Goal: Task Accomplishment & Management: Manage account settings

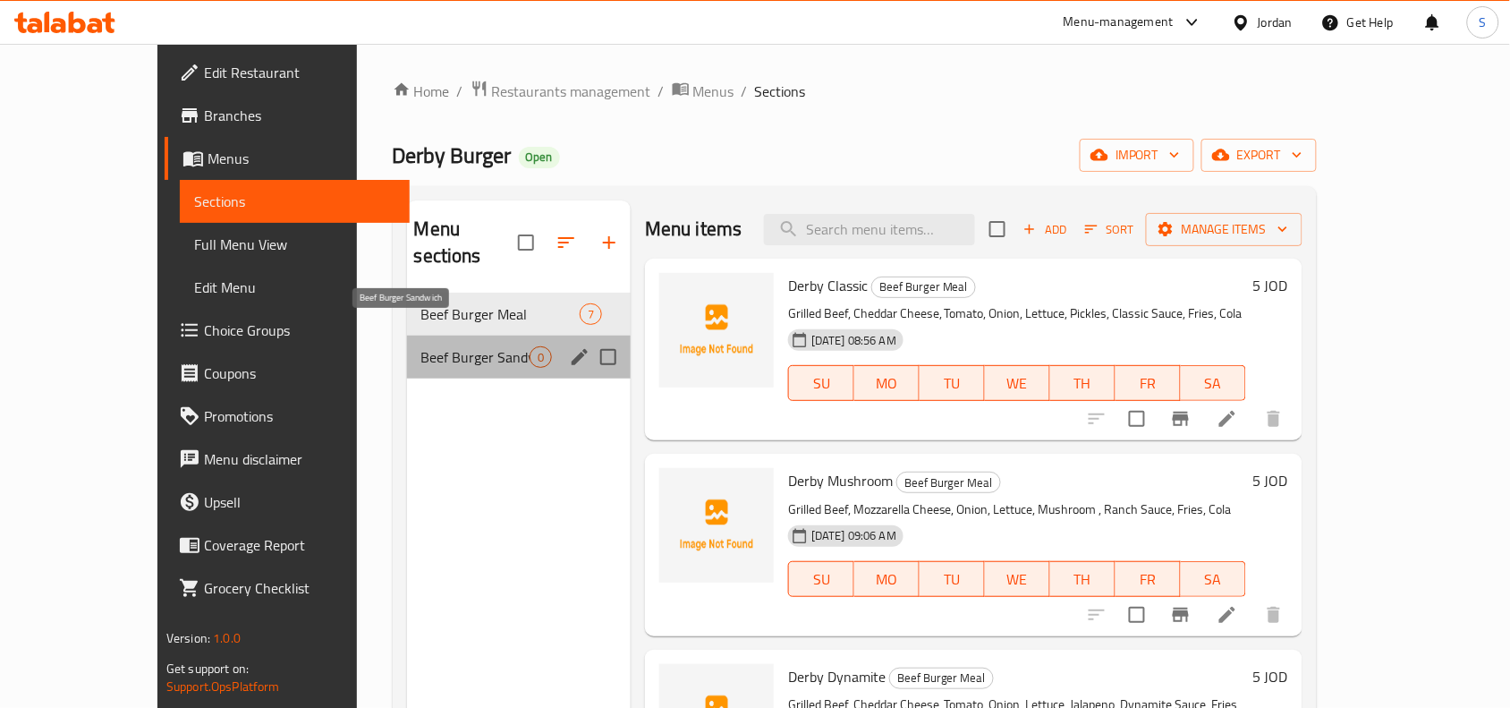
click at [426, 346] on span "Beef Burger Sandwich" at bounding box center [475, 356] width 108 height 21
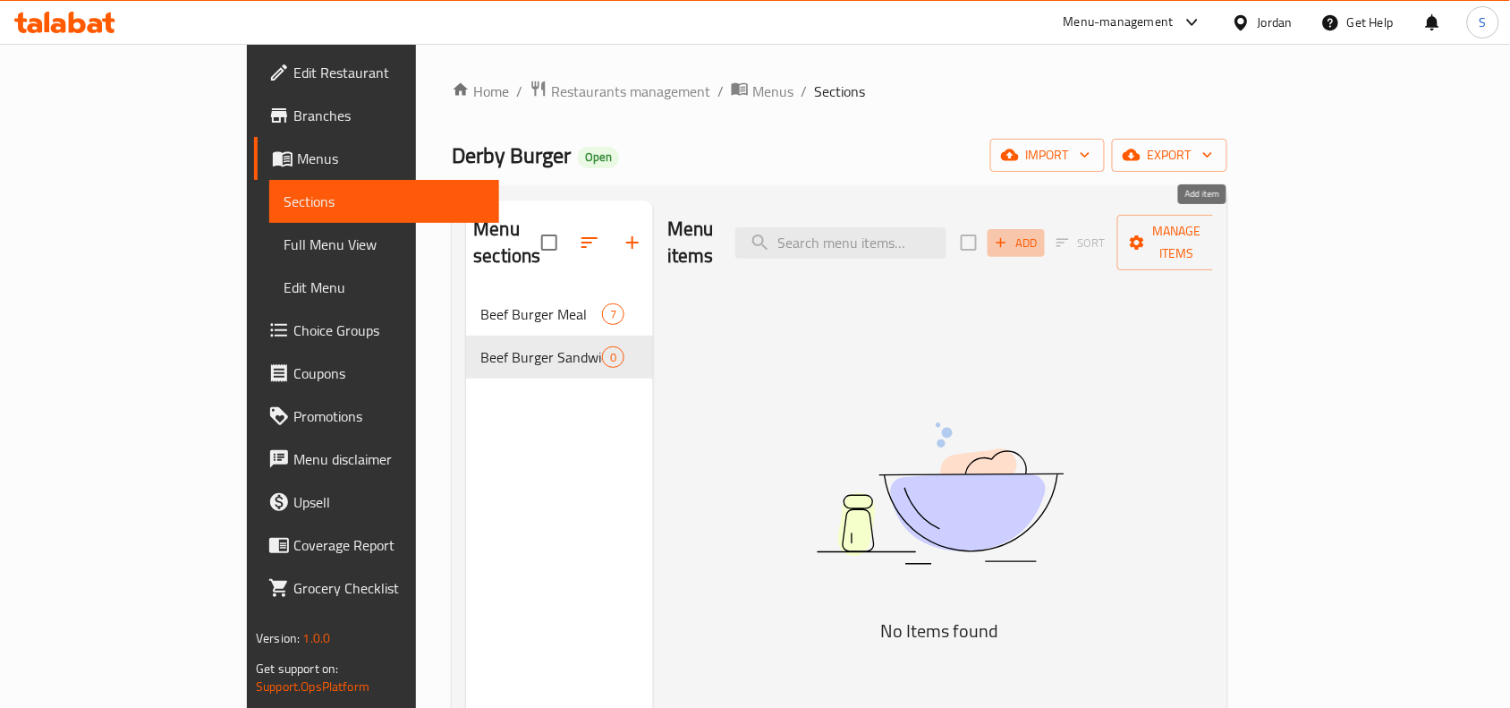
click at [1040, 233] on span "Add" at bounding box center [1016, 243] width 48 height 21
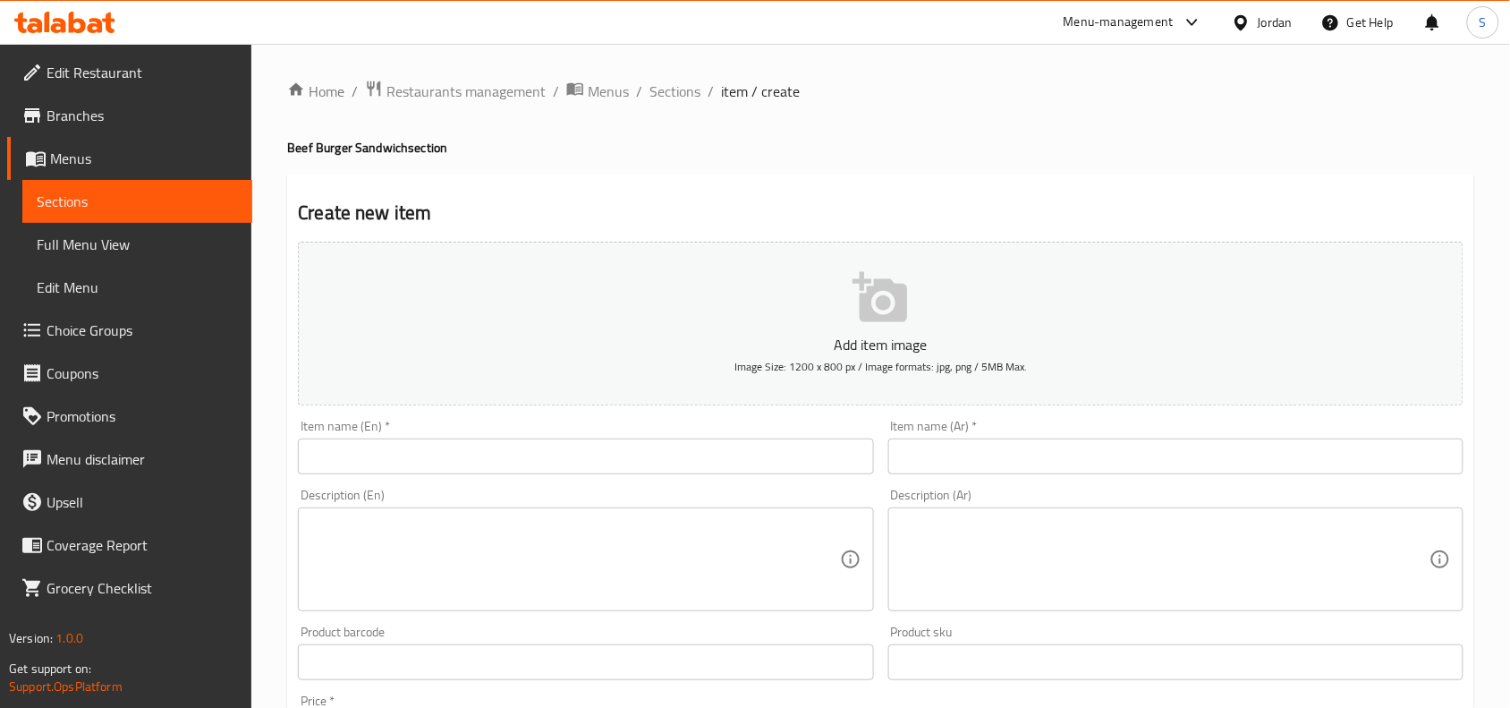
click at [480, 470] on input "text" at bounding box center [585, 456] width 575 height 36
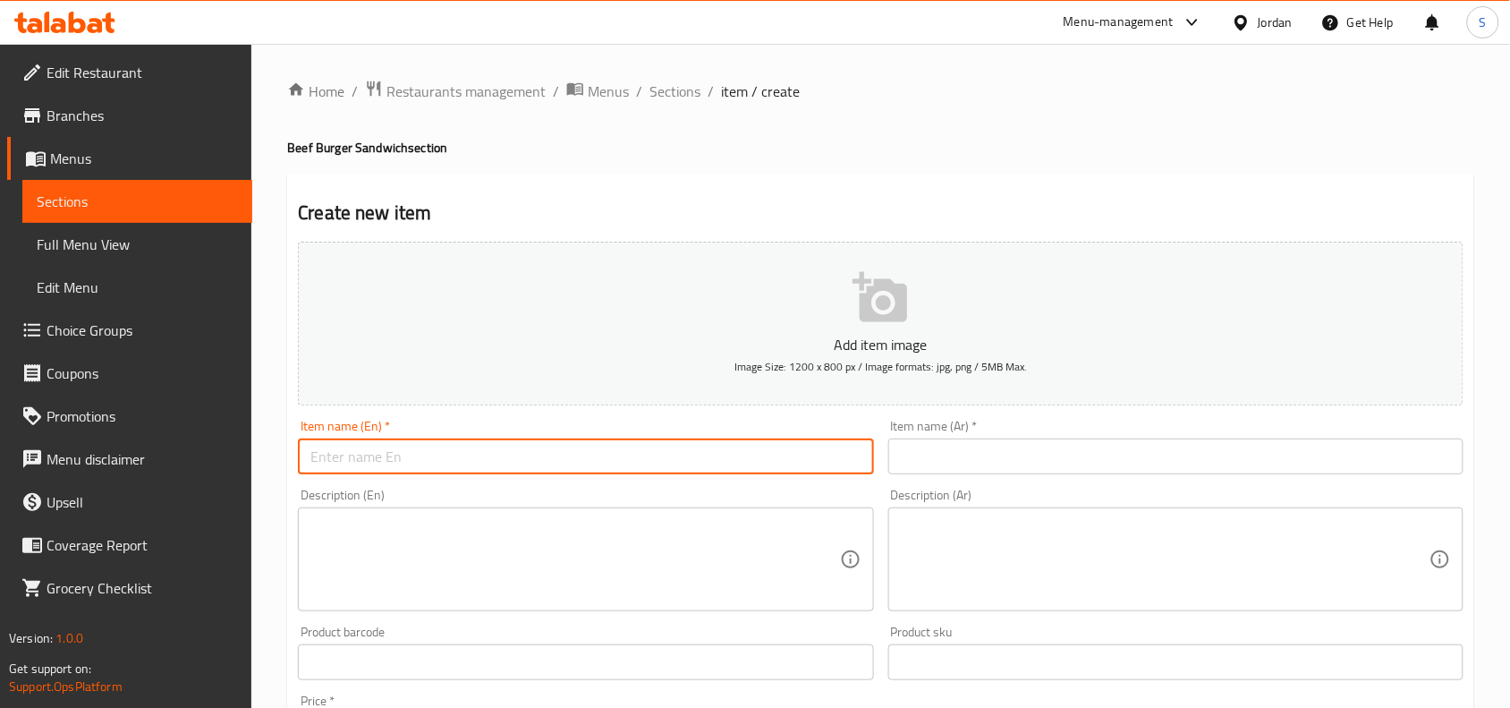
paste input "Derby - Classic"
drag, startPoint x: 355, startPoint y: 463, endPoint x: 347, endPoint y: 470, distance: 10.2
click at [347, 470] on input "Derby - Classic" at bounding box center [585, 456] width 575 height 36
type input "Derby Classic"
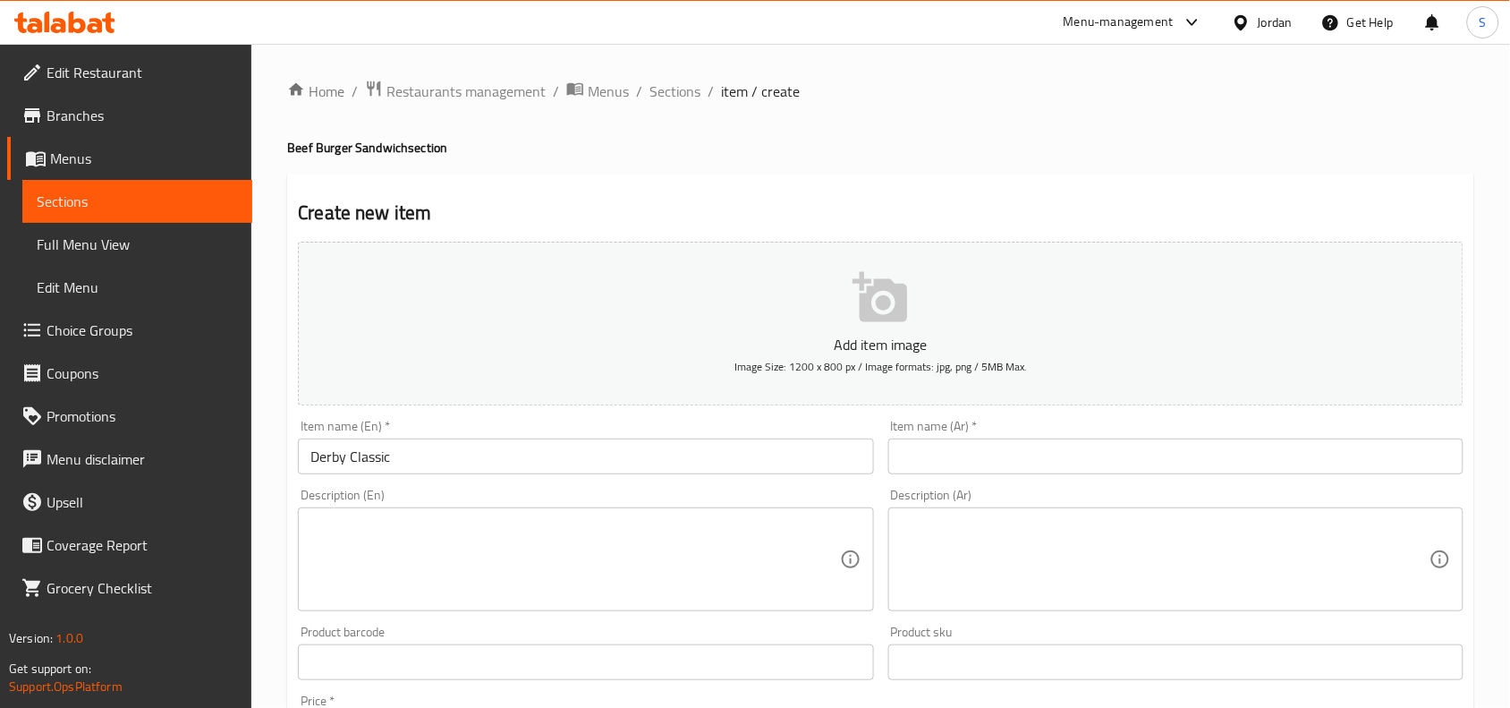
click at [1160, 449] on input "text" at bounding box center [1175, 456] width 575 height 36
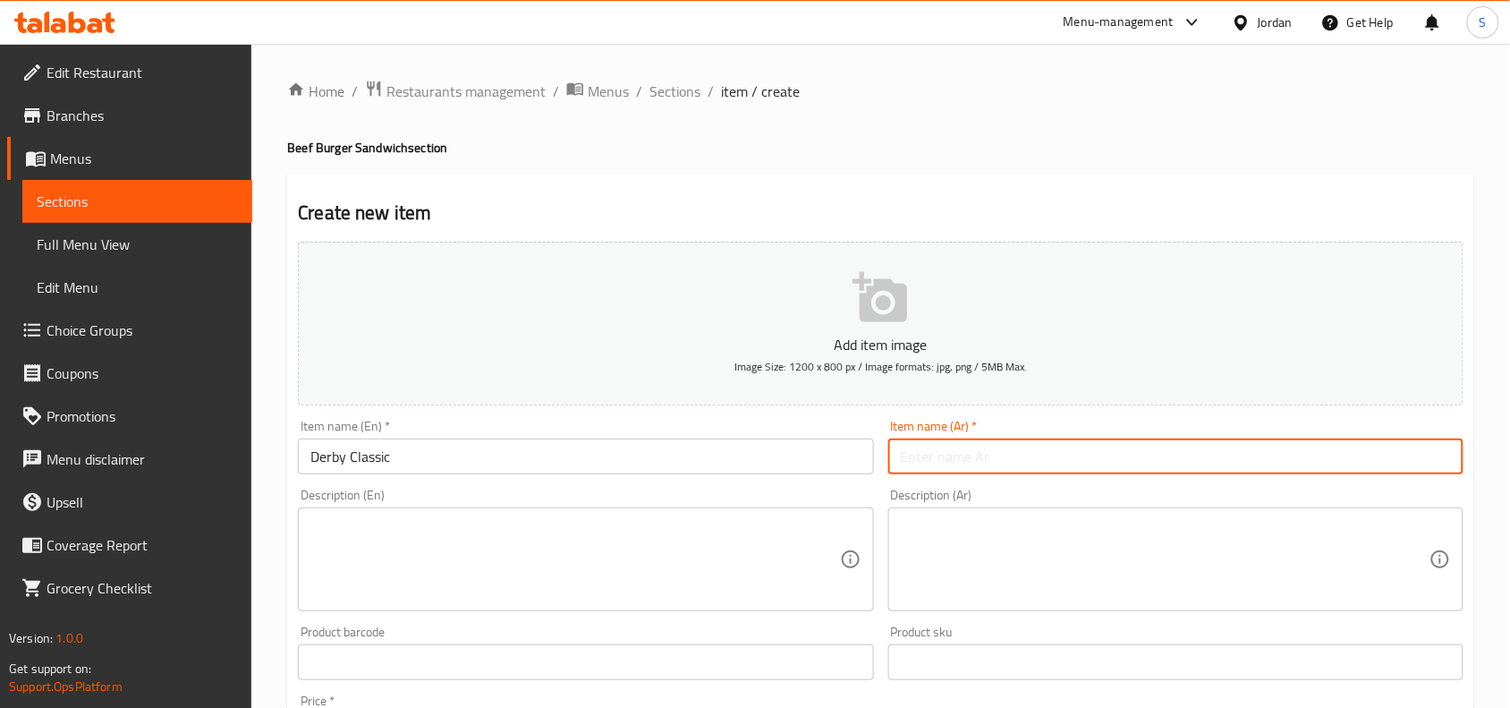
paste input "ديربي - كلاسيك"
click at [948, 462] on input "ديربي - كلاسيك" at bounding box center [1175, 456] width 575 height 36
type input "ديربي كلاسيك"
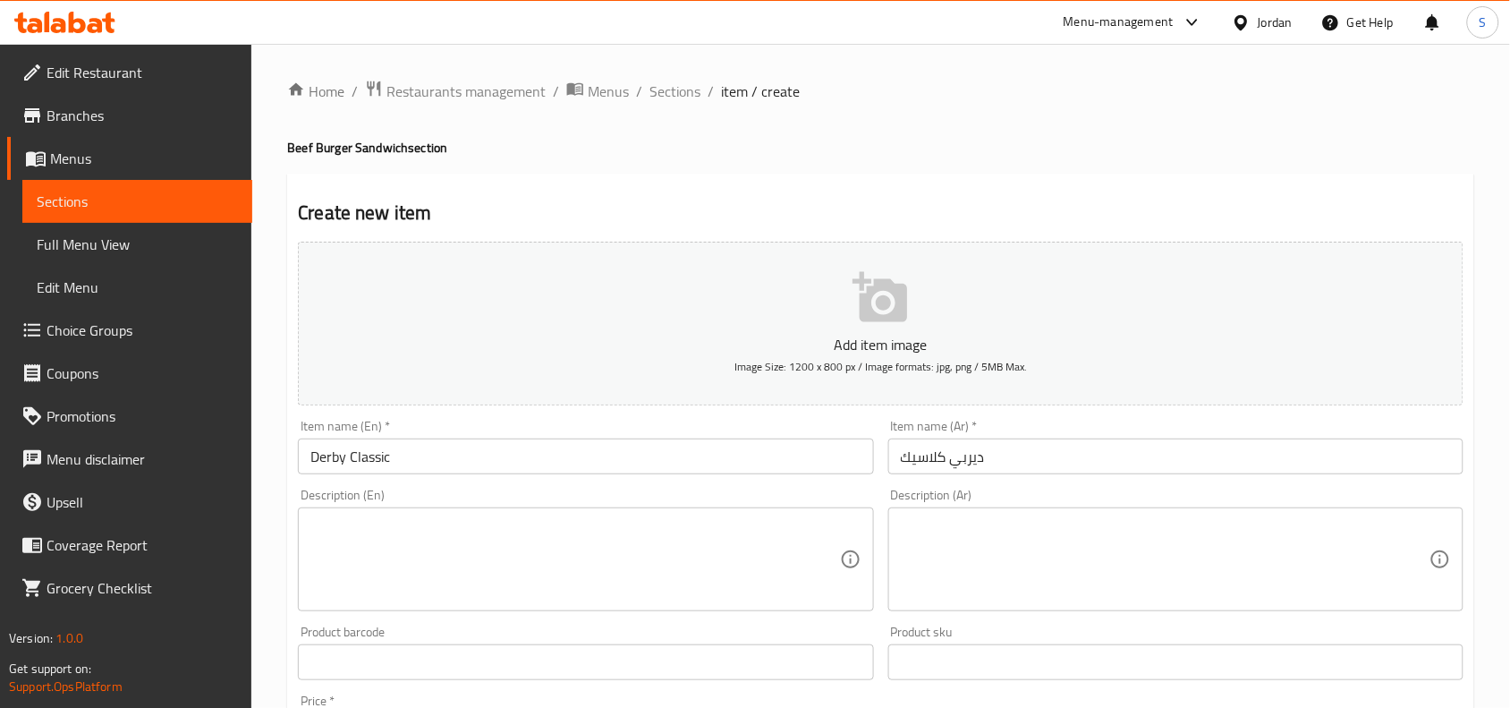
click at [503, 532] on textarea at bounding box center [574, 559] width 529 height 85
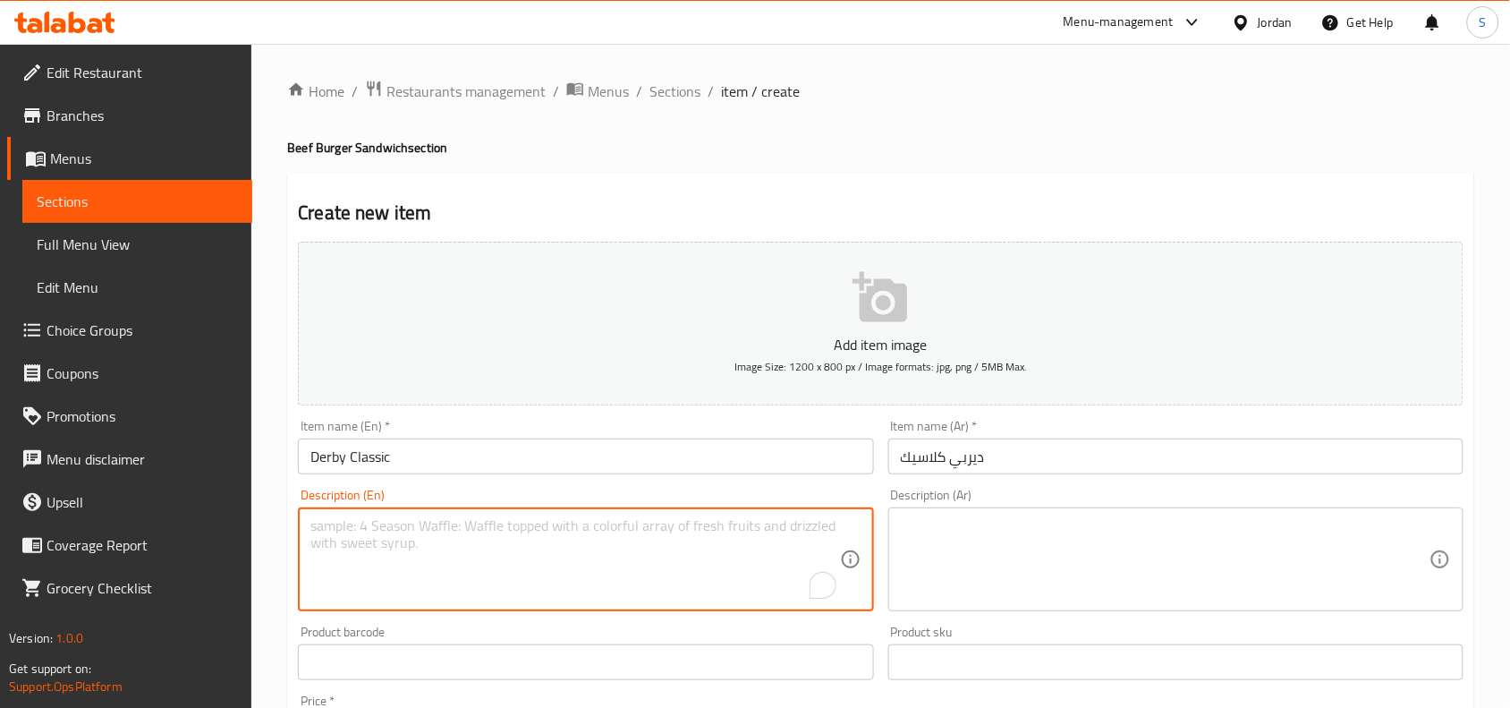
paste textarea "Grilled Beef, Cheddar Cheese, Tomato, Onion, Lettuce, Pickles, Classic Sauce"
type textarea "Grilled Beef, Cheddar Cheese, Tomato, Onion, Lettuce, Pickles, Classic Sauce"
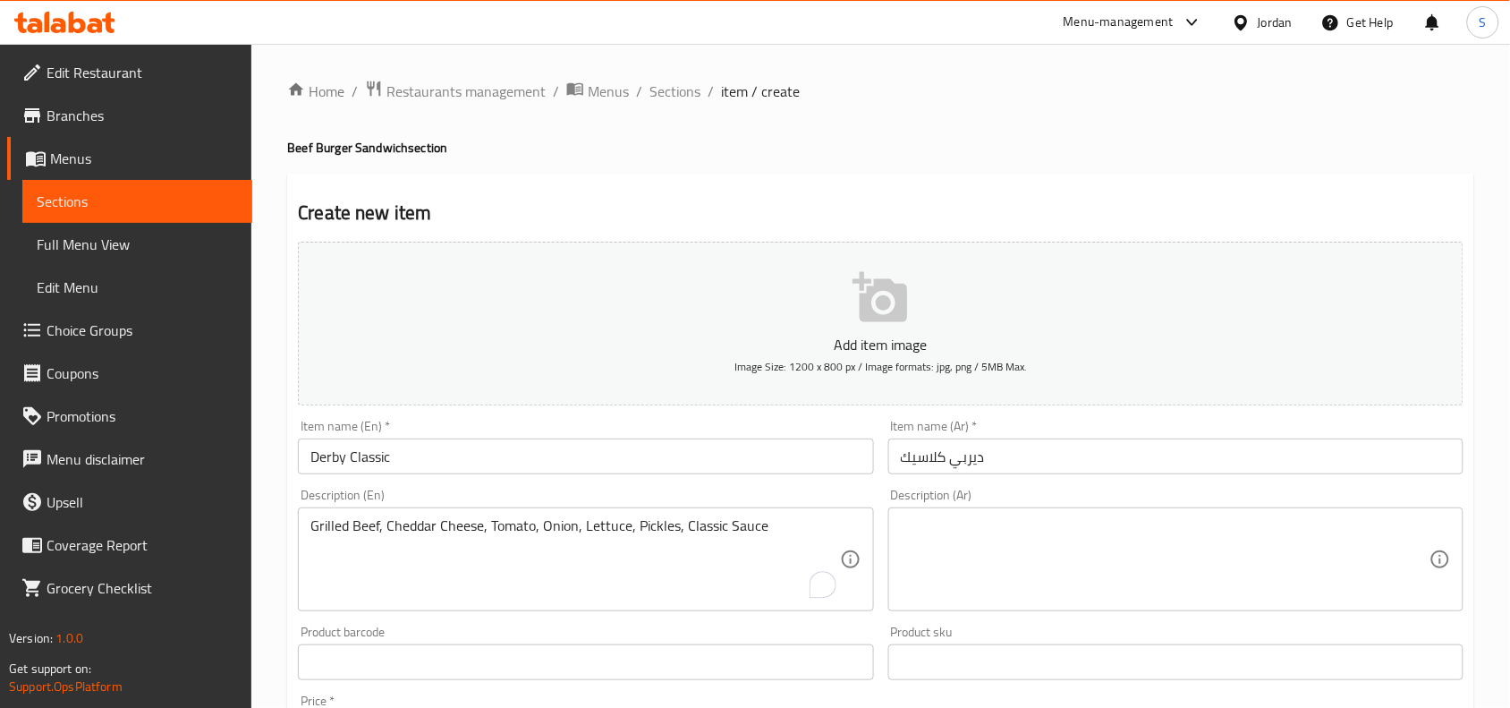
click at [1225, 562] on textarea at bounding box center [1165, 559] width 529 height 85
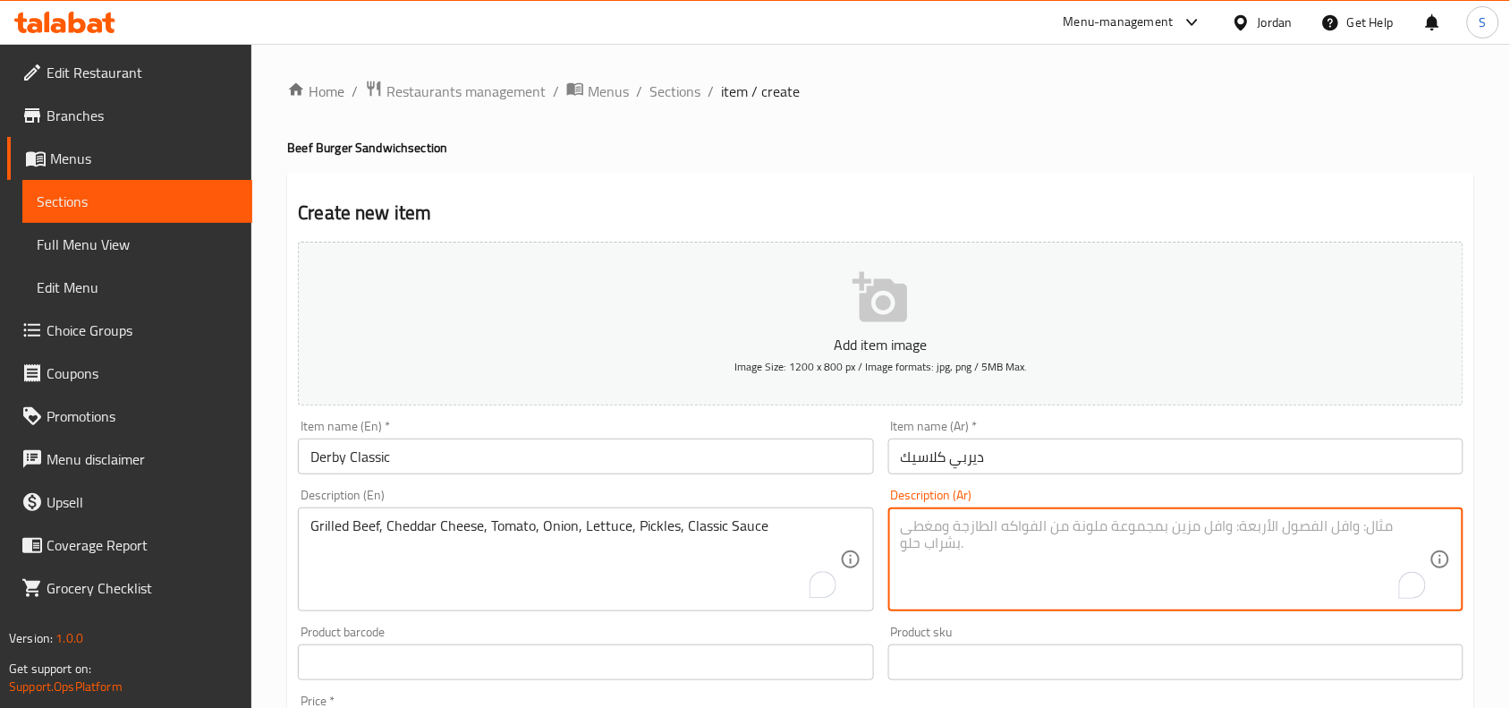
paste textarea "لحم مشوي ، جبنة شيدر ، بندورة ، [GEOGRAPHIC_DATA] ، خس ، مخلل ، صوص الكلاسيك"
type textarea "لحم مشوي ، جبنة شيدر ، بندورة ، [GEOGRAPHIC_DATA] ، خس ، مخلل ، صوص الكلاسيك"
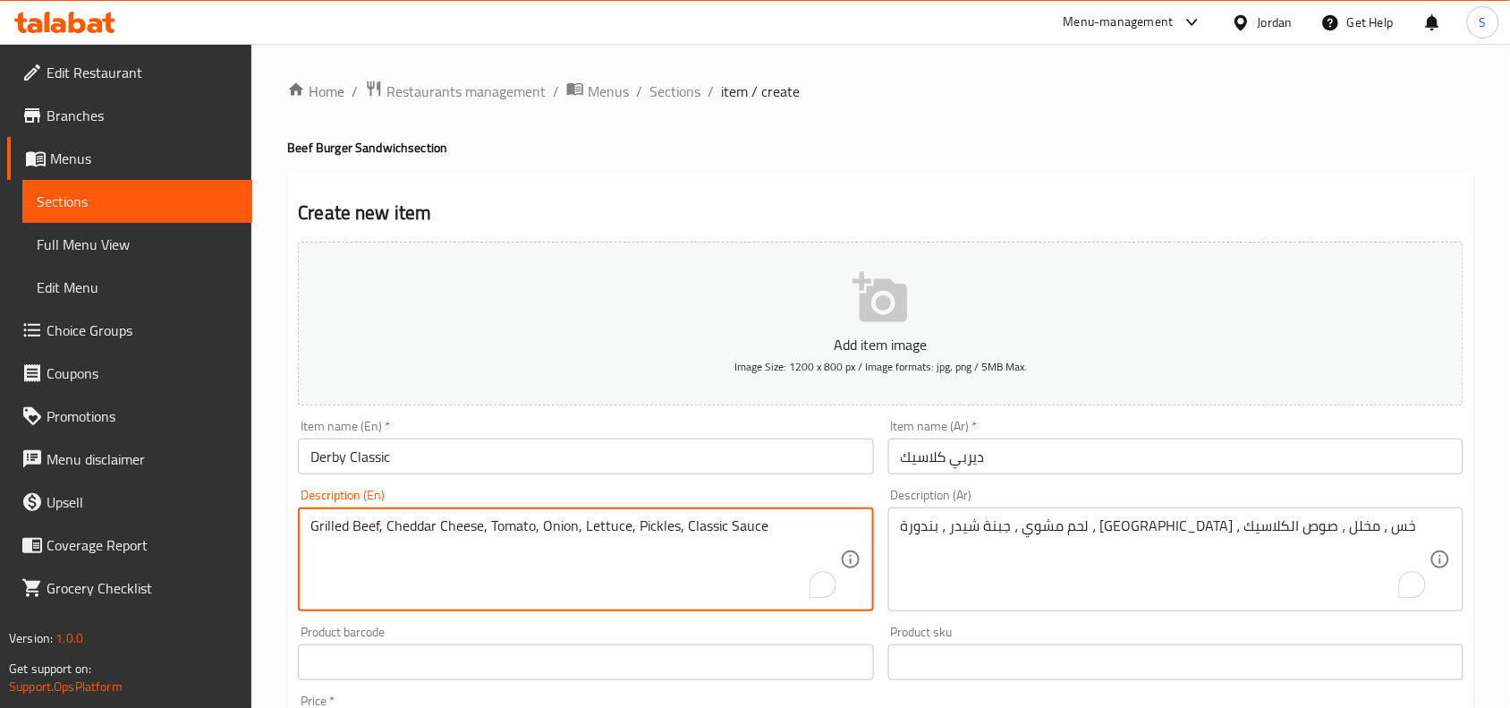
scroll to position [224, 0]
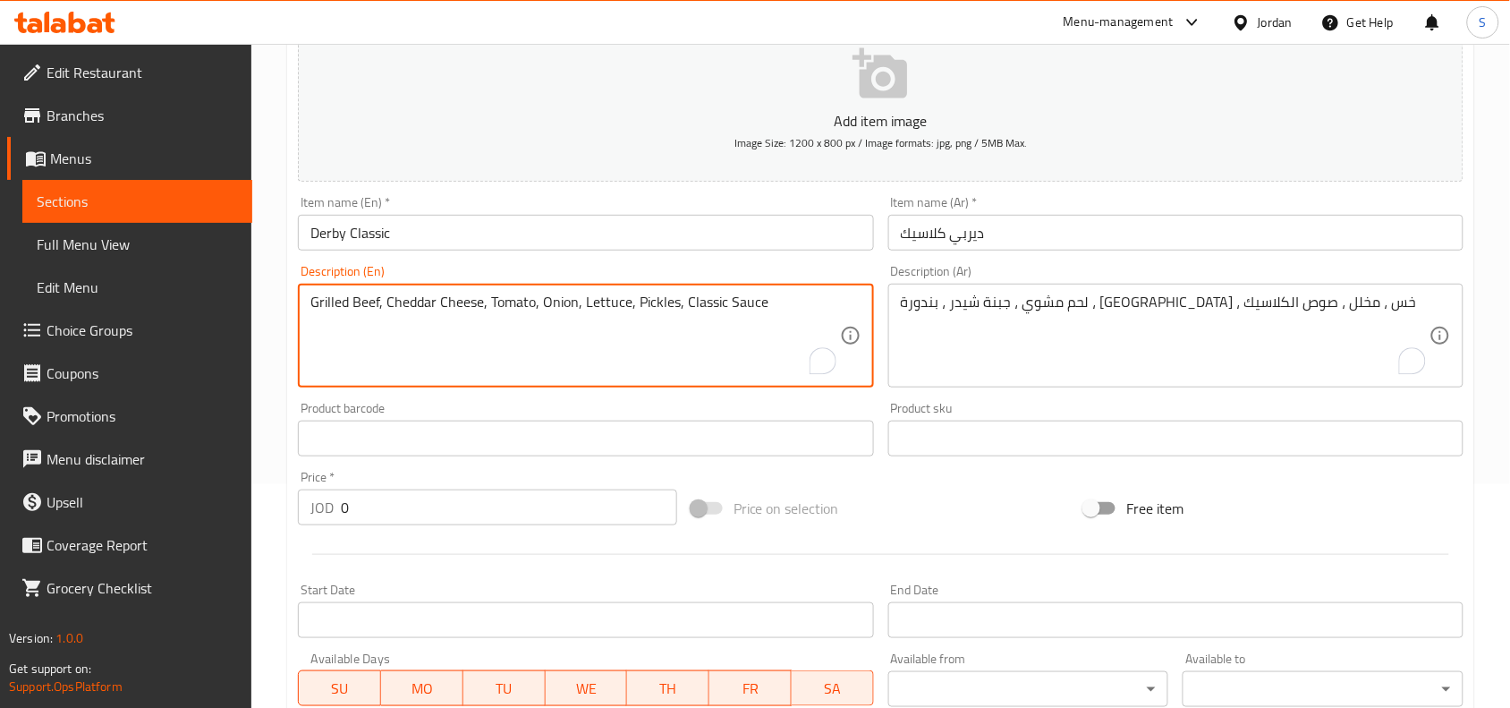
drag, startPoint x: 394, startPoint y: 512, endPoint x: 125, endPoint y: 501, distance: 268.6
click at [126, 501] on div "Edit Restaurant Branches Menus Sections Full Menu View Edit Menu Choice Groups …" at bounding box center [755, 430] width 1510 height 1220
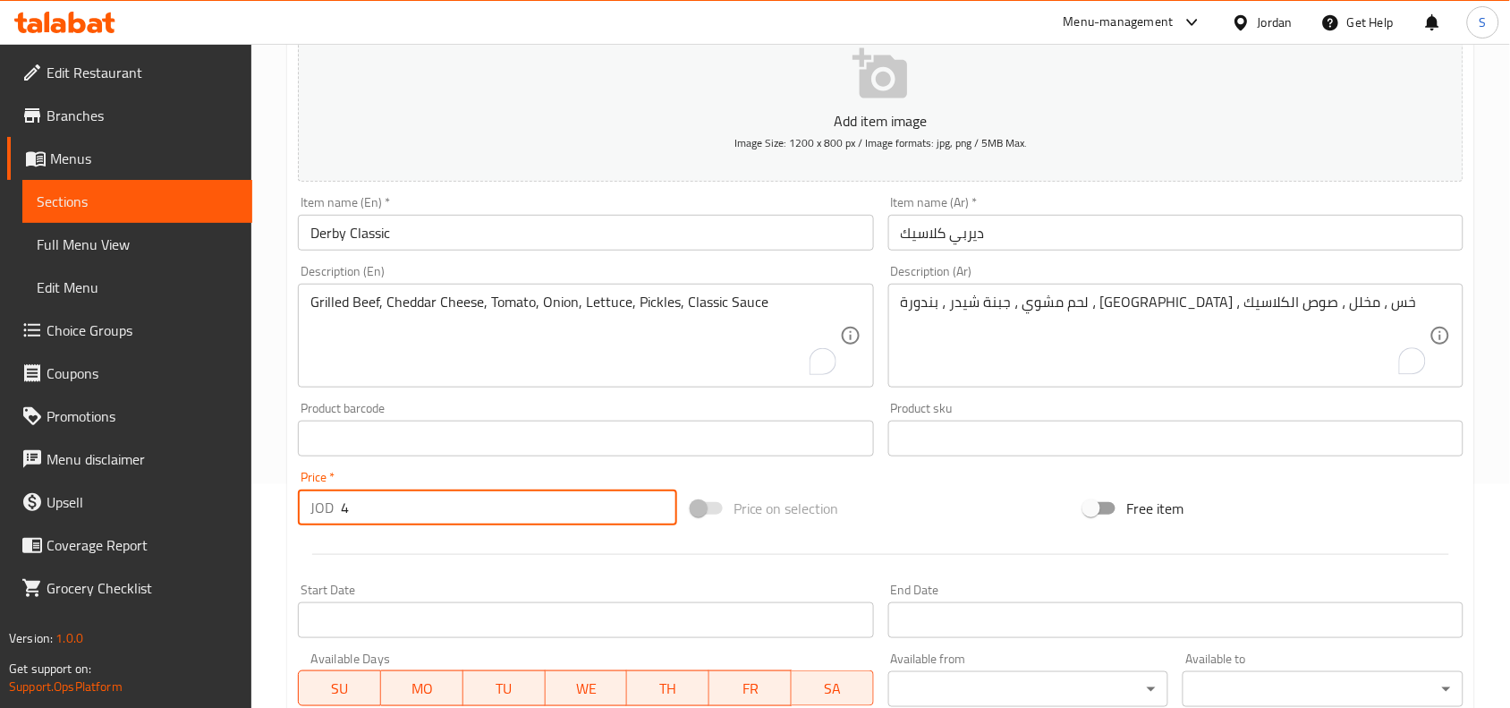
type input "4"
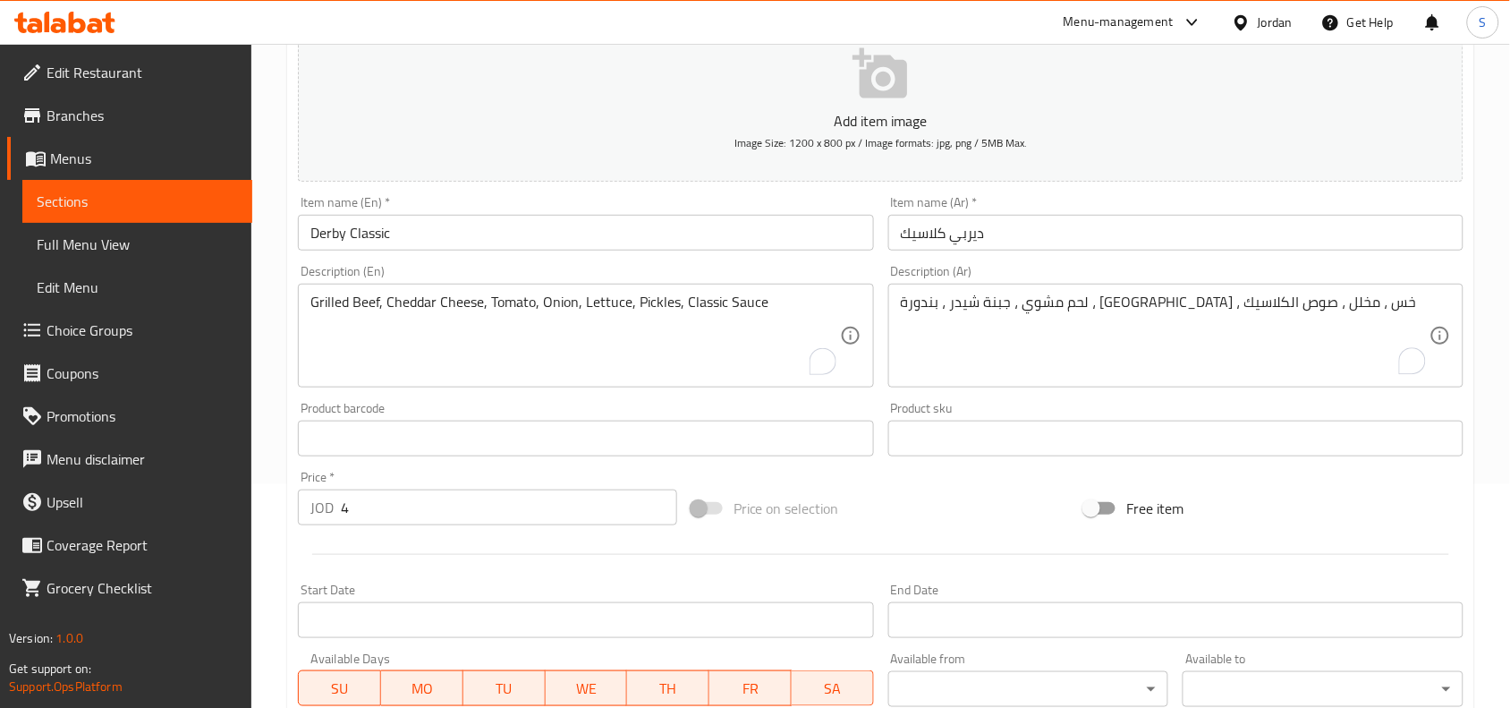
click at [946, 488] on div "Price on selection" at bounding box center [881, 508] width 394 height 48
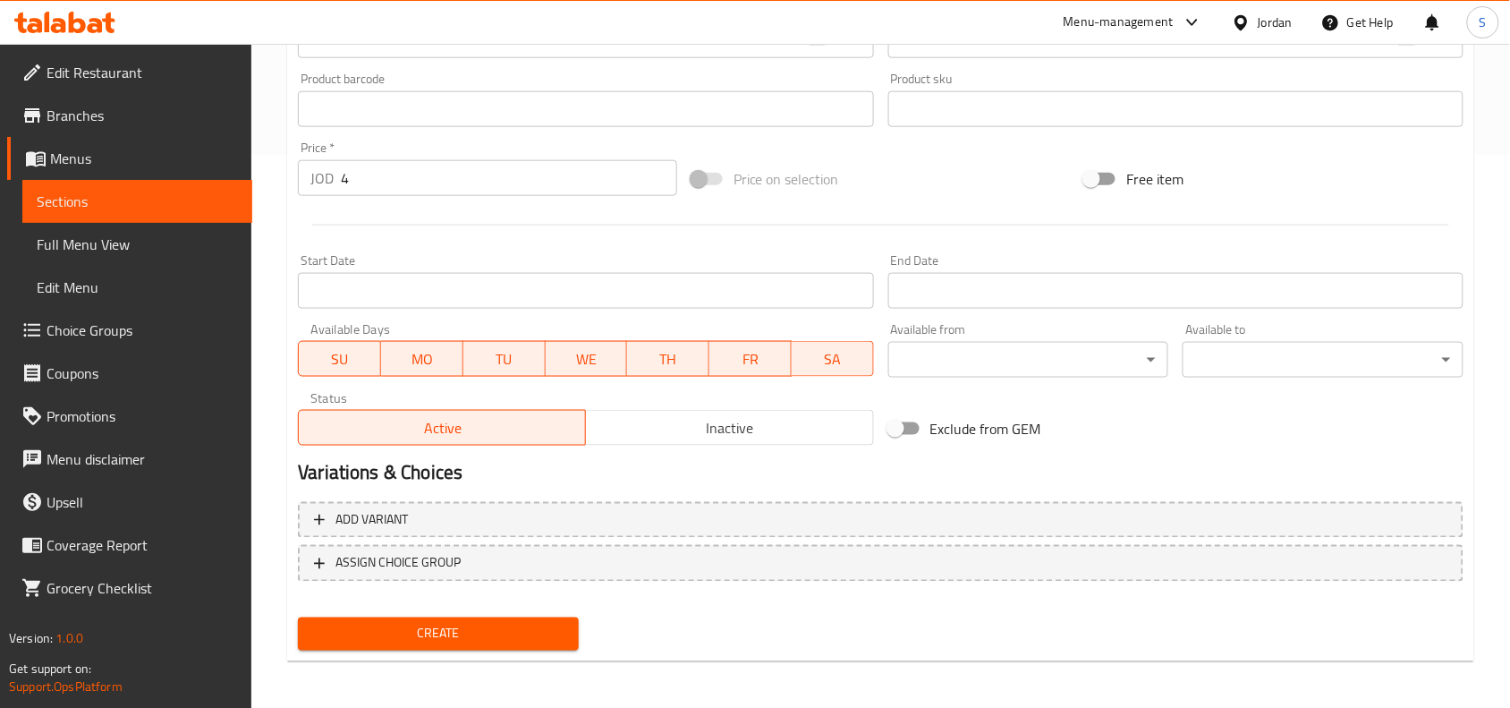
click at [463, 624] on span "Create" at bounding box center [438, 634] width 252 height 22
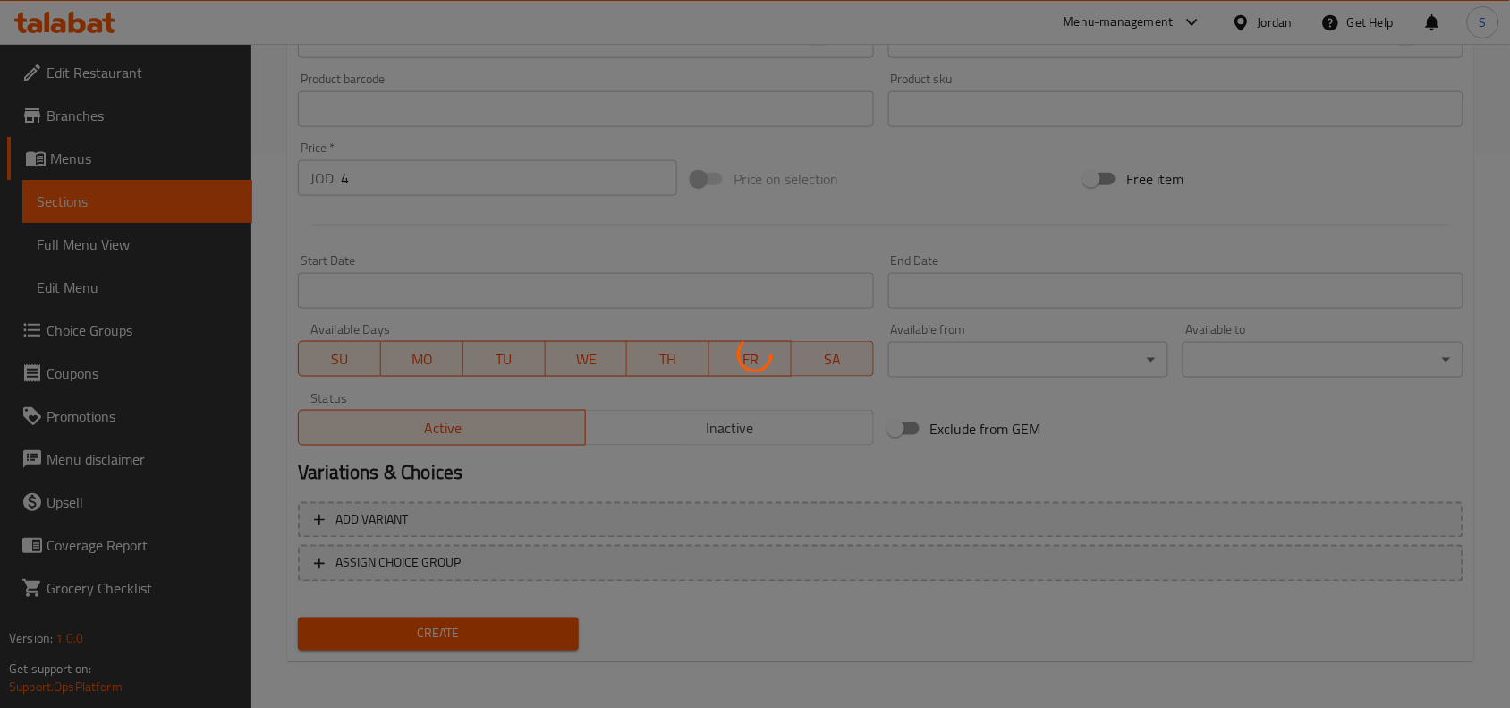
type input "0"
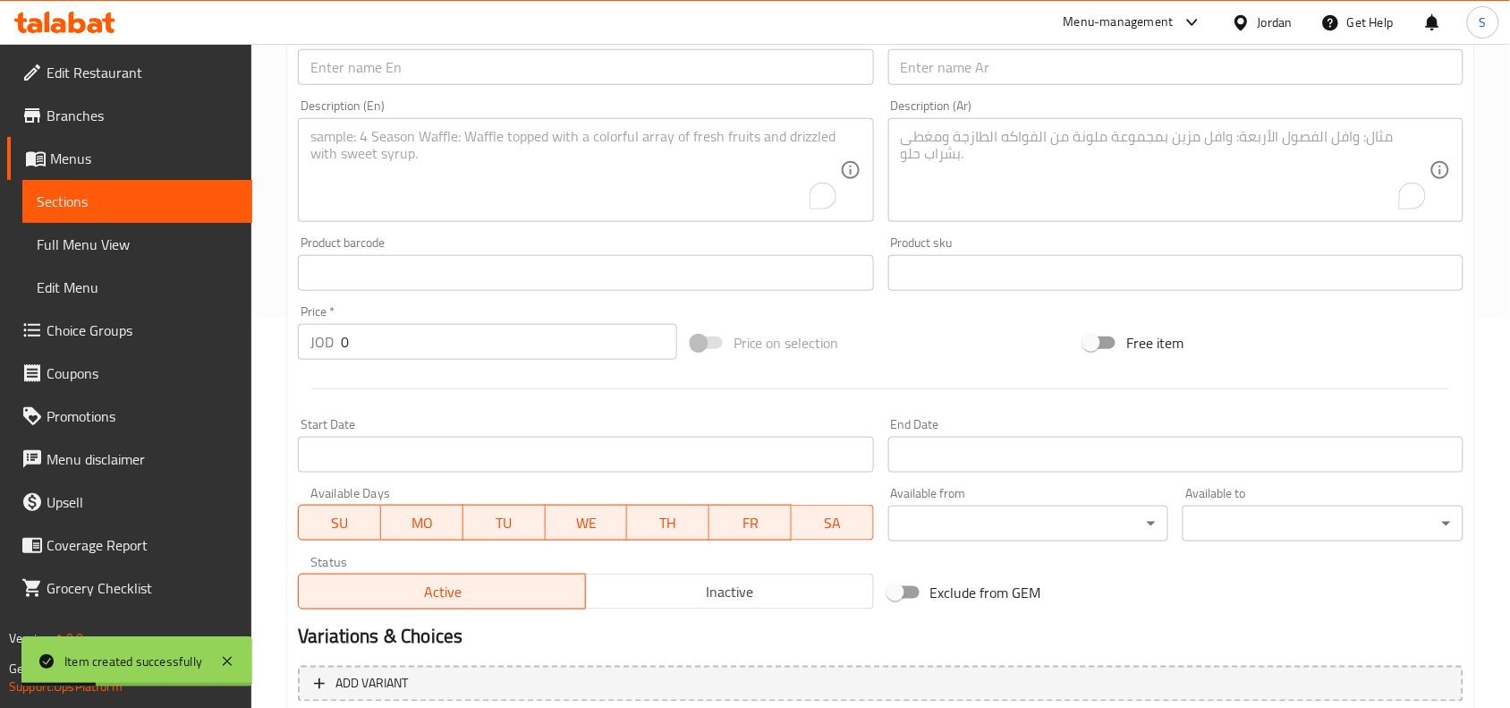
scroll to position [106, 0]
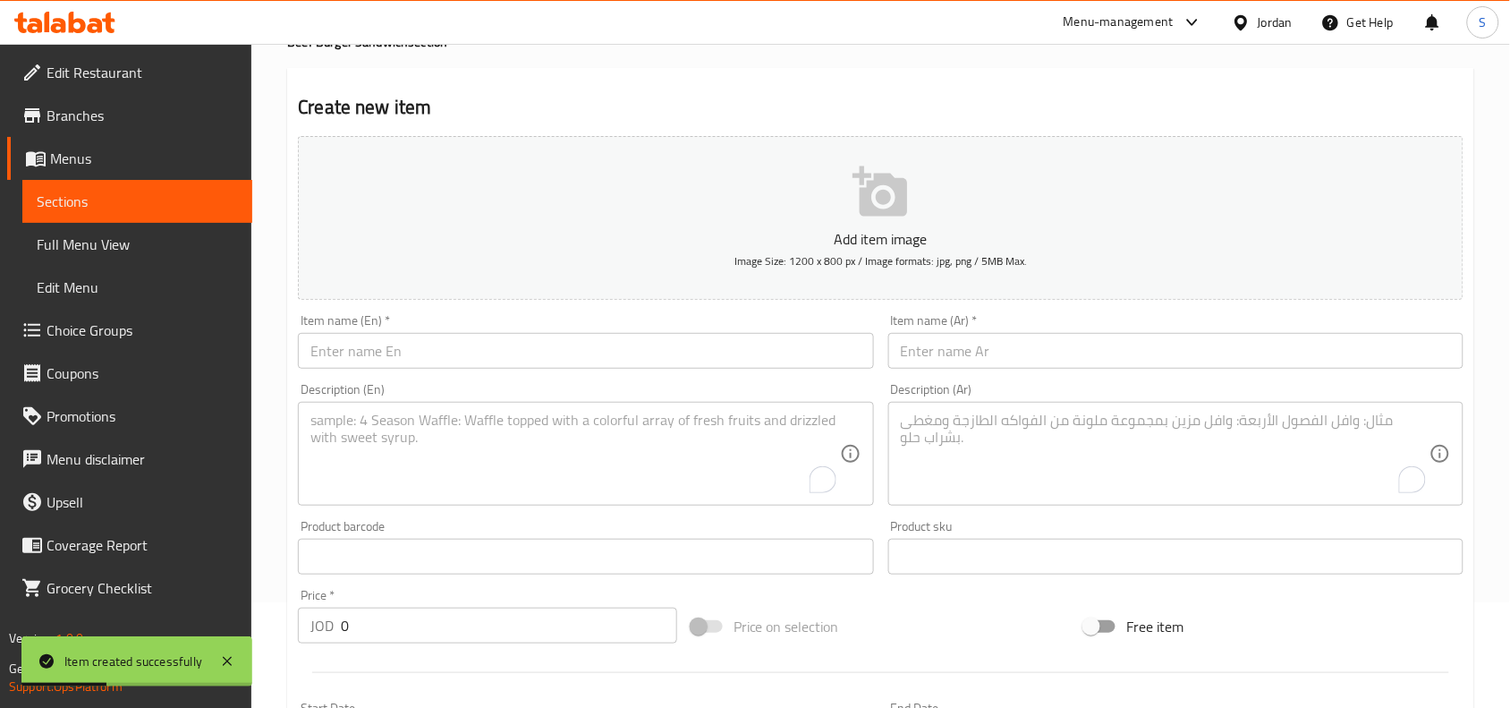
click at [521, 358] on input "text" at bounding box center [585, 351] width 575 height 36
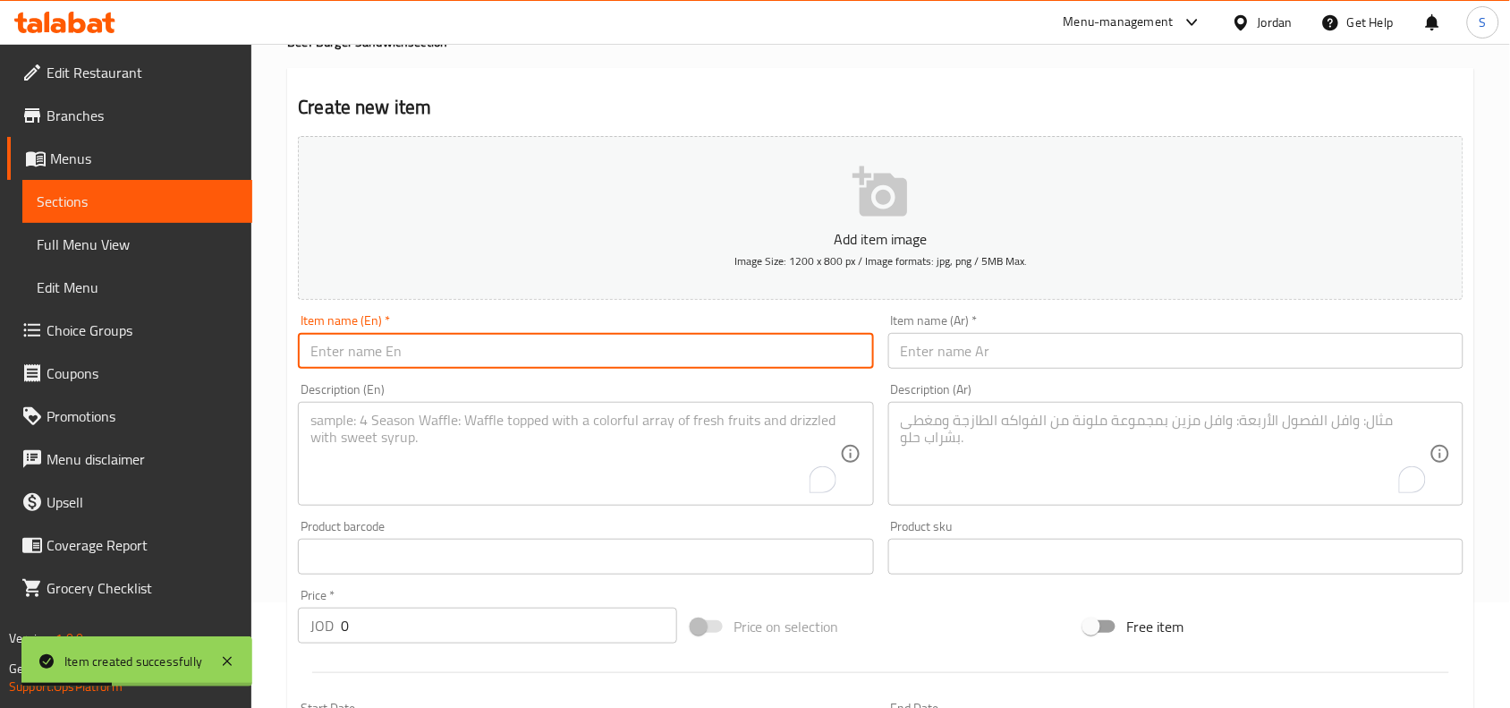
paste input "Derby - Mushroom"
drag, startPoint x: 360, startPoint y: 353, endPoint x: 350, endPoint y: 359, distance: 12.0
click at [350, 359] on input "Derby - Mushroom" at bounding box center [585, 351] width 575 height 36
type input "Derby Mushroom"
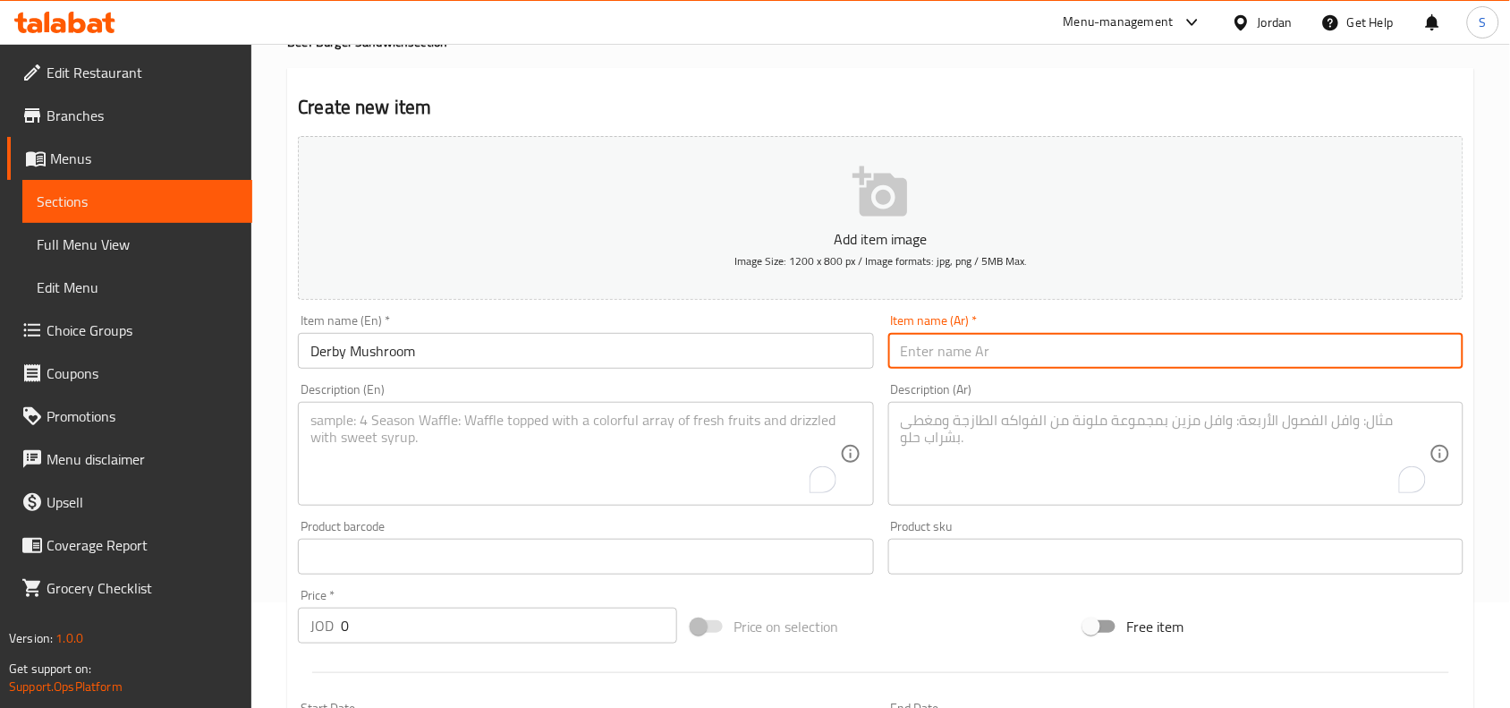
click at [1082, 345] on input "text" at bounding box center [1175, 351] width 575 height 36
paste input "ديربي - ماشروم"
drag, startPoint x: 949, startPoint y: 356, endPoint x: 963, endPoint y: 368, distance: 18.4
click at [963, 368] on input "ديربي - ماشروم" at bounding box center [1175, 351] width 575 height 36
type input "ديربي ماشروم"
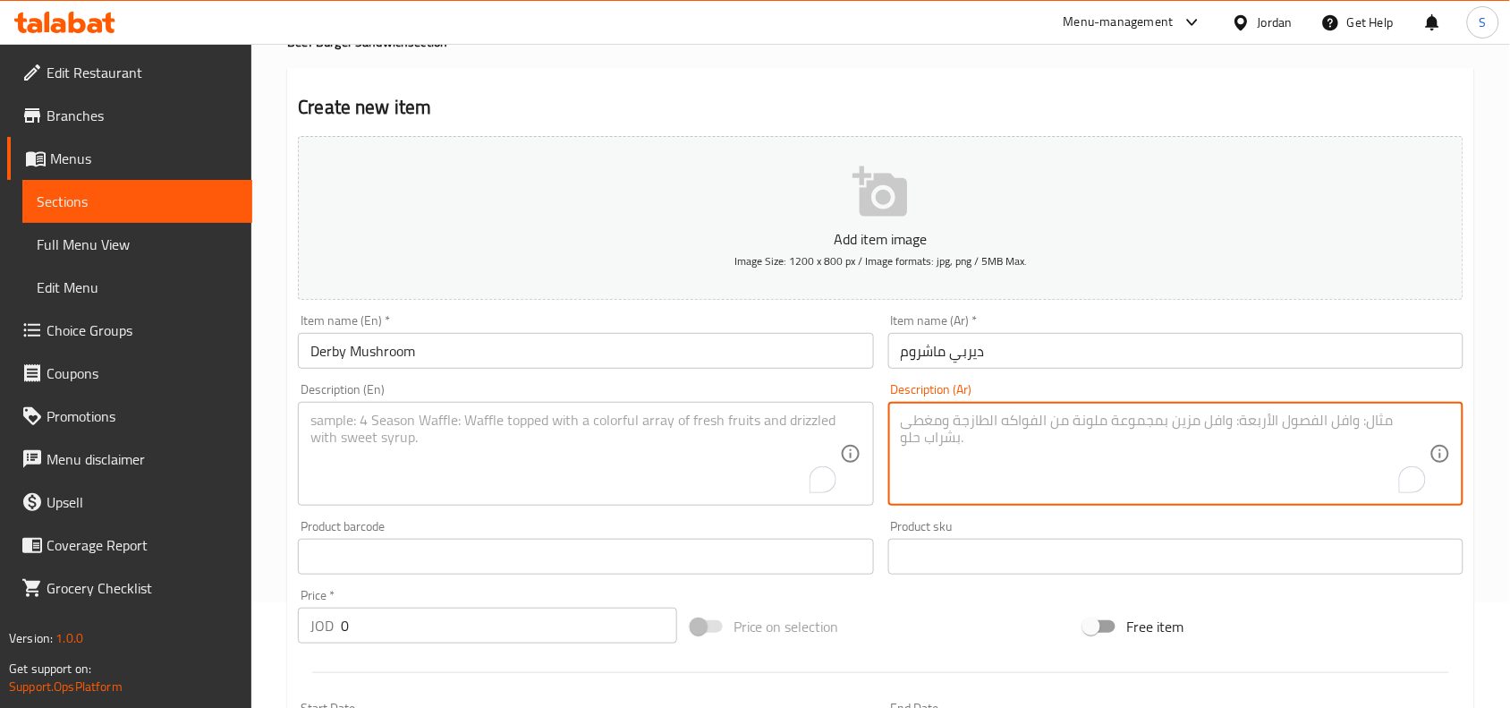
click at [996, 449] on textarea "To enrich screen reader interactions, please activate Accessibility in Grammarl…" at bounding box center [1165, 453] width 529 height 85
paste textarea "لحم مشوي ، جبنة موزيريلا ، بصل ، خس، صوص الفطر والرانش"
type textarea "لحم مشوي ، جبنة موزيريلا ، بصل ، خس، صوص الفطر والرانش"
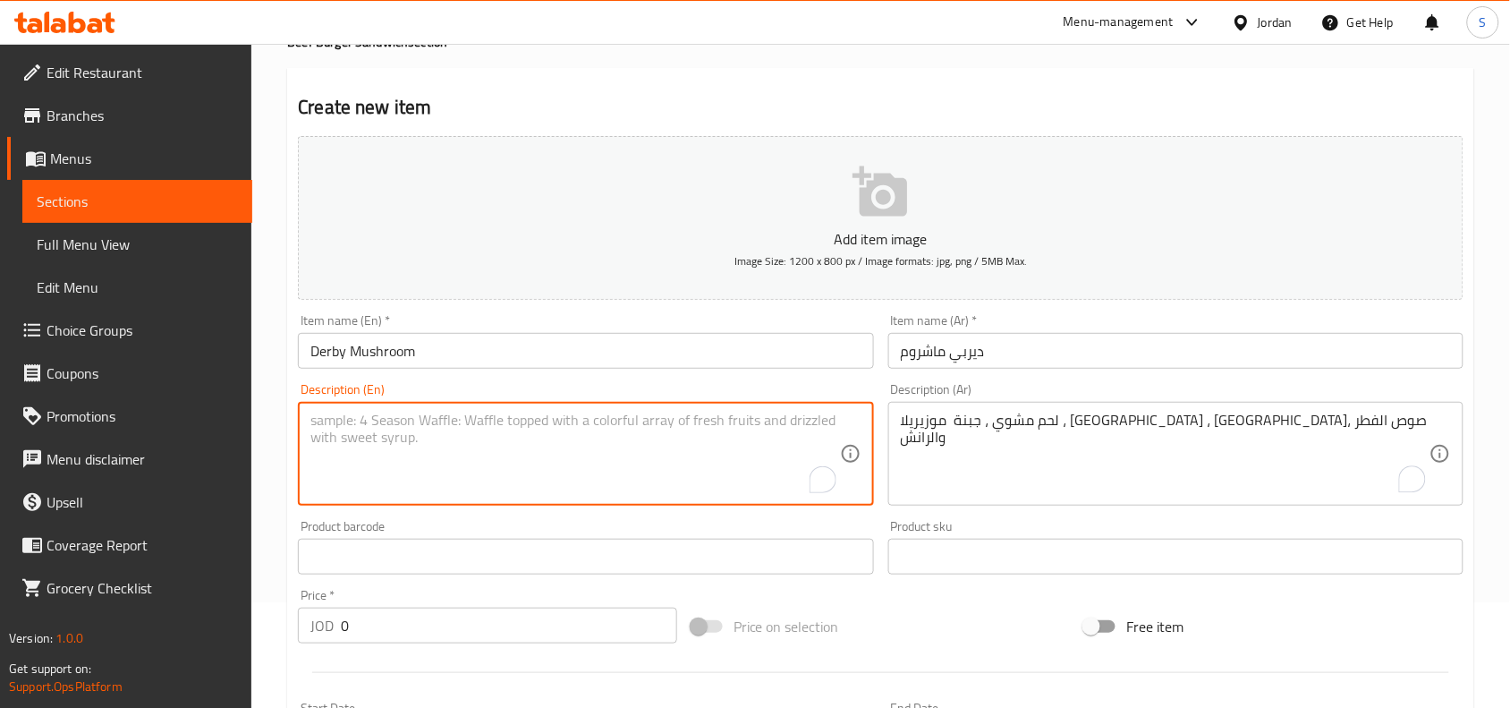
click at [613, 447] on textarea "To enrich screen reader interactions, please activate Accessibility in Grammarl…" at bounding box center [574, 453] width 529 height 85
paste textarea "Grilled Beef, Mozzarella Cheese, Onion, Lettuce, Mushroom , Ranch Sauce"
type textarea "Grilled Beef, Mozzarella Cheese, Onion, Lettuce, Mushroom , Ranch Sauce"
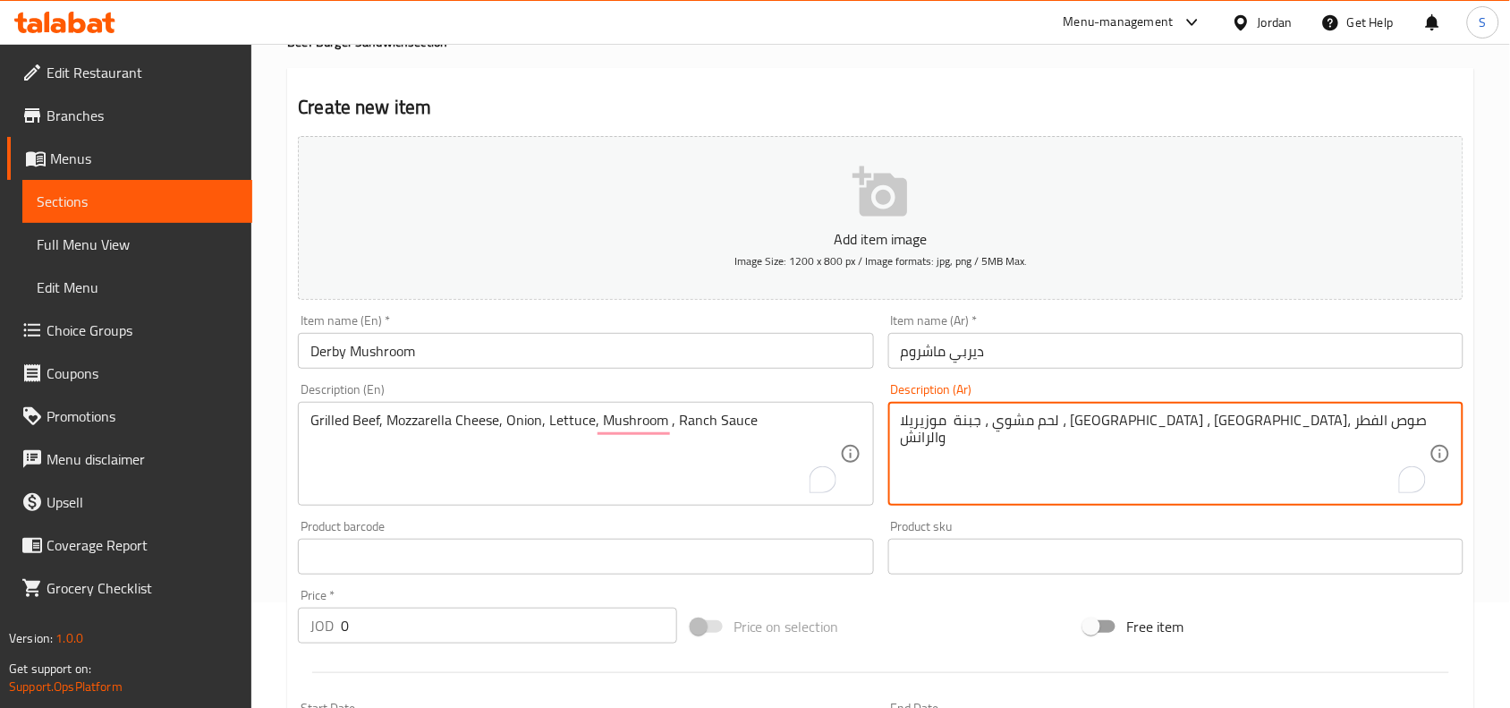
drag, startPoint x: 989, startPoint y: 430, endPoint x: 1018, endPoint y: 443, distance: 31.2
click at [978, 488] on textarea "لحم مشوي ، جبنة موزيريلا ، بصل ، خس، صوص الفطر والرانش" at bounding box center [1165, 453] width 529 height 85
click at [964, 618] on div "Price on selection" at bounding box center [881, 626] width 394 height 48
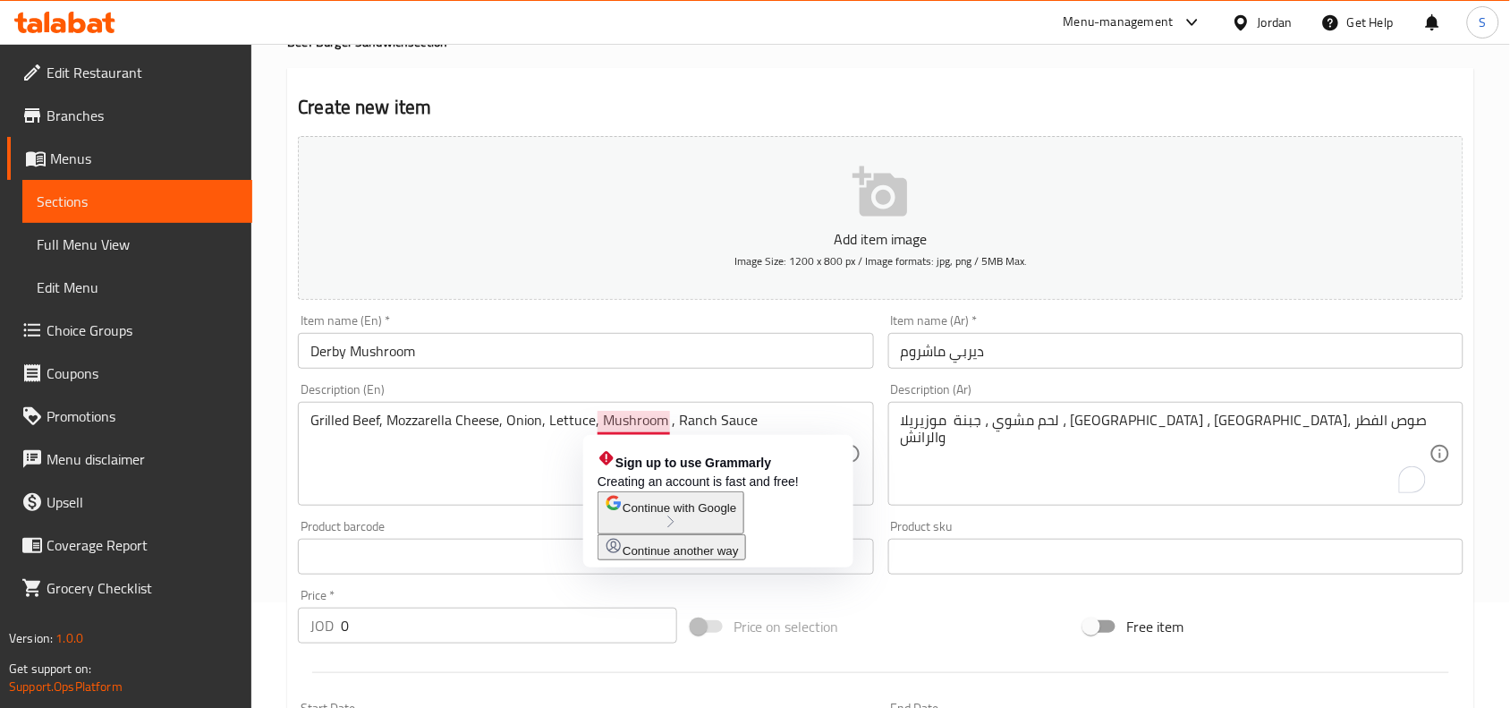
click at [1036, 642] on div "Price on selection" at bounding box center [881, 626] width 394 height 48
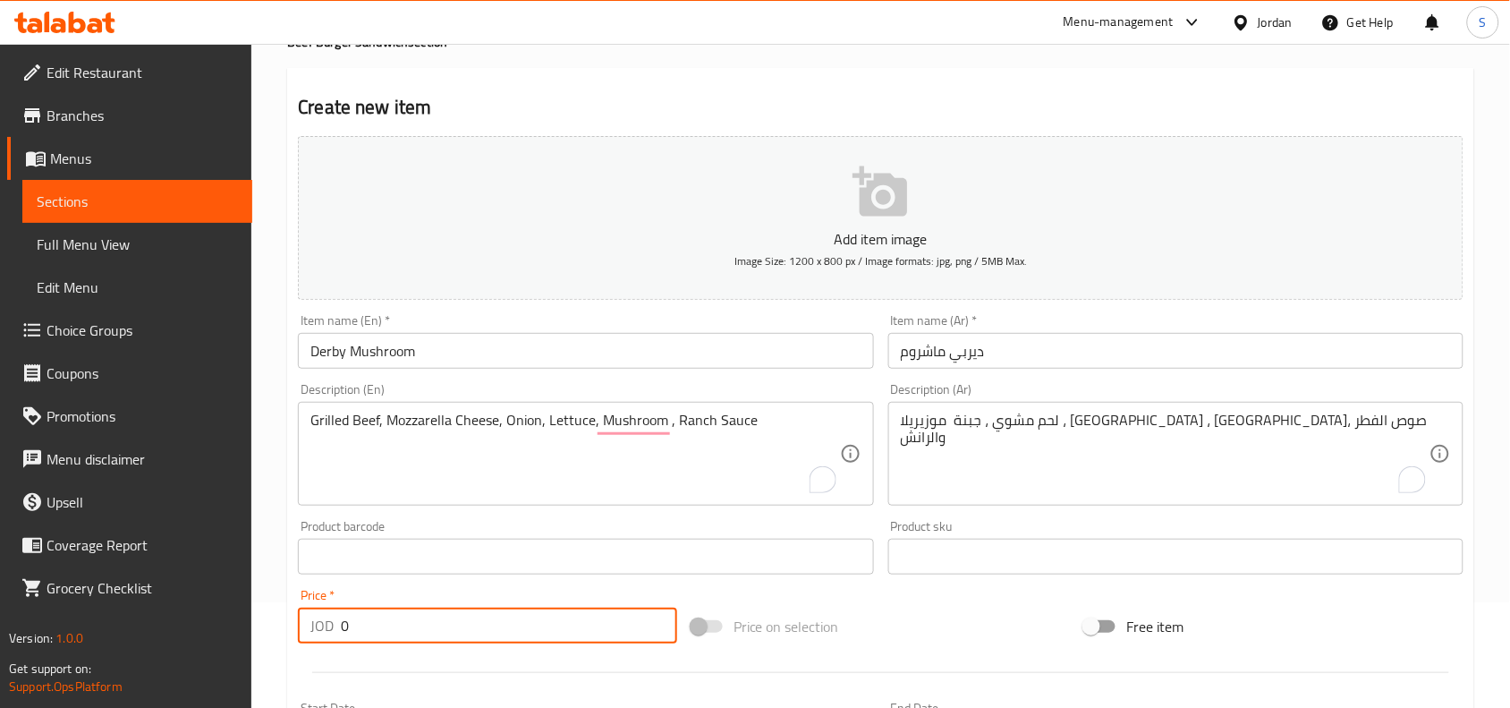
drag, startPoint x: 399, startPoint y: 641, endPoint x: 325, endPoint y: 635, distance: 74.5
click at [325, 635] on div "JOD 0 Price *" at bounding box center [487, 625] width 379 height 36
type input "4"
click at [942, 633] on div "Price on selection" at bounding box center [881, 626] width 394 height 48
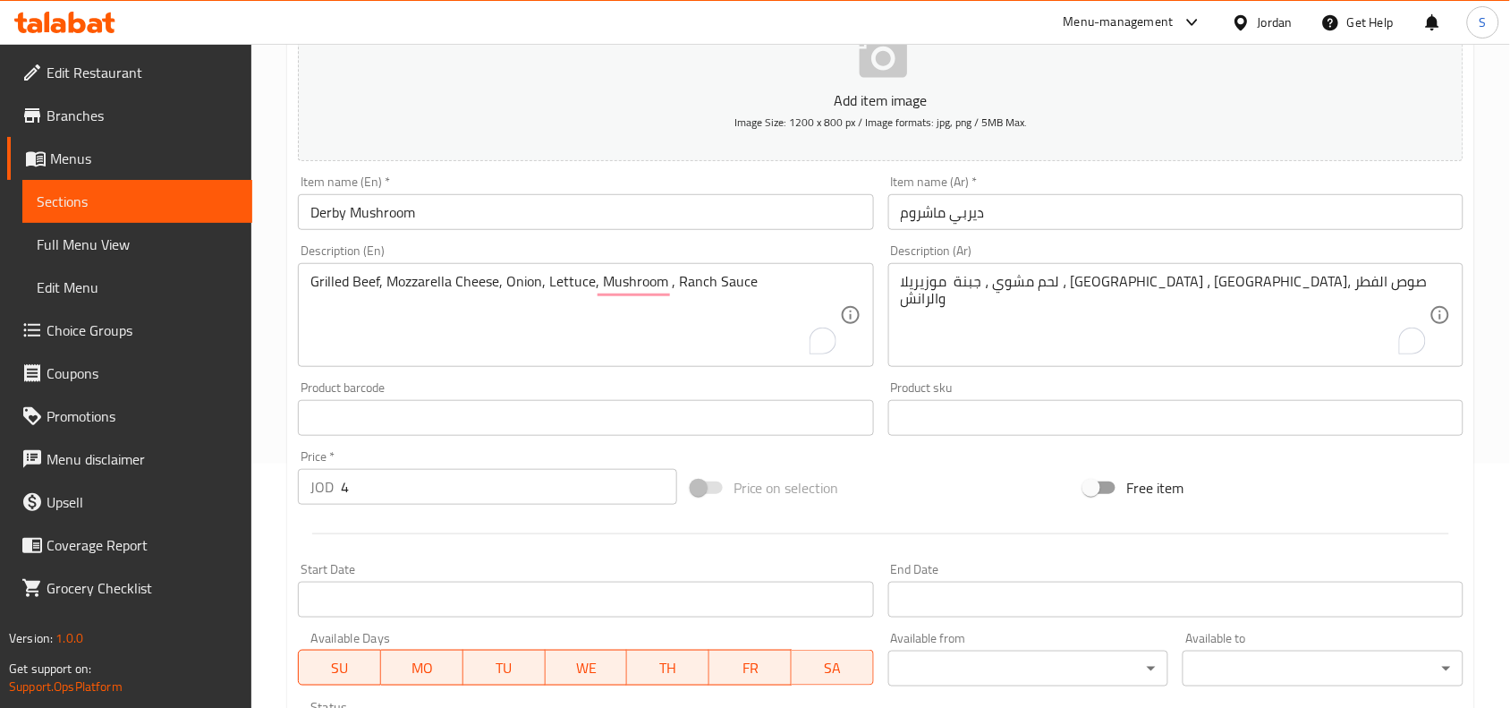
scroll to position [553, 0]
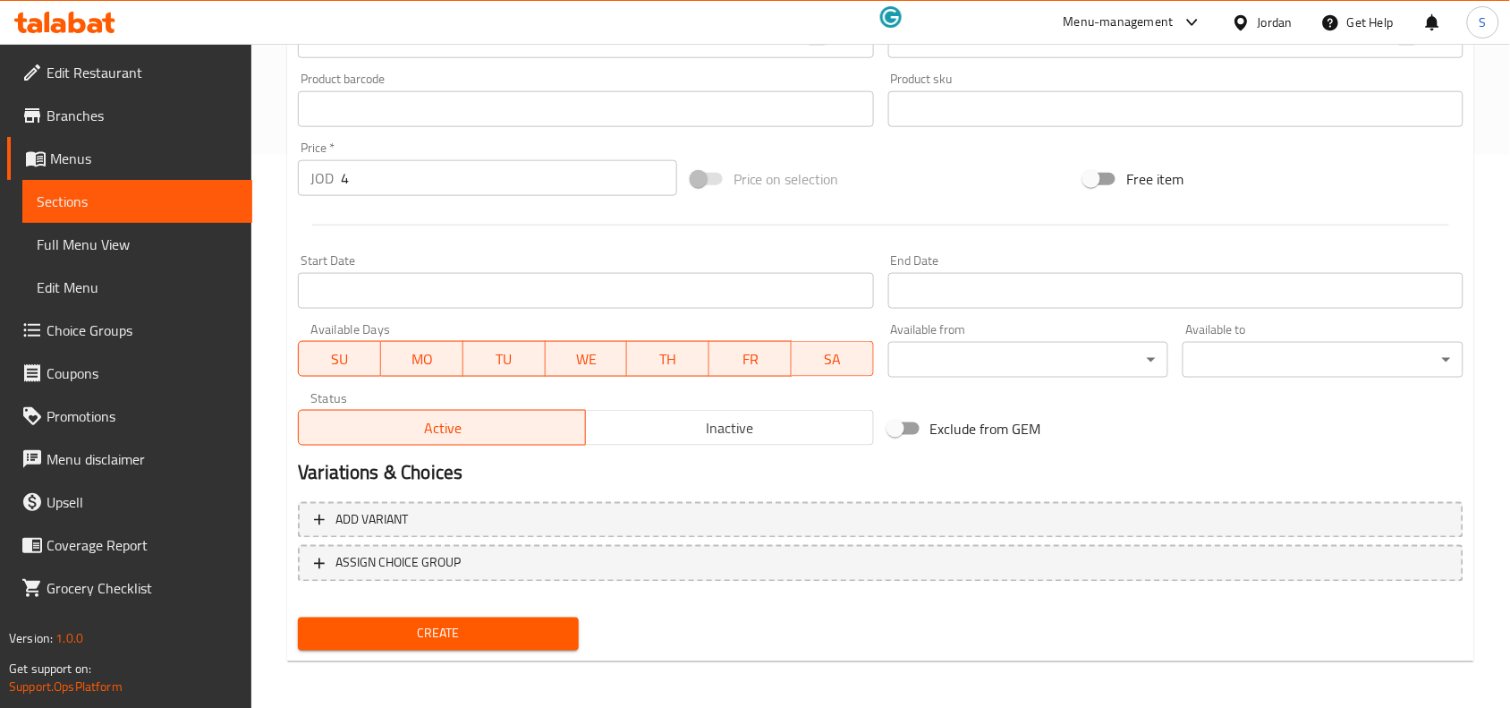
click at [479, 617] on button "Create" at bounding box center [438, 633] width 281 height 33
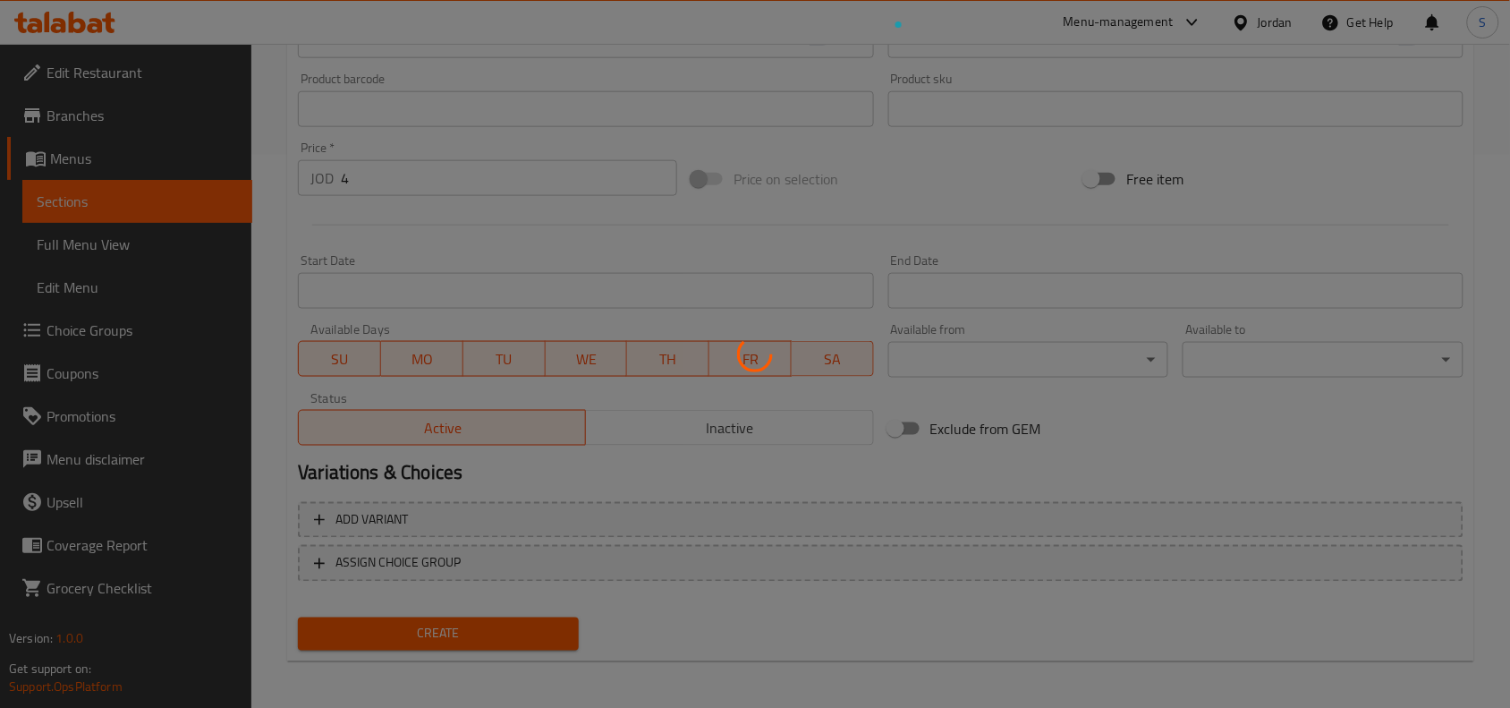
type input "0"
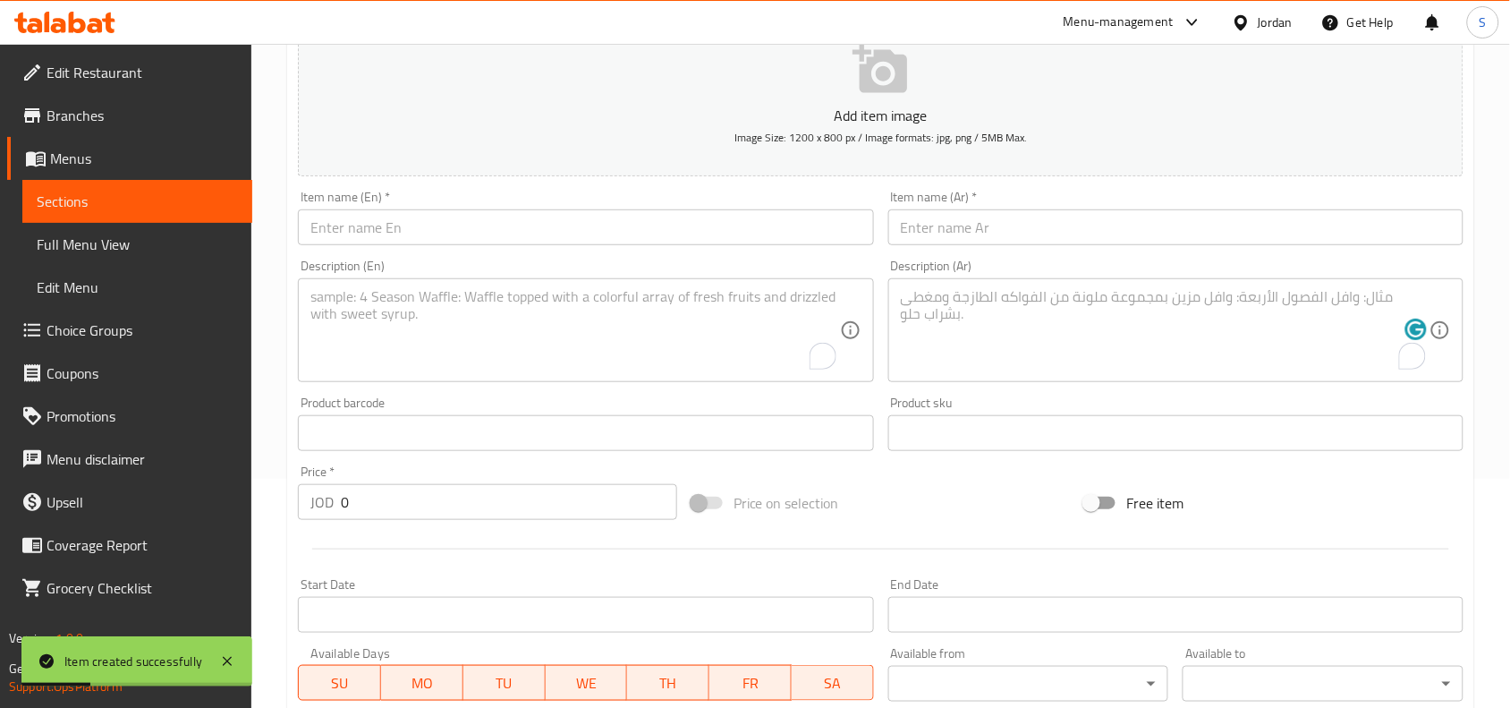
scroll to position [217, 0]
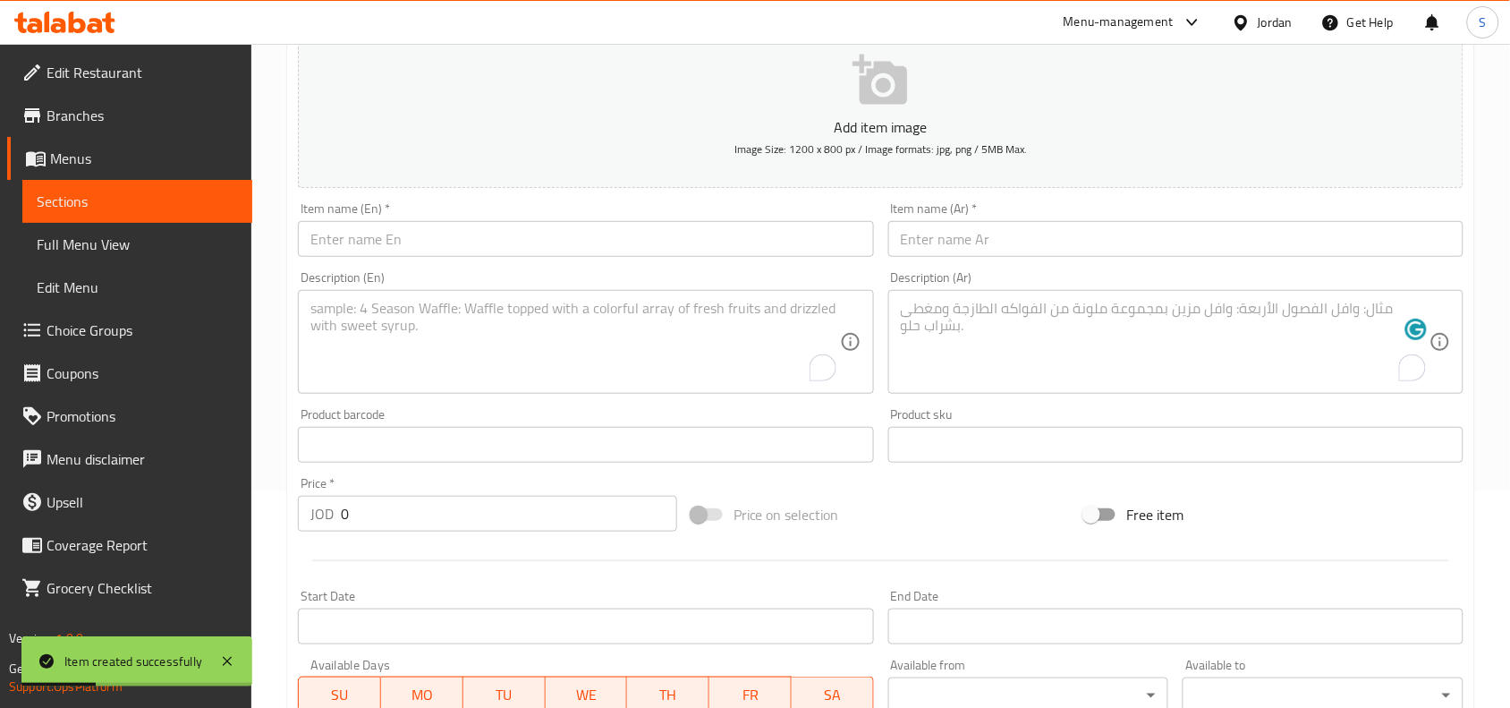
click at [476, 242] on input "text" at bounding box center [585, 239] width 575 height 36
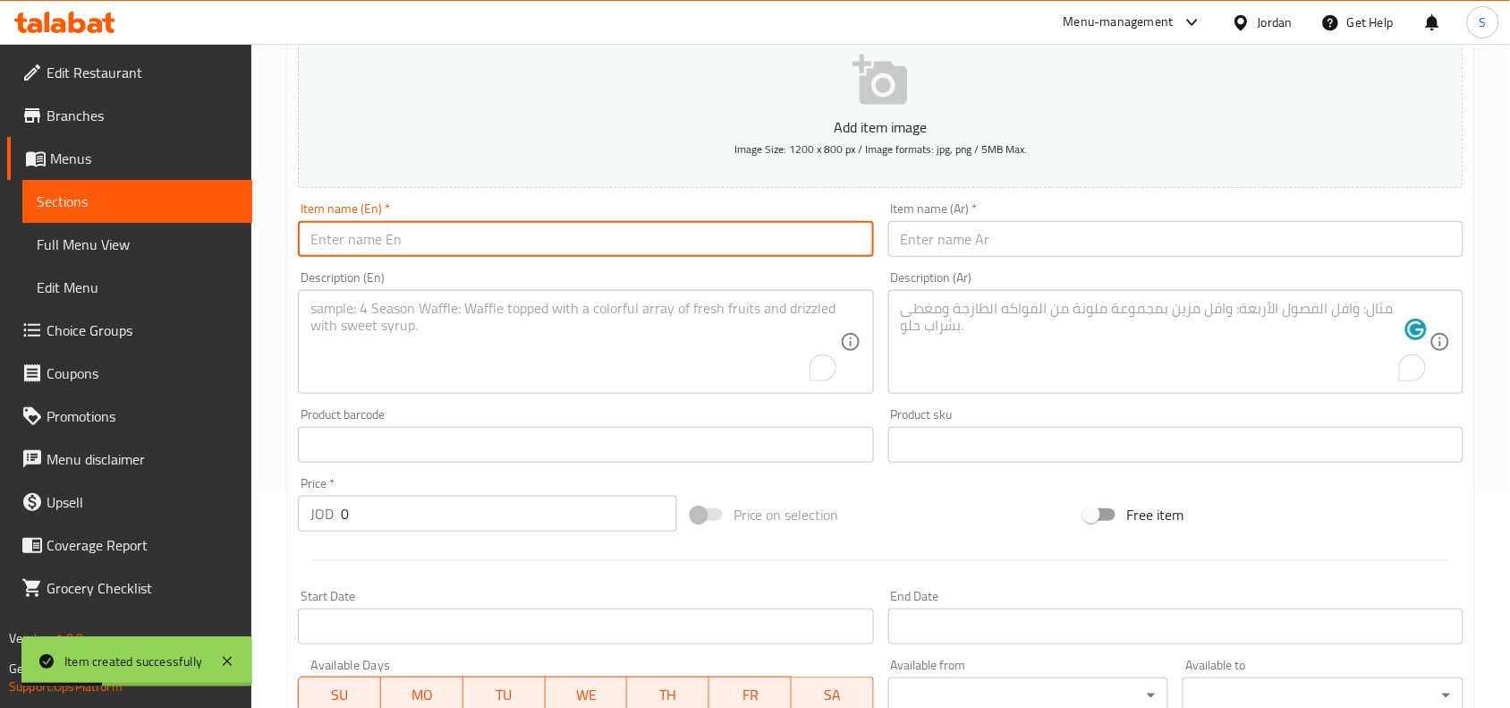
paste input "Derby - Dynamite"
drag, startPoint x: 355, startPoint y: 246, endPoint x: 345, endPoint y: 250, distance: 10.8
click at [345, 250] on input "Derby - Dynamite" at bounding box center [585, 239] width 575 height 36
type input "Derby Dynamite"
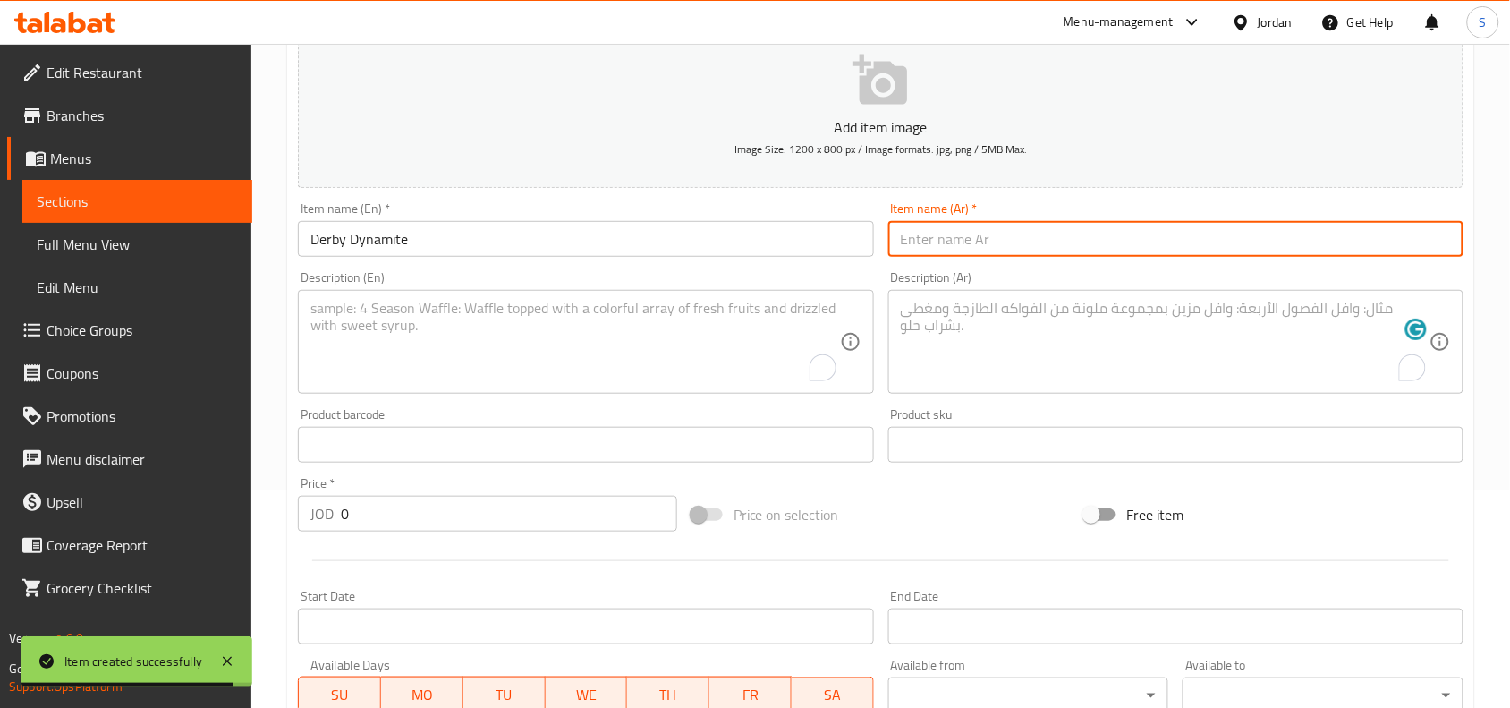
click at [1118, 240] on input "text" at bounding box center [1175, 239] width 575 height 36
paste input "ديربي - حراق"
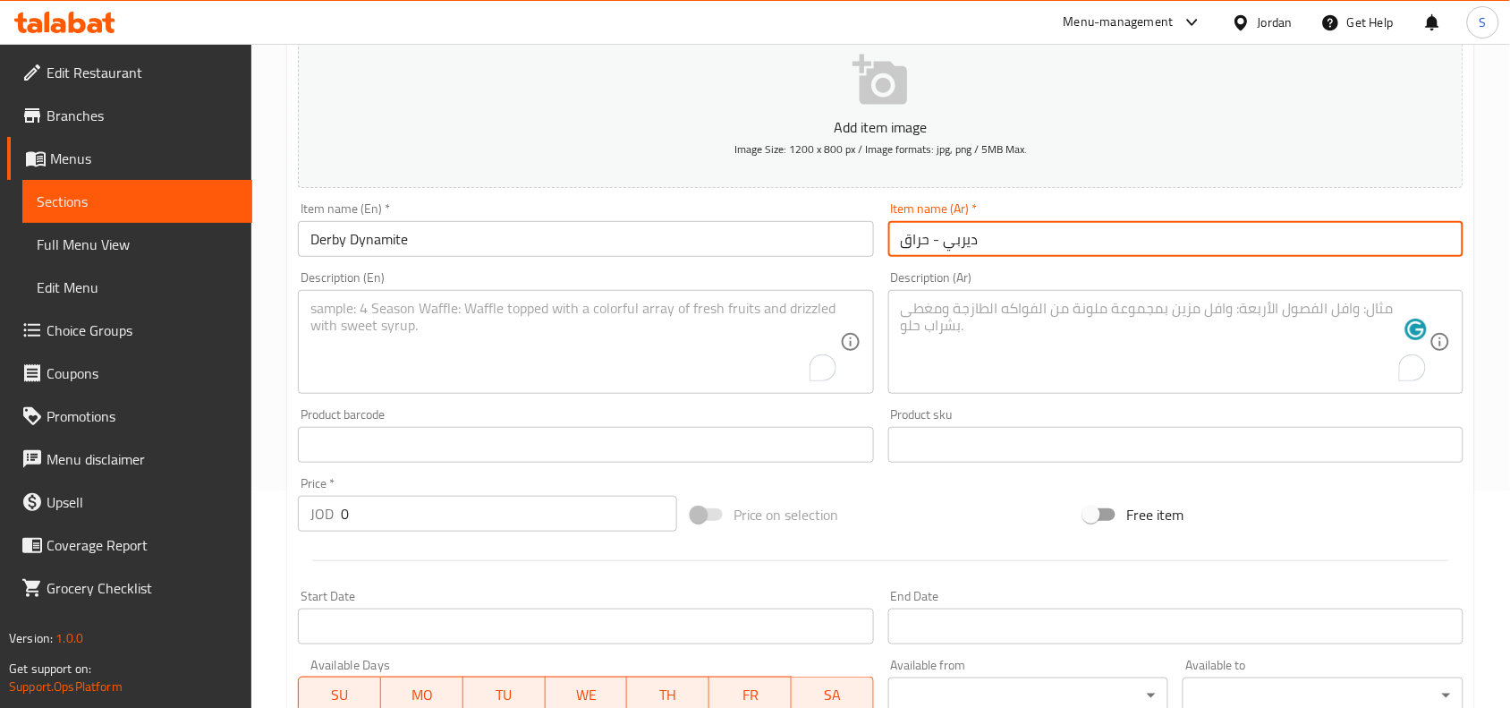
drag, startPoint x: 937, startPoint y: 243, endPoint x: 865, endPoint y: 243, distance: 71.6
click at [865, 243] on div "Add item image Image Size: 1200 x 800 px / Image formats: jpg, png / 5MB Max. I…" at bounding box center [881, 402] width 1180 height 771
type input "ديربي ديناميت"
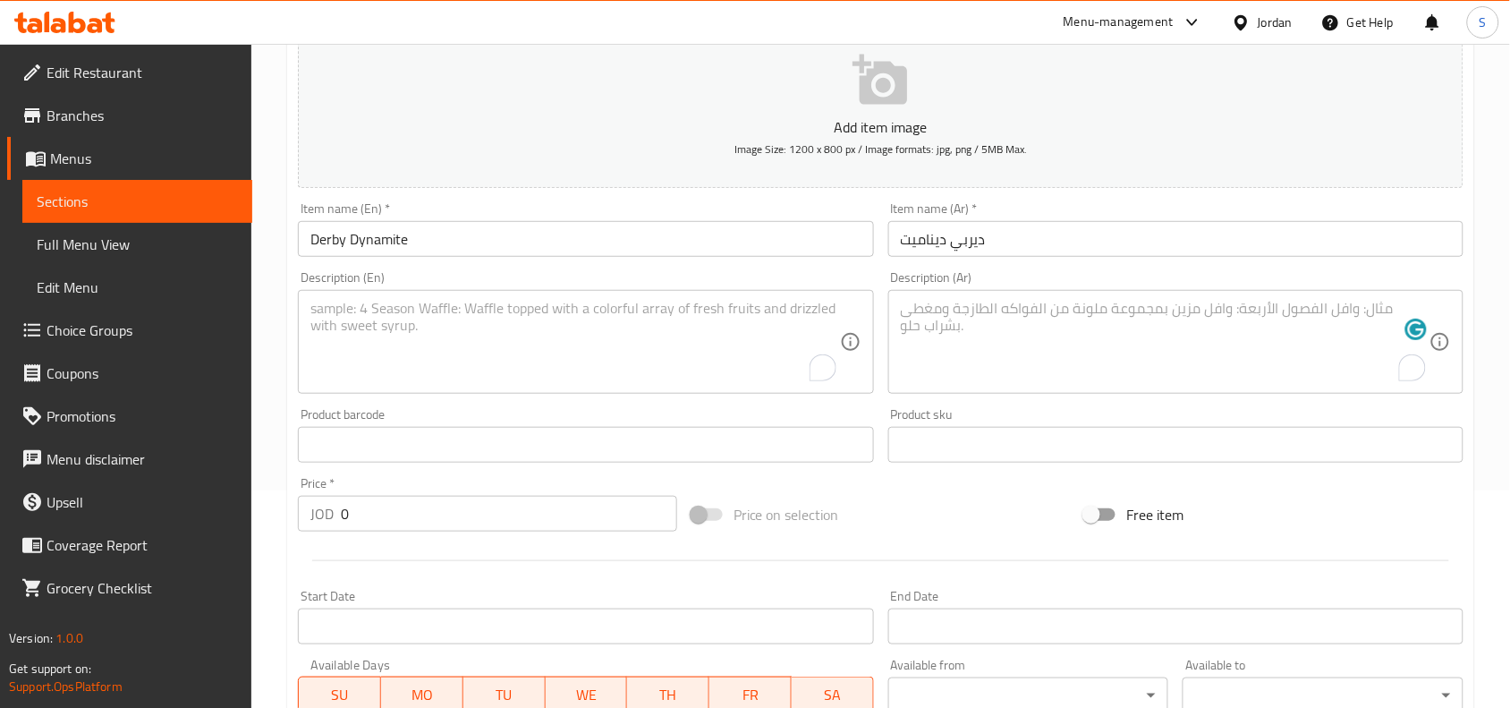
click at [1073, 337] on textarea "To enrich screen reader interactions, please activate Accessibility in Grammarl…" at bounding box center [1165, 342] width 529 height 85
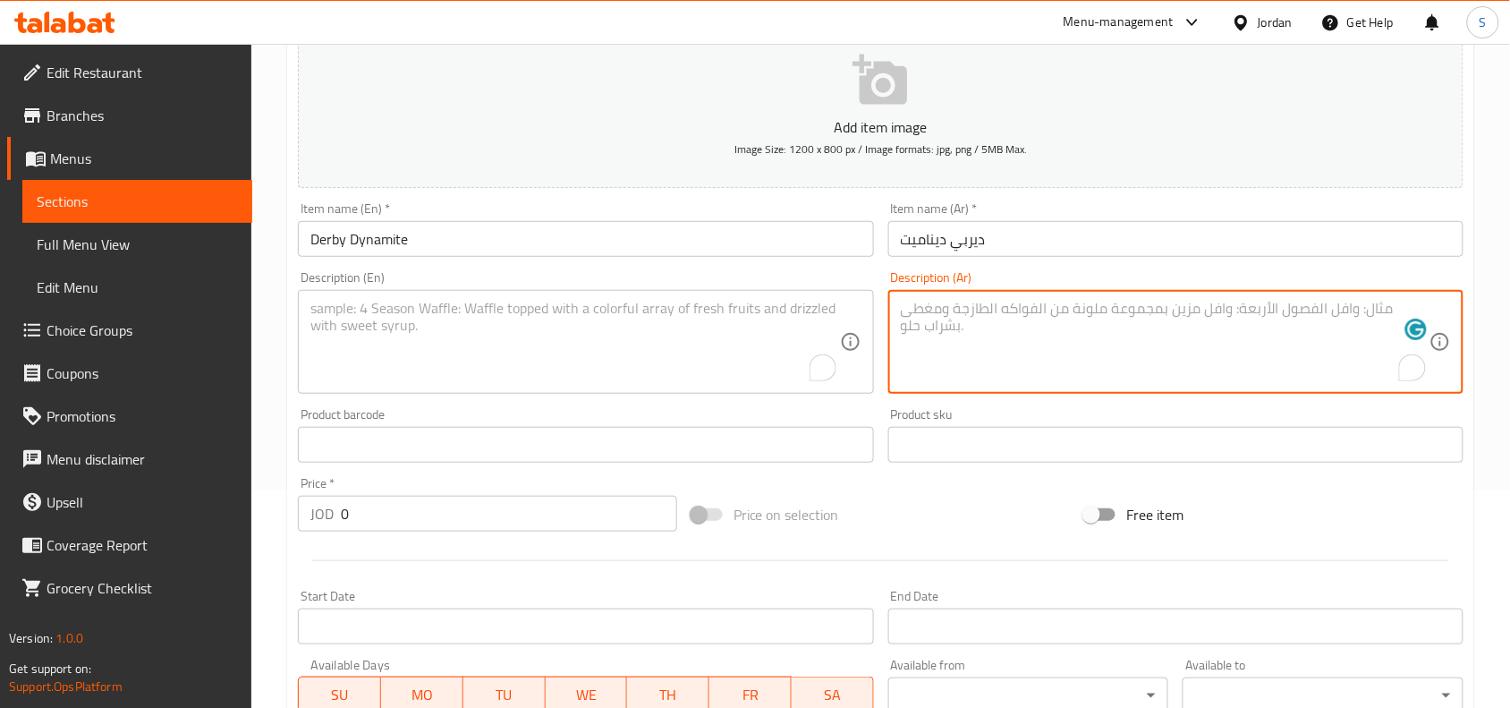
paste textarea "لحم مشوي ، جبنة شيدر ، بندورة ، بصل ، خس ، هلابينو ، صوص الداينمايت"
type textarea "لحم مشوي ، جبنة شيدر ، بندورة ، بصل ، خس ، هلابينو ، صوص الداينمايت"
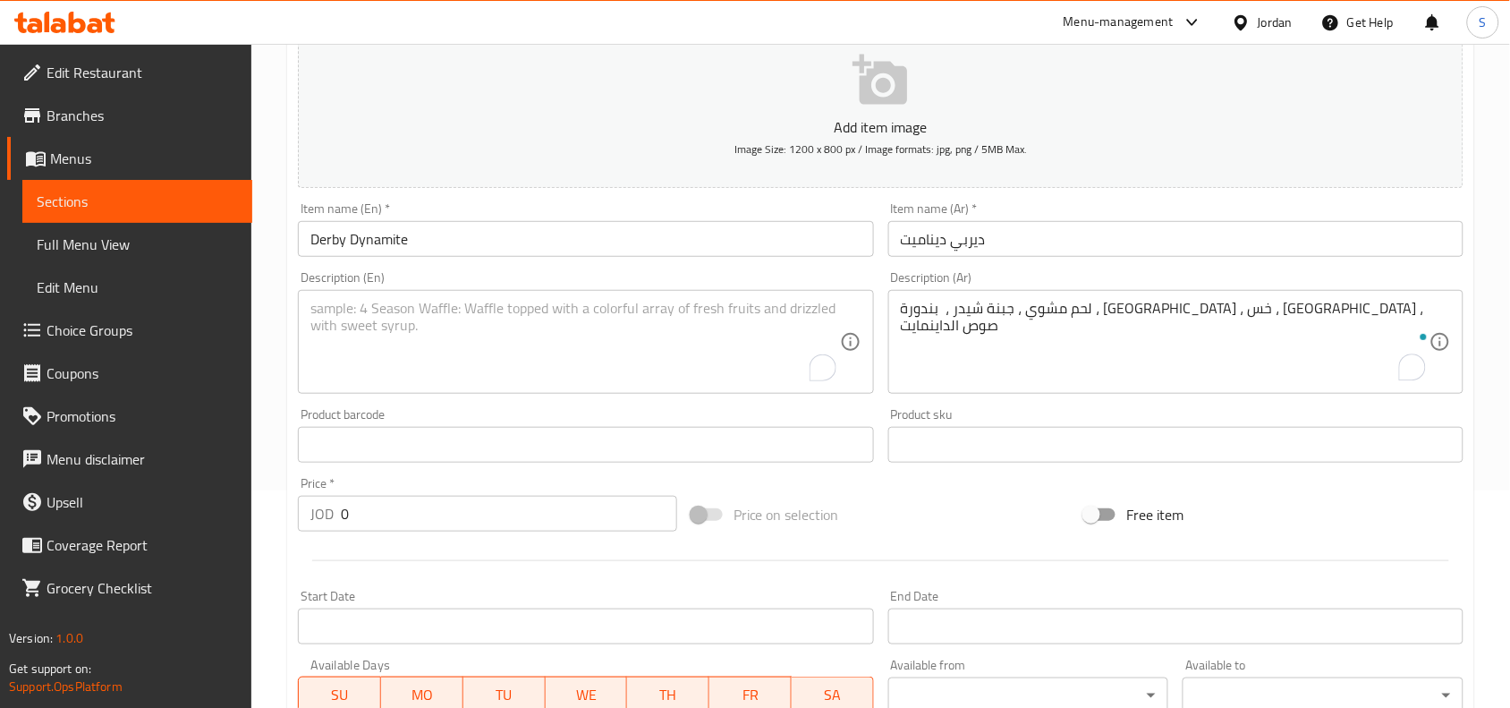
click at [530, 333] on textarea "To enrich screen reader interactions, please activate Accessibility in Grammarl…" at bounding box center [574, 342] width 529 height 85
paste textarea "Grilled Beef, Cheddar Cheese, Tomato, Onion, Lettuce, Jalapeño, Dynamite Sauce"
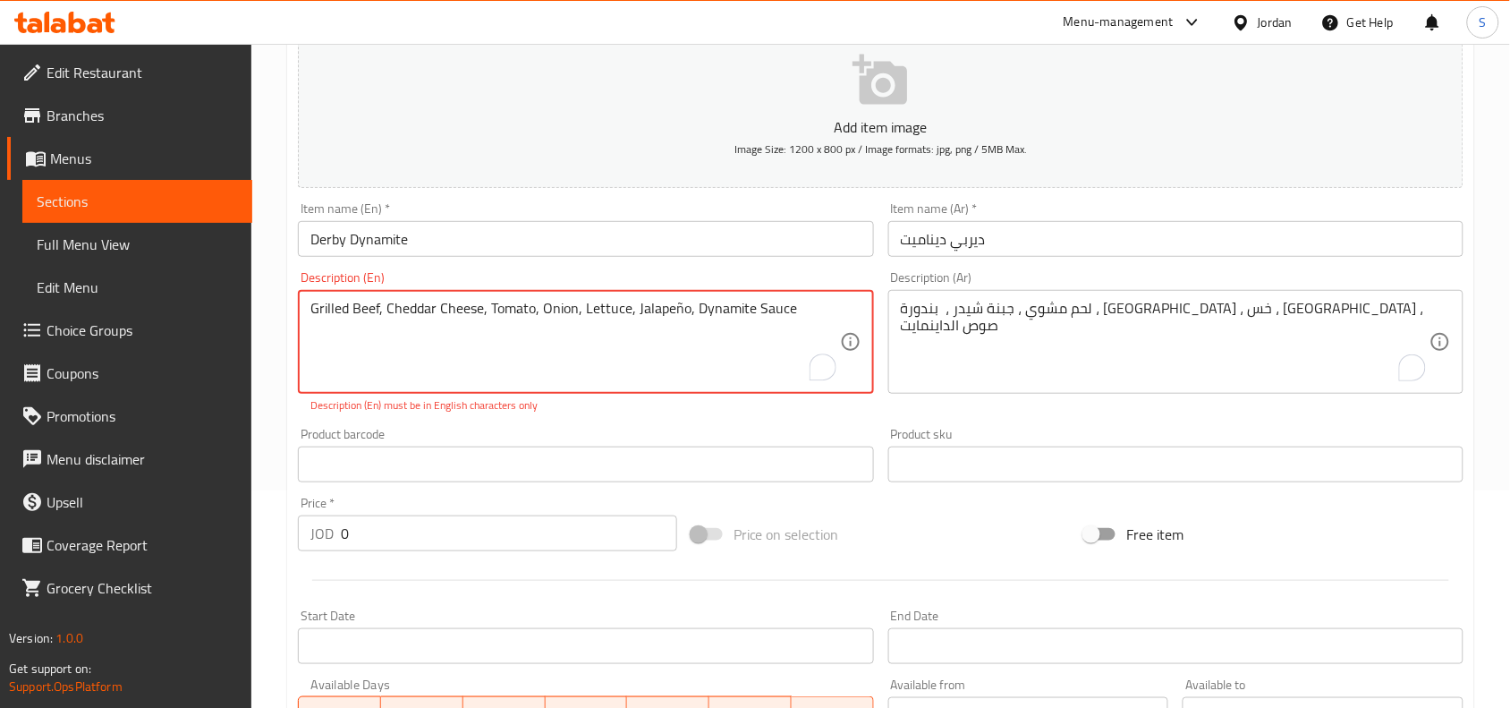
click at [678, 314] on textarea "Grilled Beef, Cheddar Cheese, Tomato, Onion, Lettuce, Jalapeño, Dynamite Sauce" at bounding box center [574, 342] width 529 height 85
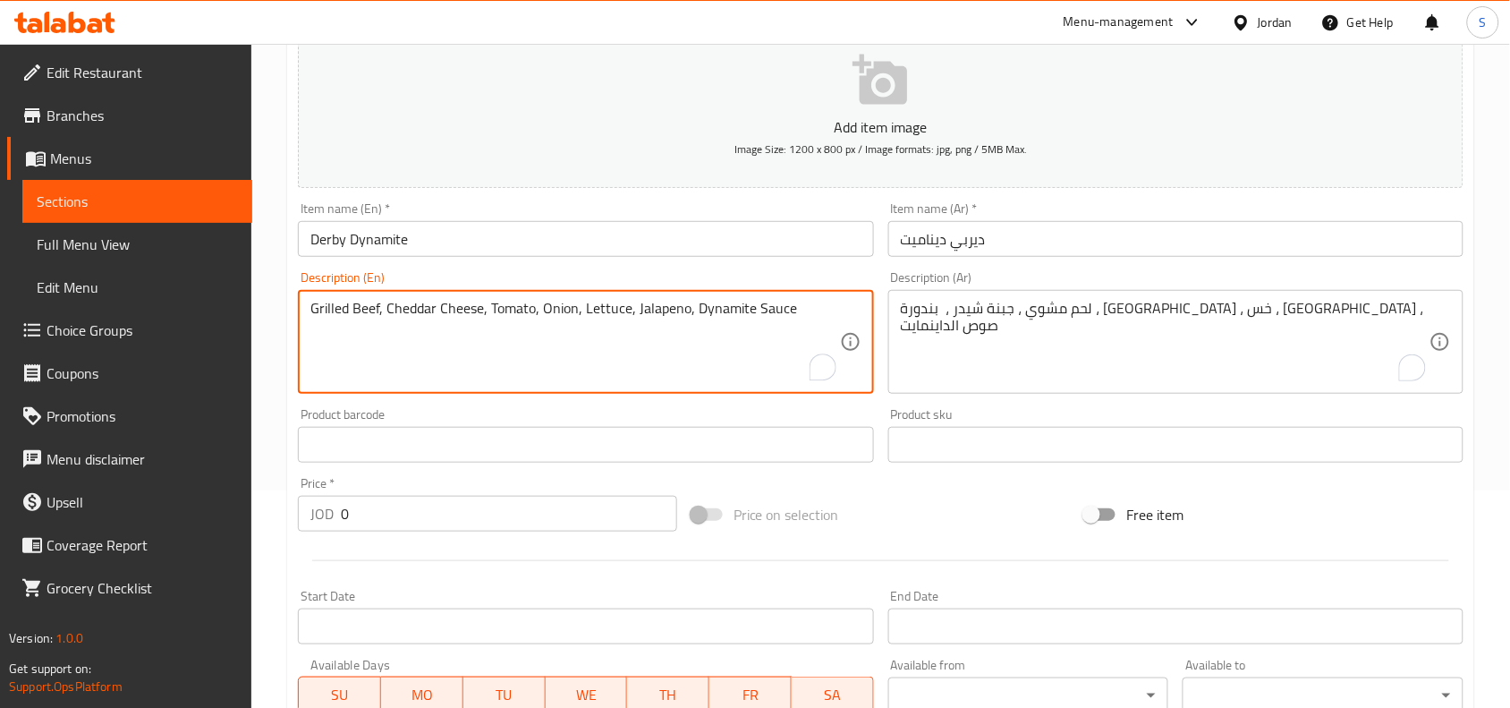
type textarea "Grilled Beef, Cheddar Cheese, Tomato, Onion, Lettuce, Jalapeno, Dynamite Sauce"
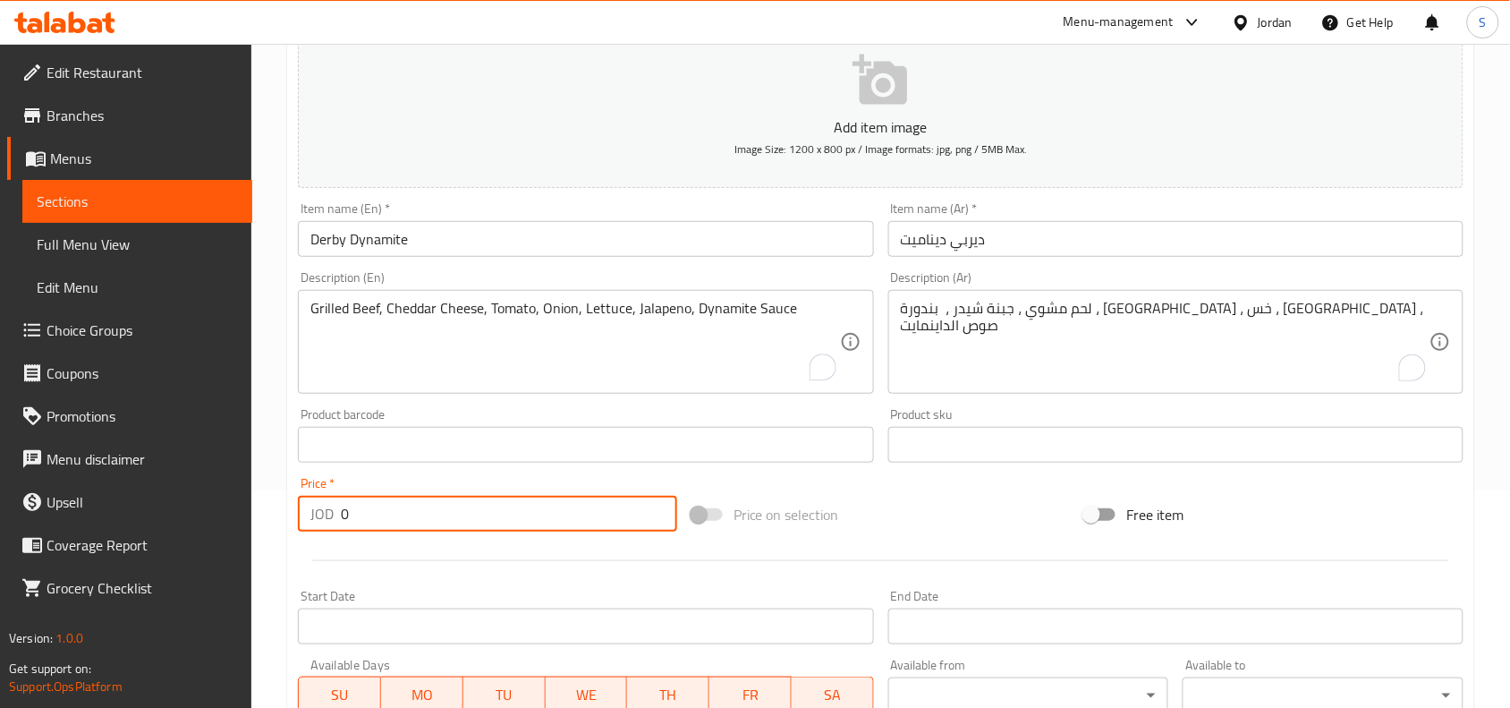
drag, startPoint x: 360, startPoint y: 514, endPoint x: 190, endPoint y: 488, distance: 172.8
click at [190, 488] on div "Edit Restaurant Branches Menus Sections Full Menu View Edit Menu Choice Groups …" at bounding box center [755, 436] width 1510 height 1220
type input "4"
click at [896, 497] on div "Price on selection" at bounding box center [881, 514] width 394 height 48
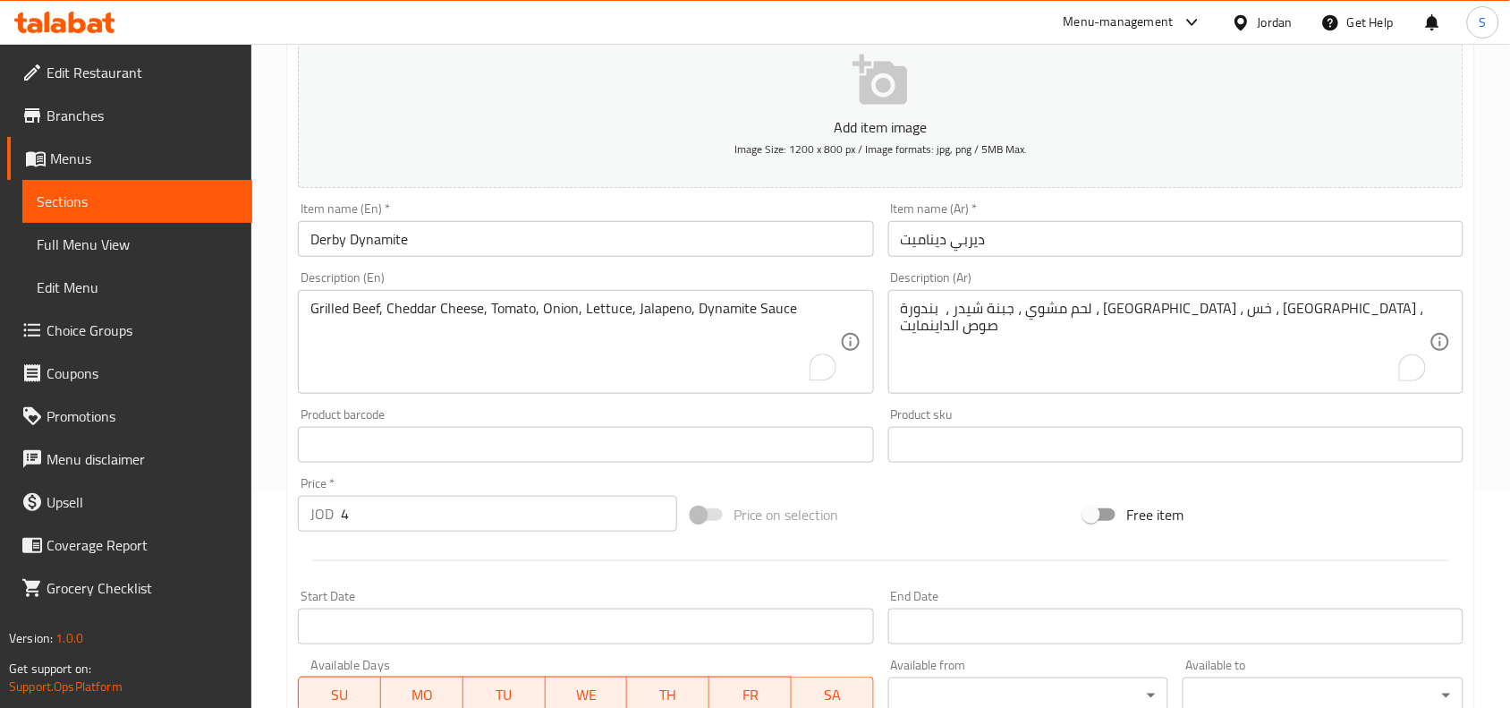
scroll to position [553, 0]
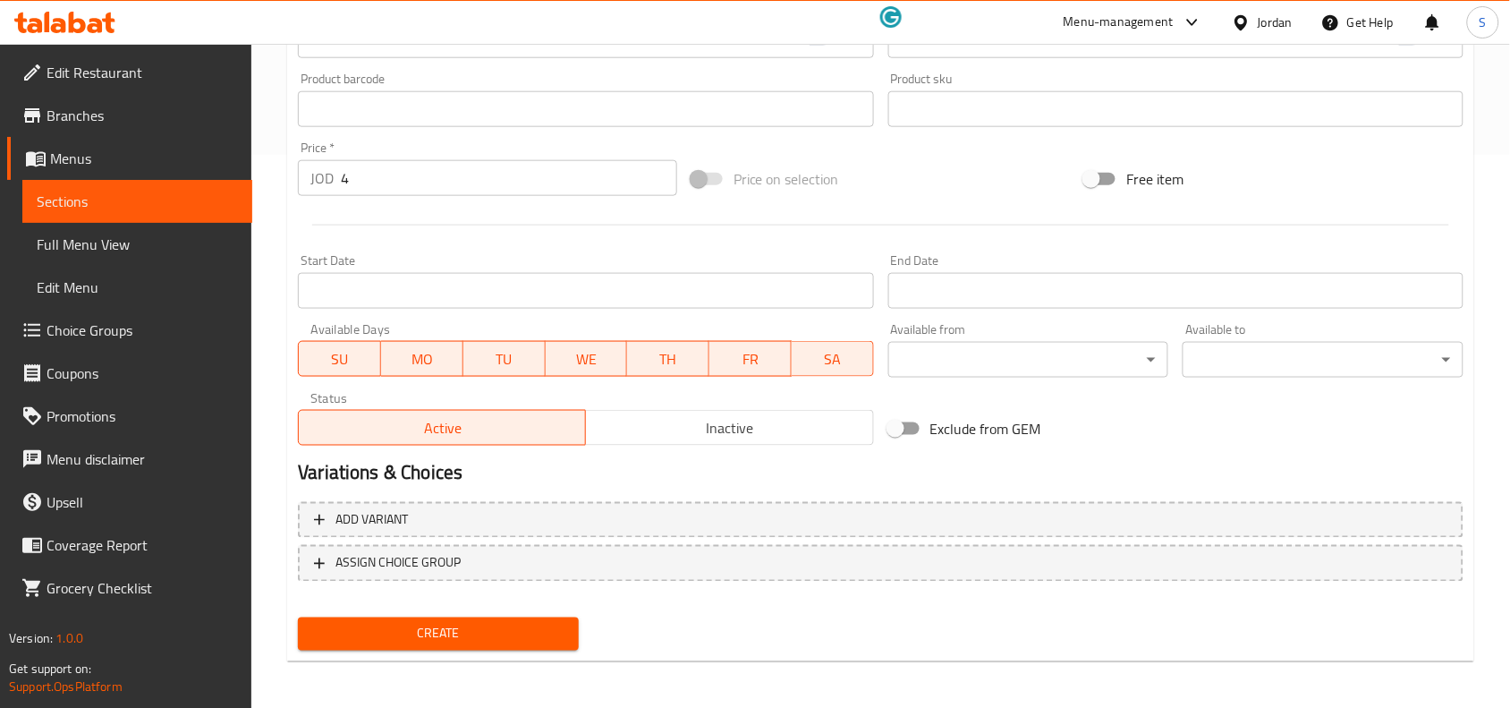
click at [489, 632] on span "Create" at bounding box center [438, 634] width 252 height 22
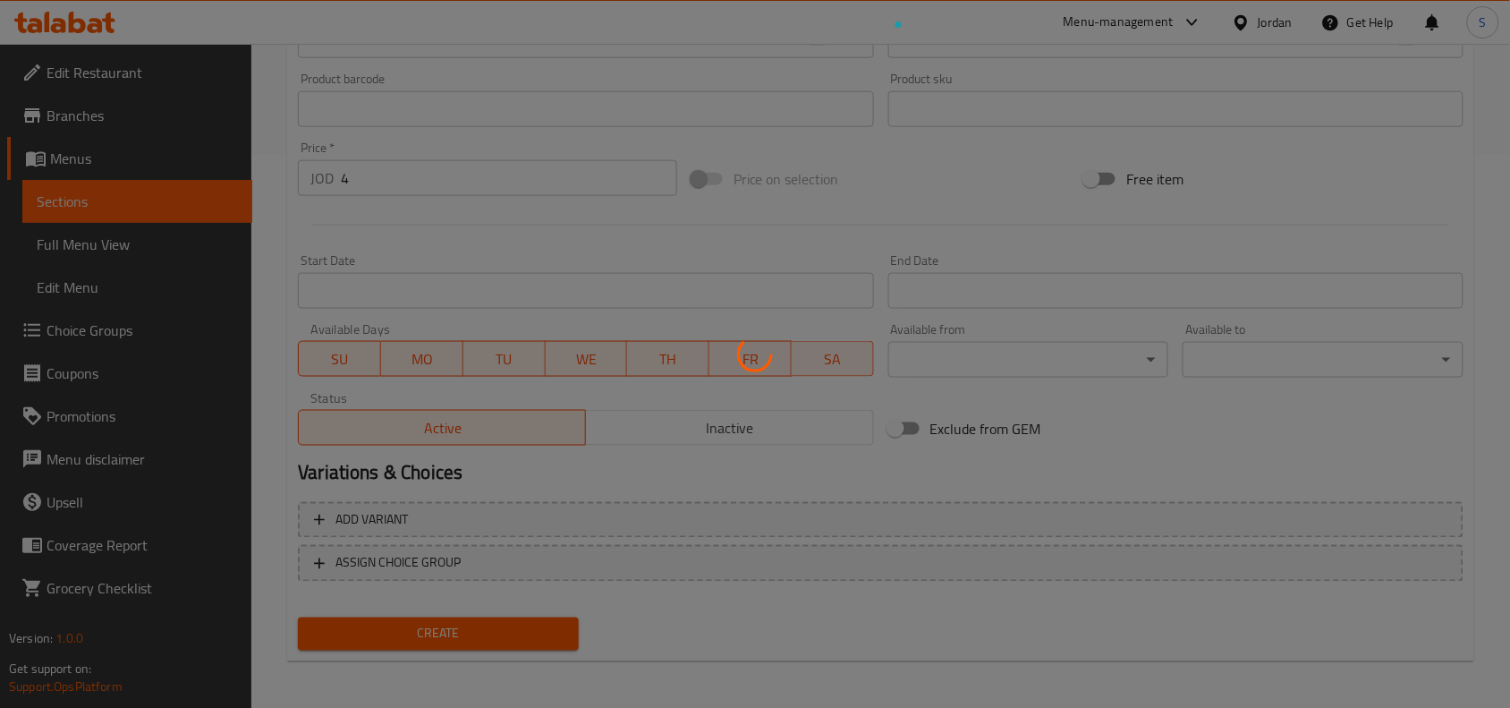
type input "0"
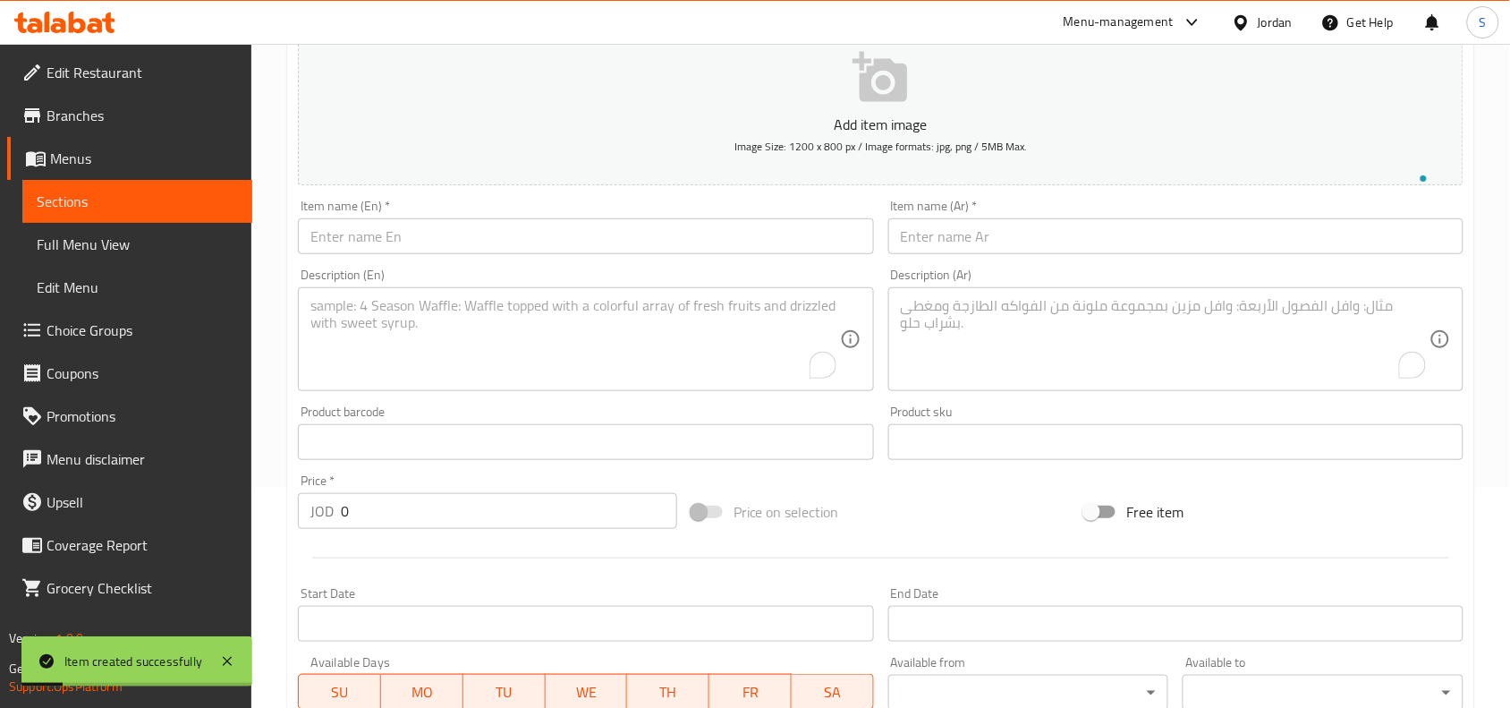
scroll to position [217, 0]
click at [515, 216] on div "Item name (En)   * Item name (En) *" at bounding box center [585, 229] width 575 height 55
click at [489, 250] on input "text" at bounding box center [585, 239] width 575 height 36
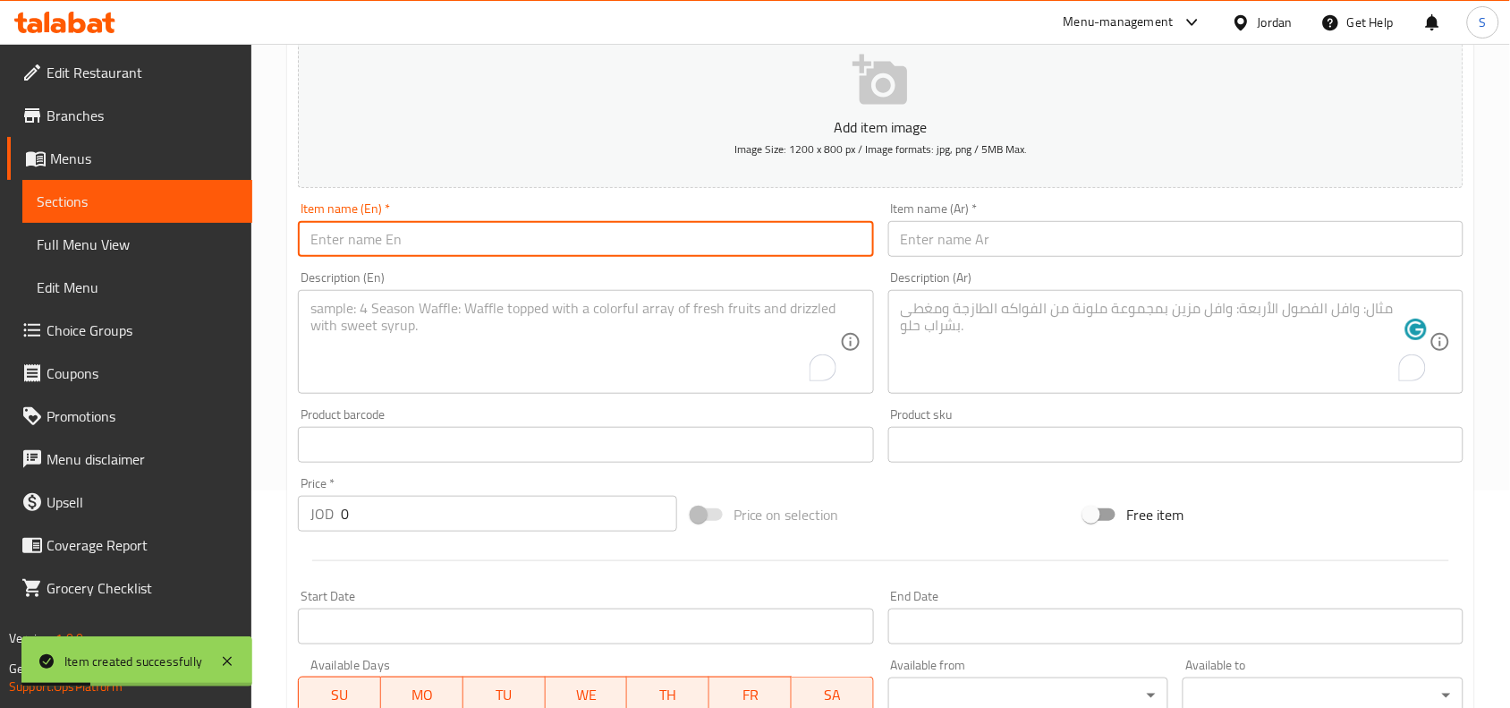
paste input "Derby - BBQ"
drag, startPoint x: 360, startPoint y: 242, endPoint x: 349, endPoint y: 249, distance: 12.4
click at [349, 249] on input "Derby - BBQ" at bounding box center [585, 239] width 575 height 36
type input "Derby BBQ"
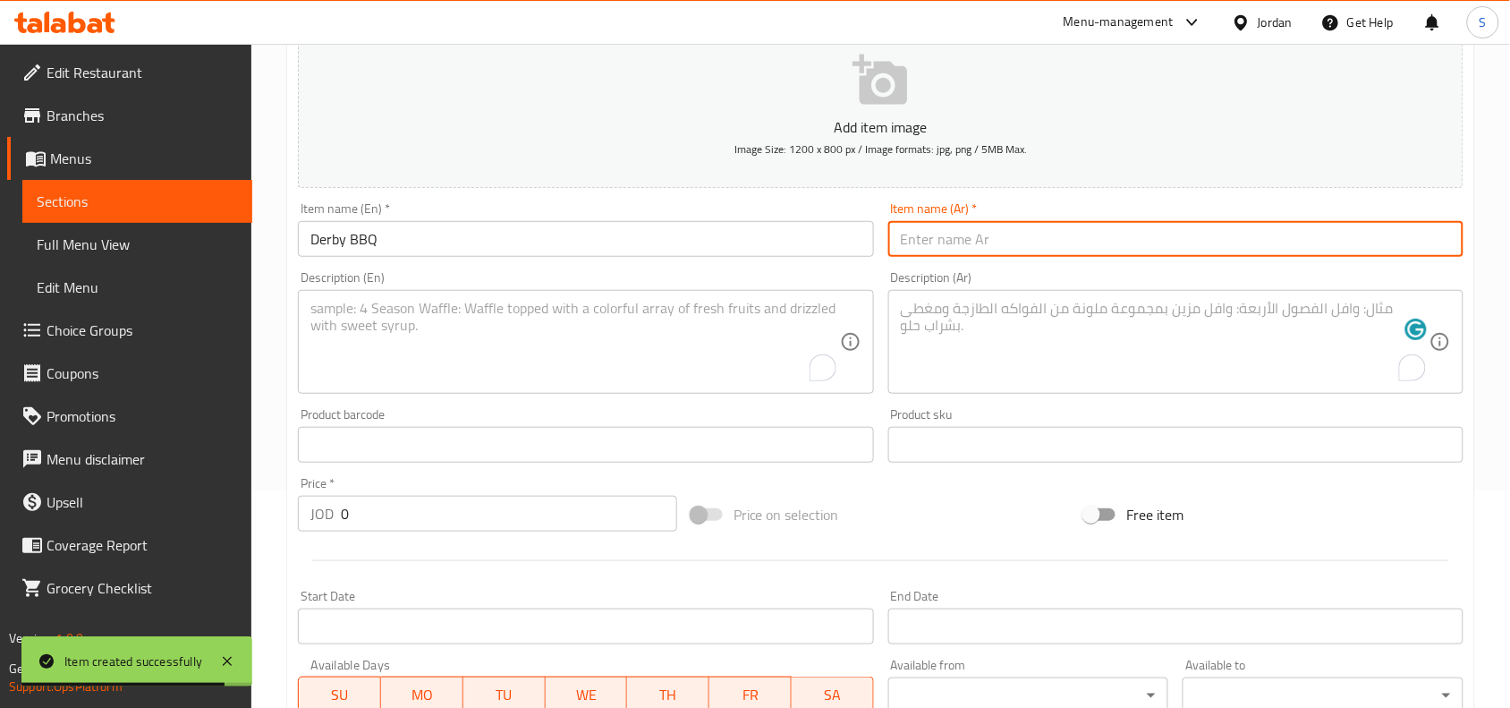
click at [1119, 242] on input "text" at bounding box center [1175, 239] width 575 height 36
paste input "ديربي - باربيكيو"
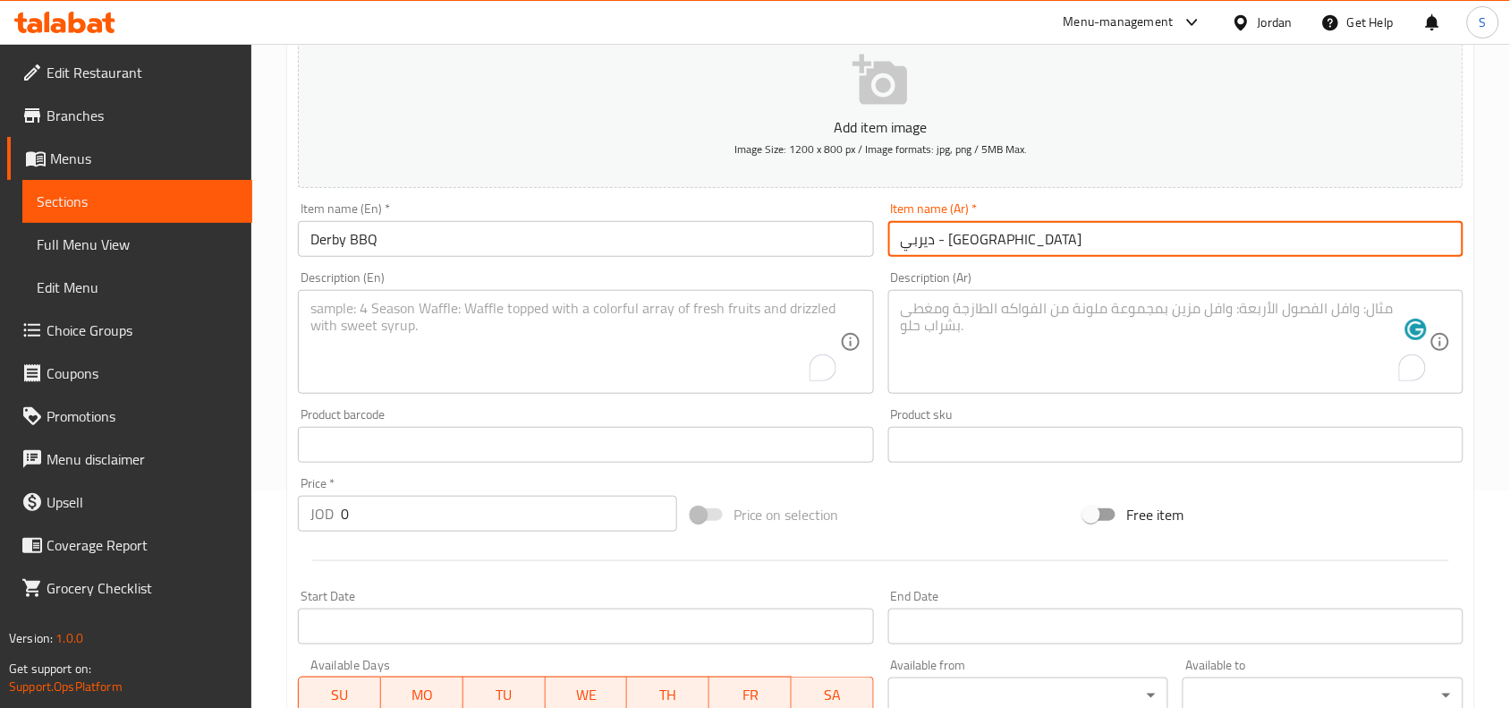
drag, startPoint x: 963, startPoint y: 243, endPoint x: 950, endPoint y: 246, distance: 12.8
click at [950, 246] on input "ديربي - باربيكيو" at bounding box center [1175, 239] width 575 height 36
type input "ديربي باربيكيو"
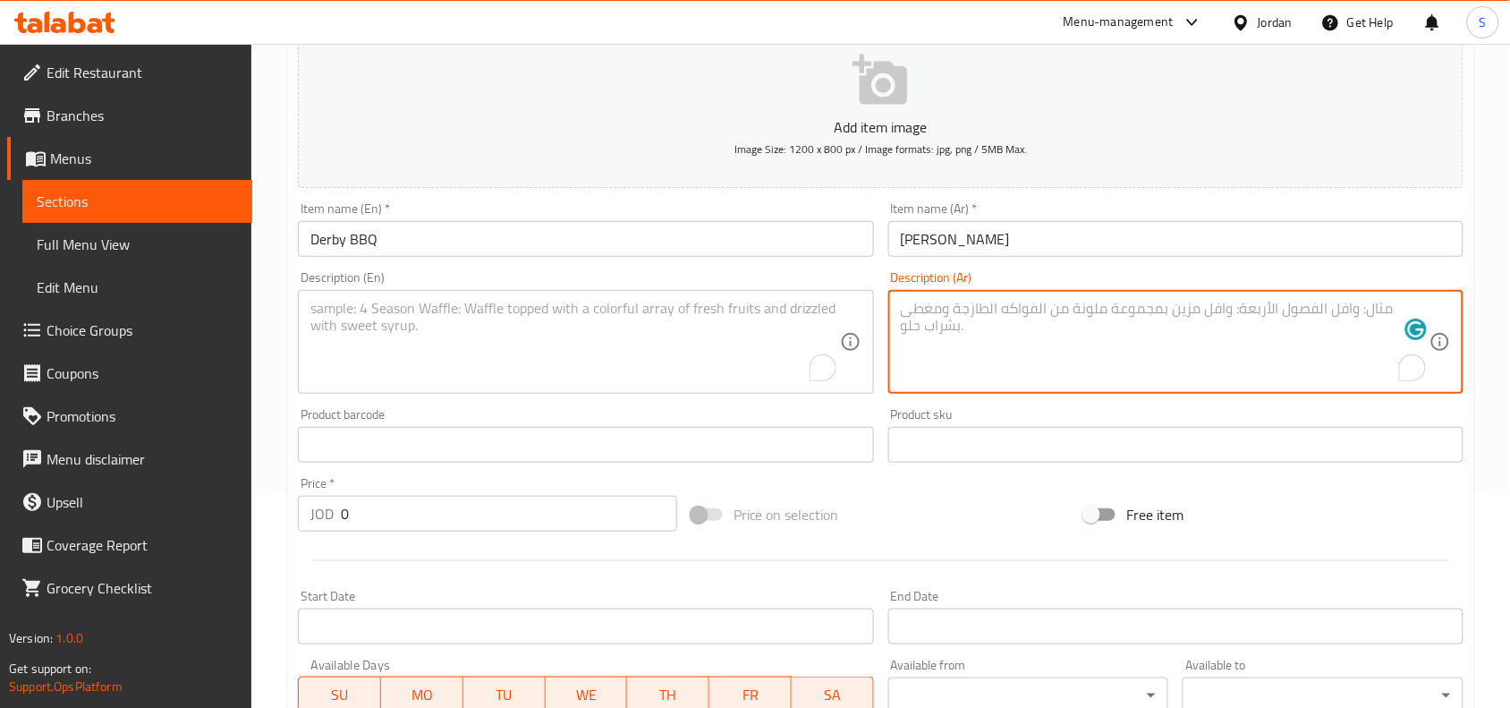
click at [1070, 351] on textarea "To enrich screen reader interactions, please activate Accessibility in Grammarl…" at bounding box center [1165, 342] width 529 height 85
paste textarea "لحم مشوي ، جبنة شيدر ، بيف بيكون ، خس ، صوص الباربكيو بندوره"
type textarea "لحم مشوي ، جبنة شيدر ، بيف بيكون ، خس ، صوص الباربكيو بندوره"
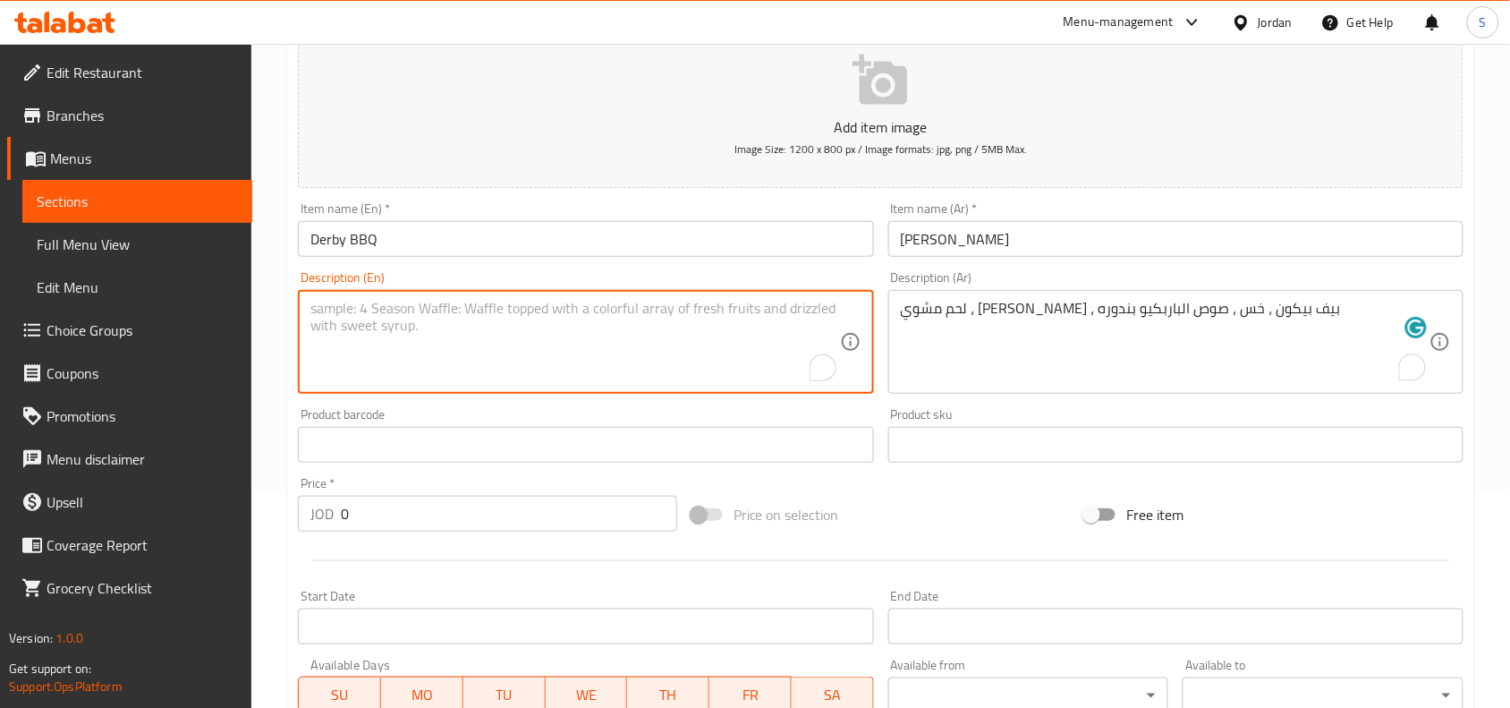
click at [546, 322] on textarea "To enrich screen reader interactions, please activate Accessibility in Grammarl…" at bounding box center [574, 342] width 529 height 85
paste textarea "Grilled Beef, Cheddar Cheese, Beef Bacon, Lettuce,Tomato, BBQ Sauce"
type textarea "Grilled Beef, Cheddar Cheese, Beef Bacon, Lettuce,Tomato, BBQ Sauce"
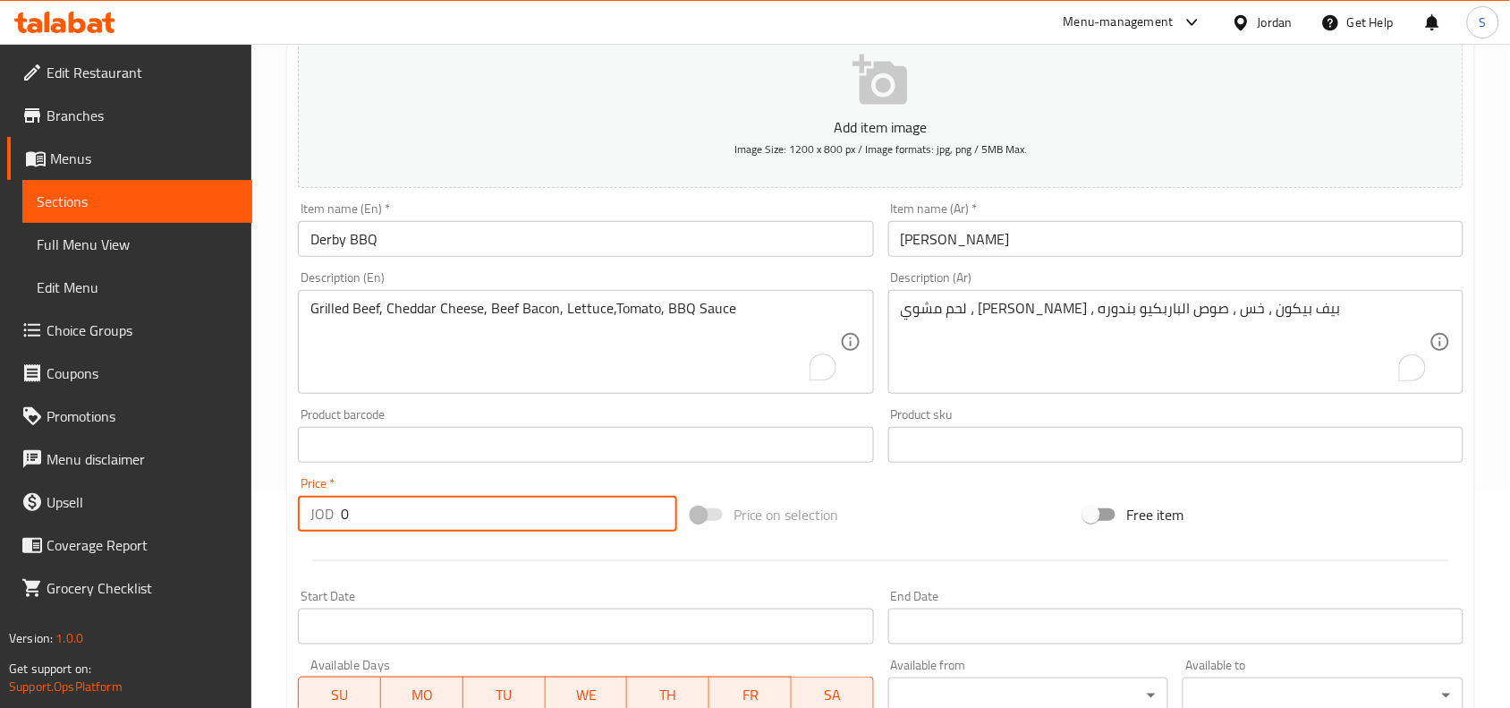
drag, startPoint x: 380, startPoint y: 498, endPoint x: 264, endPoint y: 507, distance: 116.6
click at [264, 507] on div "Home / Restaurants management / Menus / Sections / item / create Beef Burger Sa…" at bounding box center [880, 436] width 1259 height 1220
type input "4"
click at [993, 515] on div "Price on selection" at bounding box center [881, 514] width 394 height 48
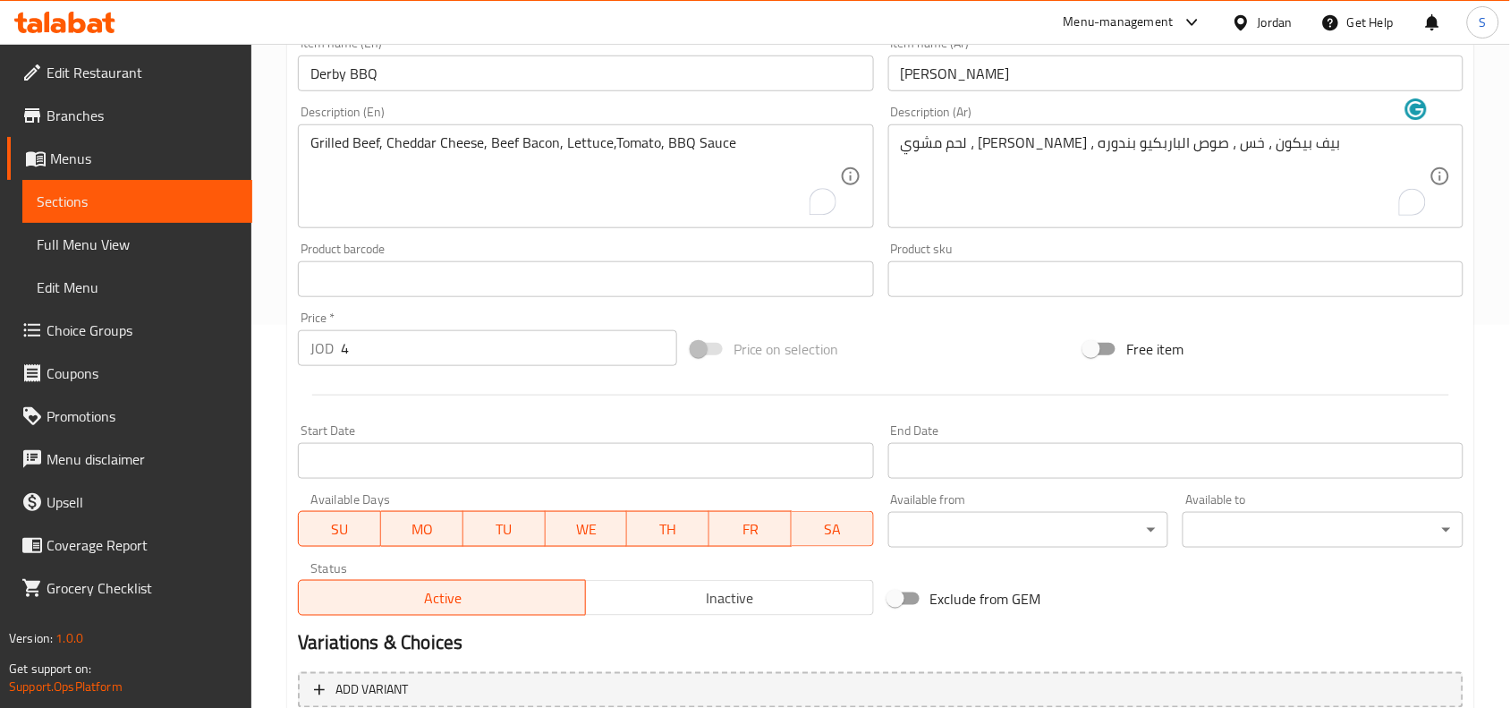
scroll to position [553, 0]
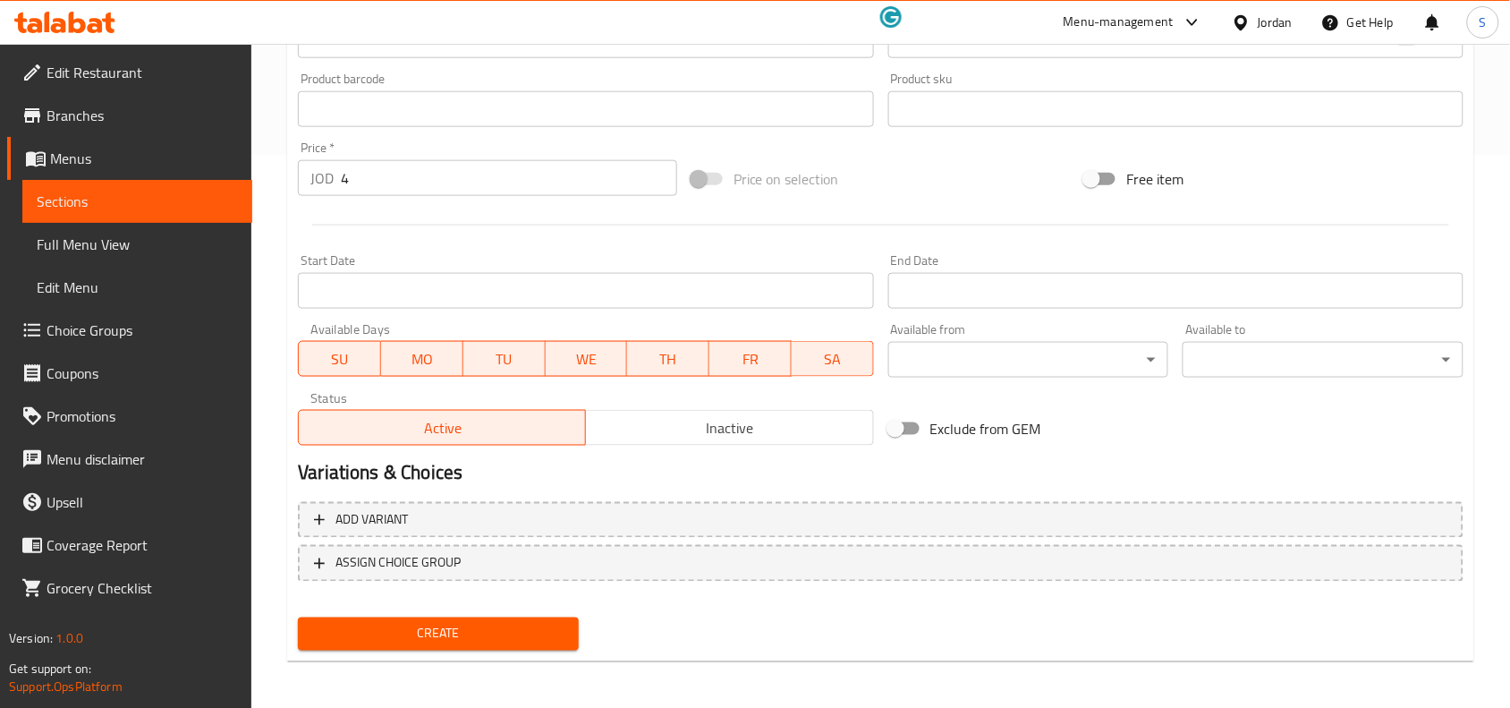
click at [505, 632] on span "Create" at bounding box center [438, 634] width 252 height 22
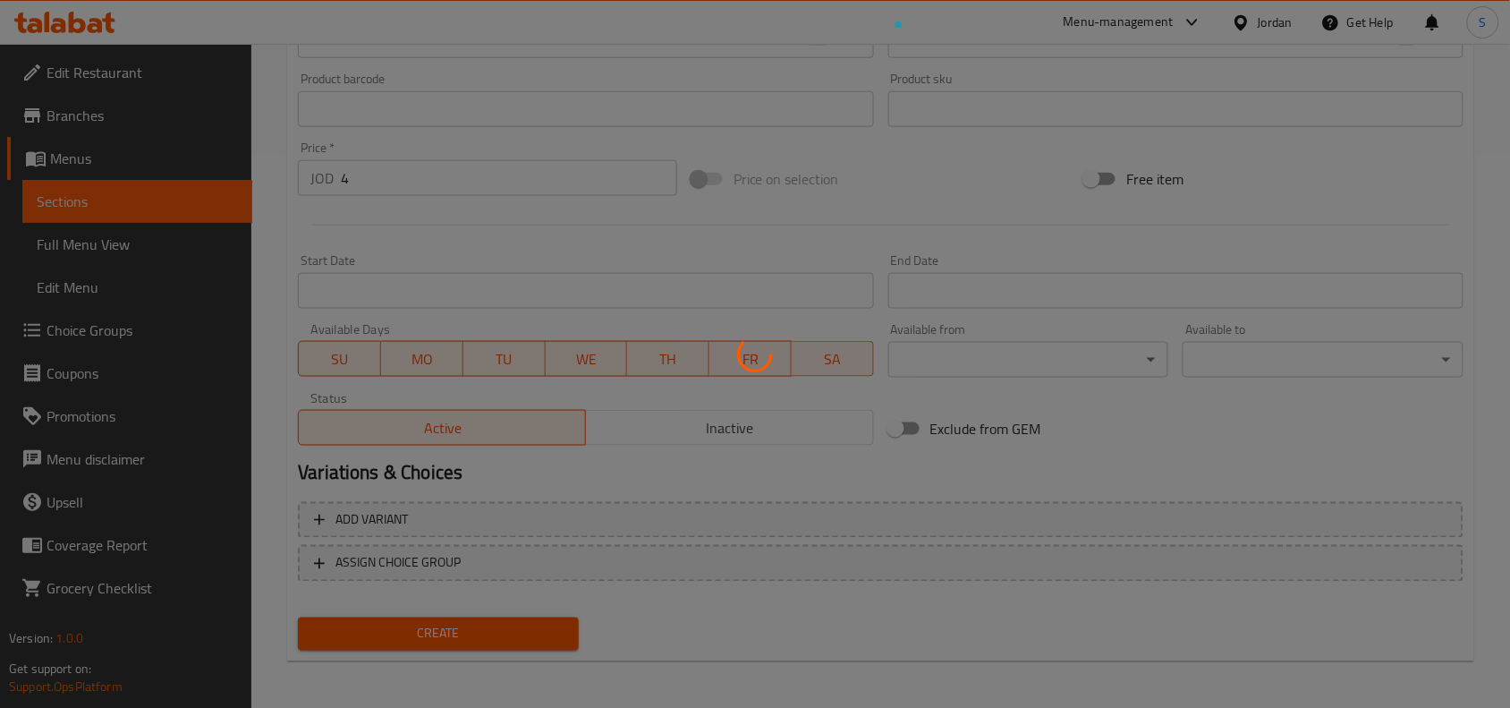
type input "0"
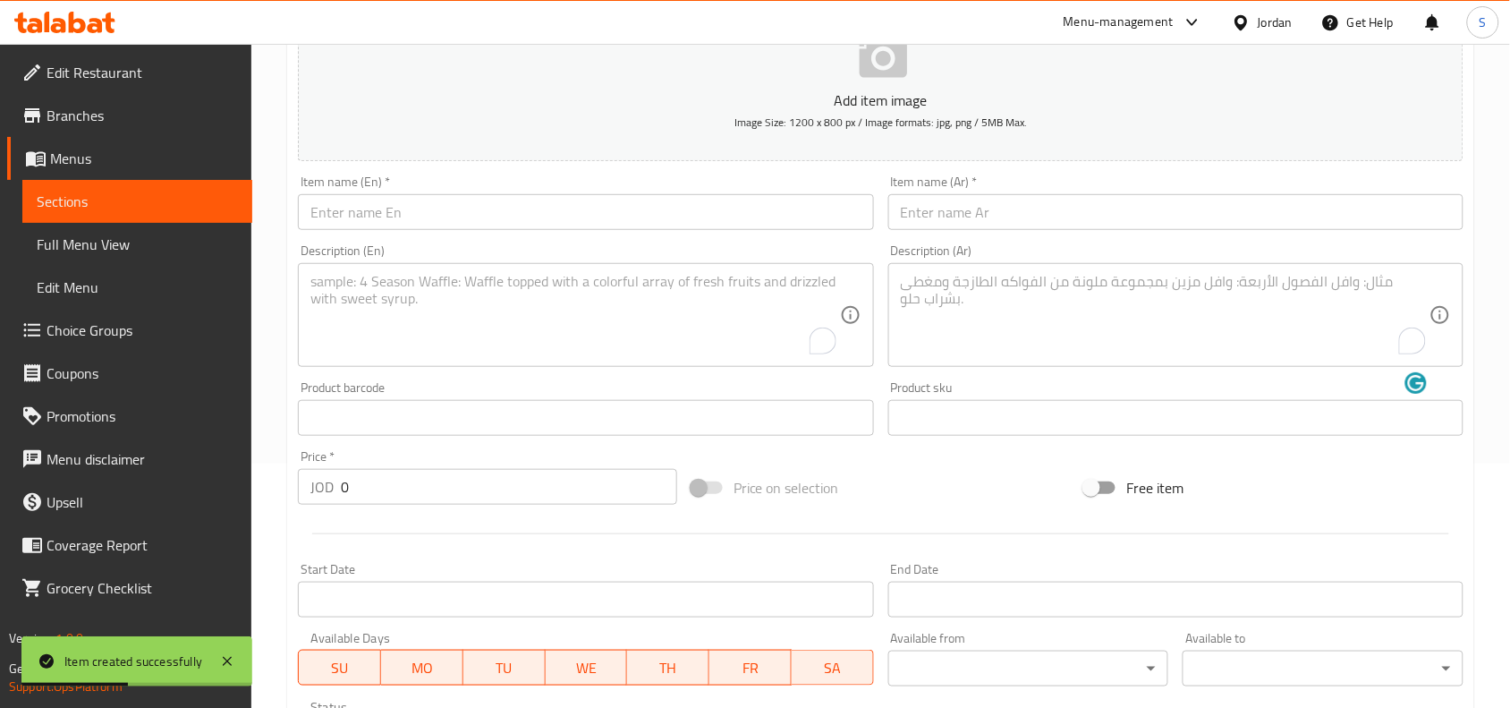
scroll to position [106, 0]
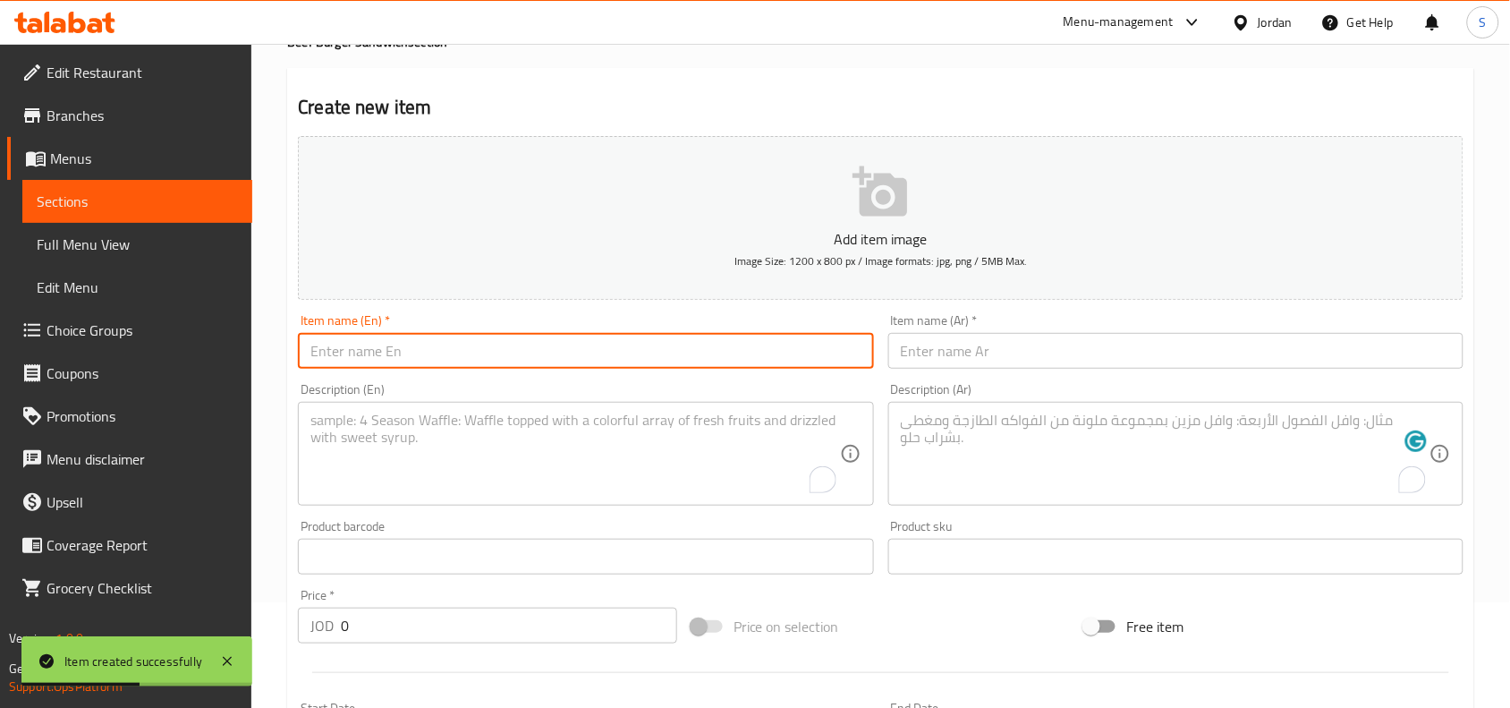
click at [504, 365] on input "text" at bounding box center [585, 351] width 575 height 36
paste input "Derby - Smokey"
drag, startPoint x: 347, startPoint y: 352, endPoint x: 360, endPoint y: 364, distance: 18.4
click at [360, 364] on input "Derby - Smokey" at bounding box center [585, 351] width 575 height 36
type input "Derby Smokey"
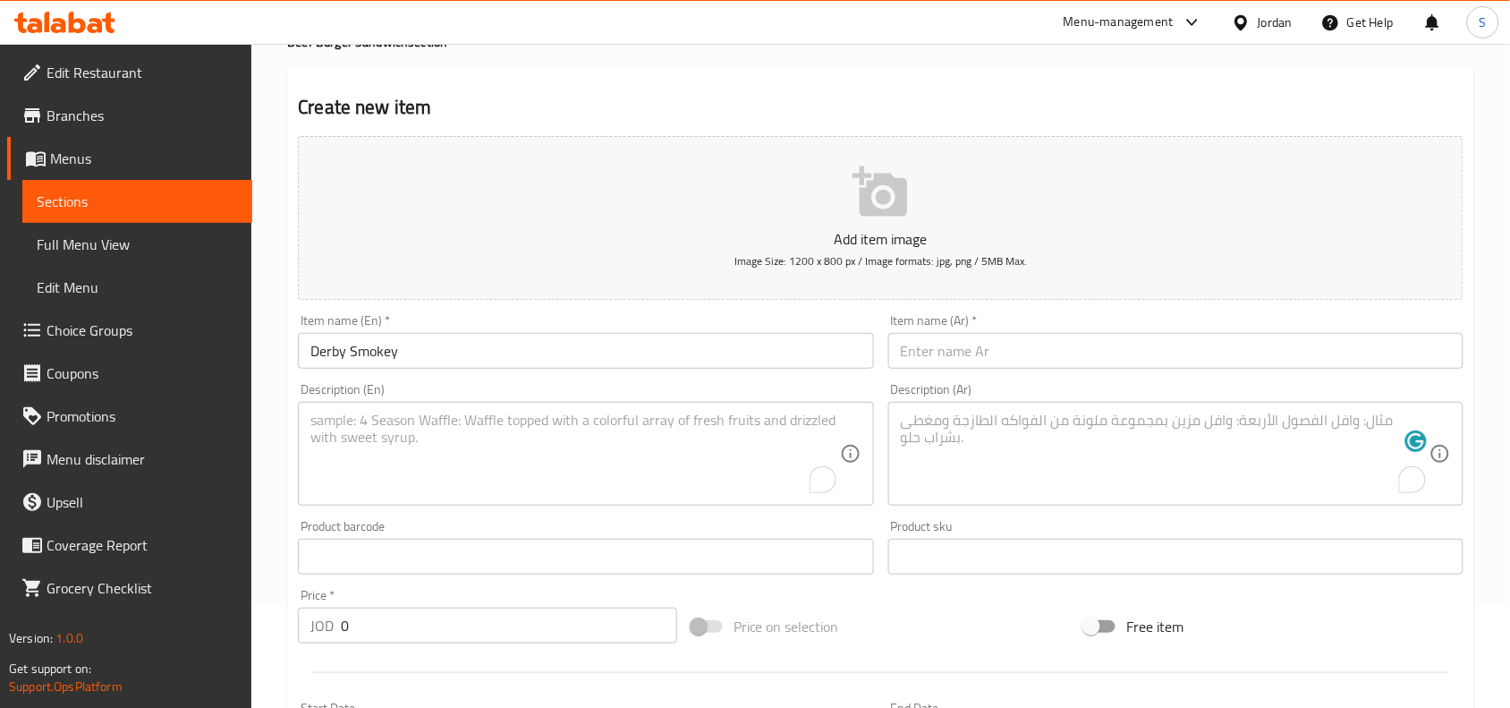
drag, startPoint x: 1103, startPoint y: 325, endPoint x: 1115, endPoint y: 346, distance: 24.4
click at [1107, 334] on div "Item name (Ar)   * Item name (Ar) *" at bounding box center [1175, 341] width 575 height 55
click at [1114, 350] on input "text" at bounding box center [1175, 351] width 575 height 36
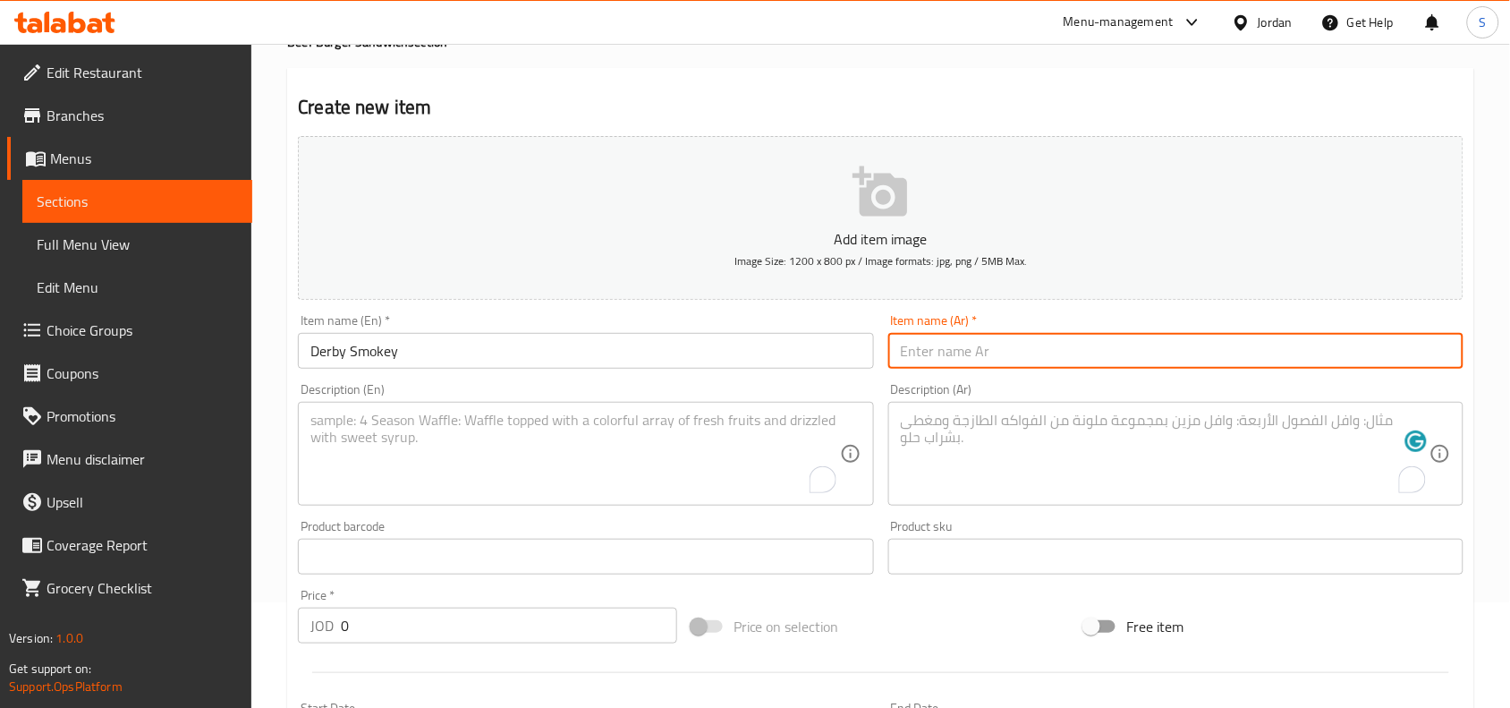
paste input "ديربي - مدخن"
drag, startPoint x: 937, startPoint y: 354, endPoint x: 949, endPoint y: 367, distance: 17.1
click at [949, 367] on input "ديربي - مدخن" at bounding box center [1175, 351] width 575 height 36
type input "ديربي مدخن"
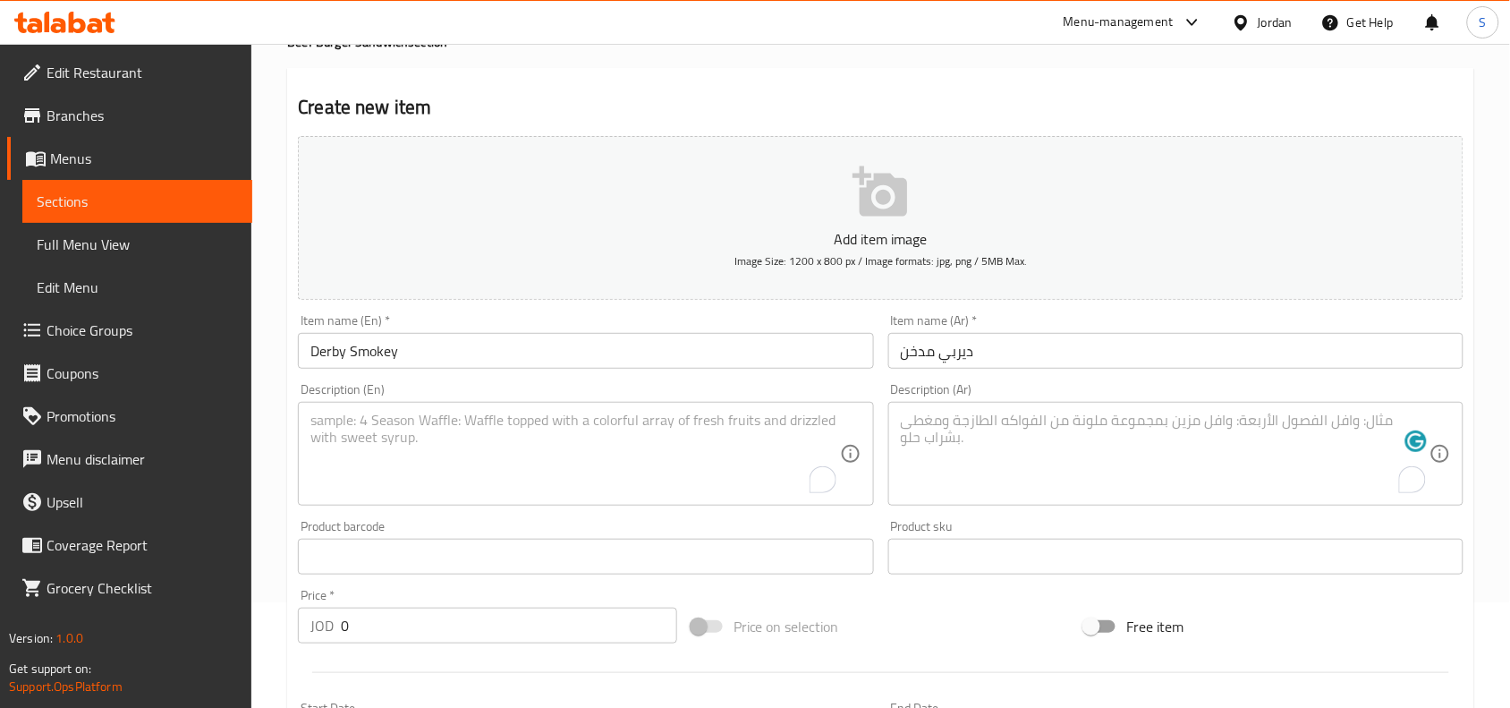
click at [1004, 445] on textarea "To enrich screen reader interactions, please activate Accessibility in Grammarl…" at bounding box center [1165, 453] width 529 height 85
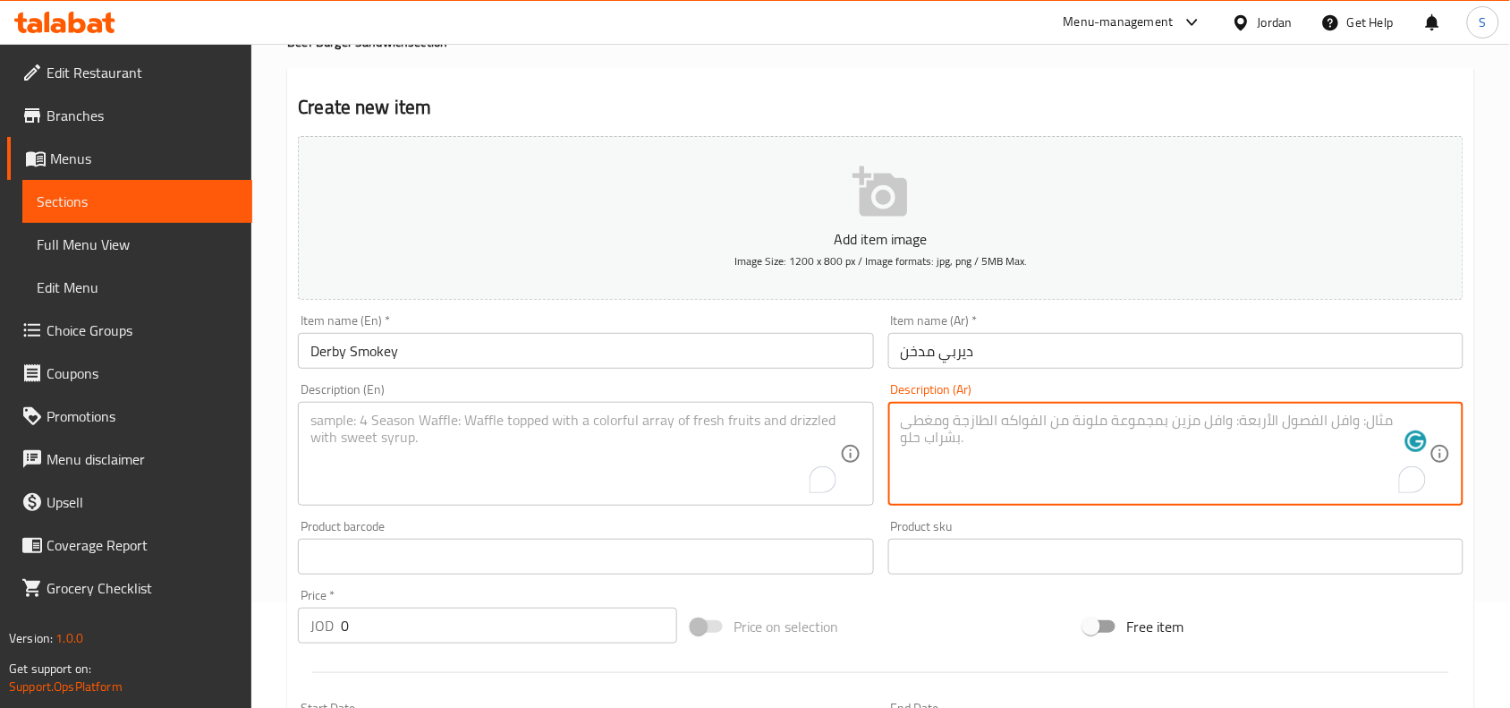
paste textarea "لحم مشوي ، بيف بيكون ، جبنة مدخنة ، بندورة ، بصل مكرمل ، مخلل ، صوص المدخن المم…"
type textarea "لحم مشوي ، بيف بيكون ، جبنة مدخنة ، بندورة ، بصل مكرمل ، مخلل ، صوص المدخن المم…"
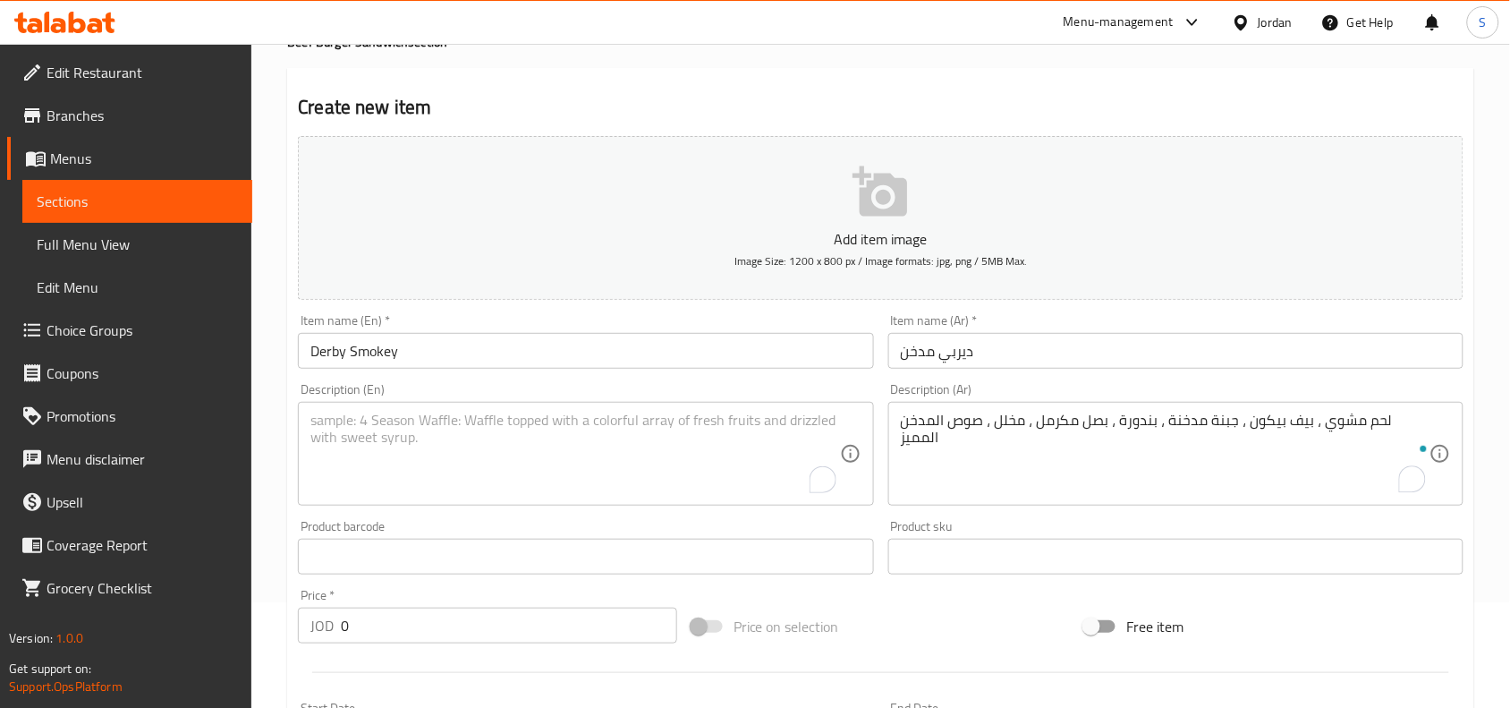
click at [555, 454] on textarea "To enrich screen reader interactions, please activate Accessibility in Grammarl…" at bounding box center [574, 453] width 529 height 85
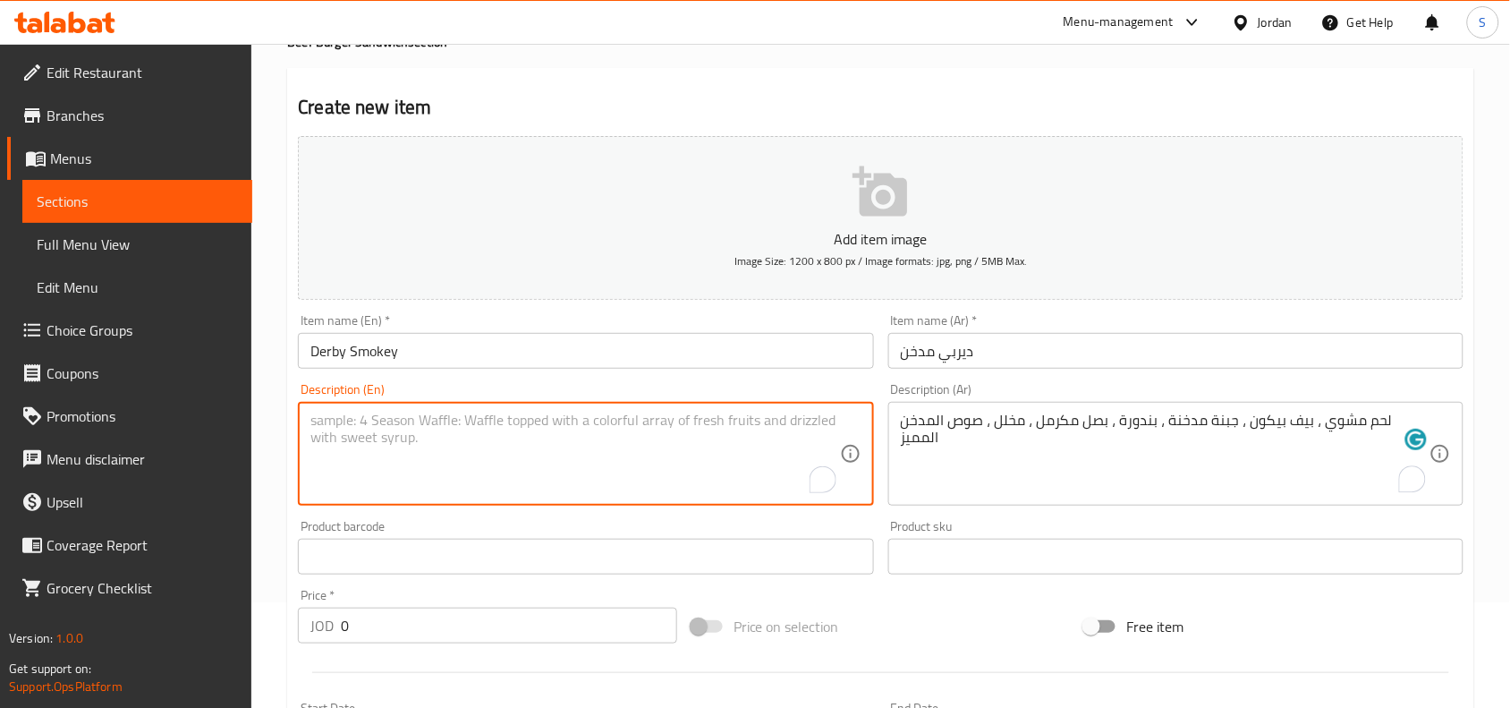
paste textarea "Grilled Beef,Beef Bacon, Smoked Cheese, Tomato, Caramelized Onion, Pickles, Sig…"
type textarea "Grilled Beef,Beef Bacon, Smoked Cheese, Tomato, Caramelized Onion, Pickles, Sig…"
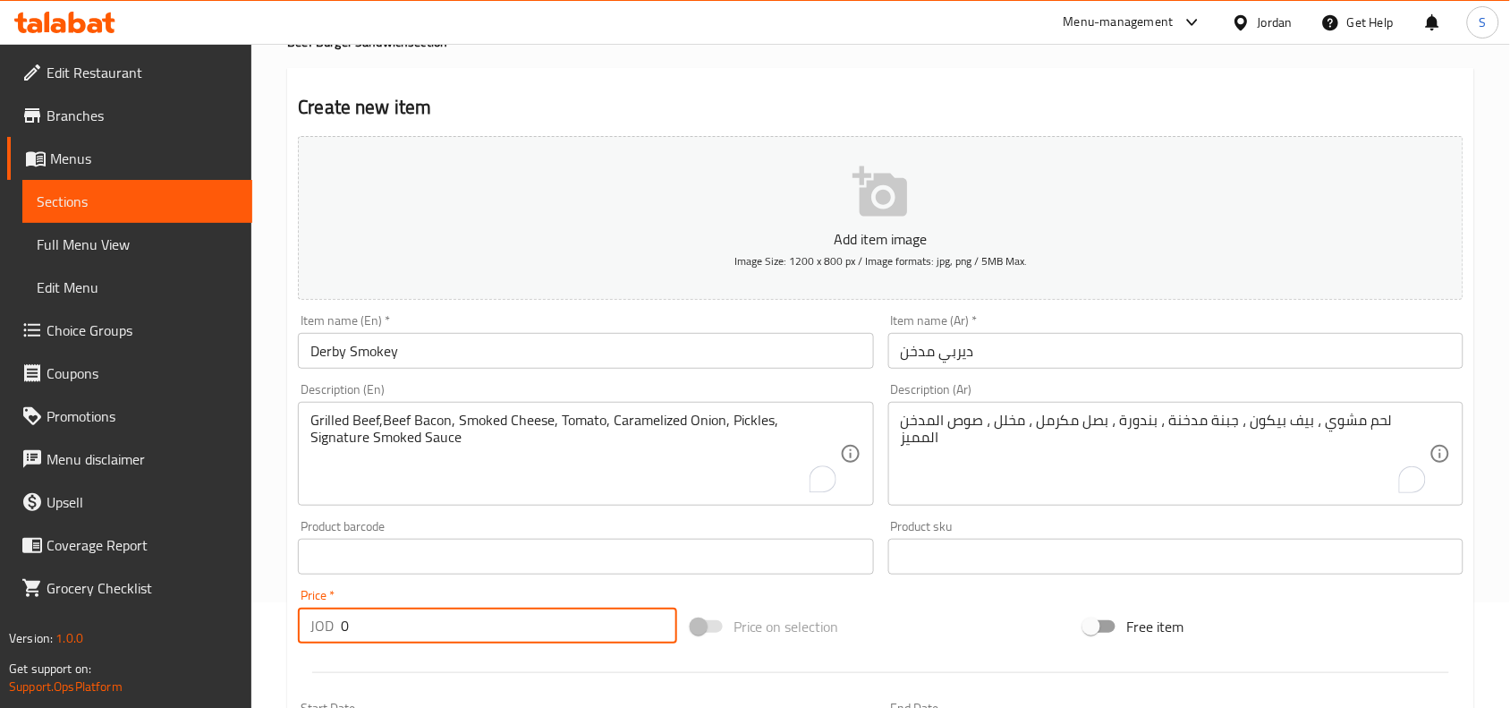
drag, startPoint x: 398, startPoint y: 609, endPoint x: 229, endPoint y: 633, distance: 170.8
click at [229, 633] on div "Edit Restaurant Branches Menus Sections Full Menu View Edit Menu Choice Groups …" at bounding box center [755, 548] width 1510 height 1220
type input "4"
click at [914, 642] on div "Price on selection" at bounding box center [881, 626] width 394 height 48
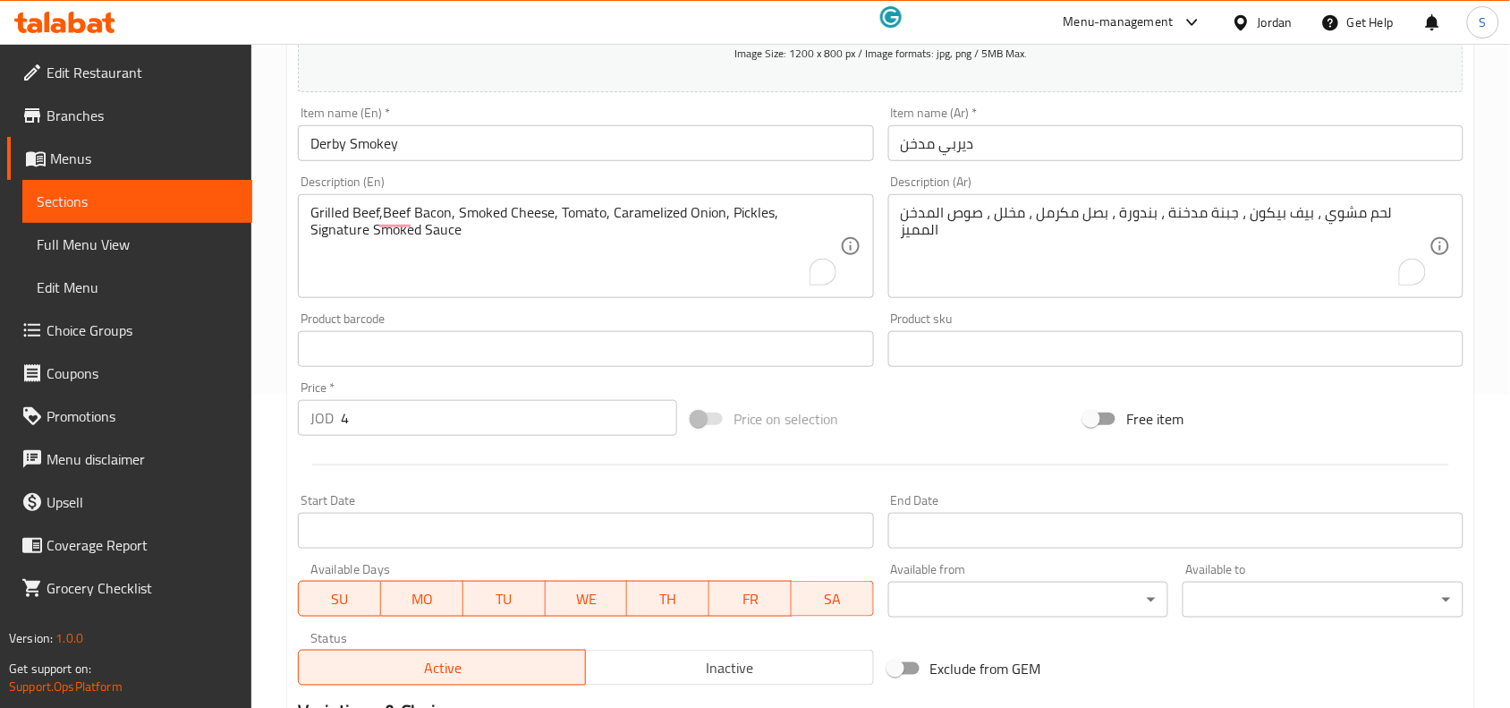
scroll to position [553, 0]
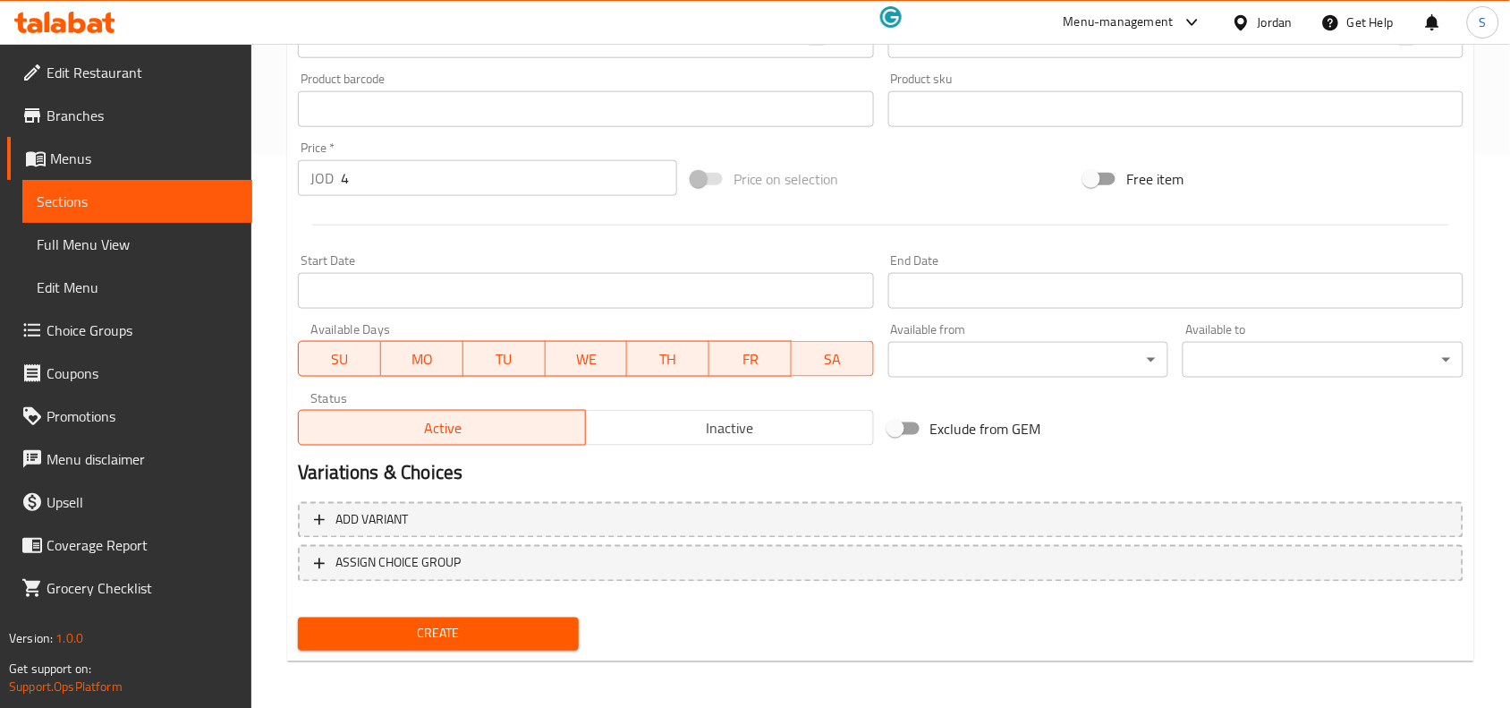
click at [431, 638] on span "Create" at bounding box center [438, 634] width 252 height 22
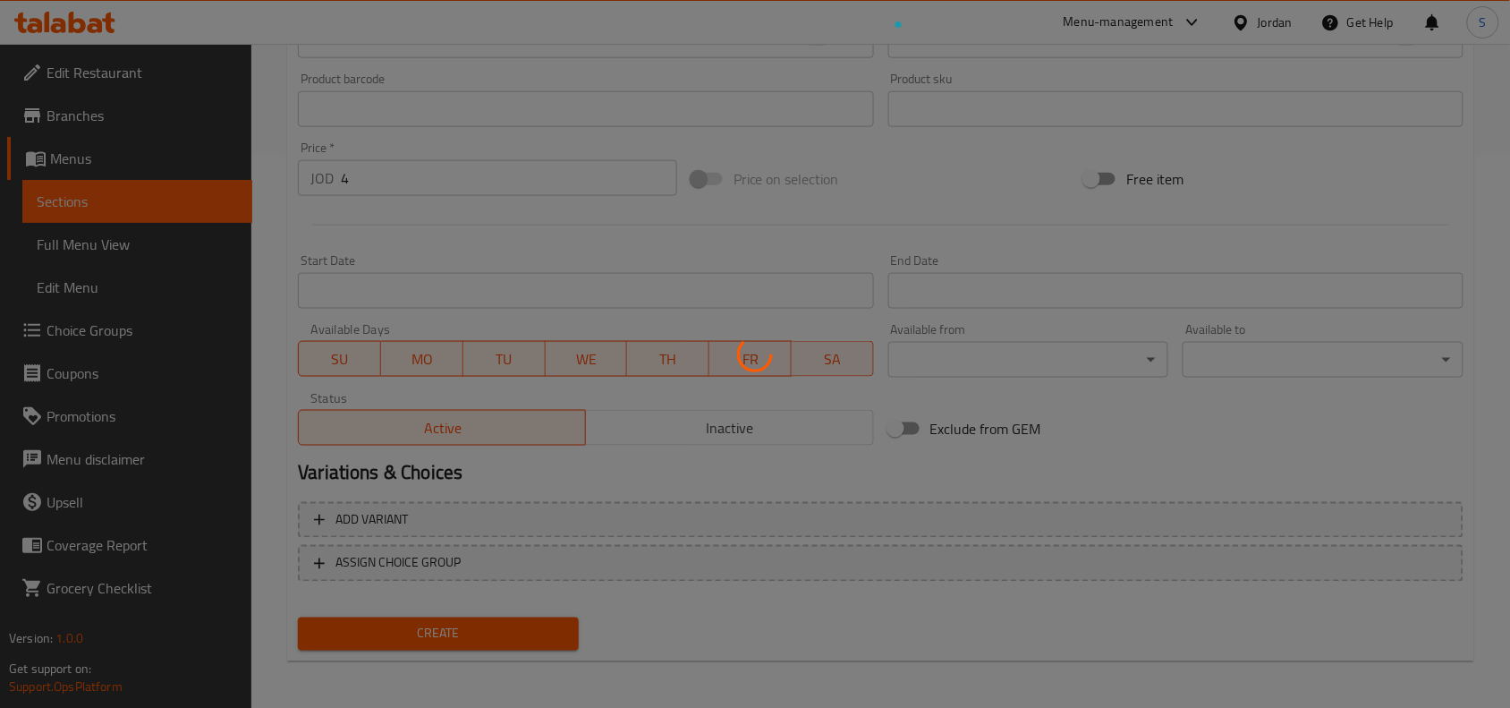
type input "0"
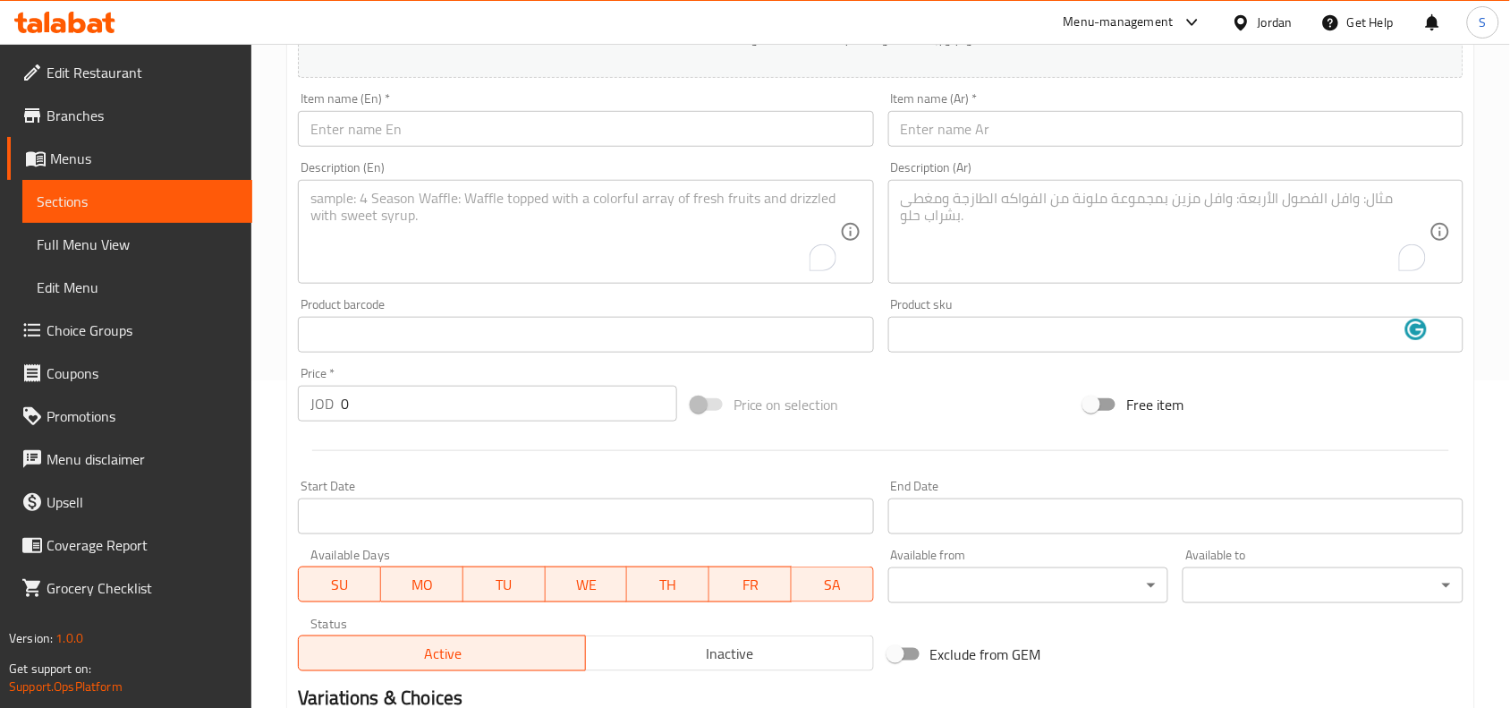
scroll to position [217, 0]
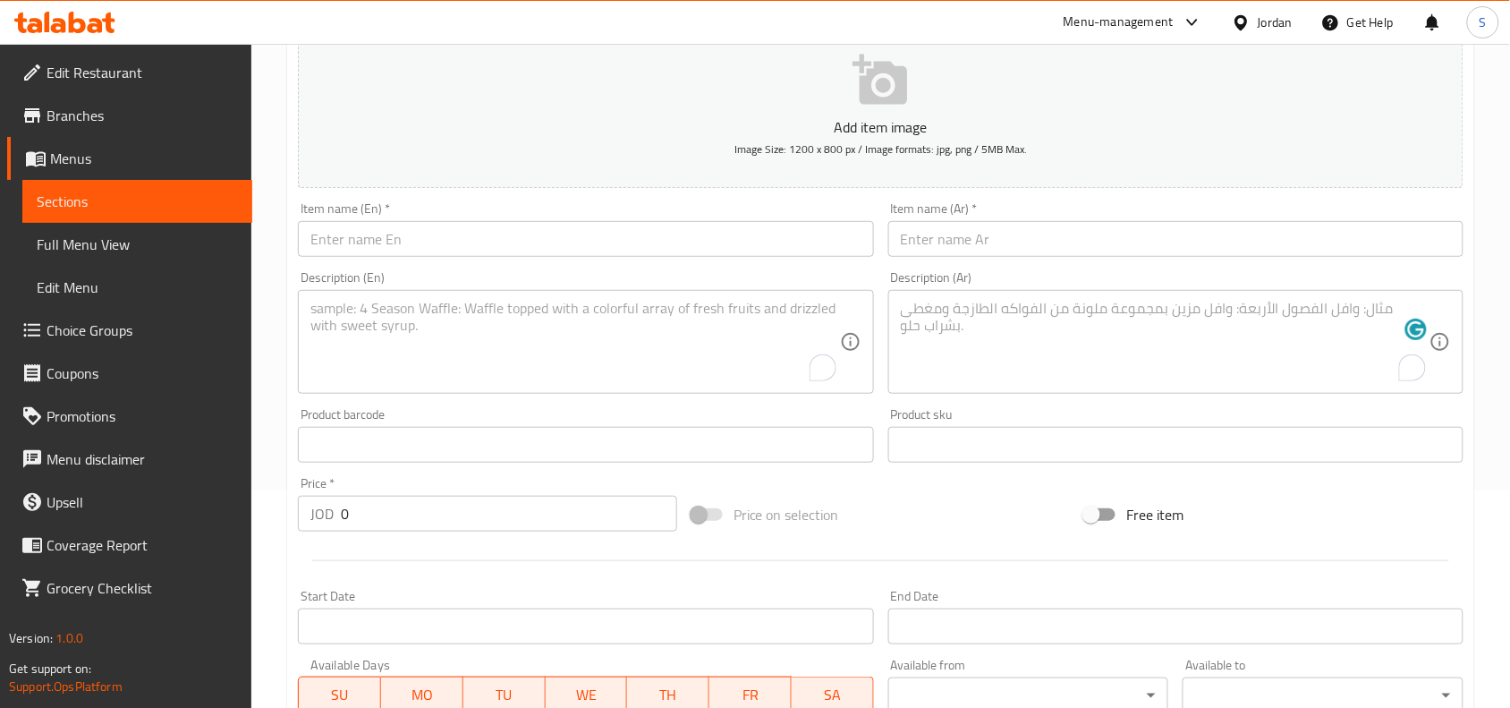
click at [523, 215] on div "Item name (En)   * Item name (En) *" at bounding box center [585, 229] width 575 height 55
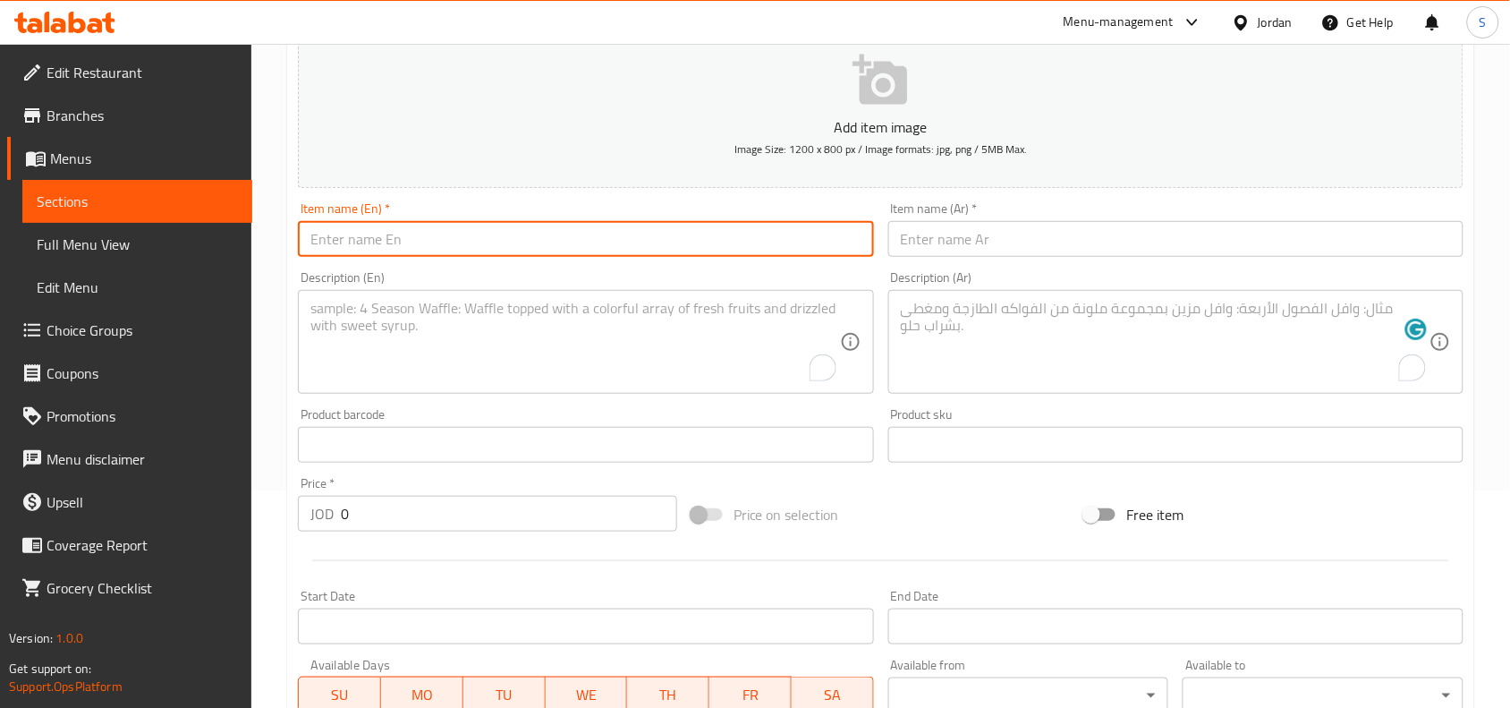
click at [514, 239] on input "text" at bounding box center [585, 239] width 575 height 36
paste input "Derby - Mixed cheeses"
drag, startPoint x: 358, startPoint y: 240, endPoint x: 349, endPoint y: 247, distance: 11.5
click at [349, 247] on input "Derby - Mixed cheeses" at bounding box center [585, 239] width 575 height 36
type input "Derby Mixed cheeses"
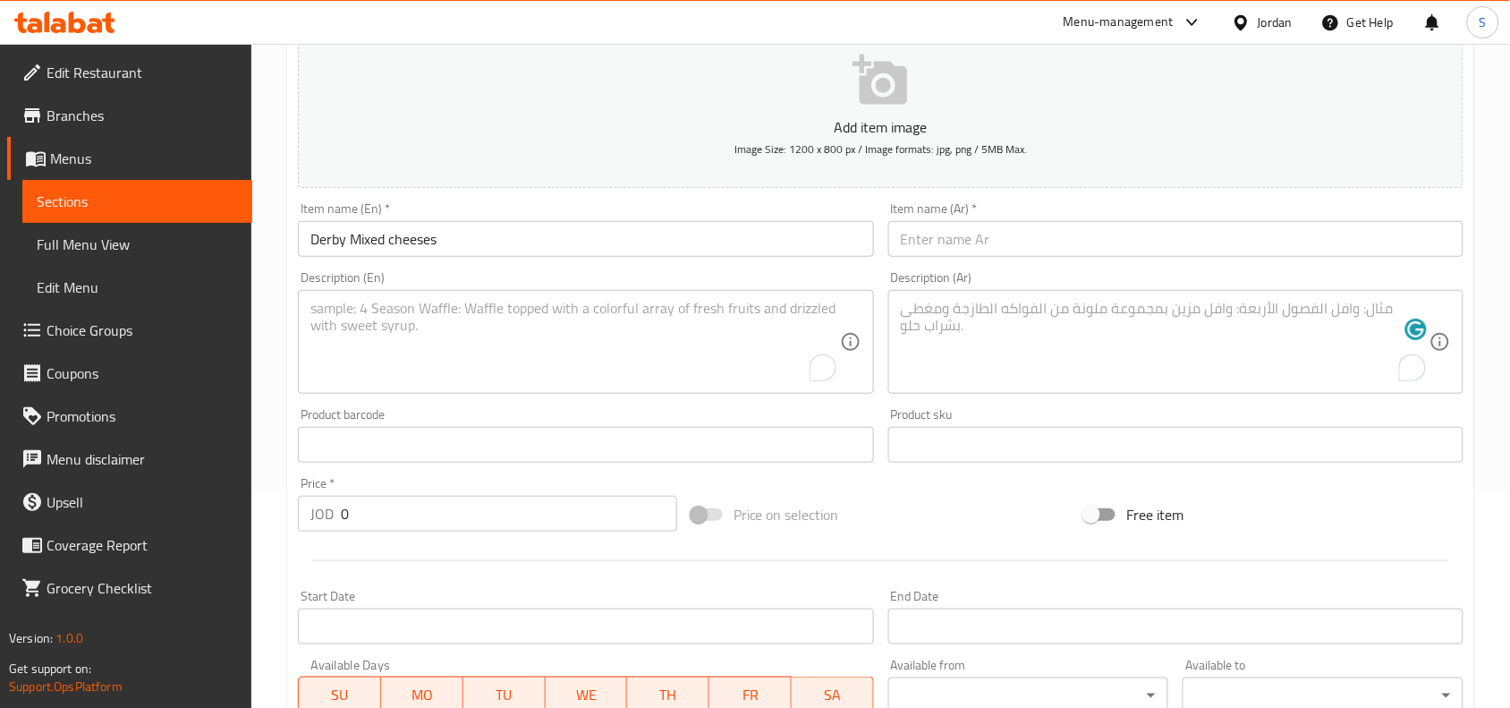
click at [1085, 239] on input "text" at bounding box center [1175, 239] width 575 height 36
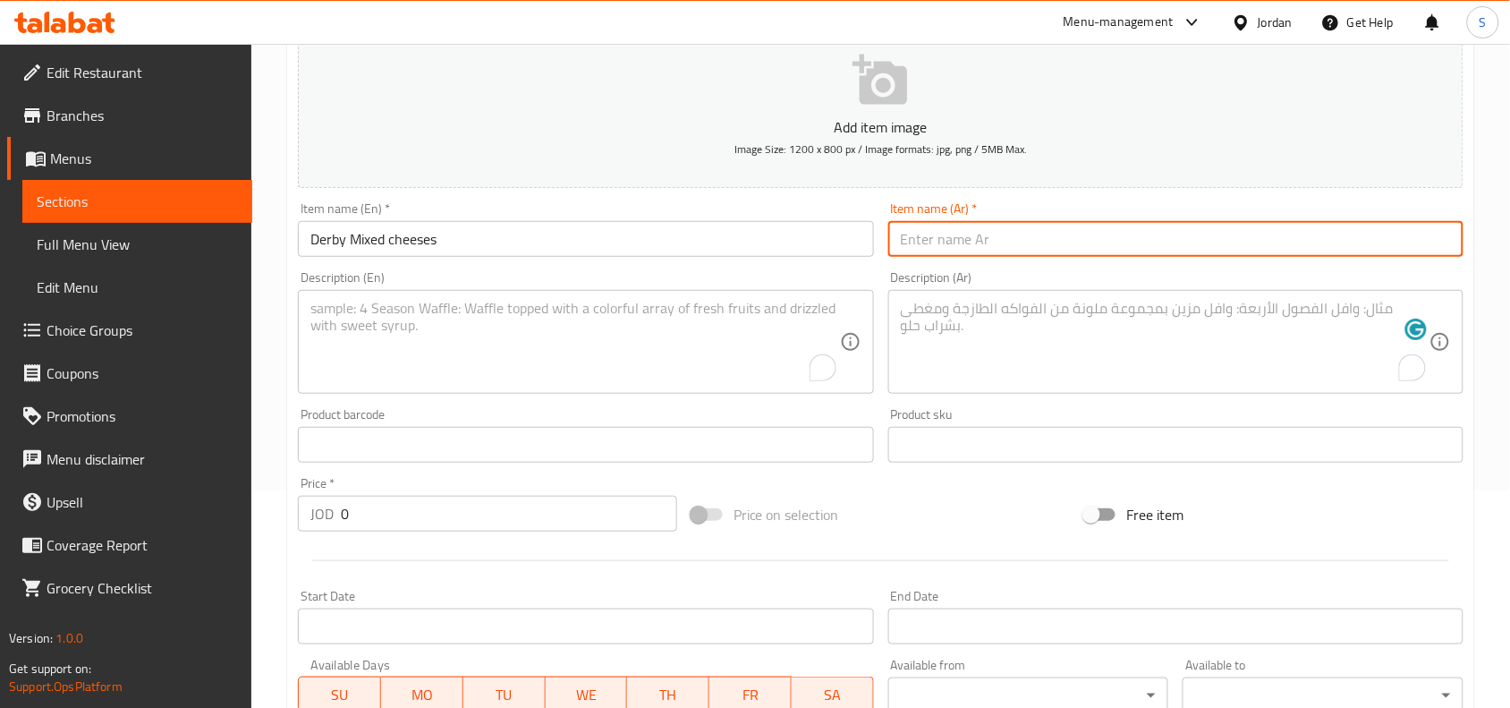
paste input "ديربي - اجبان مشكلة"
click at [987, 247] on input "ديربي - اجبان مشكلة" at bounding box center [1175, 239] width 575 height 36
type input "ديربي اجبان مشكلة"
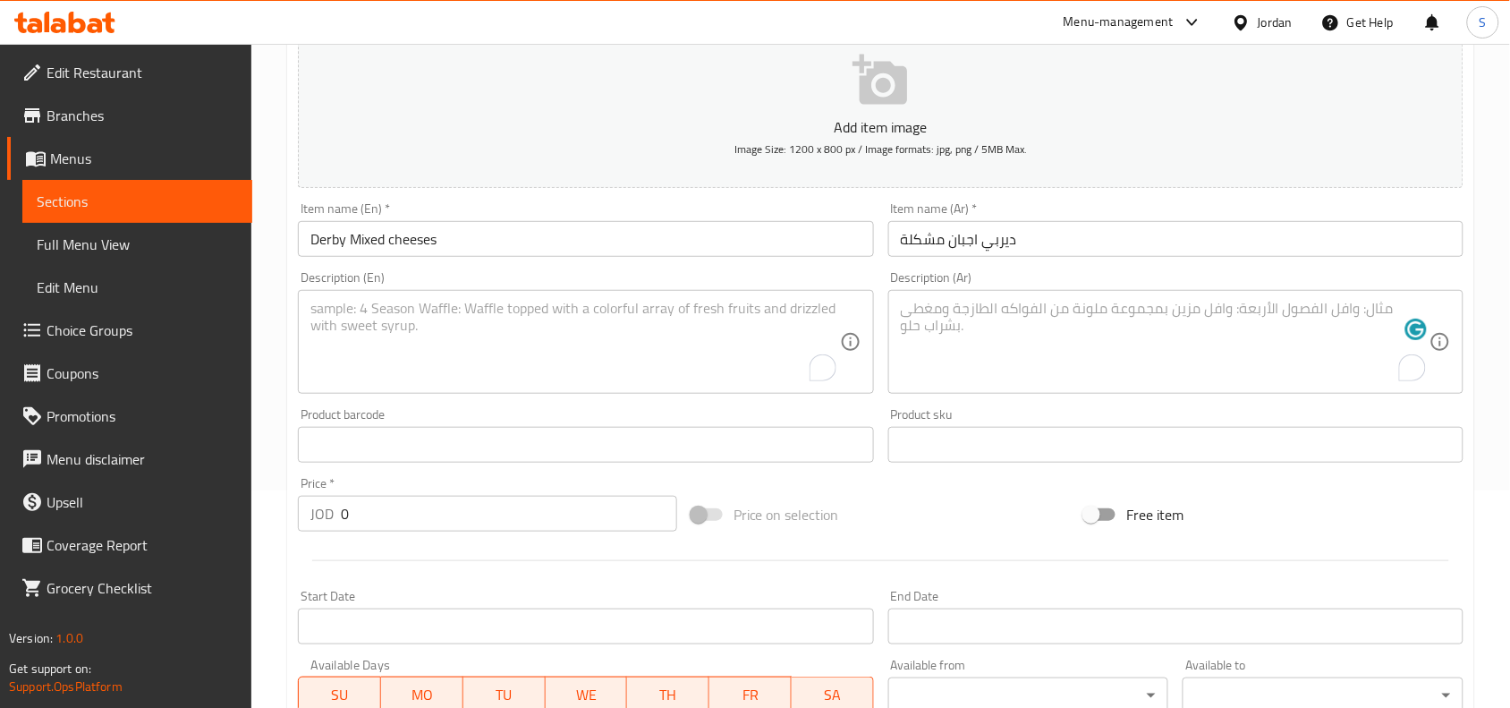
click at [1103, 341] on textarea "To enrich screen reader interactions, please activate Accessibility in Grammarl…" at bounding box center [1165, 342] width 529 height 85
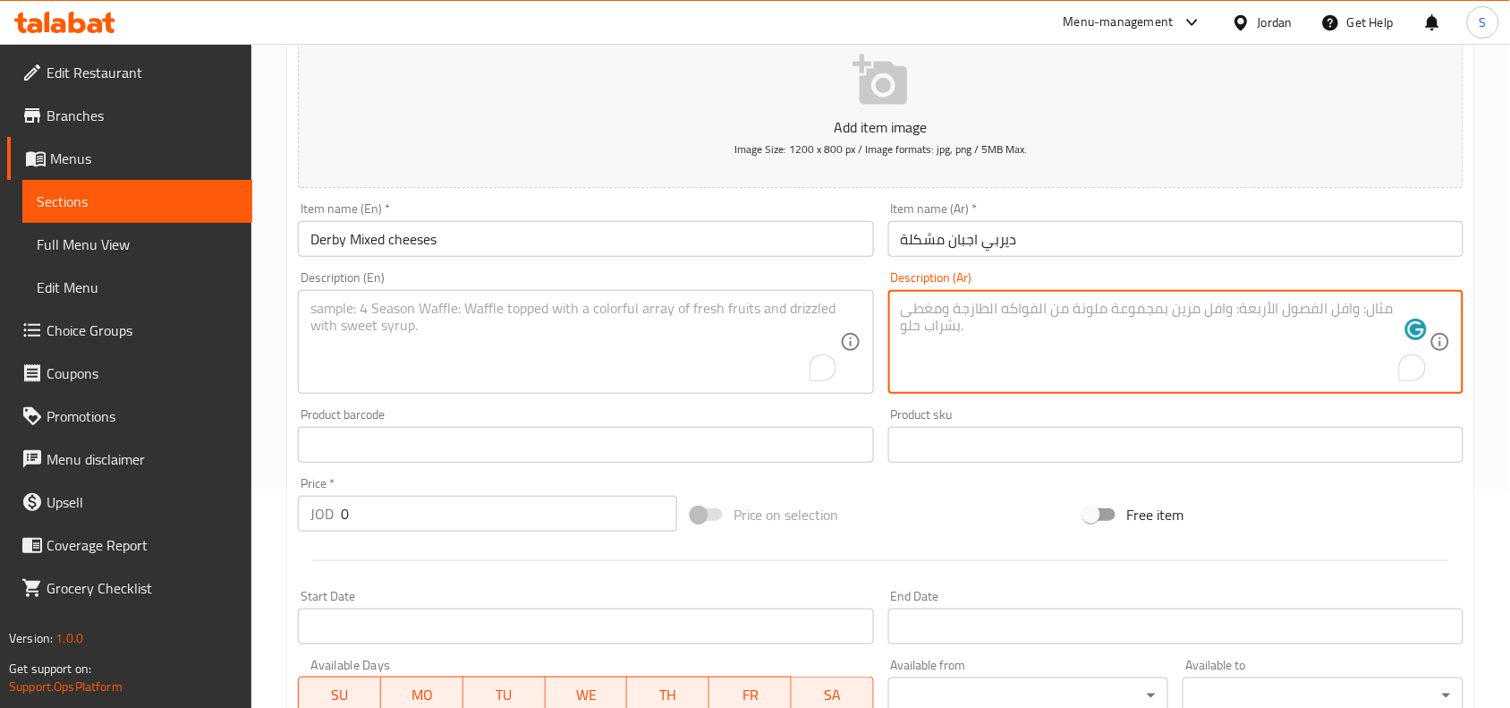
paste textarea "لحم مشوي ، جبنة شدر ، جبنة موزيريلا اصابع ، خس ، صوص ساور كريم"
type textarea "لحم مشوي ، جبنة شدر ، جبنة موزيريلا اصابع ، خس ، صوص ساور كريم"
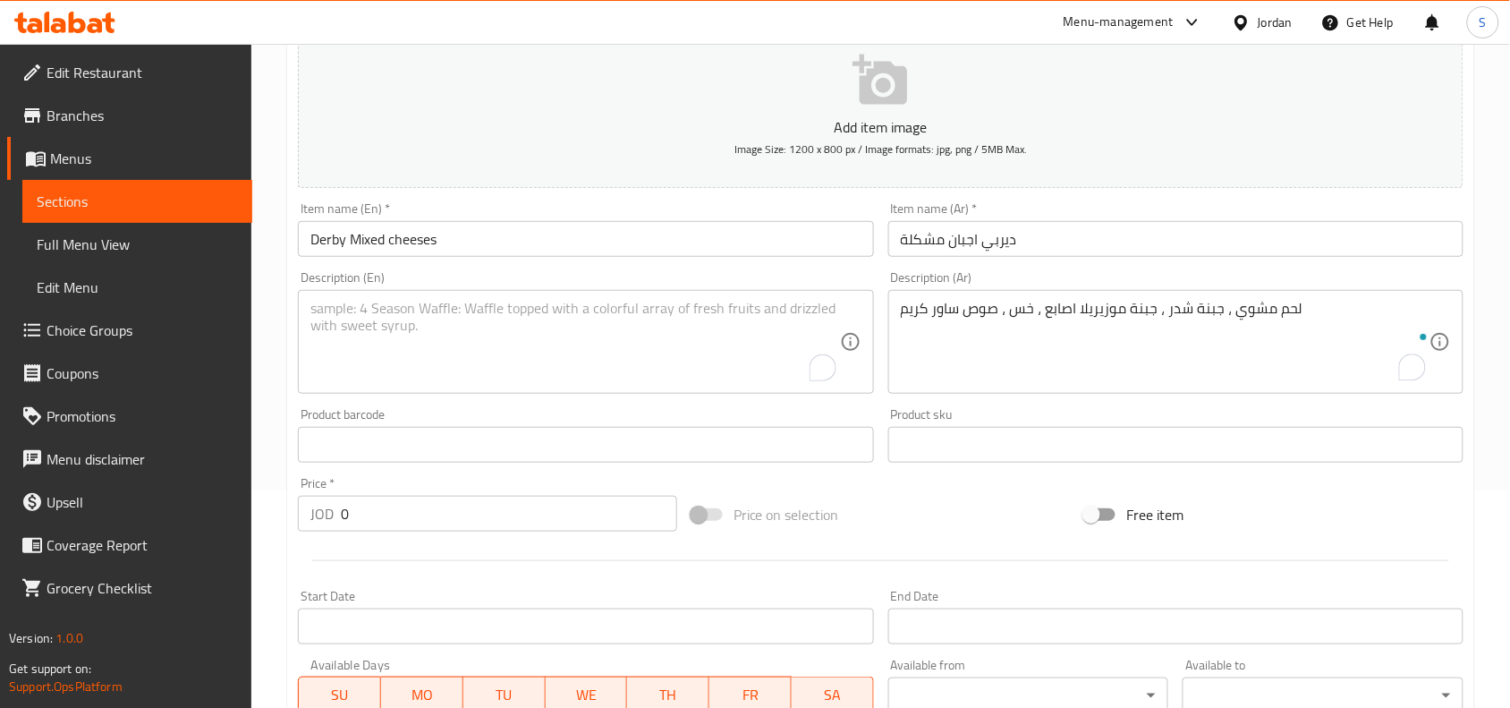
click at [485, 300] on textarea "To enrich screen reader interactions, please activate Accessibility in Grammarl…" at bounding box center [574, 342] width 529 height 85
paste textarea "Grilled Beef, Cheddar Cheese, Mozzarella Sticks, Lettuce, Sour Cream Sauce"
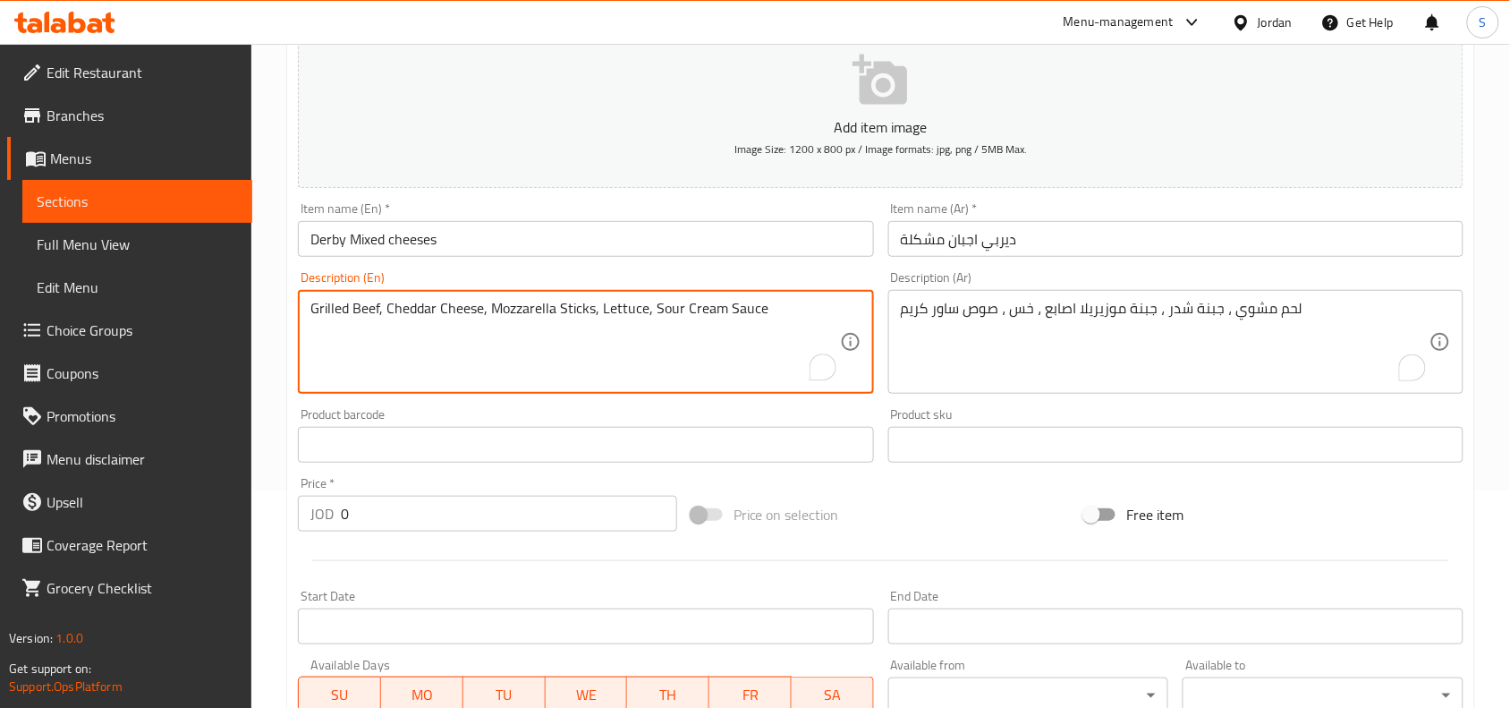
type textarea "Grilled Beef, Cheddar Cheese, Mozzarella Sticks, Lettuce, Sour Cream Sauce"
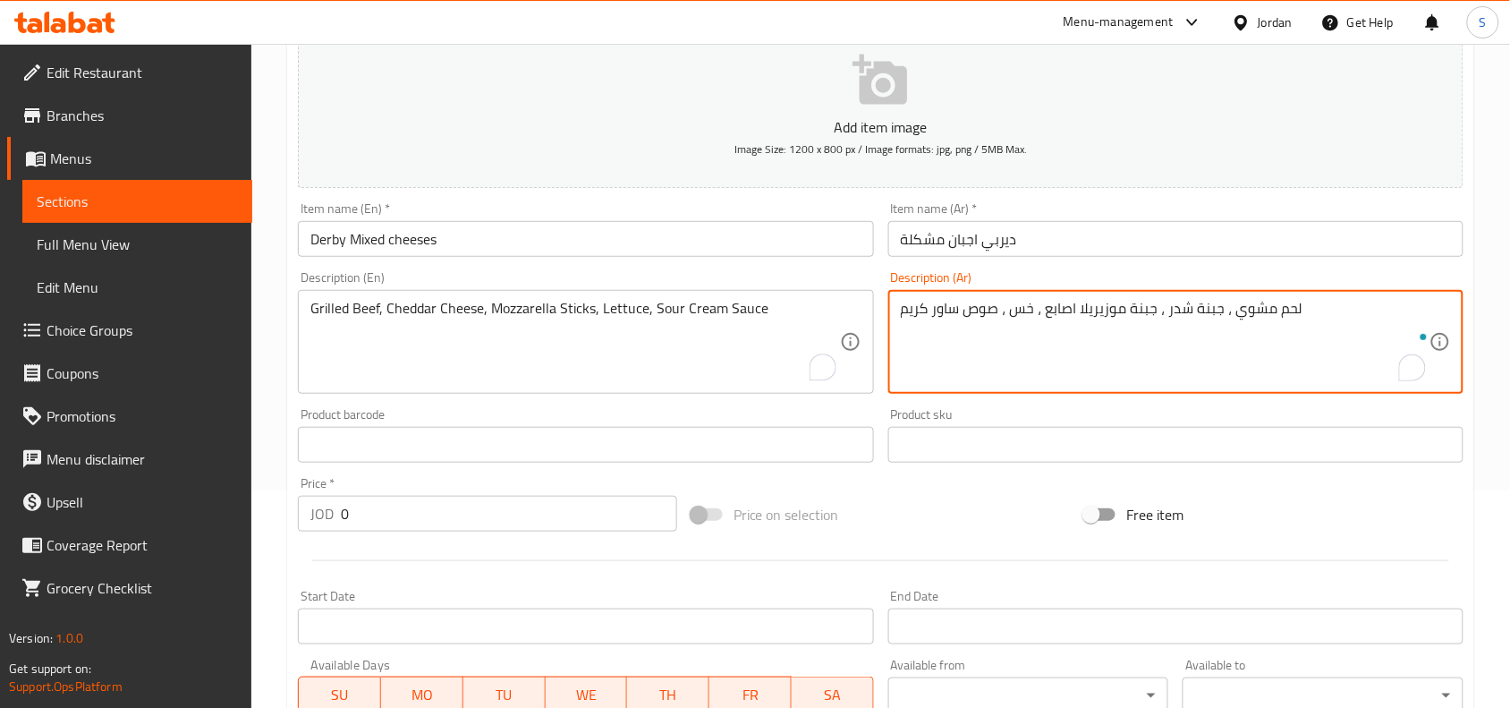
drag, startPoint x: 1124, startPoint y: 310, endPoint x: 1156, endPoint y: 337, distance: 41.8
type textarea "لحم مشوي ، جبنة شدر ، موزيريلا اصابع ، خس ، صوص ساور كريم"
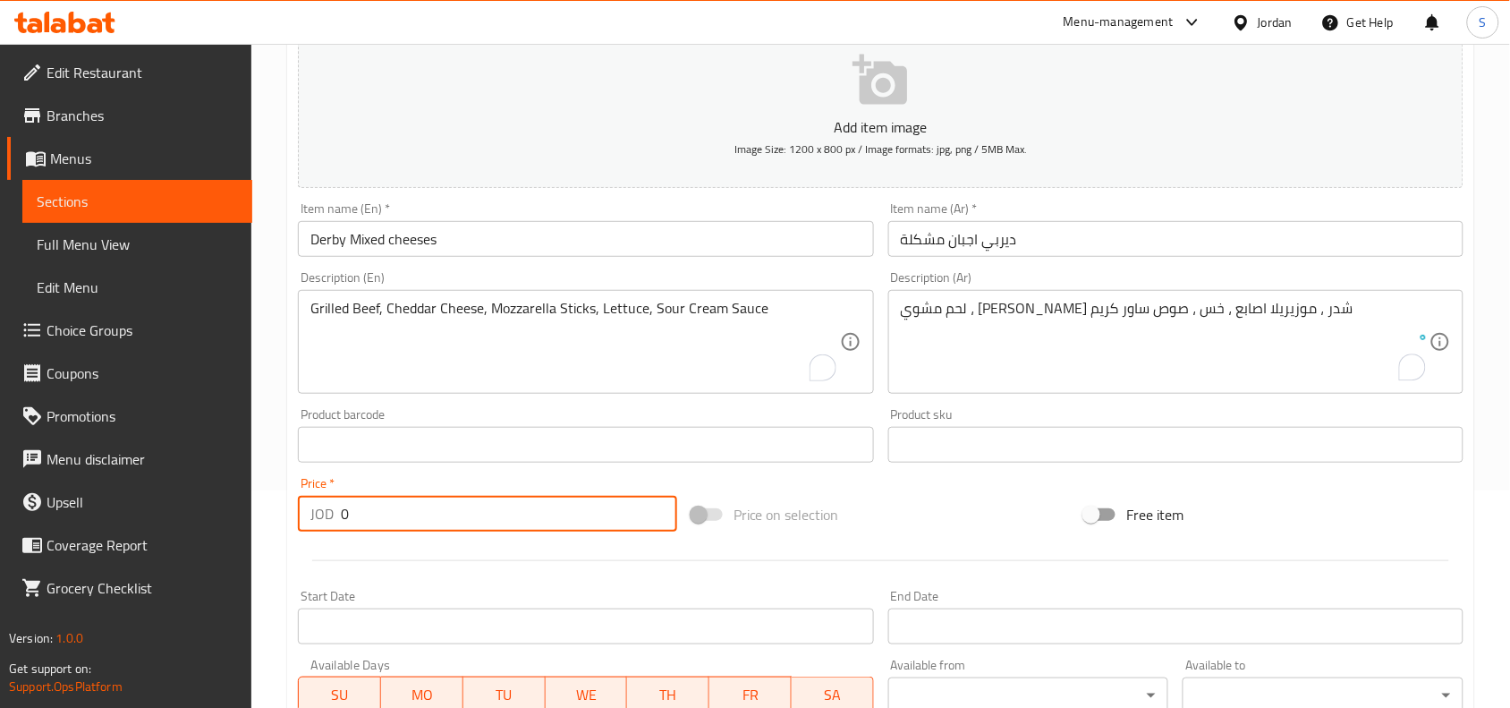
drag, startPoint x: 418, startPoint y: 493, endPoint x: 323, endPoint y: 532, distance: 102.7
click at [323, 532] on div "Price   * JOD 0 Price *" at bounding box center [488, 504] width 394 height 69
type input "4"
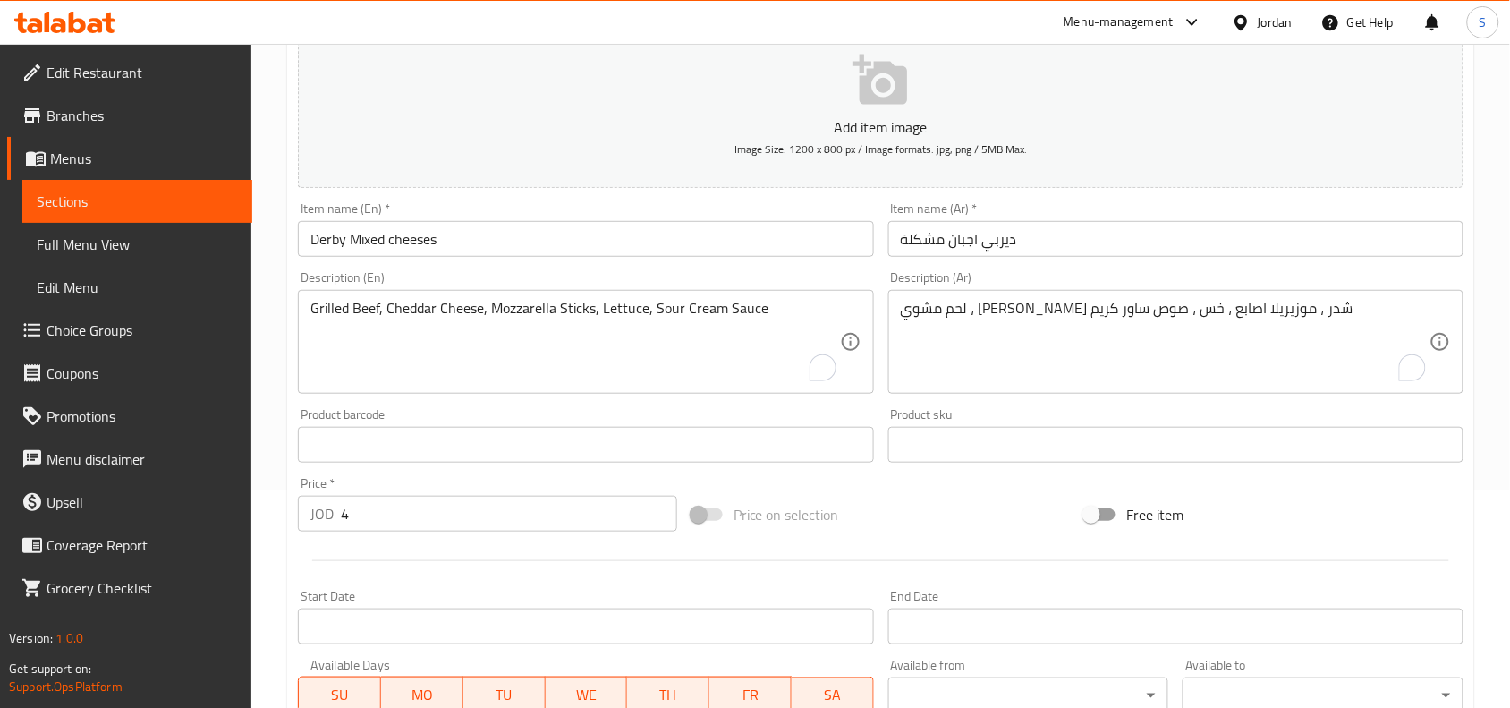
click at [832, 470] on div "Add item image Image Size: 1200 x 800 px / Image formats: jpg, png / 5MB Max. I…" at bounding box center [881, 402] width 1180 height 771
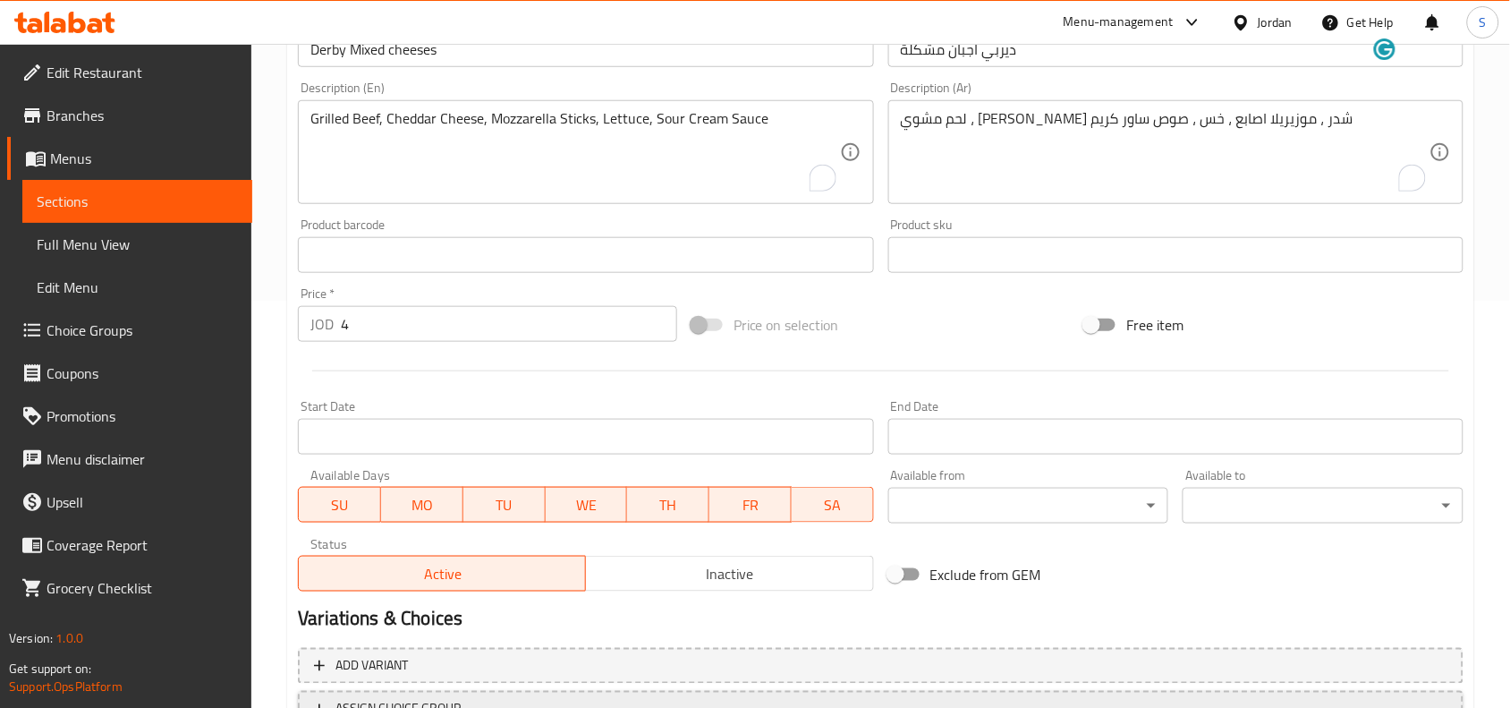
scroll to position [553, 0]
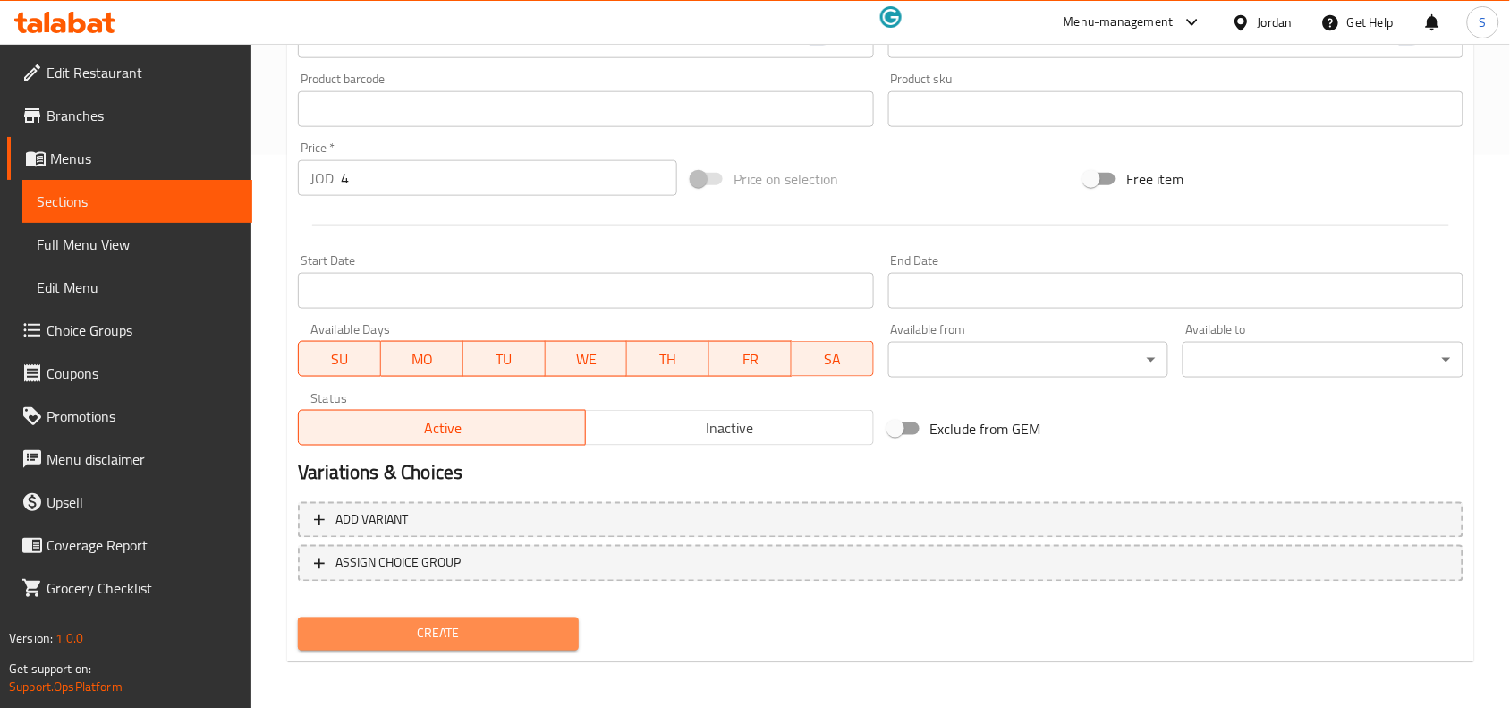
click at [459, 632] on span "Create" at bounding box center [438, 634] width 252 height 22
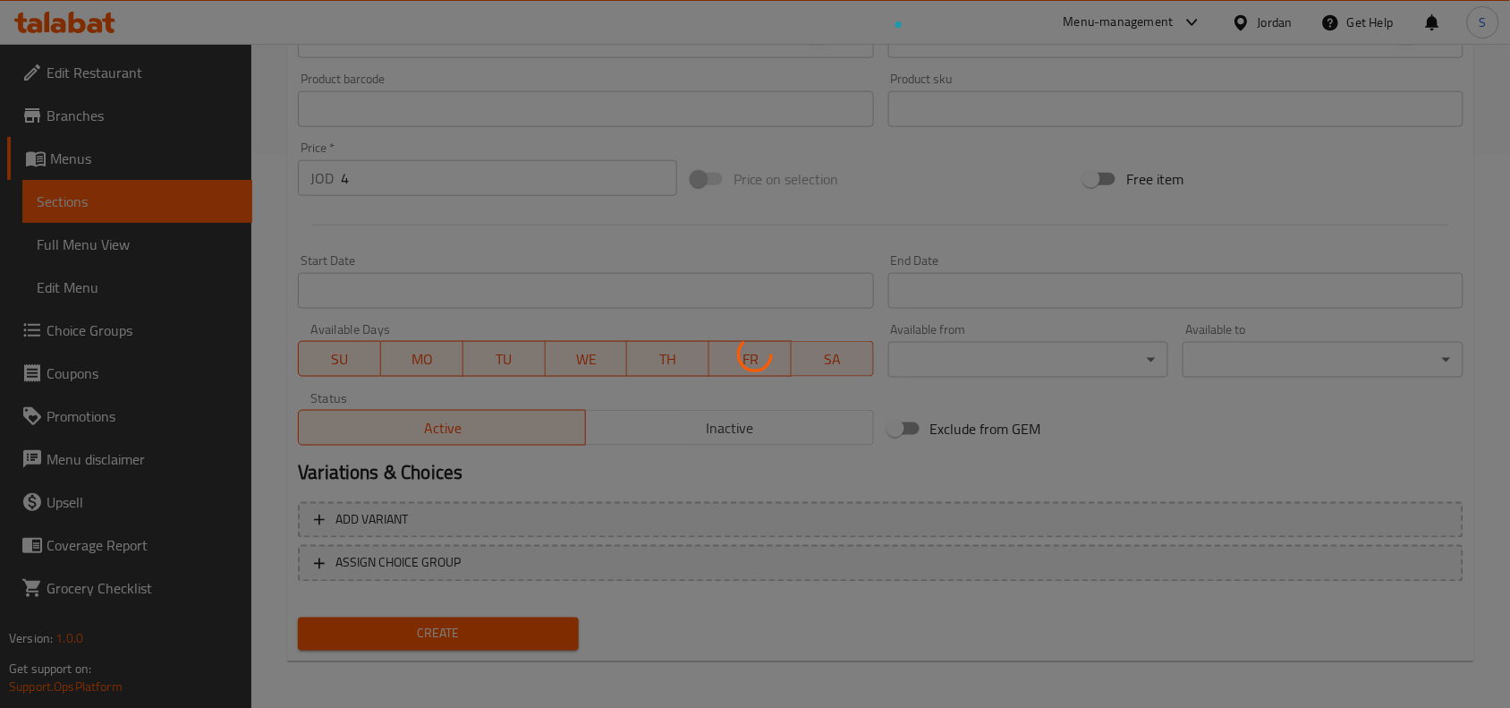
type input "0"
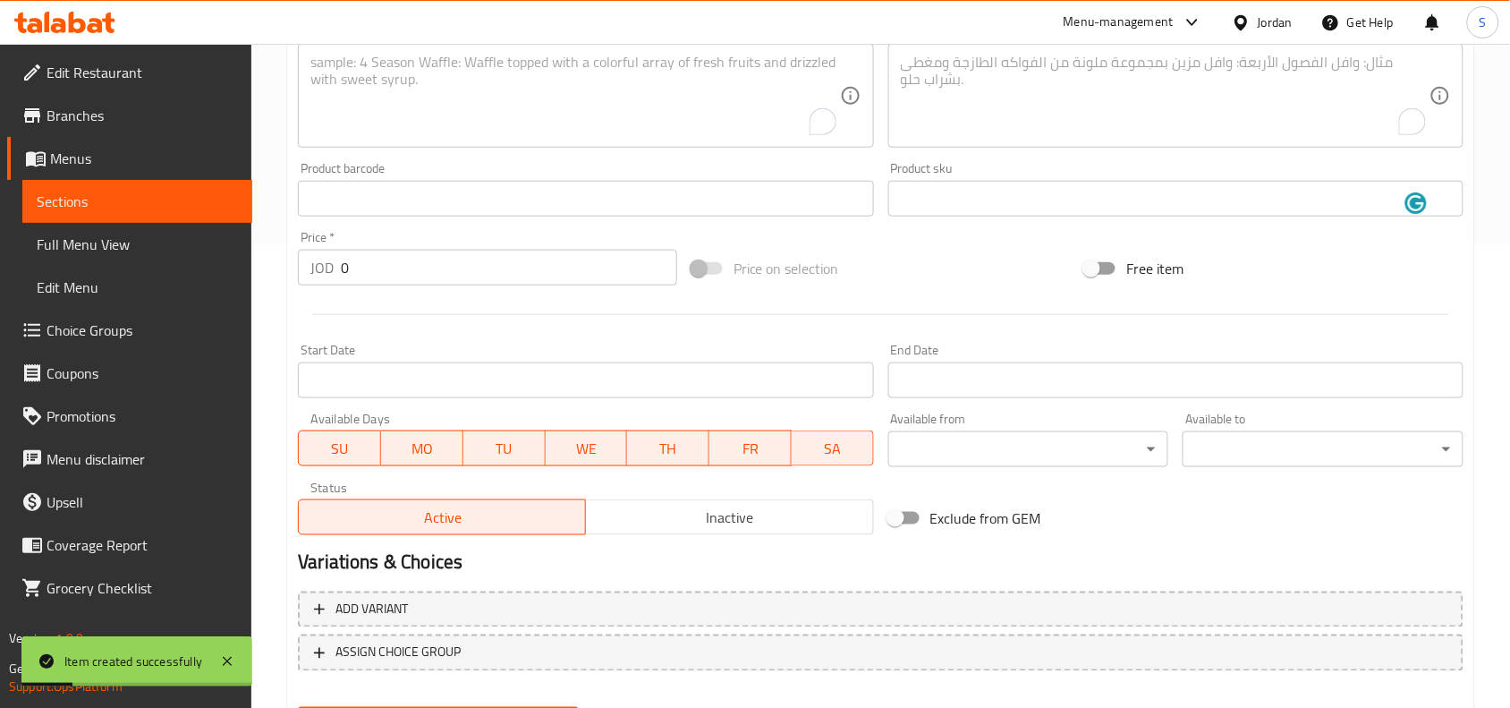
scroll to position [329, 0]
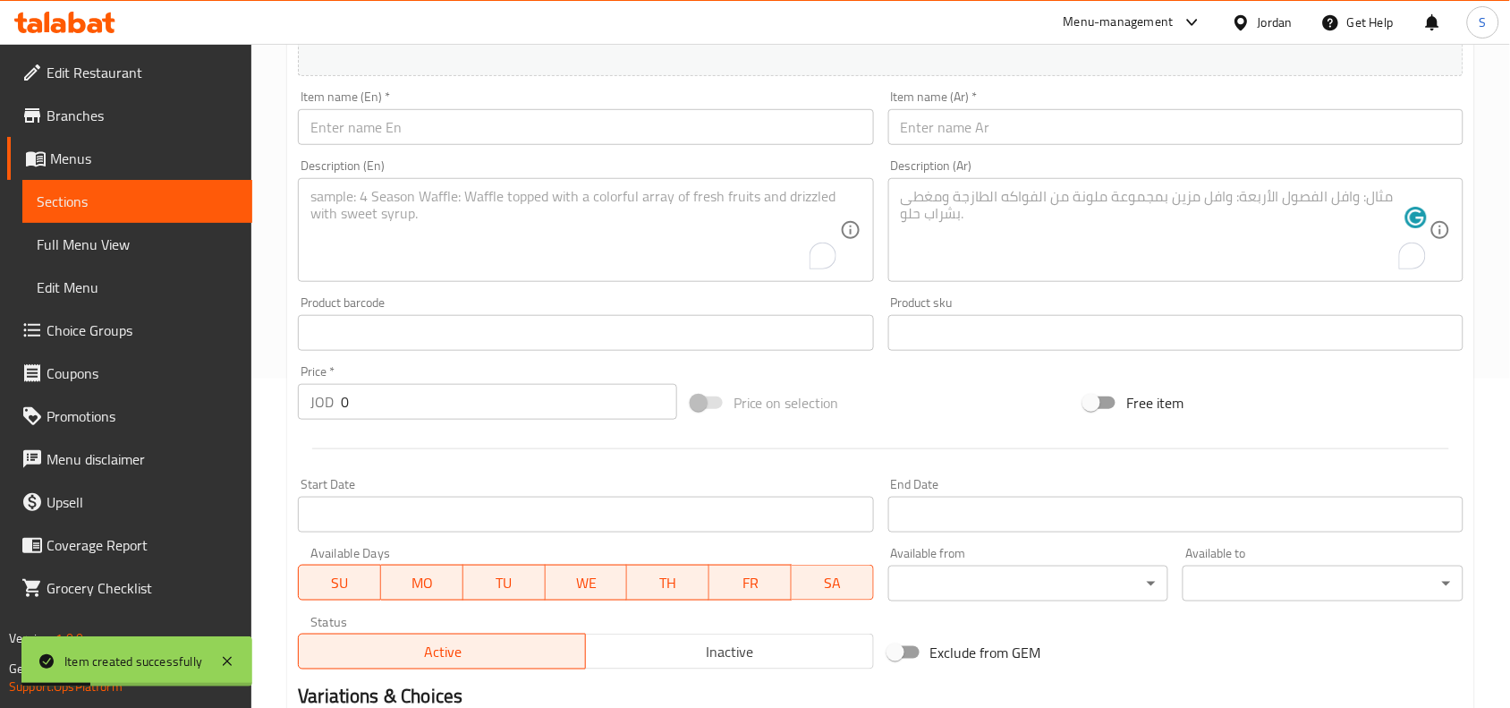
click at [444, 137] on input "text" at bounding box center [585, 127] width 575 height 36
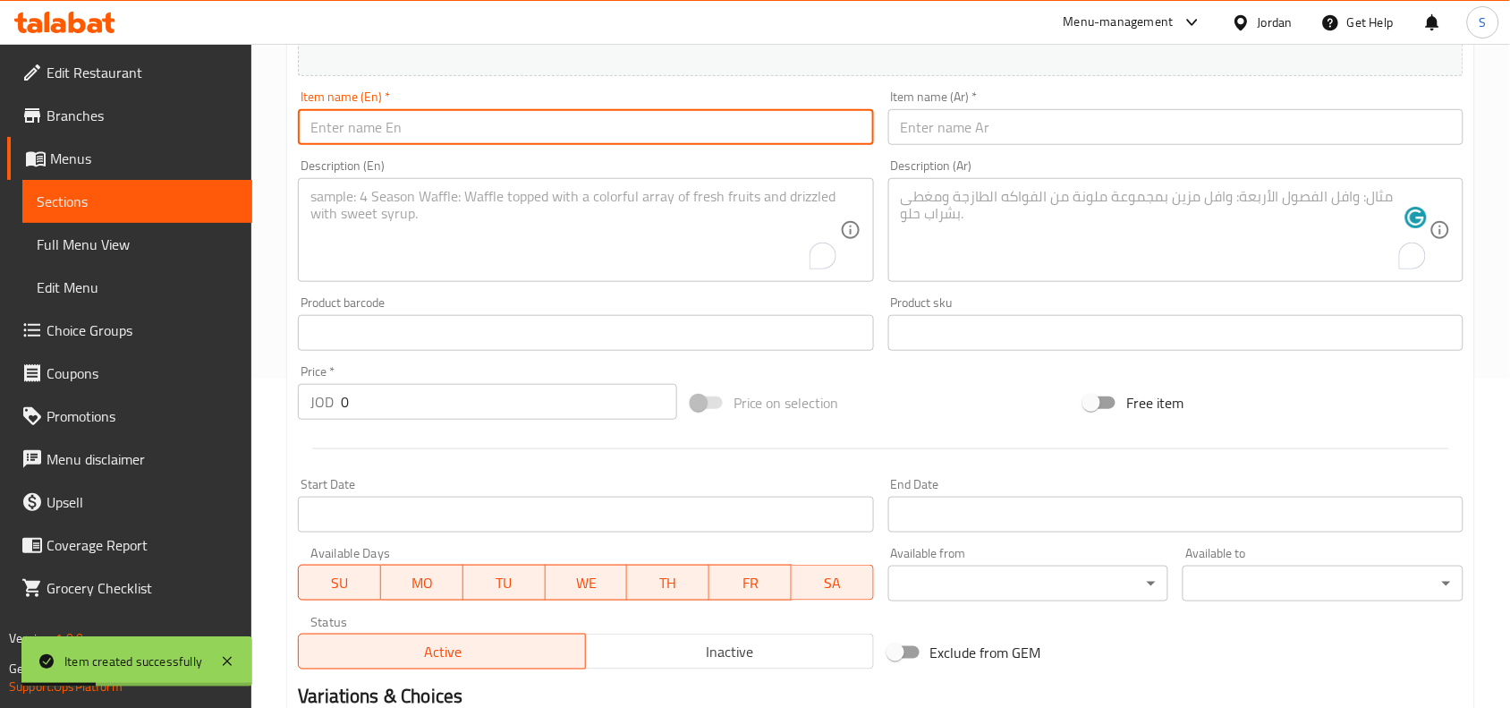
paste input "Derby - Special"
drag, startPoint x: 350, startPoint y: 131, endPoint x: 360, endPoint y: 137, distance: 11.7
click at [360, 137] on input "Derby - Special" at bounding box center [585, 127] width 575 height 36
type input "Derby Special"
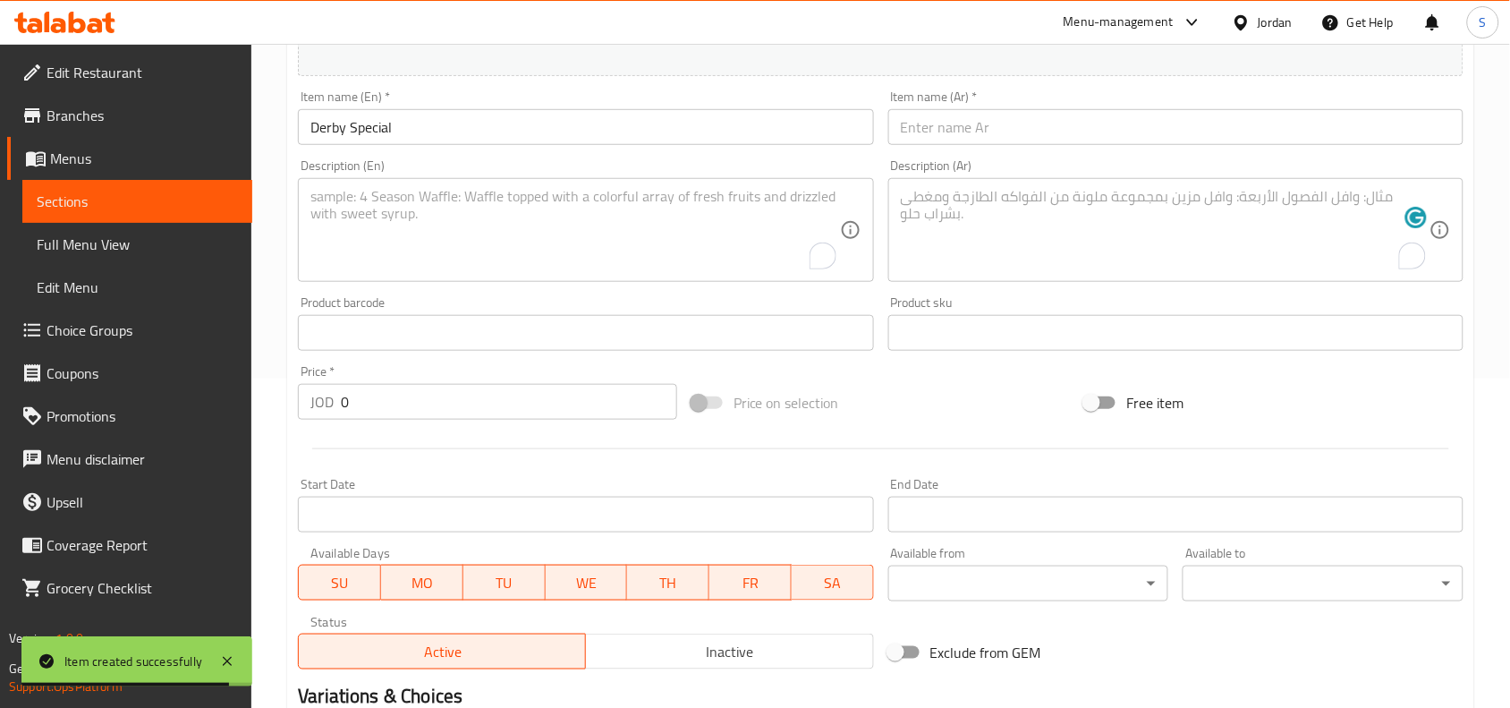
click at [1072, 113] on input "text" at bounding box center [1175, 127] width 575 height 36
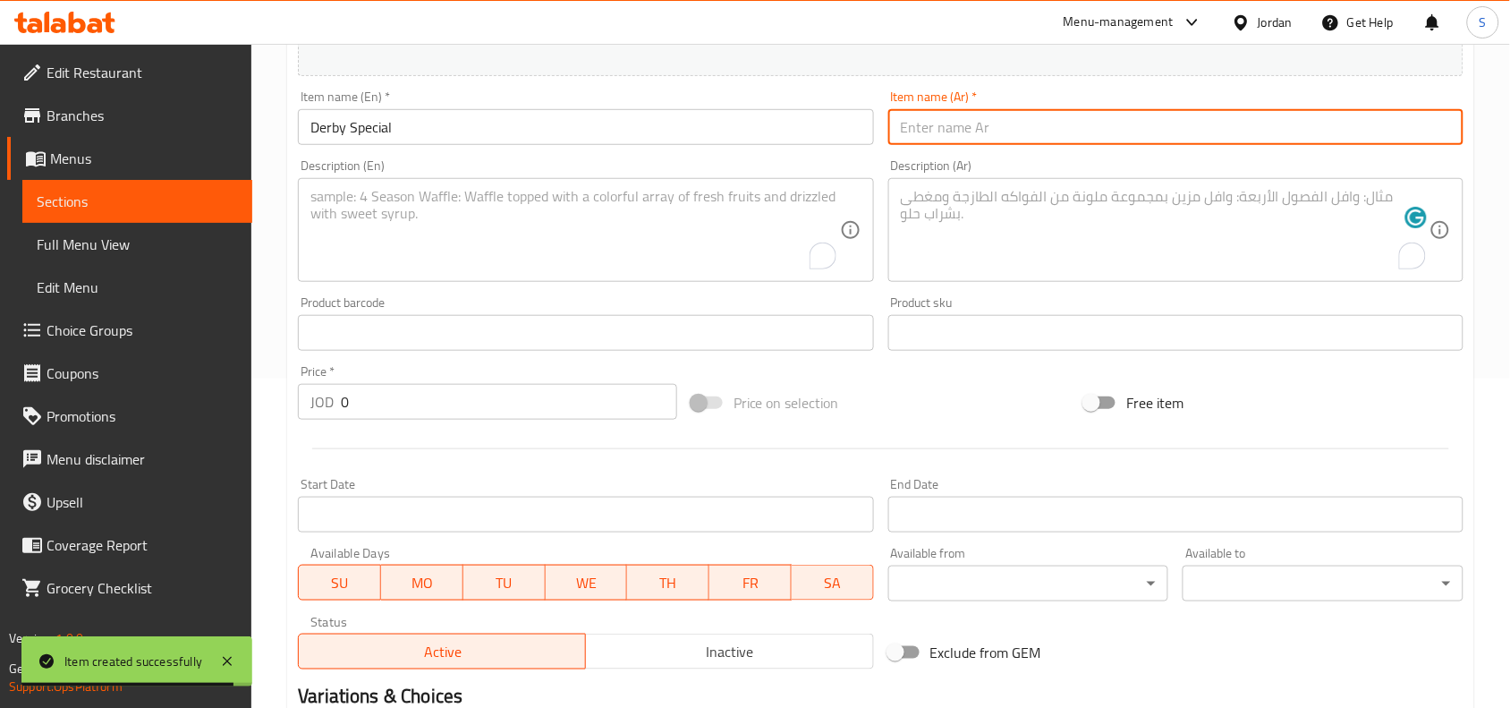
paste input "ديربي - سبيشال"
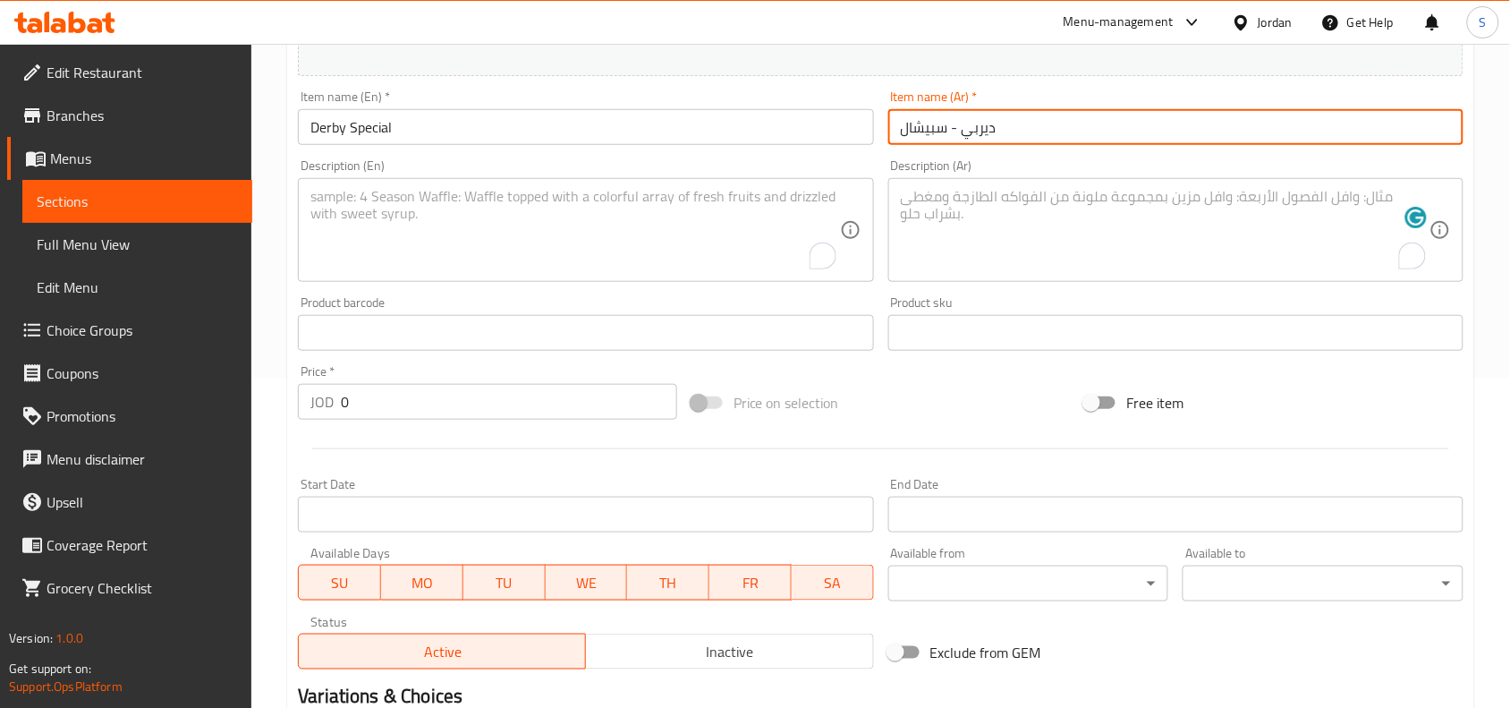
drag, startPoint x: 949, startPoint y: 136, endPoint x: 959, endPoint y: 148, distance: 15.2
click at [959, 148] on div "Item name (Ar)   * ديربي - سبيشال Item name (Ar) *" at bounding box center [1175, 117] width 589 height 69
click at [911, 128] on input "ديربي سبيشال" at bounding box center [1175, 127] width 575 height 36
type input "ديربي سبيشيال"
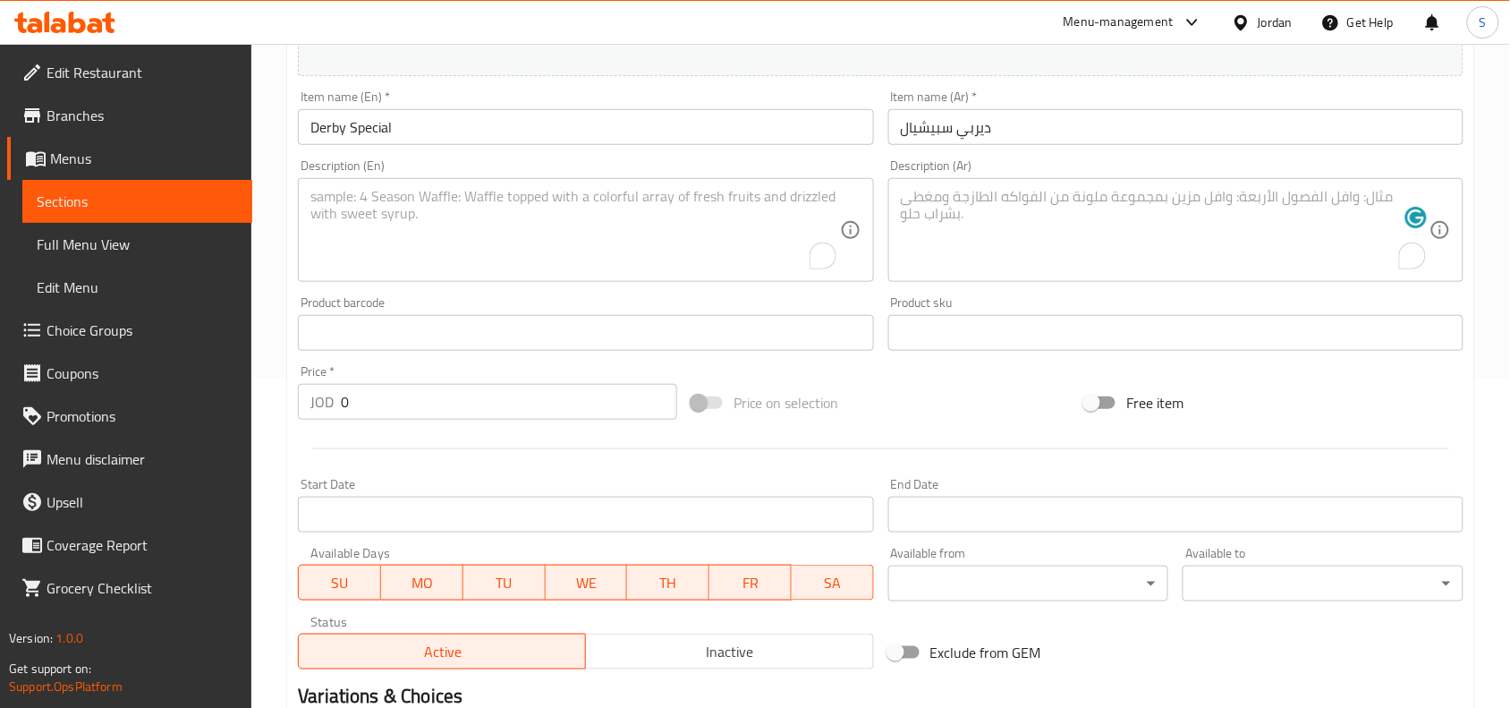
click at [1005, 193] on textarea "To enrich screen reader interactions, please activate Accessibility in Grammarl…" at bounding box center [1165, 230] width 529 height 85
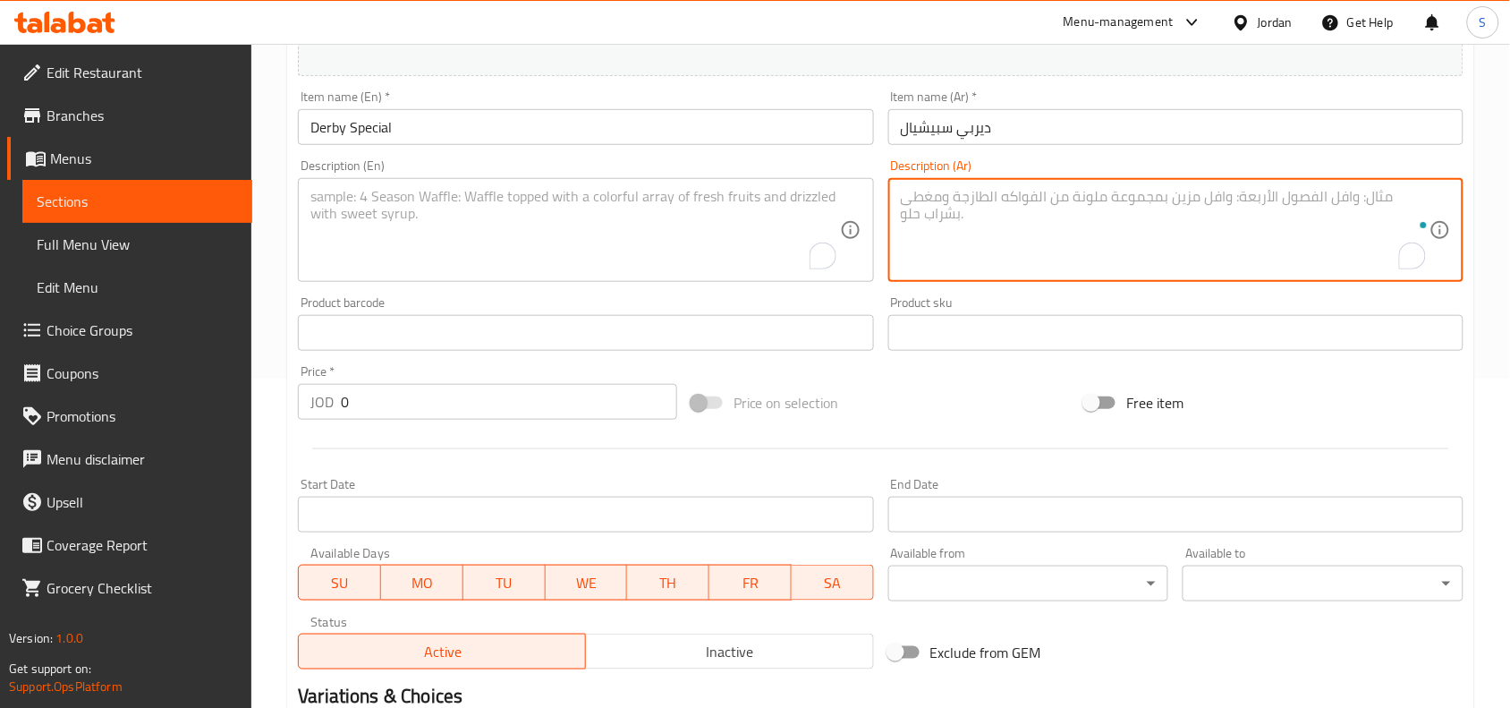
paste textarea "لحم مشوي ، جبنة أمنتال ، بيف بيكون، بصل ، خس ، مخلل ، صوص ديربي السبيشال"
type textarea "لحم مشوي ، جبنة أمنتال ، بيف بيكون، بصل ، خس ، مخلل ، صوص ديربي السبيشال"
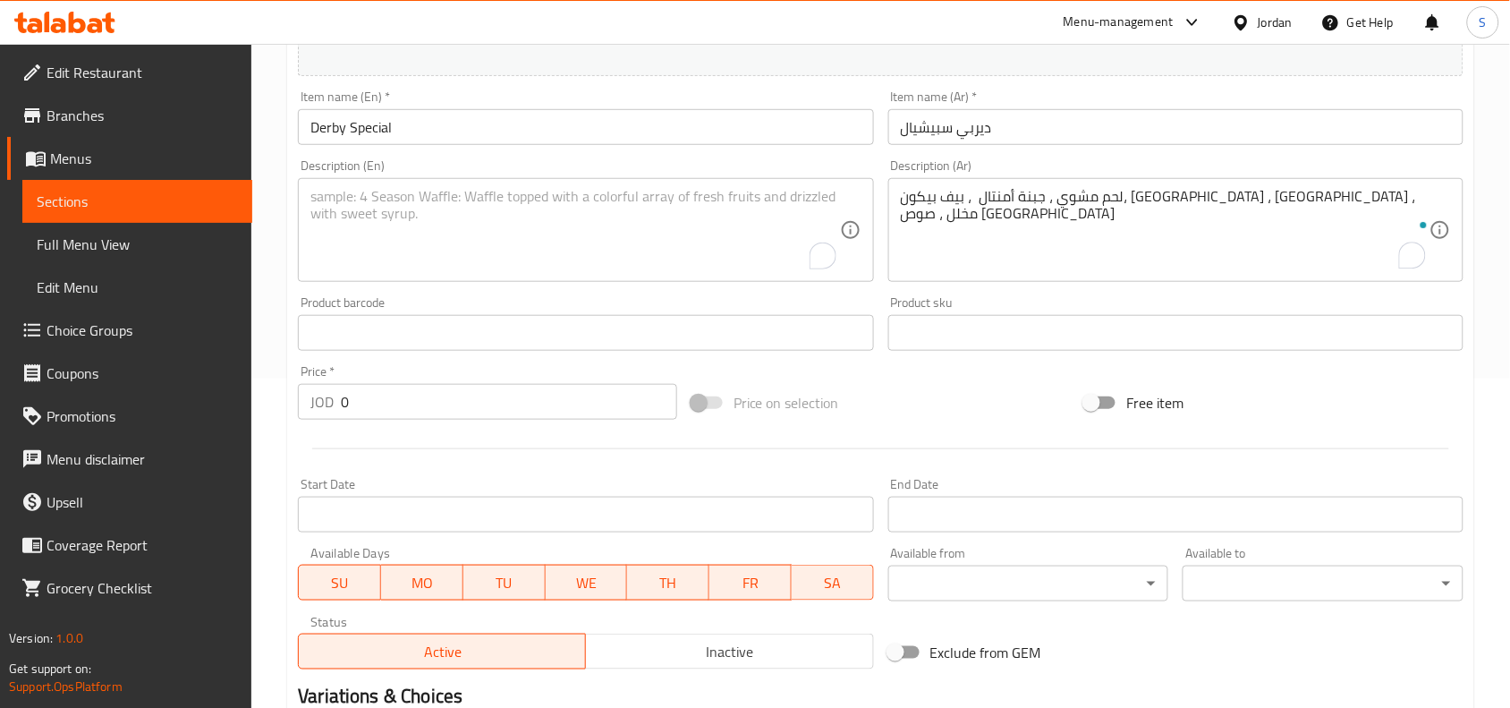
click at [564, 208] on textarea "To enrich screen reader interactions, please activate Accessibility in Grammarl…" at bounding box center [574, 230] width 529 height 85
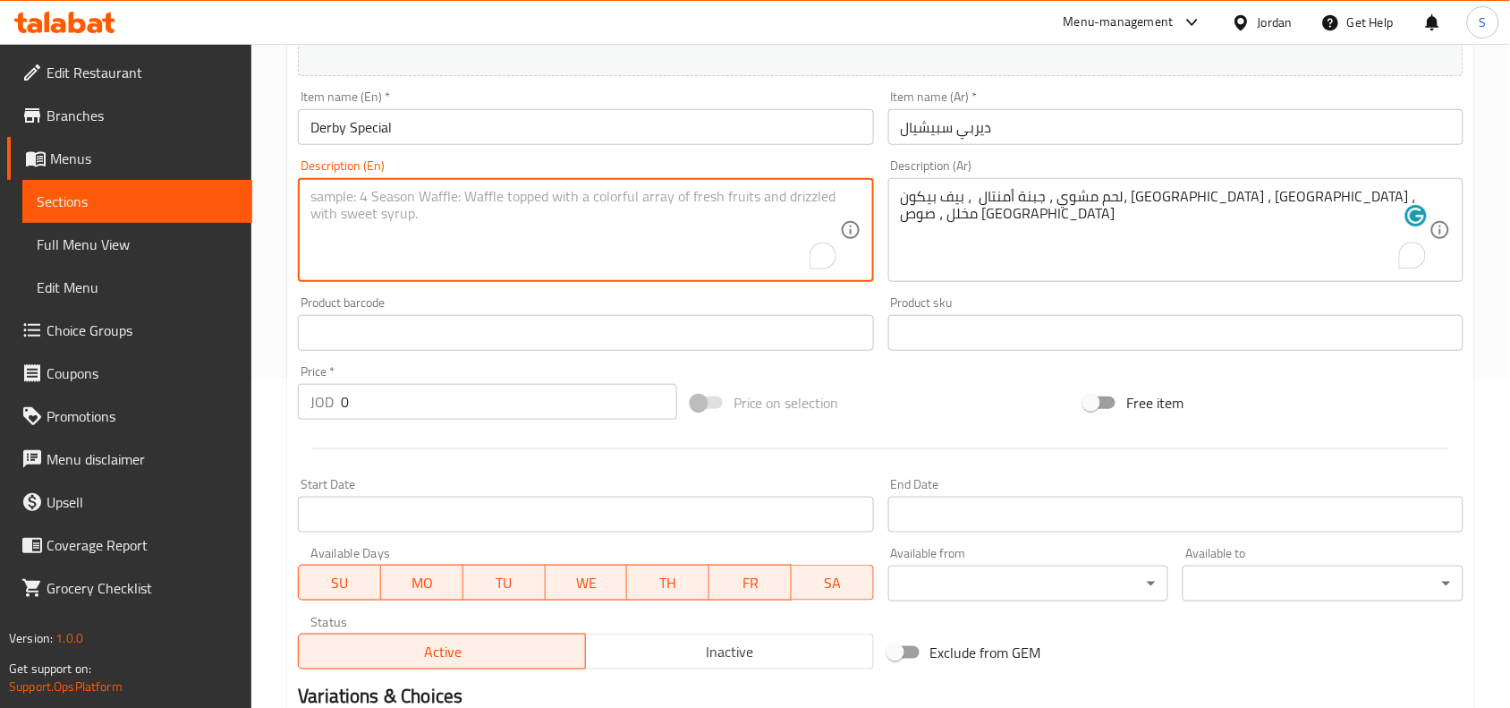
paste textarea "Grilled Beef, Emmental Cheese, Beef Bacon, Onion, Lettuce, Pickles, Derby Speci…"
type textarea "Grilled Beef, Emmental Cheese, Beef Bacon, Onion, Lettuce, Pickles, Derby Speci…"
drag, startPoint x: 400, startPoint y: 408, endPoint x: 193, endPoint y: 387, distance: 207.7
click at [197, 387] on div "Edit Restaurant Branches Menus Sections Full Menu View Edit Menu Choice Groups …" at bounding box center [755, 325] width 1510 height 1220
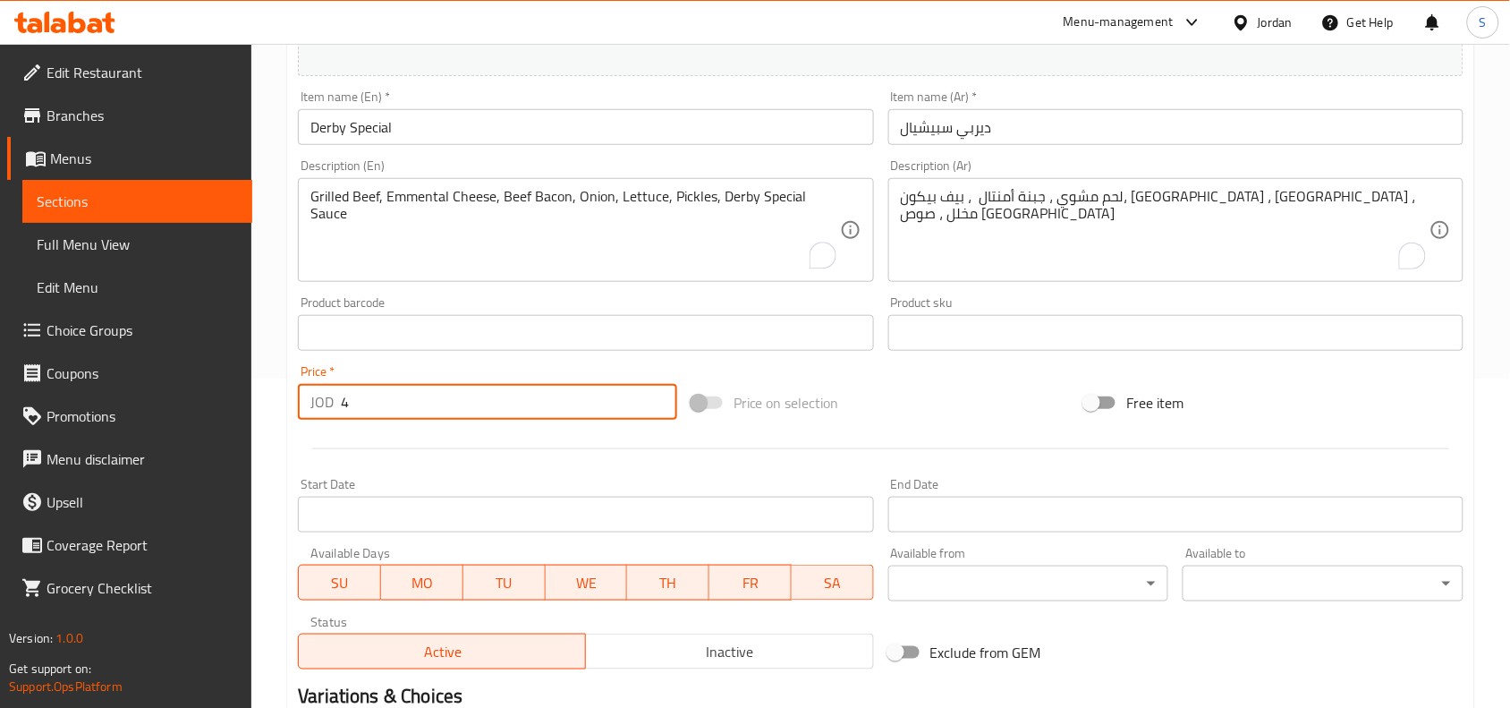
type input "4"
click at [928, 407] on div "Price on selection" at bounding box center [881, 402] width 394 height 48
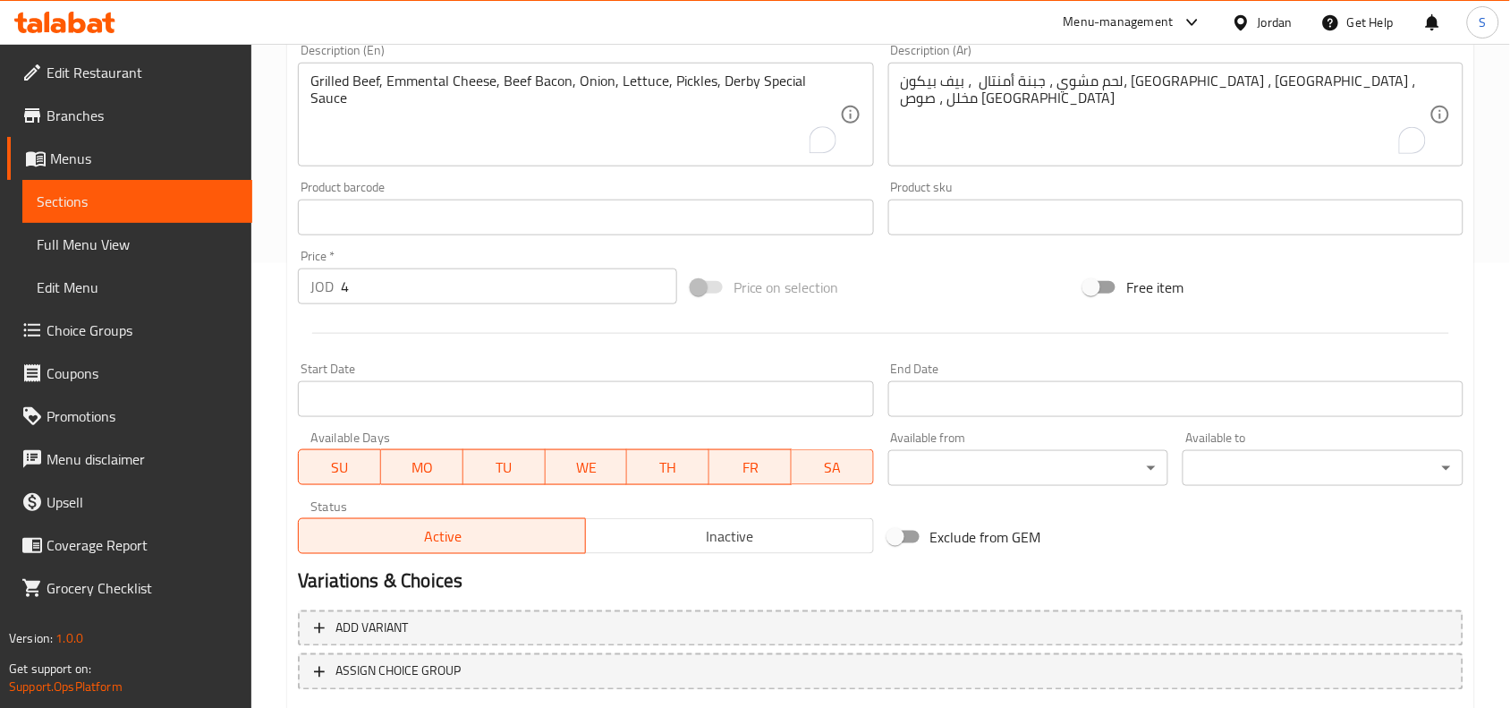
scroll to position [553, 0]
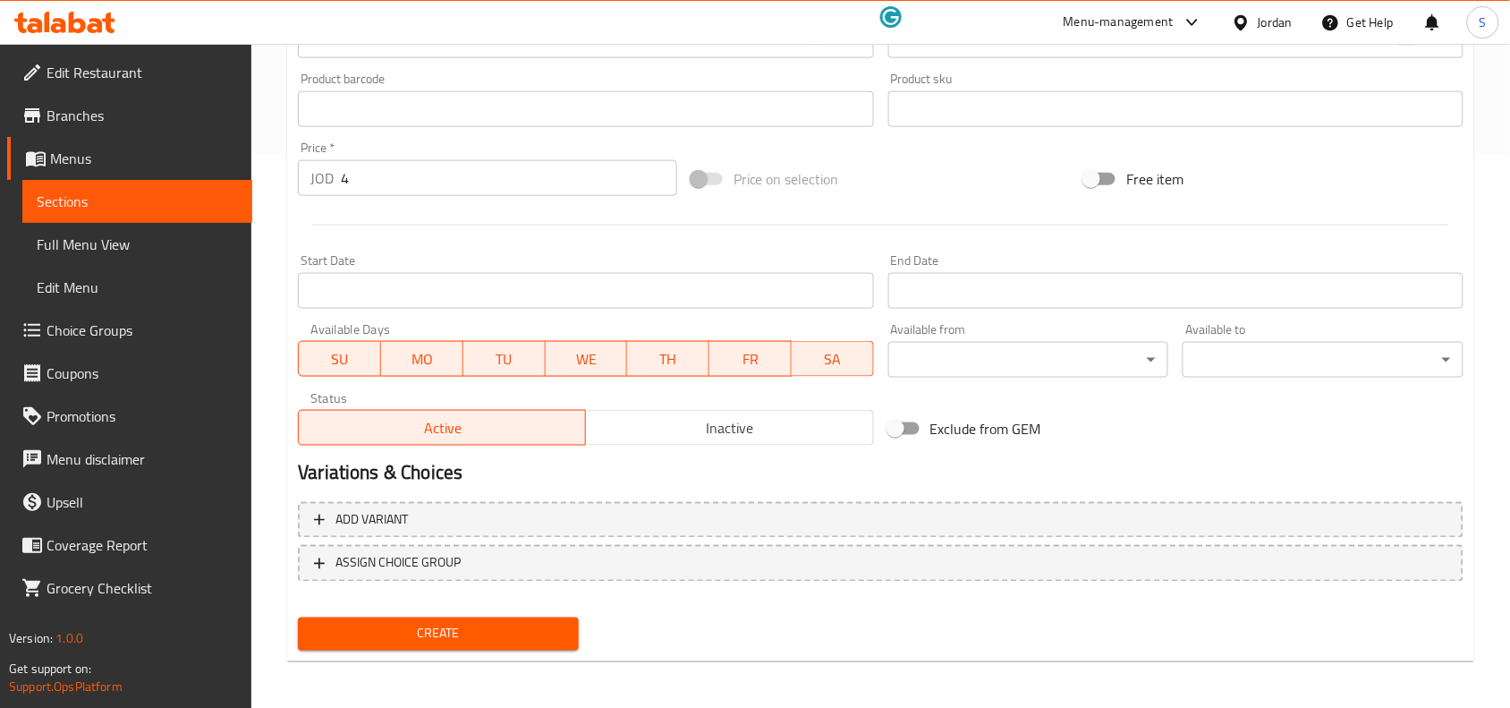
click at [502, 638] on span "Create" at bounding box center [438, 634] width 252 height 22
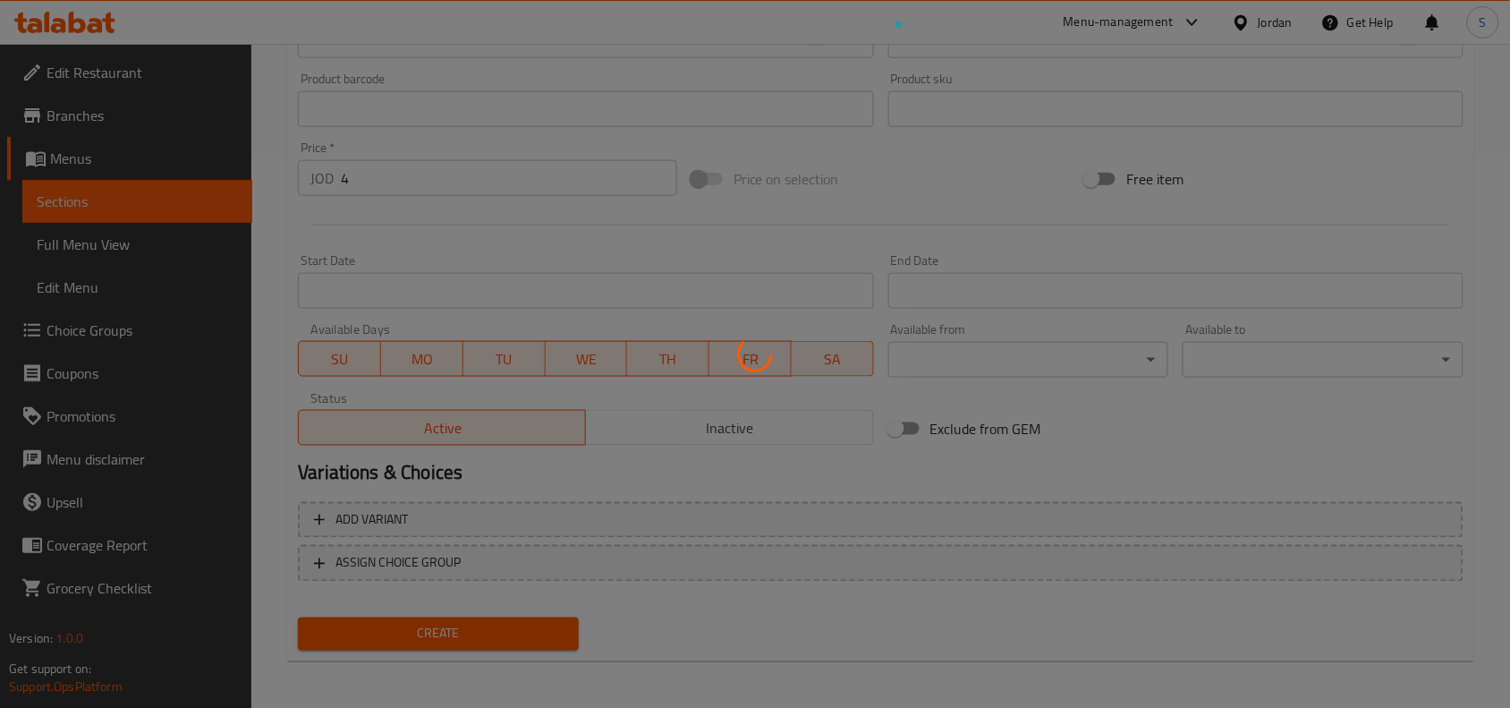
type input "0"
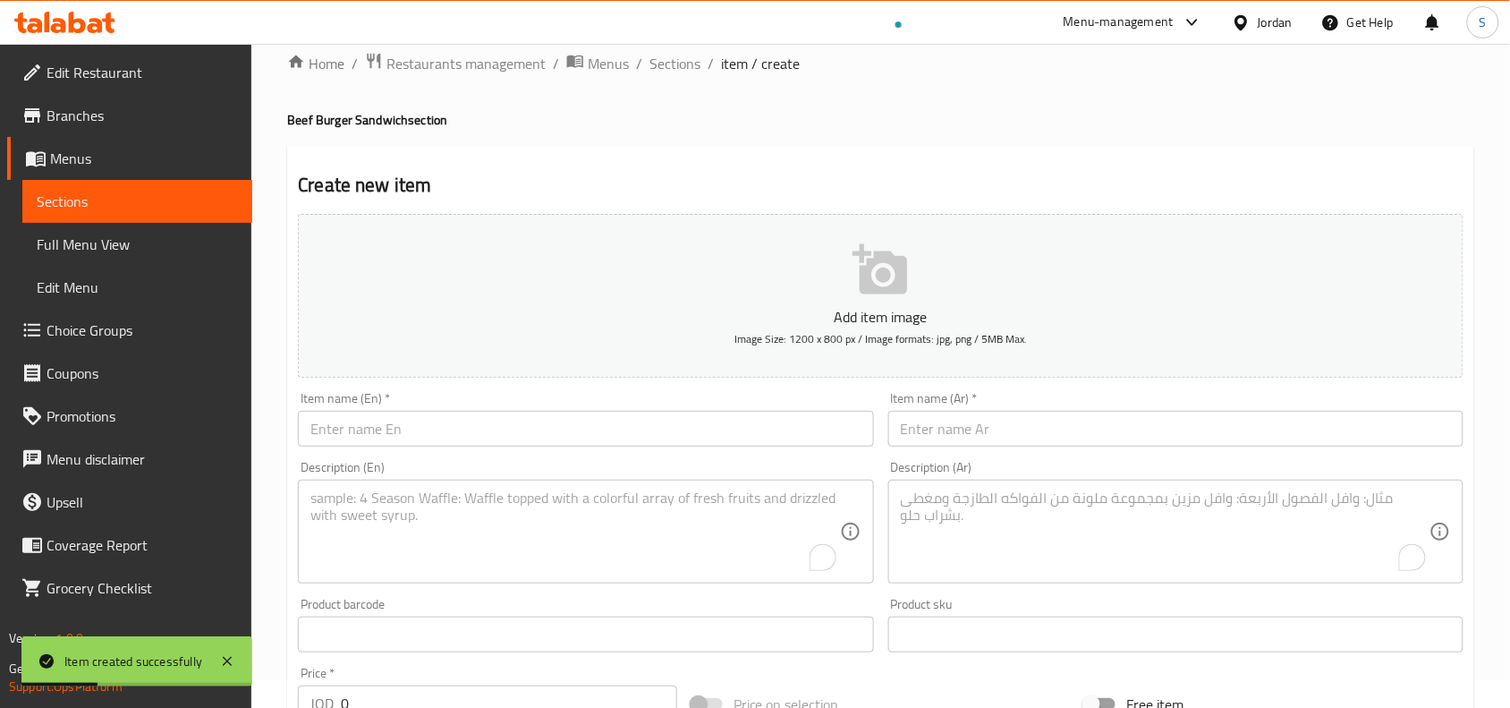
scroll to position [0, 0]
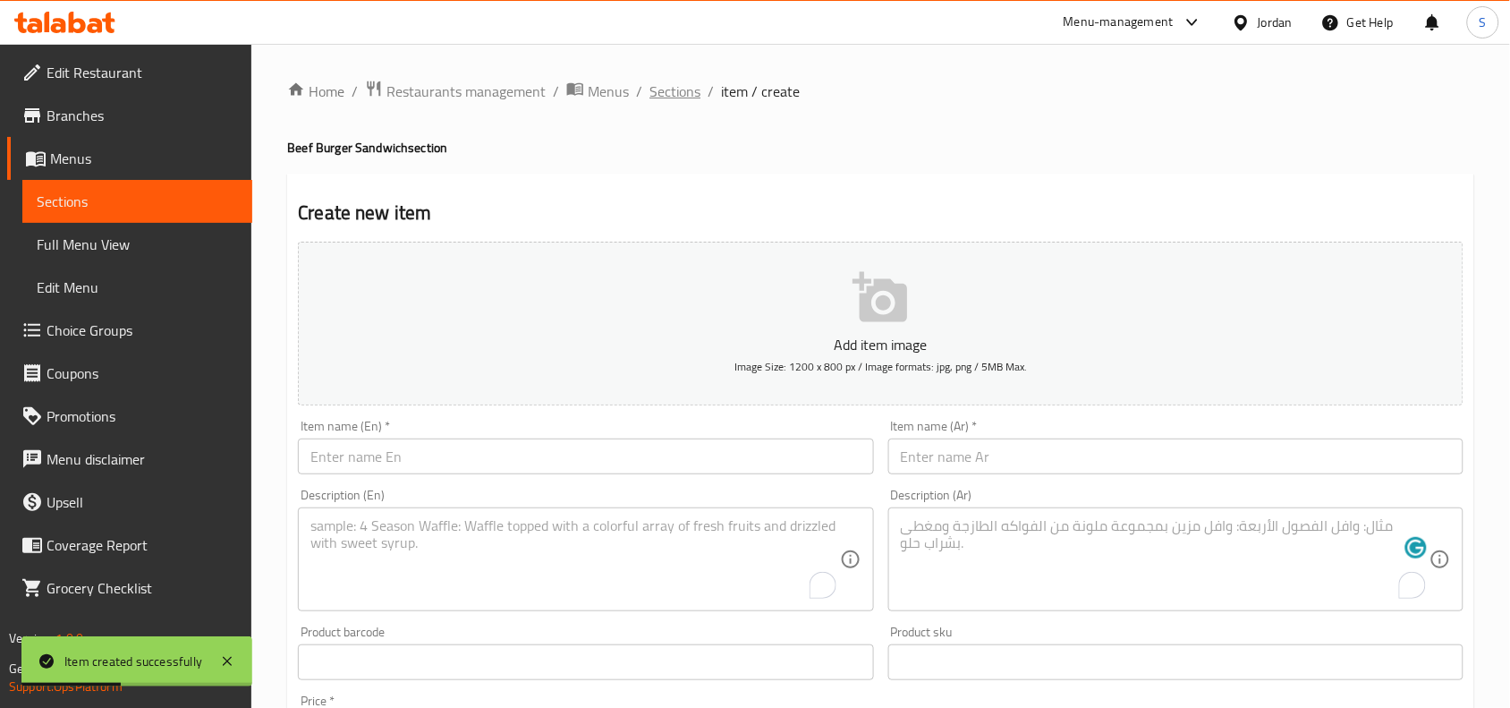
click at [690, 91] on span "Sections" at bounding box center [674, 91] width 51 height 21
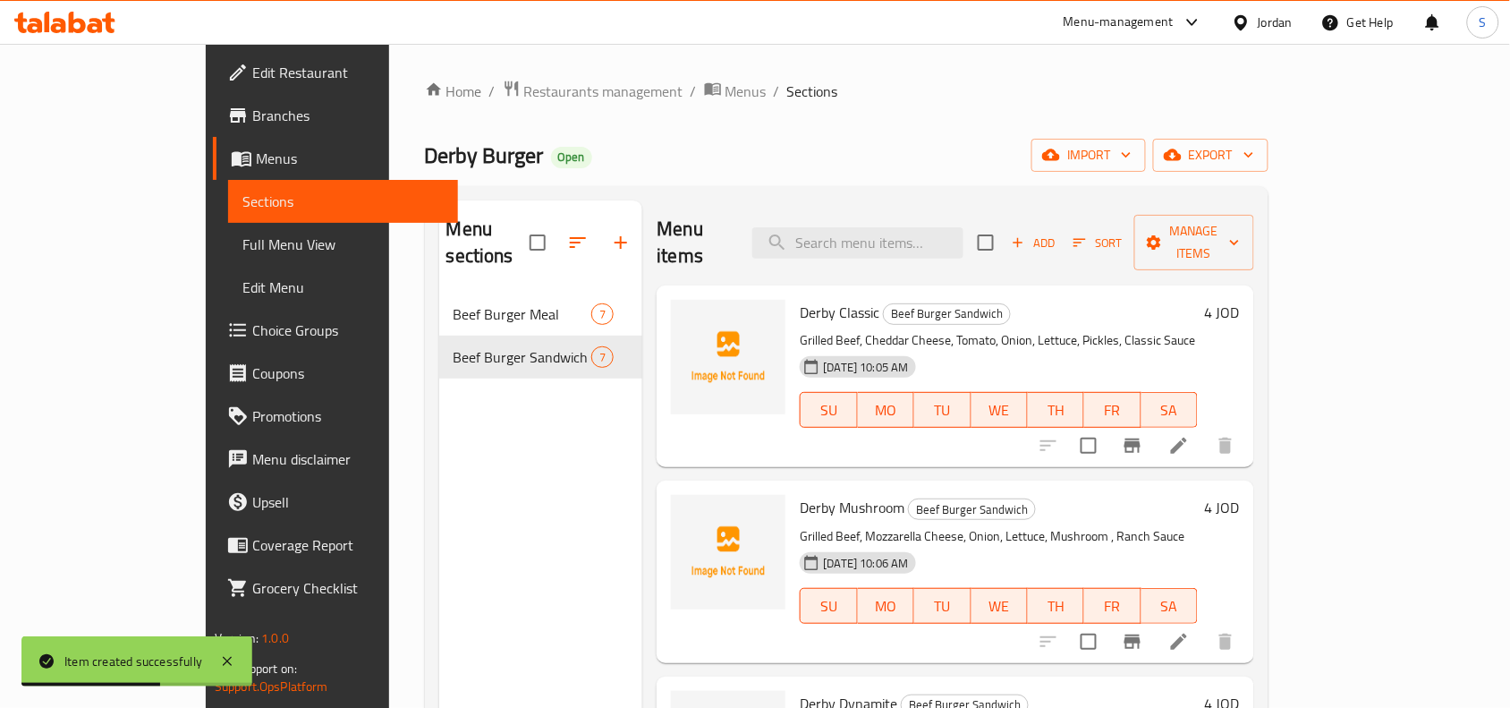
click at [610, 237] on icon "button" at bounding box center [620, 242] width 21 height 21
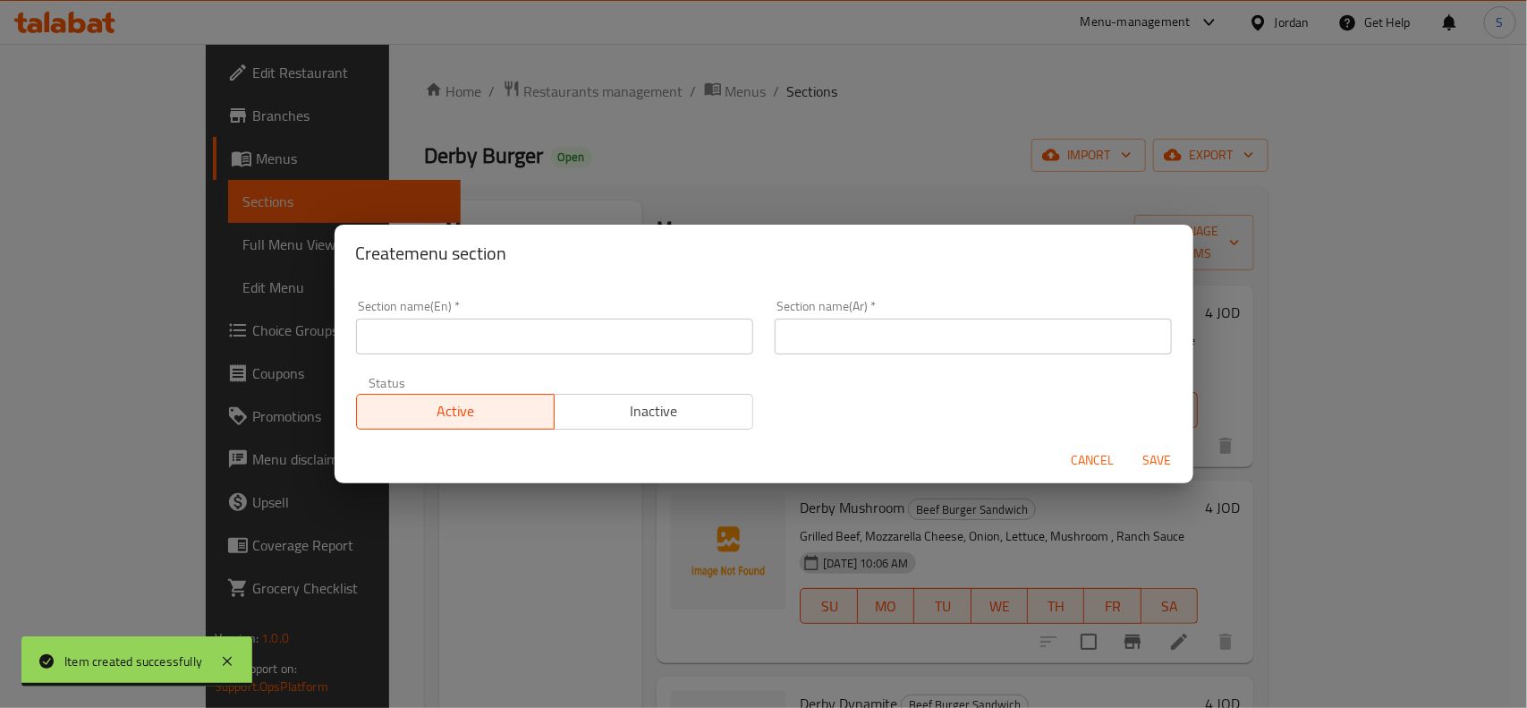
click at [441, 327] on input "text" at bounding box center [554, 336] width 397 height 36
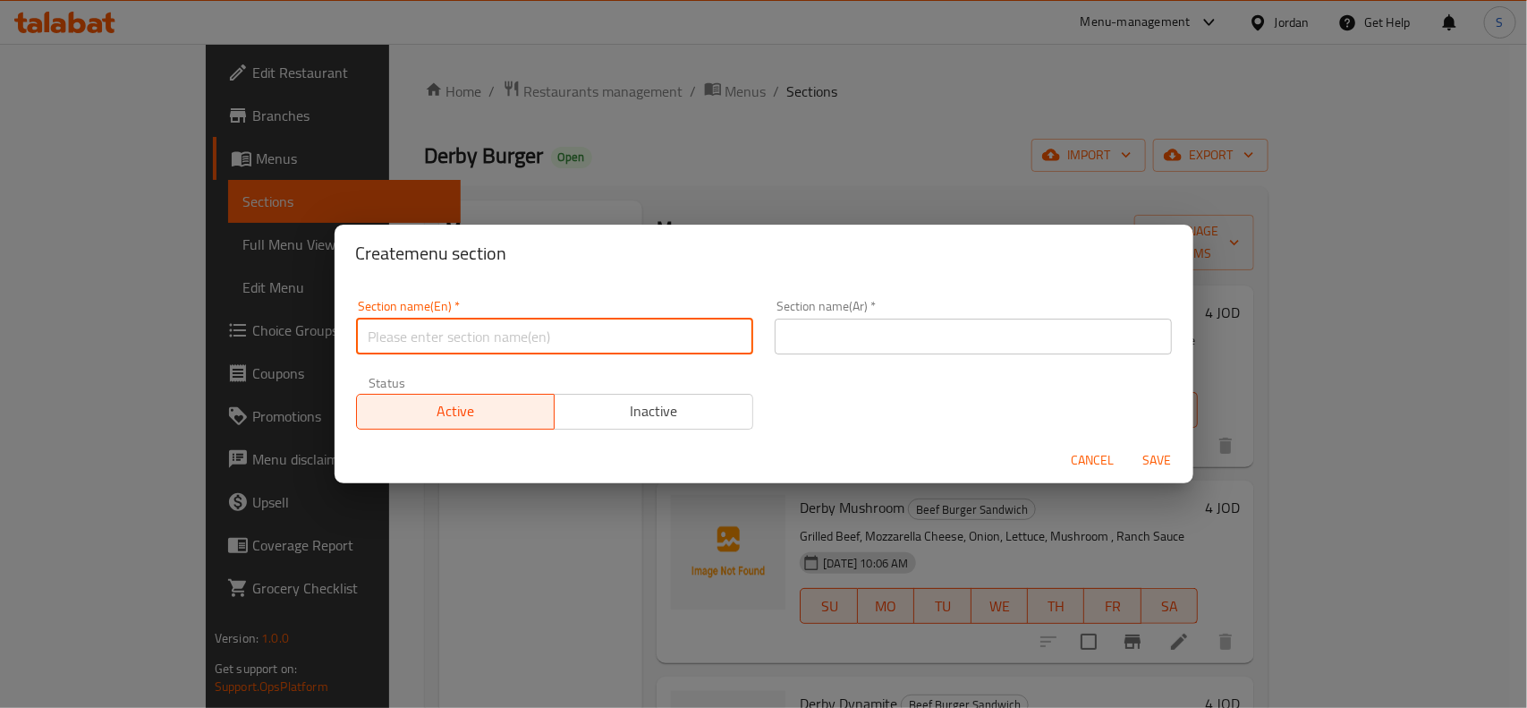
paste input "Chicken Burger Meal"
type input "Chicken Burger Meal"
click at [978, 341] on input "text" at bounding box center [973, 336] width 397 height 36
paste input "وجبة برجر دجاج"
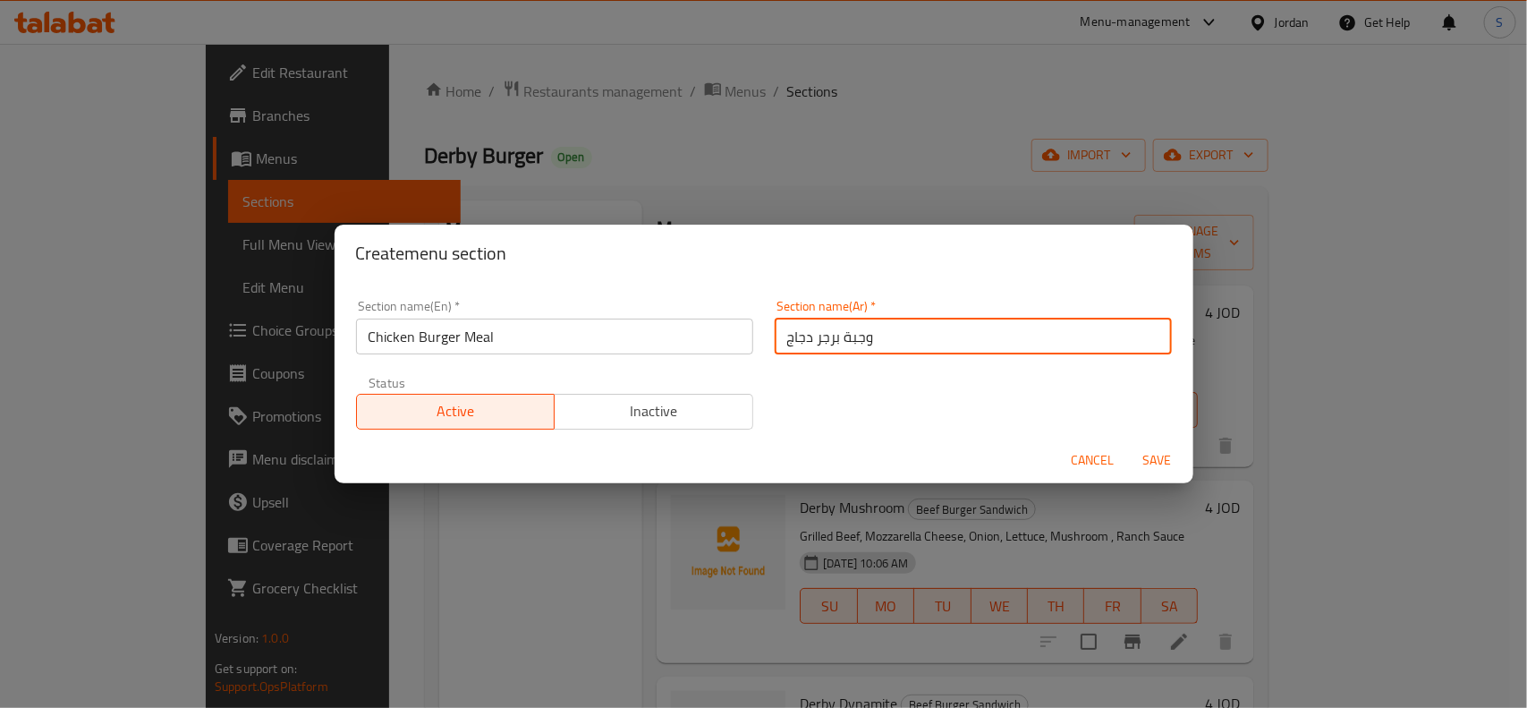
type input "وجبة برجر دجاج"
click at [1157, 454] on span "Save" at bounding box center [1157, 460] width 43 height 22
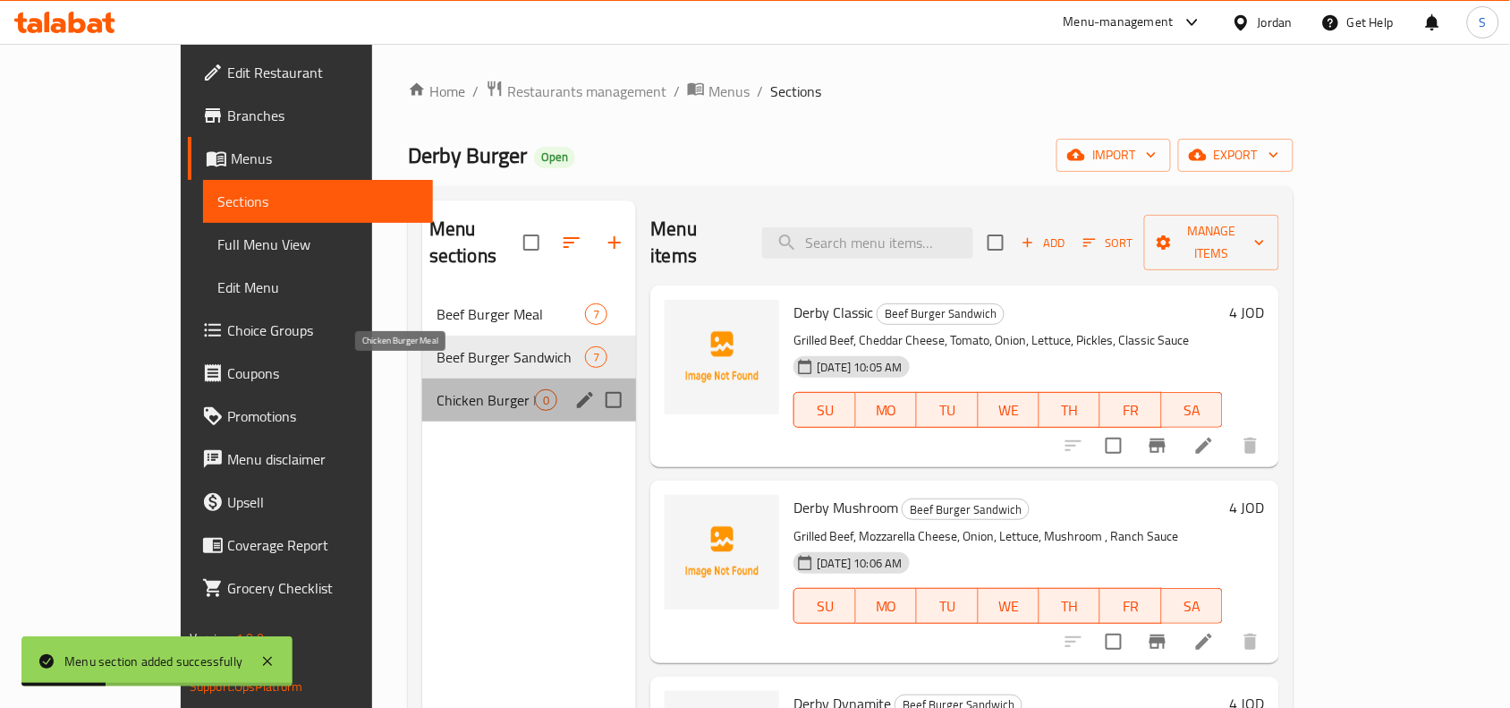
click at [437, 389] on span "Chicken Burger Meal" at bounding box center [486, 399] width 98 height 21
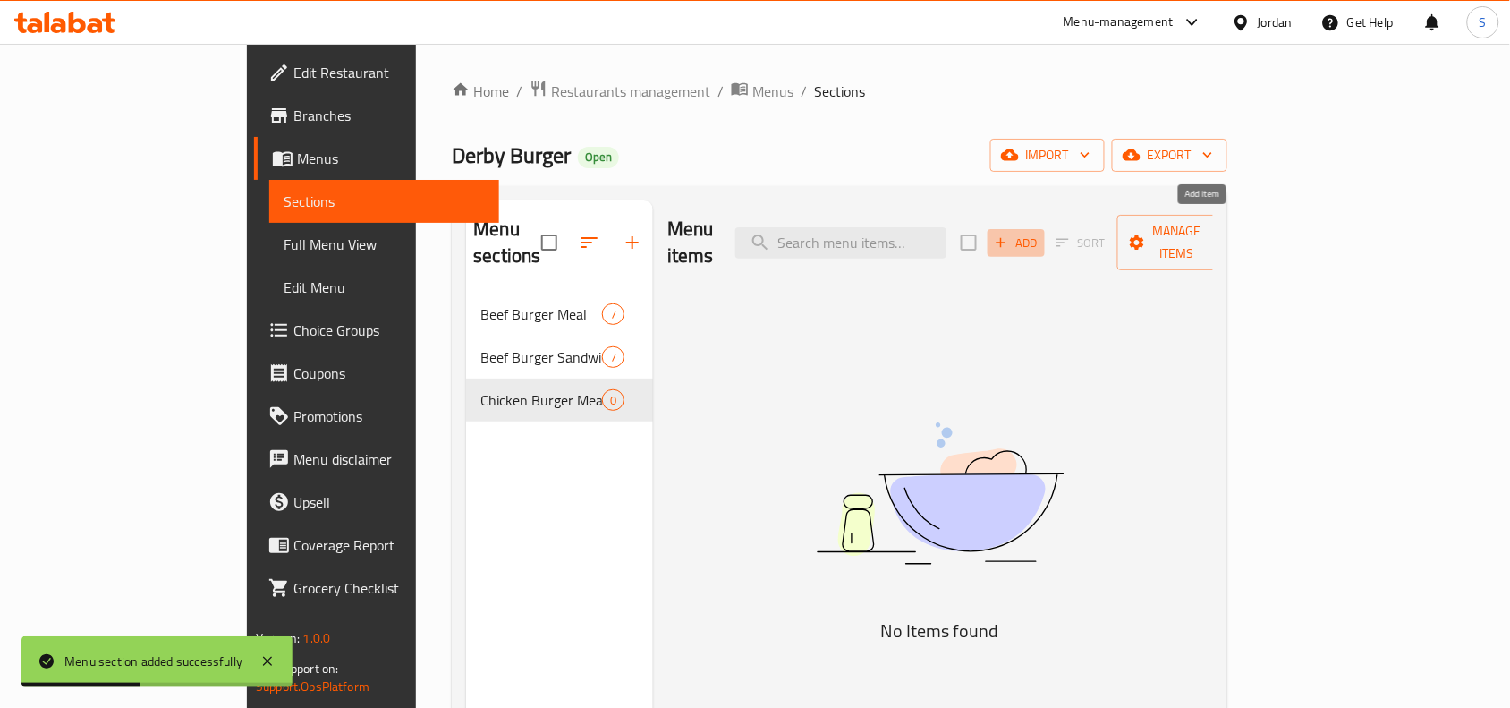
click at [1009, 234] on icon "button" at bounding box center [1001, 242] width 16 height 16
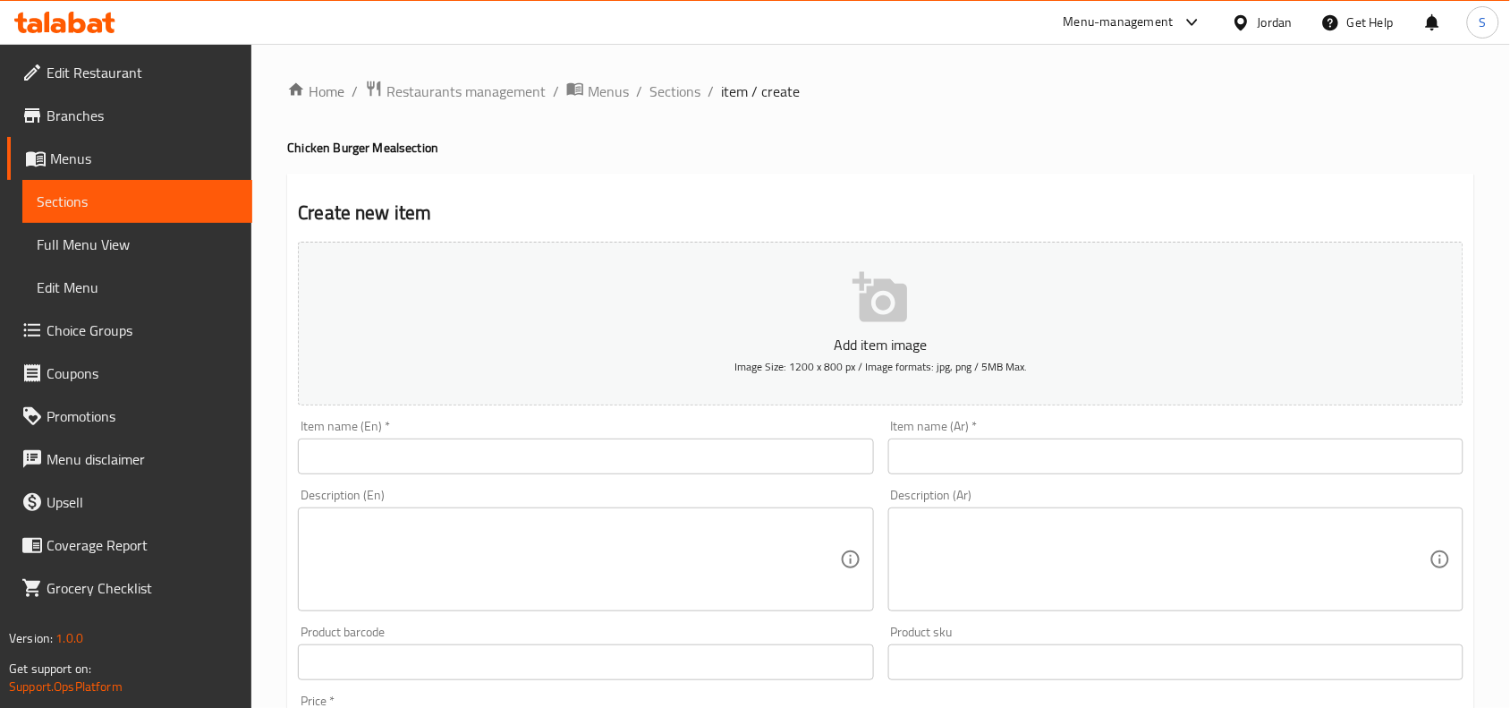
click at [717, 465] on input "text" at bounding box center [585, 456] width 575 height 36
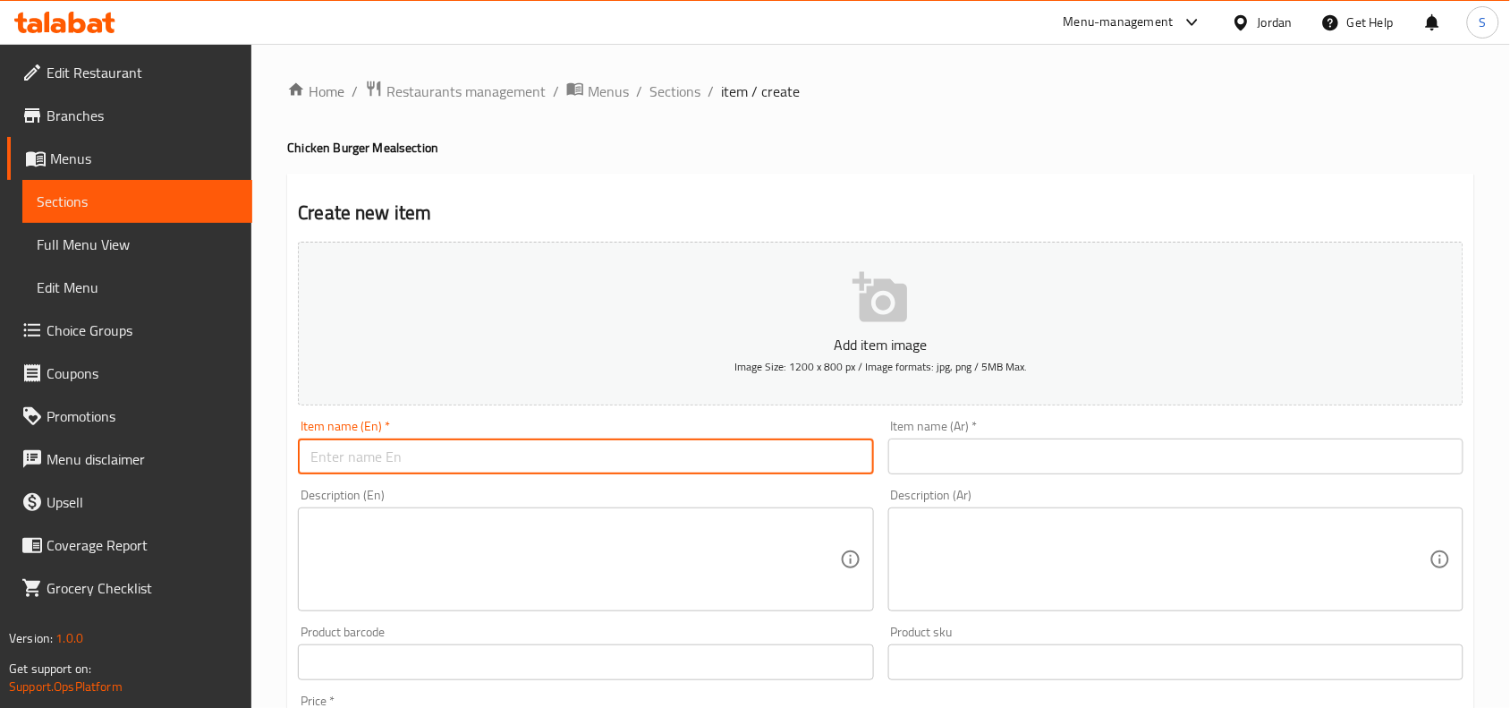
paste input "Derby - Classic"
click at [347, 462] on input "Derby - Classic" at bounding box center [585, 456] width 575 height 36
type input "Derby Classic"
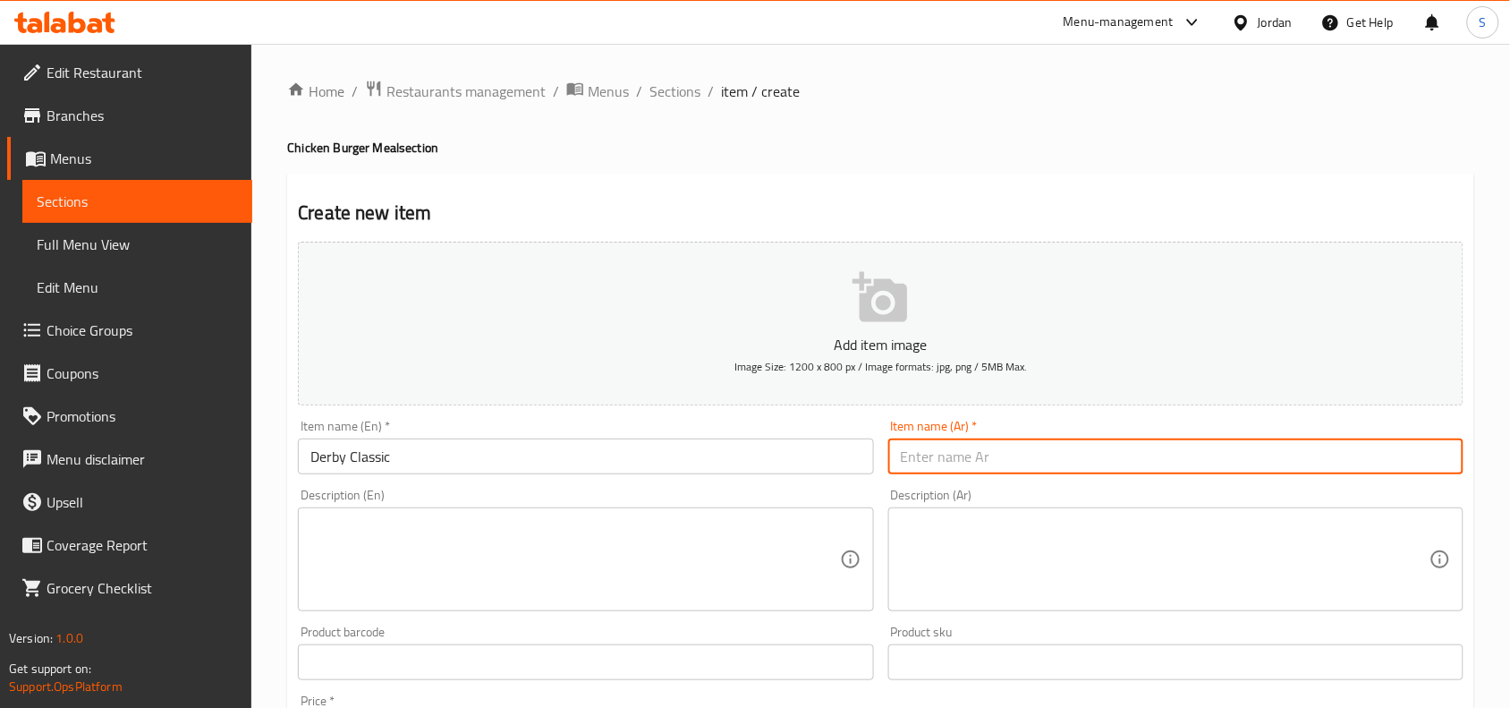
click at [1148, 459] on input "text" at bounding box center [1175, 456] width 575 height 36
paste input "ديربي - كلاسيك"
drag, startPoint x: 946, startPoint y: 462, endPoint x: 954, endPoint y: 476, distance: 15.2
click at [954, 476] on div "Item name (Ar)   * ديربي - كلاسيك Item name (Ar) *" at bounding box center [1175, 446] width 589 height 69
type input "ديربي كلاسيك"
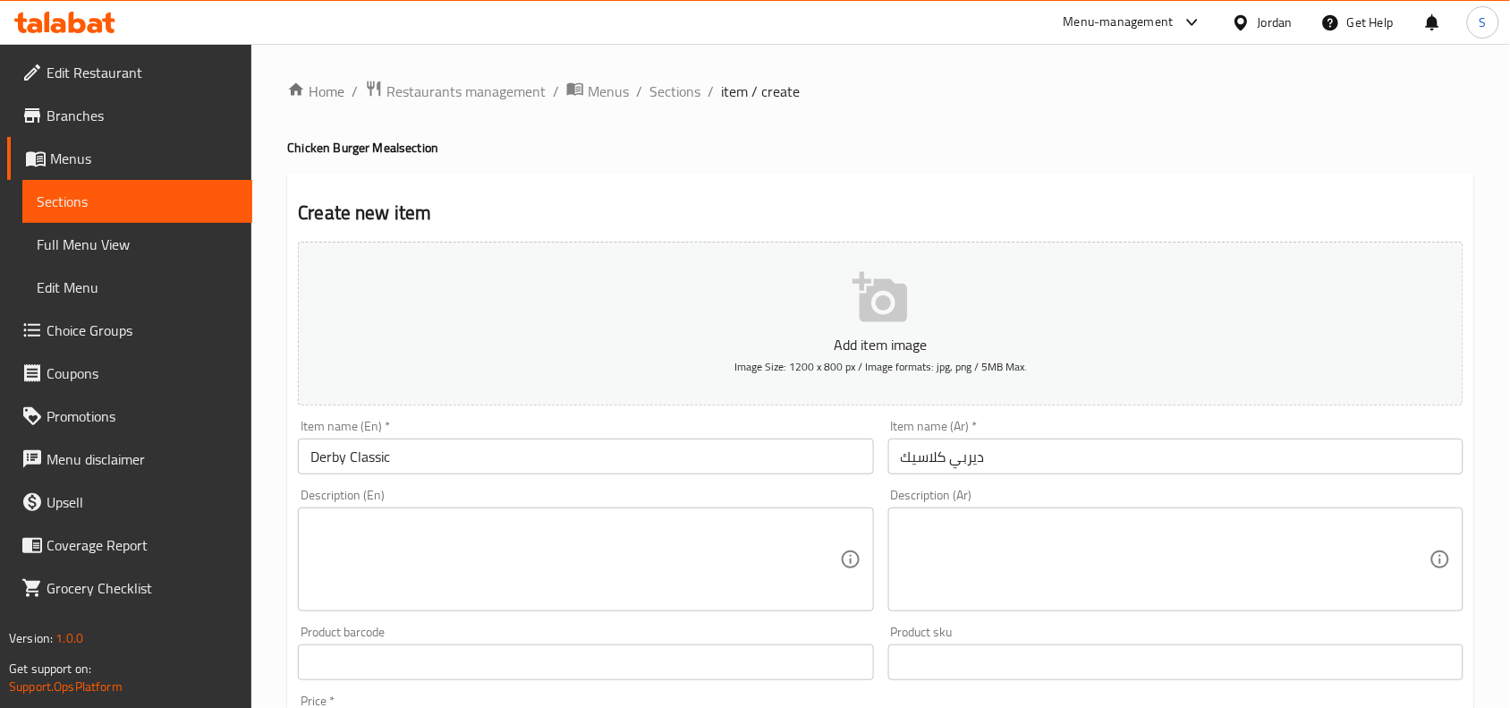
click at [1085, 522] on textarea at bounding box center [1165, 559] width 529 height 85
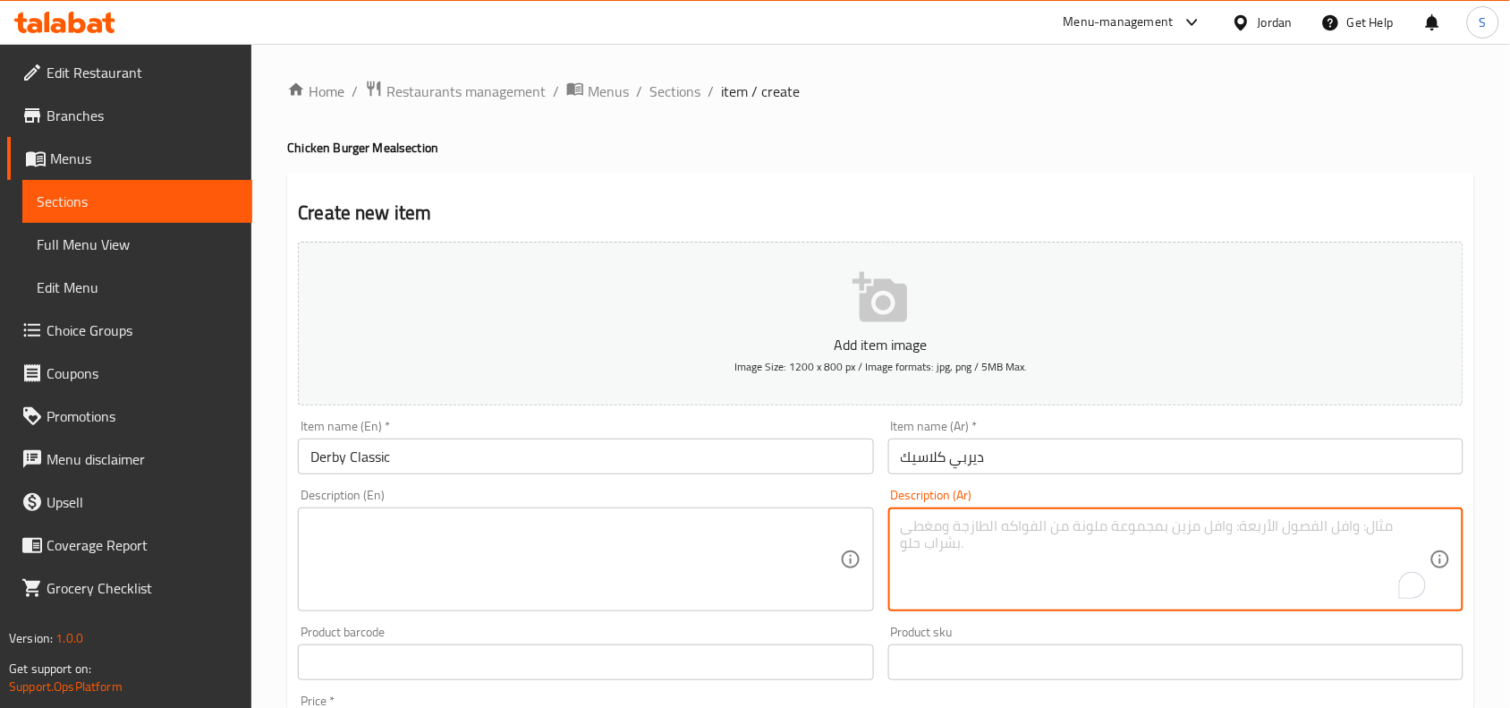
paste textarea "صدر الدجاج المقلي ، جبنة شيدر ، بندورة ،مخلل، خس ، صوص الكلاسيك ، بطاطا ، كولا"
type textarea "صدر الدجاج المقلي ، جبنة شيدر ، بندورة ،مخلل، خس ، صوص الكلاسيك ، بطاطا ، كولا"
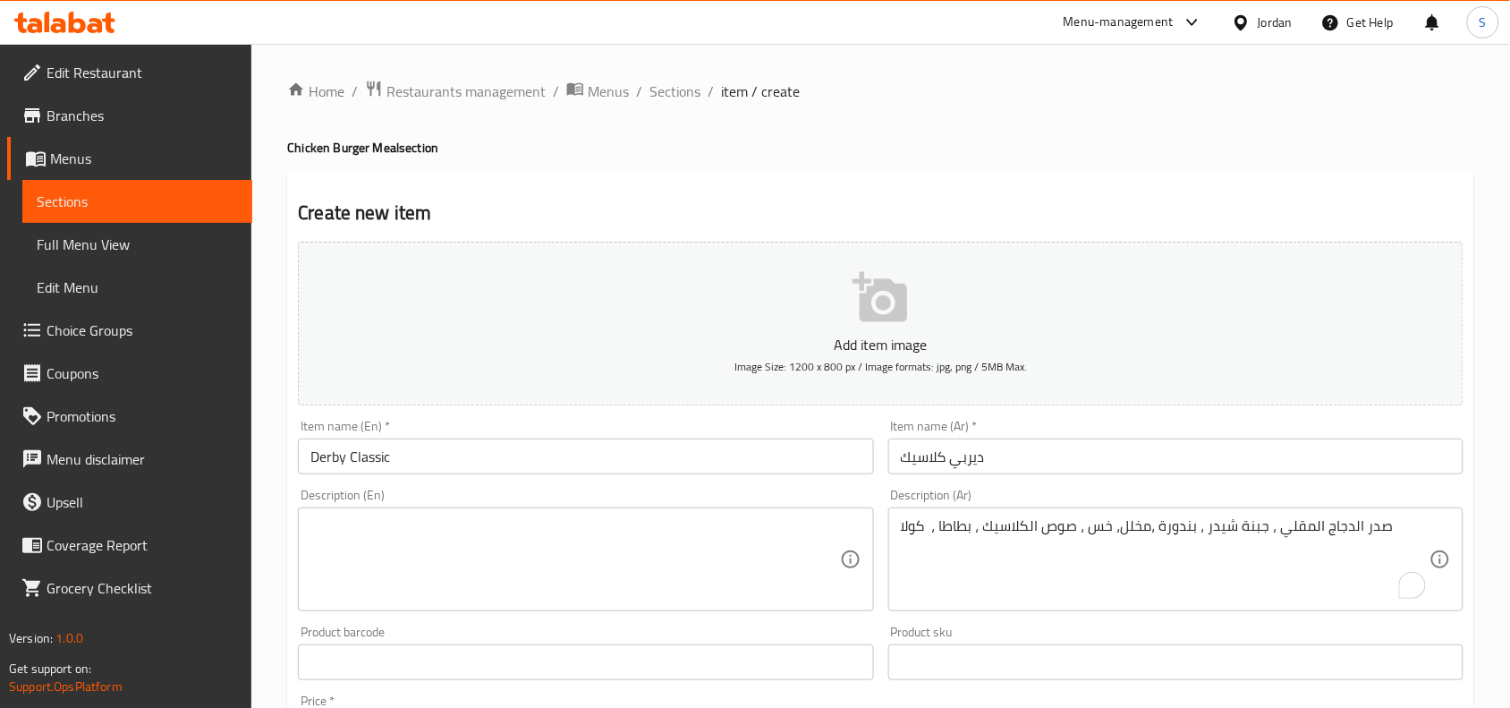
click at [502, 552] on textarea at bounding box center [574, 559] width 529 height 85
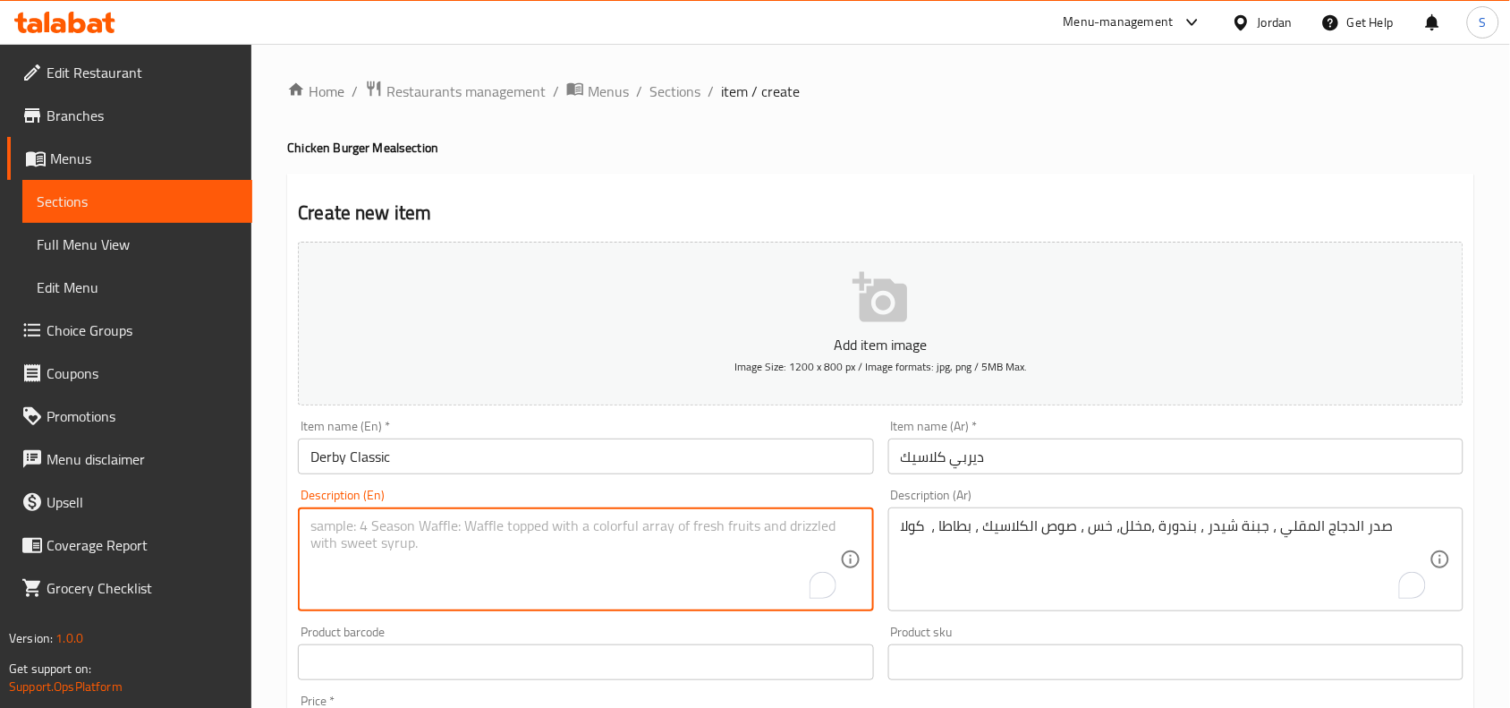
paste textarea "Fried Chicken Breast, Cheddar Cheese, Tomato, Pickles, Lettuce, Classic Sauce, …"
type textarea "Fried Chicken Breast, Cheddar Cheese, Tomato, Pickles, Lettuce, Classic Sauce, …"
click at [1042, 623] on div "Product sku Product sku" at bounding box center [1175, 652] width 589 height 69
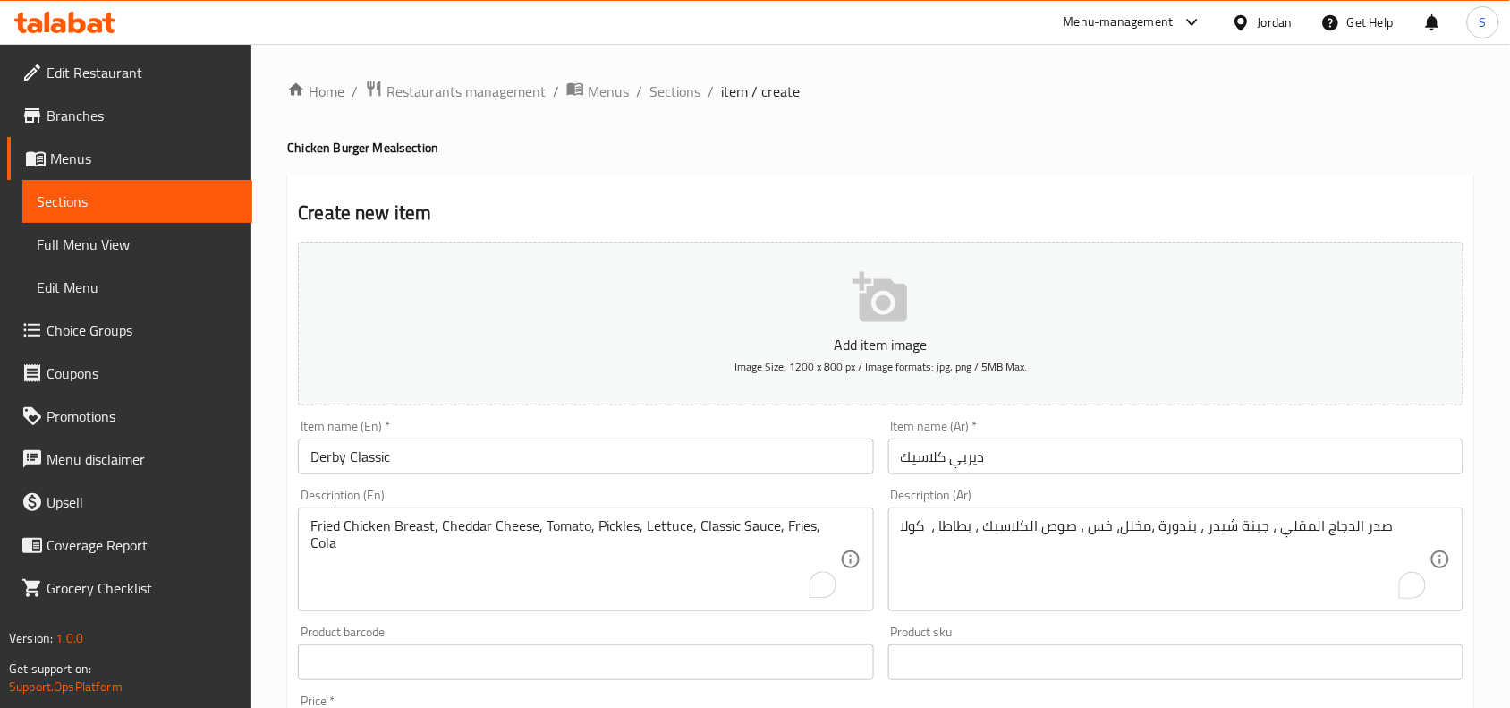
click at [462, 664] on input "text" at bounding box center [585, 662] width 575 height 36
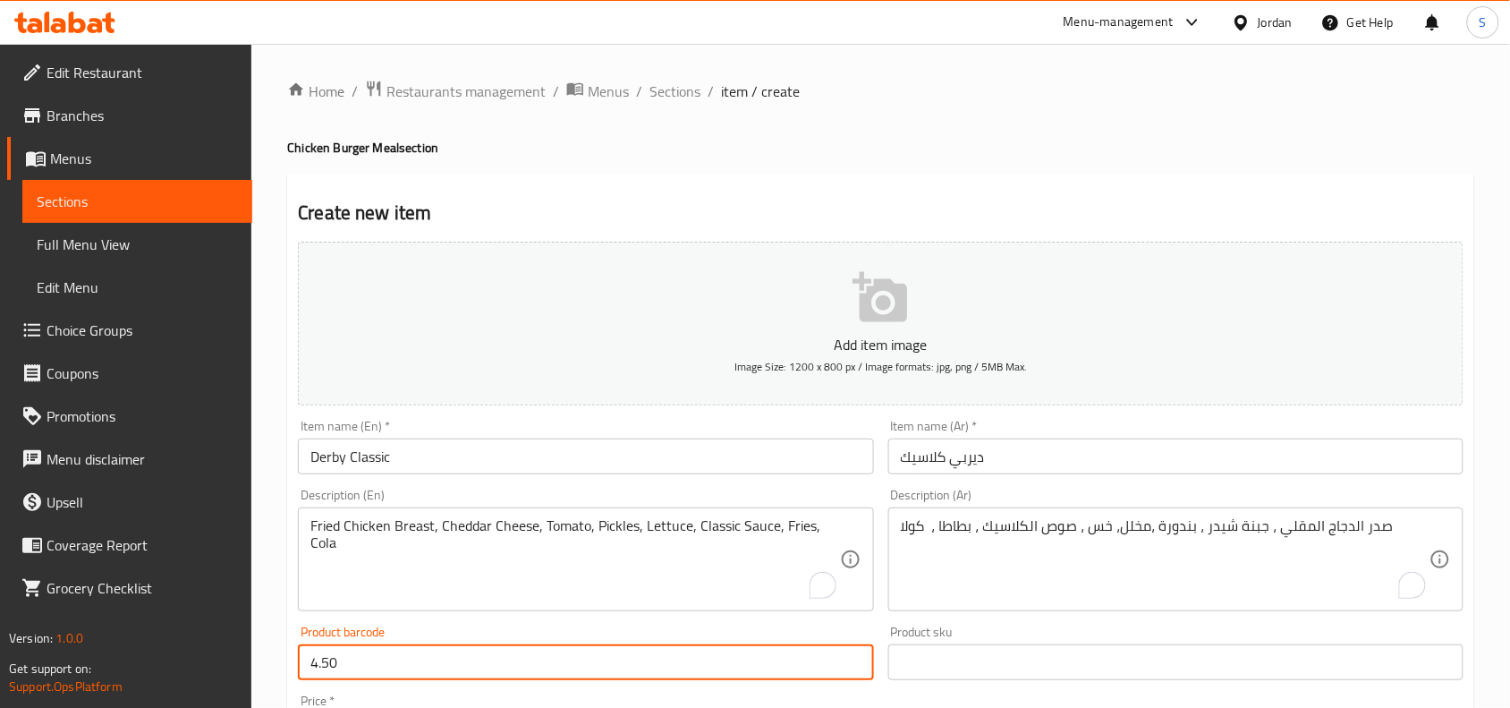
type input "4.50"
click at [1205, 628] on div "Product sku Product sku" at bounding box center [1175, 652] width 575 height 55
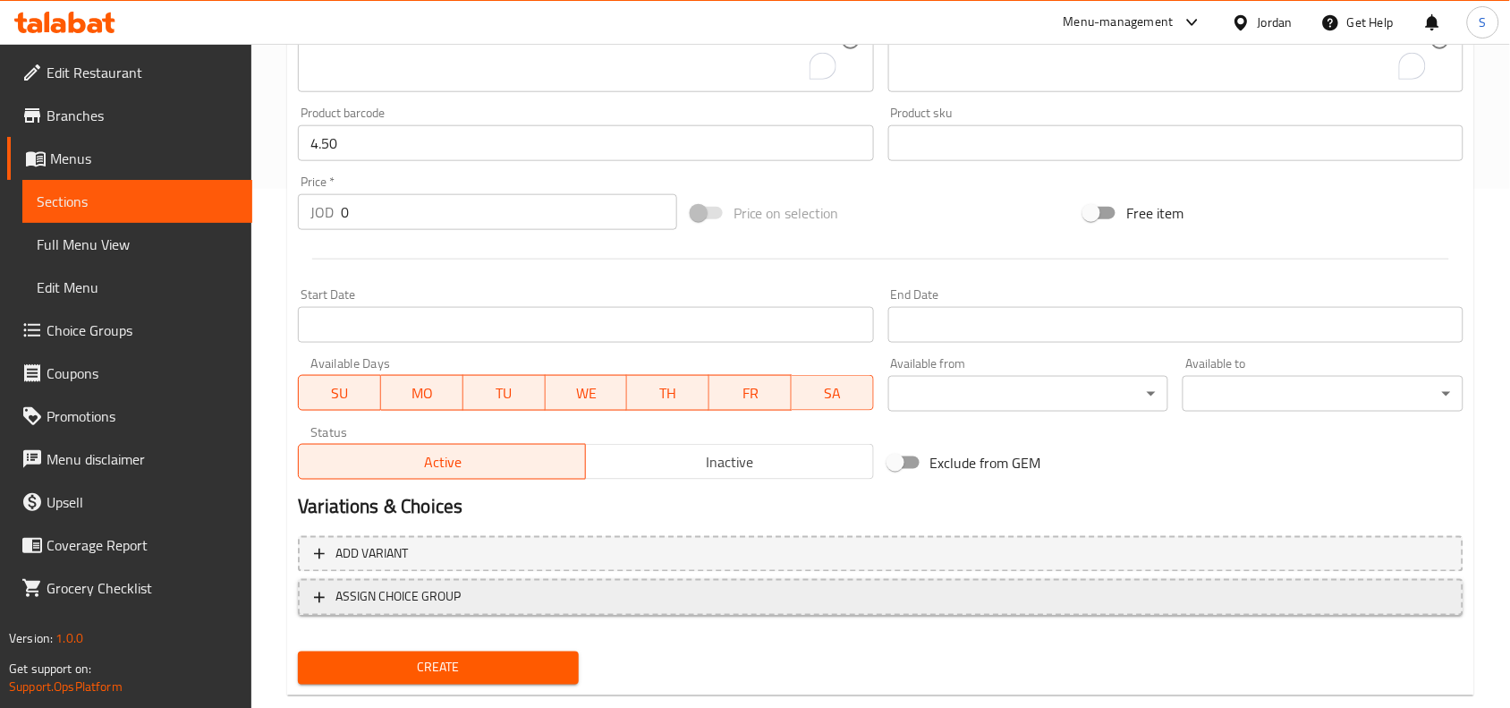
scroll to position [553, 0]
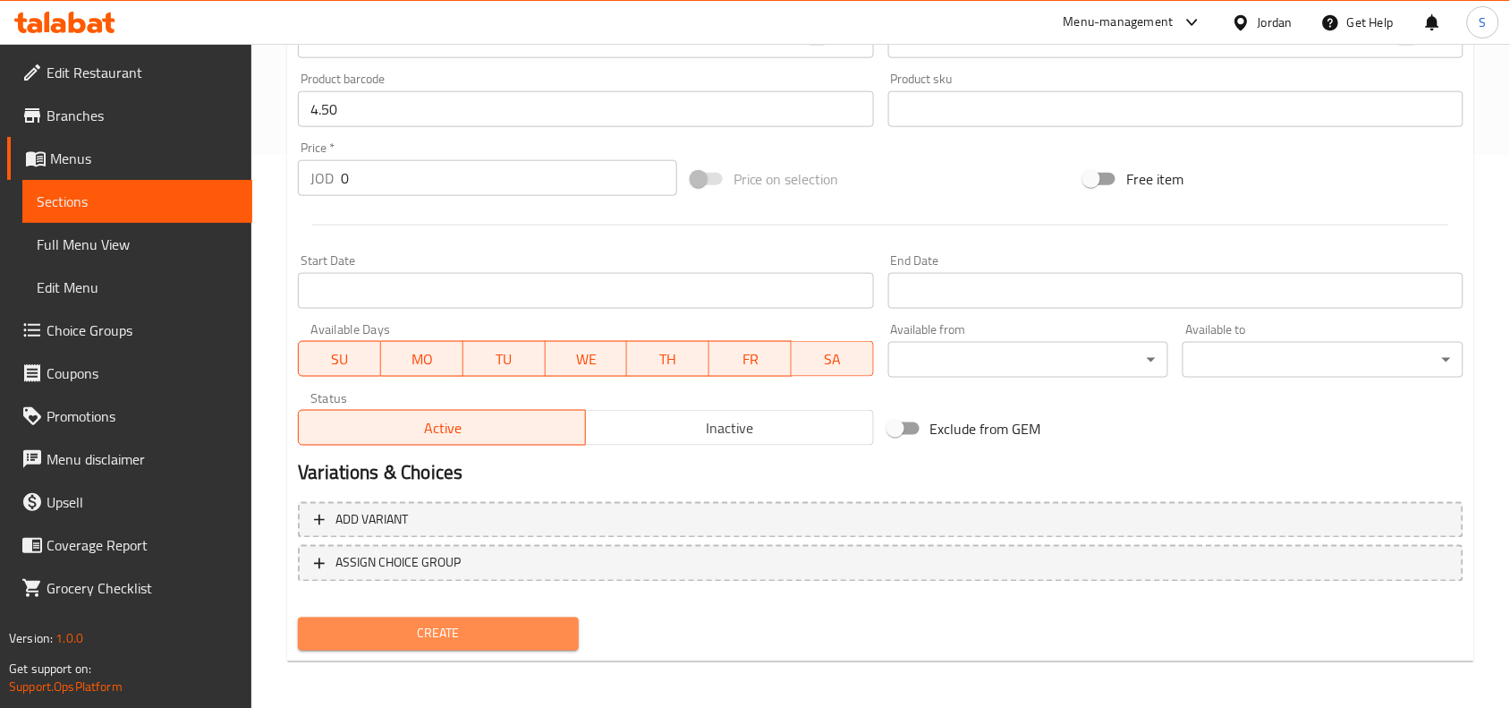
click at [461, 632] on span "Create" at bounding box center [438, 634] width 252 height 22
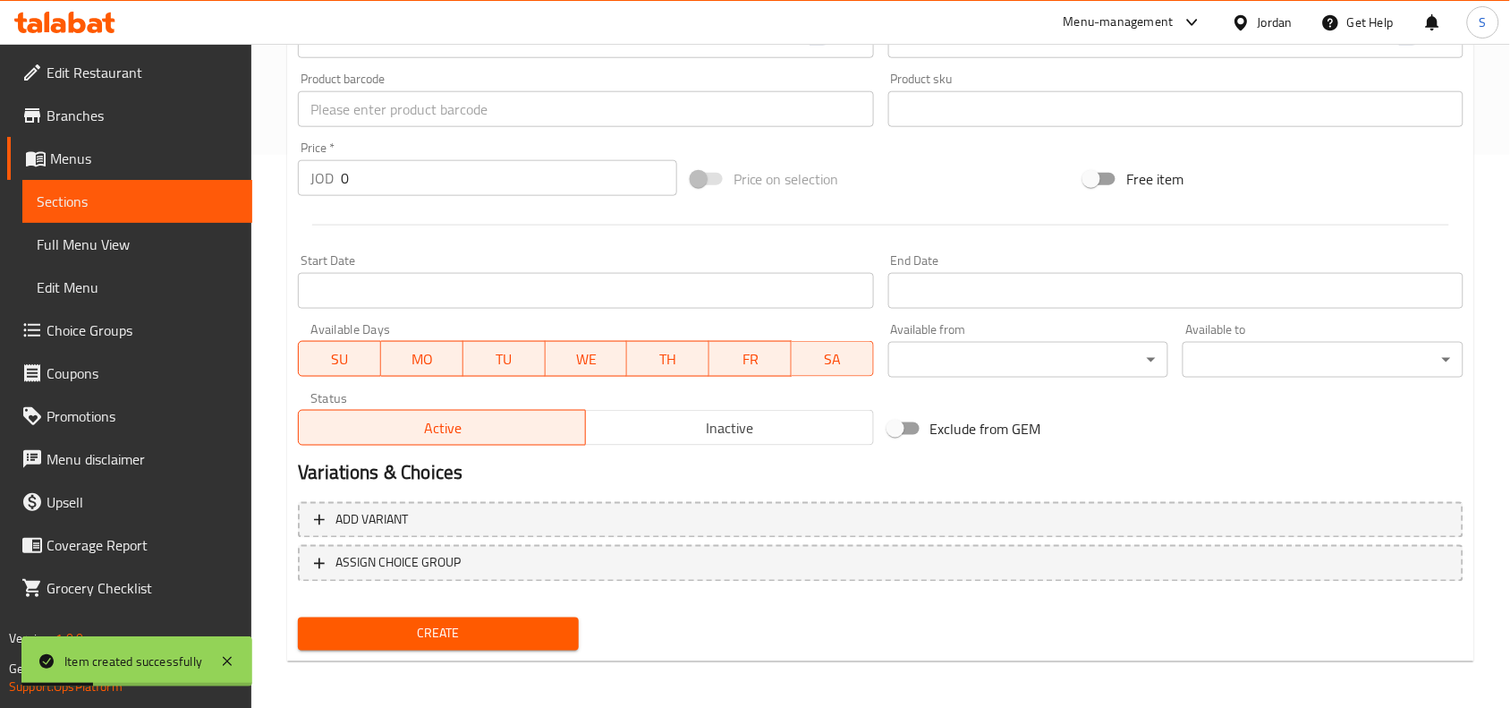
scroll to position [217, 0]
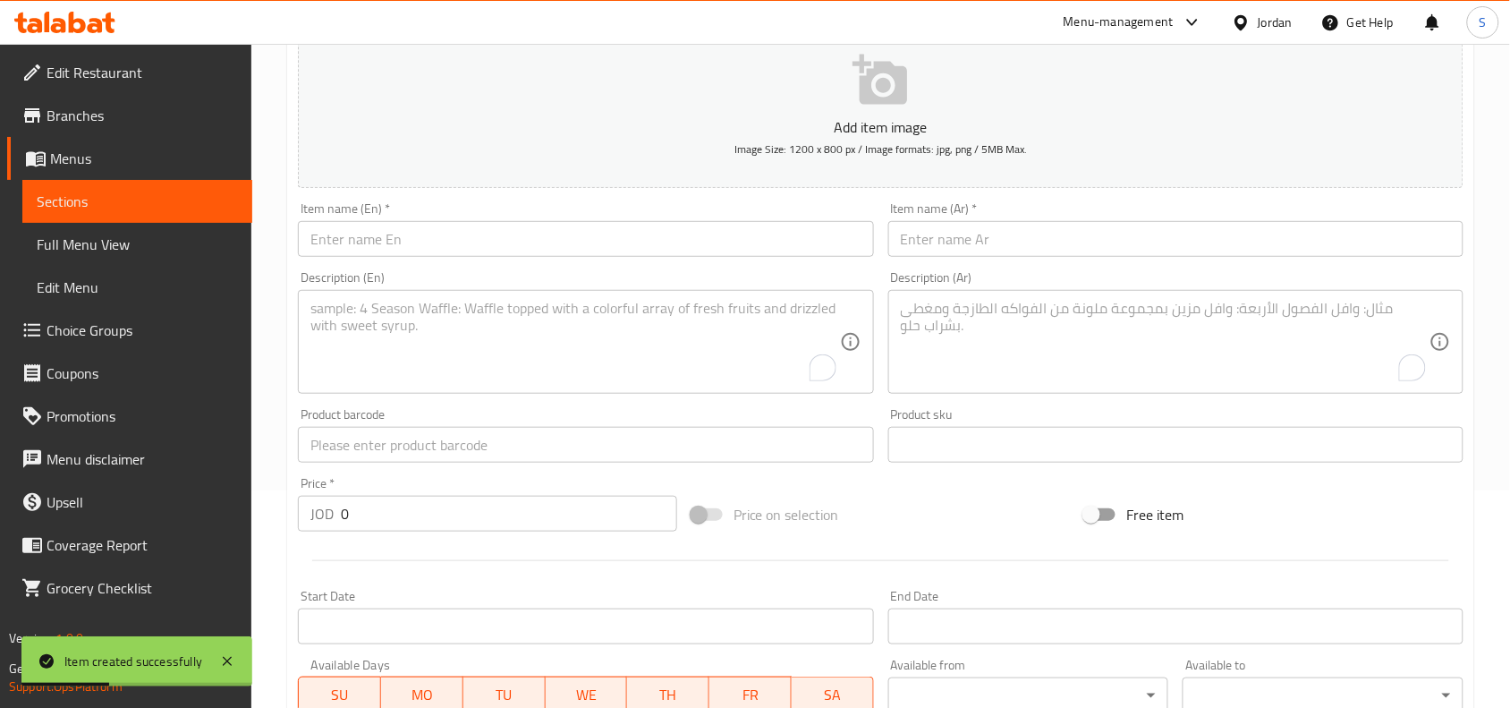
click at [410, 251] on input "text" at bounding box center [585, 239] width 575 height 36
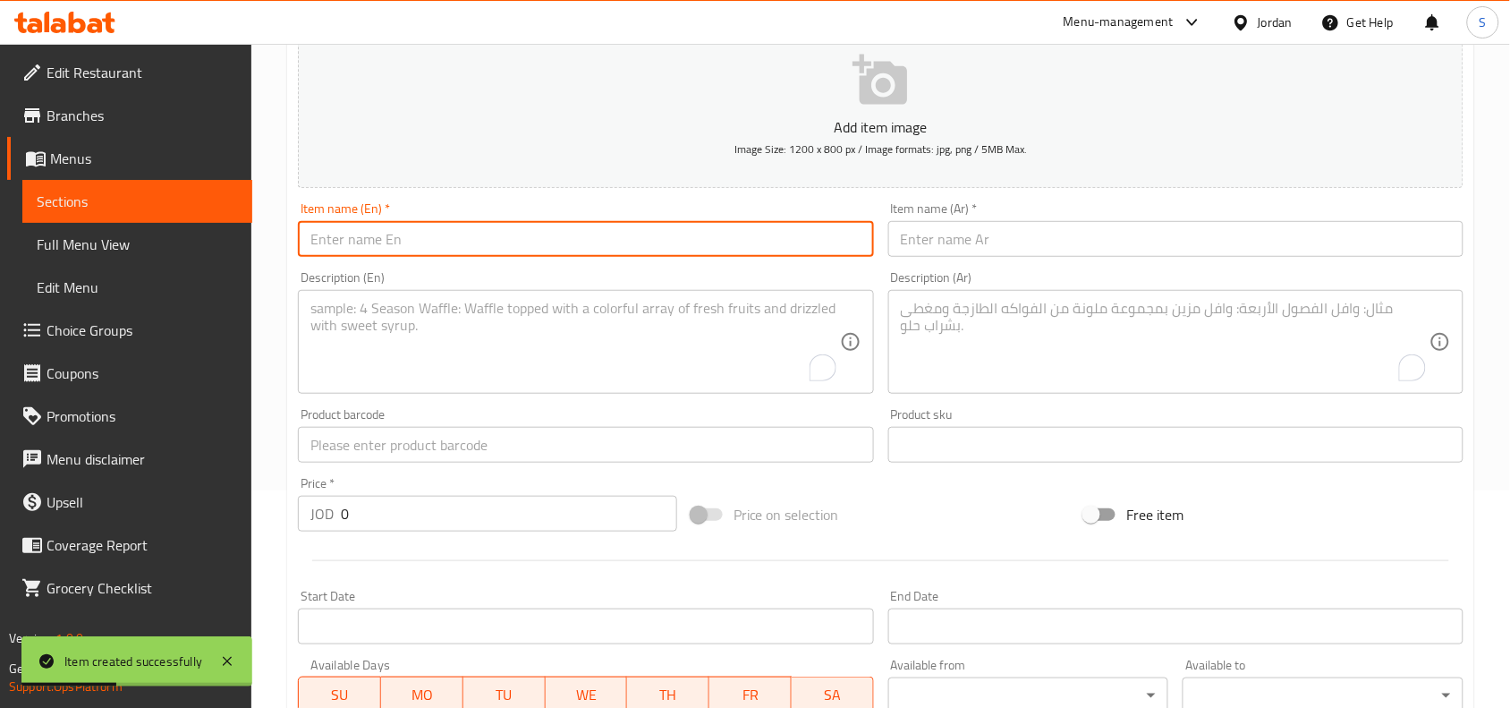
paste input "Derby - Creamy Chicken"
drag, startPoint x: 345, startPoint y: 249, endPoint x: 356, endPoint y: 259, distance: 15.2
click at [356, 259] on div "Item name (En)   * Derby - Creamy Chicken Item name (En) *" at bounding box center [585, 229] width 589 height 69
type input "Derby Creamy Chicken"
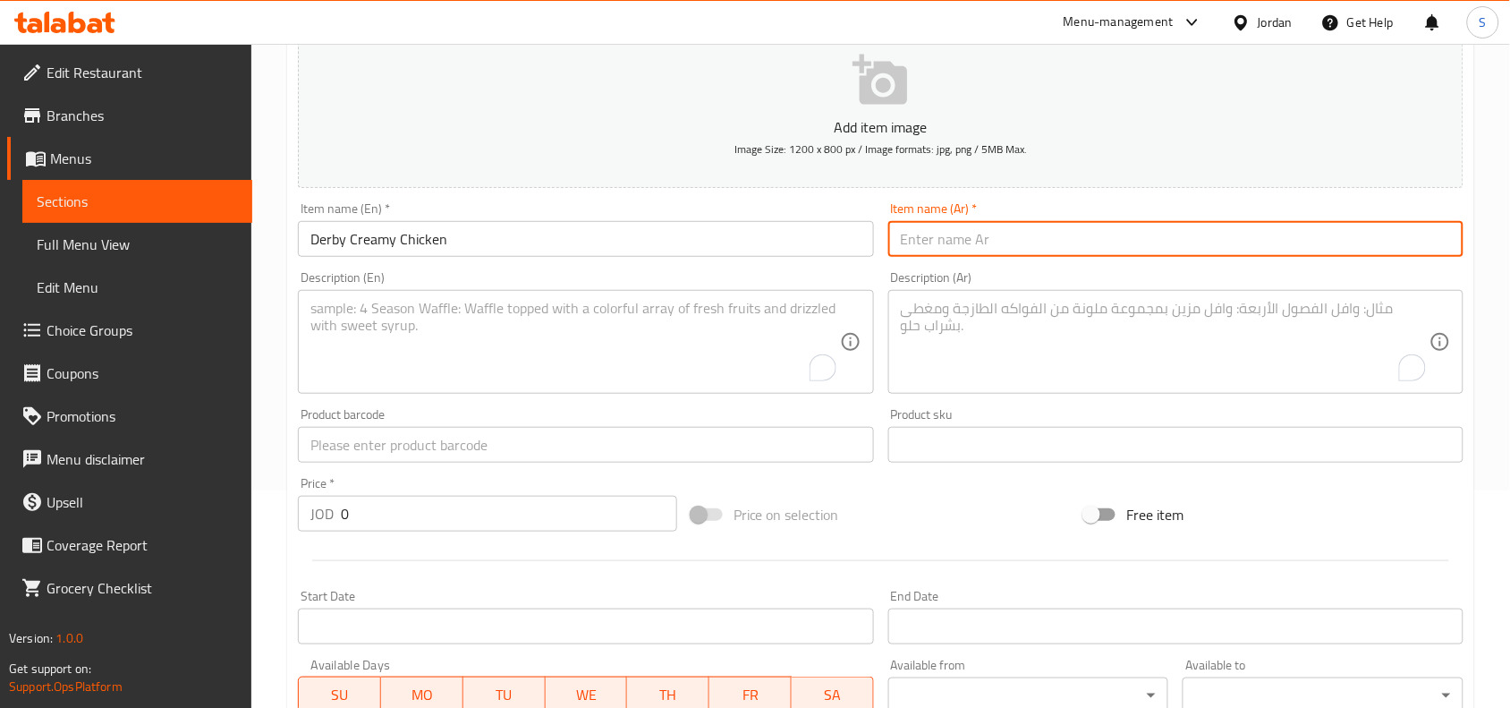
click at [1075, 247] on input "text" at bounding box center [1175, 239] width 575 height 36
paste input "ديربي - كريمي دجاج"
drag, startPoint x: 976, startPoint y: 248, endPoint x: 987, endPoint y: 258, distance: 14.6
click at [987, 258] on div "Item name (Ar)   * ديربي - كريمي دجاج Item name (Ar) *" at bounding box center [1175, 229] width 589 height 69
type input "ديربي كريمي دجاج"
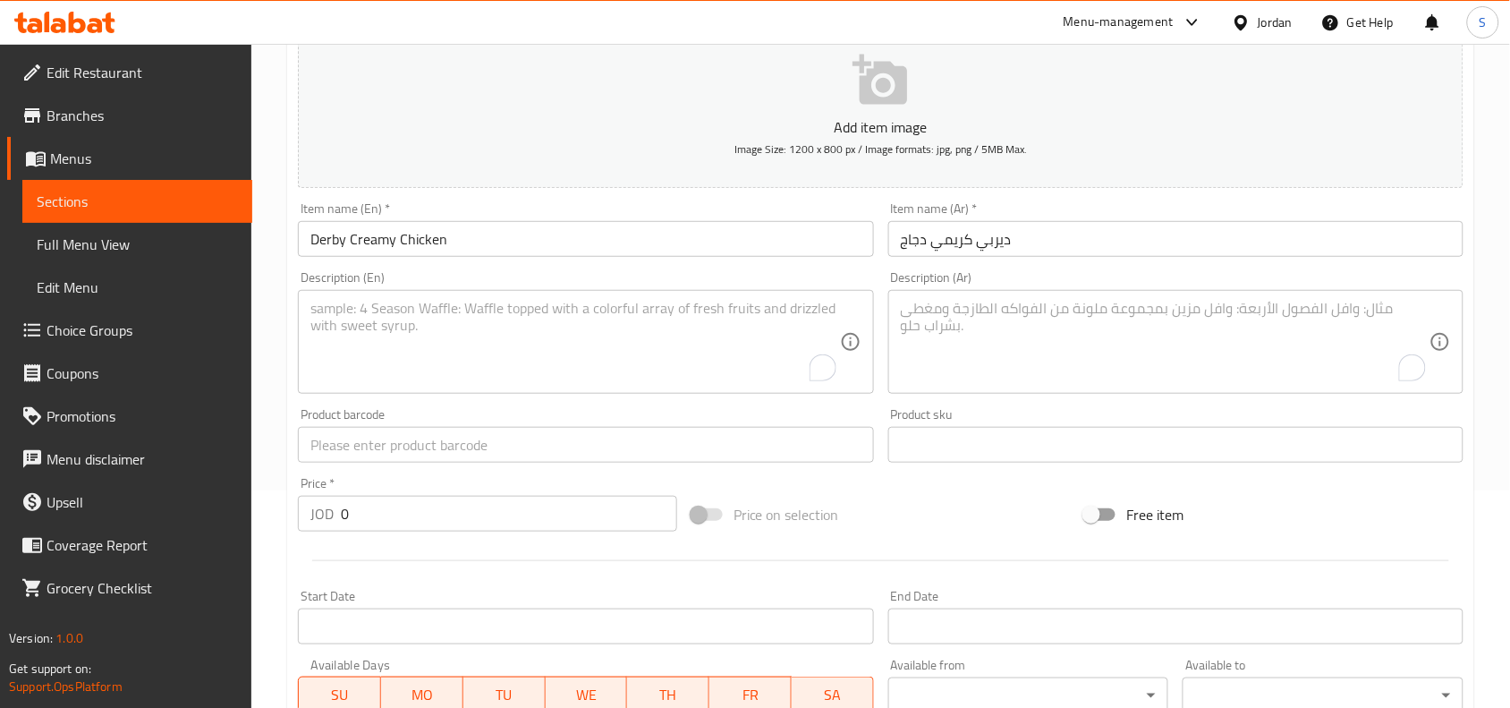
click at [1051, 322] on textarea "To enrich screen reader interactions, please activate Accessibility in Grammarl…" at bounding box center [1165, 342] width 529 height 85
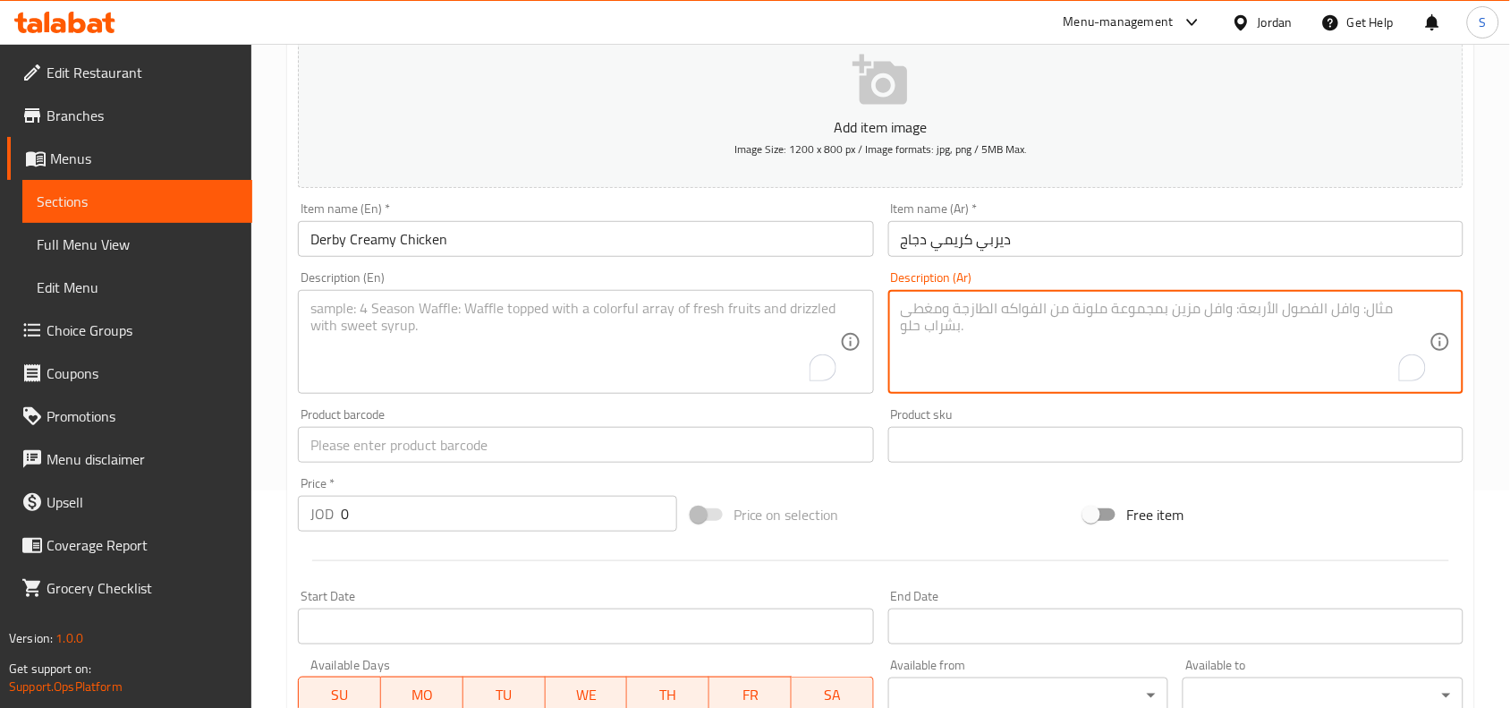
paste textarea "صدر الدجاج المشوي ، جبنة موزيريلا ،صوص الكريما ، فطر ، بطاطا ، كولا"
drag, startPoint x: 1183, startPoint y: 318, endPoint x: 1191, endPoint y: 408, distance: 89.8
click at [1183, 325] on textarea "صدر الدجاج المشوي ، جبنة موزيريلا ،صوص الكريما ، فطر ، بطاطا ، كولا" at bounding box center [1165, 342] width 529 height 85
type textarea "صدر الدجاج المشوي ، جبنة موزيريلا ،صوص الكريما ، فطر ، بطاطا ، كولا"
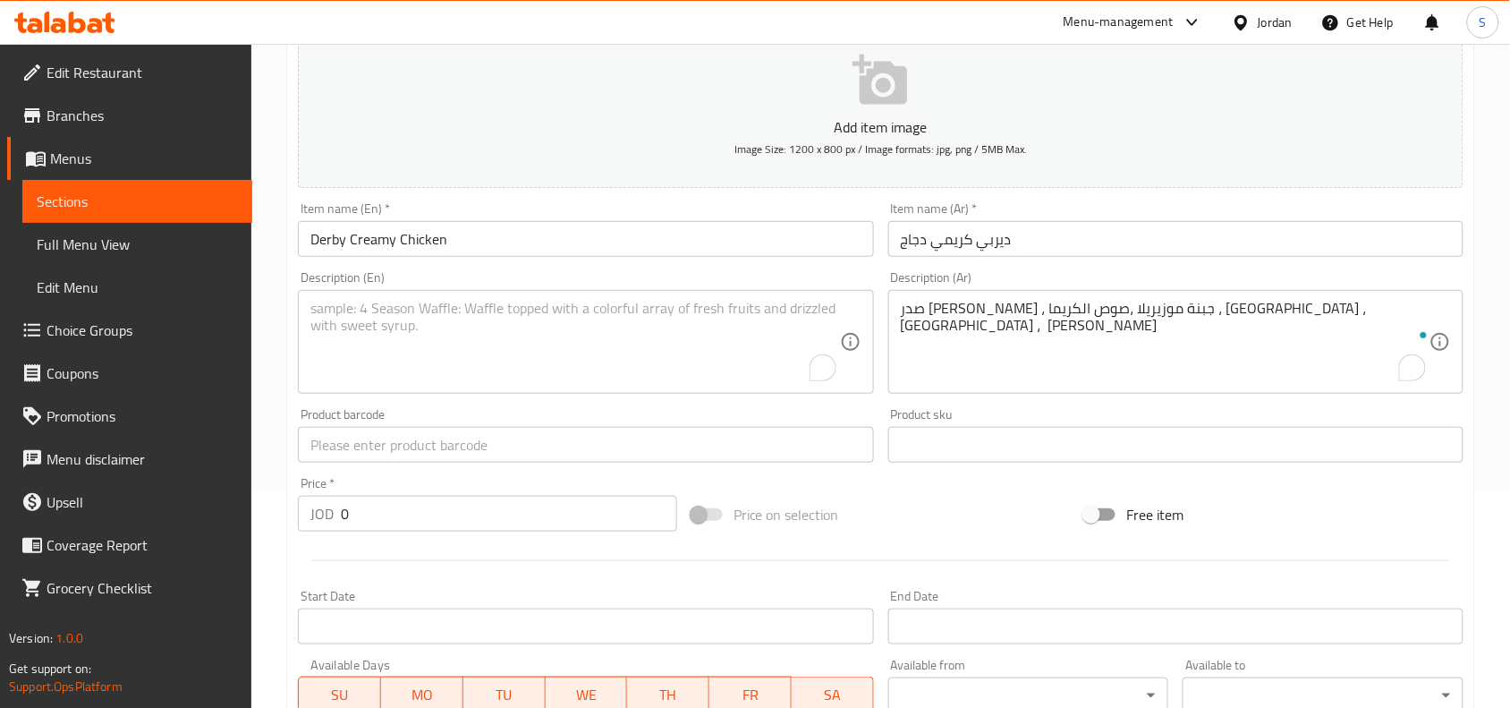
click at [436, 305] on textarea "To enrich screen reader interactions, please activate Accessibility in Grammarl…" at bounding box center [574, 342] width 529 height 85
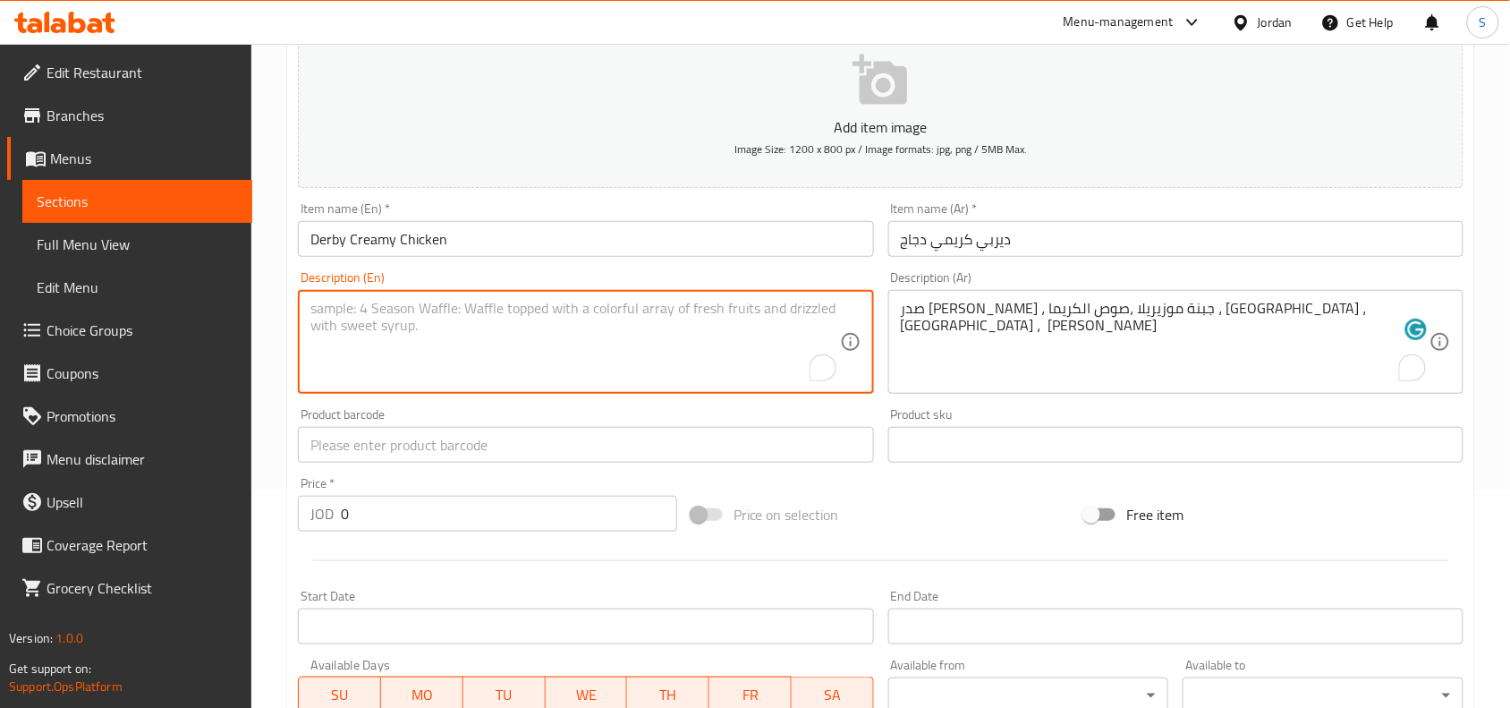
paste textarea "Grilled Chicken Breast, Mozzarella Cheese, Cream Sauce, Mushrooms, Fries, Cola"
type textarea "Grilled Chicken Breast, Mozzarella Cheese, Cream Sauce, Mushrooms, Fries, Cola"
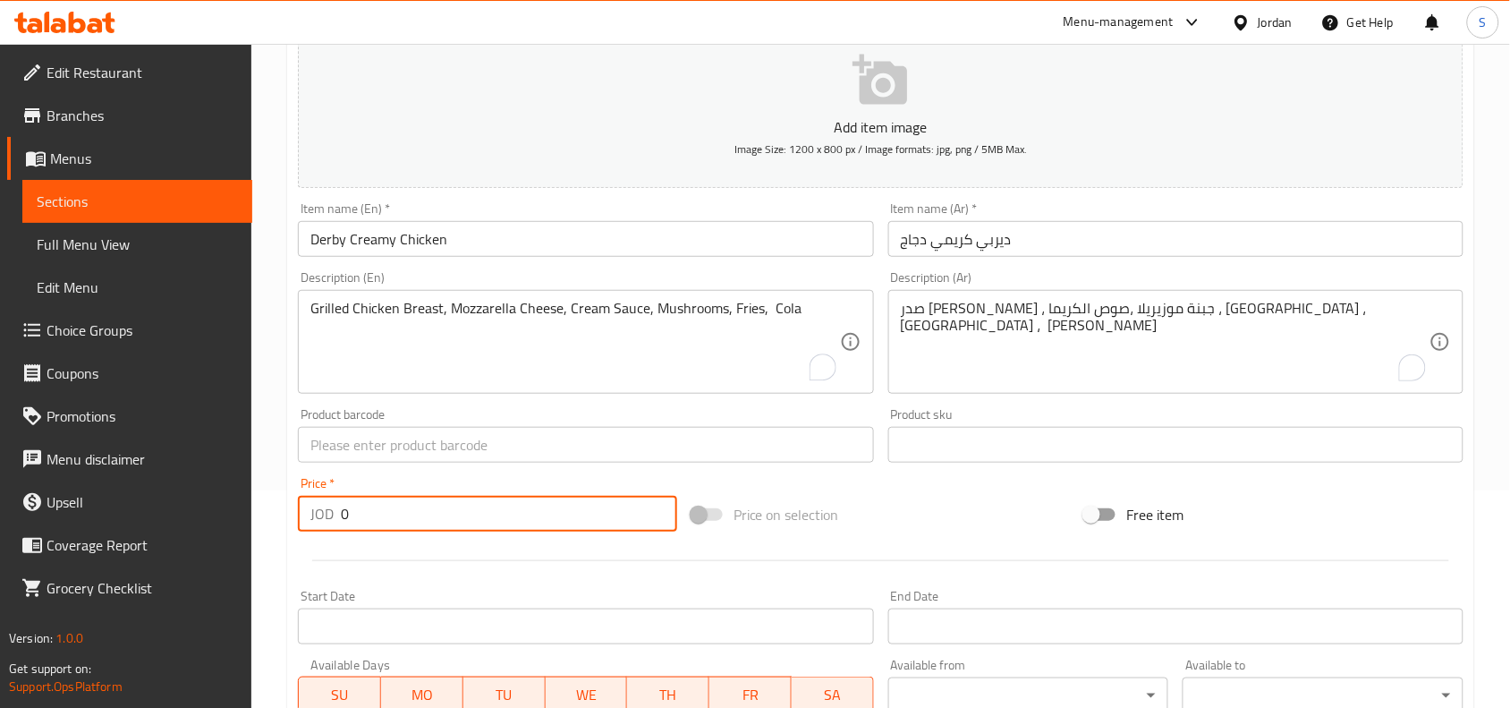
drag, startPoint x: 492, startPoint y: 521, endPoint x: 234, endPoint y: 514, distance: 257.7
click at [234, 514] on div "Edit Restaurant Branches Menus Sections Full Menu View Edit Menu Choice Groups …" at bounding box center [755, 436] width 1510 height 1220
type input "4.50"
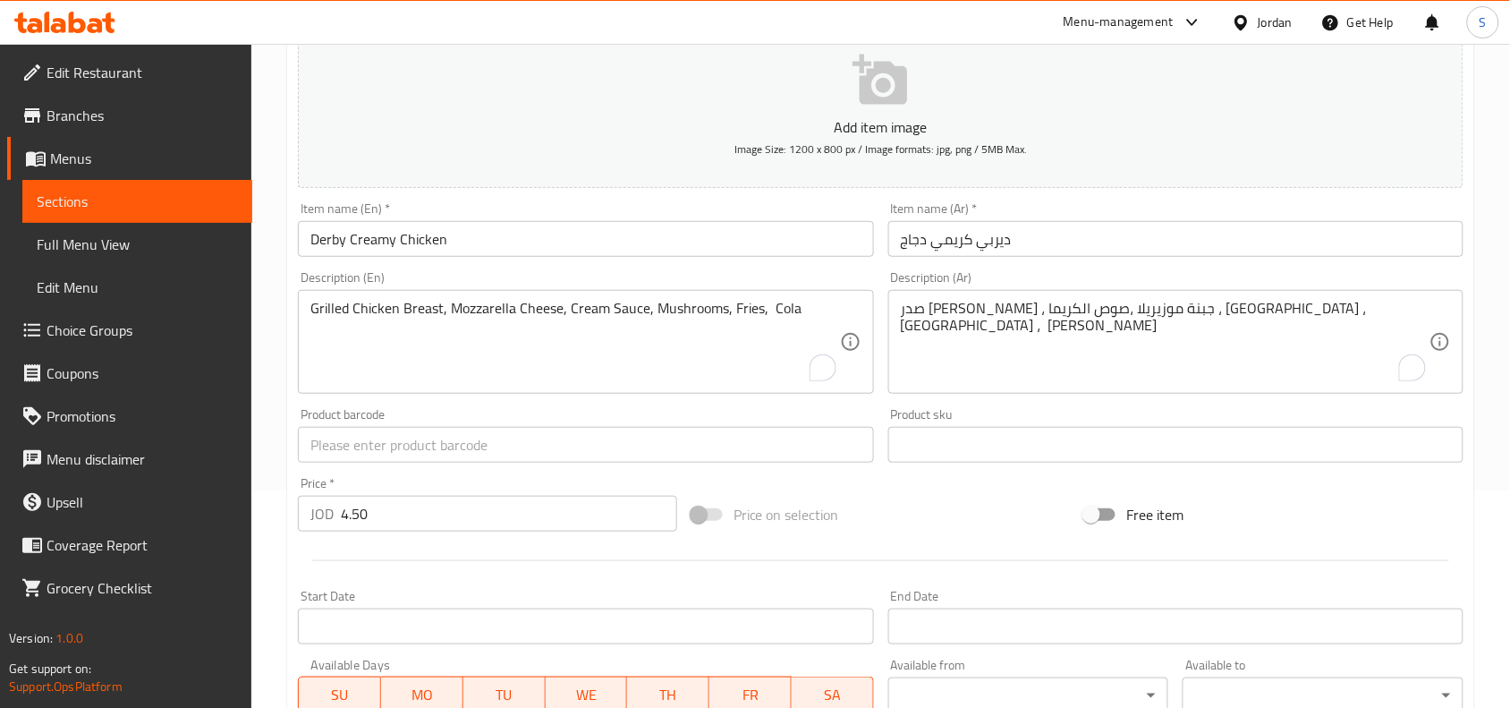
click at [939, 516] on div "Price on selection" at bounding box center [881, 514] width 394 height 48
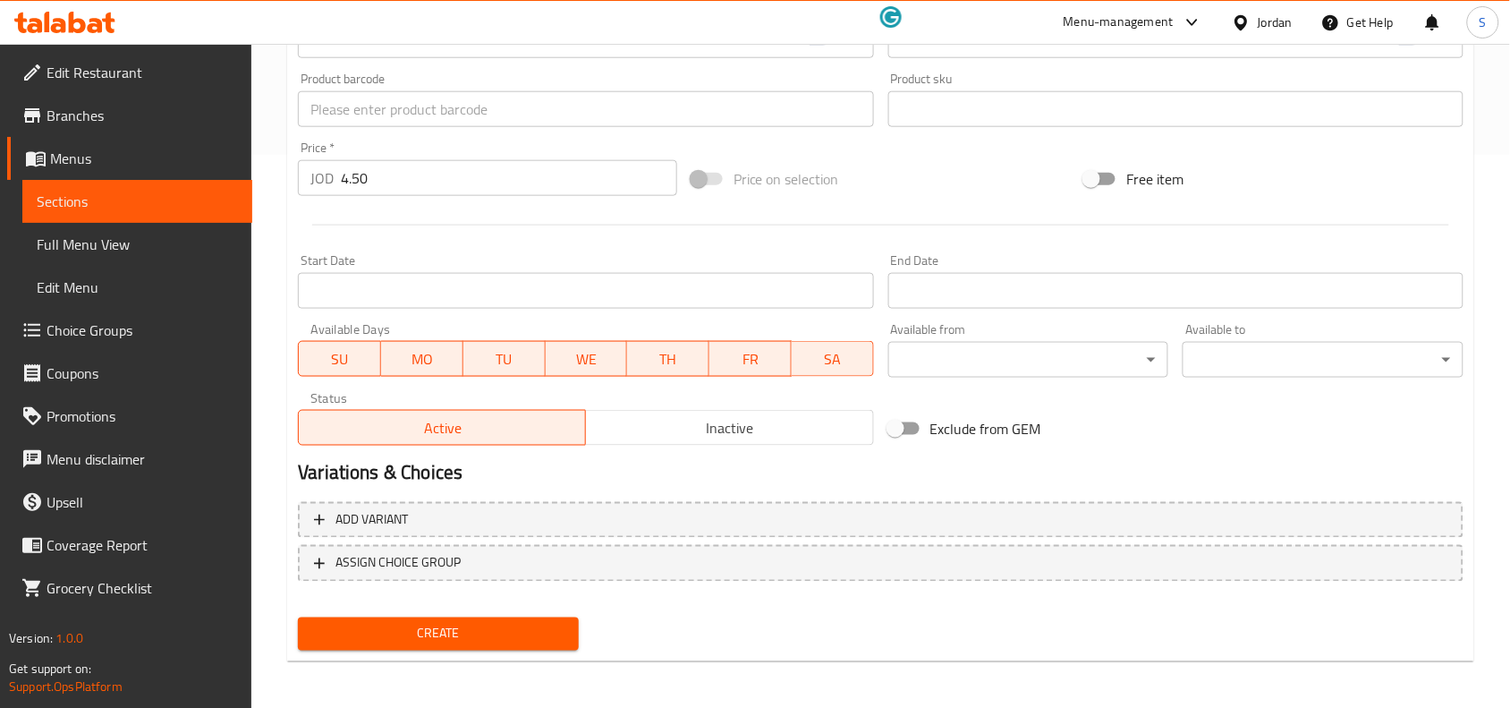
click at [407, 653] on div "Create" at bounding box center [438, 633] width 295 height 47
click at [438, 640] on span "Create" at bounding box center [438, 634] width 252 height 22
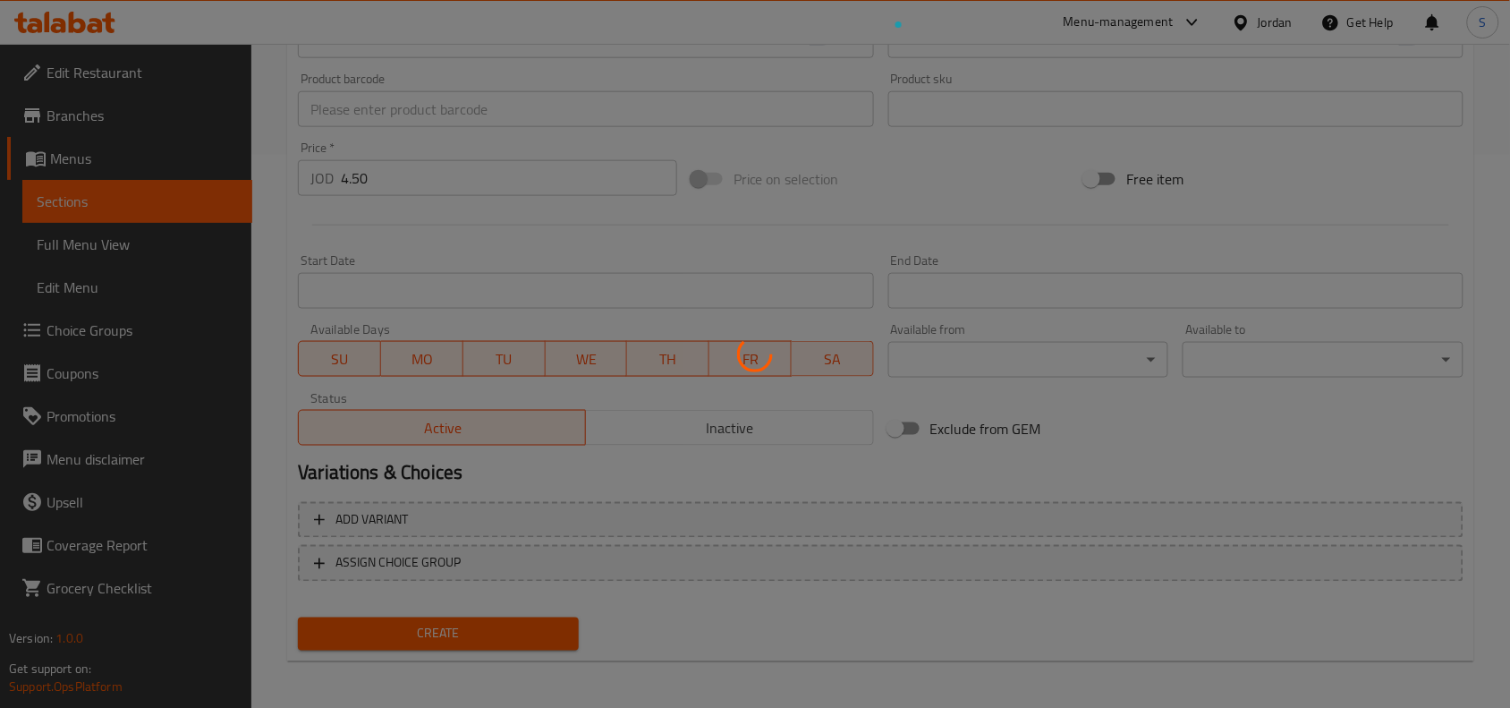
type input "0"
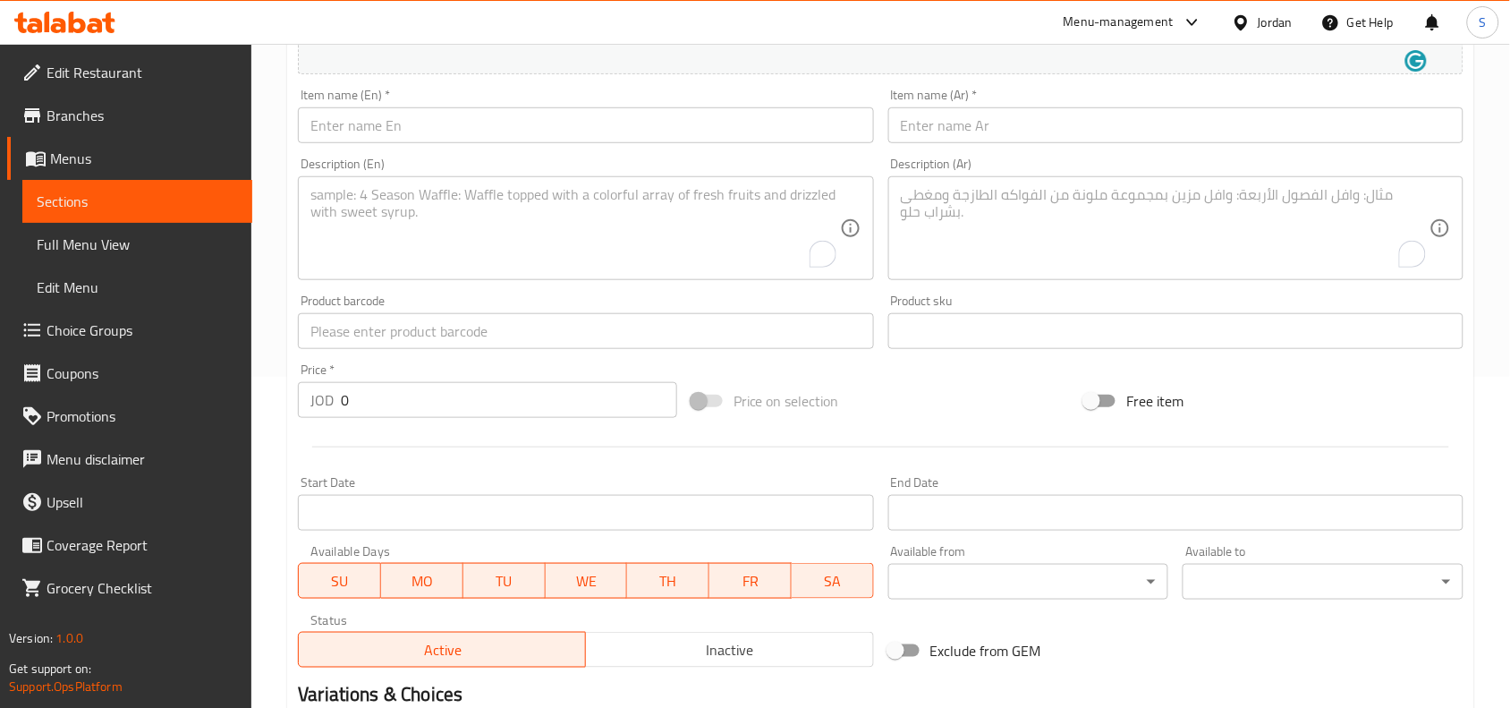
scroll to position [329, 0]
click at [508, 121] on input "text" at bounding box center [585, 127] width 575 height 36
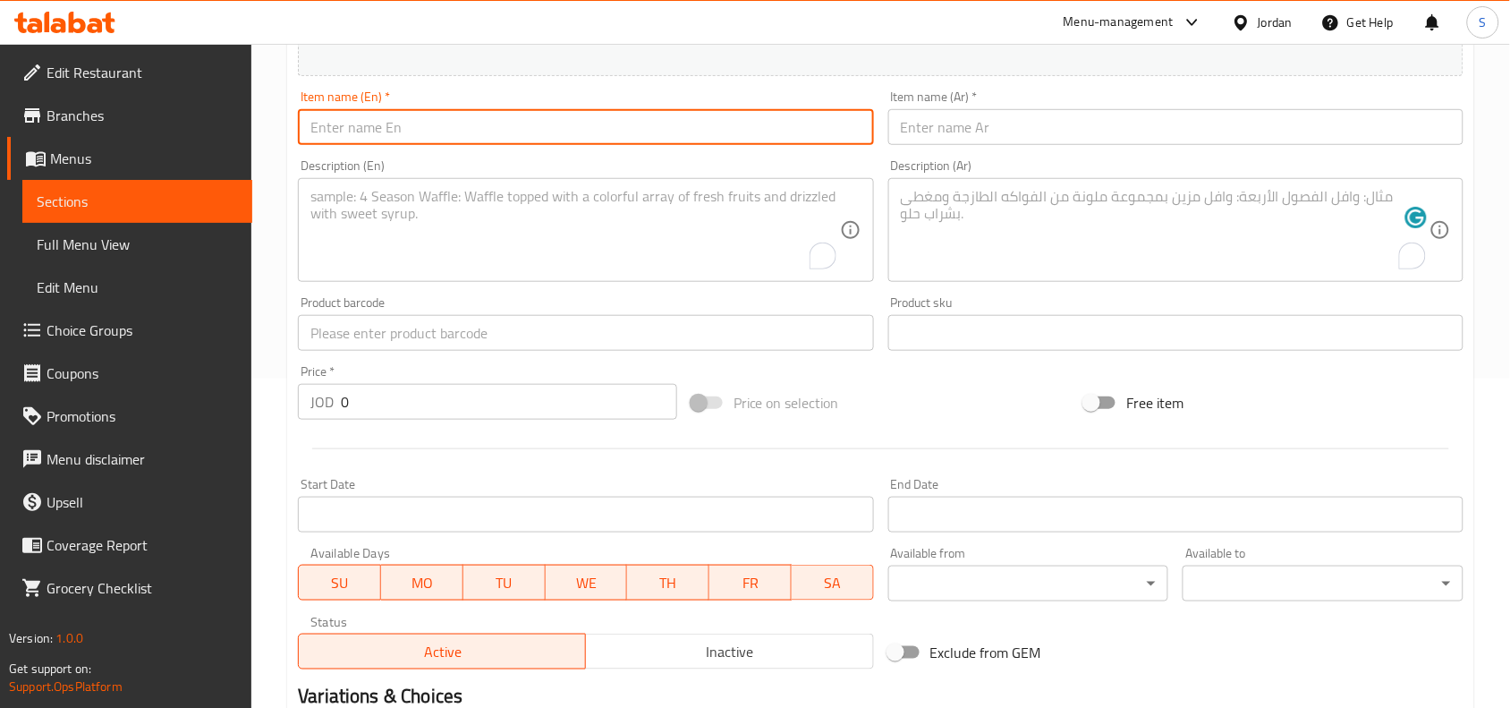
paste input "Derby - Sweet Chicken"
drag, startPoint x: 345, startPoint y: 127, endPoint x: 353, endPoint y: 131, distance: 9.2
click at [353, 131] on input "Derby - Sweet Chicken" at bounding box center [585, 127] width 575 height 36
type input "Derby Sweet Chicken"
click at [1142, 140] on input "text" at bounding box center [1175, 127] width 575 height 36
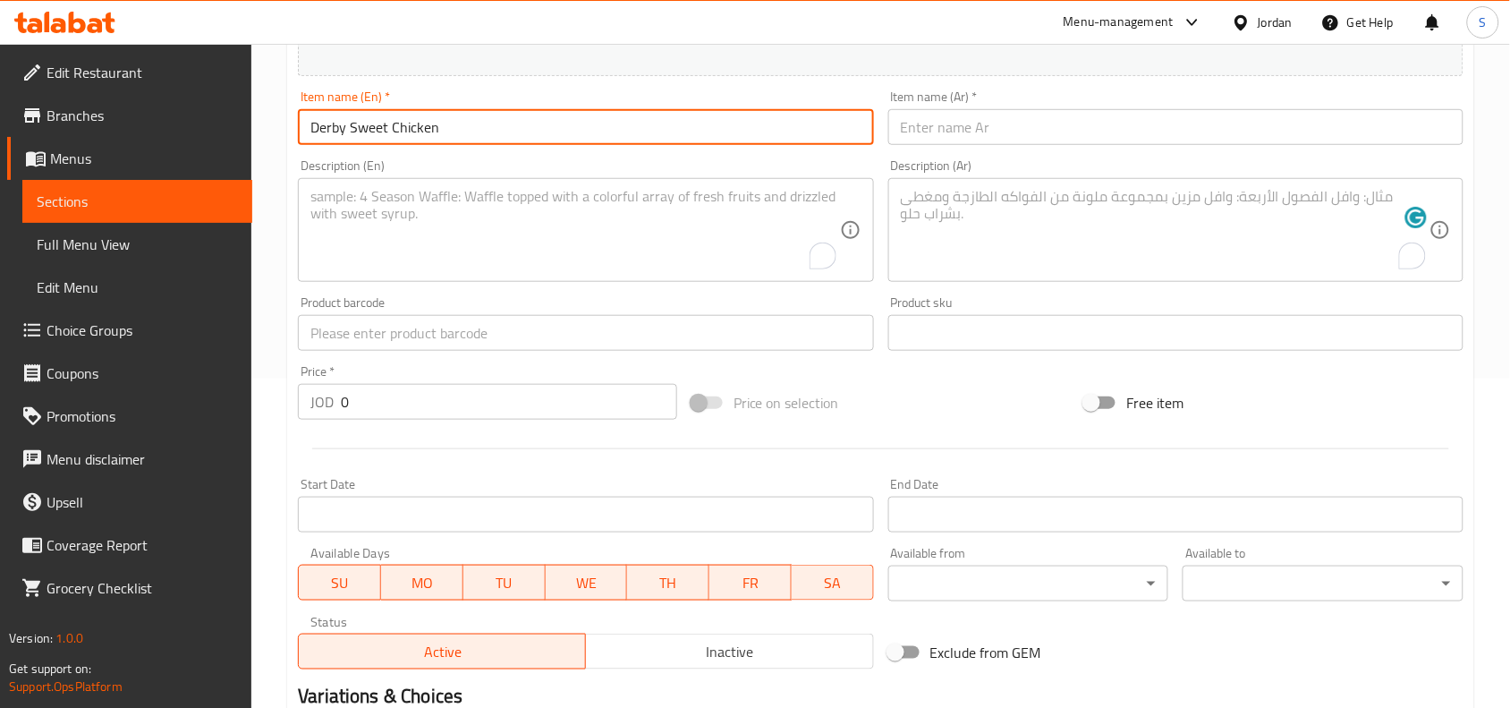
paste input "ديربي - دجاج حلو"
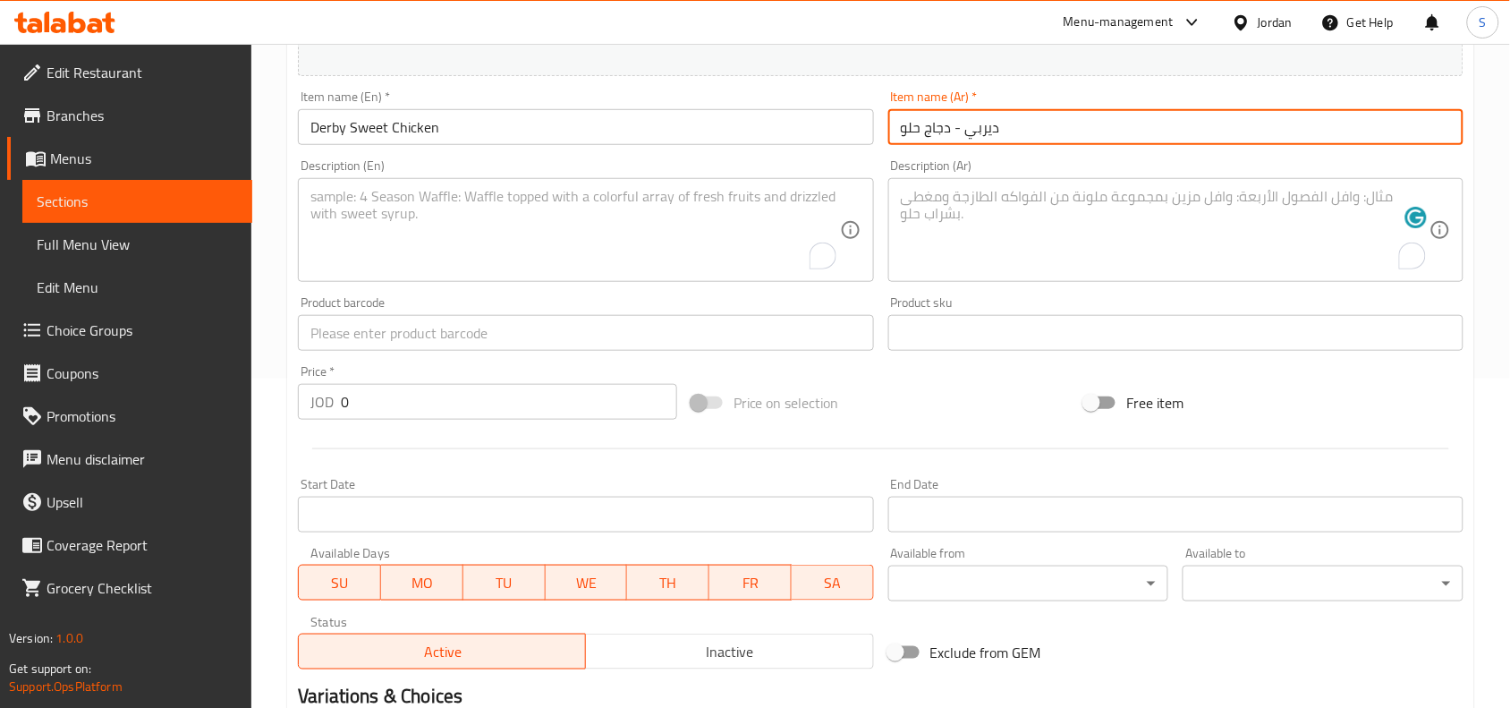
drag, startPoint x: 966, startPoint y: 136, endPoint x: 955, endPoint y: 136, distance: 10.7
click at [955, 136] on input "ديربي - دجاج حلو" at bounding box center [1175, 127] width 575 height 36
type input "ديربي دجاج حلو"
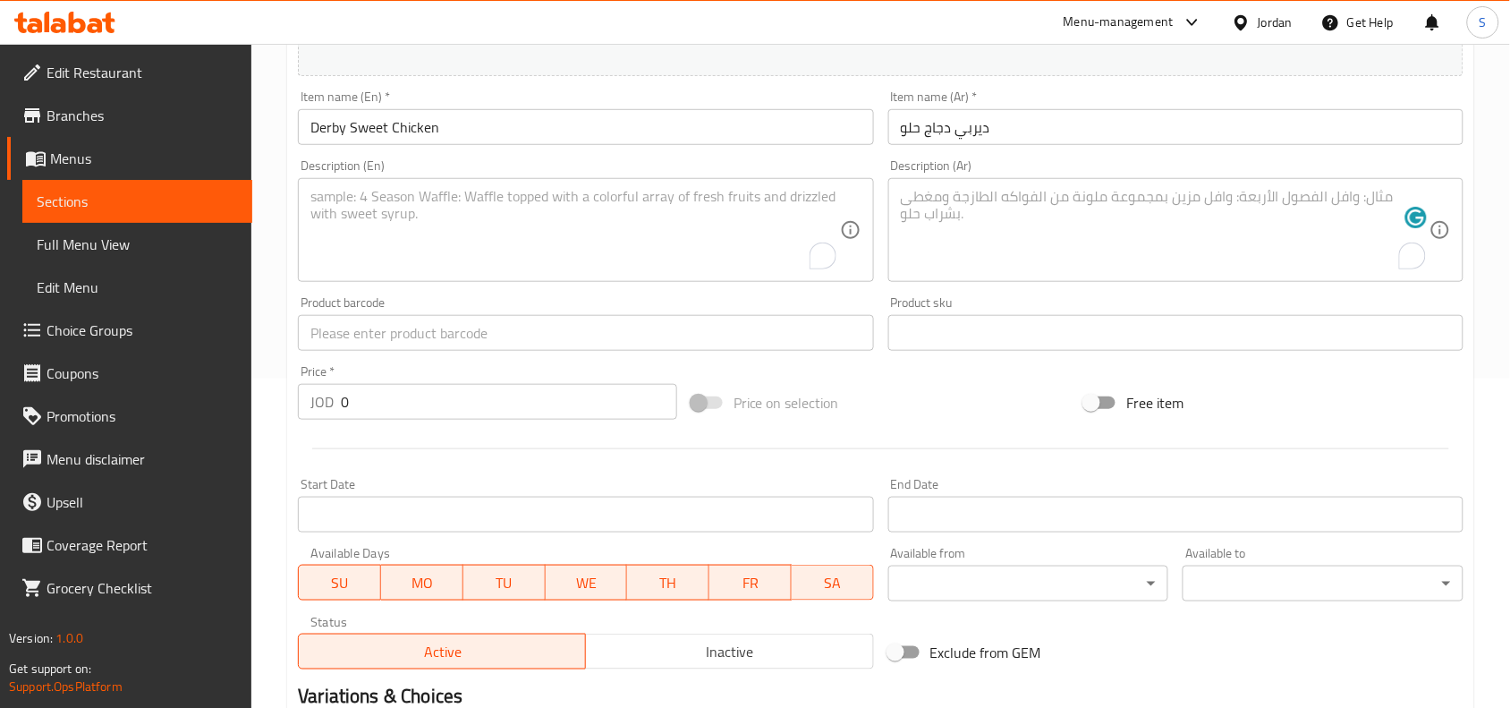
click at [976, 213] on textarea "To enrich screen reader interactions, please activate Accessibility in Grammarl…" at bounding box center [1165, 230] width 529 height 85
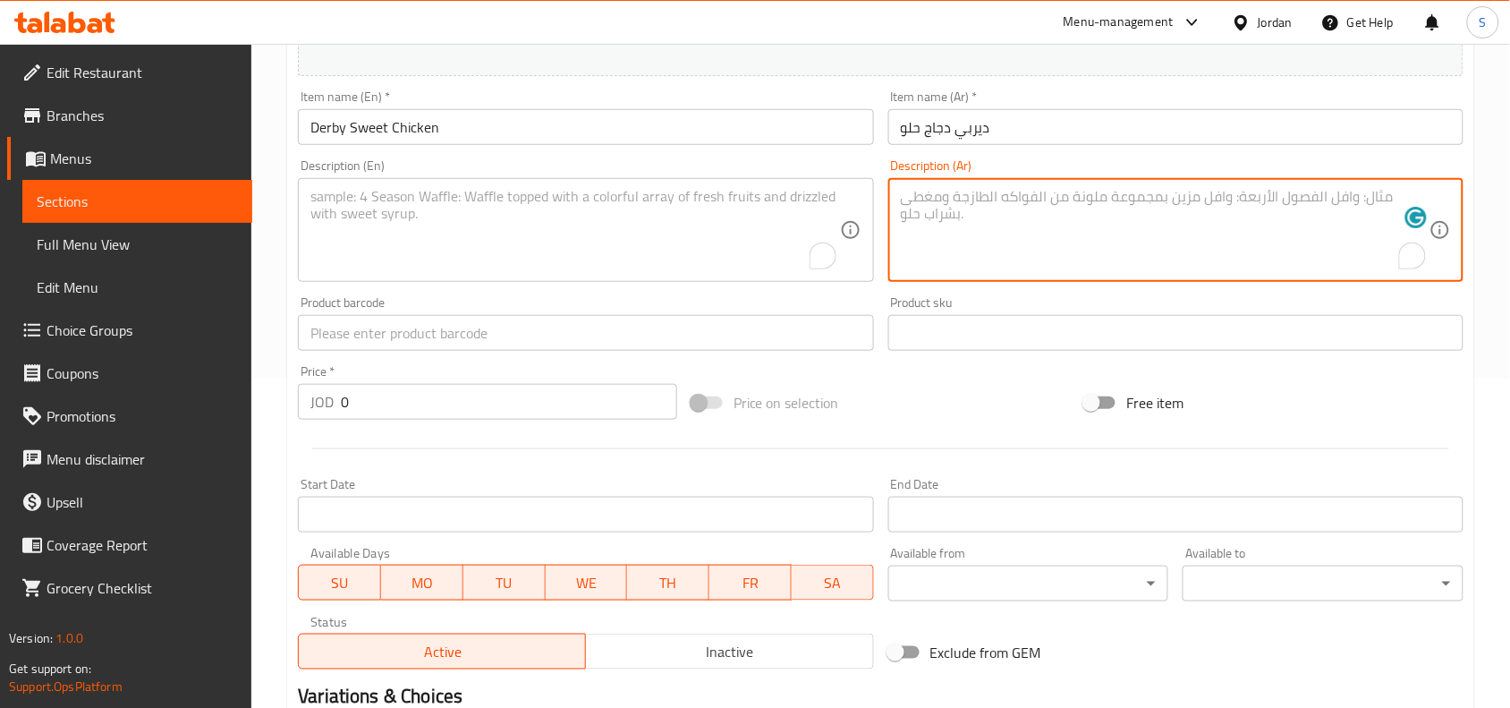
paste textarea "صدر الدجاج المقلي المغطس بصوص الجمايكا ، جبنة شيدر ، بندورة ، خس ، بطاطا ، كولا"
type textarea "صدر الدجاج المقلي المغطس بصوص الجمايكا ، جبنة شيدر ، بندورة ، خس ، بطاطا ، كولا"
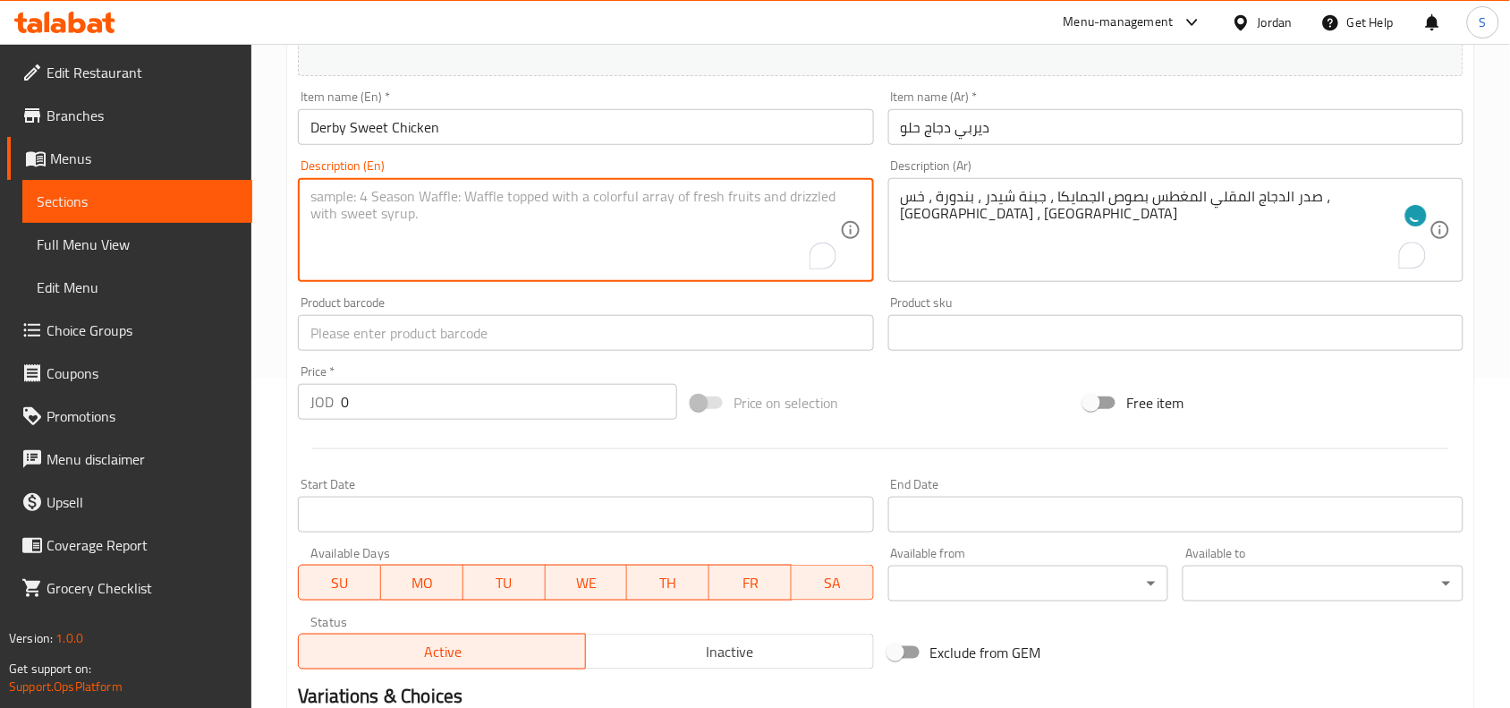
click at [417, 194] on textarea "To enrich screen reader interactions, please activate Accessibility in Grammarl…" at bounding box center [574, 230] width 529 height 85
paste textarea "Fried Chicken Breast dipped in Jamaican Sauce, Cheddar Cheese, Tomato, Lettuce,…"
type textarea "Fried Chicken Breast dipped in Jamaican Sauce, Cheddar Cheese, Tomato, Lettuce,…"
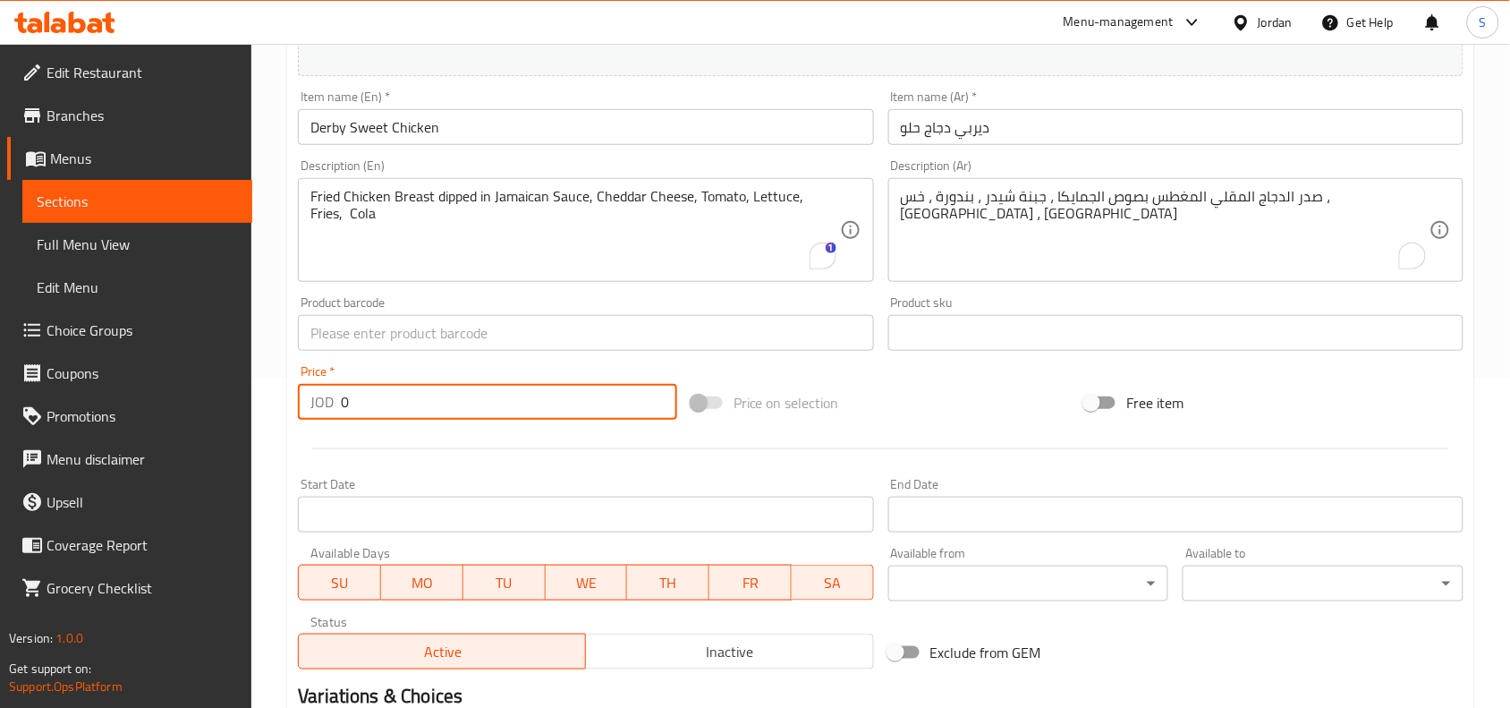
drag, startPoint x: 334, startPoint y: 394, endPoint x: 217, endPoint y: 381, distance: 117.0
click at [217, 381] on div "Edit Restaurant Branches Menus Sections Full Menu View Edit Menu Choice Groups …" at bounding box center [755, 325] width 1510 height 1220
type input "4.50"
click at [937, 395] on div "Price on selection" at bounding box center [881, 402] width 394 height 48
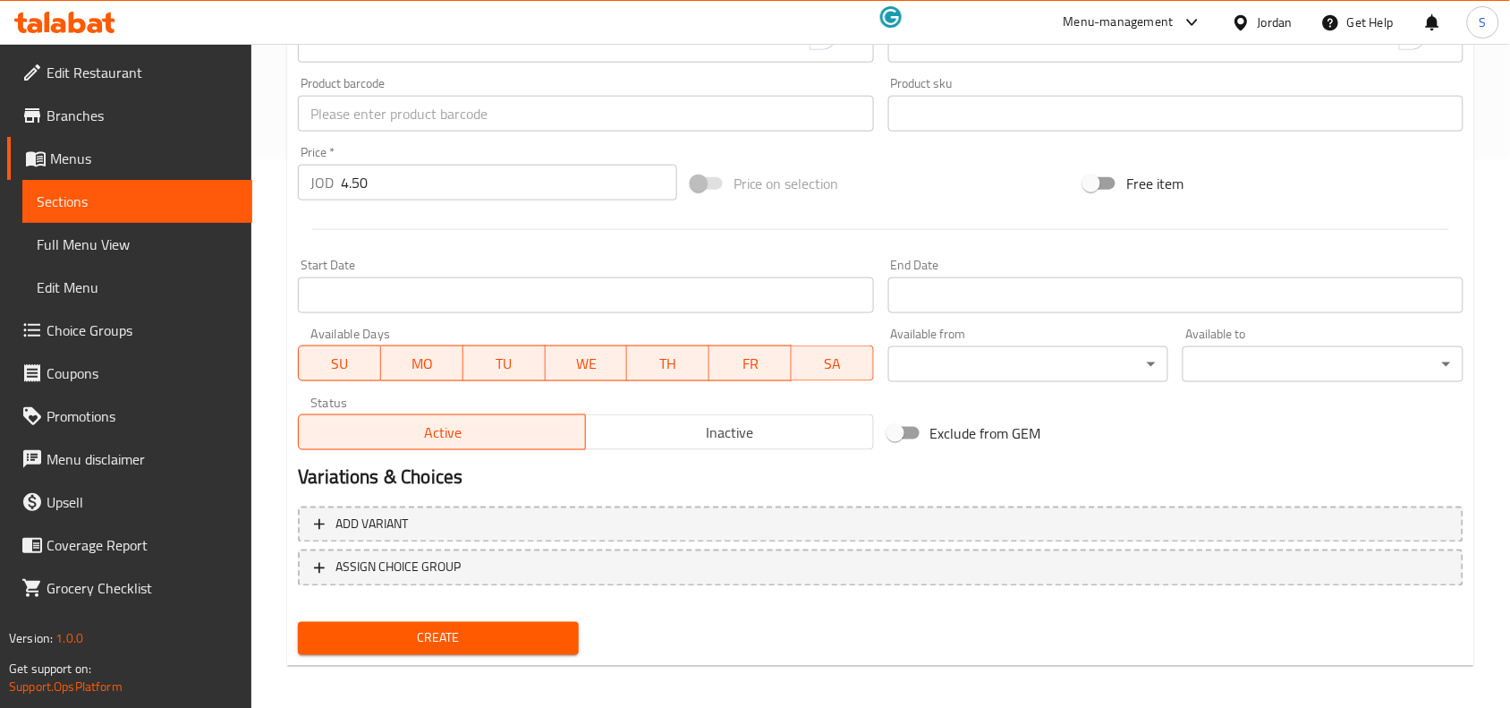
scroll to position [553, 0]
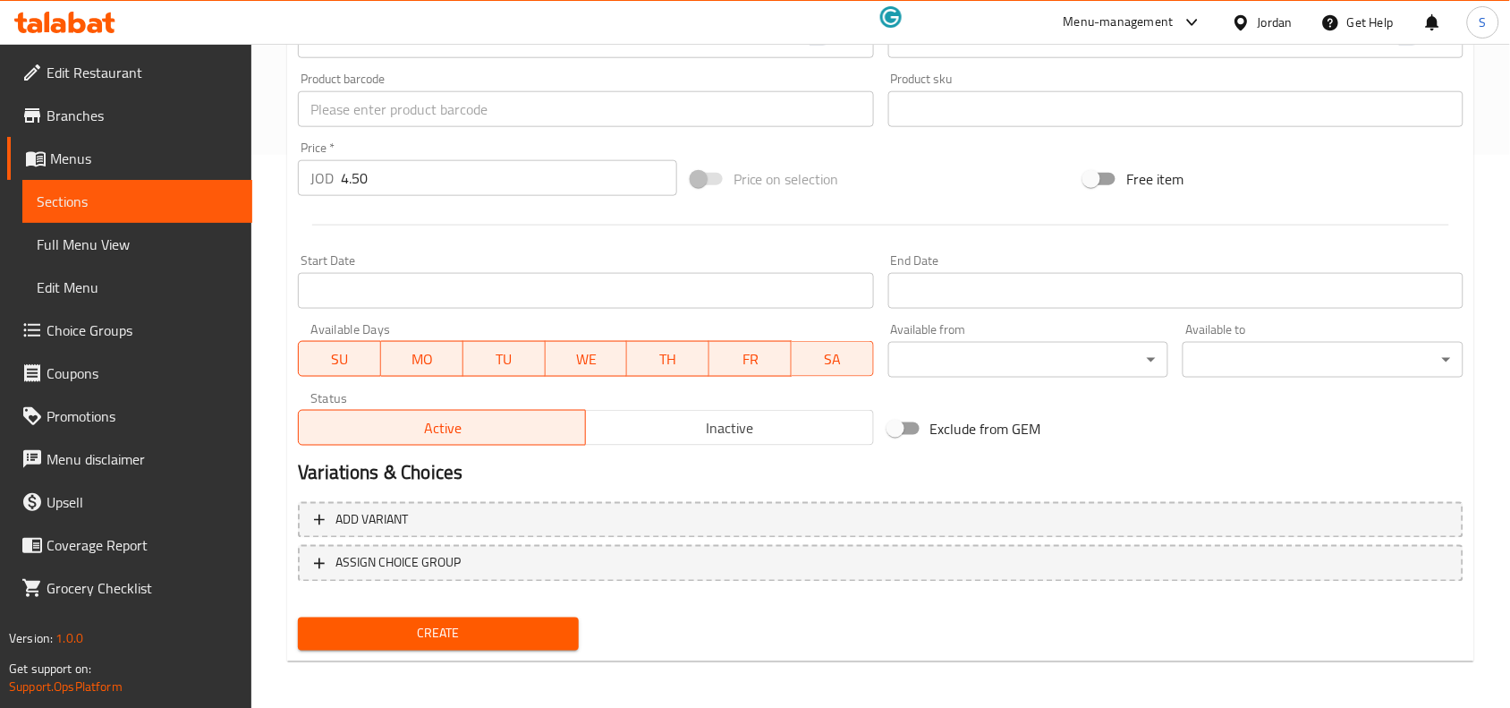
click at [369, 627] on span "Create" at bounding box center [438, 634] width 252 height 22
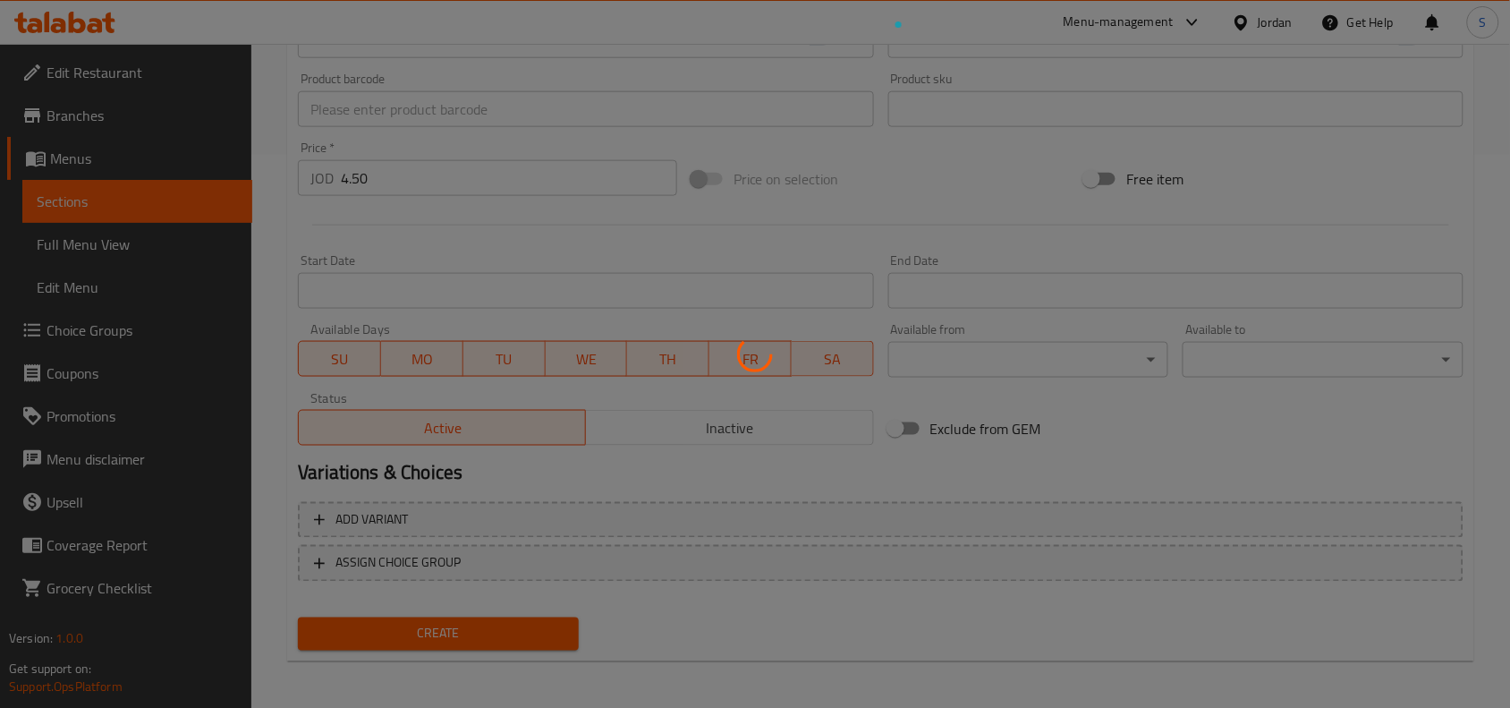
type input "0"
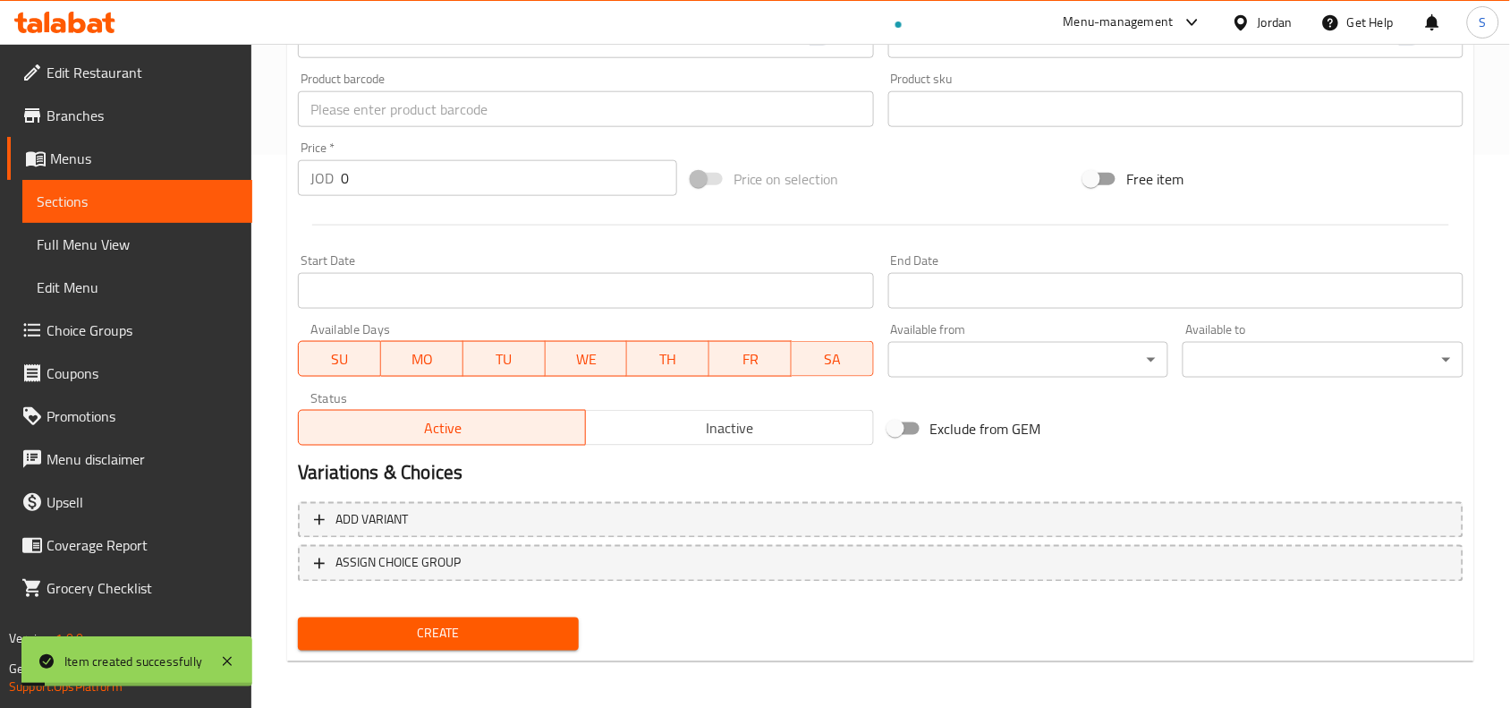
scroll to position [106, 0]
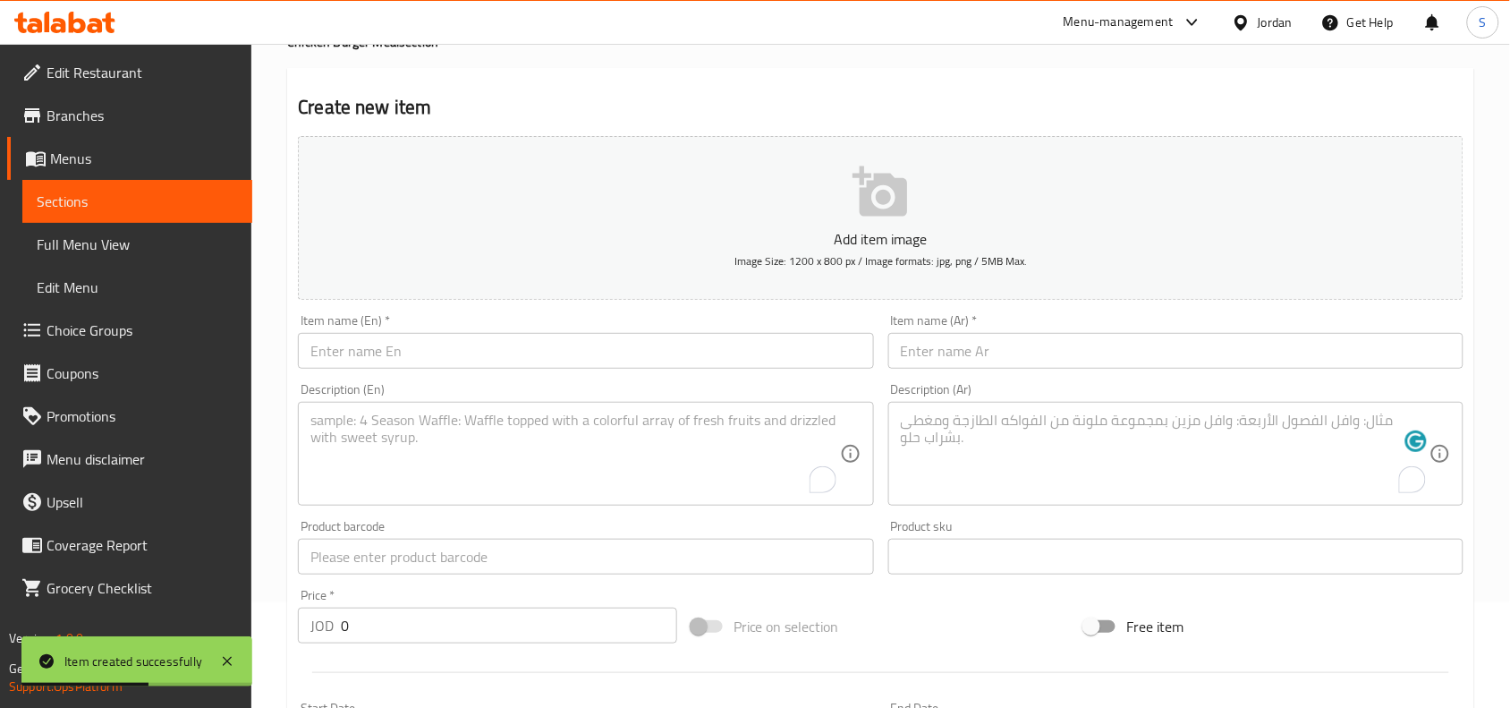
click at [1061, 349] on input "text" at bounding box center [1175, 351] width 575 height 36
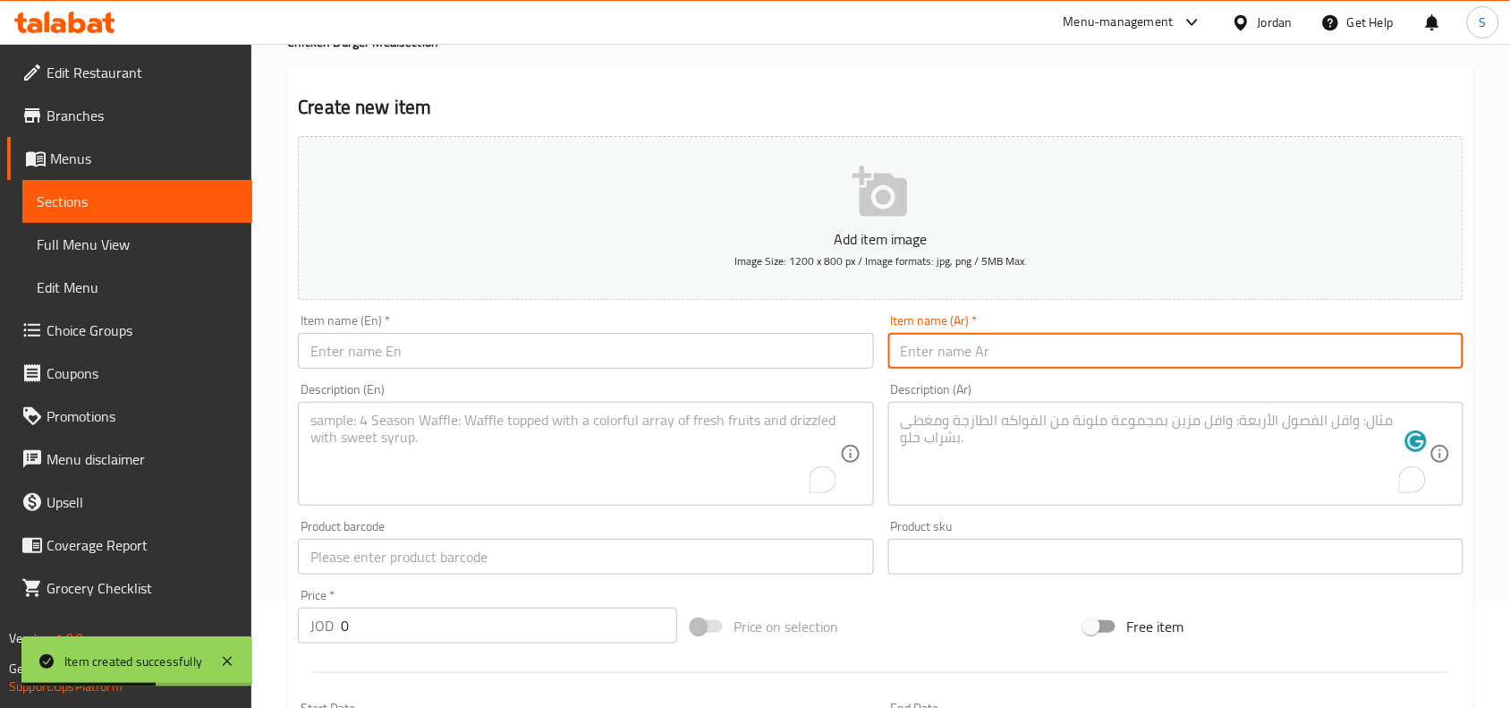
paste input "Derby - Dynamite Chicken"
type input "Derby - Dynamite Chicken"
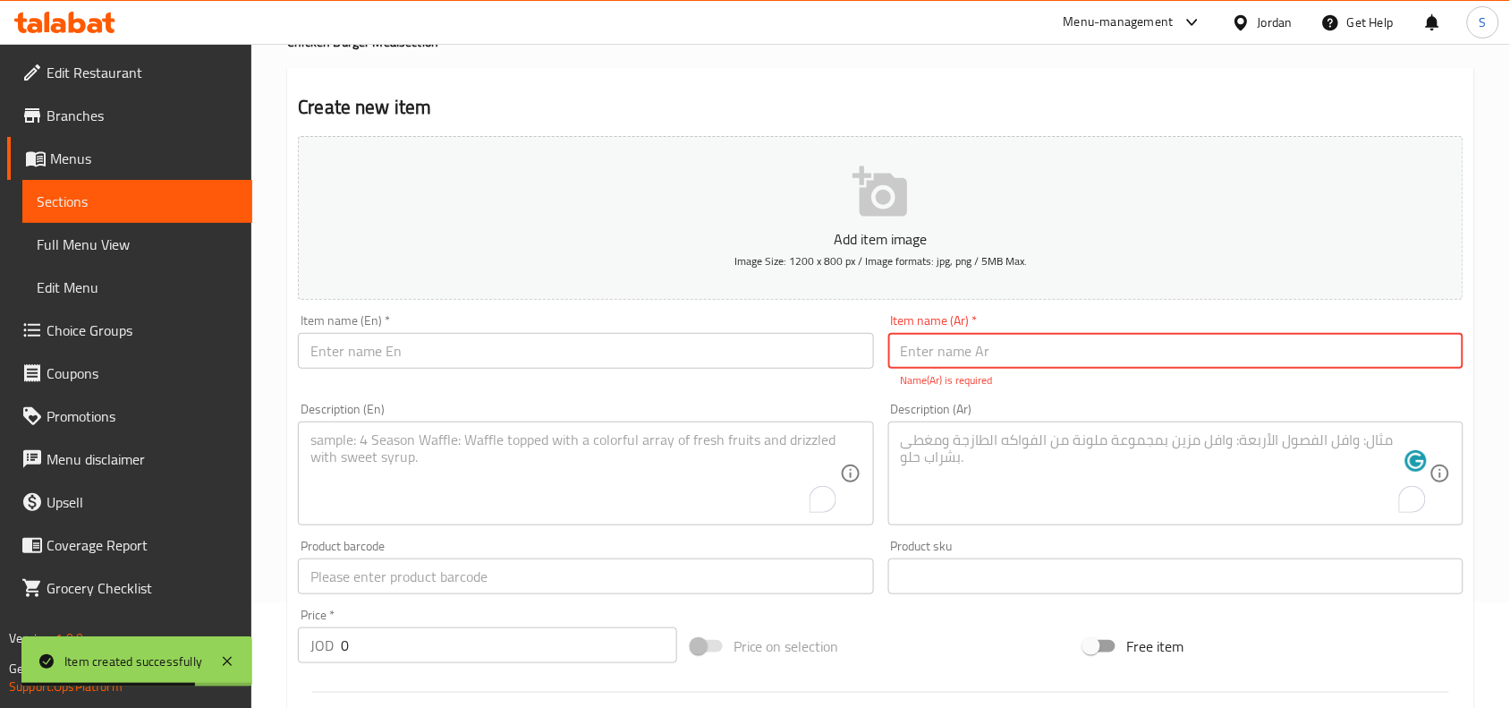
click at [538, 344] on input "text" at bounding box center [585, 351] width 575 height 36
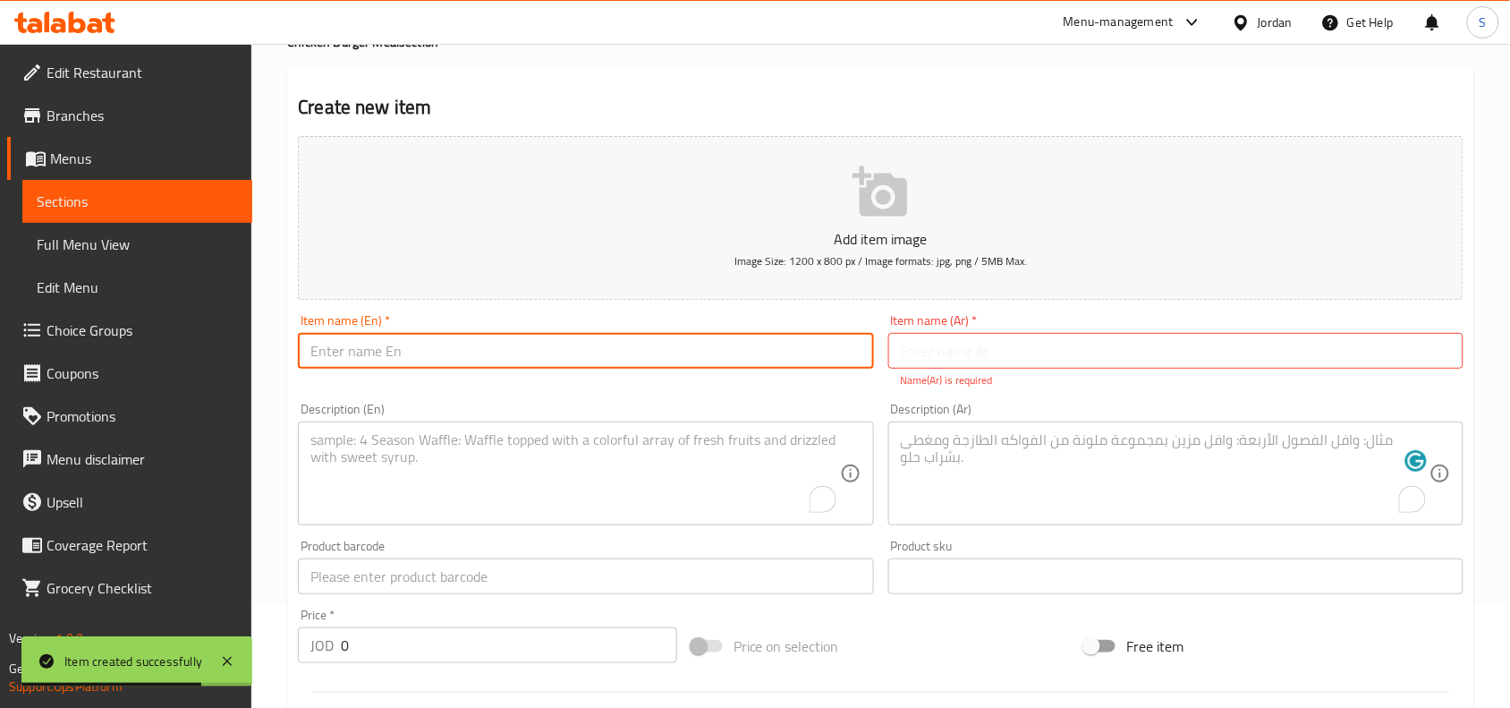
paste input "Derby - Dynamite Chicken"
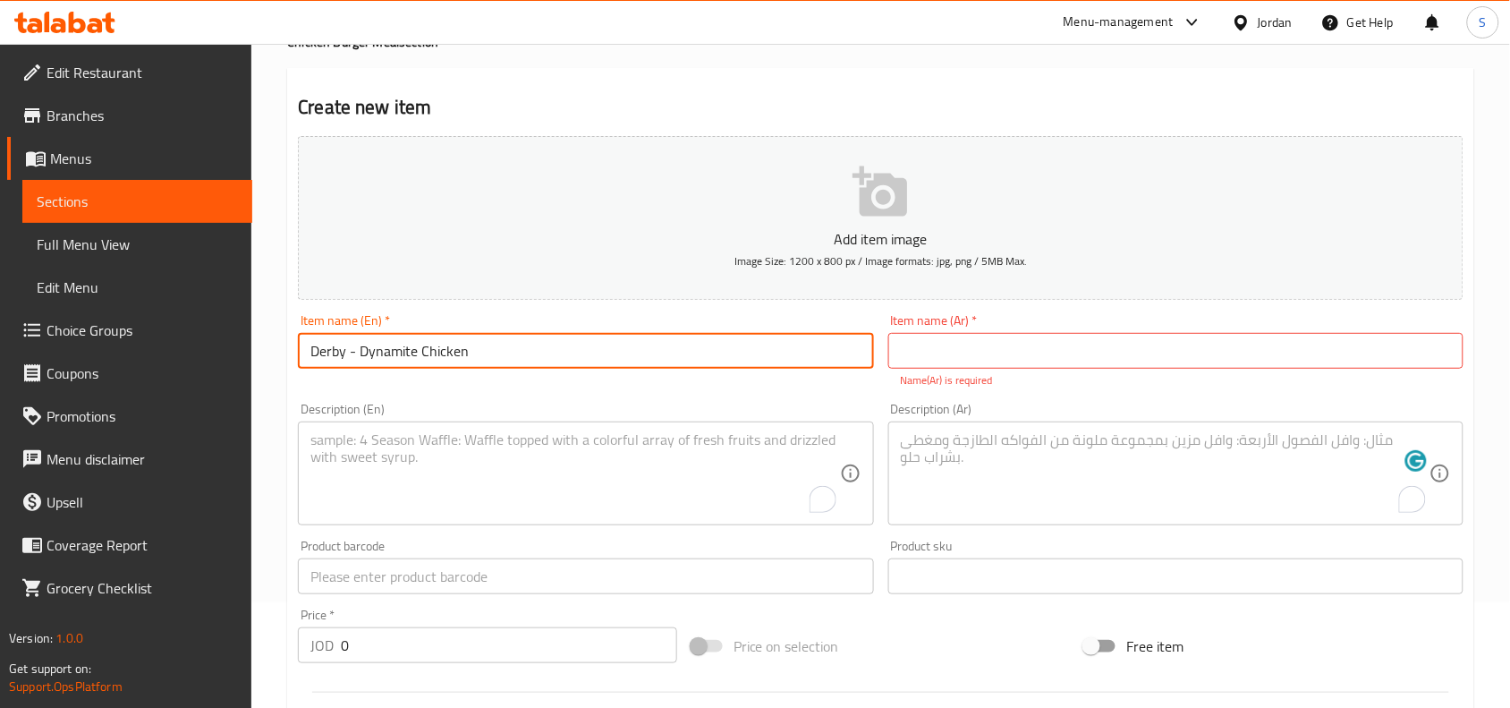
drag, startPoint x: 346, startPoint y: 358, endPoint x: 354, endPoint y: 369, distance: 14.1
click at [354, 369] on div "Item name (En)   * Derby - Dynamite Chicken Item name (En) *" at bounding box center [585, 351] width 589 height 89
type input "Derby Dynamite Chicken"
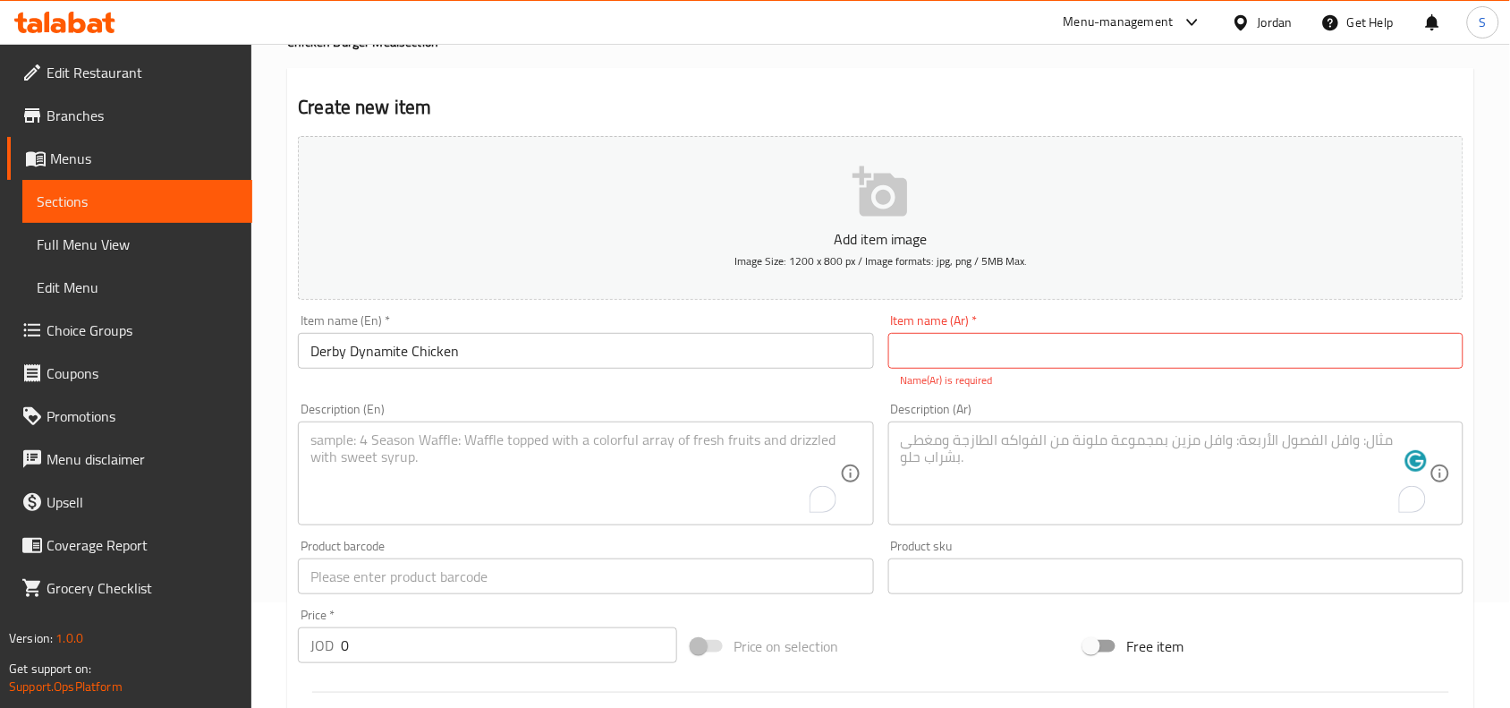
click at [1125, 352] on input "text" at bounding box center [1175, 351] width 575 height 36
paste input "ديربي - دجاج حراق"
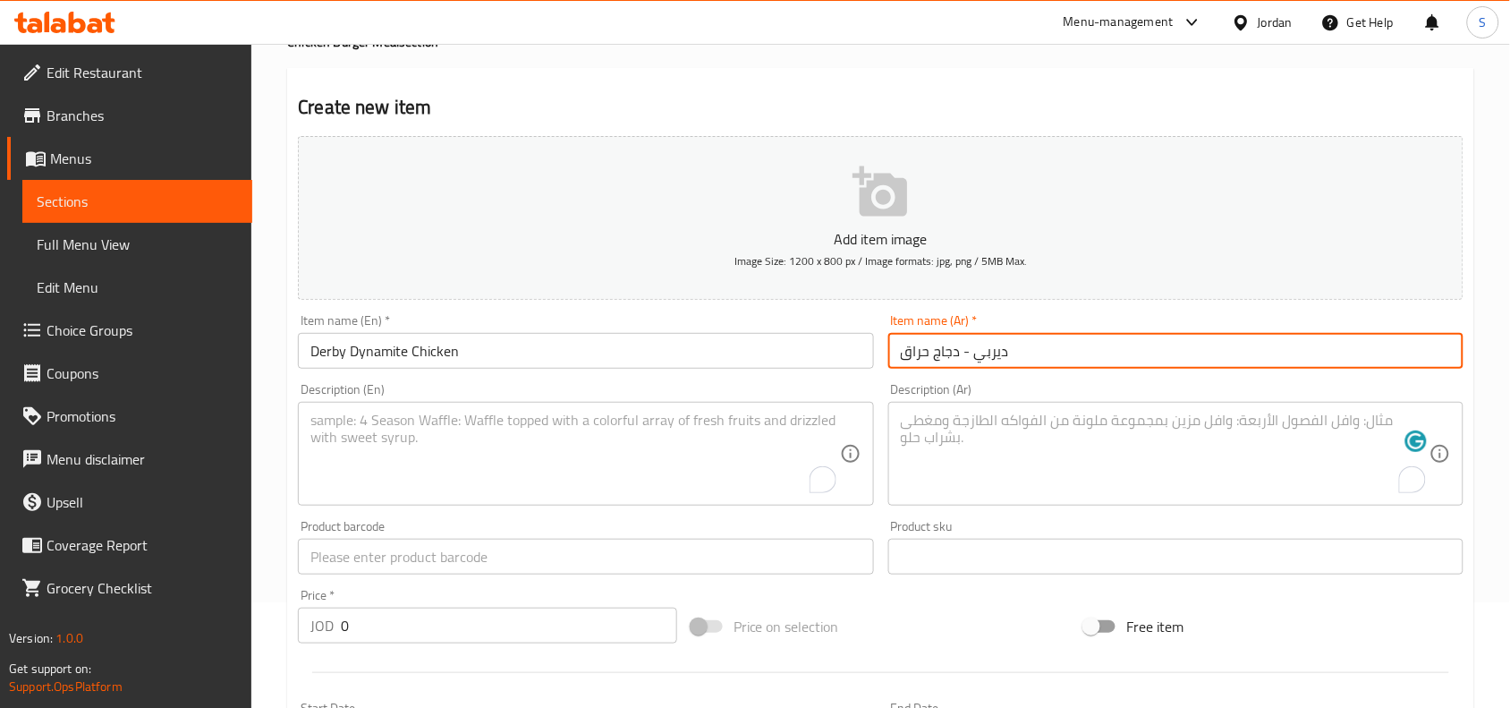
drag, startPoint x: 963, startPoint y: 350, endPoint x: 977, endPoint y: 369, distance: 23.8
click at [977, 369] on div "Item name (Ar)   * ديربي - دجاج حراق Item name (Ar) *" at bounding box center [1175, 341] width 589 height 69
drag, startPoint x: 927, startPoint y: 355, endPoint x: 886, endPoint y: 355, distance: 41.1
click at [886, 355] on div "Item name (Ar)   * ديربي دجاج حراق Item name (Ar) *" at bounding box center [1175, 341] width 589 height 69
type input "ديربي دجاج ديناميت"
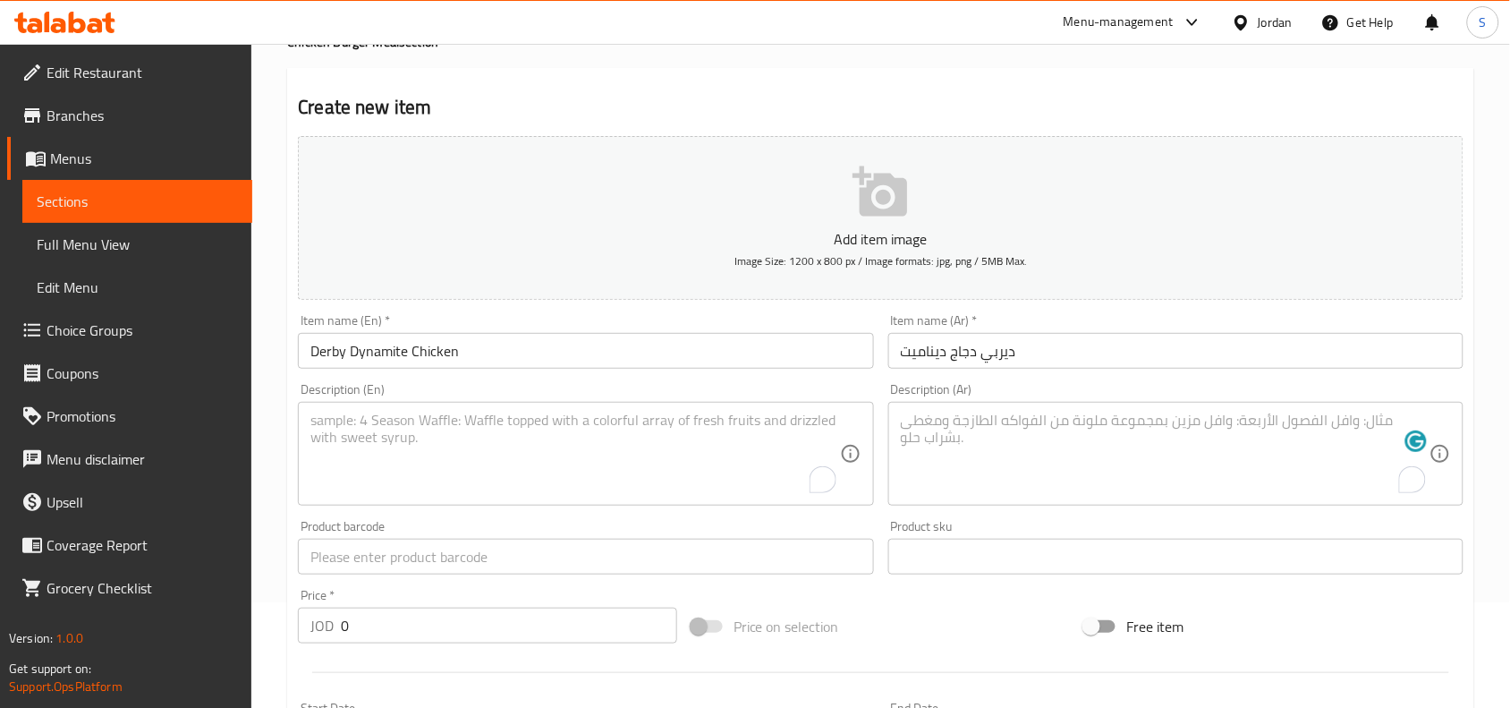
click at [953, 610] on div "Price on selection" at bounding box center [881, 626] width 394 height 48
click at [1110, 438] on textarea "To enrich screen reader interactions, please activate Accessibility in Grammarl…" at bounding box center [1165, 453] width 529 height 85
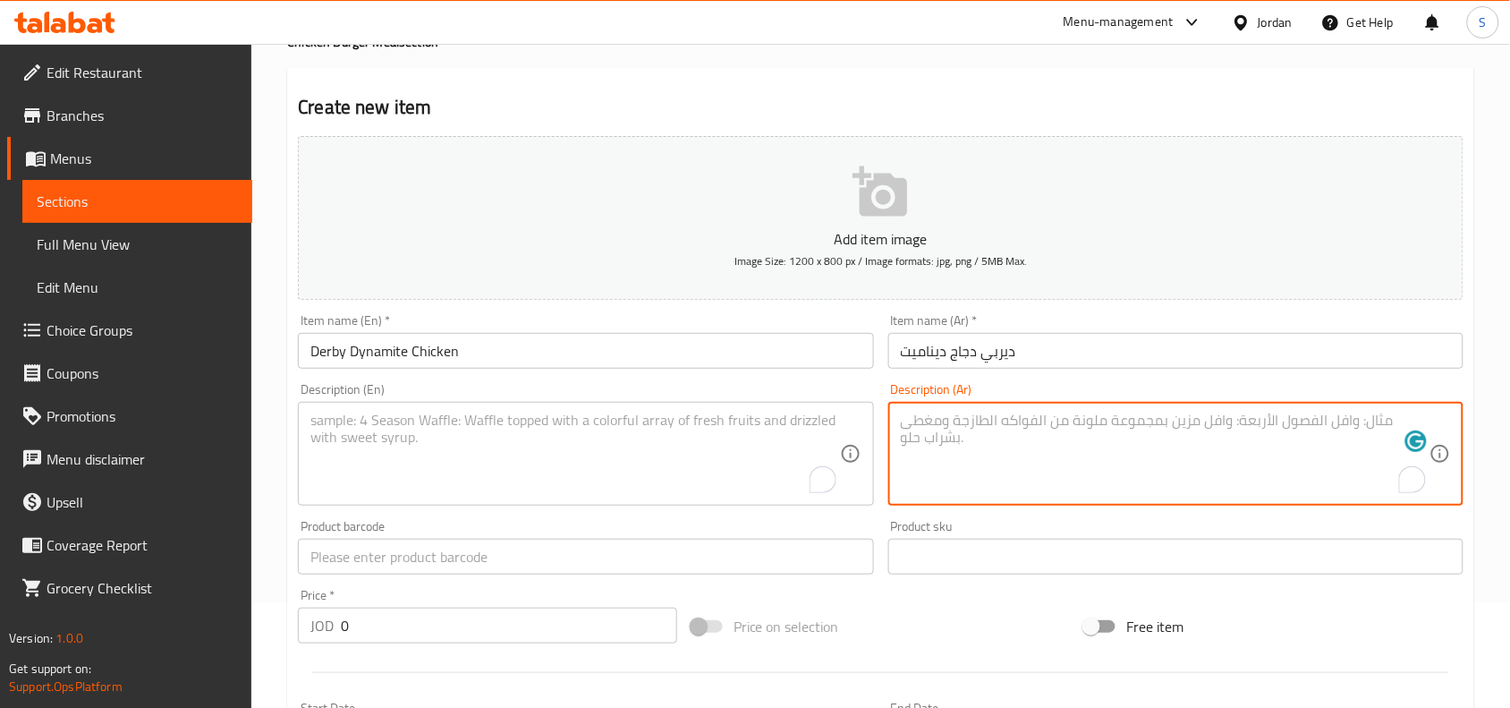
paste textarea "صدر الدجاج المقلي المغطس بصوص الداينمايت ، جبنة شيدر ، بندورة ، خس ، بطاطا ، كو…"
type textarea "صدر الدجاج المقلي المغطس بصوص الداينمايت ، جبنة شيدر ، بندورة ، خس ، بطاطا ، كو…"
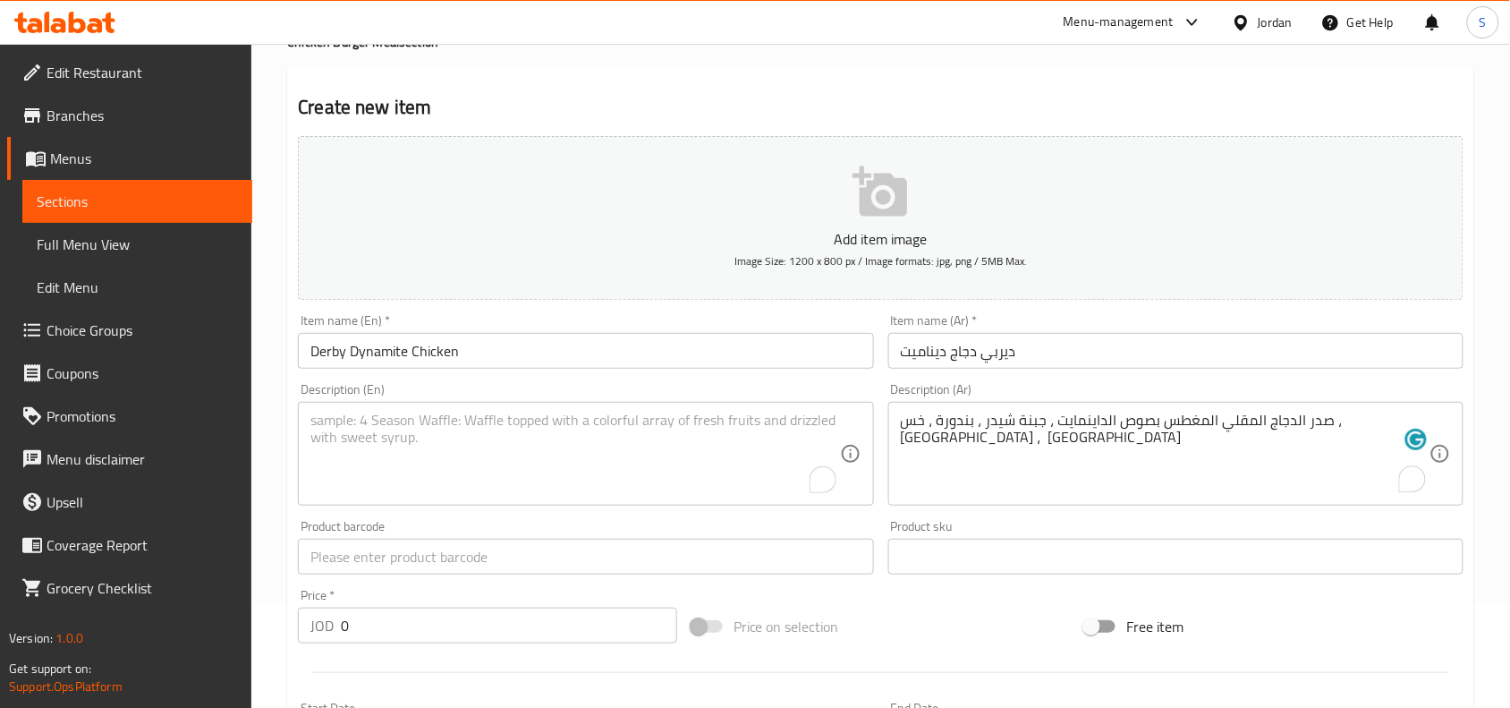
click at [605, 398] on div "Description (En) Description (En)" at bounding box center [585, 444] width 575 height 123
click at [601, 411] on textarea "To enrich screen reader interactions, please activate Accessibility in Grammarl…" at bounding box center [574, 453] width 529 height 85
paste textarea "Fried Chicken Breast Dipped In Dynamite Sauce, Cheddar Cheese, Tomato, Lettuce,…"
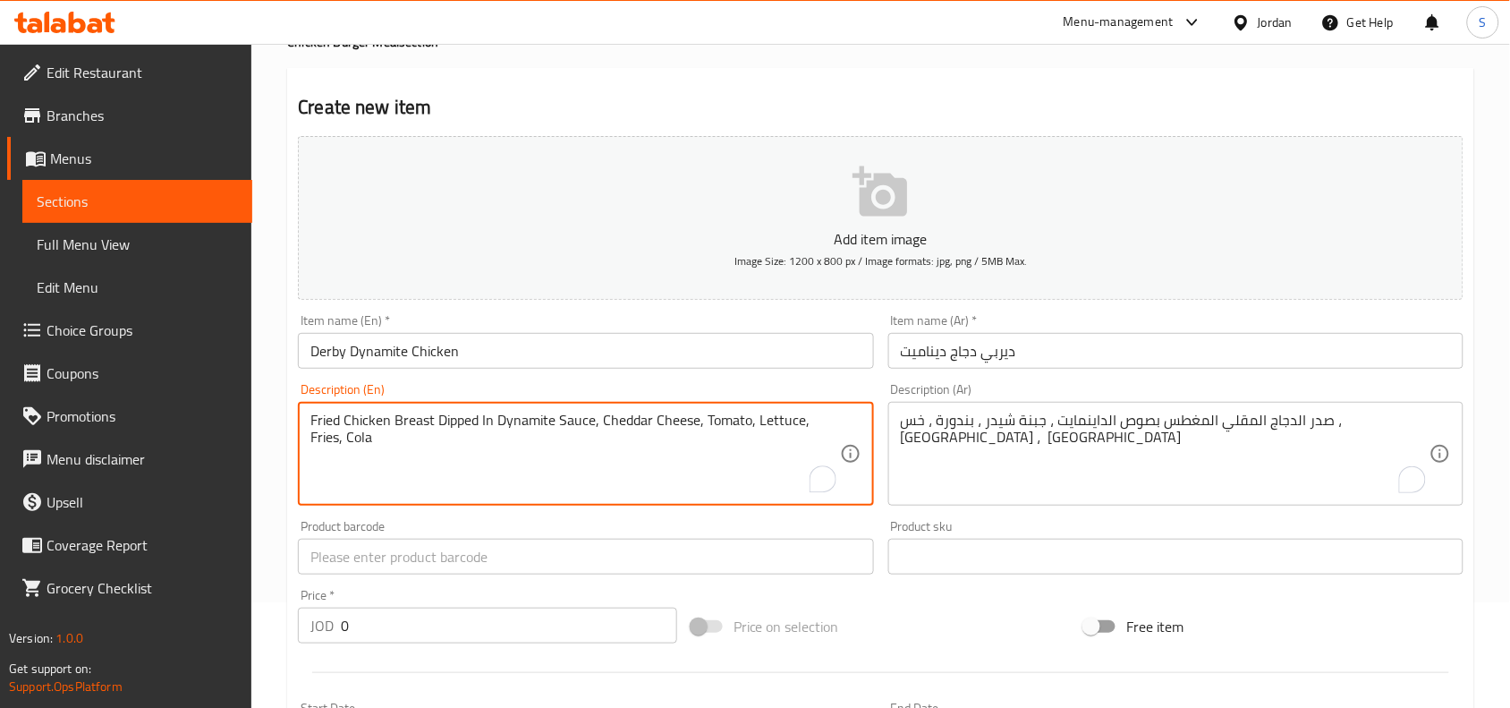
type textarea "Fried Chicken Breast Dipped In Dynamite Sauce, Cheddar Cheese, Tomato, Lettuce,…"
click at [963, 632] on div "Price on selection" at bounding box center [881, 626] width 394 height 48
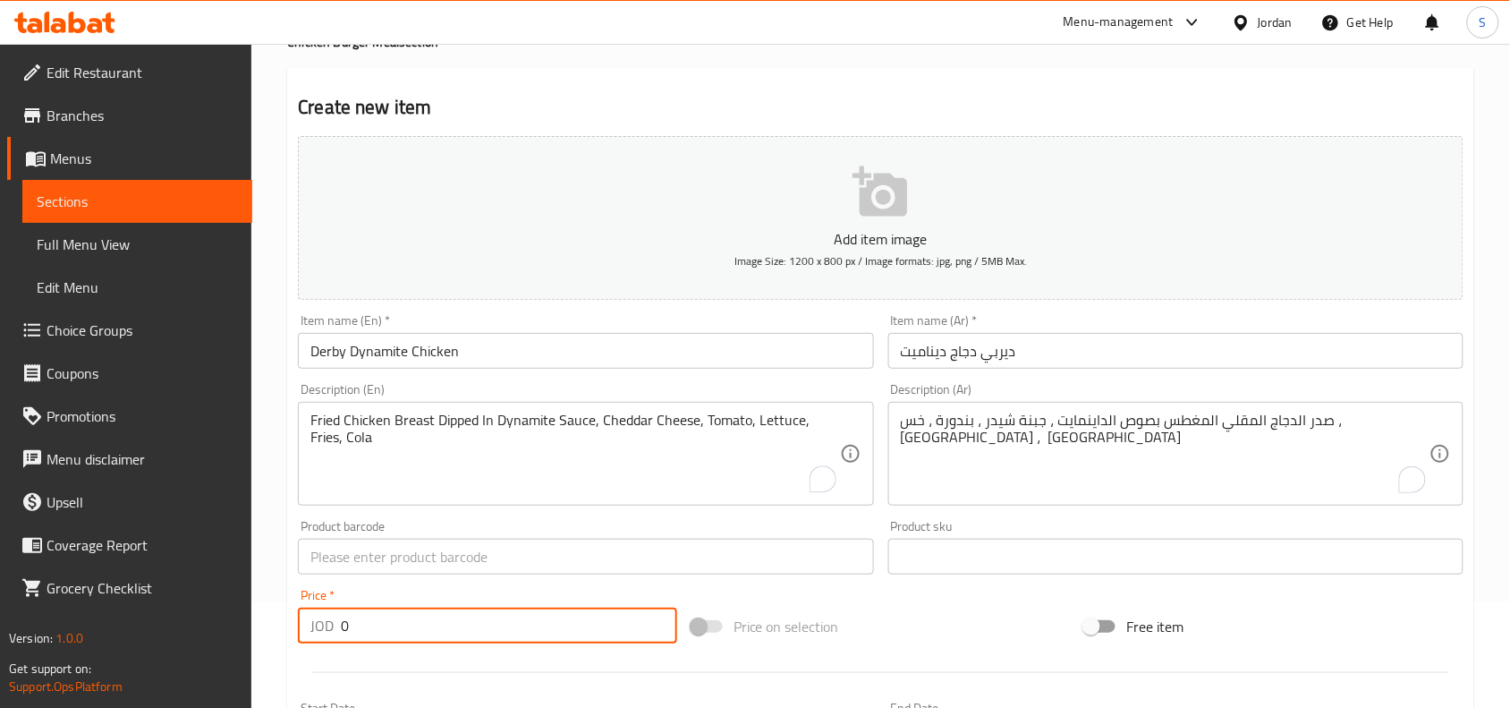
drag, startPoint x: 328, startPoint y: 627, endPoint x: 247, endPoint y: 627, distance: 81.4
click at [247, 627] on div "Edit Restaurant Branches Menus Sections Full Menu View Edit Menu Choice Groups …" at bounding box center [755, 548] width 1510 height 1220
type input "4.50"
click at [900, 602] on div "Price on selection" at bounding box center [881, 626] width 394 height 48
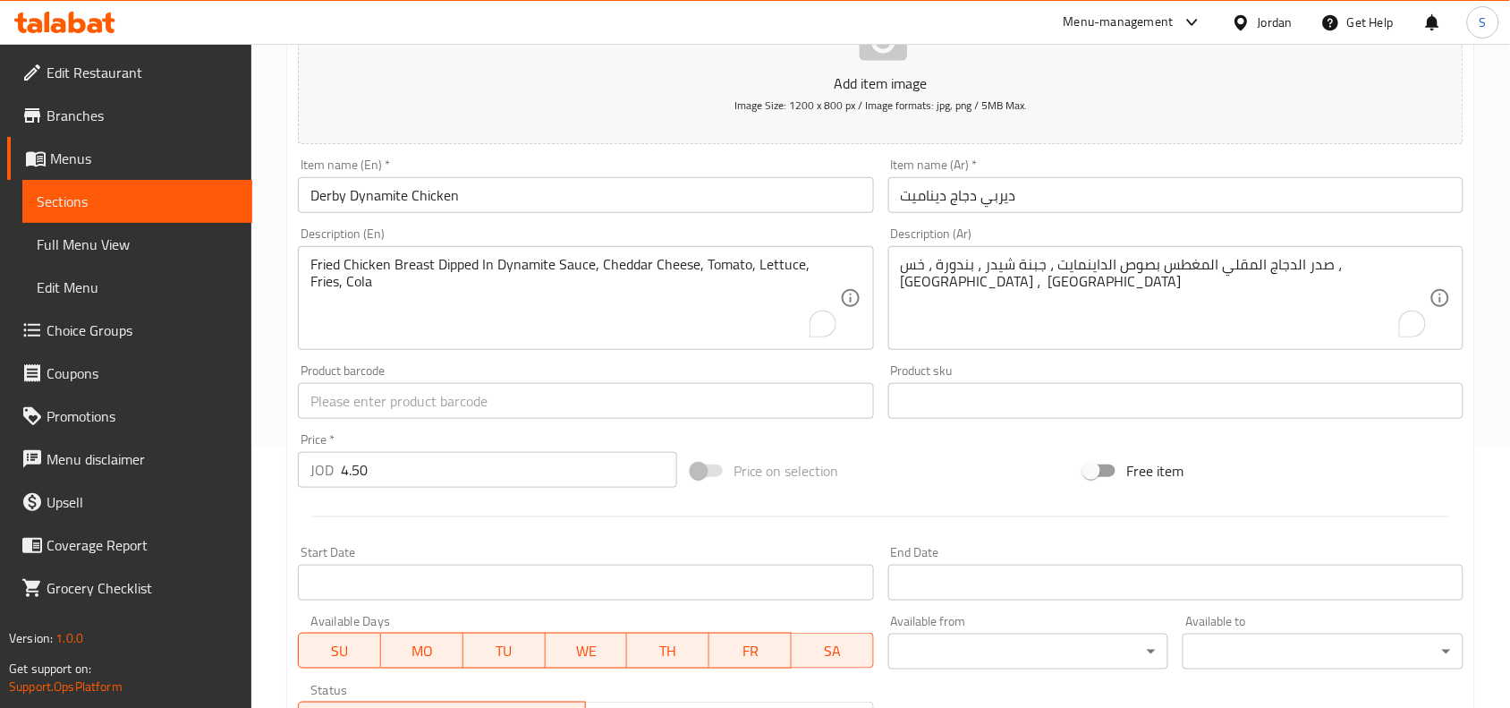
scroll to position [553, 0]
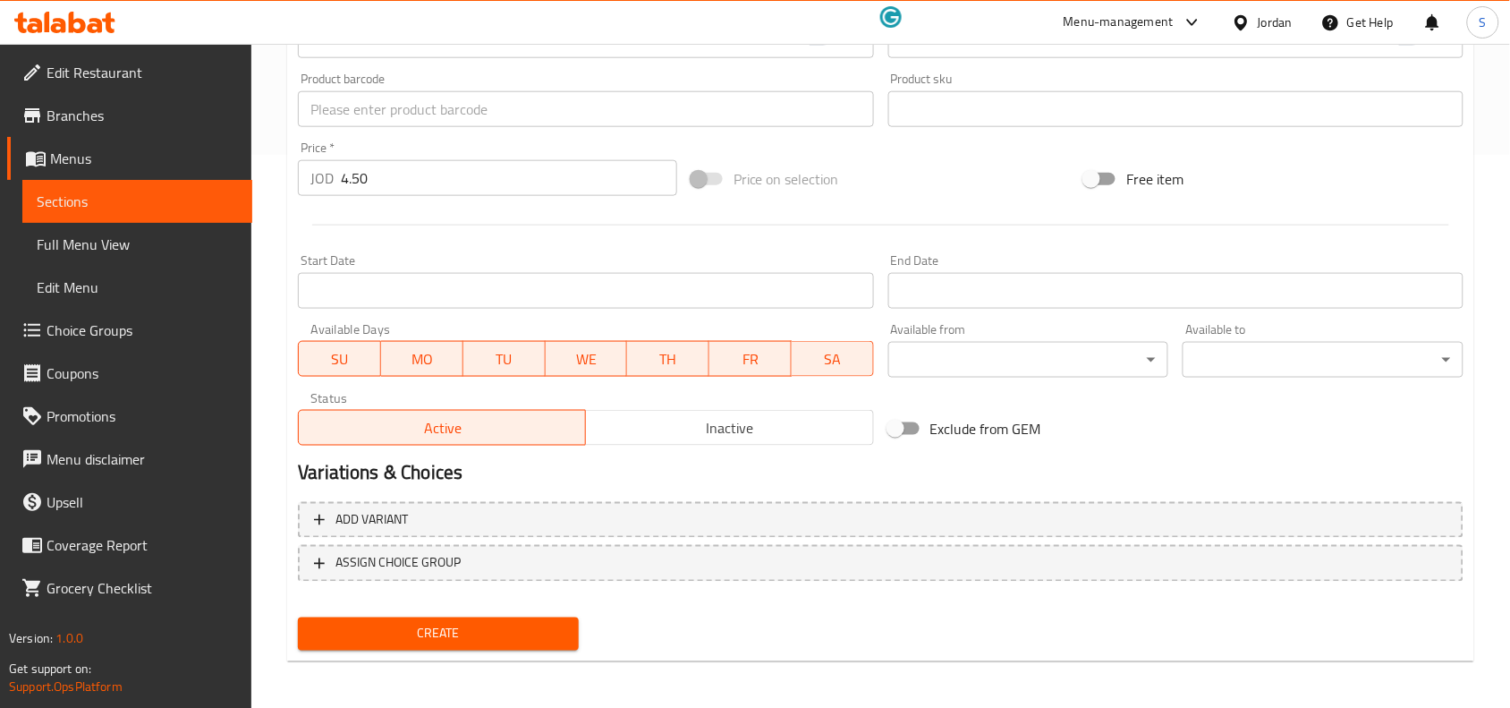
click at [432, 623] on span "Create" at bounding box center [438, 634] width 252 height 22
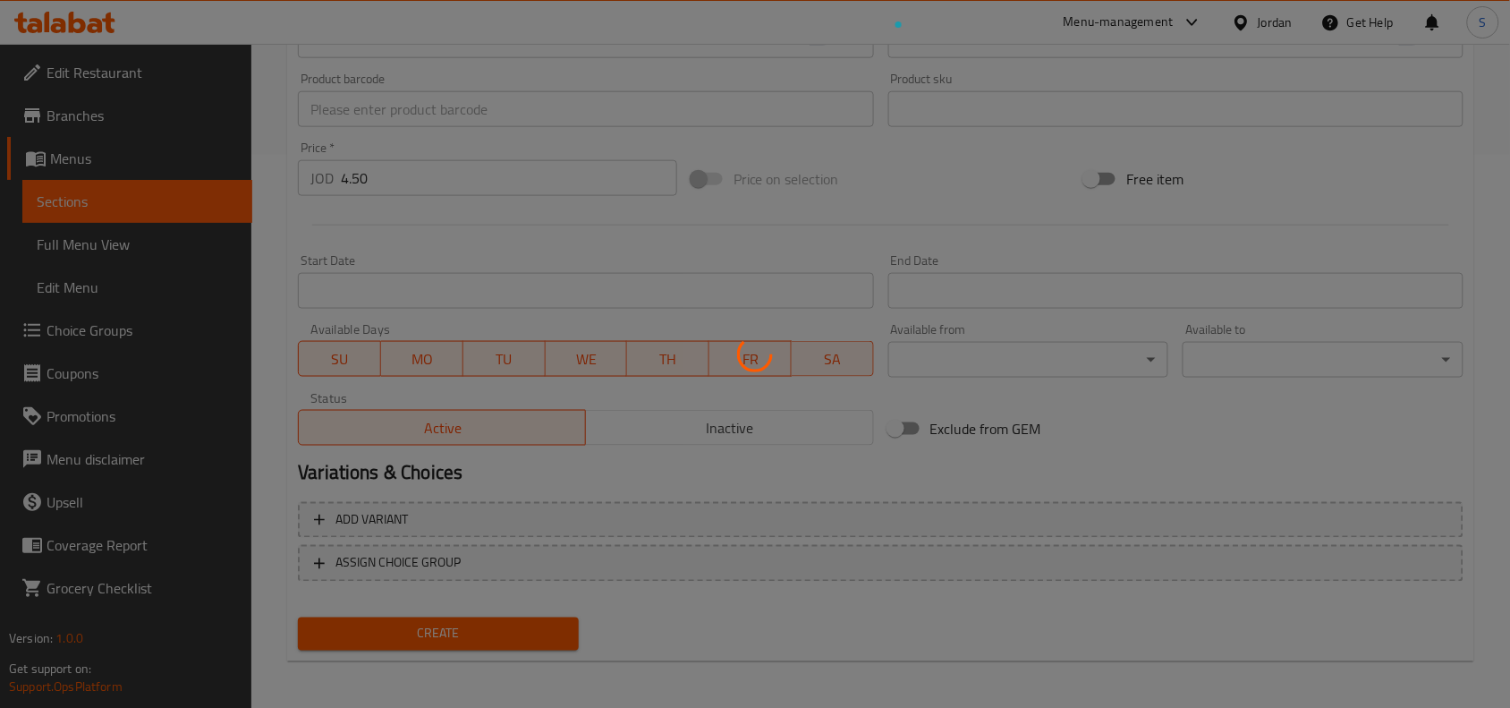
type input "0"
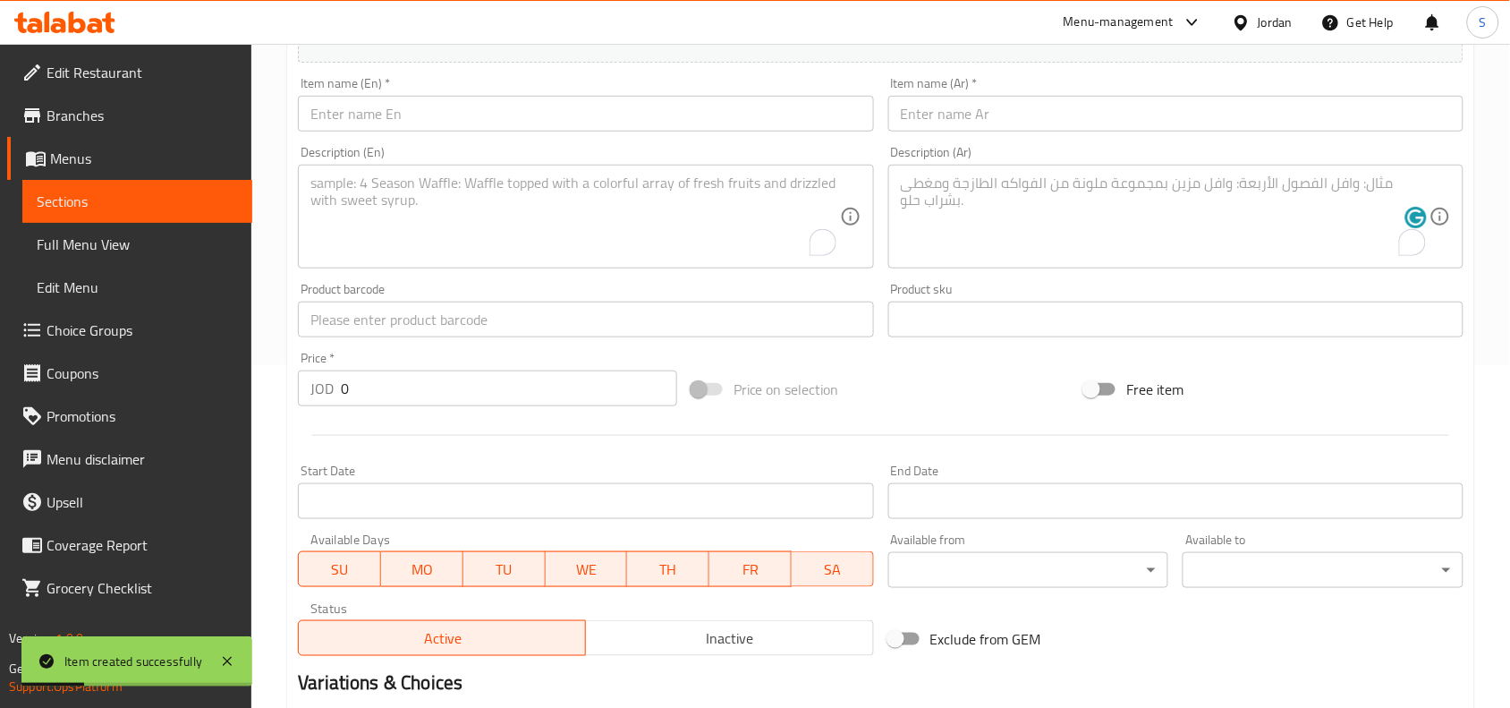
scroll to position [329, 0]
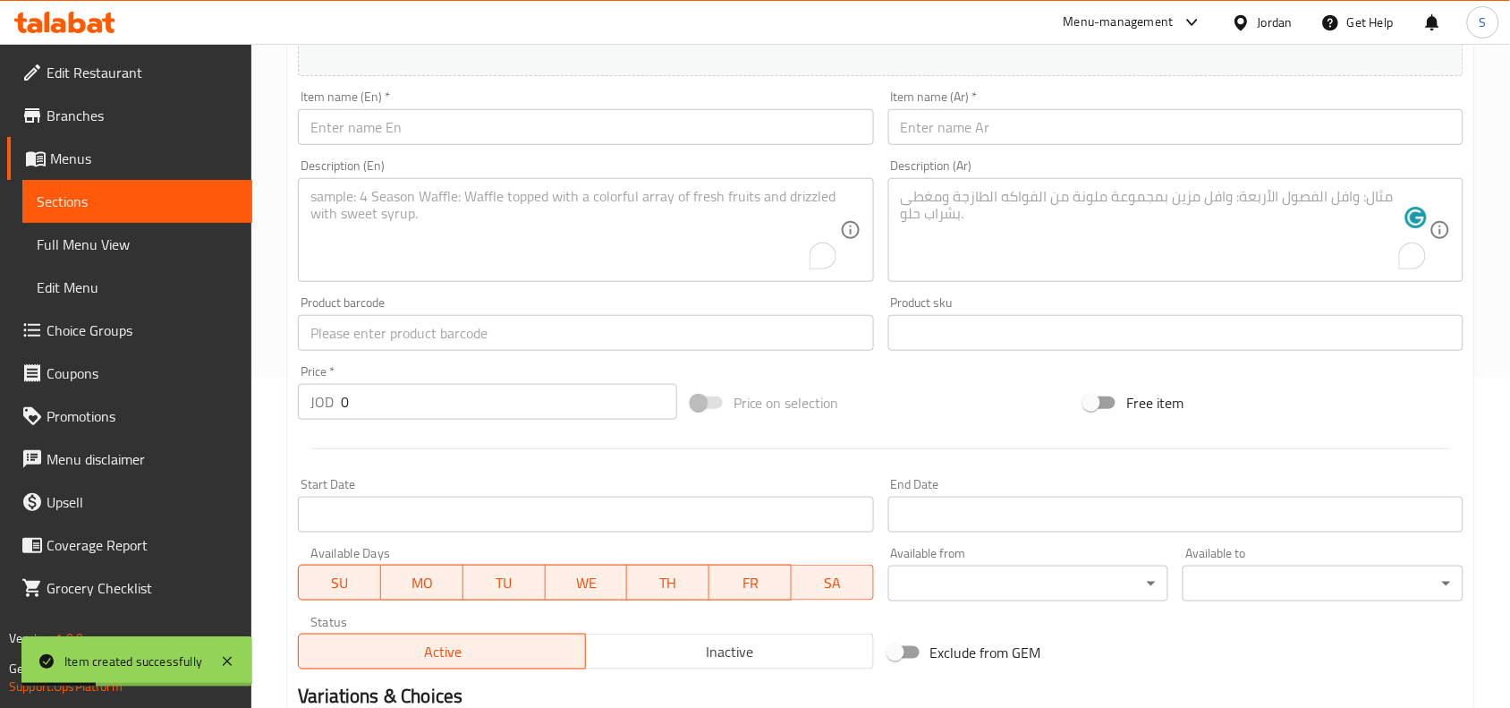
click at [584, 140] on input "text" at bounding box center [585, 127] width 575 height 36
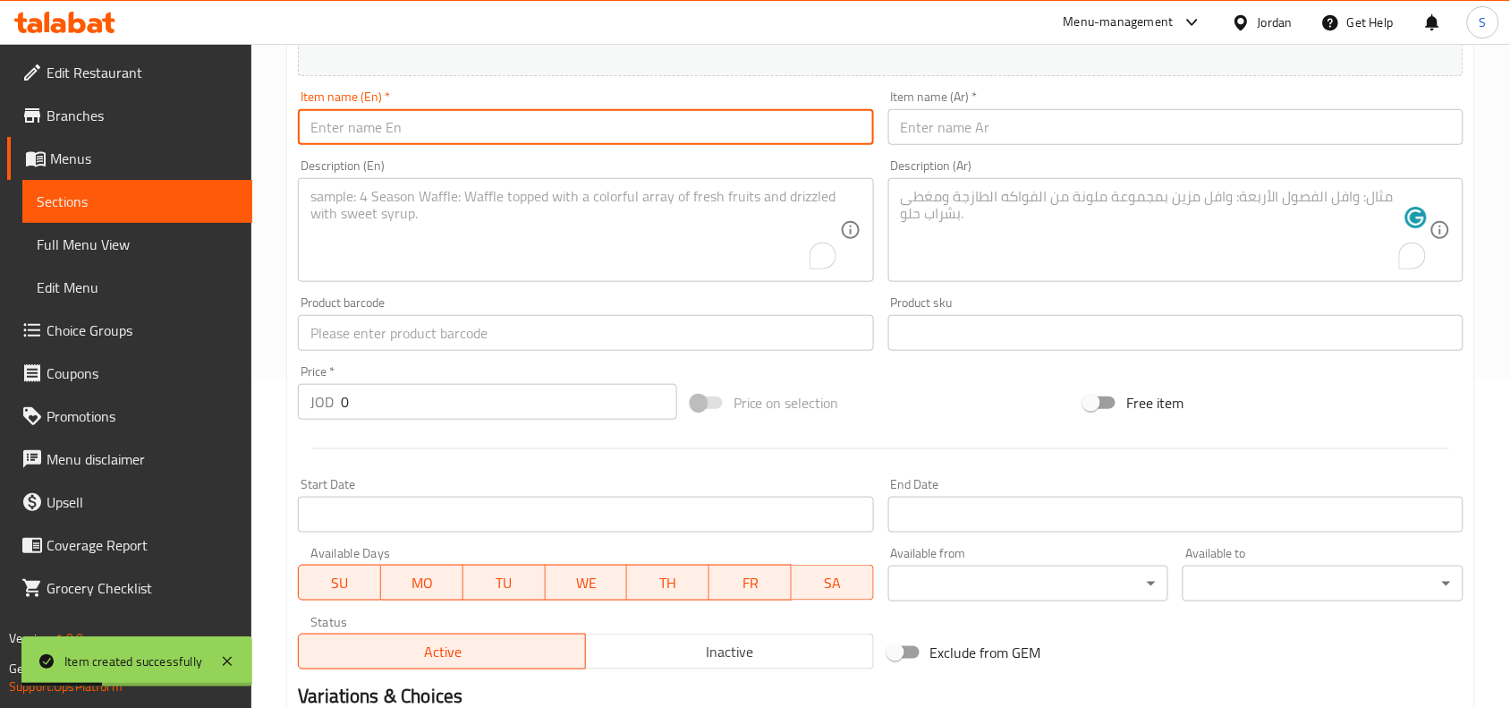
paste input "Derby - Crispy Chicken"
click at [349, 132] on input "Derby - Crispy Chicken" at bounding box center [585, 127] width 575 height 36
drag, startPoint x: 346, startPoint y: 131, endPoint x: 356, endPoint y: 135, distance: 10.8
click at [356, 135] on input "Derby - Crispy Chicken" at bounding box center [585, 127] width 575 height 36
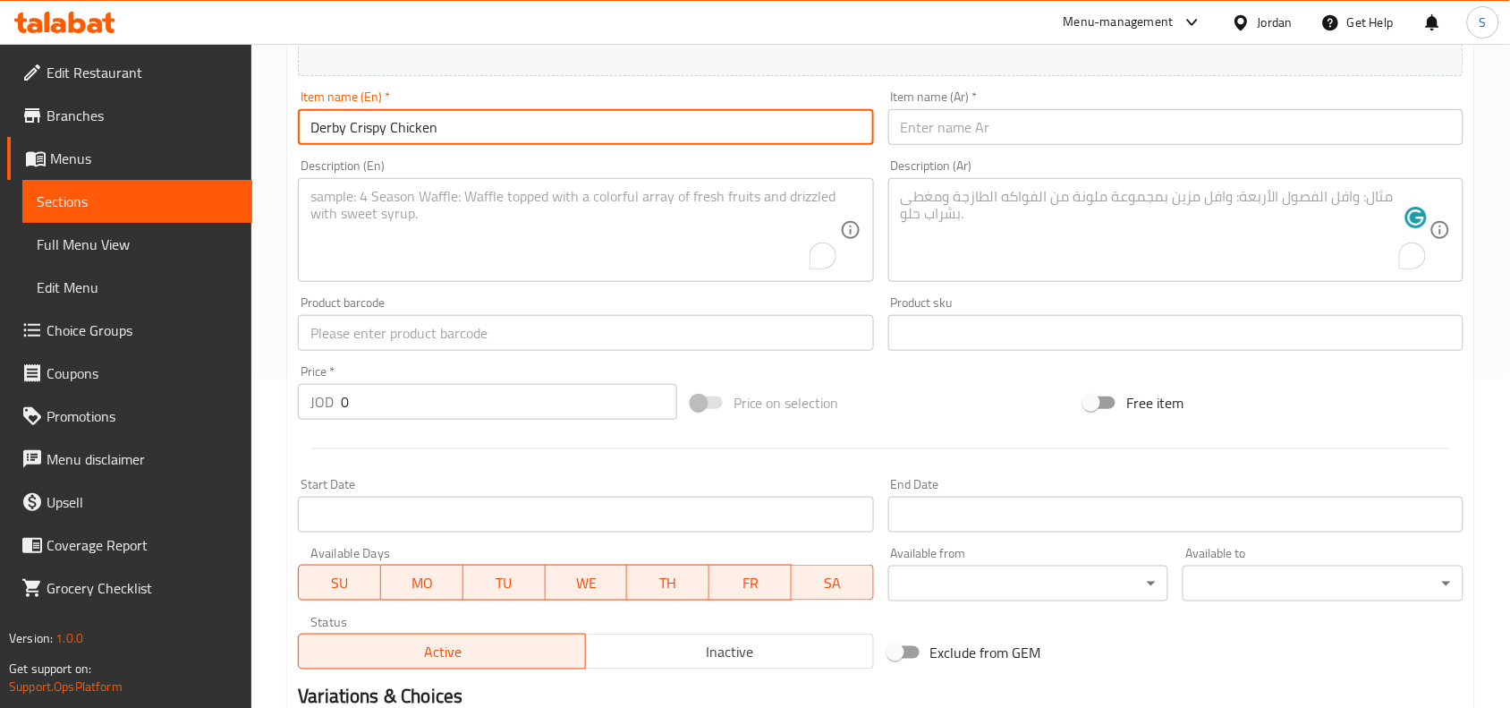
type input "Derby Crispy Chicken"
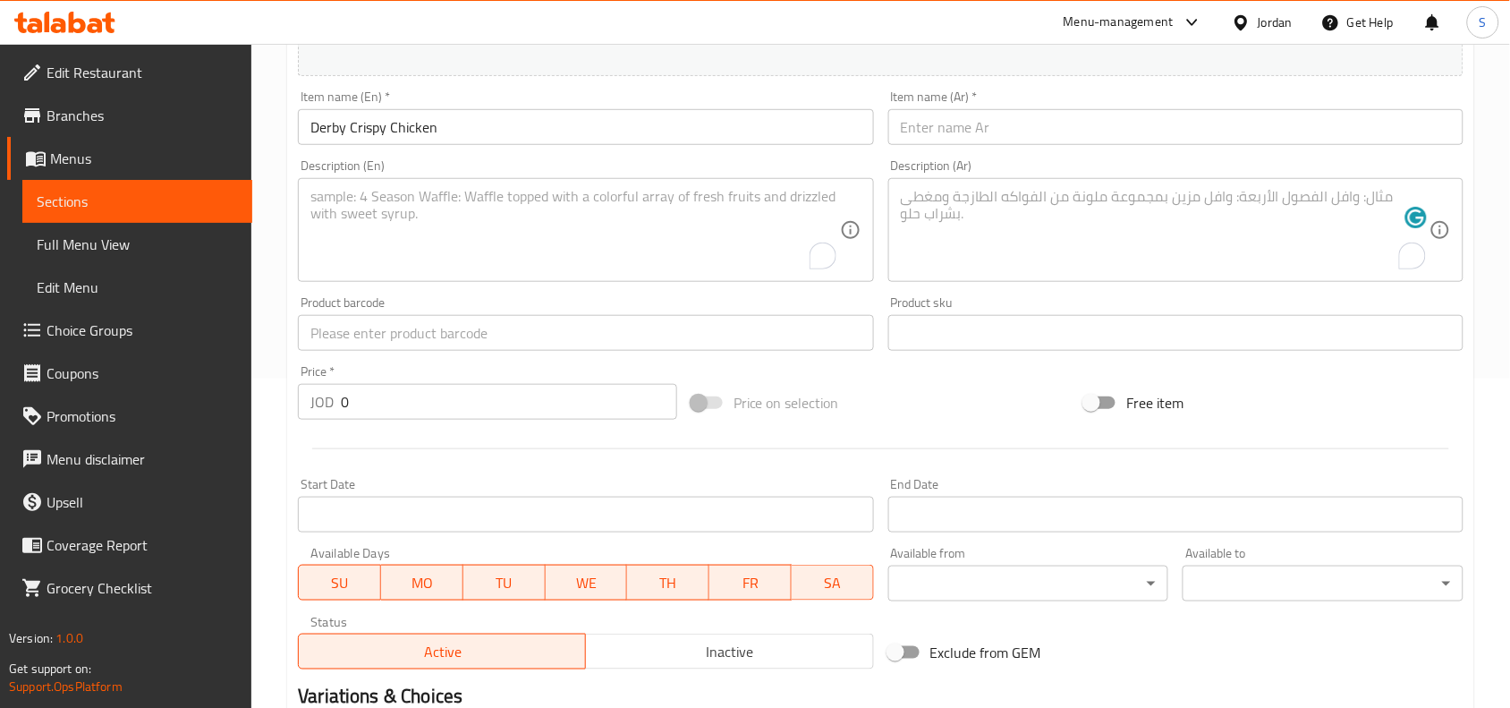
click at [1088, 143] on input "text" at bounding box center [1175, 127] width 575 height 36
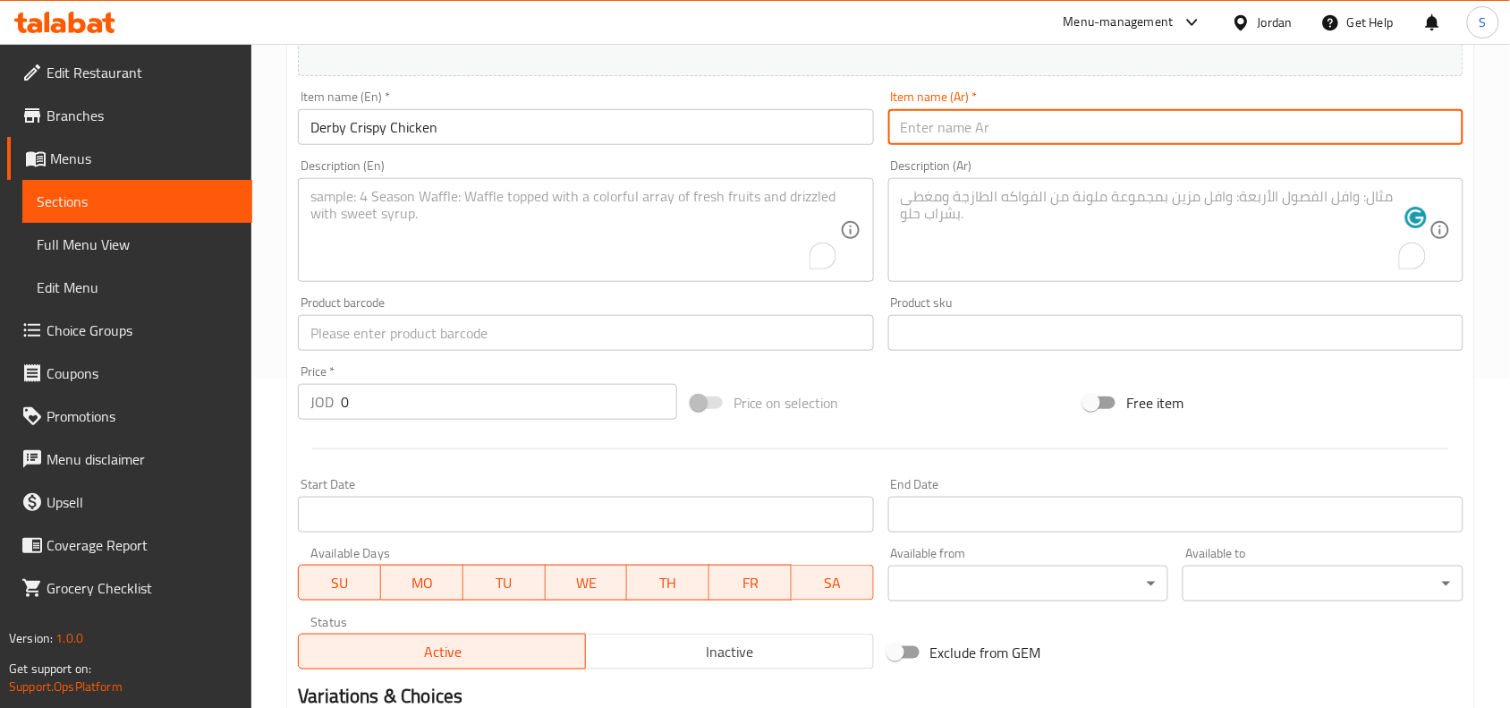
paste input "ديربي - دجاج مقرمش"
drag, startPoint x: 995, startPoint y: 134, endPoint x: 982, endPoint y: 141, distance: 14.4
click at [982, 141] on input "ديربي - دجاج مقرمش" at bounding box center [1175, 127] width 575 height 36
type input "ديربي دجاج مقرمش"
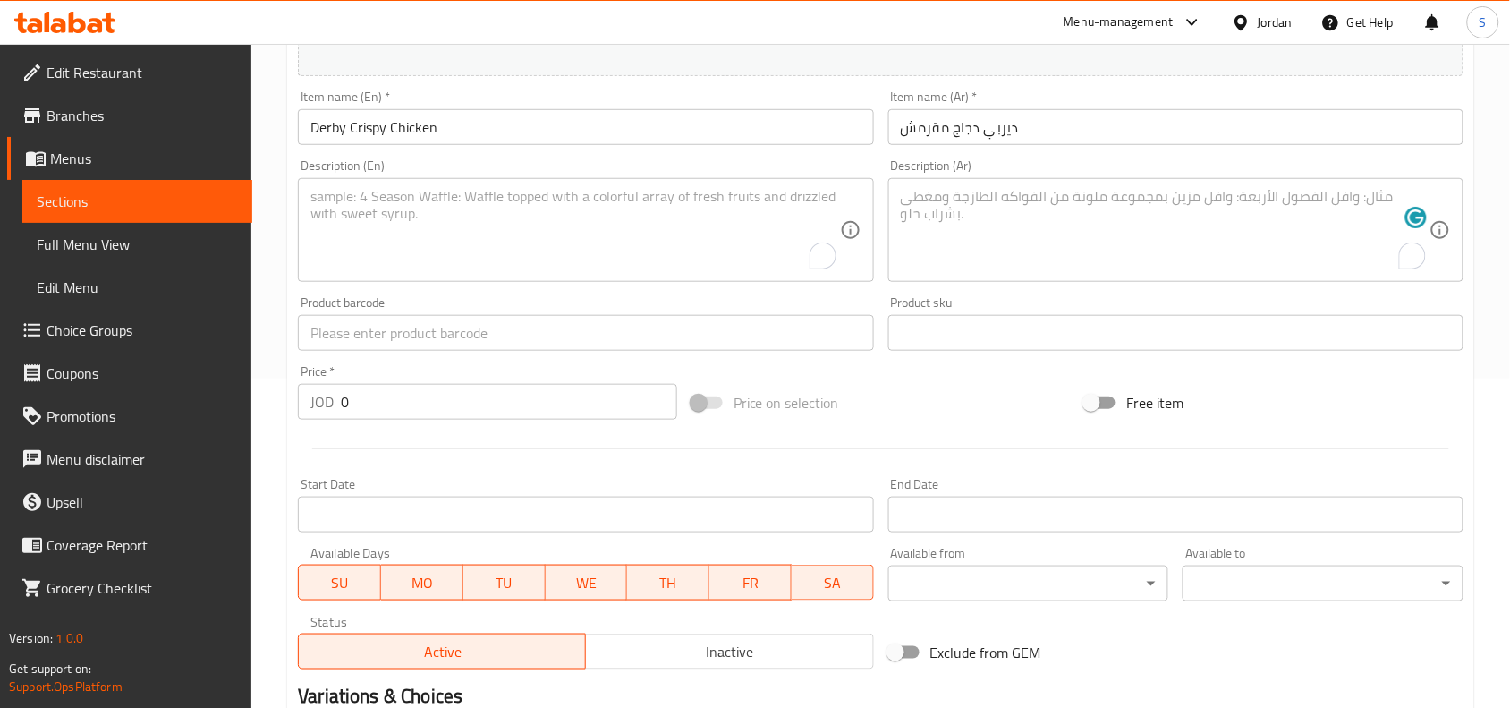
click at [1054, 206] on textarea "To enrich screen reader interactions, please activate Accessibility in Grammarl…" at bounding box center [1165, 230] width 529 height 85
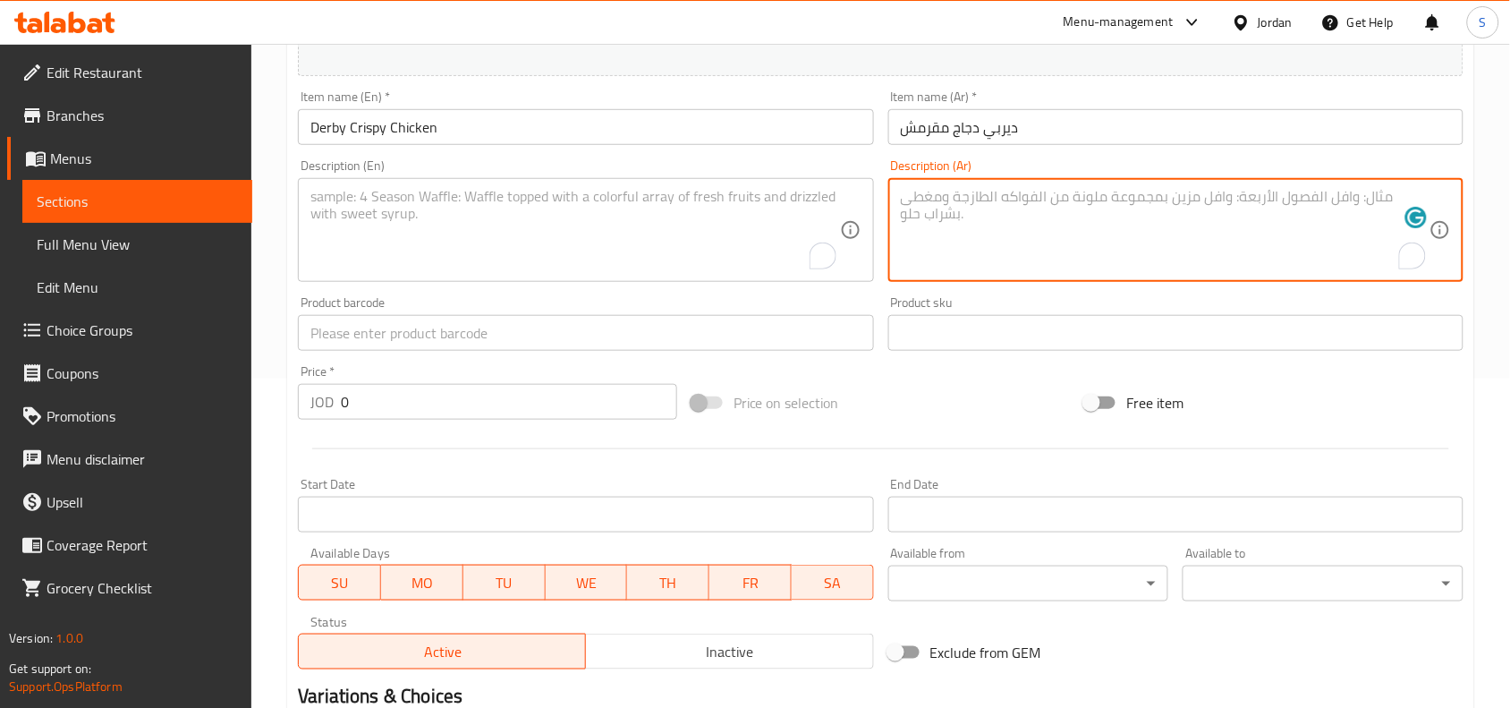
paste textarea "صدر الدجاج المقرمش ، جبنة شيدر ، تيركي ، خس ، بندورة ، صوص الداينمايت ، بطاطا ،…"
type textarea "صدر الدجاج المقرمش ، جبنة شيدر ، تيركي ، خس ، بندورة ، صوص الداينمايت ، بطاطا ،…"
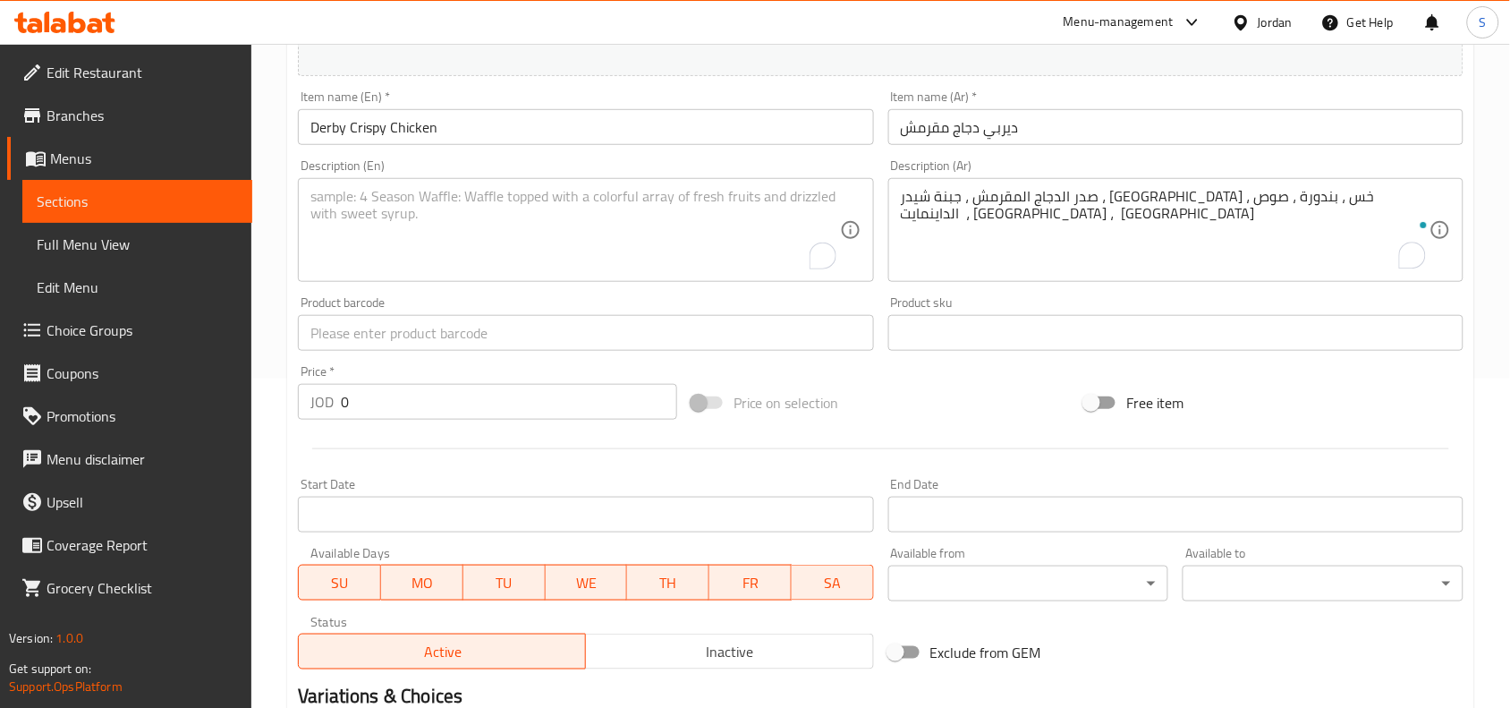
click at [662, 224] on textarea "To enrich screen reader interactions, please activate Accessibility in Grammarl…" at bounding box center [574, 230] width 529 height 85
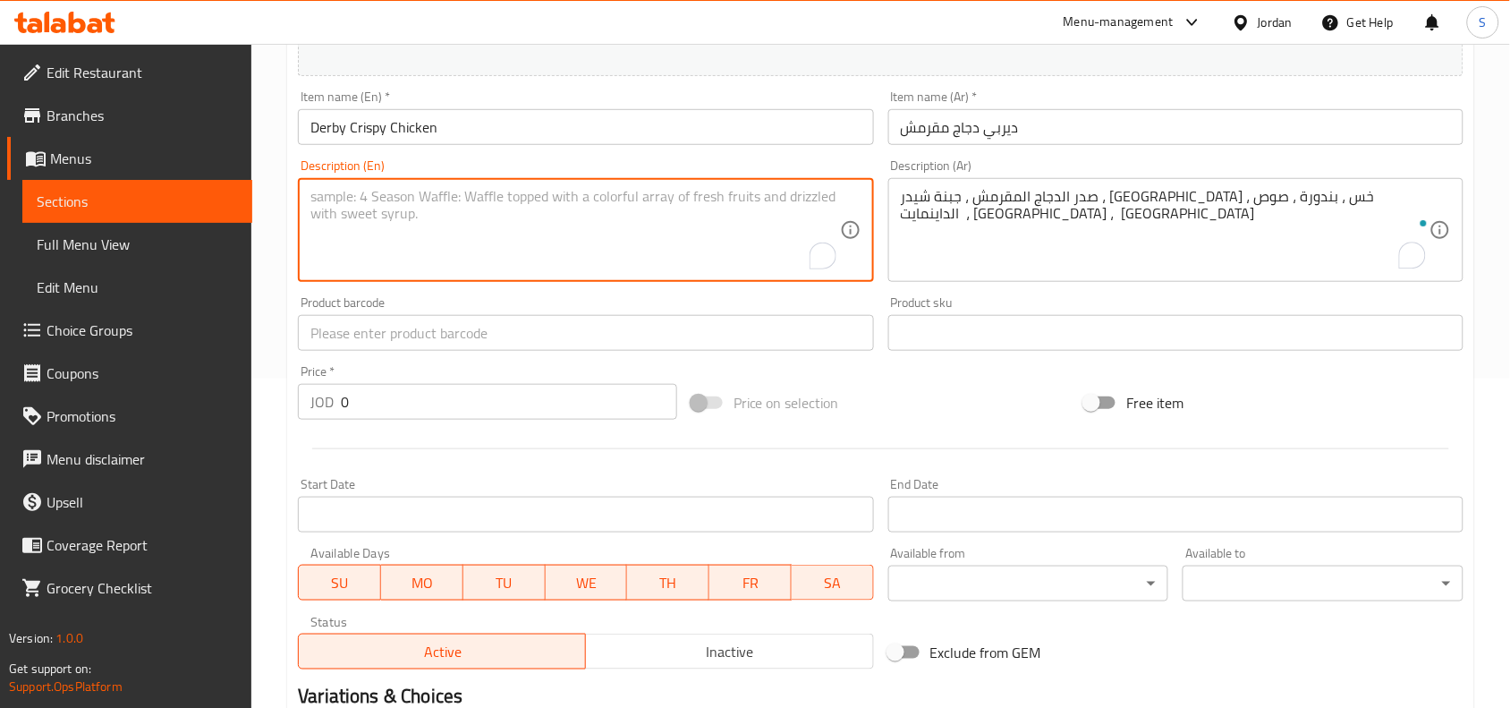
paste textarea "Crunchy Chicken Breast, Cheddar Cheese, Turkey, Lettuce, Tomato, Dynamite Sauce…"
type textarea "Crunchy Chicken Breast, Cheddar Cheese, Turkey, Lettuce, Tomato, Dynamite Sauce…"
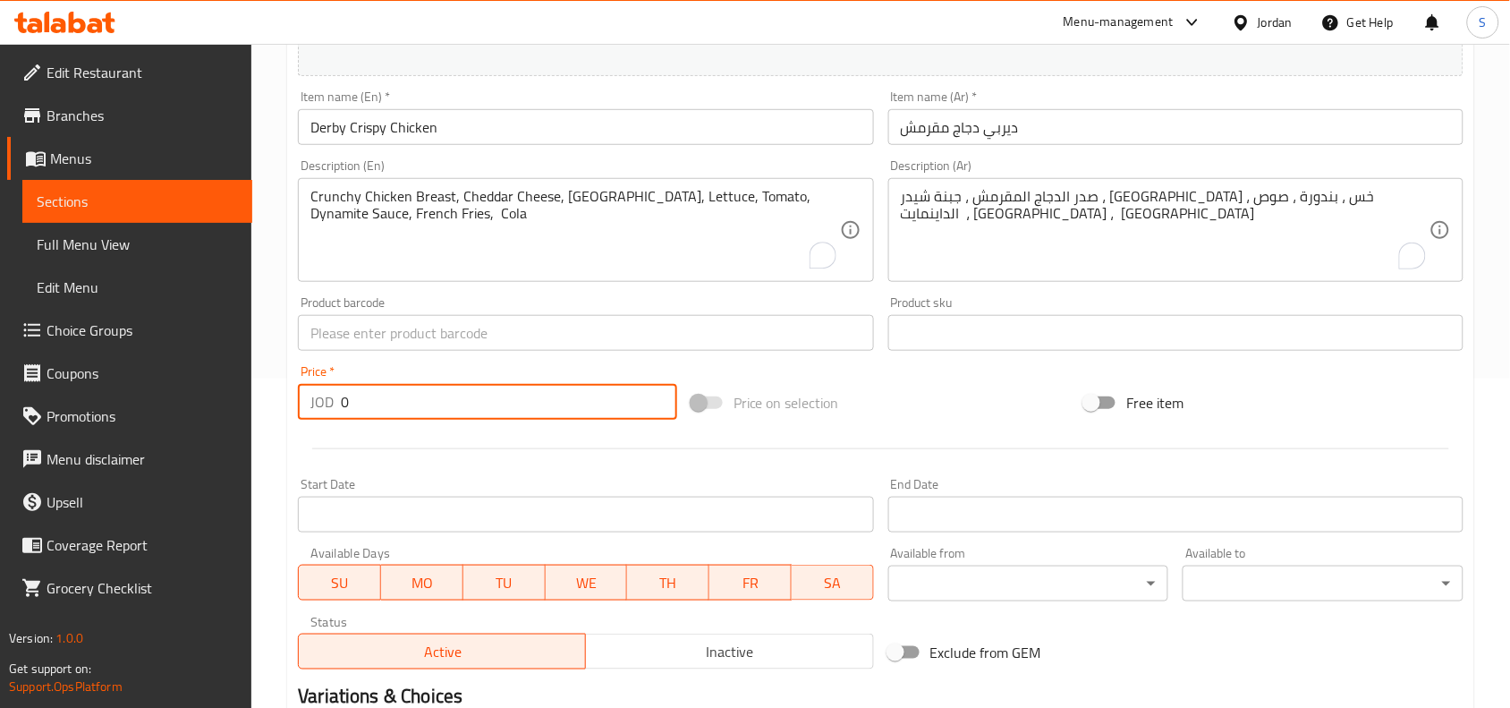
drag, startPoint x: 411, startPoint y: 413, endPoint x: 159, endPoint y: 382, distance: 254.2
click at [159, 382] on div "Edit Restaurant Branches Menus Sections Full Menu View Edit Menu Choice Groups …" at bounding box center [755, 325] width 1510 height 1220
type input "4.50"
click at [886, 382] on div "Price on selection" at bounding box center [881, 402] width 394 height 48
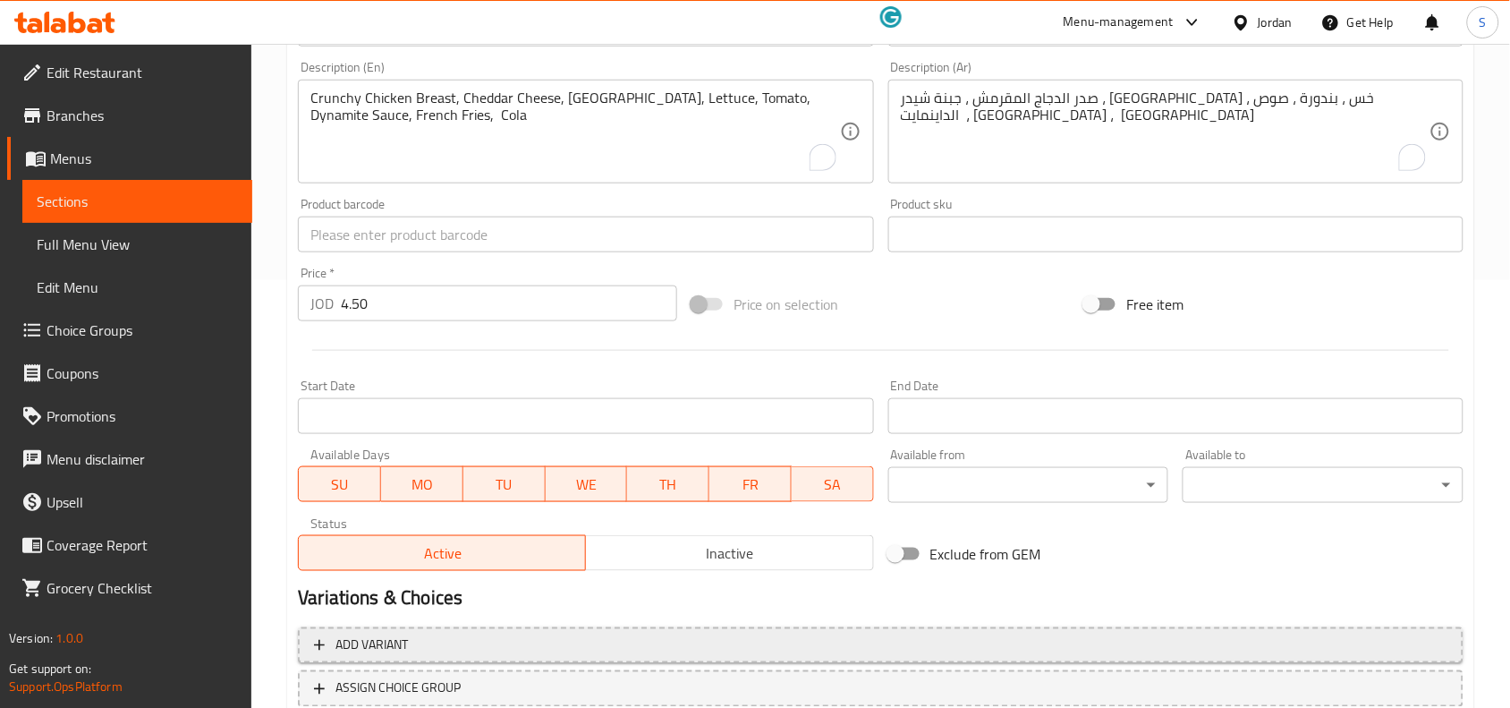
scroll to position [553, 0]
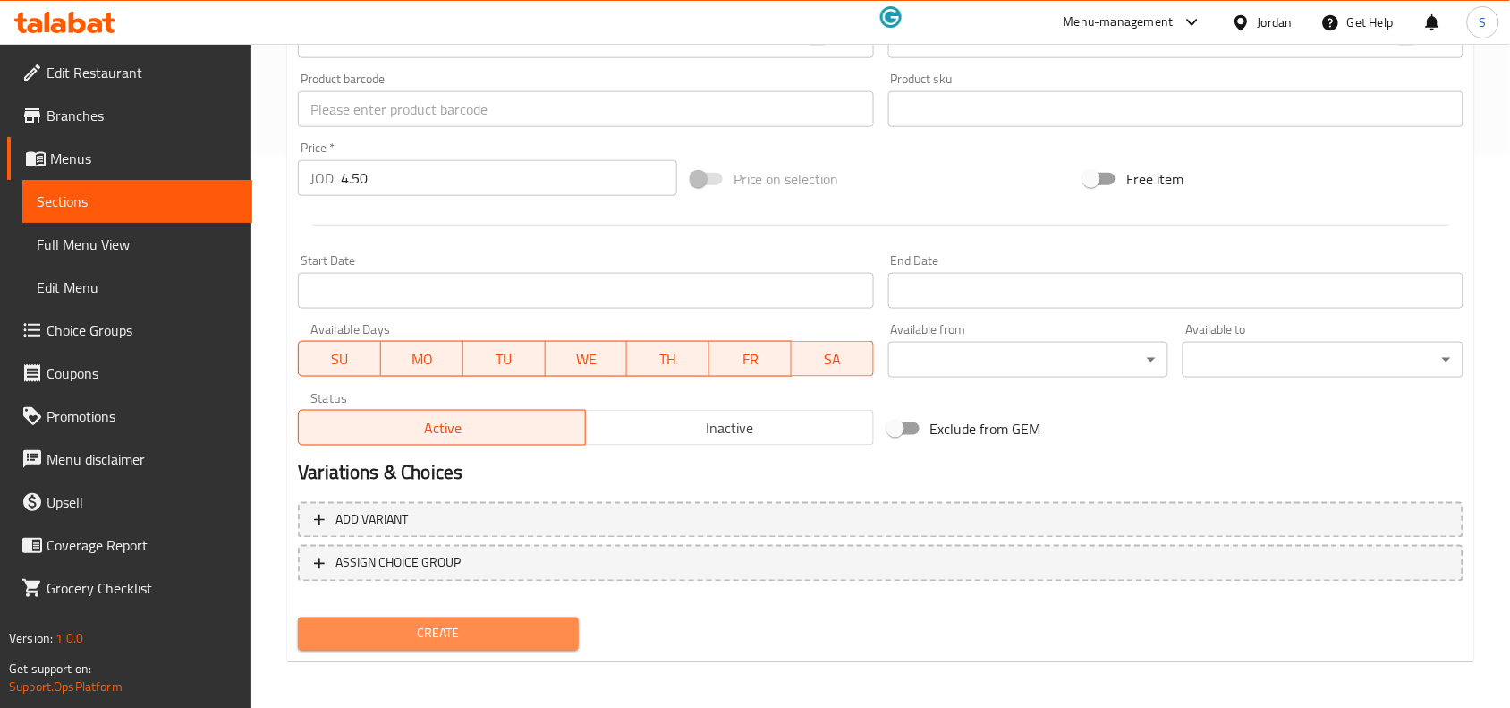
click at [530, 623] on span "Create" at bounding box center [438, 634] width 252 height 22
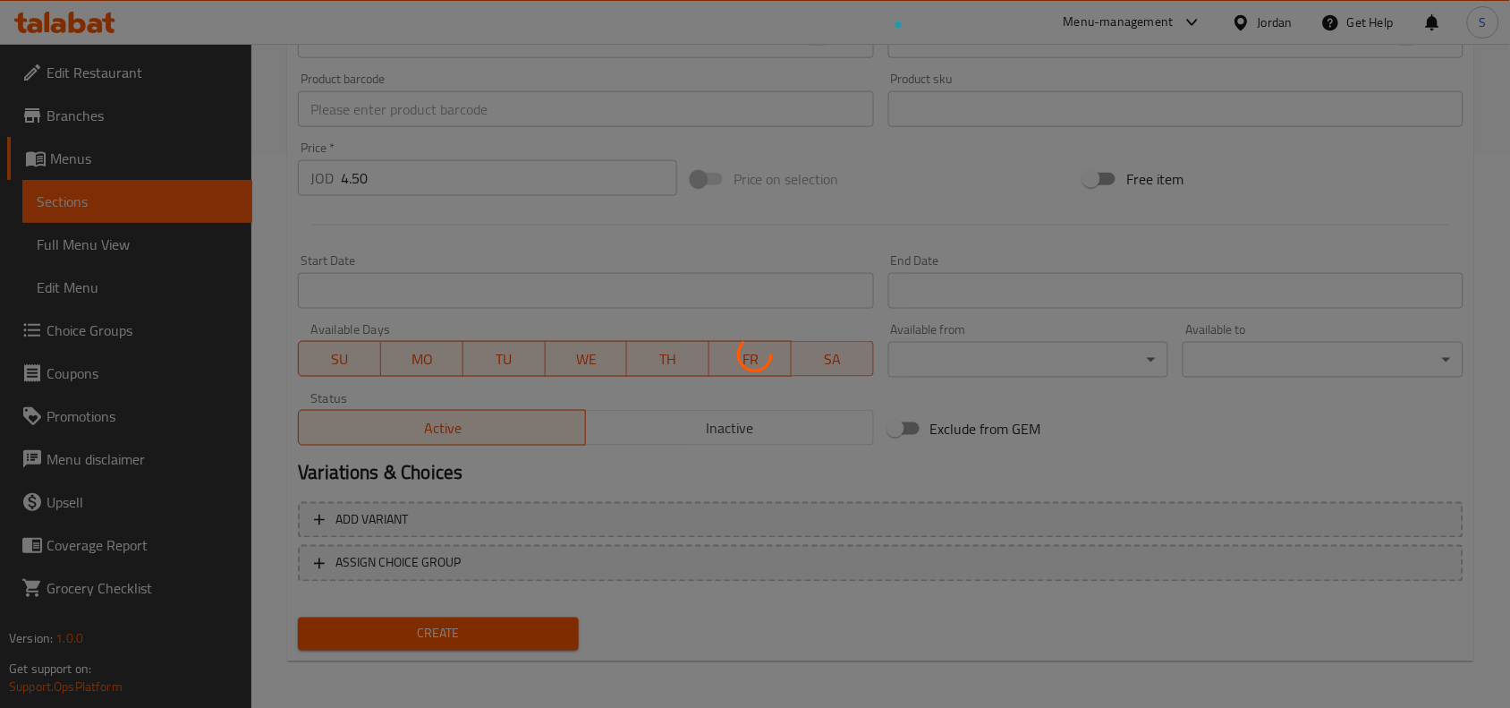
type input "0"
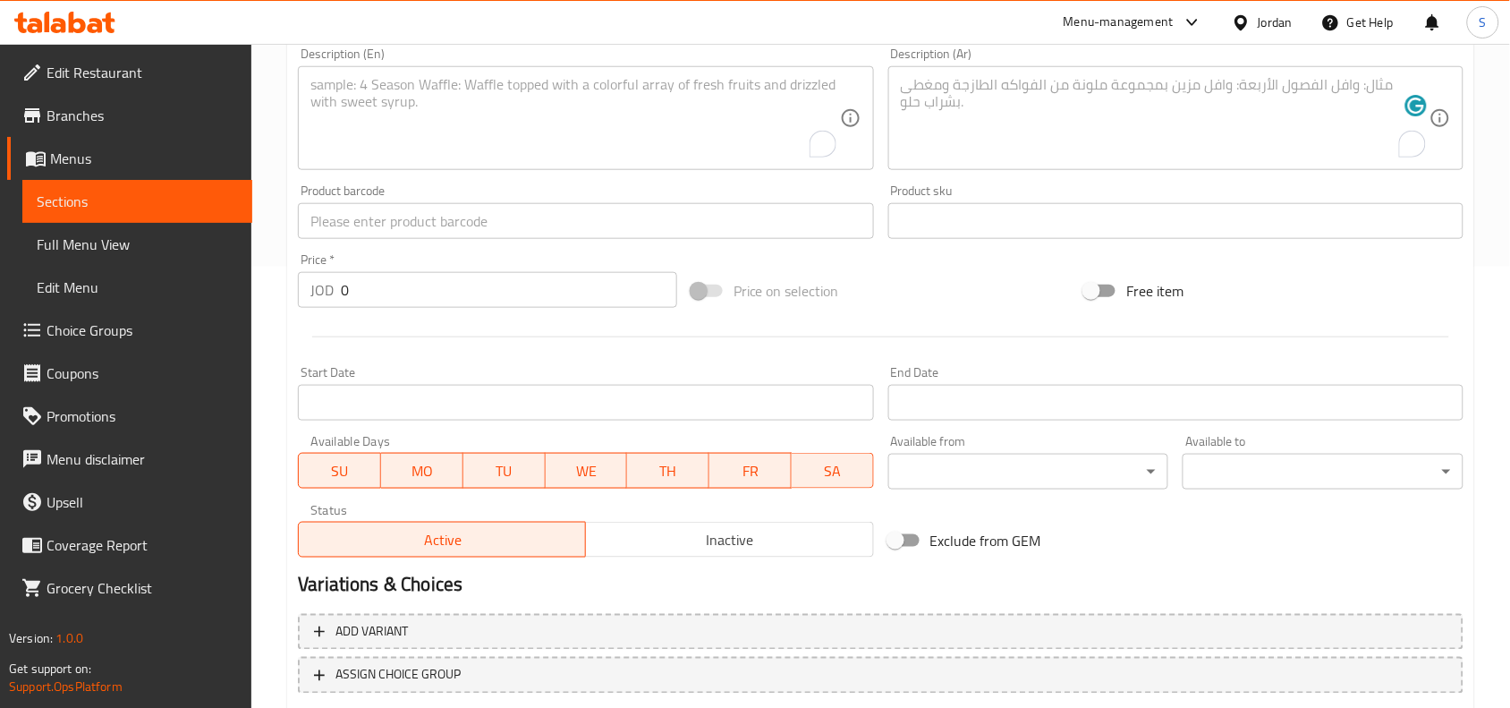
scroll to position [329, 0]
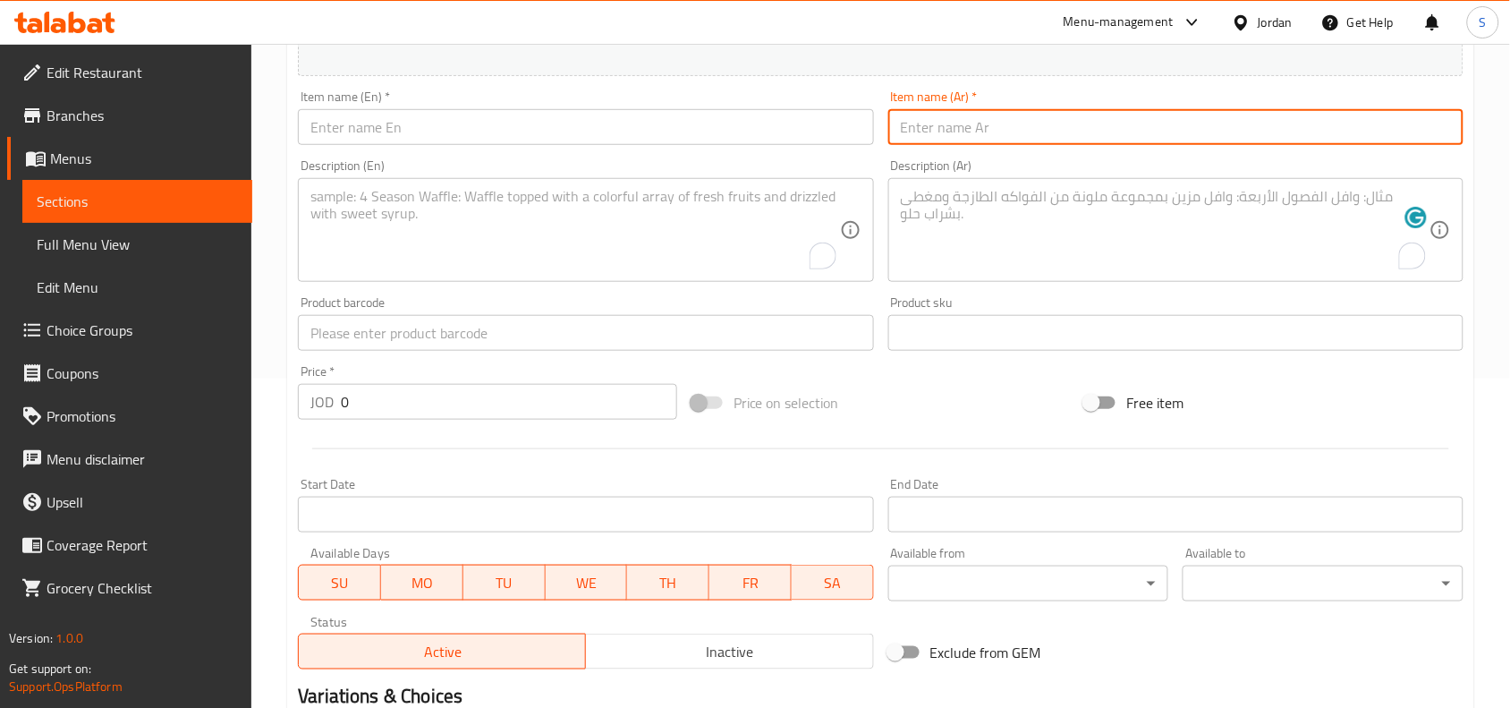
click at [1061, 140] on input "text" at bounding box center [1175, 127] width 575 height 36
paste input "ديربي - دجاج سبيشال"
drag, startPoint x: 995, startPoint y: 123, endPoint x: 984, endPoint y: 130, distance: 12.4
click at [984, 130] on input "ديربي - دجاج سبيشال" at bounding box center [1175, 127] width 575 height 36
type input "ديربي دجاج سبيشال"
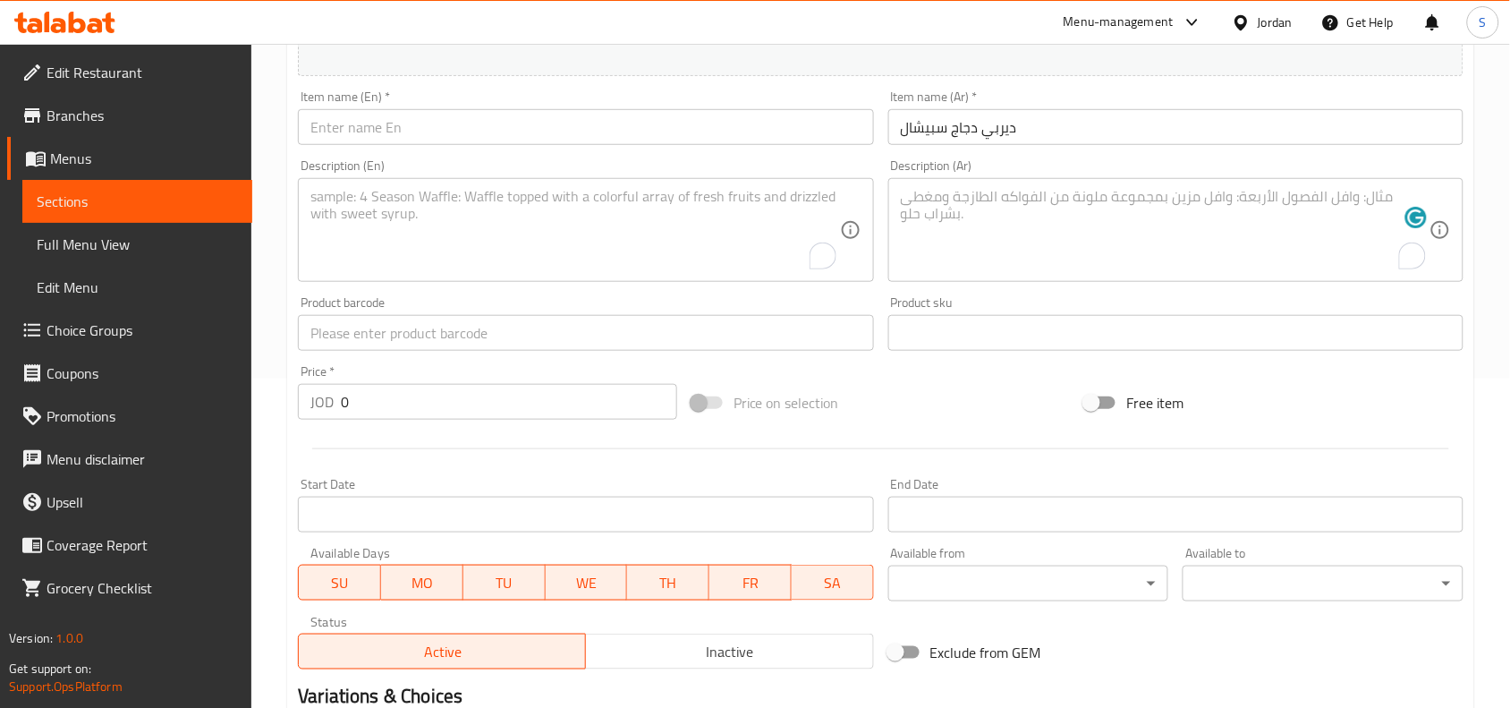
click at [641, 122] on input "text" at bounding box center [585, 127] width 575 height 36
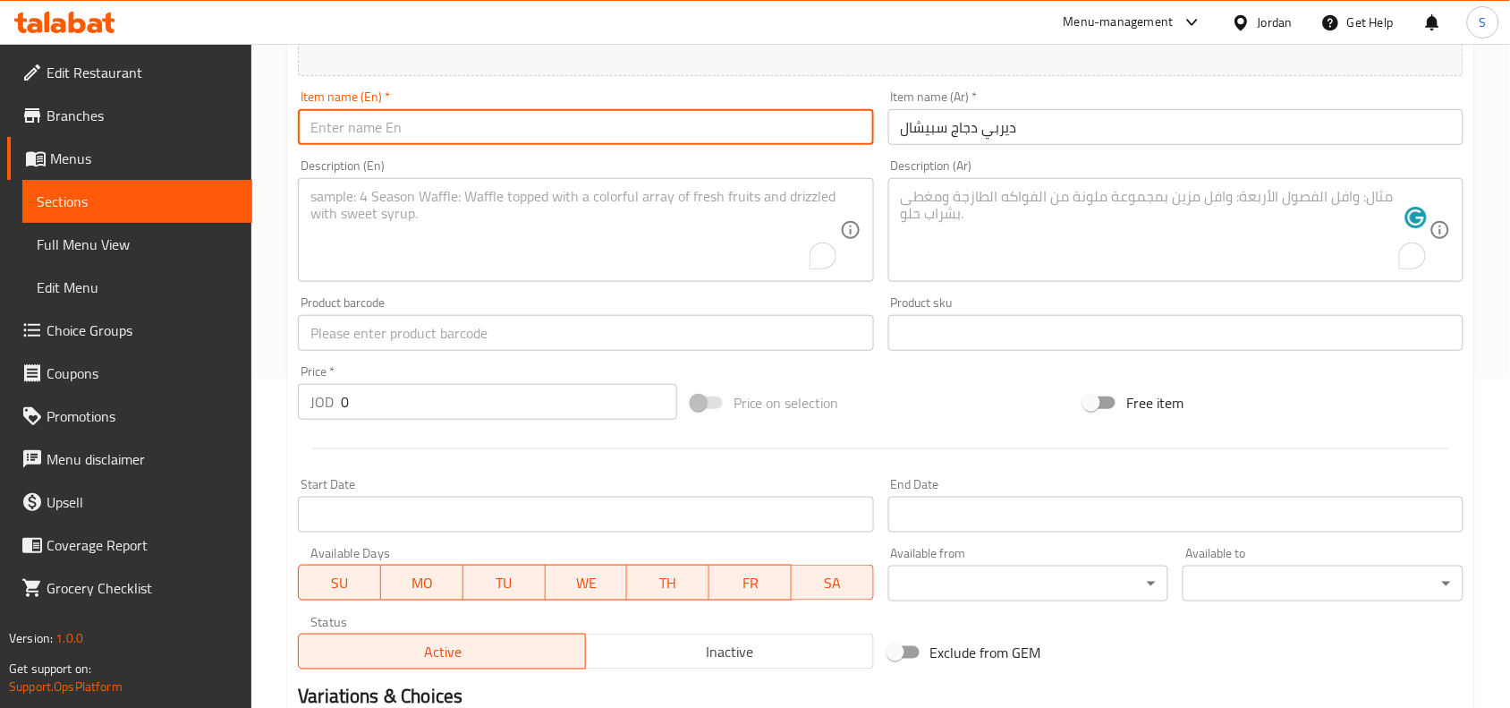
paste input "Derby Chicken - Special"
drag, startPoint x: 411, startPoint y: 137, endPoint x: 398, endPoint y: 140, distance: 13.7
click at [398, 140] on input "Derby Chicken - Special" at bounding box center [585, 127] width 575 height 36
type input "Derby Chicken Special"
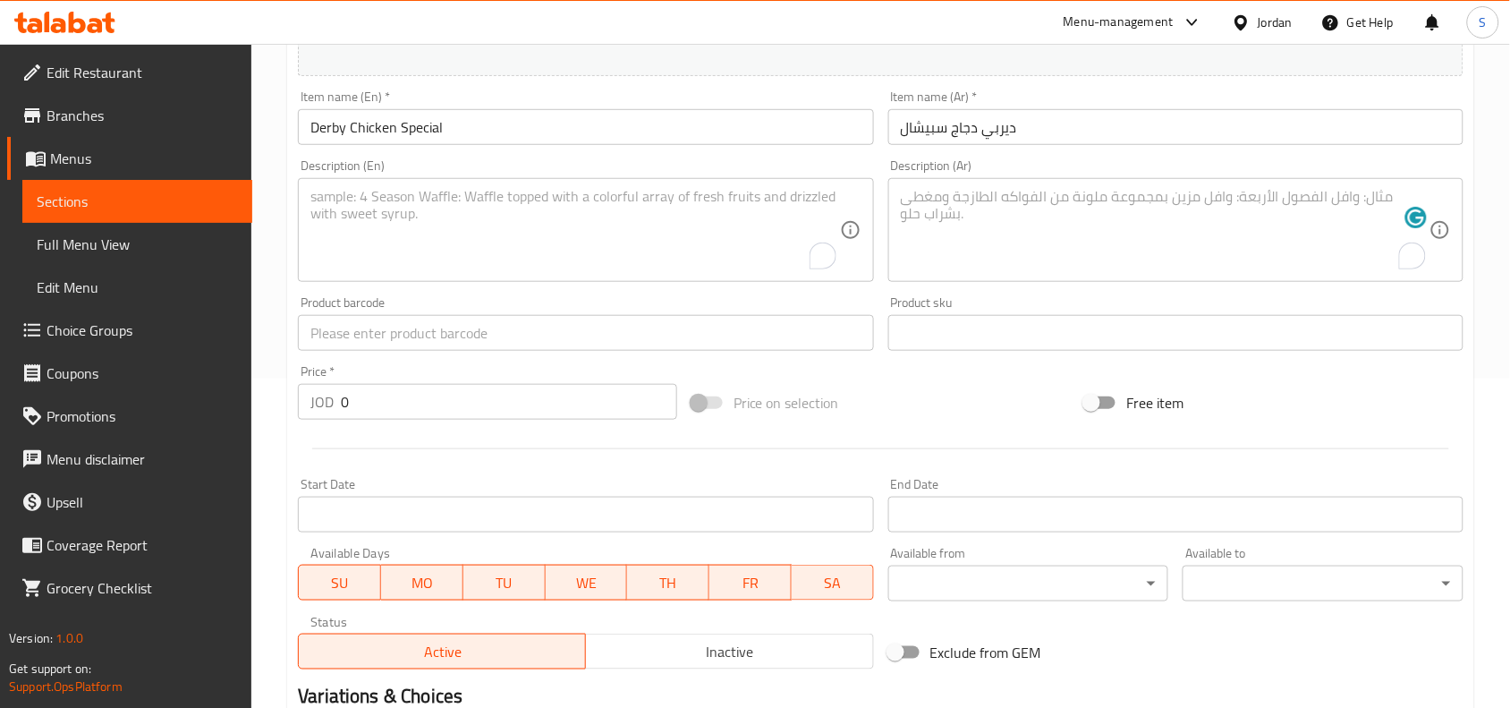
click at [1127, 224] on textarea "To enrich screen reader interactions, please activate Accessibility in Grammarl…" at bounding box center [1165, 230] width 529 height 85
paste textarea "صدر الدجاج المقرمش ، جبنة موزيريلا ،تيركي ، خس ، مخلل ، صوص ديربي السبيشال ، بط…"
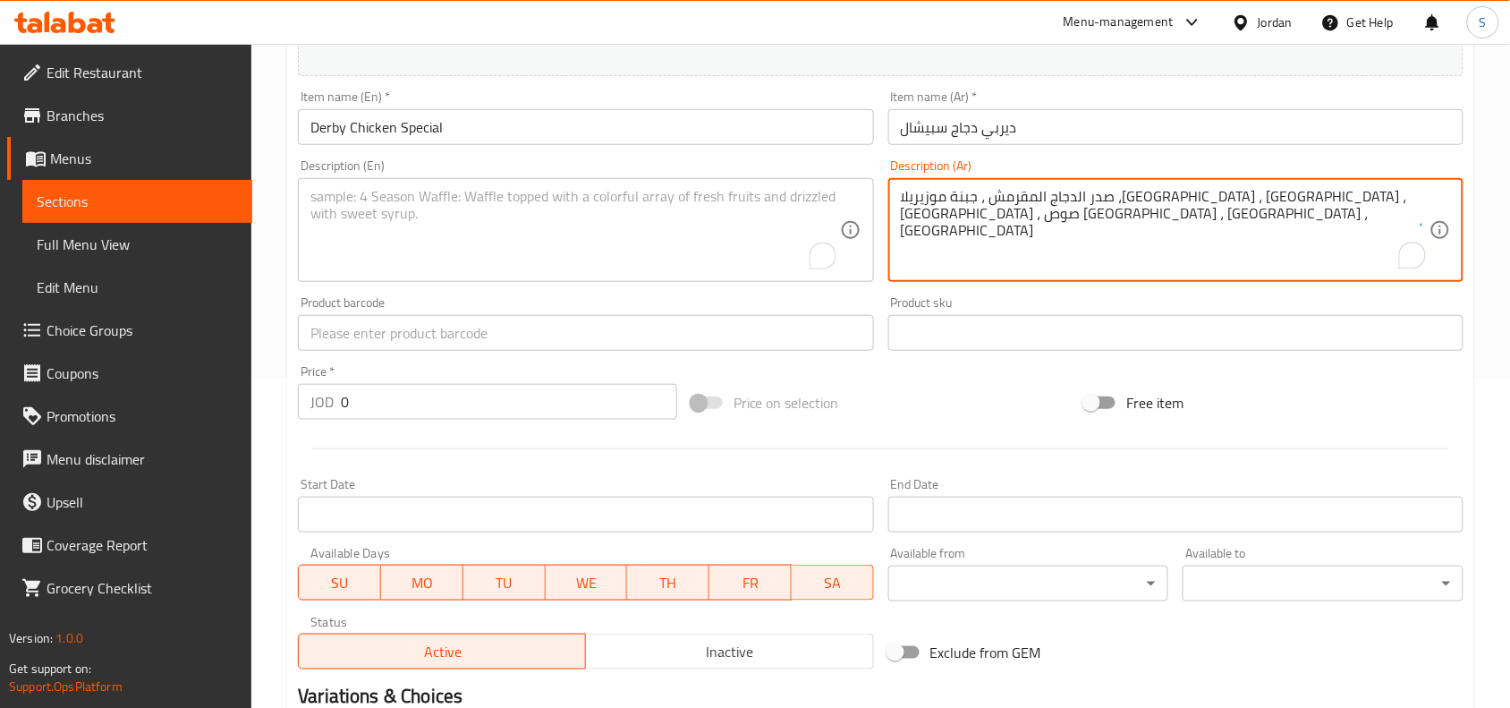
type textarea "صدر الدجاج المقرمش ، جبنة موزيريلا ،تيركي ، خس ، مخلل ، صوص ديربي السبيشال ، بط…"
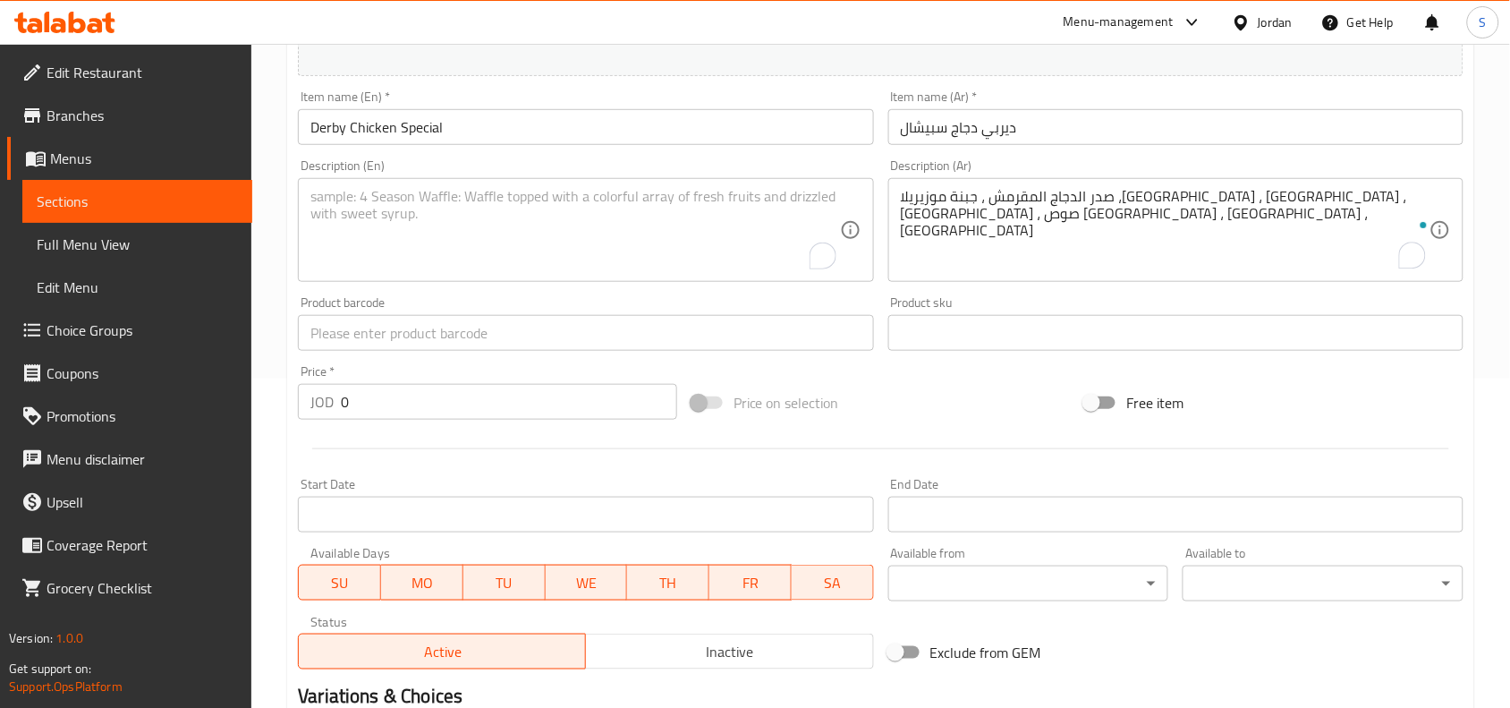
click at [564, 222] on textarea "To enrich screen reader interactions, please activate Accessibility in Grammarl…" at bounding box center [574, 230] width 529 height 85
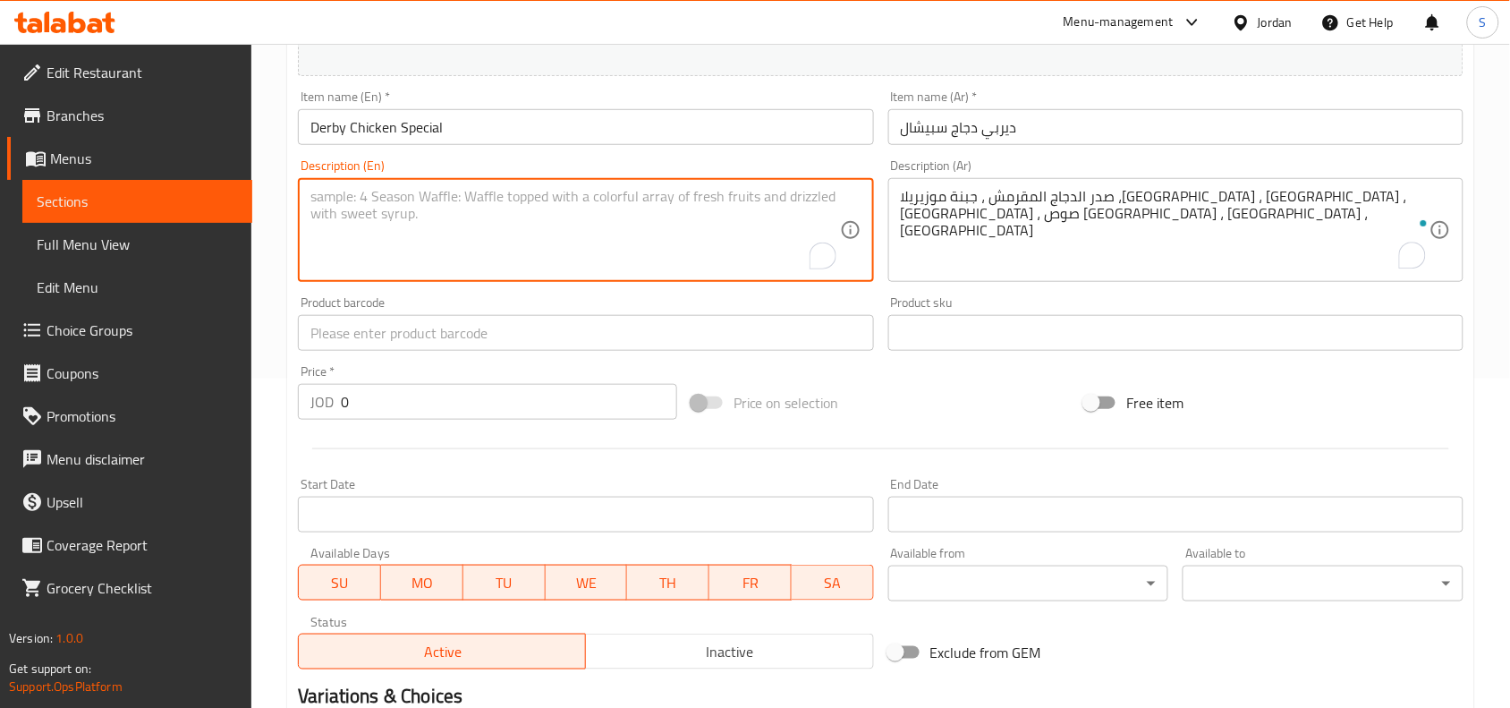
paste textarea "Crunchy Chicken Breast, Mozzarella Cheese,Turkey , Lettuce, Pickles, Special De…"
type textarea "Crunchy Chicken Breast, Mozzarella Cheese,Turkey , Lettuce, Pickles, Special De…"
click at [971, 412] on div "Price on selection" at bounding box center [881, 402] width 394 height 48
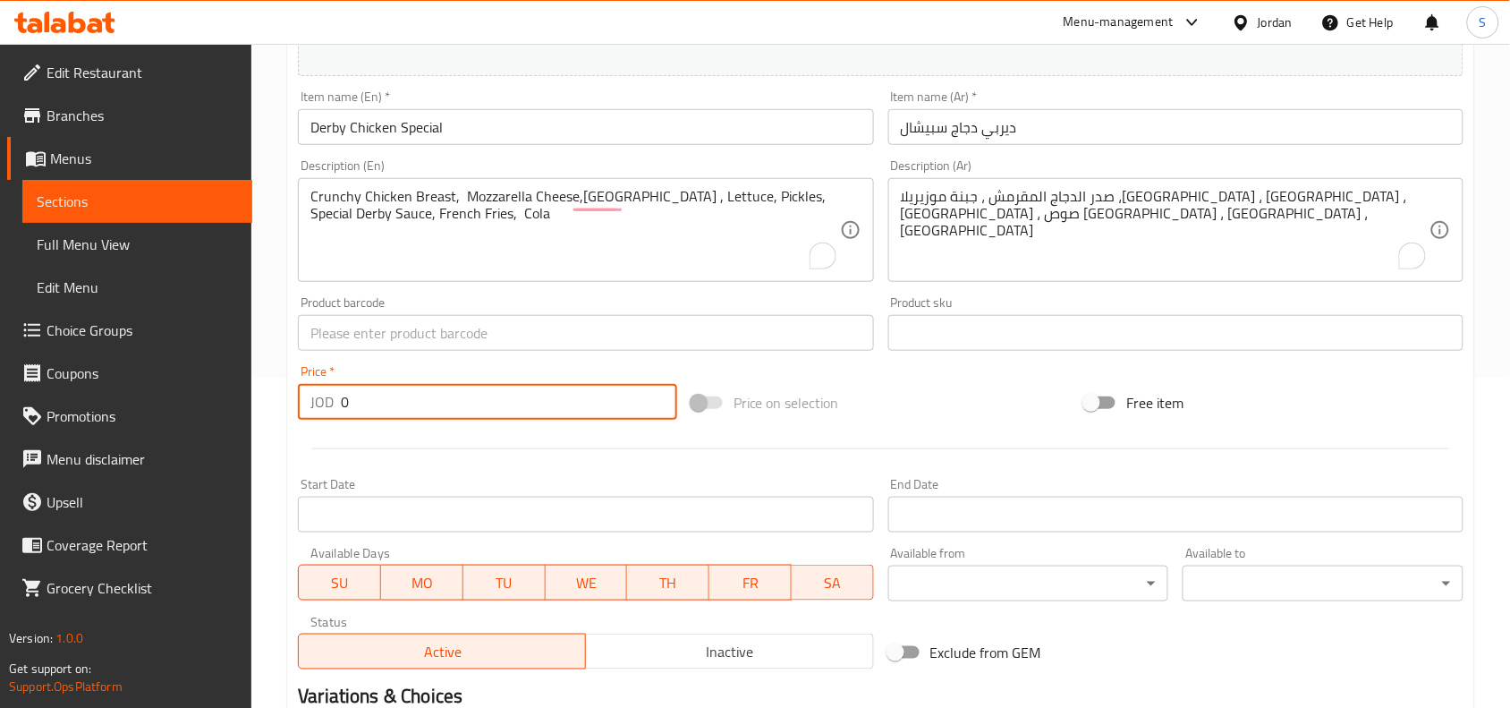
drag, startPoint x: 444, startPoint y: 405, endPoint x: 323, endPoint y: 407, distance: 120.8
click at [323, 407] on div "JOD 0 Price *" at bounding box center [487, 402] width 379 height 36
type input "4.50"
click at [988, 418] on div "Price on selection" at bounding box center [881, 402] width 394 height 48
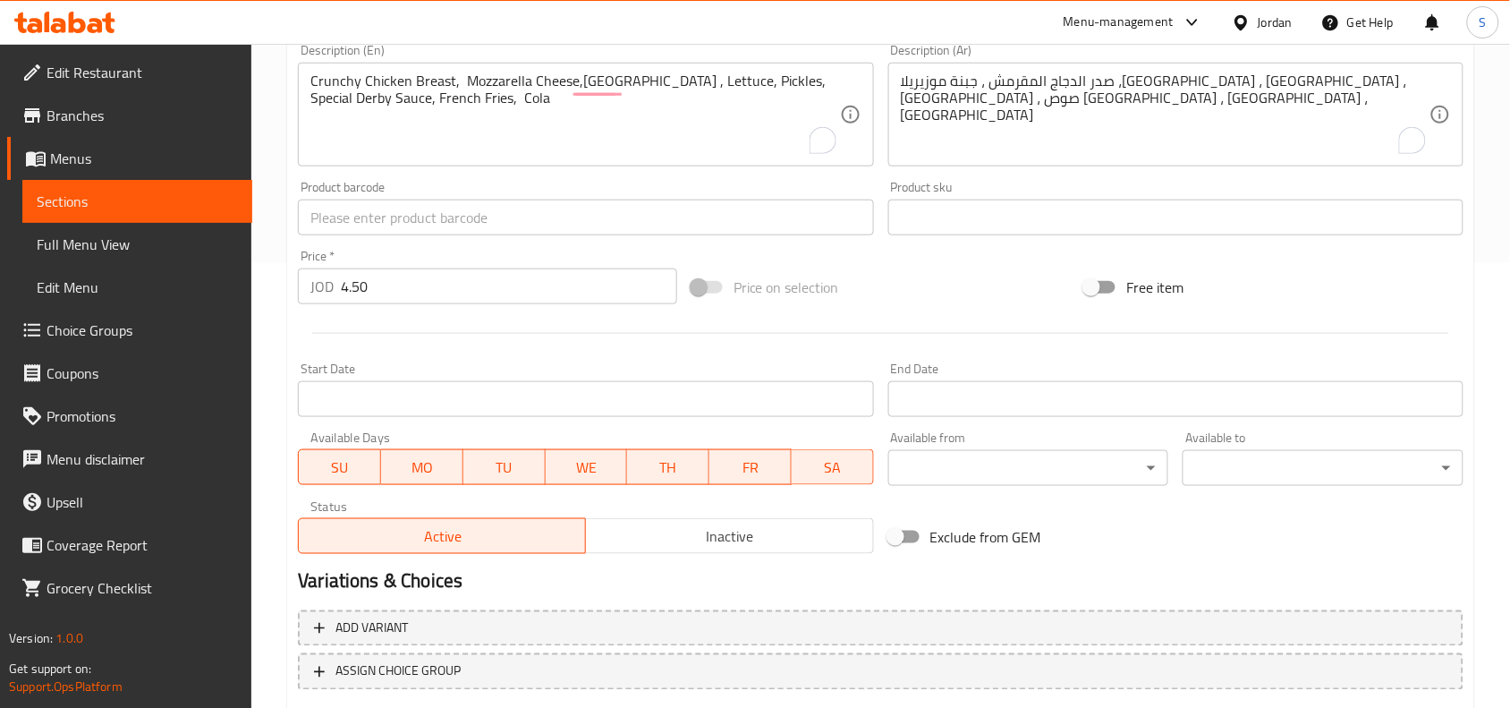
scroll to position [553, 0]
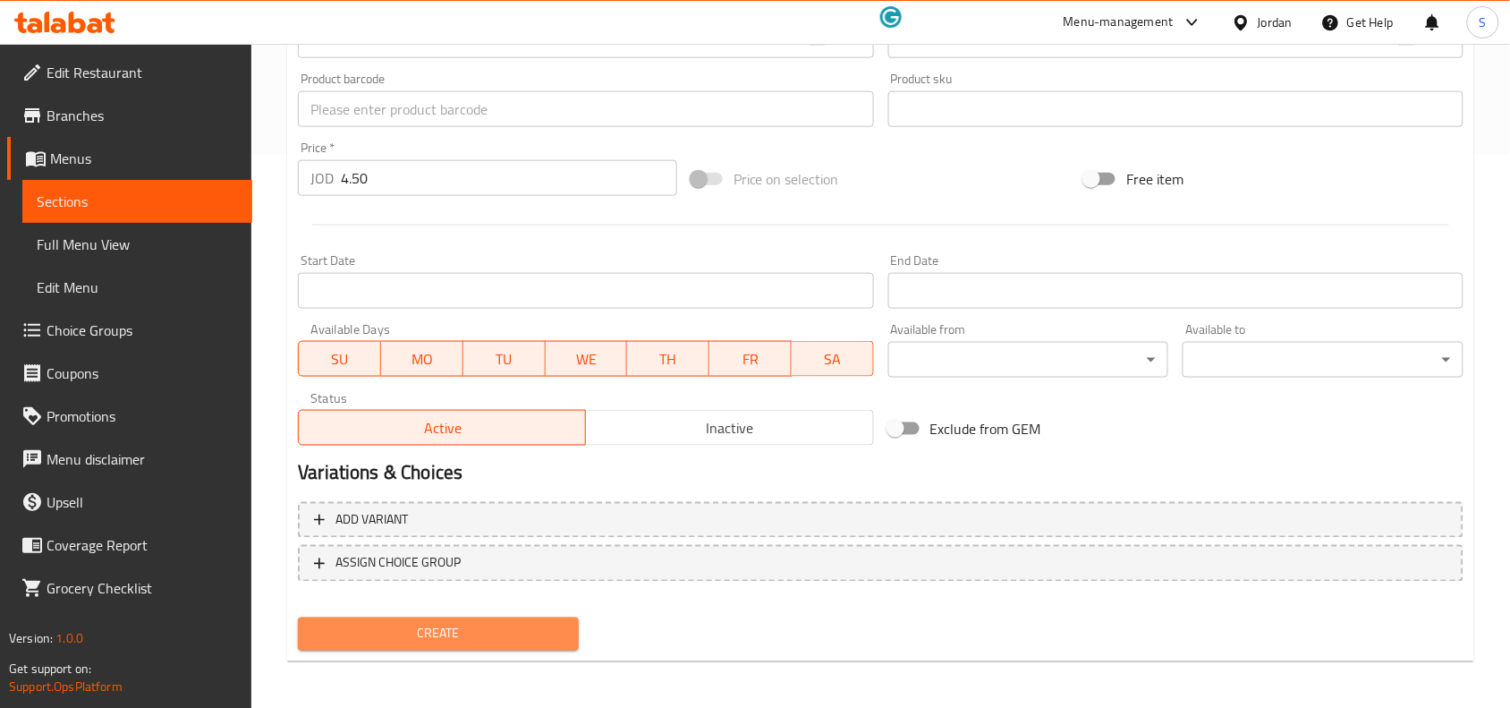
click at [458, 617] on button "Create" at bounding box center [438, 633] width 281 height 33
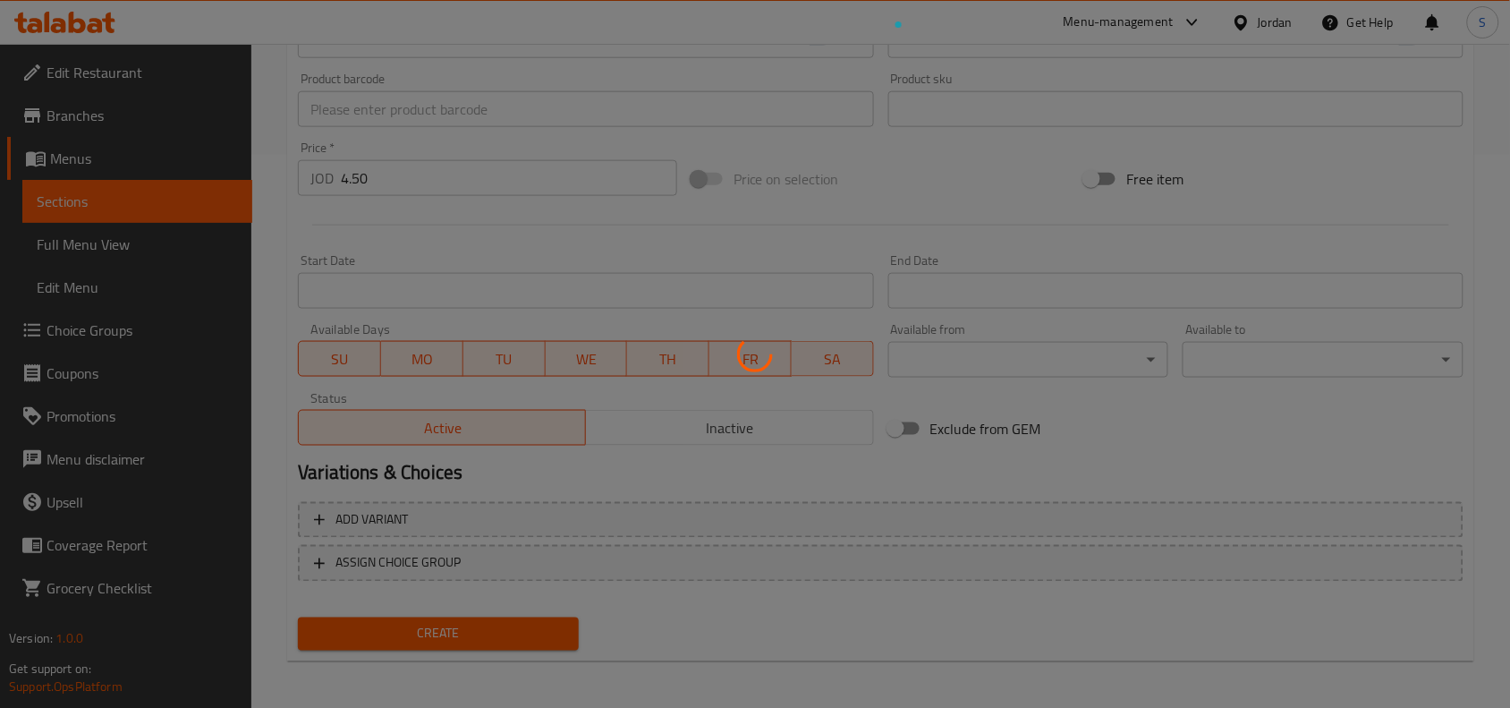
type input "0"
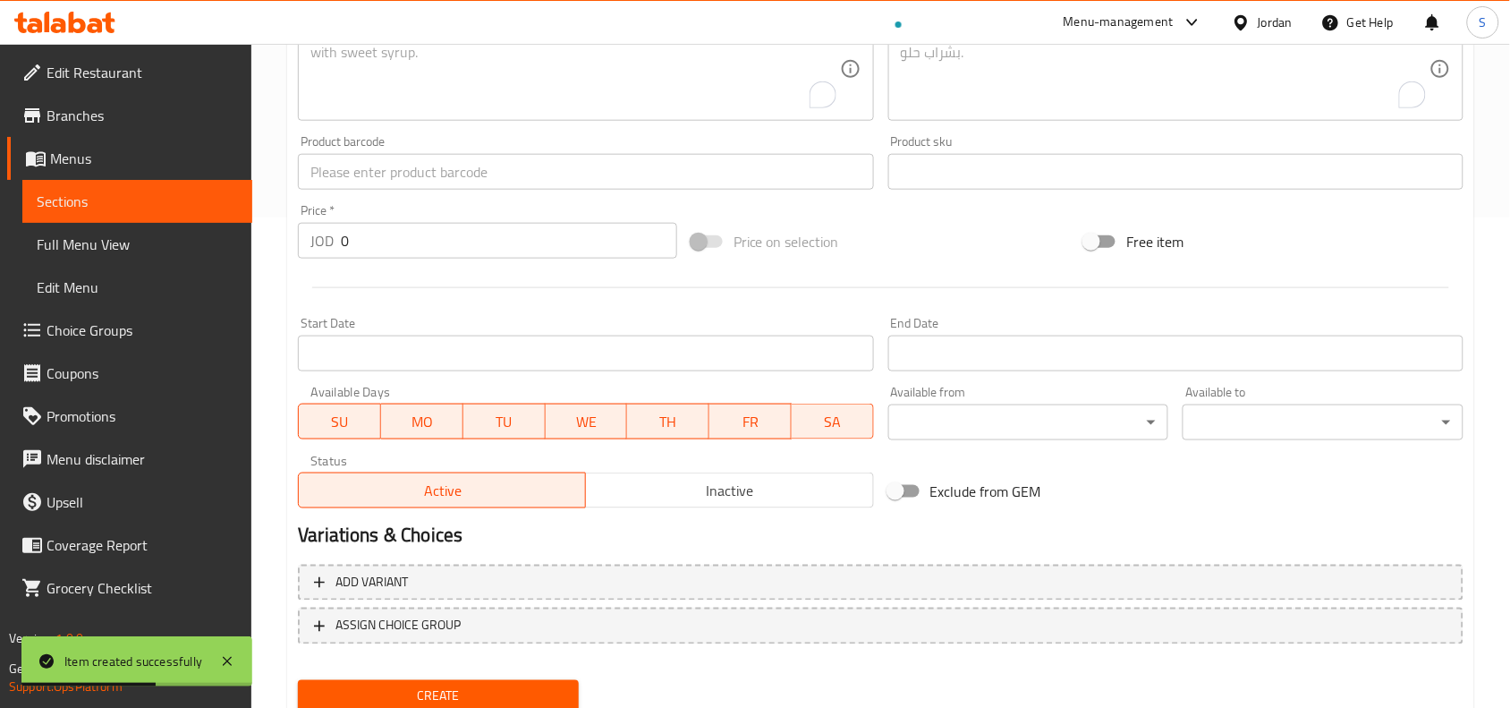
scroll to position [0, 0]
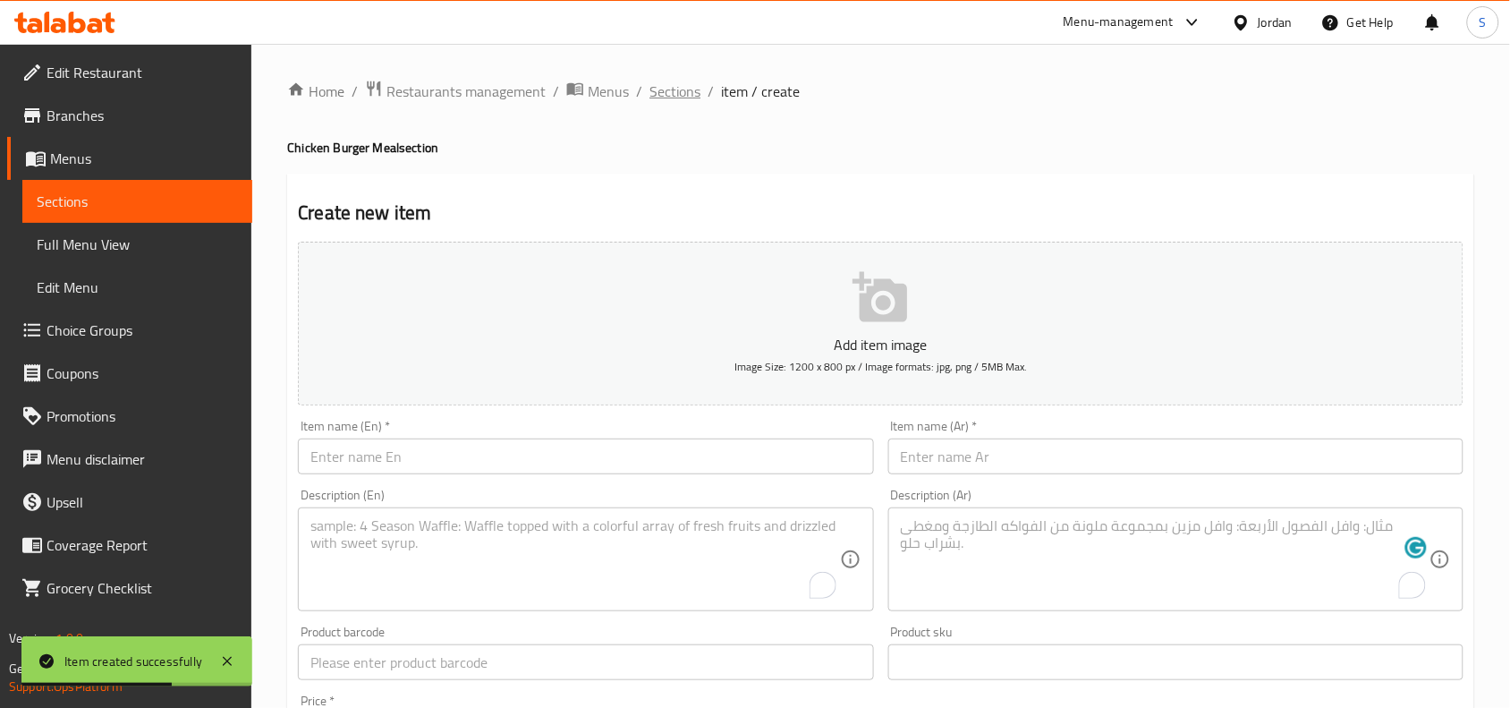
click at [664, 95] on span "Sections" at bounding box center [674, 91] width 51 height 21
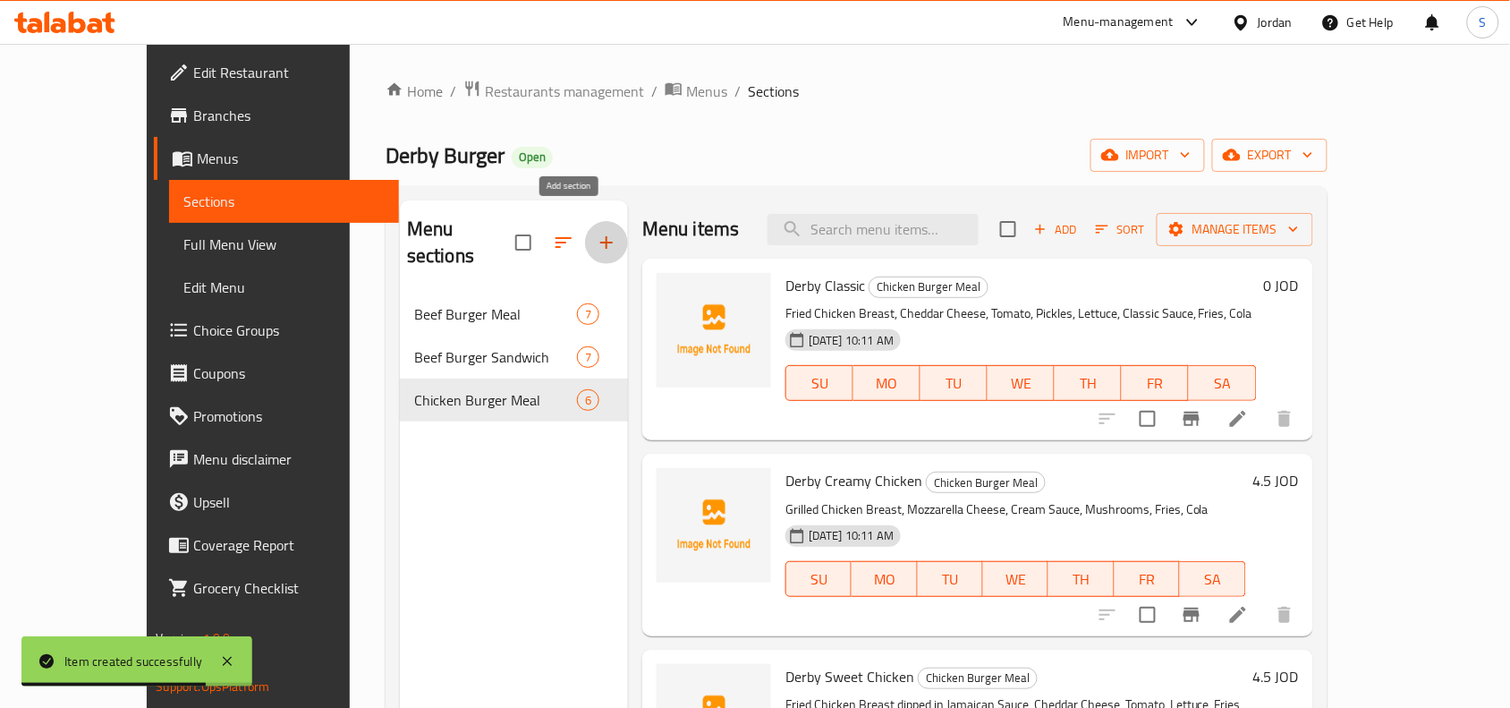
click at [596, 232] on icon "button" at bounding box center [606, 242] width 21 height 21
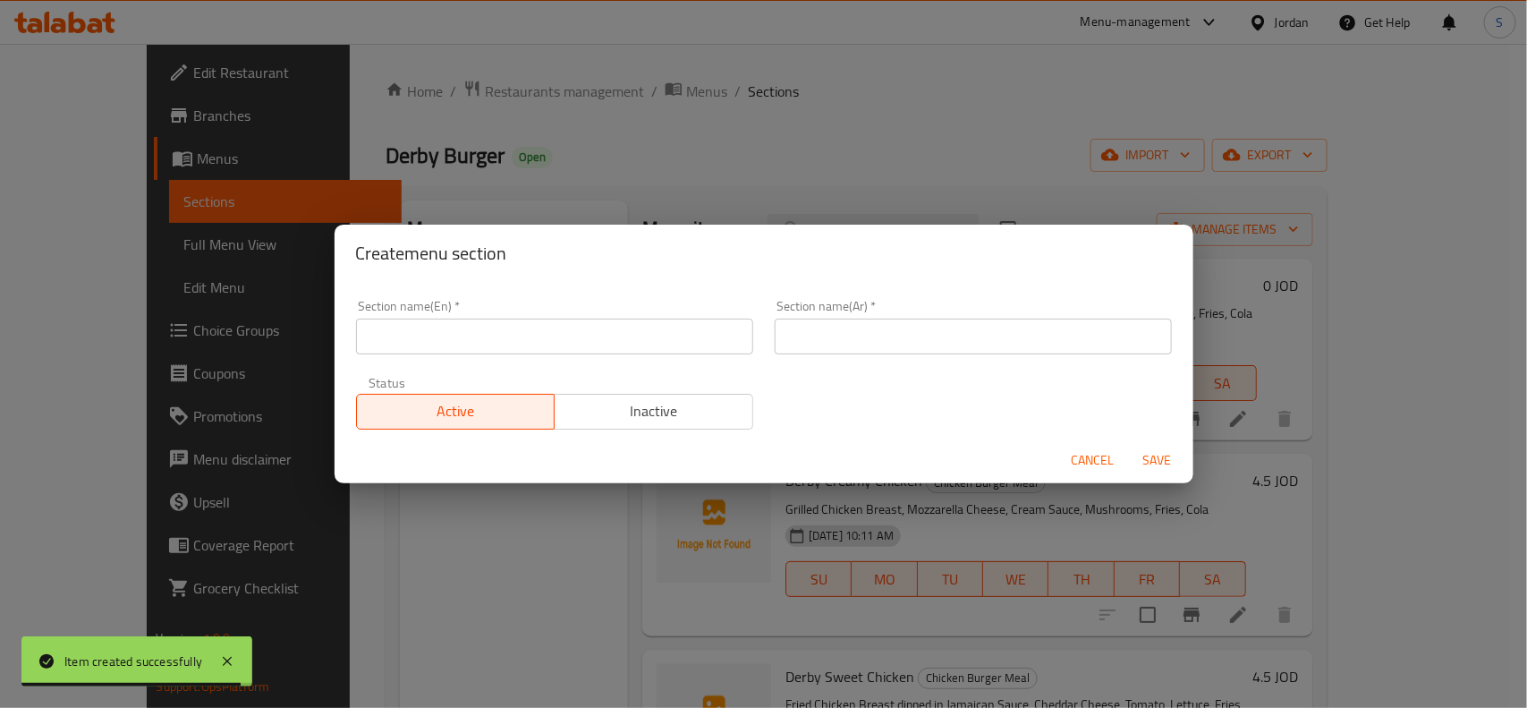
click at [584, 337] on input "text" at bounding box center [554, 336] width 397 height 36
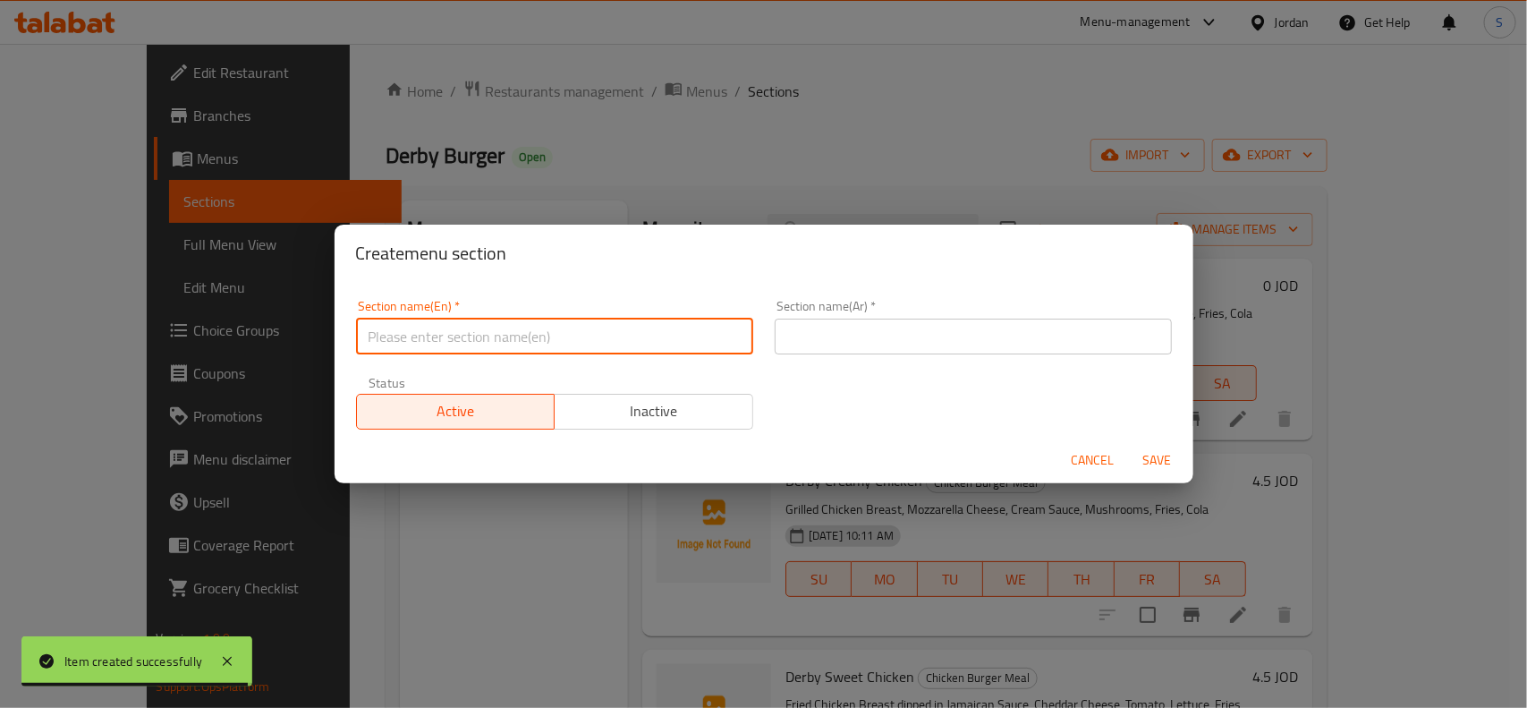
paste input "Chicken Burger Sandwich"
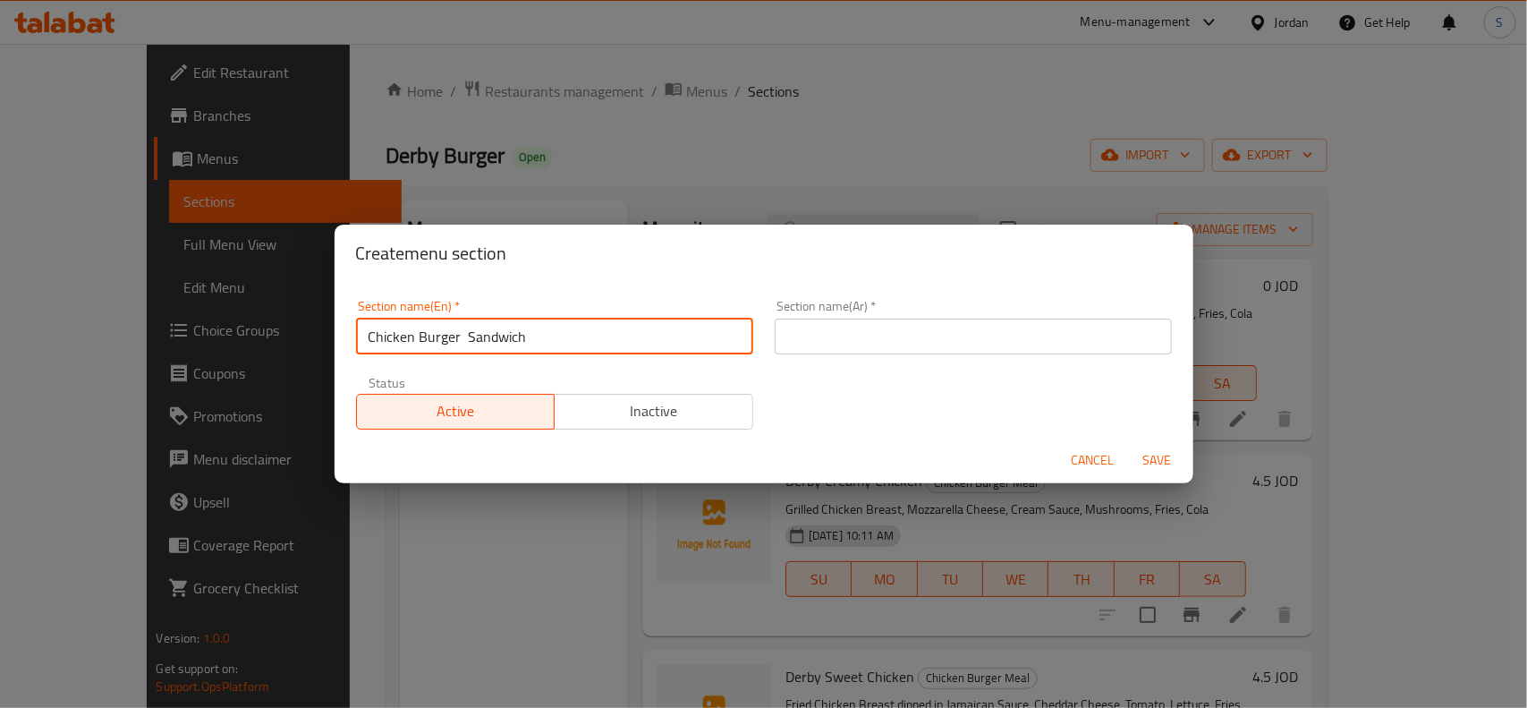
click at [461, 340] on input "Chicken Burger Sandwich" at bounding box center [554, 336] width 397 height 36
click at [557, 334] on input "Chicken Burger Sandwich" at bounding box center [554, 336] width 397 height 36
type input "Chicken Burger Sandwich"
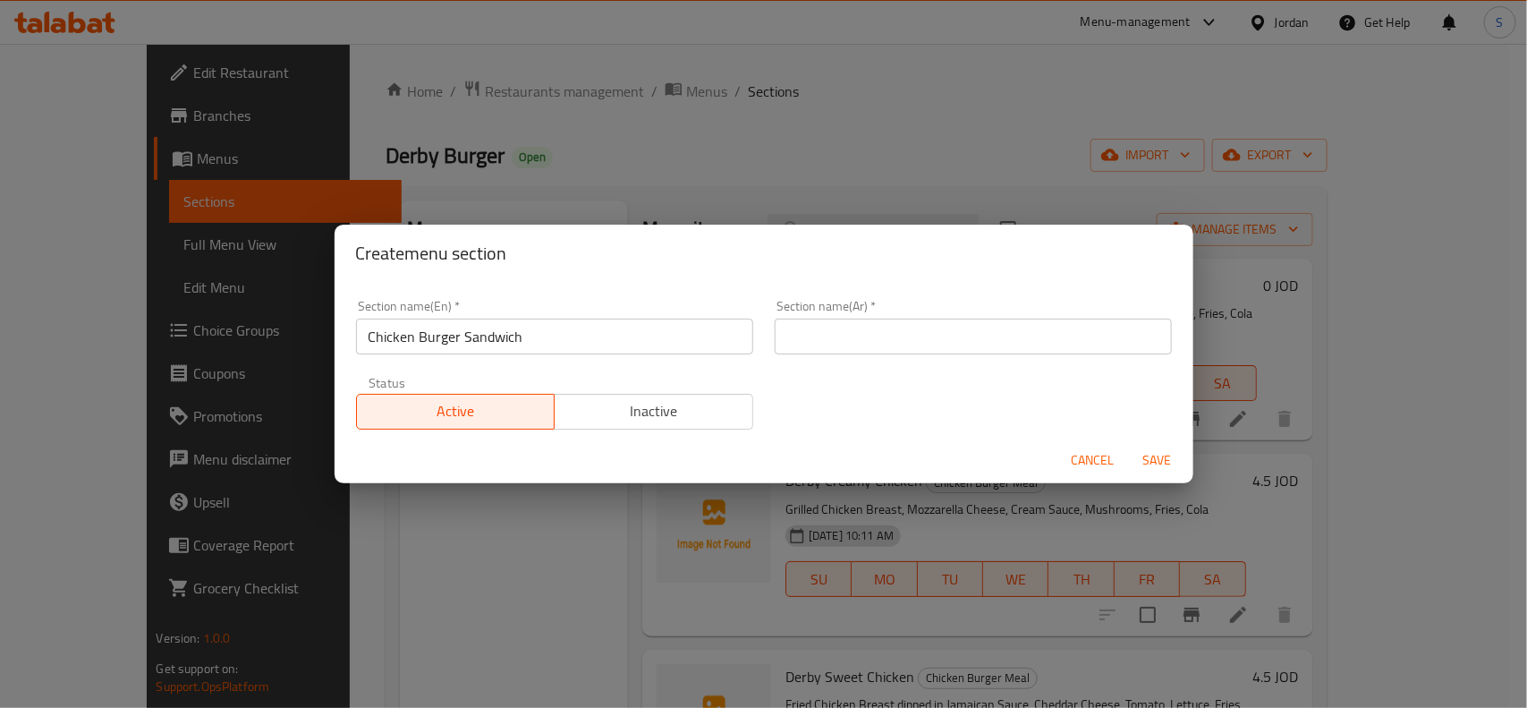
click at [914, 354] on div "Section name(Ar)   * Section name(Ar) *" at bounding box center [973, 327] width 419 height 76
click at [917, 344] on input "text" at bounding box center [973, 336] width 397 height 36
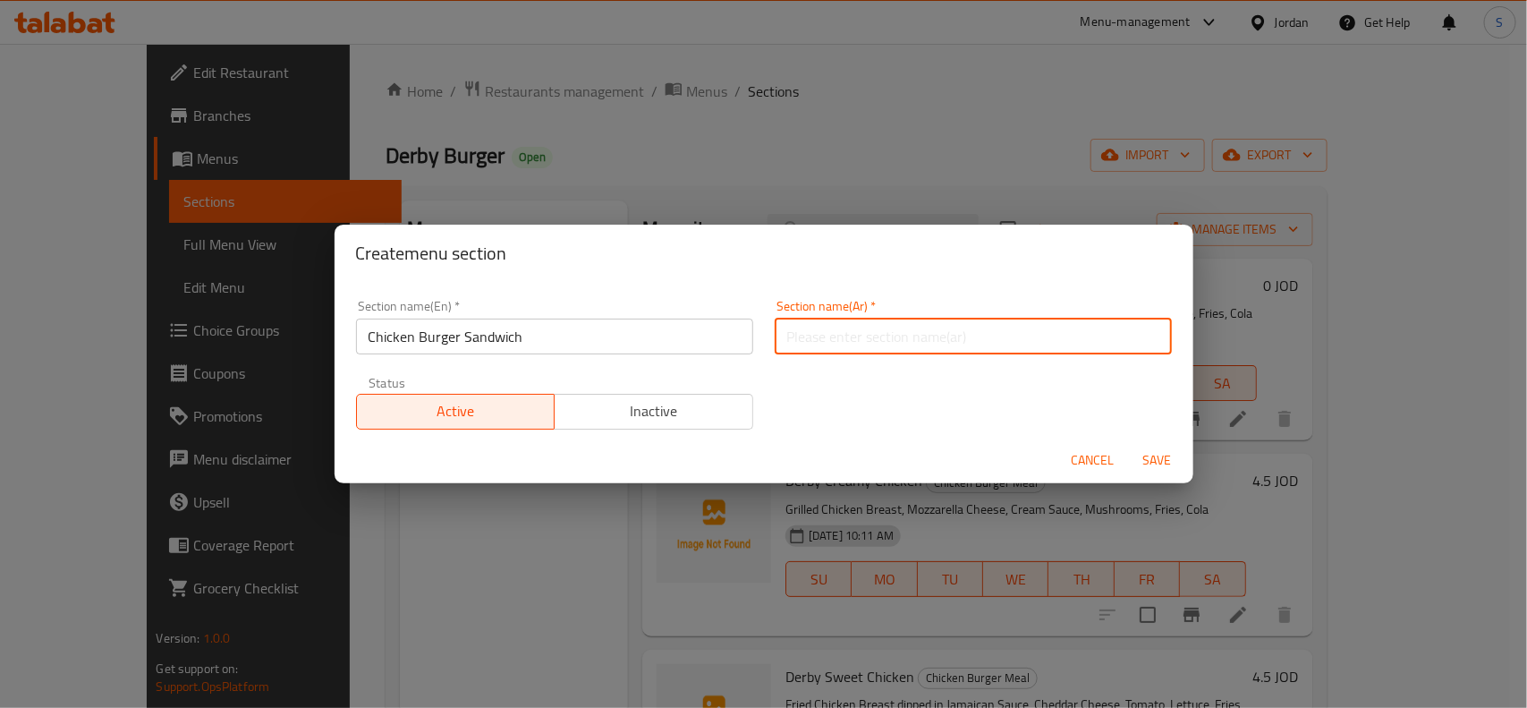
paste input "ساندويتش برجر دجاج"
type input "ساندويتش برجر دجاج"
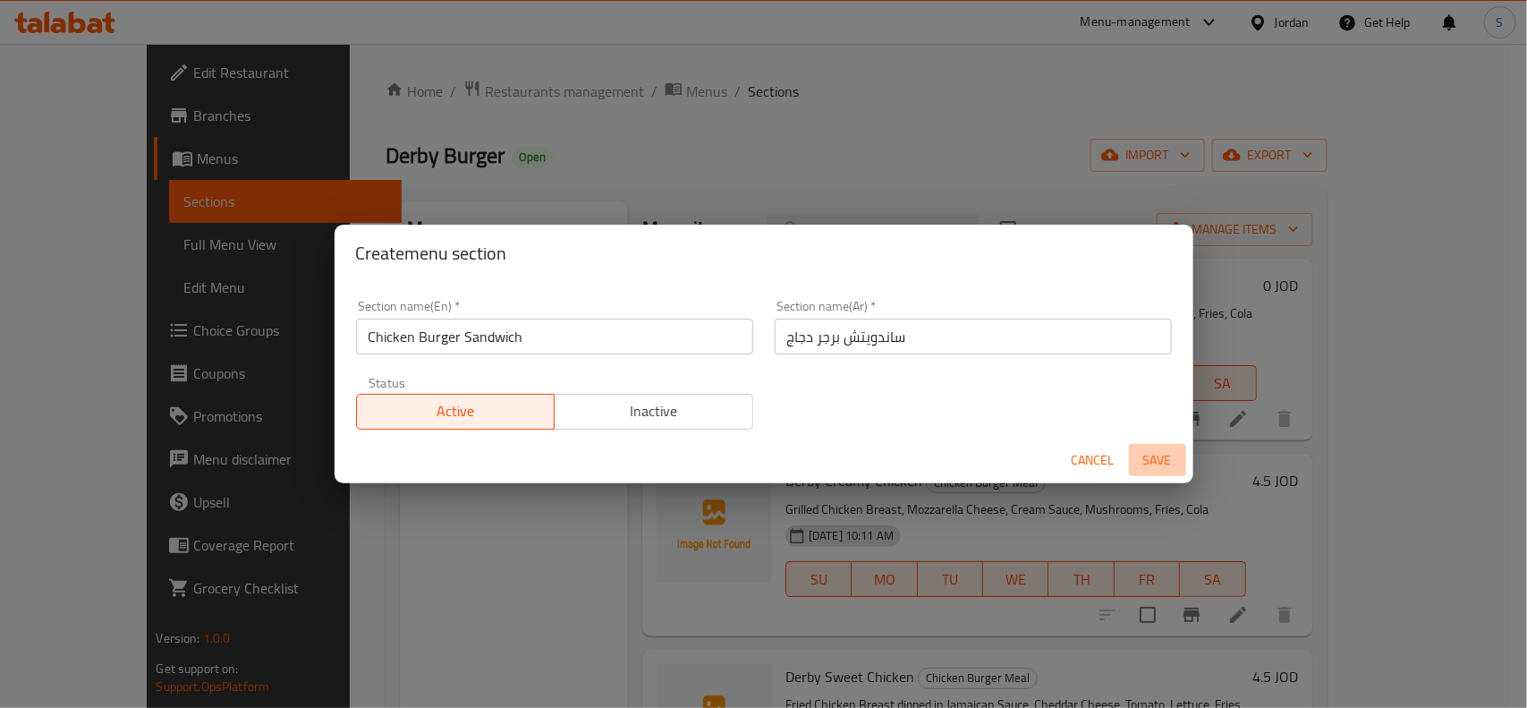
click at [1170, 463] on span "Save" at bounding box center [1157, 460] width 43 height 22
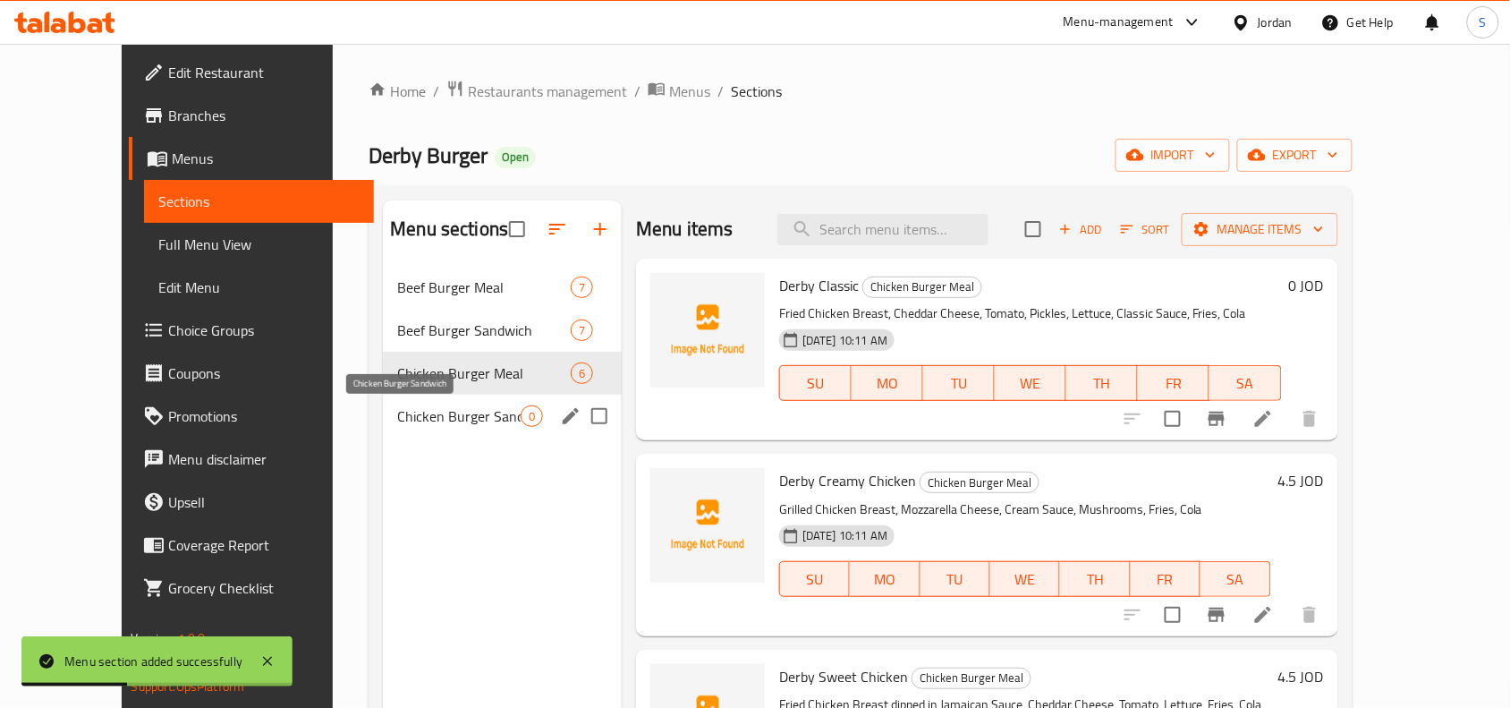
click at [456, 412] on span "Chicken Burger Sandwich" at bounding box center [458, 415] width 123 height 21
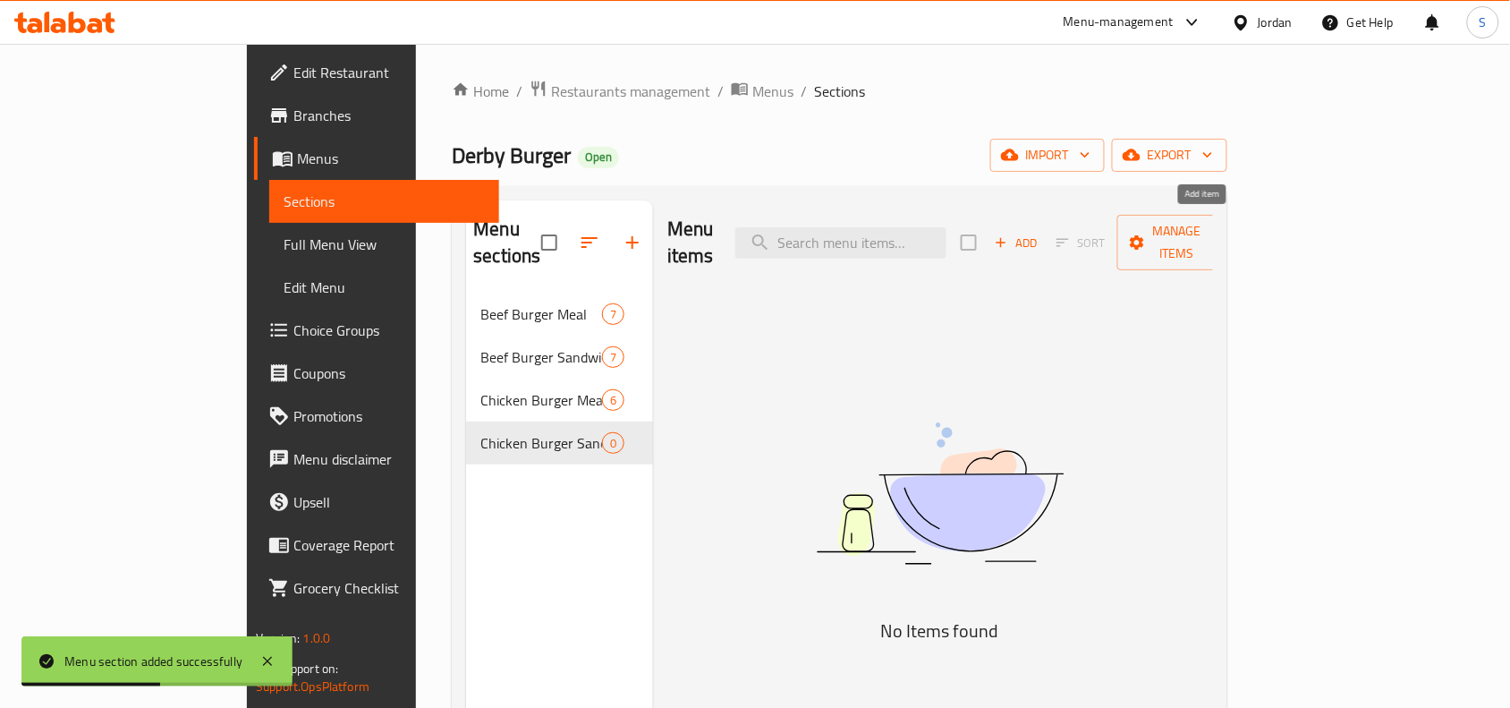
click at [1040, 235] on span "Add" at bounding box center [1016, 243] width 48 height 21
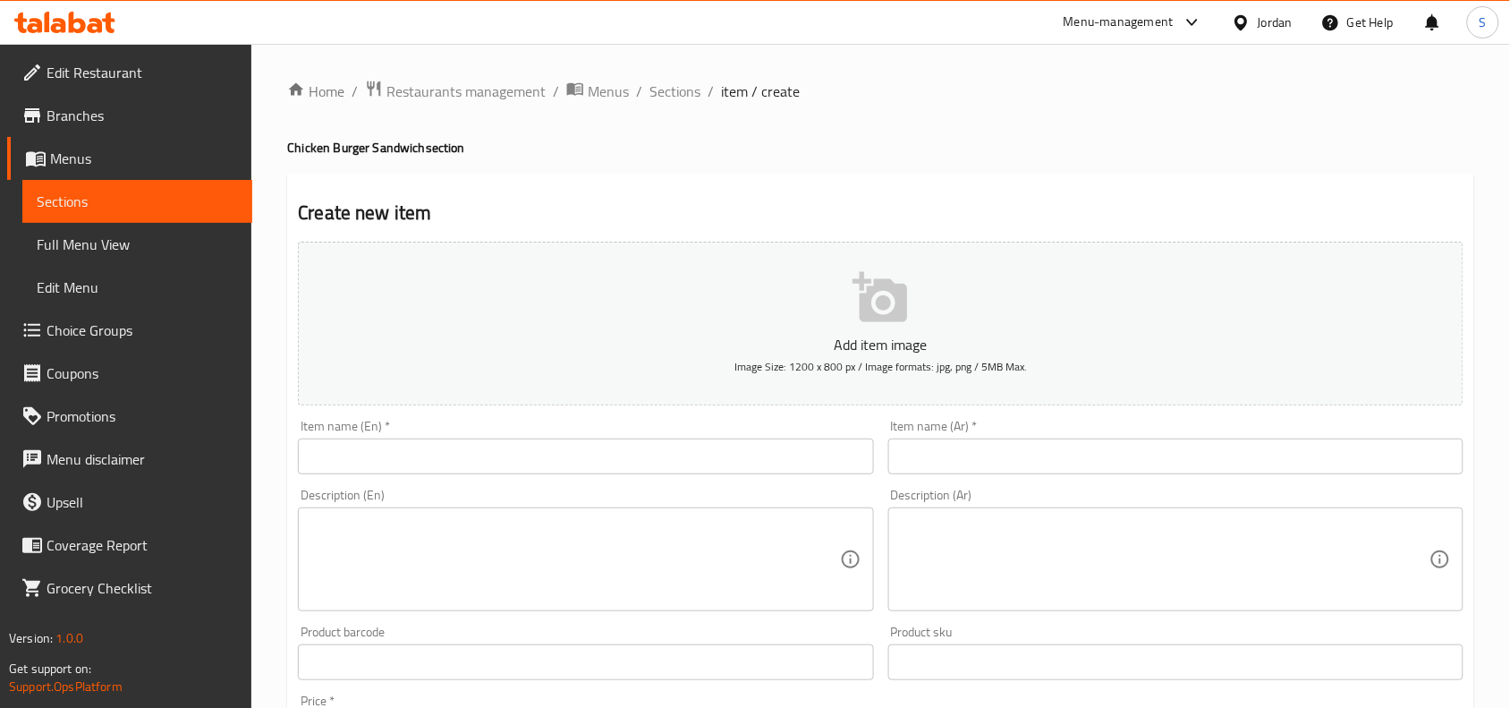
click at [687, 466] on input "text" at bounding box center [585, 456] width 575 height 36
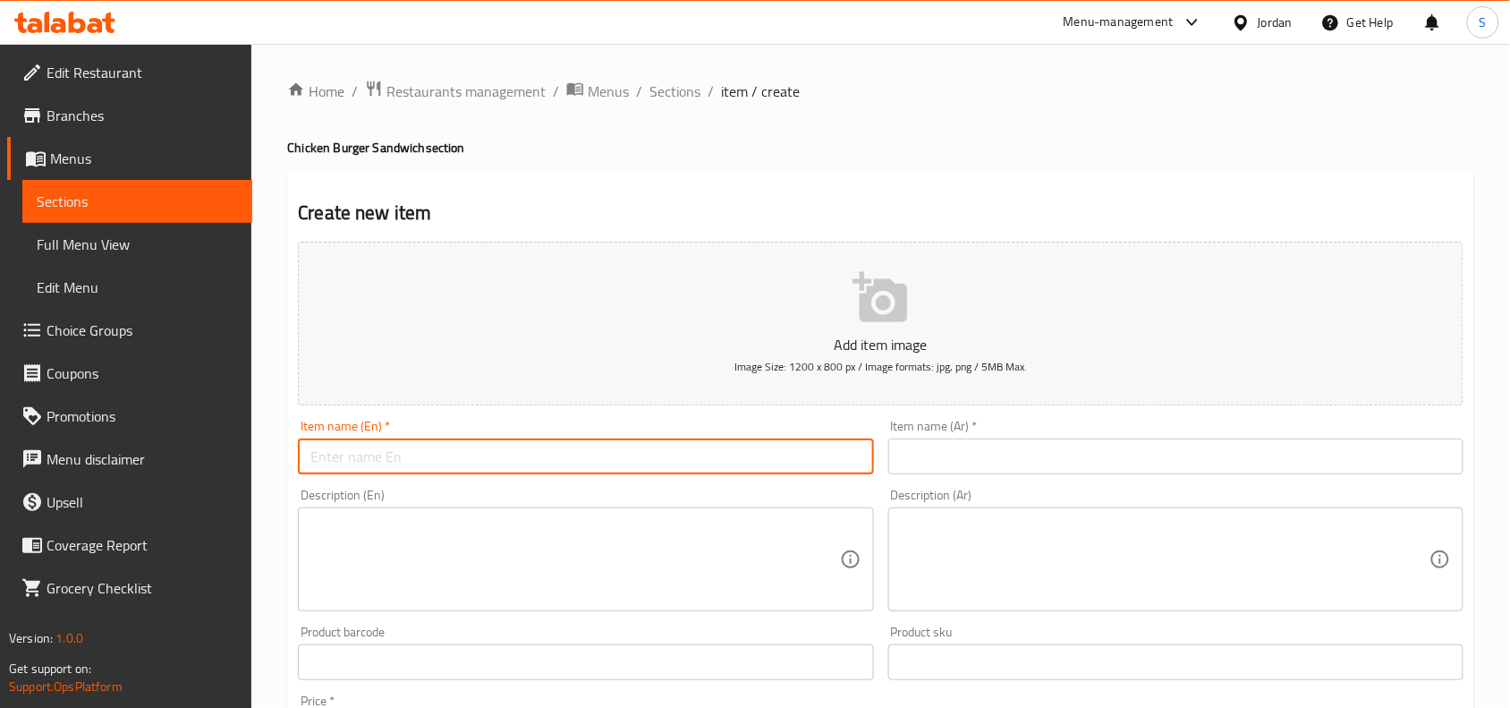
paste input "Derby - Classic"
drag, startPoint x: 345, startPoint y: 458, endPoint x: 355, endPoint y: 462, distance: 10.8
click at [355, 462] on input "Derby - Classic" at bounding box center [585, 456] width 575 height 36
type input "Derby Classic"
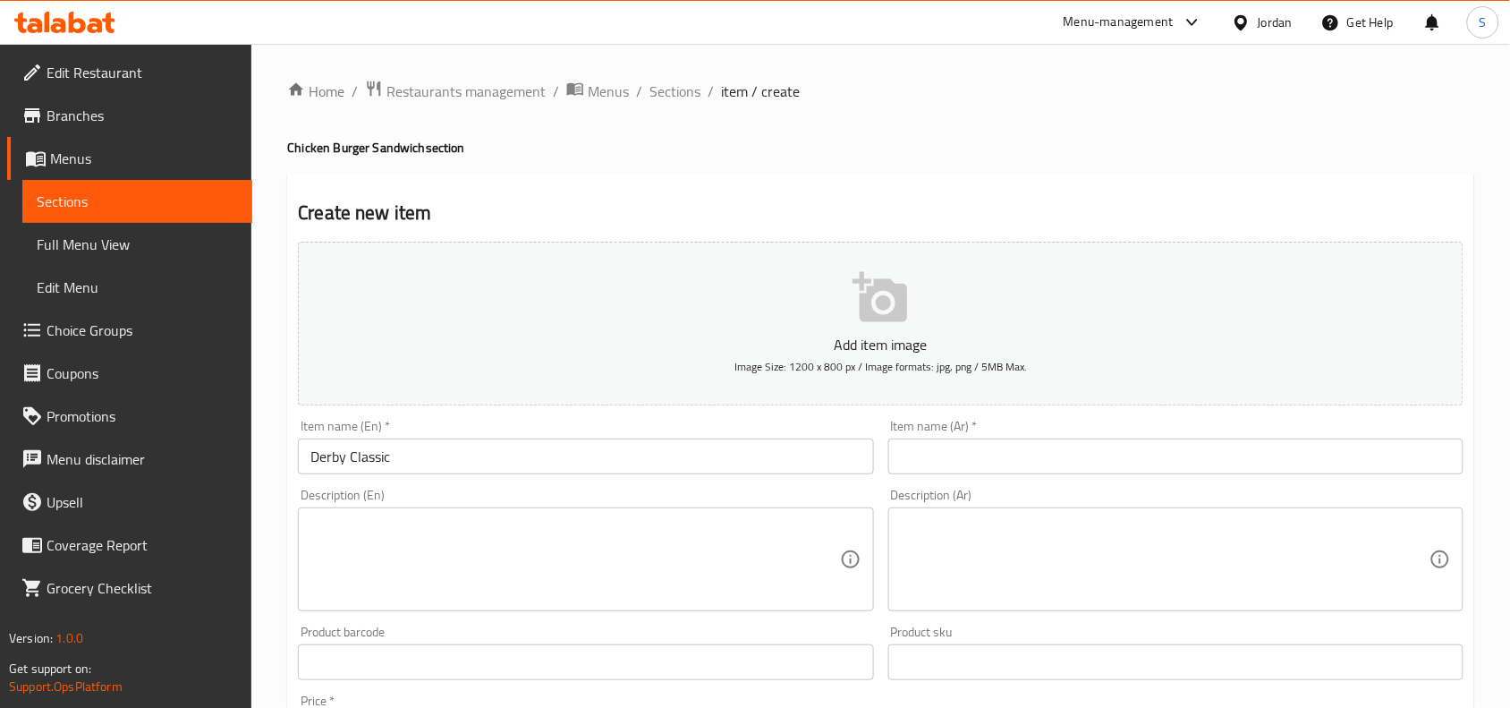
click at [1121, 445] on input "text" at bounding box center [1175, 456] width 575 height 36
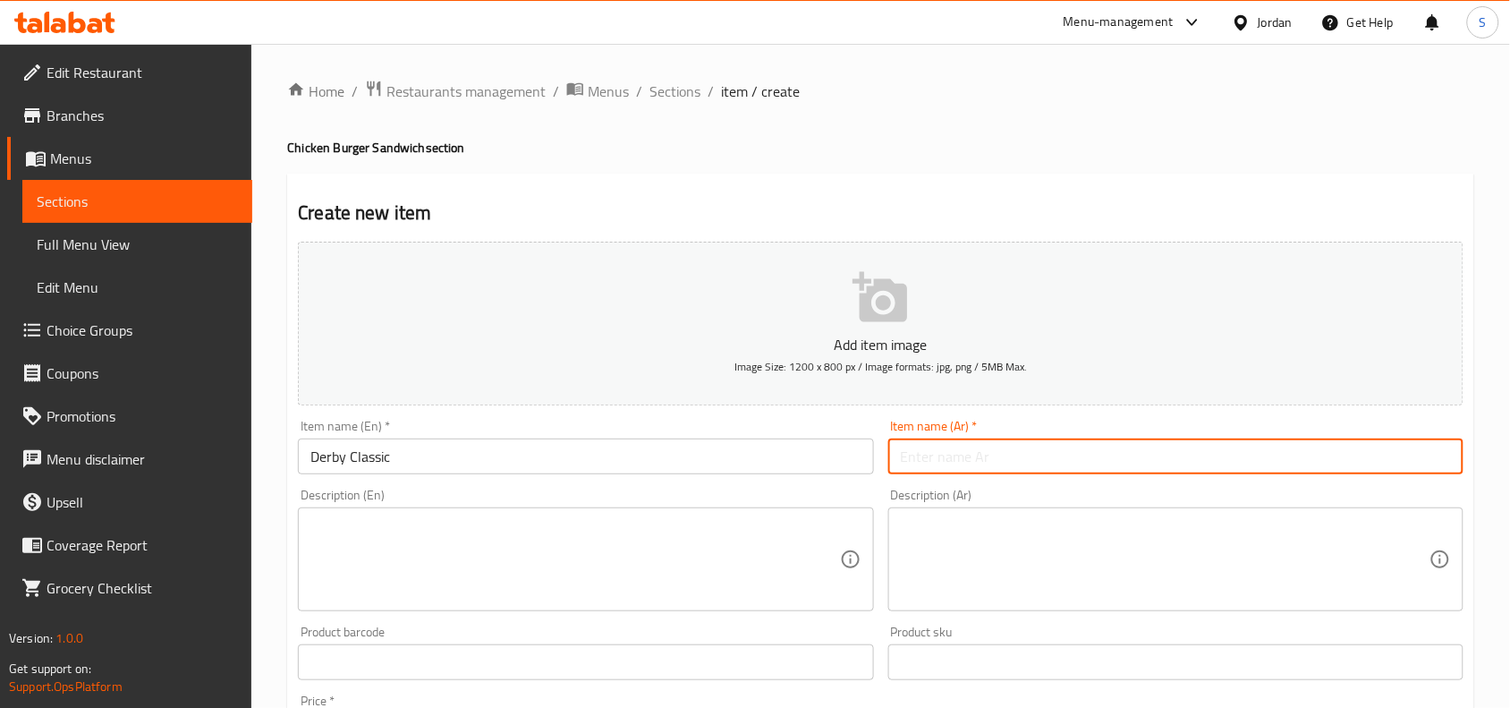
paste input "ديربي كلاسيك"
type input "ديربي كلاسيك"
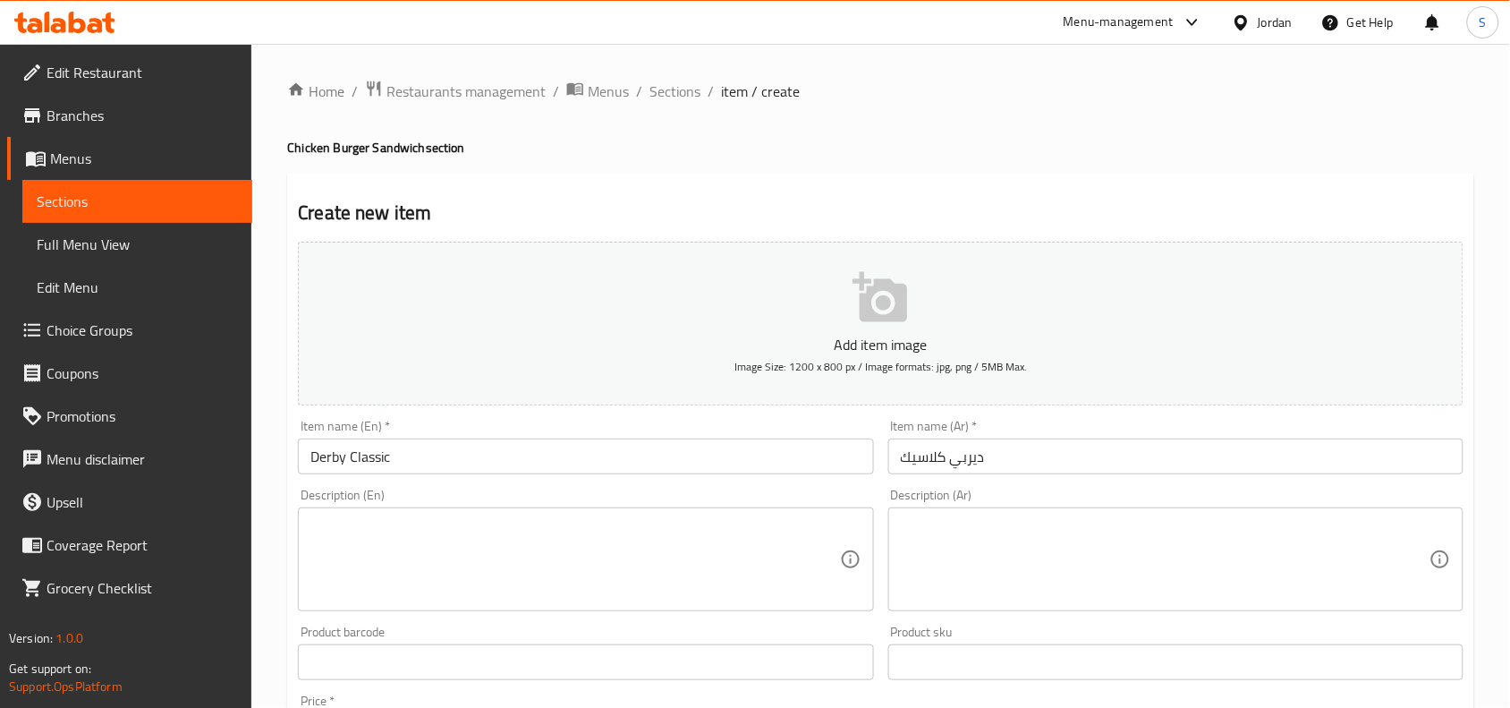
click at [1075, 550] on textarea at bounding box center [1165, 559] width 529 height 85
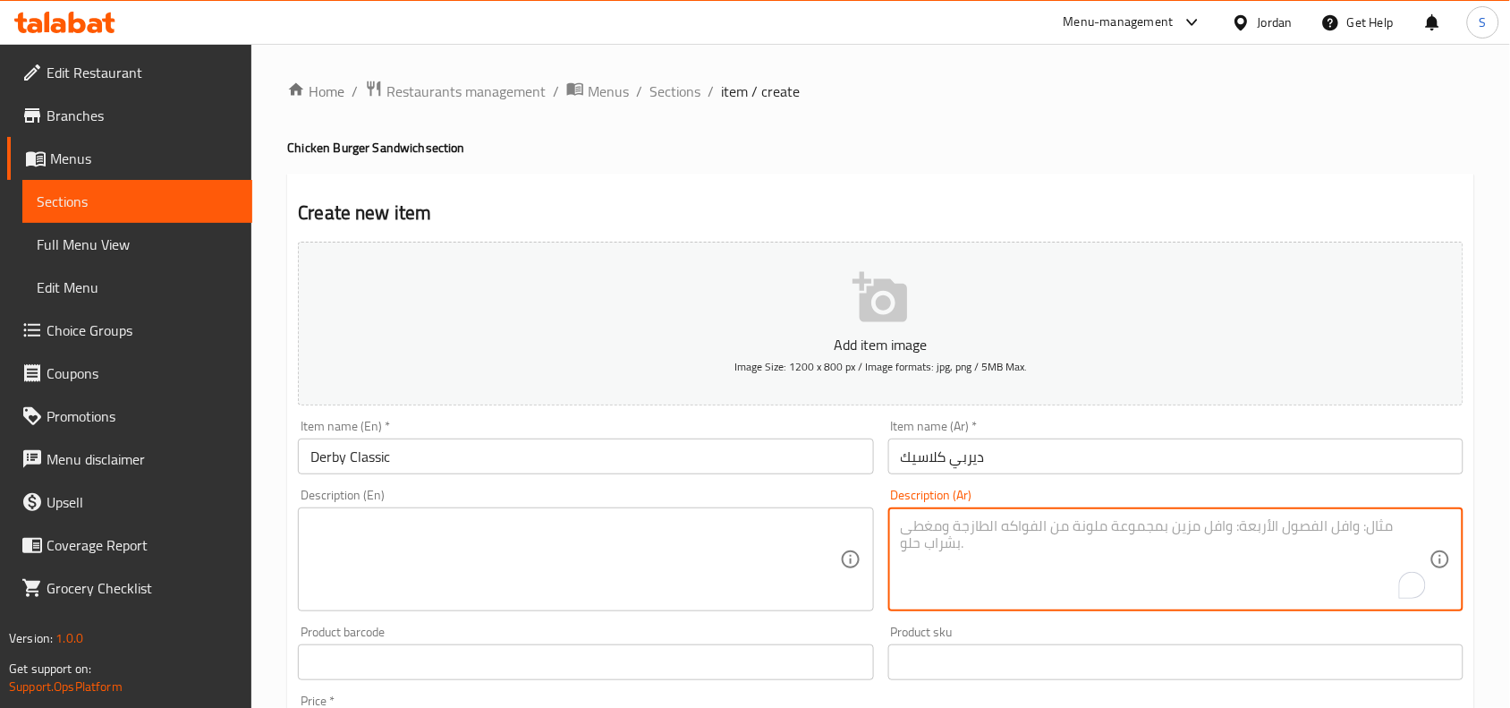
paste textarea "صدر الدجاج المقلي ، جبنة شيدر ، بندورة ،مخلل، خس ، صوص الكلاسيك"
type textarea "صدر الدجاج المقلي ، جبنة شيدر ، بندورة ،مخلل، خس ، صوص الكلاسيك"
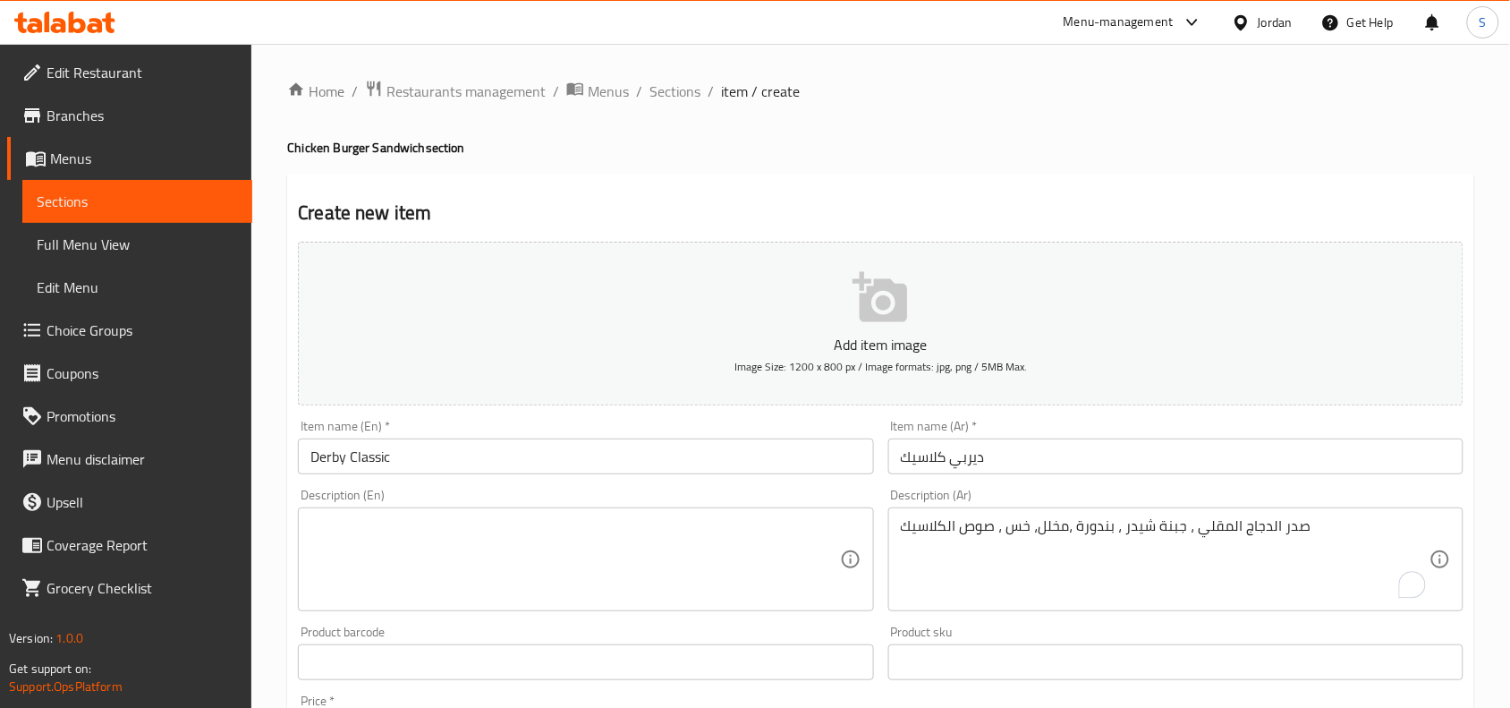
click at [617, 533] on textarea at bounding box center [574, 559] width 529 height 85
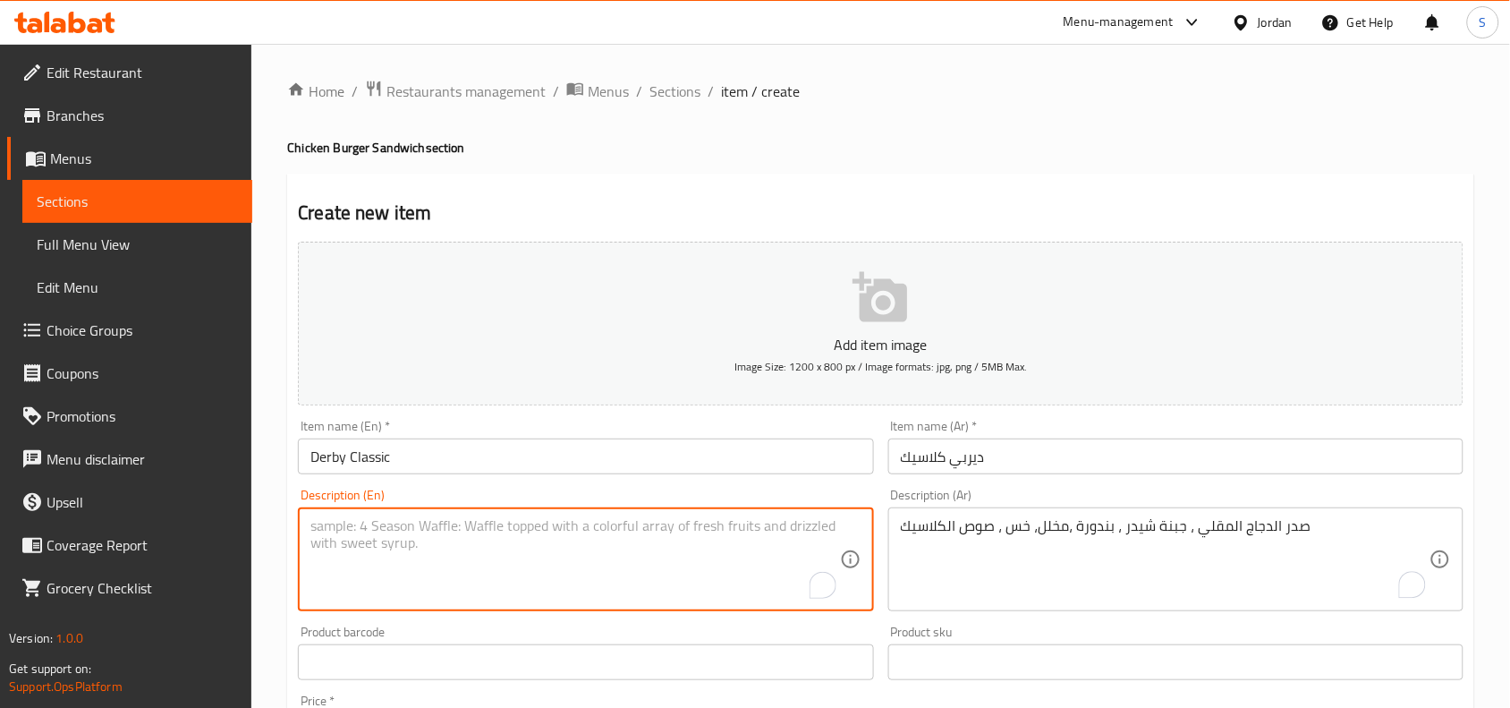
paste textarea "Fried Chicken Breast, Cheddar Cheese, Tomato, Pickles, Lettuce, Classic Sauce"
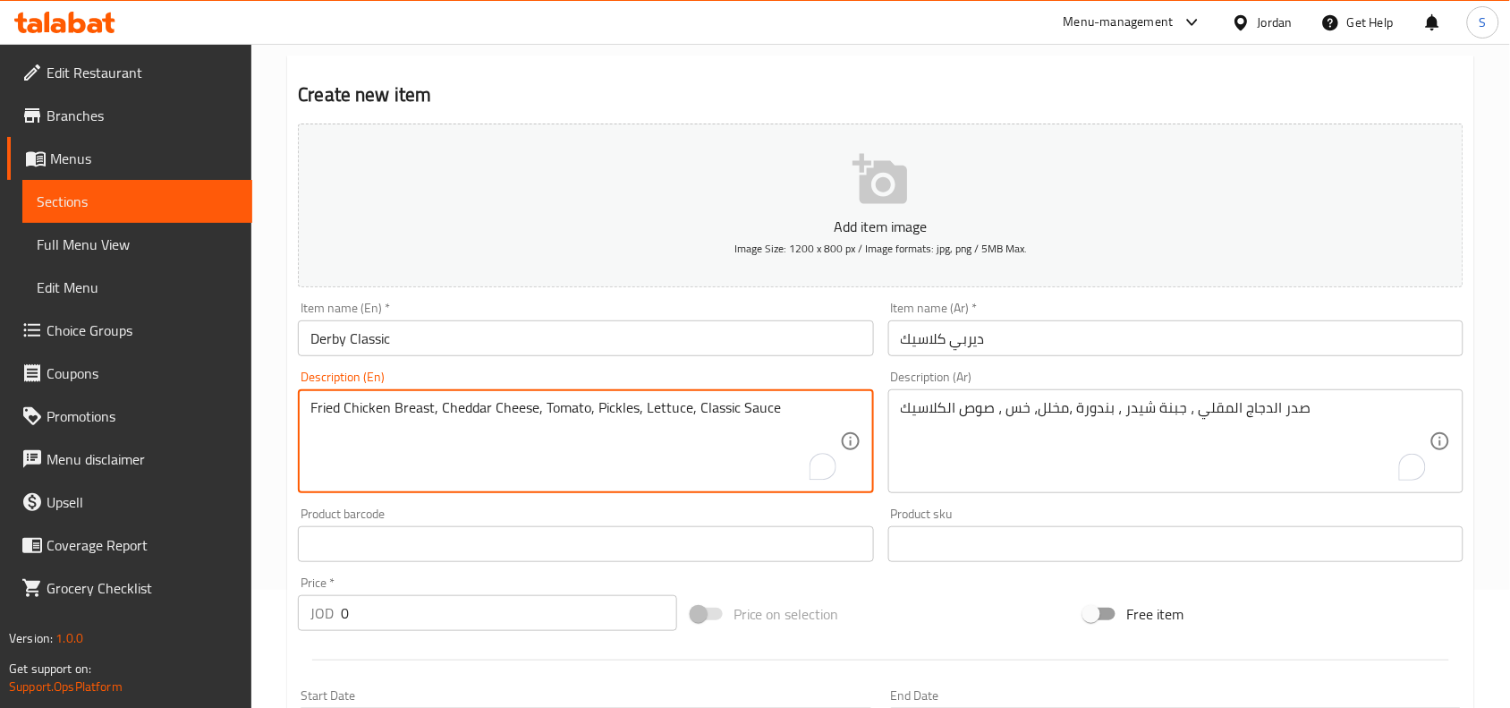
scroll to position [224, 0]
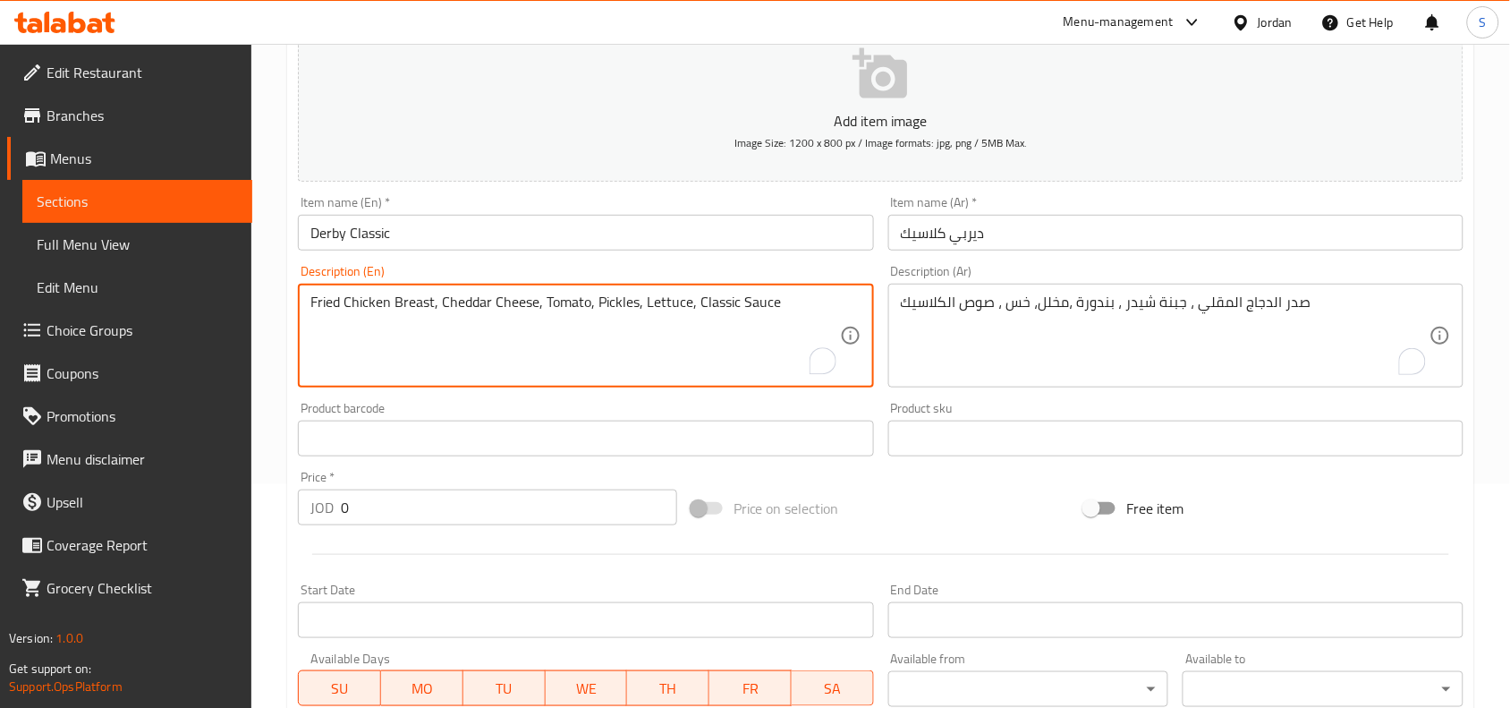
type textarea "Fried Chicken Breast, Cheddar Cheese, Tomato, Pickles, Lettuce, Classic Sauce"
drag, startPoint x: 434, startPoint y: 489, endPoint x: 99, endPoint y: 501, distance: 334.8
click at [110, 499] on div "Edit Restaurant Branches Menus Sections Full Menu View Edit Menu Choice Groups …" at bounding box center [755, 430] width 1510 height 1220
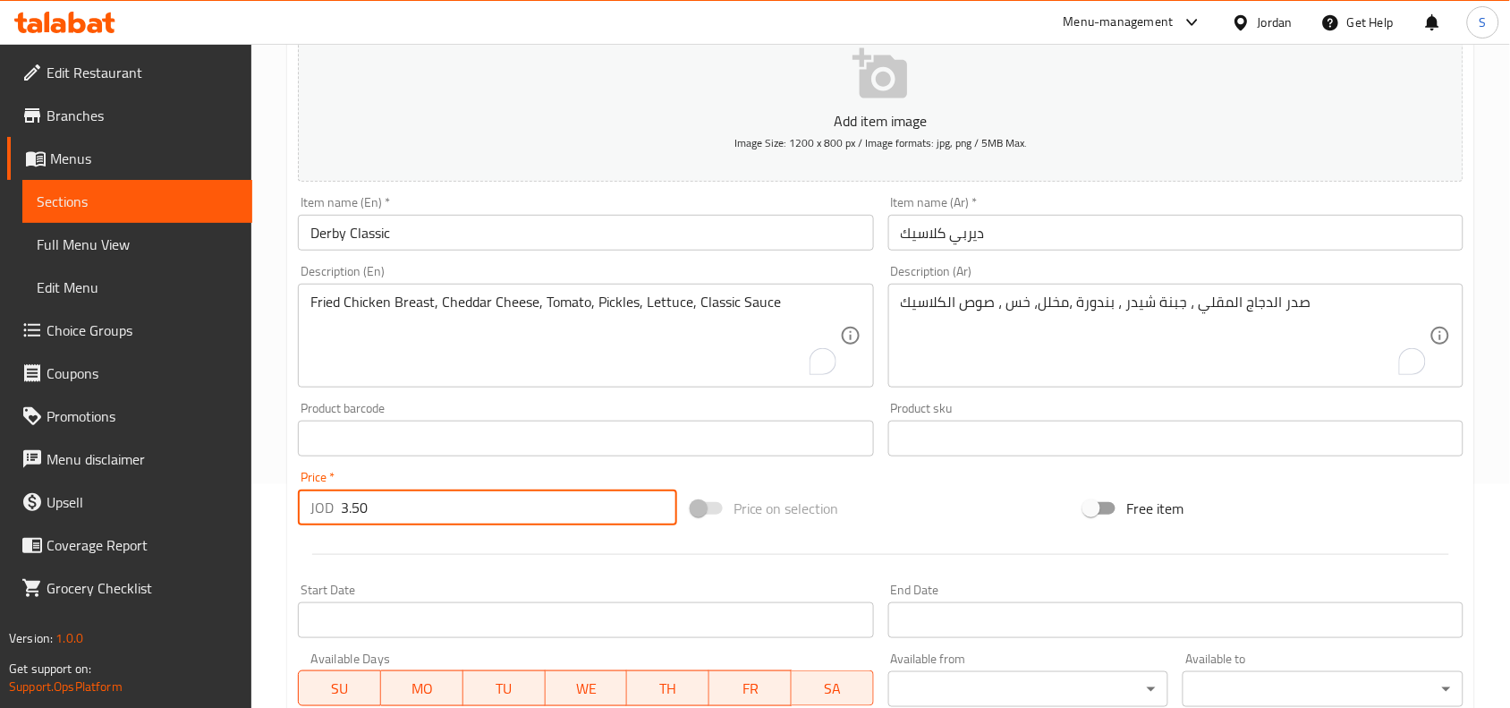
type input "3.50"
click at [926, 495] on div "Price on selection" at bounding box center [881, 508] width 394 height 48
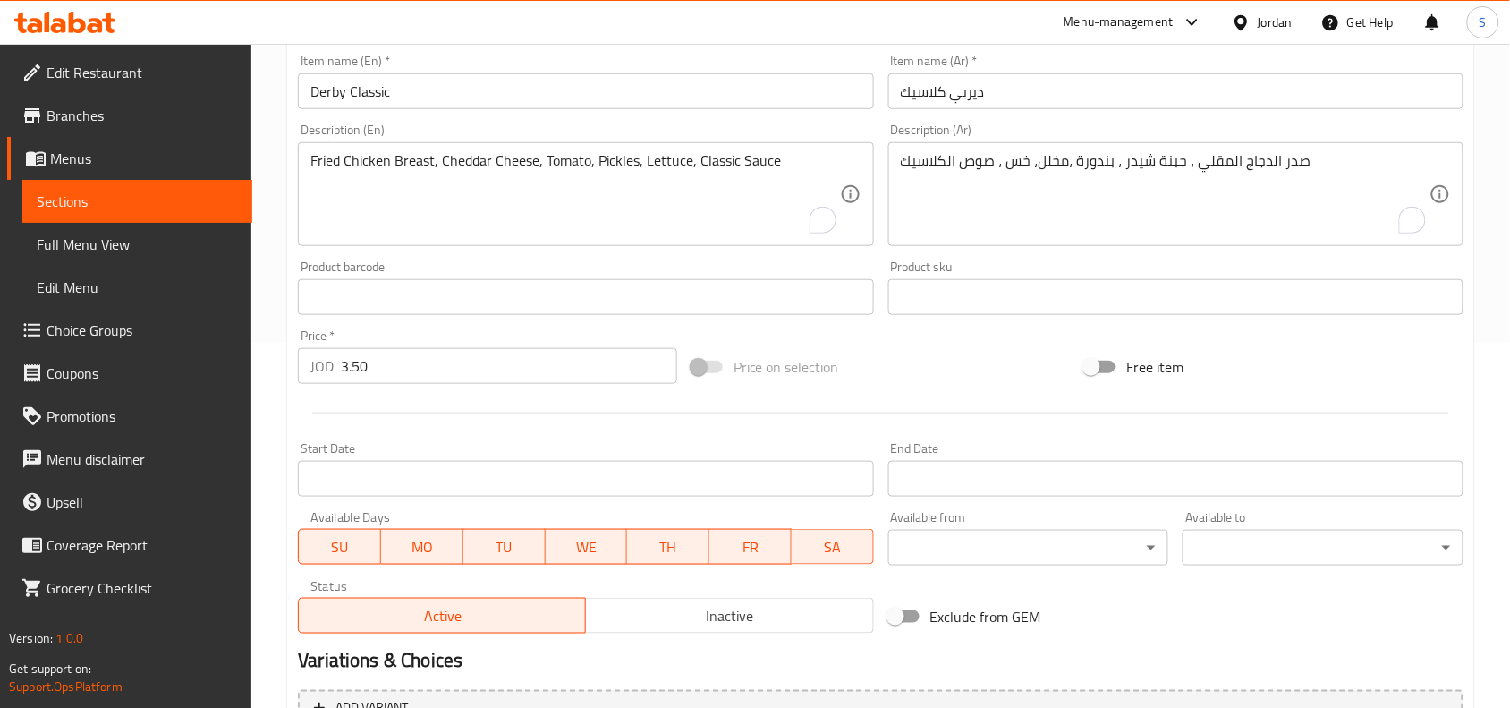
scroll to position [553, 0]
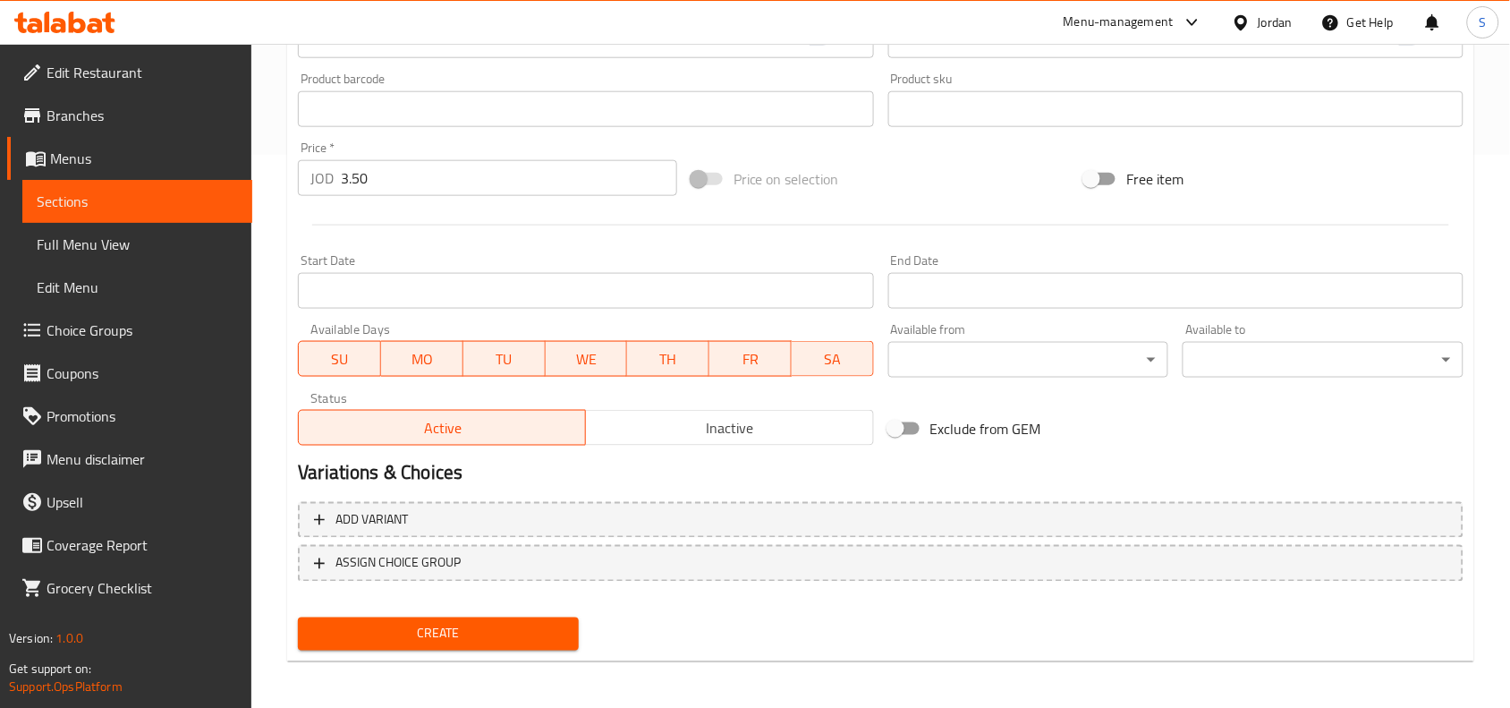
click at [414, 665] on div "Home / Restaurants management / Menus / Sections / item / create Chicken Burger…" at bounding box center [880, 101] width 1187 height 1149
click at [428, 632] on span "Create" at bounding box center [438, 634] width 252 height 22
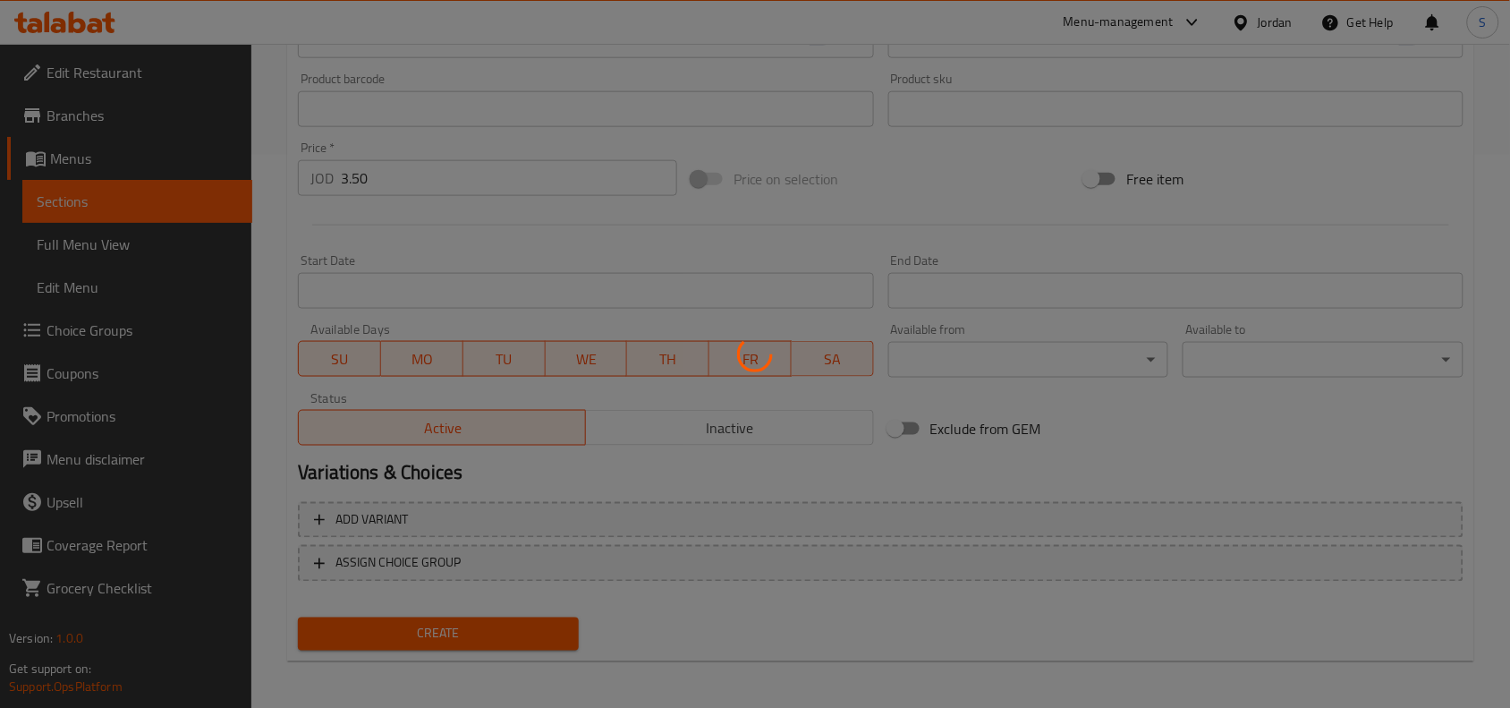
type input "0"
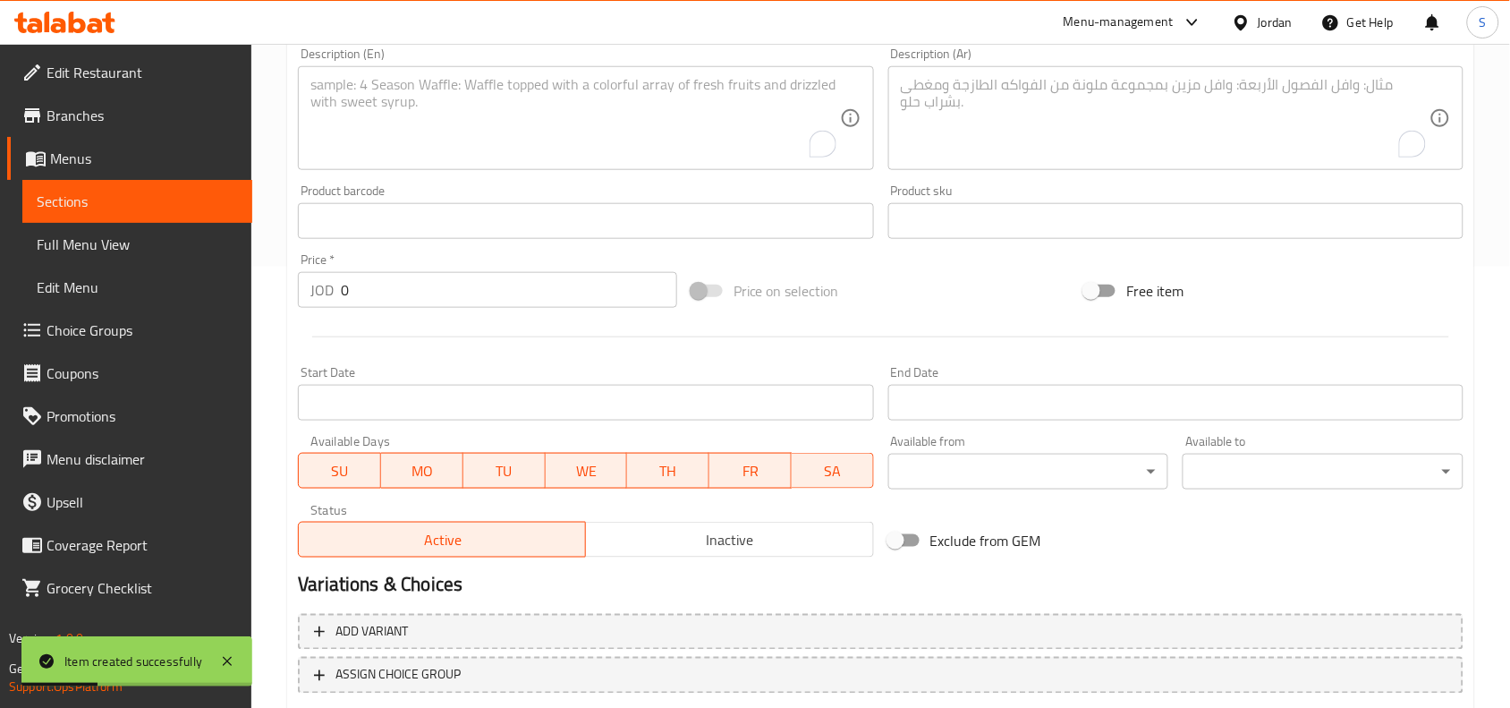
scroll to position [329, 0]
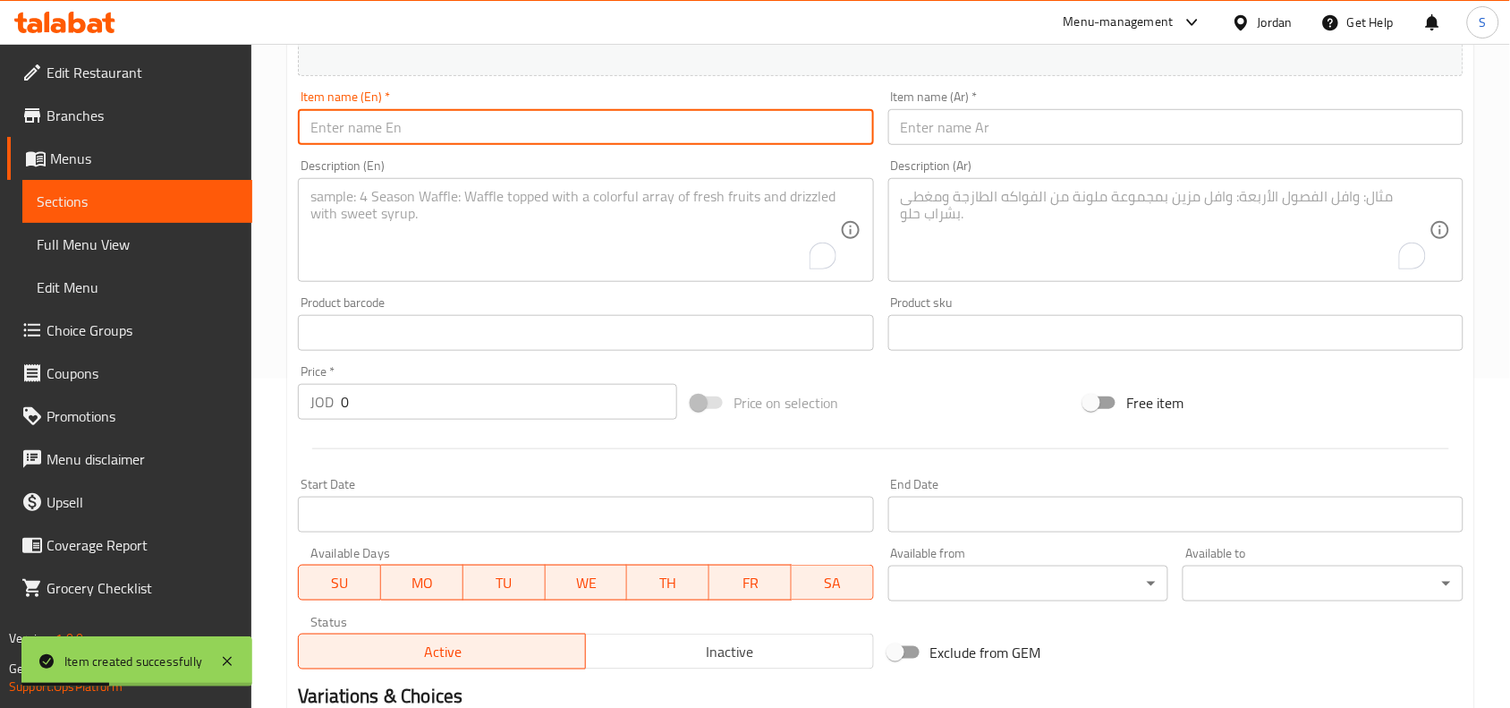
click at [515, 131] on input "text" at bounding box center [585, 127] width 575 height 36
paste input "Derby Creamy Chicken"
type input "Derby Creamy Chicken"
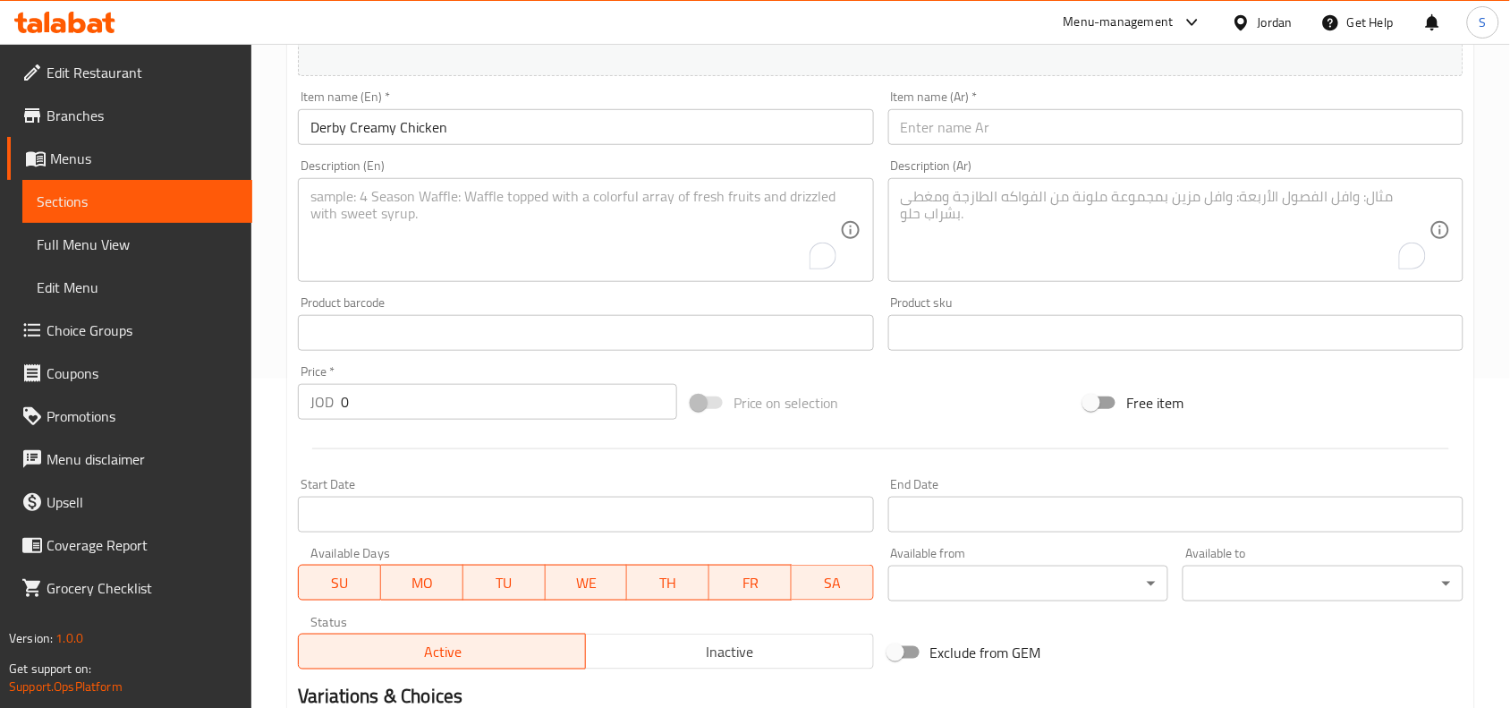
click at [1228, 128] on input "text" at bounding box center [1175, 127] width 575 height 36
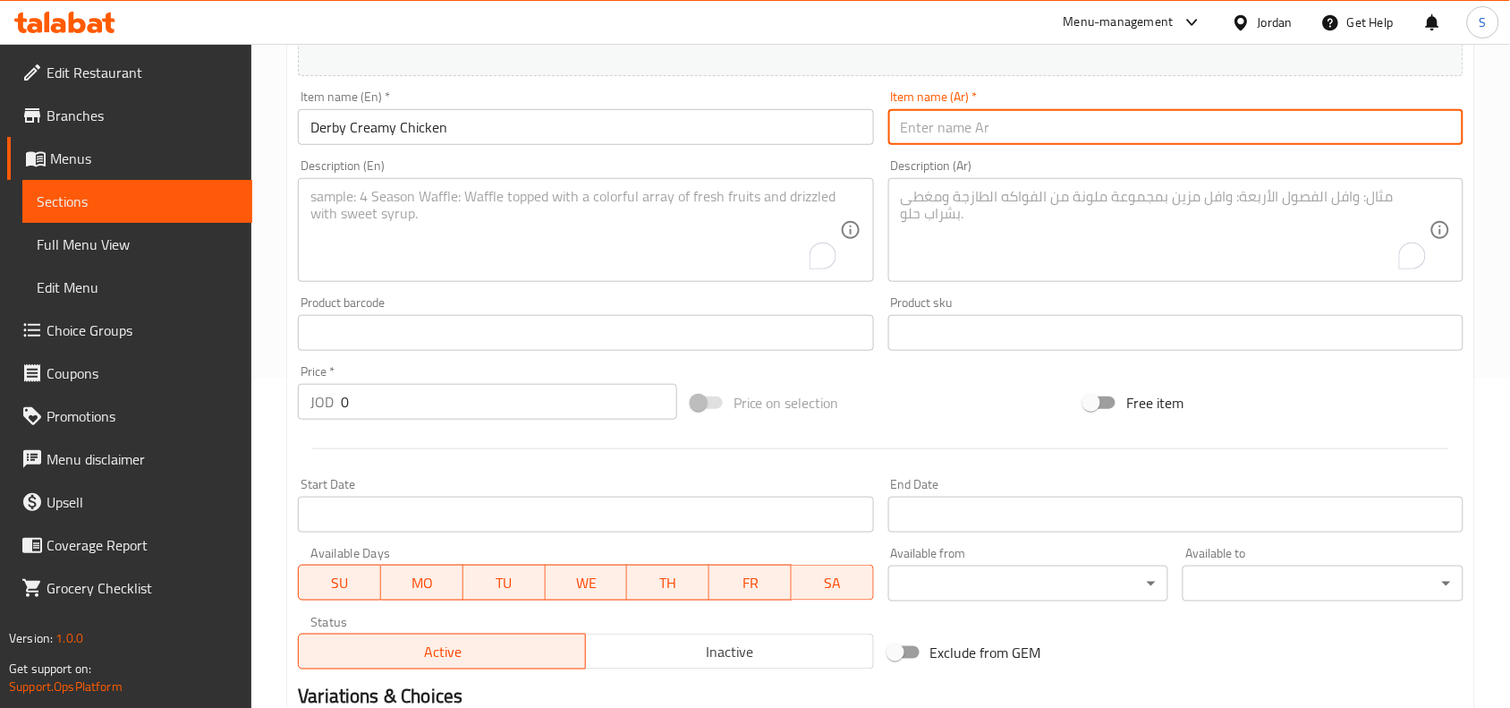
paste input "ديربي كريمي دجاج"
type input "ديربي كريمي دجاج"
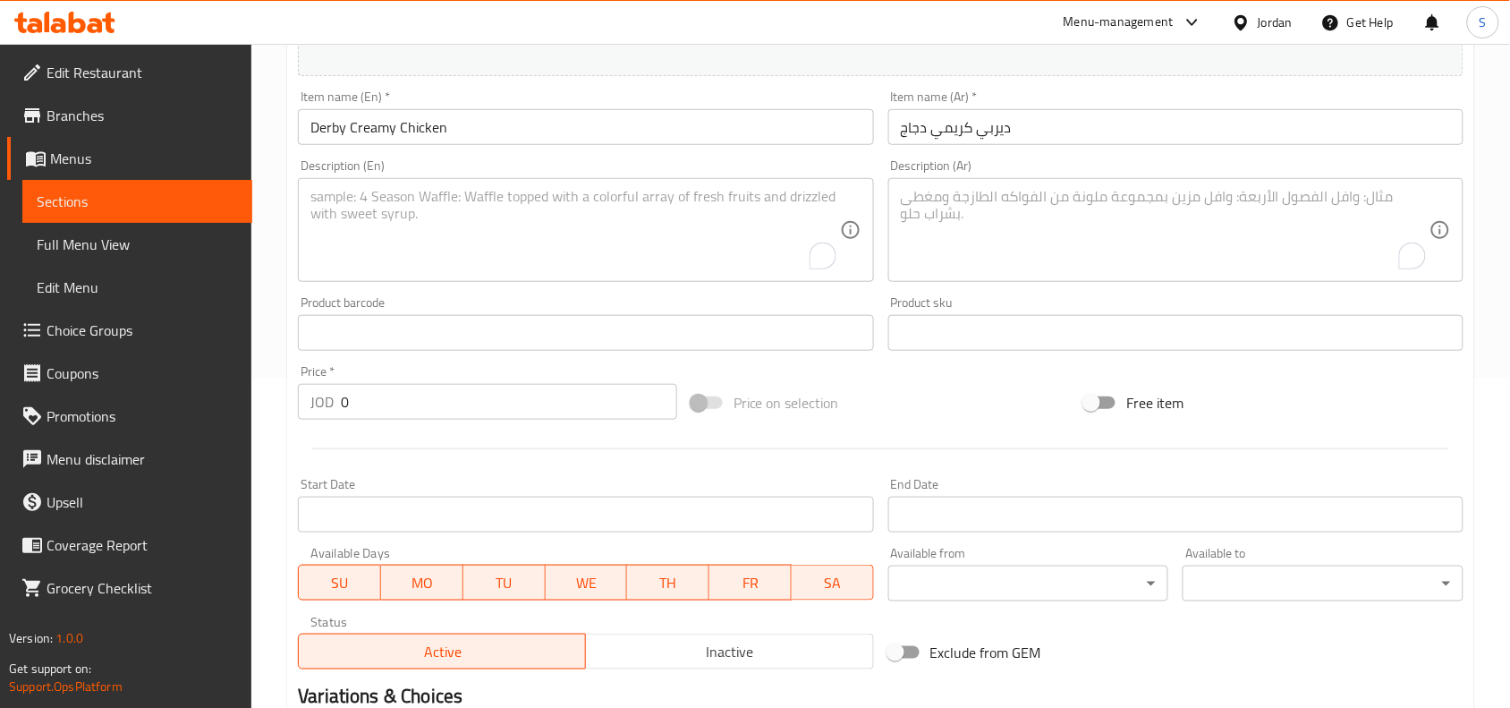
click at [1012, 229] on textarea "To enrich screen reader interactions, please activate Accessibility in Grammarl…" at bounding box center [1165, 230] width 529 height 85
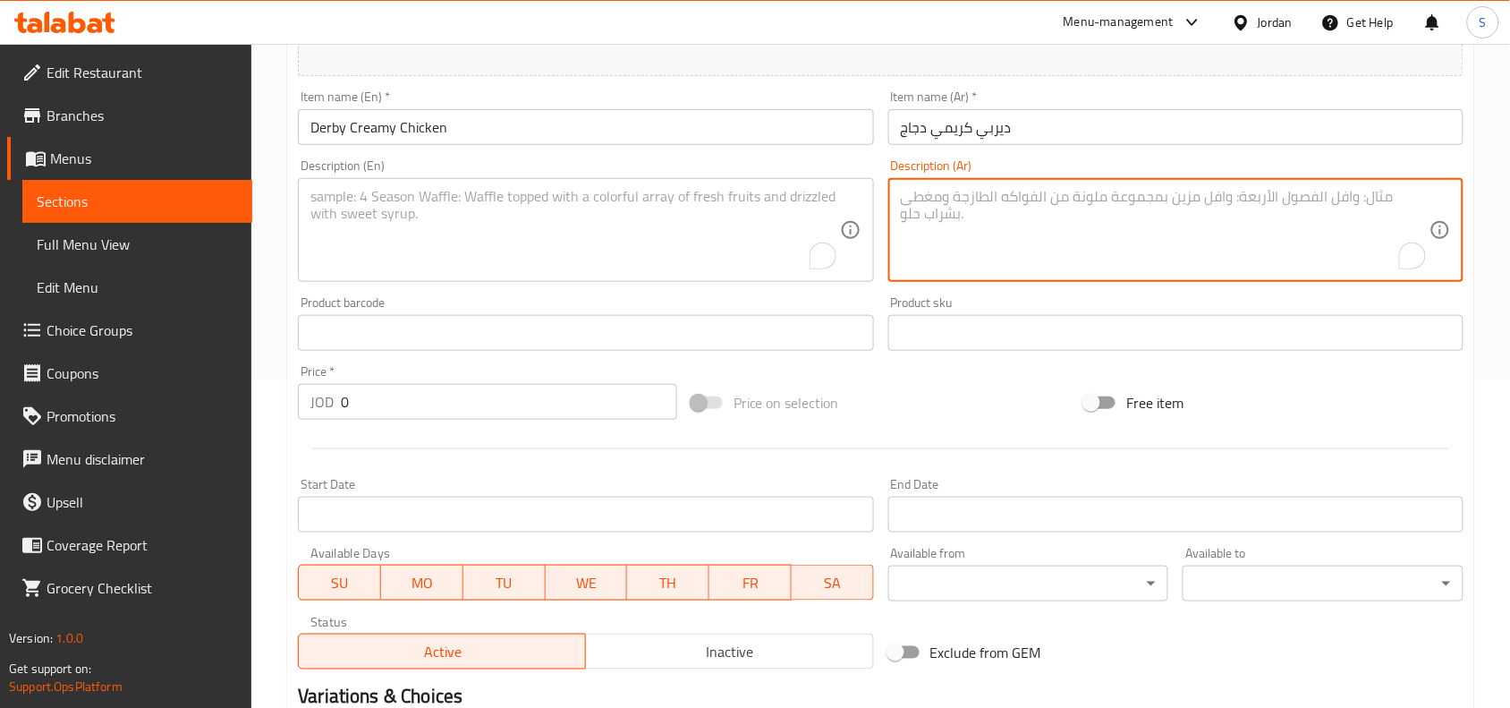
paste textarea "صدر الدجاج المشوي ، جبنة موزيريلا ،صوص الكريما ، فطر"
type textarea "صدر الدجاج المشوي ، جبنة موزيريلا ،صوص الكريما ، فطر"
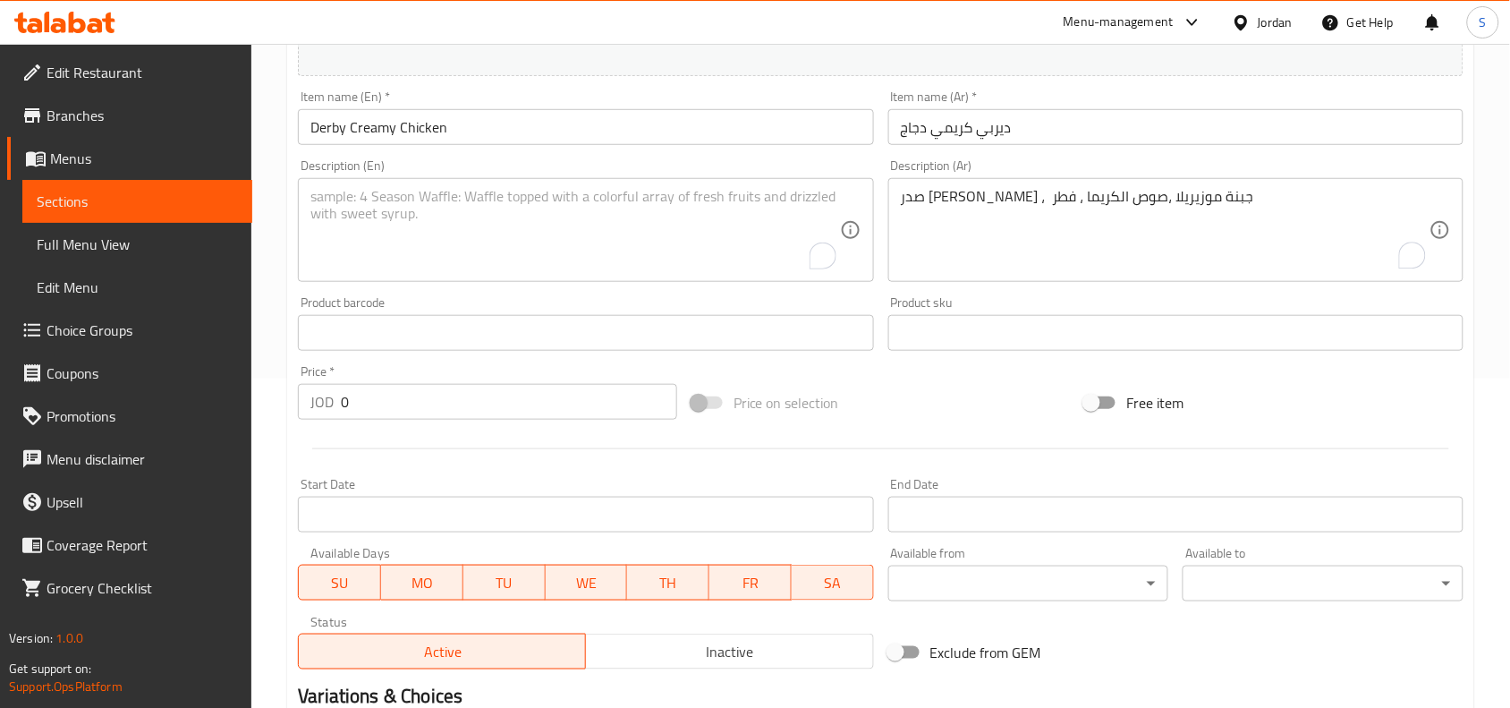
click at [505, 208] on textarea "To enrich screen reader interactions, please activate Accessibility in Grammarl…" at bounding box center [574, 230] width 529 height 85
paste textarea "Grilled Chicken Breast, Mozzarella Cheese, Cream Sauce, Mushrooms"
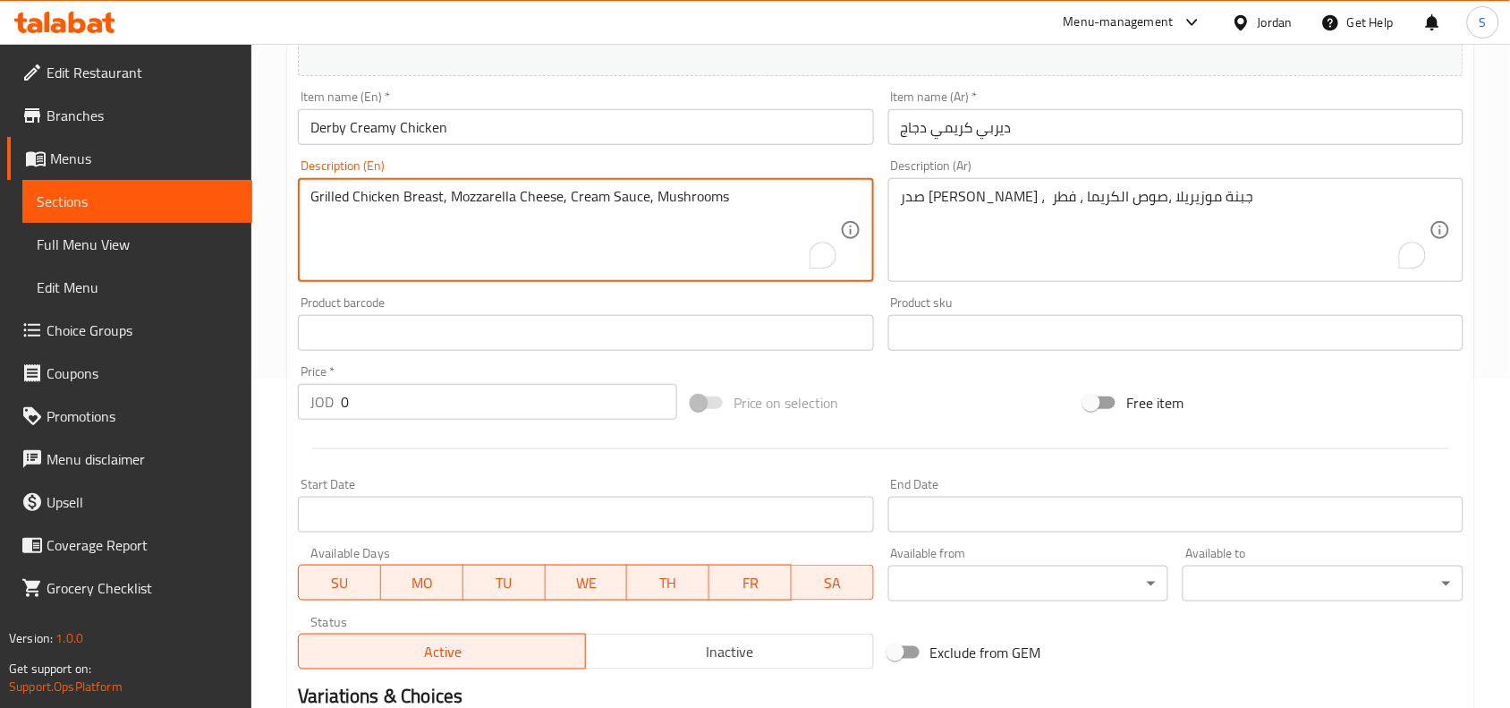
type textarea "Grilled Chicken Breast, Mozzarella Cheese, Cream Sauce, Mushrooms"
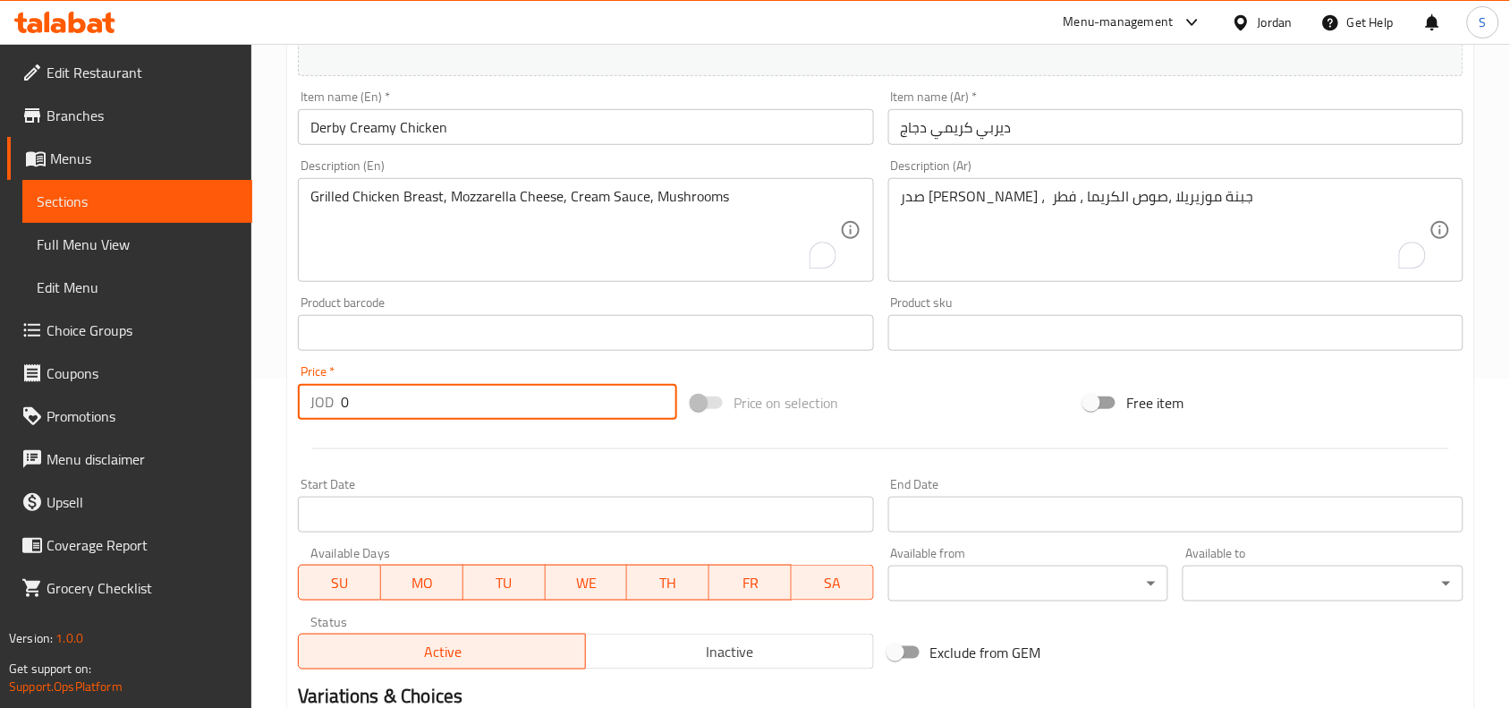
drag, startPoint x: 350, startPoint y: 412, endPoint x: 277, endPoint y: 423, distance: 73.2
click at [277, 423] on div "Home / Restaurants management / Menus / Sections / item / create Chicken Burger…" at bounding box center [880, 325] width 1259 height 1220
type input "3.50"
click at [946, 418] on div "Price on selection" at bounding box center [881, 402] width 394 height 48
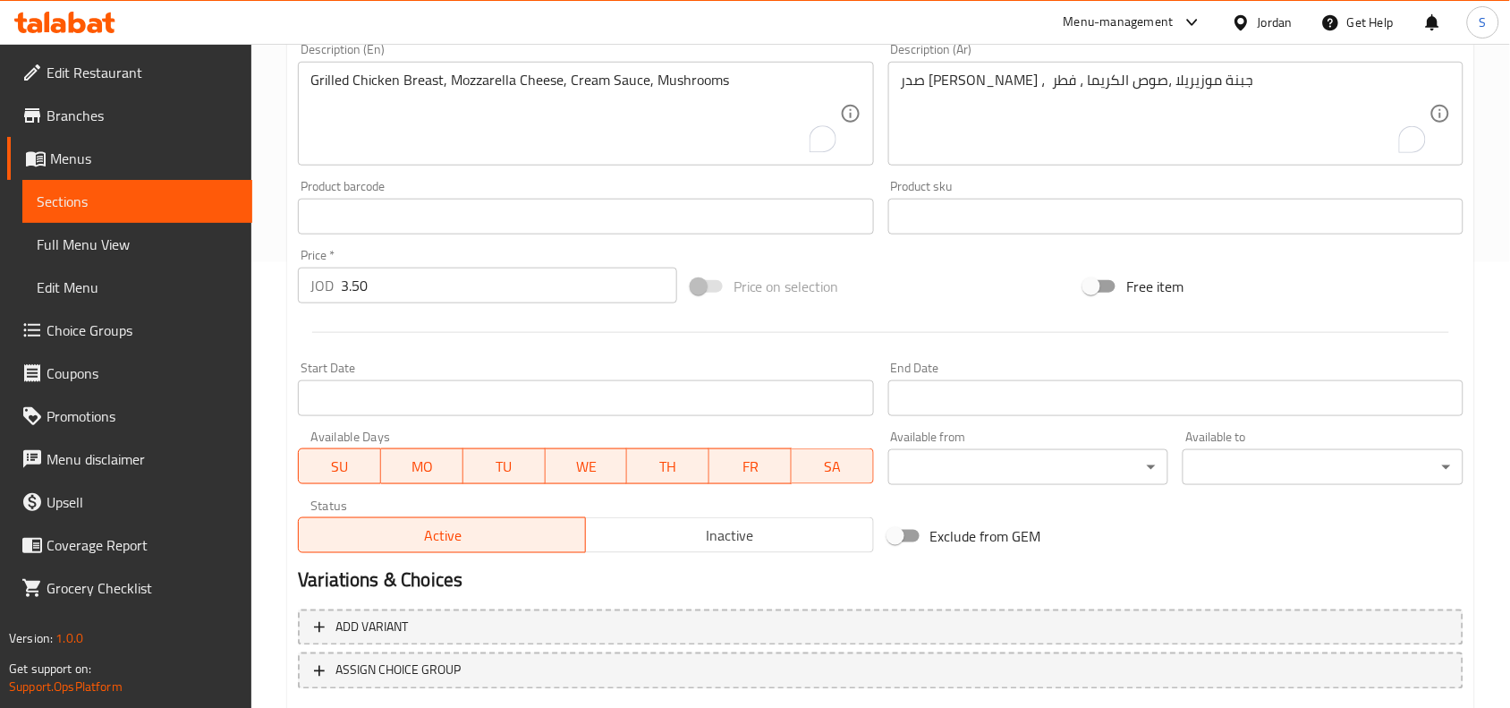
scroll to position [553, 0]
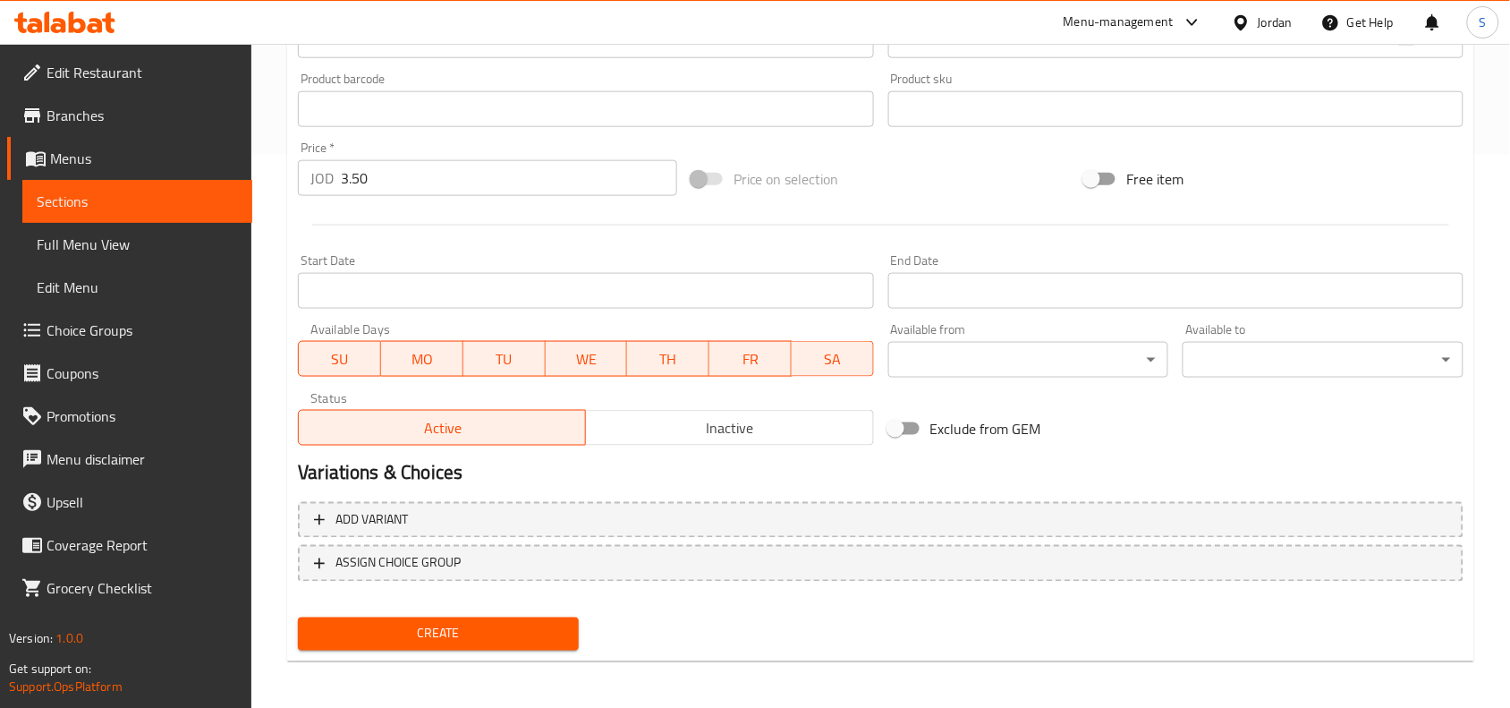
click at [477, 627] on span "Create" at bounding box center [438, 634] width 252 height 22
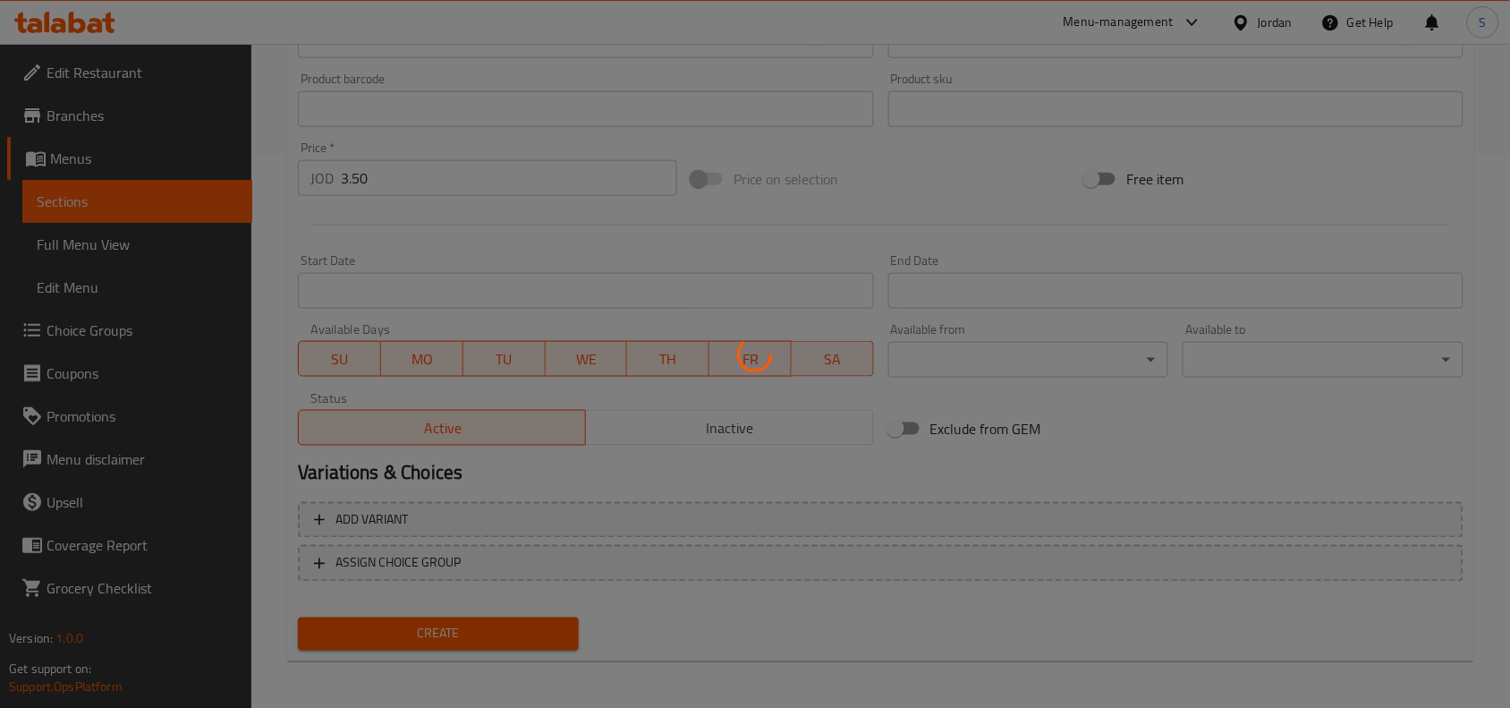
type input "0"
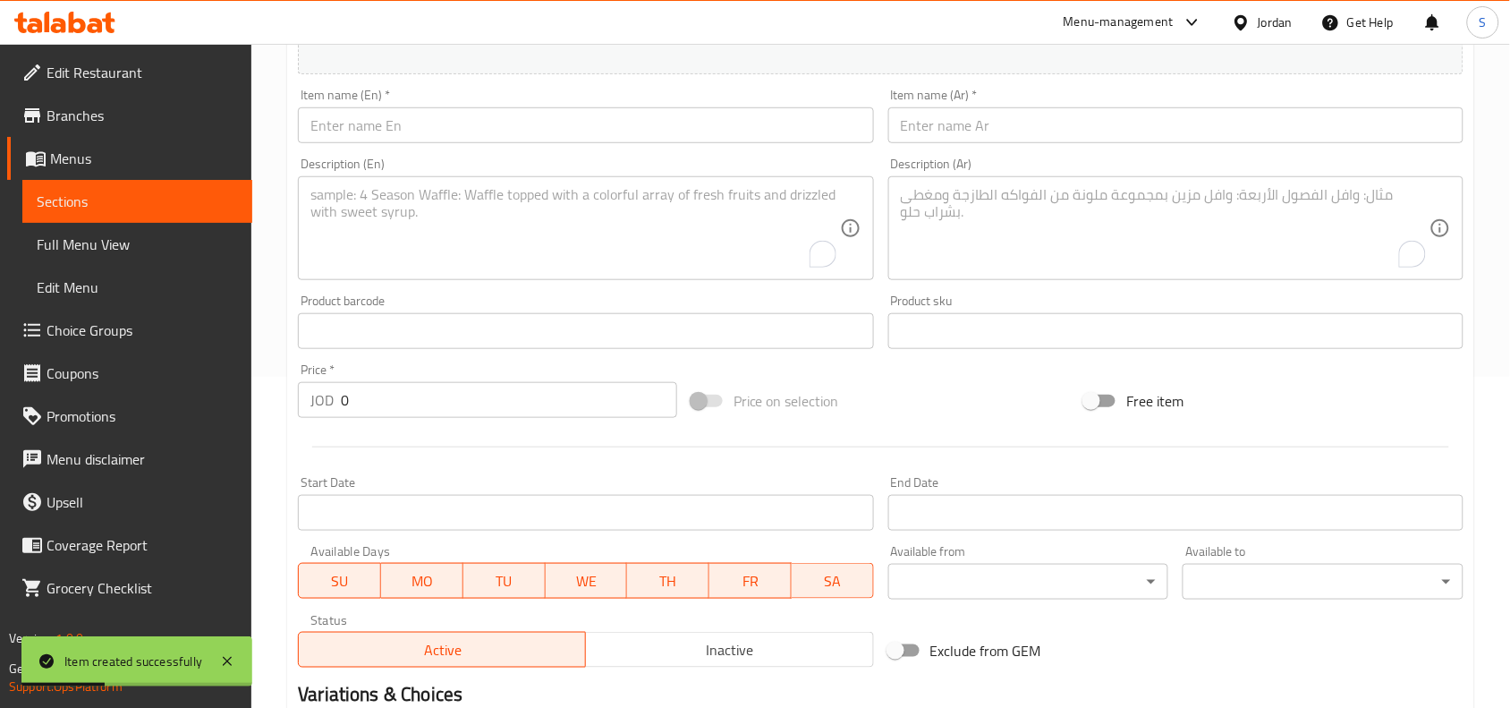
scroll to position [329, 0]
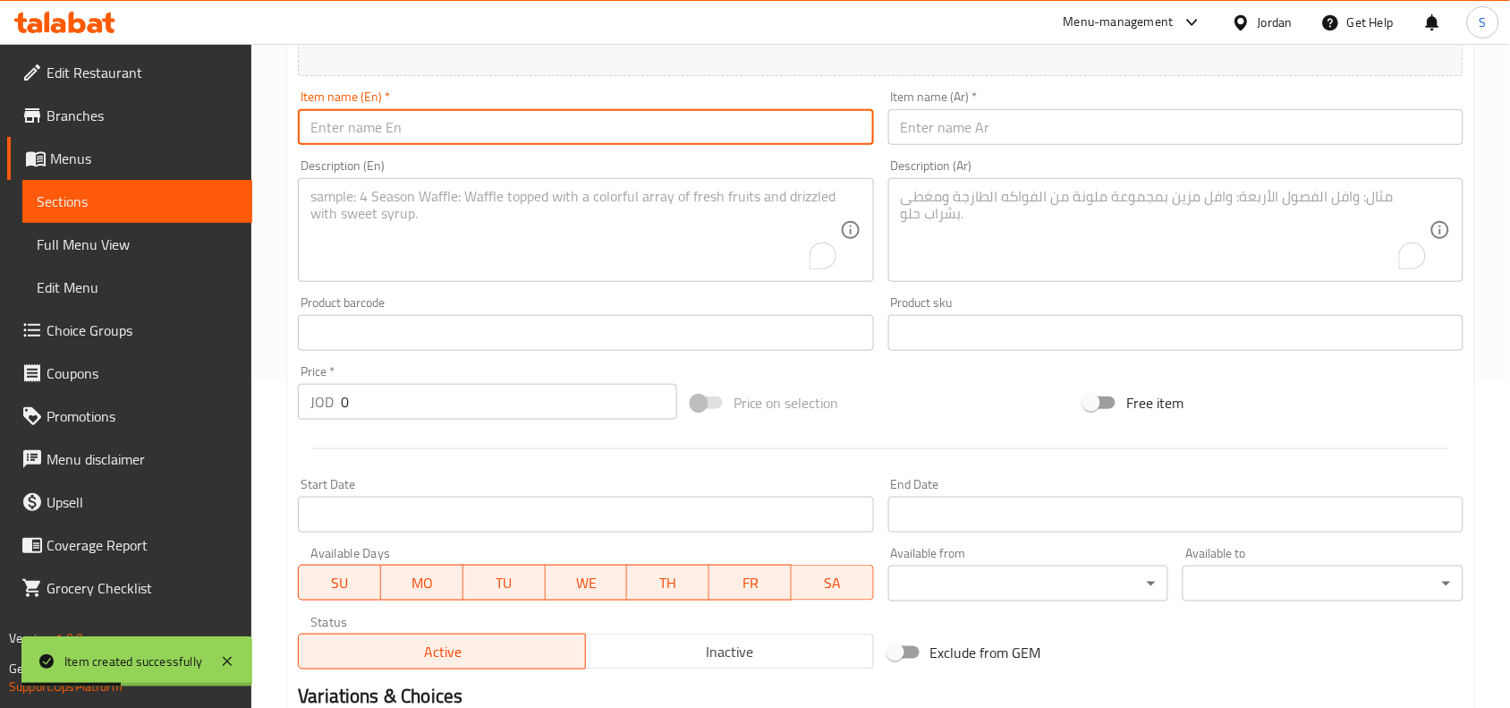
click at [495, 131] on input "text" at bounding box center [585, 127] width 575 height 36
paste input "Derby Sweet Chicken"
type input "Derby Sweet Chicken"
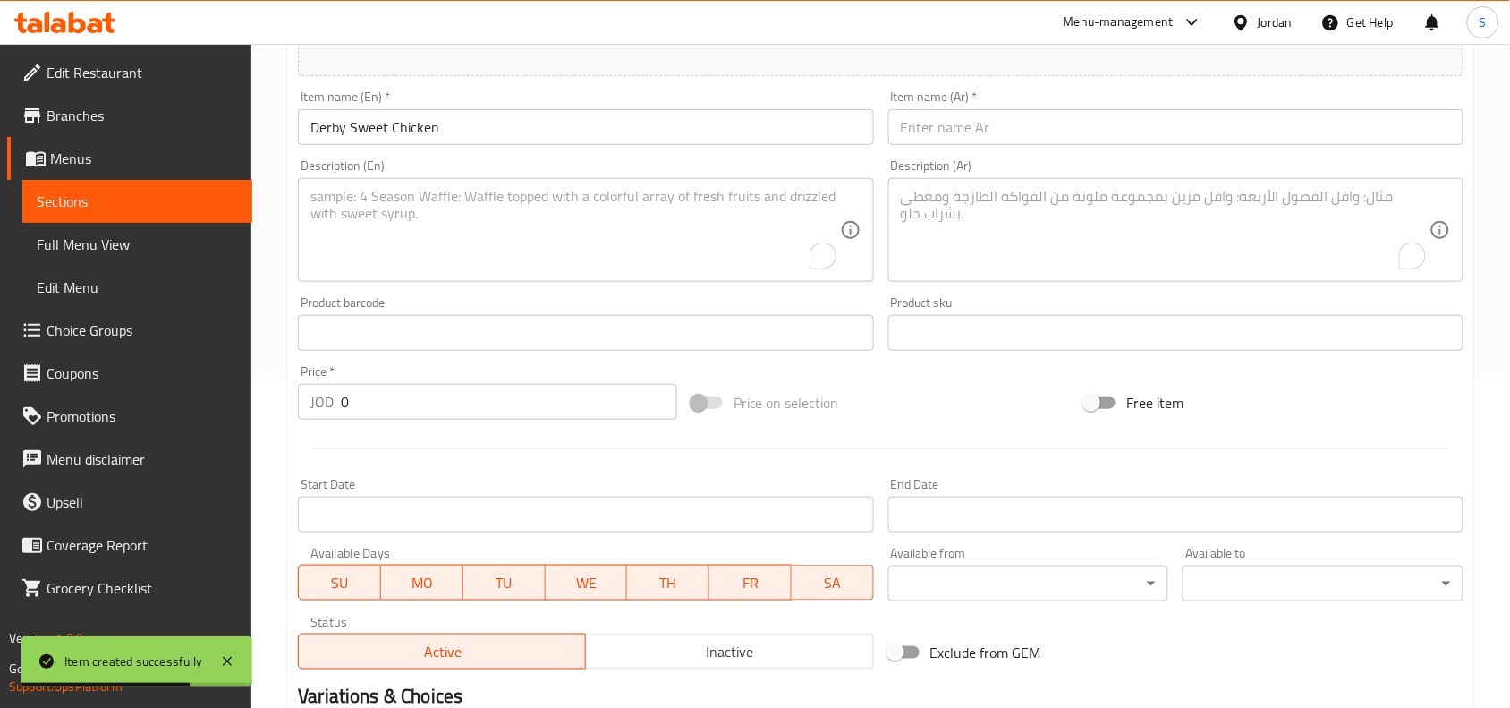
click at [1165, 119] on input "text" at bounding box center [1175, 127] width 575 height 36
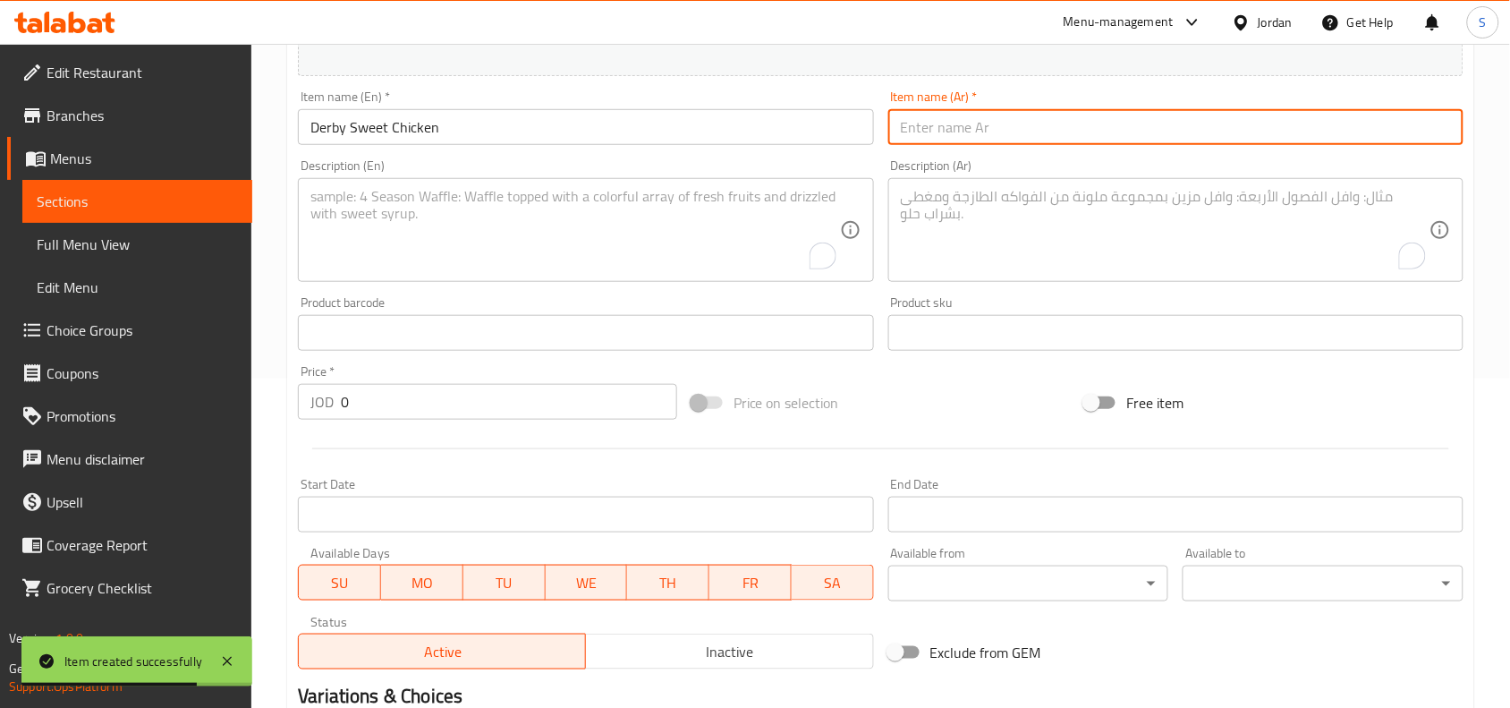
paste input "ديربي دجاج حلو"
type input "ديربي دجاج حلو"
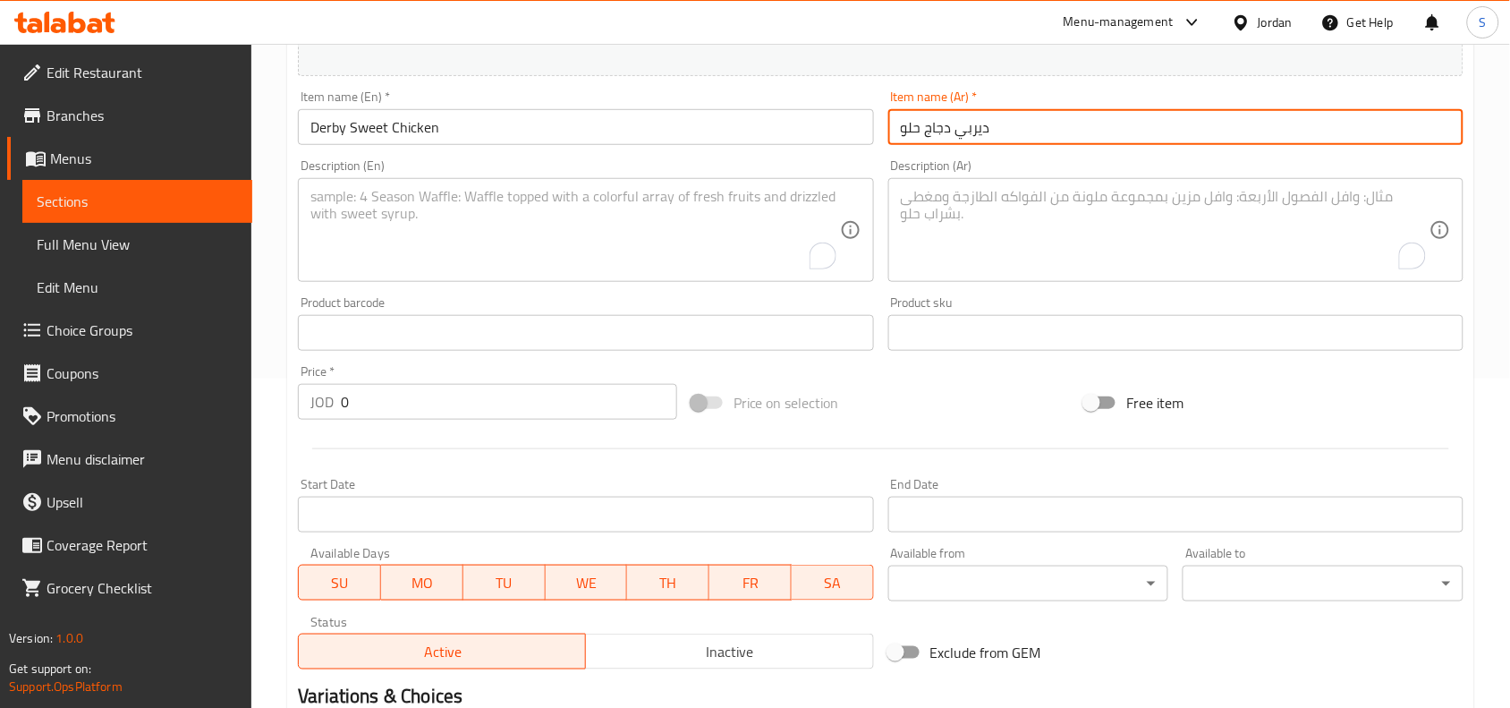
click at [1053, 235] on textarea "To enrich screen reader interactions, please activate Accessibility in Grammarl…" at bounding box center [1165, 230] width 529 height 85
paste textarea "صدر الدجاج المقلي المغطس بصوص الجمايكا ، جبنة شيدر ، بندورة ، خس"
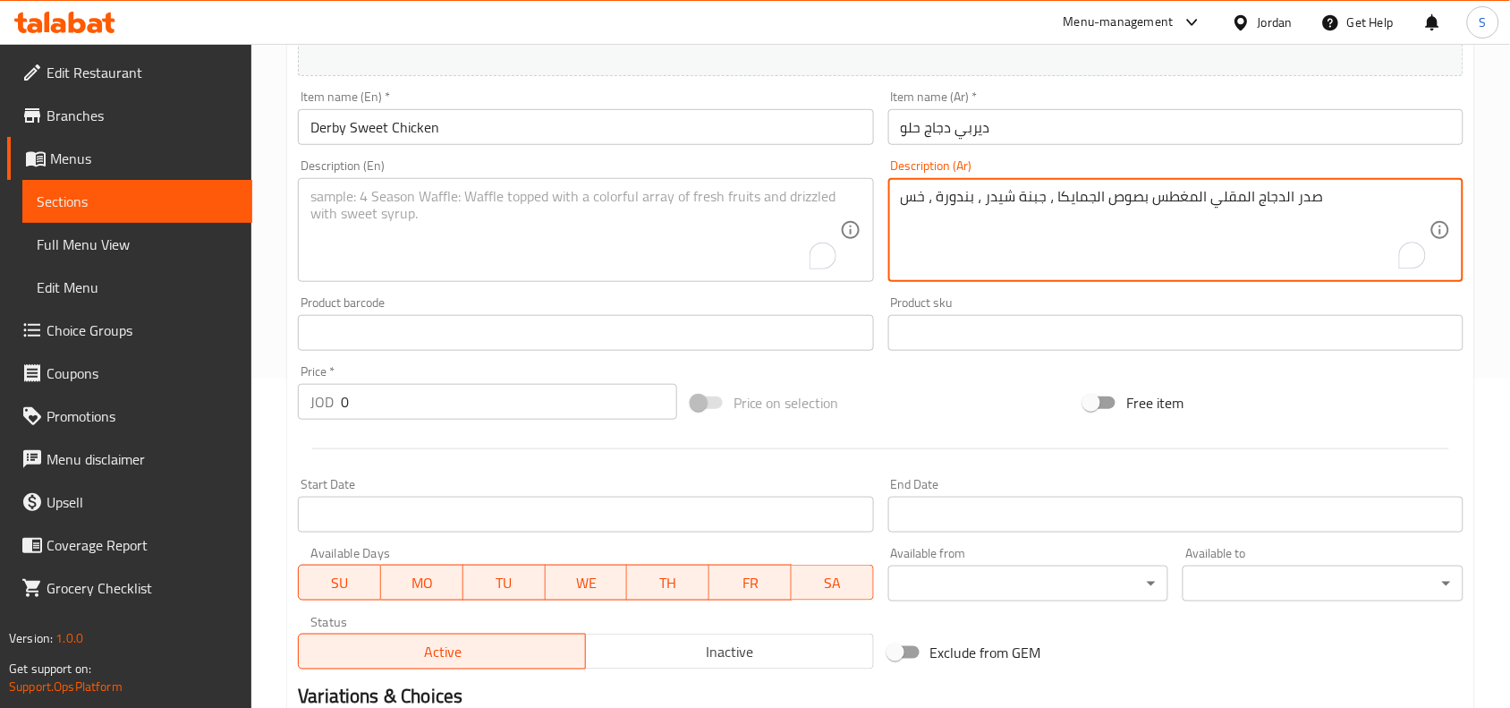
type textarea "صدر الدجاج المقلي المغطس بصوص الجمايكا ، جبنة شيدر ، بندورة ، خس"
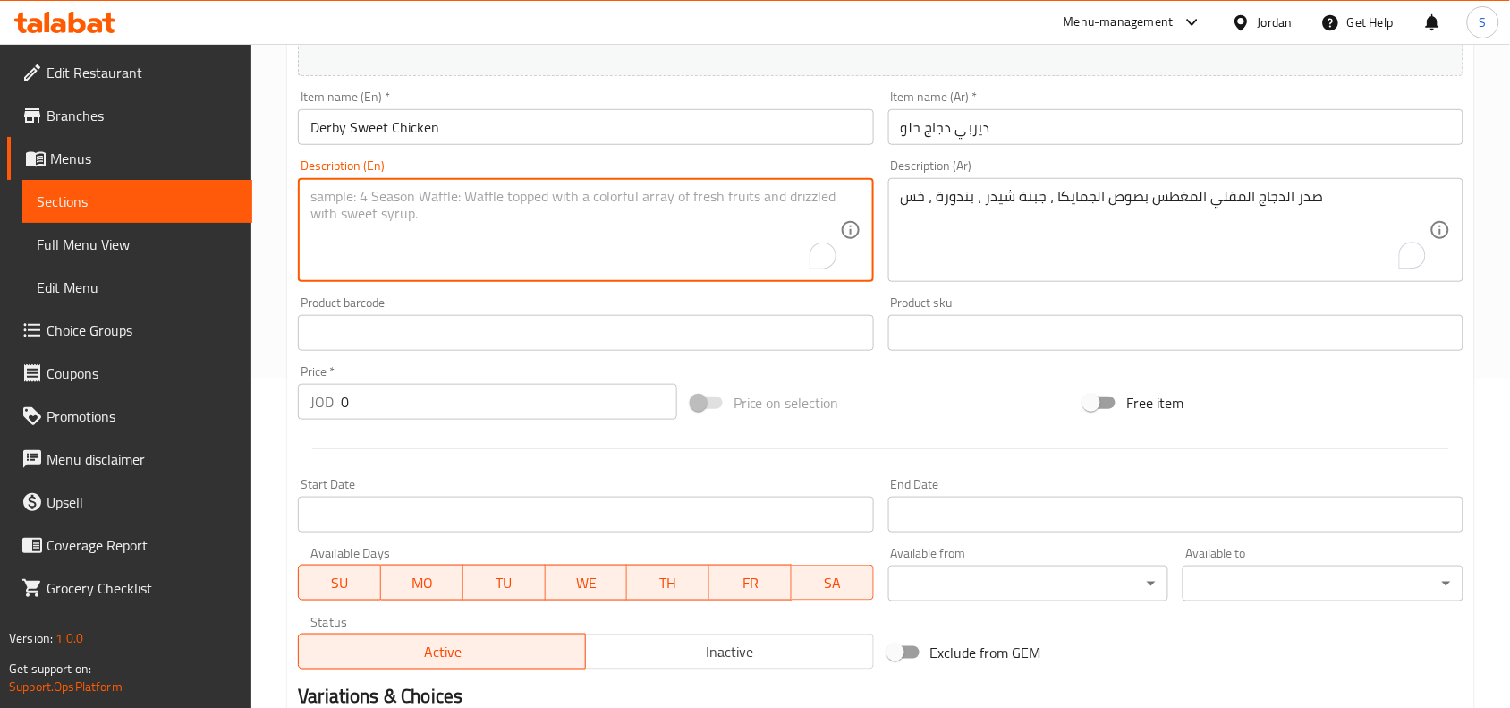
click at [412, 212] on textarea "To enrich screen reader interactions, please activate Accessibility in Grammarl…" at bounding box center [574, 230] width 529 height 85
paste textarea "Fried Chicken Breast dipped in Jamaican Sauce, Cheddar Cheese, Tomato, Lettuce"
type textarea "Fried Chicken Breast dipped in Jamaican Sauce, Cheddar Cheese, Tomato, Lettuce"
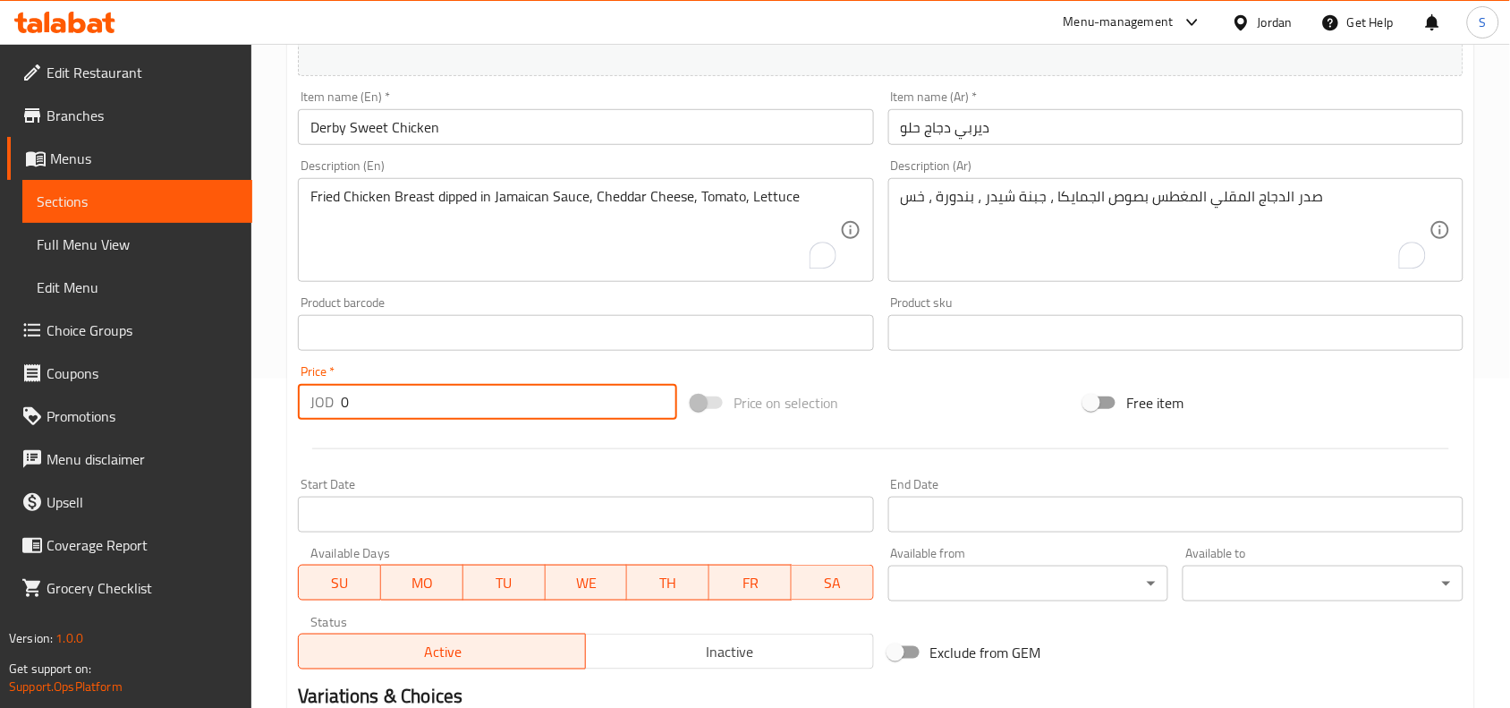
drag, startPoint x: 409, startPoint y: 412, endPoint x: 284, endPoint y: 392, distance: 126.9
click at [315, 394] on div "JOD 0 Price *" at bounding box center [487, 402] width 379 height 36
type input "3.50"
click at [914, 419] on div "Price on selection" at bounding box center [881, 402] width 394 height 48
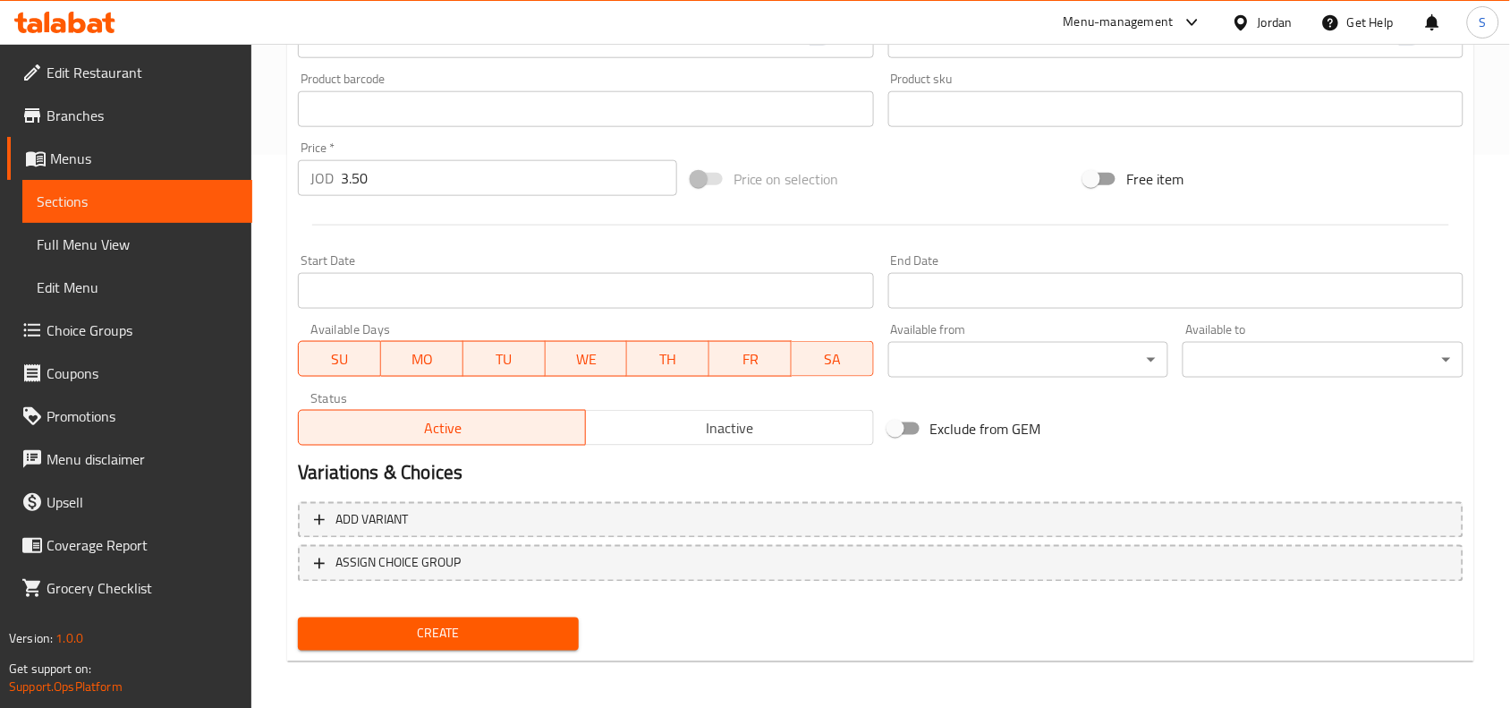
click at [447, 623] on span "Create" at bounding box center [438, 634] width 252 height 22
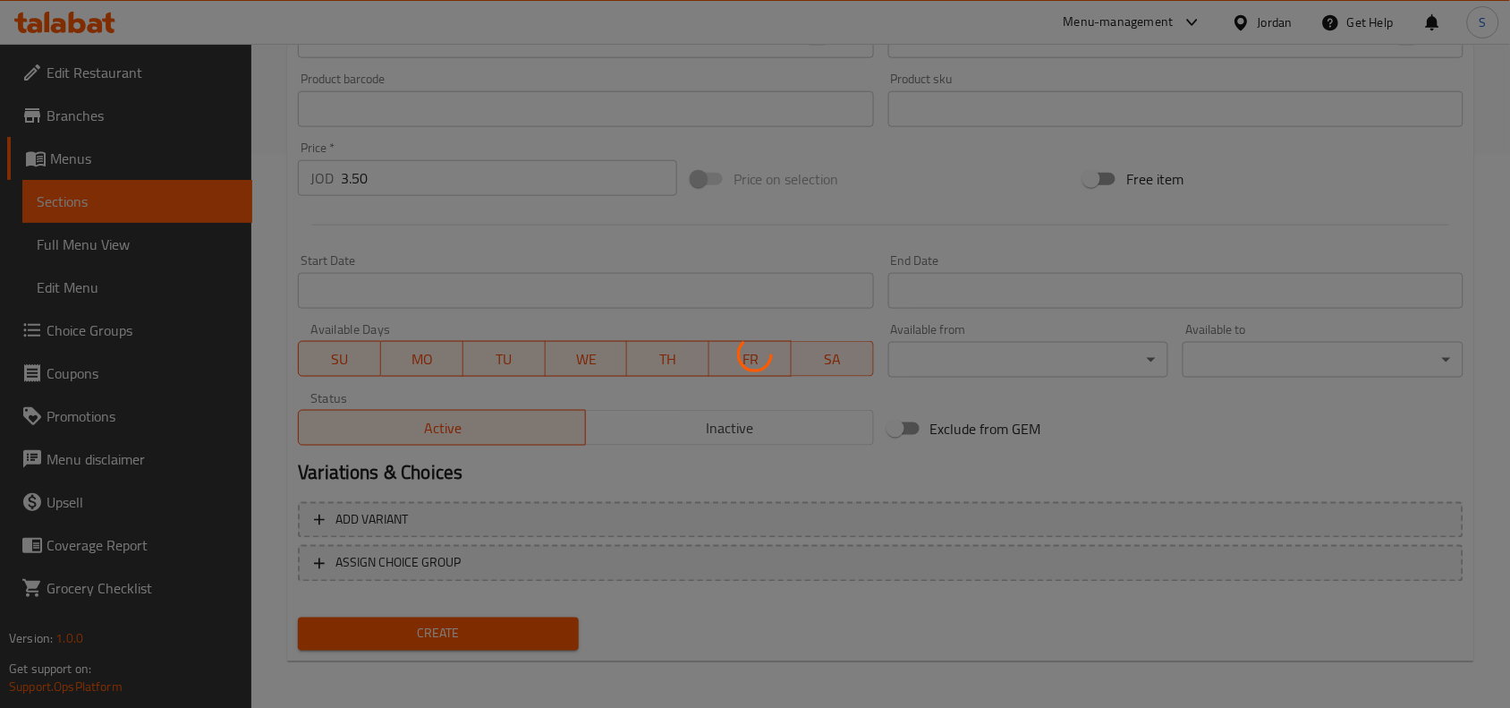
type input "0"
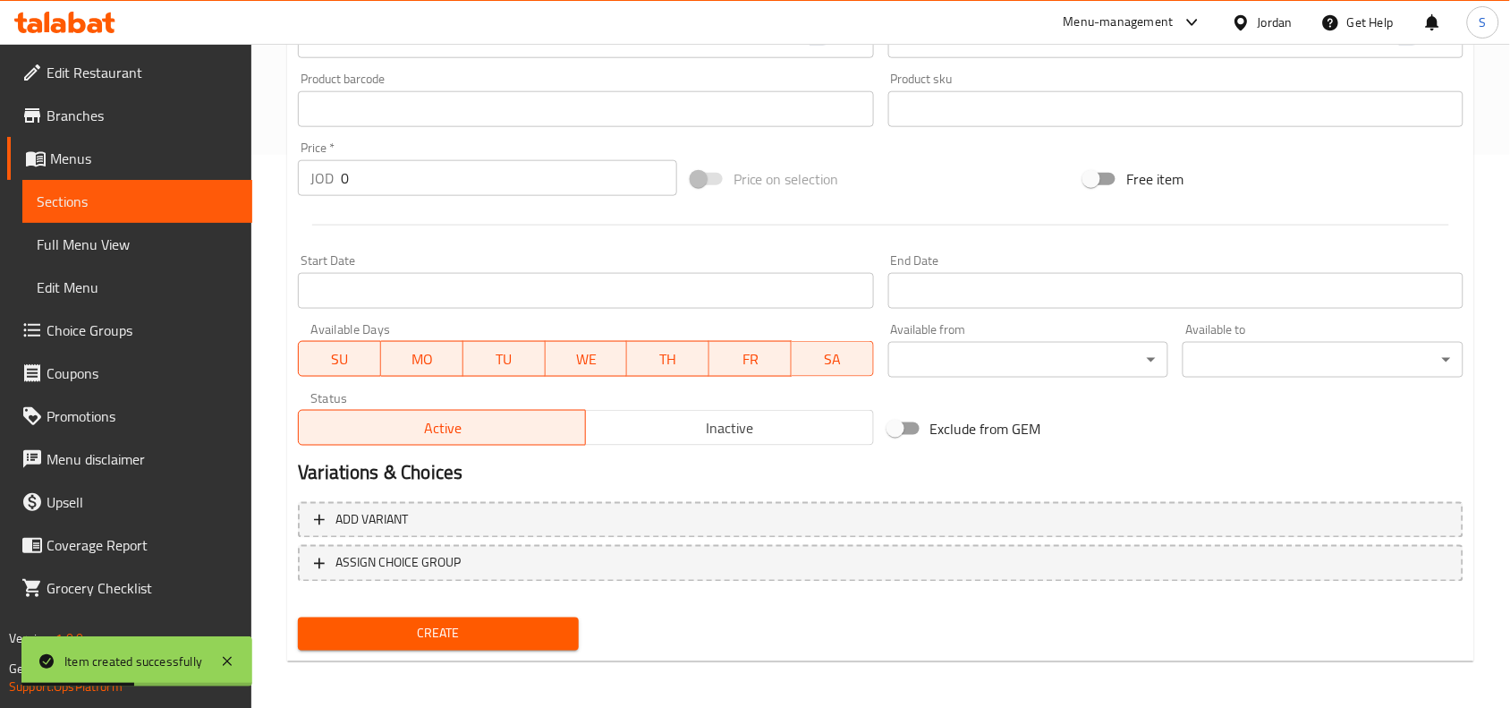
scroll to position [329, 0]
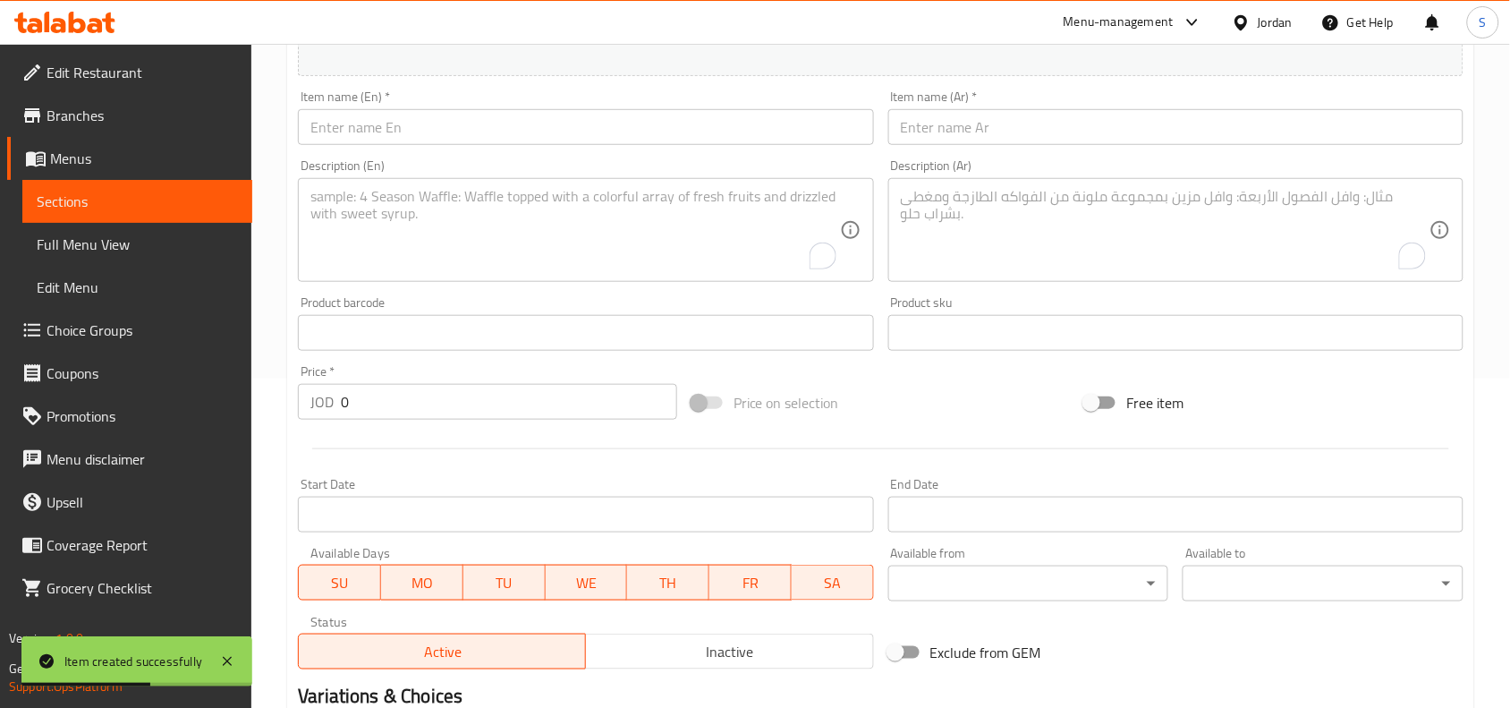
click at [547, 126] on input "text" at bounding box center [585, 127] width 575 height 36
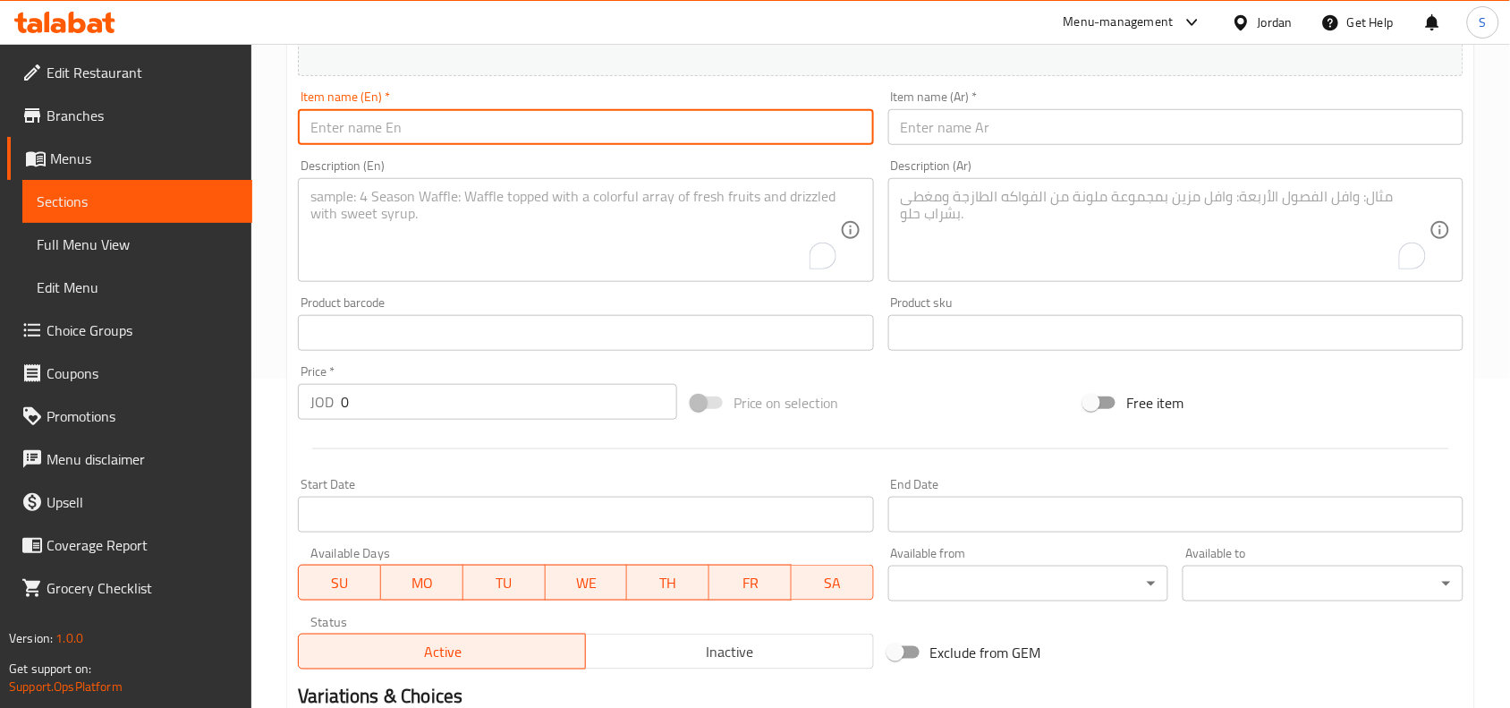
paste input "Derby Dynamite Chicken"
type input "Derby Dynamite Chicken"
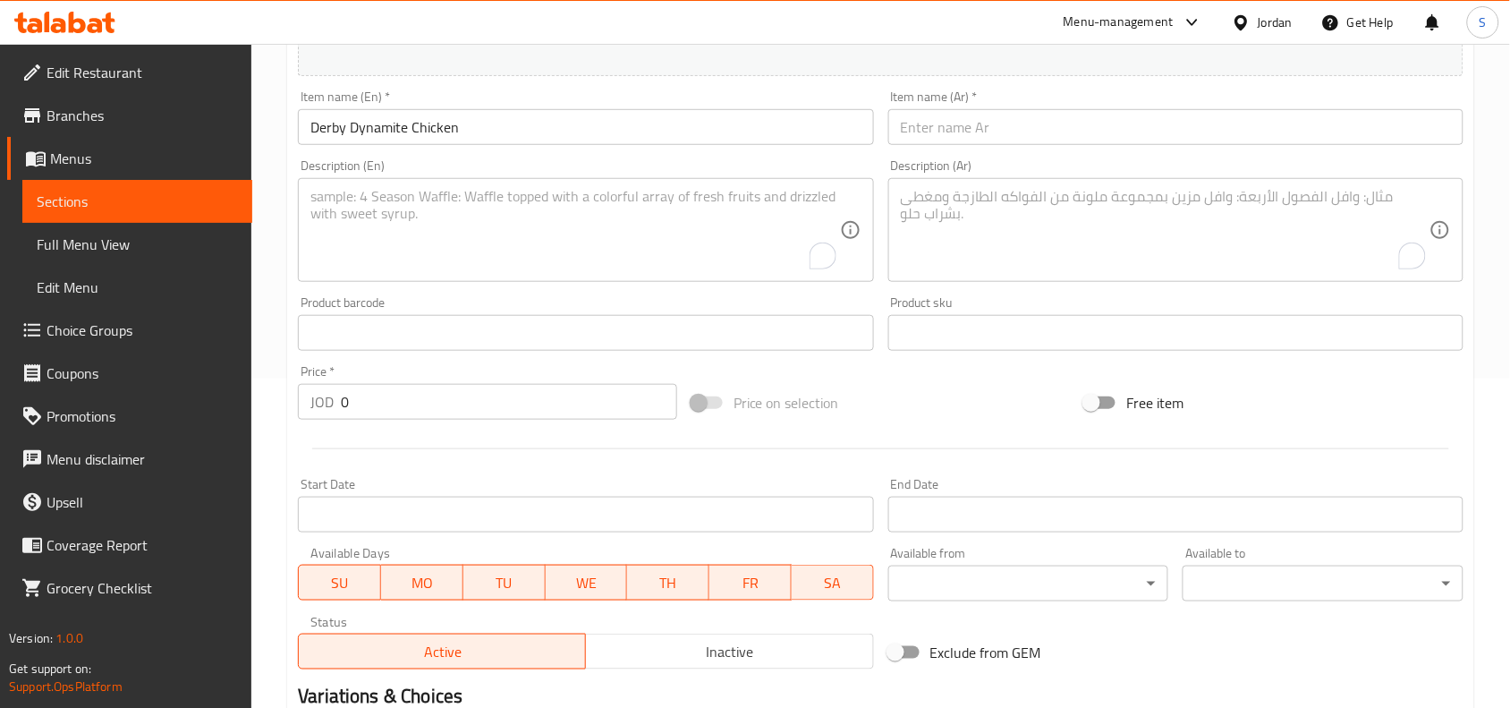
click at [1047, 123] on input "text" at bounding box center [1175, 127] width 575 height 36
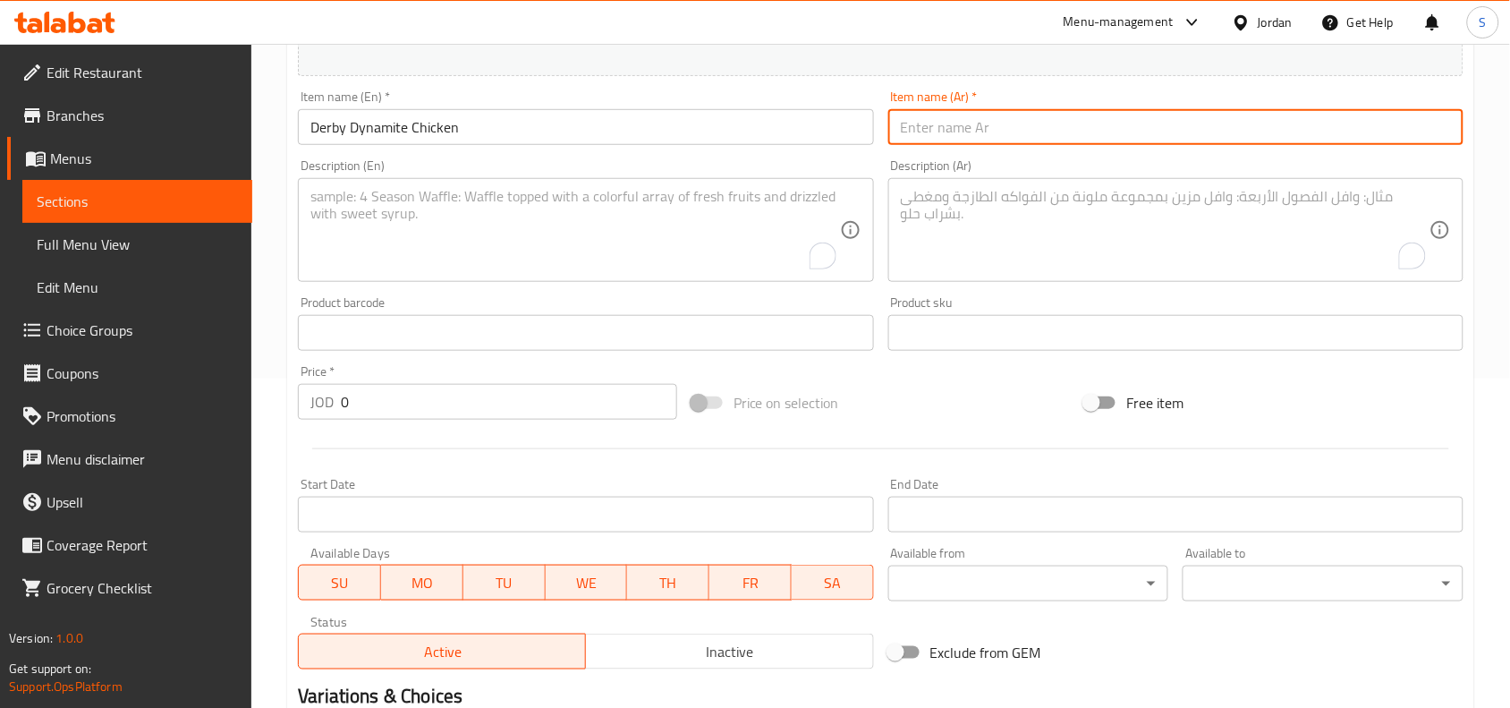
paste input "ديربي دجاج حراق"
drag, startPoint x: 927, startPoint y: 127, endPoint x: 895, endPoint y: 130, distance: 32.3
click at [895, 130] on input "ديربي دجاج حراق" at bounding box center [1175, 127] width 575 height 36
type input "ديربي دجاج ديناميت"
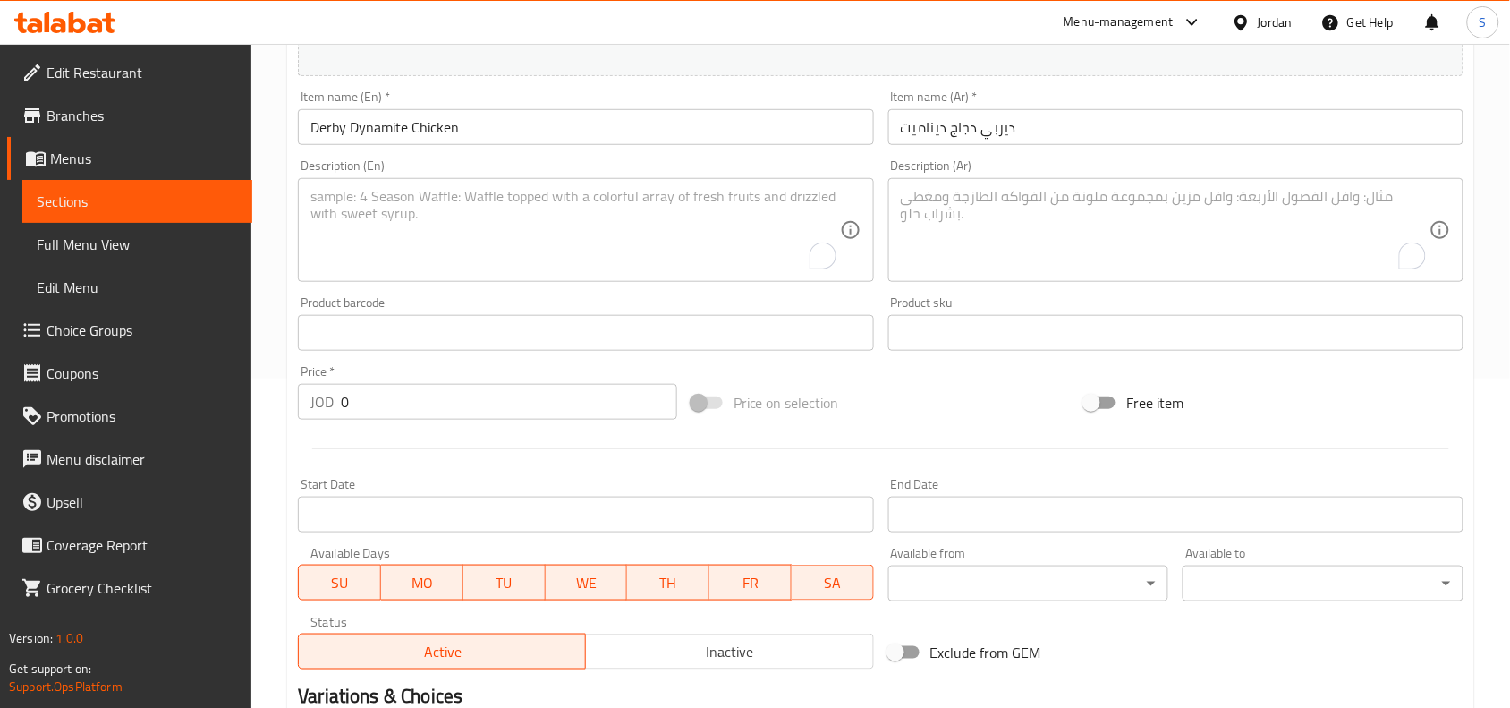
click at [996, 224] on textarea "To enrich screen reader interactions, please activate Accessibility in Grammarl…" at bounding box center [1165, 230] width 529 height 85
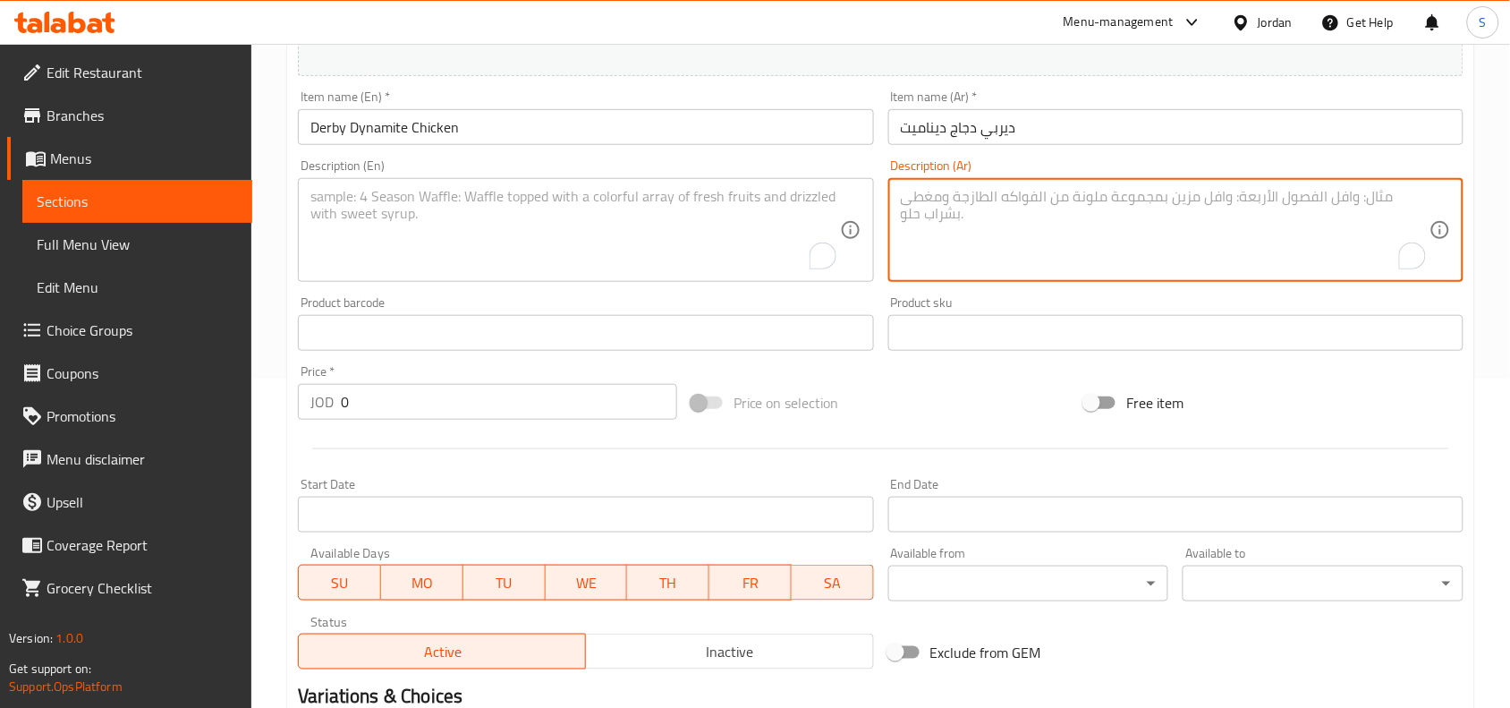
paste textarea "صدر الدجاج المقلي المغطس بصوص الداينمايت ، جبنة شيدر ، بندورة ، خس"
type textarea "صدر الدجاج المقلي المغطس بصوص الداينمايت ، جبنة شيدر ، بندورة ، خس"
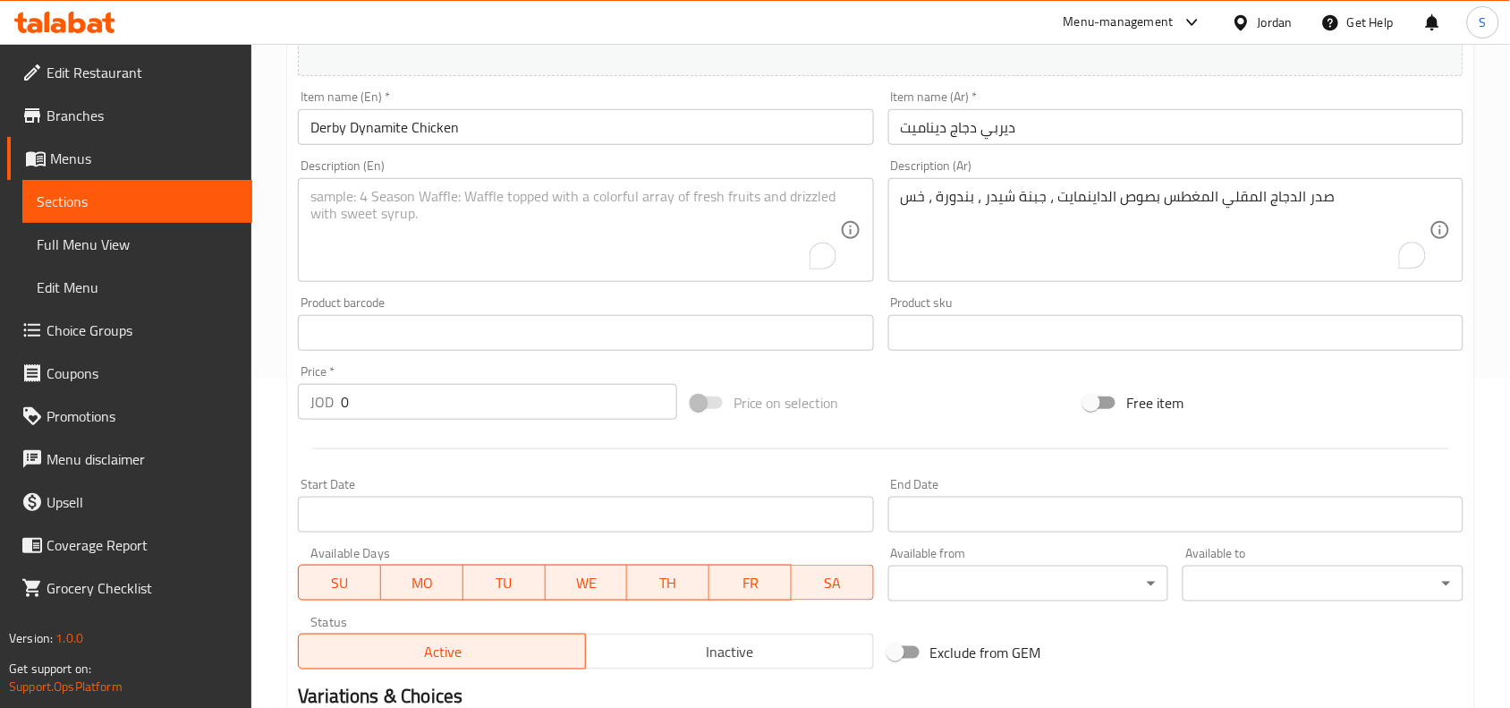
click at [649, 230] on textarea "To enrich screen reader interactions, please activate Accessibility in Grammarl…" at bounding box center [574, 230] width 529 height 85
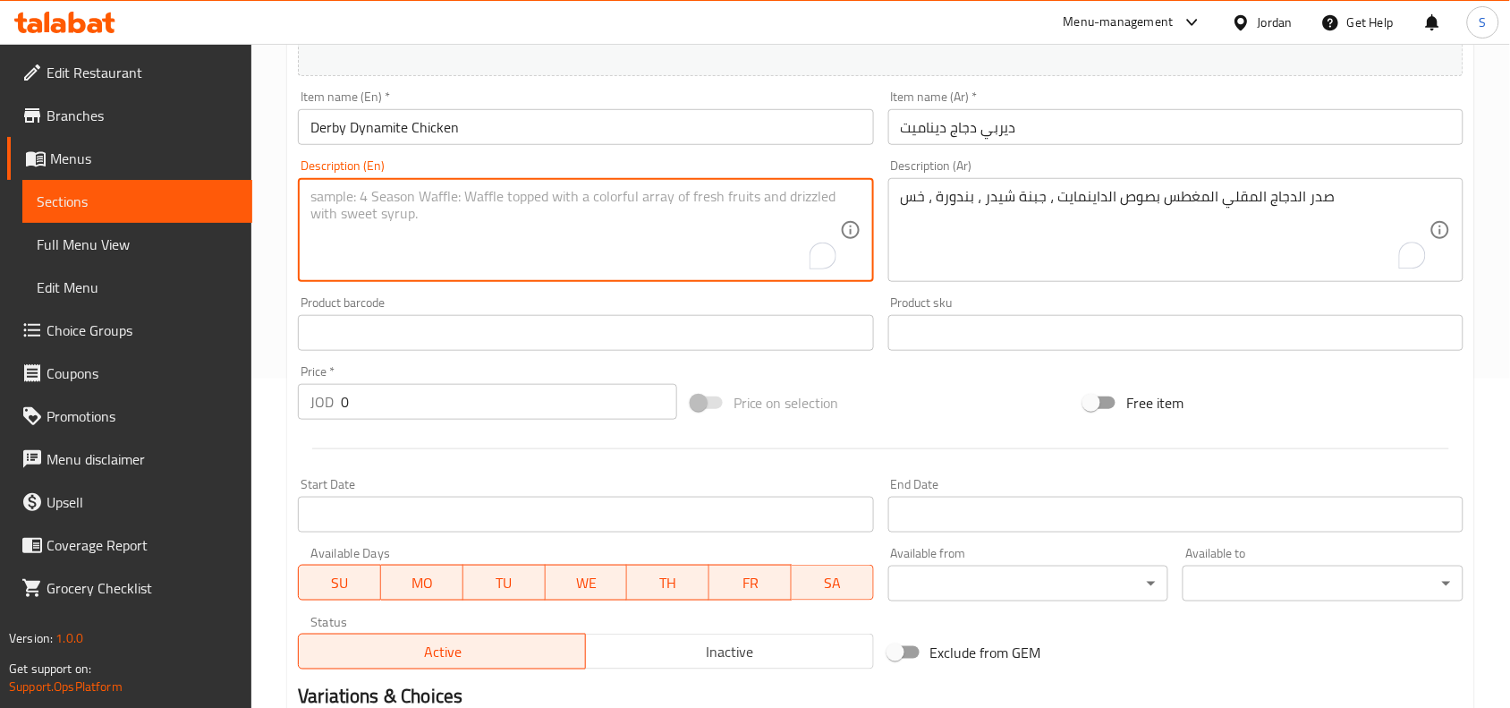
paste textarea "Fried Chicken Breast Dipped In Dynamite Sauce, Cheddar Cheese, Tomato, Lettuce"
type textarea "Fried Chicken Breast Dipped In Dynamite Sauce, Cheddar Cheese, Tomato, Lettuce"
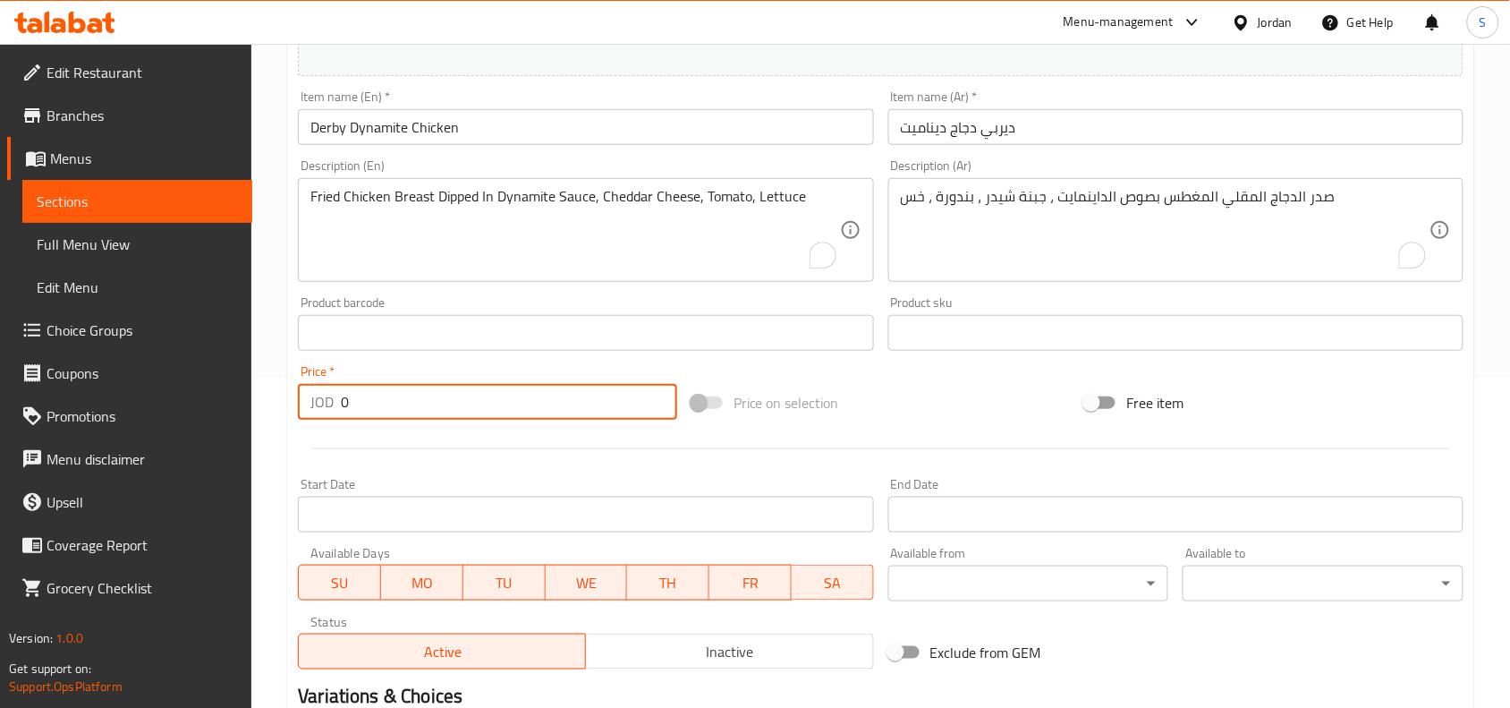
drag, startPoint x: 431, startPoint y: 400, endPoint x: 277, endPoint y: 394, distance: 154.0
click at [277, 394] on div "Home / Restaurants management / Menus / Sections / item / create Chicken Burger…" at bounding box center [880, 325] width 1259 height 1220
type input "3.50"
click at [1039, 408] on div "Price on selection" at bounding box center [881, 402] width 394 height 48
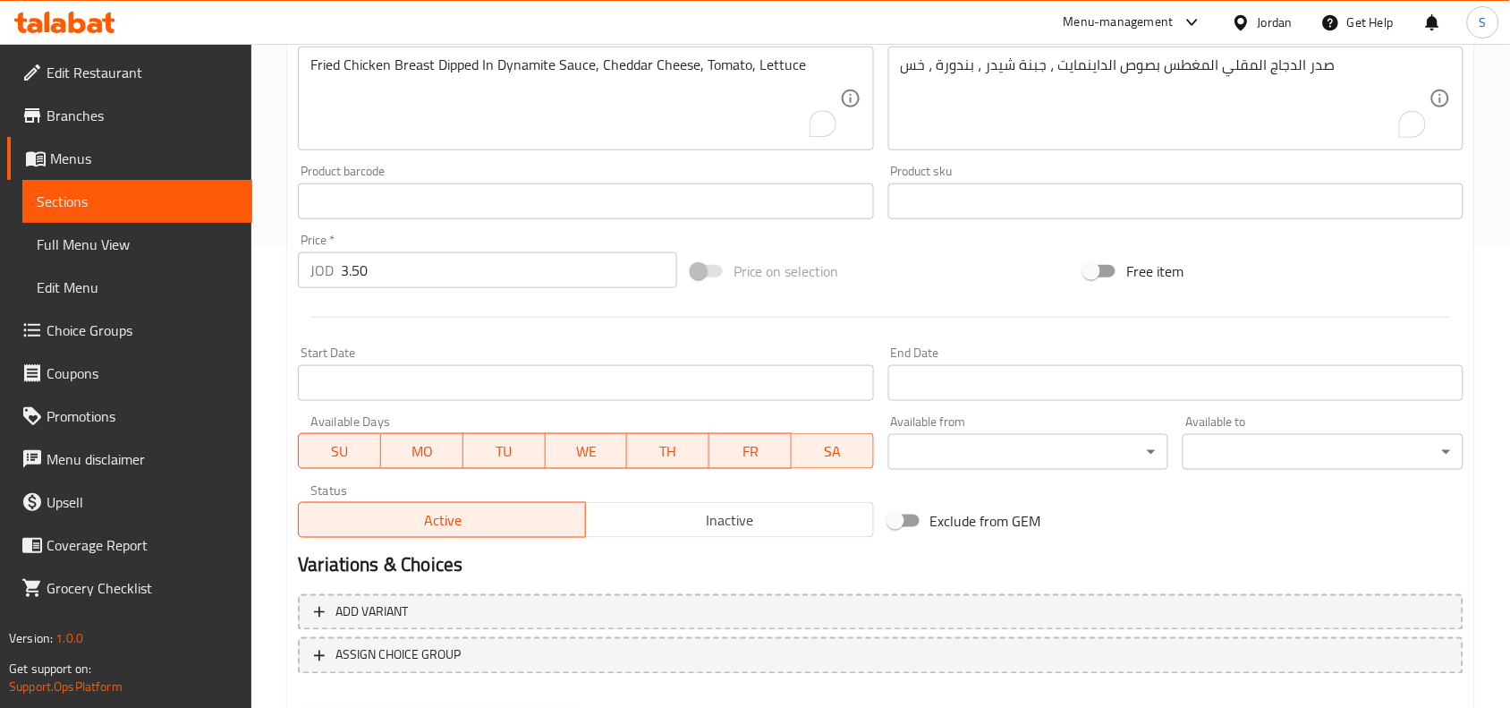
scroll to position [553, 0]
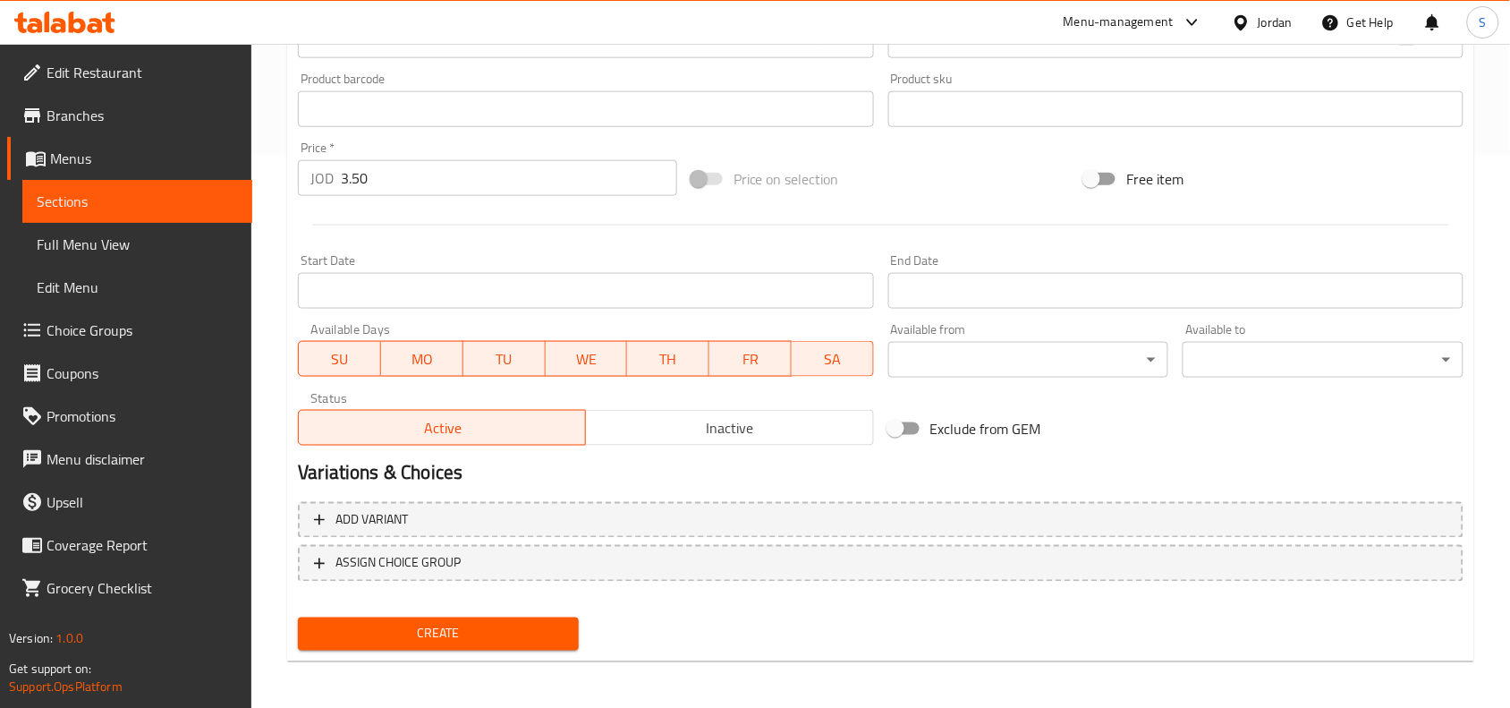
click at [462, 636] on span "Create" at bounding box center [438, 634] width 252 height 22
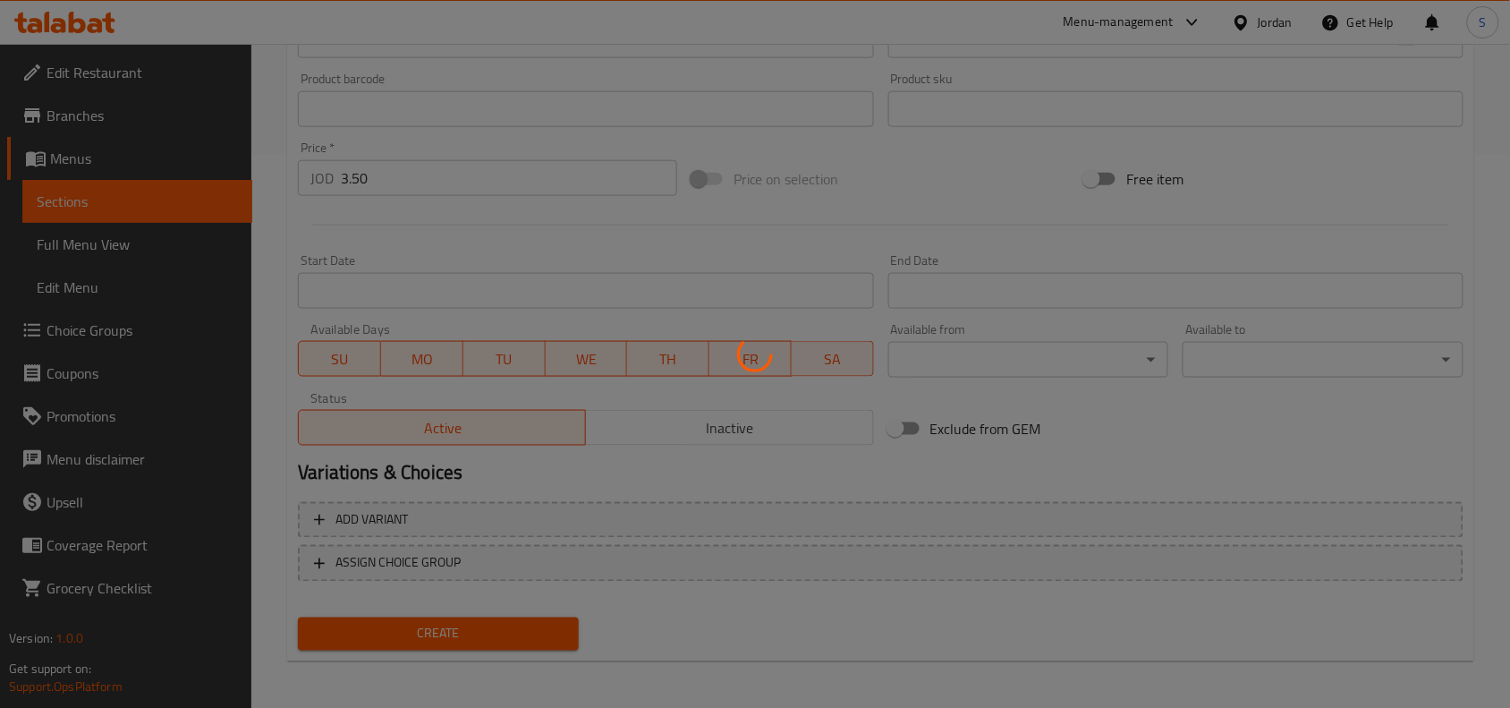
type input "0"
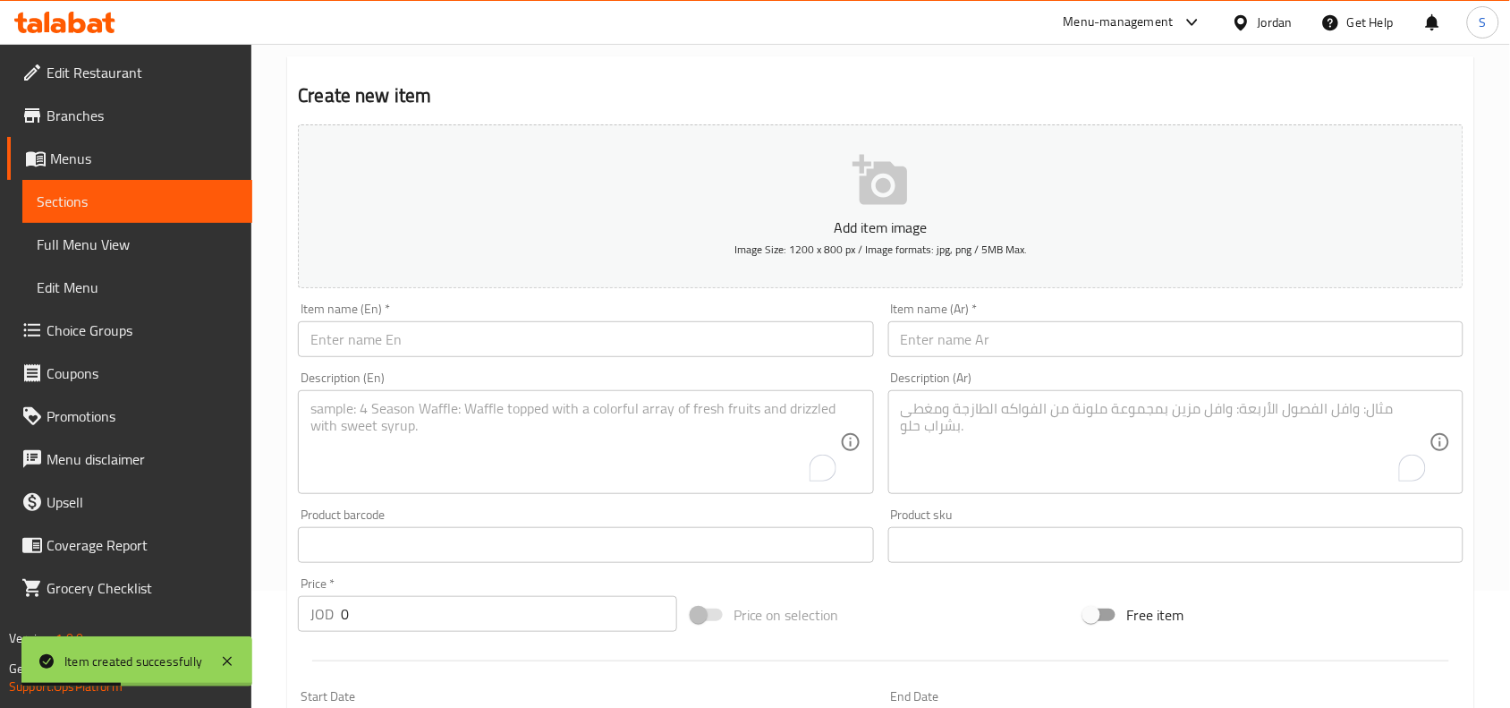
scroll to position [106, 0]
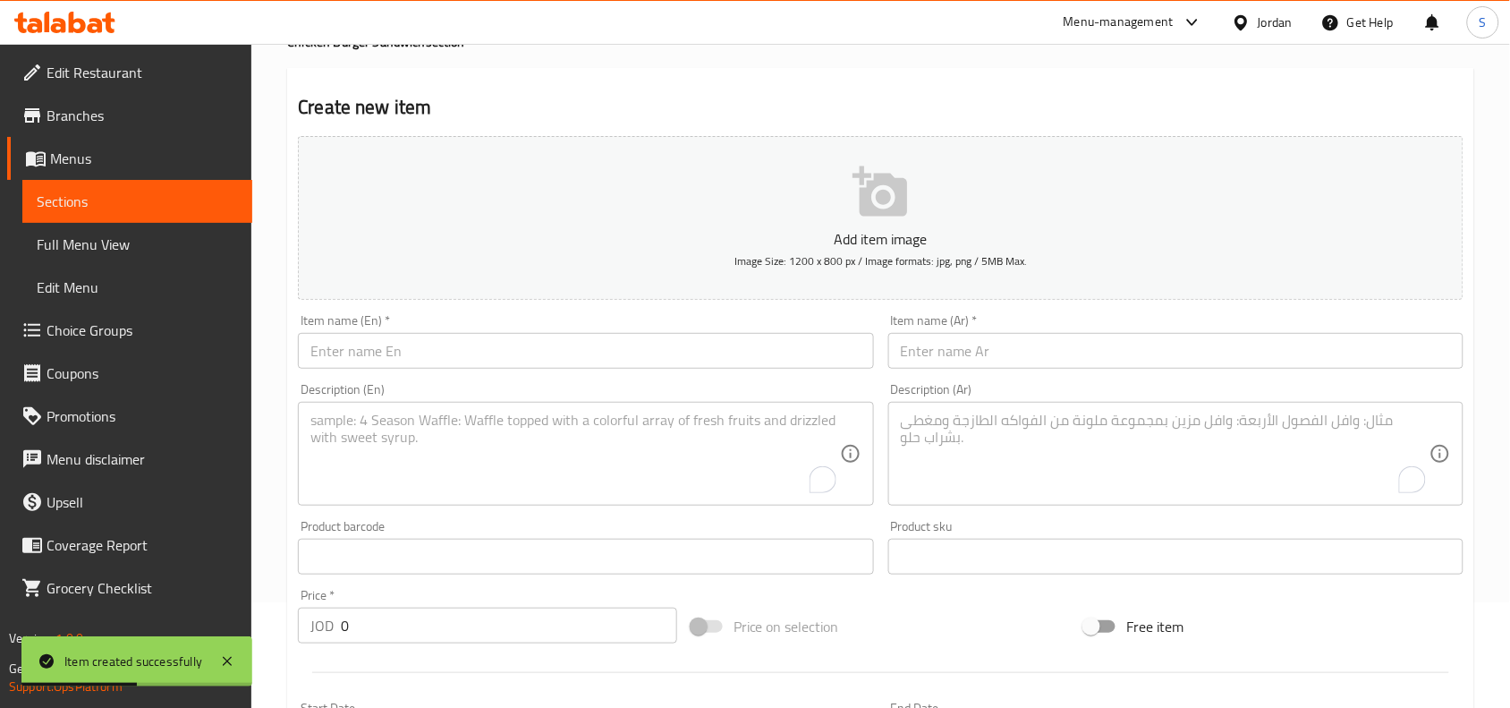
click at [410, 328] on div "Item name (En)   * Item name (En) *" at bounding box center [585, 341] width 575 height 55
click at [419, 338] on input "text" at bounding box center [585, 351] width 575 height 36
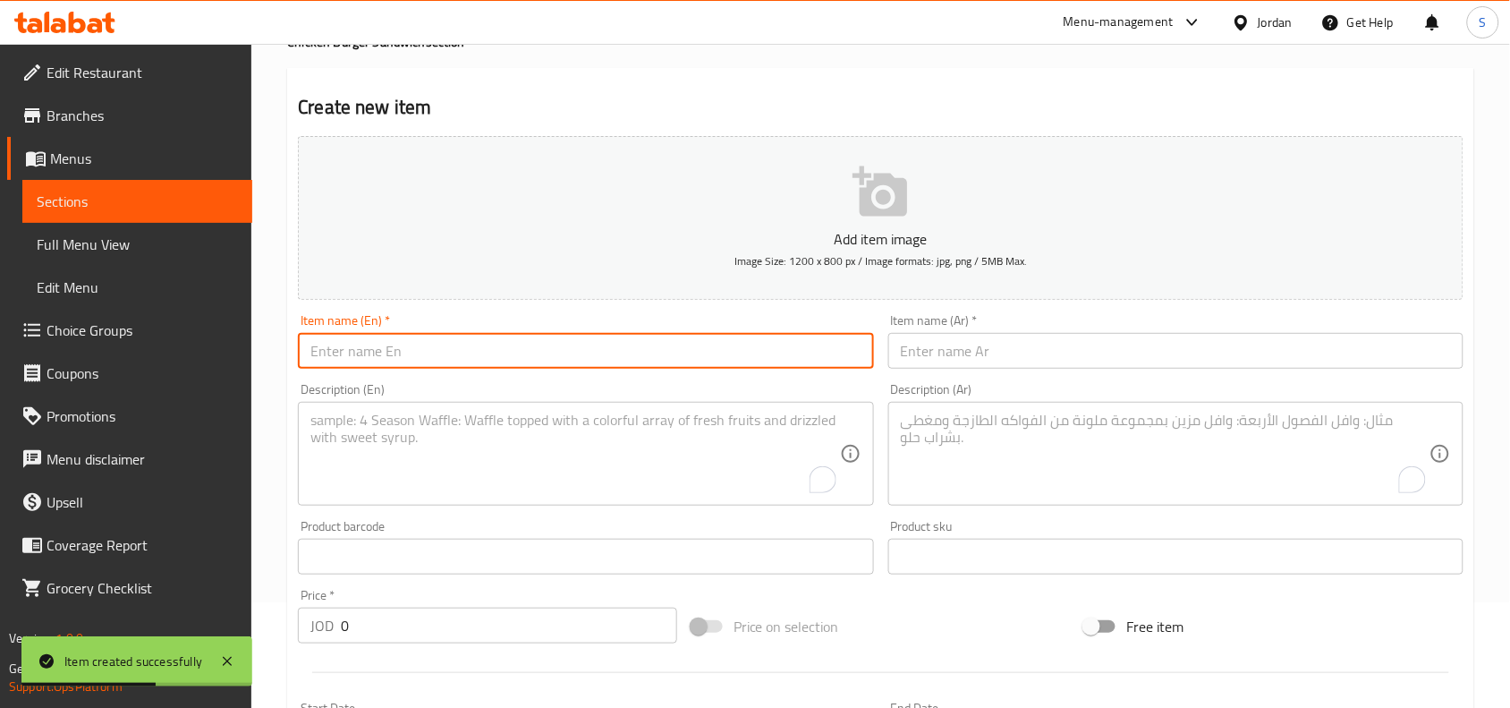
paste input "Derby Crispy Chicken"
type input "Derby Crispy Chicken"
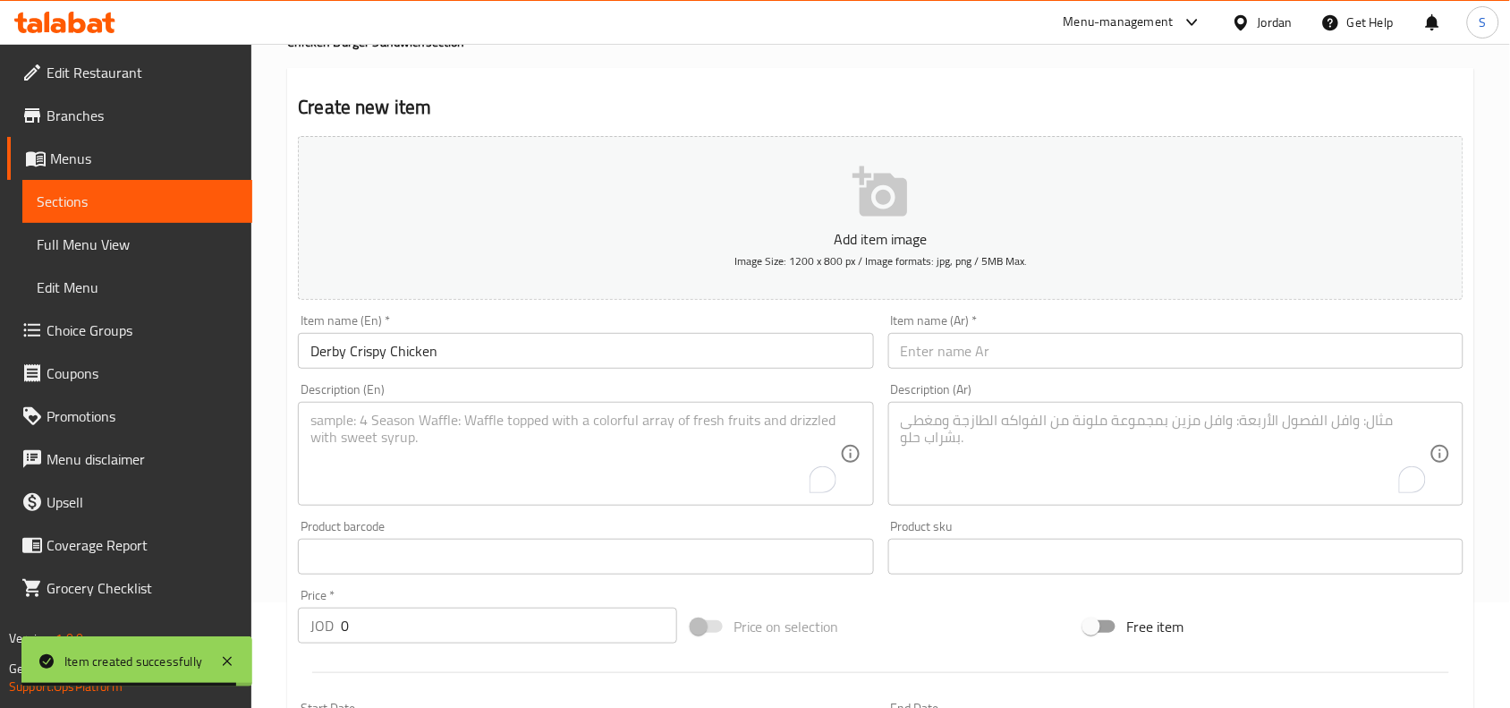
click at [1052, 352] on input "text" at bounding box center [1175, 351] width 575 height 36
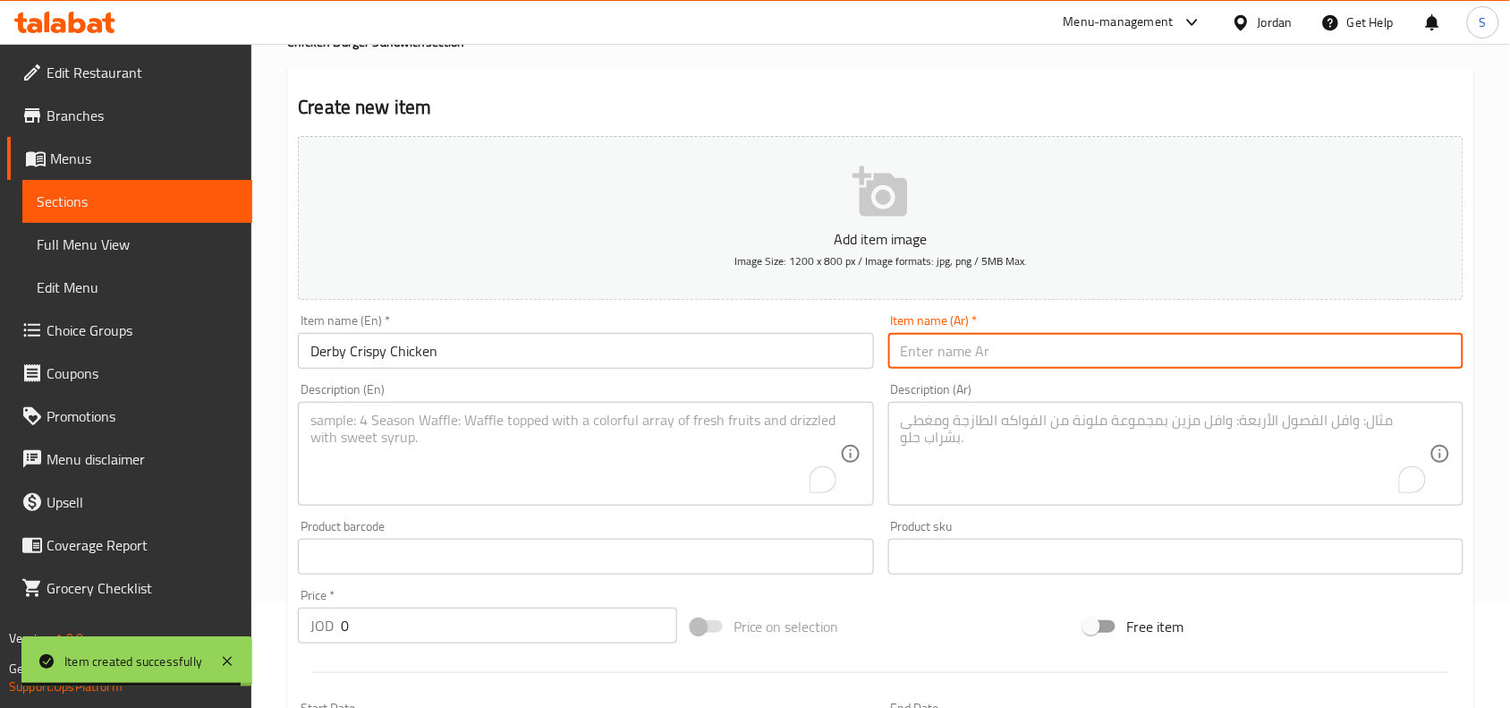
paste input "ديربي دجاج مقرمش"
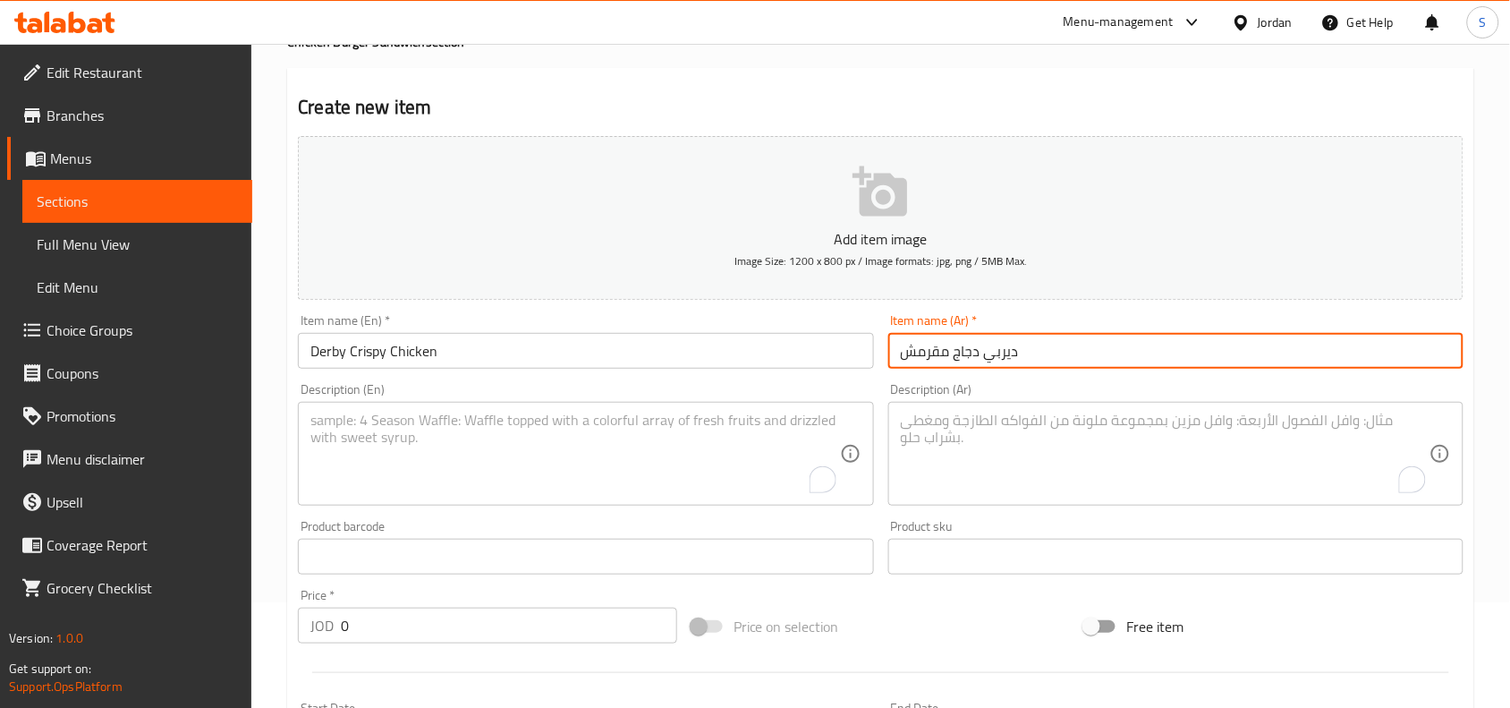
type input "ديربي دجاج مقرمش"
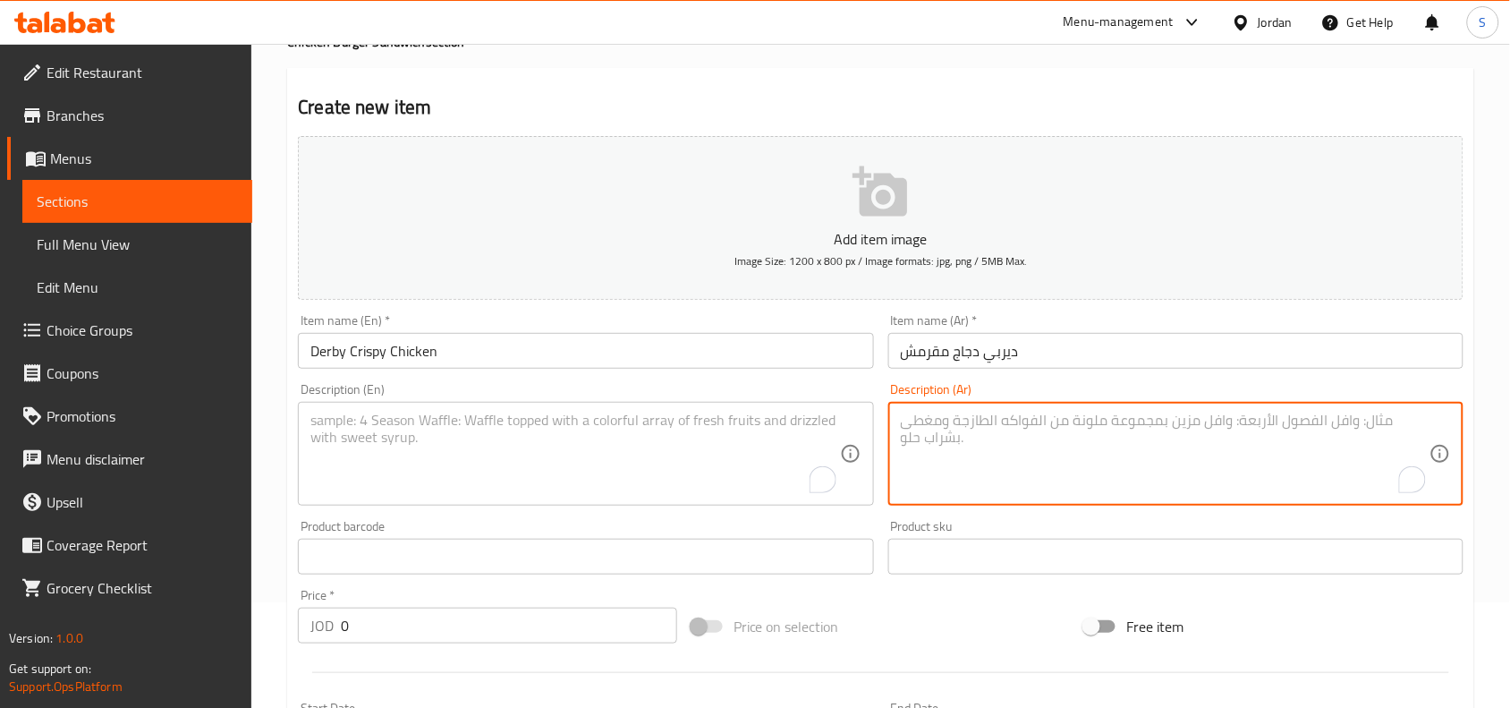
click at [1103, 426] on textarea "To enrich screen reader interactions, please activate Accessibility in Grammarl…" at bounding box center [1165, 453] width 529 height 85
paste textarea "صدر الدجاج المقرمش ، جبنة شيدر ، تيركي ، خس ، بندورة ، صوص الداينمايت ، بطاطا"
type textarea "صدر الدجاج المقرمش ، جبنة شيدر ، تيركي ، خس ، بندورة ، صوص الداينمايت ، بطاطا"
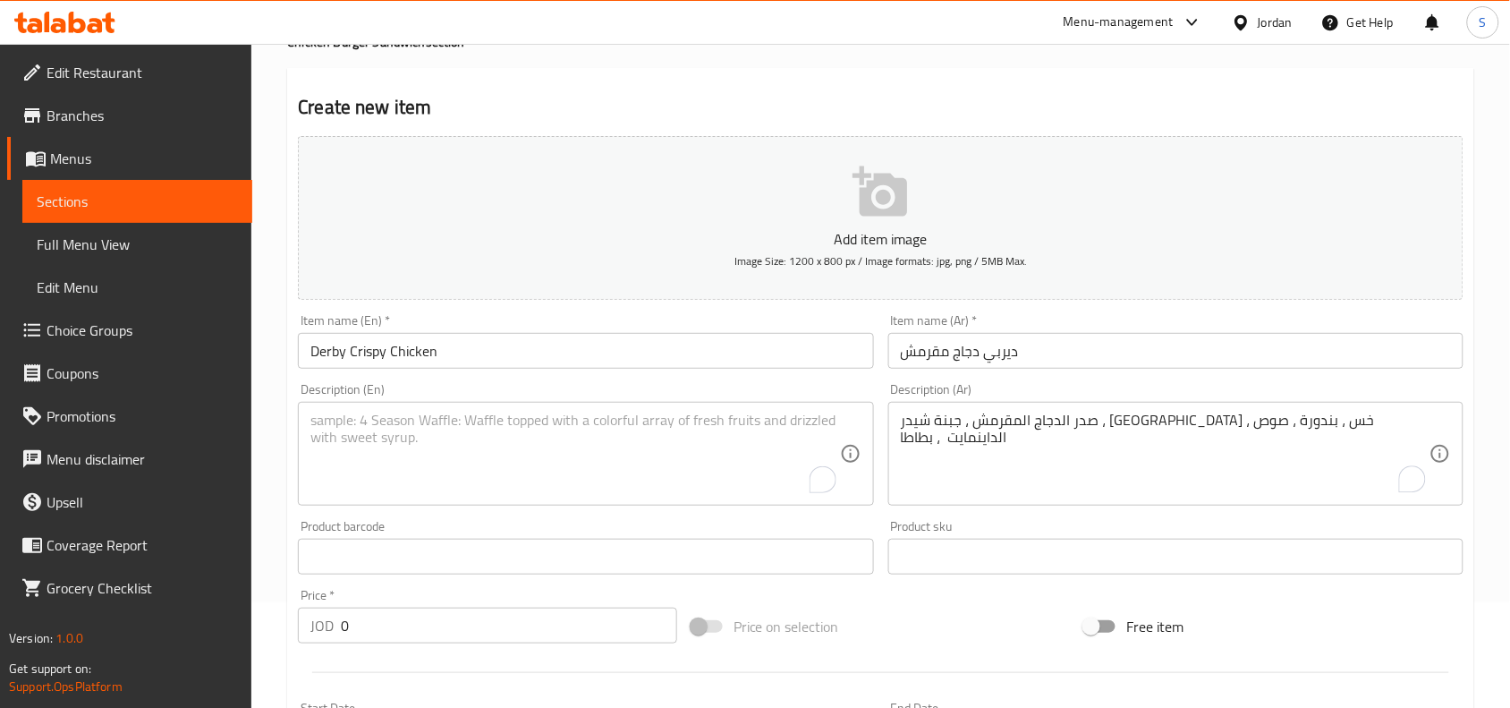
click at [526, 417] on textarea "To enrich screen reader interactions, please activate Accessibility in Grammarl…" at bounding box center [574, 453] width 529 height 85
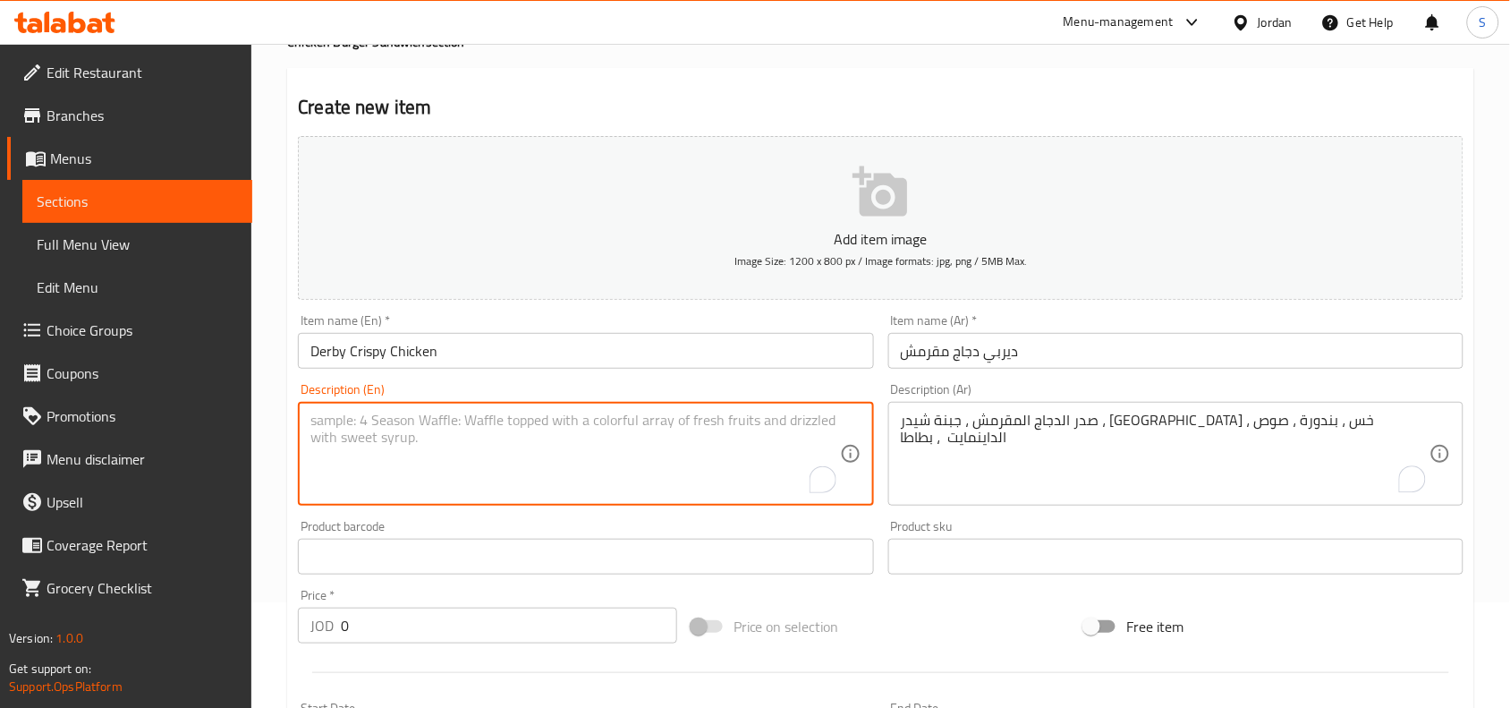
paste textarea "Crunchy Chicken Breast, Cheddar Cheese, Turkey, Lettuce, Tomato, Dynamite Sauce"
type textarea "Crunchy Chicken Breast, Cheddar Cheese, Turkey, Lettuce, Tomato, Dynamite Sauce"
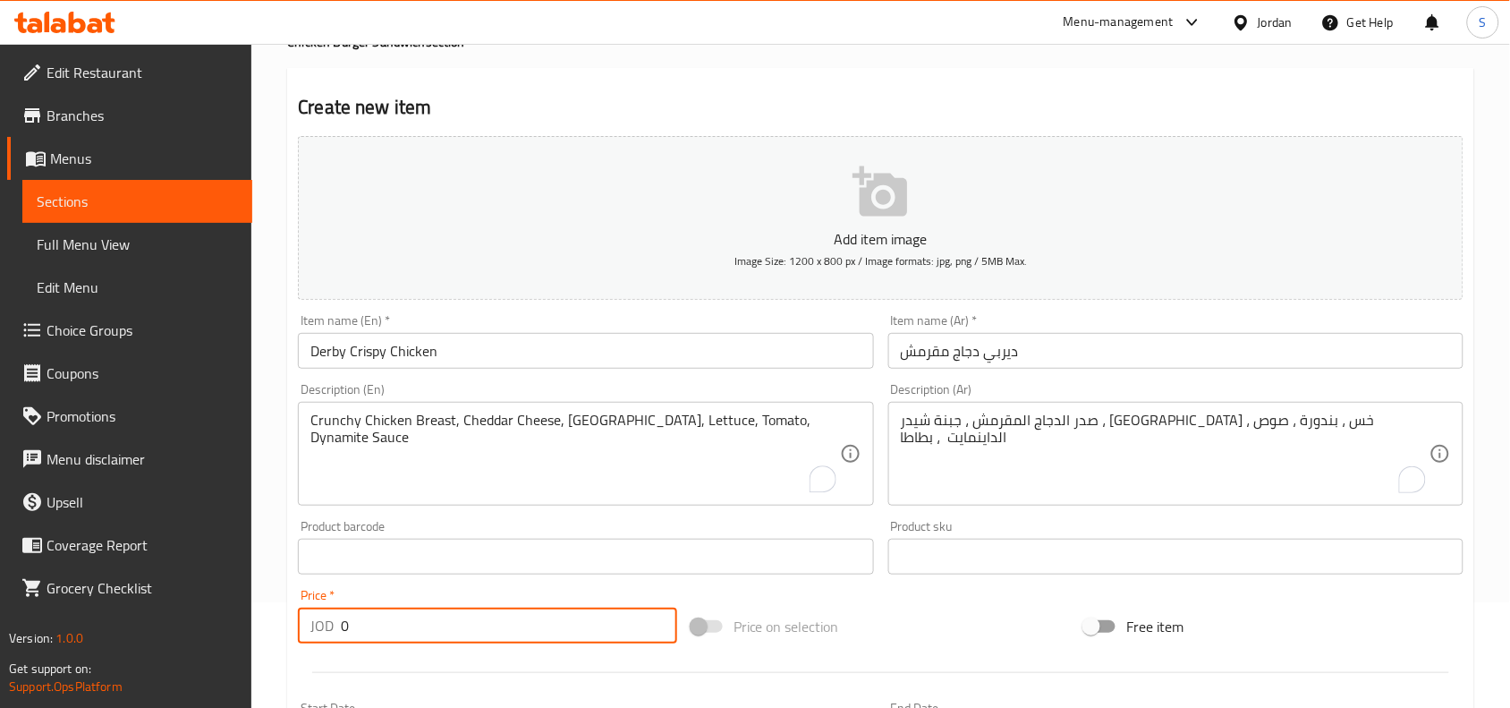
drag, startPoint x: 377, startPoint y: 633, endPoint x: 288, endPoint y: 635, distance: 89.5
click at [301, 635] on div "JOD 0 Price *" at bounding box center [487, 625] width 379 height 36
type input "3.50"
click at [886, 604] on div "Price on selection" at bounding box center [881, 626] width 394 height 48
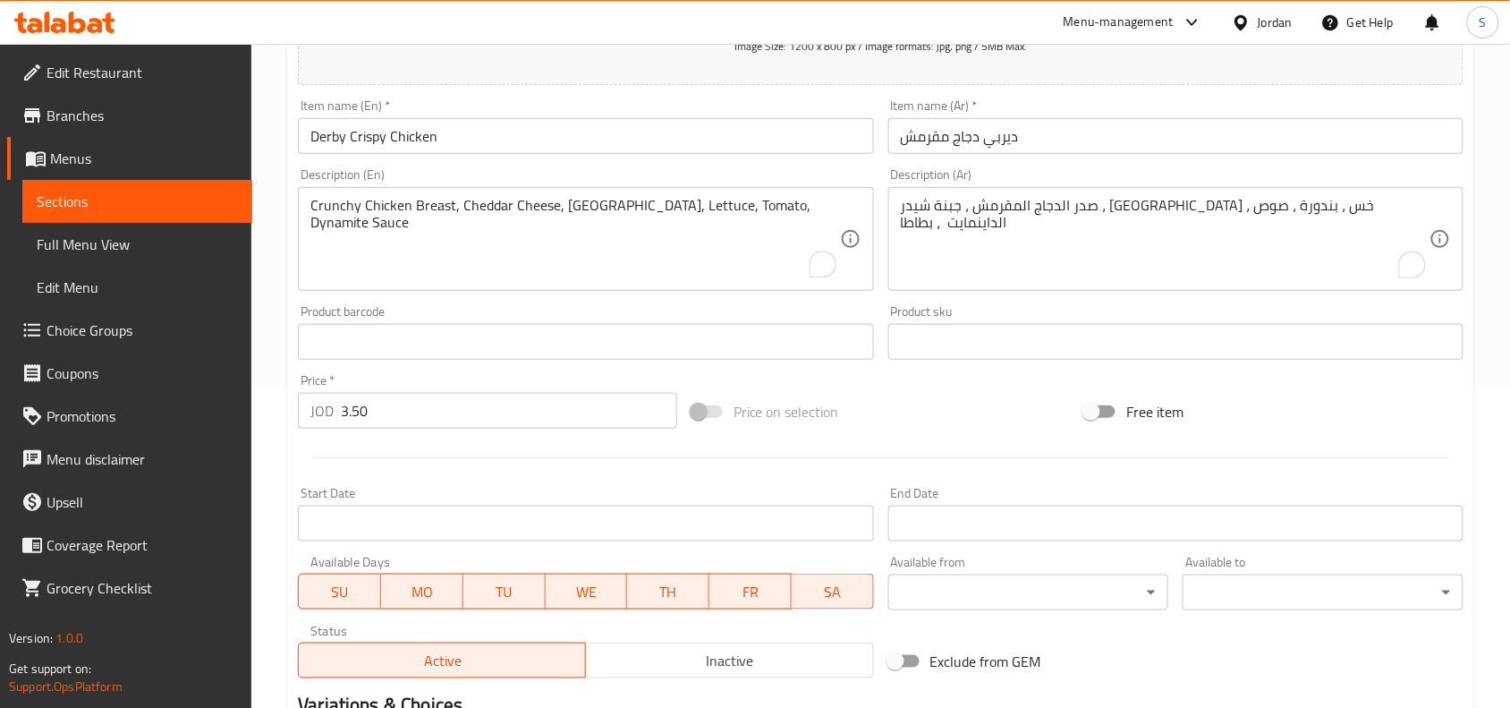
scroll to position [553, 0]
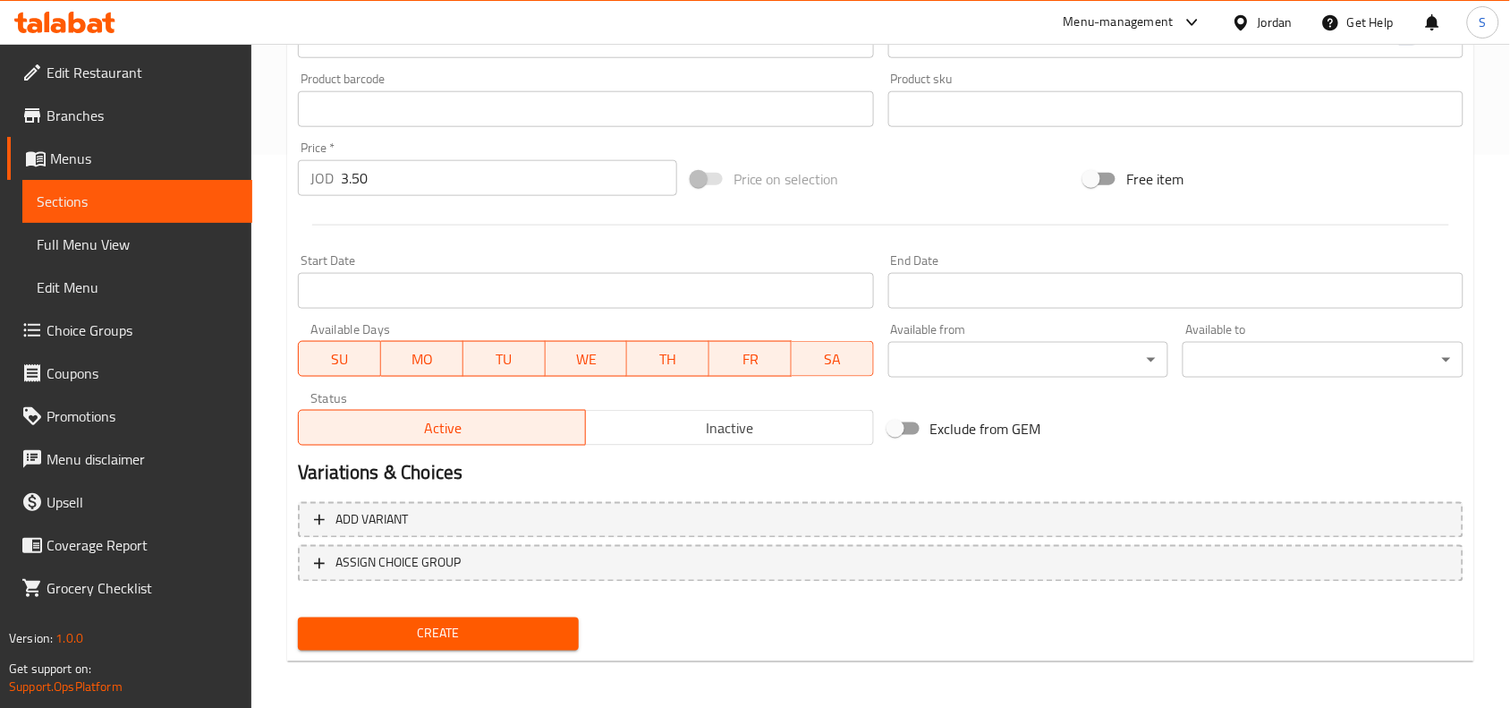
click at [519, 628] on span "Create" at bounding box center [438, 634] width 252 height 22
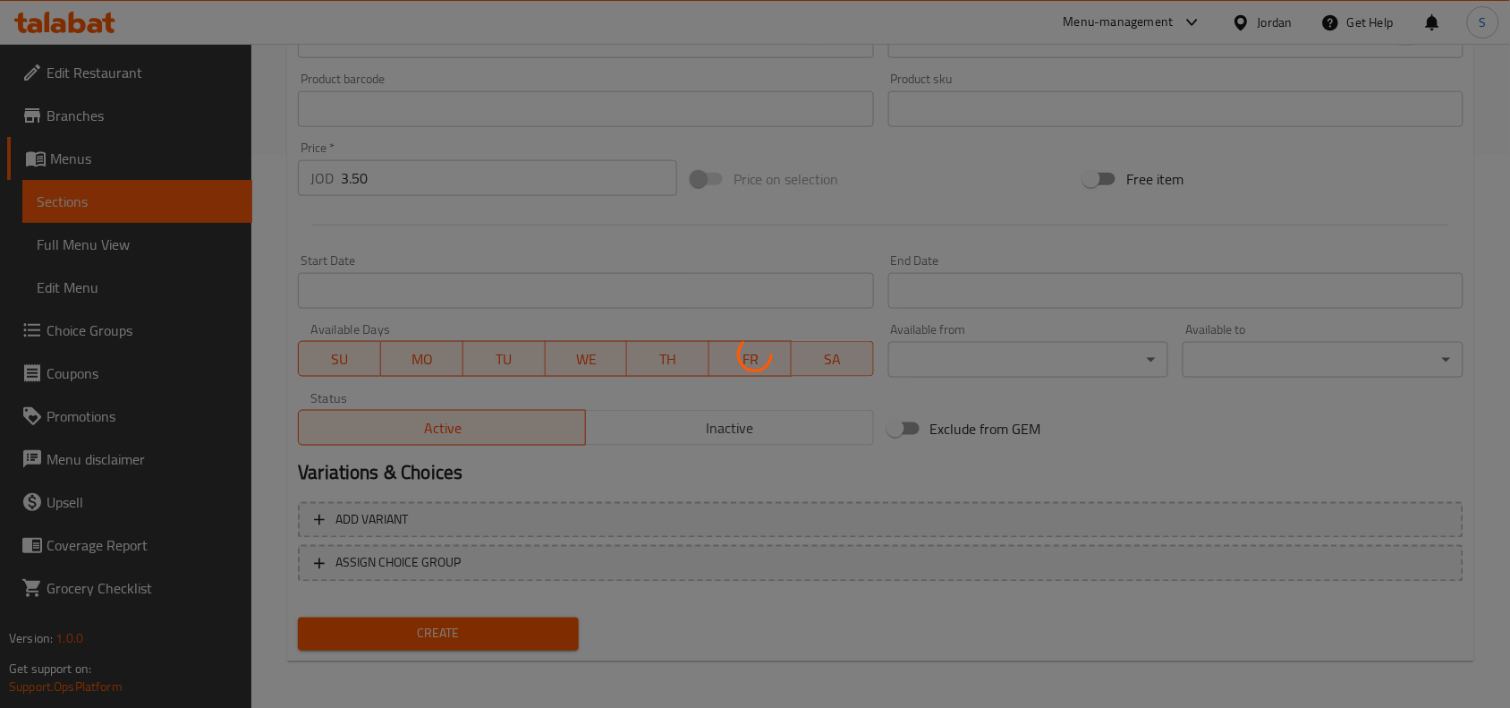
type input "0"
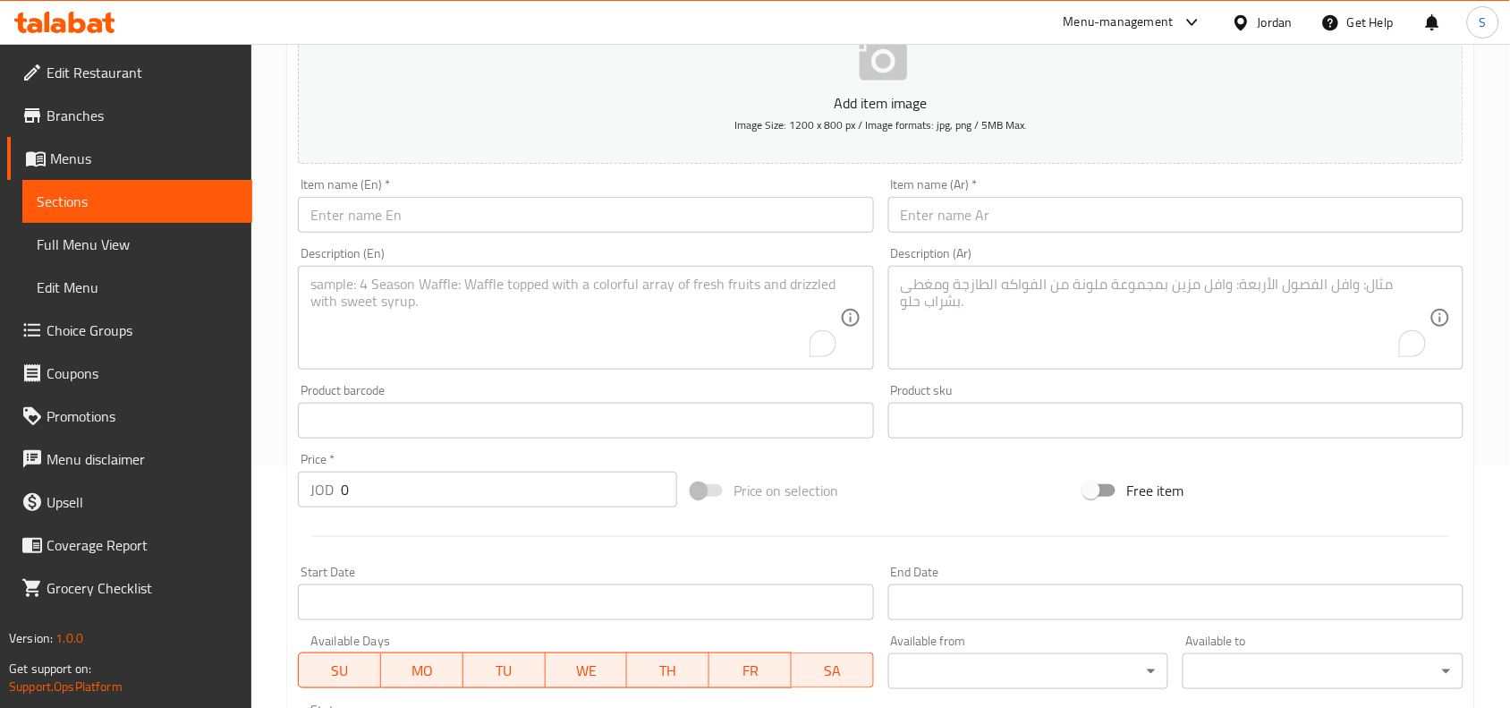
scroll to position [106, 0]
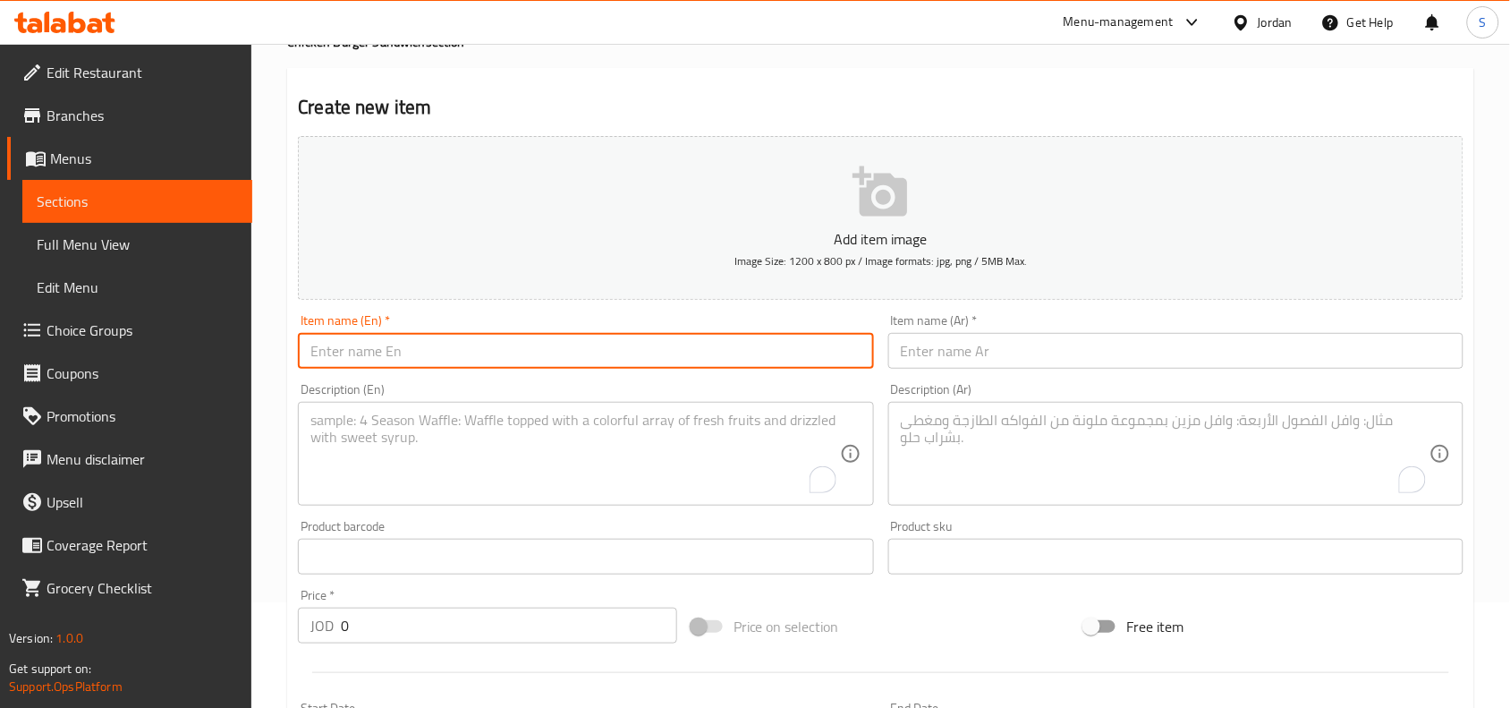
click at [514, 352] on input "text" at bounding box center [585, 351] width 575 height 36
paste input "Derby Chicken Special"
type input "Derby Chicken Special"
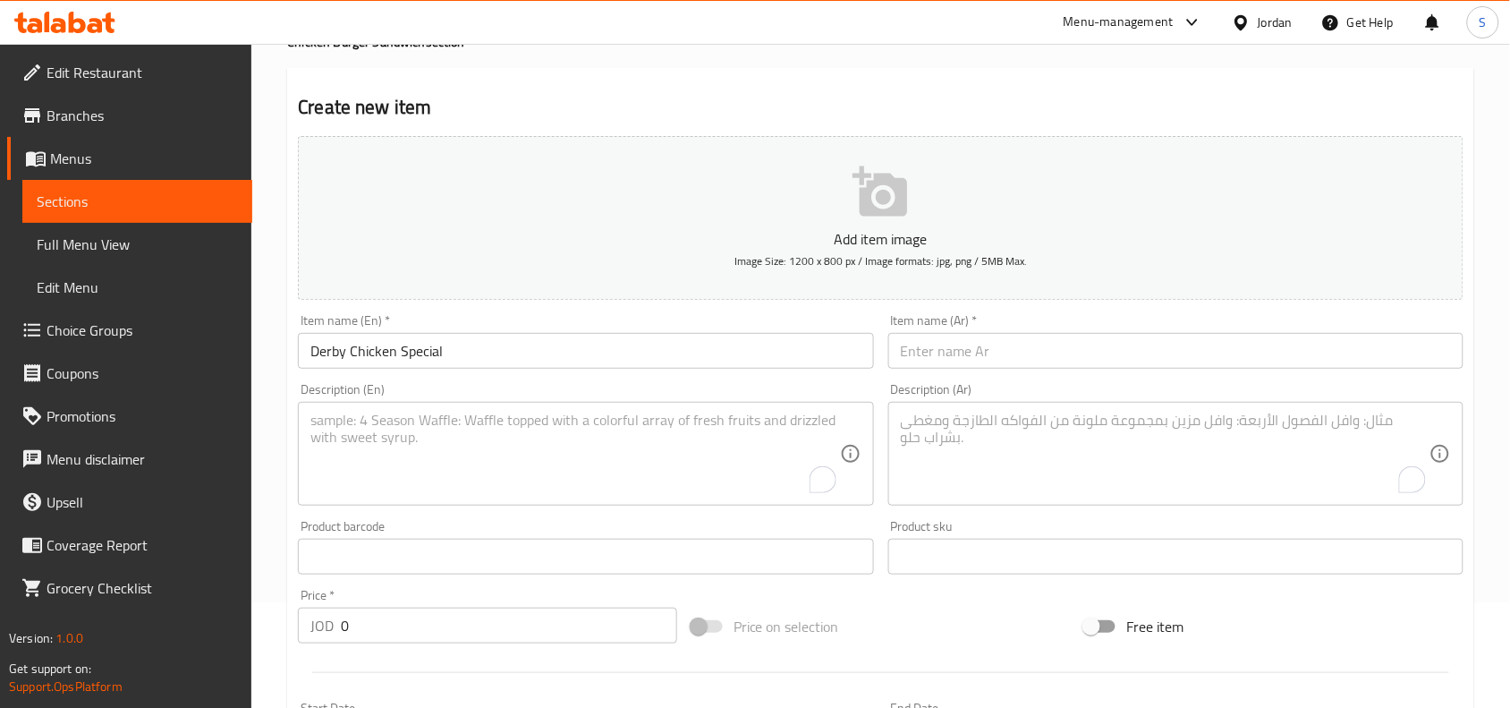
click at [1087, 358] on input "text" at bounding box center [1175, 351] width 575 height 36
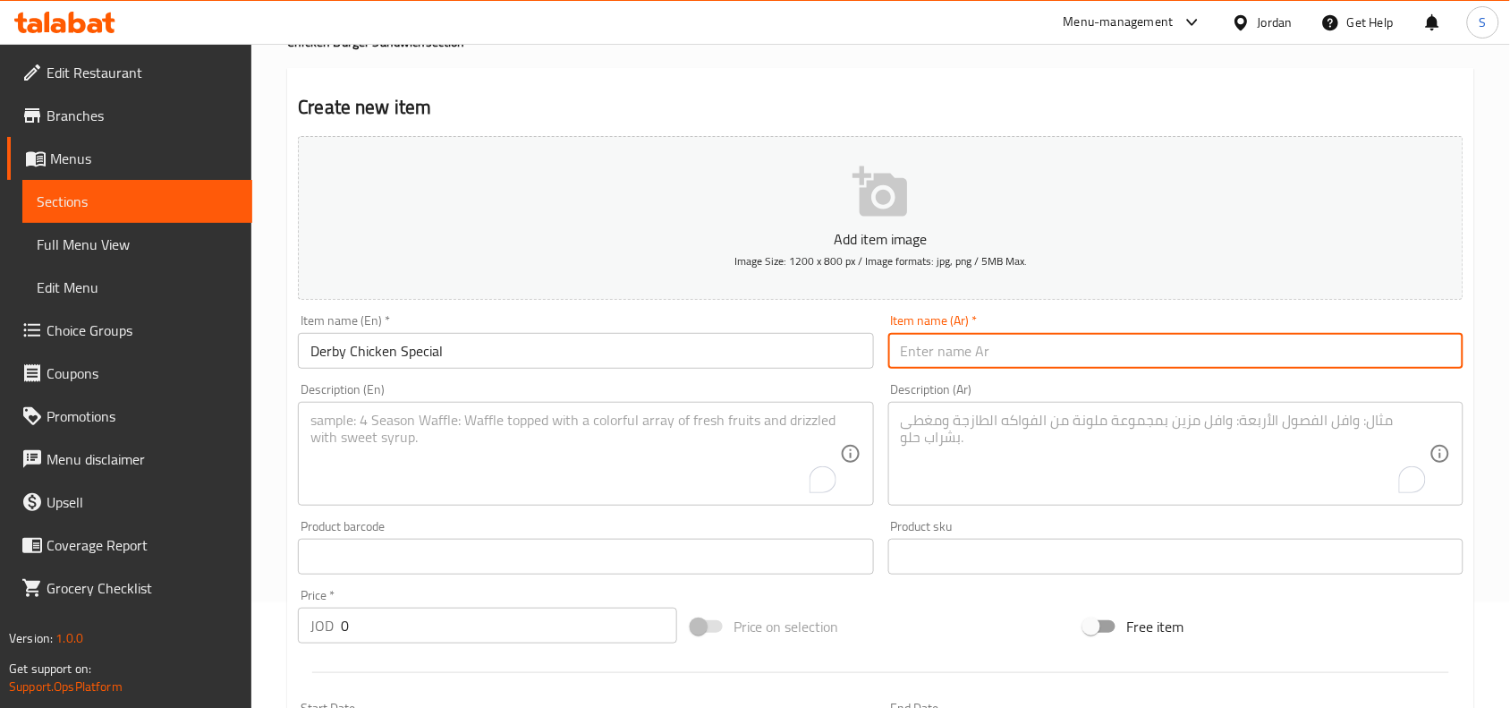
paste input "ديربي دجاج سبيشال"
type input "ديربي دجاج سبيشال"
click at [954, 620] on div "Price on selection" at bounding box center [881, 626] width 394 height 48
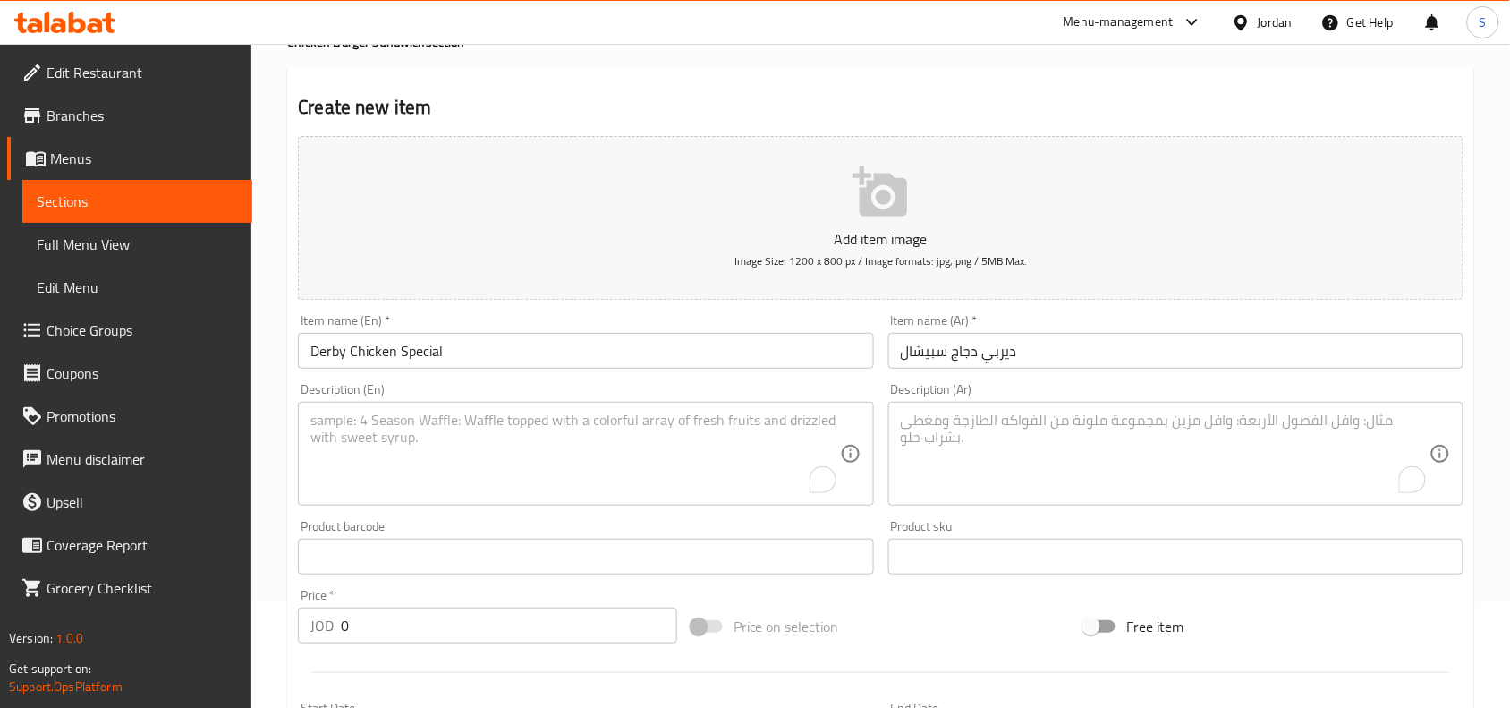
click at [1080, 447] on textarea "To enrich screen reader interactions, please activate Accessibility in Grammarl…" at bounding box center [1165, 453] width 529 height 85
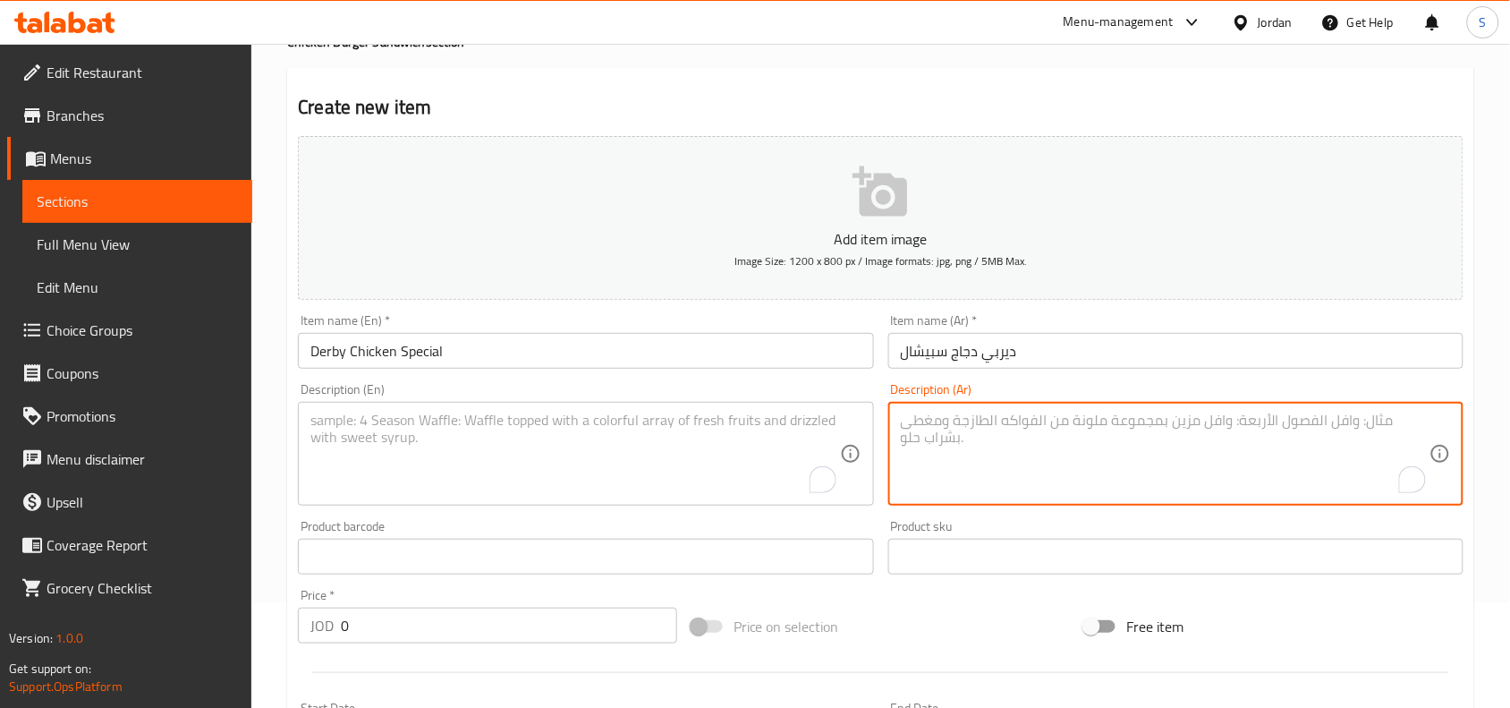
paste textarea "صدر الدجاج المقرمش ، جبنة موزيريلا ،تيركي ، خس ، مخلل ، صوص ديربي السبيشال"
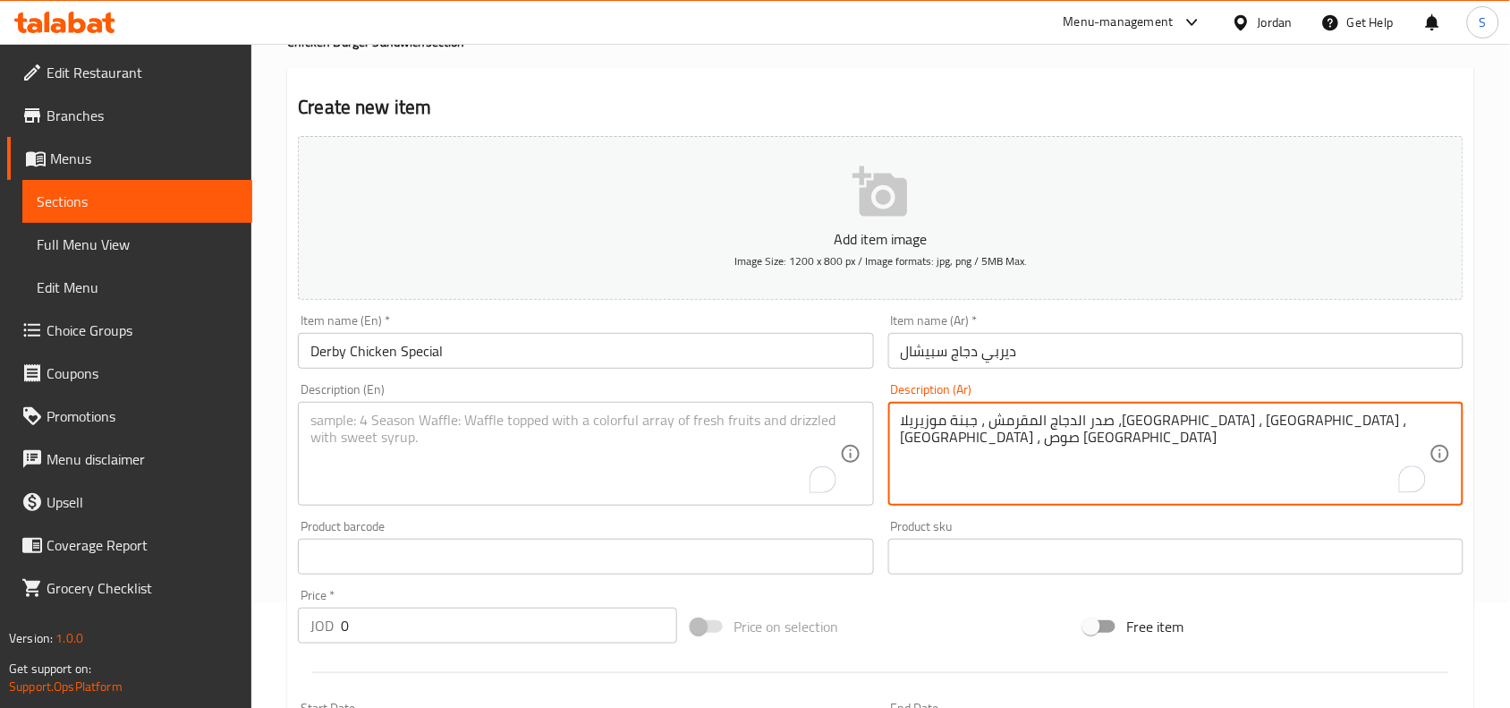
type textarea "صدر الدجاج المقرمش ، جبنة موزيريلا ،تيركي ، خس ، مخلل ، صوص ديربي السبيشال"
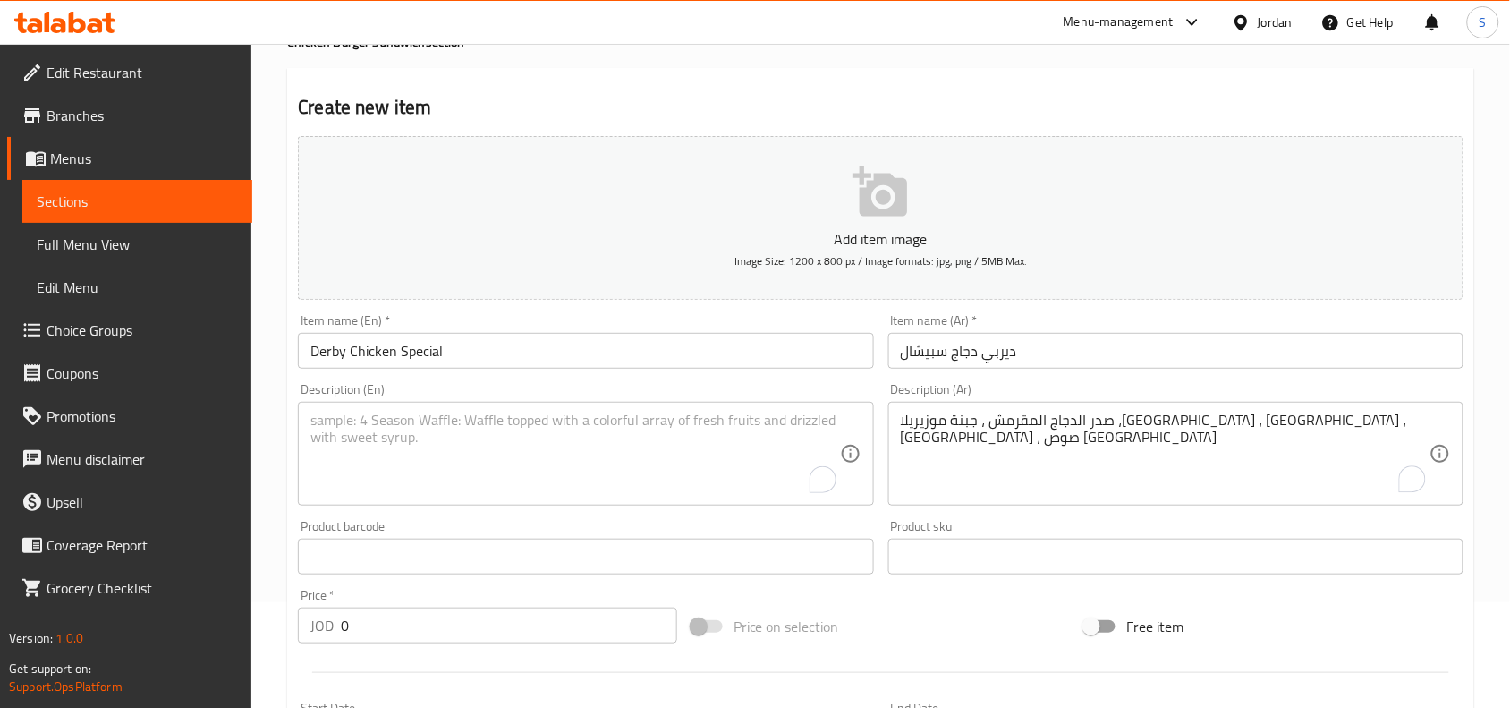
click at [627, 427] on textarea "To enrich screen reader interactions, please activate Accessibility in Grammarl…" at bounding box center [574, 453] width 529 height 85
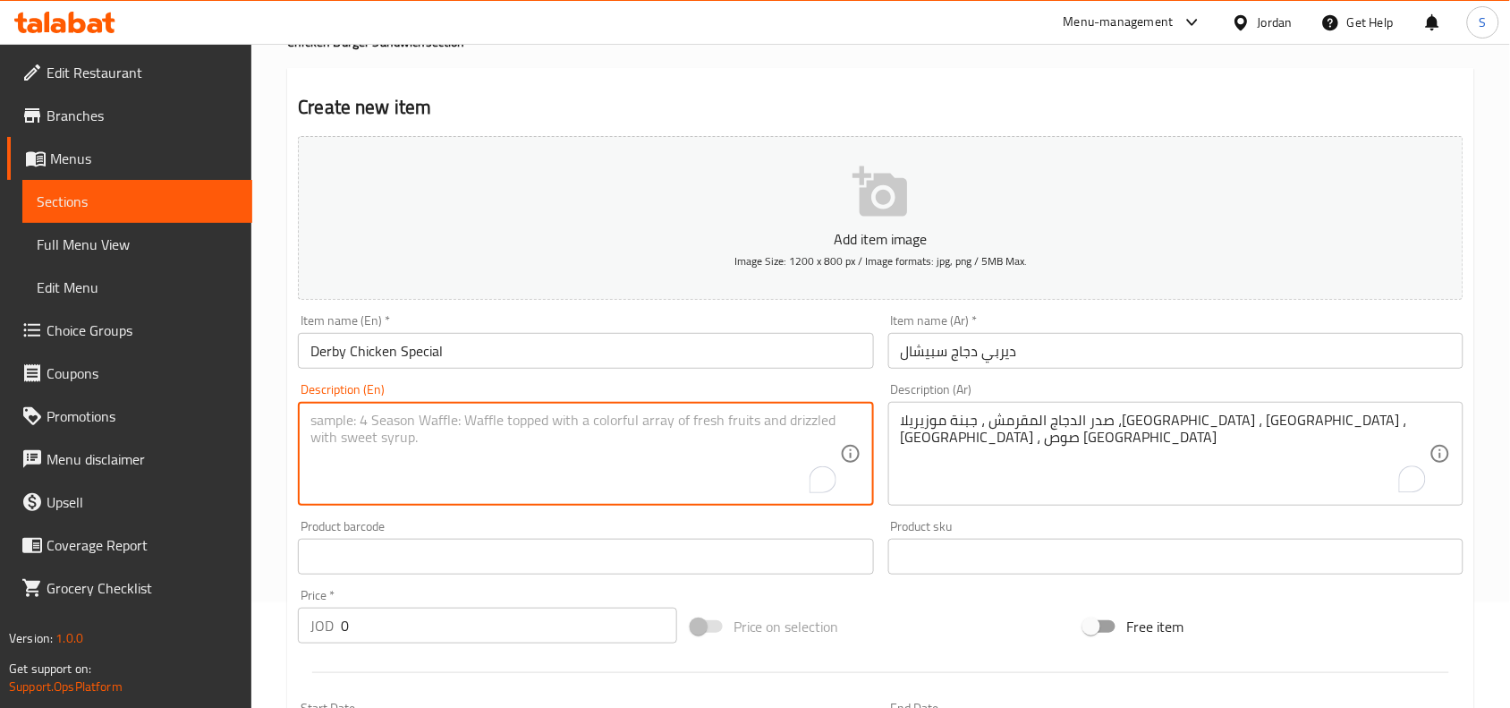
paste textarea "Crunchy Chicken Breast, Mozzarella Cheese,Turkey , Lettuce, Pickles, Special De…"
type textarea "Crunchy Chicken Breast, Mozzarella Cheese,Turkey , Lettuce, Pickles, Special De…"
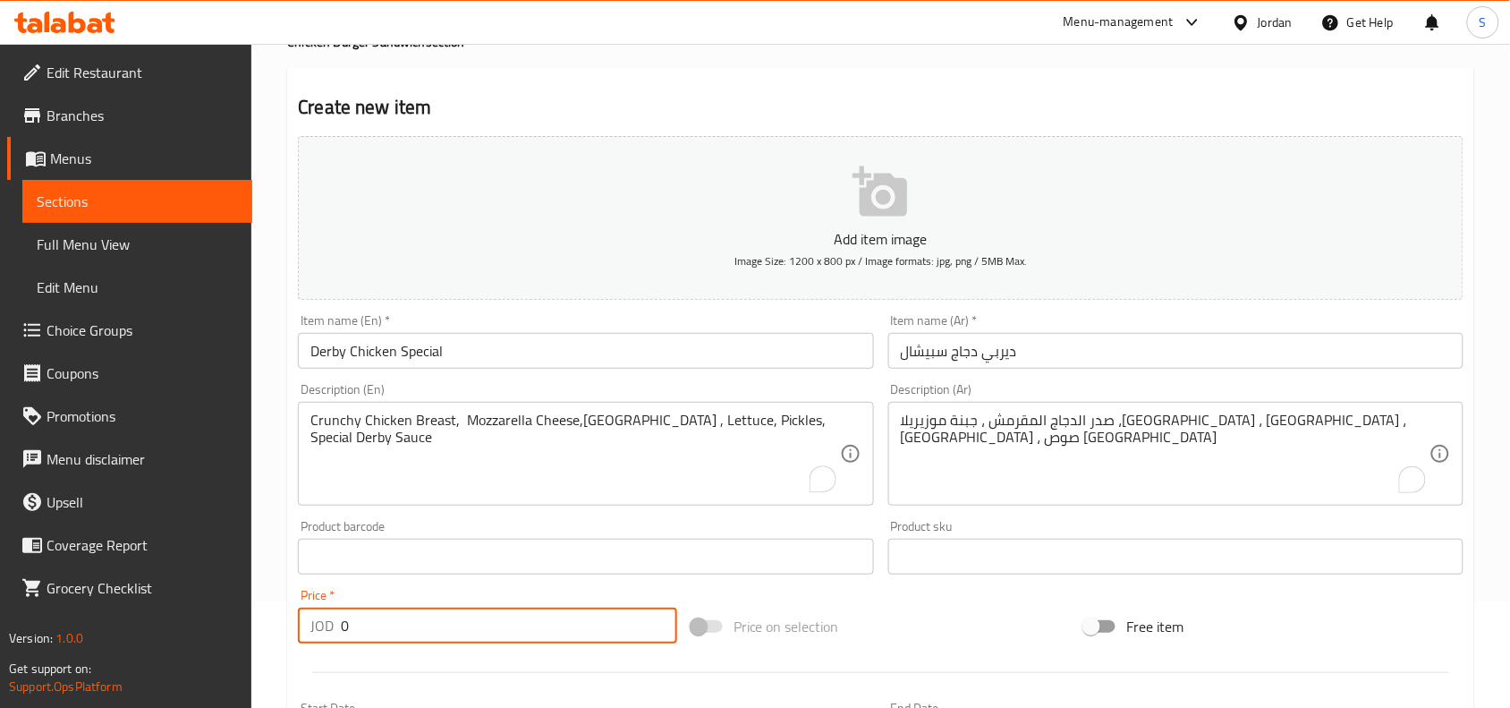
drag, startPoint x: 295, startPoint y: 623, endPoint x: 81, endPoint y: 605, distance: 215.5
click at [81, 605] on div "Edit Restaurant Branches Menus Sections Full Menu View Edit Menu Choice Groups …" at bounding box center [755, 548] width 1510 height 1220
type input "3.50"
click at [914, 610] on div "Price on selection" at bounding box center [881, 626] width 394 height 48
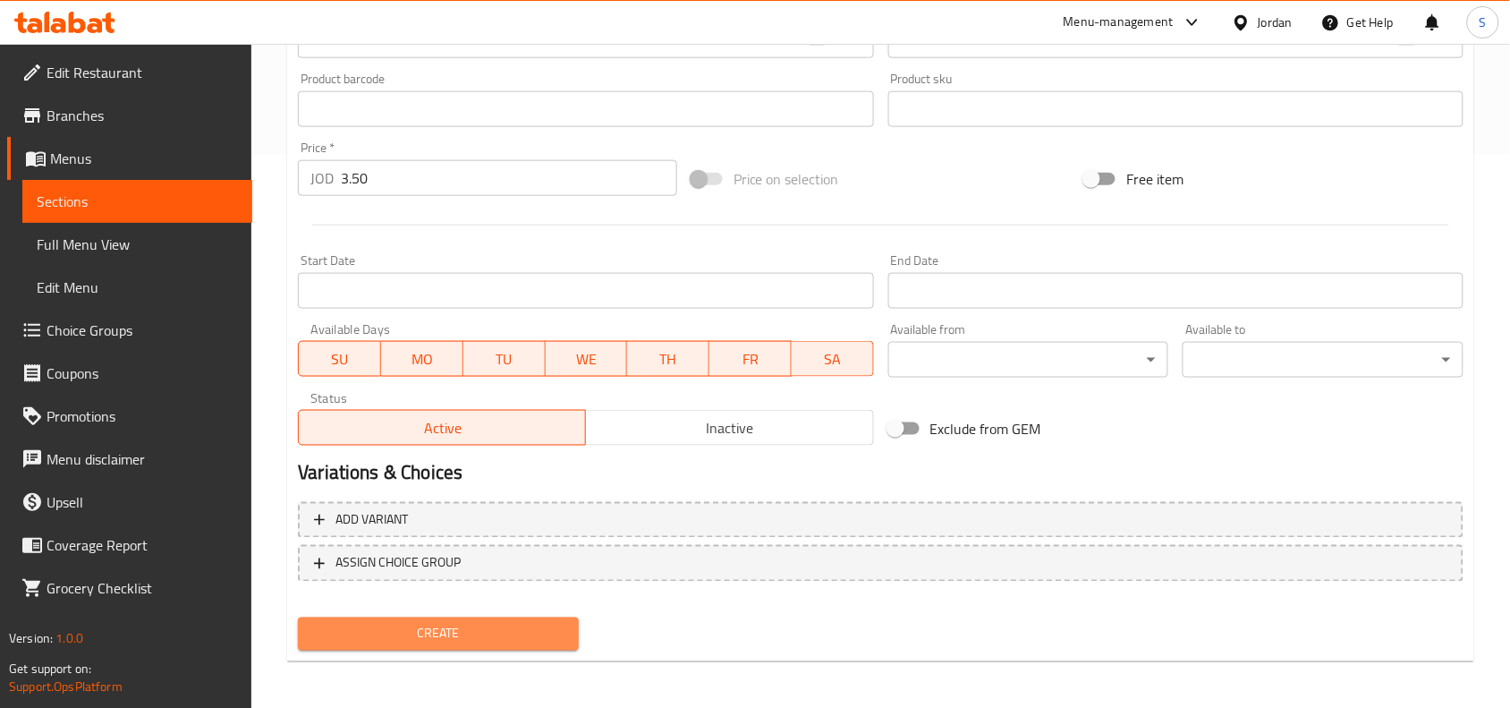
click at [517, 642] on button "Create" at bounding box center [438, 633] width 281 height 33
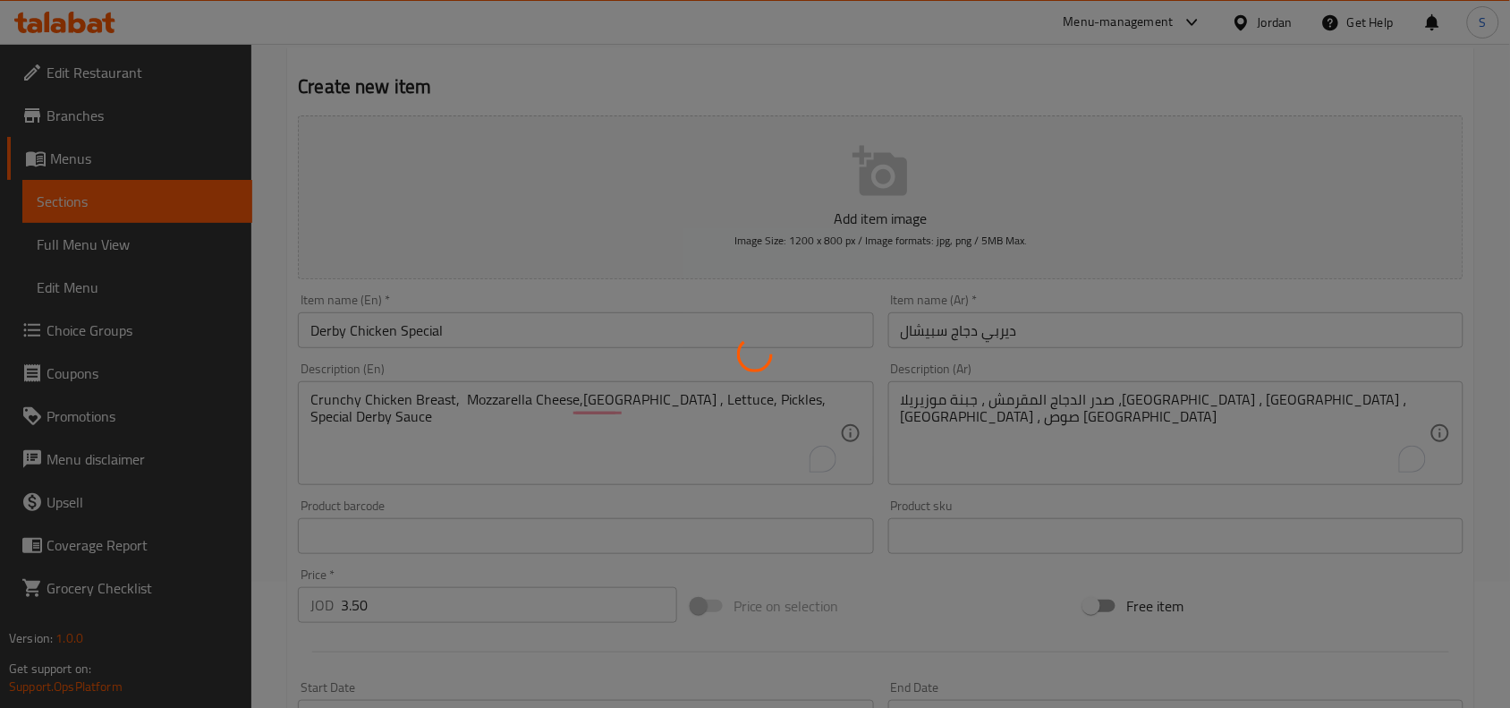
scroll to position [0, 0]
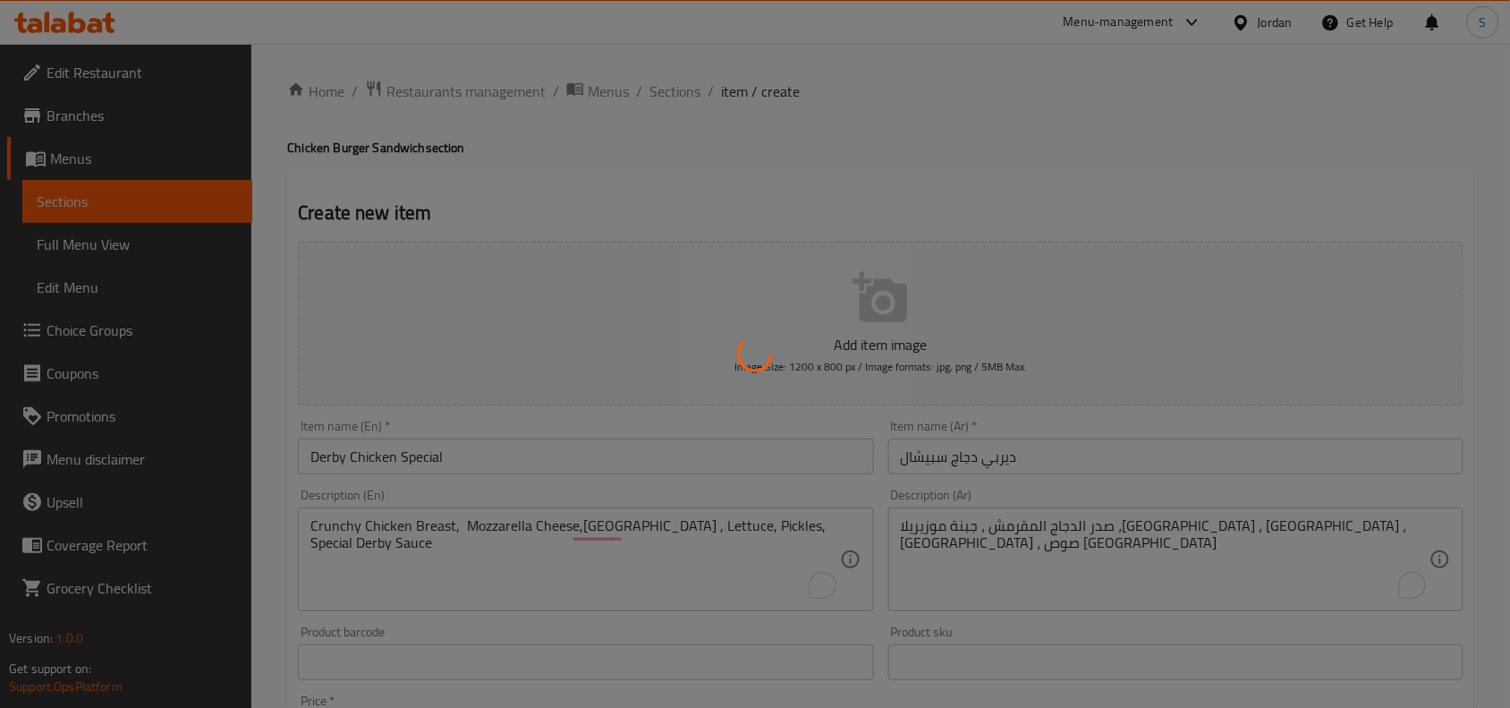
type input "0"
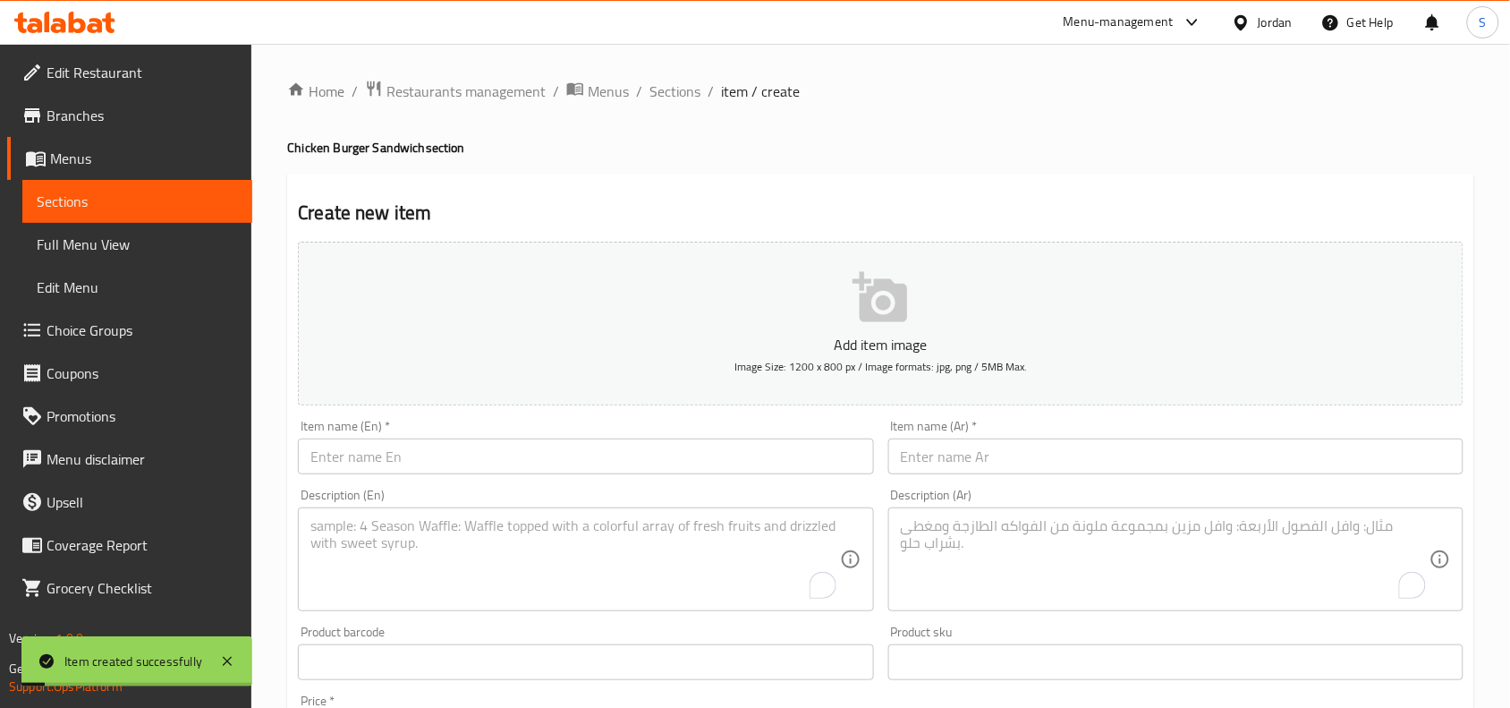
click at [666, 105] on div "Home / Restaurants management / Menus / Sections / item / create Chicken Burger…" at bounding box center [880, 654] width 1187 height 1149
click at [673, 85] on span "Sections" at bounding box center [674, 91] width 51 height 21
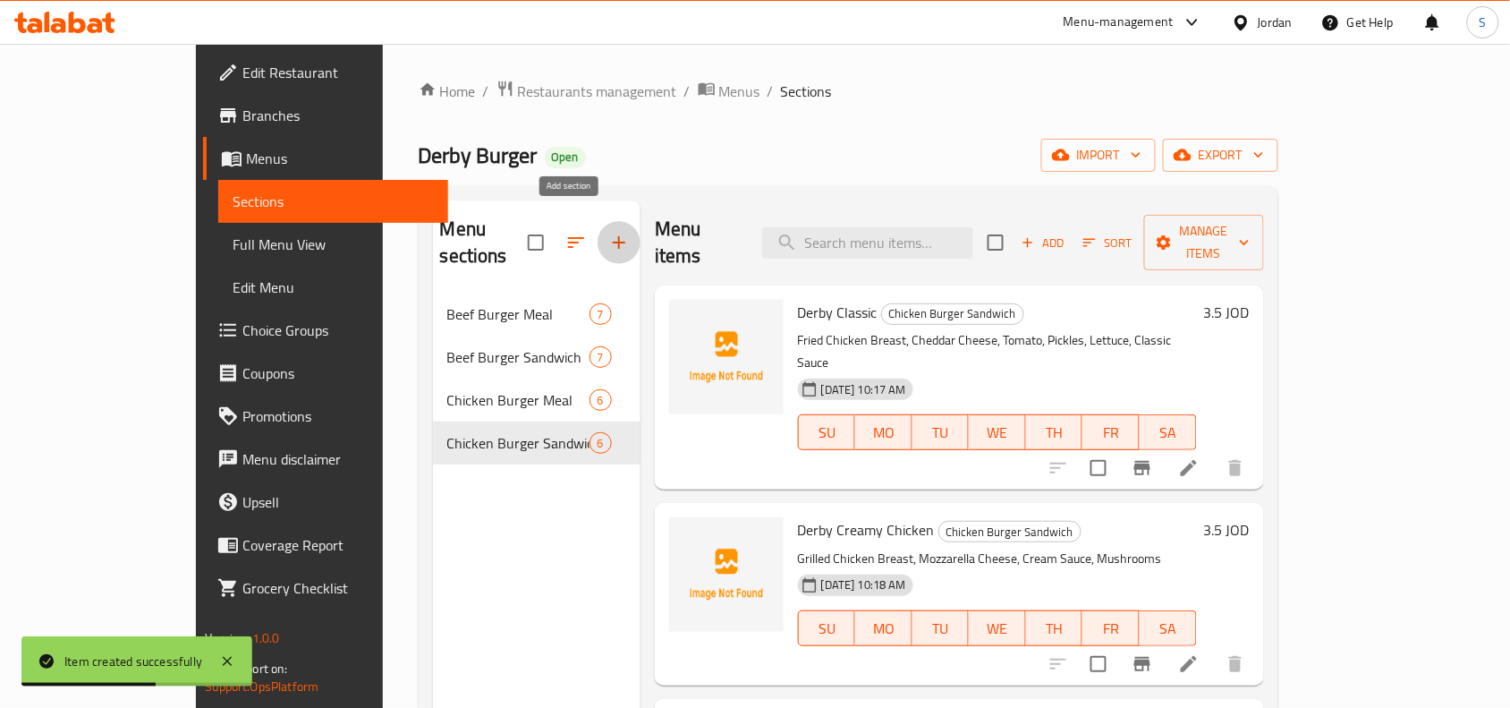
click at [613, 236] on icon "button" at bounding box center [619, 242] width 13 height 13
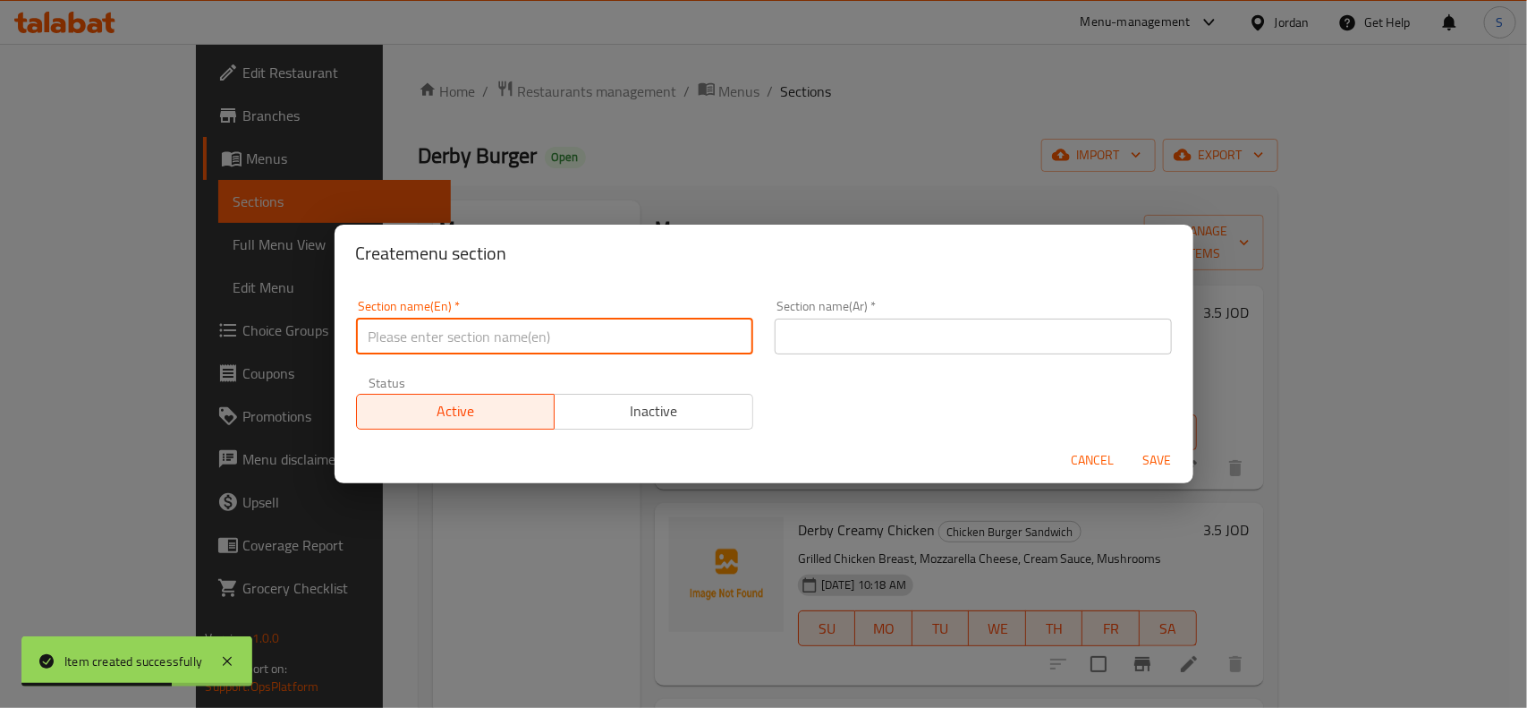
click at [533, 332] on input "text" at bounding box center [554, 336] width 397 height 36
paste input "Snacks Meal"
type input "Snacks Meal"
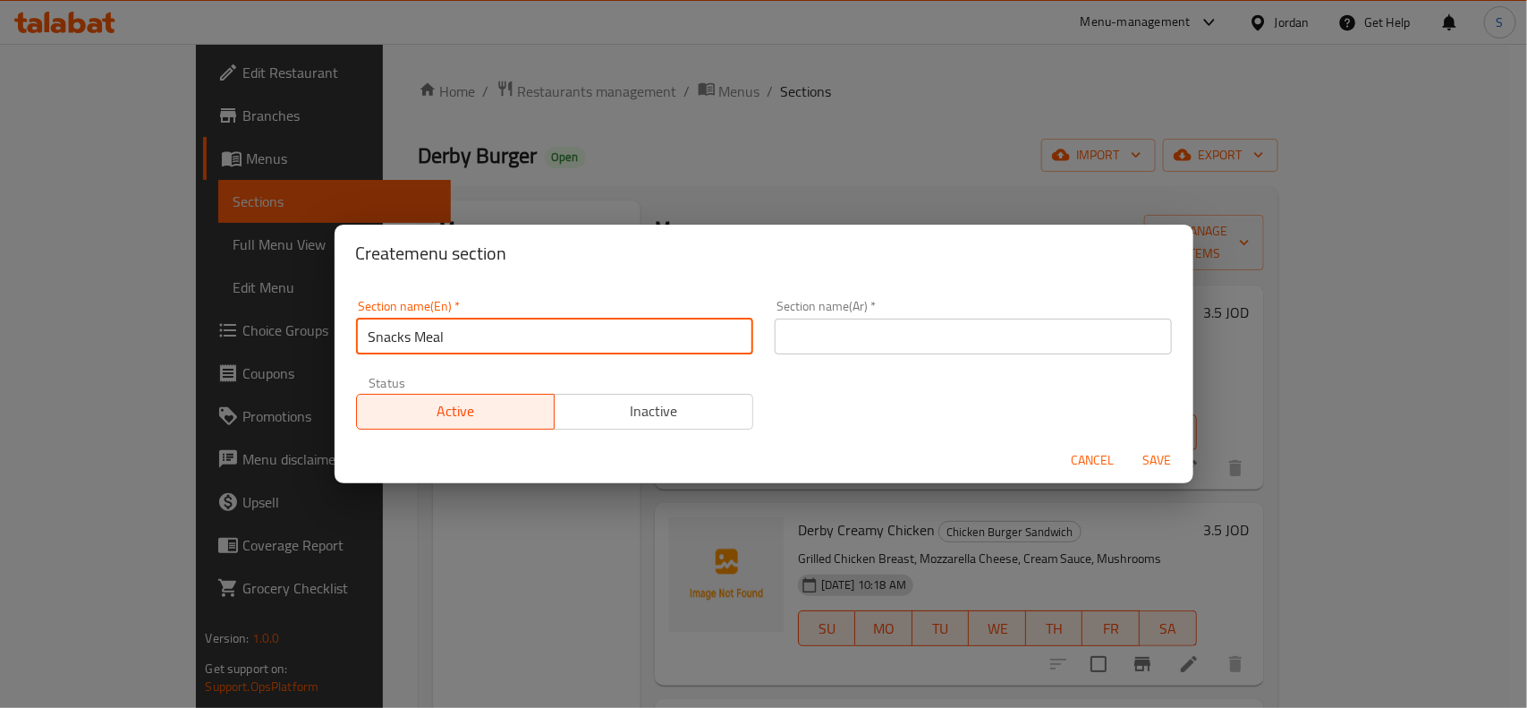
click at [838, 327] on input "text" at bounding box center [973, 336] width 397 height 36
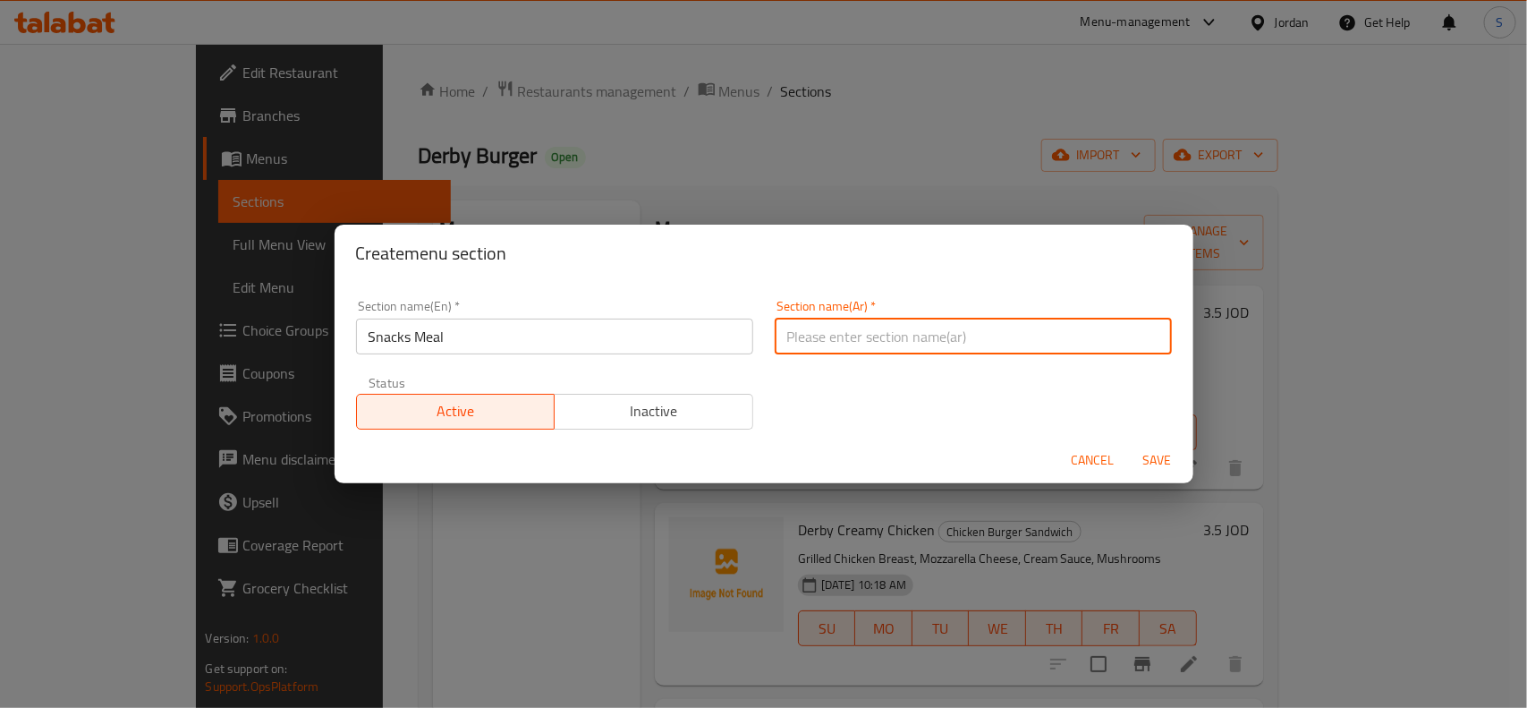
paste input "وجبة خفيفة"
type input "وجبة خفيفة"
click at [1168, 459] on span "Save" at bounding box center [1157, 460] width 43 height 22
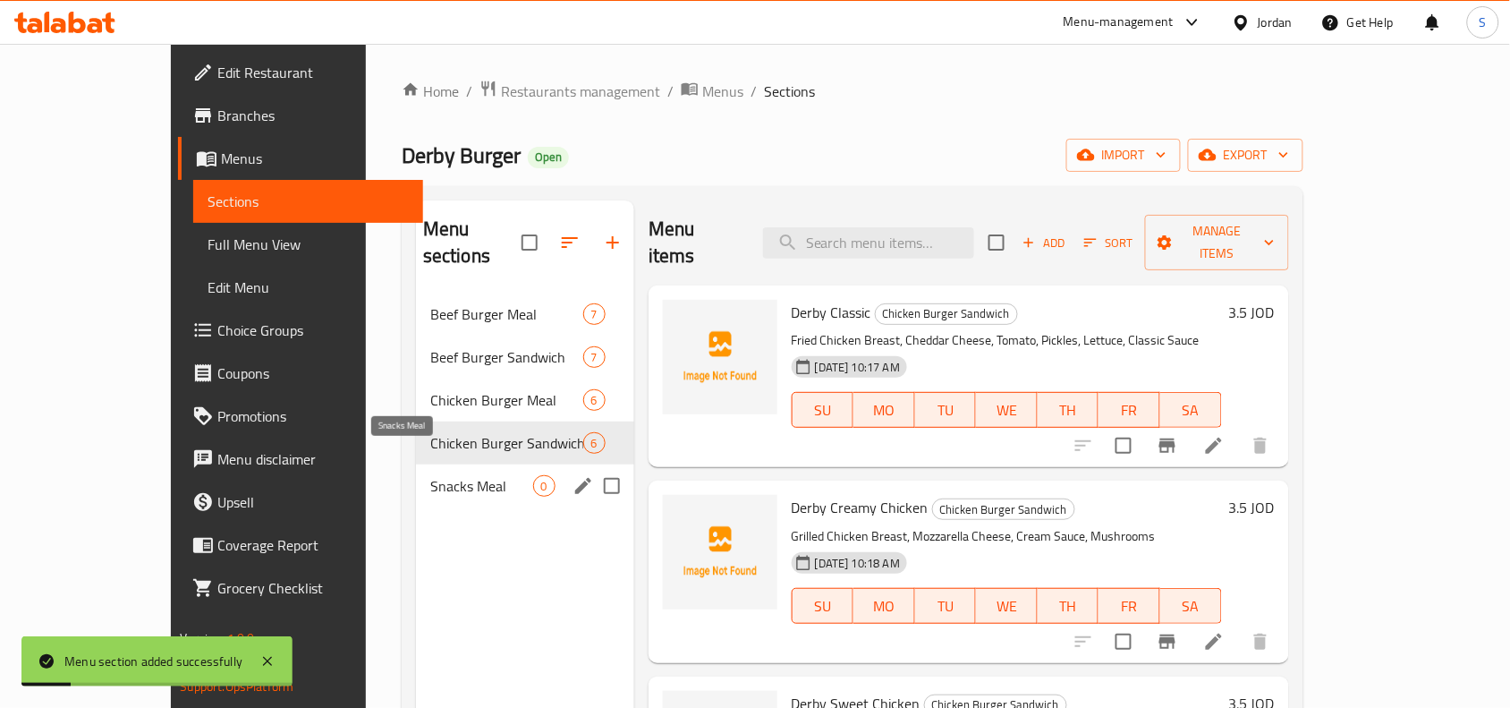
click at [430, 475] on span "Snacks Meal" at bounding box center [481, 485] width 103 height 21
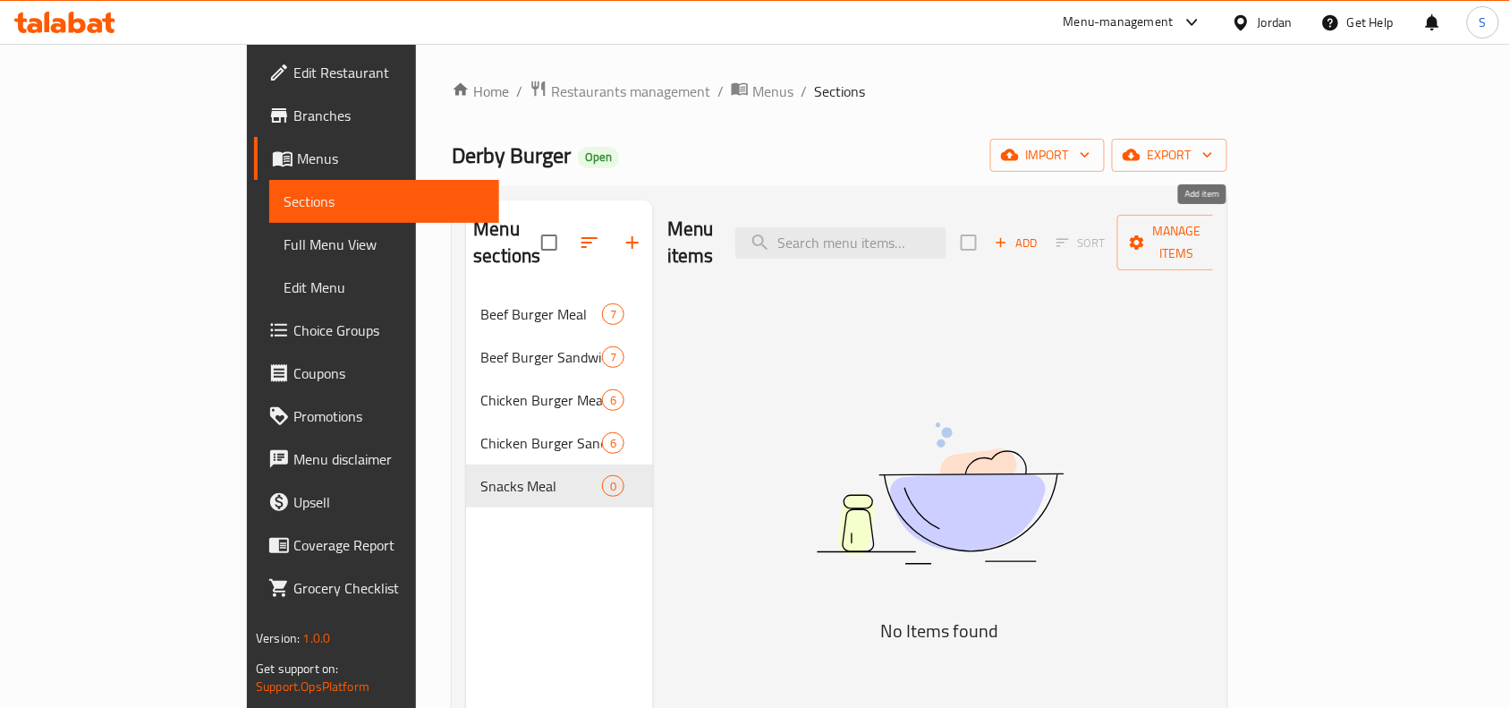
click at [1009, 234] on icon "button" at bounding box center [1001, 242] width 16 height 16
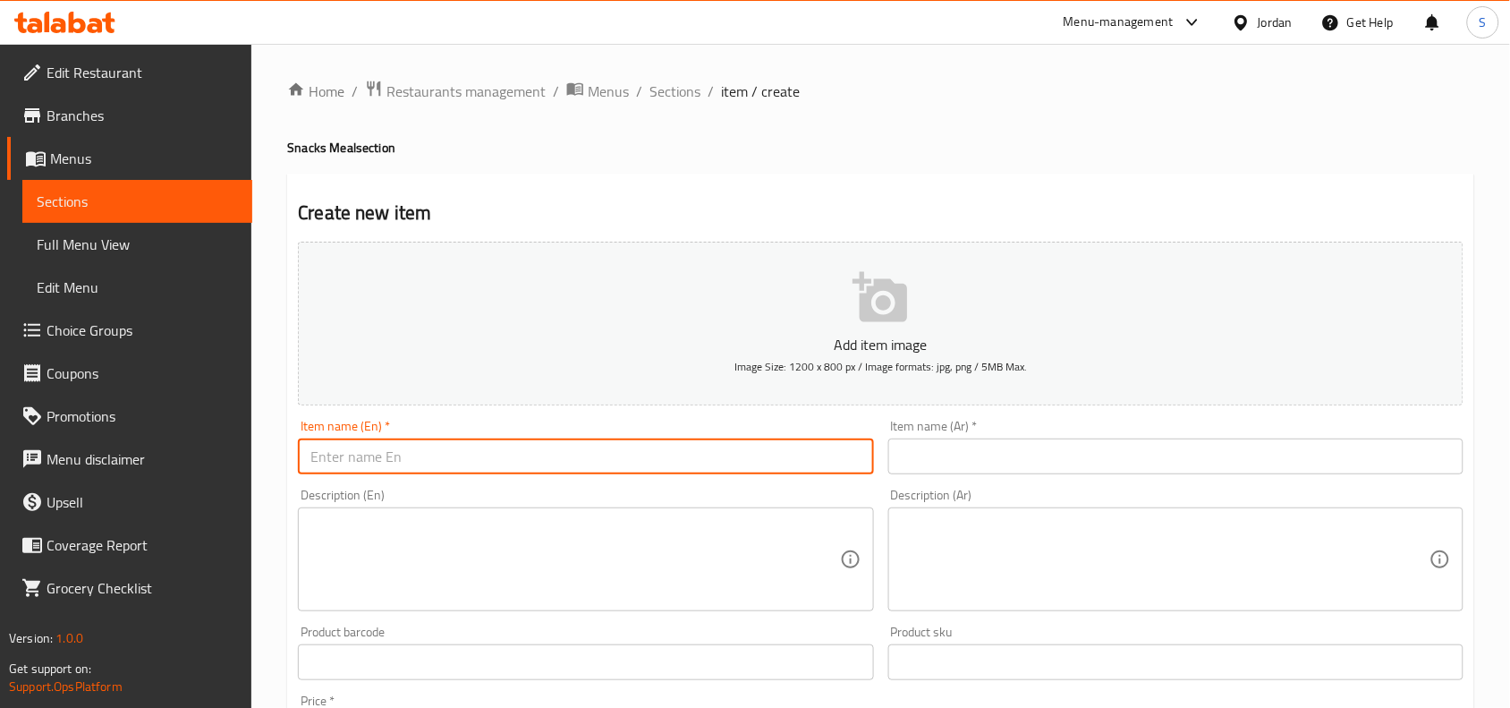
click at [474, 457] on input "text" at bounding box center [585, 456] width 575 height 36
paste input "Hot Dog"
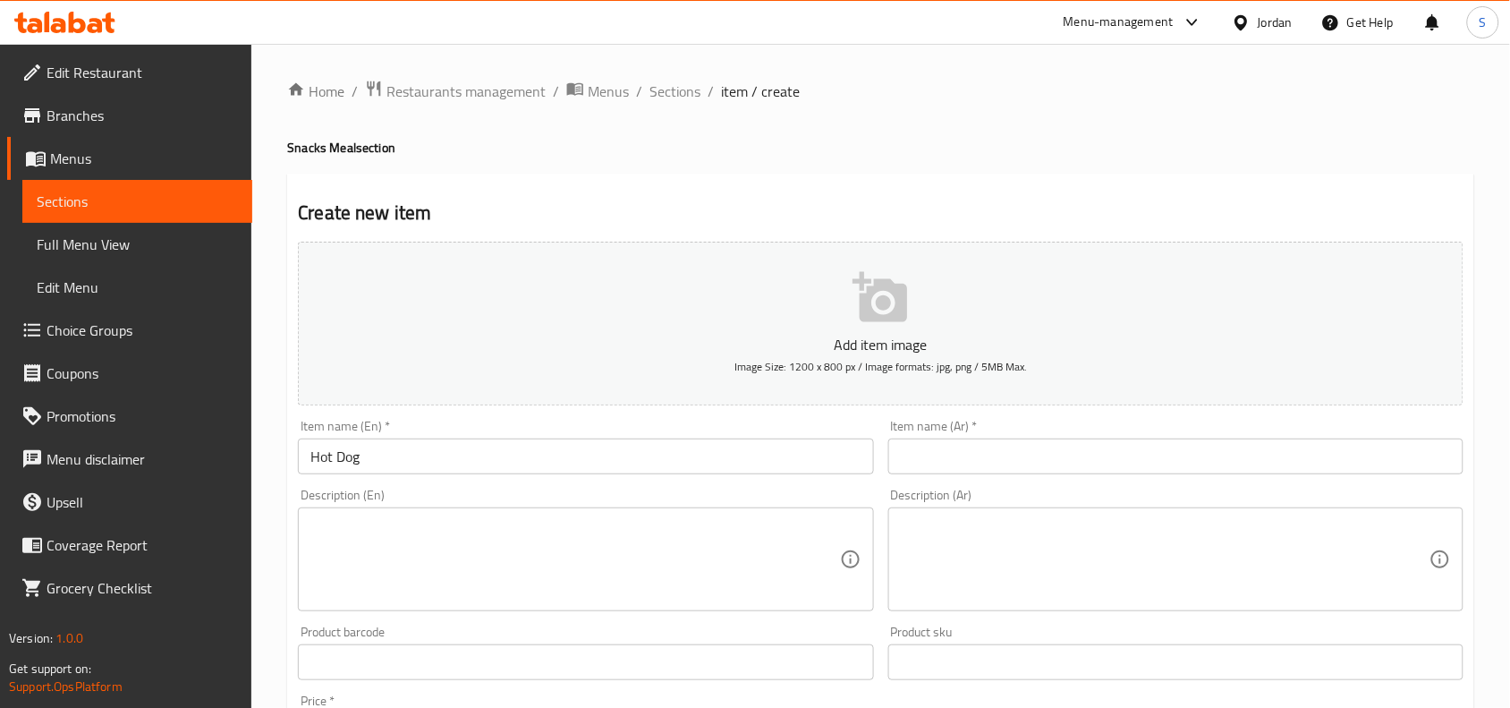
click at [991, 444] on input "text" at bounding box center [1175, 456] width 575 height 36
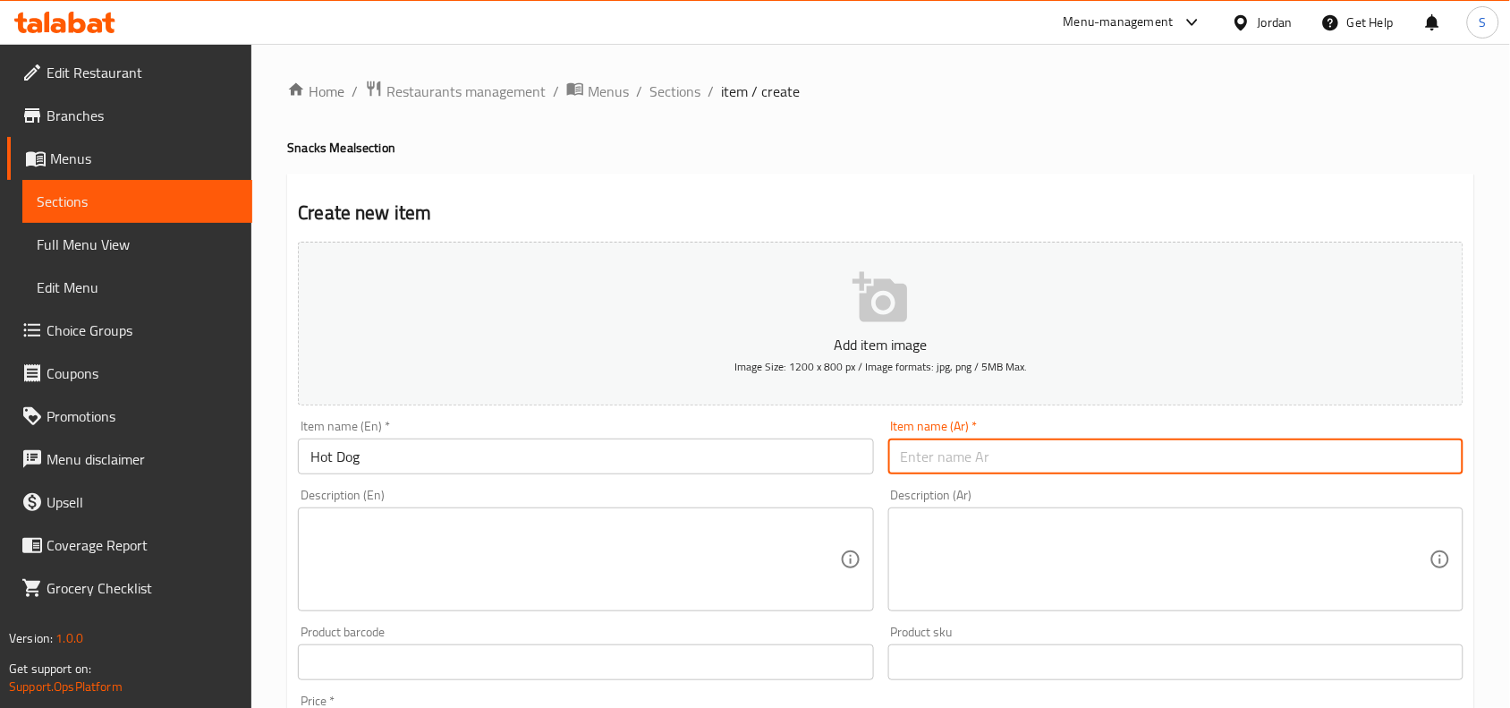
paste input "هوت دوج"
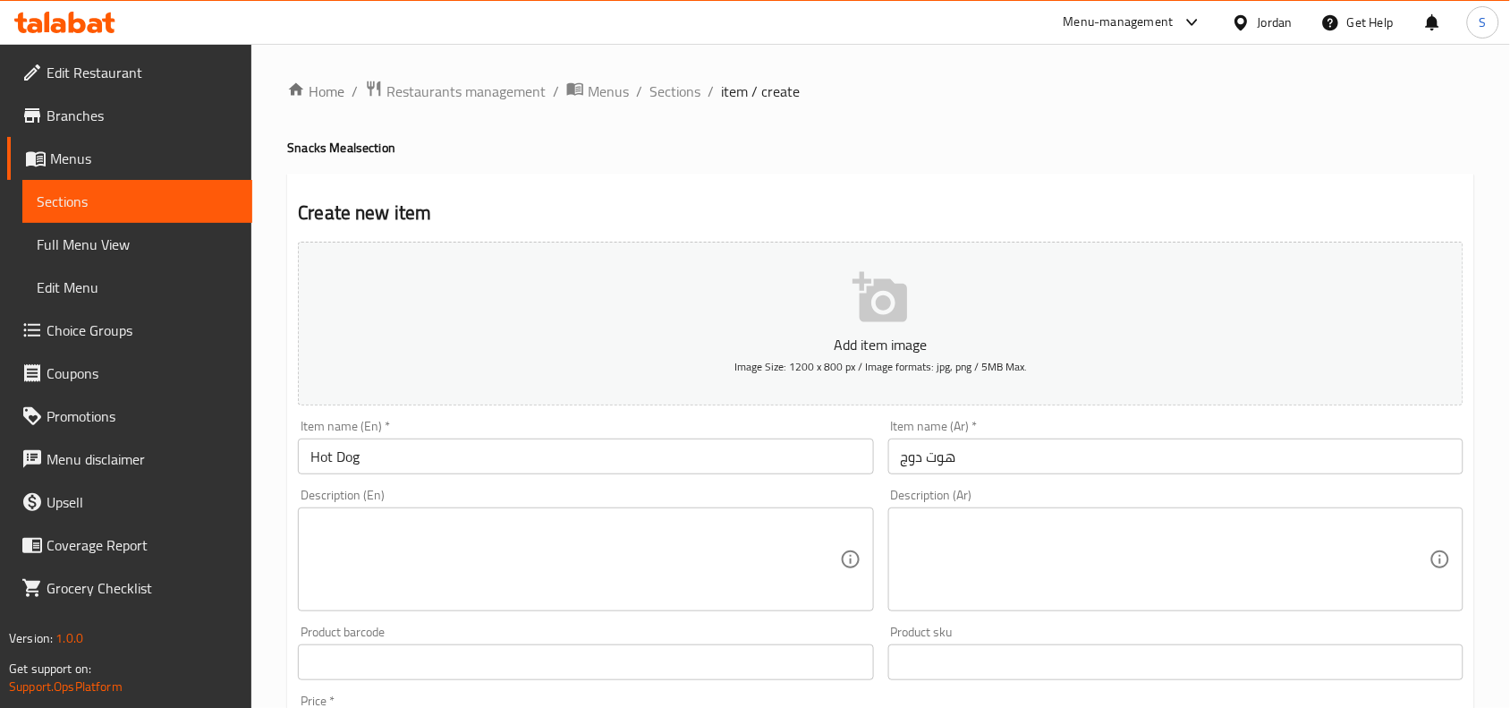
click at [1007, 561] on textarea at bounding box center [1165, 559] width 529 height 85
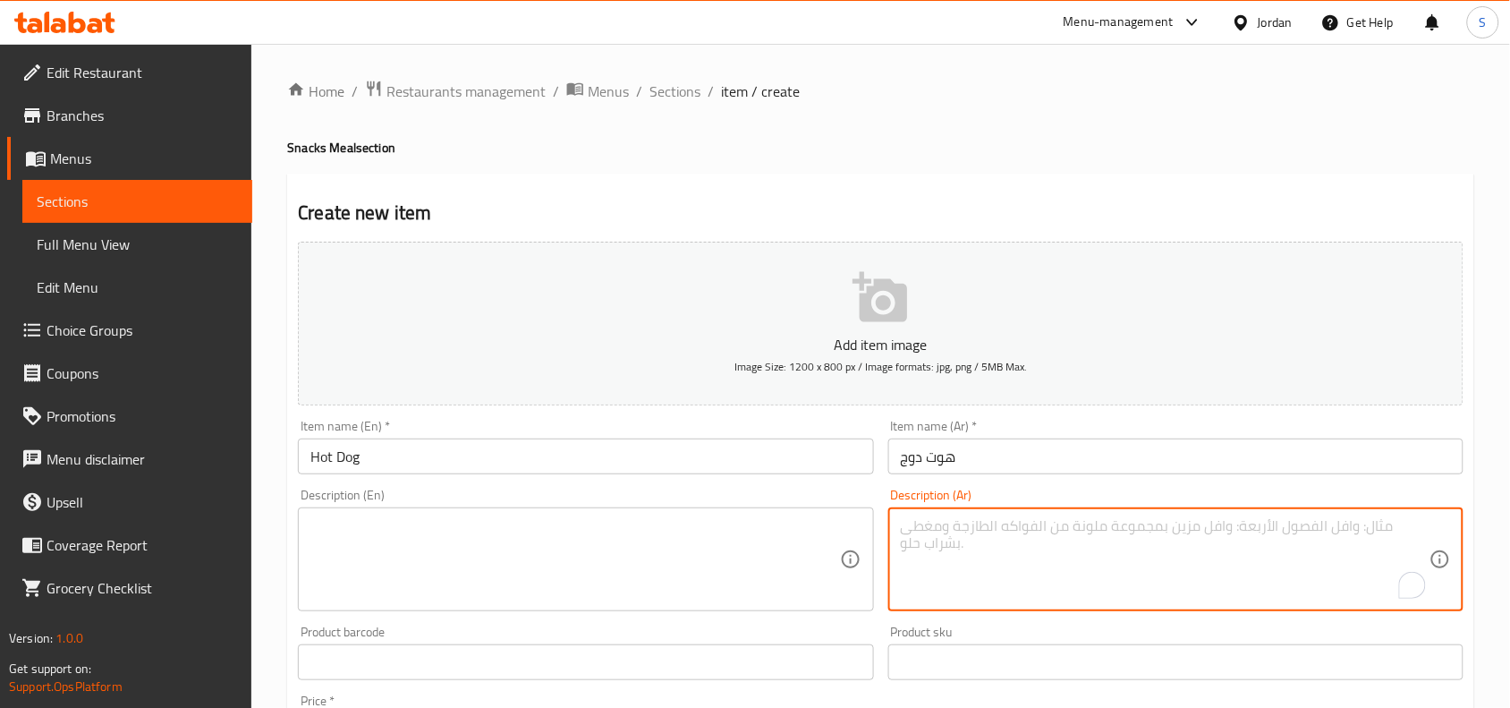
paste textarea "هوت دوغ مشوي ، ذره ،صوص كلاسيك ، شيبس ، خس ، جبنة شدر، بطاطا ، كولا"
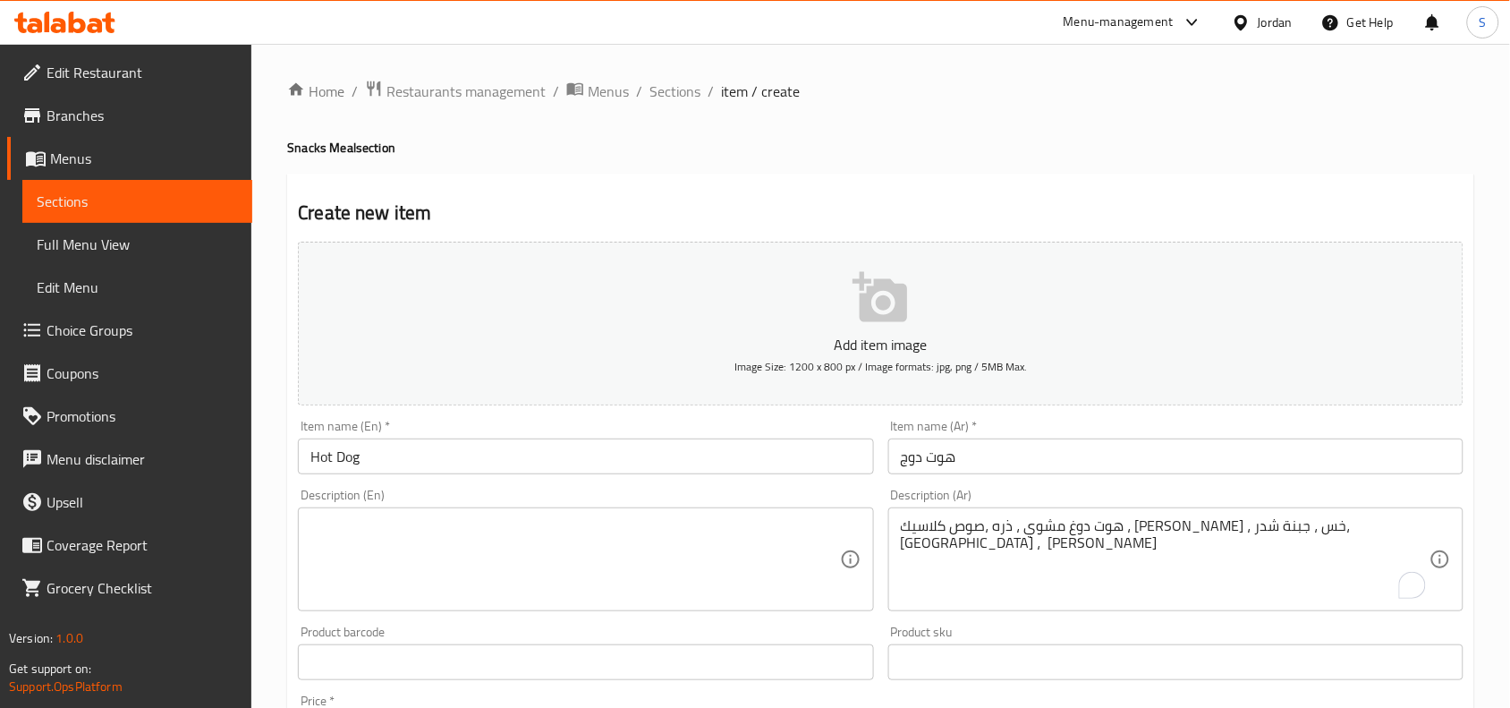
click at [418, 550] on textarea at bounding box center [574, 559] width 529 height 85
paste textarea "Grilled Hot Dog, Corn, Classic Sauce, Chips, Lettuce, Cheddar Cheese, Fries, Co…"
click at [1087, 617] on div "Description (Ar) هوت دوغ مشوي ، ذره ،صوص كلاسيك ، شيبس ، خس ، جبنة شدر، بطاطا ،…" at bounding box center [1175, 549] width 589 height 137
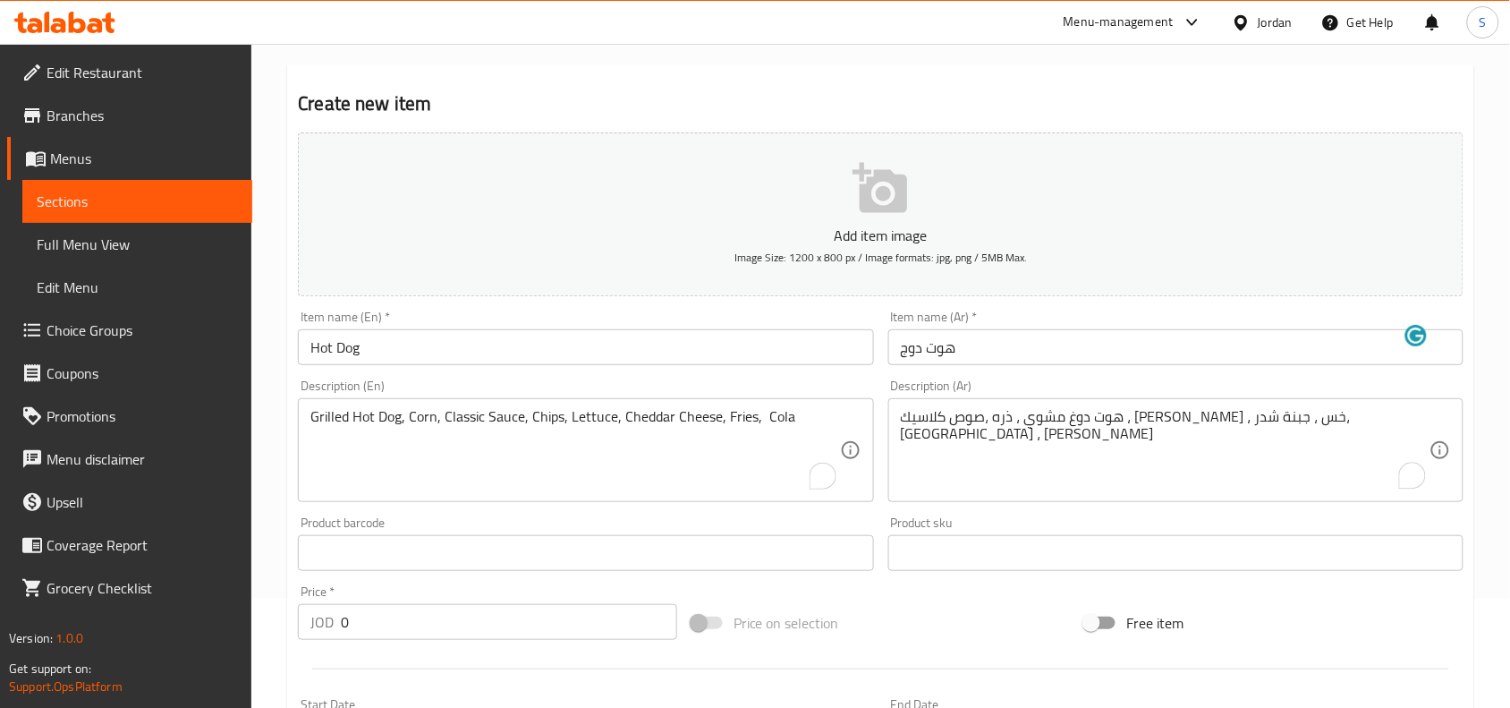
scroll to position [224, 0]
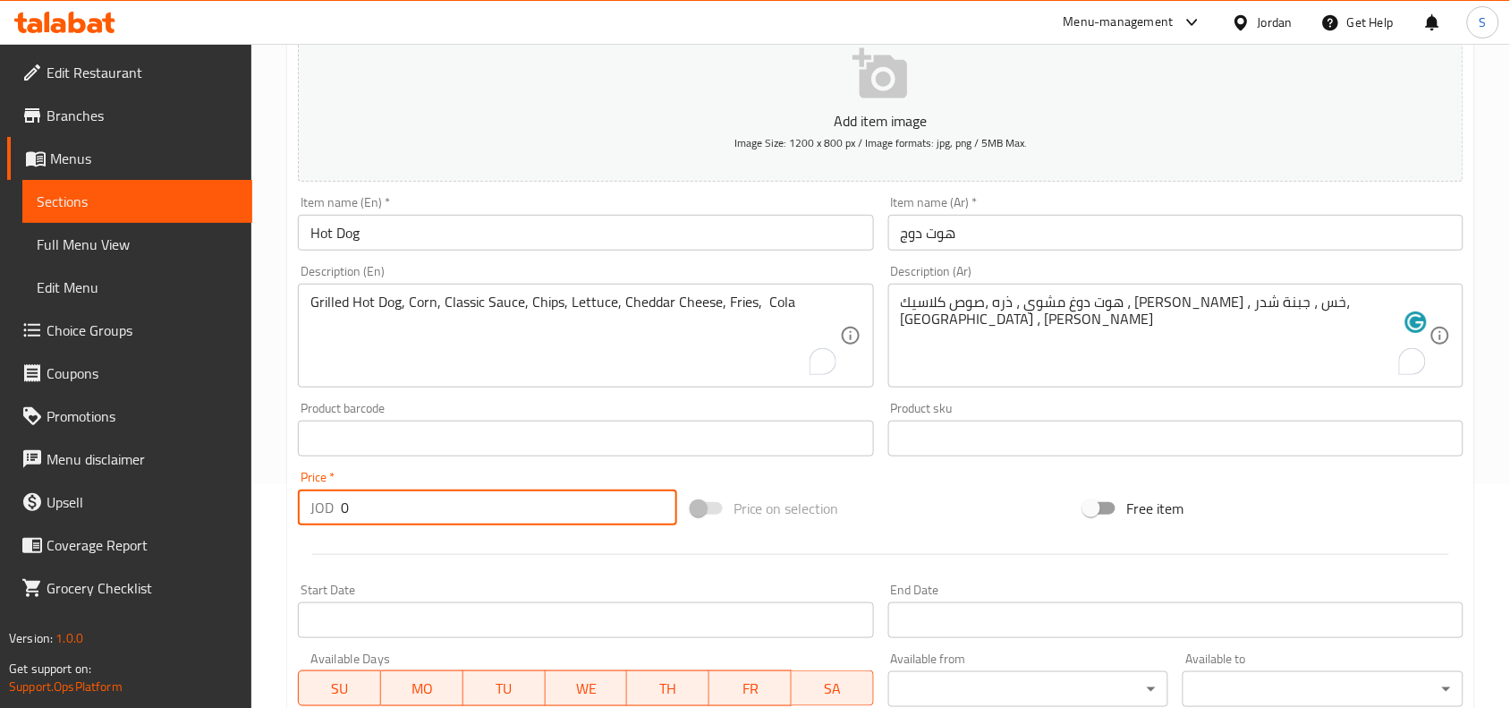
drag, startPoint x: 297, startPoint y: 496, endPoint x: 135, endPoint y: 471, distance: 164.0
click at [127, 471] on div "Edit Restaurant Branches Menus Sections Full Menu View Edit Menu Choice Groups …" at bounding box center [755, 430] width 1510 height 1220
click at [909, 513] on div "Price on selection" at bounding box center [881, 508] width 394 height 48
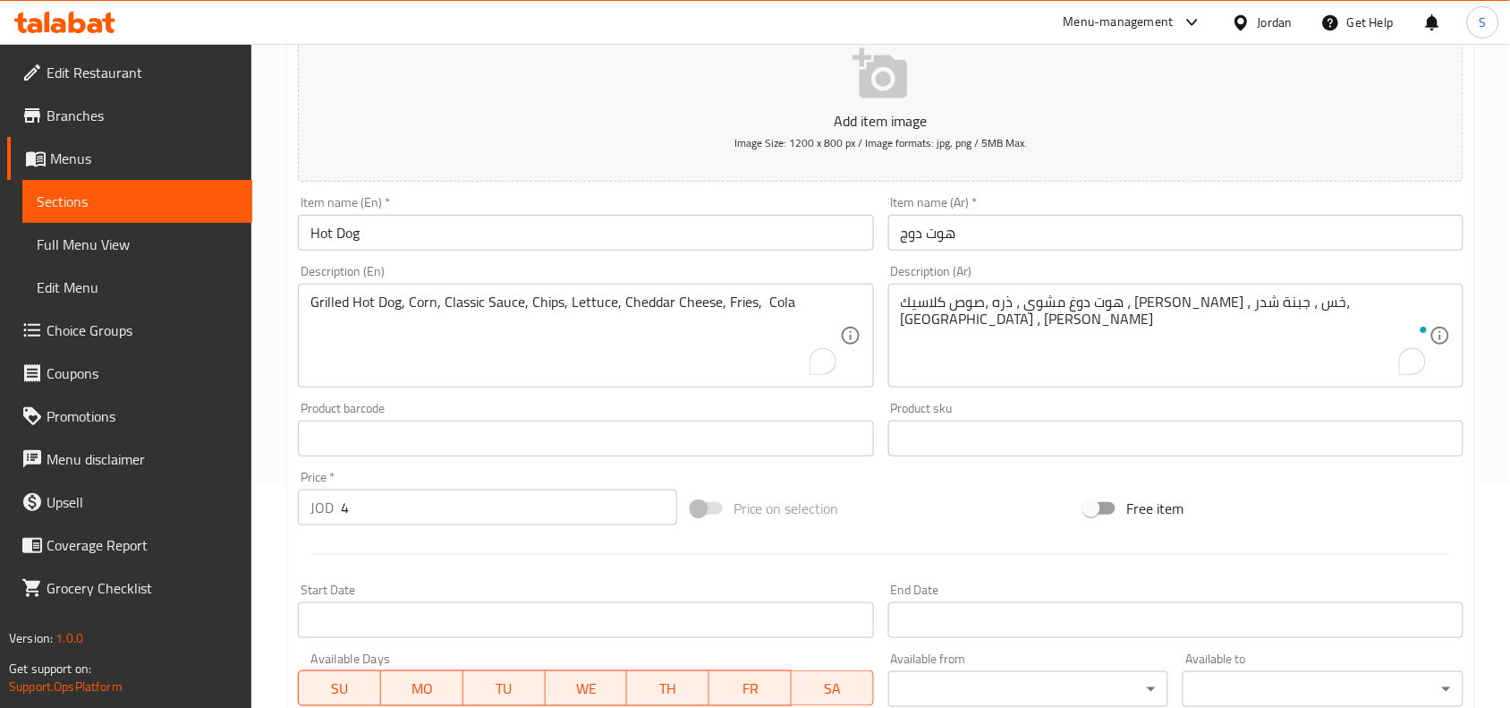
scroll to position [553, 0]
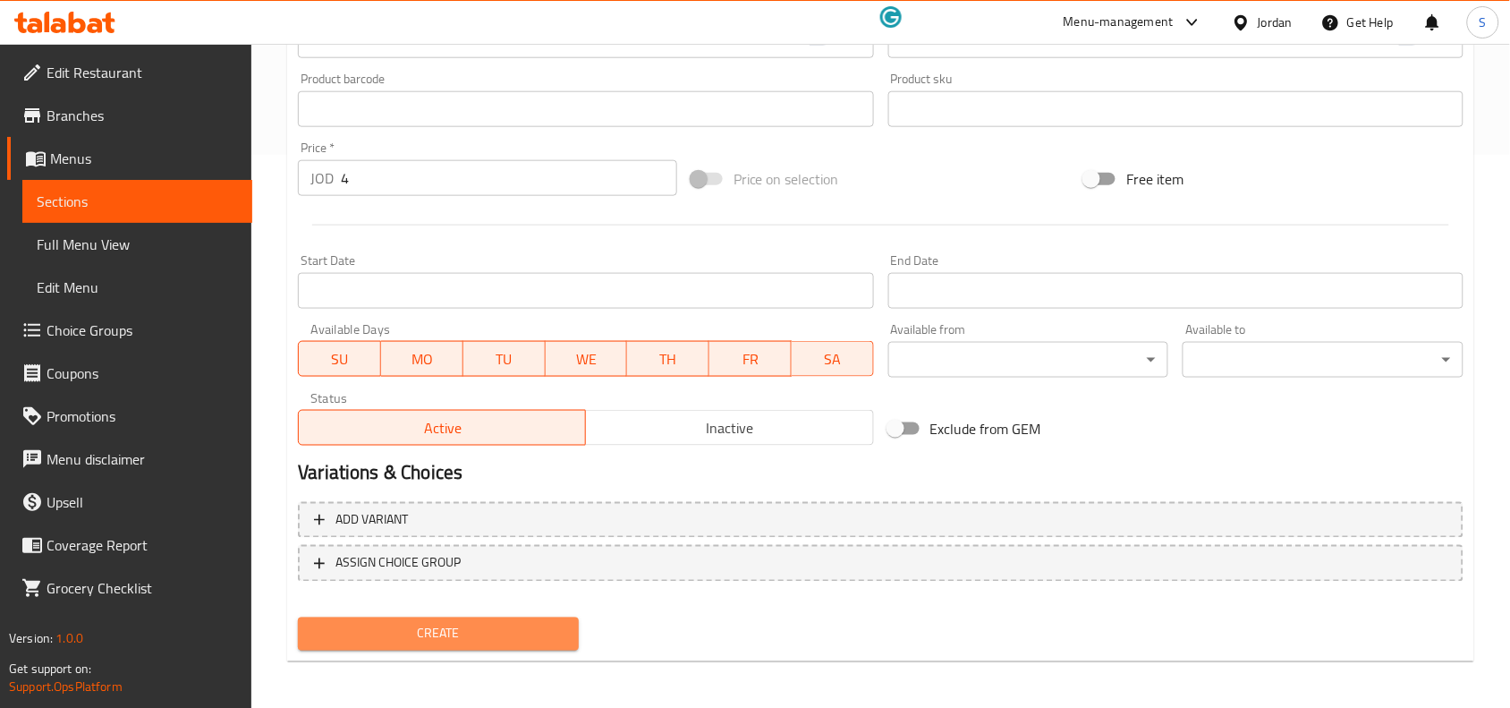
click at [538, 623] on span "Create" at bounding box center [438, 634] width 252 height 22
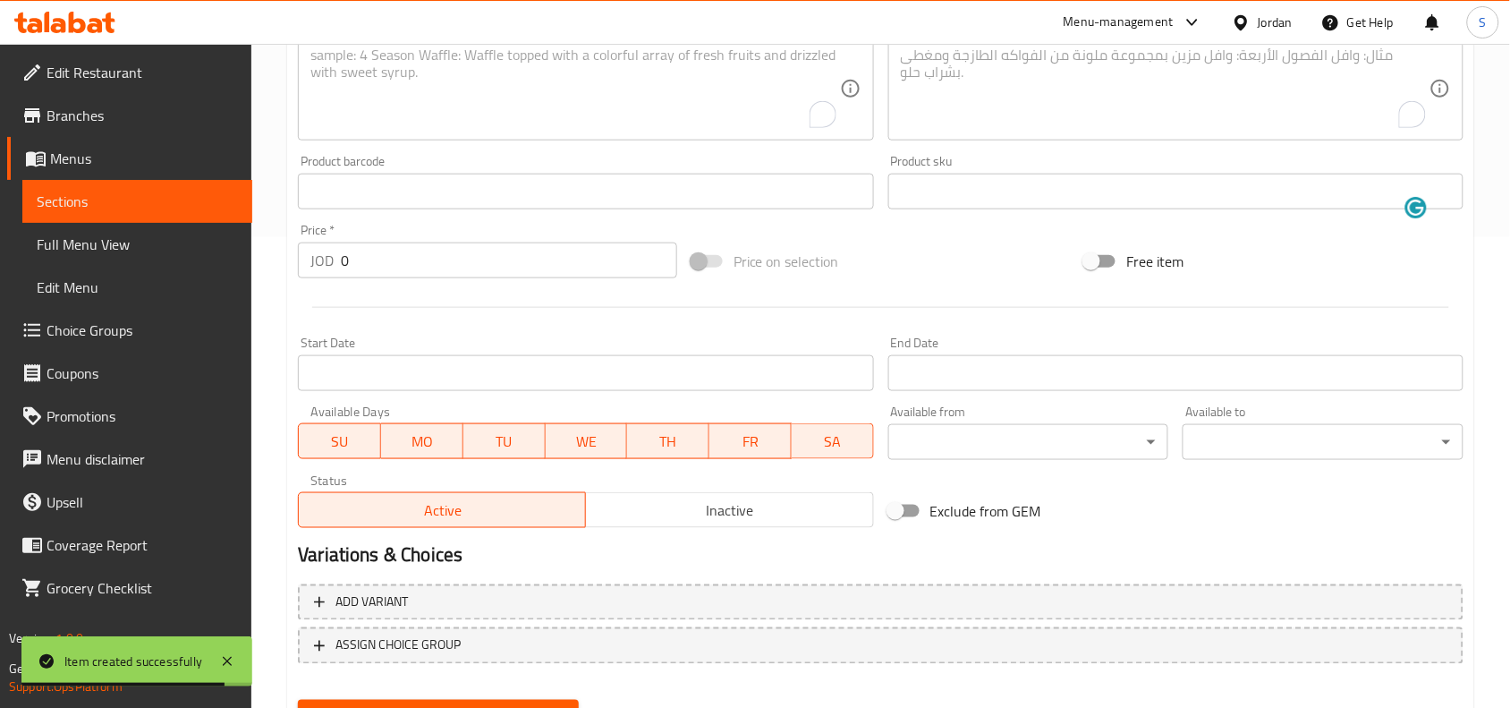
scroll to position [329, 0]
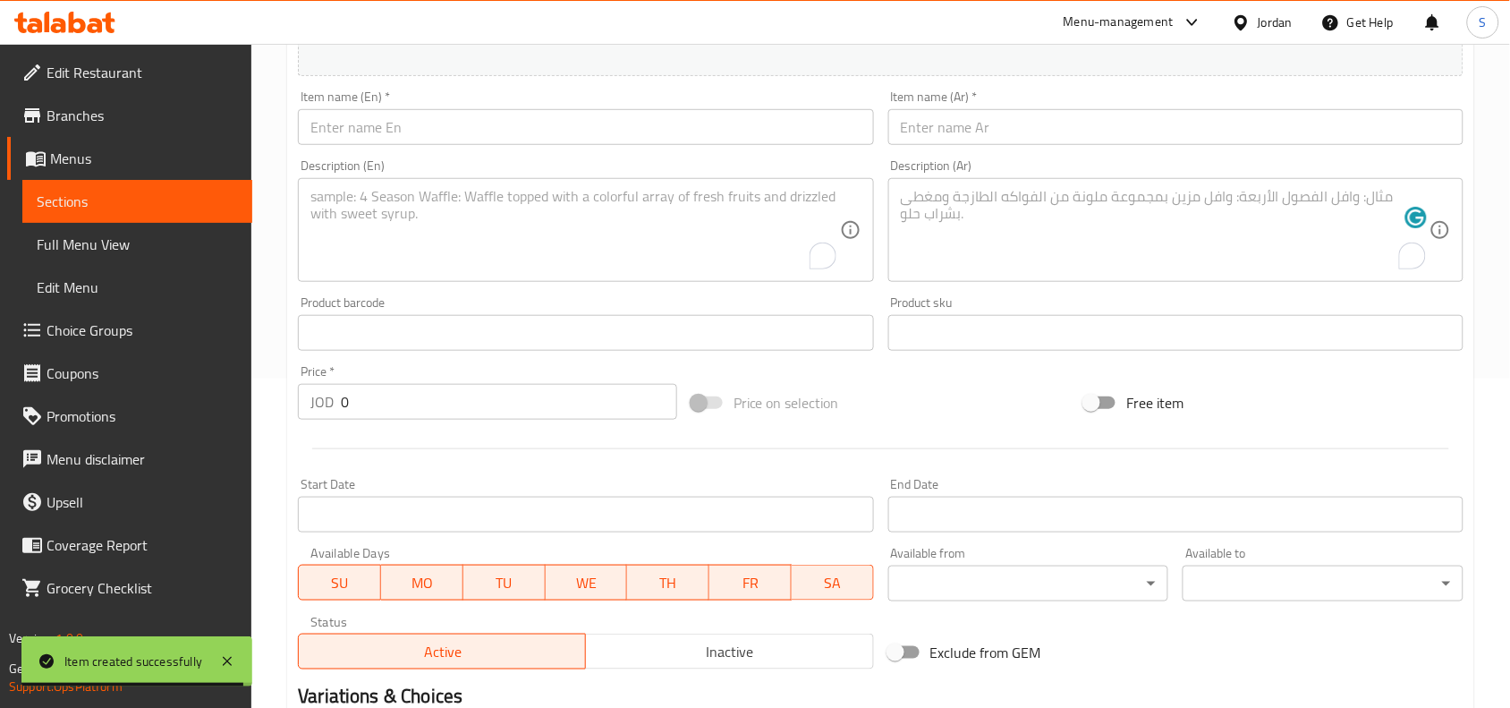
click at [555, 123] on input "text" at bounding box center [585, 127] width 575 height 36
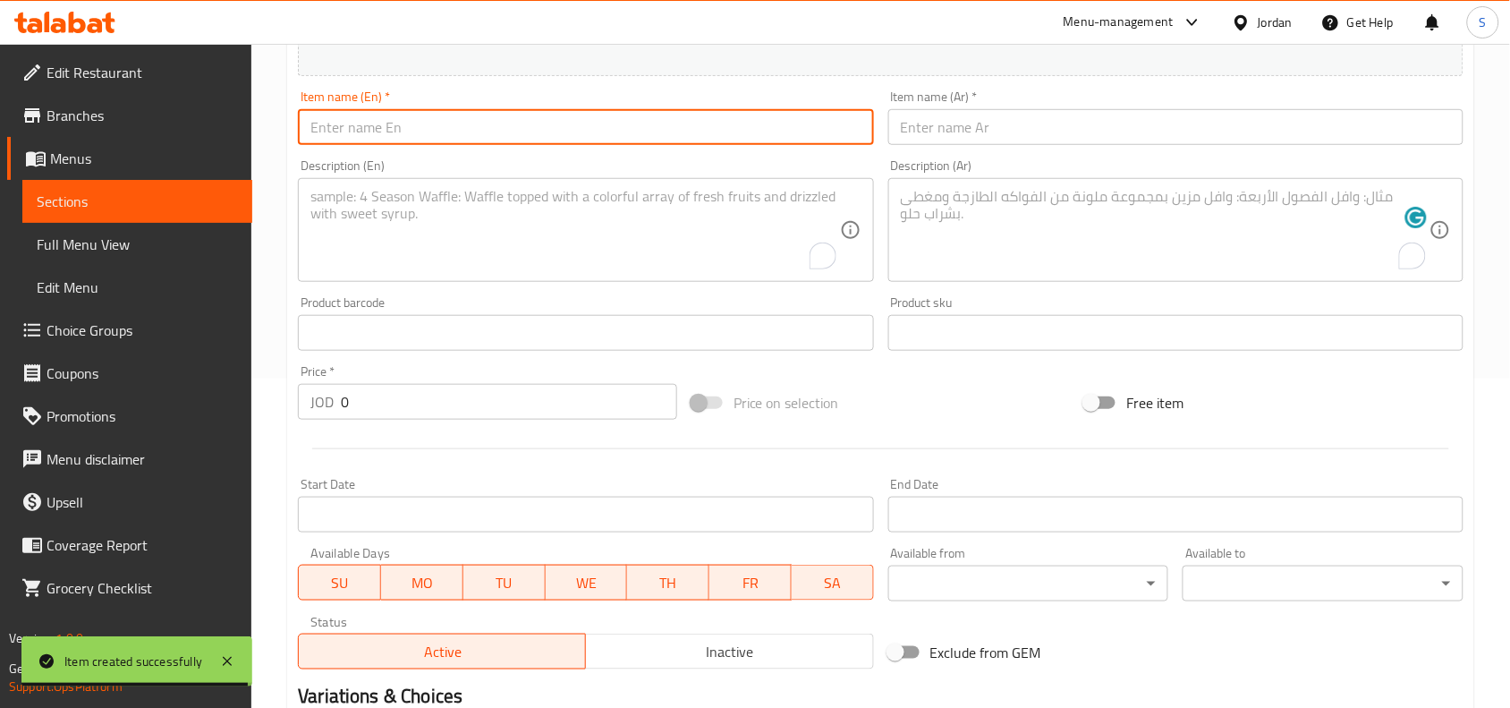
paste input "Chicken Zinger"
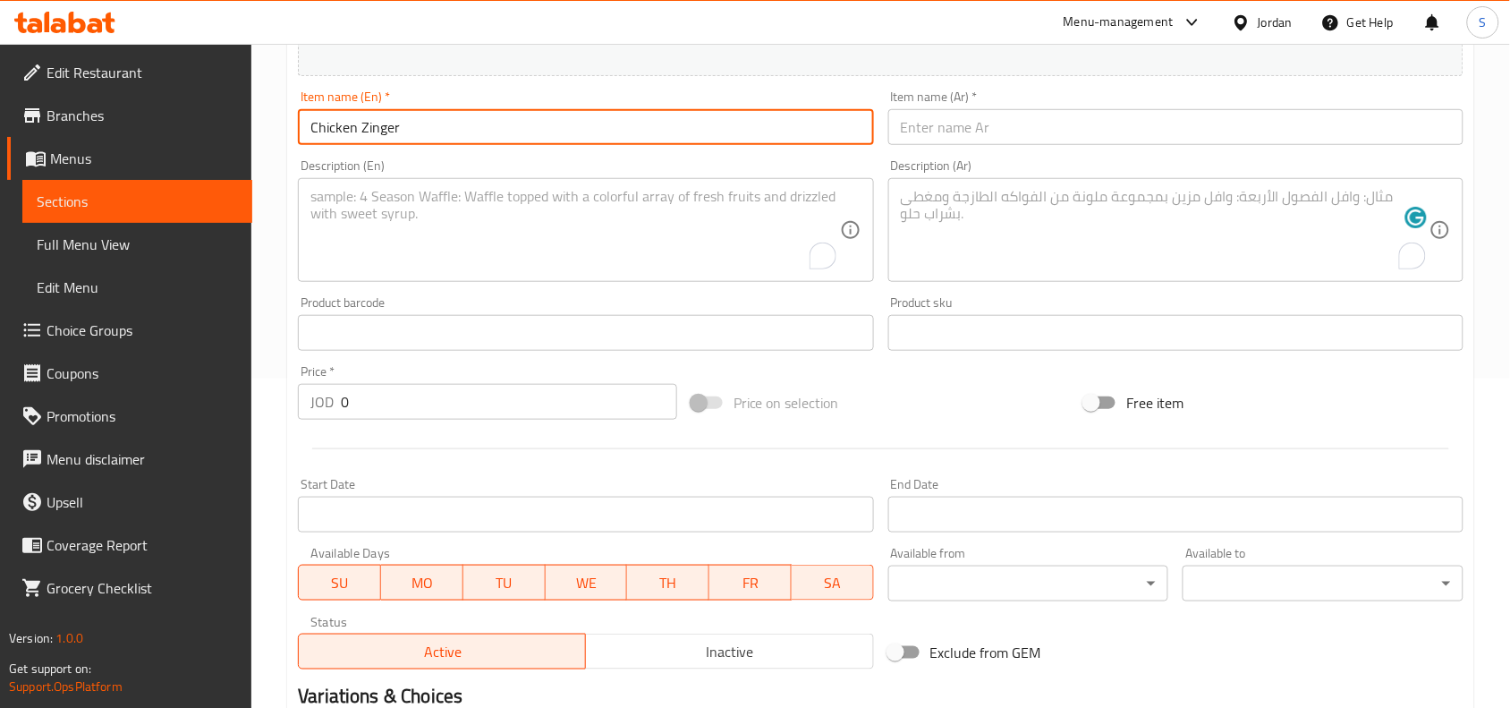
click at [1094, 136] on input "text" at bounding box center [1175, 127] width 575 height 36
paste input "دجاج زينجر"
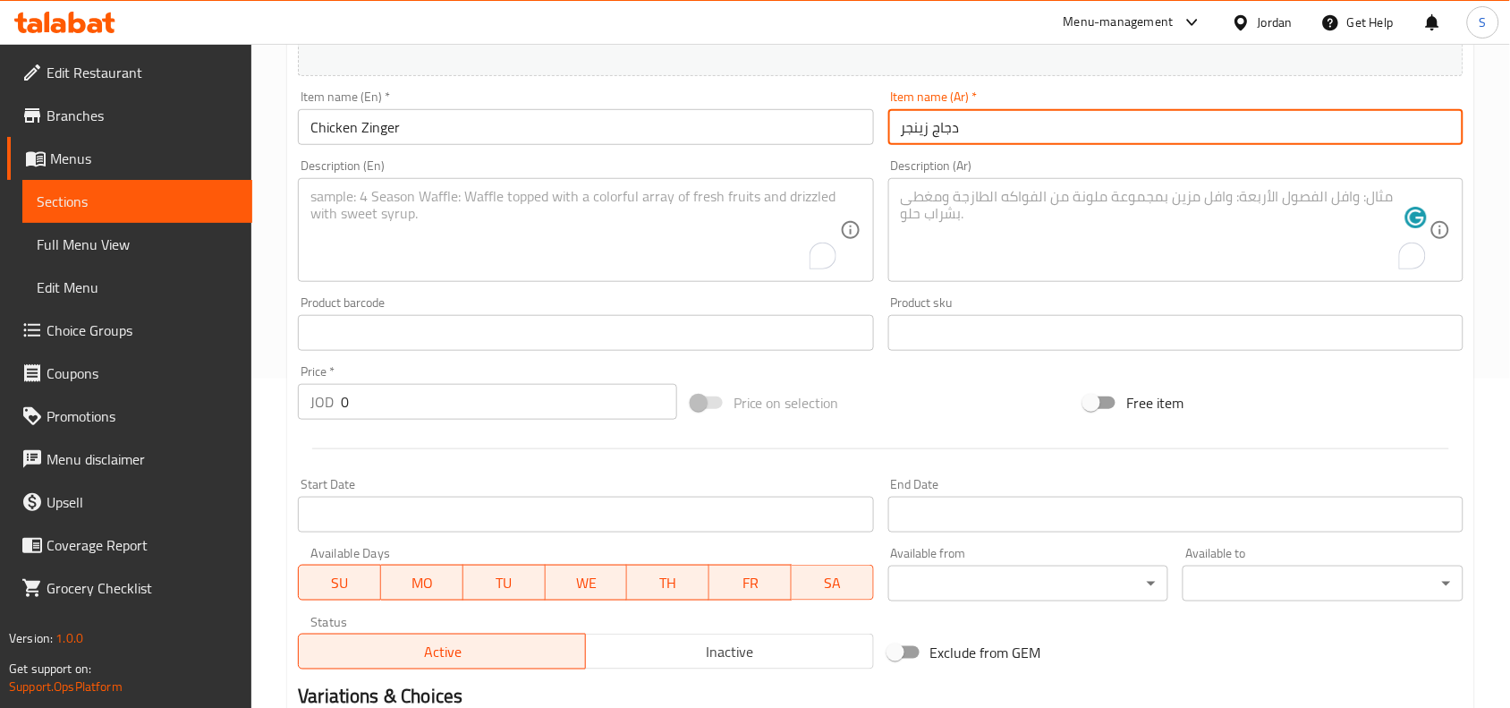
click at [919, 137] on input "دجاج زينجر" at bounding box center [1175, 127] width 575 height 36
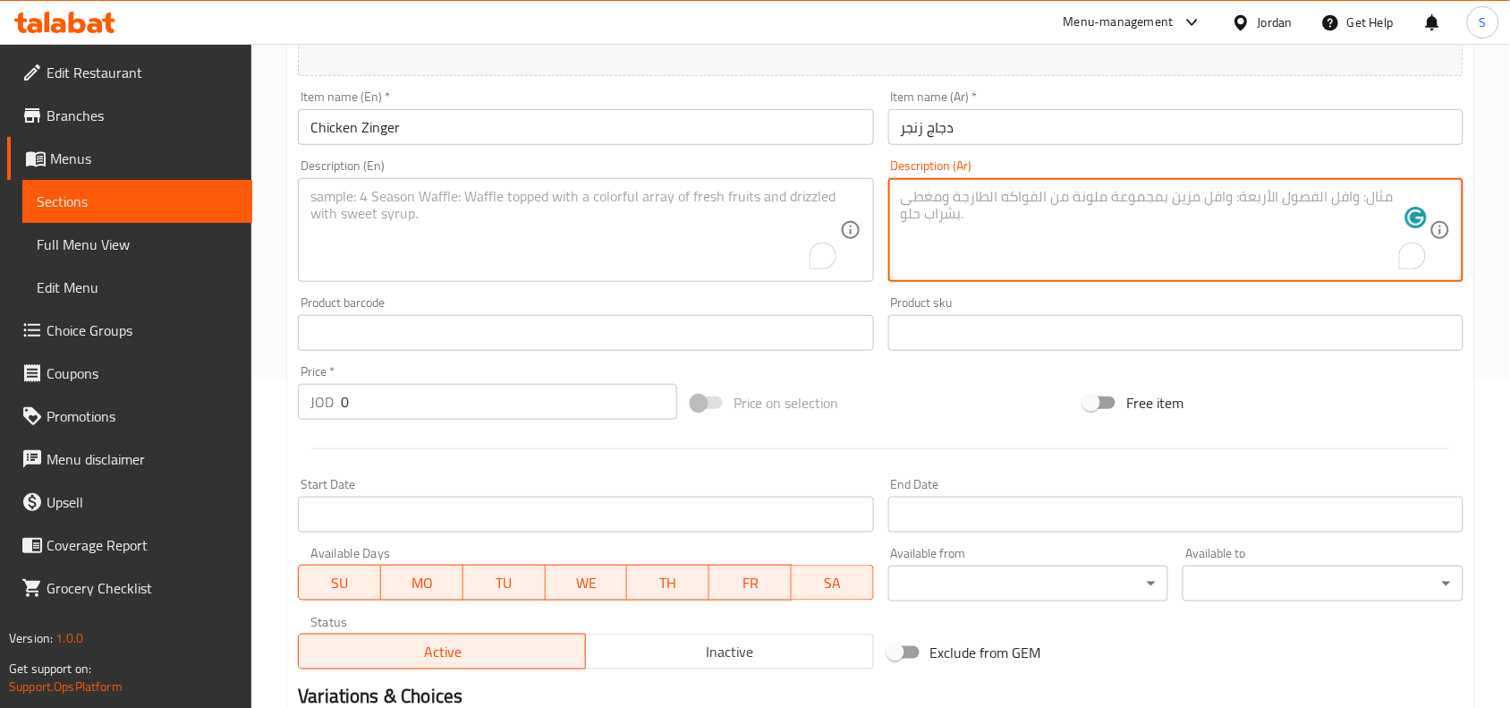
click at [1053, 199] on textarea "To enrich screen reader interactions, please activate Accessibility in Grammarl…" at bounding box center [1165, 230] width 529 height 85
paste textarea "زنجر دجاج ،صوص الداينمايت، خس، بندوره، هلابينو، تيركي، جبنه شدر، بطاطا ، كولا"
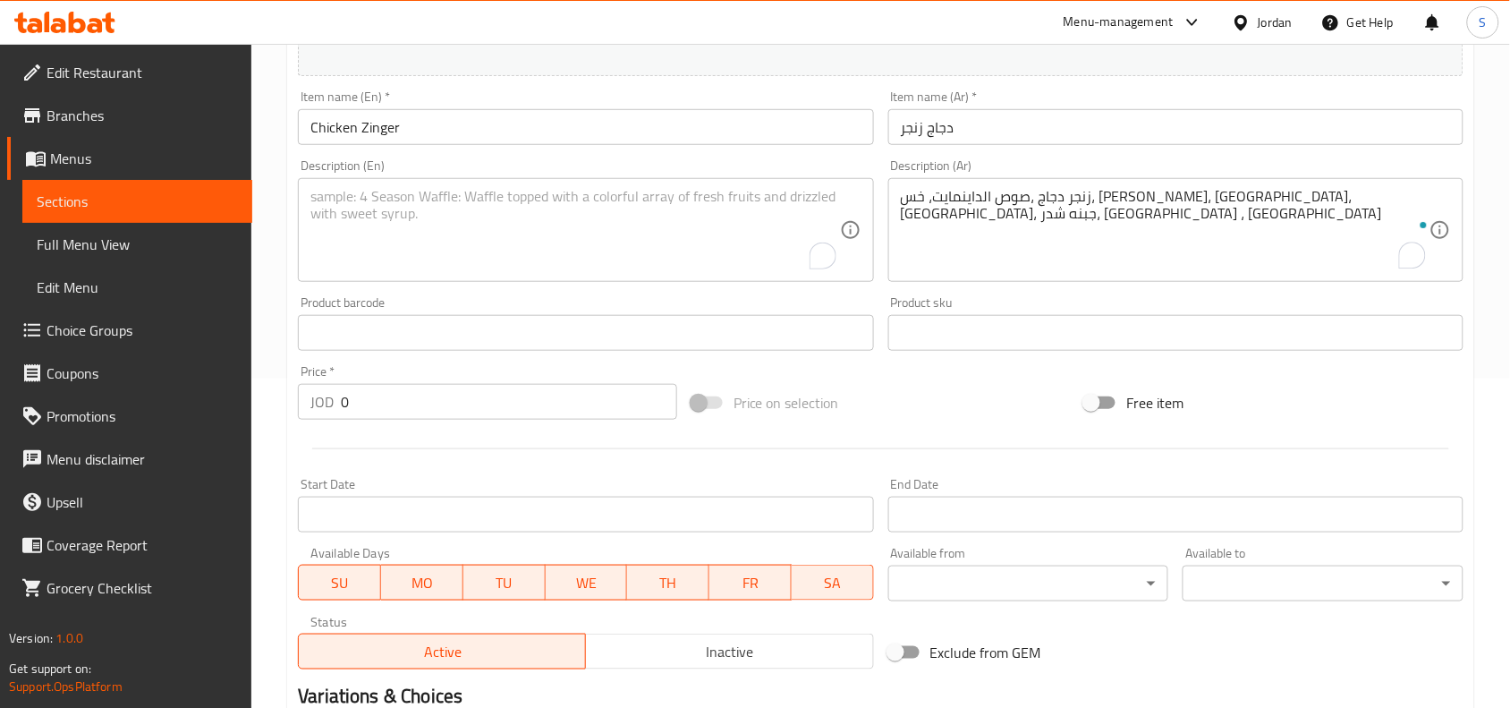
click at [646, 208] on textarea "To enrich screen reader interactions, please activate Accessibility in Grammarl…" at bounding box center [574, 230] width 529 height 85
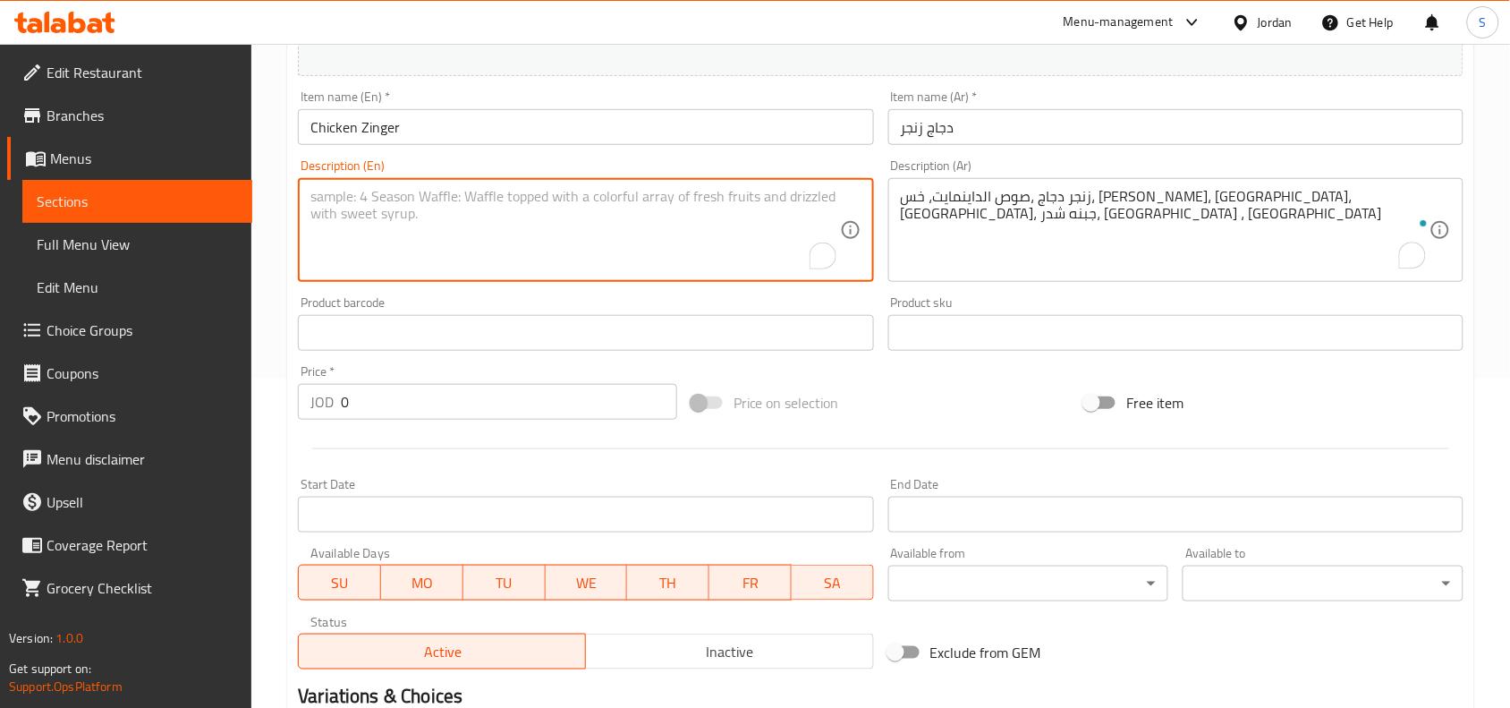
paste textarea "Chicken Zinger, Dynamite Sauce, Lettuce, Tomato, Jalapeño, Turkey, Cheddar Chee…"
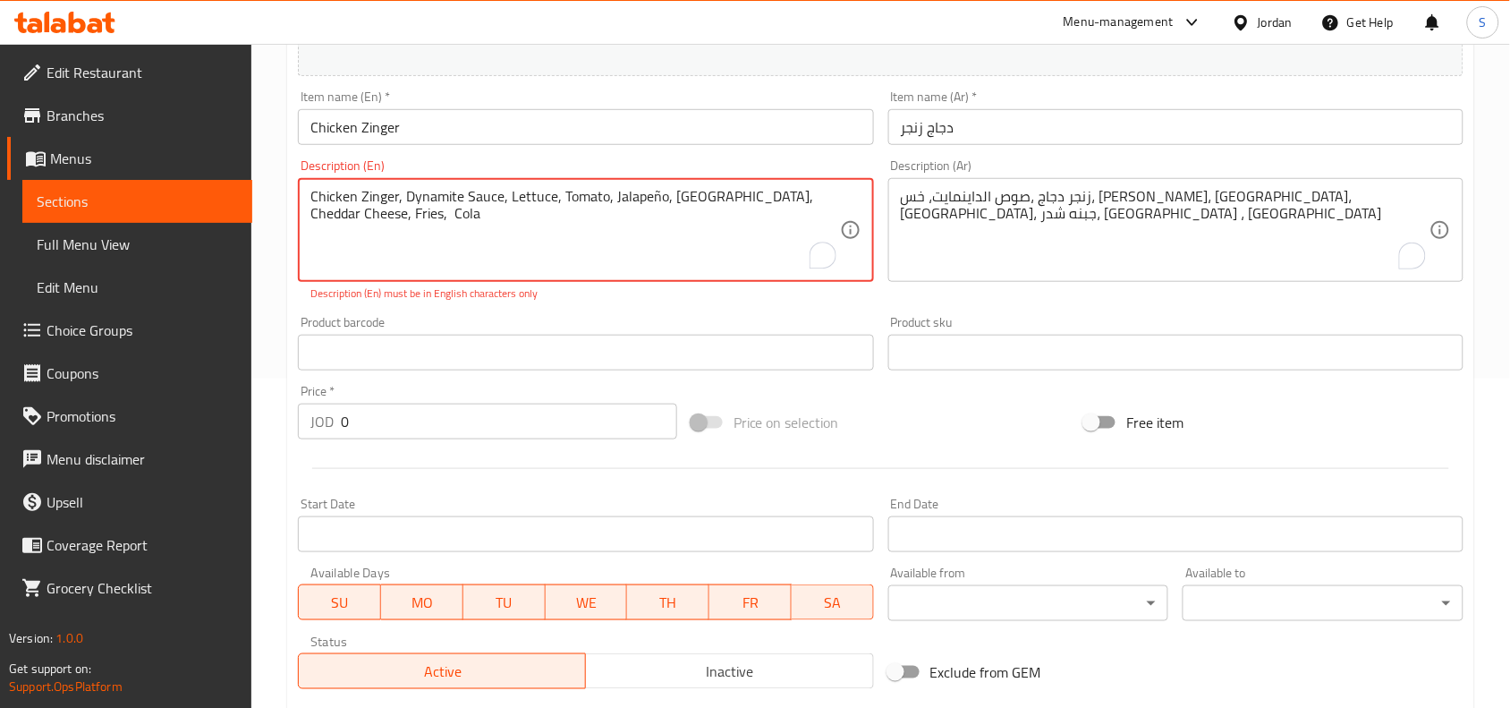
click at [653, 203] on textarea "Chicken Zinger, Dynamite Sauce, Lettuce, Tomato, Jalapeño, Turkey, Cheddar Chee…" at bounding box center [574, 230] width 529 height 85
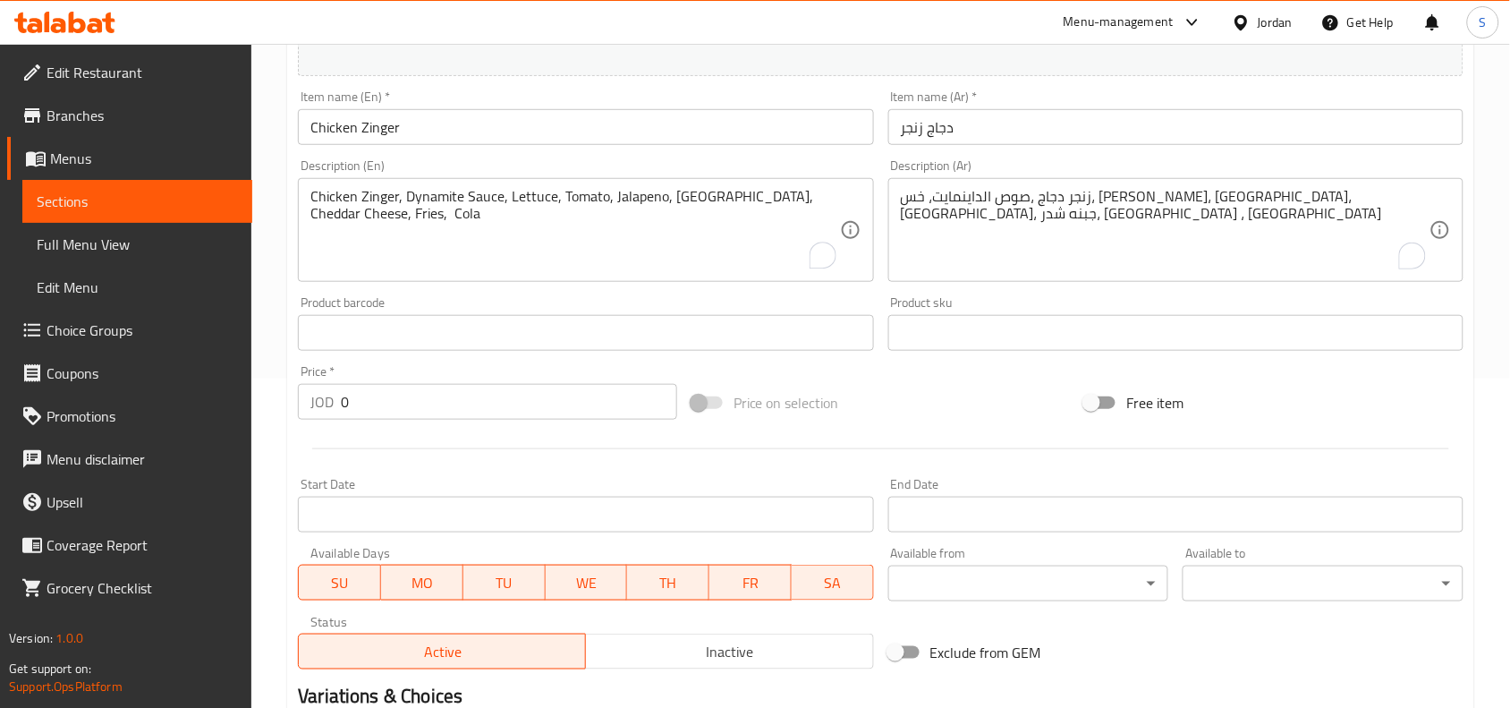
click at [937, 404] on div "Price on selection" at bounding box center [881, 402] width 394 height 48
drag, startPoint x: 395, startPoint y: 411, endPoint x: 217, endPoint y: 389, distance: 179.4
click at [217, 389] on div "Edit Restaurant Branches Menus Sections Full Menu View Edit Menu Choice Groups …" at bounding box center [755, 325] width 1510 height 1220
click at [895, 374] on div "Add item image Image Size: 1200 x 800 px / Image formats: jpg, png / 5MB Max. I…" at bounding box center [881, 290] width 1180 height 771
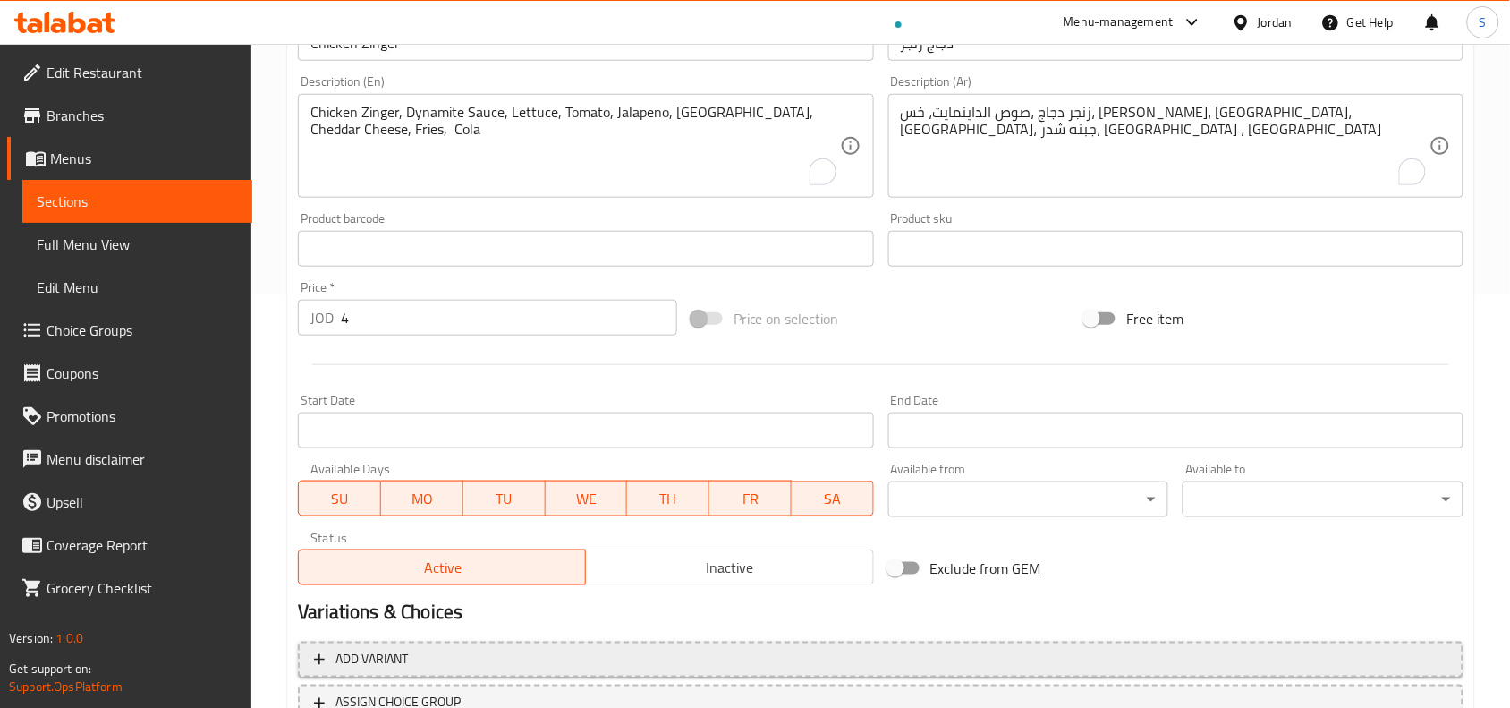
scroll to position [553, 0]
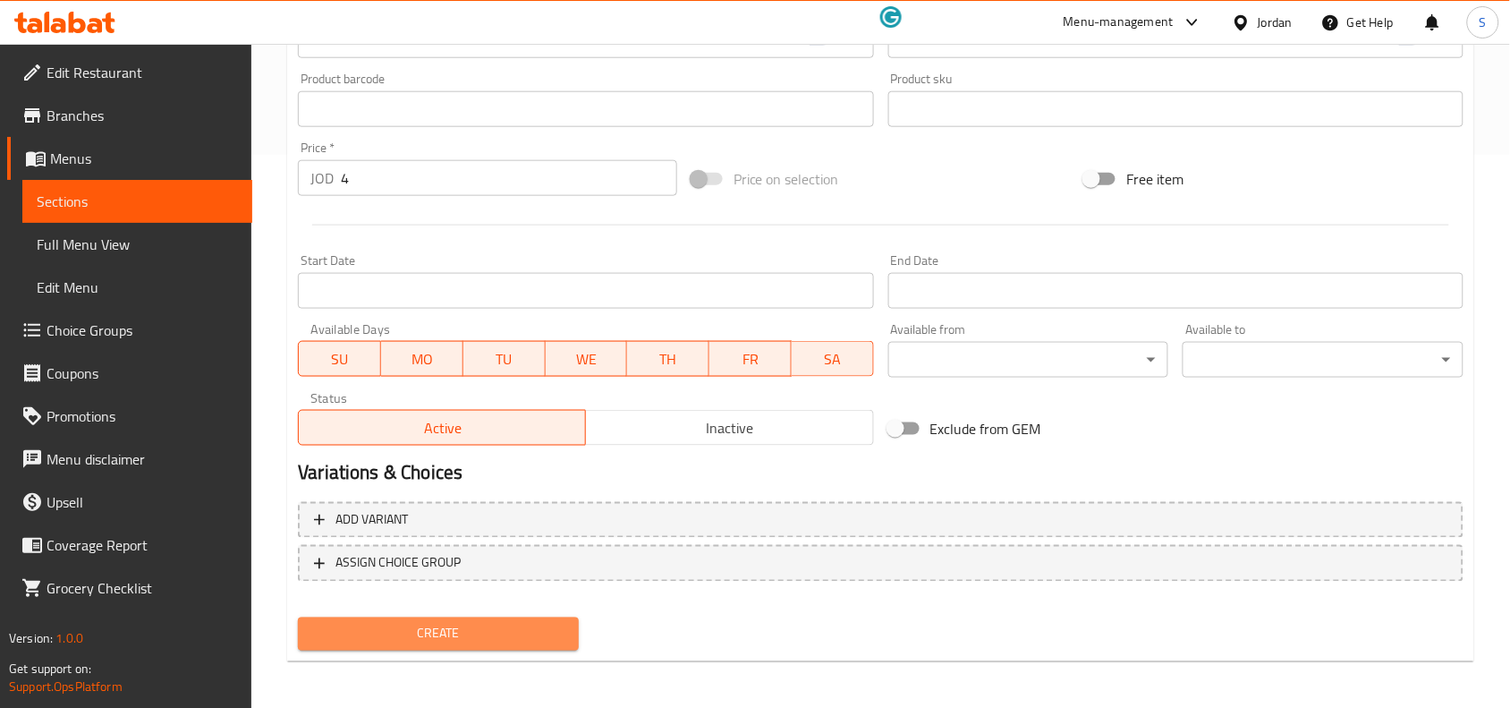
click at [508, 623] on span "Create" at bounding box center [438, 634] width 252 height 22
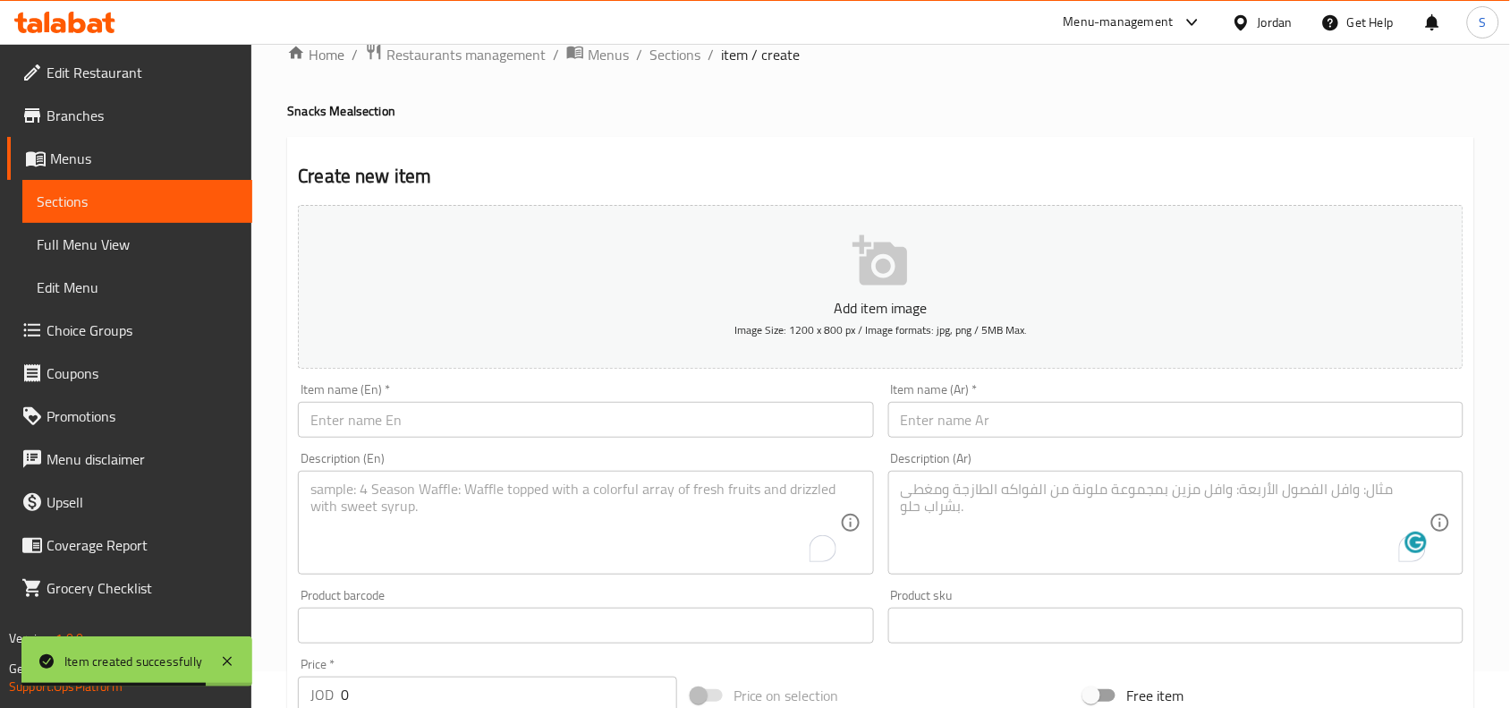
scroll to position [0, 0]
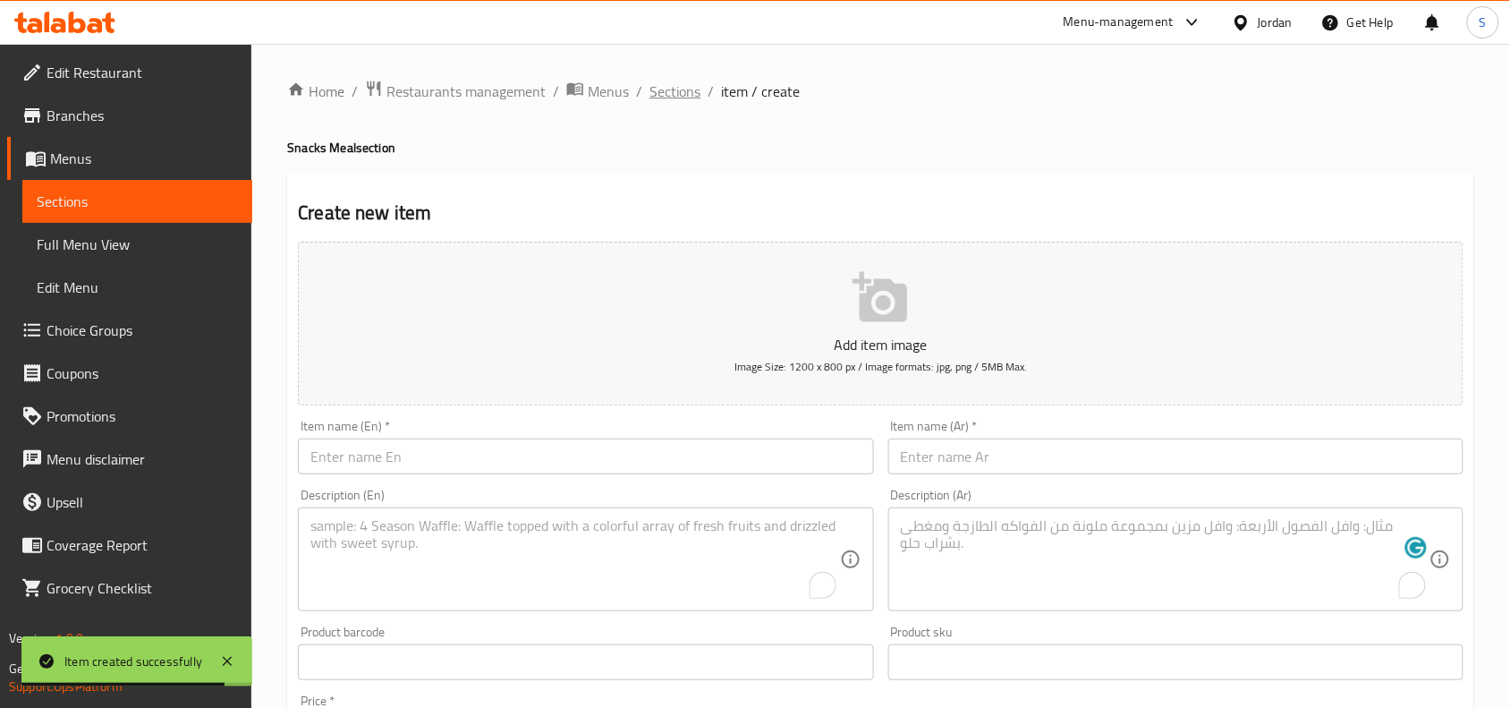
click at [673, 96] on span "Sections" at bounding box center [674, 91] width 51 height 21
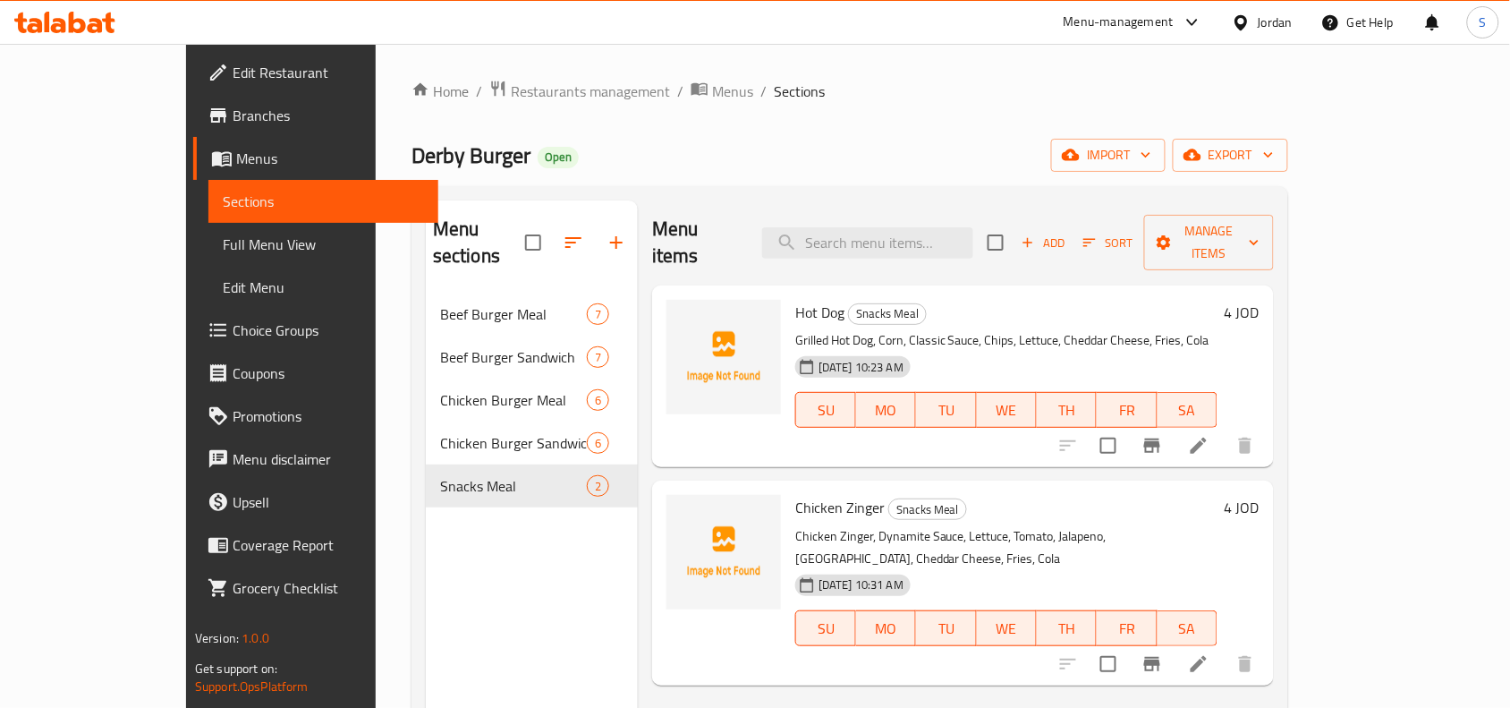
click at [1209, 653] on icon at bounding box center [1198, 663] width 21 height 21
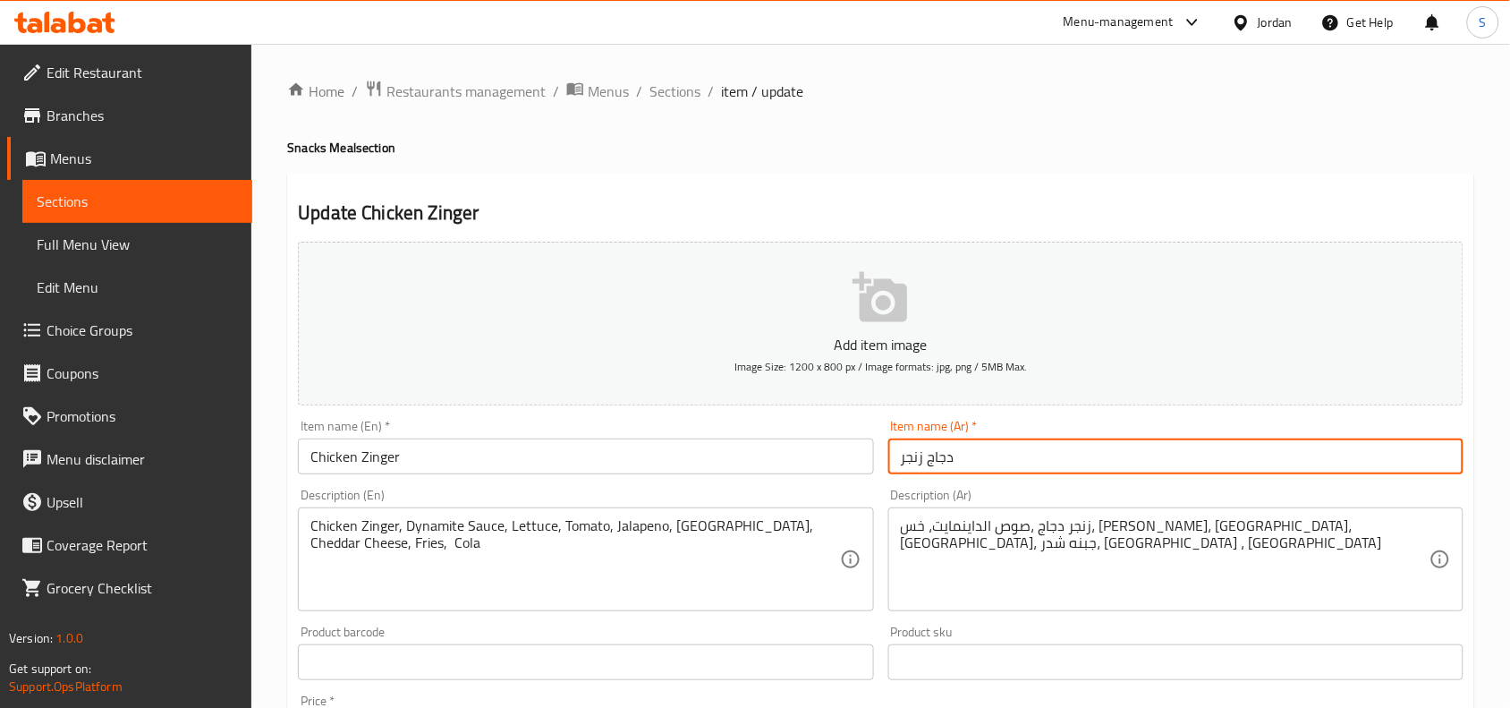
click at [905, 463] on input "دجاج زنجر" at bounding box center [1175, 456] width 575 height 36
click at [1356, 456] on input "دجاج زنجر" at bounding box center [1175, 456] width 575 height 36
click at [573, 463] on input "Chicken Zinger" at bounding box center [585, 456] width 575 height 36
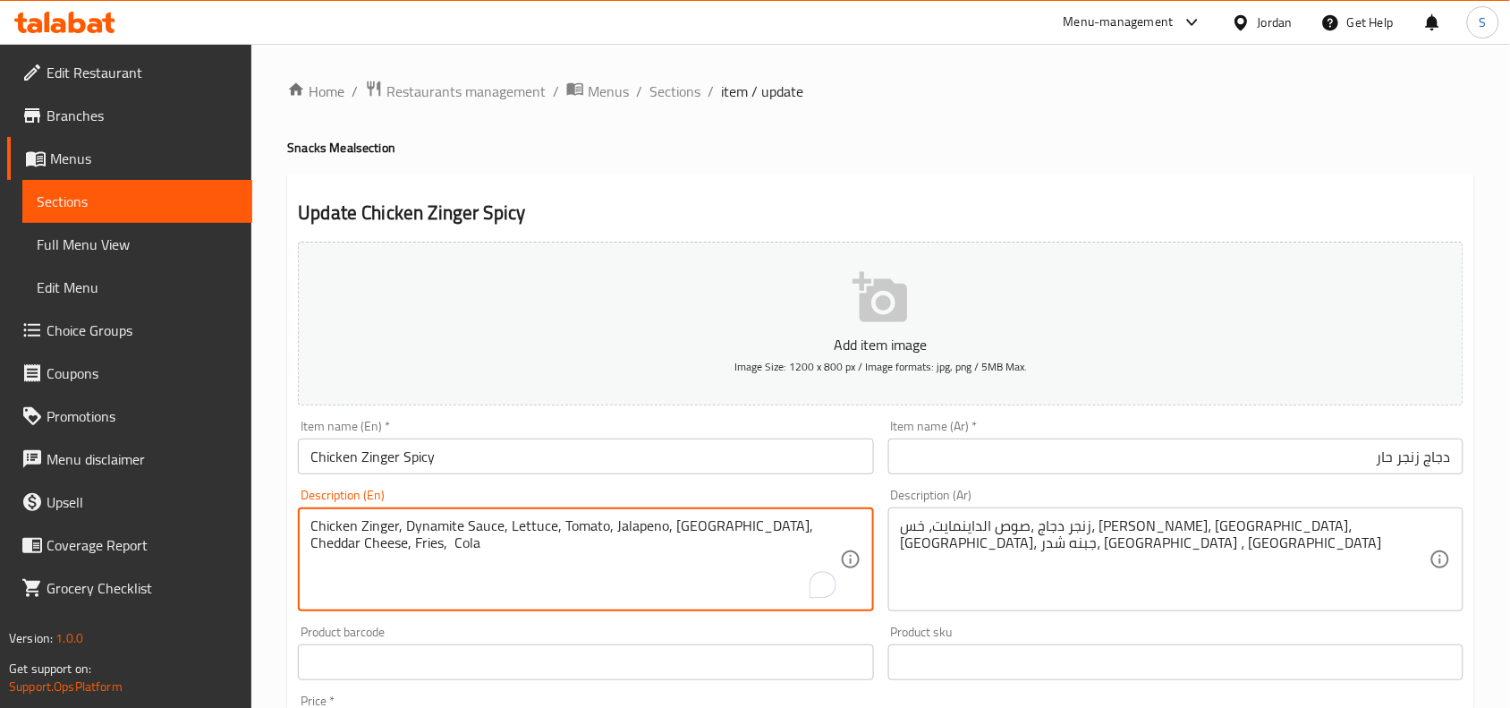
click at [354, 552] on textarea "Chicken Zinger, Dynamite Sauce, Lettuce, Tomato, Jalapeno, Turkey, Cheddar Chee…" at bounding box center [574, 559] width 529 height 85
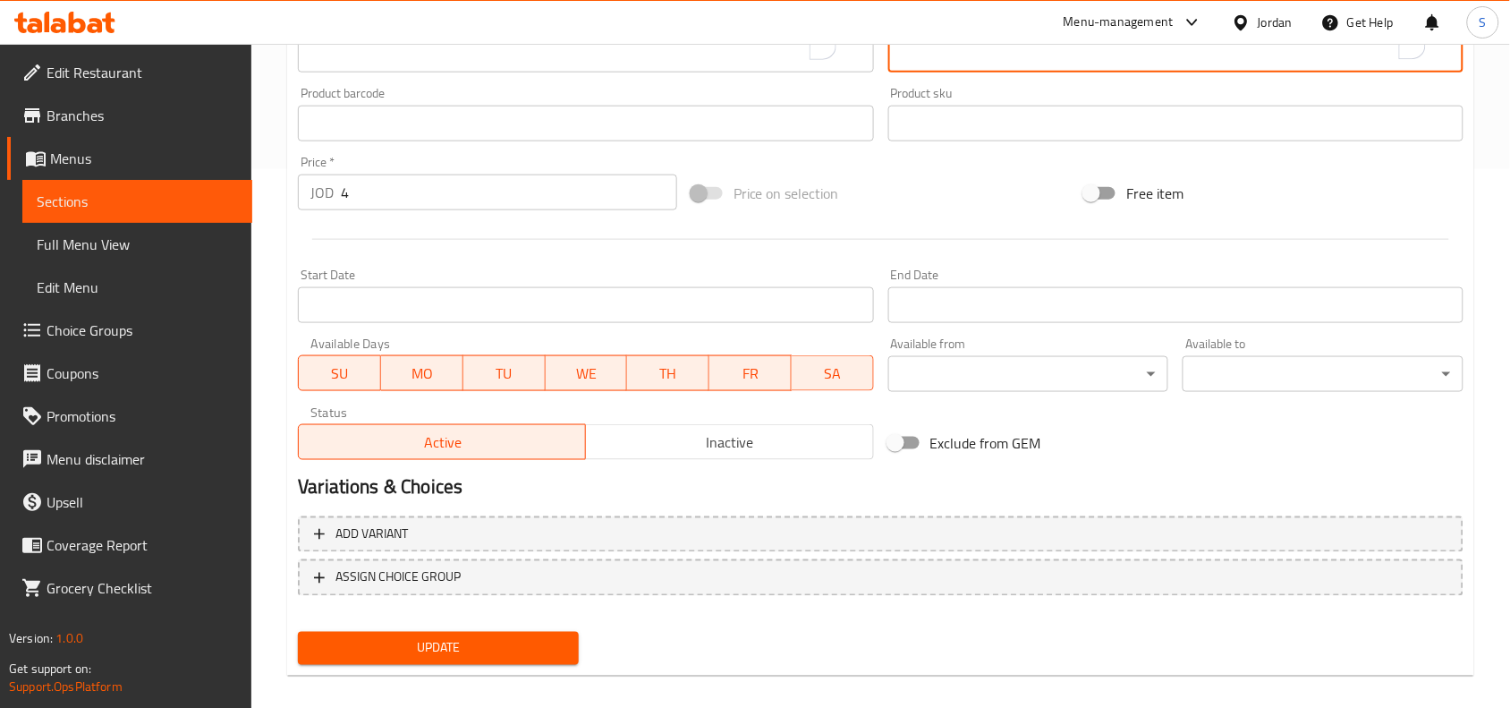
scroll to position [553, 0]
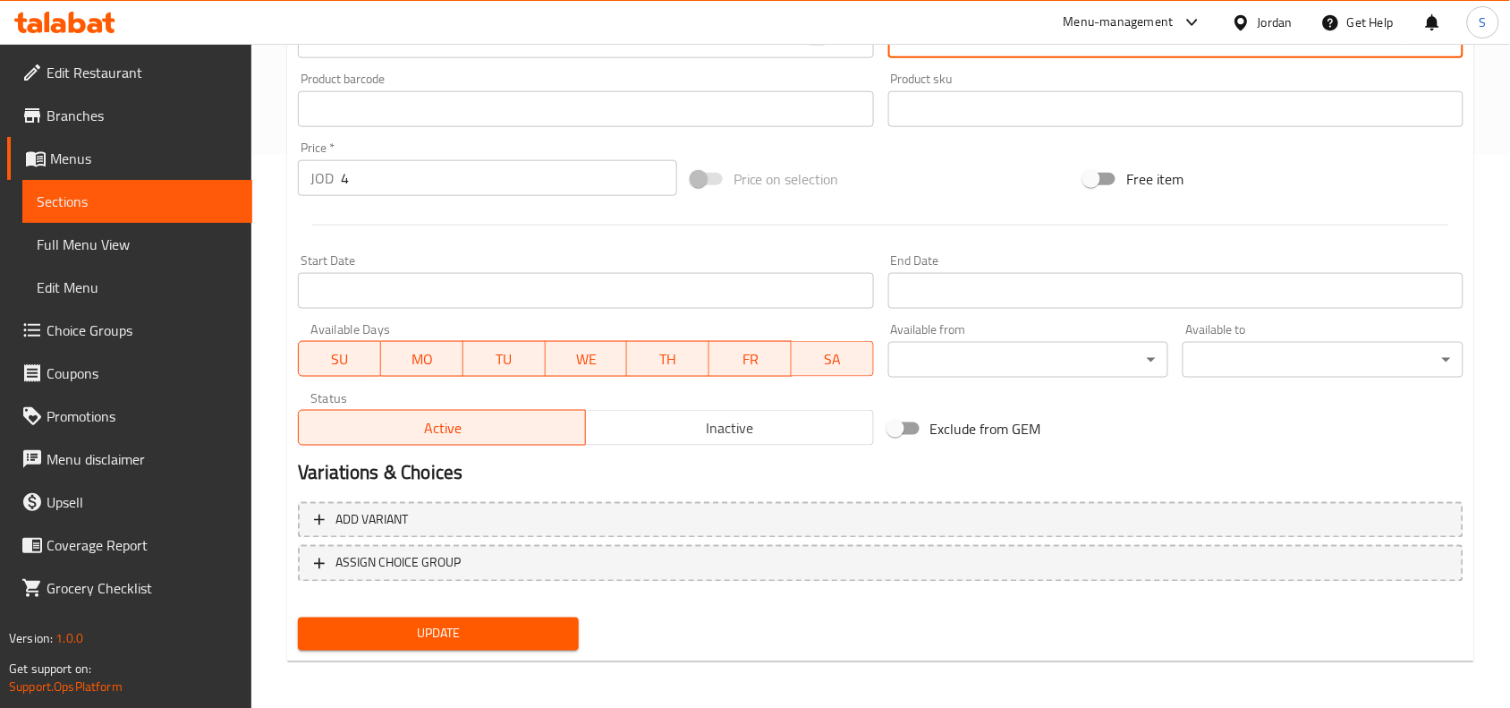
click at [488, 623] on span "Update" at bounding box center [438, 634] width 252 height 22
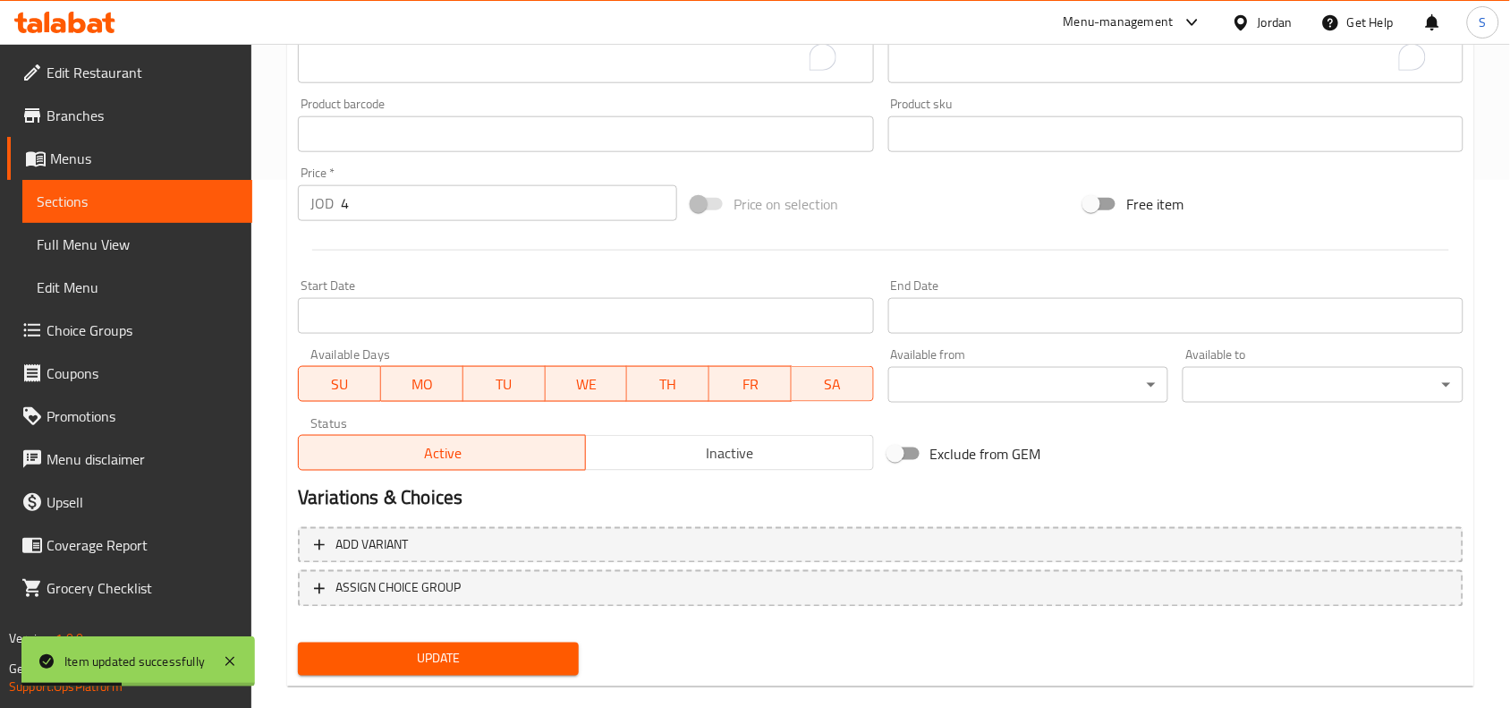
scroll to position [0, 0]
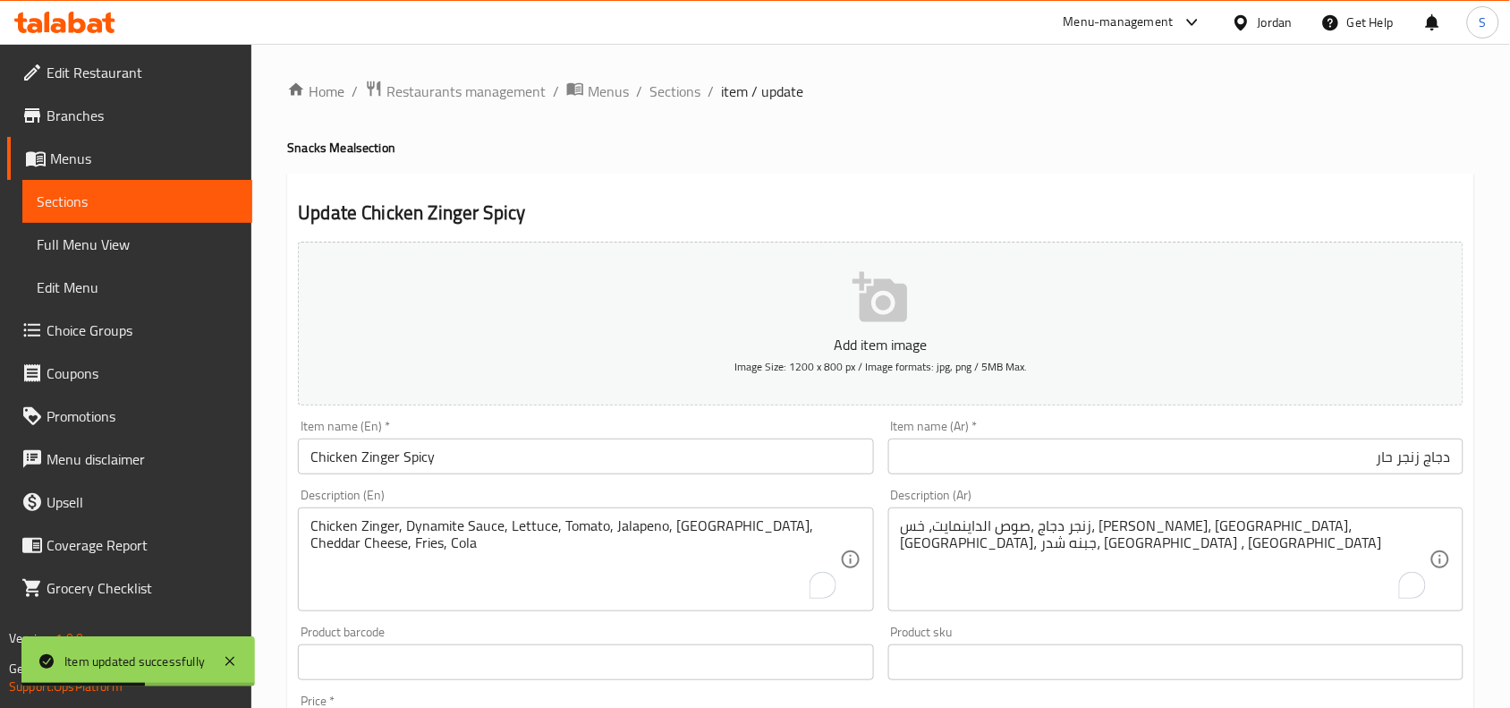
click at [690, 105] on div "Home / Restaurants management / Menus / Sections / item / update Snacks Meal se…" at bounding box center [880, 654] width 1187 height 1149
click at [693, 85] on span "Sections" at bounding box center [674, 91] width 51 height 21
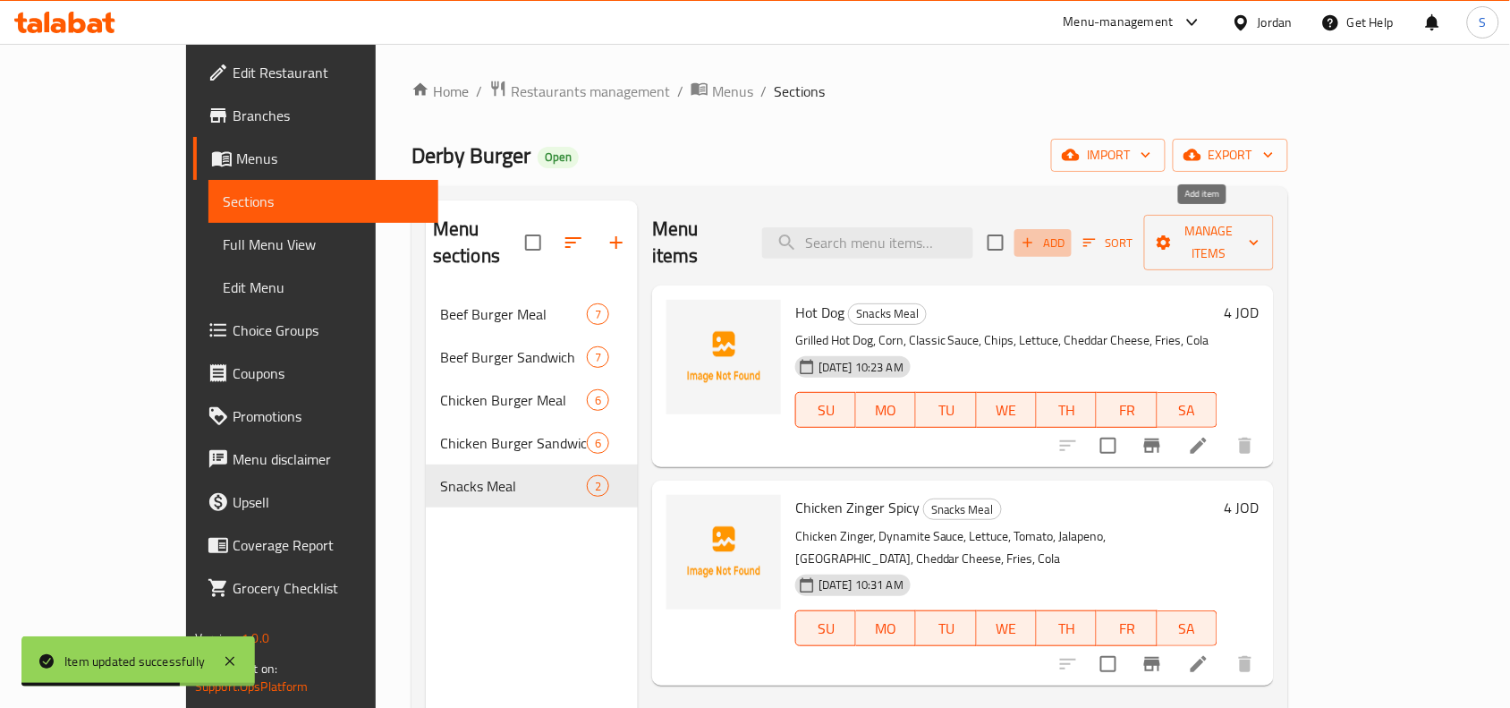
click at [1067, 233] on span "Add" at bounding box center [1043, 243] width 48 height 21
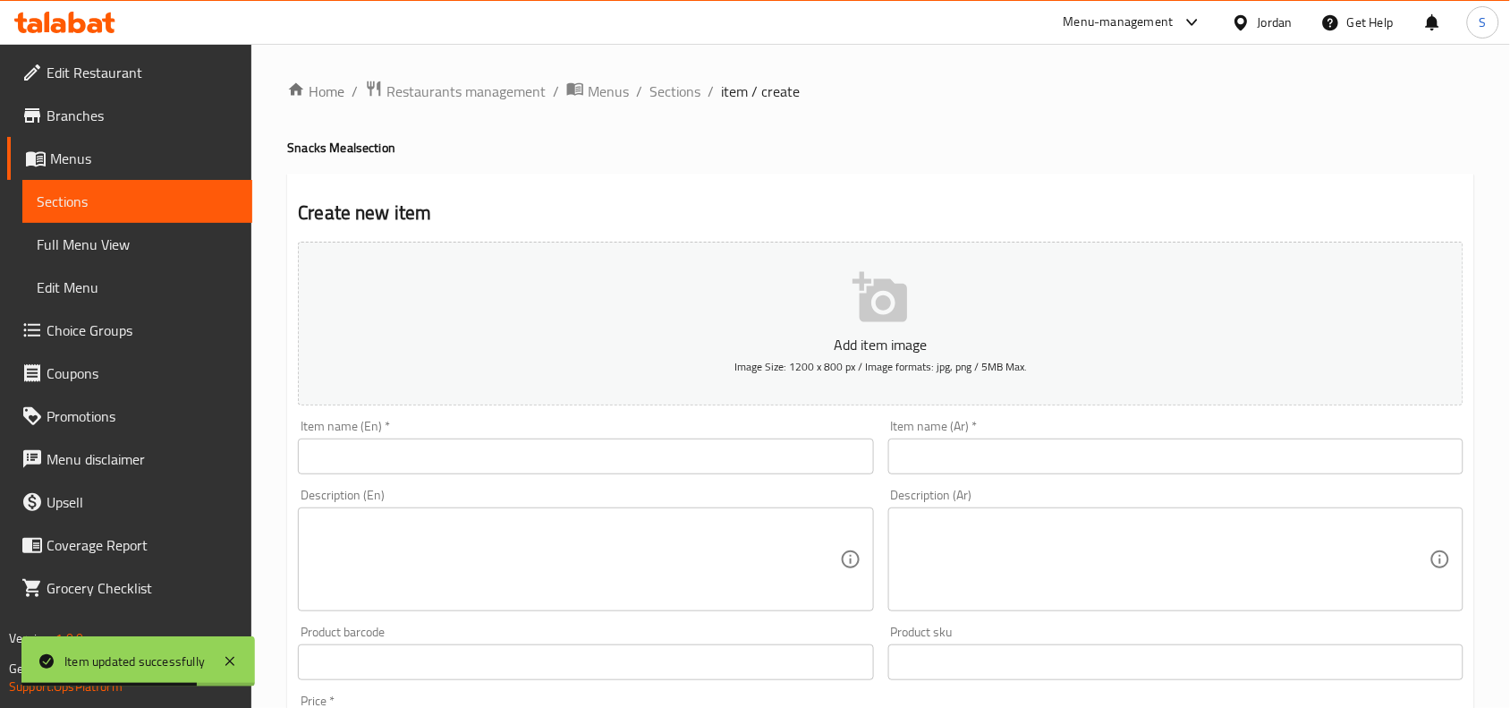
click at [783, 454] on input "text" at bounding box center [585, 456] width 575 height 36
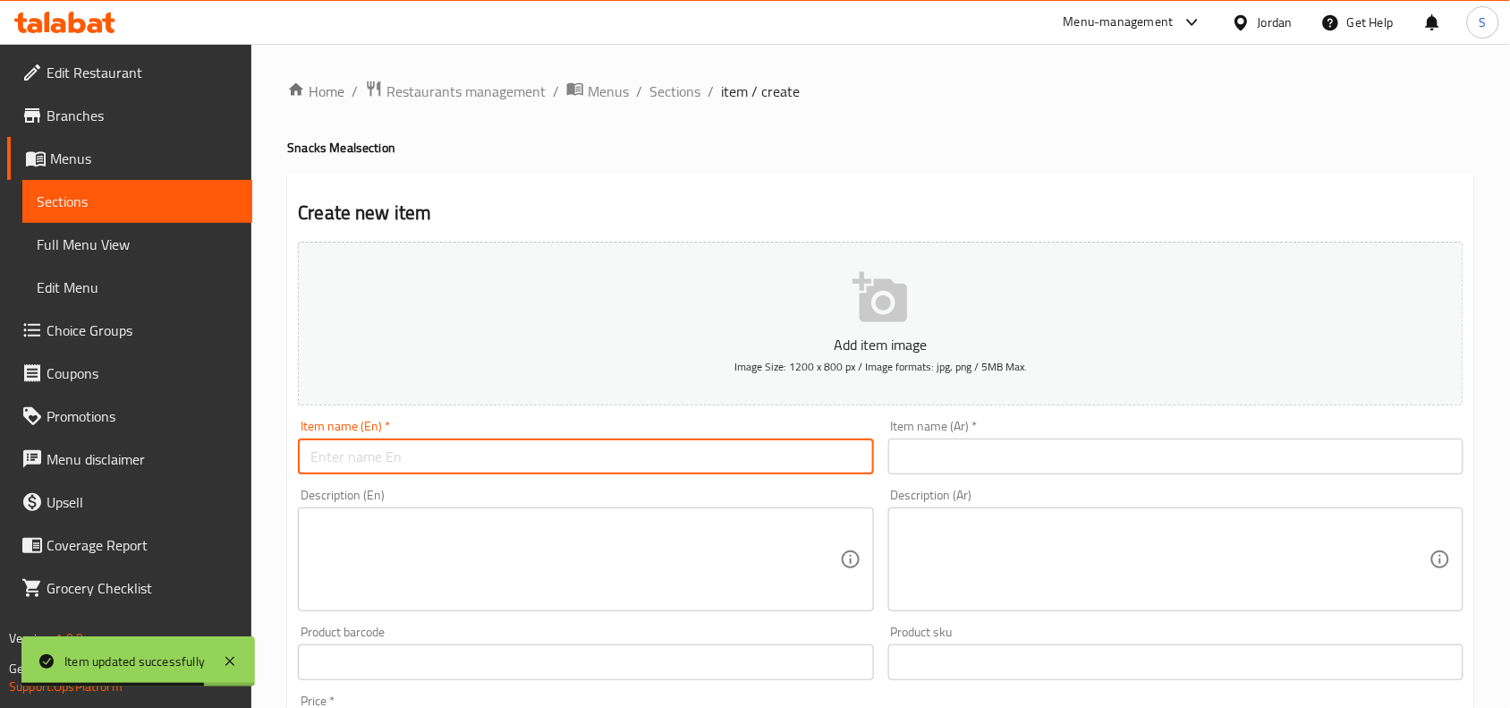
paste input "Chicken Zinger"
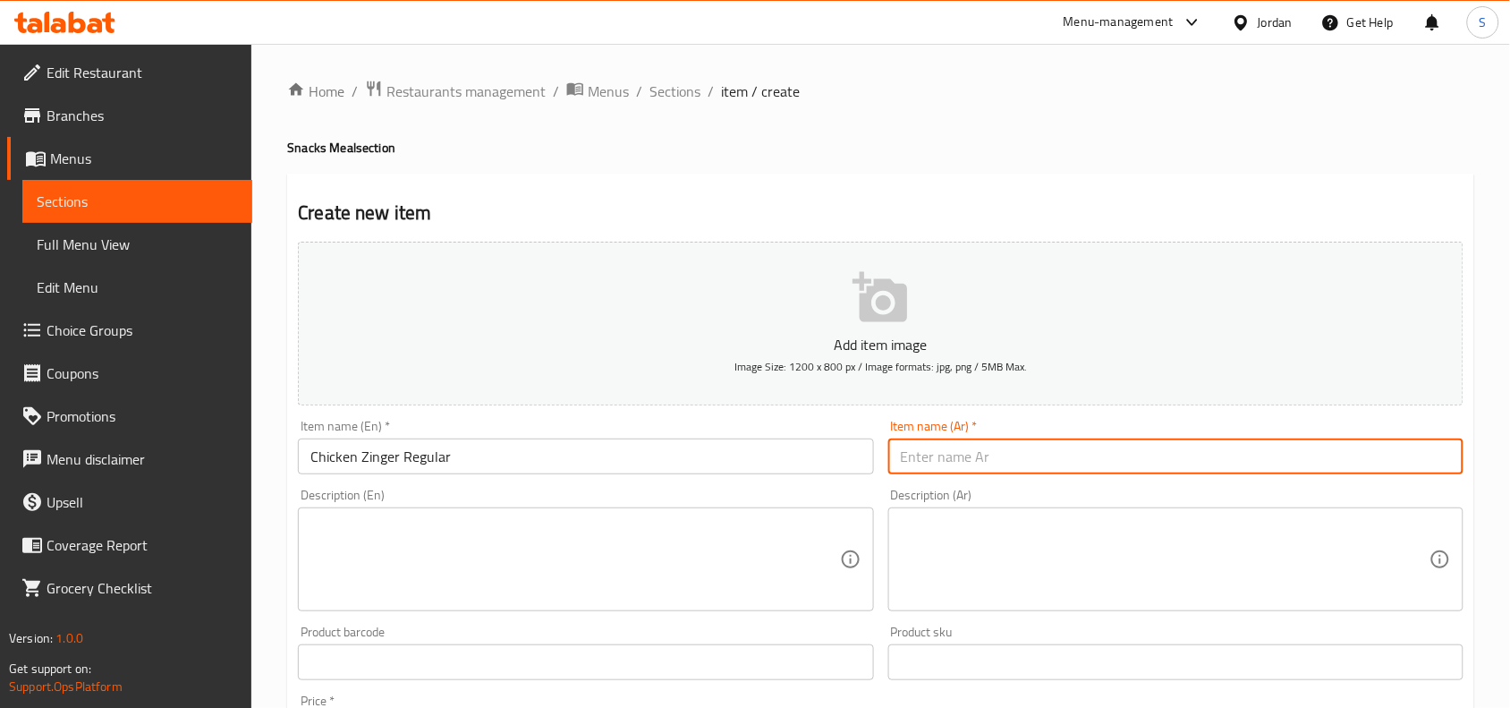
click at [1051, 453] on input "text" at bounding box center [1175, 456] width 575 height 36
paste input "زنجر عادي"
click at [1421, 458] on input "زنجر عادي" at bounding box center [1175, 456] width 575 height 36
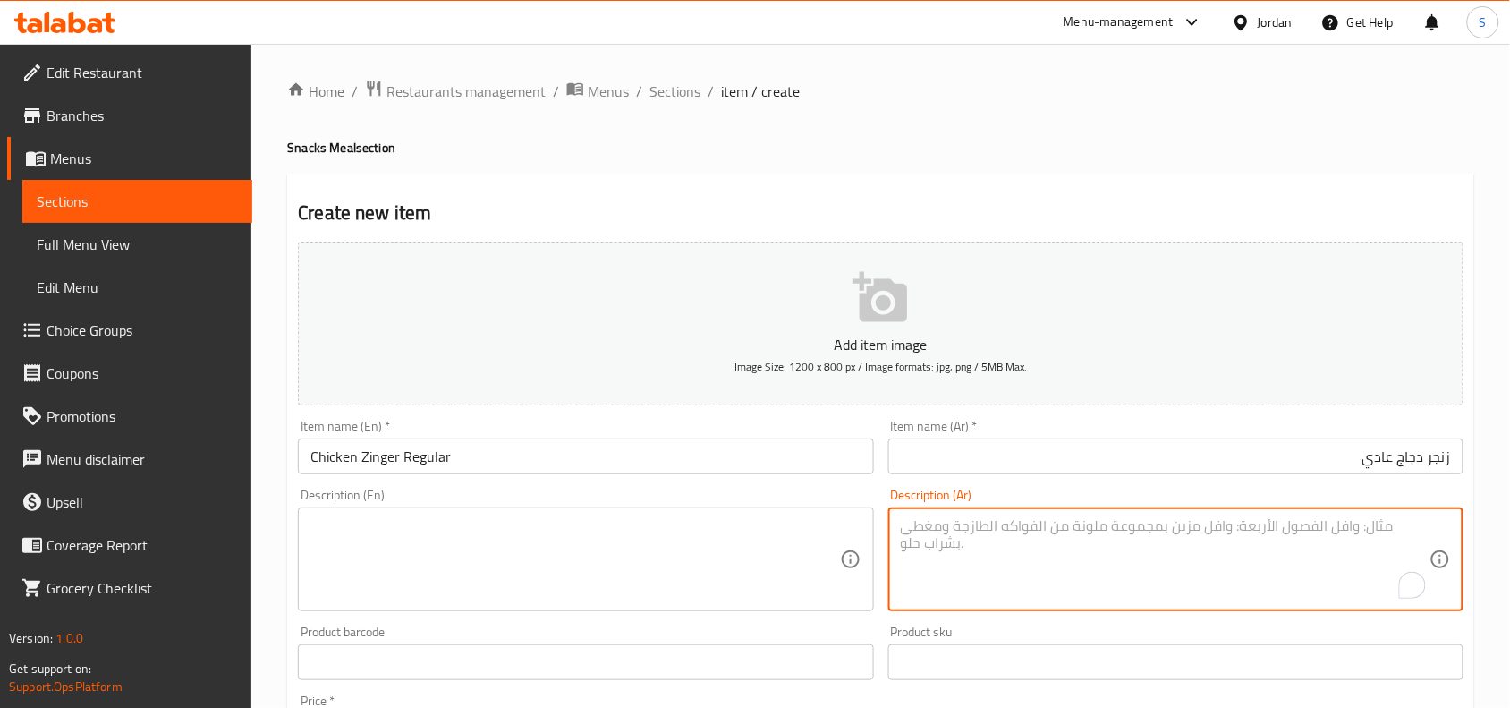
click at [1112, 543] on textarea "To enrich screen reader interactions, please activate Accessibility in Grammarl…" at bounding box center [1165, 559] width 529 height 85
paste textarea "زنجر دجاج، صوص كلاسيك، خس،بندوره، مخلل، تيركي، جبنه شدر، بطاطا ، كولا"
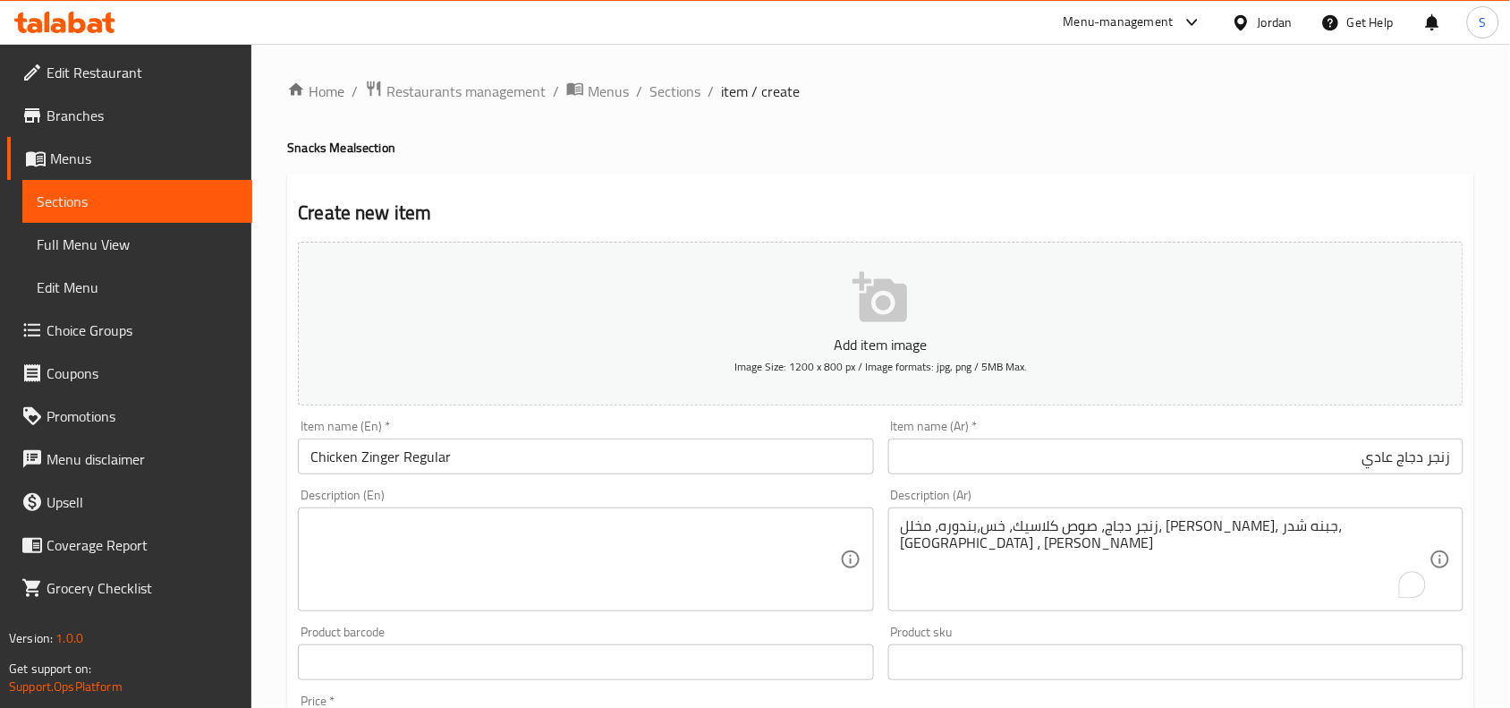
click at [484, 553] on textarea at bounding box center [574, 559] width 529 height 85
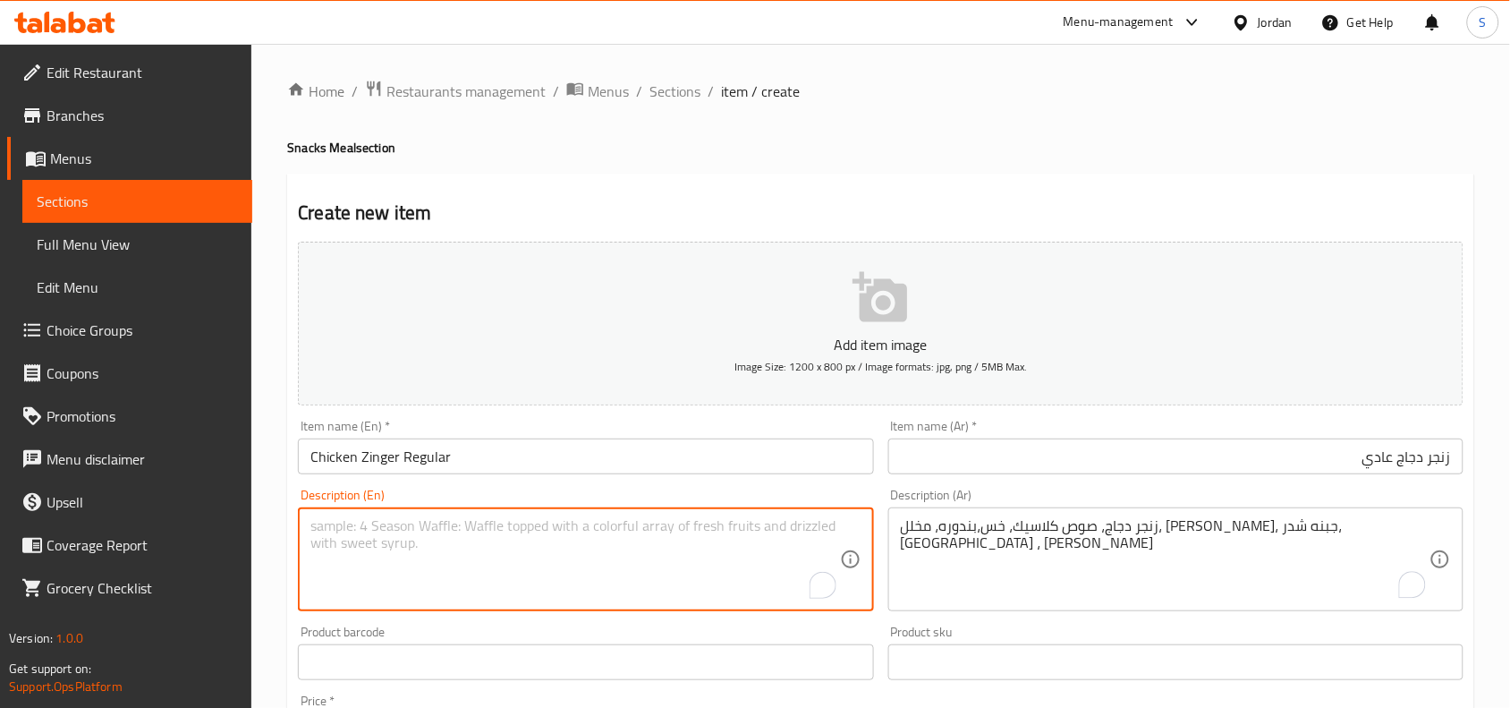
paste textarea "Chicken Zinger, Classic Sauce, Lettuce, Tomato, Pickles, Turkey, Cheddar Cheese…"
click at [269, 523] on div "Home / Restaurants management / Menus / Sections / item / create Snacks Meal se…" at bounding box center [880, 654] width 1259 height 1220
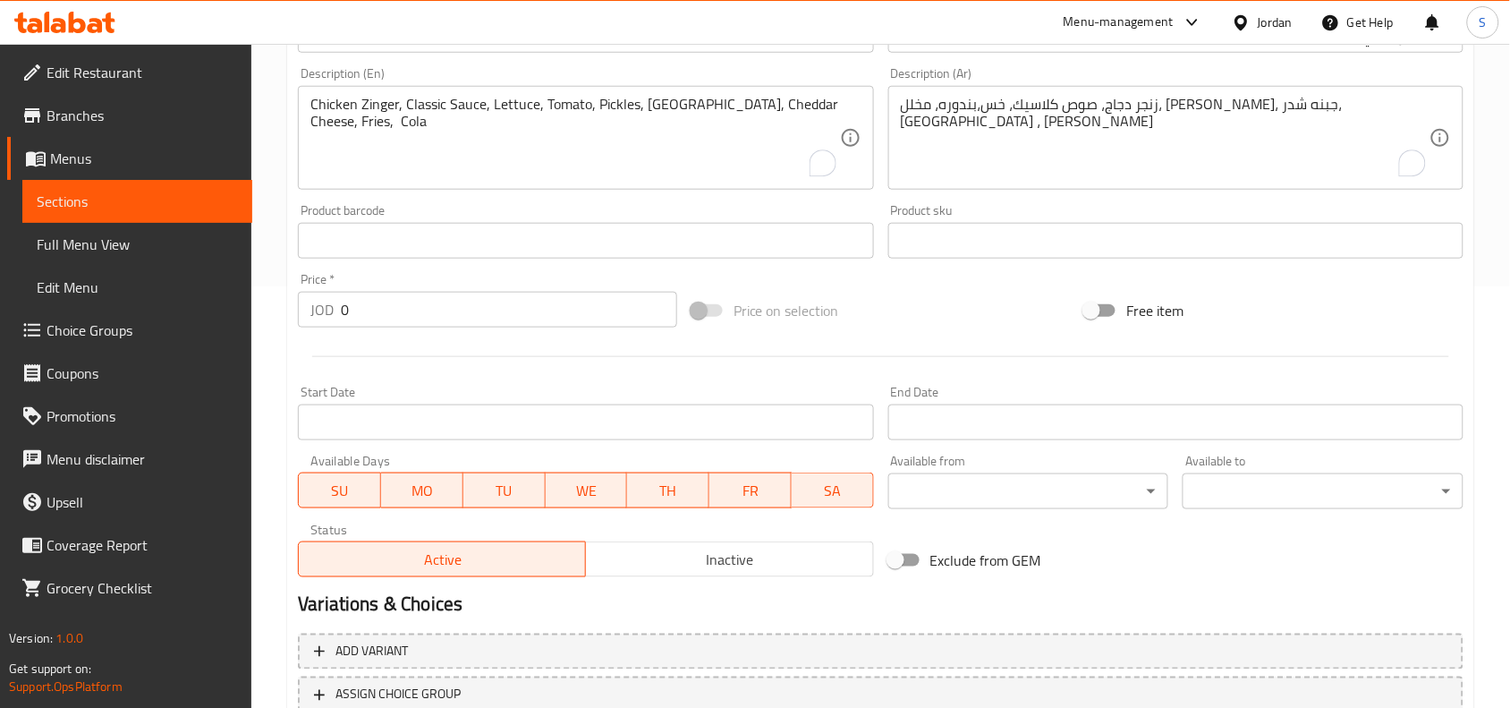
scroll to position [447, 0]
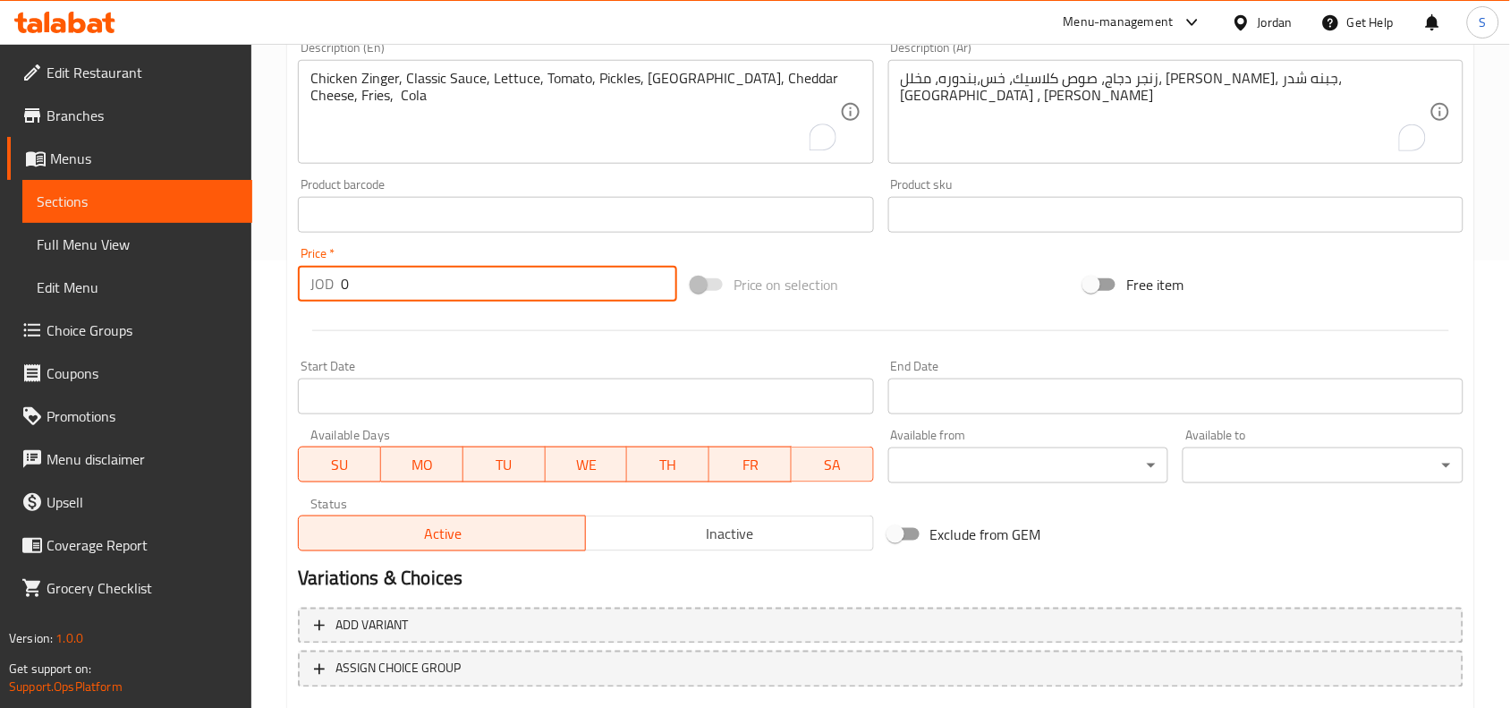
drag, startPoint x: 416, startPoint y: 283, endPoint x: 346, endPoint y: 284, distance: 69.8
click at [355, 284] on input "0" at bounding box center [509, 284] width 336 height 36
drag, startPoint x: 350, startPoint y: 293, endPoint x: 335, endPoint y: 291, distance: 14.4
click at [335, 291] on div "JOD 0 Price *" at bounding box center [487, 284] width 379 height 36
click at [895, 280] on div "Price on selection" at bounding box center [881, 284] width 394 height 48
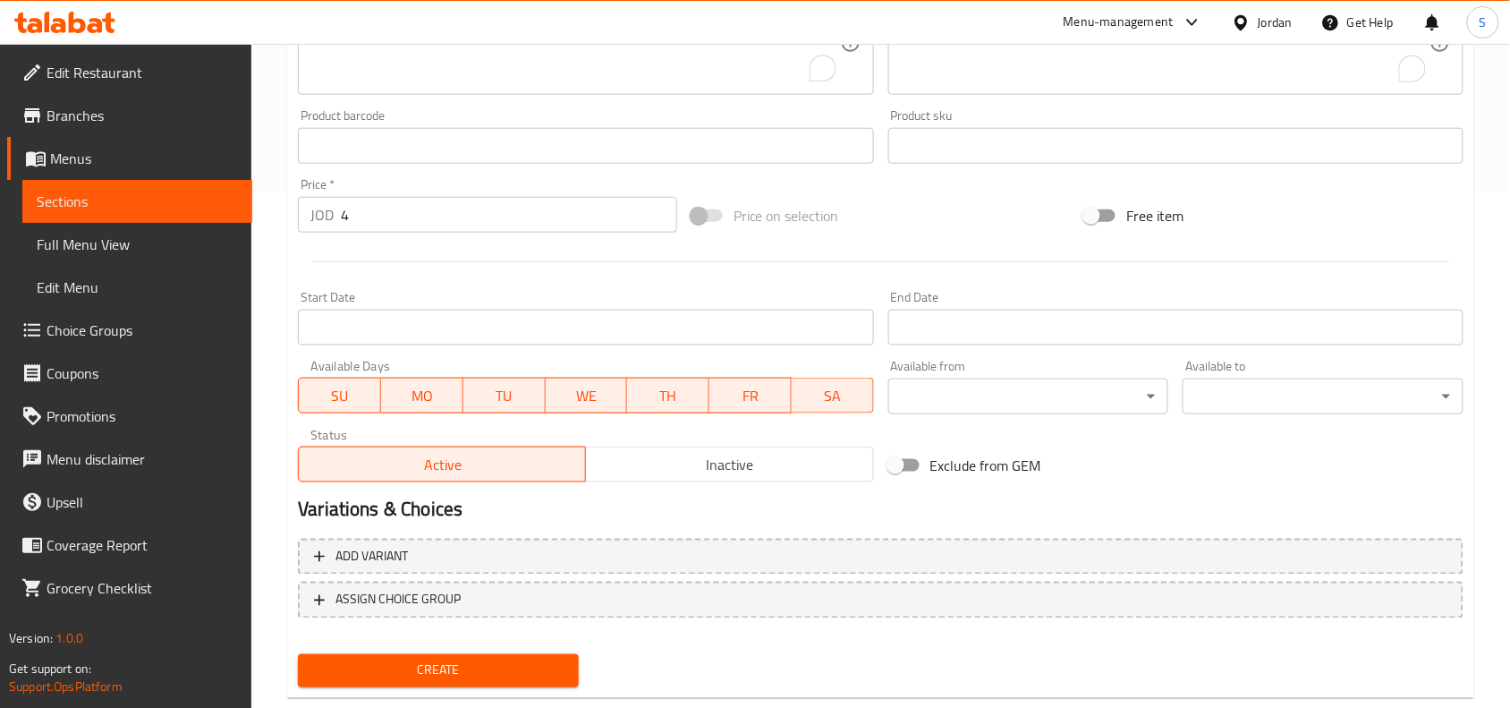
scroll to position [553, 0]
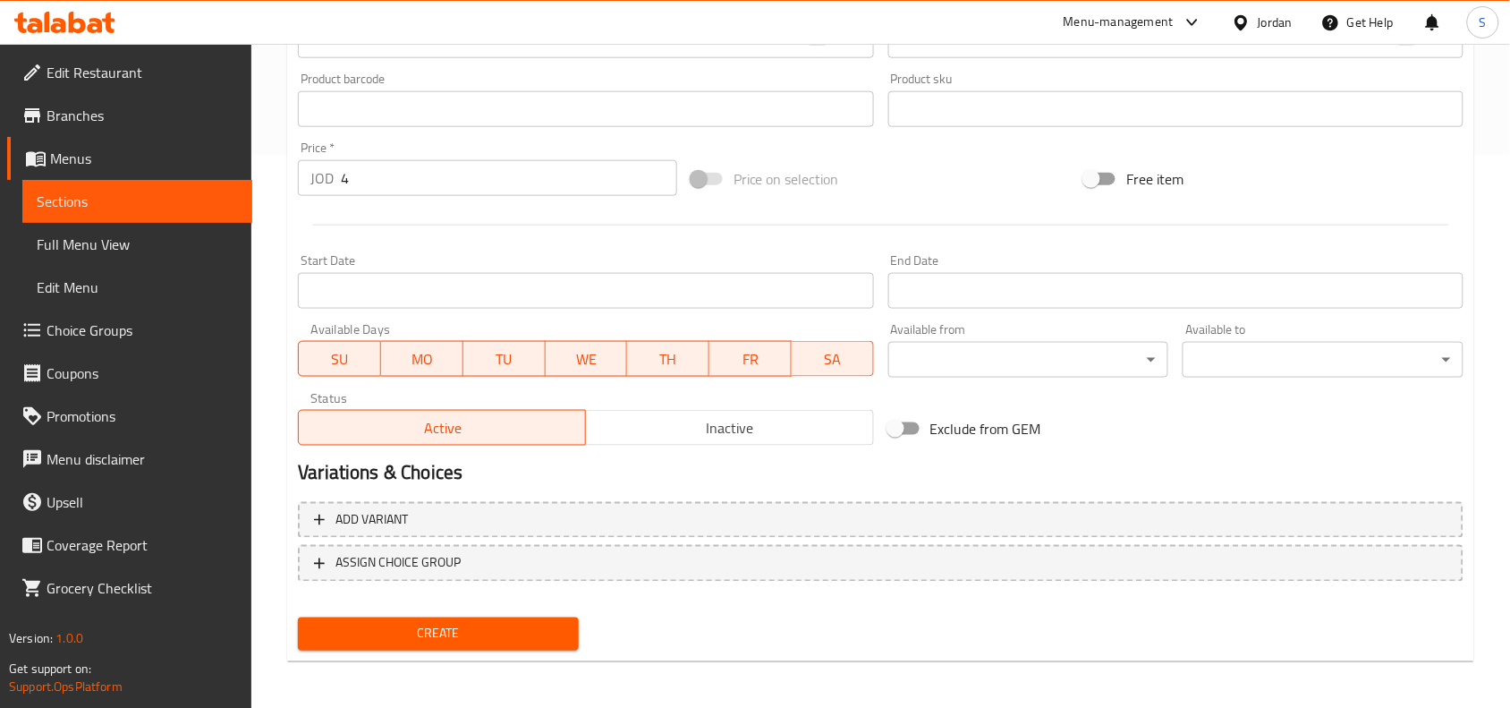
click at [494, 635] on span "Create" at bounding box center [438, 634] width 252 height 22
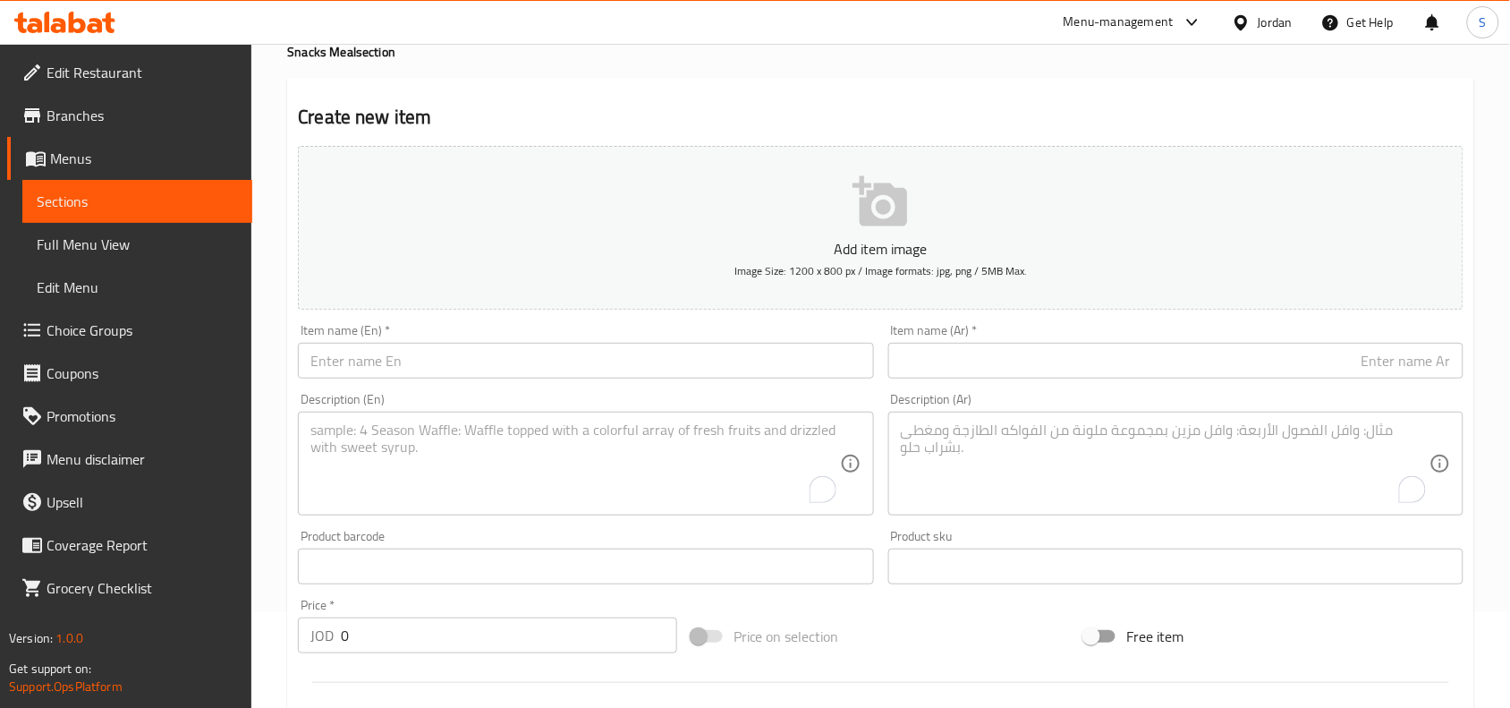
scroll to position [0, 0]
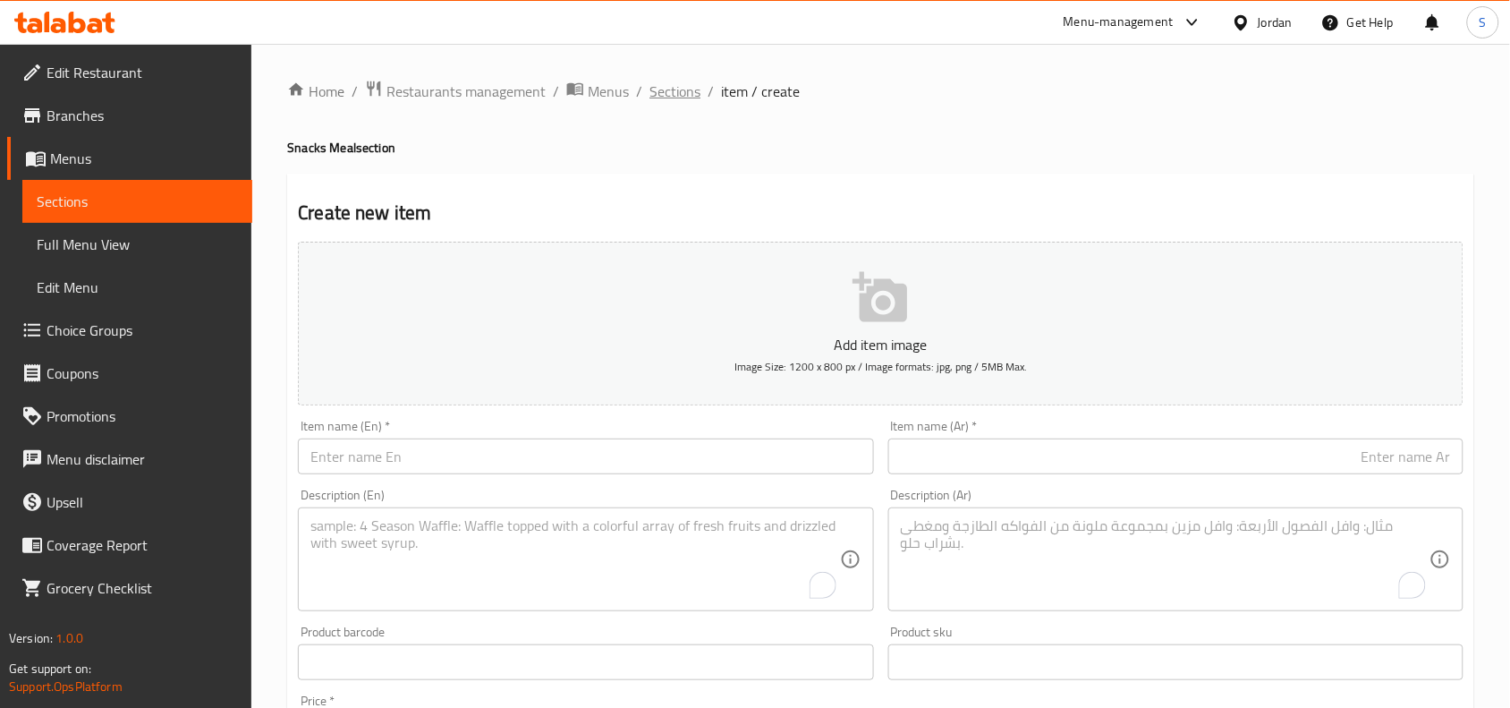
click at [682, 98] on span "Sections" at bounding box center [674, 91] width 51 height 21
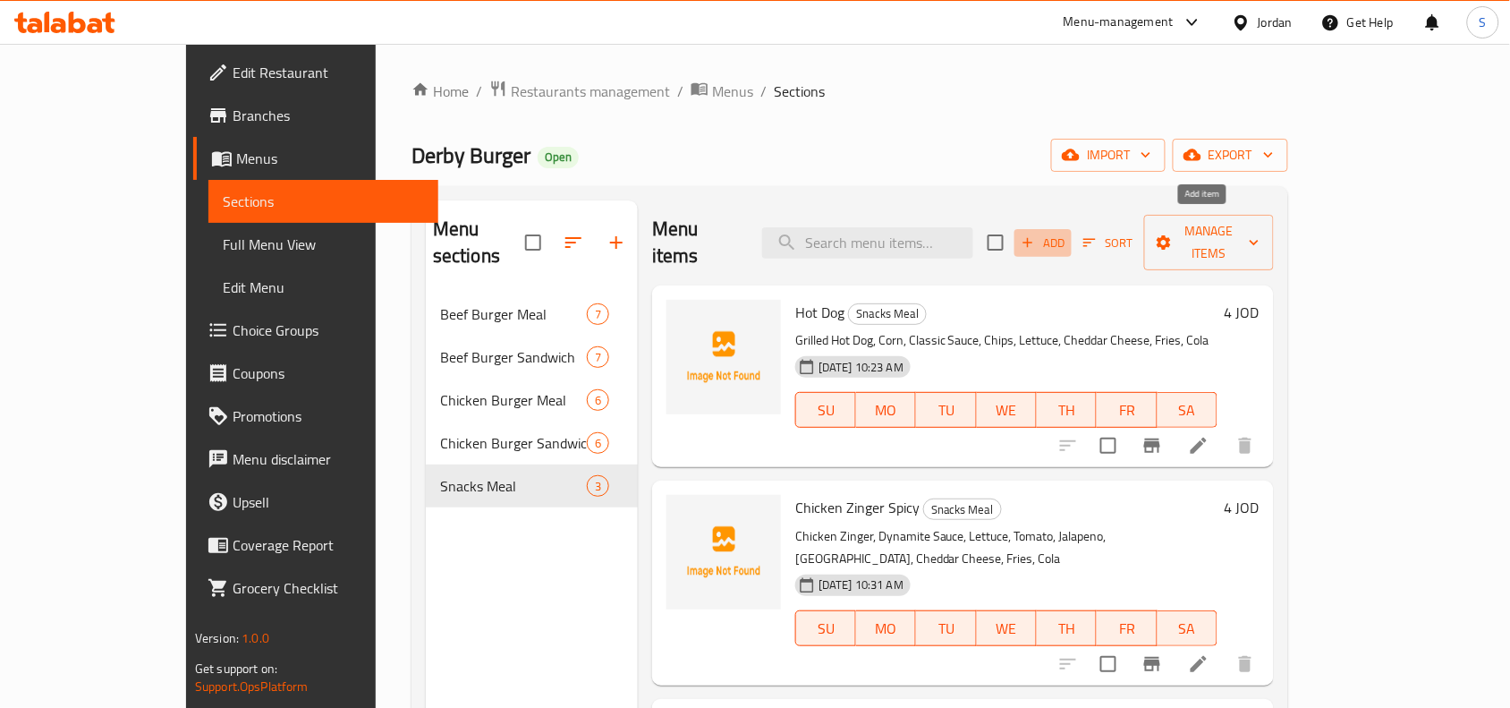
click at [1067, 233] on span "Add" at bounding box center [1043, 243] width 48 height 21
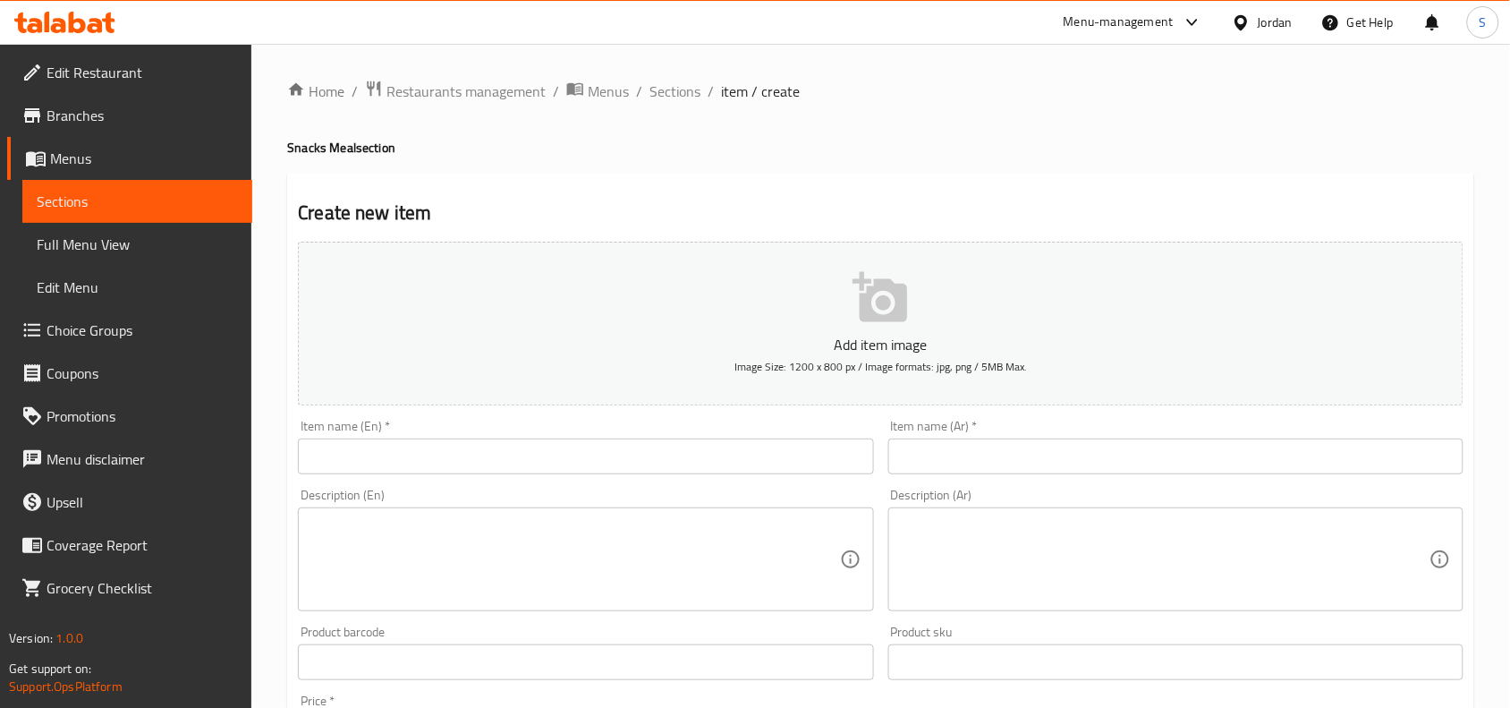
click at [636, 470] on input "text" at bounding box center [585, 456] width 575 height 36
paste input "Creamy Zinger"
click at [1161, 436] on div "Item name (Ar)   * Item name (Ar) *" at bounding box center [1175, 447] width 575 height 55
click at [1155, 450] on input "text" at bounding box center [1175, 456] width 575 height 36
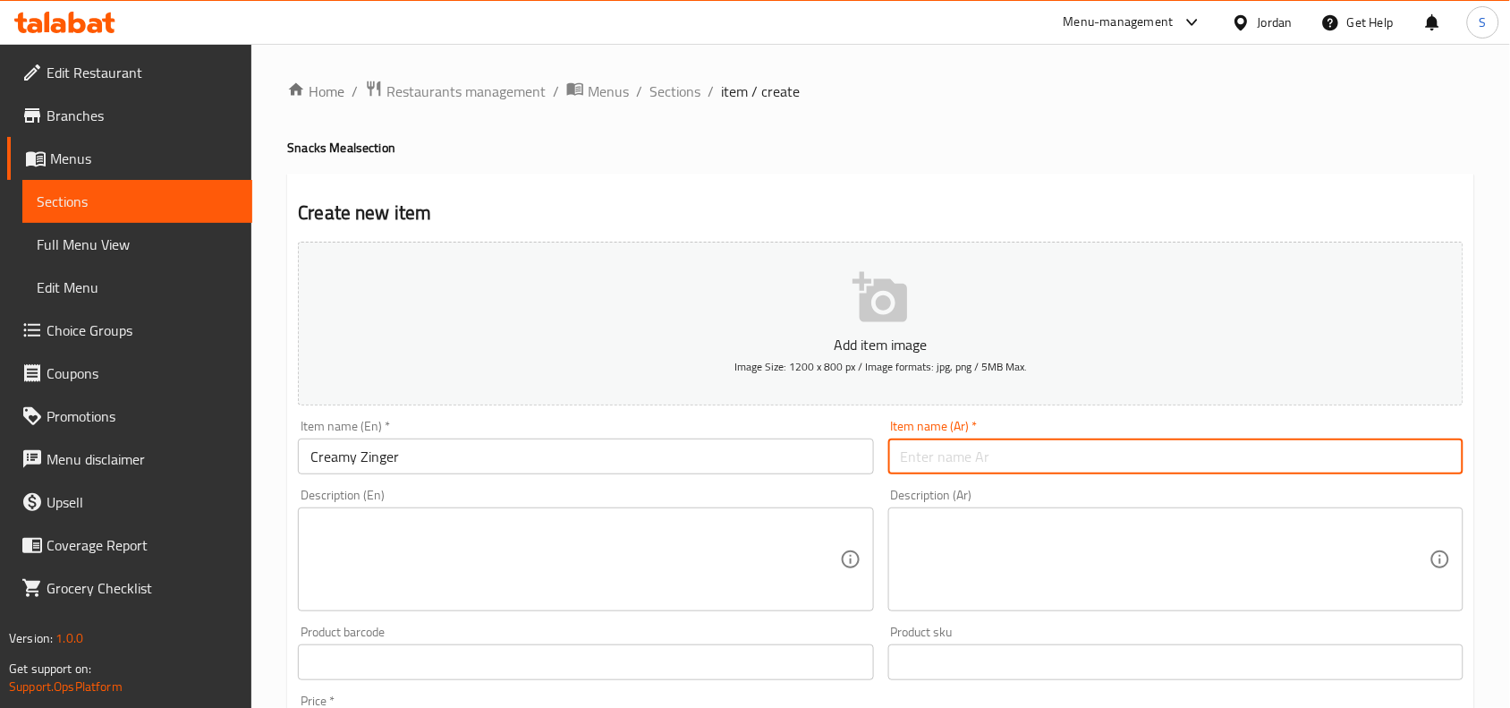
paste input "زنجر كريمي"
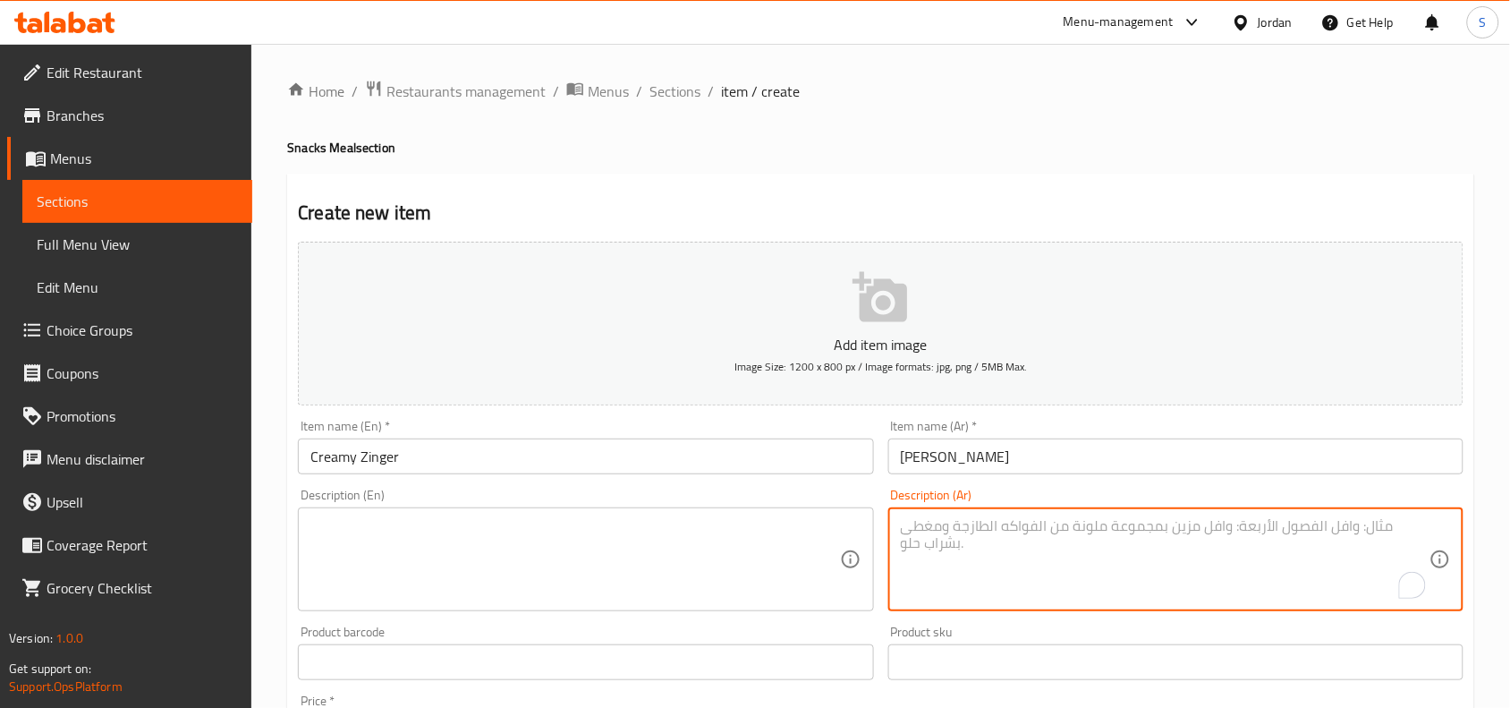
click at [1132, 551] on textarea "To enrich screen reader interactions, please activate Accessibility in Grammarl…" at bounding box center [1165, 559] width 529 height 85
paste textarea "زنجر دجاج، خس ، فطر، جبنه موزيريلا، كريما، زيتون اسود ، ذره ، بطاطا ، كولا"
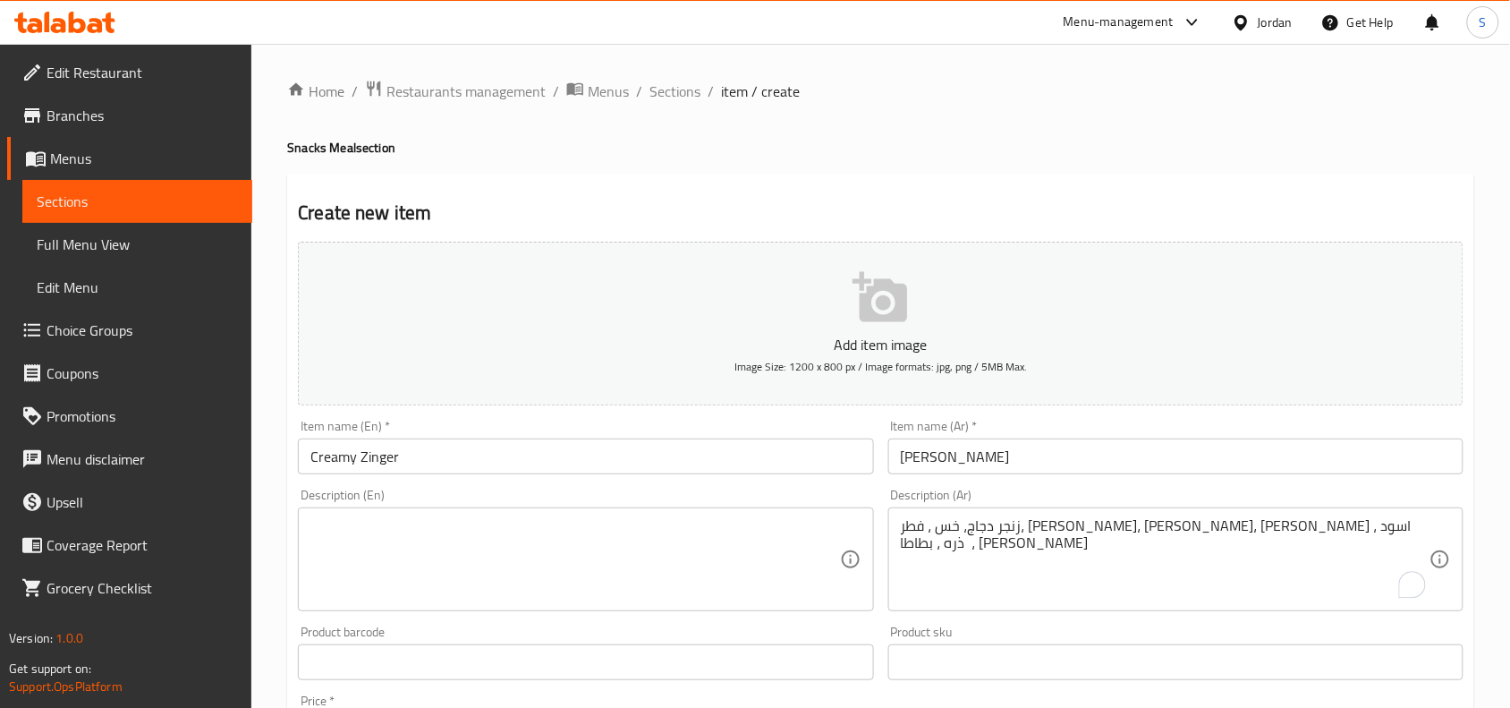
click at [445, 582] on textarea at bounding box center [574, 559] width 529 height 85
paste textarea "Chicken Zinger, Lettuce, Mushrooms, Mozzarella Cheese, Cream, Black Olives, Cor…"
click at [277, 553] on div "Home / Restaurants management / Menus / Sections / item / create Snacks Meal se…" at bounding box center [880, 654] width 1259 height 1220
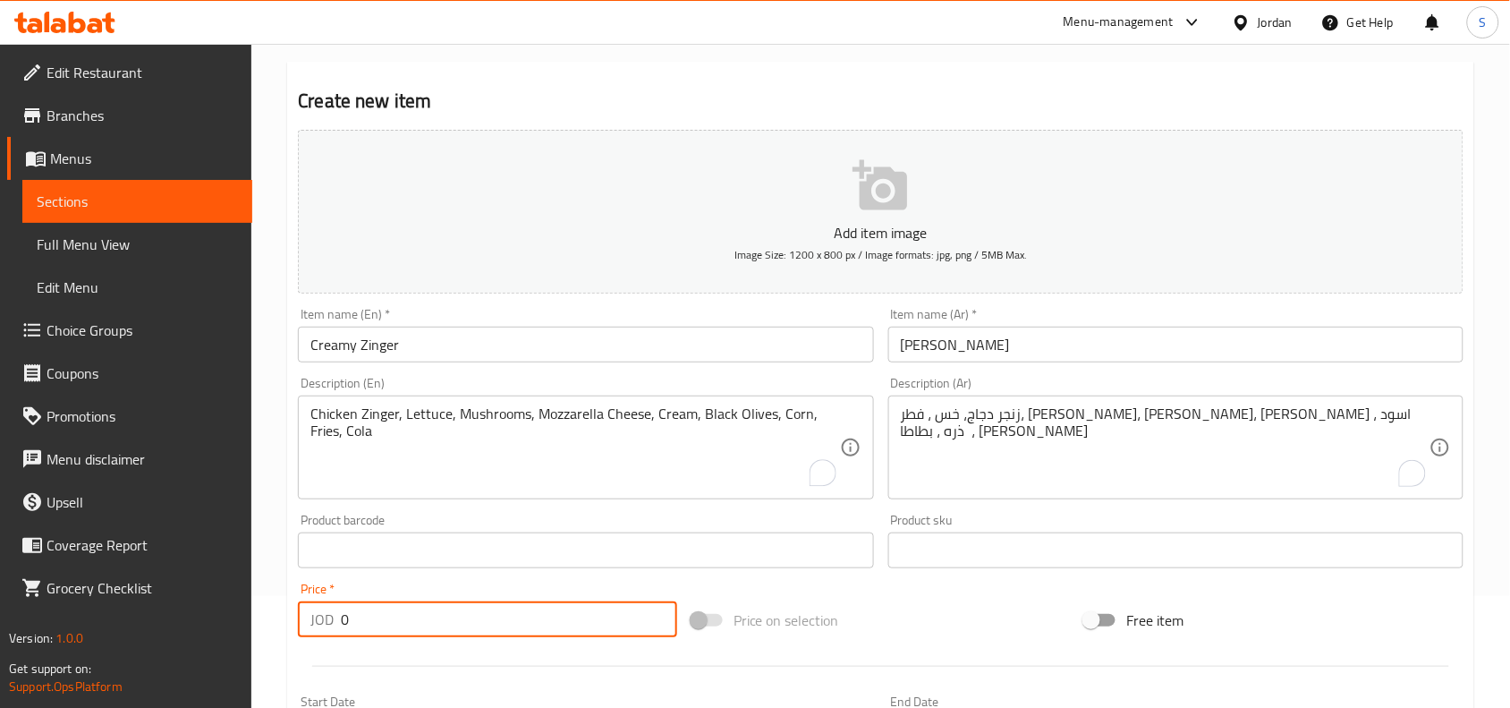
drag, startPoint x: 411, startPoint y: 610, endPoint x: 126, endPoint y: 598, distance: 285.6
click at [126, 598] on div "Edit Restaurant Branches Menus Sections Full Menu View Edit Menu Choice Groups …" at bounding box center [755, 542] width 1510 height 1220
click at [994, 619] on div "Price on selection" at bounding box center [881, 620] width 394 height 48
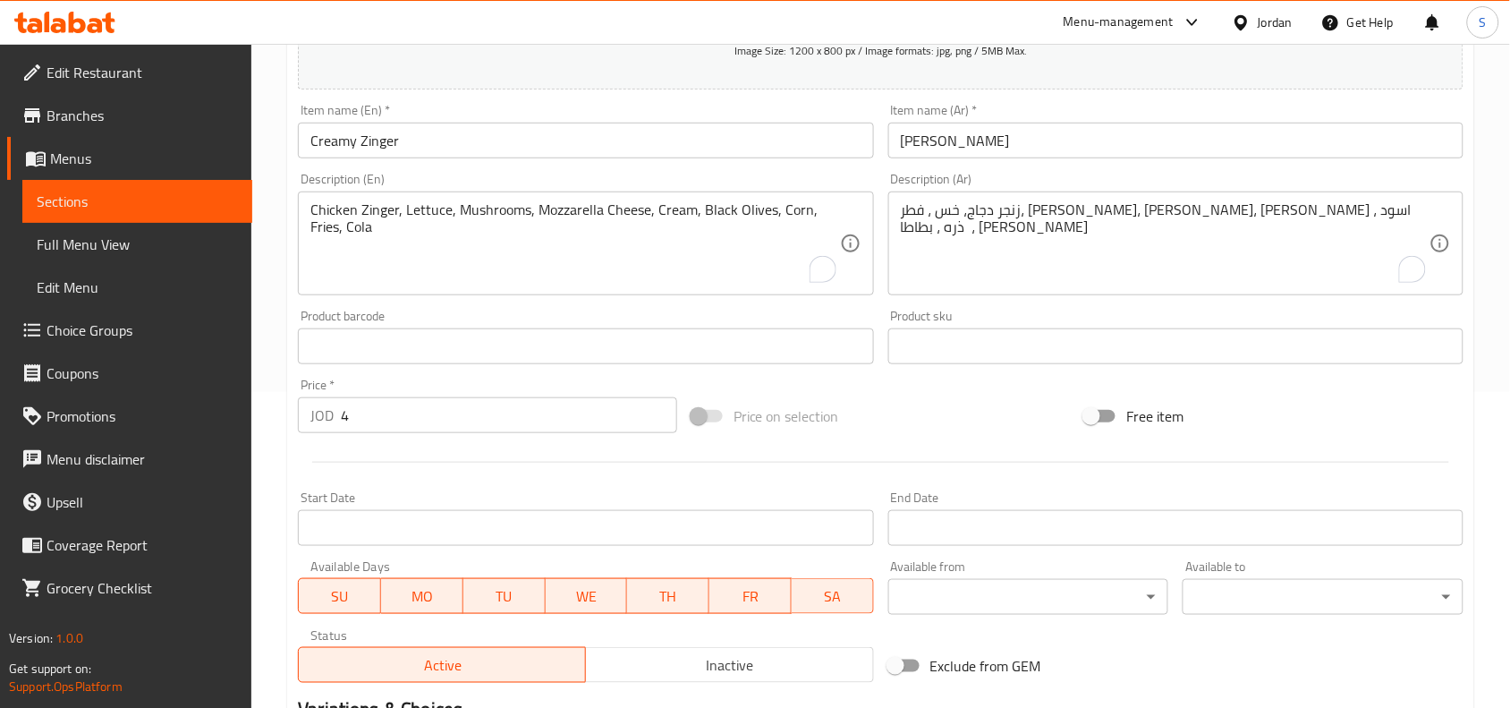
scroll to position [553, 0]
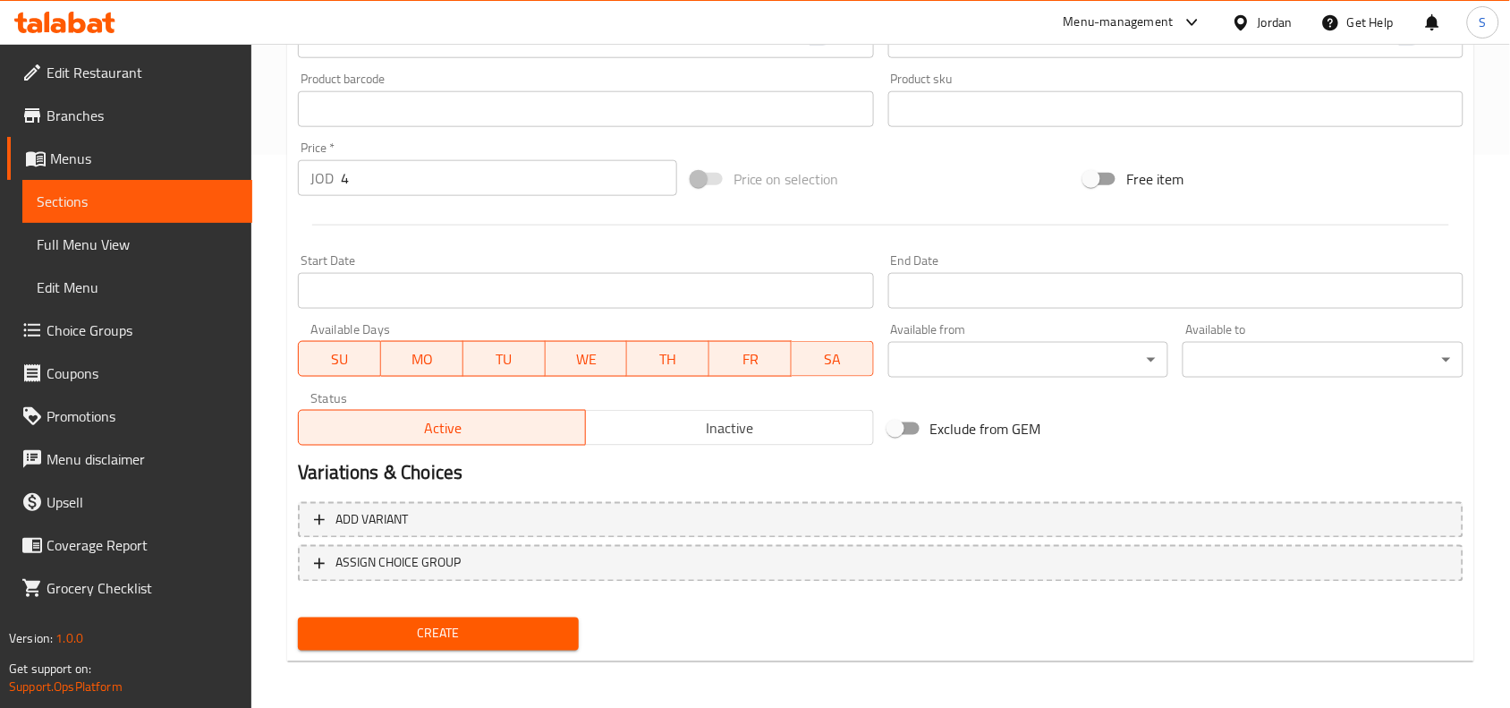
click at [428, 626] on span "Create" at bounding box center [438, 634] width 252 height 22
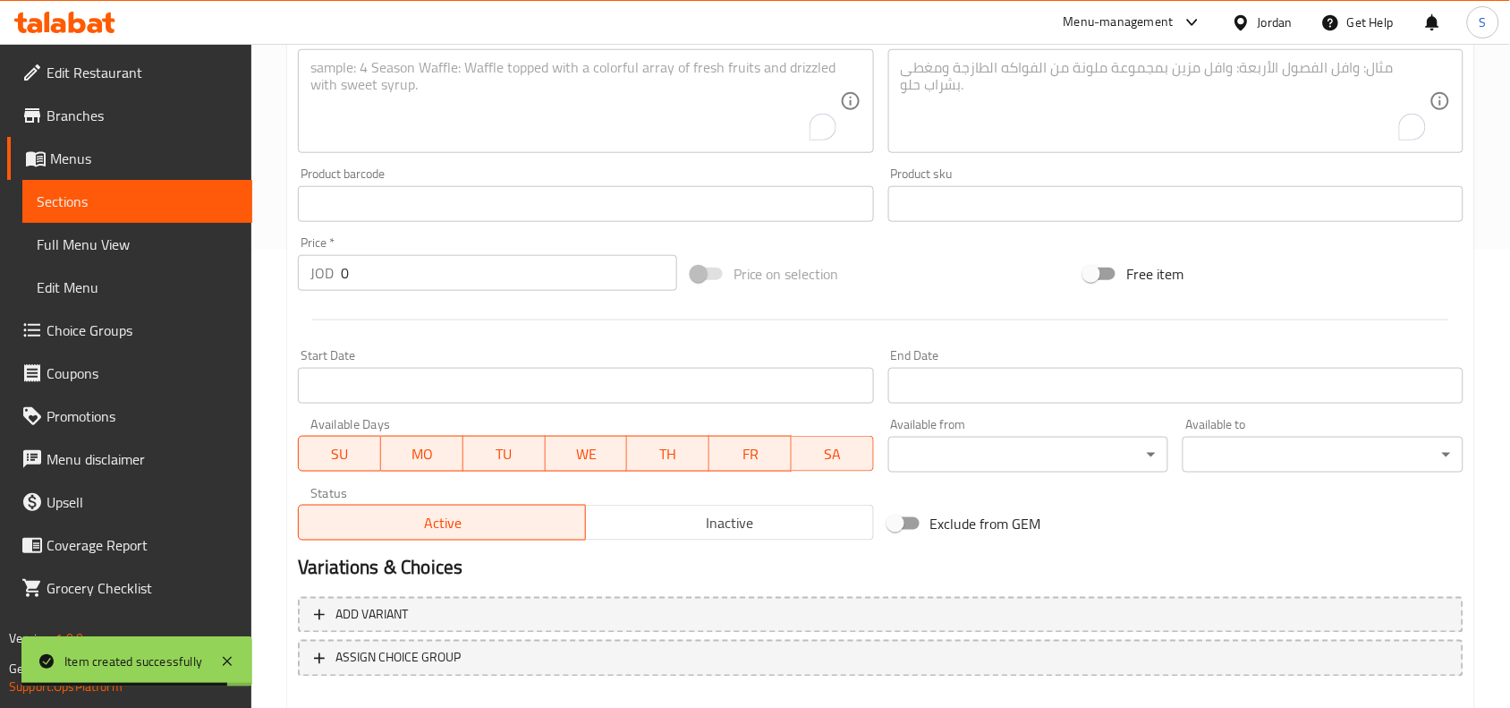
scroll to position [329, 0]
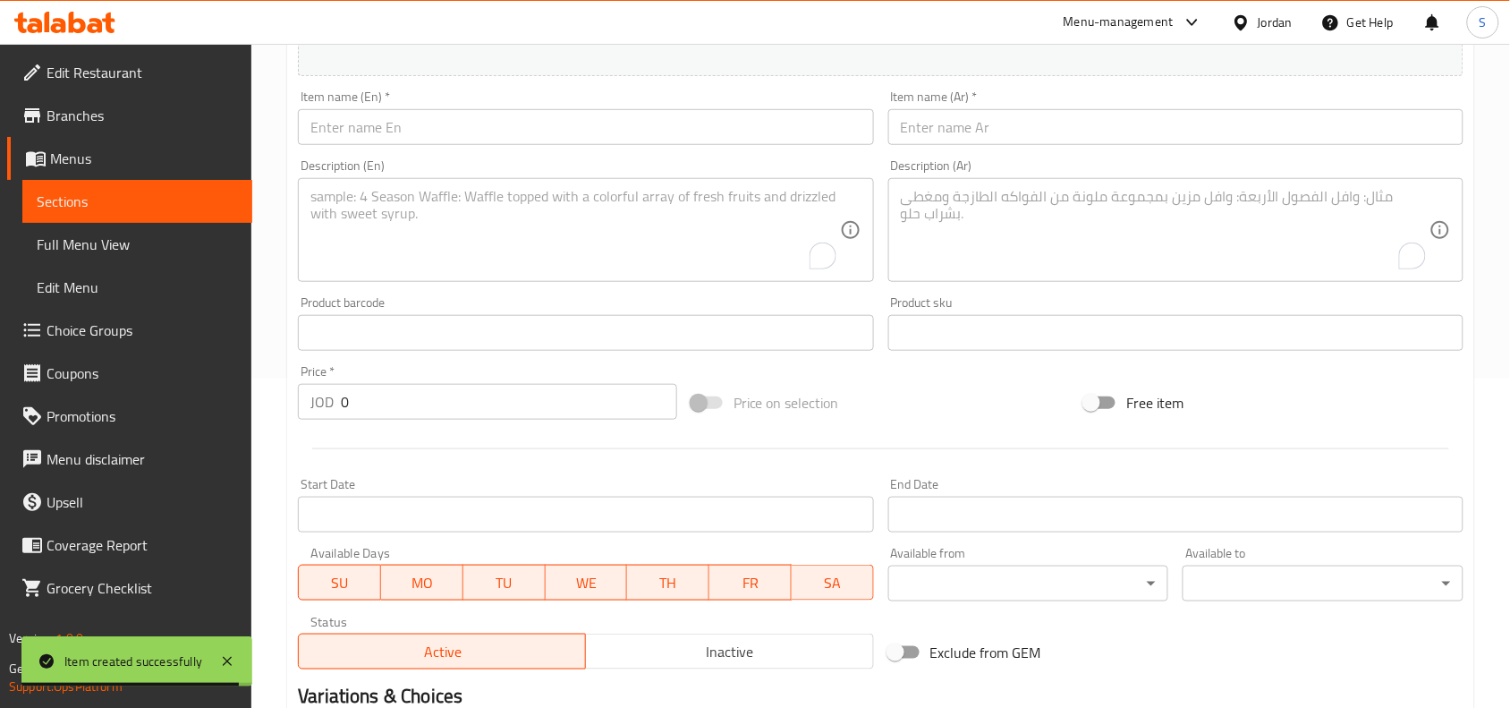
click at [574, 146] on div "Item name (En)   * Item name (En) *" at bounding box center [585, 117] width 589 height 69
click at [572, 135] on input "text" at bounding box center [585, 127] width 575 height 36
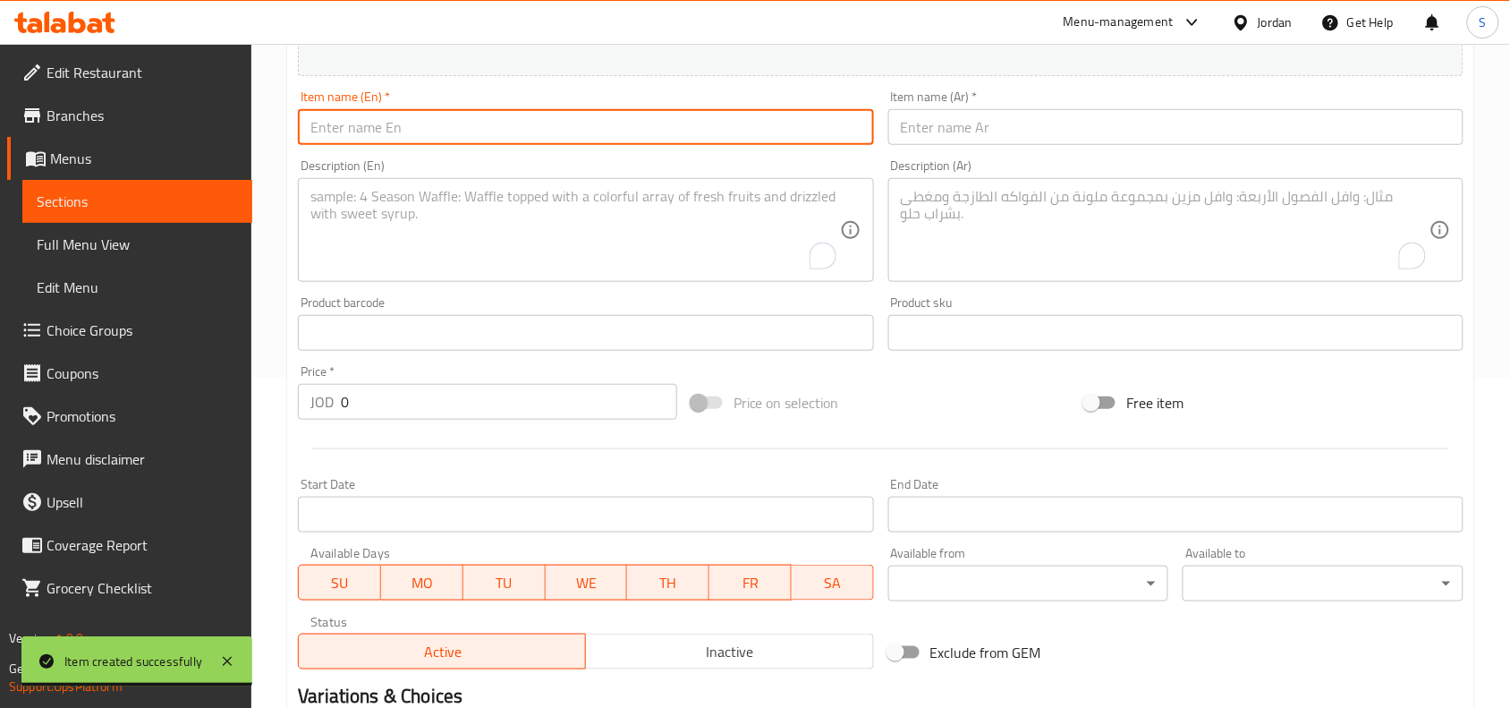
paste input "Chicken Fajita"
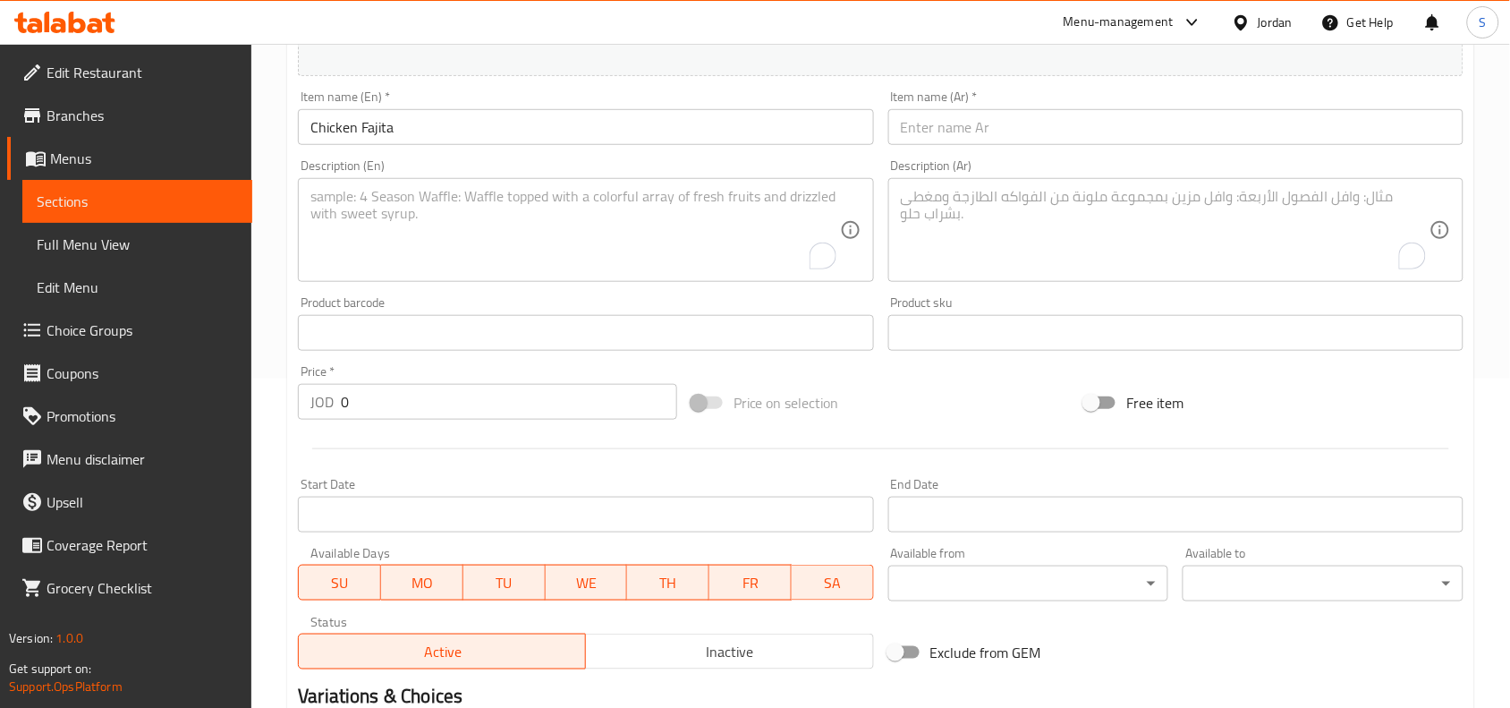
click at [1047, 127] on input "text" at bounding box center [1175, 127] width 575 height 36
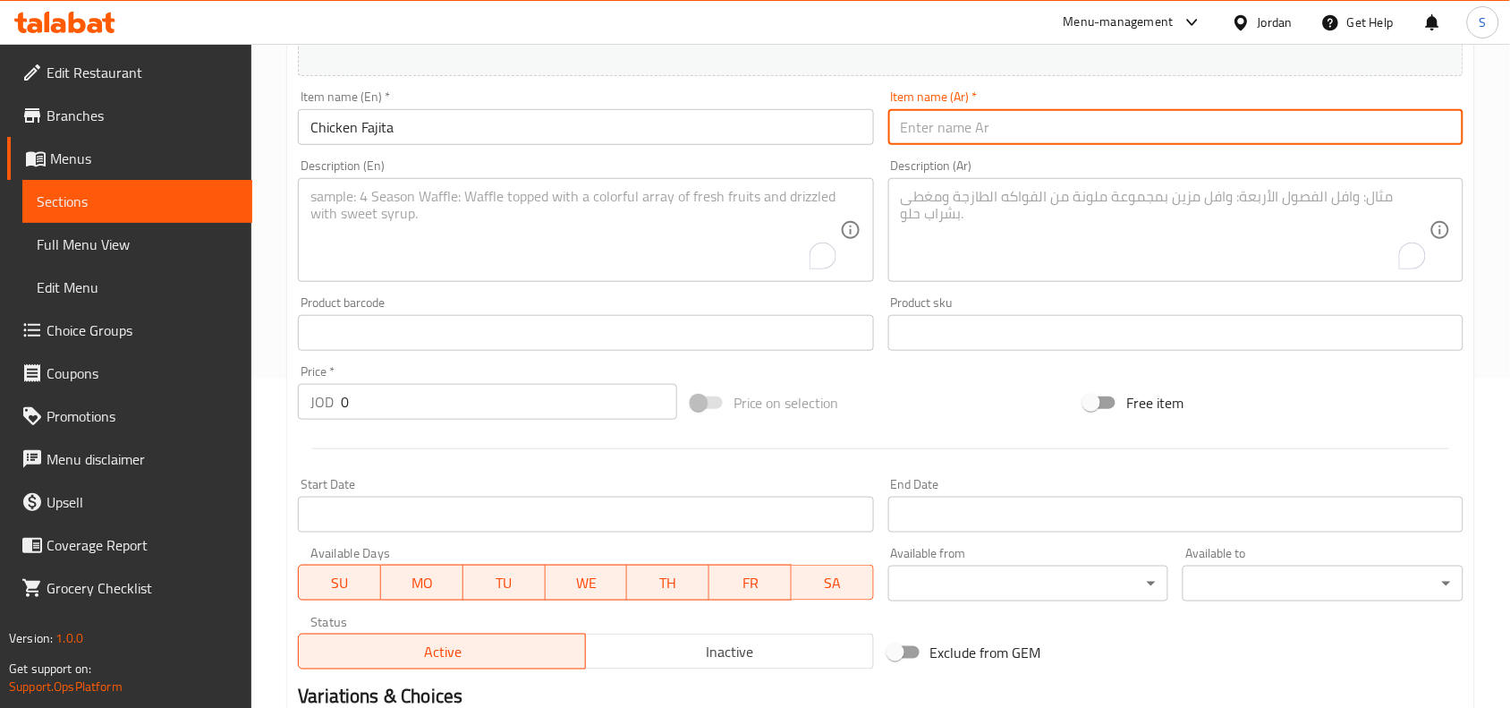
paste
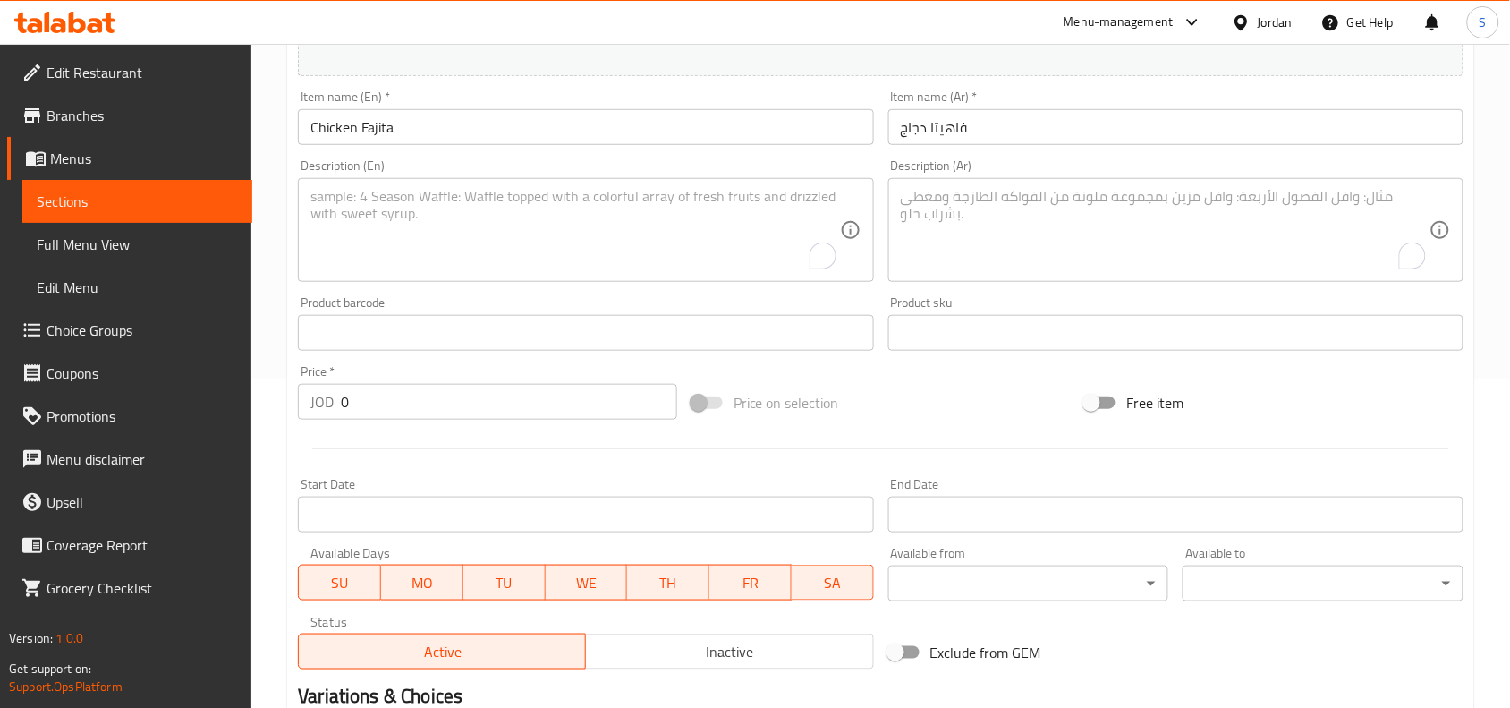
click at [1141, 206] on textarea "To enrich screen reader interactions, please activate Accessibility in Grammarl…" at bounding box center [1165, 230] width 529 height 85
click at [448, 203] on textarea "To enrich screen reader interactions, please activate Accessibility in Grammarl…" at bounding box center [574, 230] width 529 height 85
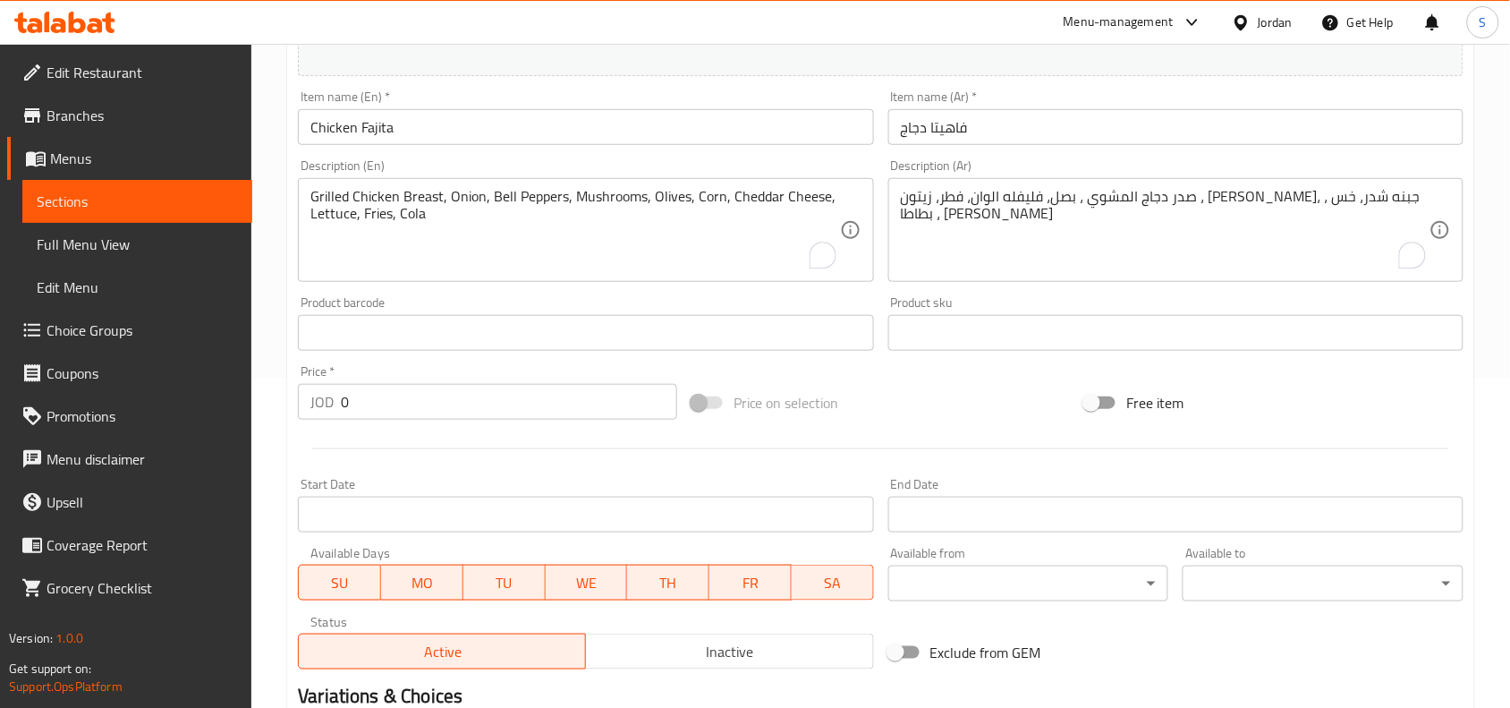
click at [969, 410] on div "Price on selection" at bounding box center [881, 402] width 394 height 48
drag, startPoint x: 466, startPoint y: 396, endPoint x: 327, endPoint y: 387, distance: 138.9
click at [327, 387] on div "JOD 0 Price *" at bounding box center [487, 402] width 379 height 36
drag, startPoint x: 1151, startPoint y: 645, endPoint x: 1084, endPoint y: 632, distance: 68.2
click at [1151, 646] on div "Exclude from GEM" at bounding box center [1078, 652] width 394 height 48
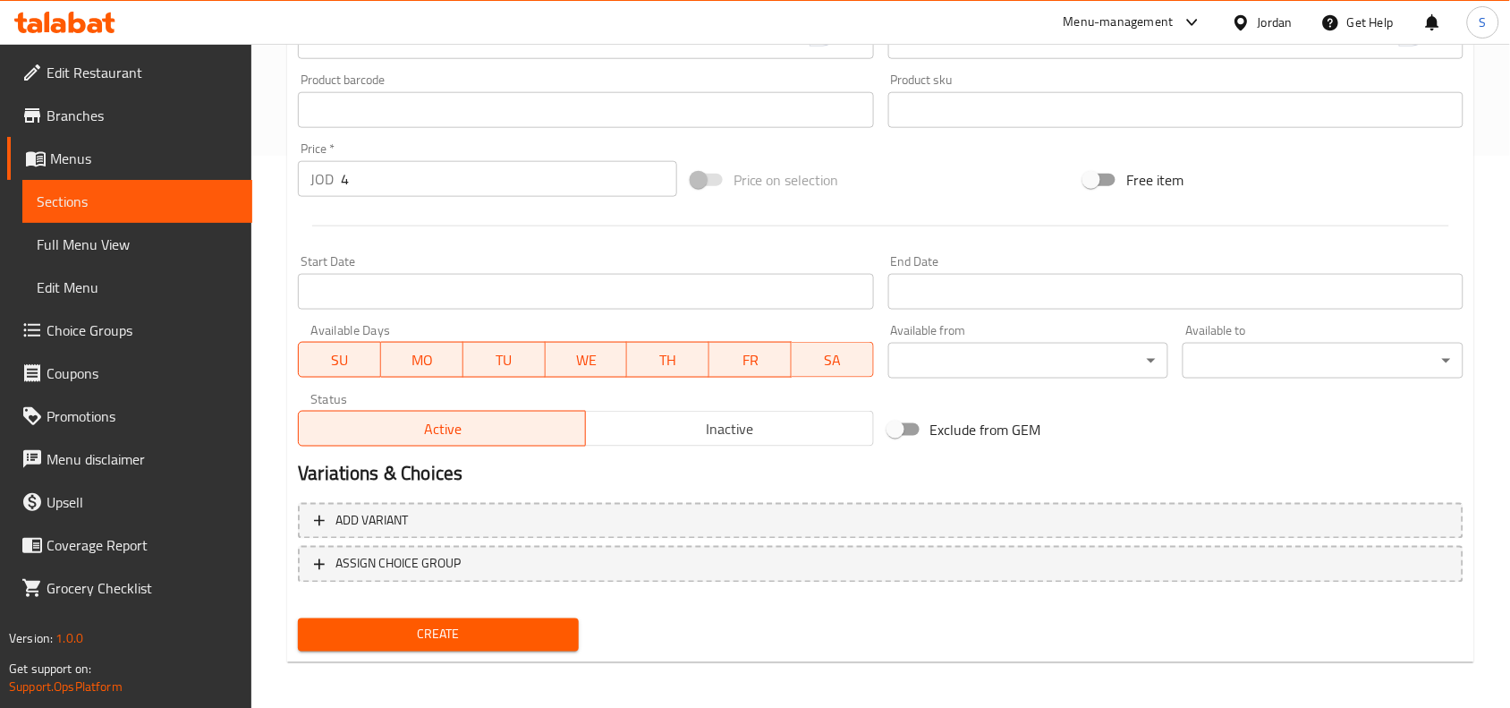
scroll to position [553, 0]
click at [476, 628] on span "Create" at bounding box center [438, 634] width 252 height 22
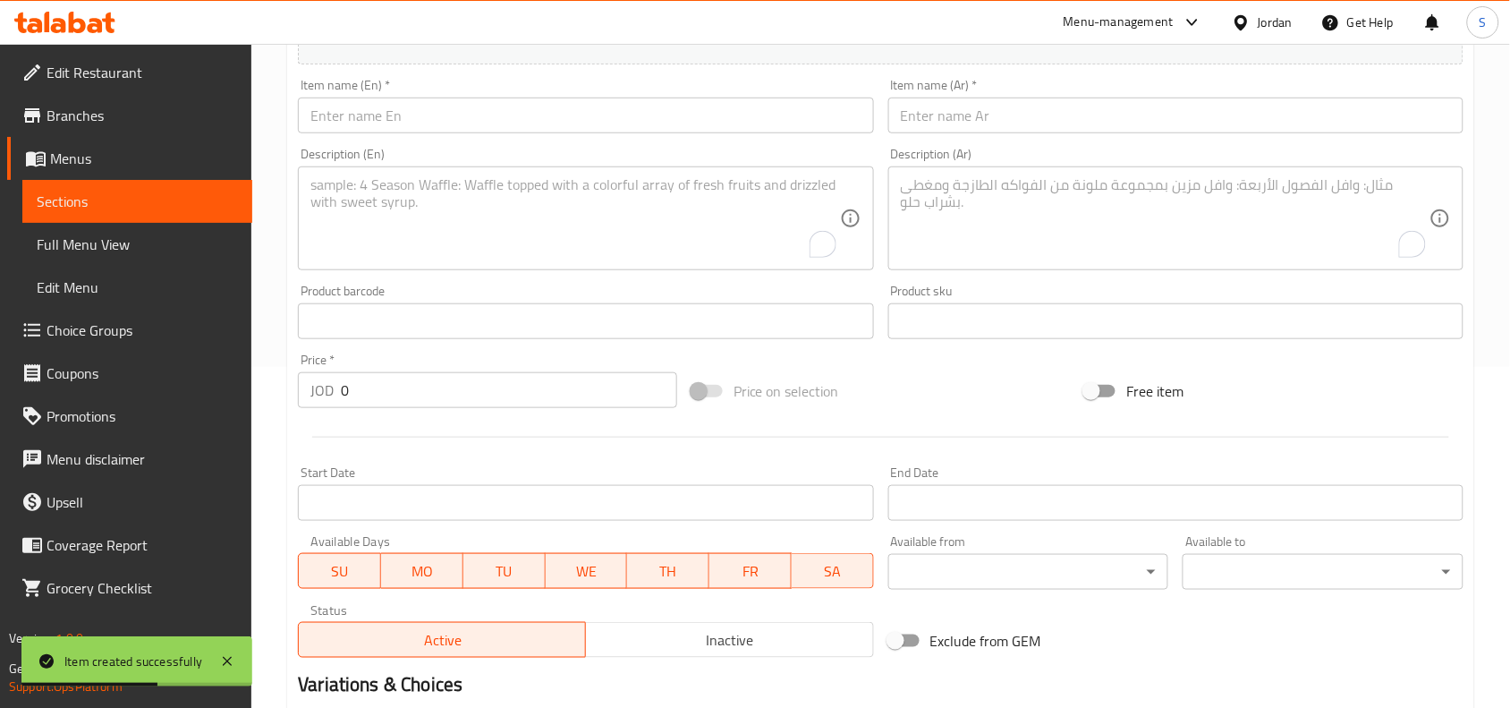
scroll to position [106, 0]
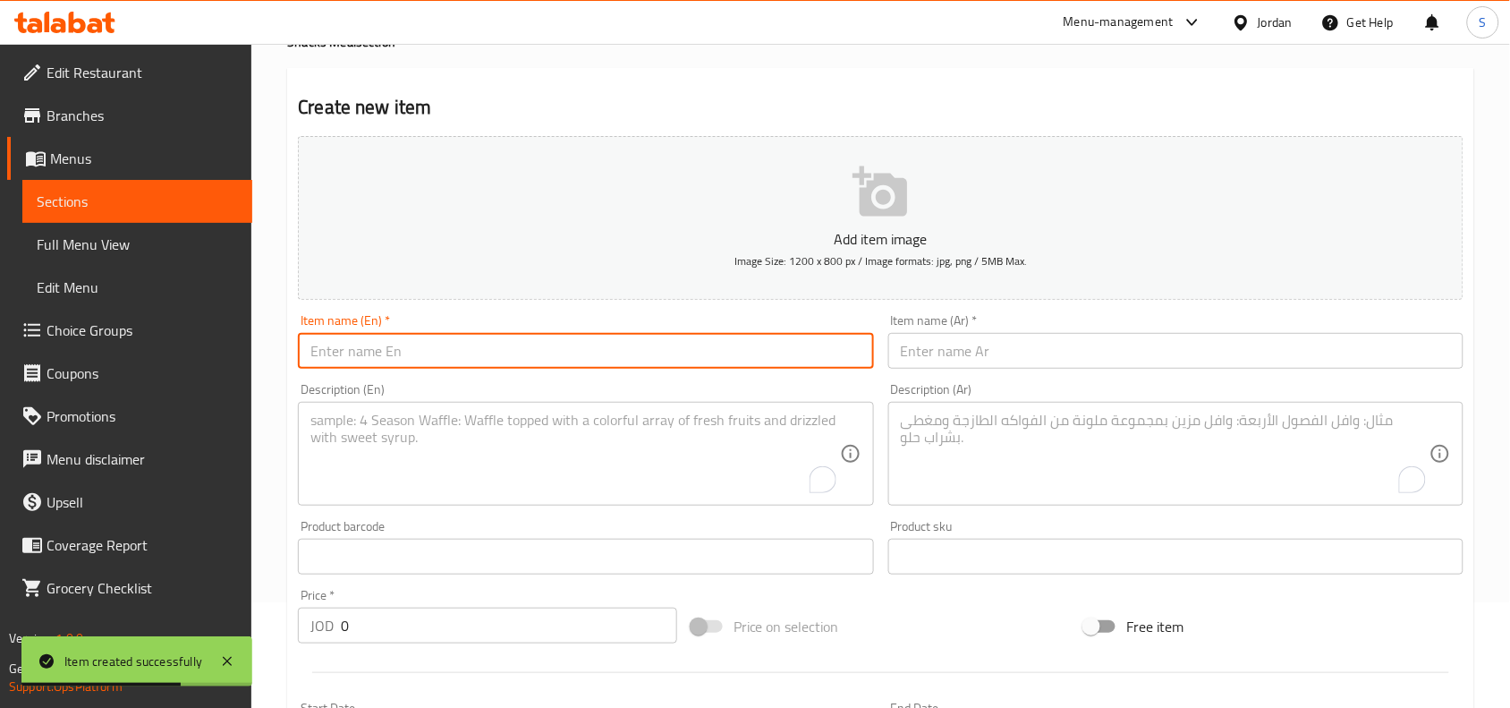
click at [516, 341] on input "text" at bounding box center [585, 351] width 575 height 36
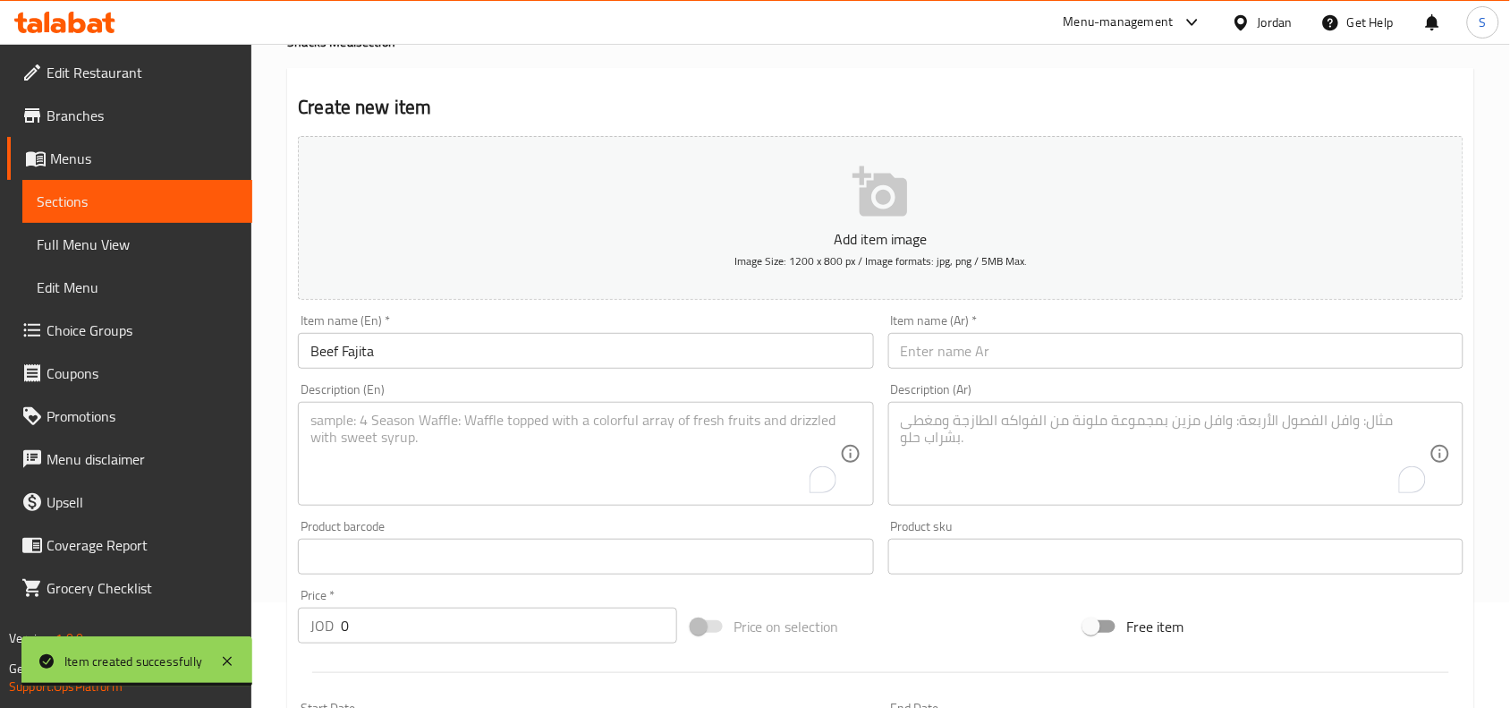
drag, startPoint x: 1042, startPoint y: 371, endPoint x: 1044, endPoint y: 362, distance: 9.1
click at [1042, 371] on div "Item name (Ar)   * Item name (Ar) *" at bounding box center [1175, 341] width 589 height 69
click at [1051, 349] on input "text" at bounding box center [1175, 351] width 575 height 36
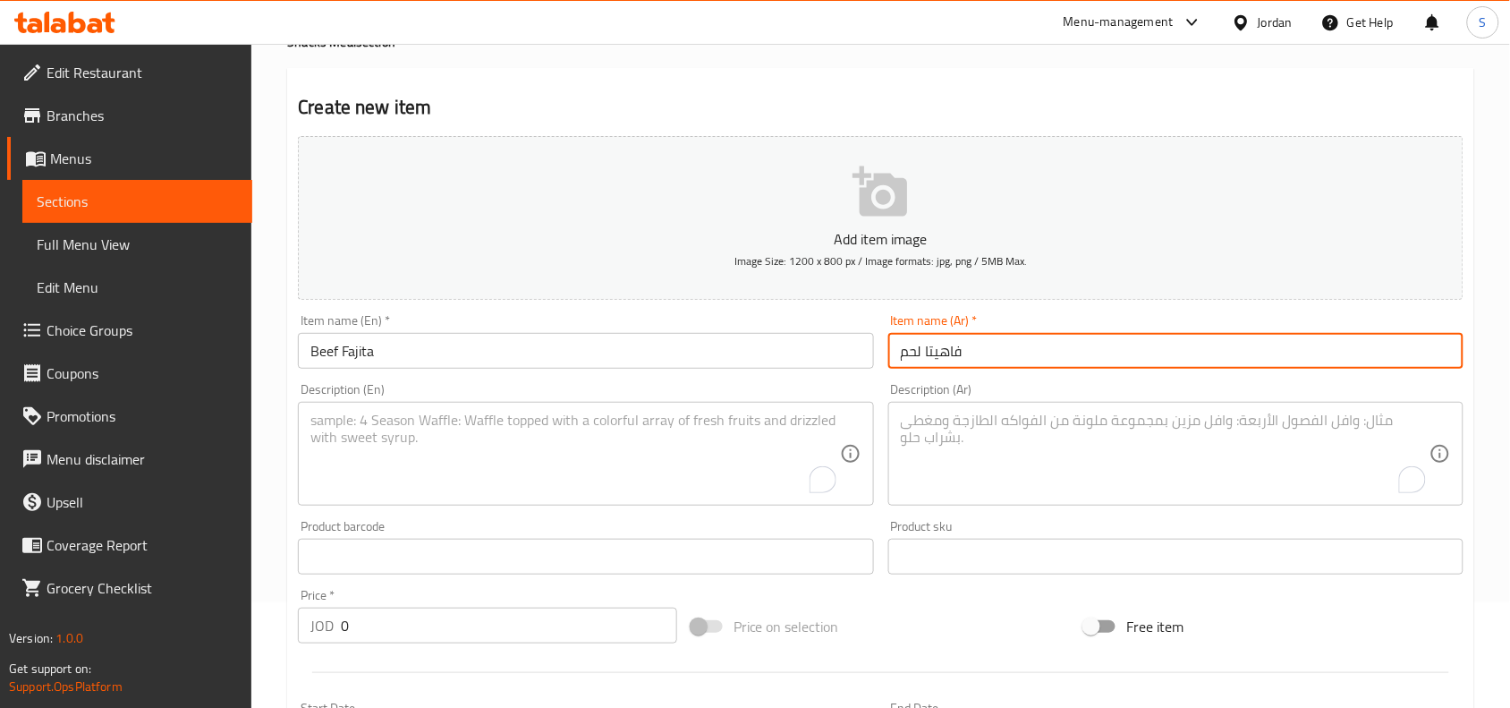
click at [901, 352] on input "فاهيتا لحم" at bounding box center [1175, 351] width 575 height 36
click at [958, 347] on input "فاهيتا لحم" at bounding box center [1175, 351] width 575 height 36
click at [982, 345] on input "فاهيتا لحم" at bounding box center [1175, 351] width 575 height 36
click at [896, 359] on input "فاهيتا لحم" at bounding box center [1175, 351] width 575 height 36
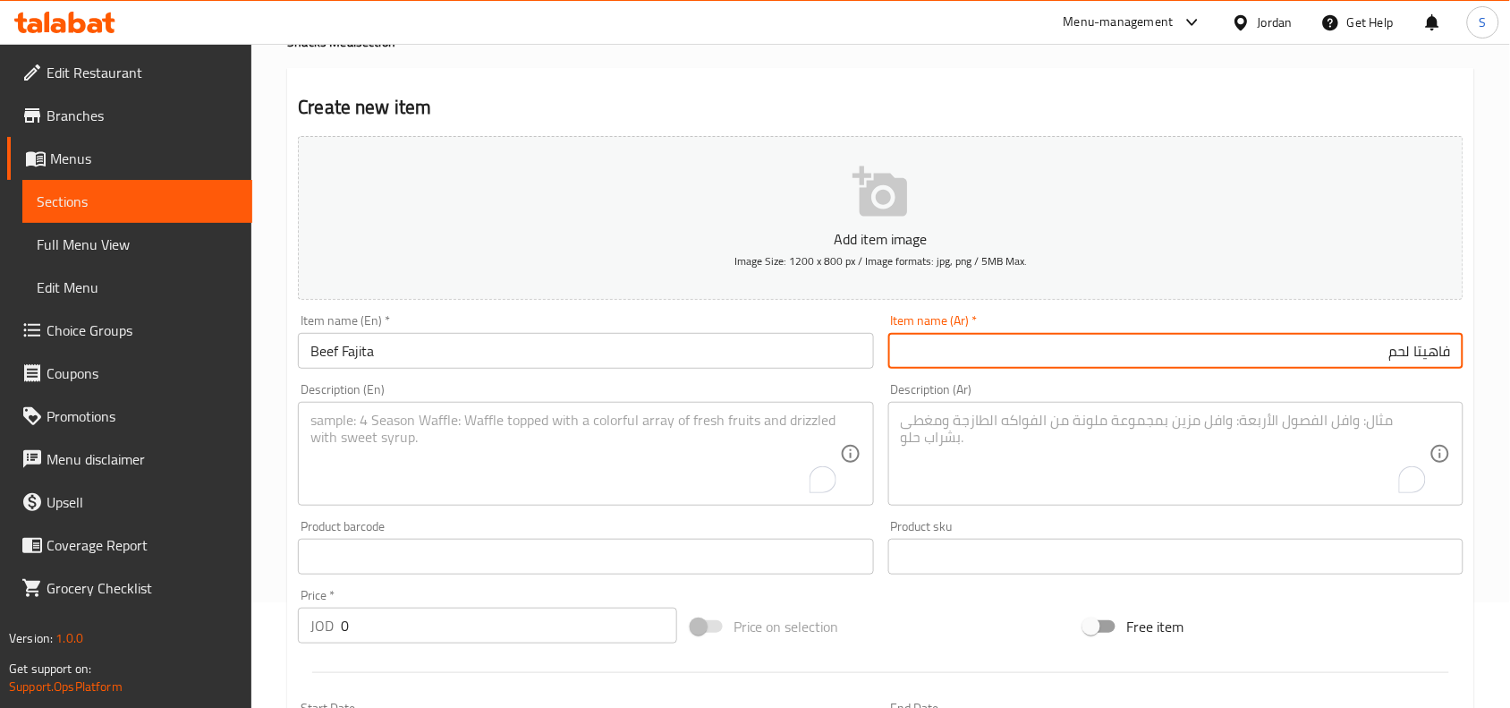
click at [1310, 364] on input "فاهيتا لحم" at bounding box center [1175, 351] width 575 height 36
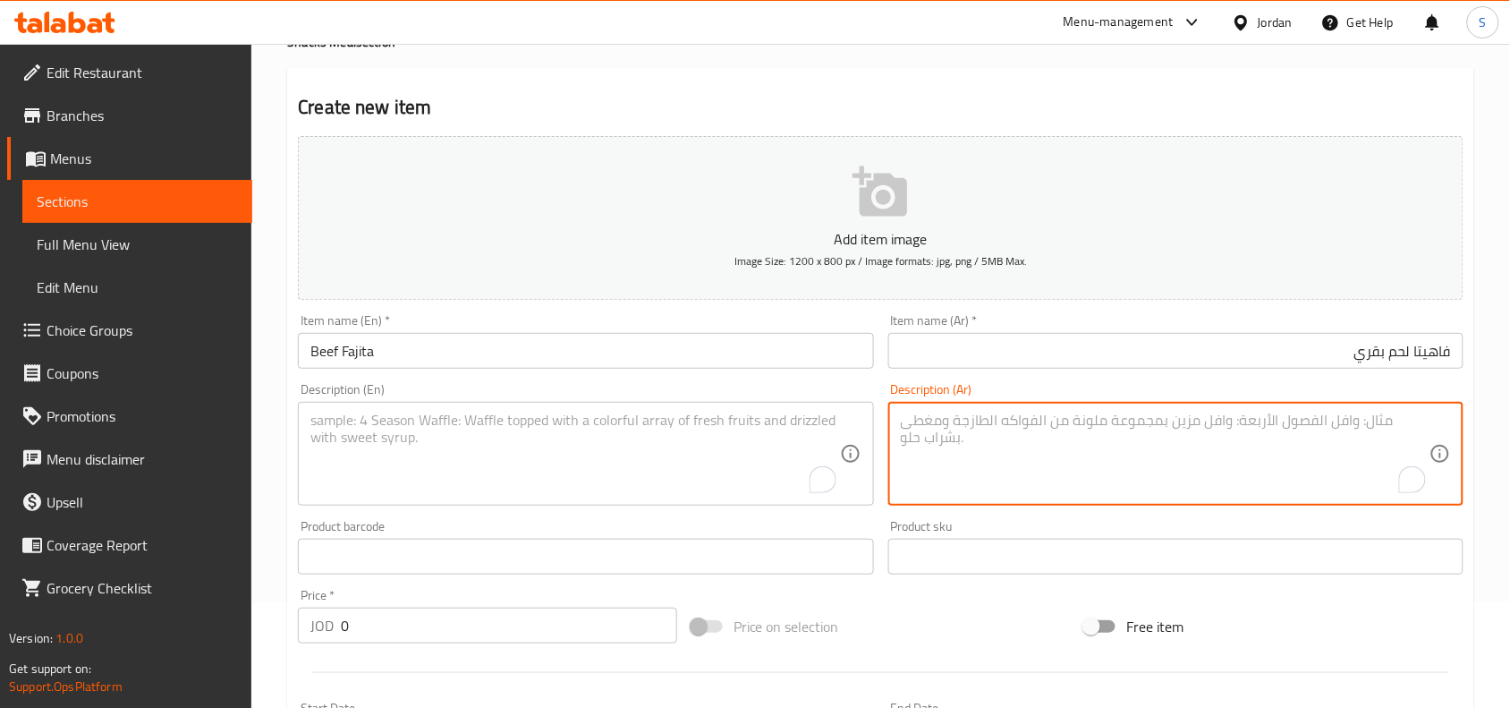
click at [1073, 430] on textarea "To enrich screen reader interactions, please activate Accessibility in Grammarl…" at bounding box center [1165, 453] width 529 height 85
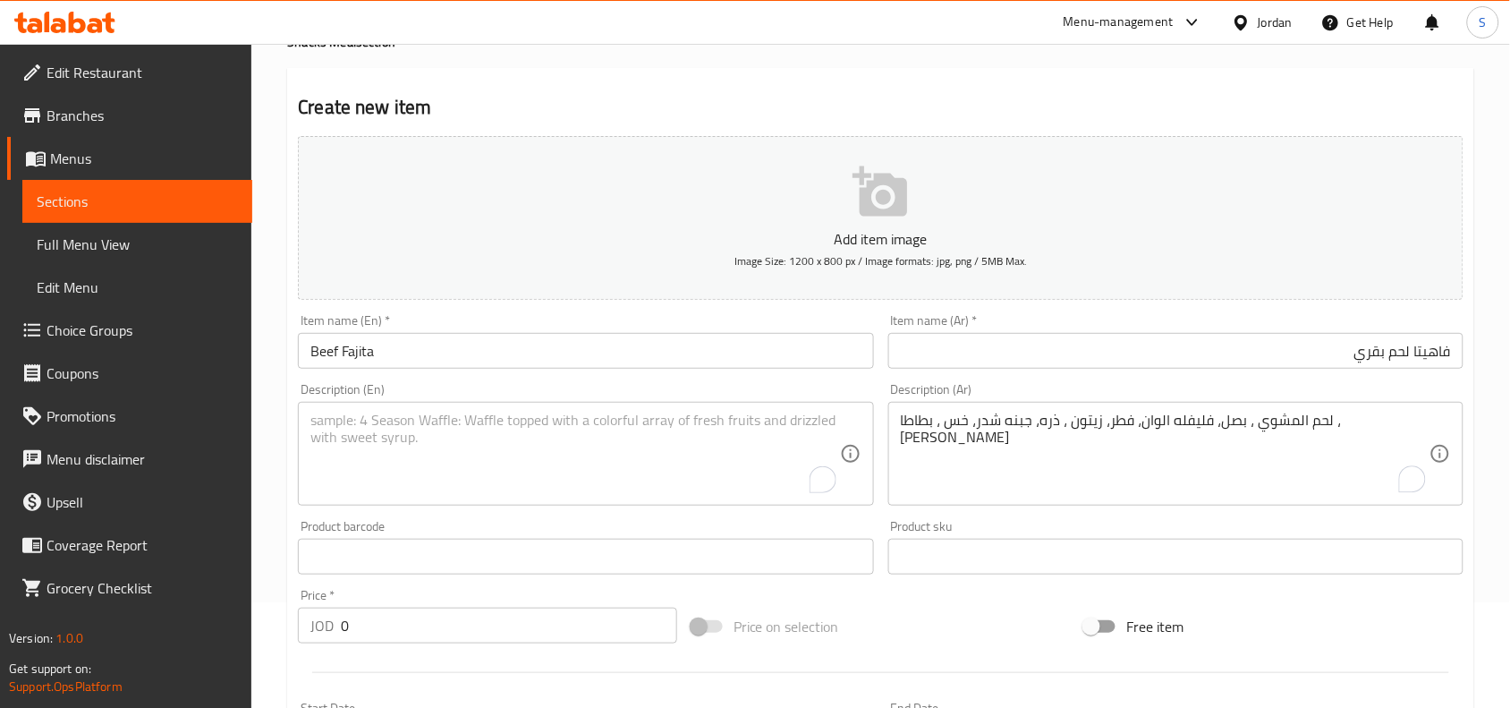
click at [466, 441] on textarea "To enrich screen reader interactions, please activate Accessibility in Grammarl…" at bounding box center [574, 453] width 529 height 85
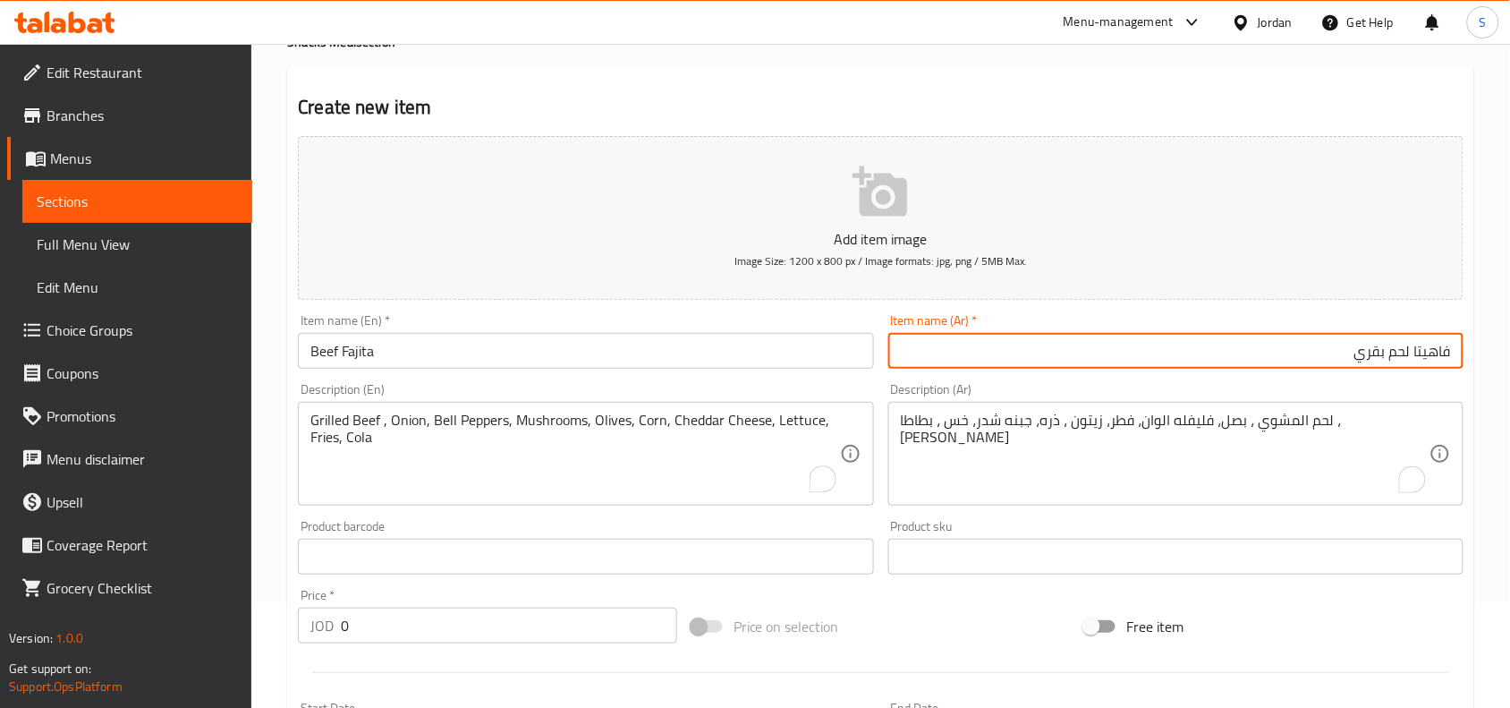
drag, startPoint x: 1410, startPoint y: 353, endPoint x: 1356, endPoint y: 353, distance: 53.7
click at [1356, 353] on input "فاهيتا لحم بقري" at bounding box center [1175, 351] width 575 height 36
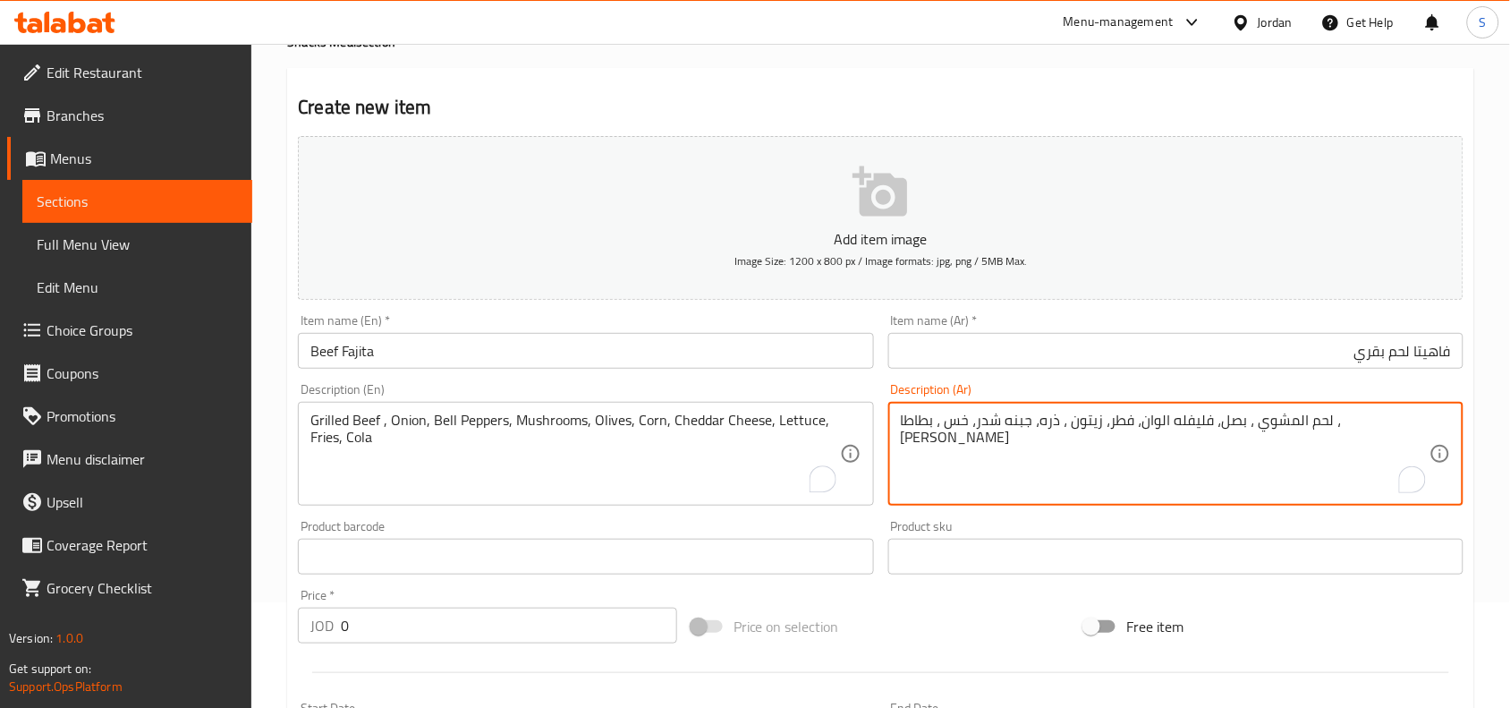
drag, startPoint x: 1339, startPoint y: 420, endPoint x: 1380, endPoint y: 421, distance: 41.2
click at [1331, 414] on textarea "لحم بقري المشوي ، بصل، فليفله الوان، فطر، زيتون ، ذره، جبنه شدر، خس ، بطاطا ، ك…" at bounding box center [1165, 453] width 529 height 85
drag, startPoint x: 1328, startPoint y: 420, endPoint x: 1337, endPoint y: 427, distance: 10.9
click at [1337, 427] on textarea "لحم بقري المشوي ، بصل، فليفله الوان، فطر، زيتون ، ذره، جبنه شدر، خس ، بطاطا ، ك…" at bounding box center [1165, 453] width 529 height 85
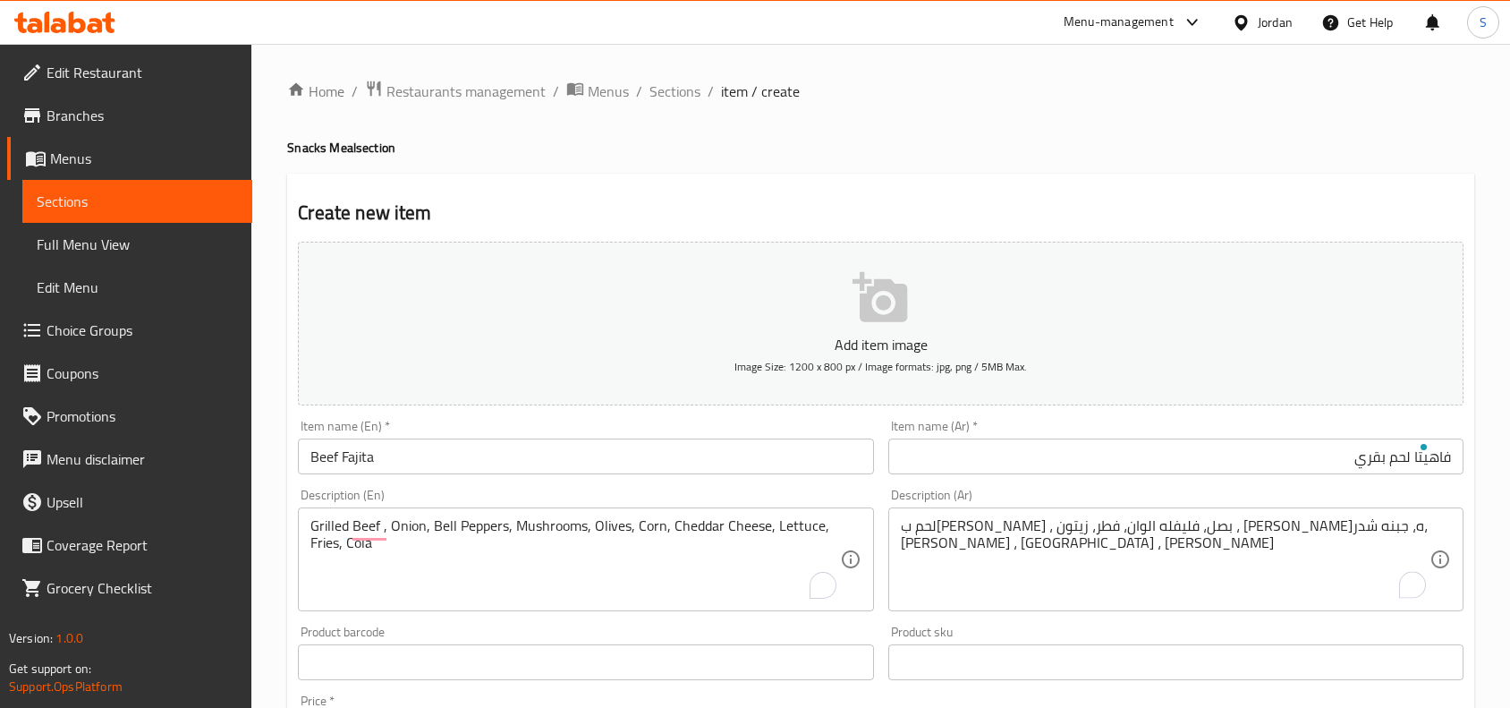
scroll to position [106, 0]
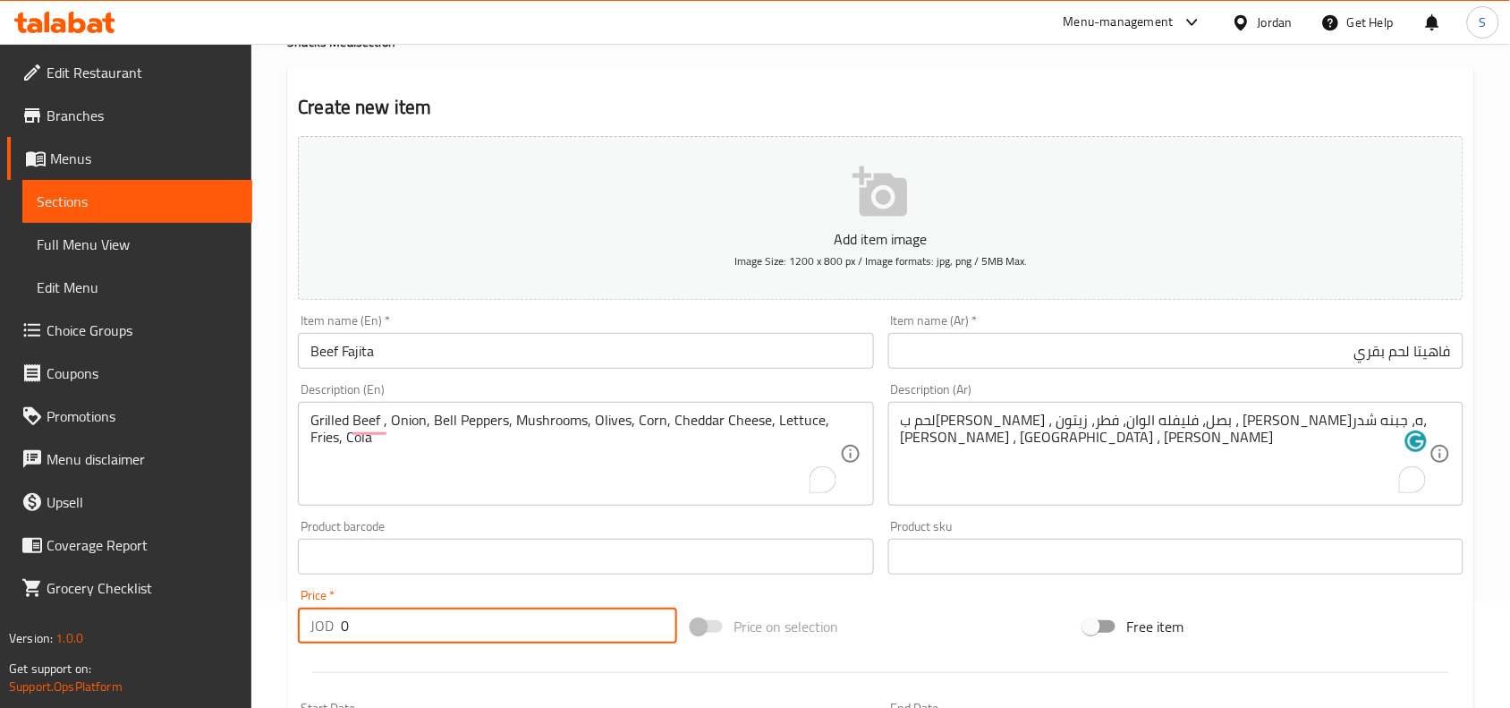
drag, startPoint x: 400, startPoint y: 624, endPoint x: 260, endPoint y: 610, distance: 140.3
click at [229, 618] on div "Edit Restaurant Branches Menus Sections Full Menu View Edit Menu Choice Groups …" at bounding box center [755, 548] width 1510 height 1220
type input "4"
click at [981, 649] on div "Price on selection" at bounding box center [881, 626] width 394 height 48
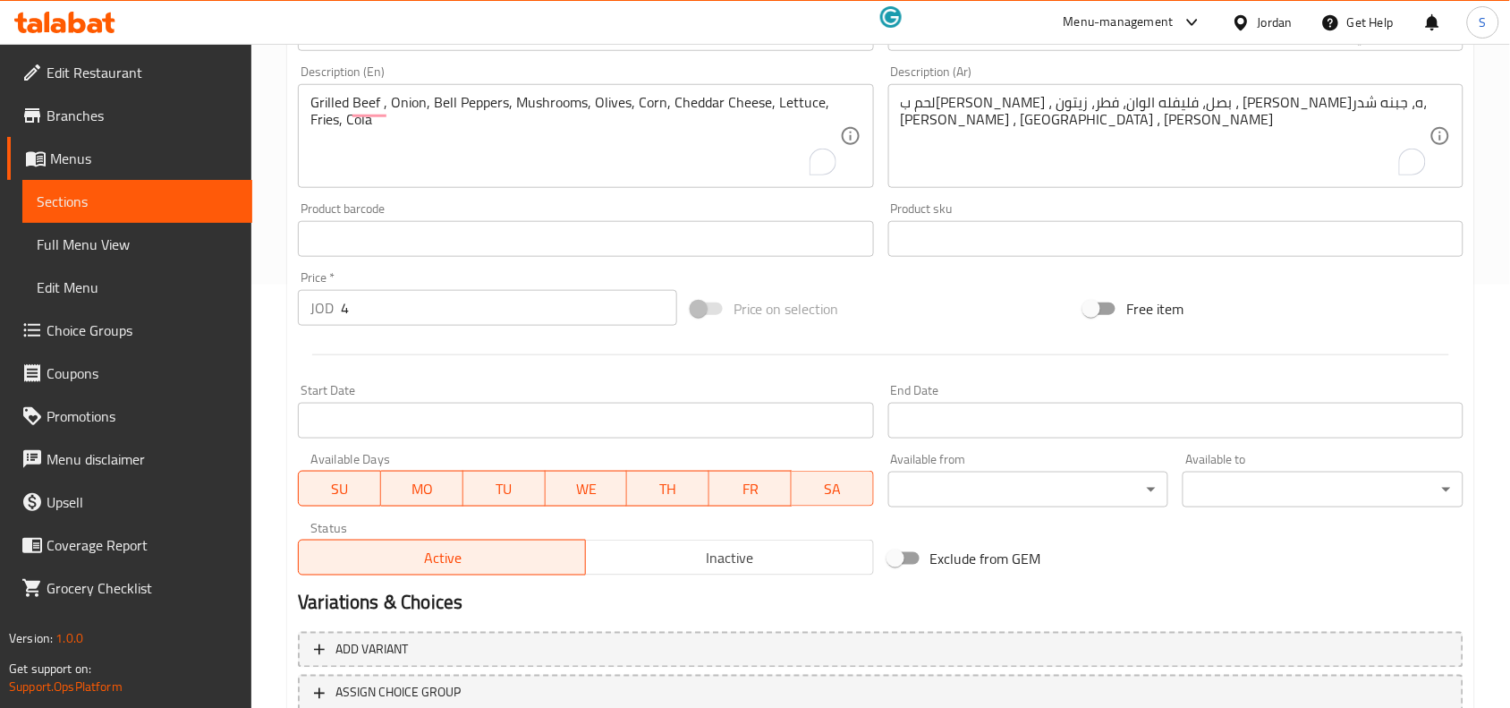
scroll to position [553, 0]
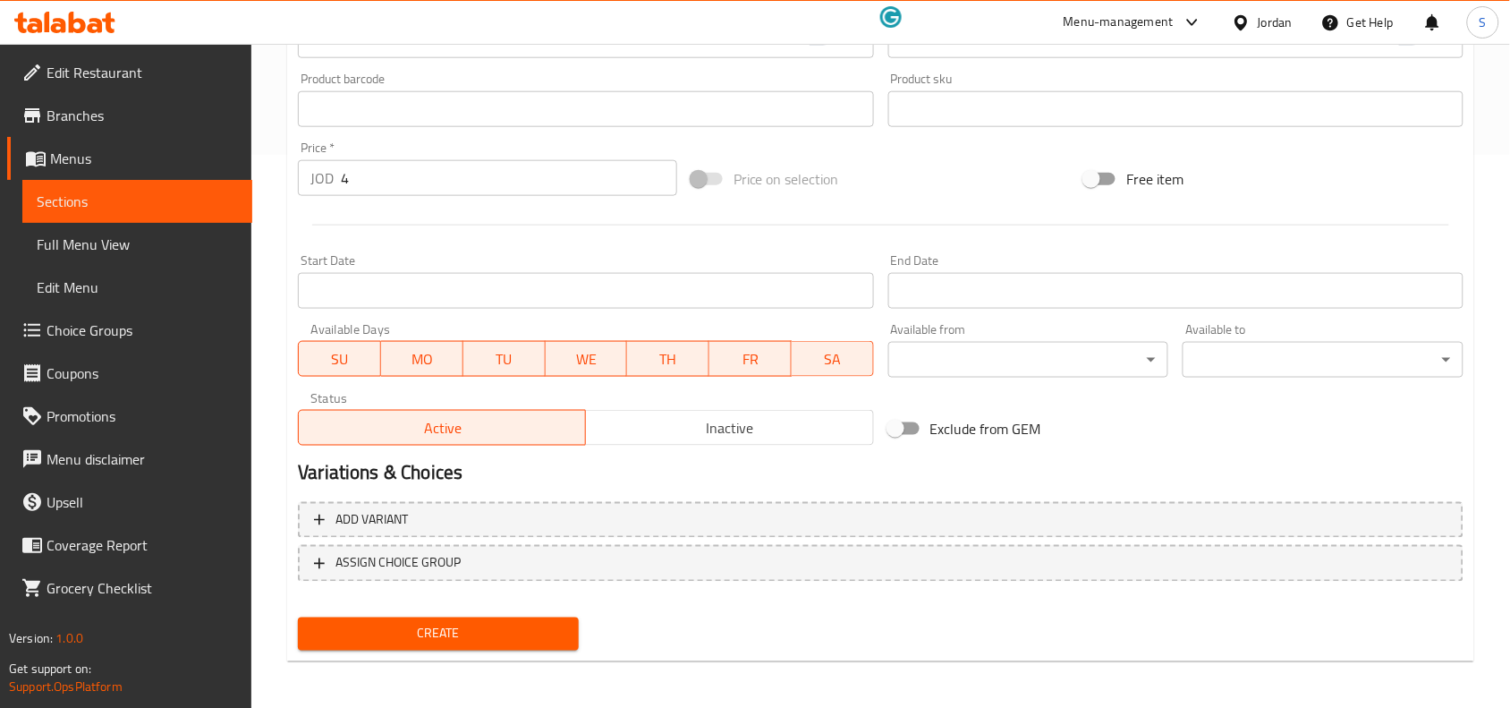
click at [416, 649] on div "Create" at bounding box center [438, 633] width 295 height 47
click at [413, 626] on span "Create" at bounding box center [438, 634] width 252 height 22
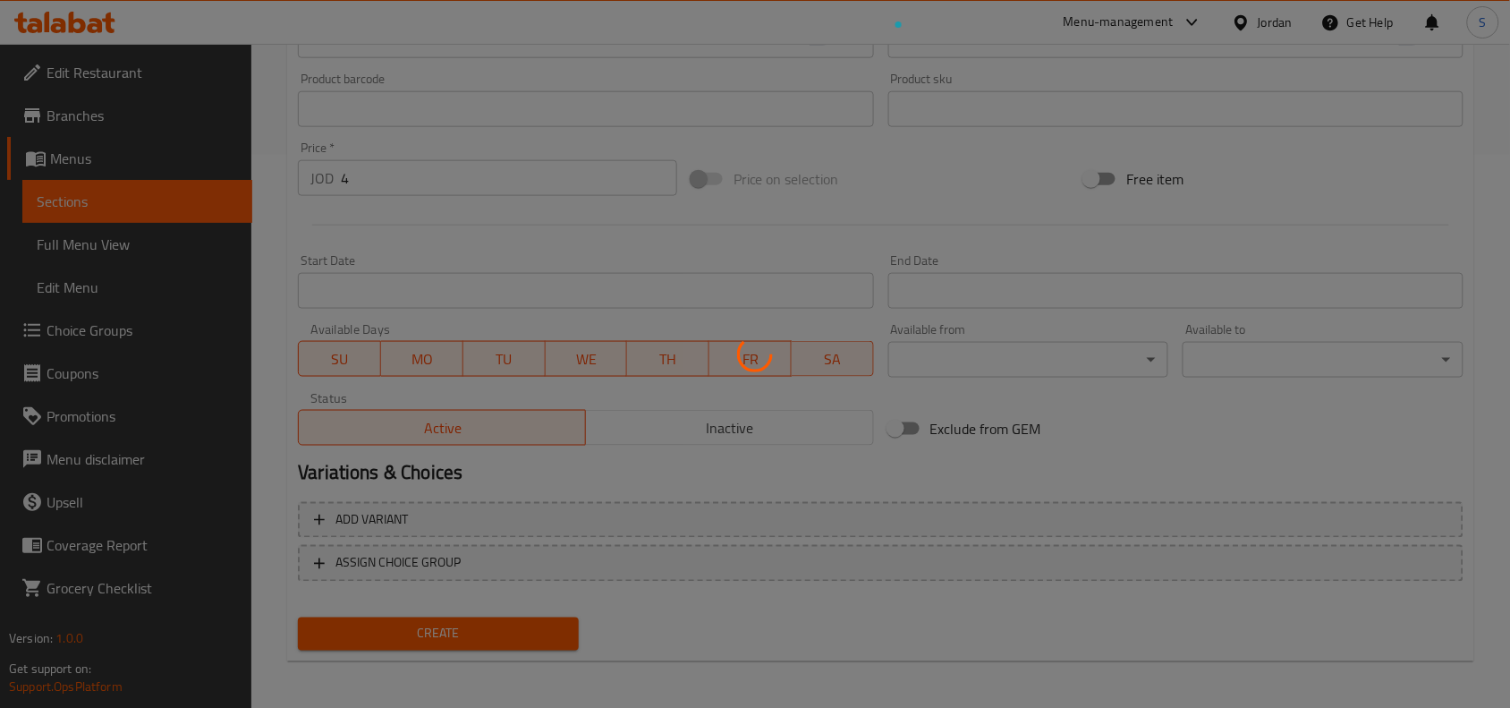
type input "0"
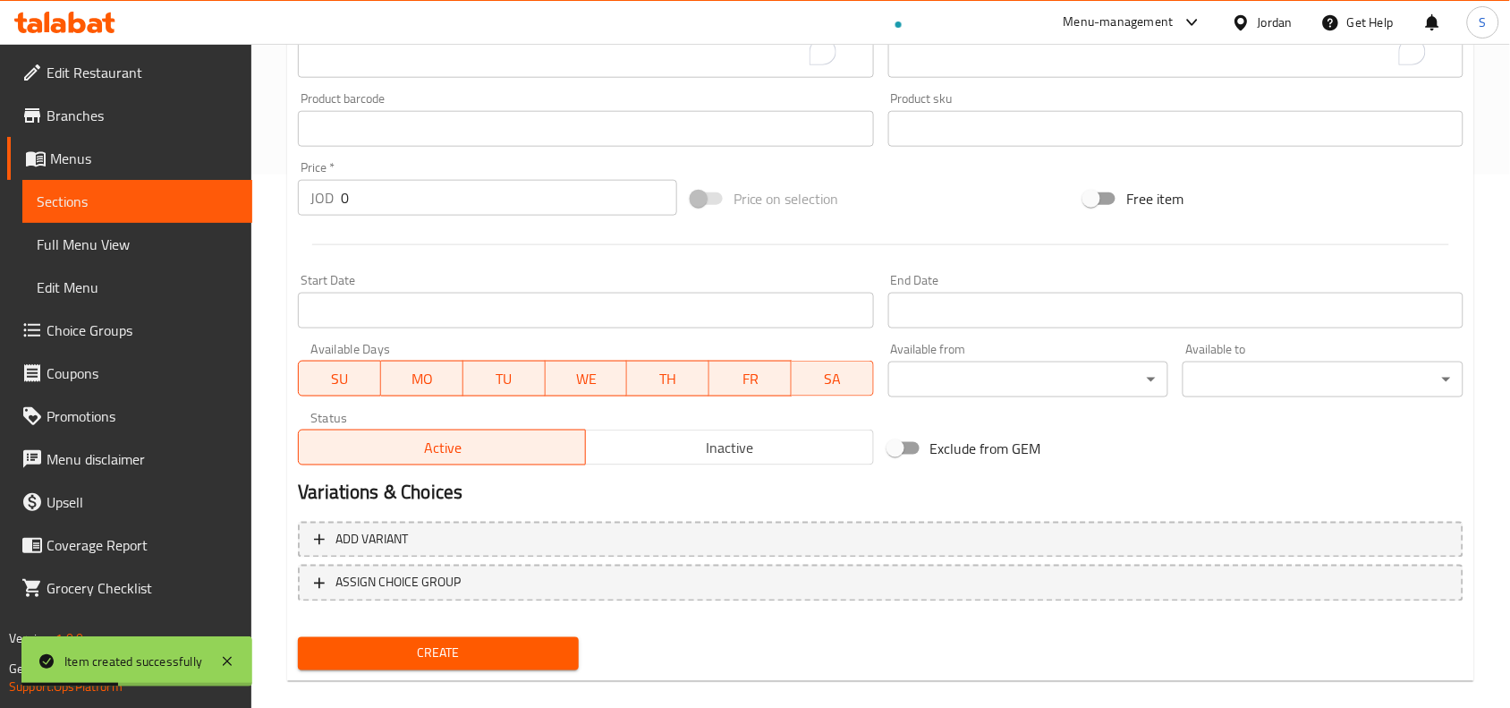
scroll to position [106, 0]
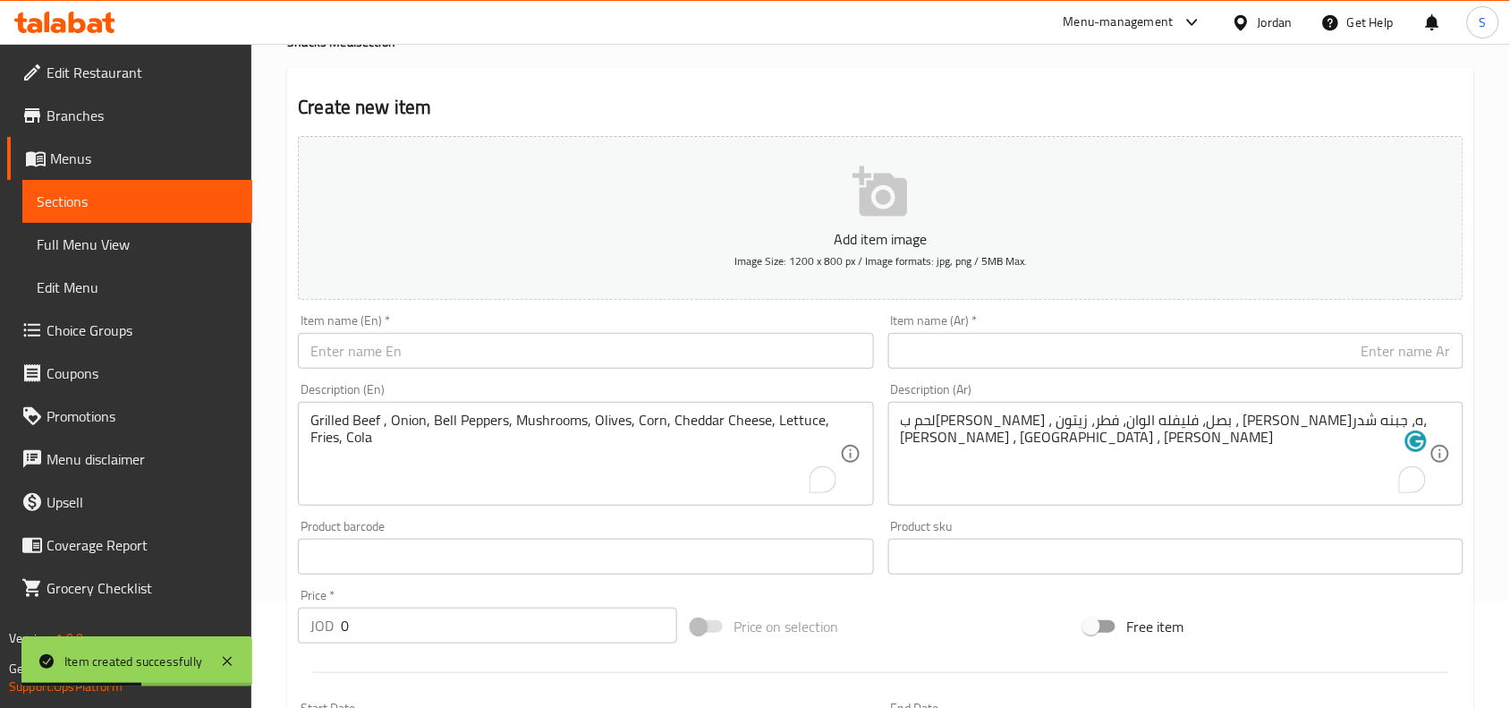
click at [653, 351] on input "text" at bounding box center [585, 351] width 575 height 36
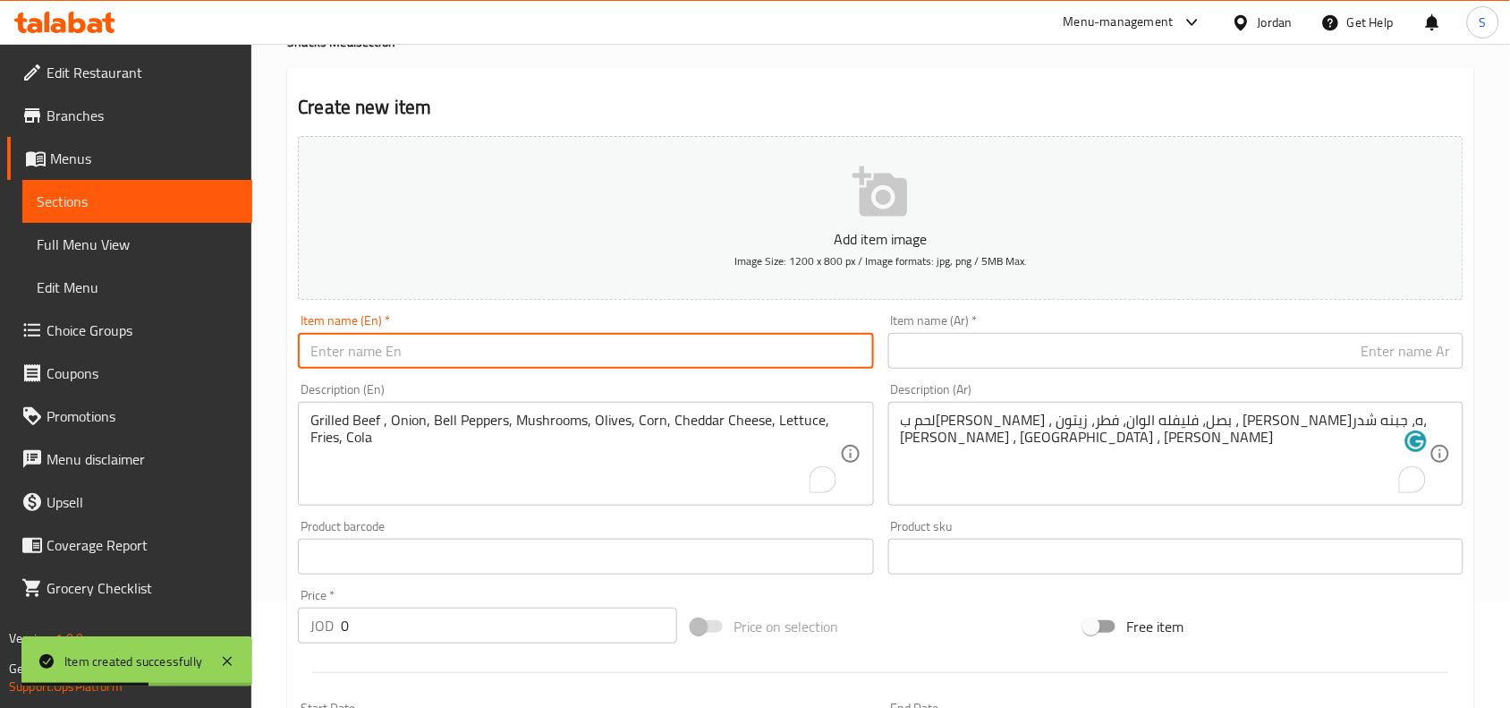
paste input "Ceaser Chicken Wrap"
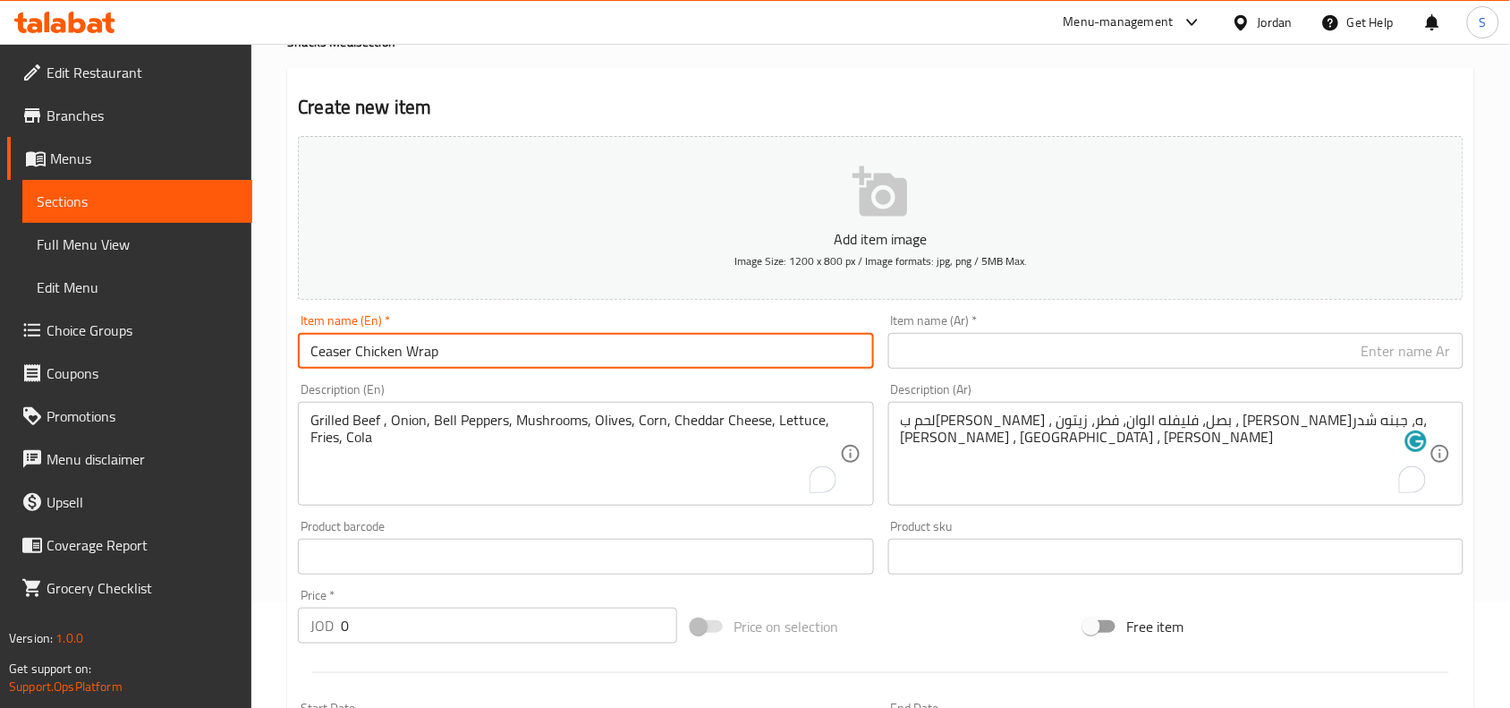
type input "Ceaser Chicken Wrap"
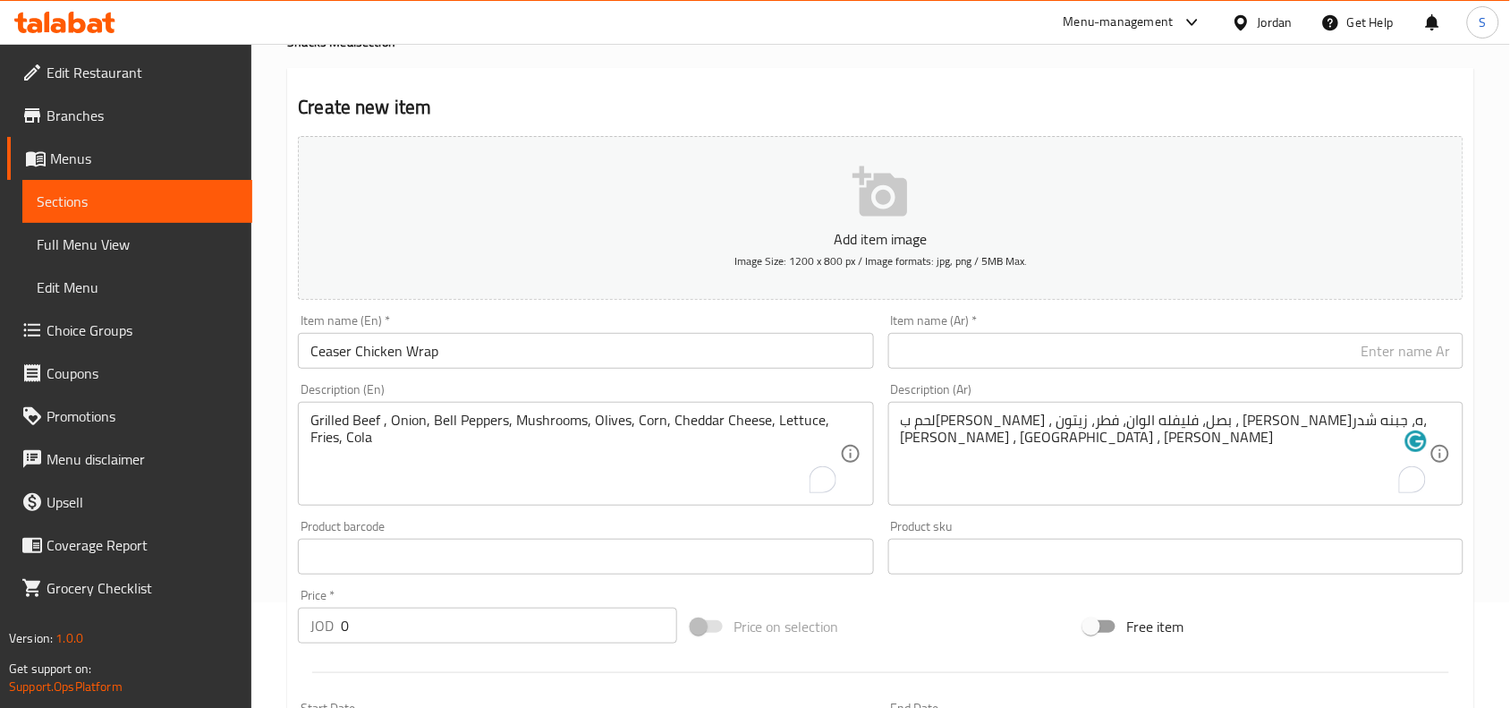
click at [1127, 349] on input "text" at bounding box center [1175, 351] width 575 height 36
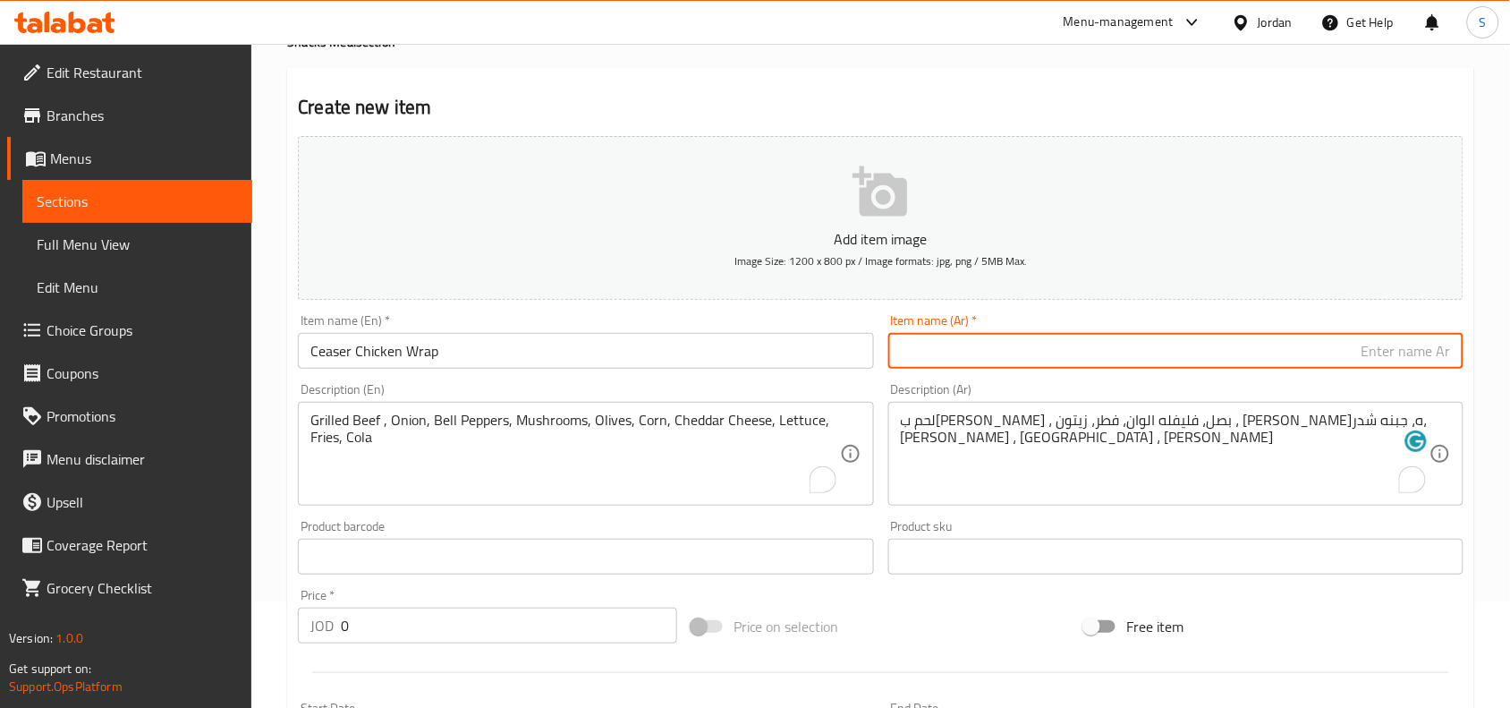
paste input "دجاج السيزر راب"
drag, startPoint x: 1415, startPoint y: 354, endPoint x: 1420, endPoint y: 367, distance: 13.3
click at [1420, 367] on input "دجاج السيزر راب" at bounding box center [1175, 351] width 575 height 36
type input "دجاج سيزر راب"
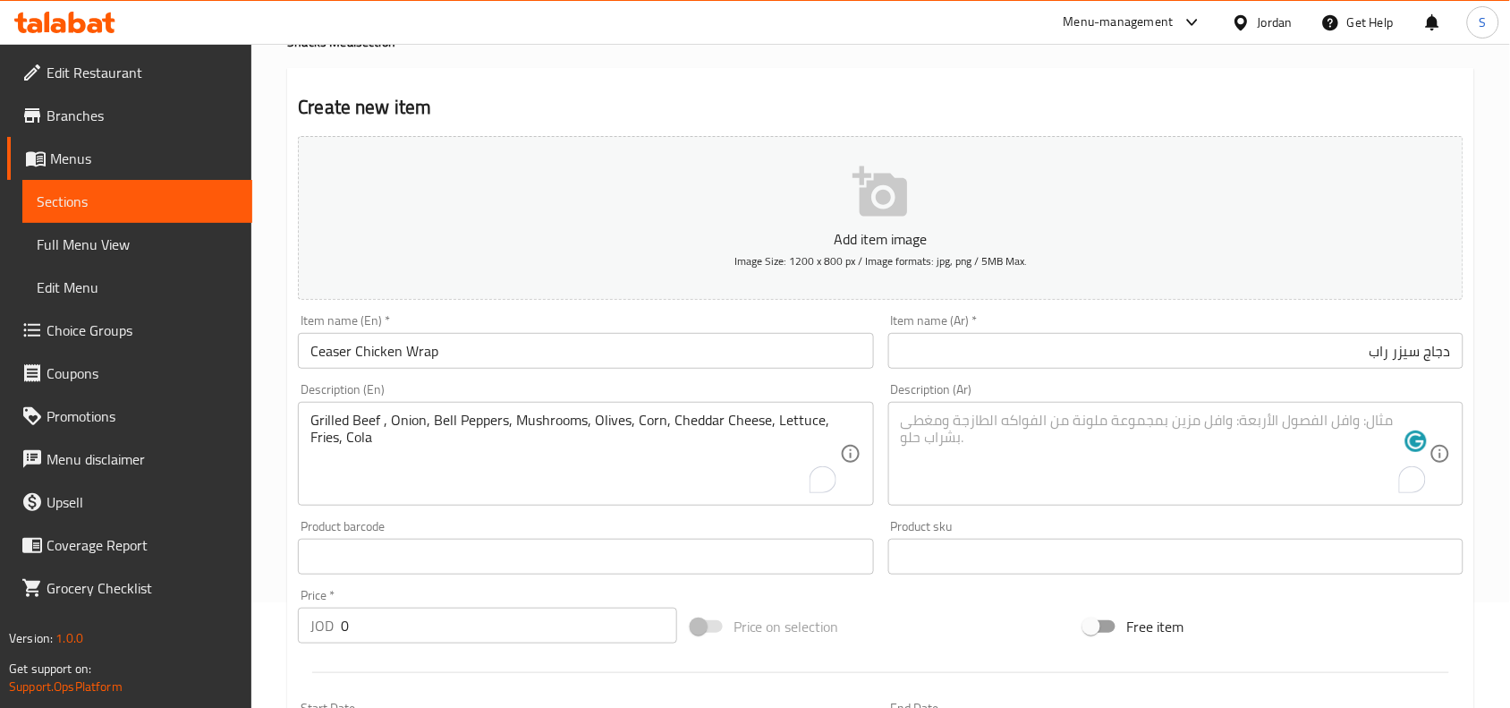
click at [1206, 421] on textarea "To enrich screen reader interactions, please activate Accessibility in Grammarl…" at bounding box center [1165, 453] width 529 height 85
paste textarea "دجاج مشوي ، خس ، صوص السيزار ، بطاطا ، كولا"
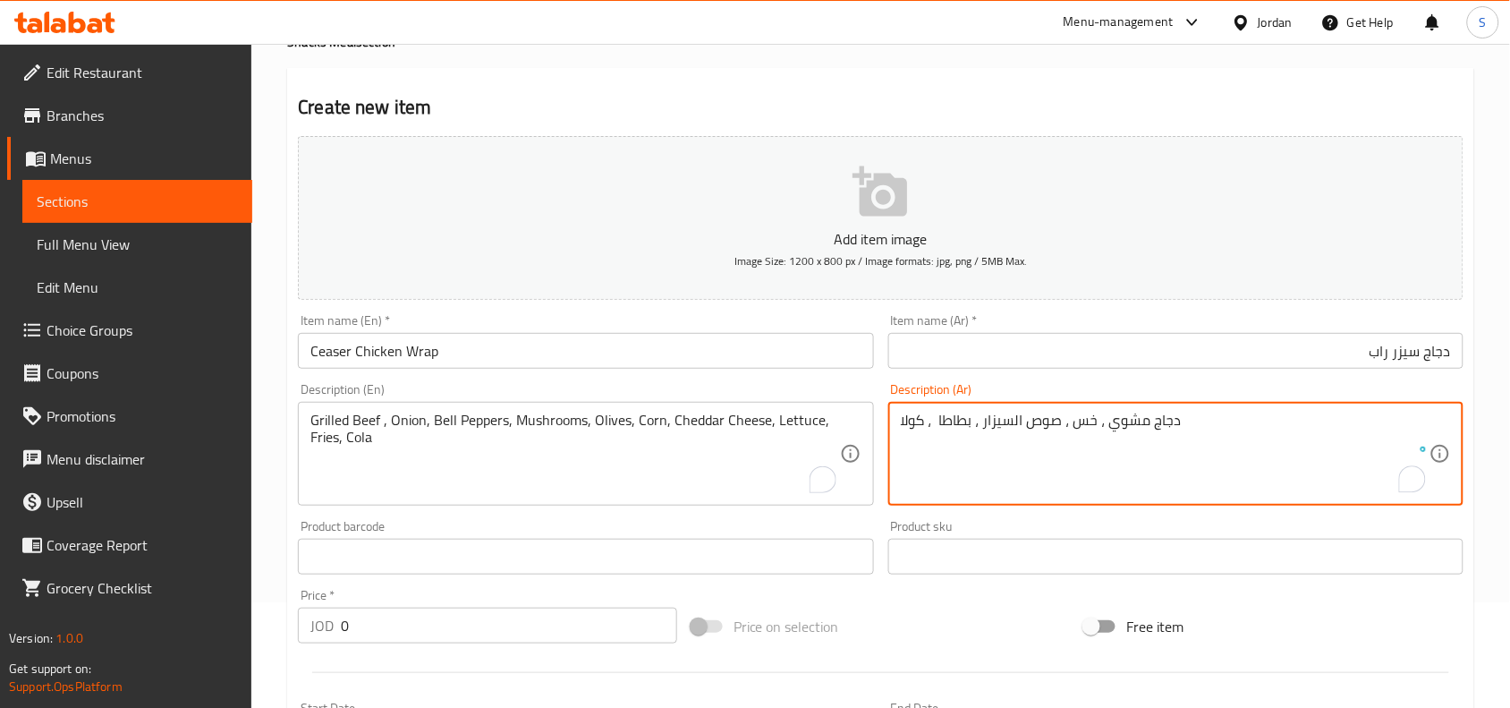
type textarea "دجاج مشوي ، خس ، صوص السيزار ، بطاطا ، كولا"
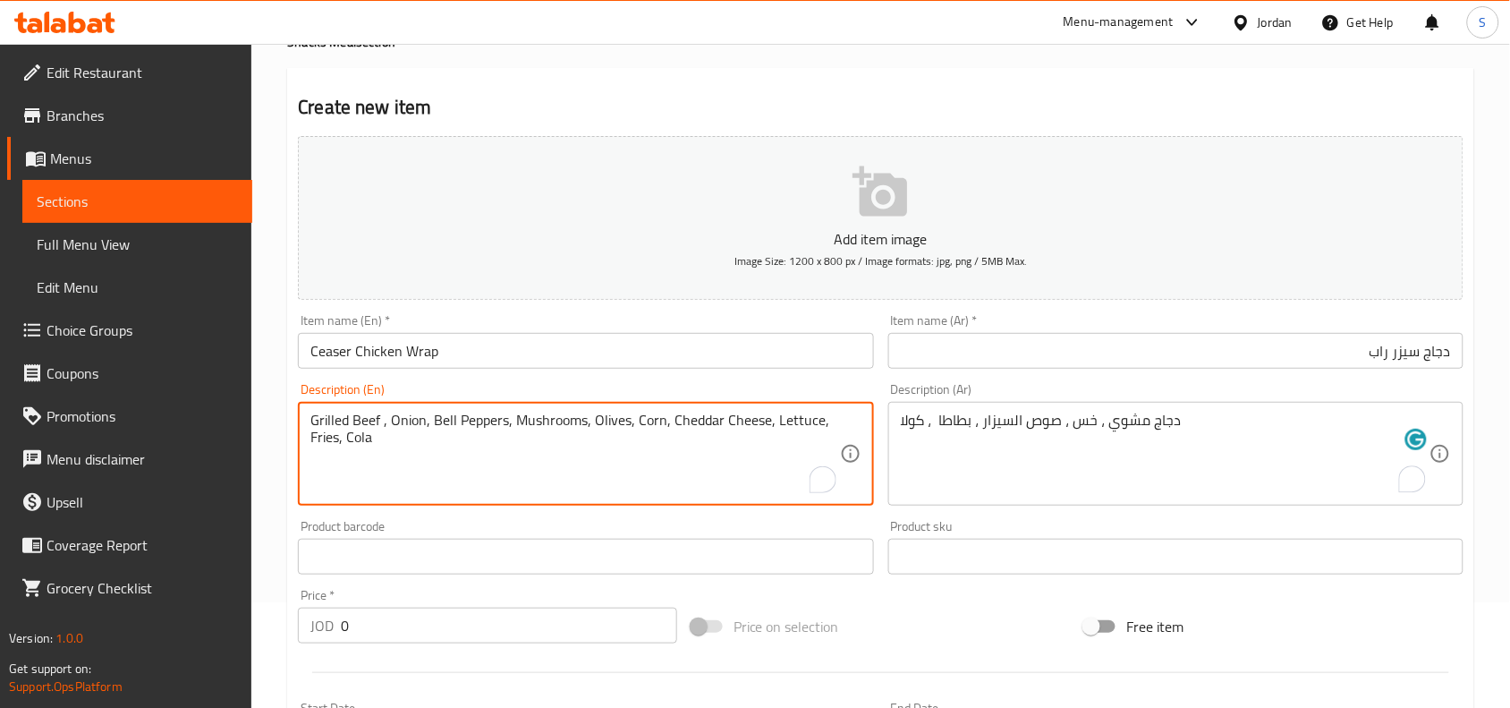
click at [459, 440] on textarea "Grilled Beef , Onion, Bell Peppers, Mushrooms, Olives, Corn, Cheddar Cheese, Le…" at bounding box center [574, 453] width 529 height 85
paste textarea "Grilled Chicken, Lettuce, Caesar Sauce, Fries, Cola"
type textarea "Grilled Chicken, Lettuce, Caesar Sauce, Fries, Cola"
click at [301, 623] on div "JOD 0 Price *" at bounding box center [487, 625] width 379 height 36
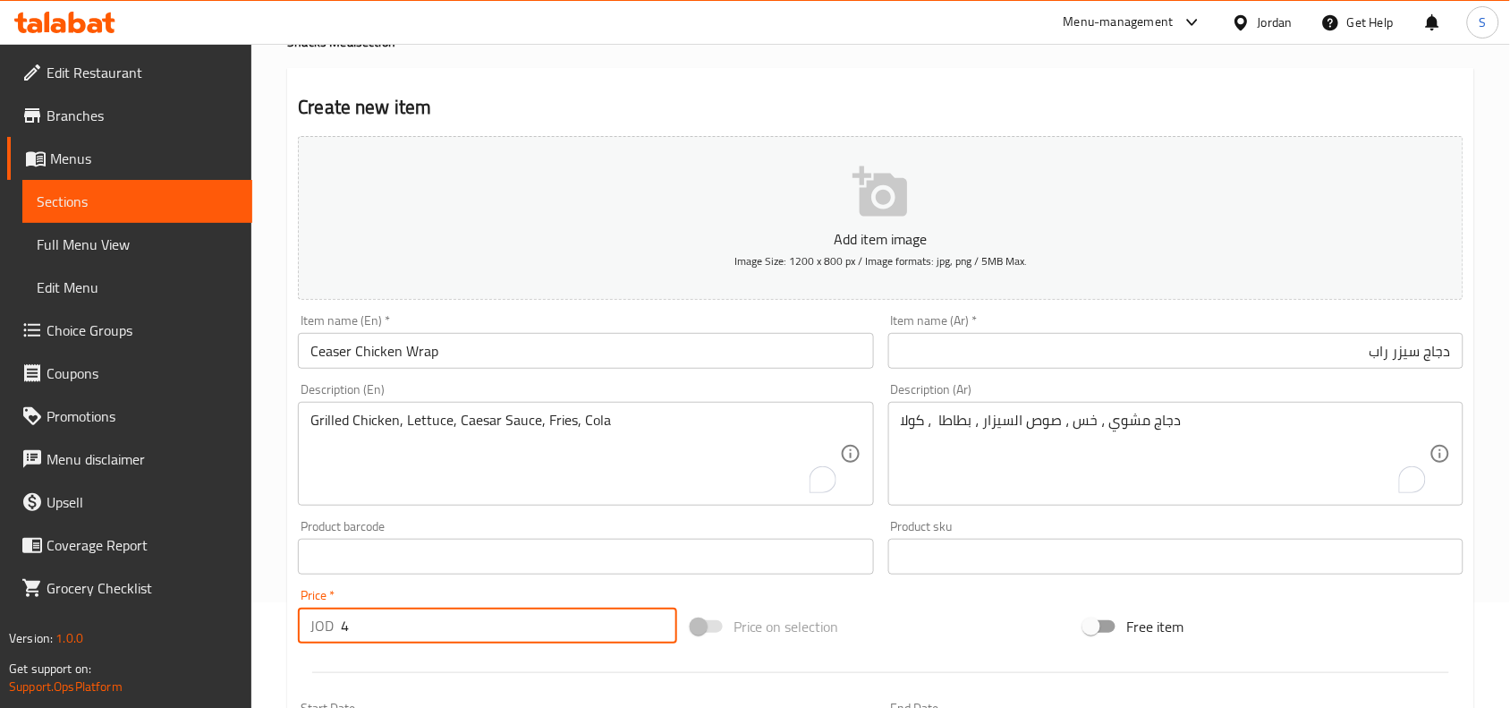
type input "4"
click at [986, 623] on div "Price on selection" at bounding box center [881, 626] width 394 height 48
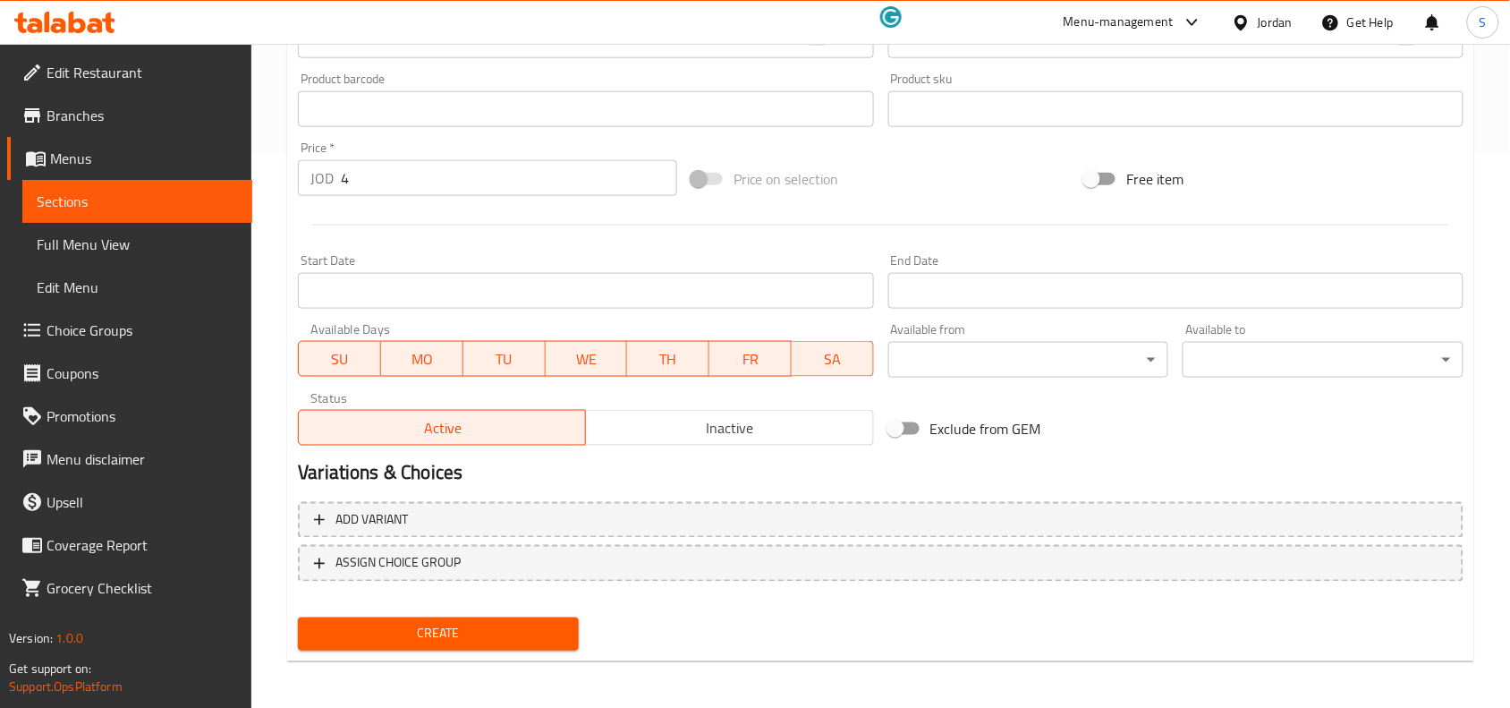
click at [477, 623] on span "Create" at bounding box center [438, 634] width 252 height 22
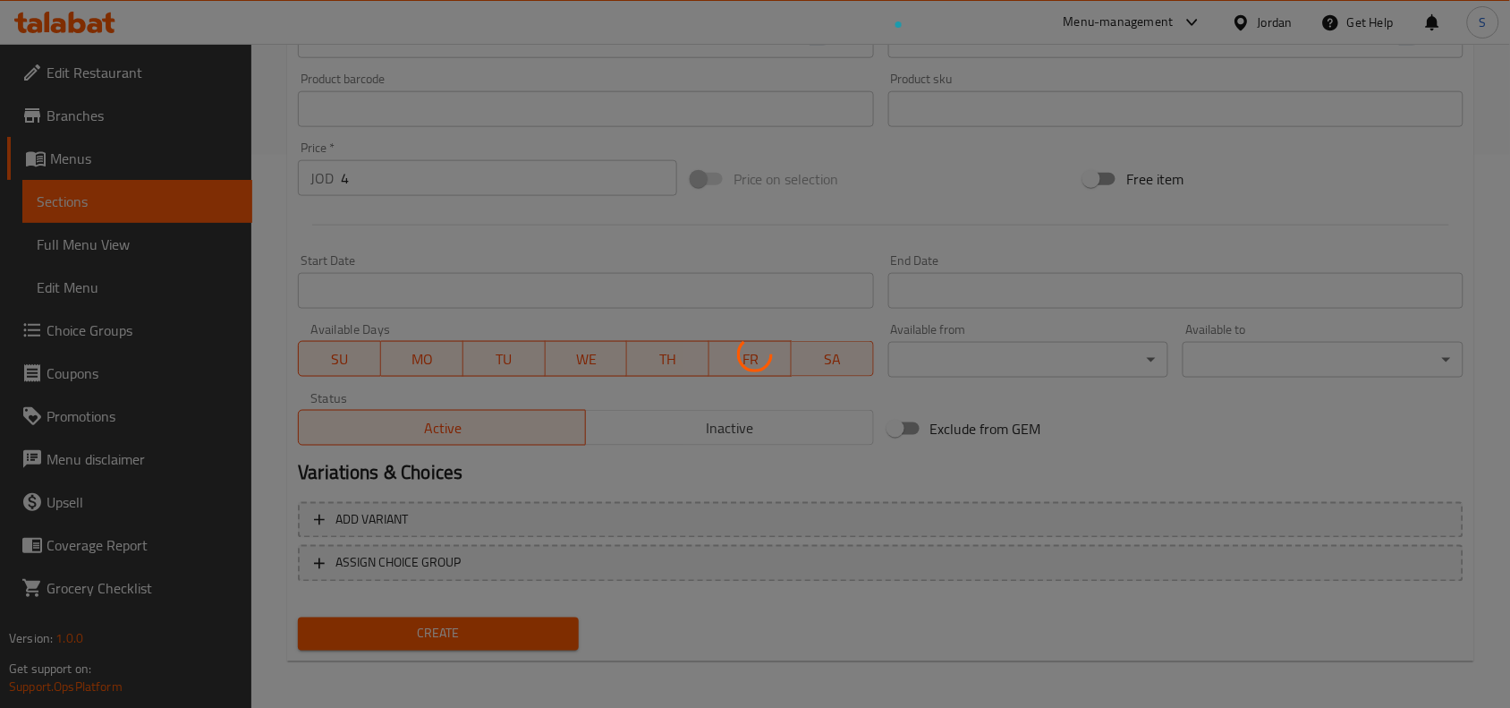
type input "0"
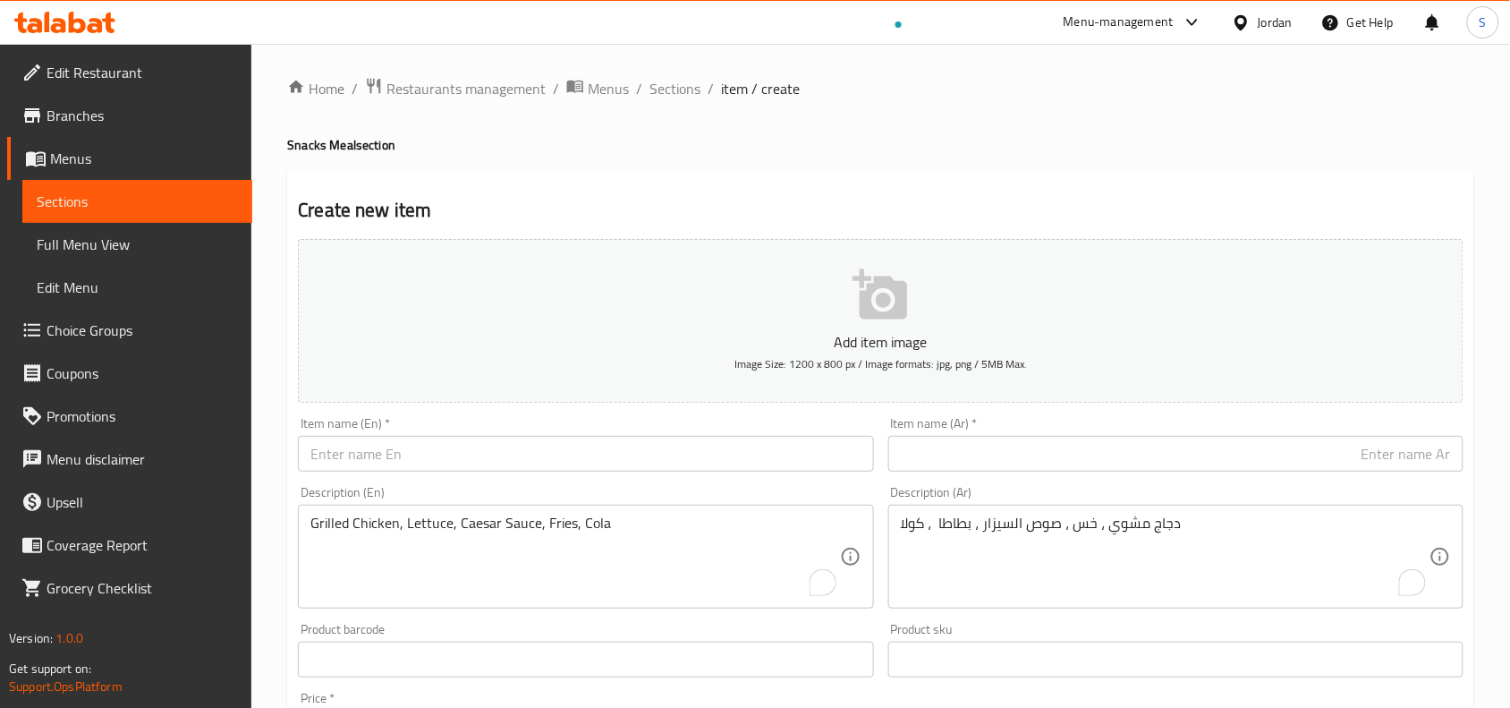
scroll to position [0, 0]
click at [570, 458] on input "text" at bounding box center [585, 456] width 575 height 36
paste input "Mexican Chicken Wrap"
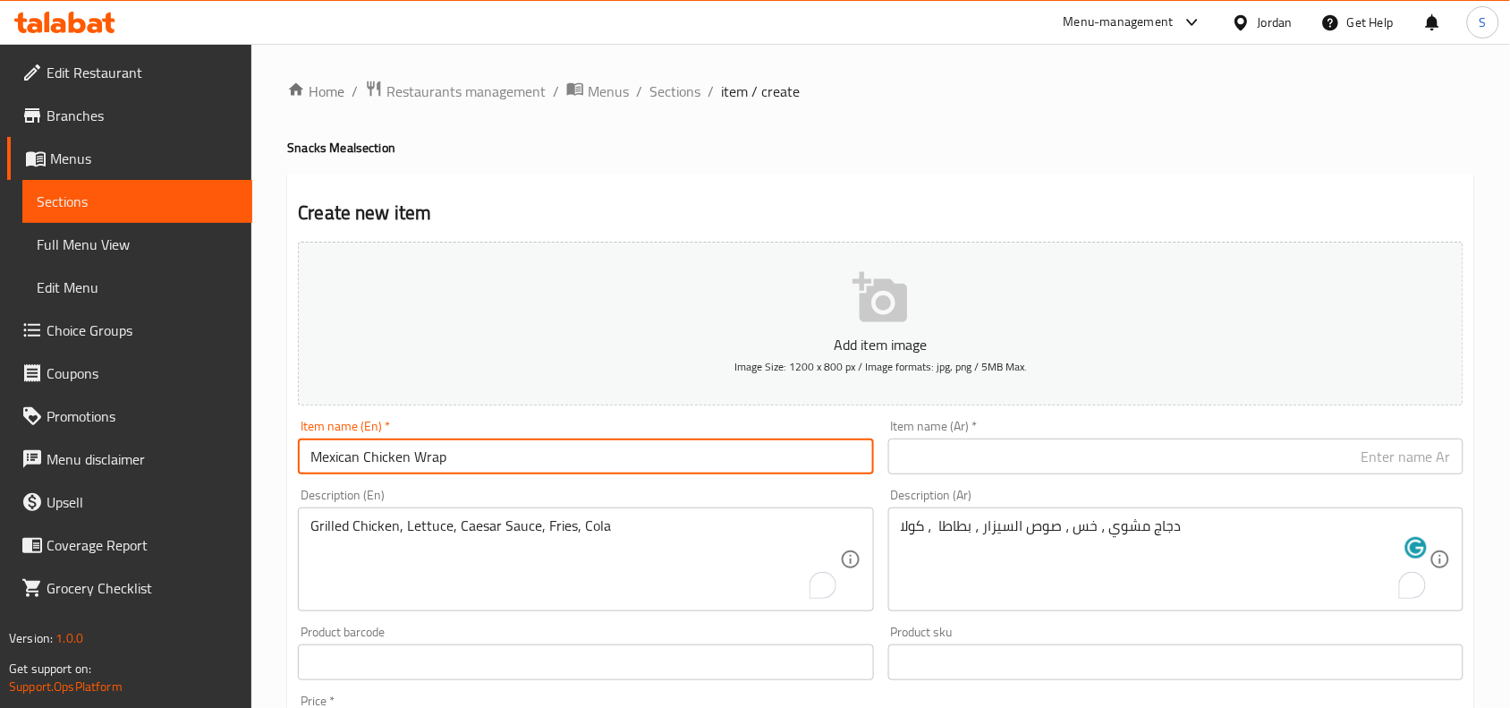
type input "Mexican Chicken Wrap"
click at [1215, 454] on input "text" at bounding box center [1175, 456] width 575 height 36
paste input "دجاج ماكسيكان راب"
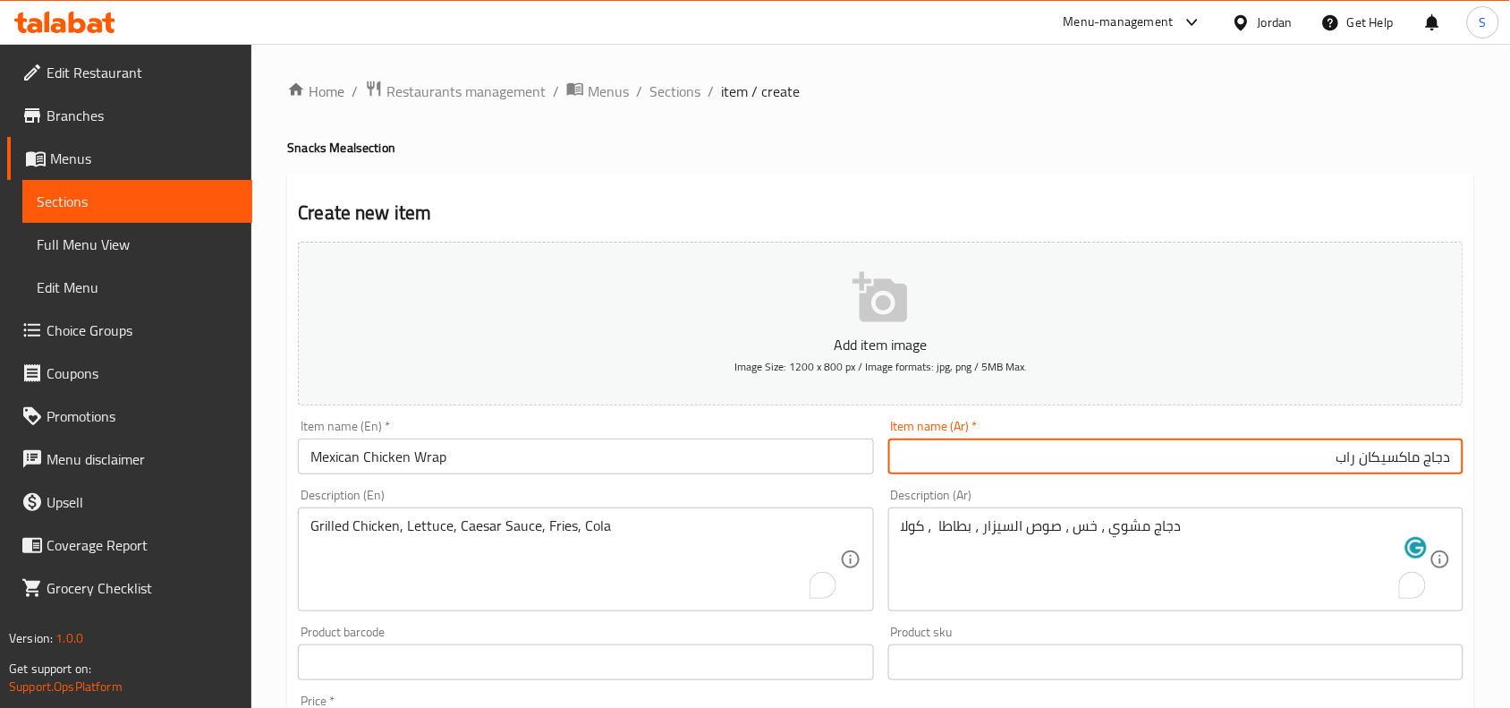
drag, startPoint x: 1412, startPoint y: 462, endPoint x: 1407, endPoint y: 476, distance: 14.1
click at [1407, 476] on div "Item name (Ar)   * دجاج ماكسيكان راب Item name (Ar) *" at bounding box center [1175, 446] width 589 height 69
type input "دجاج مكسيكان راب"
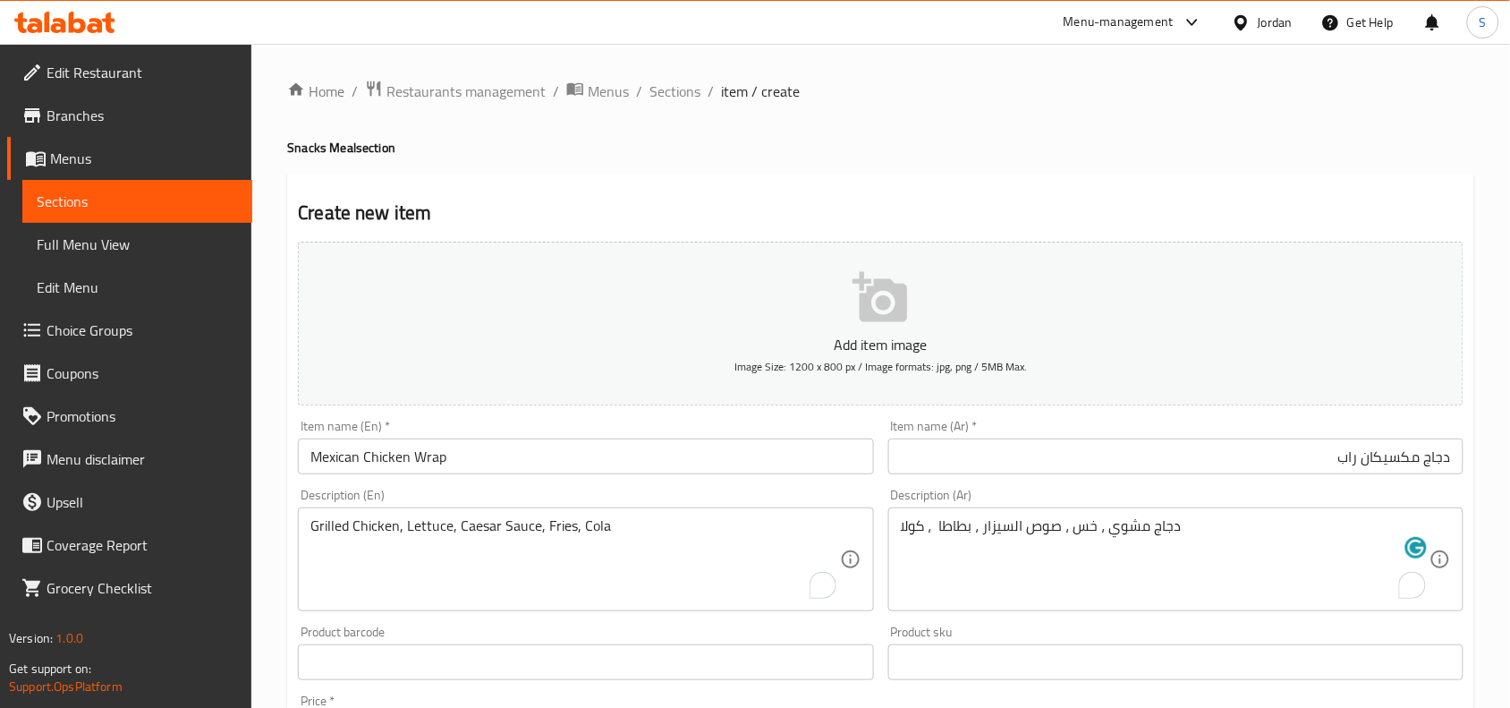
click at [1074, 535] on textarea "دجاج مشوي ، خس ، صوص السيزار ، بطاطا ، كولا" at bounding box center [1165, 559] width 529 height 85
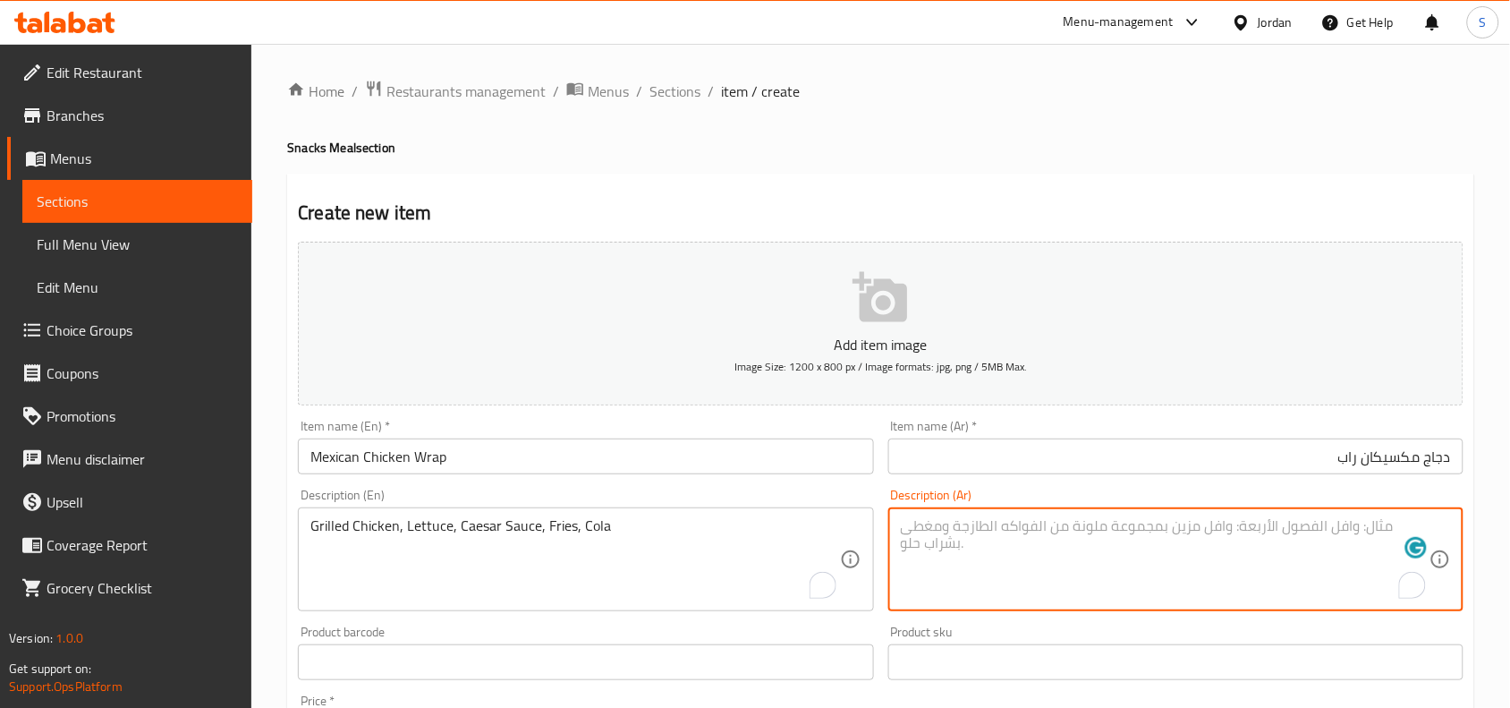
paste textarea "دجاج مشوي ، صوص ساور كريم ، بصل ، فليفلة الوان، اجبان مشكله ، بطاطا ، كولا"
click at [1285, 530] on textarea "دجاج مشوي ، صوص ساور كريم ، بصل ، فليفلة الوان، اجبان مشكله ، بطاطا ، كولا" at bounding box center [1165, 559] width 529 height 85
click at [1070, 526] on textarea "دجاج مشوي ، صوص ساور كريم ، بصل ، فليفلة الوان، اجبان مشكله ، بطاطا ، كولا" at bounding box center [1165, 559] width 529 height 85
click at [1056, 524] on textarea "دجاج مشوي ، صوص ساور كريم ، بصل ، فليفلة الوان ، اجبان مشكله ، بطاطا ، كولا" at bounding box center [1165, 559] width 529 height 85
type textarea "دجاج مشوي ، صوص ساور كريم ، بصل ، فليفلة الوان ، اجبان مشكله ، بطاطا ، كولا"
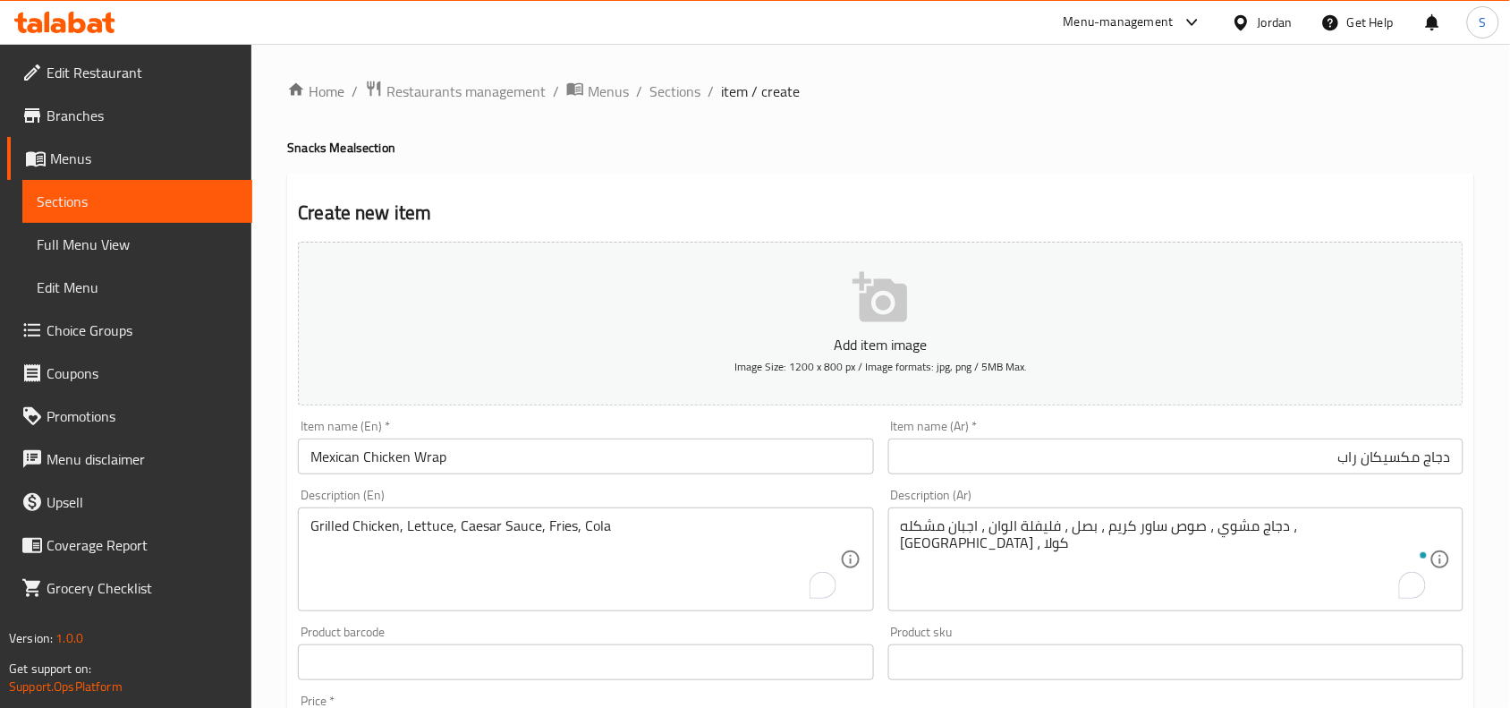
click at [658, 530] on textarea "Grilled Chicken, Lettuce, Caesar Sauce, Fries, Cola" at bounding box center [574, 559] width 529 height 85
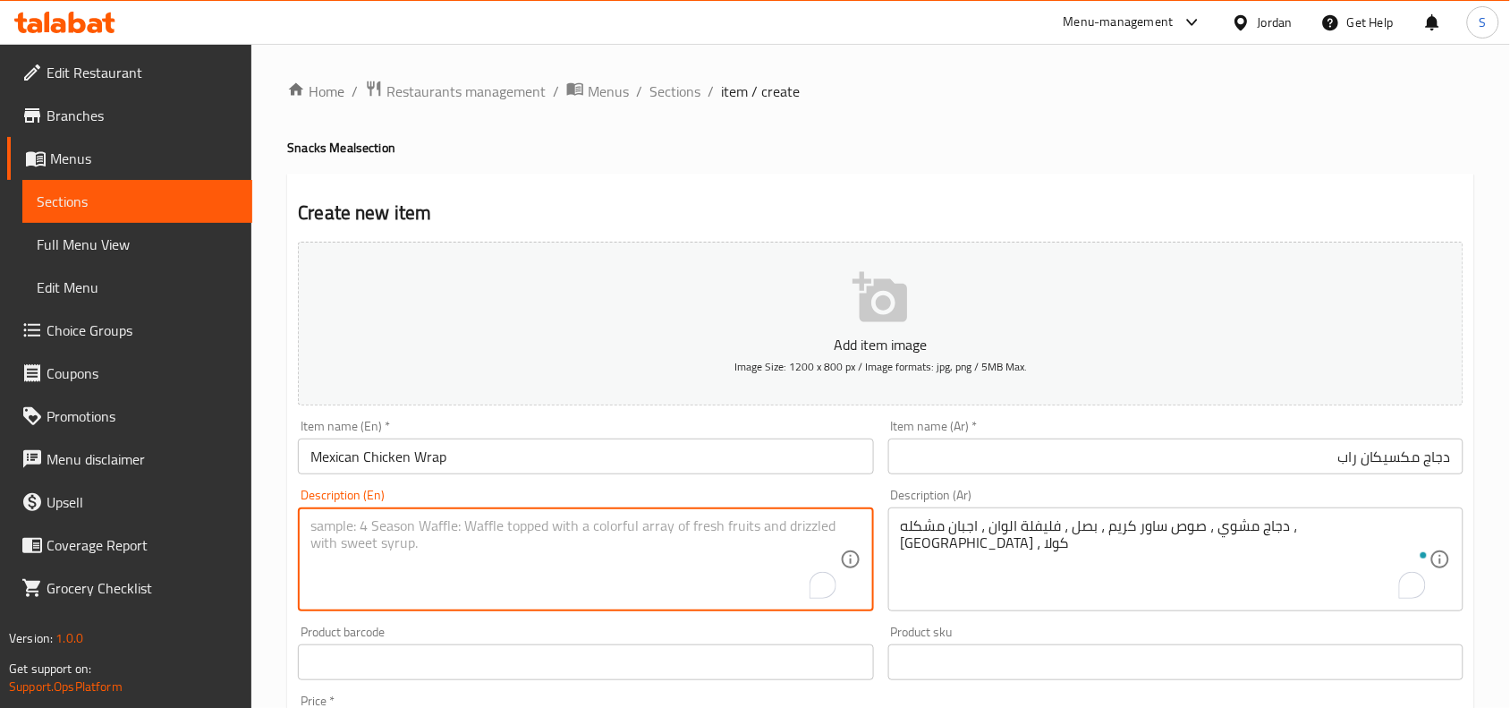
paste textarea "Grilled Chicken, Sour Cream Sauce, Onion, Bell Peppers, Mixed Cheeses, Fries, C…"
type textarea "Grilled Chicken, Sour Cream Sauce, Onion, Bell Peppers, Mixed Cheeses, Fries, C…"
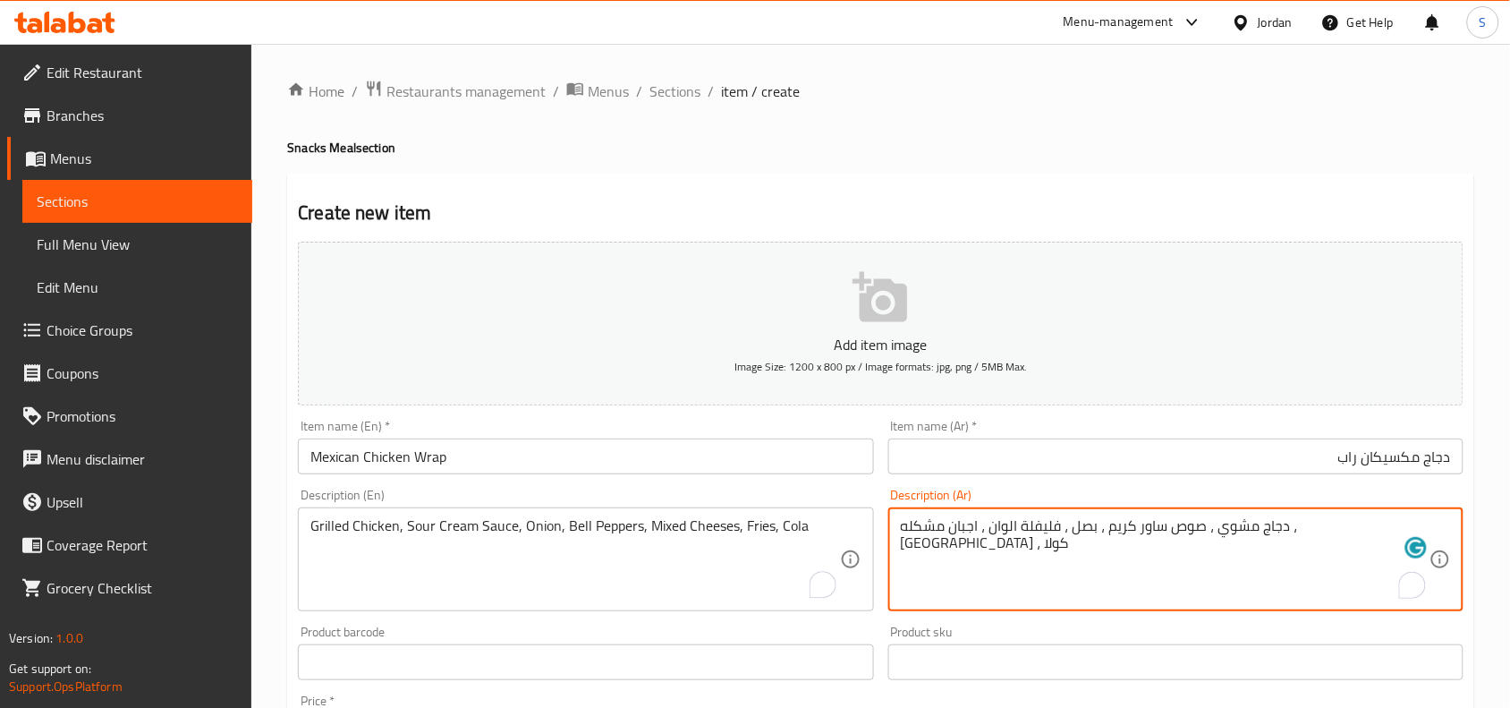
scroll to position [224, 0]
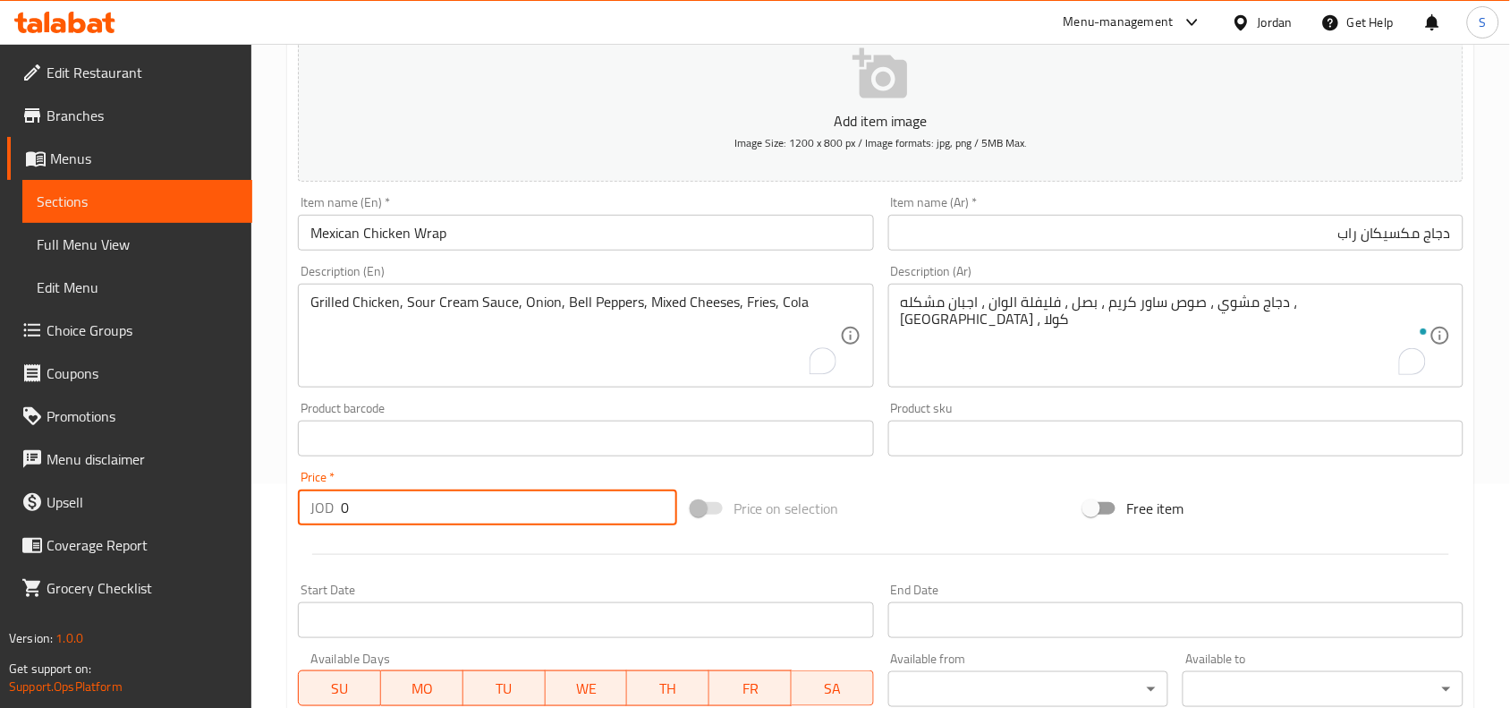
drag, startPoint x: 426, startPoint y: 517, endPoint x: 208, endPoint y: 512, distance: 217.4
click at [208, 513] on div "Edit Restaurant Branches Menus Sections Full Menu View Edit Menu Choice Groups …" at bounding box center [755, 430] width 1510 height 1220
type input "4"
click at [978, 502] on div "Price on selection" at bounding box center [881, 508] width 394 height 48
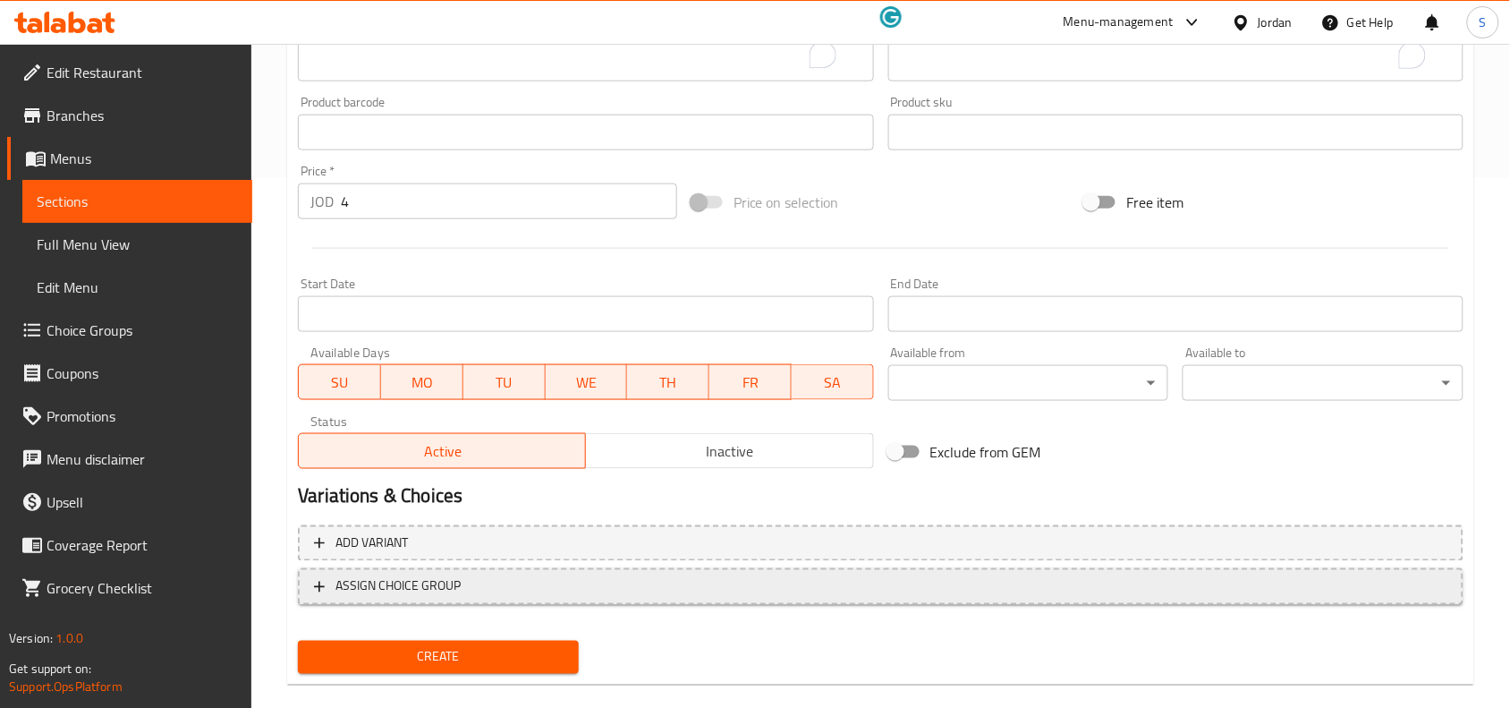
scroll to position [553, 0]
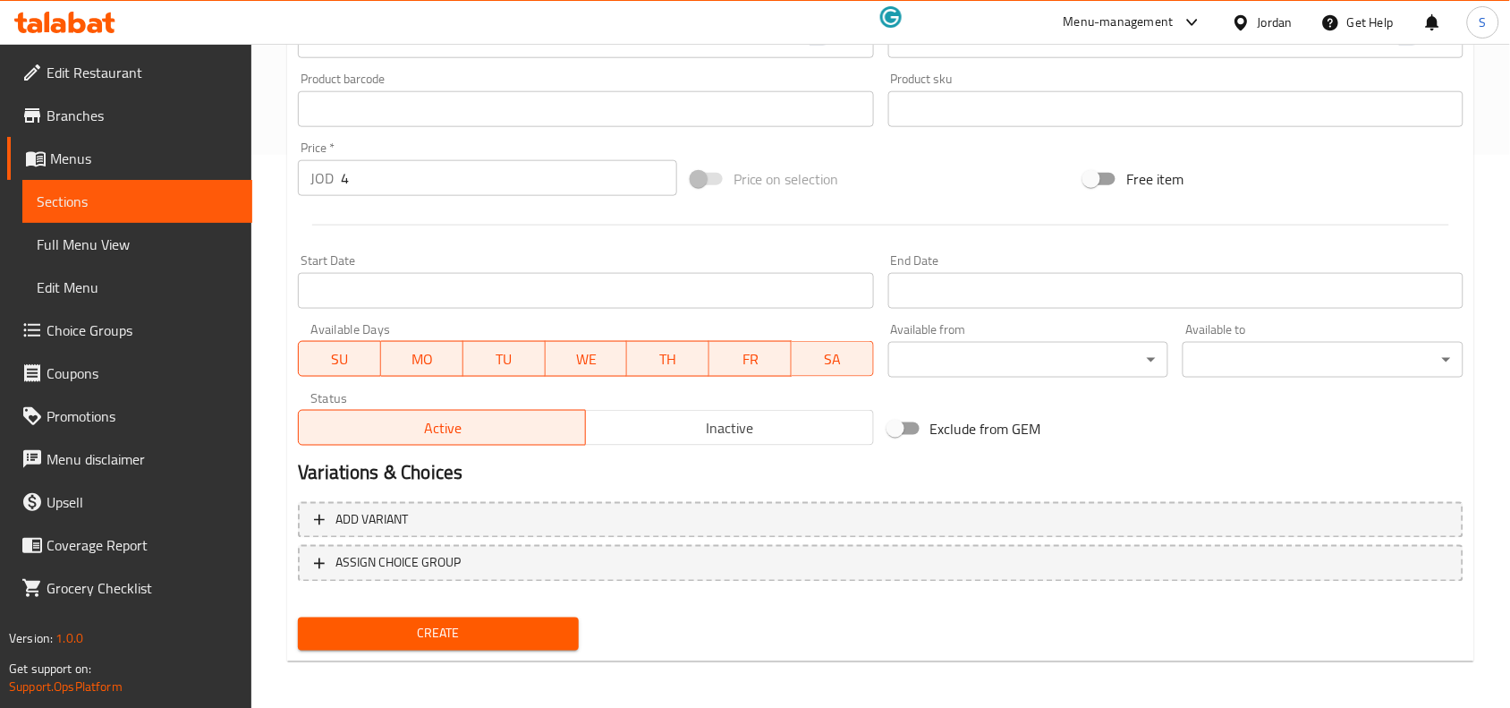
click at [434, 623] on span "Create" at bounding box center [438, 634] width 252 height 22
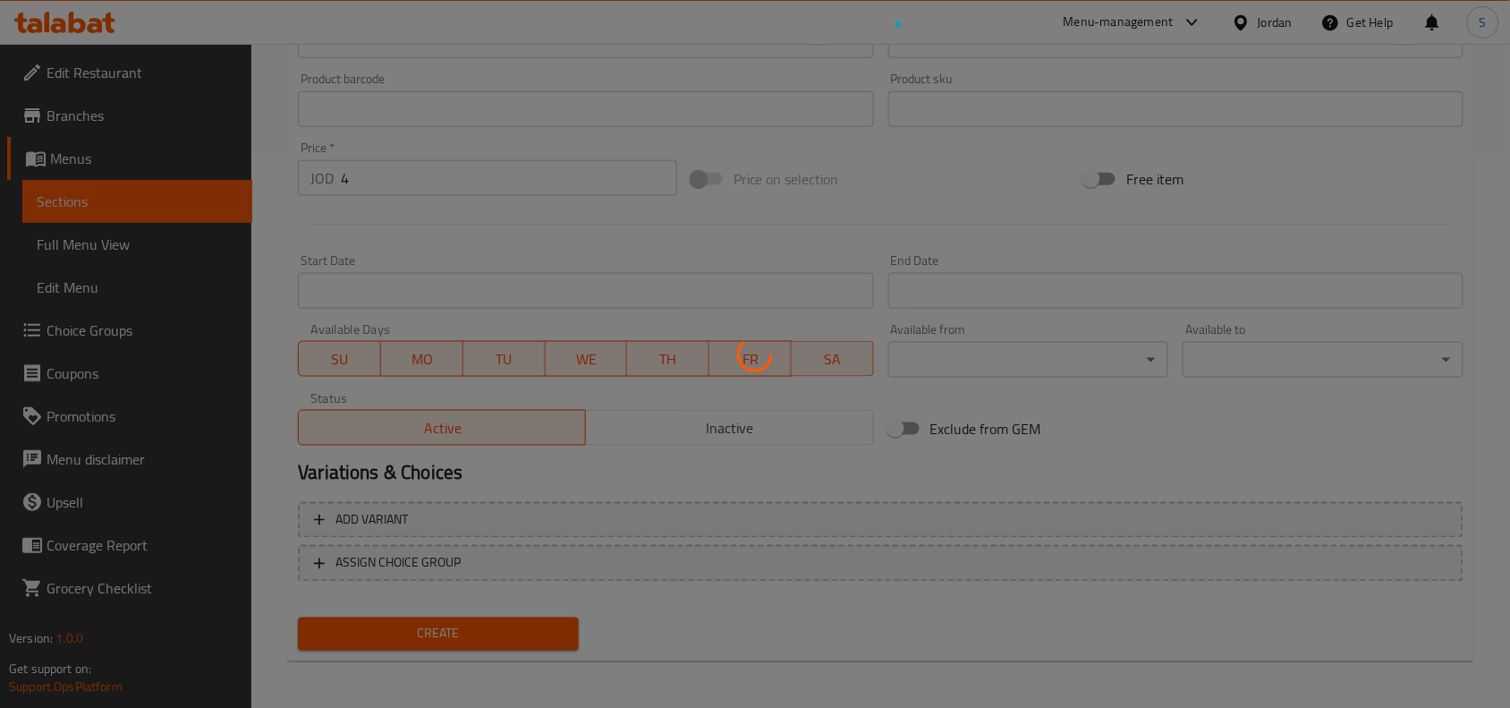
type input "0"
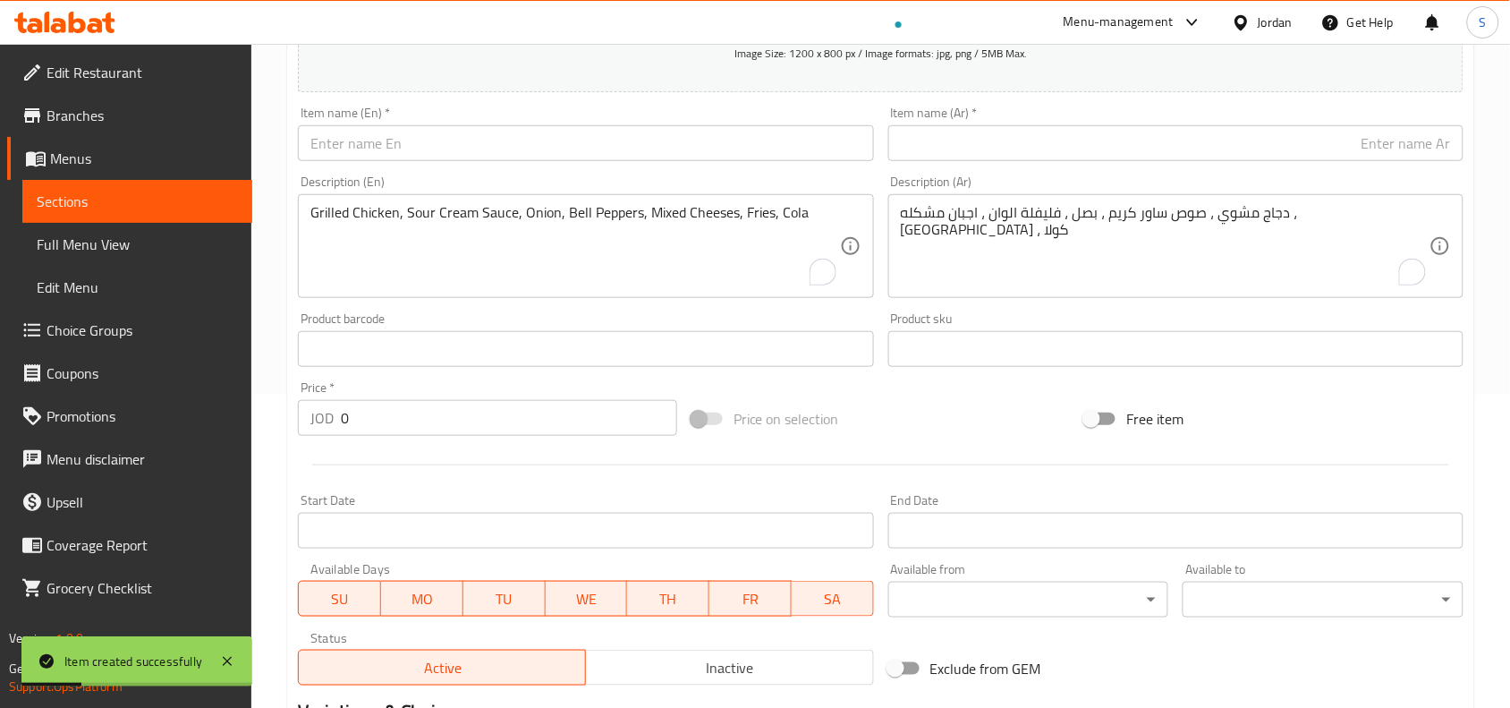
scroll to position [0, 0]
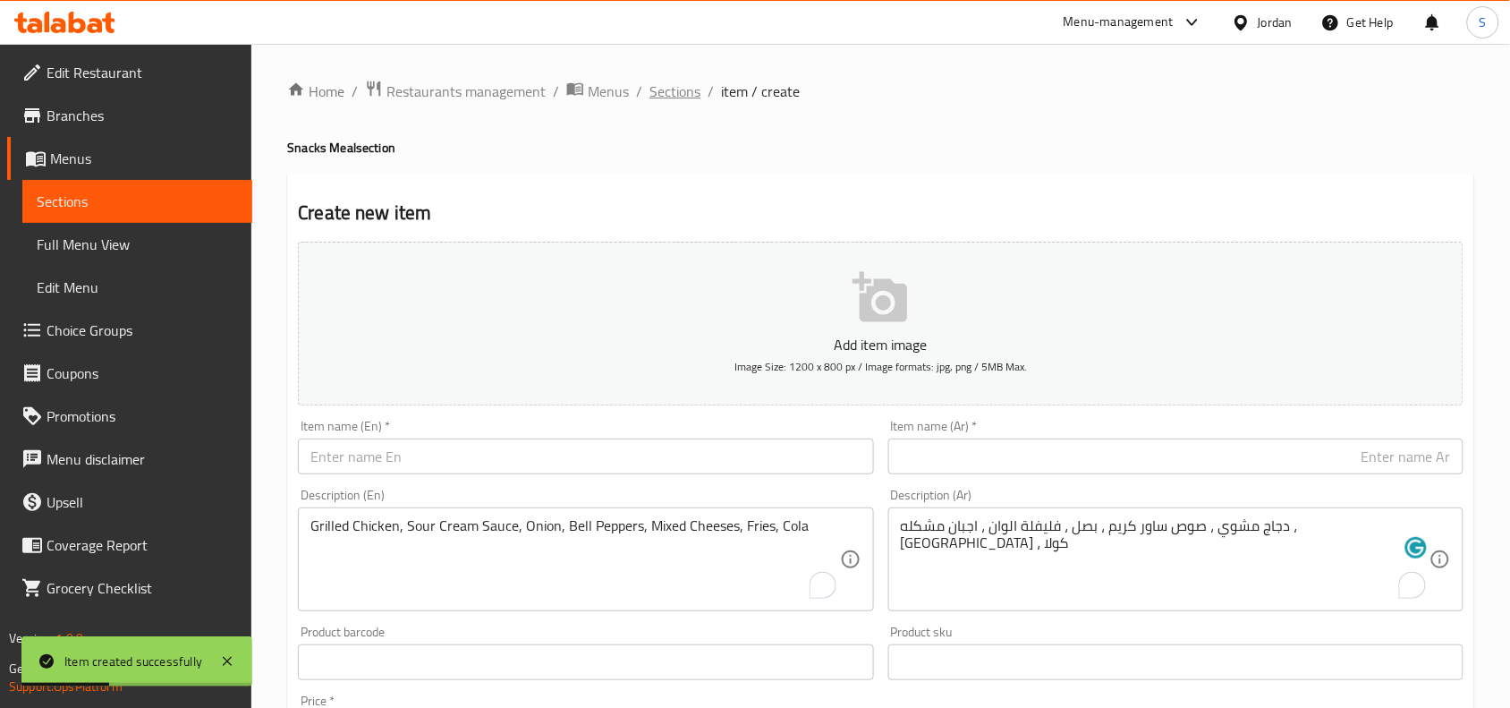
click at [680, 81] on span "Sections" at bounding box center [674, 91] width 51 height 21
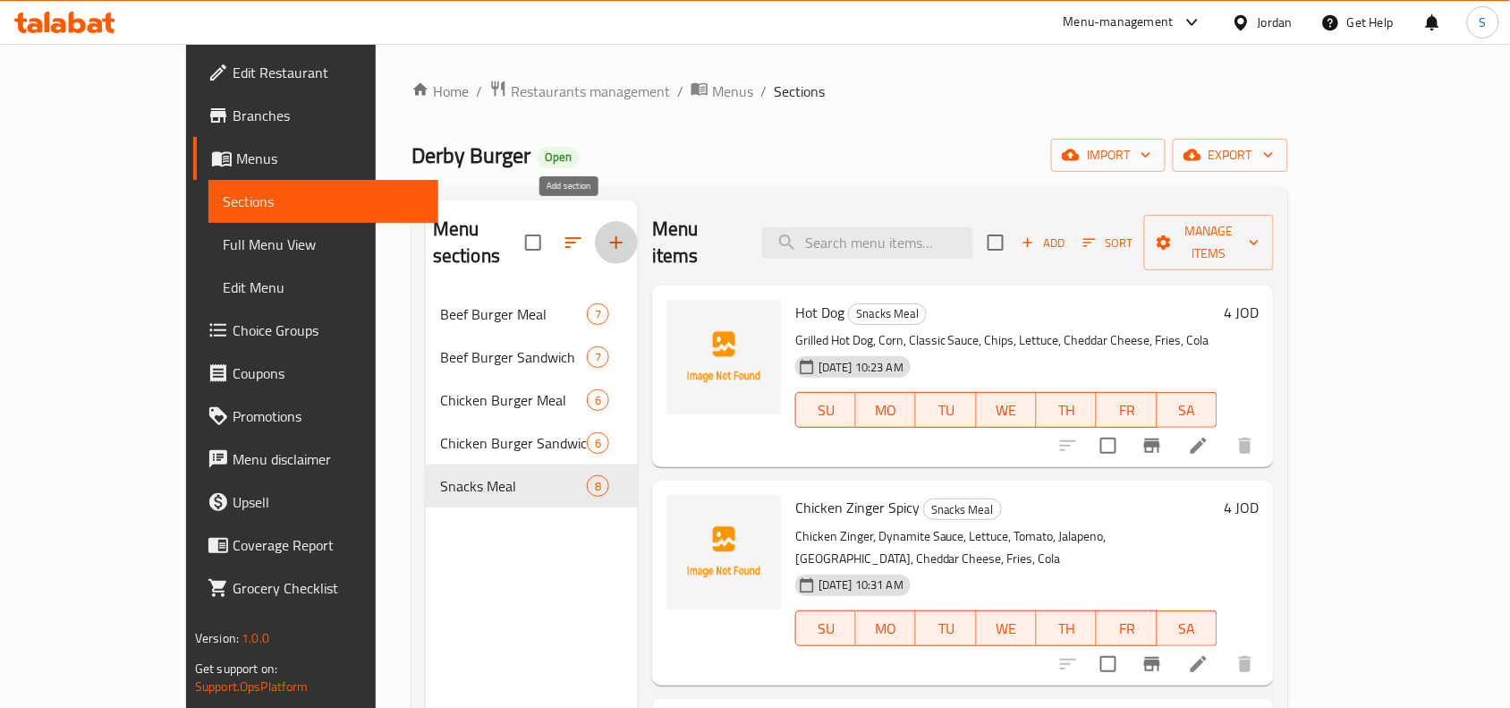
click at [606, 233] on icon "button" at bounding box center [616, 242] width 21 height 21
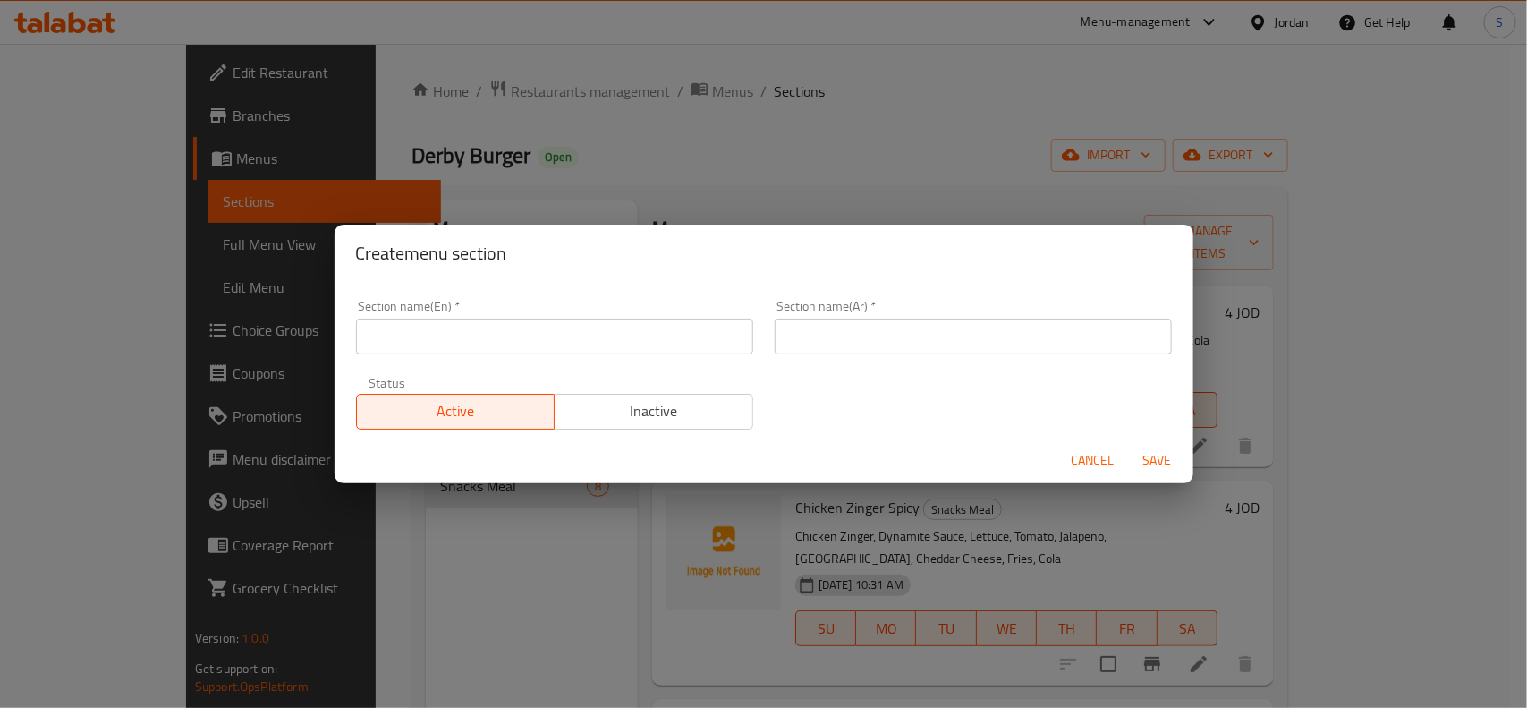
click at [456, 349] on input "text" at bounding box center [554, 336] width 397 height 36
paste input "Snacks Sandwich"
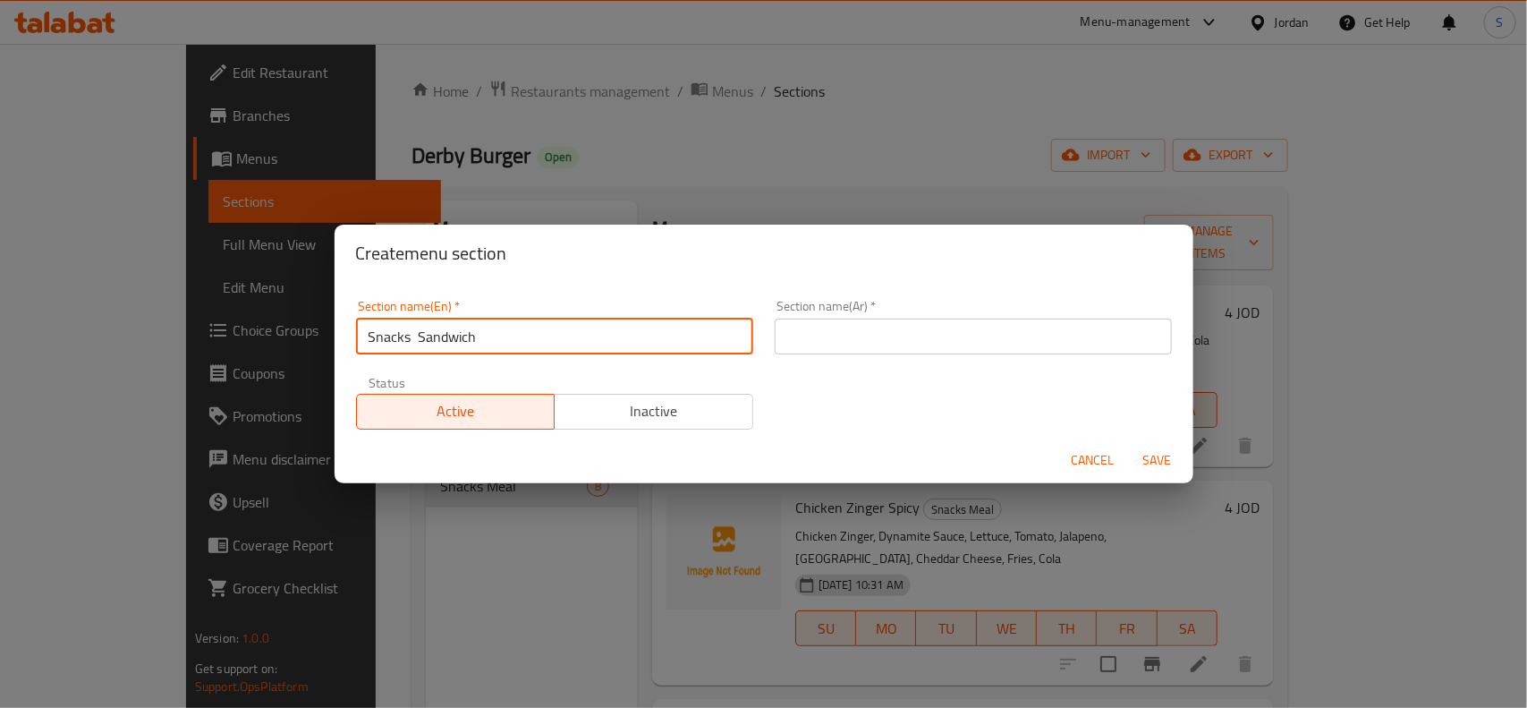
type input "Snacks Sandwich"
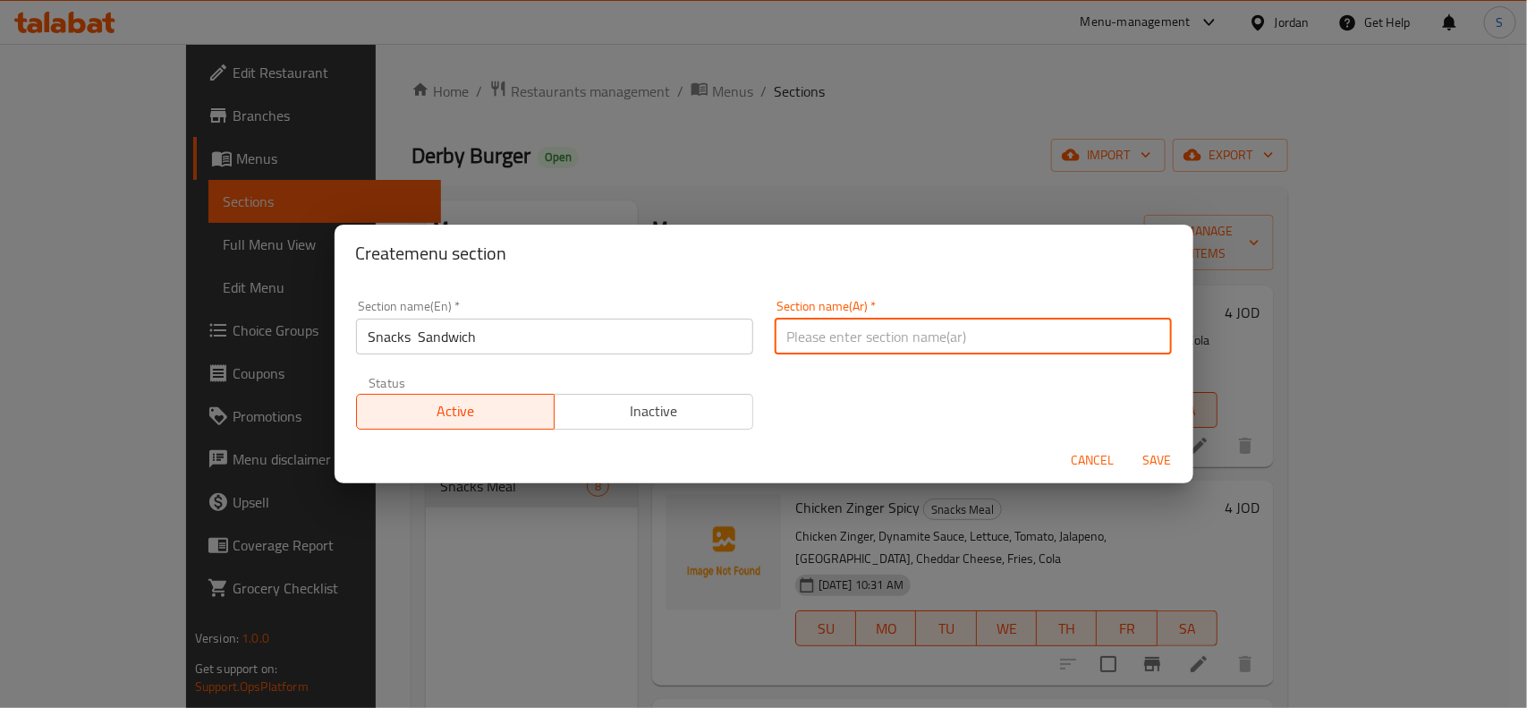
click at [892, 329] on input "text" at bounding box center [973, 336] width 397 height 36
paste input "ساندويتشات خفيفة"
type input "ساندويتشات خفيفة"
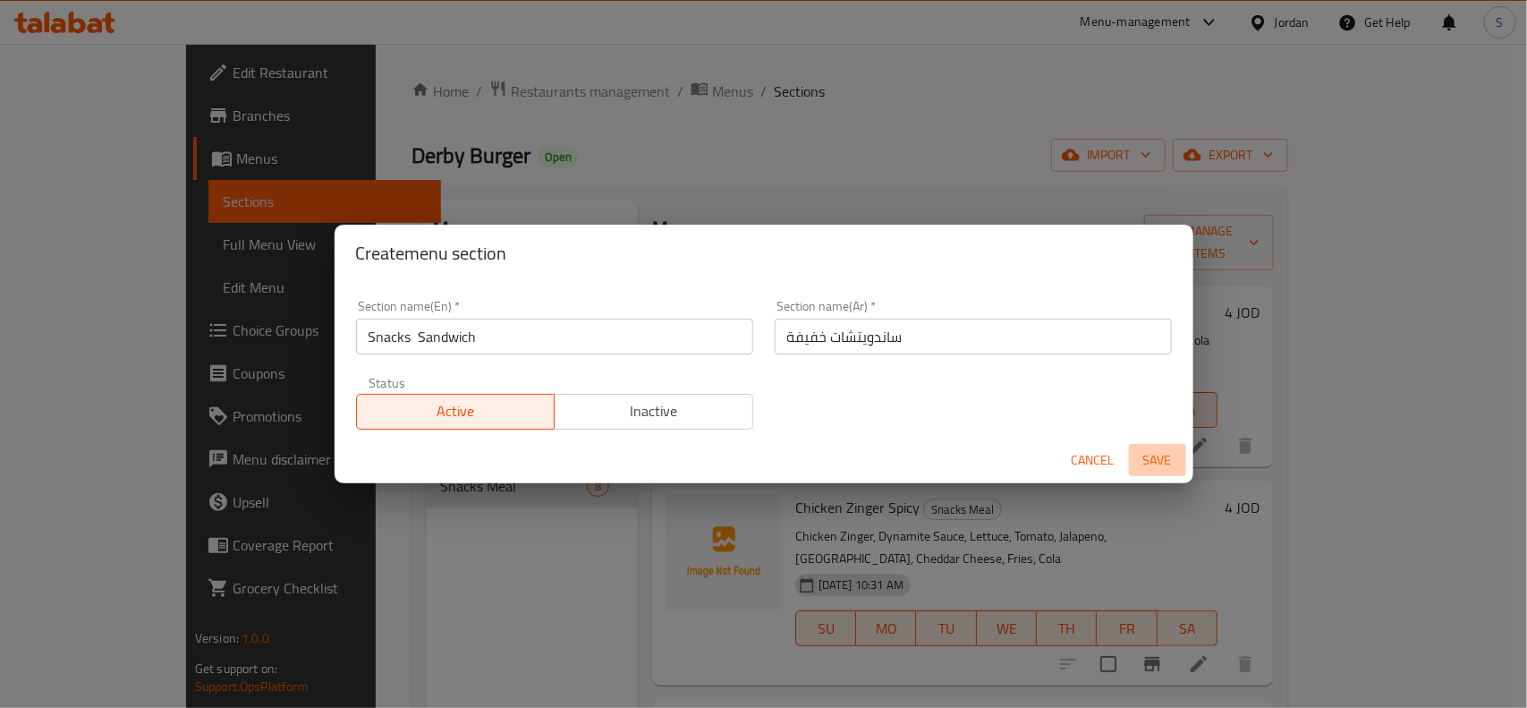
click at [1160, 462] on span "Save" at bounding box center [1157, 460] width 43 height 22
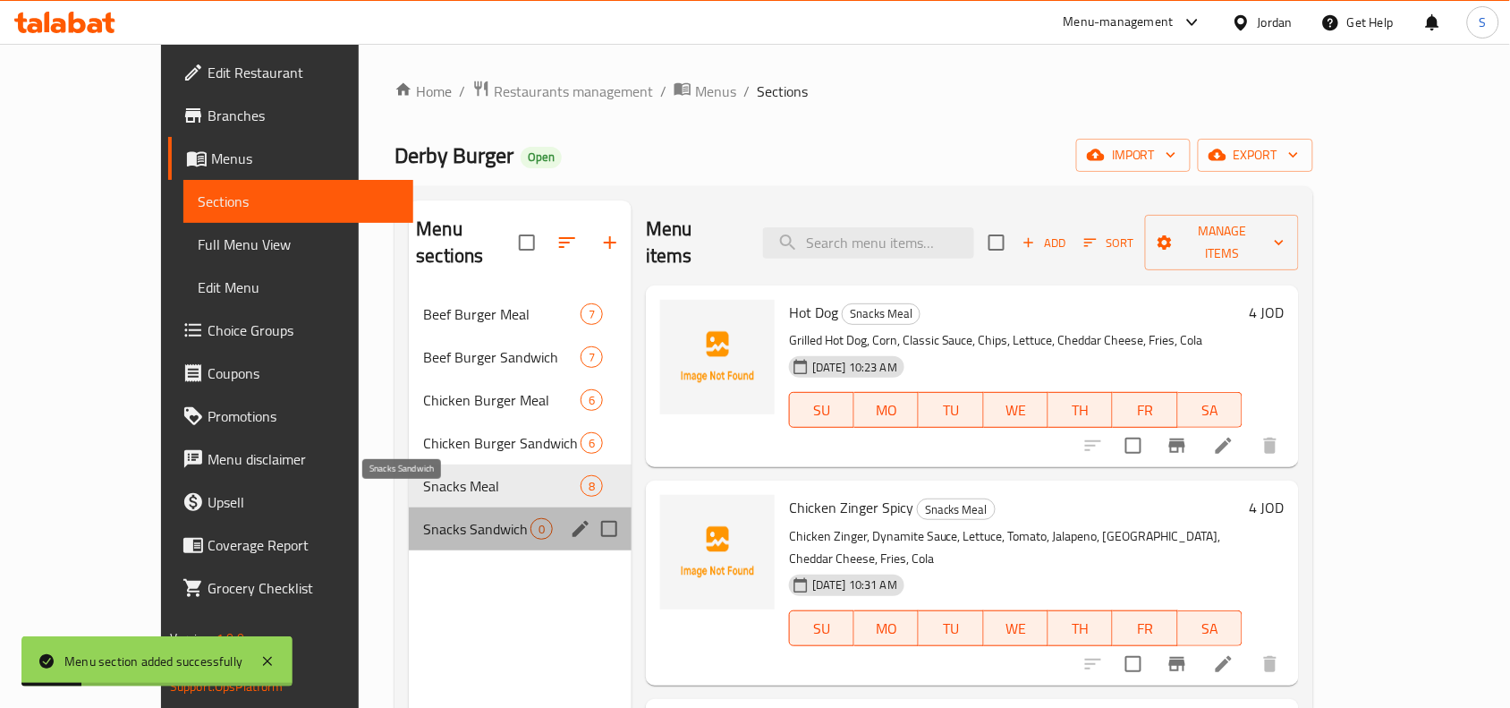
click at [427, 518] on span "Snacks Sandwich" at bounding box center [476, 528] width 107 height 21
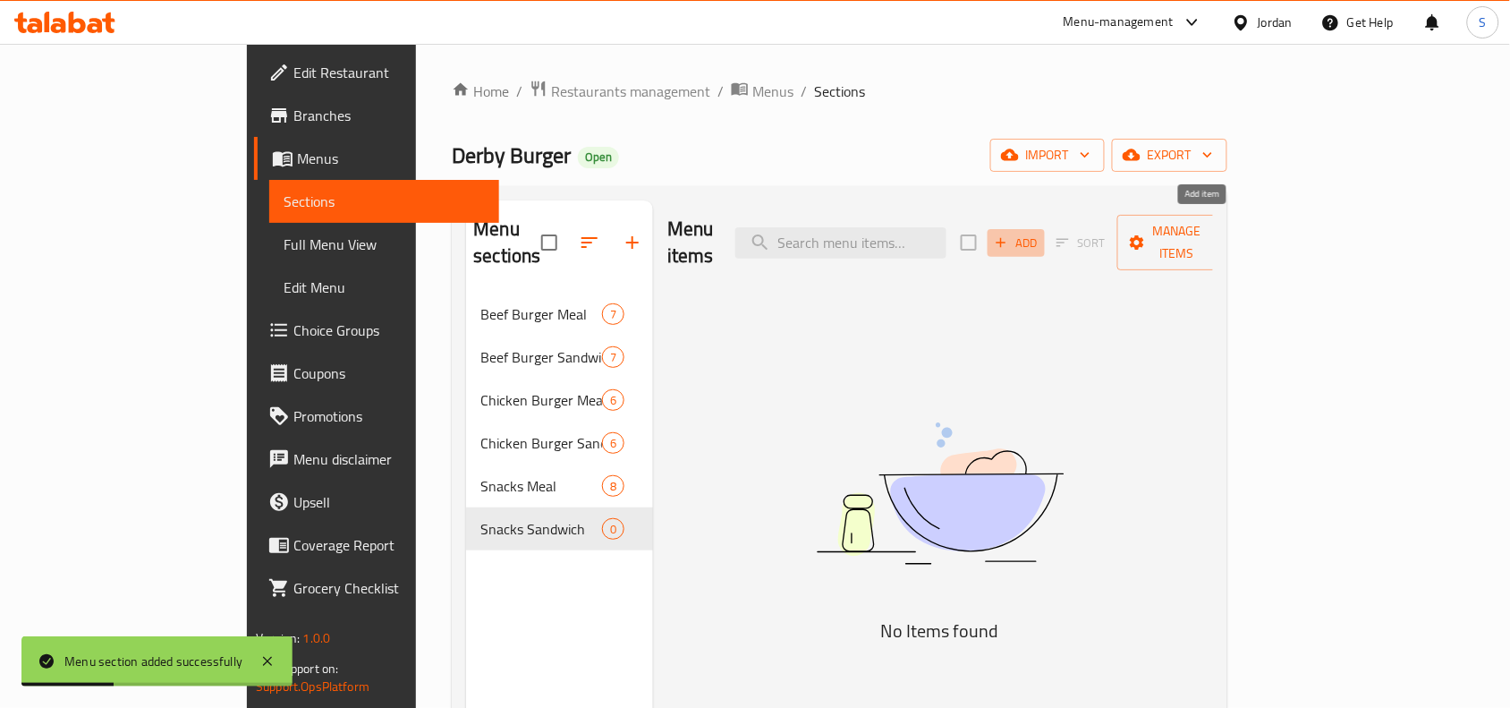
click at [1040, 233] on span "Add" at bounding box center [1016, 243] width 48 height 21
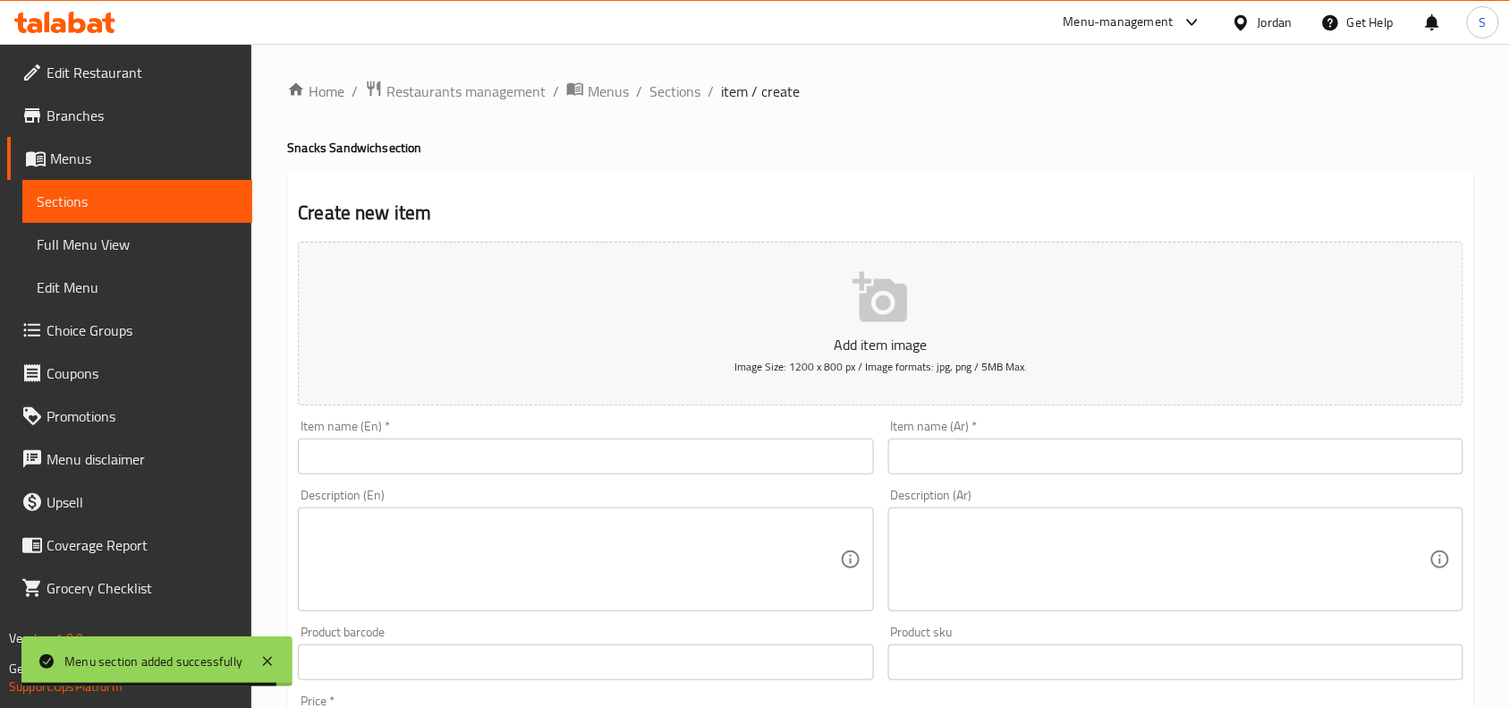
click at [1103, 456] on input "text" at bounding box center [1175, 456] width 575 height 36
paste input "هوت دوج"
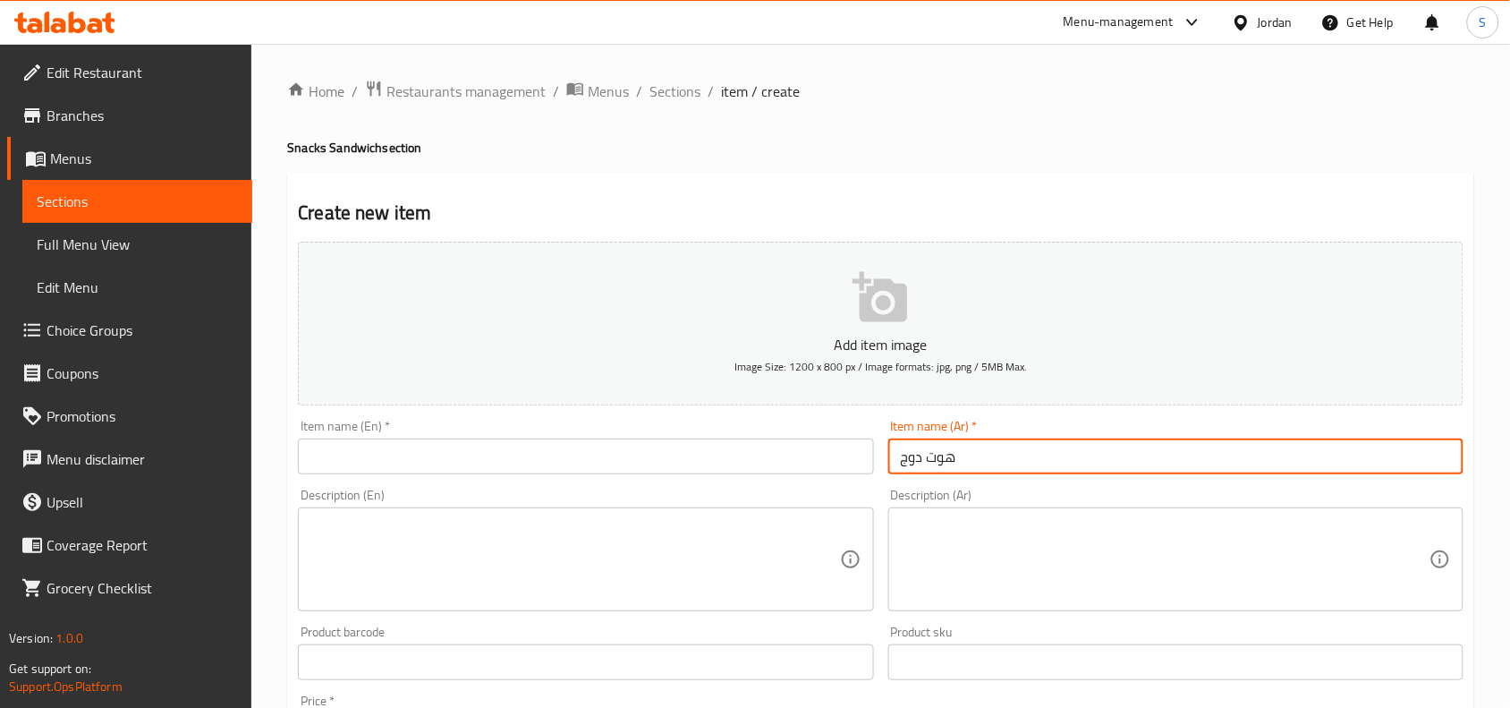
type input "هوت دوج"
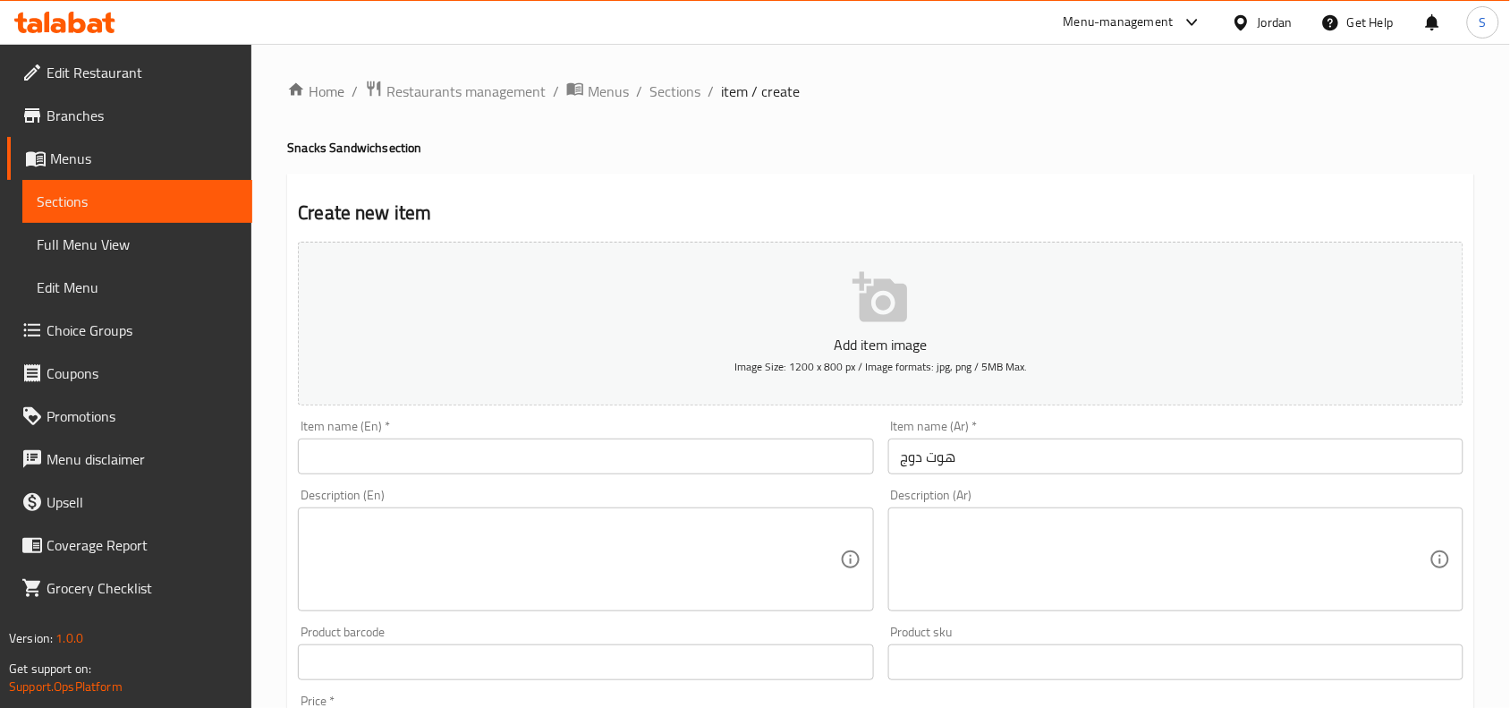
click at [463, 440] on input "text" at bounding box center [585, 456] width 575 height 36
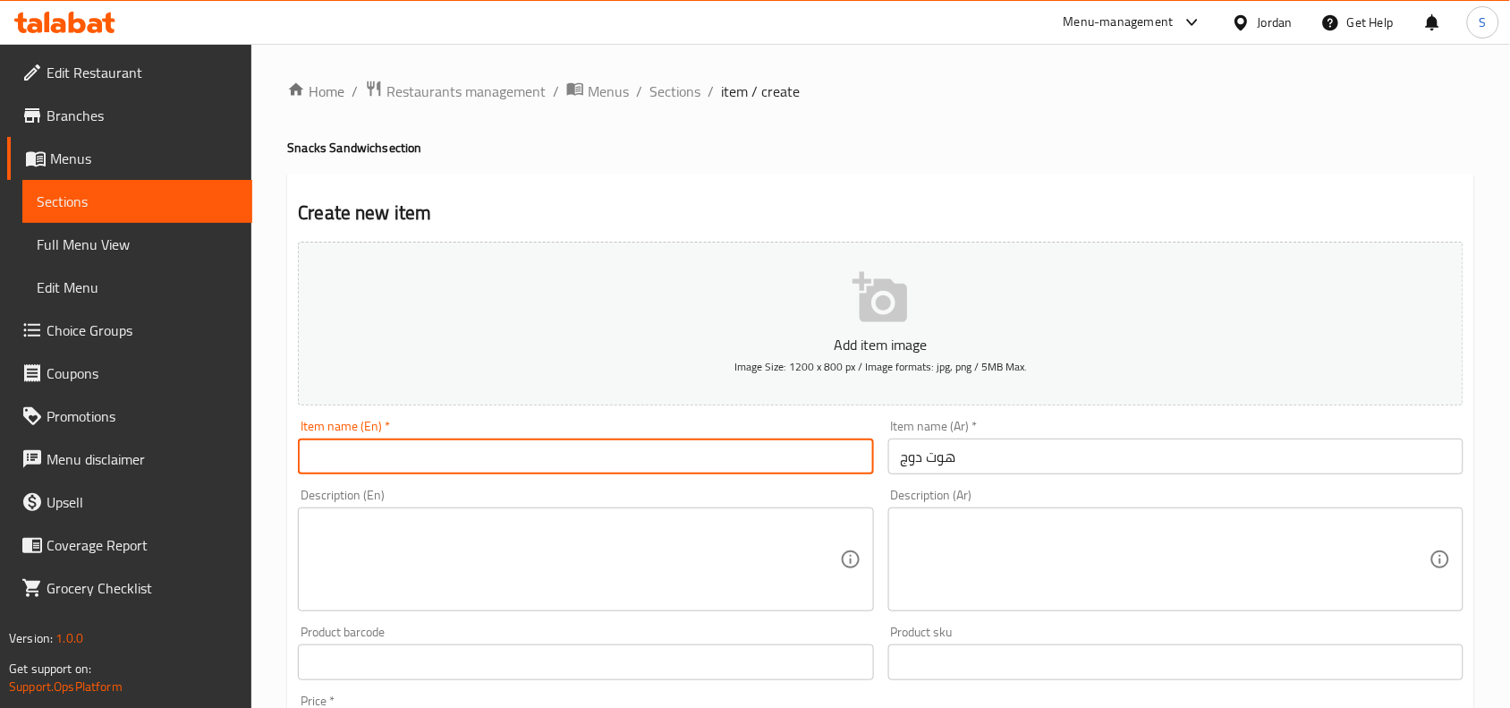
paste input "Hot Dog"
type input "Hot Dog"
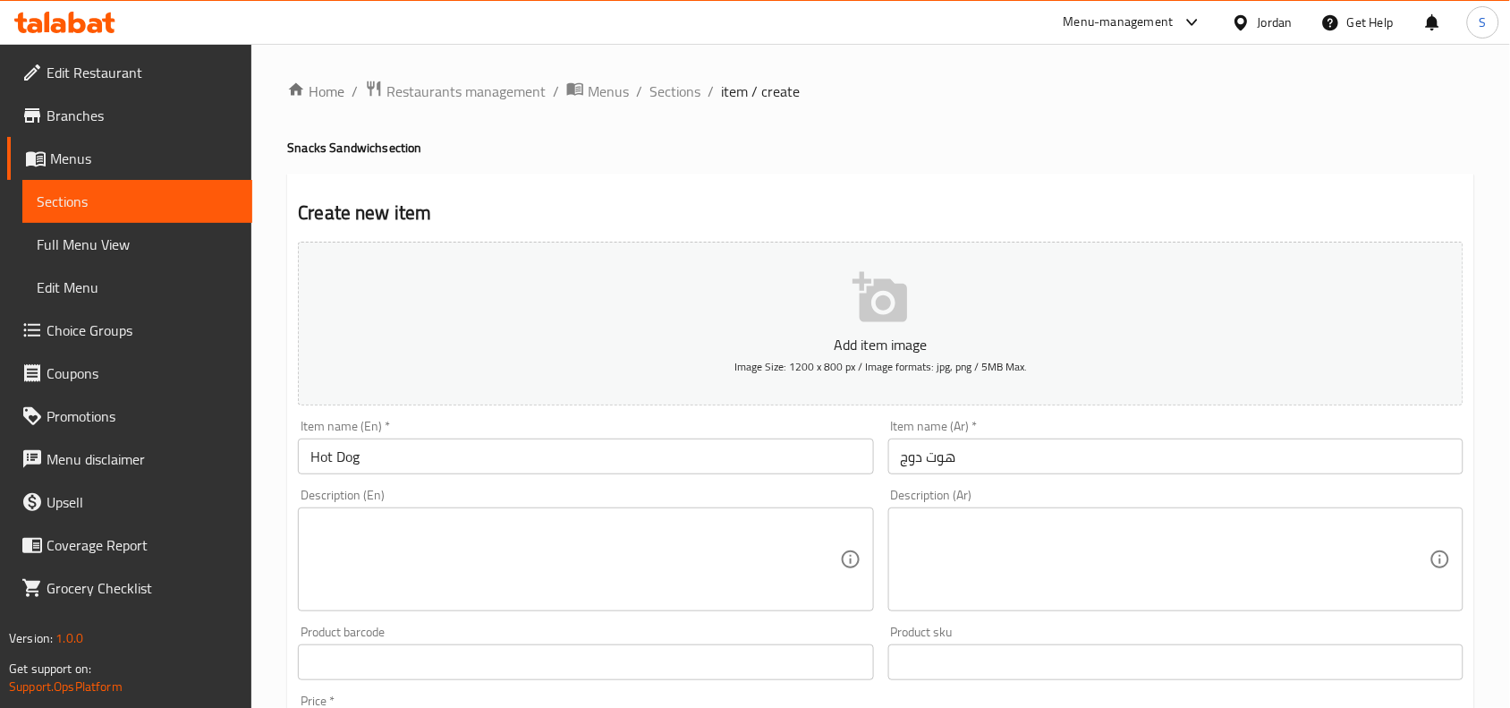
click at [1047, 519] on textarea at bounding box center [1165, 559] width 529 height 85
paste textarea "هوت دوغ مشوي ، ذره ،صوص كلاسك ، شيبس ، خس ، جبنة شدر"
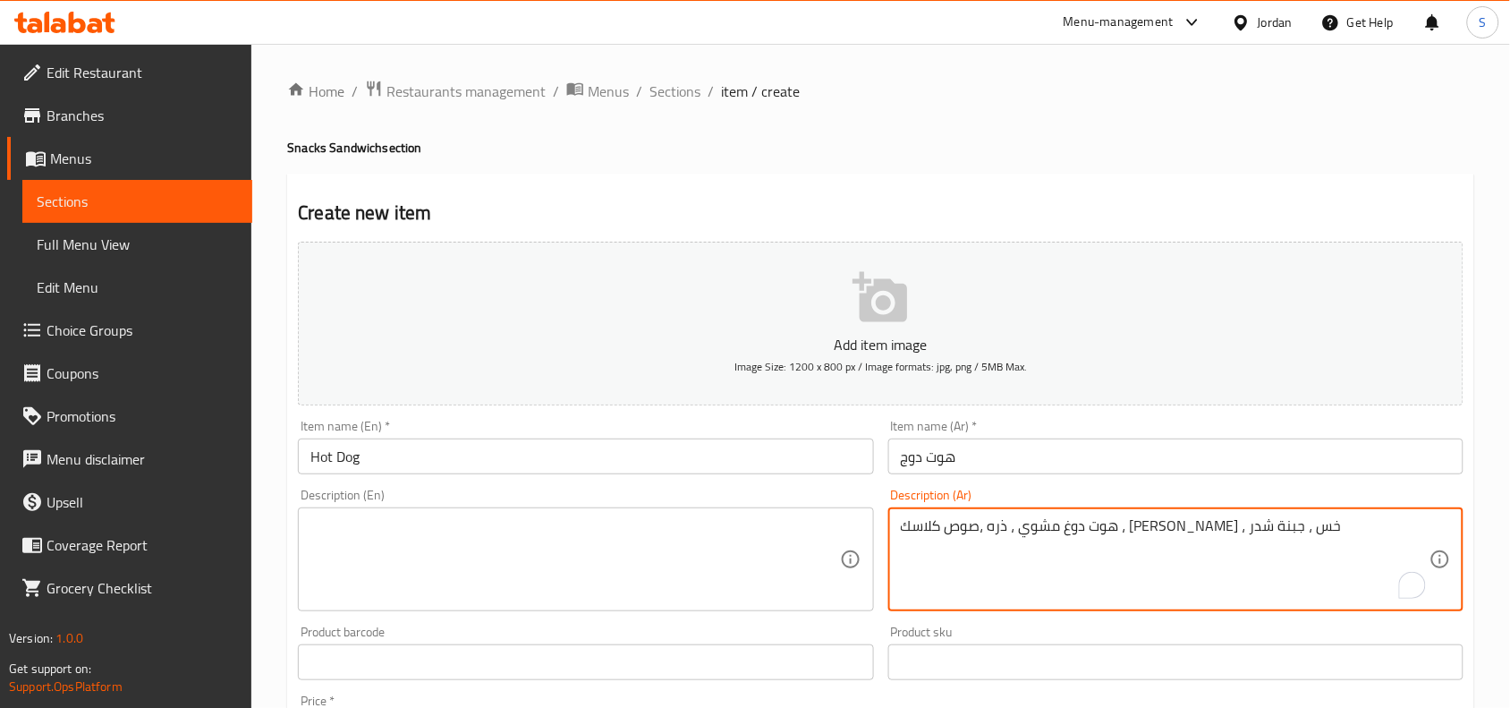
type textarea "هوت دوغ مشوي ، ذره ،صوص كلاسك ، شيبس ، خس ، جبنة شدر"
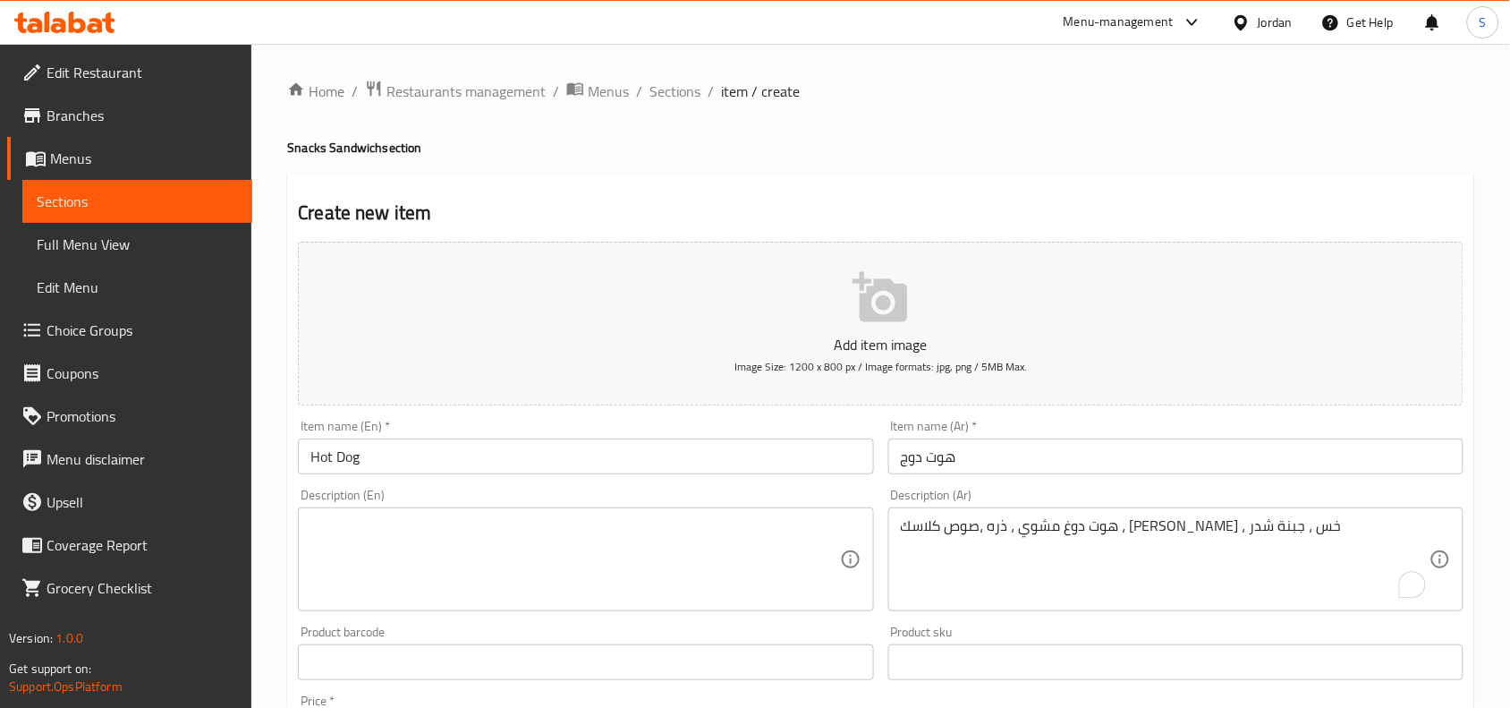
click at [485, 539] on textarea at bounding box center [574, 559] width 529 height 85
paste textarea "Grilled Hot Dog, Corn, Classic Sauce, Chips, Lettuce, Cheddar Cheese"
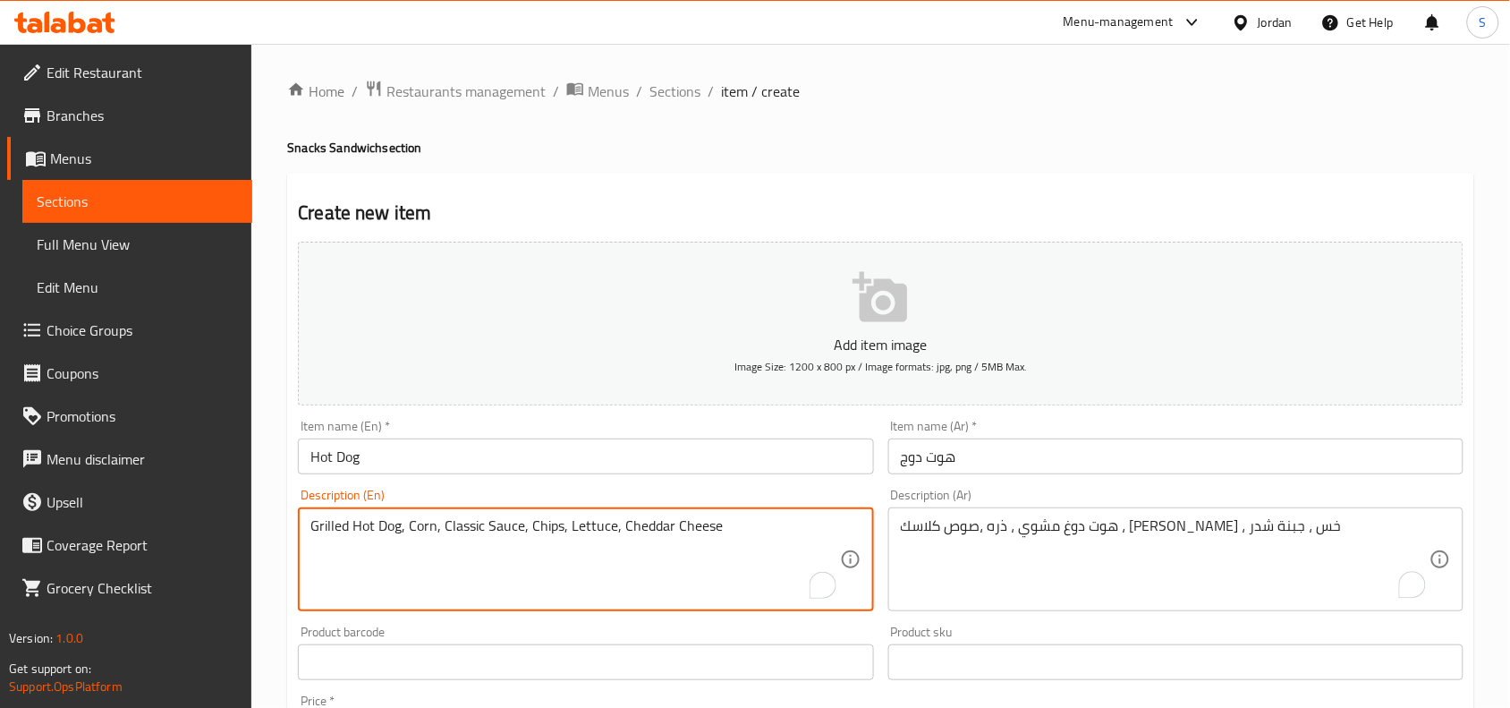
type textarea "Grilled Hot Dog, Corn, Classic Sauce, Chips, Lettuce, Cheddar Cheese"
click at [248, 547] on link "Coverage Report" at bounding box center [129, 544] width 245 height 43
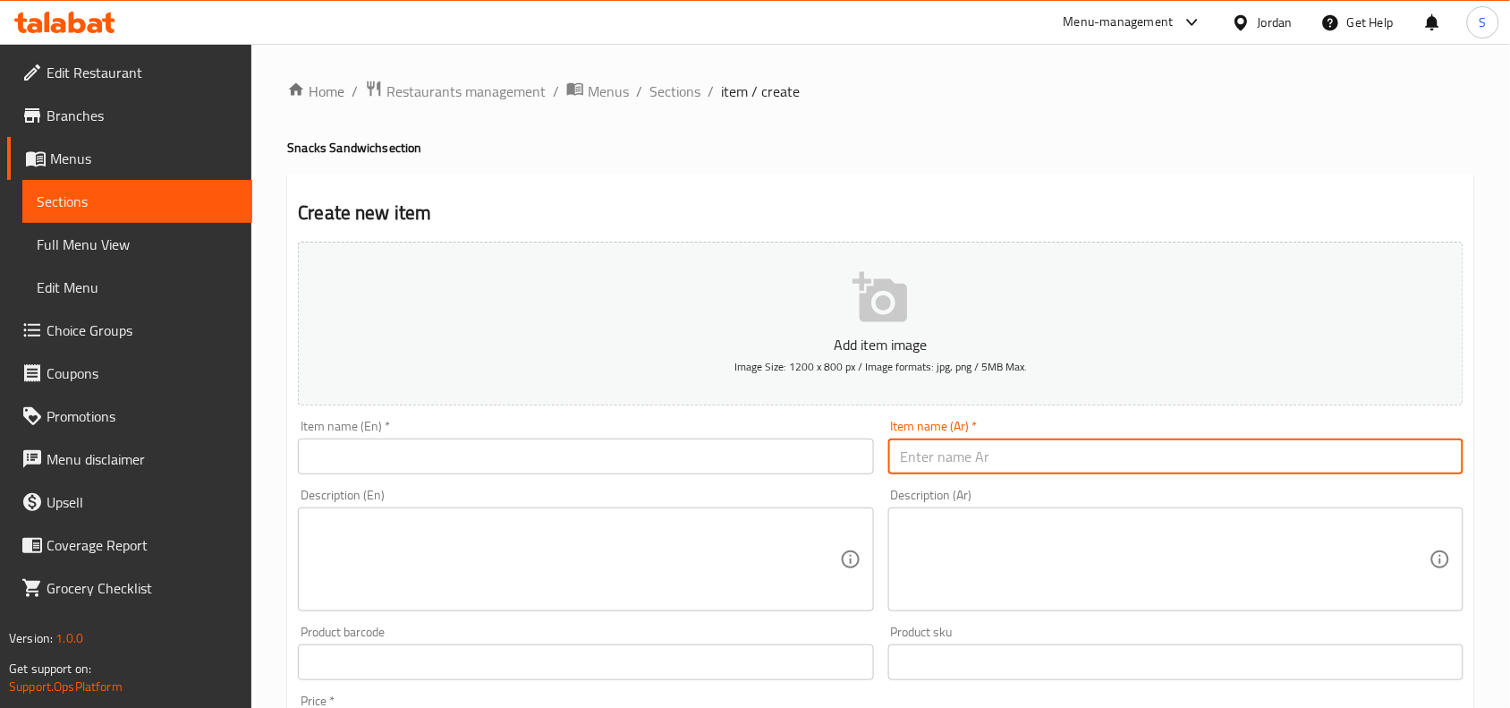
click at [1124, 462] on input "text" at bounding box center [1175, 456] width 575 height 36
click at [1065, 461] on input "text" at bounding box center [1175, 456] width 575 height 36
click at [693, 521] on div "Description (En) Description (En)" at bounding box center [585, 549] width 575 height 123
paste textarea "Grilled Hot Dog, Corn, Classic Sauce, Chips, Lettuce, Cheddar Cheese"
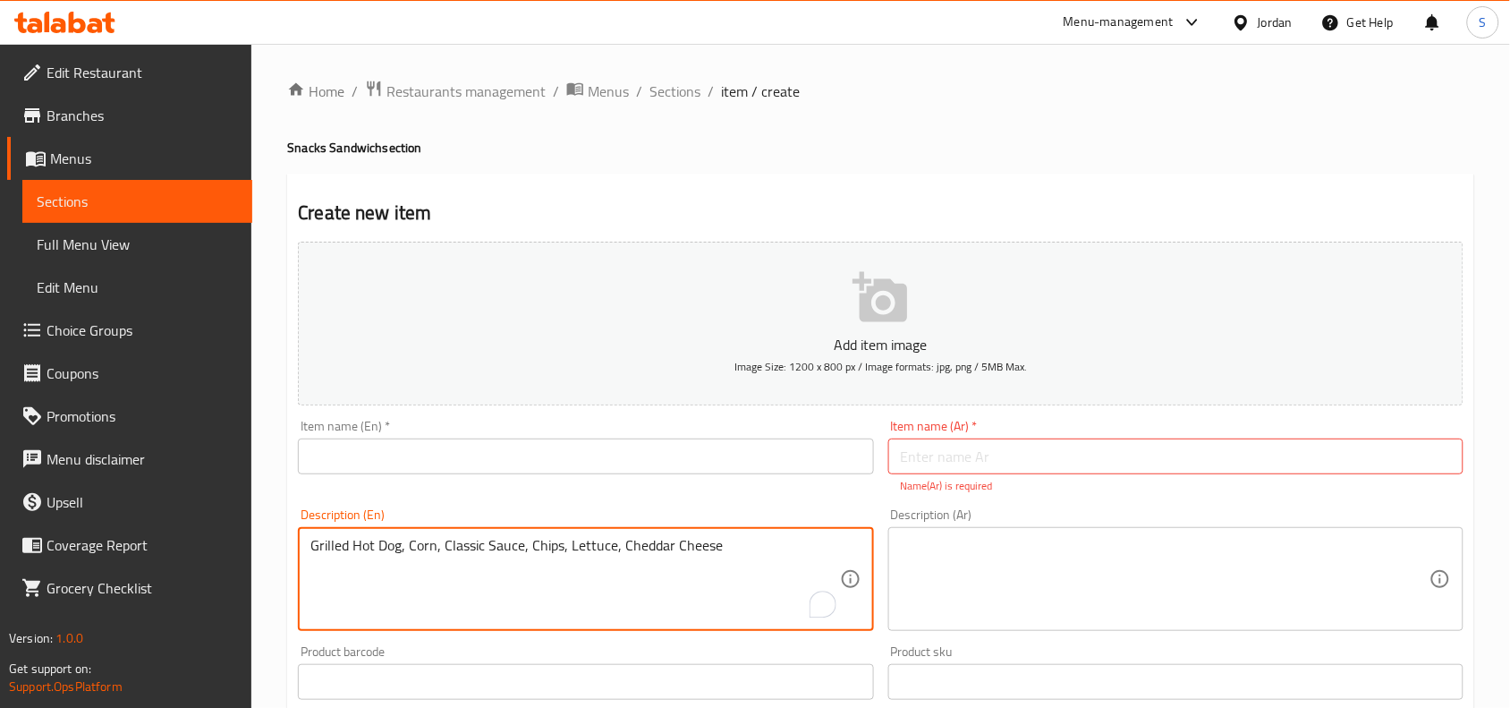
type textarea "Grilled Hot Dog, Corn, Classic Sauce, Chips, Lettuce, Cheddar Cheese"
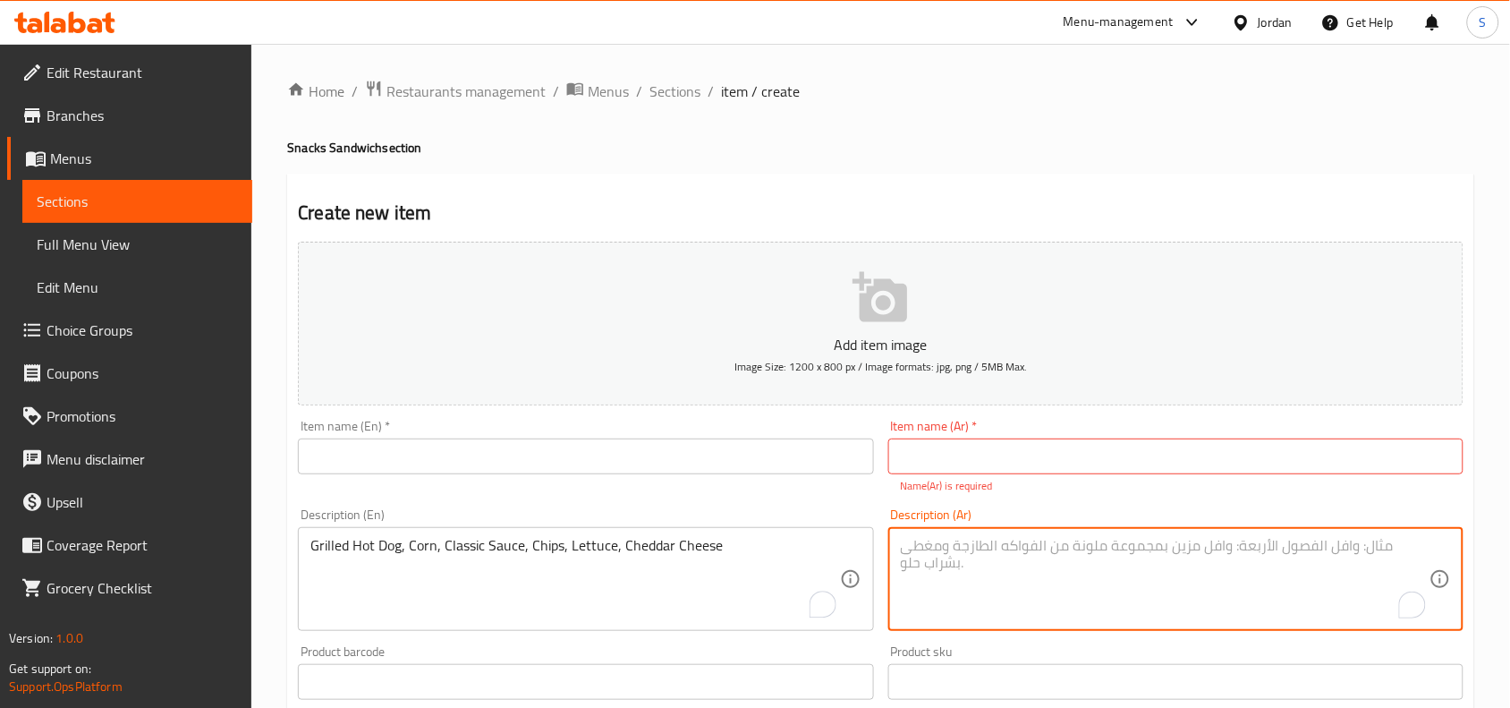
click at [1045, 550] on textarea "To enrich screen reader interactions, please activate Accessibility in Grammarl…" at bounding box center [1165, 579] width 529 height 85
paste textarea "هوت دوغ مشوي ، ذره ،صوص كلاسك ، شيبس ، خس ، جبنة شدر"
type textarea "هوت دوغ مشوي ، ذره ،صوص كلاسك ، شيبس ، خس ، جبنة شدر"
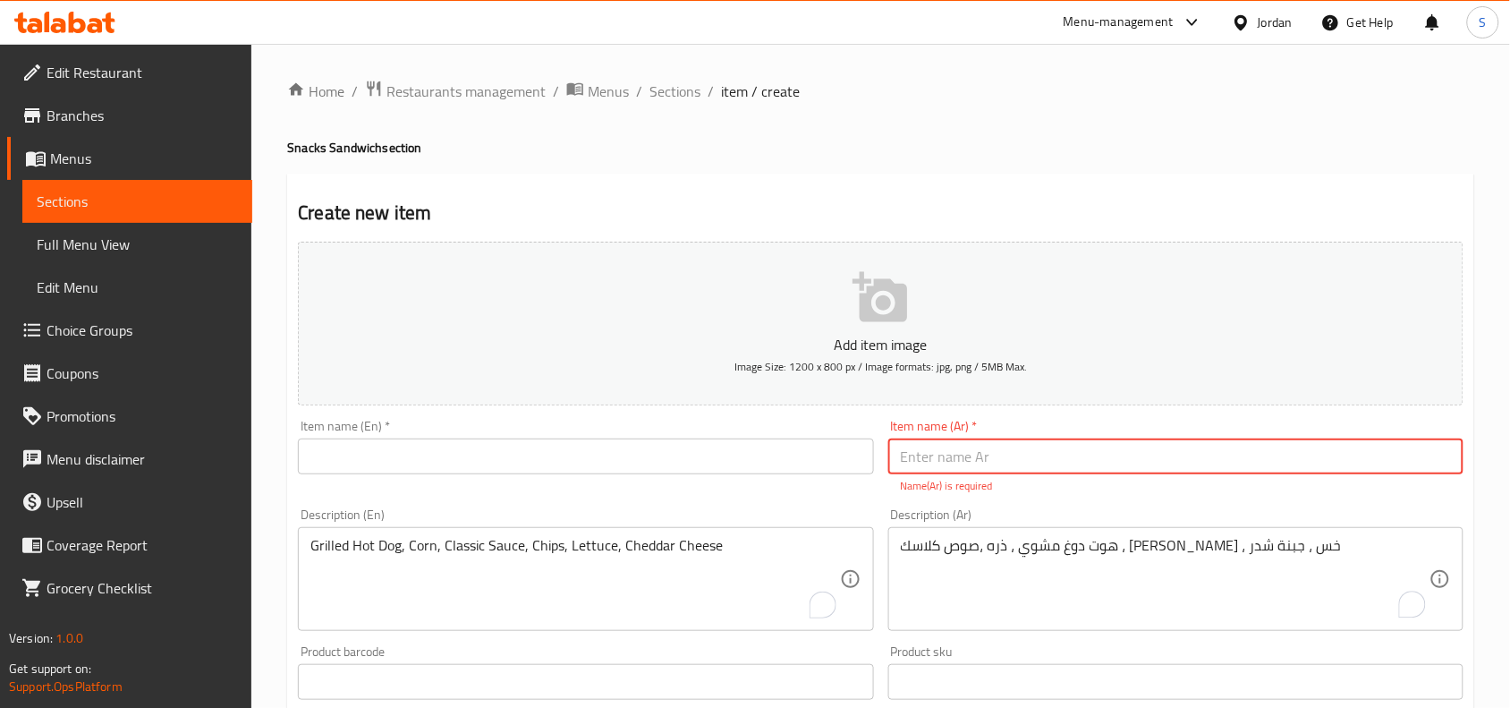
click at [1047, 444] on input "text" at bounding box center [1175, 456] width 575 height 36
paste input "هوت دوج"
type input "هوت دوج"
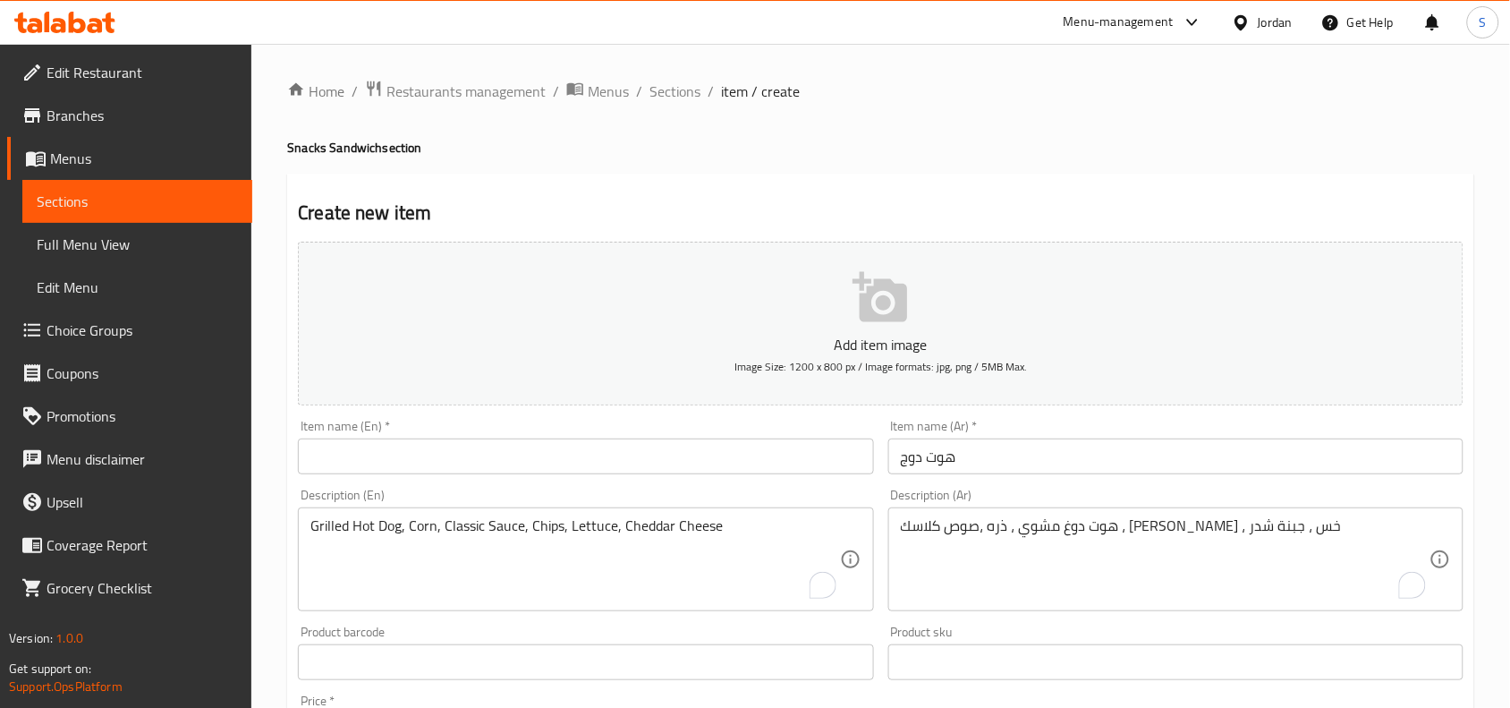
click at [403, 458] on input "text" at bounding box center [585, 456] width 575 height 36
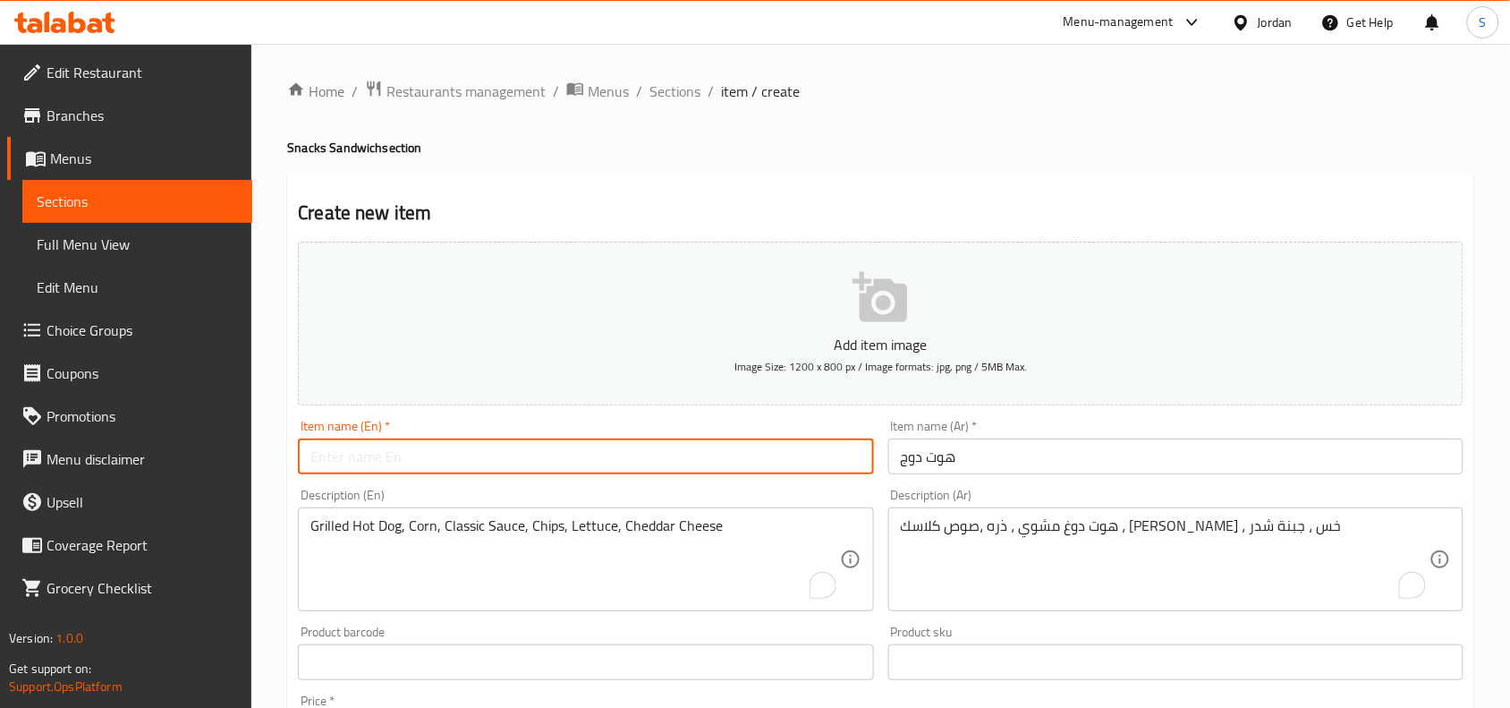
paste input "Hot Dog"
type input "Hot Dog"
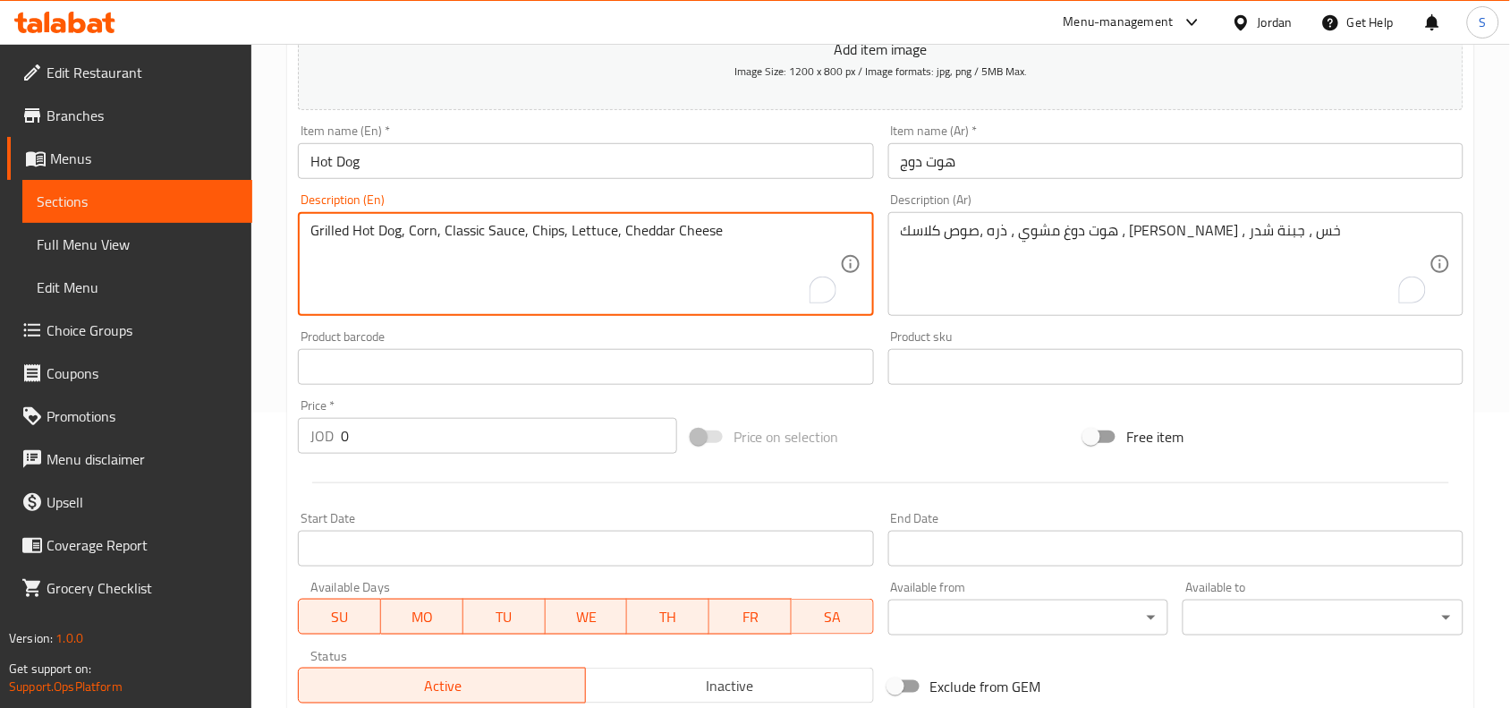
scroll to position [335, 0]
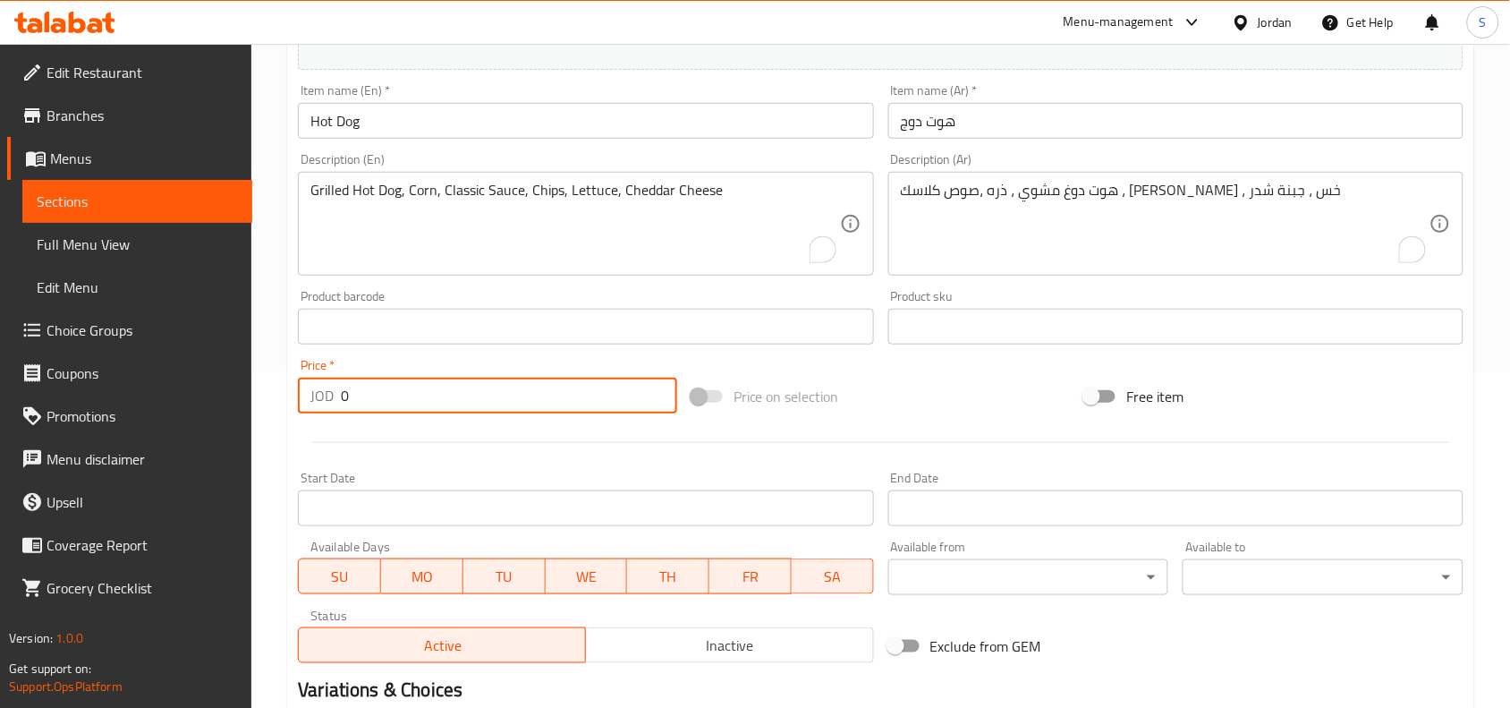
drag, startPoint x: 394, startPoint y: 394, endPoint x: 172, endPoint y: 374, distance: 222.7
click at [225, 377] on div "Edit Restaurant Branches Menus Sections Full Menu View Edit Menu Choice Groups …" at bounding box center [755, 318] width 1510 height 1220
type input "3"
click at [944, 408] on div "Price on selection" at bounding box center [881, 396] width 394 height 48
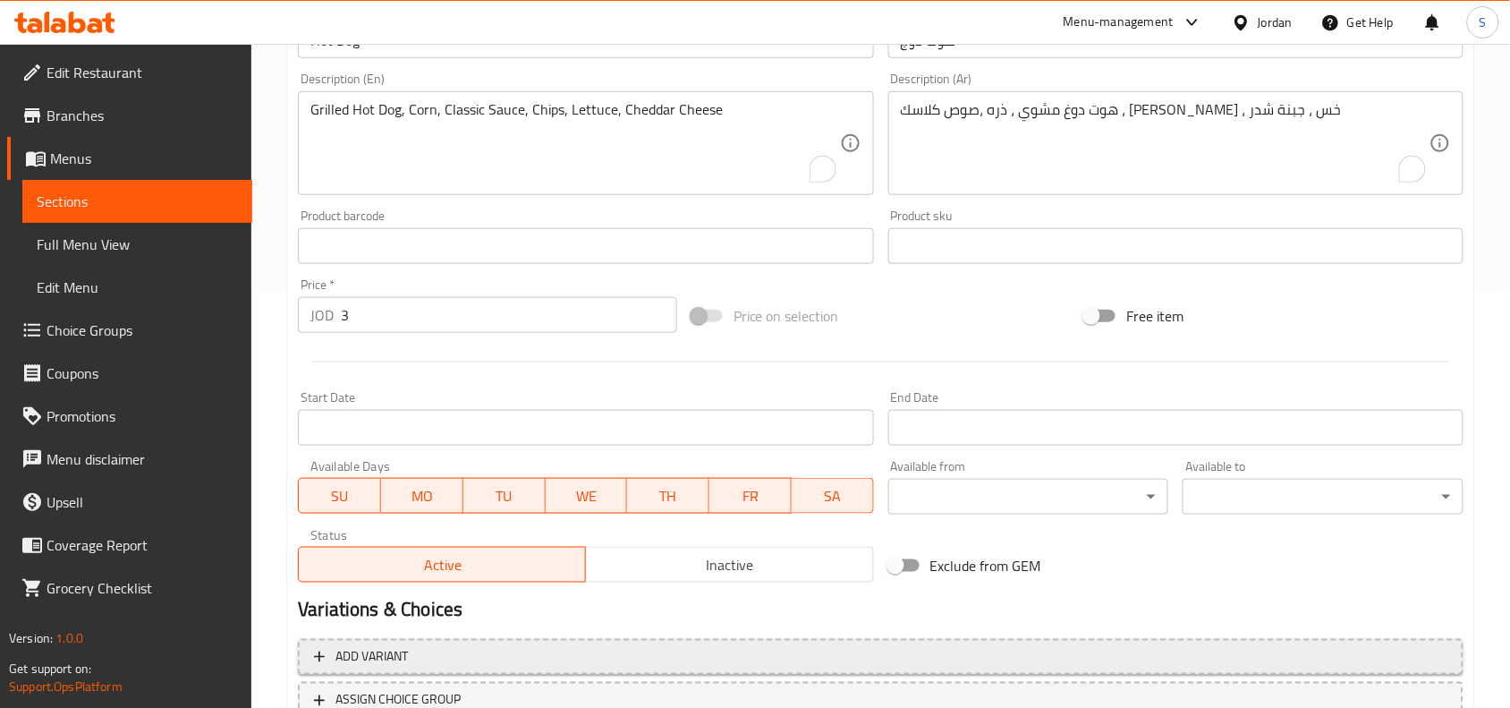
scroll to position [553, 0]
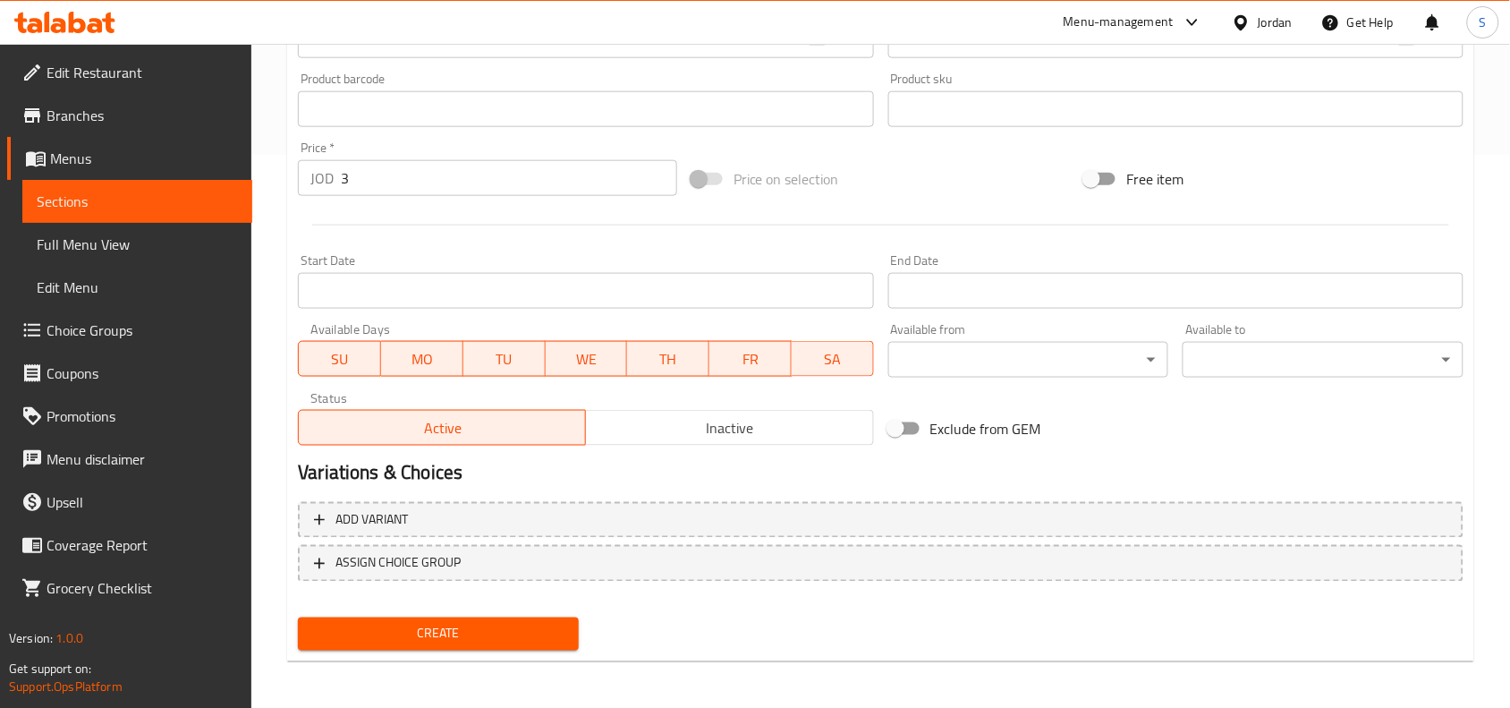
click at [458, 623] on span "Create" at bounding box center [438, 634] width 252 height 22
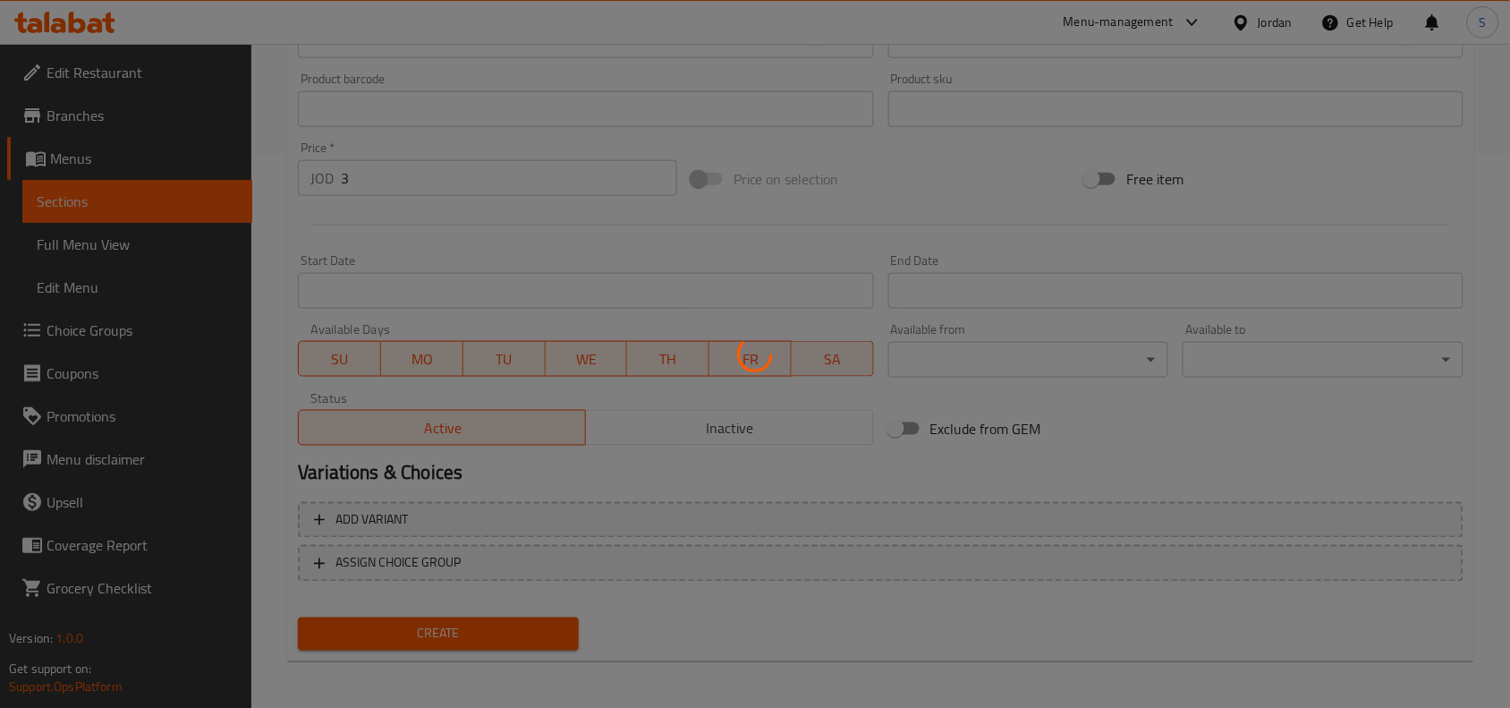
type input "0"
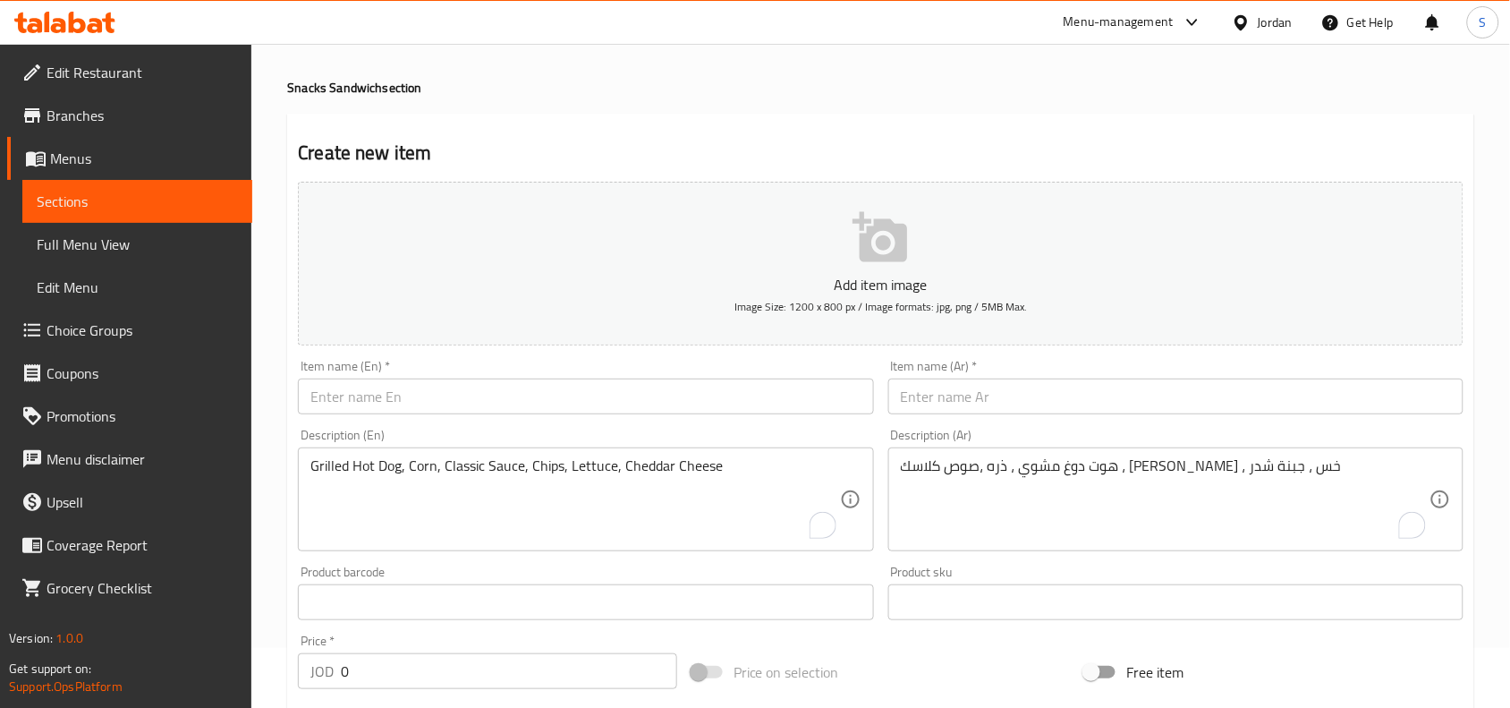
scroll to position [0, 0]
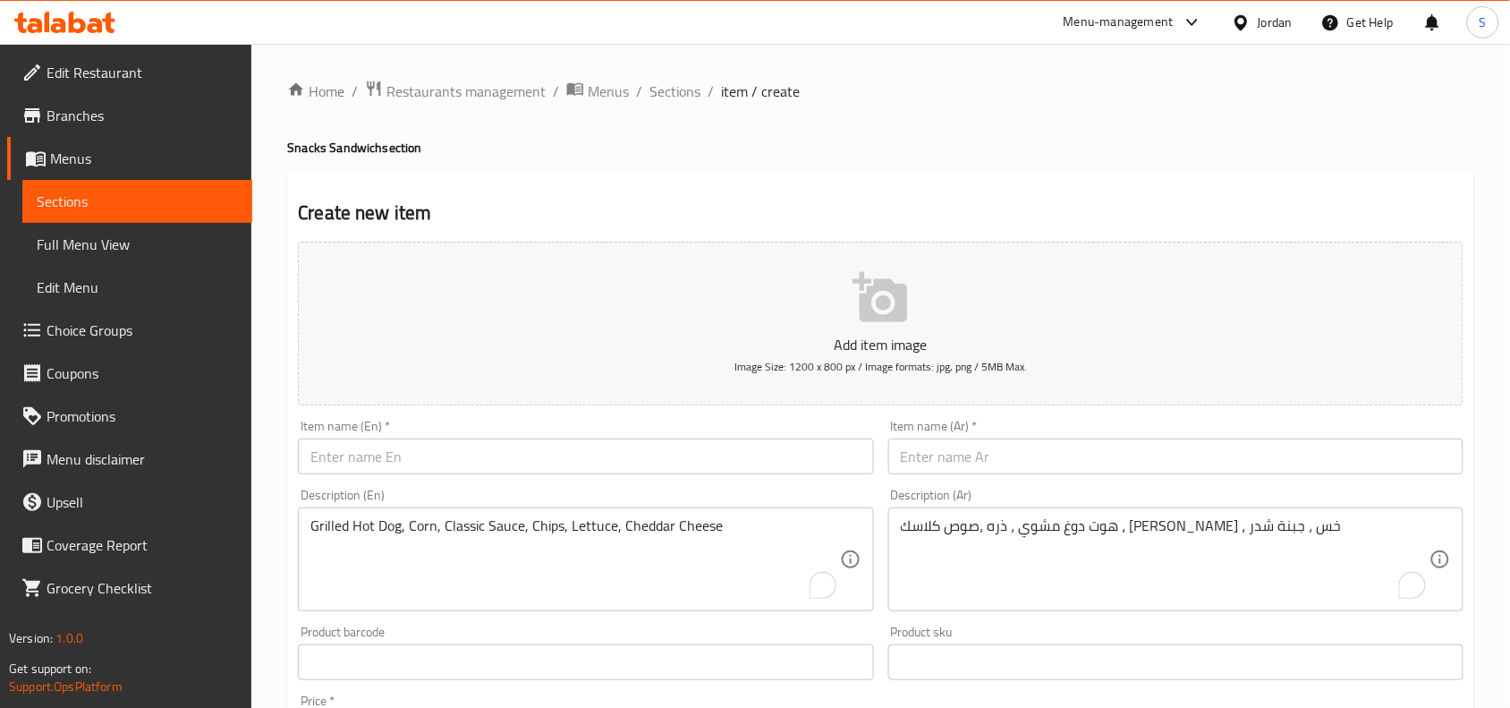
click at [615, 453] on input "text" at bounding box center [585, 456] width 575 height 36
paste input "Chicken Zinger"
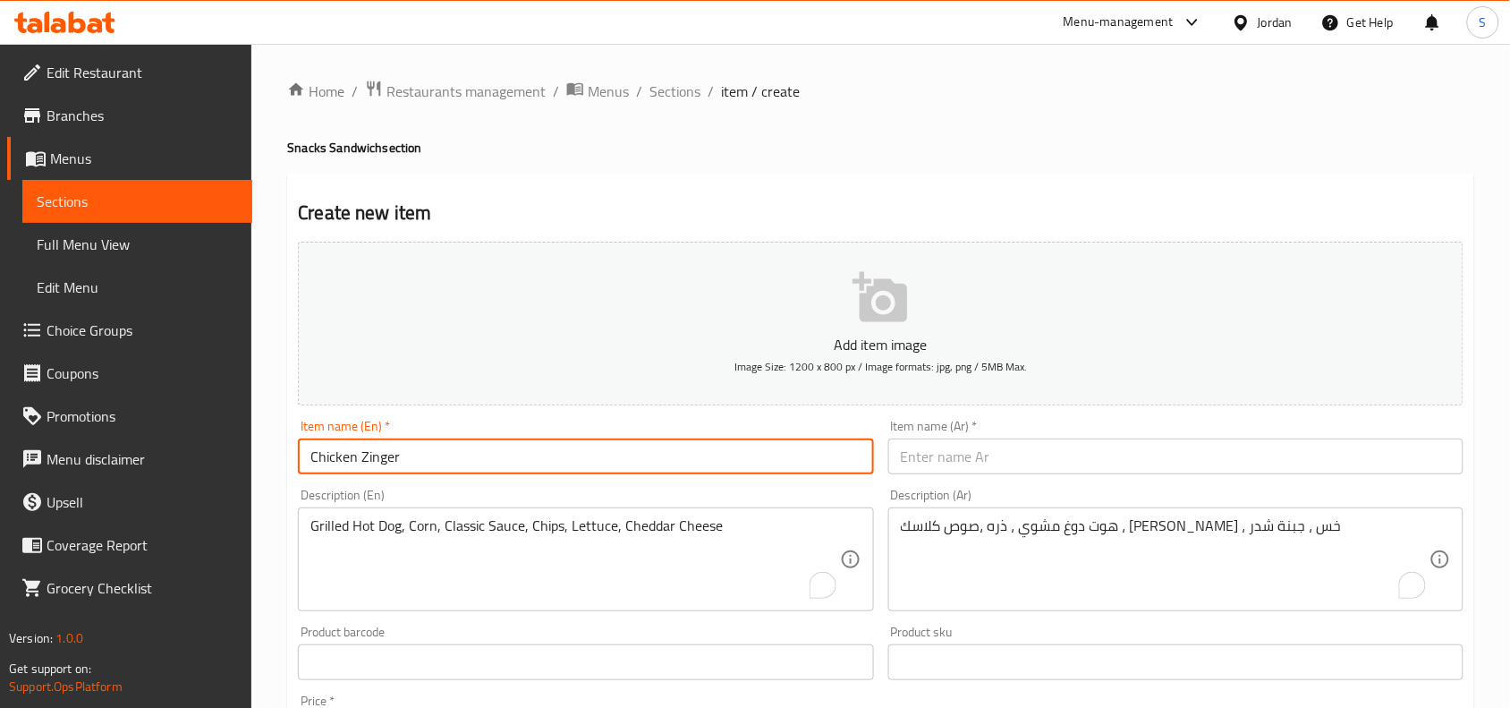
type input "Chicken Zinger Spicy"
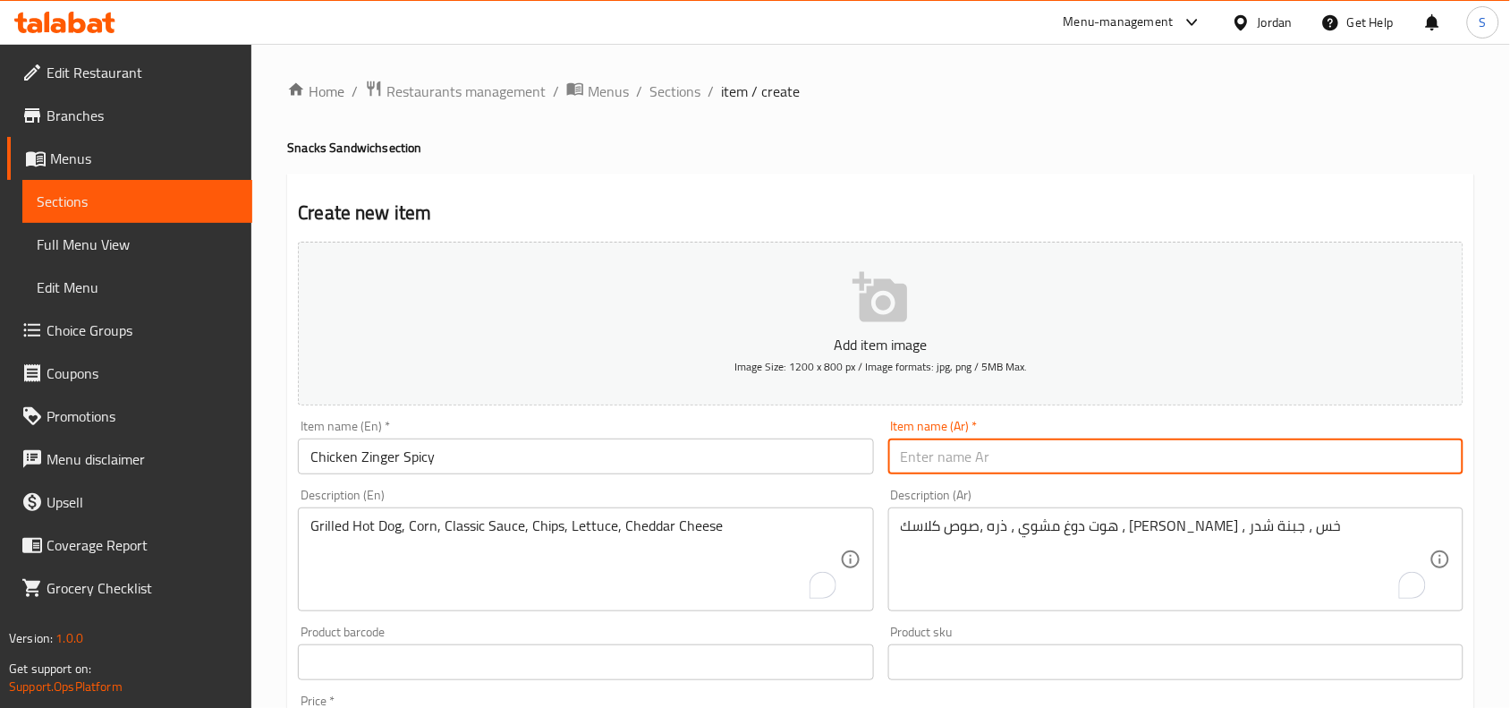
click at [1141, 459] on input "text" at bounding box center [1175, 456] width 575 height 36
paste input "زنجر حار"
click at [1119, 454] on input "زنجر حار" at bounding box center [1175, 456] width 575 height 36
click at [922, 461] on input "زنجر حار" at bounding box center [1175, 456] width 575 height 36
type input "زنجر دجاج حار"
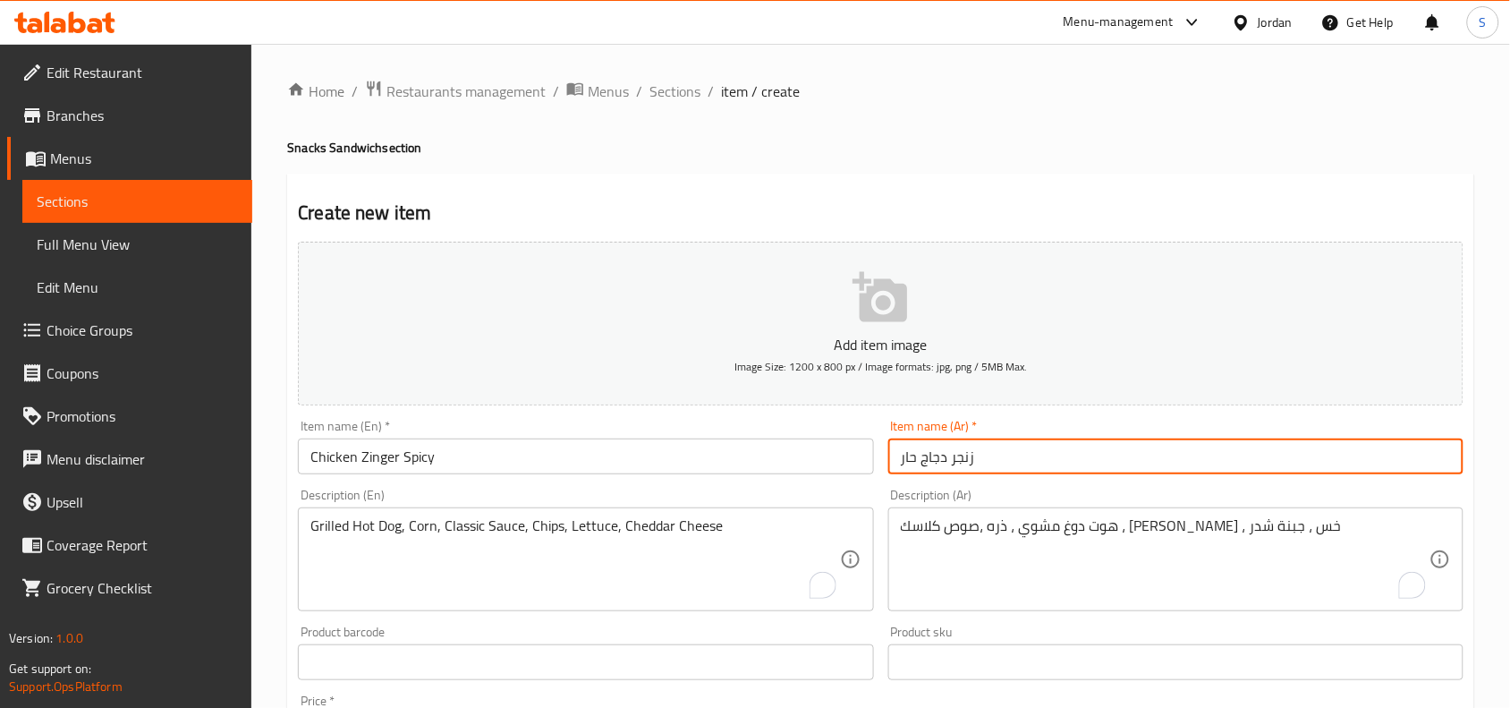
click at [1058, 506] on div "Description (Ar) هوت دوغ مشوي ، ذره ،صوص كلاسك ، شيبس ، خس ، جبنة شدر Descripti…" at bounding box center [1175, 549] width 575 height 123
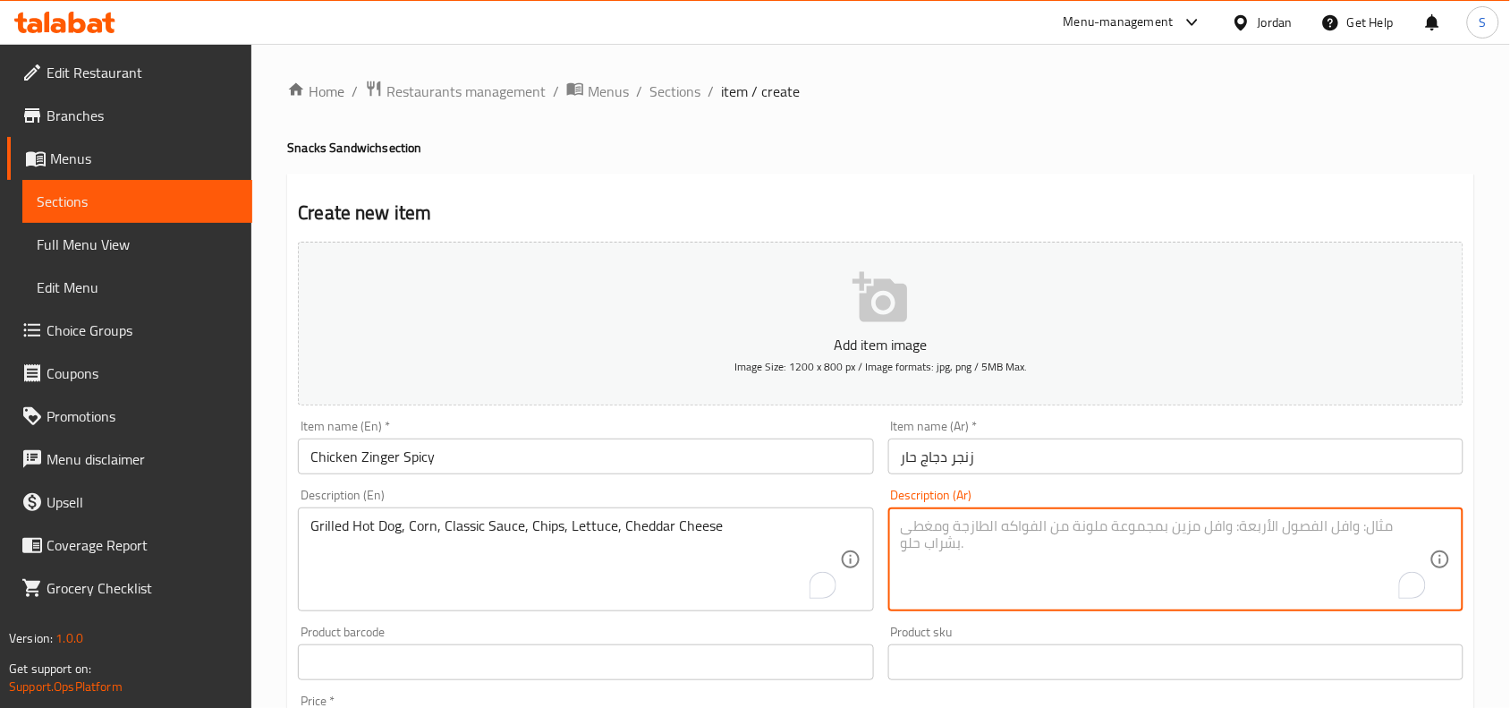
click at [1058, 523] on textarea "To enrich screen reader interactions, please activate Accessibility in Grammarl…" at bounding box center [1165, 559] width 529 height 85
paste textarea "زنجر دجاج ،صوص الداينمايت، خس، بندوره، هلابينو، تيركي، جبنه شدر"
type textarea "زنجر دجاج ،صوص الداينمايت، خس، بندوره، هلابينو، تيركي، جبنه شدر"
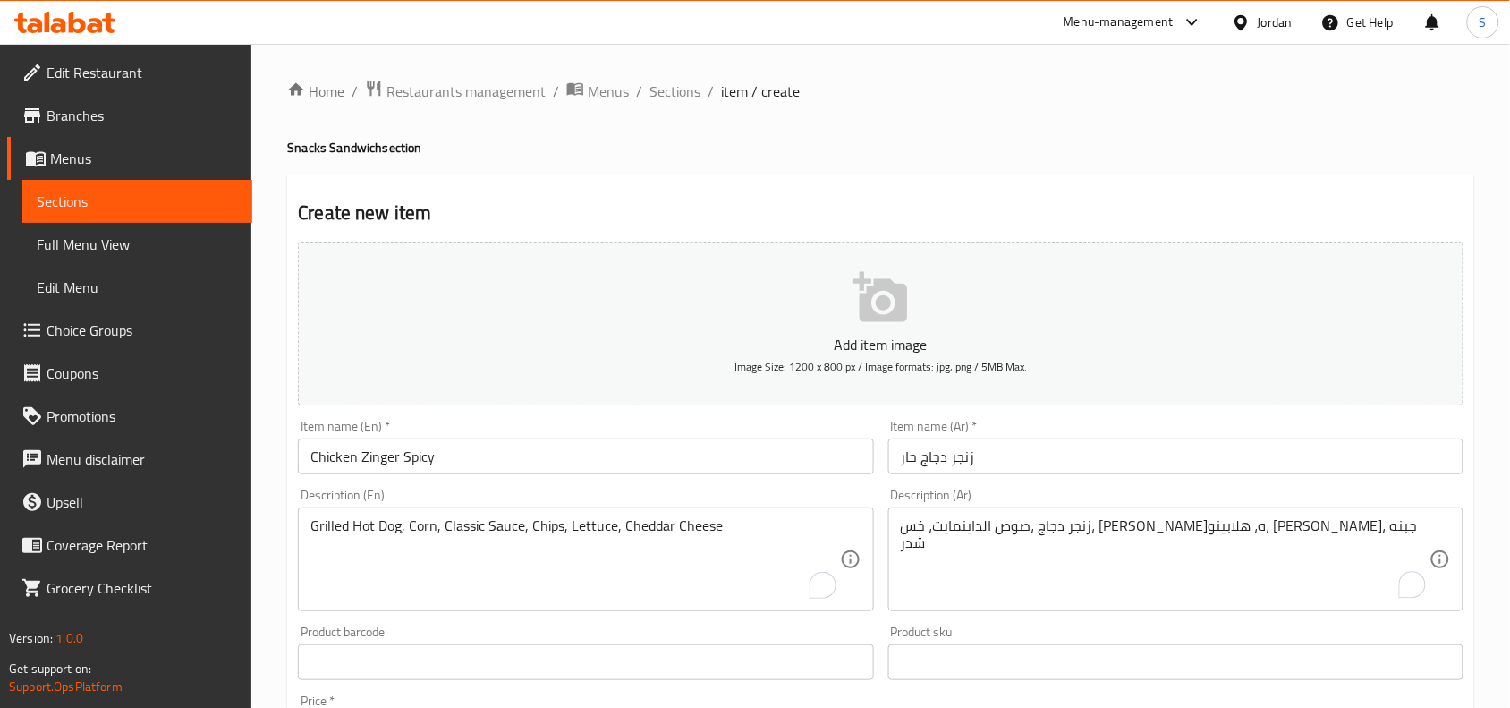
click at [503, 541] on textarea "Grilled Hot Dog, Corn, Classic Sauce, Chips, Lettuce, Cheddar Cheese" at bounding box center [574, 559] width 529 height 85
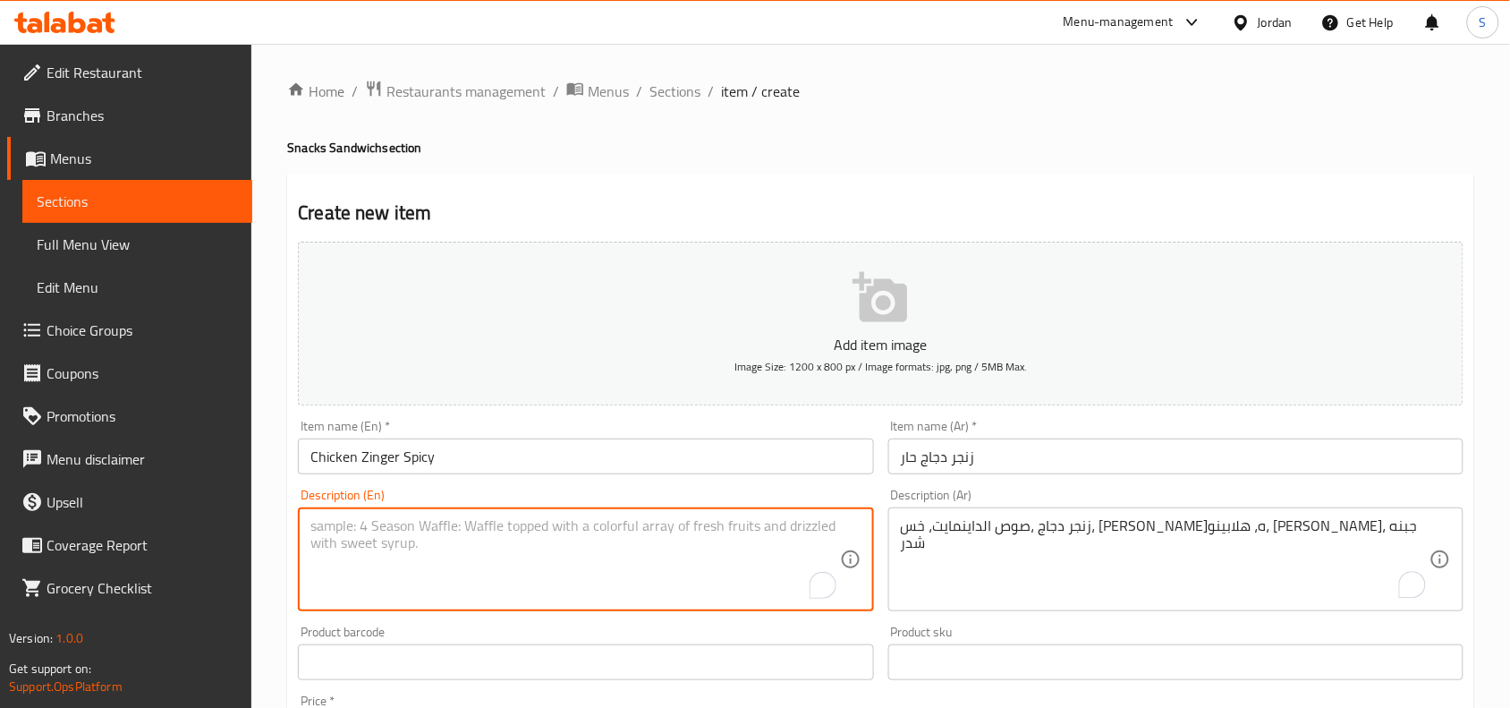
paste textarea "Chicken Zinger, Dynamite Sauce, Lettuce, Tomato, Jalapeño, Turkey, Cheddar Chee…"
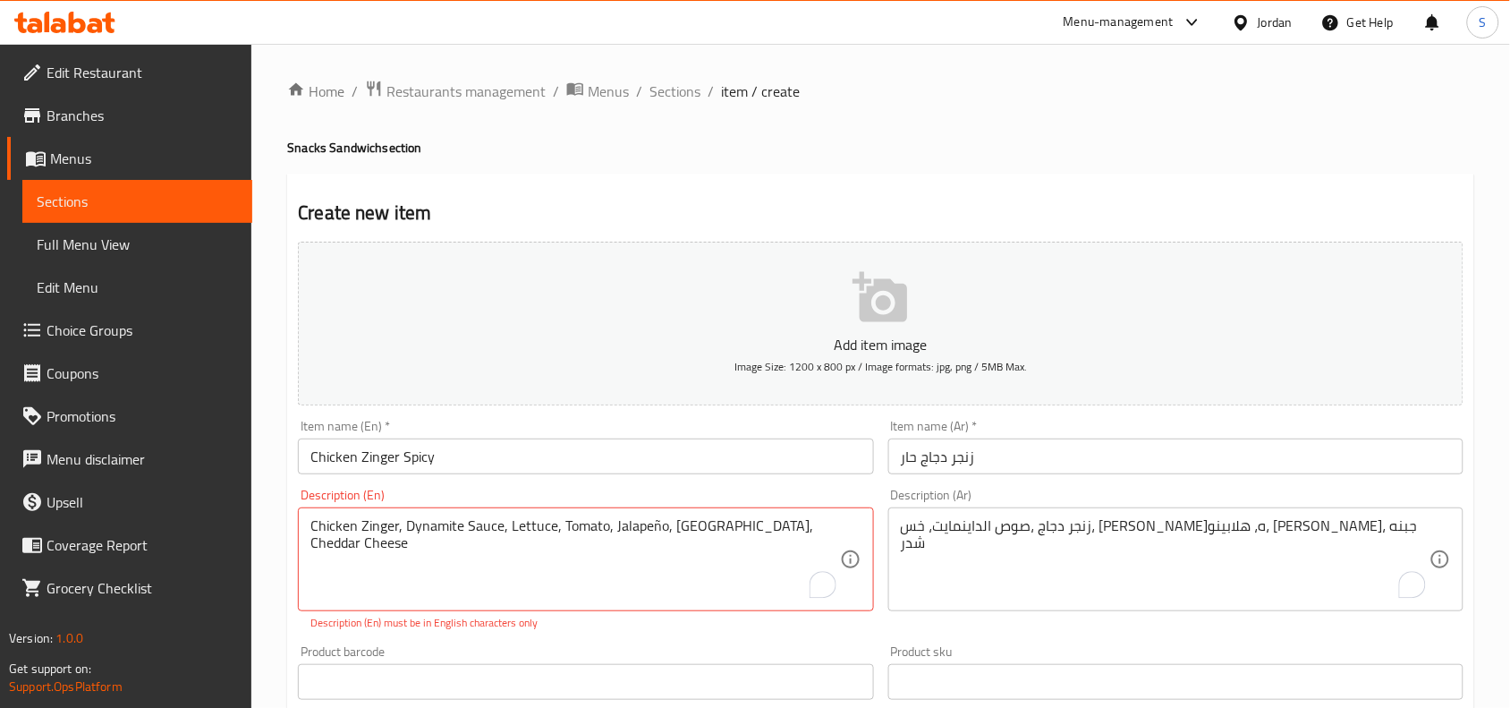
click at [1038, 636] on div "Description (Ar) زنجر دجاج ،صوص الداينمايت، خس، بندوره، هلابينو، تيركي، جبنه شد…" at bounding box center [1175, 559] width 589 height 157
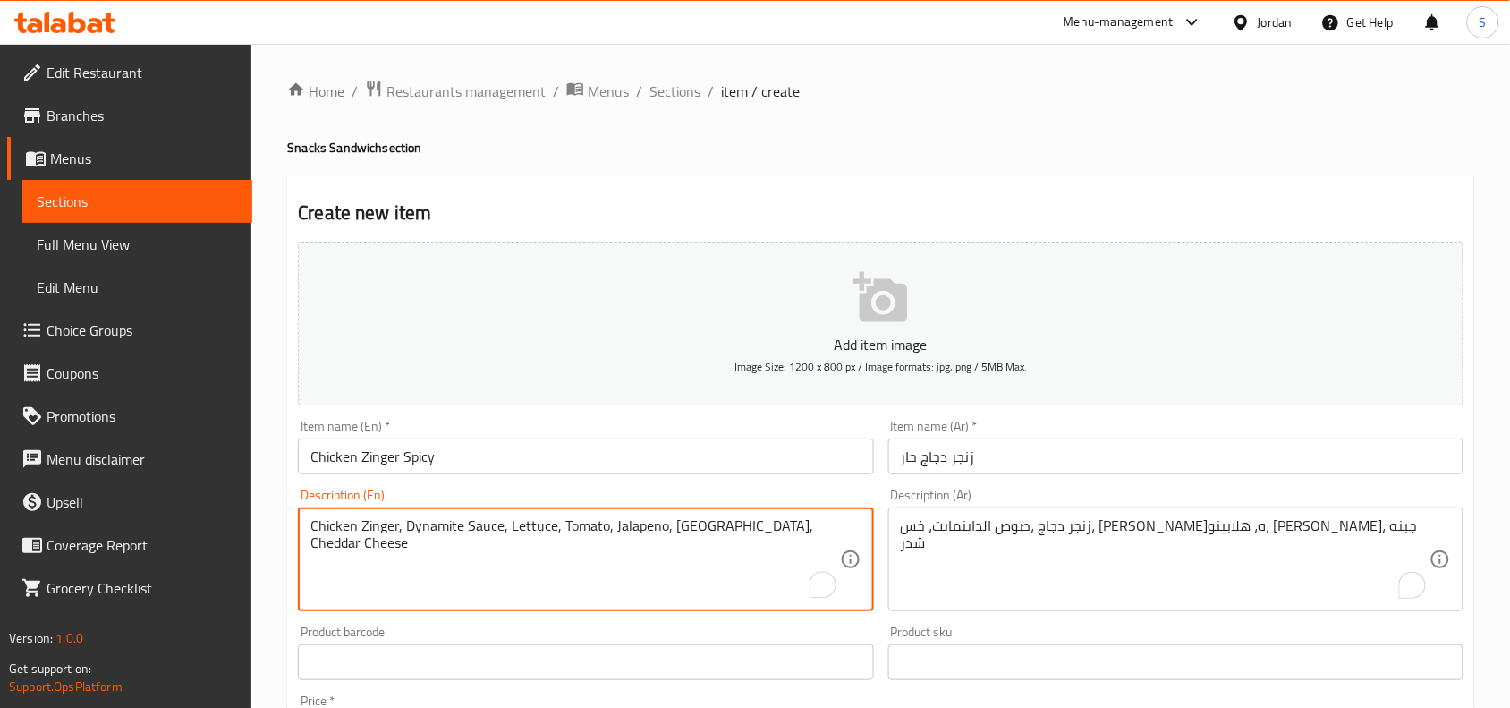
type textarea "Chicken Zinger, Dynamite Sauce, Lettuce, Tomato, Jalapeno, Turkey, Cheddar Chee…"
click at [1056, 623] on div "Product sku Product sku" at bounding box center [1175, 652] width 589 height 69
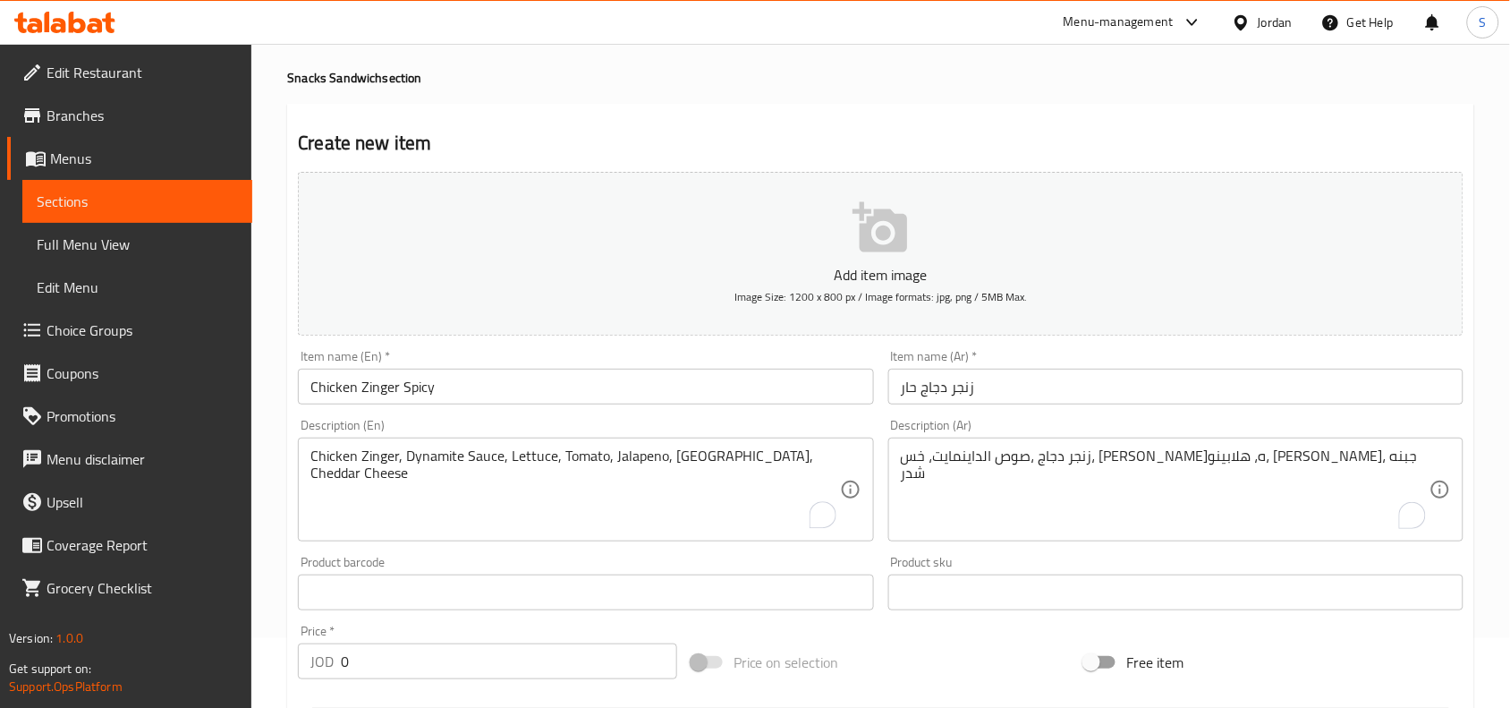
scroll to position [447, 0]
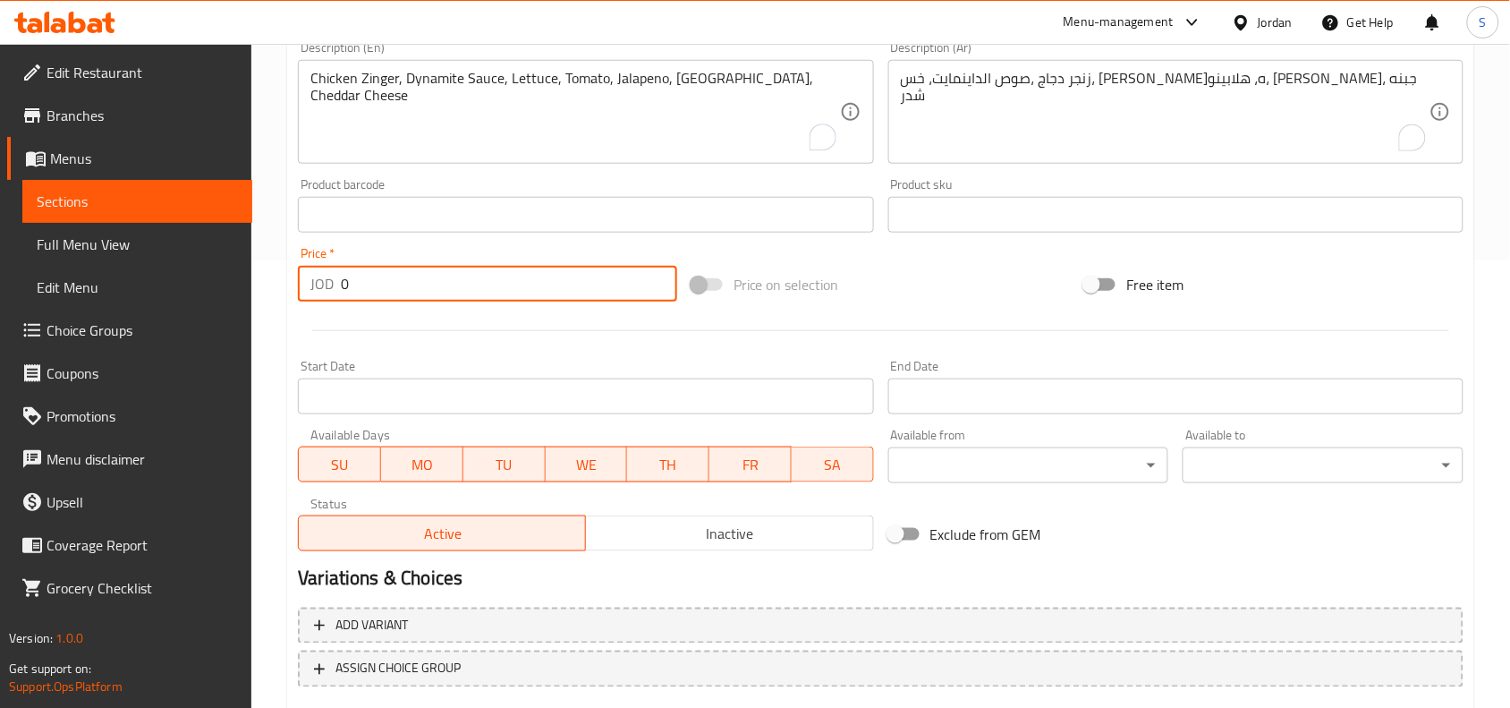
drag, startPoint x: 392, startPoint y: 284, endPoint x: 208, endPoint y: 269, distance: 184.8
click at [208, 269] on div "Edit Restaurant Branches Menus Sections Full Menu View Edit Menu Choice Groups …" at bounding box center [755, 207] width 1510 height 1220
type input "3"
click at [908, 288] on div "Price on selection" at bounding box center [881, 284] width 394 height 48
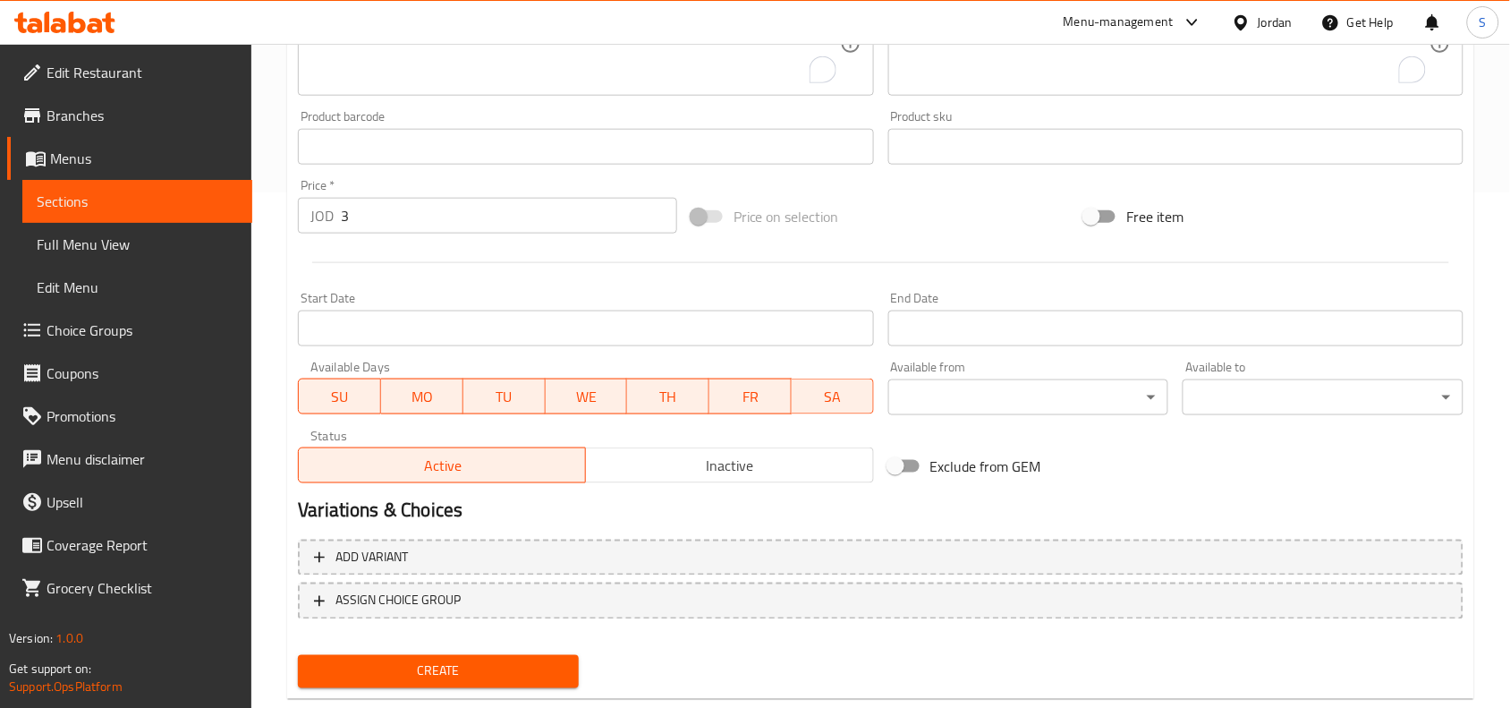
scroll to position [553, 0]
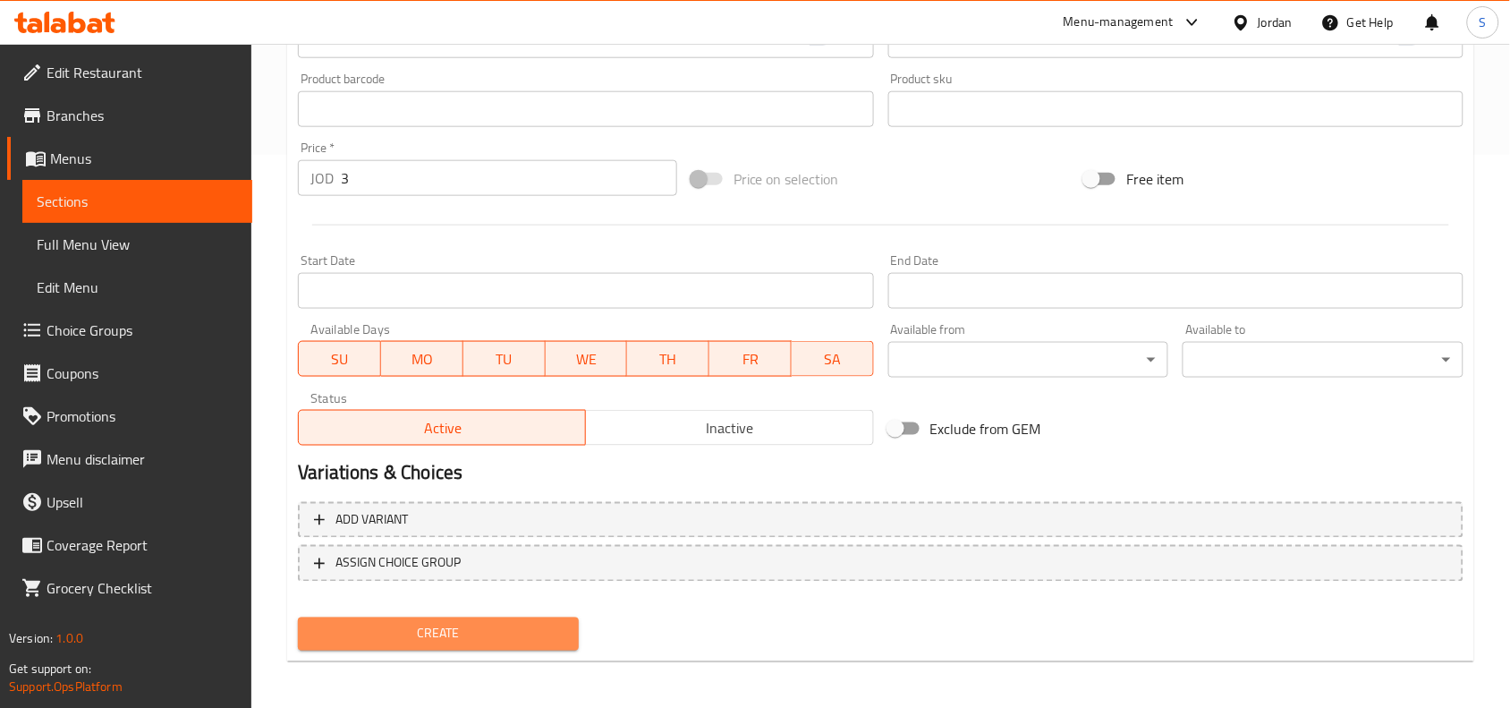
click at [458, 617] on button "Create" at bounding box center [438, 633] width 281 height 33
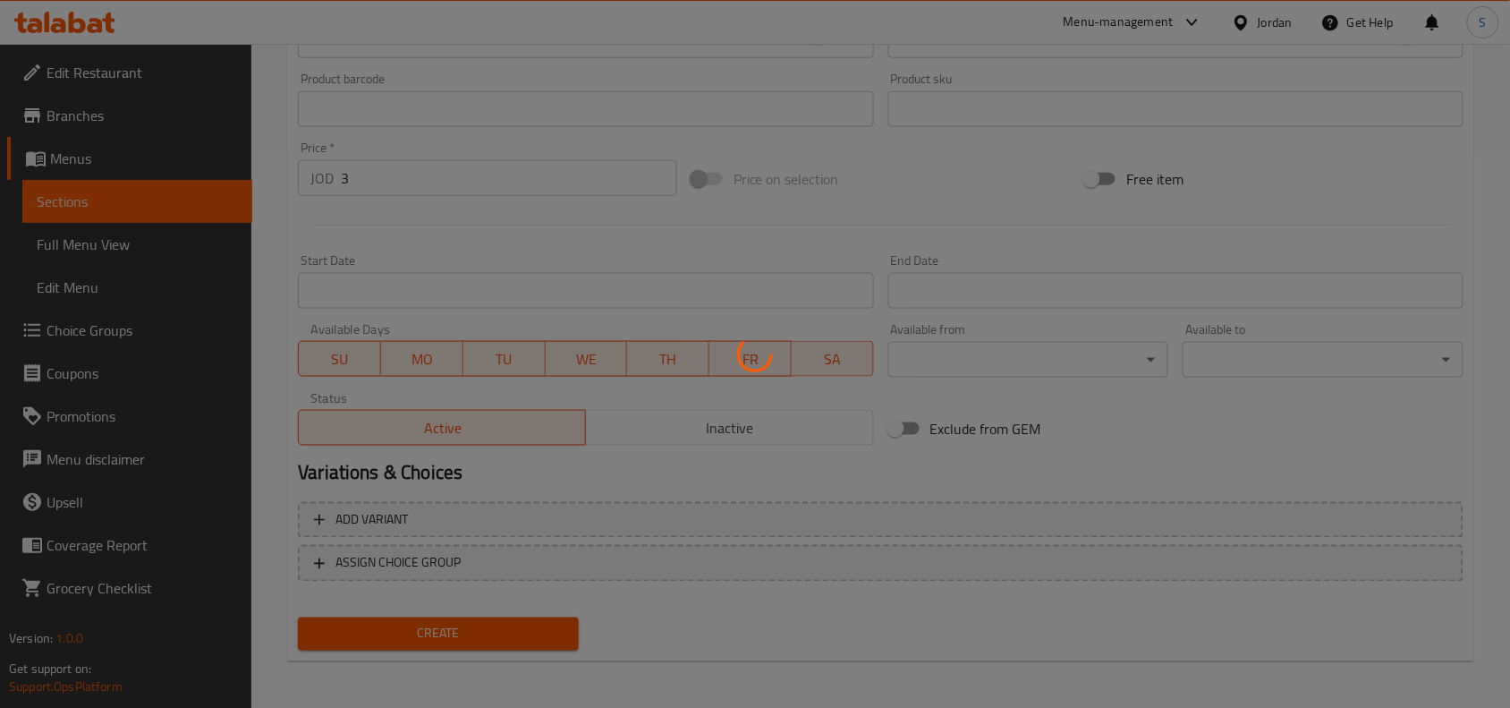
type input "0"
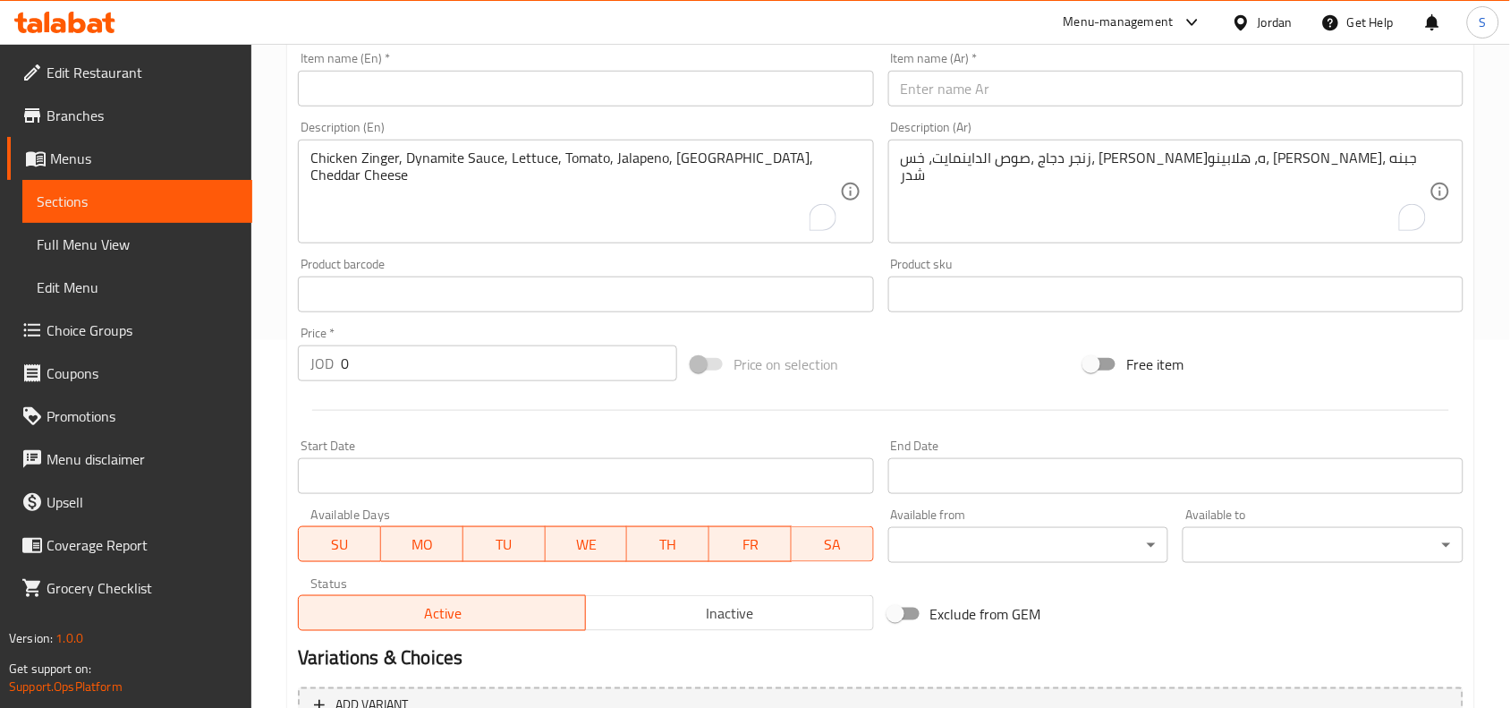
scroll to position [329, 0]
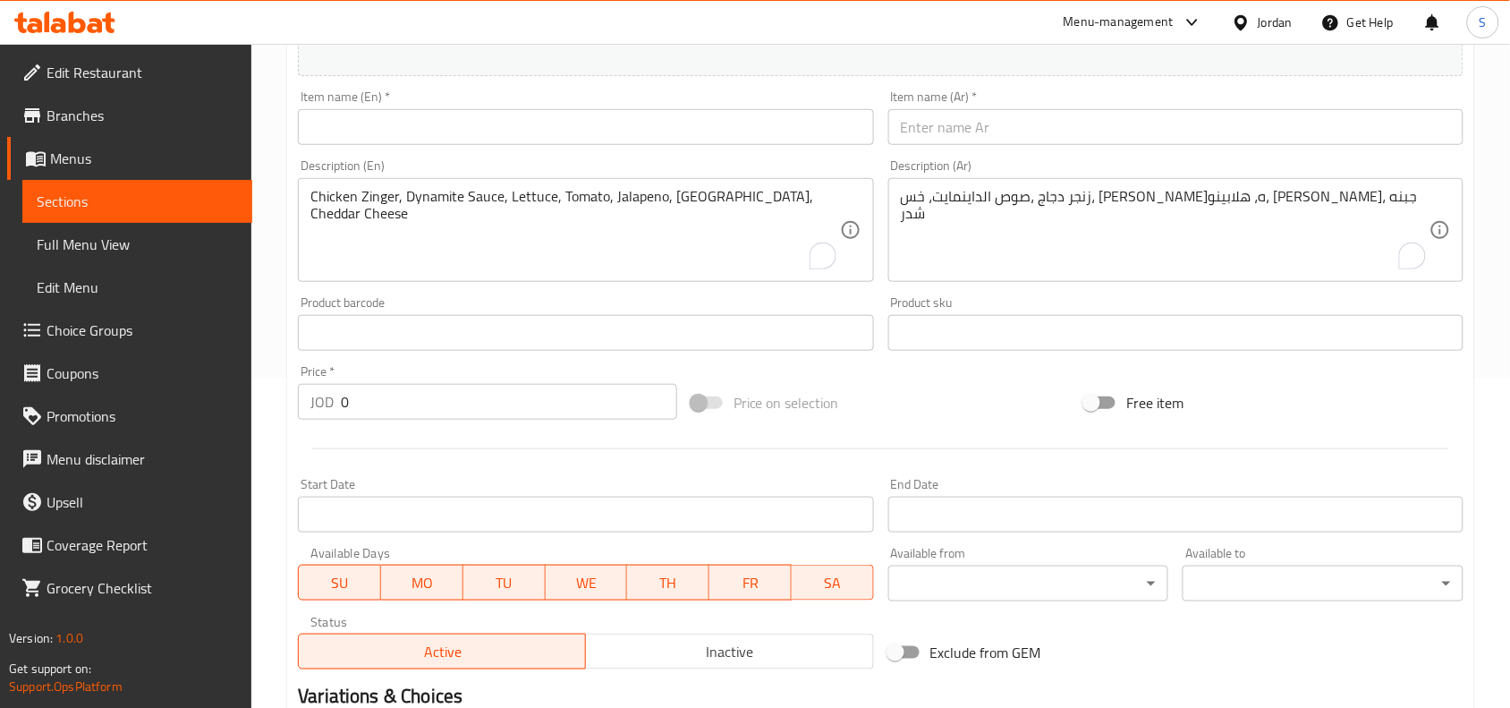
click at [497, 122] on input "text" at bounding box center [585, 127] width 575 height 36
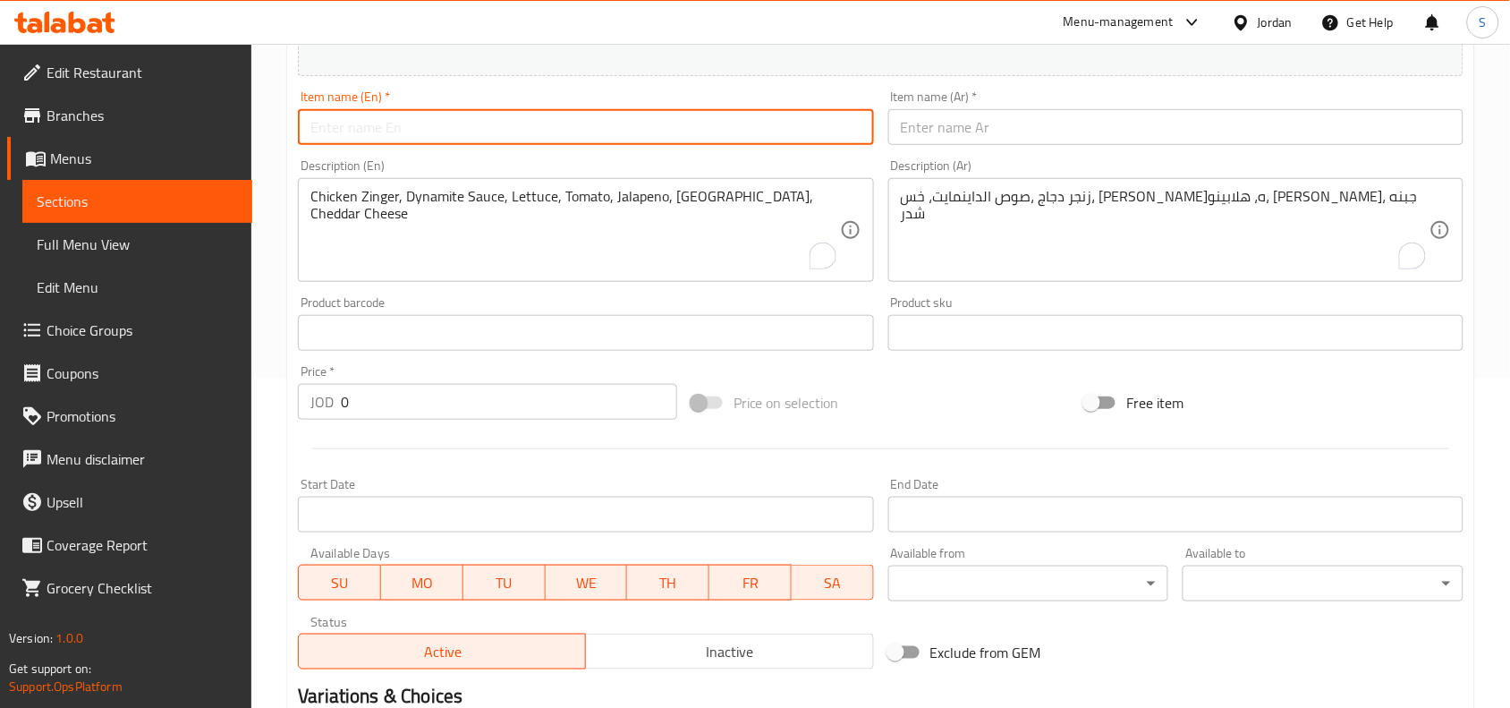
paste input "Chicken Zinger"
type input "Chicken Zinger Regular"
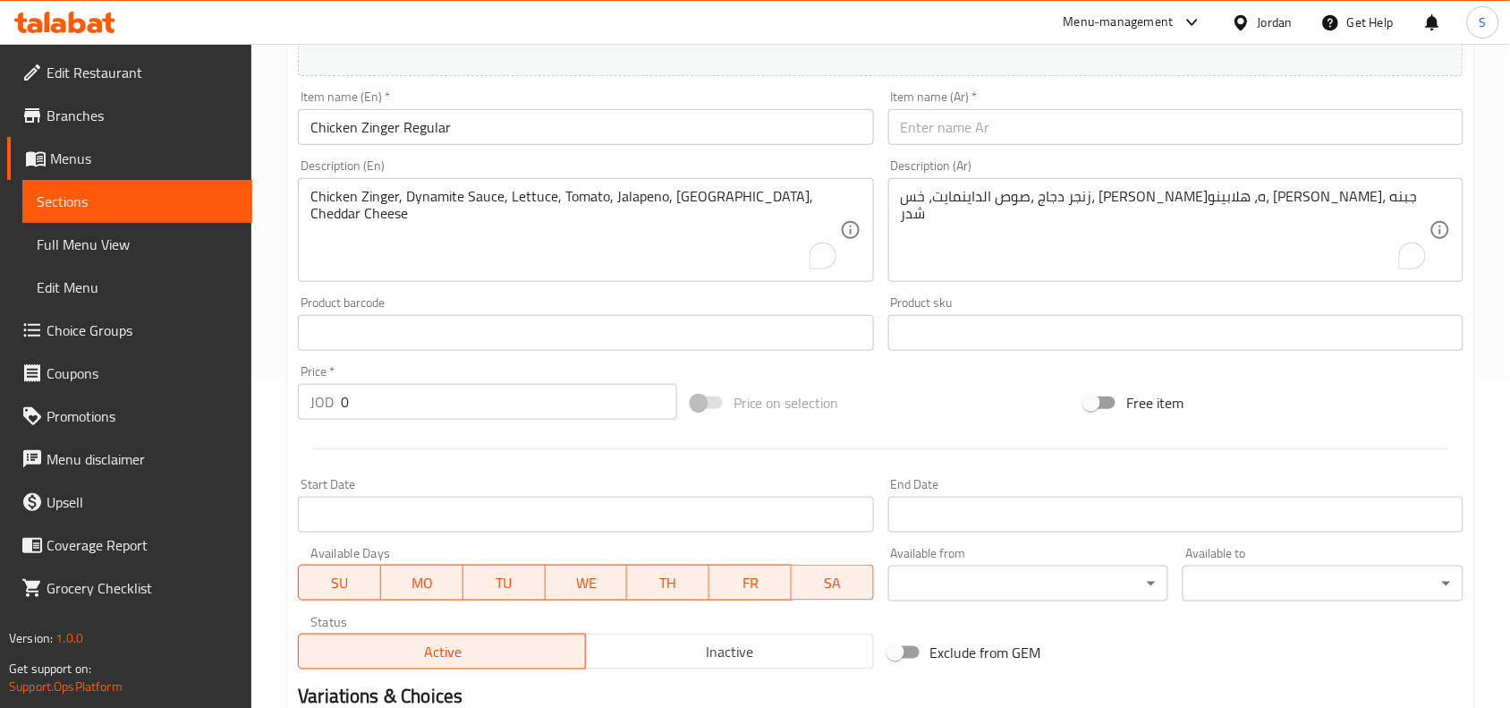
click at [1106, 126] on input "text" at bounding box center [1175, 127] width 575 height 36
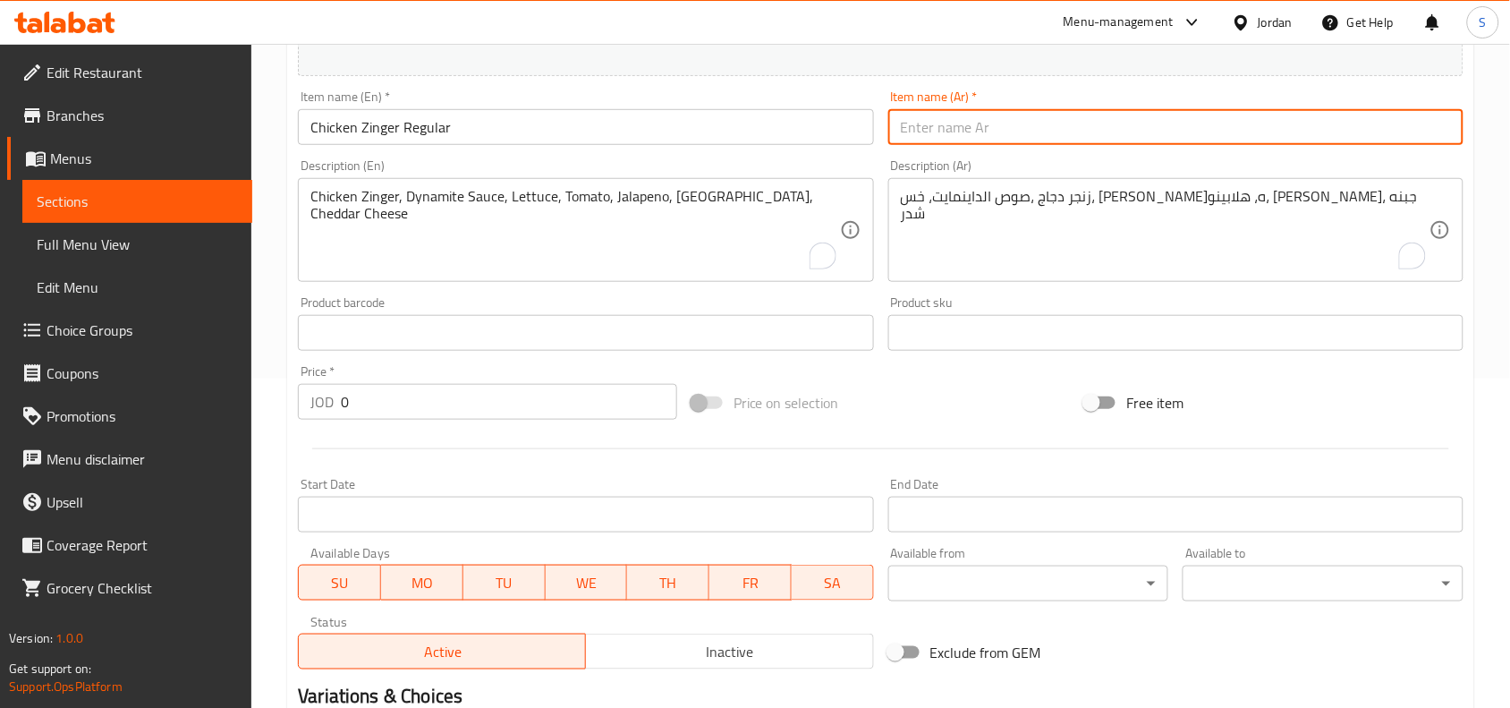
paste input "زنجر عادي"
click at [937, 126] on input "زنجر عادي" at bounding box center [1175, 127] width 575 height 36
click at [936, 131] on input "زنجر عادي" at bounding box center [1175, 127] width 575 height 36
type input "زنجر دجاج عادي"
click at [963, 400] on div "Price on selection" at bounding box center [881, 402] width 394 height 48
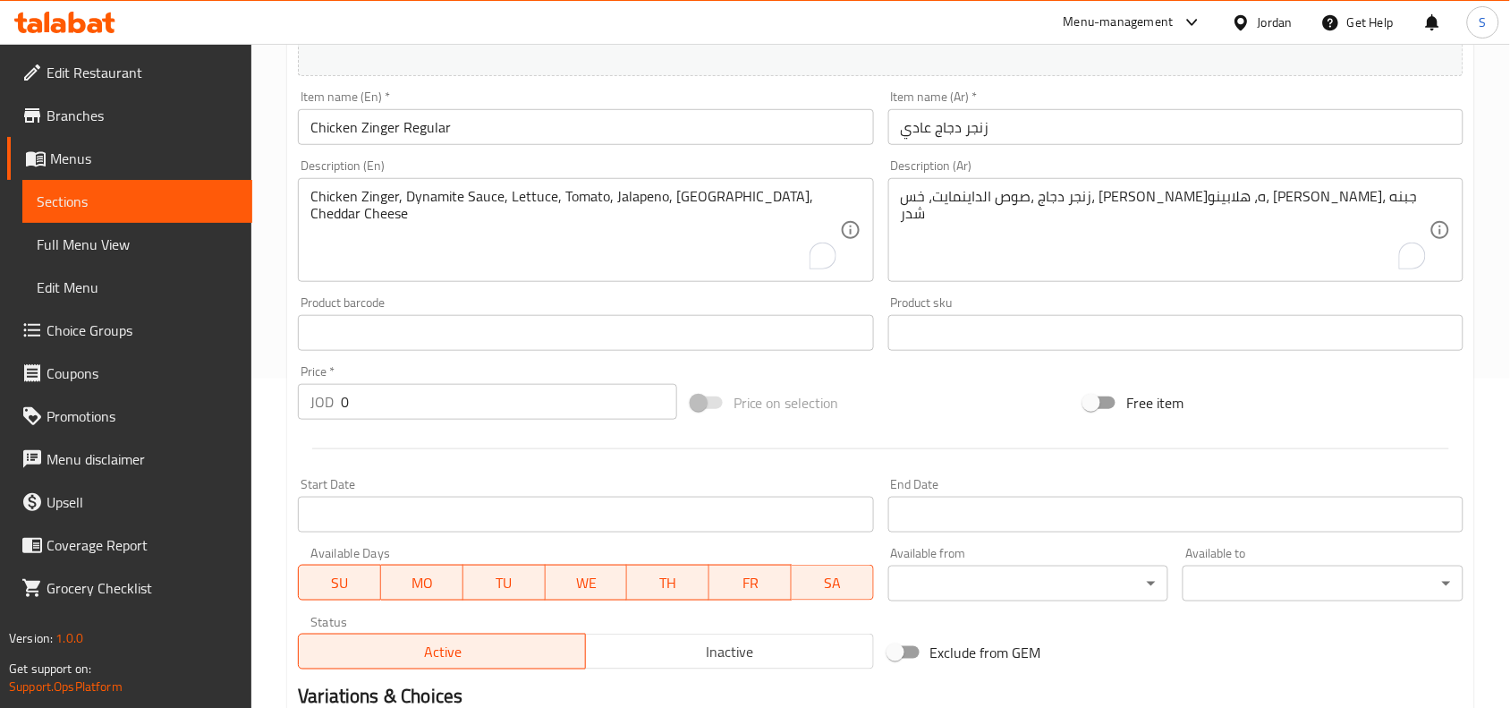
click at [1118, 215] on textarea "زنجر دجاج ،صوص الداينمايت، خس، بندوره، هلابينو، تيركي، جبنه شدر" at bounding box center [1165, 230] width 529 height 85
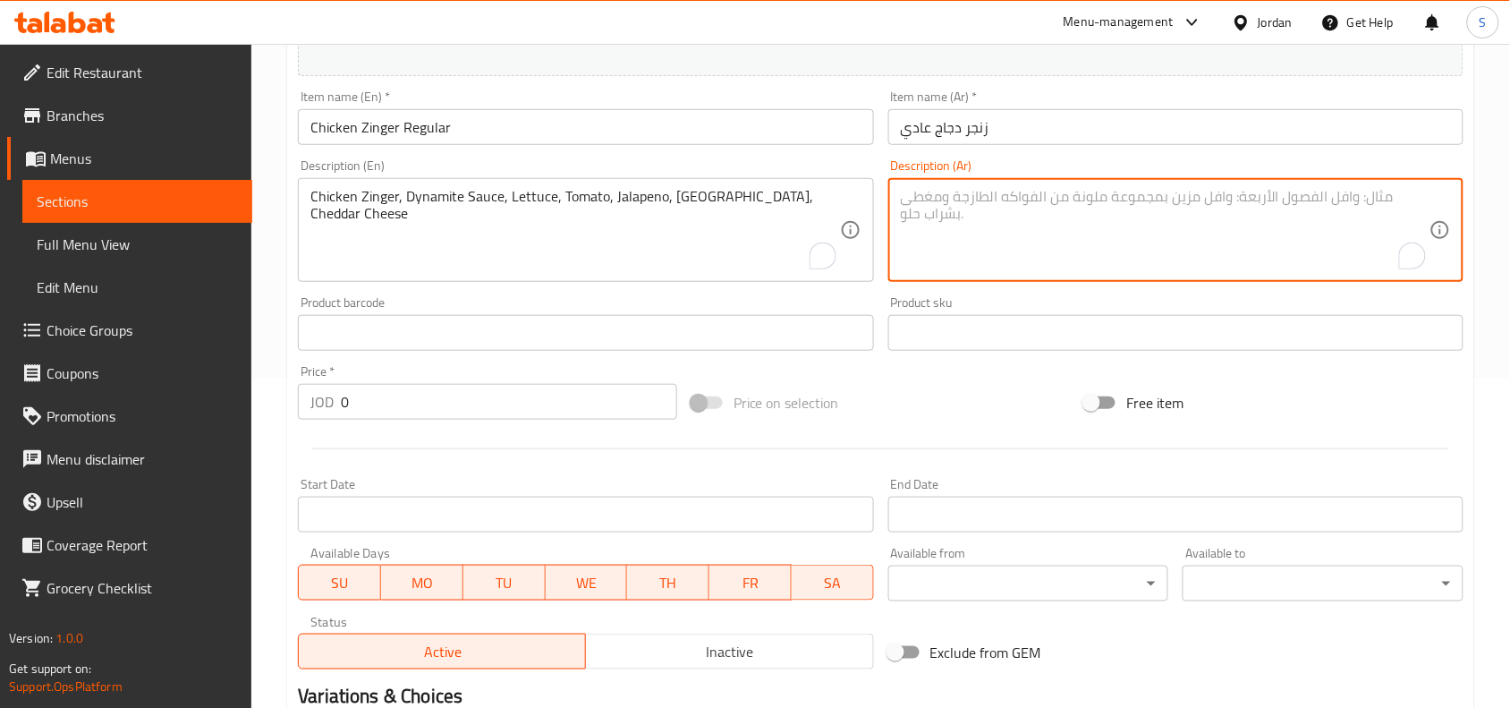
paste textarea "زنجر دجاج، صوص كلاسيك، خس،بندوره، مخلل، تيركي، جبنه شدر"
type textarea "زنجر دجاج، صوص كلاسيك، خس،بندوره، مخلل، تيركي، جبنه شدر"
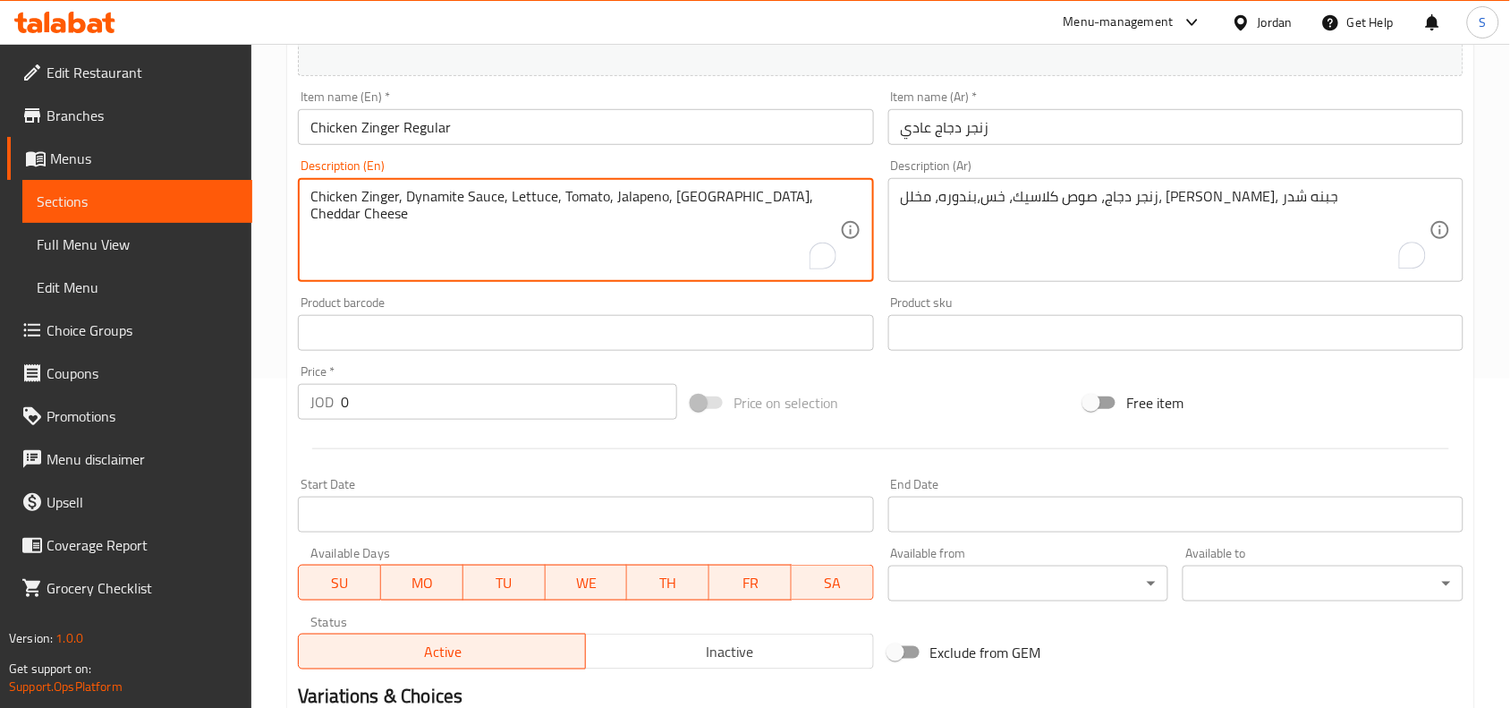
click at [629, 225] on textarea "Chicken Zinger, Dynamite Sauce, Lettuce, Tomato, Jalapeno, Turkey, Cheddar Chee…" at bounding box center [574, 230] width 529 height 85
paste textarea "Chicken Zinger, Classic Sauce, Lettuce, Tomato, Pickles, Turkey, Cheddar Cheese"
type textarea "Chicken Zinger, Classic Sauce, Lettuce, Tomato, Pickles, Turkey, Cheddar Cheese"
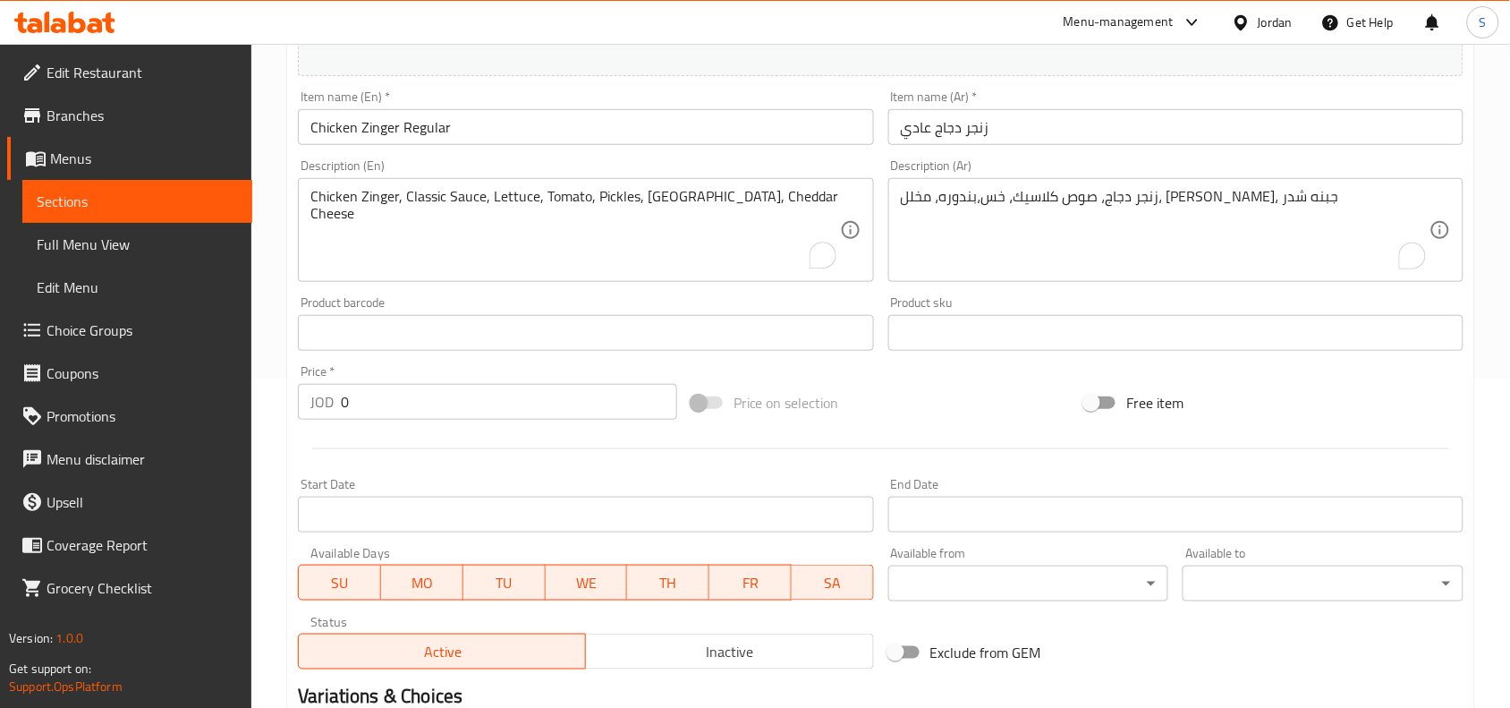
click at [919, 399] on div "Price on selection" at bounding box center [881, 402] width 394 height 48
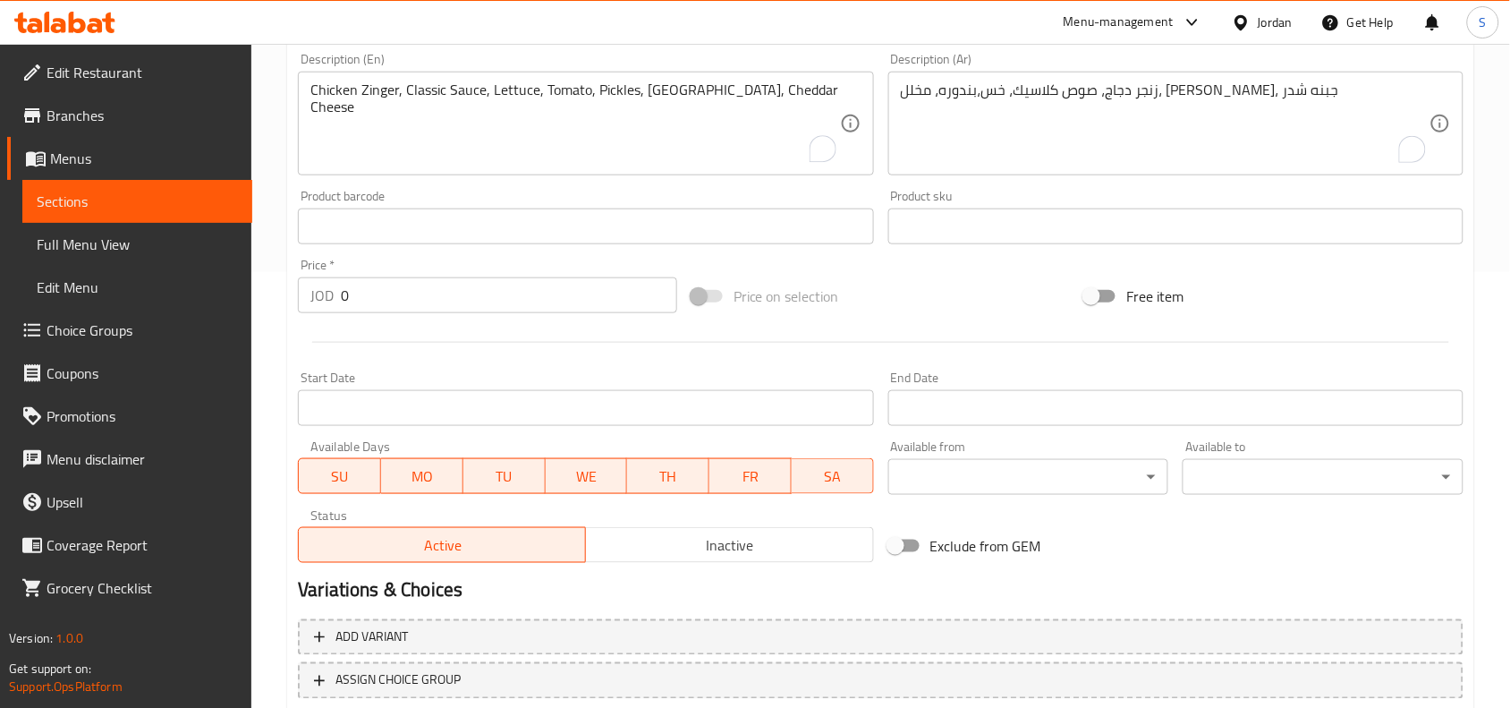
scroll to position [553, 0]
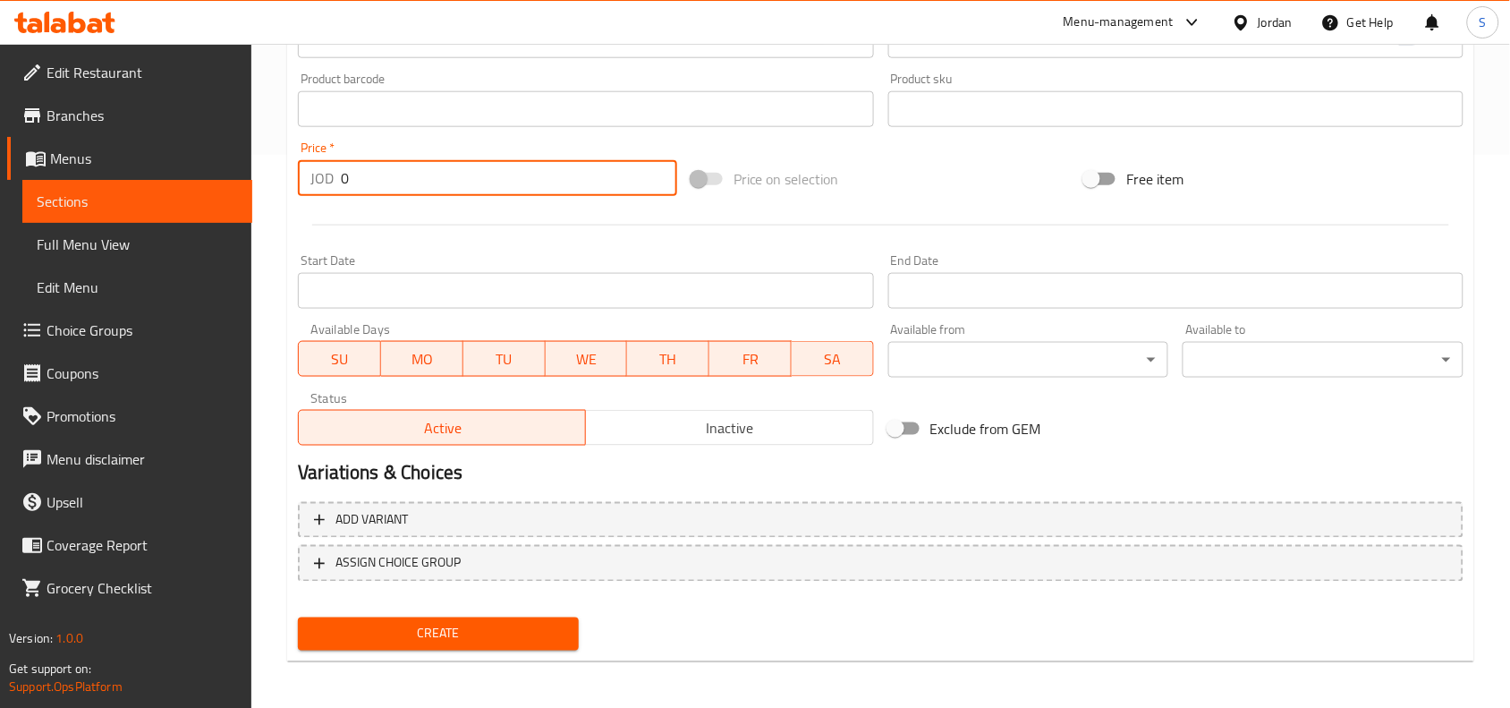
drag, startPoint x: 389, startPoint y: 179, endPoint x: 163, endPoint y: 172, distance: 226.4
click at [163, 172] on div "Edit Restaurant Branches Menus Sections Full Menu View Edit Menu Choice Groups …" at bounding box center [755, 101] width 1510 height 1220
type input "3"
click at [969, 191] on div "Price on selection" at bounding box center [881, 179] width 394 height 48
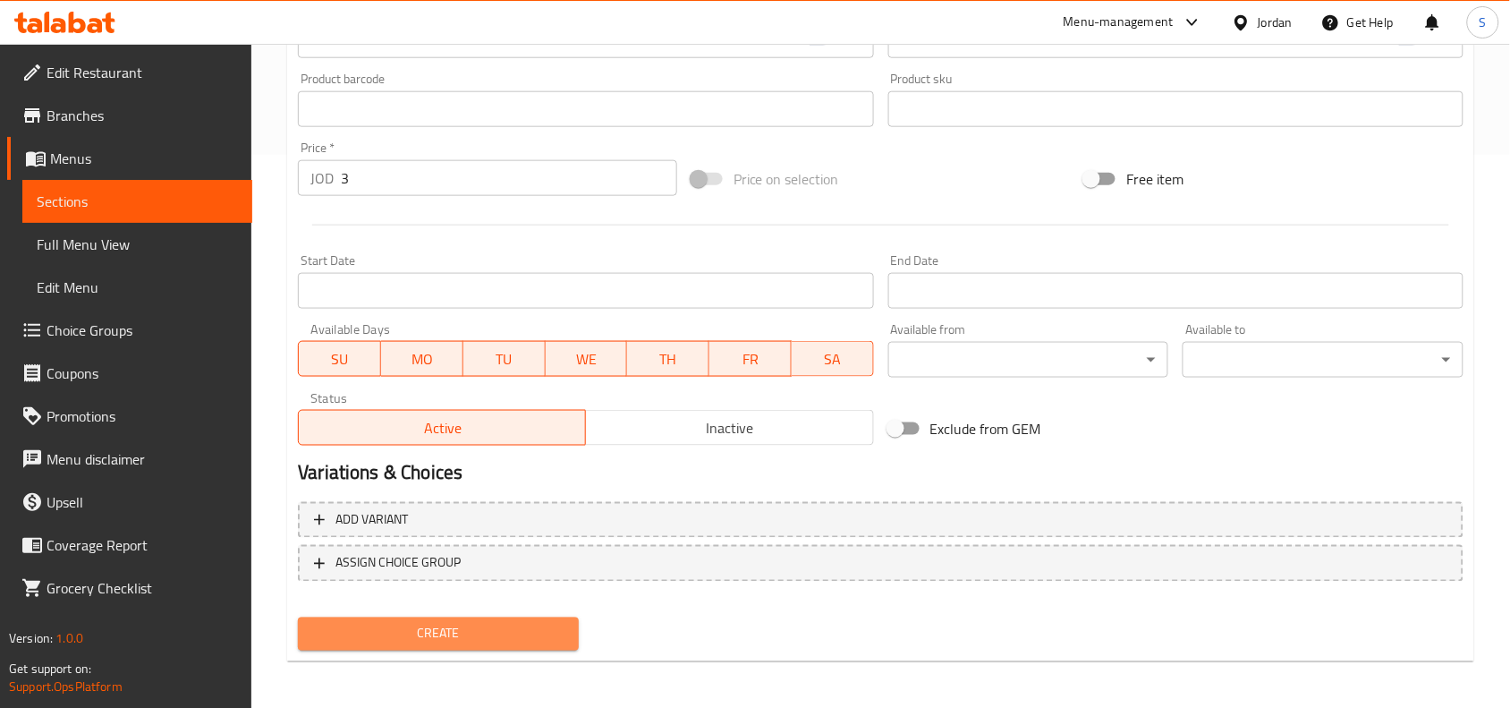
click at [510, 618] on button "Create" at bounding box center [438, 633] width 281 height 33
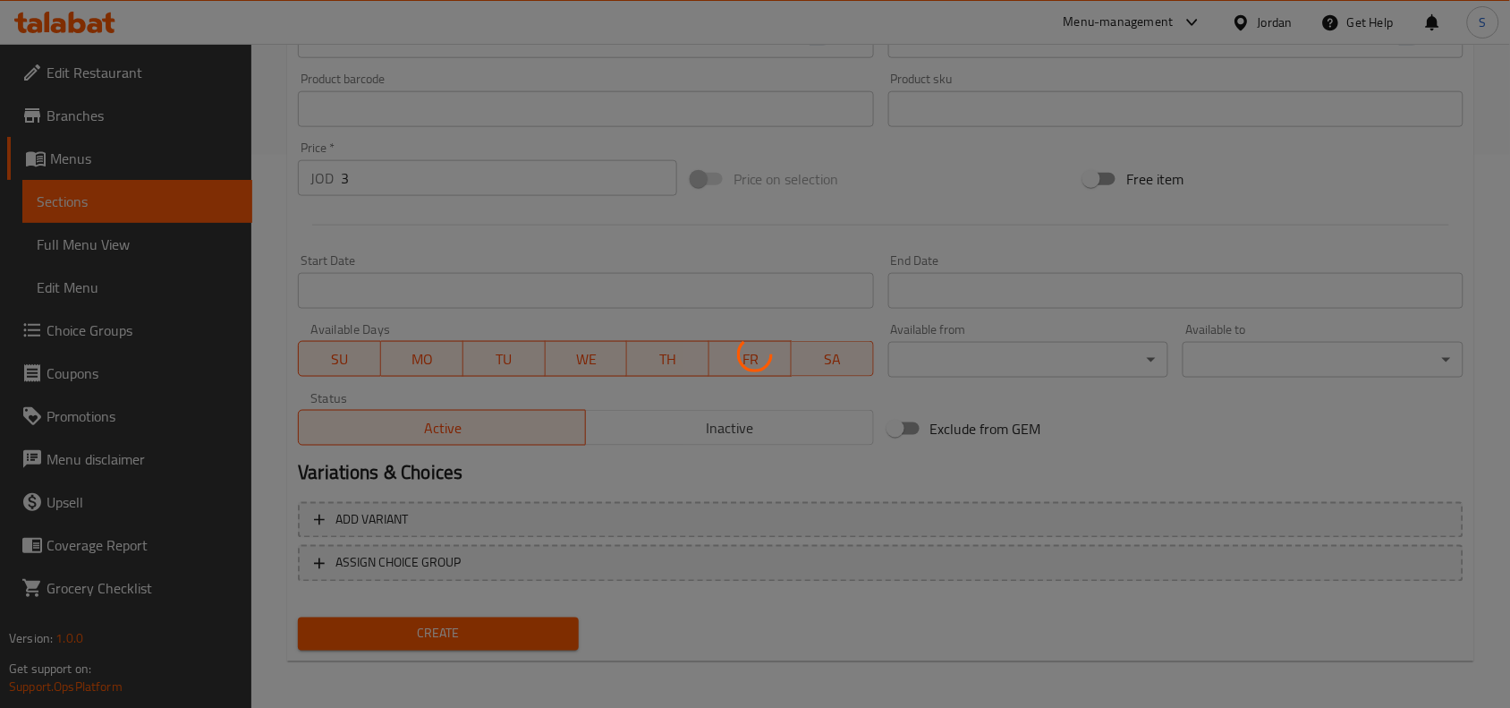
type input "0"
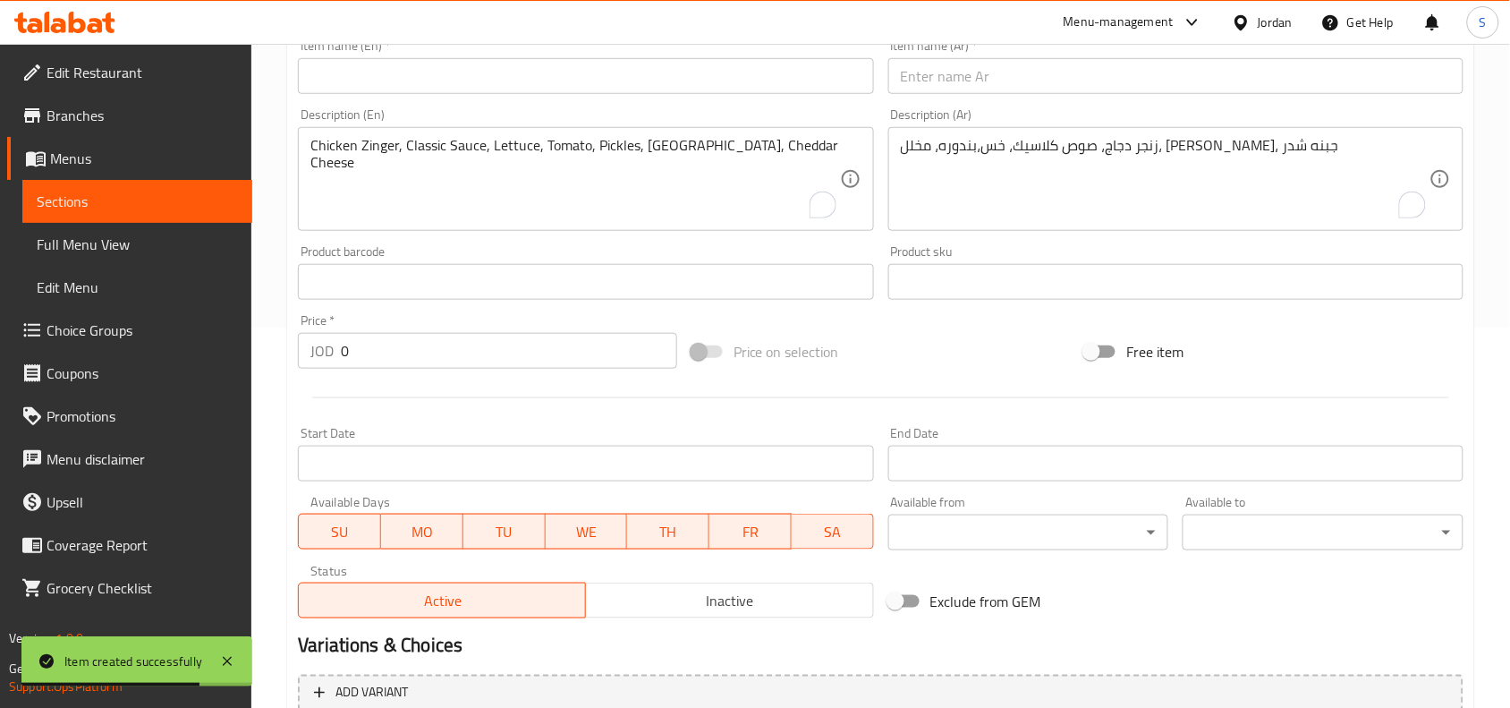
scroll to position [217, 0]
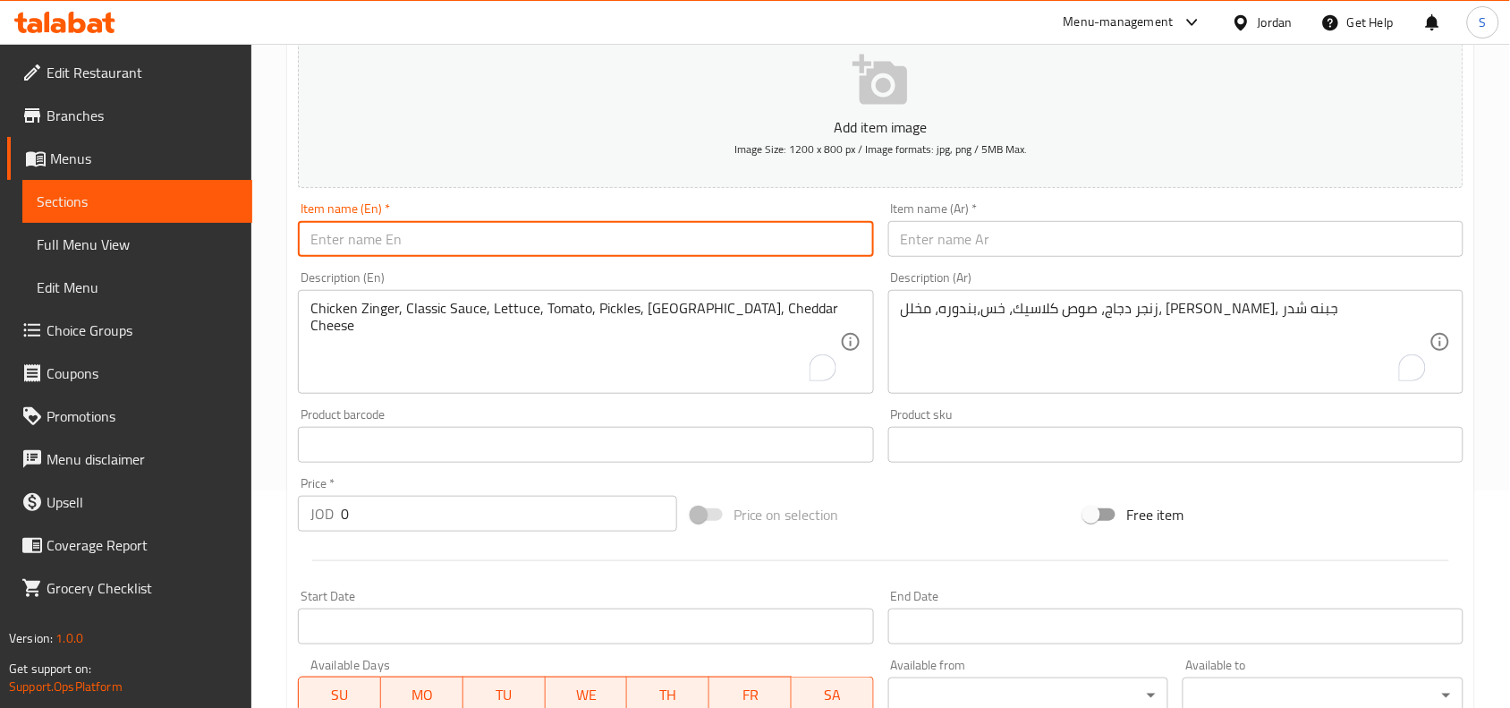
click at [610, 225] on input "text" at bounding box center [585, 239] width 575 height 36
paste input "Creamy Zinger"
type input "Creamy Zinger"
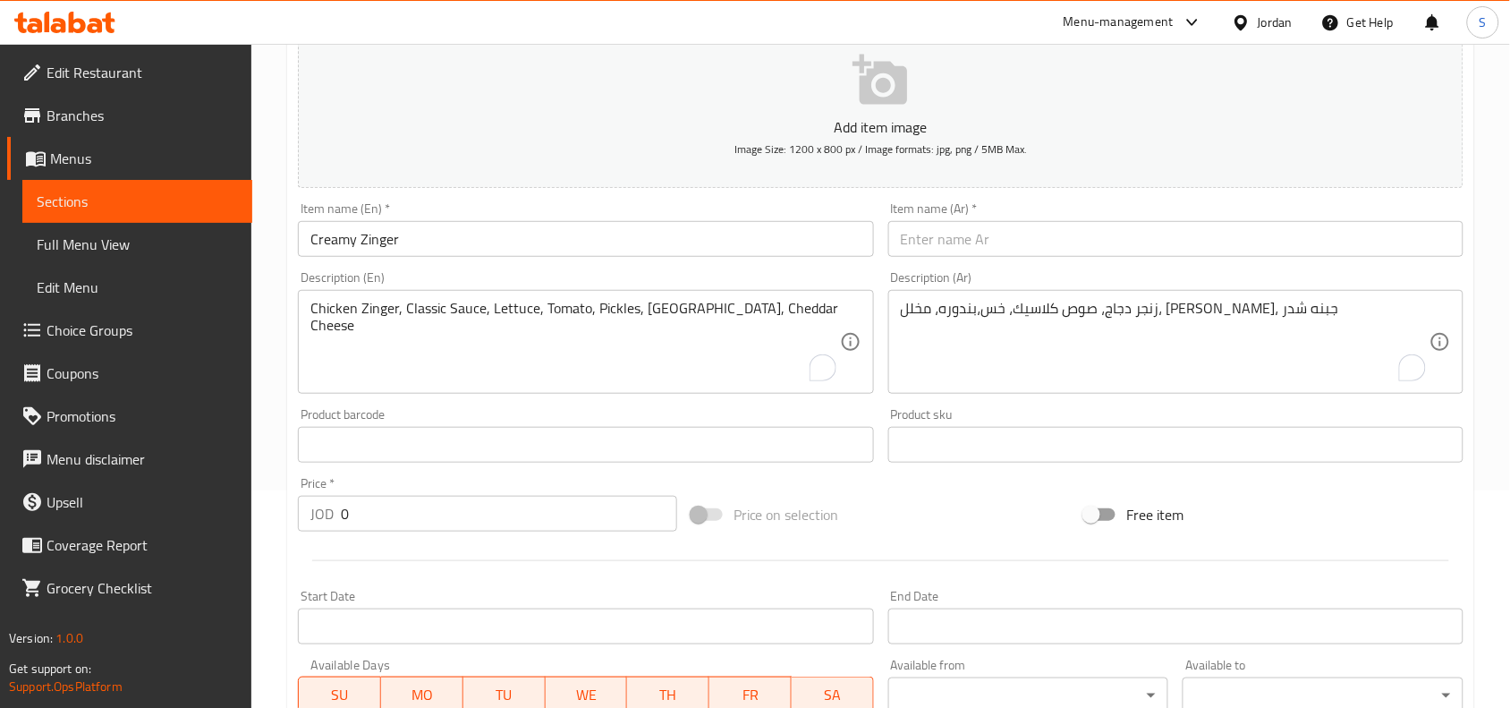
click at [1118, 242] on input "text" at bounding box center [1175, 239] width 575 height 36
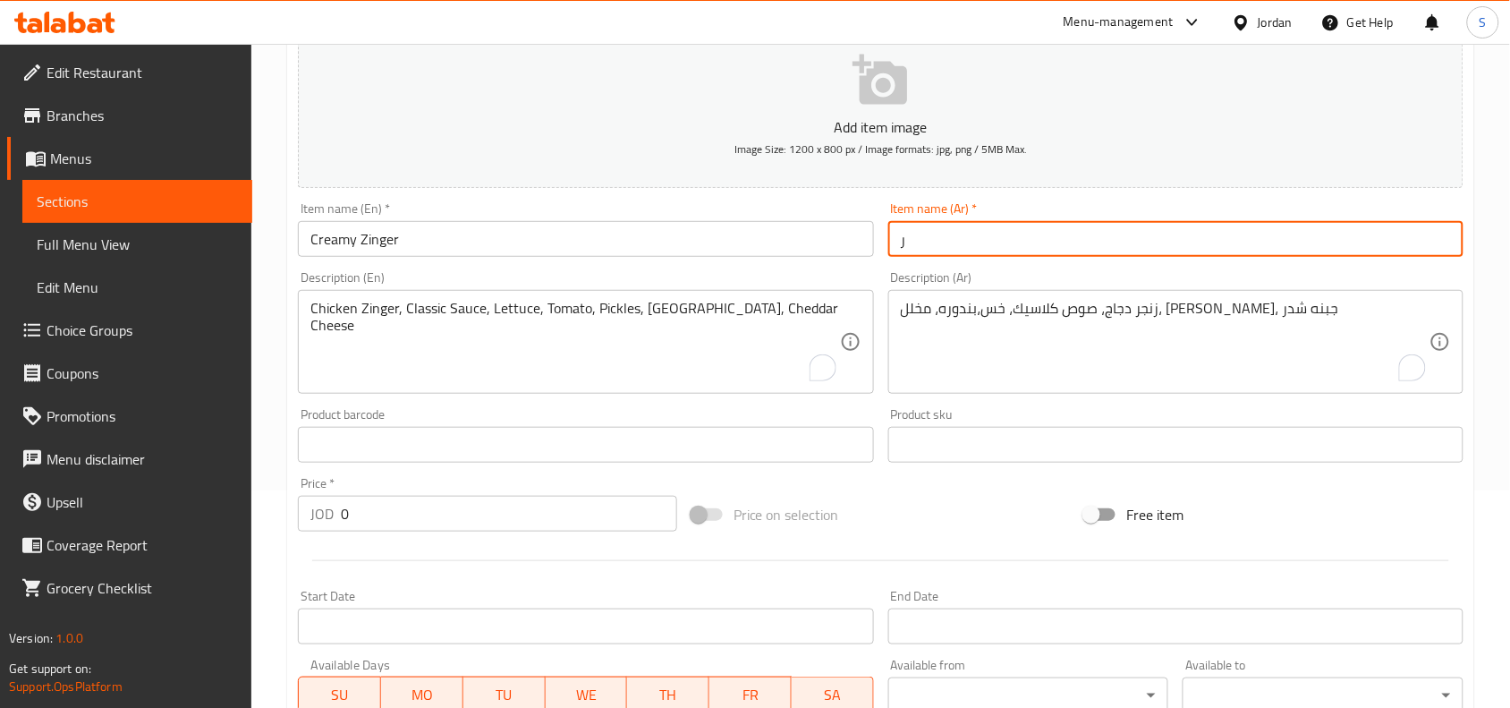
click at [1098, 230] on input "ر" at bounding box center [1175, 239] width 575 height 36
paste input "نجر كريمي"
type input "زنجر كريمي"
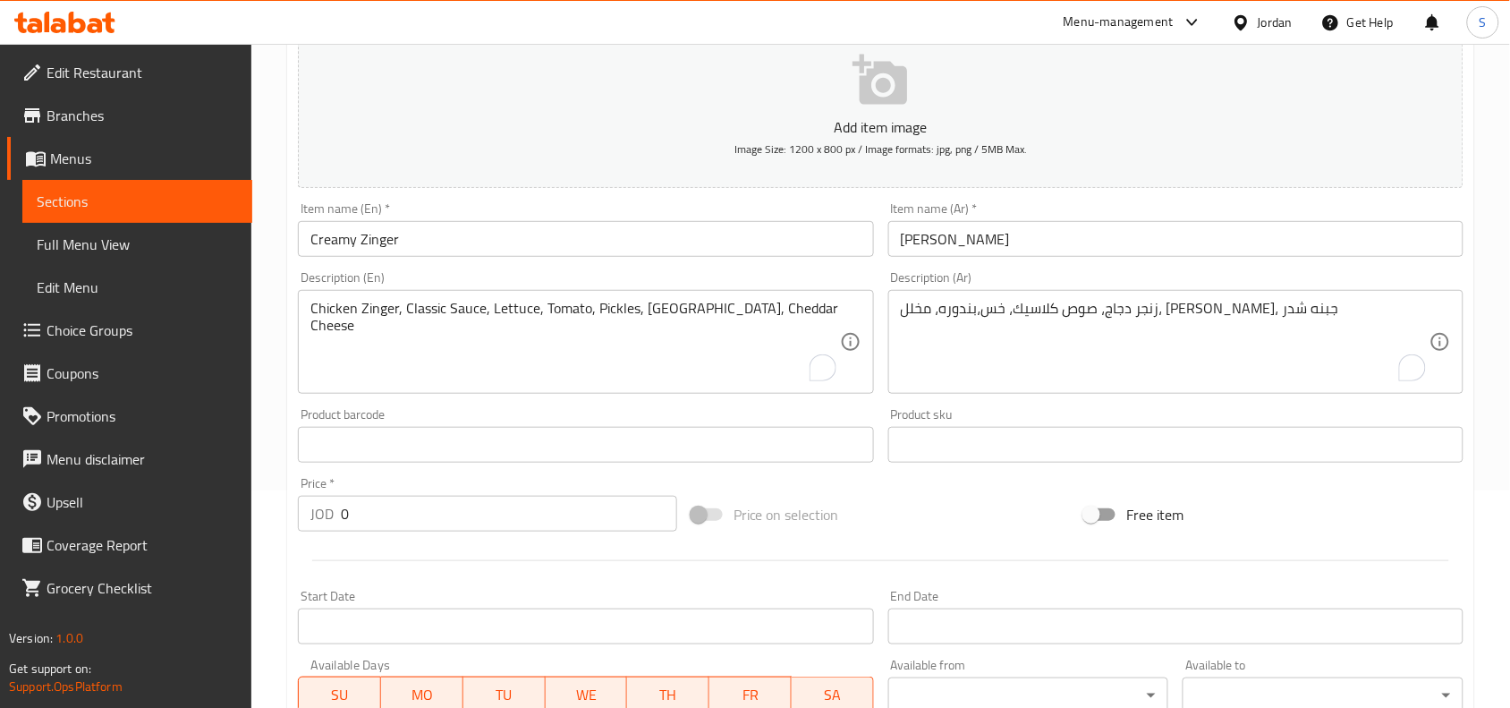
click at [1096, 322] on textarea "زنجر دجاج، صوص كلاسيك، خس،بندوره، مخلل، تيركي، جبنه شدر" at bounding box center [1165, 342] width 529 height 85
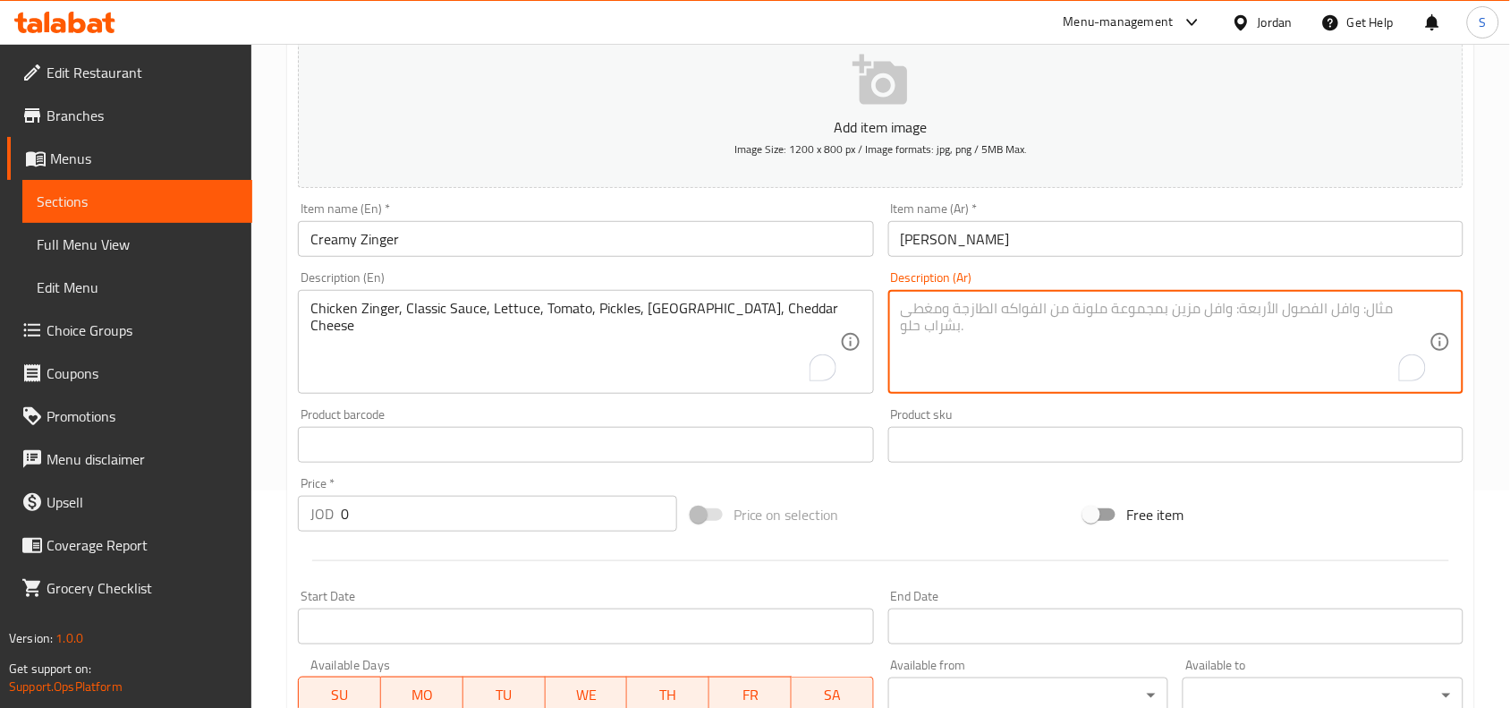
paste textarea "زنجر دجاج، خس ، فطر، جبنه موزيريلا، كريما، زيتون اسود ، ذره"
type textarea "زنجر دجاج، خس ، فطر، جبنه موزيريلا، كريما، زيتون اسود ، ذره"
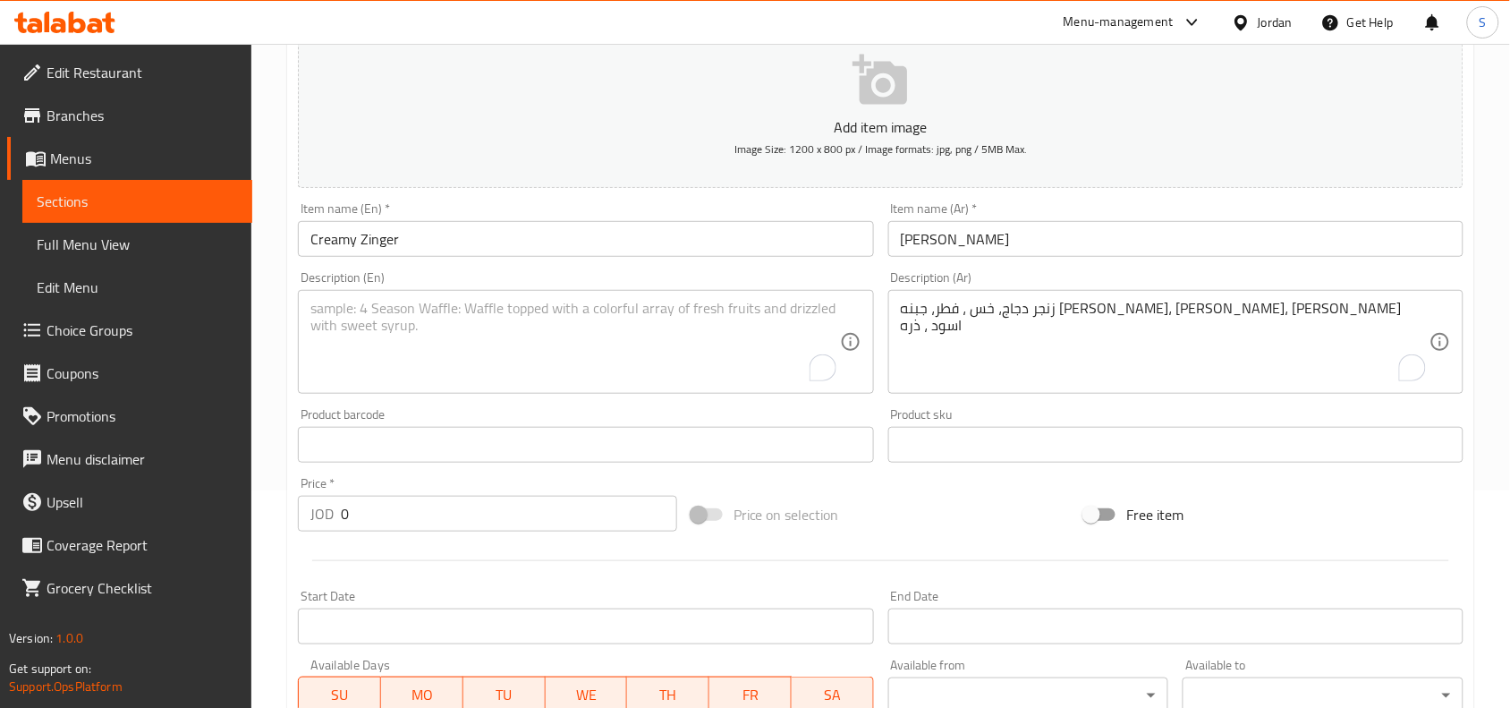
click at [444, 311] on textarea "To enrich screen reader interactions, please activate Accessibility in Grammarl…" at bounding box center [574, 342] width 529 height 85
paste textarea "Chicken Zinger, Lettuce, Mushrooms, Mozzarella Cheese, Cream, Black Olives, Corn"
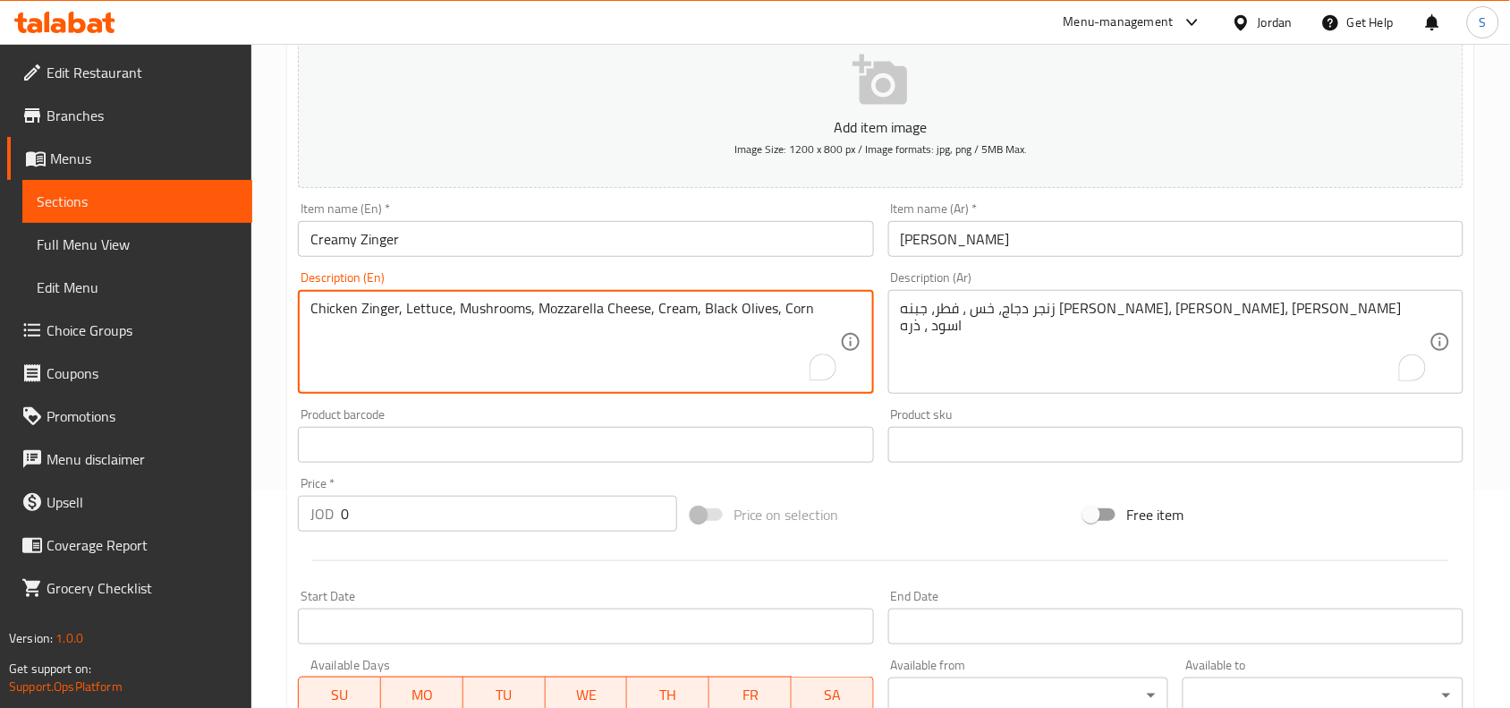
type textarea "Chicken Zinger, Lettuce, Mushrooms, Mozzarella Cheese, Cream, Black Olives, Corn"
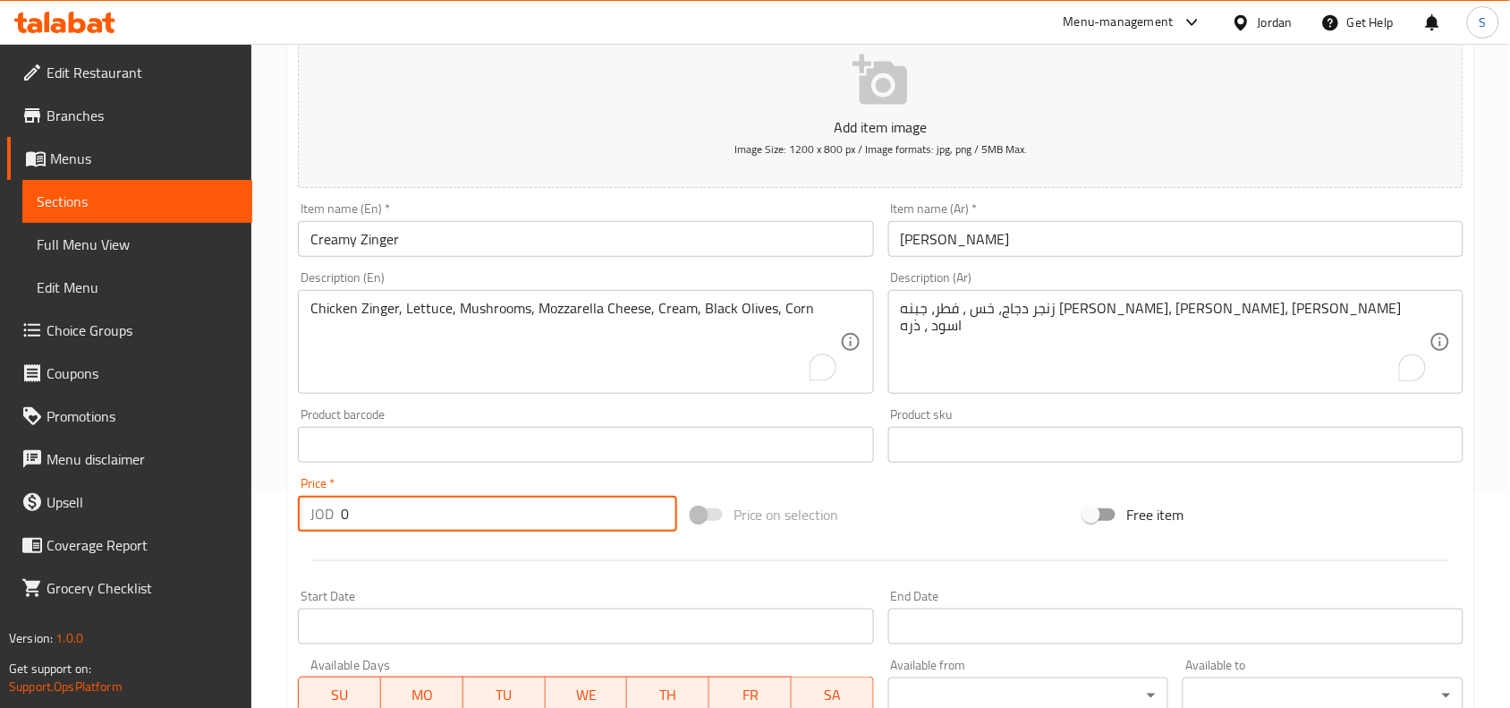
drag, startPoint x: 494, startPoint y: 525, endPoint x: 70, endPoint y: 470, distance: 427.6
click at [70, 470] on div "Edit Restaurant Branches Menus Sections Full Menu View Edit Menu Choice Groups …" at bounding box center [755, 436] width 1510 height 1220
type input "3"
click at [960, 525] on div "Price on selection" at bounding box center [881, 514] width 394 height 48
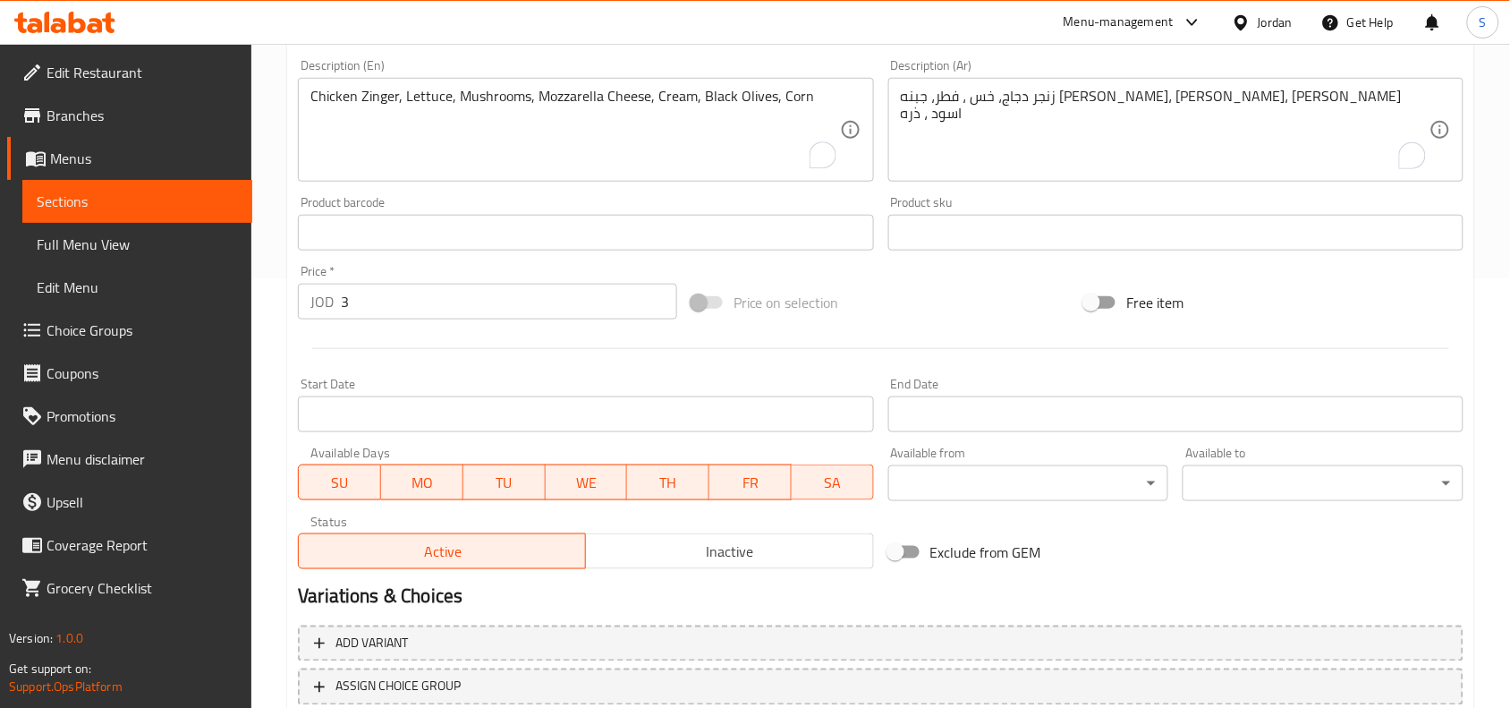
scroll to position [553, 0]
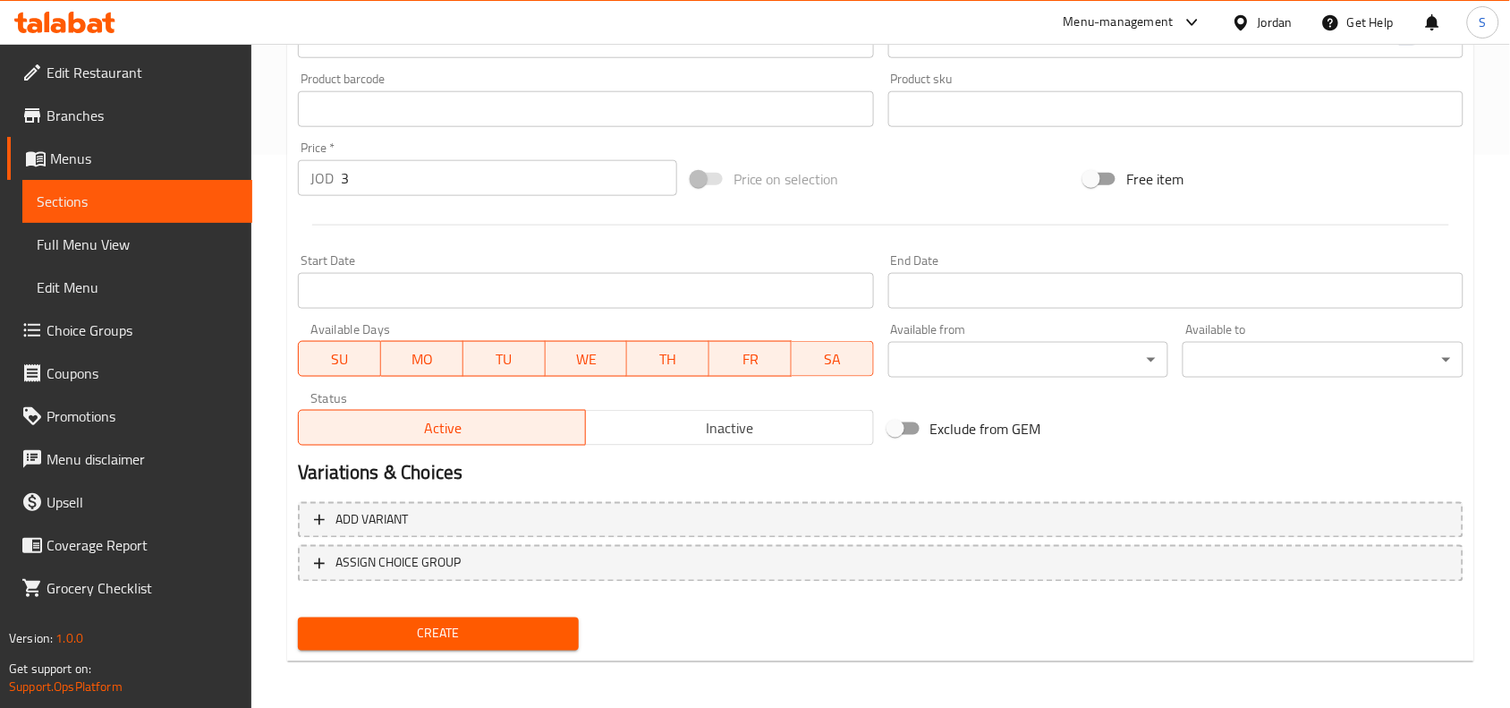
click at [445, 626] on span "Create" at bounding box center [438, 634] width 252 height 22
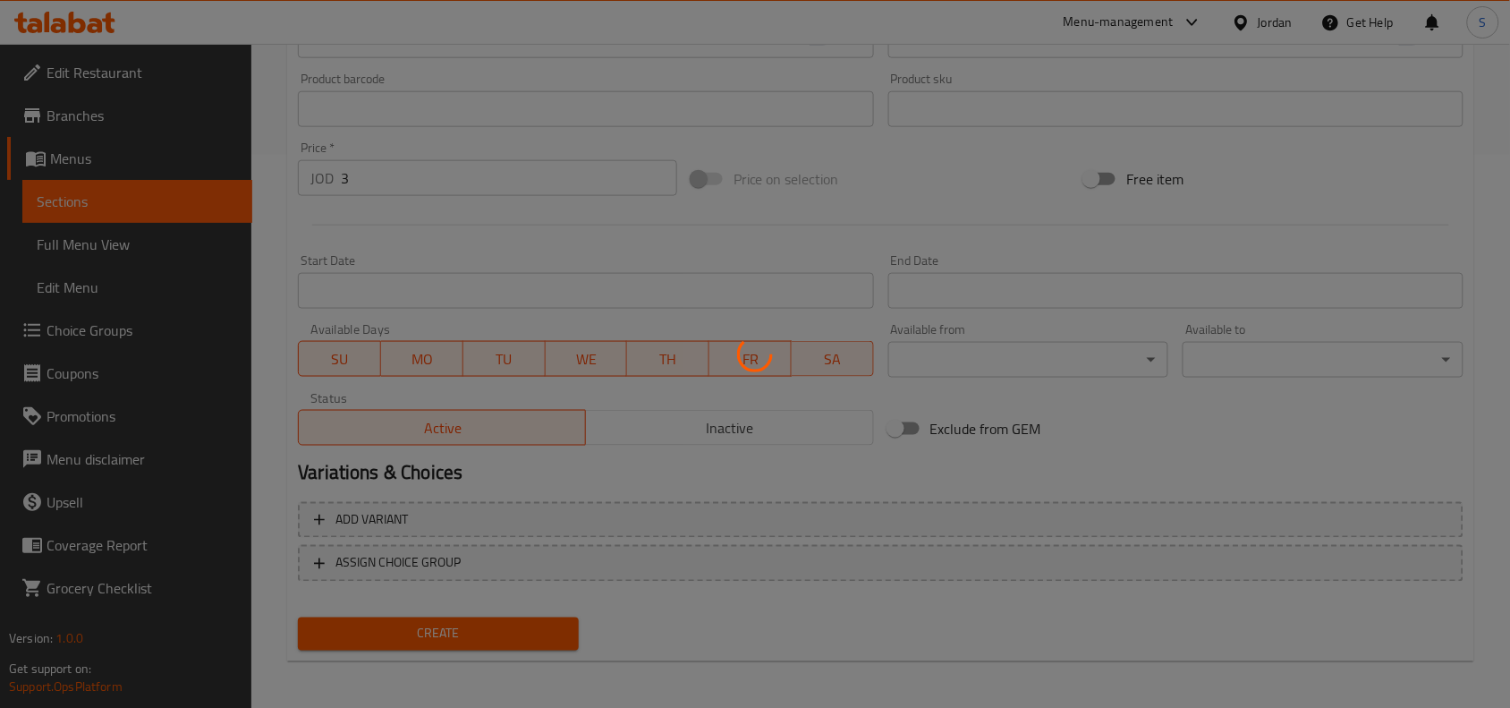
type input "0"
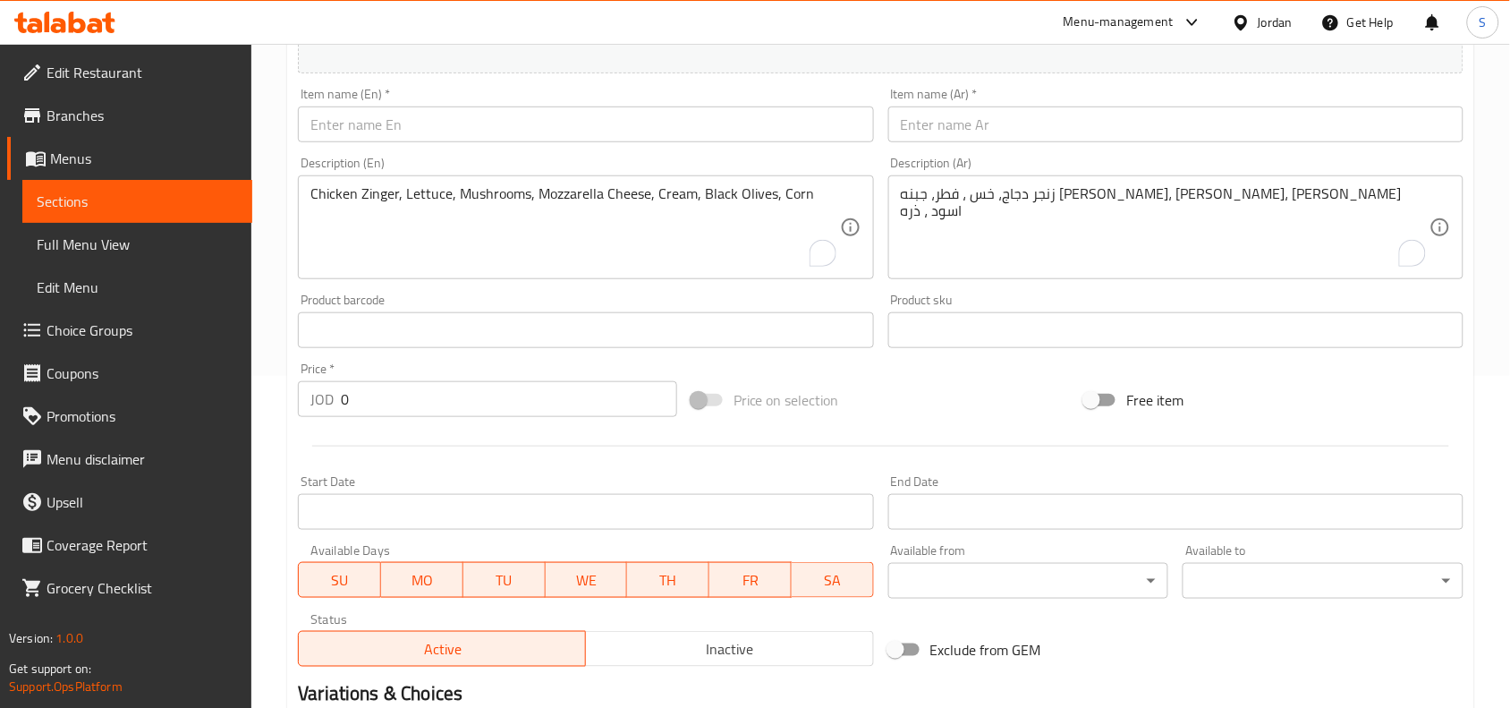
scroll to position [329, 0]
click at [510, 114] on input "text" at bounding box center [585, 127] width 575 height 36
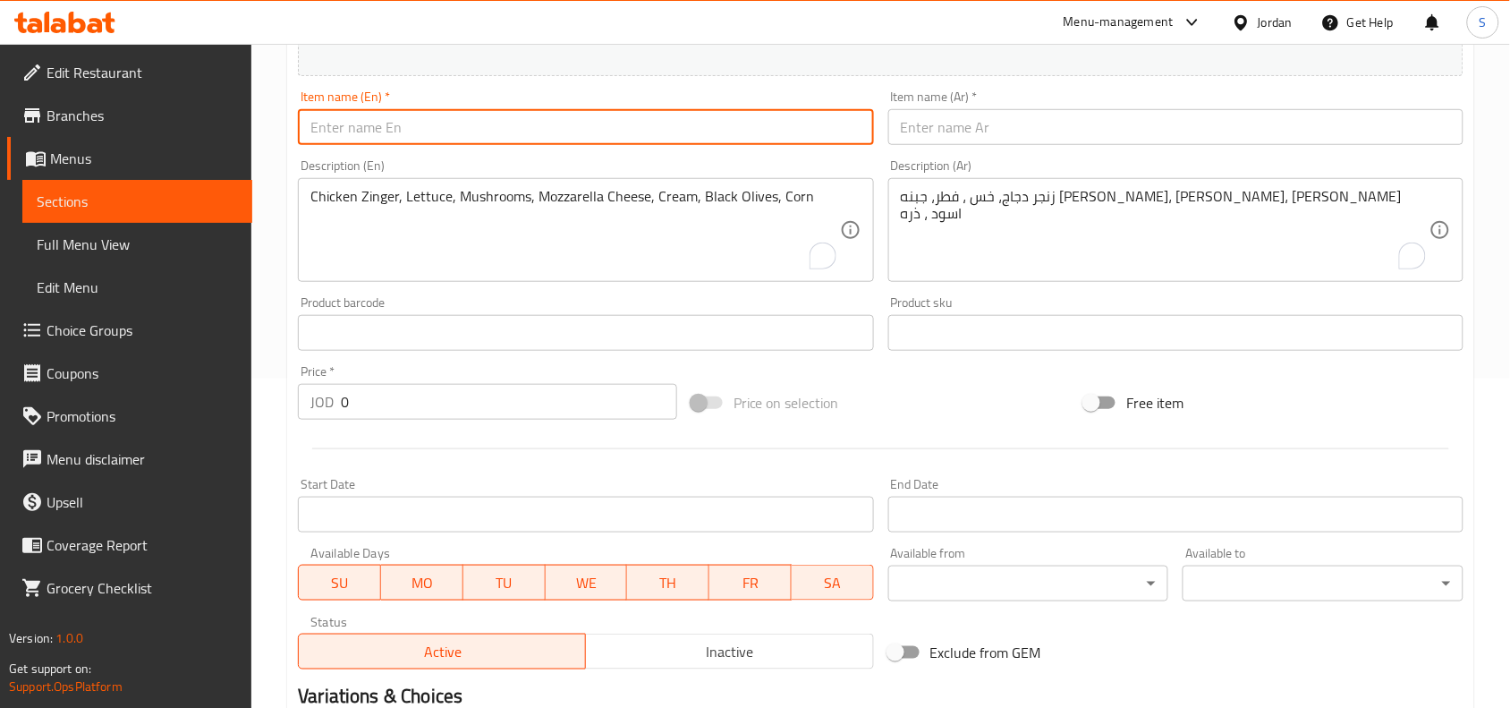
paste input "Chicken Fajita"
type input "Chicken Fajita"
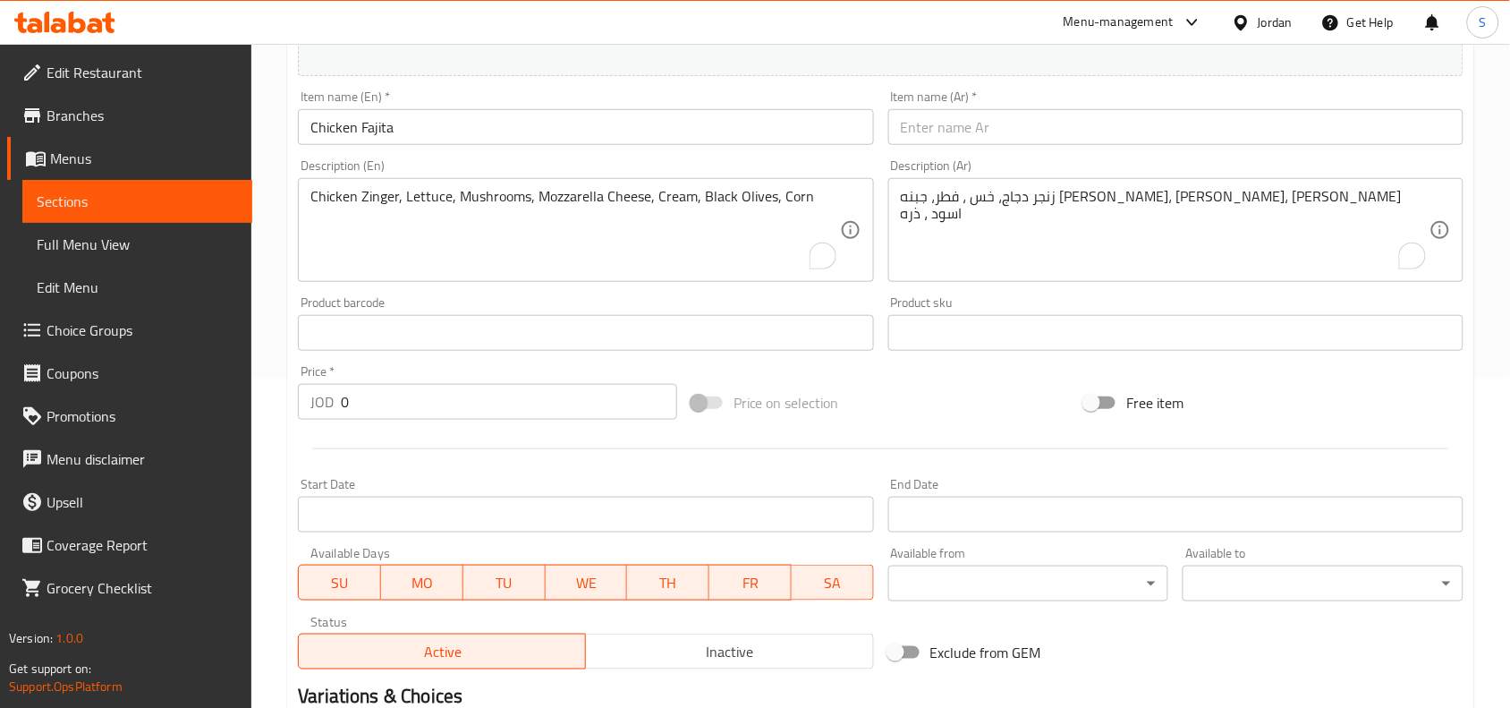
click at [1087, 146] on div "Item name (Ar)   * Item name (Ar) *" at bounding box center [1175, 117] width 589 height 69
click at [1089, 143] on input "text" at bounding box center [1175, 127] width 575 height 36
paste input "فاهيتا دجاج"
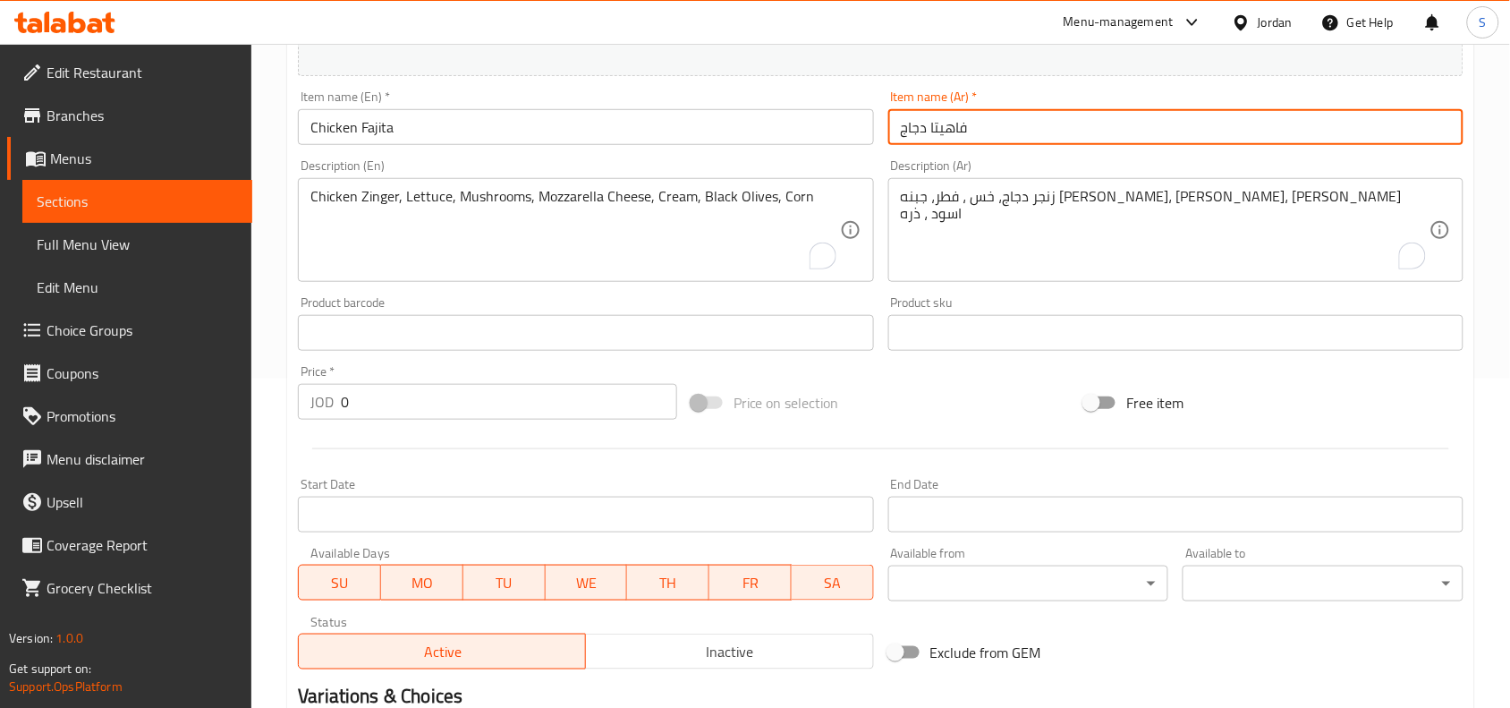
type input "فاهيتا دجاج"
click at [1181, 211] on textarea "زنجر دجاج، خس ، فطر، جبنه موزيريلا، كريما، زيتون اسود ، ذره" at bounding box center [1165, 230] width 529 height 85
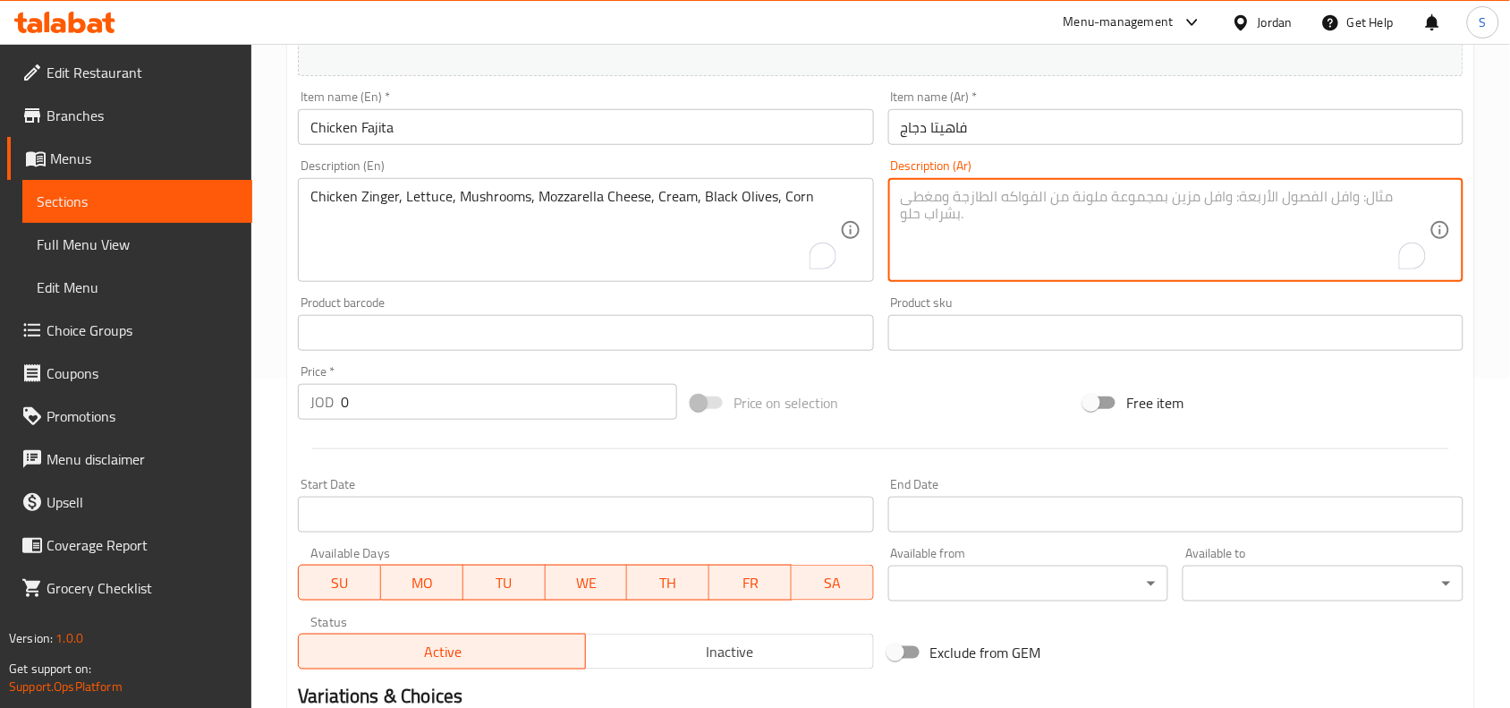
paste textarea "صدر دجاج المشوي ، بصل، فليفله الوان، فطر، زيتون ، ذره، جبنه شدر، خس"
type textarea "صدر دجاج المشوي ، بصل، فليفله الوان، فطر، زيتون ، ذره، جبنه شدر، خس"
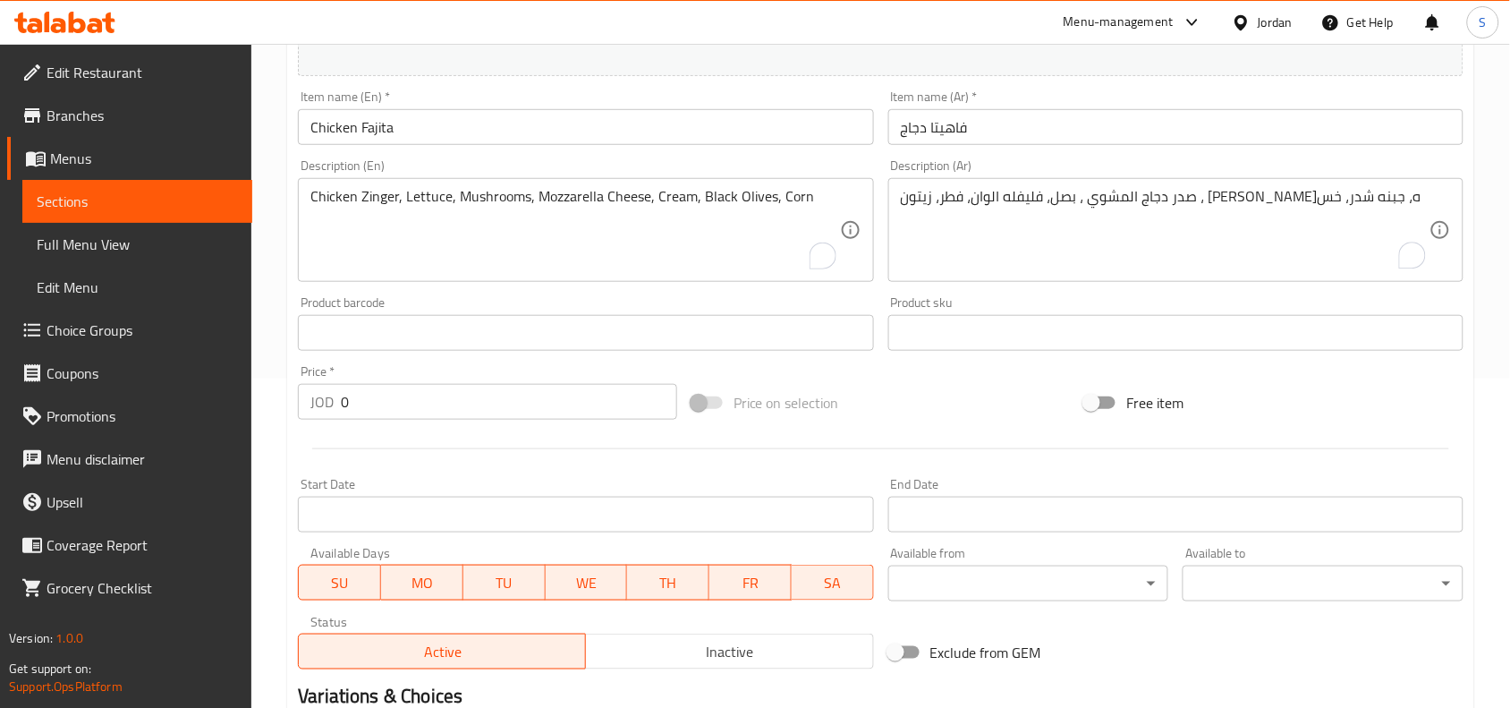
click at [542, 235] on textarea "Chicken Zinger, Lettuce, Mushrooms, Mozzarella Cheese, Cream, Black Olives, Corn" at bounding box center [574, 230] width 529 height 85
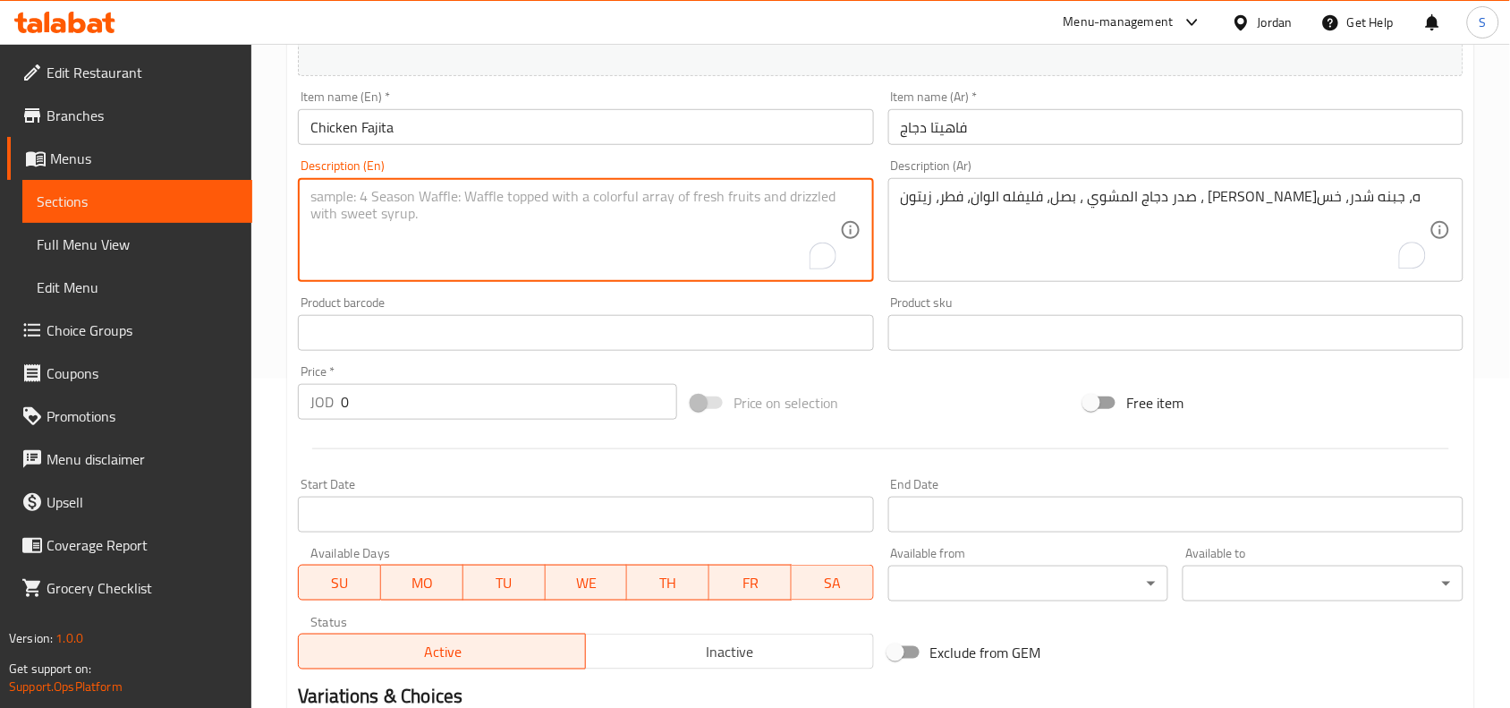
paste textarea "Grilled Chicken Breast, Onion, Bell Peppers, Mushrooms, Olives, Corn, Cheddar C…"
type textarea "Grilled Chicken Breast, Onion, Bell Peppers, Mushrooms, Olives, Corn, Cheddar C…"
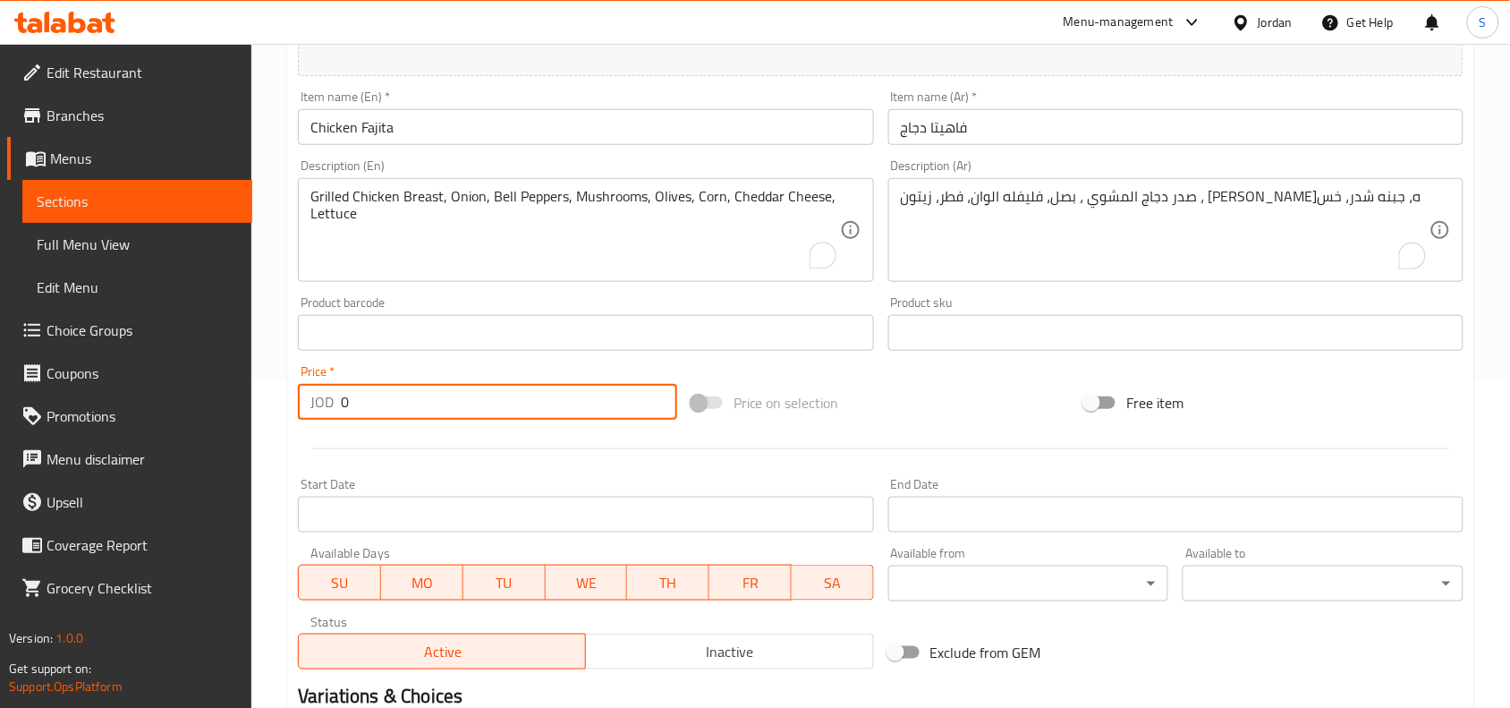
drag, startPoint x: 426, startPoint y: 408, endPoint x: 279, endPoint y: 413, distance: 146.8
click at [279, 413] on div "Home / Restaurants management / Menus / Sections / item / create Snacks Sandwic…" at bounding box center [880, 325] width 1259 height 1220
type input "3"
click at [912, 413] on div "Price on selection" at bounding box center [881, 402] width 394 height 48
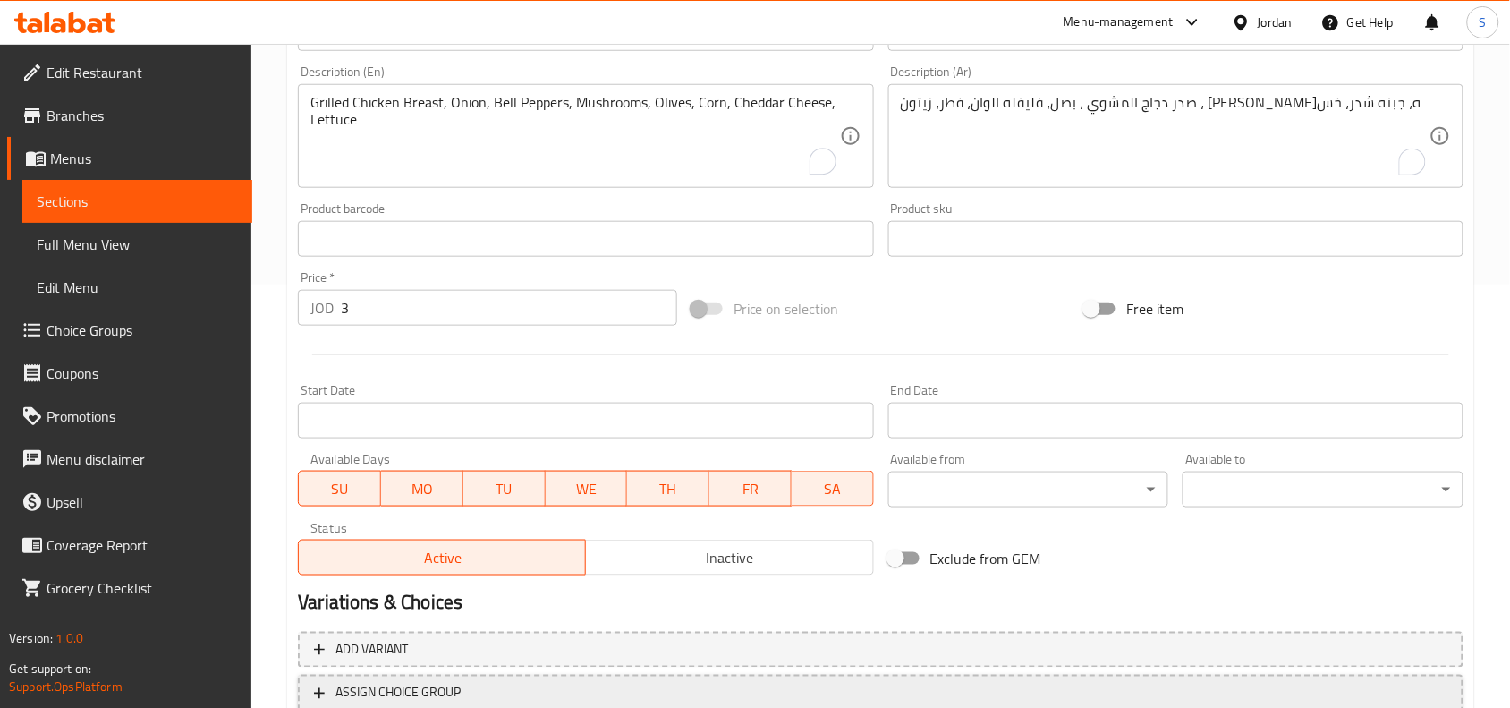
scroll to position [553, 0]
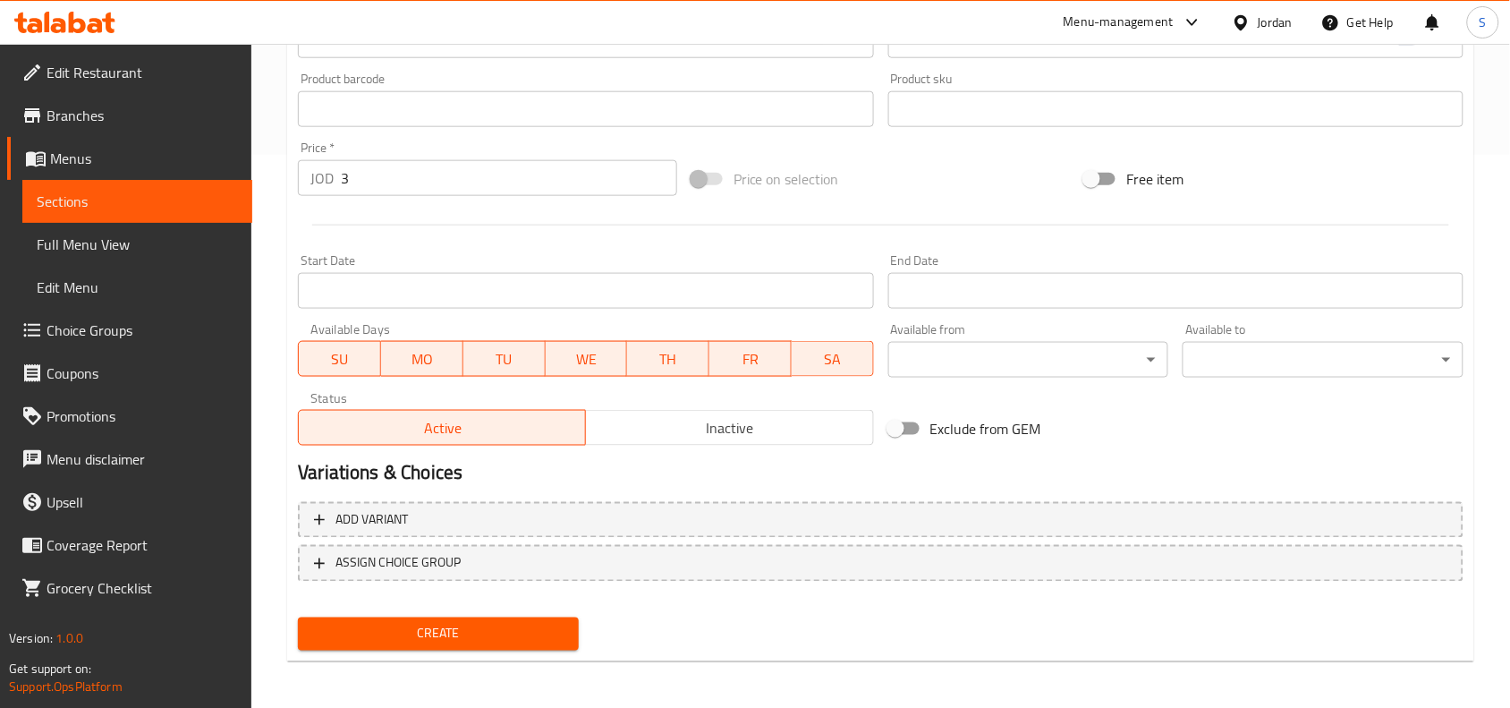
click at [363, 633] on span "Create" at bounding box center [438, 634] width 252 height 22
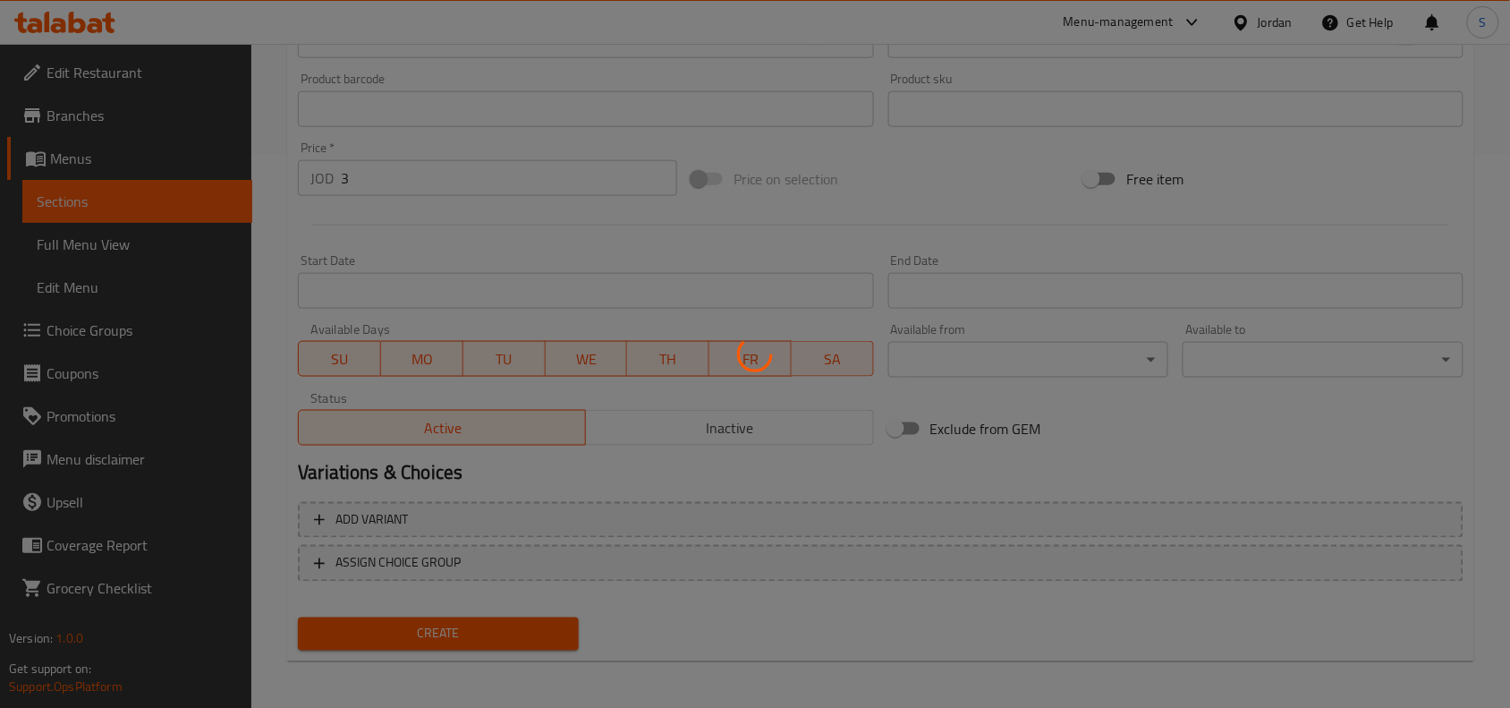
type input "0"
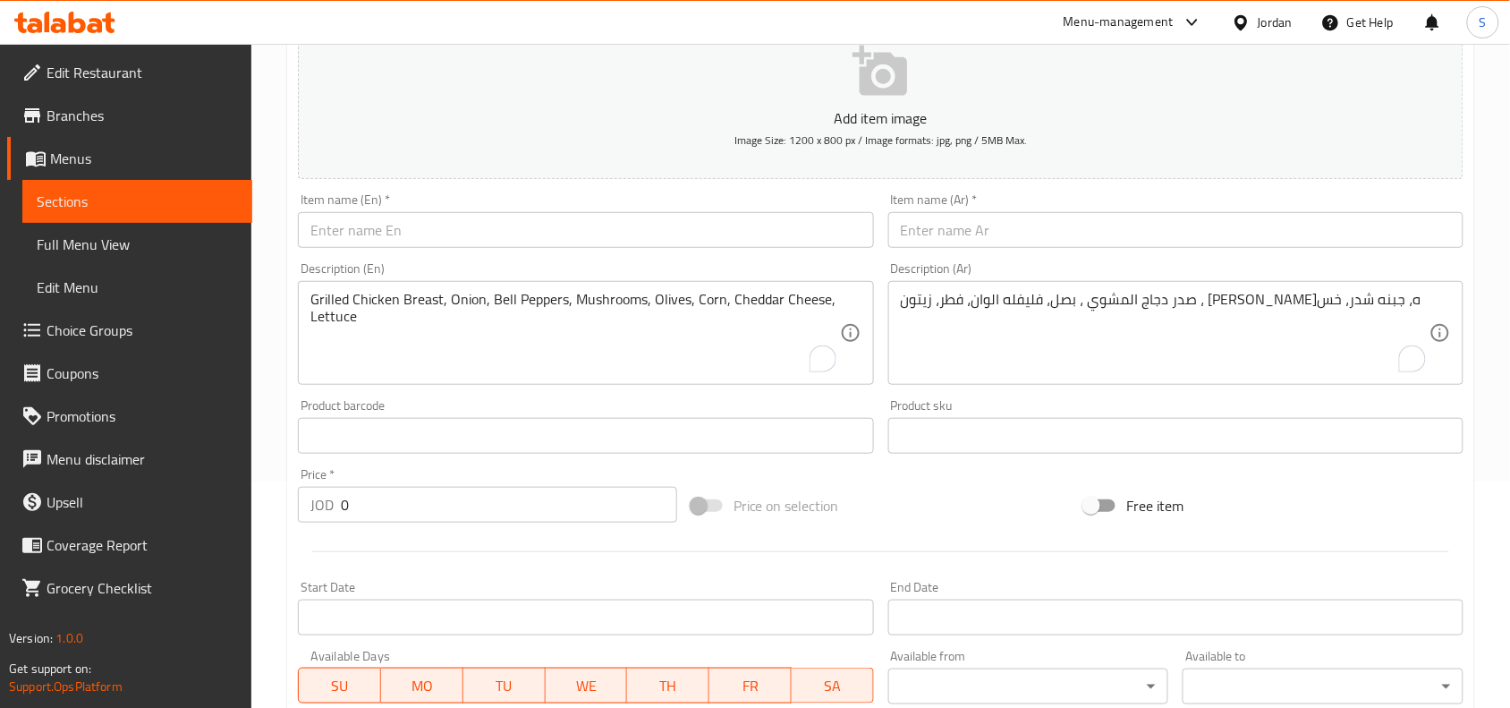
scroll to position [217, 0]
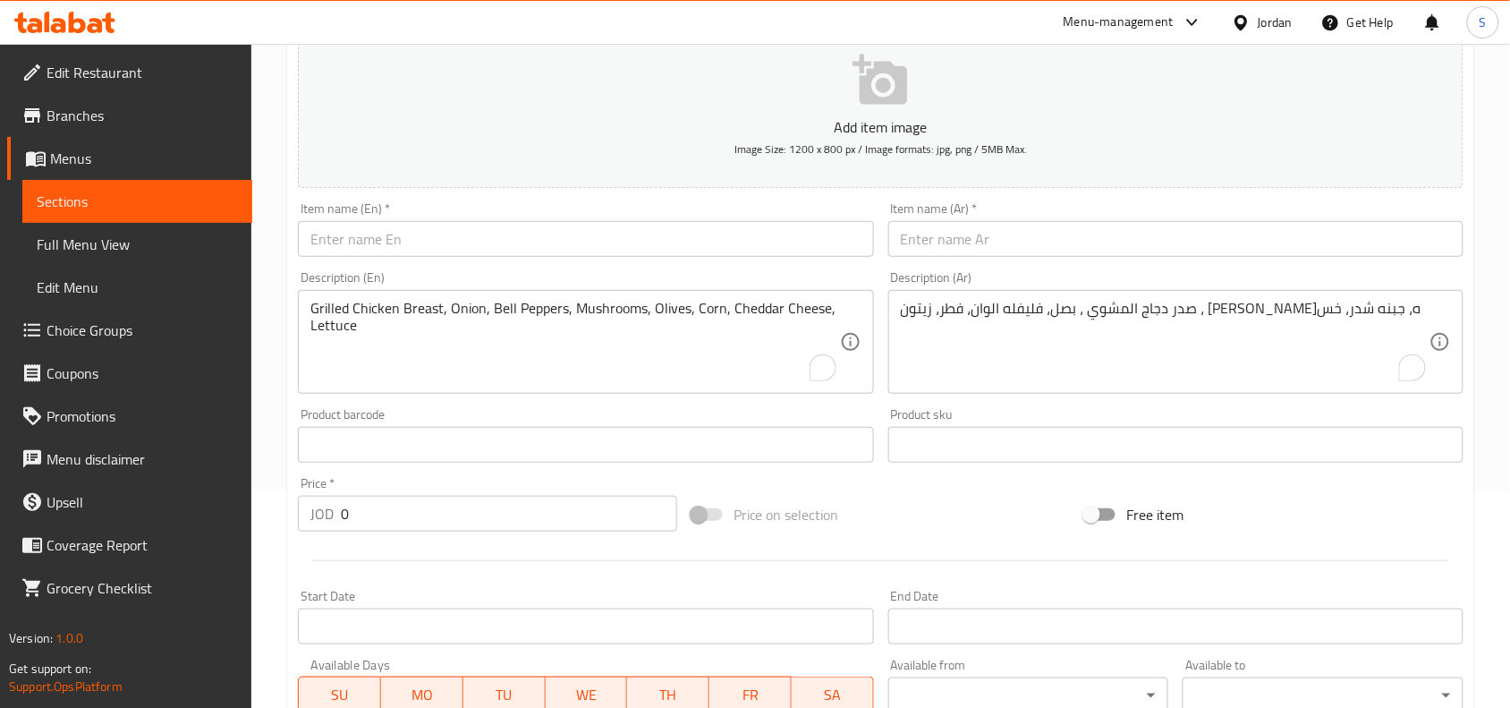
click at [507, 230] on input "text" at bounding box center [585, 239] width 575 height 36
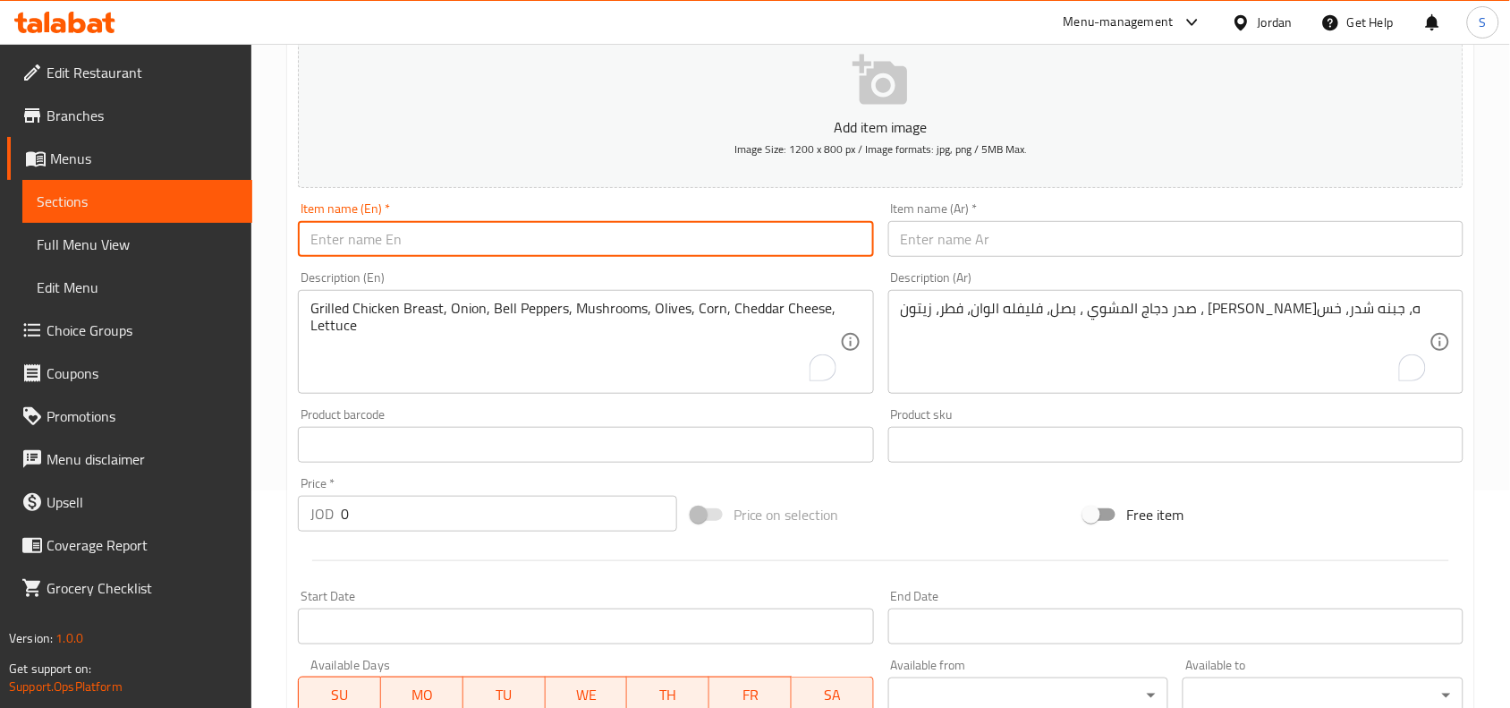
paste input "Beef Fajita"
type input "Beef Fajita"
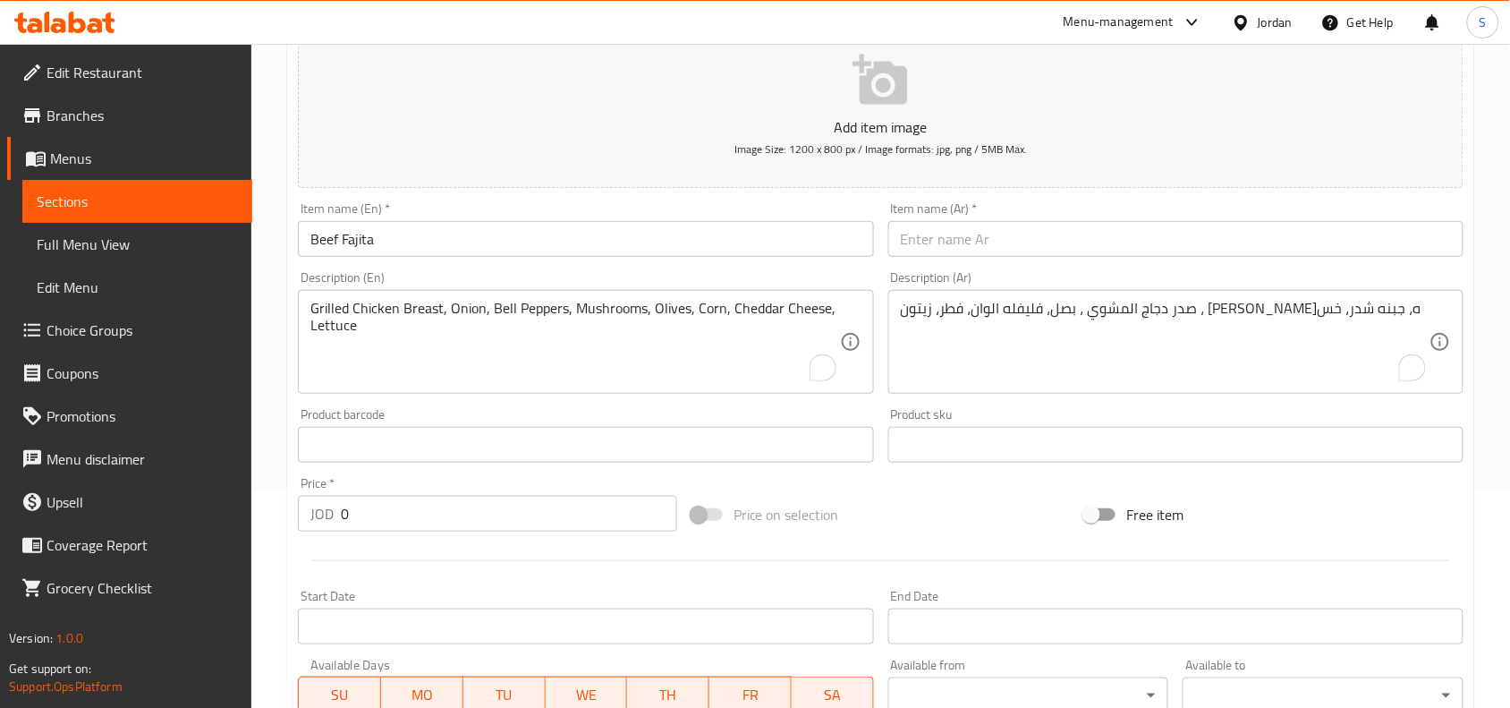
click at [1156, 238] on input "text" at bounding box center [1175, 239] width 575 height 36
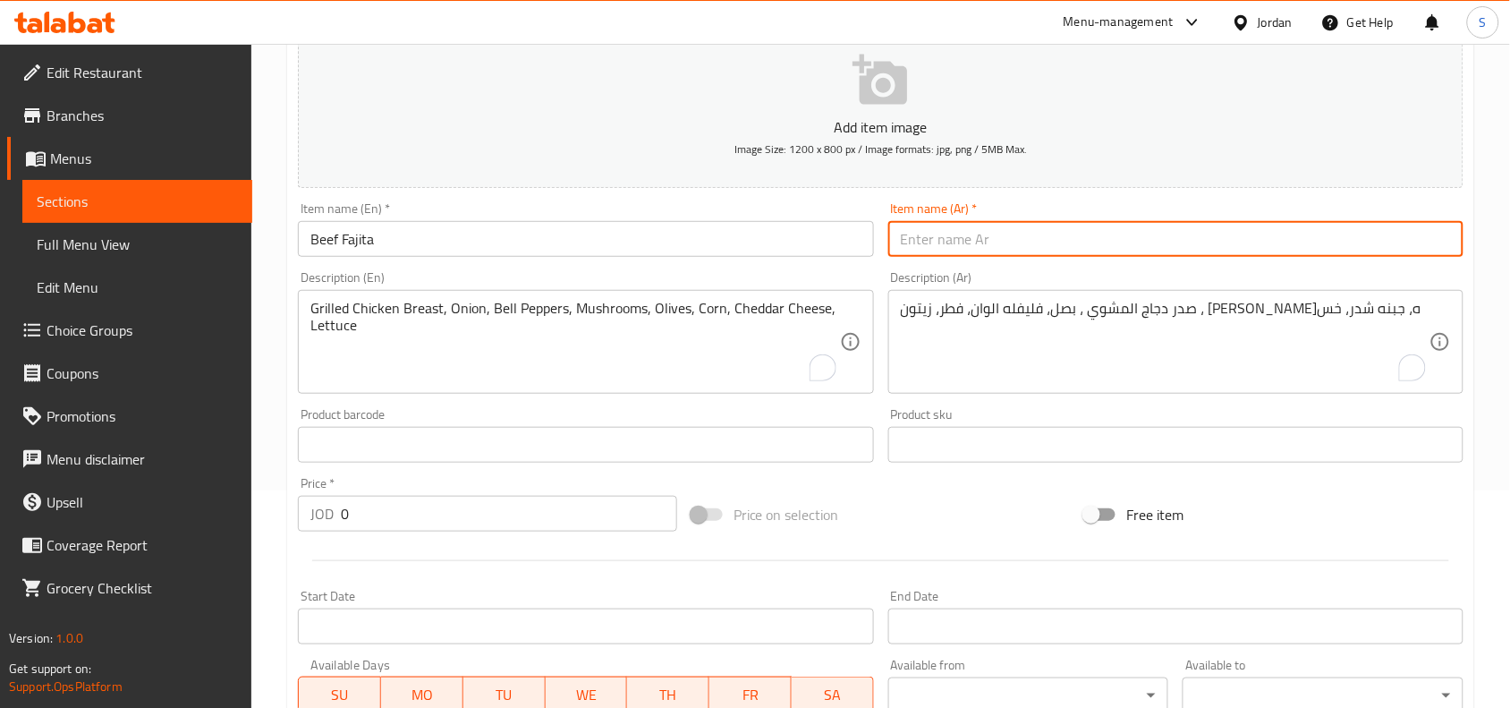
paste input "فاهيتا لحم"
type input "فاهيتا لحم بقري"
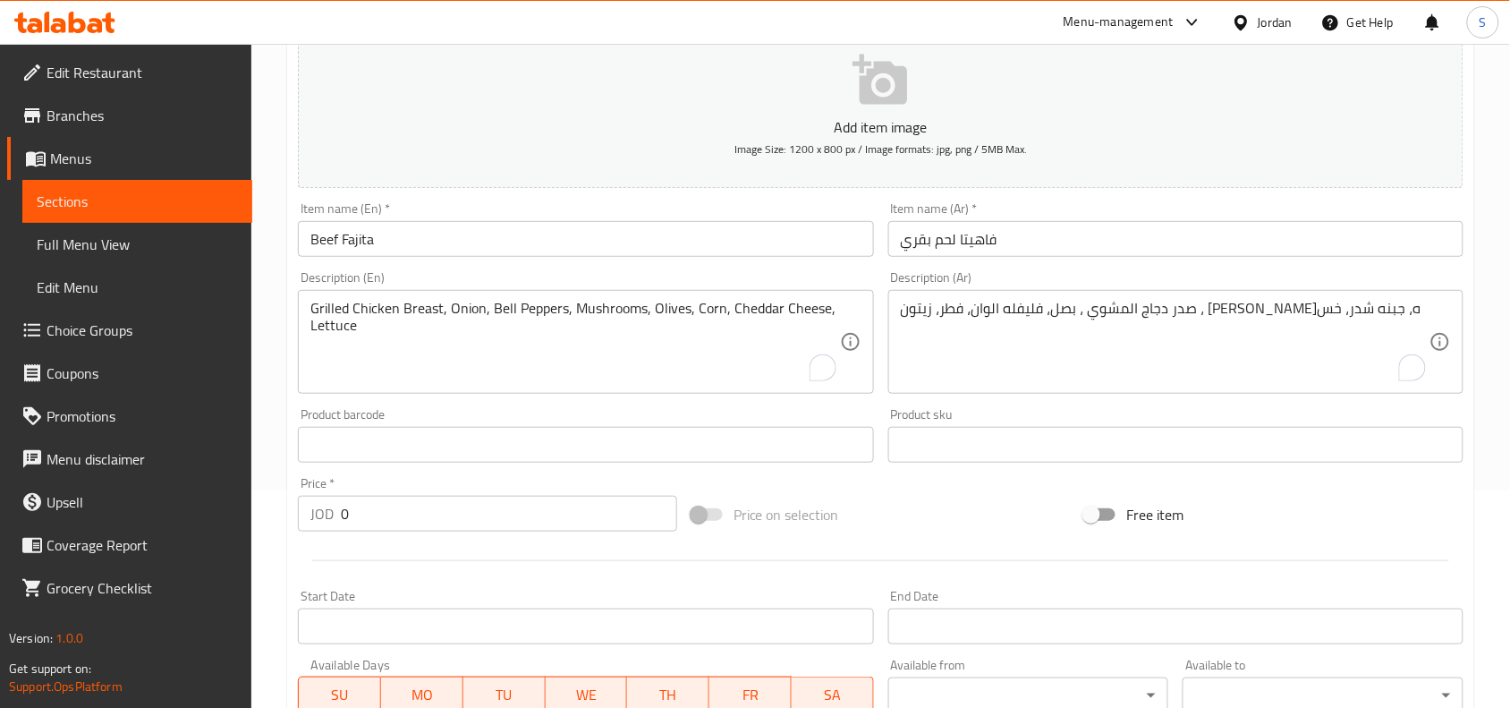
click at [1026, 336] on textarea "صدر دجاج المشوي ، بصل، فليفله الوان، فطر، زيتون ، ذره، جبنه شدر، خس" at bounding box center [1165, 342] width 529 height 85
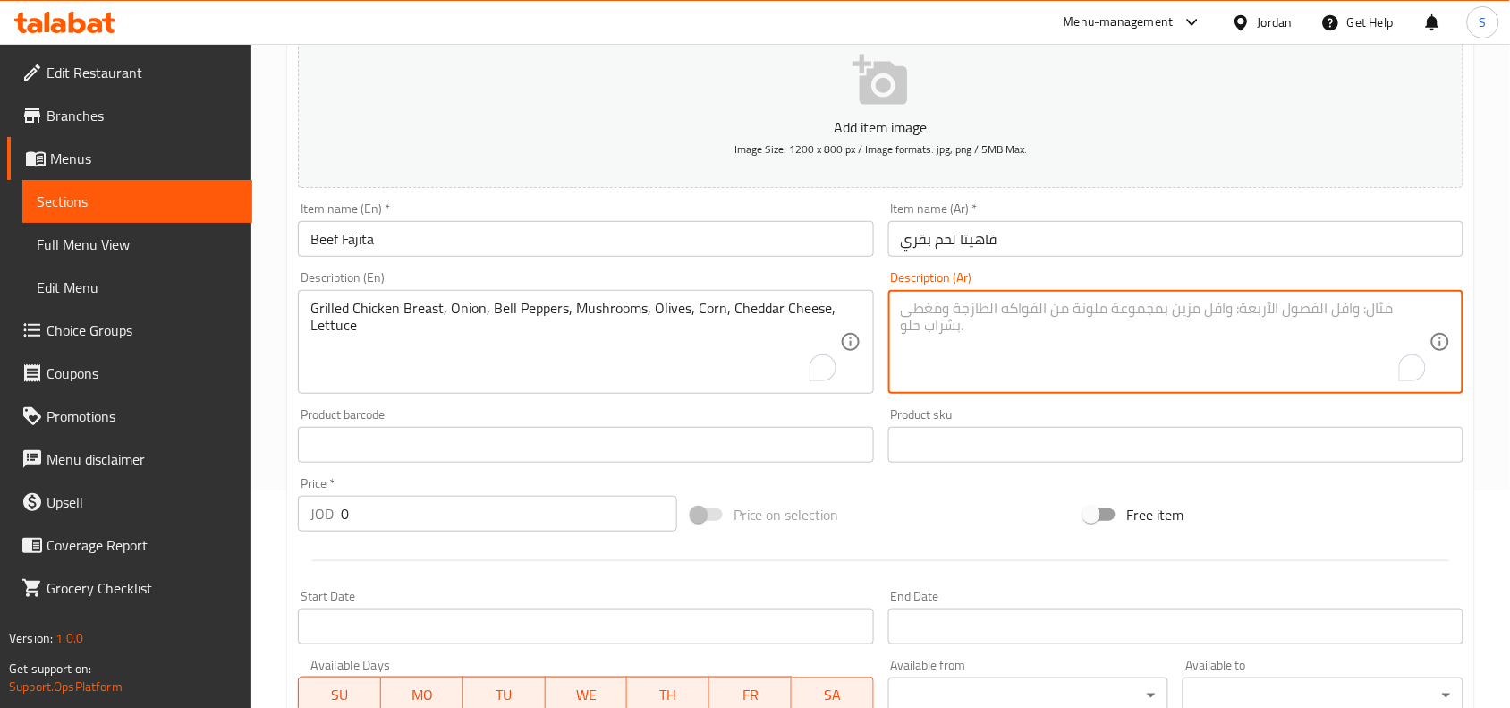
paste textarea "لحم المشوي ، بصل، فليفله الوان، فطر، زيتون ، ذره، جبنه شدر، خس"
type textarea "لحم المشوي ، بصل، فليفله الوان، فطر، زيتون ، ذره، جبنه شدر، خس"
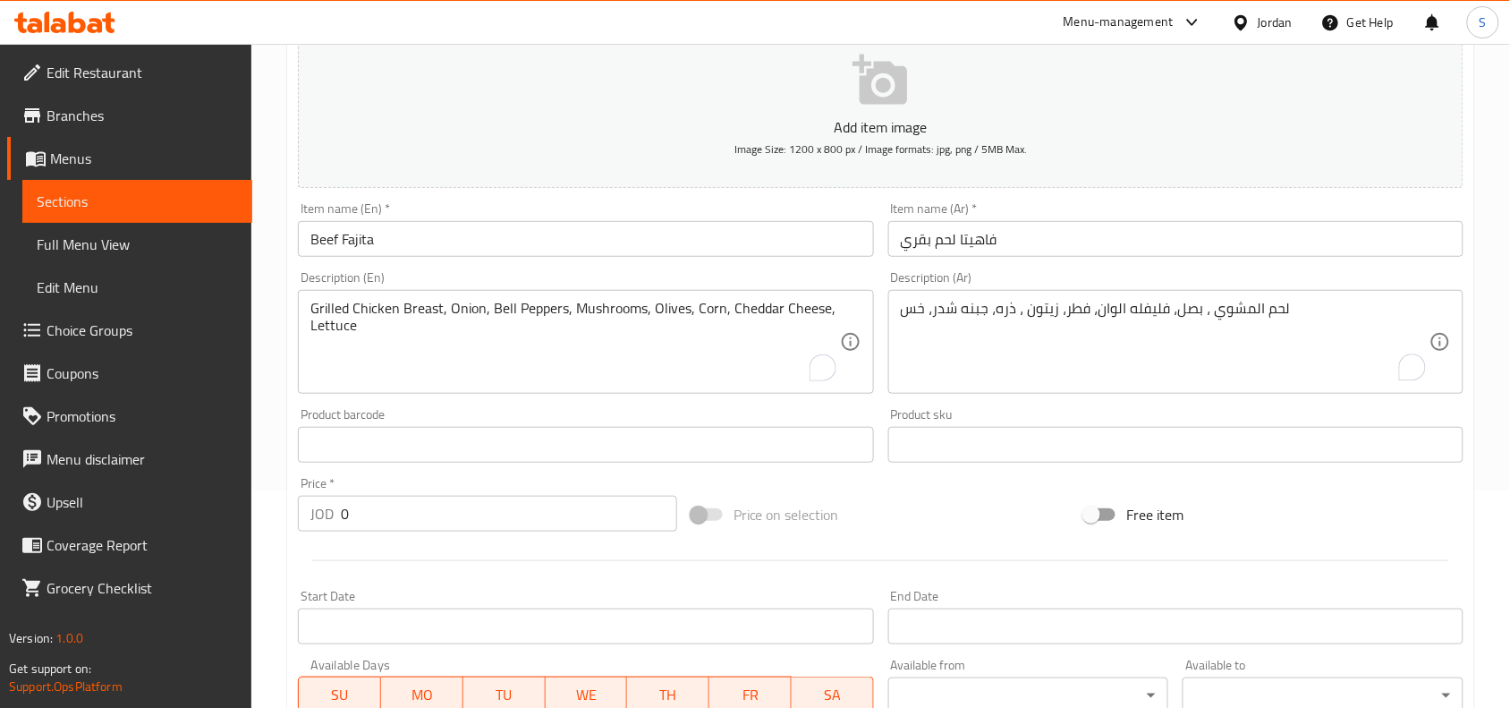
click at [695, 328] on textarea "Grilled Chicken Breast, Onion, Bell Peppers, Mushrooms, Olives, Corn, Cheddar C…" at bounding box center [574, 342] width 529 height 85
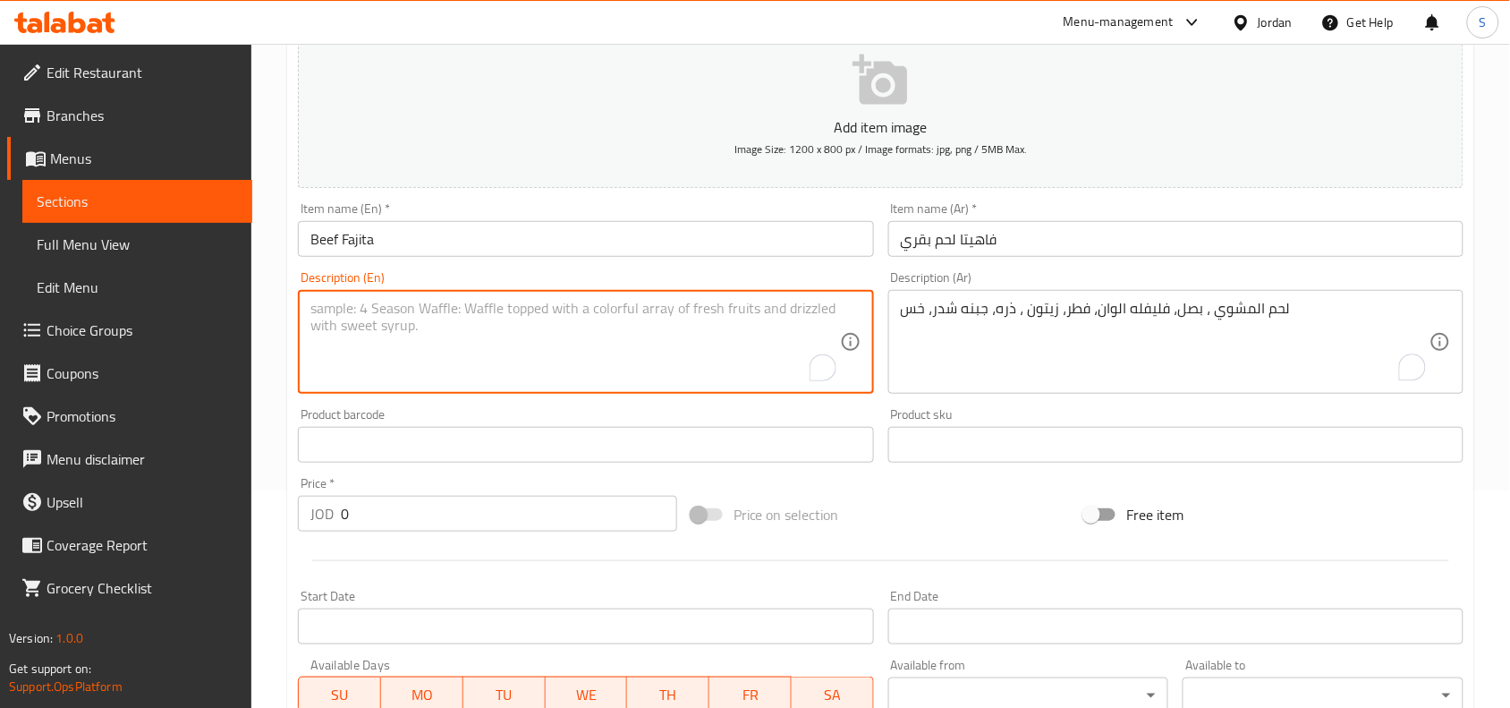
paste textarea "Grilled Beef , Onion, Bell Peppers, Mushrooms, Olives, Corn, Cheddar Cheese, Le…"
type textarea "Grilled Beef , Onion, Bell Peppers, Mushrooms, Olives, Corn, Cheddar Cheese, Le…"
click at [989, 506] on div "Price on selection" at bounding box center [881, 514] width 394 height 48
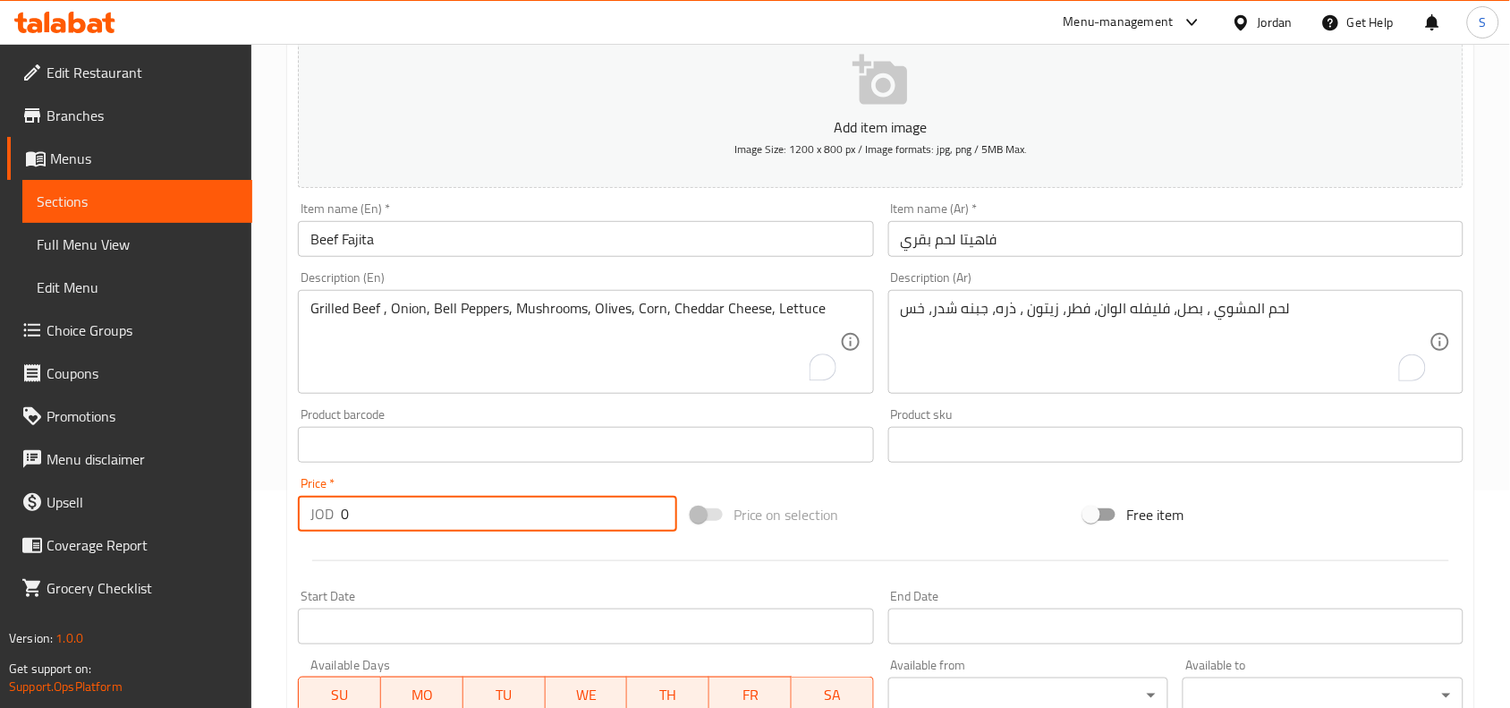
drag, startPoint x: 441, startPoint y: 515, endPoint x: 262, endPoint y: 512, distance: 178.9
click at [262, 512] on div "Home / Restaurants management / Menus / Sections / item / create Snacks Sandwic…" at bounding box center [880, 436] width 1259 height 1220
type input "3"
click at [985, 508] on div "Price on selection" at bounding box center [881, 514] width 394 height 48
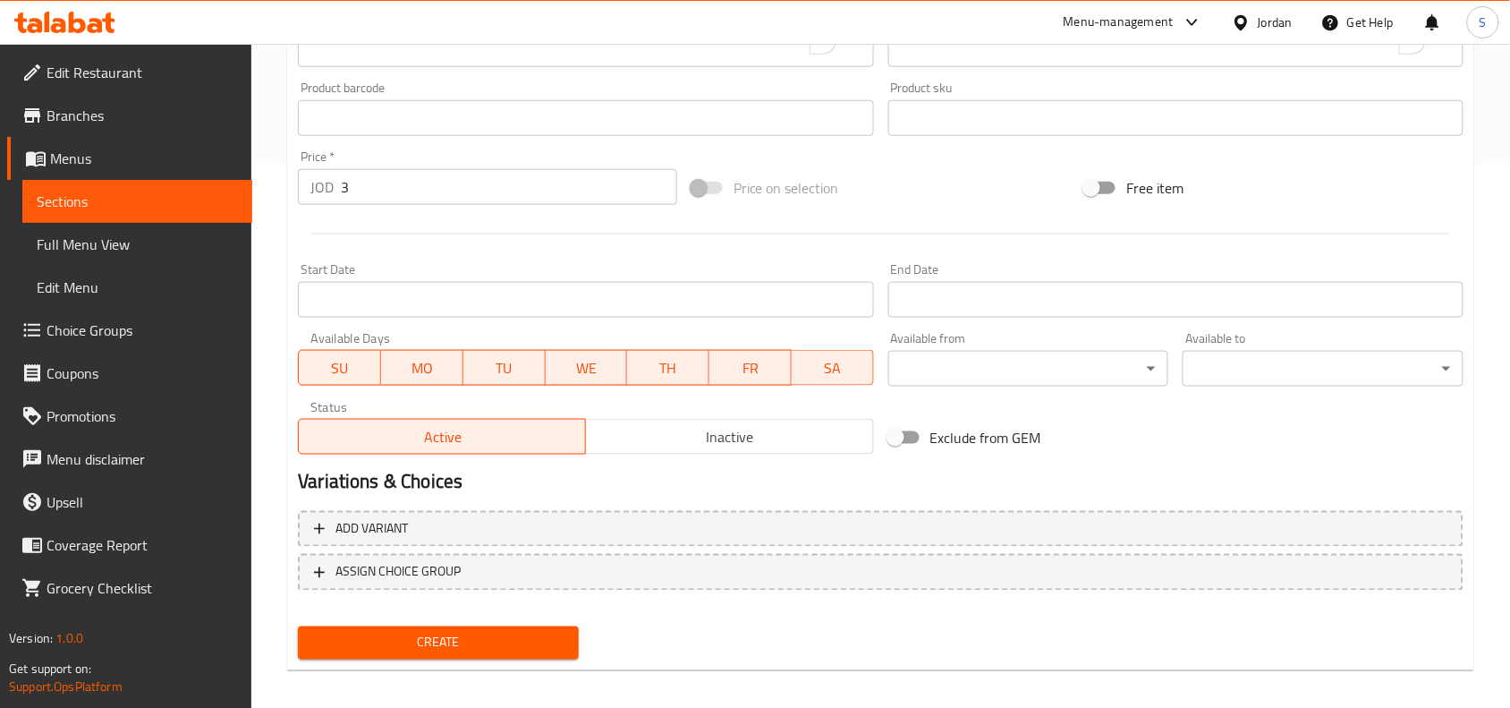
scroll to position [553, 0]
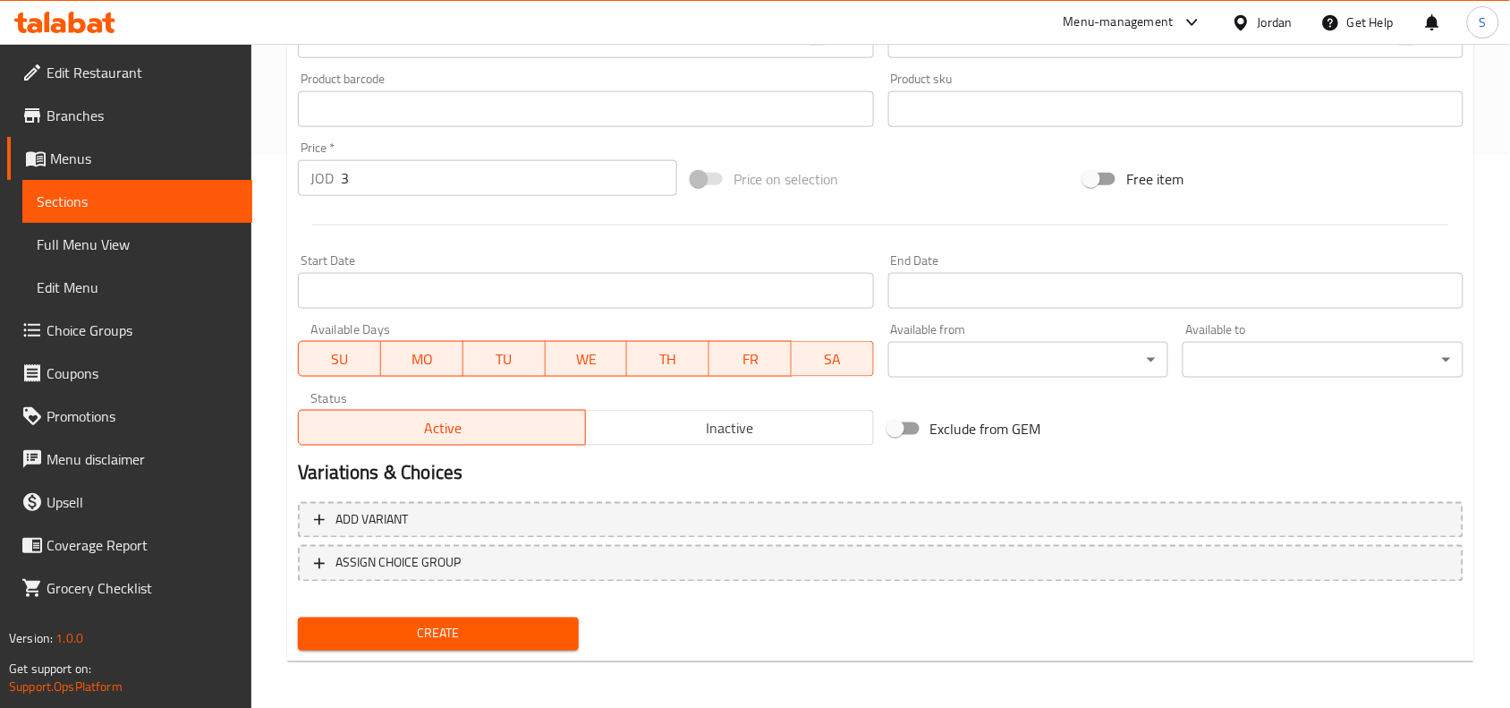
click at [490, 623] on span "Create" at bounding box center [438, 634] width 252 height 22
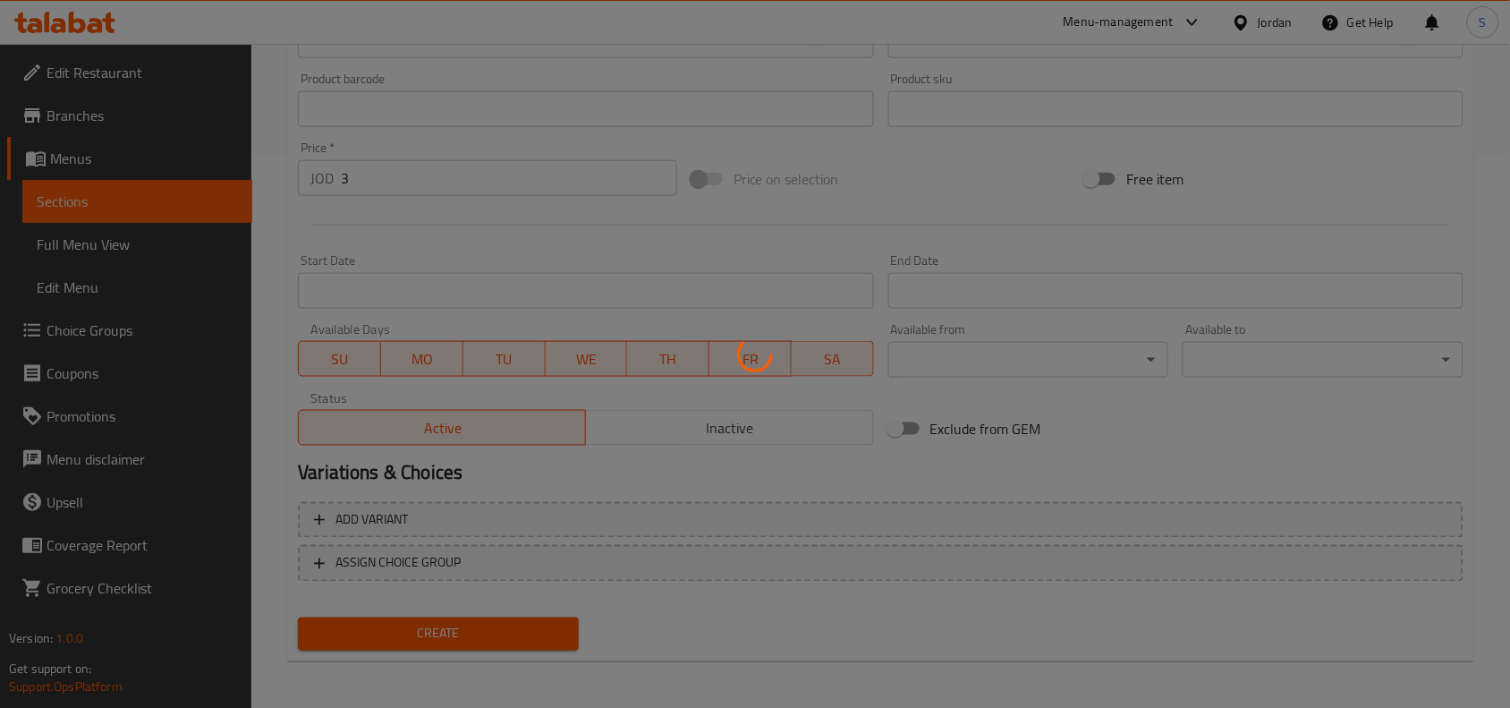
type input "0"
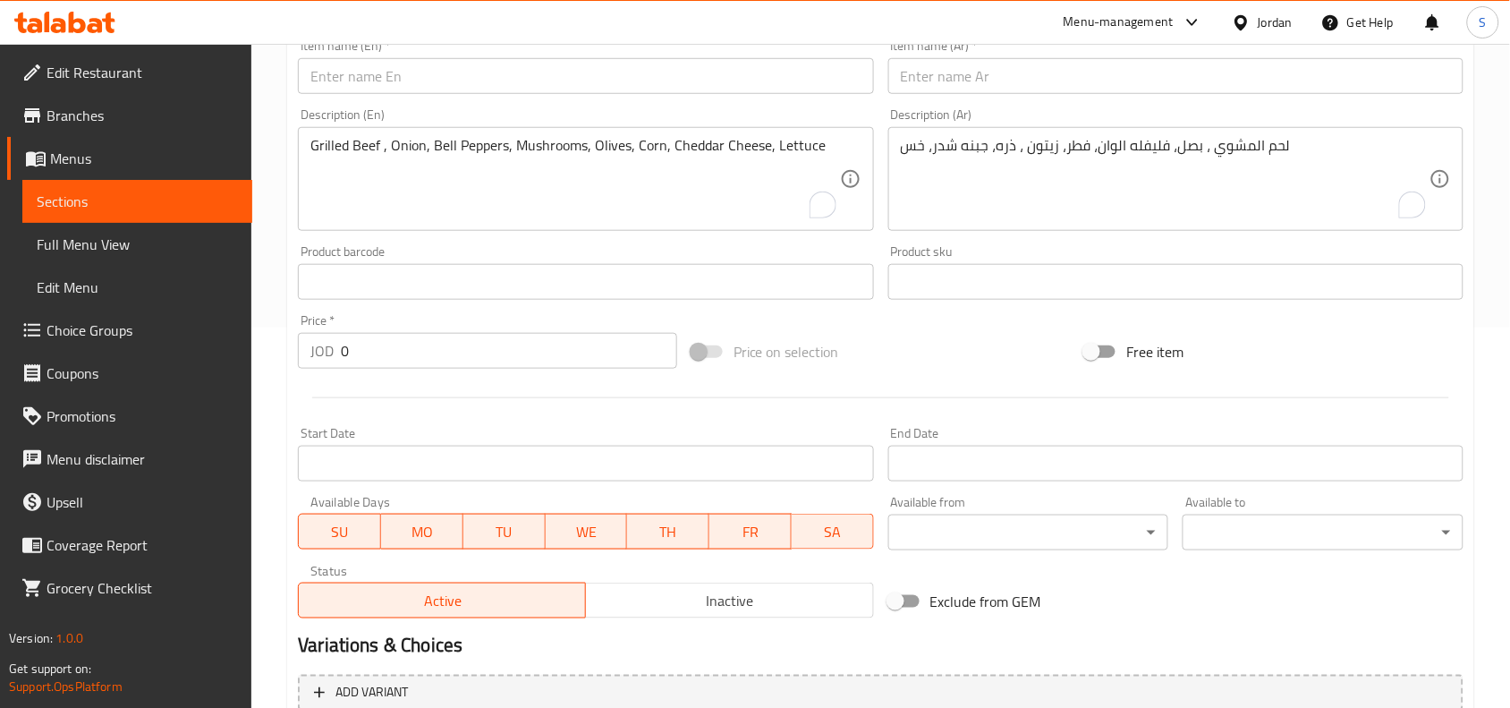
scroll to position [329, 0]
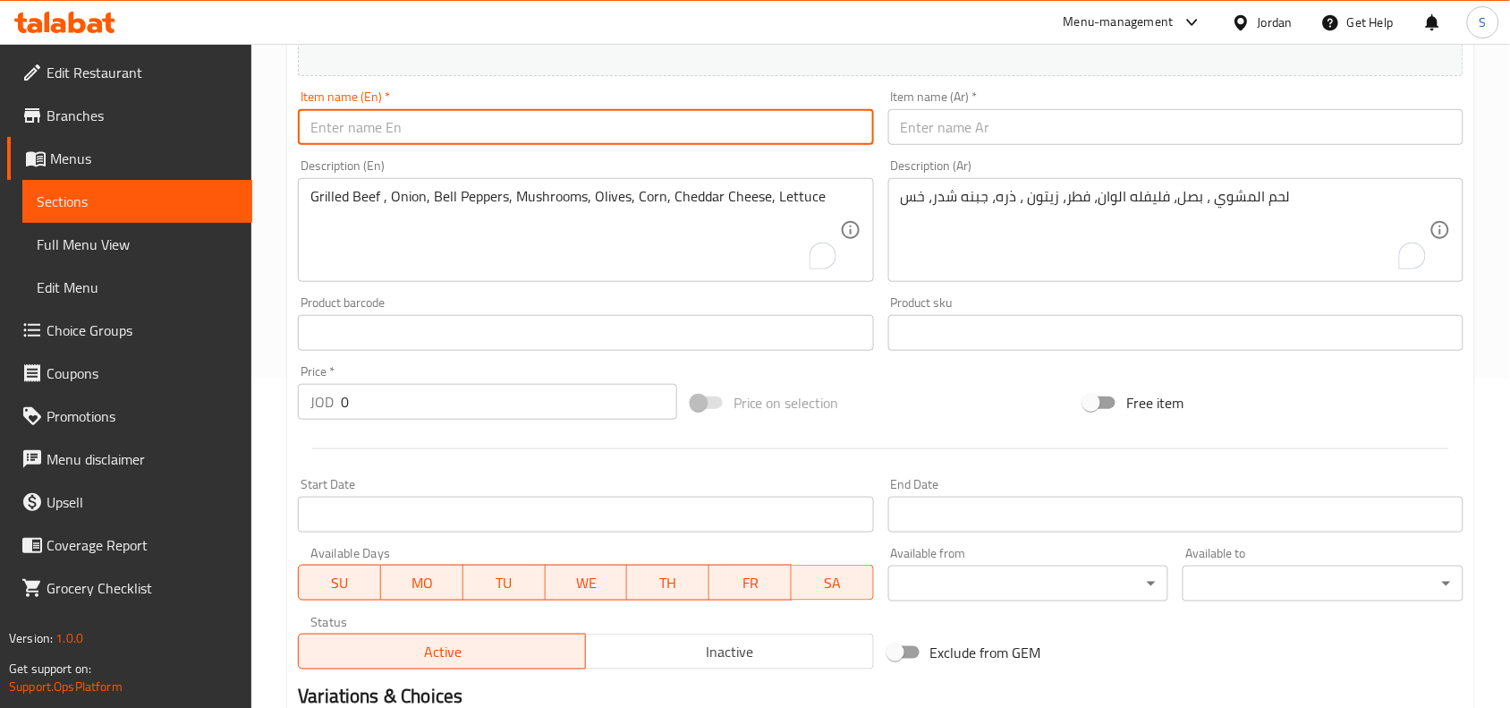
click at [528, 125] on input "text" at bounding box center [585, 127] width 575 height 36
paste input "Ceaser Chicken Wrap"
type input "Ceaser Chicken Wrap"
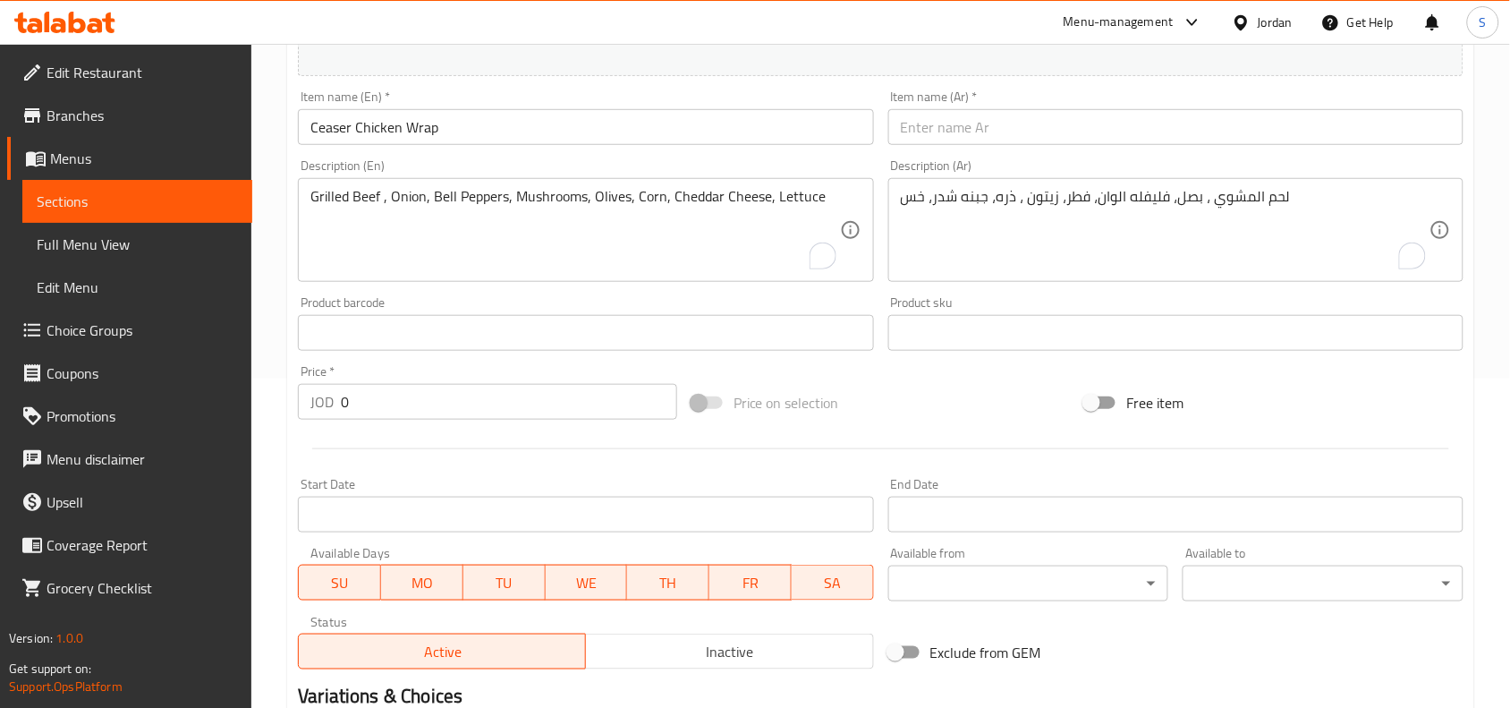
click at [1096, 131] on input "text" at bounding box center [1175, 127] width 575 height 36
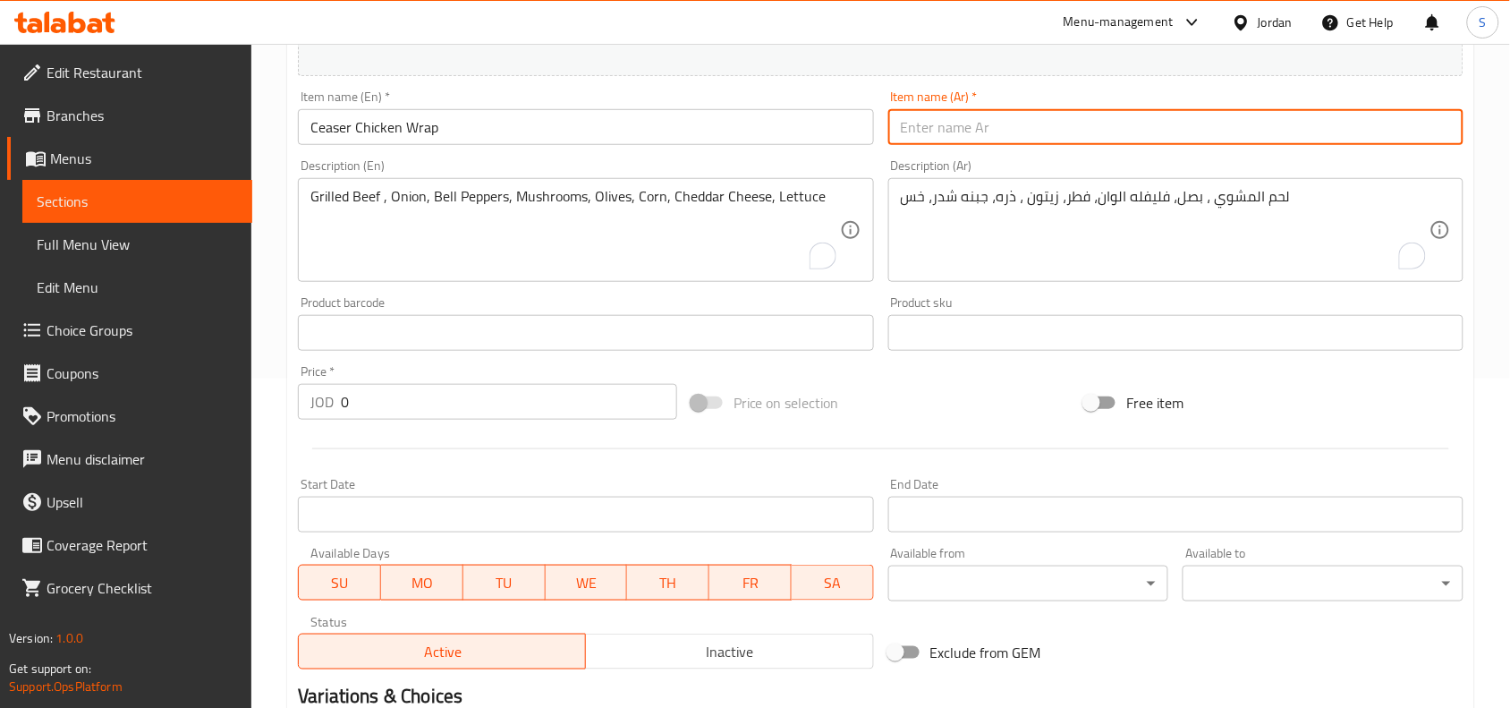
paste input "دجاج السيزر راب"
type input "دجاج السيزر راب"
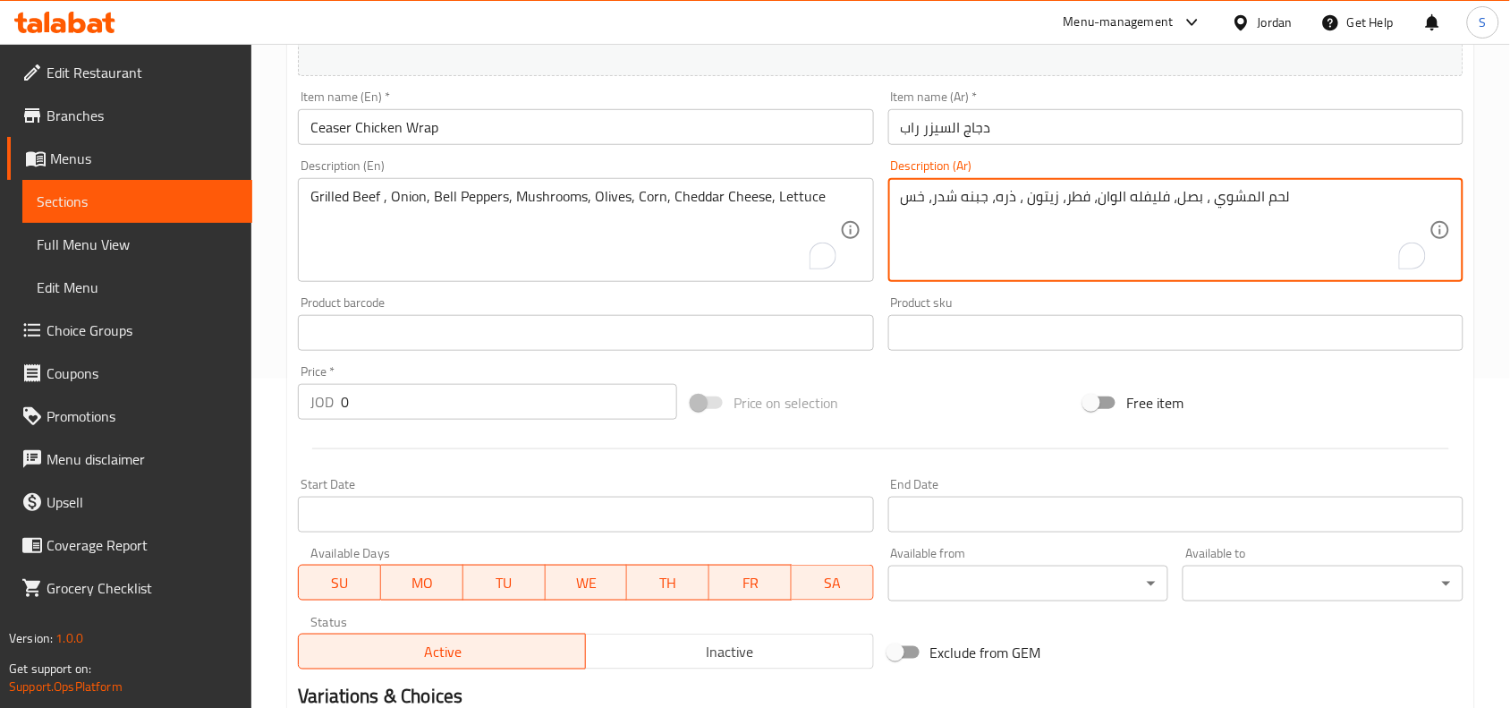
click at [1021, 211] on textarea "لحم المشوي ، بصل، فليفله الوان، فطر، زيتون ، ذره، جبنه شدر، خس" at bounding box center [1165, 230] width 529 height 85
paste textarea "دجاج مشوي ، خس ، صوص السيزار"
type textarea "دجاج مشوي ، خس ، صوص السيزار"
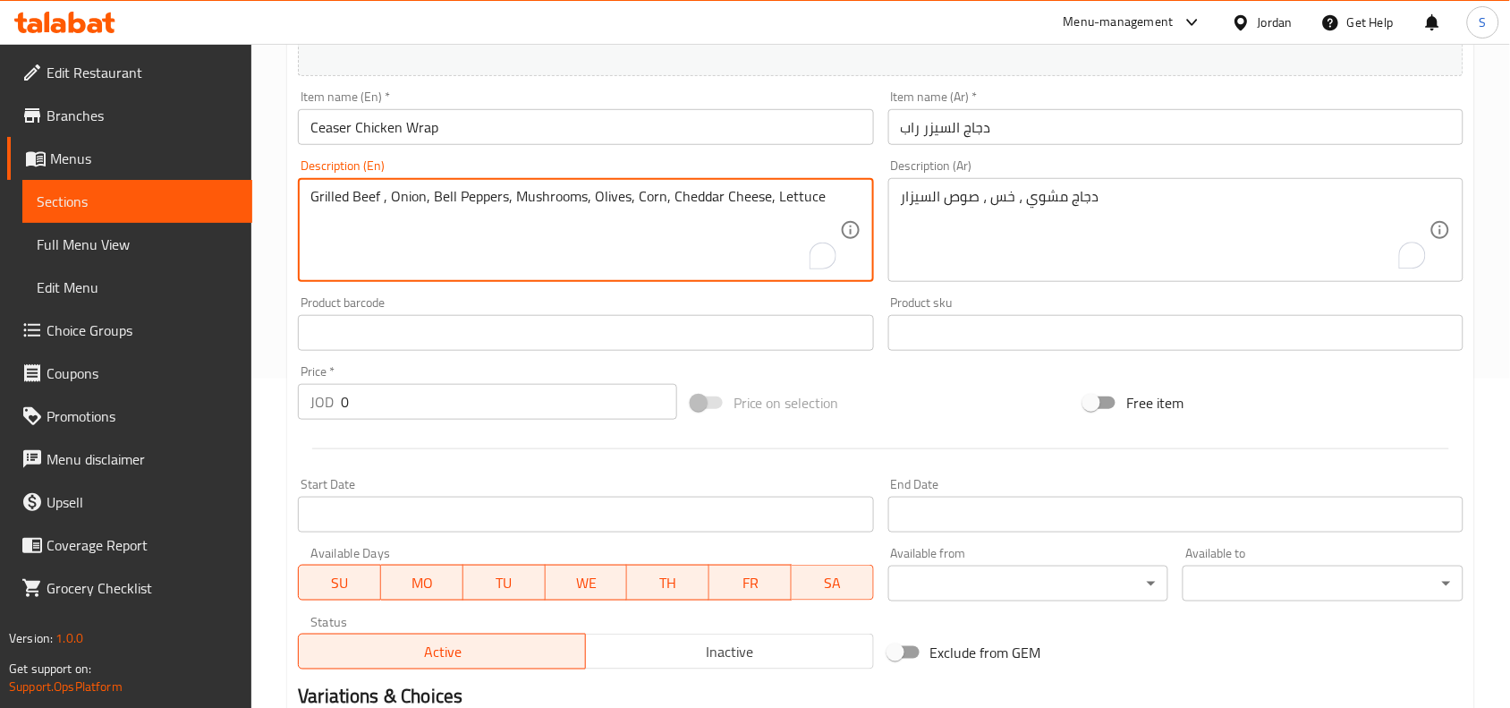
click at [556, 197] on textarea "Grilled Beef , Onion, Bell Peppers, Mushrooms, Olives, Corn, Cheddar Cheese, Le…" at bounding box center [574, 230] width 529 height 85
paste textarea "Grilled Chicken, Lettuce, Caesar Sauce"
type textarea "Grilled Chicken, Lettuce, Caesar Sauce"
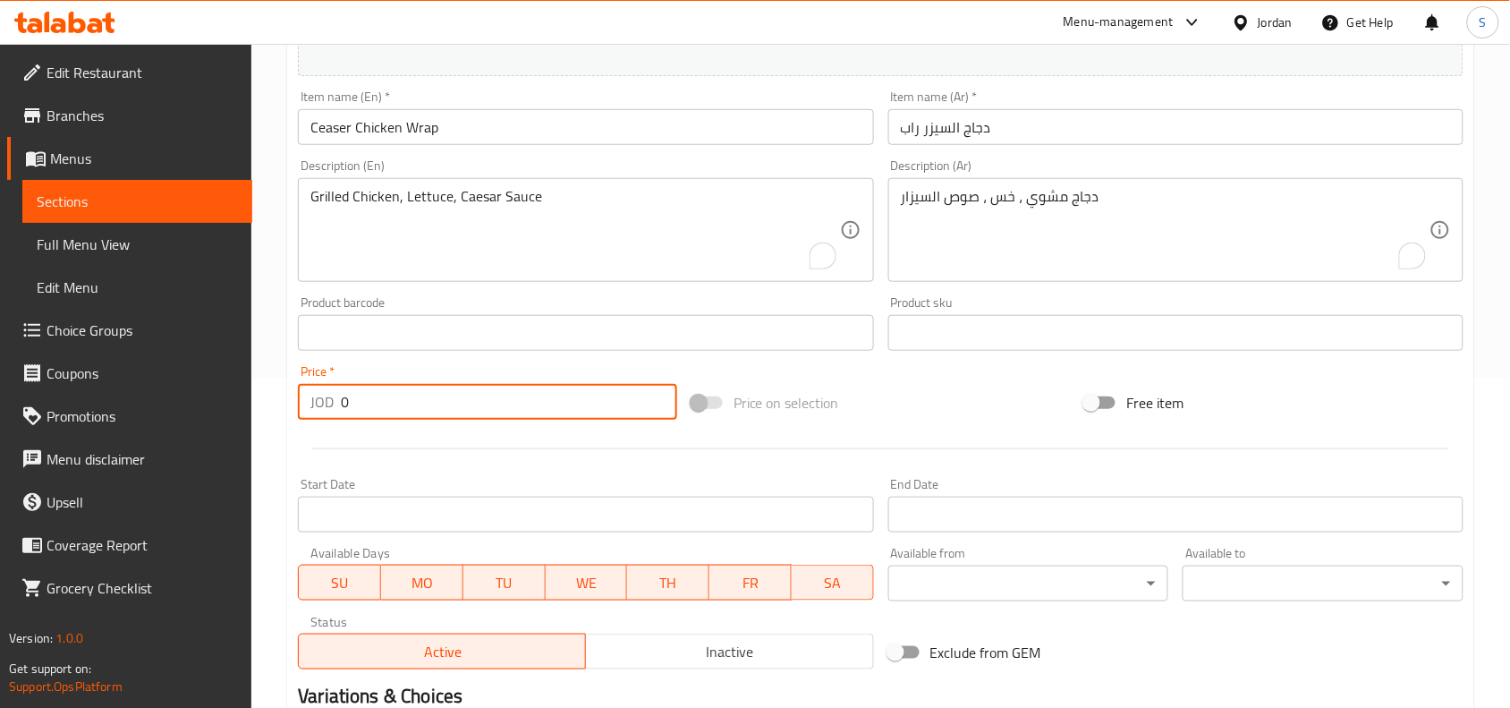
drag, startPoint x: 431, startPoint y: 403, endPoint x: 327, endPoint y: 405, distance: 104.7
click at [327, 405] on div "JOD 0 Price *" at bounding box center [487, 402] width 379 height 36
type input "3"
click at [963, 413] on div "Price on selection" at bounding box center [881, 402] width 394 height 48
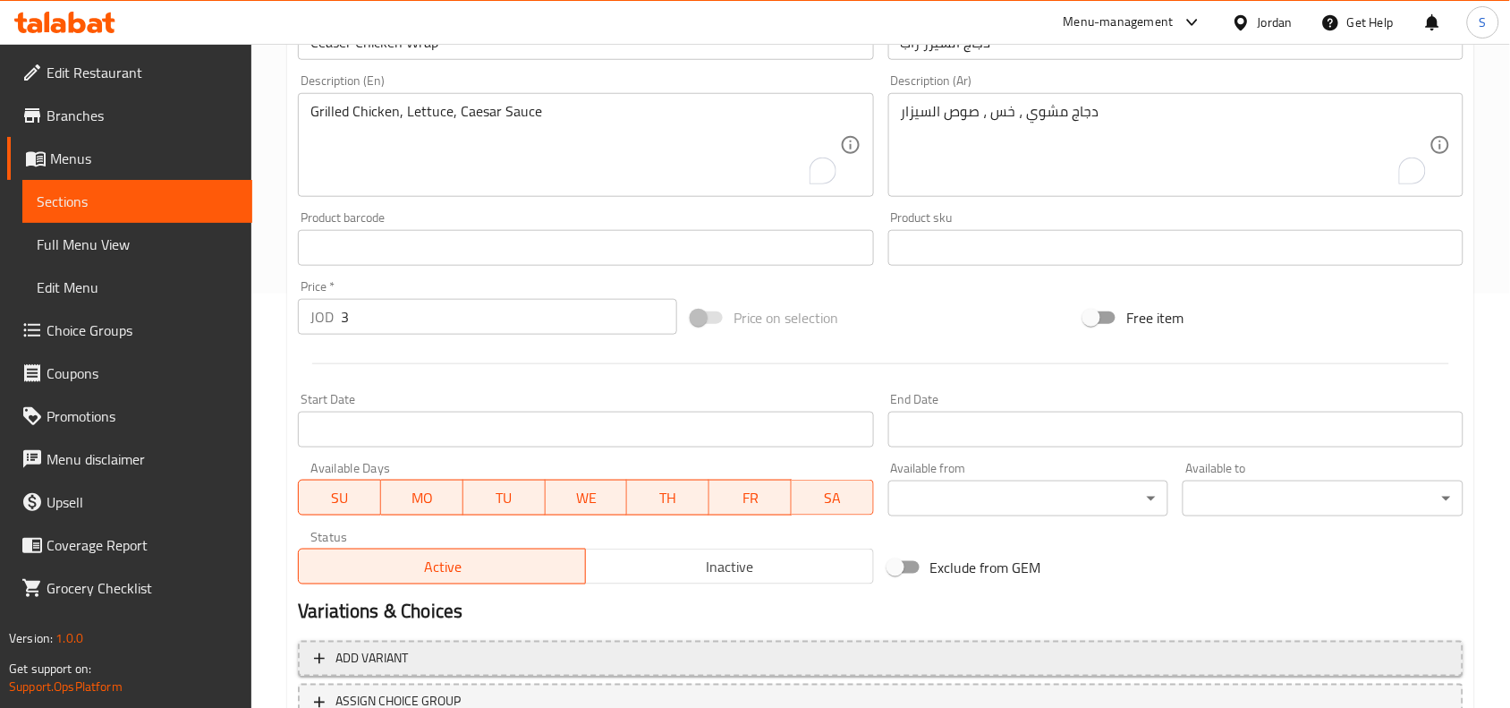
scroll to position [553, 0]
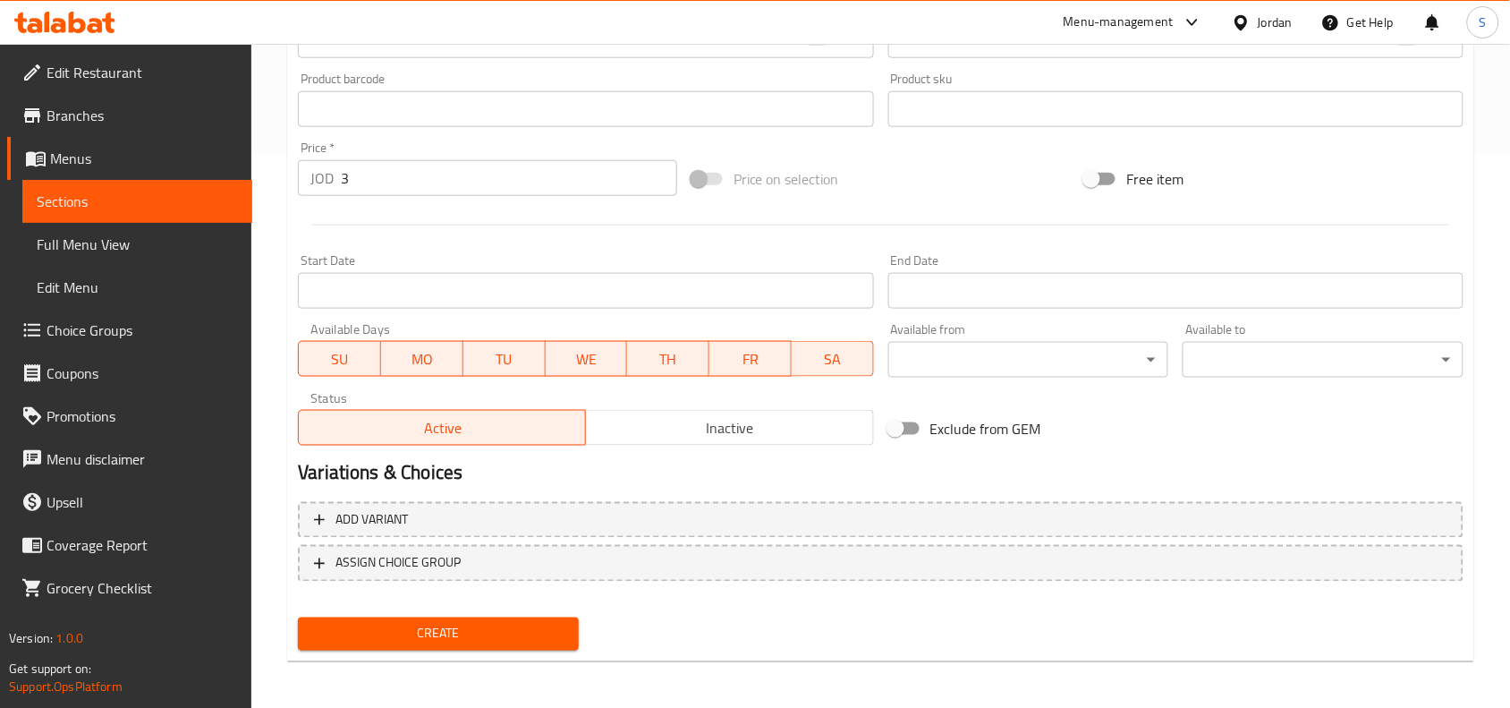
click at [443, 629] on span "Create" at bounding box center [438, 634] width 252 height 22
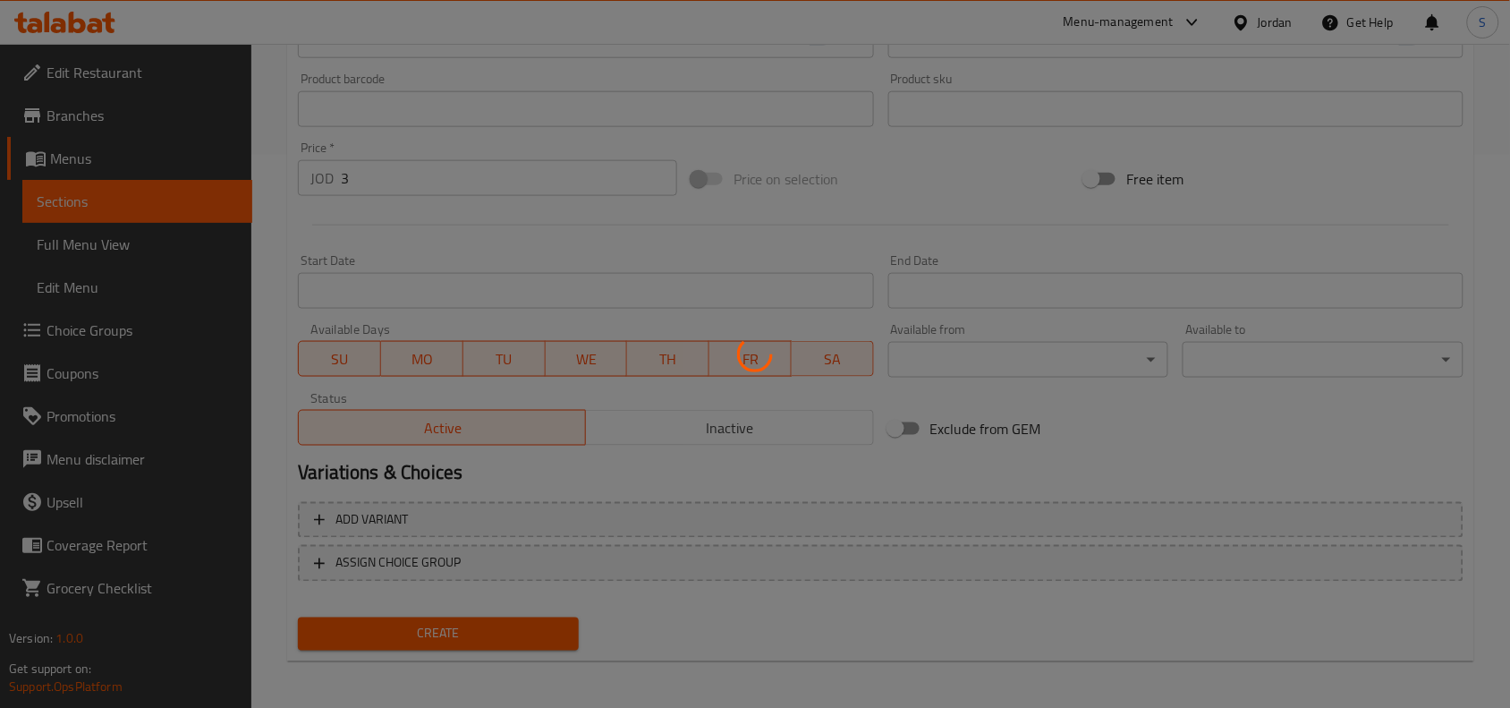
type input "0"
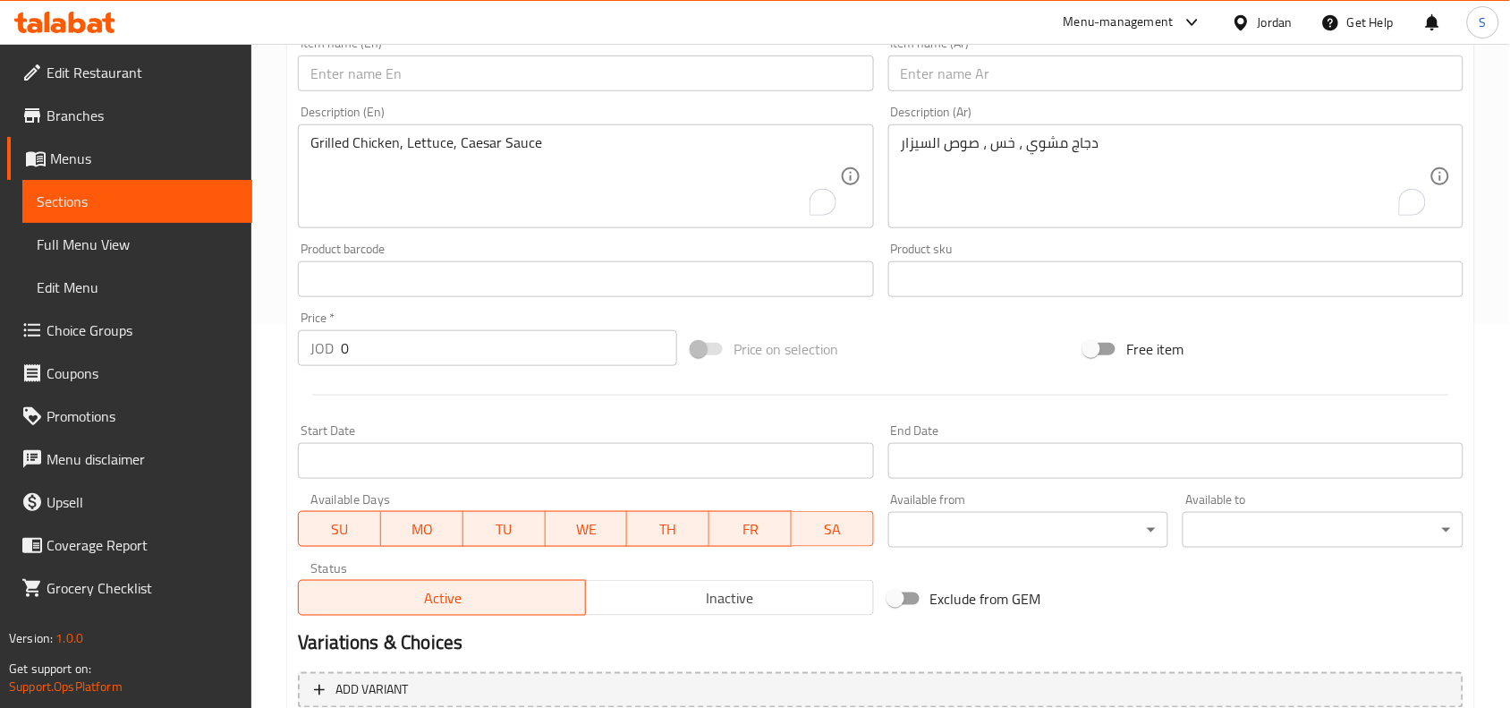
scroll to position [217, 0]
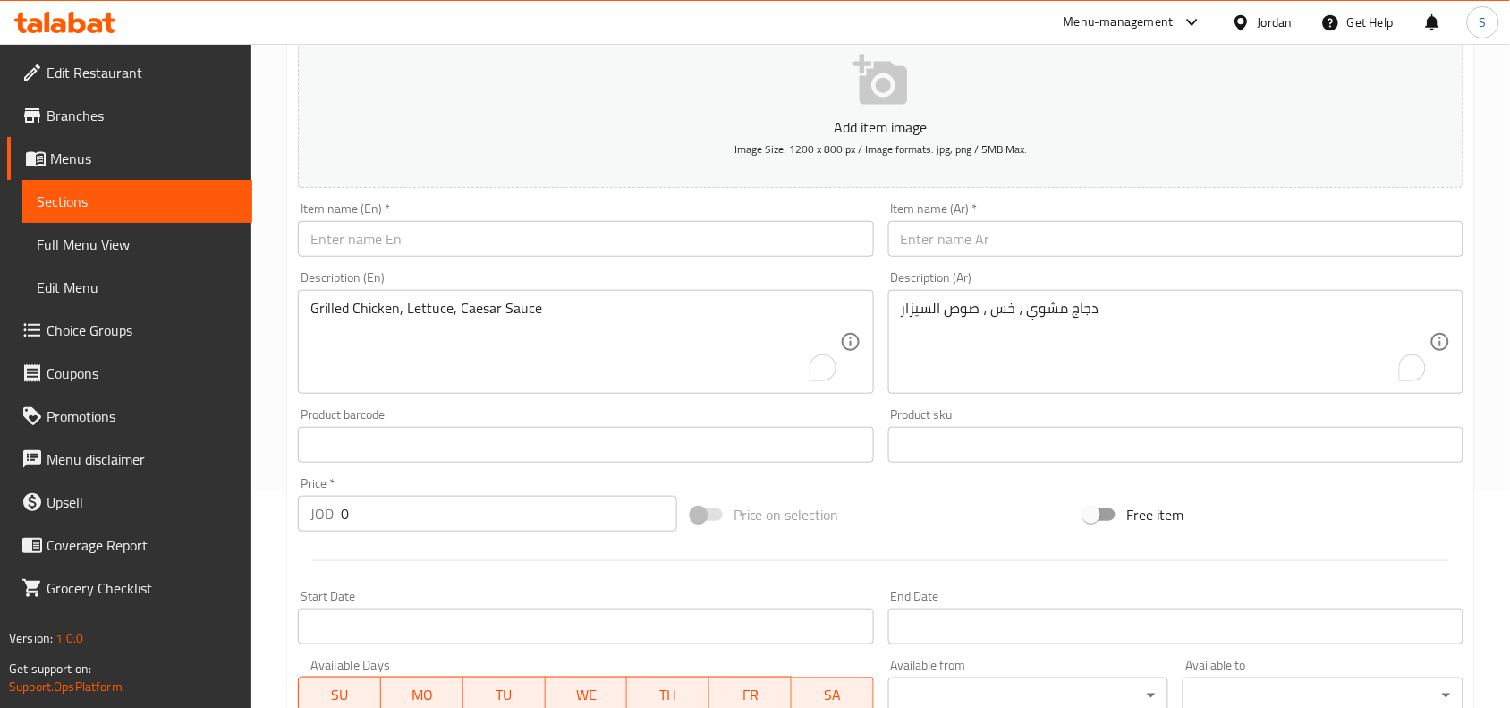
click at [471, 233] on input "text" at bounding box center [585, 239] width 575 height 36
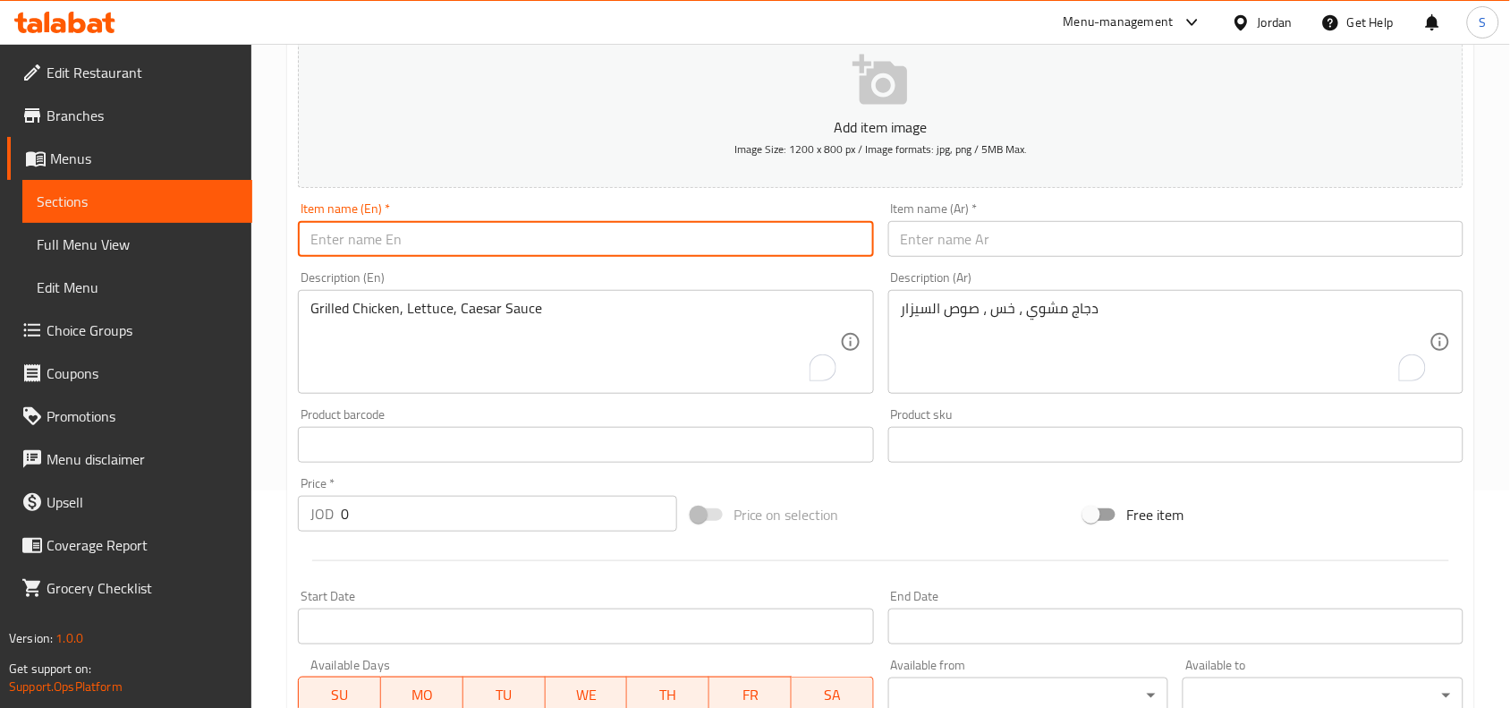
paste input "Mexican Chicken Wrap"
type input "Mexican Chicken Wrap"
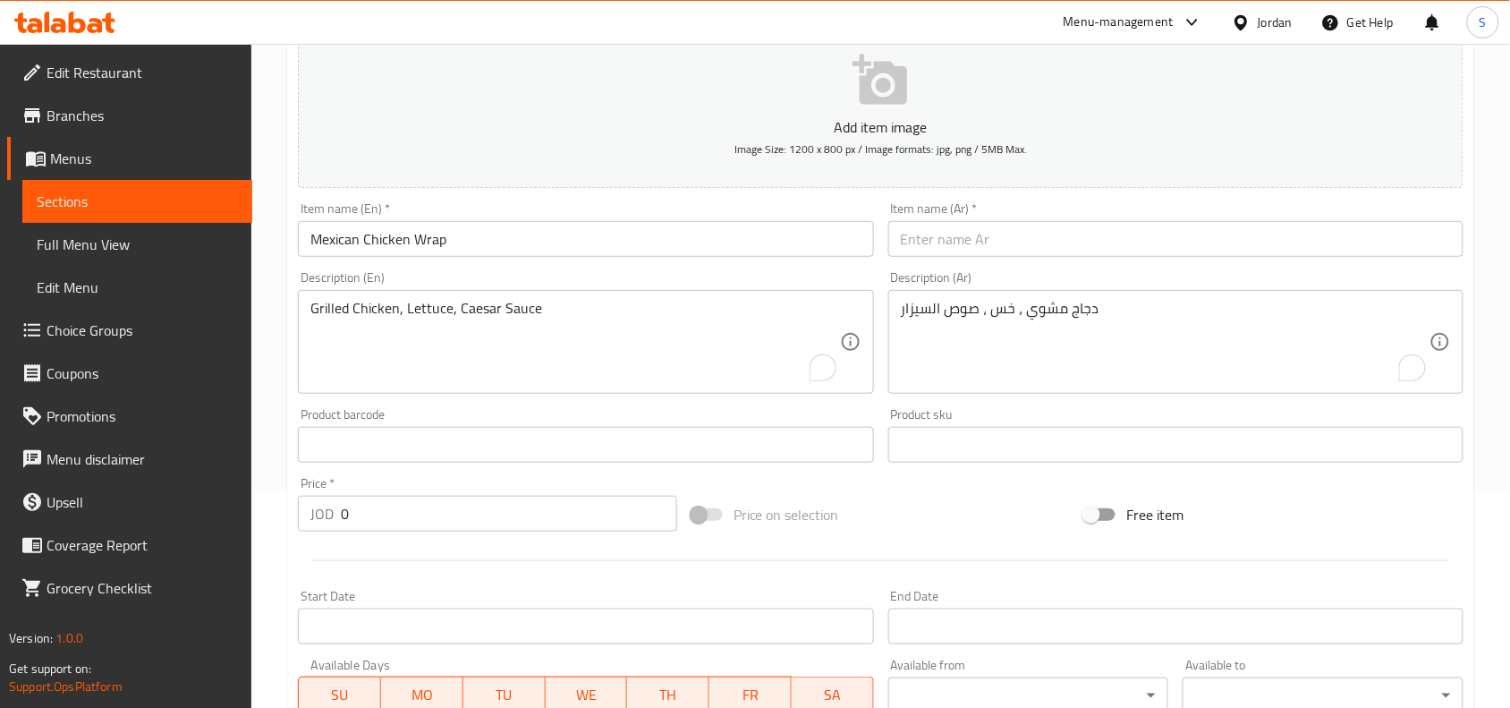
click at [1022, 255] on input "text" at bounding box center [1175, 239] width 575 height 36
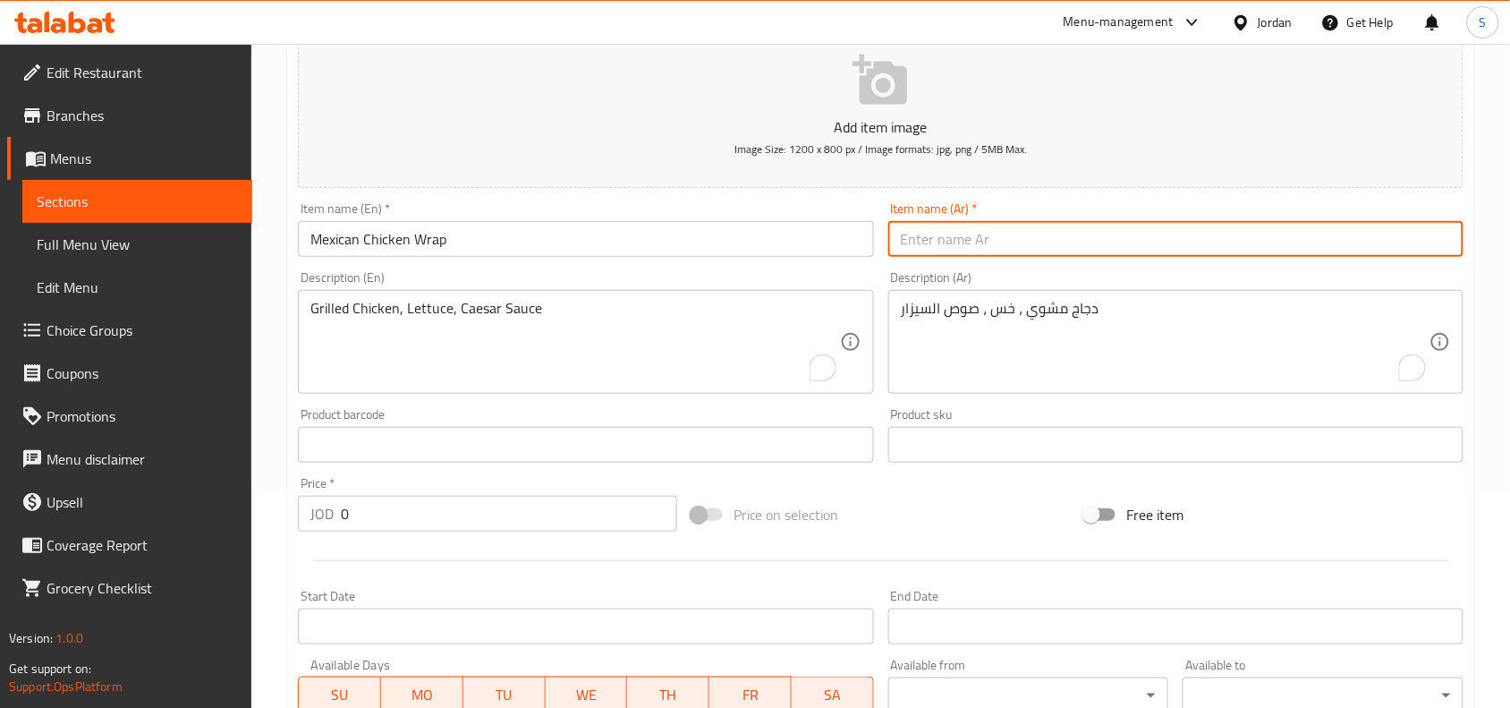
paste input "دجاج ماكسيكان راب"
drag, startPoint x: 971, startPoint y: 243, endPoint x: 975, endPoint y: 259, distance: 16.7
click at [975, 259] on div "Item name (Ar)   * دجاج ماكسيكان راب Item name (Ar) *" at bounding box center [1175, 229] width 589 height 69
type input "دجاج مكسيكان راب"
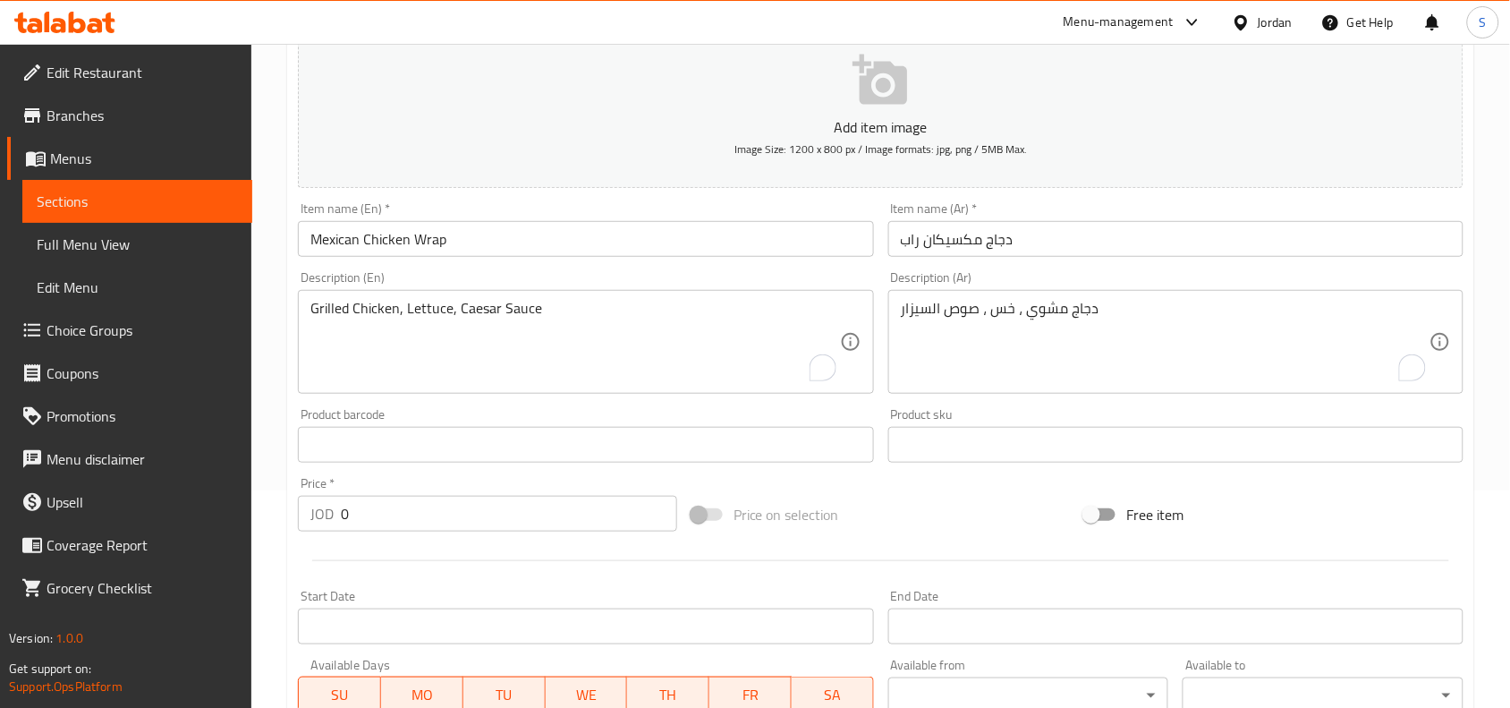
click at [1262, 323] on textarea "دجاج مشوي ، خس ، صوص السيزار" at bounding box center [1165, 342] width 529 height 85
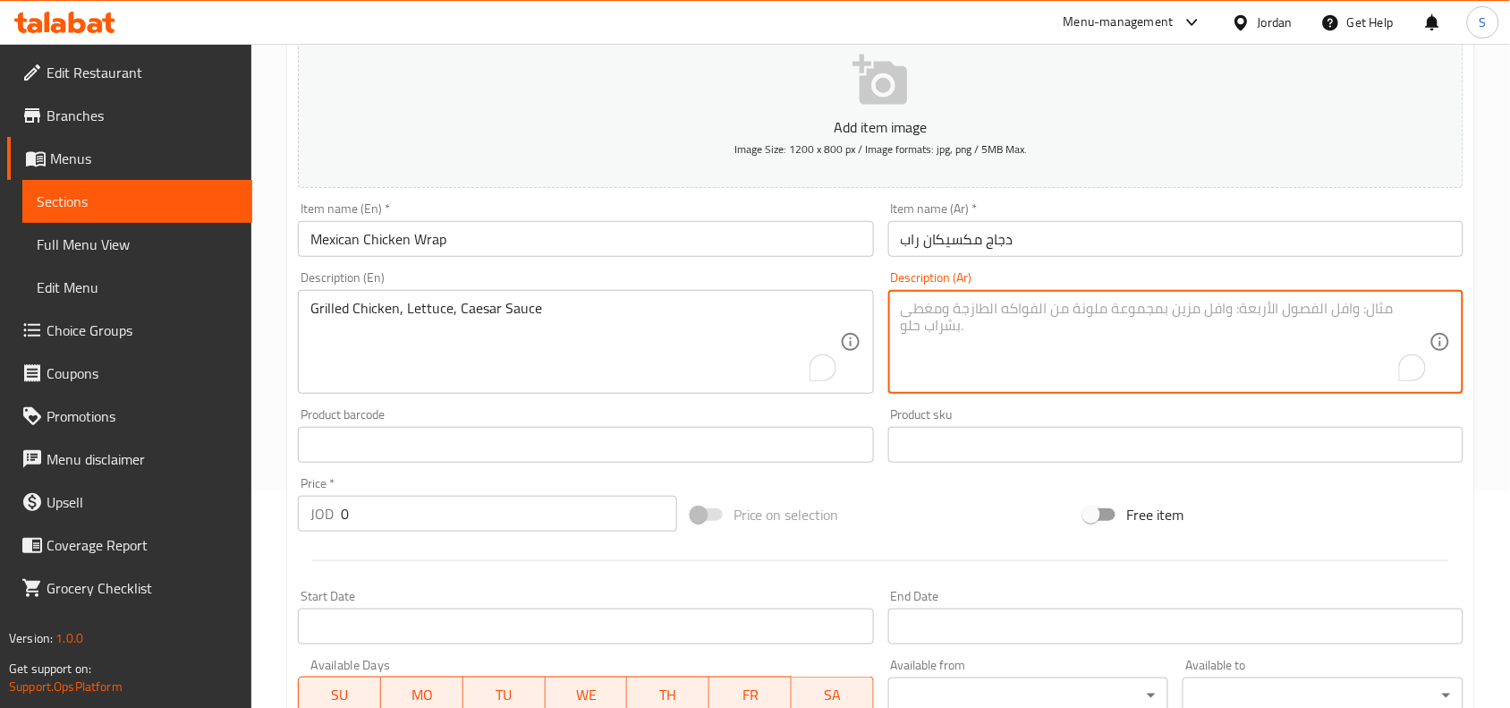
paste textarea "دجاج مشوي ، صوص ساور كريم ، بصل ، فليفلة الوان، اجبان مشكله"
type textarea "دجاج مشوي ، صوص ساور كريم ، بصل ، فليفلة الوان، اجبان مشكله"
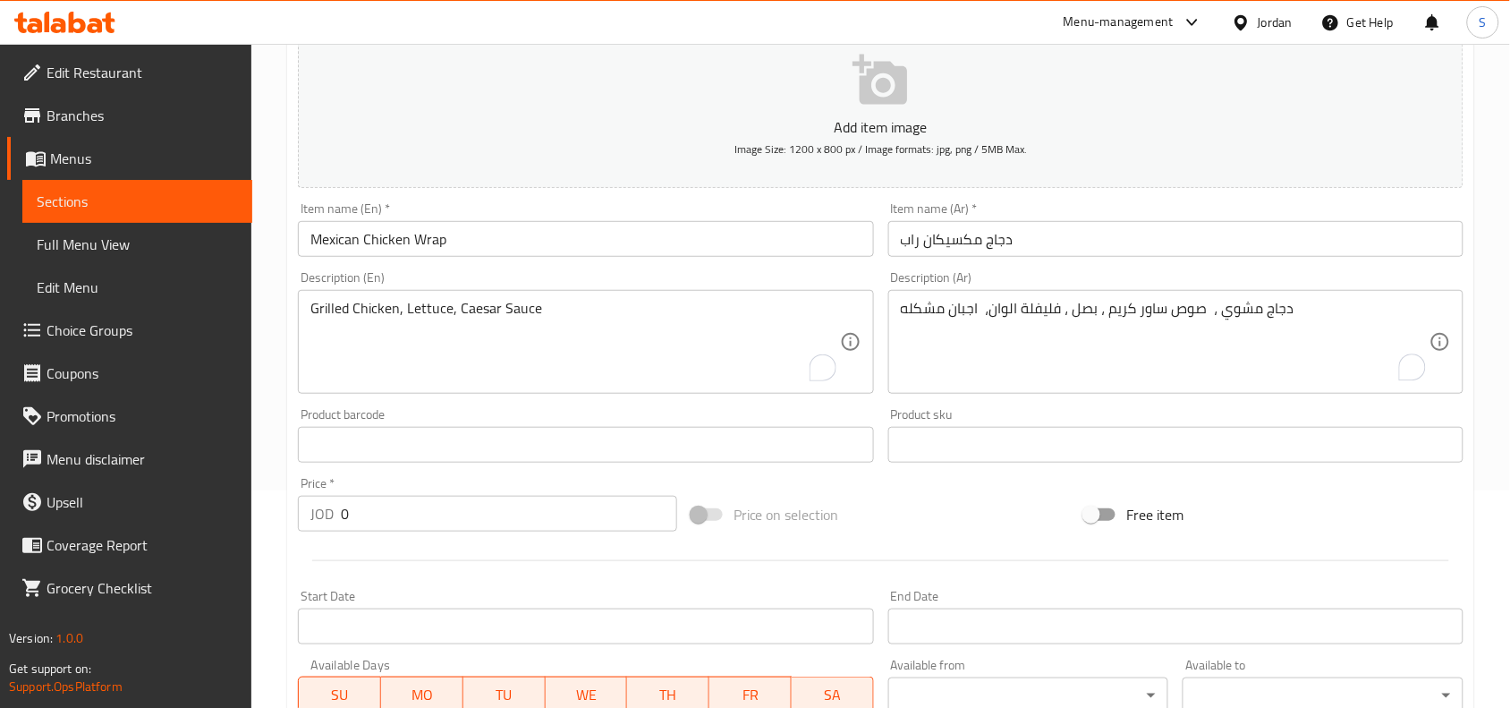
click at [570, 322] on textarea "Grilled Chicken, Lettuce, Caesar Sauce" at bounding box center [574, 342] width 529 height 85
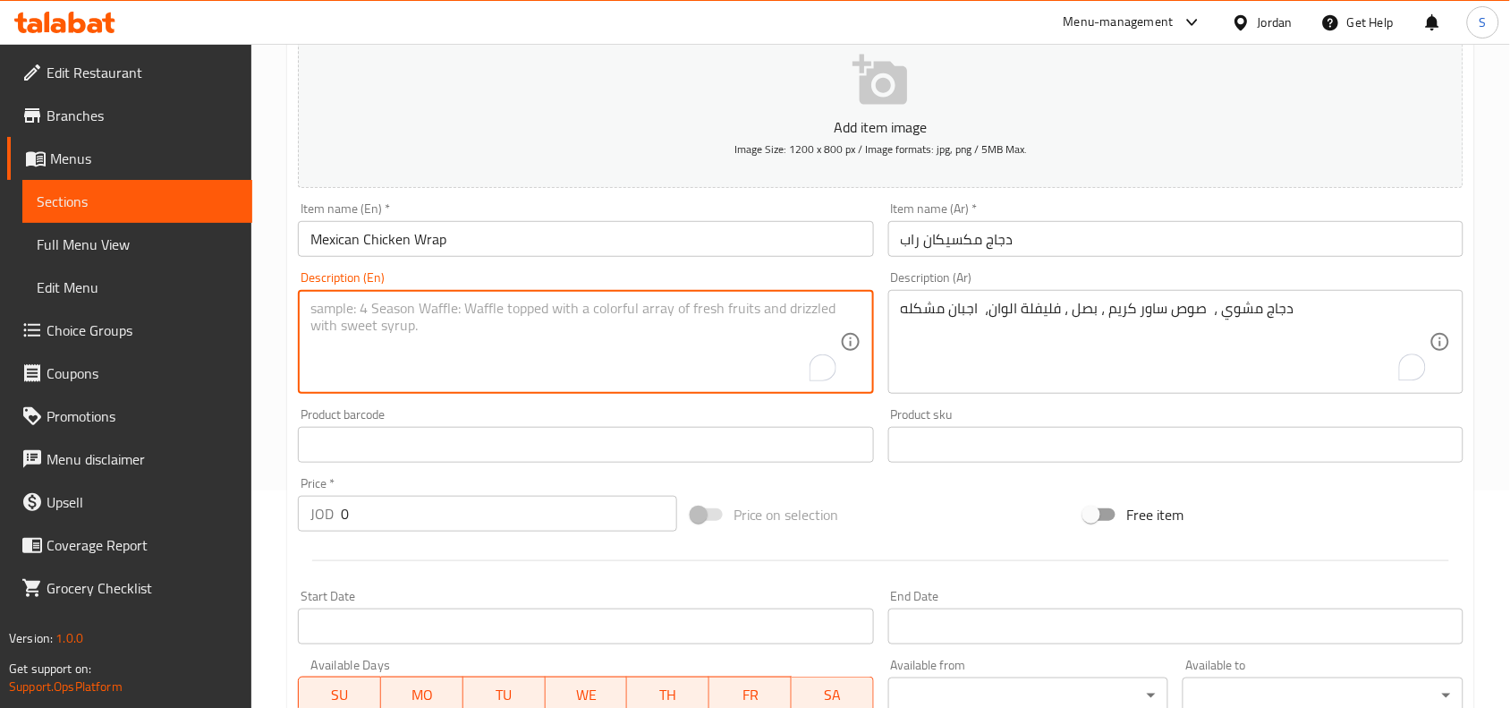
paste textarea "Grilled Chicken, Sour Cream Sauce, Onion, Bell Peppers, Mixed Cheeses"
type textarea "Grilled Chicken, Sour Cream Sauce, Onion, Bell Peppers, Mixed Cheeses"
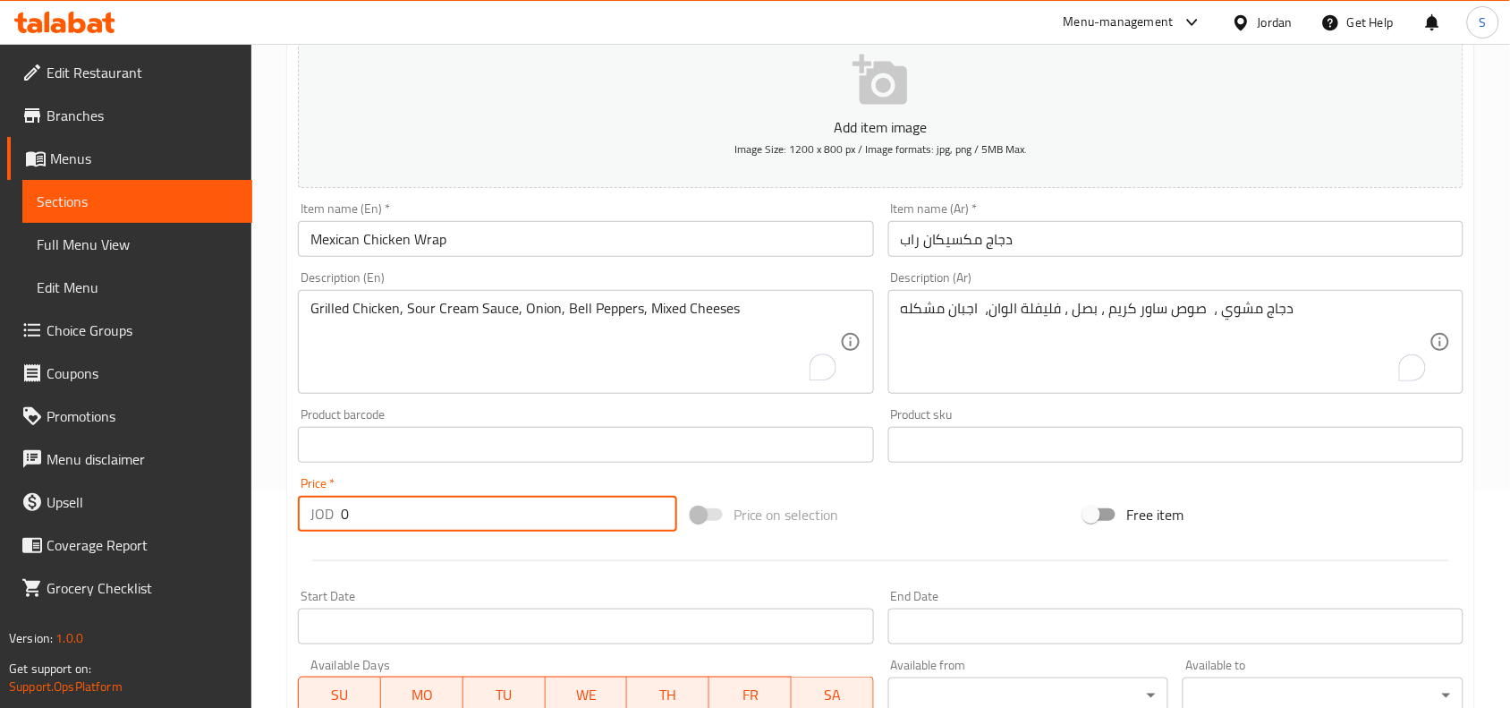
drag, startPoint x: 400, startPoint y: 511, endPoint x: 183, endPoint y: 534, distance: 217.7
click at [183, 534] on div "Edit Restaurant Branches Menus Sections Full Menu View Edit Menu Choice Groups …" at bounding box center [755, 436] width 1510 height 1220
type input "3"
click at [899, 506] on div "Price on selection" at bounding box center [881, 514] width 394 height 48
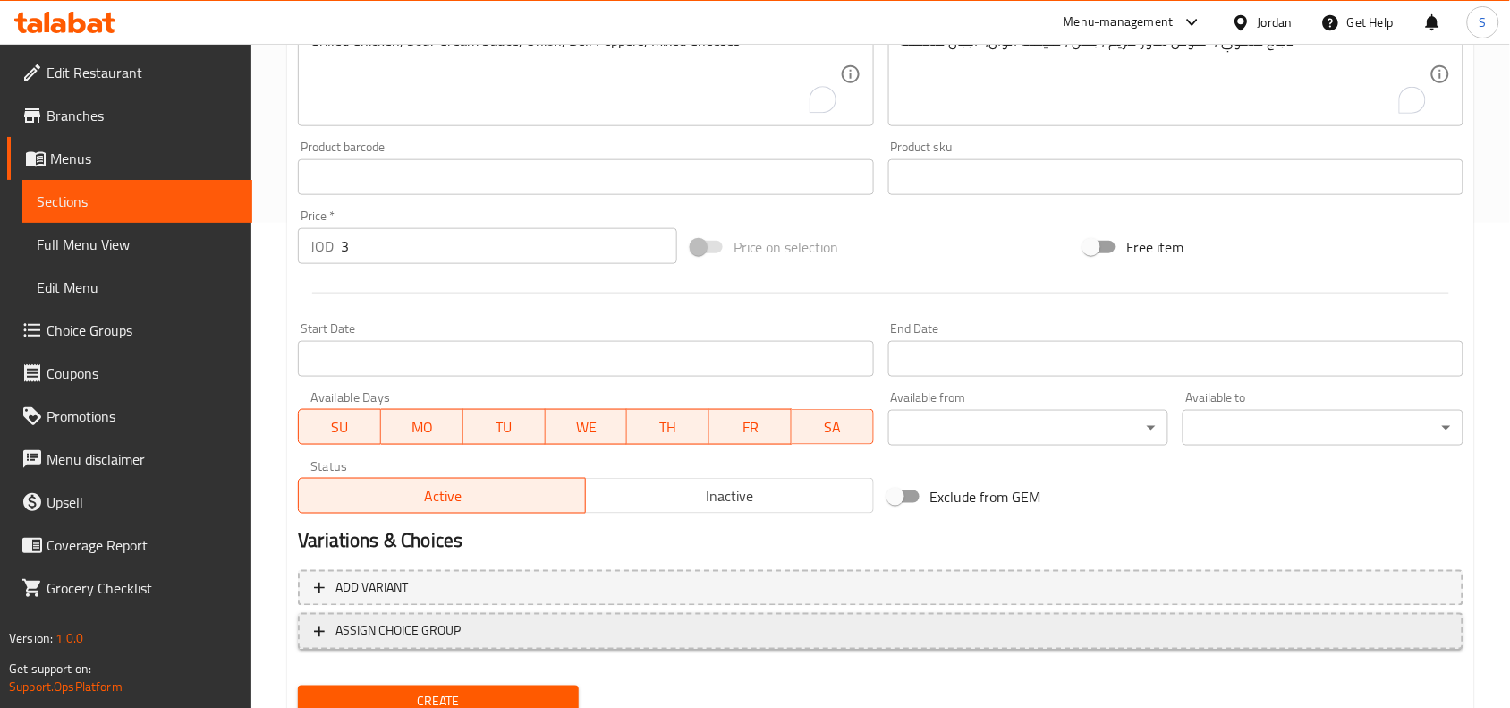
scroll to position [553, 0]
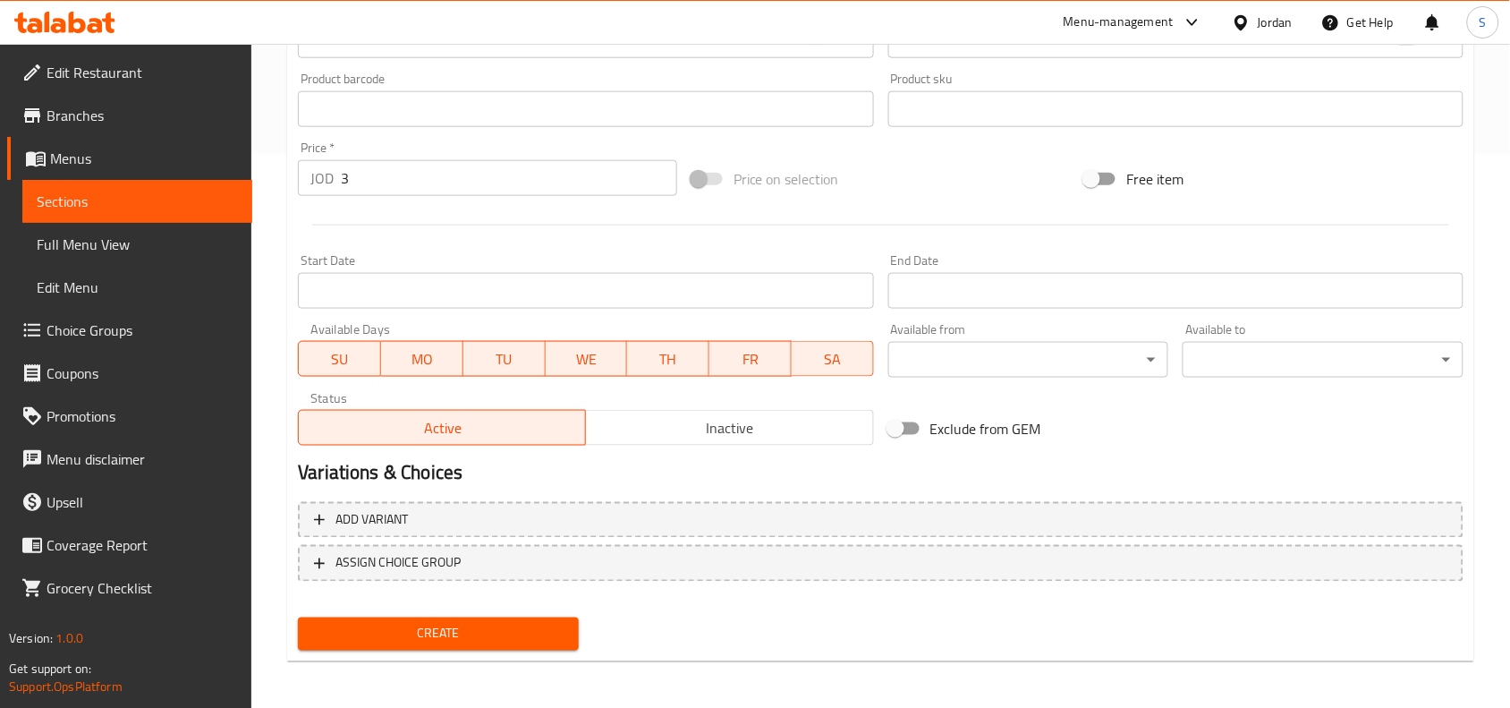
click at [507, 617] on button "Create" at bounding box center [438, 633] width 281 height 33
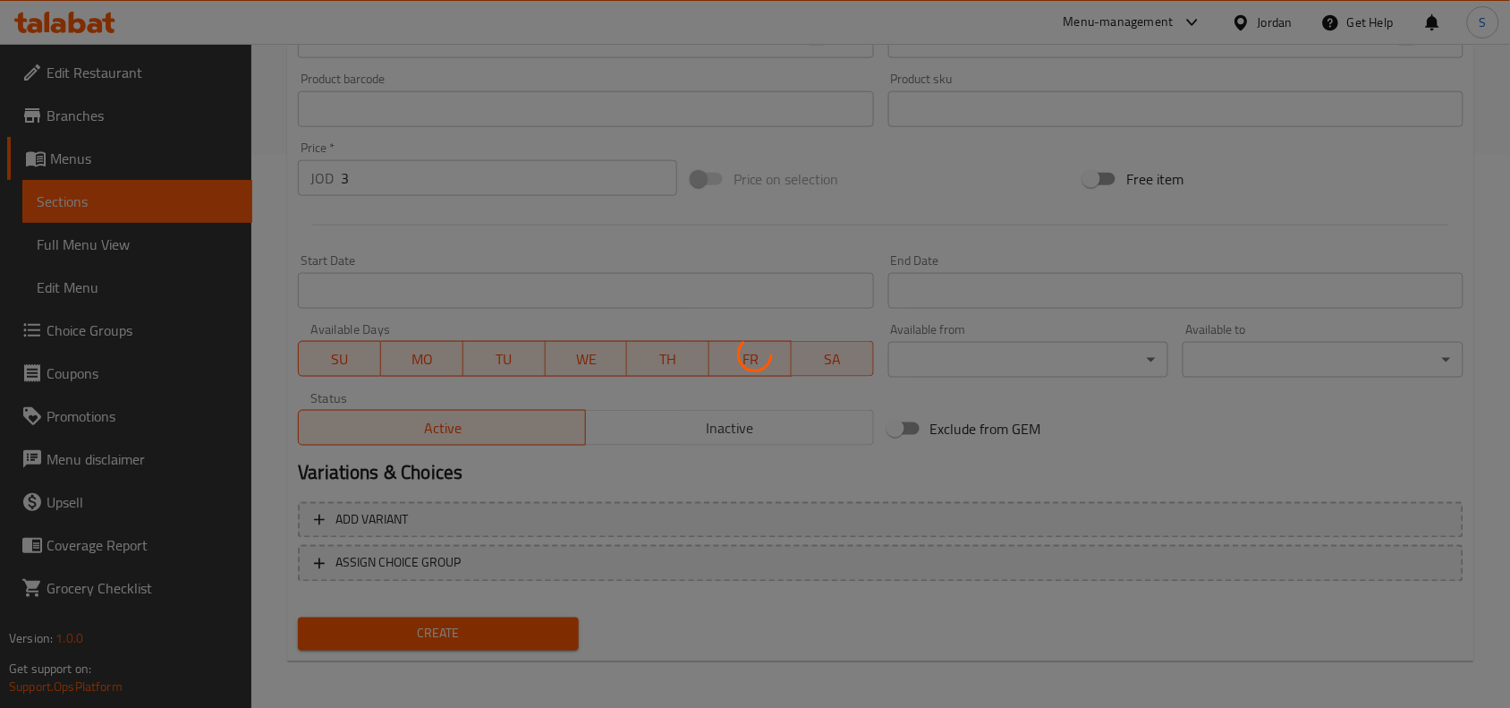
type input "0"
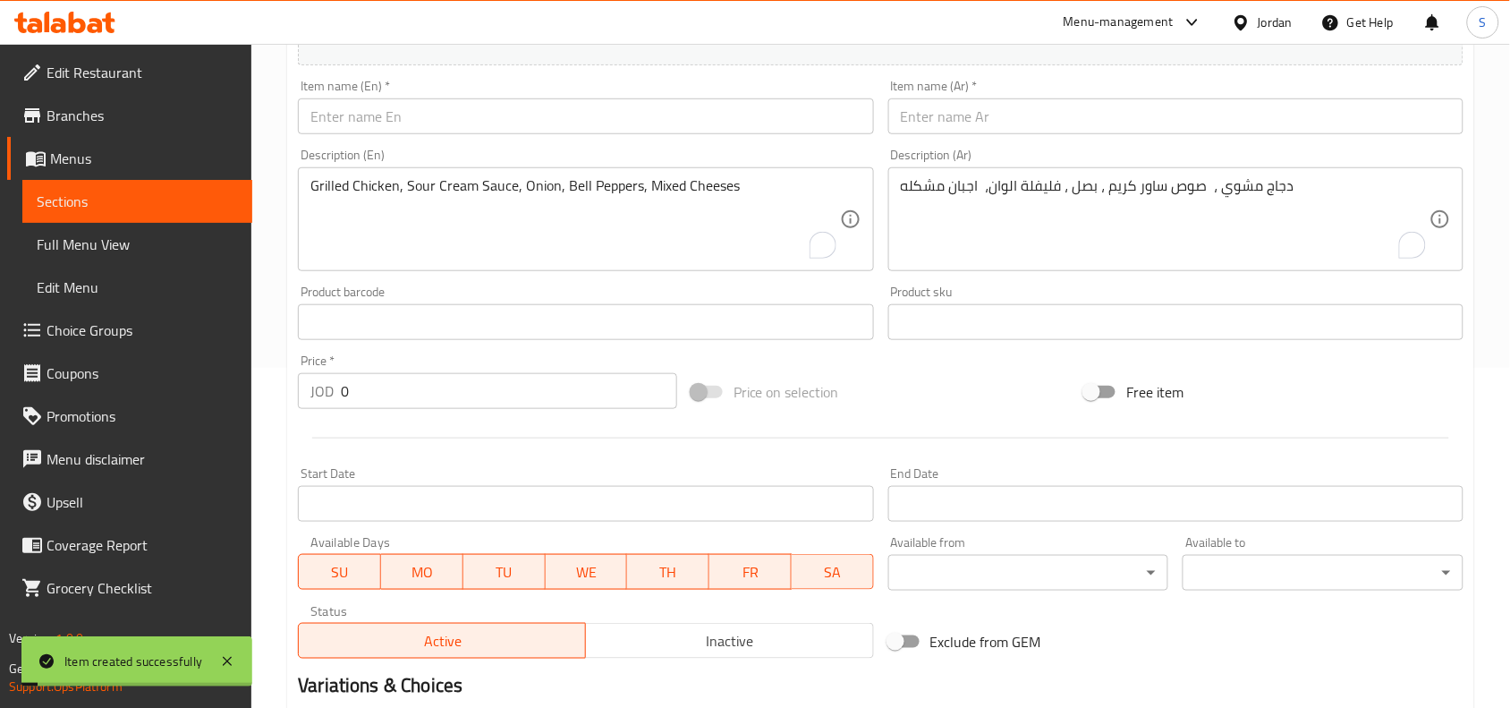
scroll to position [0, 0]
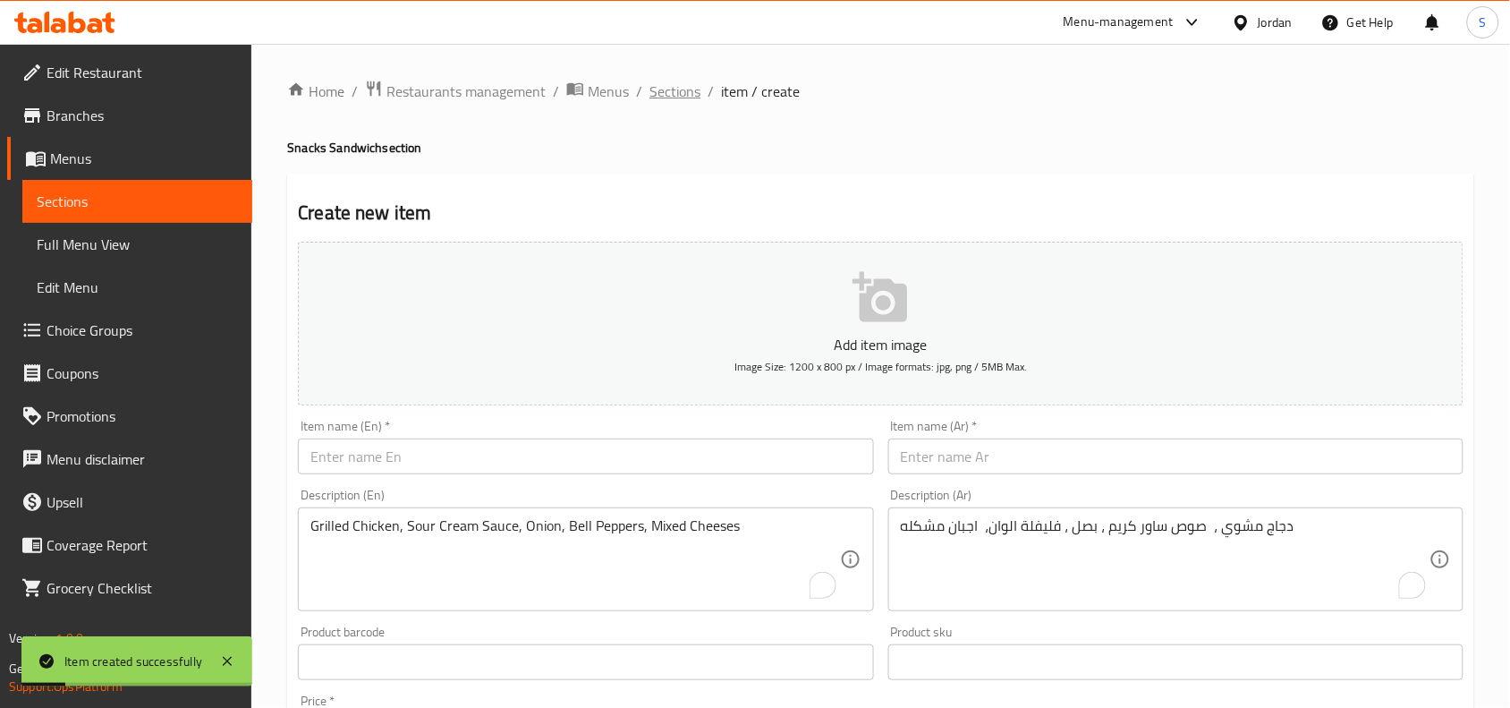
click at [668, 89] on span "Sections" at bounding box center [674, 91] width 51 height 21
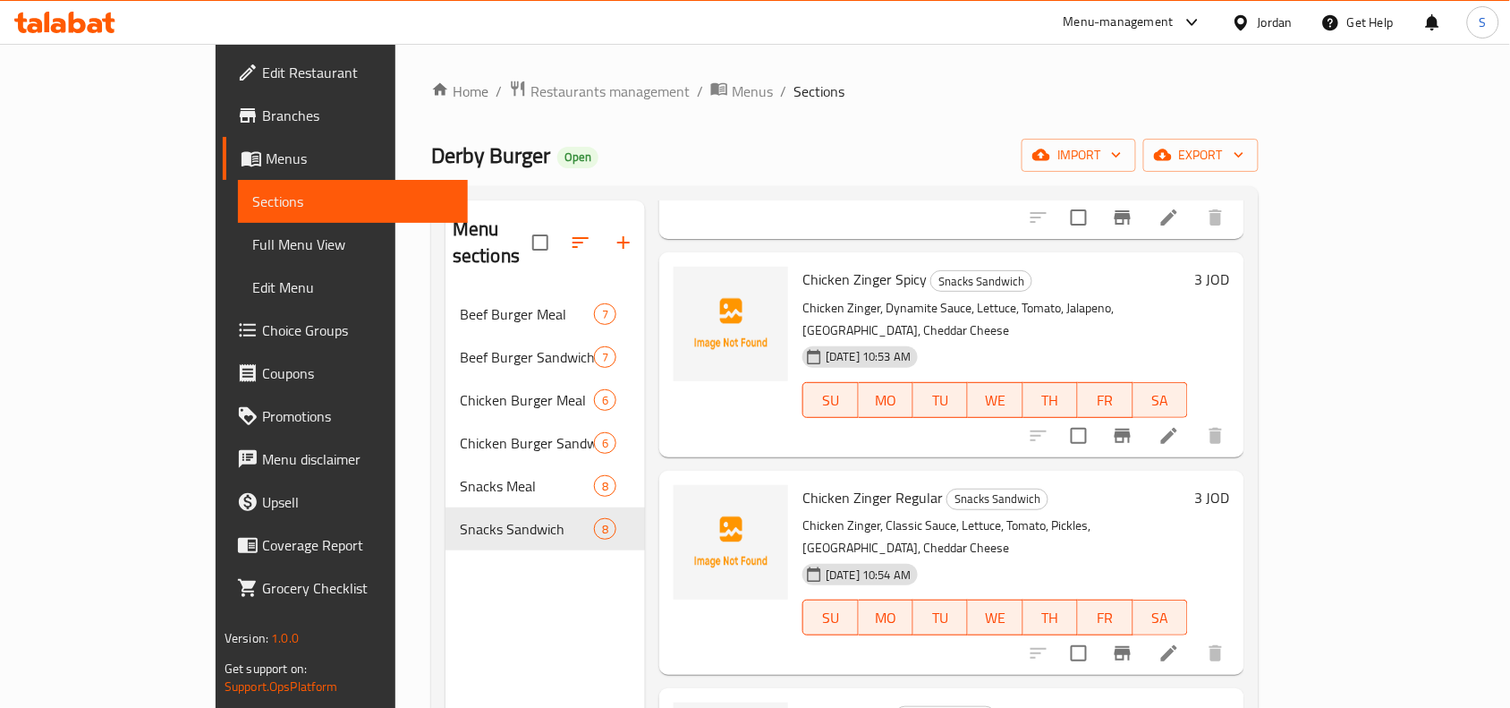
scroll to position [4, 0]
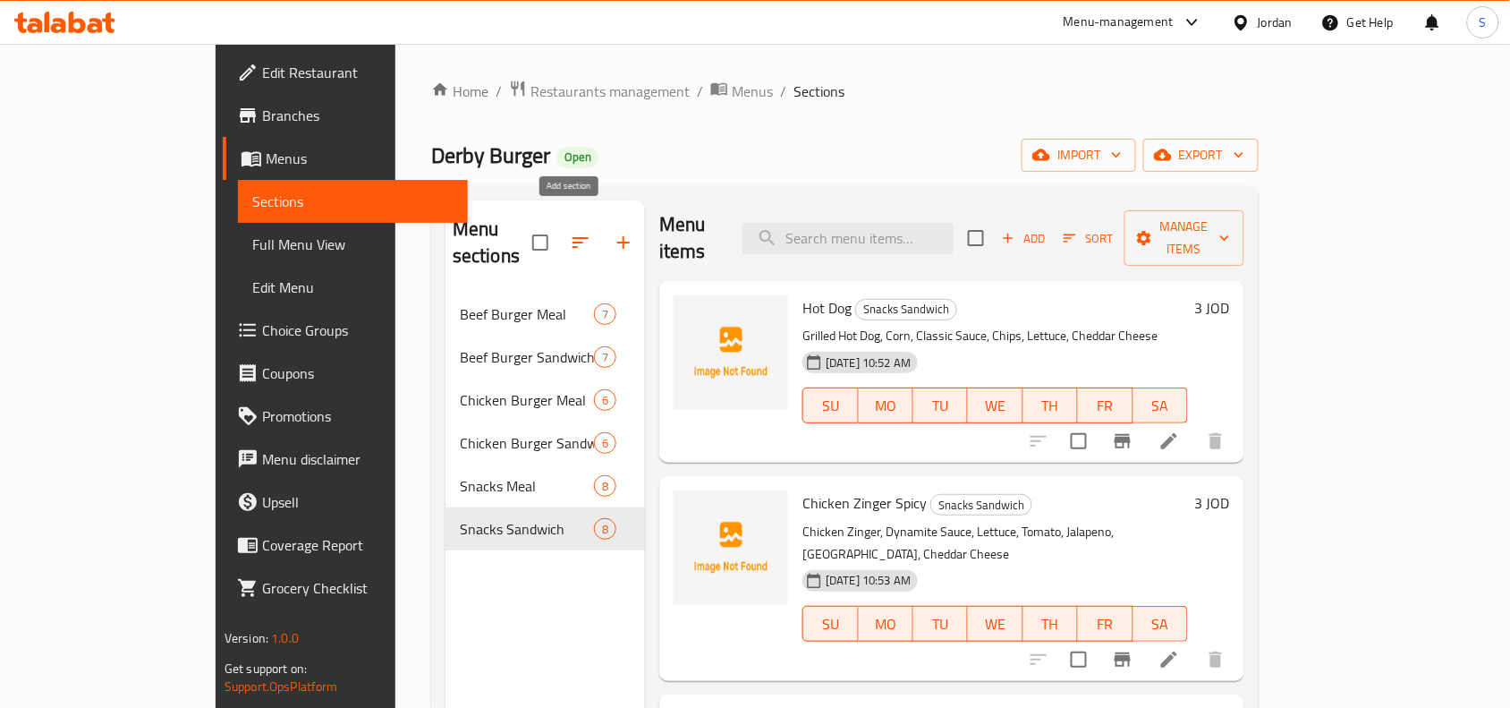
click at [613, 232] on icon "button" at bounding box center [623, 242] width 21 height 21
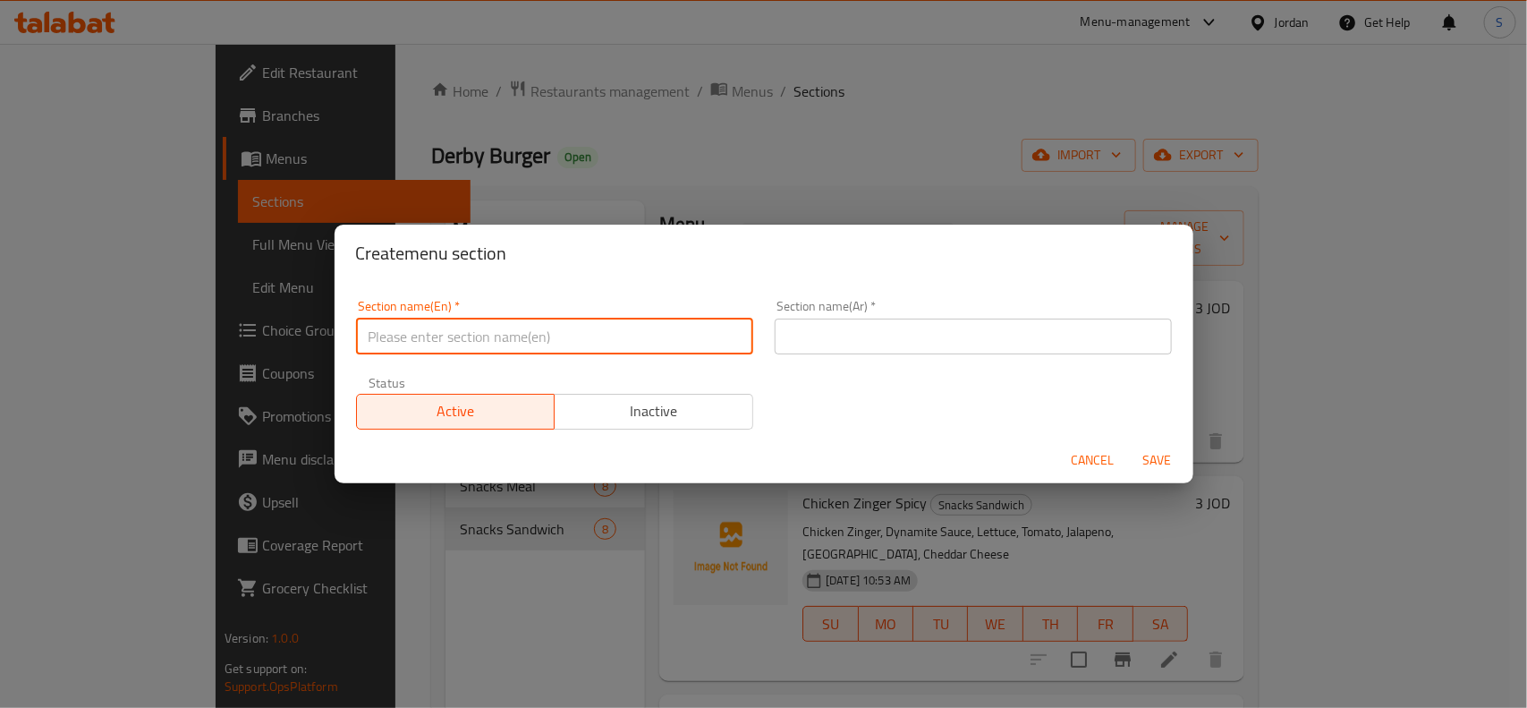
click at [497, 324] on input "text" at bounding box center [554, 336] width 397 height 36
paste input "Kids Meal"
type input "Kids Meal"
click at [941, 334] on input "text" at bounding box center [973, 336] width 397 height 36
paste input "وجبة الأطفال"
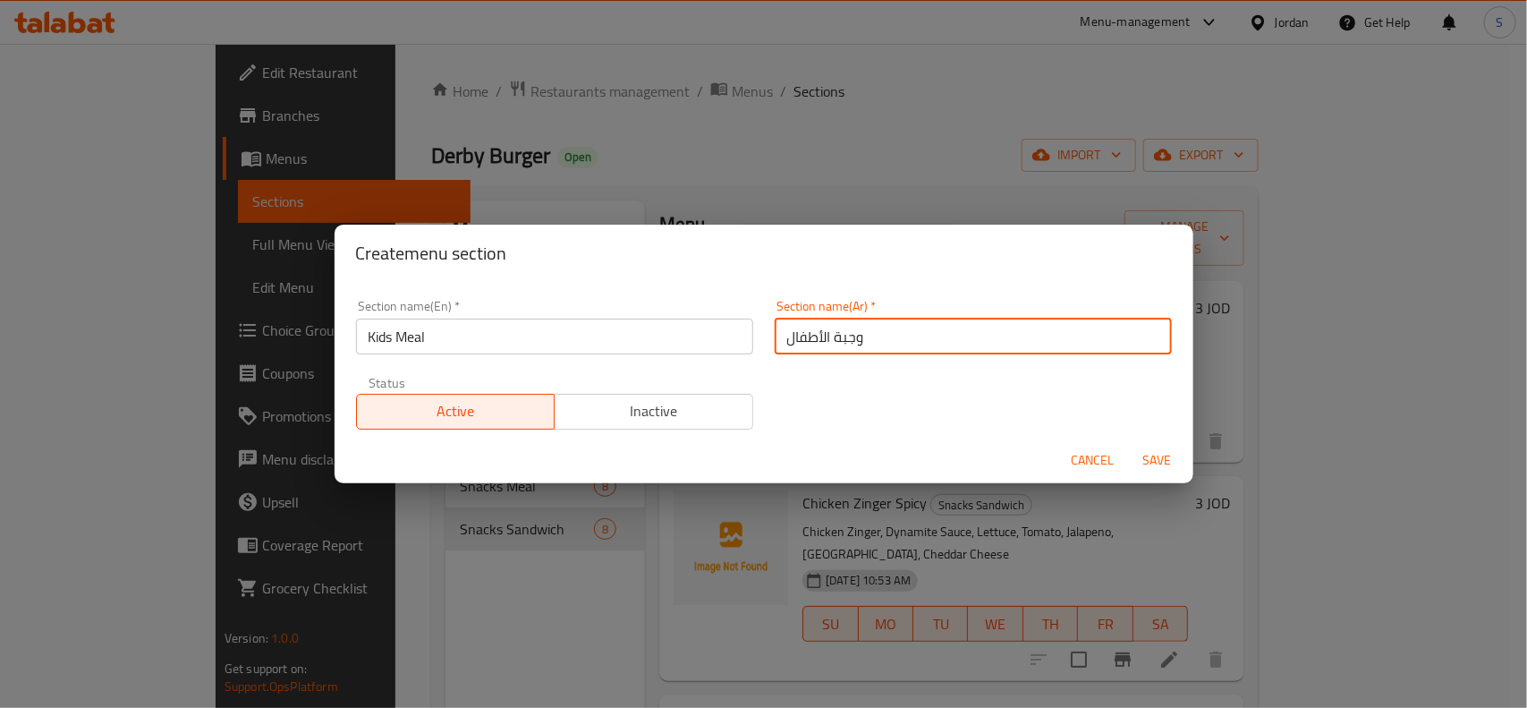
type input "وجبة الأطفال"
click at [839, 429] on div "Section name(En)   * Kids Meal Section name(En) * Section name(Ar)   * وجبة الأ…" at bounding box center [763, 364] width 837 height 151
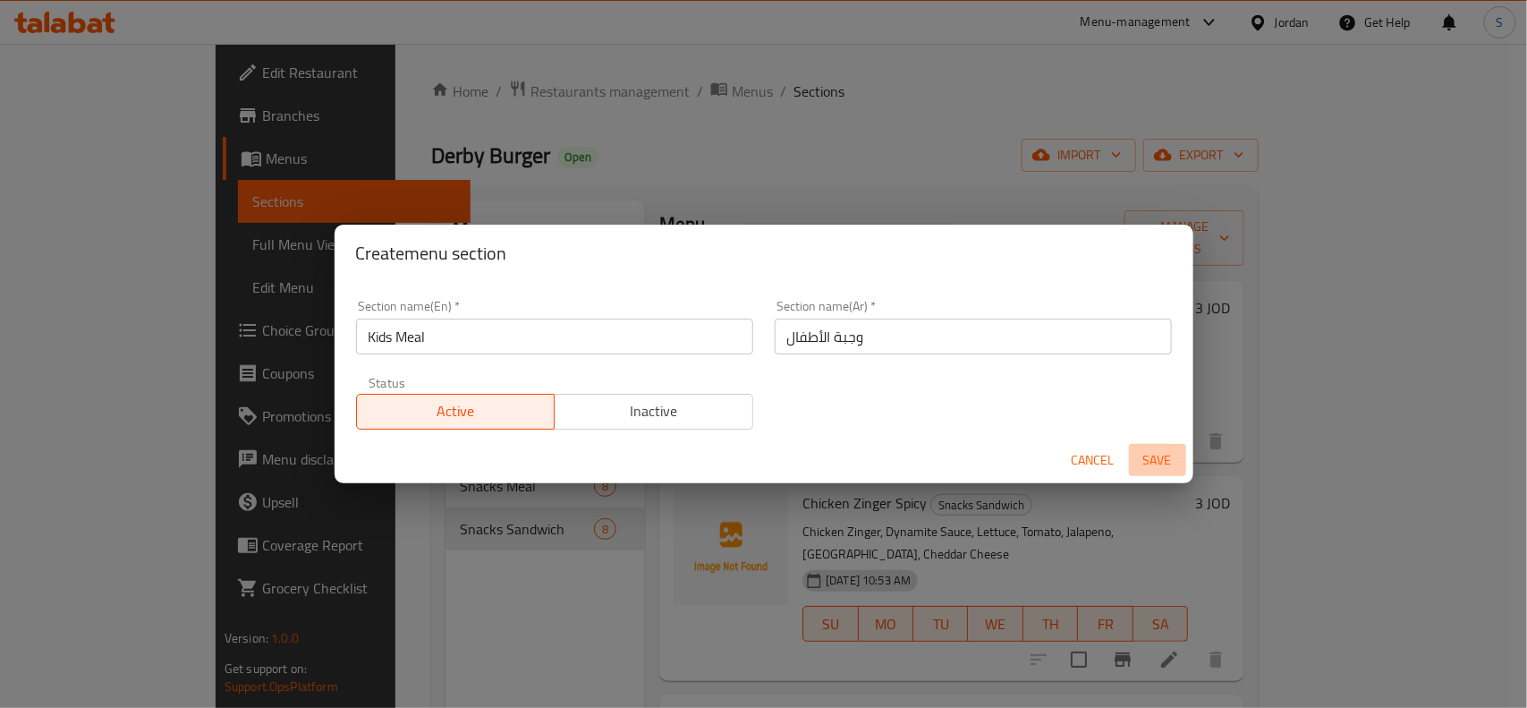
click at [1163, 449] on span "Save" at bounding box center [1157, 460] width 43 height 22
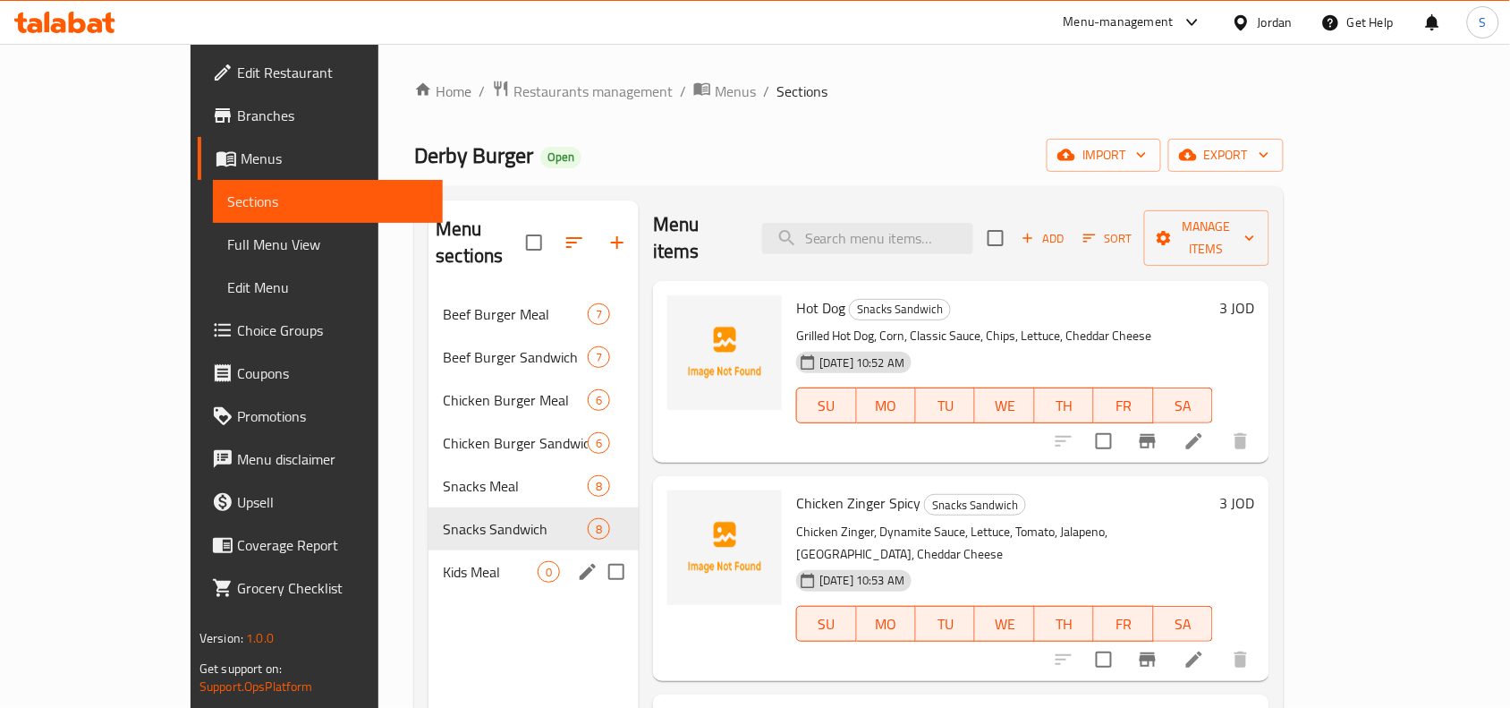
click at [456, 550] on div "Kids Meal 0" at bounding box center [533, 571] width 210 height 43
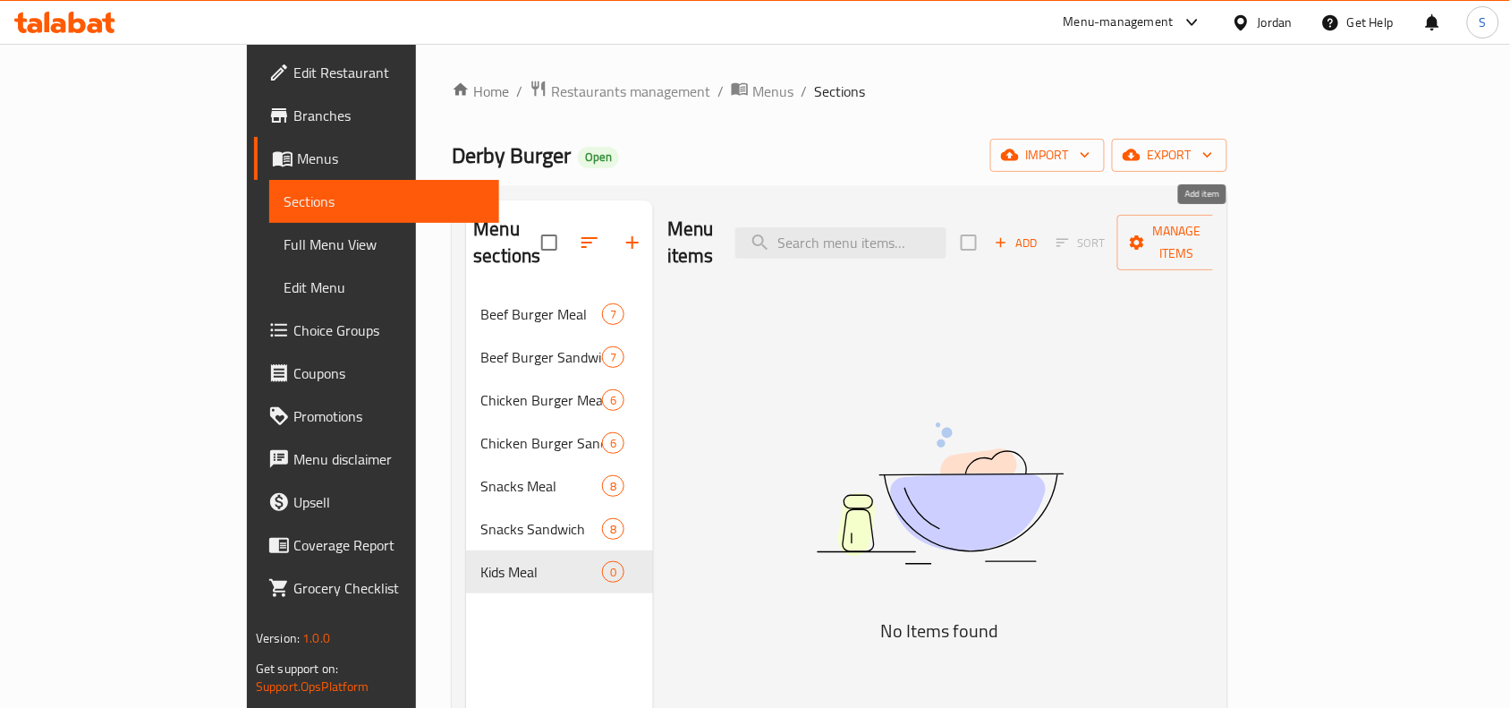
click at [1009, 234] on icon "button" at bounding box center [1001, 242] width 16 height 16
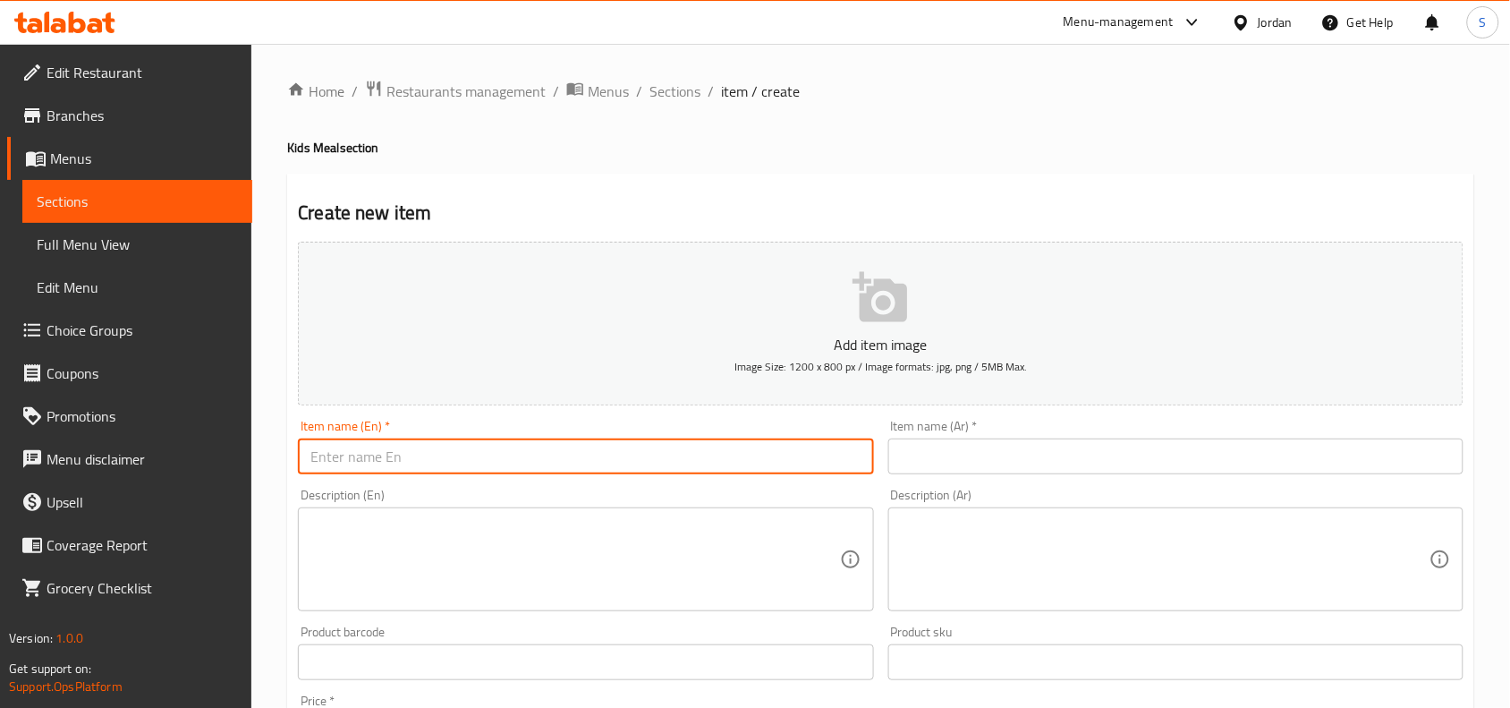
click at [641, 450] on input "text" at bounding box center [585, 456] width 575 height 36
paste input "Burger Meal (Beef / Chicken)"
drag, startPoint x: 387, startPoint y: 462, endPoint x: 550, endPoint y: 470, distance: 163.0
click at [550, 470] on input "Burger Meal (Beef / Chicken)" at bounding box center [585, 456] width 575 height 36
type input "Burger Meal"
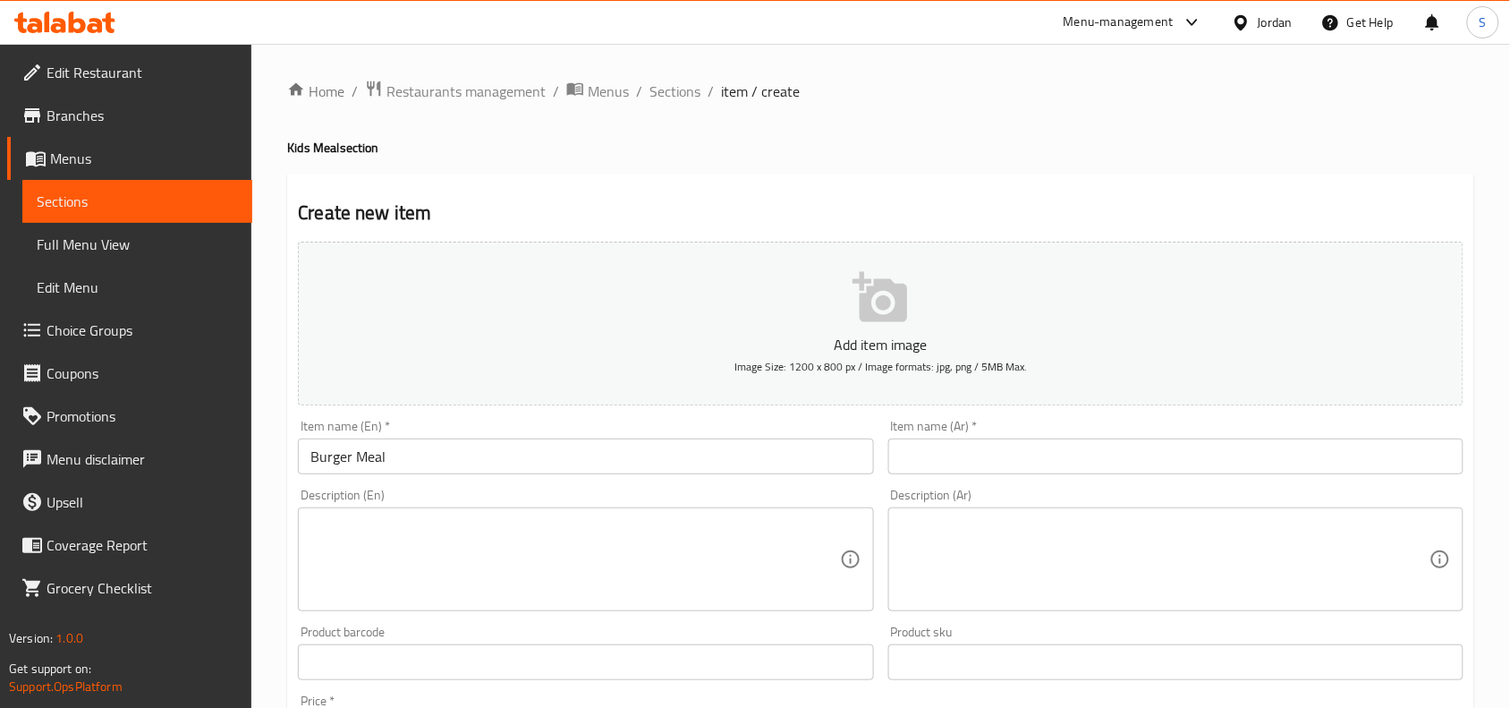
click at [1208, 454] on input "text" at bounding box center [1175, 456] width 575 height 36
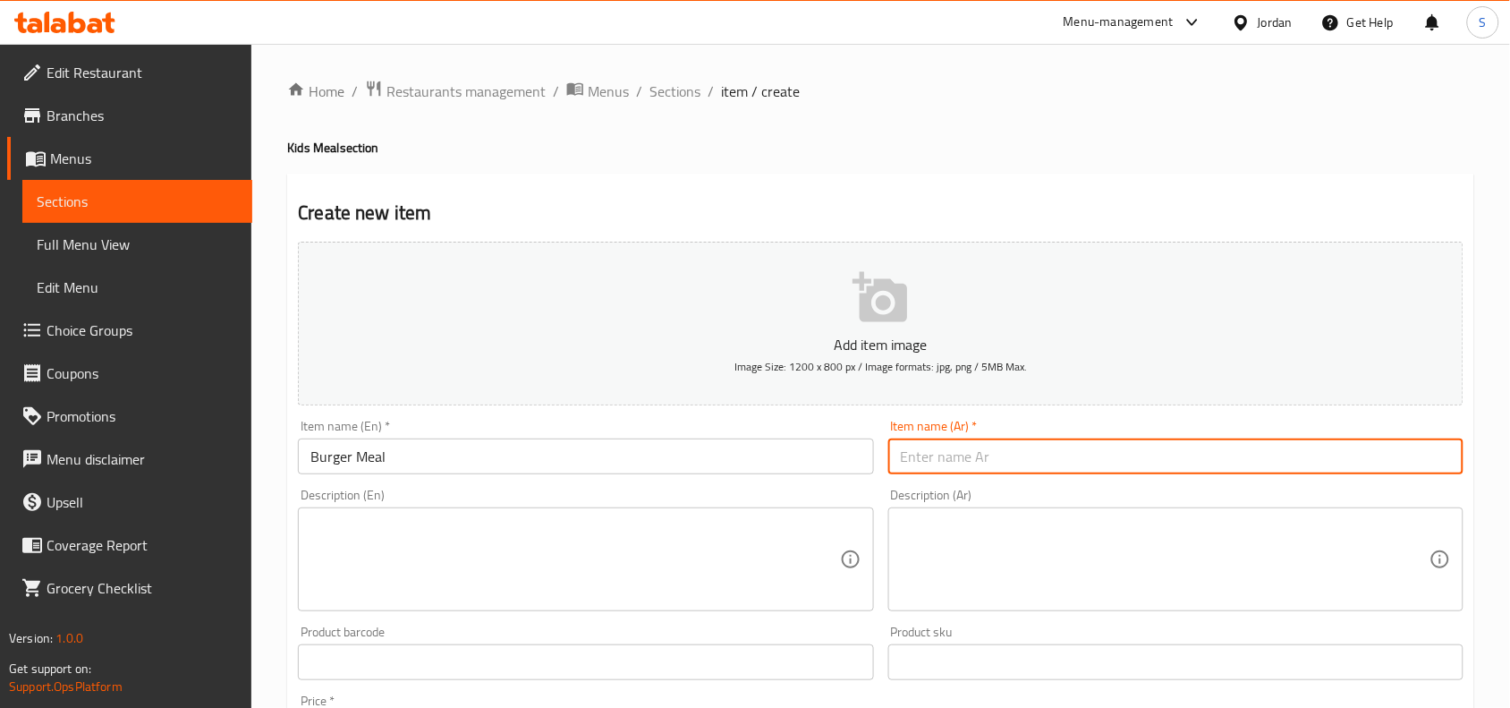
paste input "وجبة برغر"
type input "وجبة برغر"
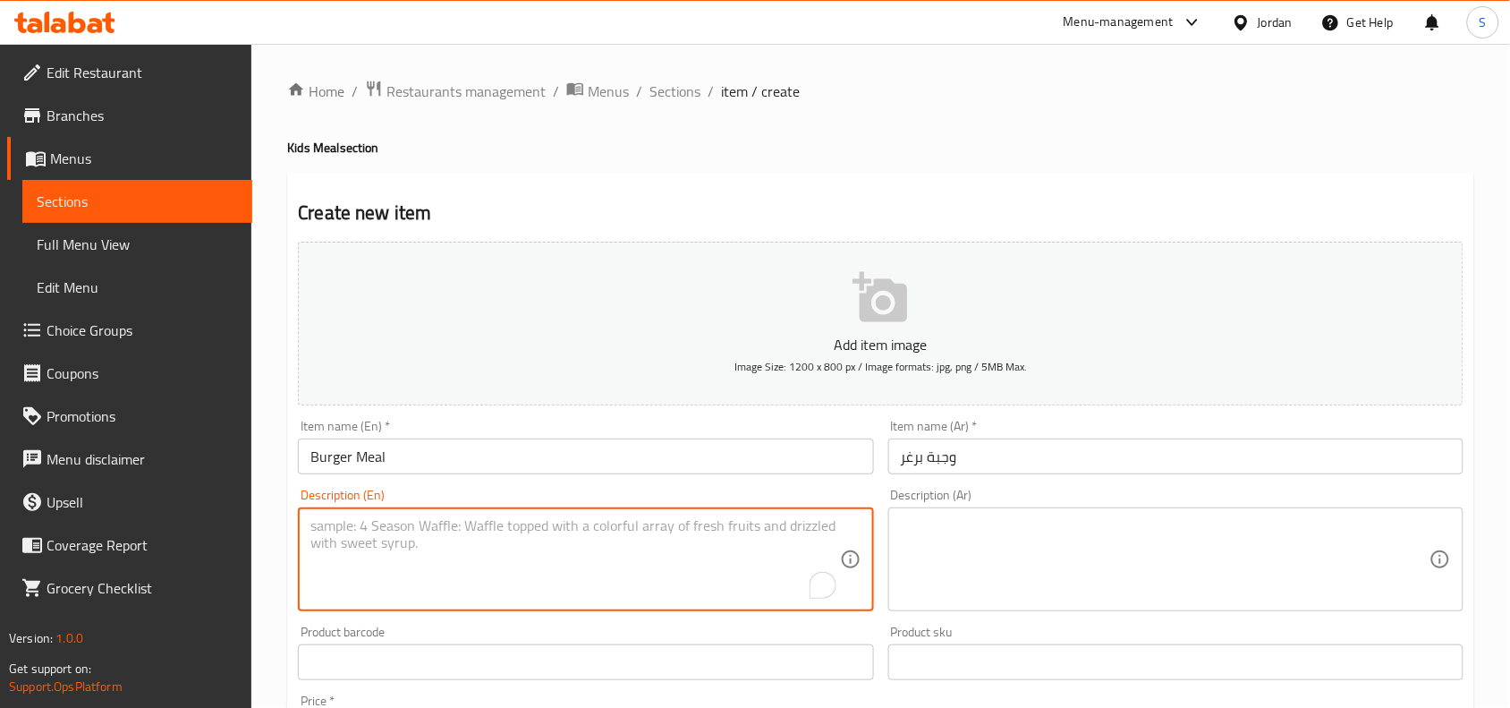
click at [362, 522] on textarea "To enrich screen reader interactions, please activate Accessibility in Grammarl…" at bounding box center [574, 559] width 529 height 85
paste textarea "برغر لحمة أو دجاج ، جبنة شيدر ، بندورة ، خس ، كاتشب ، مايونيز ، يقدم مع بطاطا س…"
type textarea "برغر لحمة أو دجاج ، جبنة شيدر ، بندورة ، خس ، كاتشب ، مايونيز ، يقدم مع بطاطا س…"
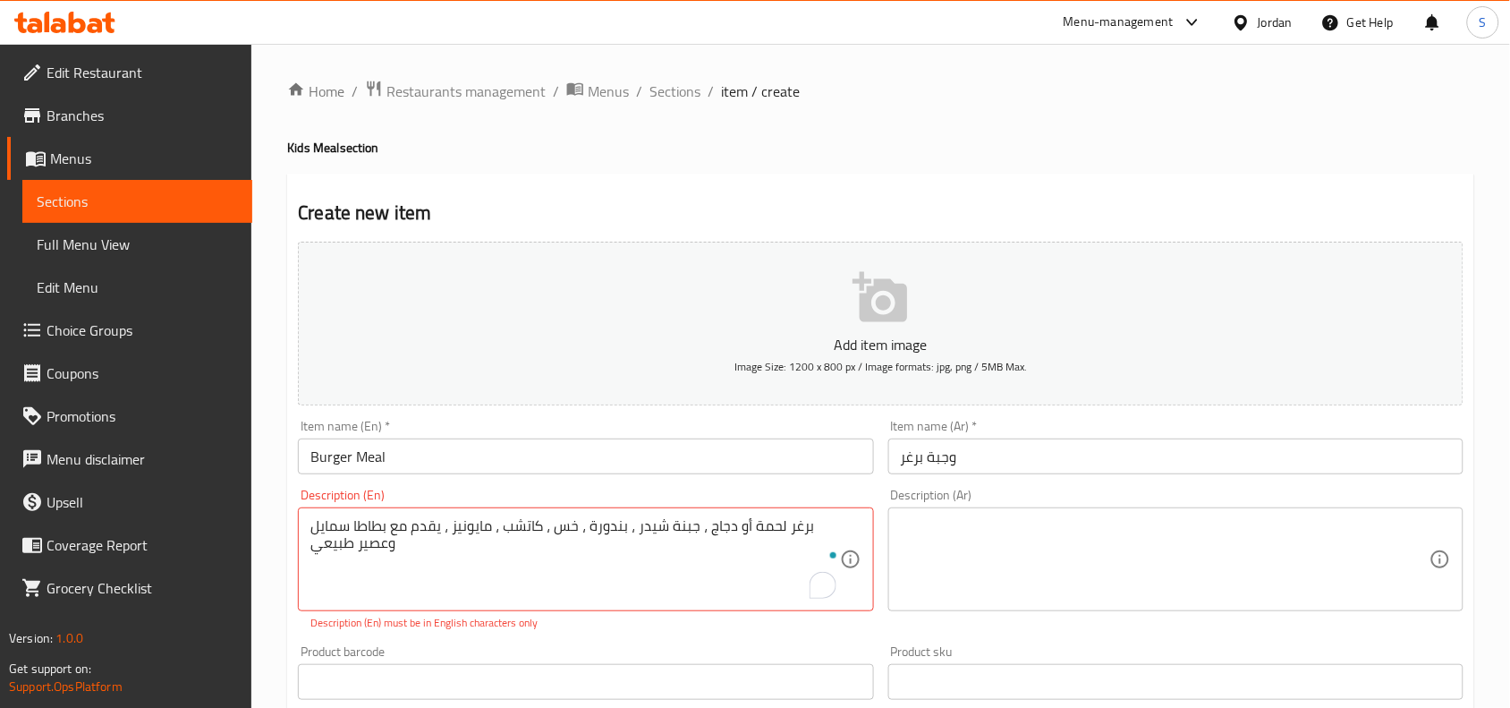
click at [681, 529] on textarea "برغر لحمة أو دجاج ، جبنة شيدر ، بندورة ، خس ، كاتشب ، مايونيز ، يقدم مع بطاطا س…" at bounding box center [574, 559] width 529 height 85
click at [1100, 539] on textarea at bounding box center [1165, 559] width 529 height 85
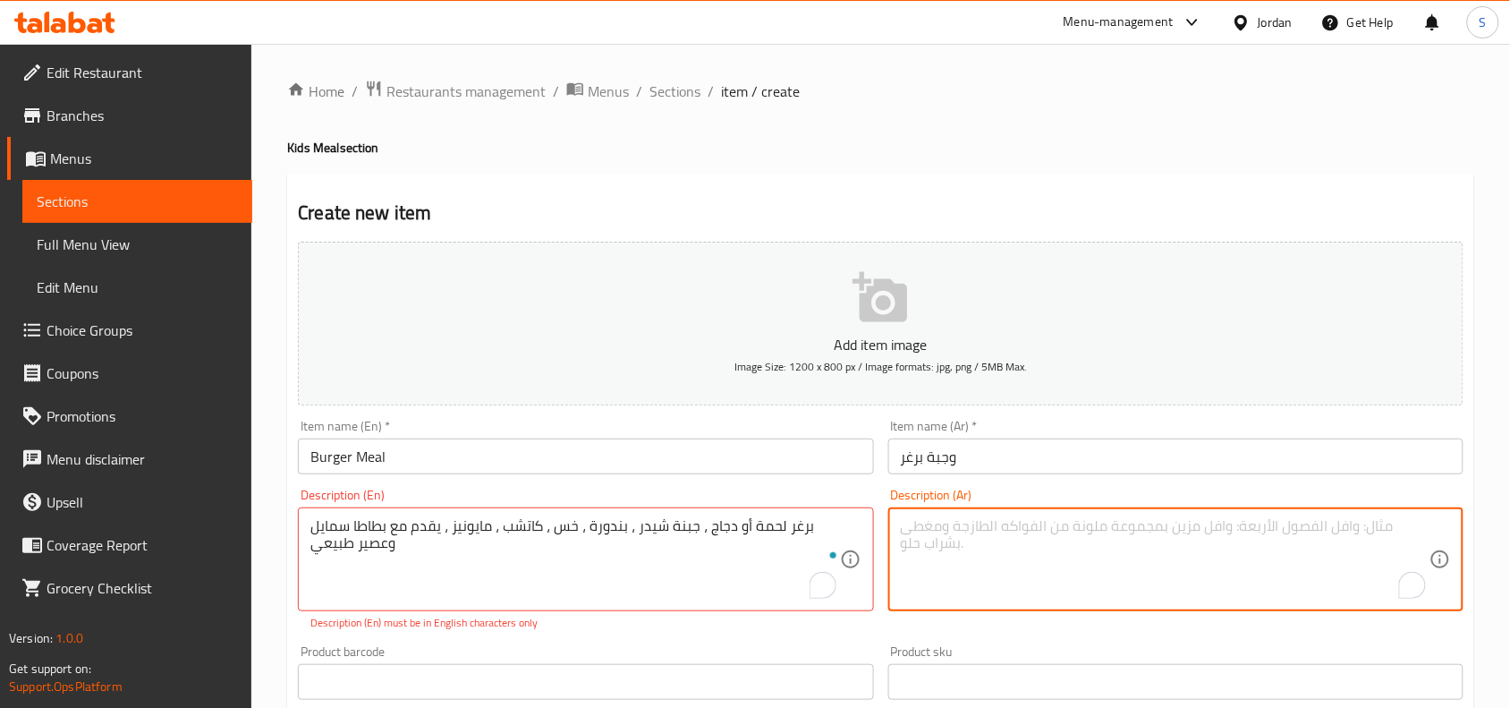
paste textarea "برغر لحمة أو دجاج ، جبنة شيدر ، بندورة ، خس ، كاتشب ، مايونيز ، يقدم مع بطاطا س…"
type textarea "برغر لحمة أو دجاج ، جبنة شيدر ، بندورة ، خس ، كاتشب ، مايونيز ، يقدم مع بطاطا س…"
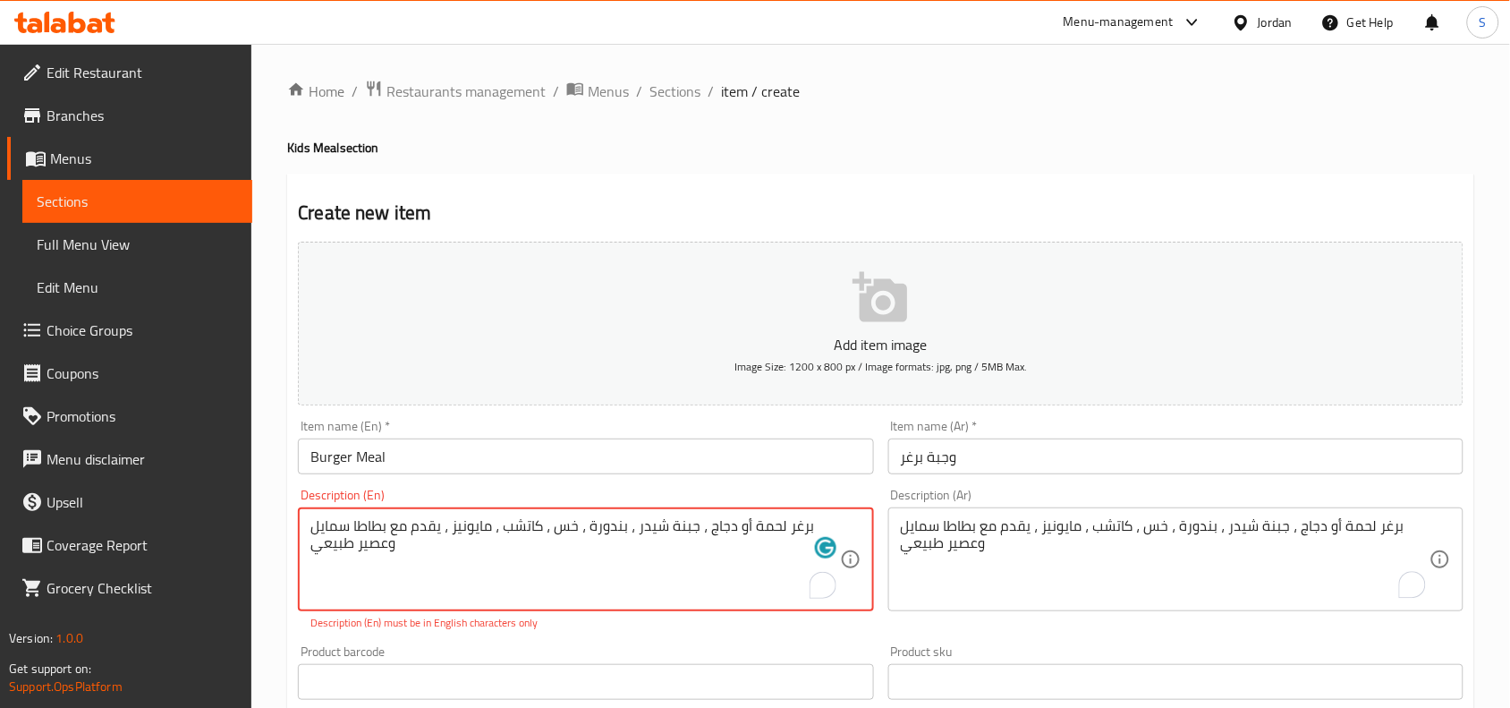
click at [462, 522] on textarea "برغر لحمة أو دجاج ، جبنة شيدر ، بندورة ، خس ، كاتشب ، مايونيز ، يقدم مع بطاطا س…" at bounding box center [574, 559] width 529 height 85
paste textarea "Beef or Chicken Burger, Cheddar Cheese, Tomato, Lettuce, Ketchup, Mayonnaise. S…"
type textarea "Beef or Chicken Burger, Cheddar Cheese, Tomato, Lettuce, Ketchup, Mayonnaise. S…"
click at [637, 640] on div "Product barcode Product barcode" at bounding box center [585, 672] width 589 height 69
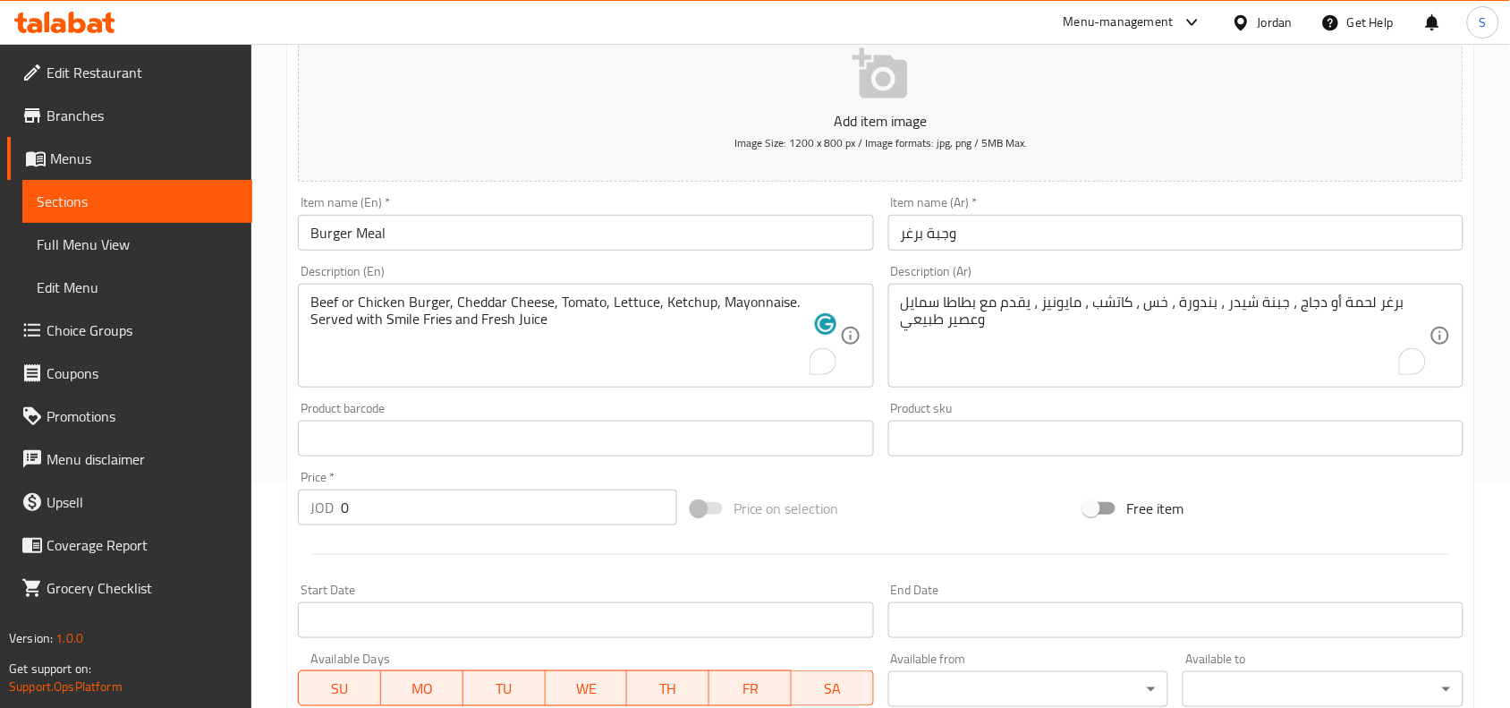
scroll to position [335, 0]
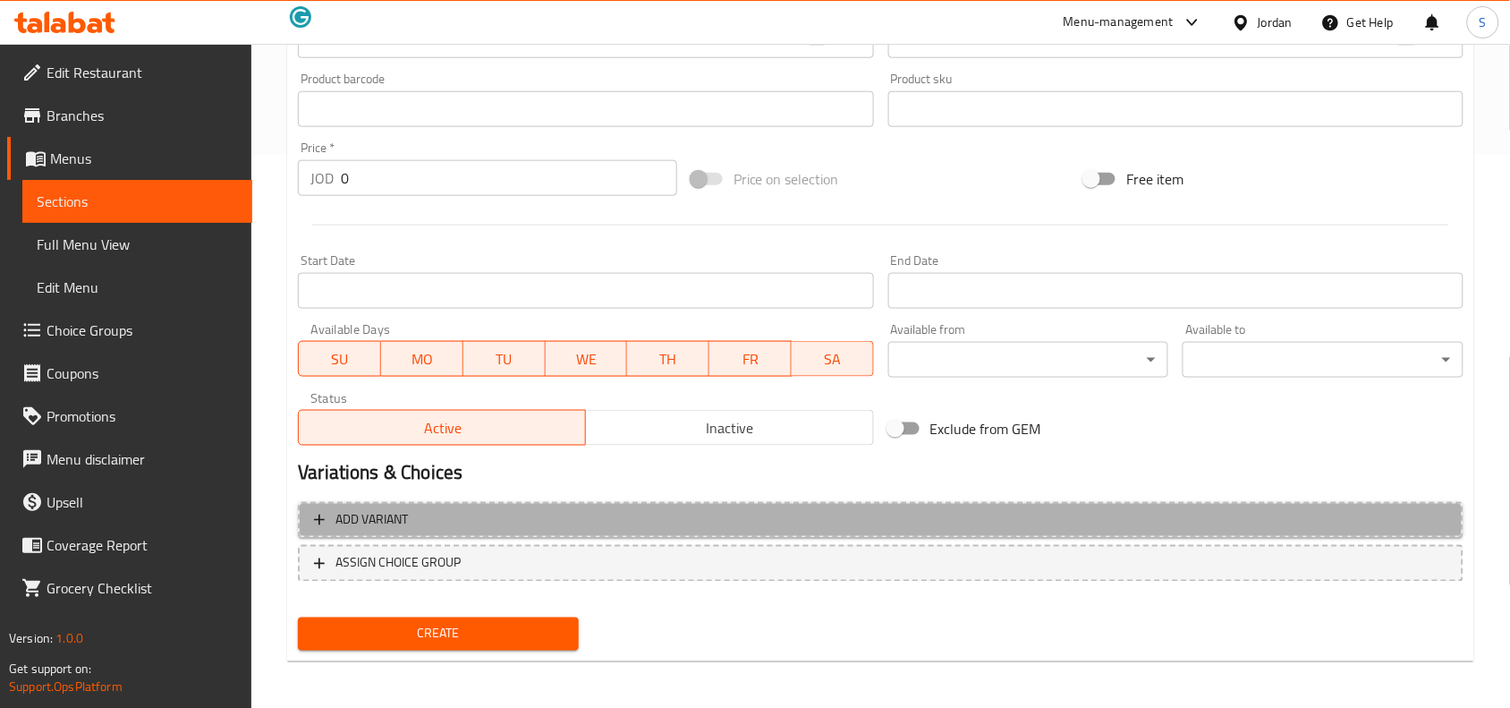
click at [669, 515] on span "Add variant" at bounding box center [880, 520] width 1133 height 22
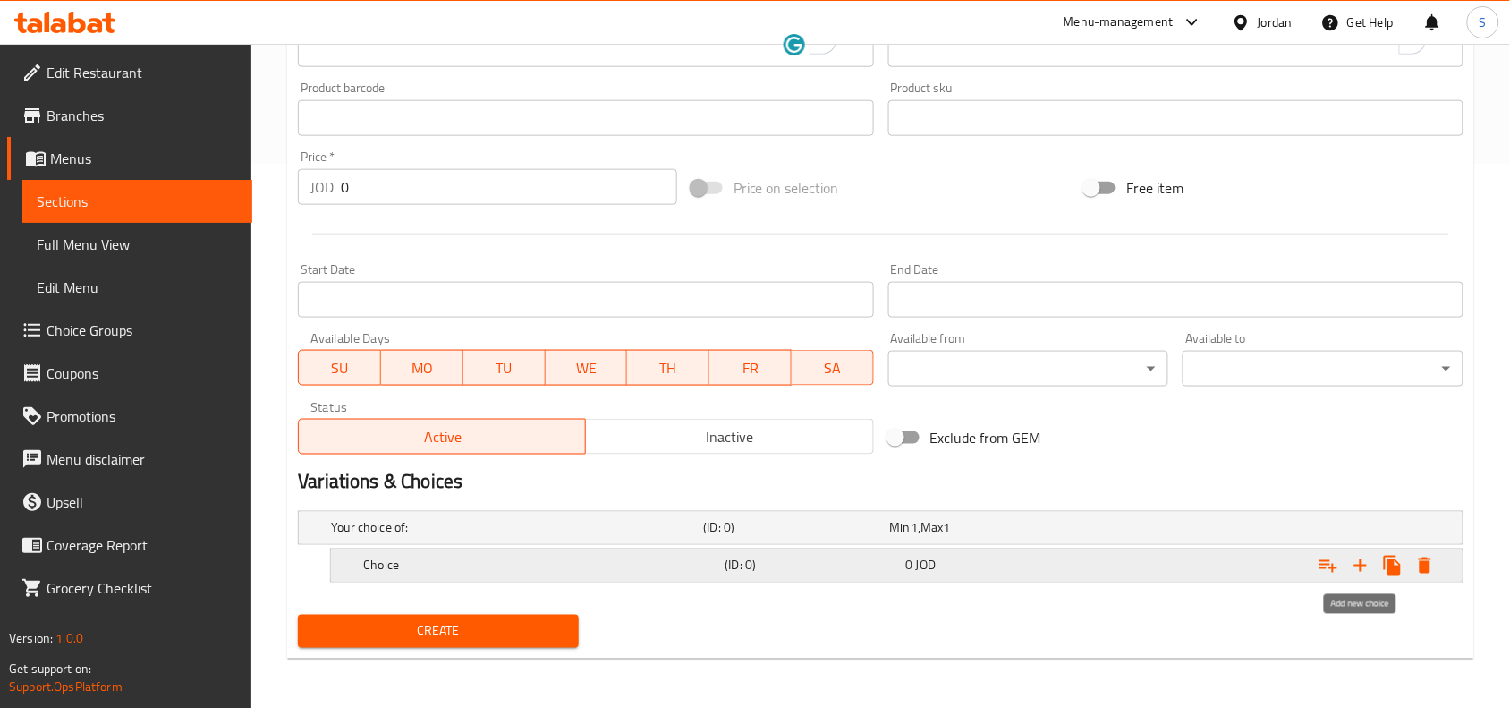
click at [1358, 564] on icon "Expand" at bounding box center [1360, 565] width 13 height 13
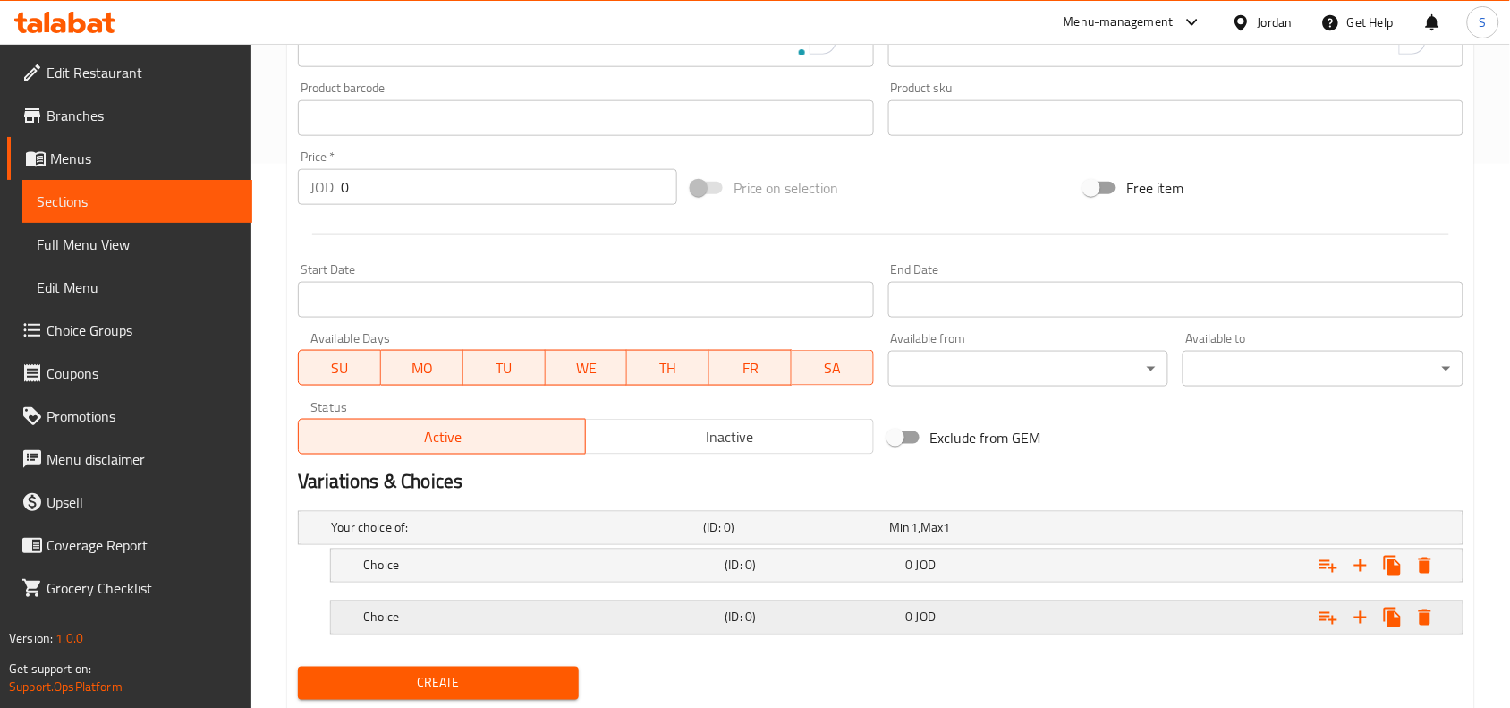
click at [622, 617] on h5 "Choice" at bounding box center [540, 617] width 354 height 18
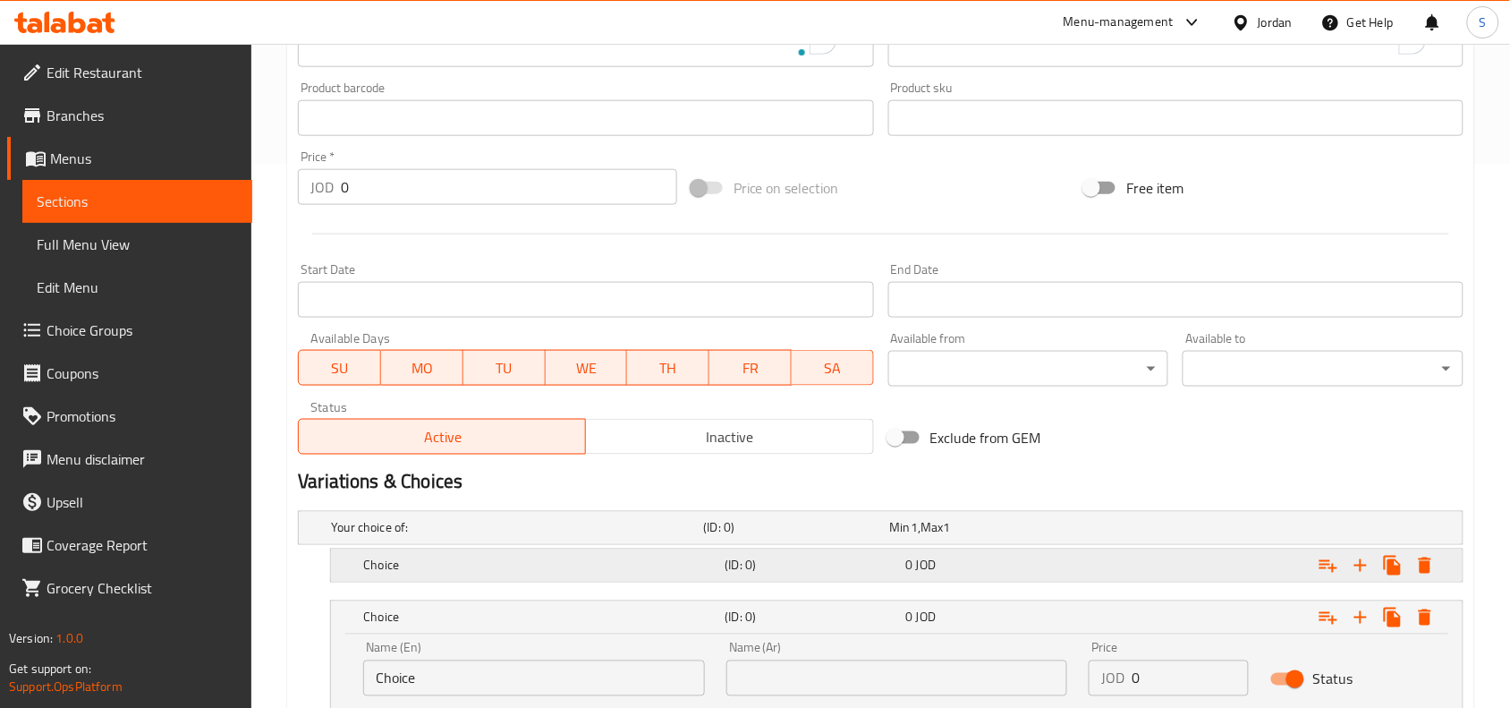
click at [627, 561] on h5 "Choice" at bounding box center [540, 565] width 354 height 18
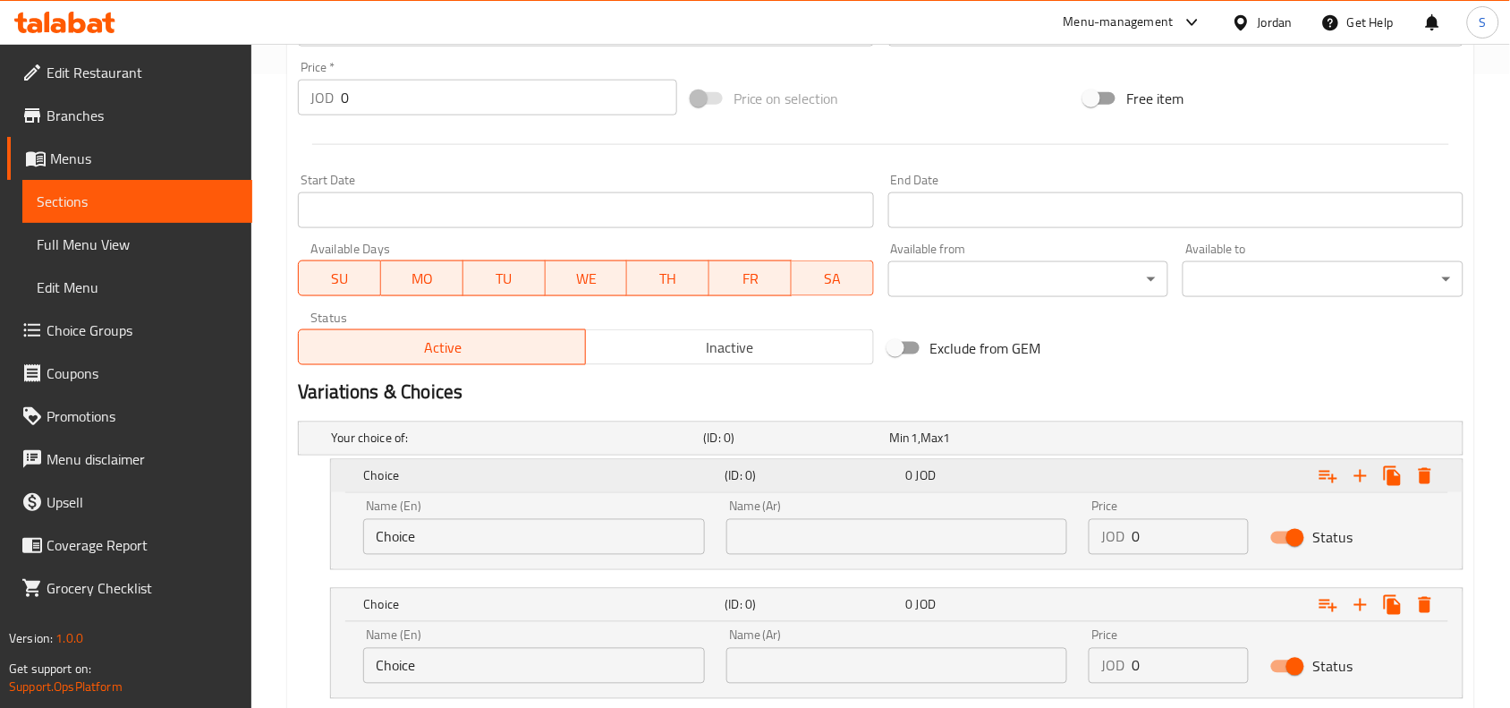
scroll to position [750, 0]
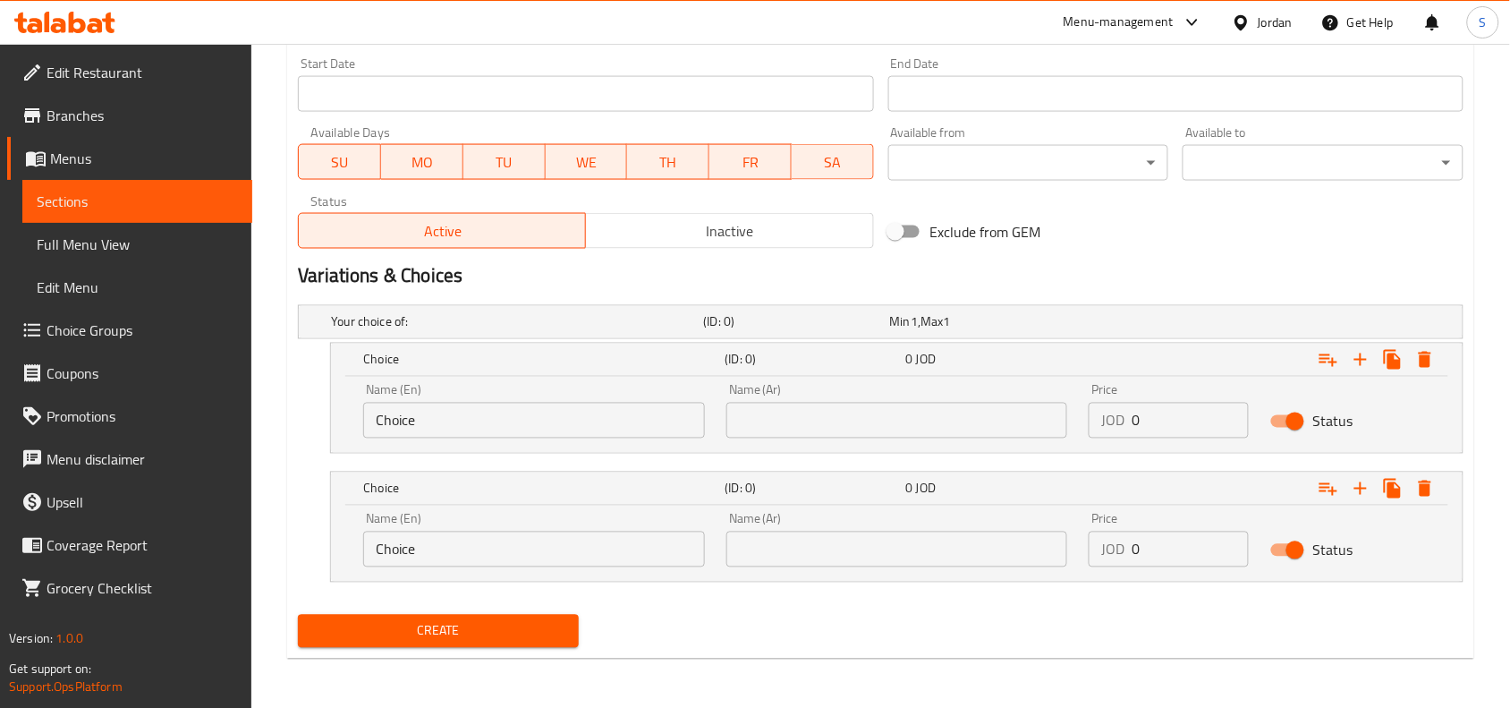
click at [552, 429] on input "Choice" at bounding box center [534, 421] width 342 height 36
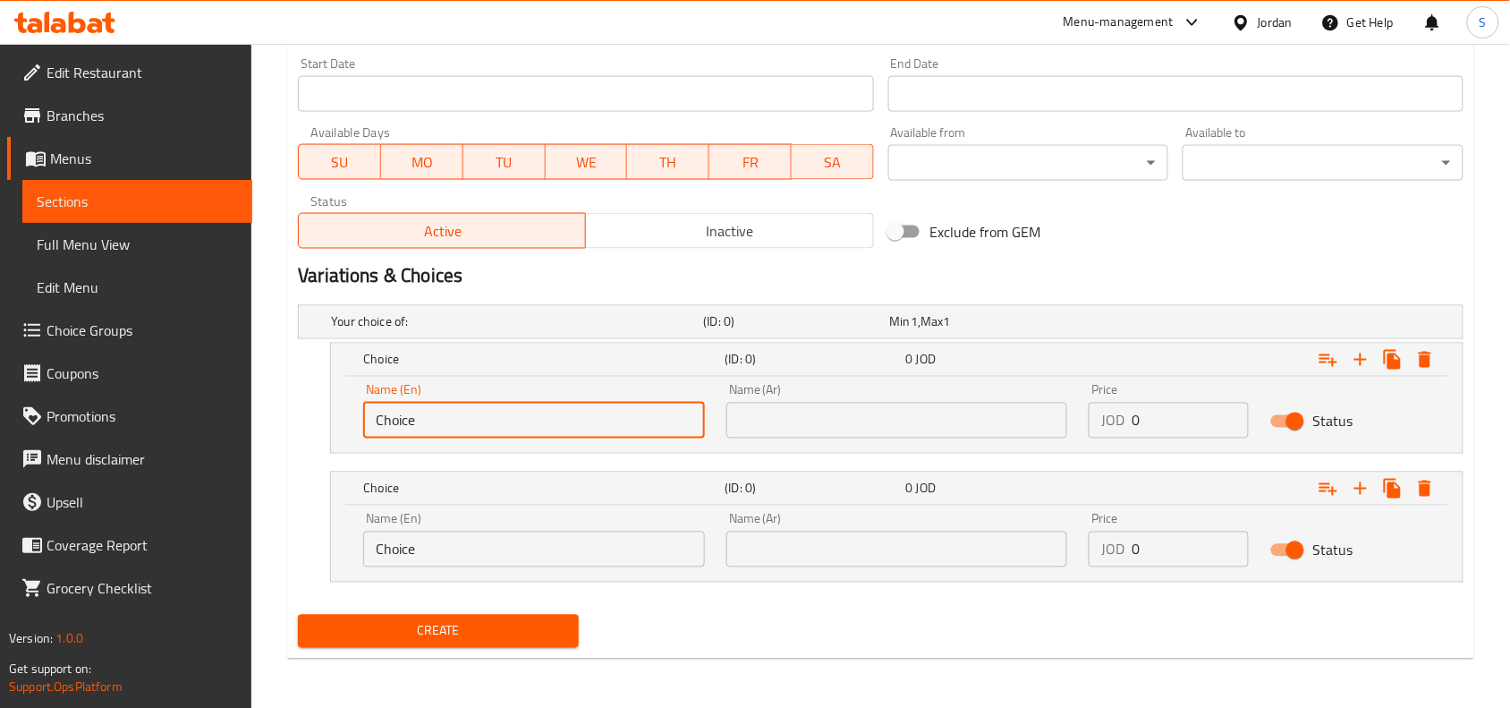
click at [555, 428] on input "Choice" at bounding box center [534, 421] width 342 height 36
paste input "Beef"
type input "Beef"
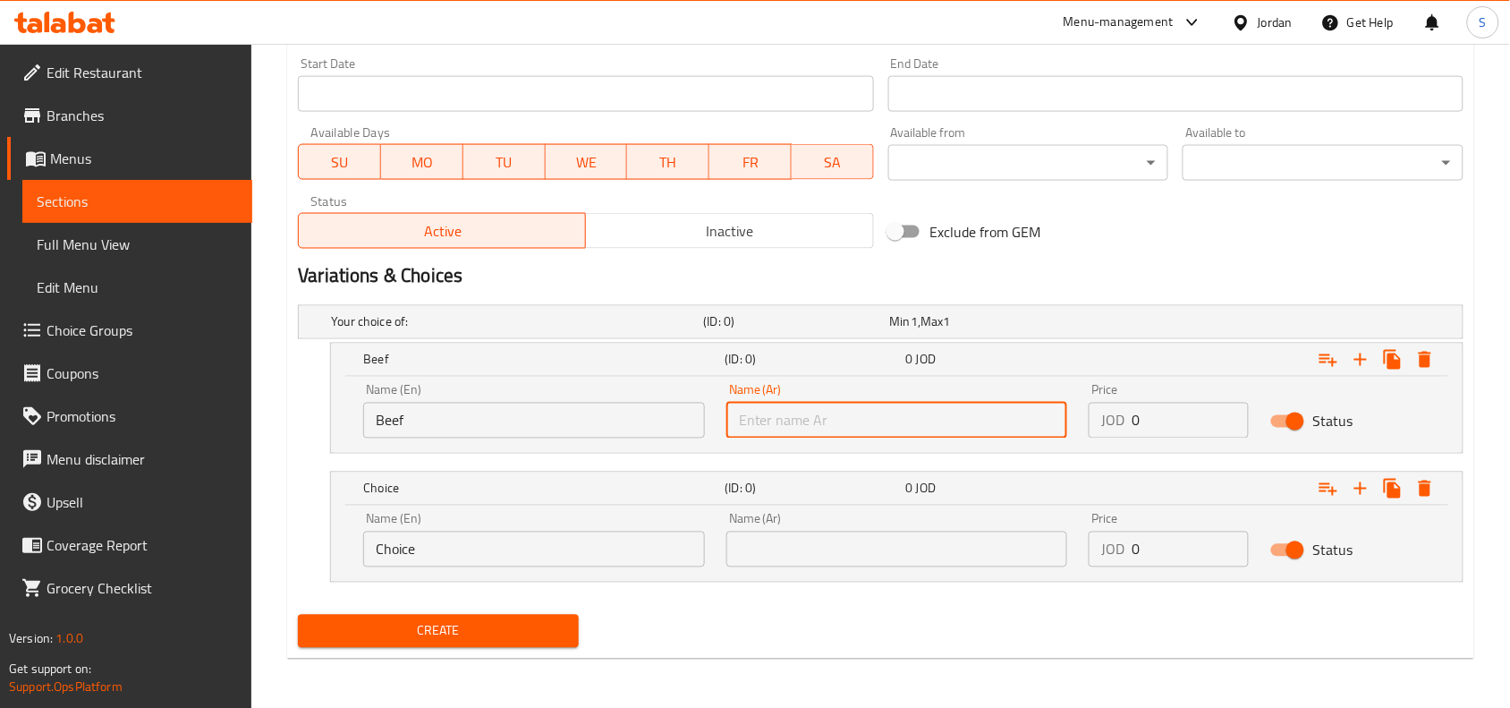
click at [906, 413] on input "text" at bounding box center [897, 421] width 342 height 36
paste input "Chicken"
type input "Chicken"
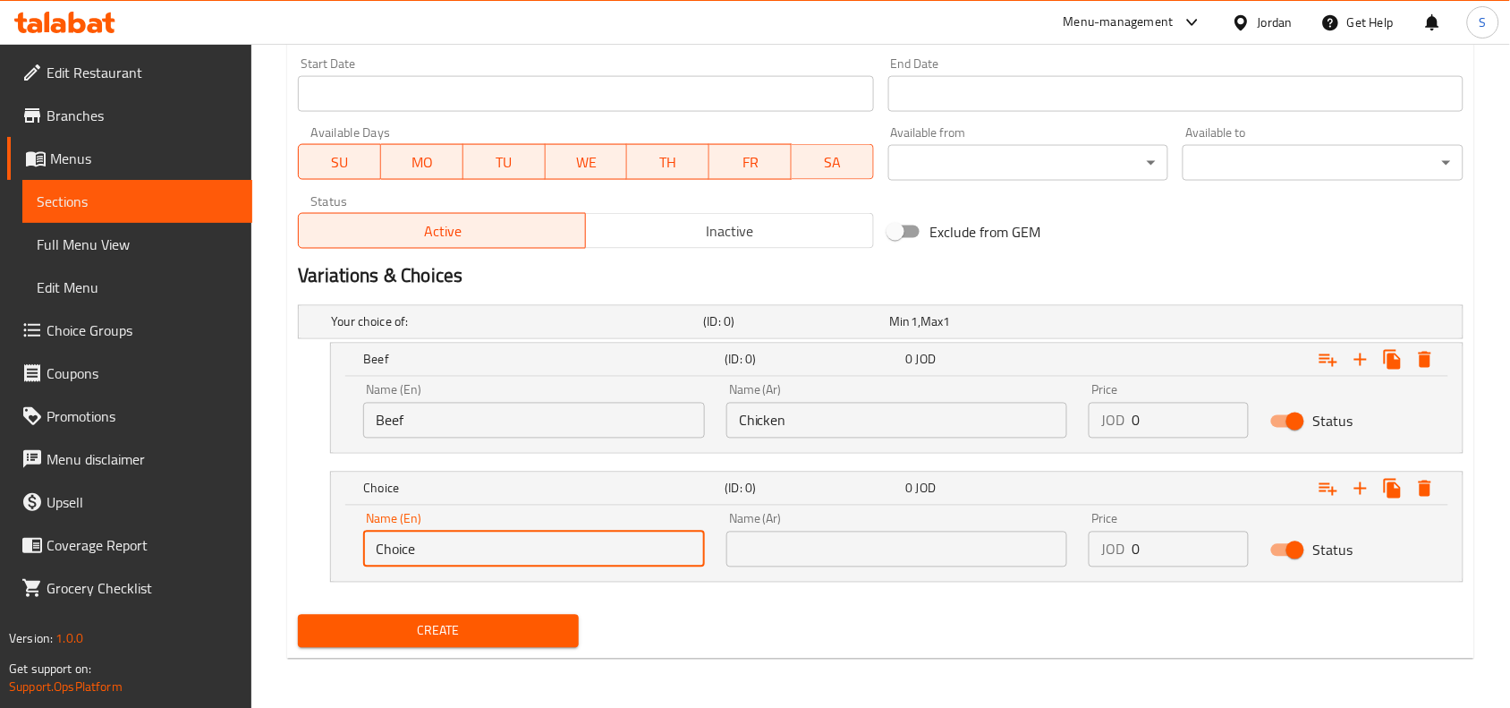
click at [506, 548] on input "Choice" at bounding box center [534, 549] width 342 height 36
paste input "icken"
type input "Chicken"
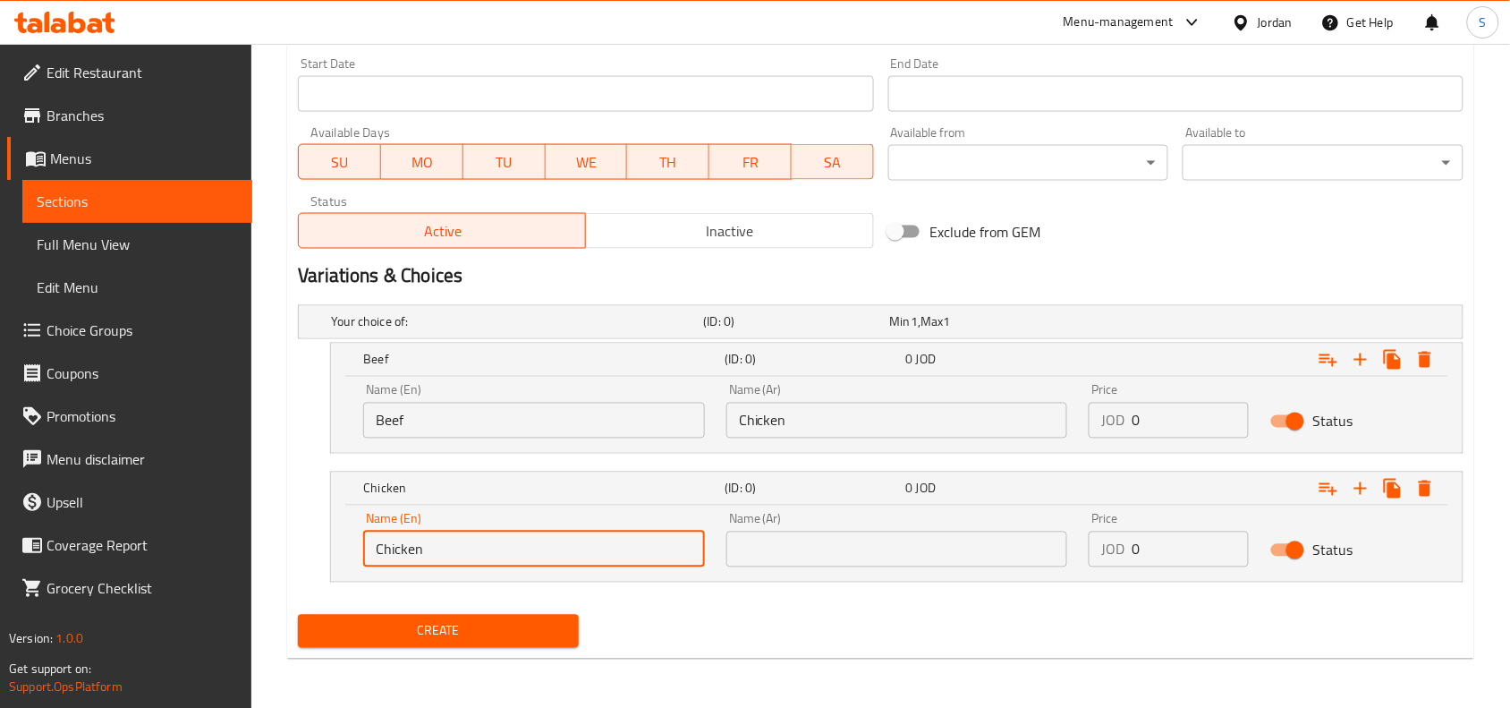
click at [799, 427] on input "Chicken" at bounding box center [897, 421] width 342 height 36
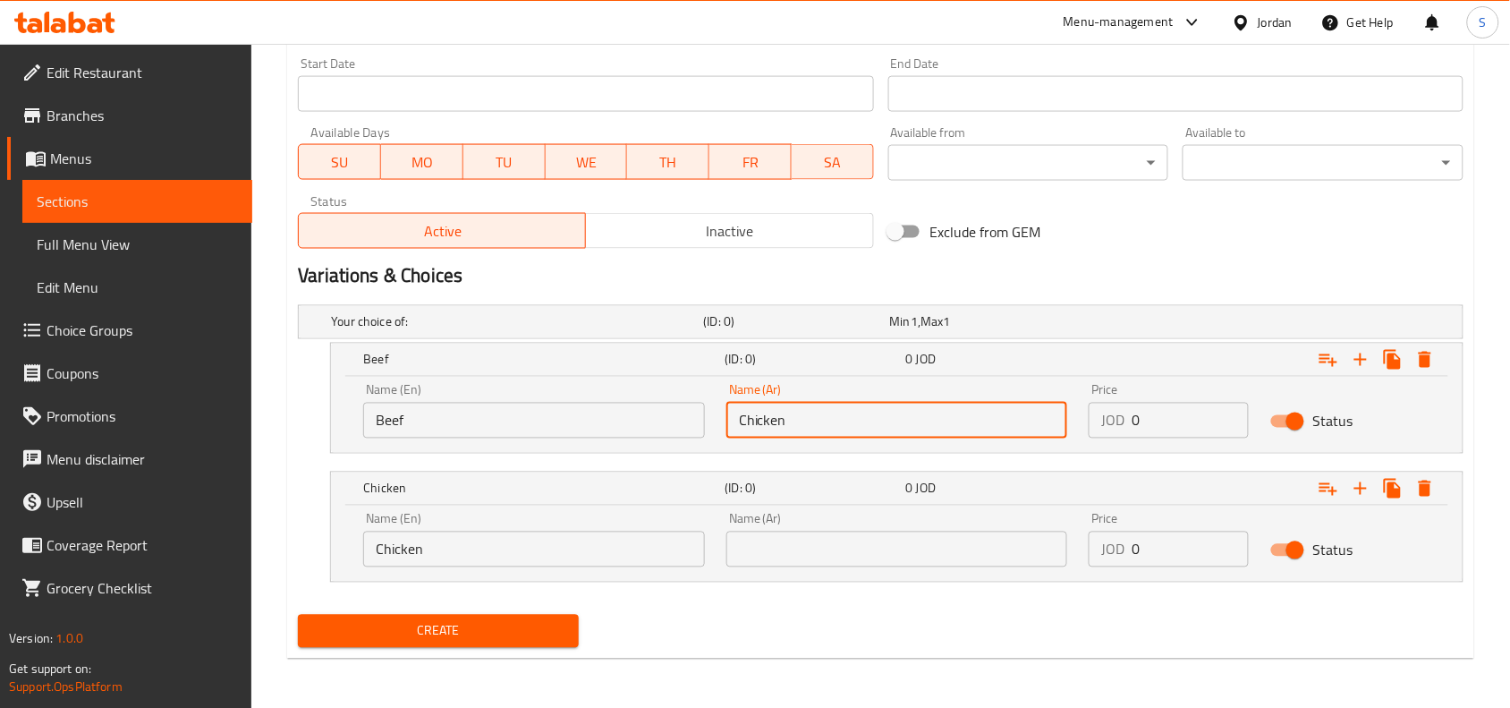
click at [799, 427] on input "Chicken" at bounding box center [897, 421] width 342 height 36
type input "لحم بقري"
click at [874, 555] on input "text" at bounding box center [897, 549] width 342 height 36
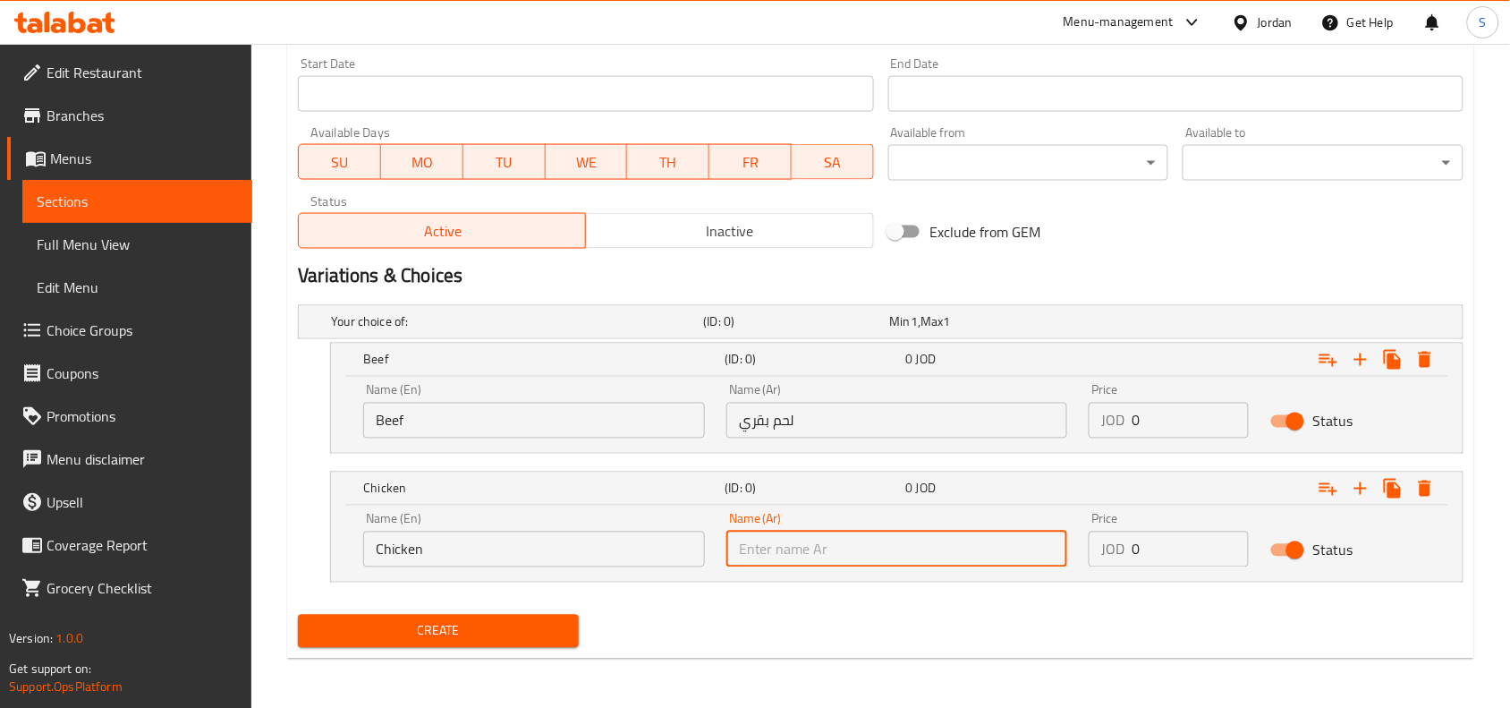
type input "دجاج"
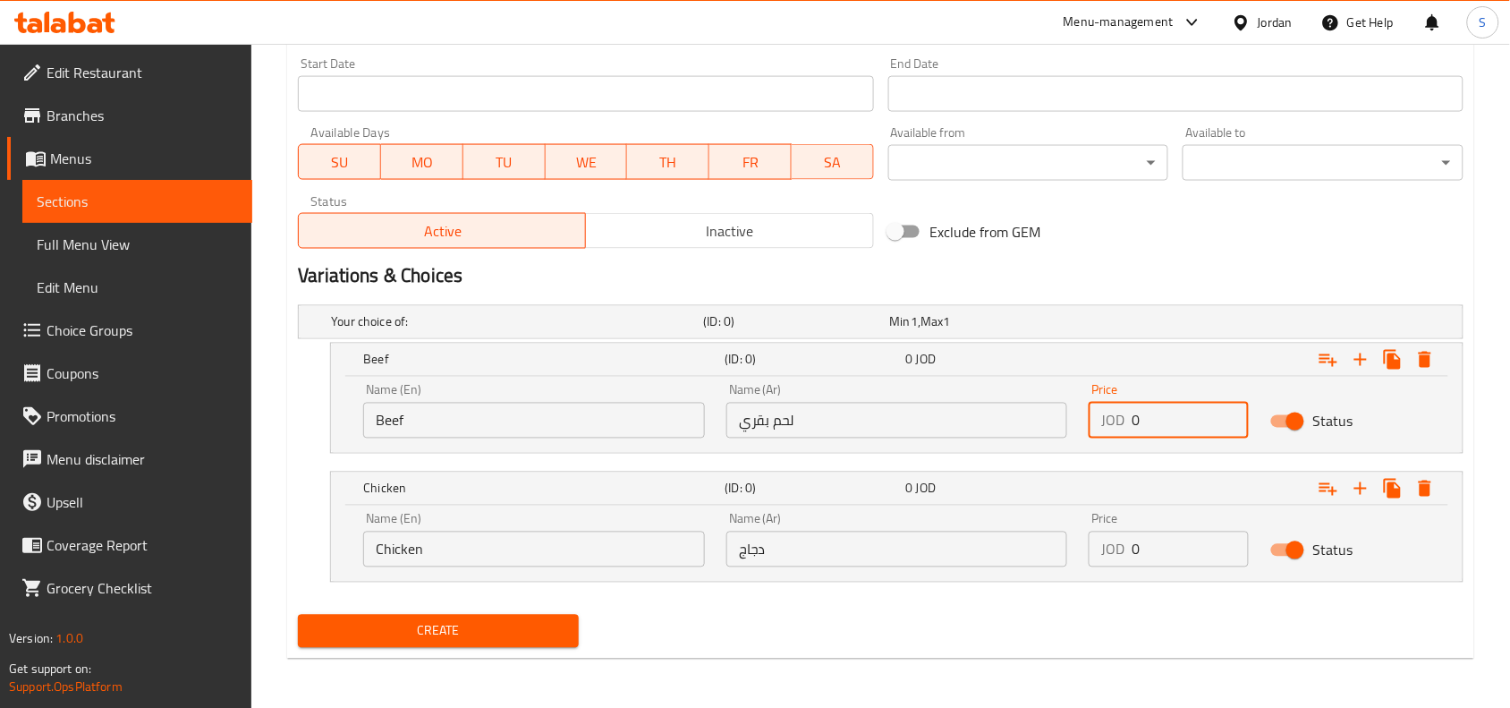
drag, startPoint x: 1183, startPoint y: 420, endPoint x: 1084, endPoint y: 410, distance: 99.9
click at [1084, 410] on div "Price JOD 0 Price" at bounding box center [1169, 411] width 182 height 76
type input "3"
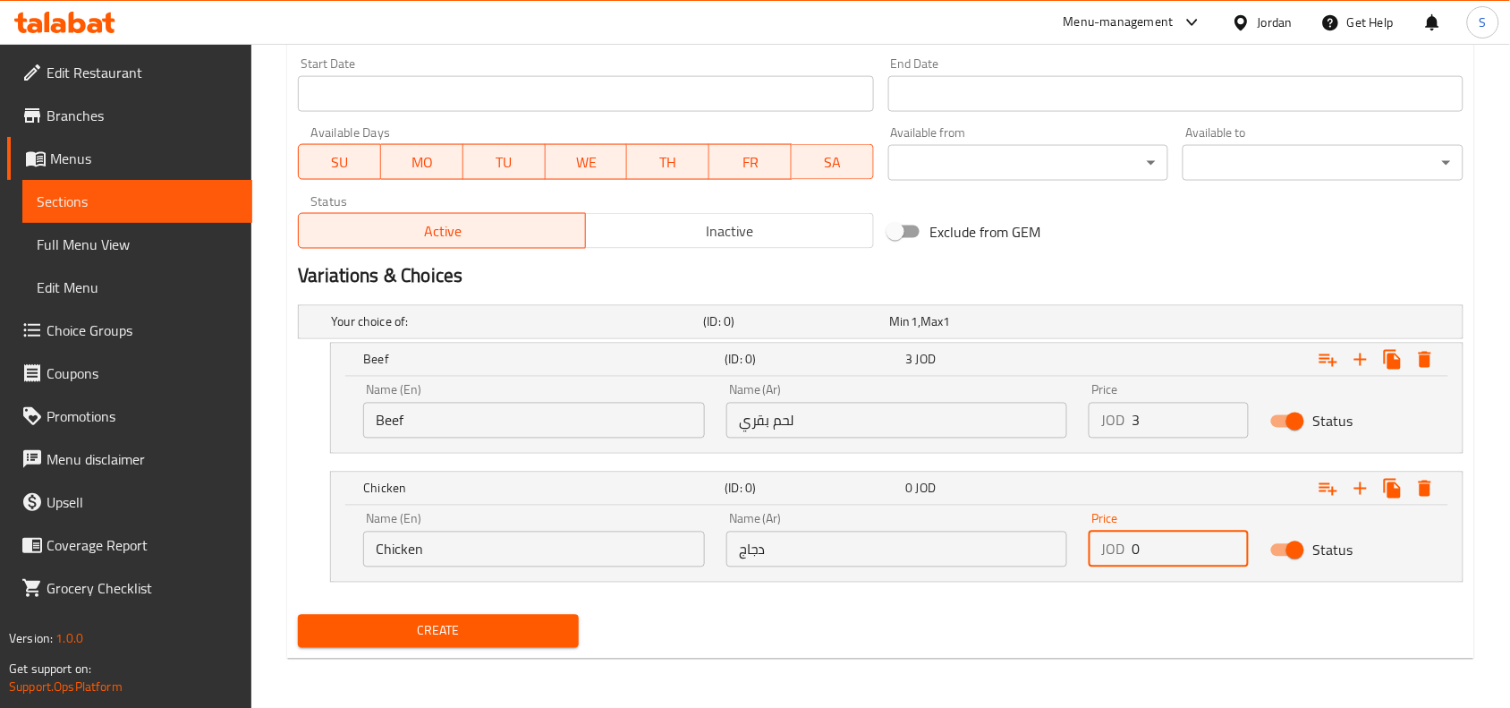
drag, startPoint x: 1145, startPoint y: 551, endPoint x: 1075, endPoint y: 550, distance: 69.8
click at [1075, 550] on div "Name (En) Chicken Name (En) Name (Ar) دجاج Name (Ar) Price JOD 0 Price Status" at bounding box center [896, 540] width 1089 height 76
type input "3"
click at [1048, 623] on div "Create" at bounding box center [881, 630] width 1180 height 47
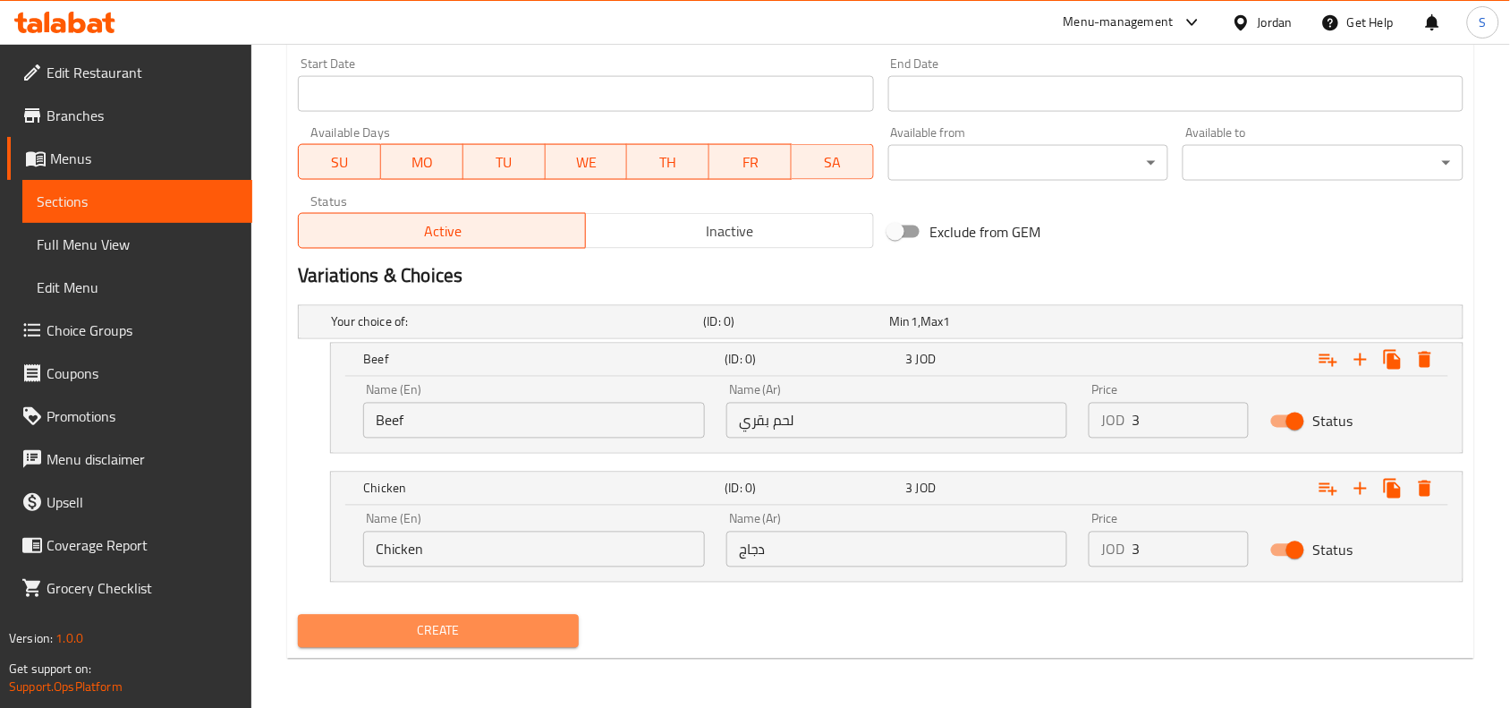
click at [502, 641] on span "Create" at bounding box center [438, 631] width 252 height 22
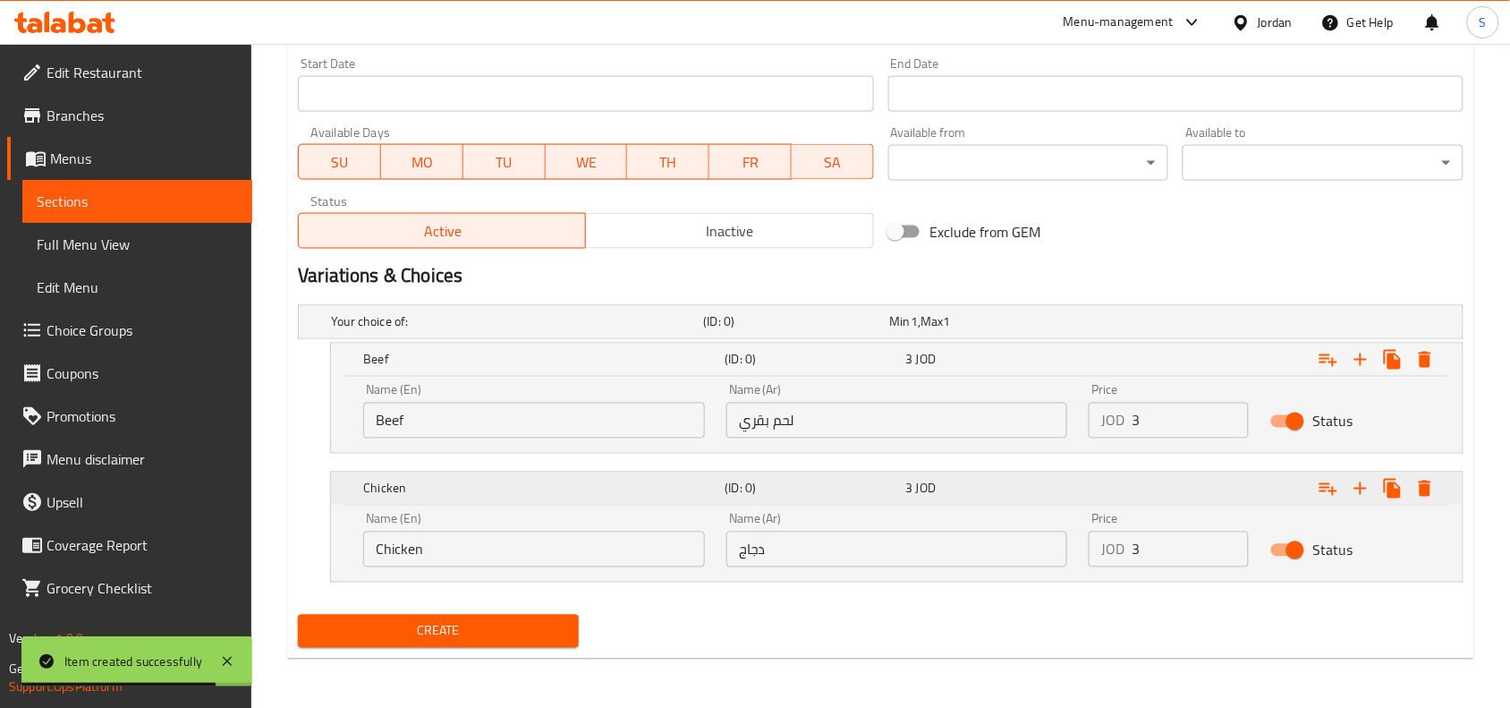
click at [1437, 486] on button "Expand" at bounding box center [1425, 488] width 32 height 32
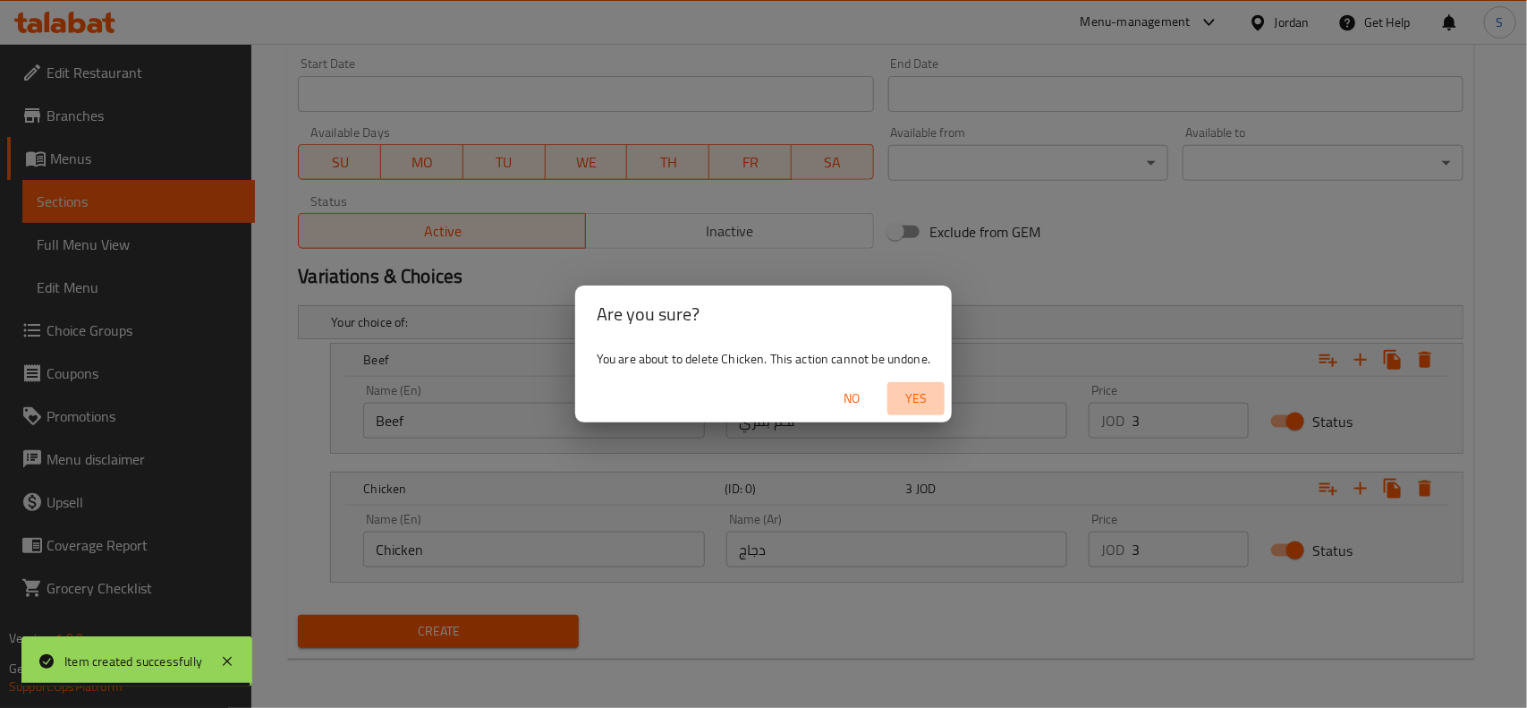
click at [921, 394] on span "Yes" at bounding box center [916, 398] width 43 height 22
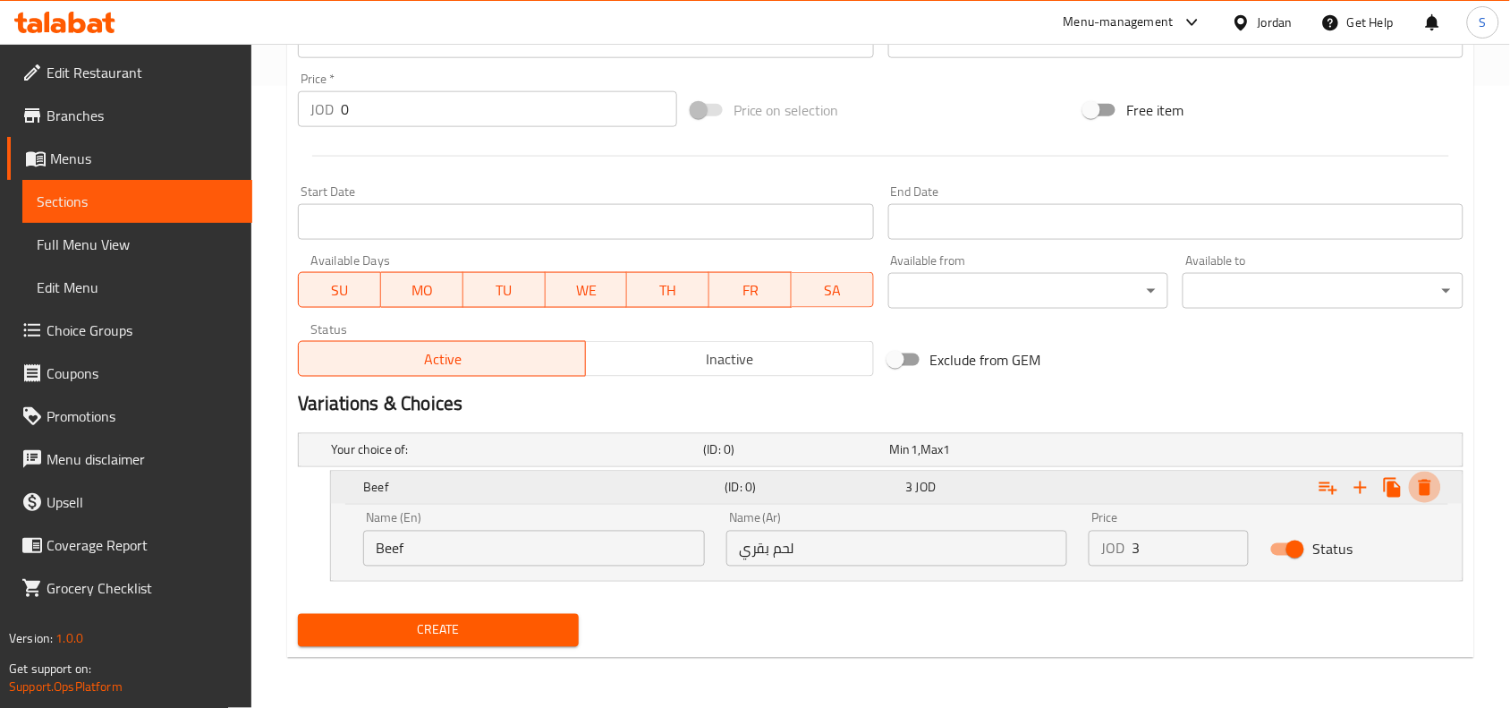
click at [1432, 474] on button "Expand" at bounding box center [1425, 487] width 32 height 32
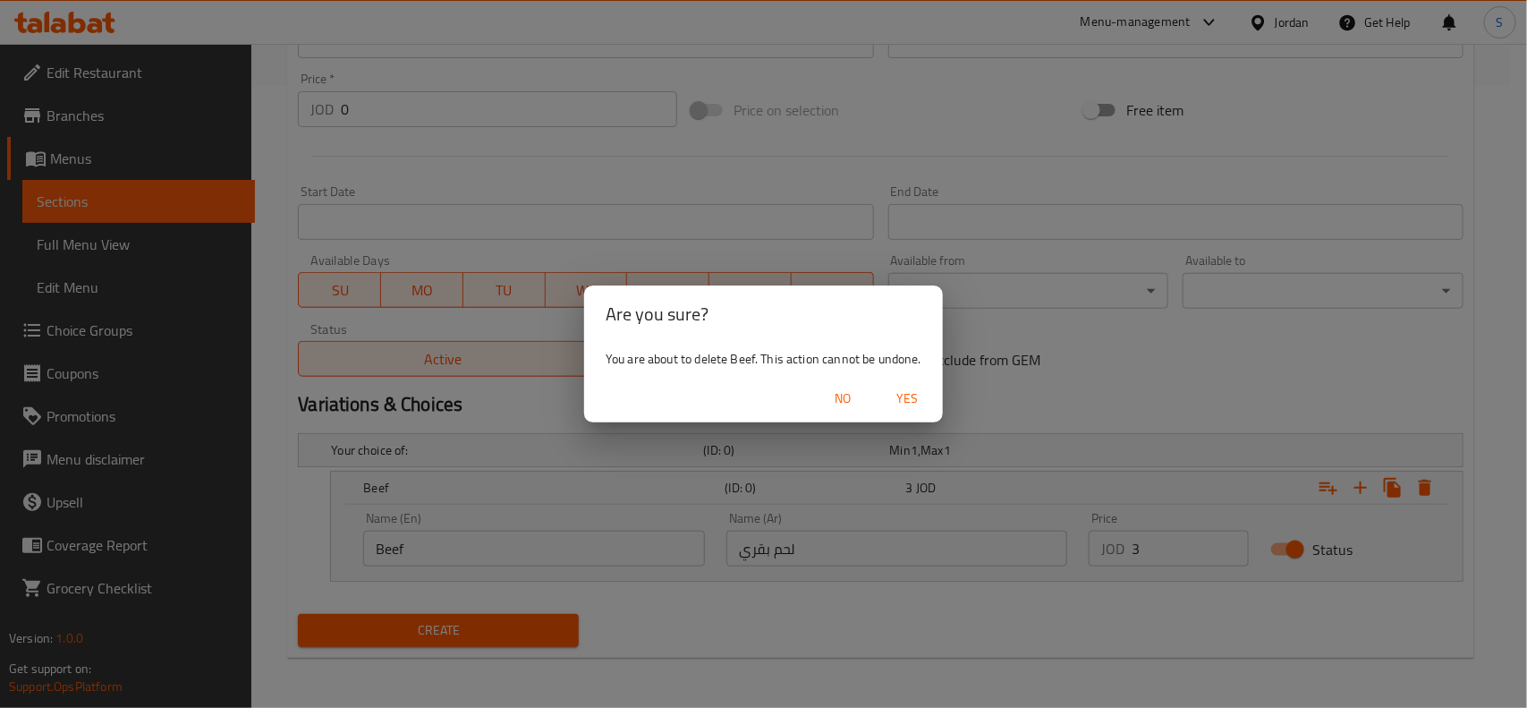
click at [915, 398] on span "Yes" at bounding box center [907, 398] width 43 height 22
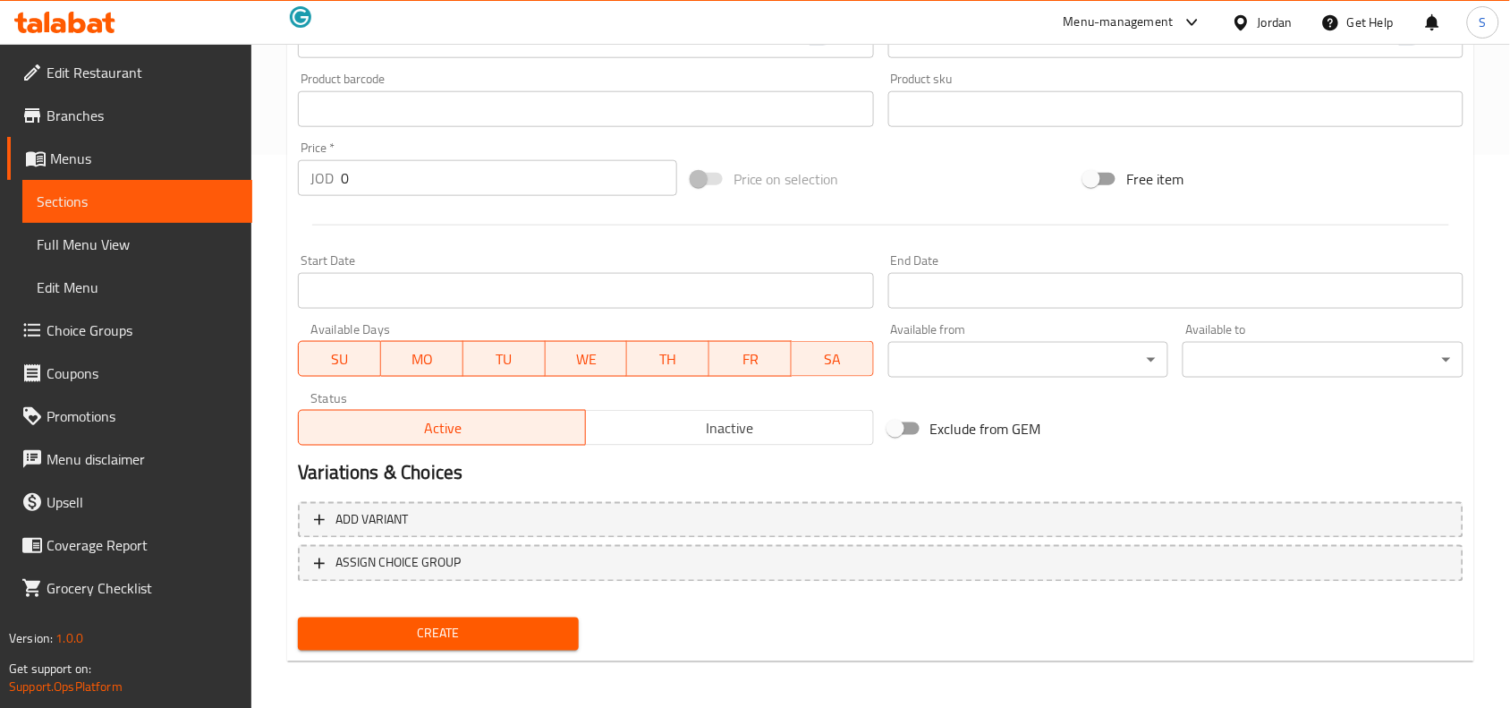
scroll to position [106, 0]
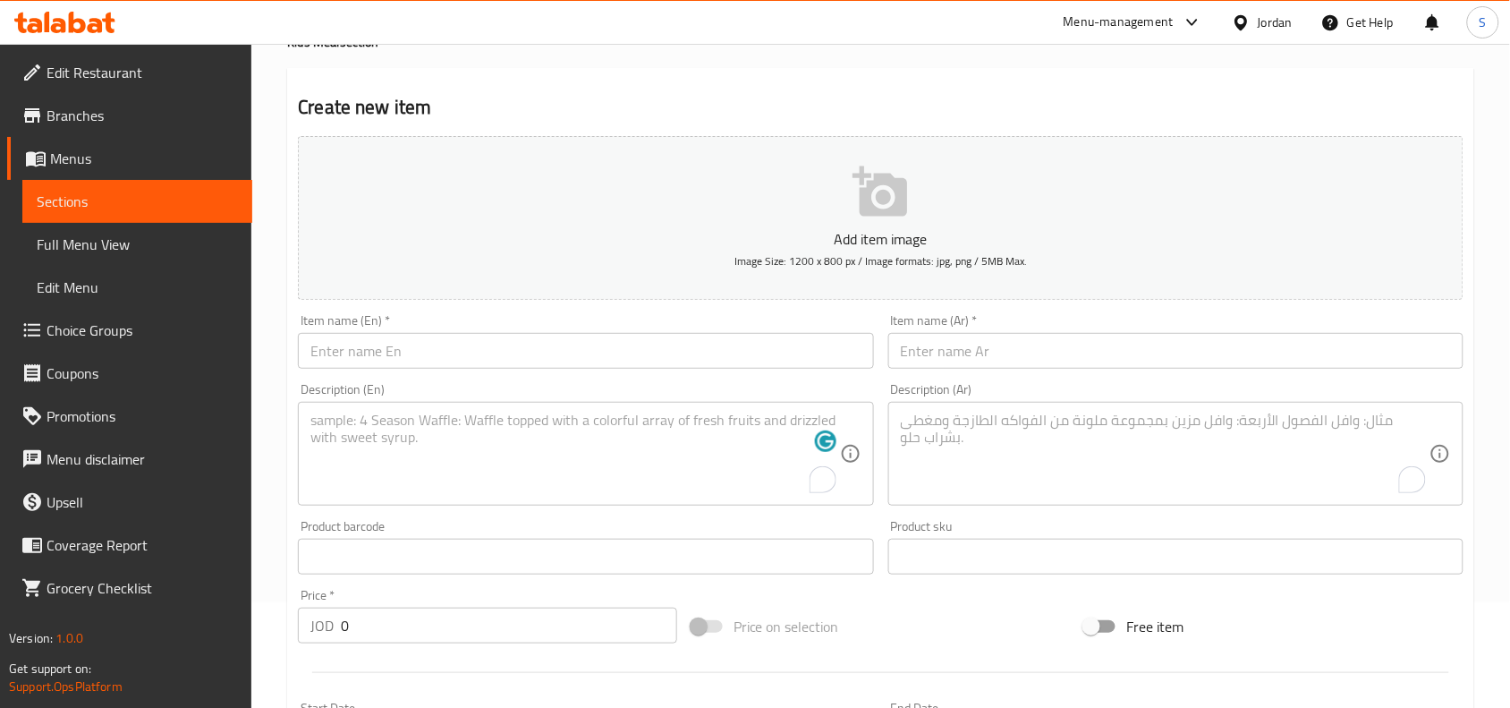
click at [1005, 351] on input "text" at bounding box center [1175, 351] width 575 height 36
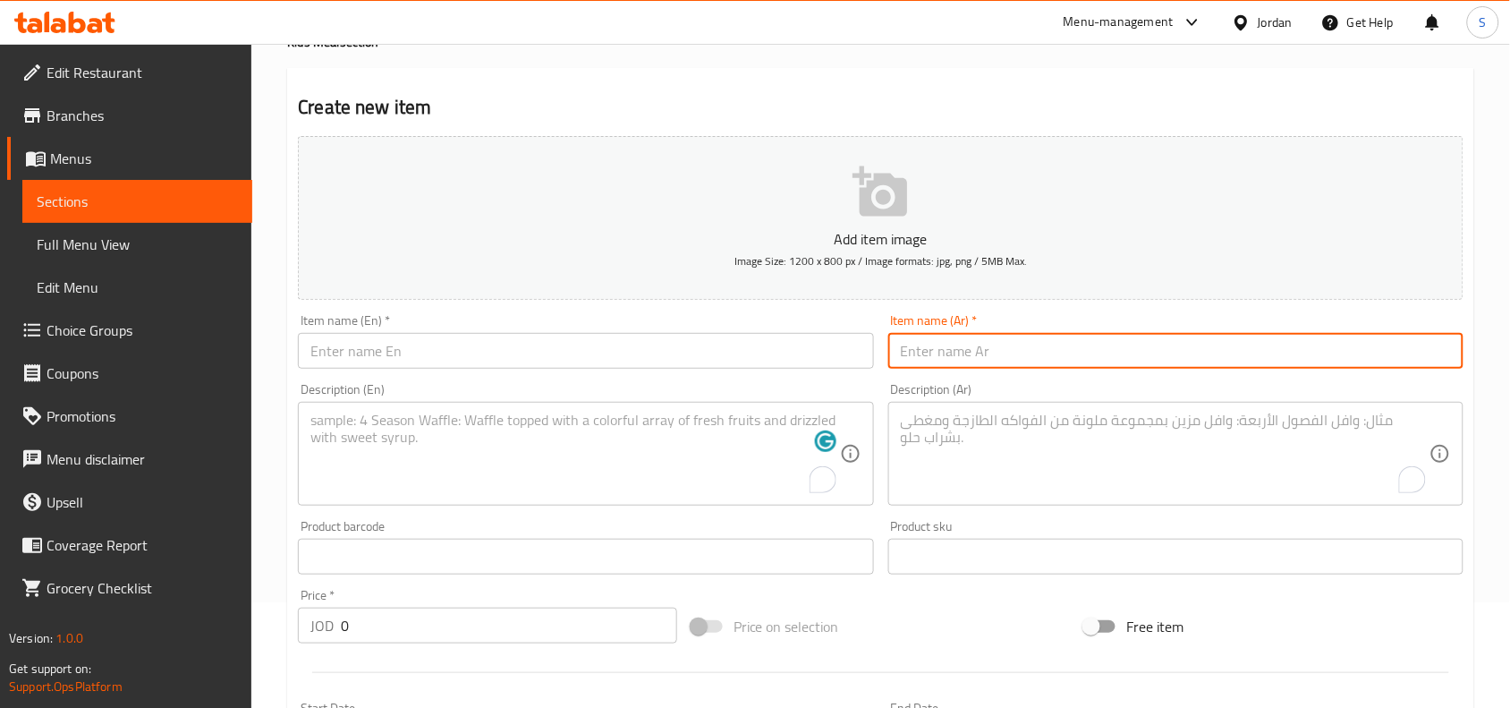
paste input "ناجتس الدجاج"
type input "ناجتس الدجاج"
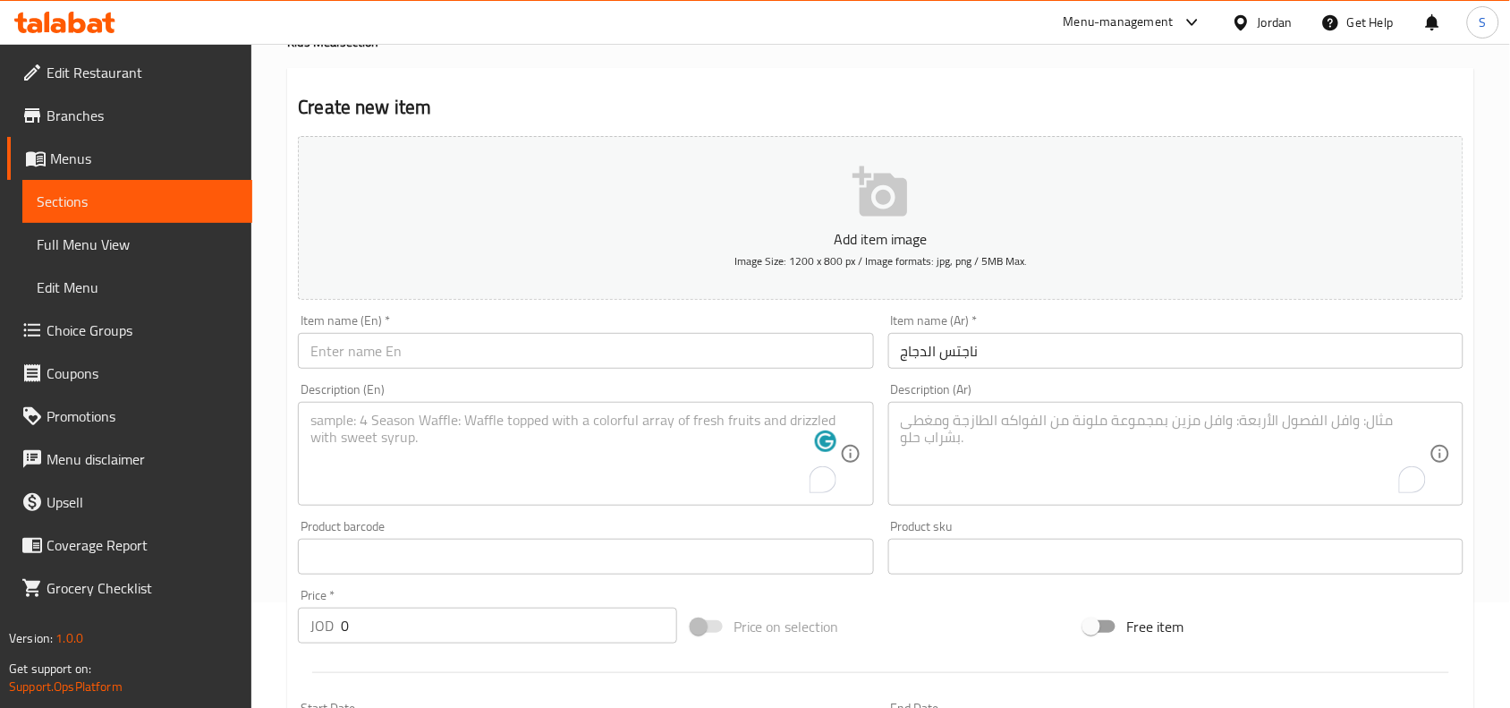
click at [584, 338] on input "text" at bounding box center [585, 351] width 575 height 36
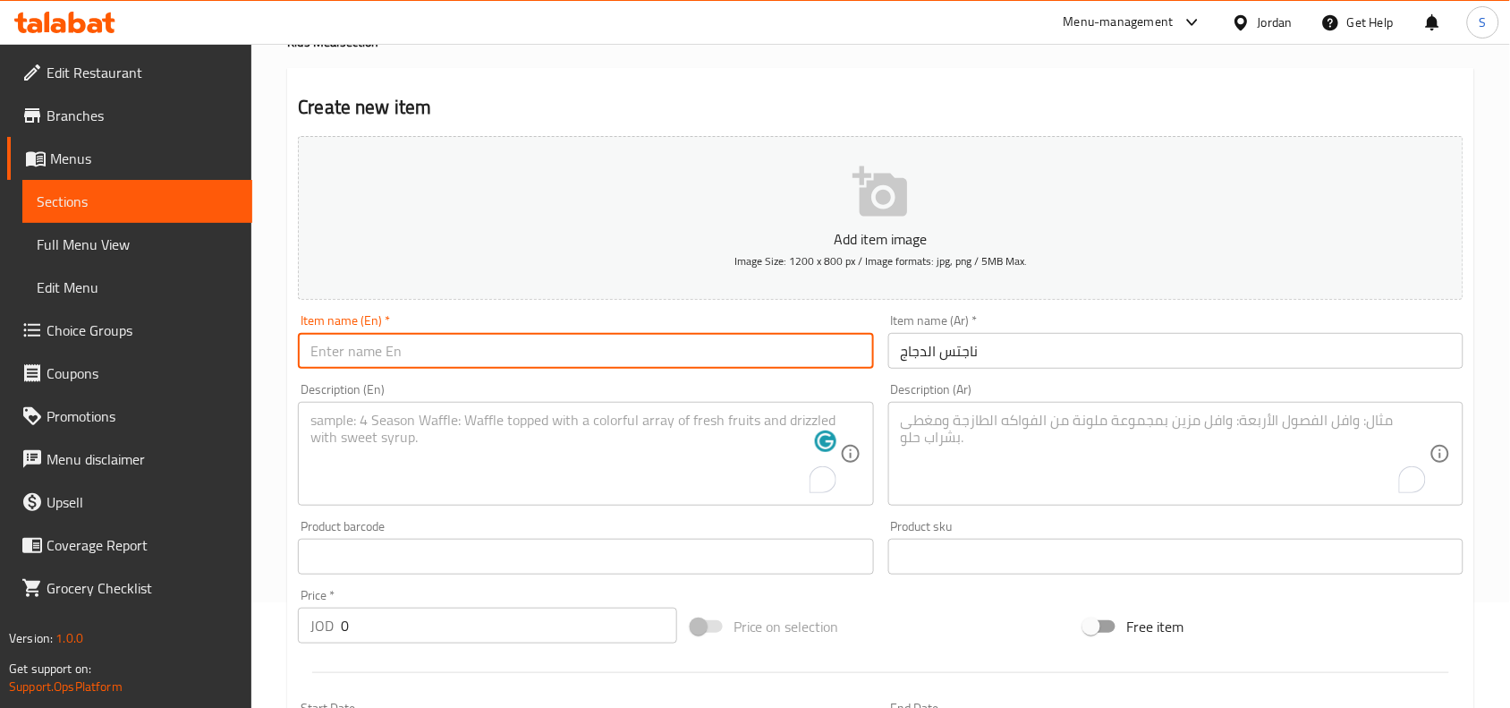
paste input "Chicken Nuggets"
type input "Chicken Nuggets"
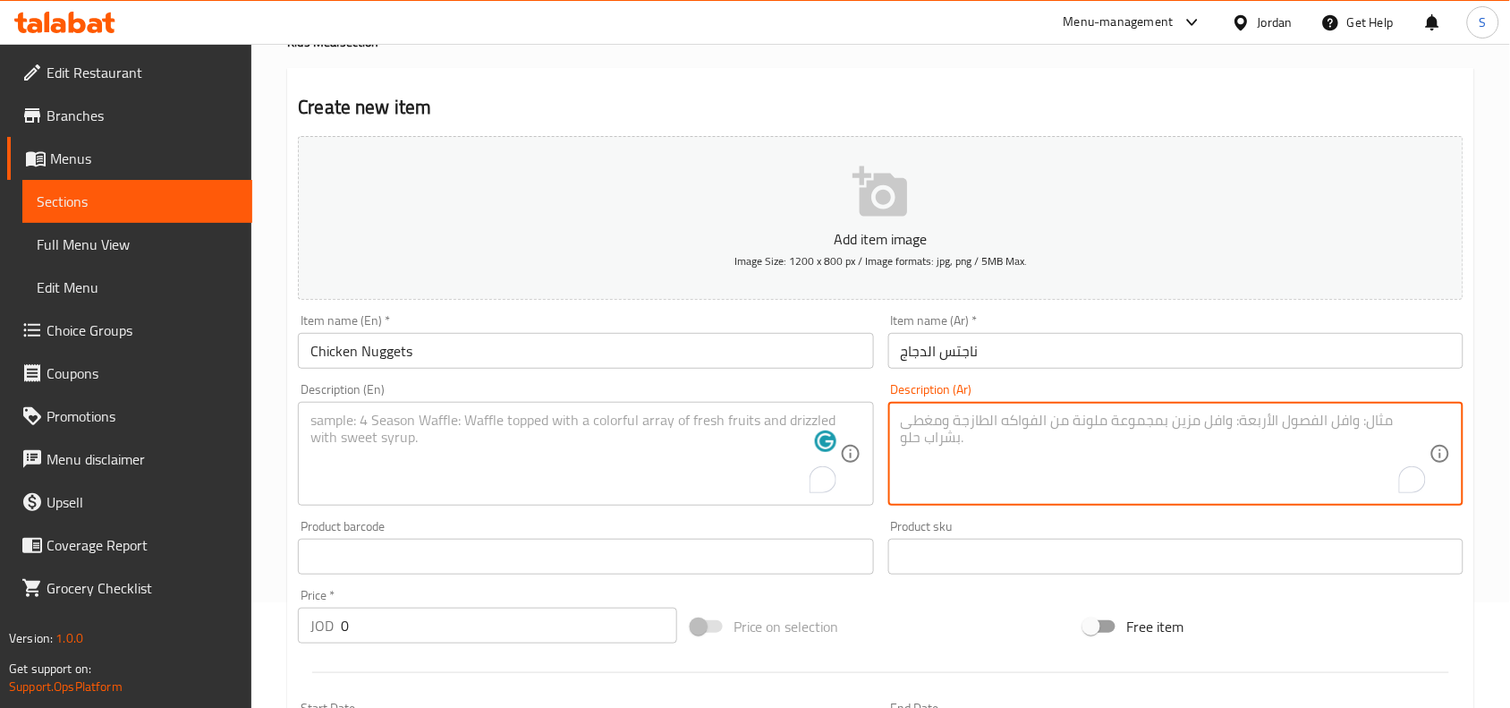
click at [1123, 429] on textarea "To enrich screen reader interactions, please activate Accessibility in Grammarl…" at bounding box center [1165, 453] width 529 height 85
paste textarea "ثمانيه قطع من دجاج الناجتس ، صوص الكلاسيك ، كاتشب ، يقدم مع بطاطا سمايل وعصير ط…"
type textarea "ثمانيه قطع من دجاج الناجتس ، صوص الكلاسيك ، كاتشب ، يقدم مع بطاطا سمايل وعصير ط…"
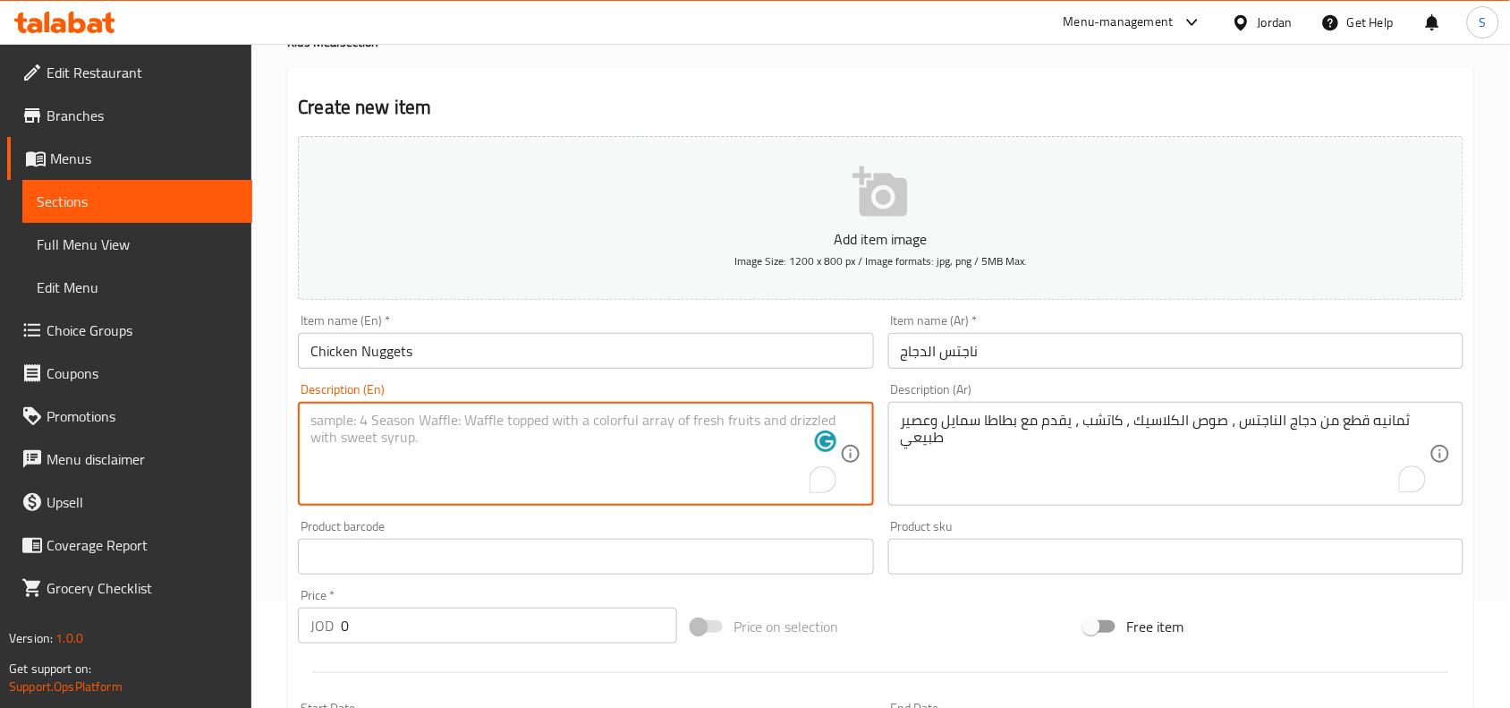
click at [638, 437] on textarea "To enrich screen reader interactions, please activate Accessibility in Grammarl…" at bounding box center [574, 453] width 529 height 85
paste textarea "8 PCS of Chicken Nuggets, Classic Sauce, Ketchup. Served with Smile Fries and F…"
type textarea "8 PCS of Chicken Nuggets, Classic Sauce, Ketchup. Served with Smile Fries and F…"
click at [926, 632] on div "Price on selection" at bounding box center [881, 626] width 394 height 48
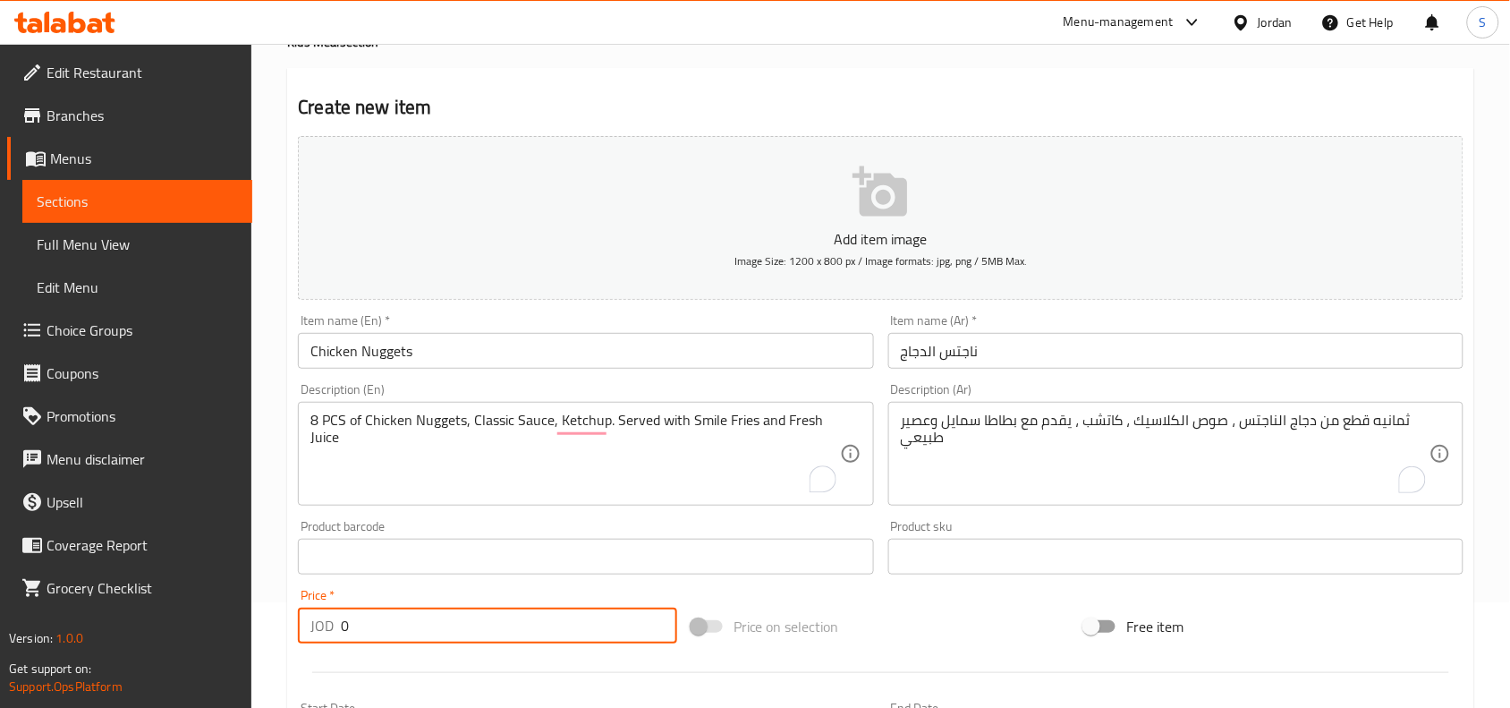
drag, startPoint x: 360, startPoint y: 626, endPoint x: 327, endPoint y: 631, distance: 33.4
click at [327, 631] on div "JOD 0 Price *" at bounding box center [487, 625] width 379 height 36
type input "3"
click at [899, 640] on div "Price on selection" at bounding box center [881, 626] width 394 height 48
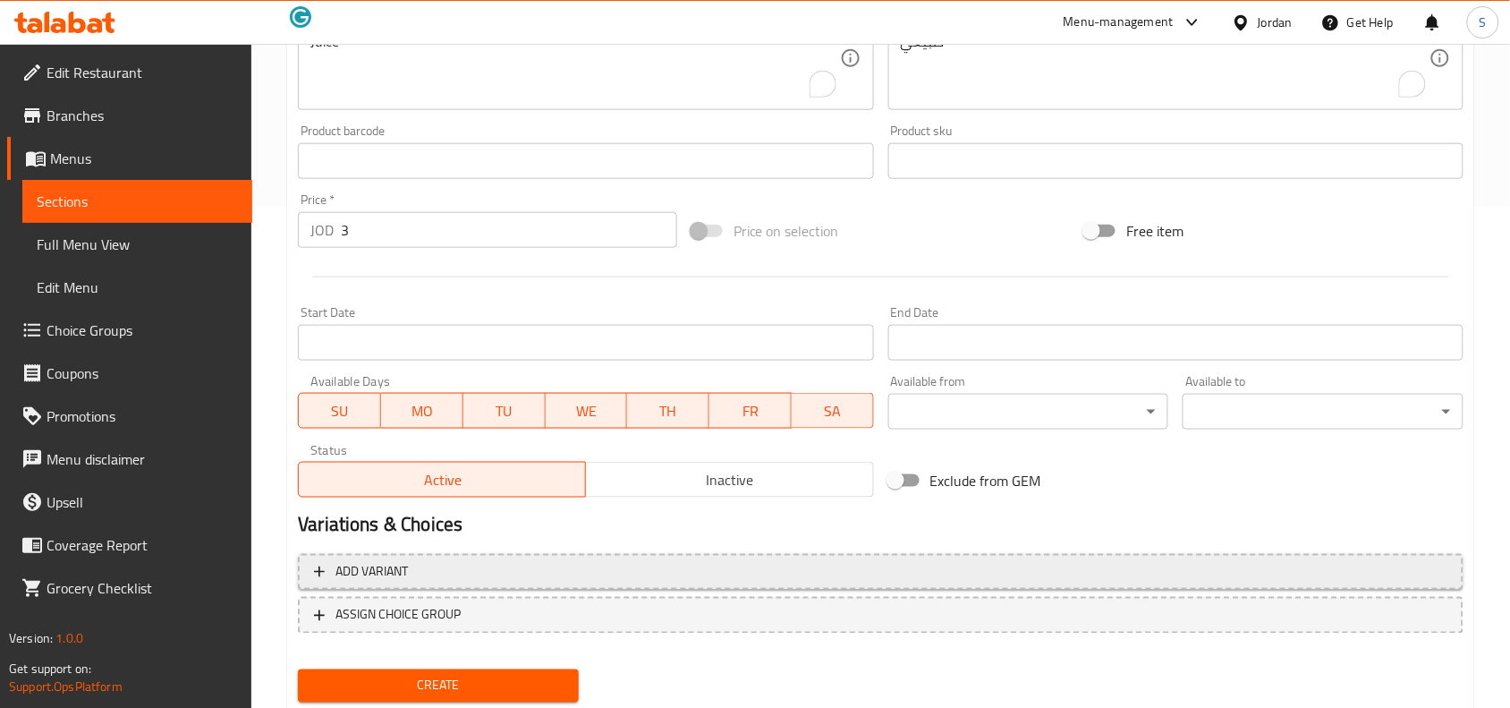
scroll to position [553, 0]
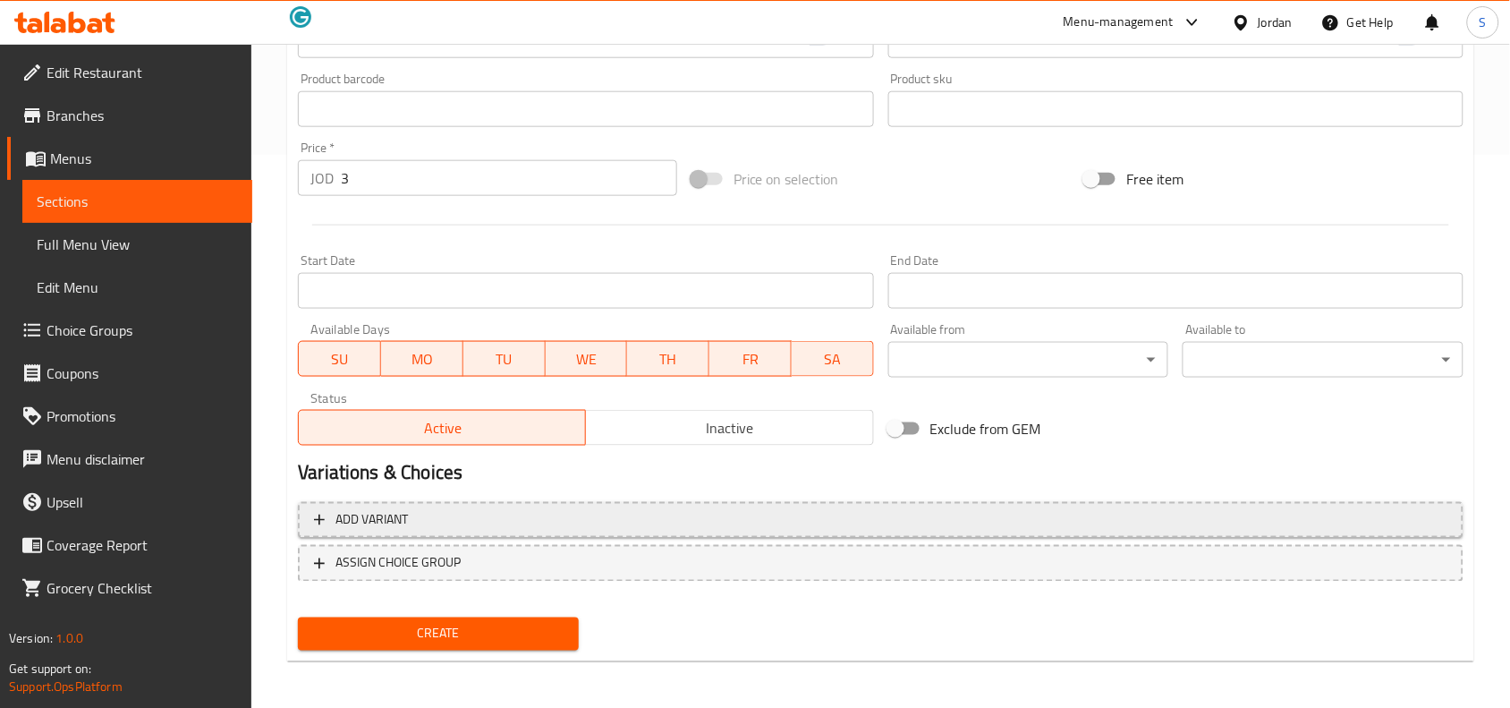
click at [497, 624] on span "Create" at bounding box center [438, 634] width 252 height 22
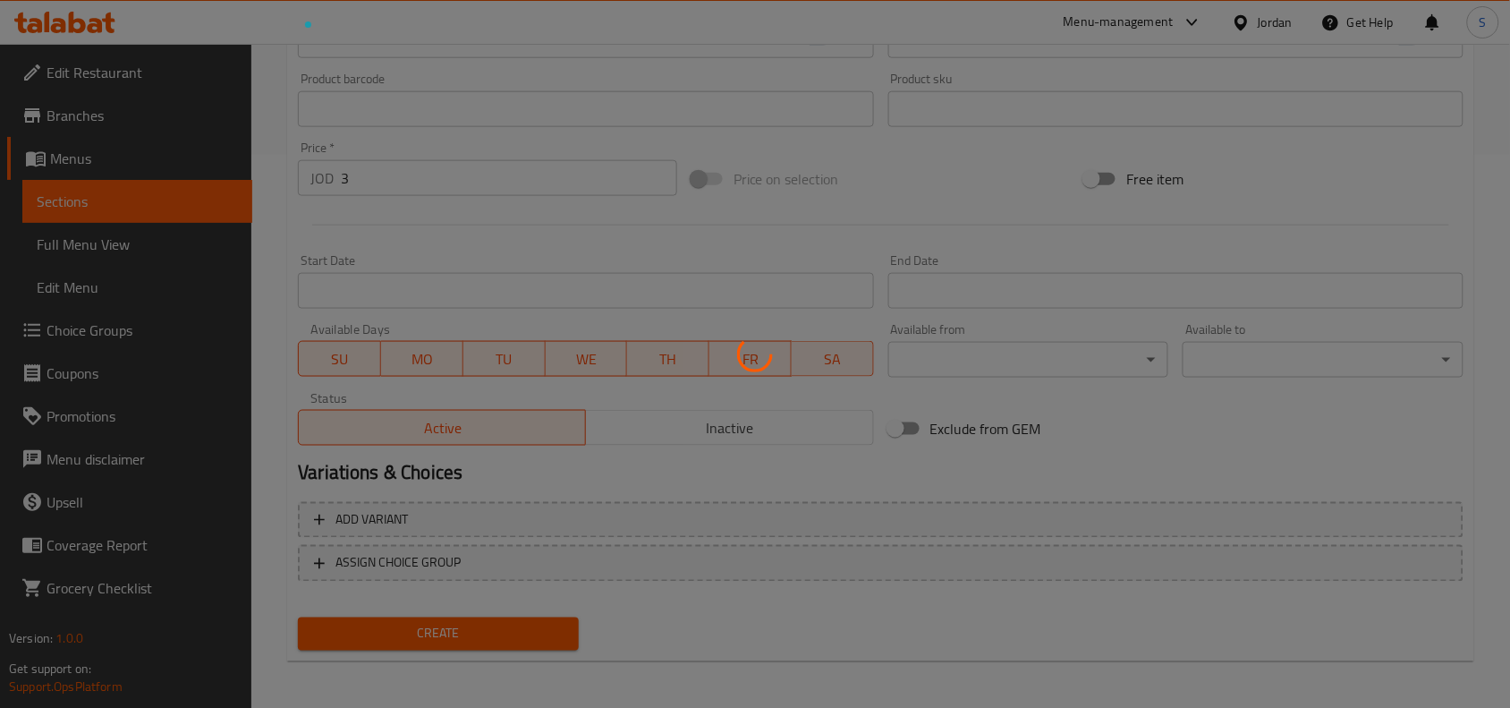
type input "0"
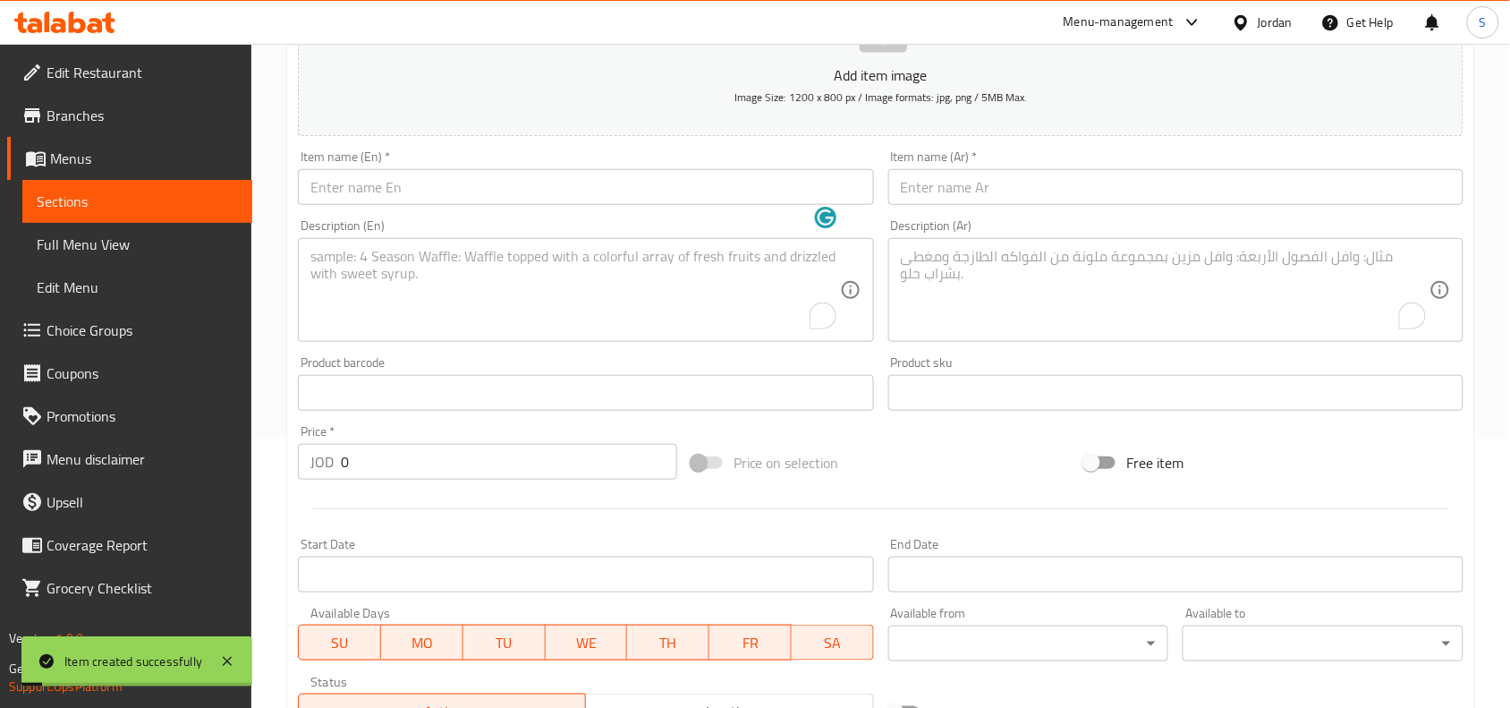
scroll to position [0, 0]
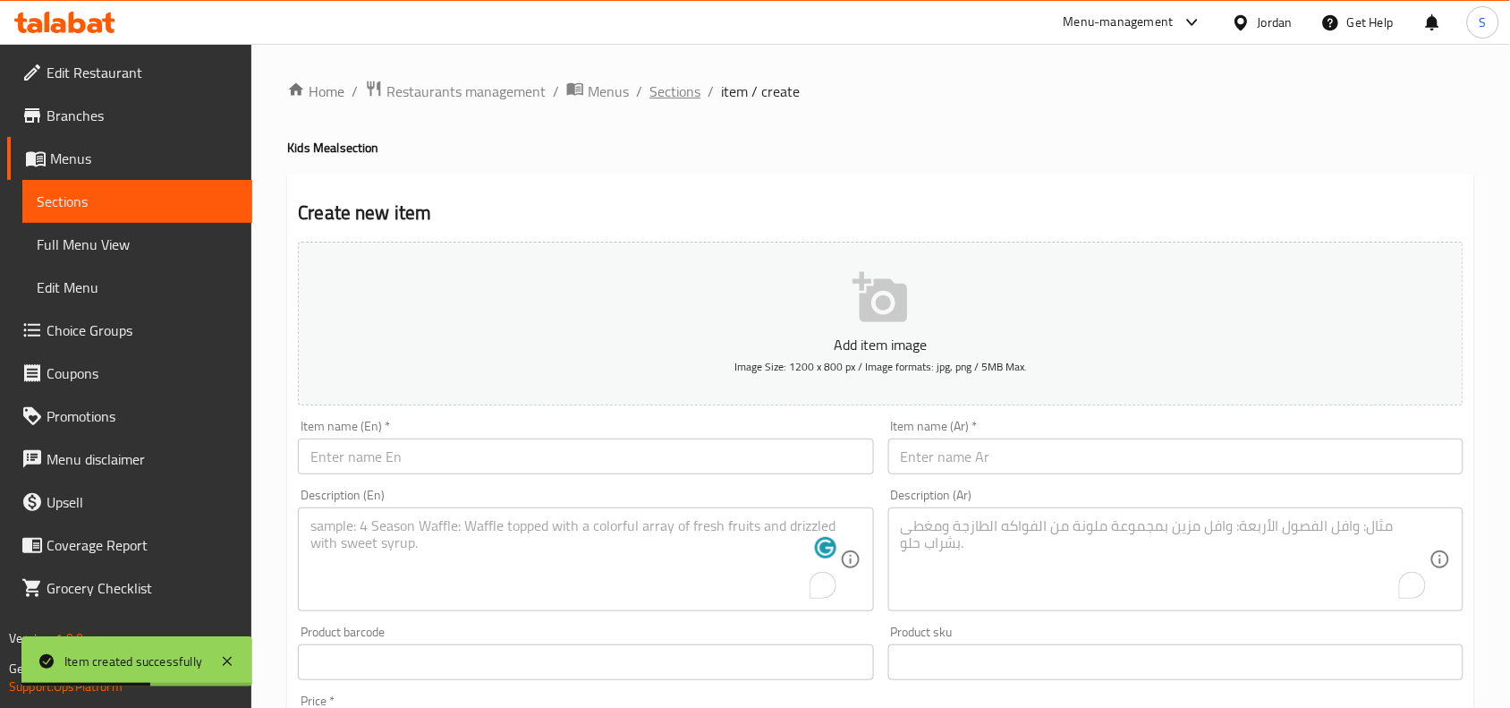
click at [671, 92] on span "Sections" at bounding box center [674, 91] width 51 height 21
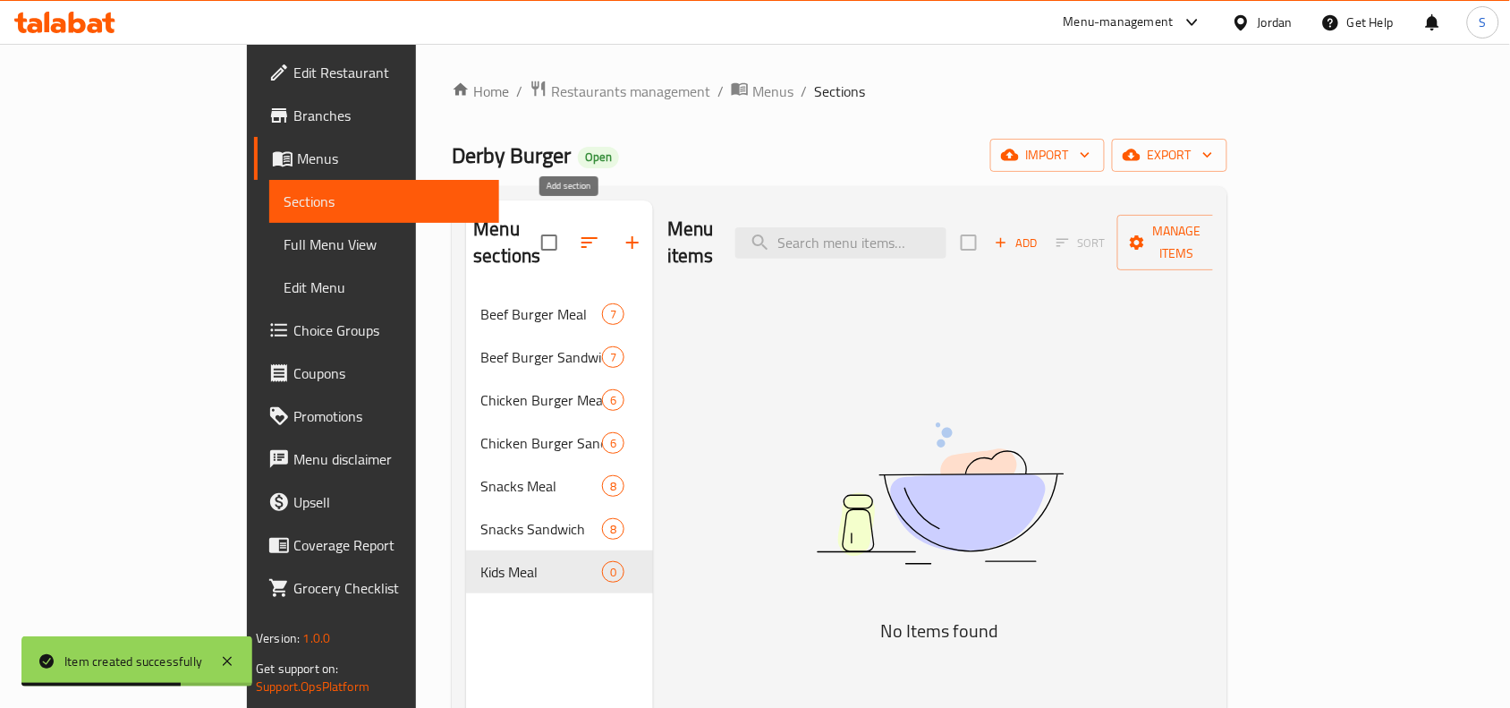
click at [622, 237] on icon "button" at bounding box center [632, 242] width 21 height 21
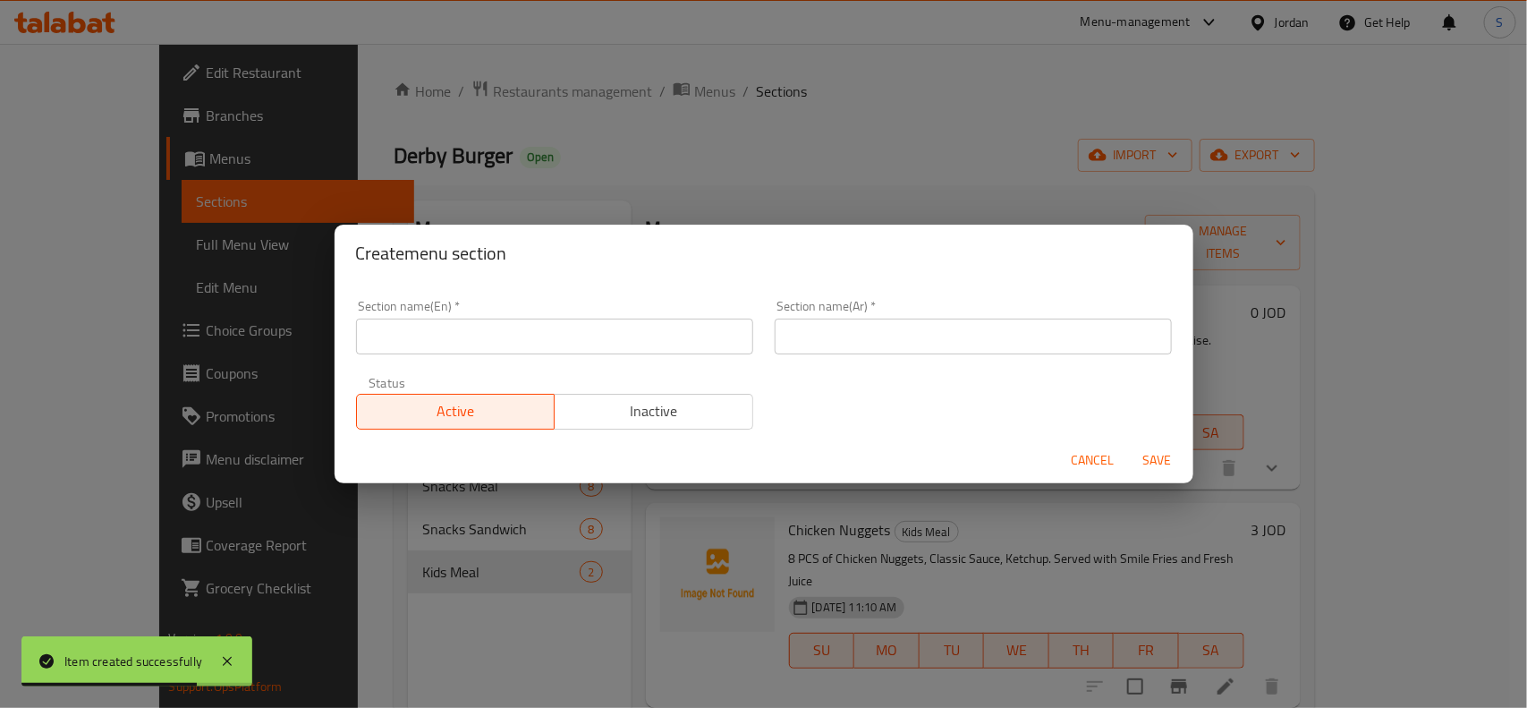
click at [635, 336] on input "text" at bounding box center [554, 336] width 397 height 36
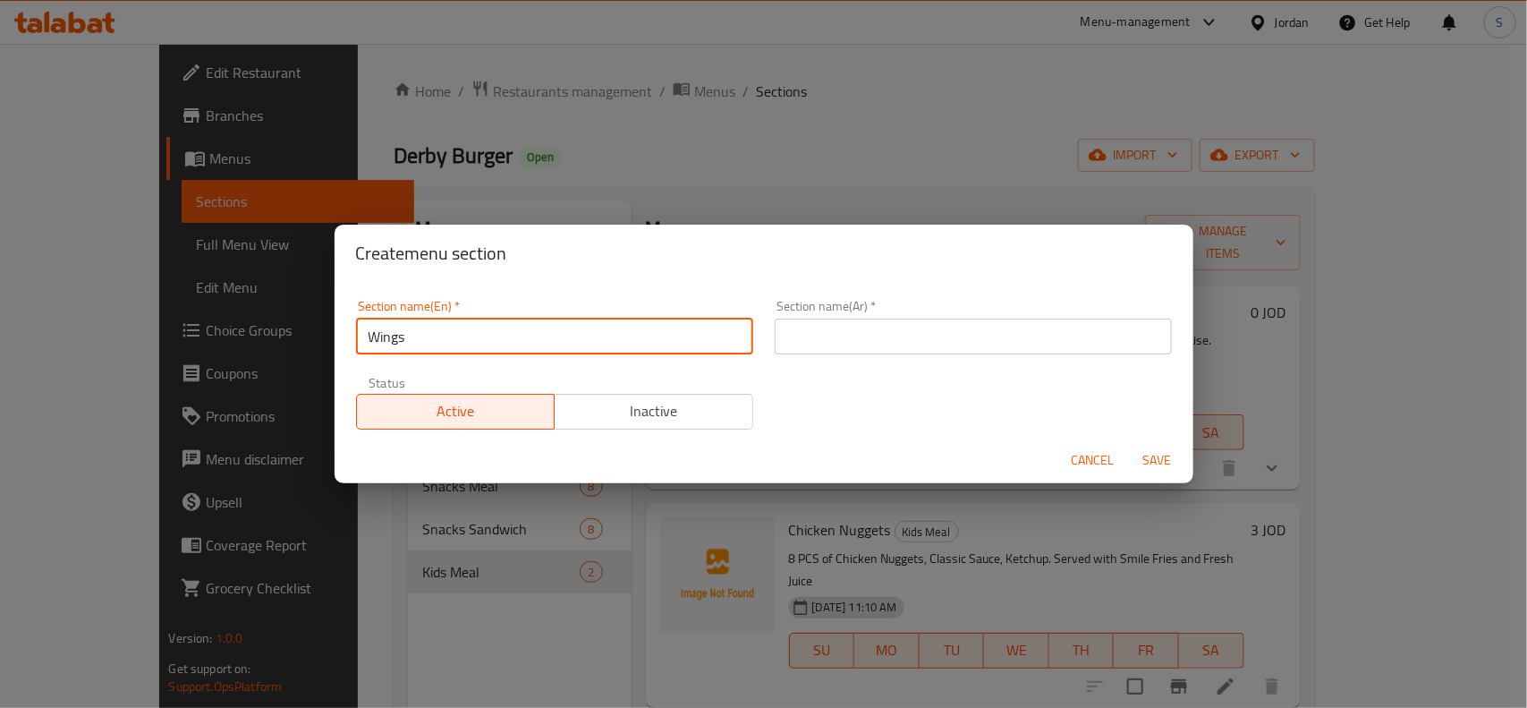
type input "Wings"
click at [878, 338] on input "text" at bounding box center [973, 336] width 397 height 36
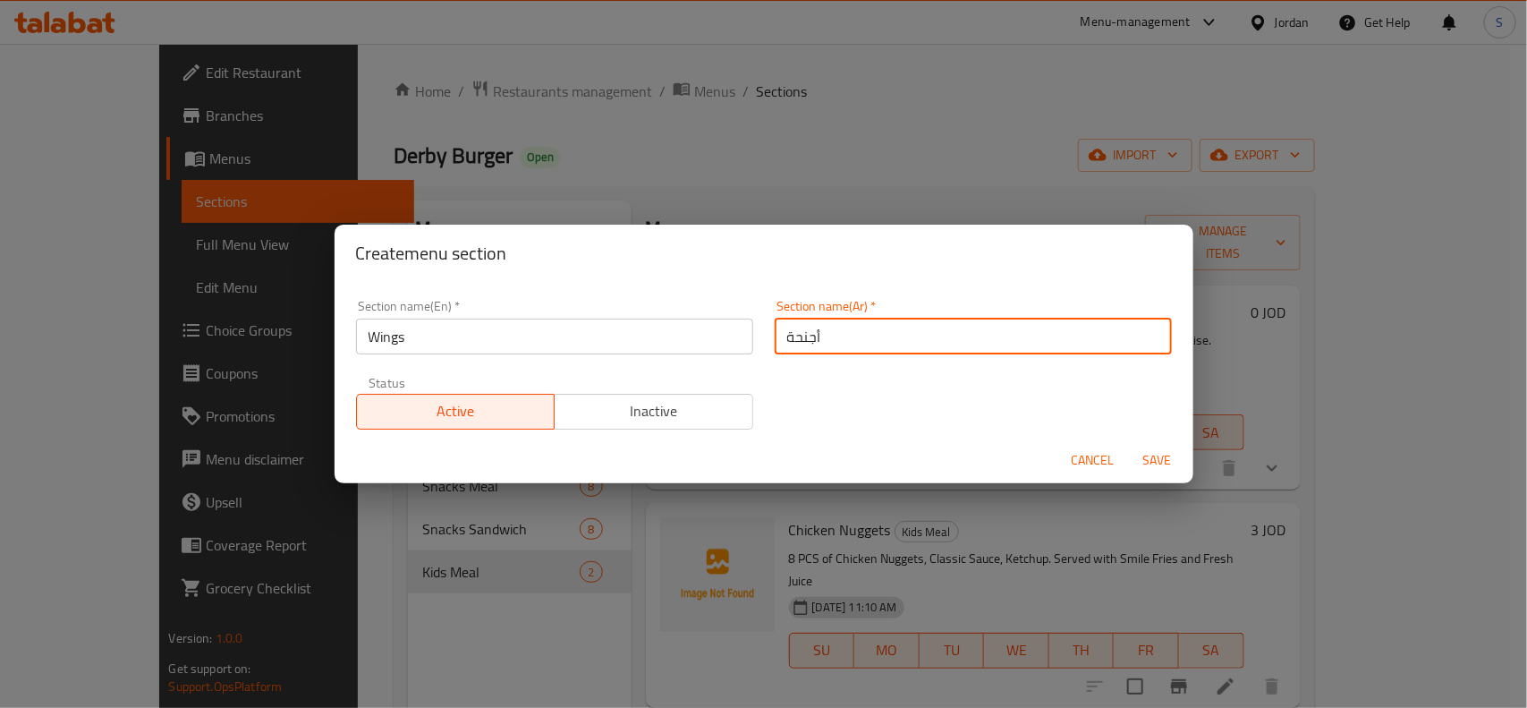
type input "أجنحة"
click at [1169, 454] on span "Save" at bounding box center [1157, 460] width 43 height 22
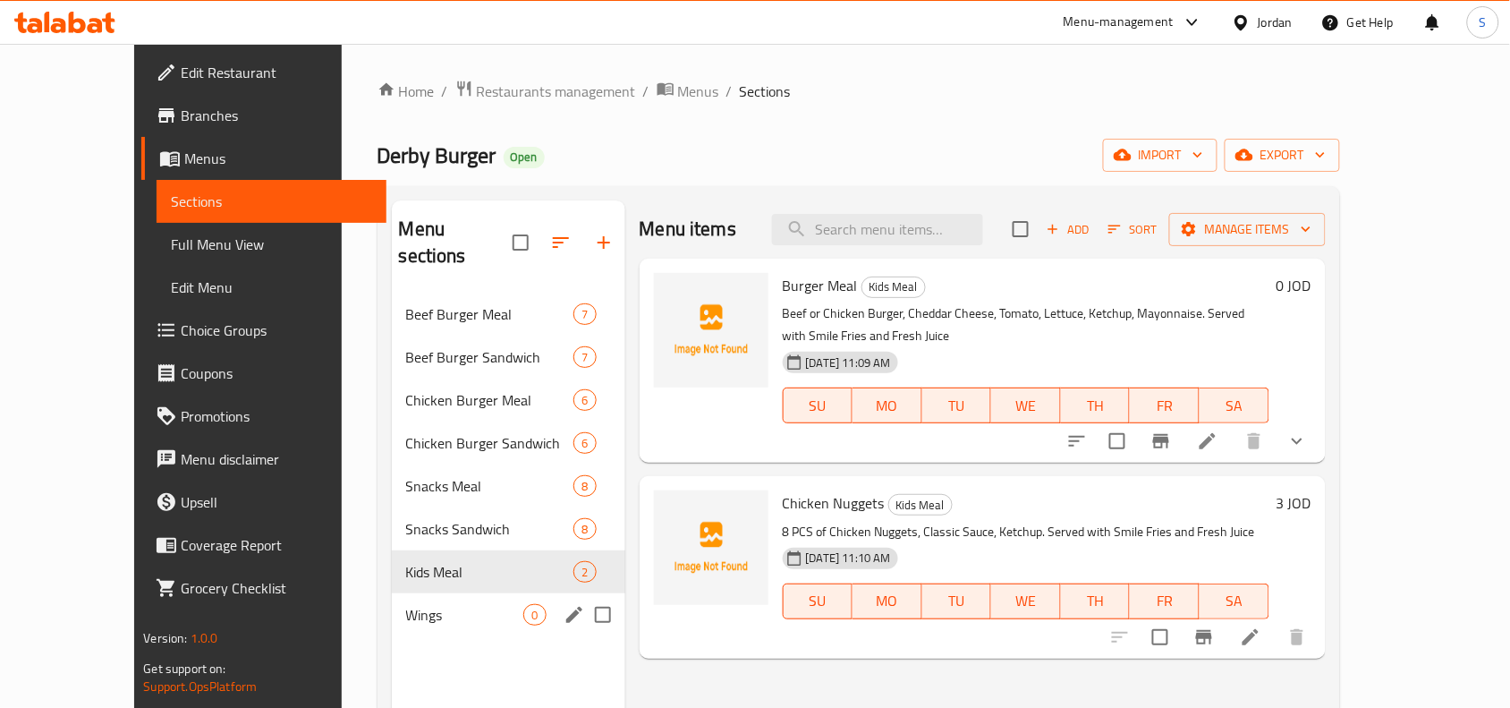
click at [406, 604] on span "Wings" at bounding box center [465, 614] width 118 height 21
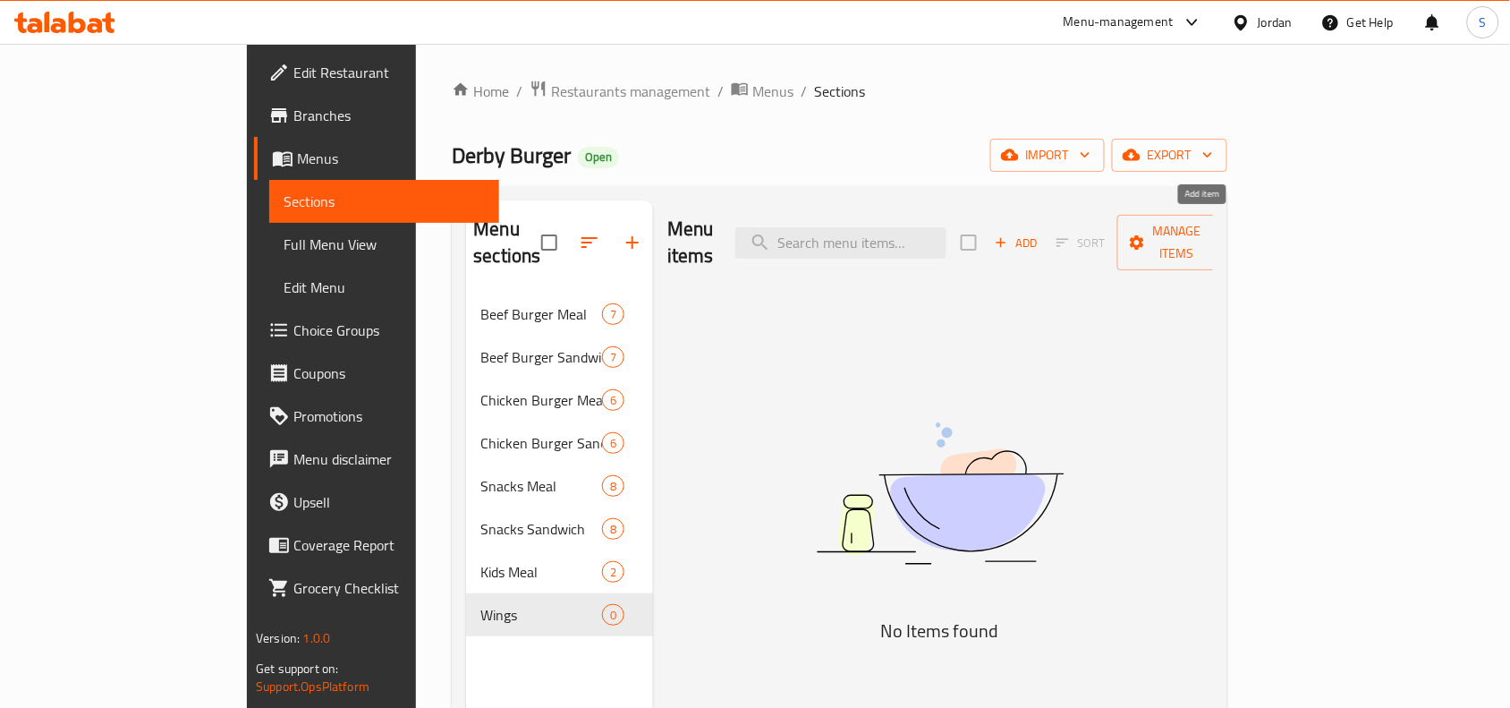
click at [1040, 235] on span "Add" at bounding box center [1016, 243] width 48 height 21
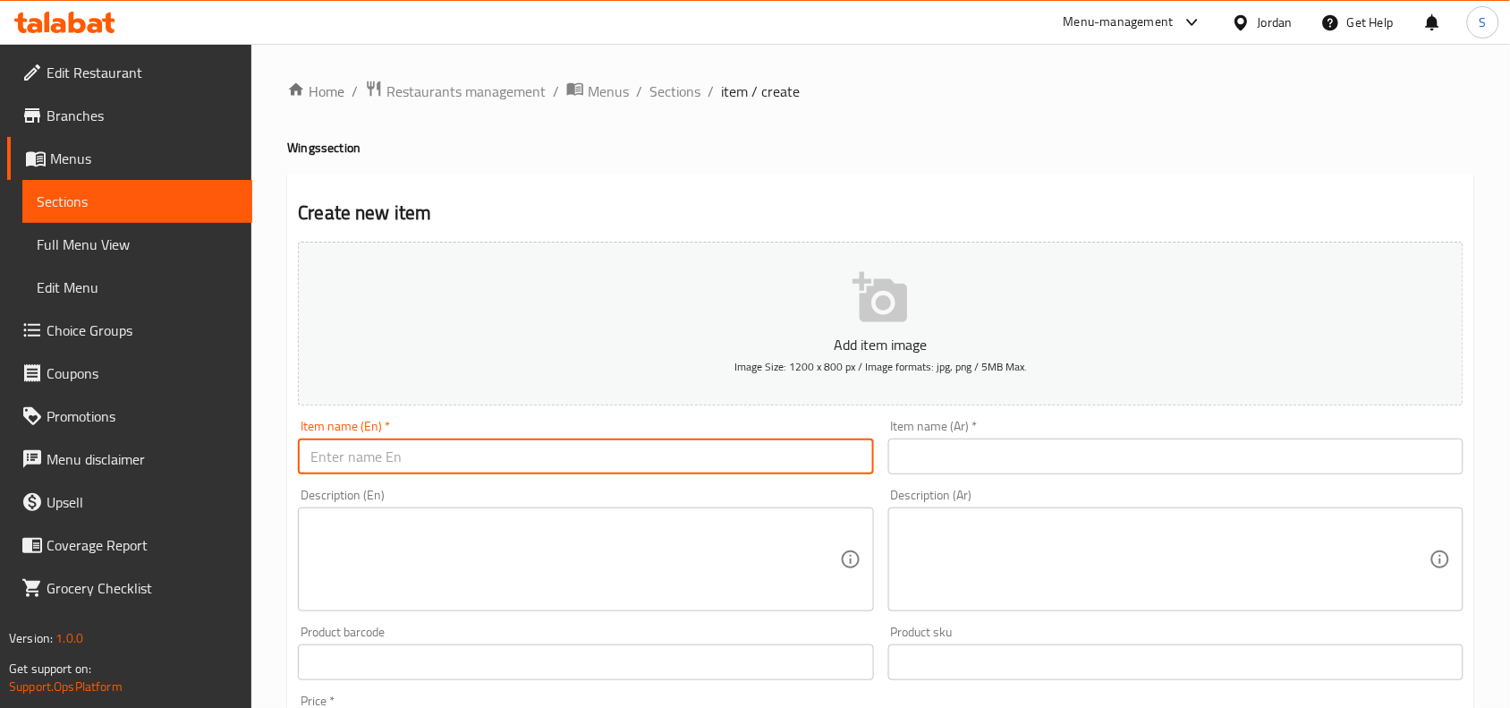
click at [575, 461] on input "text" at bounding box center [585, 456] width 575 height 36
paste input "Boneless Wings"
type input "Boneless Wings"
click at [1053, 463] on input "text" at bounding box center [1175, 456] width 575 height 36
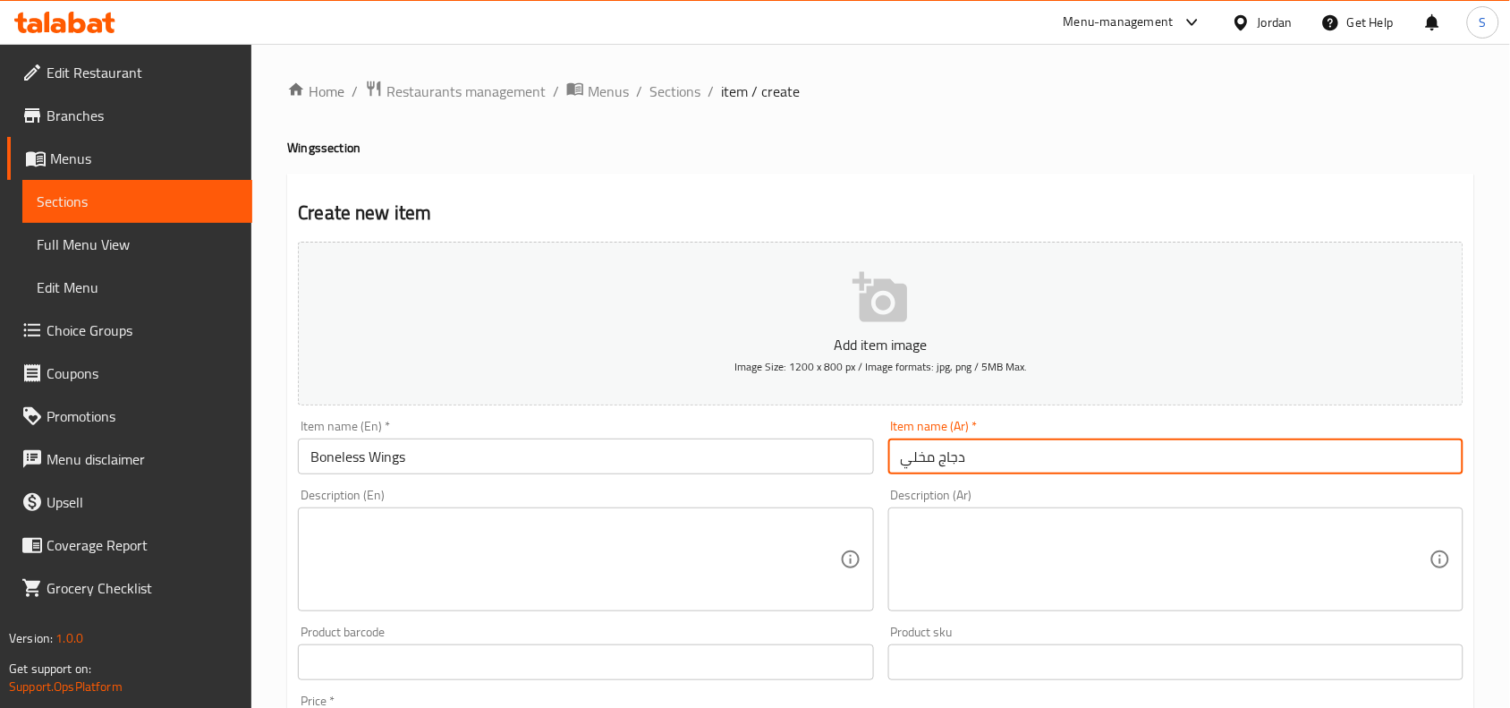
type input "دجاج مخلي"
click at [1070, 535] on textarea at bounding box center [1165, 559] width 529 height 85
paste textarea "أربعة قطع من تندر الدجاج المقرمش يقدم مع صوص من اختيارك"
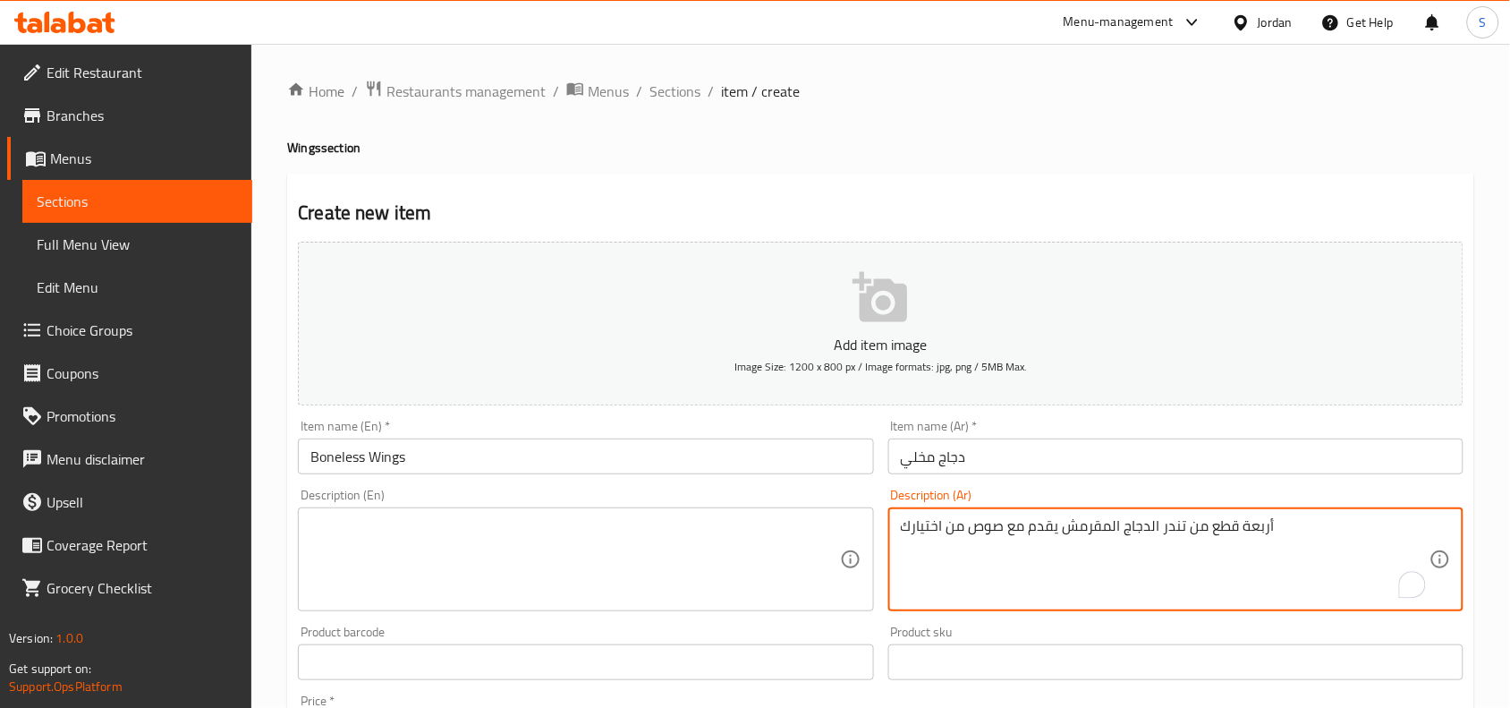
type textarea "أربعة قطع من تندر الدجاج المقرمش يقدم مع صوص من اختيارك"
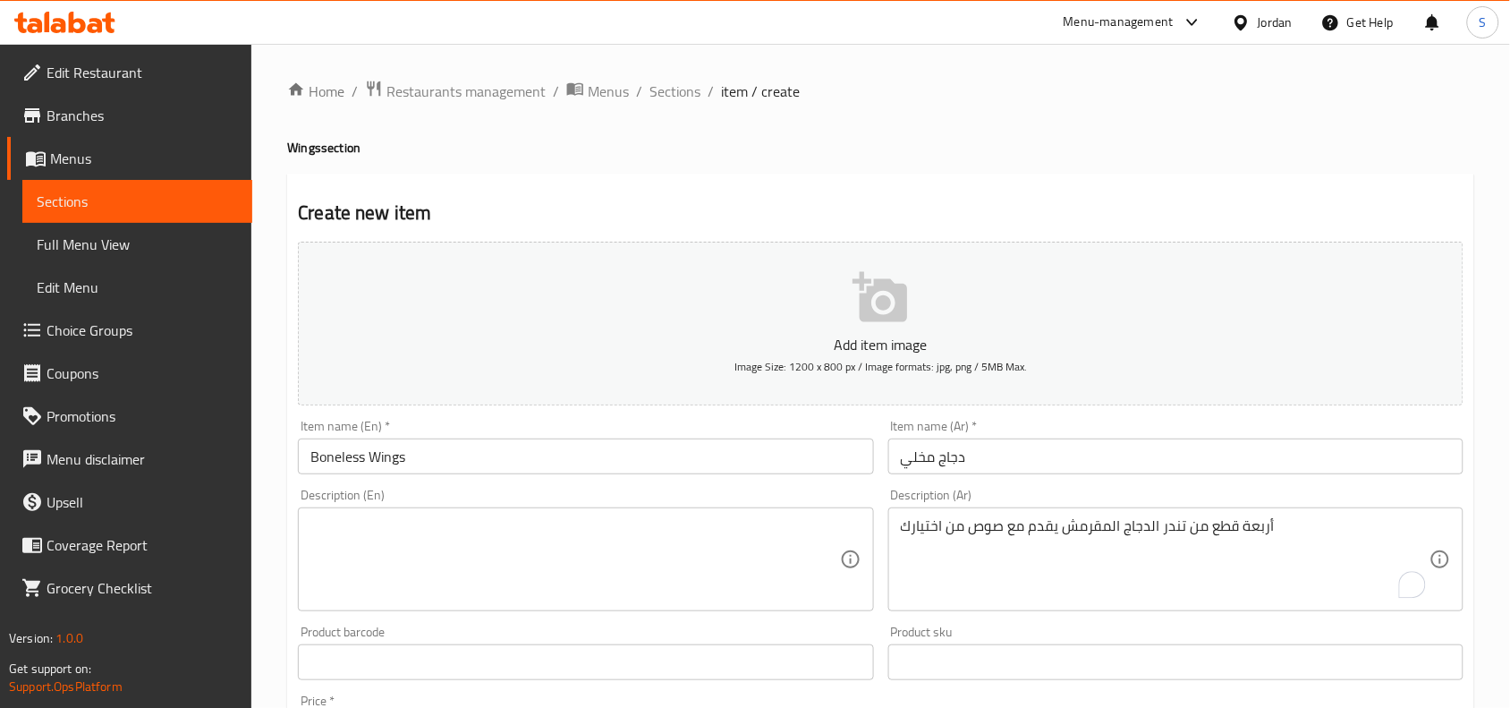
click at [628, 550] on textarea at bounding box center [574, 559] width 529 height 85
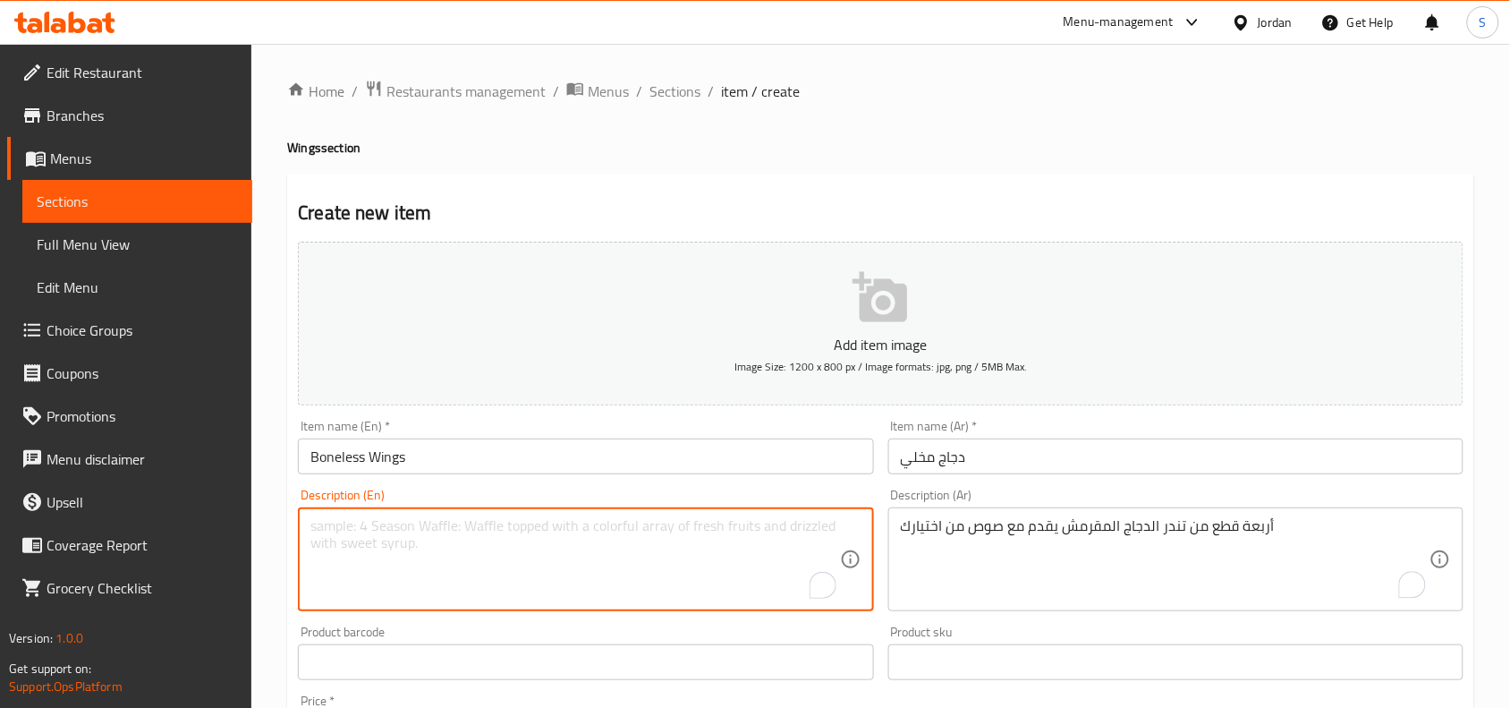
paste textarea "4 PCS of crunchy chicken tenders served with a sauce of your choice"
type textarea "4 PCS of crunchy chicken tenders served with a sauce of your choice"
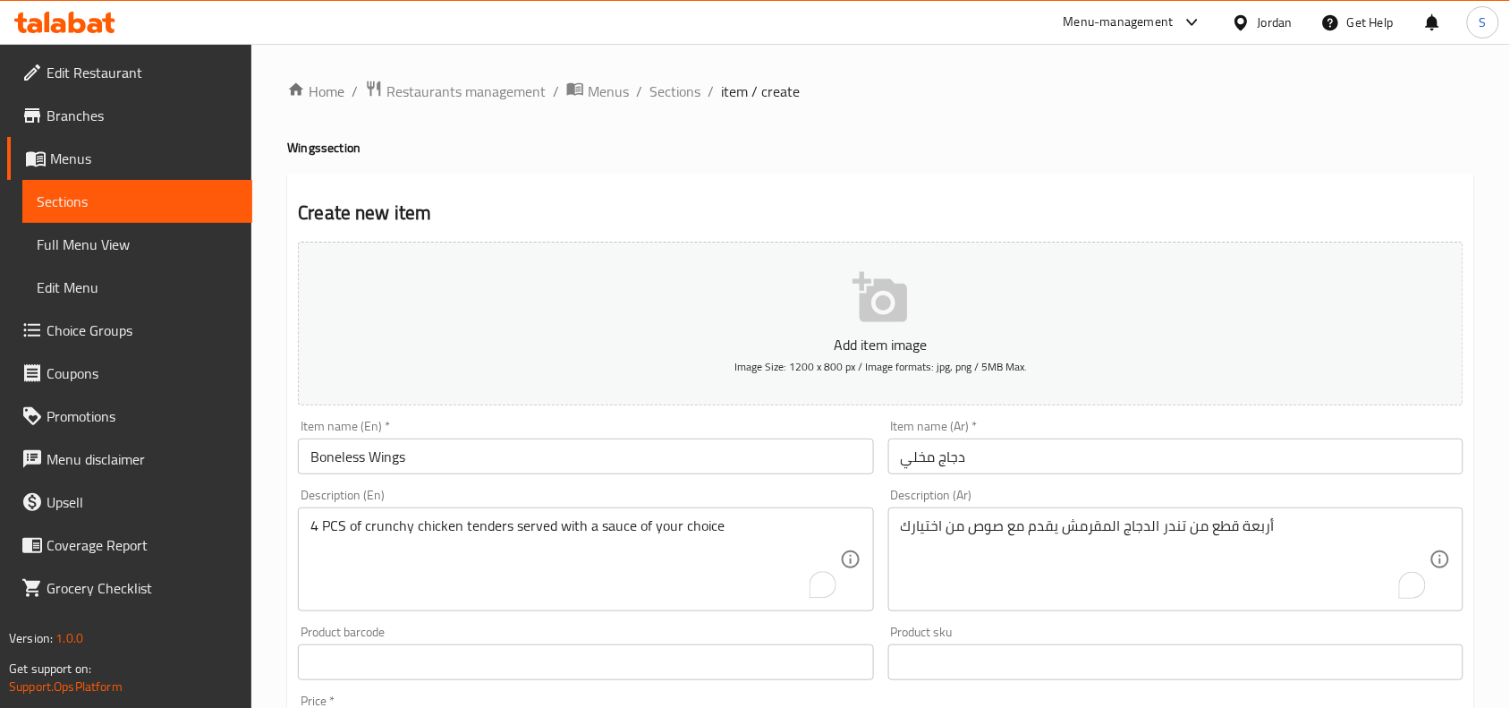
click at [1115, 627] on div "Product sku Product sku" at bounding box center [1175, 652] width 575 height 55
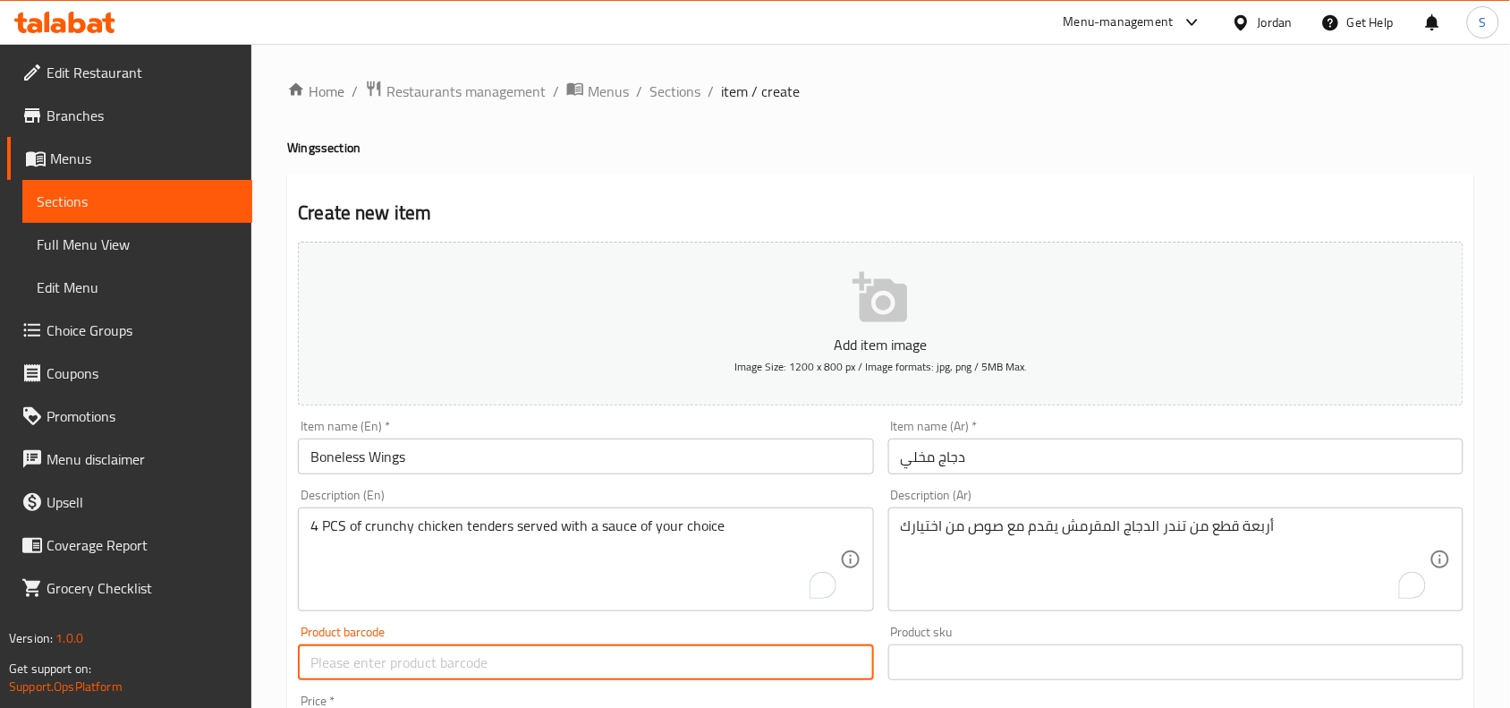
drag, startPoint x: 461, startPoint y: 665, endPoint x: 331, endPoint y: 667, distance: 129.7
click at [331, 667] on input "text" at bounding box center [585, 662] width 575 height 36
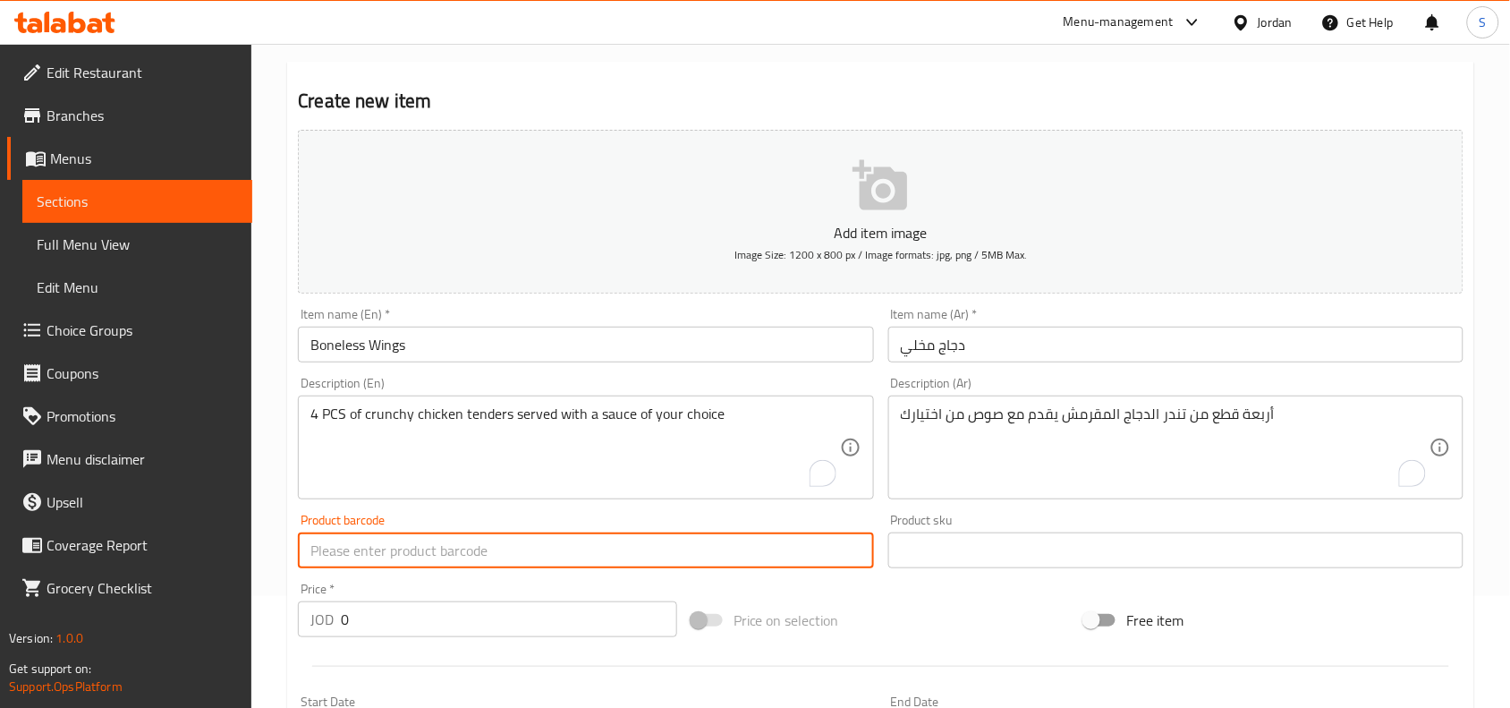
scroll to position [335, 0]
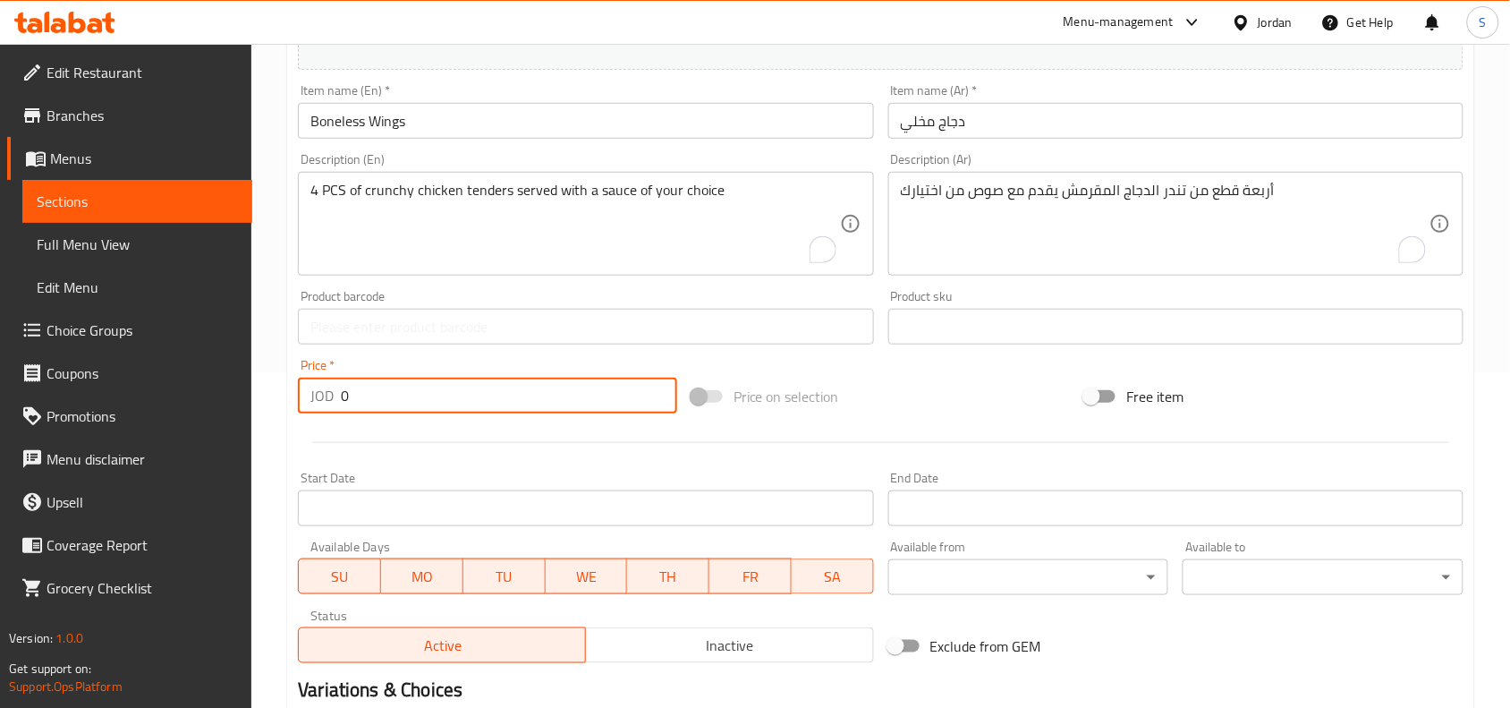
drag, startPoint x: 327, startPoint y: 391, endPoint x: 311, endPoint y: 390, distance: 15.2
click at [311, 390] on div "JOD 0 Price *" at bounding box center [487, 395] width 379 height 36
type input "3.50"
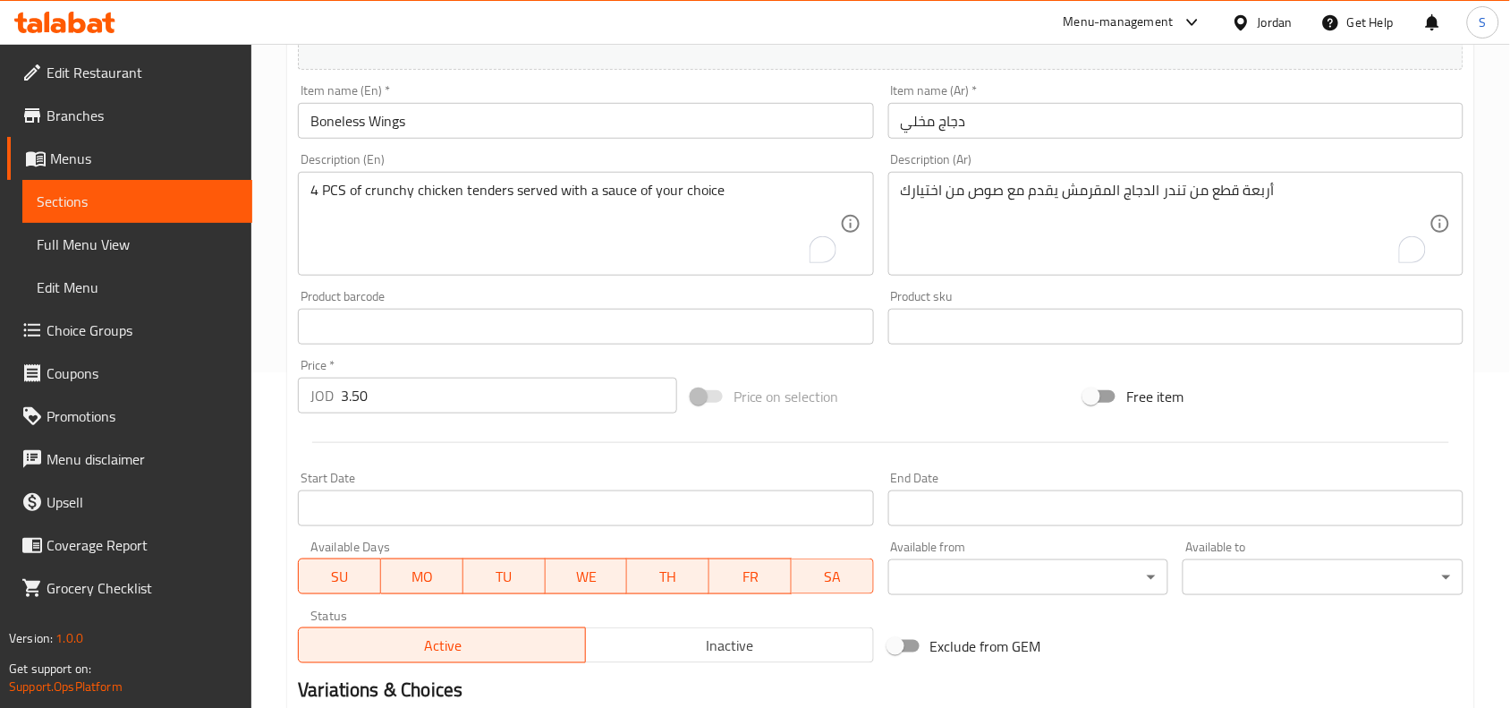
click at [897, 386] on div "Price on selection" at bounding box center [881, 396] width 394 height 48
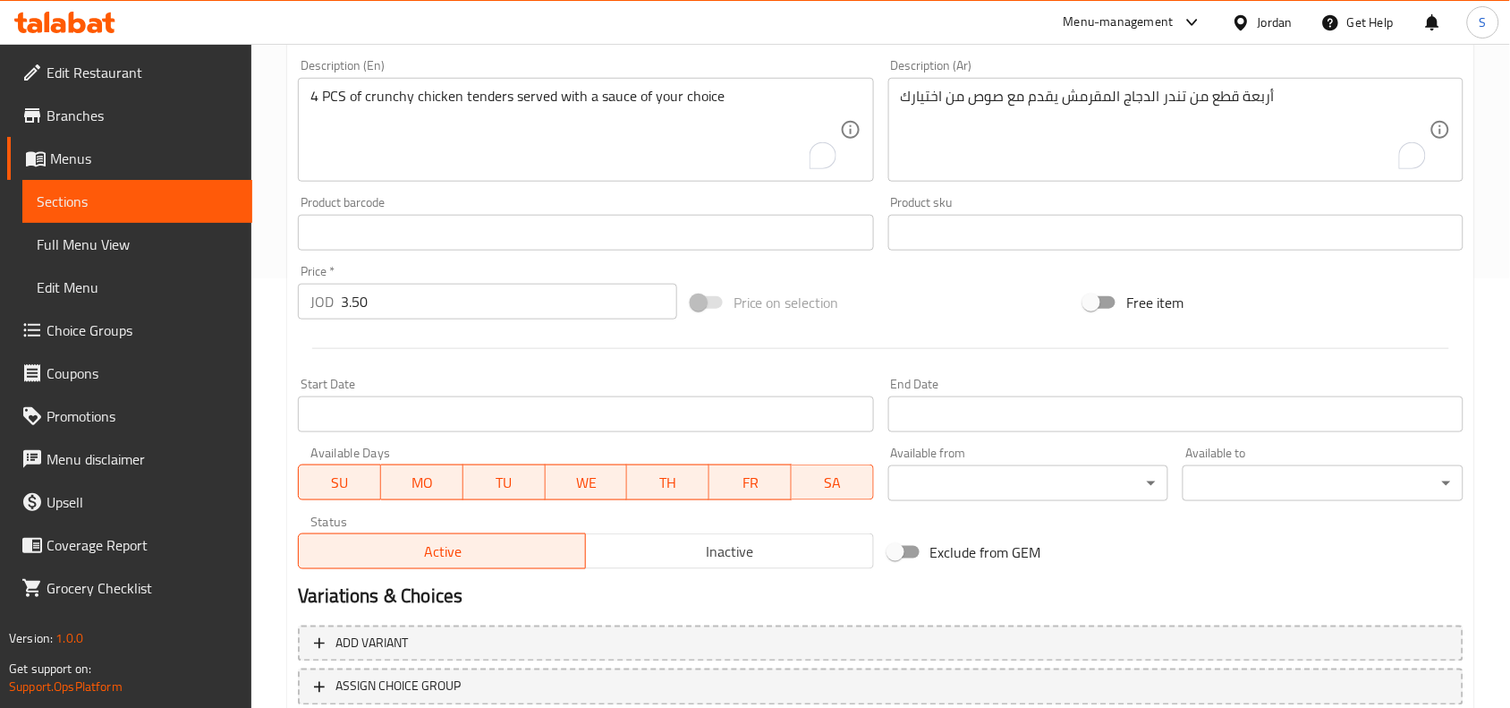
scroll to position [553, 0]
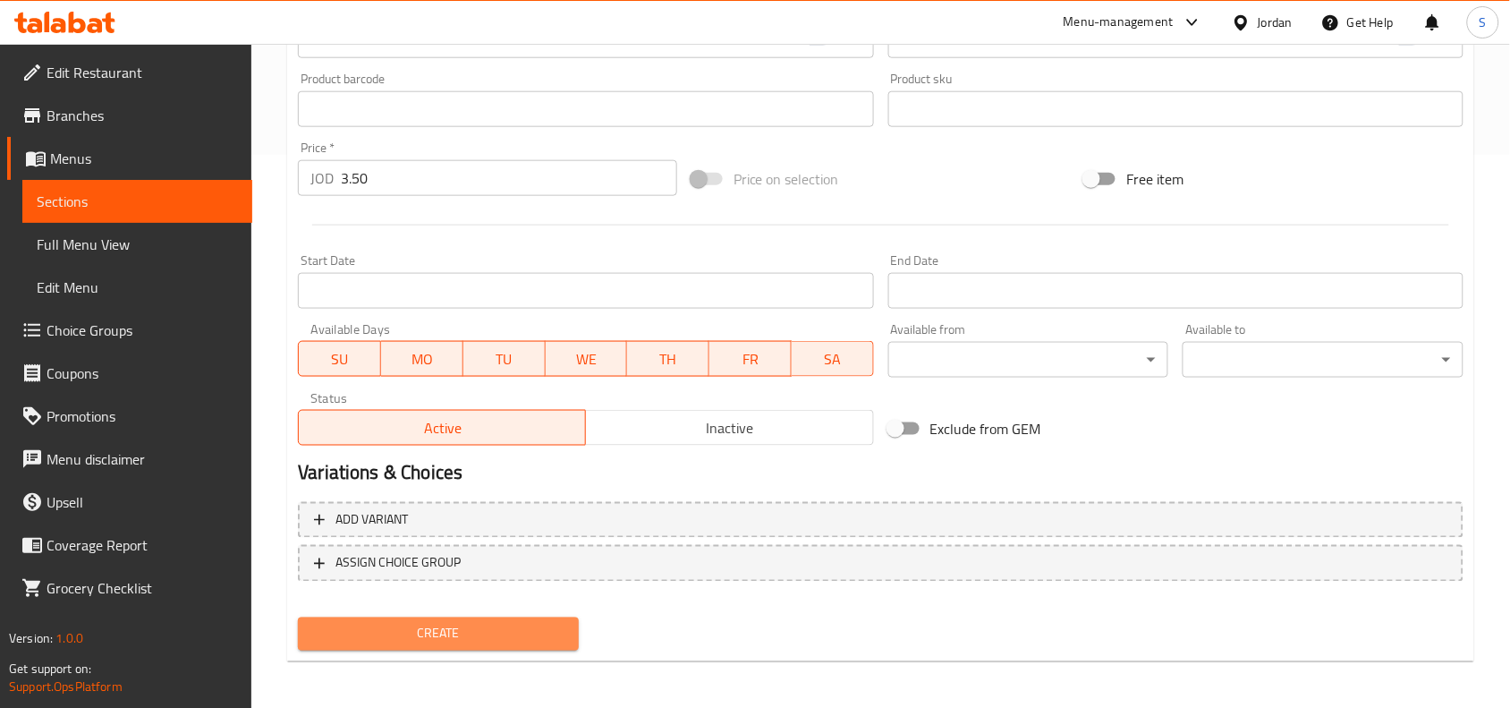
click at [430, 632] on span "Create" at bounding box center [438, 634] width 252 height 22
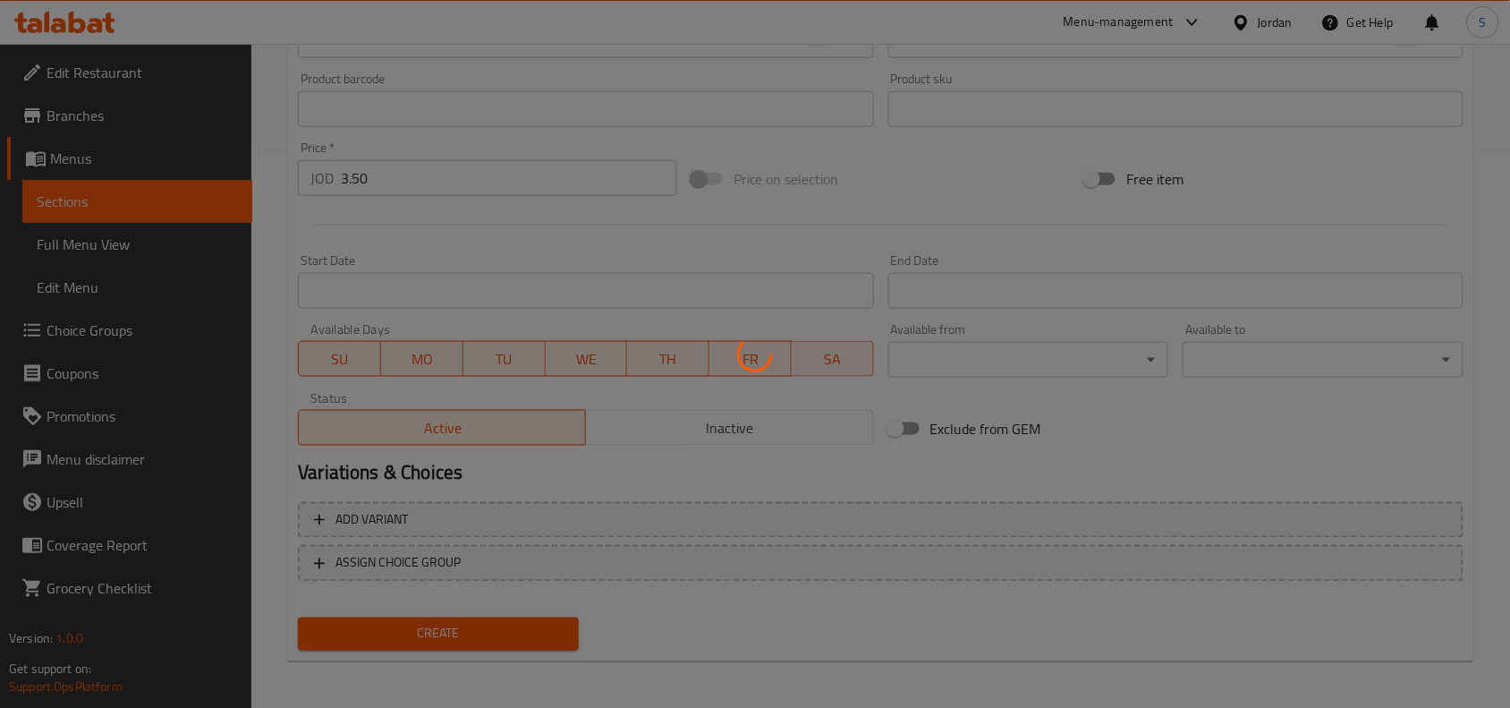
type input "0"
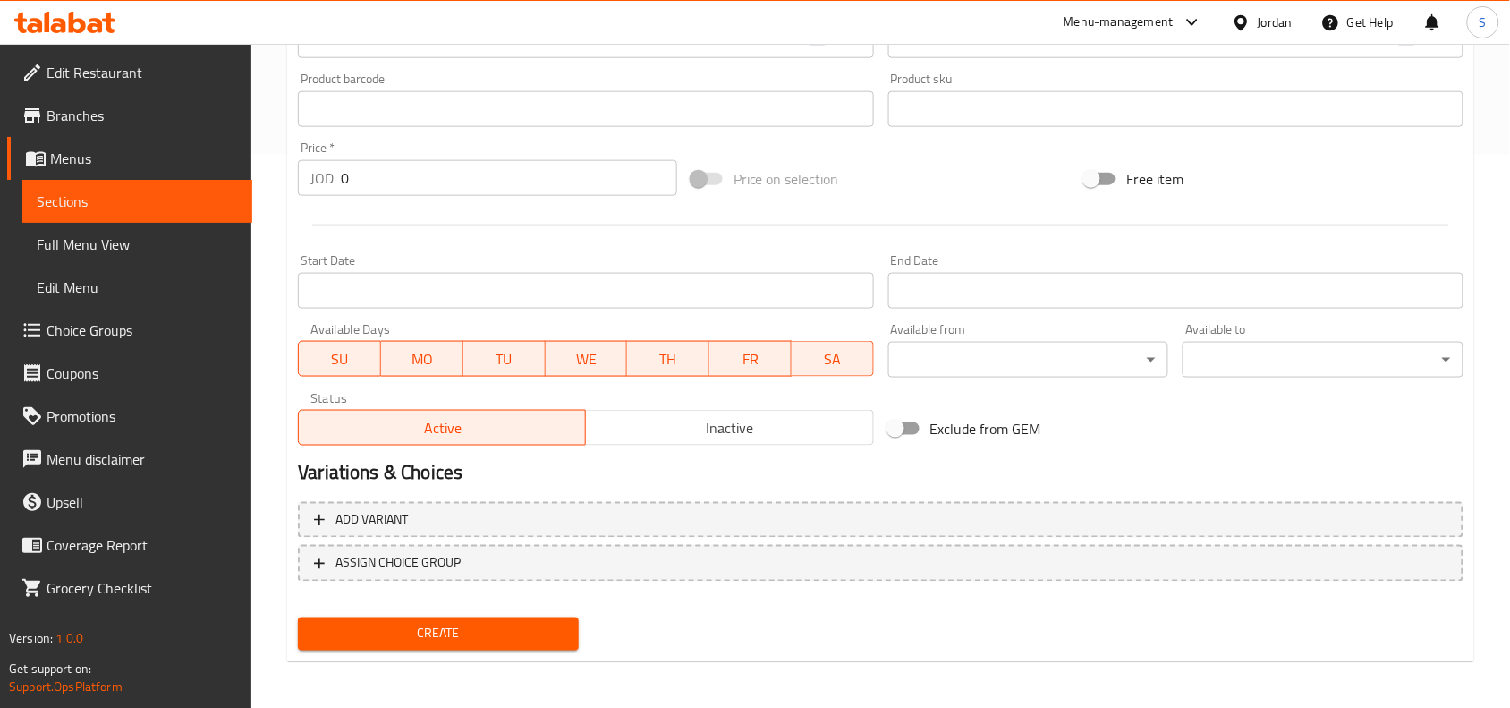
drag, startPoint x: 395, startPoint y: 635, endPoint x: 1199, endPoint y: 452, distance: 823.9
click at [1199, 453] on div "Variations & Choices" at bounding box center [881, 473] width 1180 height 41
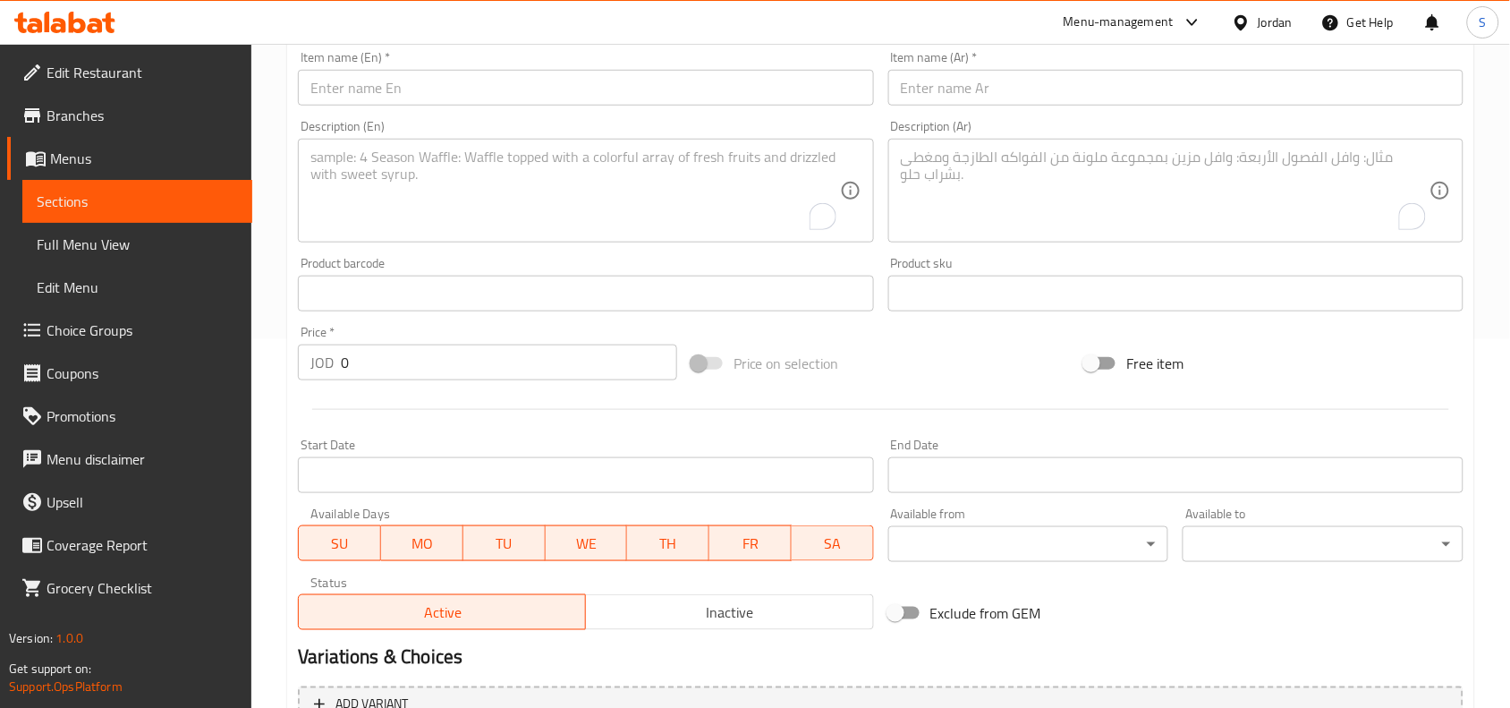
scroll to position [329, 0]
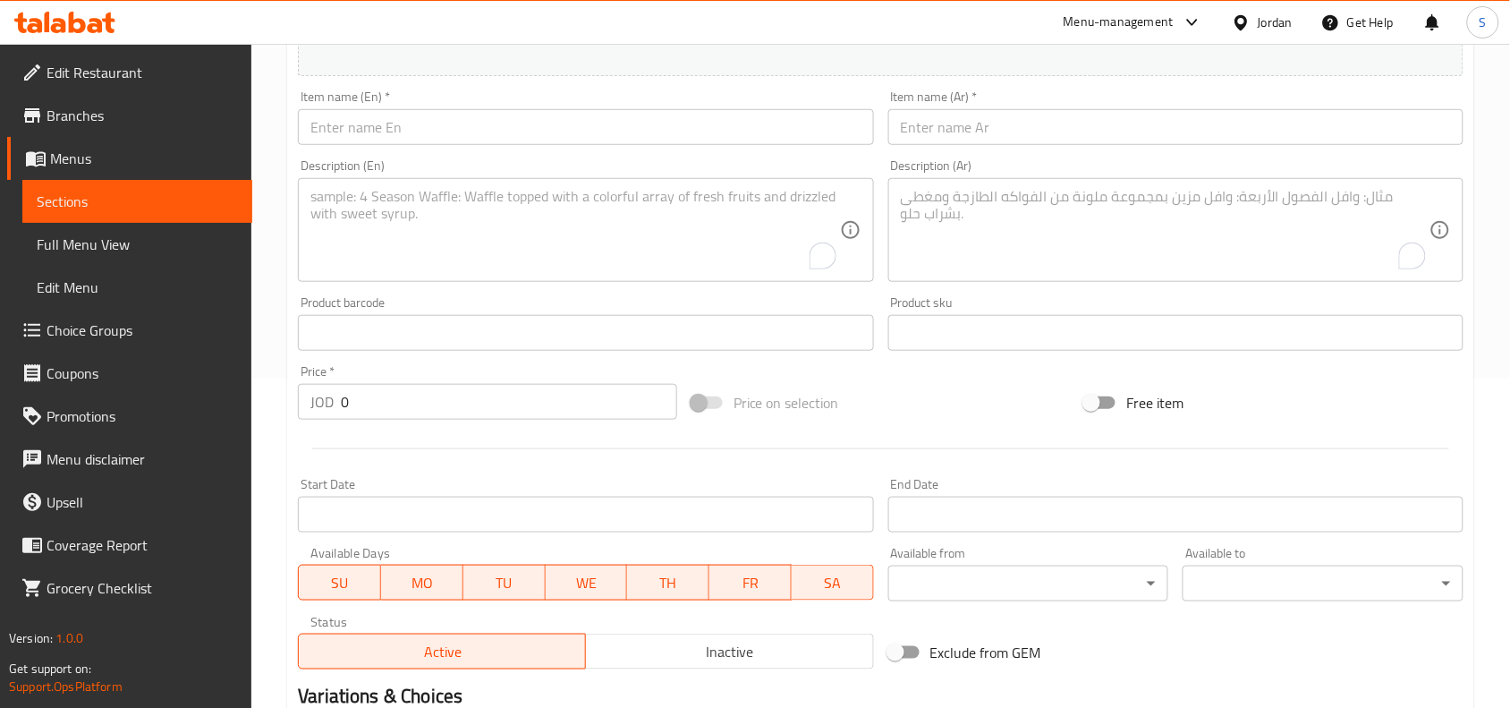
click at [474, 121] on input "text" at bounding box center [585, 127] width 575 height 36
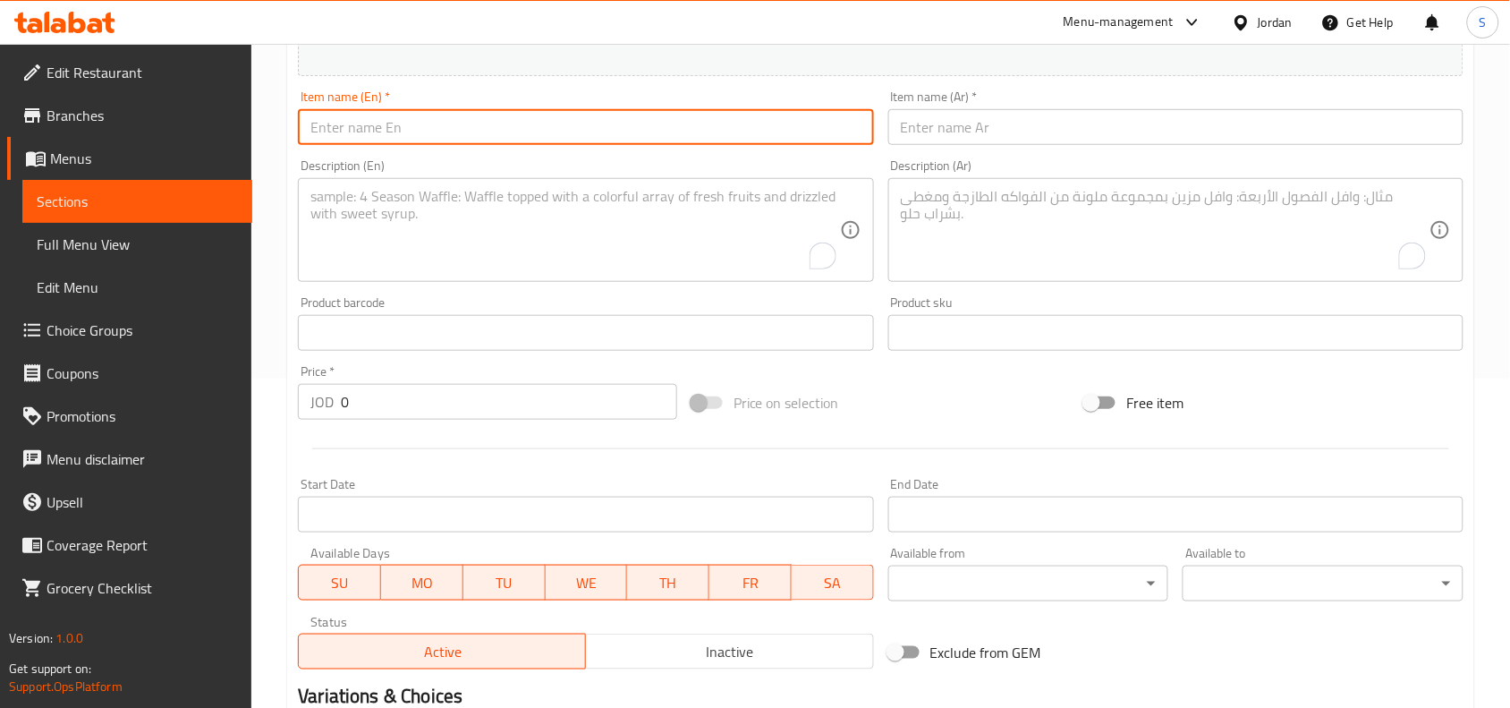
paste input "Traditional Wings"
type input "Traditional Wings"
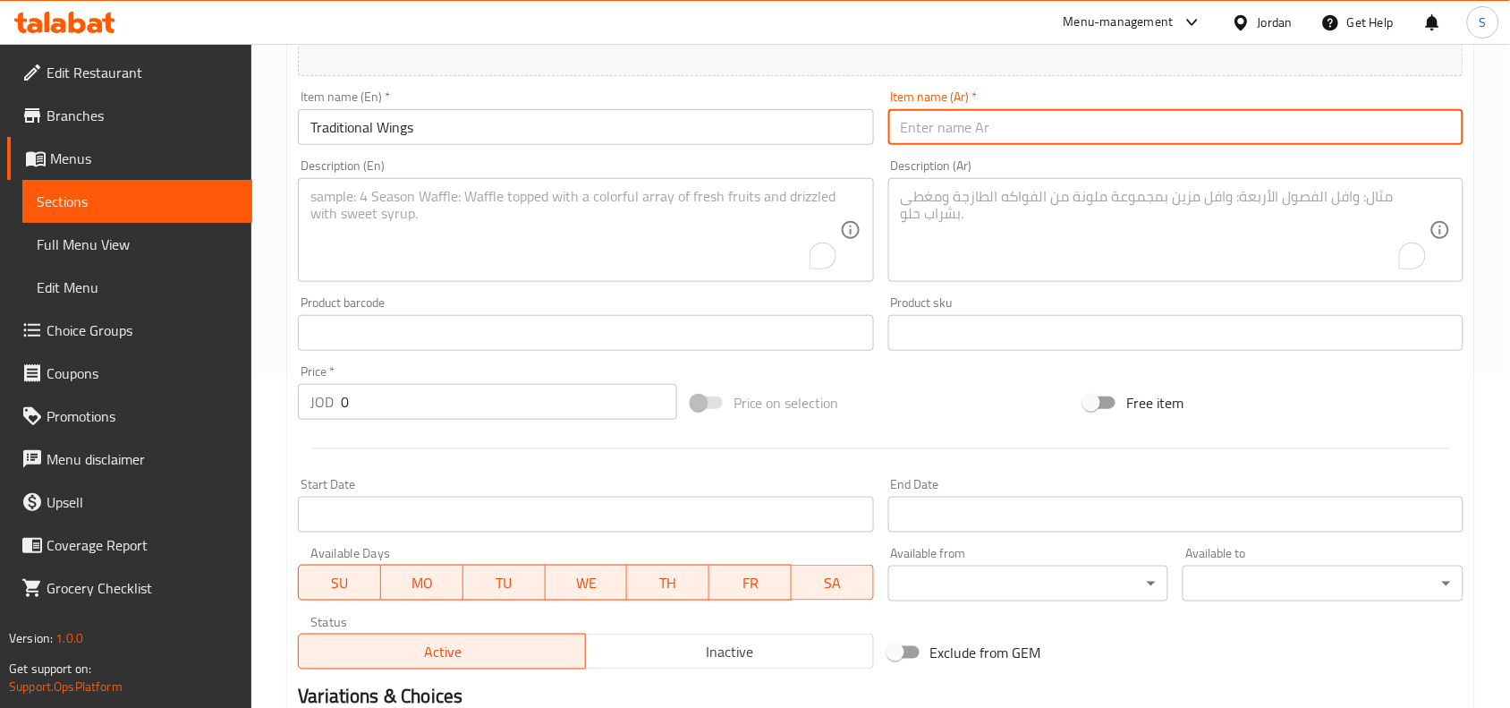
click at [1024, 144] on input "text" at bounding box center [1175, 127] width 575 height 36
paste input "أجنحة الدجاج"
drag, startPoint x: 935, startPoint y: 126, endPoint x: 883, endPoint y: 123, distance: 52.0
click at [883, 123] on div "Item name (Ar)   * أجنحة الدجاج Item name (Ar) *" at bounding box center [1175, 117] width 589 height 69
type input "أجنحة تقليدية"
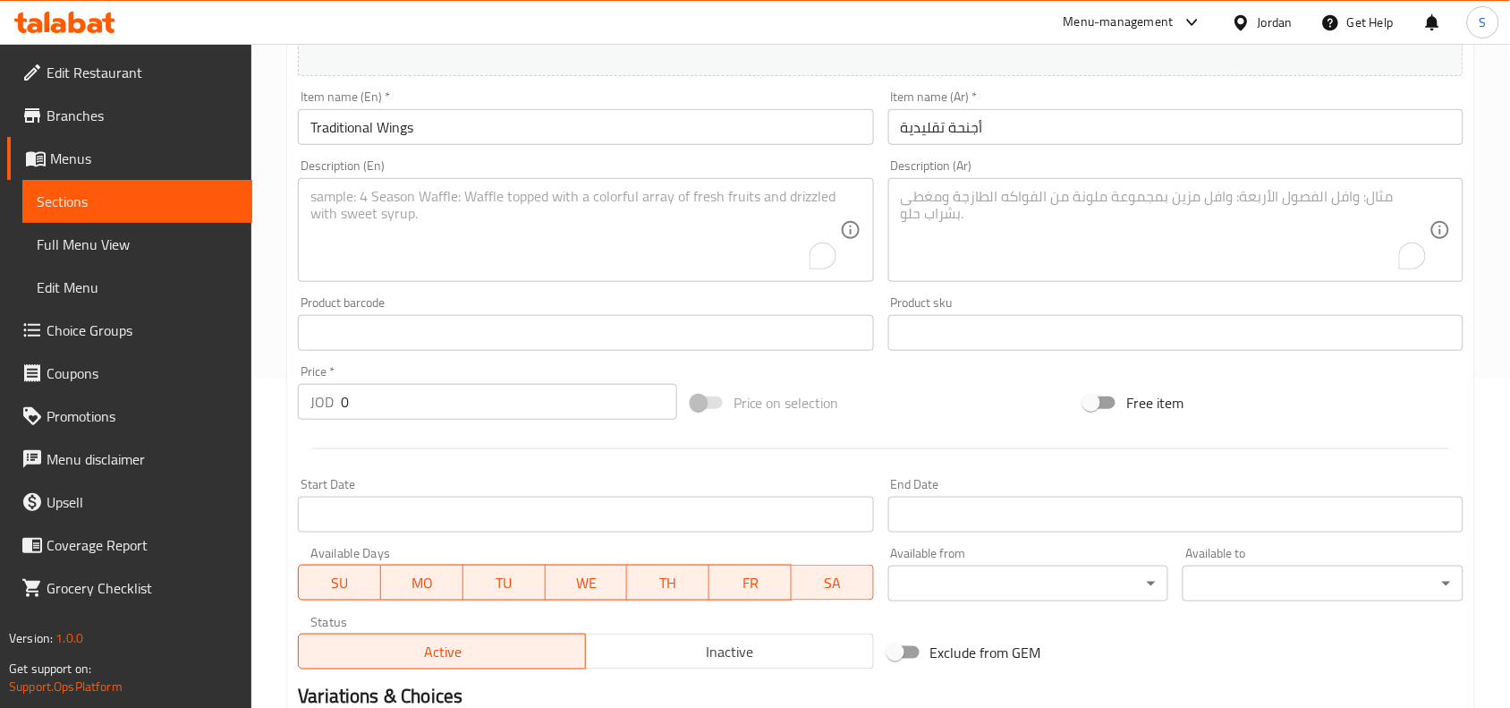
click at [1158, 224] on textarea "To enrich screen reader interactions, please activate Accessibility in Grammarl…" at bounding box center [1165, 230] width 529 height 85
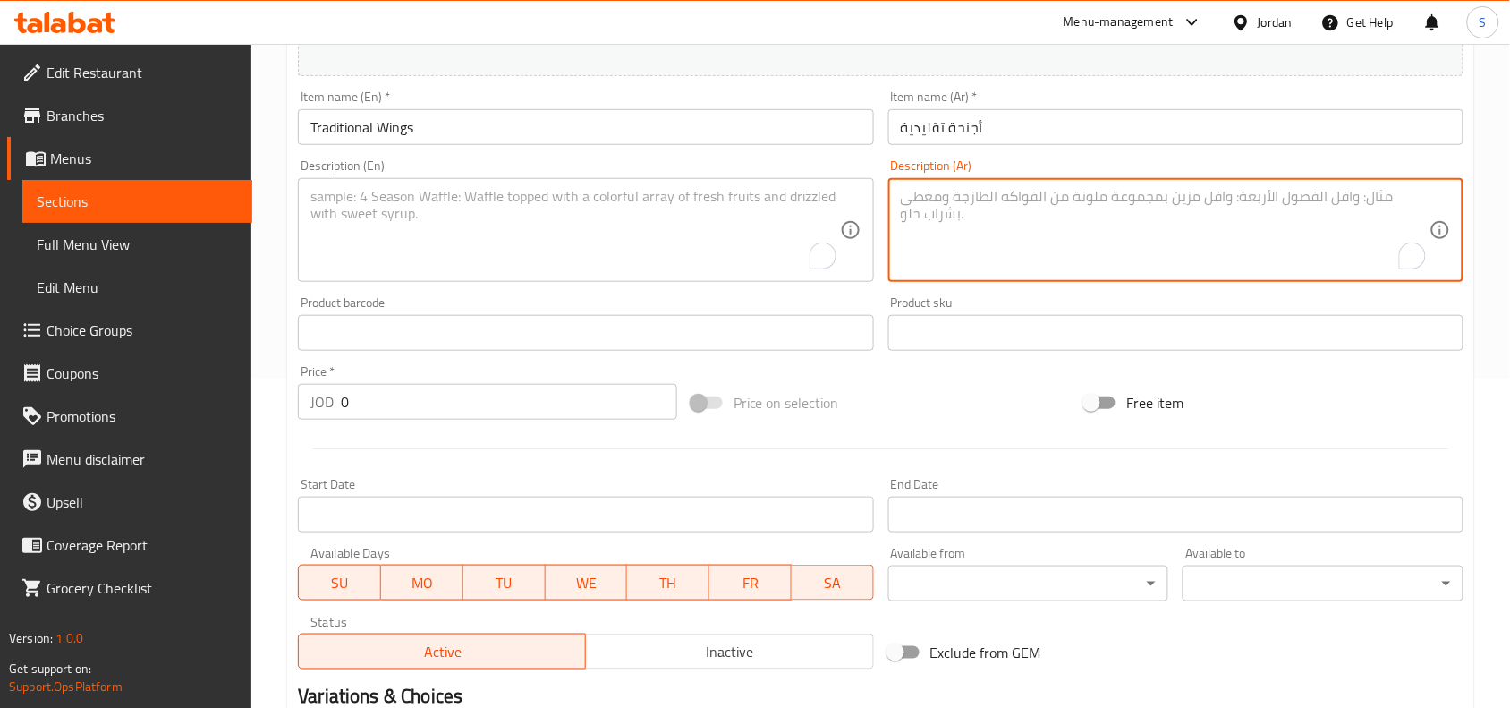
paste textarea "ثمانية قطع من أجنحة الدجاج المقلية تقدم مع صوص من اختيارك"
type textarea "ثمانية قطع من أجنحة الدجاج المقلية تقدم مع صوص من اختيارك"
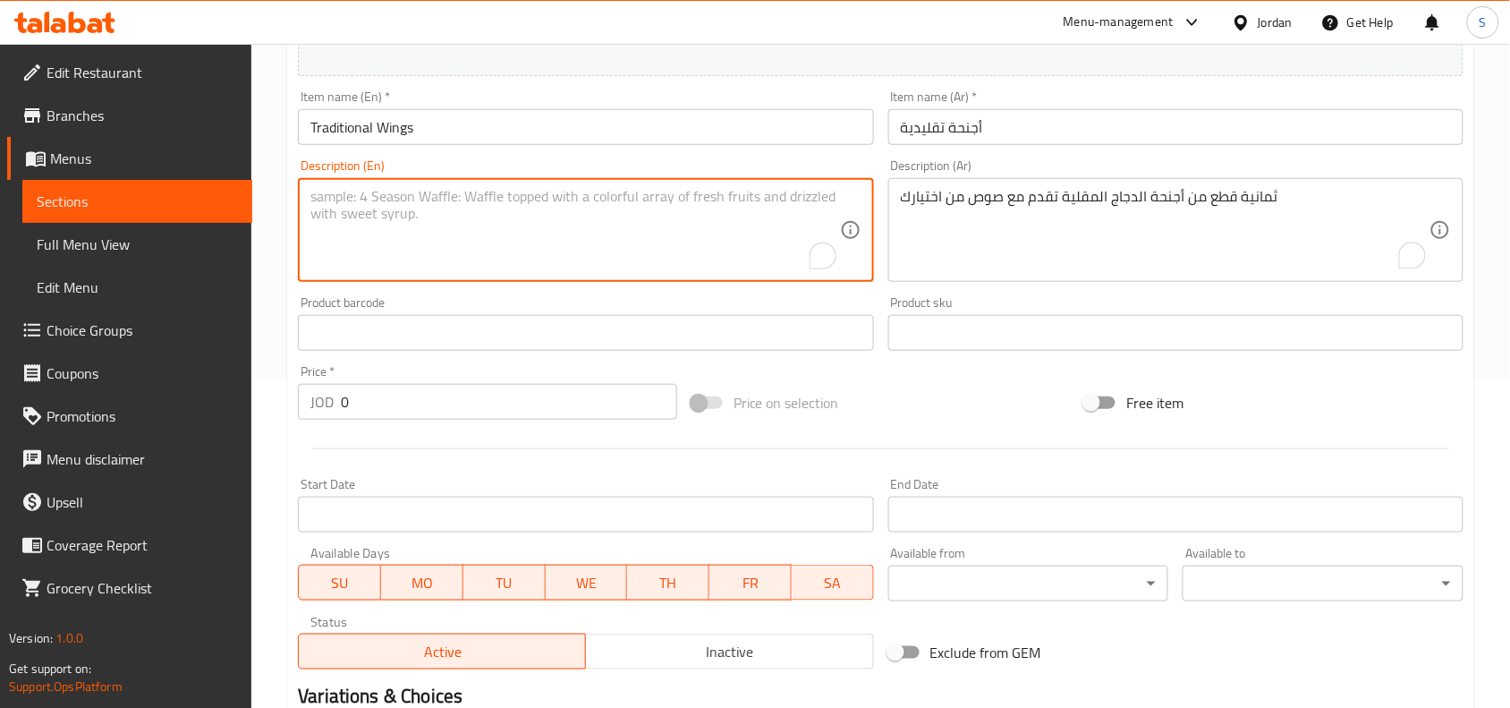
click at [445, 208] on textarea "To enrich screen reader interactions, please activate Accessibility in Grammarl…" at bounding box center [574, 230] width 529 height 85
paste textarea "ثمانية قطع من أجنحة الدجاج المقلية تقدم مع صوص من اختيارك"
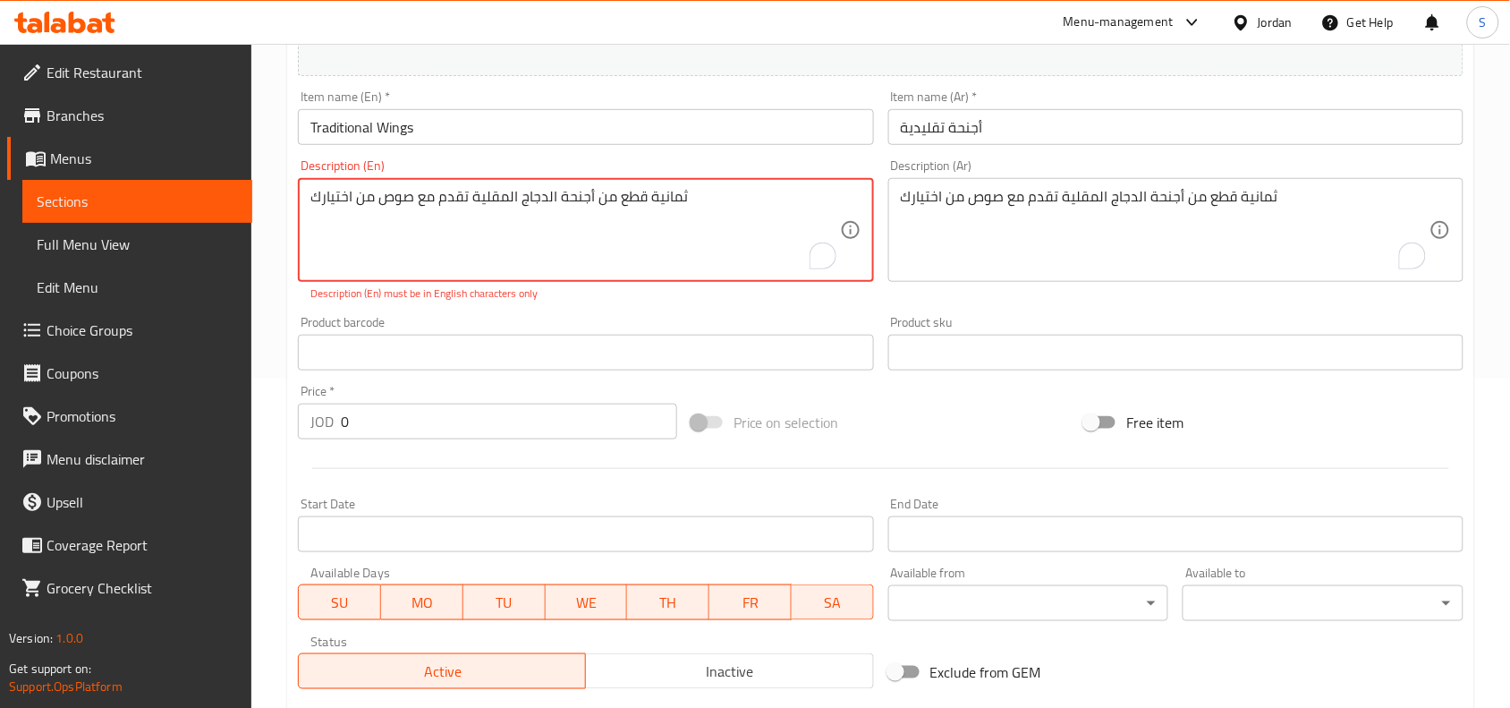
click at [632, 216] on textarea "ثمانية قطع من أجنحة الدجاج المقلية تقدم مع صوص من اختيارك" at bounding box center [574, 230] width 529 height 85
paste textarea "8 PCS of fried traditional wings served with a sauce of your choice"
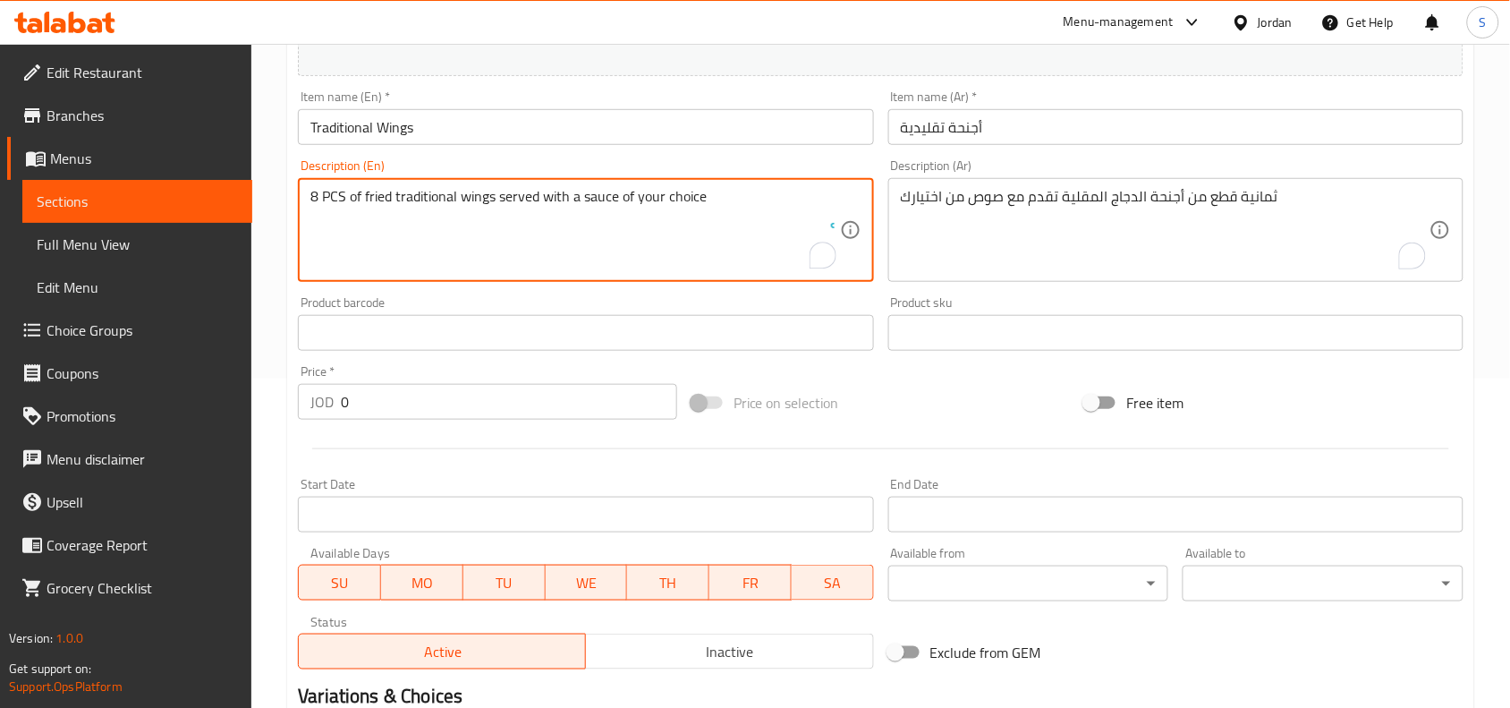
type textarea "8 PCS of fried traditional wings served with a sauce of your choice"
click at [1020, 450] on div at bounding box center [881, 449] width 1180 height 44
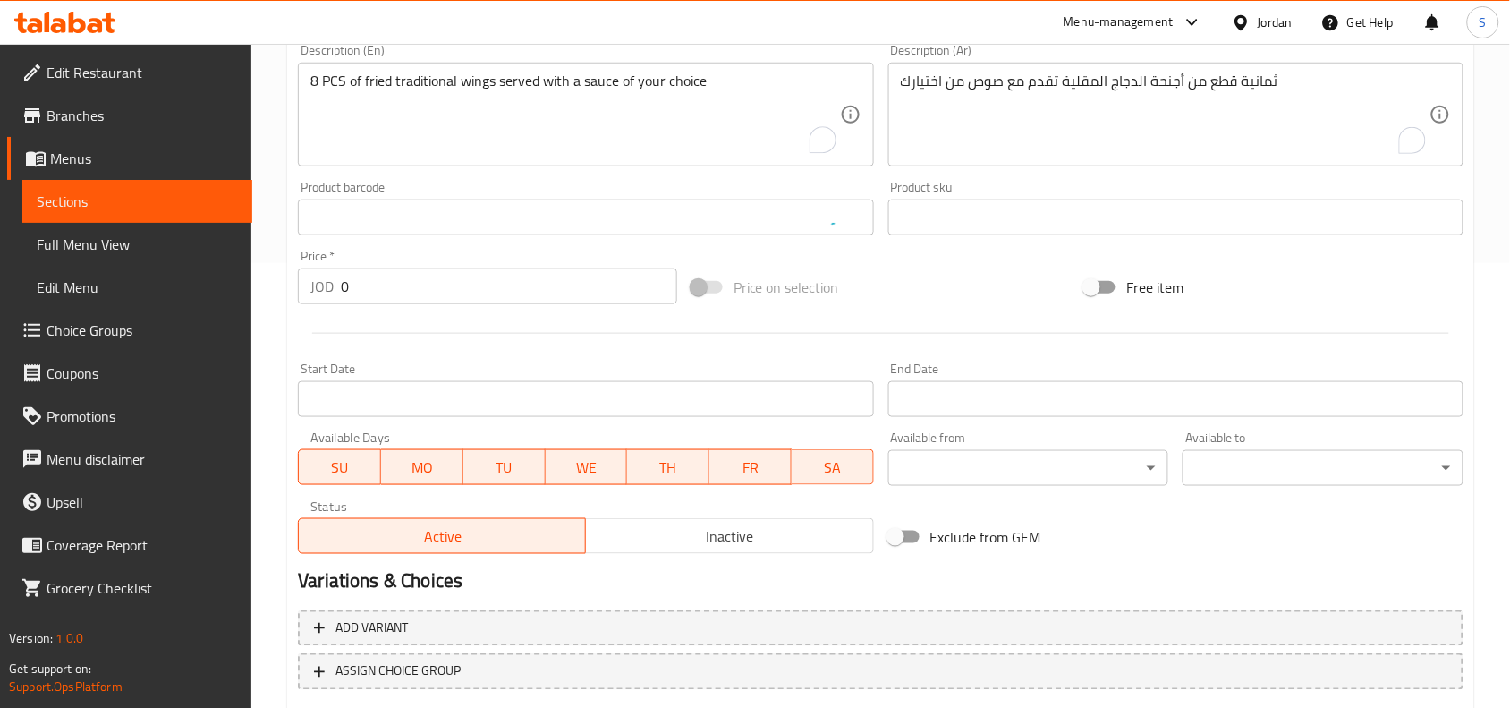
scroll to position [553, 0]
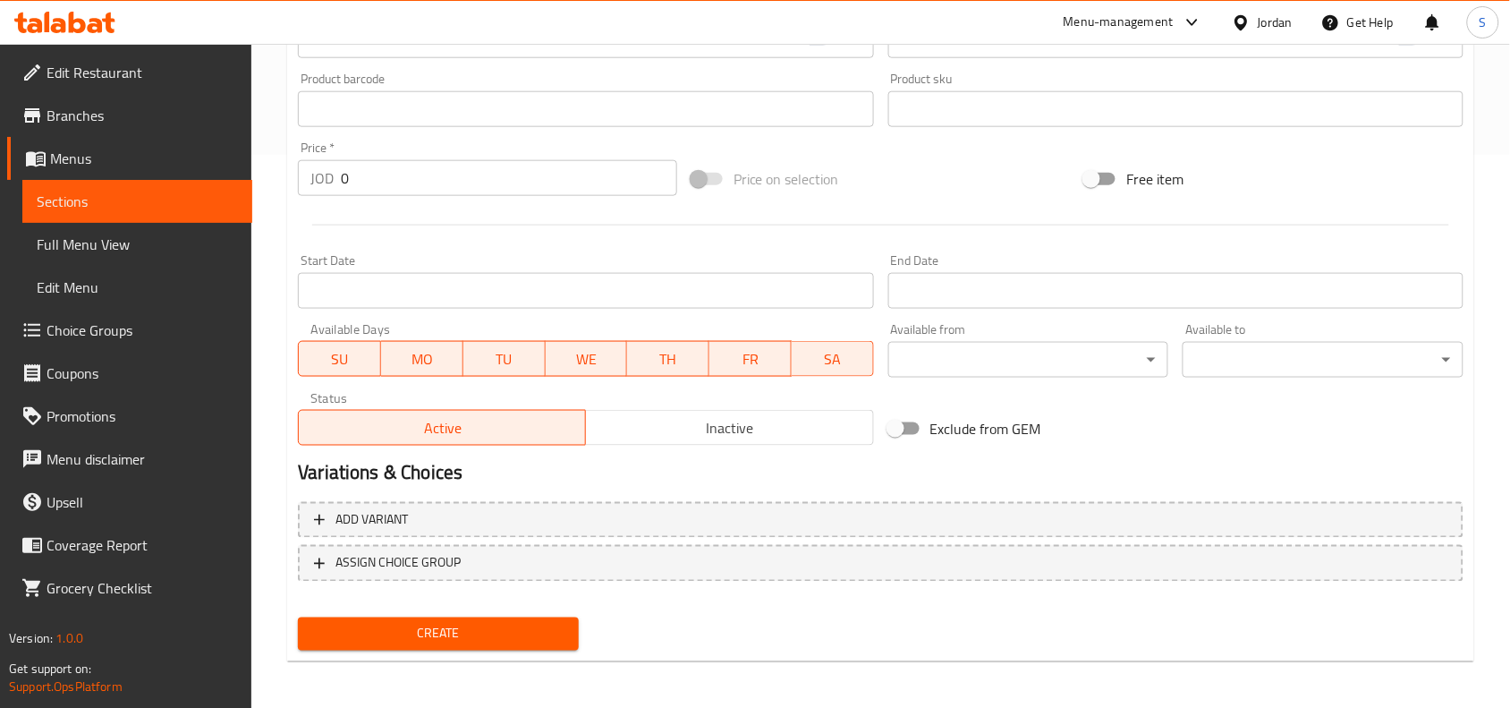
drag, startPoint x: 503, startPoint y: 624, endPoint x: 884, endPoint y: 700, distance: 388.6
click at [884, 700] on div "Home / Restaurants management / Menus / Sections / item / create Wings section …" at bounding box center [880, 101] width 1259 height 1220
drag, startPoint x: 396, startPoint y: 173, endPoint x: 165, endPoint y: 143, distance: 232.7
click at [165, 143] on div "Edit Restaurant Branches Menus Sections Full Menu View Edit Menu Choice Groups …" at bounding box center [755, 101] width 1510 height 1220
type input "3.50"
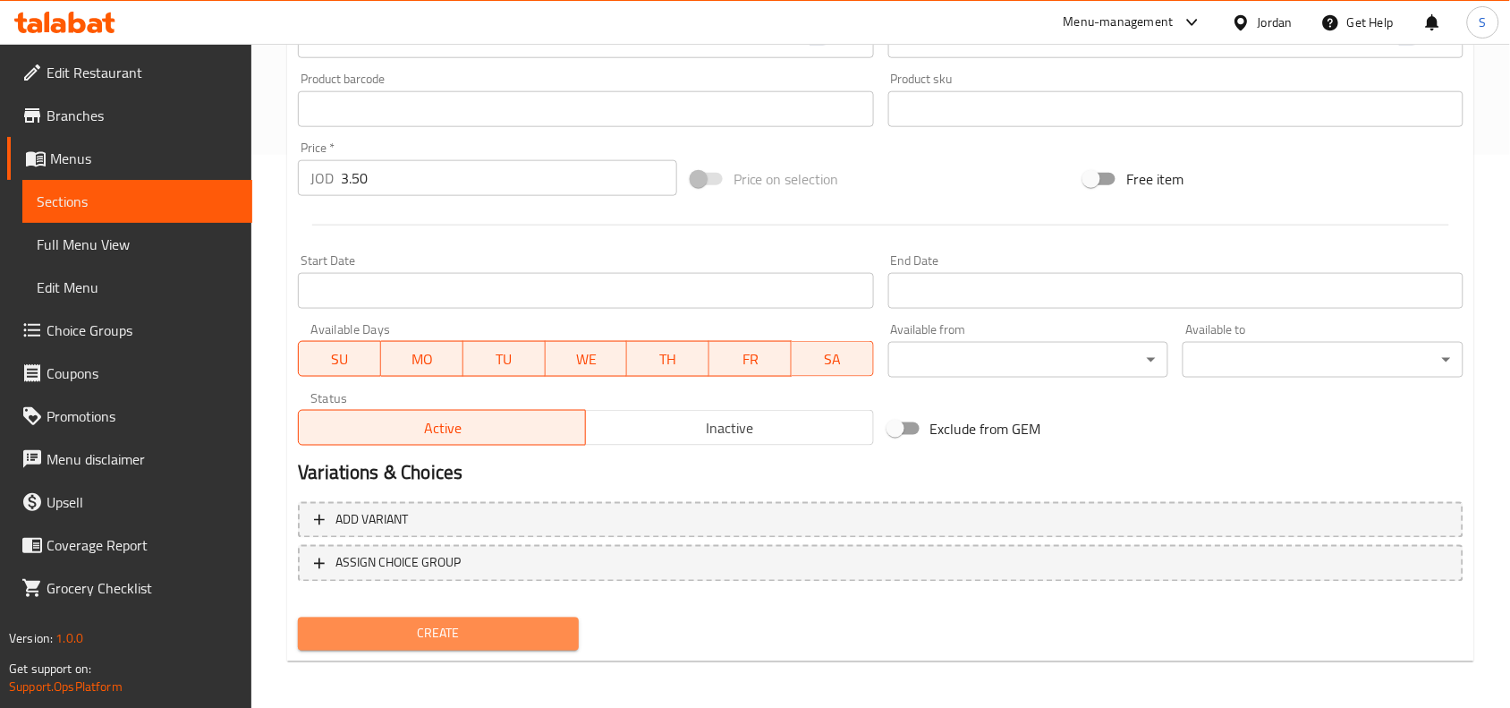
click at [476, 633] on span "Create" at bounding box center [438, 634] width 252 height 22
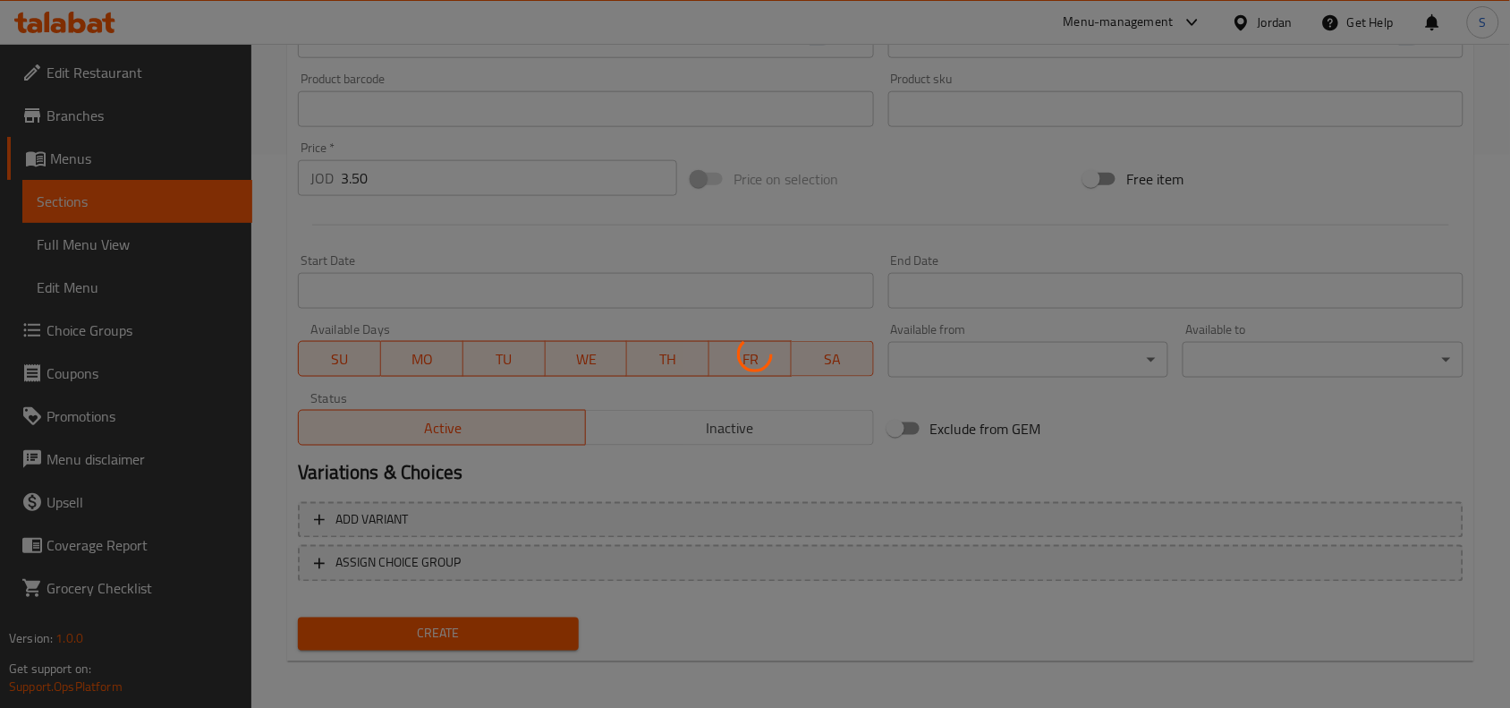
type input "0"
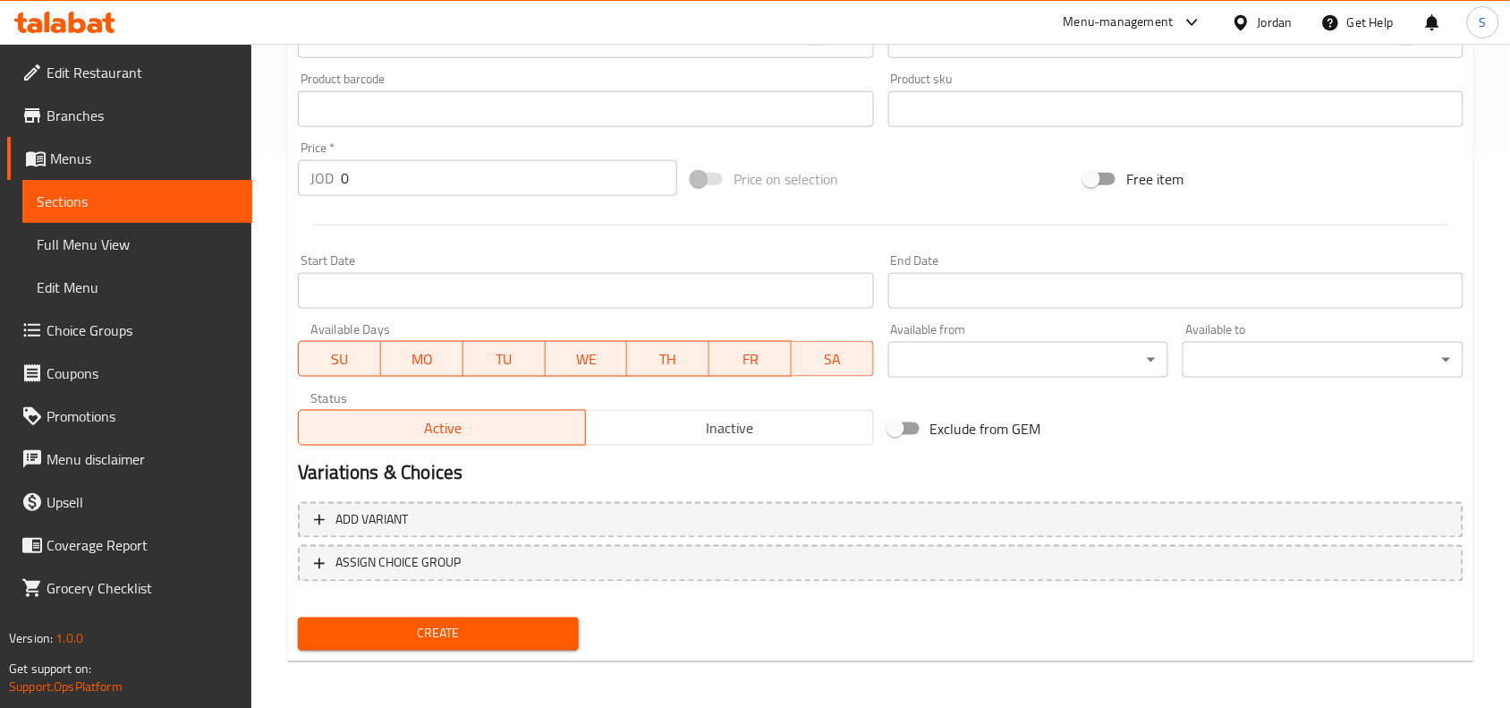
click at [873, 176] on div "Price on selection" at bounding box center [881, 179] width 394 height 48
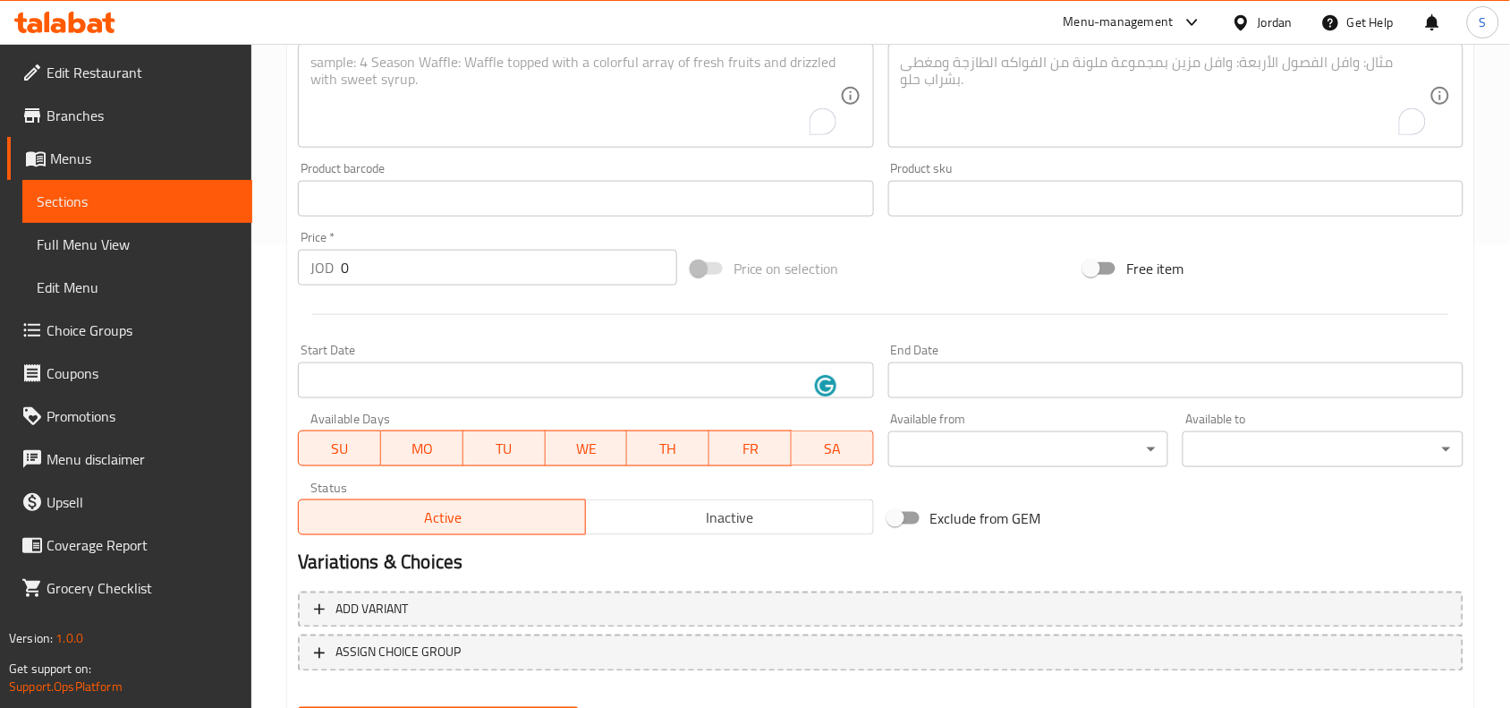
scroll to position [0, 0]
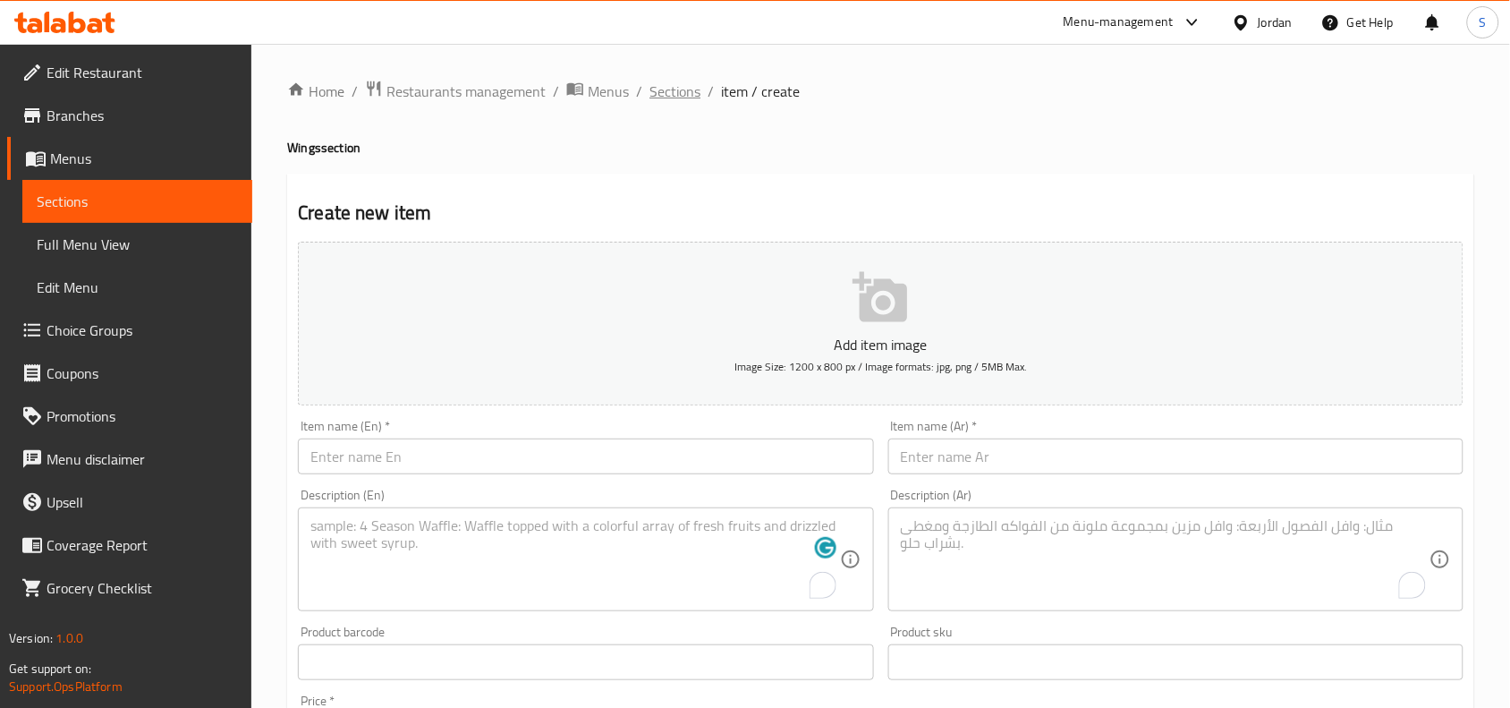
click at [685, 99] on span "Sections" at bounding box center [674, 91] width 51 height 21
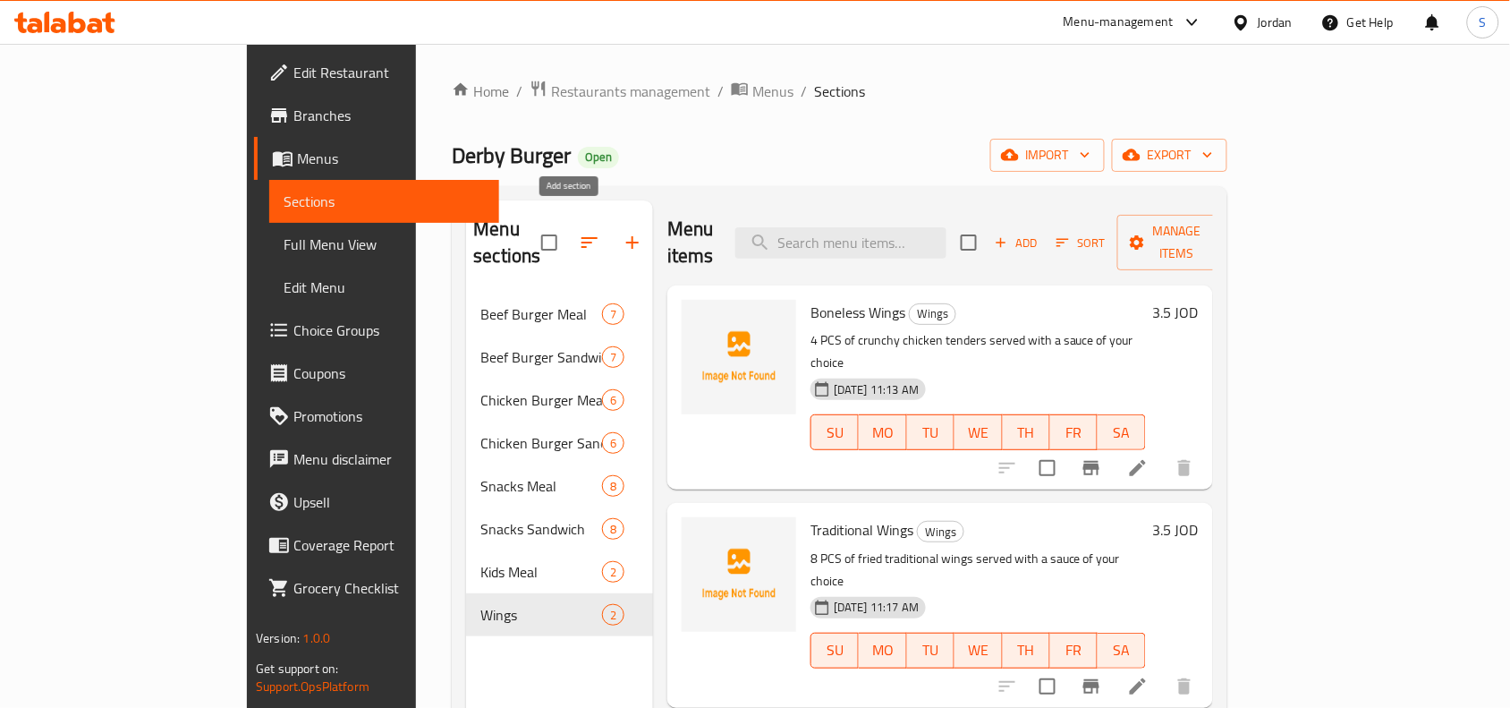
click at [622, 234] on icon "button" at bounding box center [632, 242] width 21 height 21
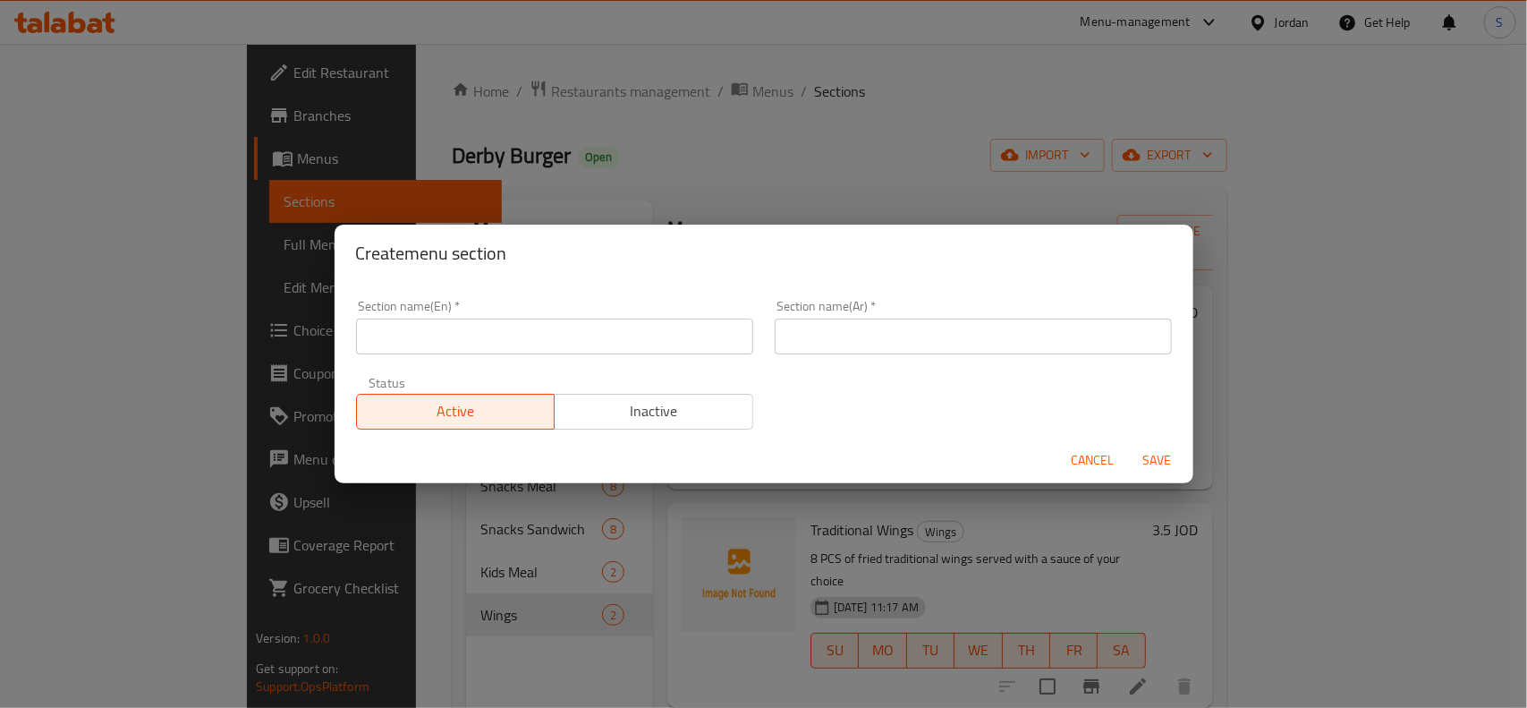
click at [666, 343] on input "text" at bounding box center [554, 336] width 397 height 36
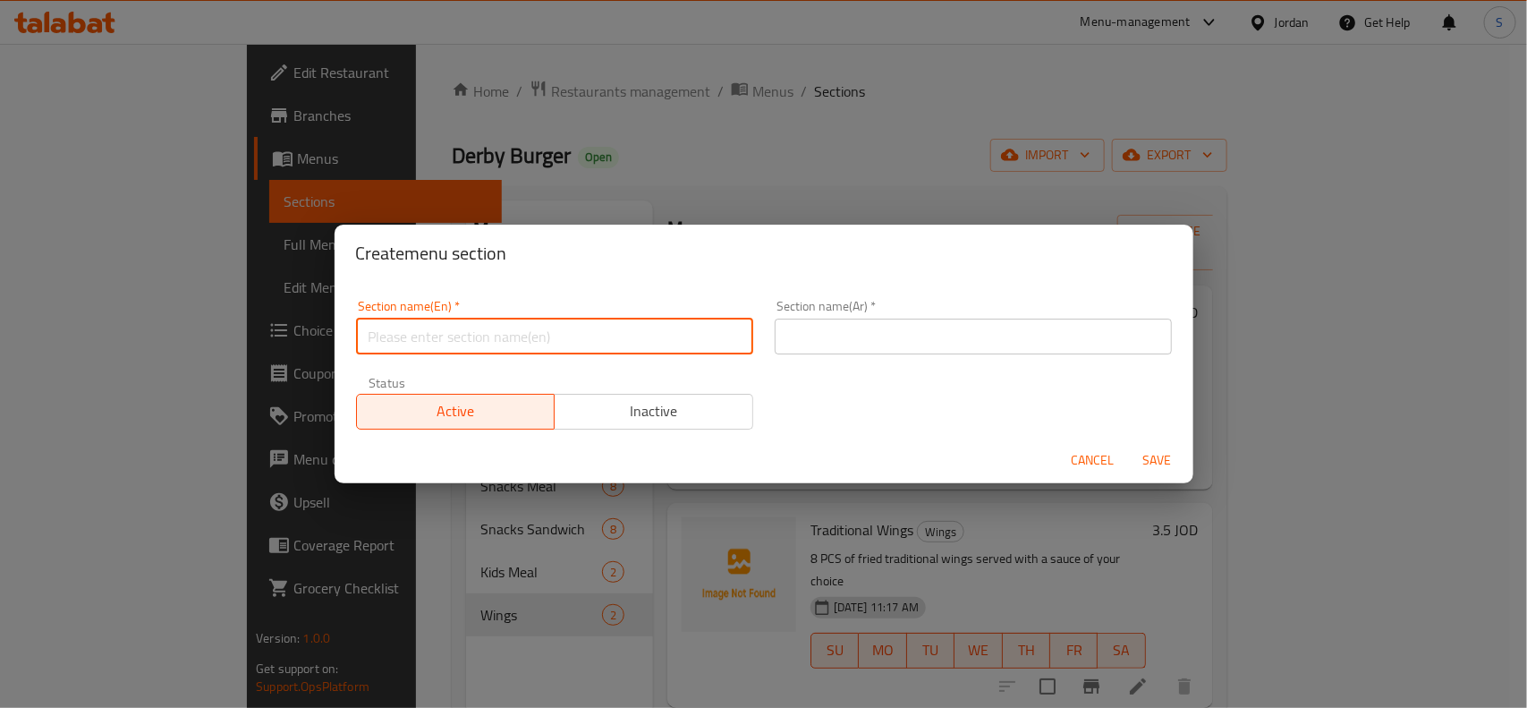
paste input "SIDES"
click at [620, 345] on input "SIDES" at bounding box center [554, 336] width 397 height 36
type input "sides"
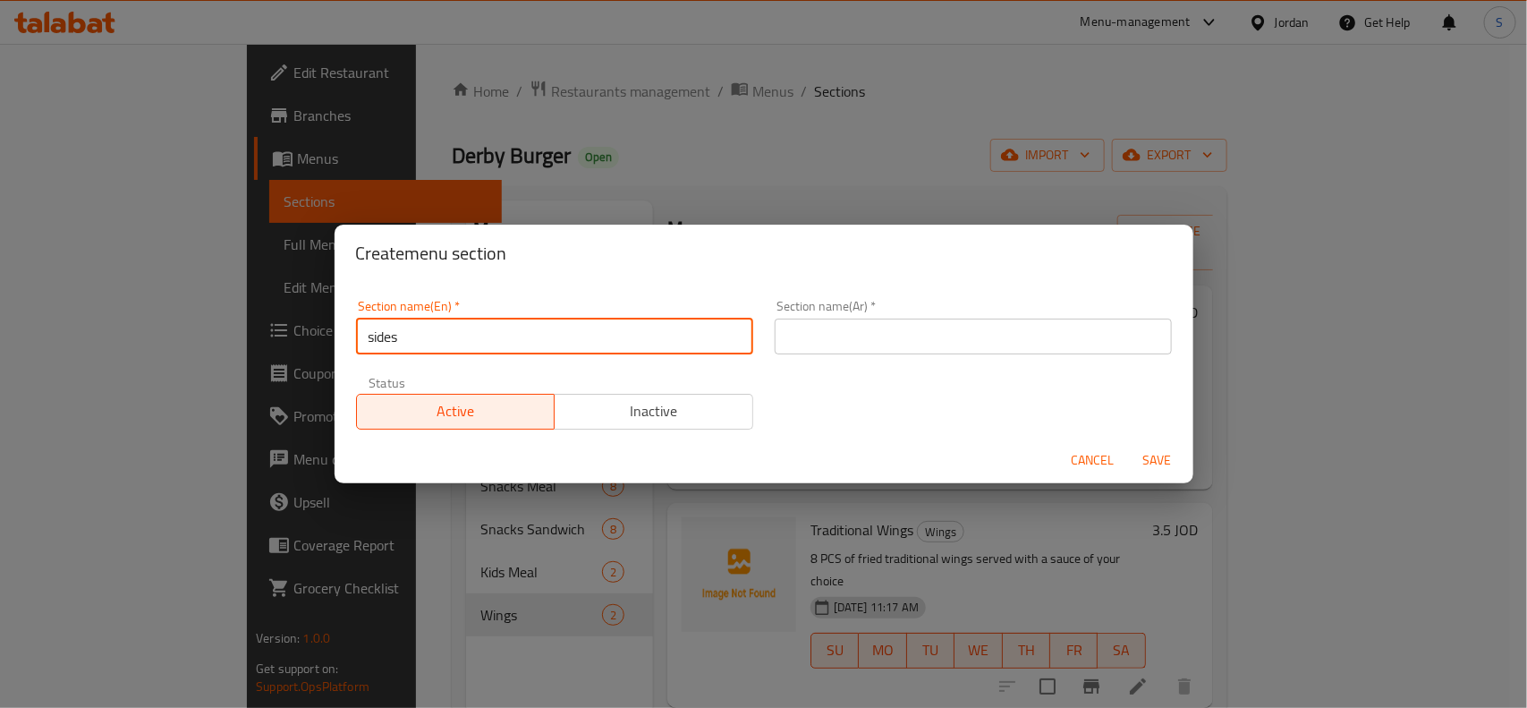
click at [890, 337] on input "text" at bounding box center [973, 336] width 397 height 36
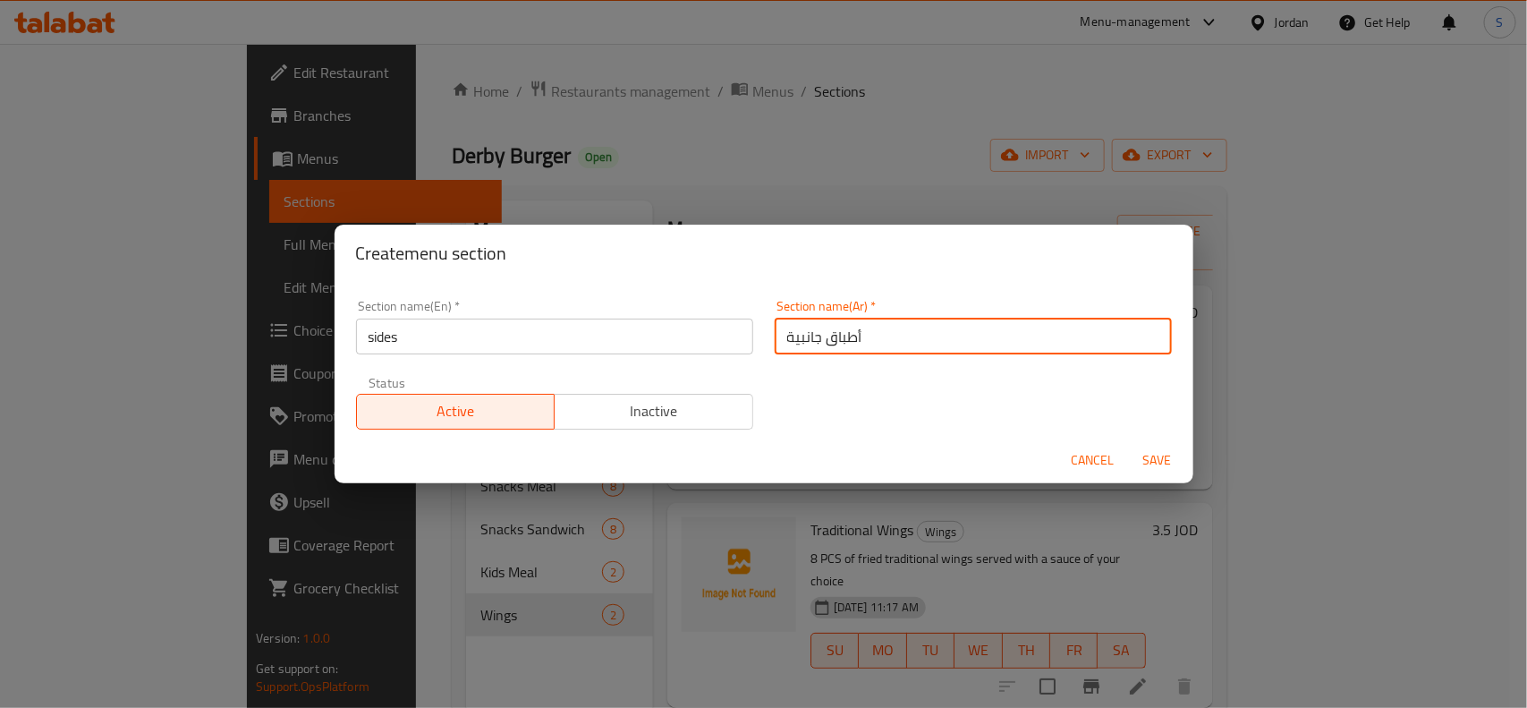
type input "أطباق جانبية"
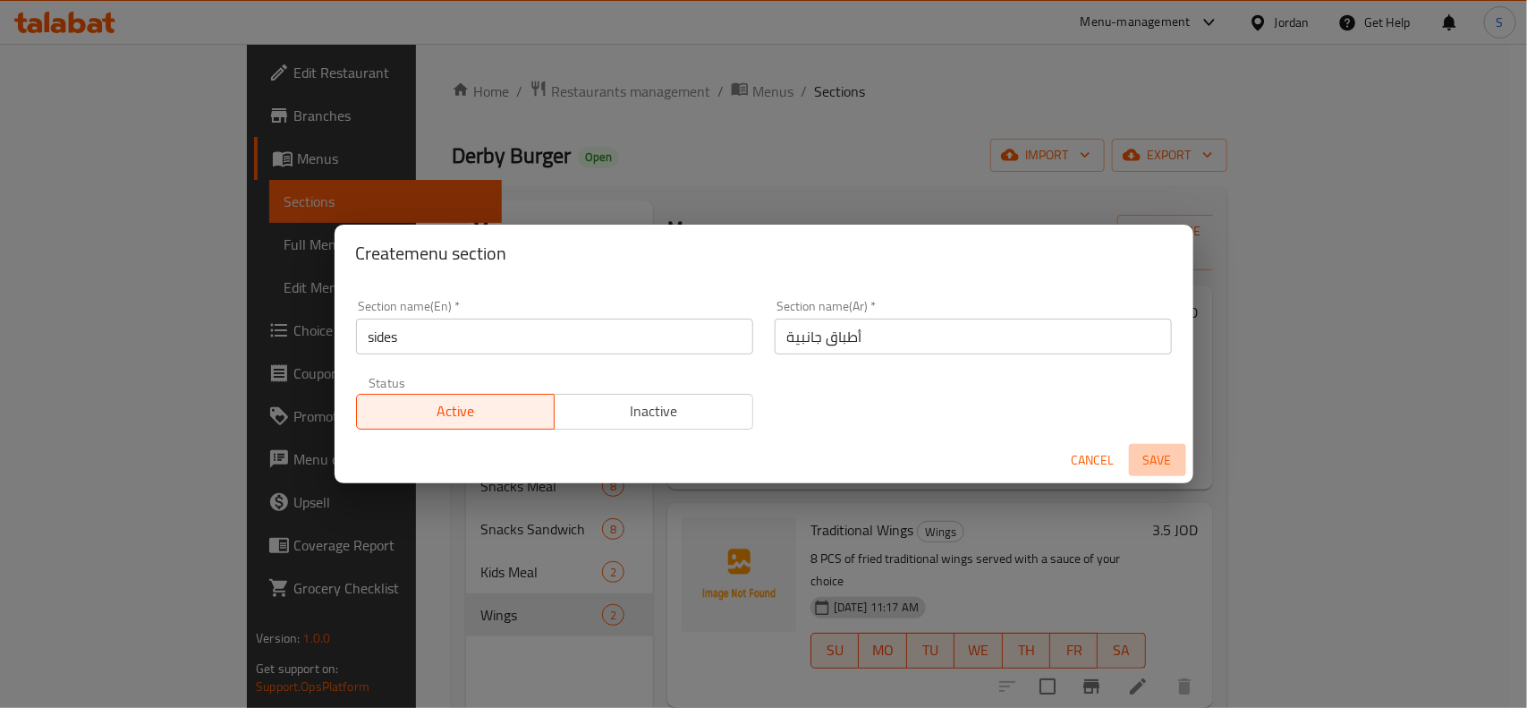
click at [1167, 472] on button "Save" at bounding box center [1157, 460] width 57 height 33
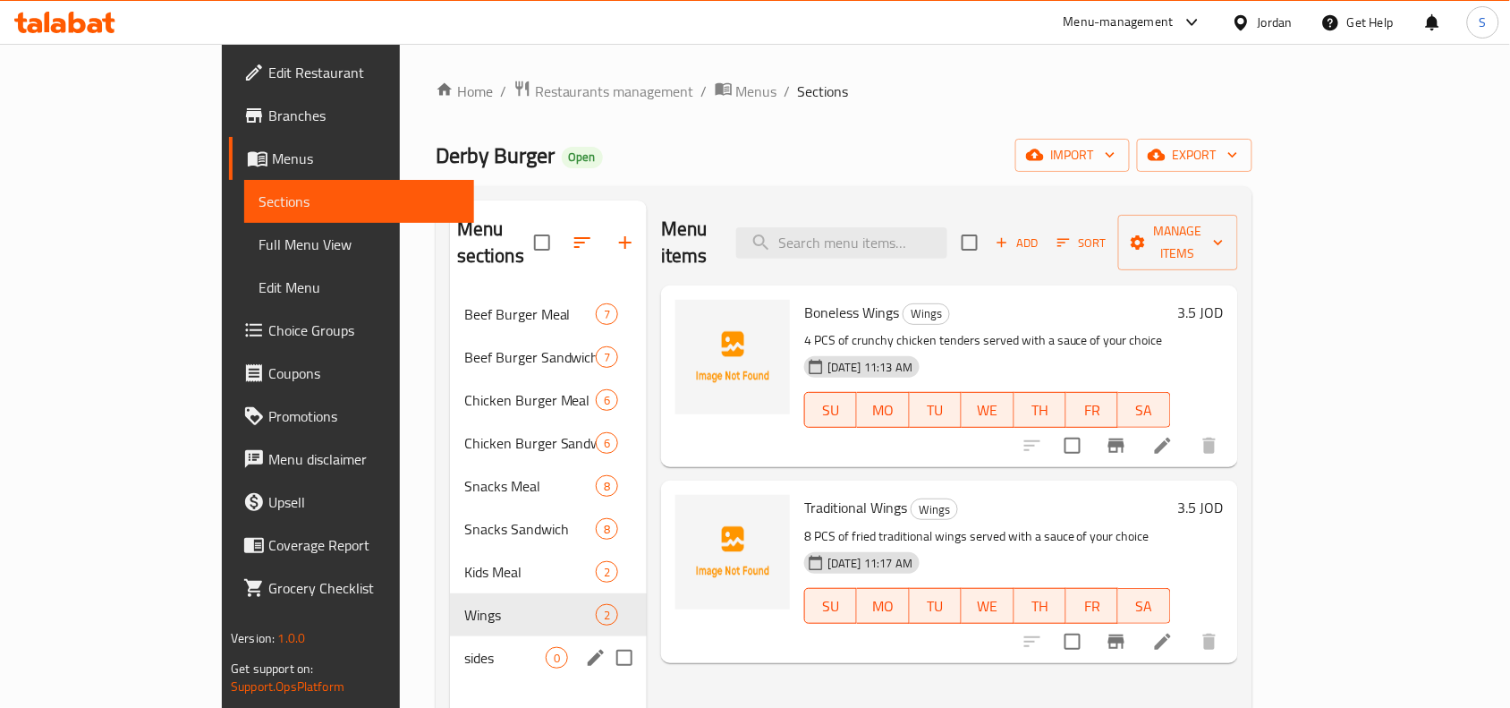
click at [450, 644] on div "sides 0" at bounding box center [548, 657] width 197 height 43
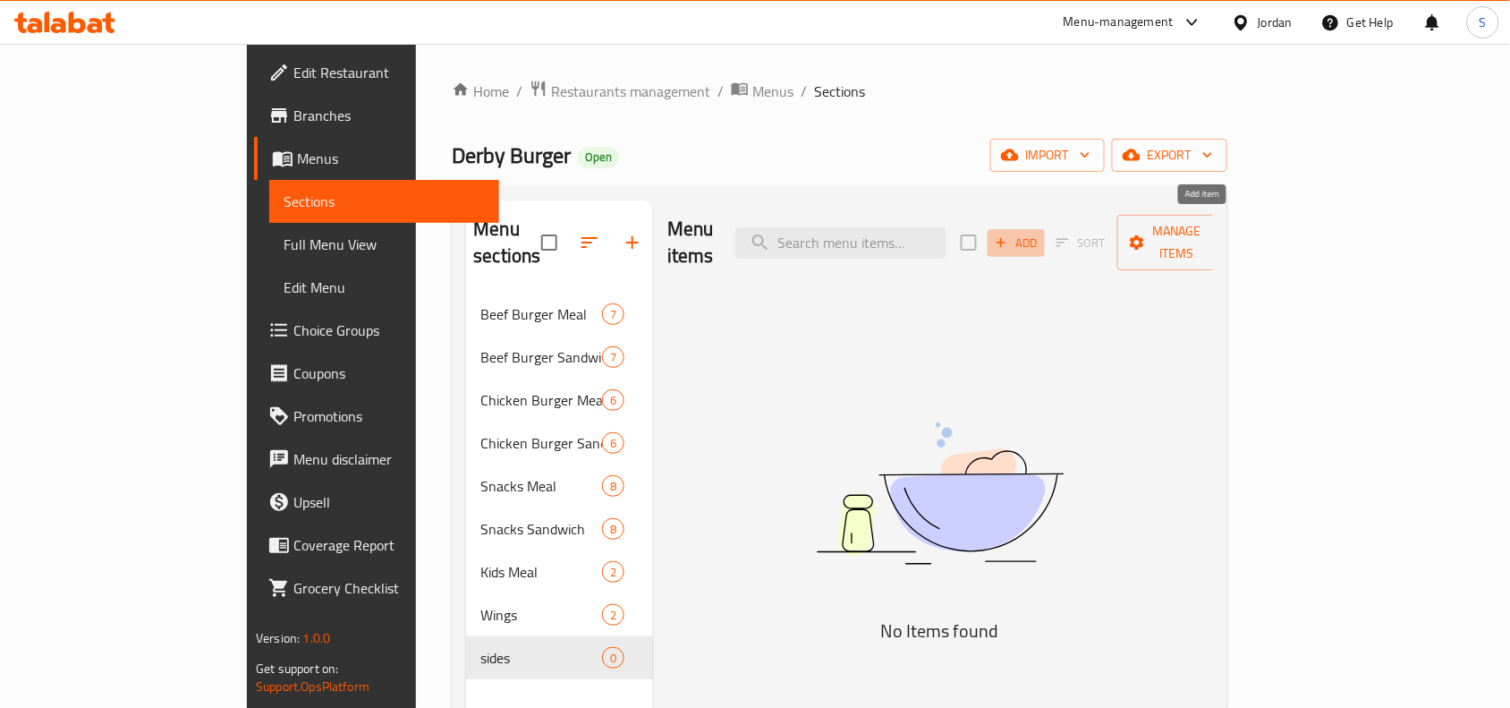
click at [1040, 235] on span "Add" at bounding box center [1016, 243] width 48 height 21
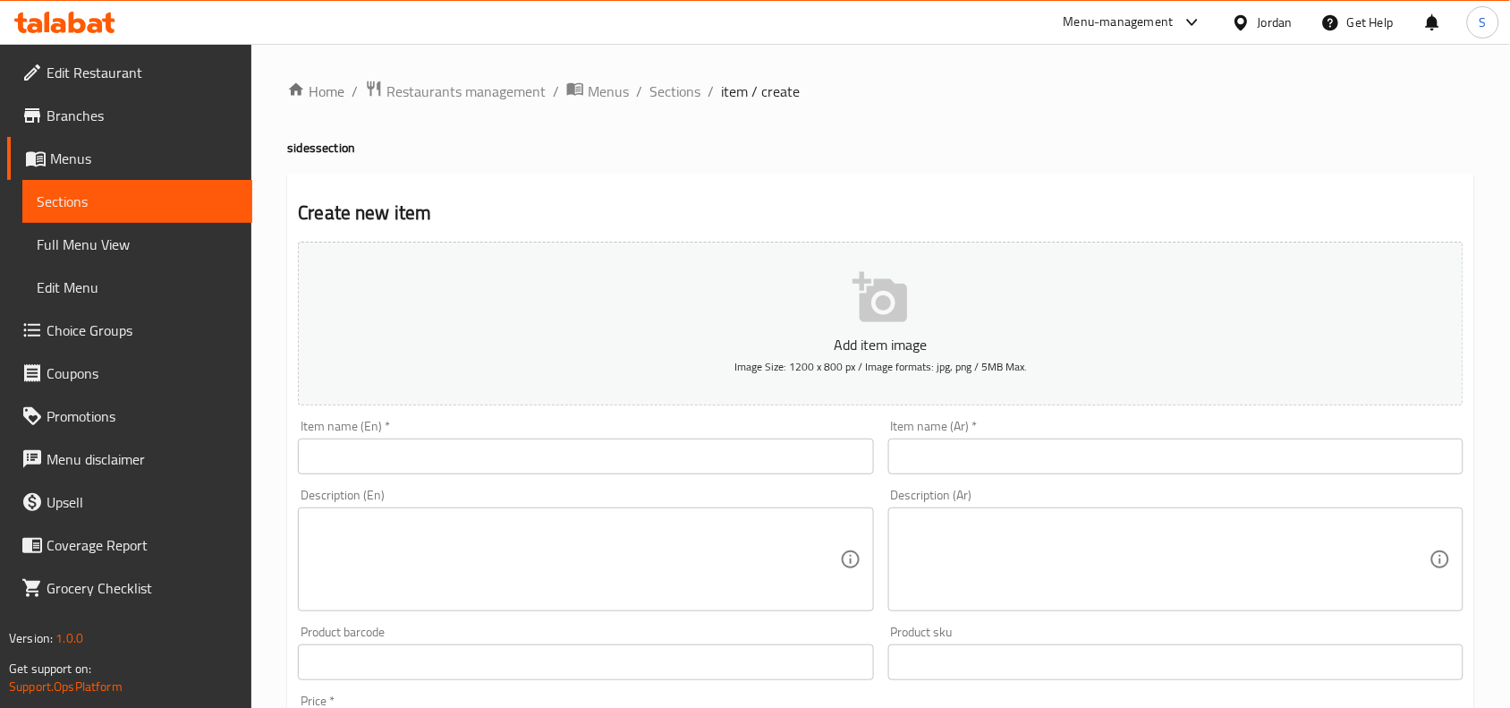
click at [499, 456] on input "text" at bounding box center [585, 456] width 575 height 36
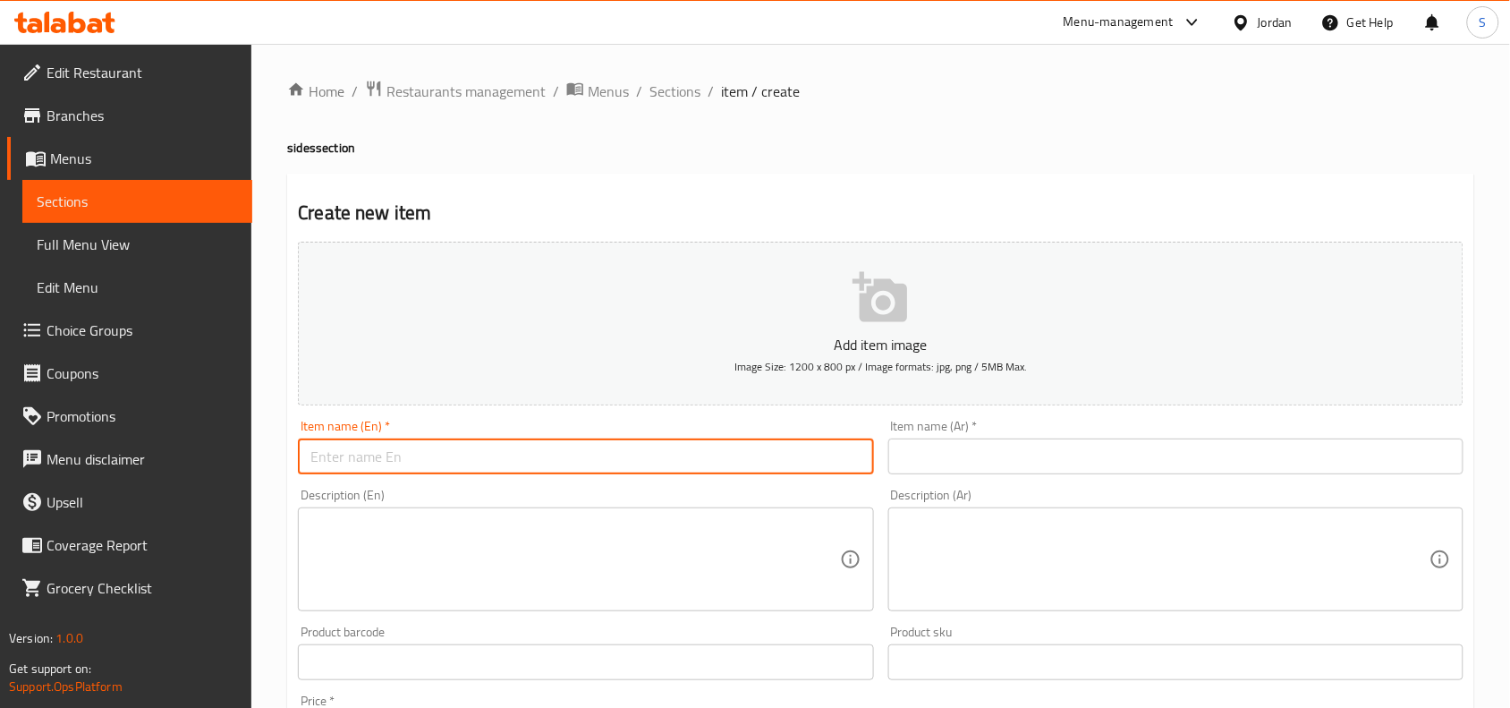
paste input "Zinger Fries"
type input "Zinger Fries"
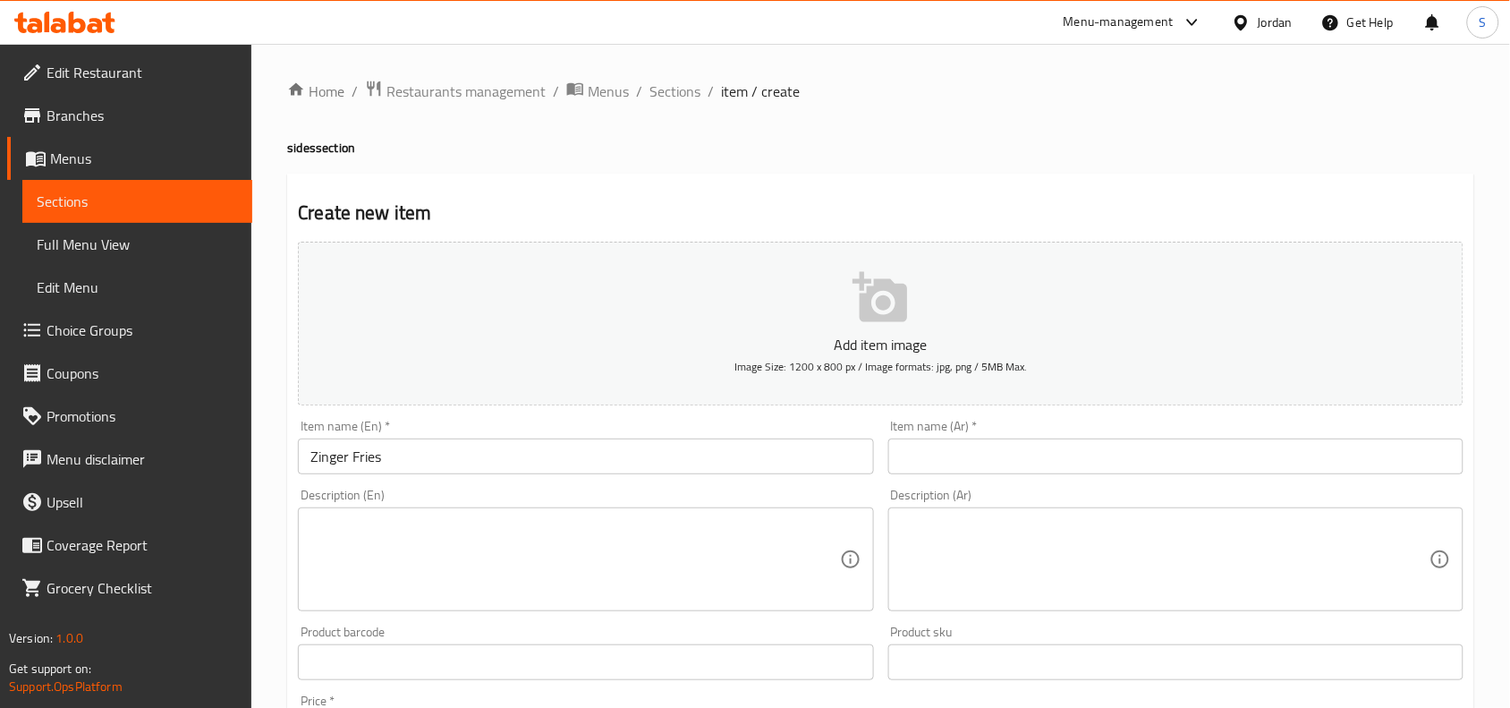
click at [1090, 484] on div "Description (Ar) Description (Ar)" at bounding box center [1175, 549] width 589 height 137
click at [1105, 449] on input "text" at bounding box center [1175, 456] width 575 height 36
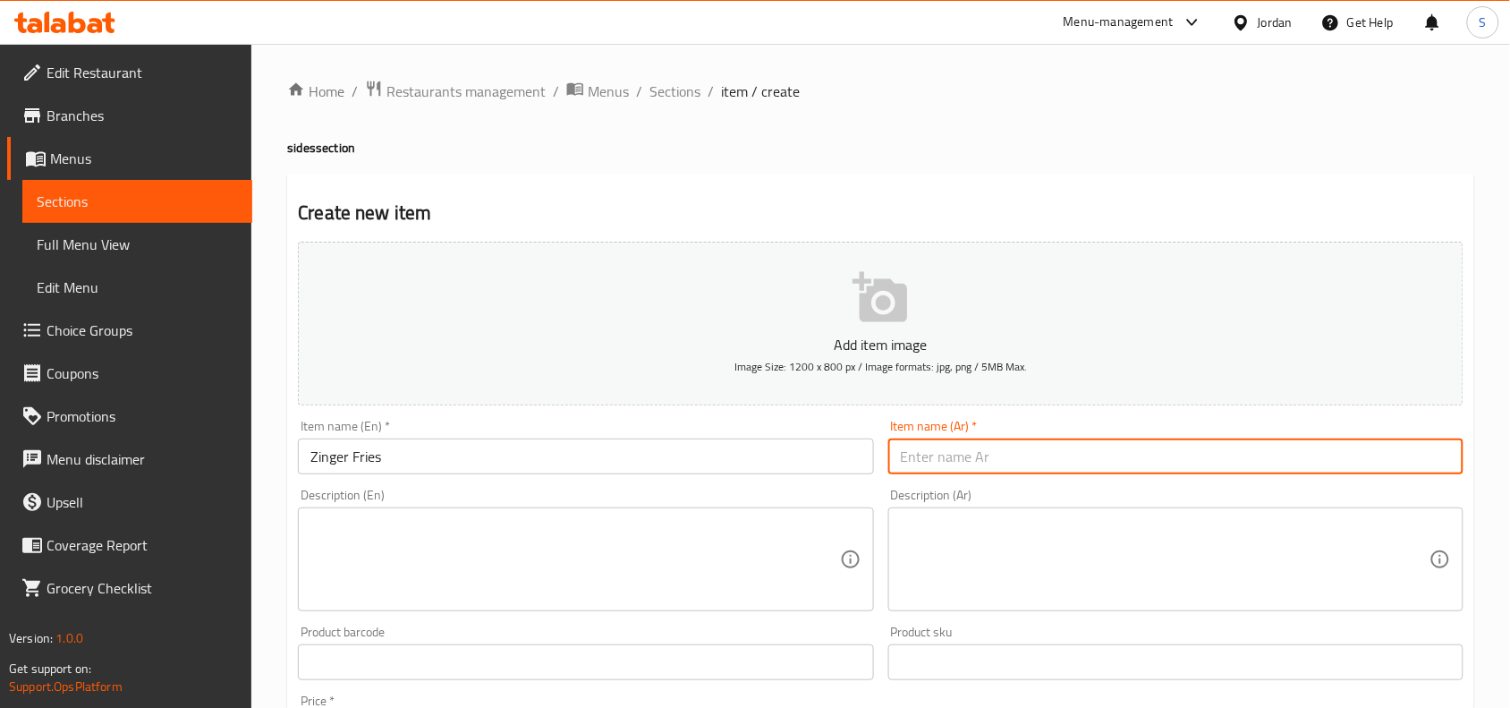
paste input "بطاطا زنجر"
type input "بطاطا زنجر"
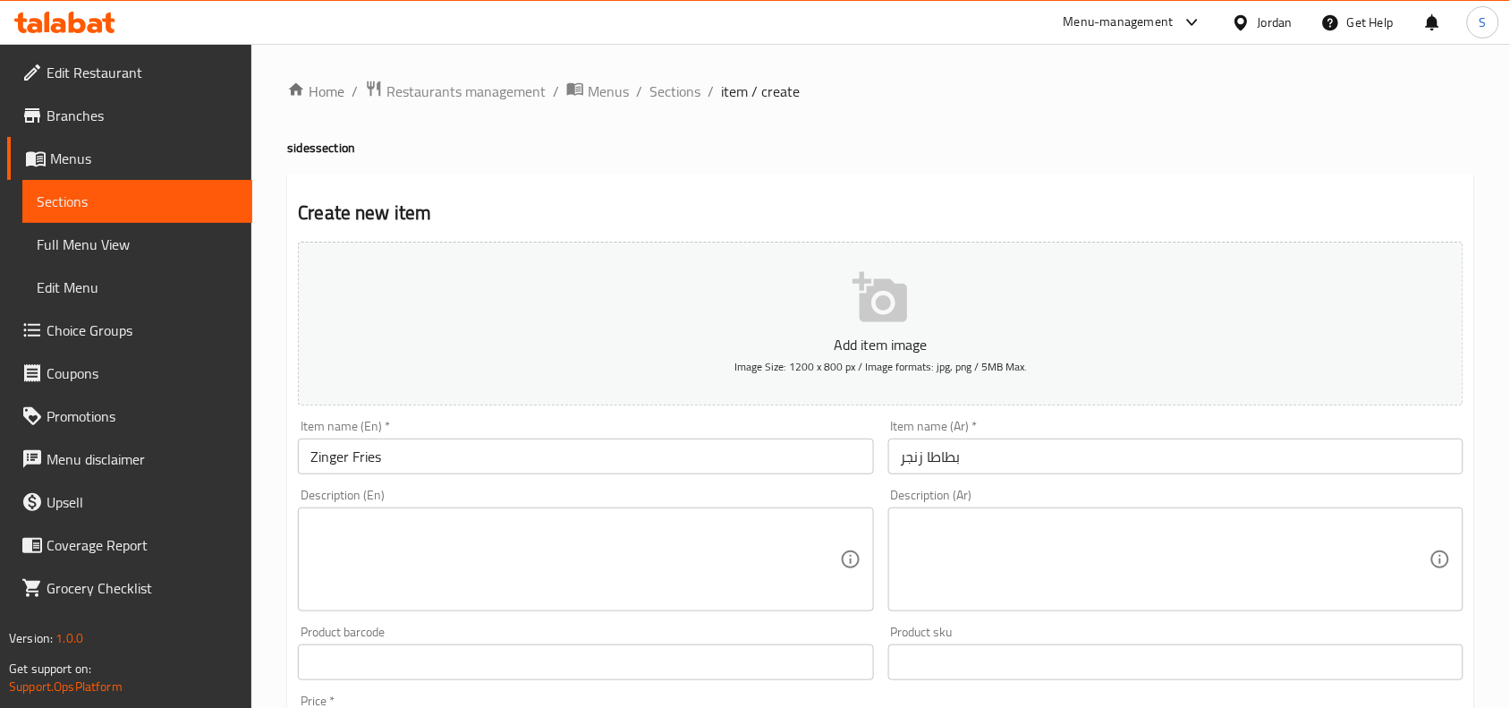
click at [1179, 542] on textarea at bounding box center [1165, 559] width 529 height 85
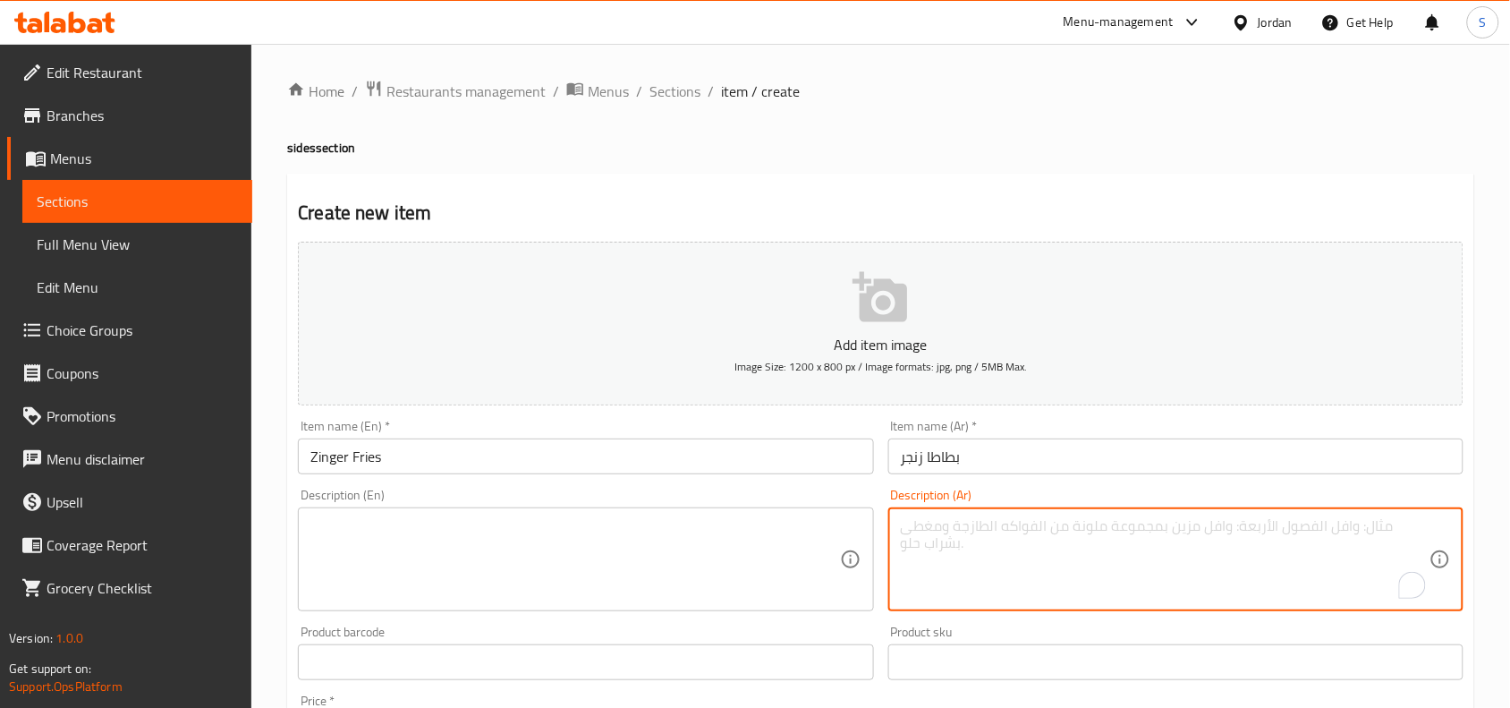
paste textarea "بطاطا ستيك بالجبنة مع قطع زنجر الدجاج ، صوص الداينمايت ، صوص الرانش"
type textarea "بطاطا ستيك بالجبنة مع قطع زنجر الدجاج ، صوص الداينمايت ، صوص الرانش"
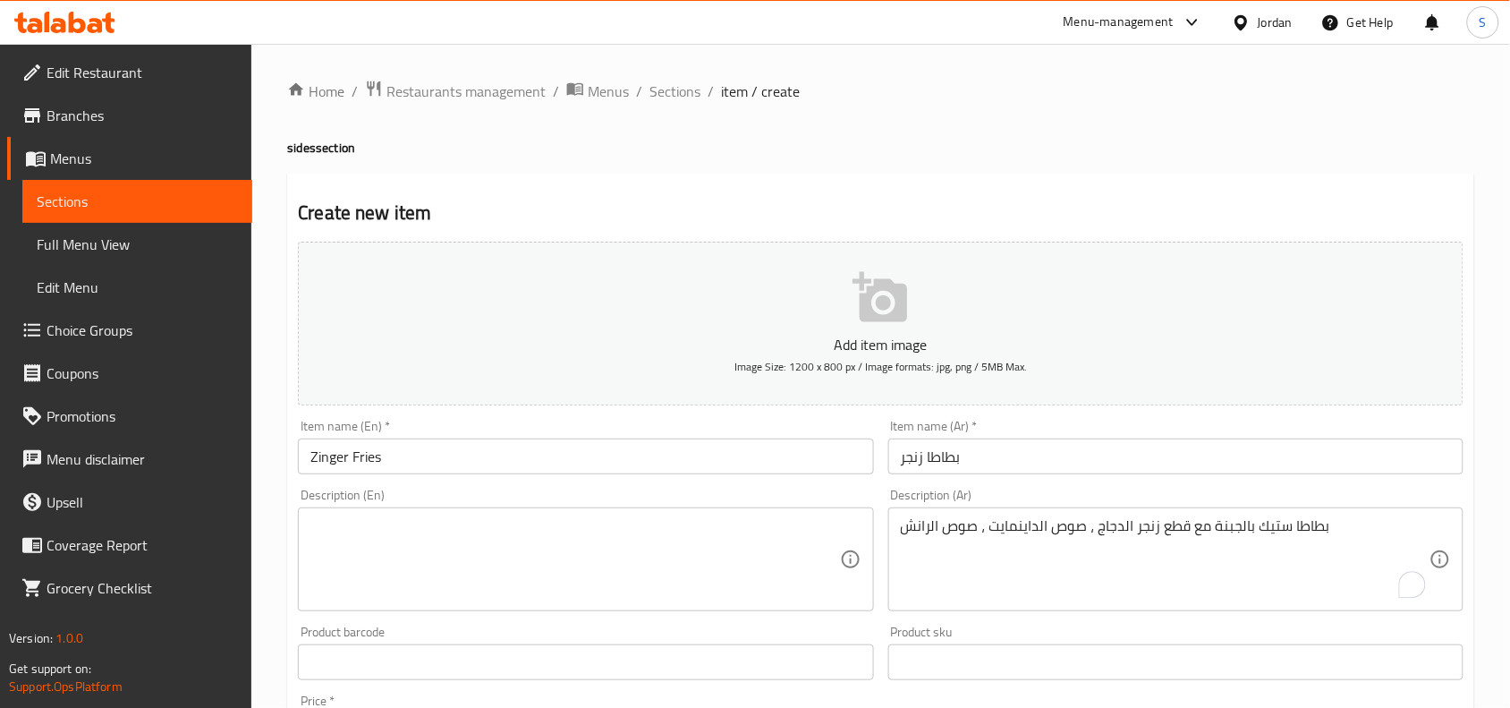
click at [420, 515] on div "Description (En)" at bounding box center [585, 559] width 575 height 104
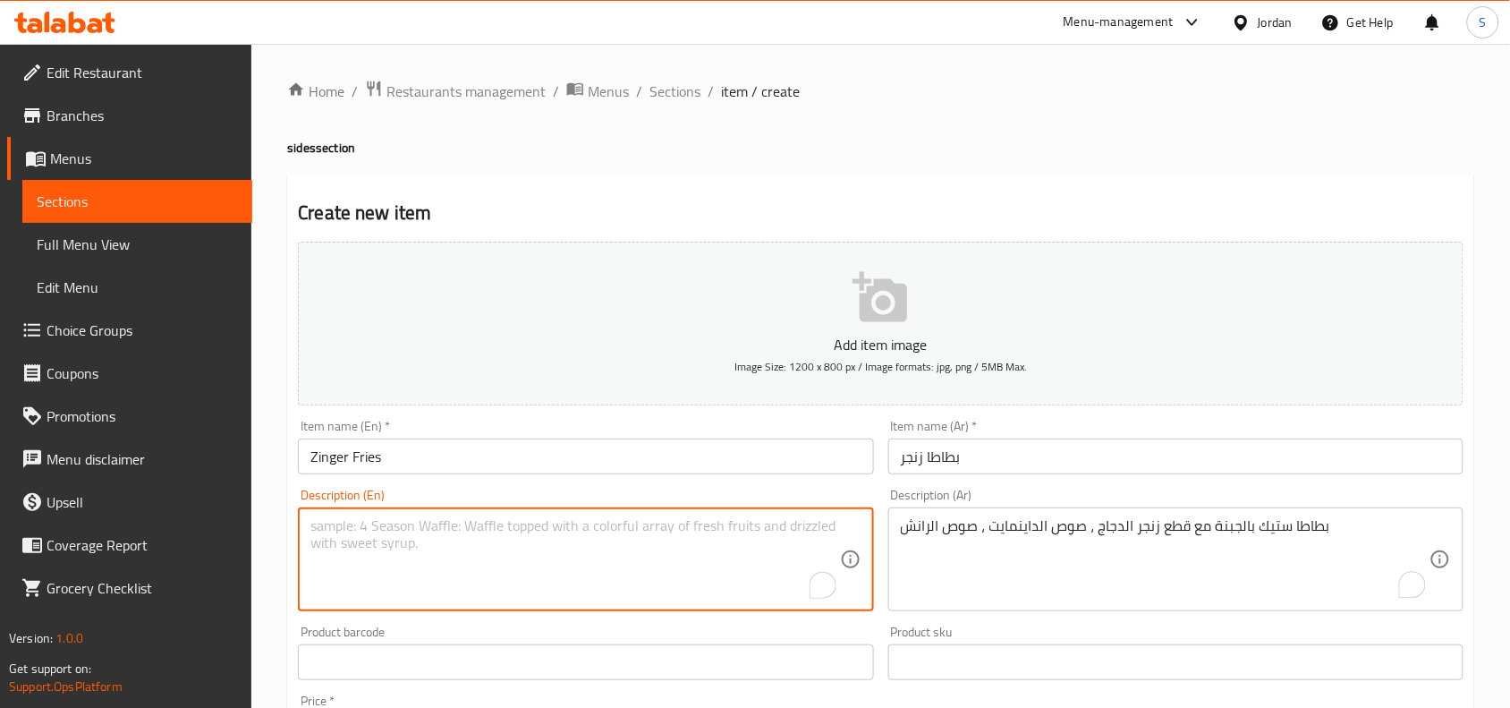
paste textarea "Cheesy sticks fries topped with chicken zinger, dynamite sauce and ranch sauce"
type textarea "Cheesy sticks fries topped with chicken zinger, dynamite sauce and ranch sauce"
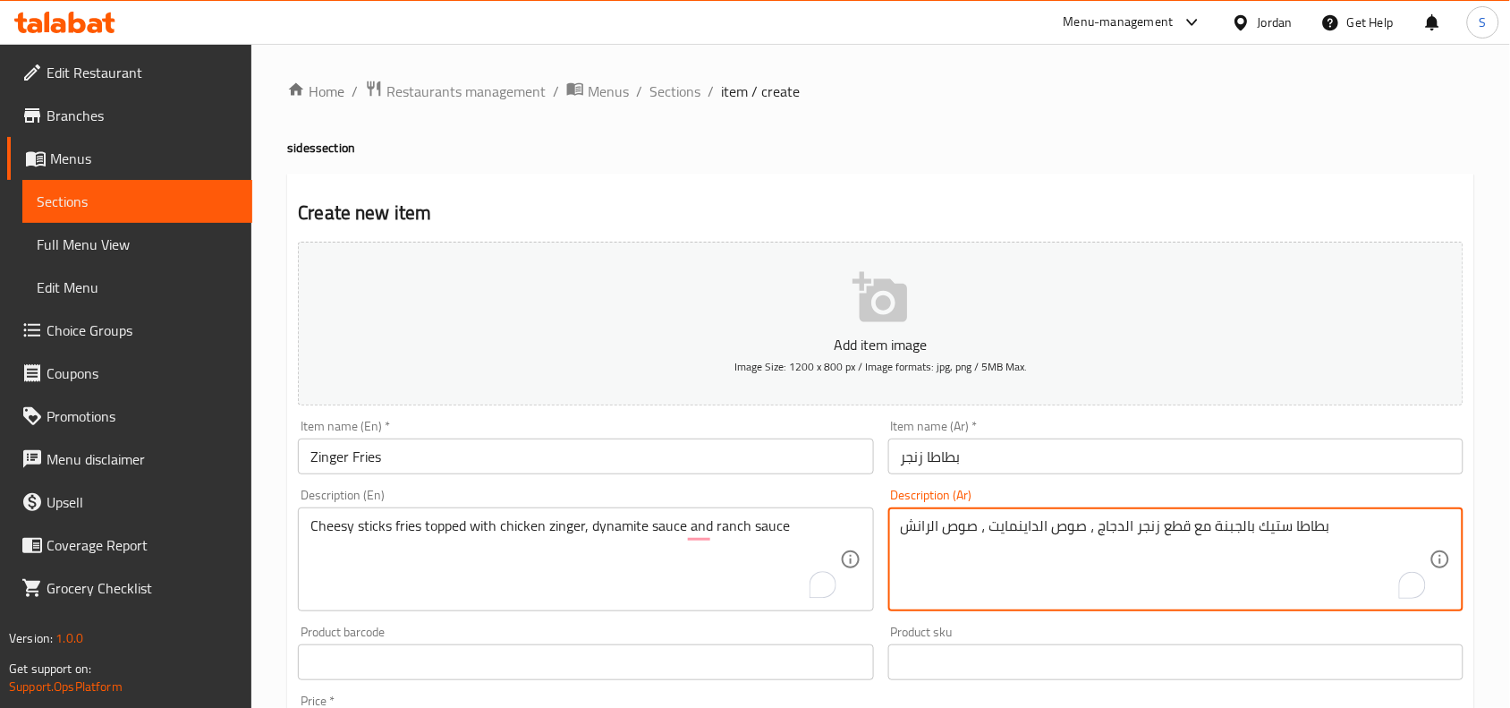
drag, startPoint x: 1254, startPoint y: 530, endPoint x: 1288, endPoint y: 541, distance: 35.9
click at [1288, 541] on textarea "بطاطا ستيك بالجبنة مع قطع زنجر الدجاج ، صوص الداينمايت ، صوص الرانش" at bounding box center [1165, 559] width 529 height 85
click at [1321, 534] on textarea "بطاطا بالجبنة مع قطع زنجر الدجاج ، صوص الداينمايت ، صوص الرانش" at bounding box center [1165, 559] width 529 height 85
click at [1429, 530] on textarea "بطاطا بالجبنة مع قطع زنجر الدجاج ، صوص الداينمايت ، صوص الرانش" at bounding box center [1165, 559] width 529 height 85
type textarea "أصابع بطاطا بالجبنة مع قطع زنجر الدجاج ، صوص الداينمايت ، صوص الرانش"
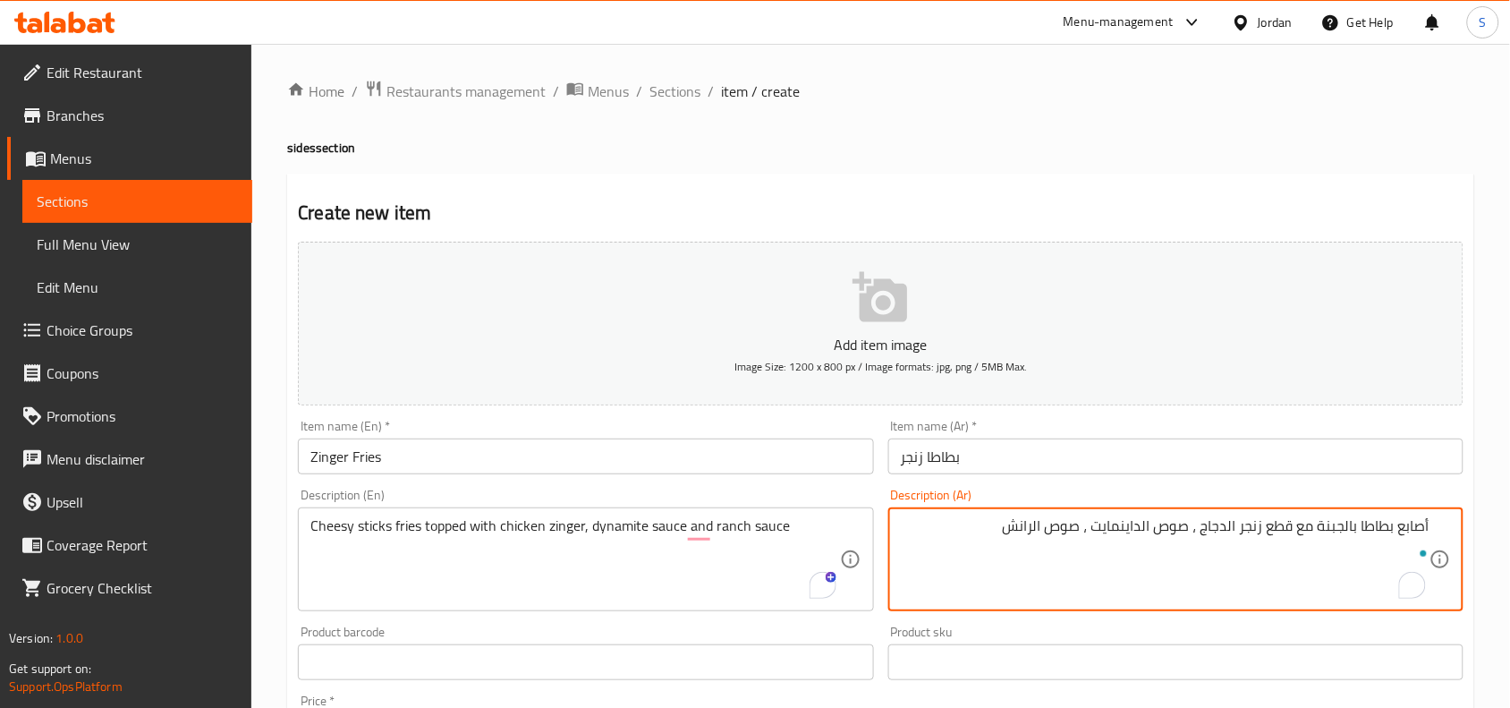
click at [1051, 623] on div "Product sku Product sku" at bounding box center [1175, 652] width 589 height 69
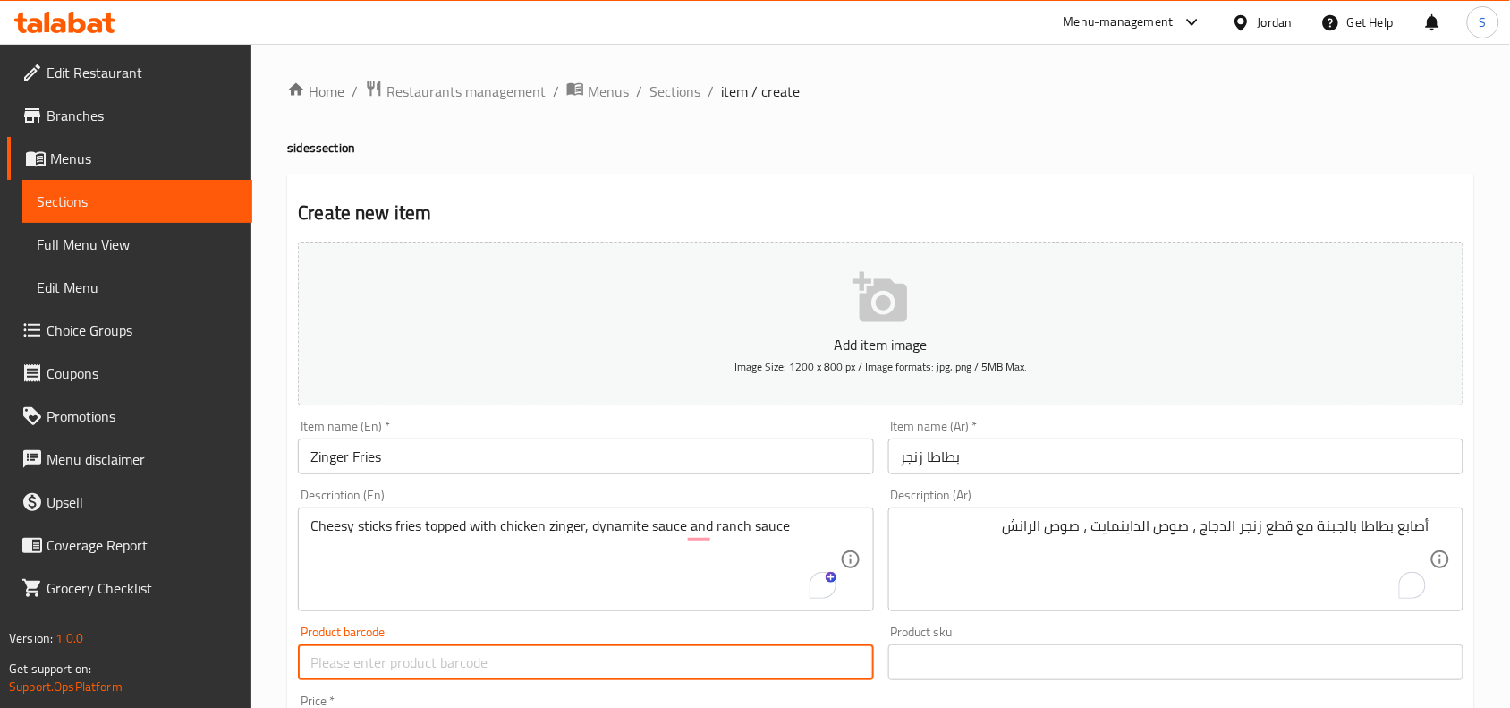
drag, startPoint x: 445, startPoint y: 665, endPoint x: 422, endPoint y: 667, distance: 22.5
click at [423, 667] on input "text" at bounding box center [585, 662] width 575 height 36
type input "4"
click at [1029, 635] on div "Product sku Product sku" at bounding box center [1175, 652] width 575 height 55
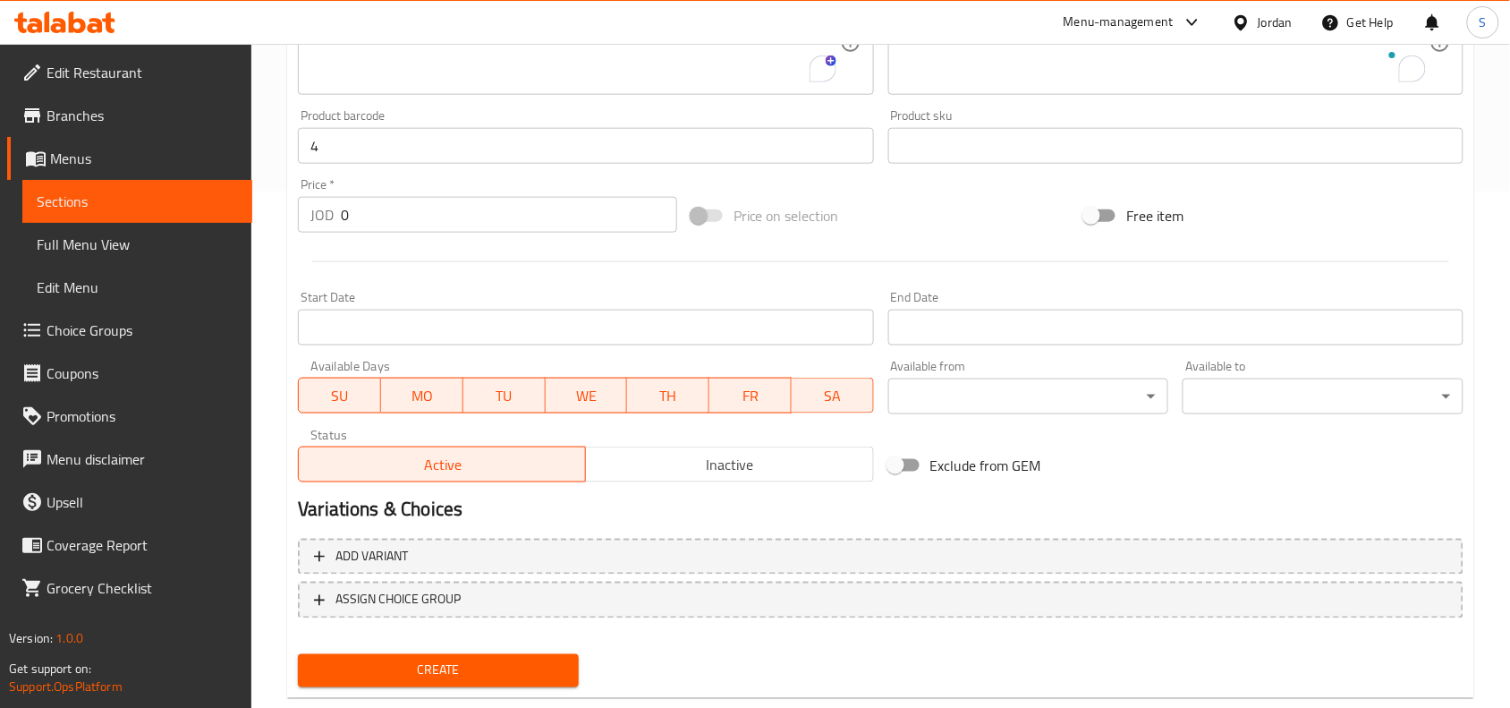
scroll to position [553, 0]
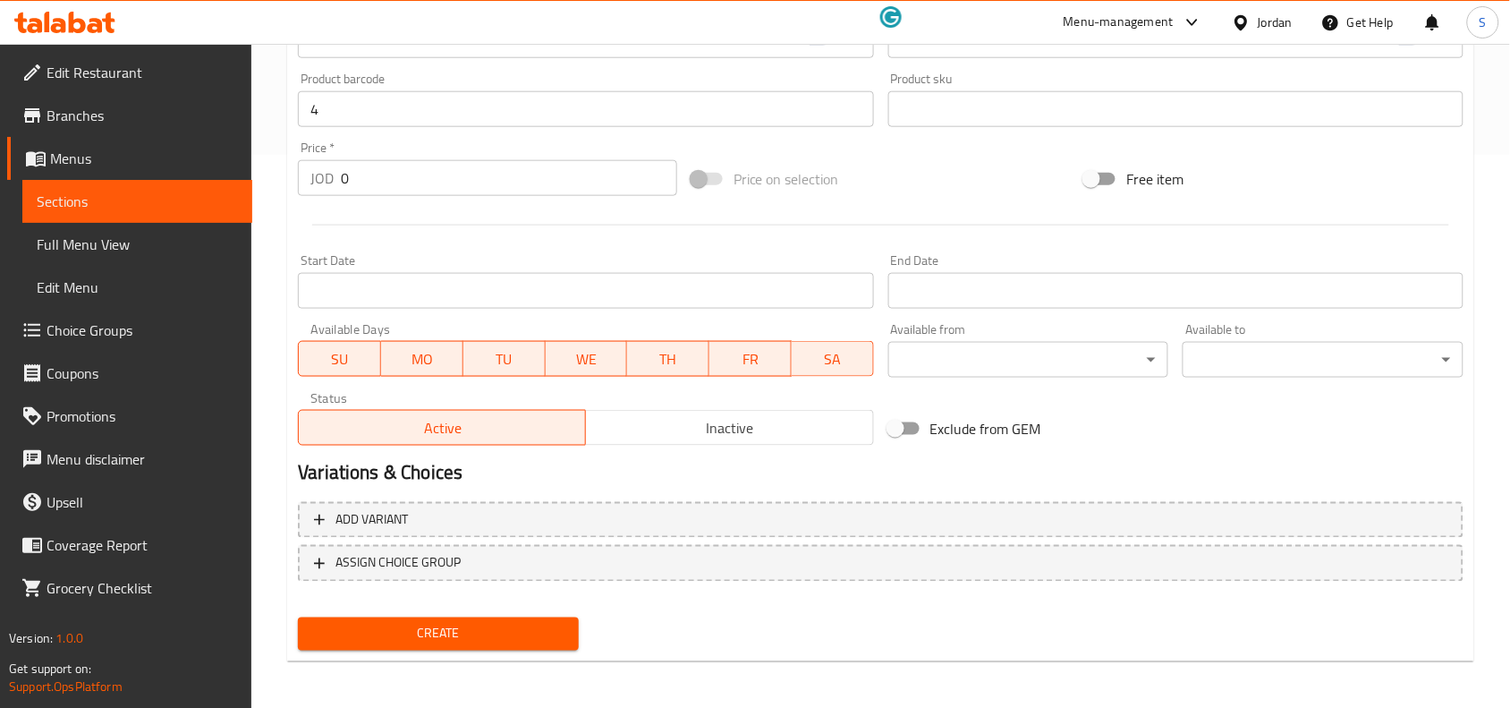
click at [490, 637] on span "Create" at bounding box center [438, 634] width 252 height 22
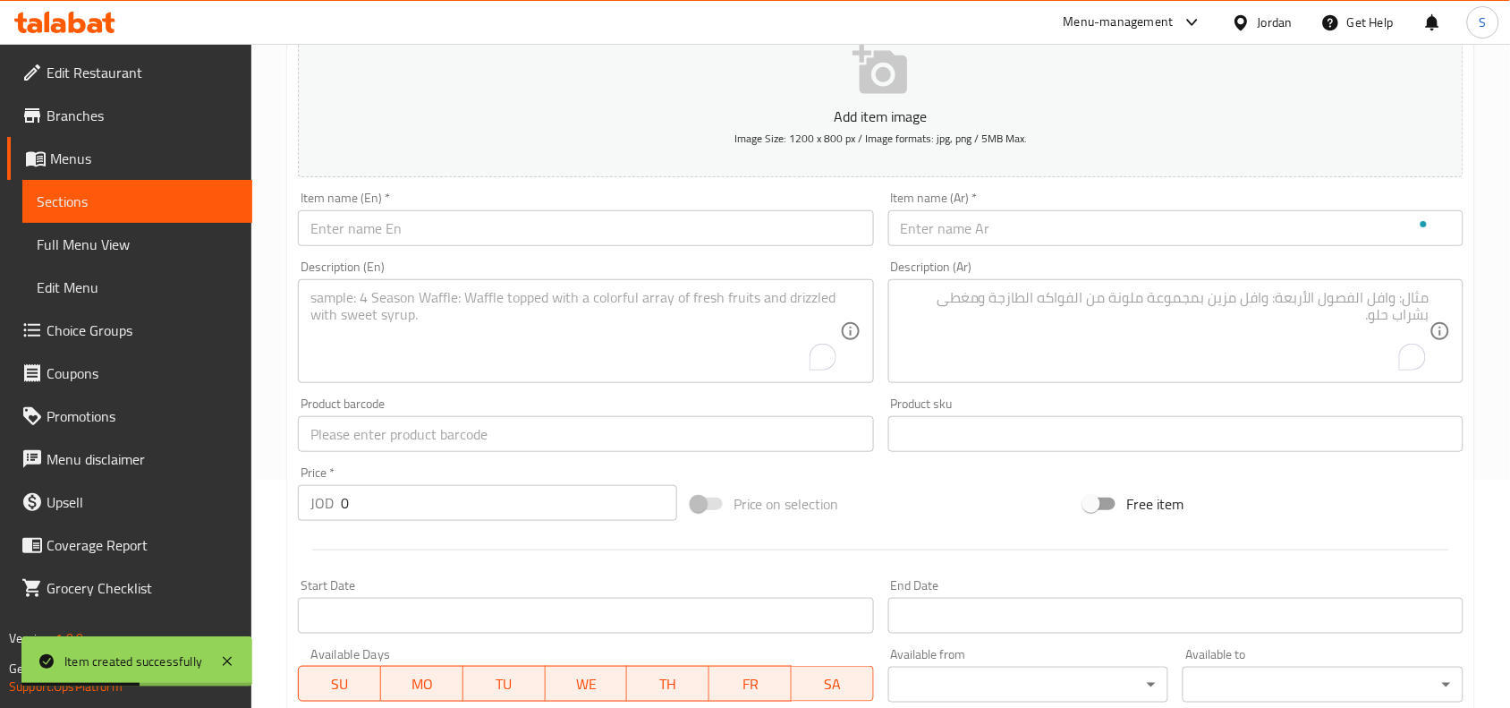
scroll to position [217, 0]
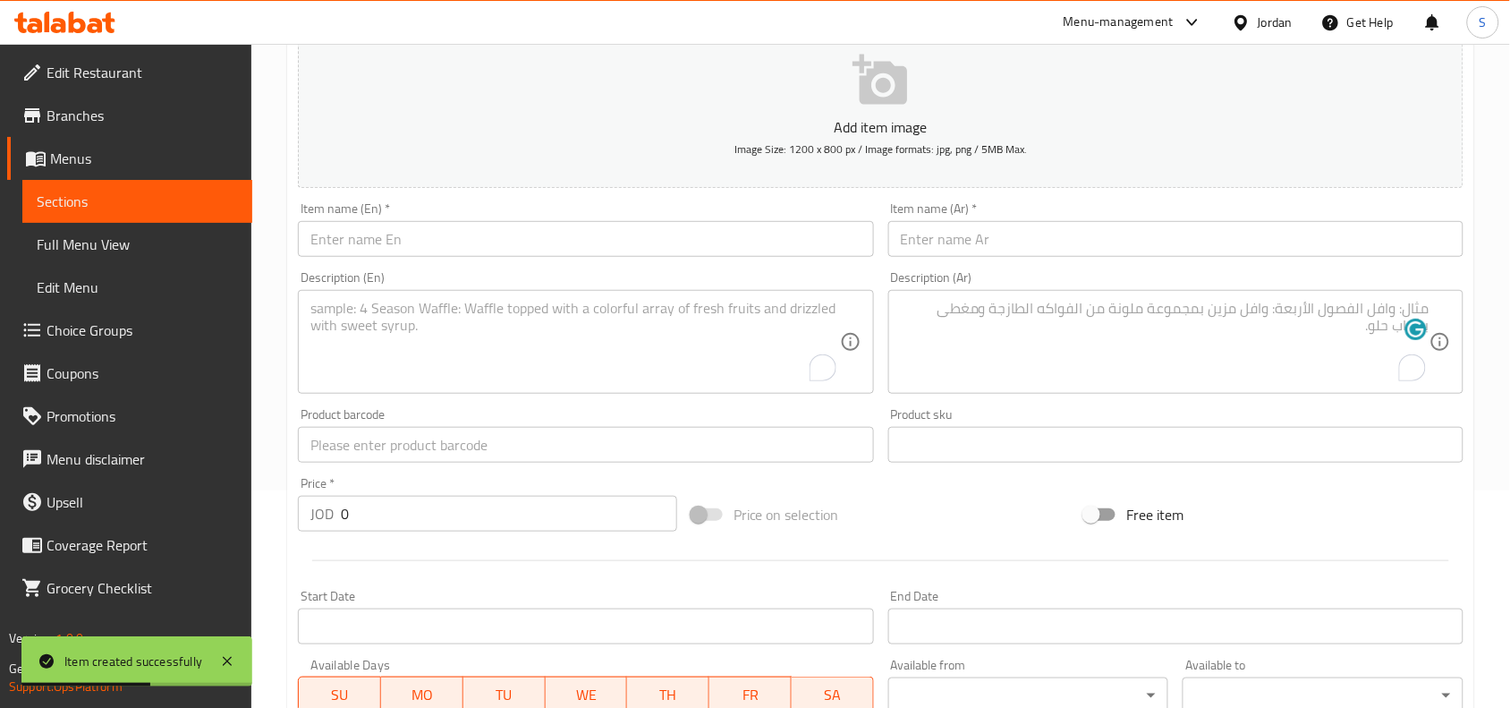
click at [530, 221] on input "text" at bounding box center [585, 239] width 575 height 36
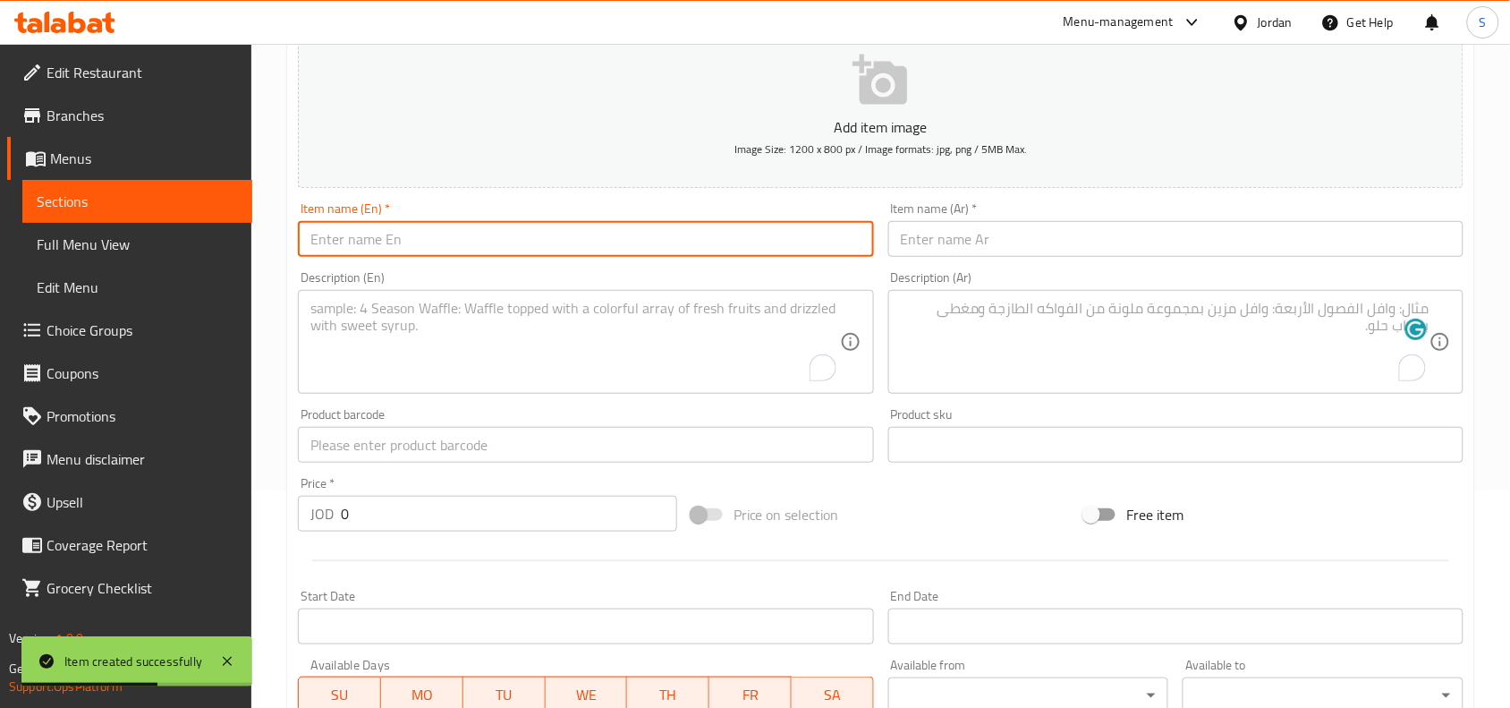
paste input "Potato Mix"
type input "Potato Mix"
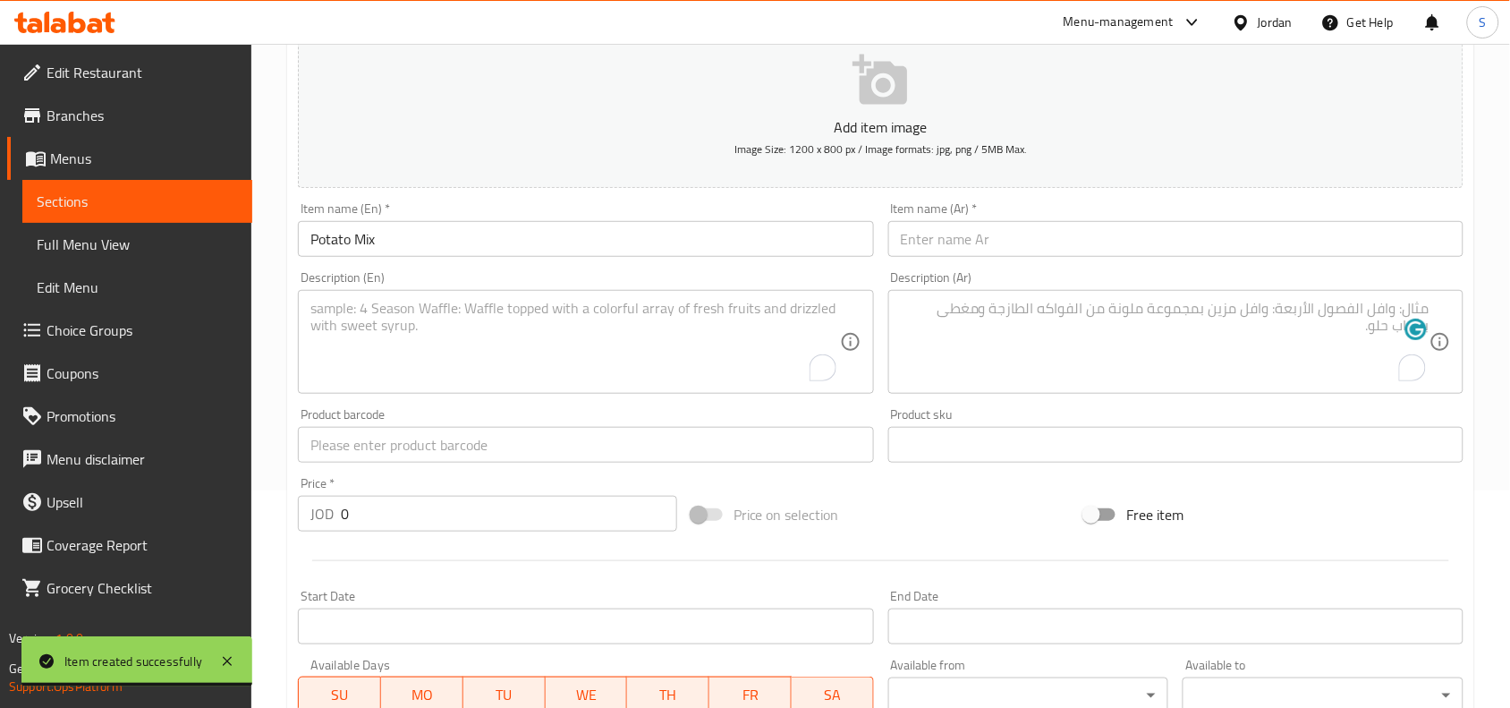
click at [1061, 266] on div "Description (Ar) Description (Ar)" at bounding box center [1175, 332] width 589 height 137
click at [1065, 253] on input "text" at bounding box center [1175, 239] width 575 height 36
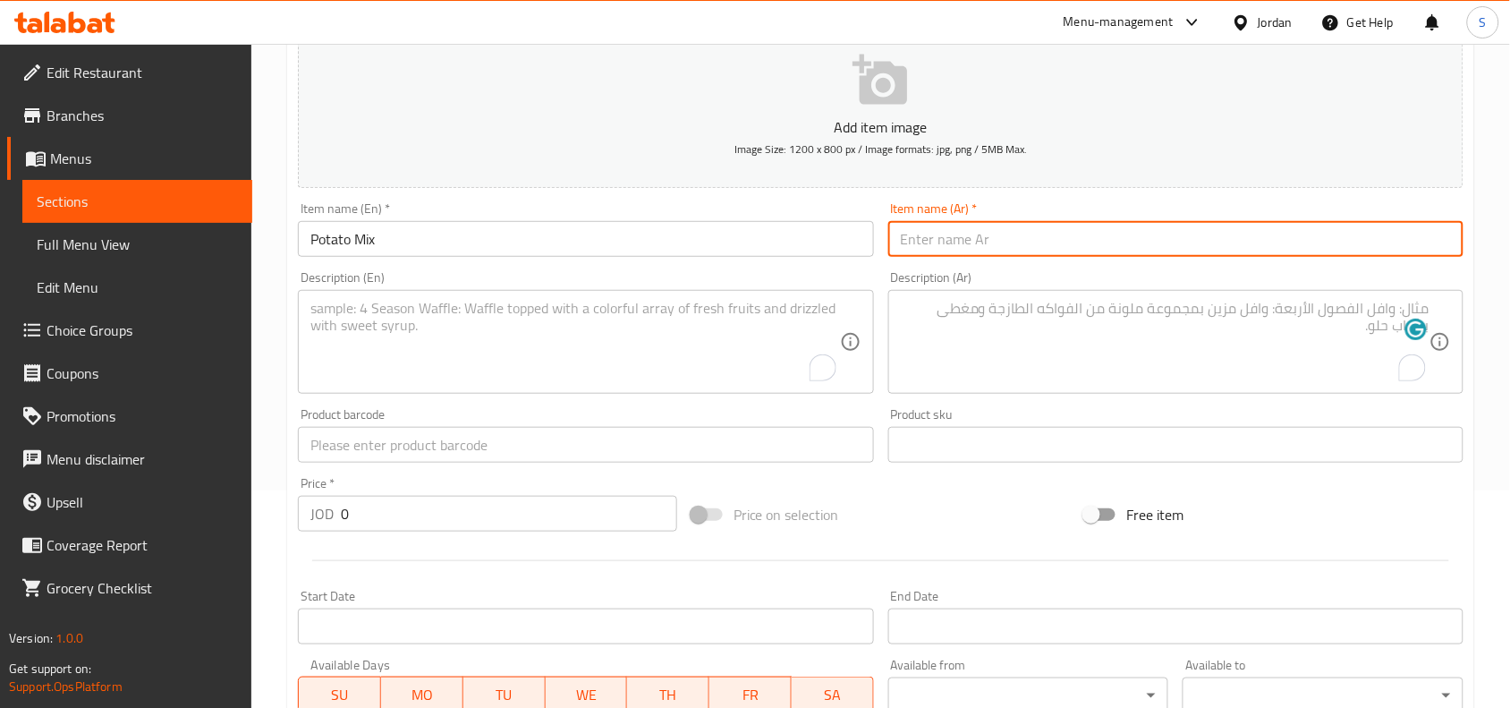
paste input "بطاطا مكس"
type input "بطاطا مكس"
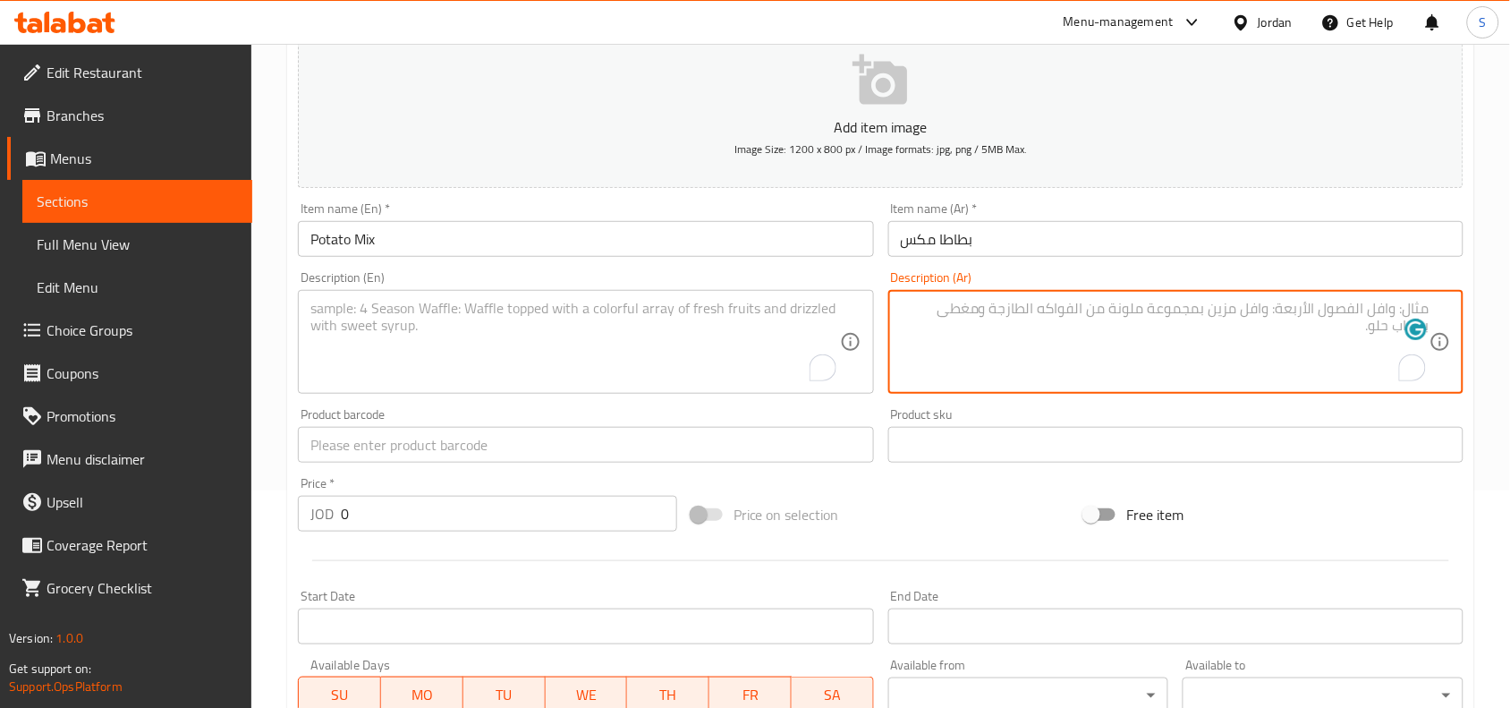
click at [1110, 315] on textarea "To enrich screen reader interactions, please activate Accessibility in Grammarl…" at bounding box center [1165, 342] width 529 height 85
click at [1121, 310] on textarea "To enrich screen reader interactions, please activate Accessibility in Grammarl…" at bounding box center [1165, 342] width 529 height 85
paste textarea "خليط من البطاطا العادي وبطاطا الودجز وكرات البطاطا والجبنة ، تيركي ، صوص كلاسيك…"
type textarea "خليط من البطاطا العادي وبطاطا الودجز وكرات البطاطا والجبنة ، تيركي ، صوص كلاسيك…"
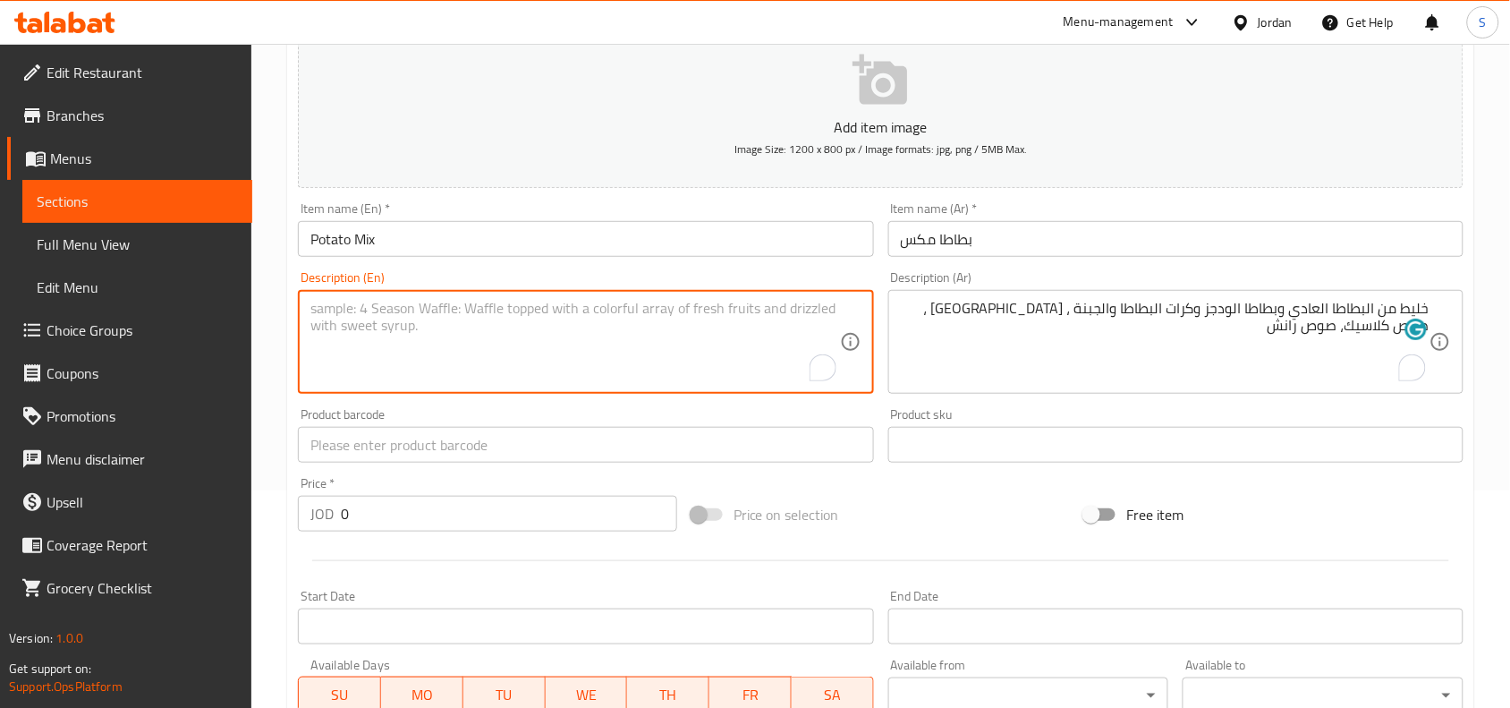
click at [452, 315] on textarea "To enrich screen reader interactions, please activate Accessibility in Grammarl…" at bounding box center [574, 342] width 529 height 85
paste textarea "A cheesy mix of French fries, wedges fries and fried potato balls topped with r…"
type textarea "A cheesy mix of French fries, wedges fries and fried potato balls topped with r…"
click at [1040, 519] on div "Price on selection" at bounding box center [881, 514] width 394 height 48
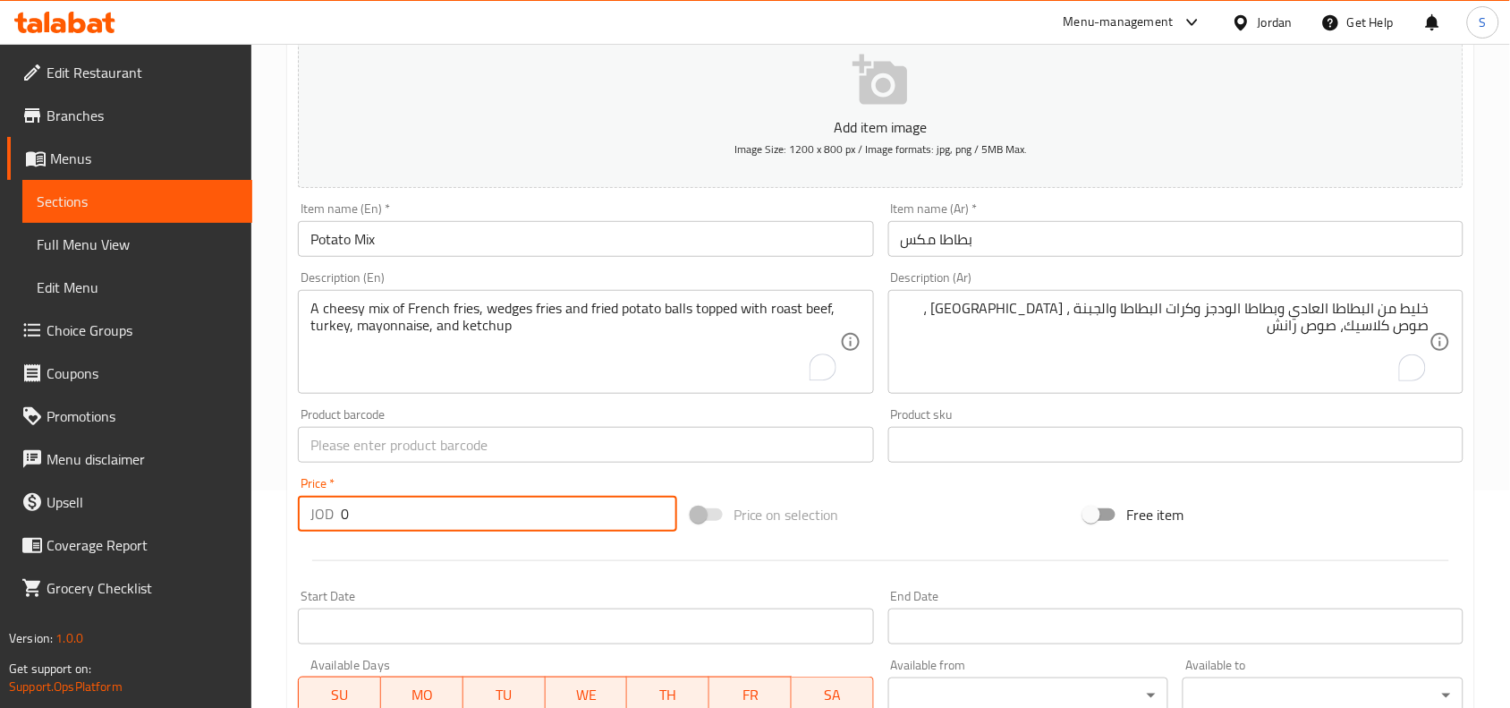
drag, startPoint x: 414, startPoint y: 521, endPoint x: 237, endPoint y: 533, distance: 177.6
click at [237, 533] on div "Edit Restaurant Branches Menus Sections Full Menu View Edit Menu Choice Groups …" at bounding box center [755, 436] width 1510 height 1220
type input "3"
click at [981, 522] on div "Price on selection" at bounding box center [881, 514] width 394 height 48
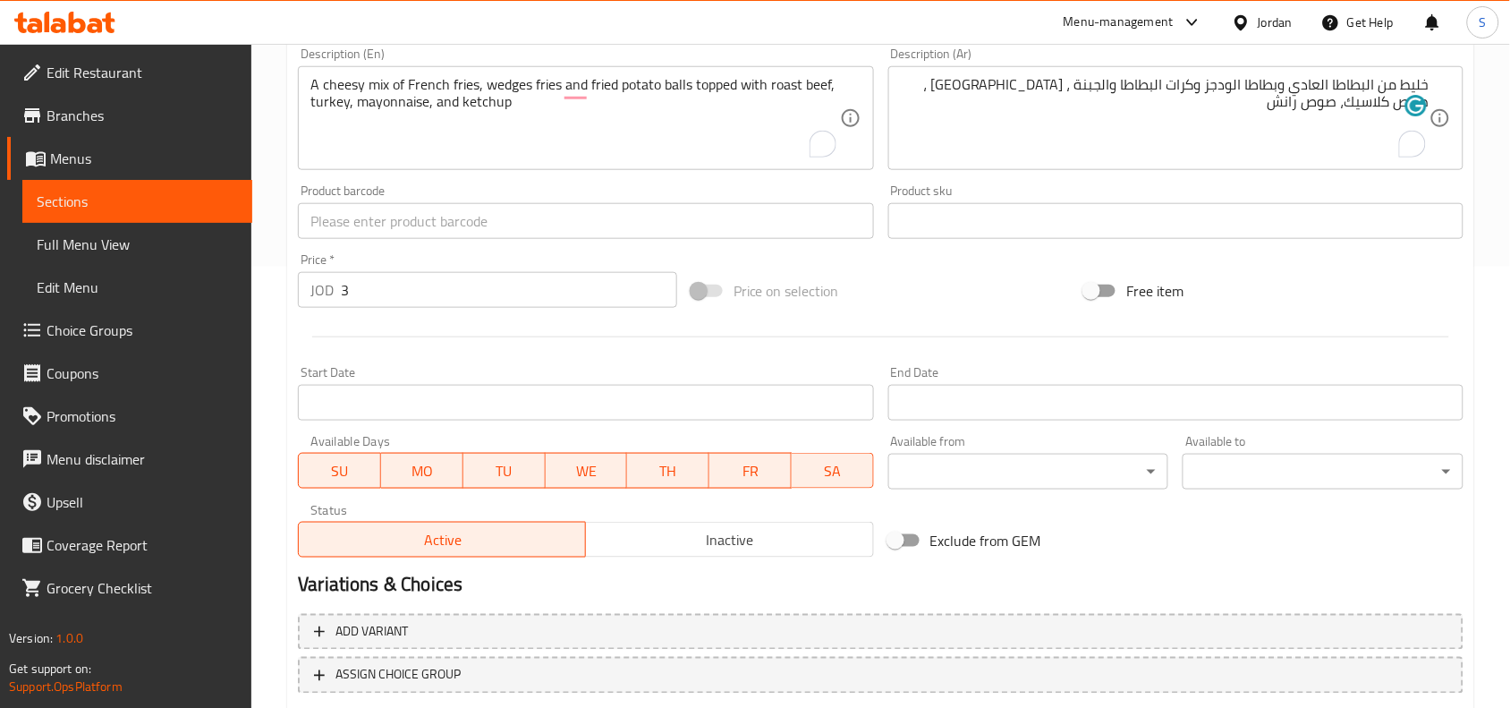
scroll to position [553, 0]
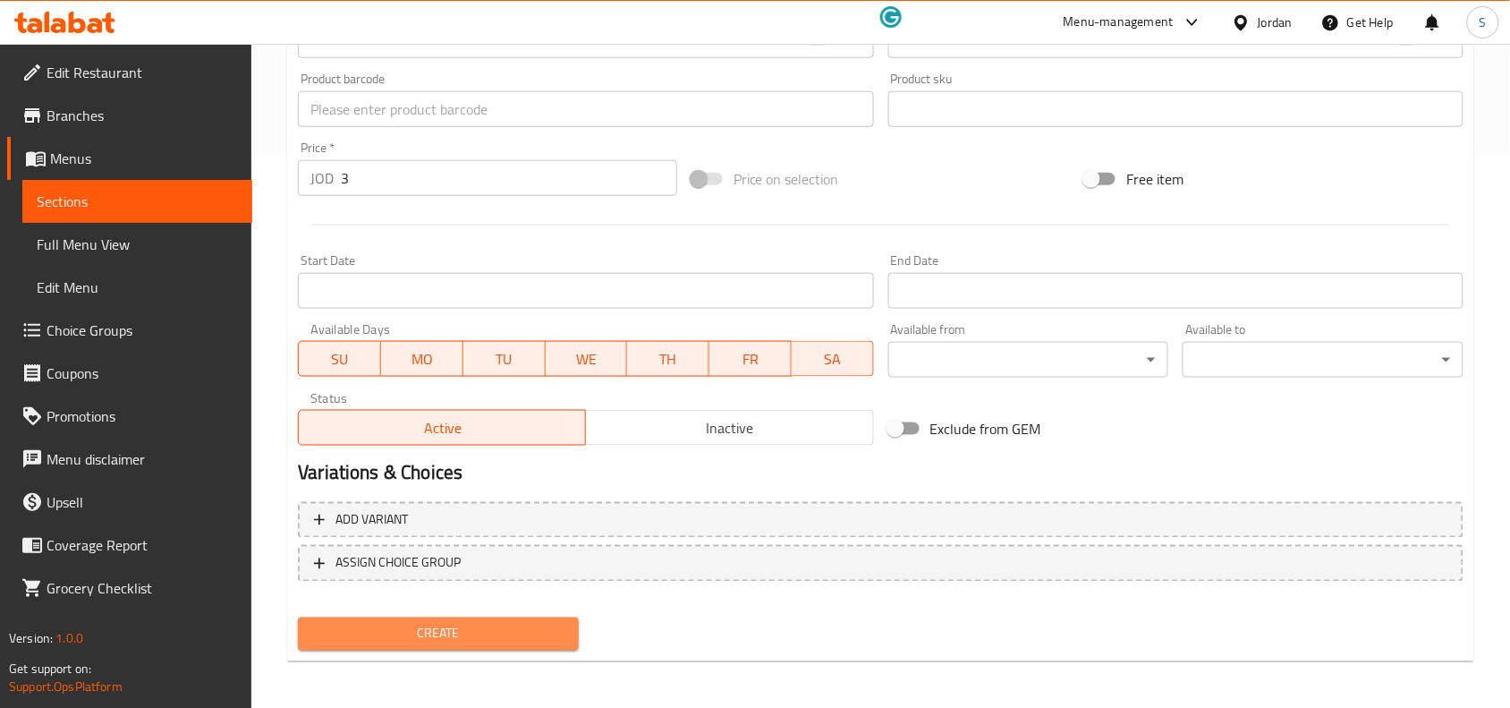
click at [480, 623] on span "Create" at bounding box center [438, 634] width 252 height 22
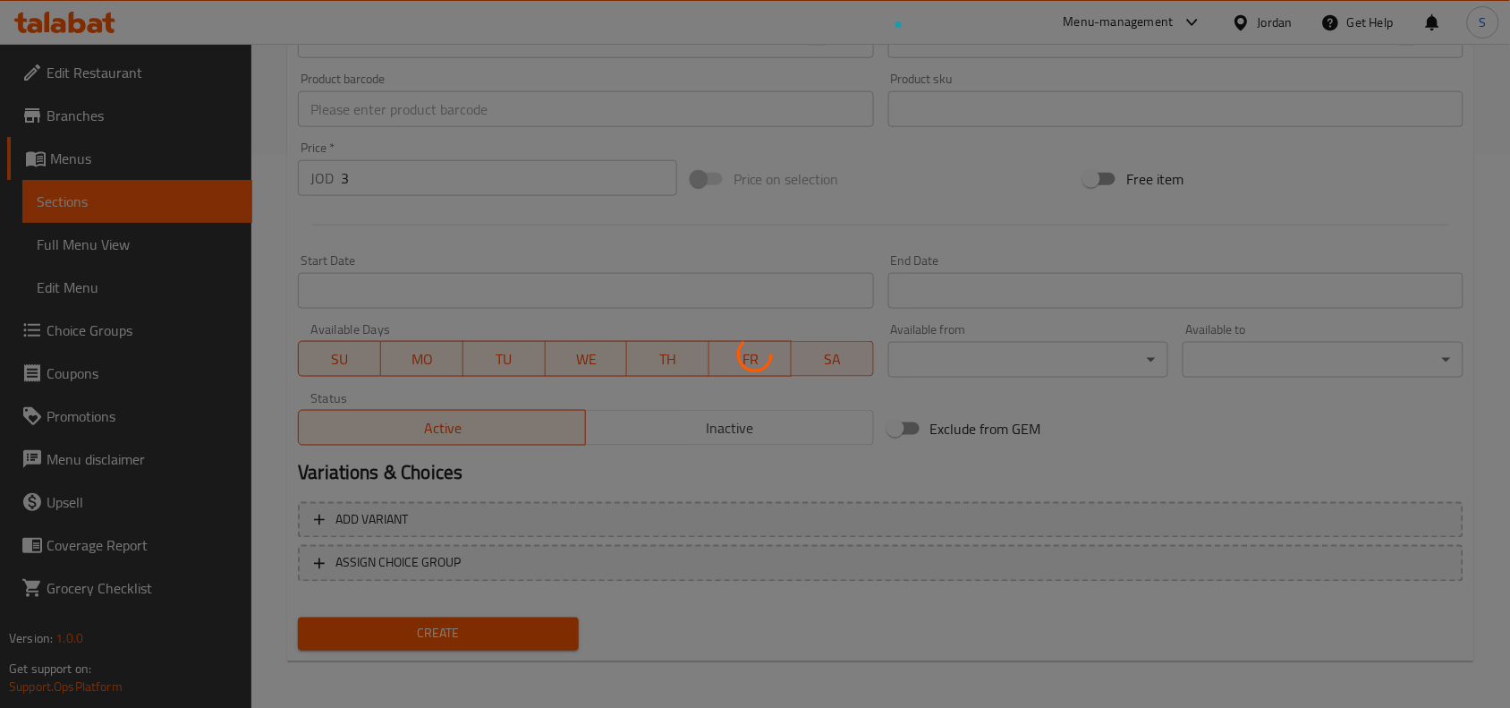
type input "0"
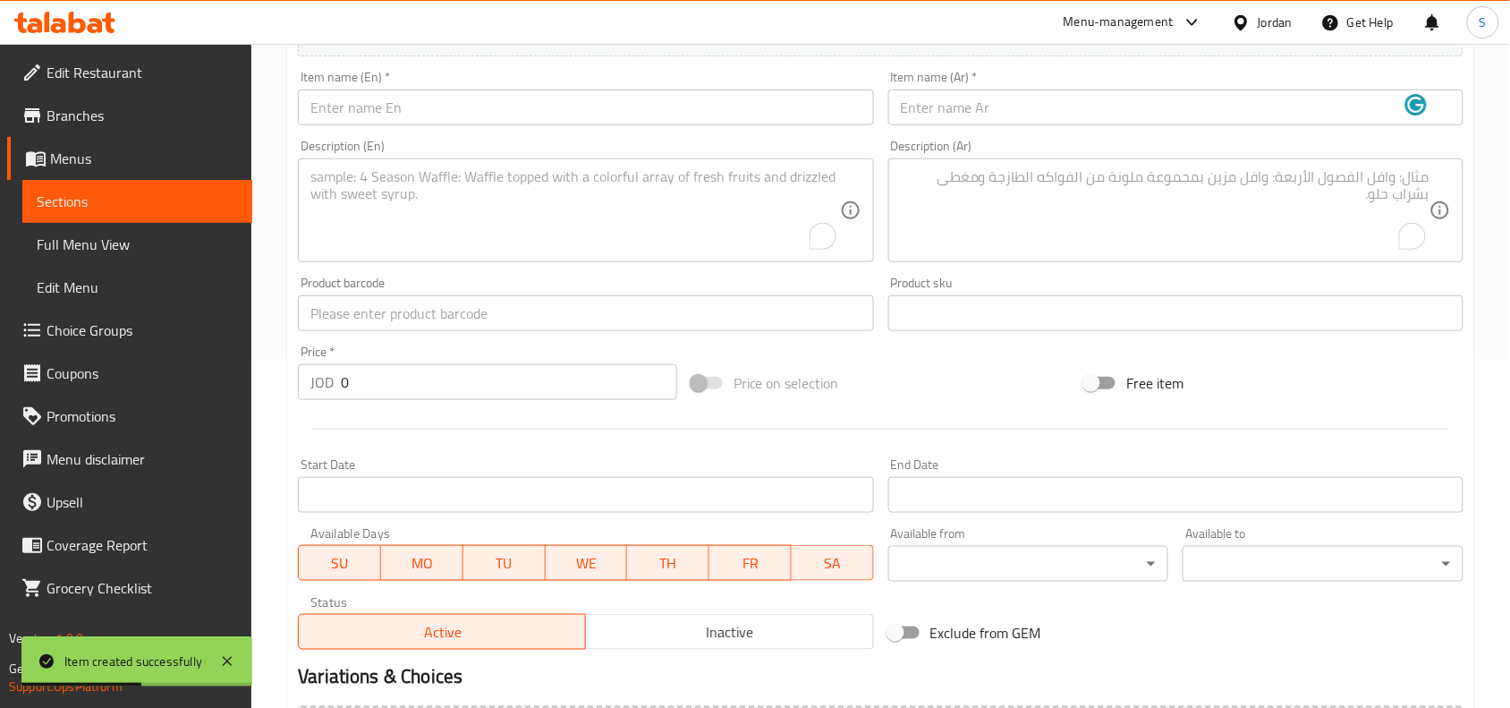
scroll to position [329, 0]
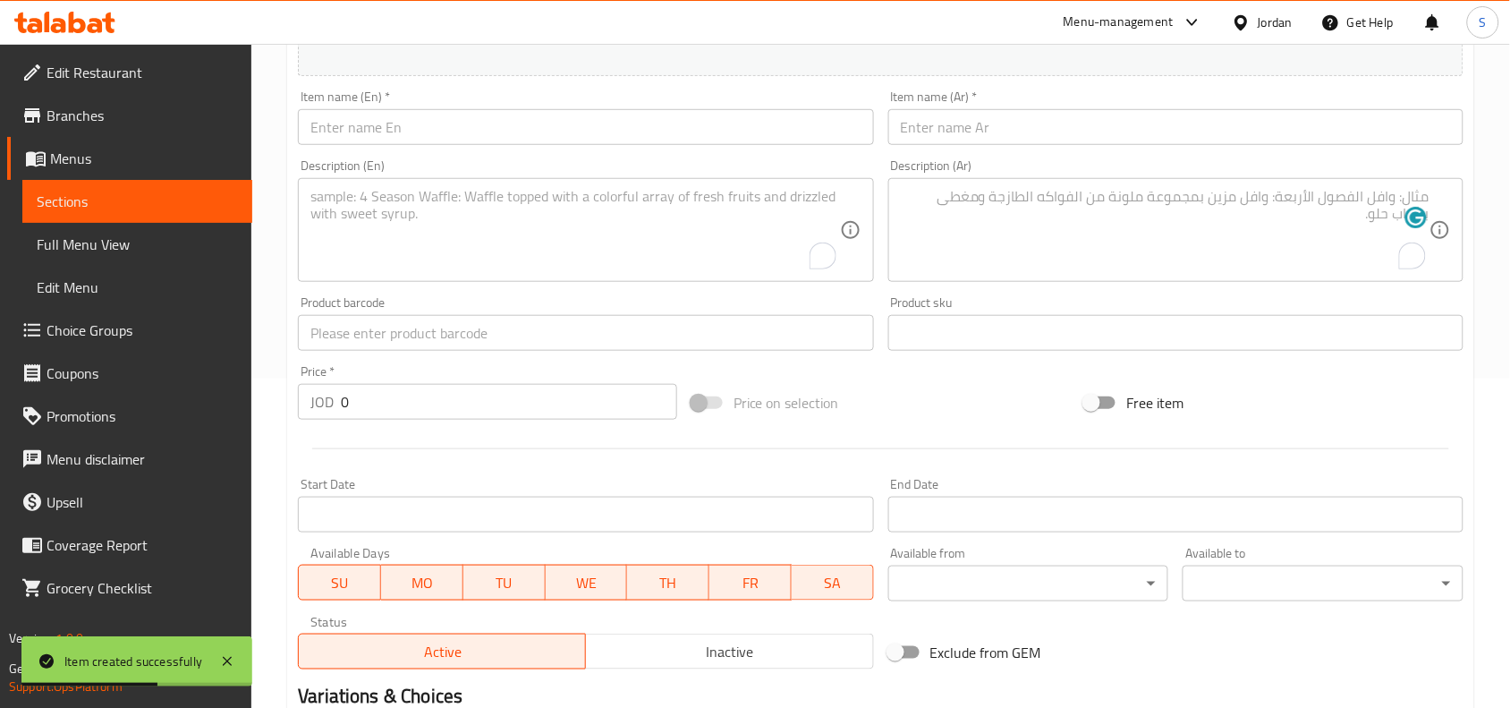
drag, startPoint x: 575, startPoint y: 161, endPoint x: 577, endPoint y: 127, distance: 34.0
click at [575, 161] on div "Description (En) Description (En)" at bounding box center [585, 220] width 575 height 123
click at [577, 126] on input "text" at bounding box center [585, 127] width 575 height 36
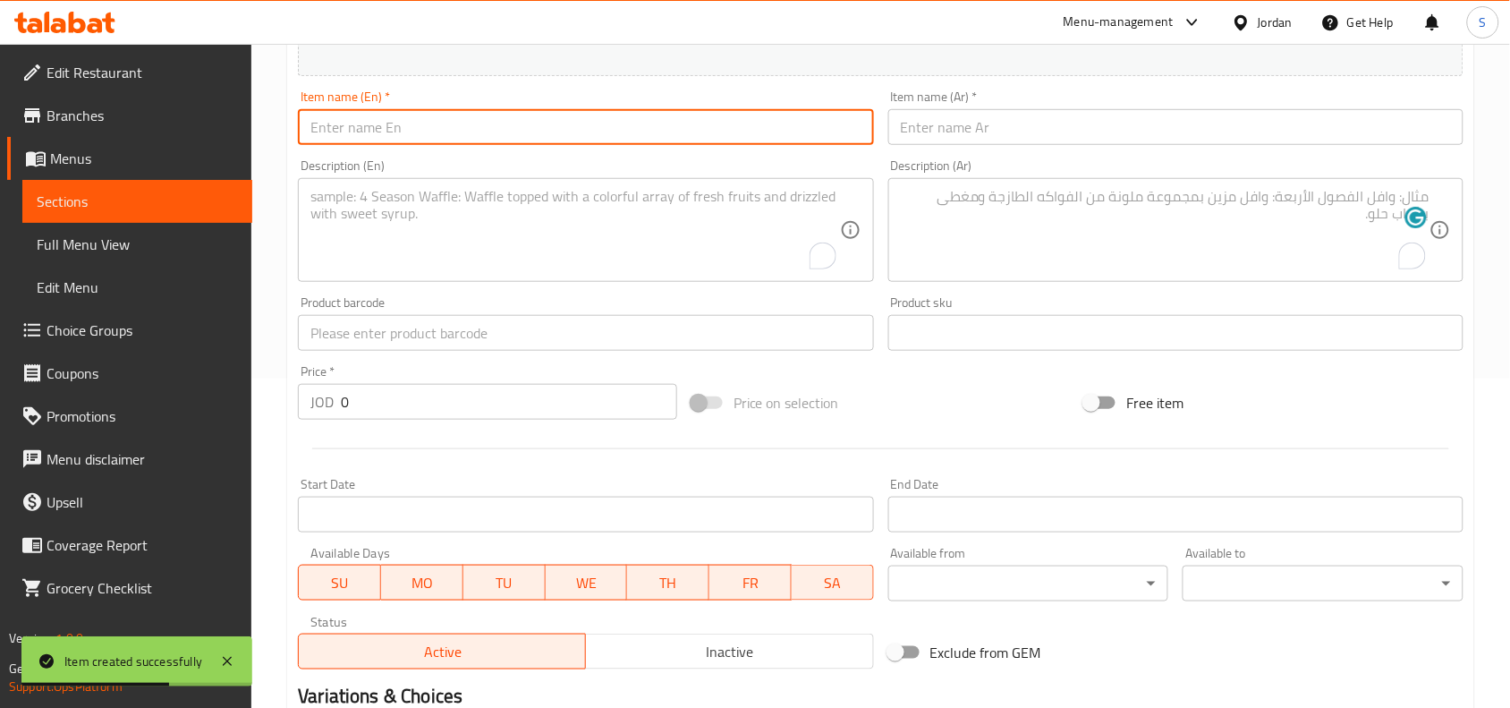
paste input "Mozzarella Sticks"
type input "Mozzarella Sticks"
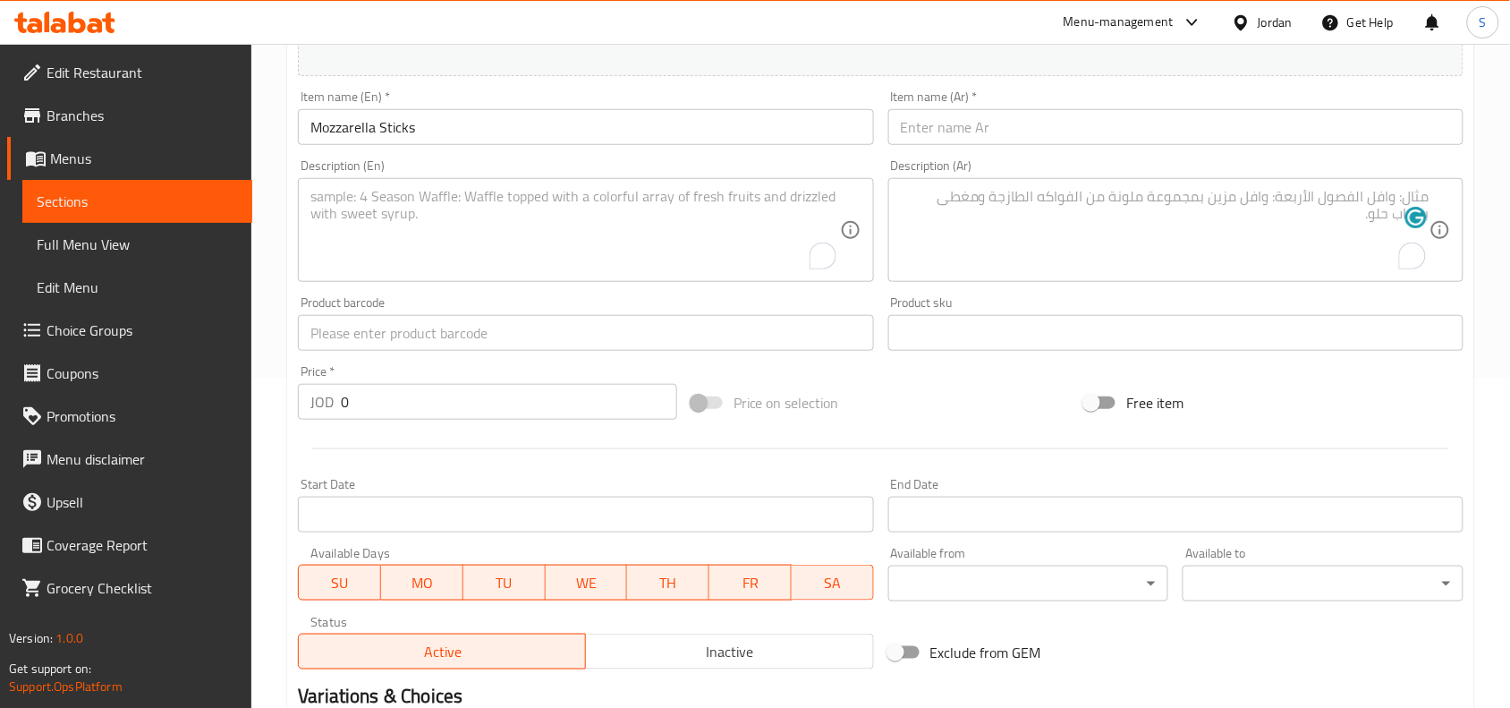
click at [1056, 123] on input "text" at bounding box center [1175, 127] width 575 height 36
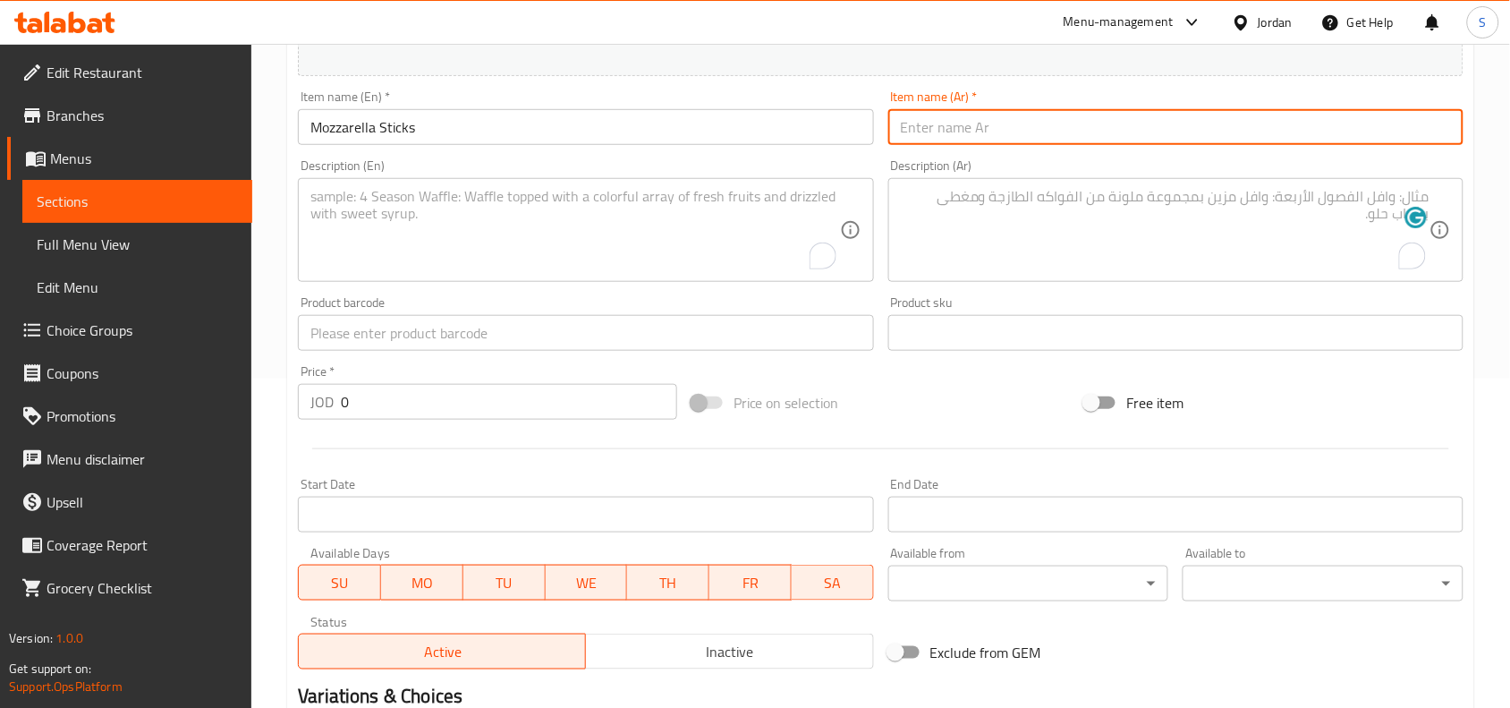
paste input "أصابع الموزيريلا"
type input "أصابع الموزيريلا"
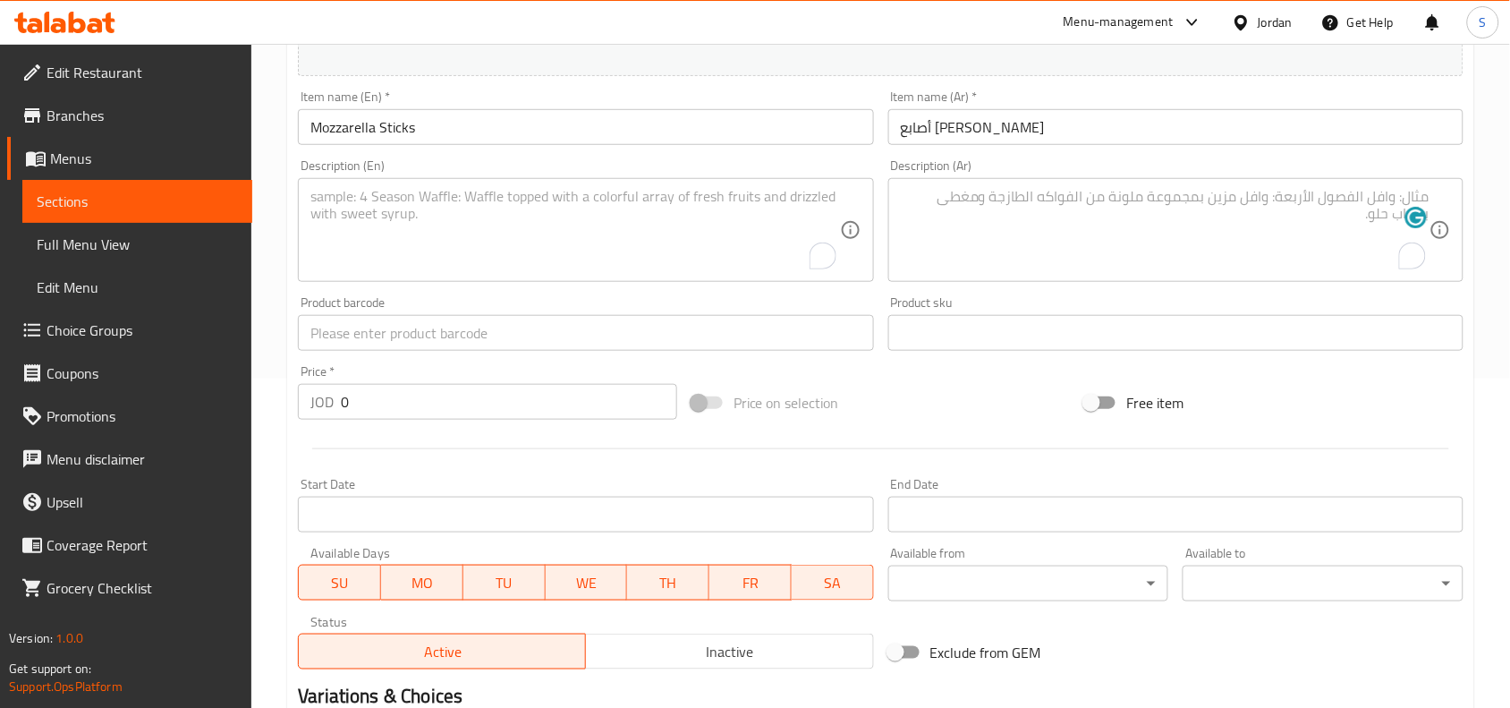
click at [1224, 216] on textarea "To enrich screen reader interactions, please activate Accessibility in Grammarl…" at bounding box center [1165, 230] width 529 height 85
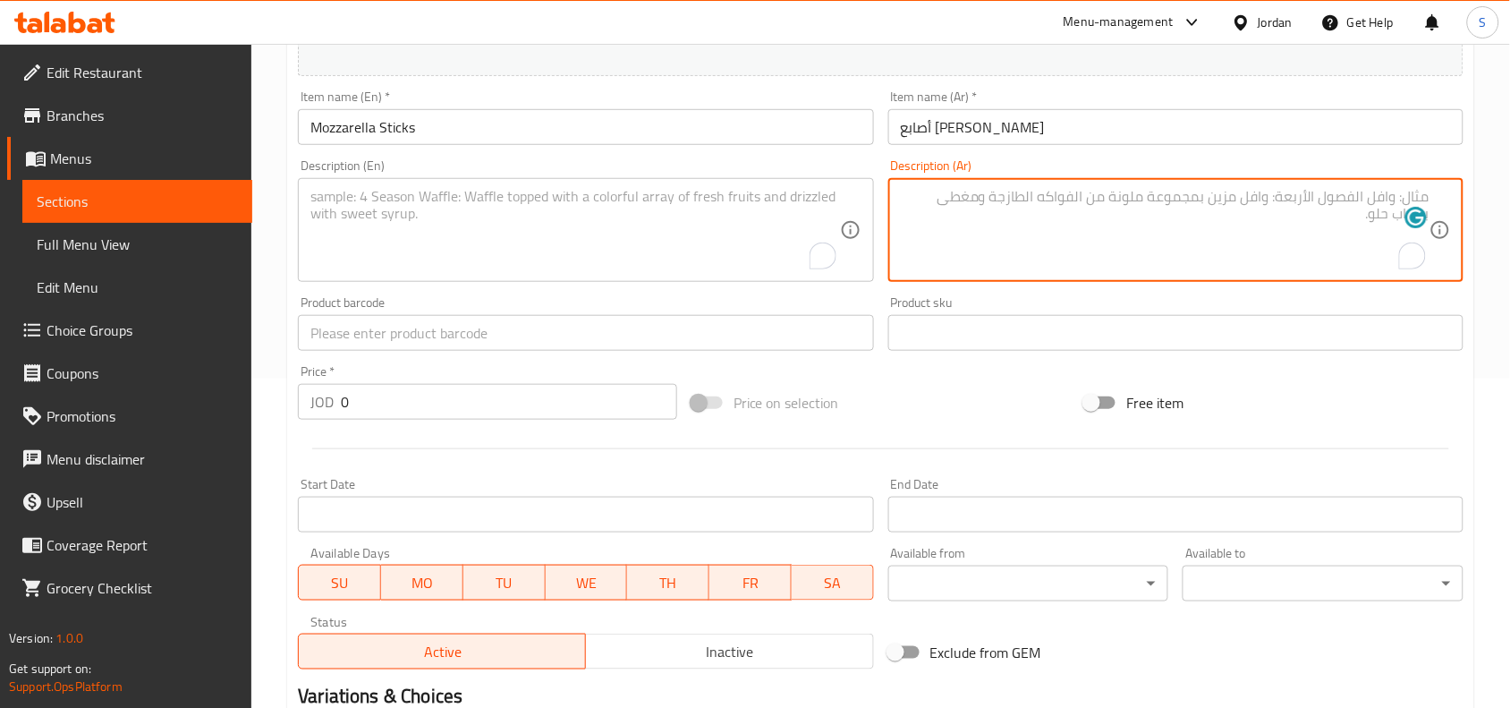
paste textarea "أصابع جبنة الموزيريلا المصنعة على طريقتنا الخاصة تقدم مع صوص من اختيارك"
type textarea "أصابع جبنة الموزيريلا المصنعة على طريقتنا الخاصة تقدم مع صوص من اختيارك"
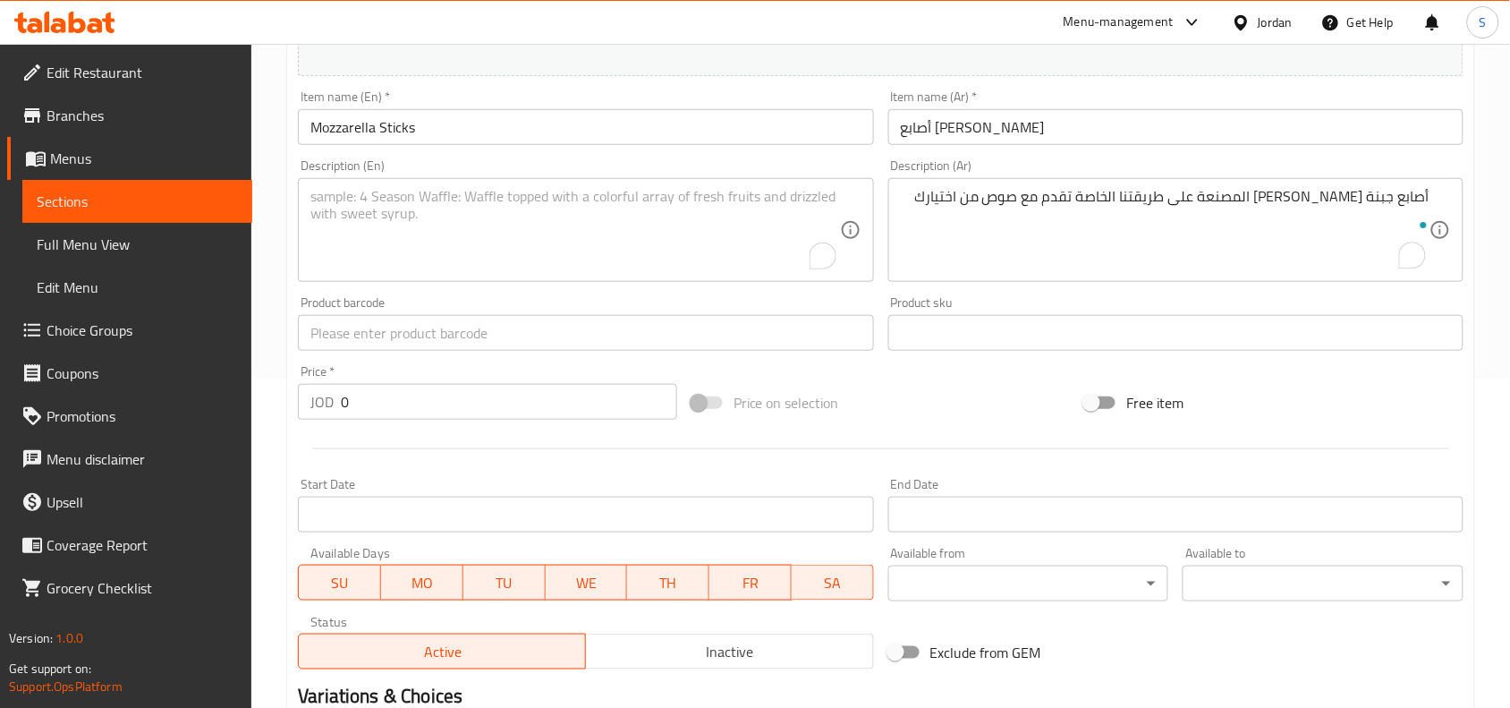
click at [506, 216] on textarea "To enrich screen reader interactions, please activate Accessibility in Grammarl…" at bounding box center [574, 230] width 529 height 85
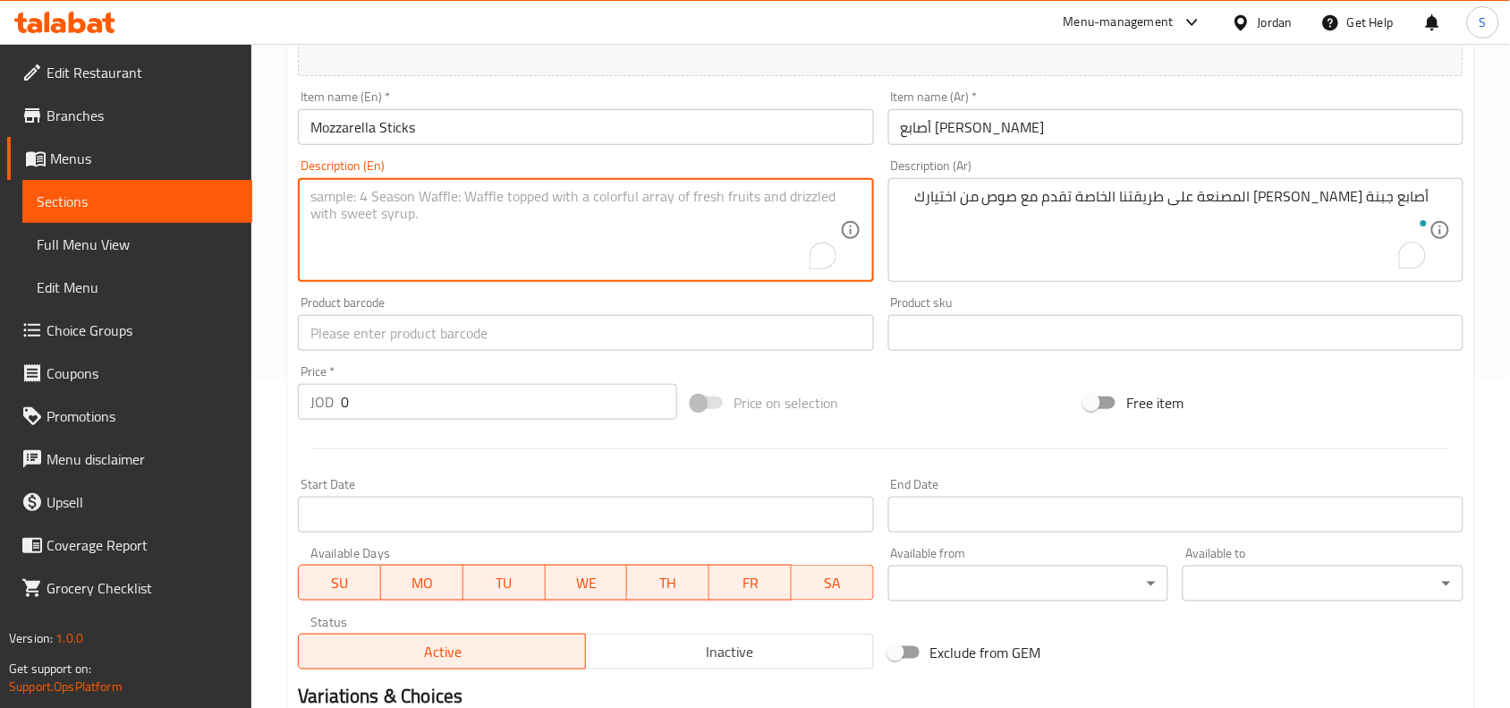
paste textarea "Fried home-made mozzarella sticks served with a sauce of your choice"
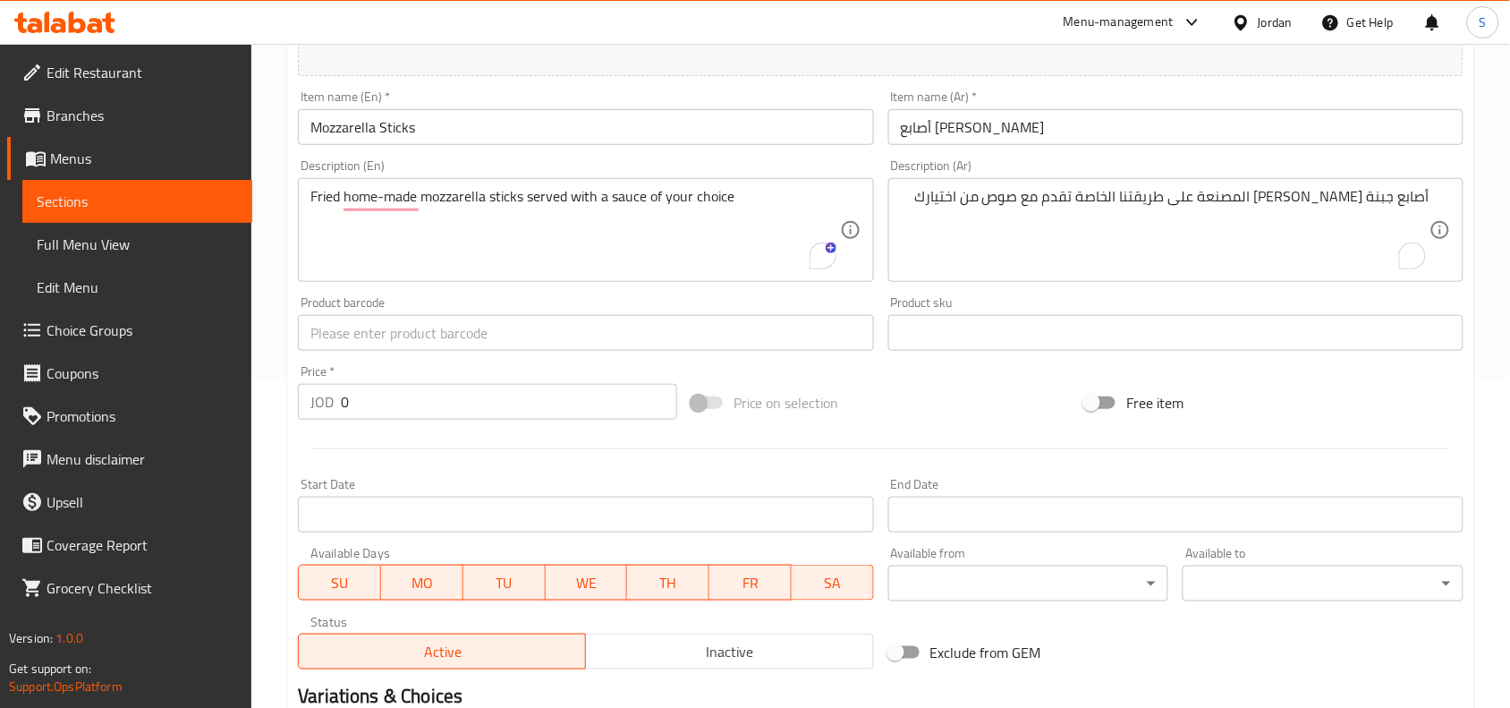
click at [944, 391] on div "Price on selection" at bounding box center [881, 402] width 394 height 48
drag, startPoint x: 454, startPoint y: 403, endPoint x: 411, endPoint y: 225, distance: 183.1
click at [454, 399] on input "0" at bounding box center [509, 402] width 336 height 36
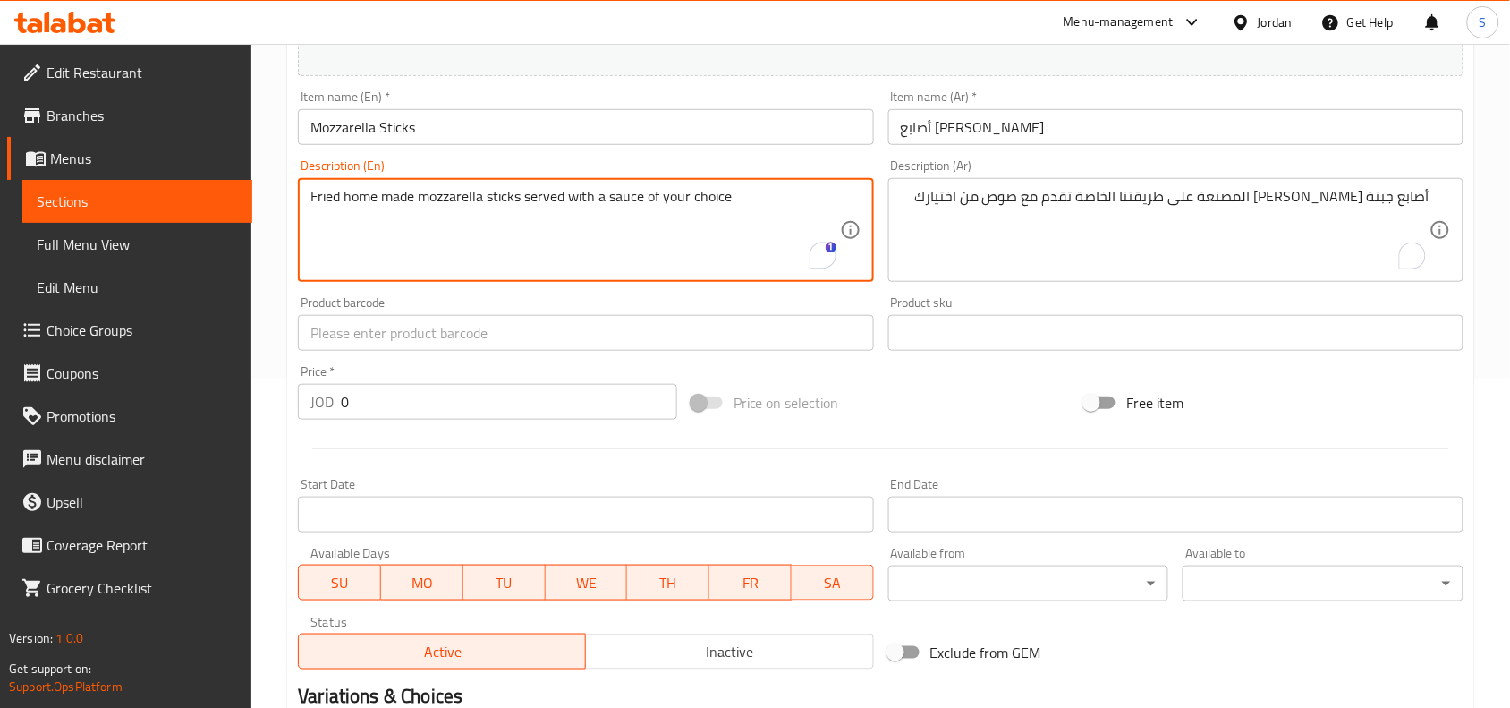
type textarea "Fried home made mozzarella sticks served with a sauce of your choice"
click at [423, 408] on input "0" at bounding box center [509, 402] width 336 height 36
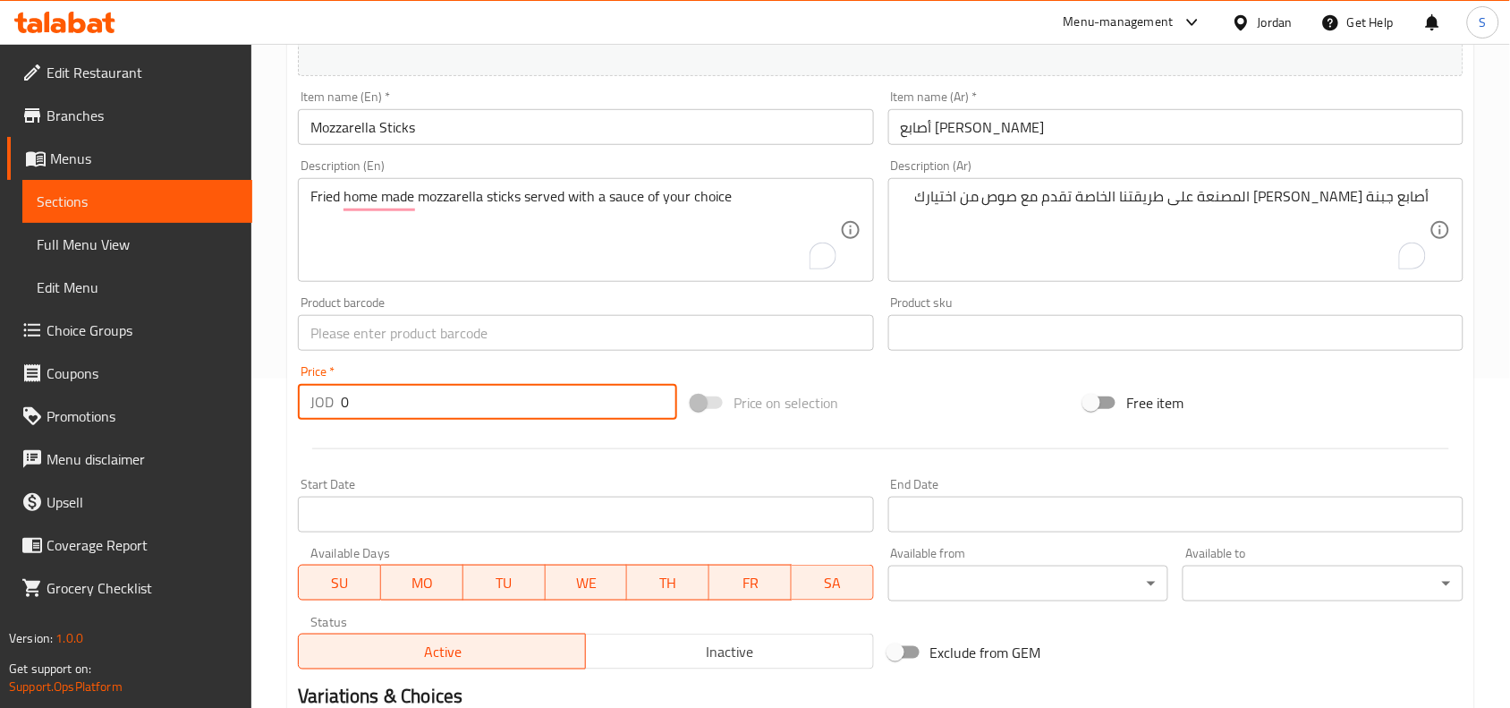
drag, startPoint x: 422, startPoint y: 401, endPoint x: 251, endPoint y: 377, distance: 172.4
click at [251, 377] on div "Edit Restaurant Branches Menus Sections Full Menu View Edit Menu Choice Groups …" at bounding box center [755, 325] width 1510 height 1220
type input "3"
click at [1030, 420] on div "Price on selection" at bounding box center [881, 402] width 394 height 48
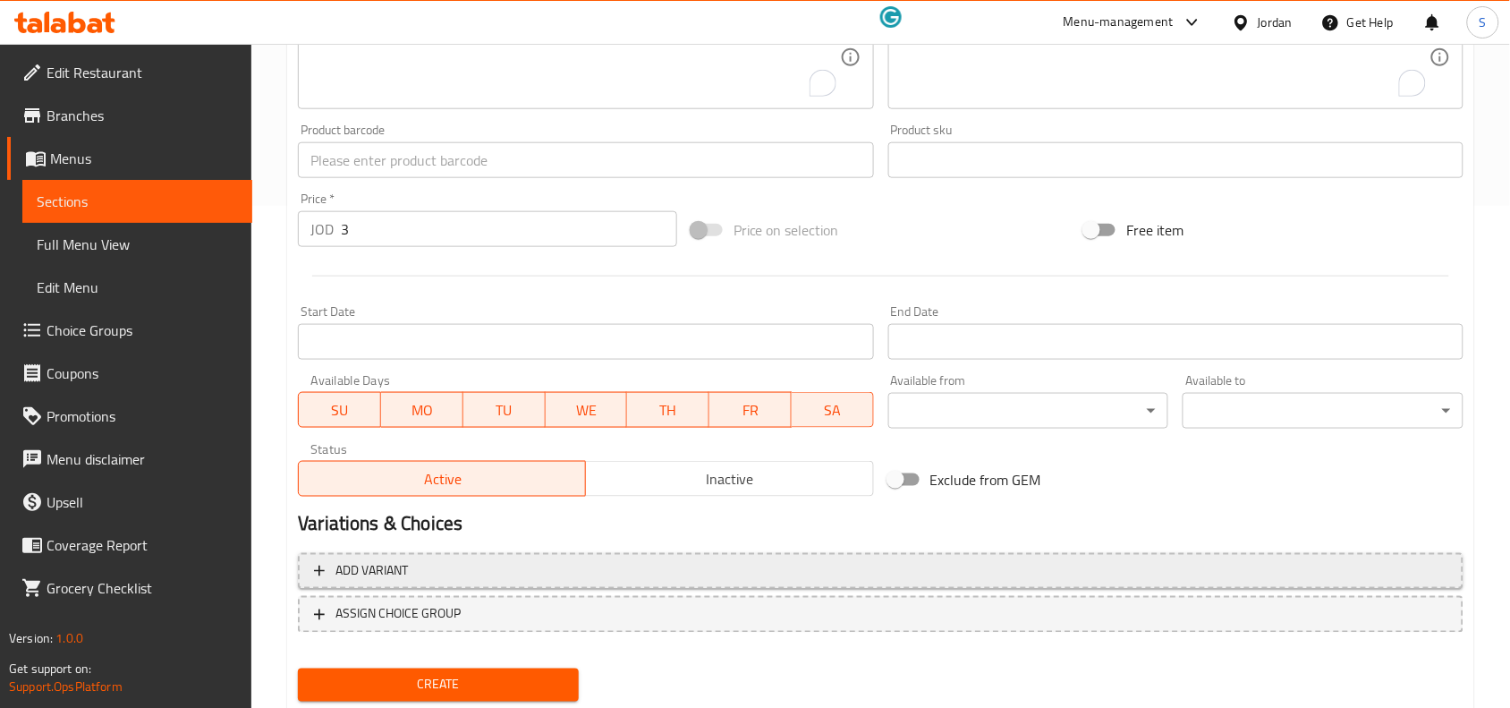
scroll to position [553, 0]
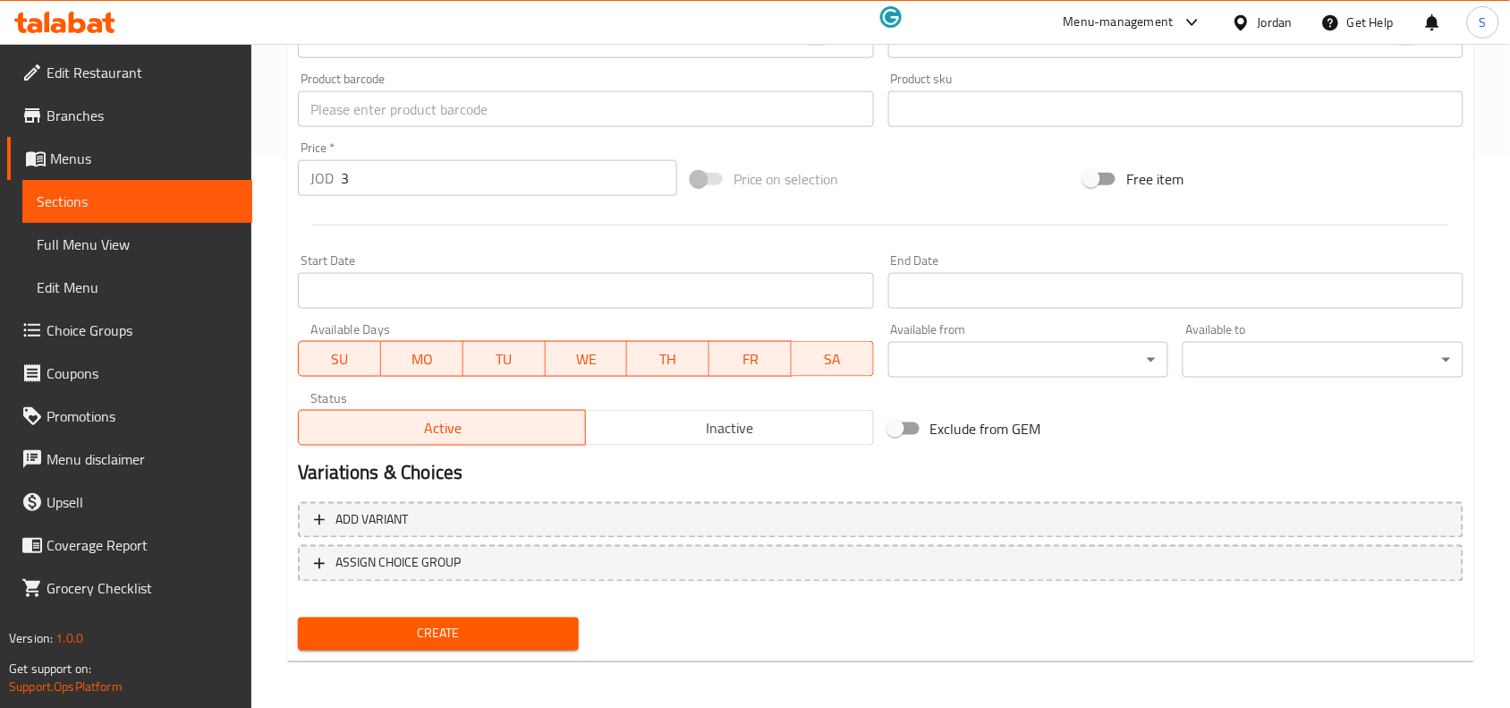
click at [441, 646] on button "Create" at bounding box center [438, 633] width 281 height 33
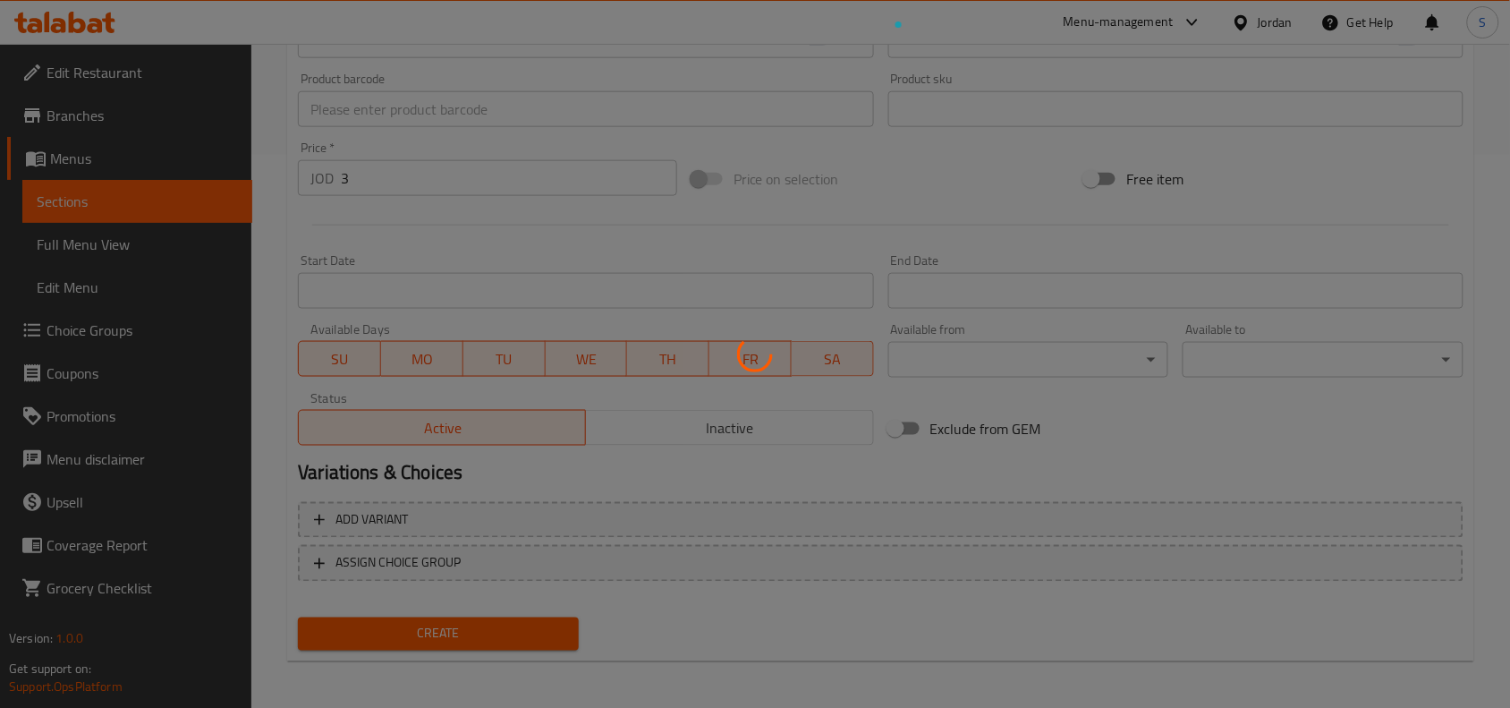
type input "0"
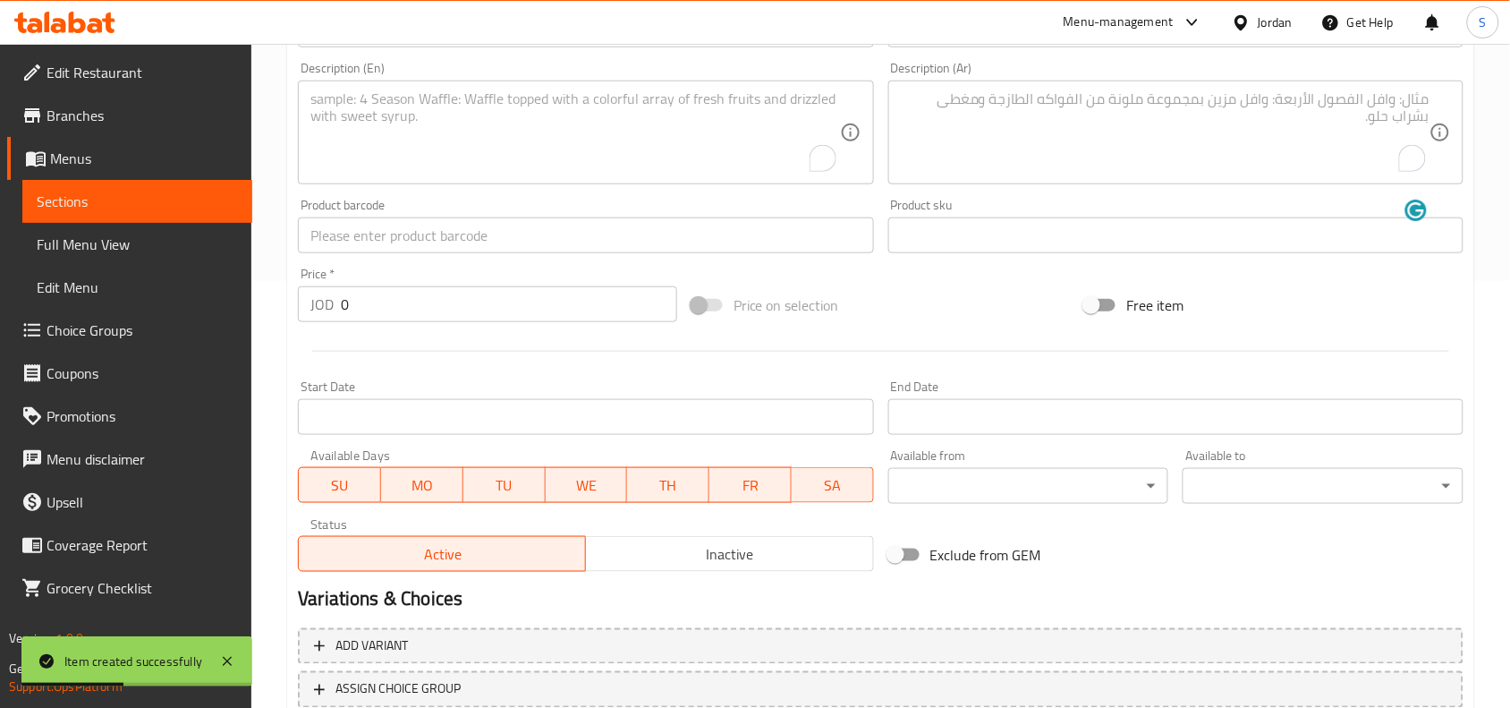
scroll to position [329, 0]
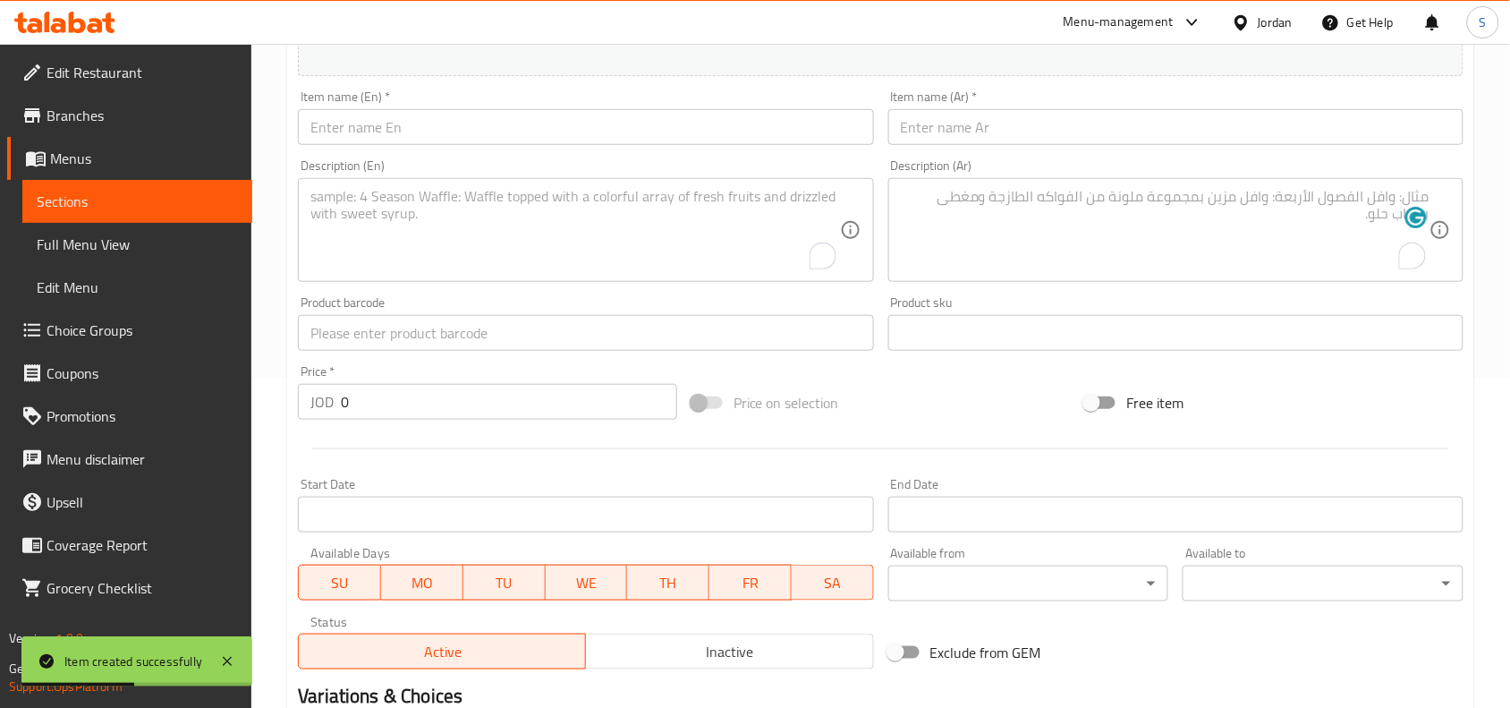
click at [499, 131] on input "text" at bounding box center [585, 127] width 575 height 36
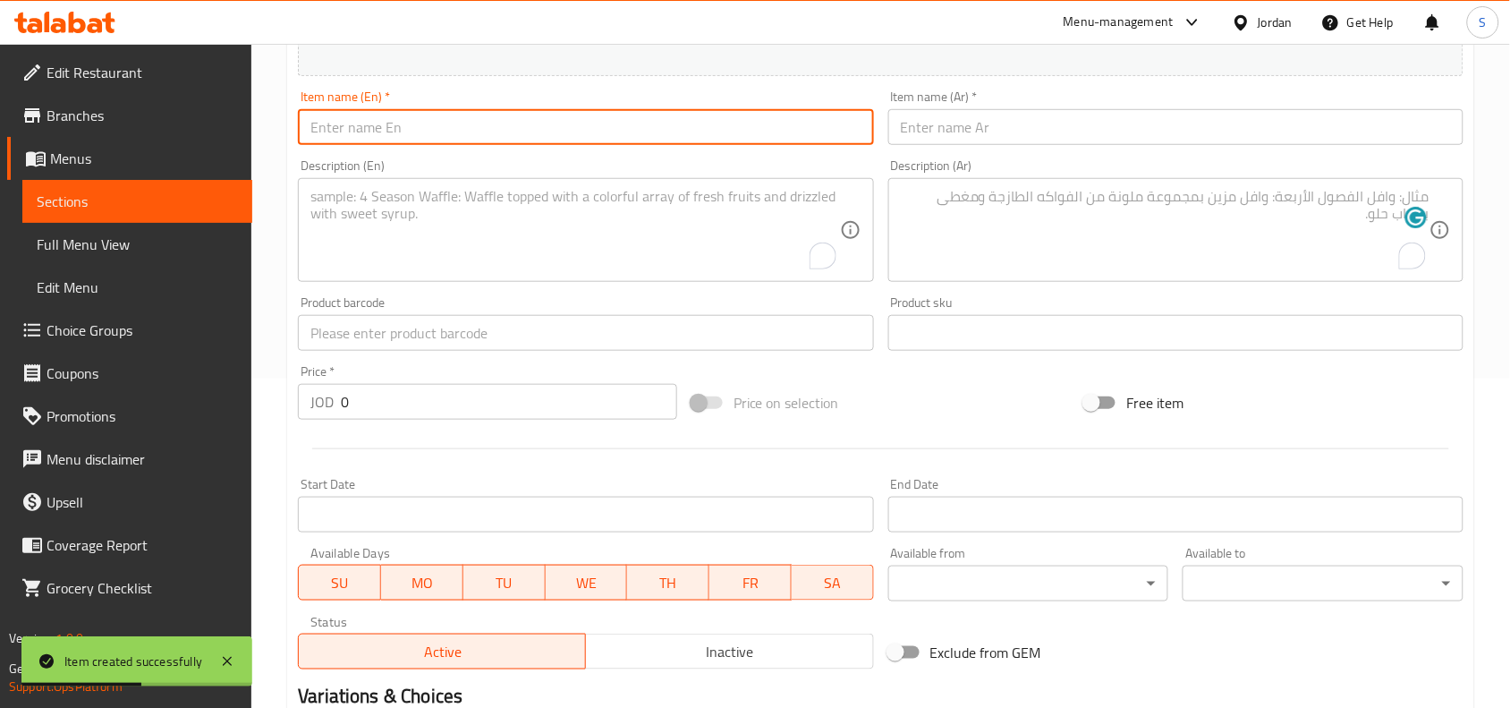
paste input "Onion Rings"
type input "Onion Rings"
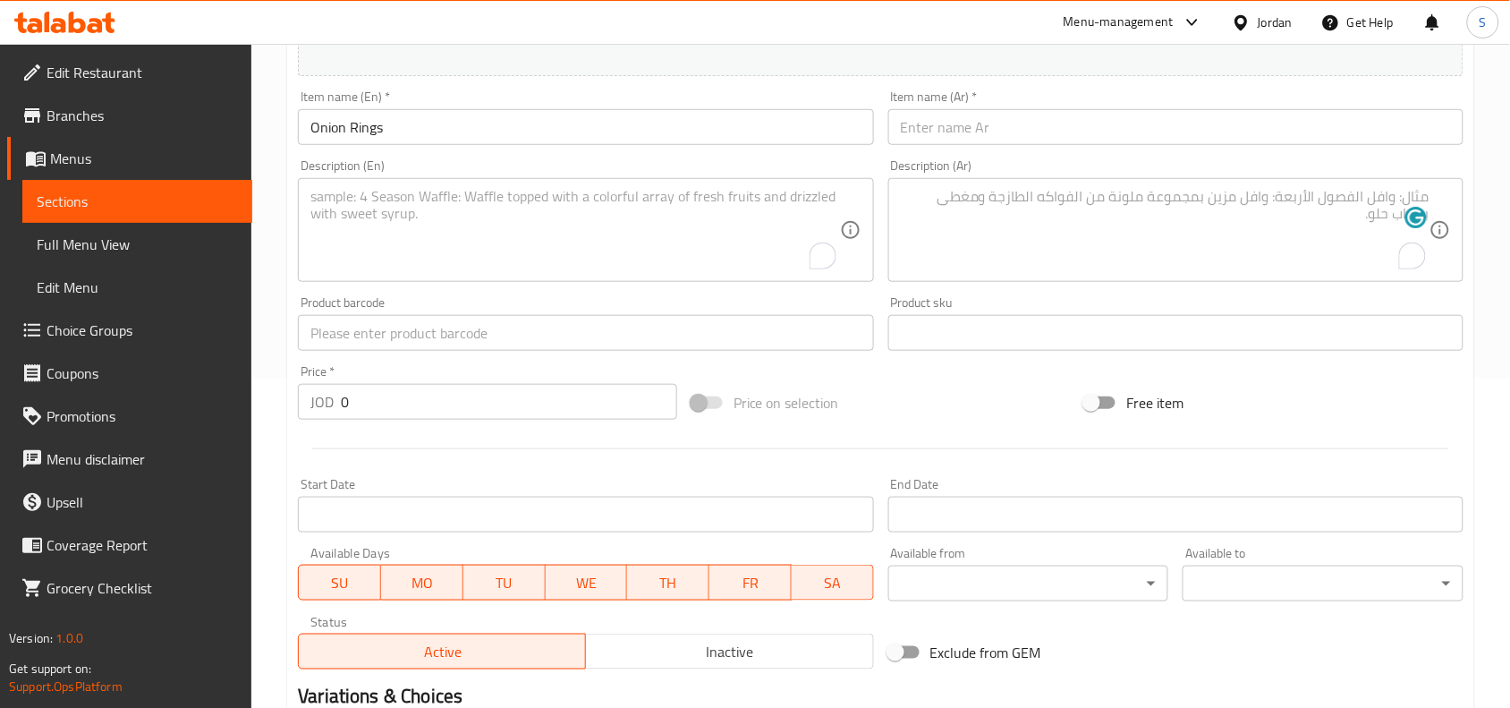
scroll to position [217, 0]
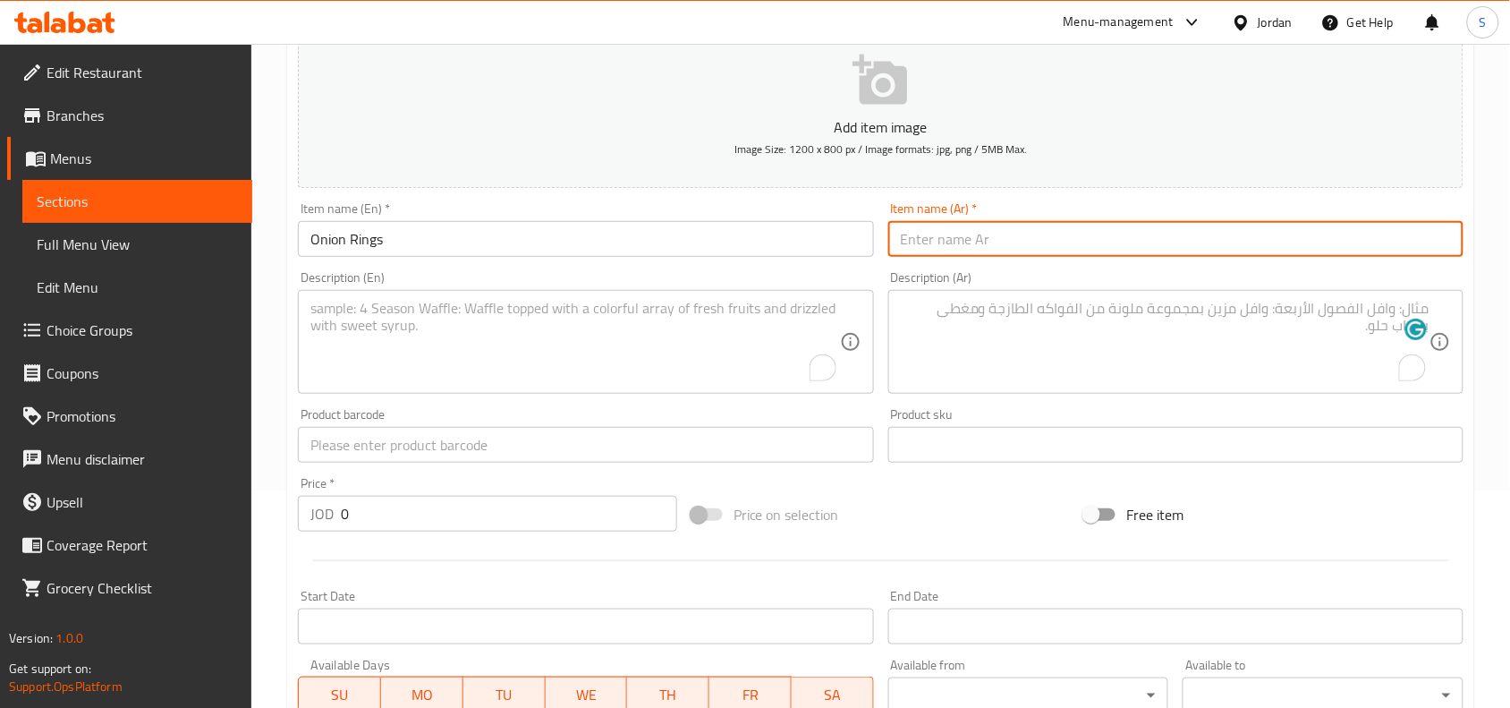
click at [1098, 229] on input "text" at bounding box center [1175, 239] width 575 height 36
paste input "حلقات البصل"
type input "حلقات البصل"
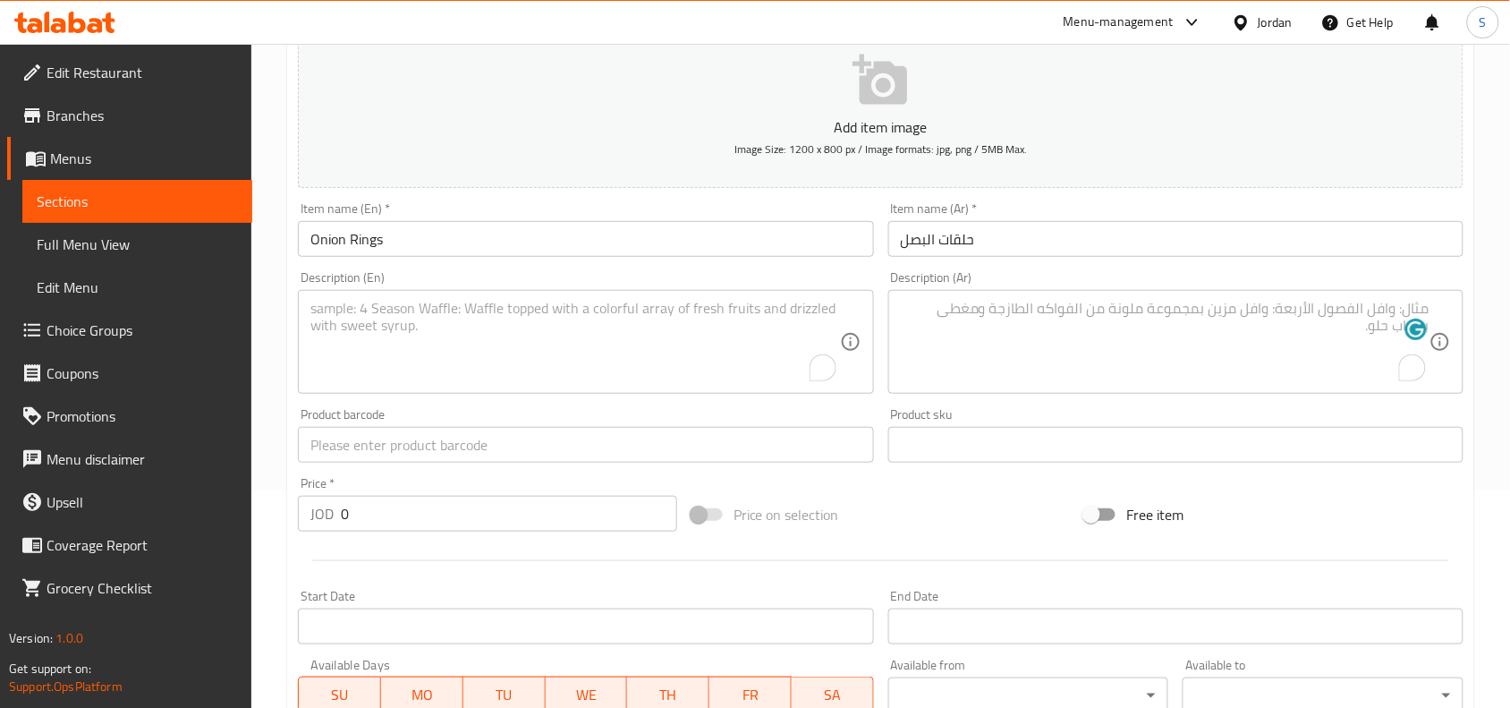
click at [1118, 319] on textarea "To enrich screen reader interactions, please activate Accessibility in Grammarl…" at bounding box center [1165, 342] width 529 height 85
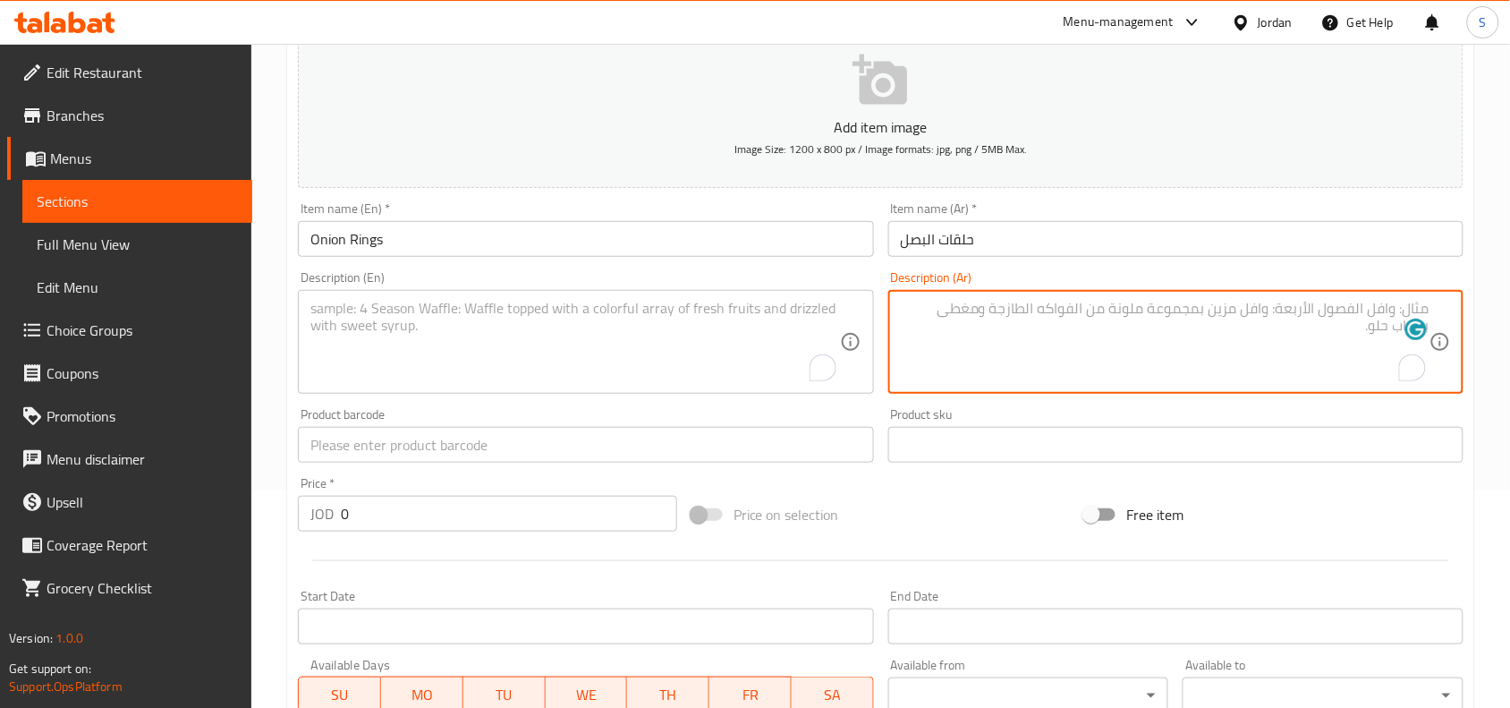
paste textarea "حلقات البصل المصنعة على طريقتنا الخاصة تقدم مع صوص من اختيارك"
type textarea "حلقات البصل المصنعة على طريقتنا الخاصة تقدم مع صوص من اختيارك"
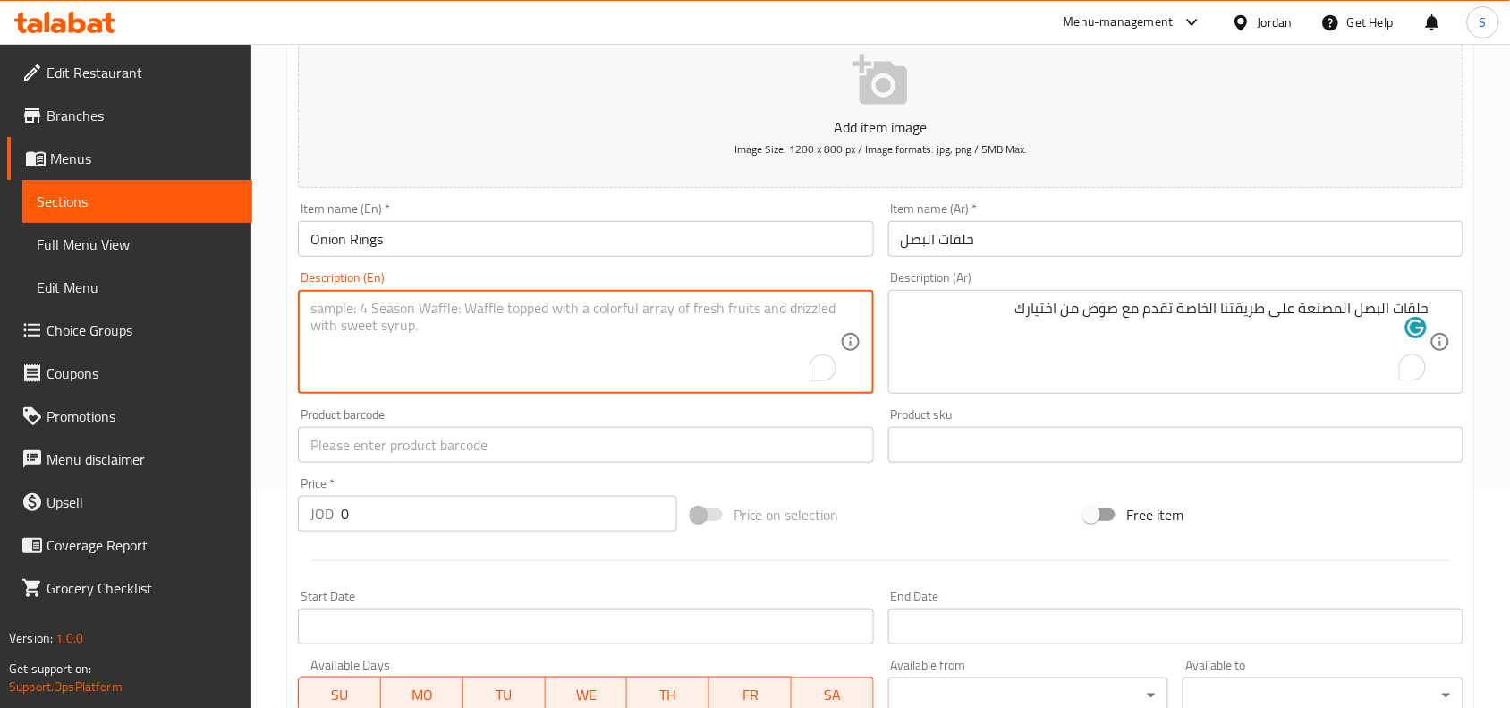
click at [485, 309] on textarea "To enrich screen reader interactions, please activate Accessibility in Grammarl…" at bounding box center [574, 342] width 529 height 85
paste textarea "Fried home-made onion rings served with a sauce of your choice"
click at [383, 310] on textarea "Fried home-made onion rings served with a sauce of your choice" at bounding box center [574, 342] width 529 height 85
type textarea "Fried home made onion rings served with a sauce of your choice"
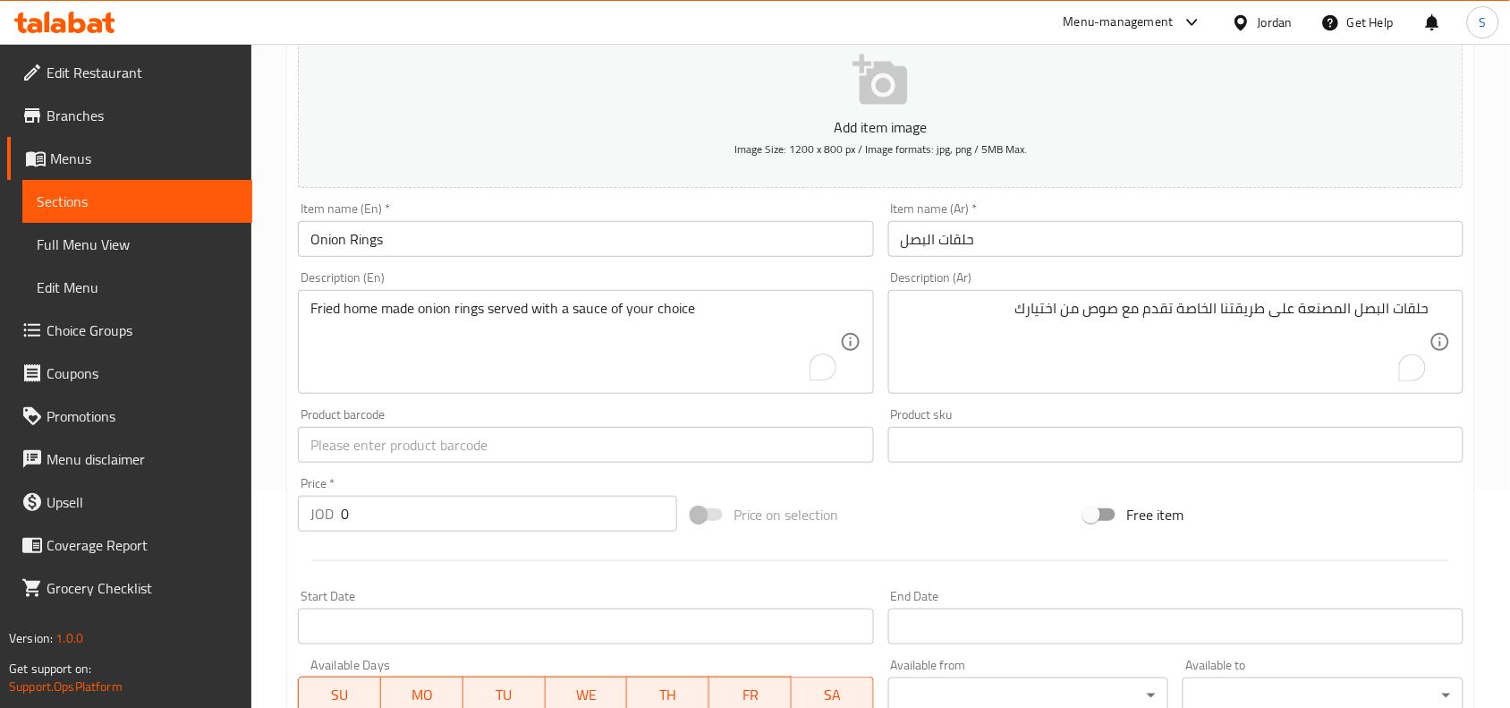
click at [962, 524] on div "Price on selection" at bounding box center [881, 514] width 394 height 48
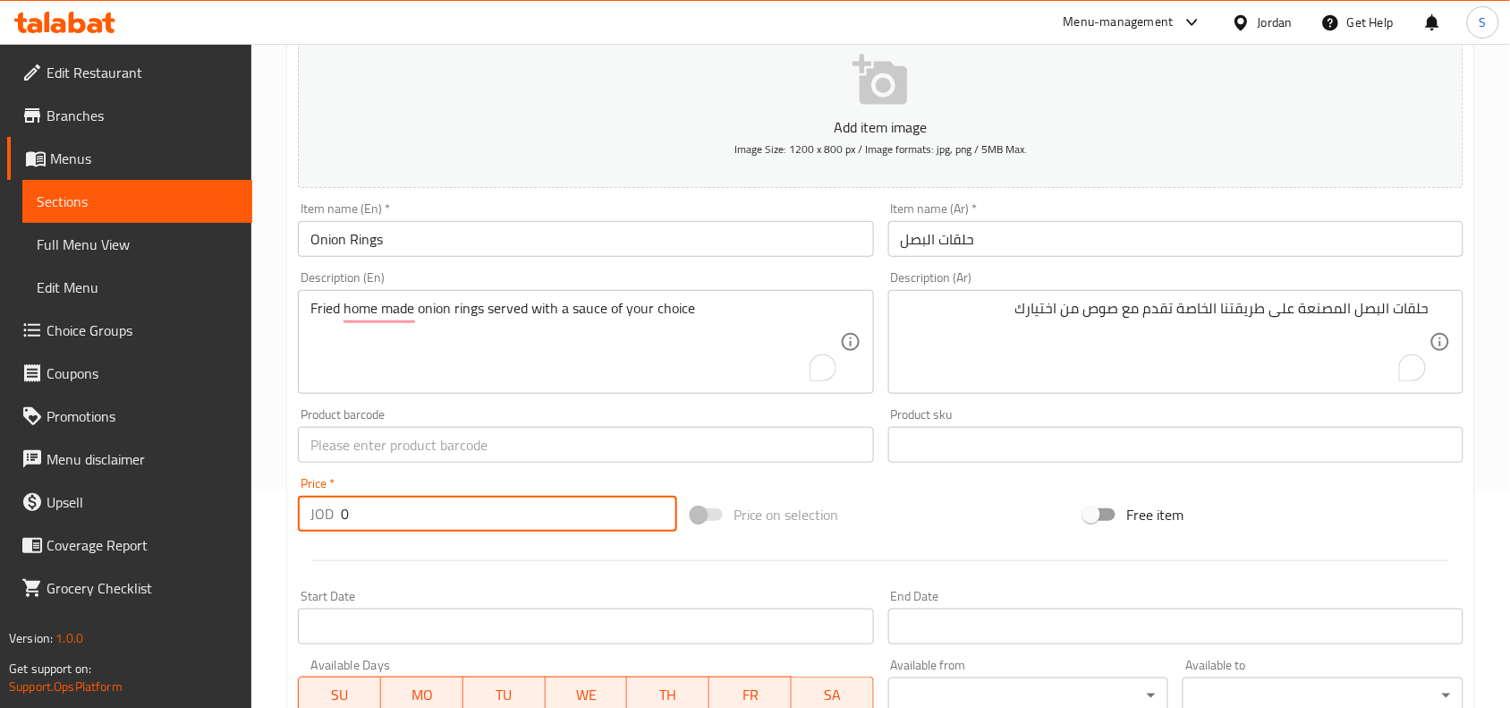
drag, startPoint x: 427, startPoint y: 514, endPoint x: 186, endPoint y: 488, distance: 242.1
click at [186, 488] on div "Edit Restaurant Branches Menus Sections Full Menu View Edit Menu Choice Groups …" at bounding box center [755, 436] width 1510 height 1220
type input "2.5"
click at [963, 513] on div "Price on selection" at bounding box center [881, 514] width 394 height 48
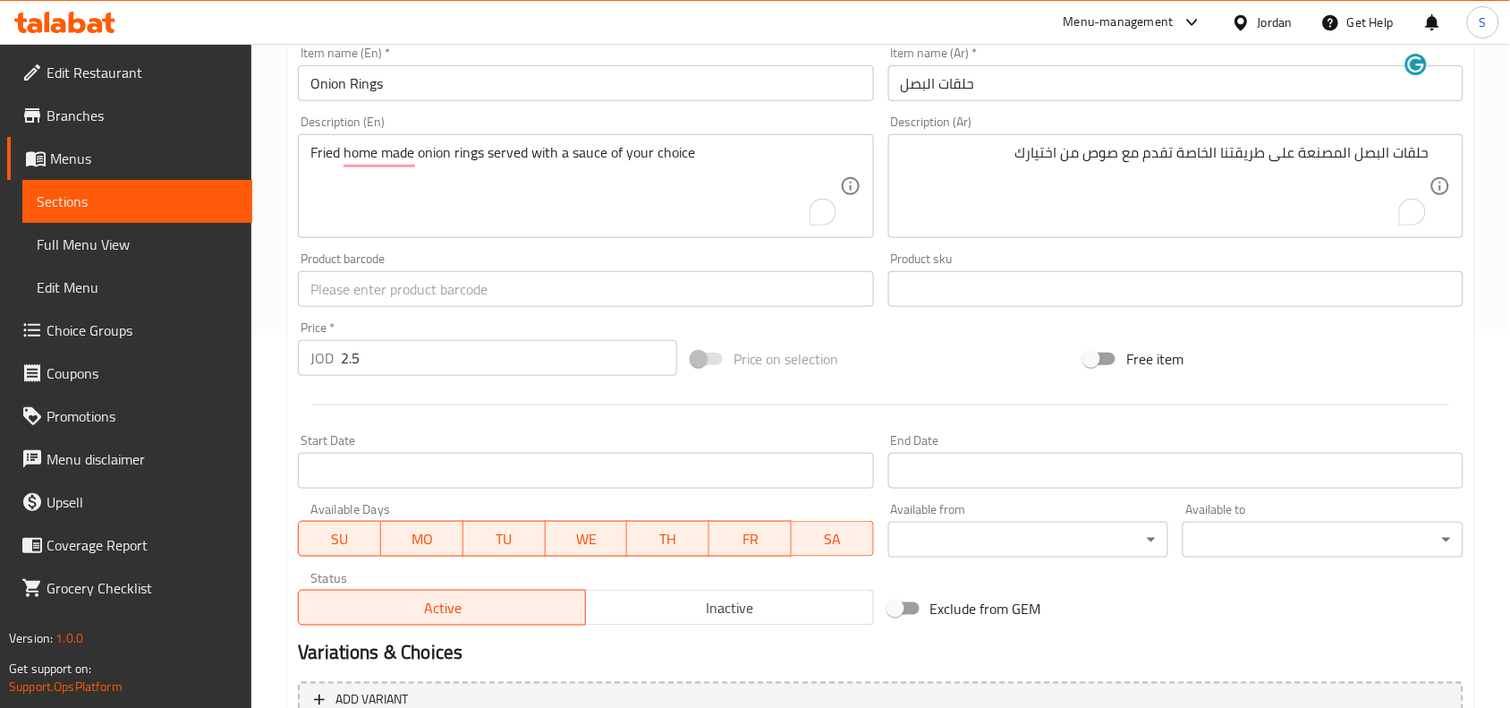
scroll to position [553, 0]
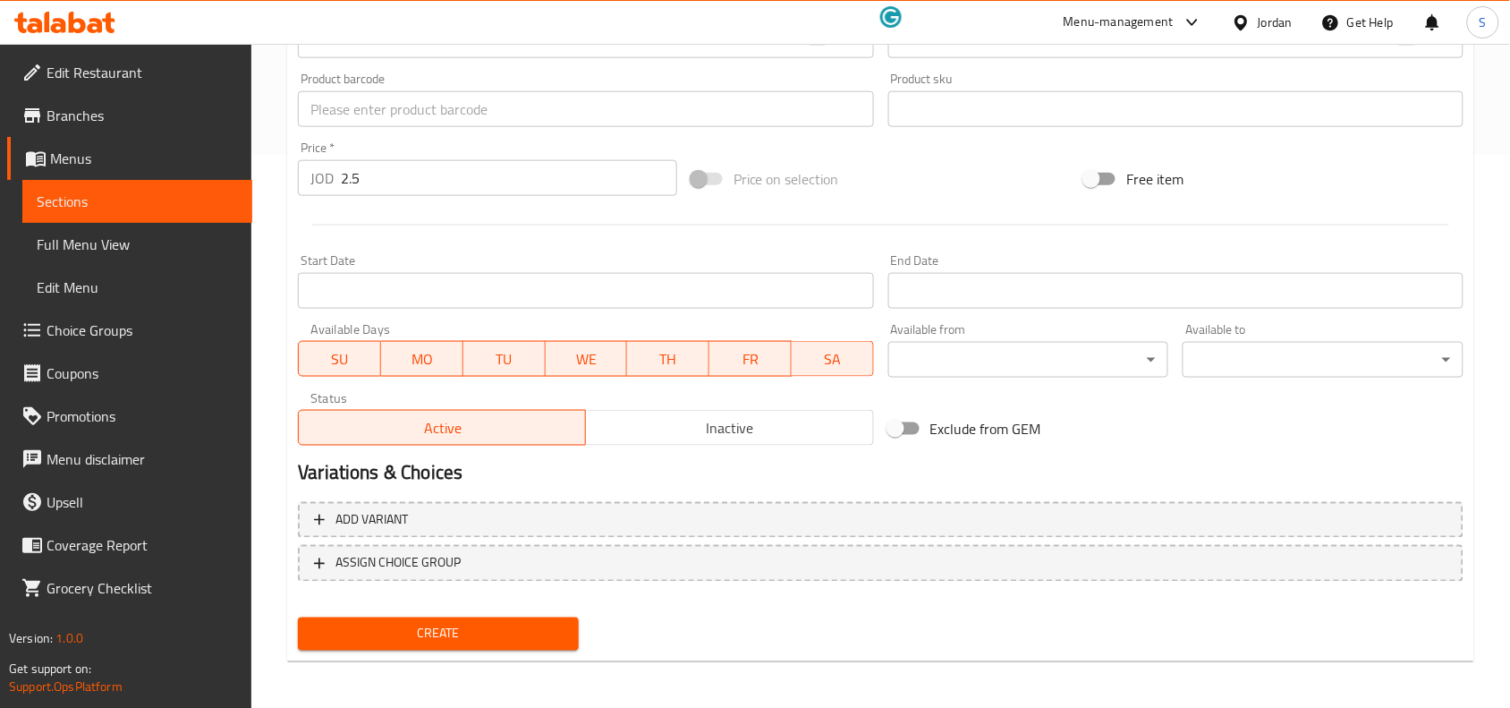
click at [471, 641] on button "Create" at bounding box center [438, 633] width 281 height 33
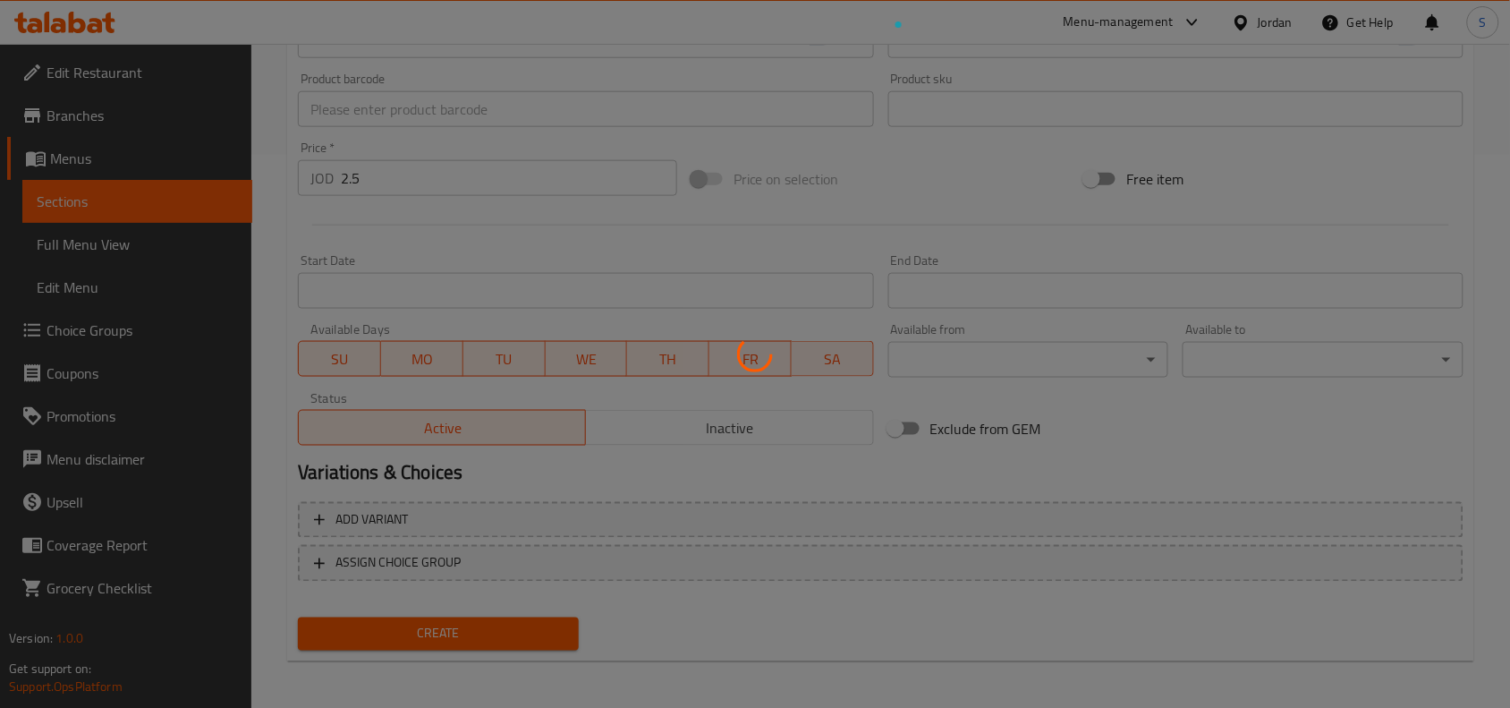
type input "0"
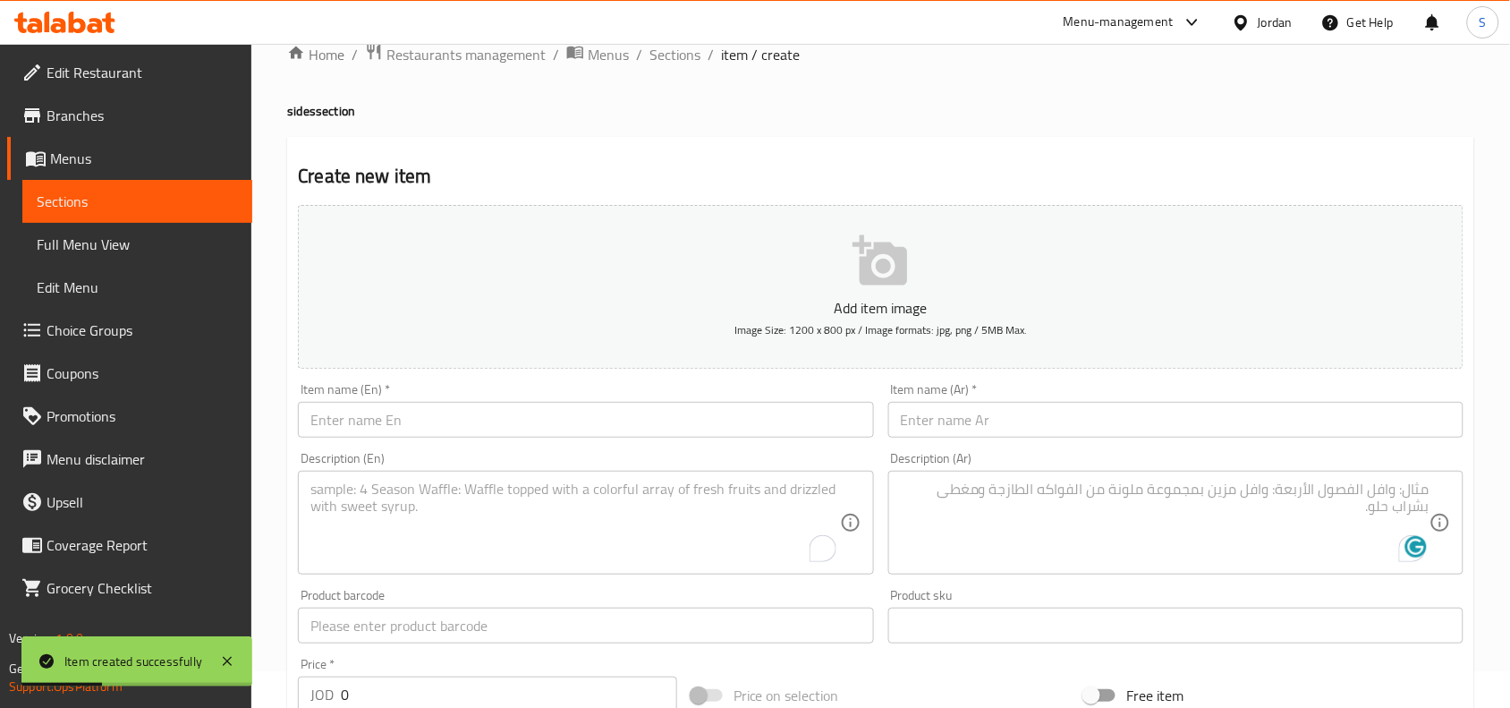
scroll to position [0, 0]
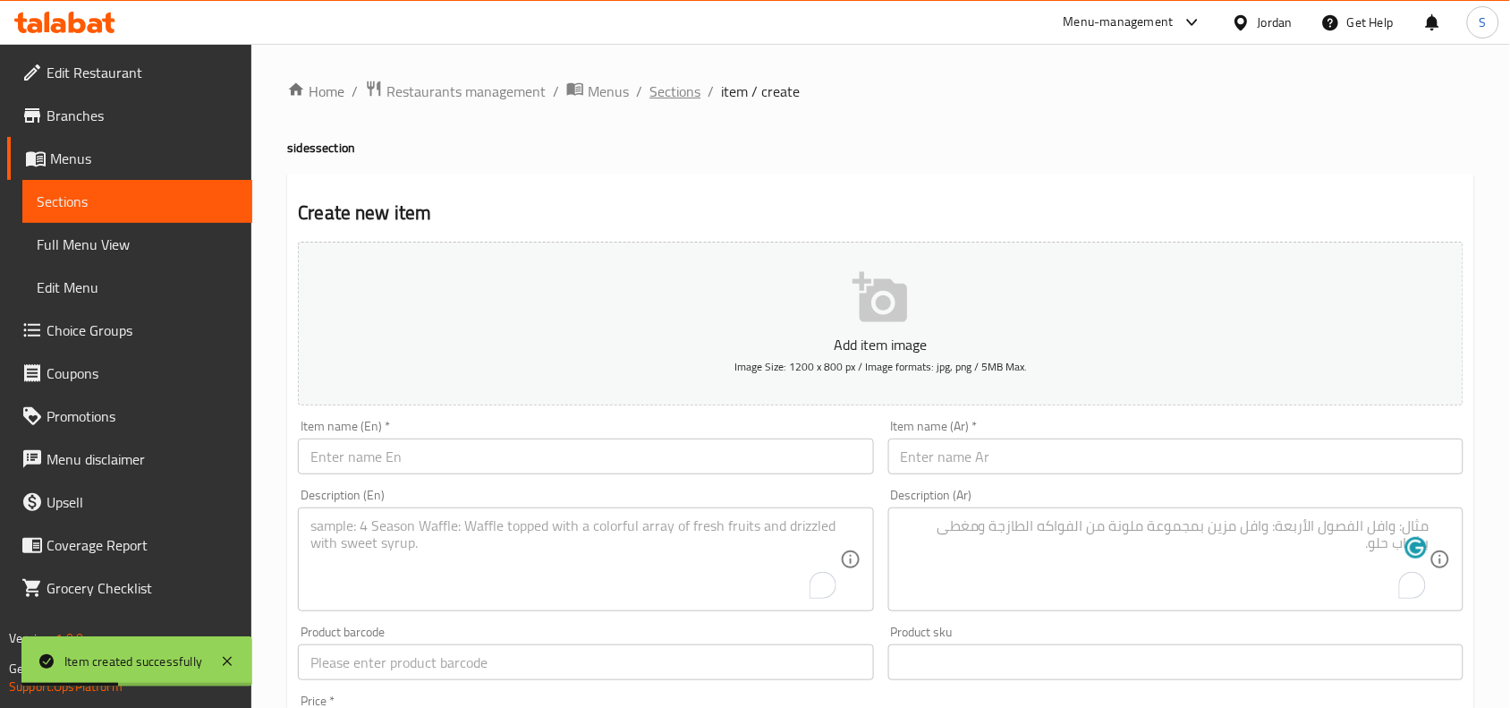
click at [686, 89] on span "Sections" at bounding box center [674, 91] width 51 height 21
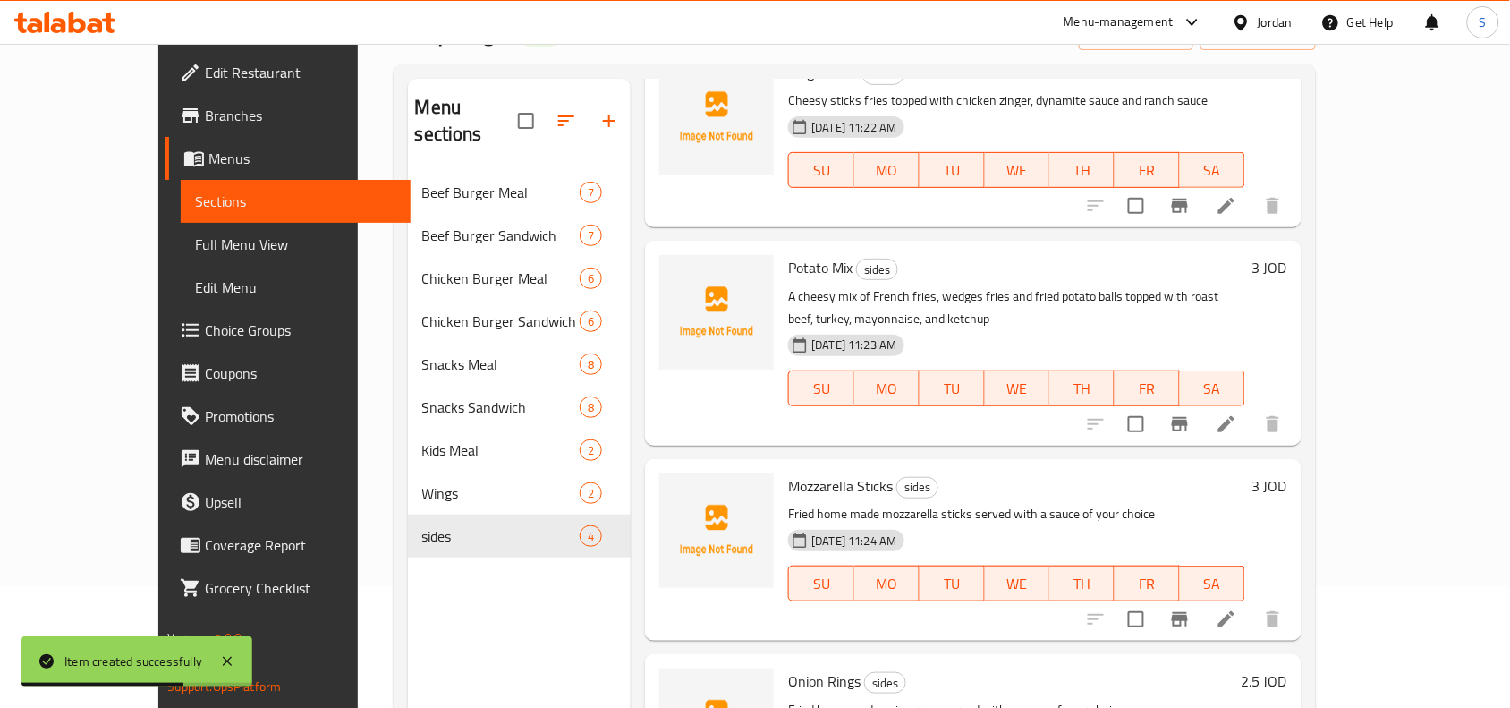
scroll to position [251, 0]
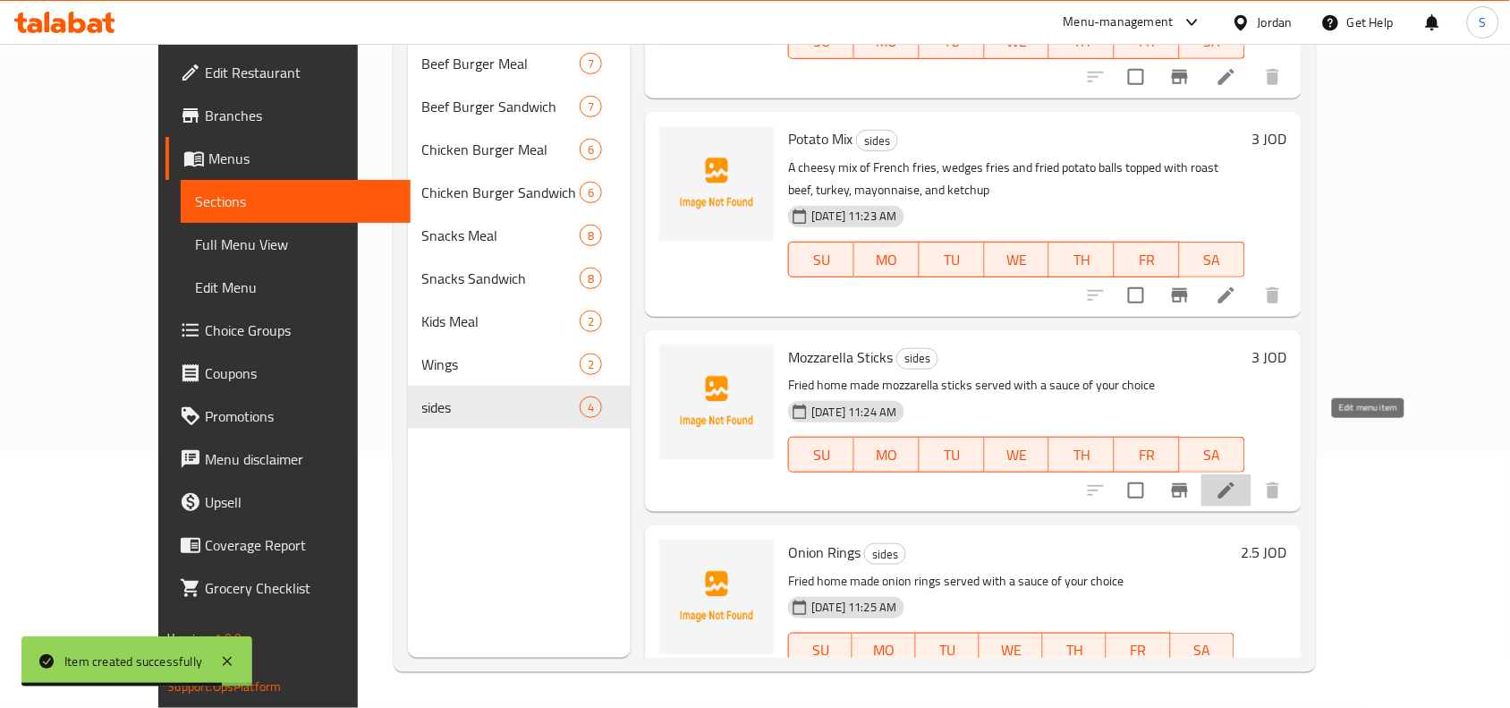
click at [1237, 479] on icon at bounding box center [1226, 489] width 21 height 21
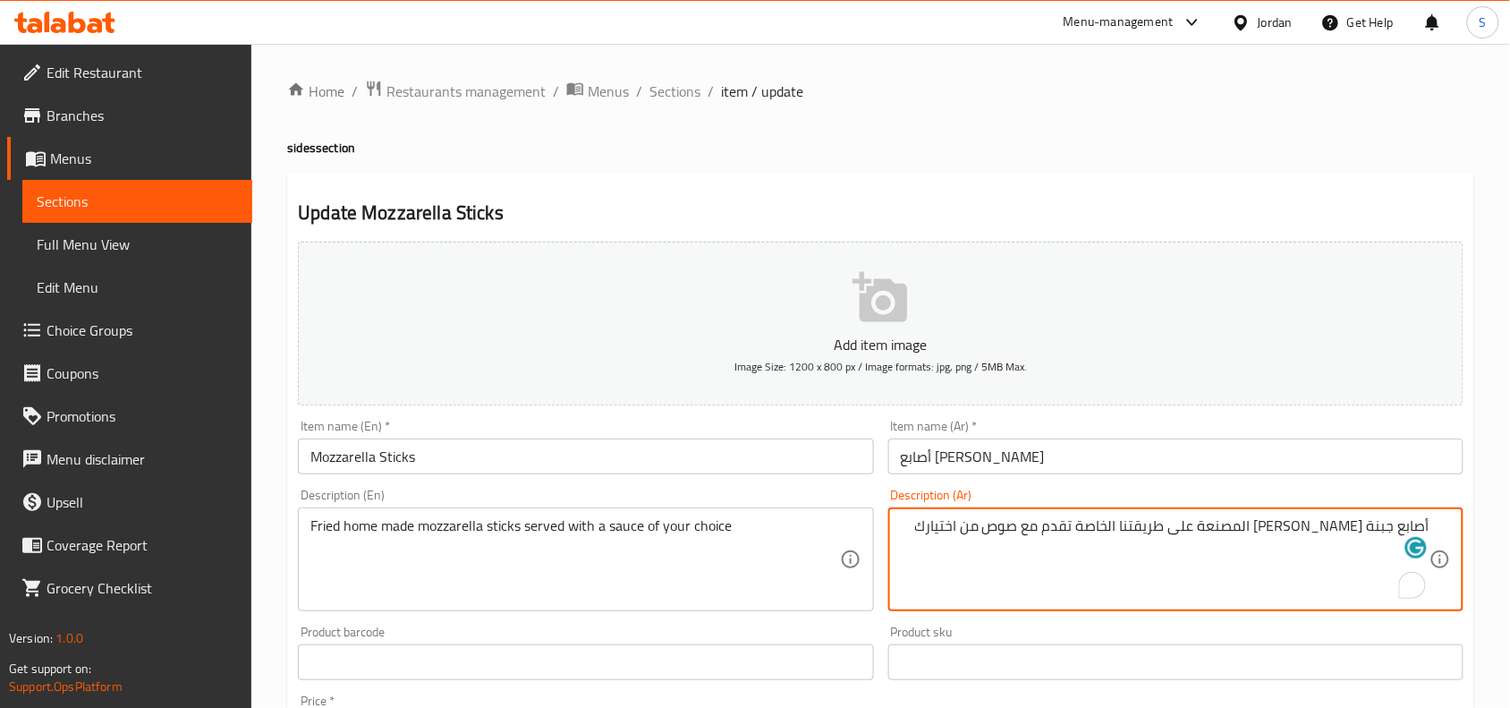
click at [1310, 525] on textarea "أصابع جبنة الموزيريلا المصنعة على طريقتنا الخاصة تقدم مع صوص من اختيارك" at bounding box center [1165, 559] width 529 height 85
type textarea "أصابع جبنة الموزيريلا المقلية المصنعة على طريقتنا الخاصة تقدم مع صوص من اختيارك"
click at [1124, 618] on div "Product sku Product sku" at bounding box center [1175, 652] width 589 height 69
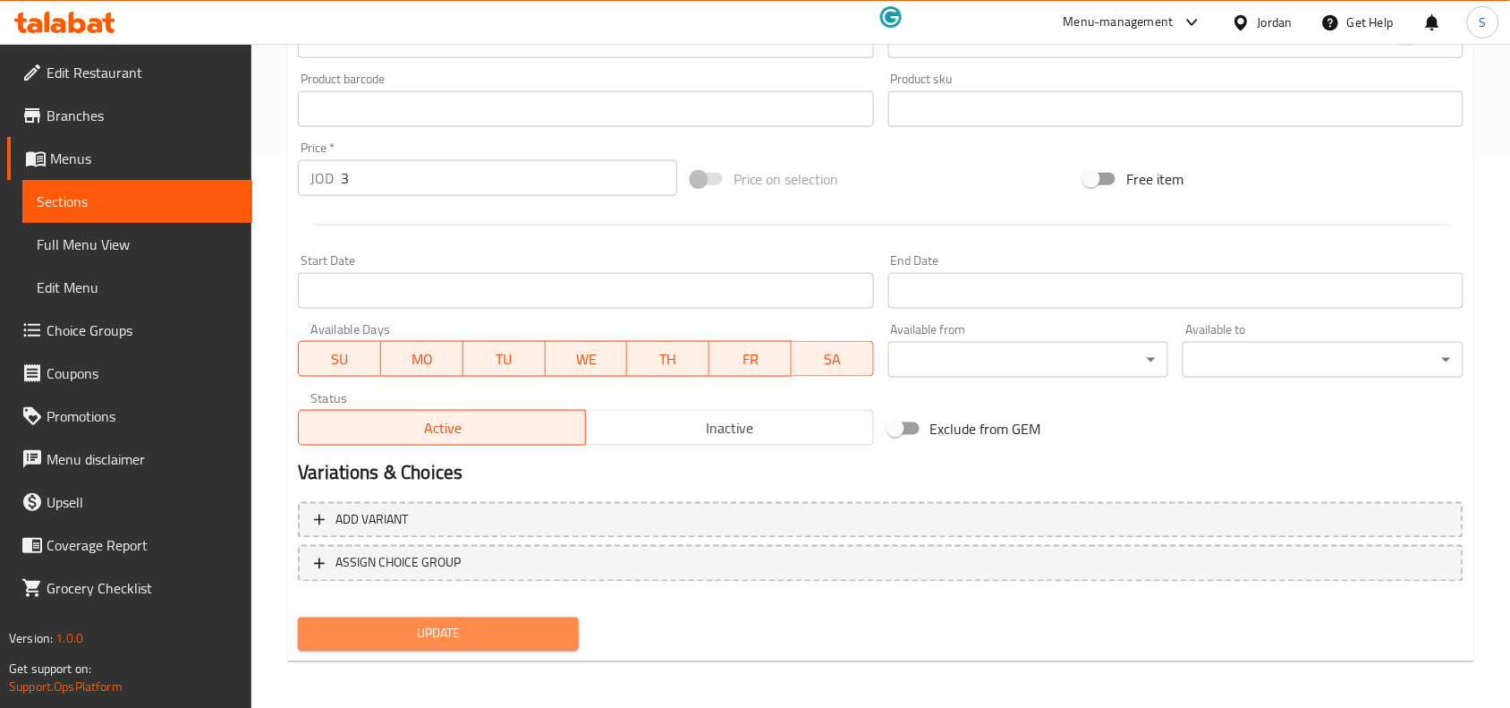
click at [471, 623] on span "Update" at bounding box center [438, 634] width 252 height 22
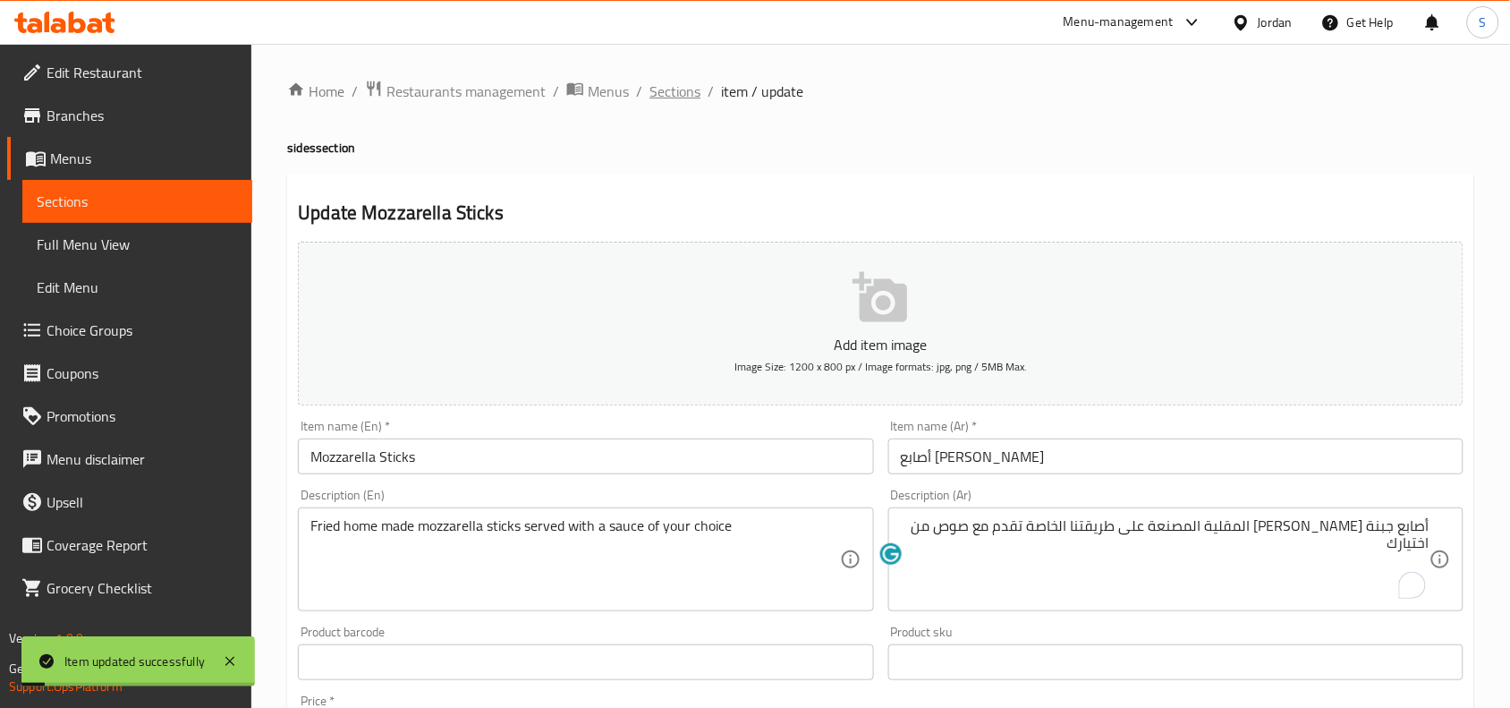
click at [663, 92] on span "Sections" at bounding box center [674, 91] width 51 height 21
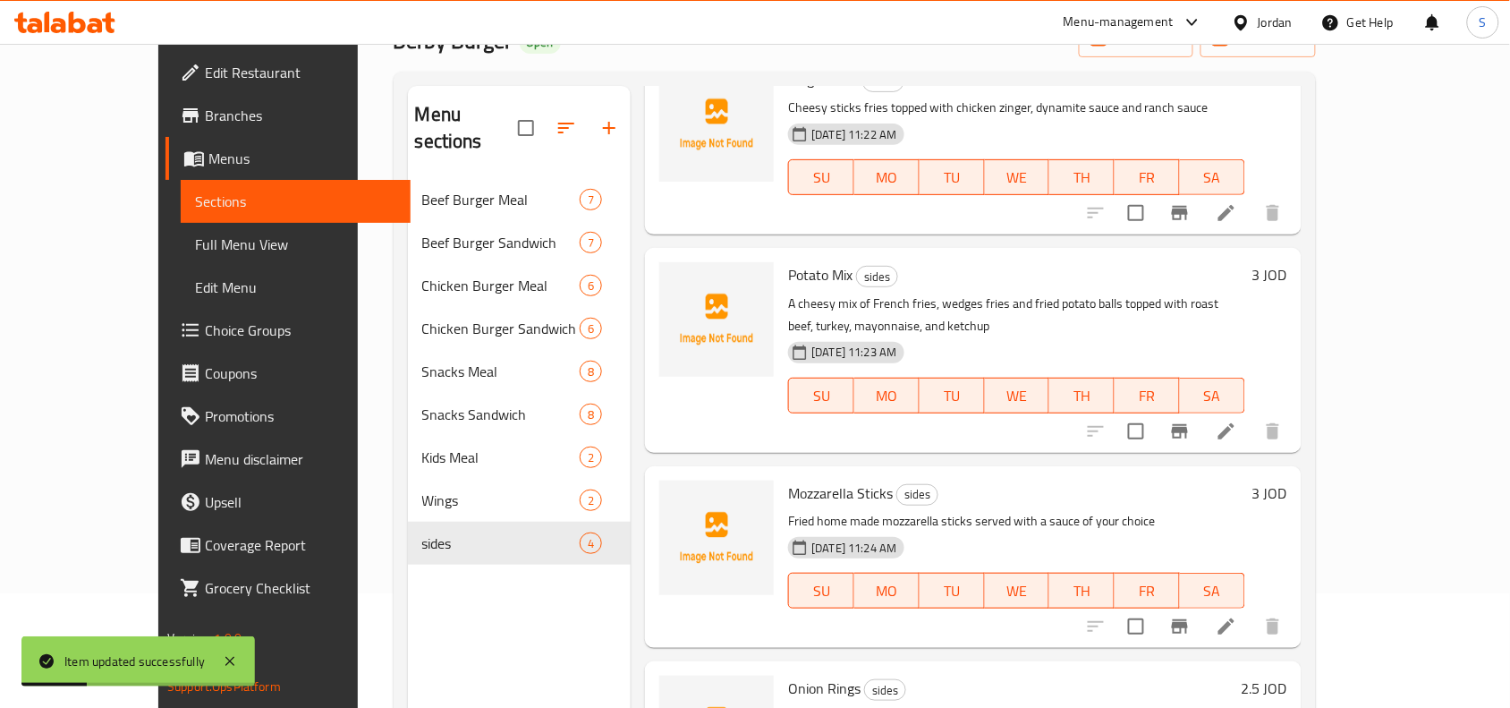
scroll to position [224, 0]
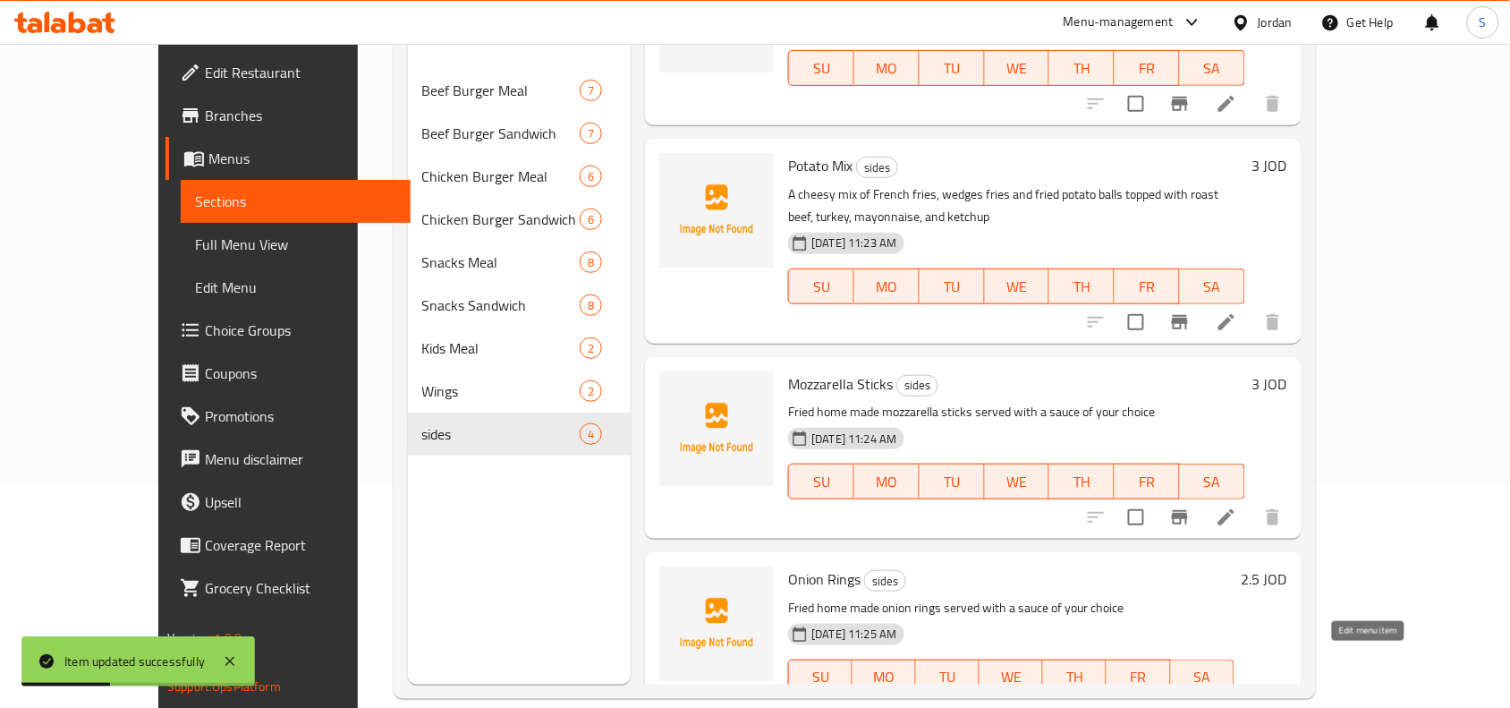
click at [1237, 702] on icon at bounding box center [1226, 712] width 21 height 21
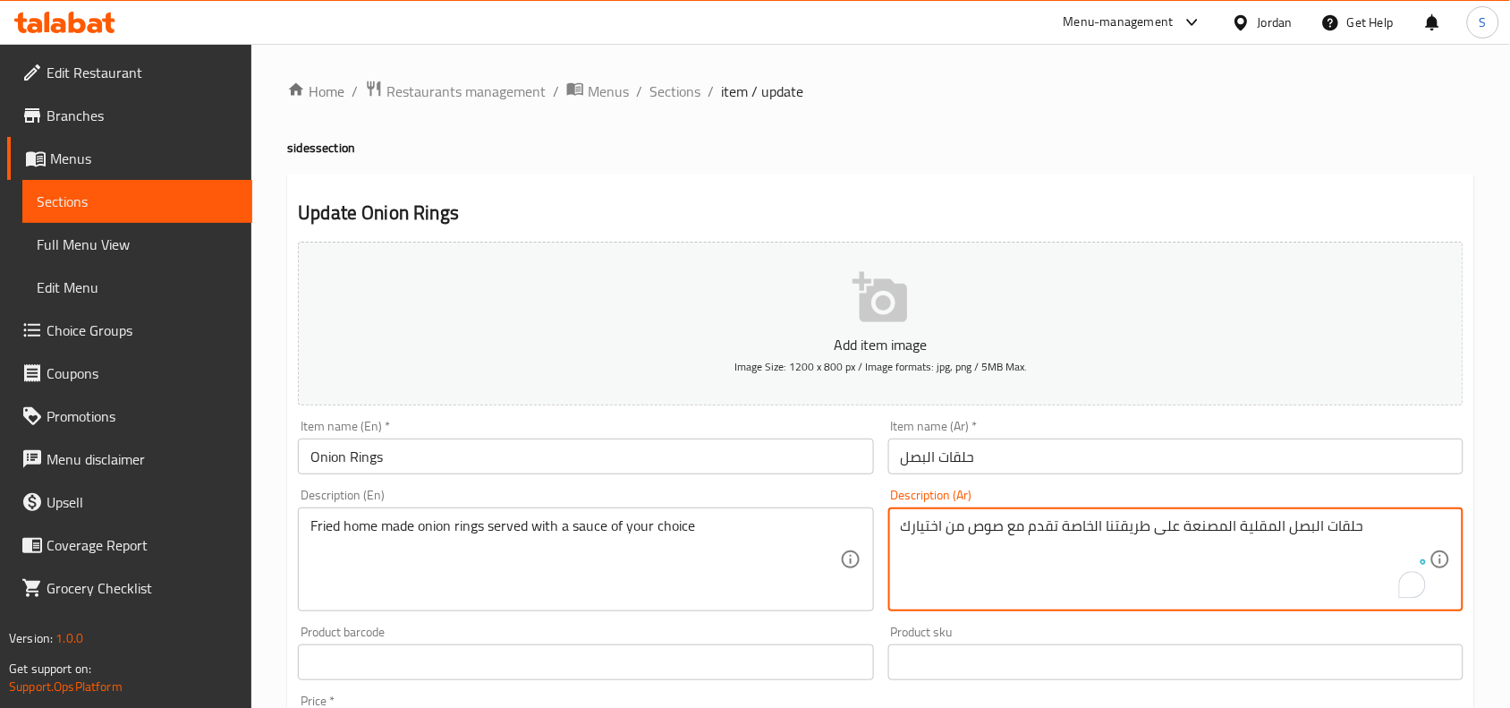
type textarea "حلقات البصل المقلية المصنعة على طريقتنا الخاصة تقدم مع صوص من اختيارك"
click at [1208, 618] on div "Product sku Product sku" at bounding box center [1175, 652] width 589 height 69
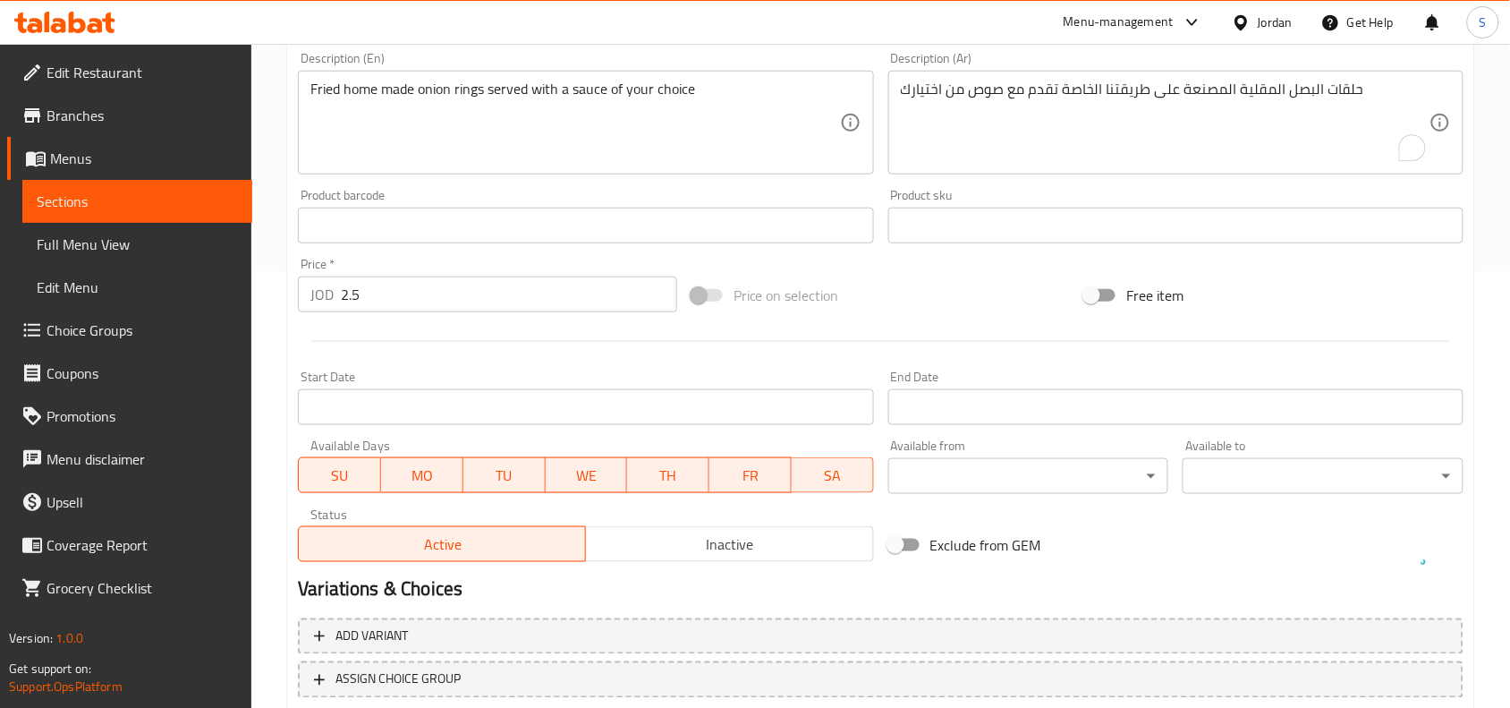
scroll to position [553, 0]
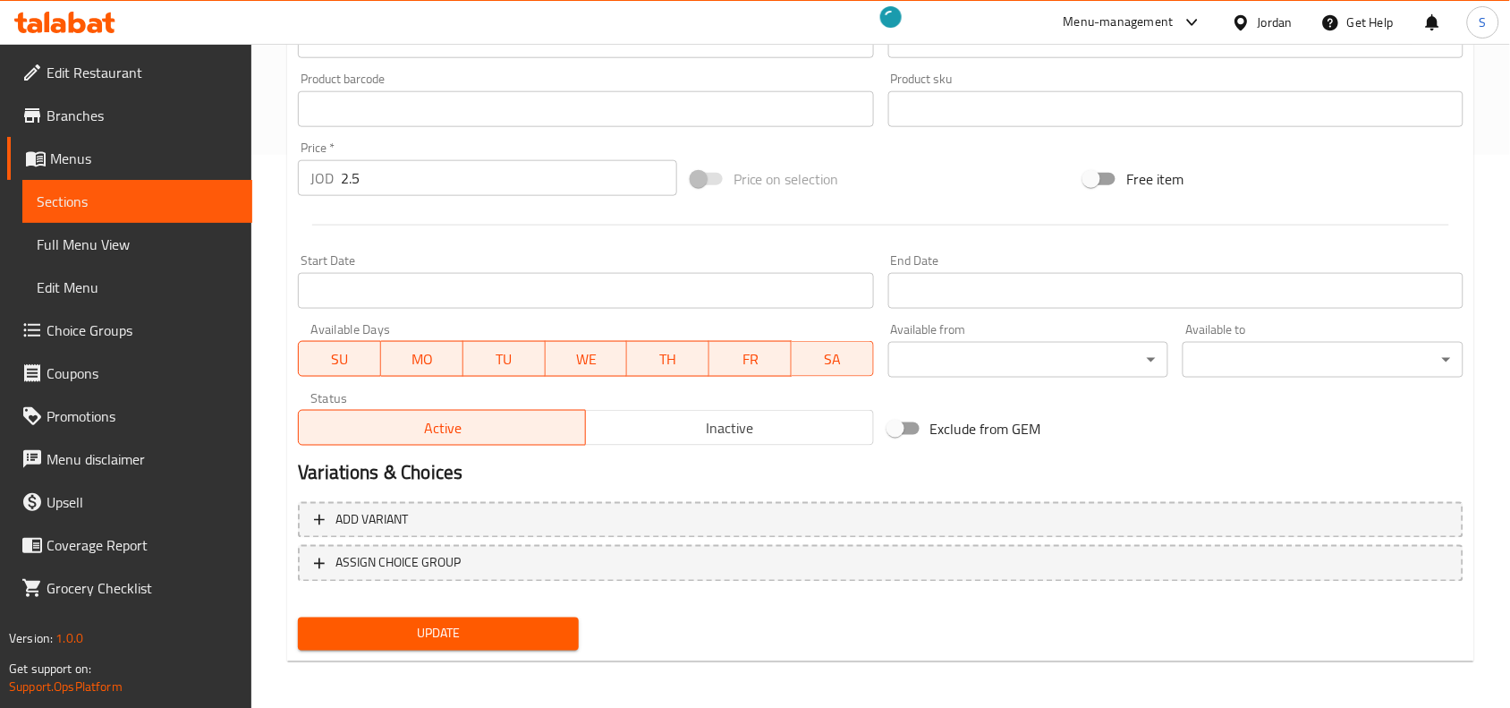
click at [467, 617] on button "Update" at bounding box center [438, 633] width 281 height 33
click at [497, 623] on span "Update" at bounding box center [438, 634] width 252 height 22
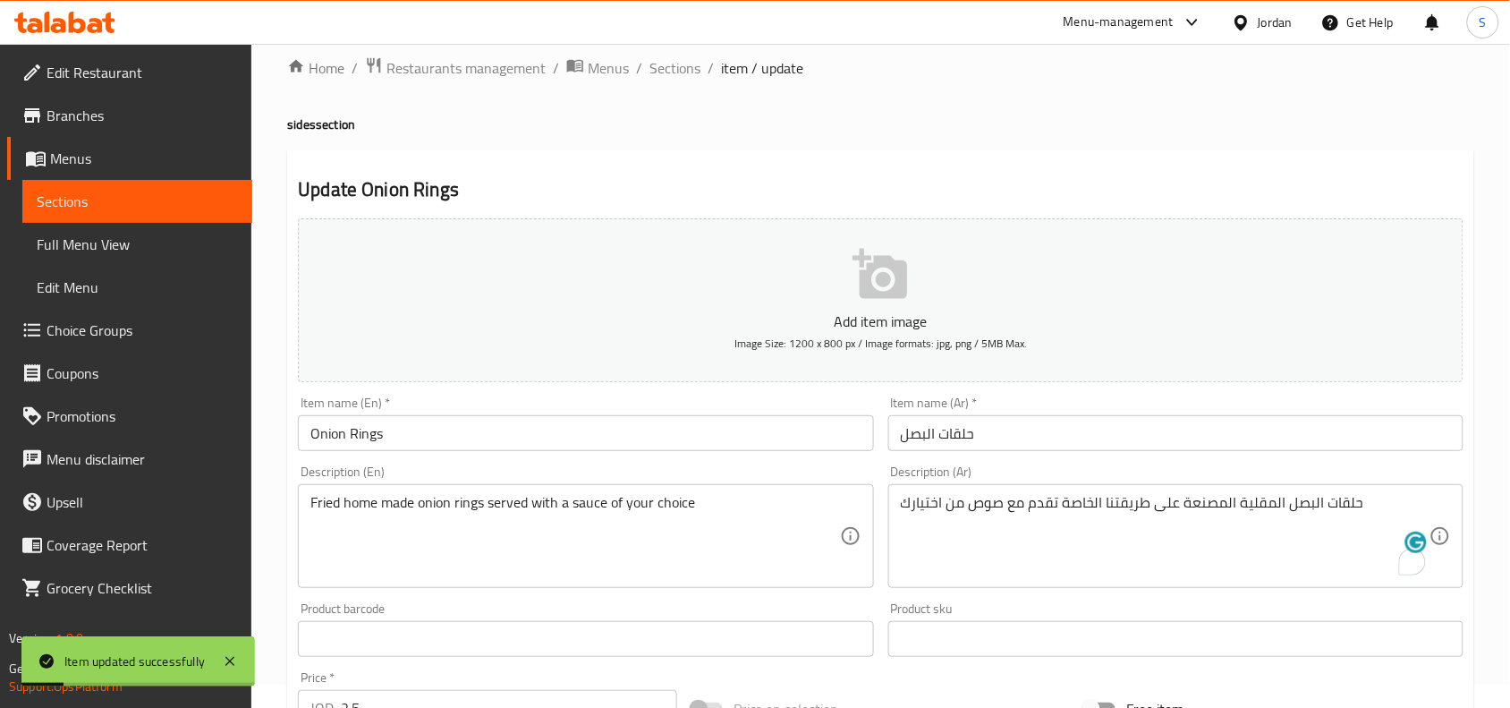
scroll to position [0, 0]
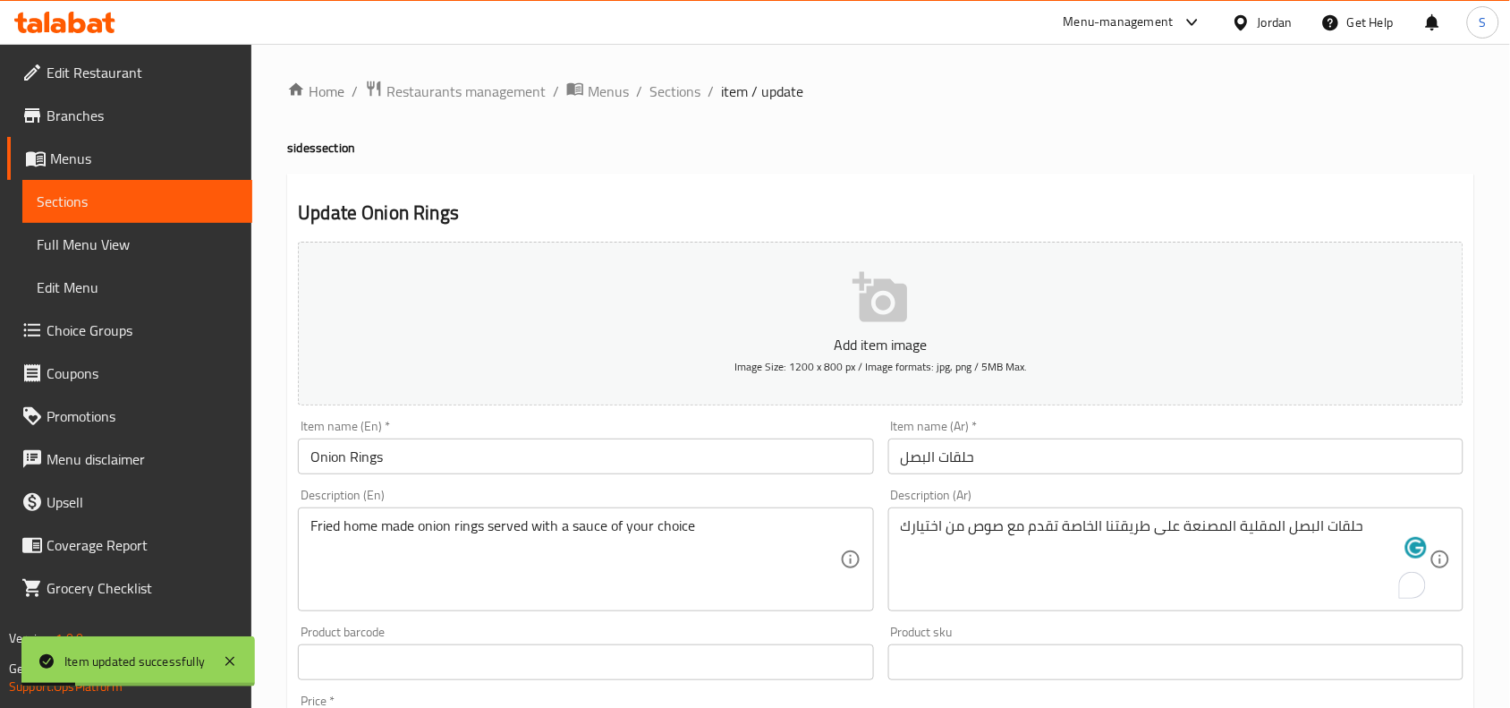
click at [700, 91] on ol "Home / Restaurants management / Menus / Sections / item / update" at bounding box center [880, 91] width 1187 height 23
click at [678, 94] on span "Sections" at bounding box center [674, 91] width 51 height 21
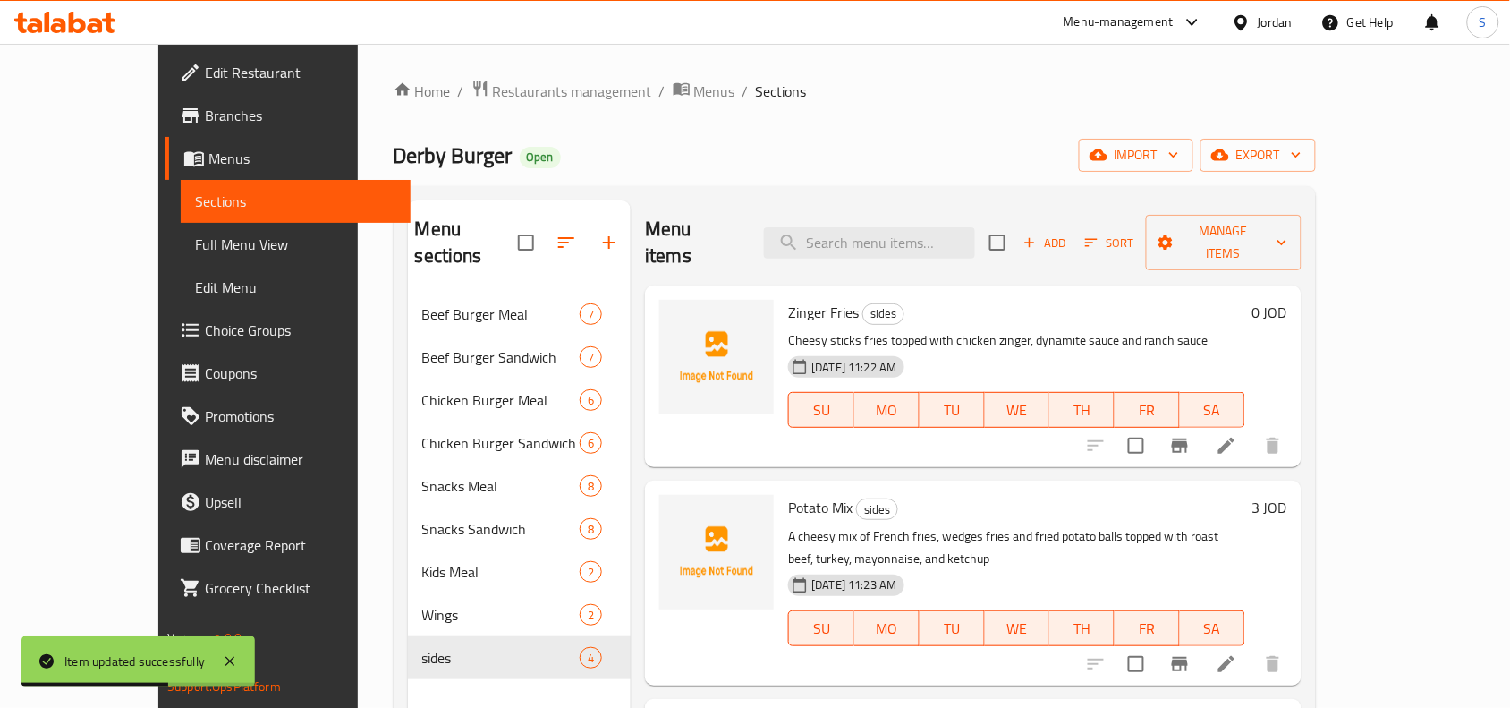
click at [598, 232] on icon "button" at bounding box center [608, 242] width 21 height 21
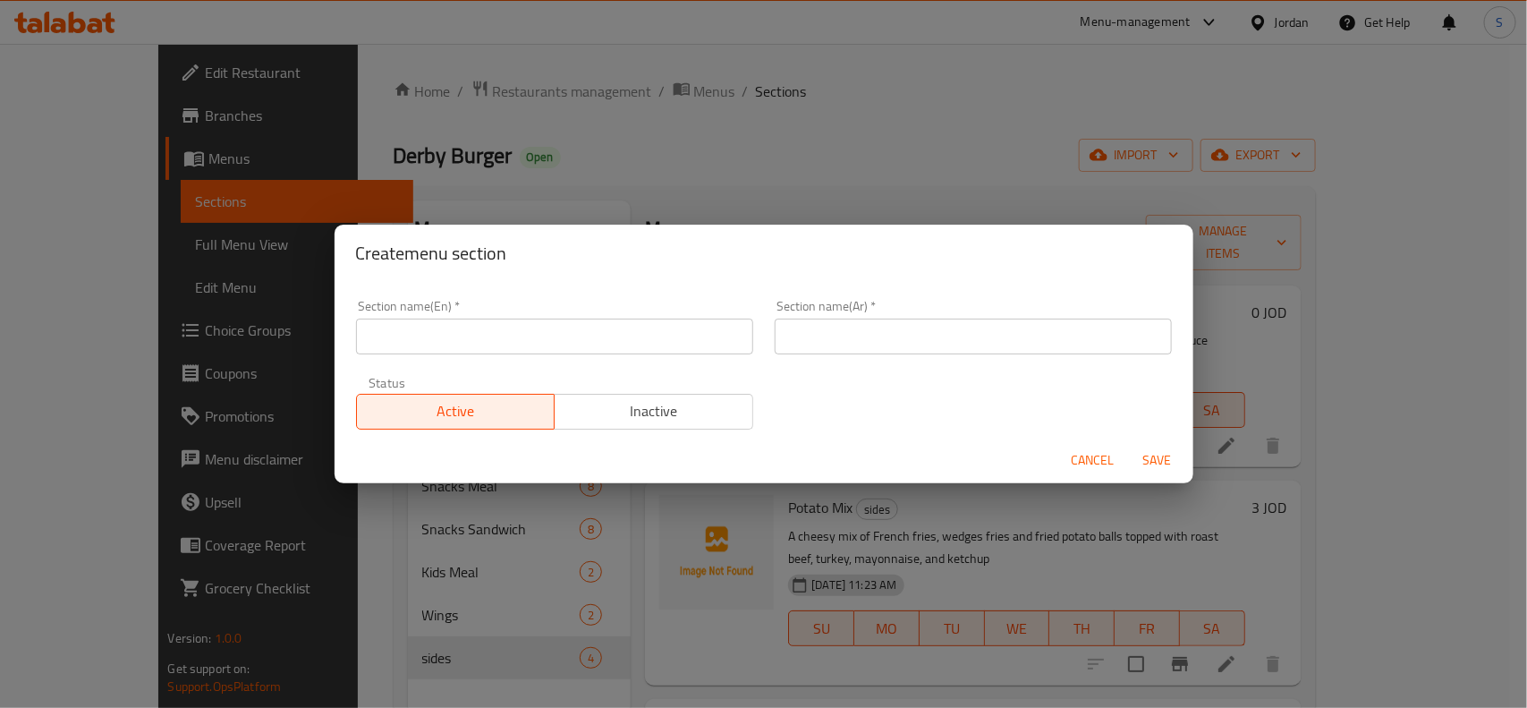
click at [635, 362] on div "Section name(En)   * Section name(En) *" at bounding box center [554, 327] width 419 height 76
click at [629, 325] on input "text" at bounding box center [554, 336] width 397 height 36
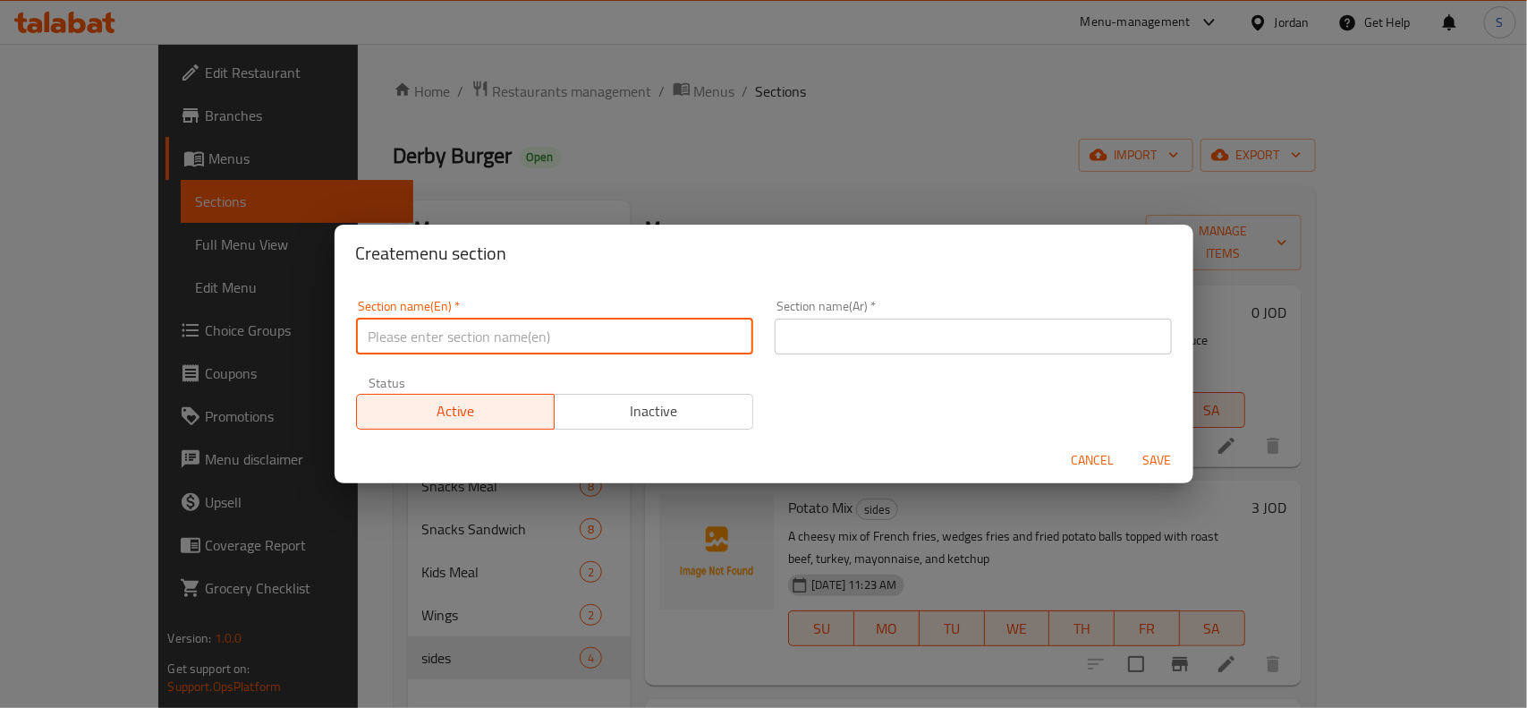
paste input "FRIES"
click at [629, 325] on input "FRIES" at bounding box center [554, 336] width 397 height 36
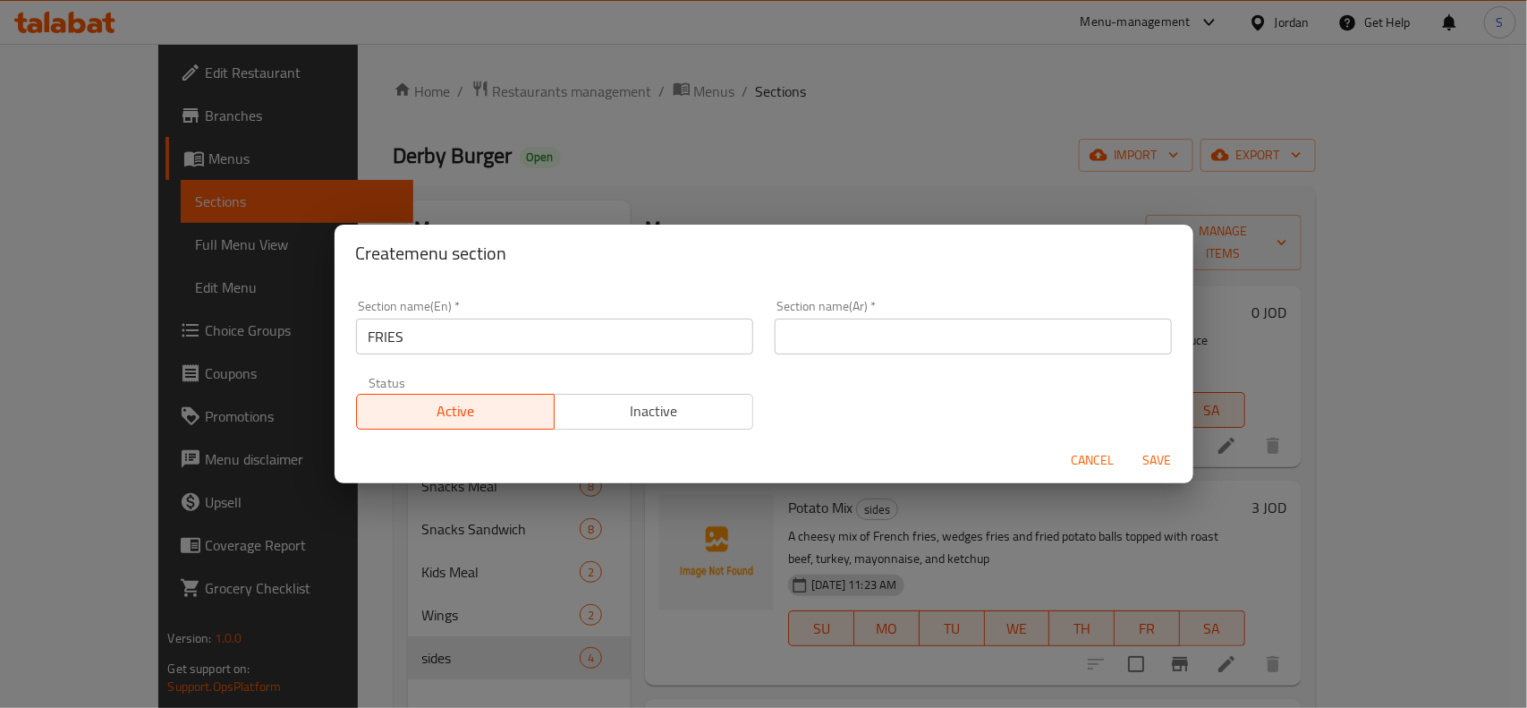
click at [589, 345] on input "FRIES" at bounding box center [554, 336] width 397 height 36
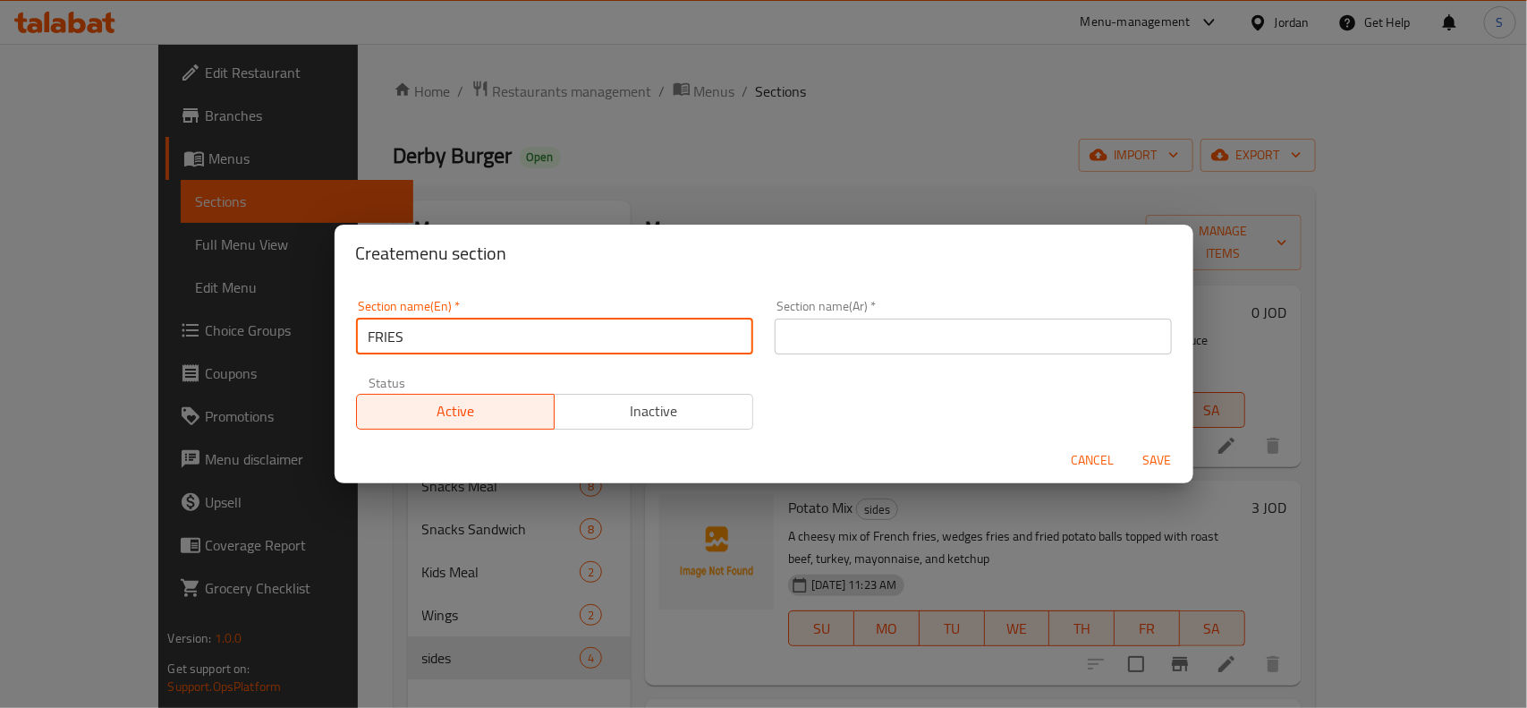
click at [589, 342] on input "FRIES" at bounding box center [554, 336] width 397 height 36
type input "Fries"
click at [855, 347] on input "text" at bounding box center [973, 336] width 397 height 36
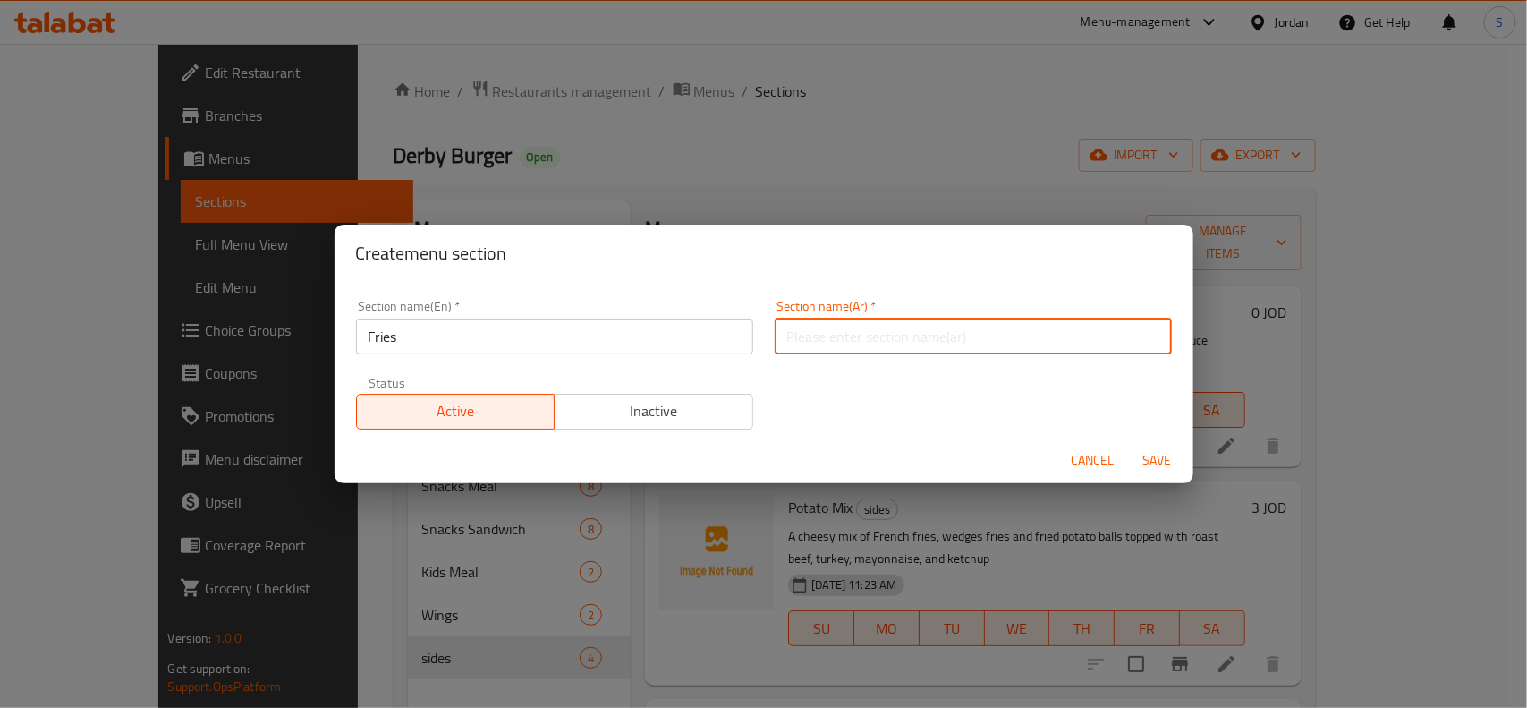
paste input "بطاطس مقلية"
type input "بطاطس مقلية"
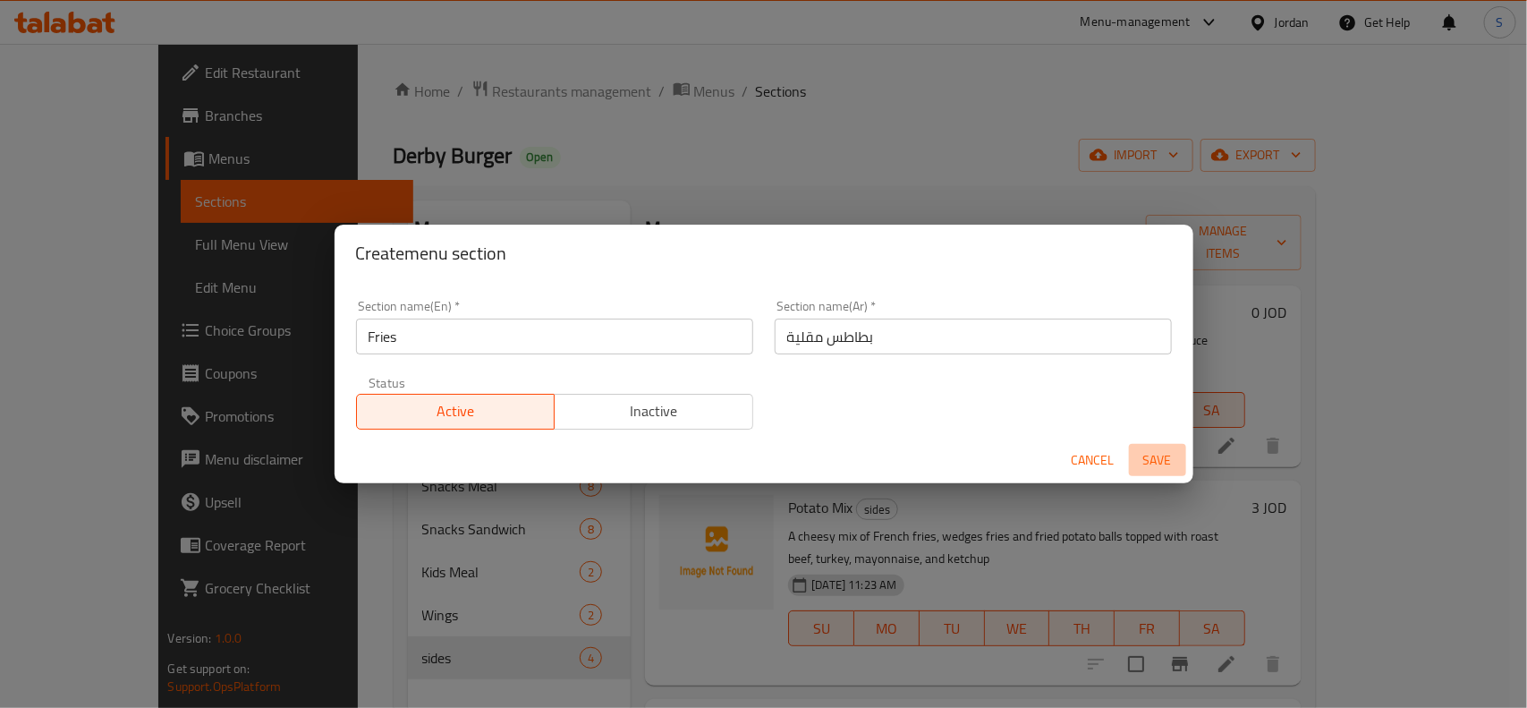
click at [1158, 463] on span "Save" at bounding box center [1157, 460] width 43 height 22
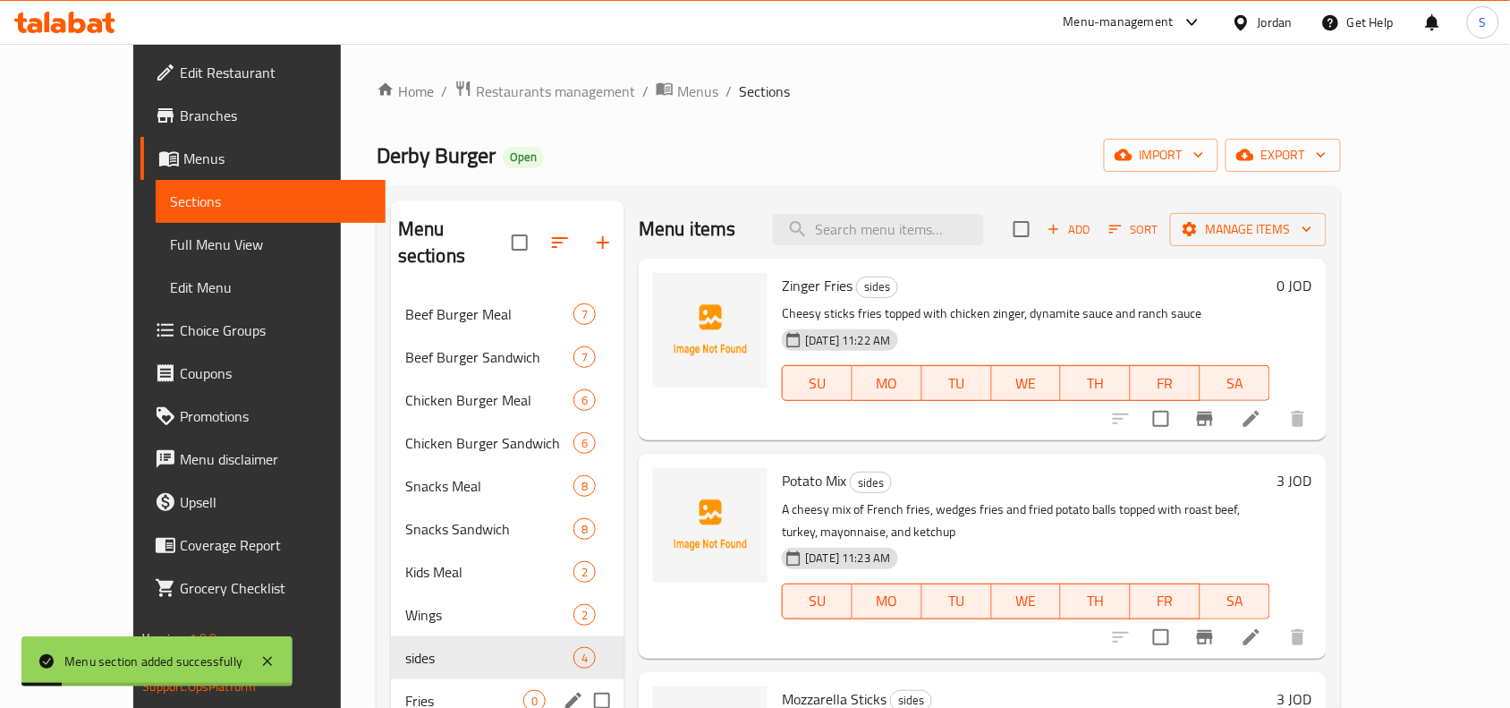
click at [412, 679] on div "Fries 0" at bounding box center [507, 700] width 233 height 43
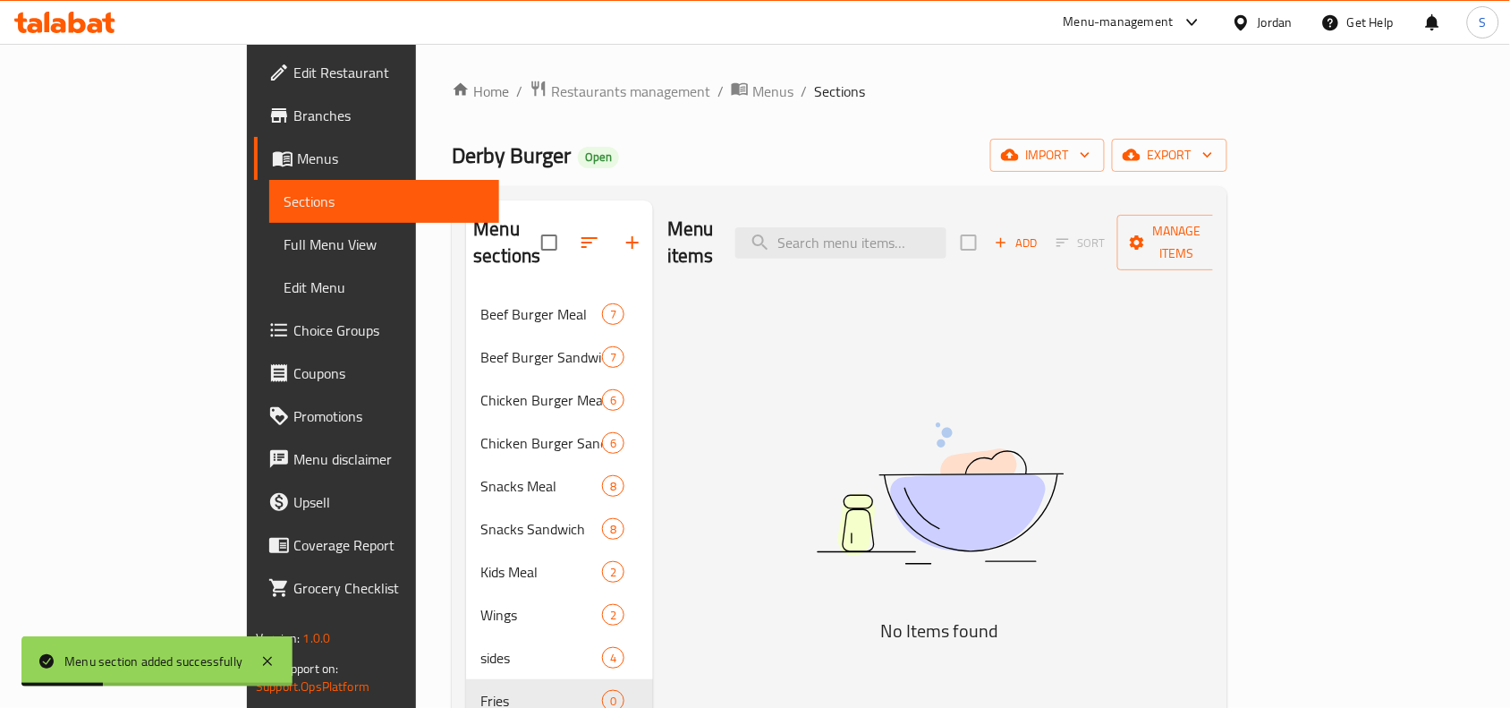
click at [1040, 233] on span "Add" at bounding box center [1016, 243] width 48 height 21
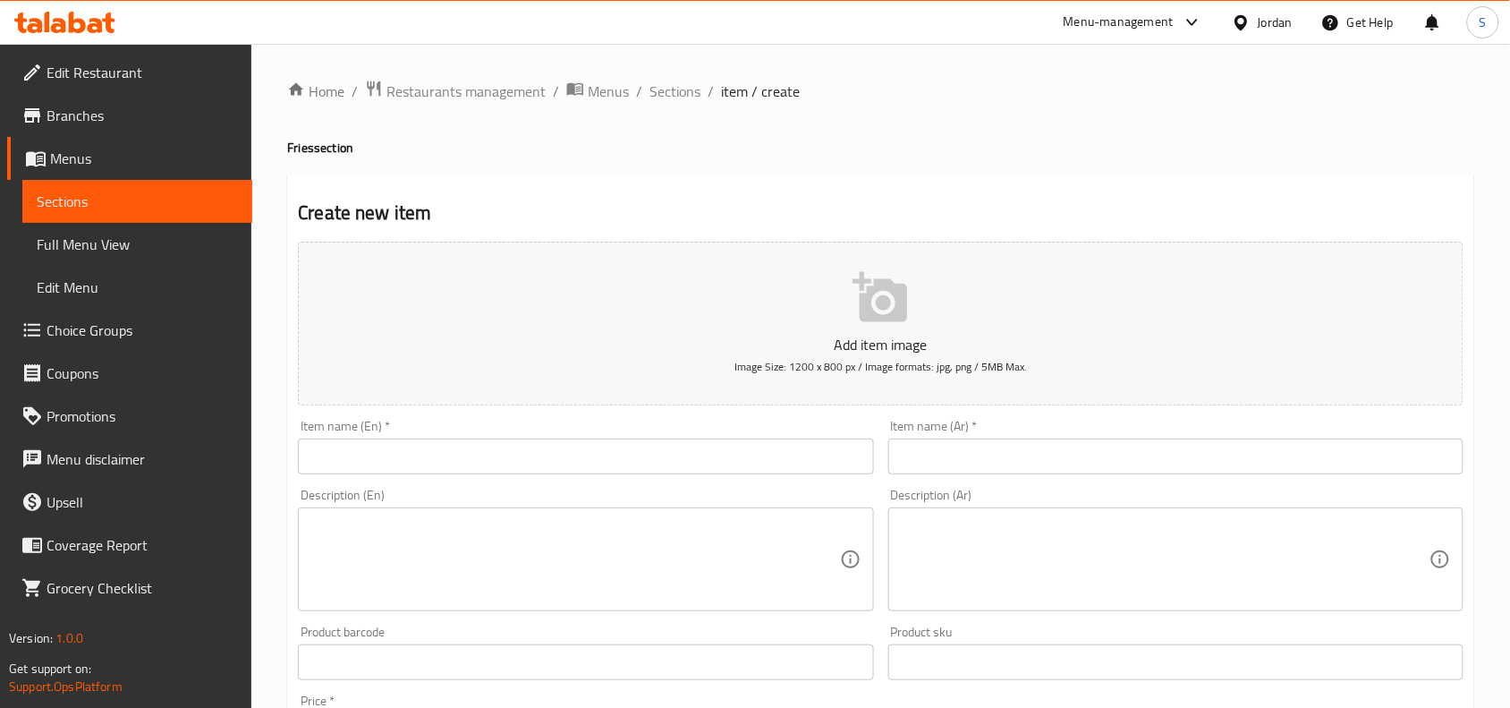
click at [731, 468] on input "text" at bounding box center [585, 456] width 575 height 36
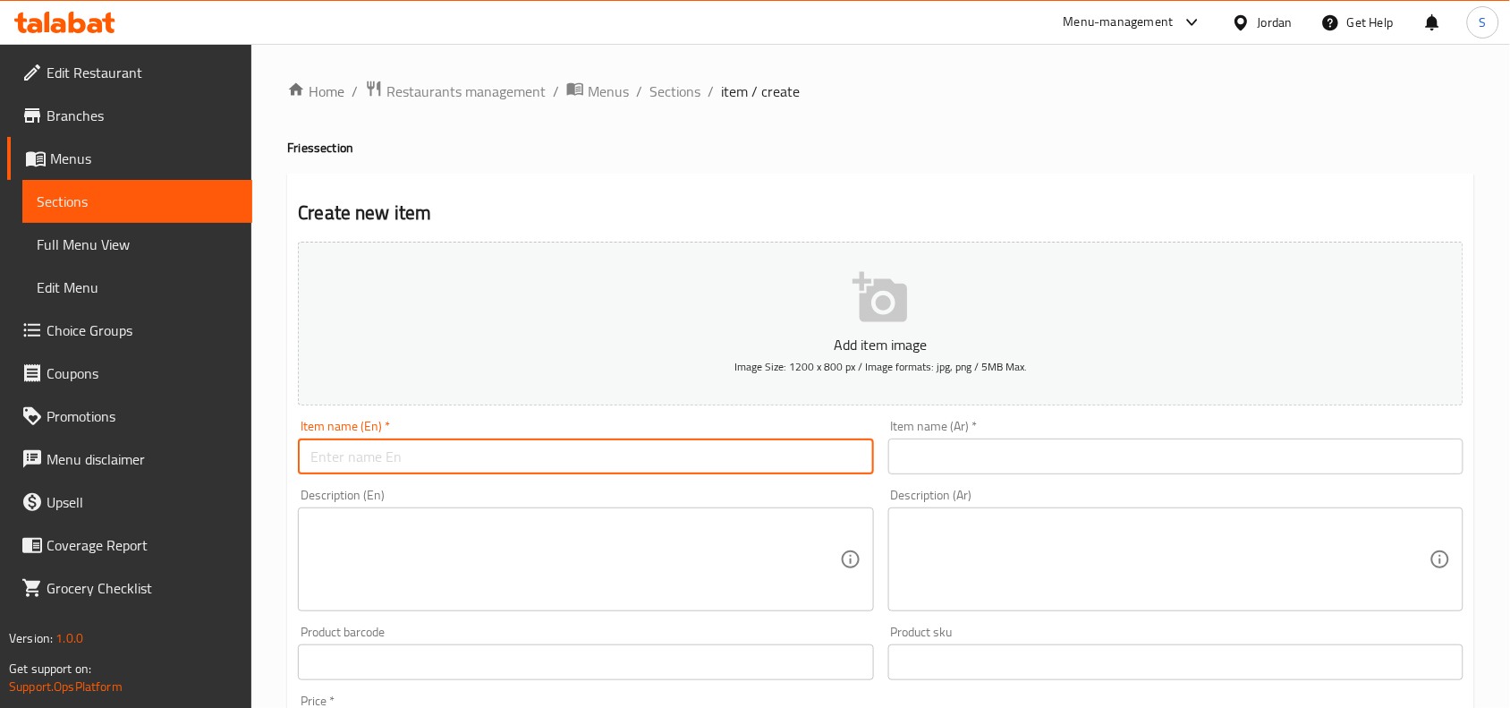
paste input "French Fries"
type input "French Fries"
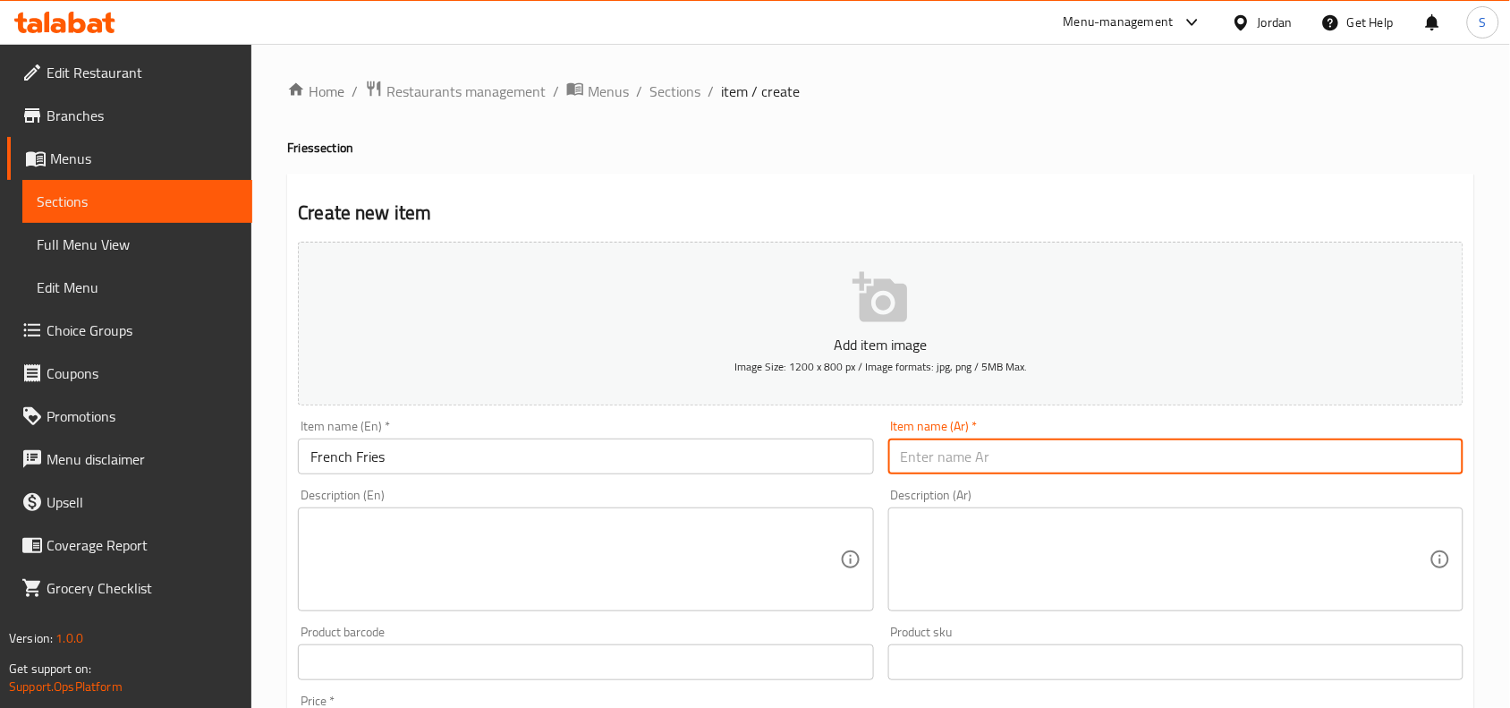
click at [1114, 463] on input "text" at bounding box center [1175, 456] width 575 height 36
paste input "بطاطا عادي"
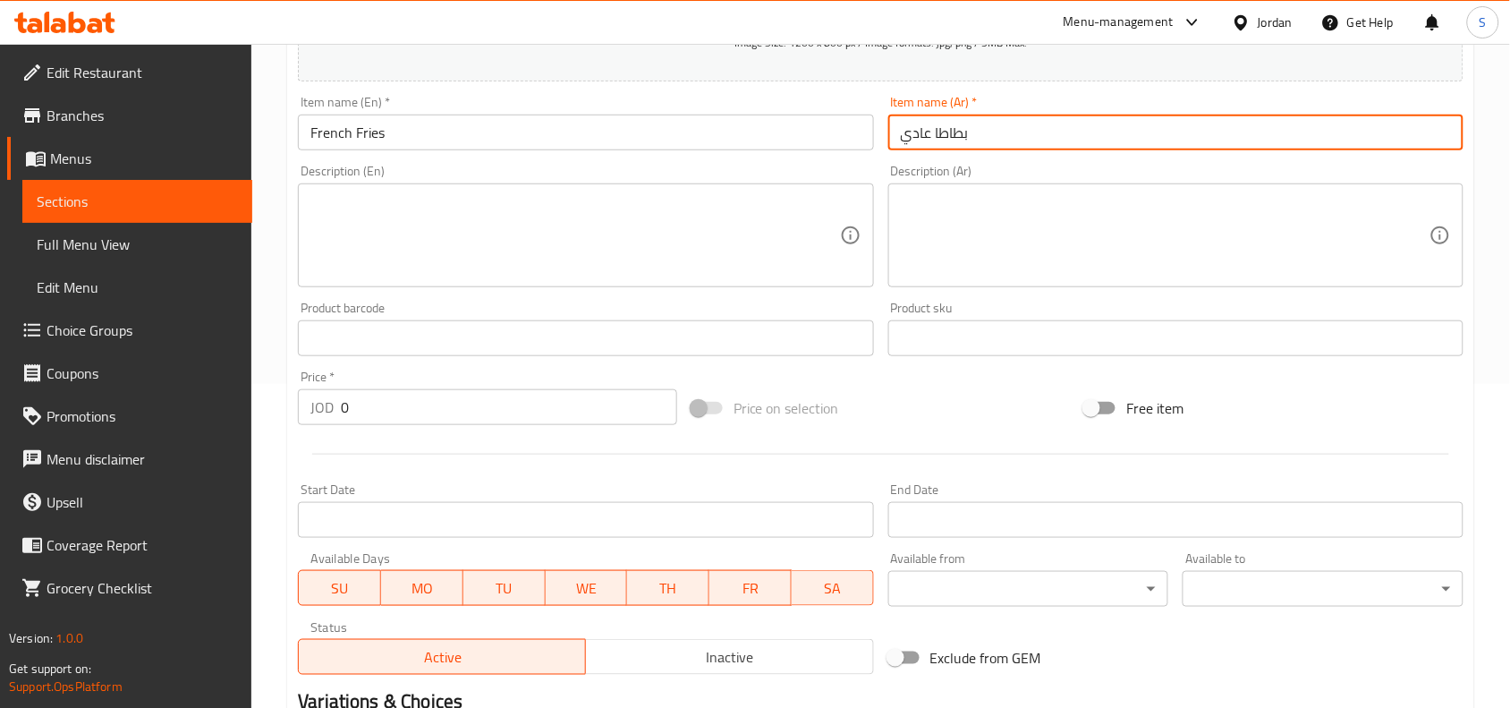
scroll to position [335, 0]
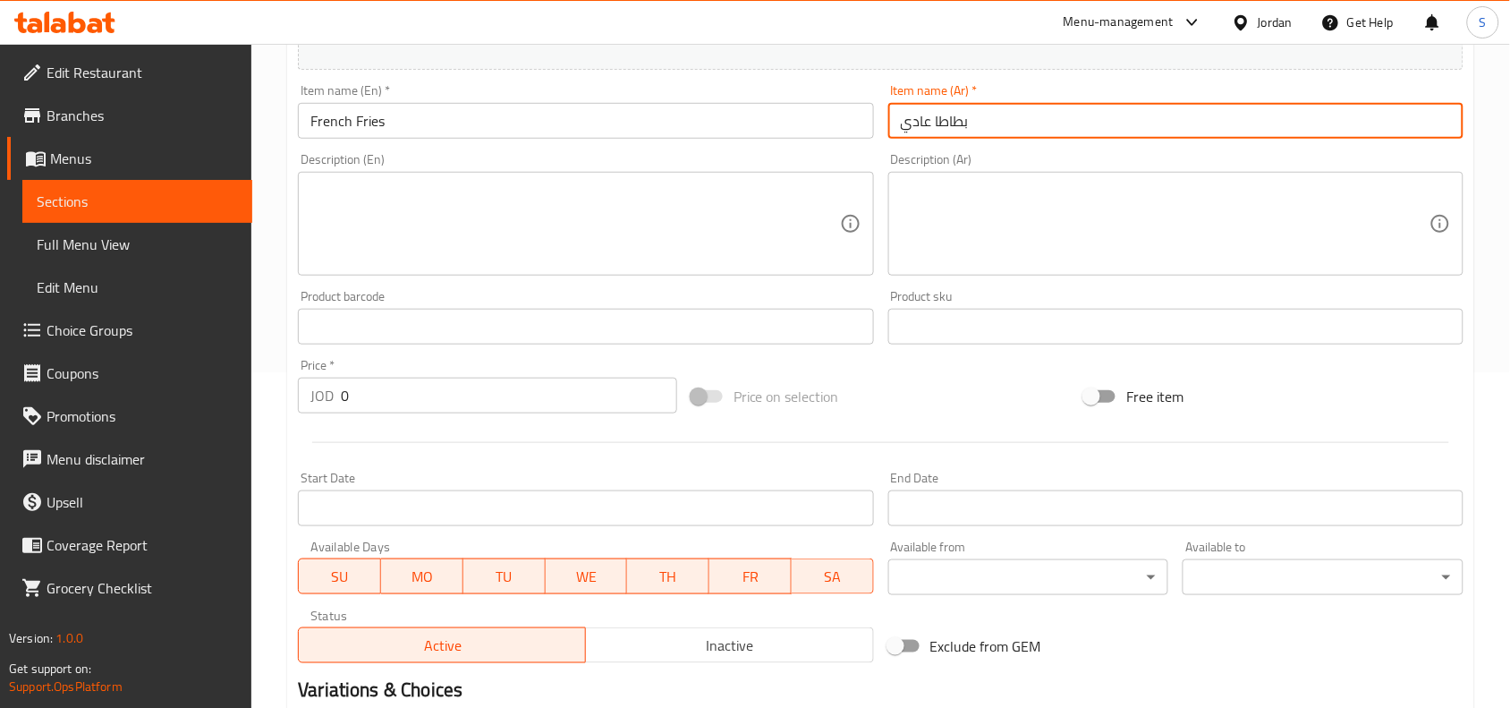
drag, startPoint x: 928, startPoint y: 123, endPoint x: 864, endPoint y: 125, distance: 63.5
click at [864, 125] on div "Add item image Image Size: 1200 x 800 px / Image formats: jpg, png / 5MB Max. I…" at bounding box center [881, 284] width 1180 height 771
type input "بطاطا مقلية"
click at [909, 392] on div "Price on selection" at bounding box center [881, 396] width 394 height 48
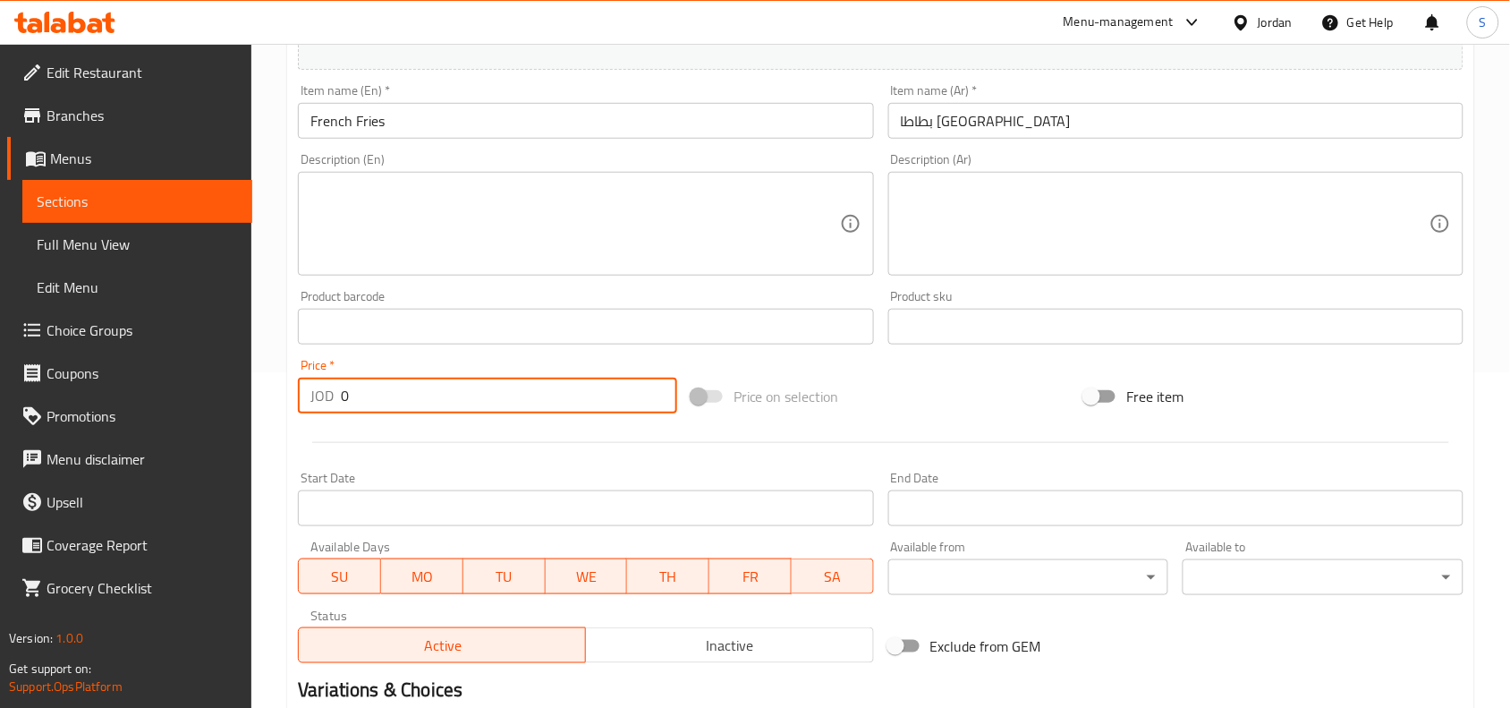
drag, startPoint x: 377, startPoint y: 395, endPoint x: 264, endPoint y: 383, distance: 113.4
click at [264, 383] on div "Home / Restaurants management / Menus / Sections / item / create Fries section …" at bounding box center [880, 318] width 1259 height 1220
type input "1"
click at [964, 382] on div "Price on selection" at bounding box center [881, 396] width 394 height 48
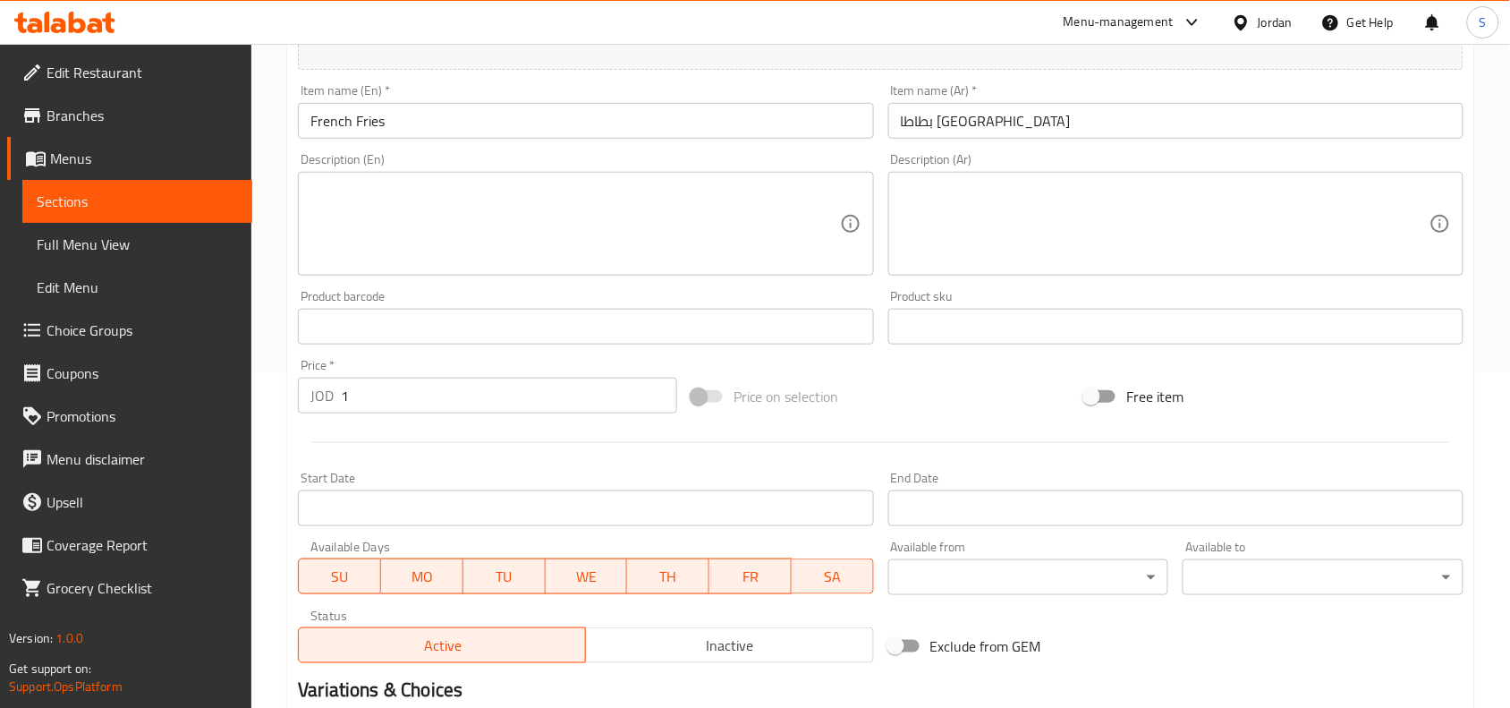
scroll to position [553, 0]
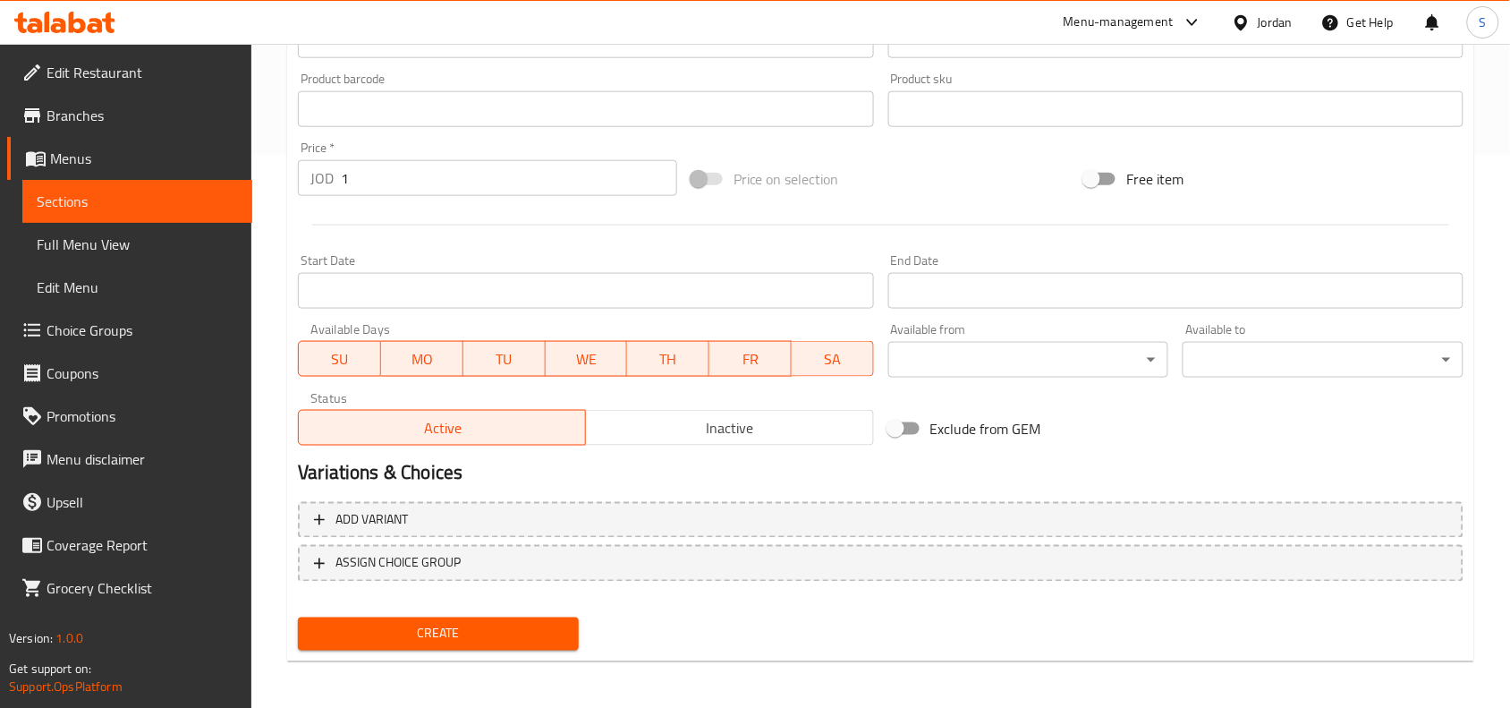
click at [502, 623] on span "Create" at bounding box center [438, 634] width 252 height 22
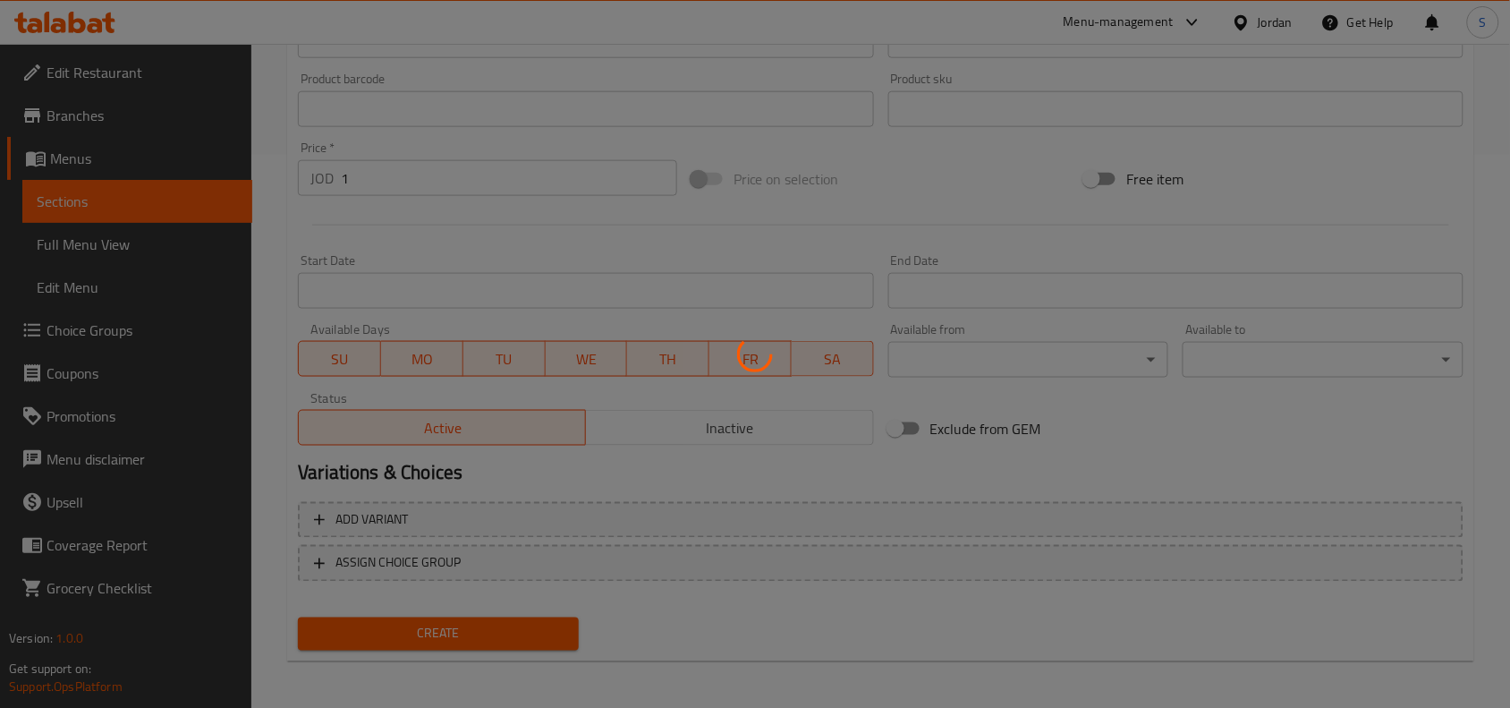
type input "0"
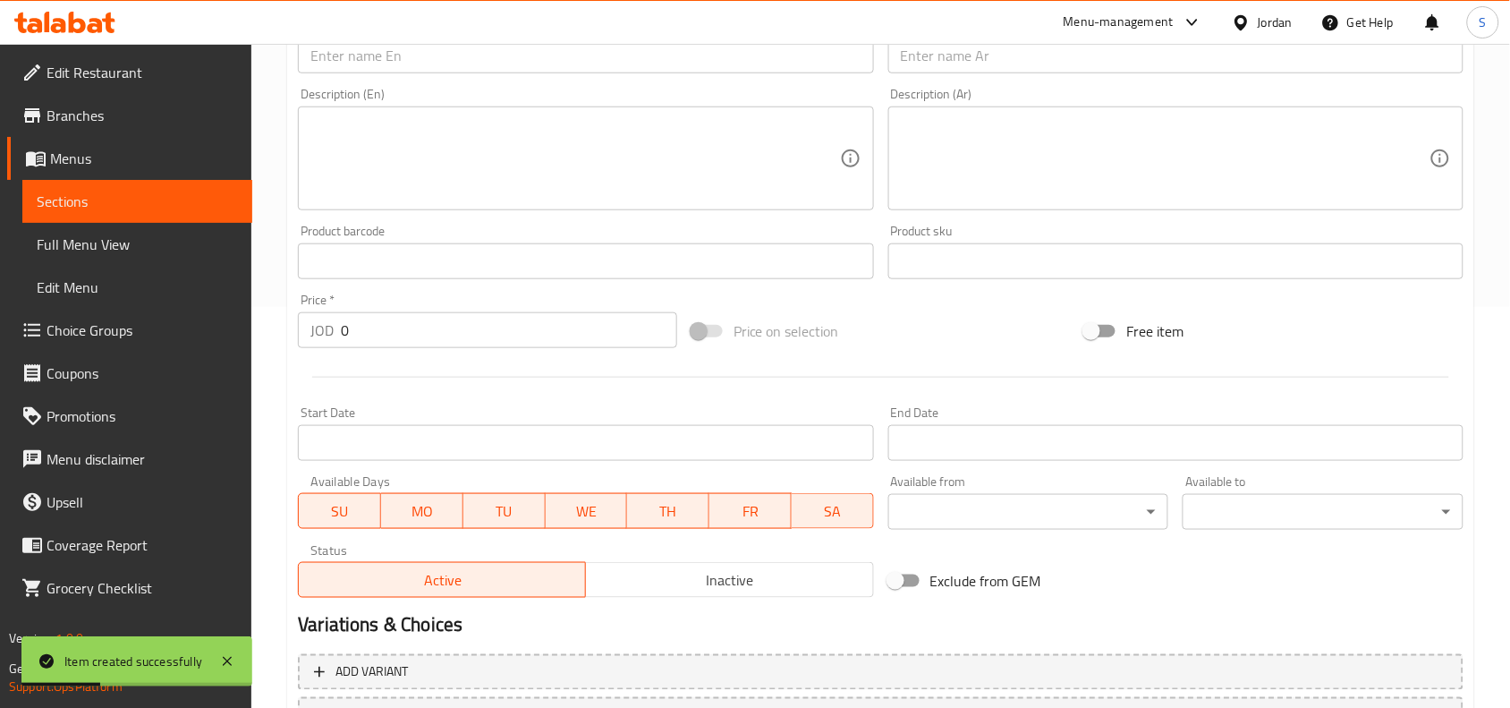
scroll to position [106, 0]
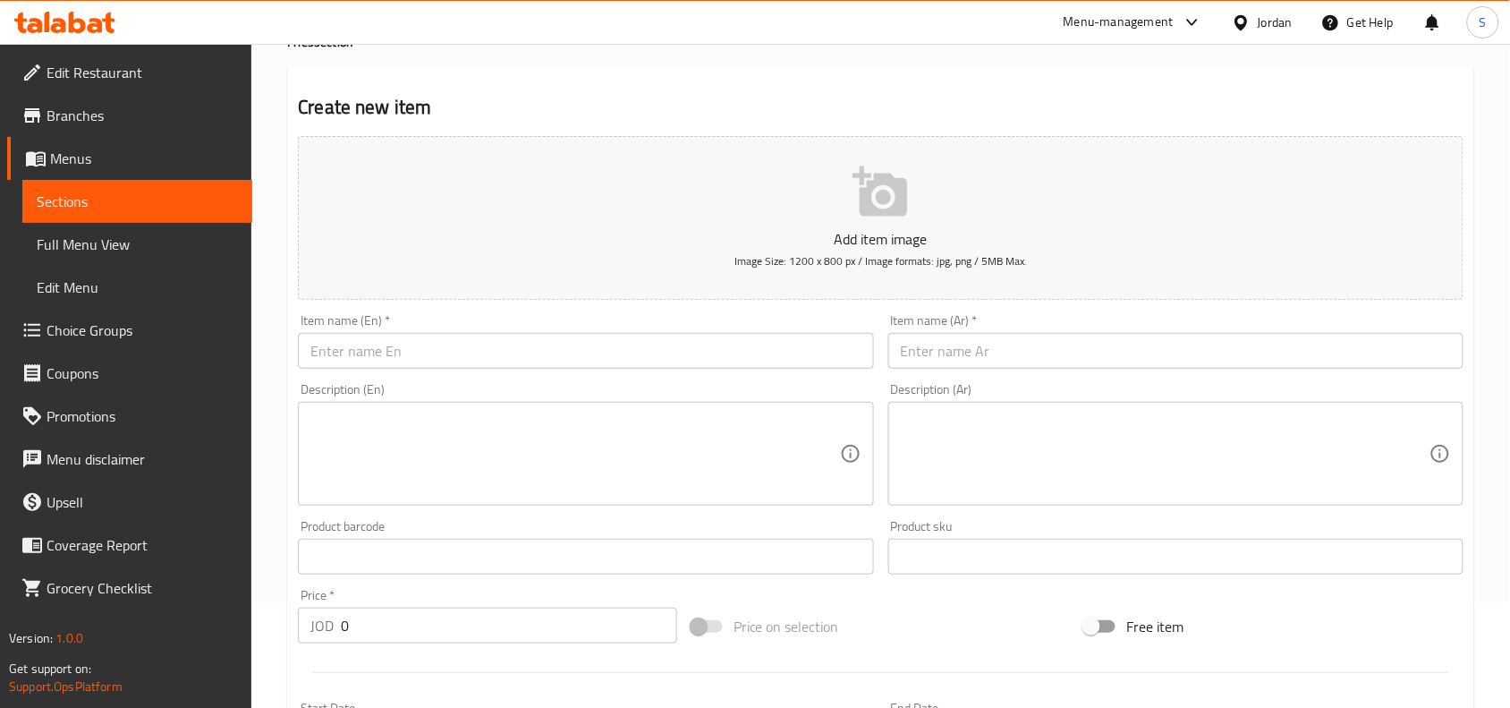
click at [453, 360] on input "text" at bounding box center [585, 351] width 575 height 36
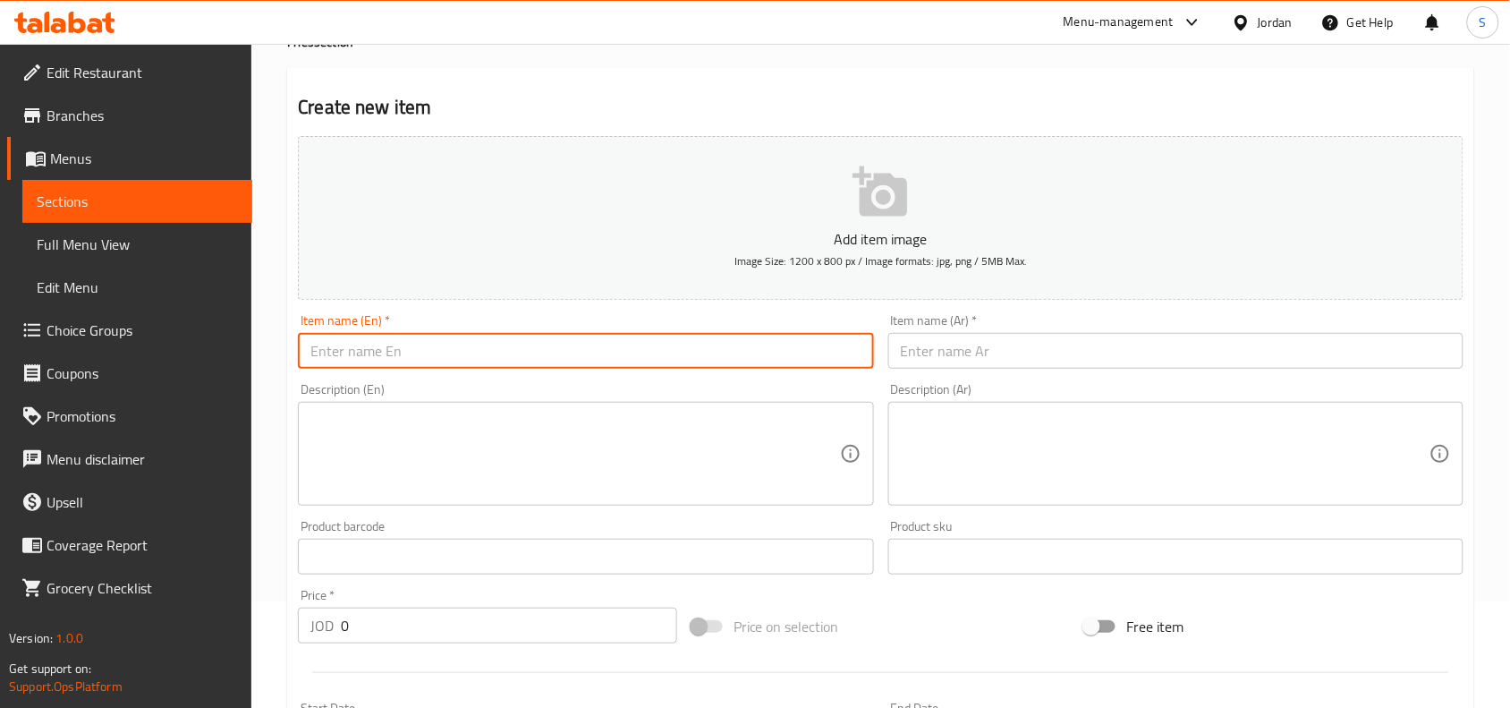
paste input "Sticks Fries"
type input "Sticks Fries"
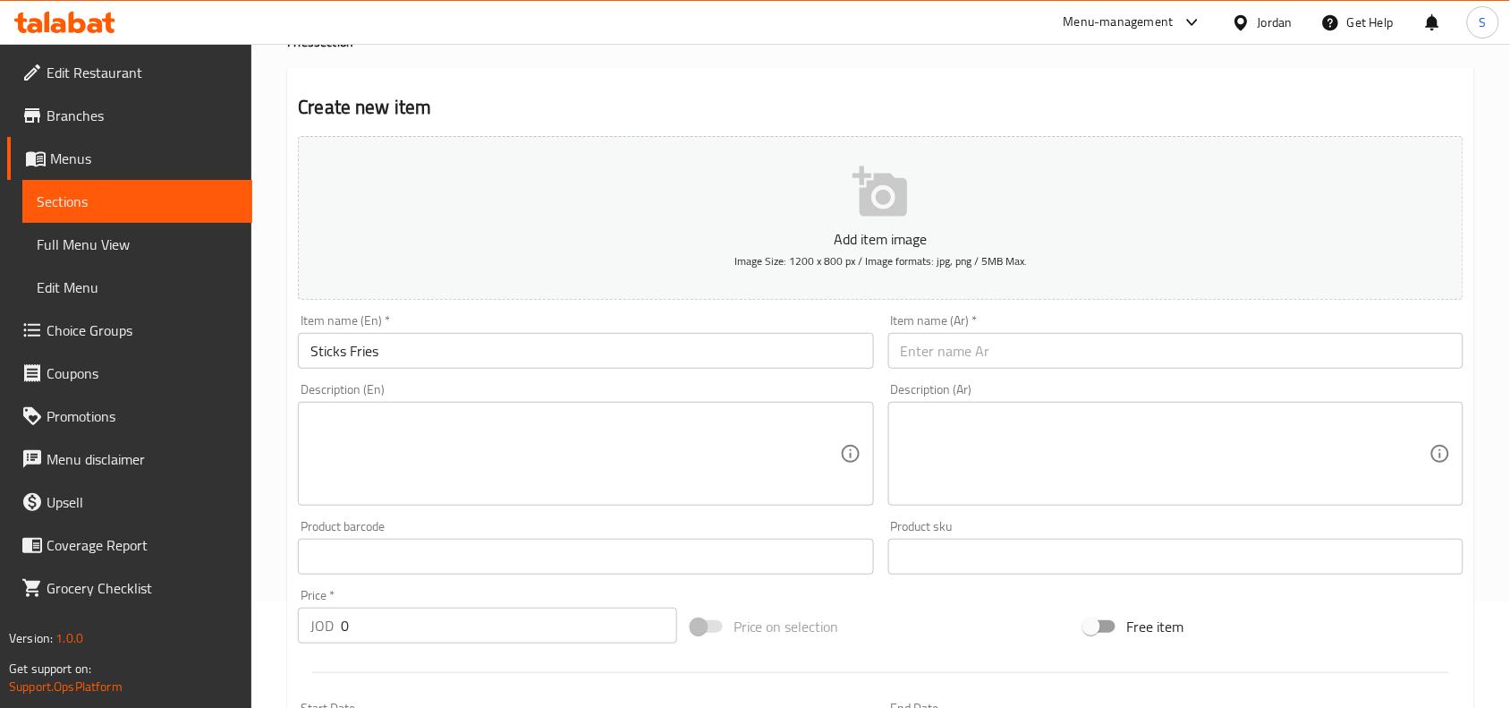
click at [1080, 341] on input "text" at bounding box center [1175, 351] width 575 height 36
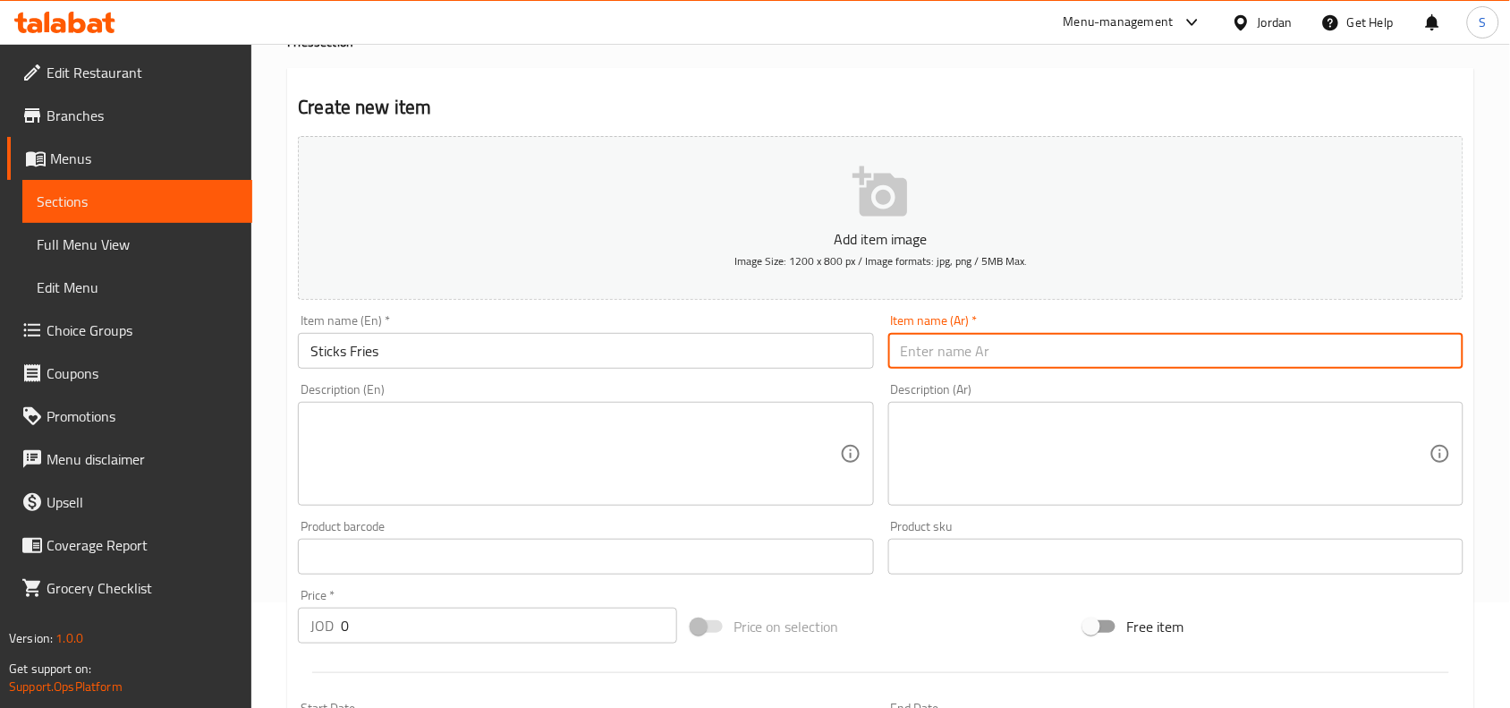
paste input "بطاطا ستيك"
type input "بطاطا ستيكس"
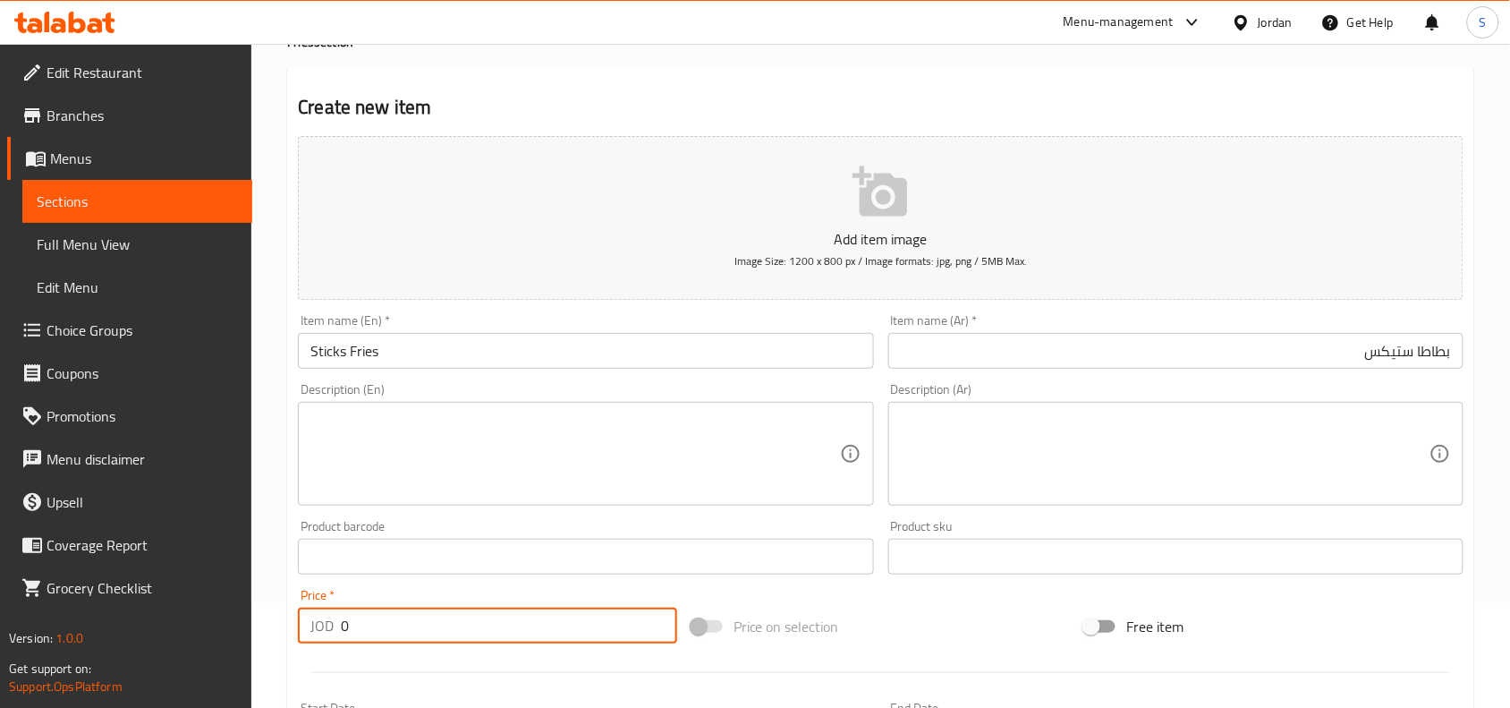
drag, startPoint x: 399, startPoint y: 632, endPoint x: 127, endPoint y: 597, distance: 274.3
click at [127, 597] on div "Edit Restaurant Branches Menus Sections Full Menu View Edit Menu Choice Groups …" at bounding box center [755, 548] width 1510 height 1220
type input "1.50"
click at [890, 617] on div "Price on selection" at bounding box center [881, 626] width 394 height 48
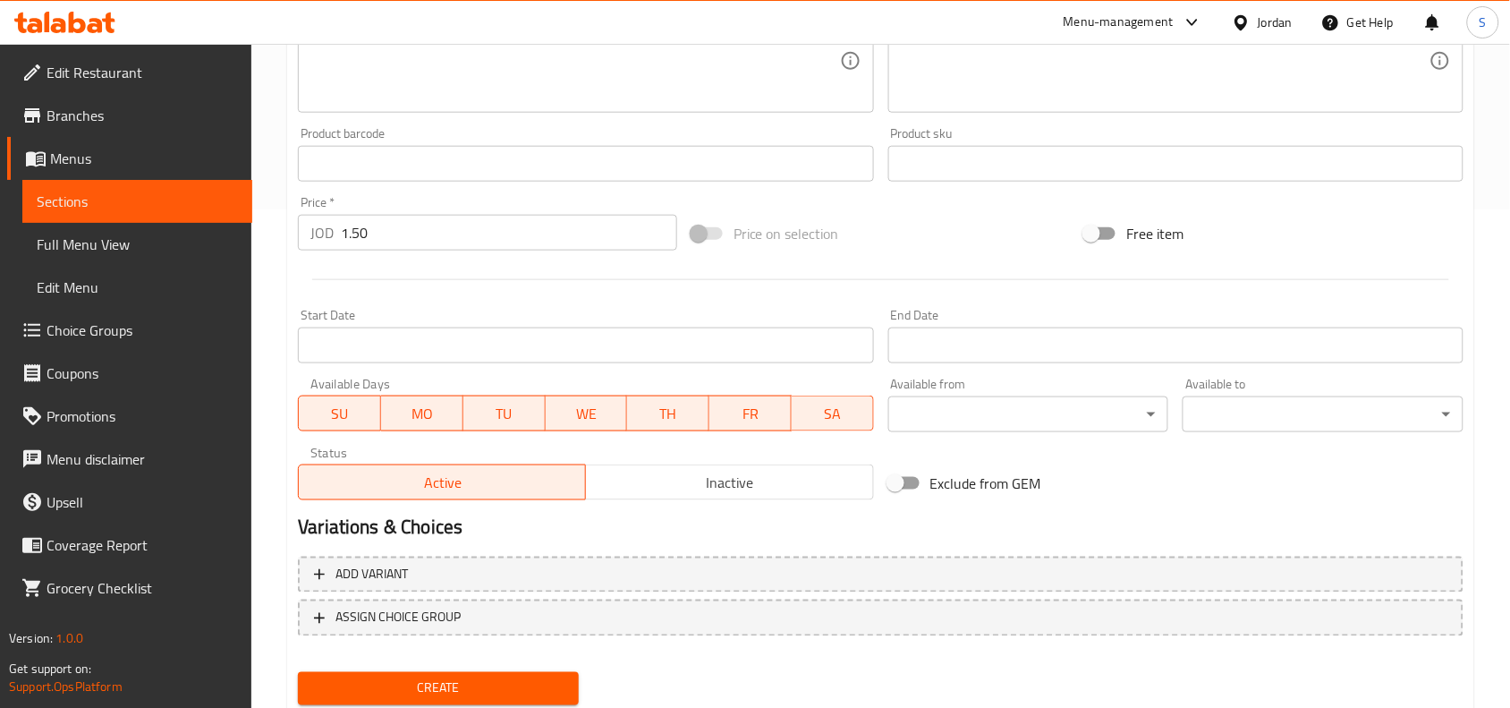
scroll to position [553, 0]
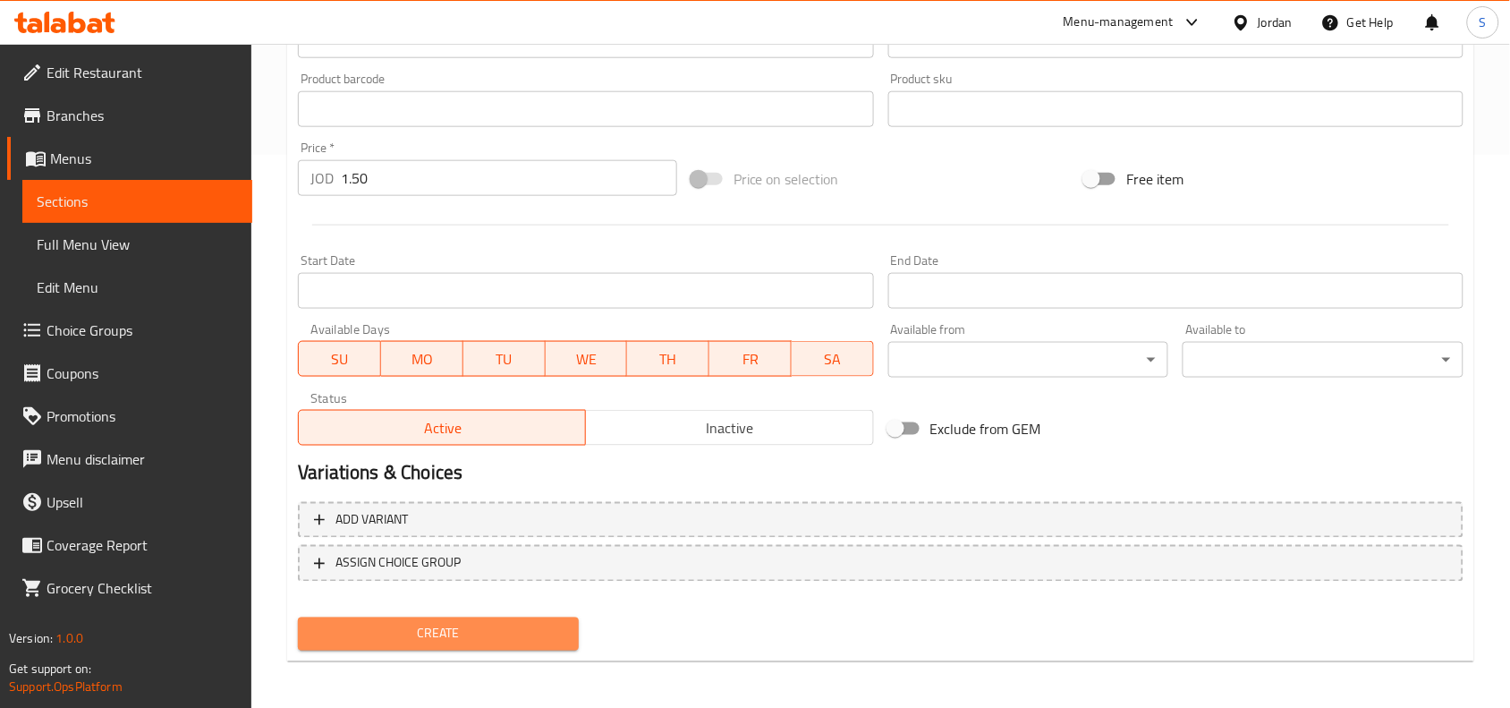
click at [465, 644] on button "Create" at bounding box center [438, 633] width 281 height 33
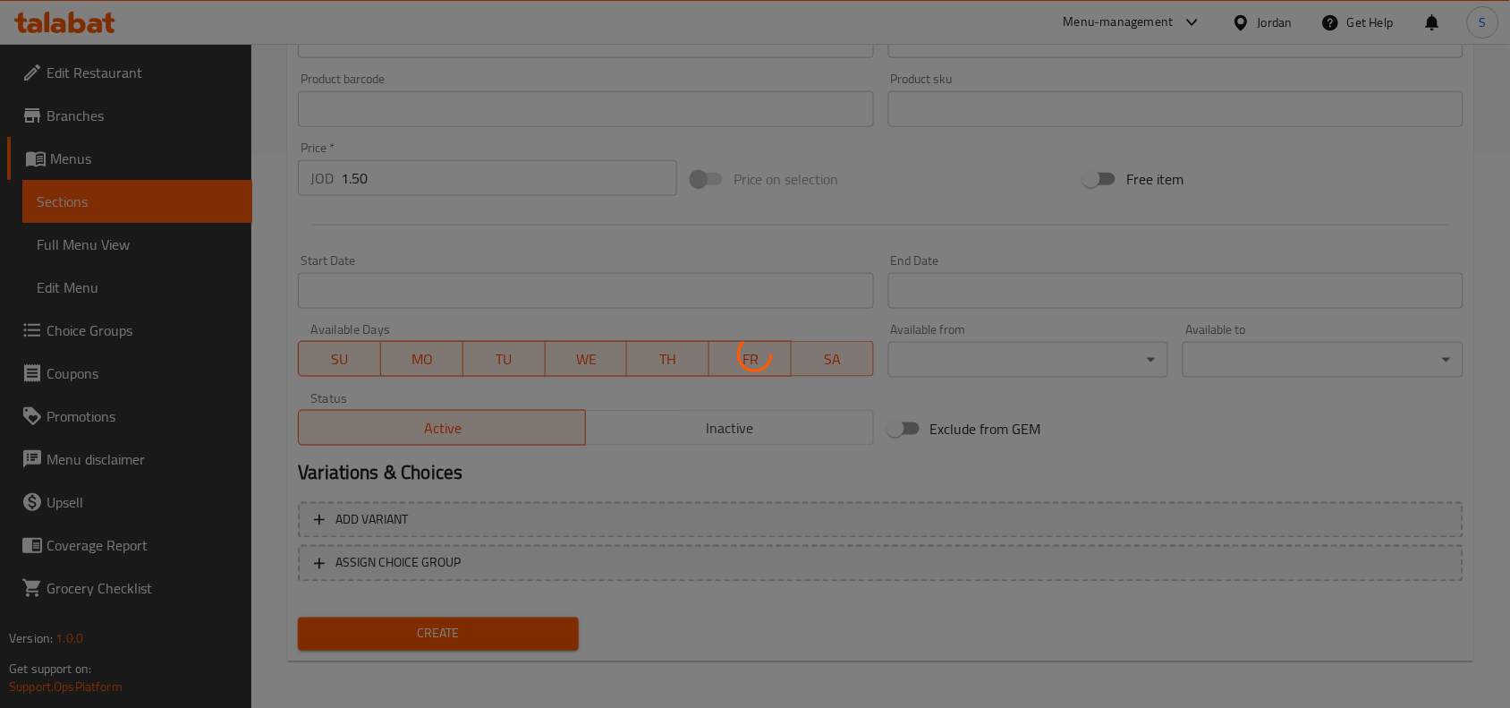
type input "0"
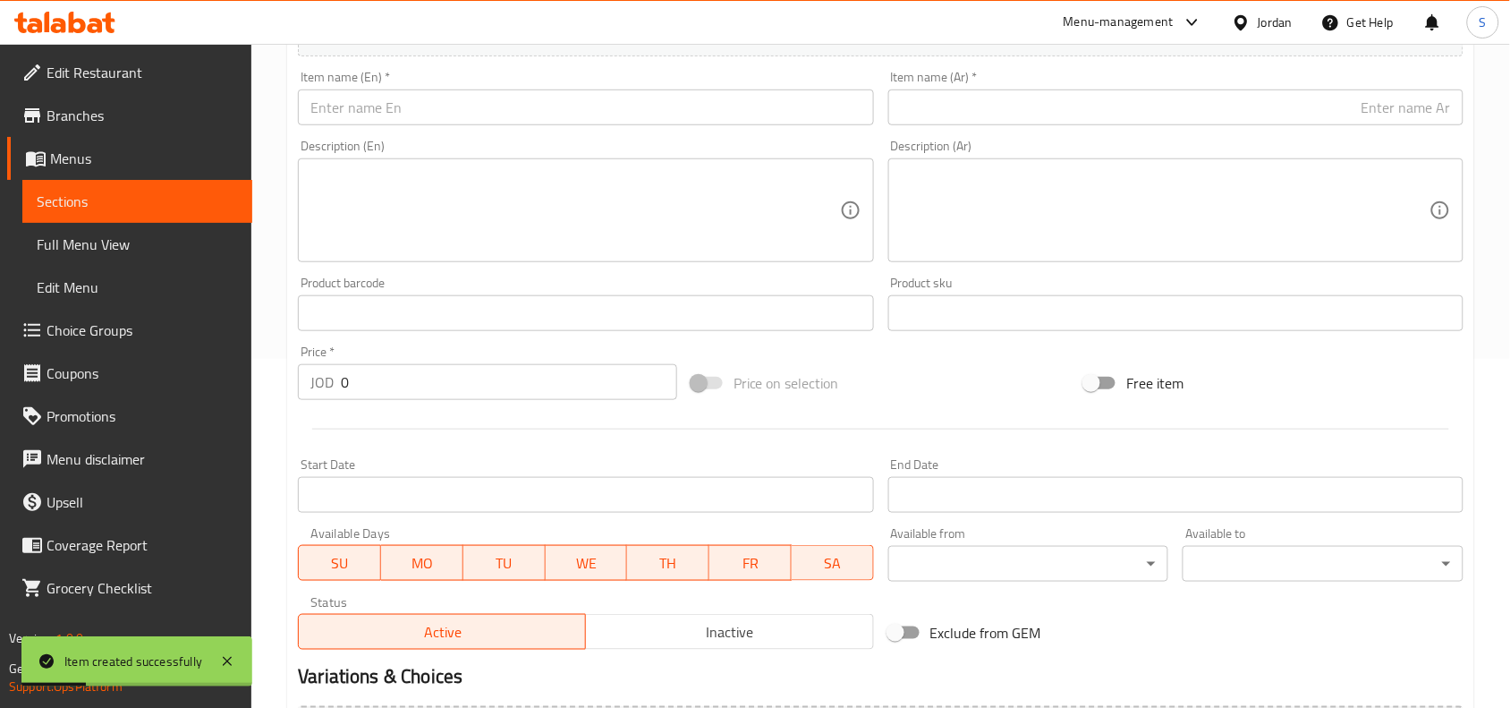
scroll to position [329, 0]
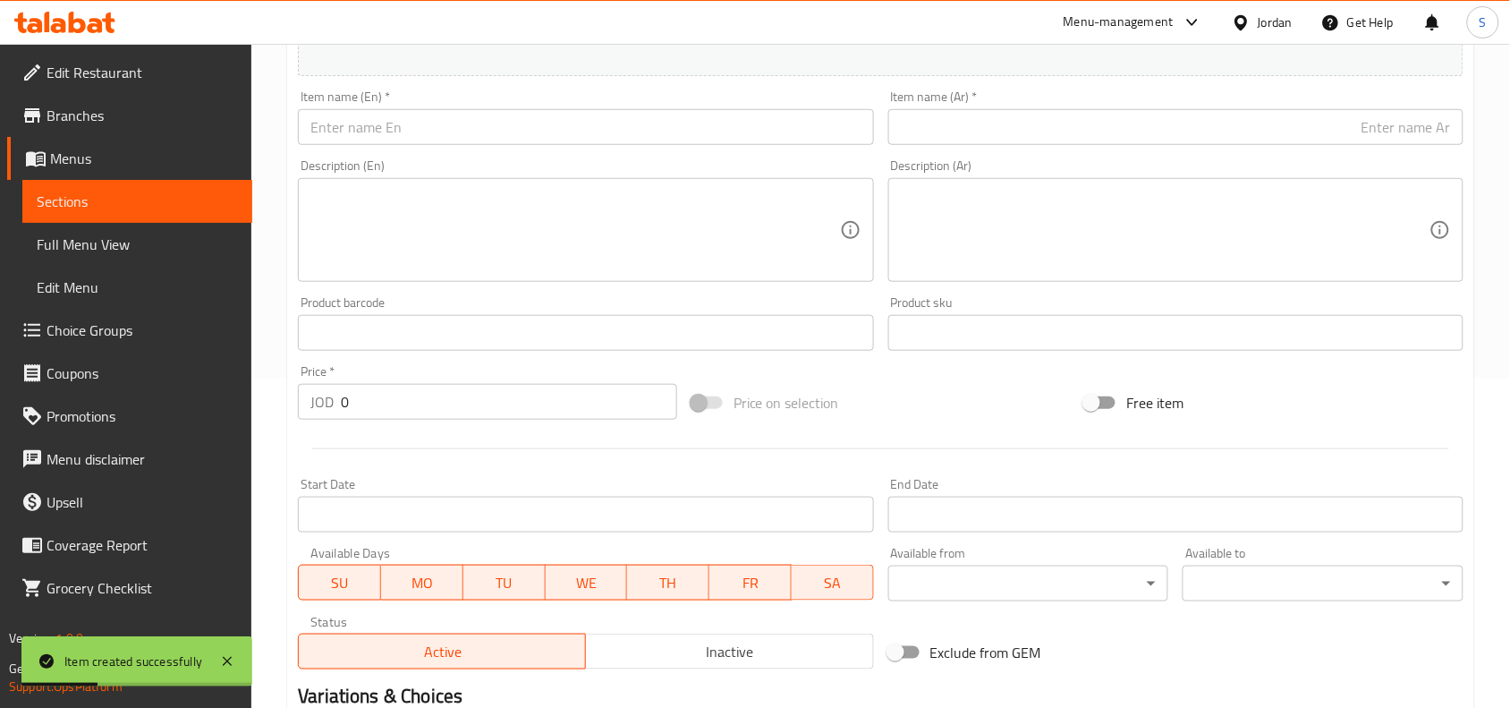
click at [523, 146] on div "Item name (En)   * Item name (En) *" at bounding box center [585, 117] width 589 height 69
click at [521, 139] on input "text" at bounding box center [585, 127] width 575 height 36
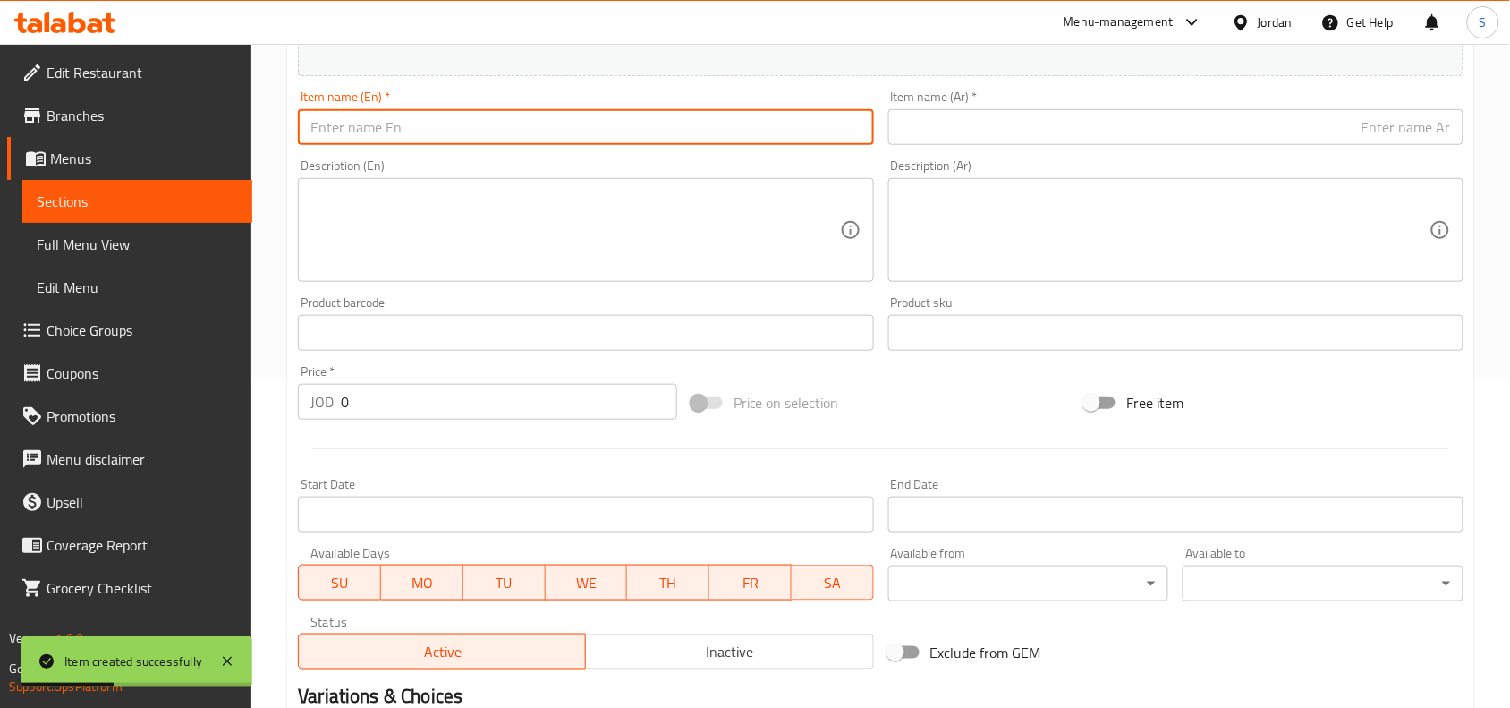
paste input "Wedges Fries"
type input "Wedges Fries"
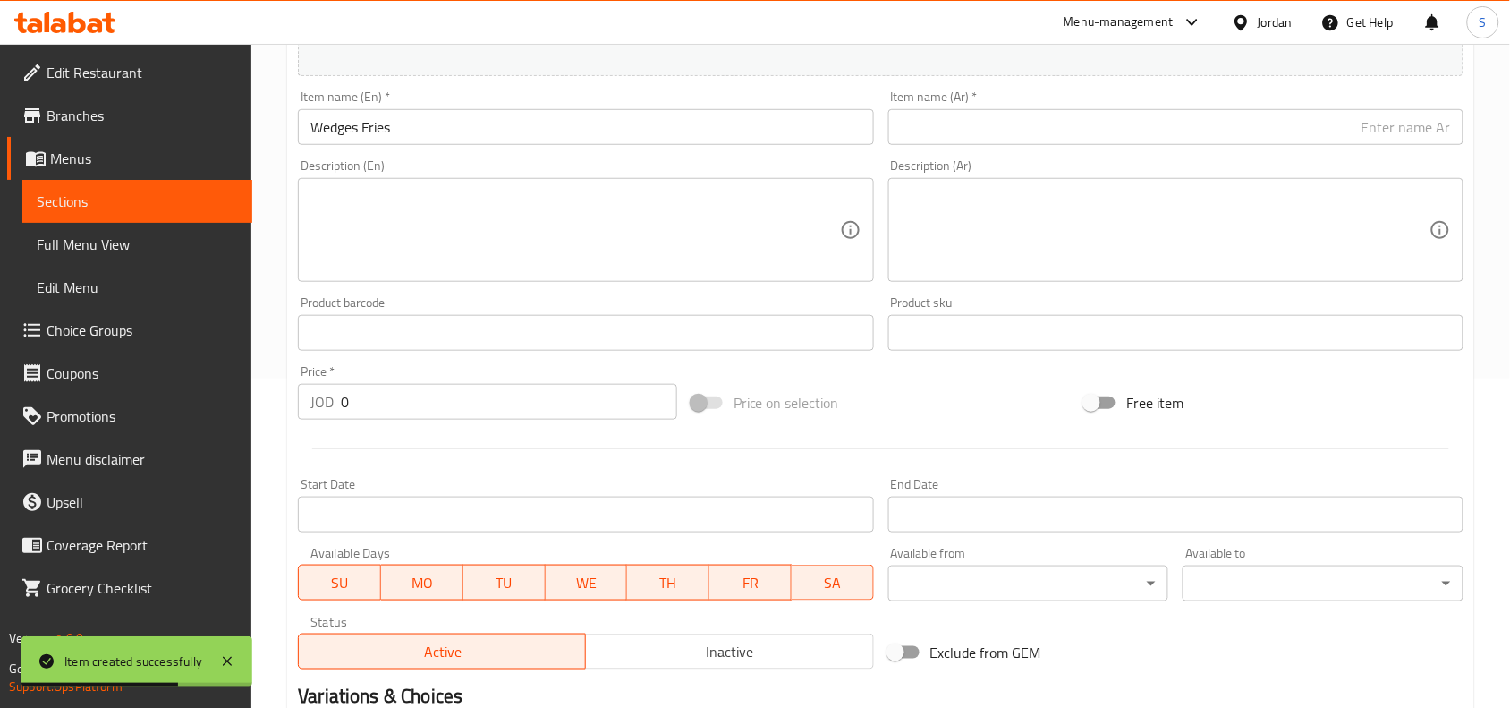
click at [1128, 107] on div "Item name (Ar)   * Item name (Ar) *" at bounding box center [1175, 117] width 575 height 55
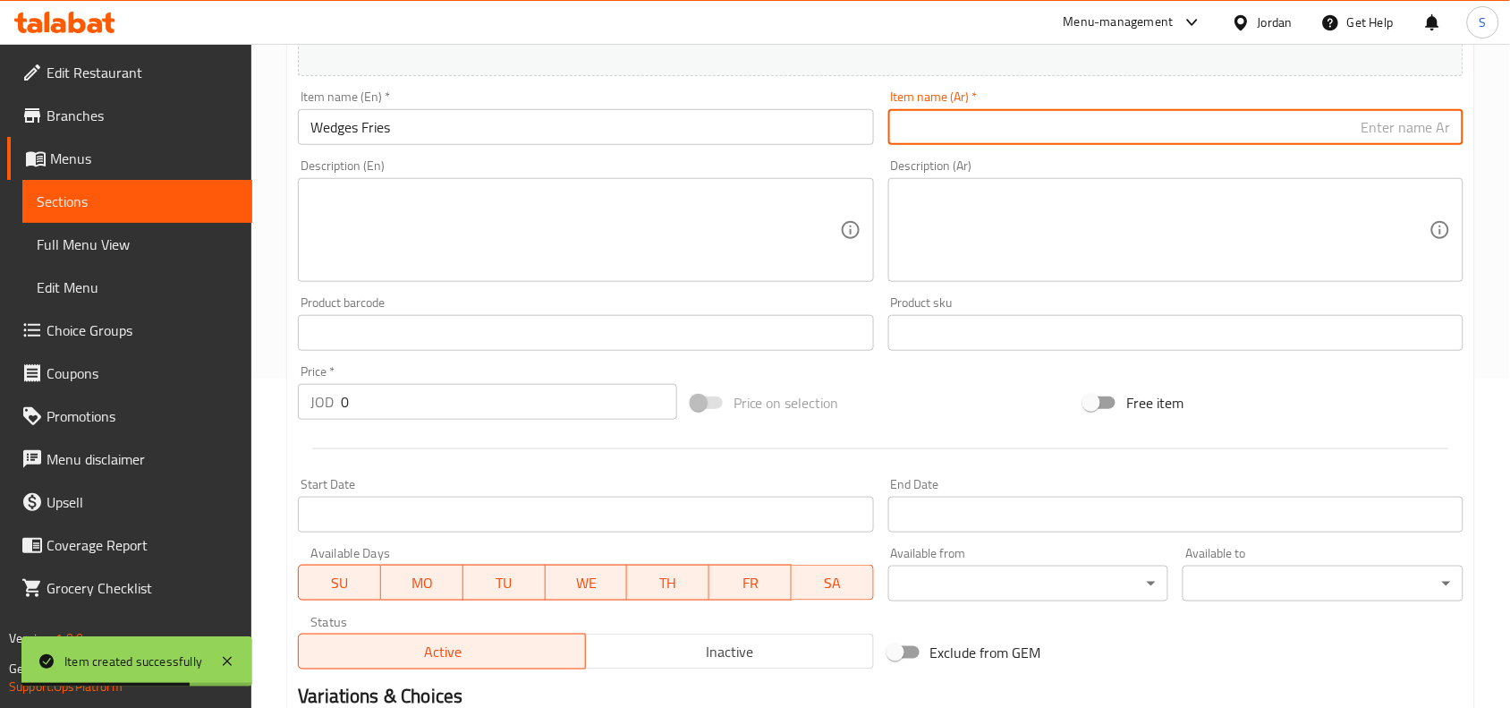
click at [1130, 114] on input "text" at bounding box center [1175, 127] width 575 height 36
paste input "بطاطا ويدجز"
type input "بطاطا ويدجز"
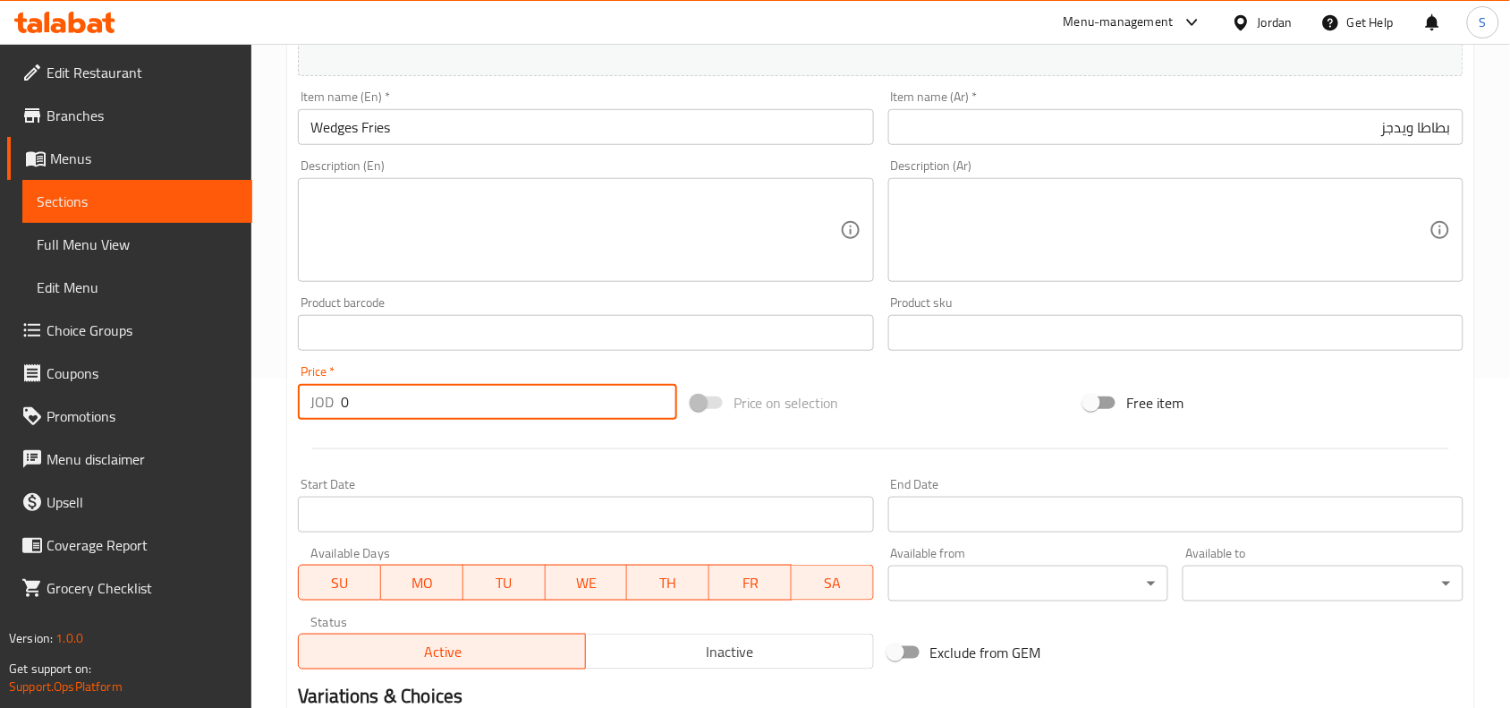
drag, startPoint x: 449, startPoint y: 404, endPoint x: 108, endPoint y: 376, distance: 342.0
click at [108, 376] on div "Edit Restaurant Branches Menus Sections Full Menu View Edit Menu Choice Groups …" at bounding box center [755, 325] width 1510 height 1220
type input "1.50"
click at [964, 399] on div "Price on selection" at bounding box center [881, 402] width 394 height 48
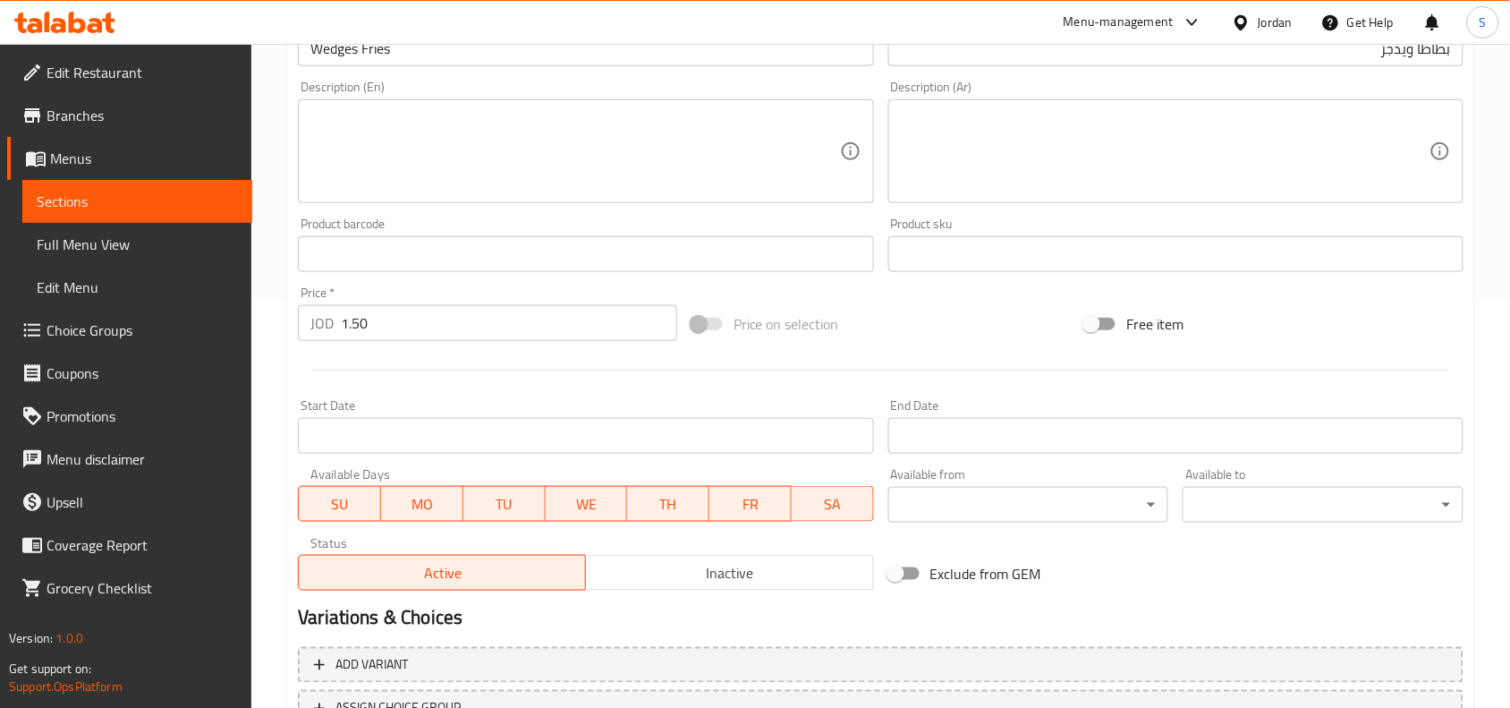
scroll to position [553, 0]
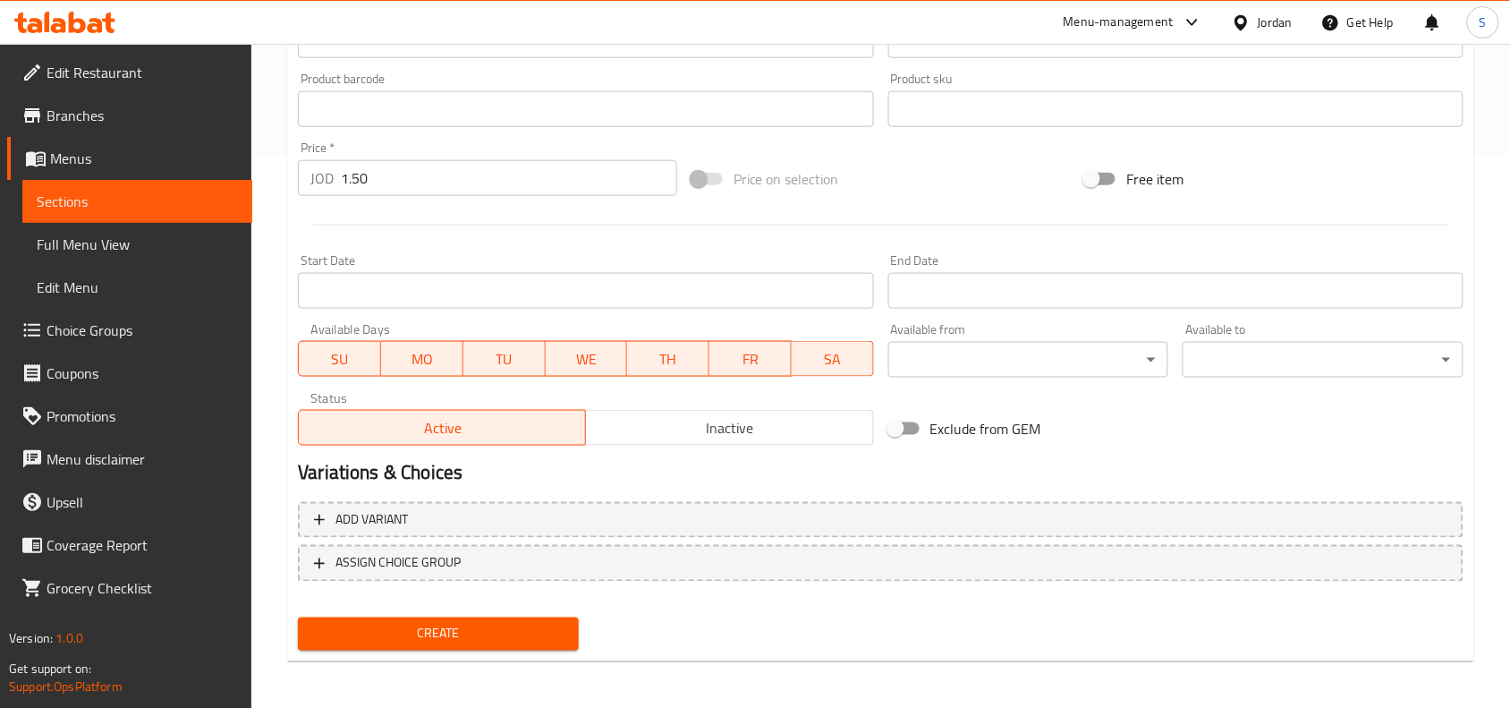
click at [465, 623] on span "Create" at bounding box center [438, 634] width 252 height 22
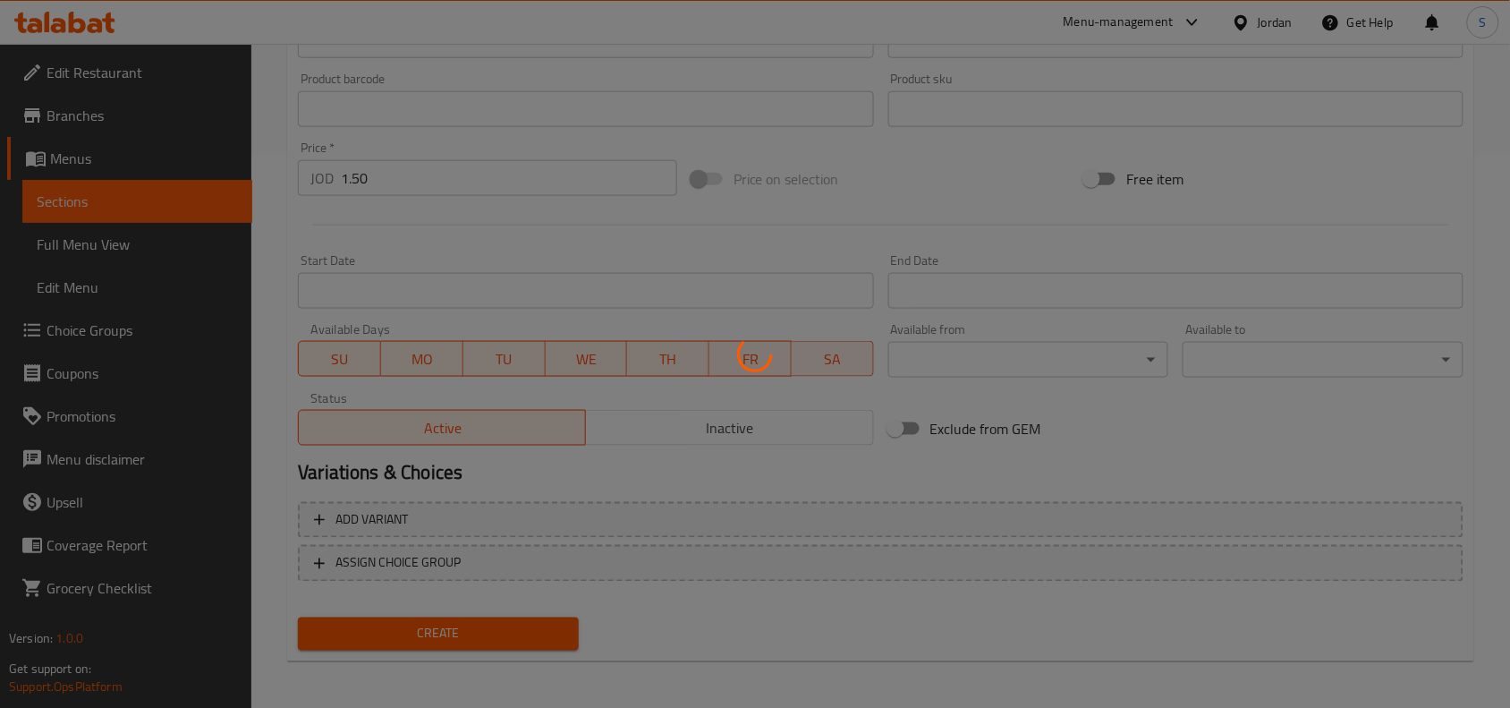
type input "0"
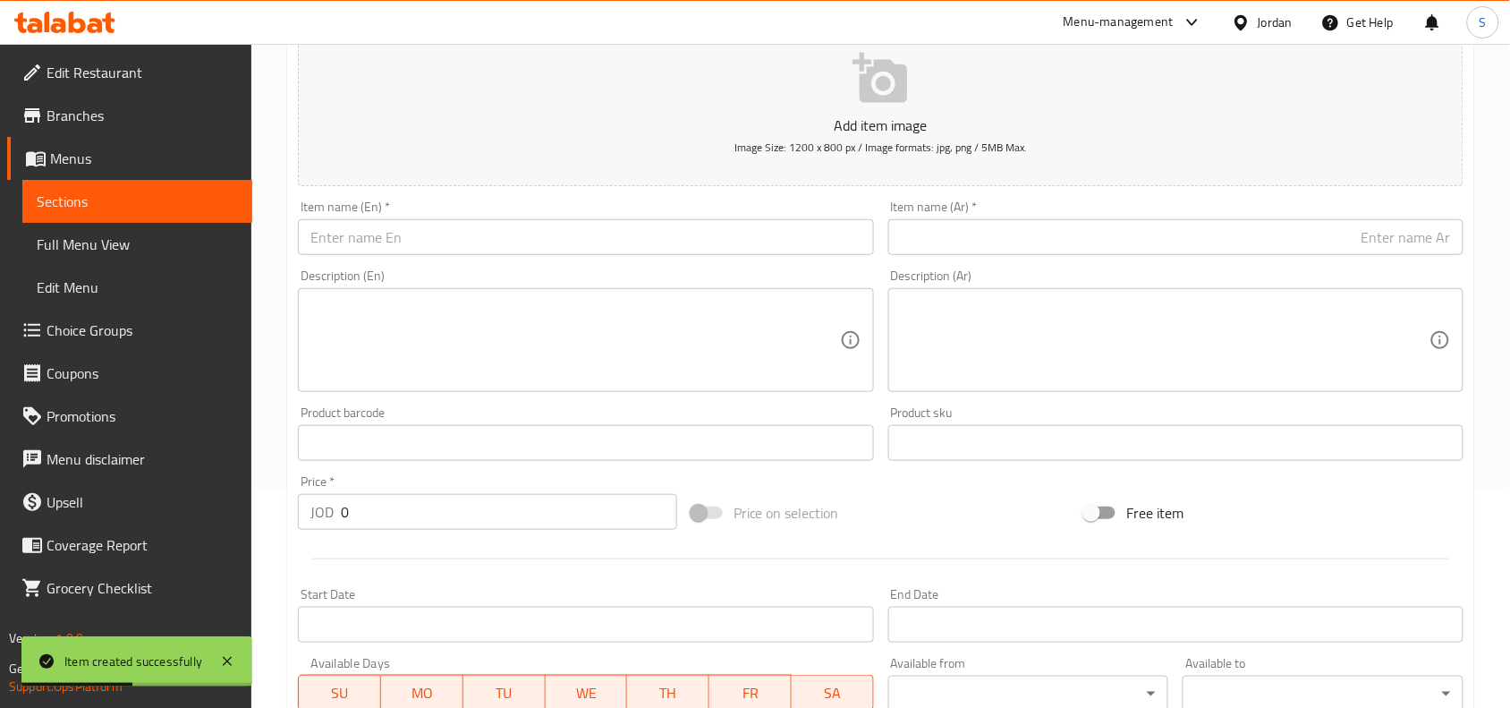
scroll to position [217, 0]
click at [581, 243] on input "text" at bounding box center [585, 239] width 575 height 36
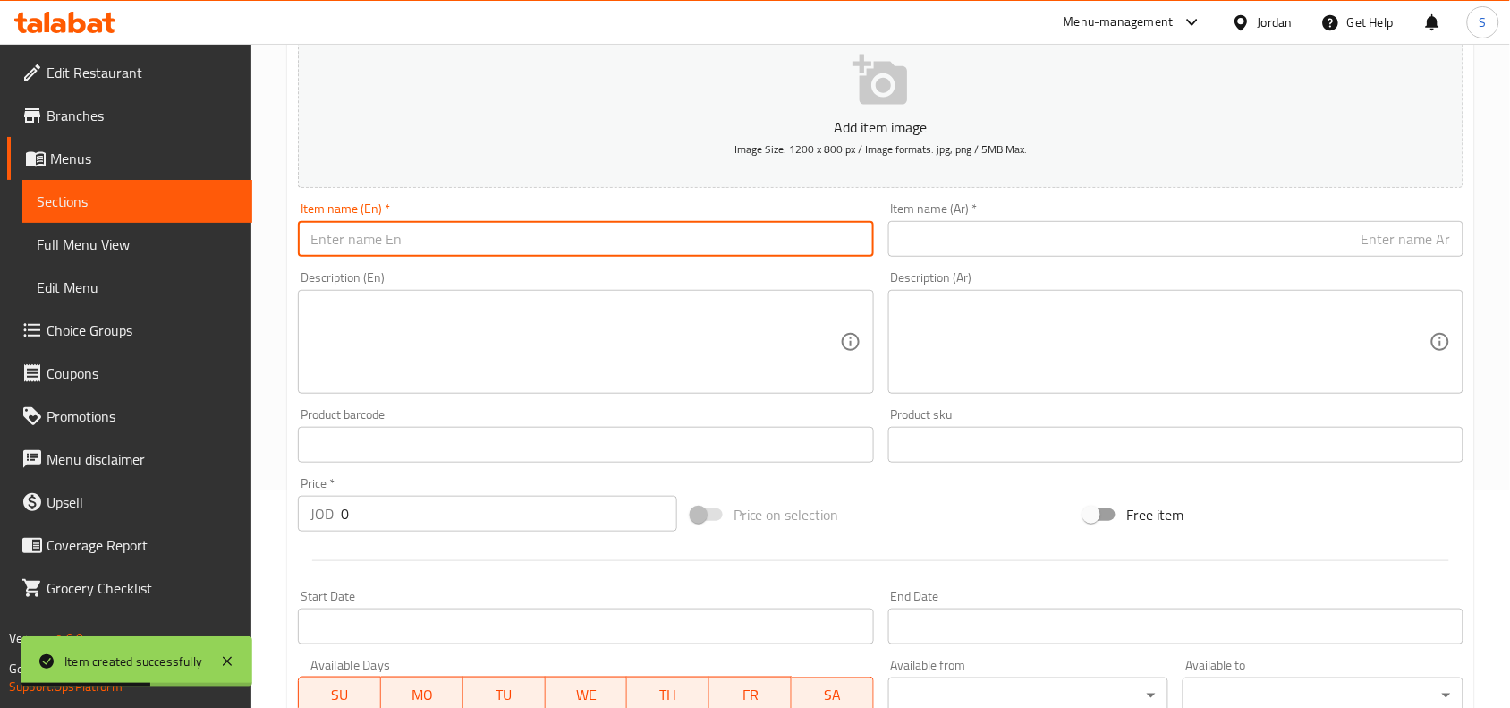
paste input "Curly Fries"
type input "Curly Fries"
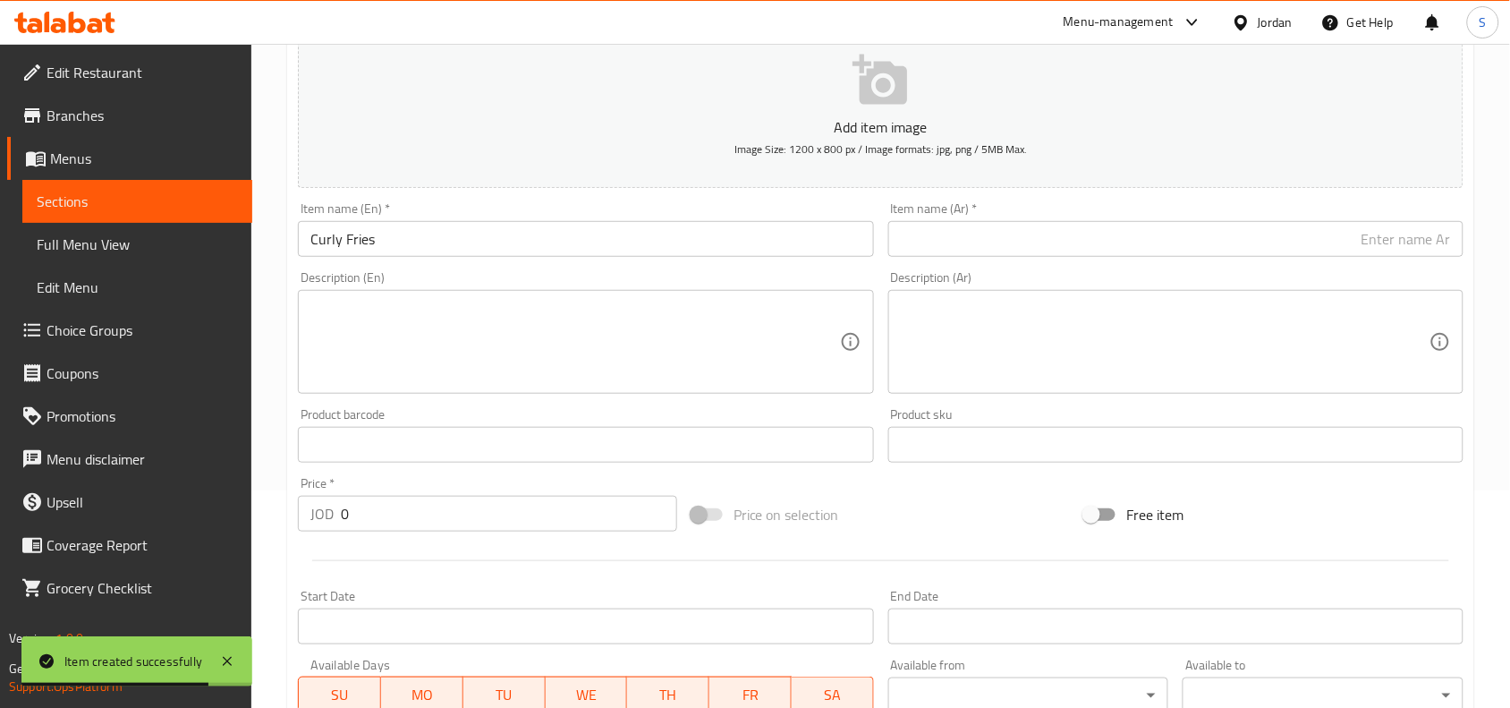
click at [994, 208] on div "Item name (Ar)   * Item name (Ar) *" at bounding box center [1175, 229] width 575 height 55
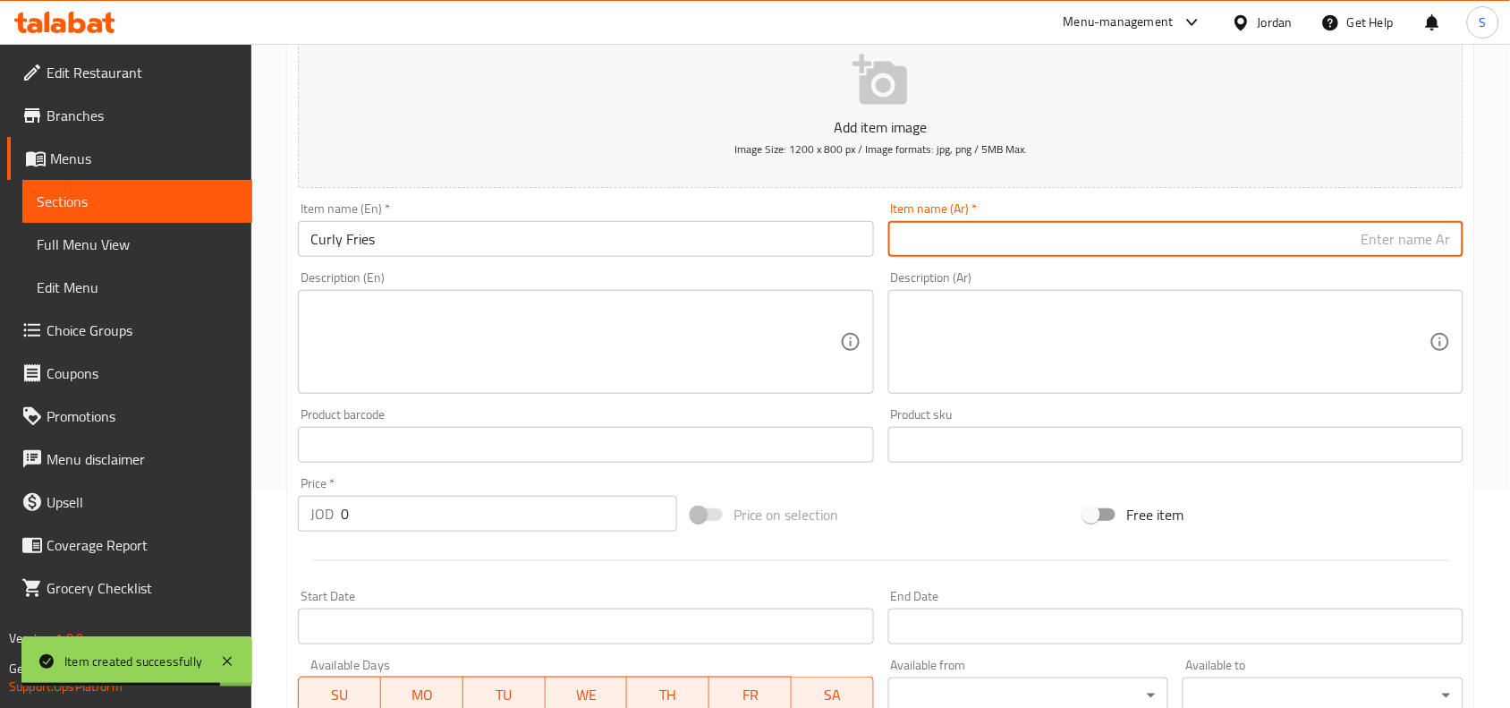
click at [1016, 229] on input "text" at bounding box center [1175, 239] width 575 height 36
paste input "بطاطا كيرلي"
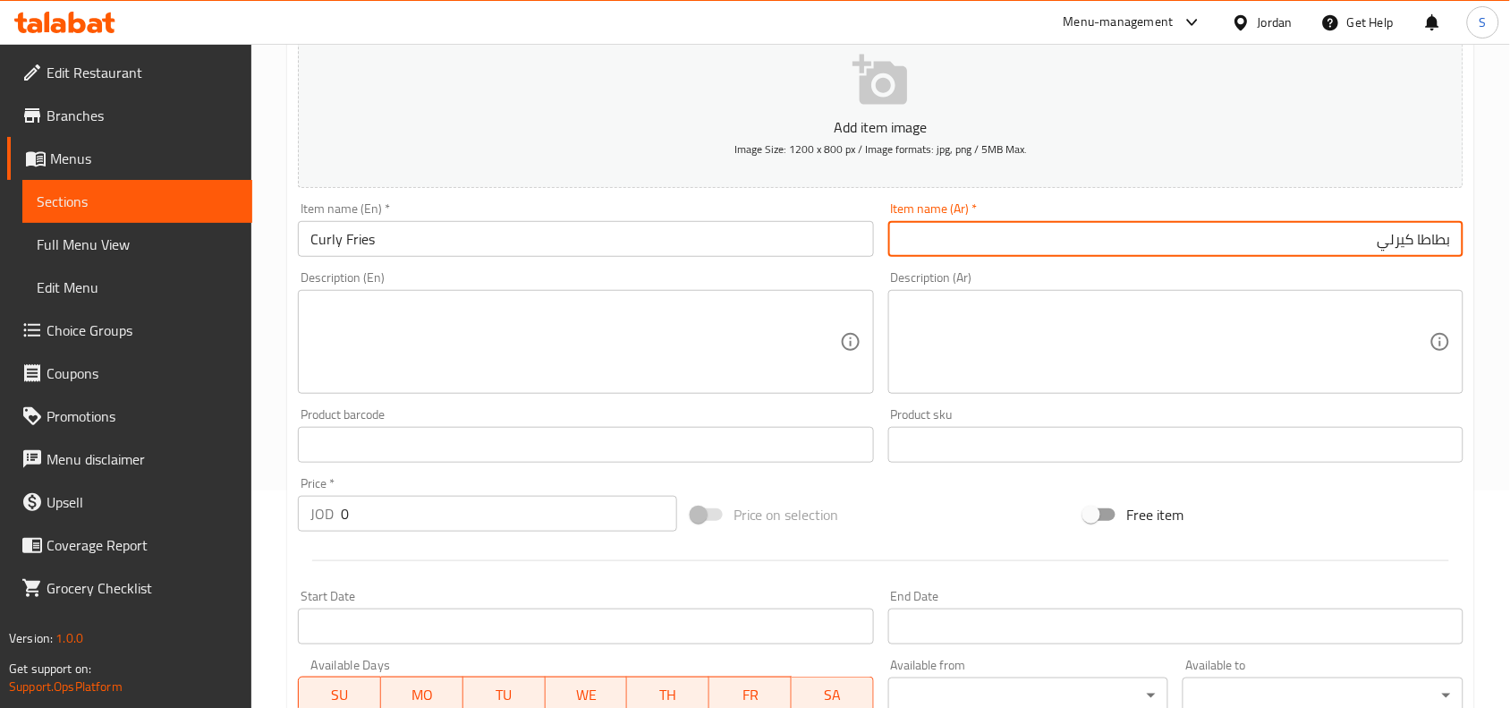
type input "بطاطا كيرلي"
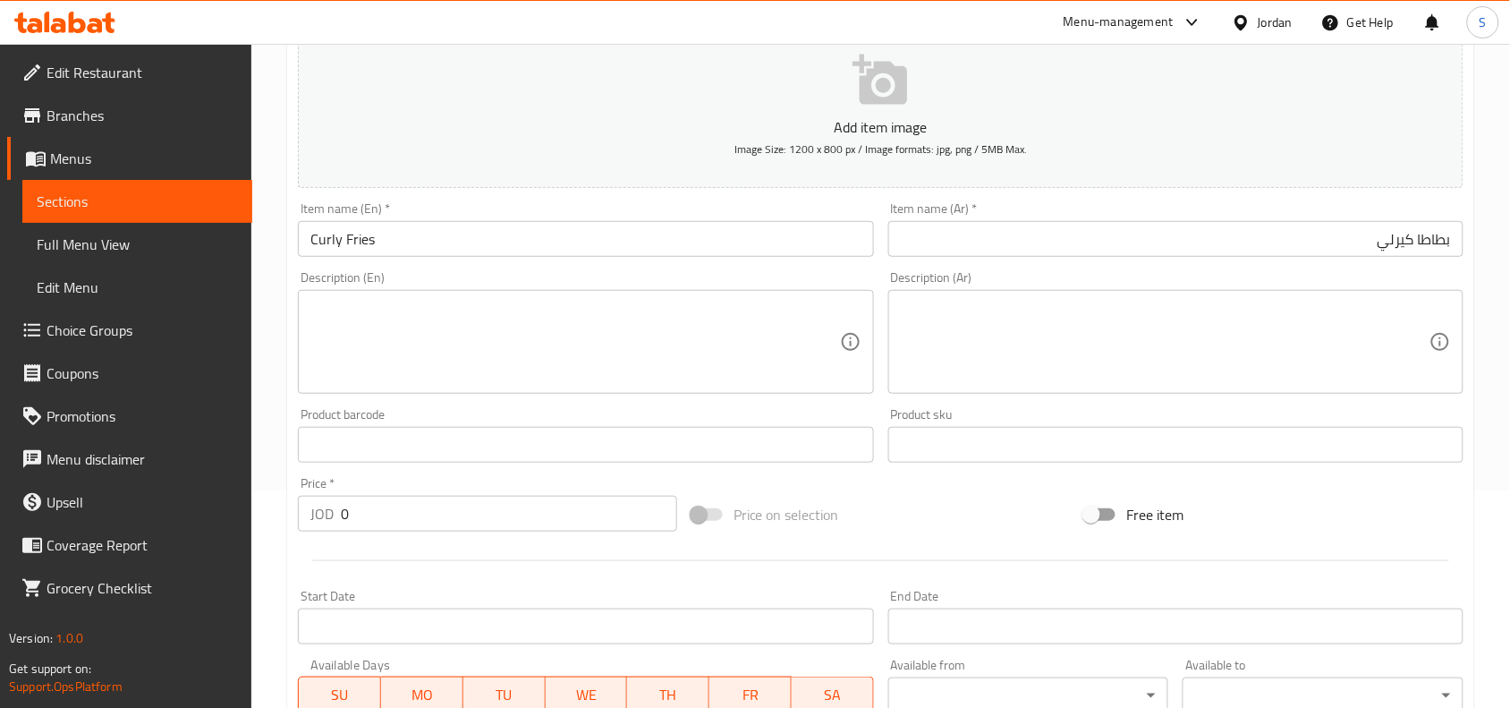
click at [507, 494] on div "Price   * JOD 0 Price *" at bounding box center [487, 504] width 379 height 55
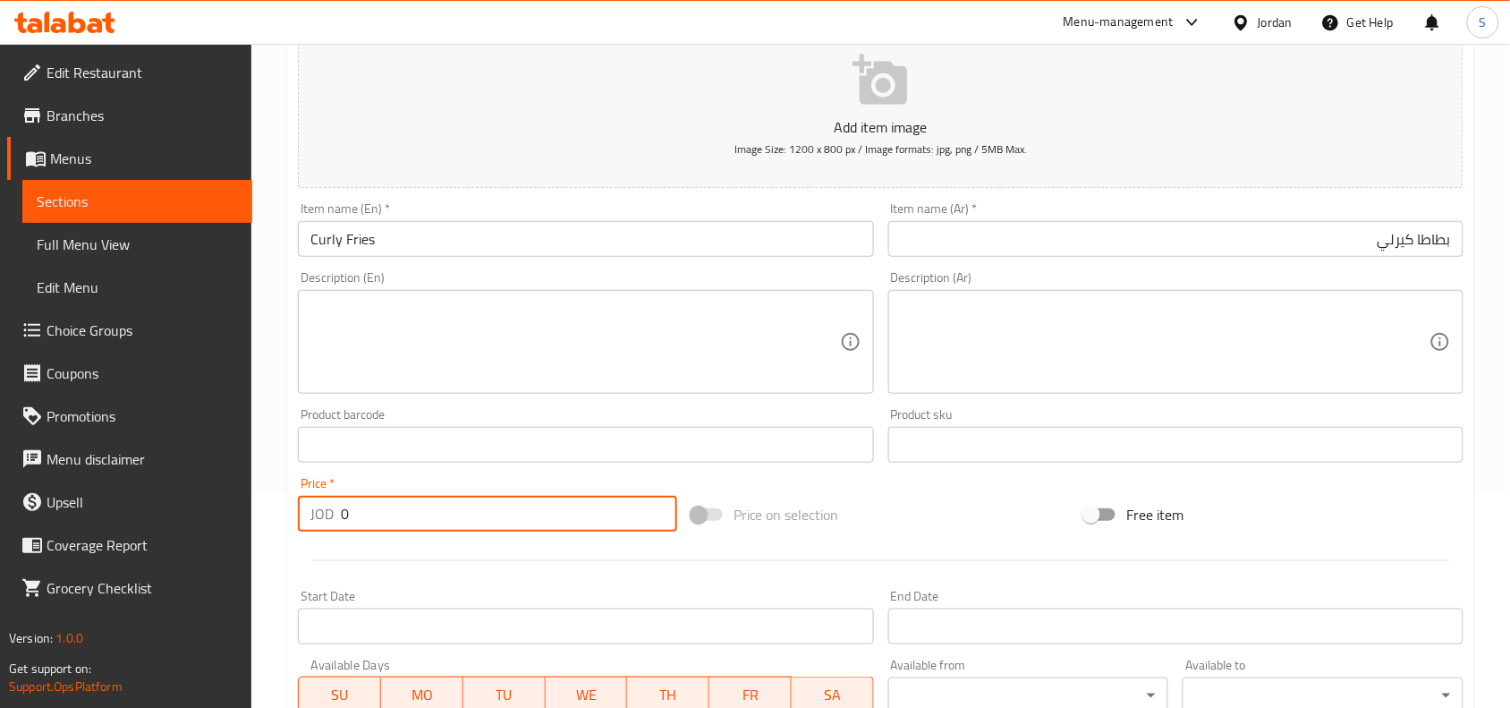
click at [507, 494] on div "Price   * JOD 0 Price *" at bounding box center [487, 504] width 379 height 55
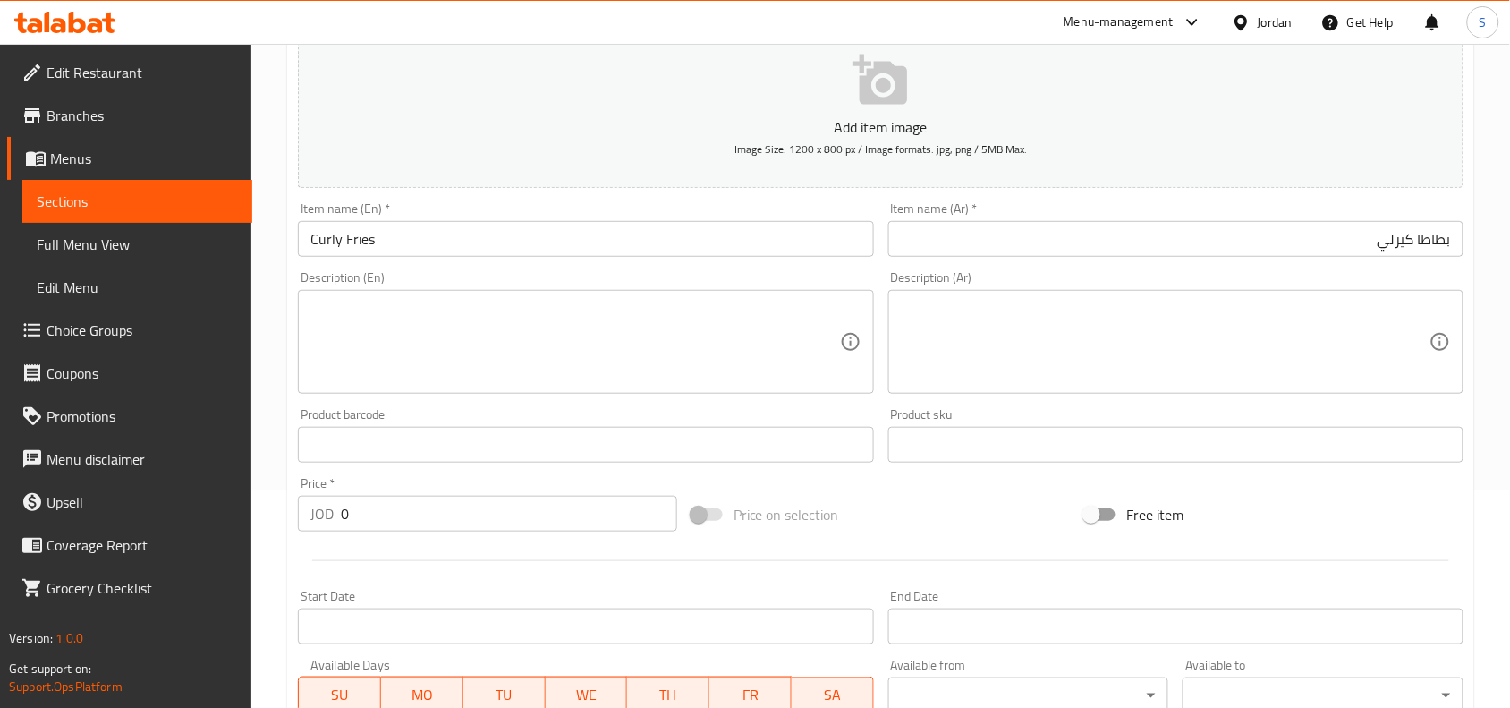
click at [507, 494] on div "Price   * JOD 0 Price *" at bounding box center [487, 504] width 379 height 55
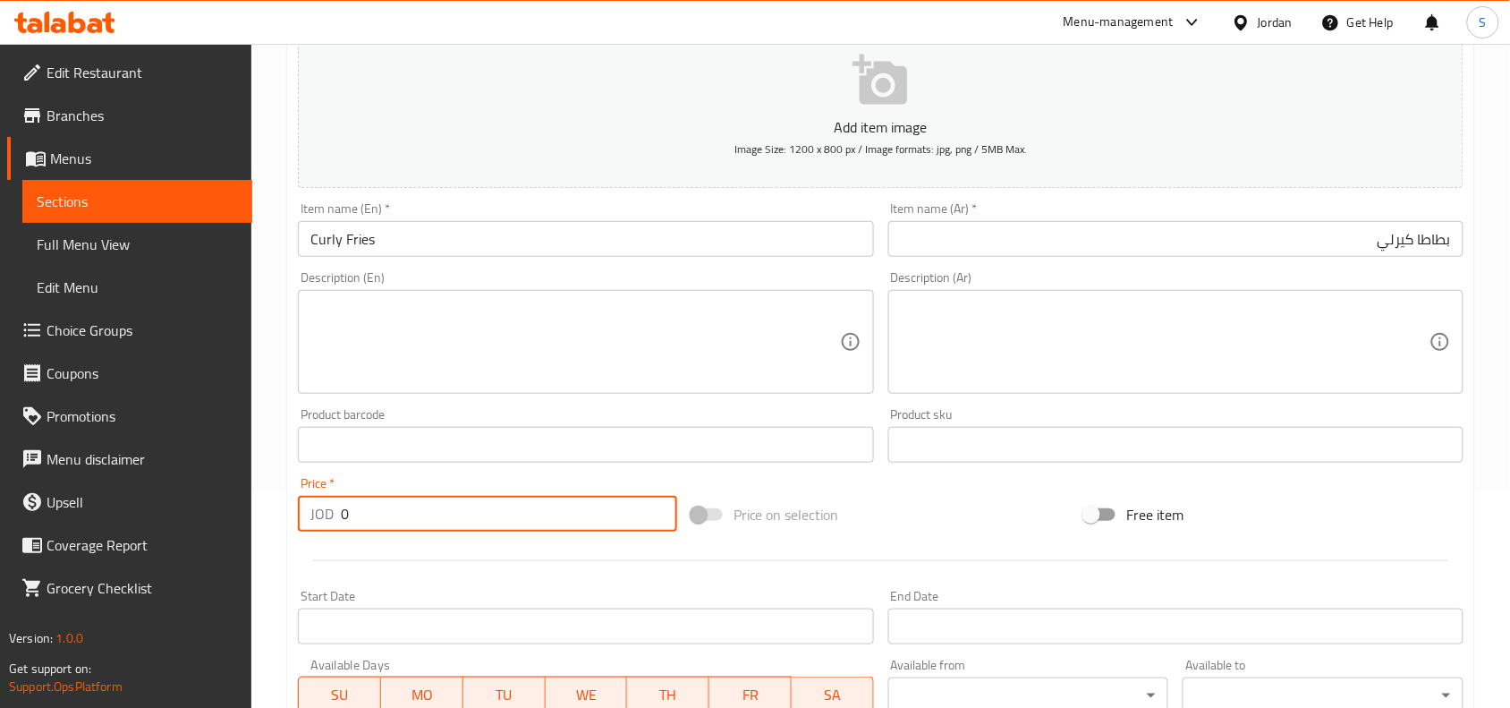
paste input "1.5"
type input "1.5"
click at [966, 483] on div "Add item image Image Size: 1200 x 800 px / Image formats: jpg, png / 5MB Max. I…" at bounding box center [881, 402] width 1180 height 771
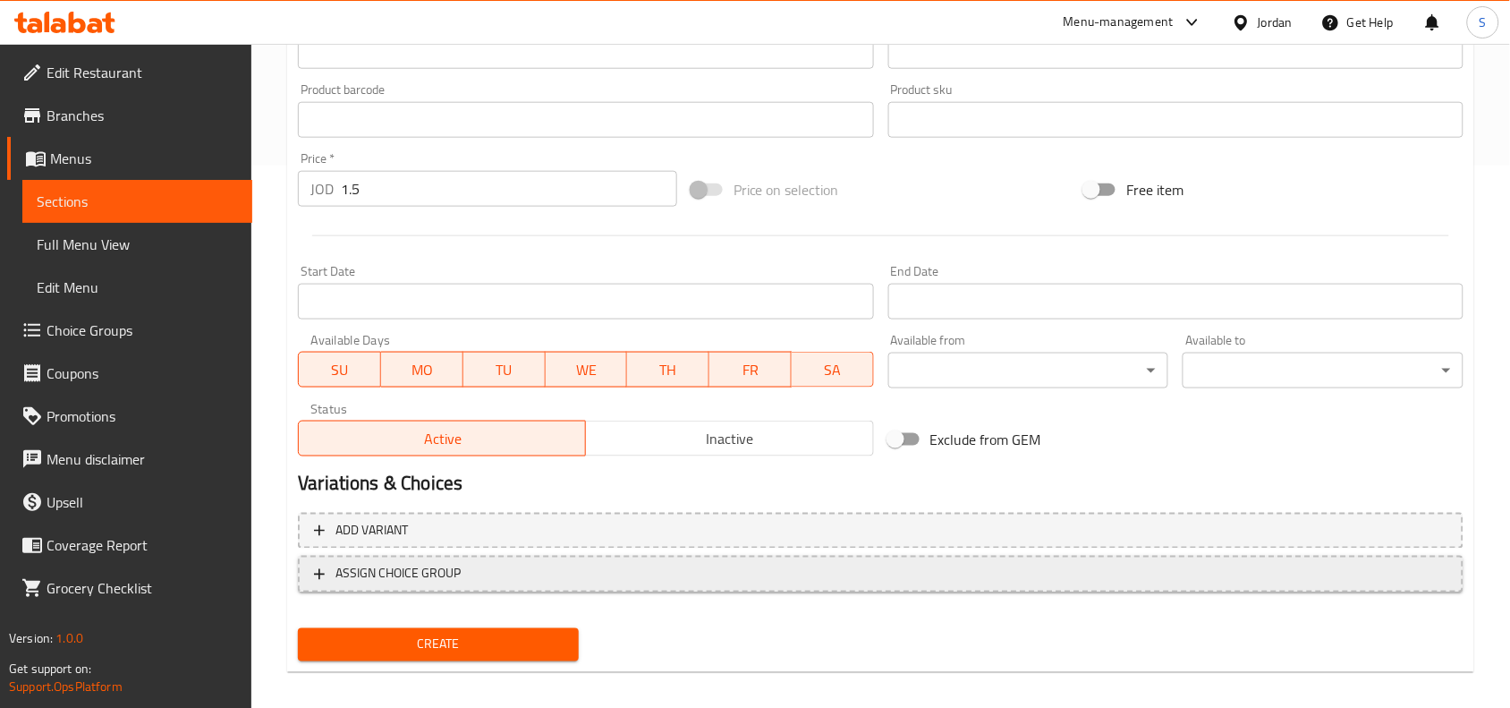
scroll to position [553, 0]
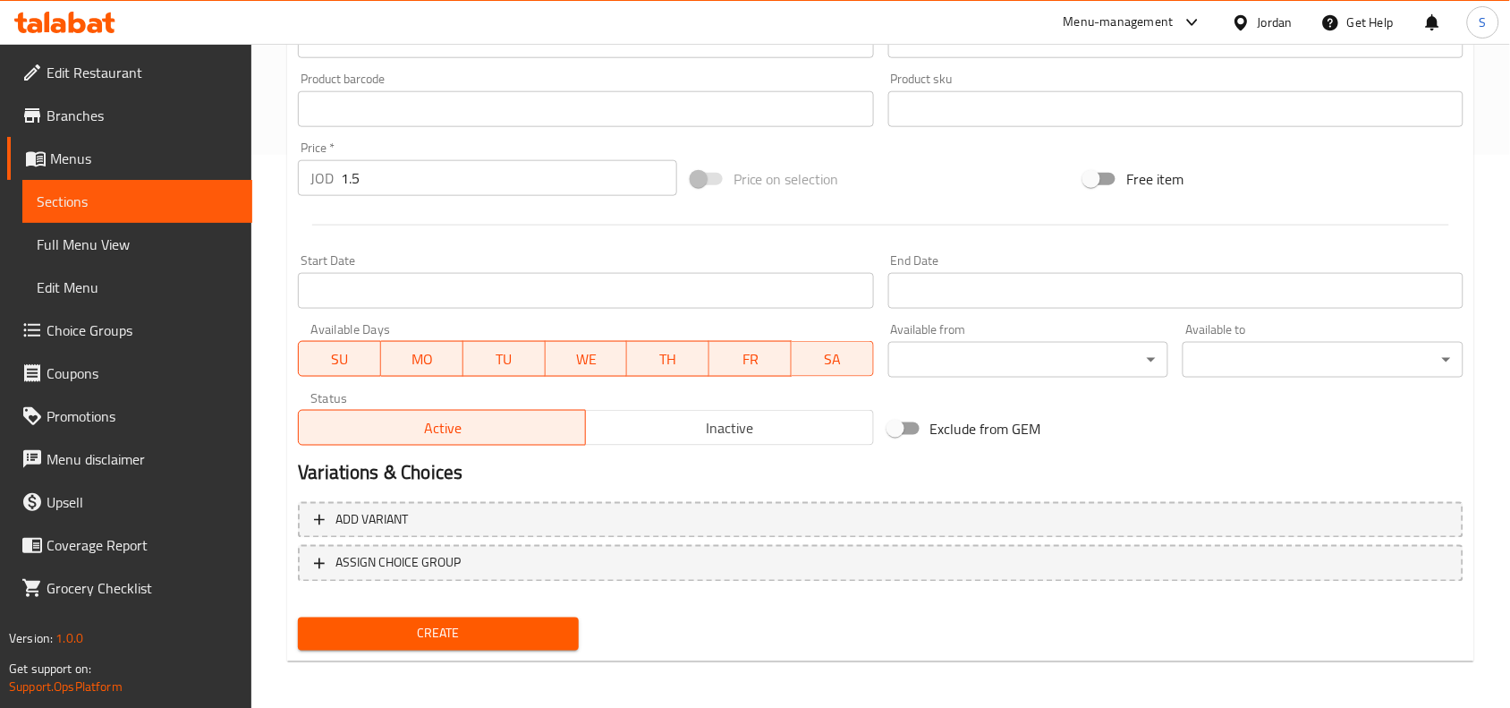
click at [471, 627] on span "Create" at bounding box center [438, 634] width 252 height 22
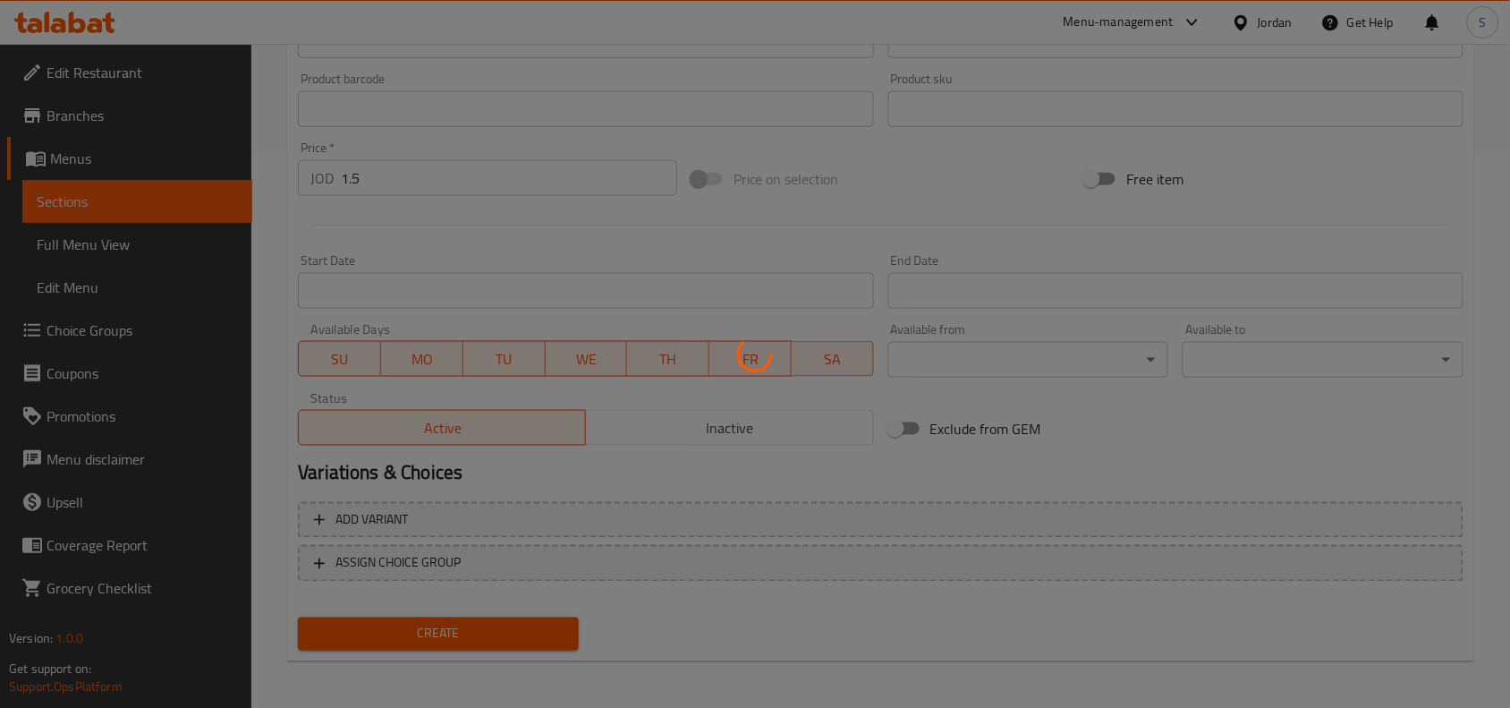
type input "0"
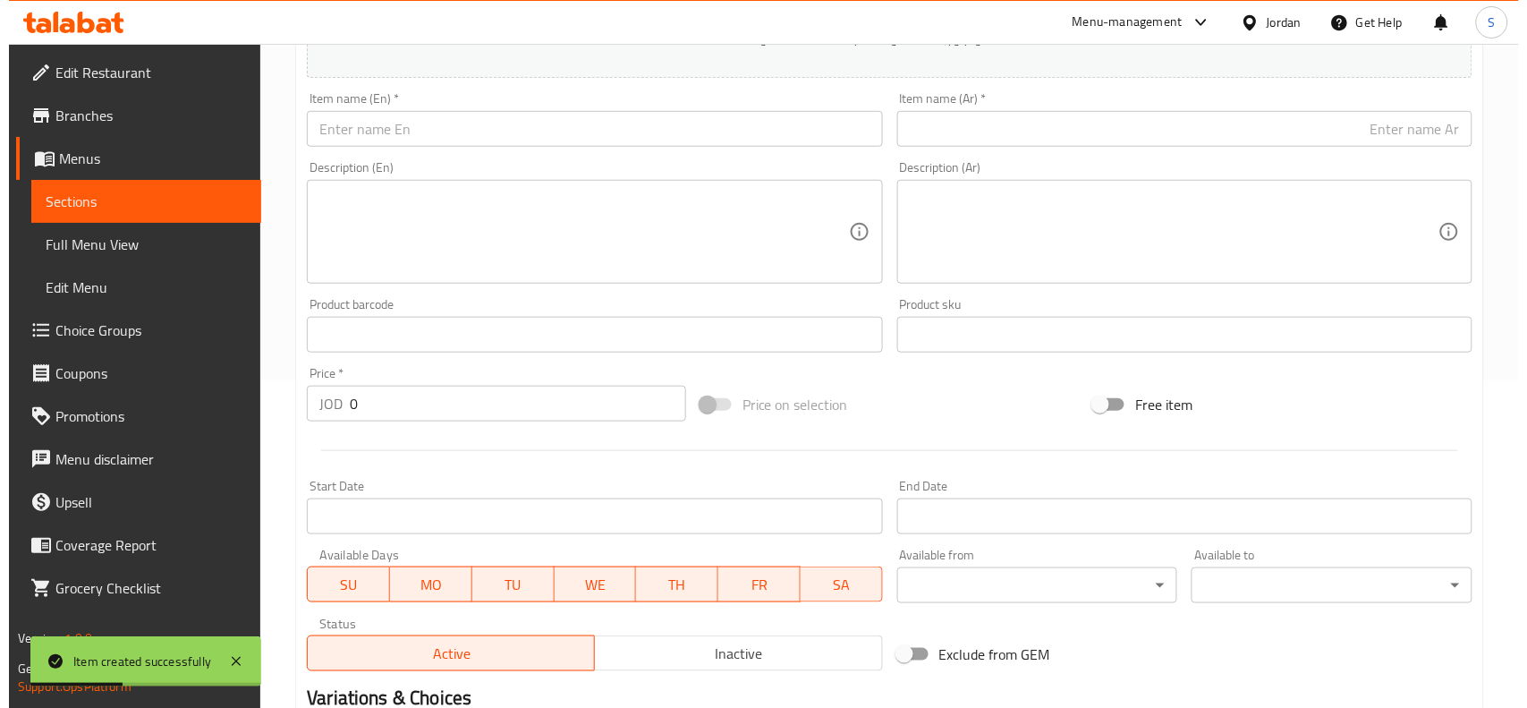
scroll to position [0, 0]
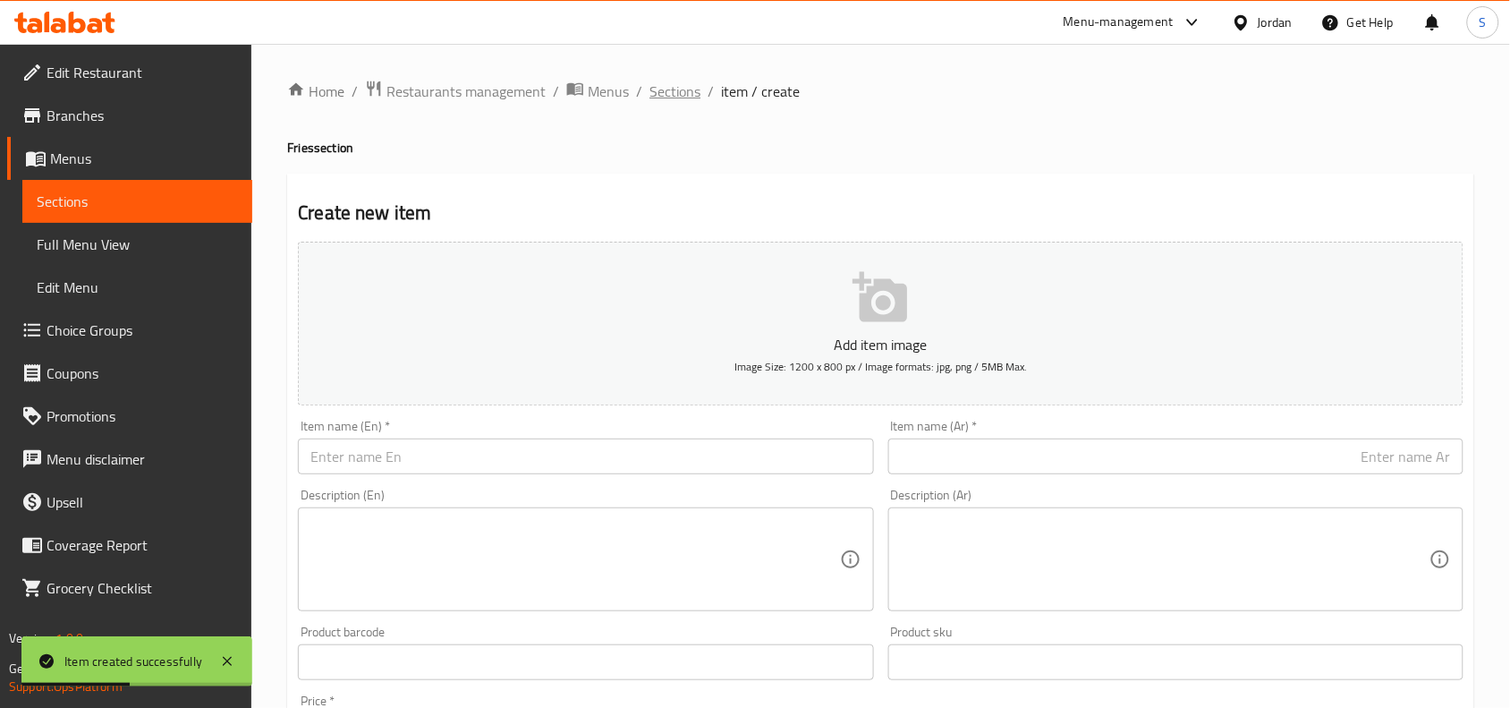
click at [665, 94] on span "Sections" at bounding box center [674, 91] width 51 height 21
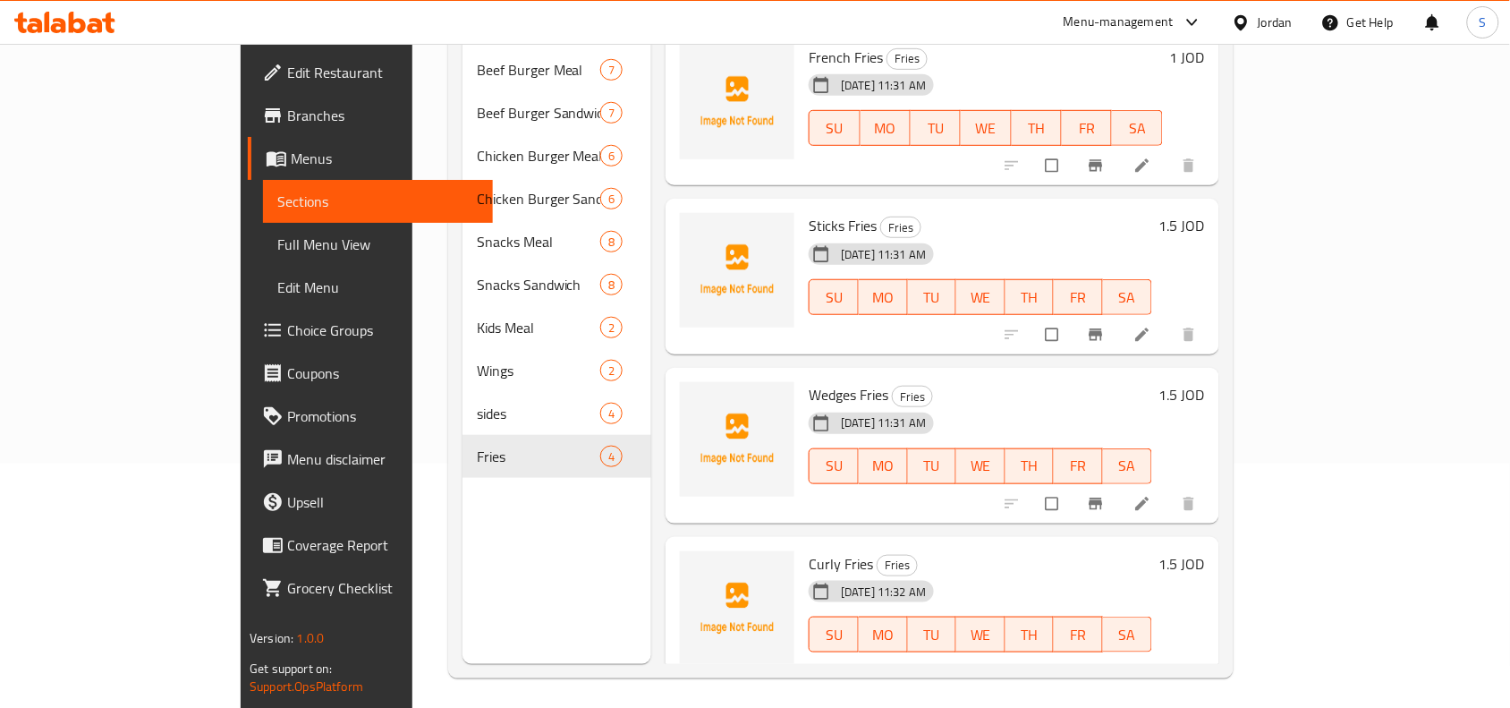
scroll to position [251, 0]
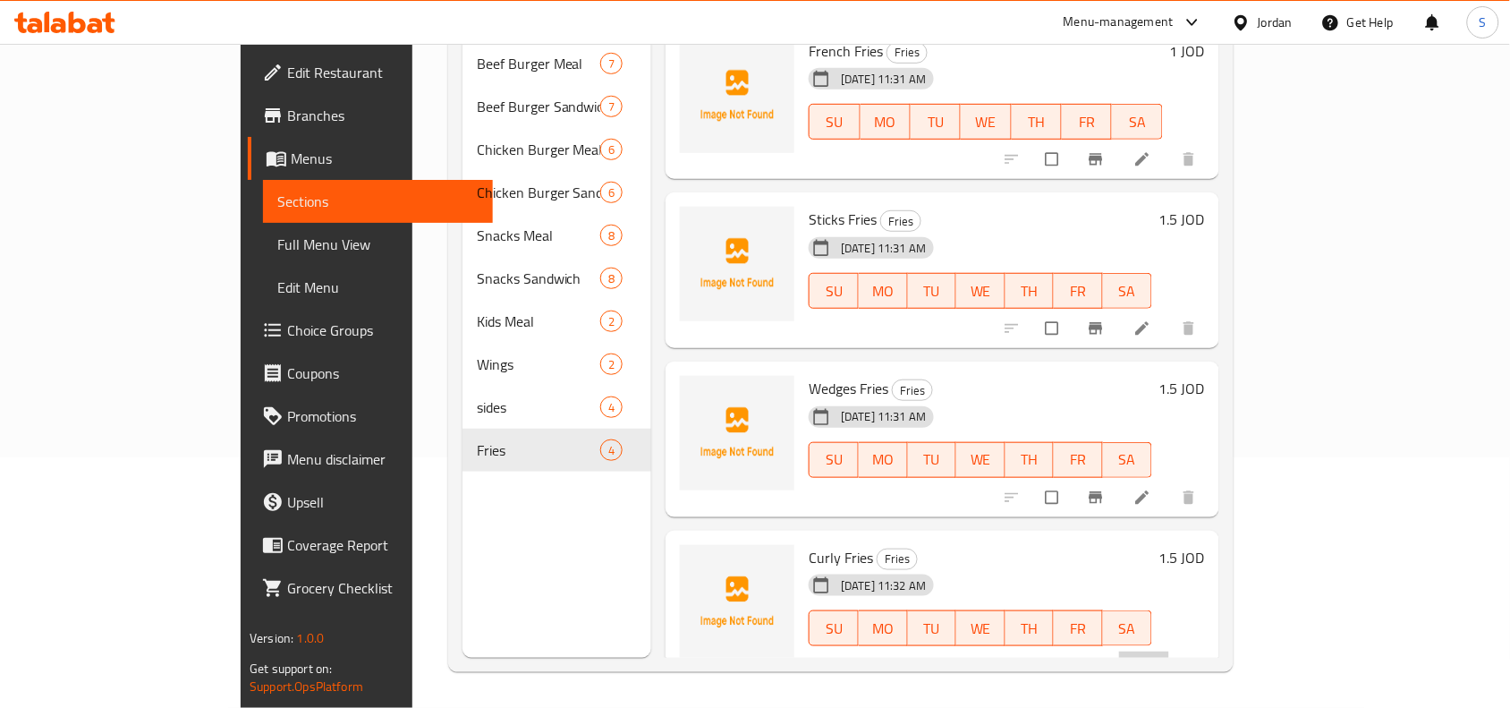
click at [1169, 651] on li at bounding box center [1144, 665] width 50 height 29
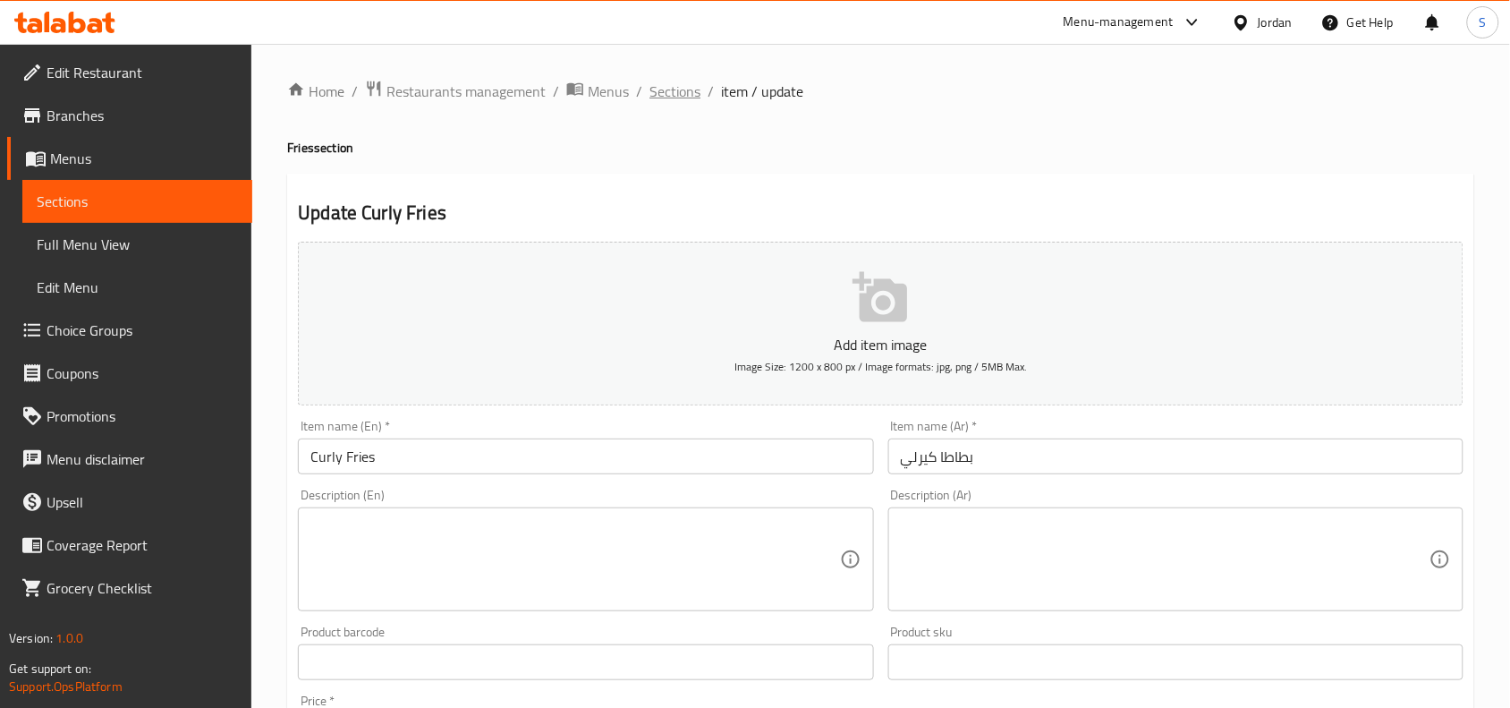
click at [665, 90] on span "Sections" at bounding box center [674, 91] width 51 height 21
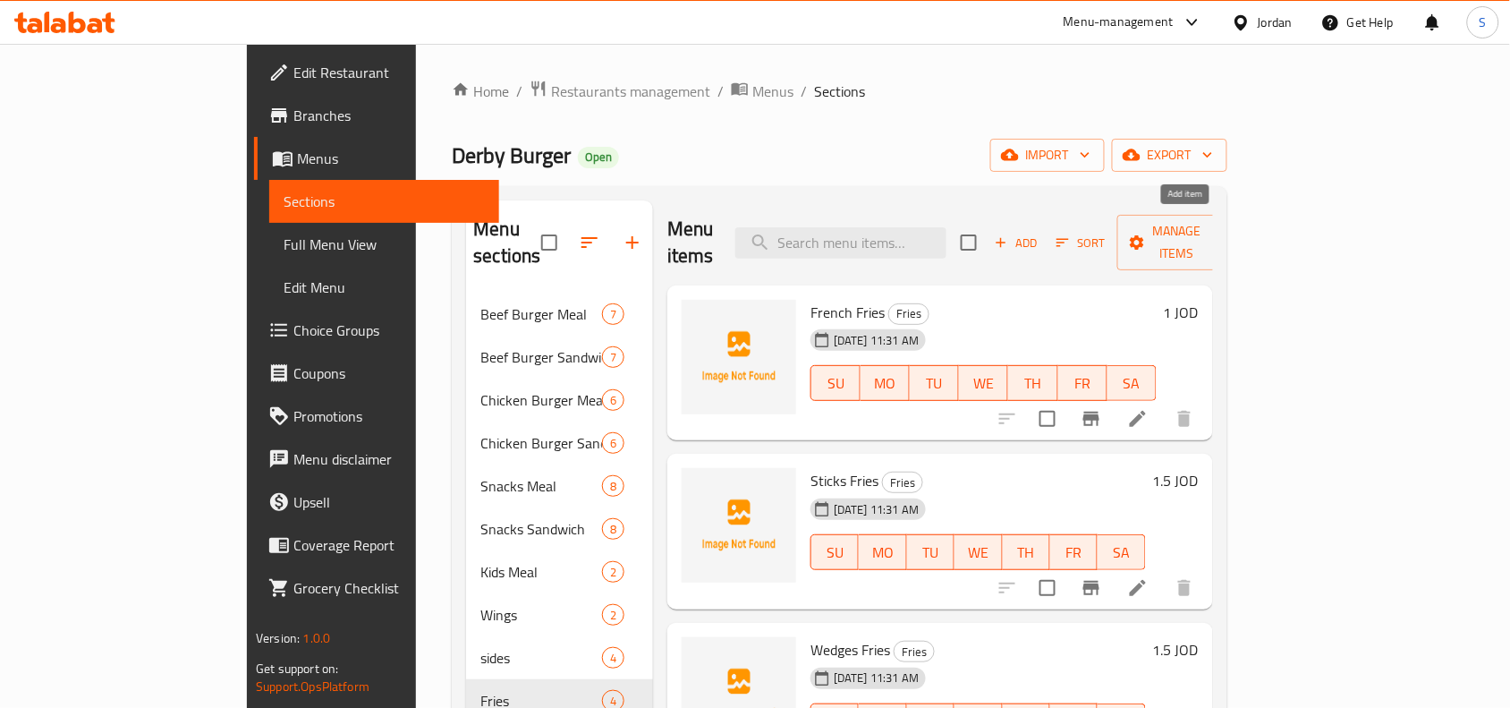
click at [1040, 233] on span "Add" at bounding box center [1016, 243] width 48 height 21
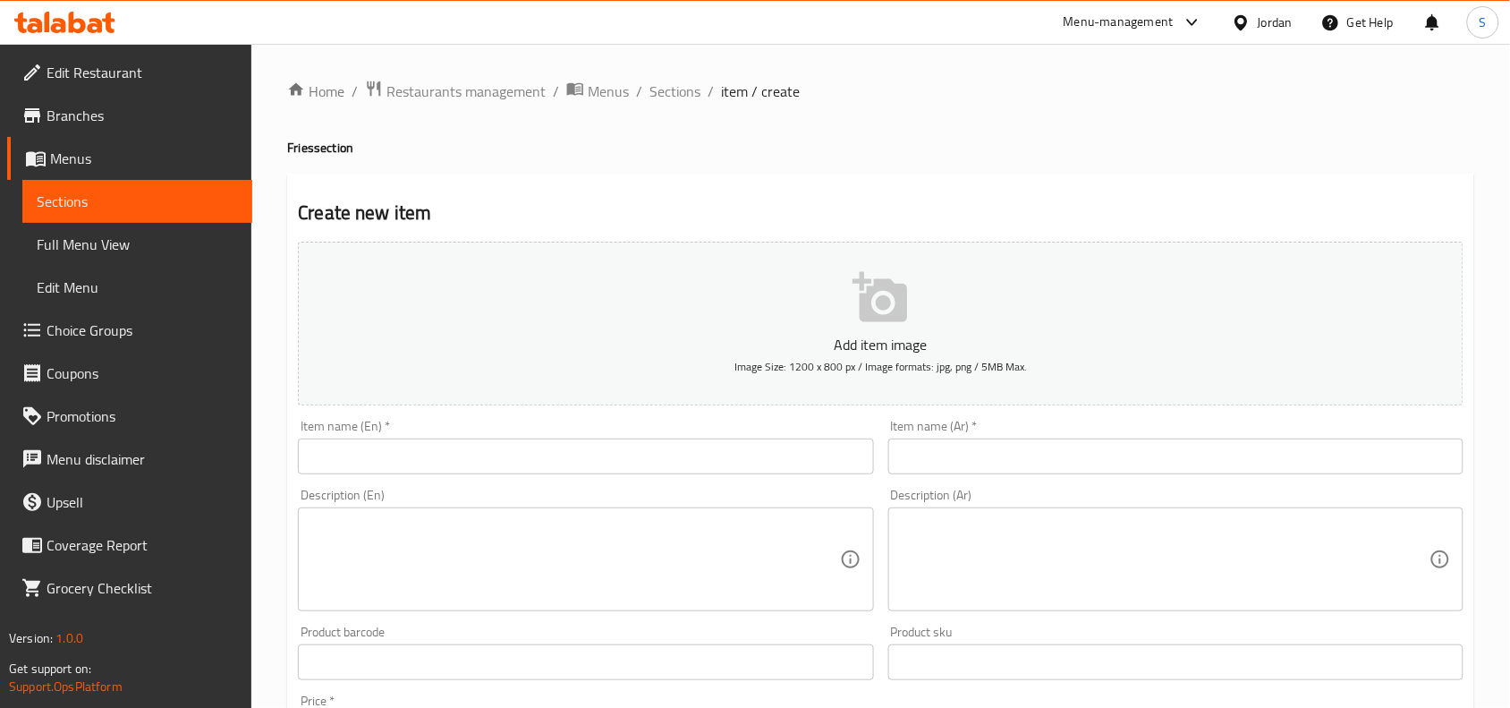
click at [1167, 452] on input "text" at bounding box center [1175, 456] width 575 height 36
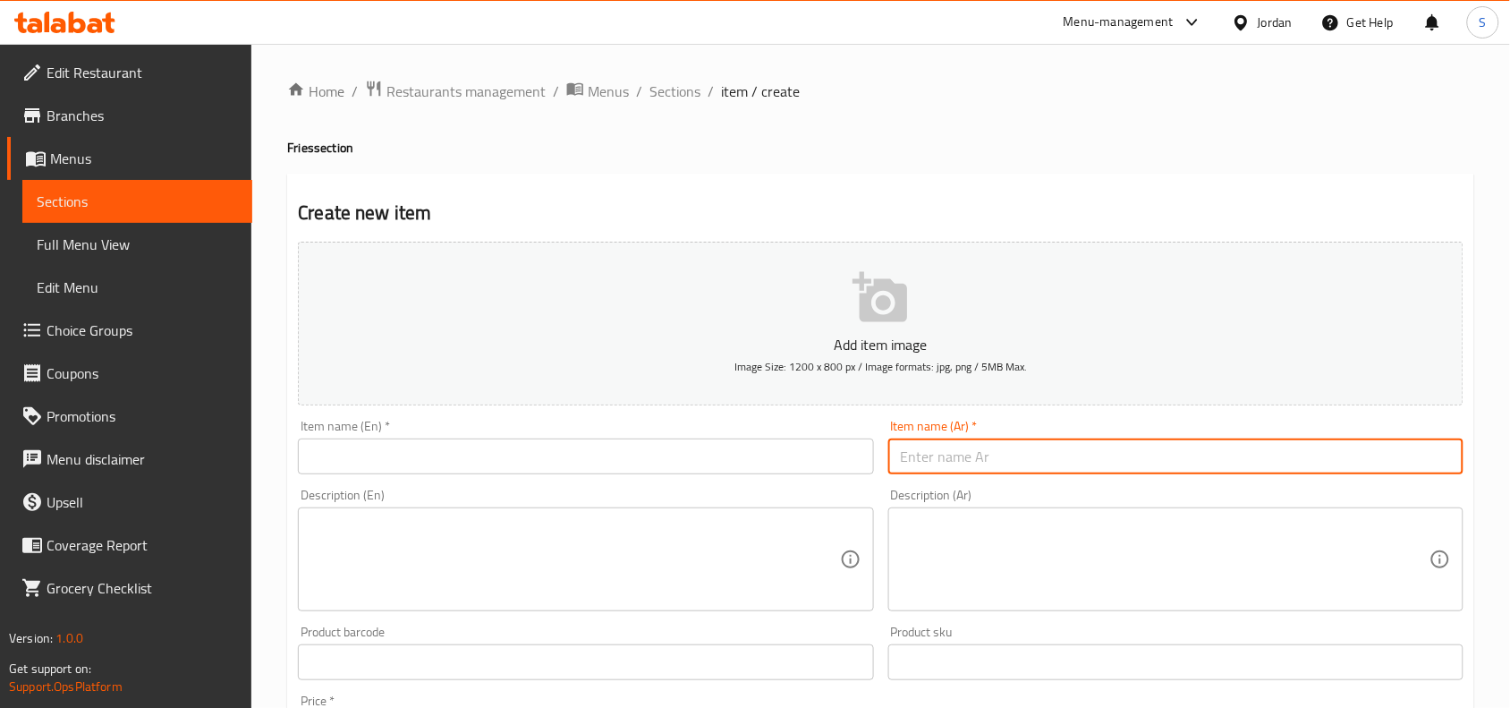
paste input "كرات البطاطا"
type input "كرات البطاطا"
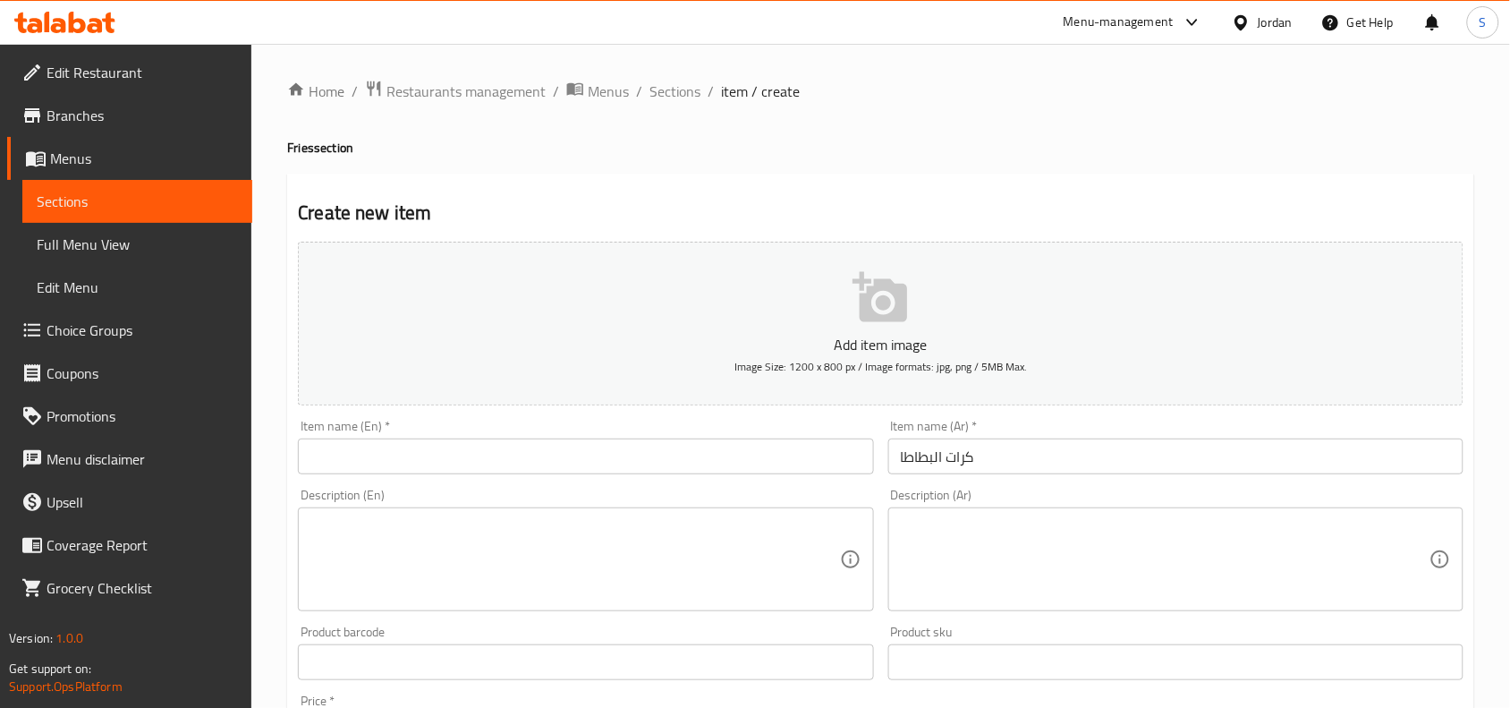
click at [530, 466] on input "text" at bounding box center [585, 456] width 575 height 36
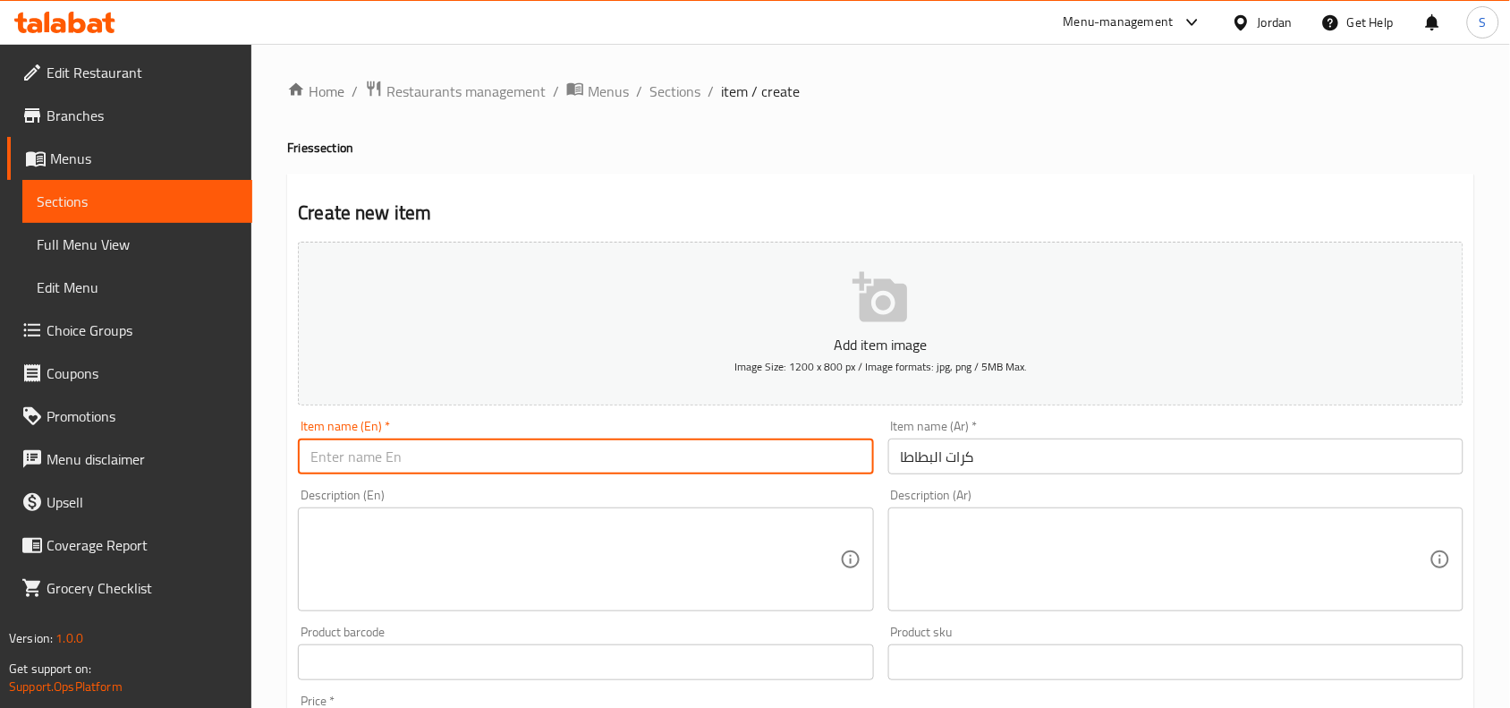
paste input "Fried Potato Balls"
type input "Fried Potato Balls"
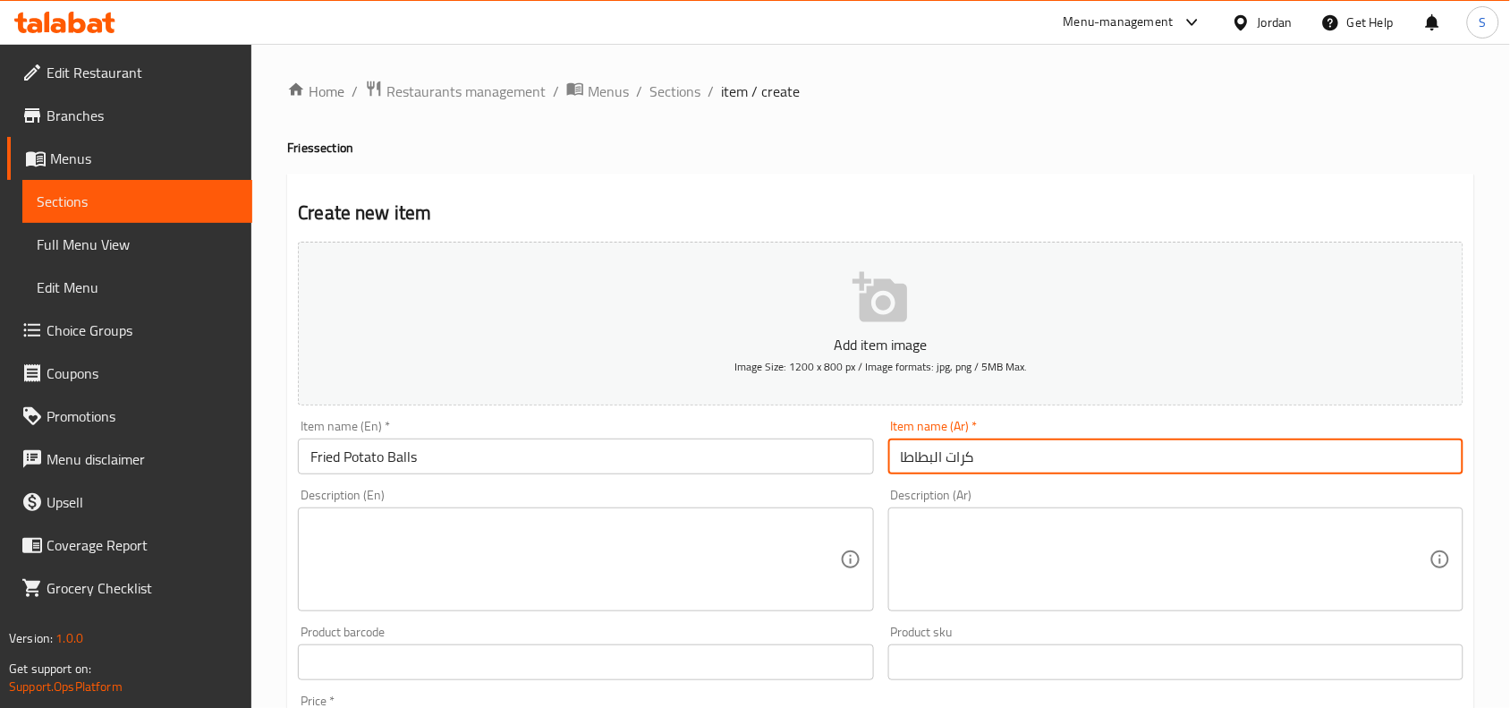
click at [1073, 450] on input "كرات البطاطا" at bounding box center [1175, 456] width 575 height 36
click at [1409, 454] on input "كرات البطاطا" at bounding box center [1175, 456] width 575 height 36
click at [1302, 463] on input "كرات بطاطا" at bounding box center [1175, 456] width 575 height 36
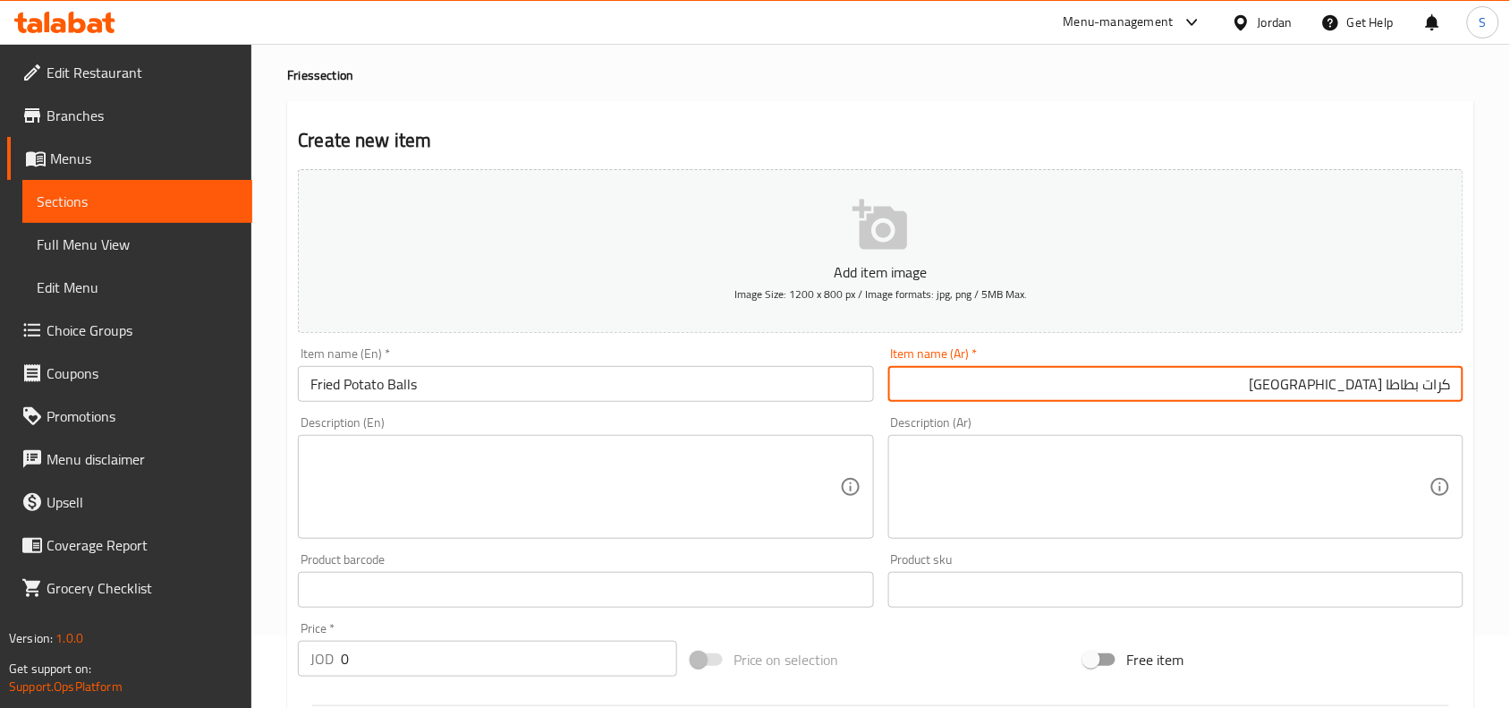
scroll to position [112, 0]
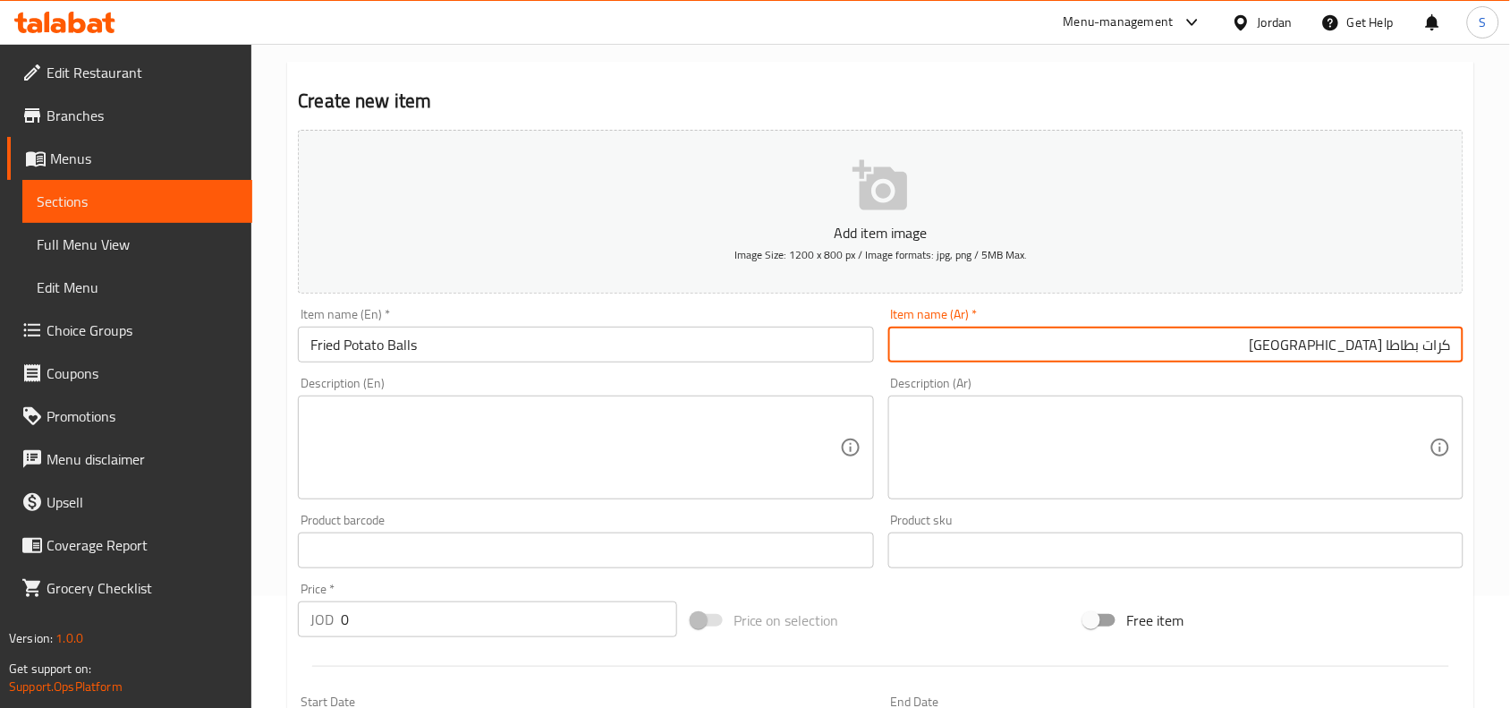
type input "كرات بطاطا مقلية"
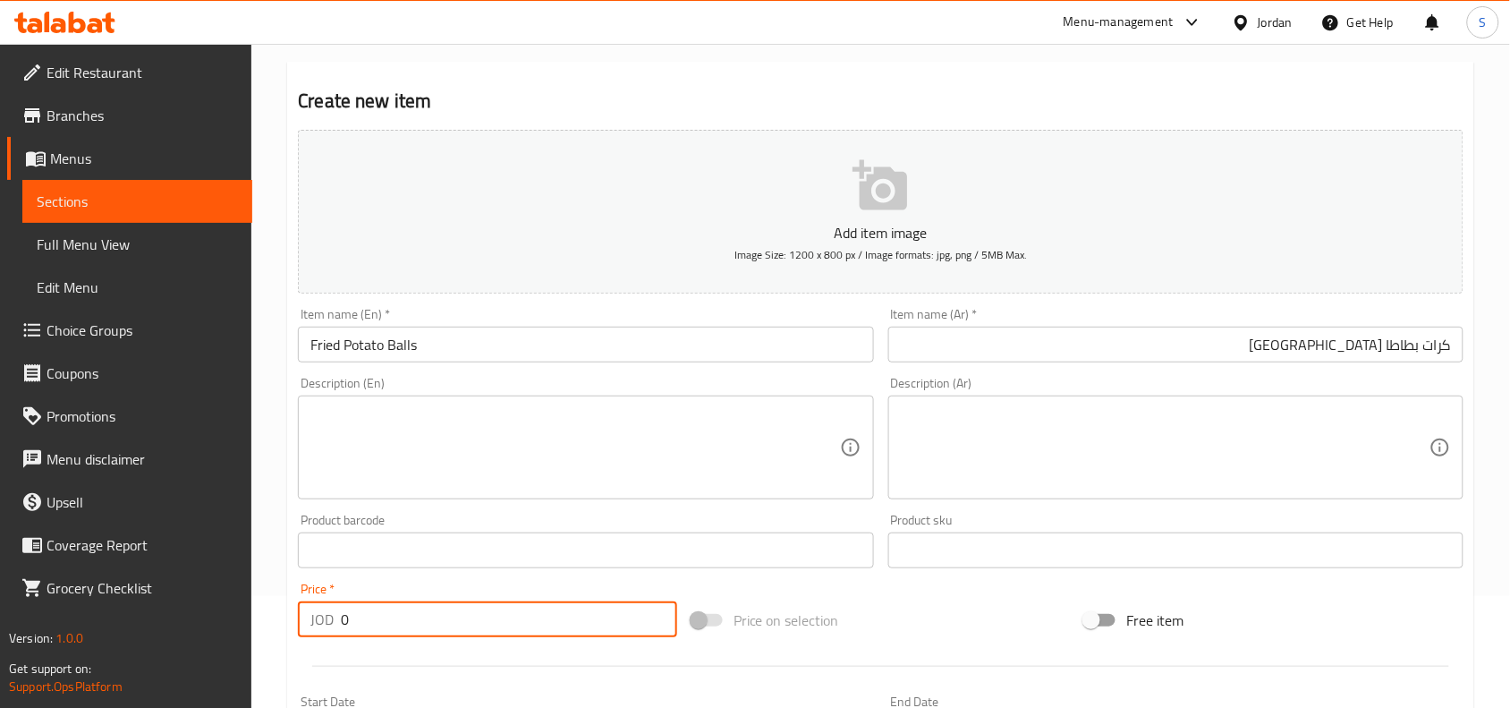
drag, startPoint x: 297, startPoint y: 627, endPoint x: 27, endPoint y: 587, distance: 273.1
click at [27, 589] on div "Edit Restaurant Branches Menus Sections Full Menu View Edit Menu Choice Groups …" at bounding box center [755, 542] width 1510 height 1220
type input "1.50"
click at [929, 618] on div "Price on selection" at bounding box center [881, 620] width 394 height 48
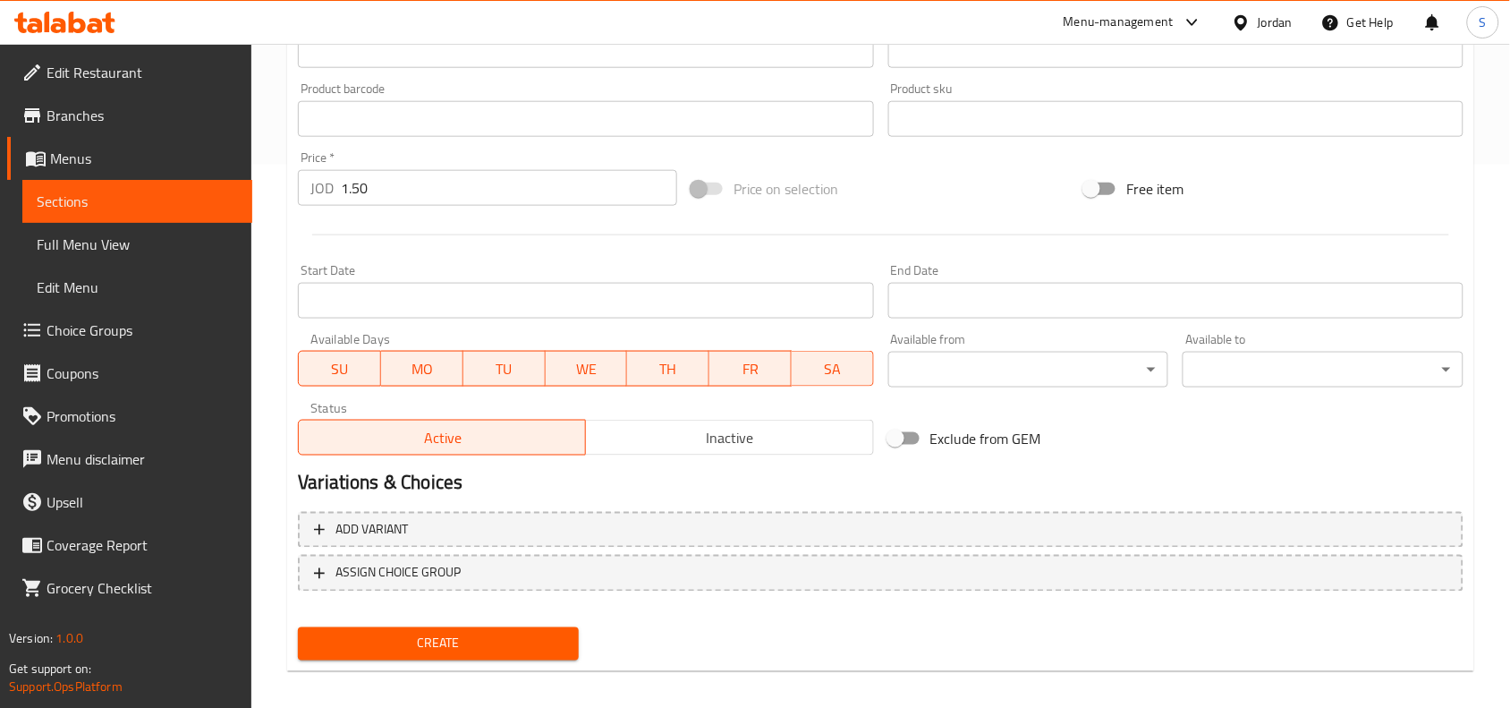
scroll to position [553, 0]
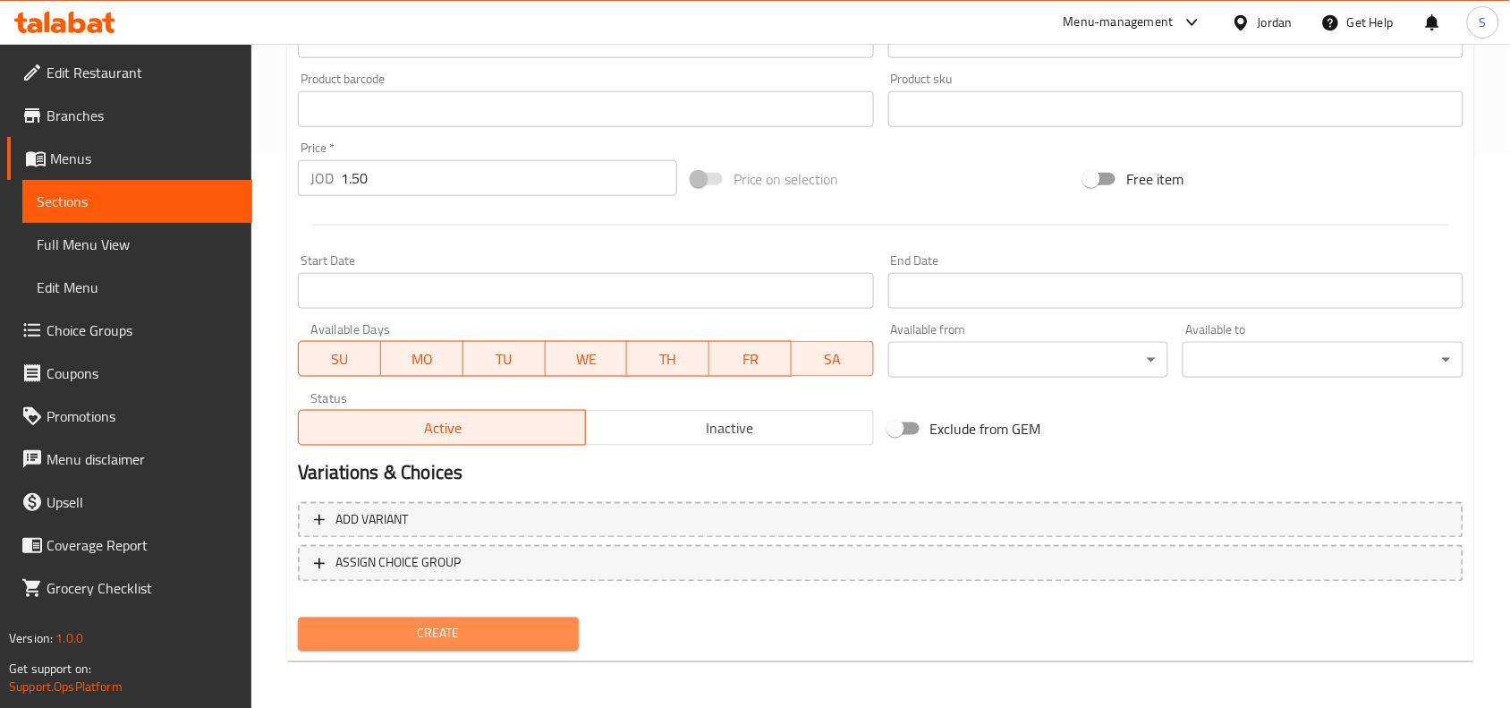
click at [454, 623] on span "Create" at bounding box center [438, 634] width 252 height 22
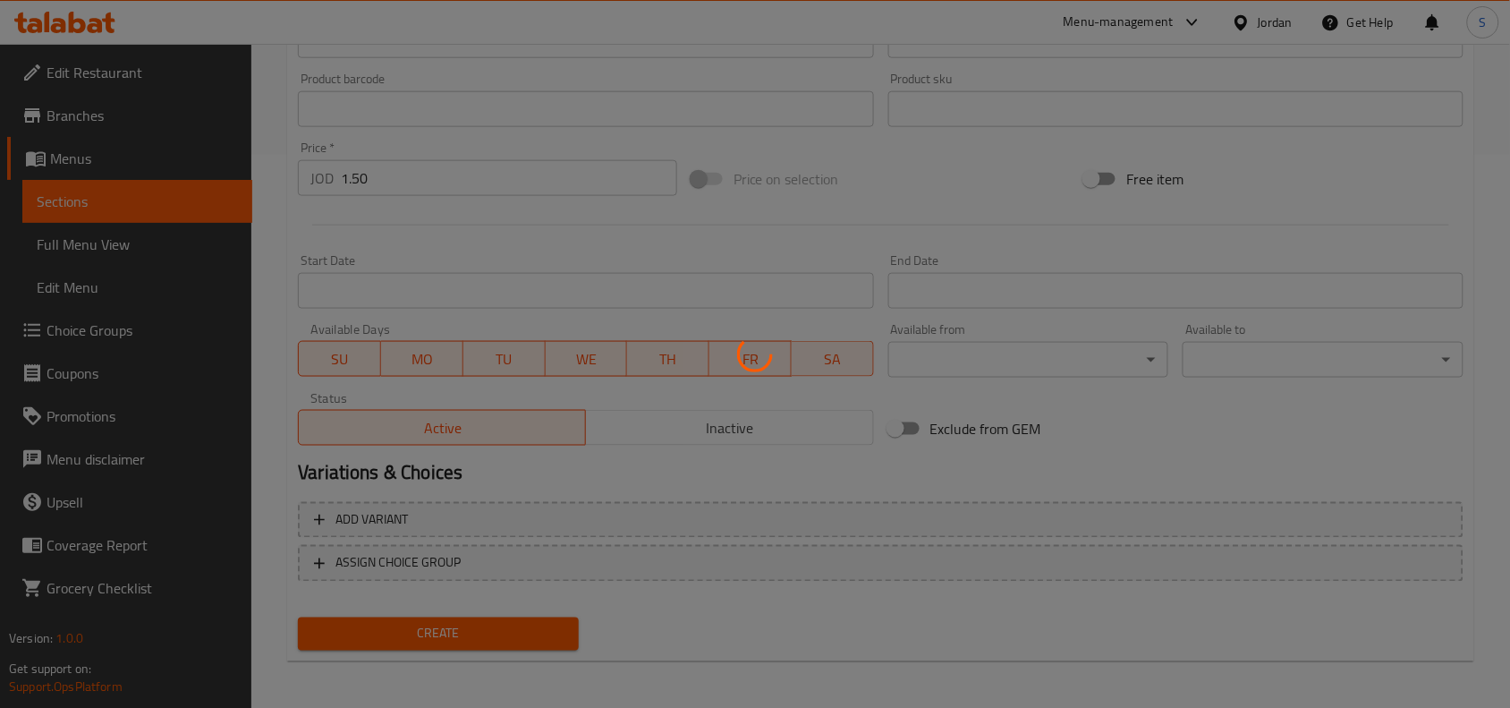
type input "0"
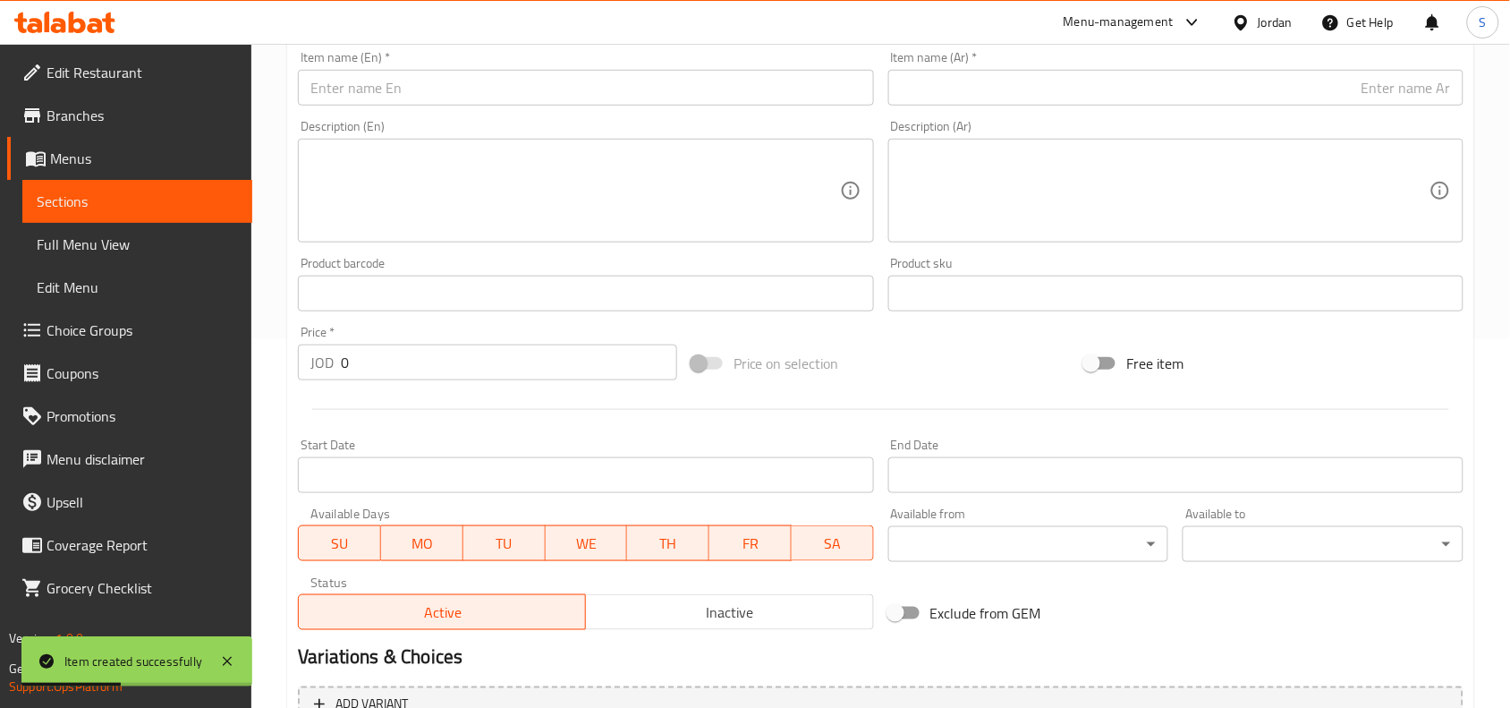
scroll to position [329, 0]
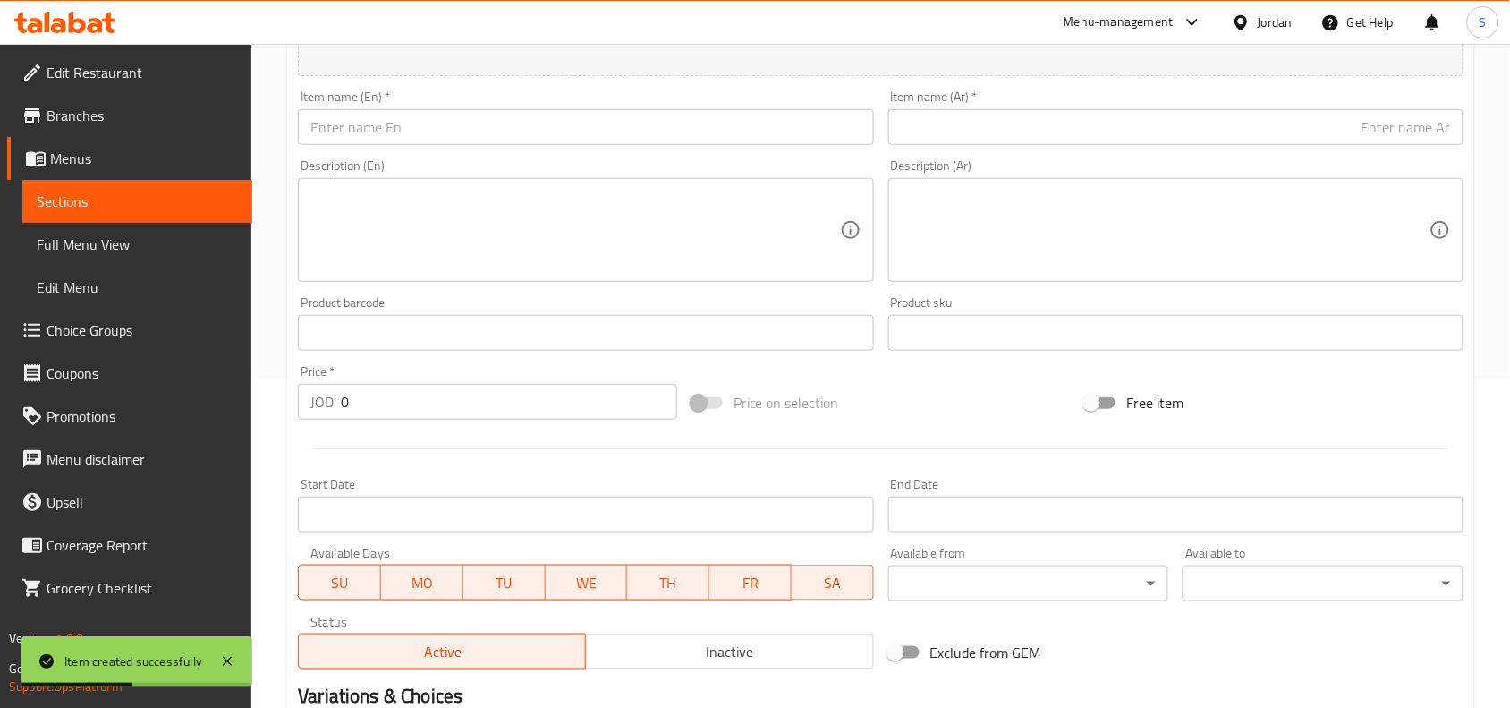
click at [504, 127] on input "text" at bounding box center [585, 127] width 575 height 36
paste input "Smile Fries"
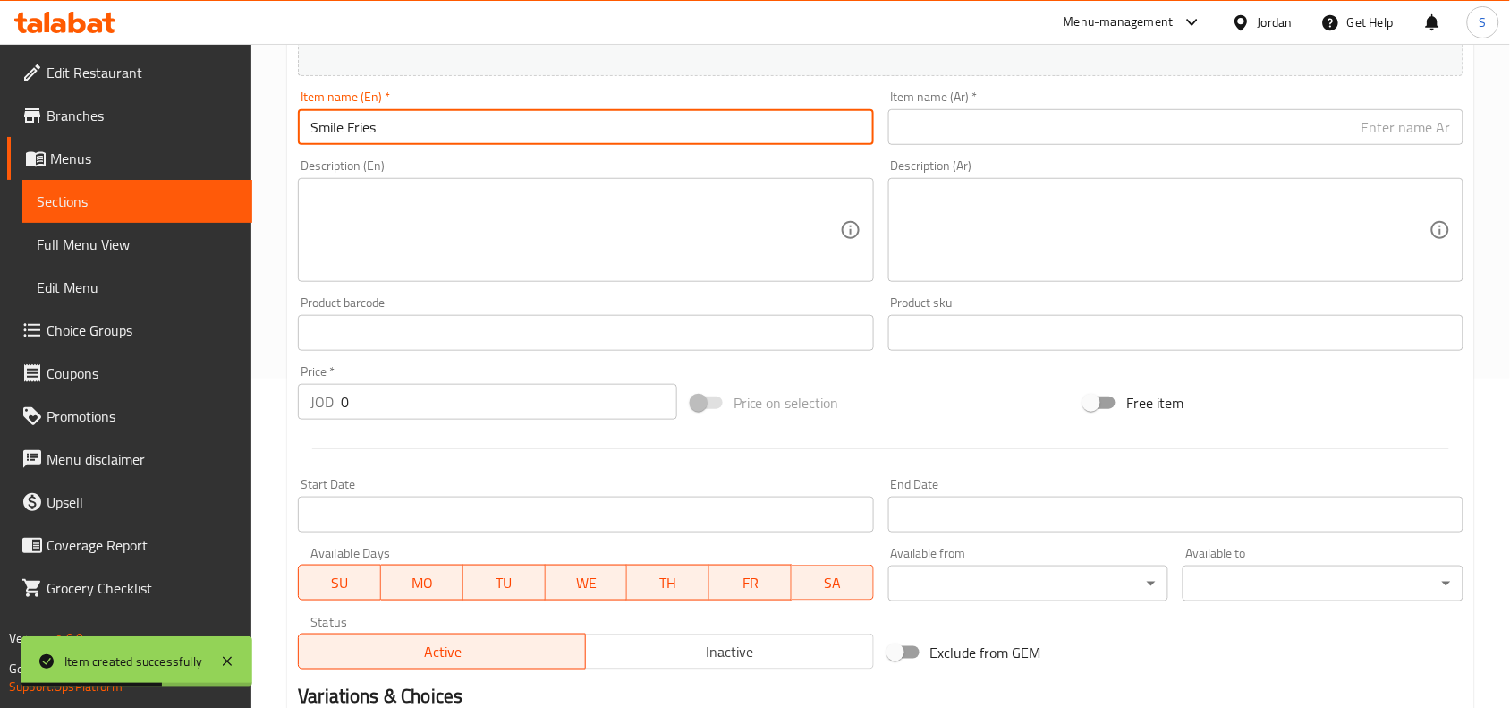
type input "Smile Fries"
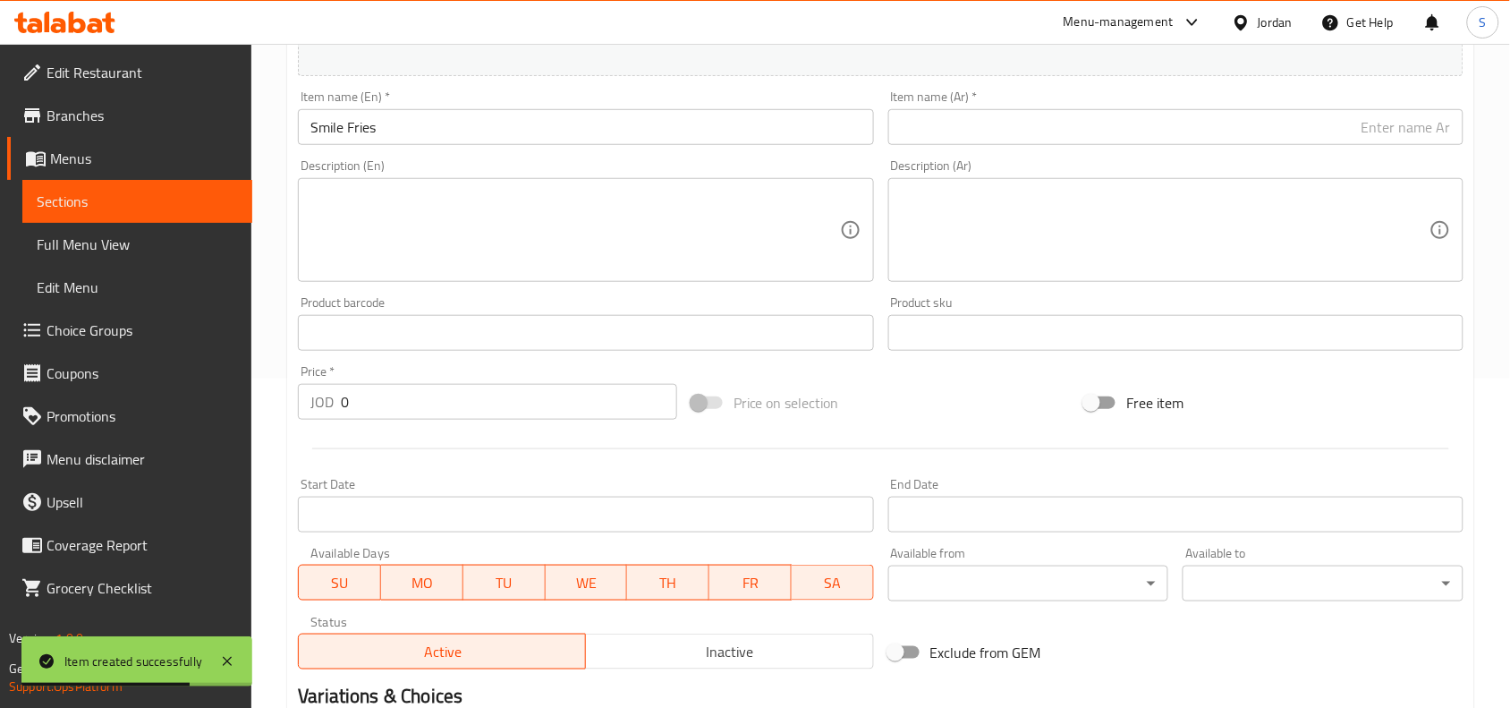
click at [1148, 131] on input "text" at bounding box center [1175, 127] width 575 height 36
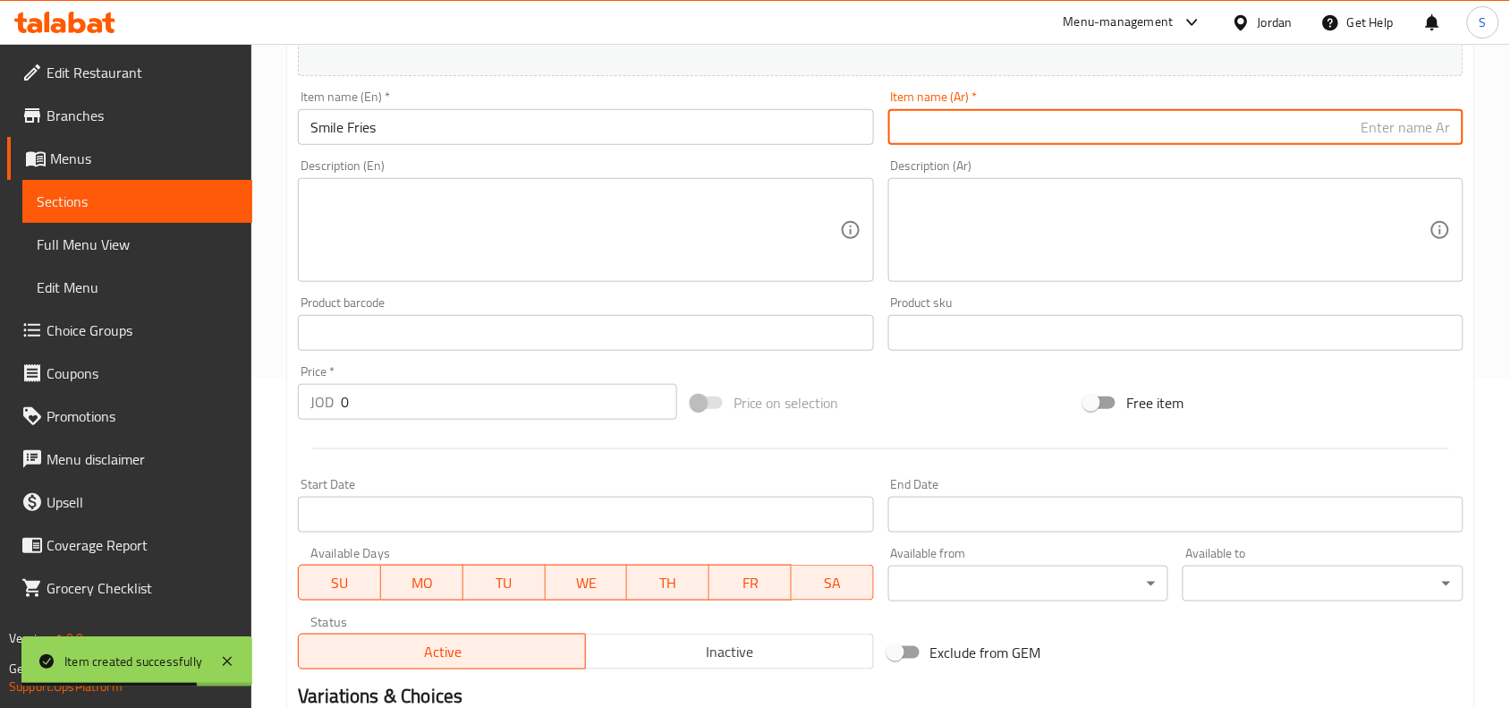
paste input "بطاطا سمايل"
type input "بطاطا سمايل"
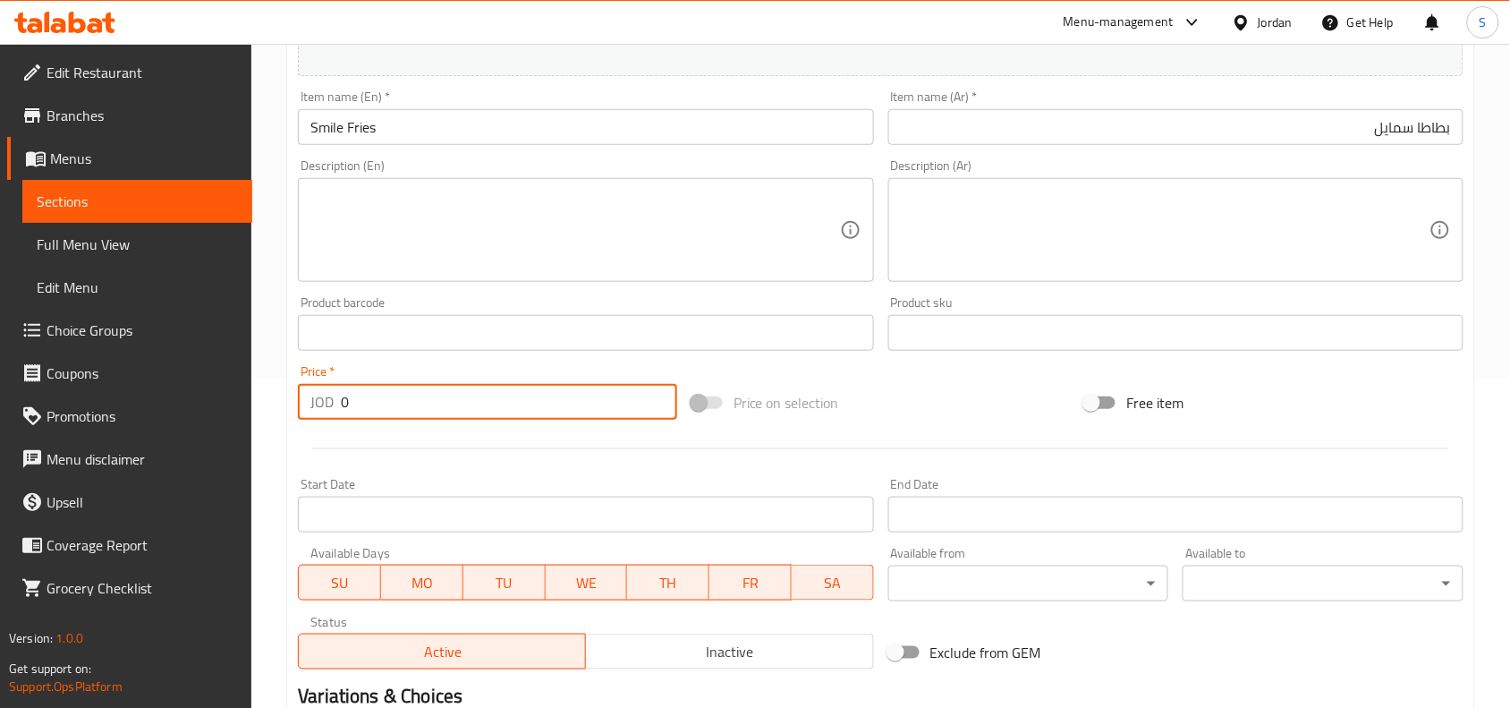
drag, startPoint x: 307, startPoint y: 398, endPoint x: 221, endPoint y: 382, distance: 87.4
click at [221, 382] on div "Edit Restaurant Branches Menus Sections Full Menu View Edit Menu Choice Groups …" at bounding box center [755, 325] width 1510 height 1220
type input "1.50"
click at [939, 404] on div "Price on selection" at bounding box center [881, 402] width 394 height 48
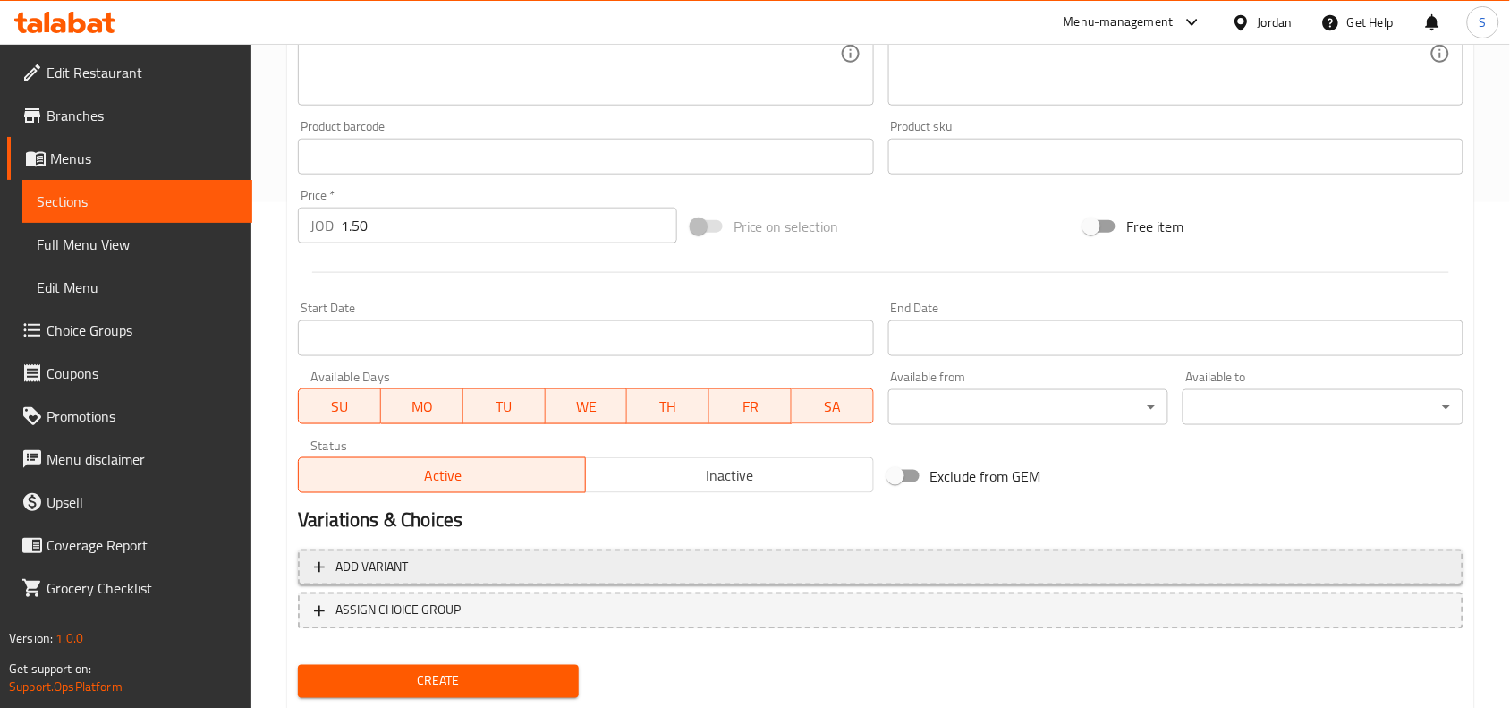
scroll to position [553, 0]
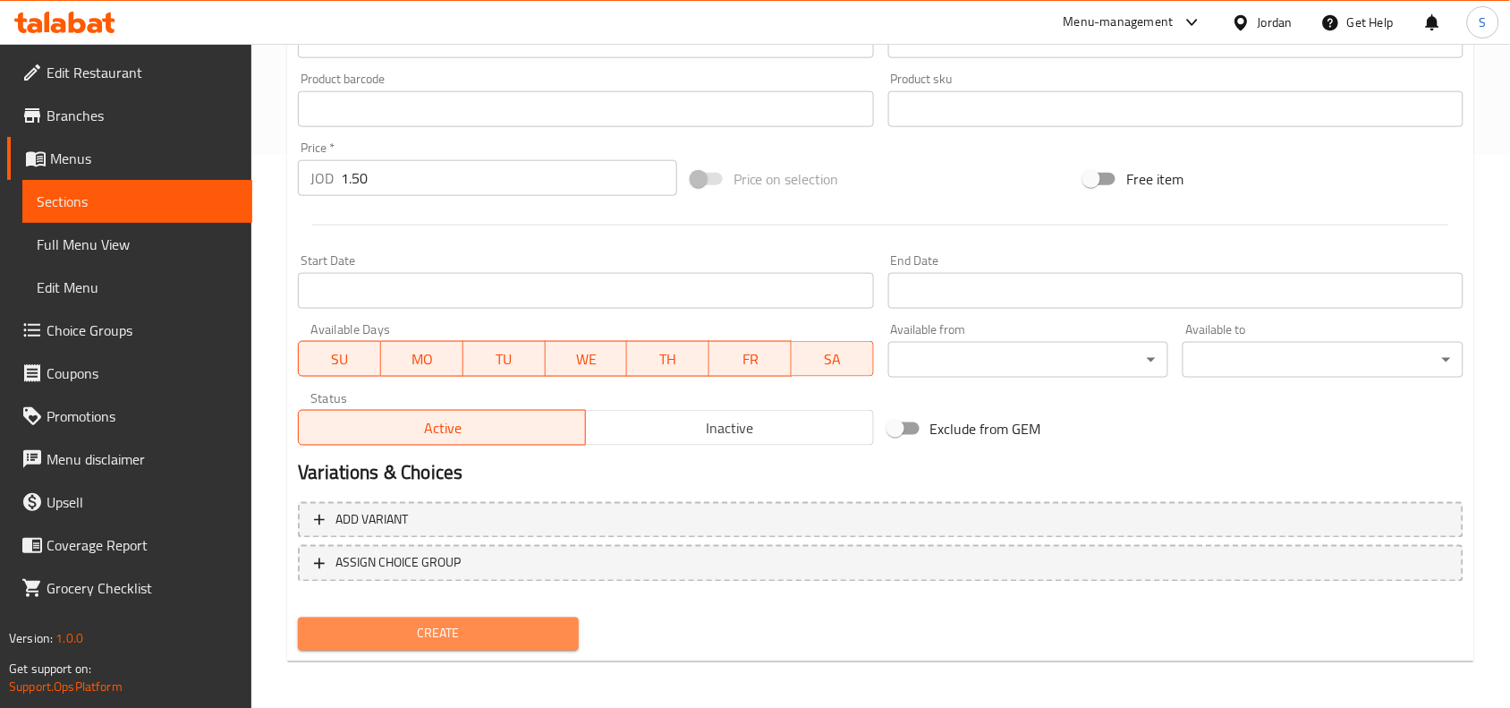
click at [480, 638] on span "Create" at bounding box center [438, 634] width 252 height 22
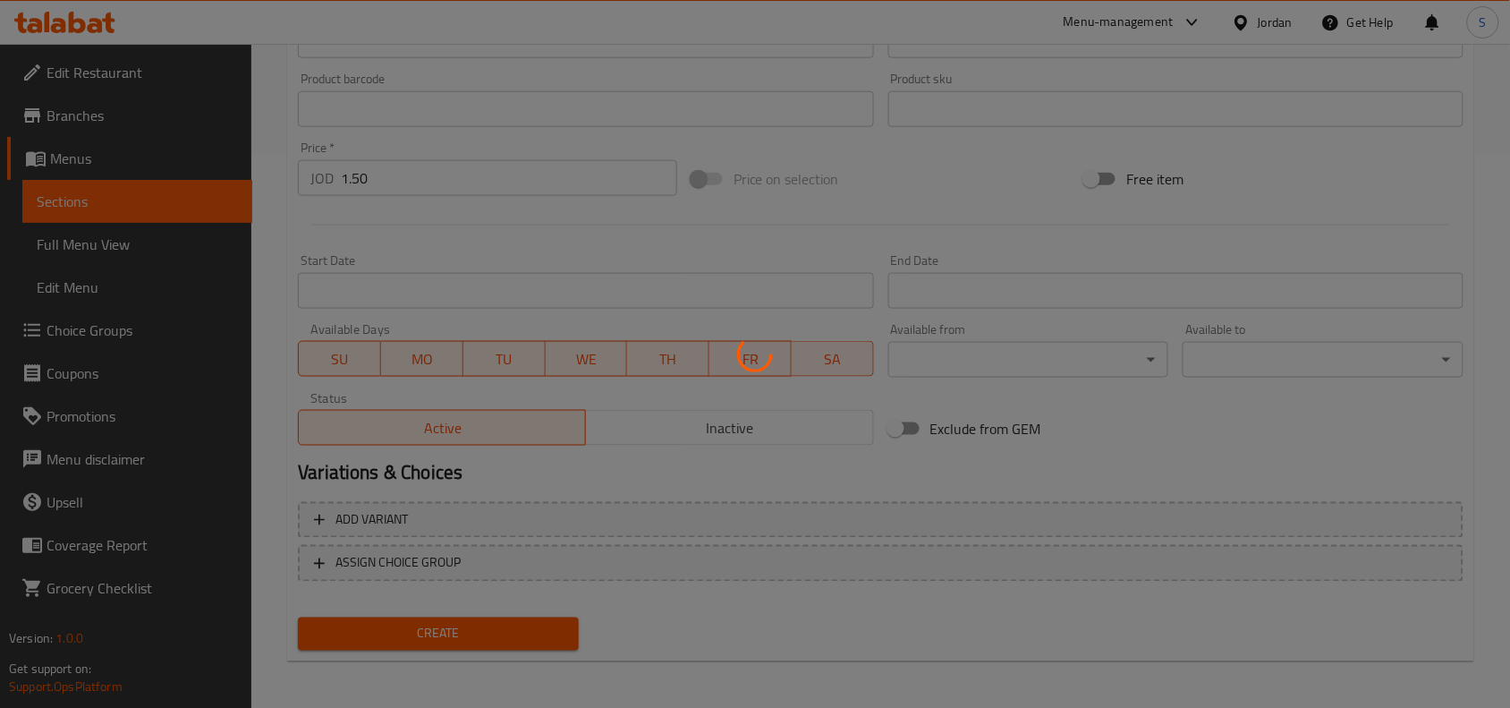
type input "0"
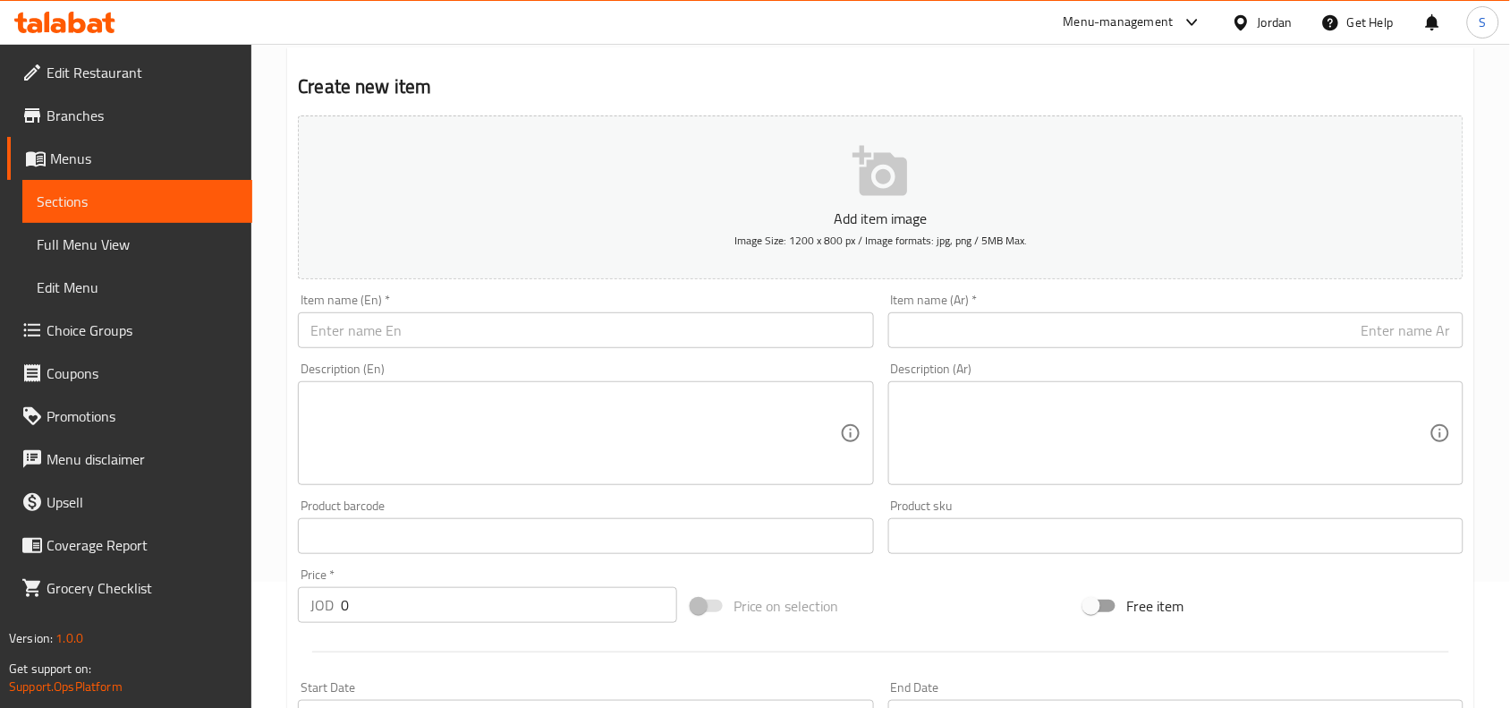
scroll to position [0, 0]
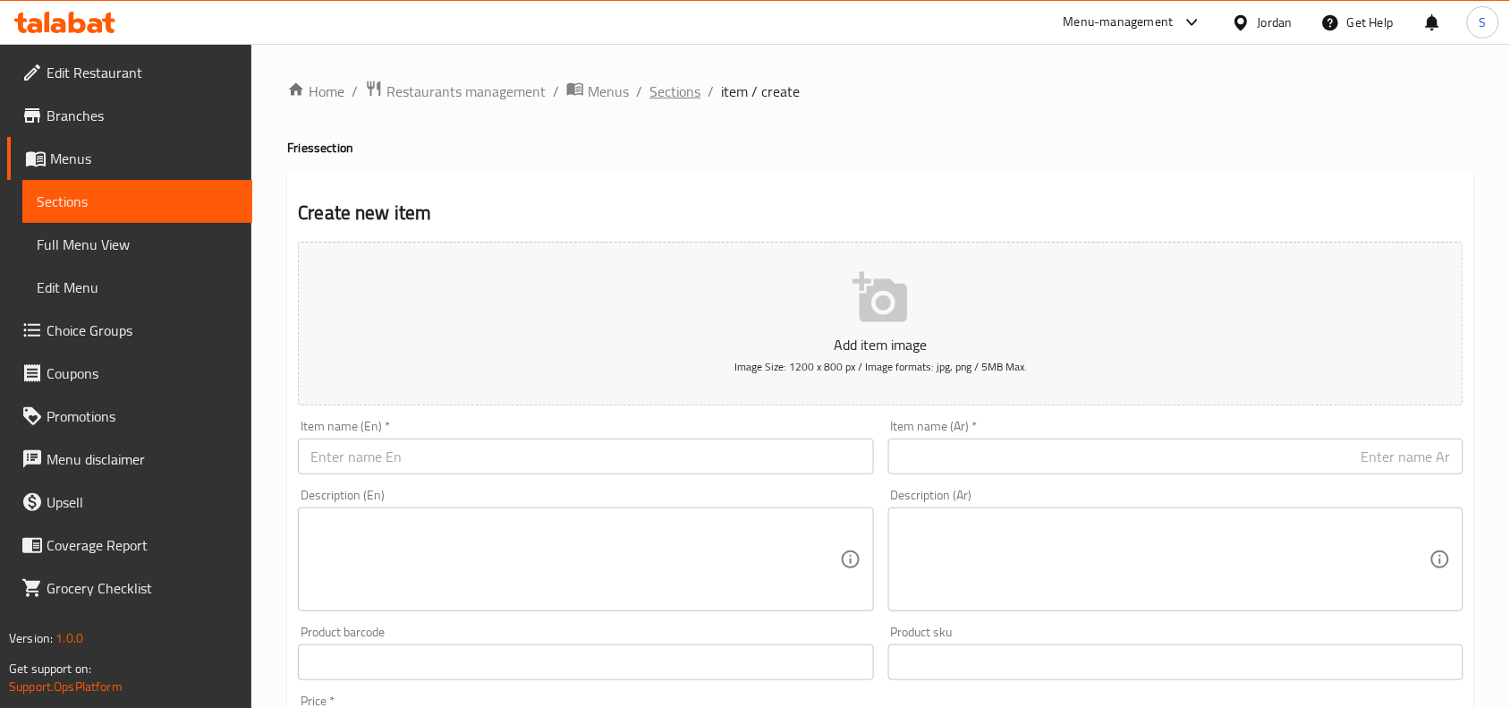
click at [666, 83] on span "Sections" at bounding box center [674, 91] width 51 height 21
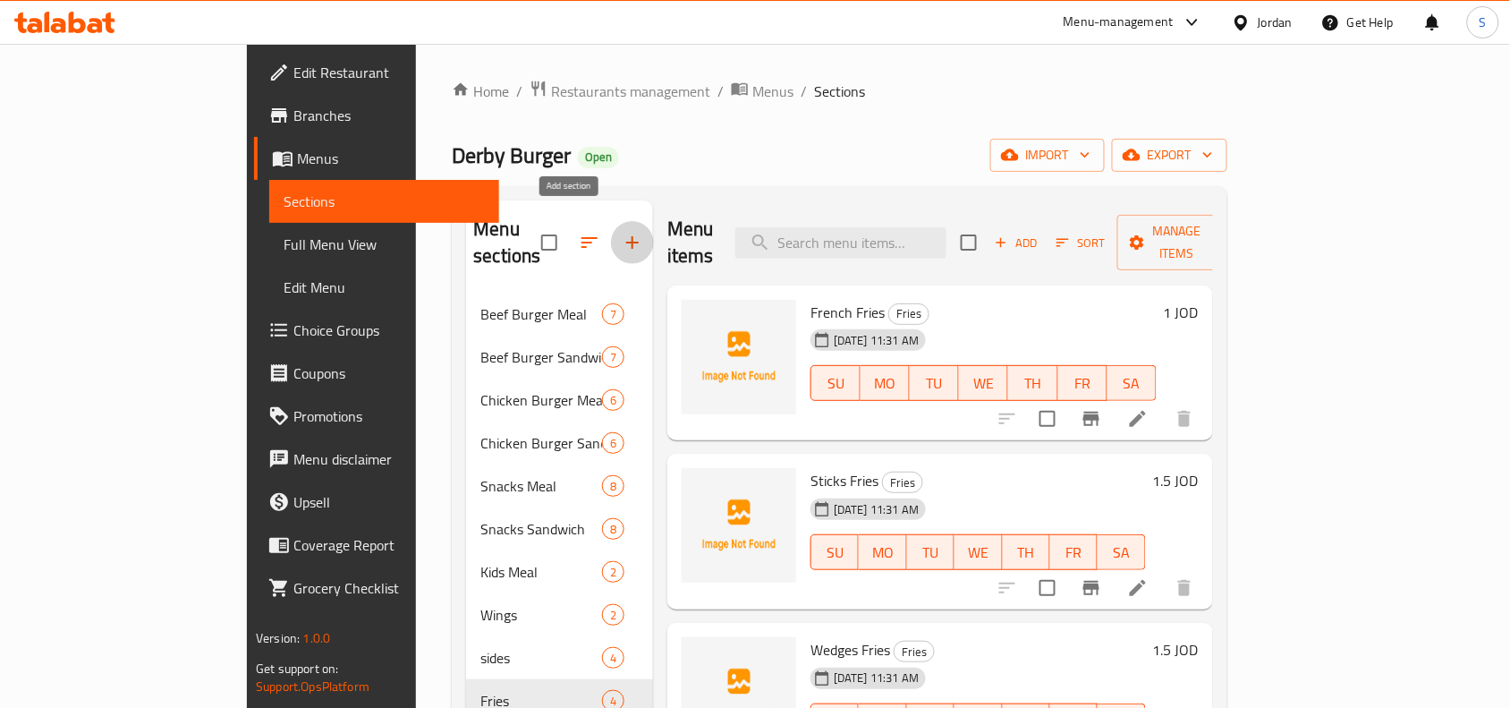
click at [622, 232] on icon "button" at bounding box center [632, 242] width 21 height 21
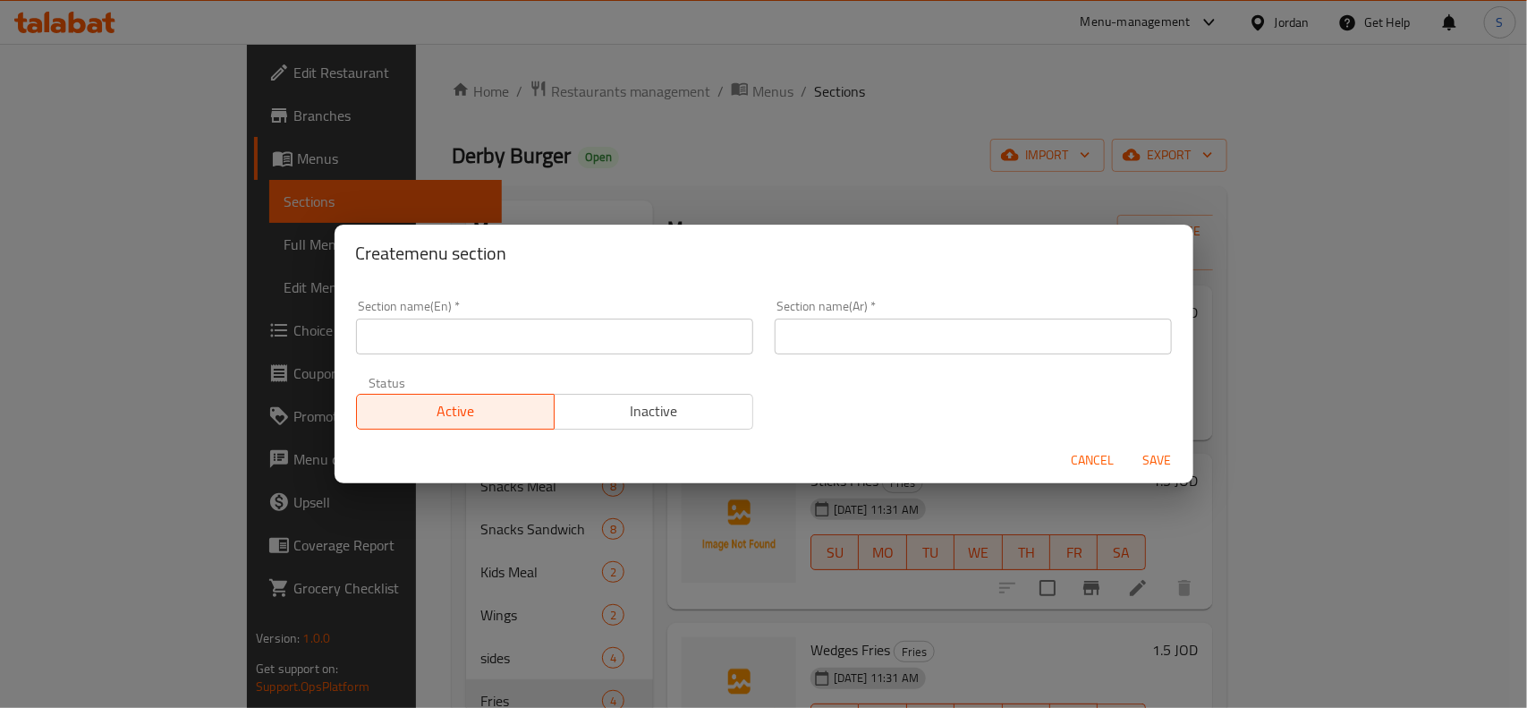
click at [592, 324] on input "text" at bounding box center [554, 336] width 397 height 36
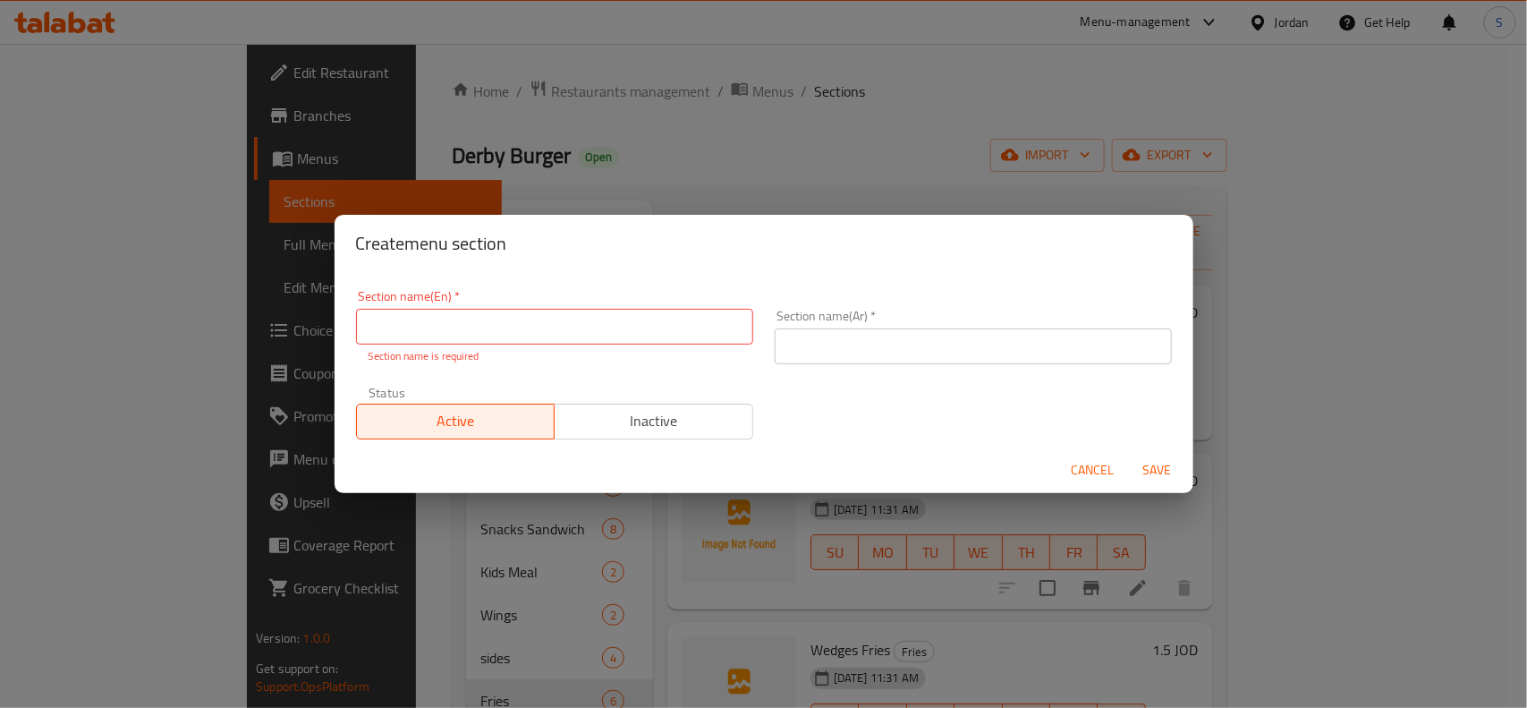
click at [526, 322] on input "text" at bounding box center [554, 327] width 397 height 36
paste input "Add On's"
type input "Add On's"
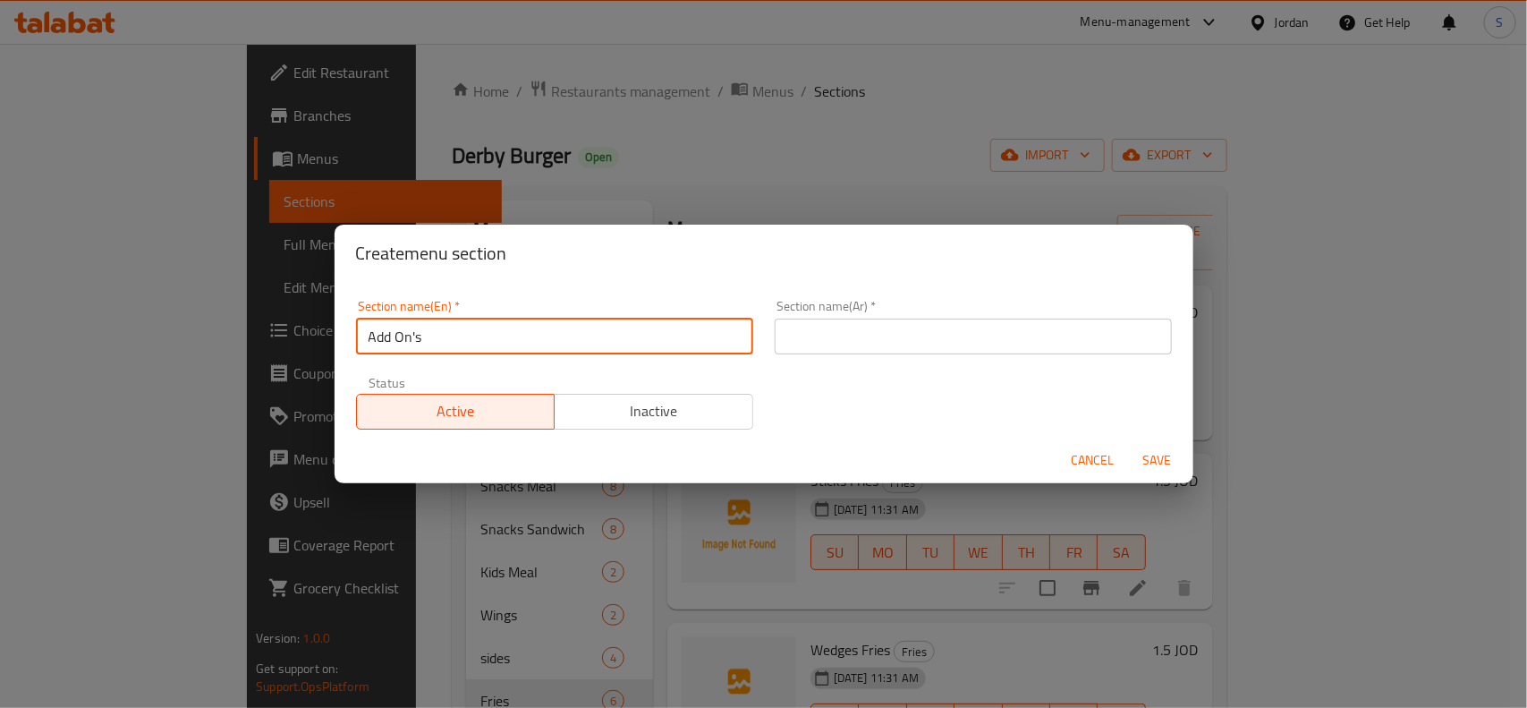
click at [957, 320] on input "text" at bounding box center [973, 336] width 397 height 36
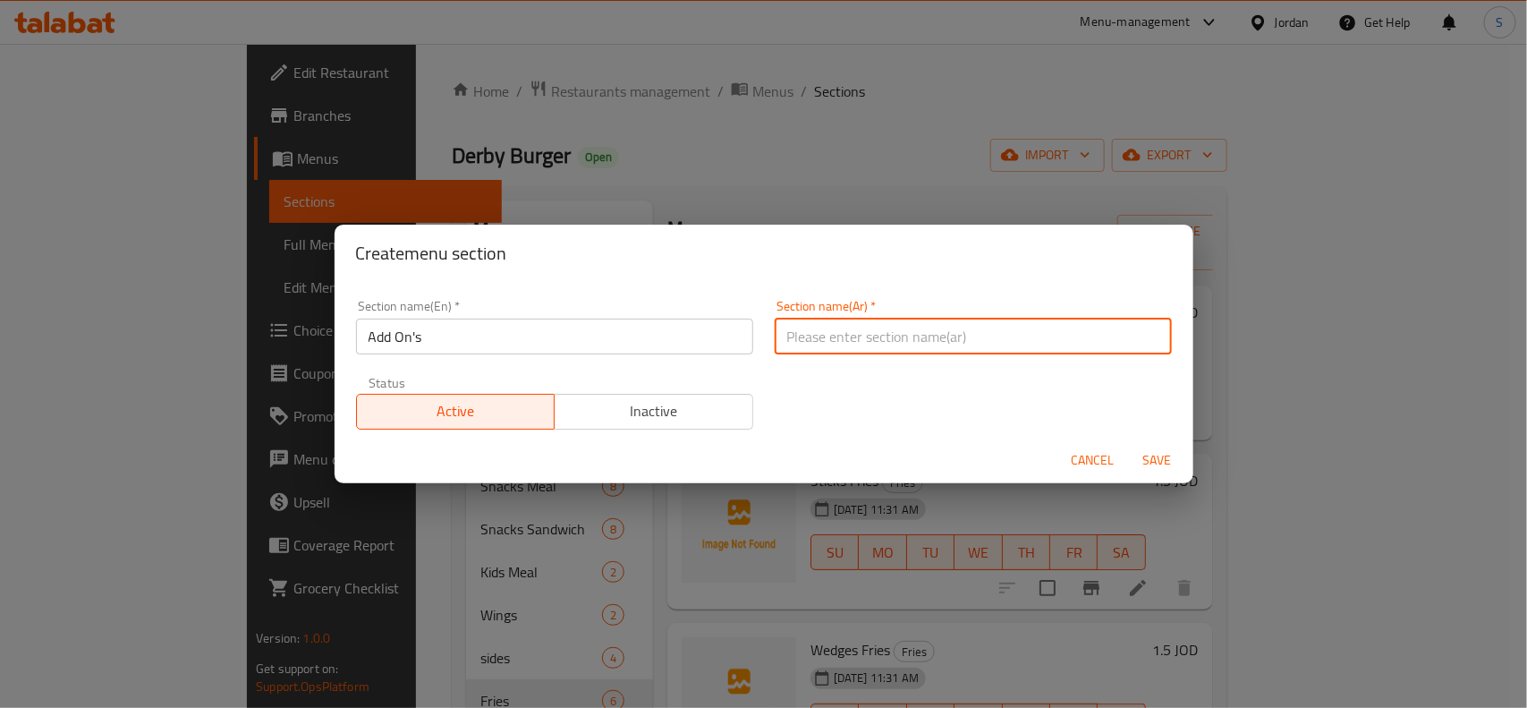
paste input "إضافات"
type input "إضافات"
click at [1151, 452] on span "Save" at bounding box center [1157, 460] width 43 height 22
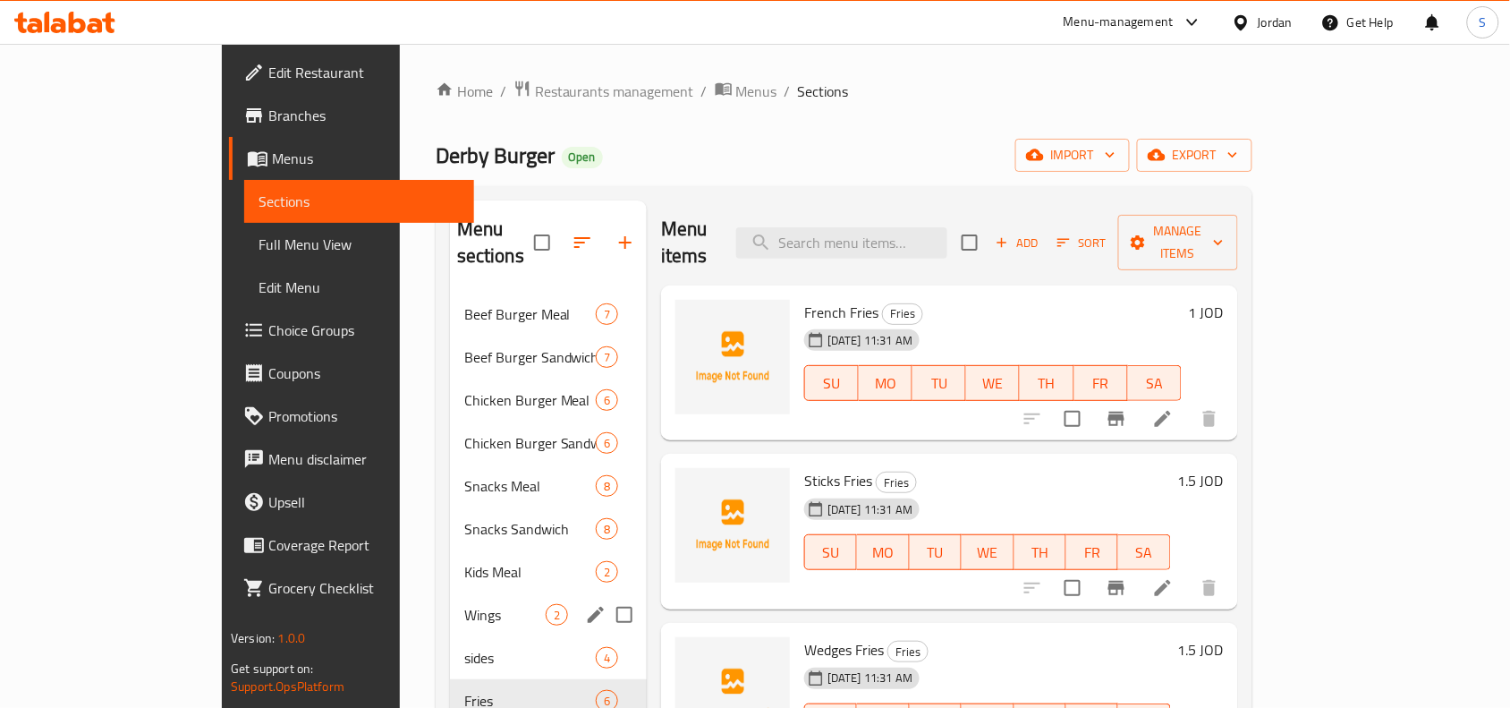
scroll to position [251, 0]
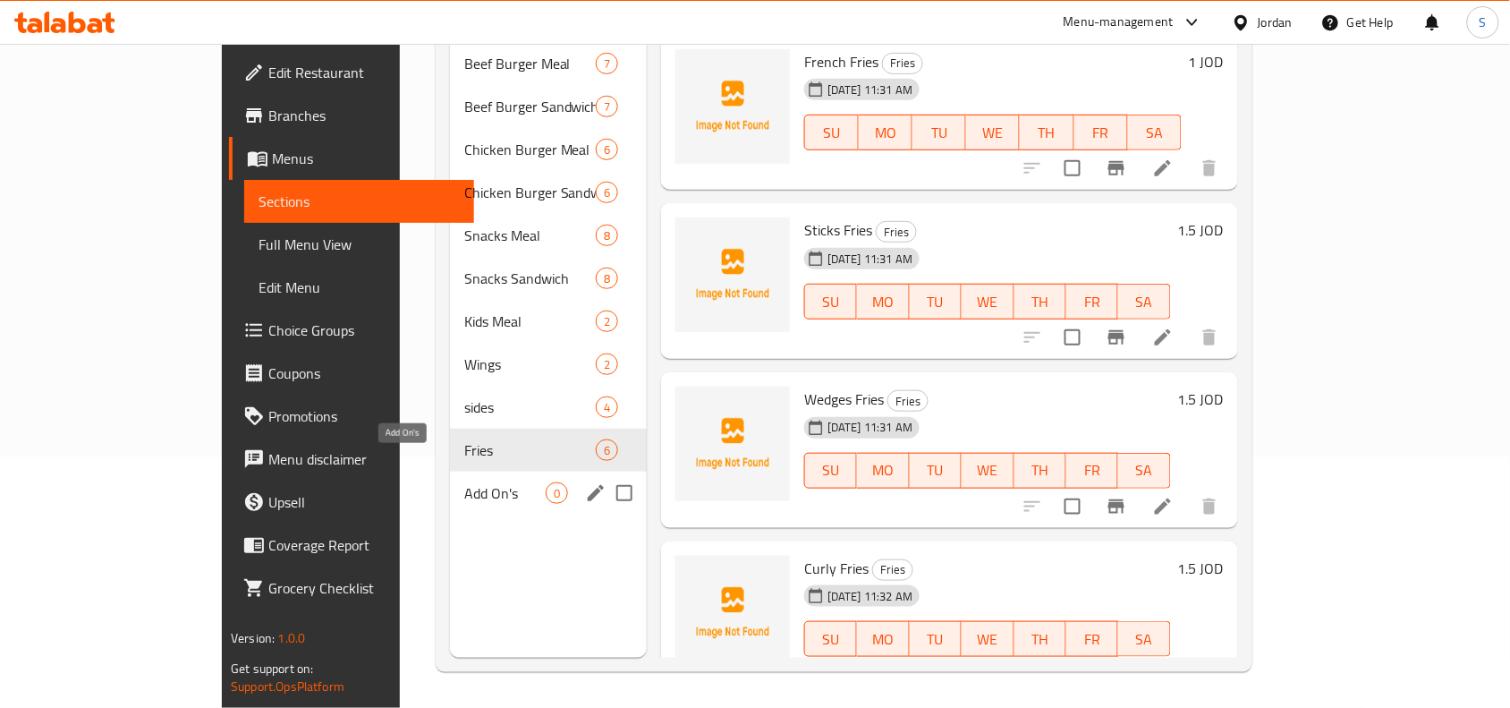
click at [464, 439] on span "Fries" at bounding box center [529, 449] width 131 height 21
click at [464, 482] on span "Add On's" at bounding box center [504, 492] width 81 height 21
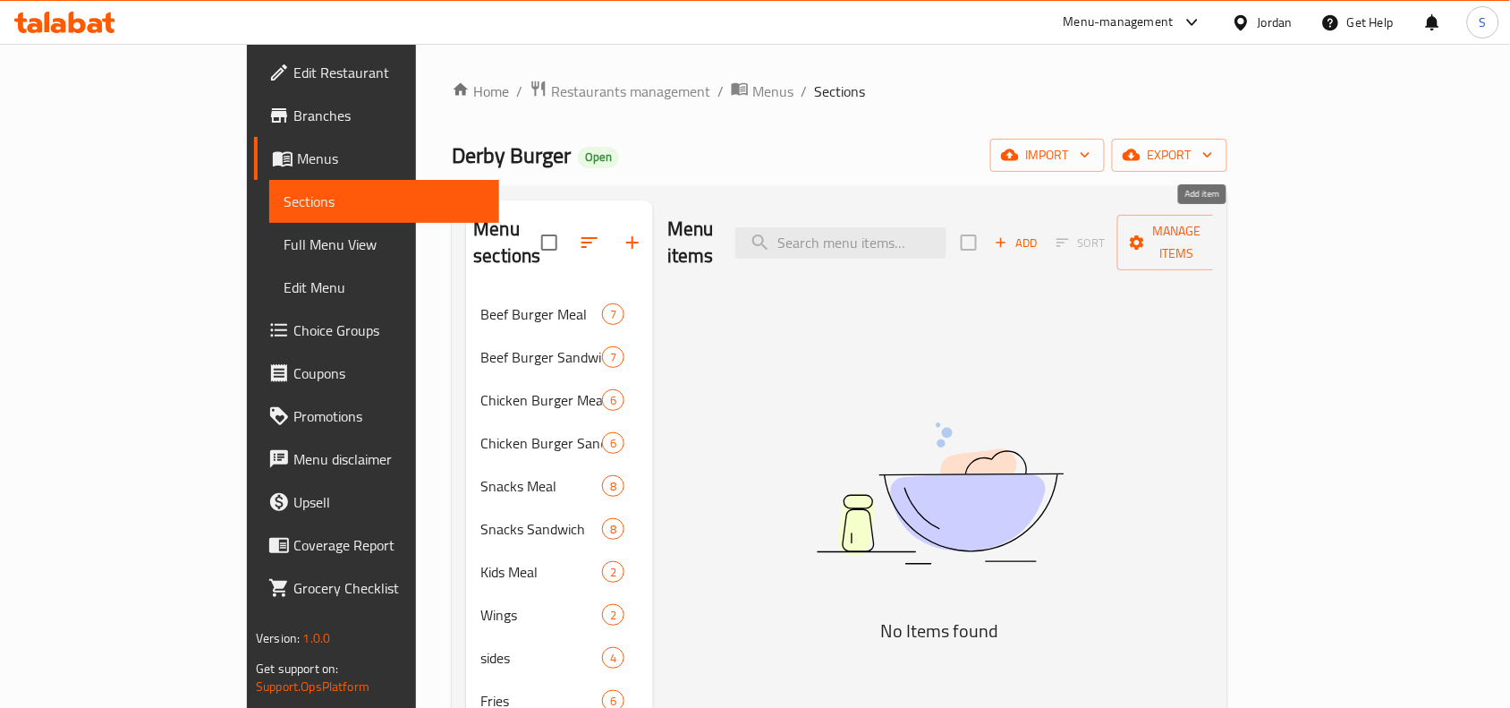
click at [1040, 233] on span "Add" at bounding box center [1016, 243] width 48 height 21
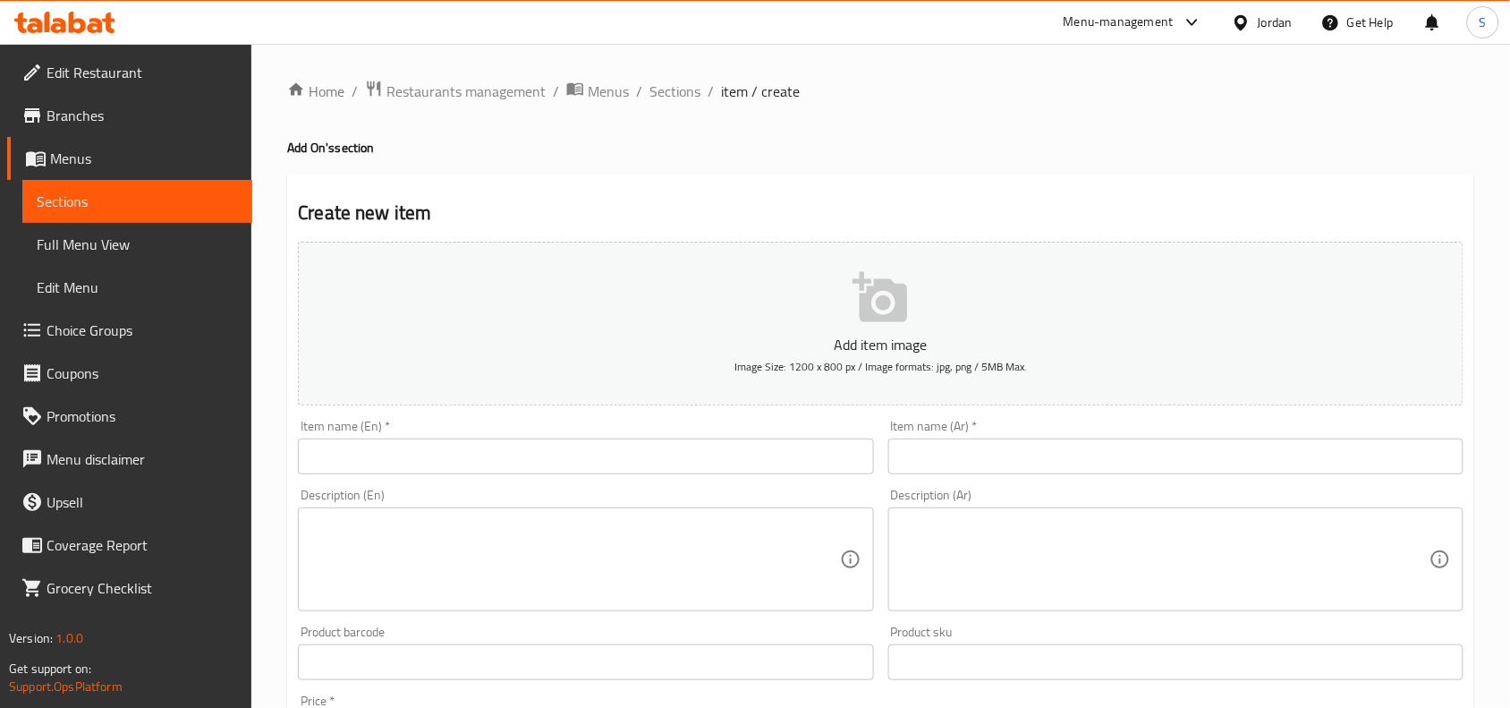
click at [1072, 476] on div "Item name (Ar)   * Item name (Ar) *" at bounding box center [1175, 446] width 589 height 69
click at [1080, 444] on input "text" at bounding box center [1175, 456] width 575 height 36
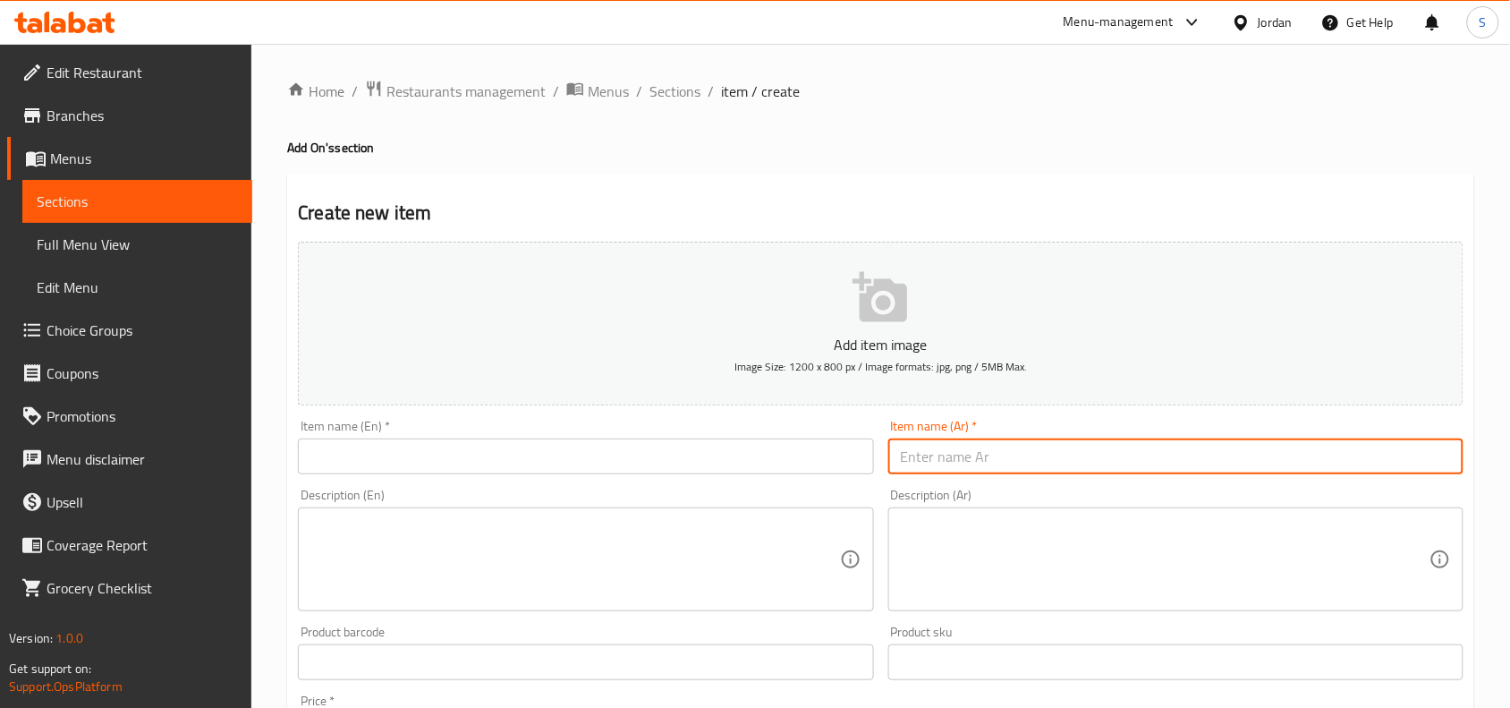
paste input "150غ بيف"
click at [926, 467] on input "150غ بيف" at bounding box center [1175, 456] width 575 height 36
type input "150 غ بيف"
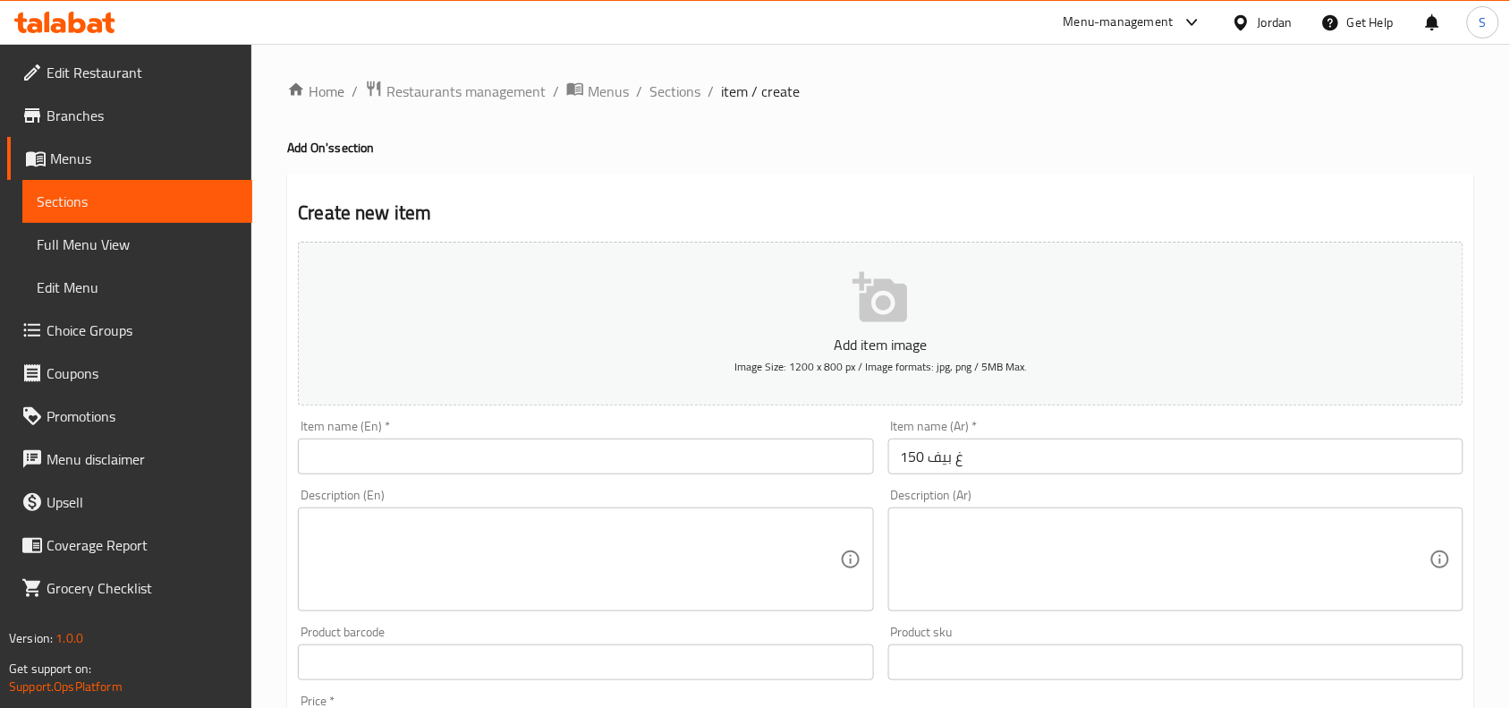
click at [606, 448] on input "text" at bounding box center [585, 456] width 575 height 36
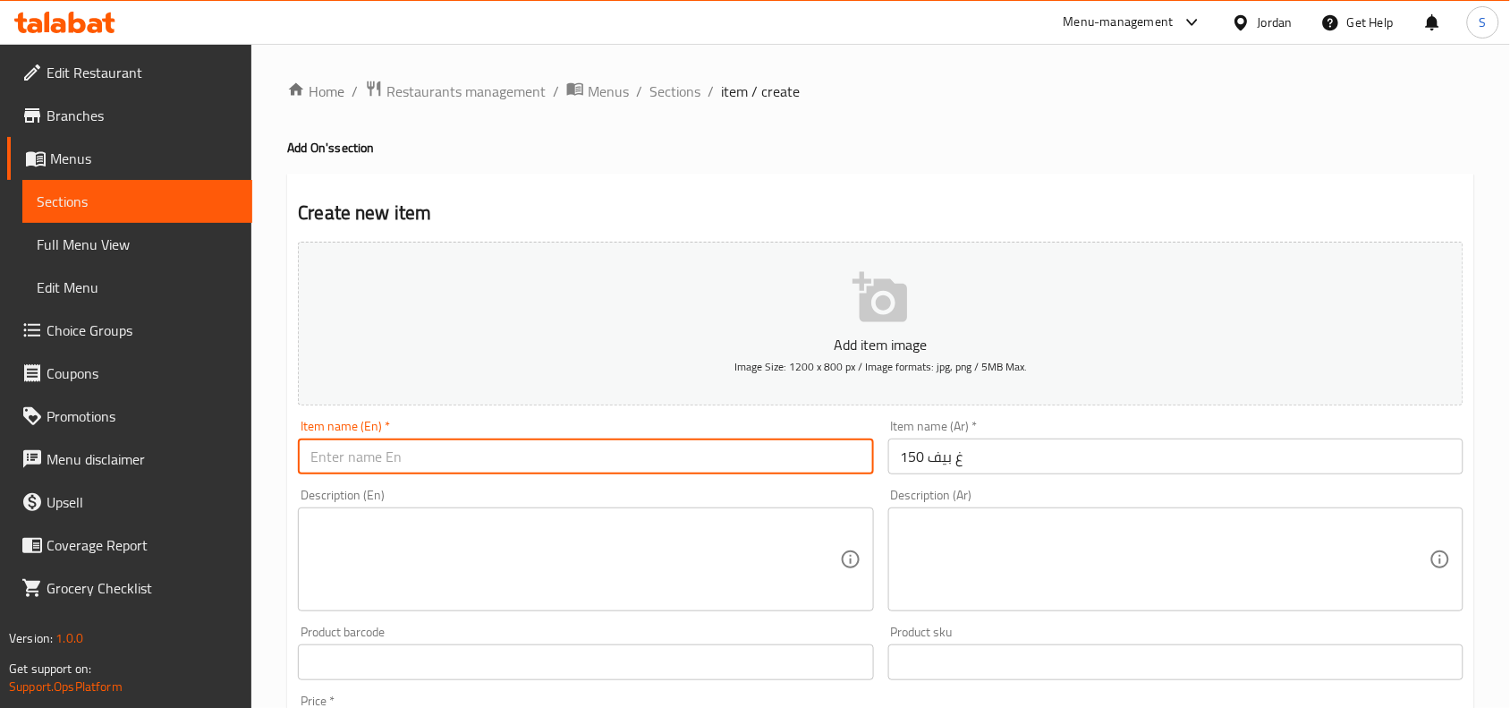
paste input "150G Beef"
click at [337, 453] on input "150G Beef" at bounding box center [585, 456] width 575 height 36
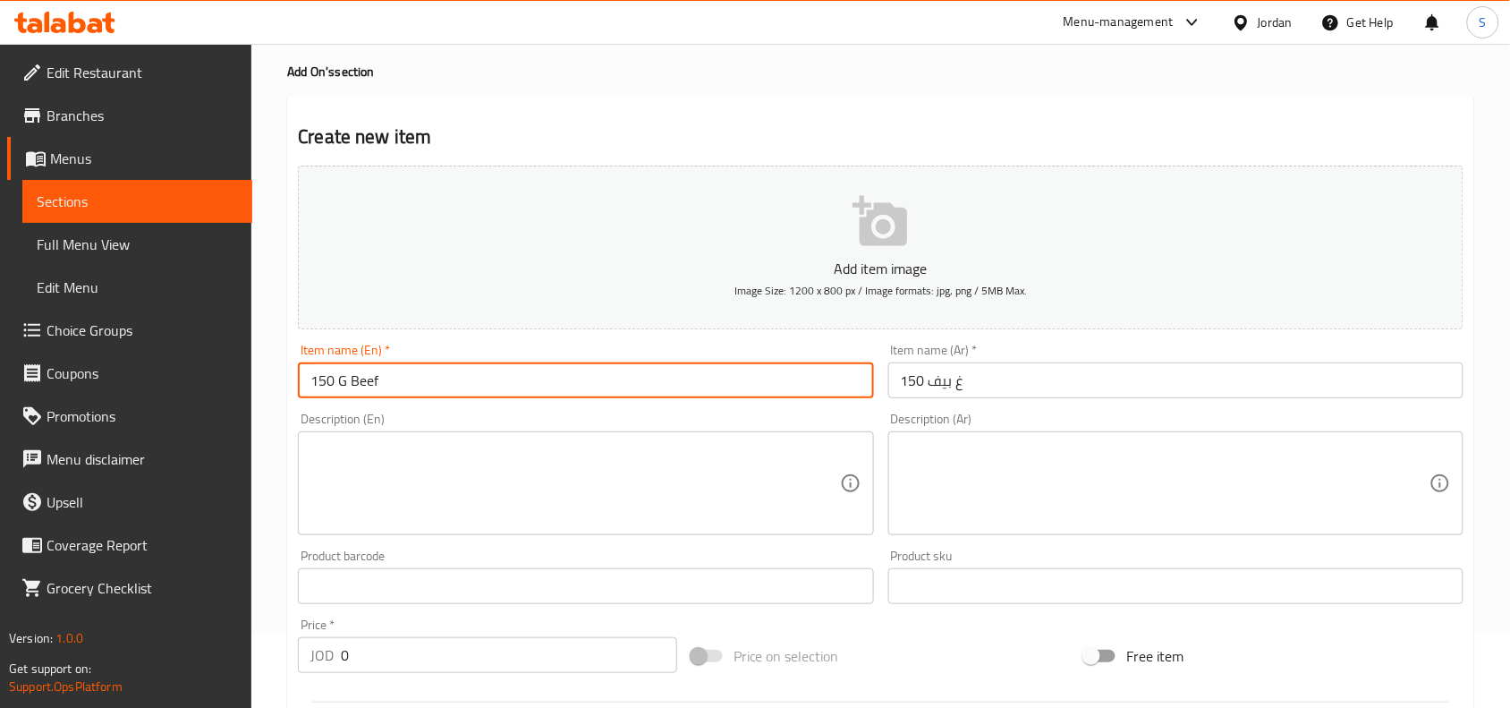
scroll to position [112, 0]
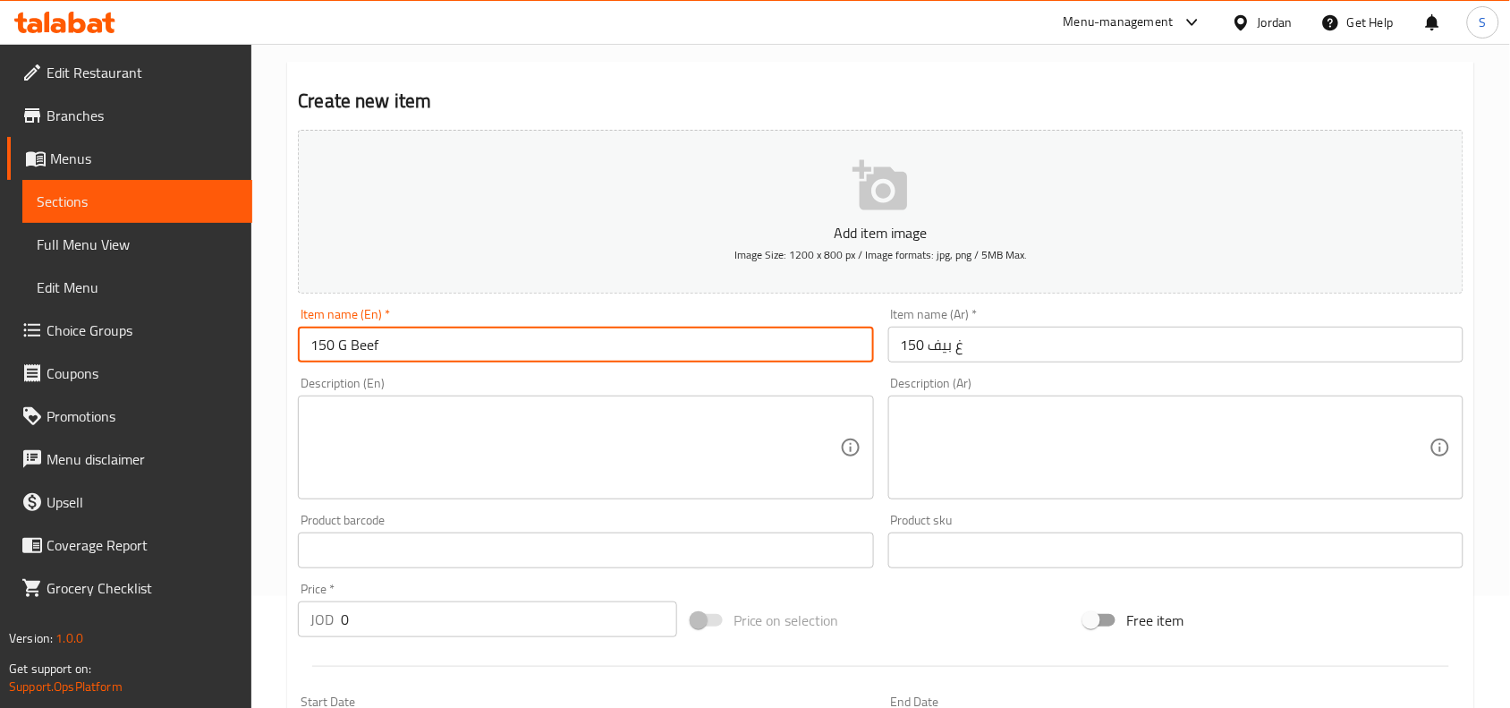
type input "150 G Beef"
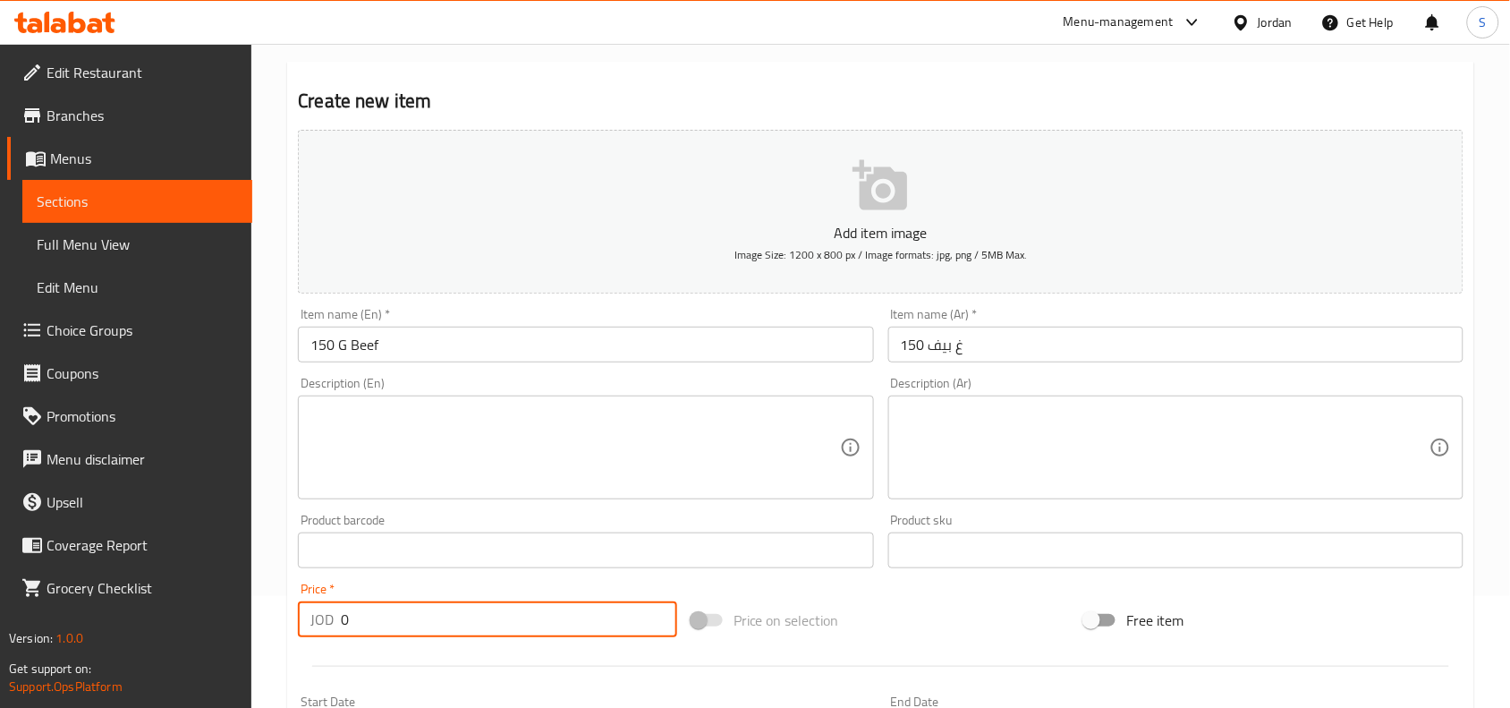
drag, startPoint x: 427, startPoint y: 623, endPoint x: 175, endPoint y: 566, distance: 257.8
click at [175, 566] on div "Edit Restaurant Branches Menus Sections Full Menu View Edit Menu Choice Groups …" at bounding box center [755, 542] width 1510 height 1220
type input "2"
click at [903, 606] on div "Price on selection" at bounding box center [881, 620] width 394 height 48
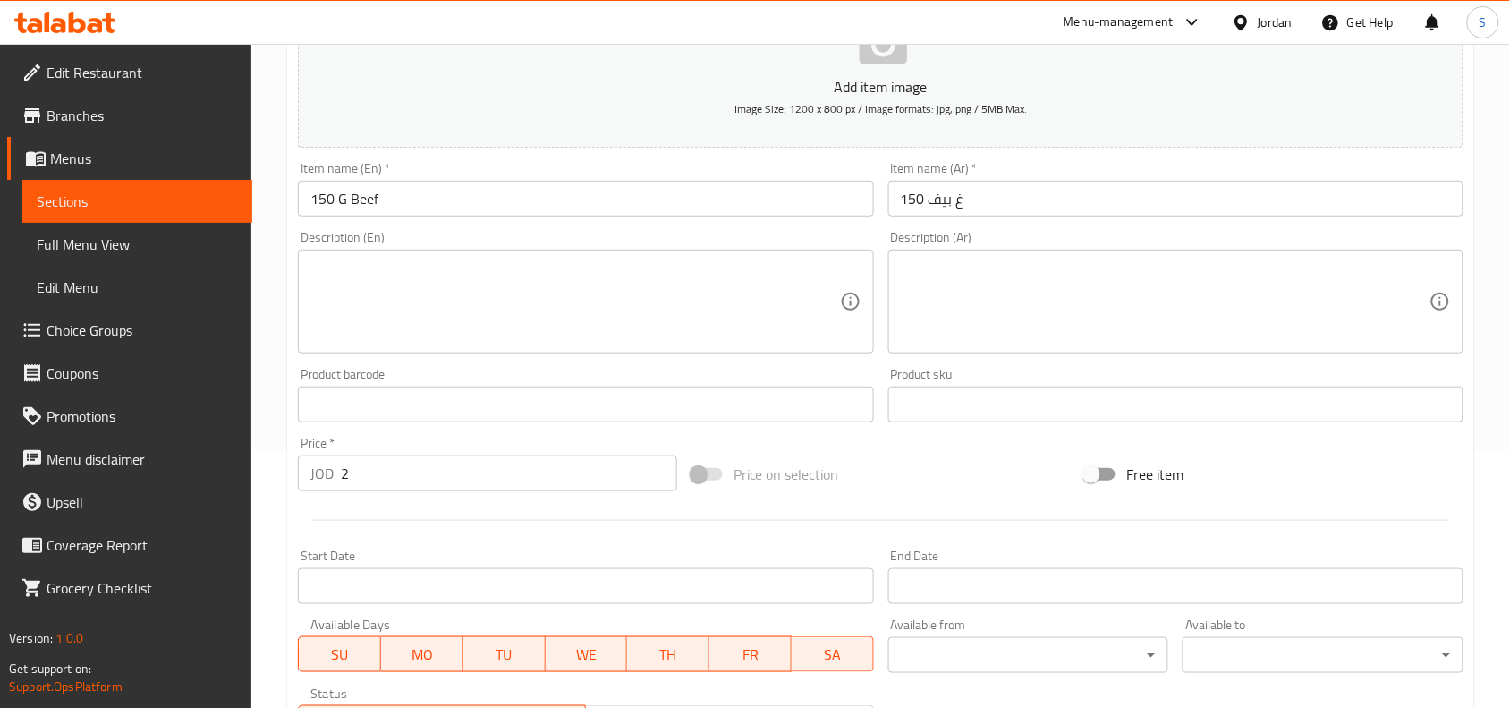
scroll to position [553, 0]
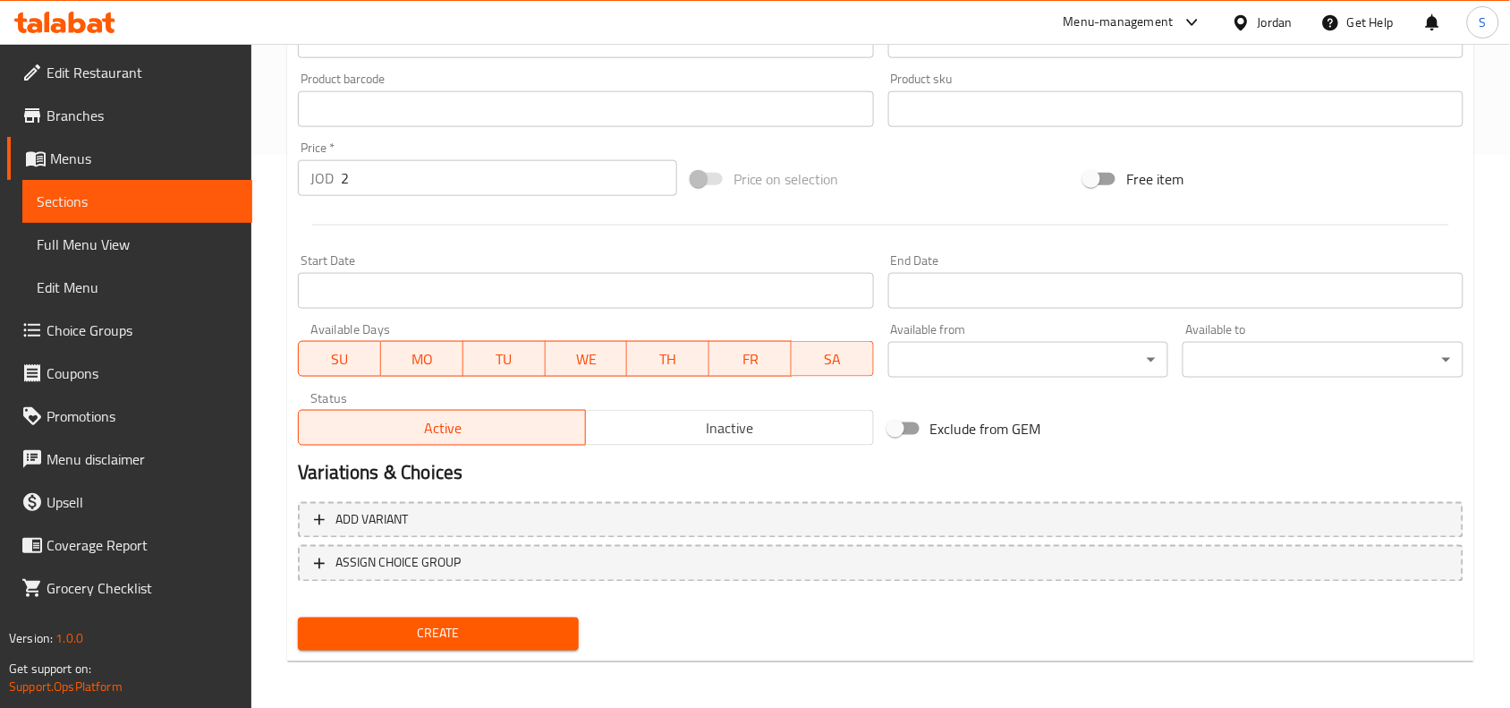
click at [492, 649] on div "Create" at bounding box center [438, 633] width 295 height 47
click at [502, 640] on span "Create" at bounding box center [438, 634] width 252 height 22
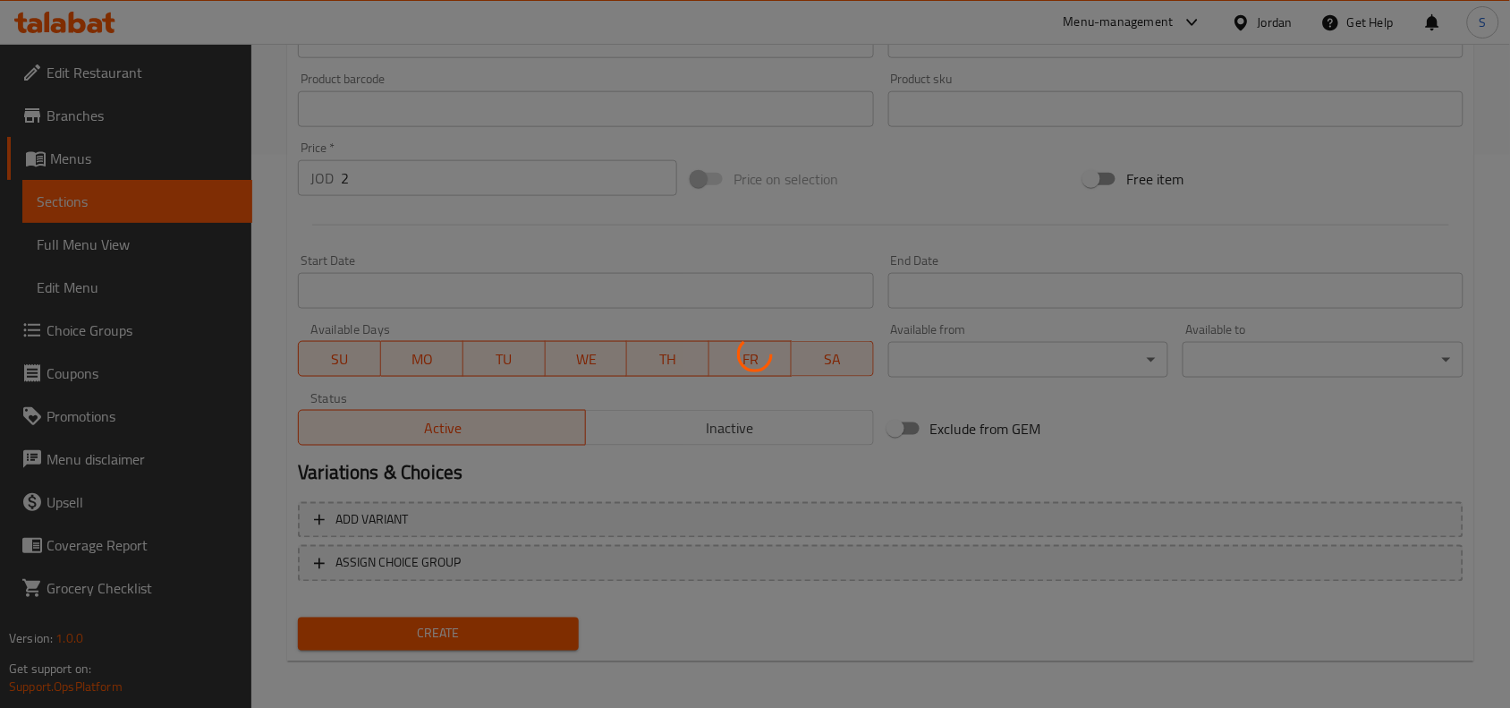
type input "0"
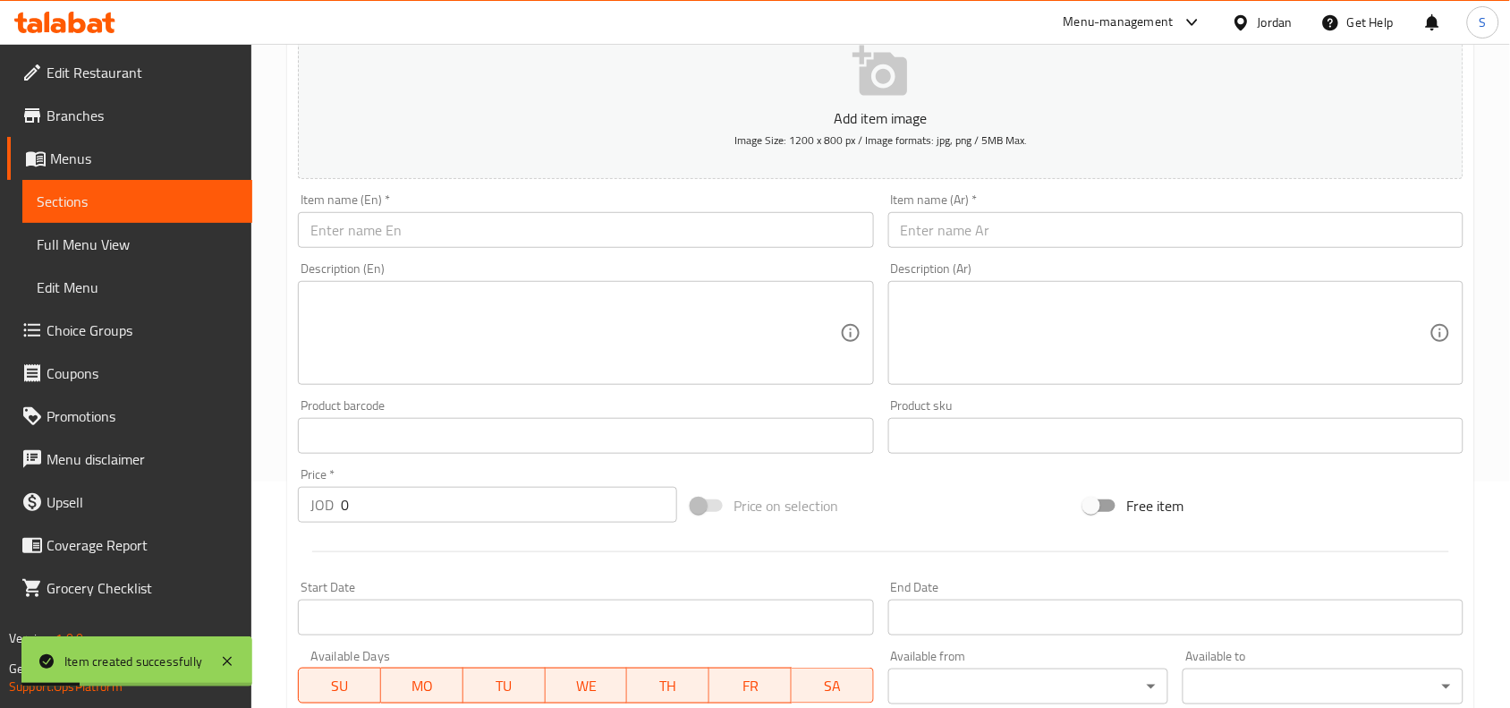
scroll to position [217, 0]
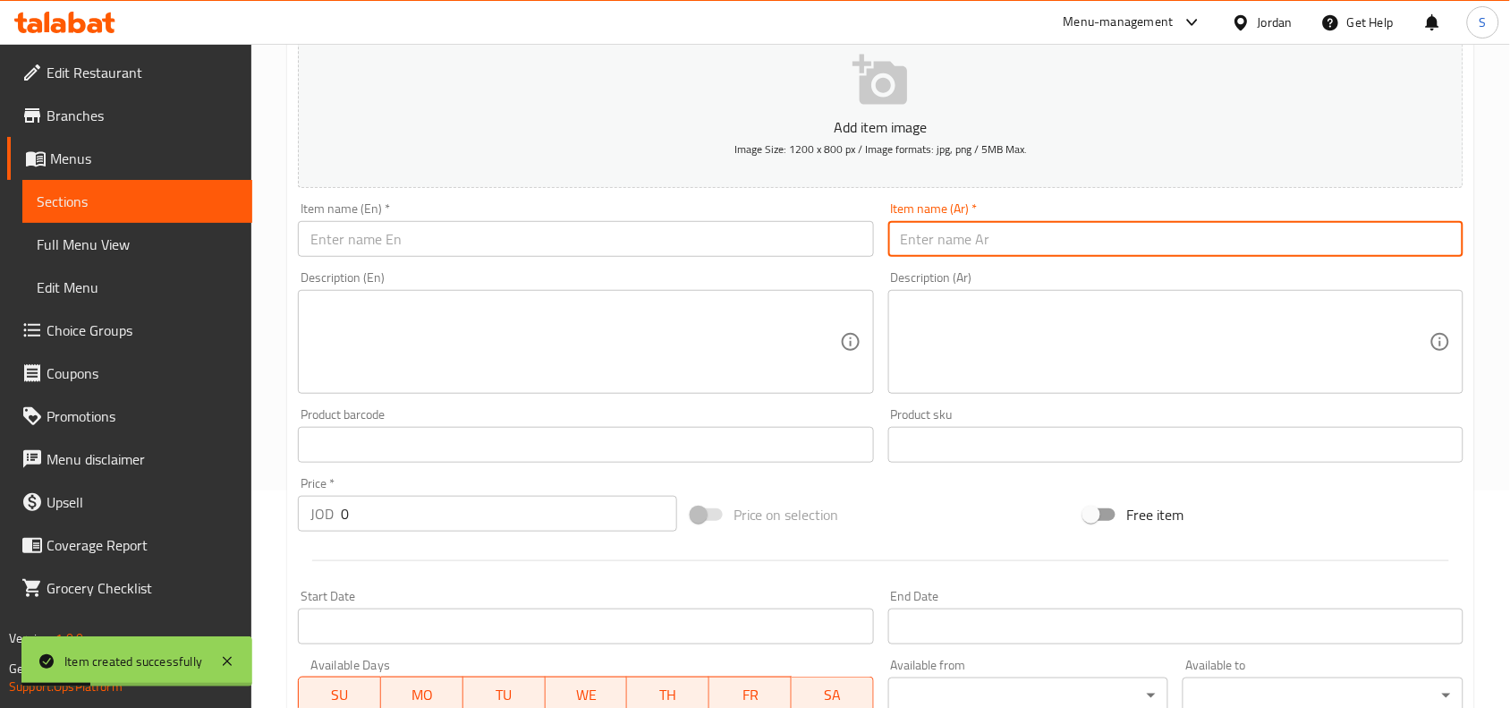
click at [1106, 242] on input "text" at bounding box center [1175, 239] width 575 height 36
paste input "50غ بيف"
click at [921, 246] on input "50غ بيف" at bounding box center [1175, 239] width 575 height 36
type input "50 غ بيف"
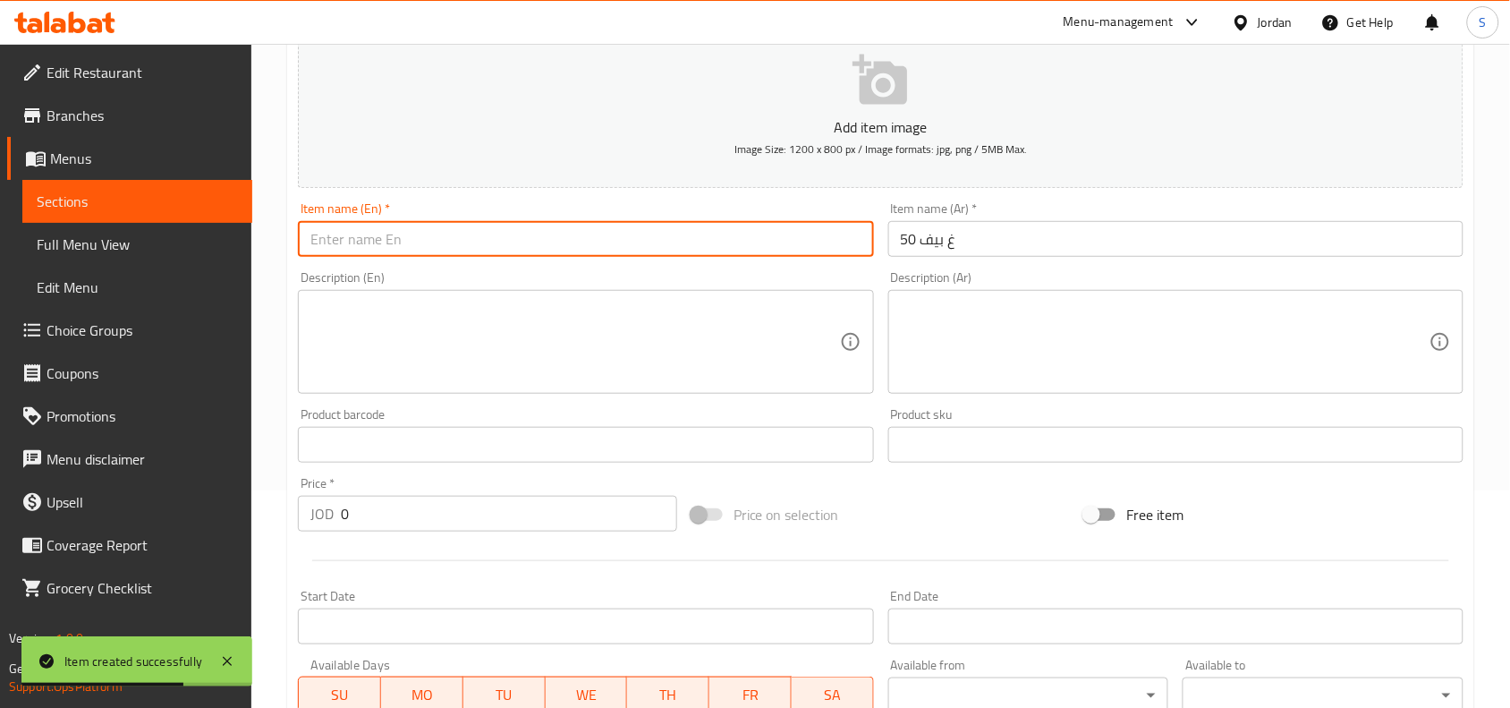
click at [467, 244] on input "text" at bounding box center [585, 239] width 575 height 36
paste input "50G Beef"
click at [324, 242] on input "50G Beef" at bounding box center [585, 239] width 575 height 36
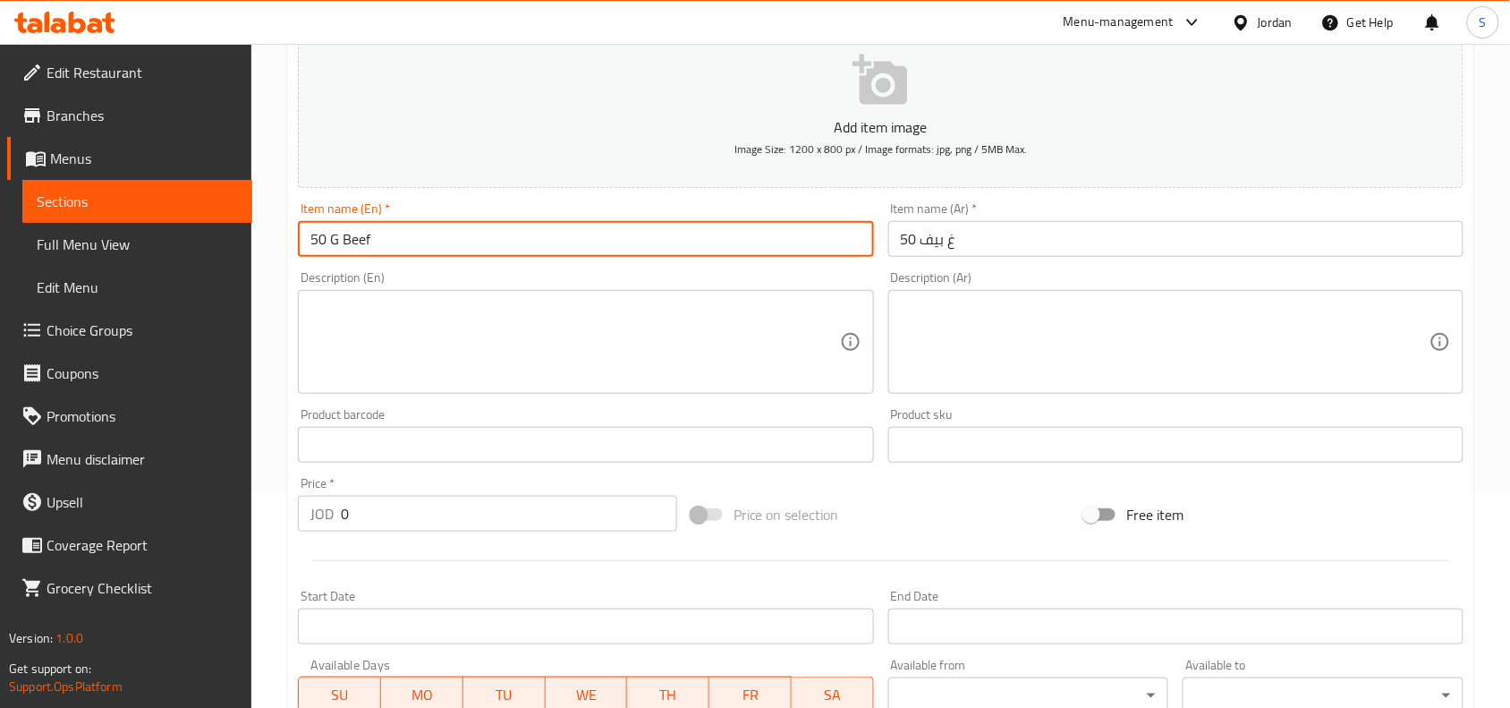
type input "50 G Beef"
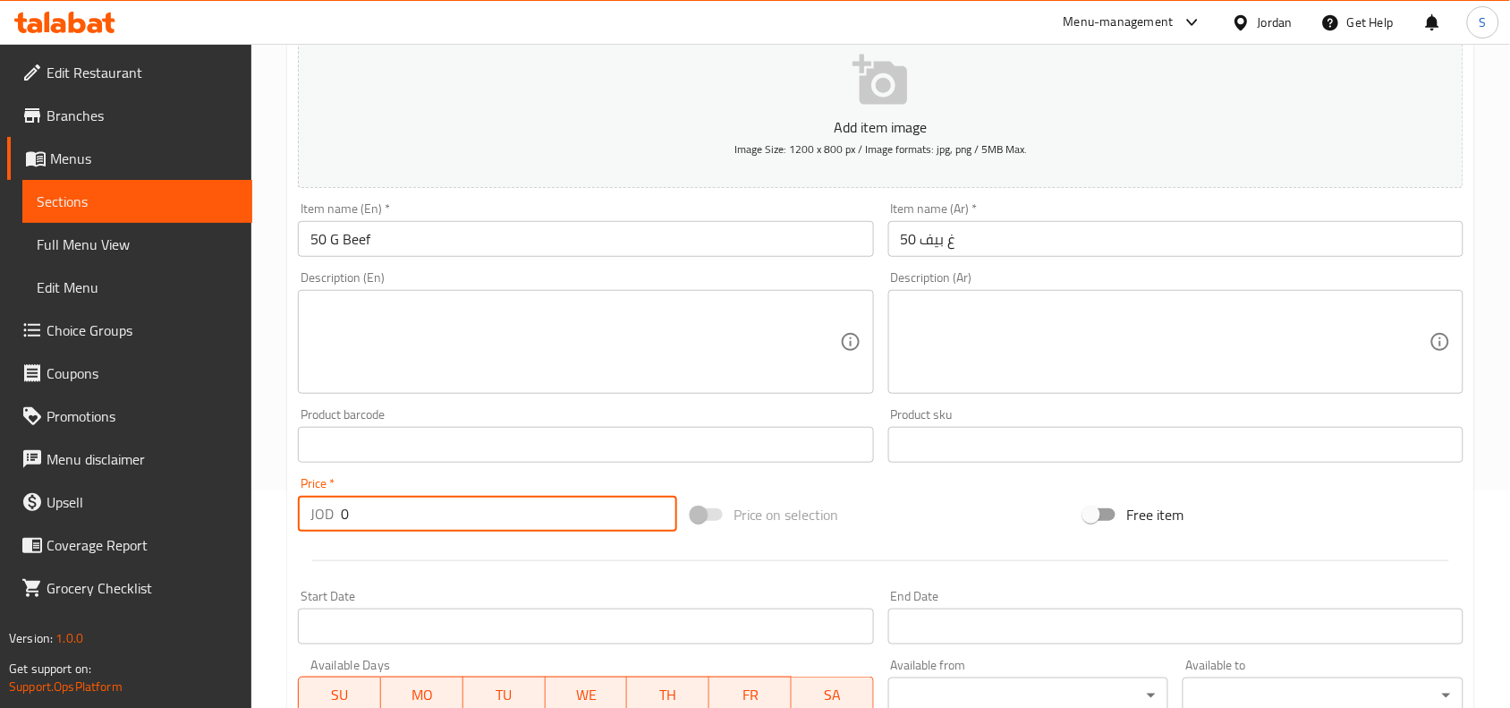
drag, startPoint x: 385, startPoint y: 523, endPoint x: 64, endPoint y: 456, distance: 327.2
click at [88, 466] on div "Edit Restaurant Branches Menus Sections Full Menu View Edit Menu Choice Groups …" at bounding box center [755, 436] width 1510 height 1220
type input "1"
click at [963, 524] on div "Price on selection" at bounding box center [881, 514] width 394 height 48
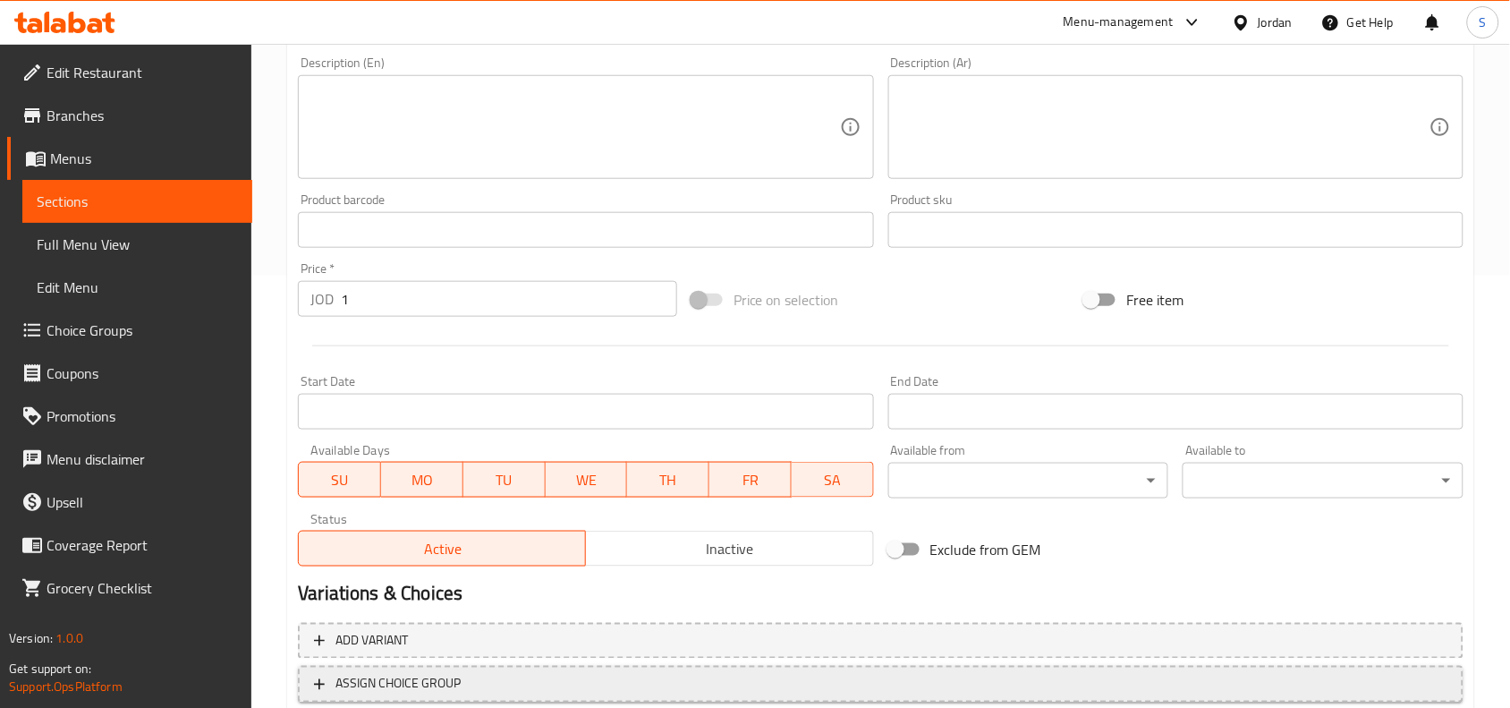
scroll to position [553, 0]
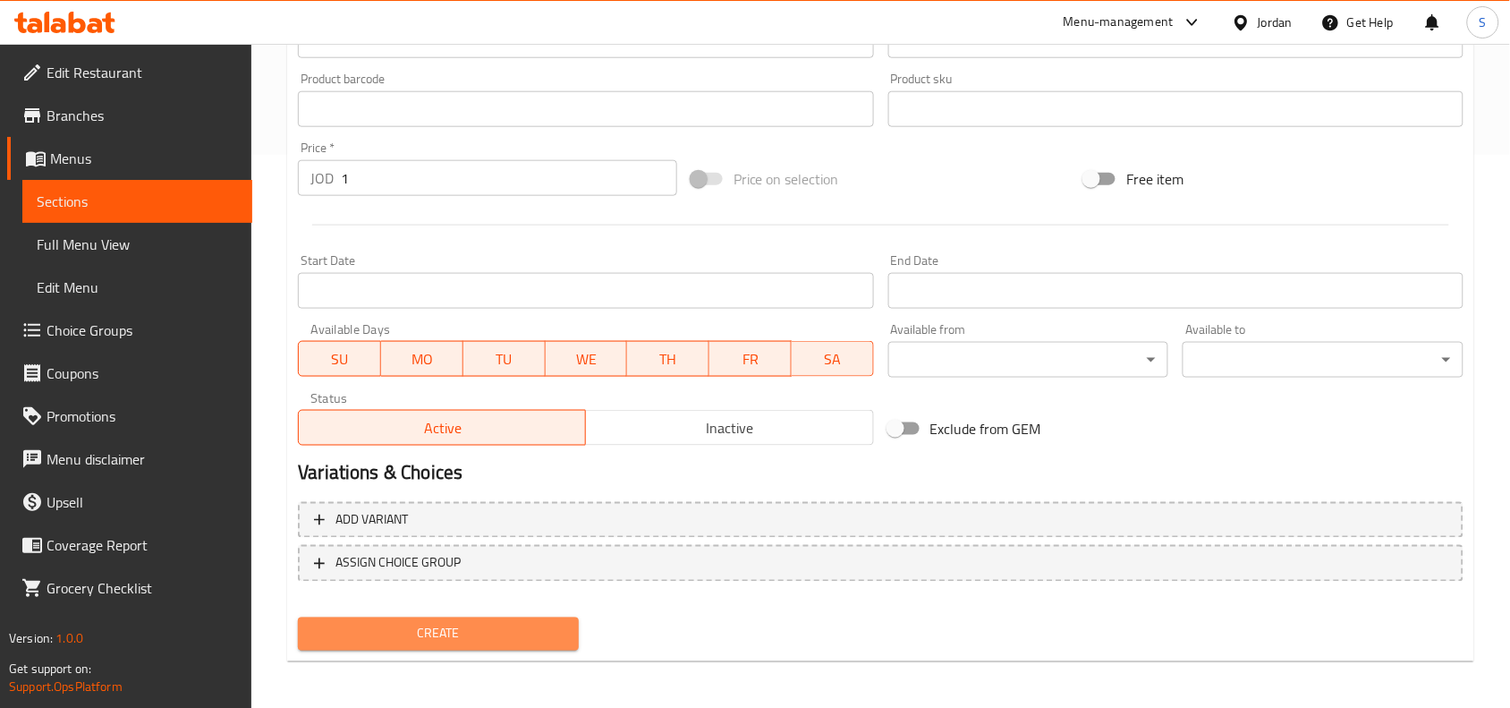
click at [471, 631] on span "Create" at bounding box center [438, 634] width 252 height 22
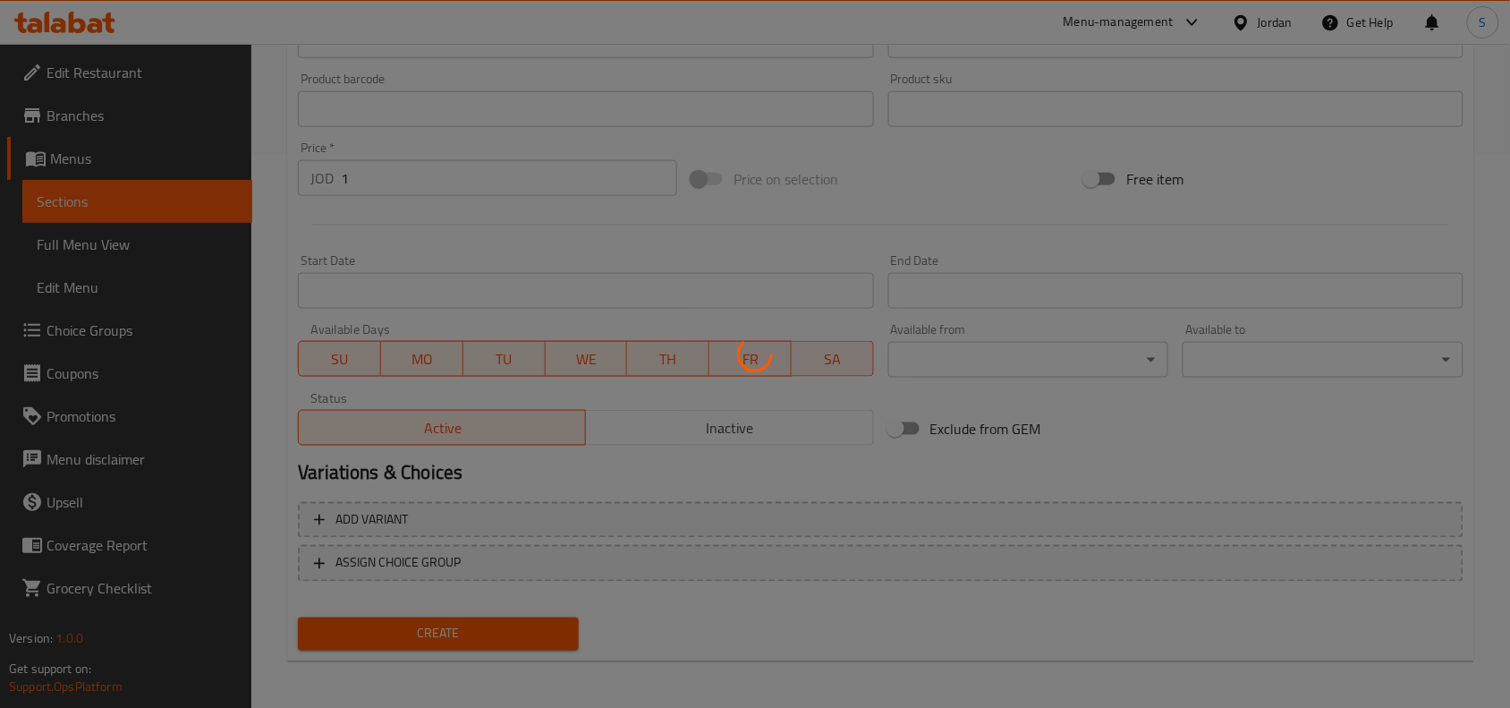
type input "0"
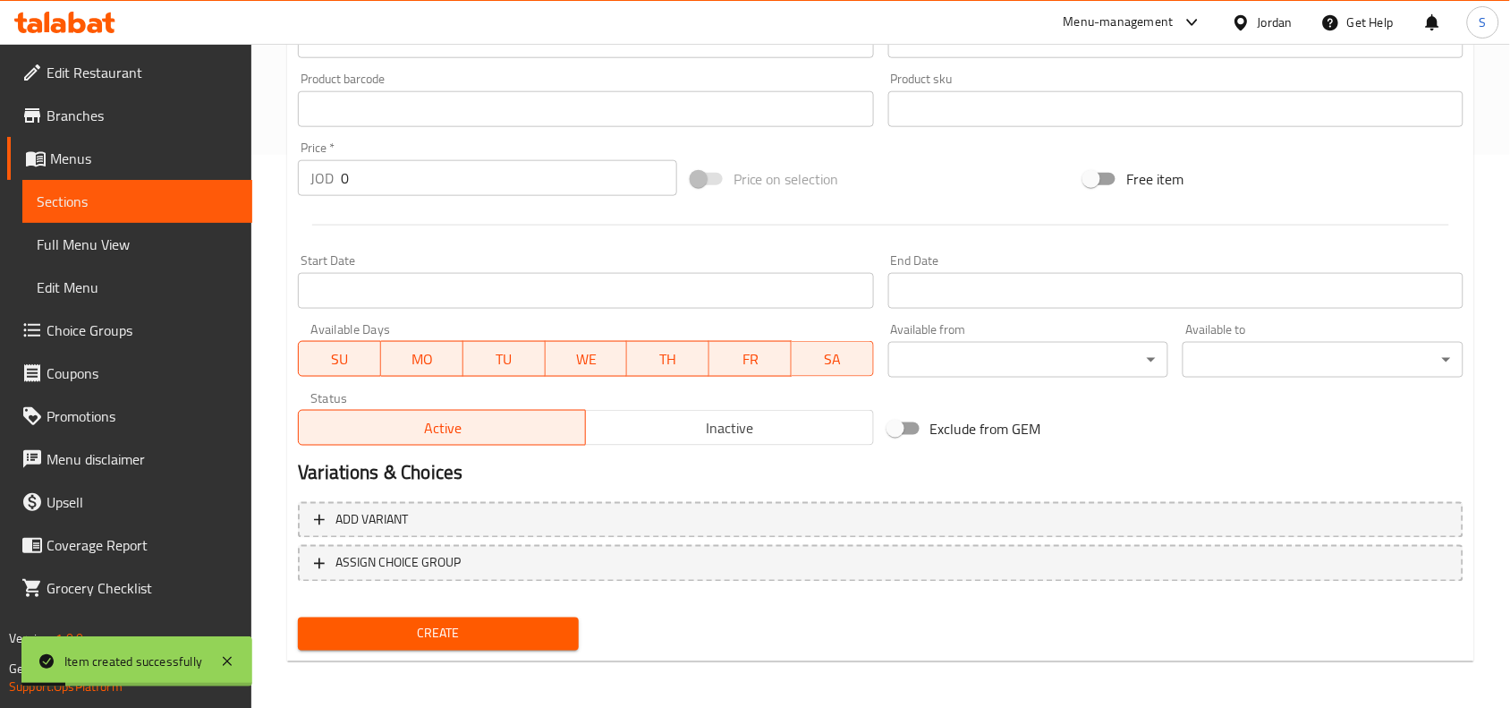
scroll to position [329, 0]
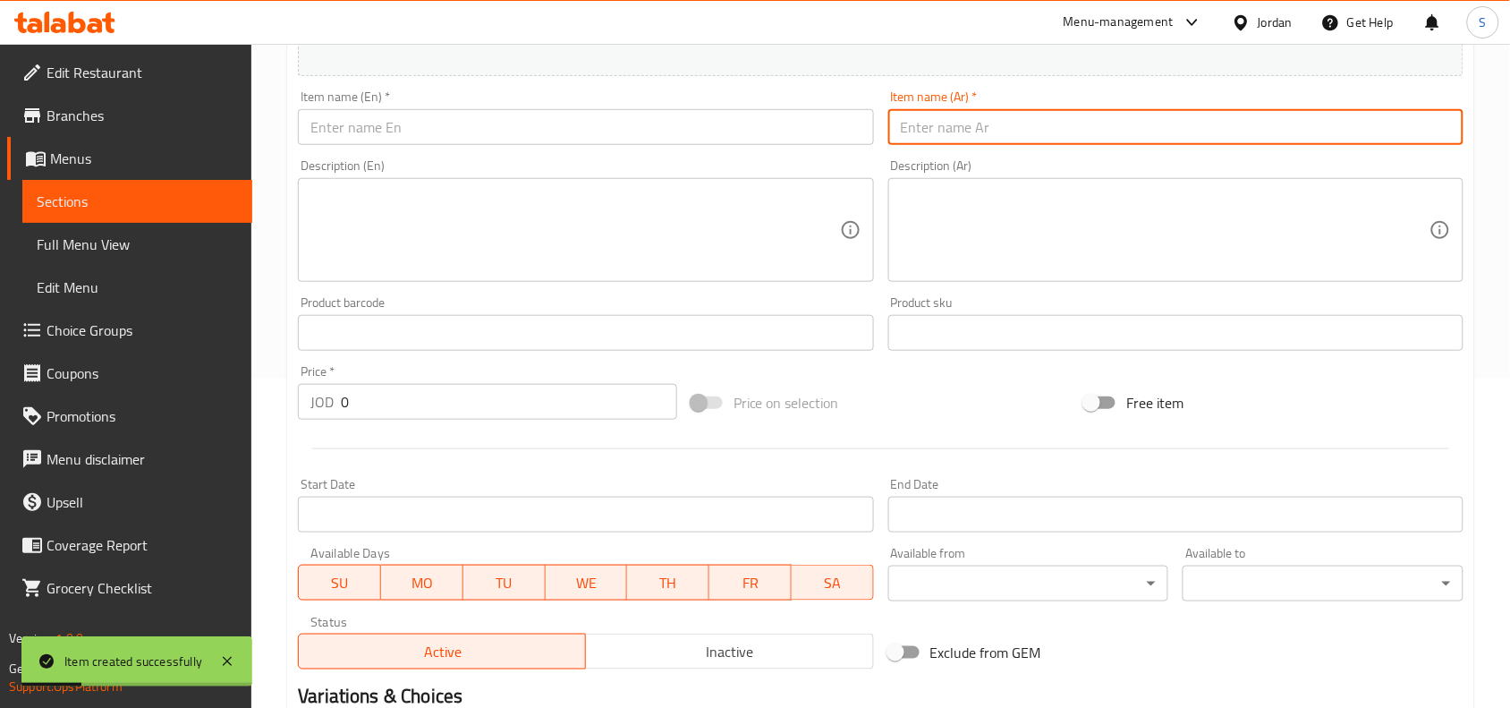
click at [1066, 136] on input "text" at bounding box center [1175, 127] width 575 height 36
paste input "150غ صدر دجاج"
click at [928, 128] on input "150غ صدر دجاج" at bounding box center [1175, 127] width 575 height 36
type input "150 غ صدر دجاج"
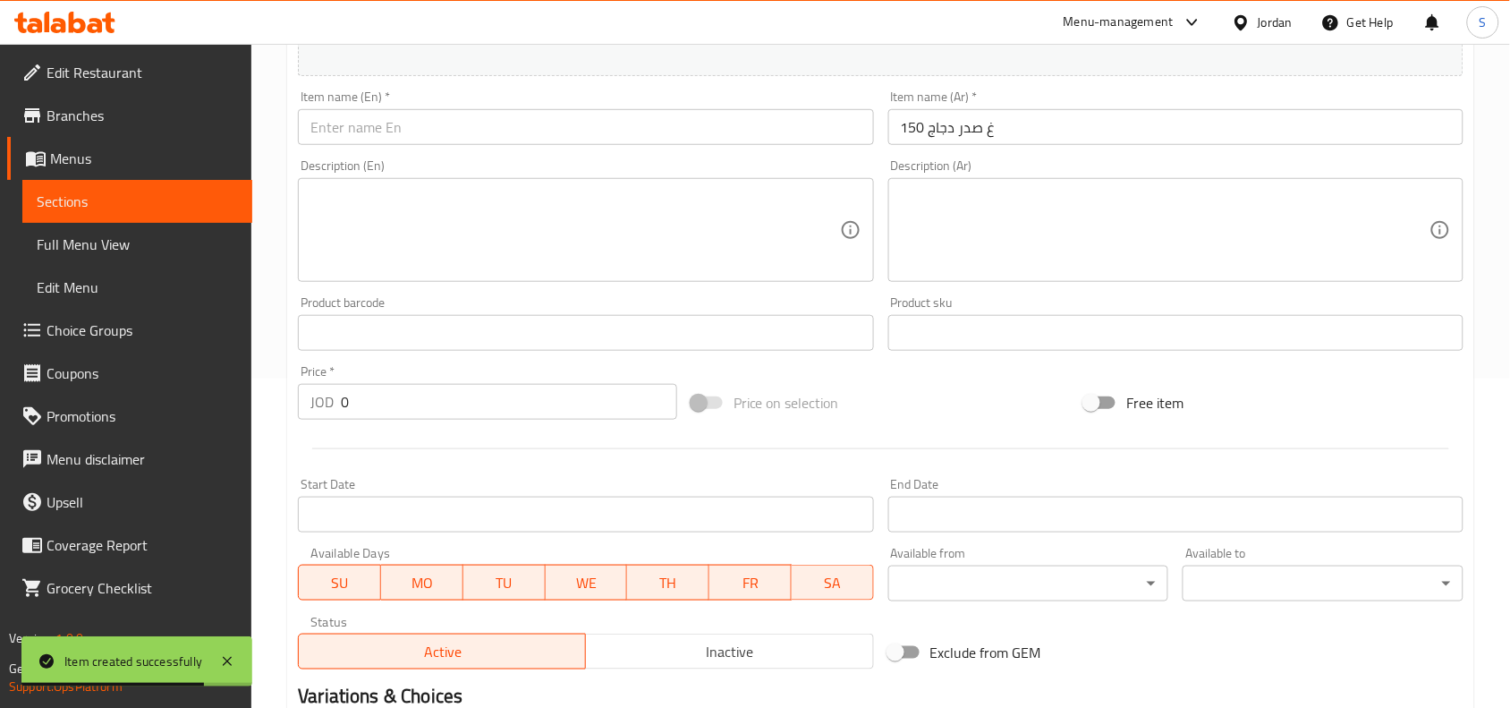
click at [533, 121] on input "text" at bounding box center [585, 127] width 575 height 36
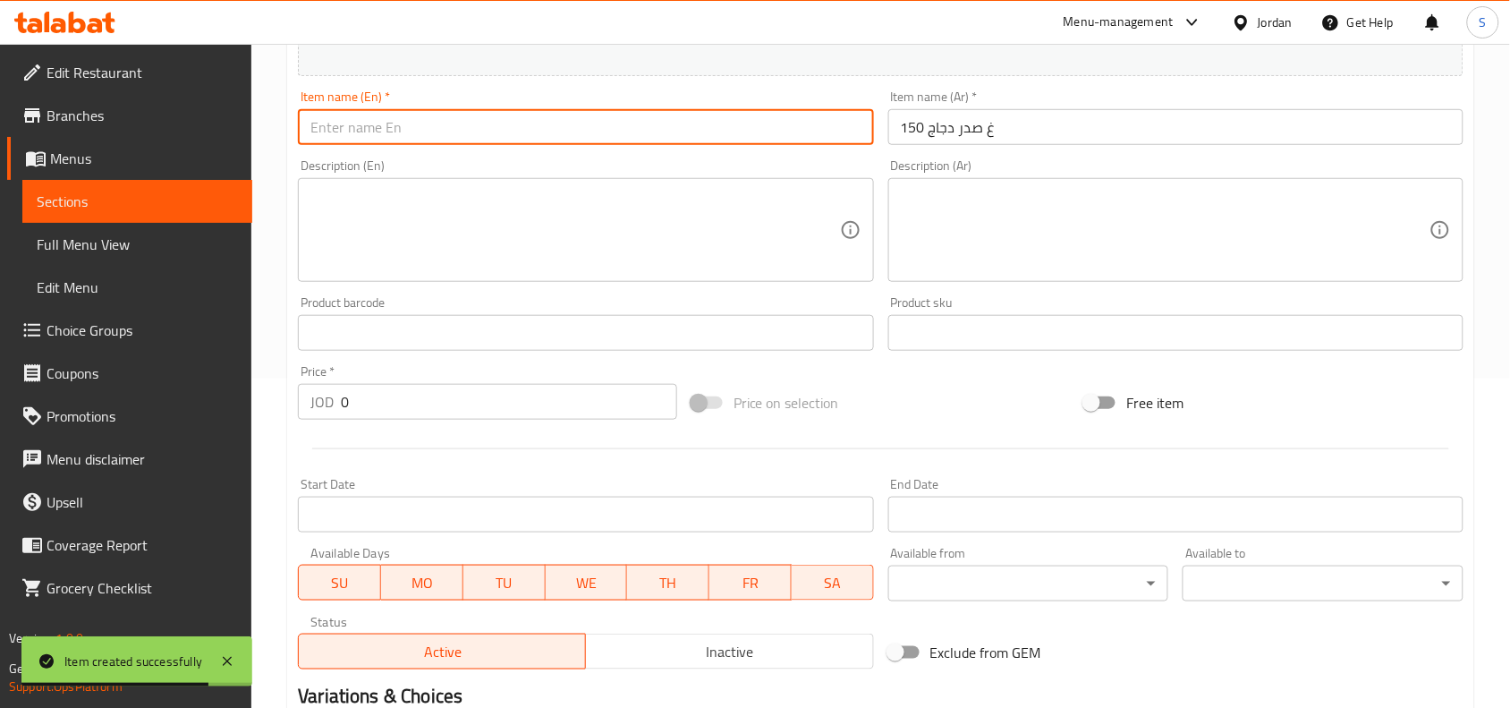
paste input "150G Chicken"
click at [334, 135] on input "150G Chicken" at bounding box center [585, 127] width 575 height 36
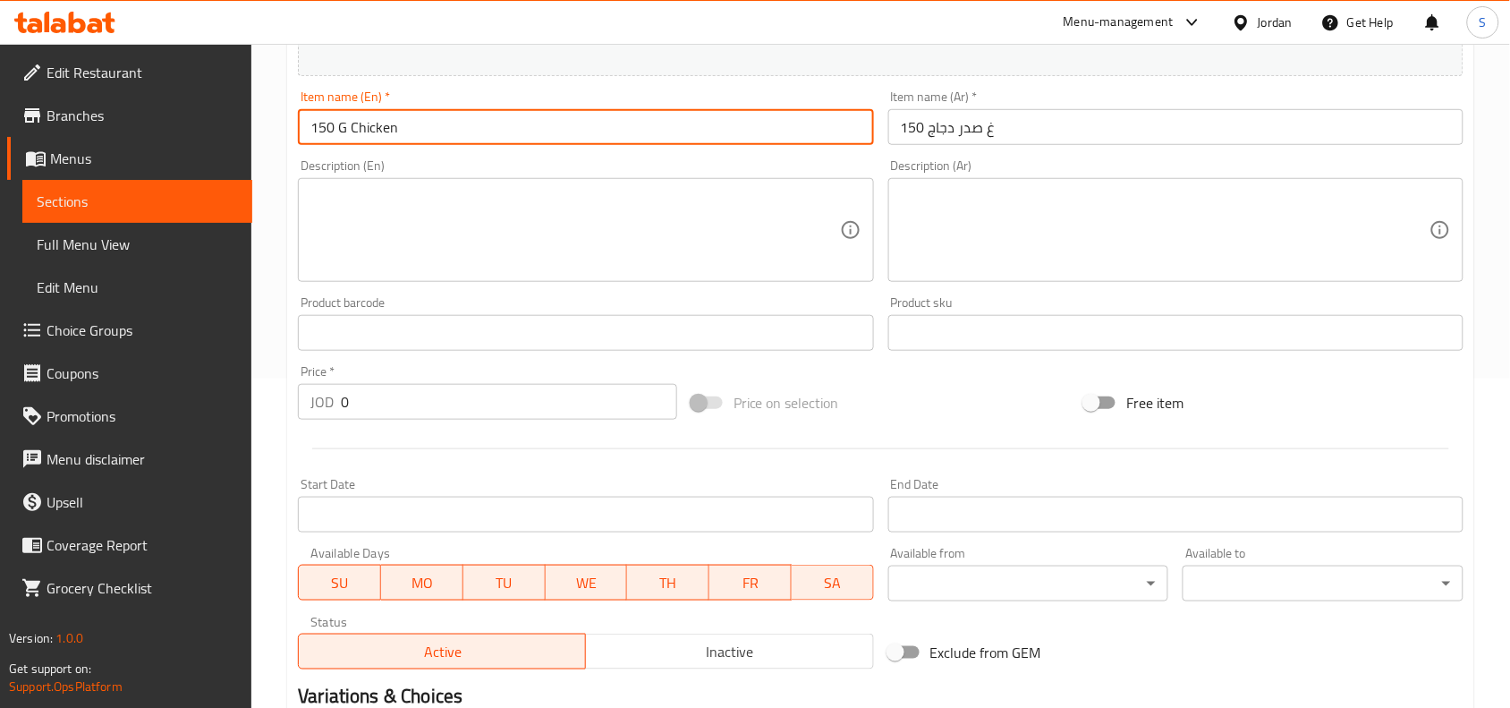
type input "150 G Chicken"
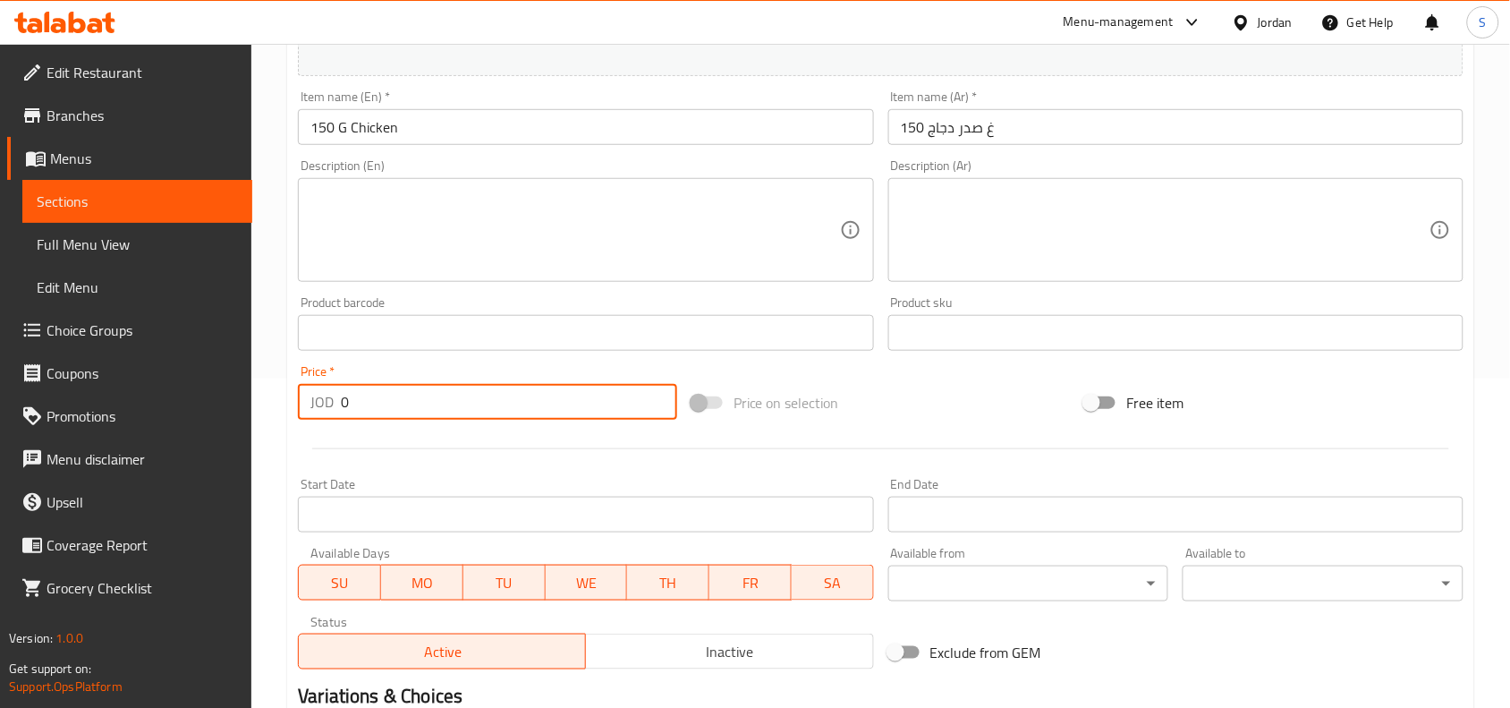
drag, startPoint x: 476, startPoint y: 416, endPoint x: 155, endPoint y: 374, distance: 323.9
click at [155, 374] on div "Edit Restaurant Branches Menus Sections Full Menu View Edit Menu Choice Groups …" at bounding box center [755, 325] width 1510 height 1220
type input "1.50"
click at [861, 389] on div "Price on selection" at bounding box center [881, 402] width 394 height 48
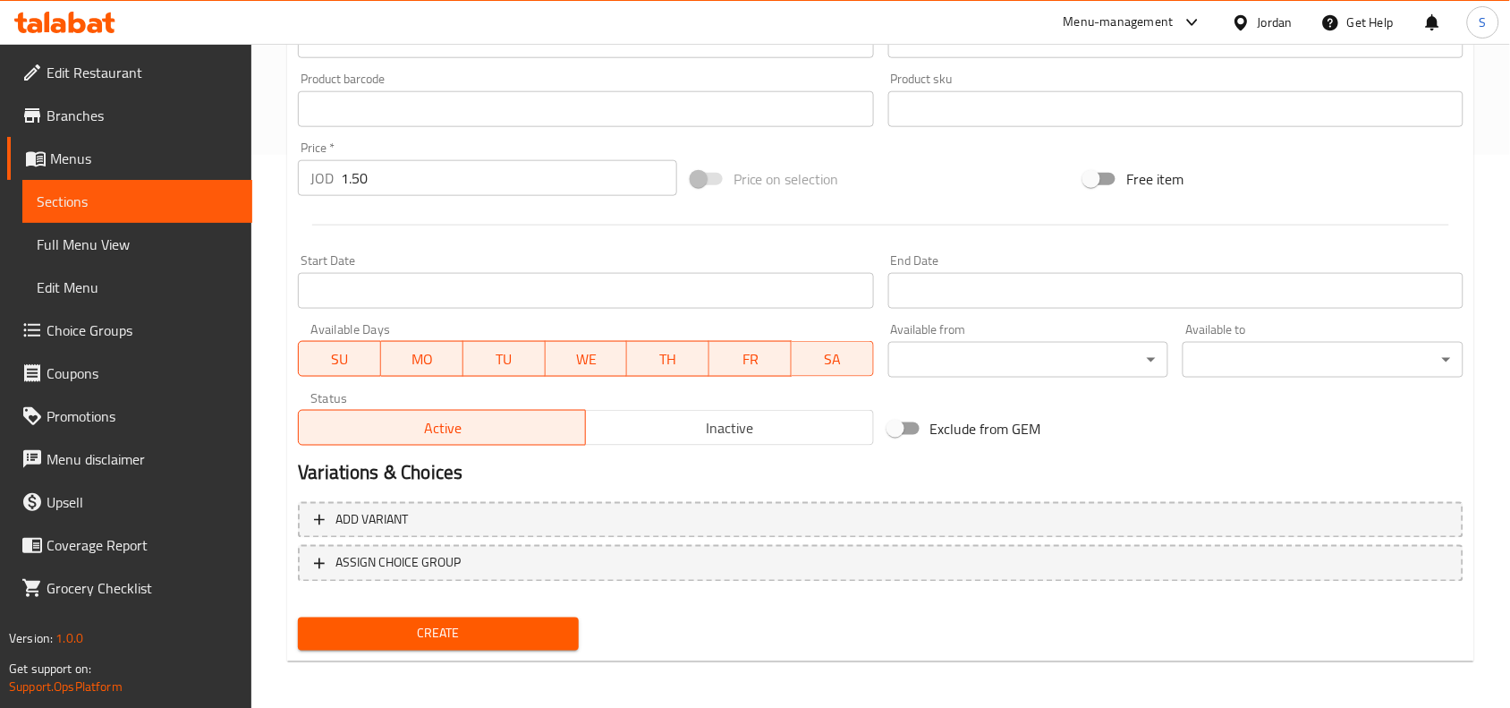
click at [454, 640] on span "Create" at bounding box center [438, 634] width 252 height 22
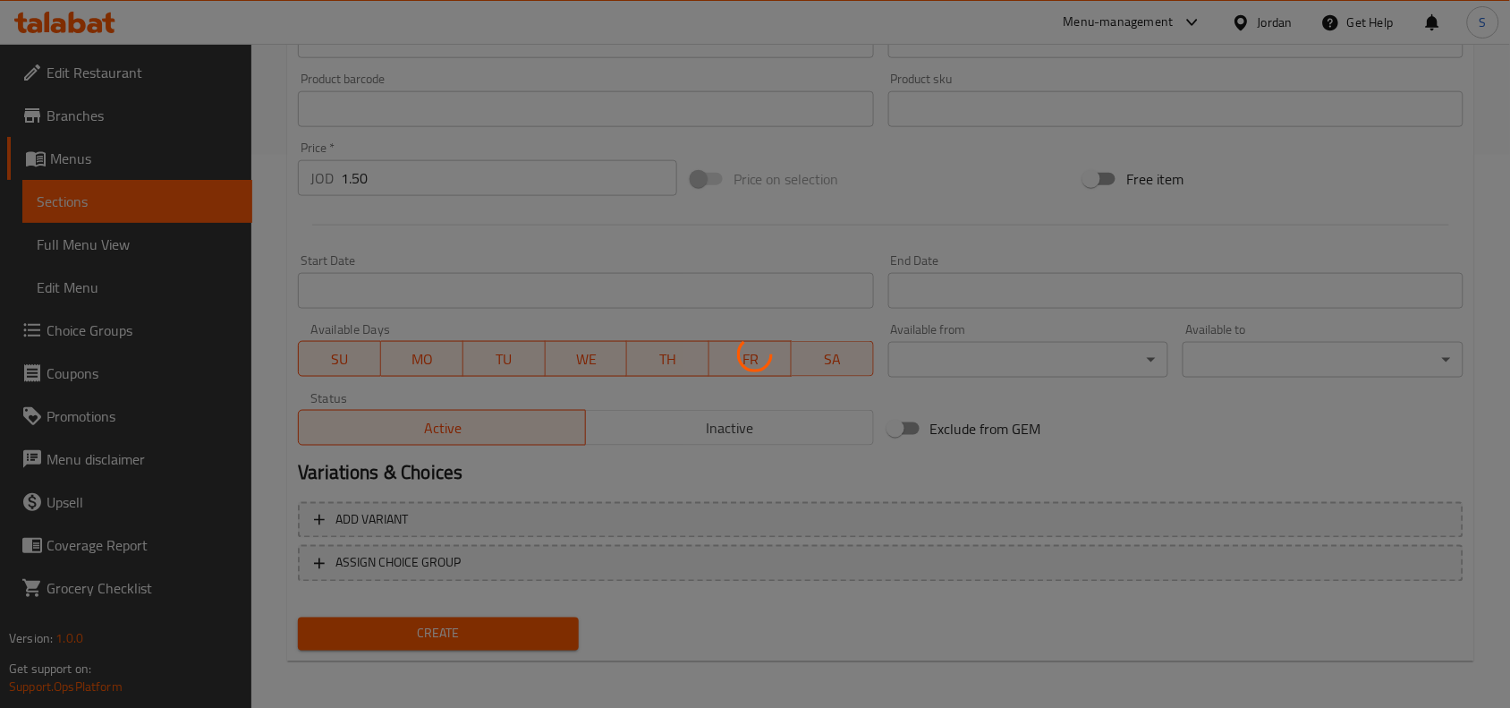
type input "0"
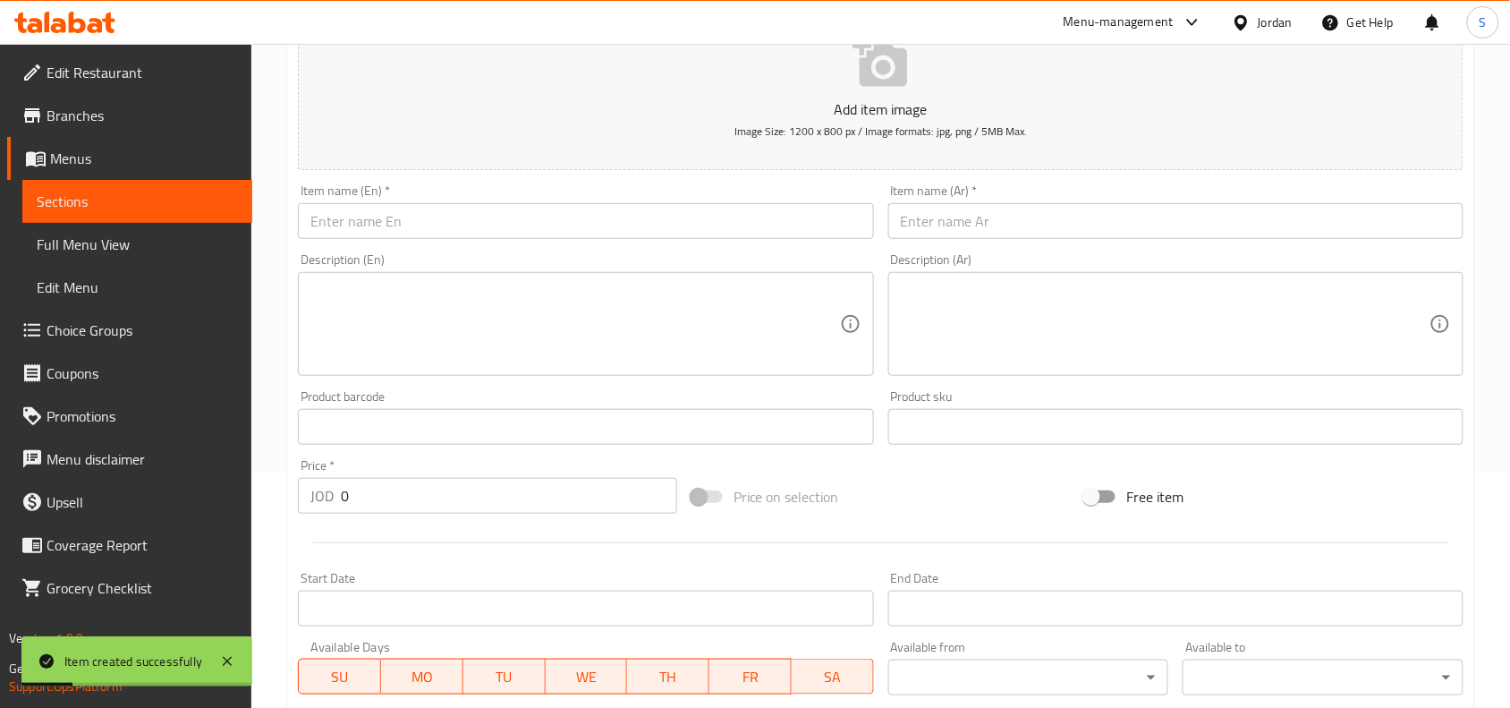
scroll to position [217, 0]
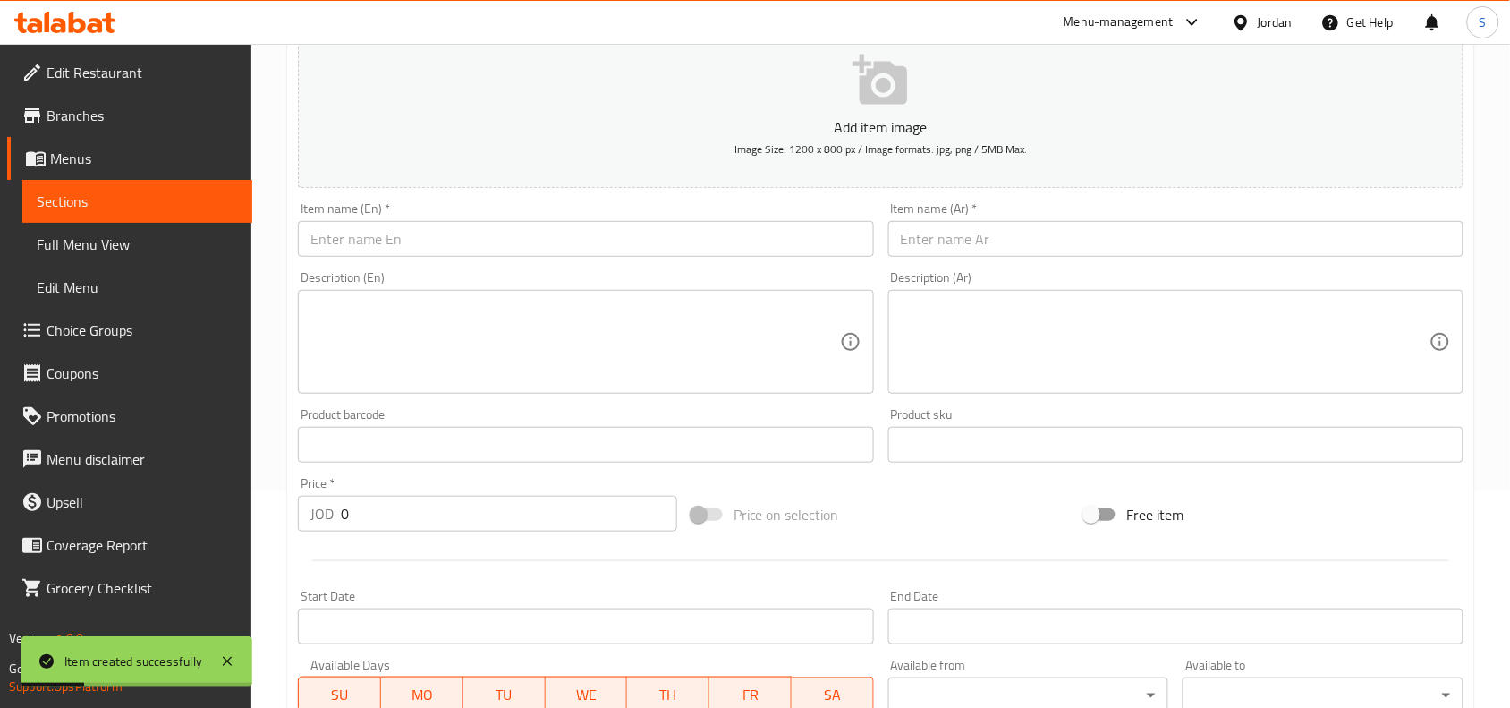
click at [496, 242] on input "text" at bounding box center [585, 239] width 575 height 36
paste input "Cheese"
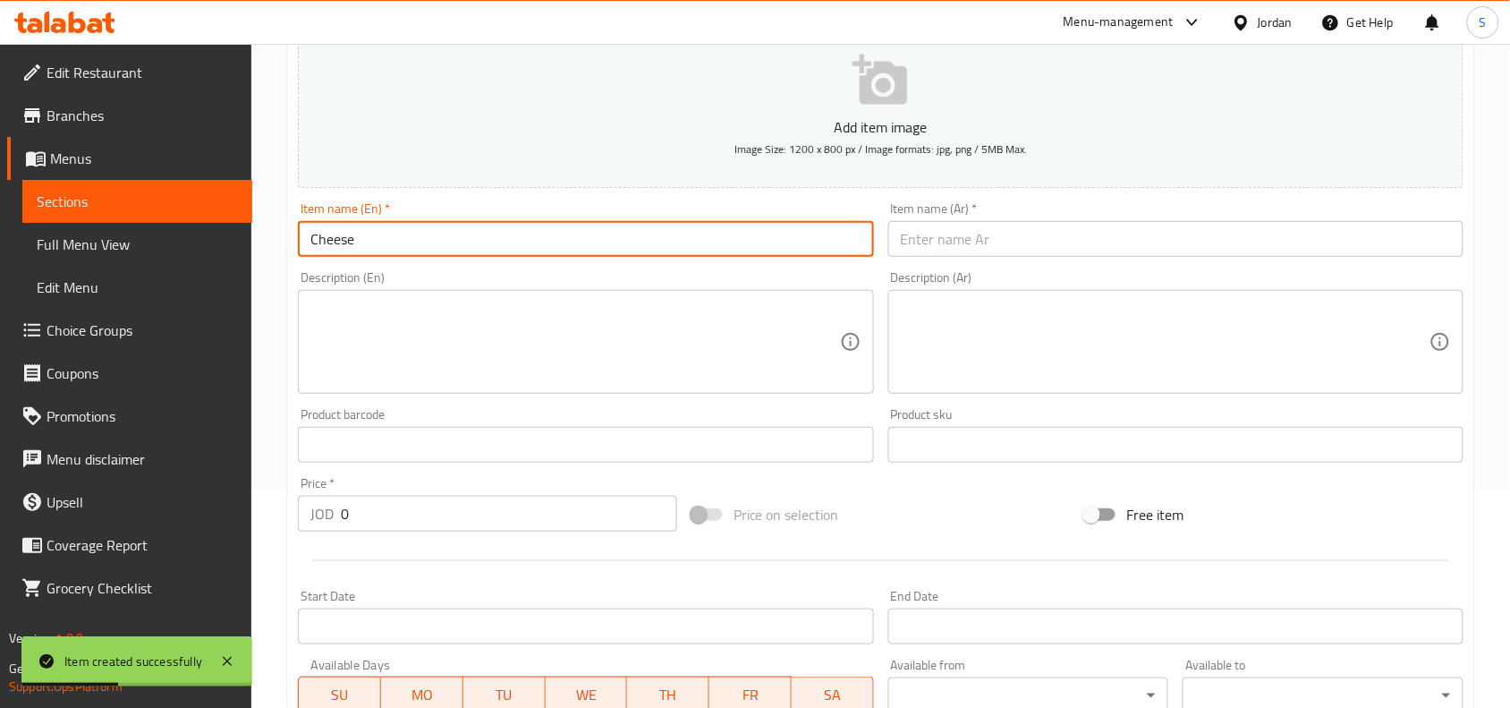
type input "Cheese"
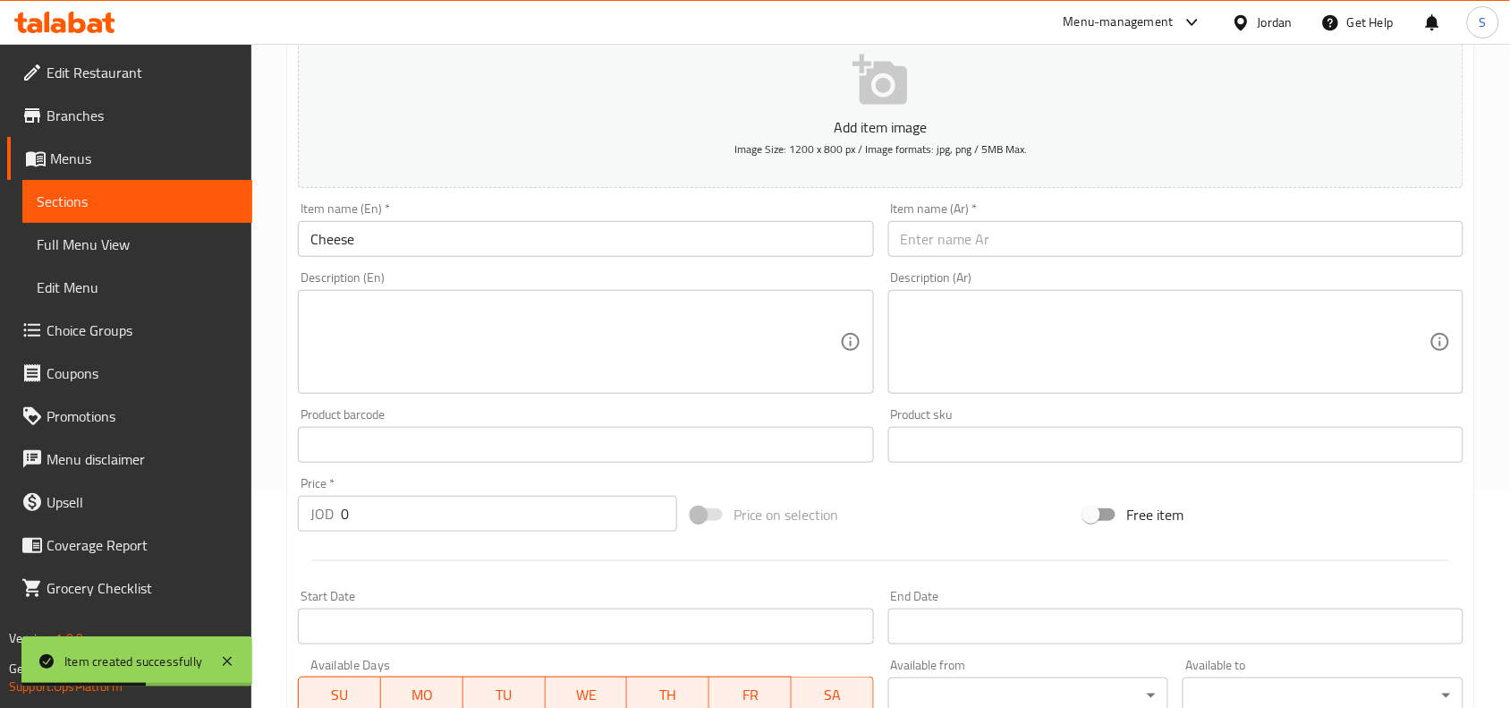
click at [1075, 248] on input "text" at bounding box center [1175, 239] width 575 height 36
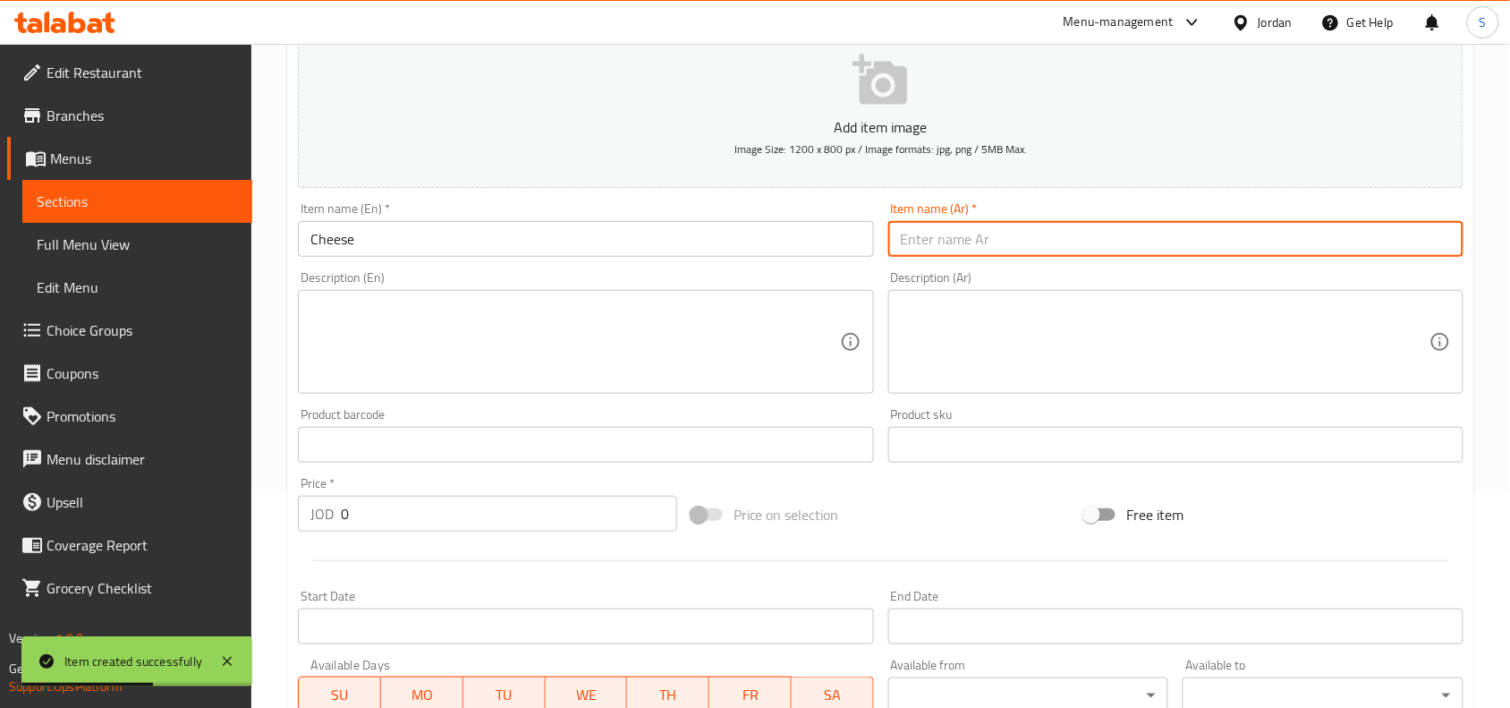
paste input "جبنة"
type input "جبنة"
click at [418, 507] on input "0" at bounding box center [509, 514] width 336 height 36
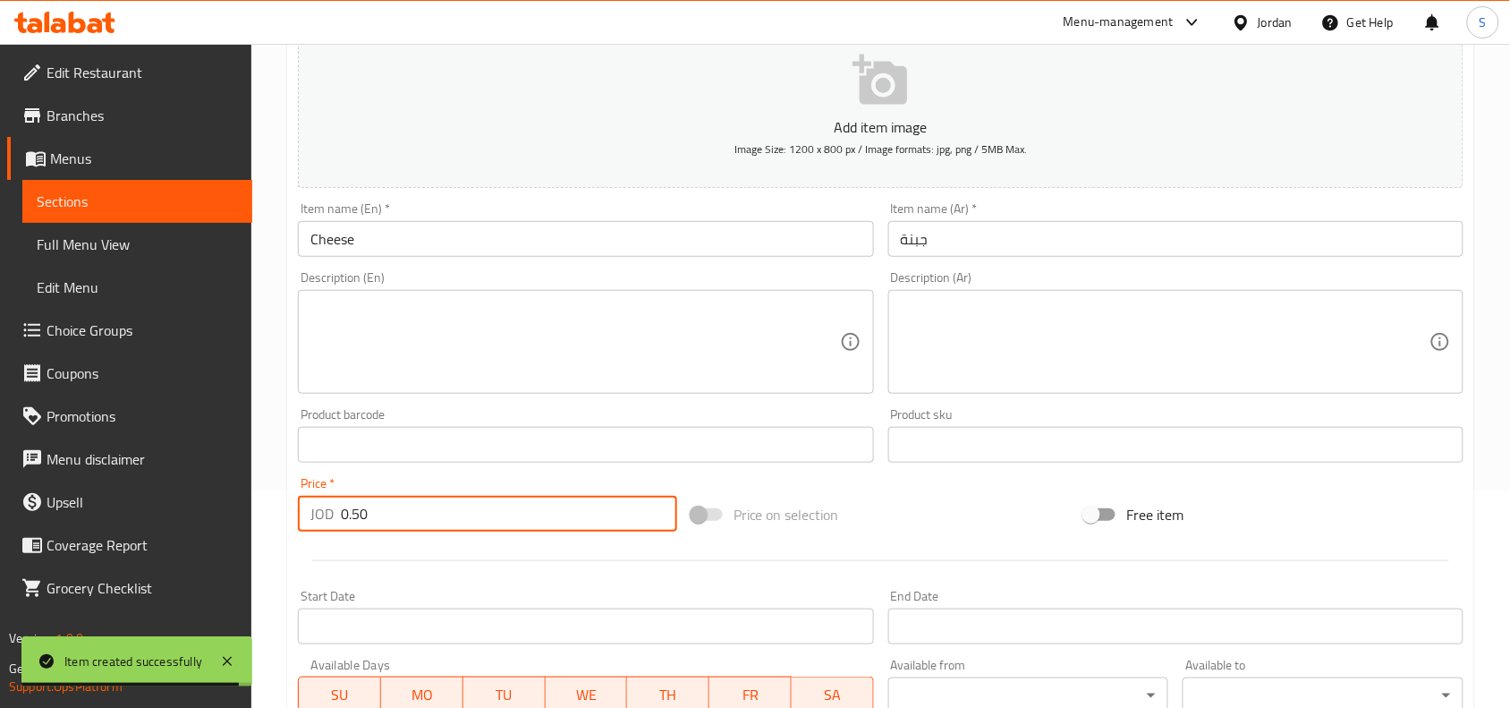
type input "0.50"
click at [954, 533] on div "Price on selection" at bounding box center [881, 514] width 394 height 48
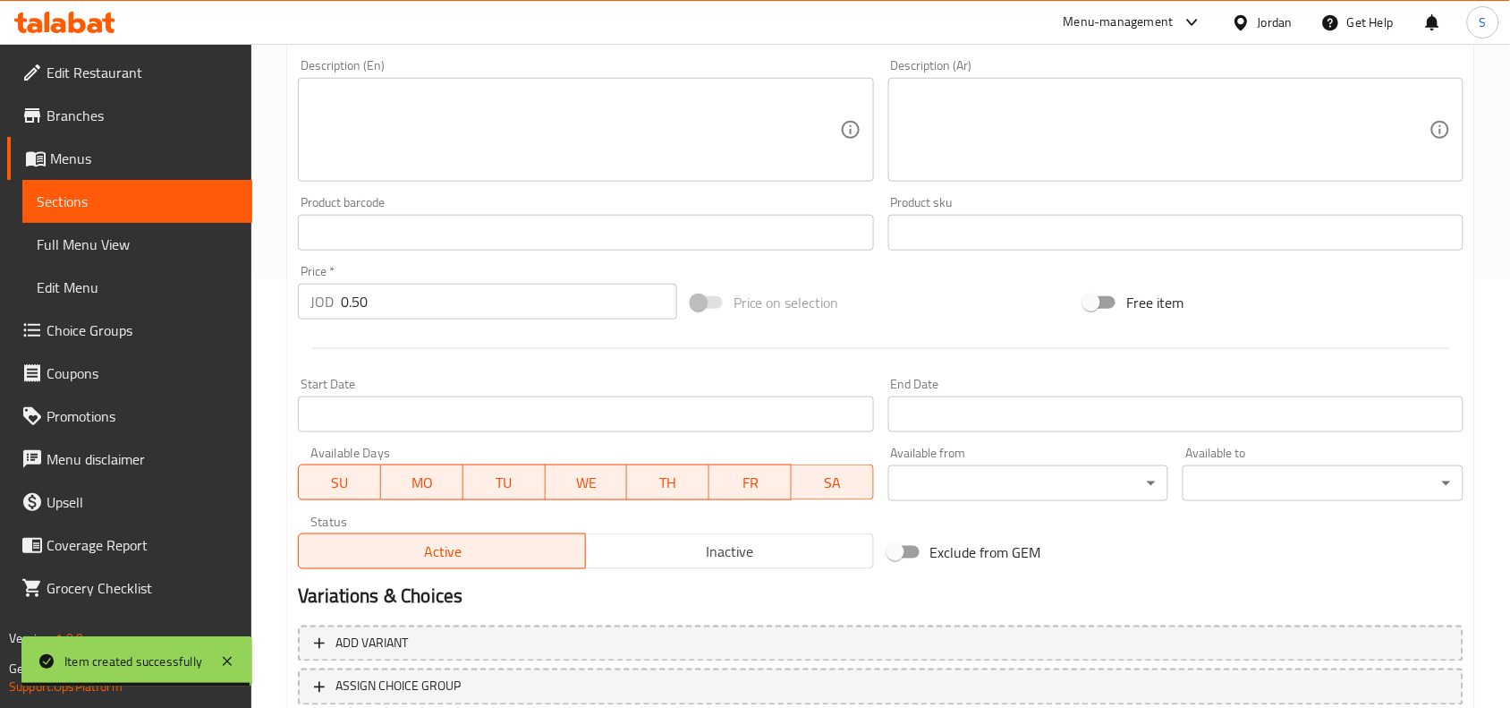
scroll to position [553, 0]
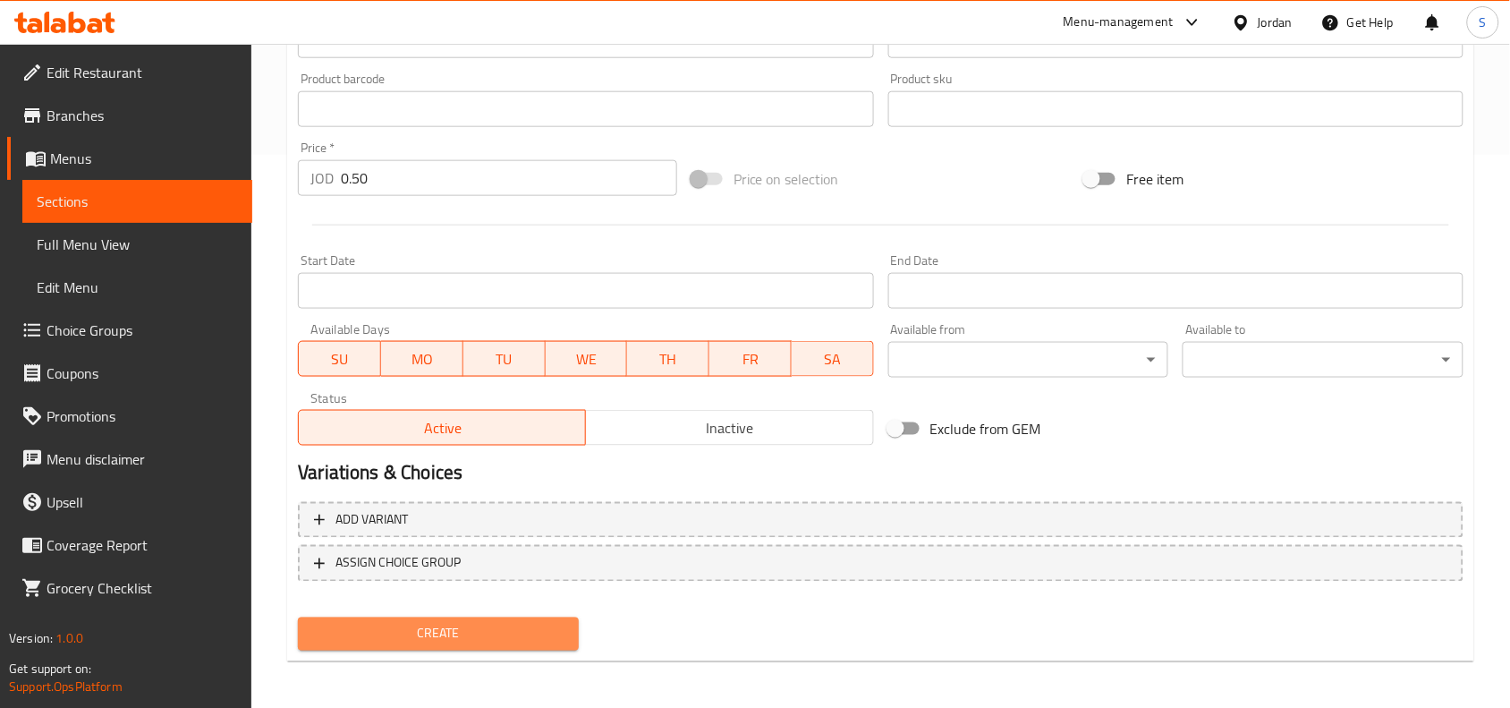
click at [390, 635] on span "Create" at bounding box center [438, 634] width 252 height 22
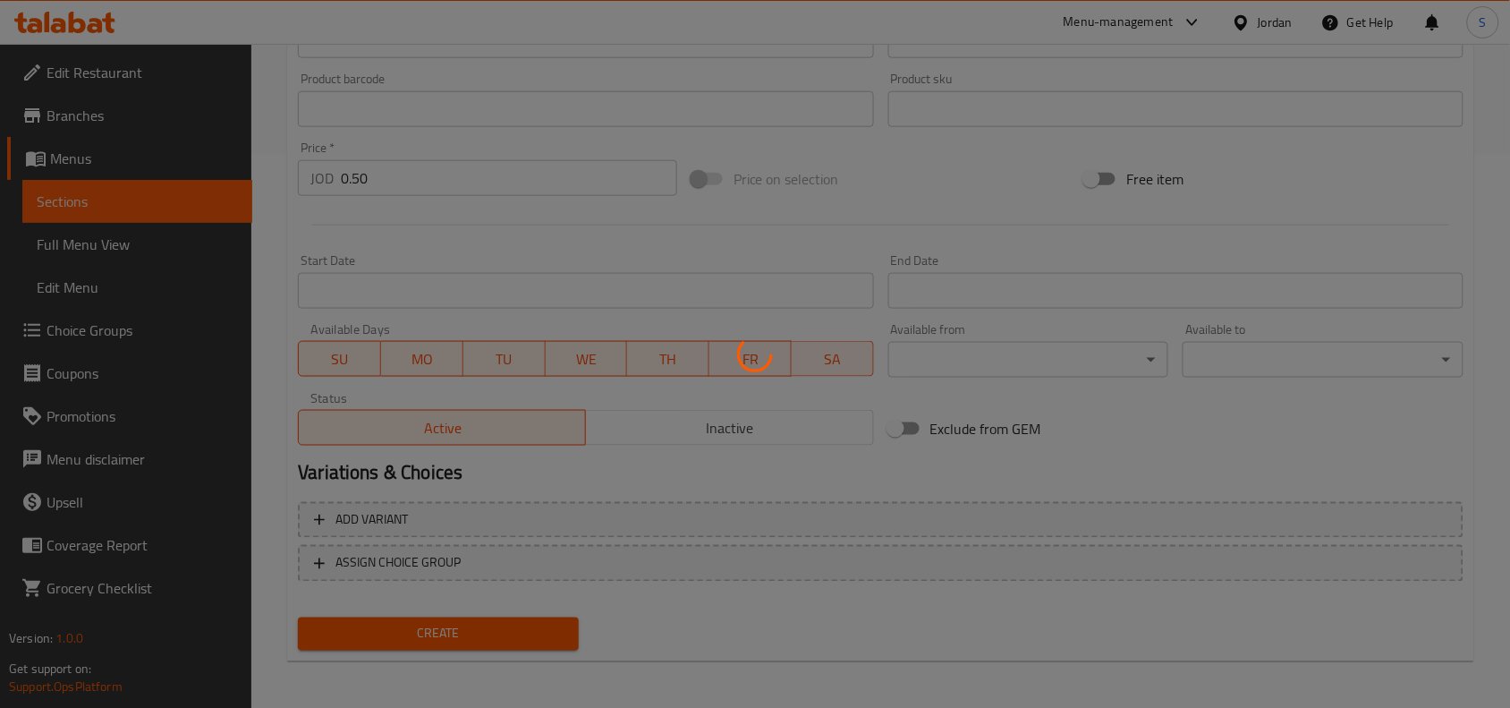
type input "0"
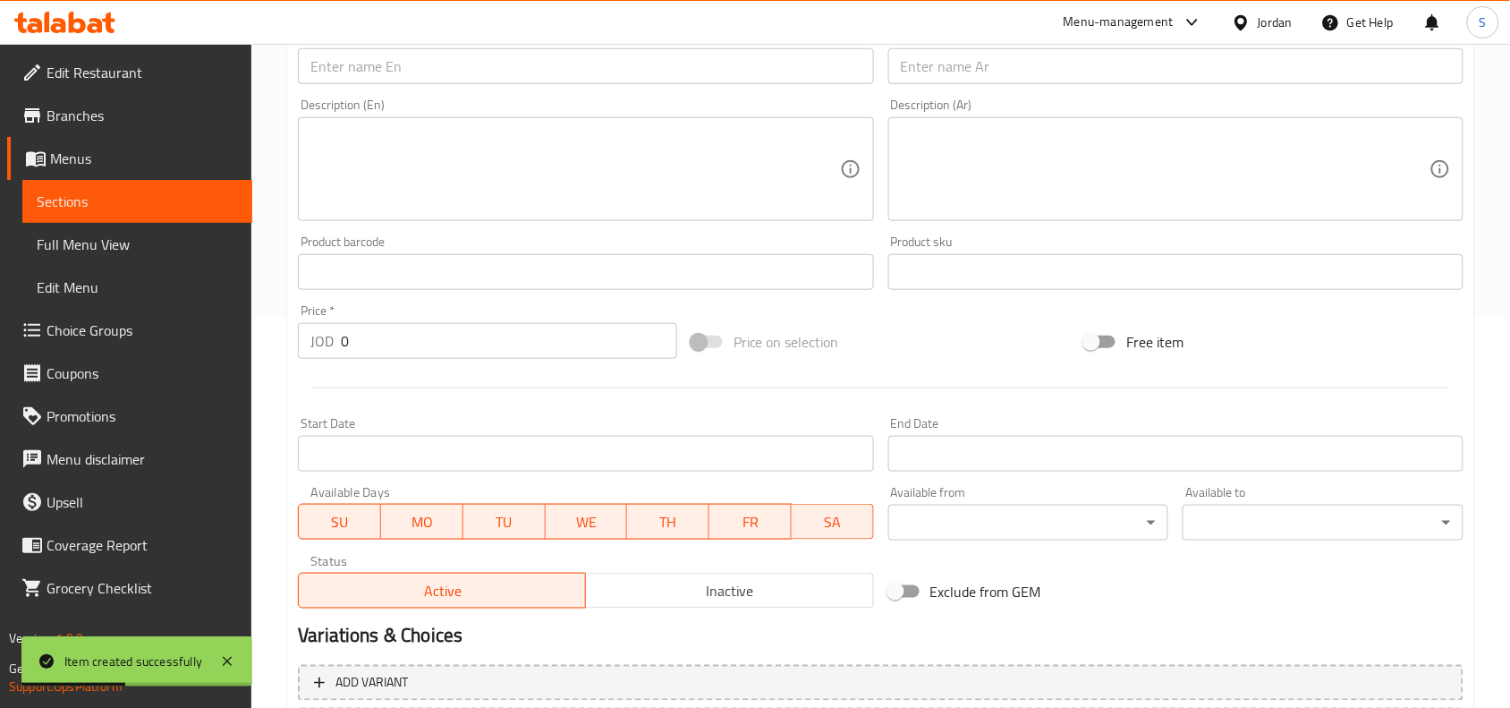
scroll to position [217, 0]
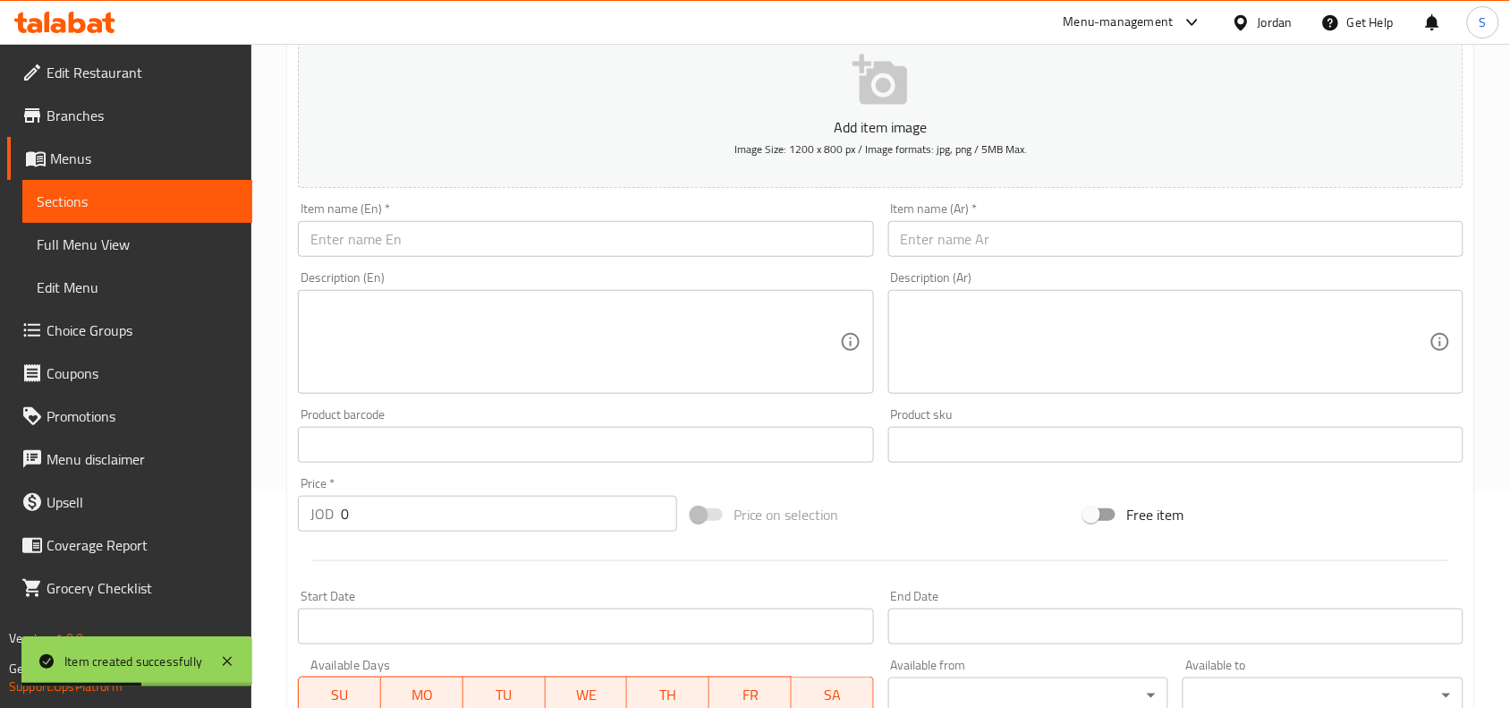
click at [494, 231] on input "text" at bounding box center [585, 239] width 575 height 36
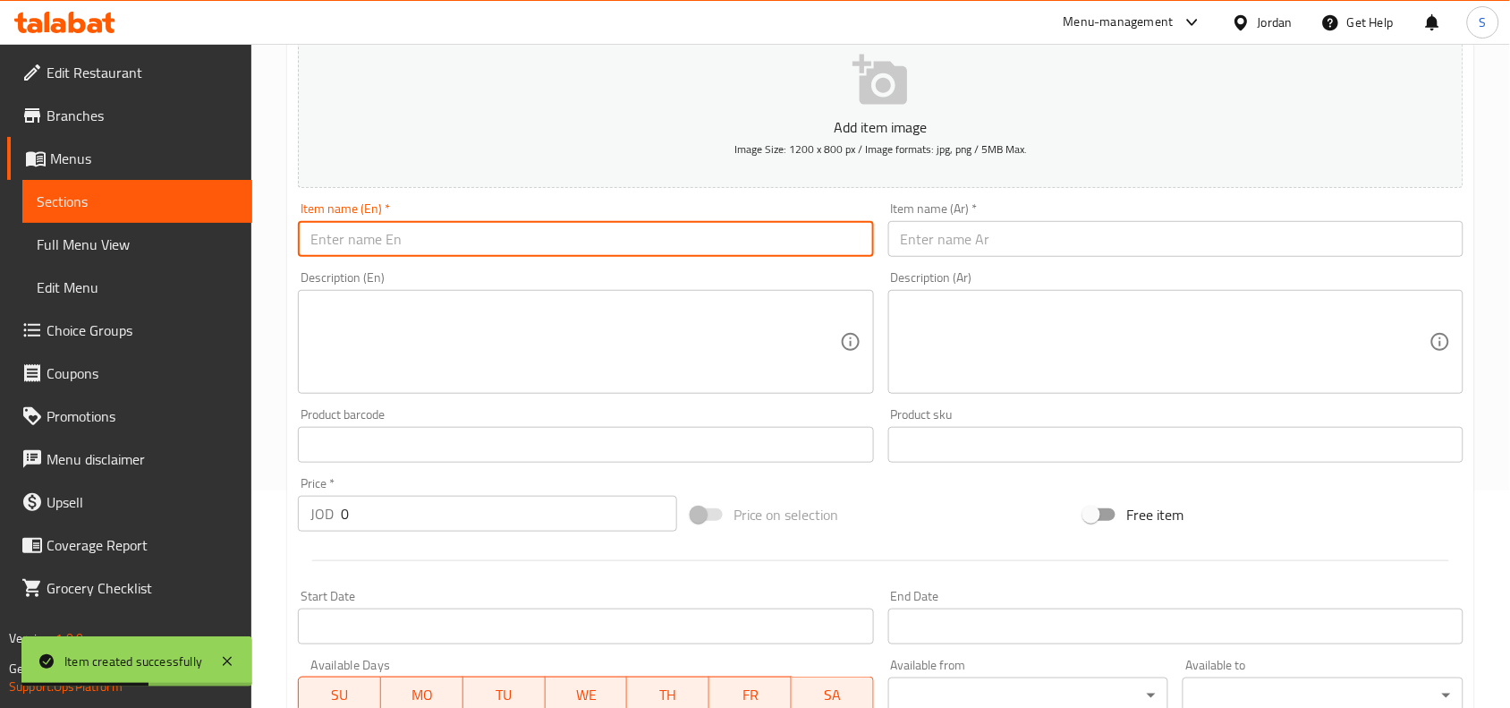
paste input "Sauce"
type input "Sauce"
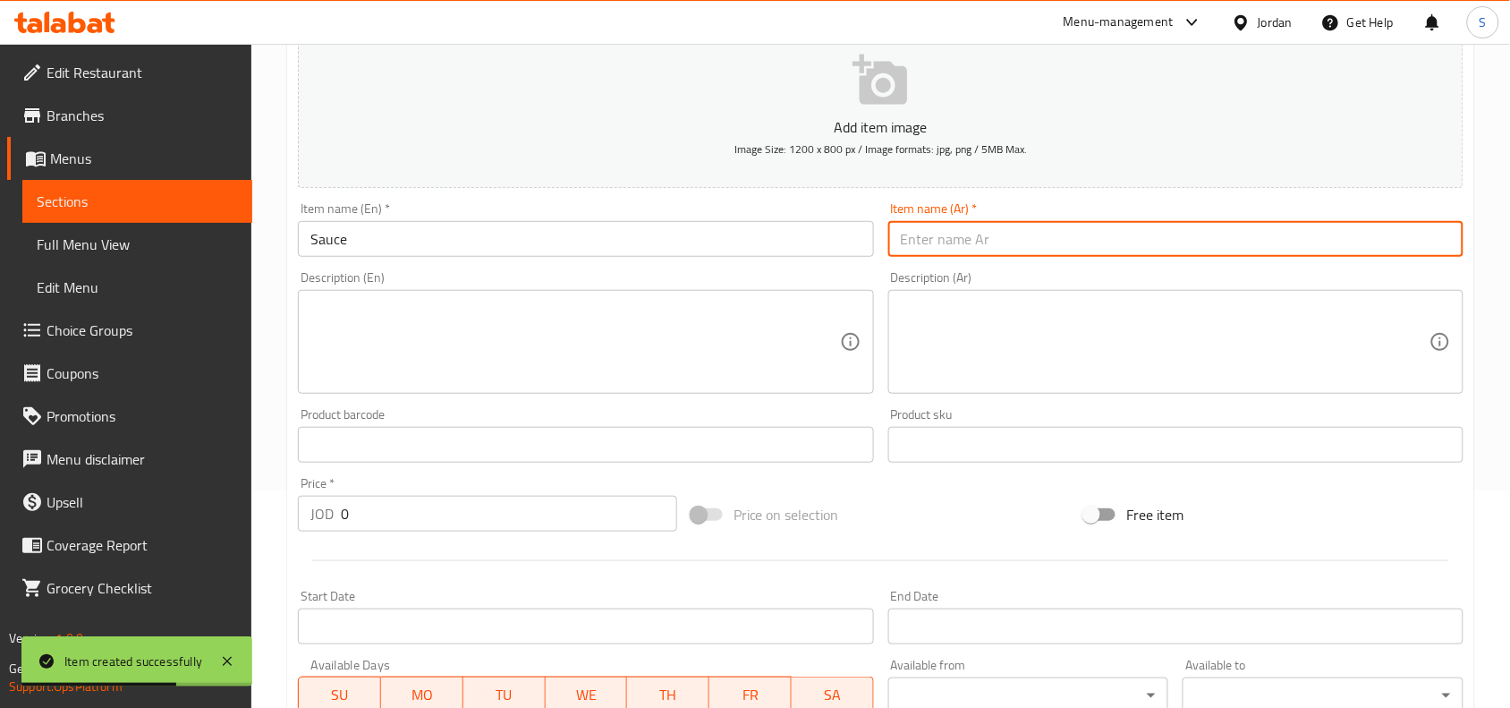
click at [1098, 242] on input "text" at bounding box center [1175, 239] width 575 height 36
click at [1070, 242] on input "text" at bounding box center [1175, 239] width 575 height 36
paste input "صوص"
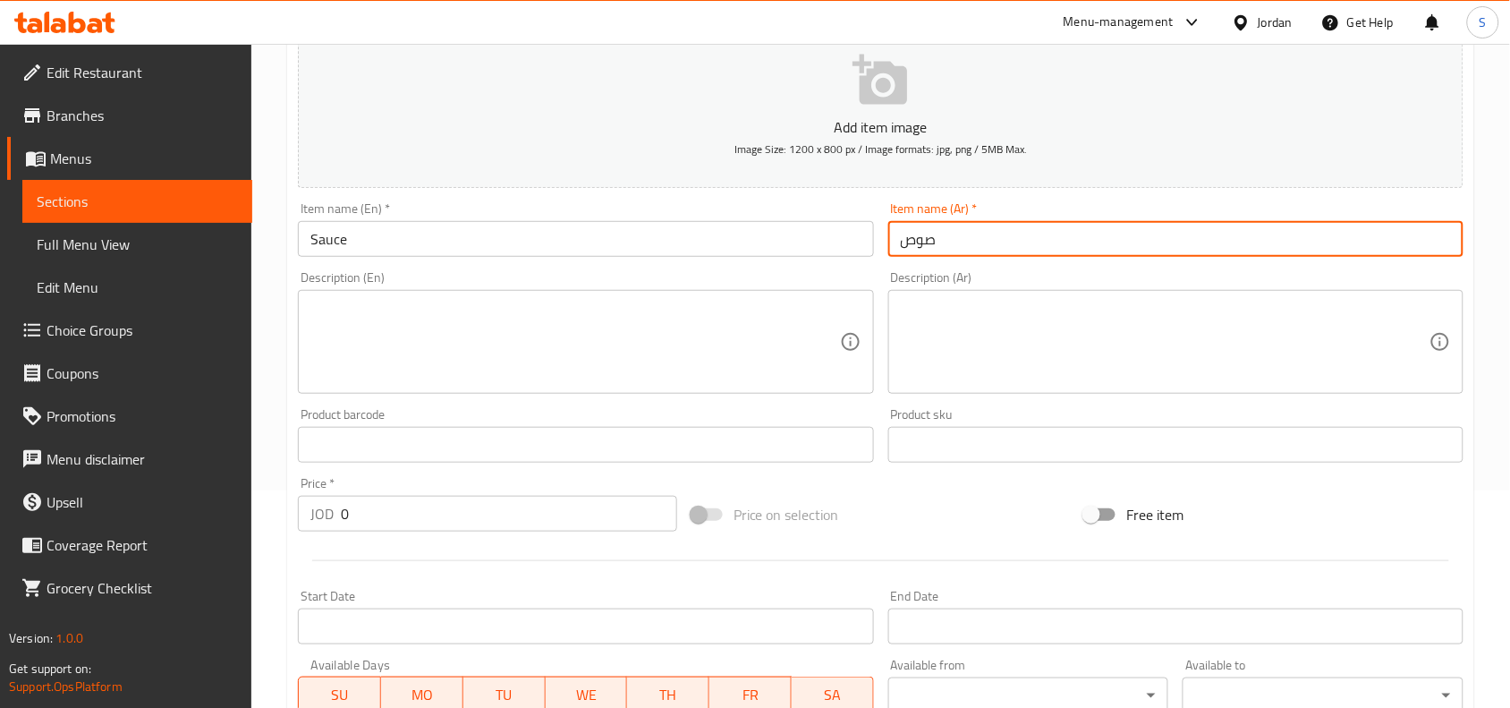
type input "صوص"
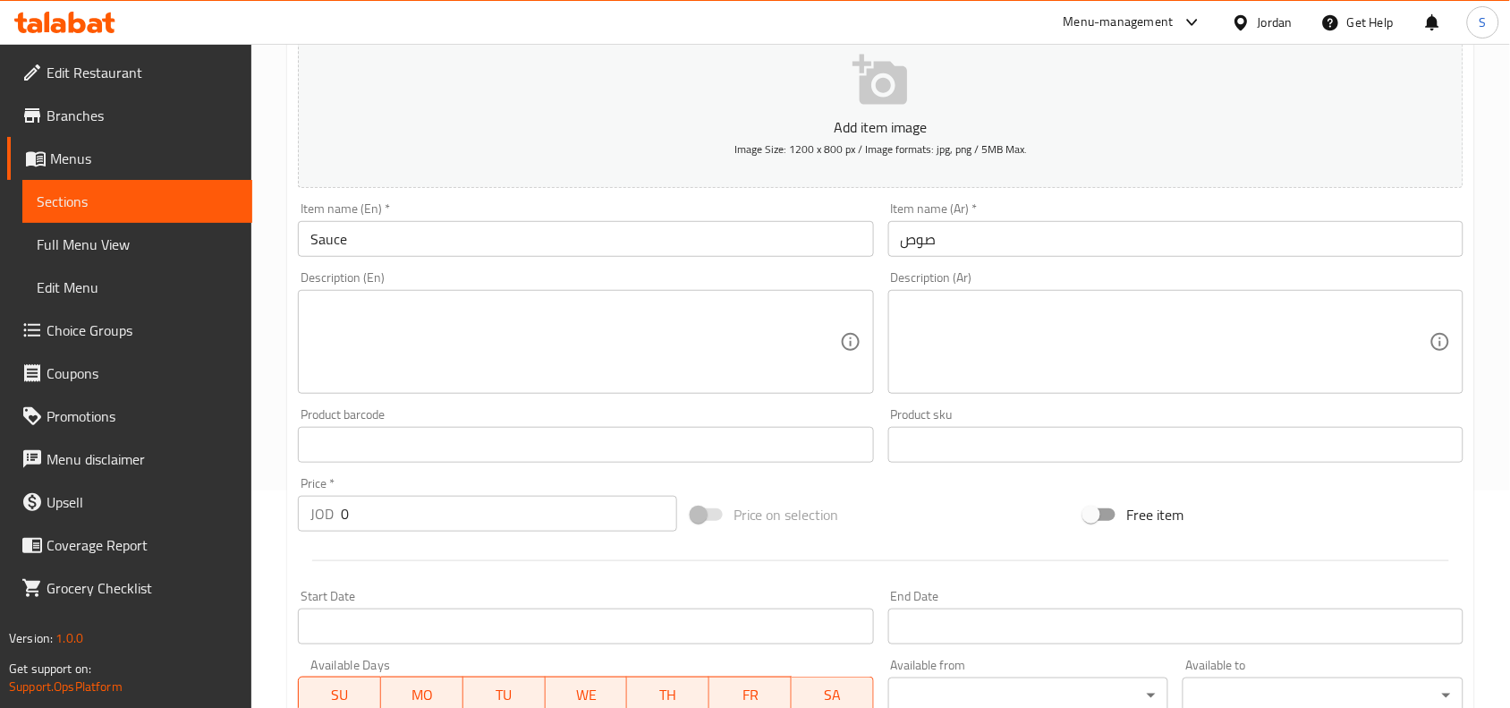
click at [644, 230] on input "Sauce" at bounding box center [585, 239] width 575 height 36
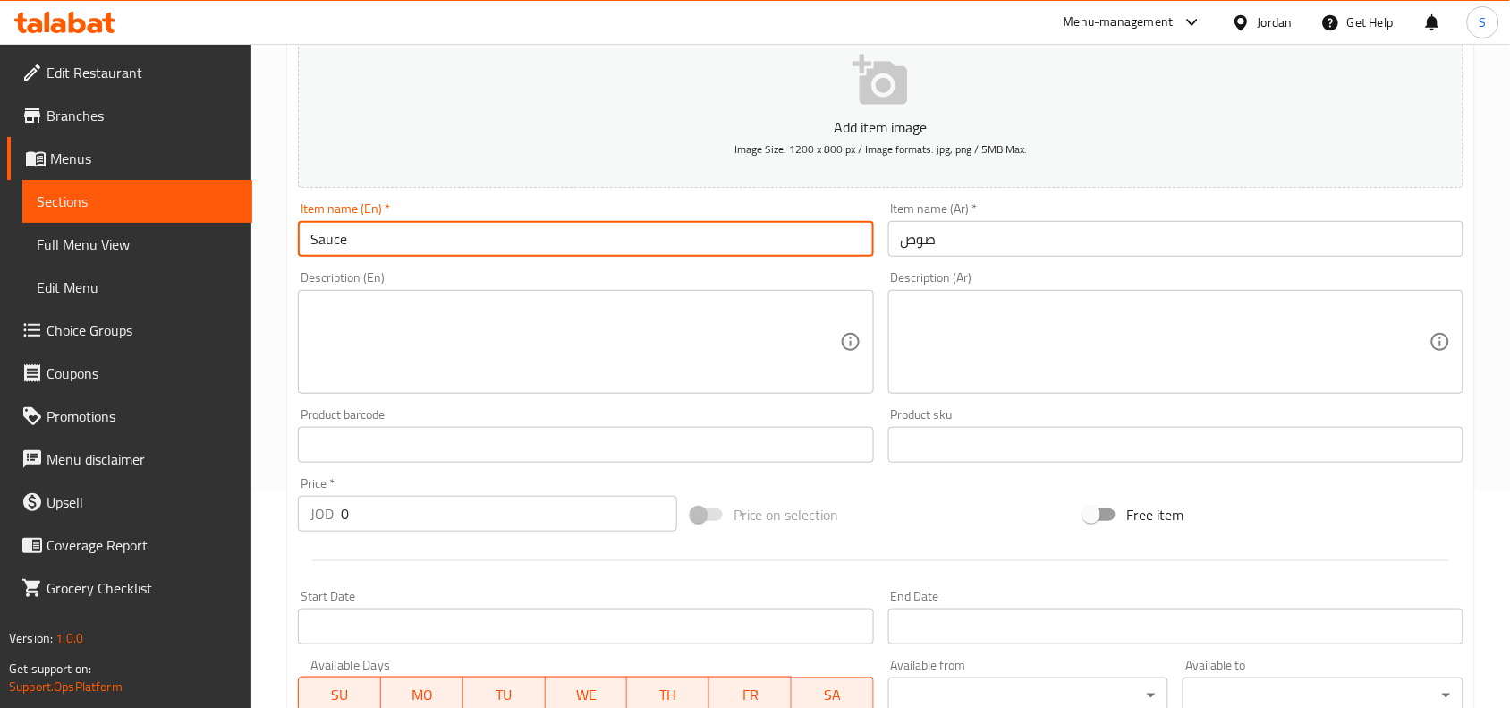
click at [644, 230] on input "Sauce" at bounding box center [585, 239] width 575 height 36
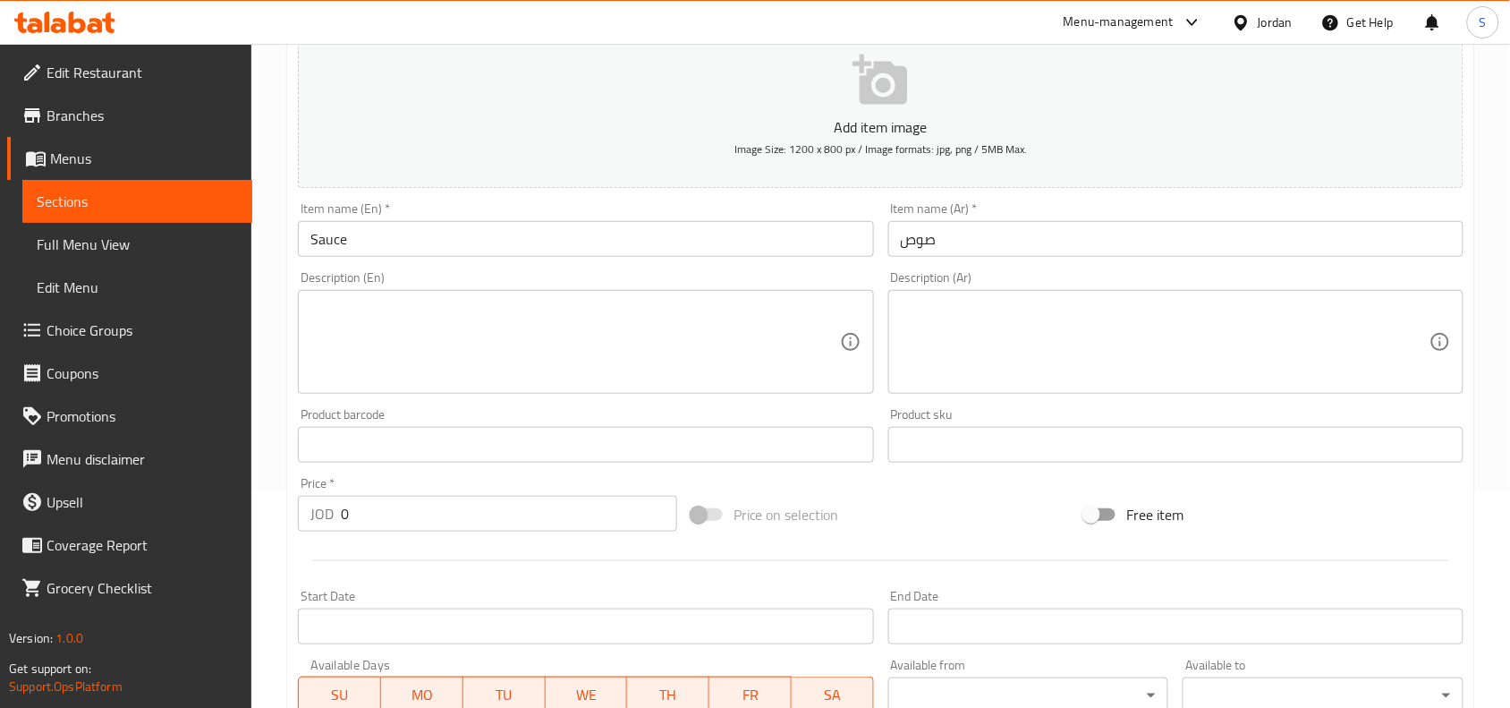
click at [949, 525] on div "Price on selection" at bounding box center [881, 514] width 394 height 48
click at [373, 507] on input "0" at bounding box center [509, 514] width 336 height 36
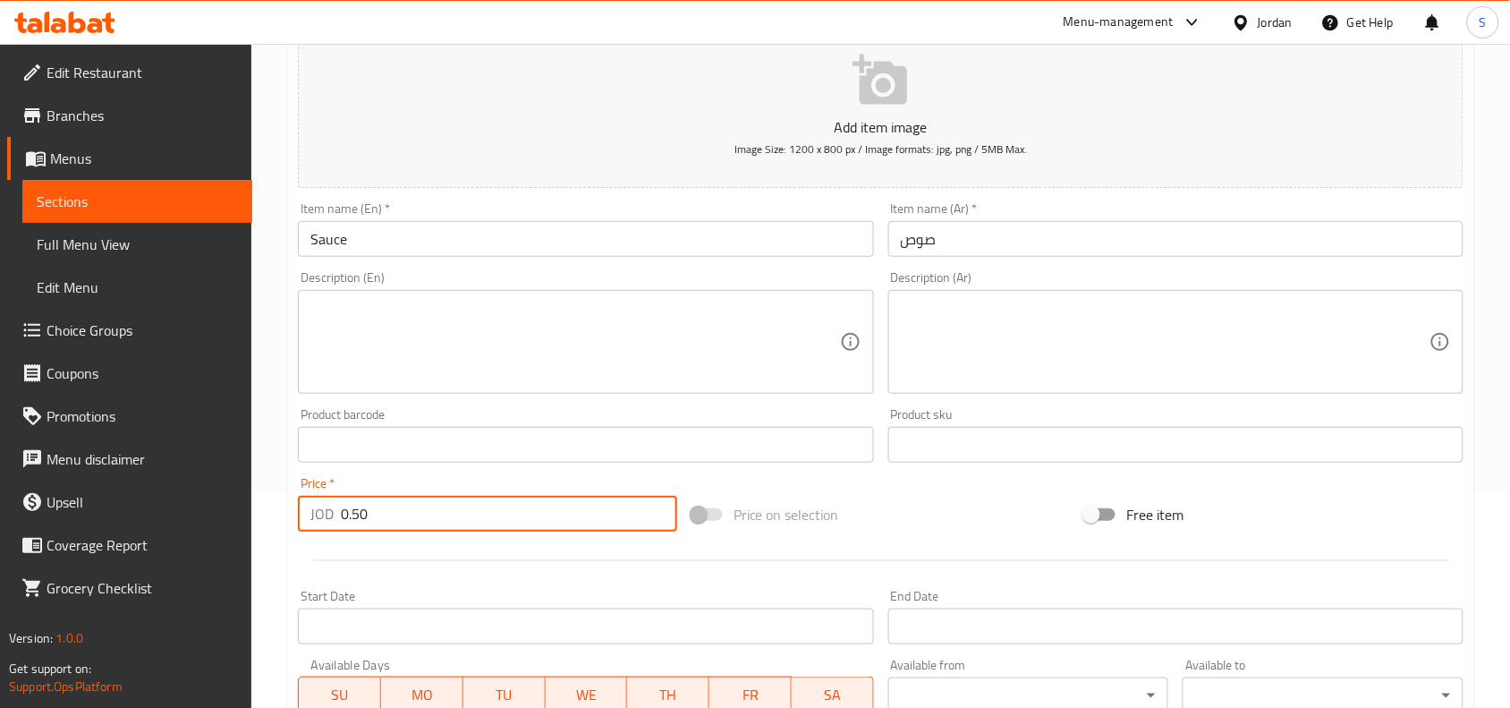
type input "0.50"
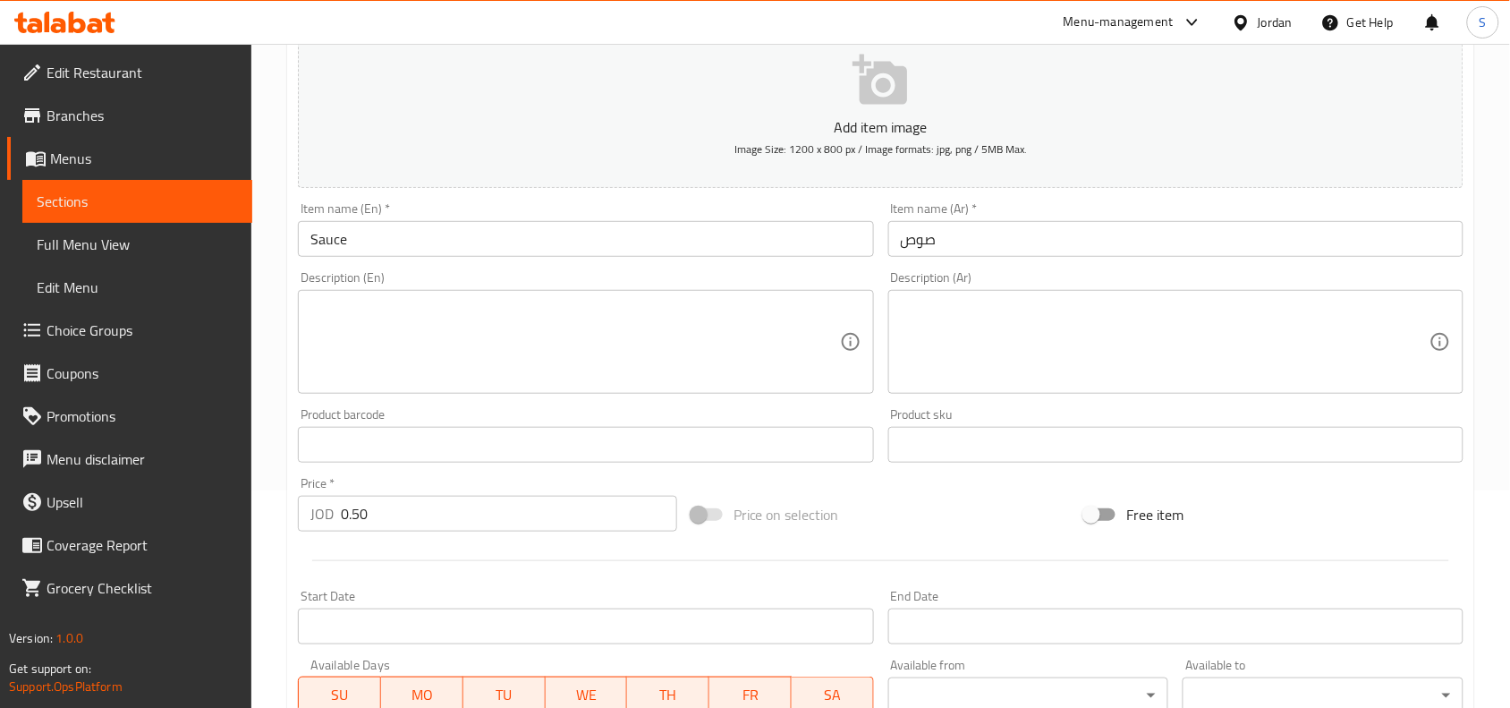
click at [901, 546] on div at bounding box center [881, 561] width 1180 height 44
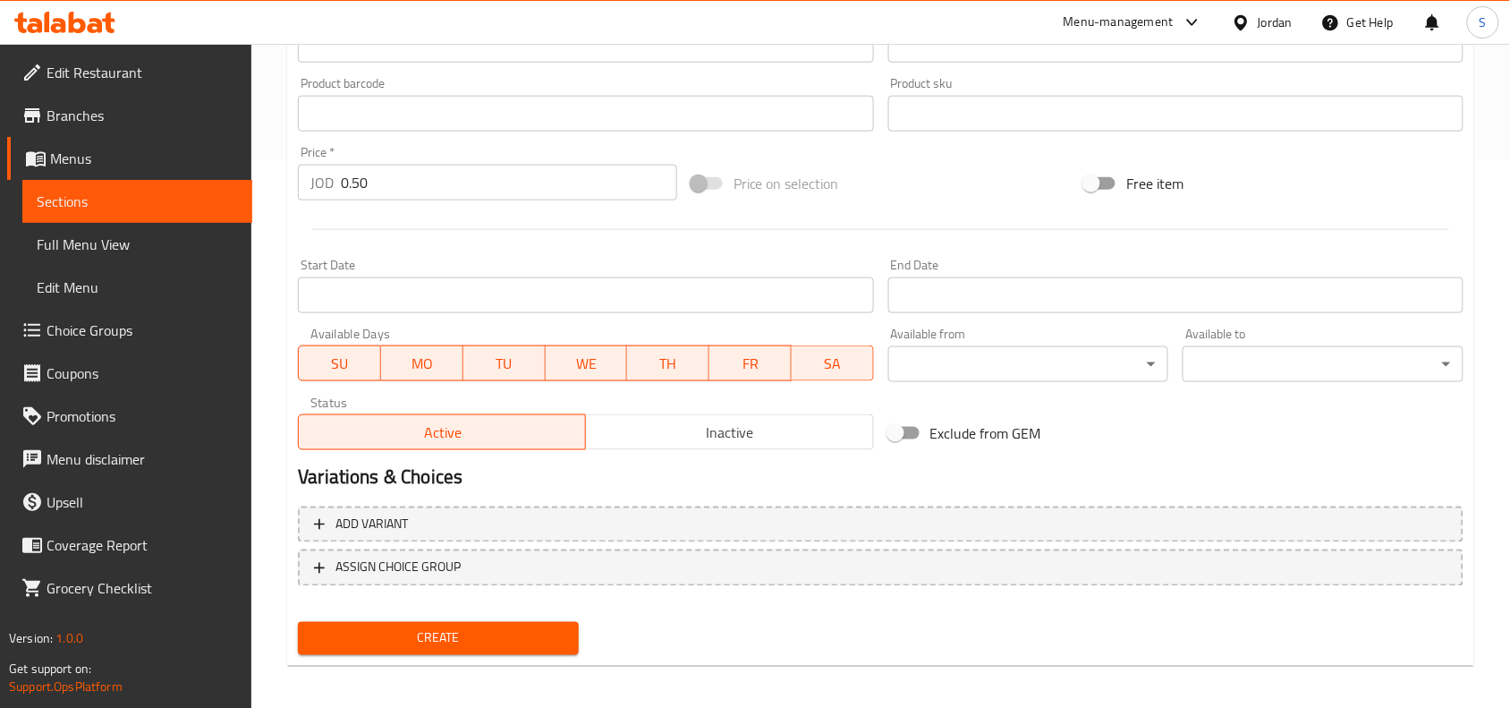
scroll to position [553, 0]
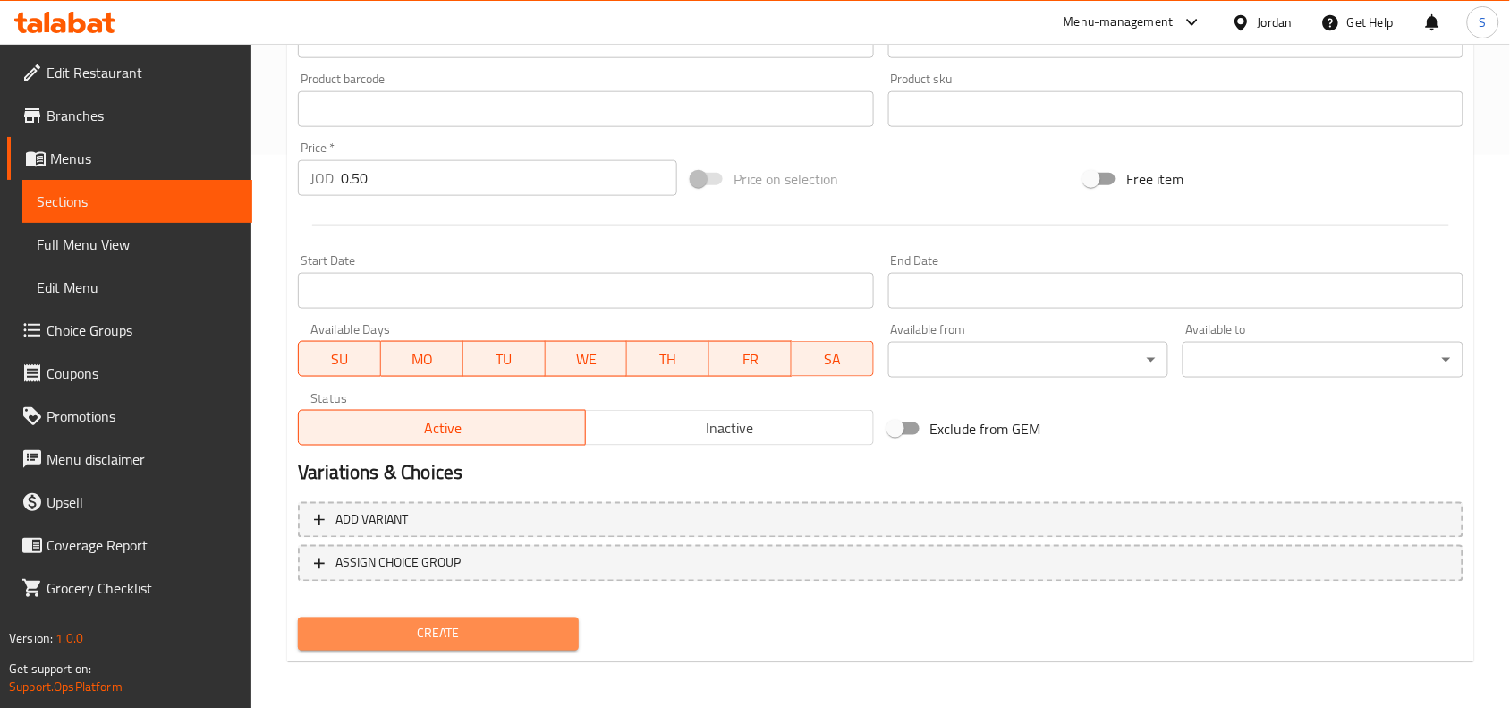
click at [444, 628] on span "Create" at bounding box center [438, 634] width 252 height 22
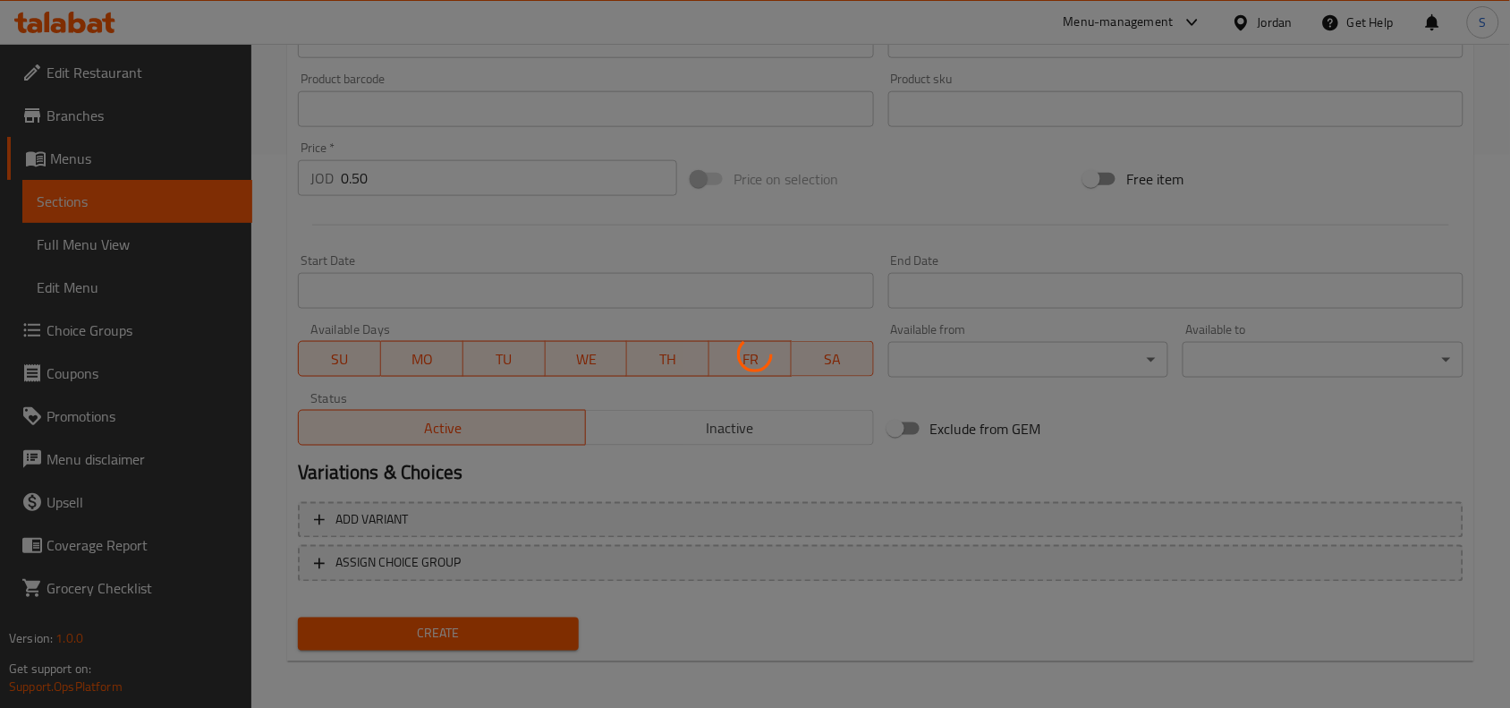
type input "0"
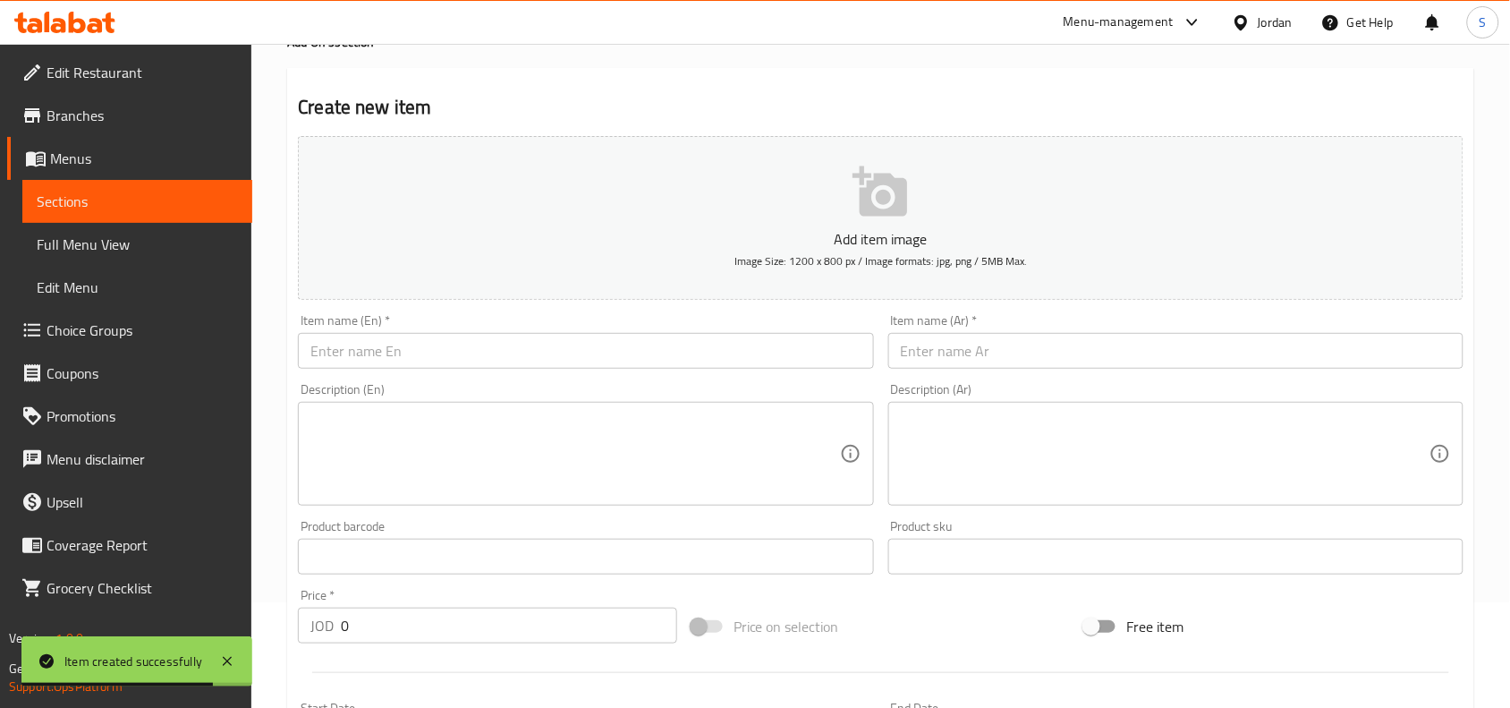
scroll to position [0, 0]
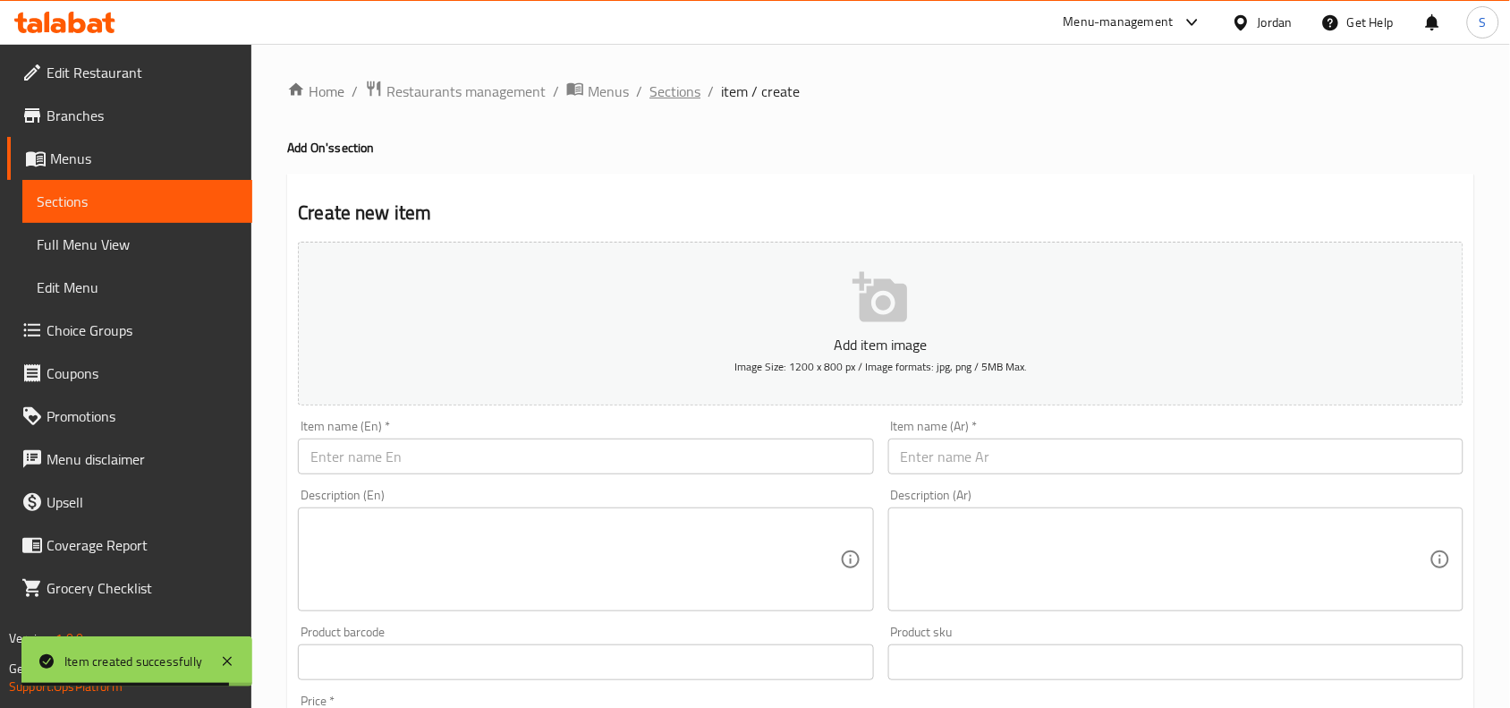
click at [655, 102] on span "Sections" at bounding box center [674, 91] width 51 height 21
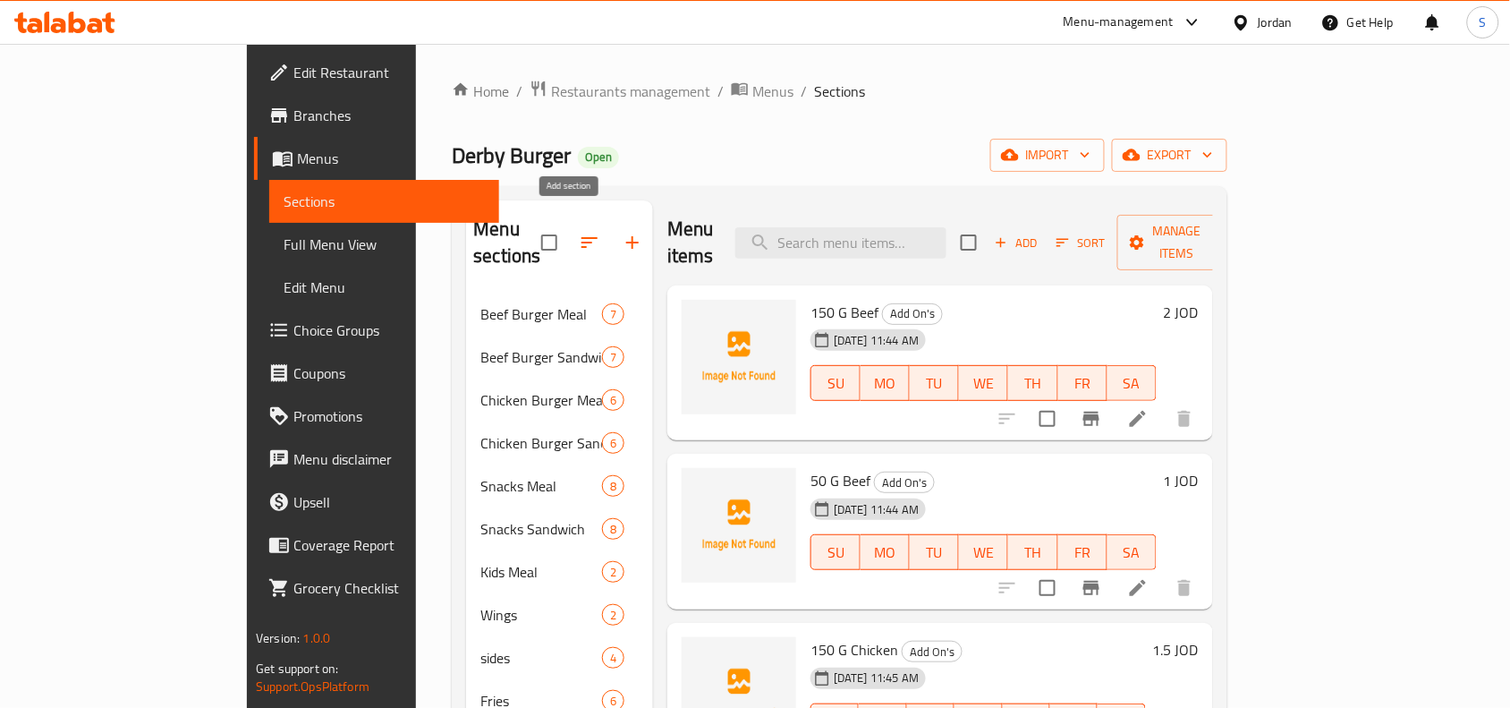
click at [611, 229] on button "button" at bounding box center [632, 242] width 43 height 43
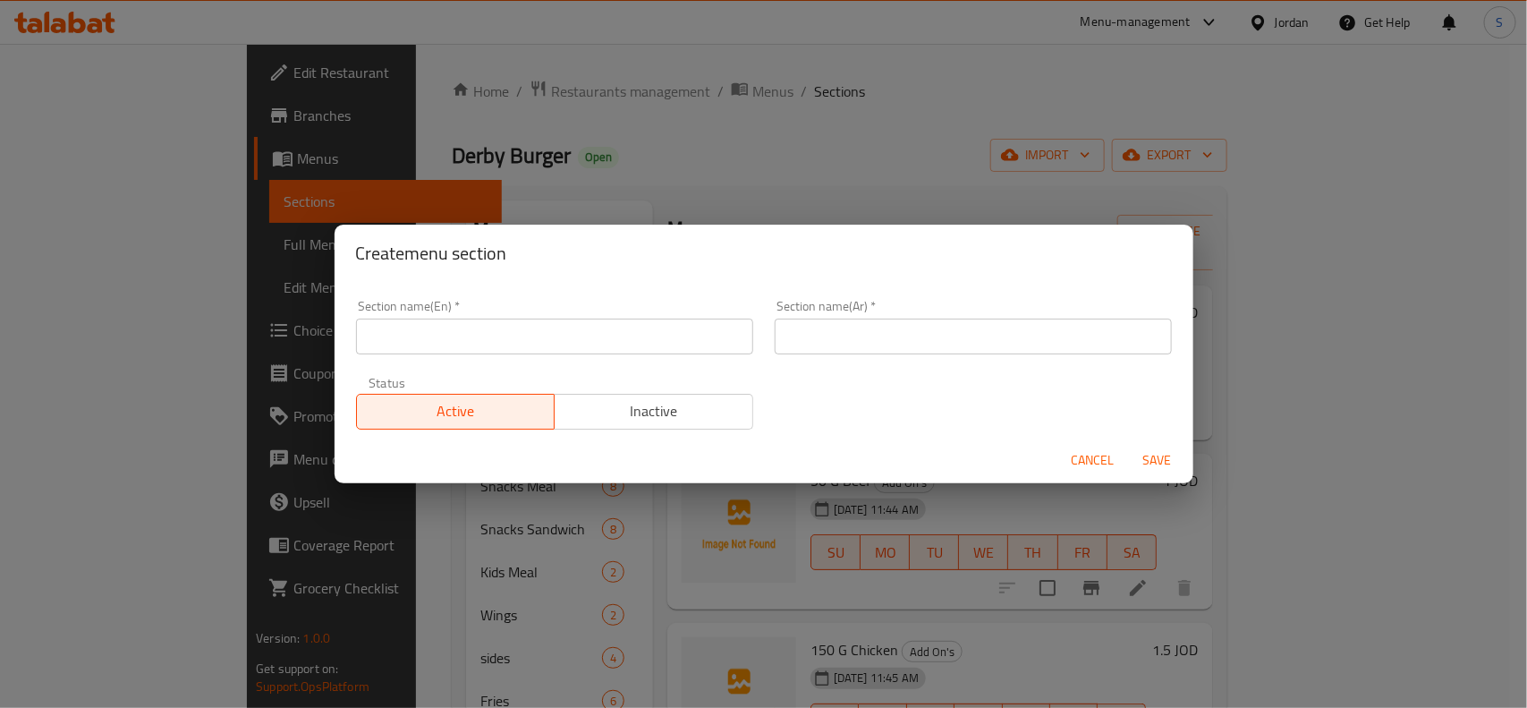
click at [599, 344] on input "text" at bounding box center [554, 336] width 397 height 36
paste input "Sauces"
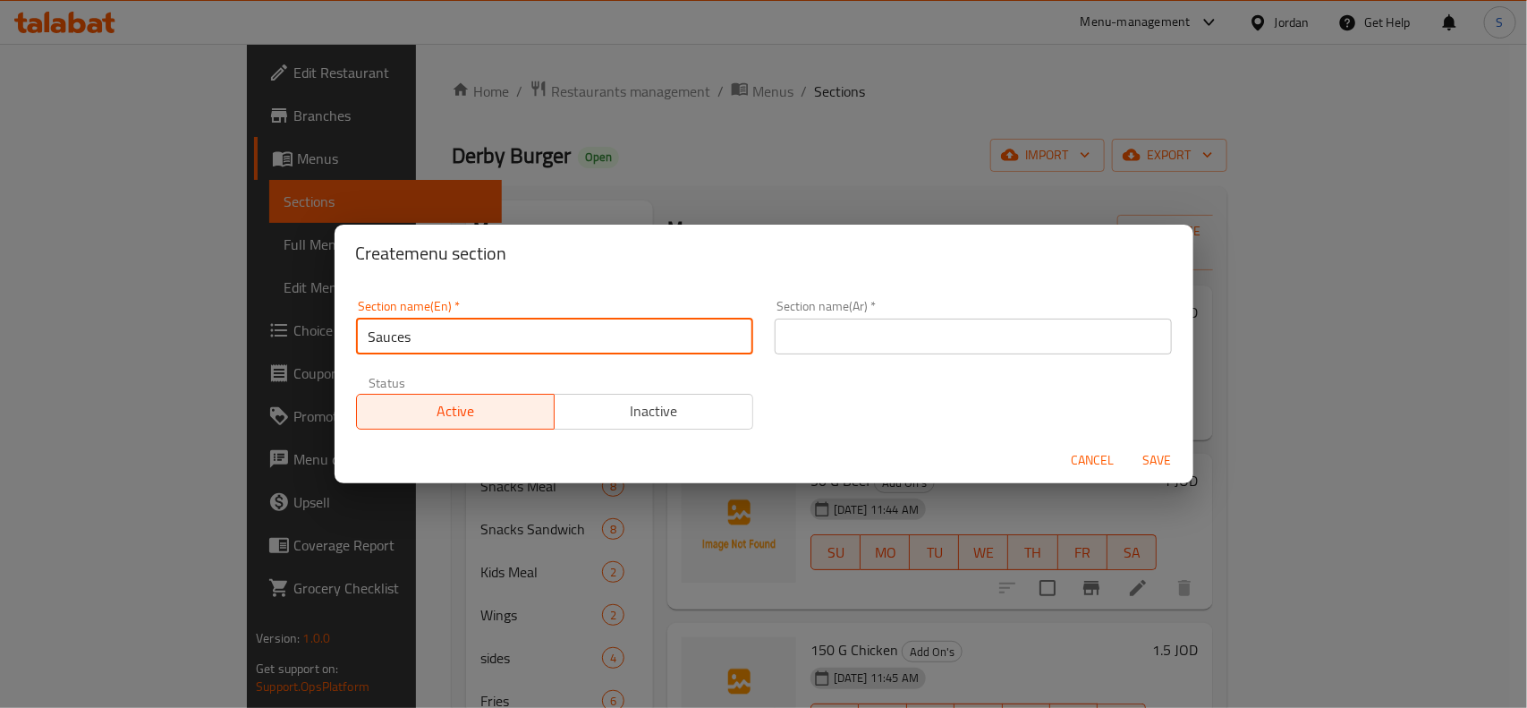
type input "Sauces"
click at [892, 337] on input "text" at bounding box center [973, 336] width 397 height 36
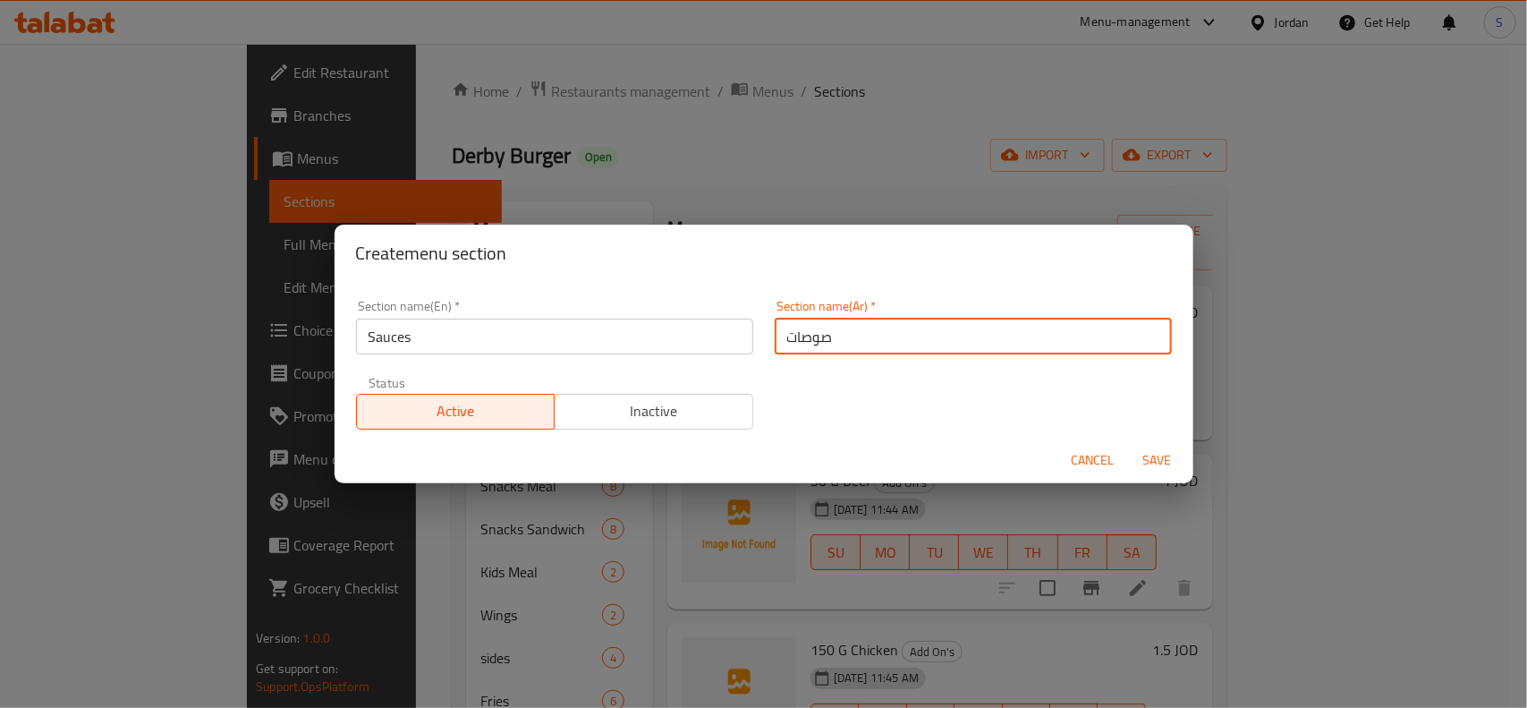
type input "صوصات"
click at [1181, 465] on button "Save" at bounding box center [1157, 460] width 57 height 33
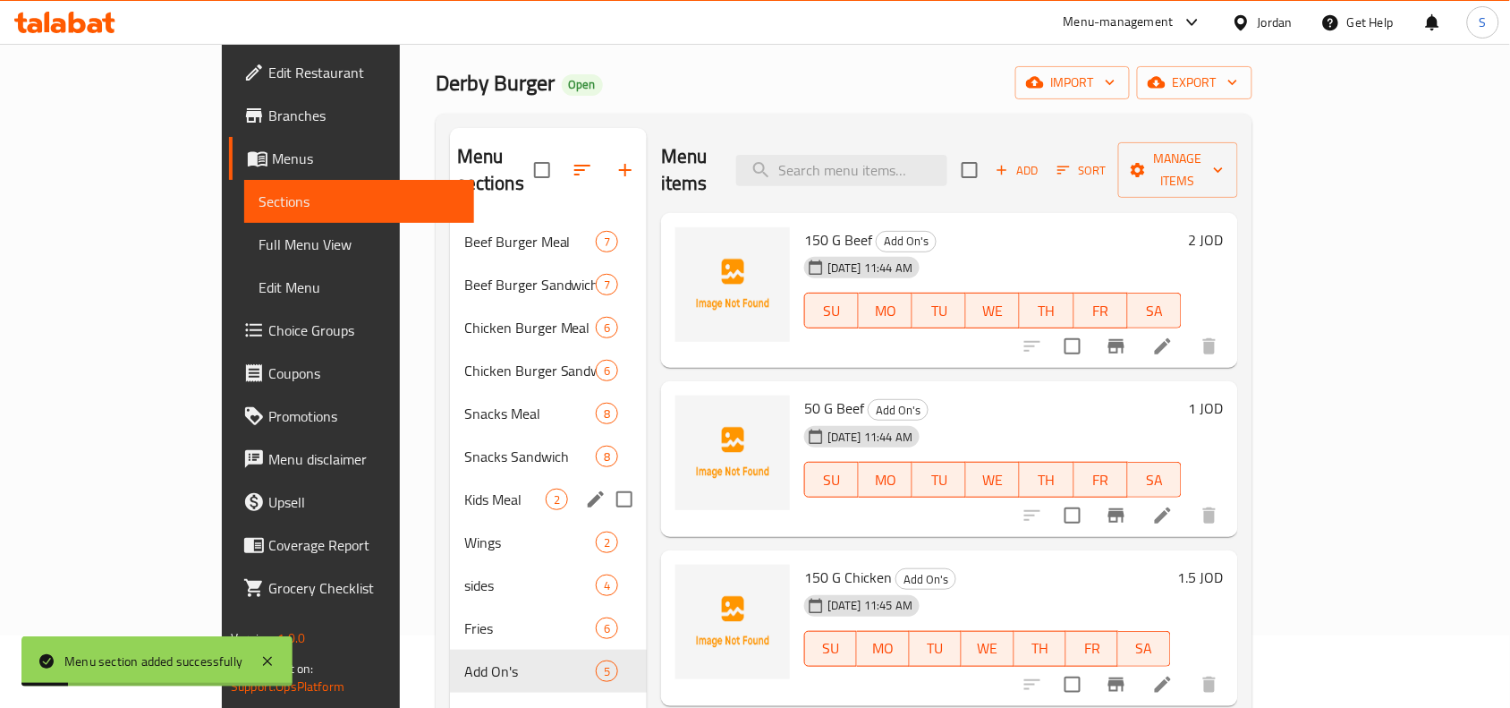
scroll to position [112, 0]
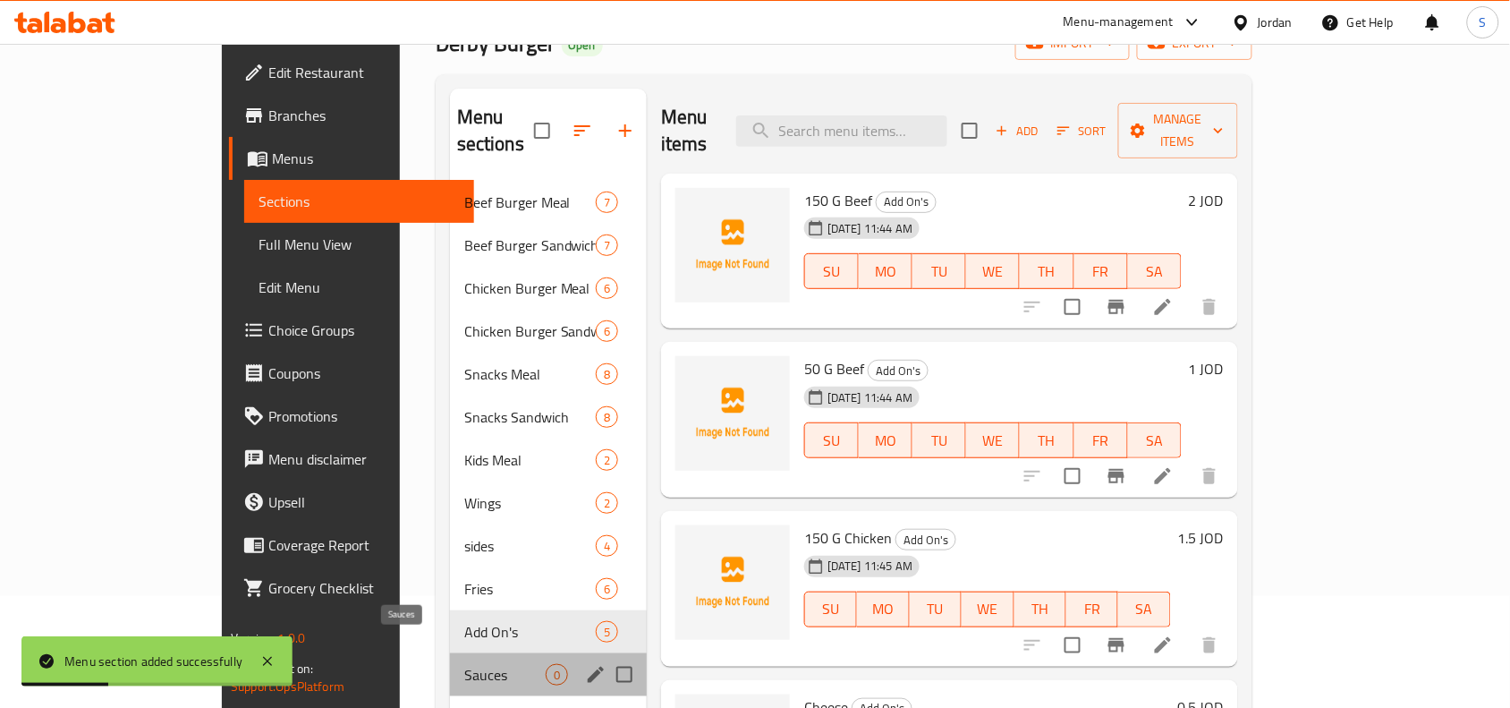
click at [464, 664] on span "Sauces" at bounding box center [504, 674] width 81 height 21
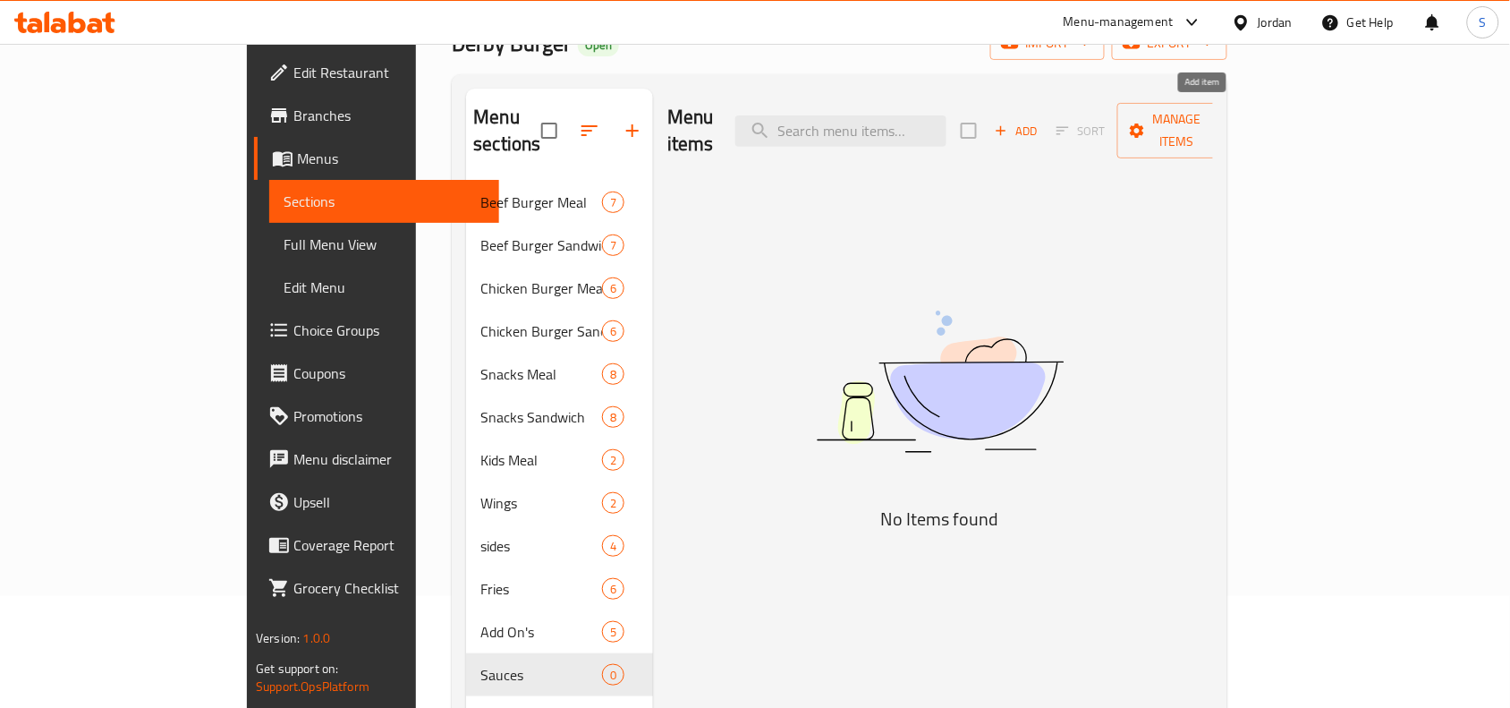
click at [1040, 121] on span "Add" at bounding box center [1016, 131] width 48 height 21
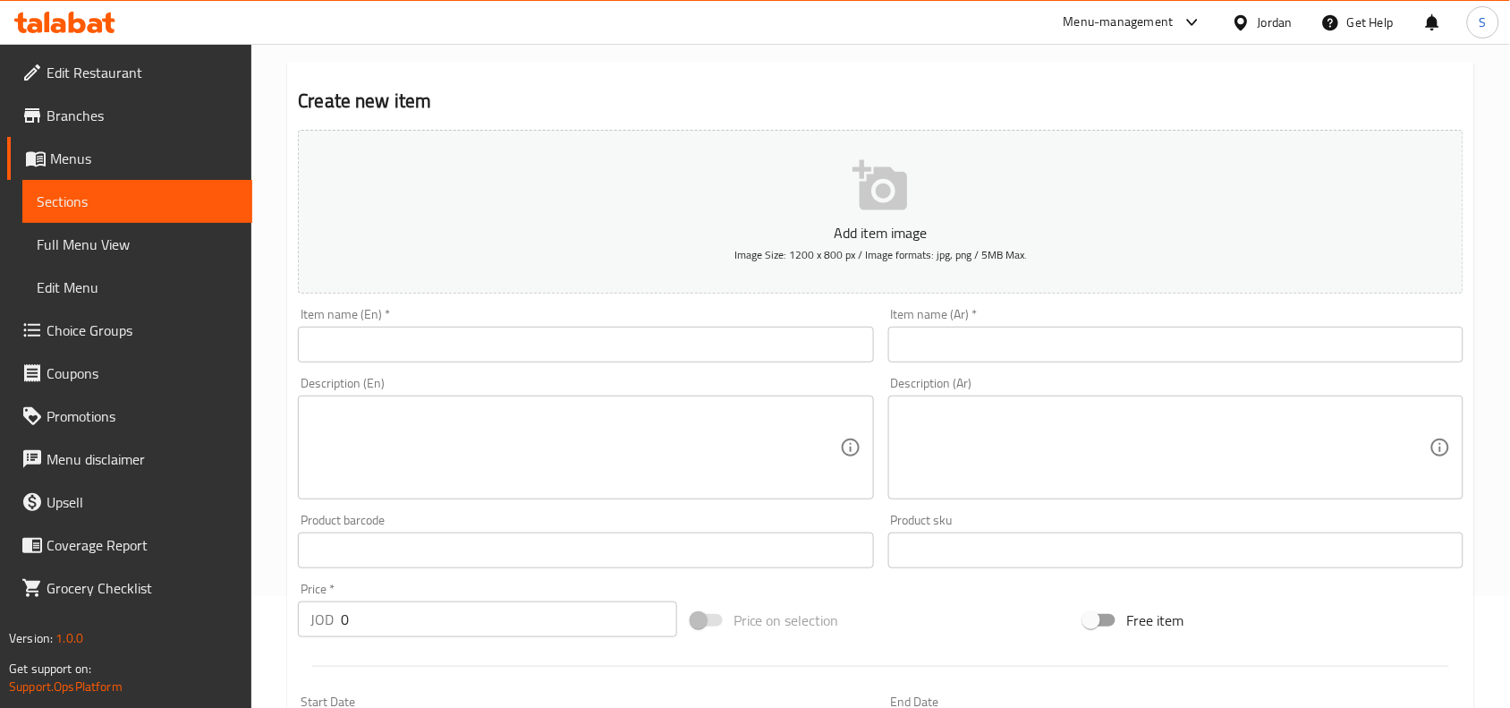
click at [657, 334] on input "text" at bounding box center [585, 345] width 575 height 36
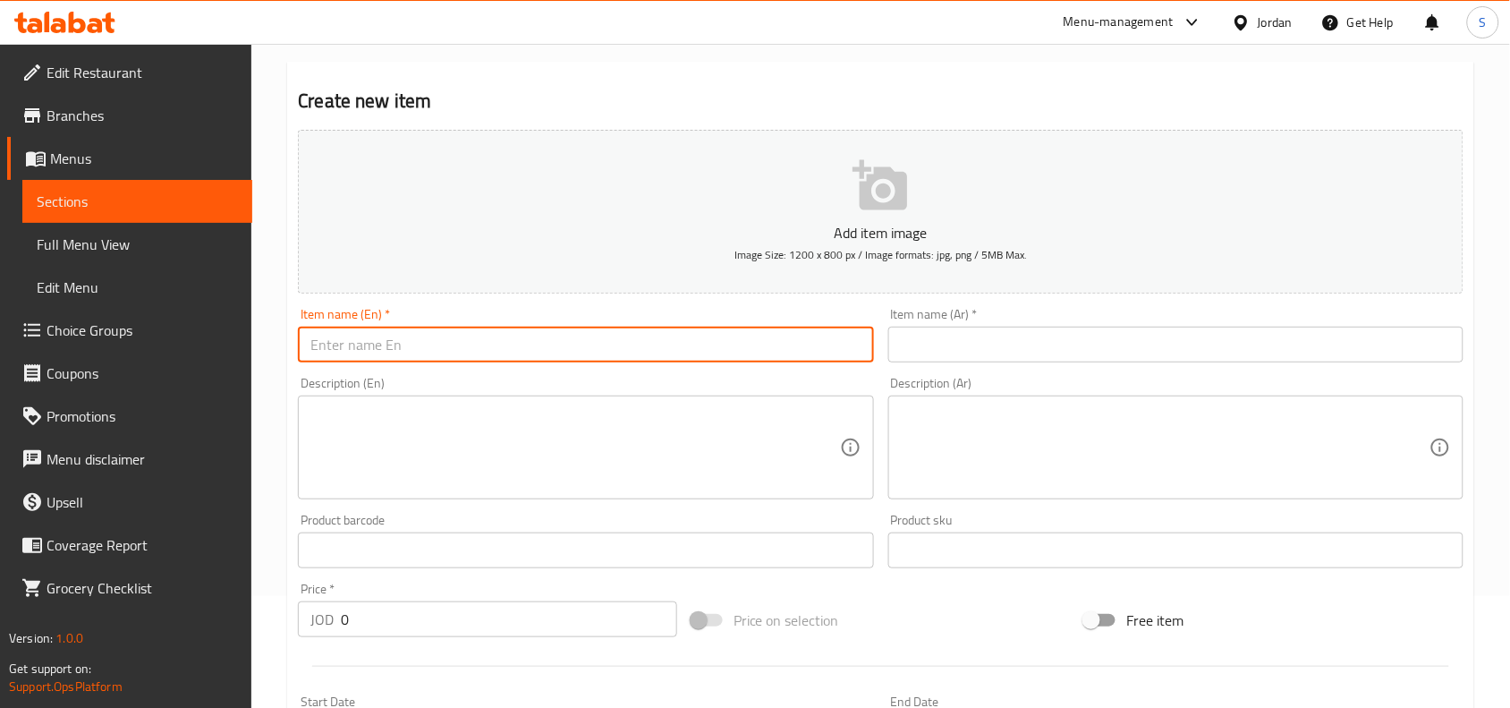
paste input "Buffalo"
type input "Buffalo"
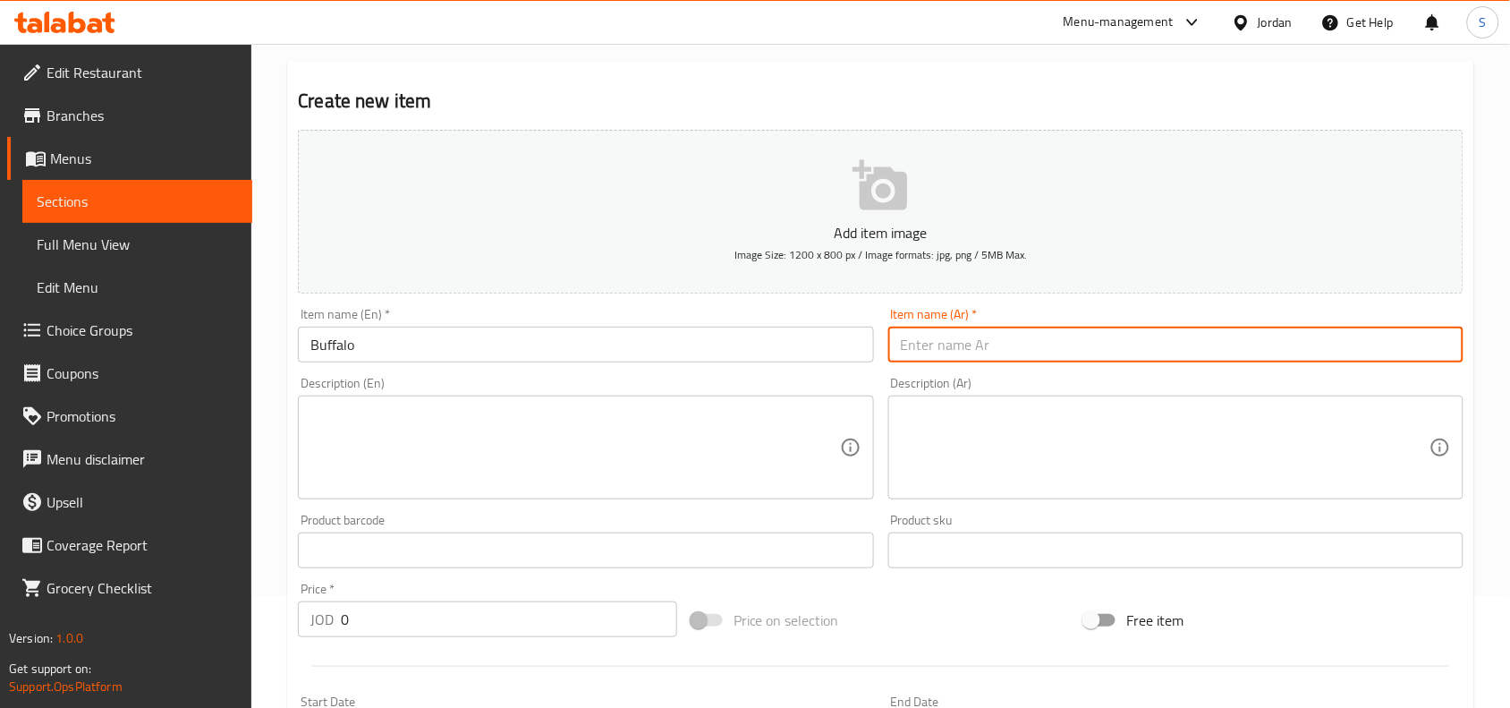
click at [1206, 333] on input "text" at bounding box center [1175, 345] width 575 height 36
paste input "بافيلو"
click at [920, 360] on input "بافيلو" at bounding box center [1175, 345] width 575 height 36
type input "بافالو"
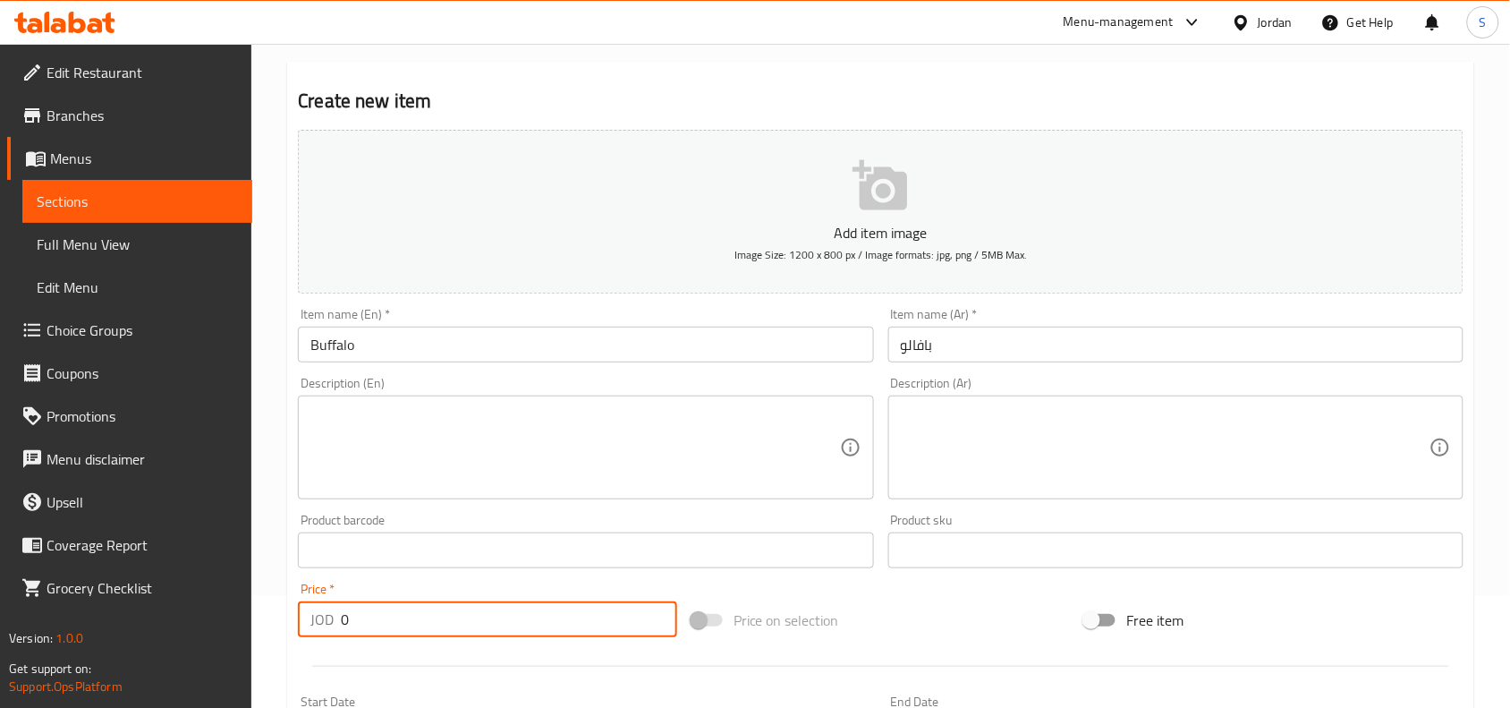
click at [452, 610] on input "0" at bounding box center [509, 619] width 336 height 36
type input "0.50"
click at [895, 608] on div "Price on selection" at bounding box center [881, 620] width 394 height 48
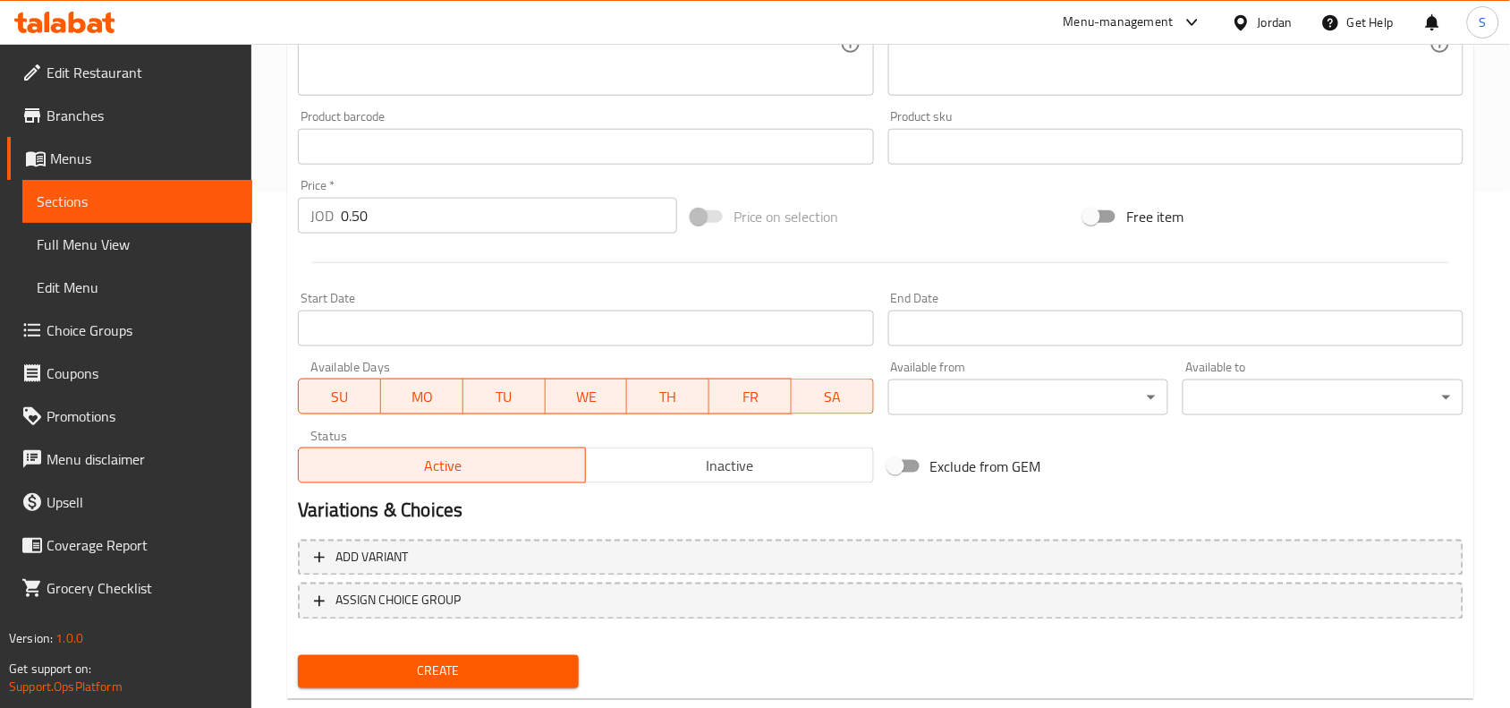
scroll to position [553, 0]
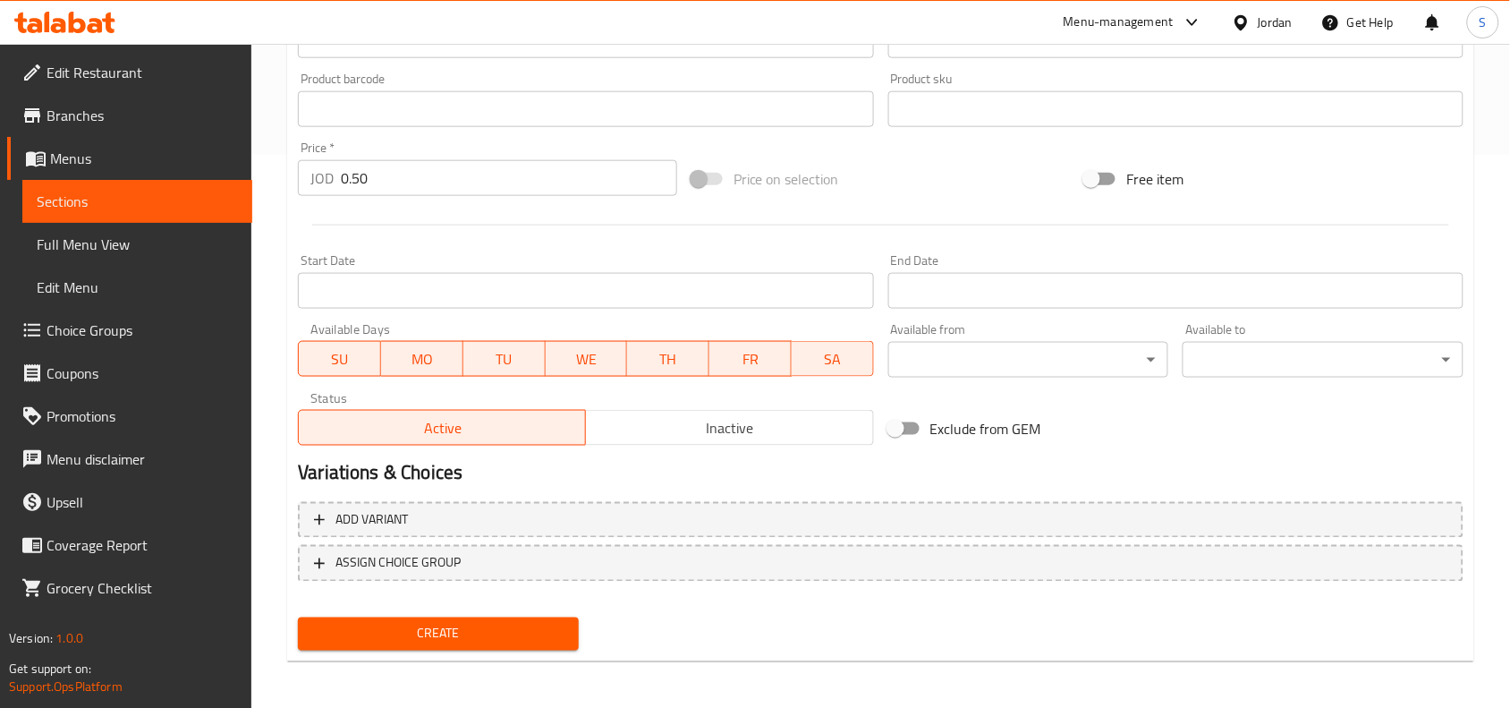
click at [498, 632] on span "Create" at bounding box center [438, 634] width 252 height 22
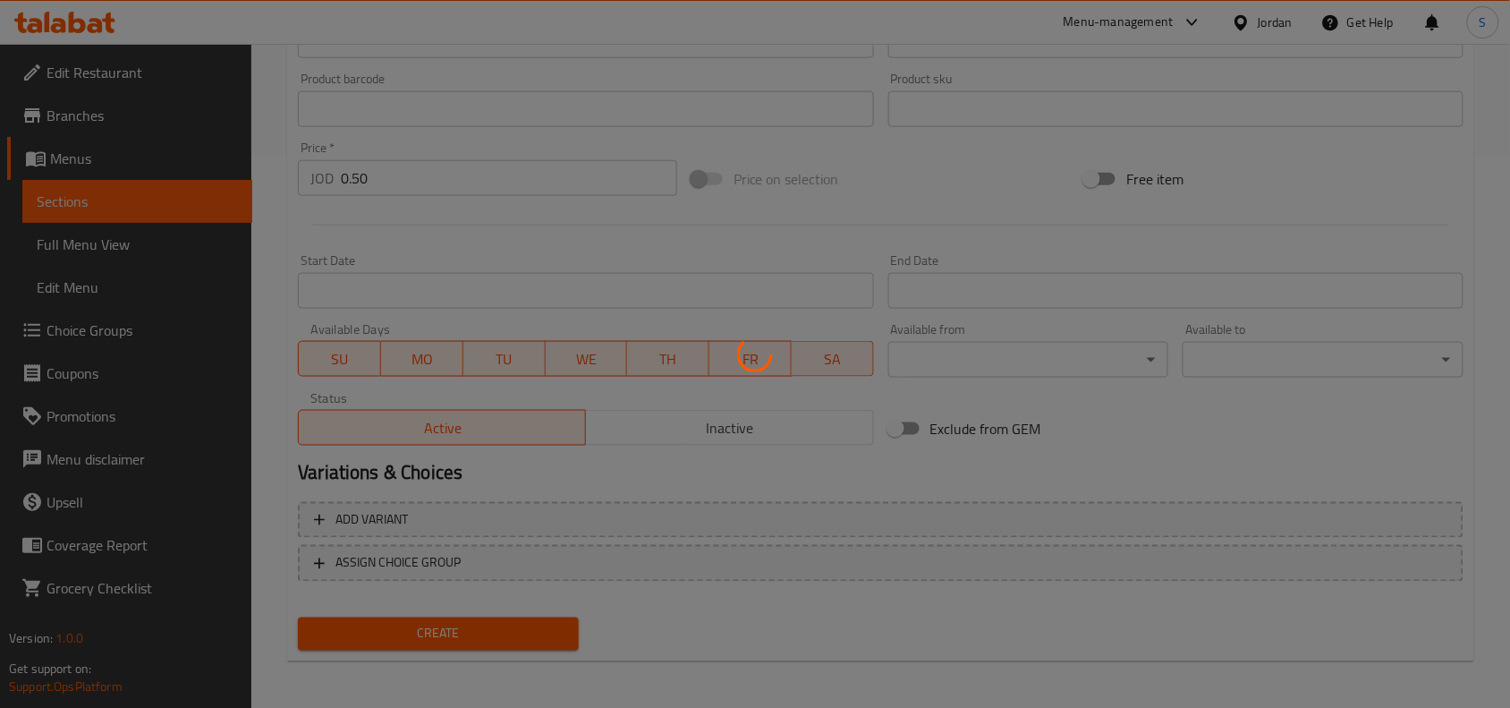
type input "0"
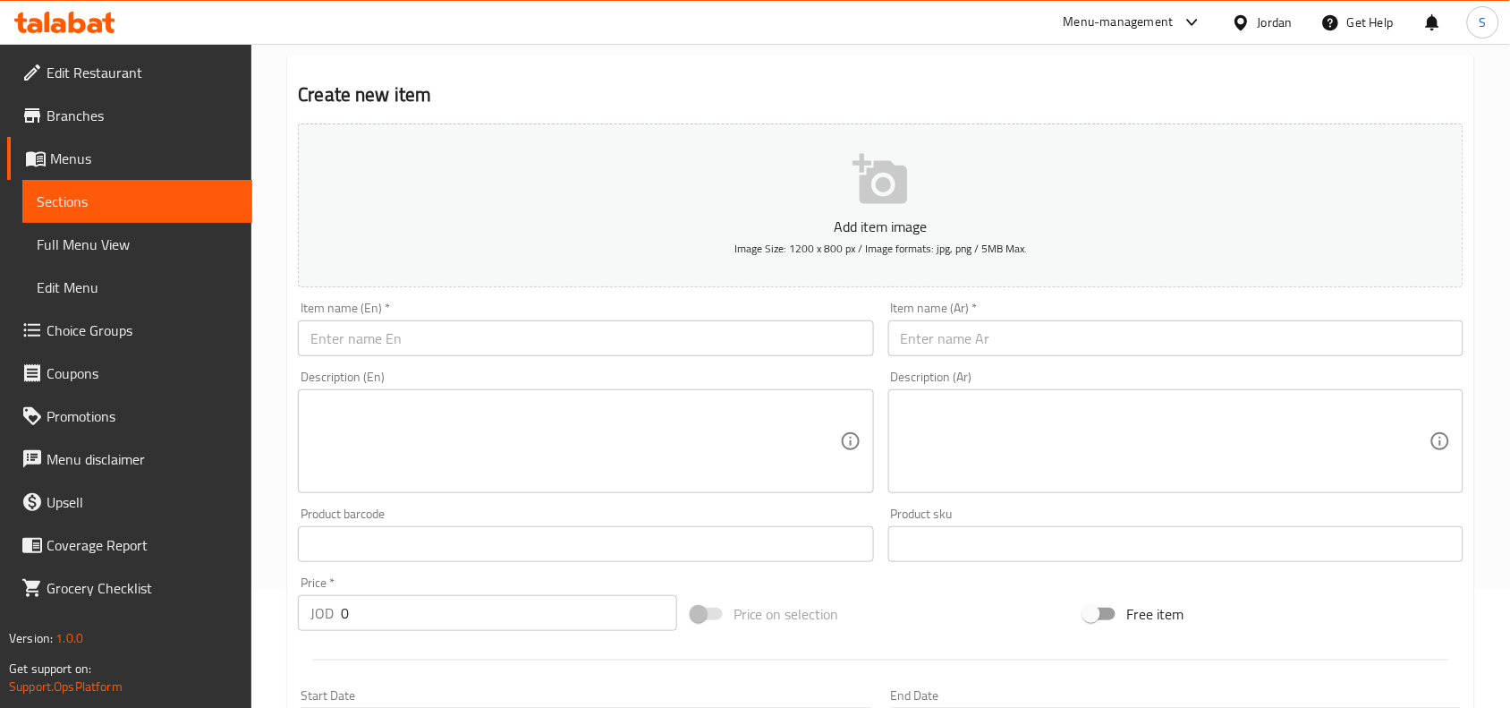
scroll to position [0, 0]
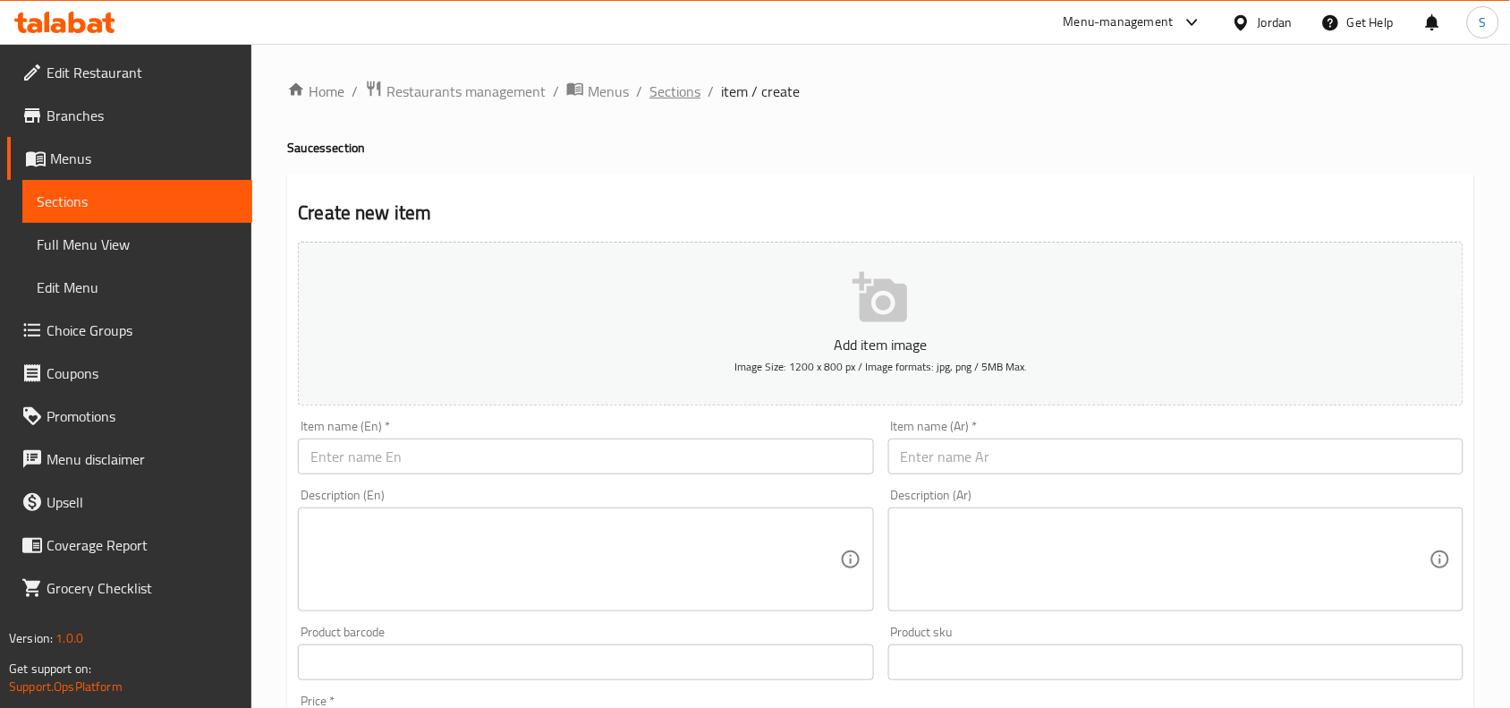
click at [683, 92] on span "Sections" at bounding box center [674, 91] width 51 height 21
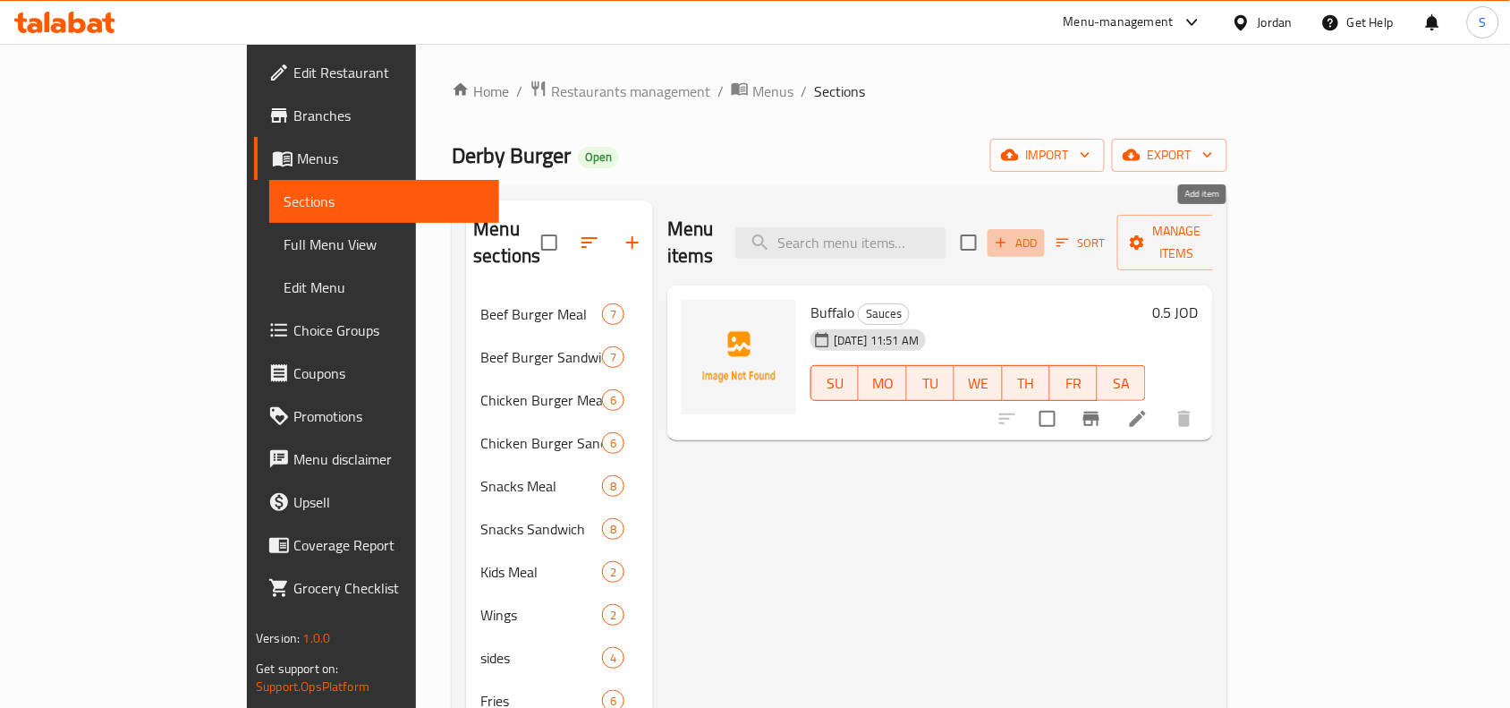
click at [1040, 234] on span "Add" at bounding box center [1016, 243] width 48 height 21
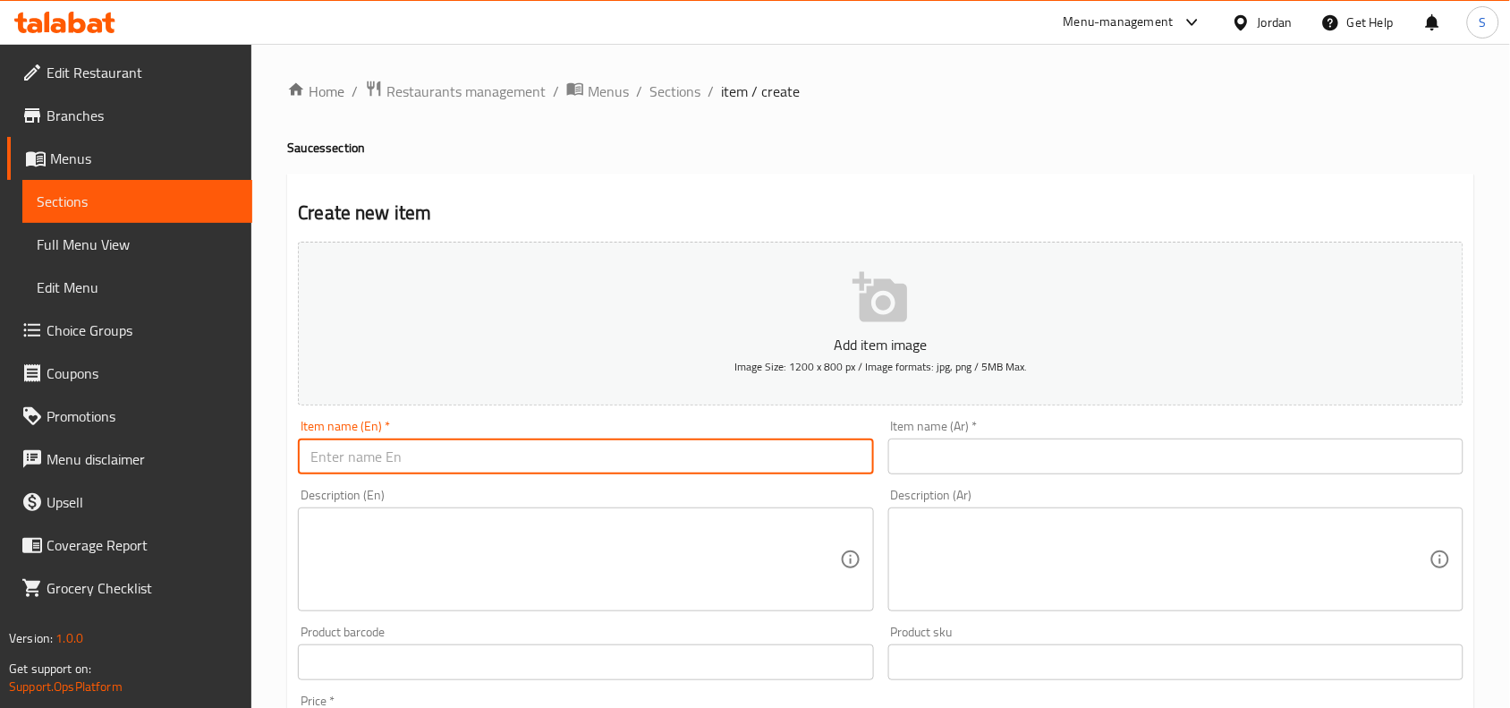
click at [519, 462] on input "text" at bounding box center [585, 456] width 575 height 36
paste input "Honey Mustard"
type input "Honey Mustard"
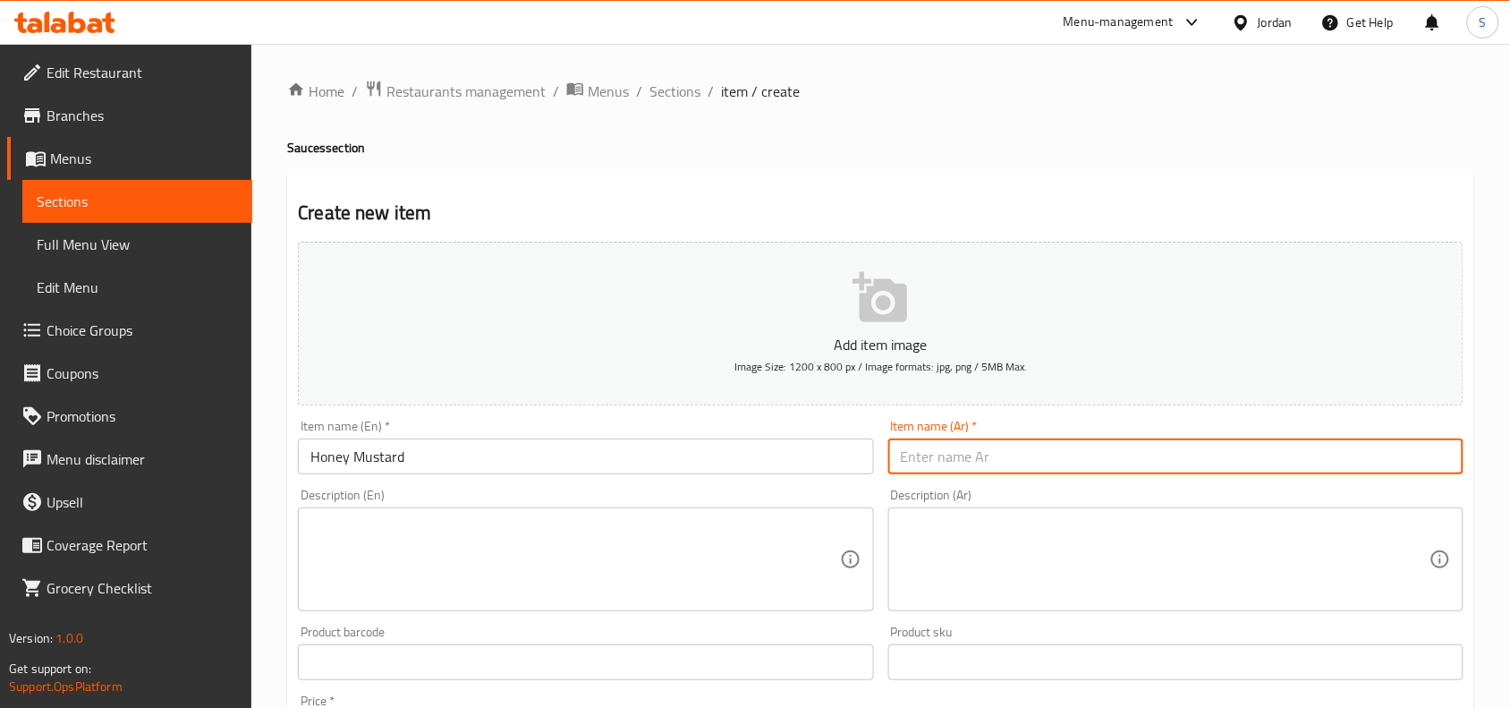
click at [1187, 462] on input "text" at bounding box center [1175, 456] width 575 height 36
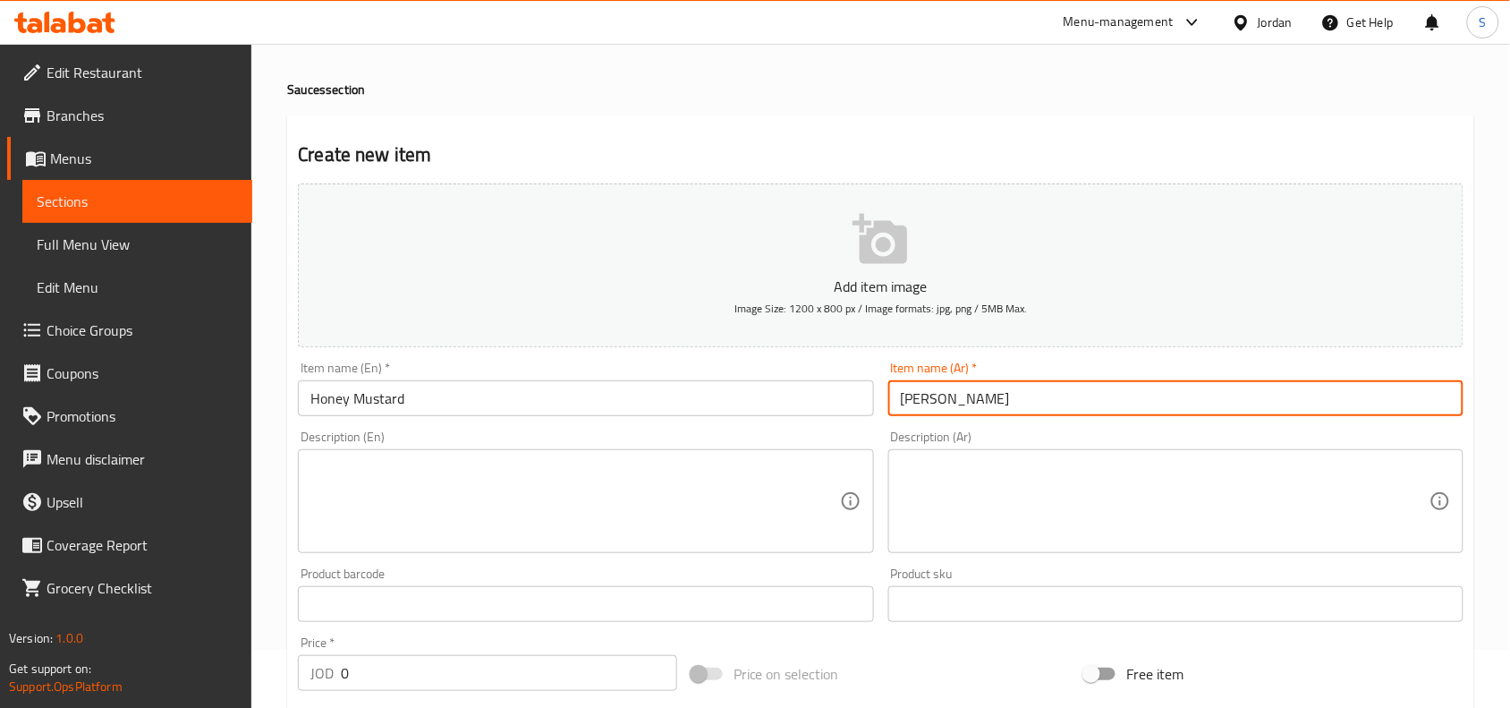
scroll to position [112, 0]
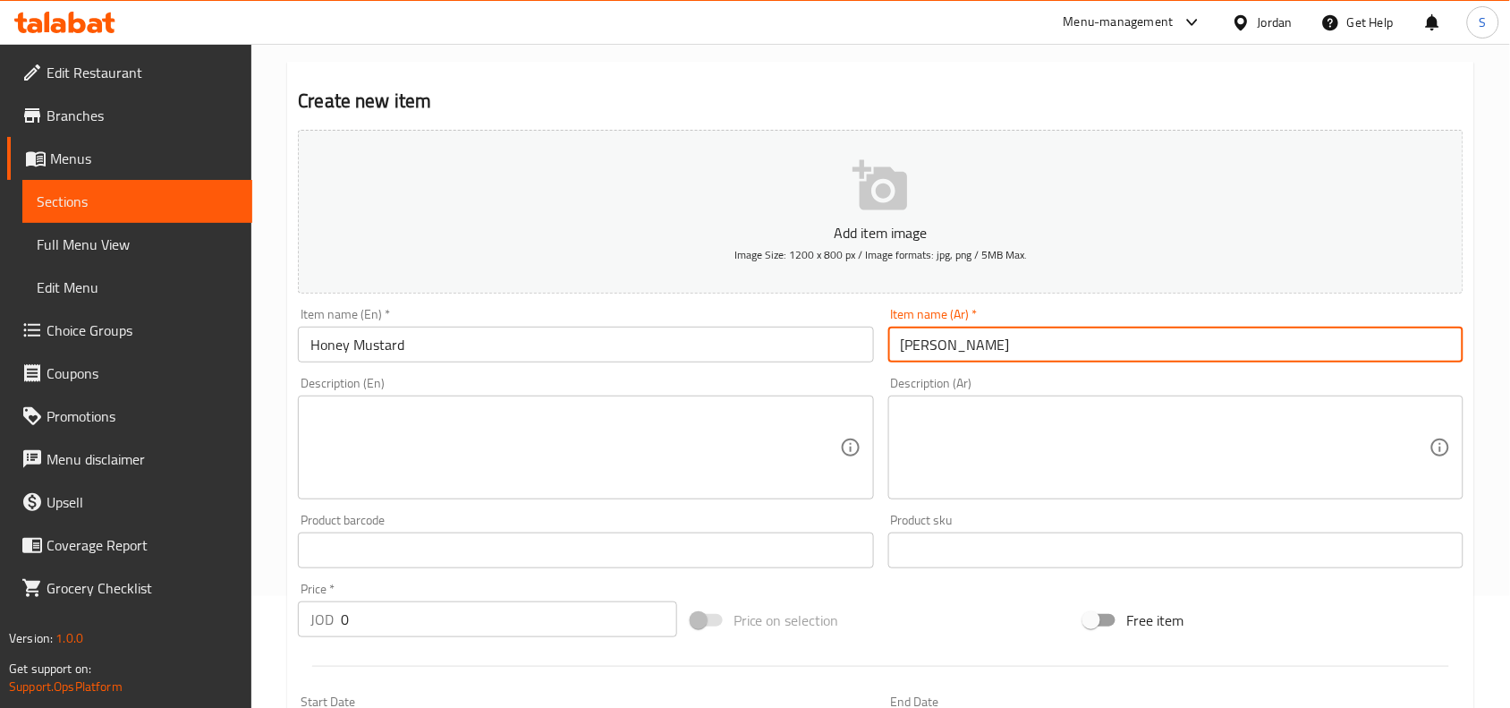
type input "هاني ماسترد"
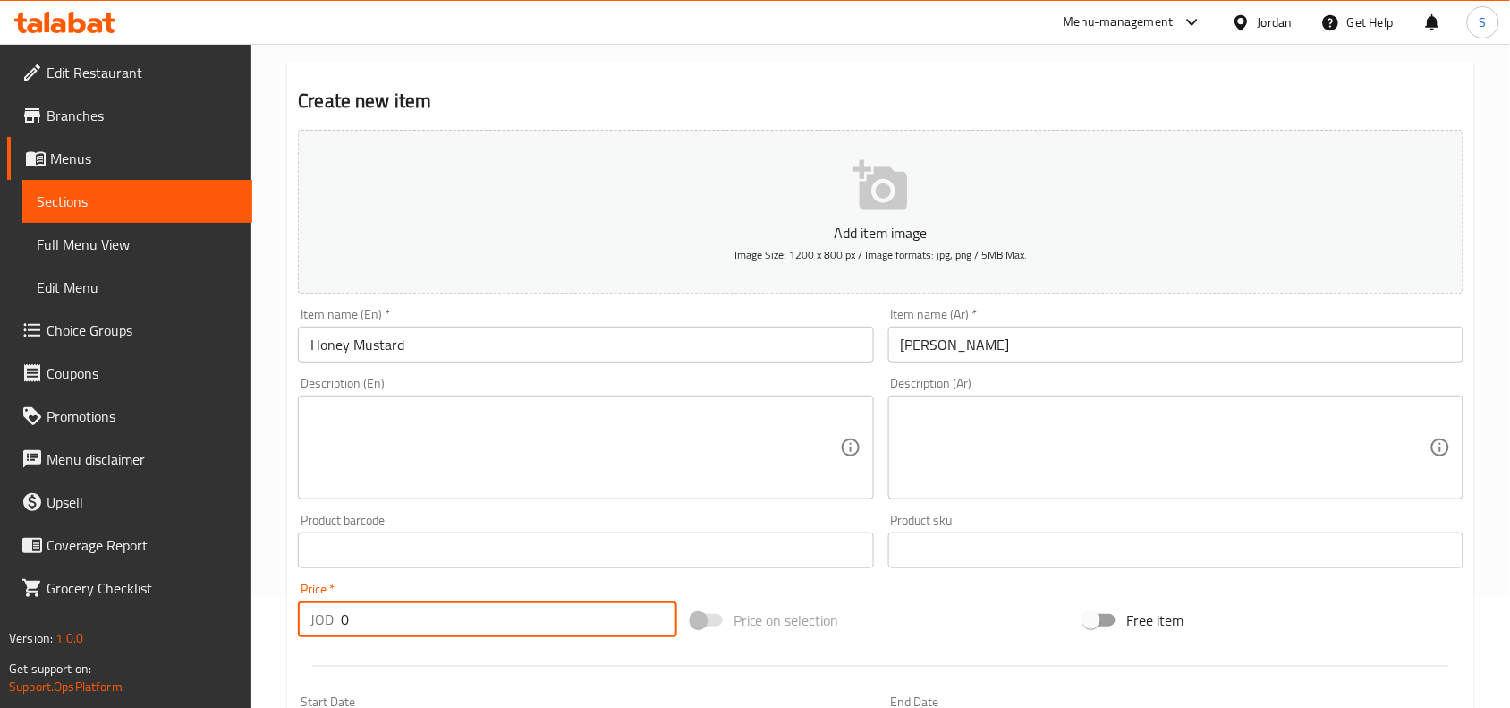
click at [426, 614] on input "0" at bounding box center [509, 619] width 336 height 36
type input "0.50"
click at [955, 600] on div "Price on selection" at bounding box center [881, 620] width 394 height 48
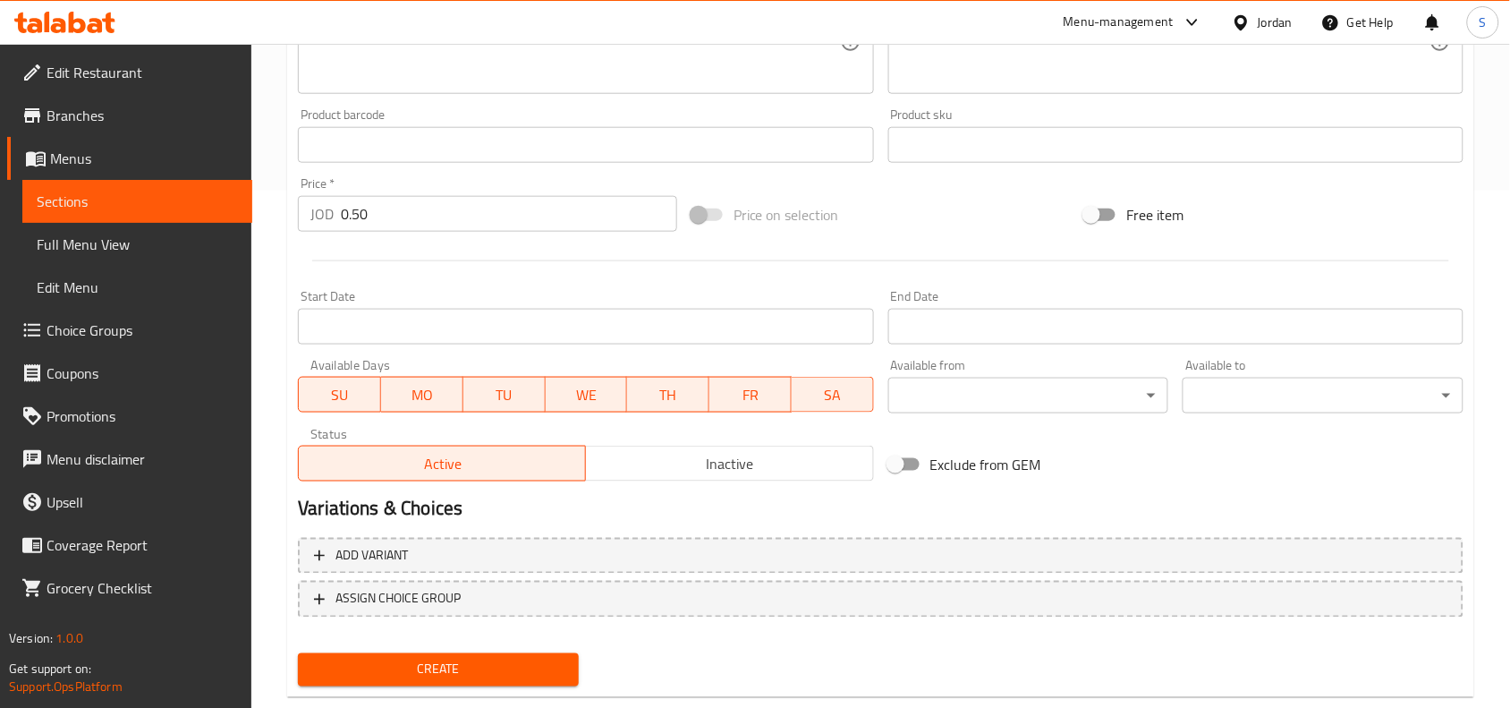
scroll to position [553, 0]
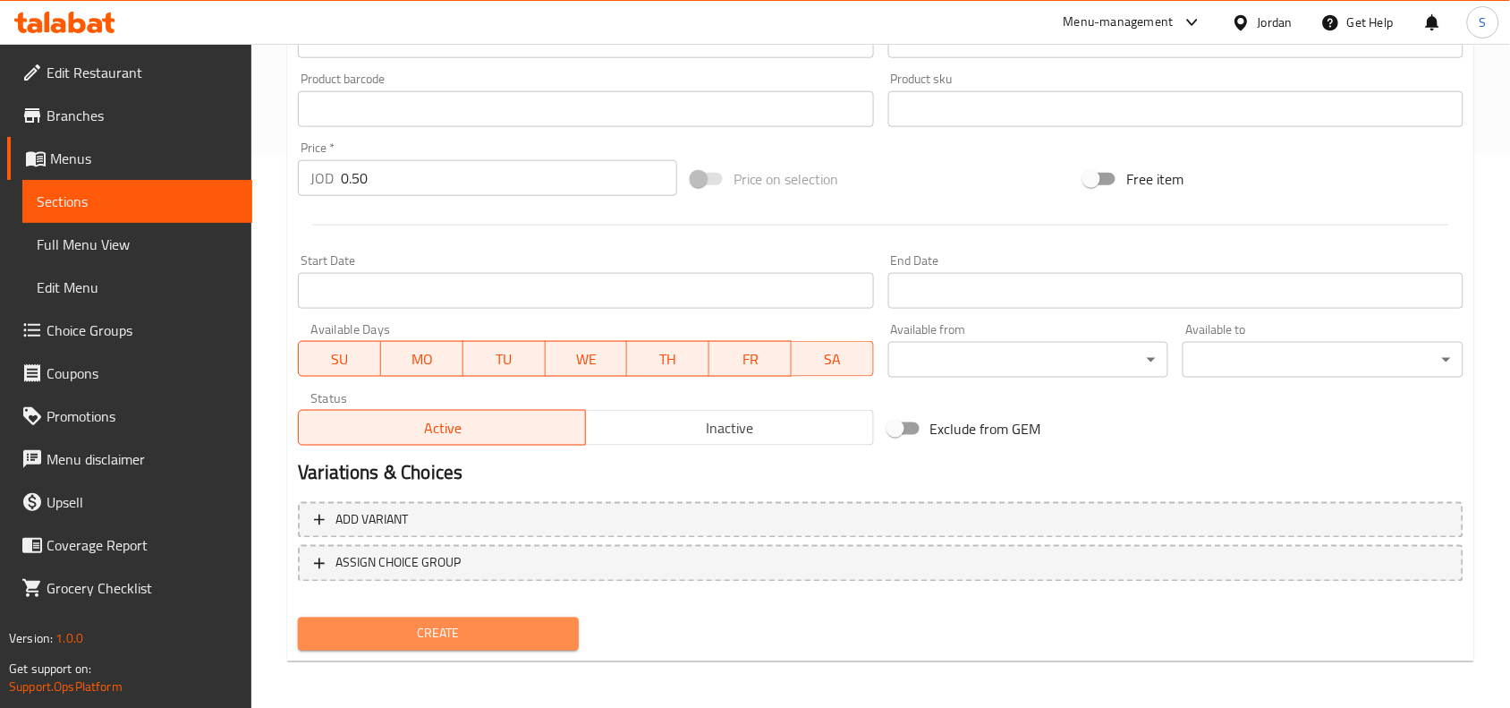
click at [479, 631] on span "Create" at bounding box center [438, 634] width 252 height 22
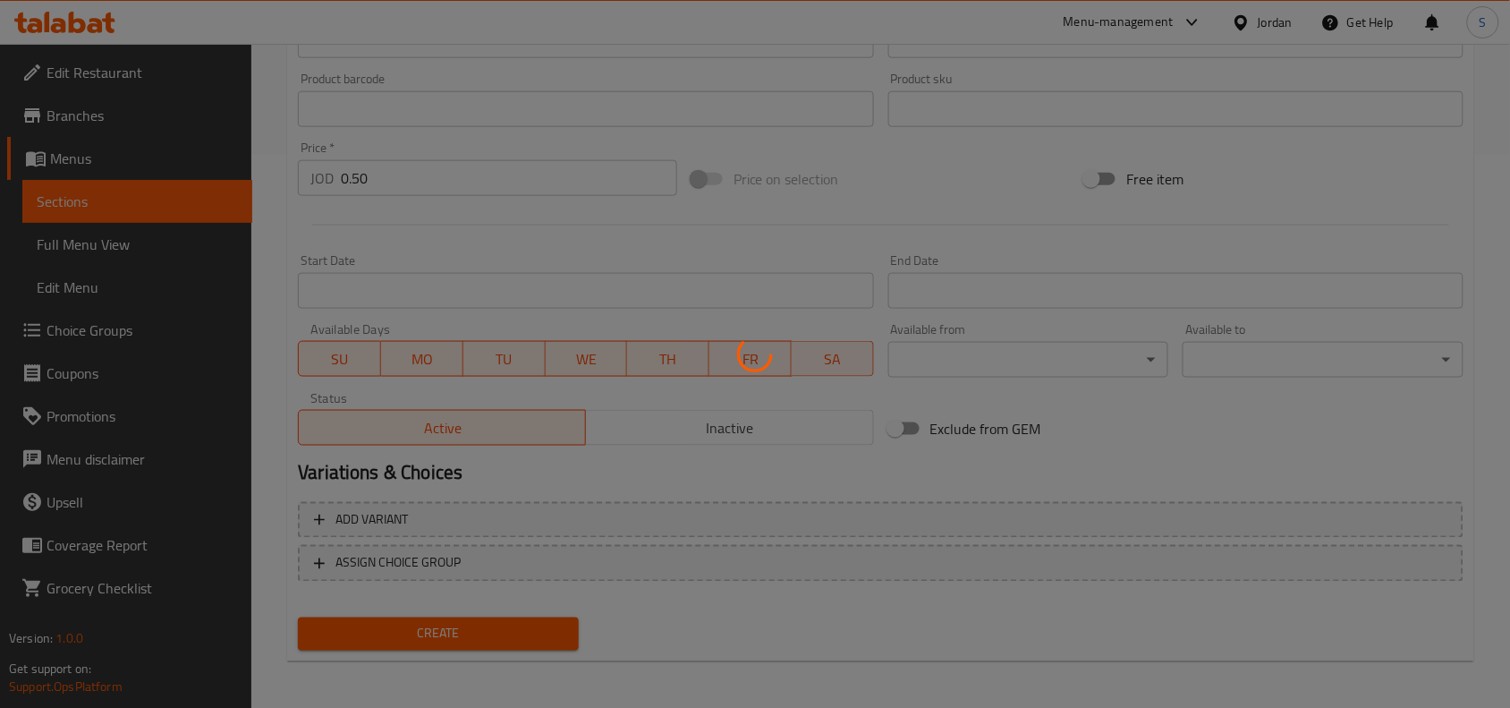
type input "0"
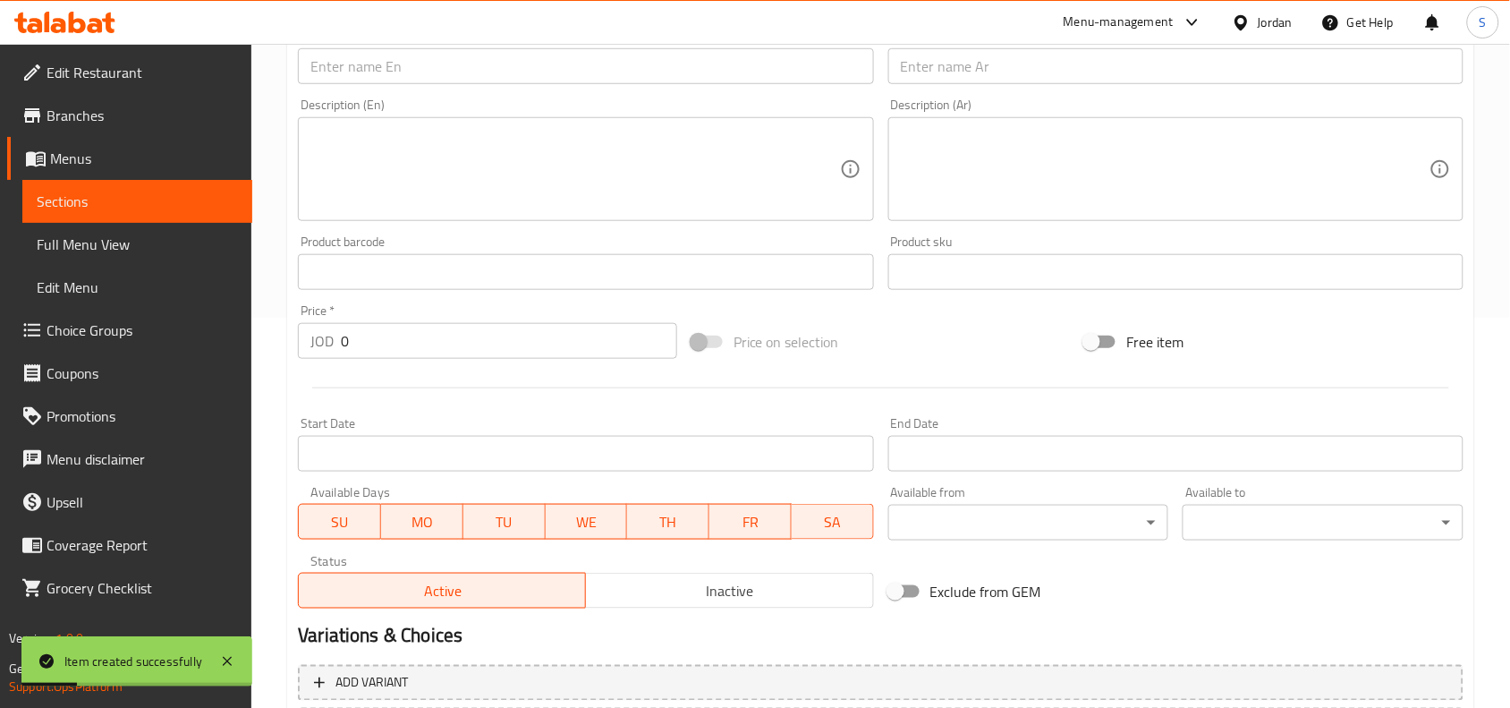
scroll to position [106, 0]
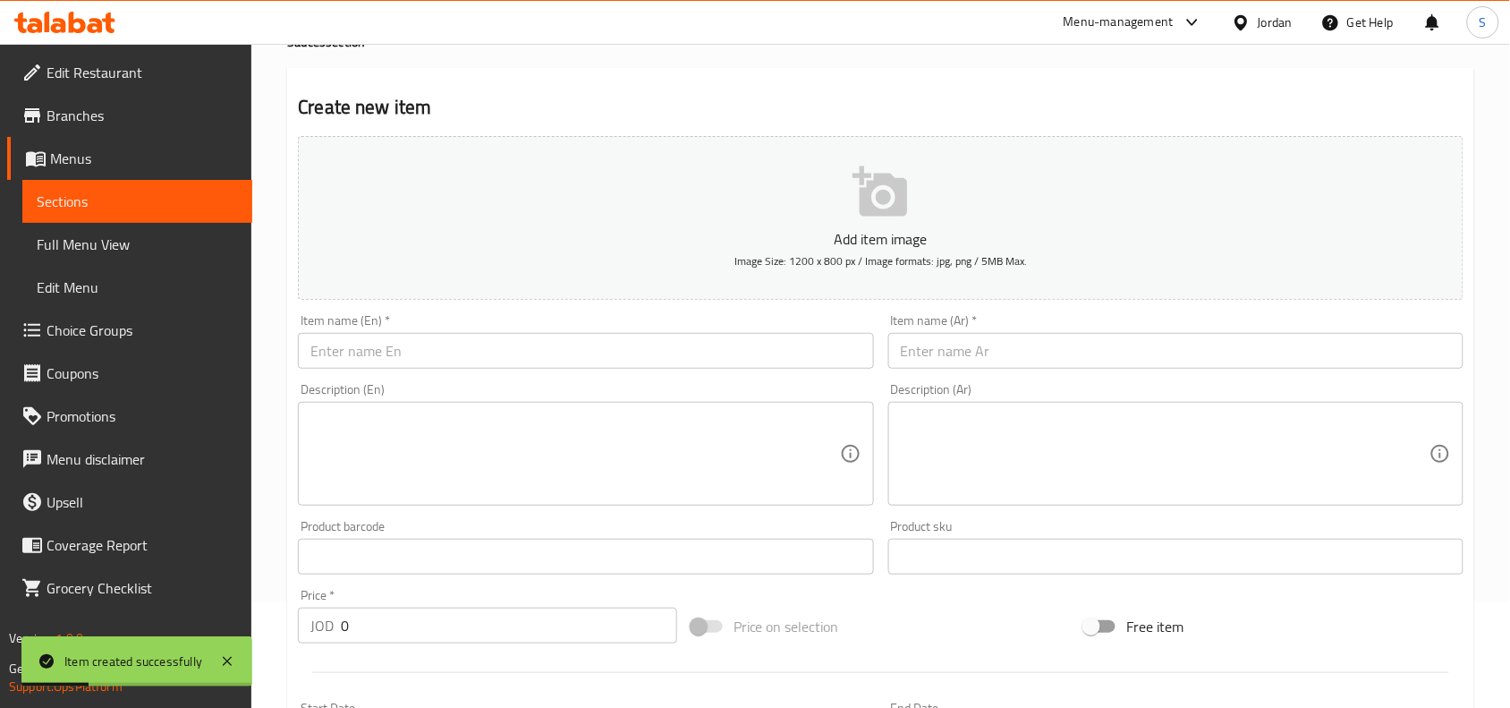
click at [571, 351] on input "text" at bounding box center [585, 351] width 575 height 36
paste input "BBQ"
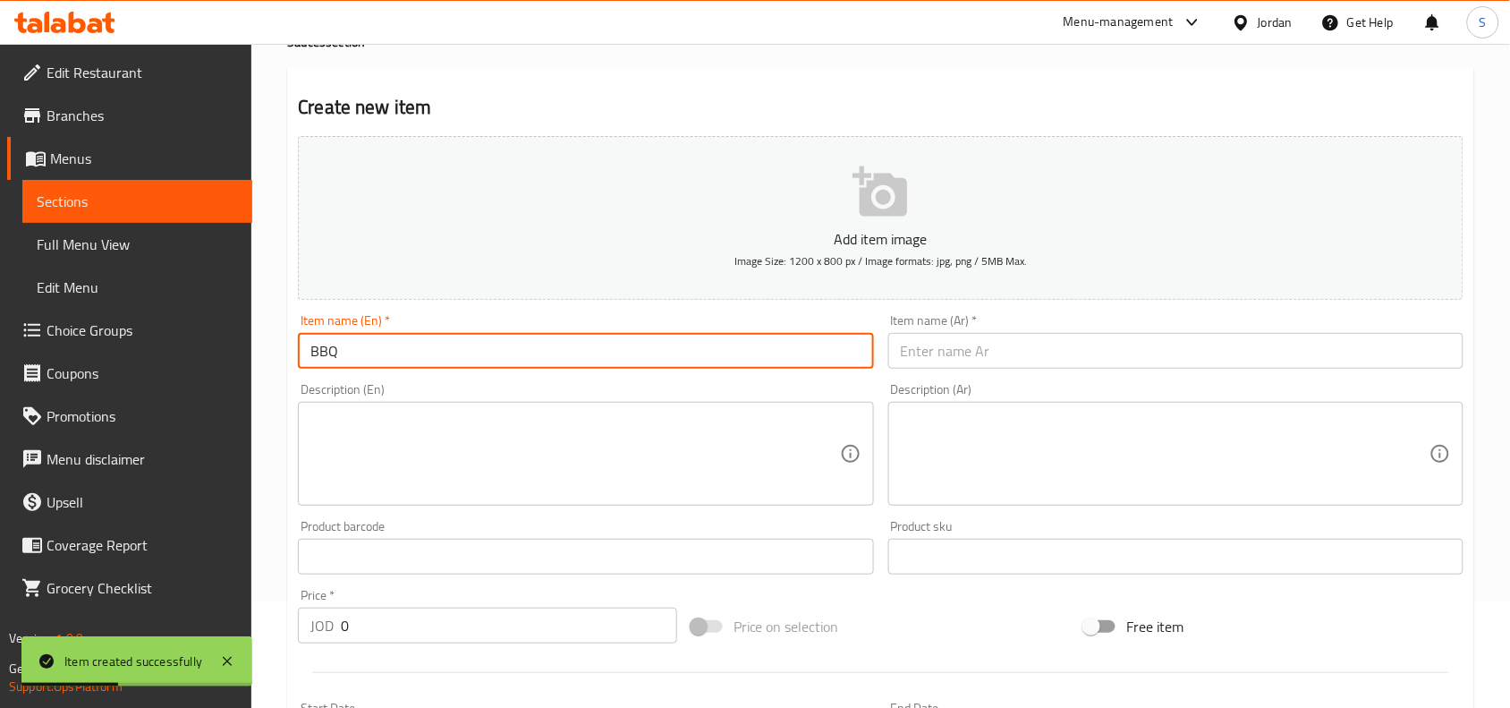
type input "BBQ"
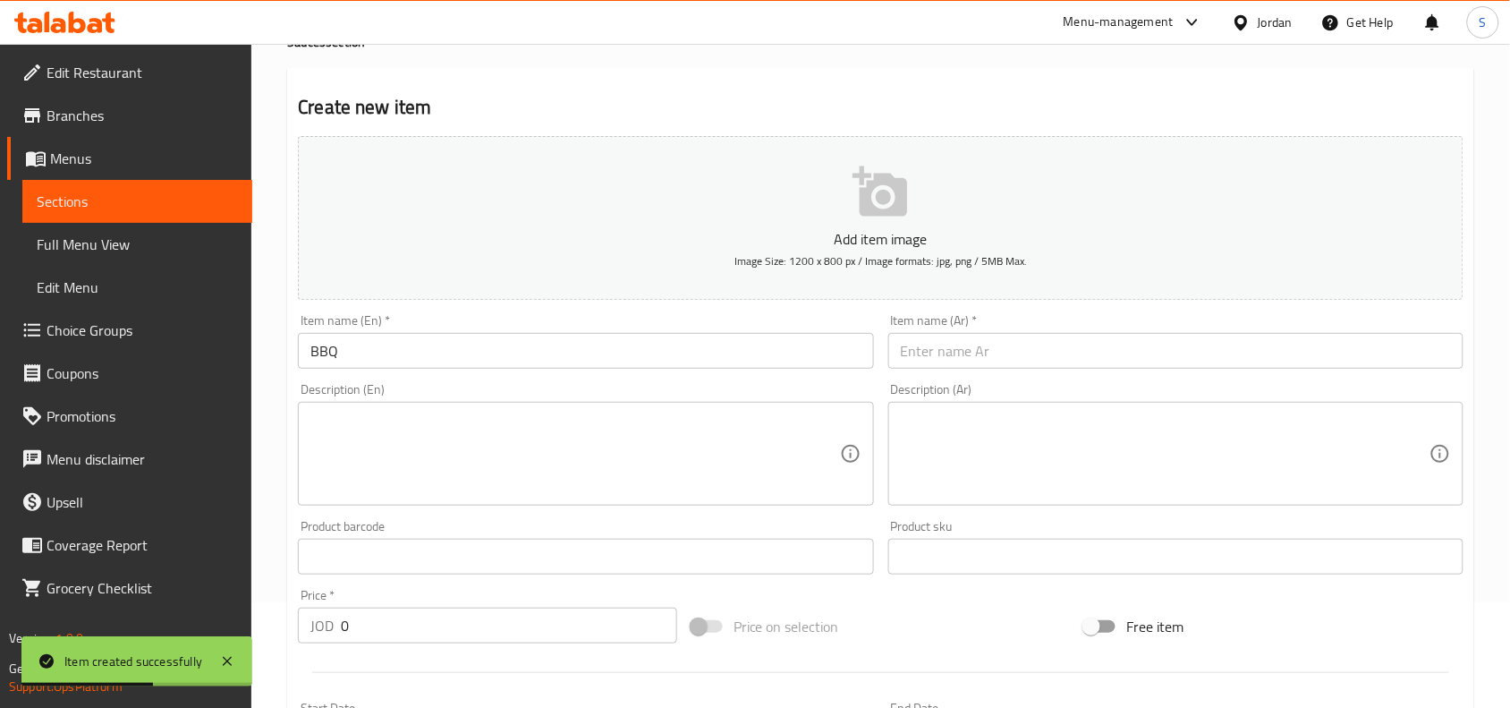
click at [1147, 350] on input "text" at bounding box center [1175, 351] width 575 height 36
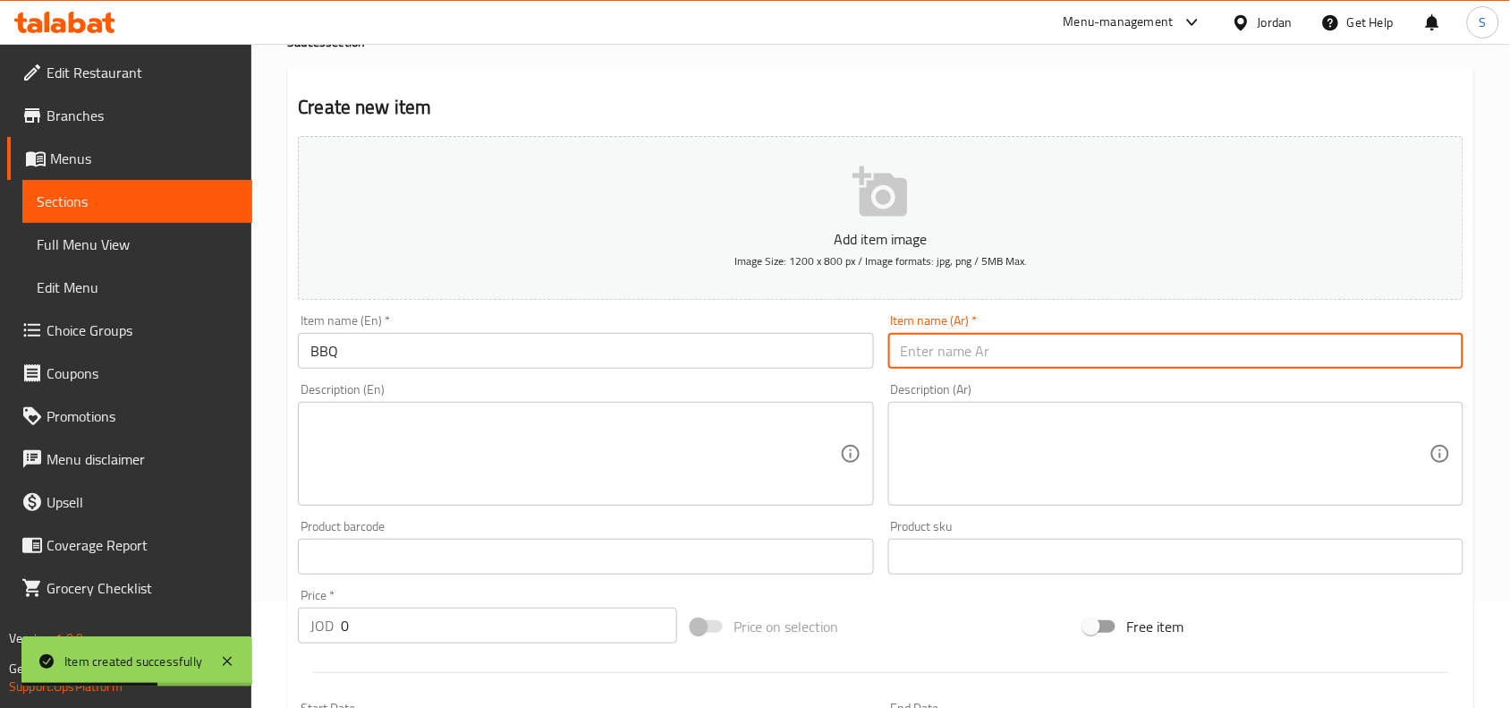
paste input "باربكيو"
type input "باربكيو"
click at [395, 632] on input "0" at bounding box center [509, 625] width 336 height 36
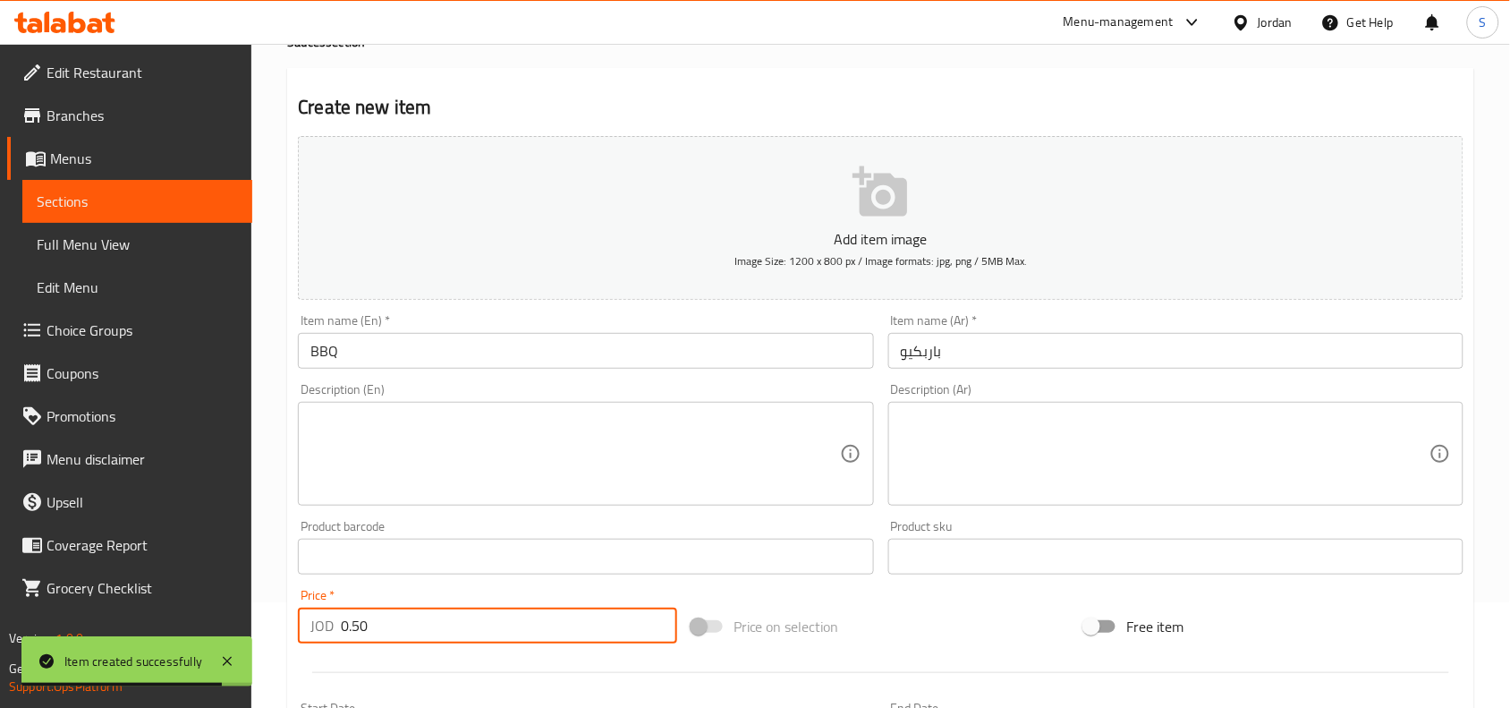
type input "0.50"
click at [910, 614] on div "Price on selection" at bounding box center [881, 626] width 394 height 48
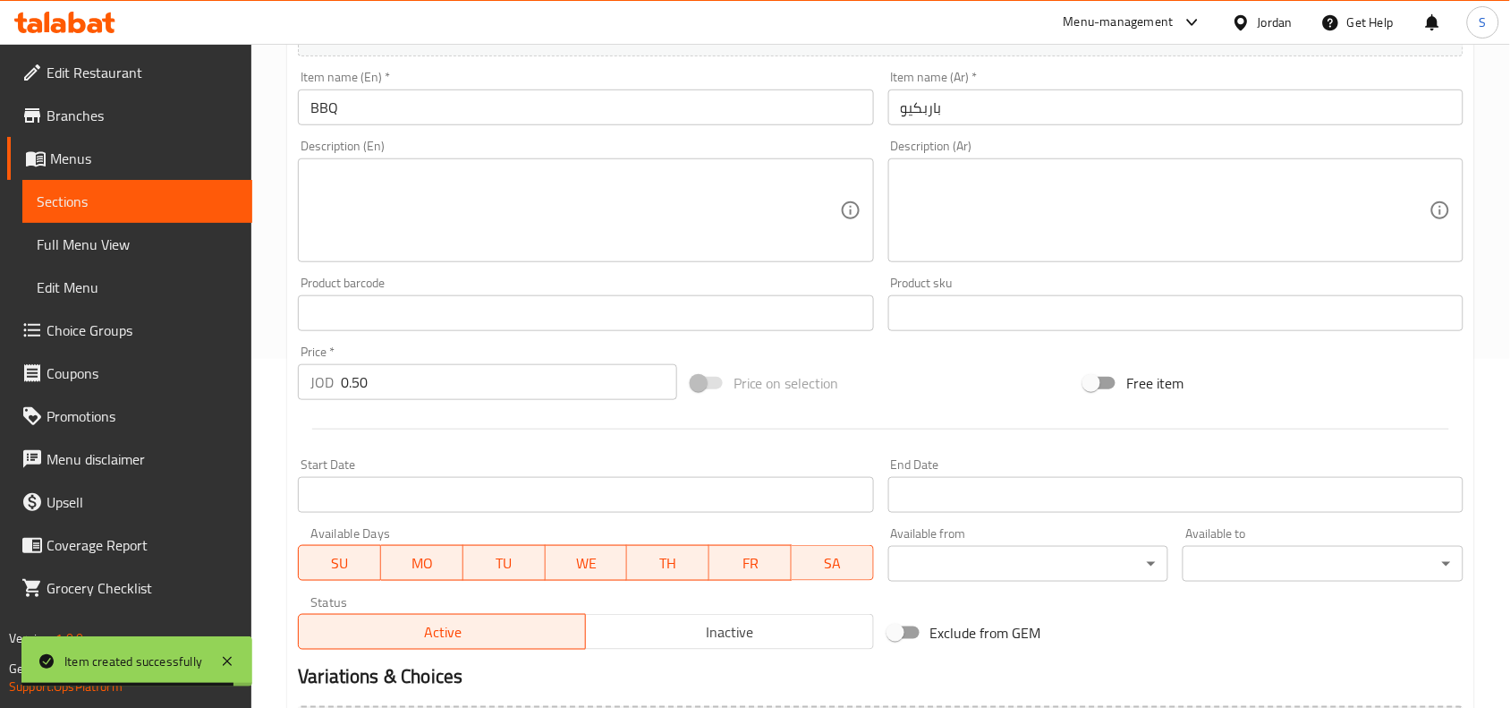
scroll to position [553, 0]
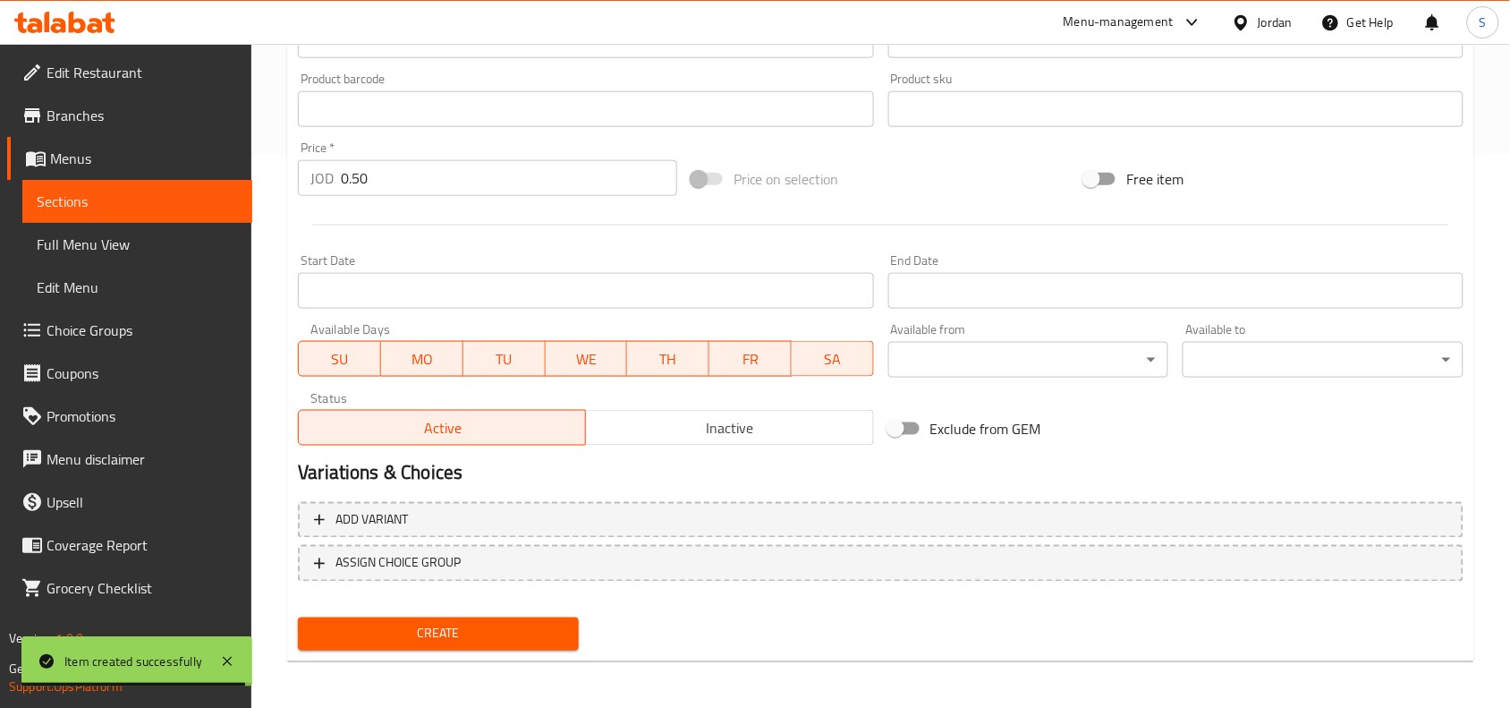
click at [477, 627] on span "Create" at bounding box center [438, 634] width 252 height 22
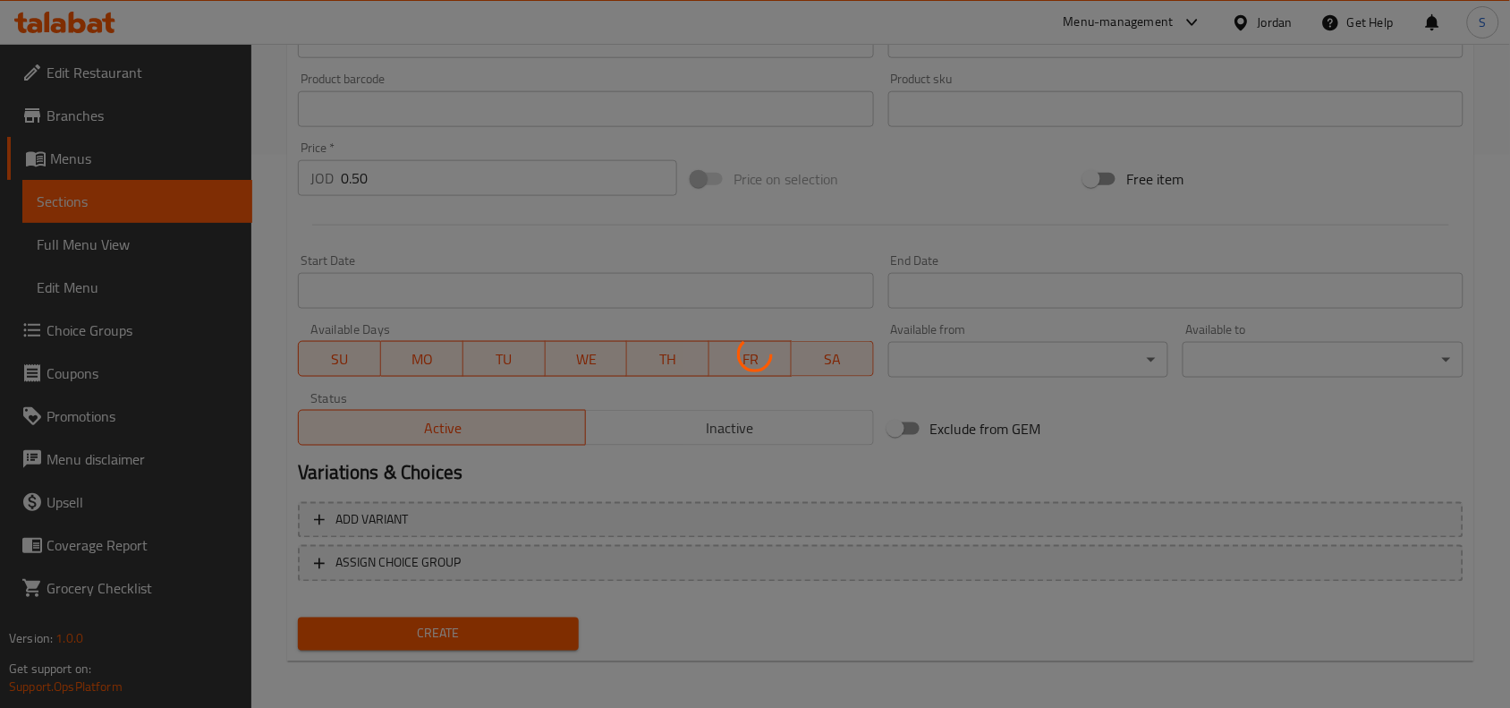
type input "0"
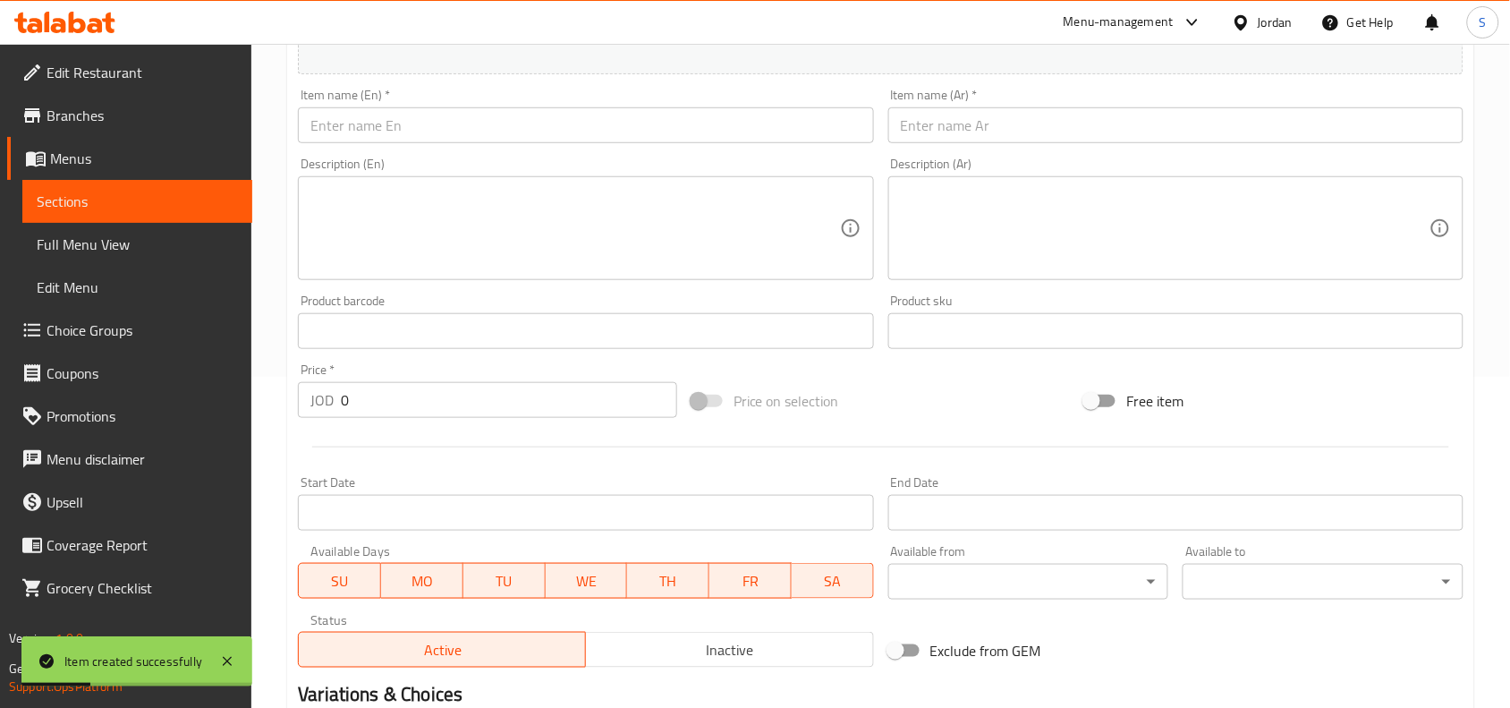
scroll to position [329, 0]
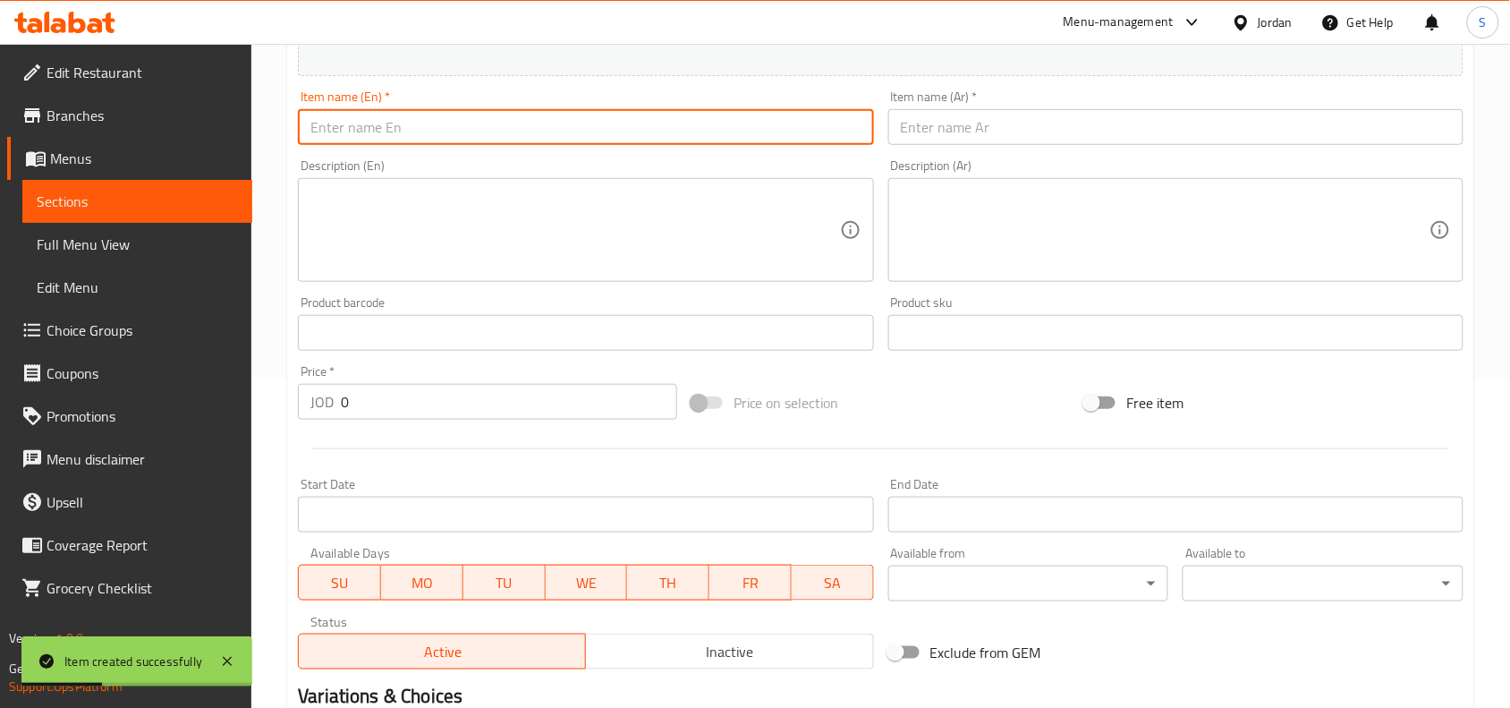
click at [479, 134] on input "text" at bounding box center [585, 127] width 575 height 36
paste input "Dynamite"
type input "Dynamite"
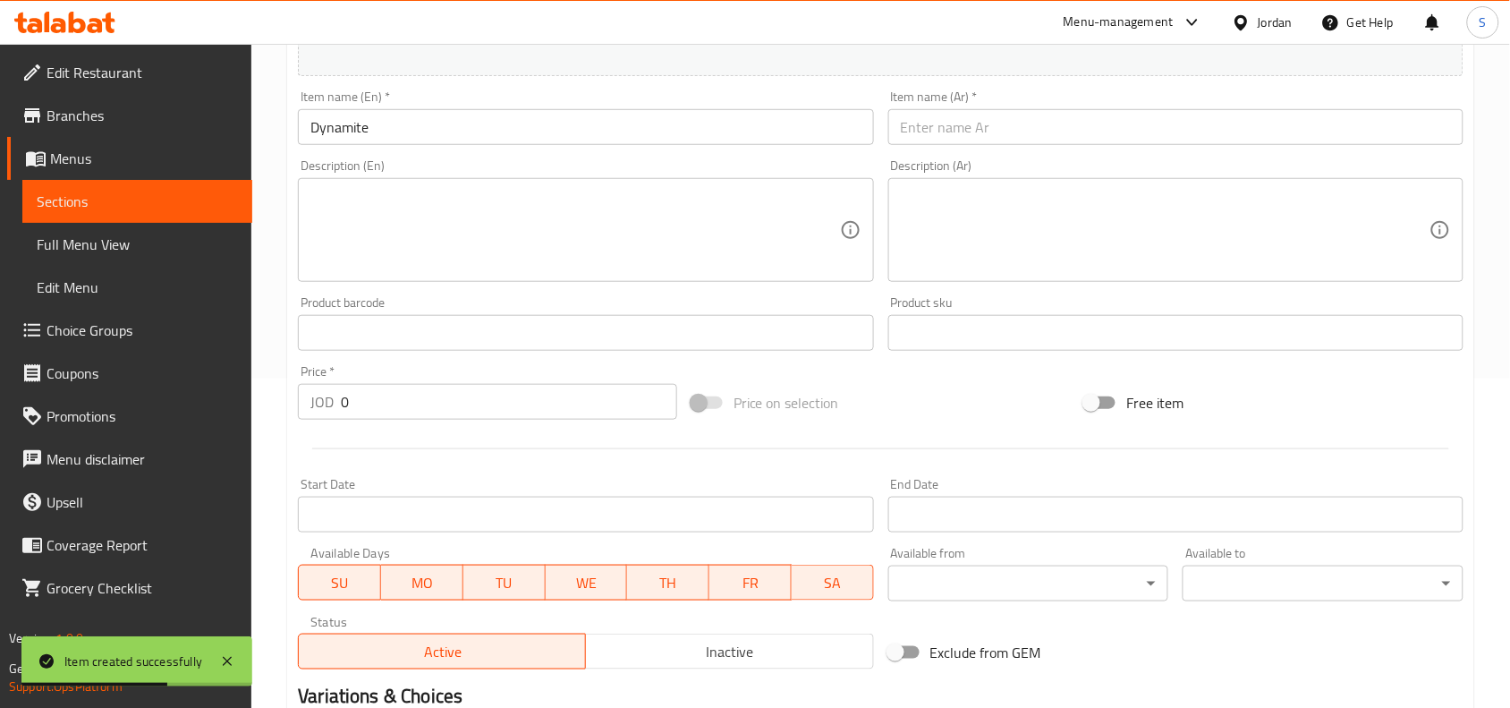
drag, startPoint x: 1052, startPoint y: 145, endPoint x: 1056, endPoint y: 126, distance: 19.1
click at [1052, 145] on div "Item name (Ar)   * Item name (Ar) *" at bounding box center [1175, 117] width 589 height 69
click at [1057, 125] on input "text" at bounding box center [1175, 127] width 575 height 36
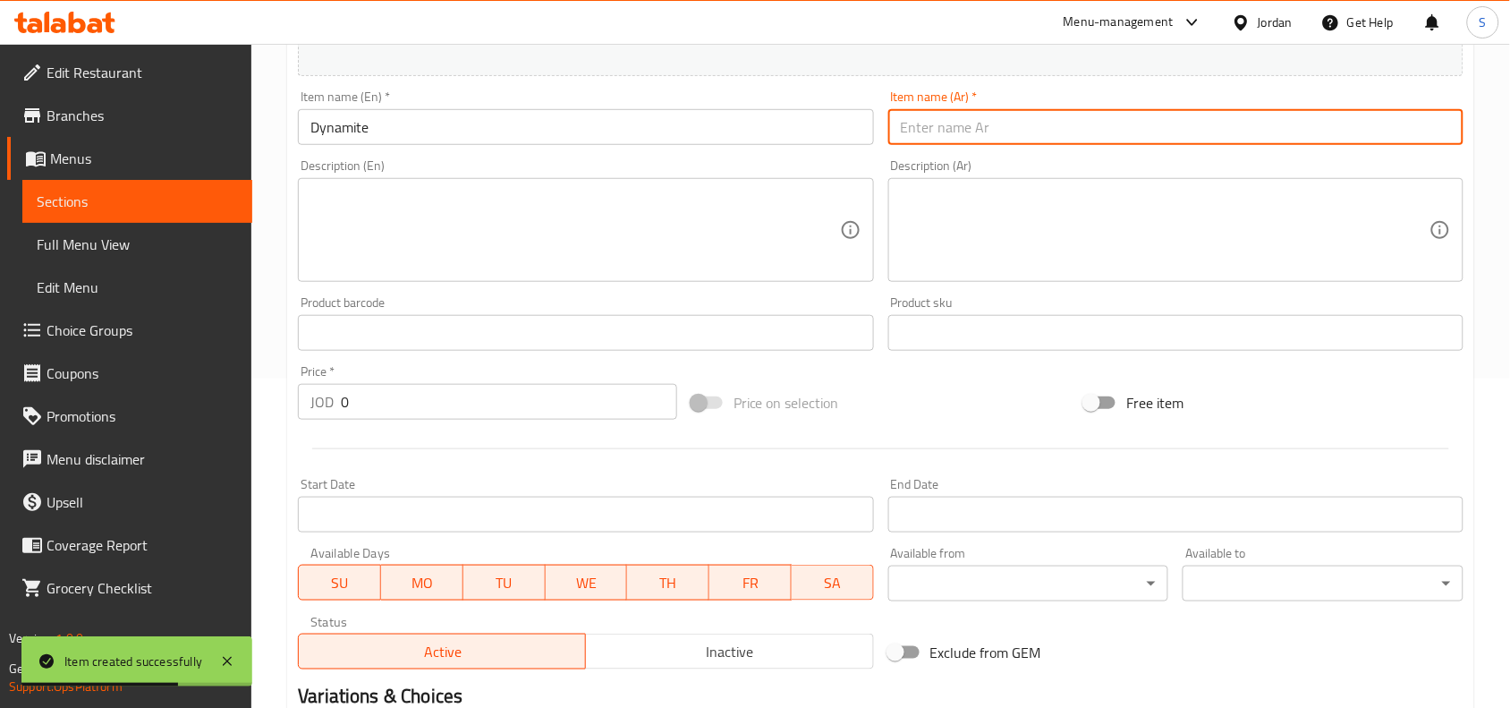
paste input "داينمايت"
type input "داينمايت"
click at [425, 403] on input "0" at bounding box center [509, 402] width 336 height 36
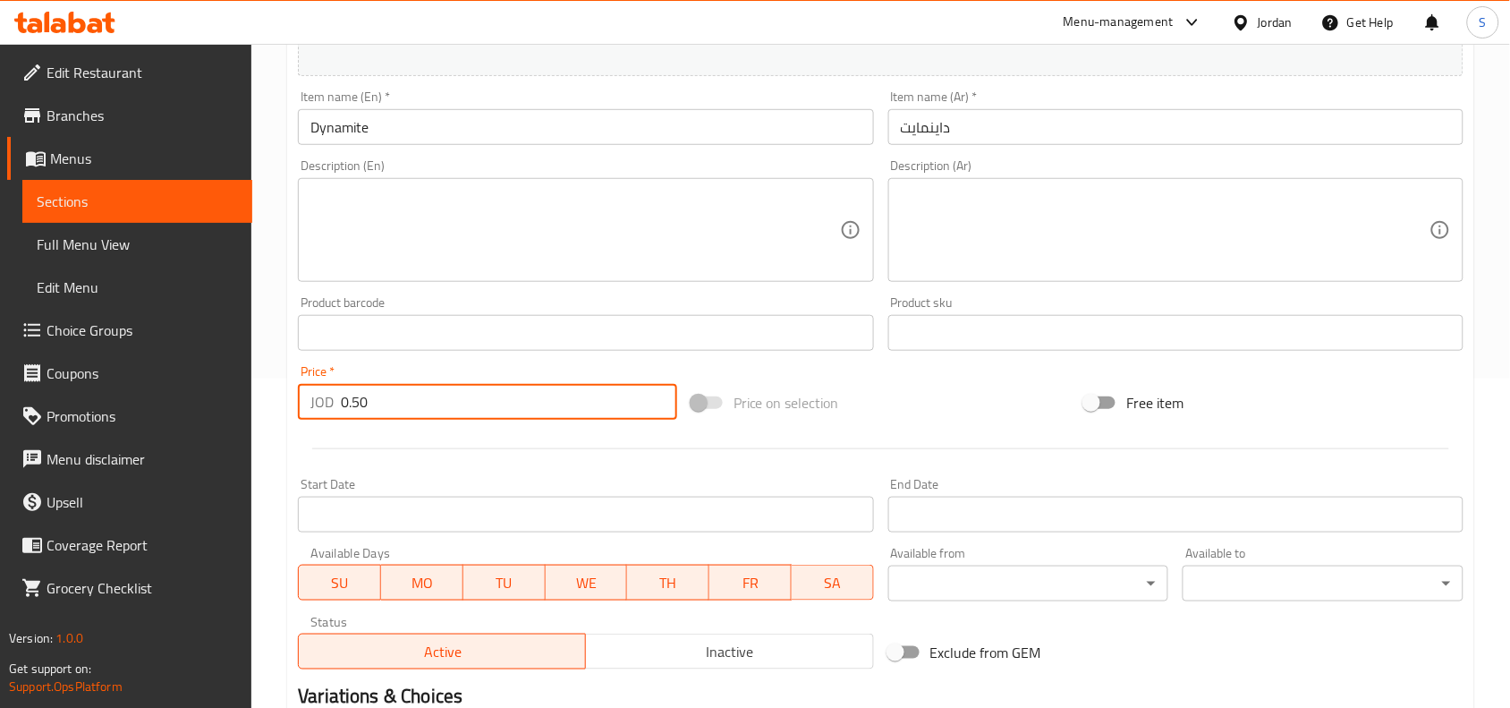
type input "0.50"
click at [949, 382] on div "Price on selection" at bounding box center [881, 402] width 394 height 48
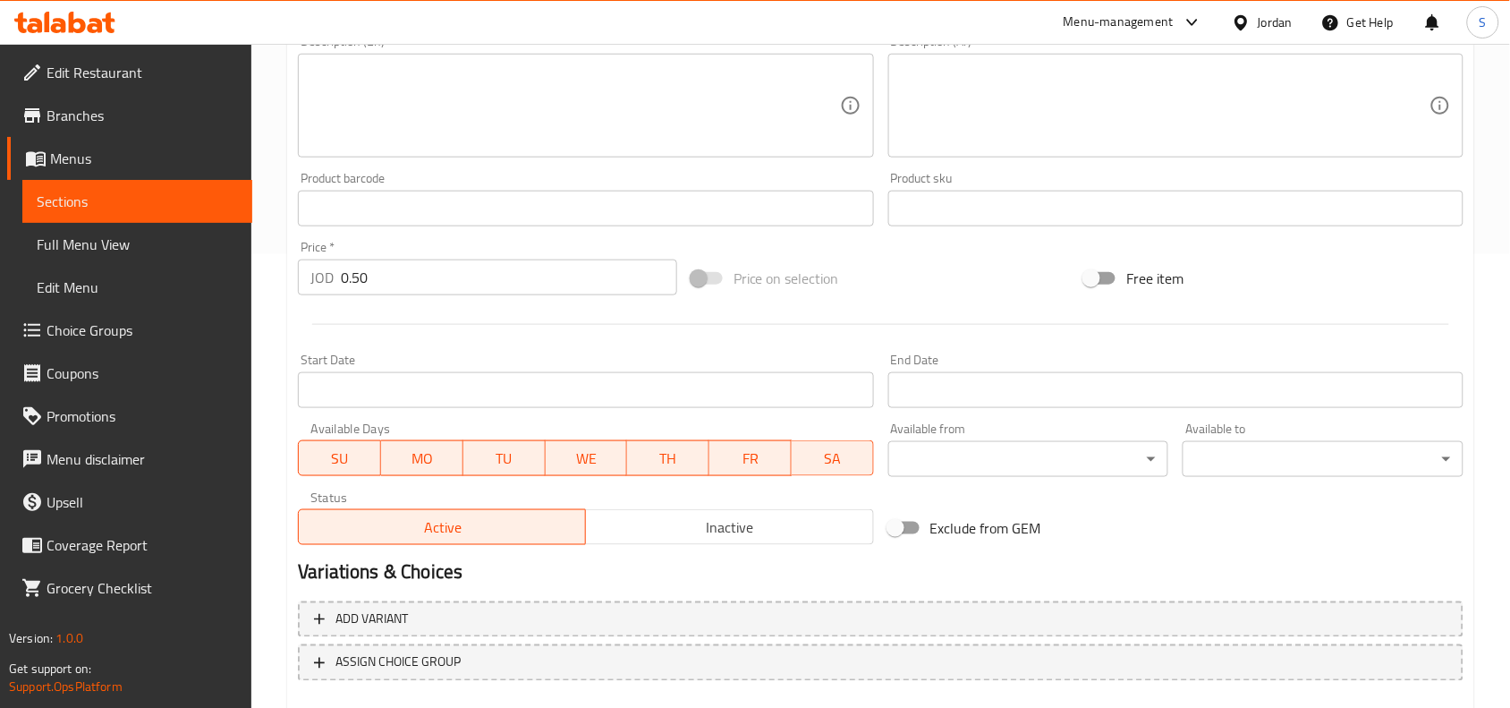
scroll to position [553, 0]
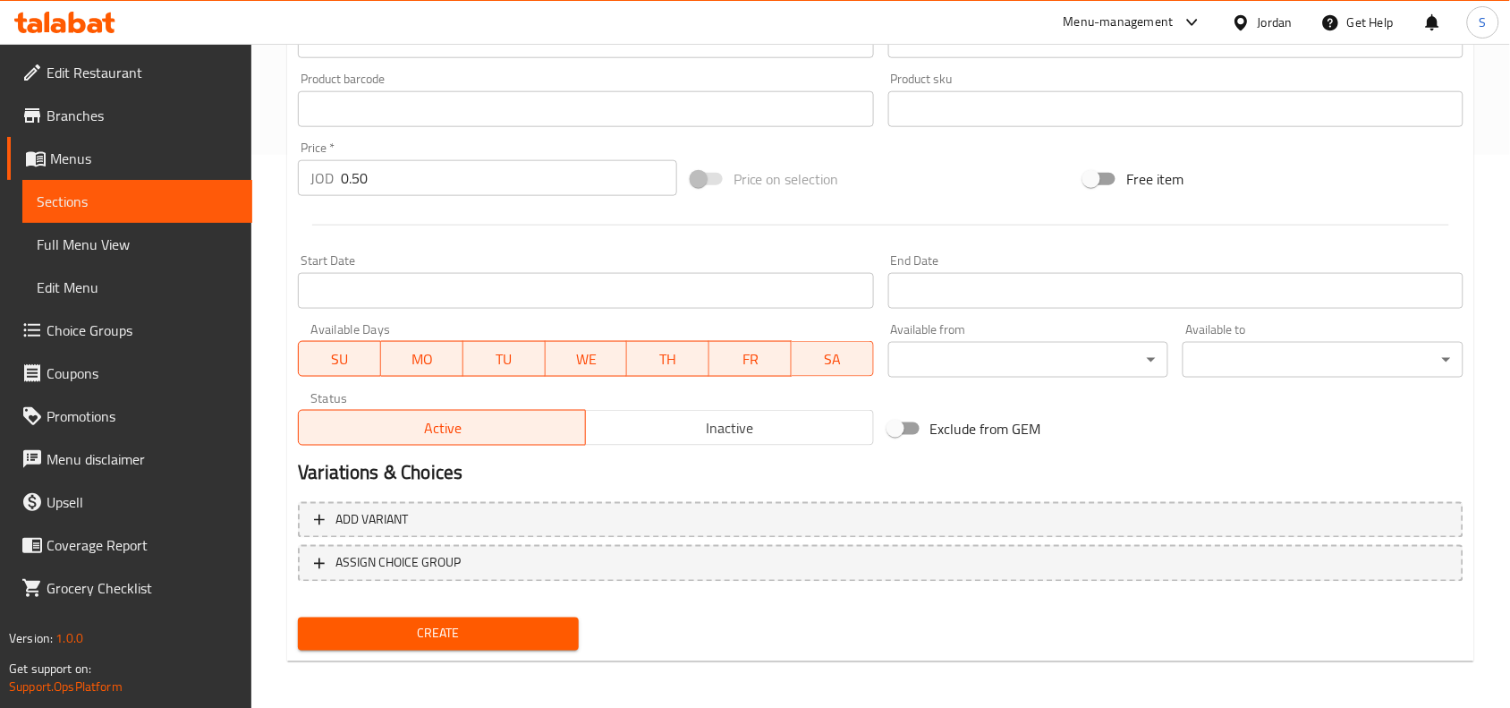
click at [505, 626] on span "Create" at bounding box center [438, 634] width 252 height 22
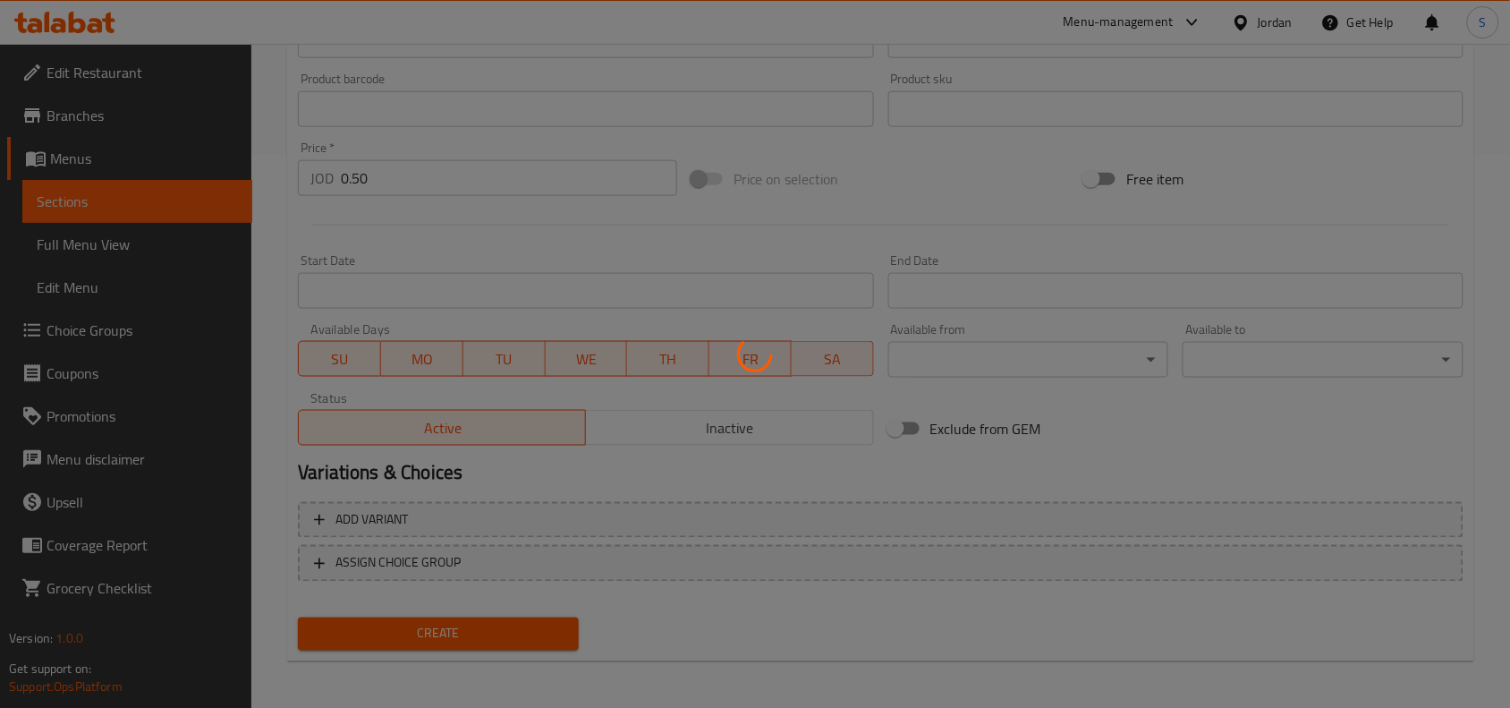
type input "0"
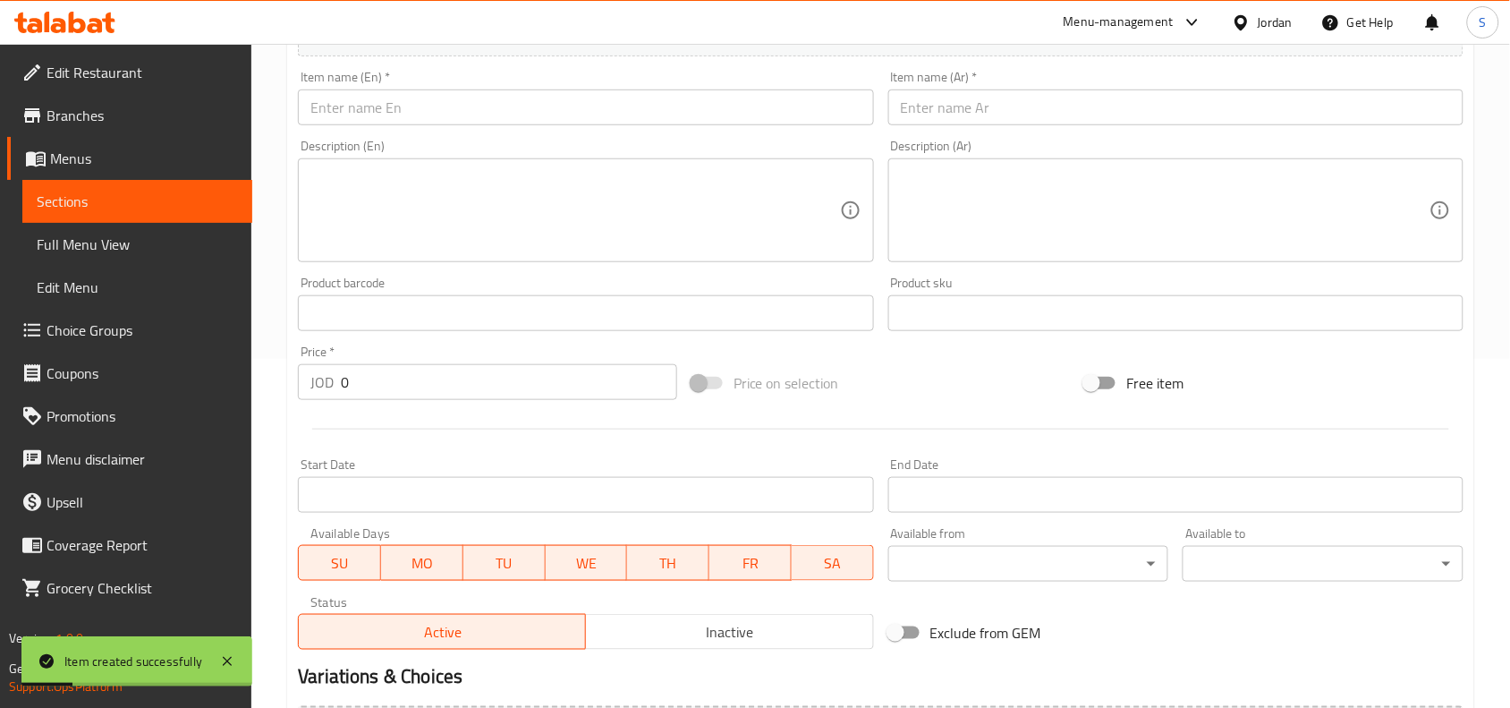
scroll to position [329, 0]
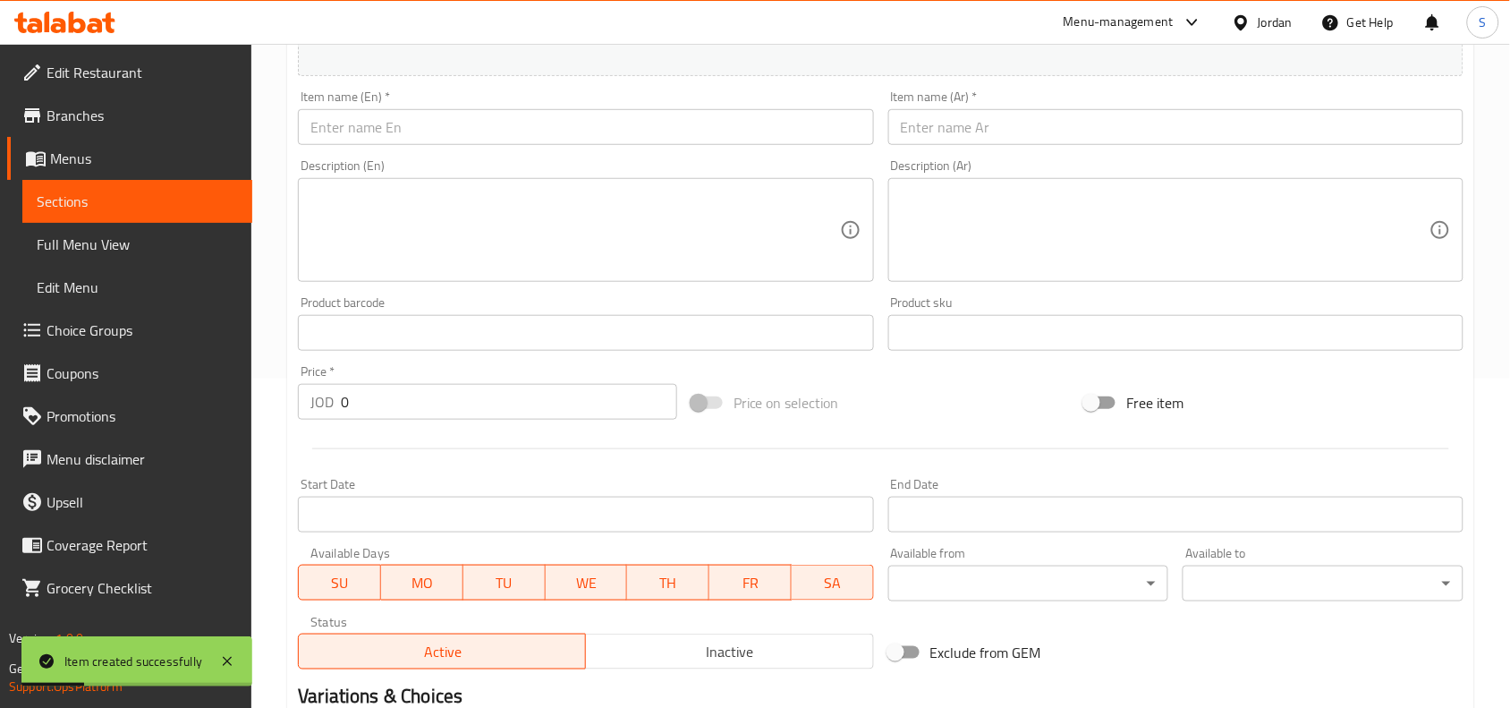
click at [499, 127] on input "text" at bounding box center [585, 127] width 575 height 36
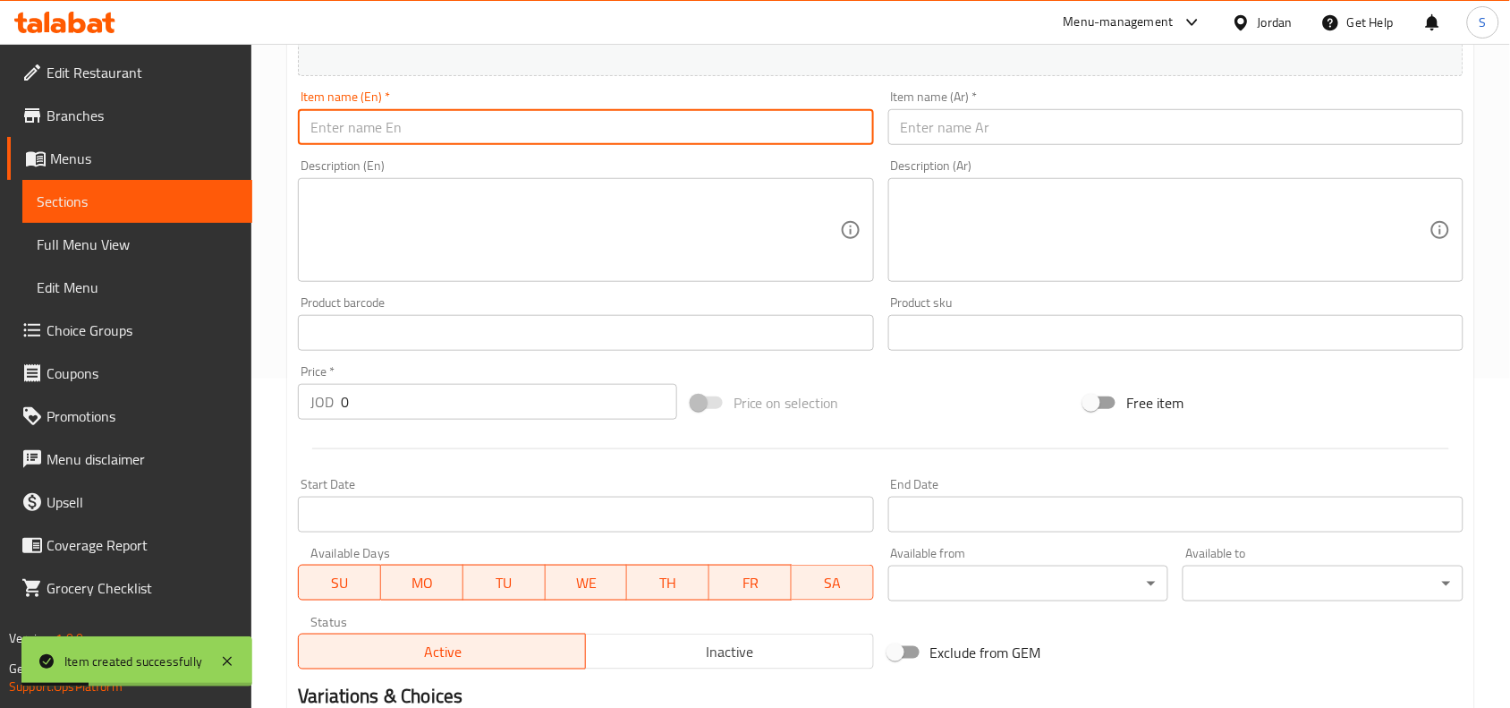
paste input "Jamaican"
type input "Jamaican"
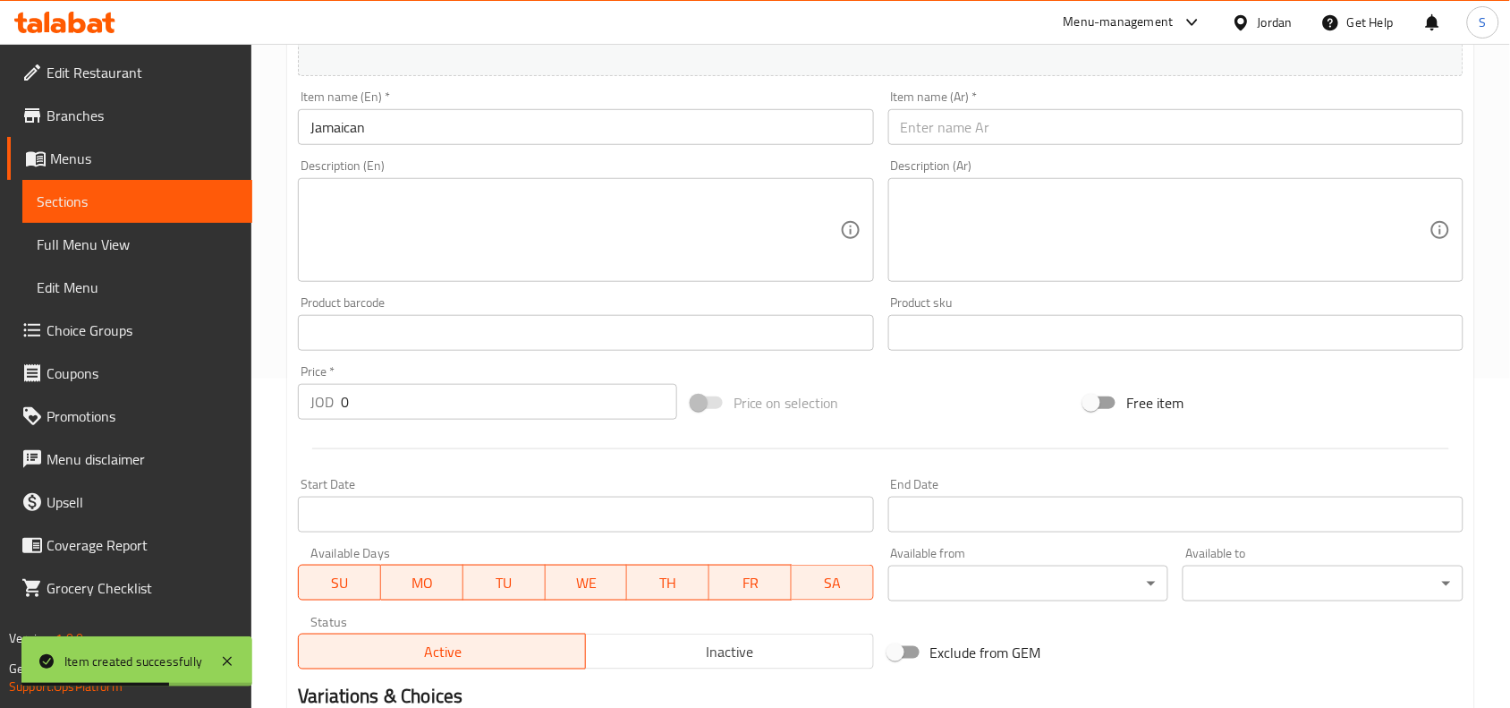
click at [1100, 127] on input "text" at bounding box center [1175, 127] width 575 height 36
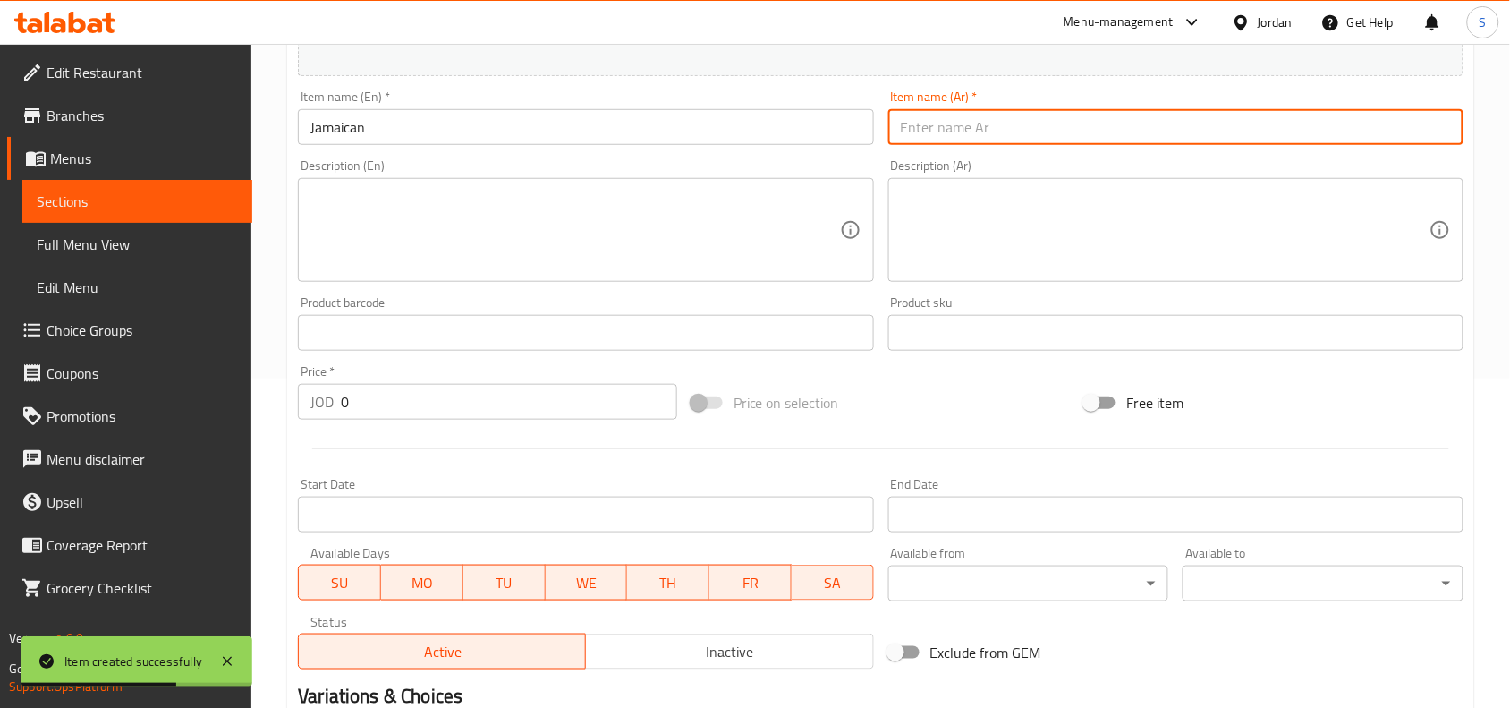
paste input "جمايكا"
type input "جمايكا"
click at [430, 405] on input "0" at bounding box center [509, 402] width 336 height 36
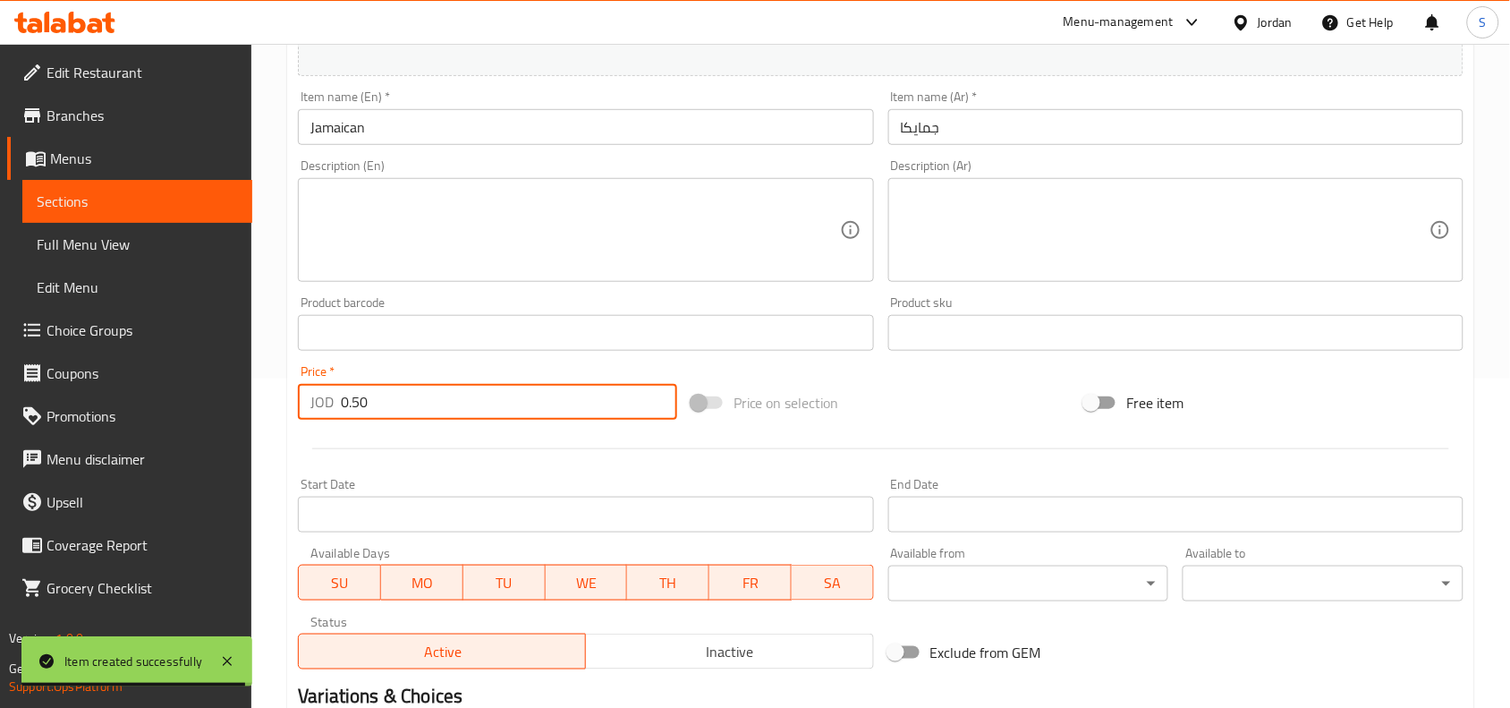
type input "0.50"
click at [950, 410] on div "Price on selection" at bounding box center [881, 402] width 394 height 48
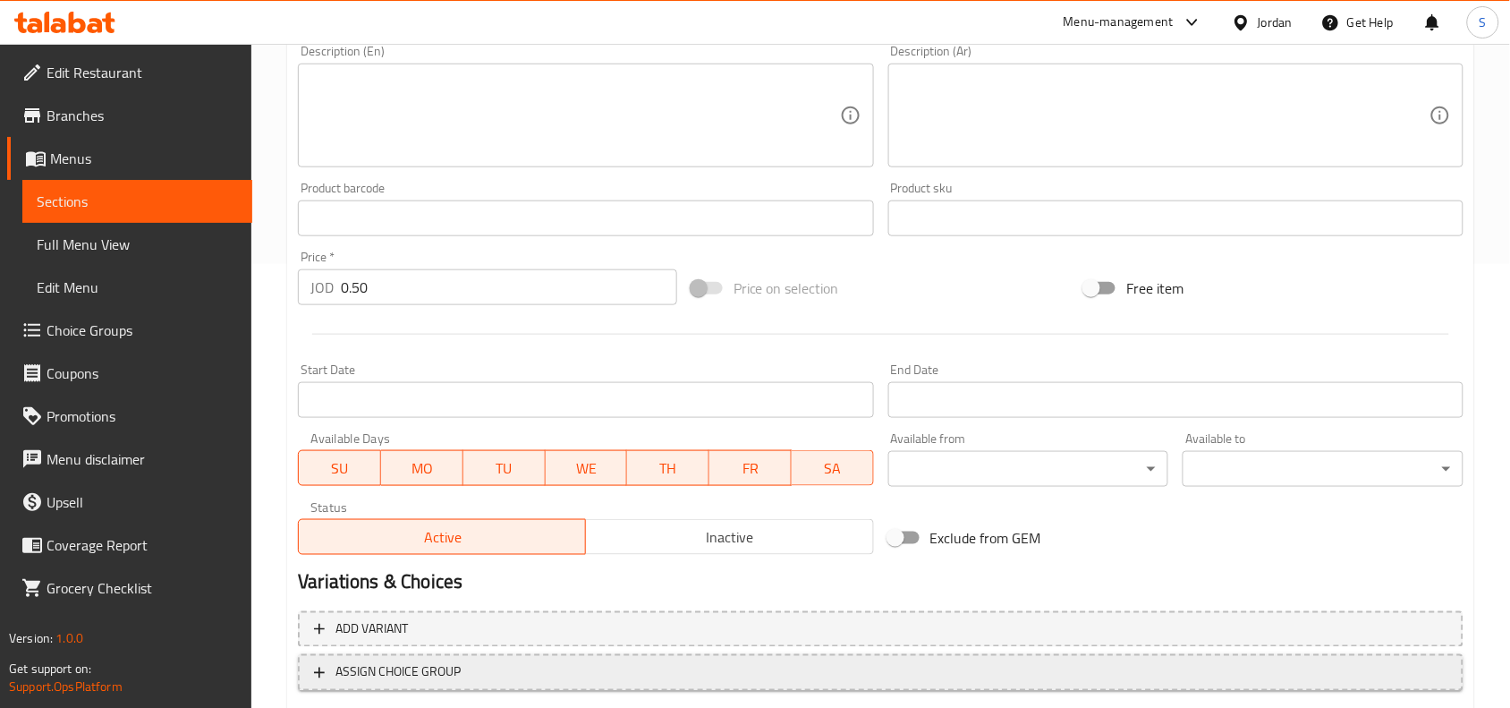
scroll to position [553, 0]
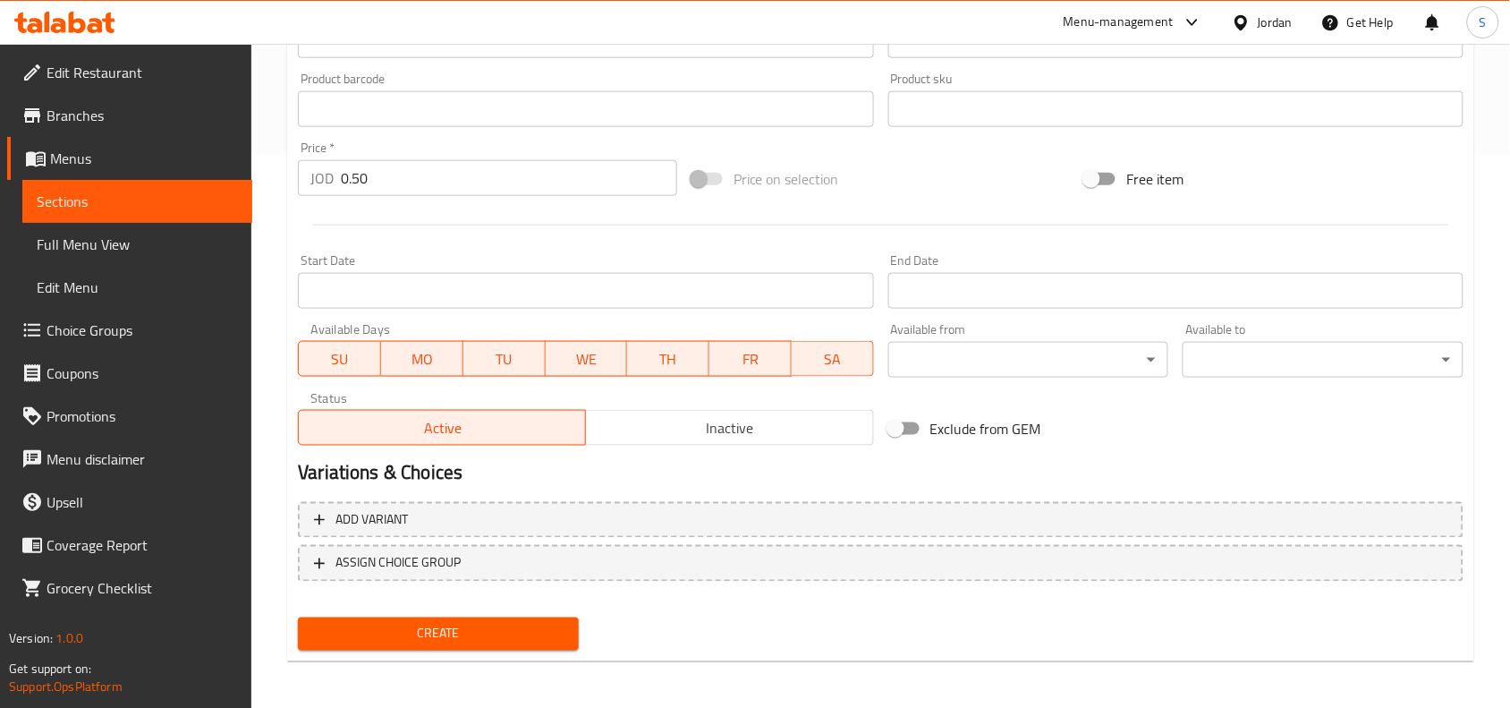
click at [346, 633] on span "Create" at bounding box center [438, 634] width 252 height 22
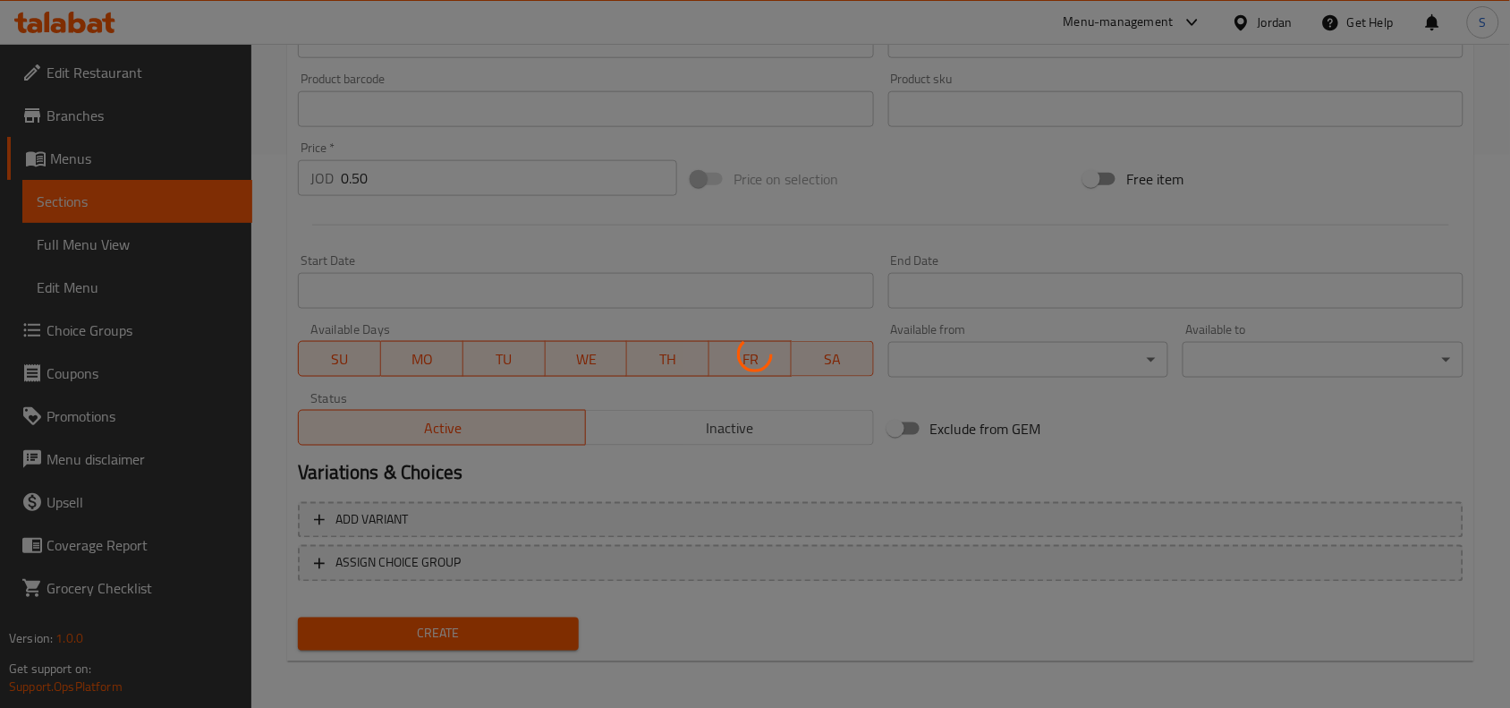
type input "0"
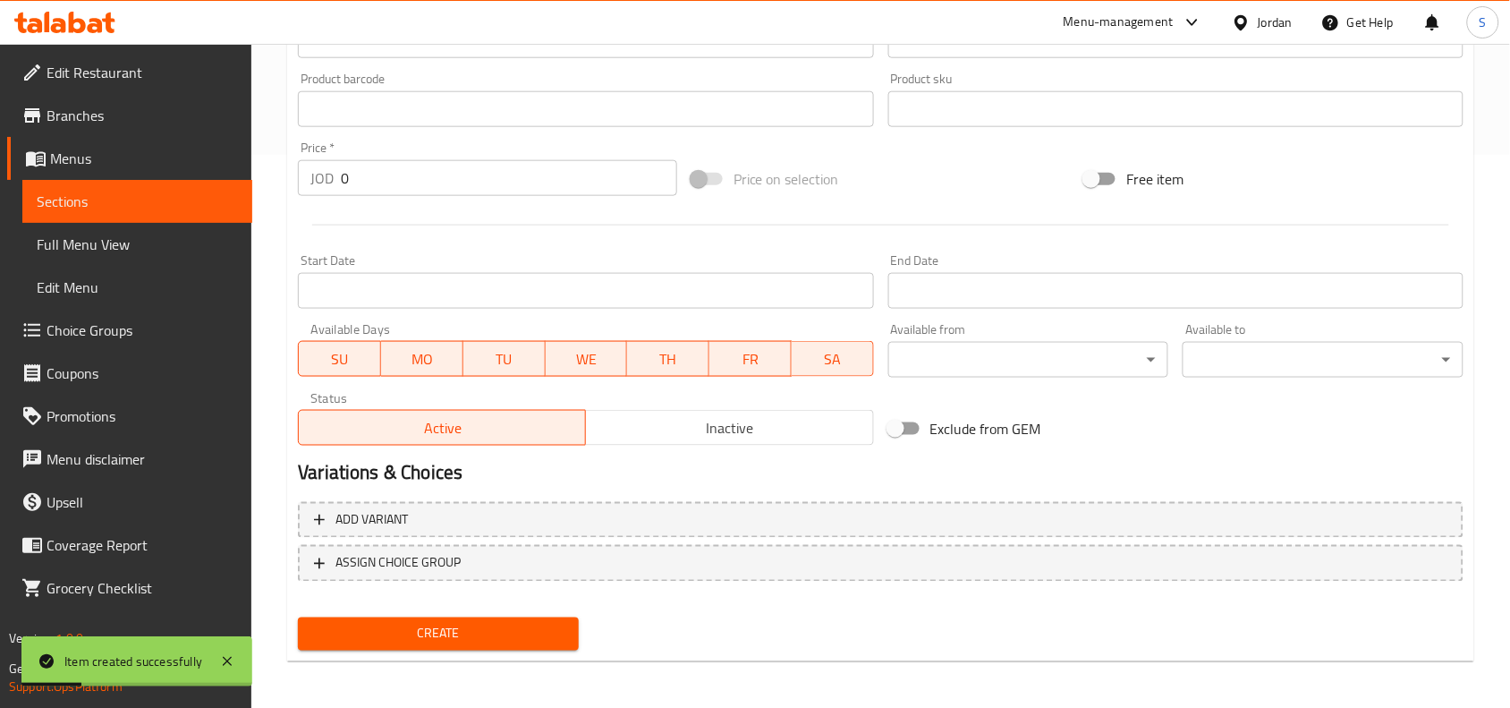
scroll to position [329, 0]
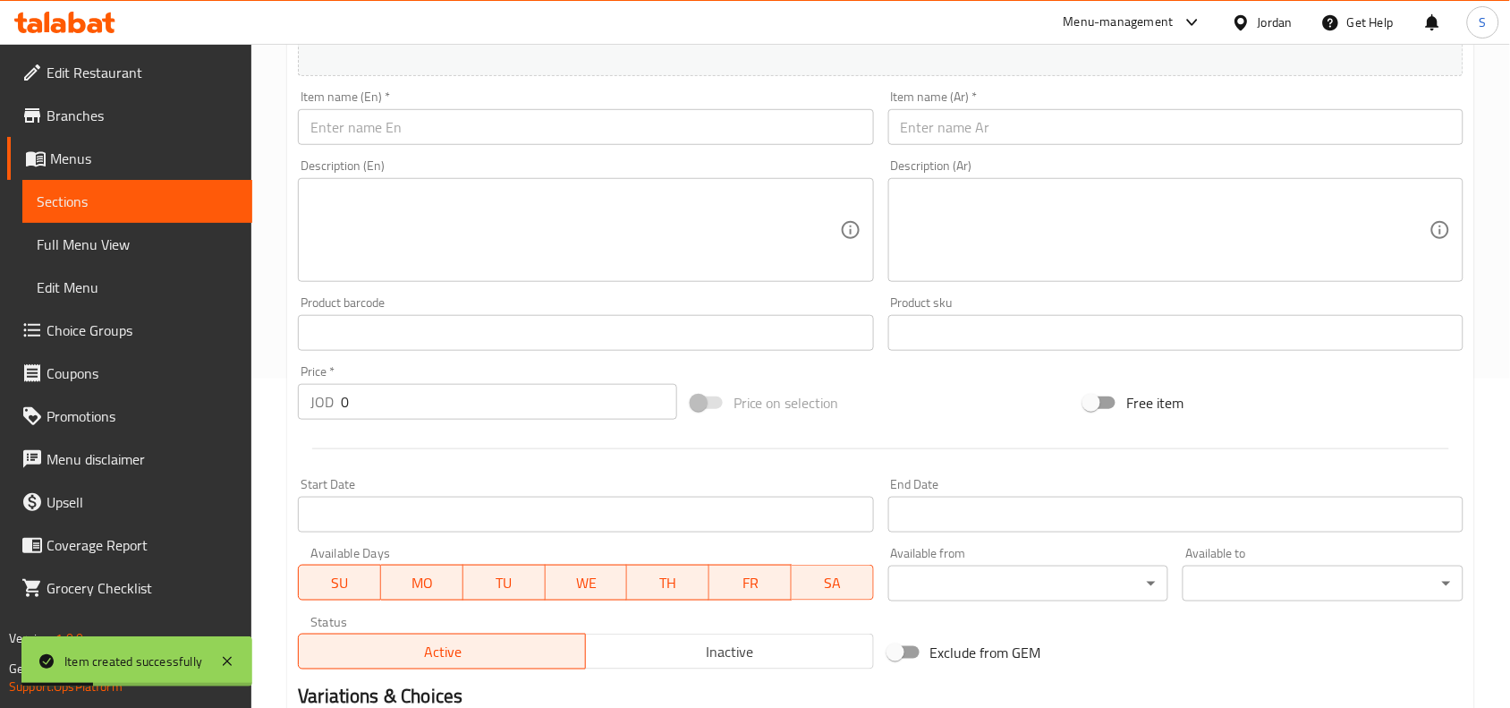
click at [508, 106] on div "Item name (En)   * Item name (En) *" at bounding box center [585, 117] width 575 height 55
click at [497, 135] on input "text" at bounding box center [585, 127] width 575 height 36
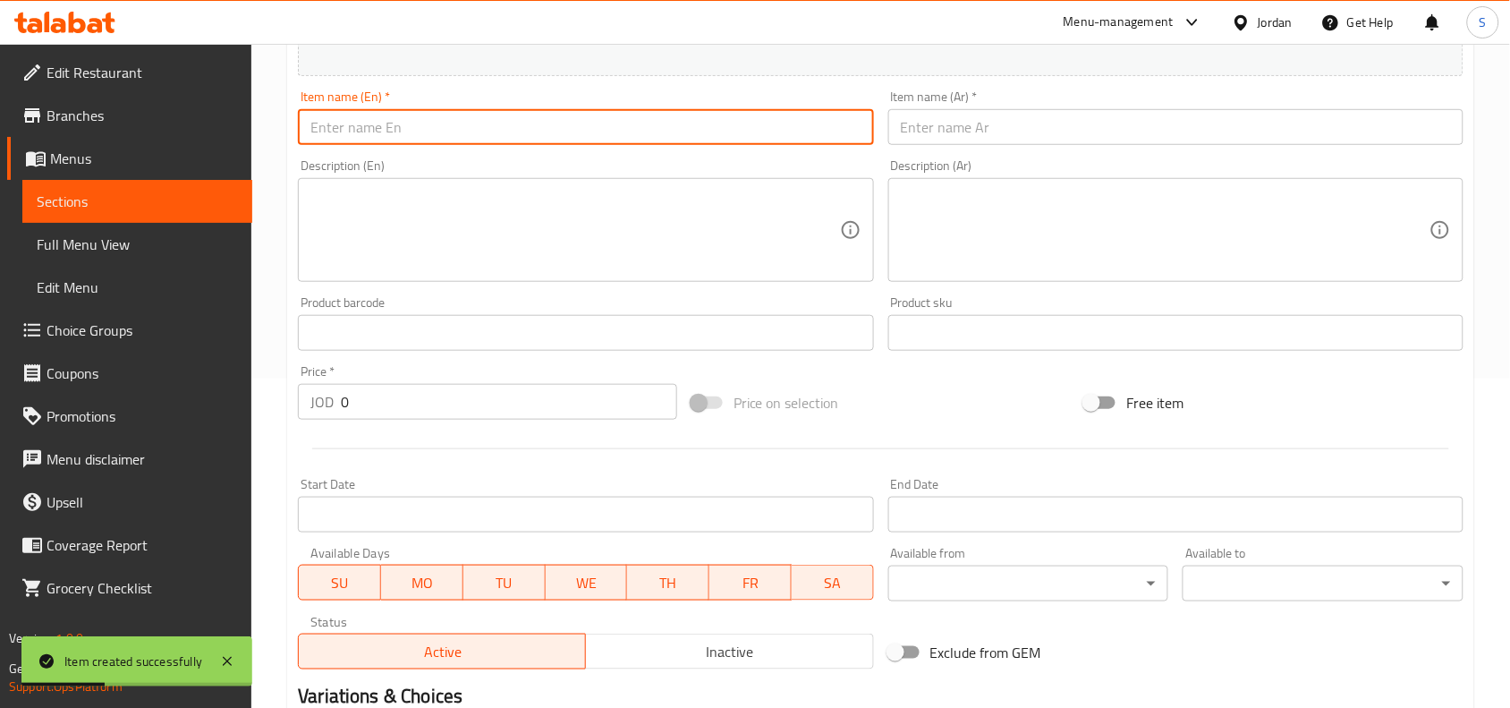
paste input "Sweet Chili"
type input "Sweet Chili"
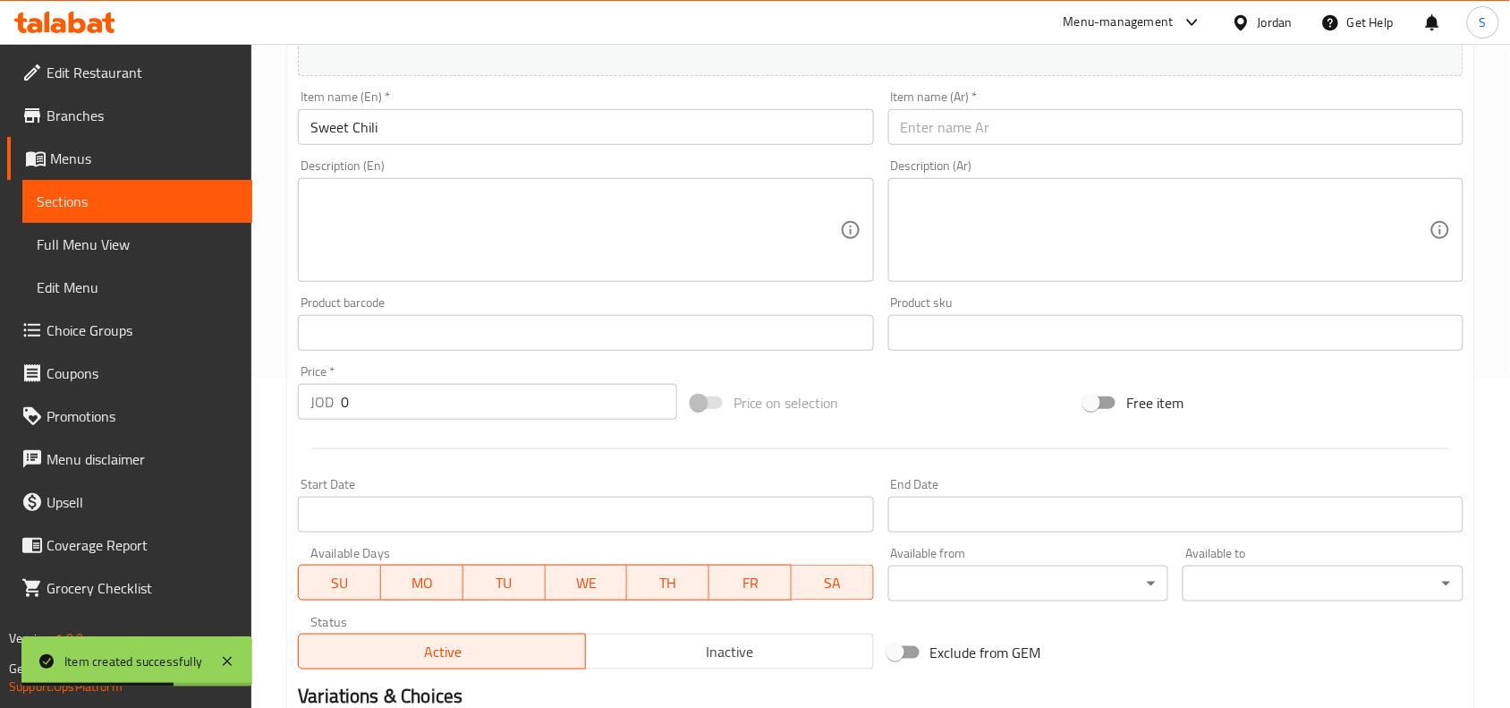
click at [1098, 150] on div "Item name (Ar)   * Item name (Ar) *" at bounding box center [1175, 117] width 589 height 69
click at [1094, 136] on input "text" at bounding box center [1175, 127] width 575 height 36
paste input "سويت تشيلي"
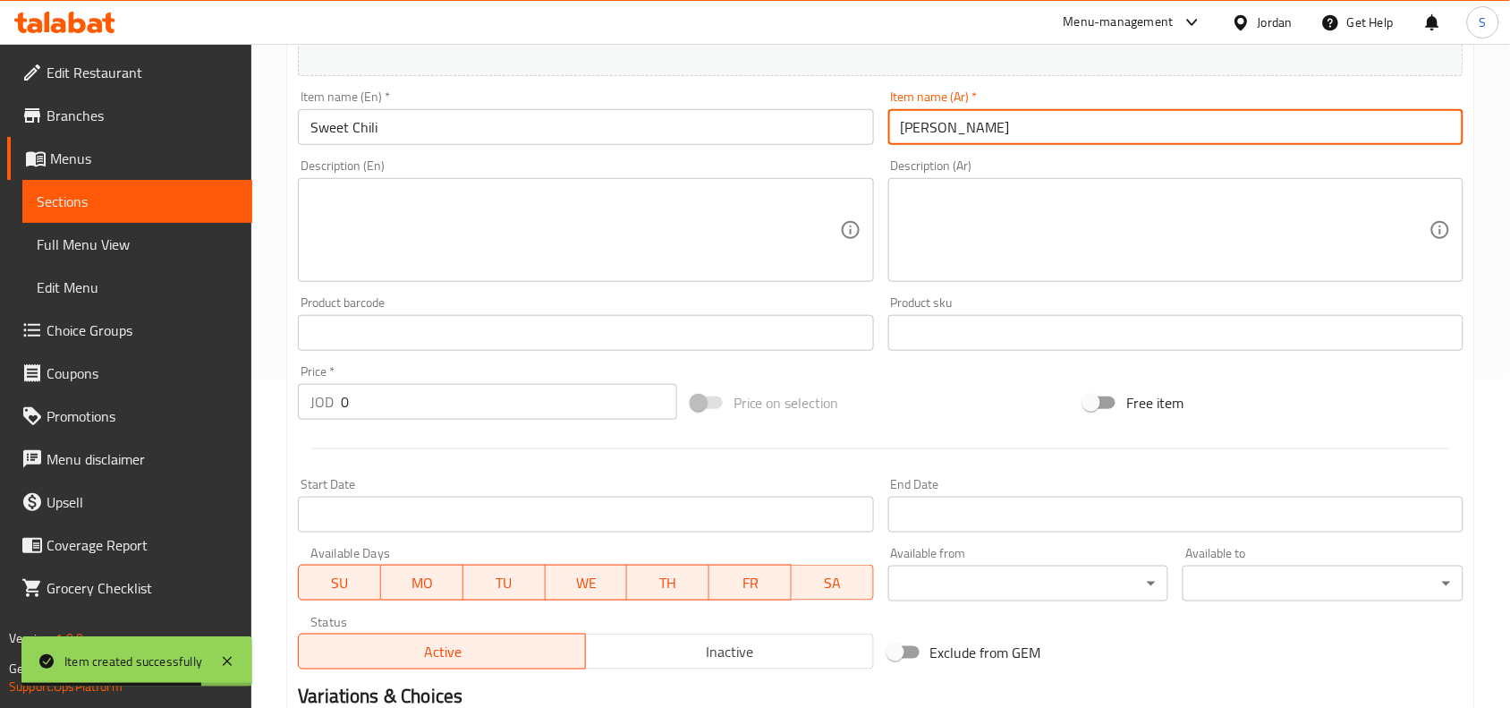
type input "سويت تشيلي"
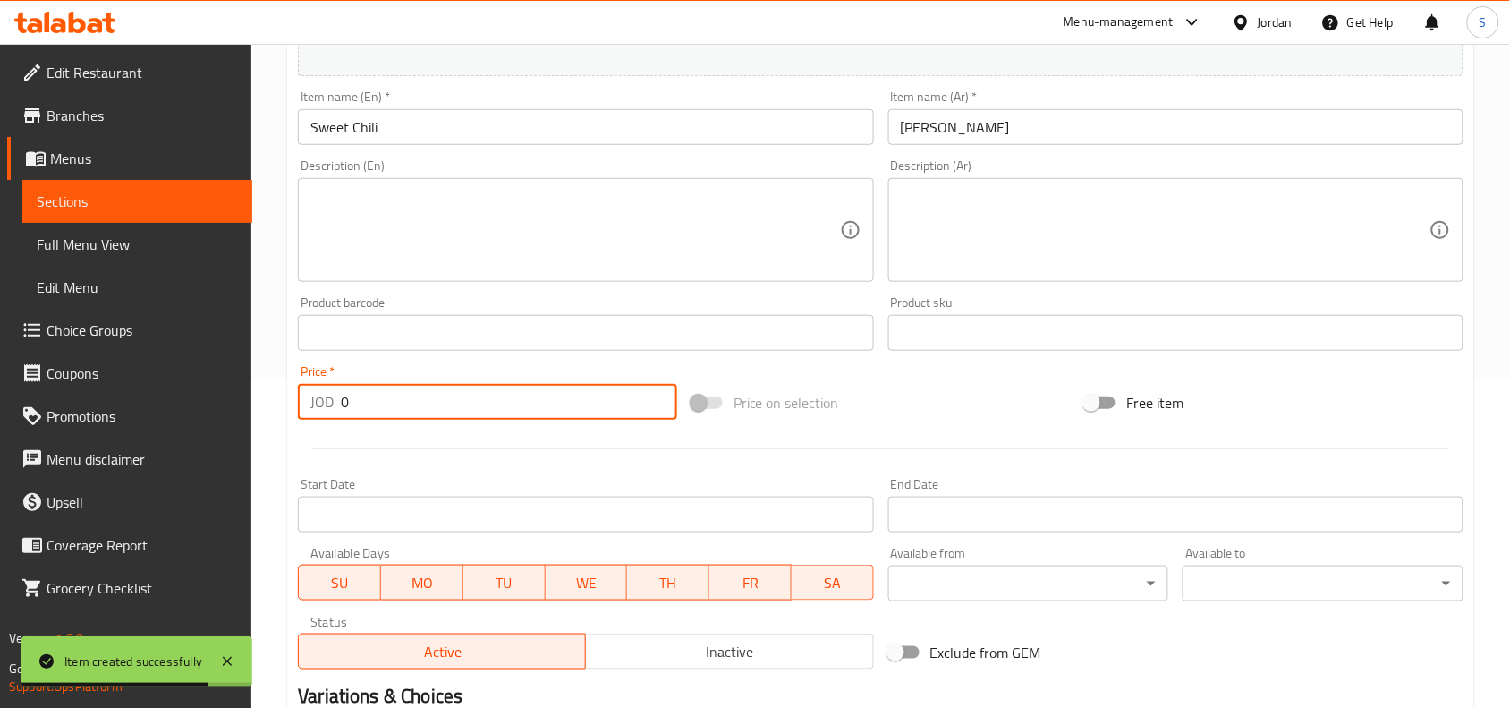
click at [391, 394] on input "0" at bounding box center [509, 402] width 336 height 36
type input "0.50"
click at [922, 392] on div "Price on selection" at bounding box center [881, 402] width 394 height 48
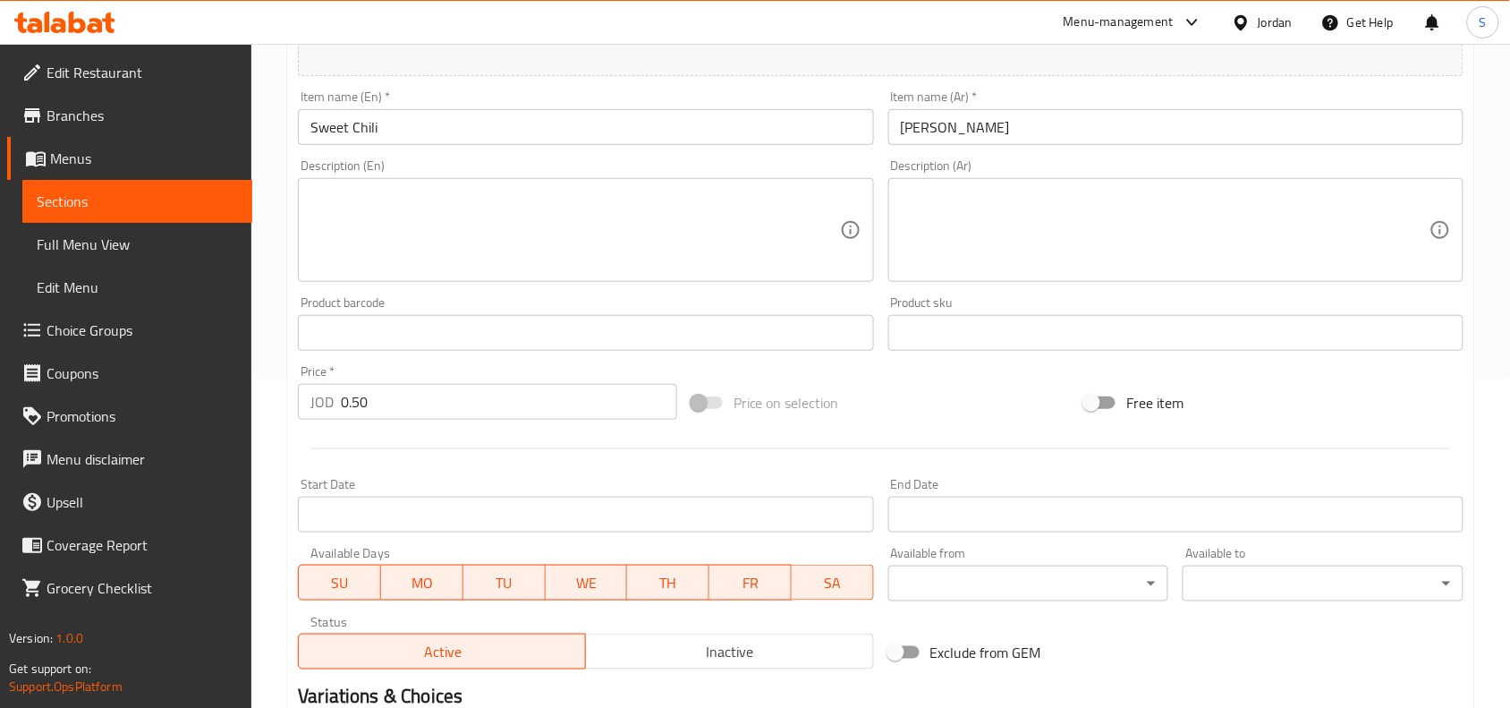
scroll to position [553, 0]
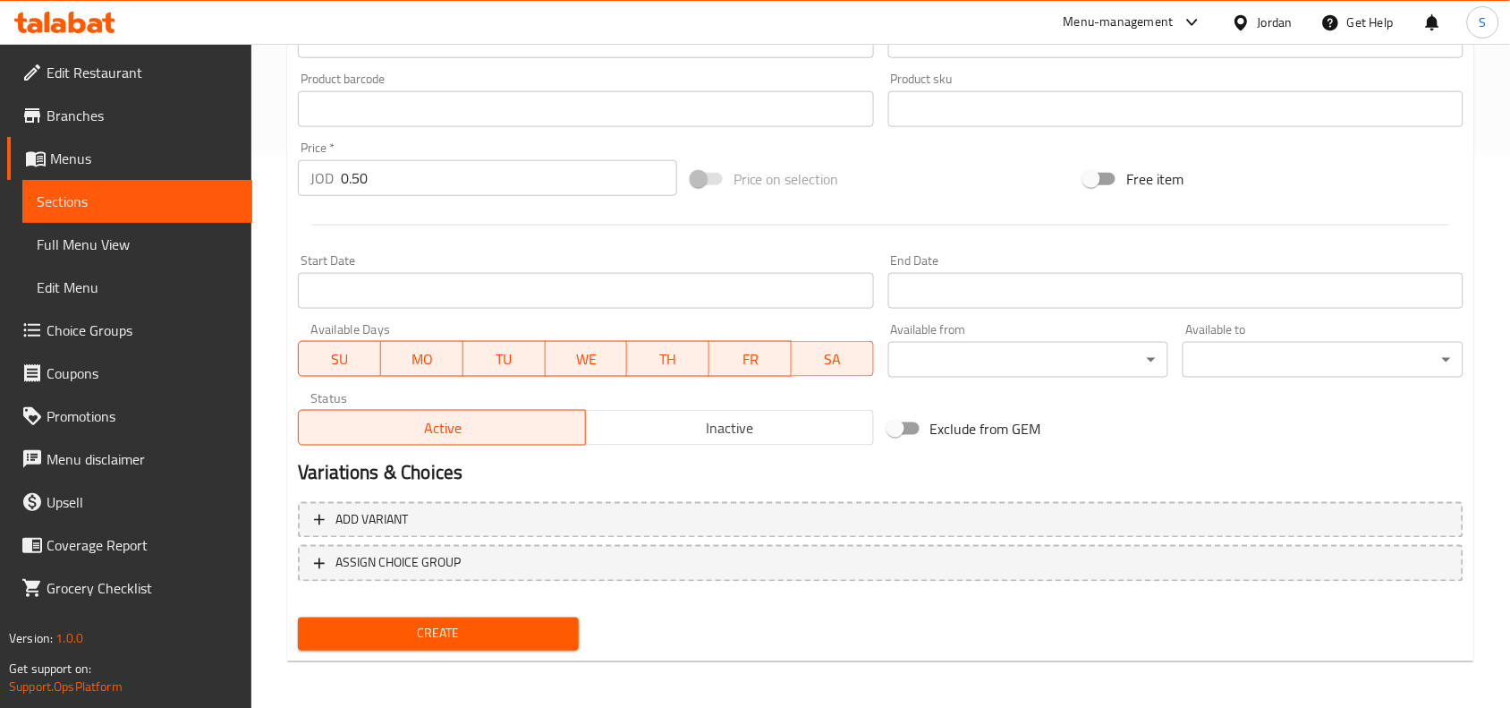
click at [435, 605] on div "Add item image Image Size: 1200 x 800 px / Image formats: jpg, png / 5MB Max. I…" at bounding box center [881, 170] width 1180 height 976
click at [423, 623] on span "Create" at bounding box center [438, 634] width 252 height 22
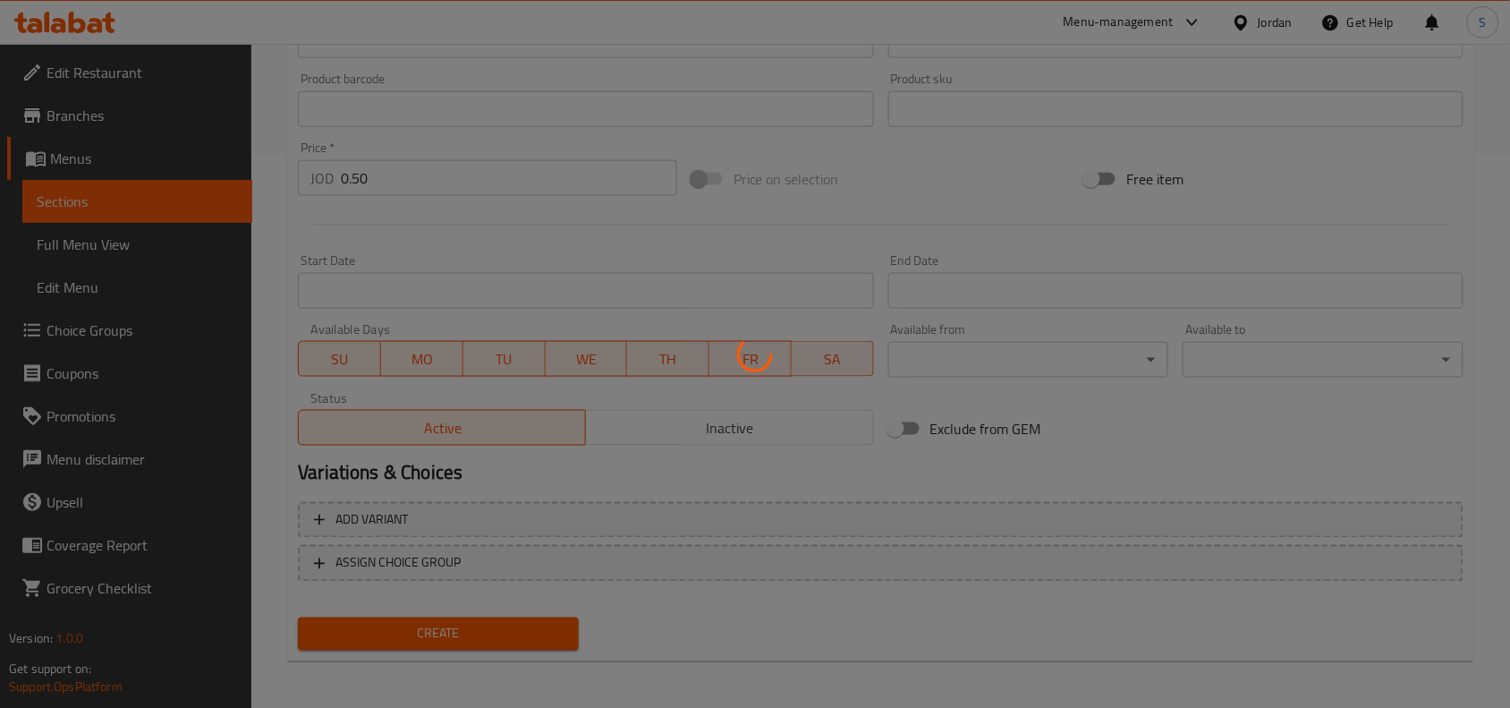
type input "0"
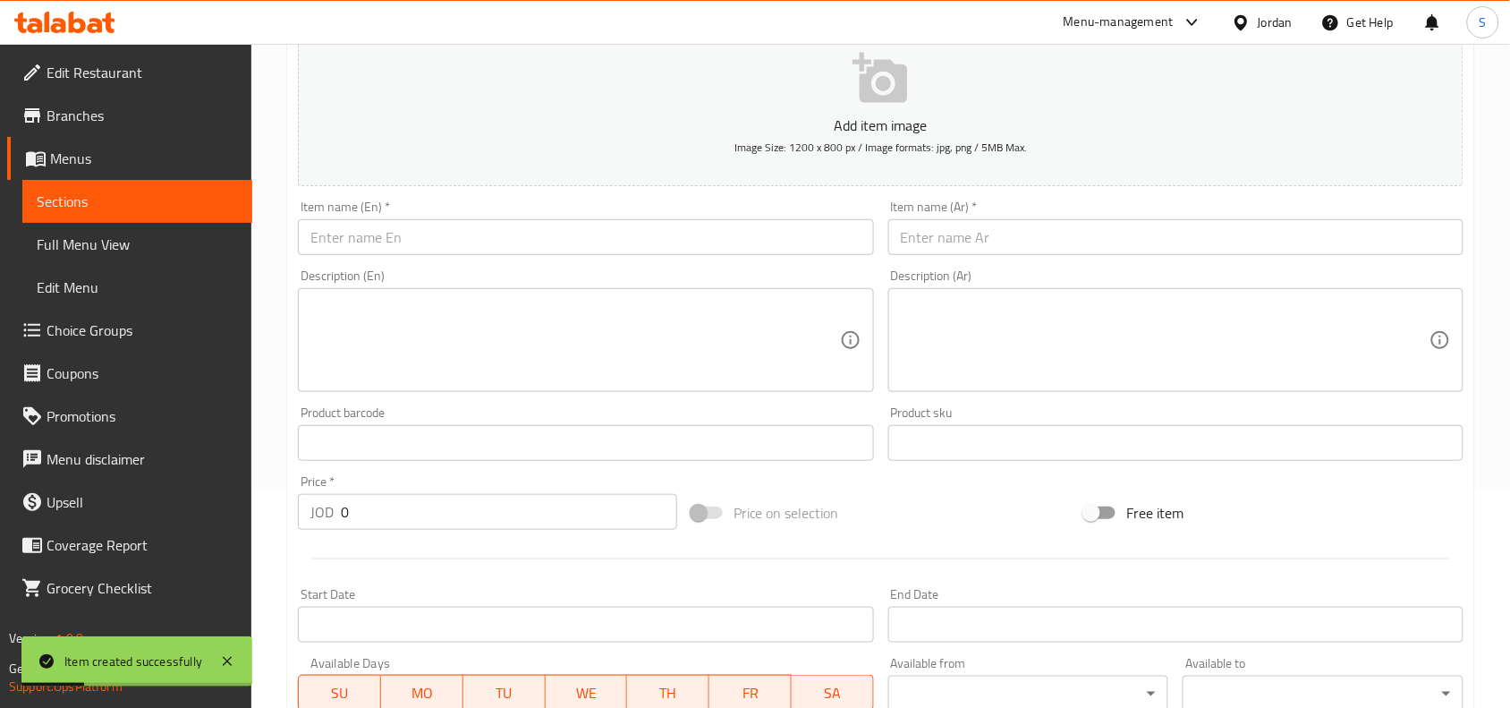
scroll to position [217, 0]
click at [553, 249] on input "text" at bounding box center [585, 239] width 575 height 36
paste input "Classic"
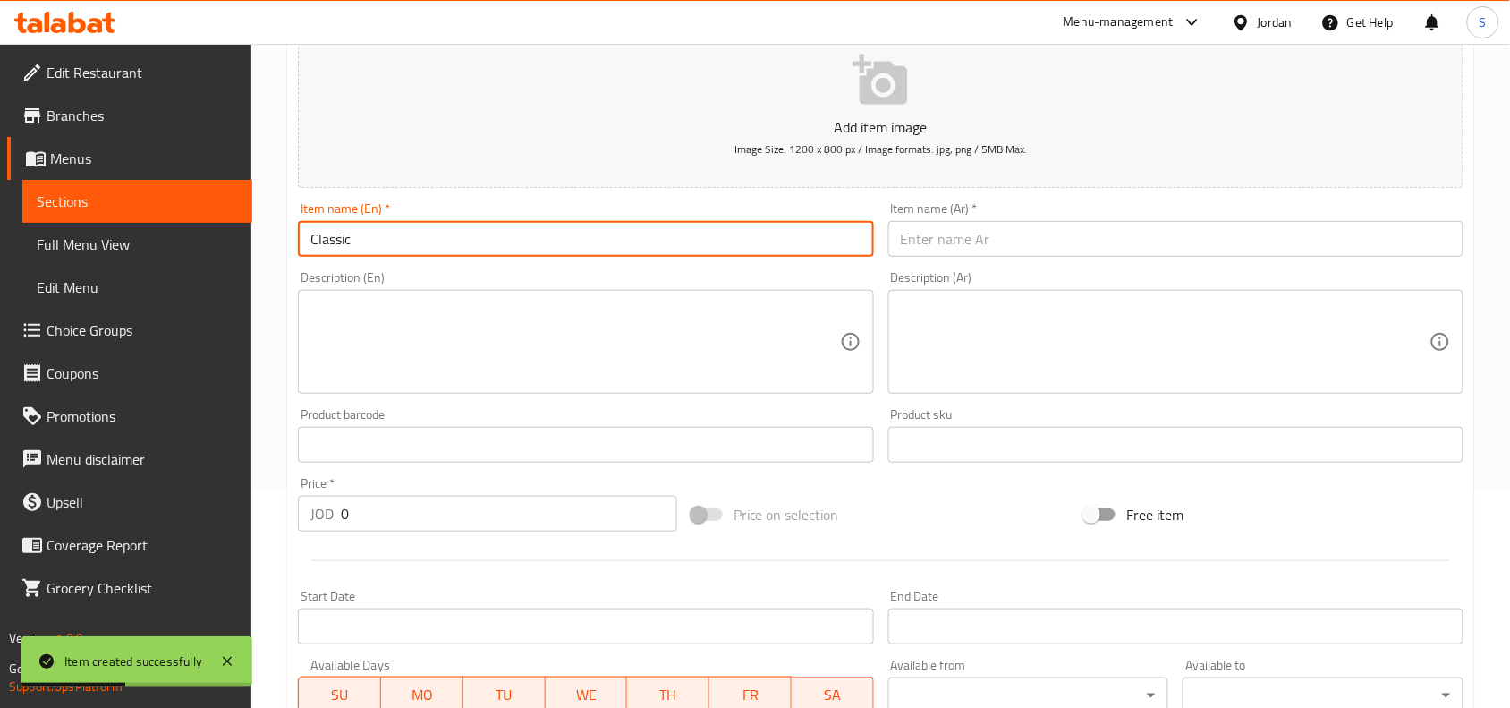
type input "Classic"
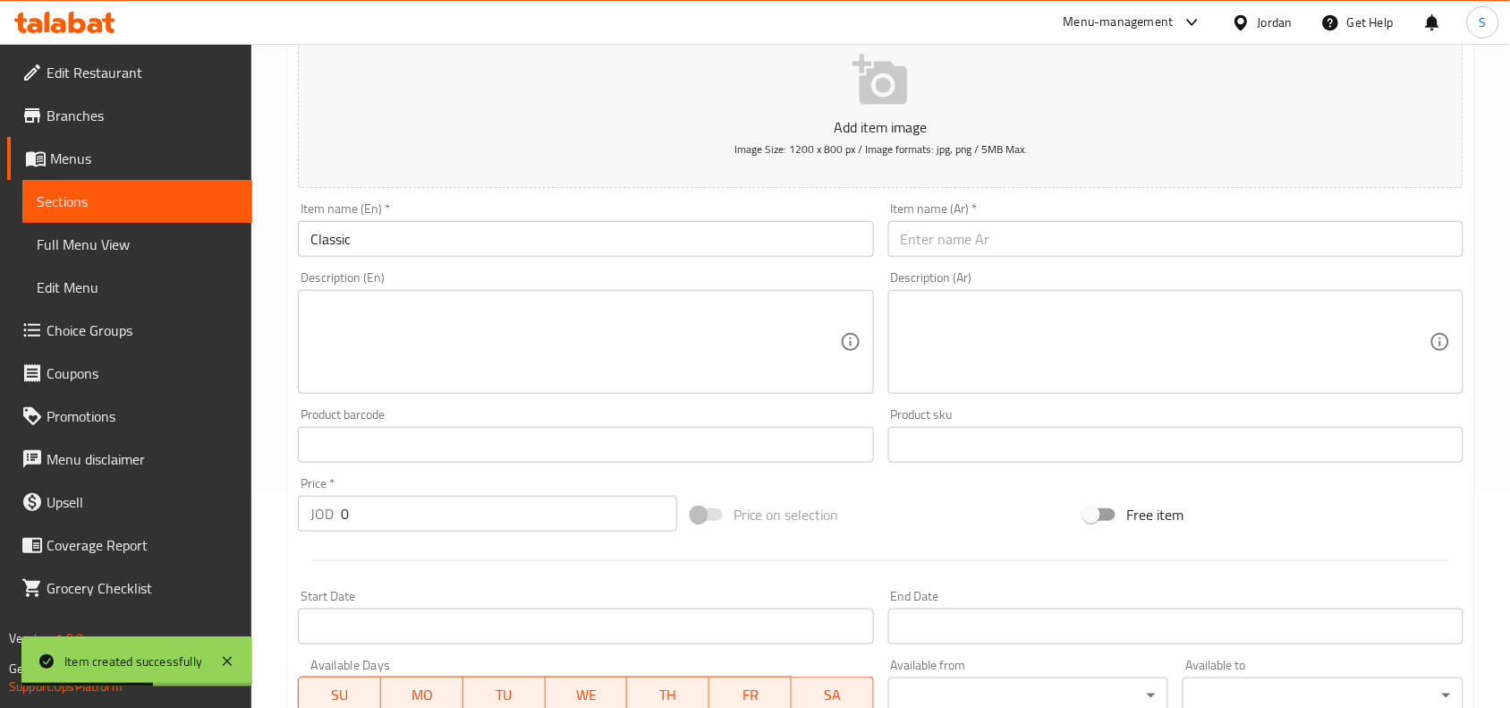
click at [1102, 248] on input "text" at bounding box center [1175, 239] width 575 height 36
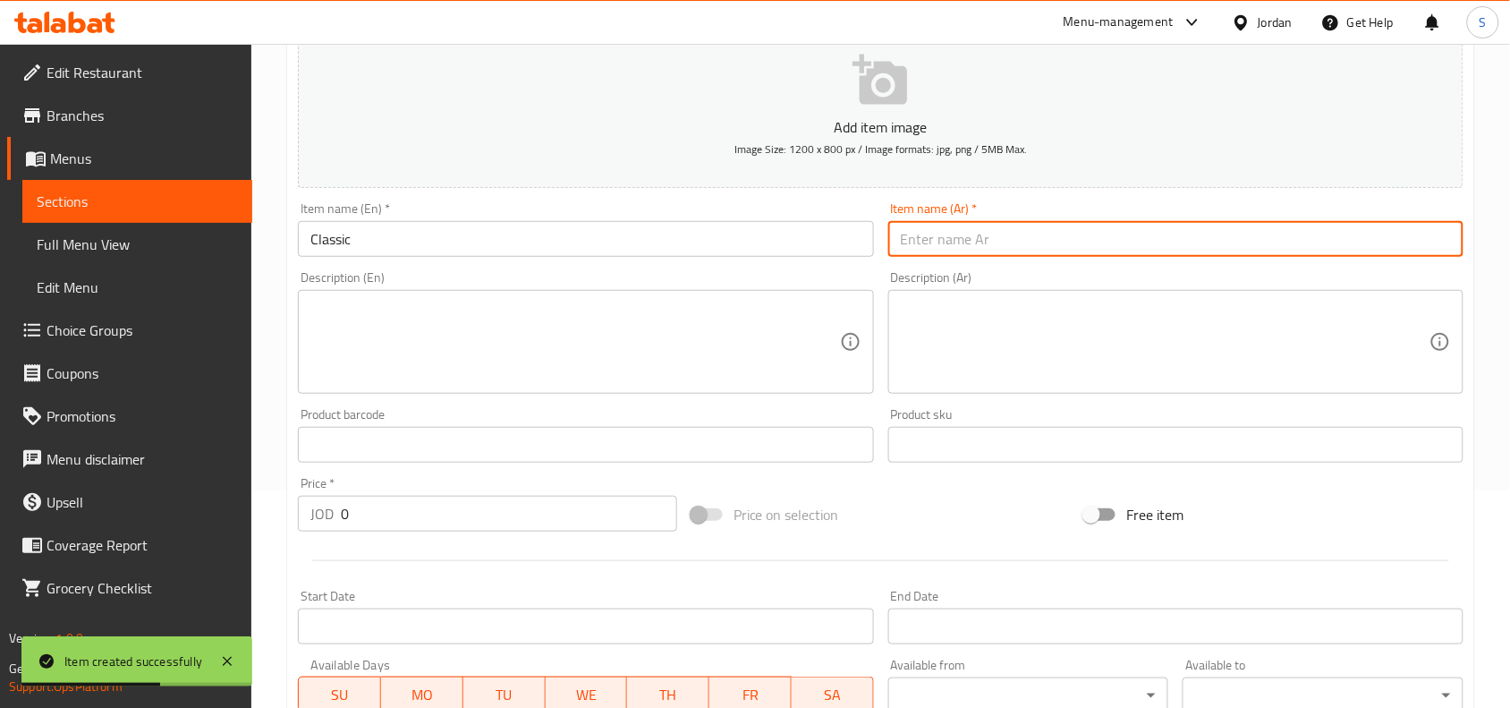
paste input "كلاسيك"
type input "كلاسيك"
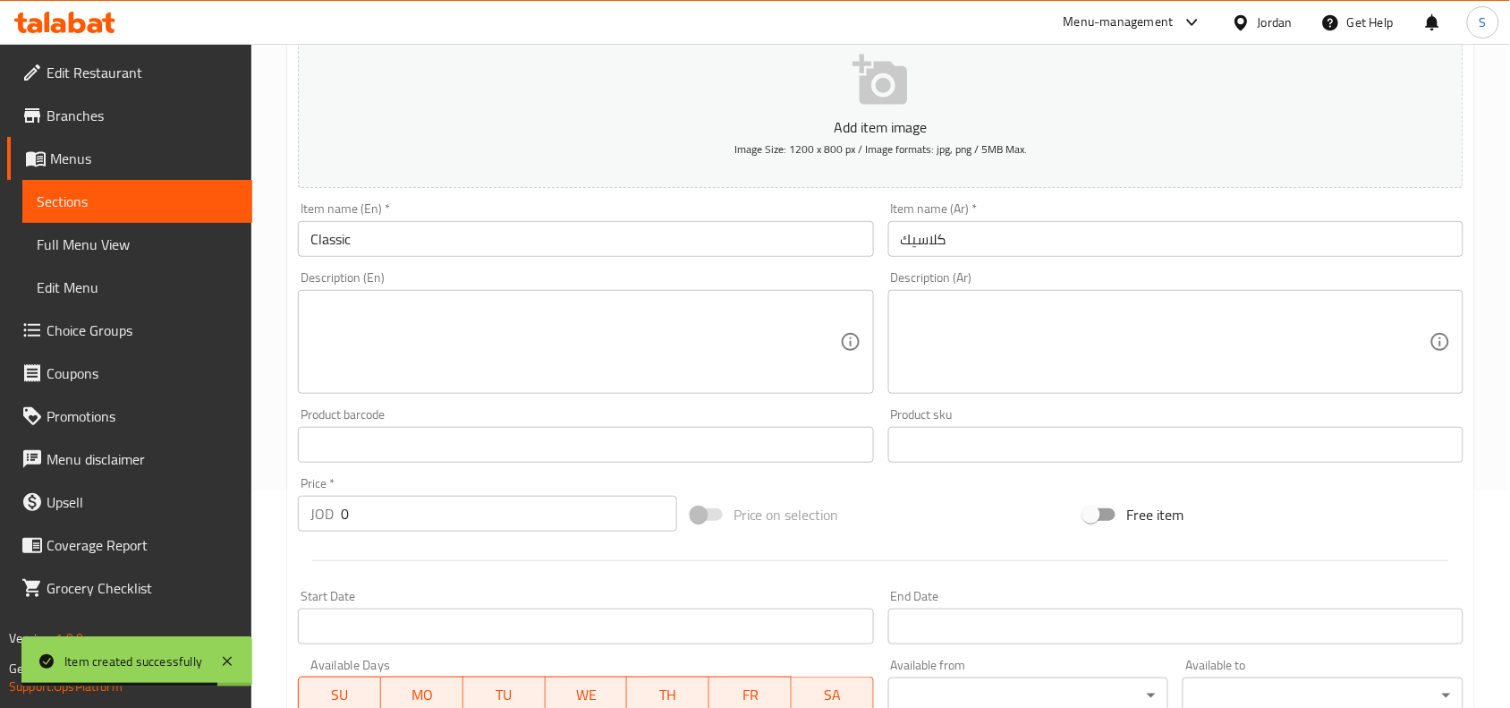
click at [484, 498] on input "0" at bounding box center [509, 514] width 336 height 36
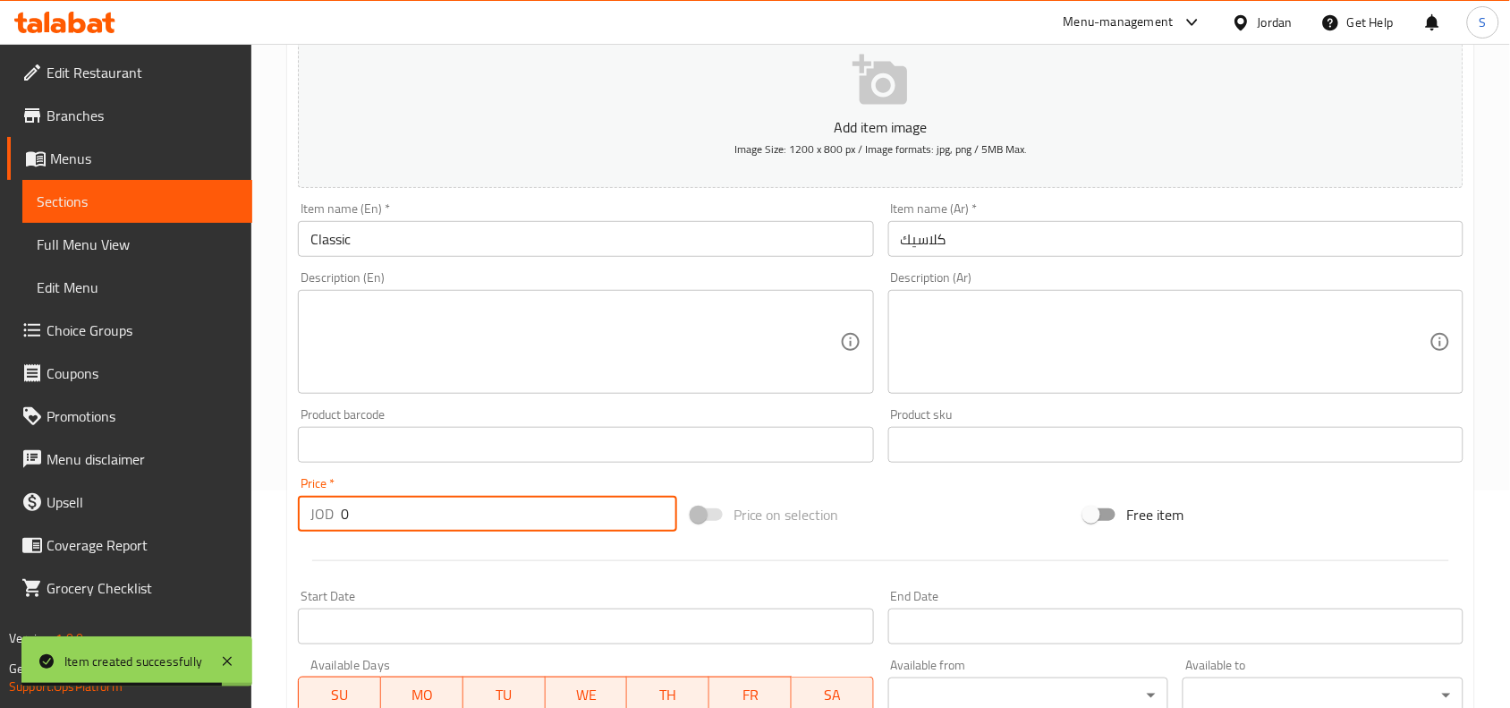
paste input "0.5"
click at [484, 498] on input "00.5" at bounding box center [509, 514] width 336 height 36
click at [454, 504] on input "00.5" at bounding box center [509, 514] width 336 height 36
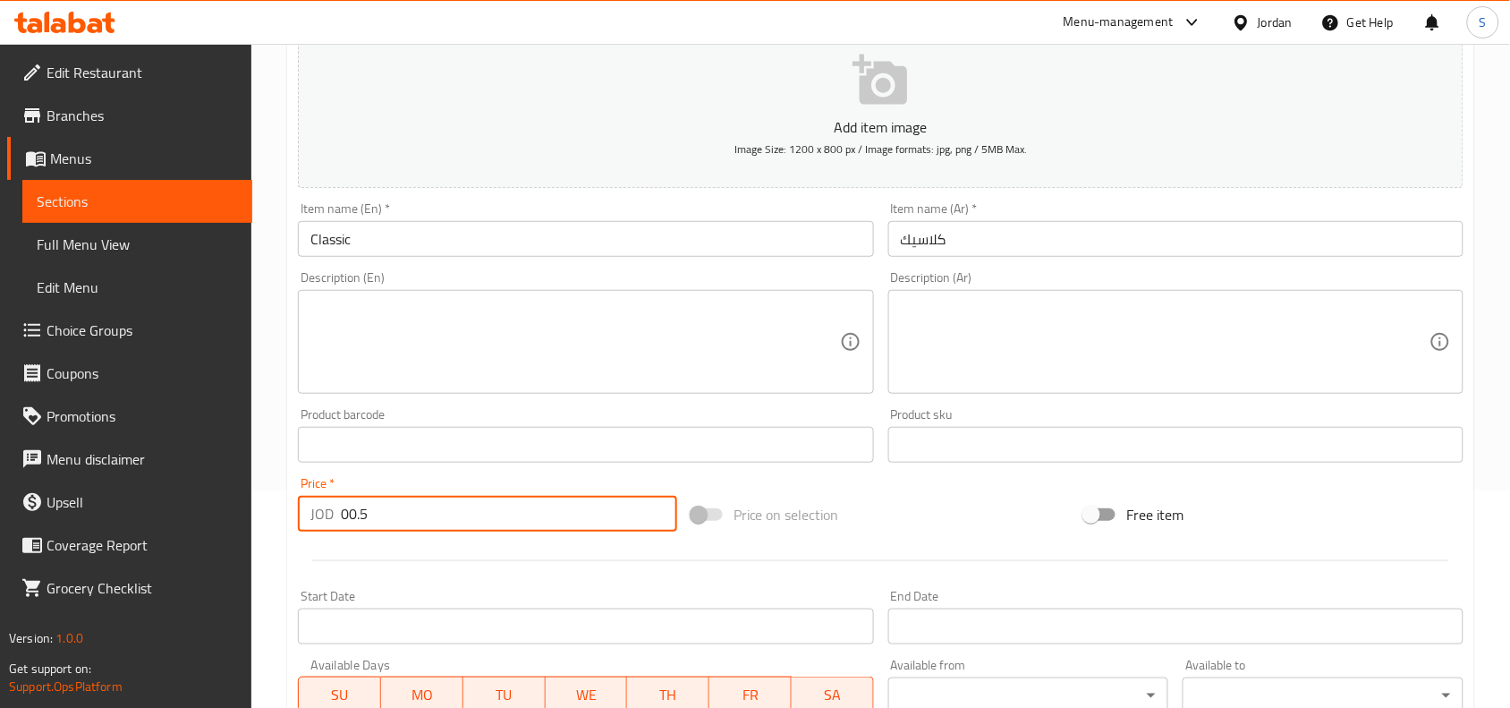
click at [454, 504] on input "00.5" at bounding box center [509, 514] width 336 height 36
paste input "number"
type input "0.5"
click at [917, 497] on div "Price on selection" at bounding box center [881, 514] width 394 height 48
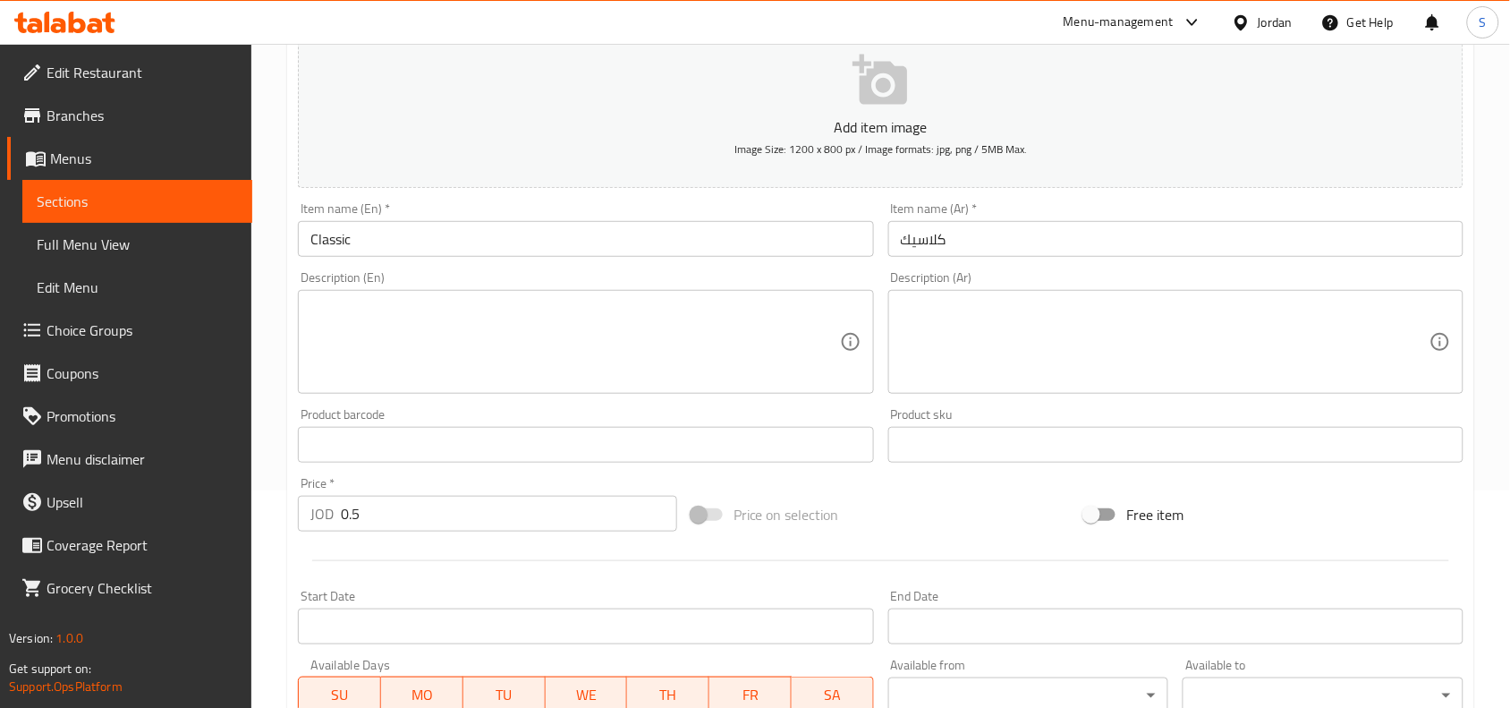
scroll to position [553, 0]
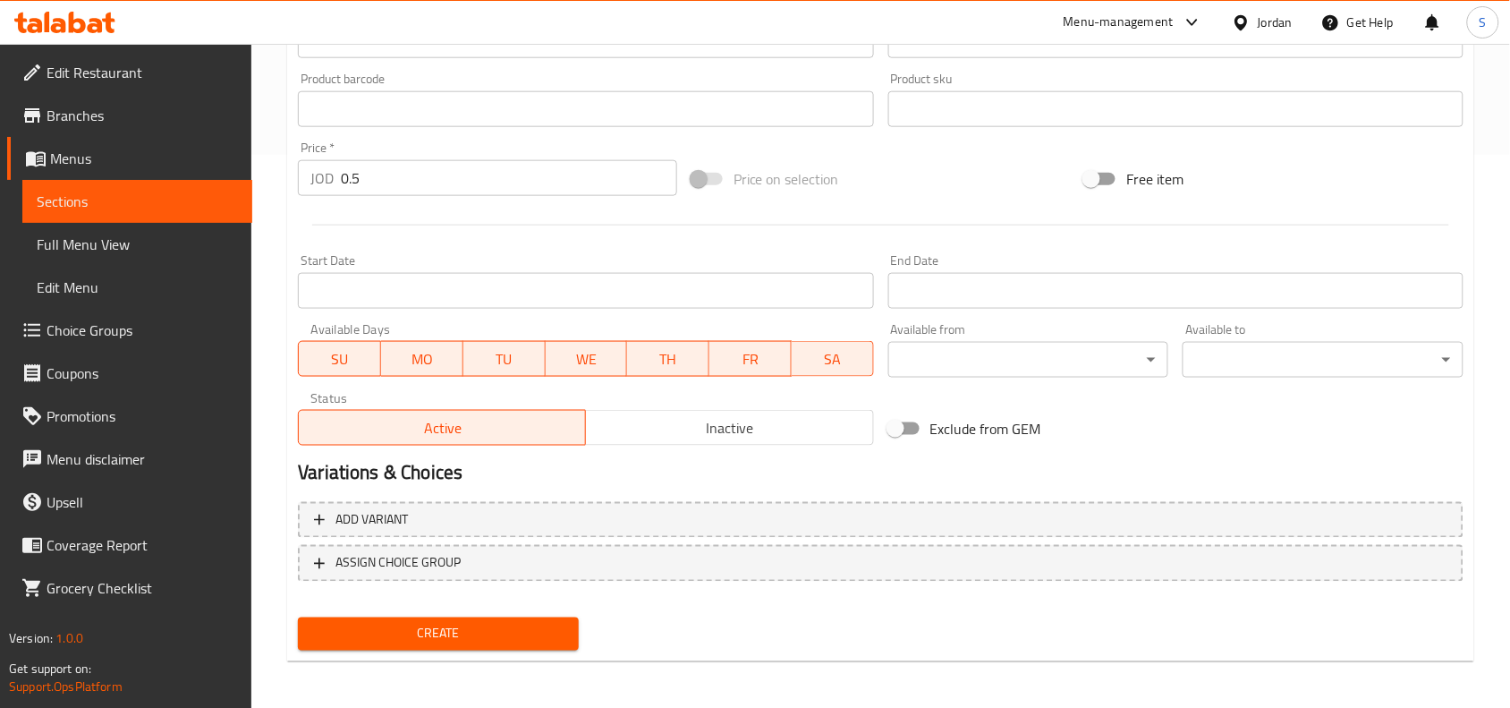
click at [503, 617] on button "Create" at bounding box center [438, 633] width 281 height 33
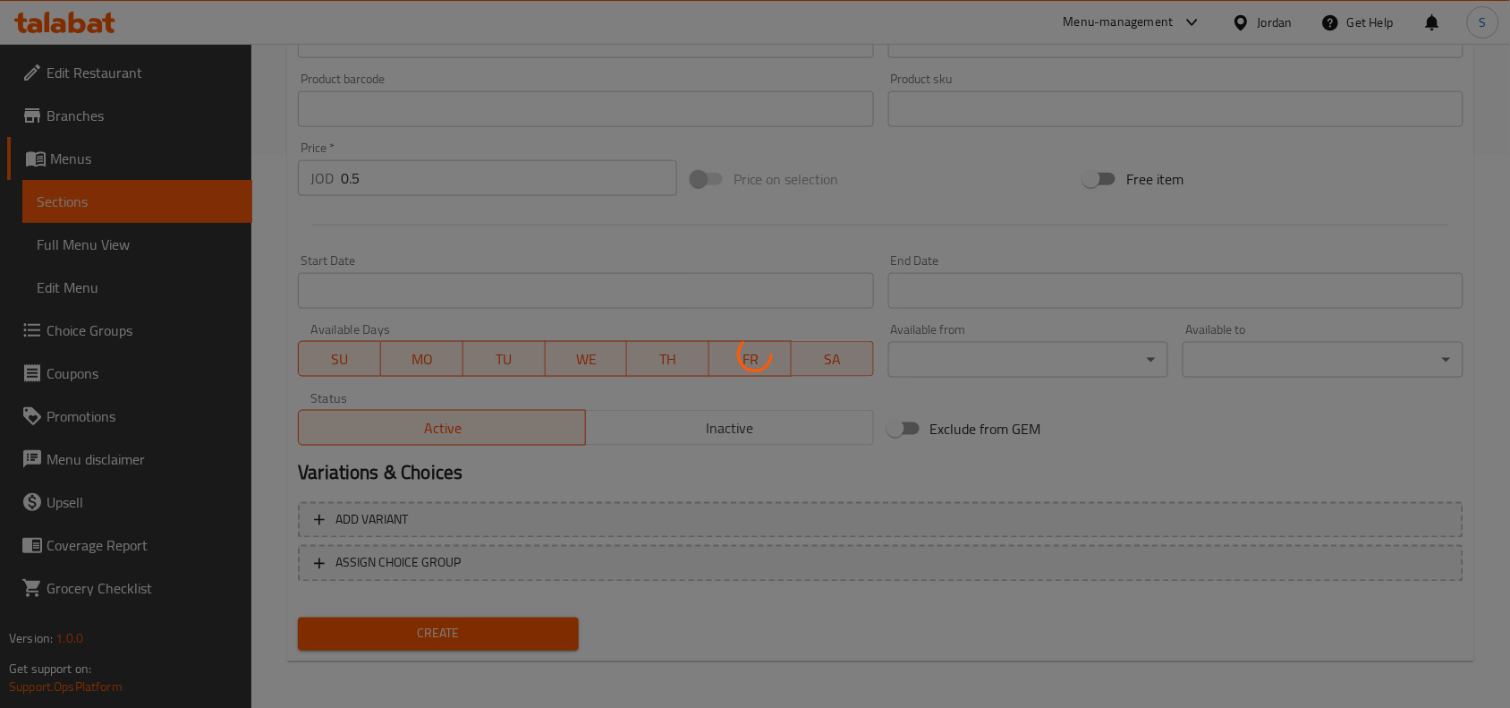
type input "0"
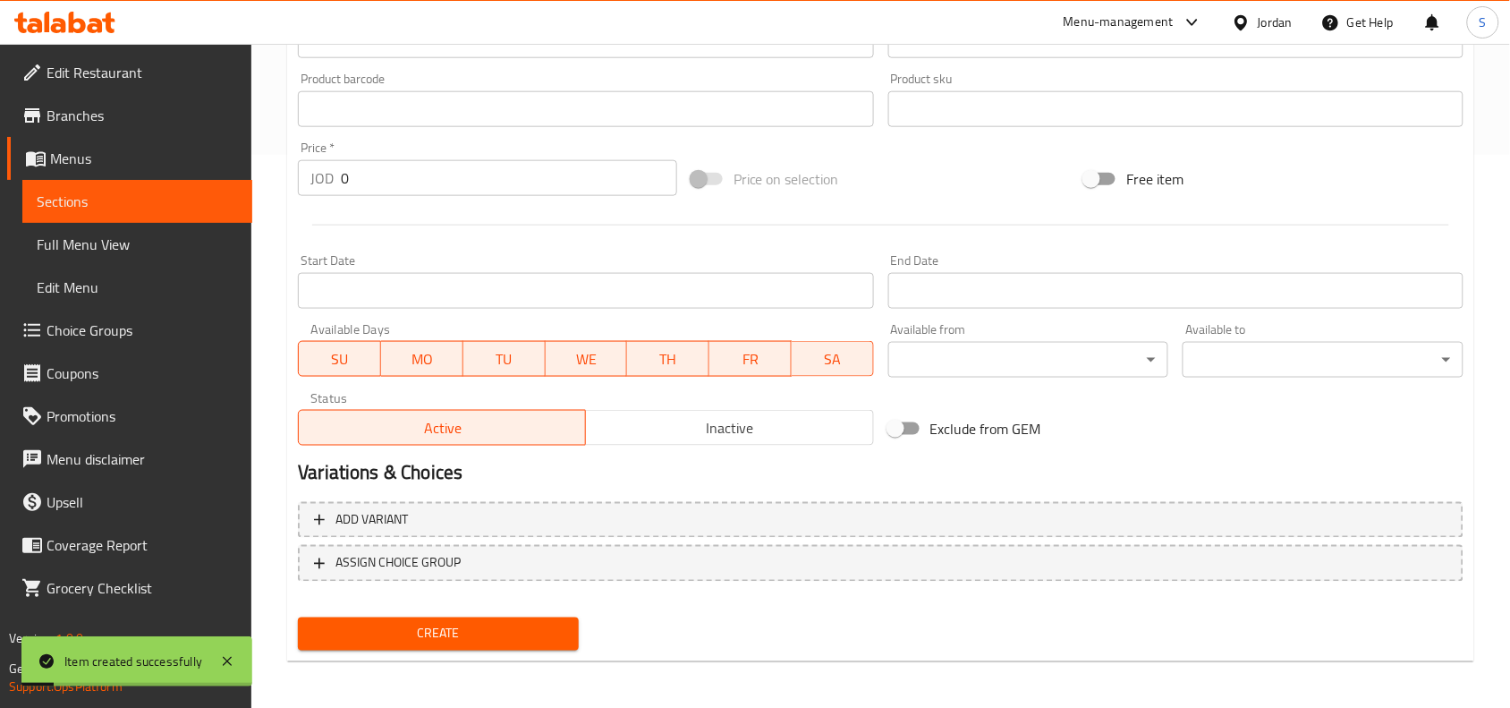
scroll to position [217, 0]
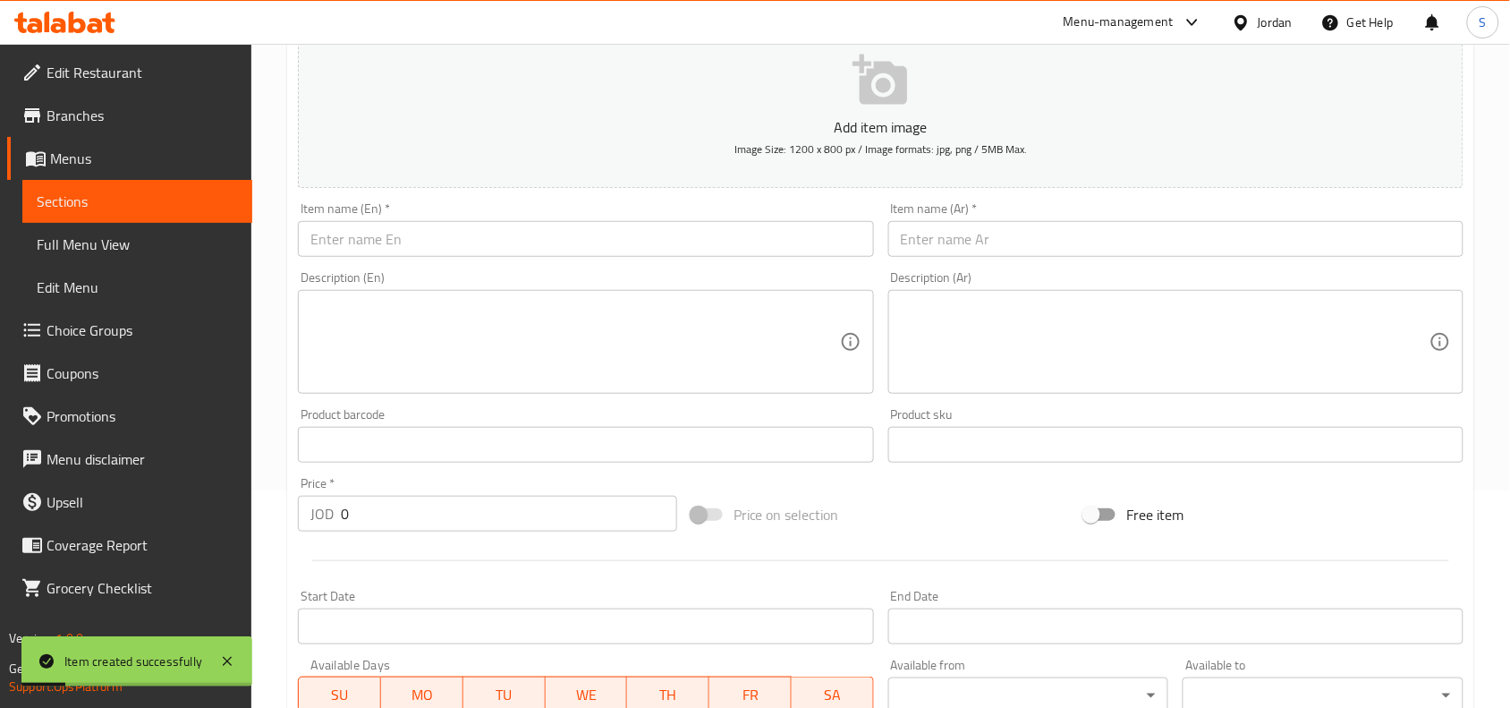
click at [503, 255] on input "text" at bounding box center [585, 239] width 575 height 36
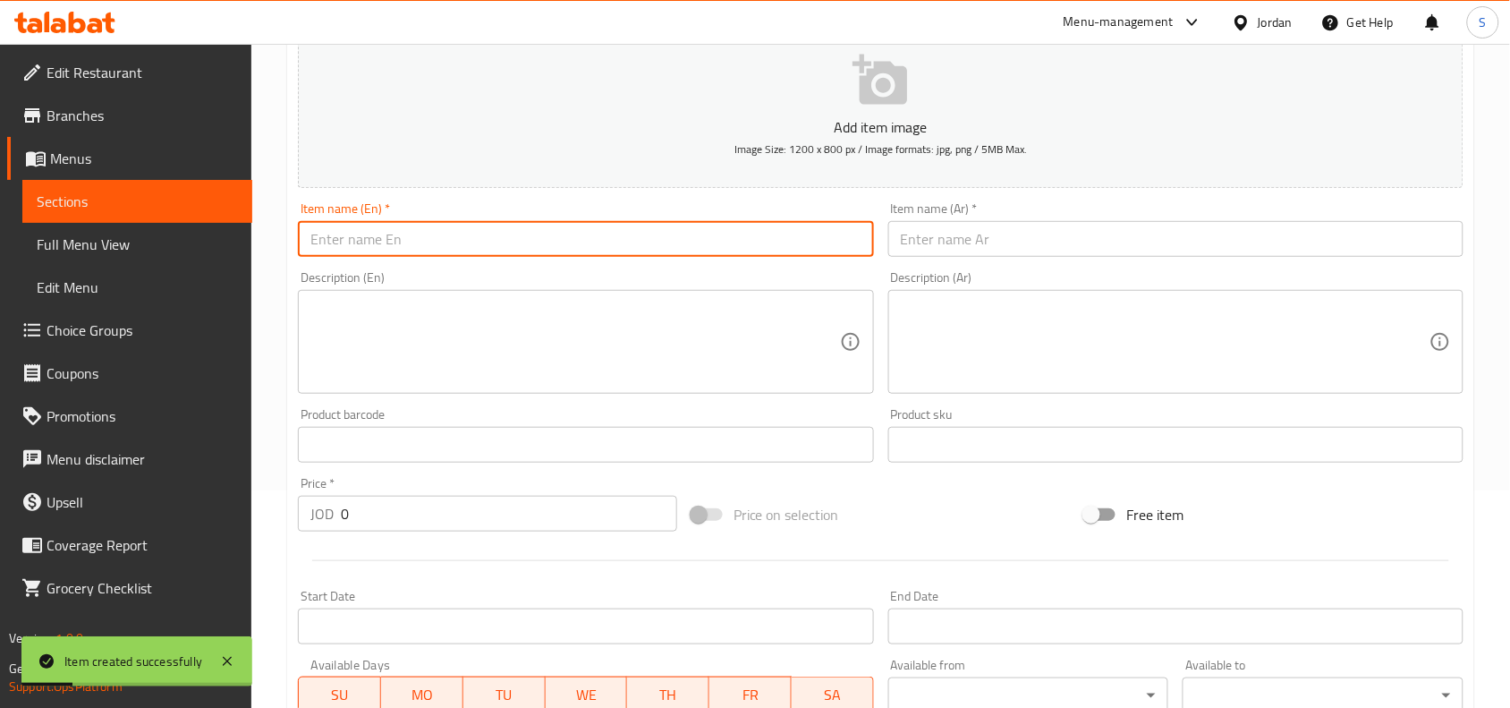
paste input "Ranch"
type input "Ranch"
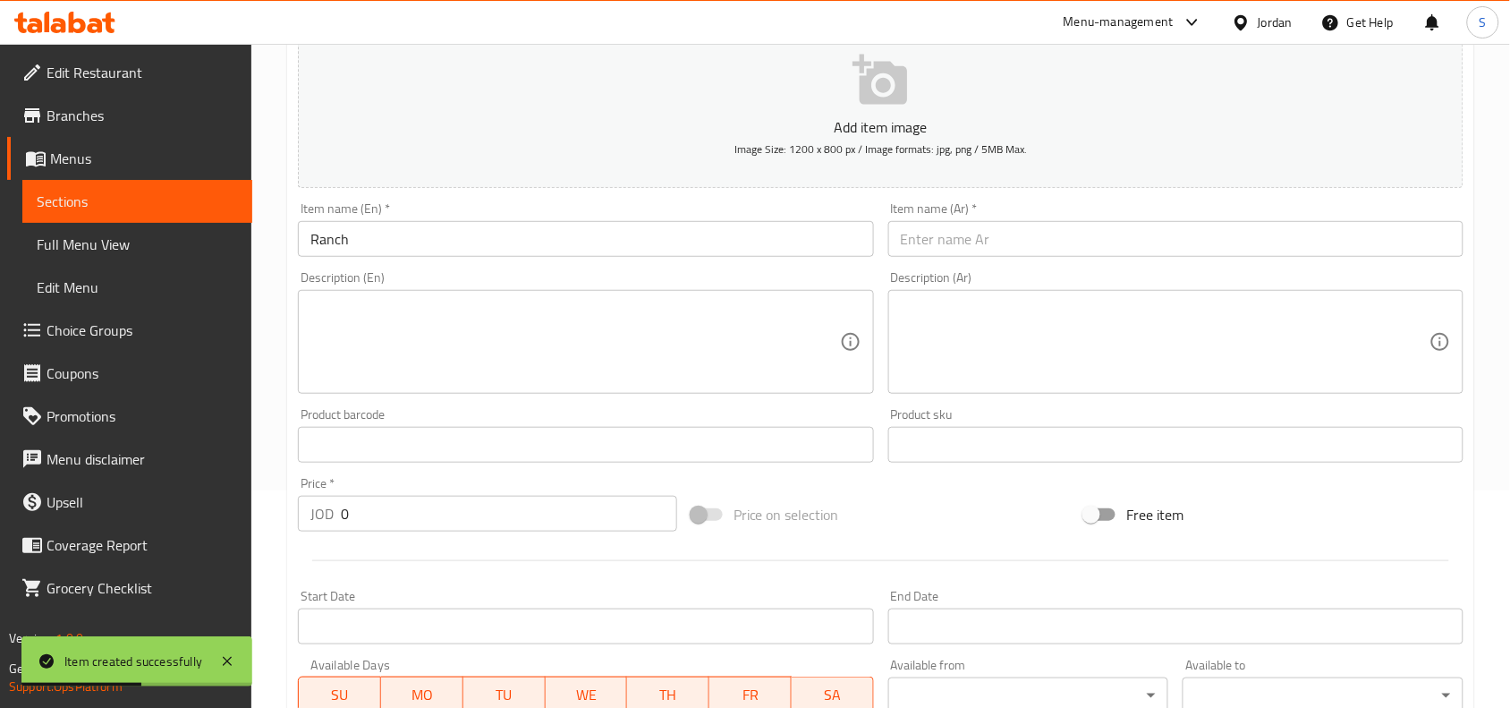
click at [1054, 243] on input "text" at bounding box center [1175, 239] width 575 height 36
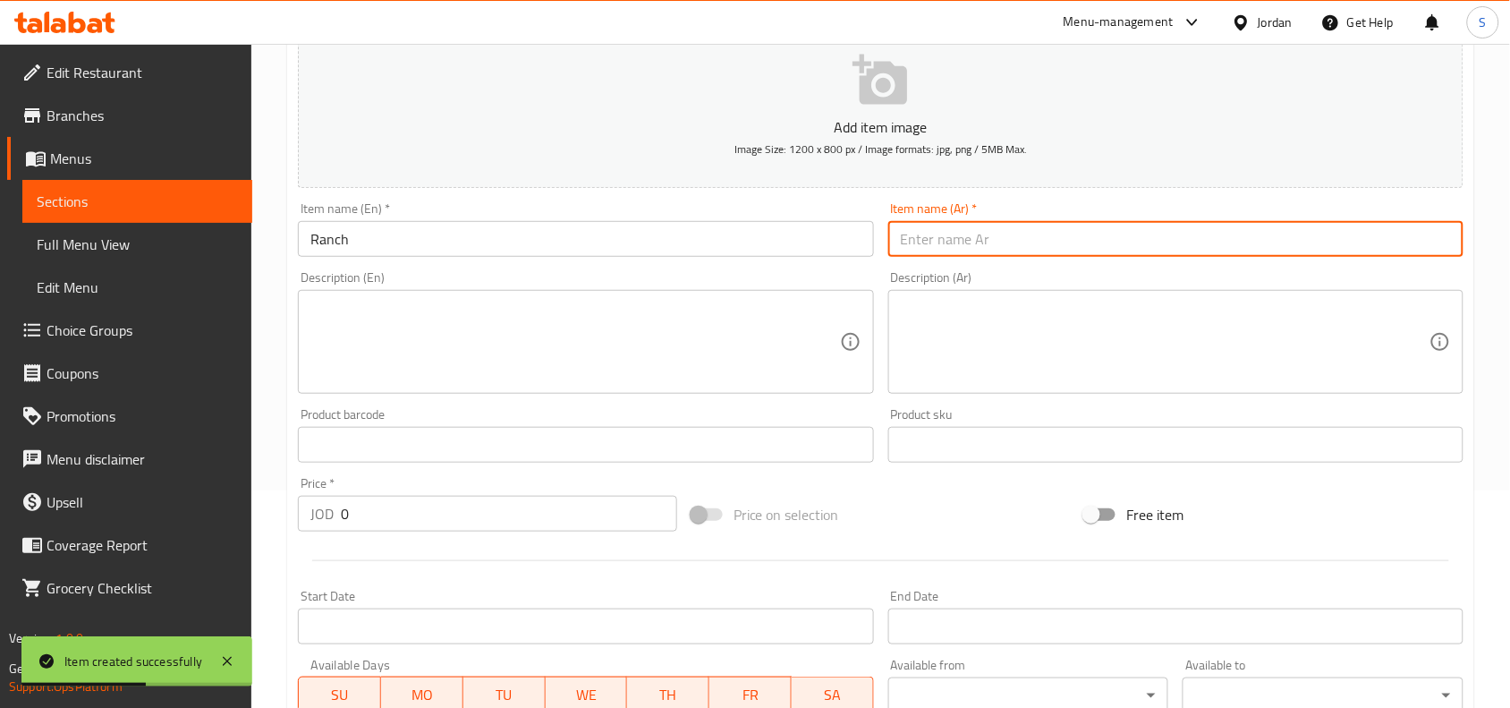
paste input "رانش"
type input "رانش"
click at [416, 514] on input "0" at bounding box center [509, 514] width 336 height 36
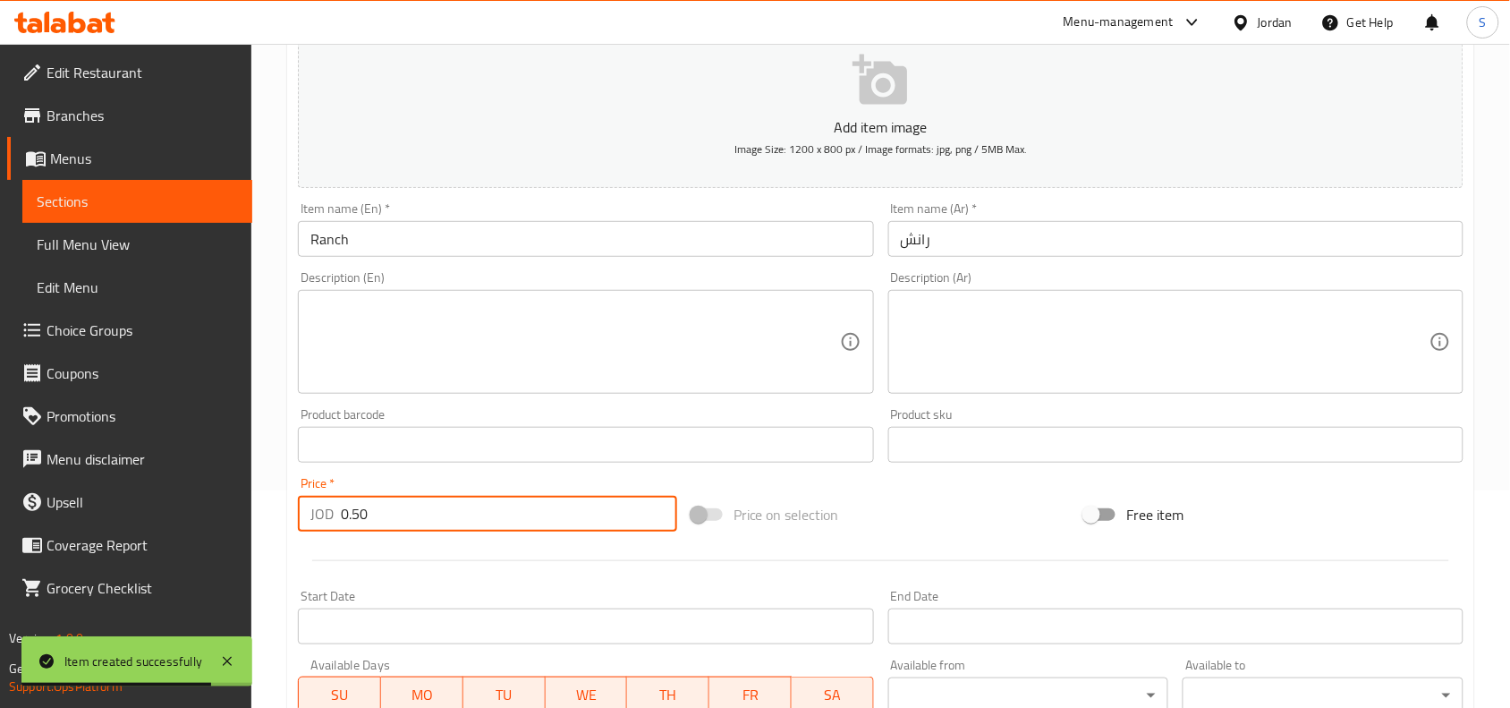
type input "0.50"
click at [915, 485] on div "Add item image Image Size: 1200 x 800 px / Image formats: jpg, png / 5MB Max. I…" at bounding box center [881, 402] width 1180 height 771
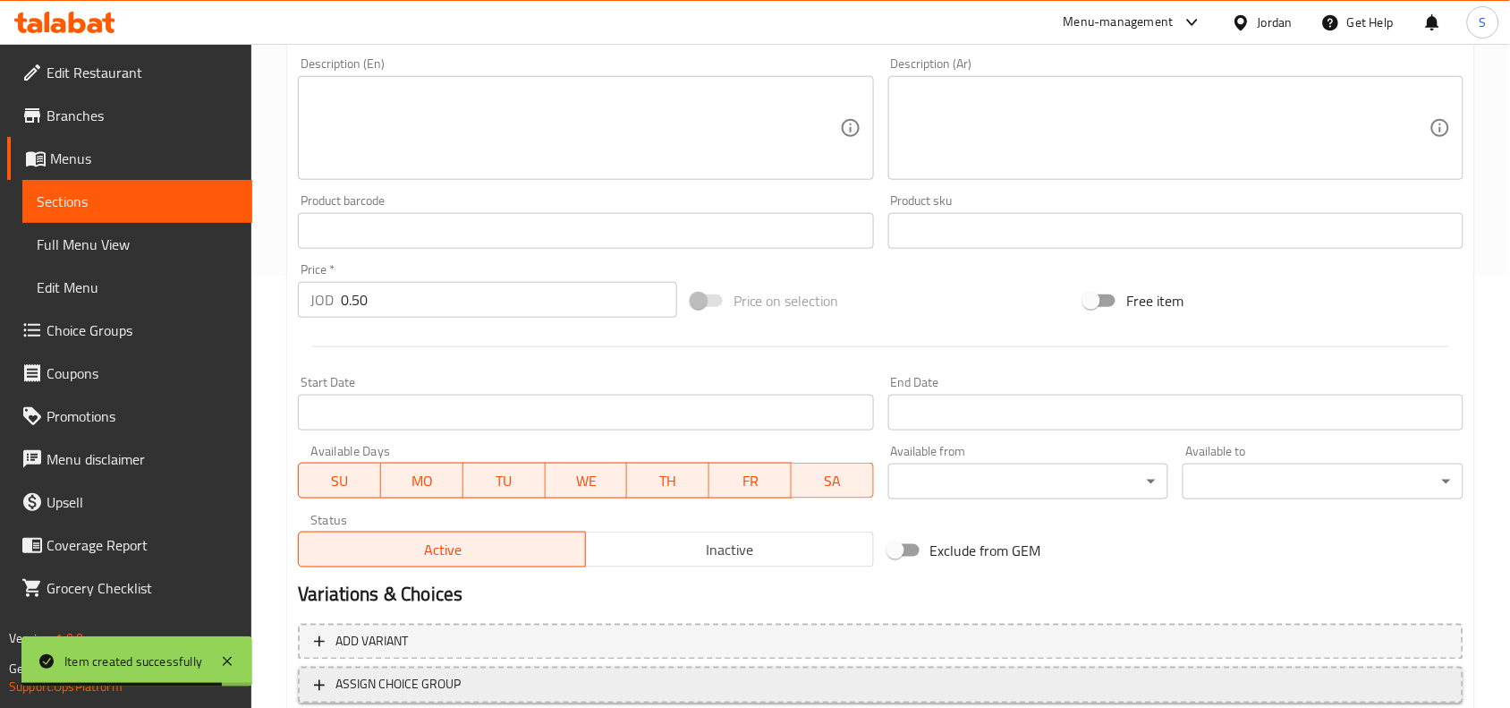
scroll to position [553, 0]
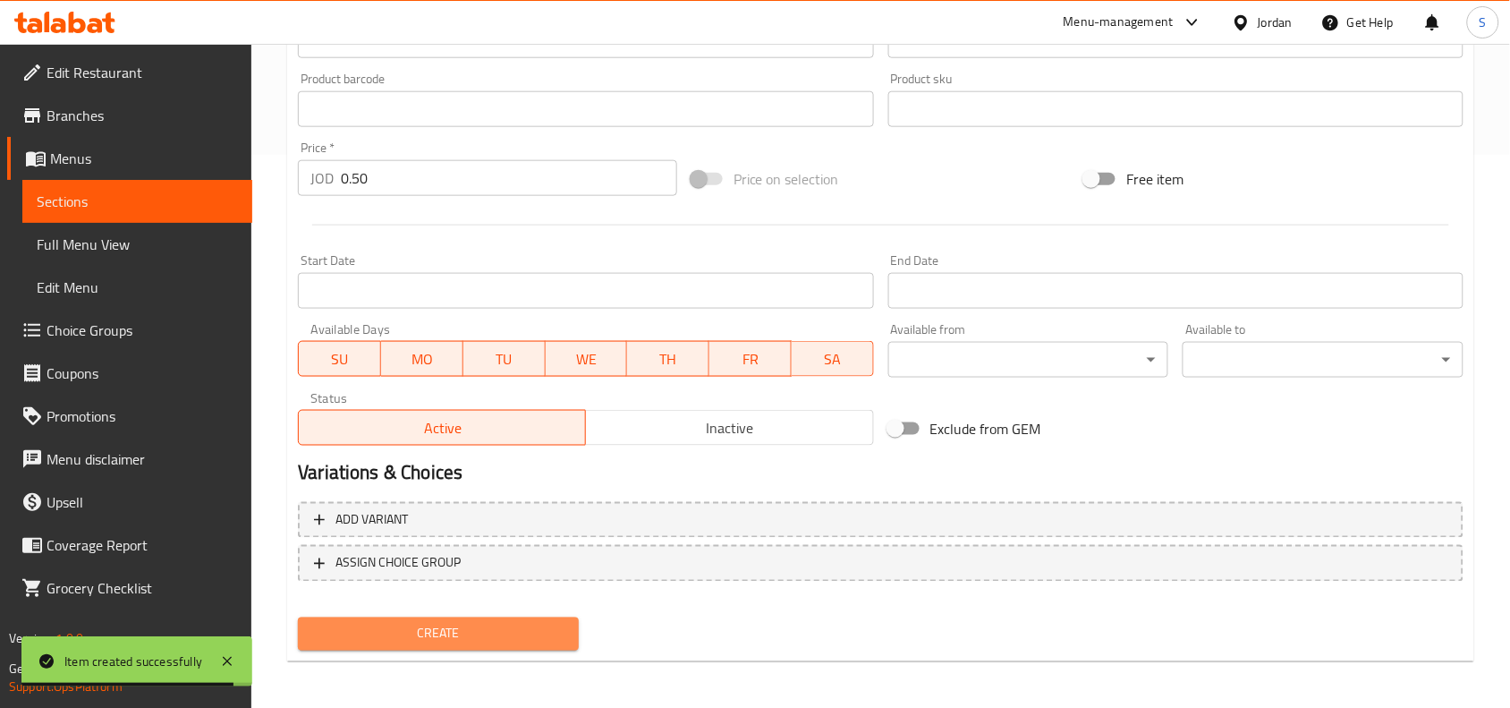
click at [488, 644] on button "Create" at bounding box center [438, 633] width 281 height 33
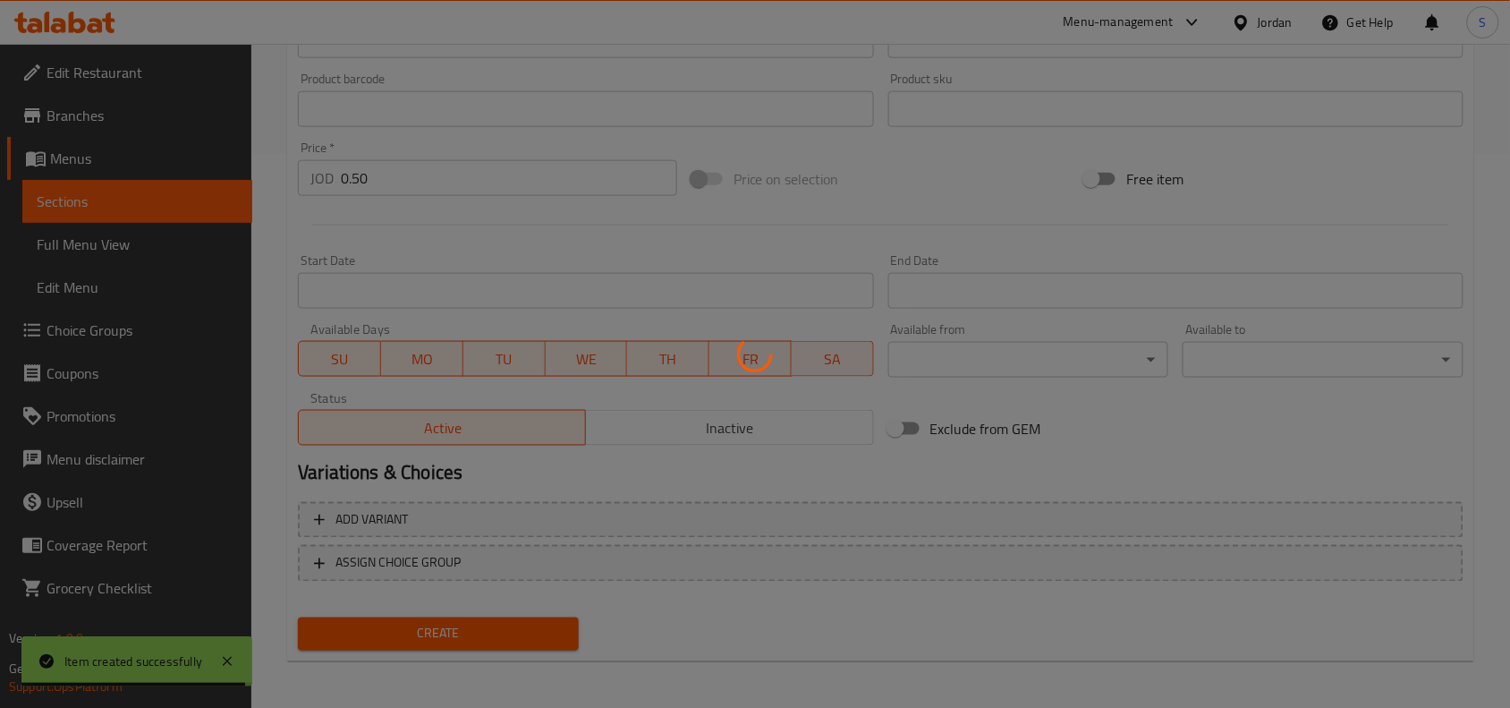
type input "0"
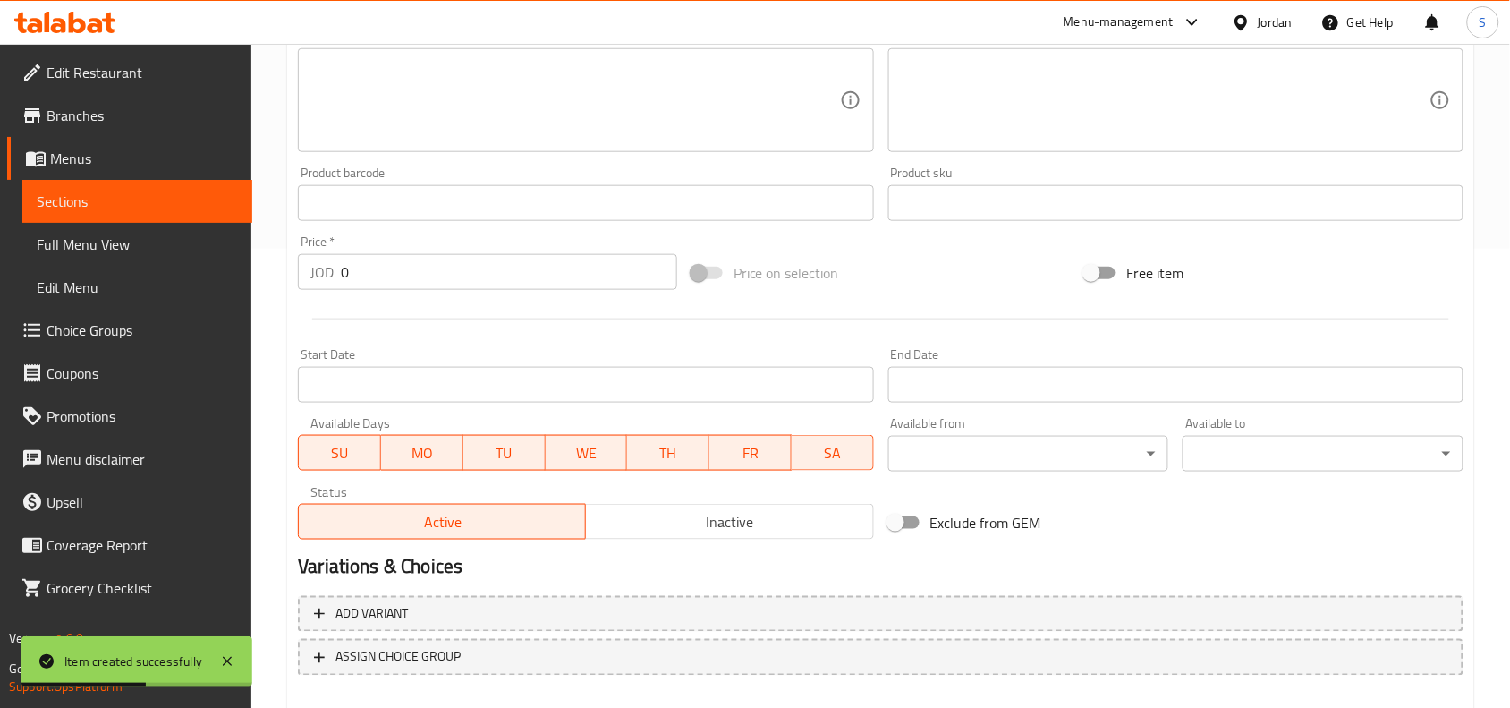
scroll to position [329, 0]
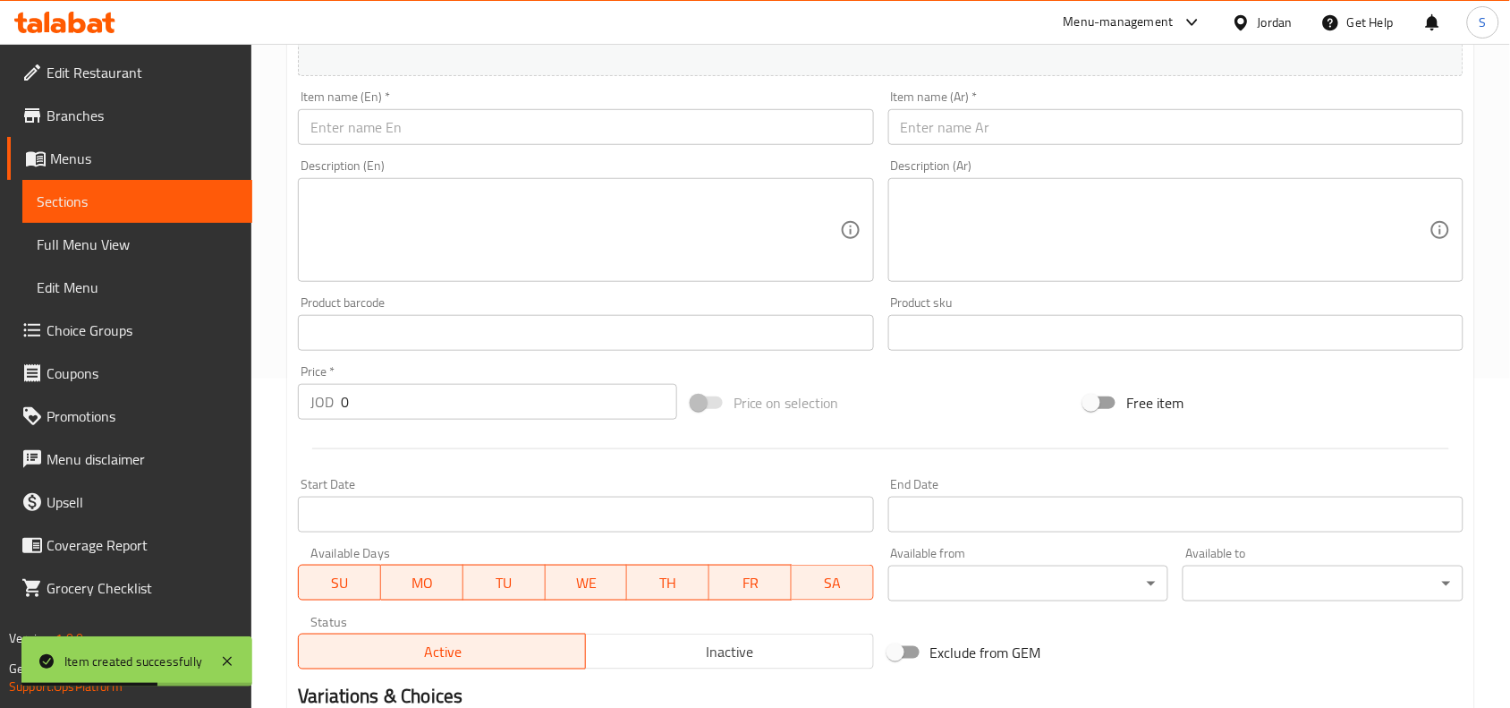
click at [580, 144] on input "text" at bounding box center [585, 127] width 575 height 36
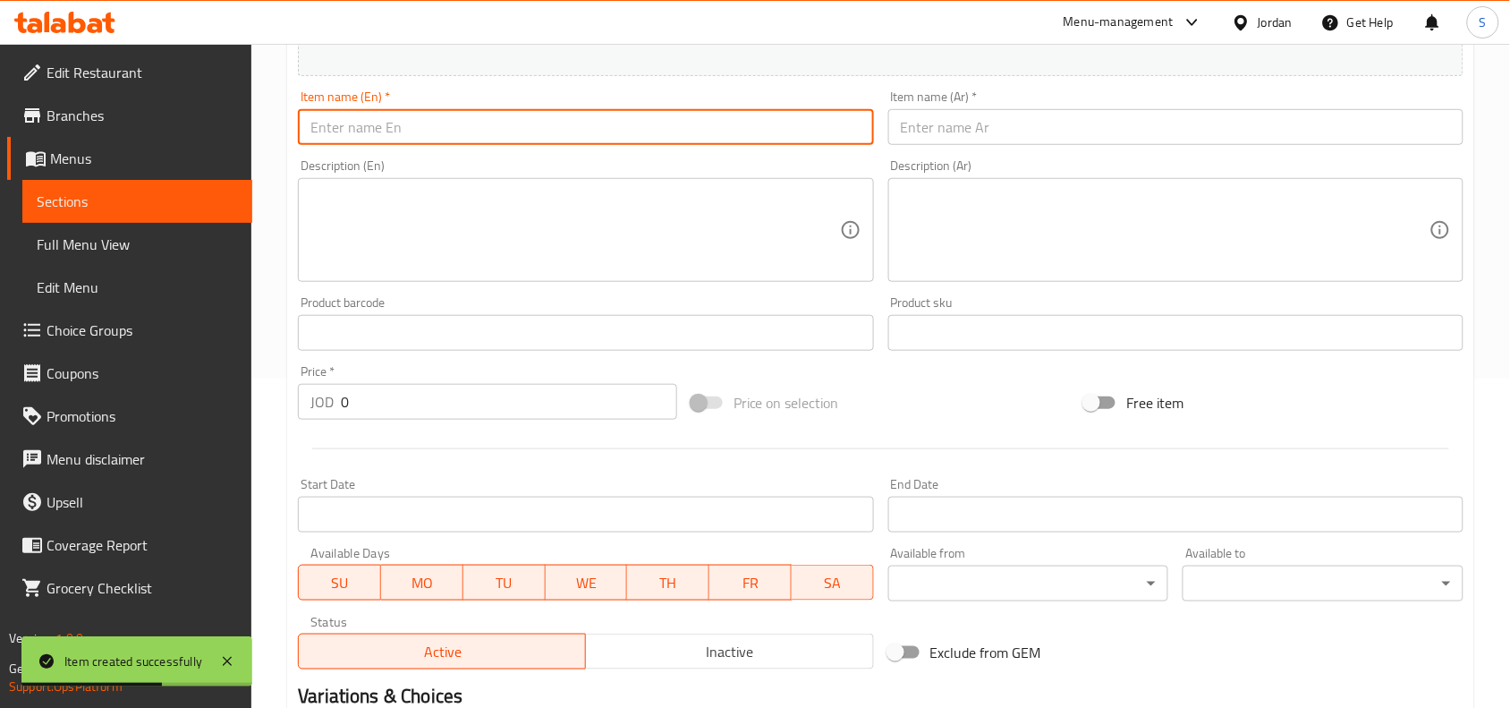
paste input "Derby"
type input "Derby"
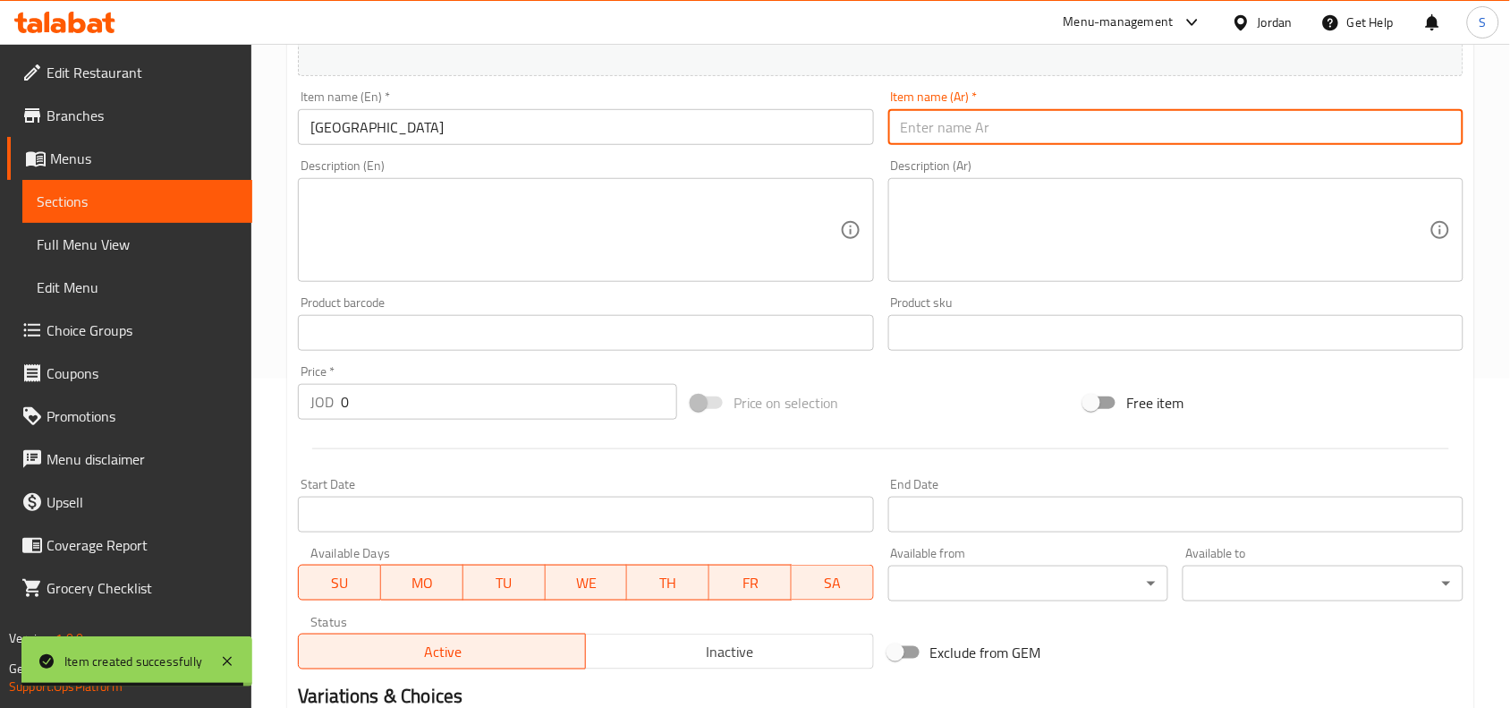
click at [1088, 131] on input "text" at bounding box center [1175, 127] width 575 height 36
paste input "ديربي"
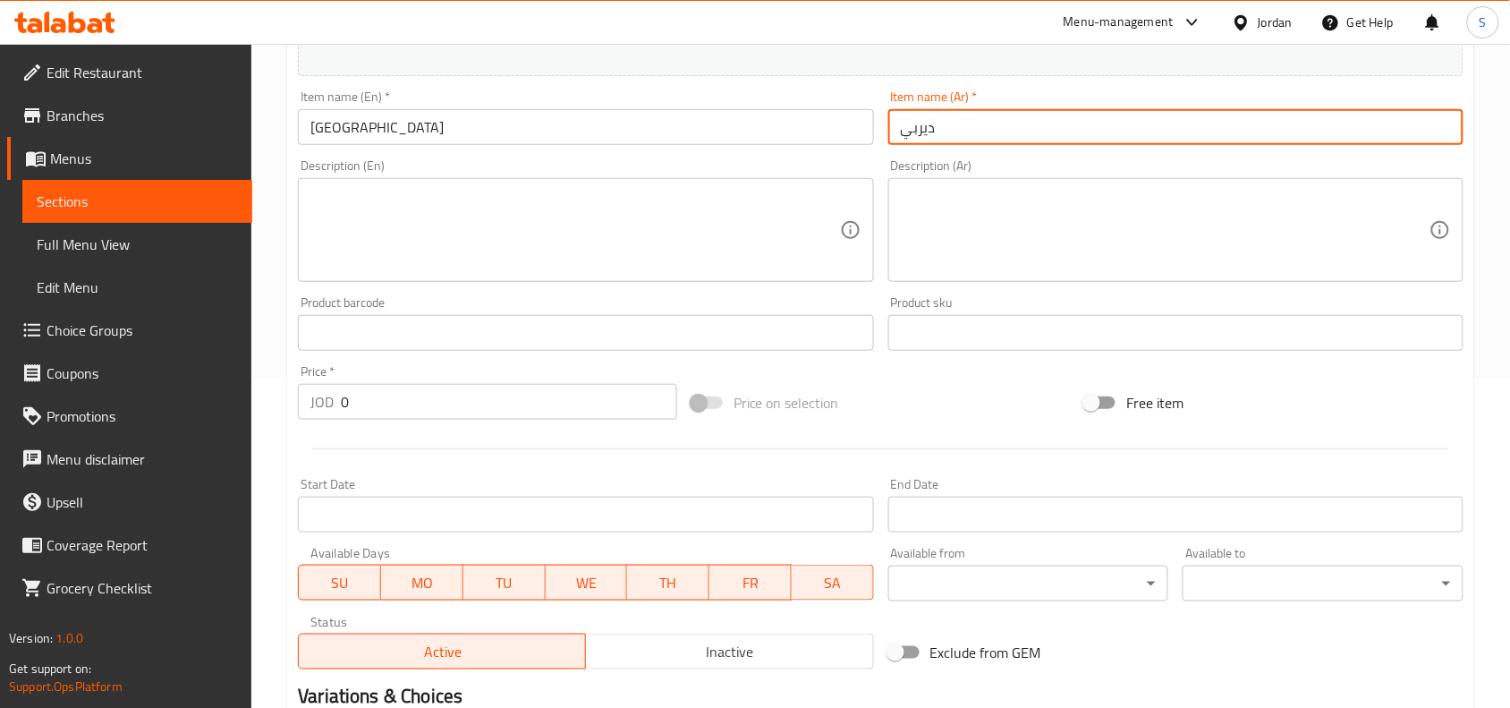
type input "ديربي"
click at [372, 394] on input "0" at bounding box center [509, 402] width 336 height 36
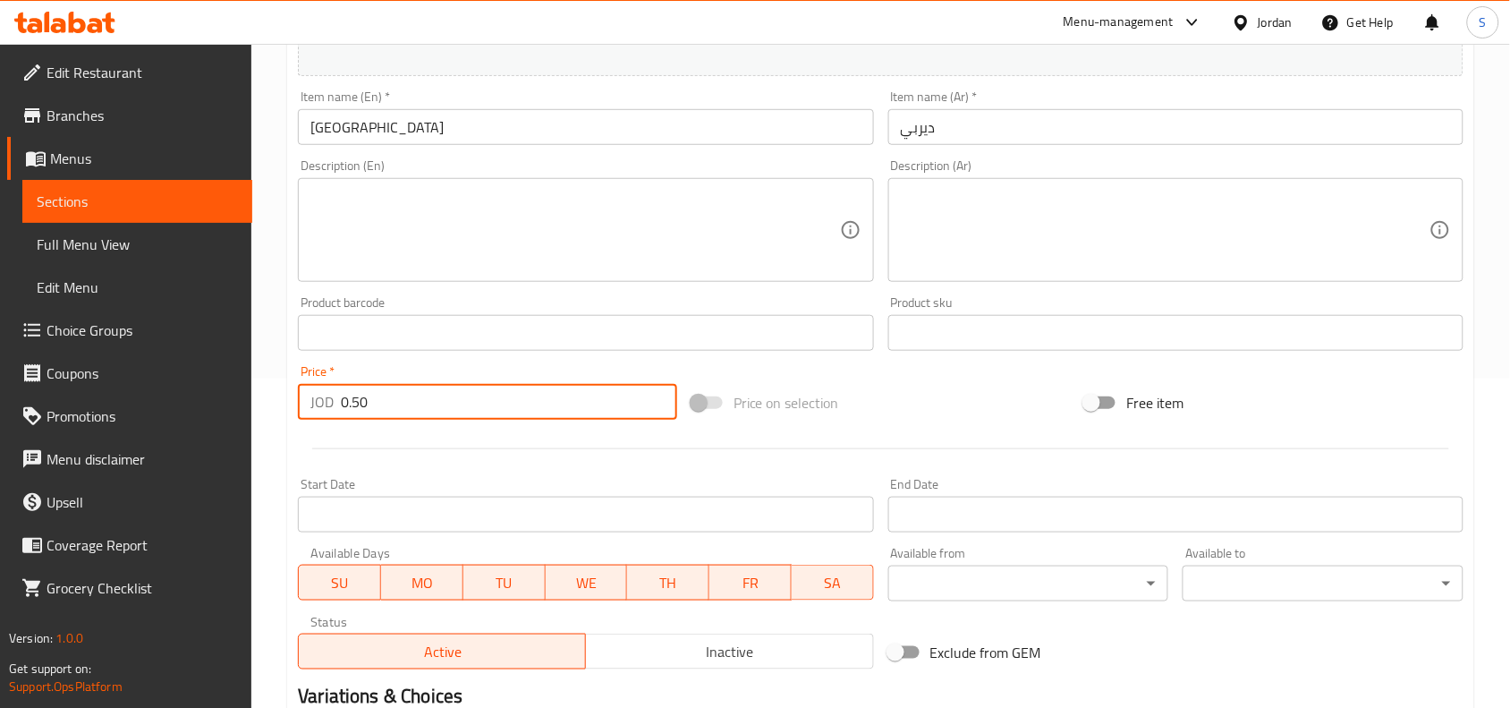
type input "0.50"
click at [884, 405] on div "Price on selection" at bounding box center [881, 402] width 394 height 48
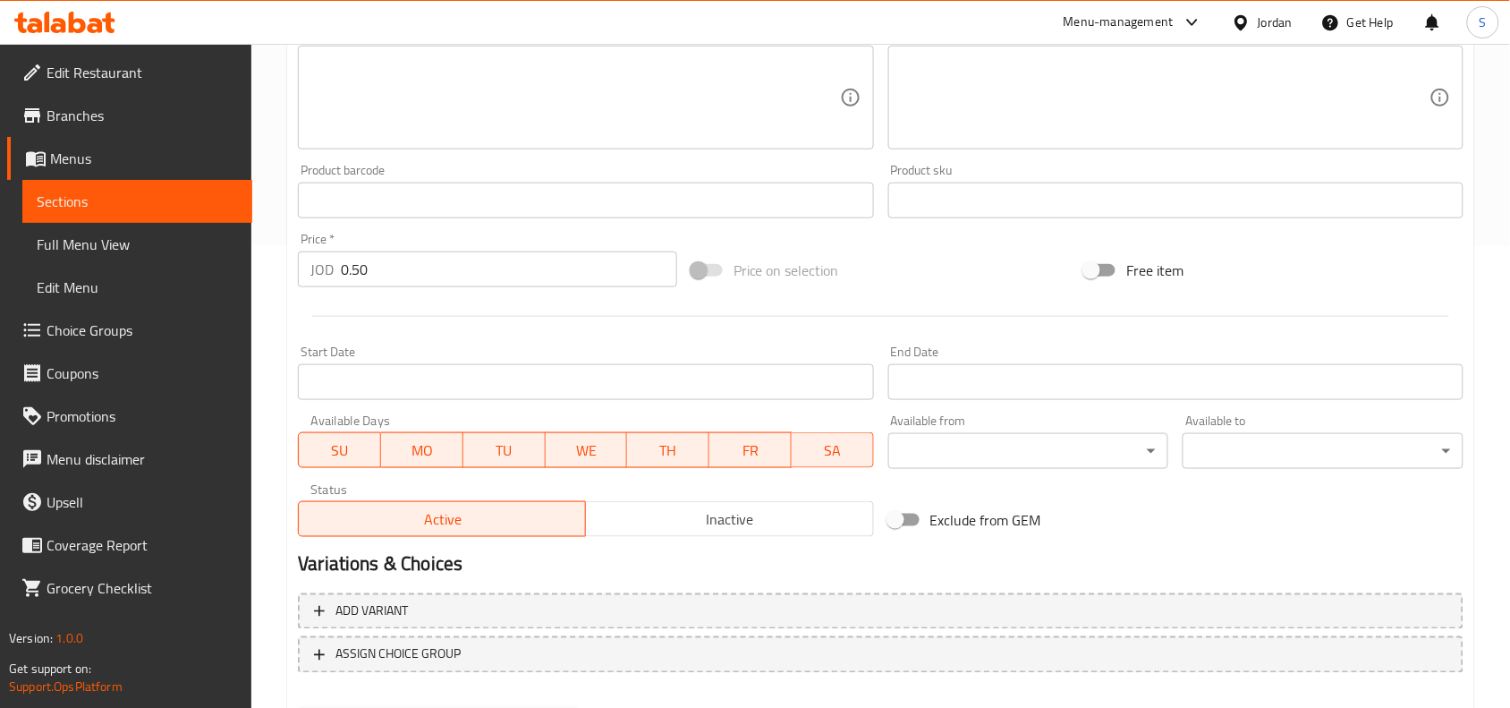
scroll to position [553, 0]
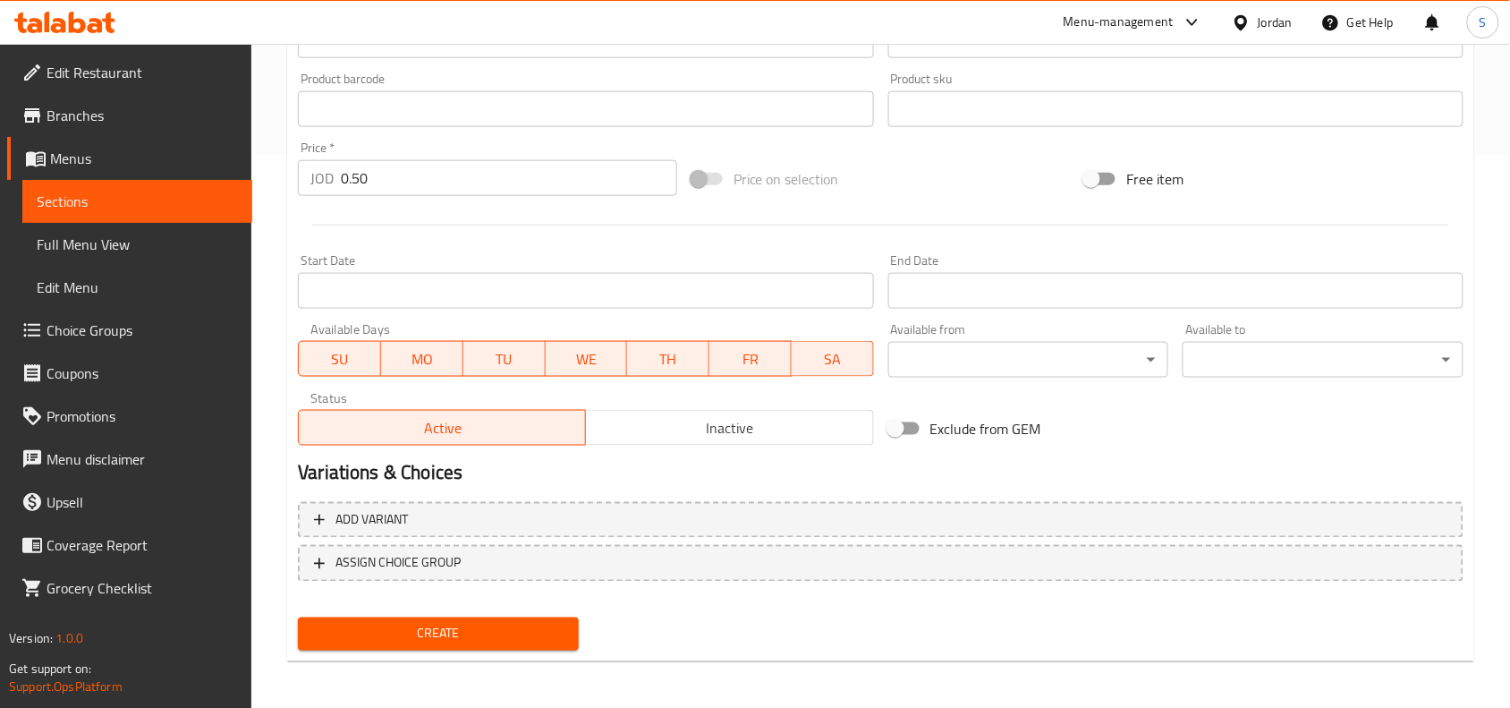
click at [438, 611] on div "Create" at bounding box center [438, 633] width 295 height 47
click at [421, 640] on span "Create" at bounding box center [438, 634] width 252 height 22
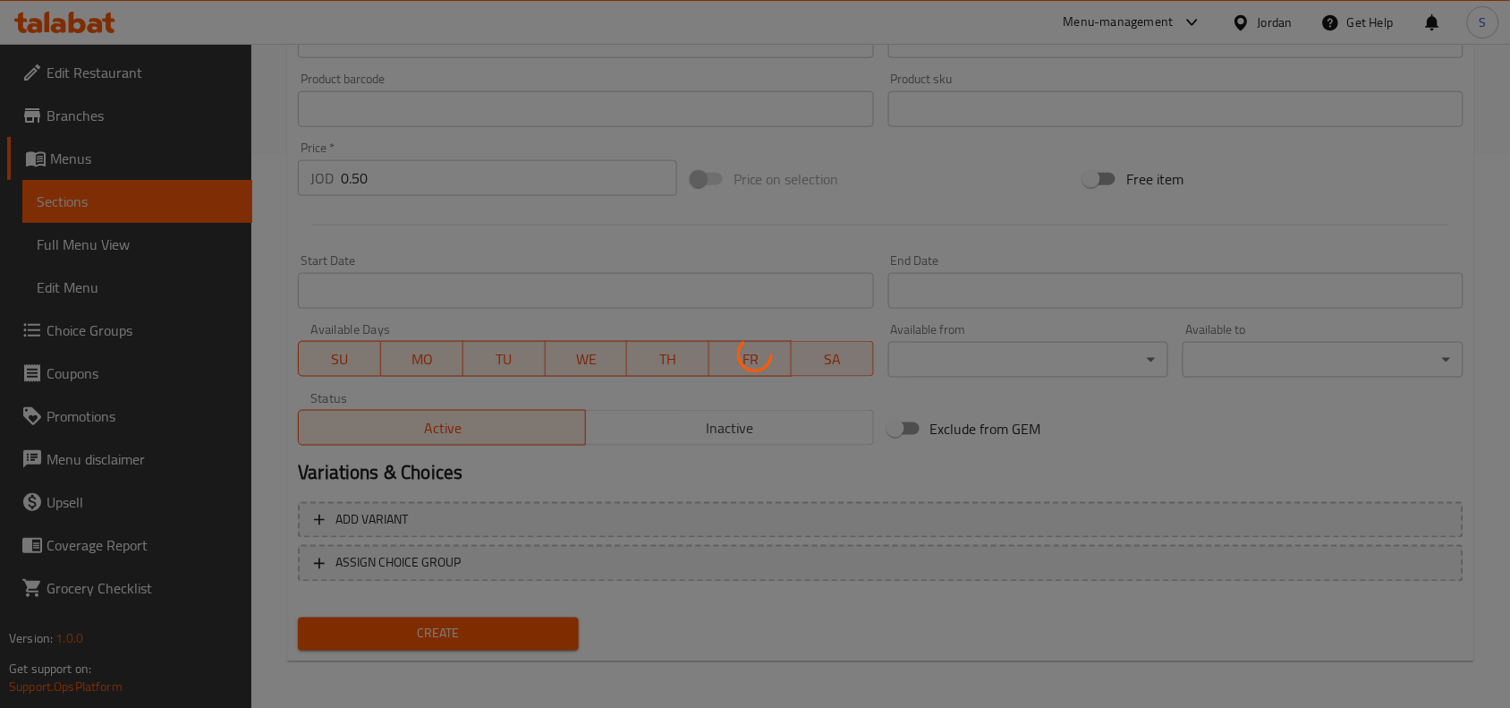
type input "0"
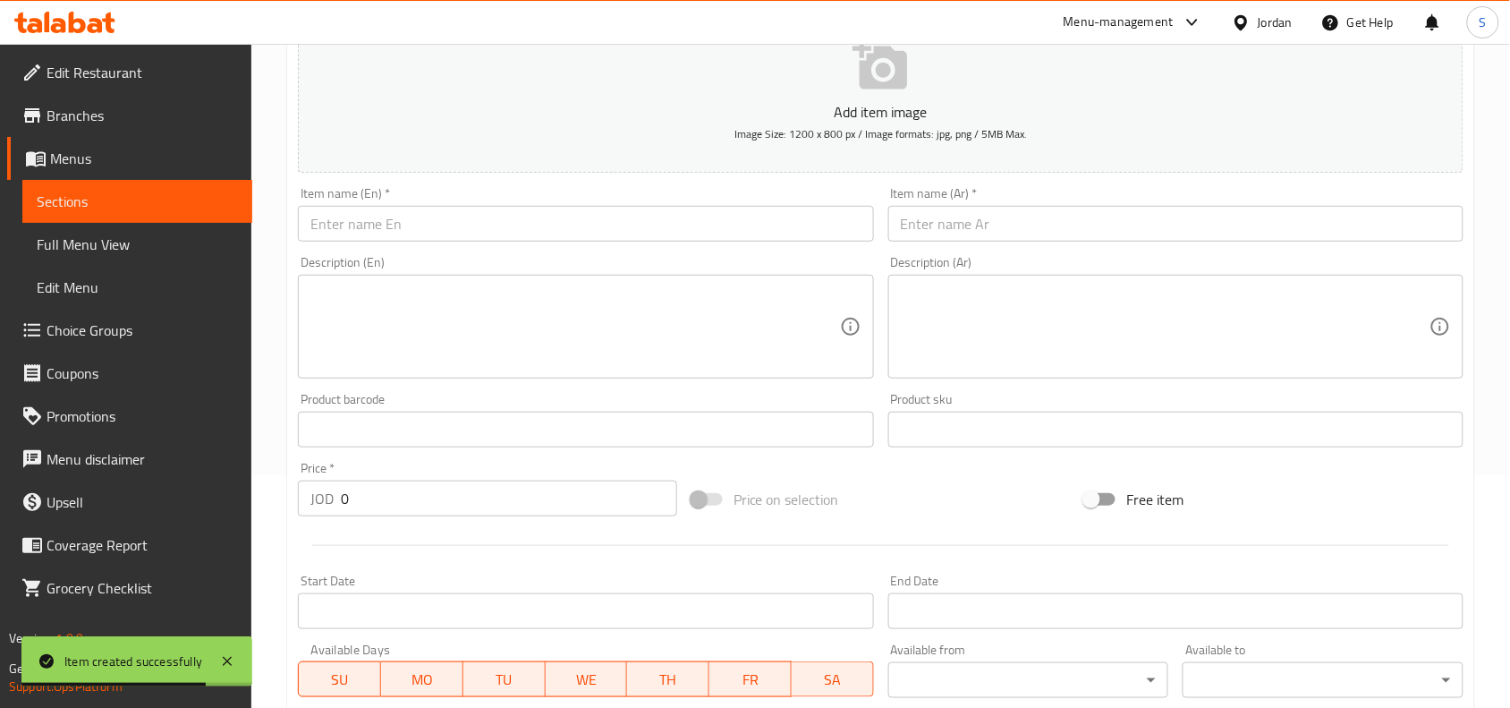
scroll to position [0, 0]
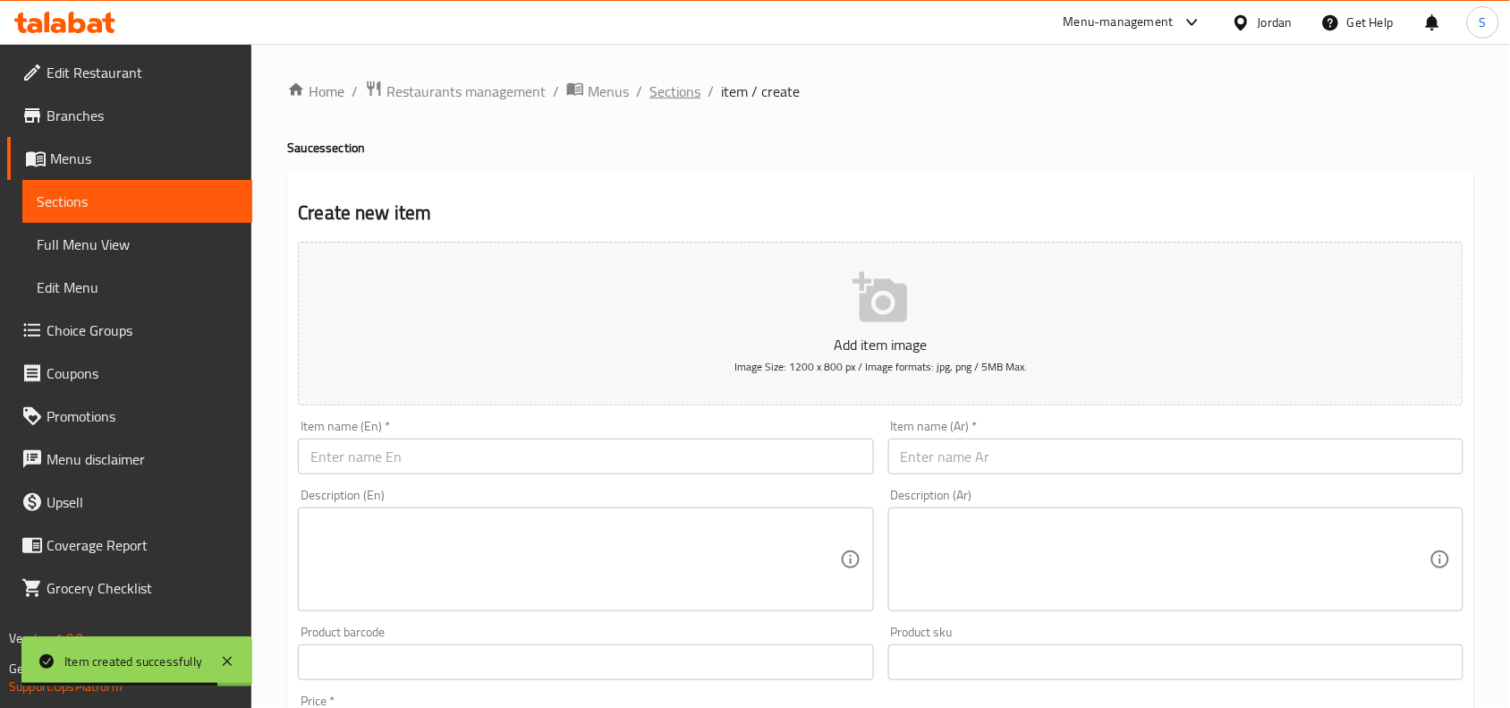
click at [681, 89] on span "Sections" at bounding box center [674, 91] width 51 height 21
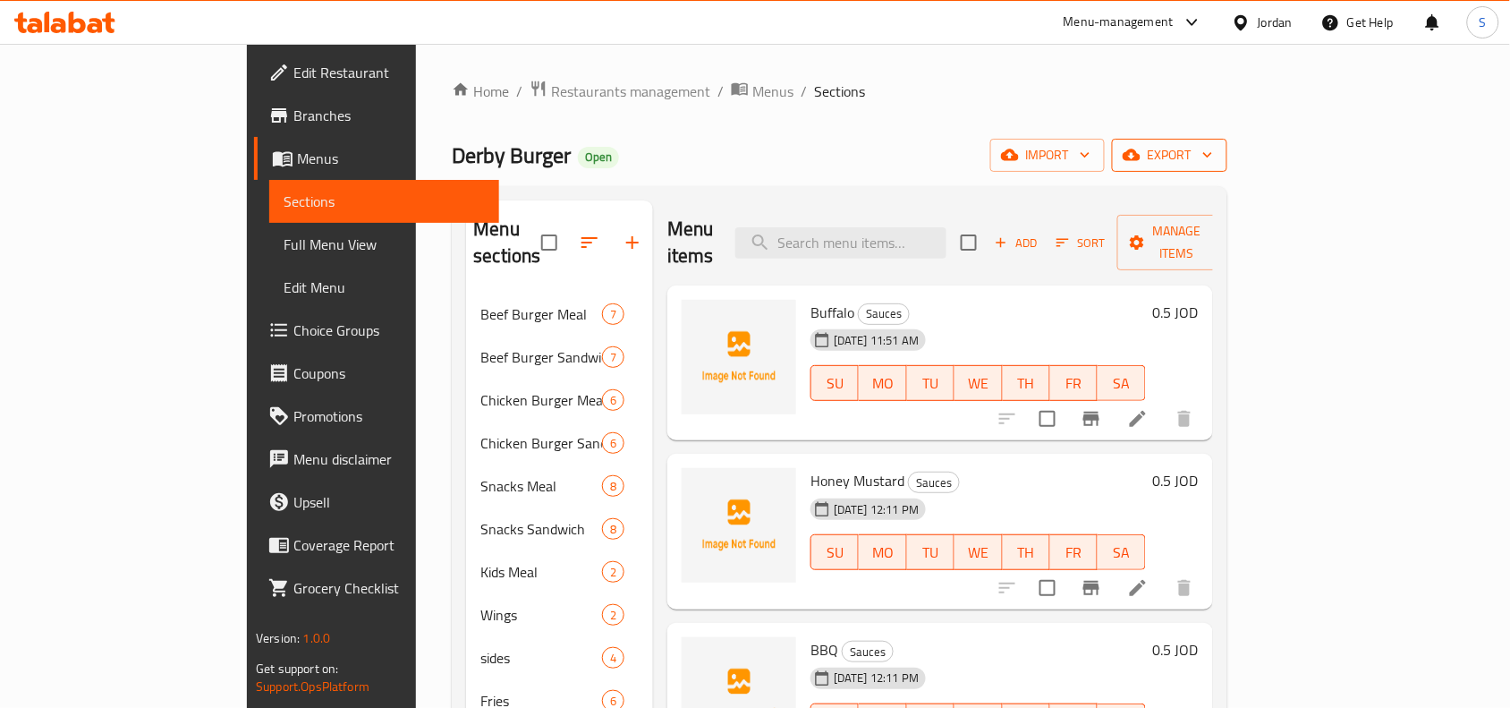
click at [1213, 145] on span "export" at bounding box center [1169, 155] width 87 height 22
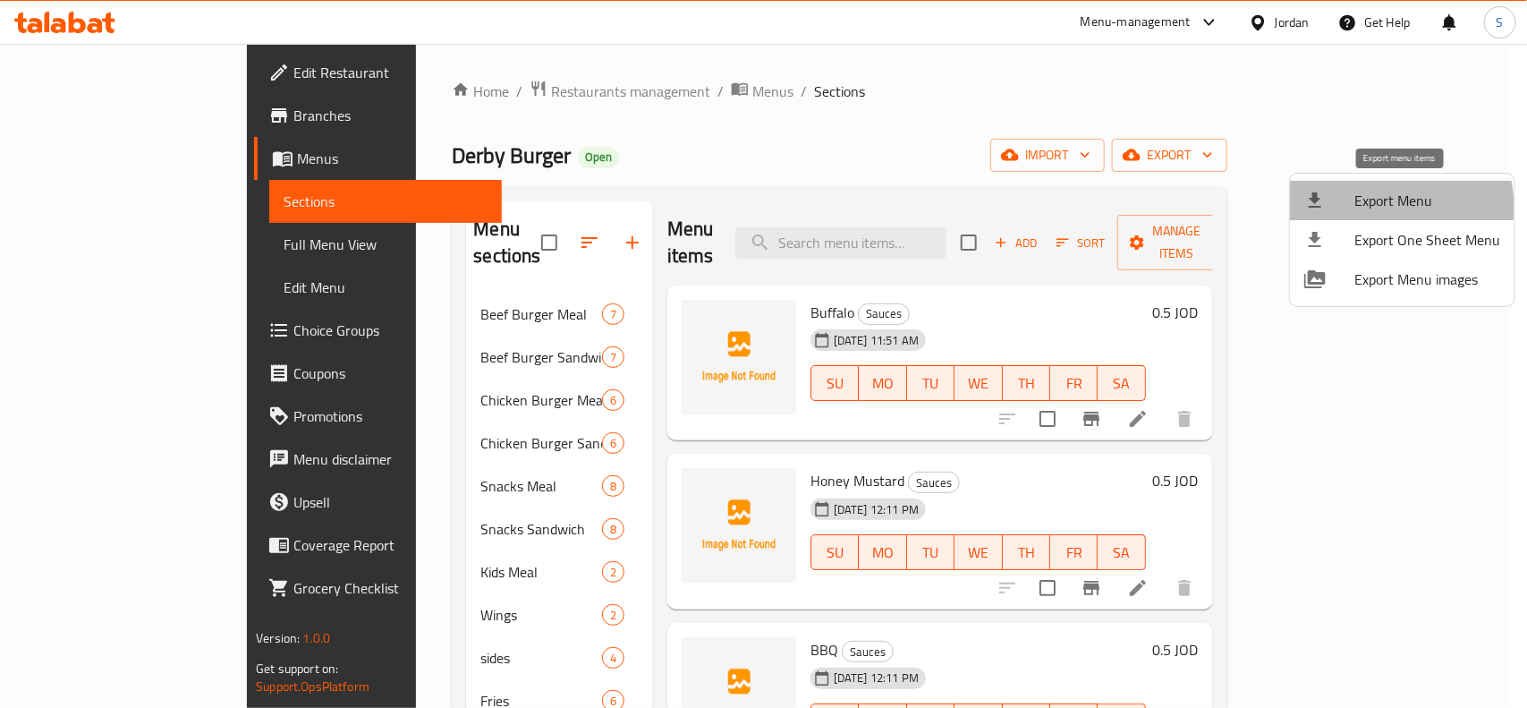
click at [1380, 207] on span "Export Menu" at bounding box center [1427, 200] width 146 height 21
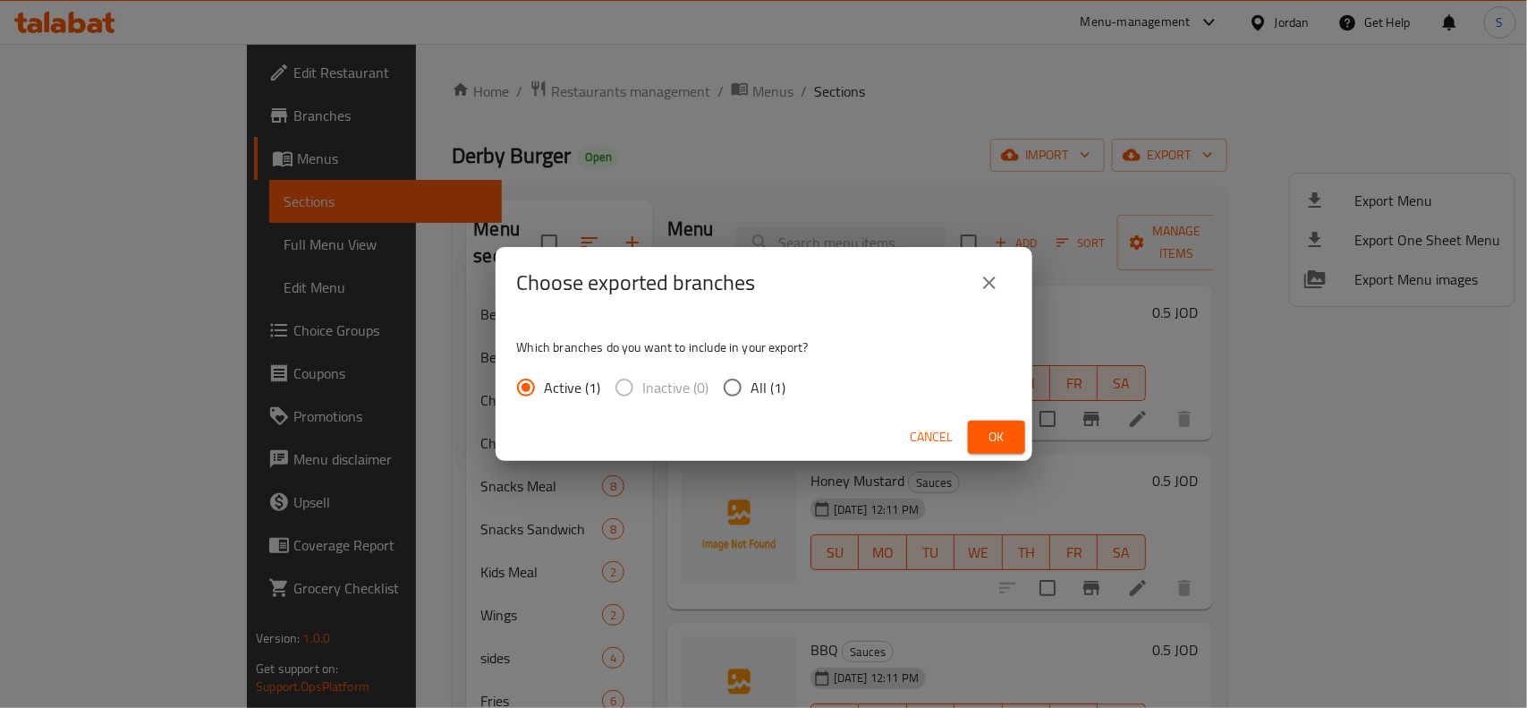
click at [738, 391] on input "All (1)" at bounding box center [733, 388] width 38 height 38
radio input "true"
click at [990, 435] on span "Ok" at bounding box center [996, 437] width 29 height 22
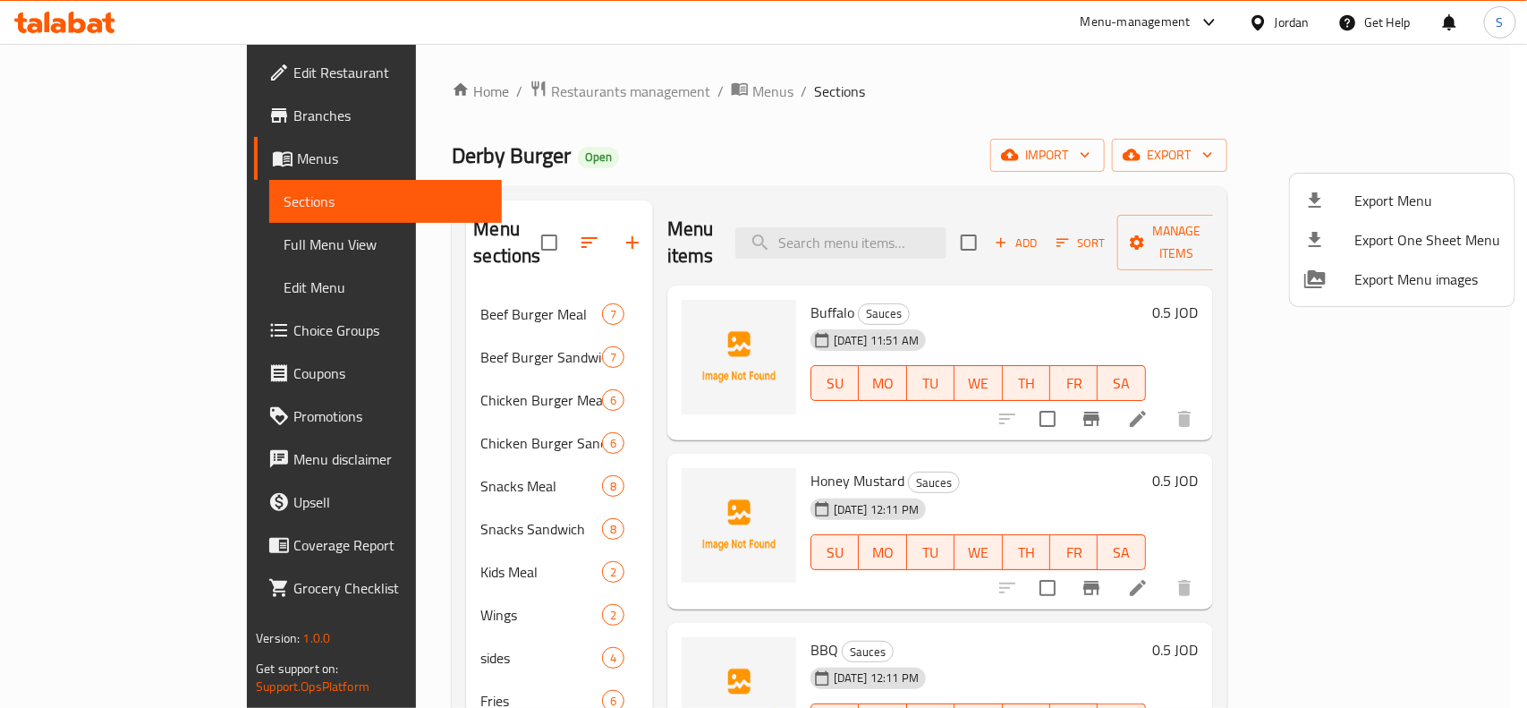
click at [373, 583] on div at bounding box center [763, 354] width 1527 height 708
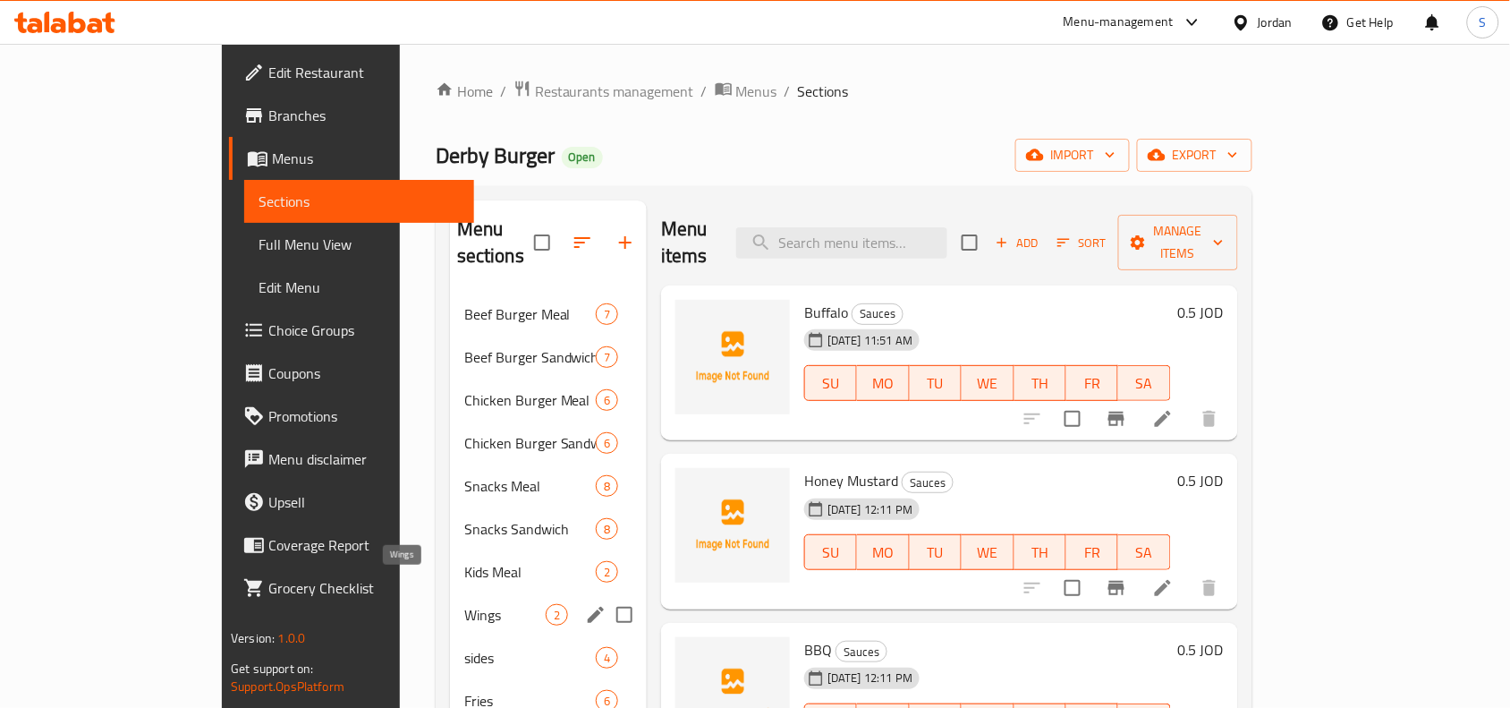
click at [464, 604] on span "Wings" at bounding box center [504, 614] width 81 height 21
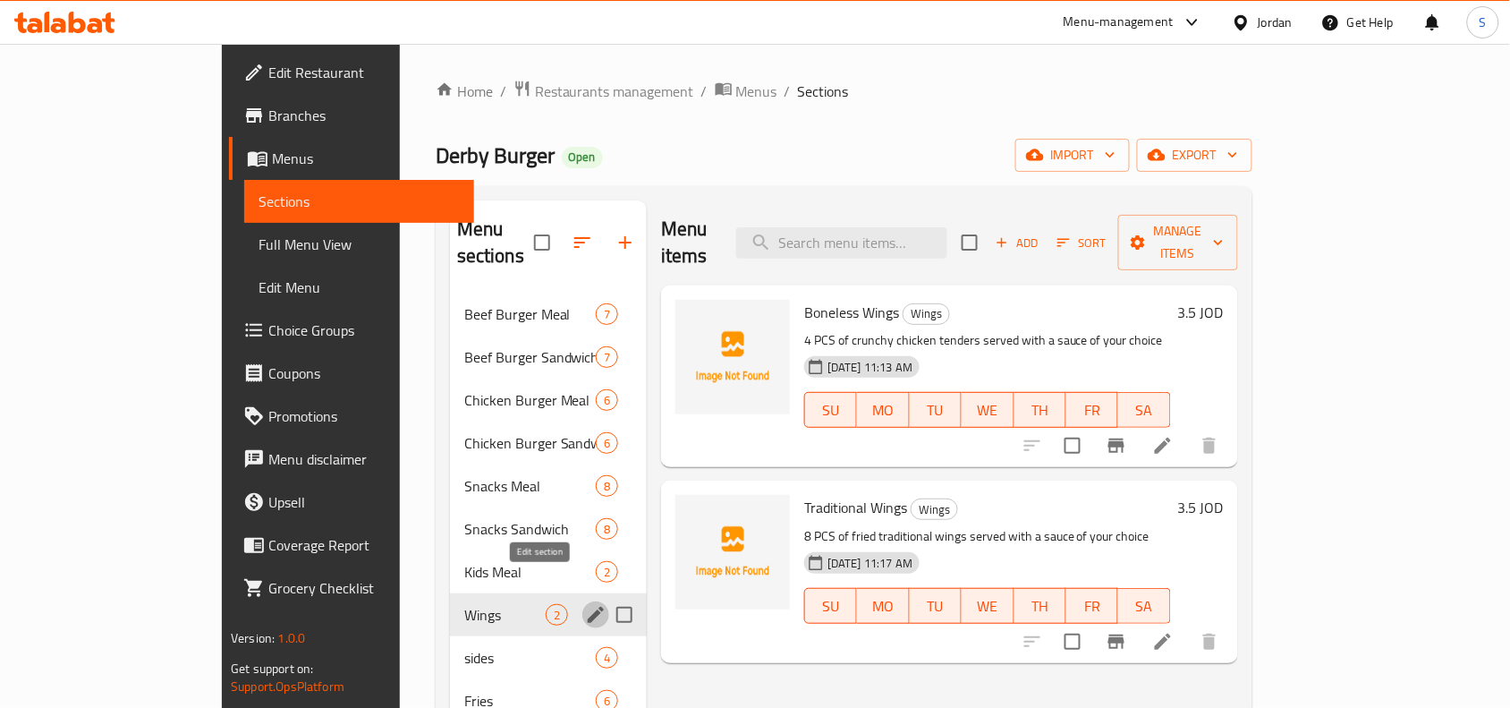
click at [585, 604] on icon "edit" at bounding box center [595, 614] width 21 height 21
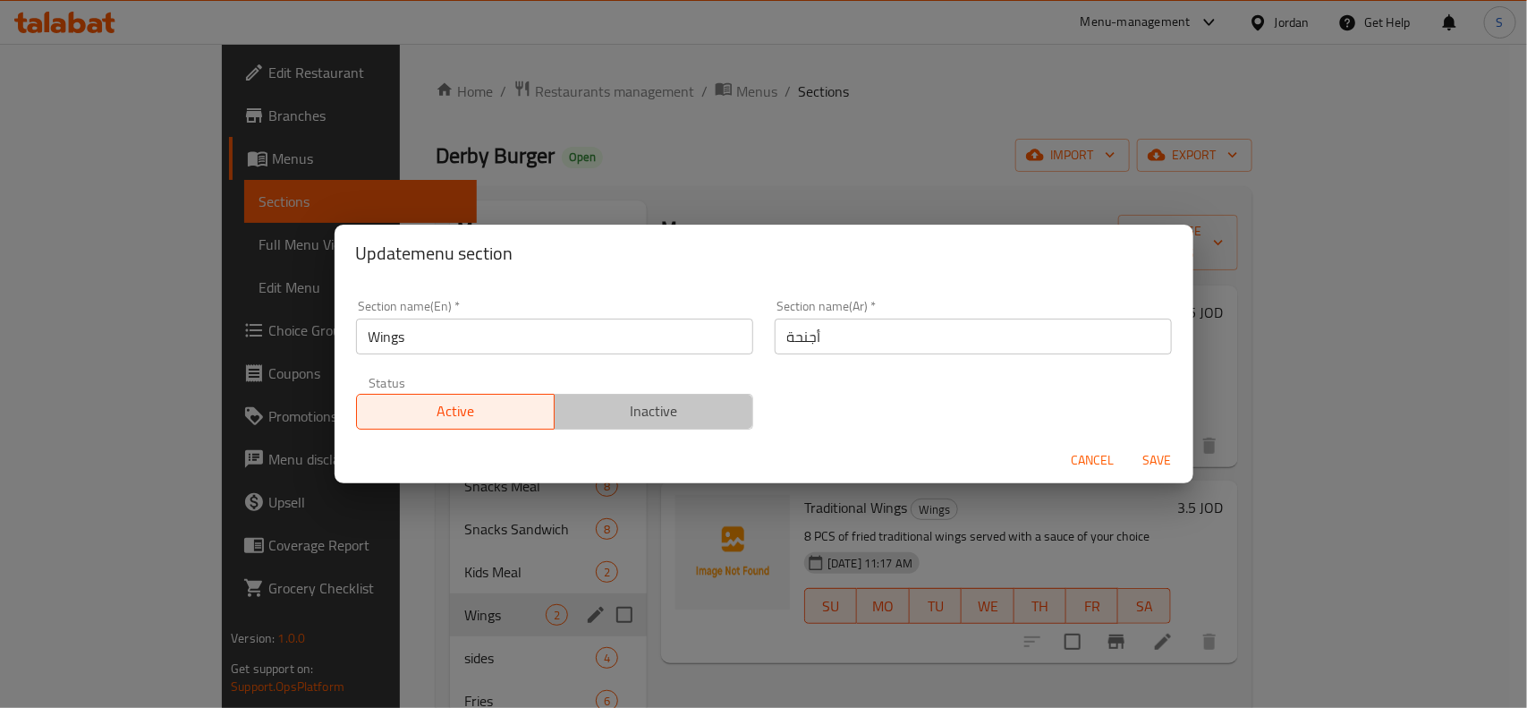
click at [659, 416] on span "Inactive" at bounding box center [654, 411] width 184 height 26
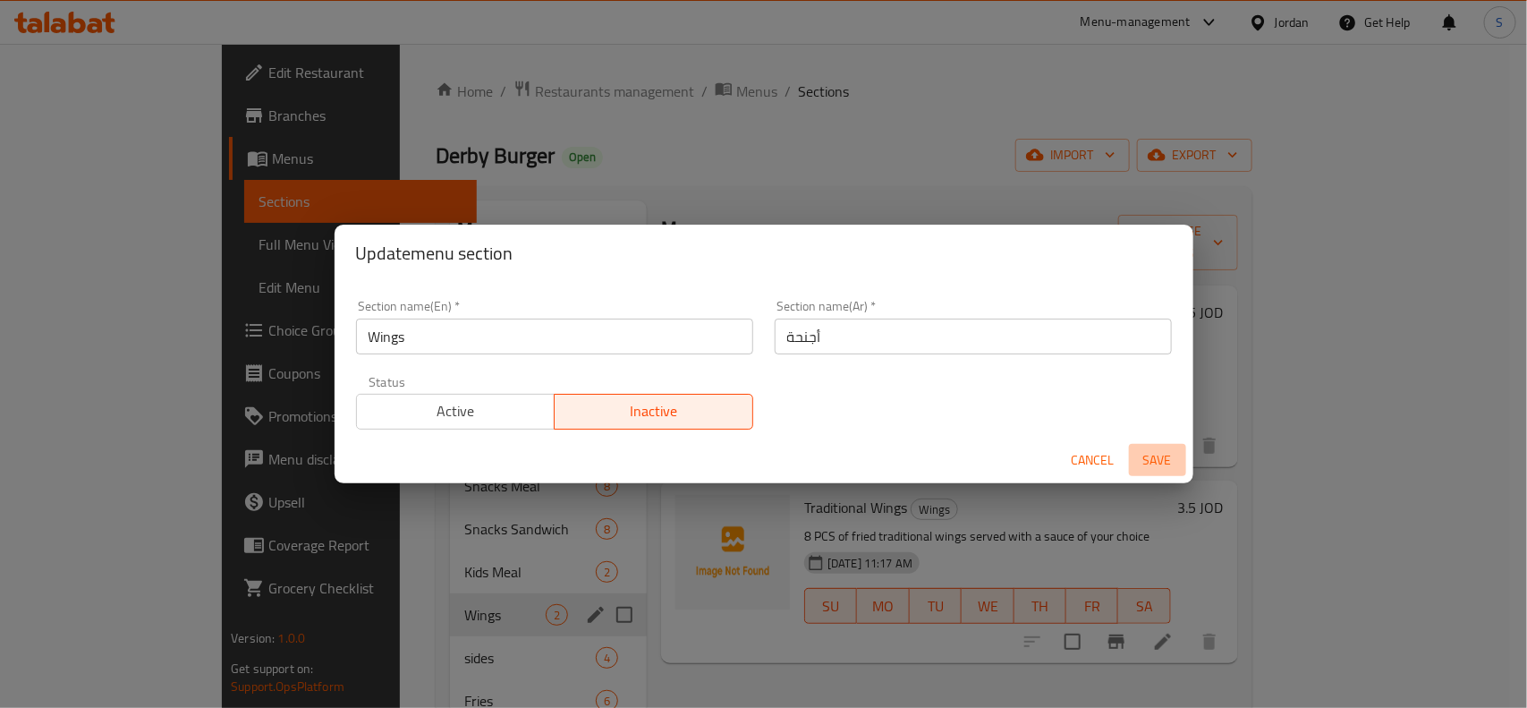
click at [1159, 459] on span "Save" at bounding box center [1157, 460] width 43 height 22
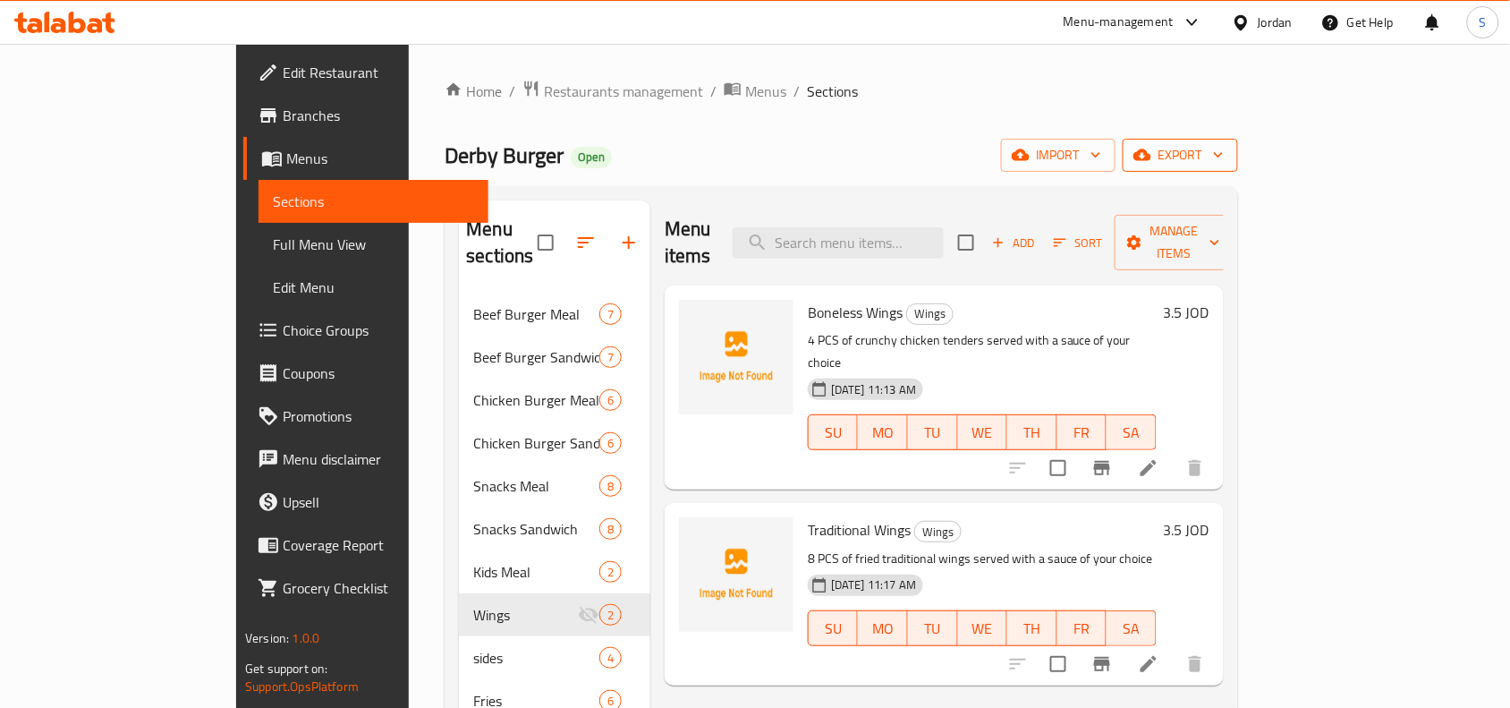
click at [1224, 162] on span "export" at bounding box center [1180, 155] width 87 height 22
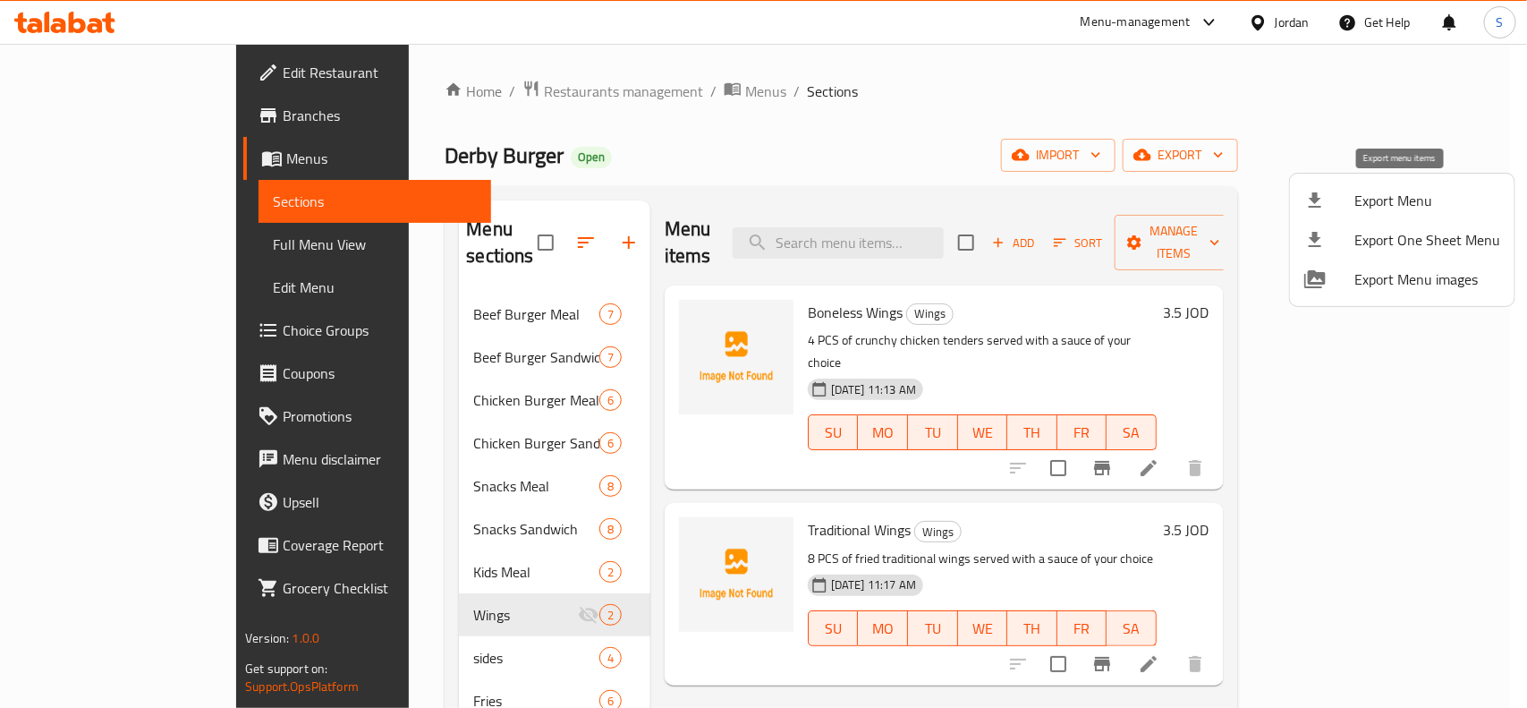
click at [1387, 193] on span "Export Menu" at bounding box center [1427, 200] width 146 height 21
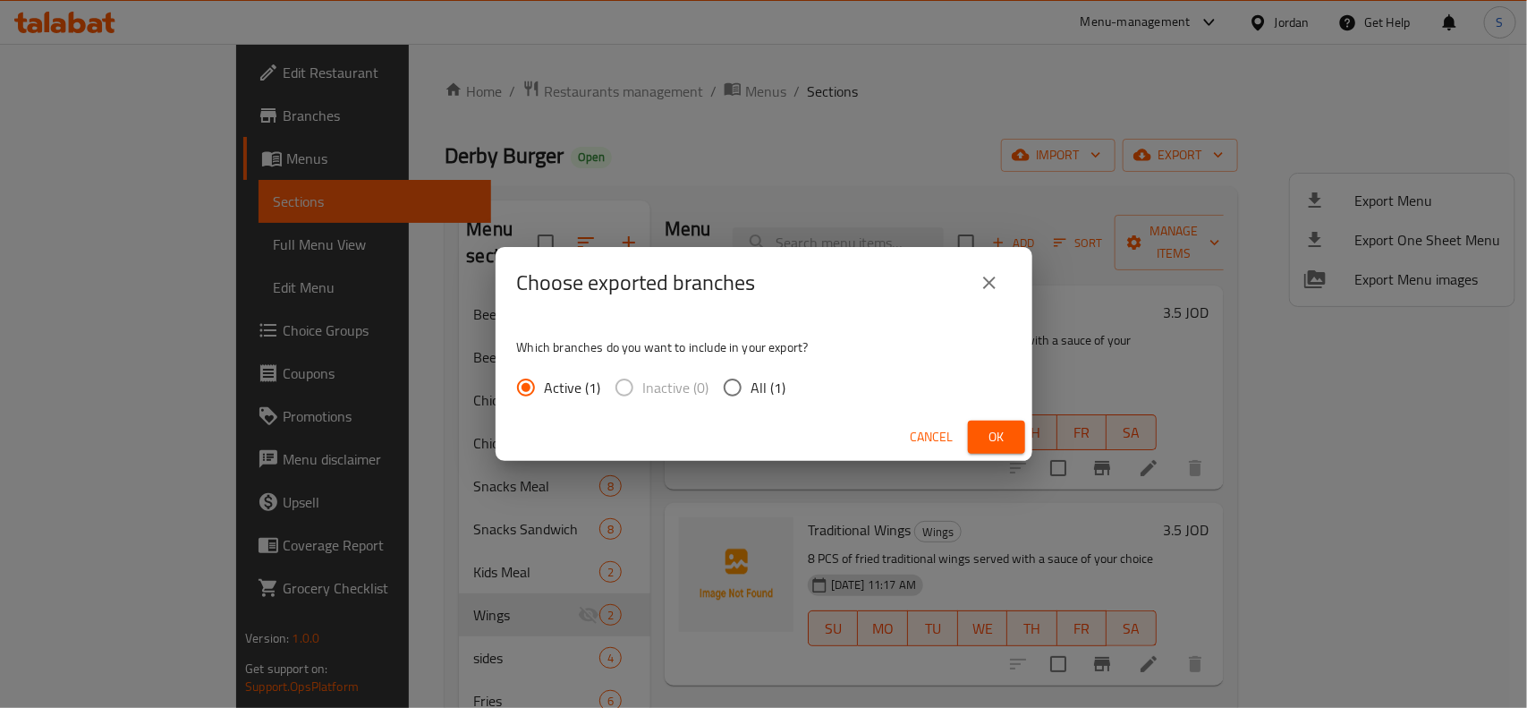
click at [730, 386] on input "All (1)" at bounding box center [733, 388] width 38 height 38
radio input "true"
click at [996, 434] on span "Ok" at bounding box center [996, 437] width 29 height 22
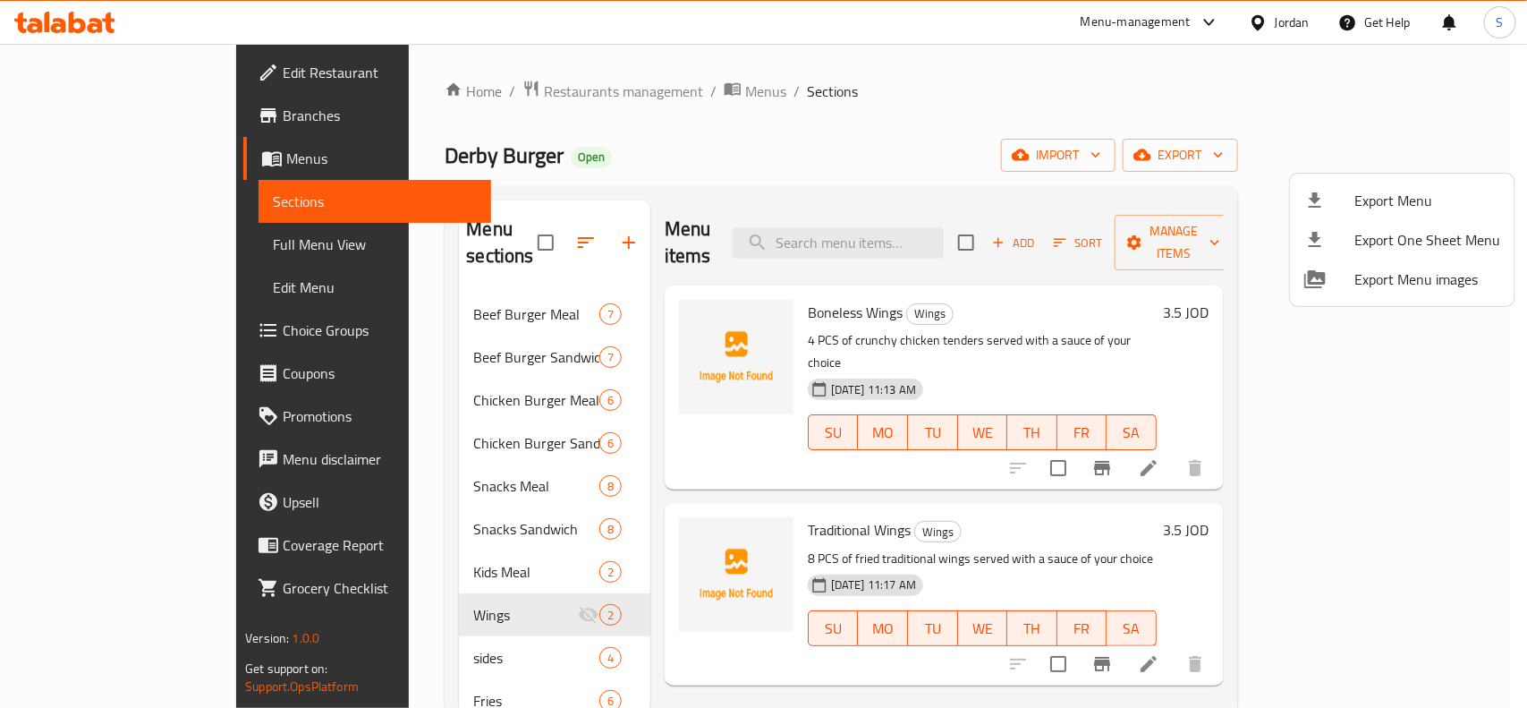
click at [1273, 7] on div at bounding box center [763, 354] width 1527 height 708
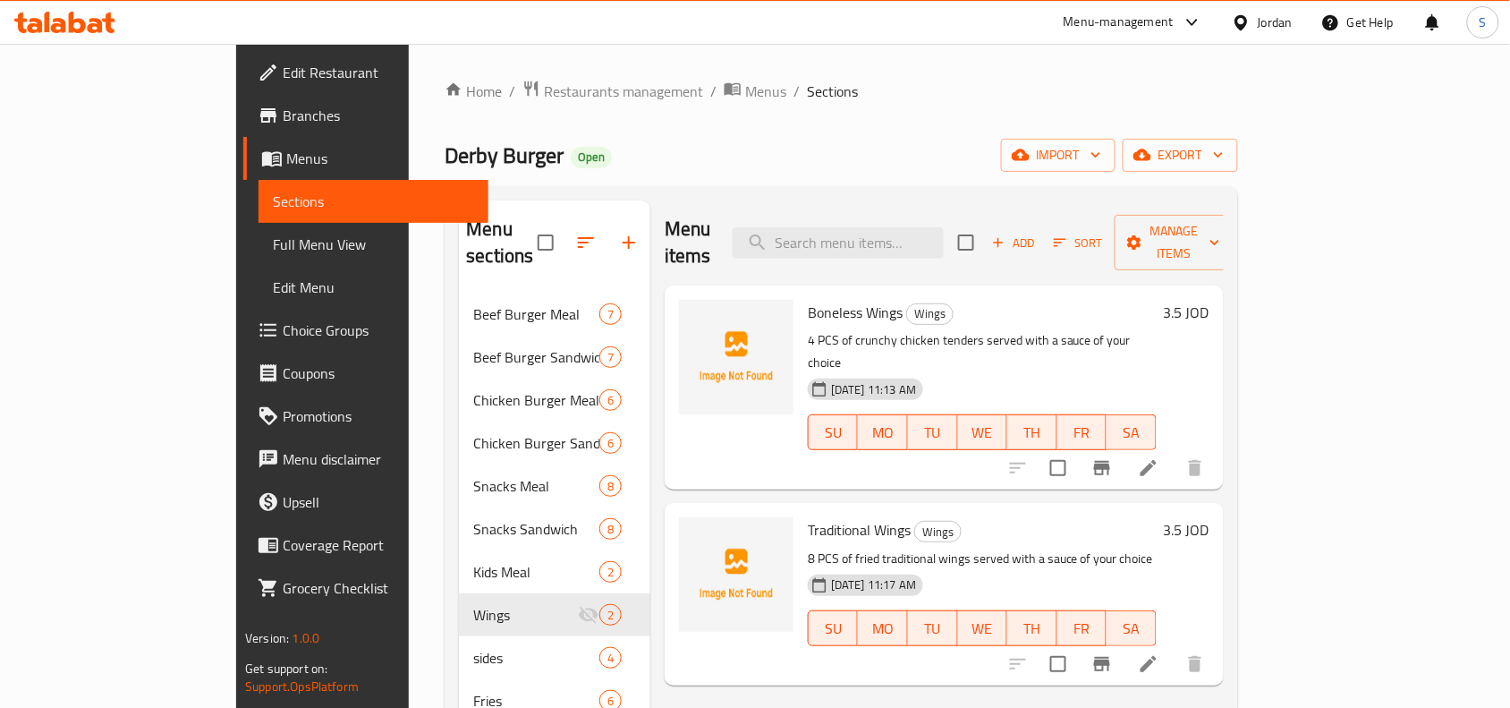
click at [1272, 29] on div "Jordan" at bounding box center [1275, 23] width 35 height 20
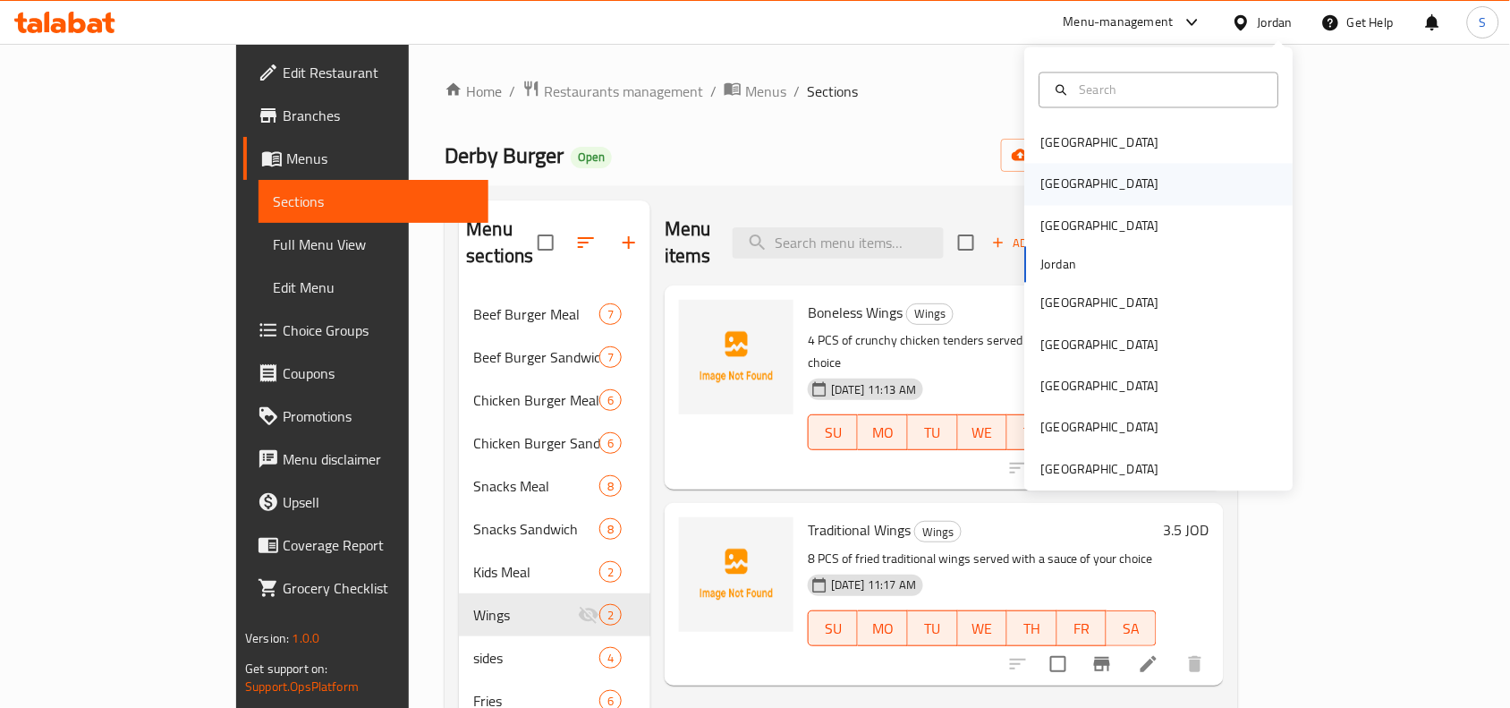
click at [1090, 181] on div "[GEOGRAPHIC_DATA]" at bounding box center [1159, 184] width 268 height 41
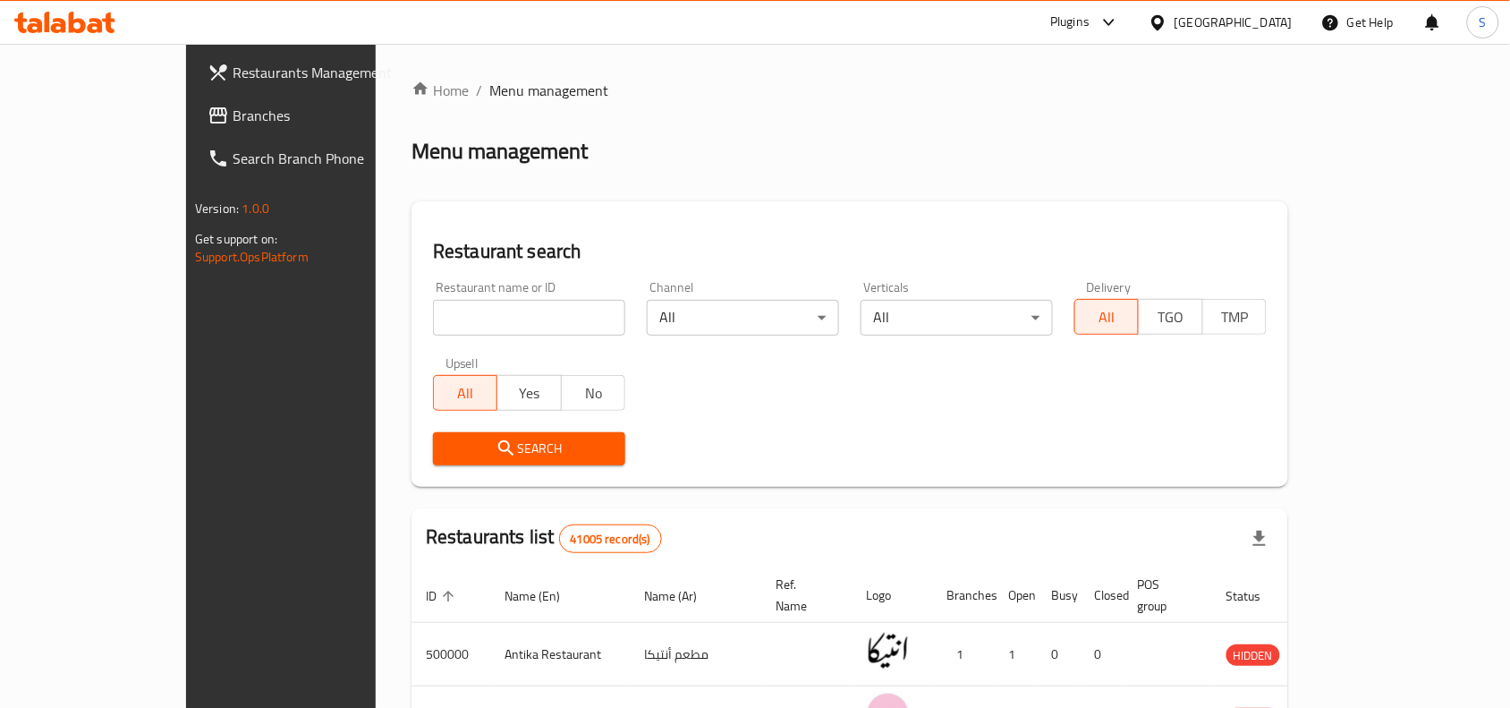
click at [233, 113] on span "Branches" at bounding box center [328, 115] width 191 height 21
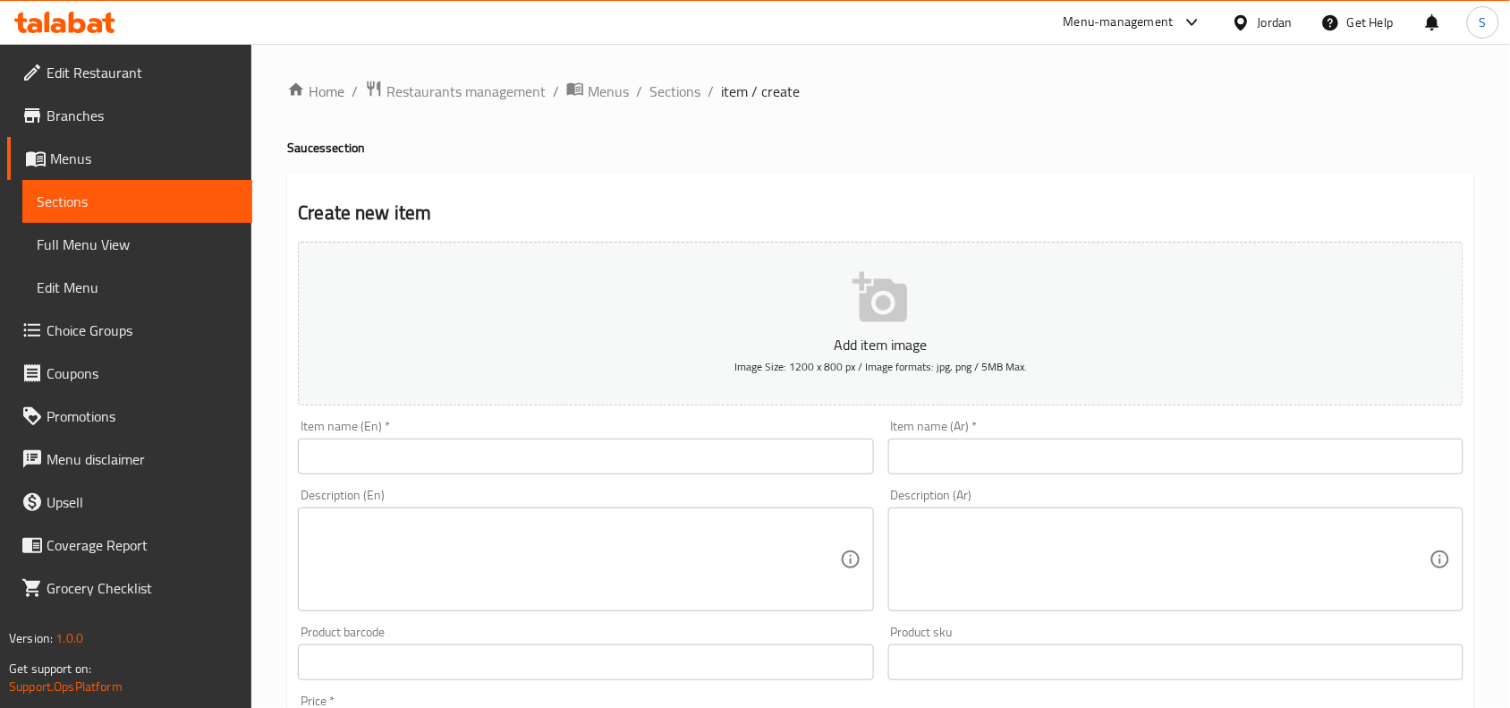
click at [1263, 24] on div "Jordan" at bounding box center [1275, 23] width 35 height 20
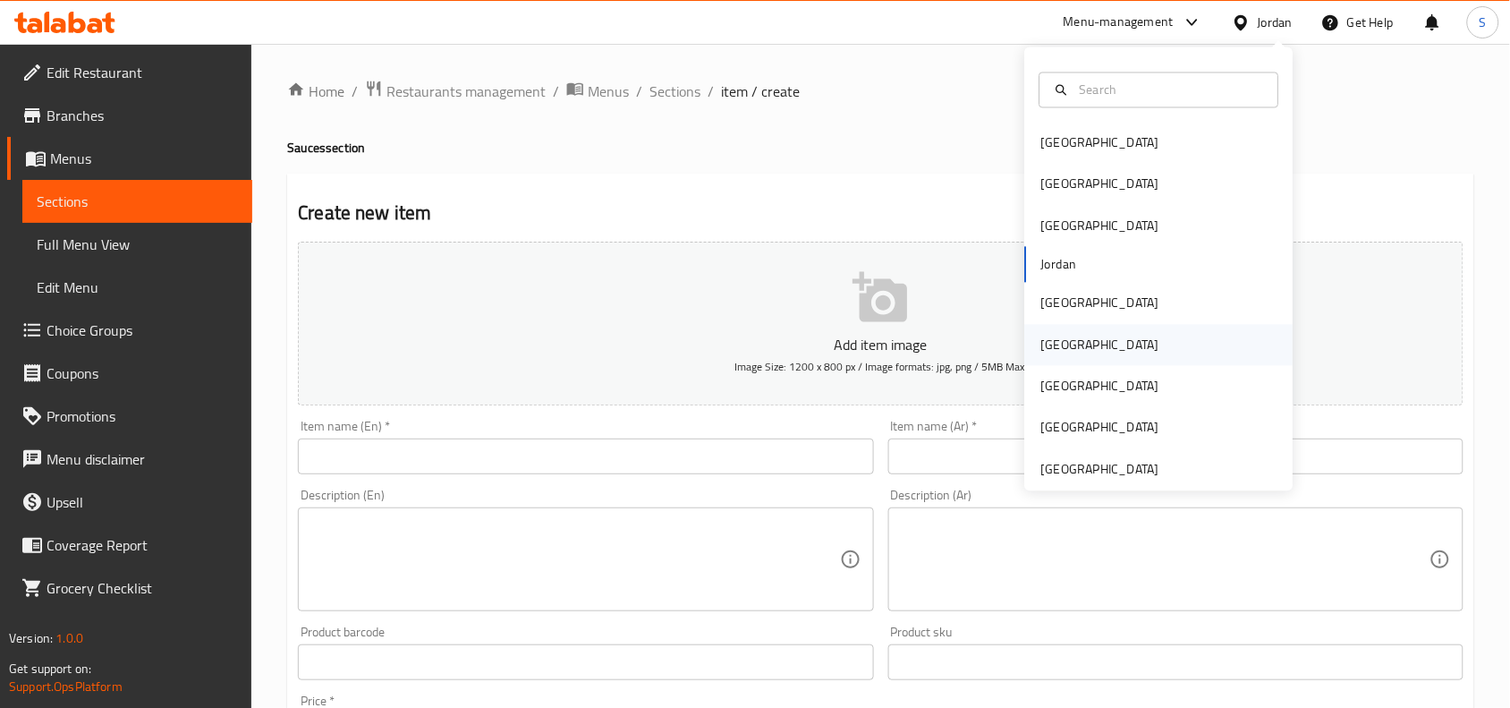
click at [1065, 347] on div "[GEOGRAPHIC_DATA]" at bounding box center [1100, 344] width 147 height 41
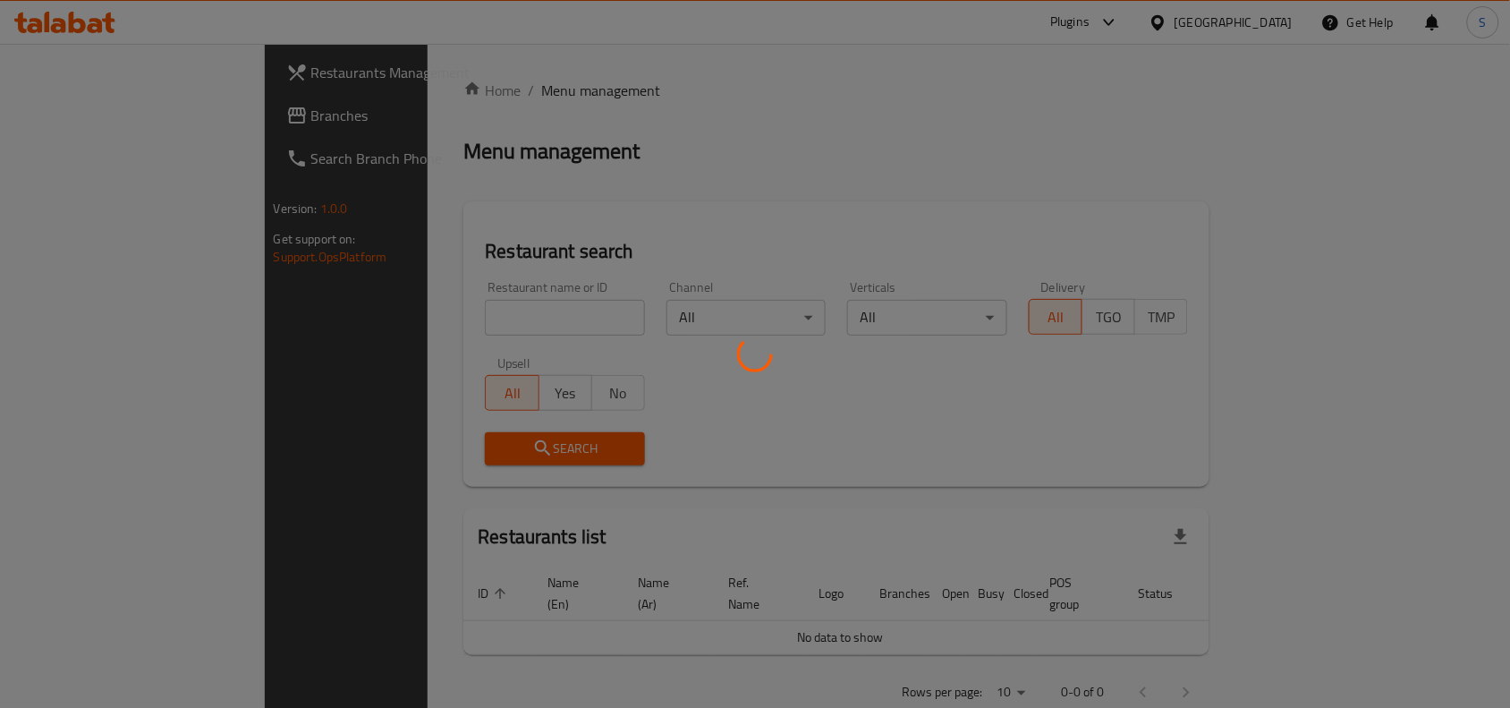
click at [128, 119] on div at bounding box center [755, 354] width 1510 height 708
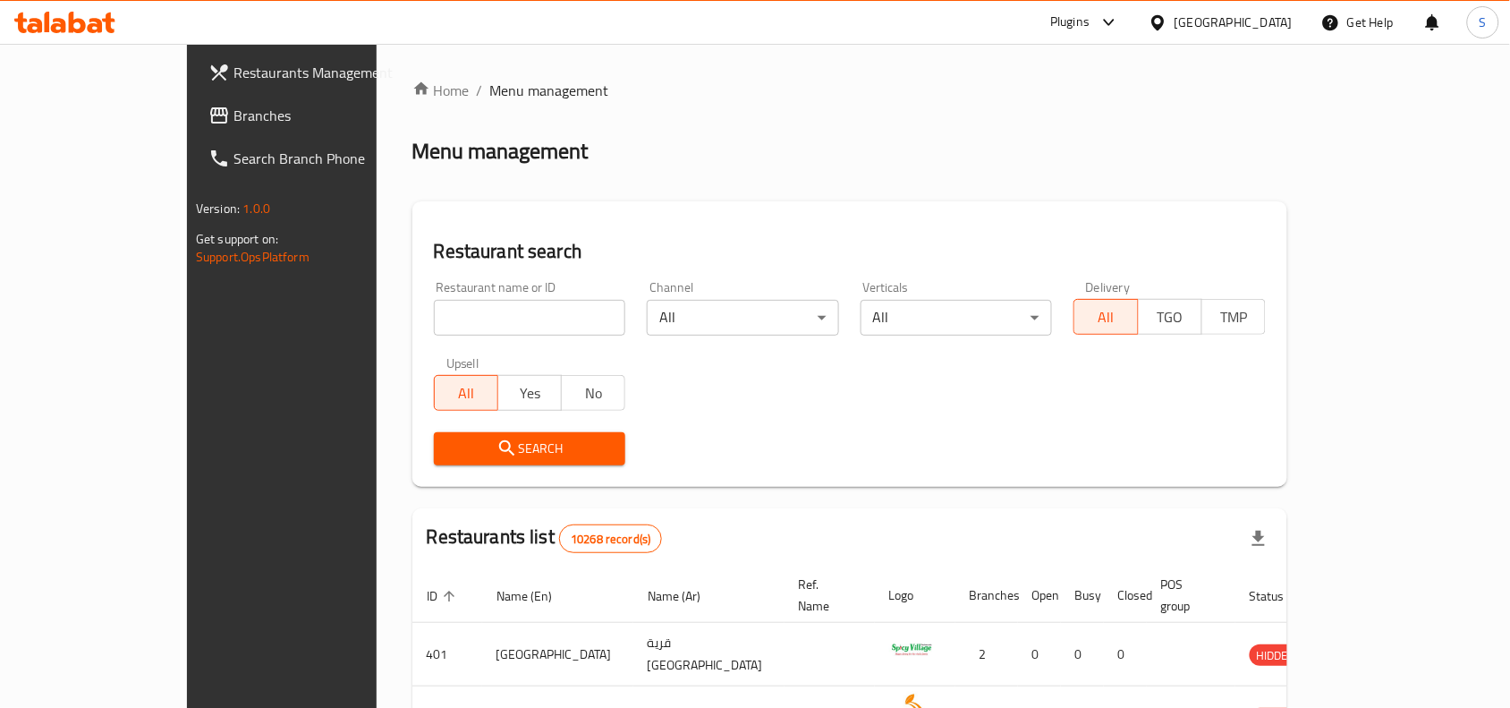
click at [233, 119] on span "Branches" at bounding box center [328, 115] width 191 height 21
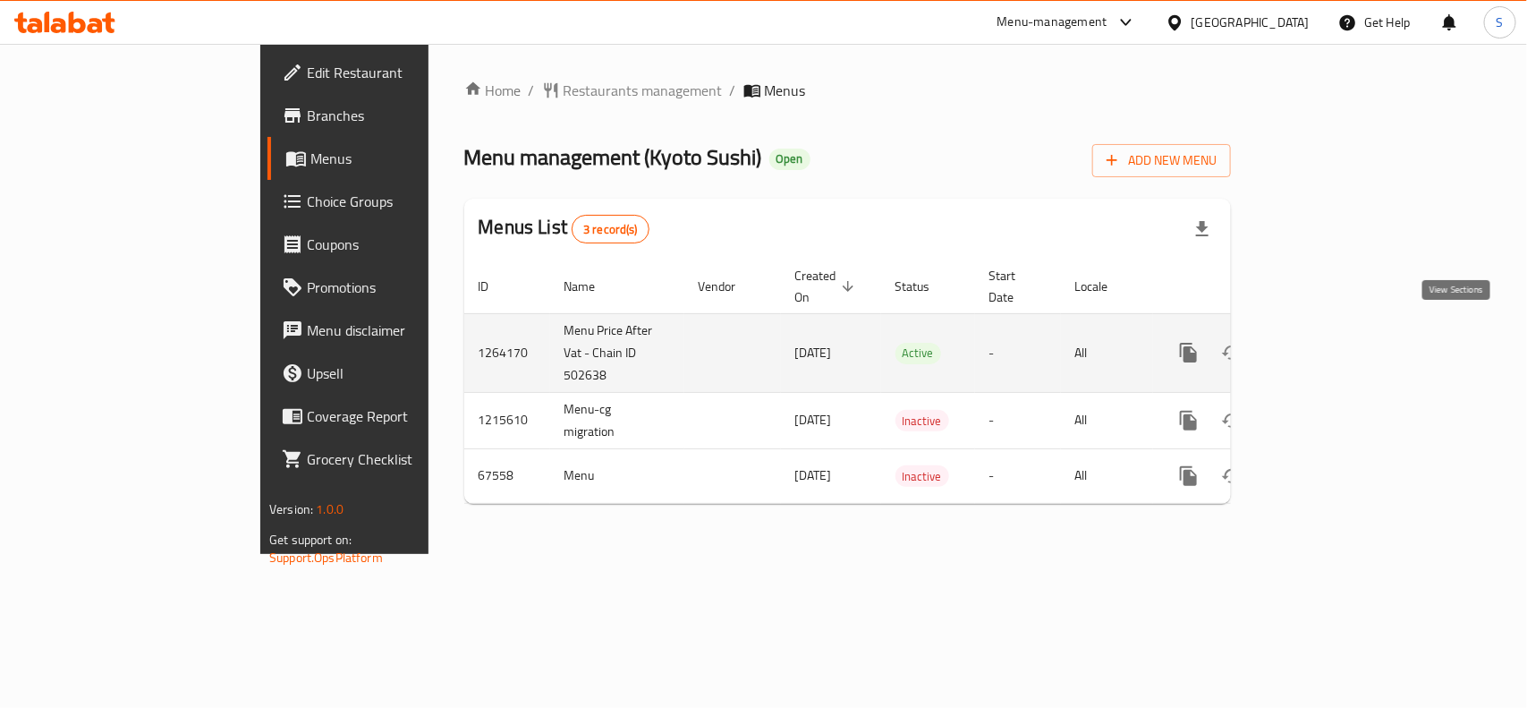
click at [1328, 342] on icon "enhanced table" at bounding box center [1317, 352] width 21 height 21
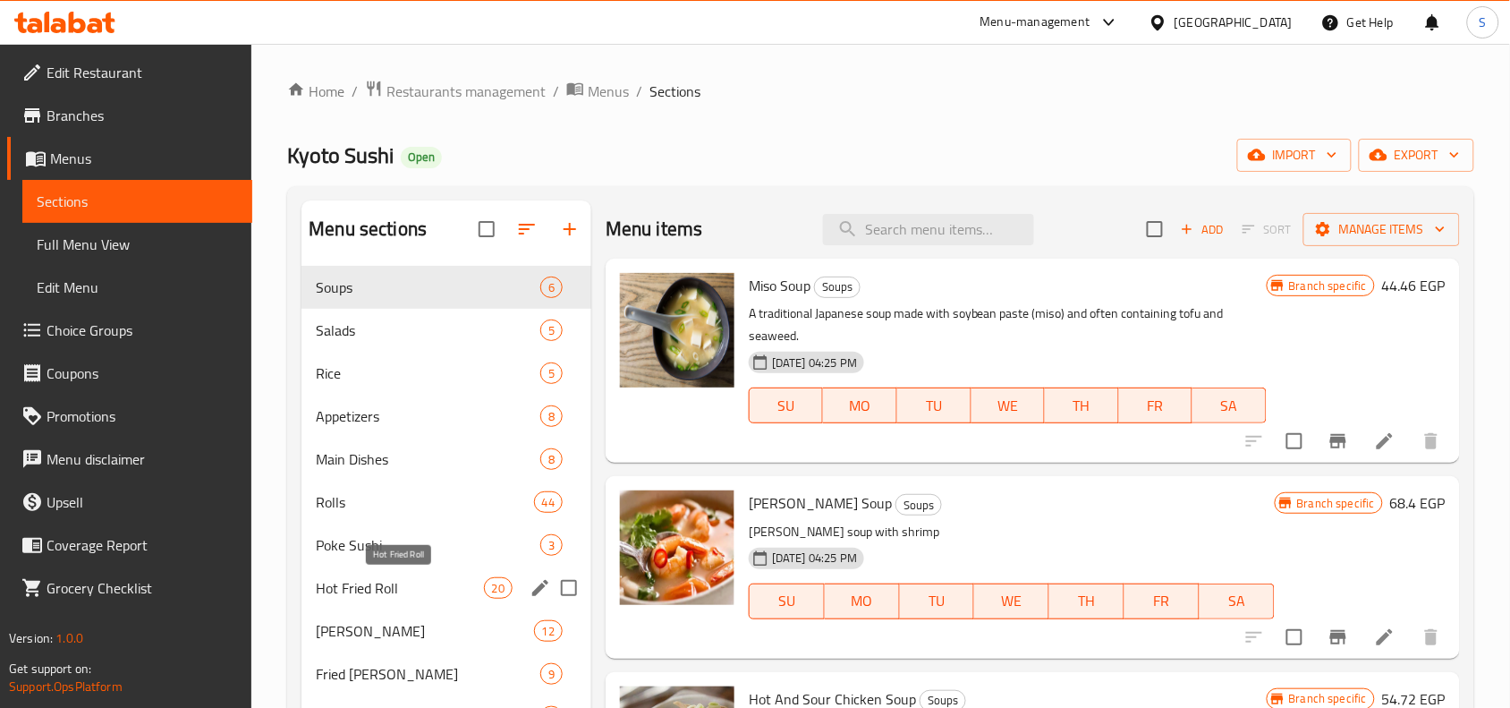
click at [395, 584] on span "Hot Fried Roll" at bounding box center [399, 587] width 167 height 21
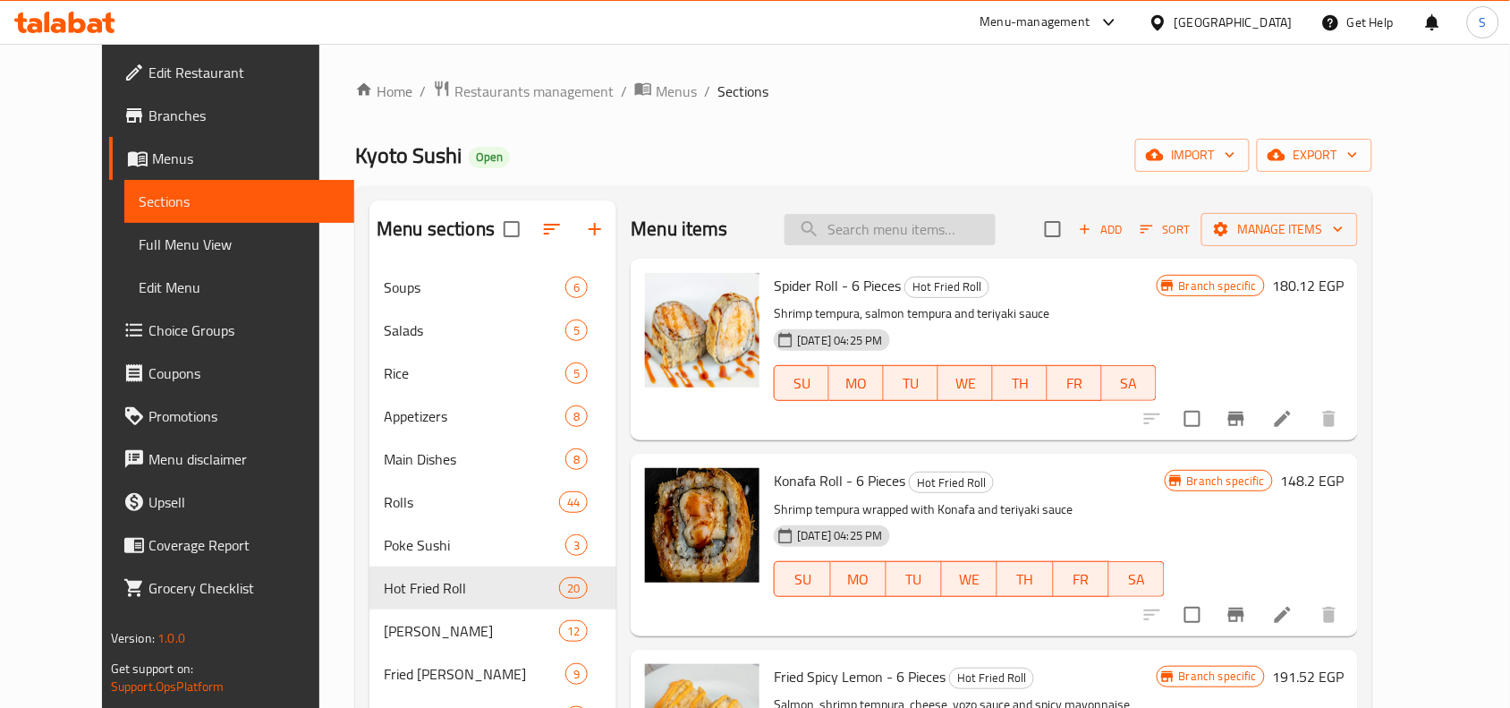
click at [937, 242] on input "search" at bounding box center [889, 229] width 211 height 31
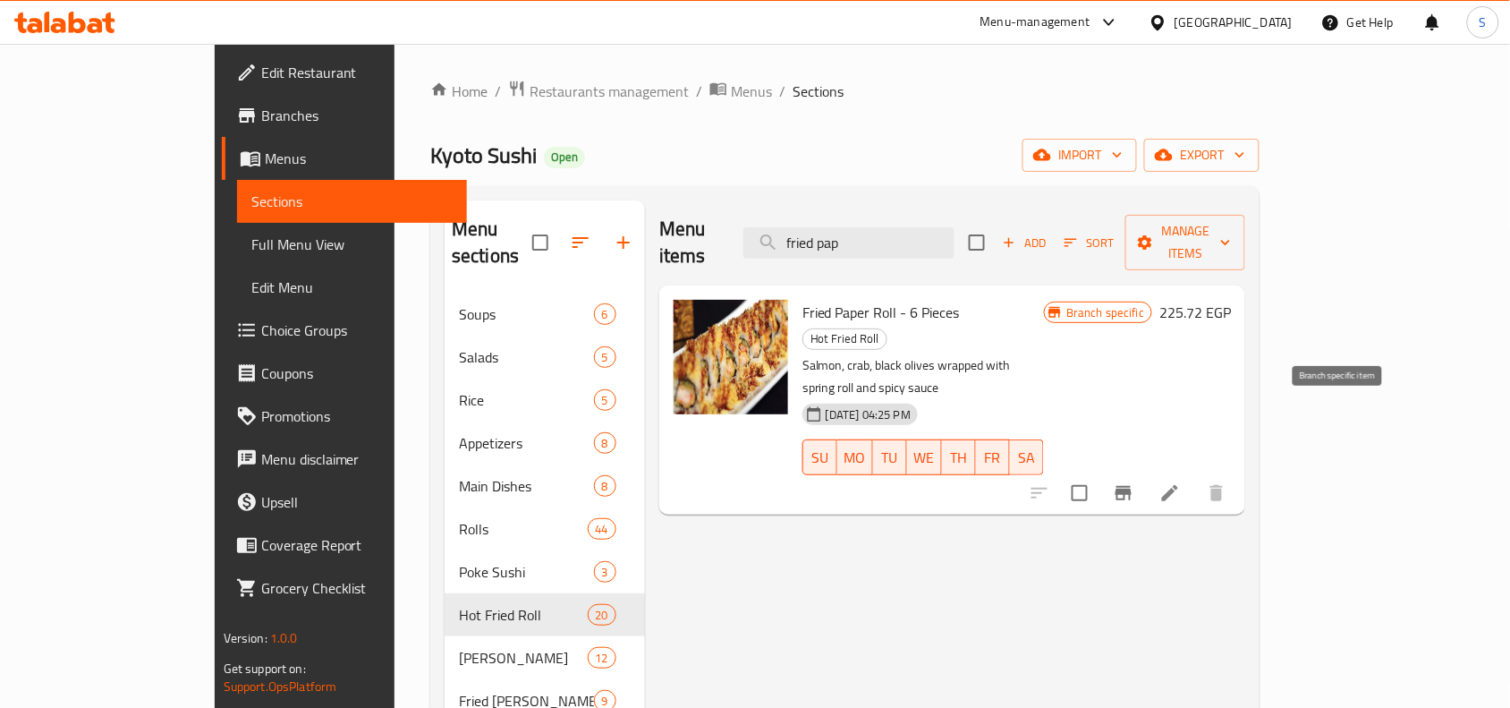
type input "fried pap"
click at [1134, 482] on icon "Branch-specific-item" at bounding box center [1123, 492] width 21 height 21
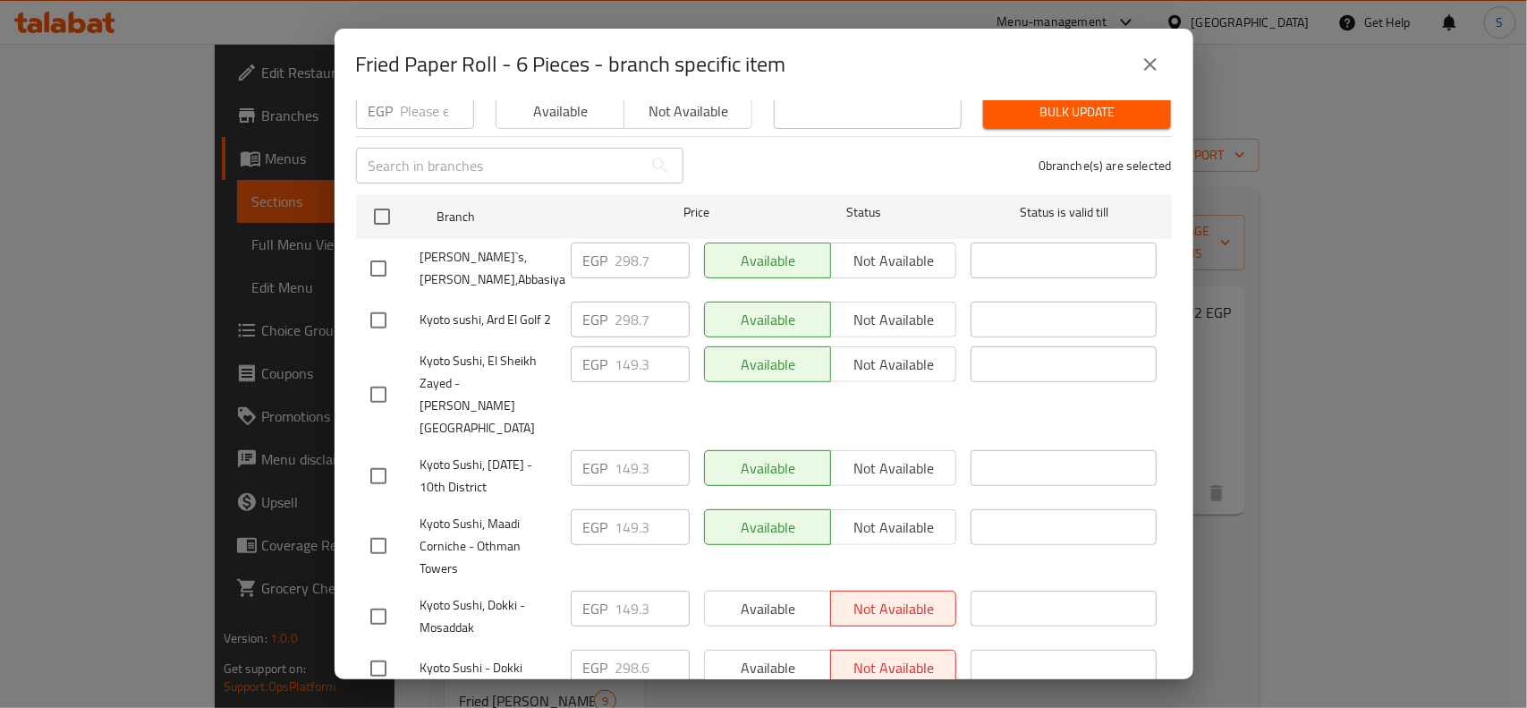
scroll to position [197, 0]
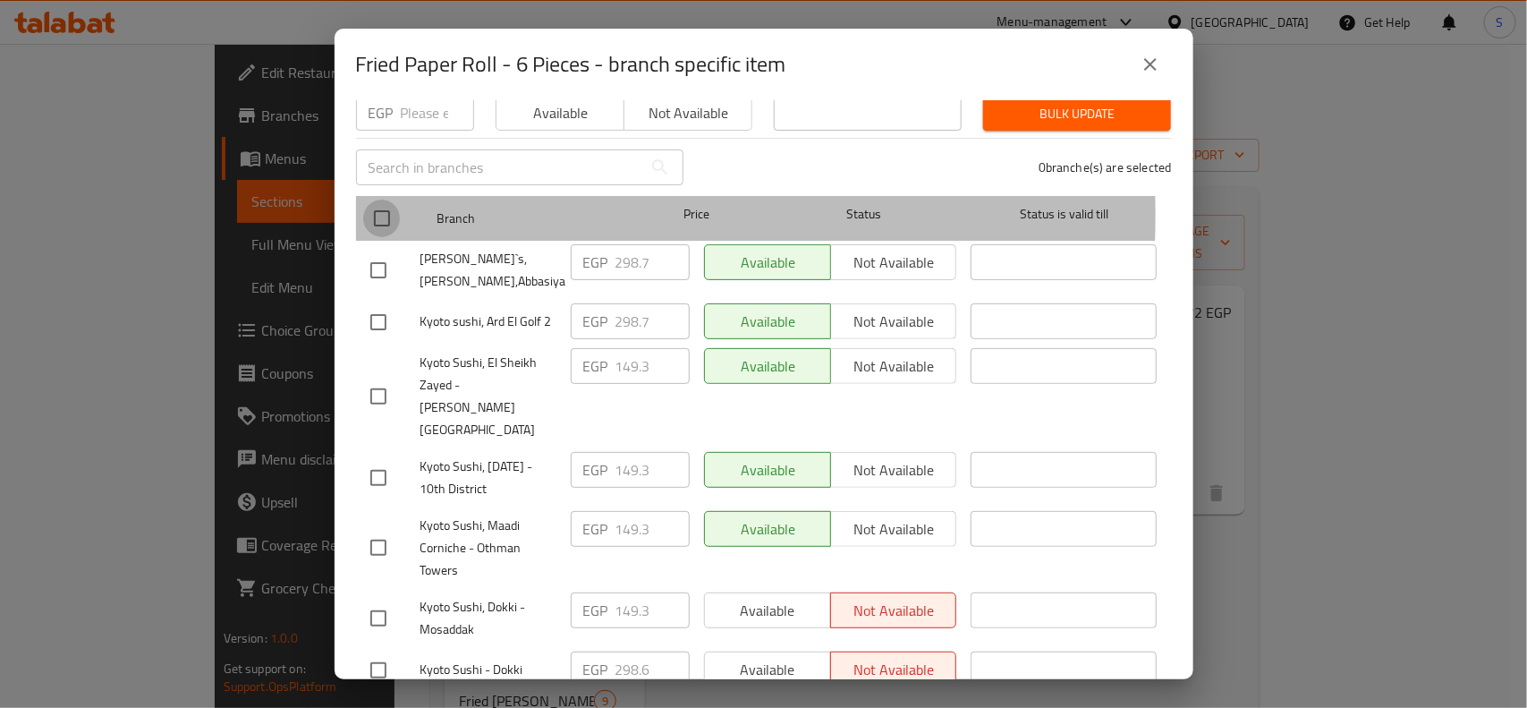
click at [377, 202] on input "checkbox" at bounding box center [382, 218] width 38 height 38
checkbox input "true"
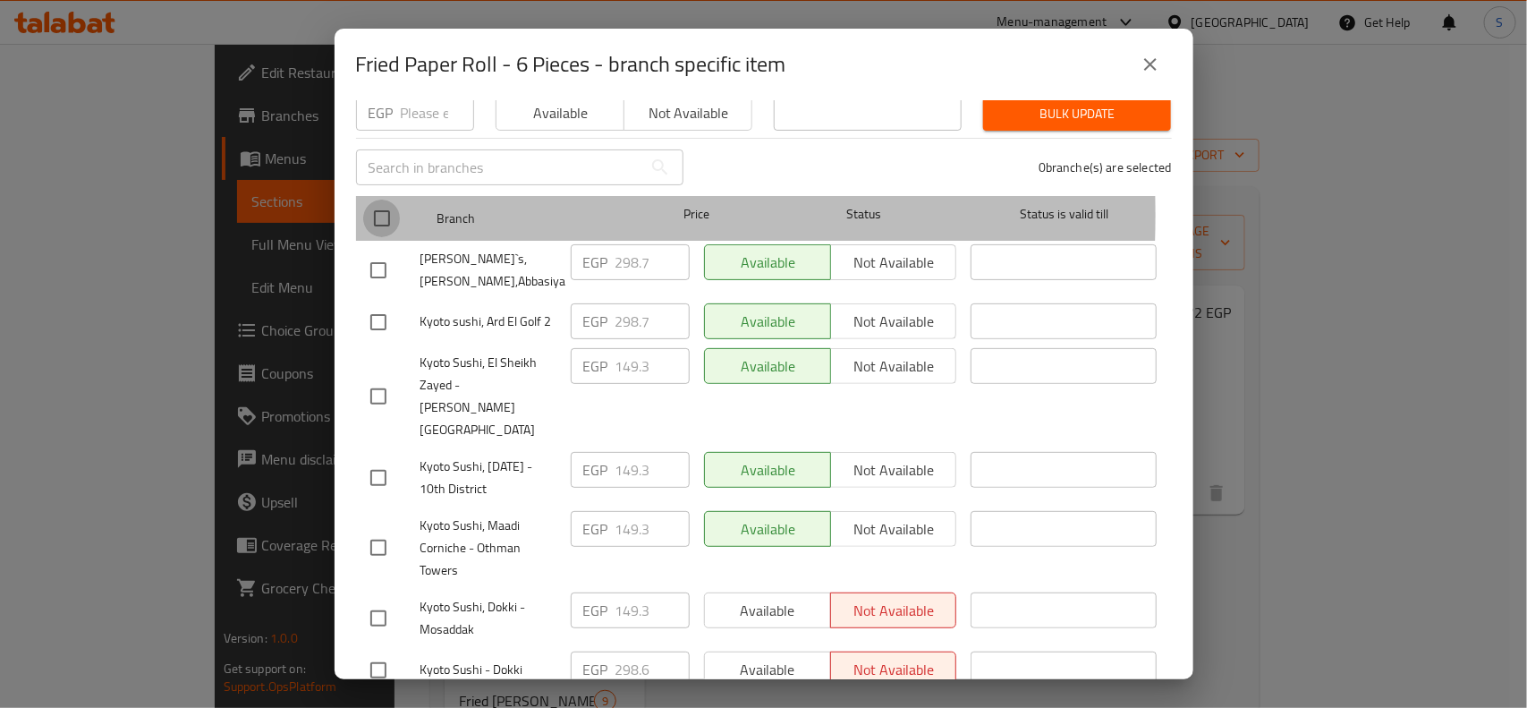
checkbox input "true"
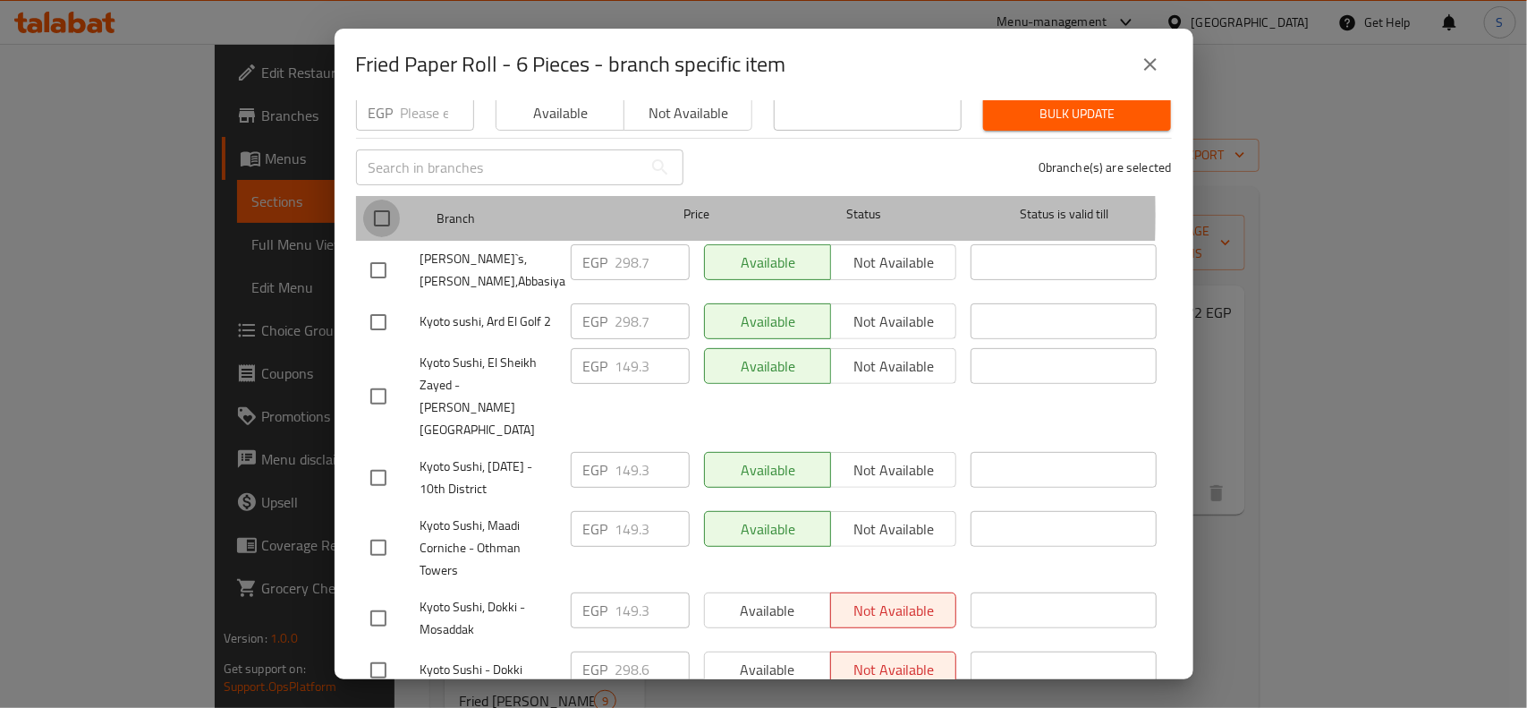
checkbox input "true"
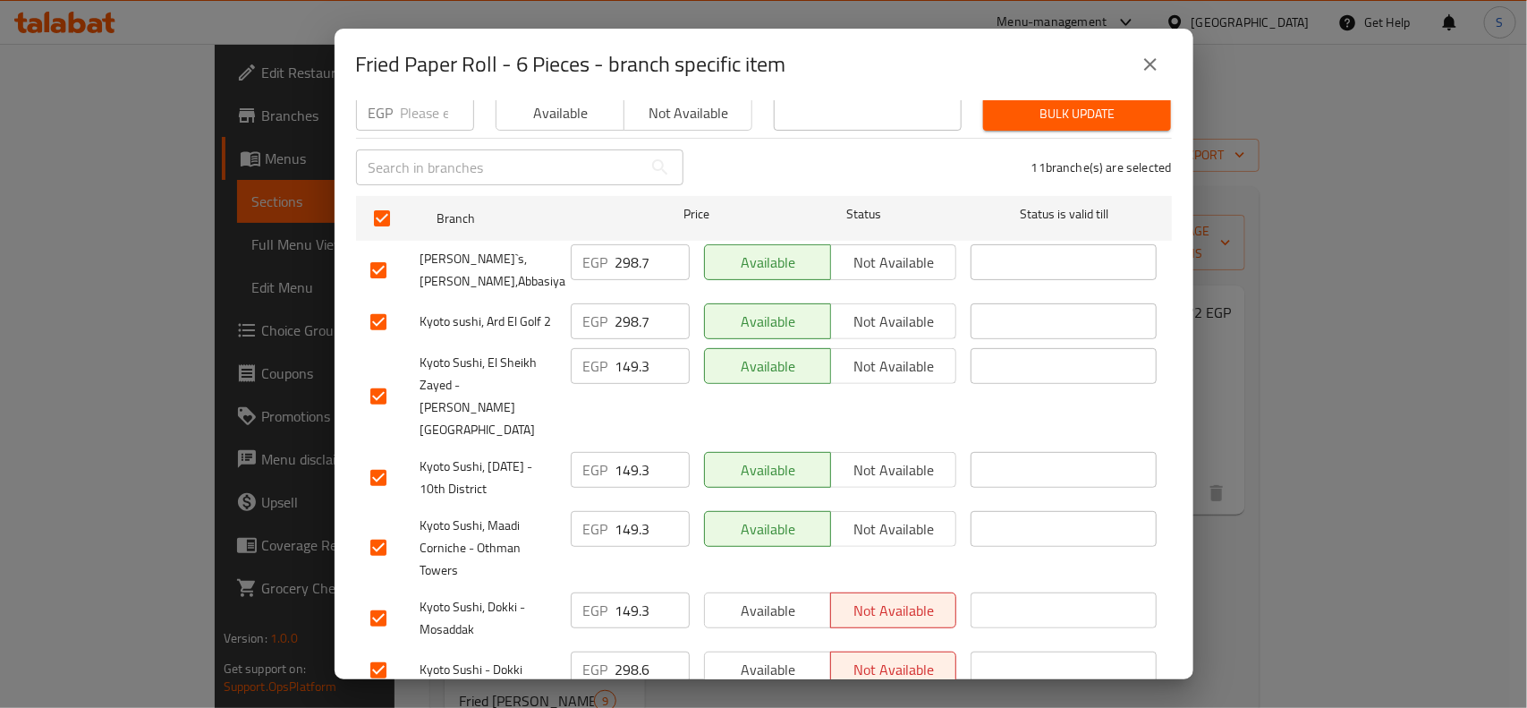
click at [368, 264] on input "checkbox" at bounding box center [379, 270] width 38 height 38
checkbox input "false"
click at [373, 311] on input "checkbox" at bounding box center [379, 322] width 38 height 38
checkbox input "false"
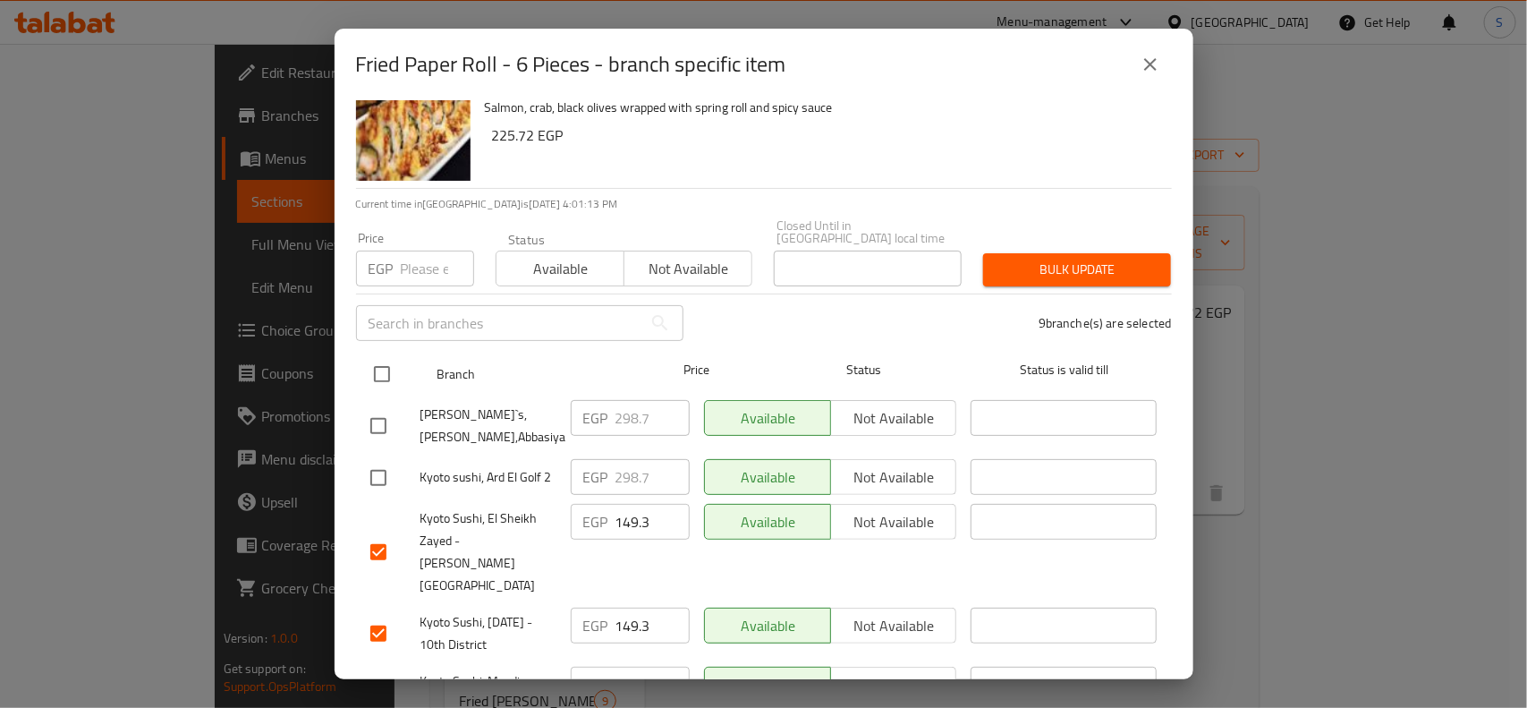
scroll to position [0, 0]
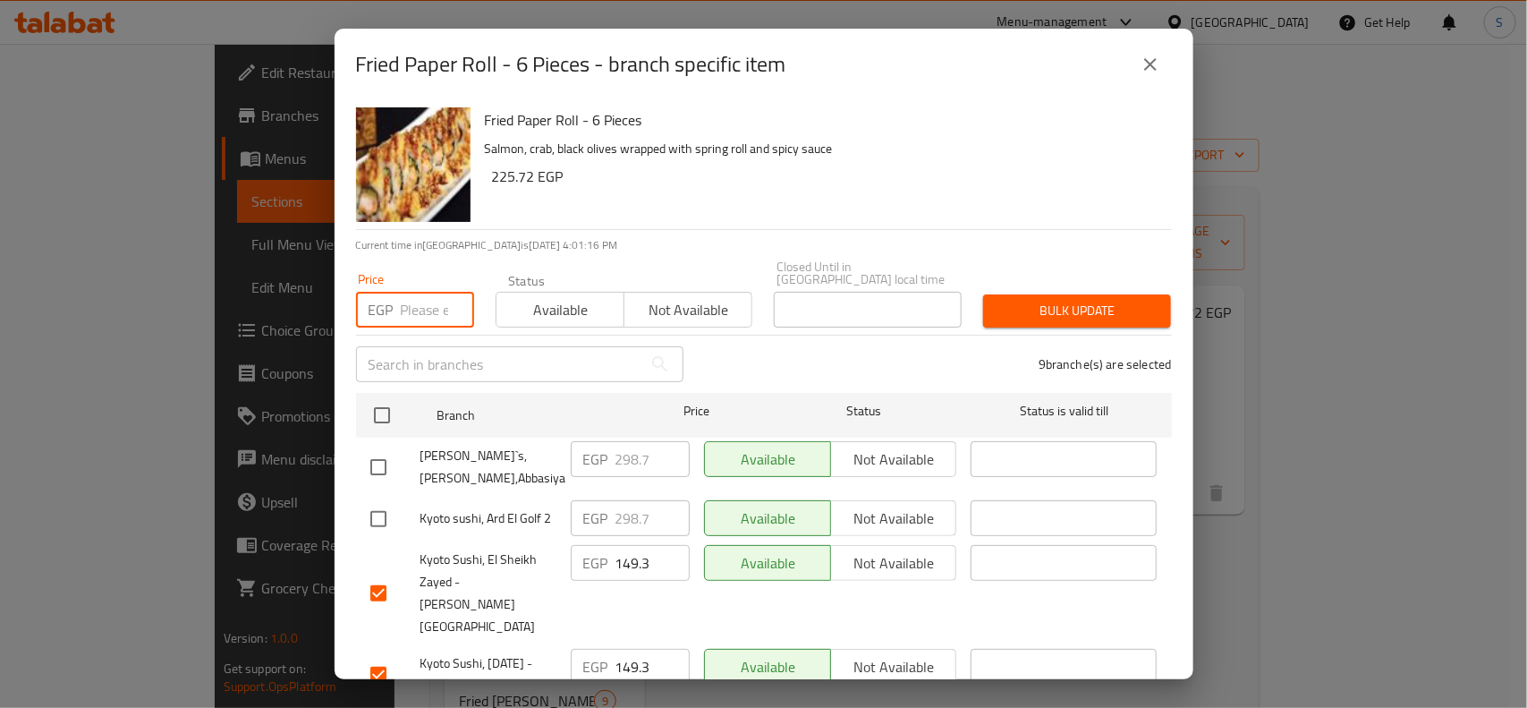
click at [412, 302] on input "number" at bounding box center [437, 310] width 73 height 36
type input "298.60"
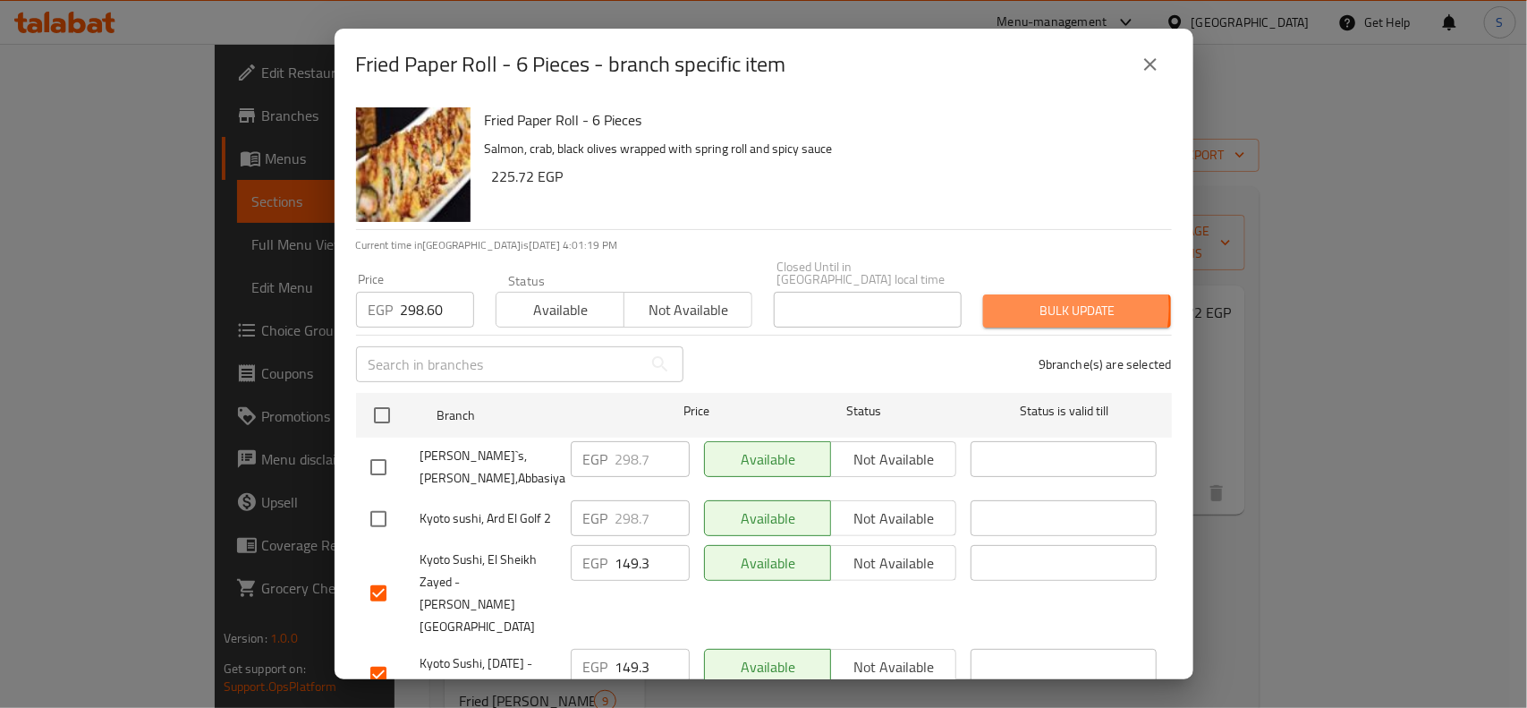
click at [1030, 300] on span "Bulk update" at bounding box center [1076, 311] width 159 height 22
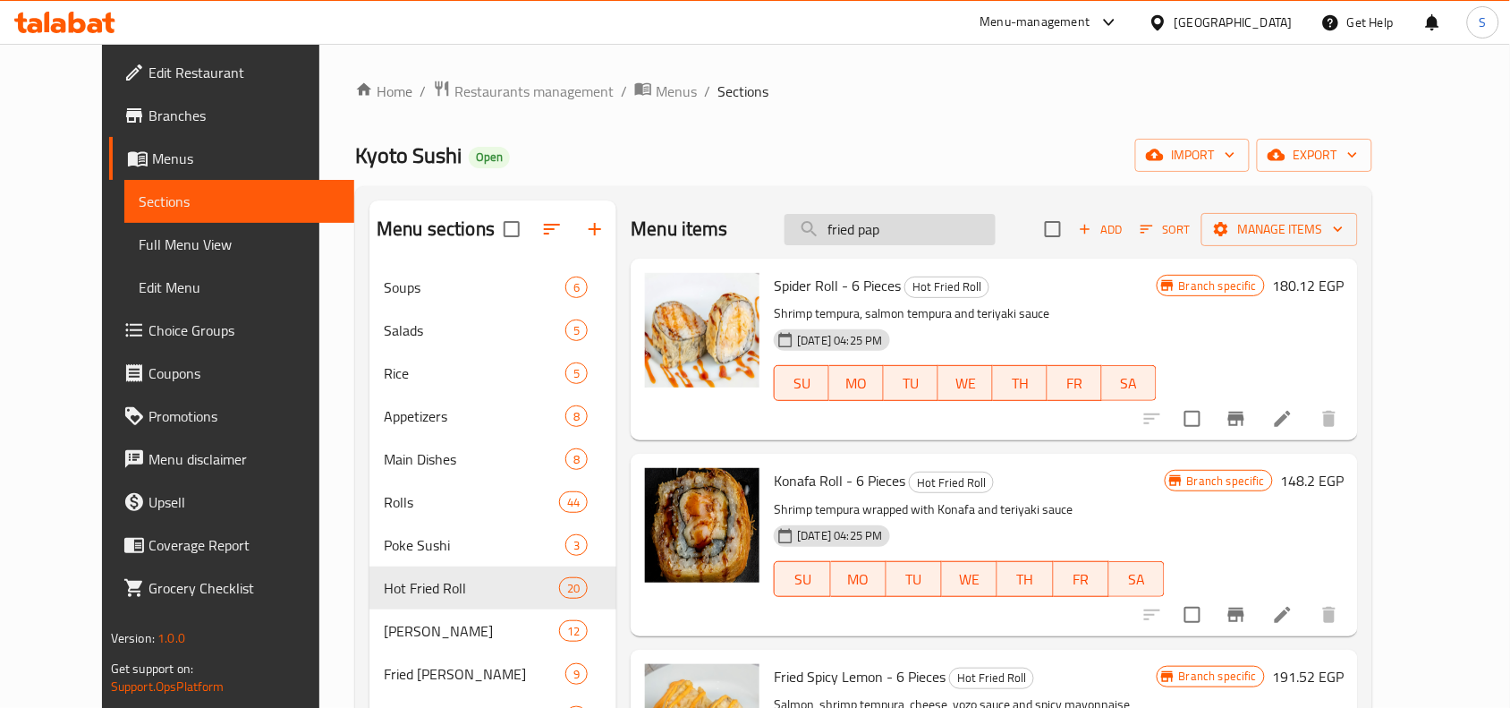
click at [971, 231] on input "fried pap" at bounding box center [889, 229] width 211 height 31
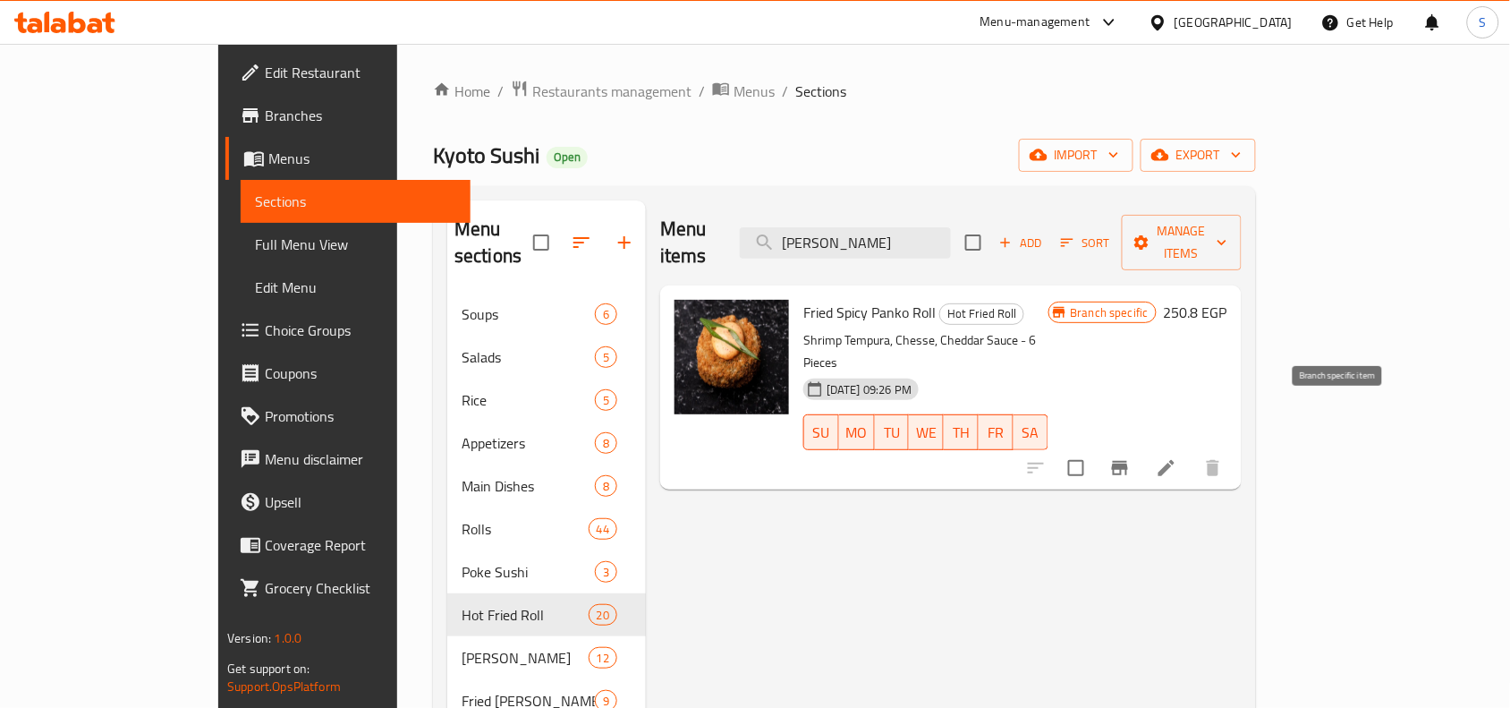
type input "[PERSON_NAME]"
click at [1131, 457] on icon "Branch-specific-item" at bounding box center [1119, 467] width 21 height 21
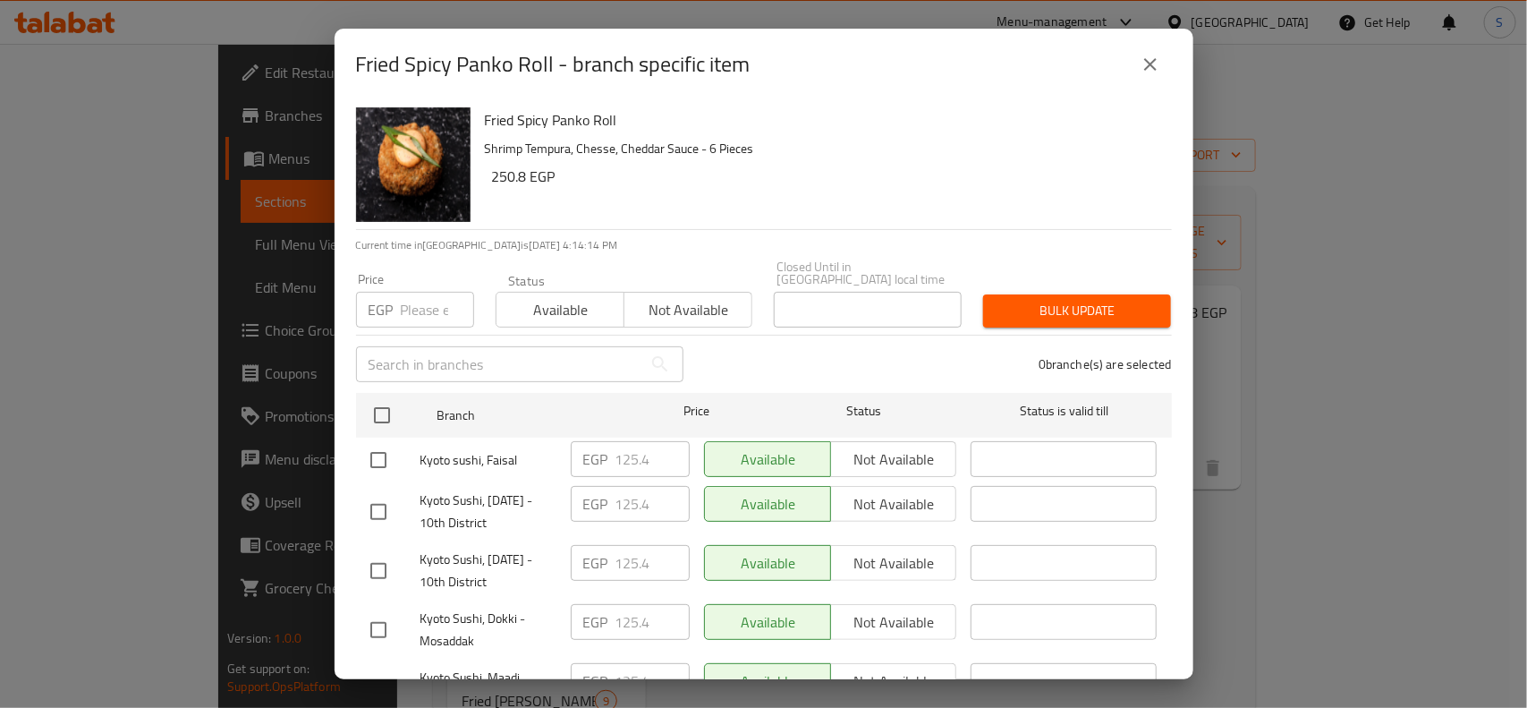
click at [431, 293] on input "number" at bounding box center [437, 310] width 73 height 36
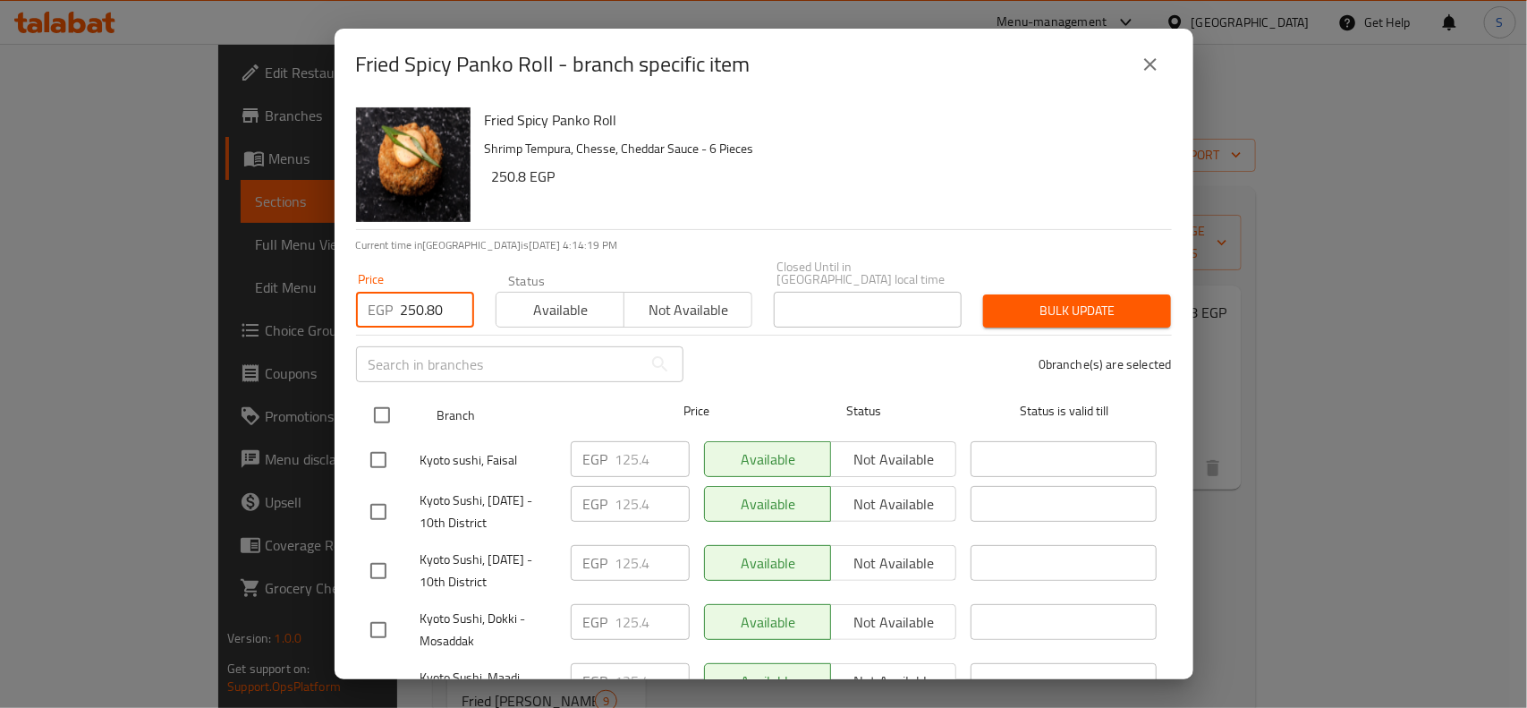
type input "250.80"
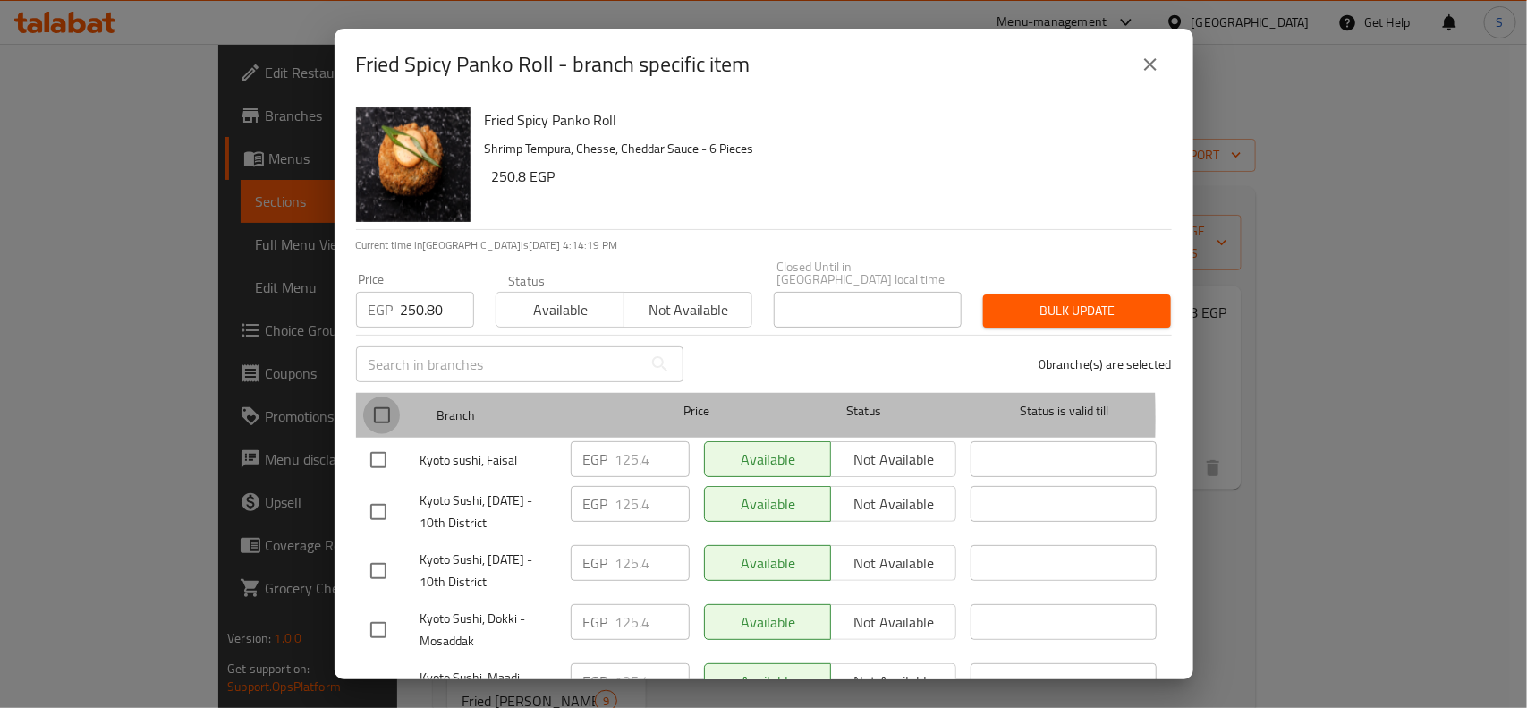
click at [382, 405] on input "checkbox" at bounding box center [382, 415] width 38 height 38
checkbox input "true"
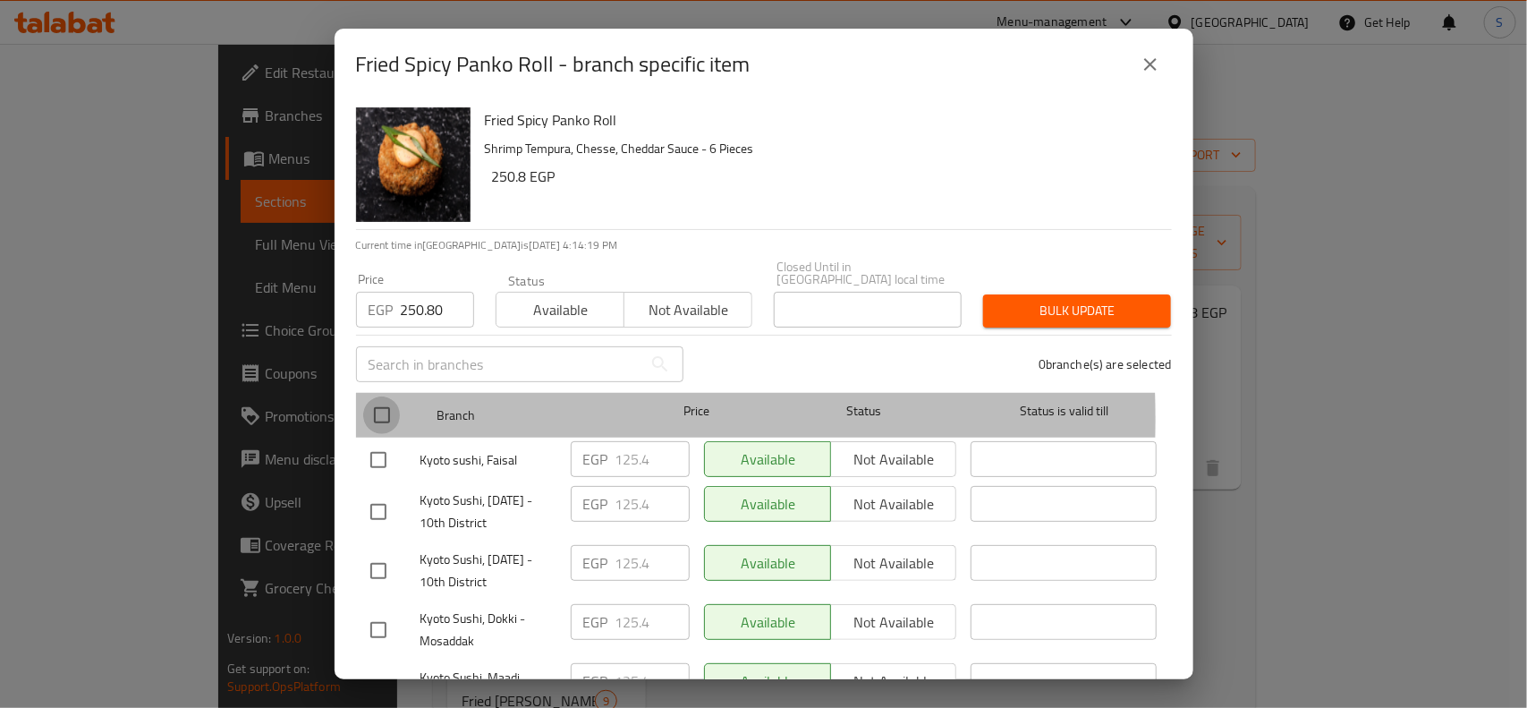
checkbox input "true"
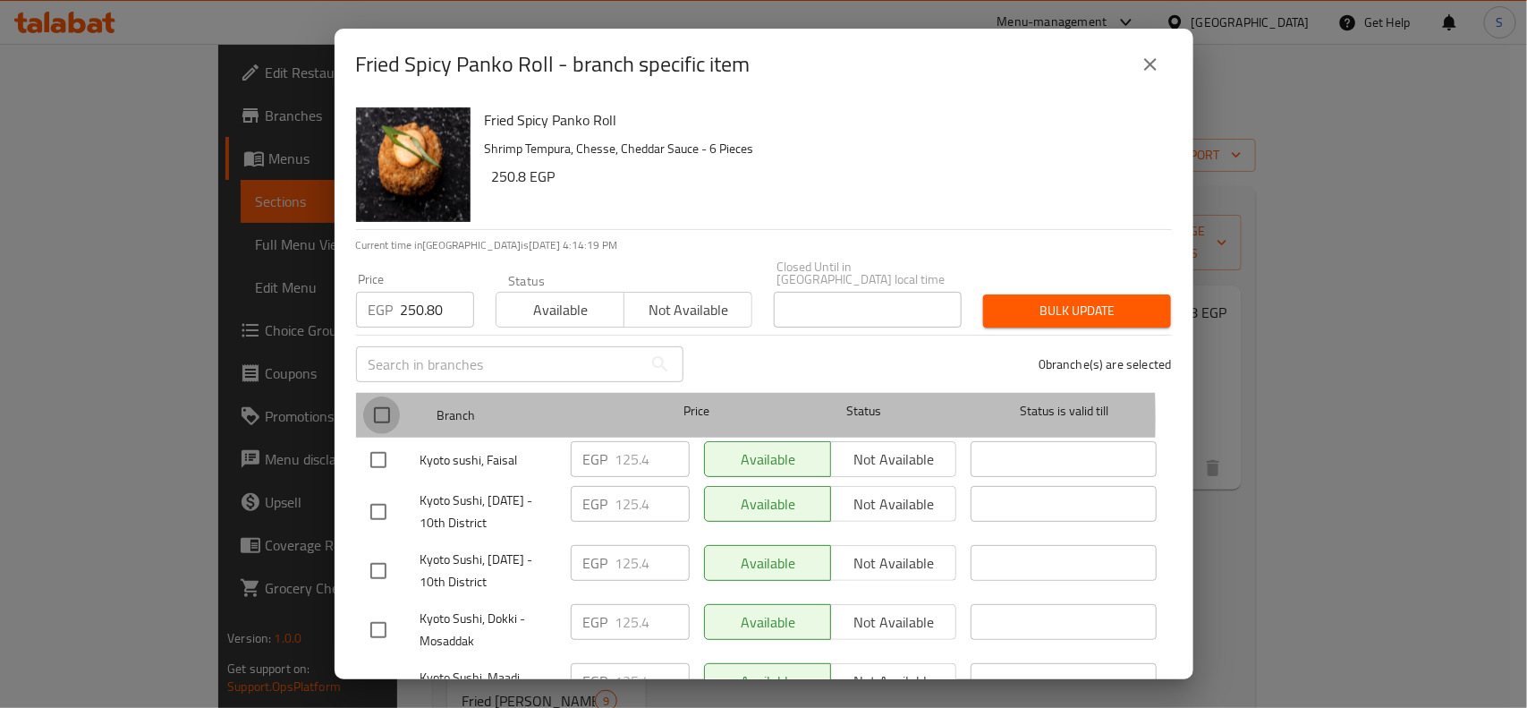
checkbox input "true"
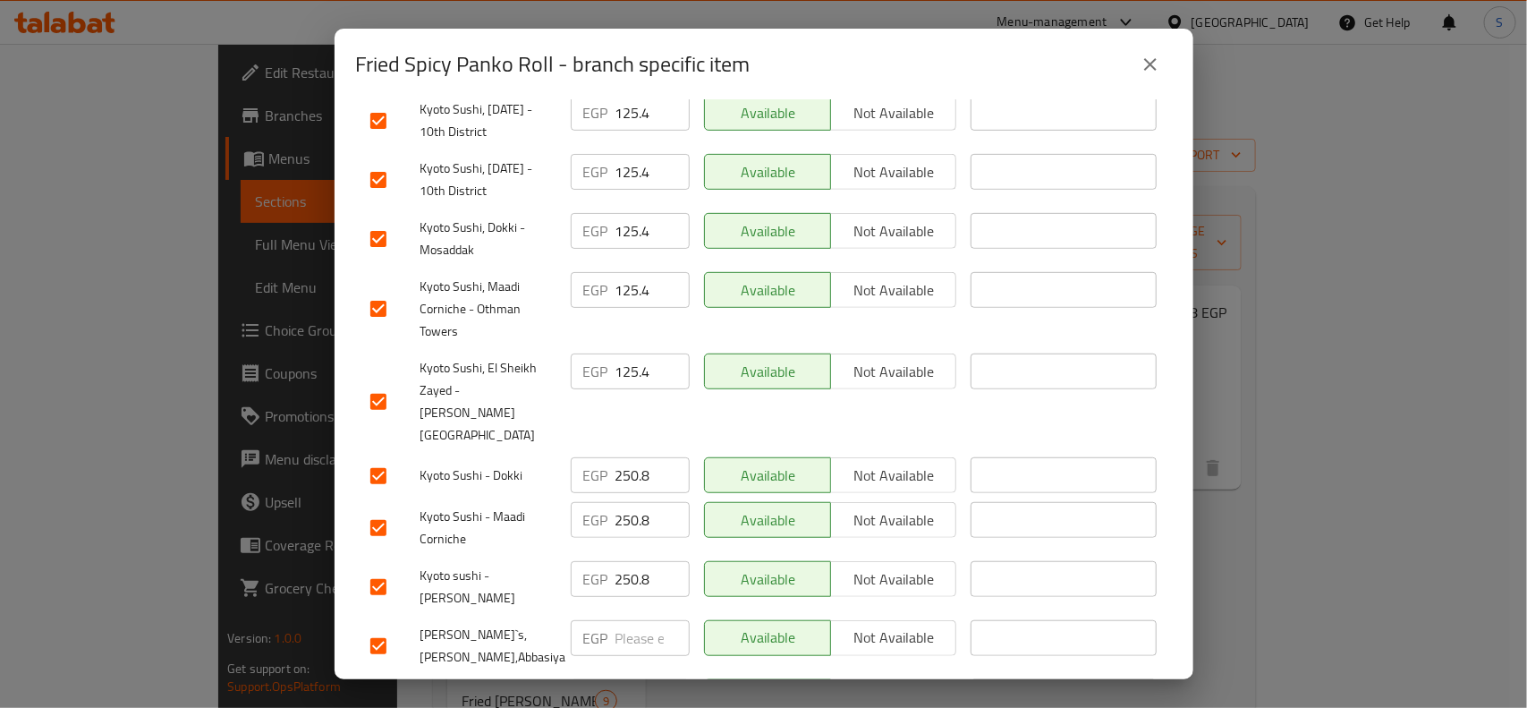
scroll to position [420, 0]
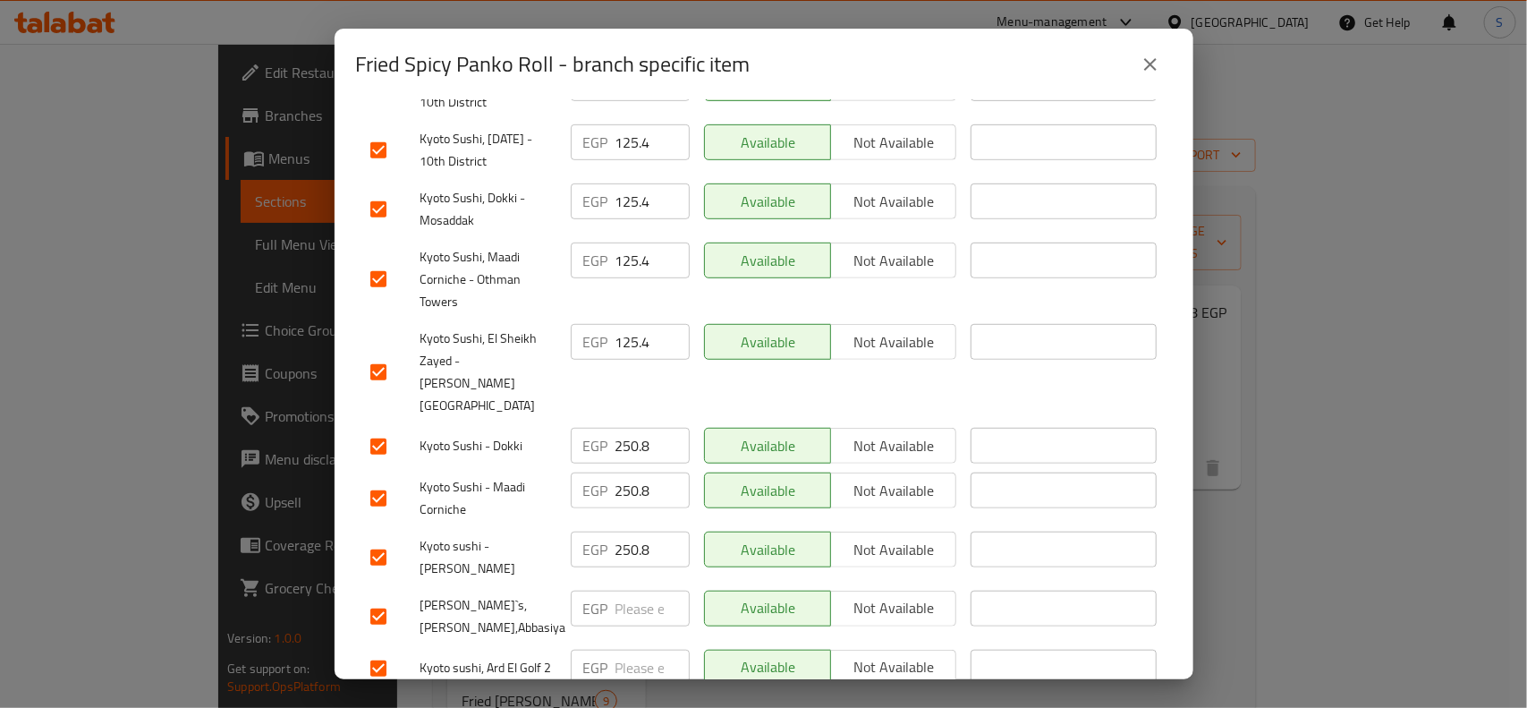
click at [376, 649] on input "checkbox" at bounding box center [379, 668] width 38 height 38
checkbox input "false"
click at [386, 598] on input "checkbox" at bounding box center [379, 617] width 38 height 38
checkbox input "false"
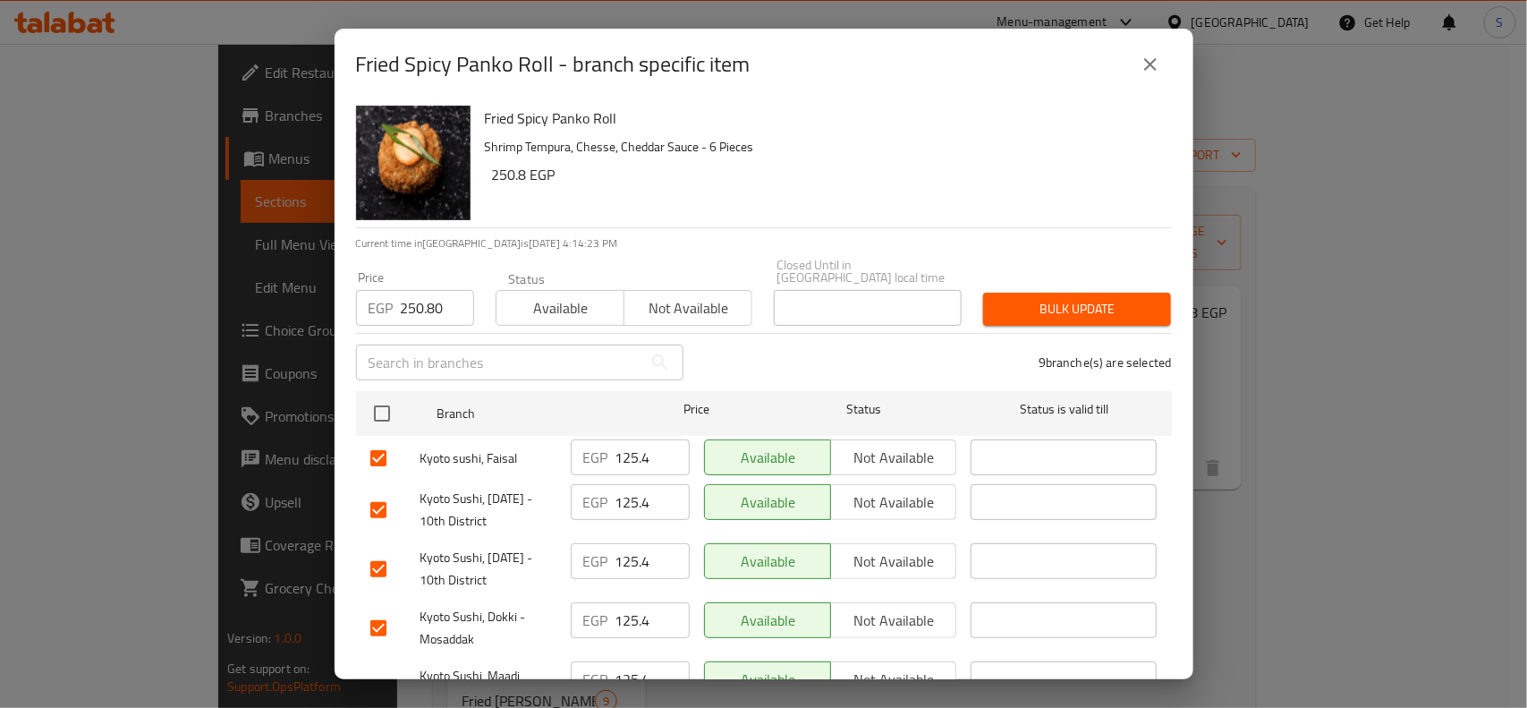
scroll to position [0, 0]
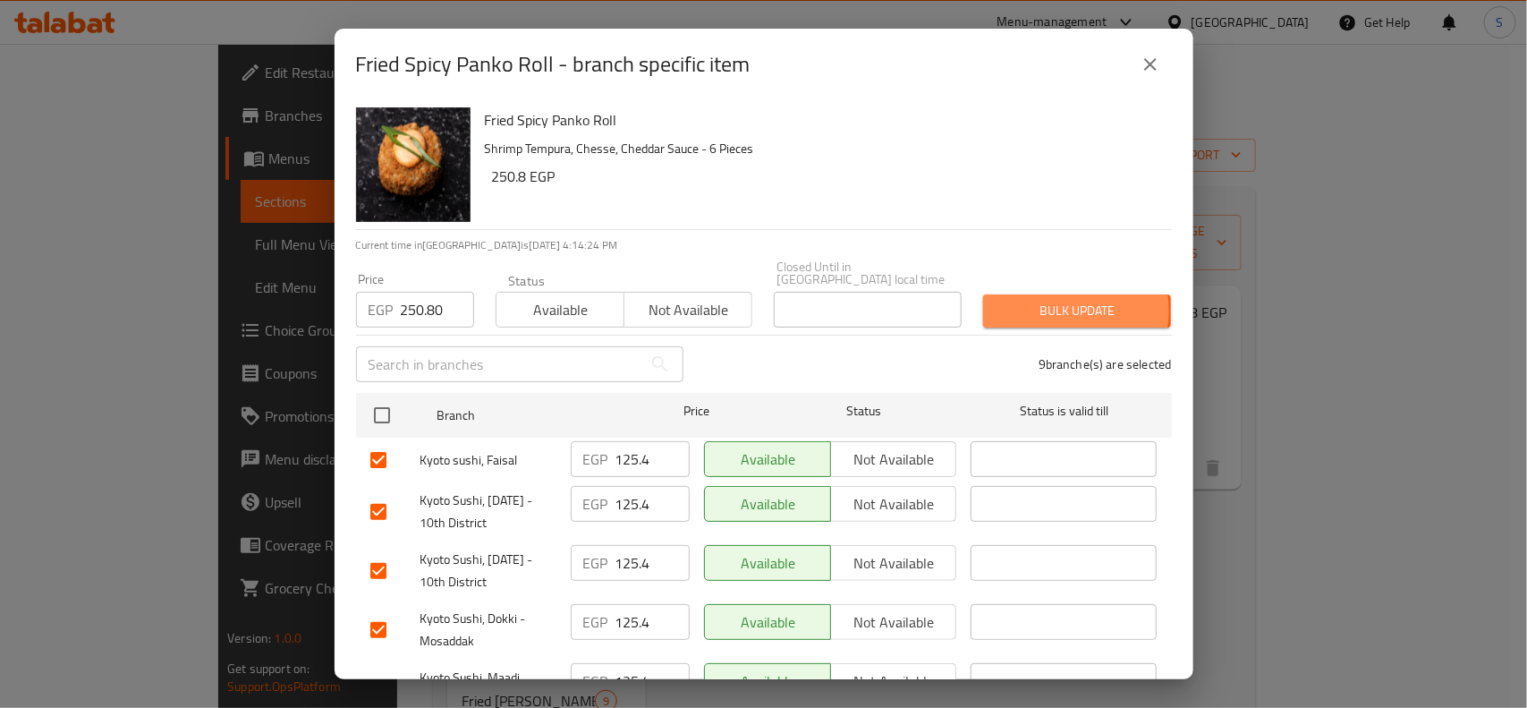
click at [1053, 300] on span "Bulk update" at bounding box center [1076, 311] width 159 height 22
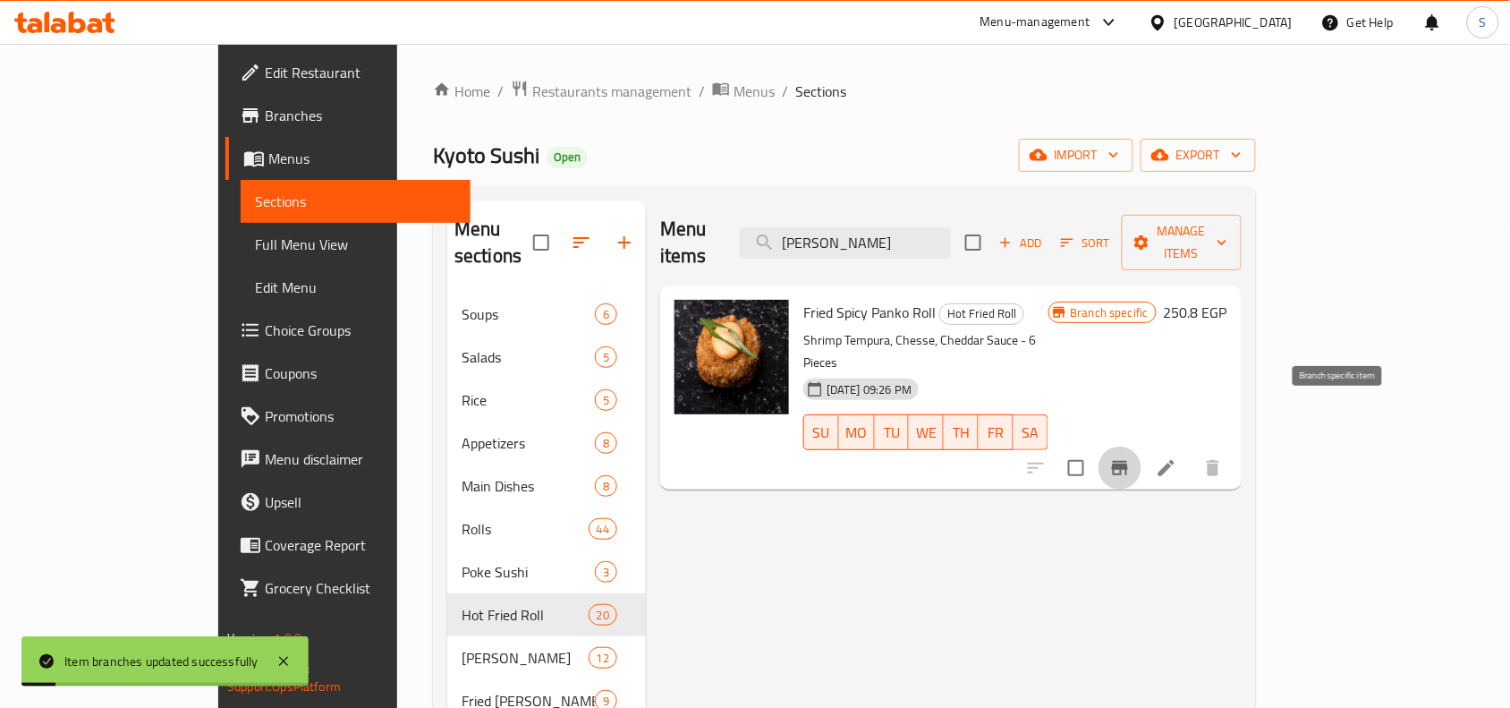
click at [1128, 461] on icon "Branch-specific-item" at bounding box center [1120, 468] width 16 height 14
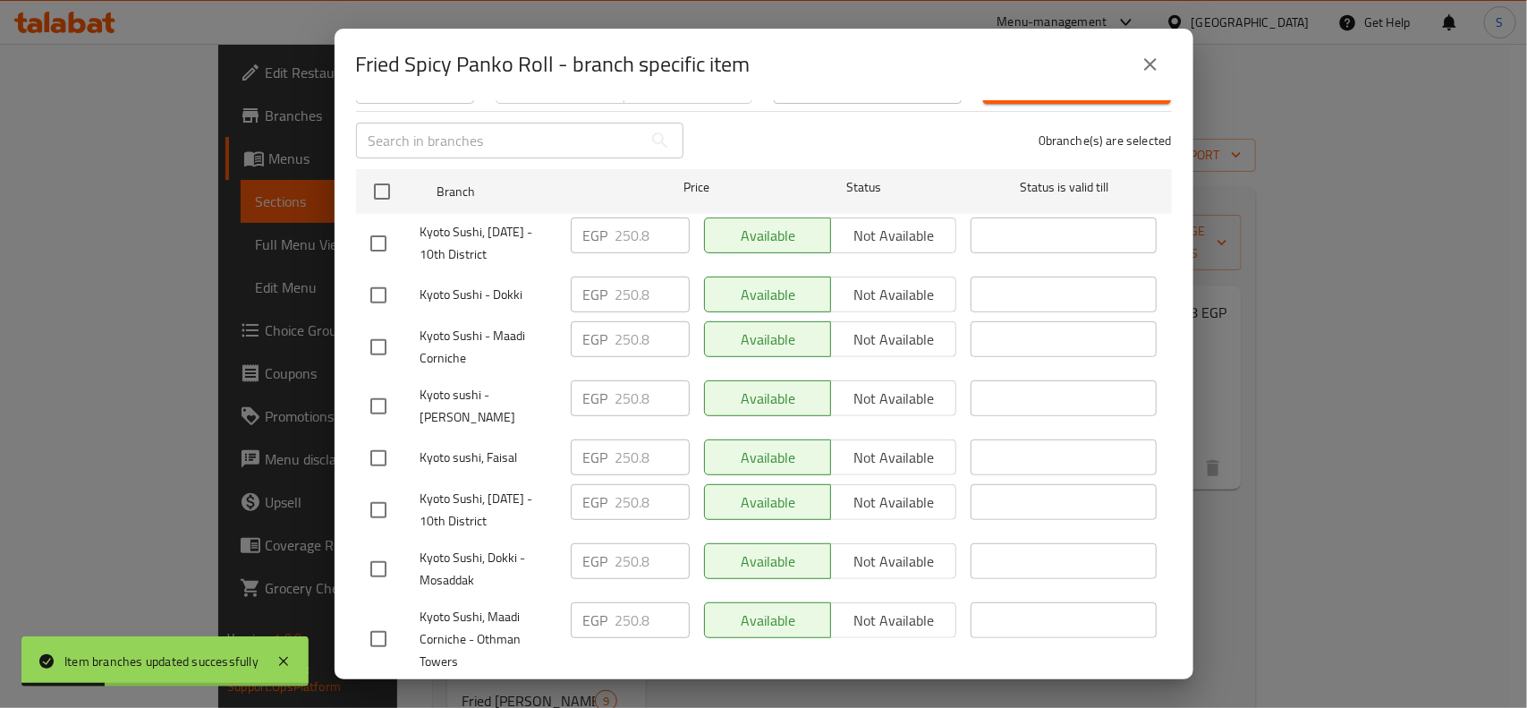
scroll to position [420, 0]
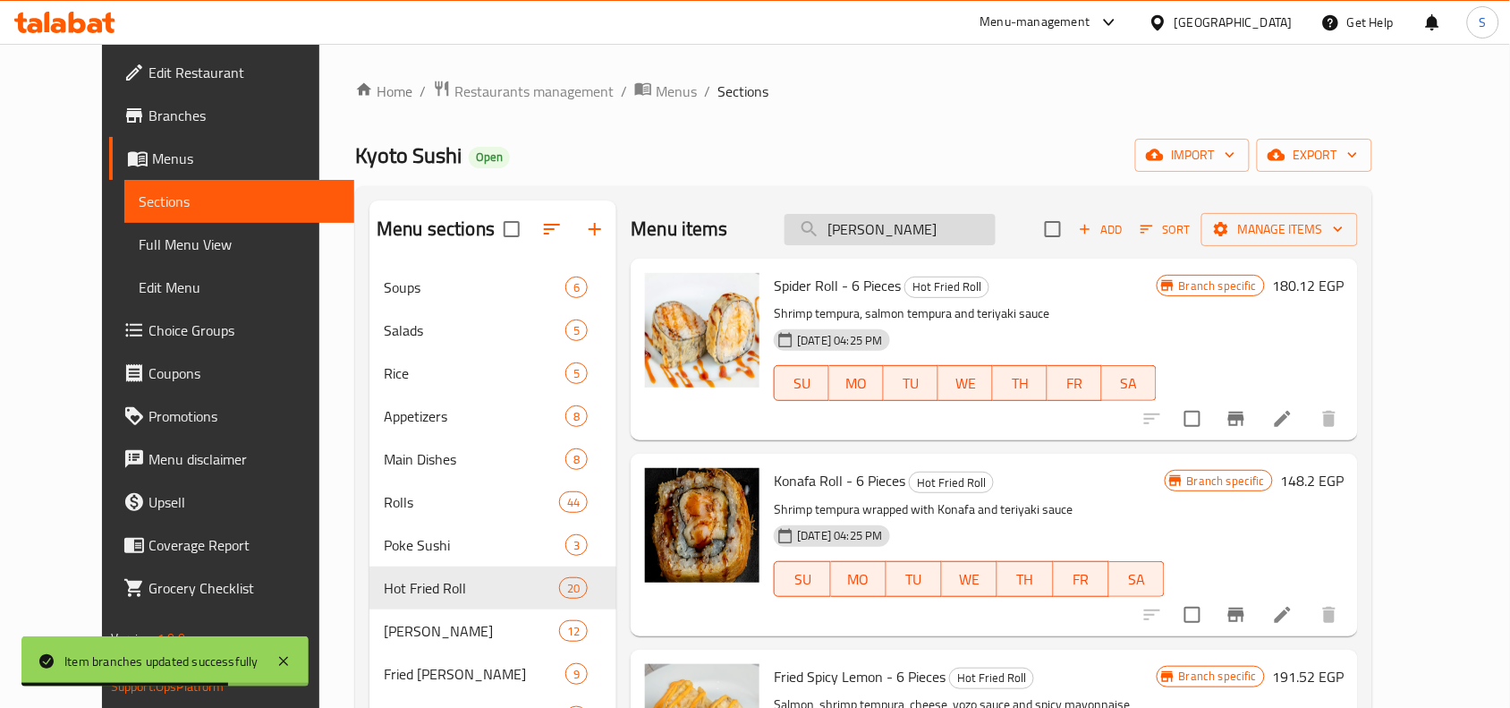
click at [944, 229] on input "[PERSON_NAME]" at bounding box center [889, 229] width 211 height 31
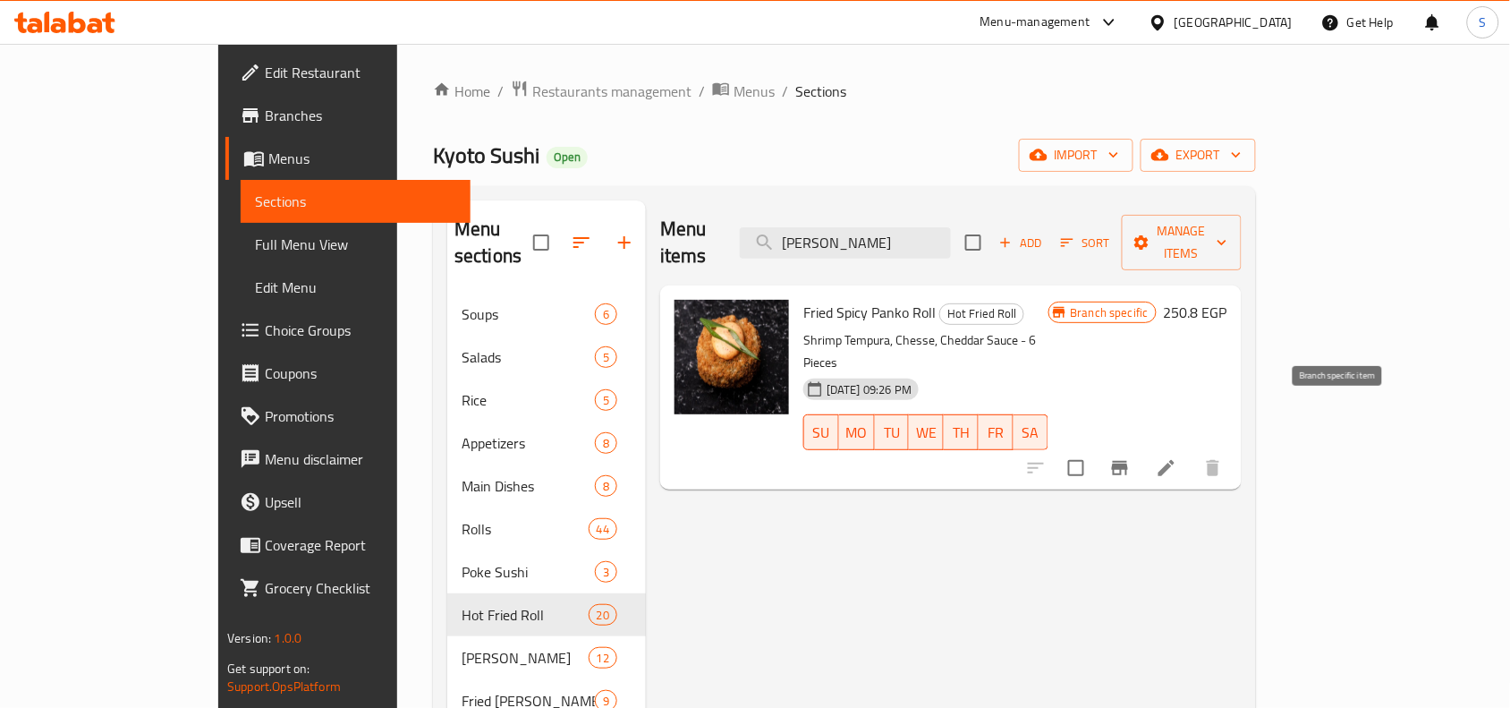
click at [1131, 457] on icon "Branch-specific-item" at bounding box center [1119, 467] width 21 height 21
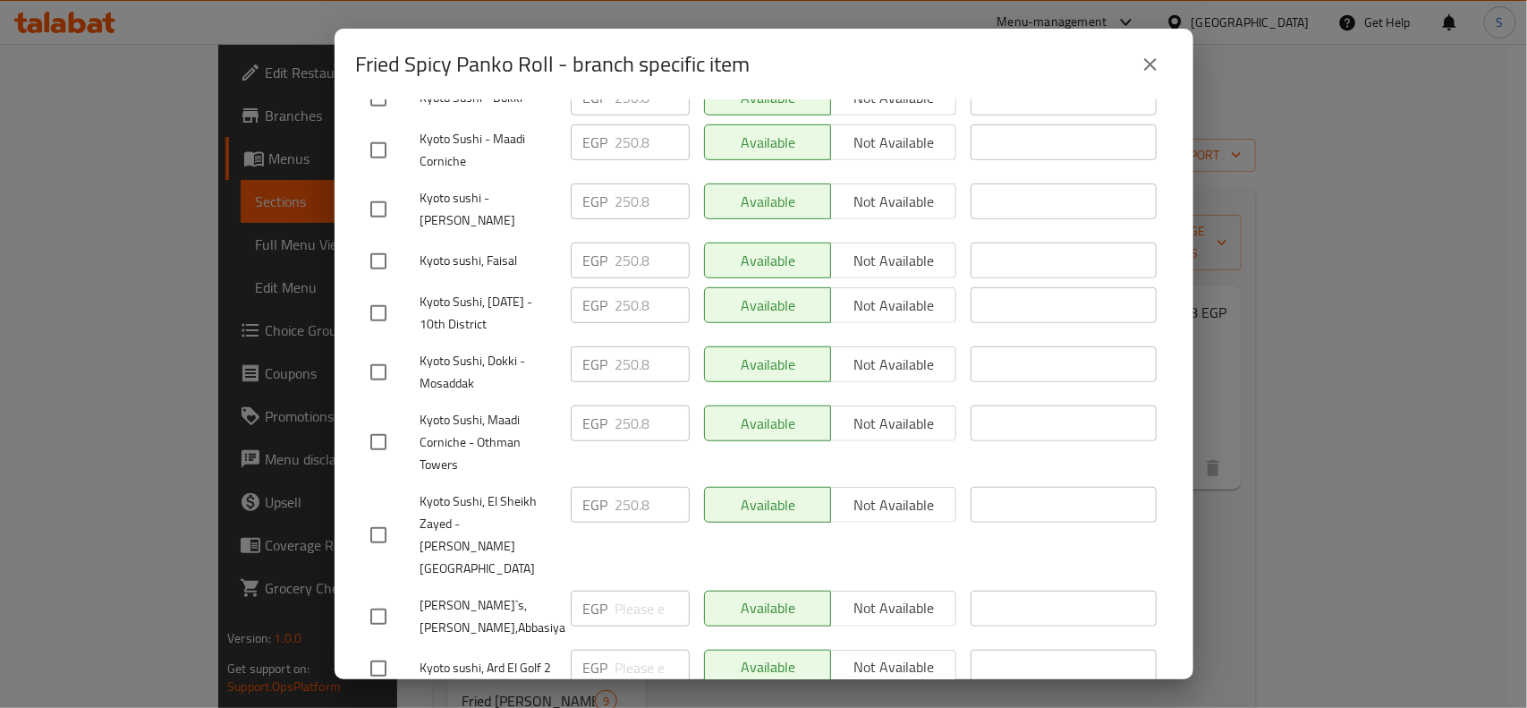
click at [1163, 56] on button "close" at bounding box center [1150, 64] width 43 height 43
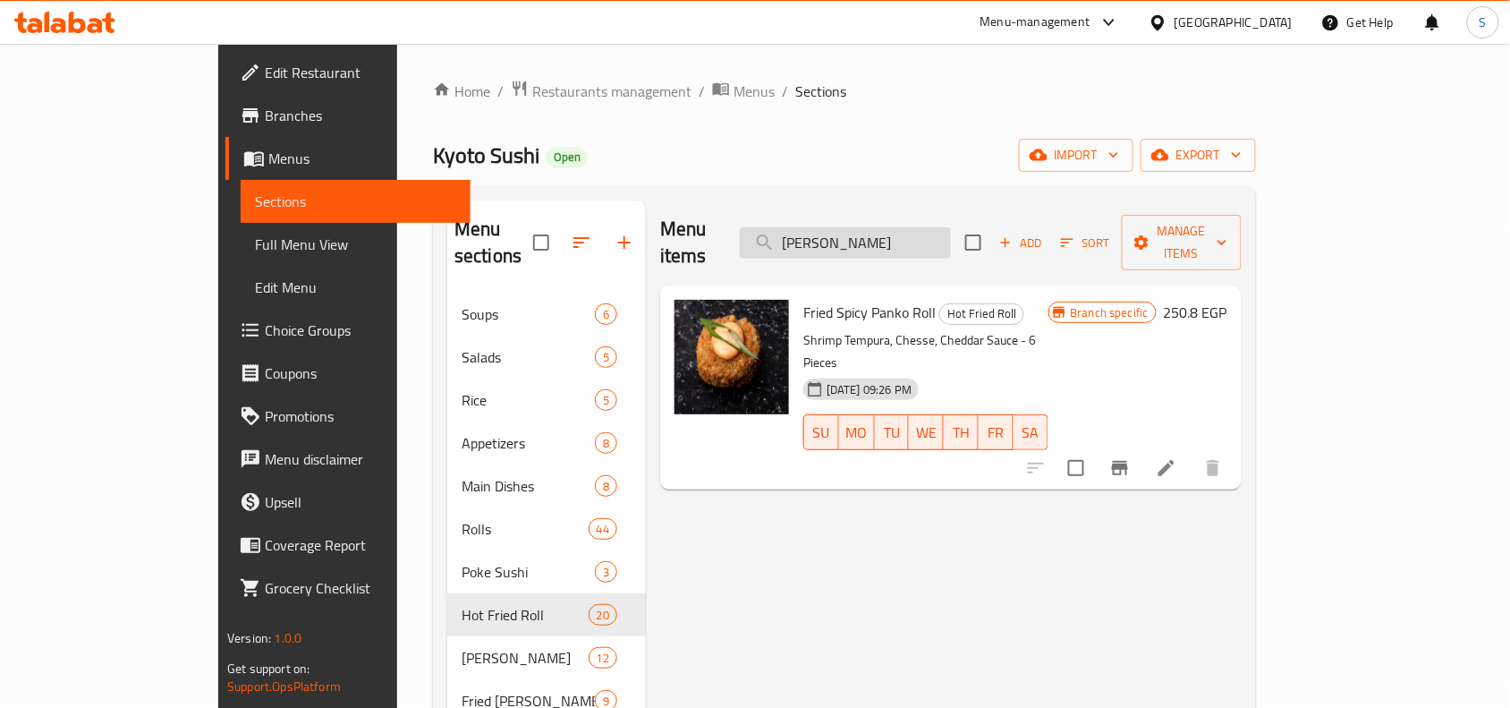
click at [935, 231] on input "[PERSON_NAME]" at bounding box center [845, 242] width 211 height 31
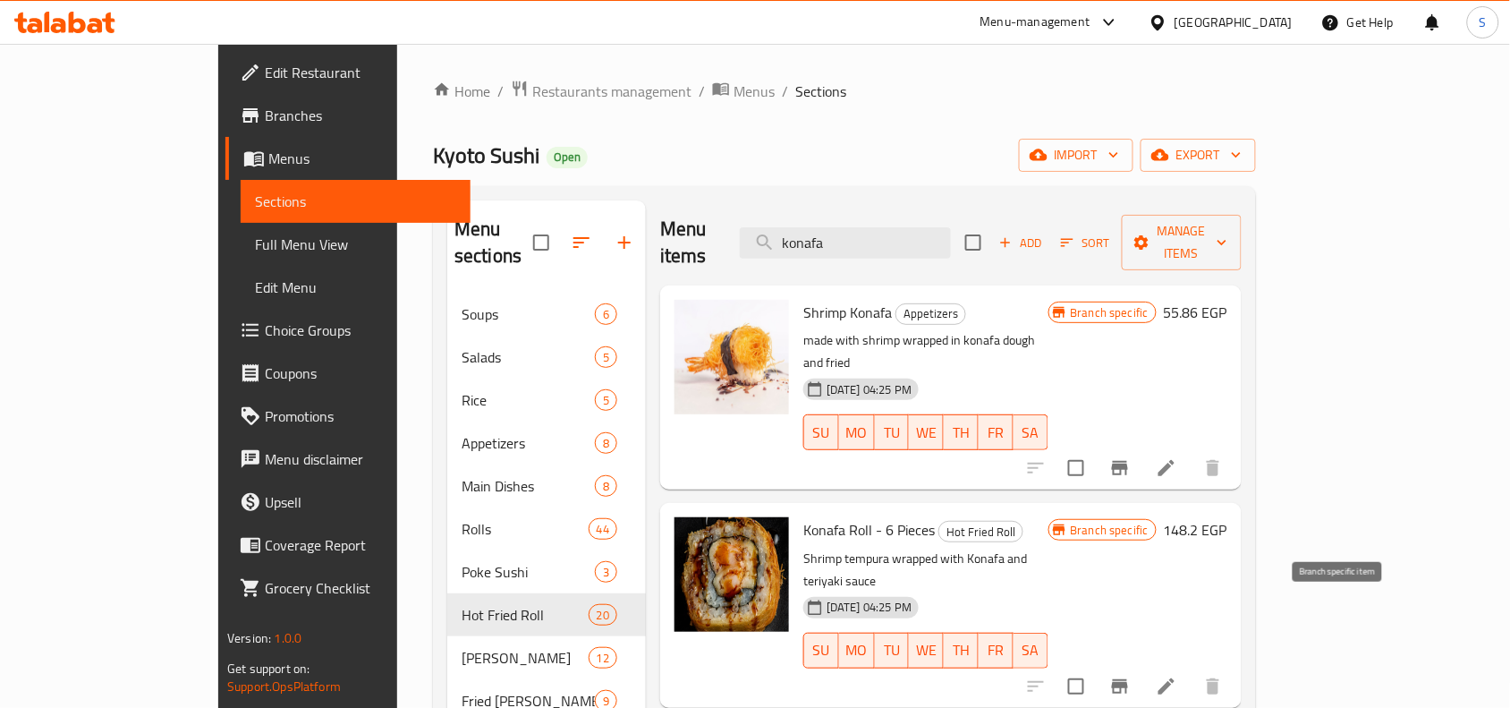
type input "konafa"
click at [1131, 675] on icon "Branch-specific-item" at bounding box center [1119, 685] width 21 height 21
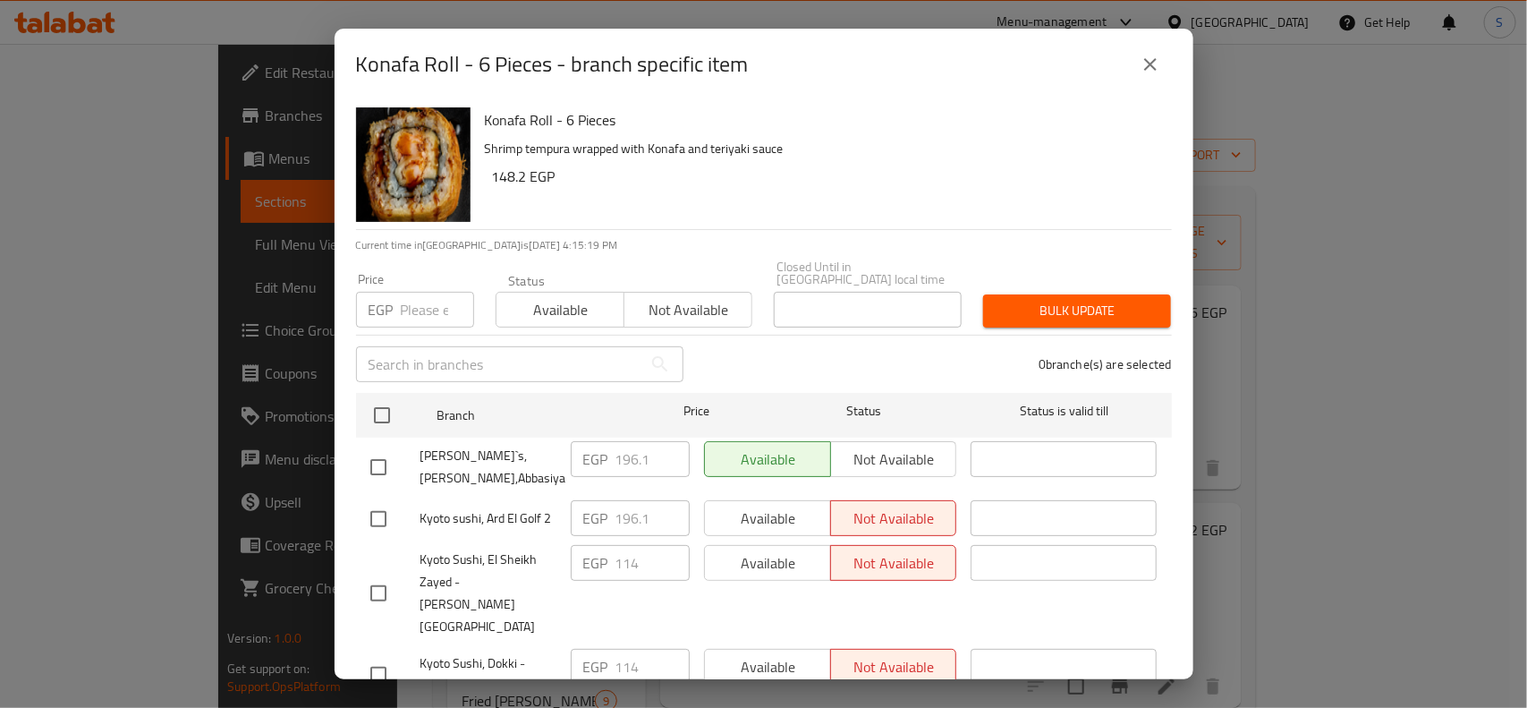
click at [438, 297] on input "number" at bounding box center [437, 310] width 73 height 36
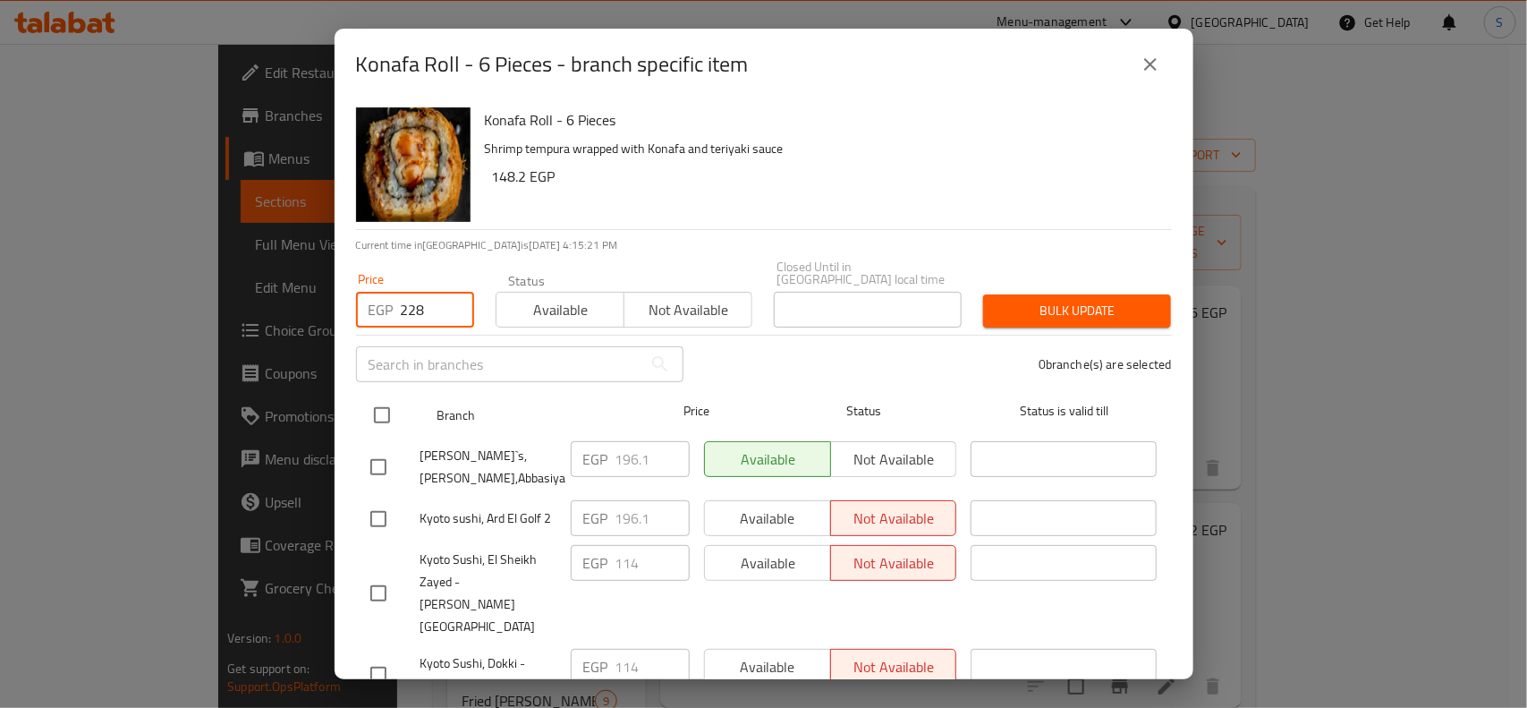
type input "228"
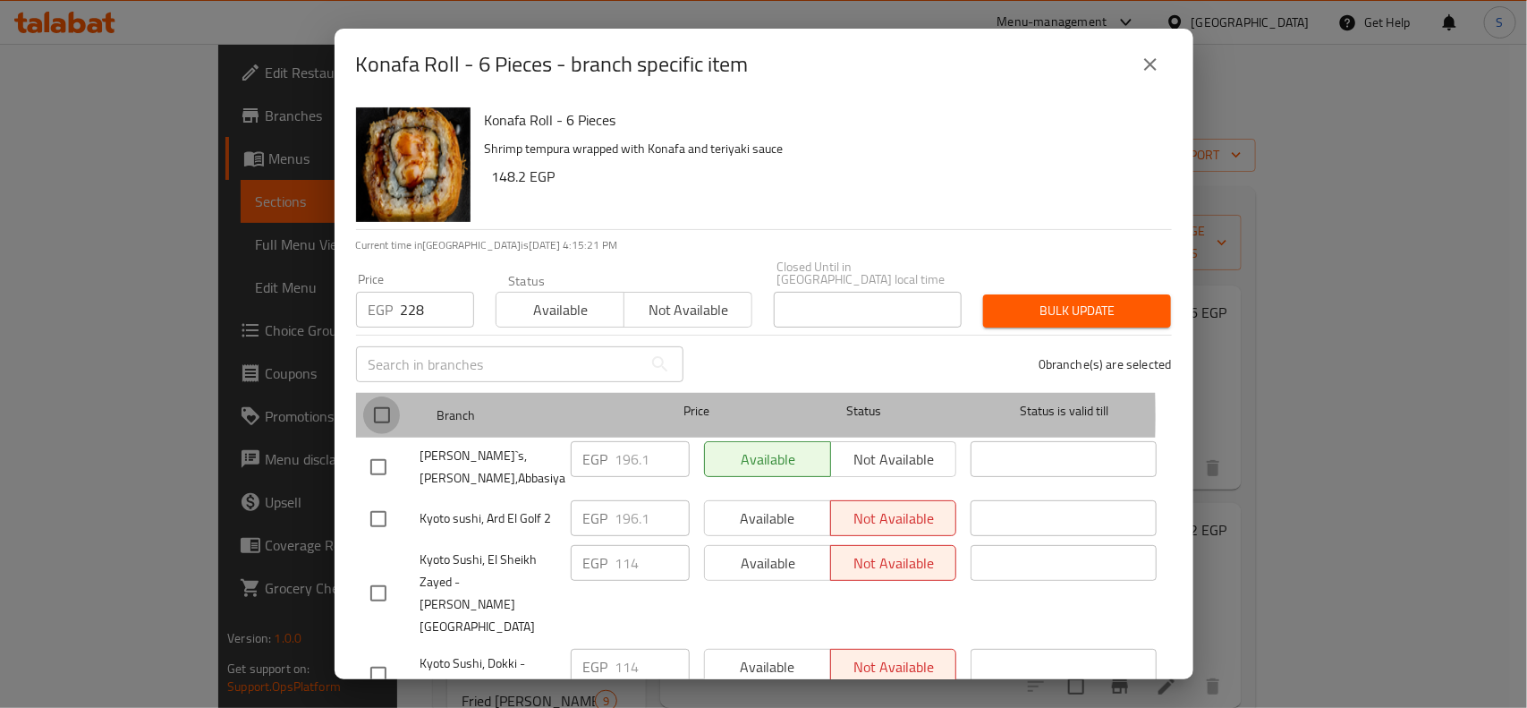
click at [385, 403] on input "checkbox" at bounding box center [382, 415] width 38 height 38
checkbox input "true"
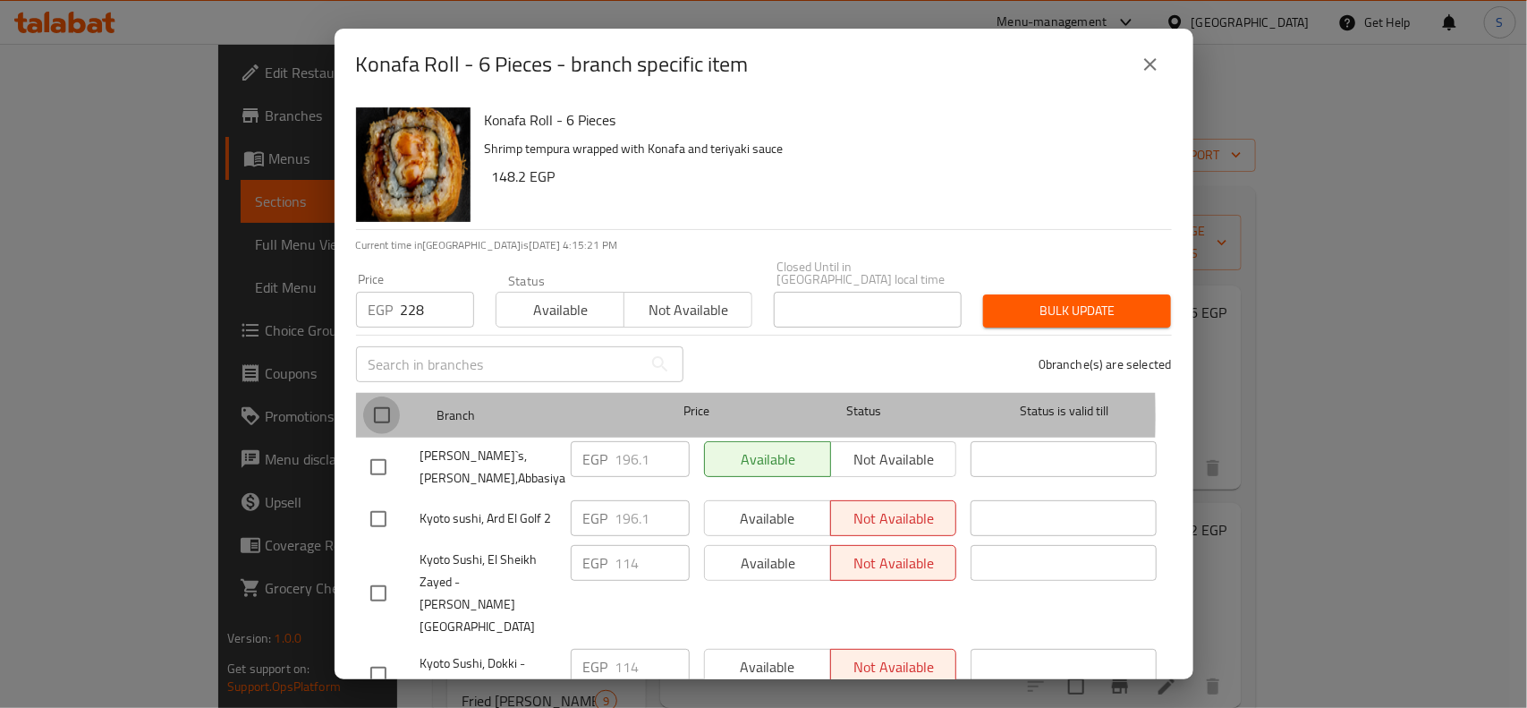
checkbox input "true"
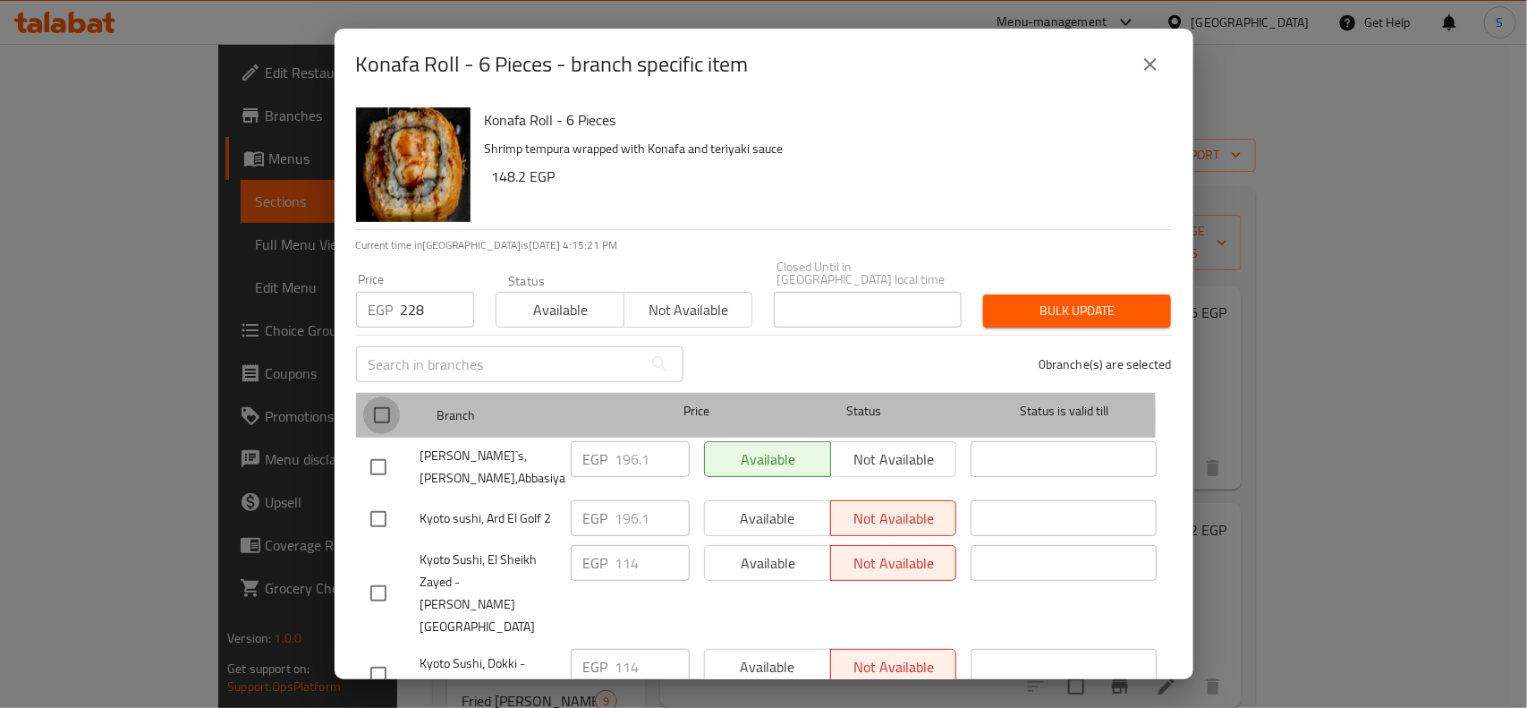
checkbox input "true"
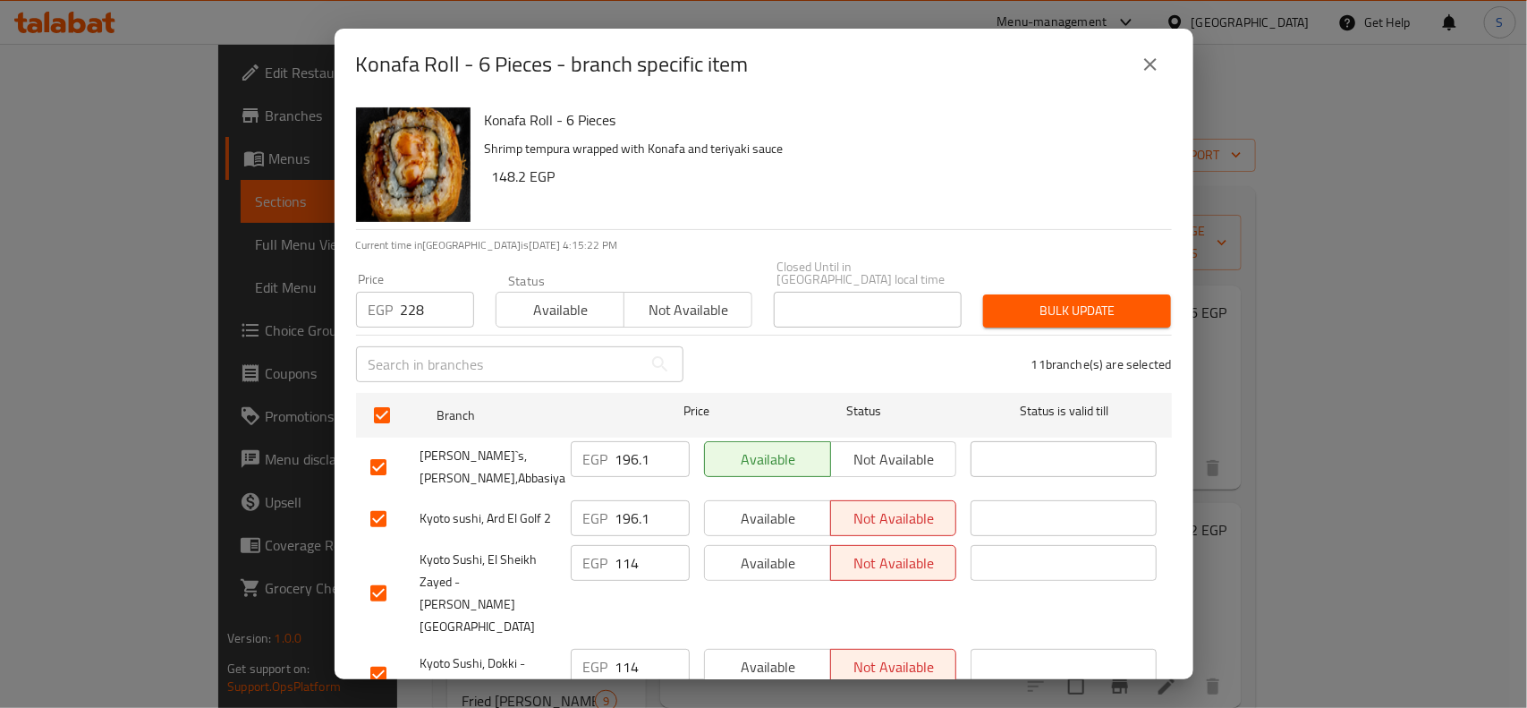
click at [376, 452] on input "checkbox" at bounding box center [379, 467] width 38 height 38
checkbox input "false"
click at [380, 500] on input "checkbox" at bounding box center [379, 519] width 38 height 38
checkbox input "false"
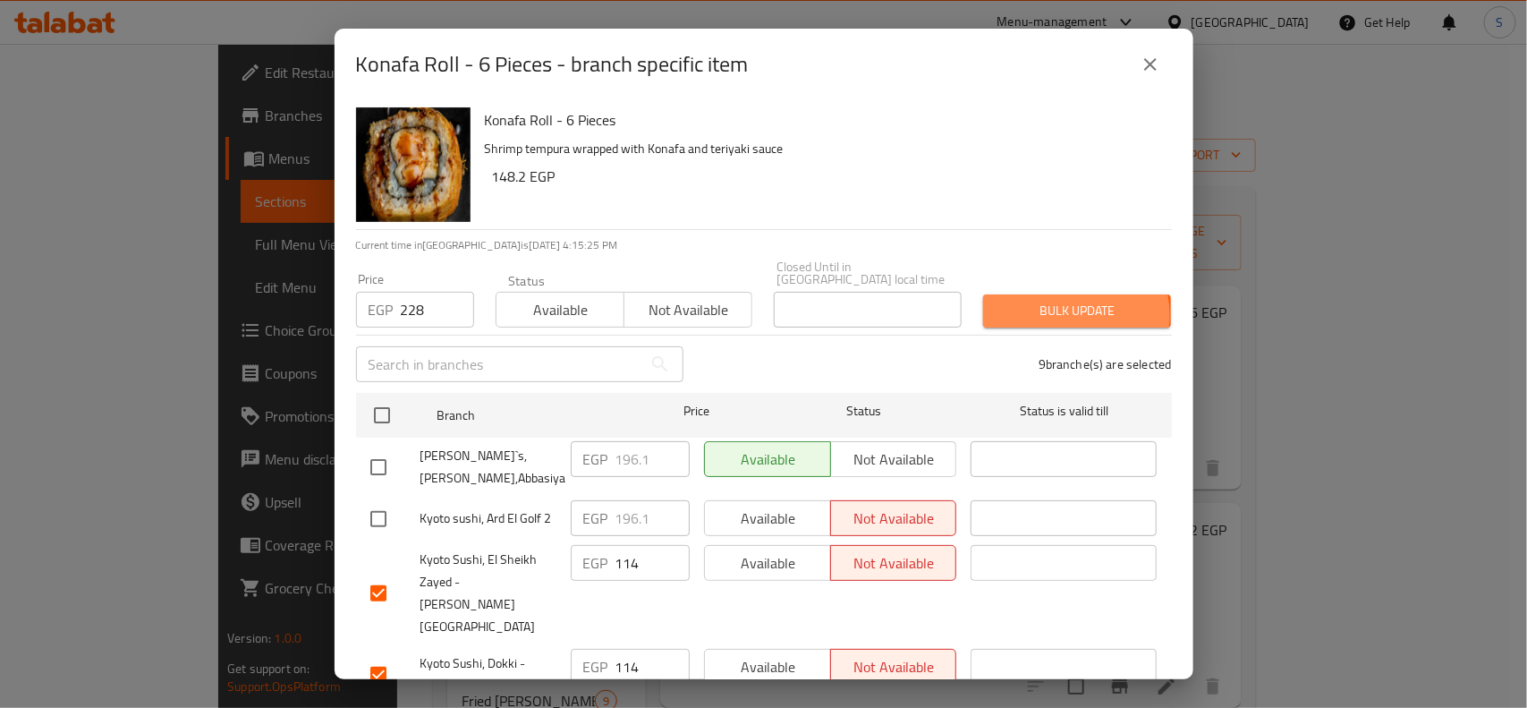
click at [1062, 301] on span "Bulk update" at bounding box center [1076, 311] width 159 height 22
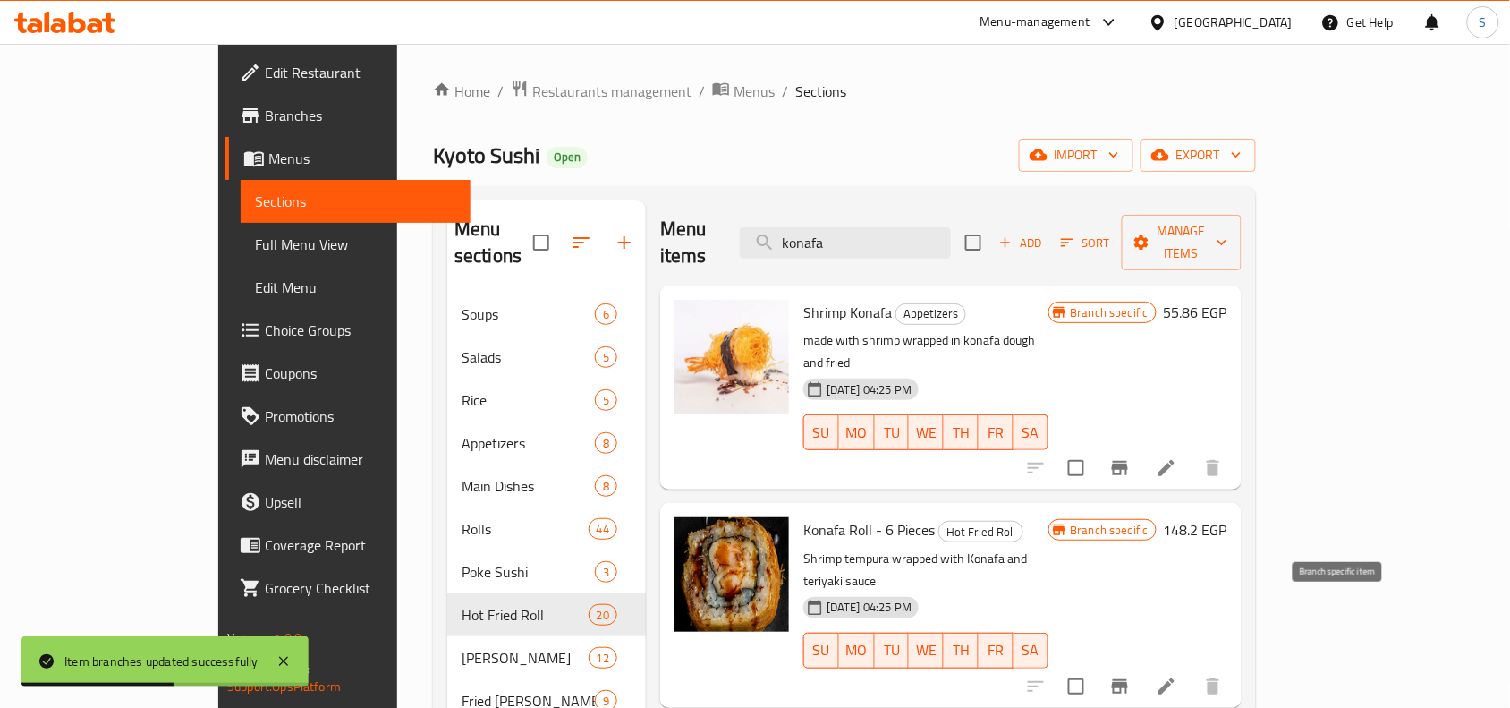
click at [1128, 679] on icon "Branch-specific-item" at bounding box center [1120, 686] width 16 height 14
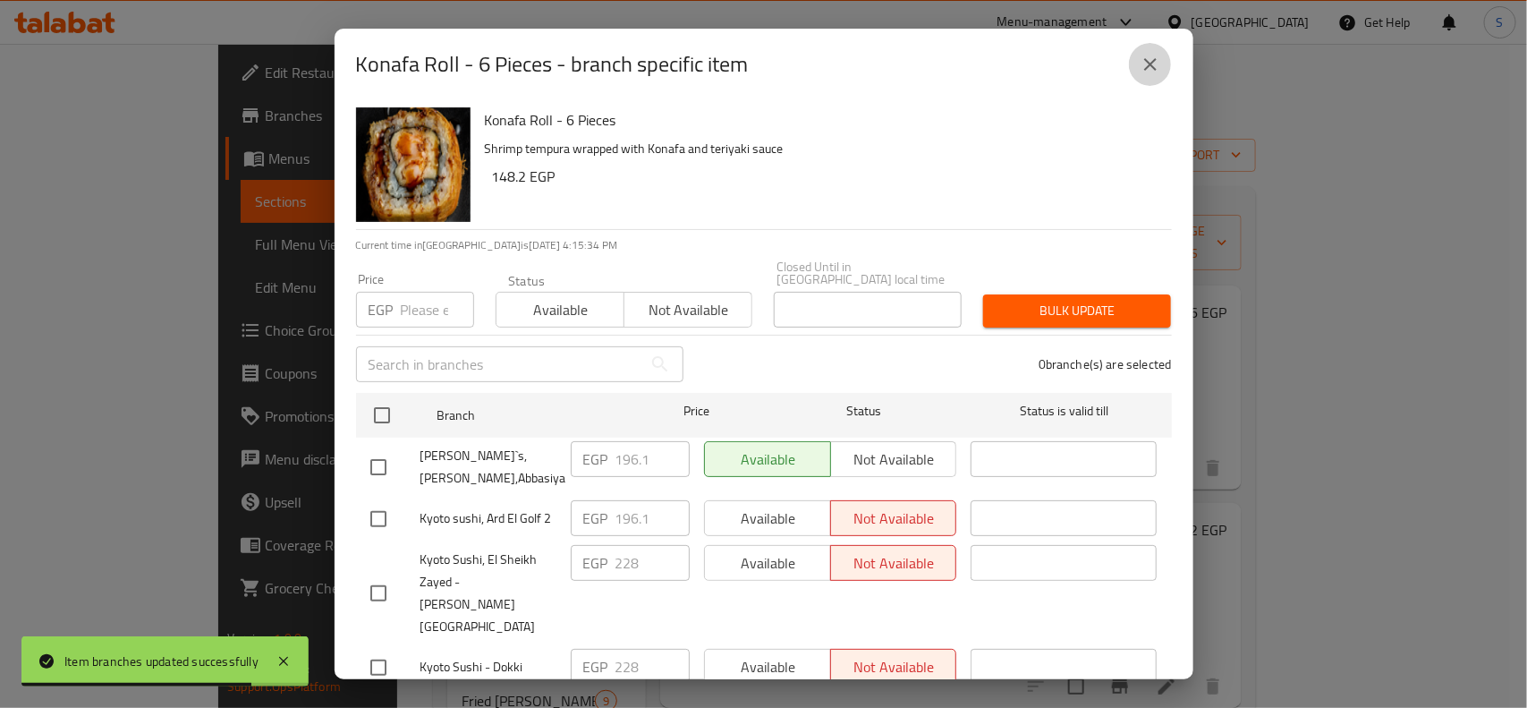
click at [1148, 82] on button "close" at bounding box center [1150, 64] width 43 height 43
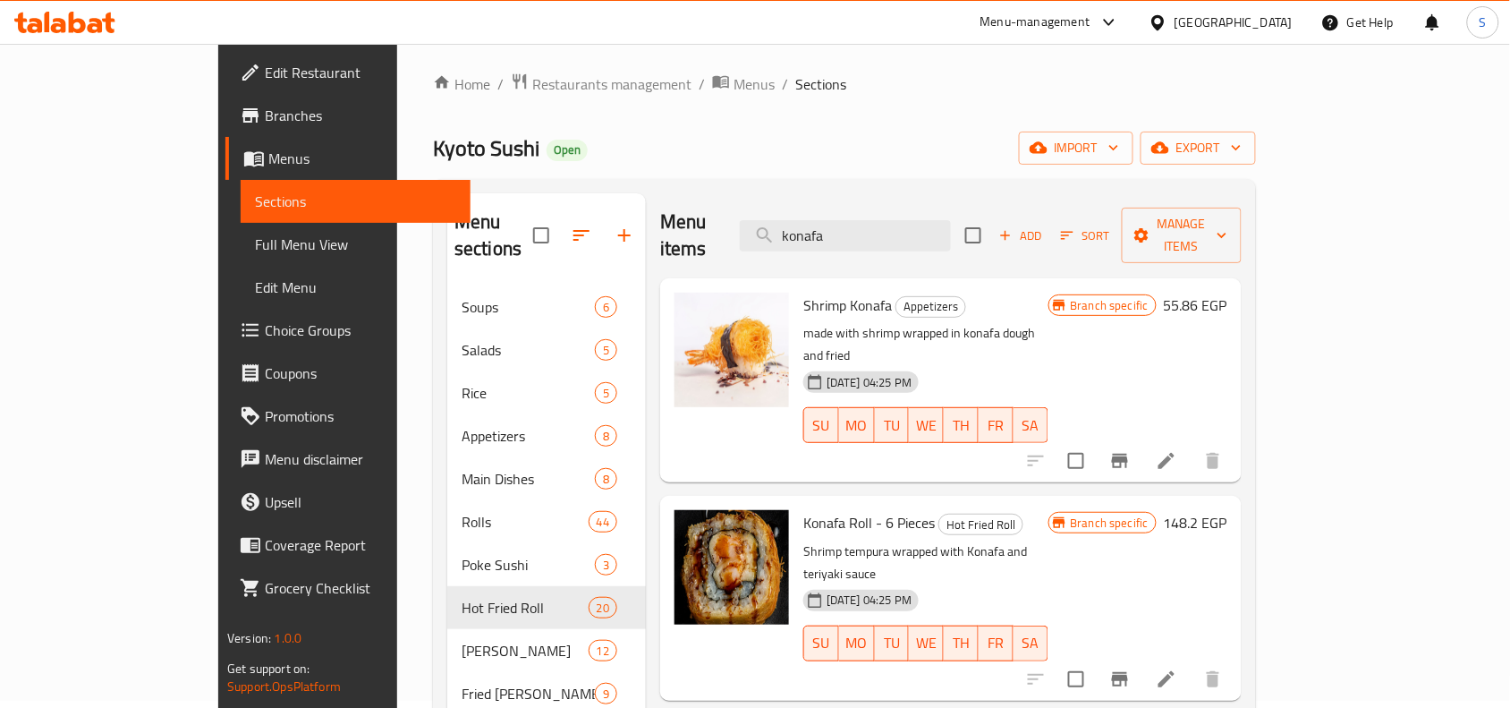
scroll to position [0, 0]
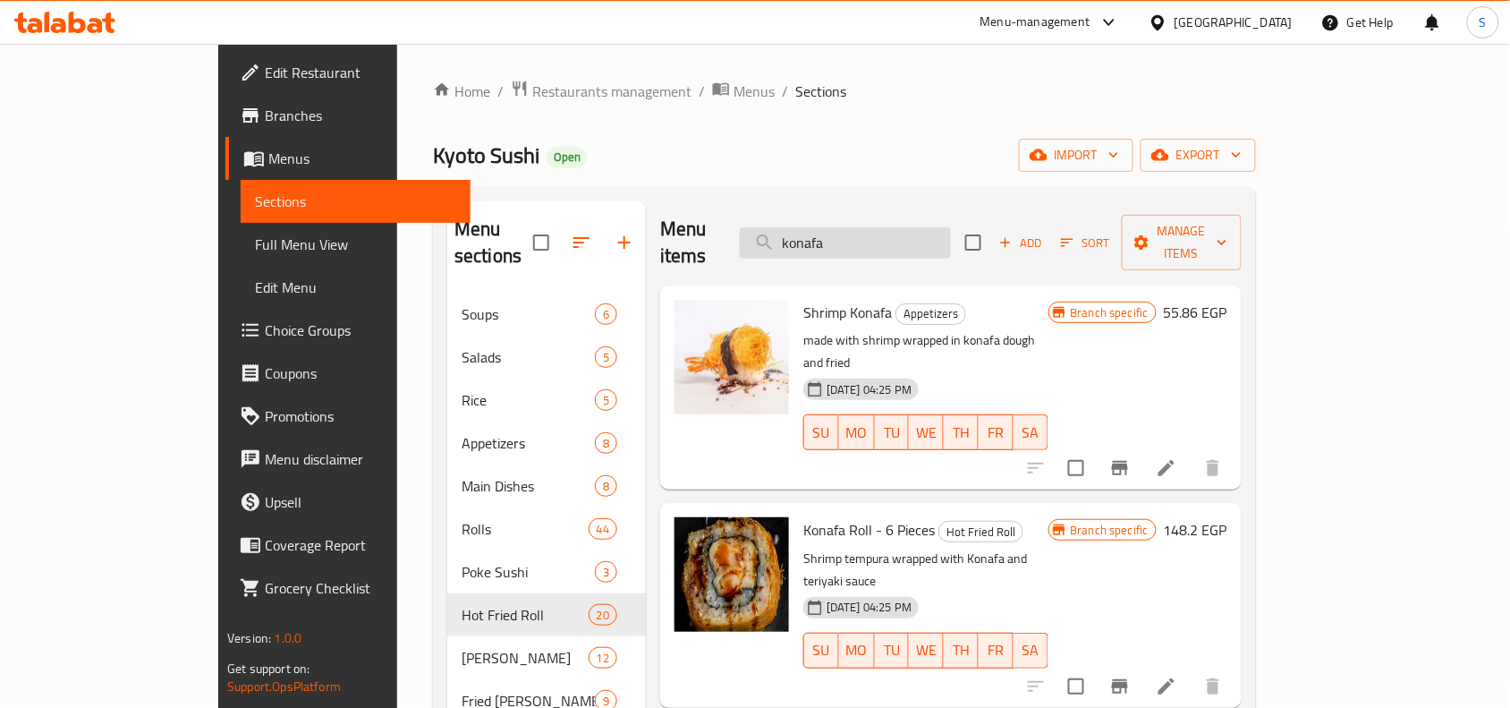
click at [951, 233] on input "konafa" at bounding box center [845, 242] width 211 height 31
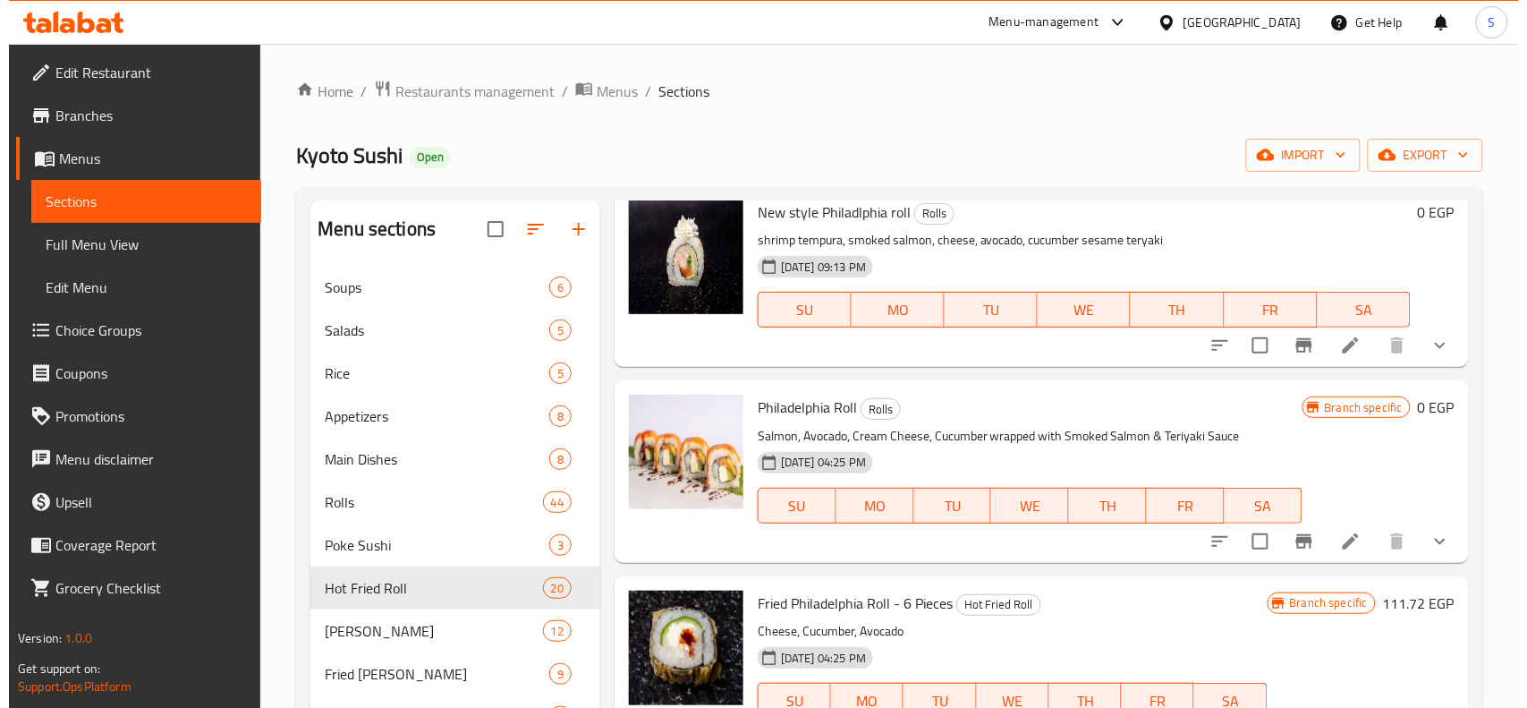
scroll to position [112, 0]
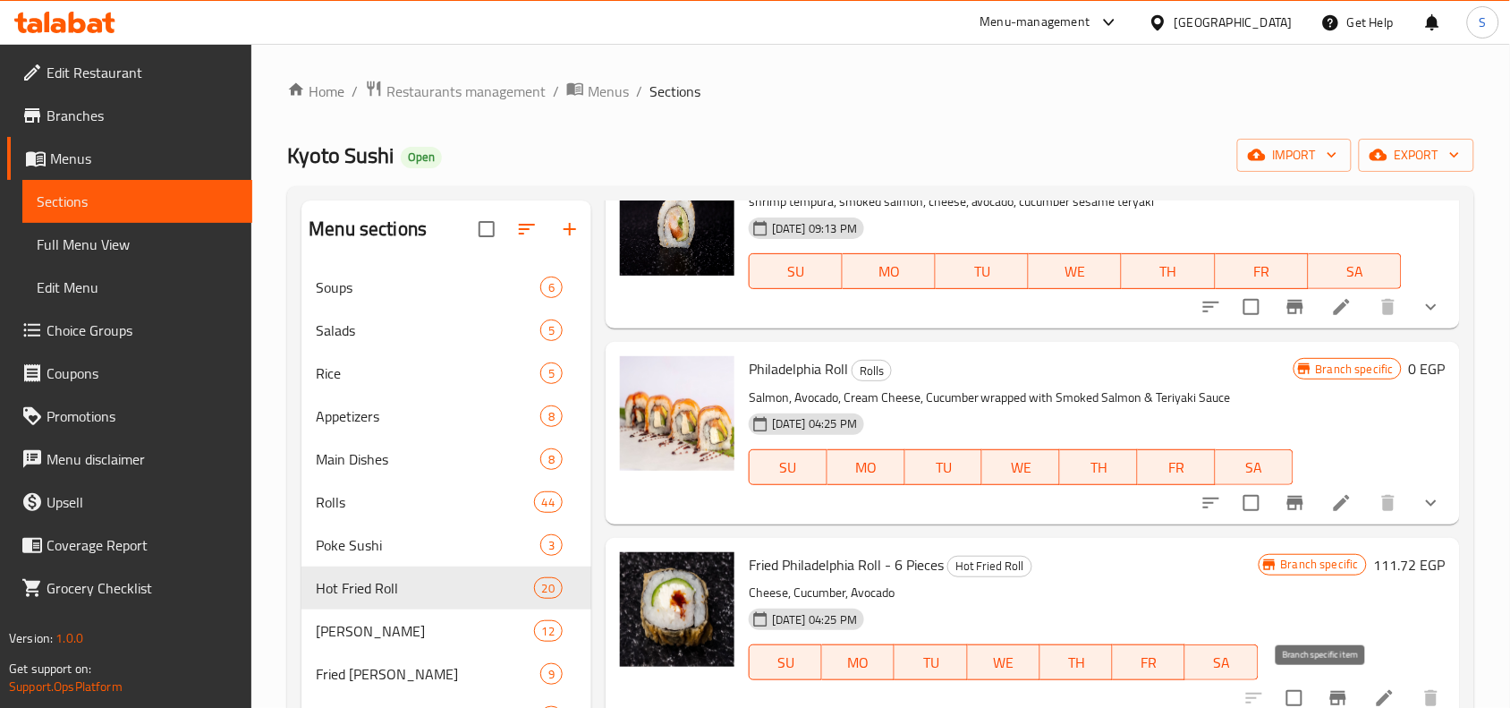
type input "phil"
click at [1327, 690] on icon "Branch-specific-item" at bounding box center [1337, 697] width 21 height 21
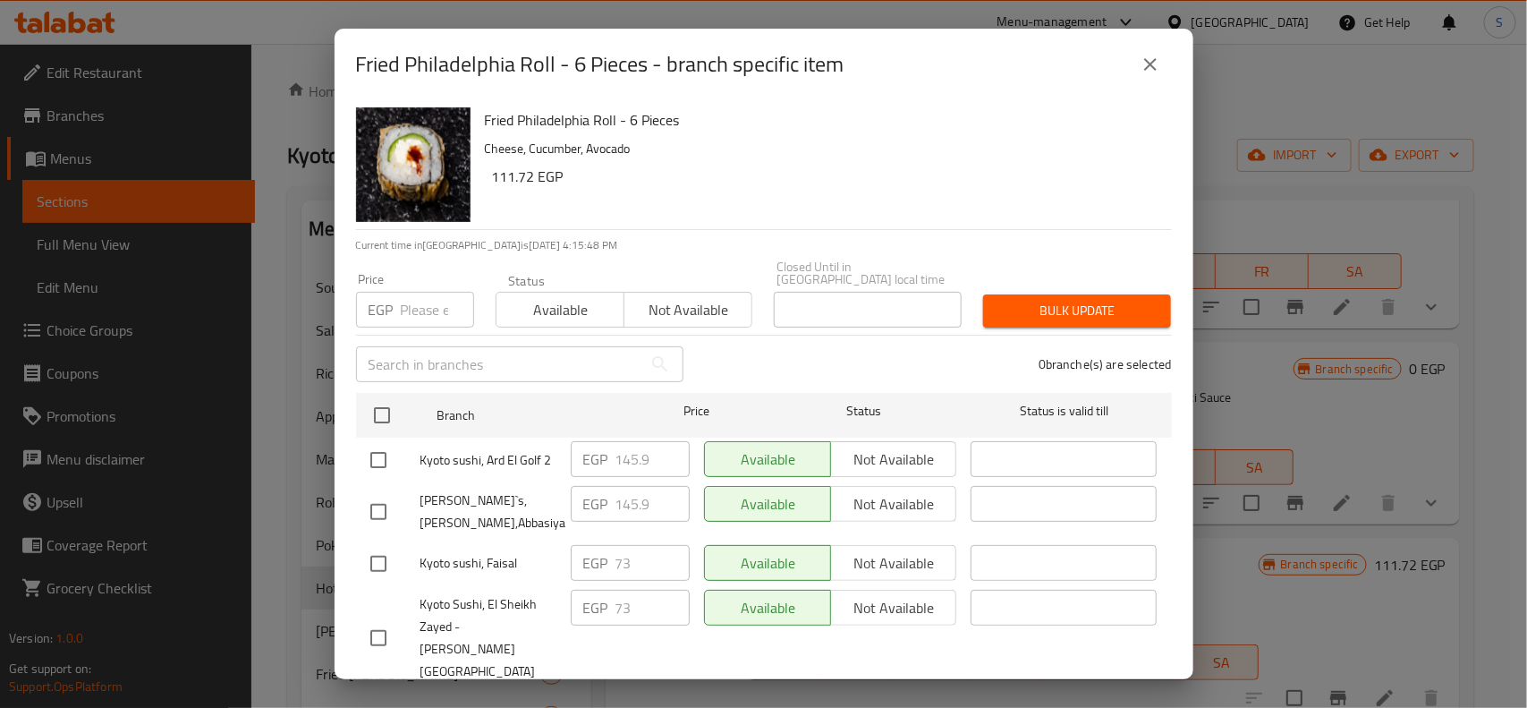
click at [428, 292] on input "number" at bounding box center [437, 310] width 73 height 36
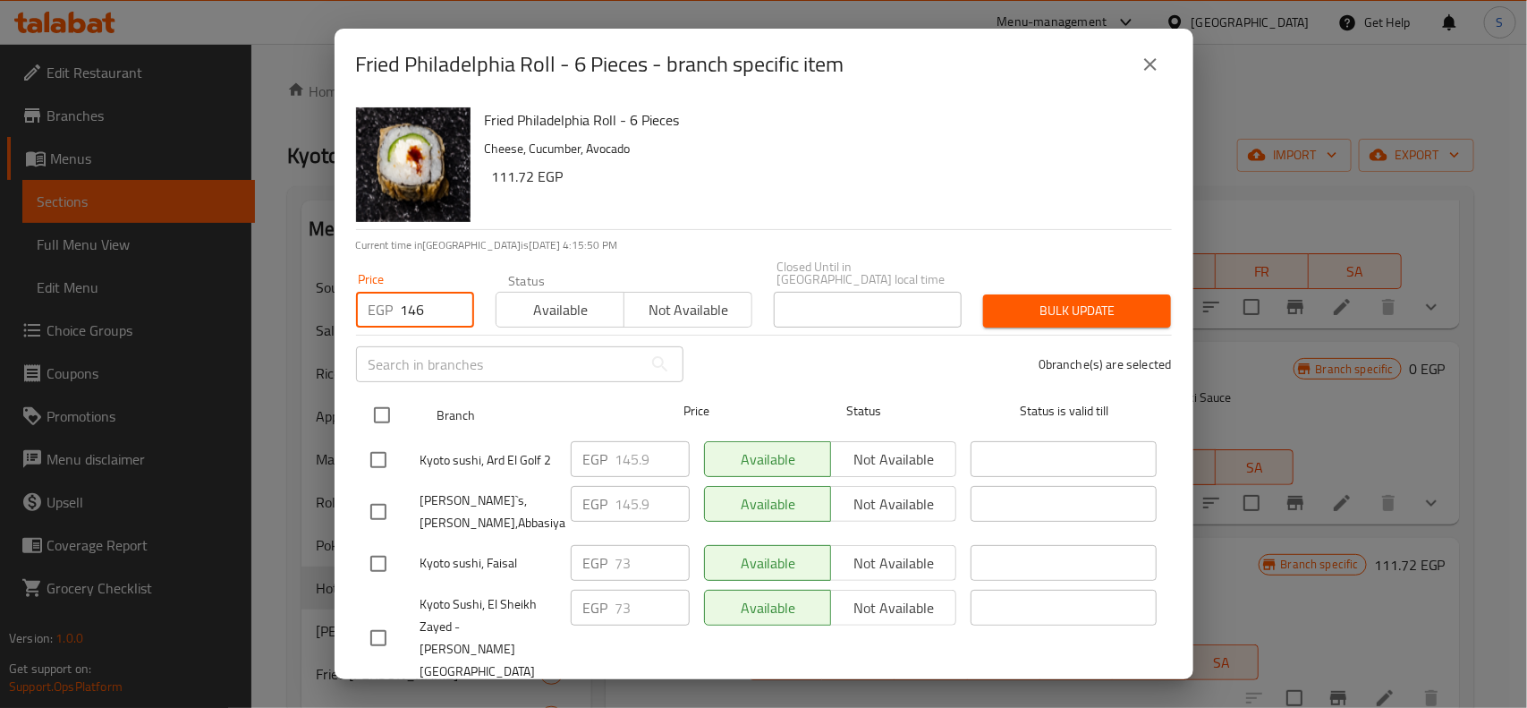
type input "146"
click at [386, 401] on input "checkbox" at bounding box center [382, 415] width 38 height 38
checkbox input "true"
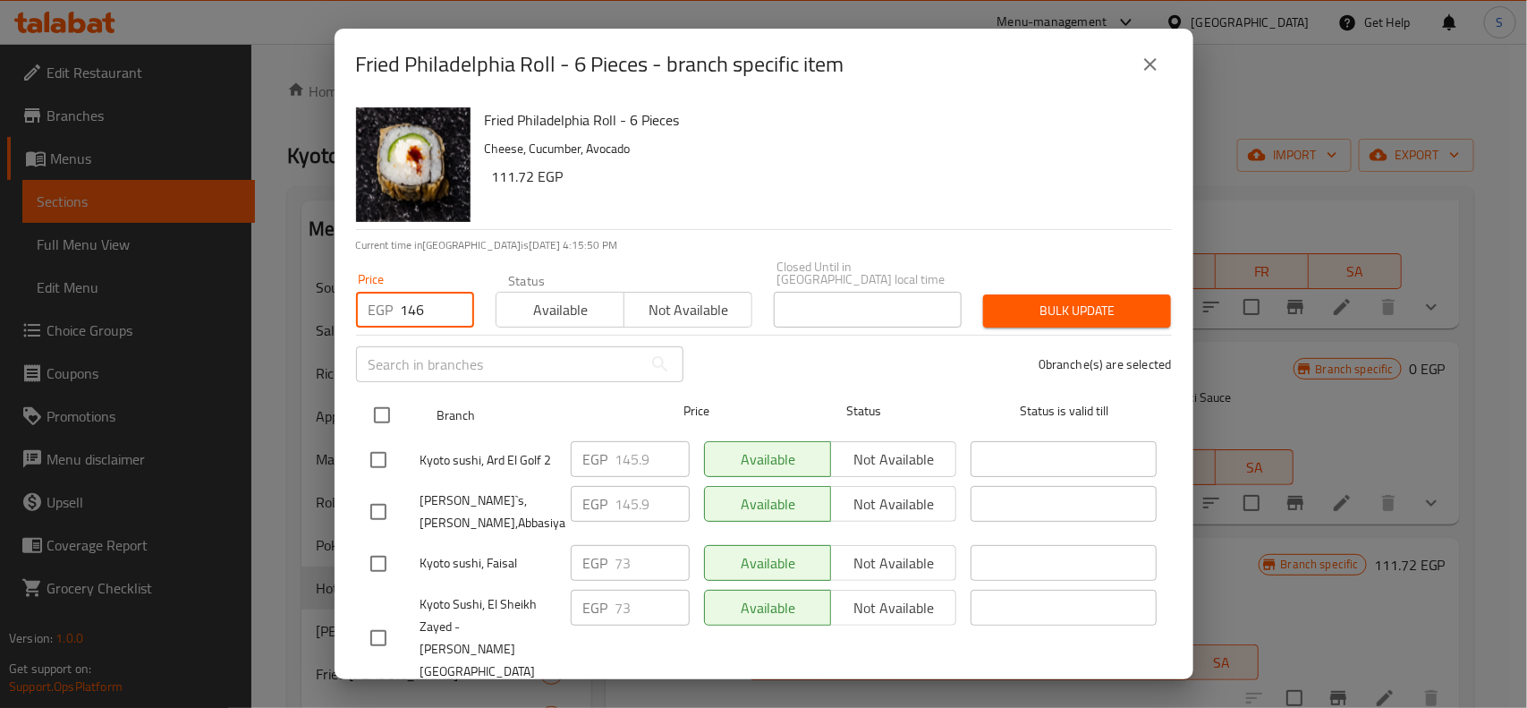
checkbox input "true"
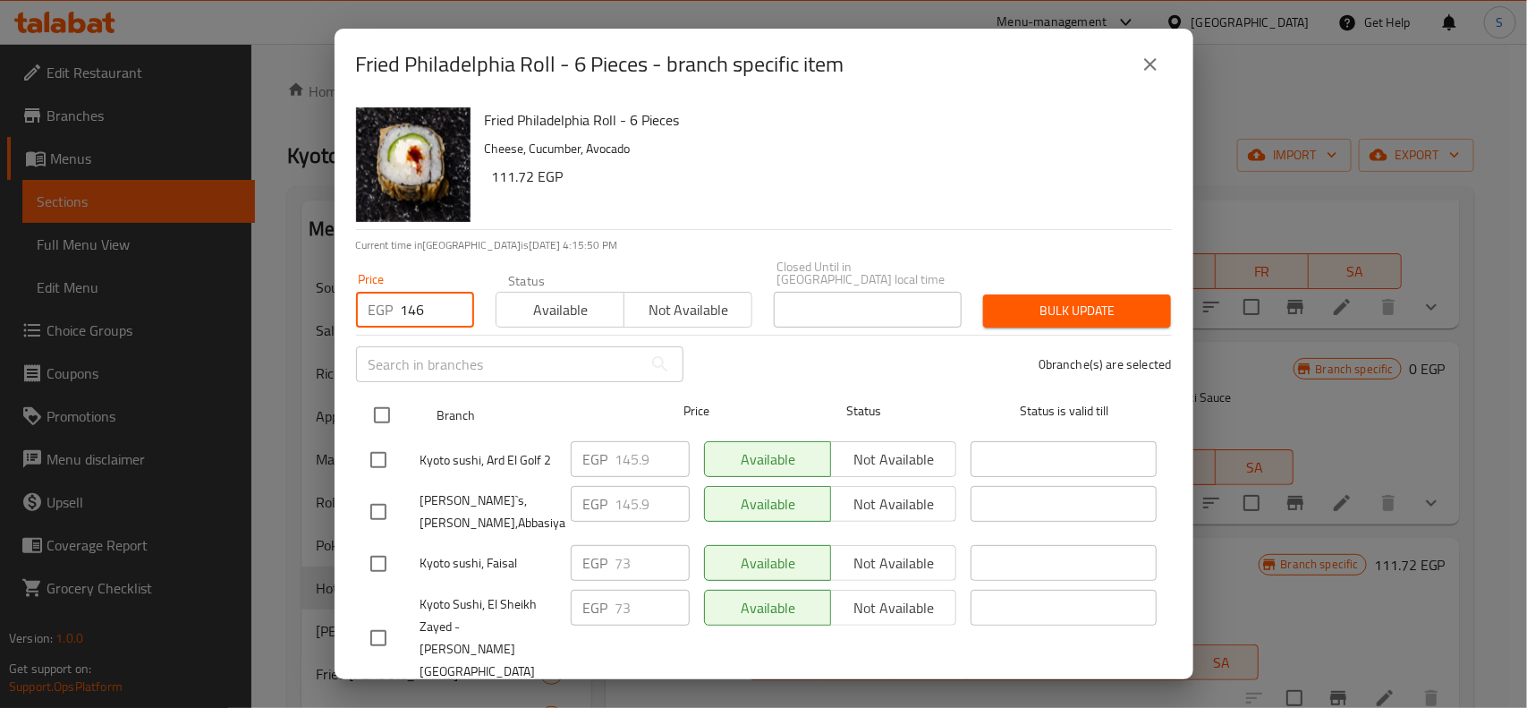
checkbox input "true"
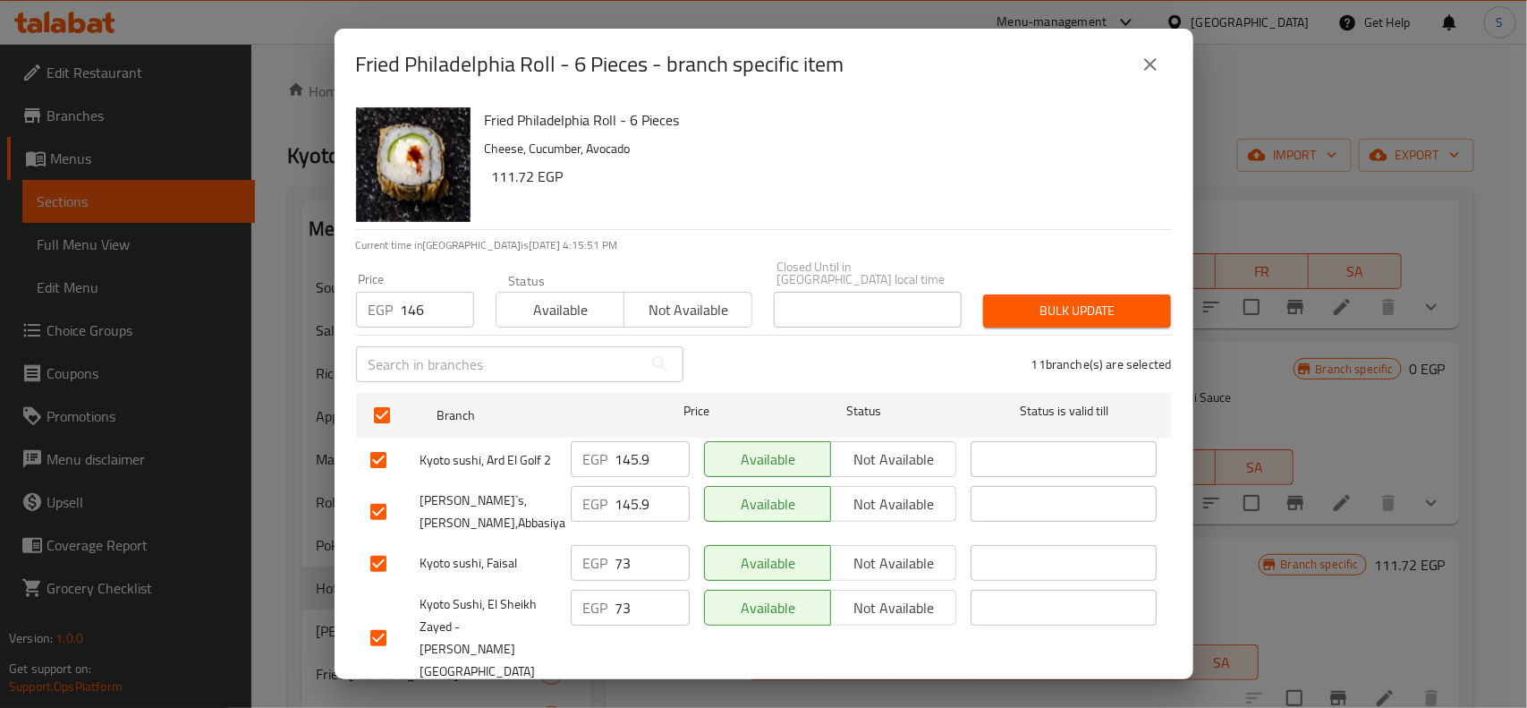
click at [376, 443] on input "checkbox" at bounding box center [379, 460] width 38 height 38
checkbox input "false"
click at [372, 497] on input "checkbox" at bounding box center [379, 512] width 38 height 38
checkbox input "false"
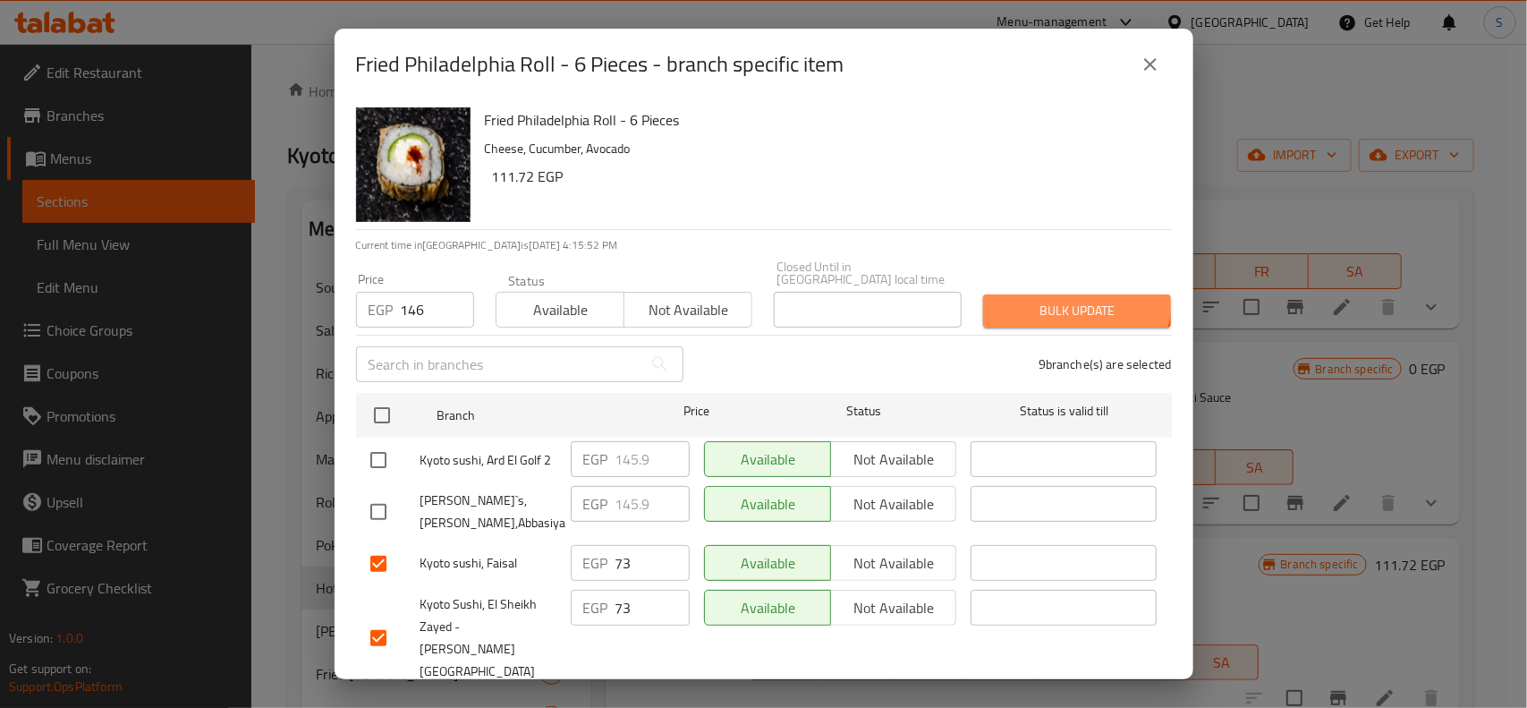
click at [1056, 300] on span "Bulk update" at bounding box center [1076, 311] width 159 height 22
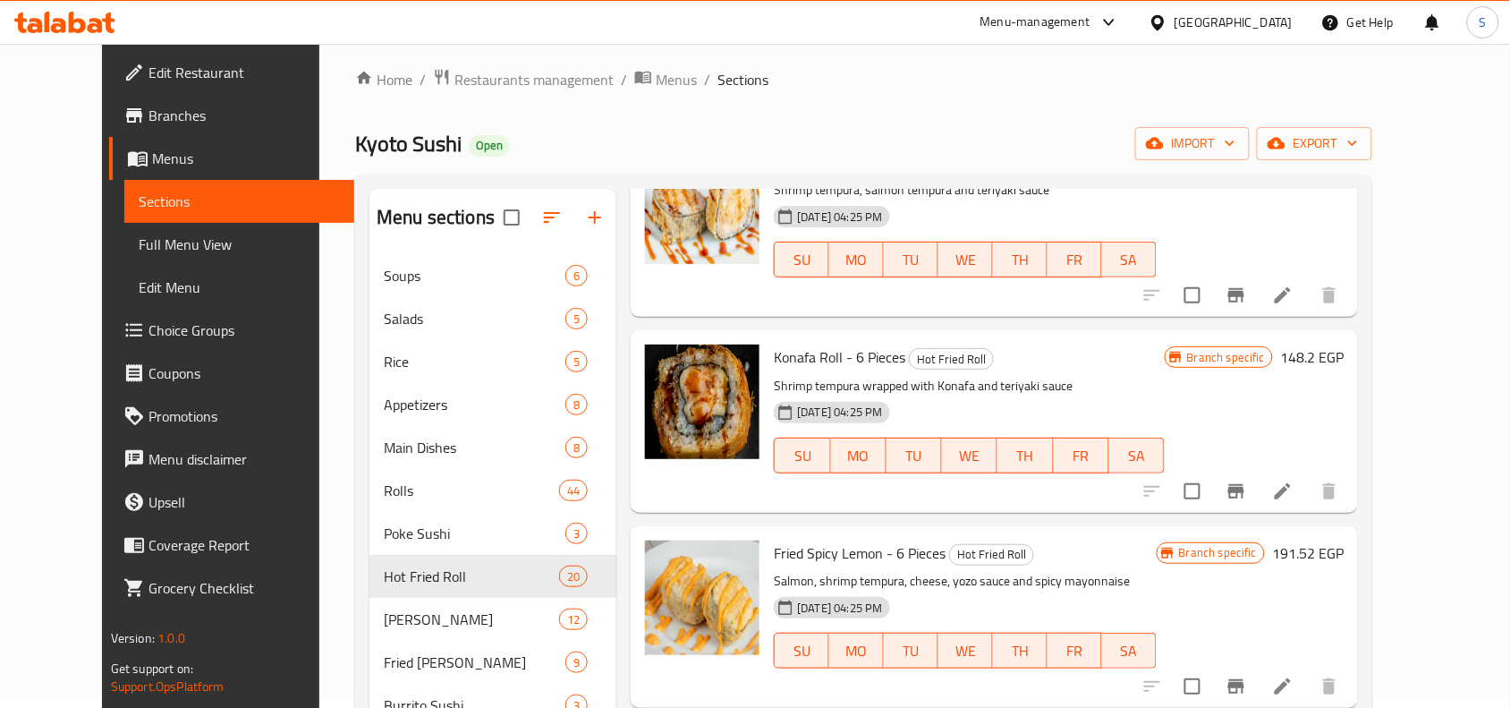
scroll to position [0, 0]
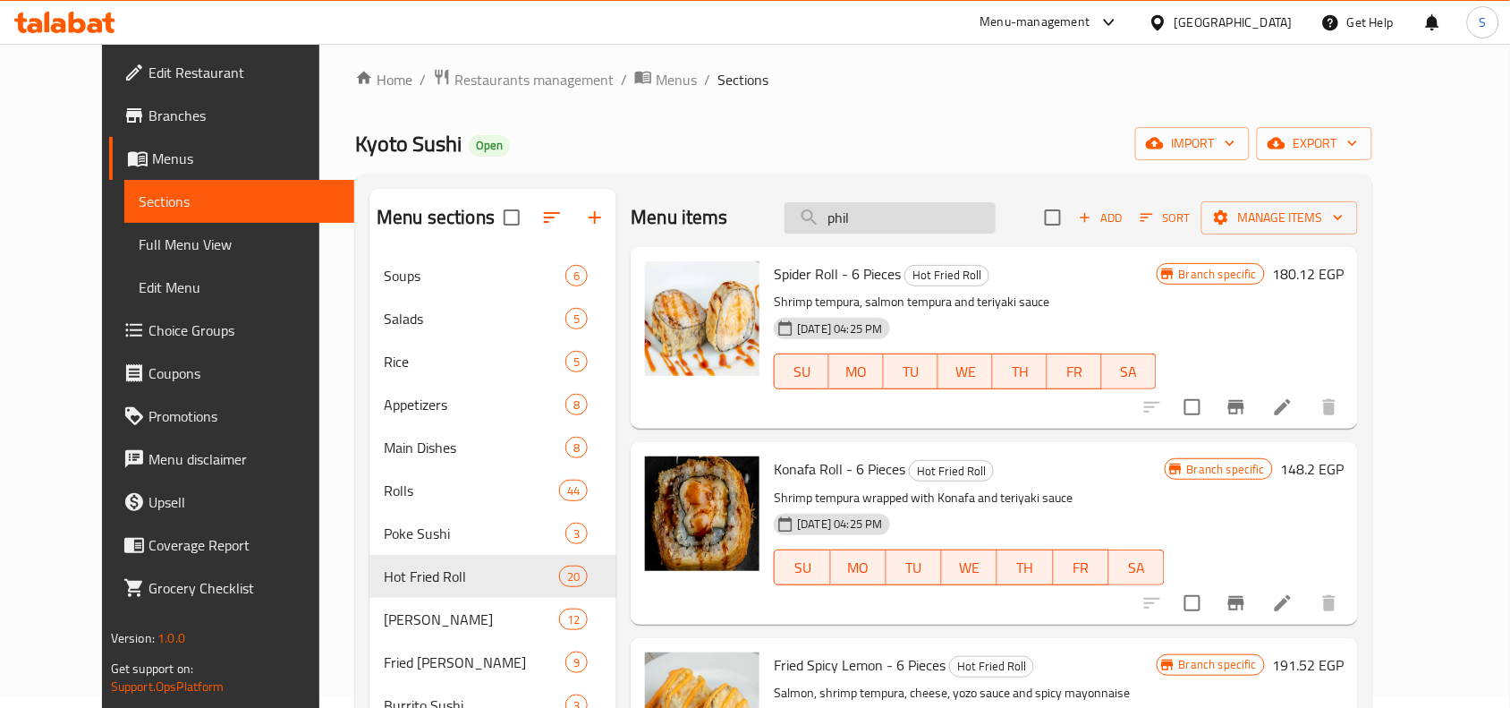
click at [928, 222] on input "phil" at bounding box center [889, 217] width 211 height 31
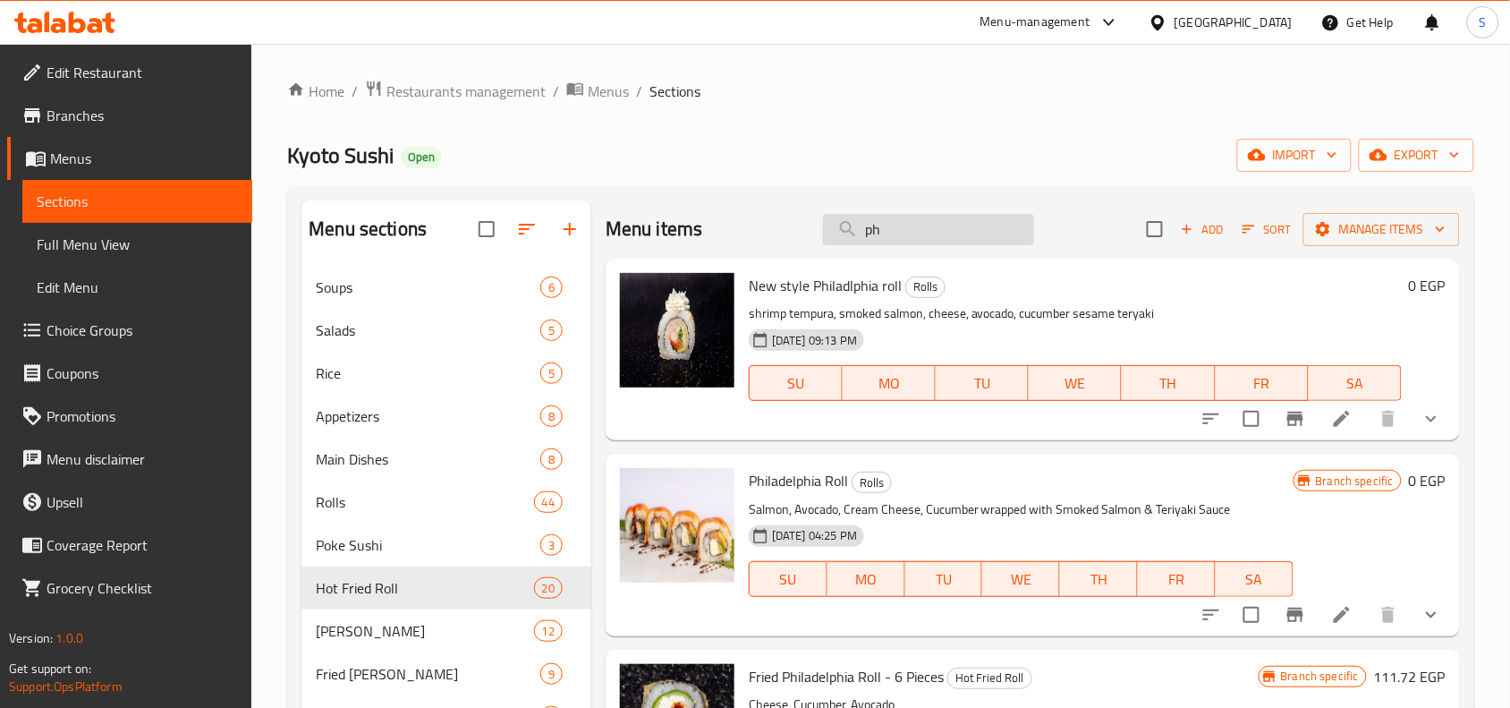
click at [928, 222] on input "ph" at bounding box center [928, 229] width 211 height 31
click at [1287, 619] on icon "Branch-specific-item" at bounding box center [1295, 614] width 16 height 14
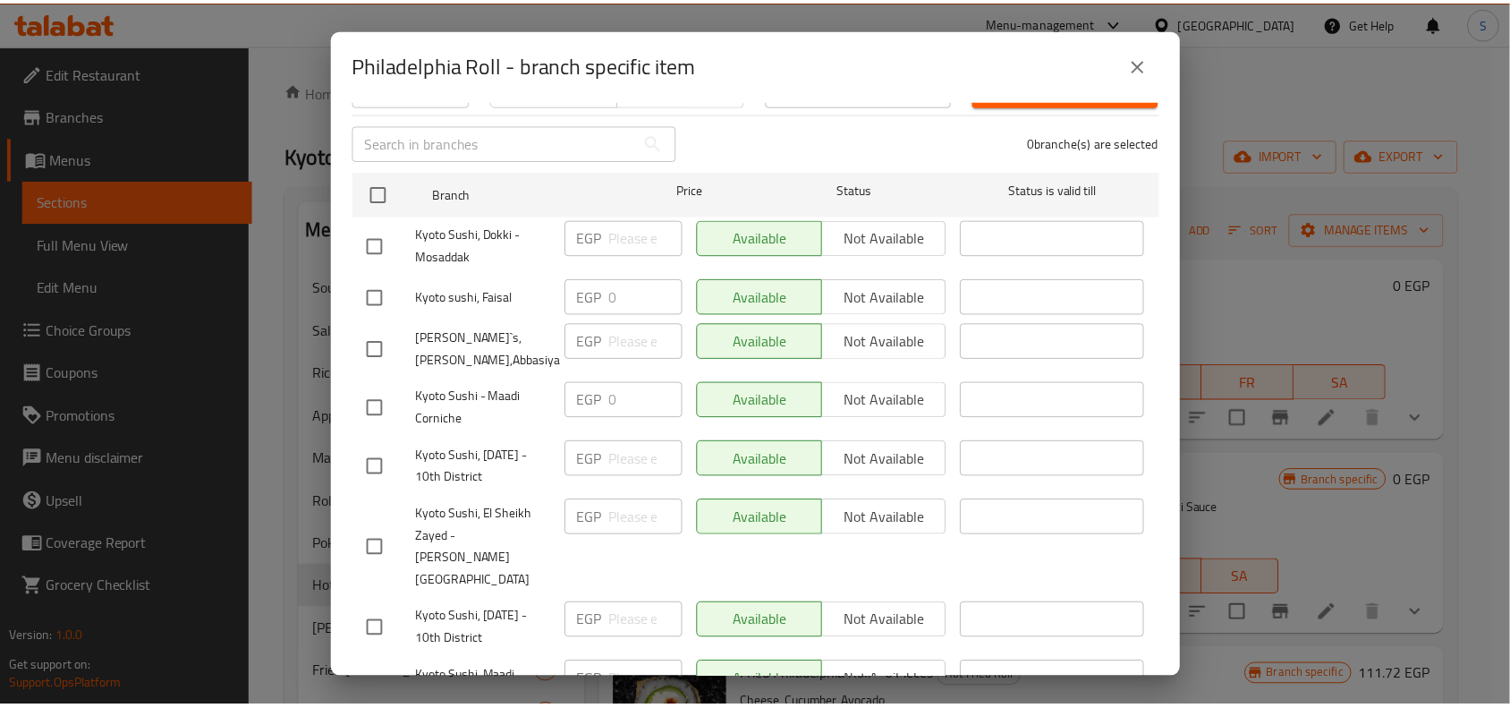
scroll to position [224, 0]
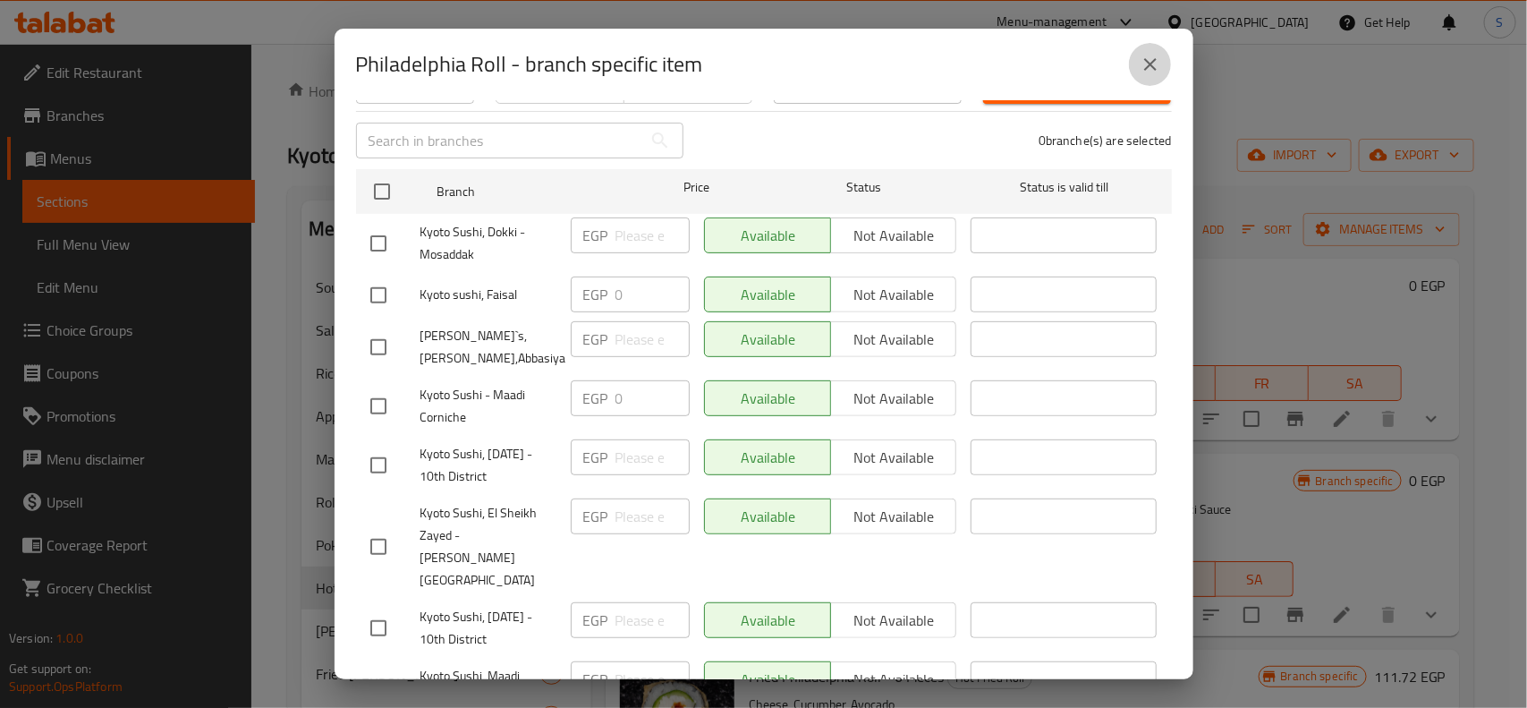
click at [1141, 64] on icon "close" at bounding box center [1150, 64] width 21 height 21
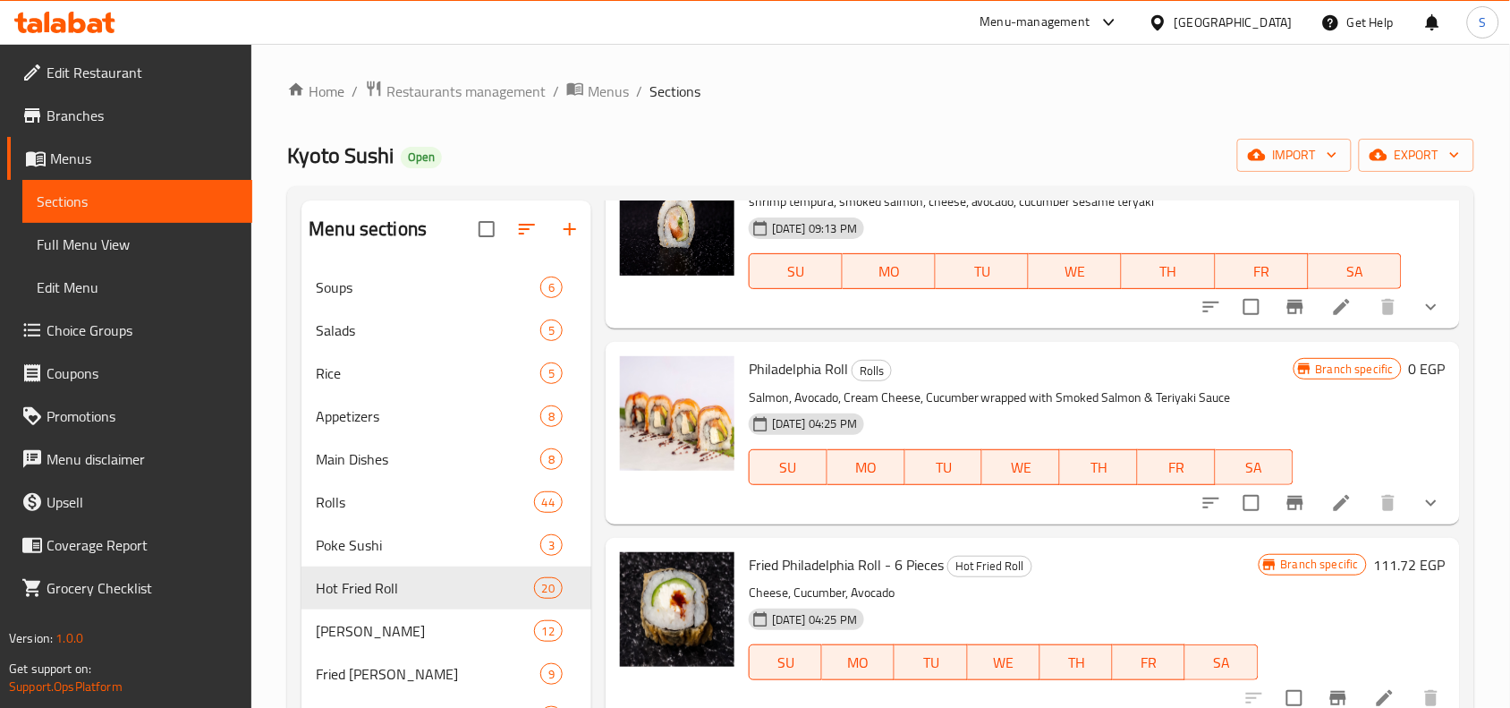
scroll to position [167, 0]
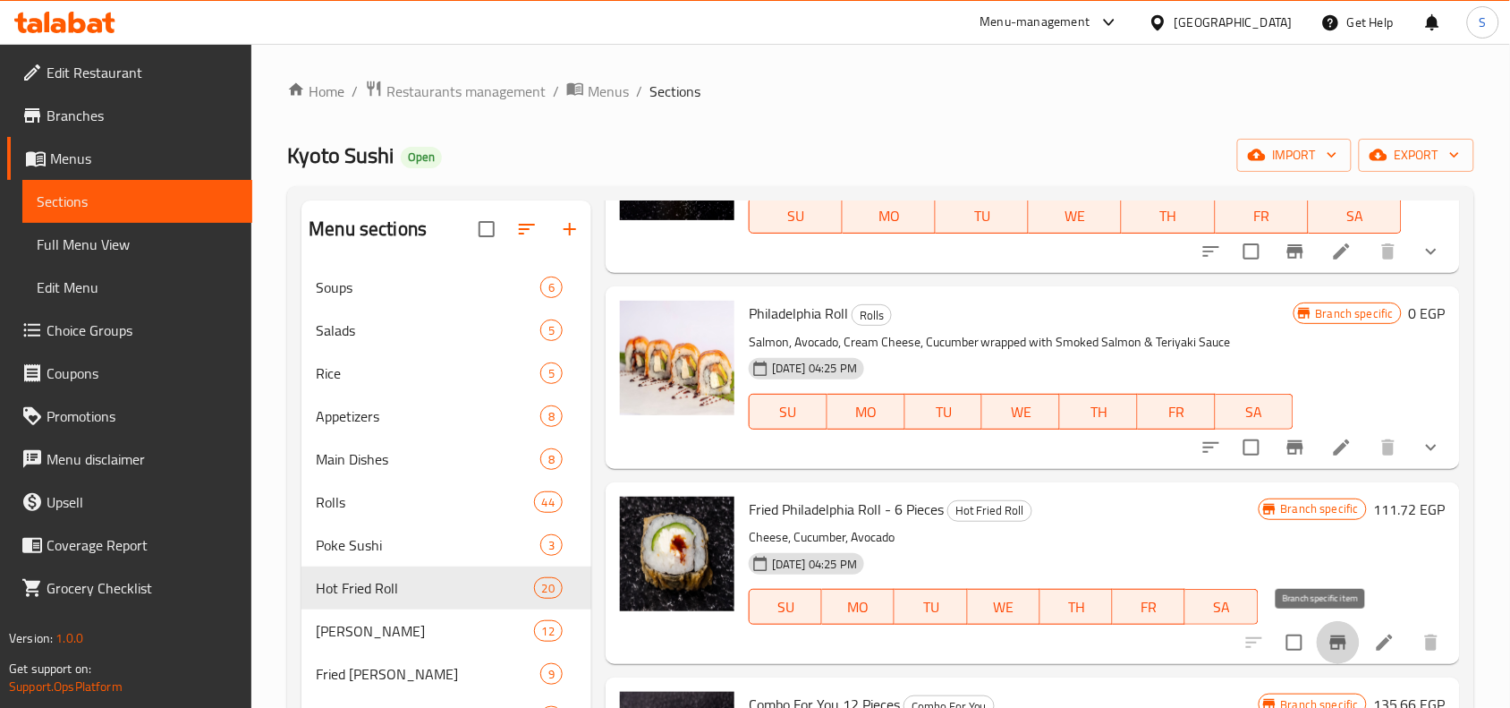
click at [1327, 633] on icon "Branch-specific-item" at bounding box center [1337, 642] width 21 height 21
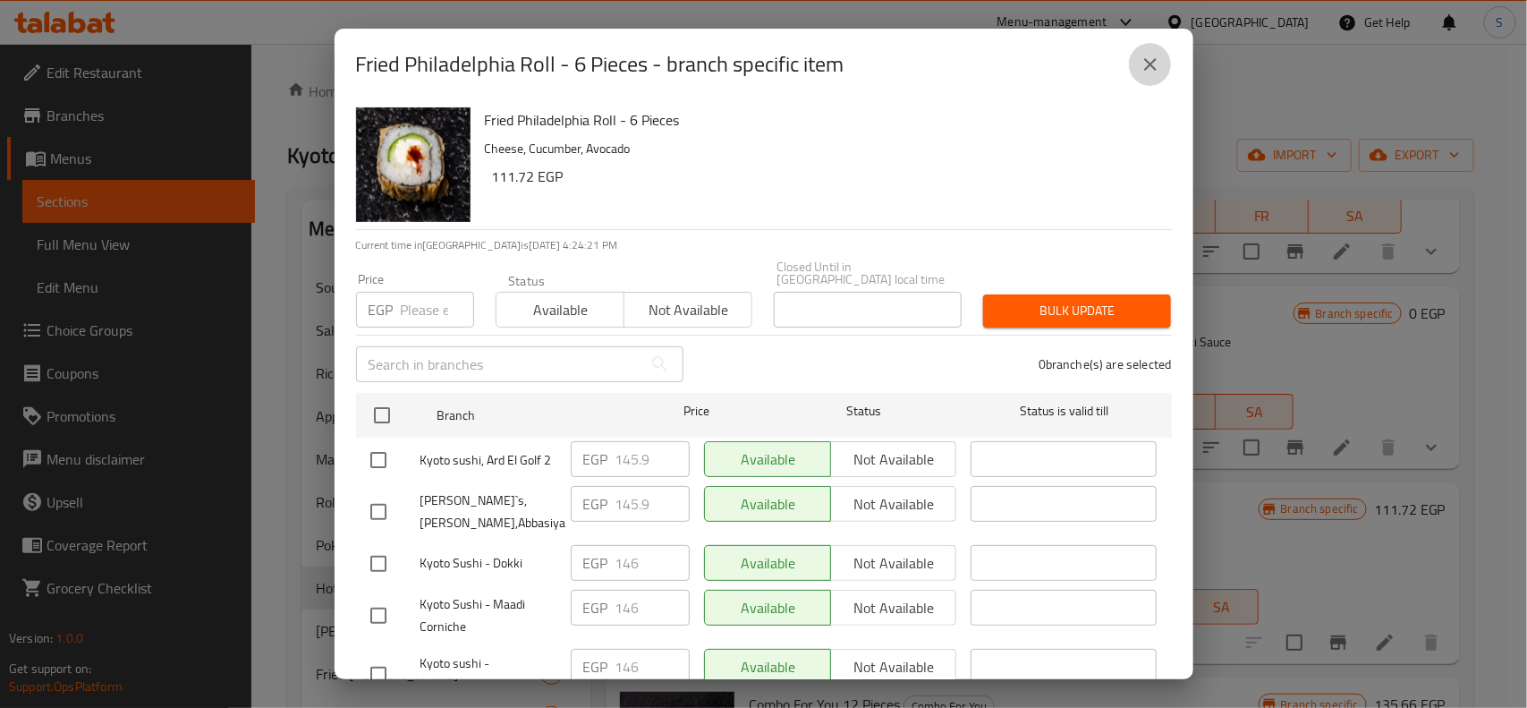
click at [1170, 67] on button "close" at bounding box center [1150, 64] width 43 height 43
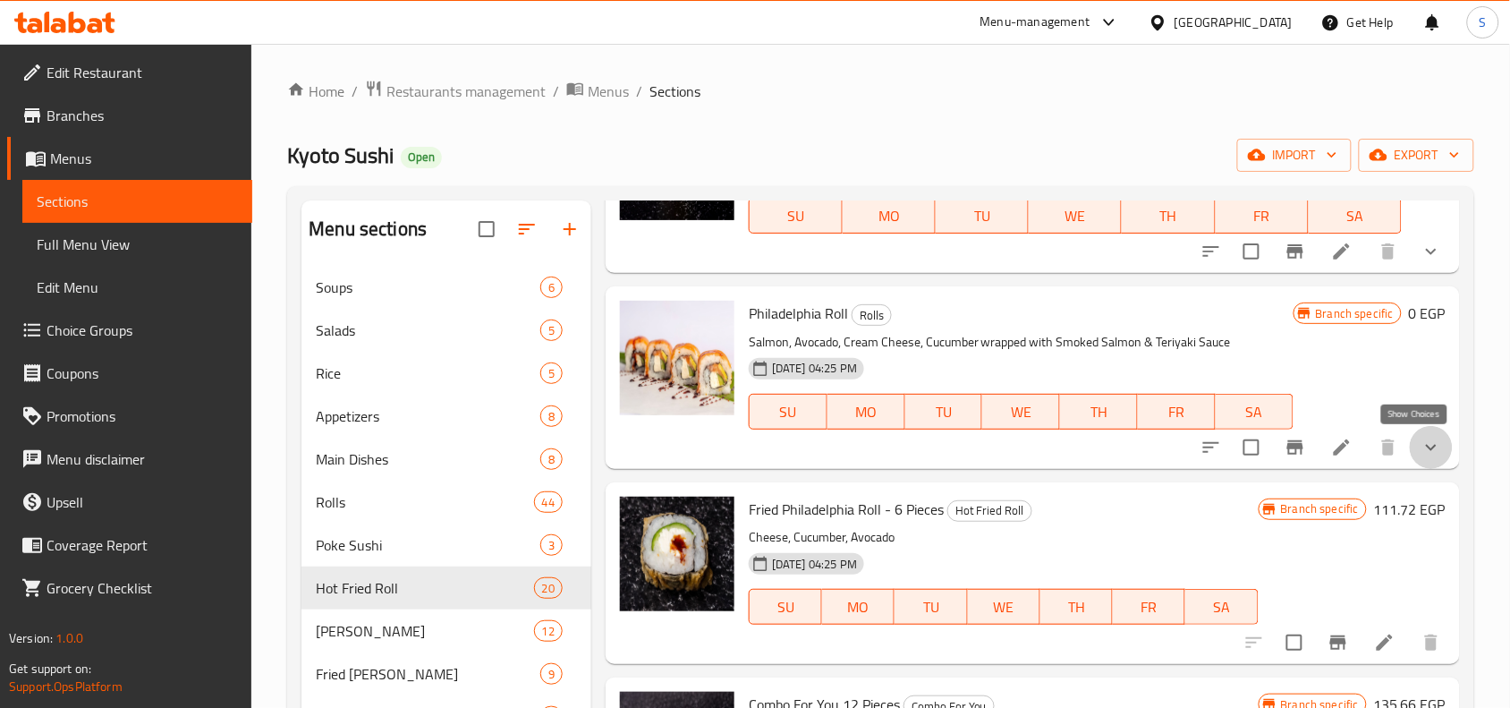
click at [1421, 449] on icon "show more" at bounding box center [1431, 447] width 21 height 21
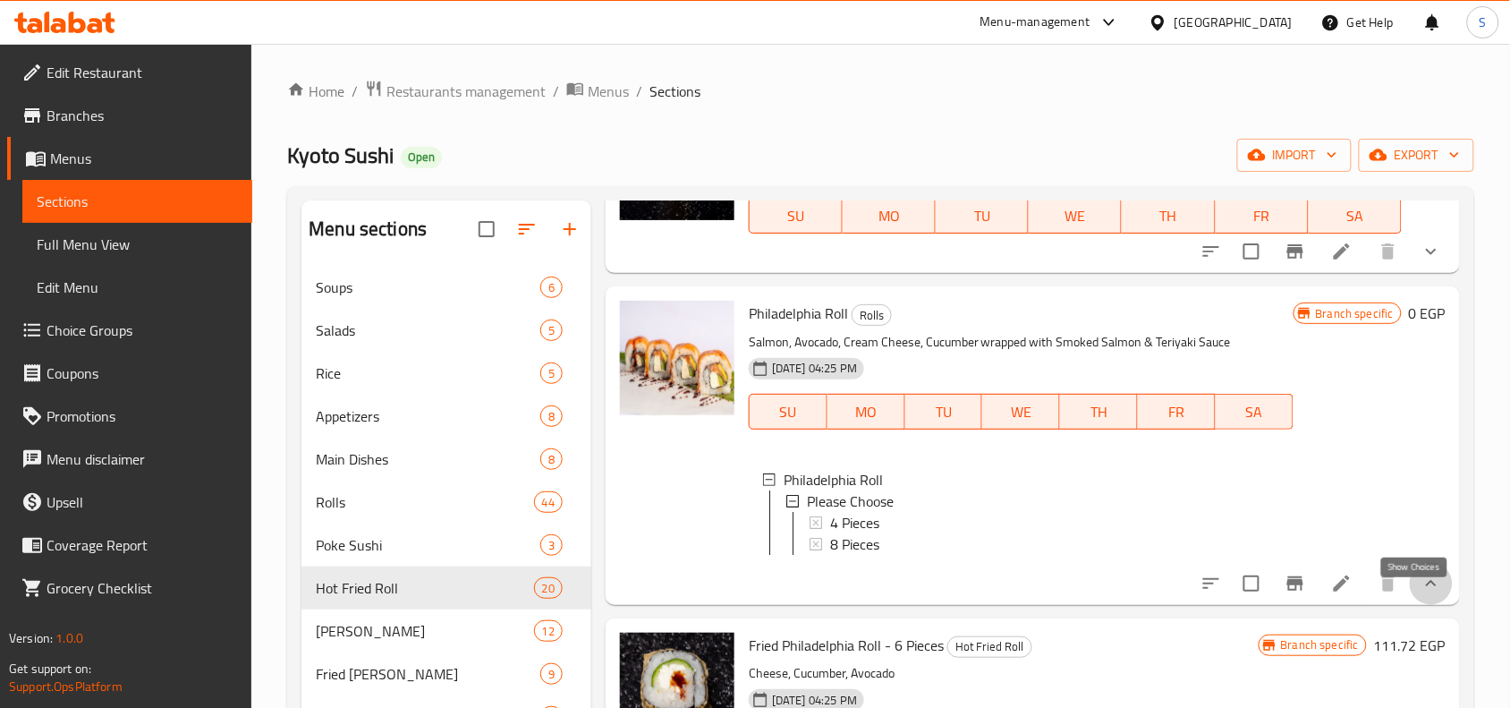
click at [1421, 591] on icon "show more" at bounding box center [1431, 582] width 21 height 21
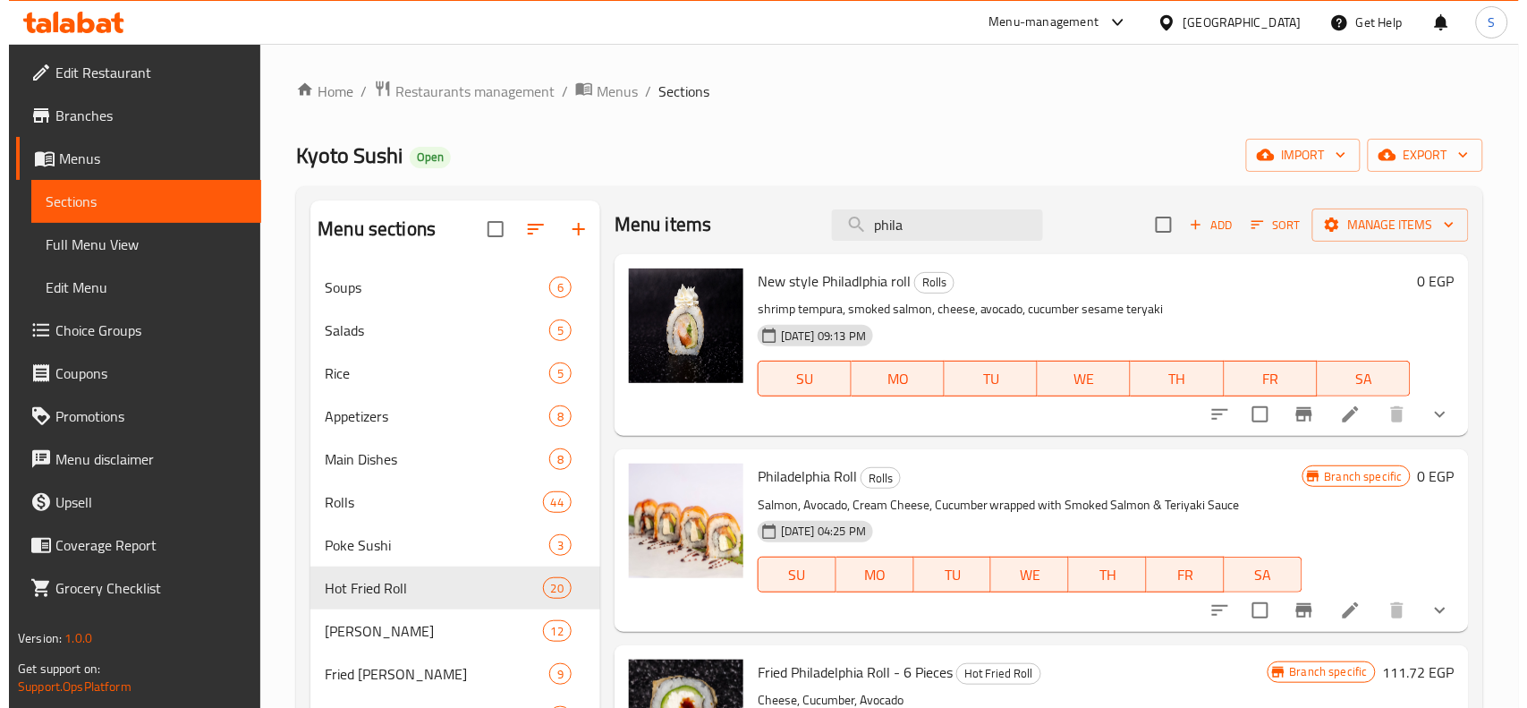
scroll to position [0, 0]
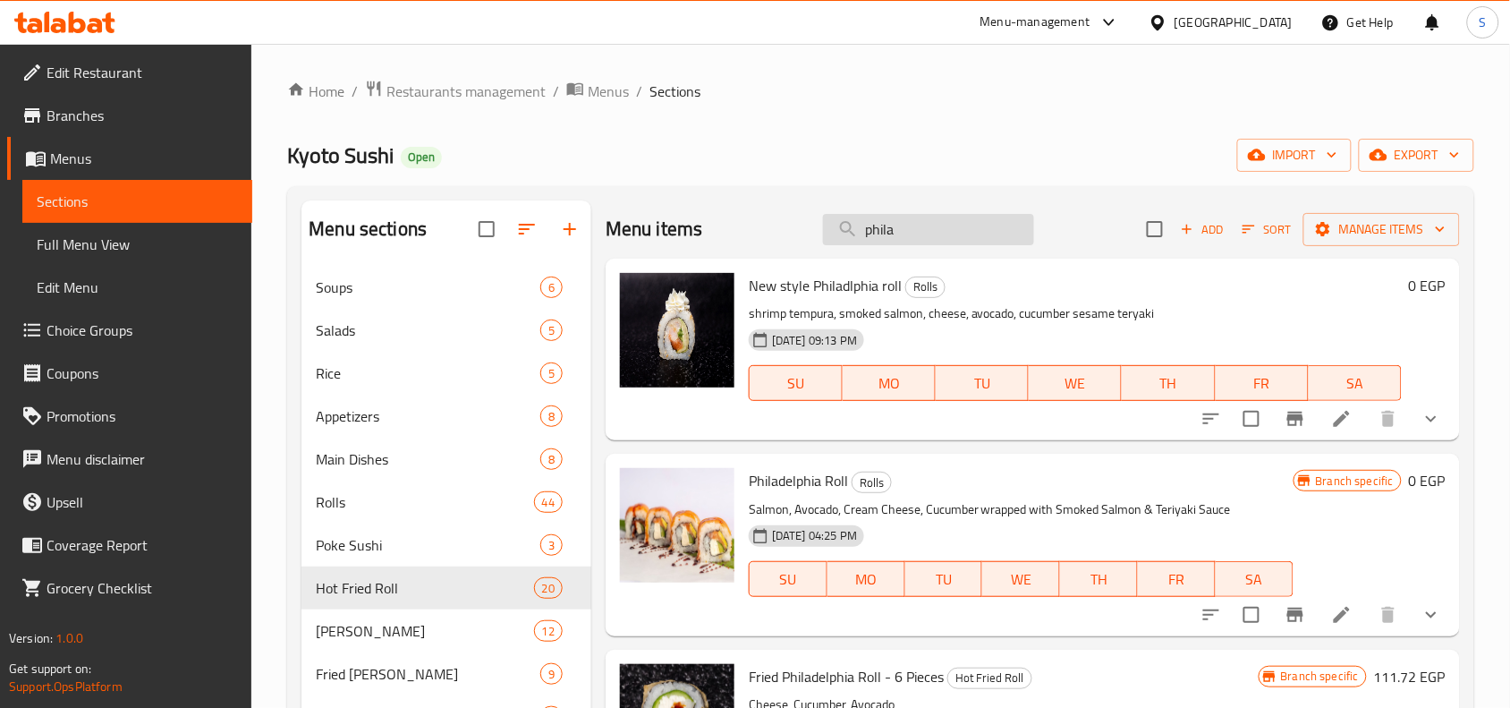
click at [946, 234] on input "phila" at bounding box center [928, 229] width 211 height 31
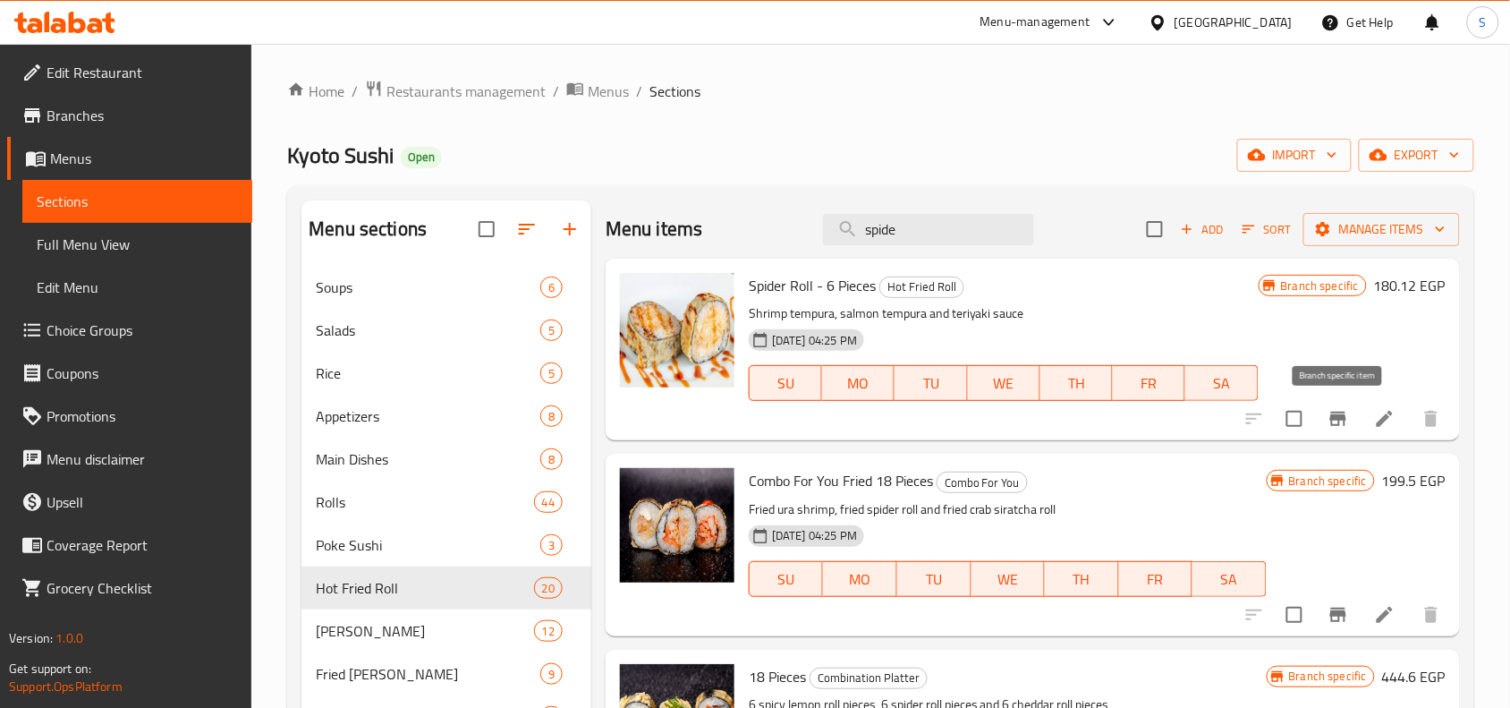
type input "spide"
click at [1336, 422] on icon "Branch-specific-item" at bounding box center [1337, 418] width 21 height 21
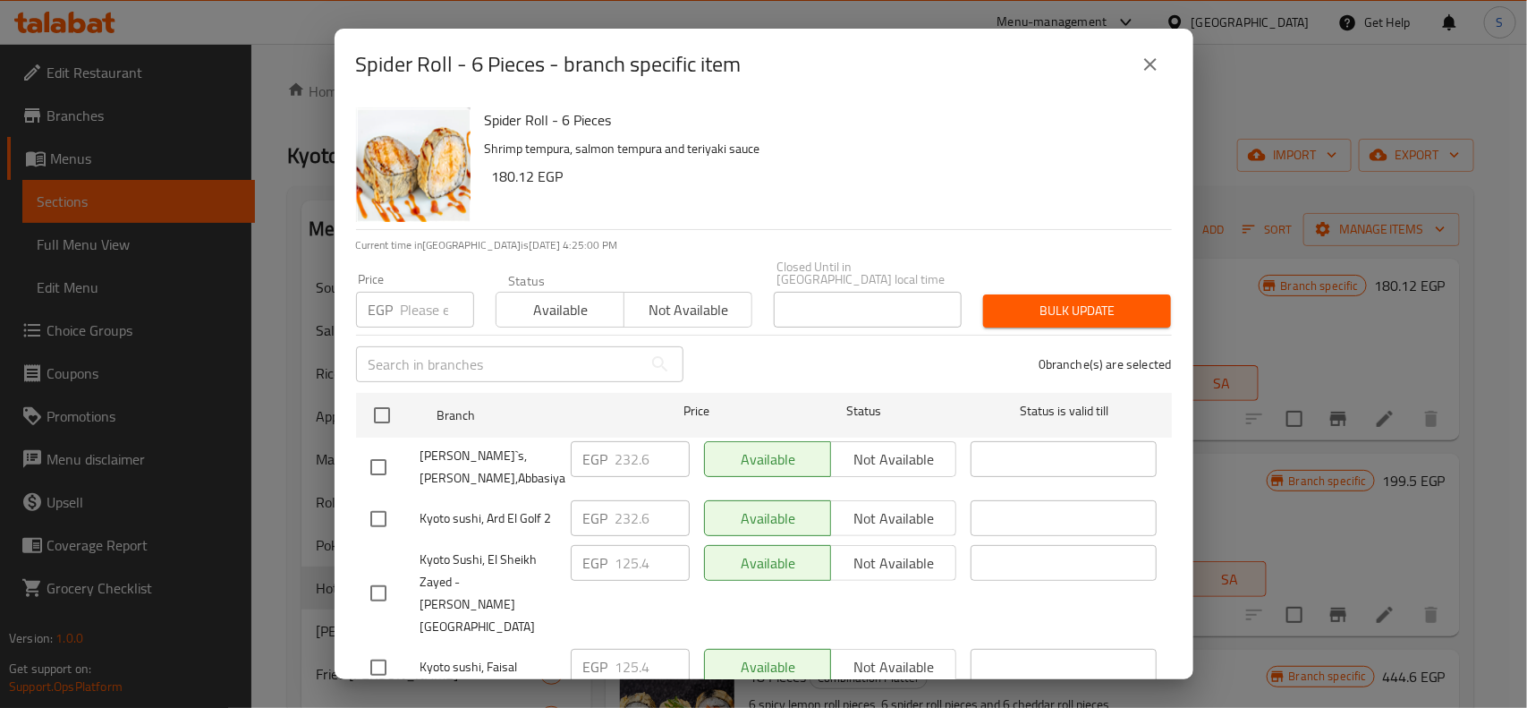
click at [436, 301] on input "number" at bounding box center [437, 310] width 73 height 36
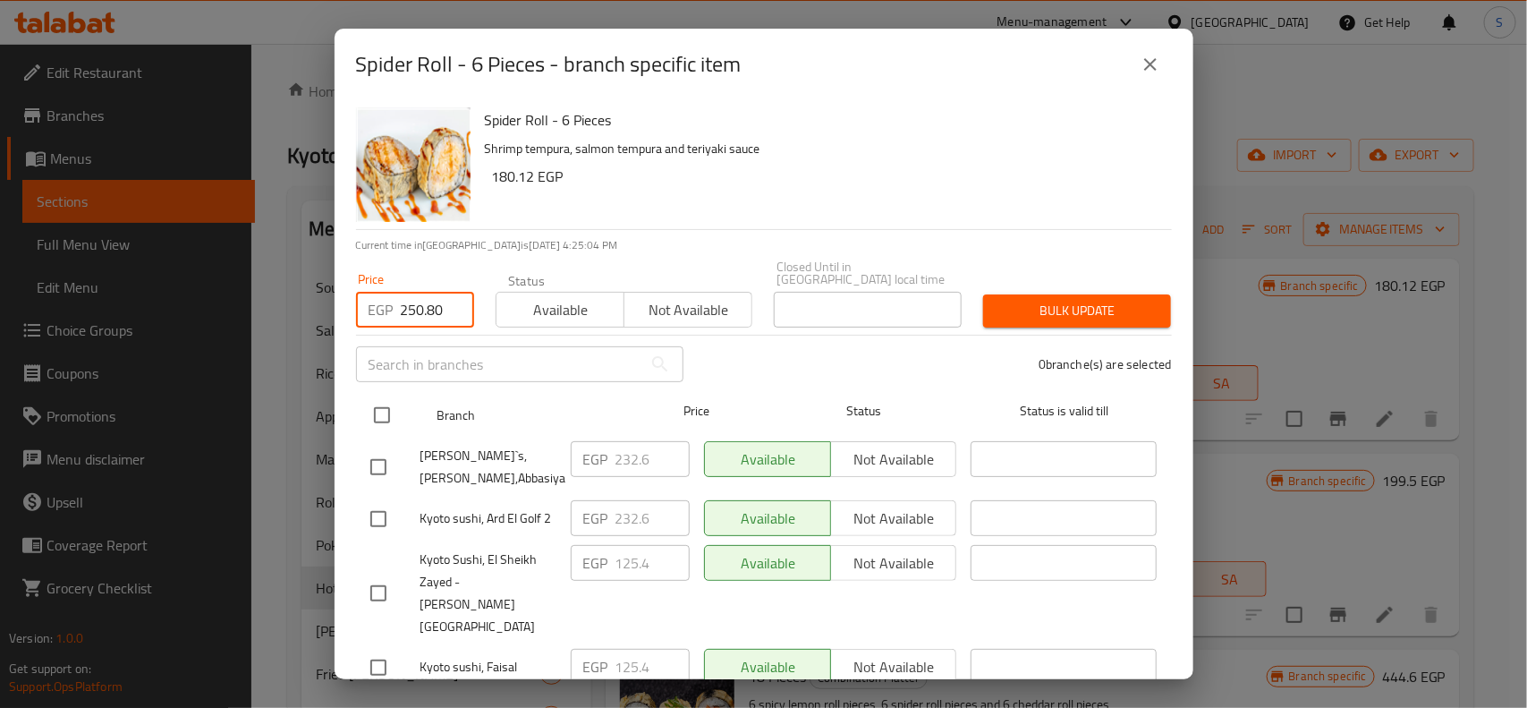
type input "250.80"
click at [386, 405] on input "checkbox" at bounding box center [382, 415] width 38 height 38
checkbox input "true"
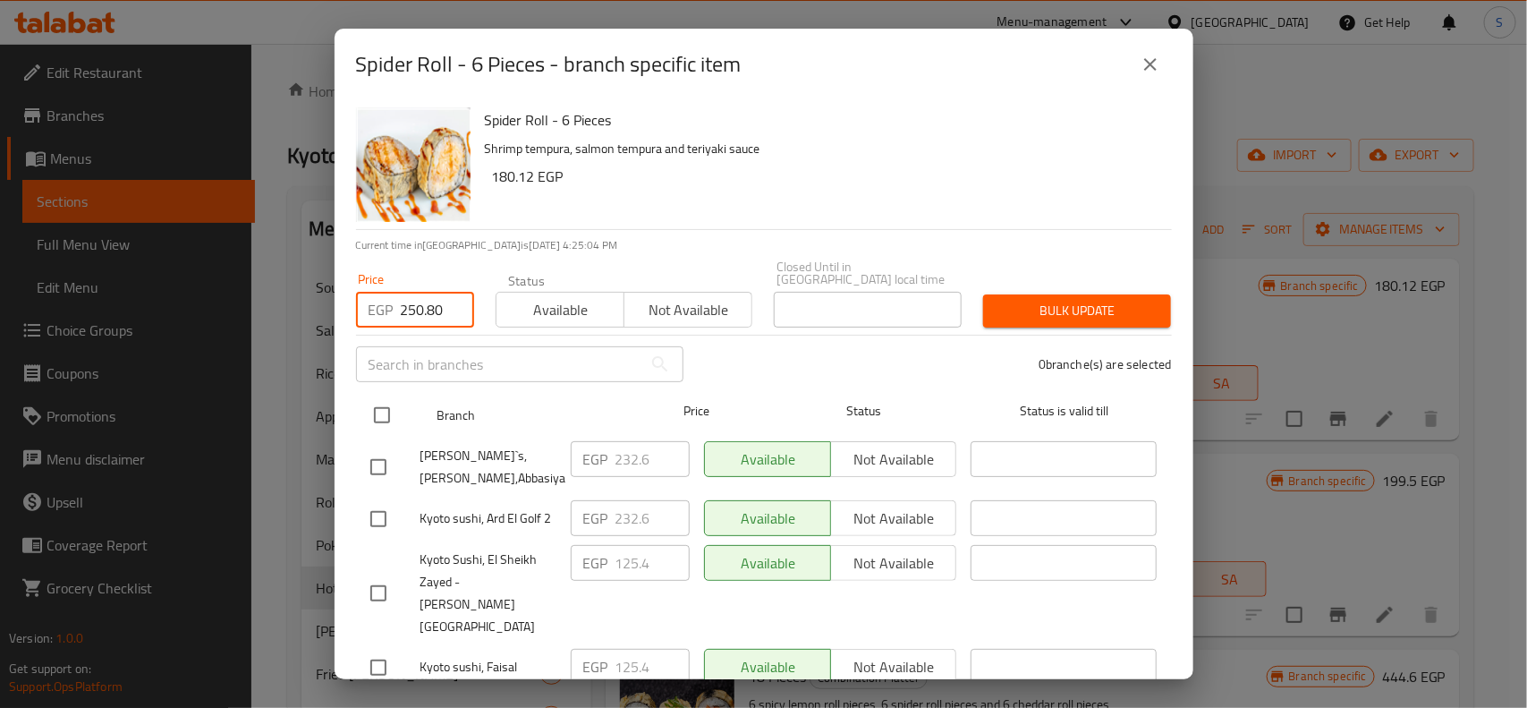
checkbox input "true"
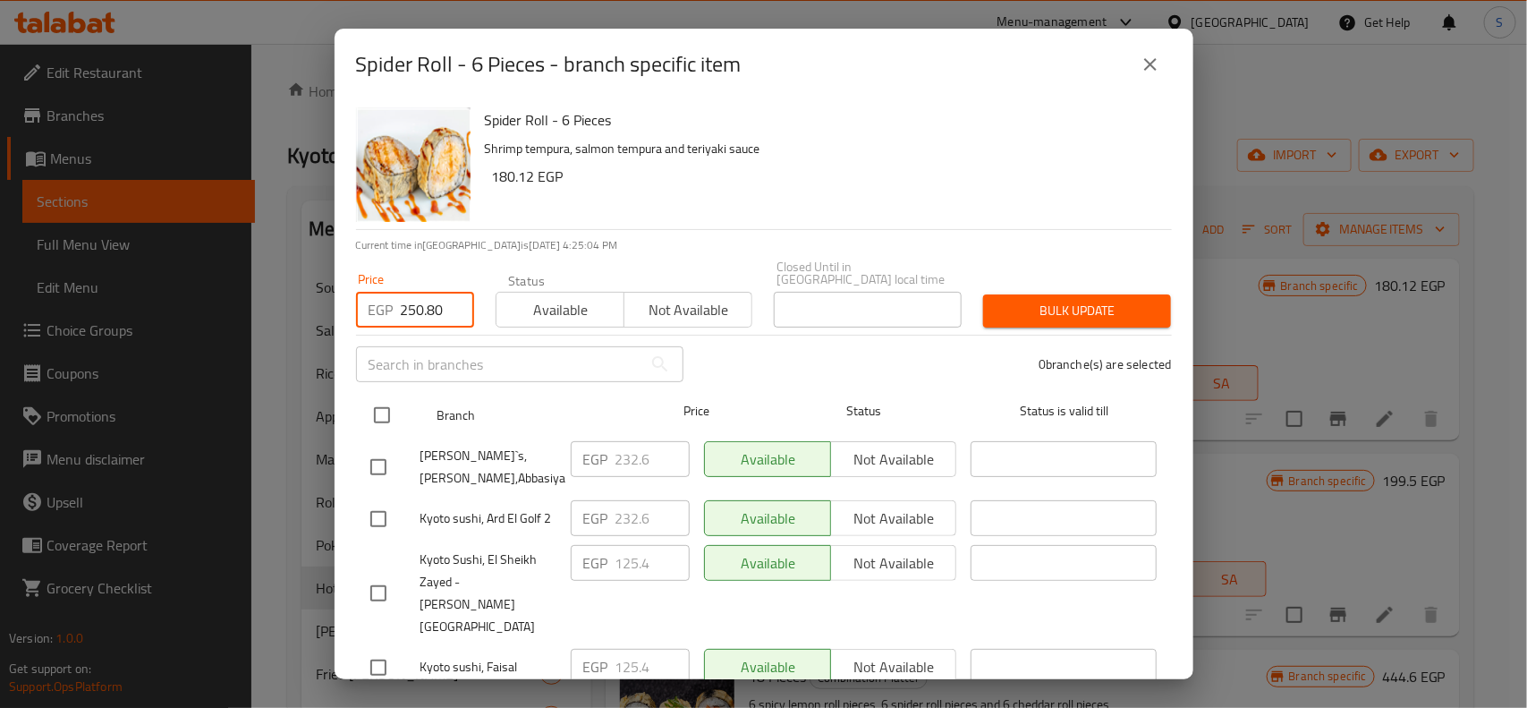
checkbox input "true"
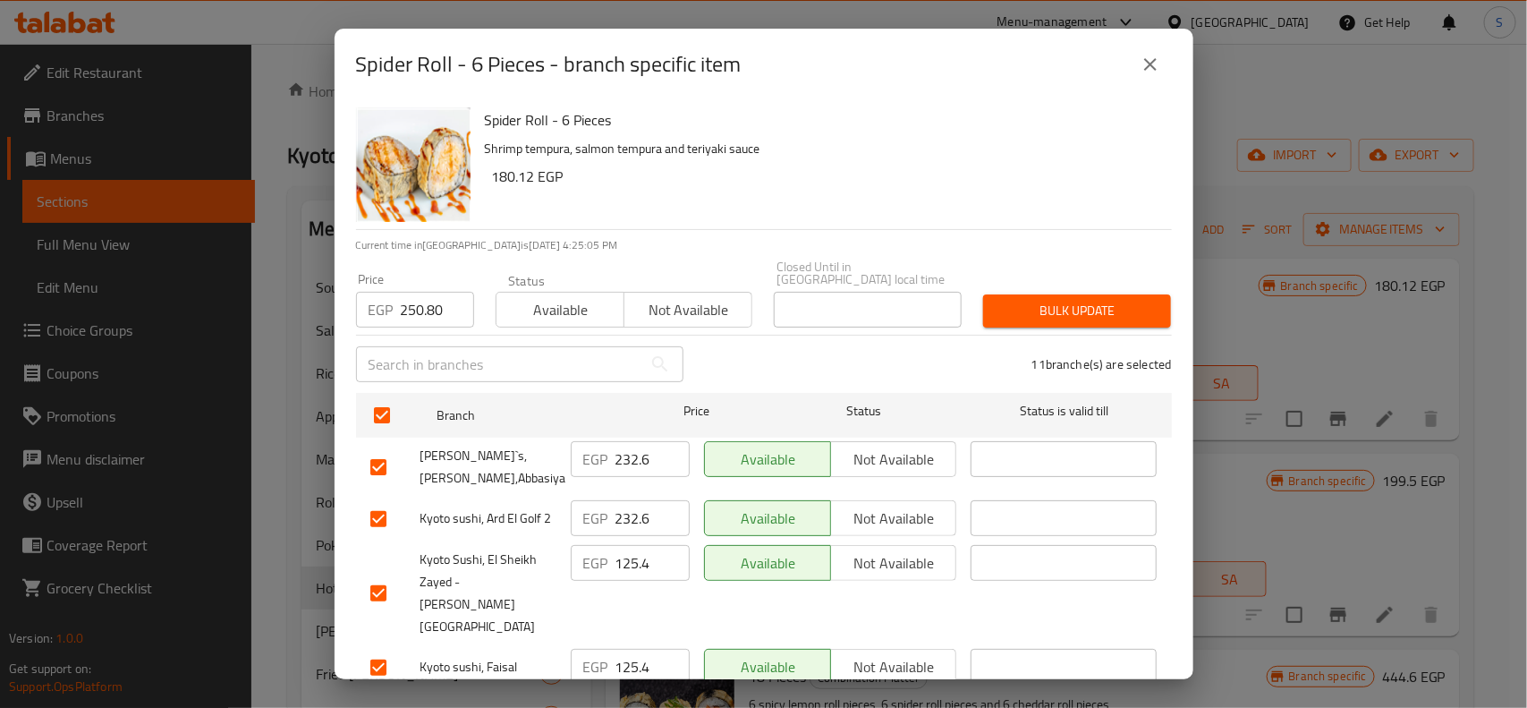
click at [386, 434] on div "[PERSON_NAME]`s, [PERSON_NAME],Abbasiya" at bounding box center [463, 467] width 200 height 66
click at [369, 452] on input "checkbox" at bounding box center [379, 467] width 38 height 38
checkbox input "false"
click at [378, 504] on input "checkbox" at bounding box center [379, 519] width 38 height 38
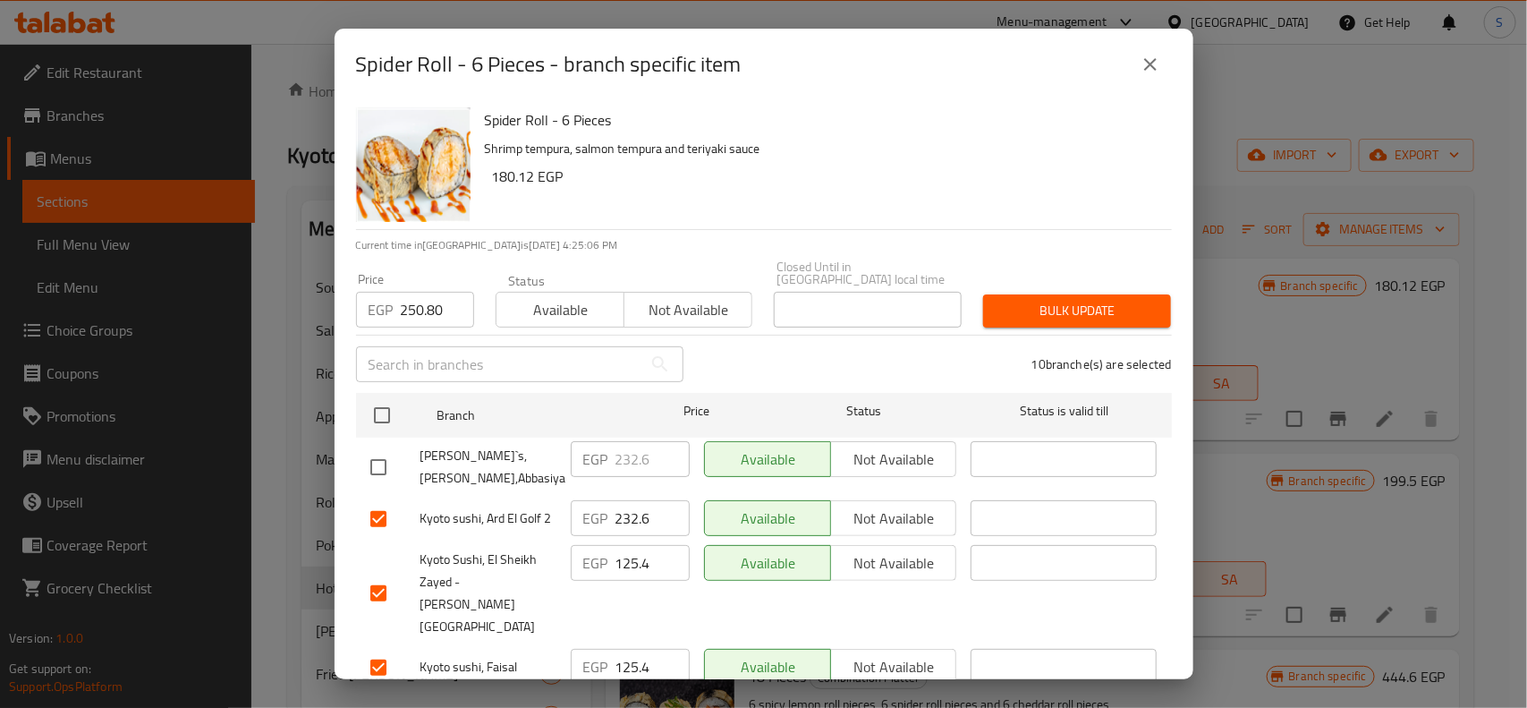
checkbox input "false"
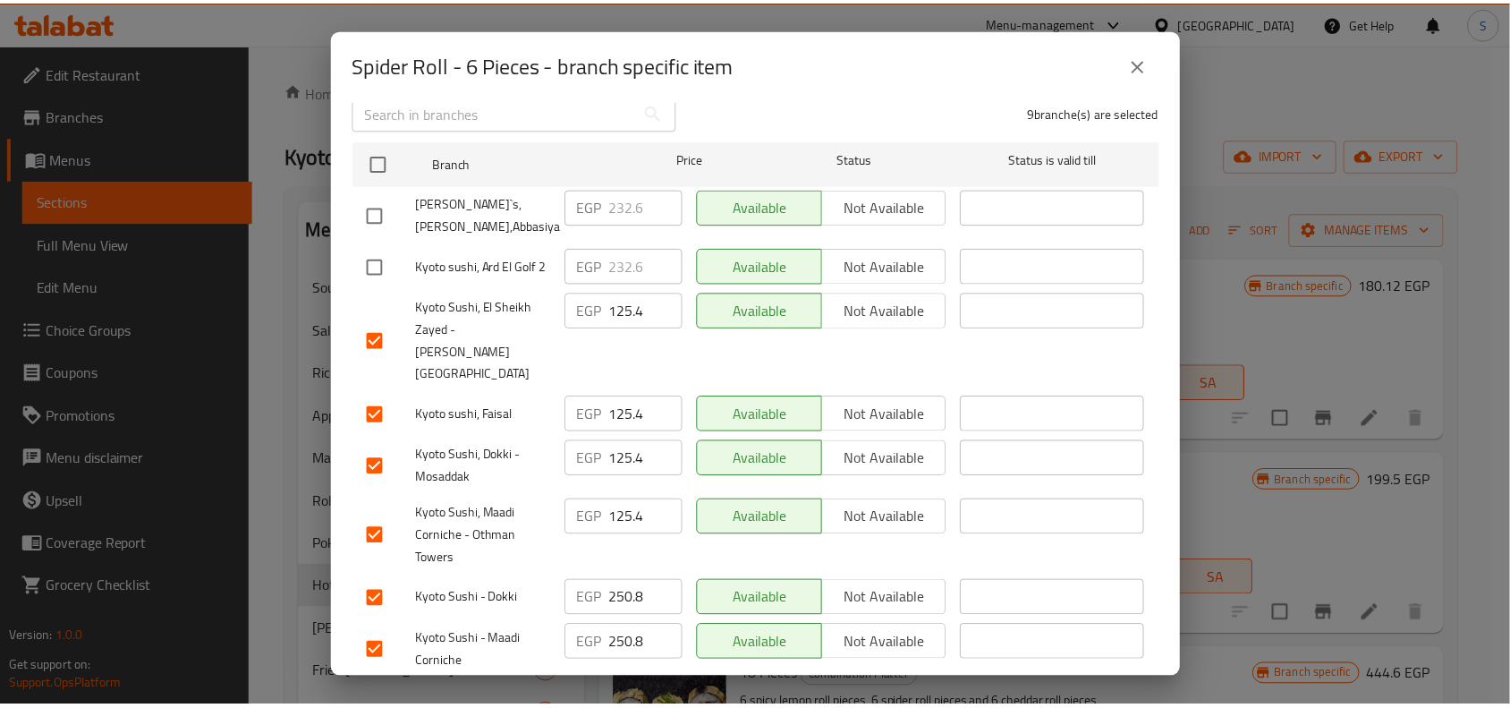
scroll to position [420, 0]
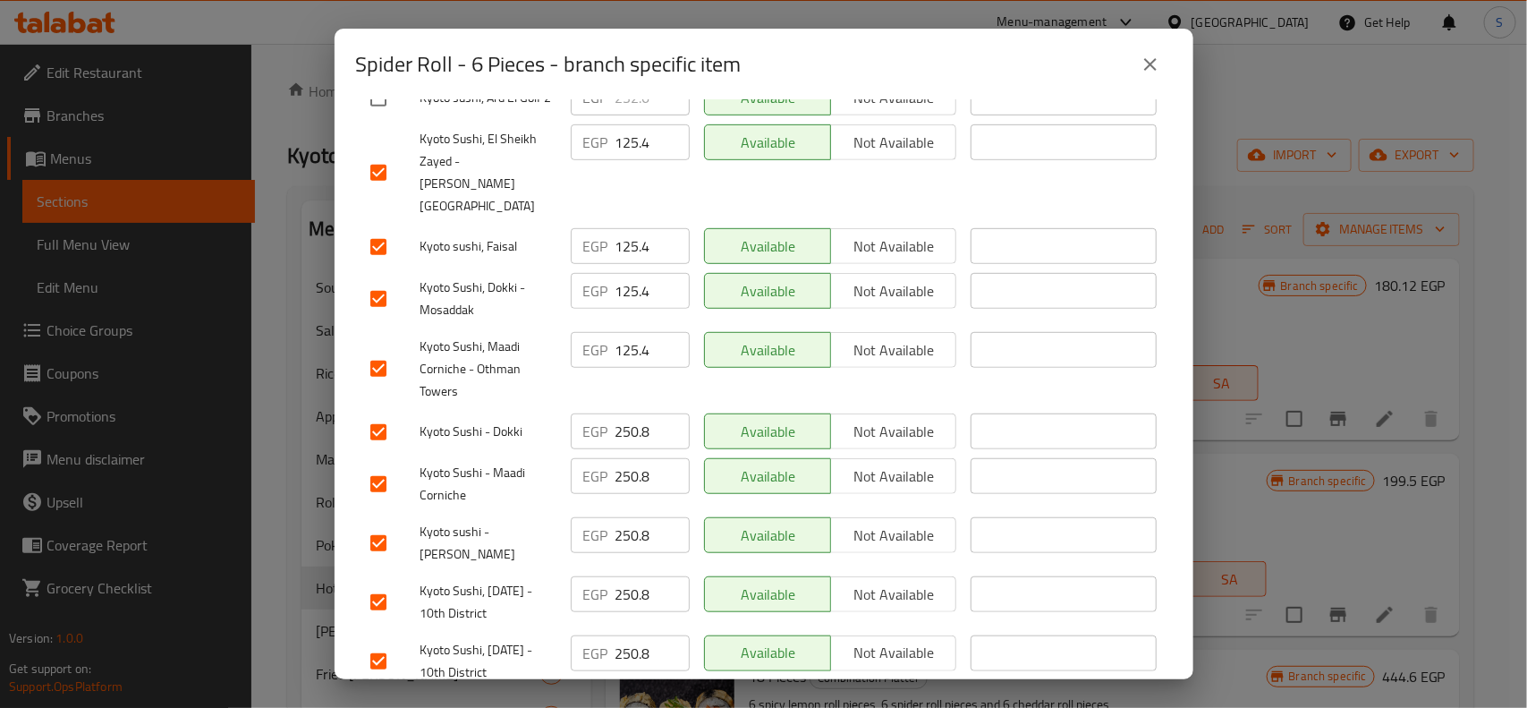
click at [528, 703] on span "Save" at bounding box center [763, 714] width 787 height 22
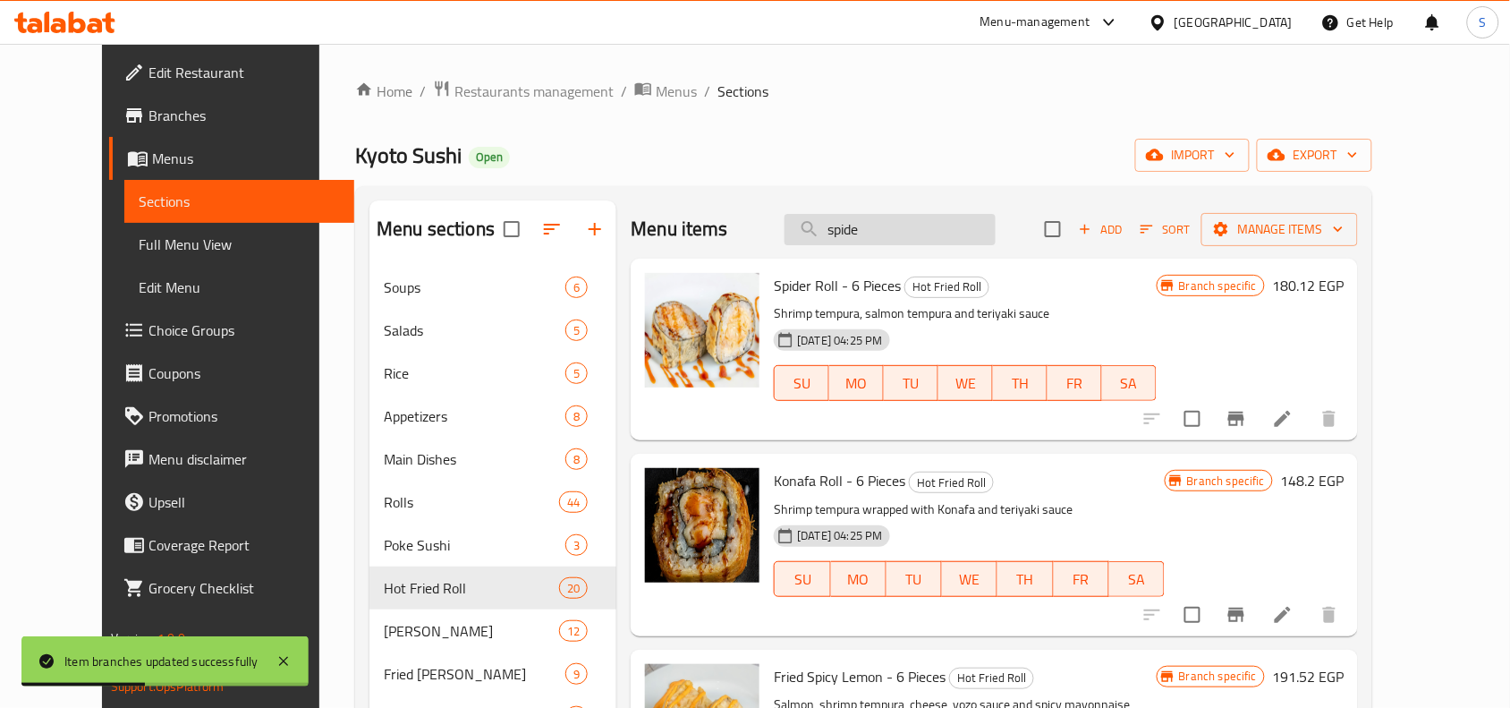
click at [962, 243] on input "spide" at bounding box center [889, 229] width 211 height 31
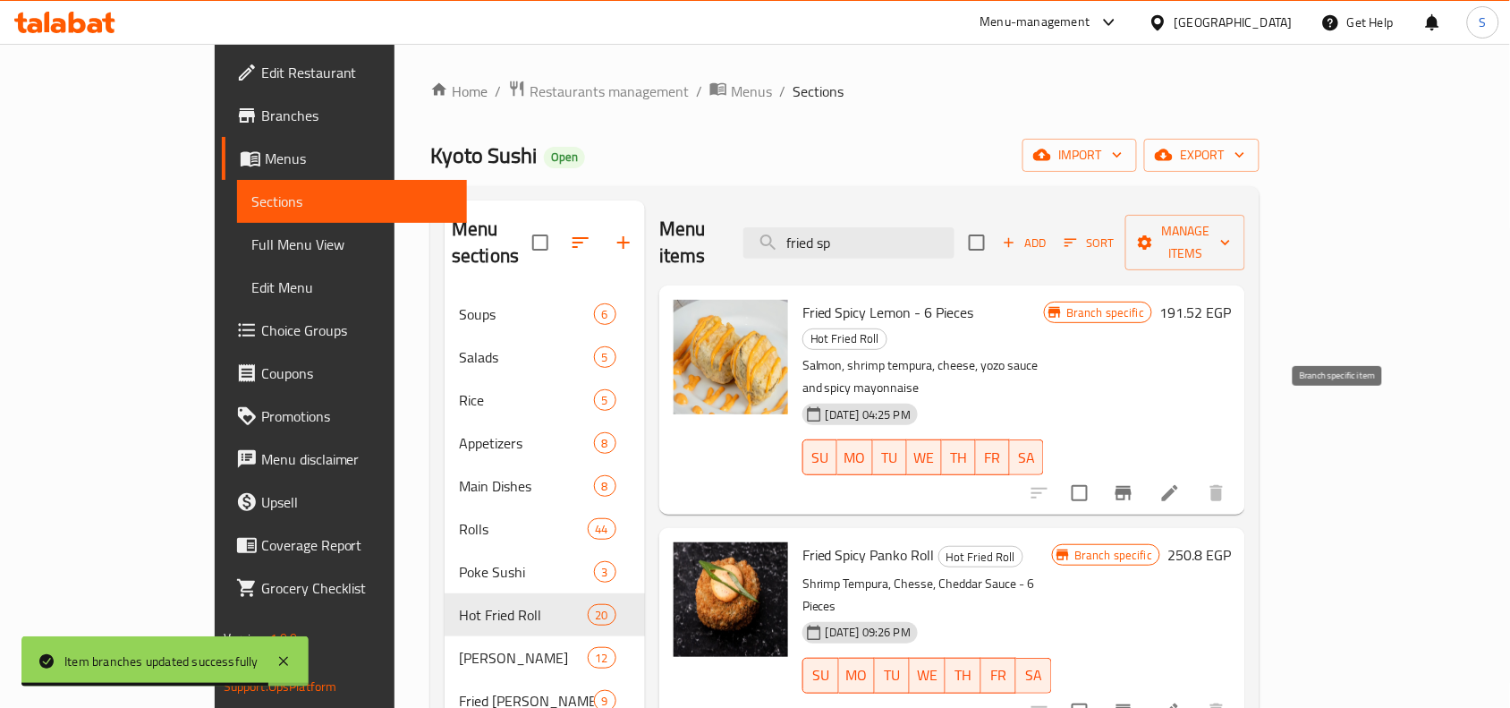
type input "fried sp"
click at [1134, 482] on icon "Branch-specific-item" at bounding box center [1123, 492] width 21 height 21
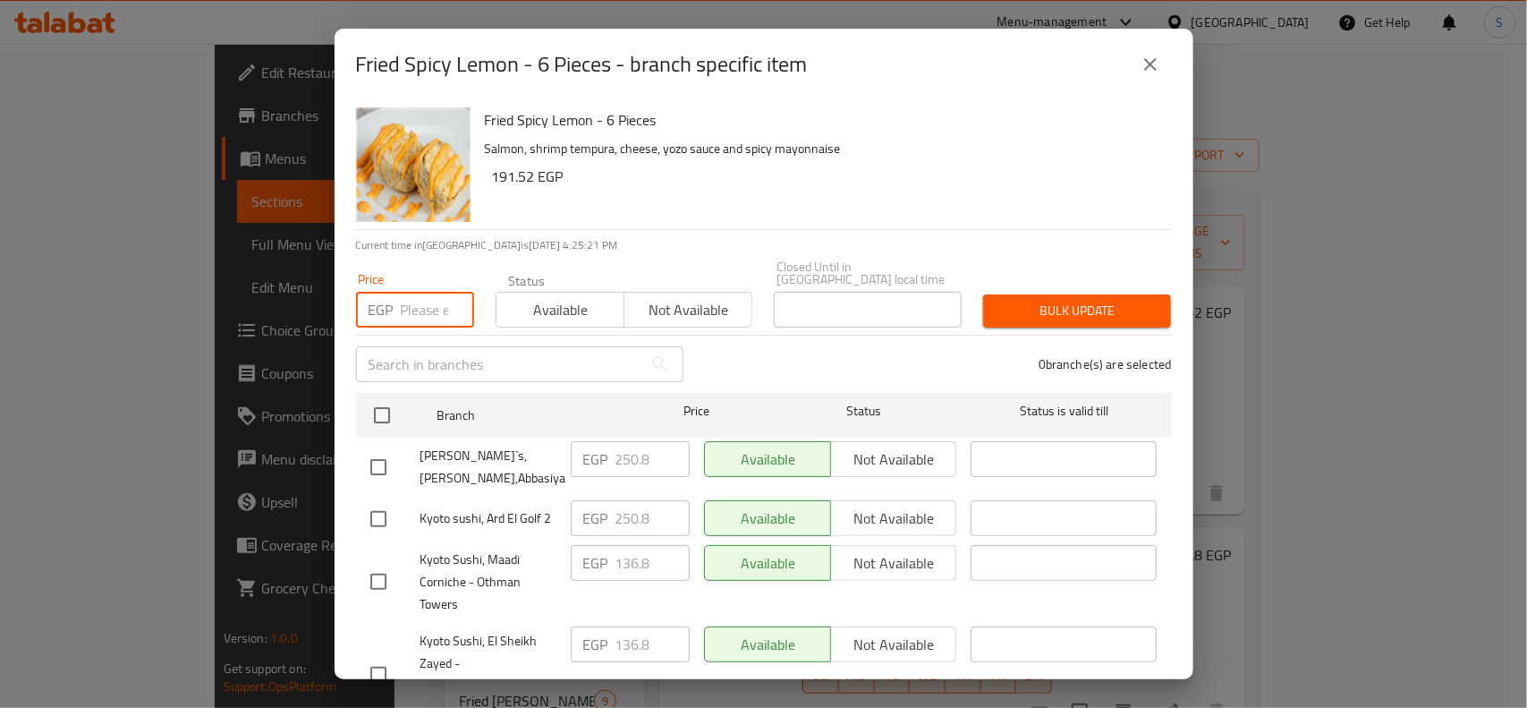
click at [418, 306] on input "number" at bounding box center [437, 310] width 73 height 36
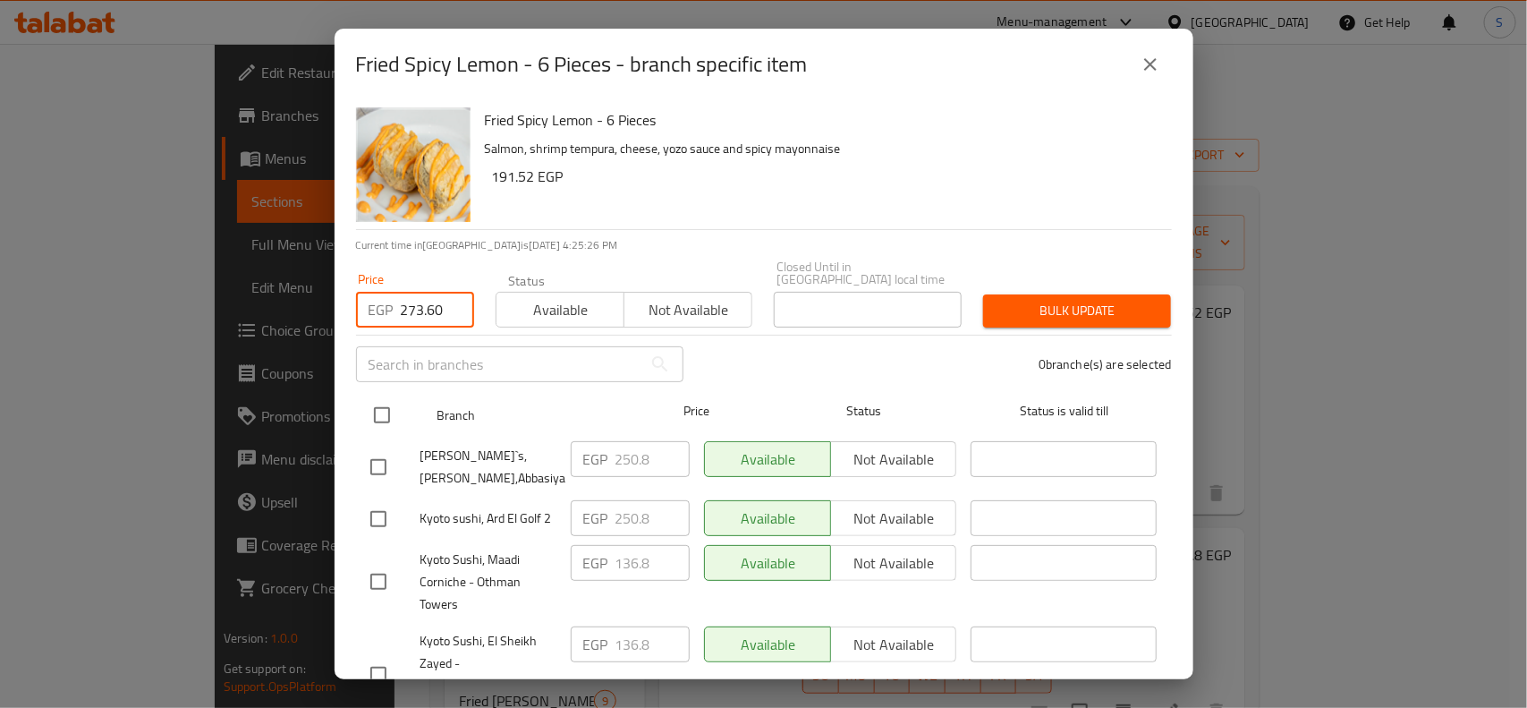
type input "273.60"
click at [394, 396] on input "checkbox" at bounding box center [382, 415] width 38 height 38
checkbox input "true"
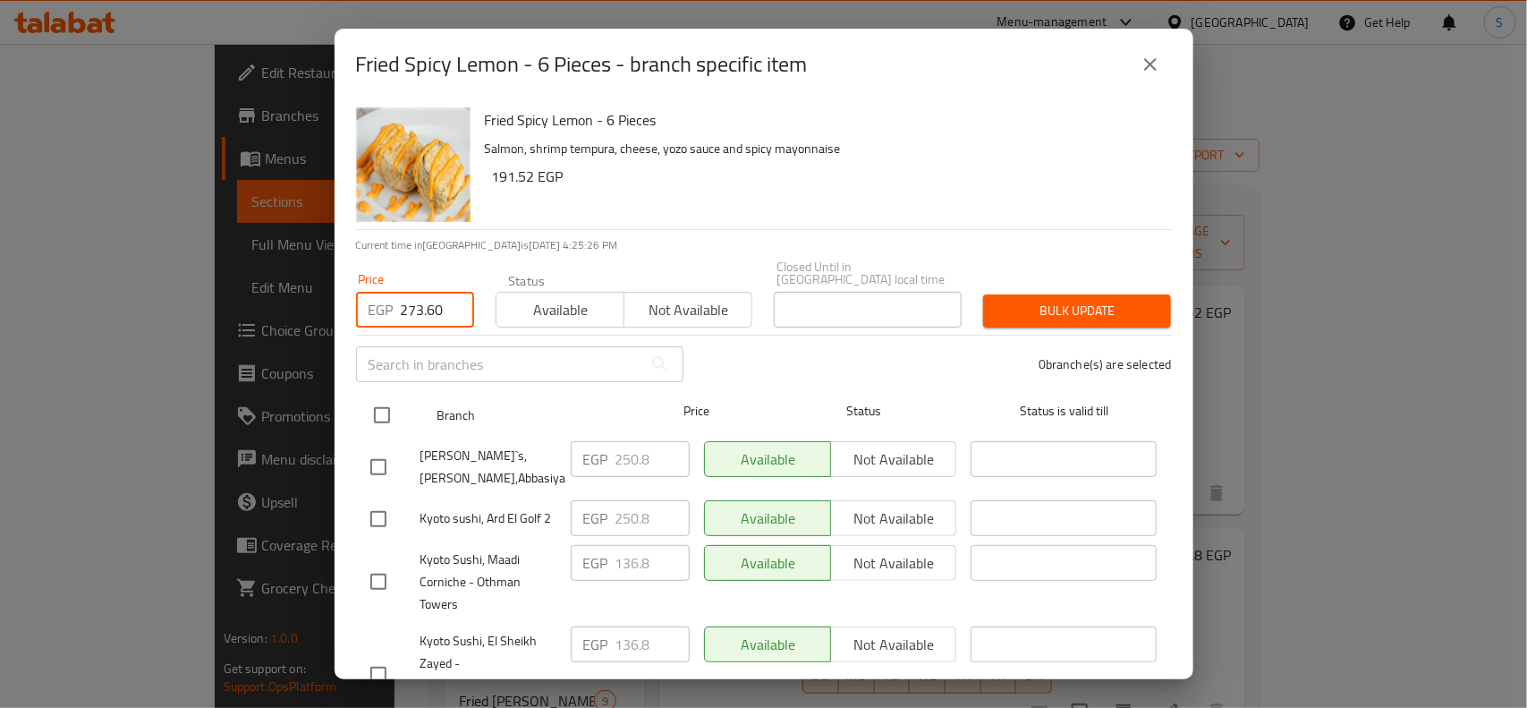
checkbox input "true"
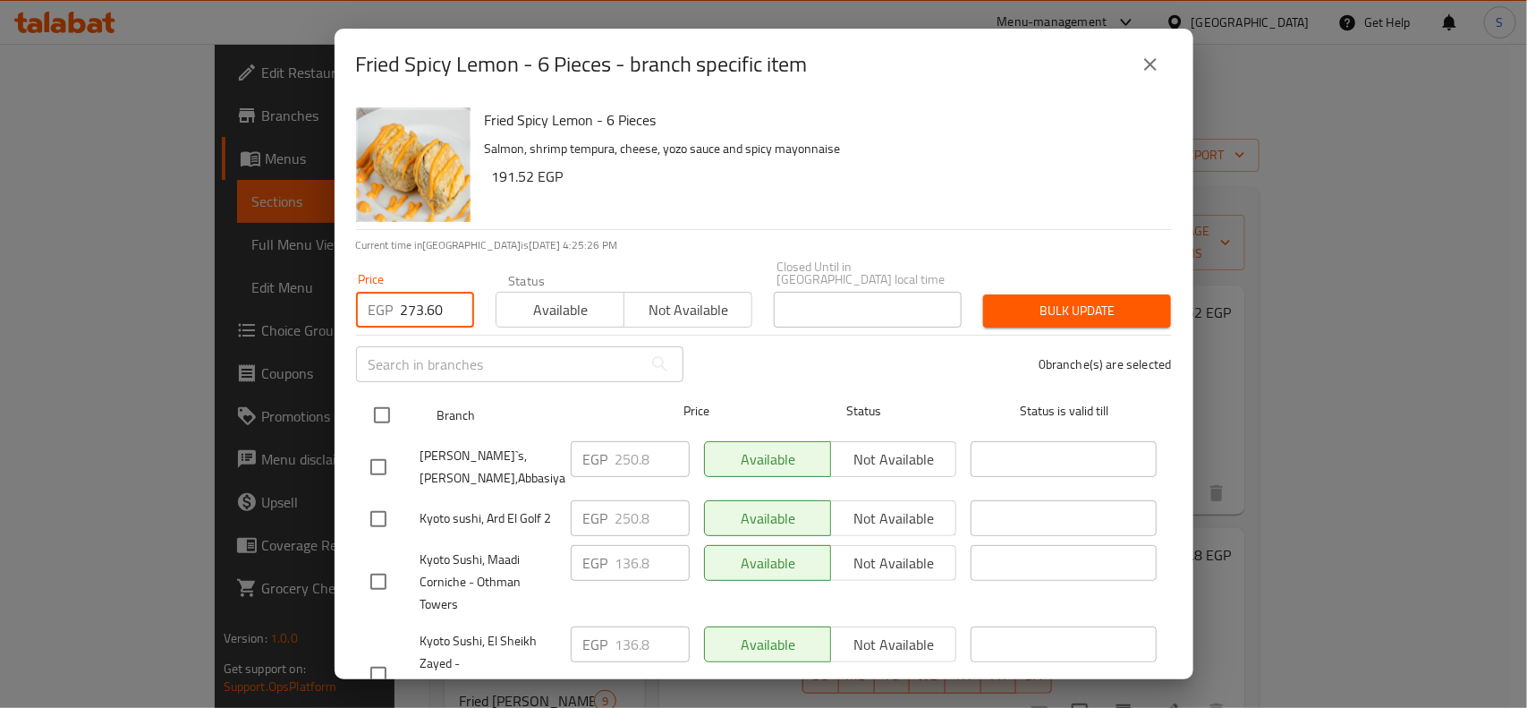
checkbox input "true"
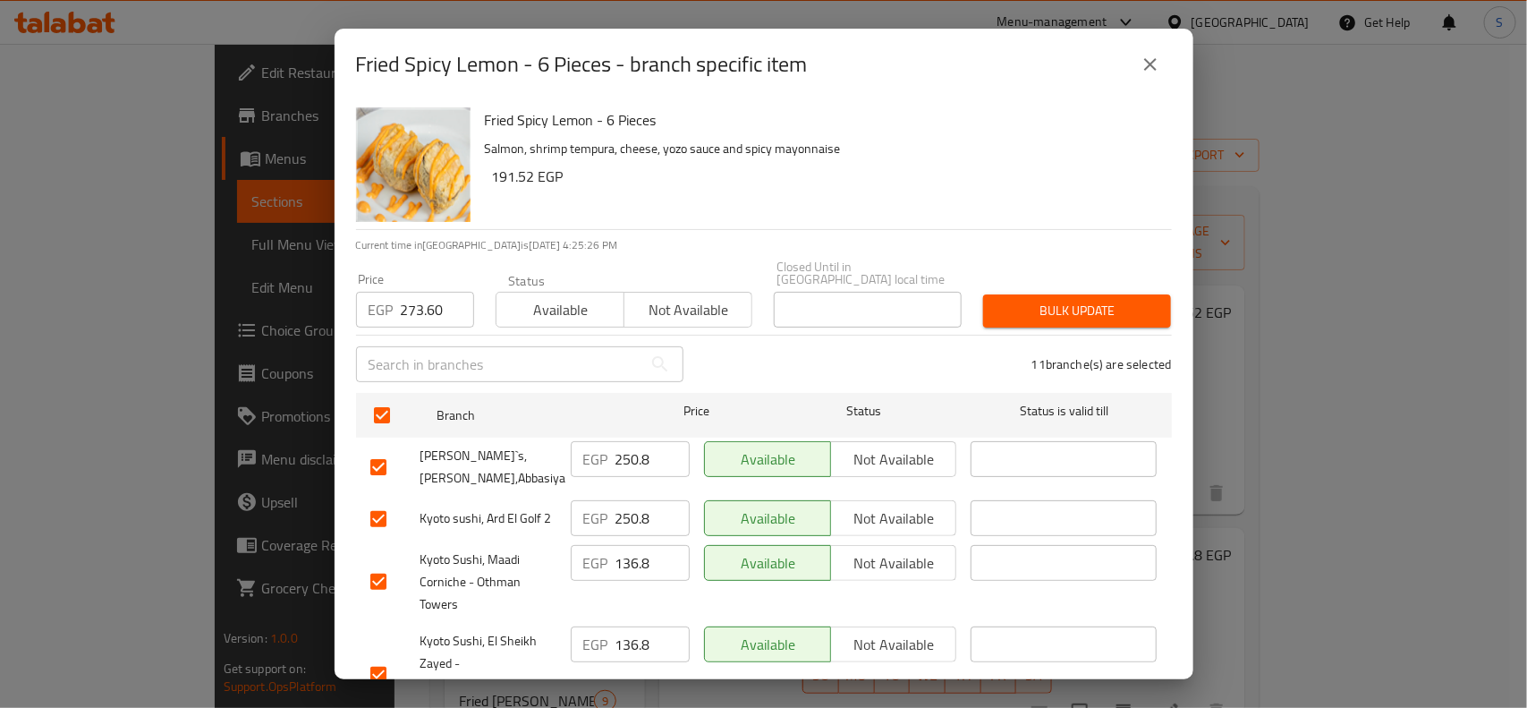
click at [371, 434] on div "[PERSON_NAME]`s, [PERSON_NAME],Abbasiya" at bounding box center [463, 467] width 200 height 66
click at [377, 453] on input "checkbox" at bounding box center [379, 467] width 38 height 38
checkbox input "false"
click at [383, 514] on input "checkbox" at bounding box center [379, 519] width 38 height 38
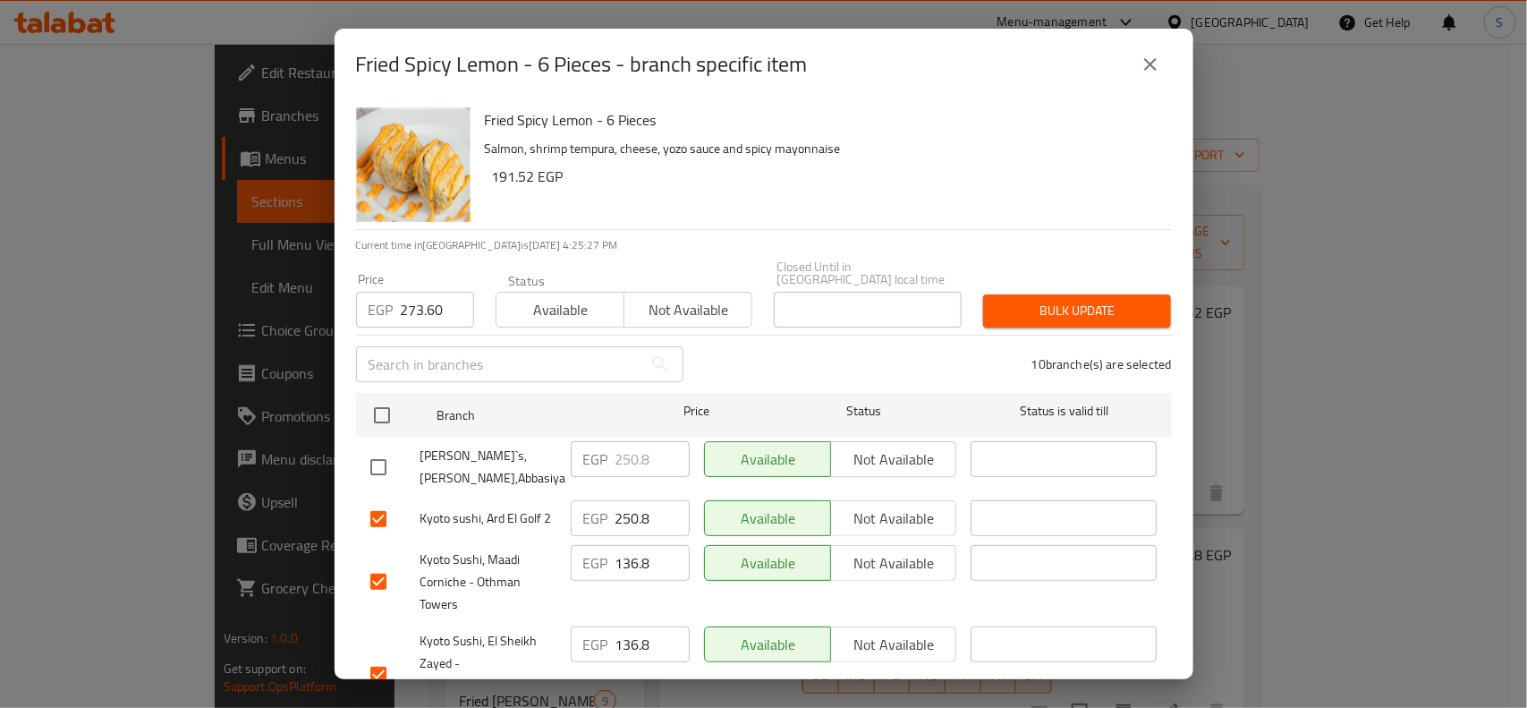
checkbox input "false"
click at [1042, 300] on span "Bulk update" at bounding box center [1076, 311] width 159 height 22
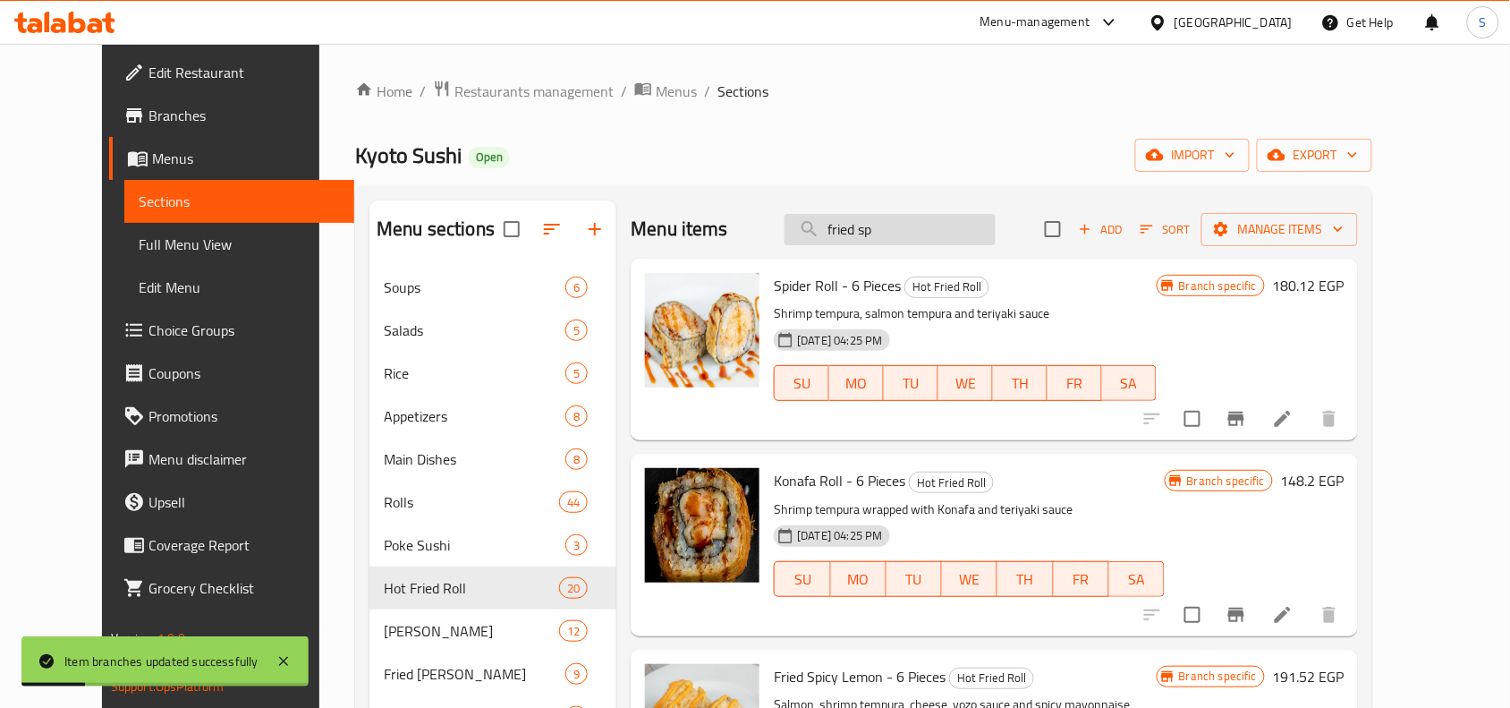
click at [930, 225] on input "fried sp" at bounding box center [889, 229] width 211 height 31
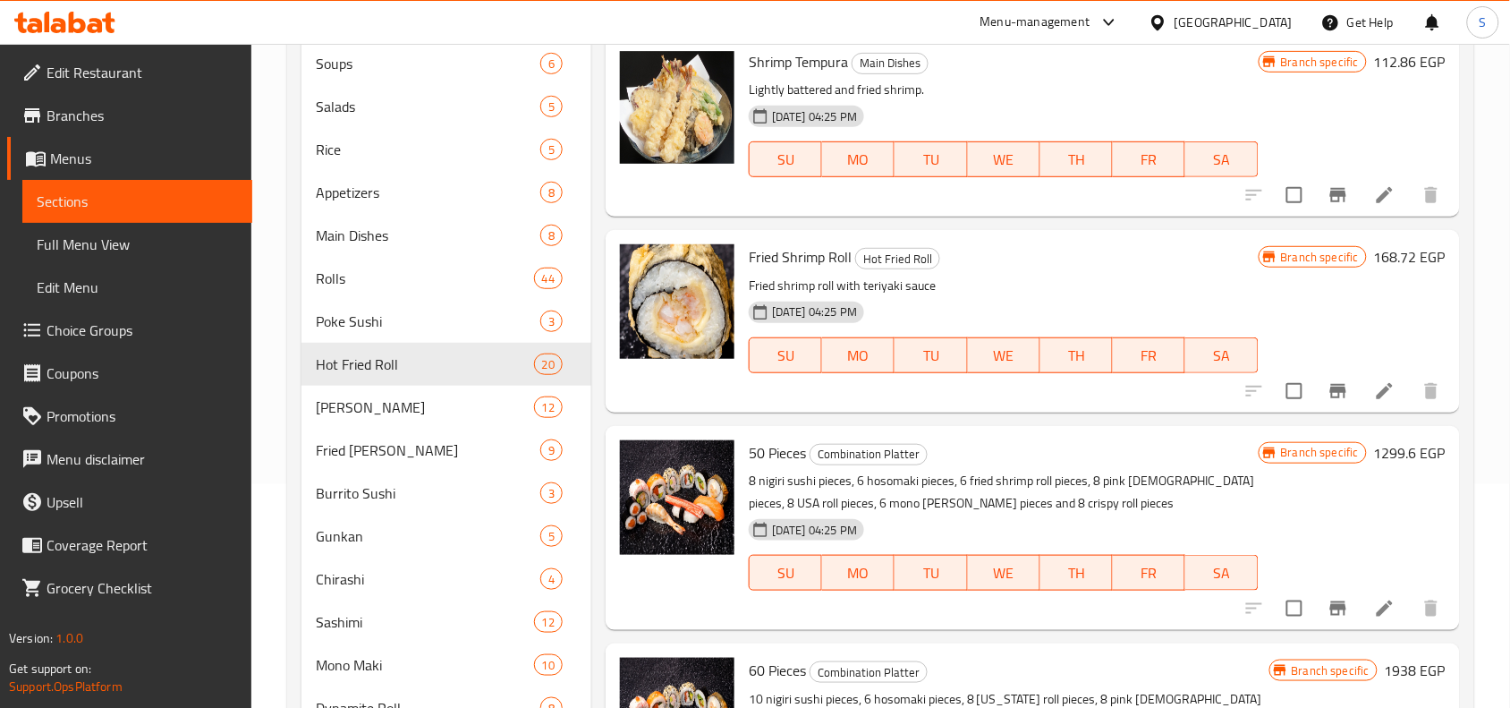
scroll to position [112, 0]
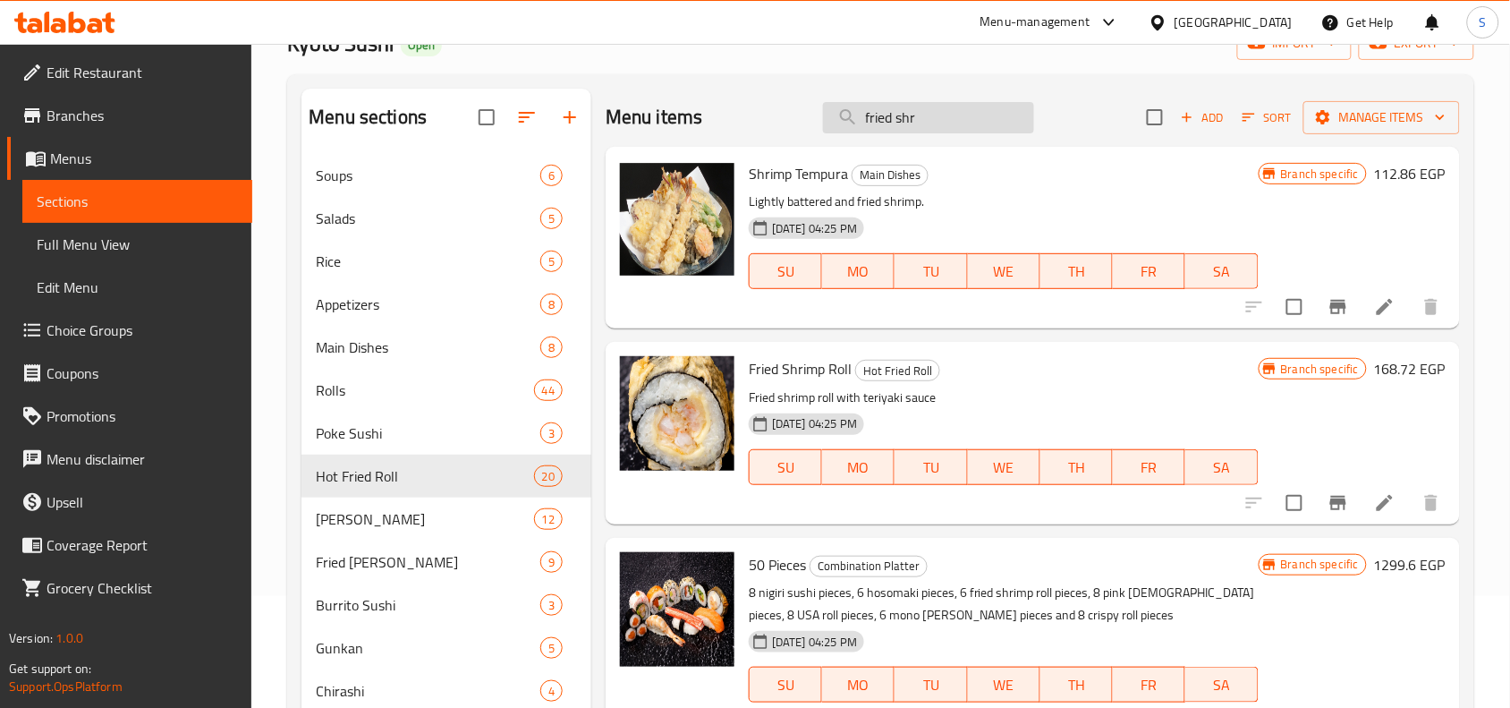
click at [973, 114] on input "fried shr" at bounding box center [928, 117] width 211 height 31
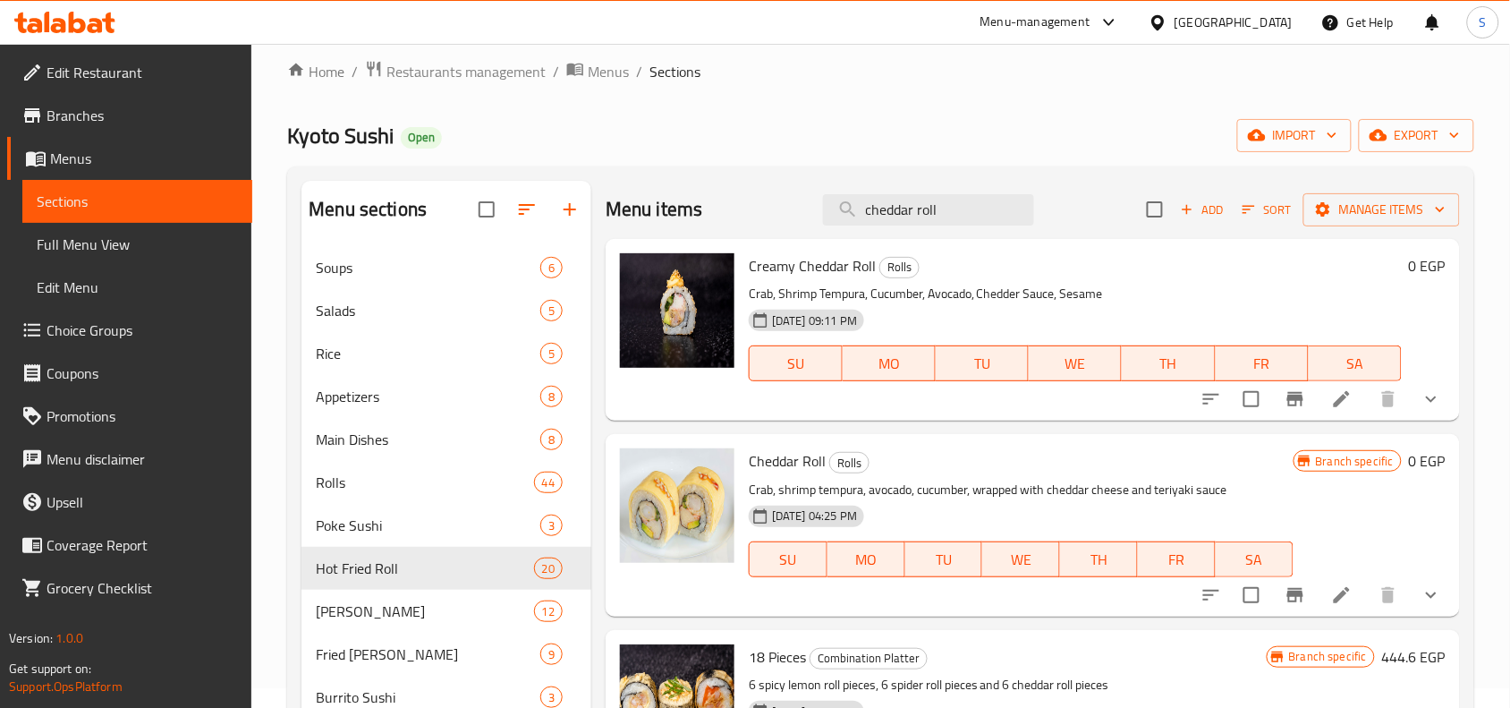
scroll to position [0, 0]
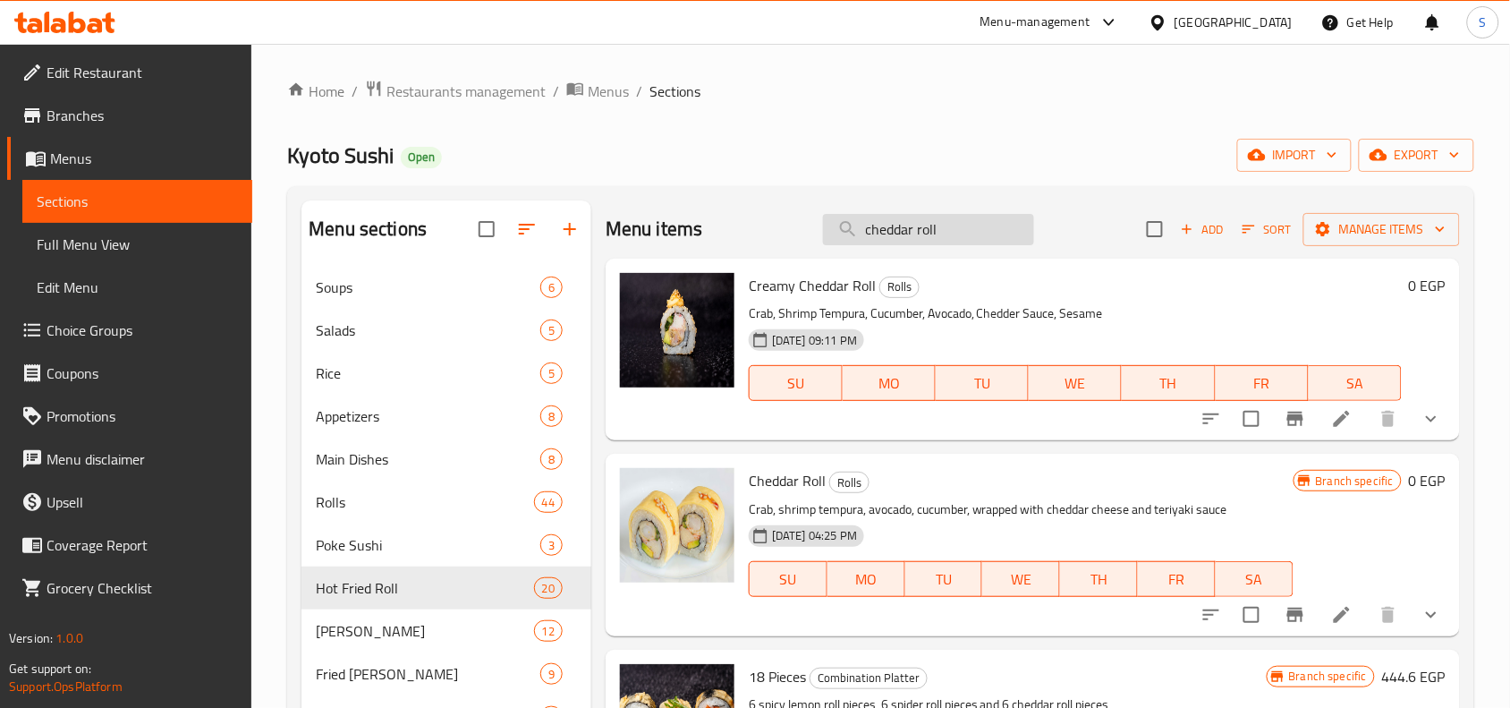
click at [971, 224] on input "cheddar roll" at bounding box center [928, 229] width 211 height 31
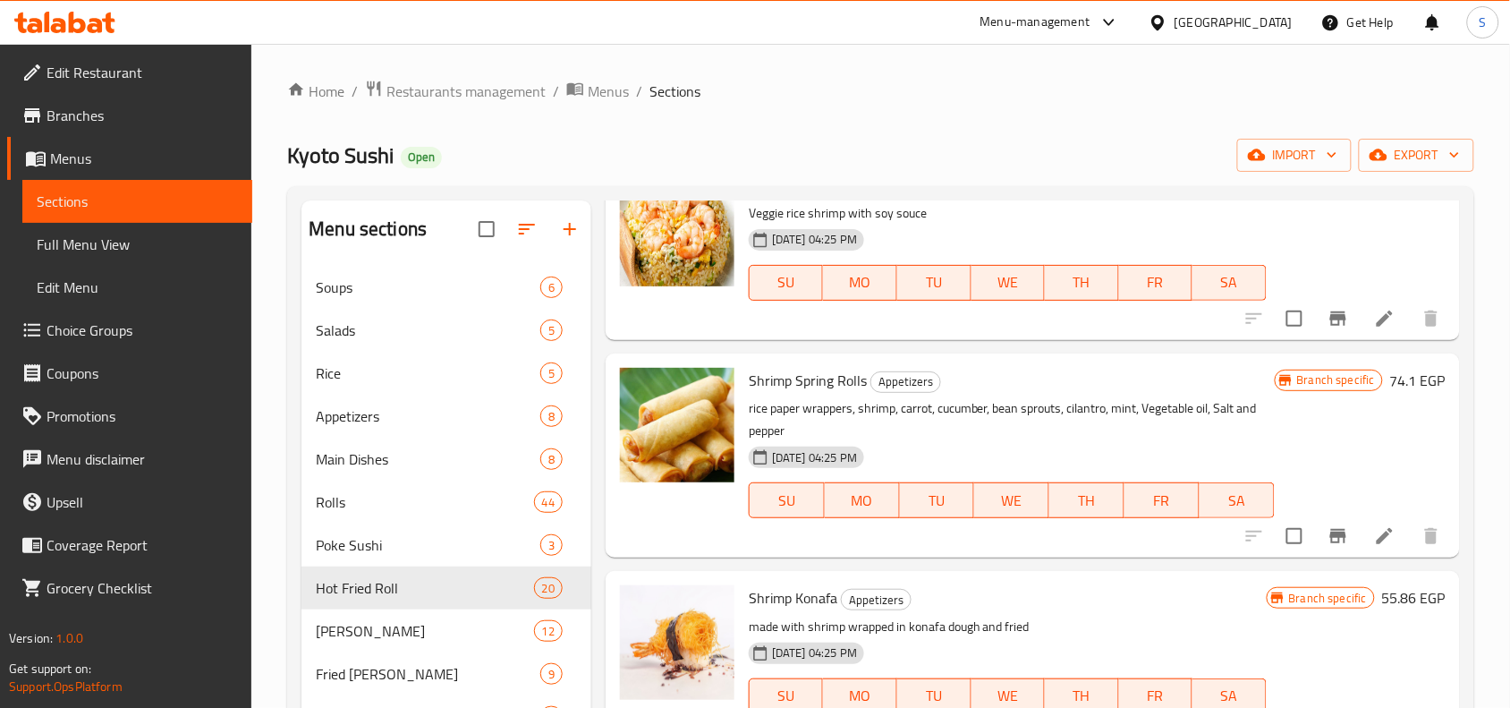
scroll to position [1118, 0]
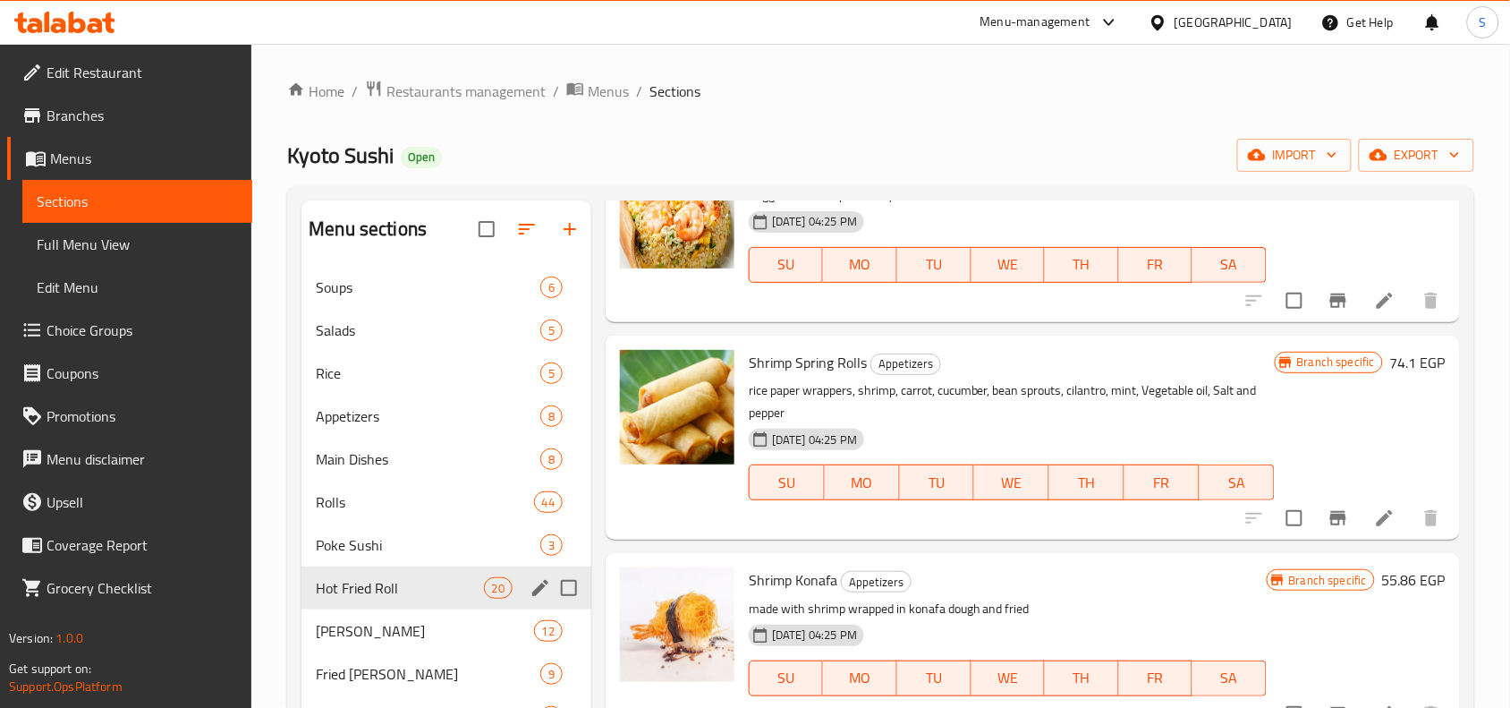
type input "shrimp"
click at [414, 574] on div "Hot Fried Roll 20" at bounding box center [446, 587] width 290 height 43
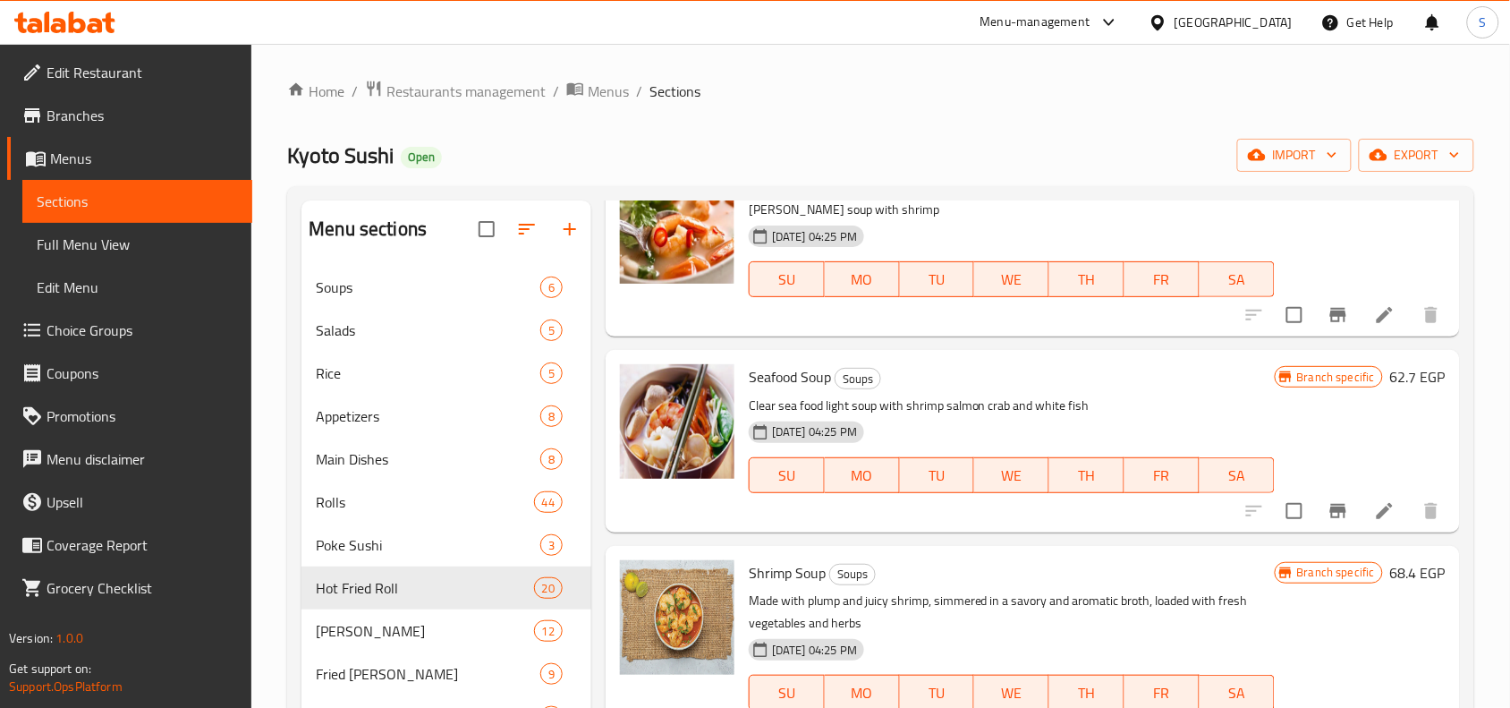
scroll to position [0, 0]
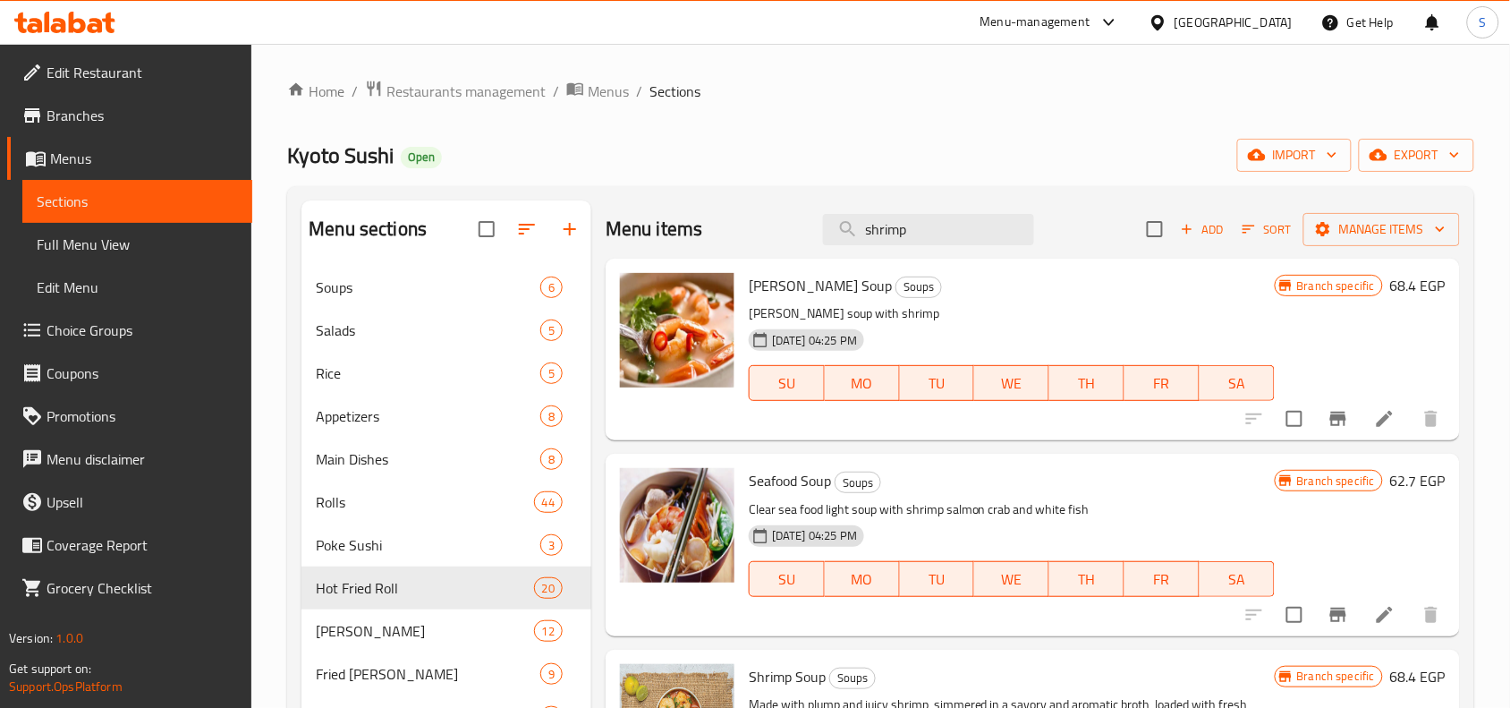
click at [959, 235] on input "shrimp" at bounding box center [928, 229] width 211 height 31
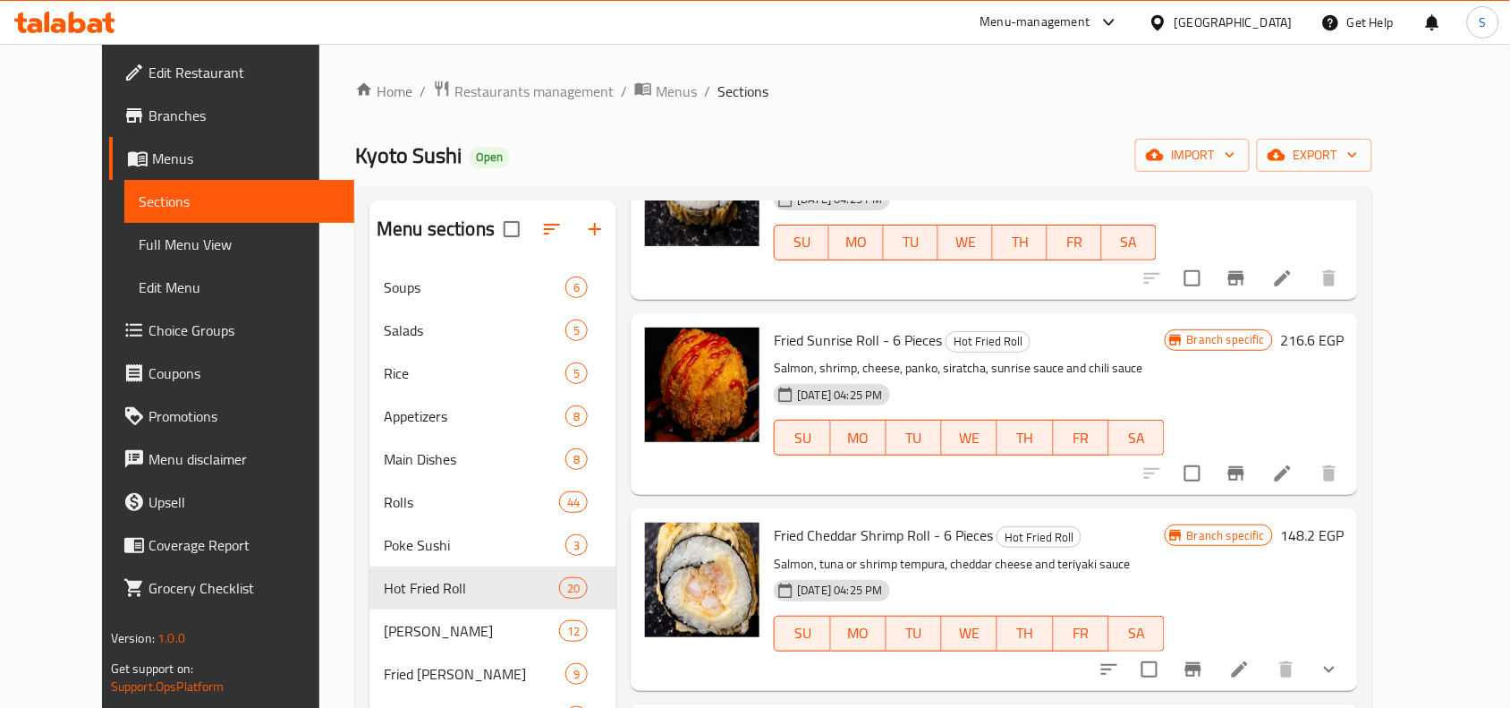
scroll to position [1230, 0]
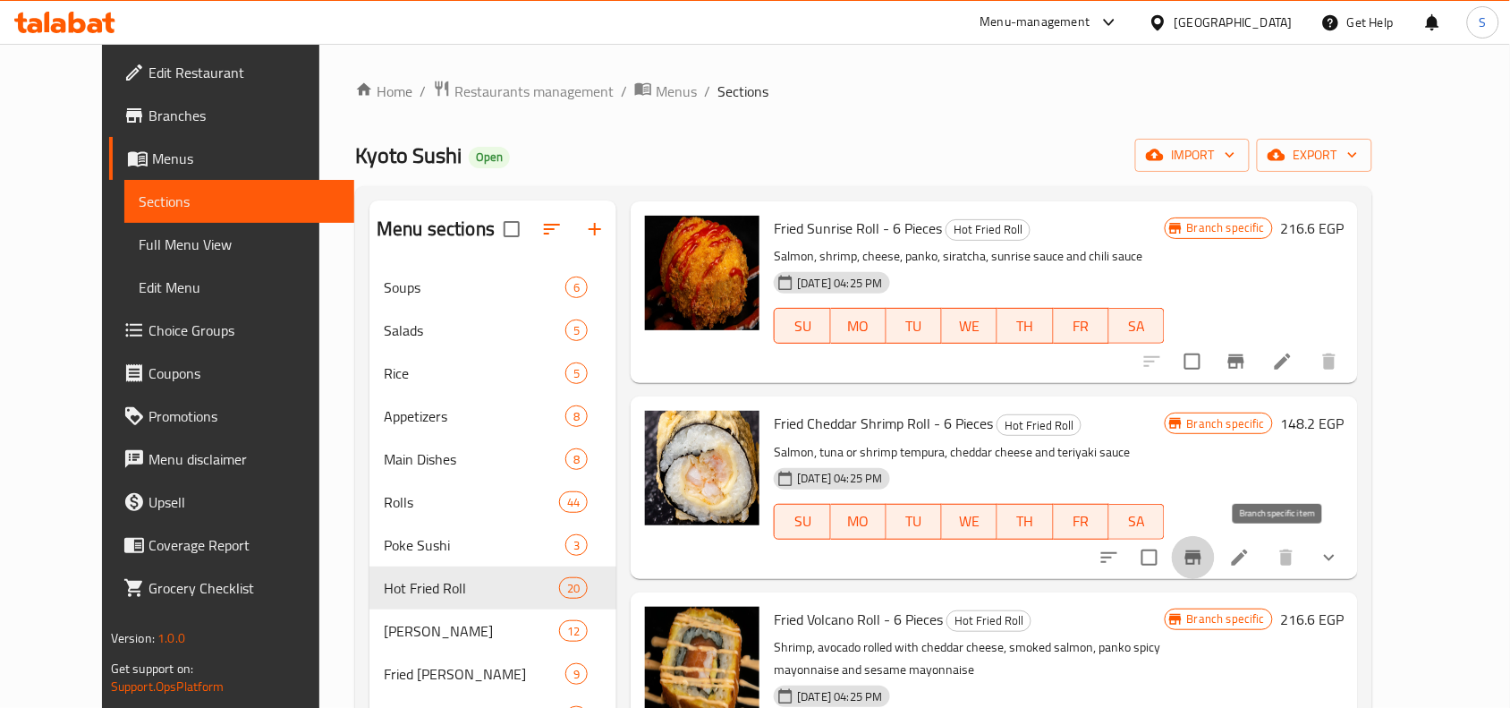
click at [1201, 555] on icon "Branch-specific-item" at bounding box center [1193, 557] width 16 height 14
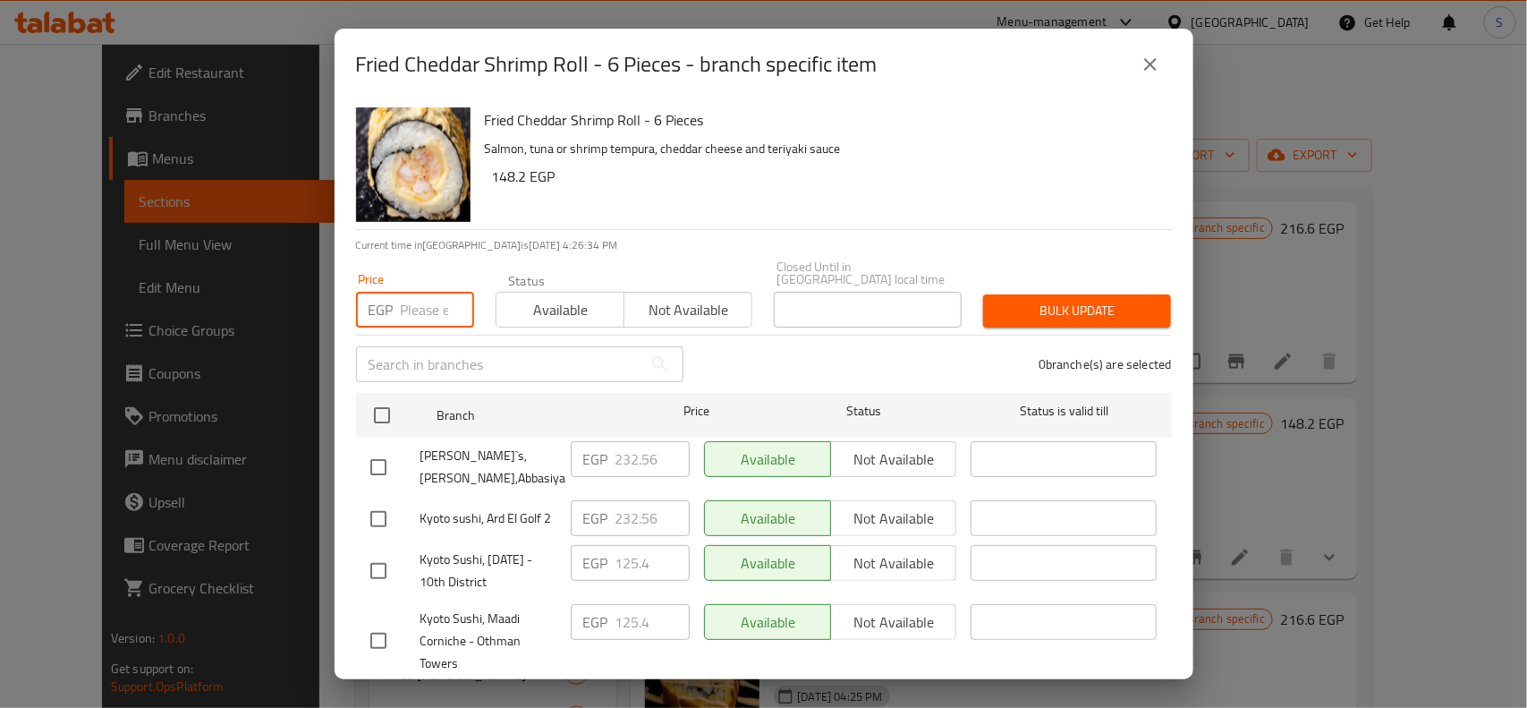
click at [413, 304] on input "number" at bounding box center [437, 310] width 73 height 36
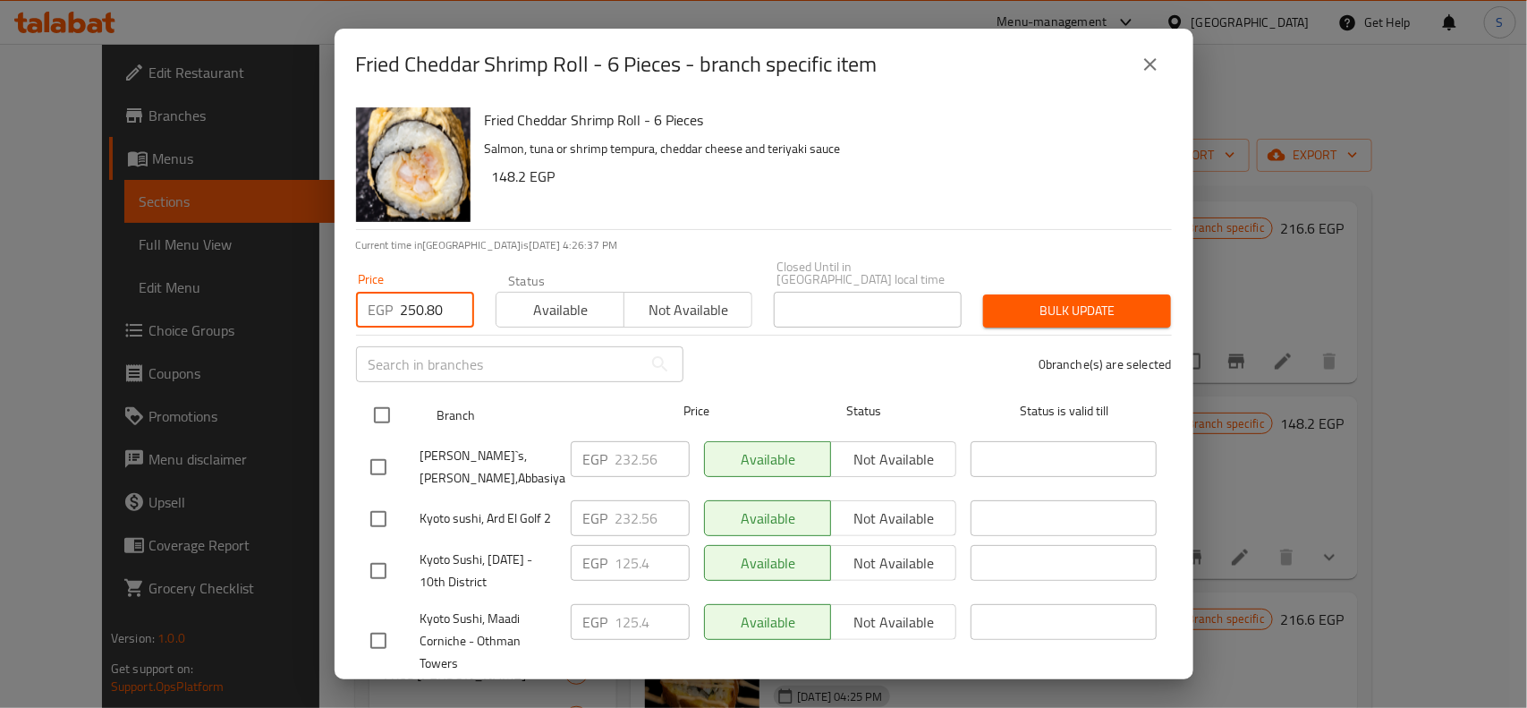
type input "250.80"
click at [385, 396] on input "checkbox" at bounding box center [382, 415] width 38 height 38
checkbox input "true"
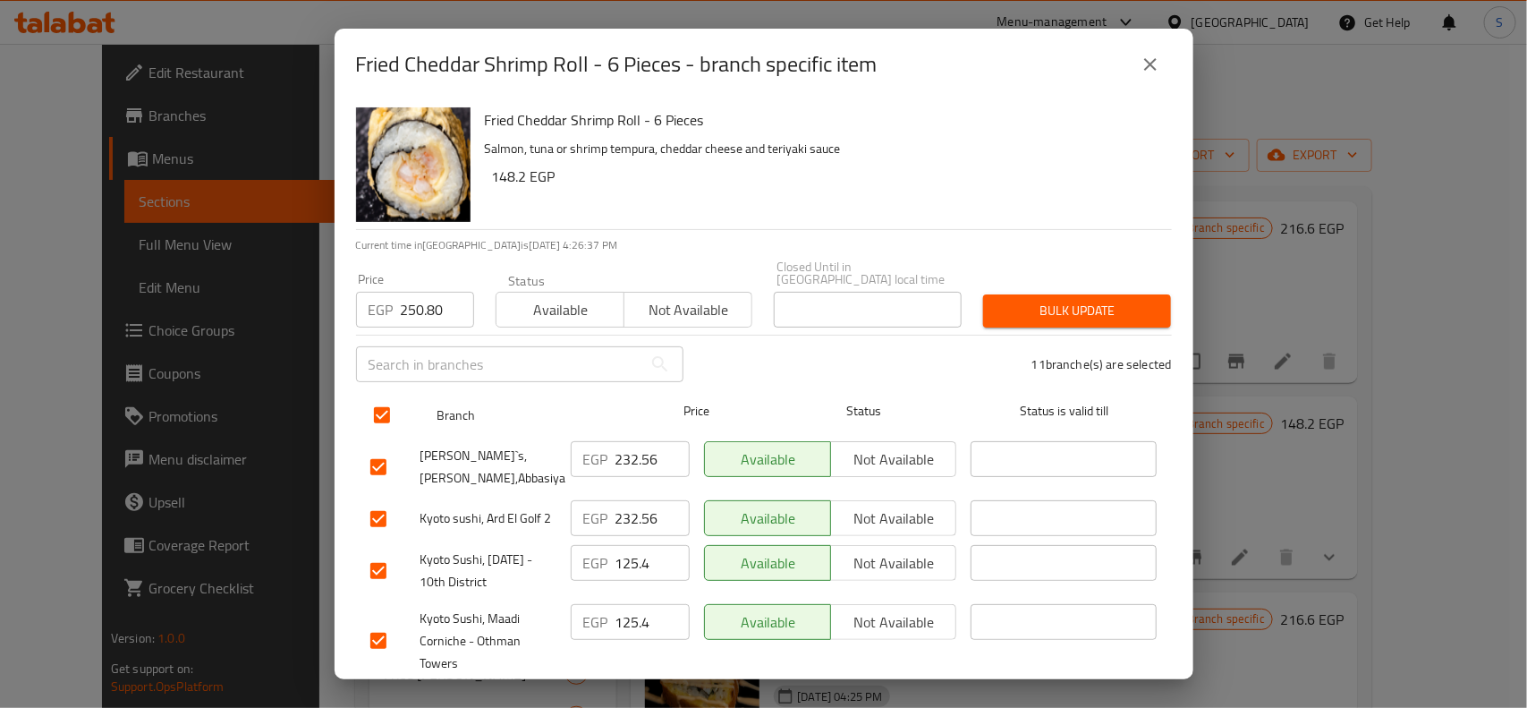
checkbox input "true"
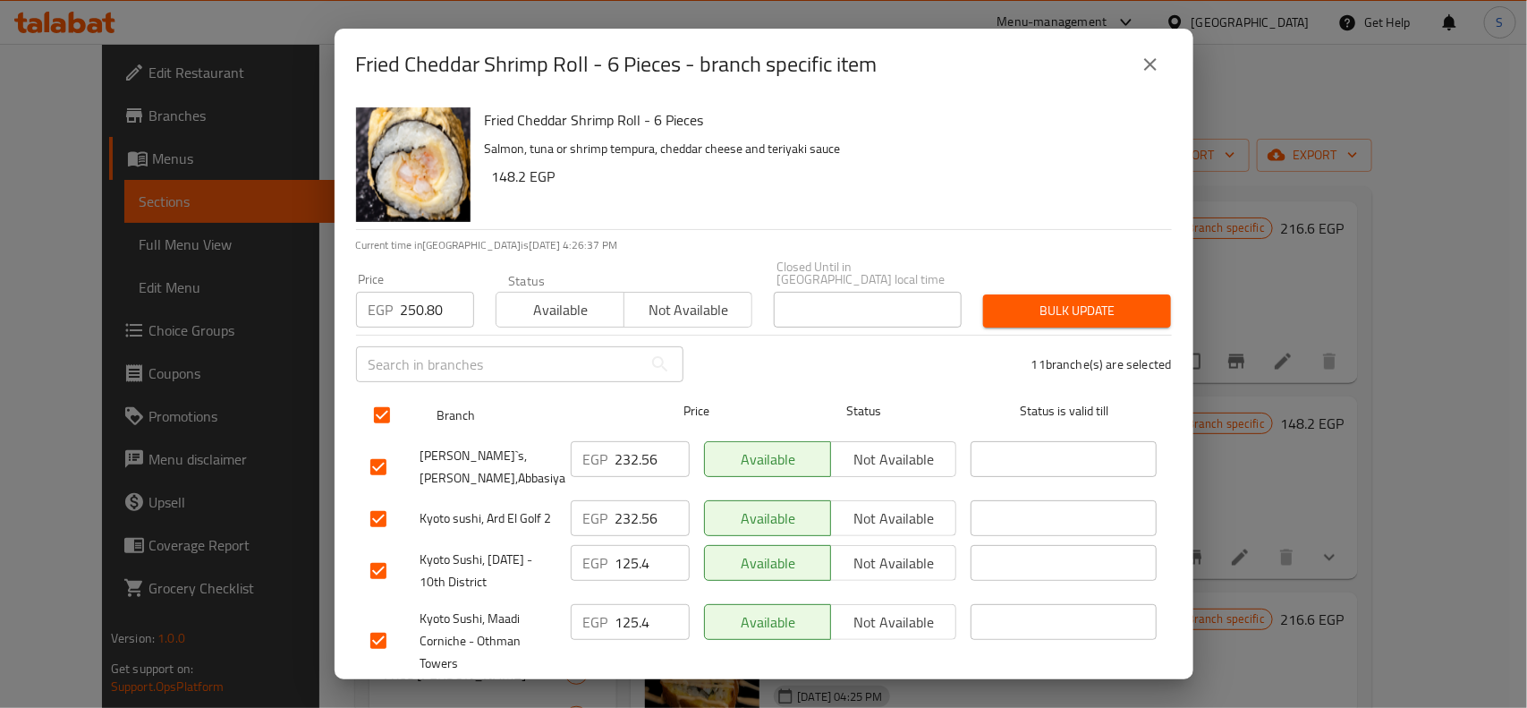
checkbox input "true"
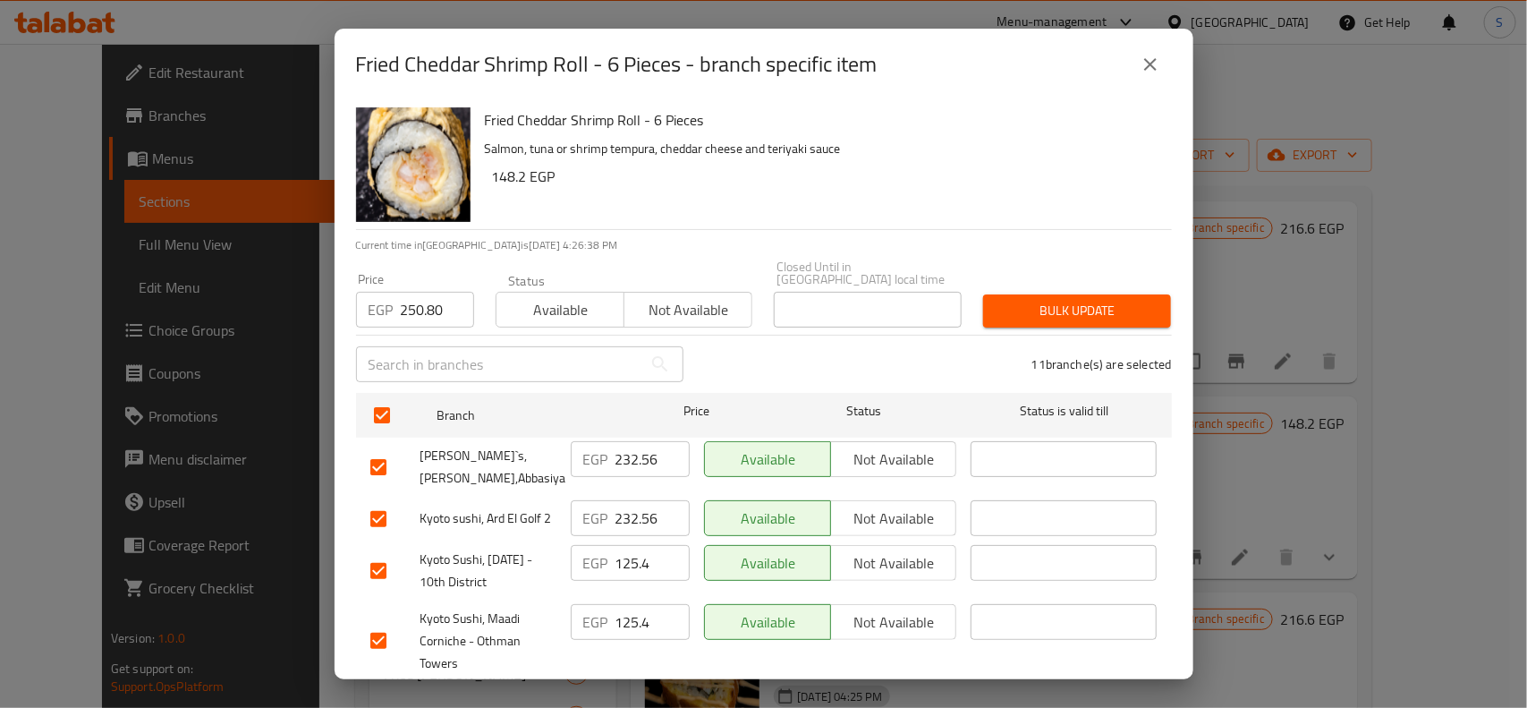
click at [389, 448] on input "checkbox" at bounding box center [379, 467] width 38 height 38
checkbox input "false"
click at [381, 503] on input "checkbox" at bounding box center [379, 519] width 38 height 38
checkbox input "false"
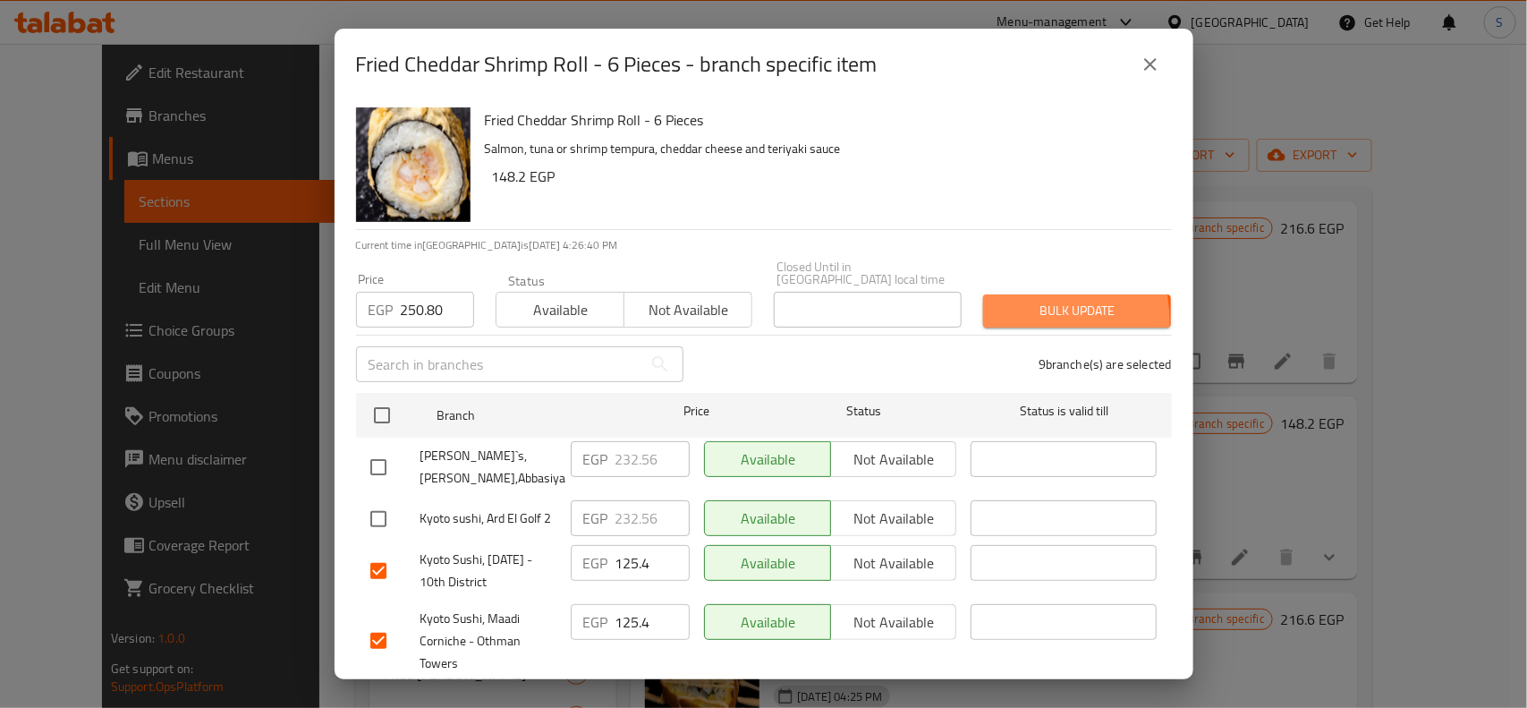
click at [983, 310] on button "Bulk update" at bounding box center [1077, 310] width 188 height 33
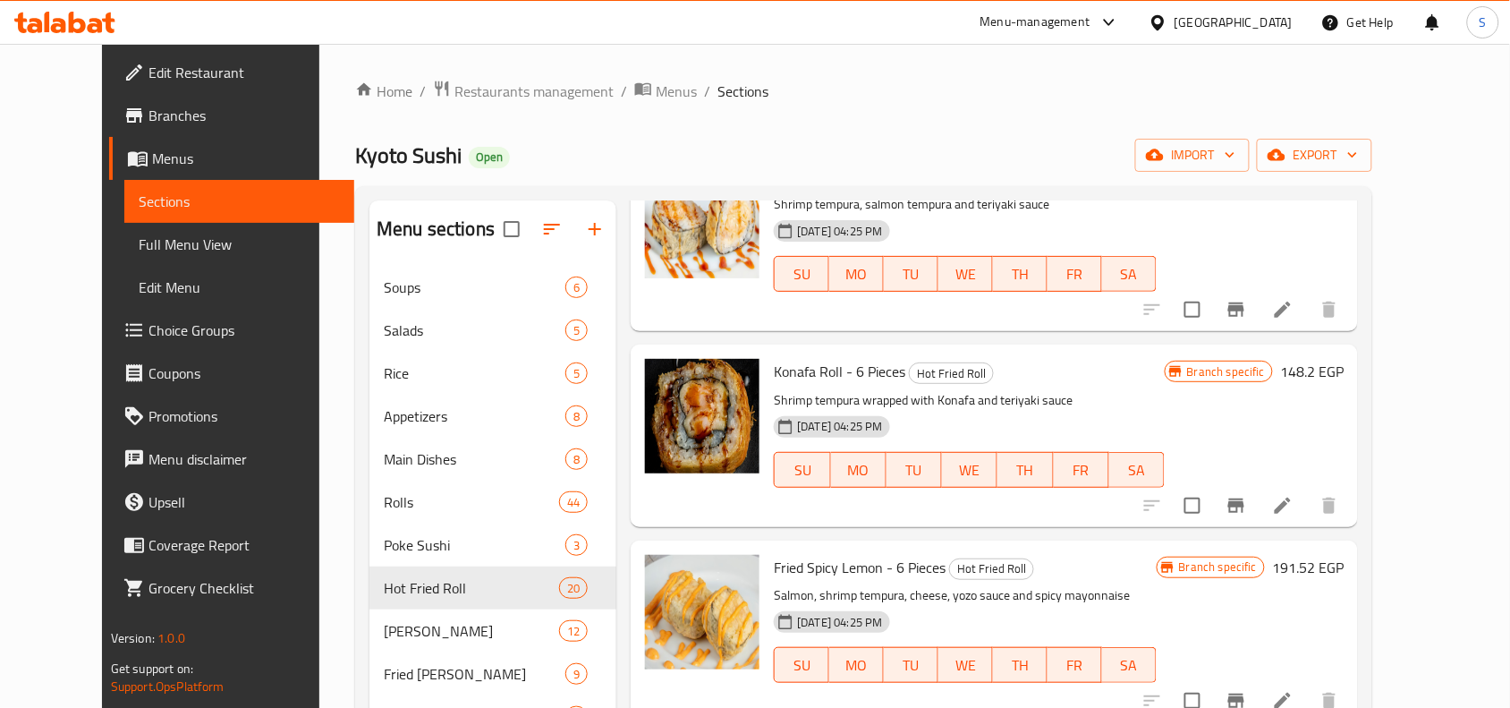
scroll to position [0, 0]
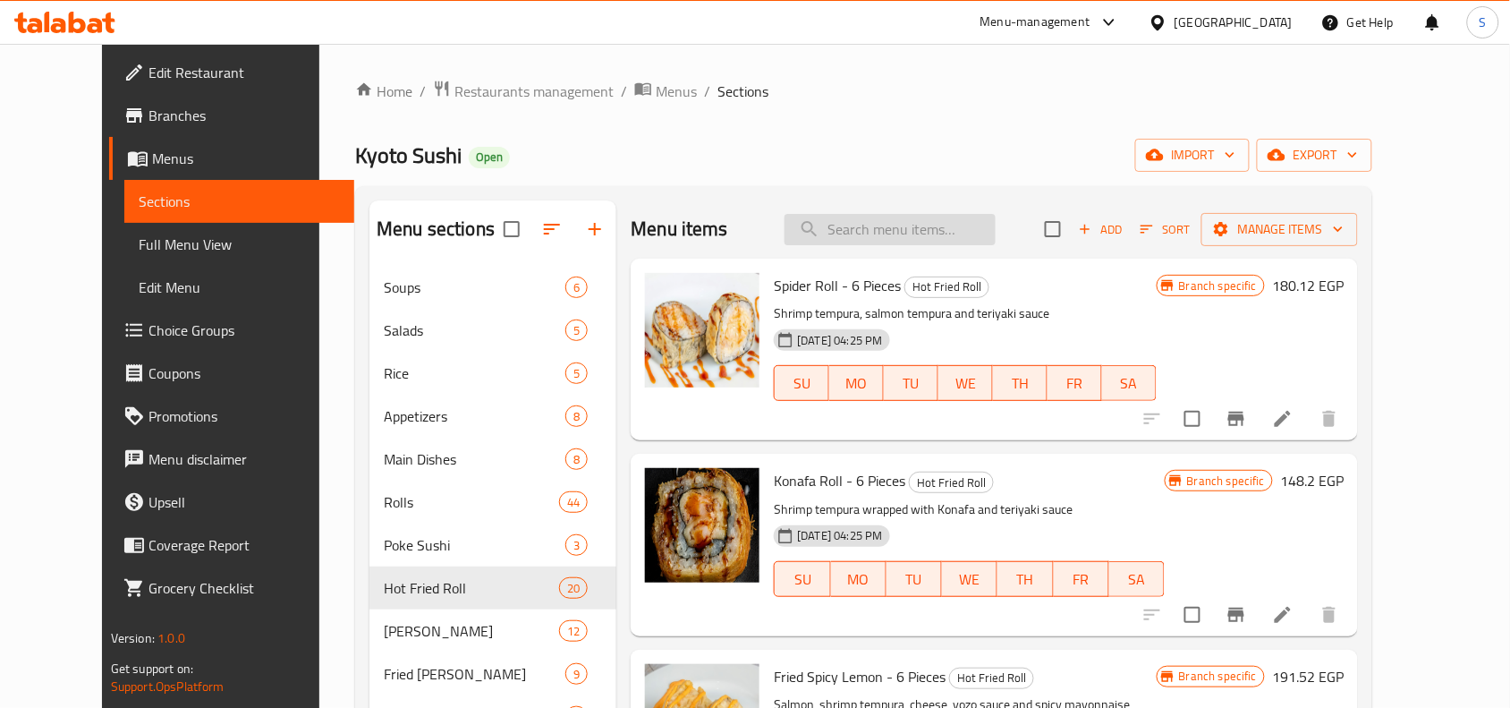
click at [954, 222] on input "search" at bounding box center [889, 229] width 211 height 31
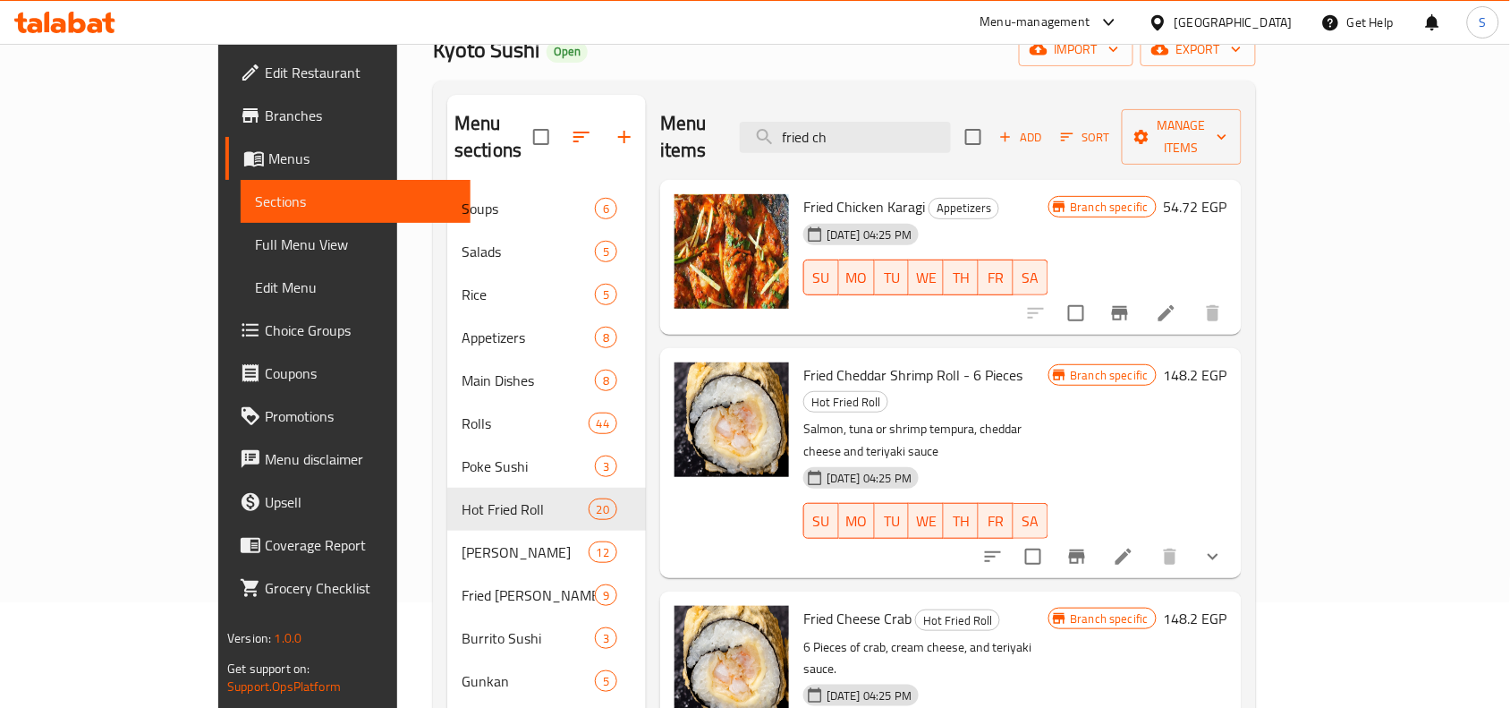
scroll to position [224, 0]
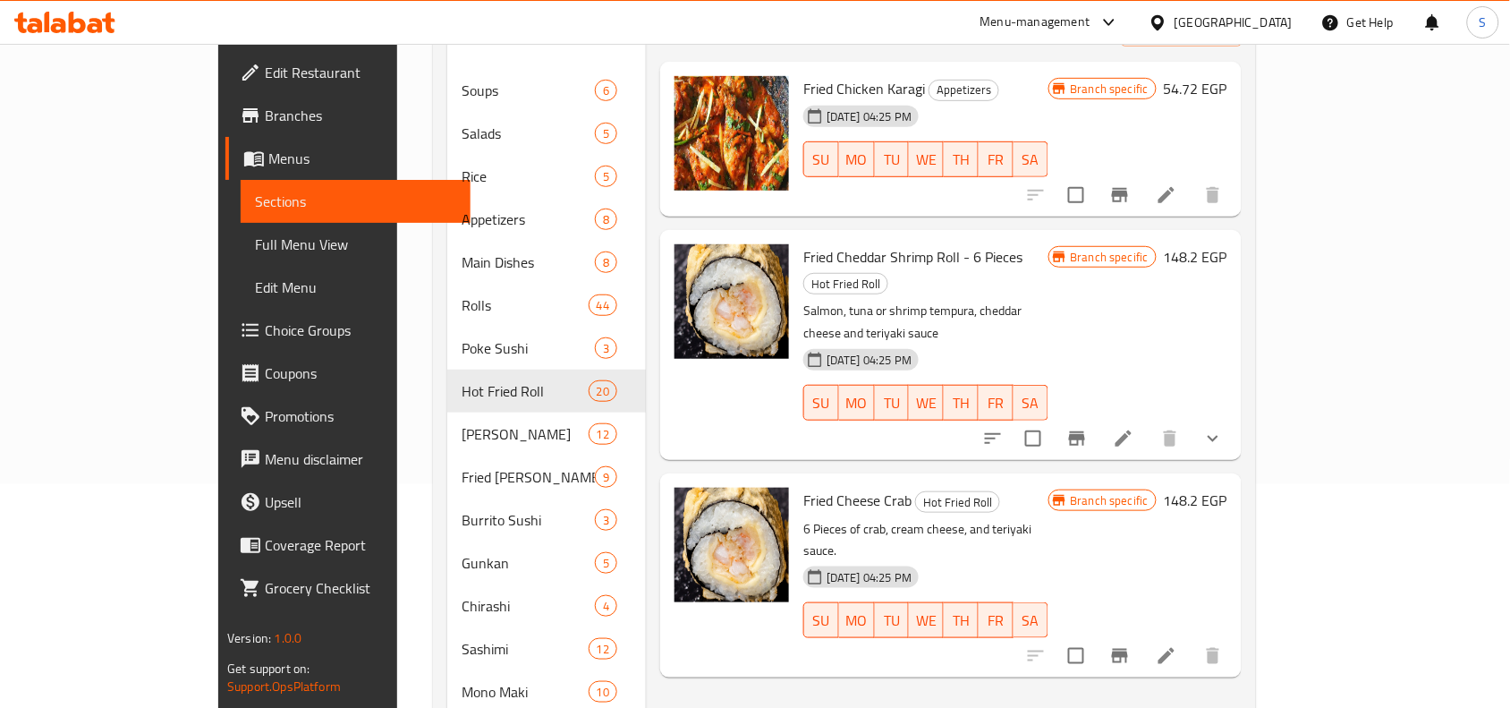
type input "fried ch"
click at [1128, 649] on icon "Branch-specific-item" at bounding box center [1120, 656] width 16 height 14
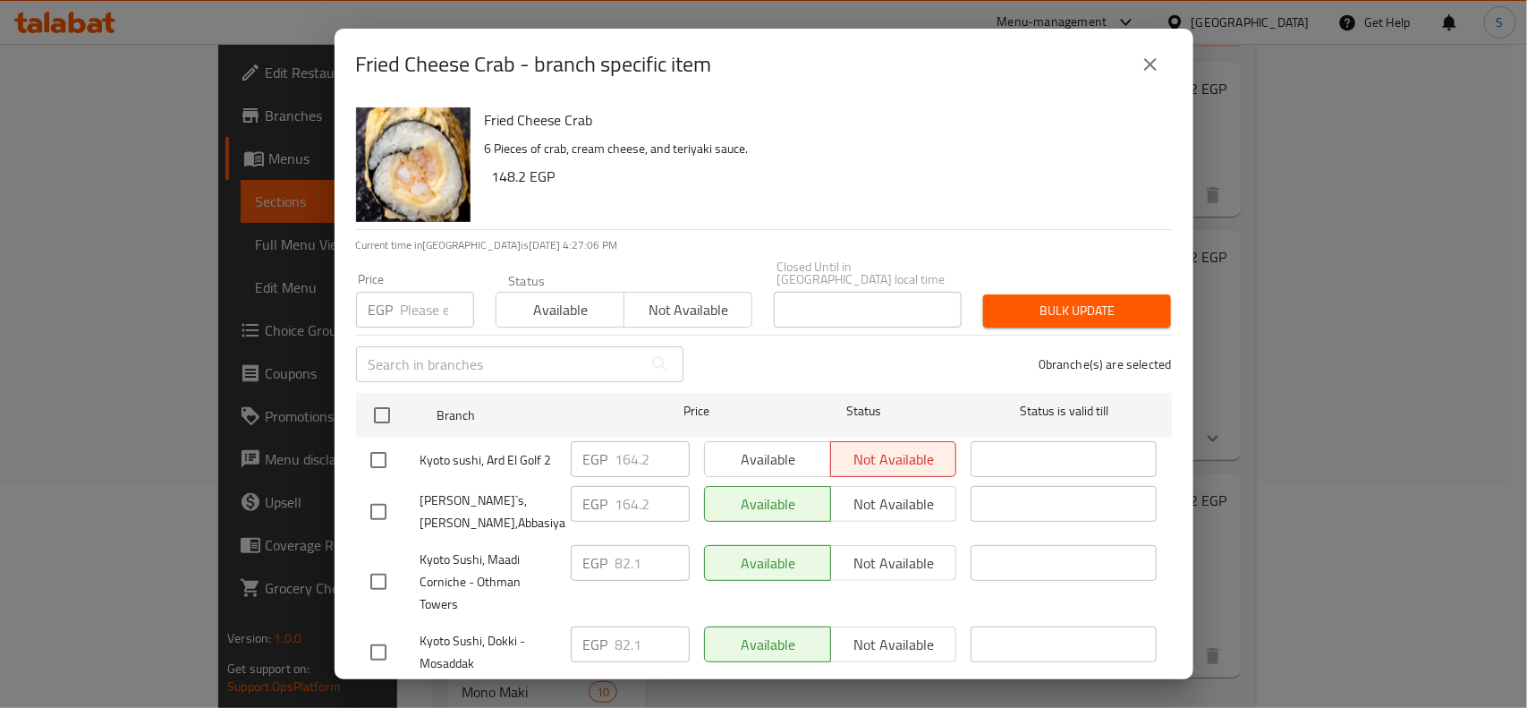
click at [425, 292] on input "number" at bounding box center [437, 310] width 73 height 36
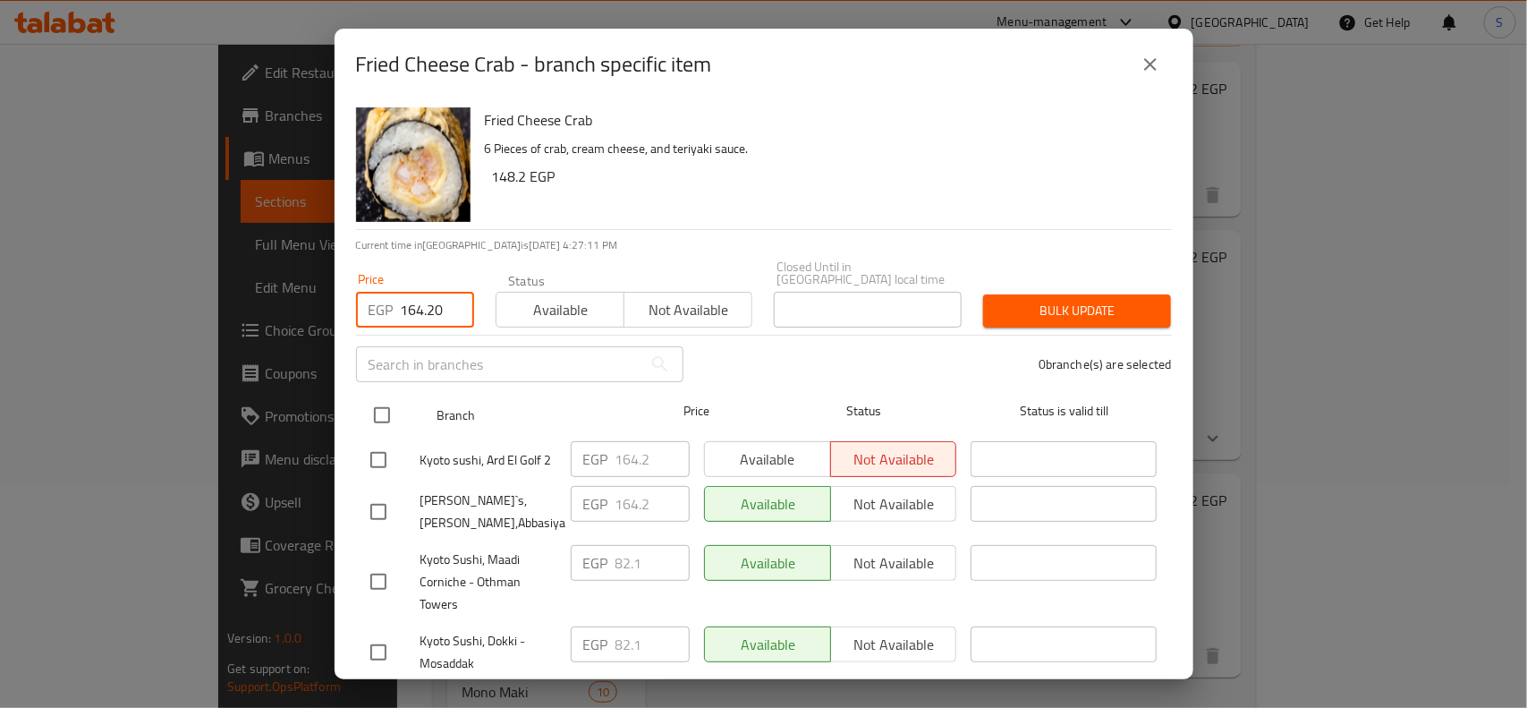
type input "164.20"
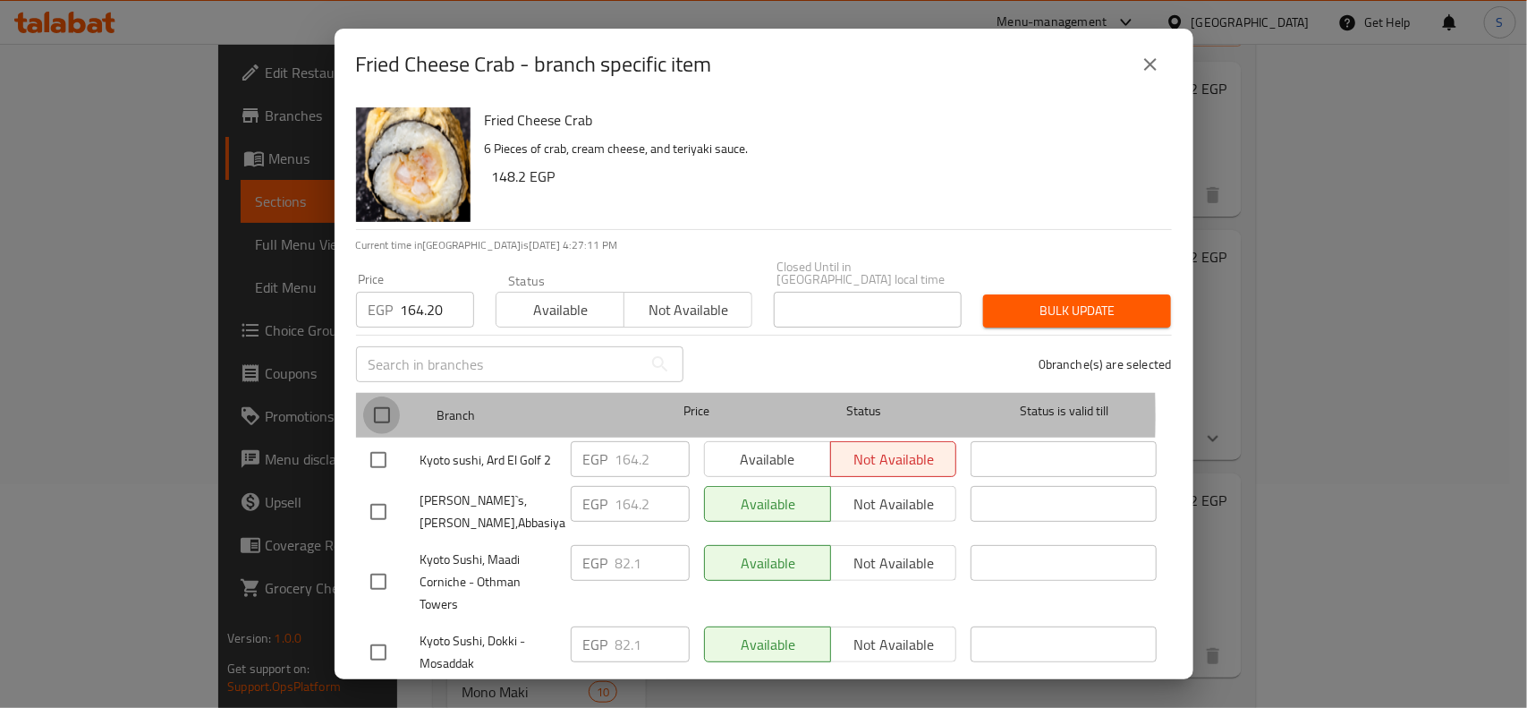
click at [385, 403] on input "checkbox" at bounding box center [382, 415] width 38 height 38
checkbox input "true"
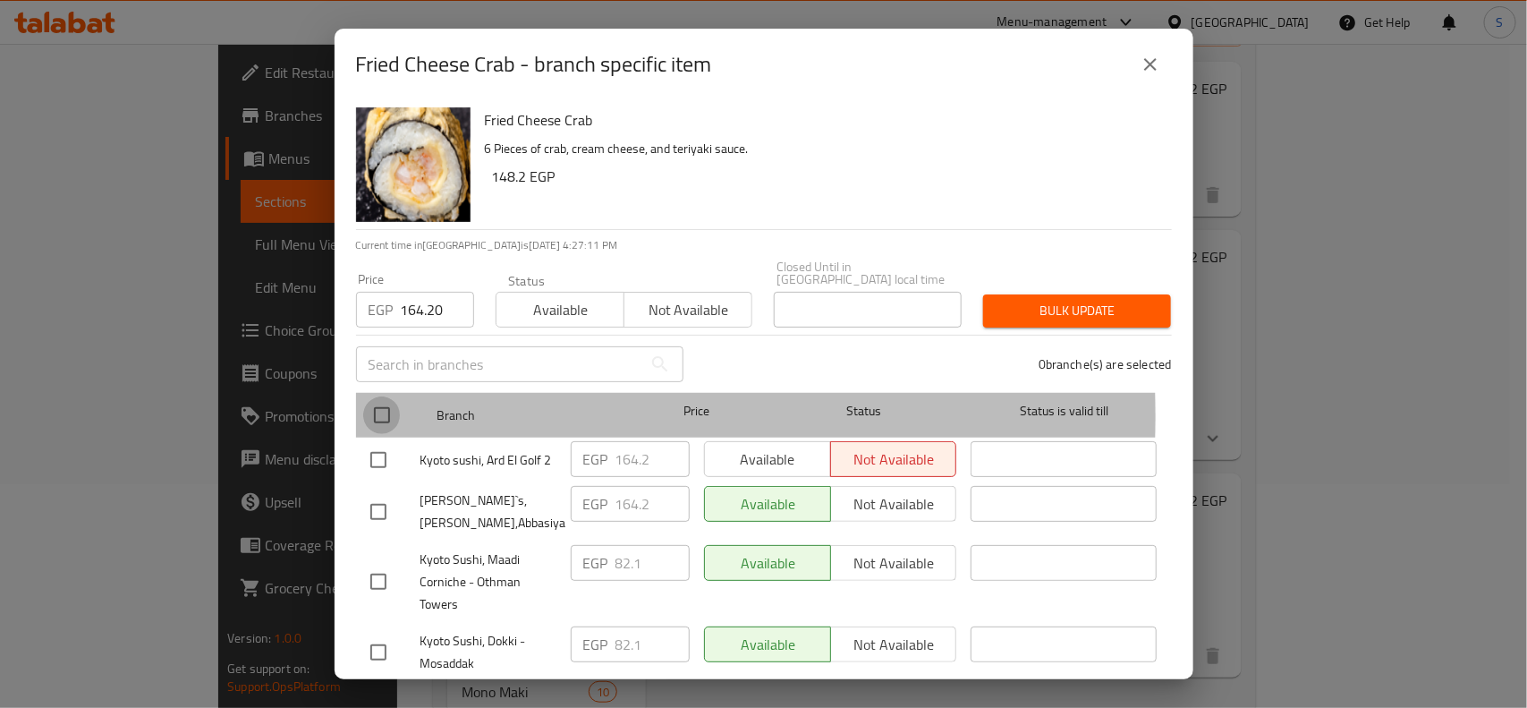
checkbox input "true"
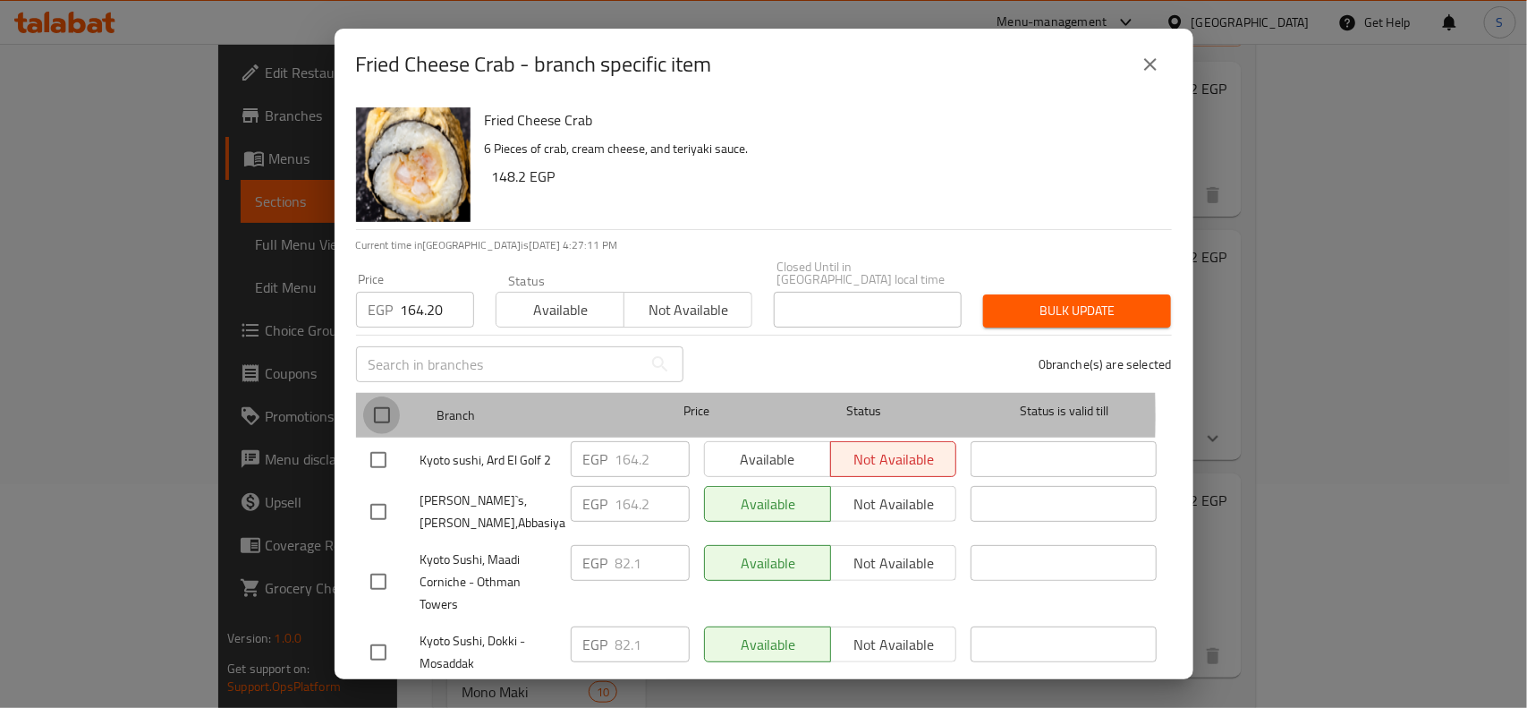
checkbox input "true"
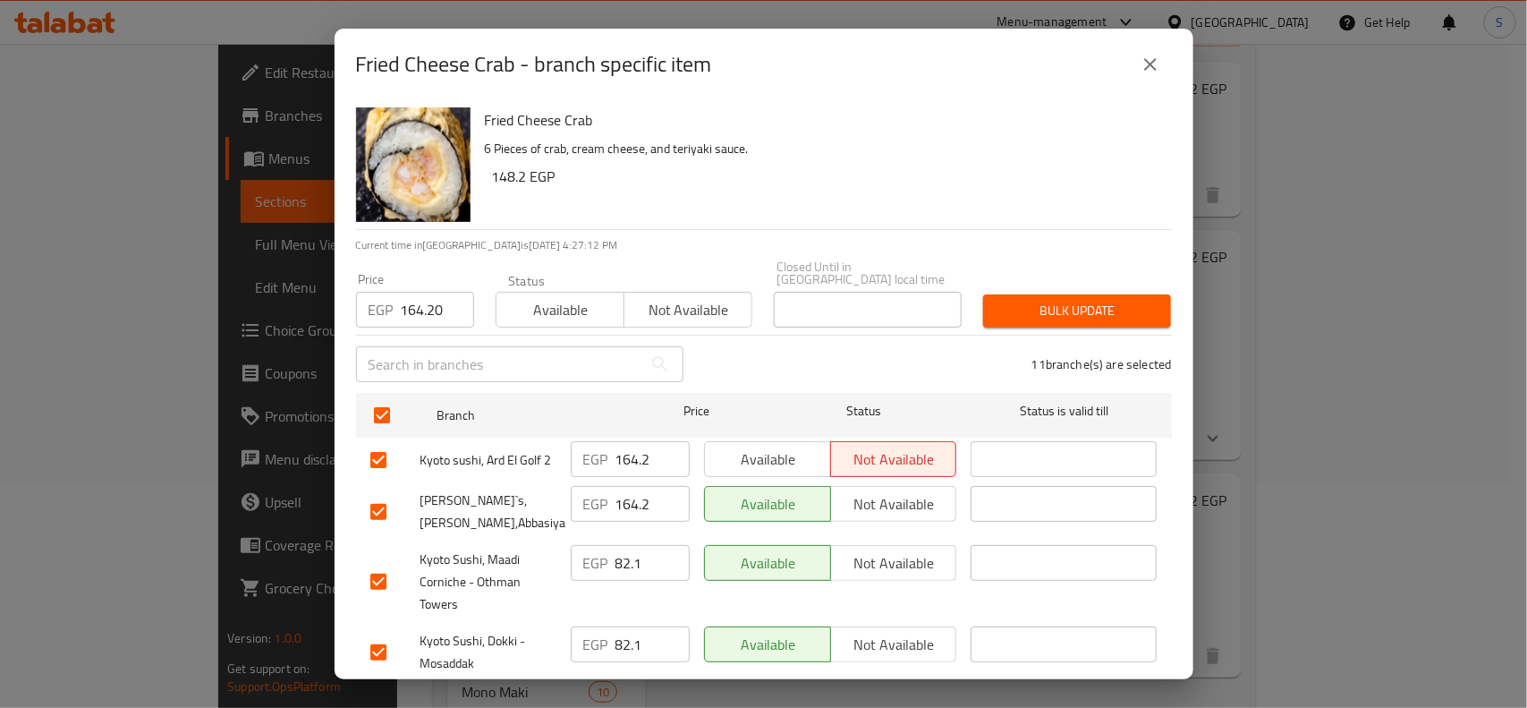
click at [382, 514] on input "checkbox" at bounding box center [379, 512] width 38 height 38
checkbox input "false"
click at [380, 441] on input "checkbox" at bounding box center [379, 460] width 38 height 38
checkbox input "false"
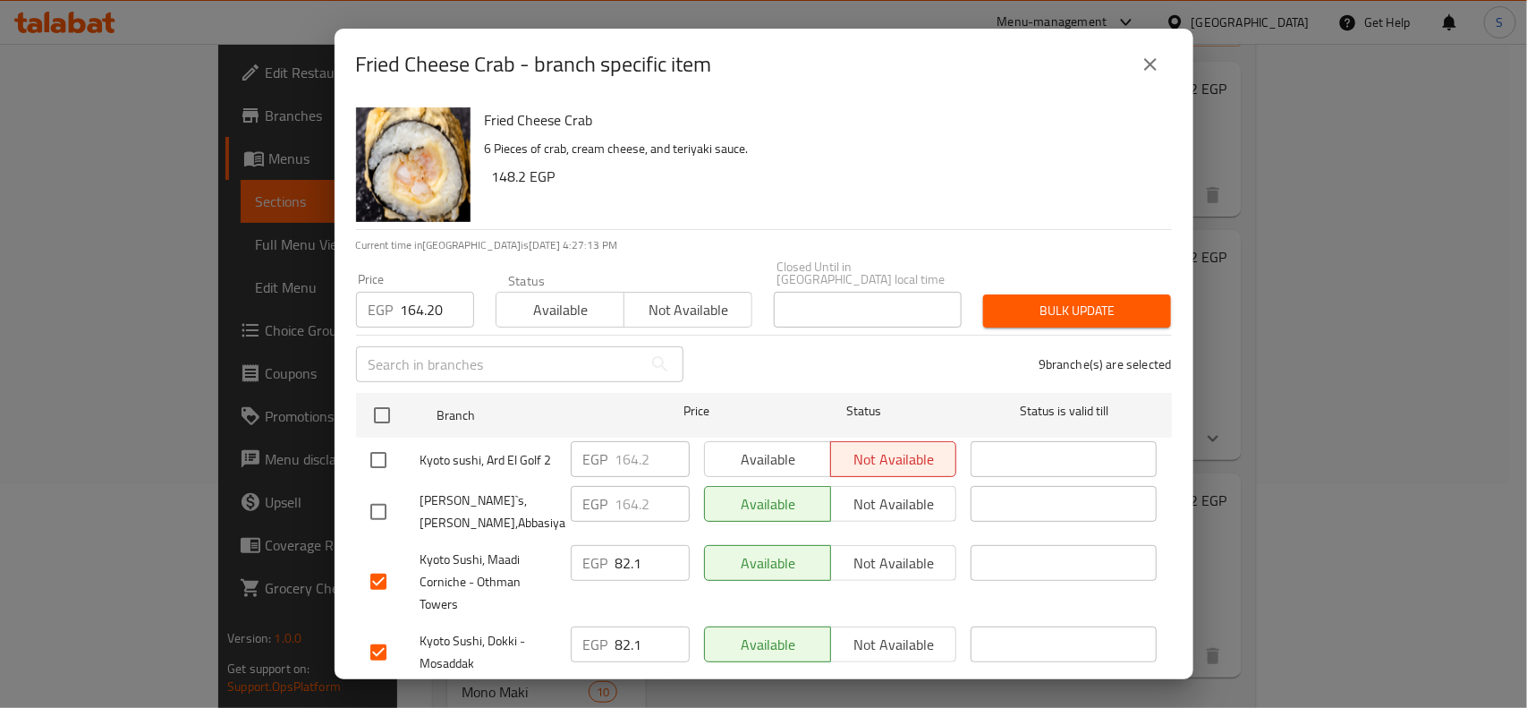
click at [1030, 300] on span "Bulk update" at bounding box center [1076, 311] width 159 height 22
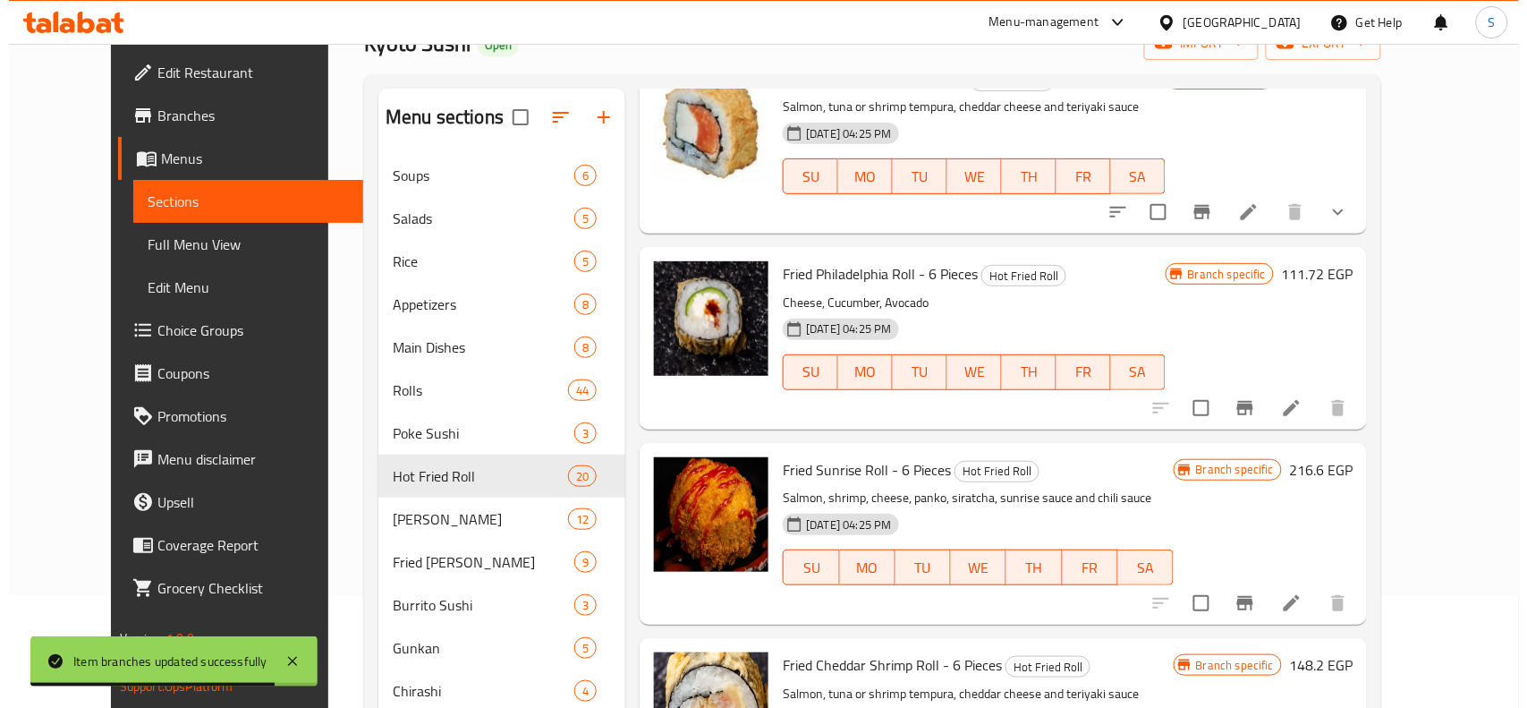
scroll to position [895, 0]
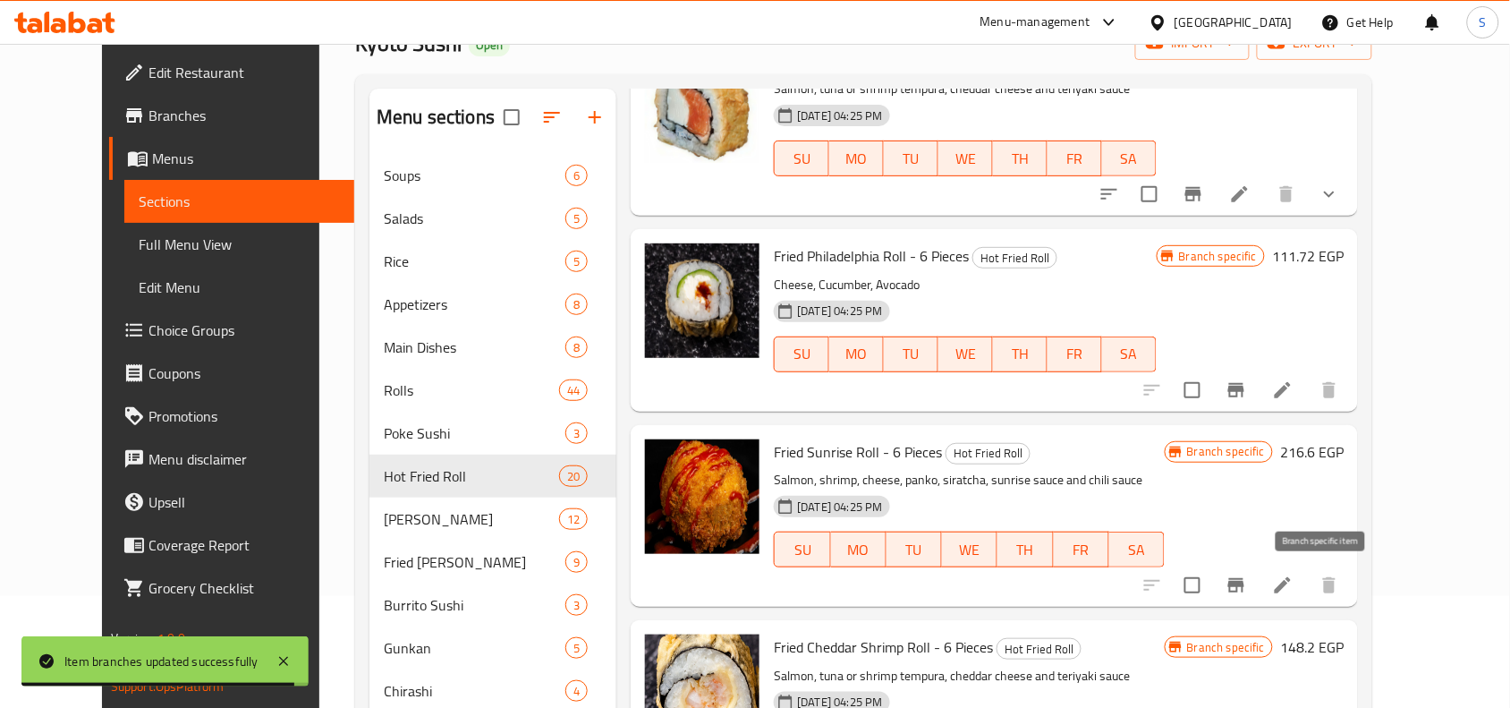
click at [1244, 586] on icon "Branch-specific-item" at bounding box center [1236, 585] width 16 height 14
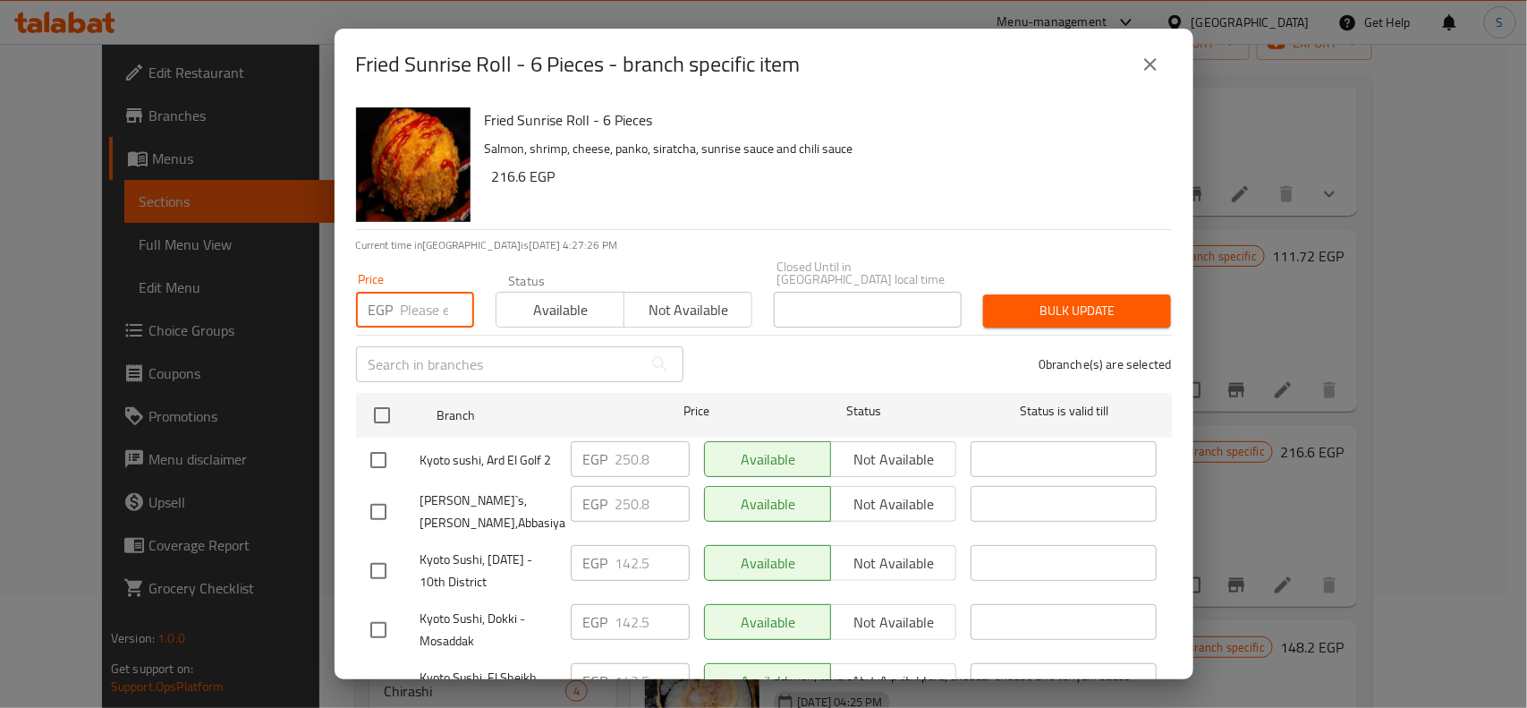
click at [418, 292] on input "number" at bounding box center [437, 310] width 73 height 36
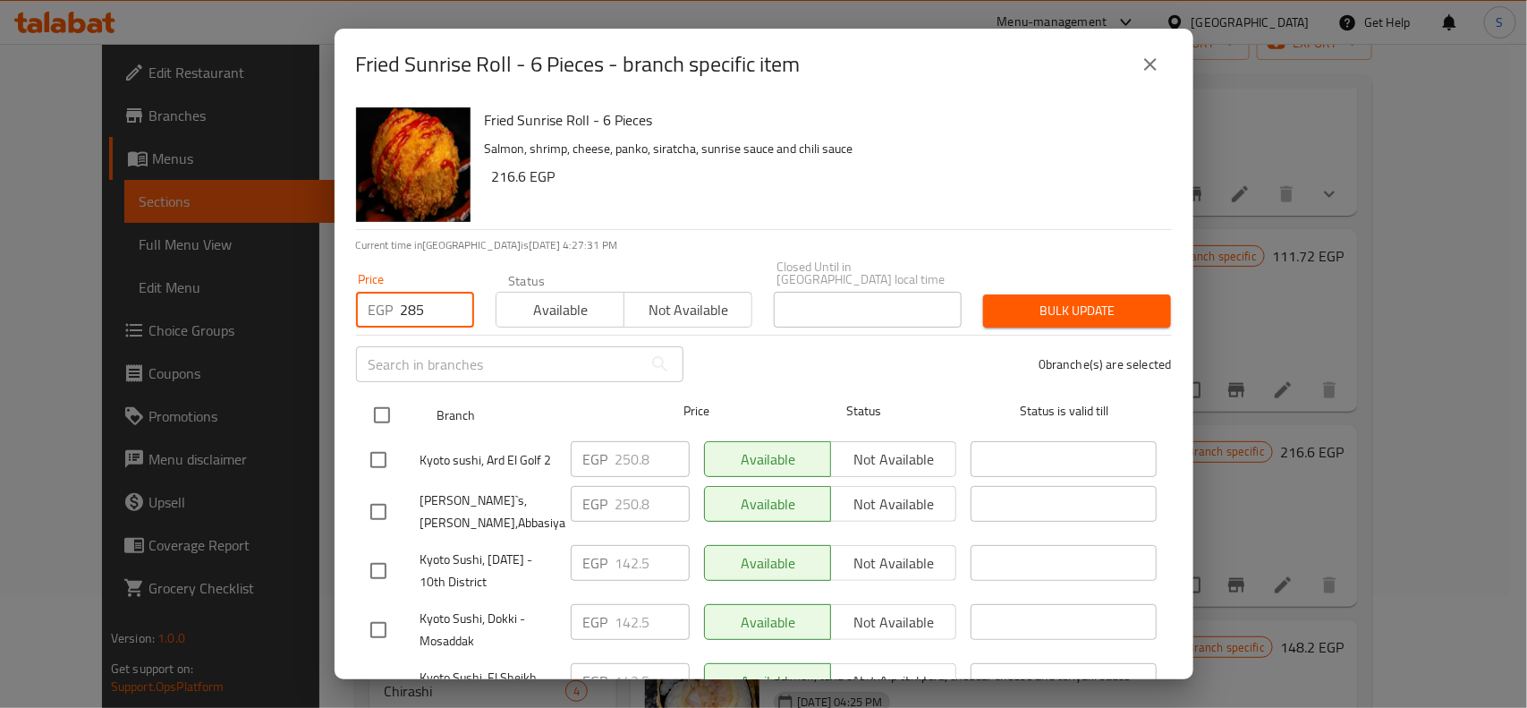
type input "285"
click at [385, 399] on input "checkbox" at bounding box center [382, 415] width 38 height 38
checkbox input "true"
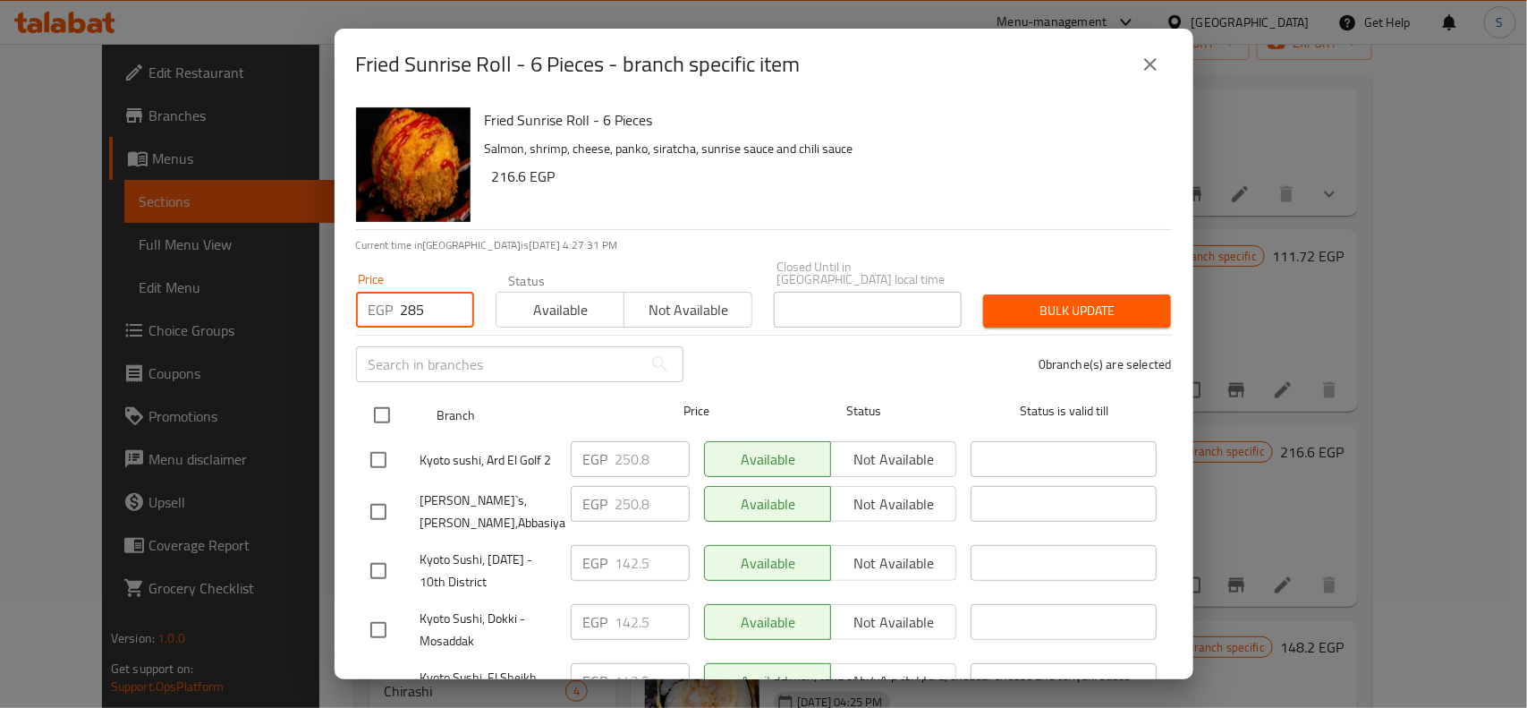
checkbox input "true"
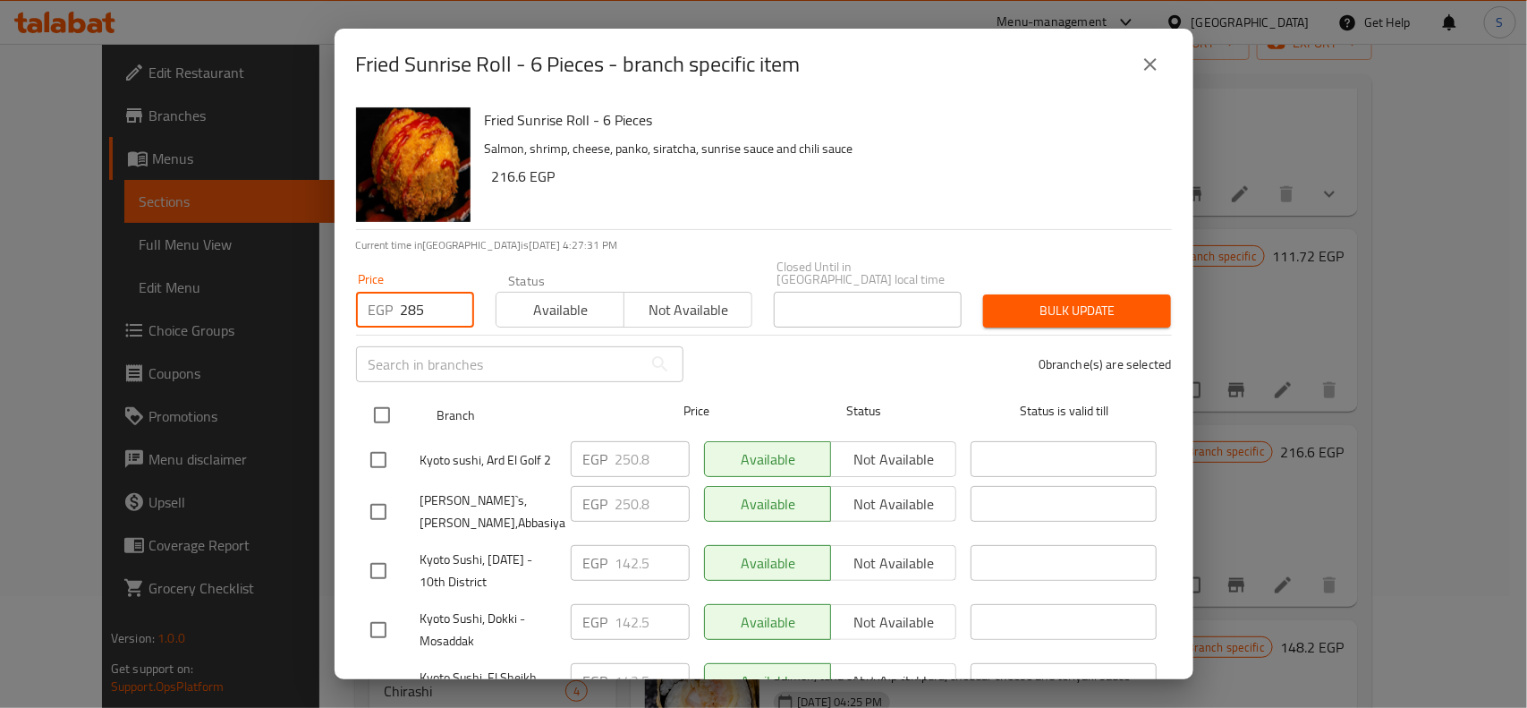
checkbox input "true"
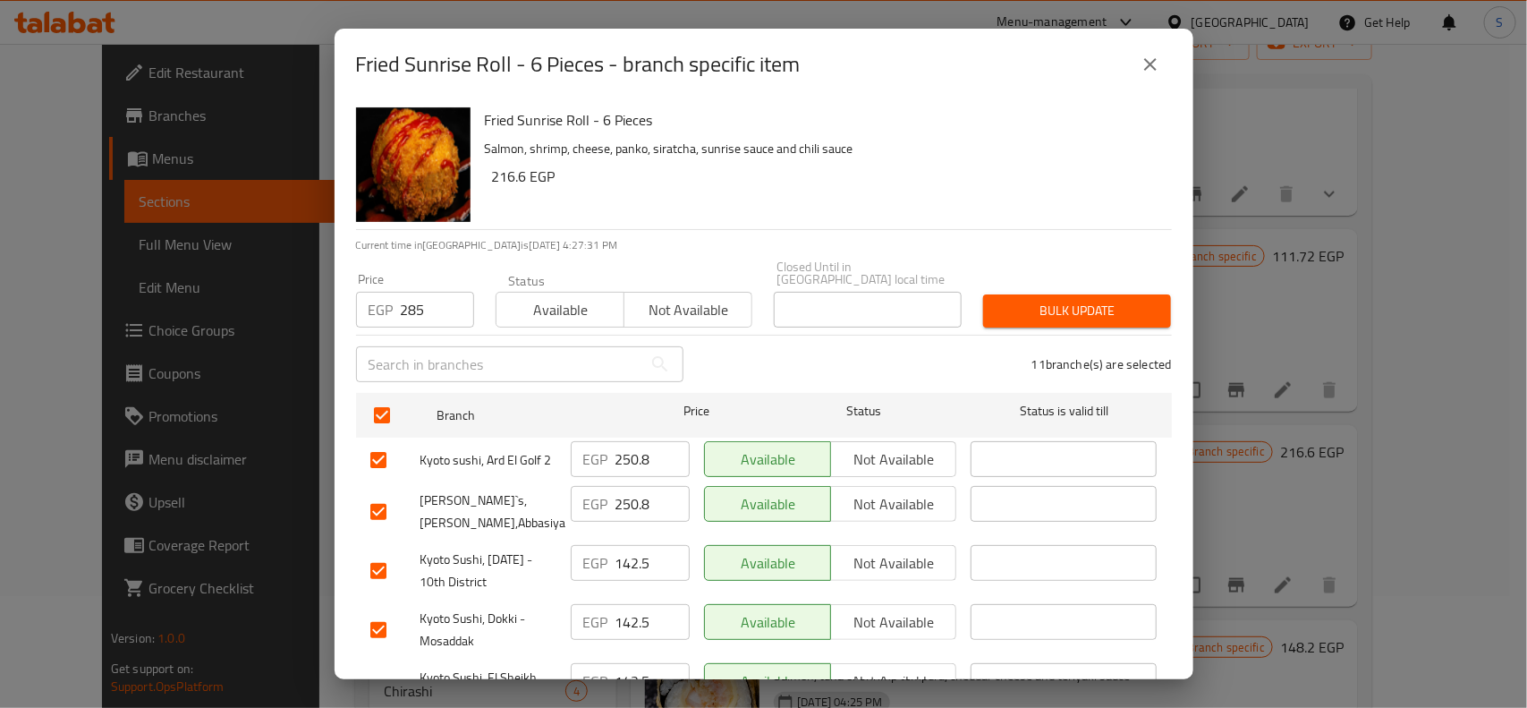
click at [390, 479] on div "[PERSON_NAME]`s, [PERSON_NAME],Abbasiya" at bounding box center [463, 512] width 200 height 66
click at [378, 498] on input "checkbox" at bounding box center [379, 512] width 38 height 38
checkbox input "false"
drag, startPoint x: 381, startPoint y: 414, endPoint x: 378, endPoint y: 428, distance: 13.7
click at [381, 417] on input "checkbox" at bounding box center [382, 415] width 38 height 38
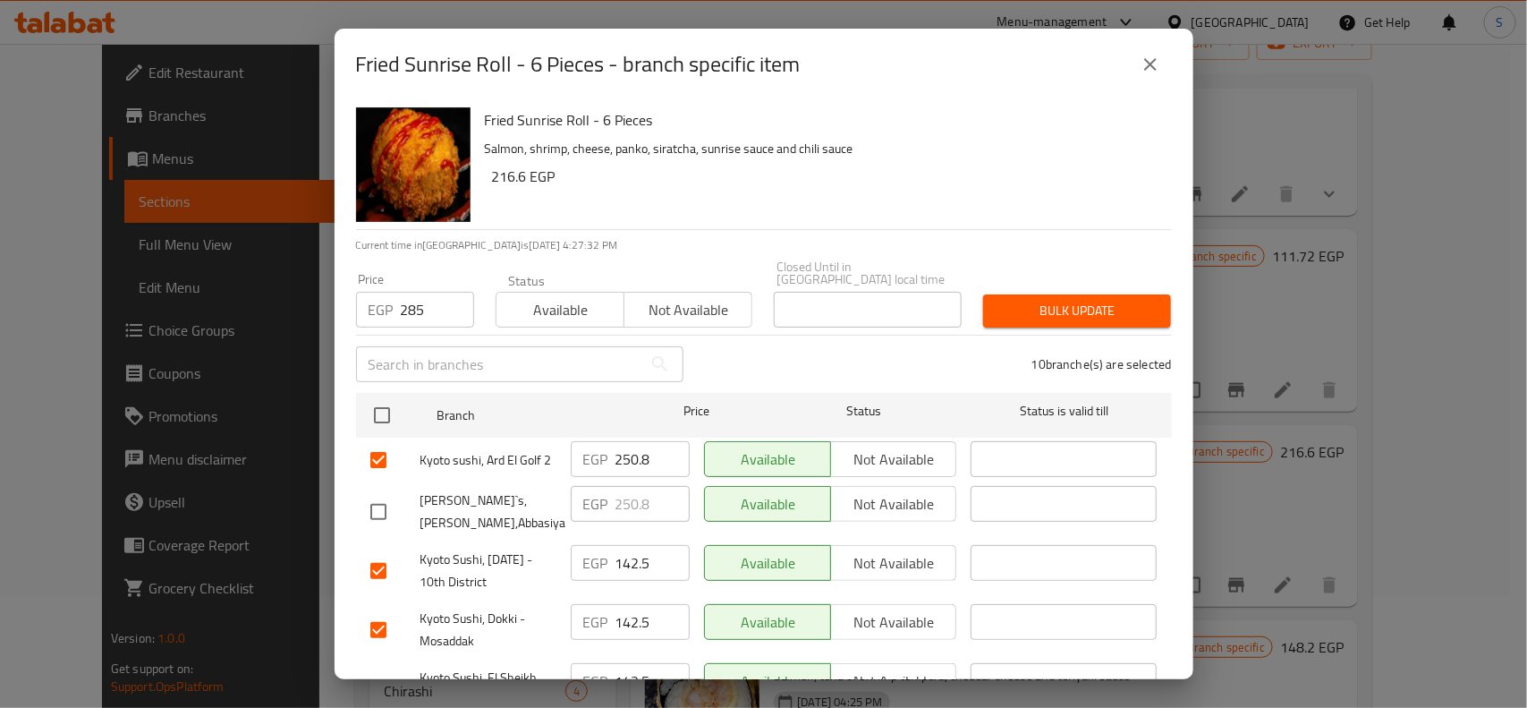
checkbox input "true"
click at [389, 447] on input "checkbox" at bounding box center [379, 460] width 38 height 38
checkbox input "false"
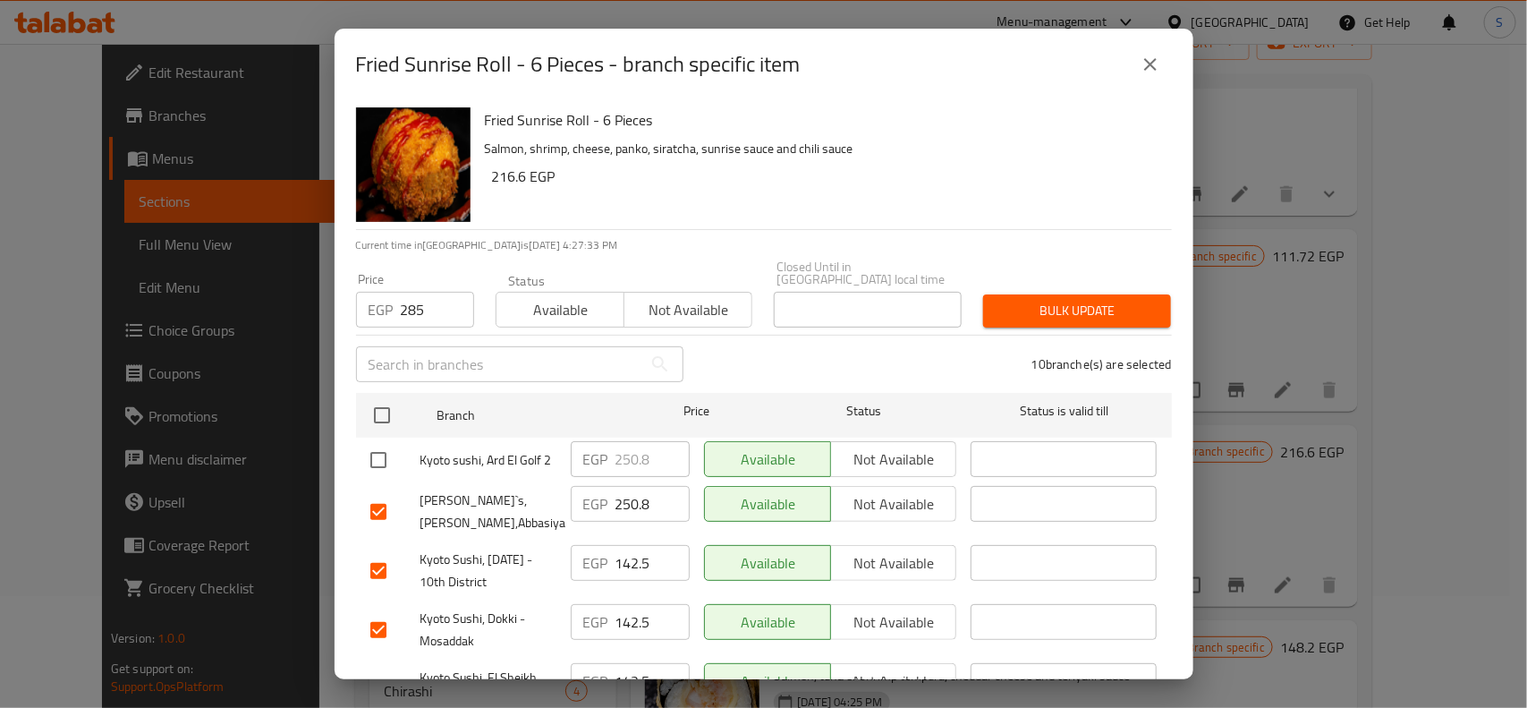
click at [381, 493] on input "checkbox" at bounding box center [379, 512] width 38 height 38
checkbox input "false"
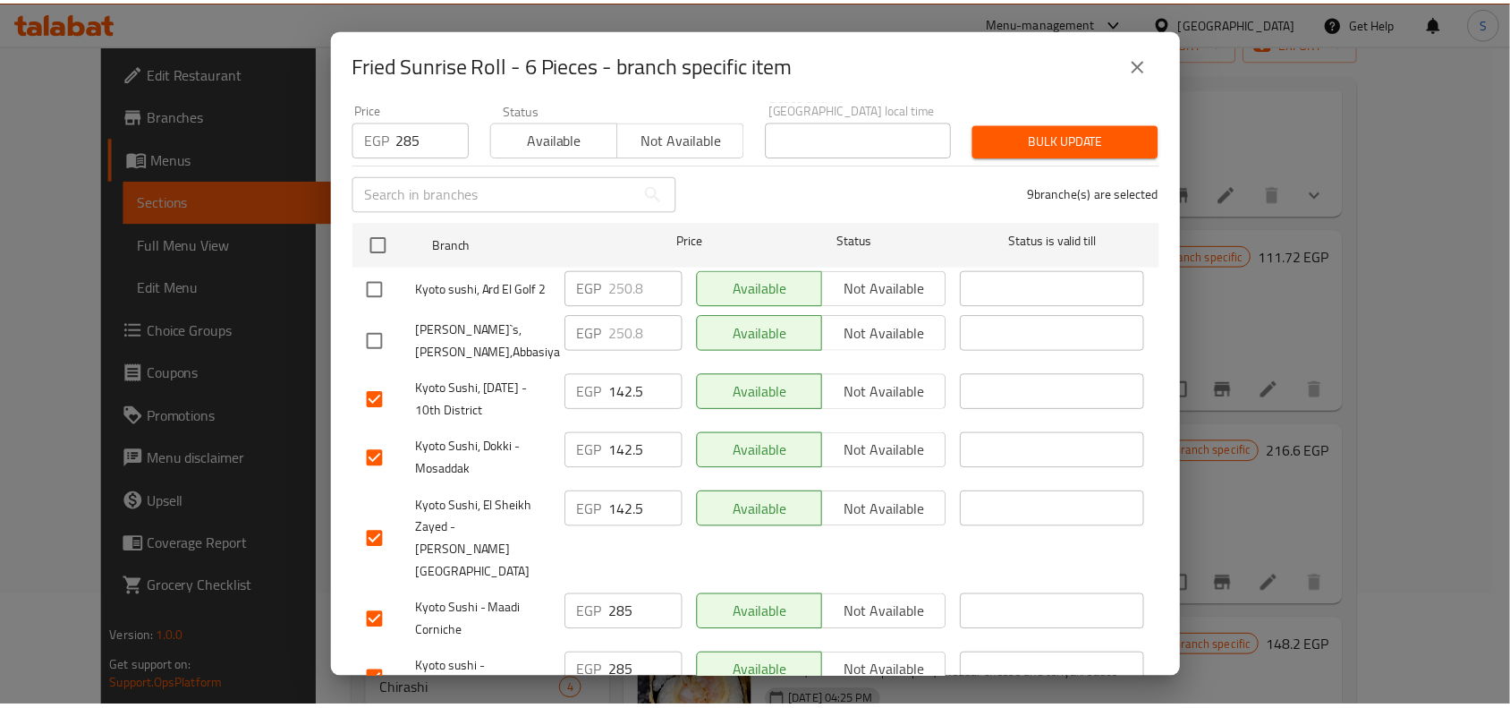
scroll to position [0, 0]
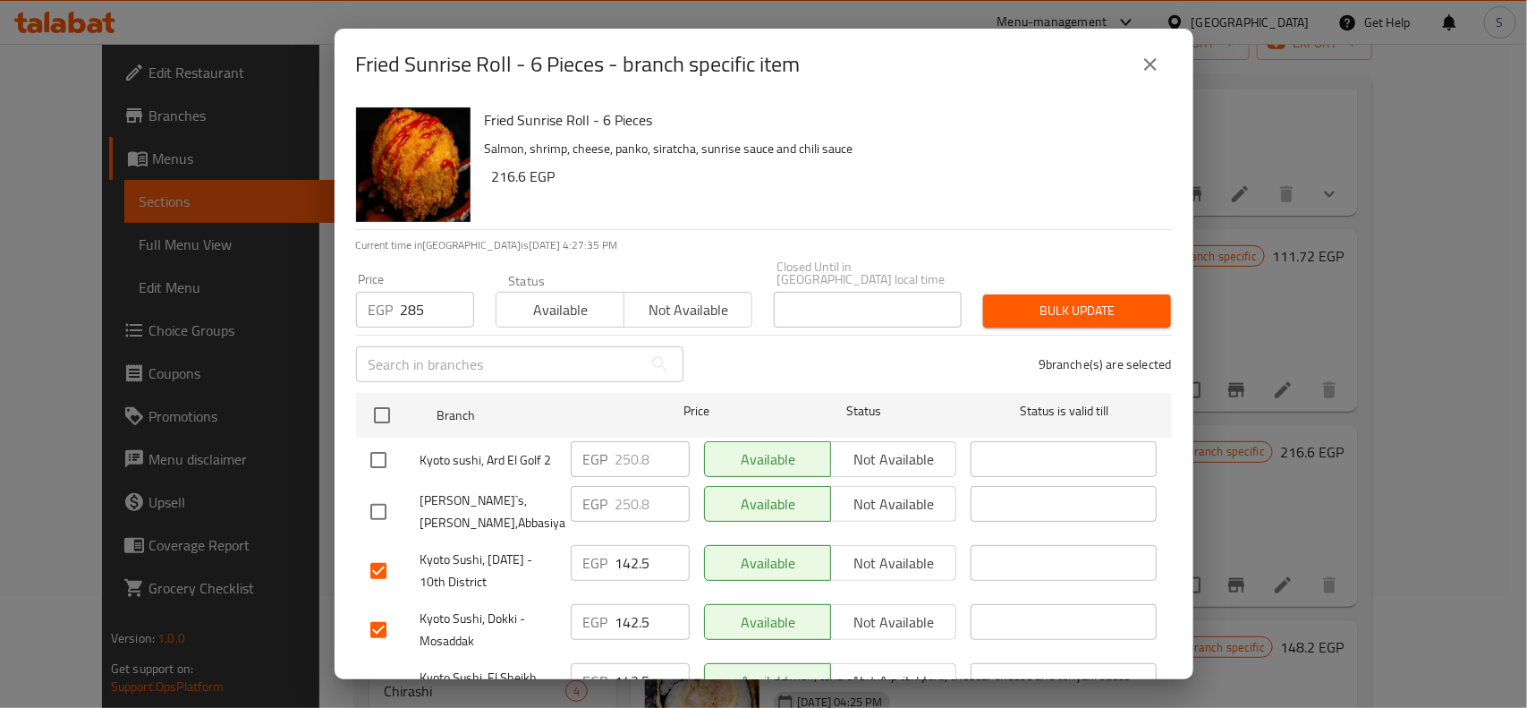
click at [1088, 300] on span "Bulk update" at bounding box center [1076, 311] width 159 height 22
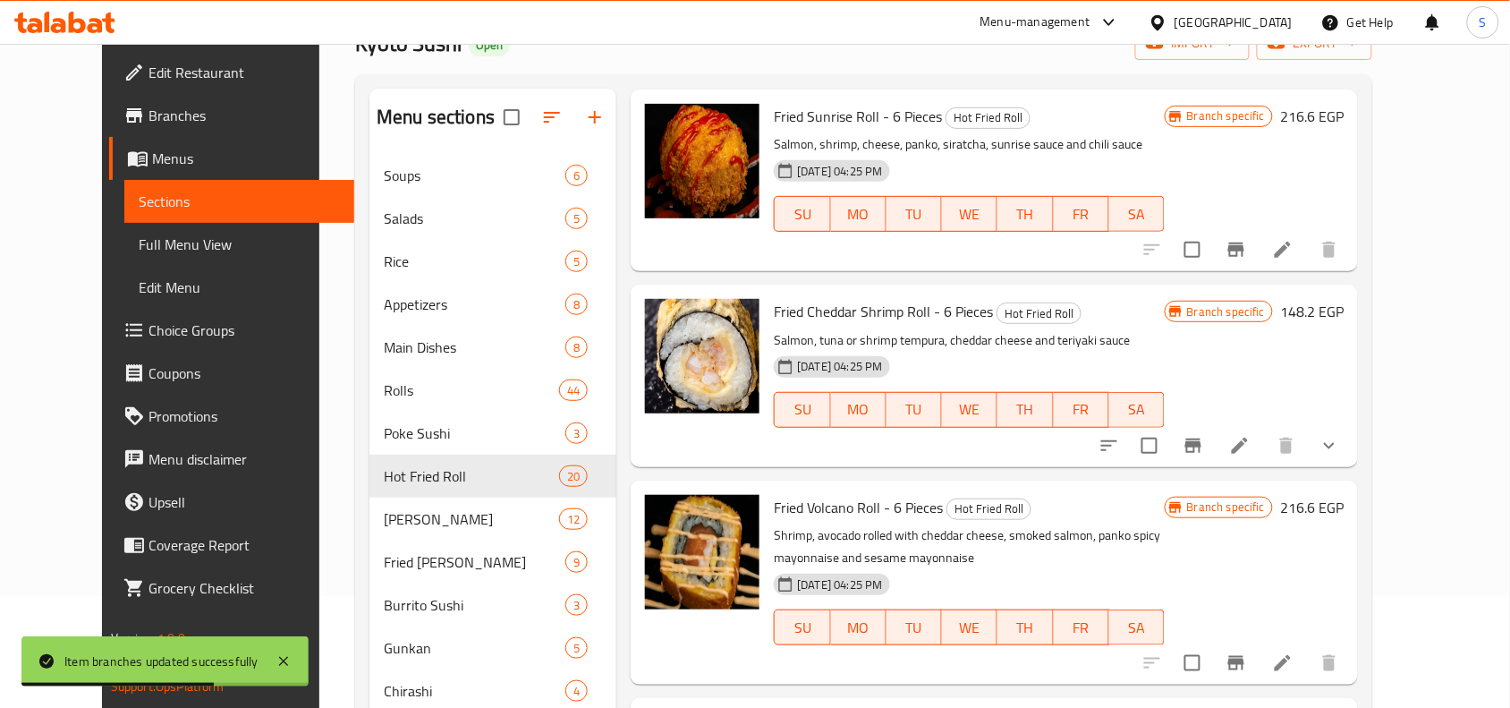
scroll to position [1342, 0]
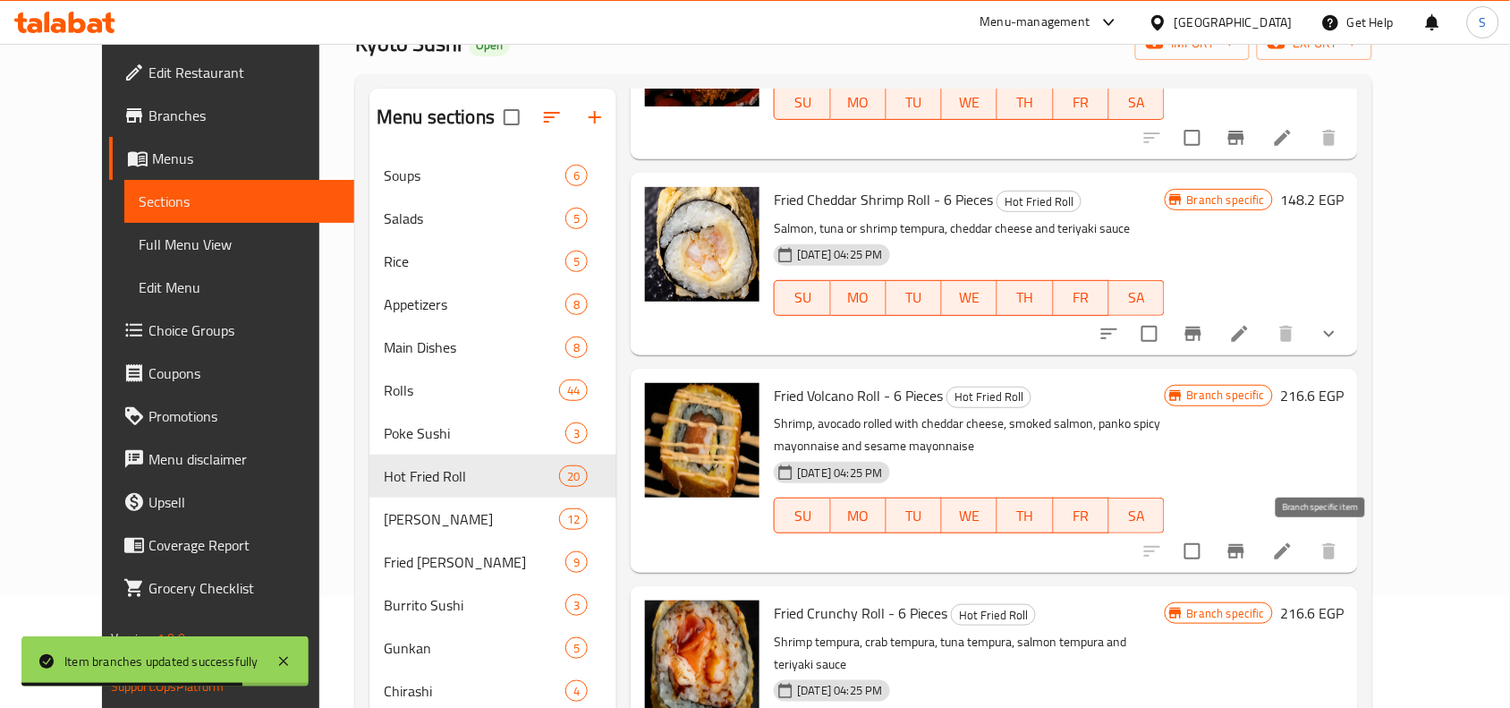
click at [1244, 550] on icon "Branch-specific-item" at bounding box center [1236, 551] width 16 height 14
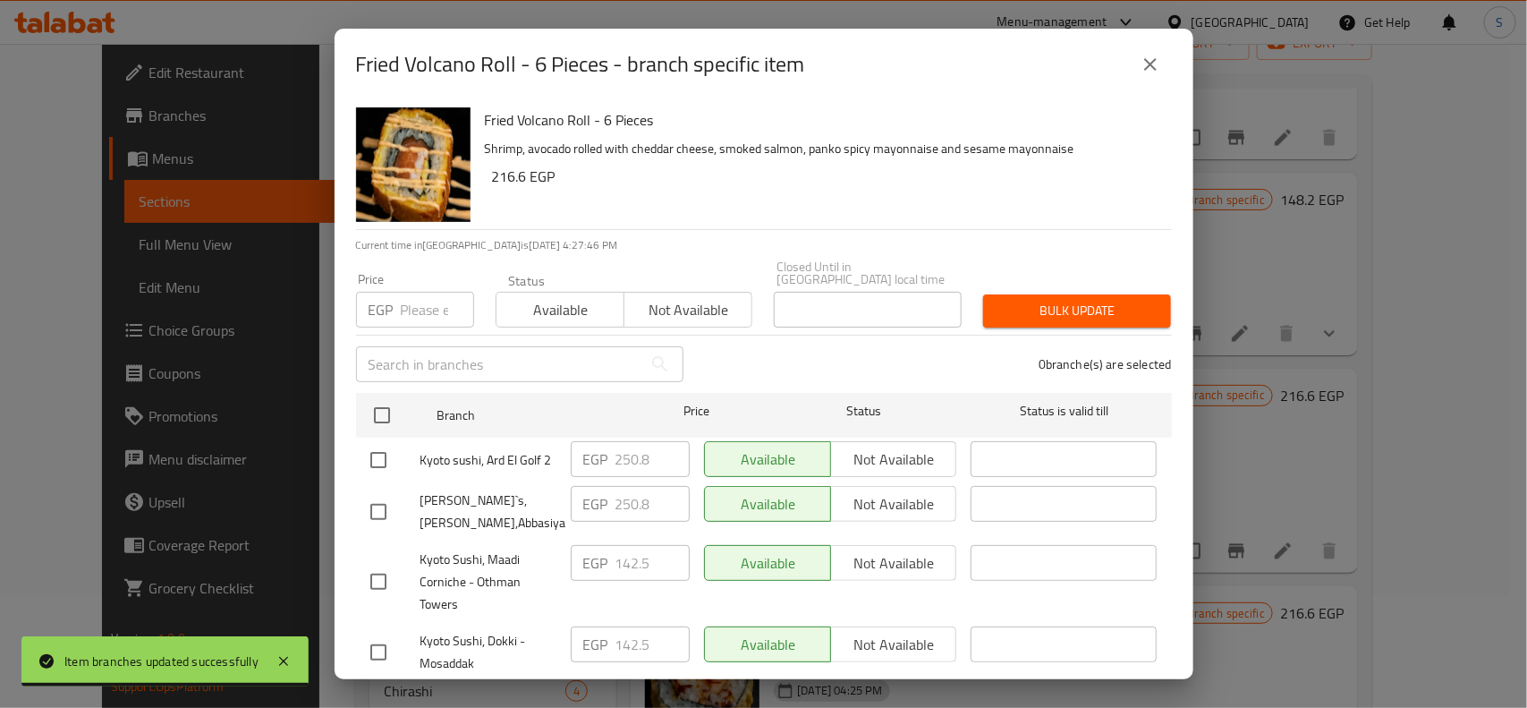
click at [428, 310] on input "number" at bounding box center [437, 310] width 73 height 36
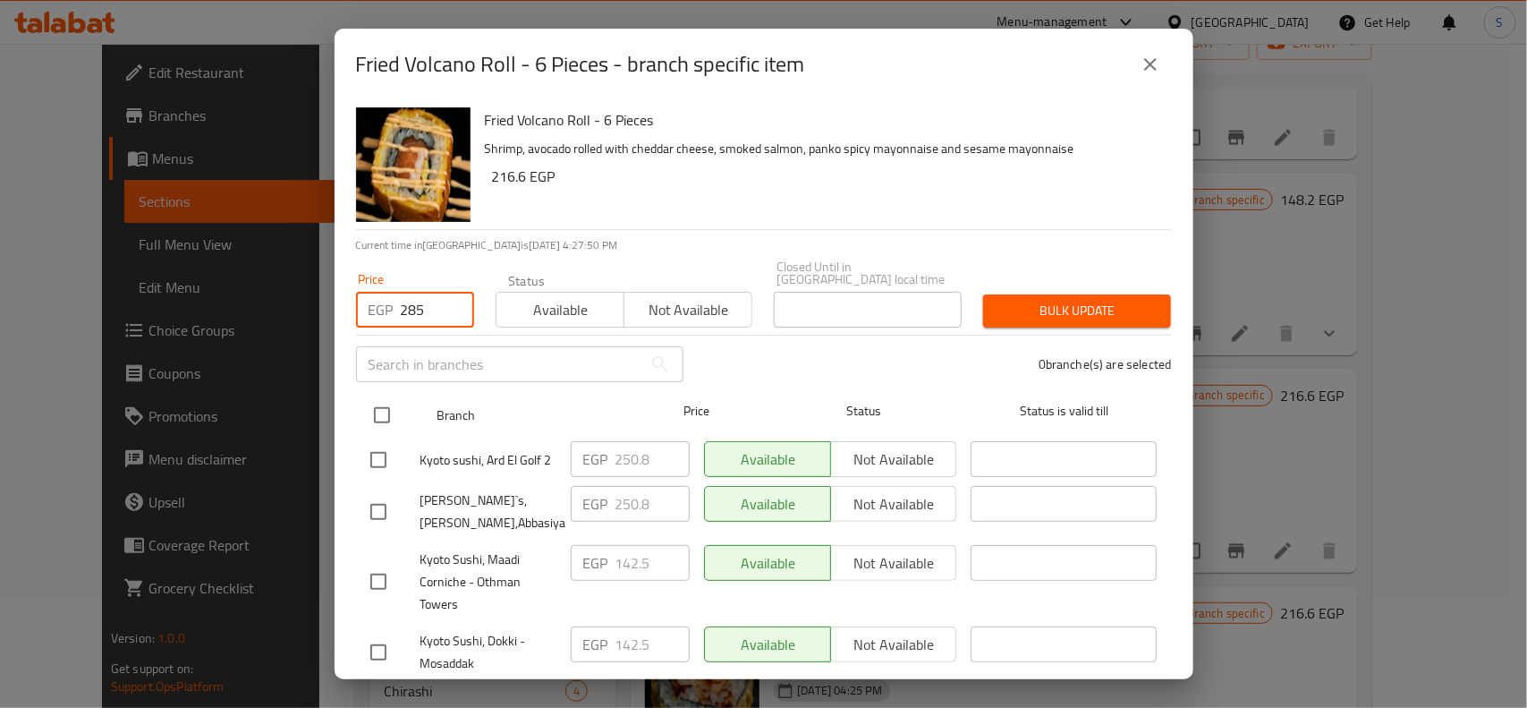
type input "285"
click at [374, 396] on input "checkbox" at bounding box center [382, 415] width 38 height 38
checkbox input "true"
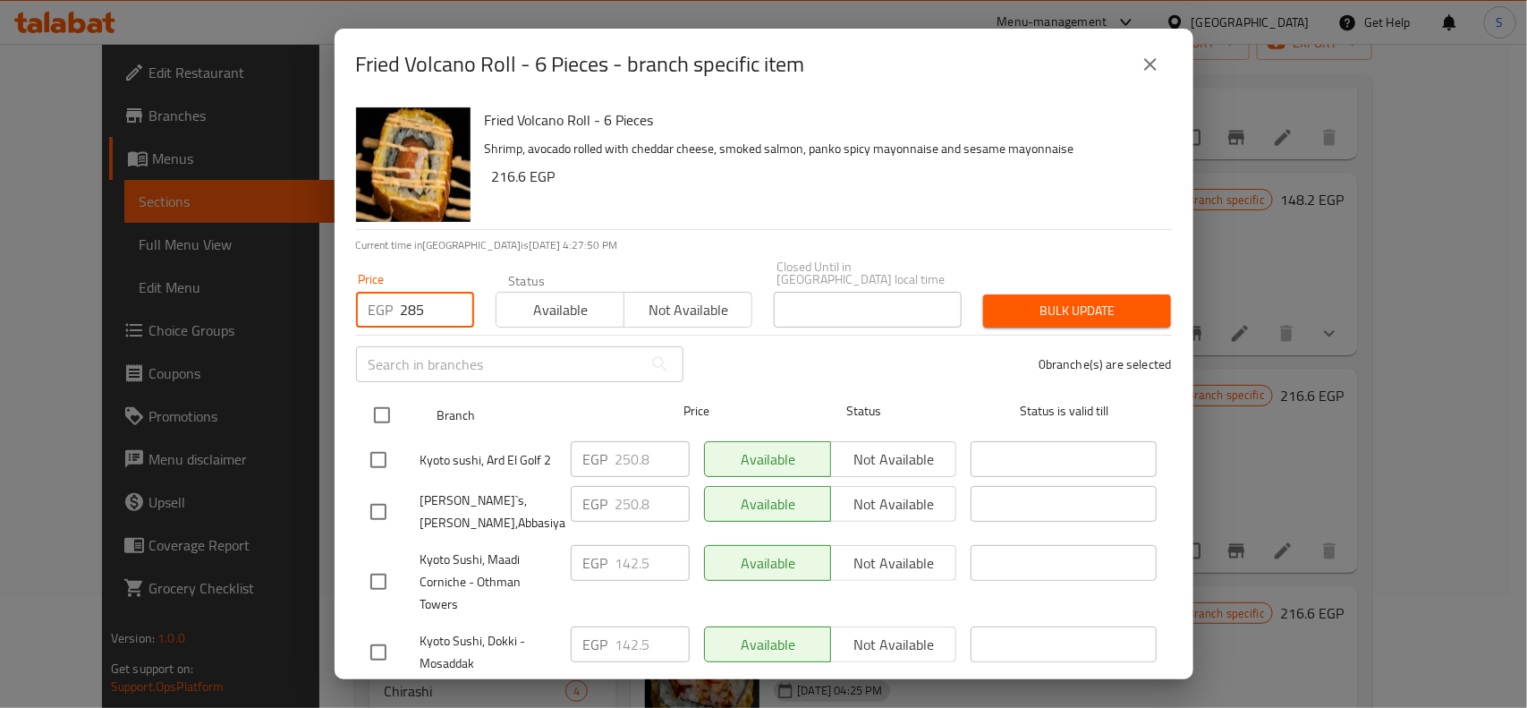
checkbox input "true"
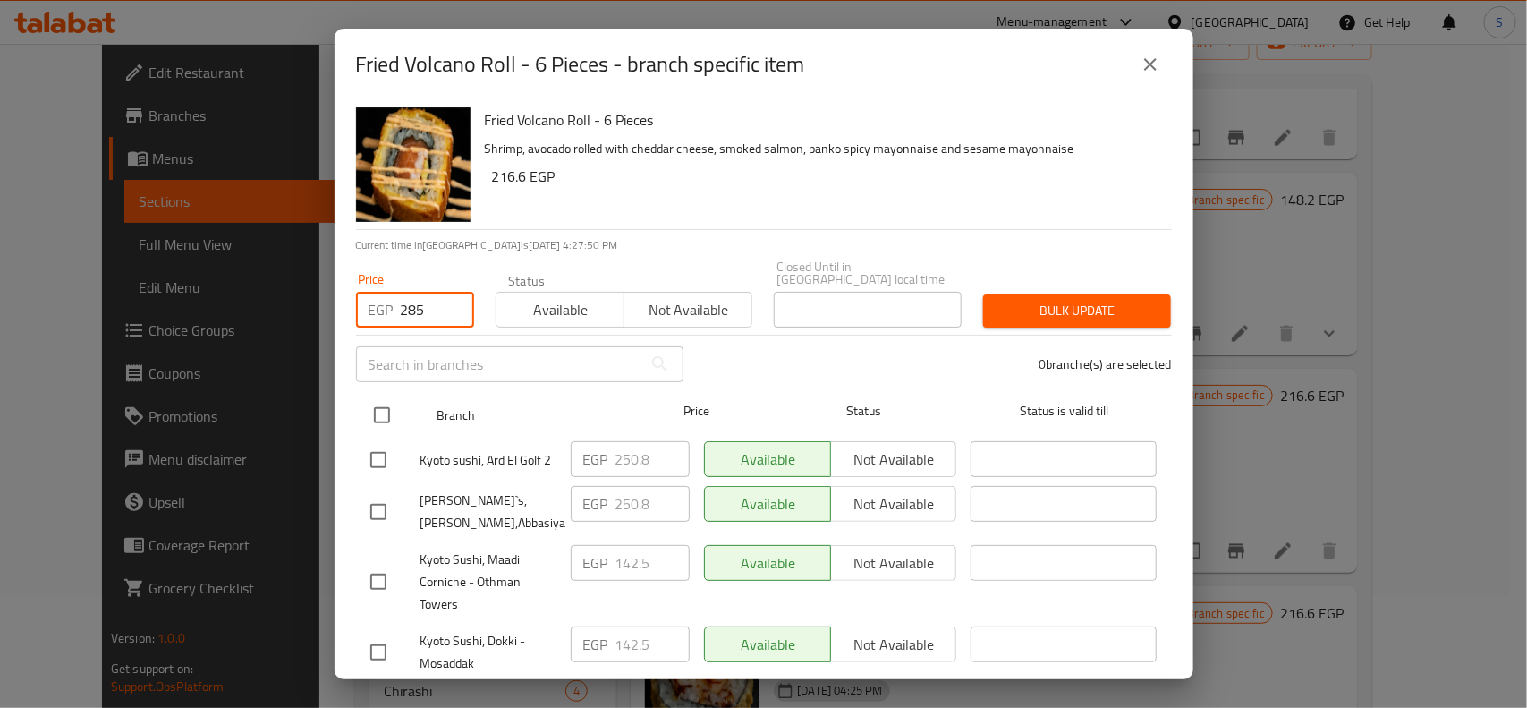
checkbox input "true"
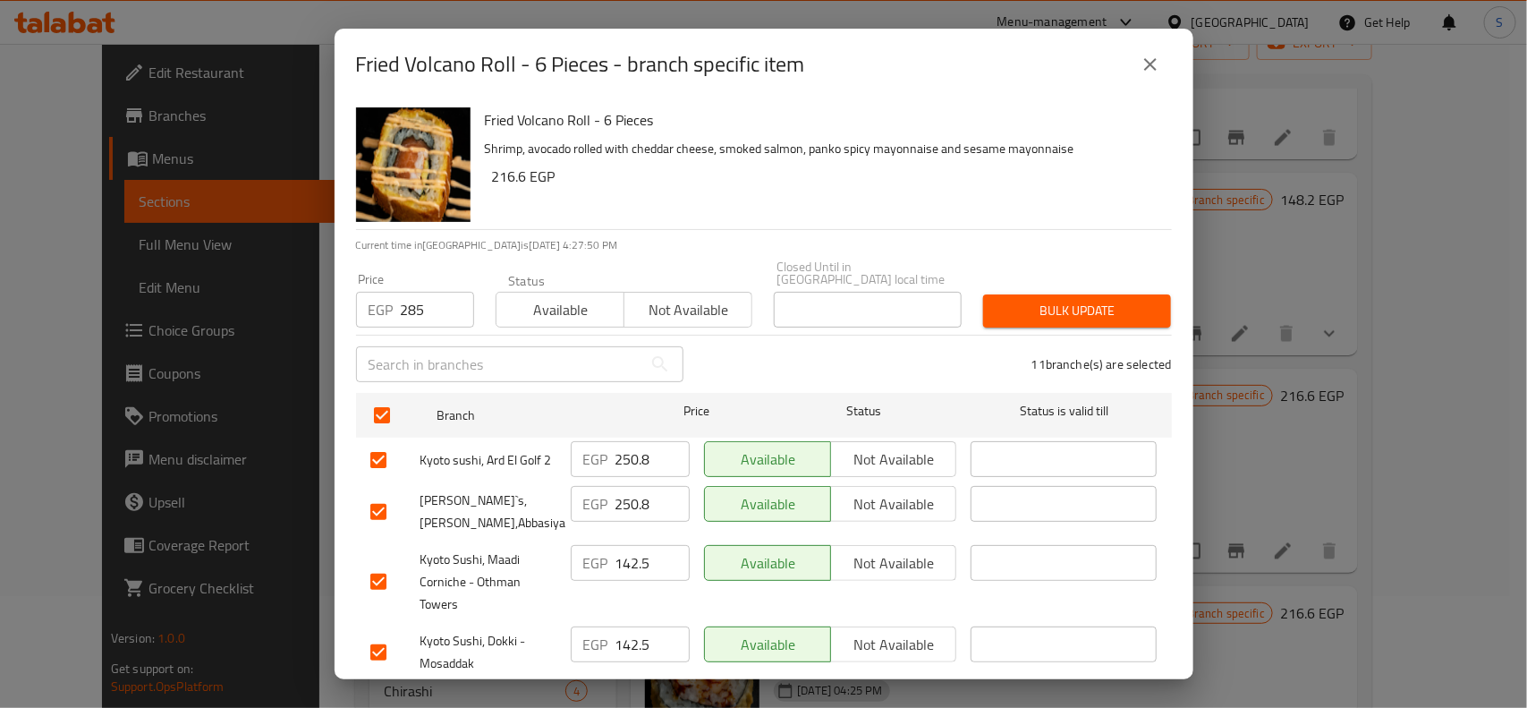
click at [378, 441] on input "checkbox" at bounding box center [379, 460] width 38 height 38
checkbox input "false"
click at [389, 493] on input "checkbox" at bounding box center [379, 512] width 38 height 38
checkbox input "false"
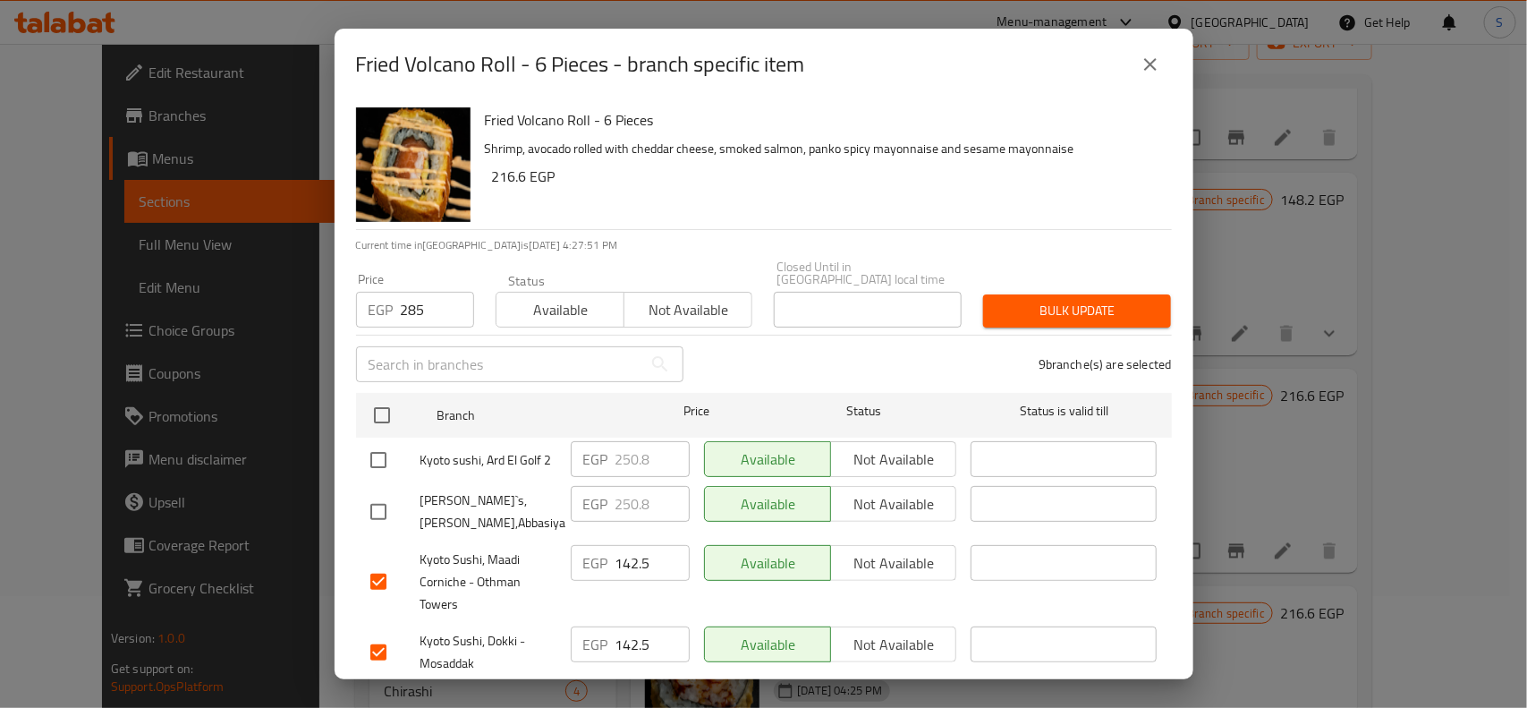
click at [1022, 294] on button "Bulk update" at bounding box center [1077, 310] width 188 height 33
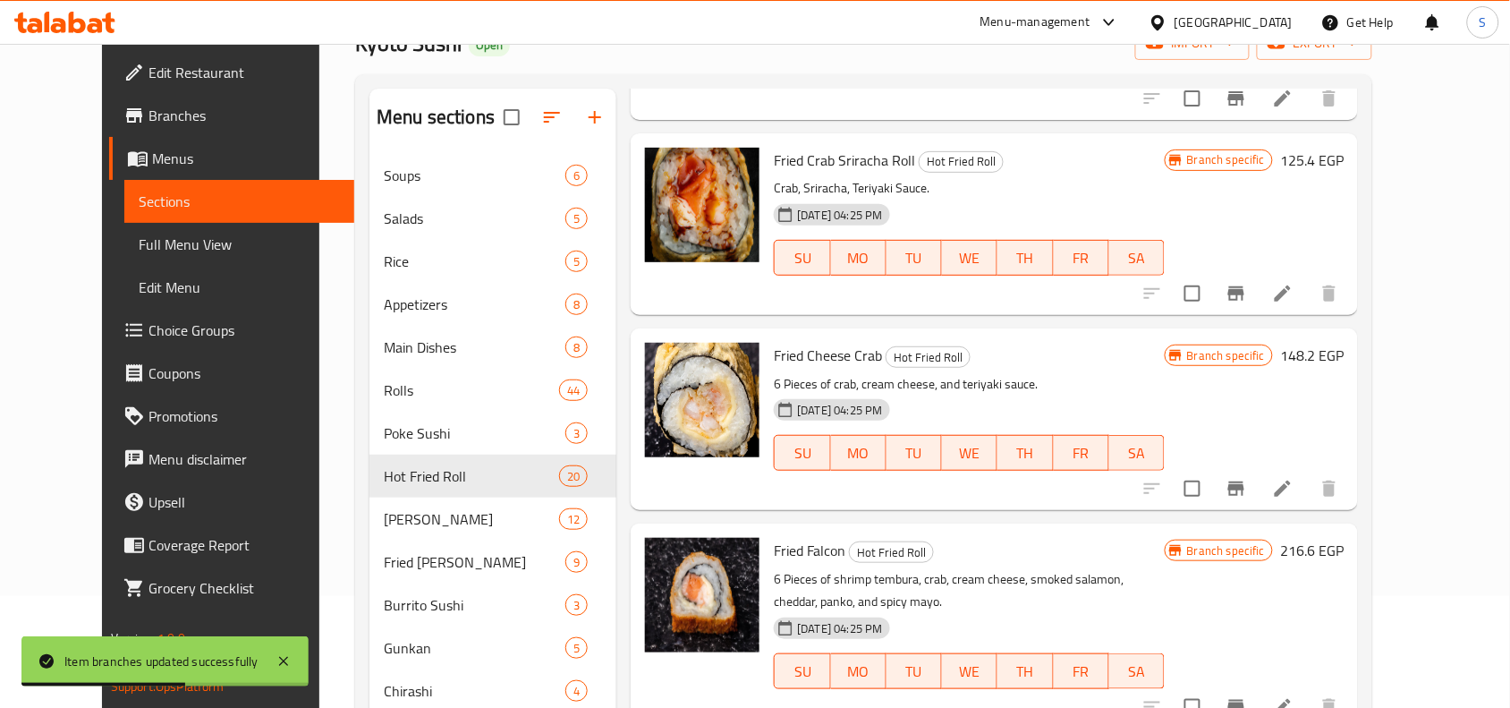
scroll to position [2124, 0]
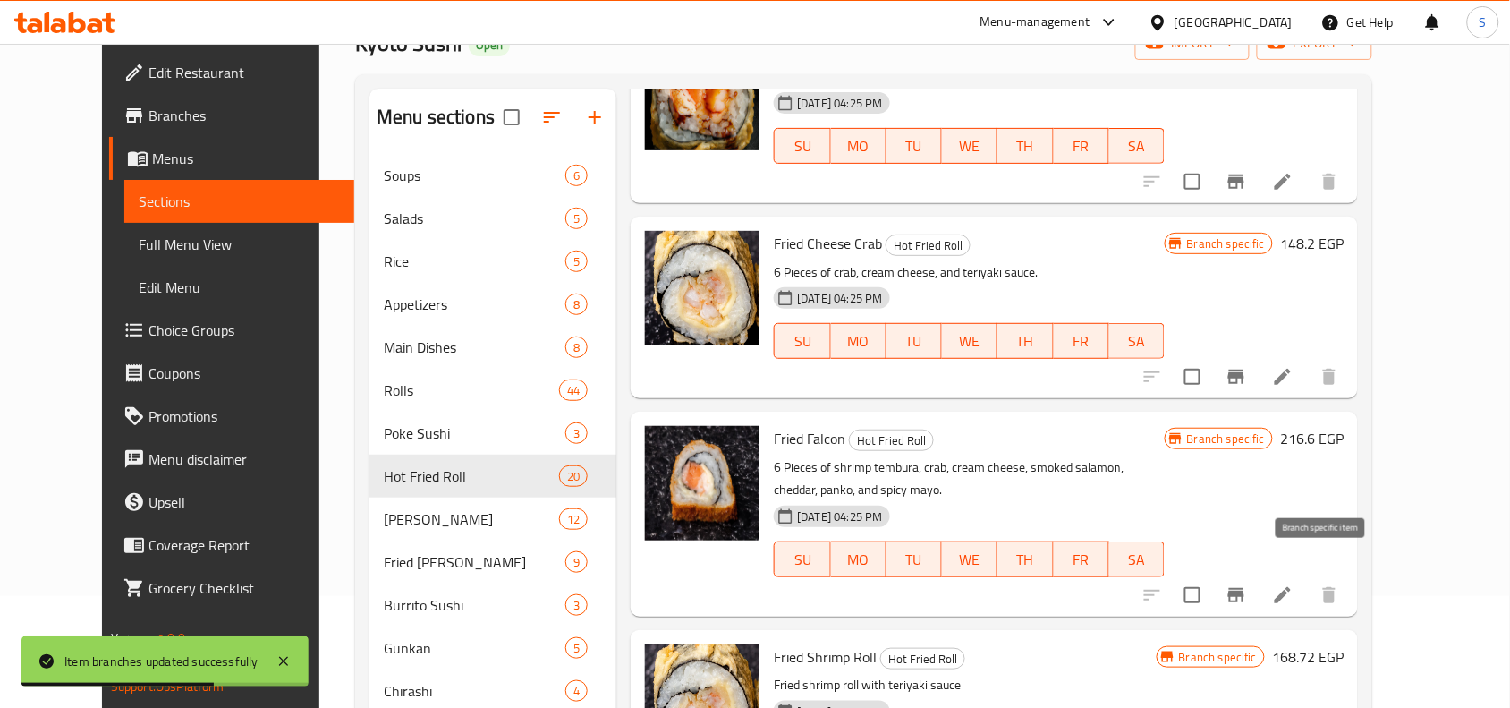
click at [1244, 588] on icon "Branch-specific-item" at bounding box center [1236, 595] width 16 height 14
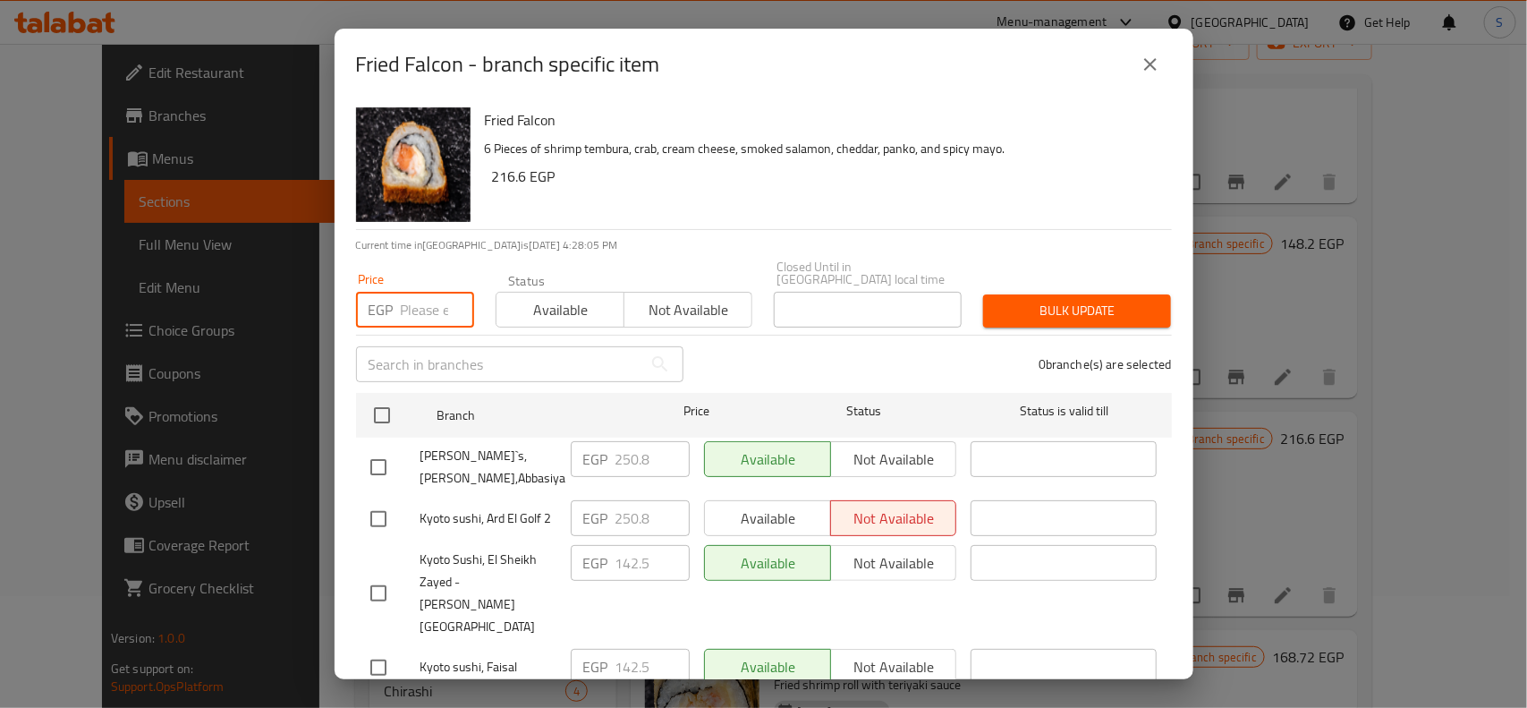
click at [429, 297] on input "number" at bounding box center [437, 310] width 73 height 36
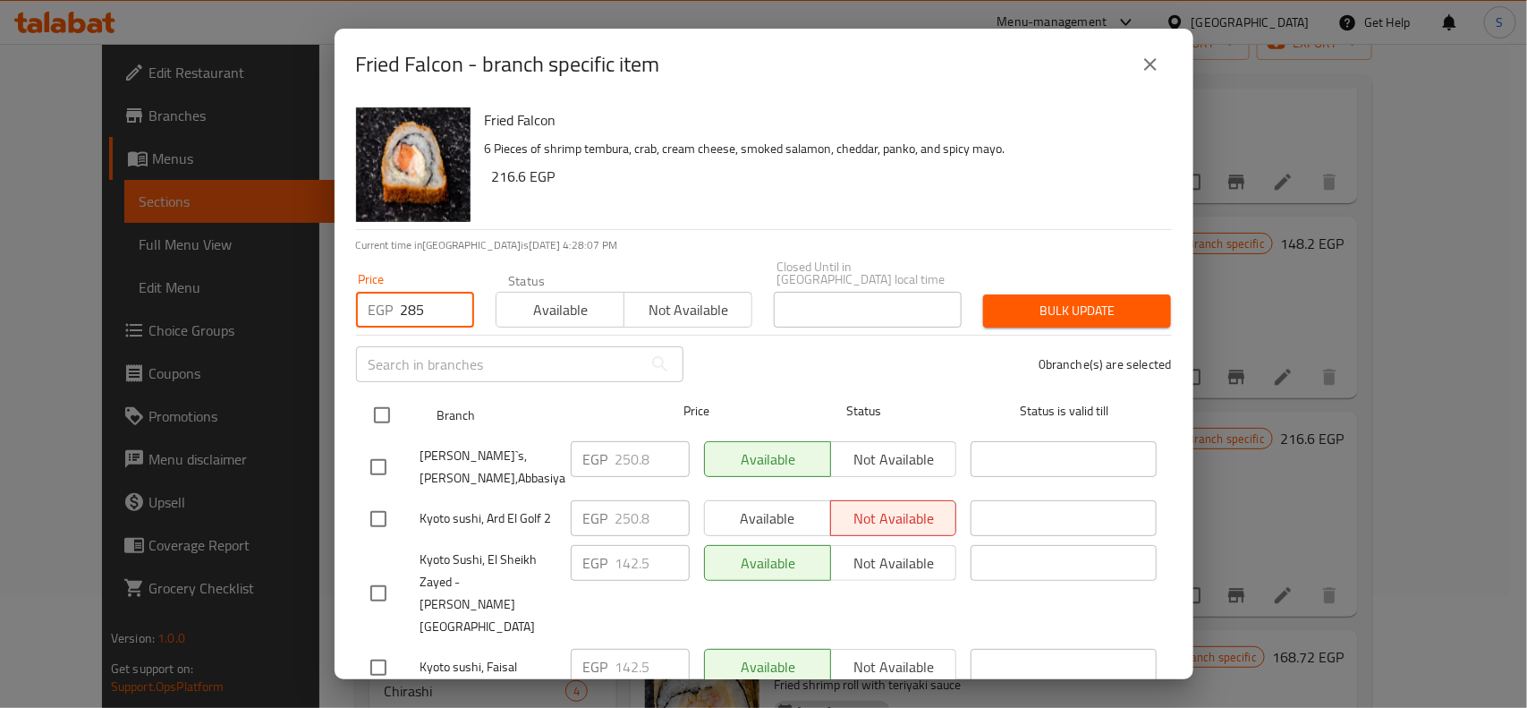
type input "285"
click at [392, 396] on input "checkbox" at bounding box center [382, 415] width 38 height 38
checkbox input "true"
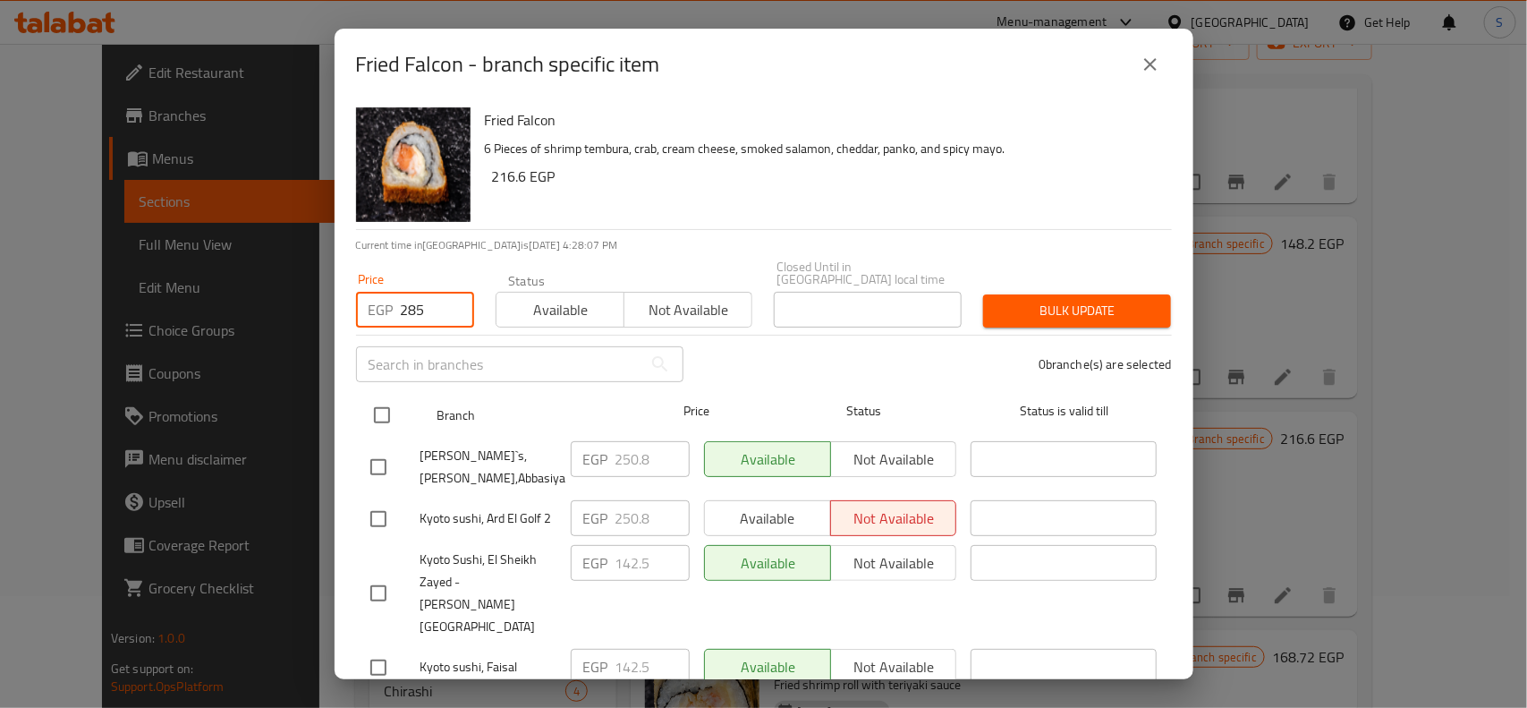
checkbox input "true"
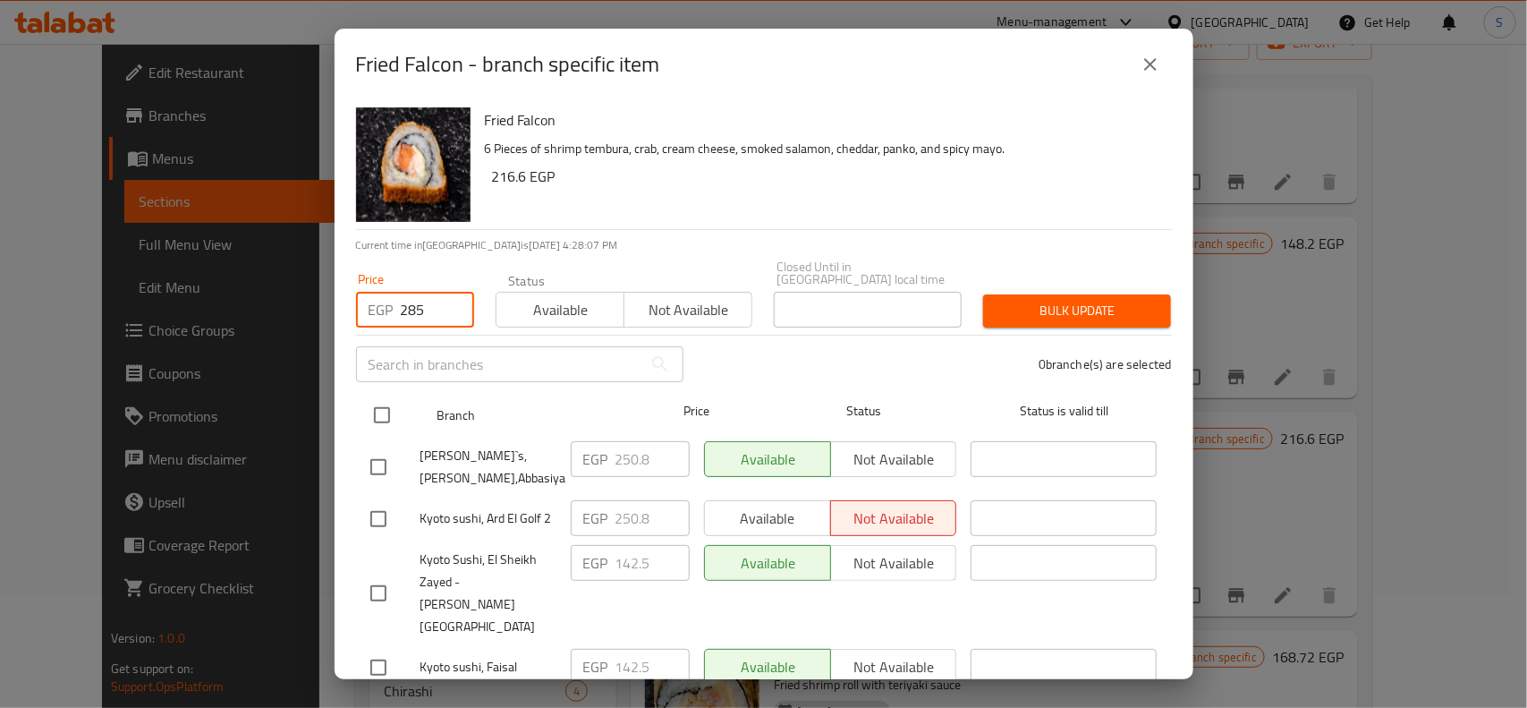
checkbox input "true"
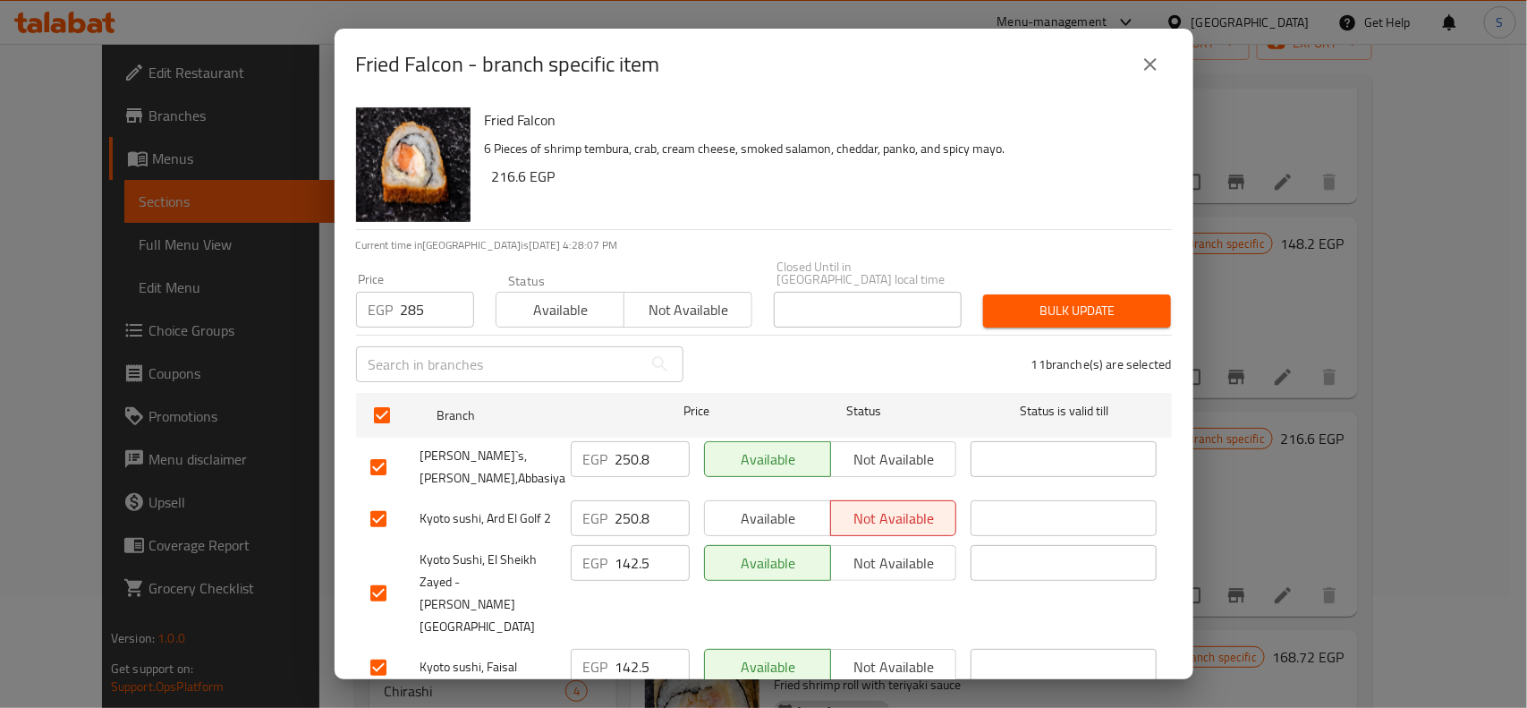
click at [374, 448] on input "checkbox" at bounding box center [379, 467] width 38 height 38
checkbox input "false"
click at [356, 517] on li "Kyoto sushi, Ard El Golf 2 EGP 250.8 ​ Available Not available ​" at bounding box center [764, 518] width 816 height 45
click at [376, 514] on input "checkbox" at bounding box center [379, 519] width 38 height 38
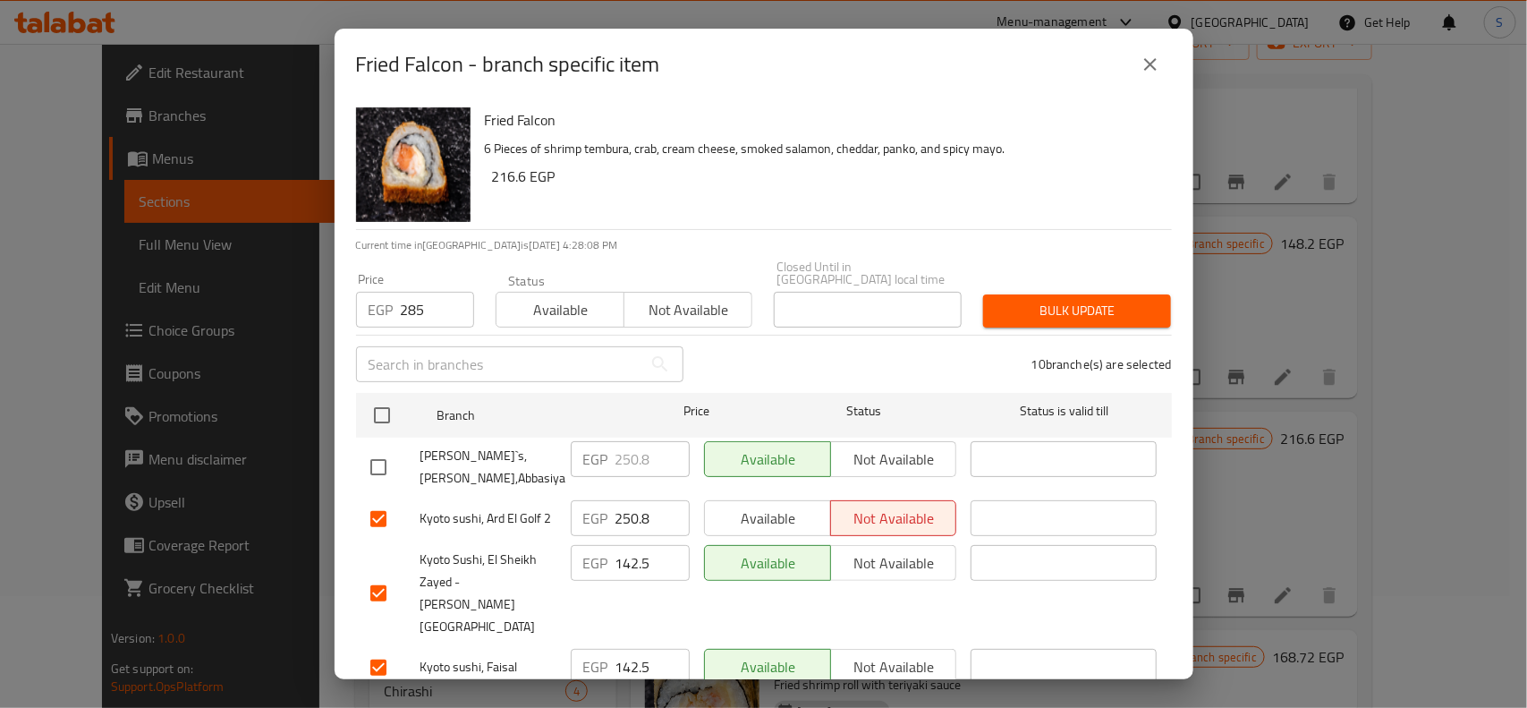
checkbox input "false"
click at [1083, 300] on span "Bulk update" at bounding box center [1076, 311] width 159 height 22
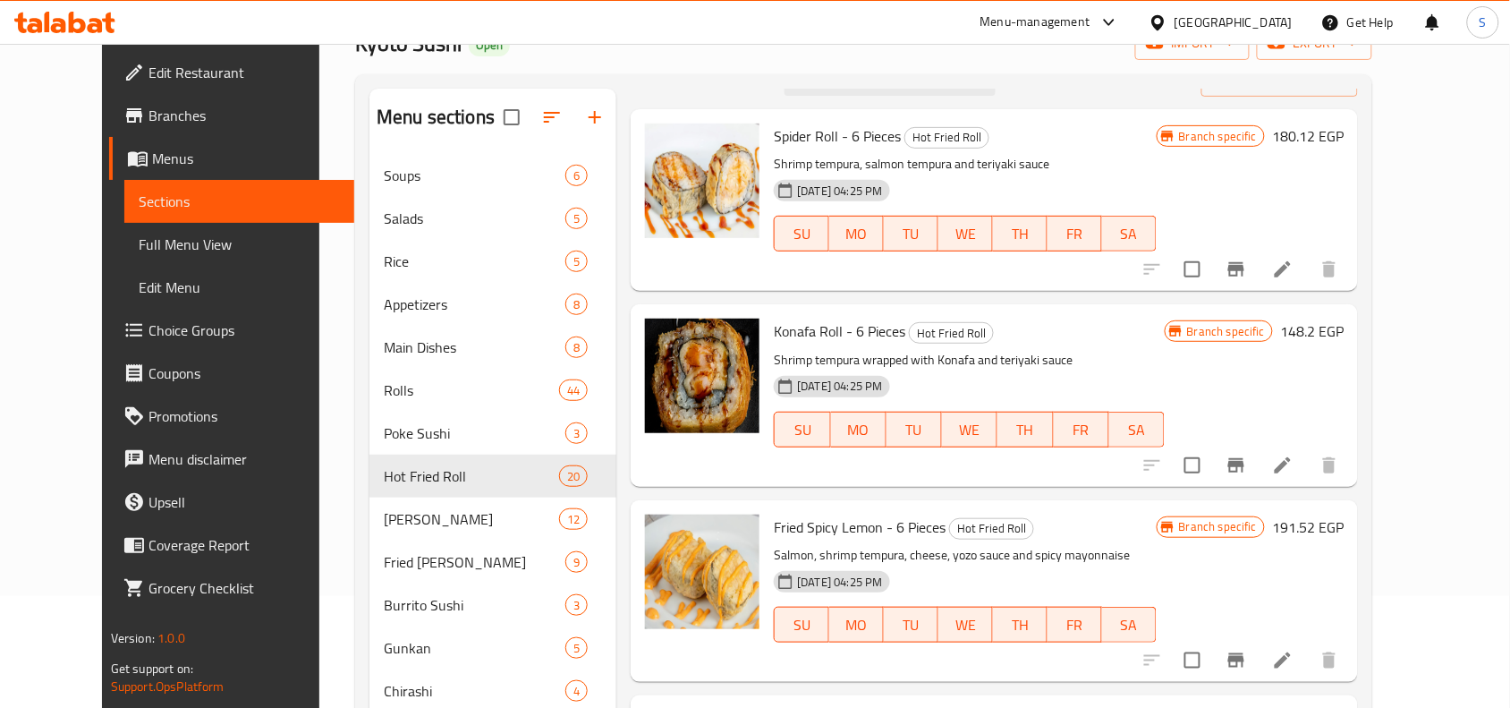
scroll to position [0, 0]
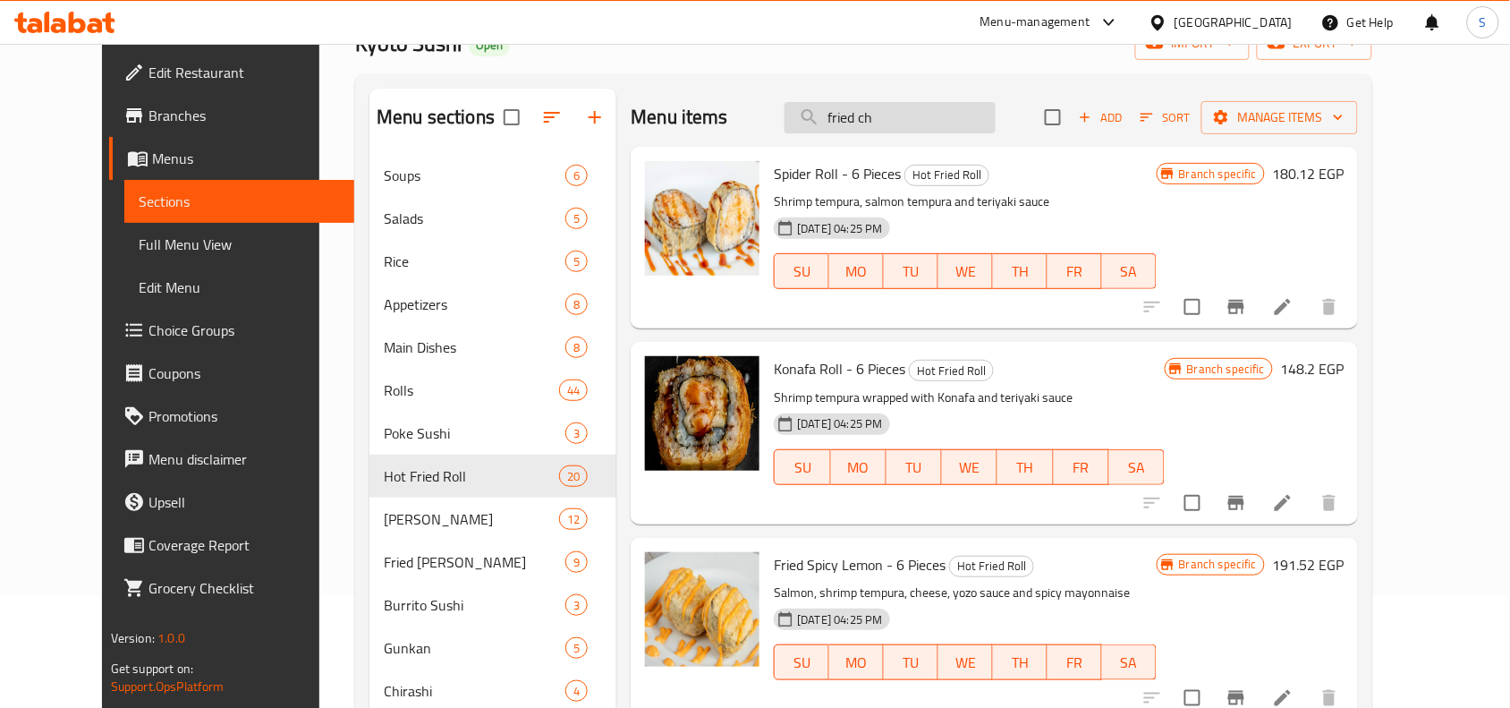
click at [957, 119] on input "fried ch" at bounding box center [889, 117] width 211 height 31
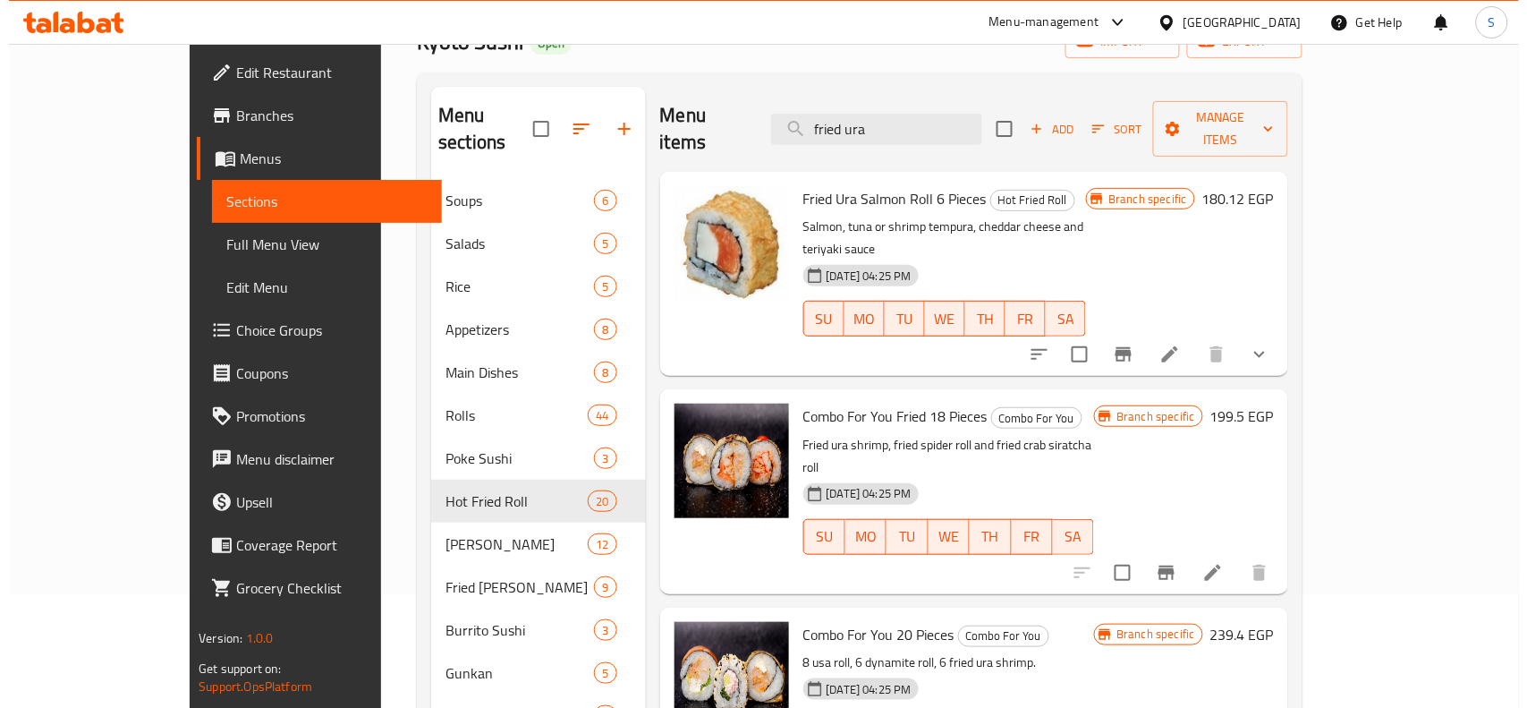
scroll to position [112, 0]
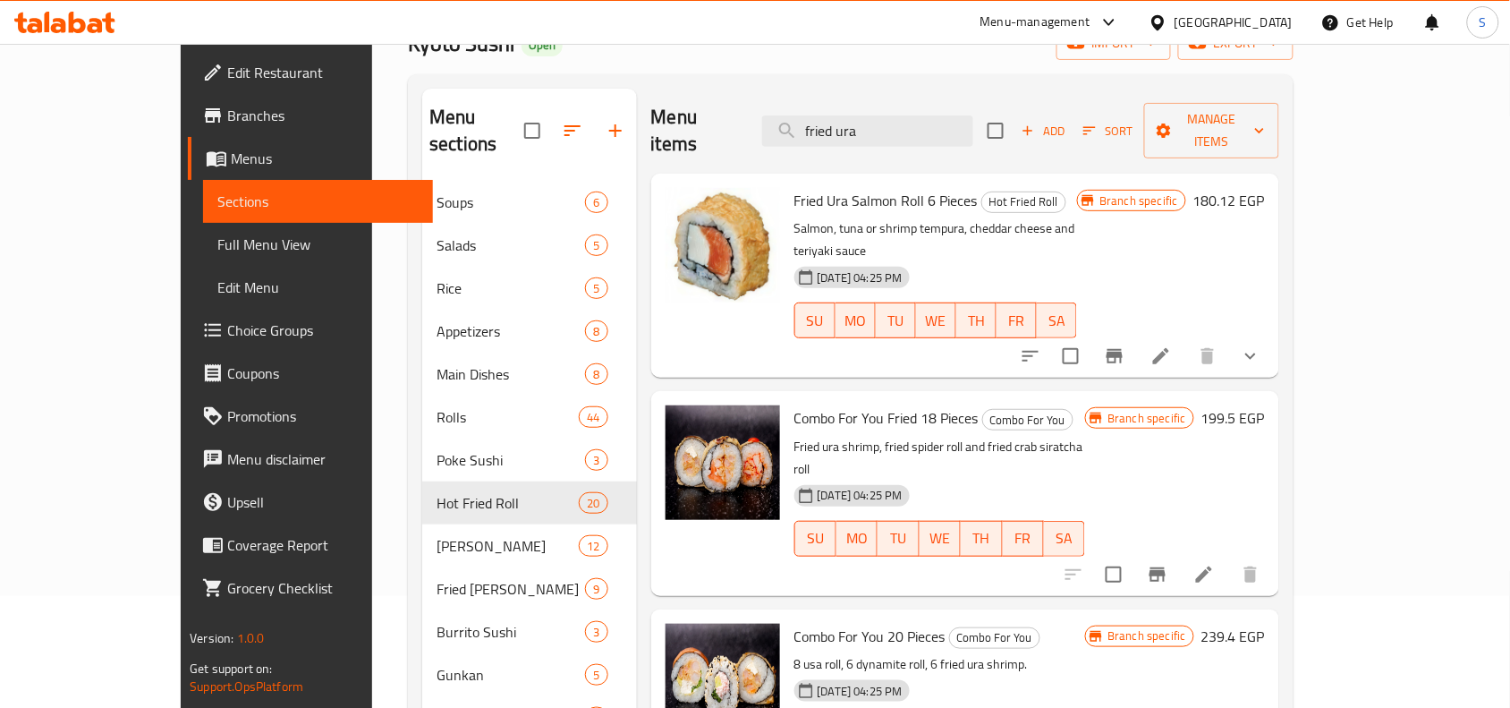
type input "fried ura"
click at [1261, 345] on icon "show more" at bounding box center [1250, 355] width 21 height 21
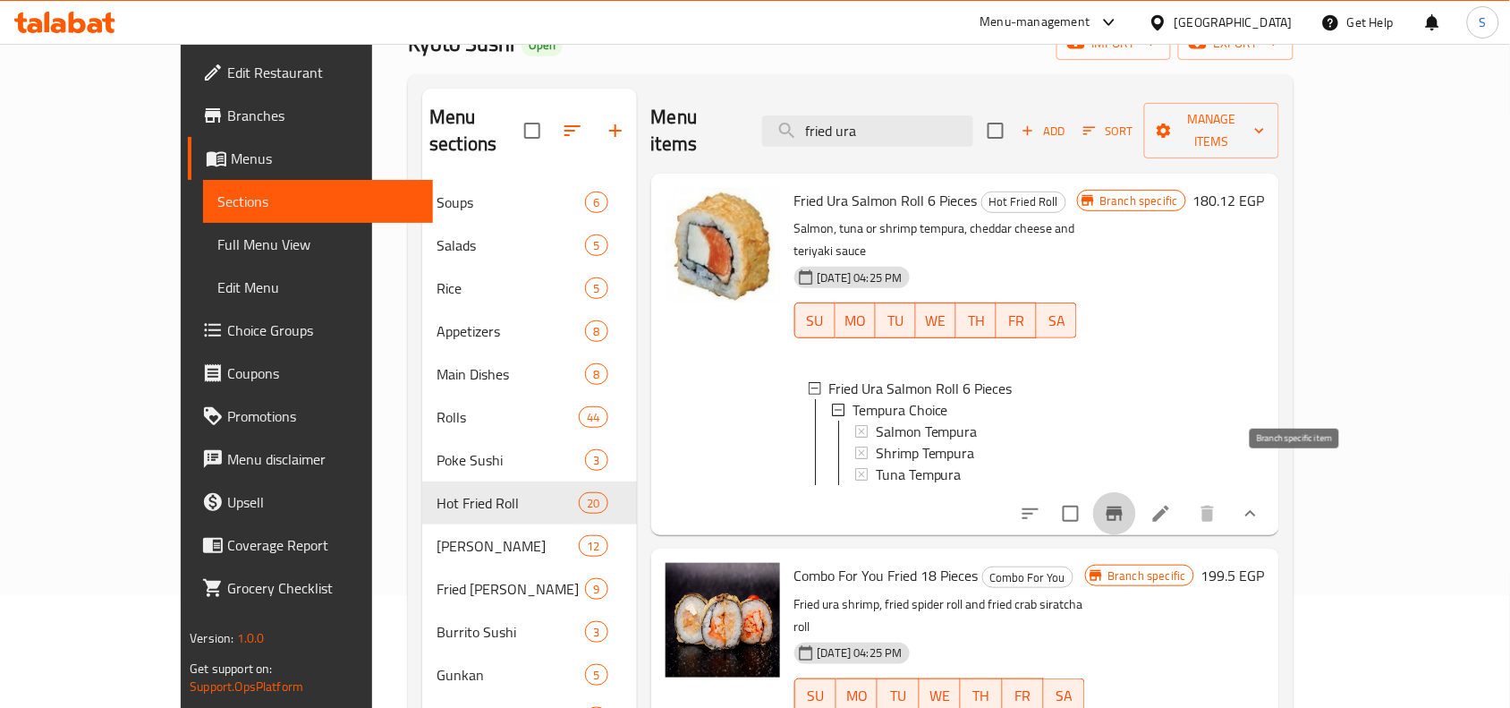
click at [1123, 506] on icon "Branch-specific-item" at bounding box center [1115, 513] width 16 height 14
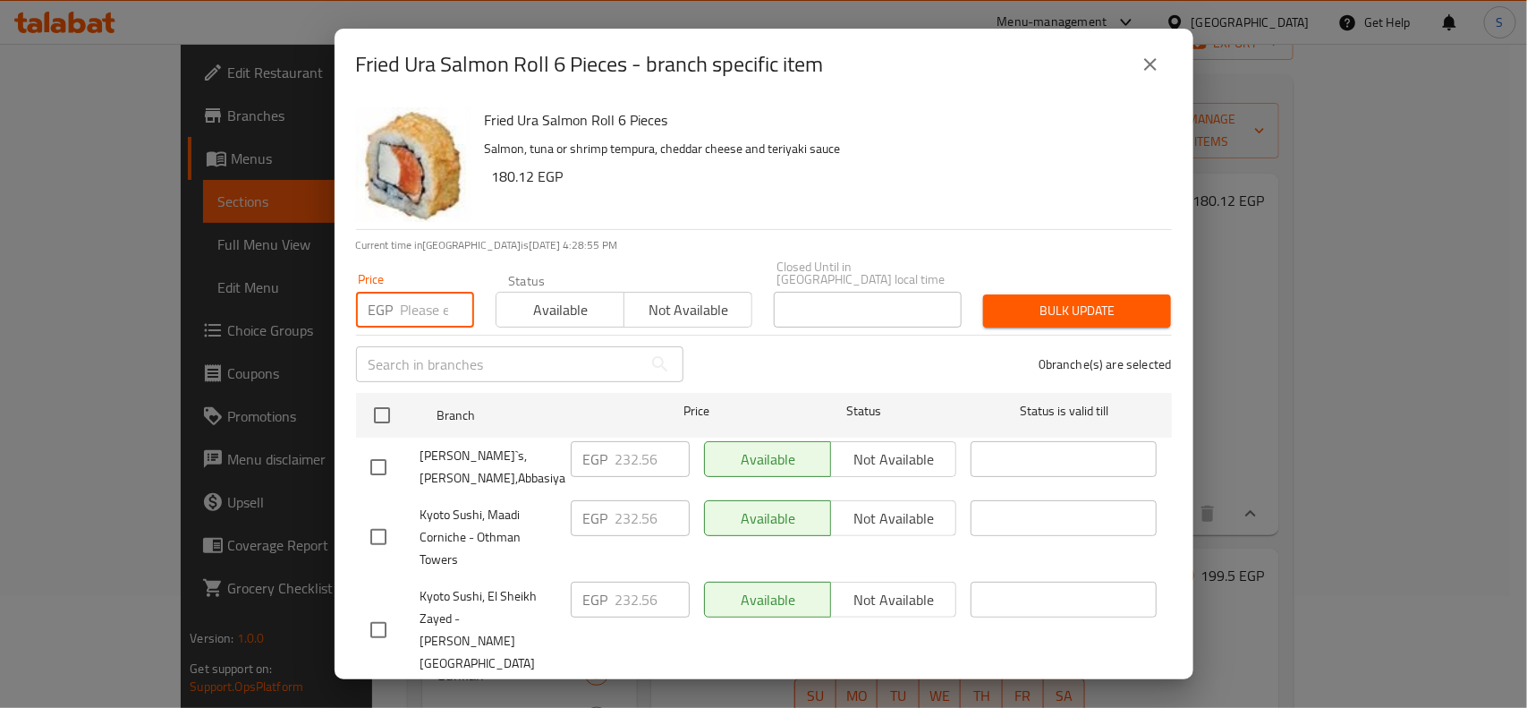
click at [432, 293] on input "number" at bounding box center [437, 310] width 73 height 36
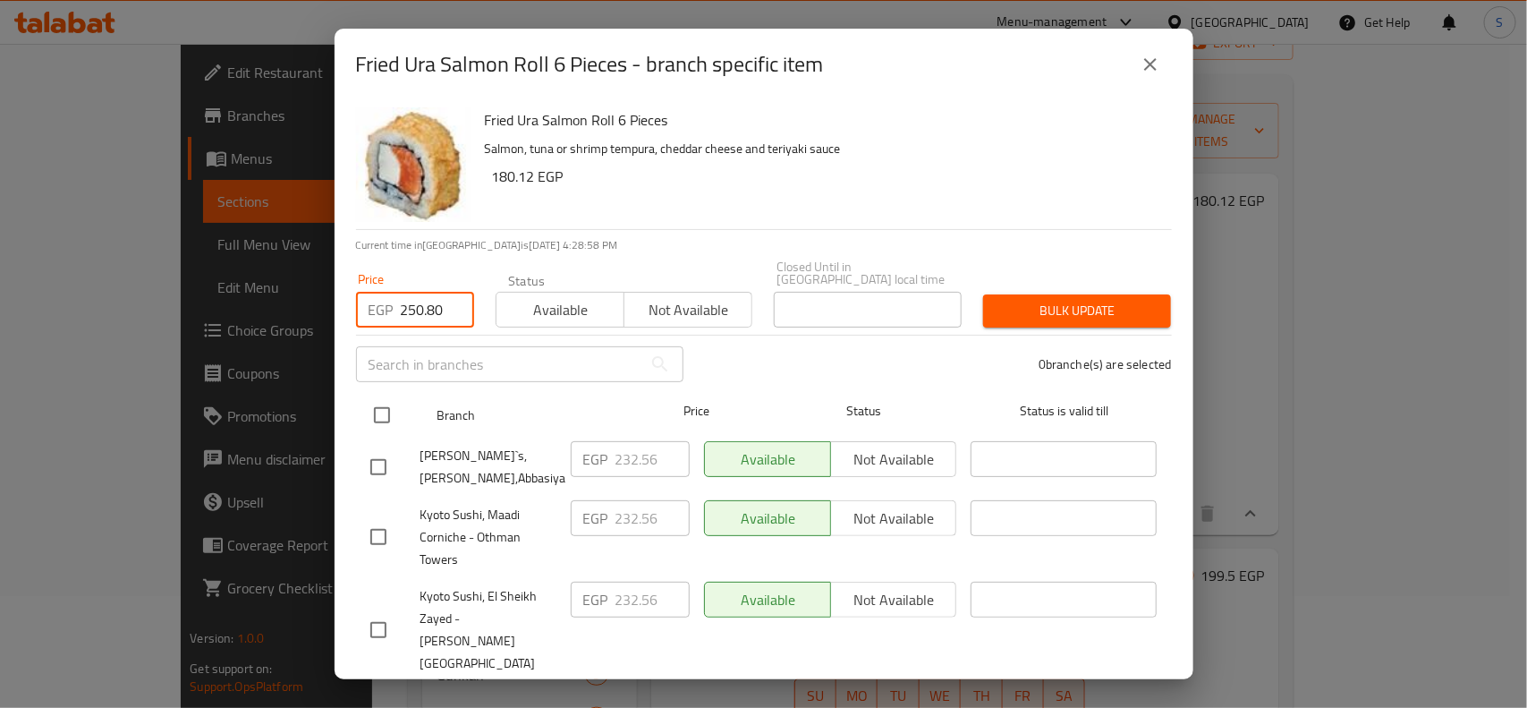
type input "250.80"
click at [386, 398] on input "checkbox" at bounding box center [382, 415] width 38 height 38
checkbox input "true"
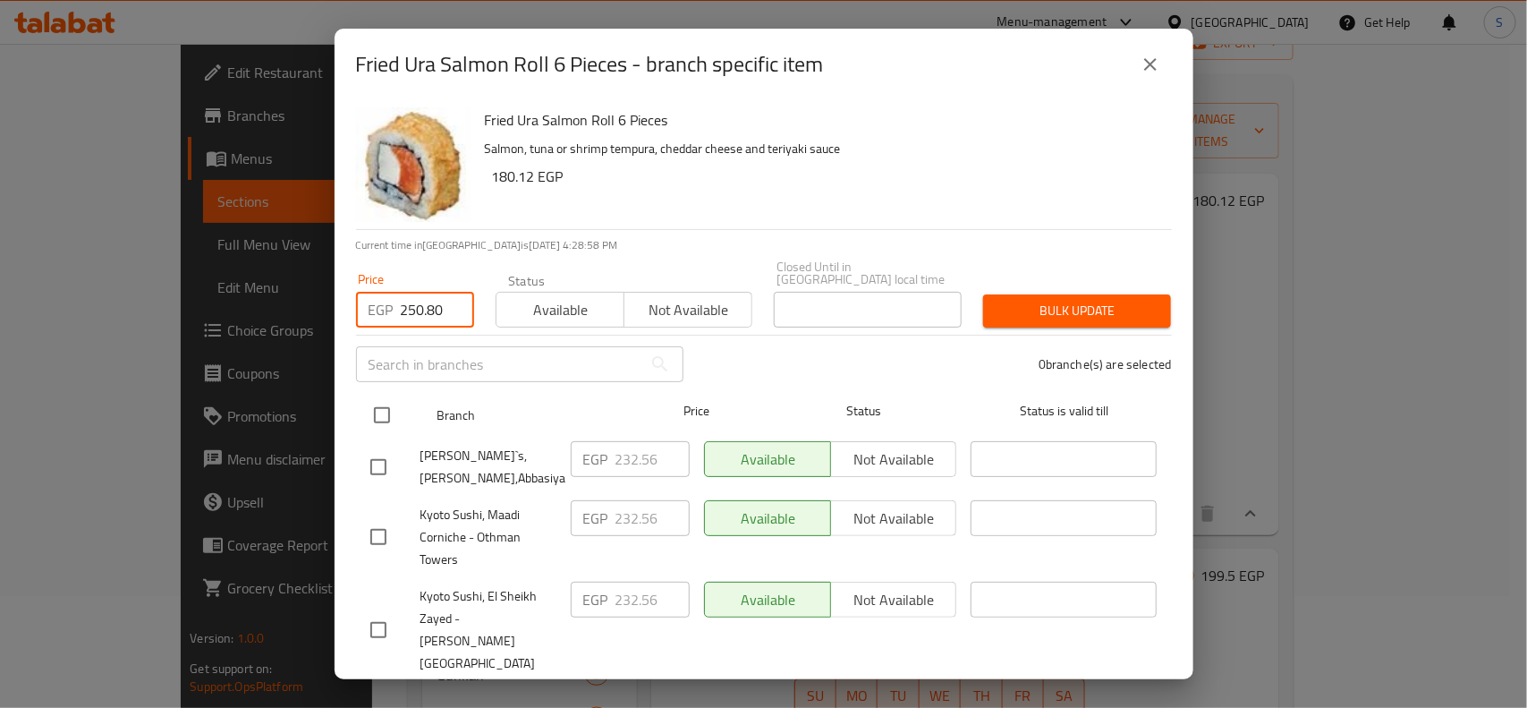
checkbox input "true"
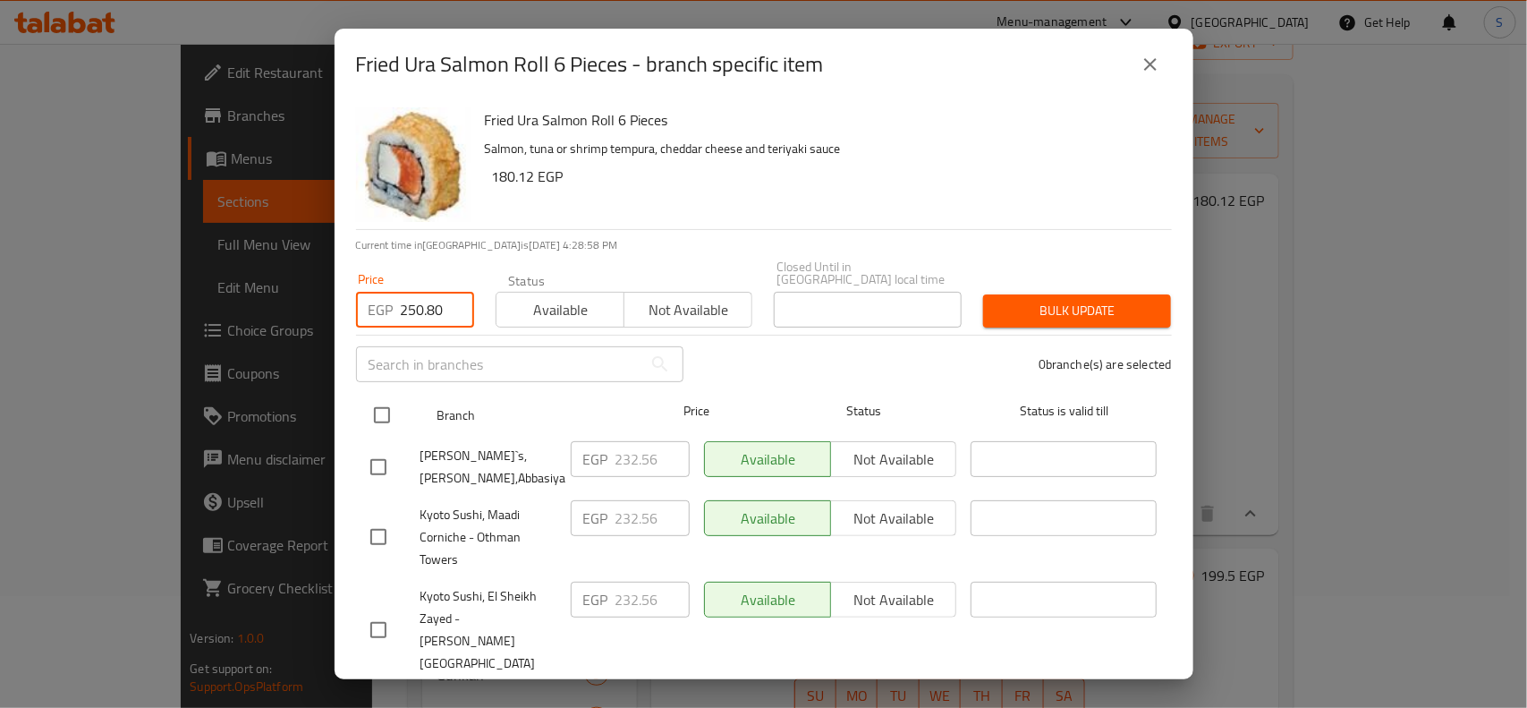
checkbox input "true"
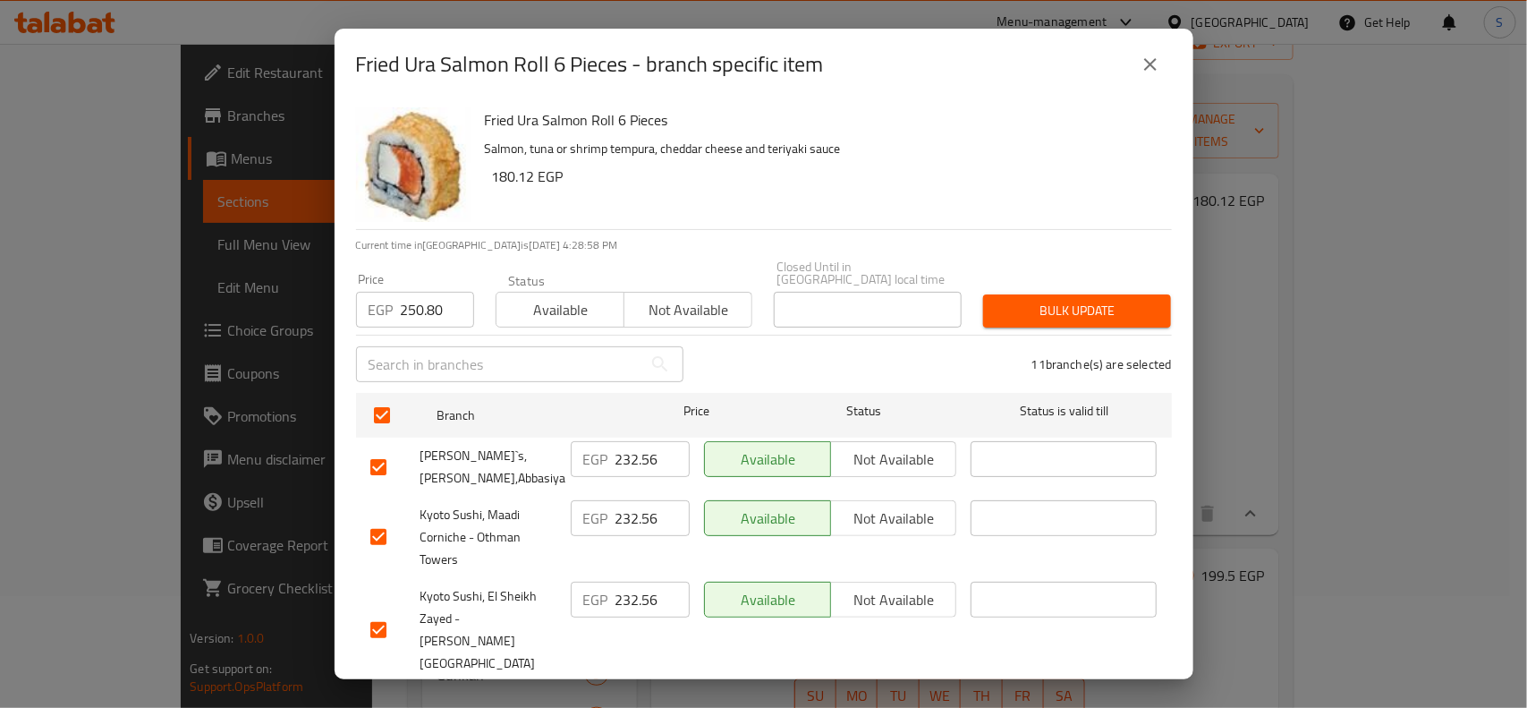
click at [383, 454] on input "checkbox" at bounding box center [379, 467] width 38 height 38
click at [377, 529] on input "checkbox" at bounding box center [379, 537] width 38 height 38
click at [382, 521] on input "checkbox" at bounding box center [379, 537] width 38 height 38
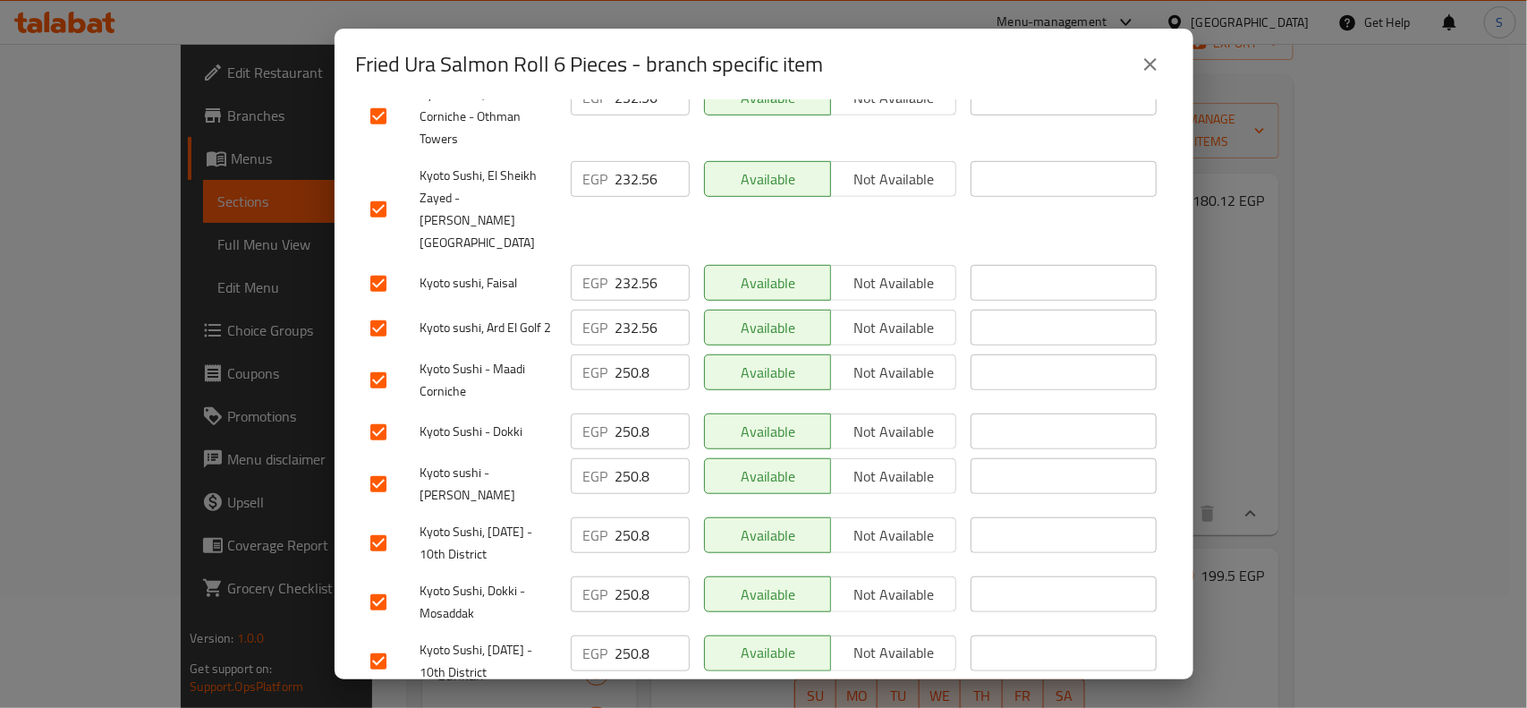
click at [386, 310] on input "checkbox" at bounding box center [379, 329] width 38 height 38
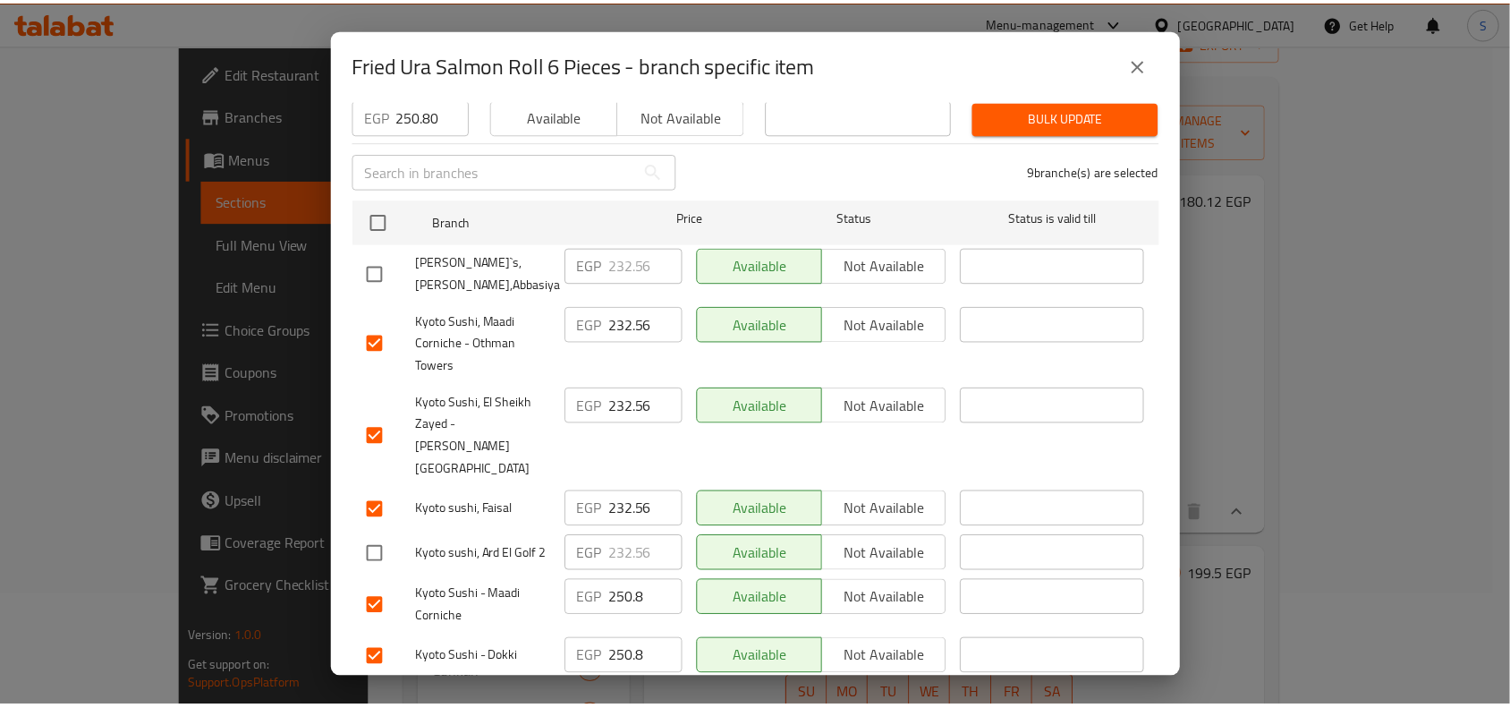
scroll to position [0, 0]
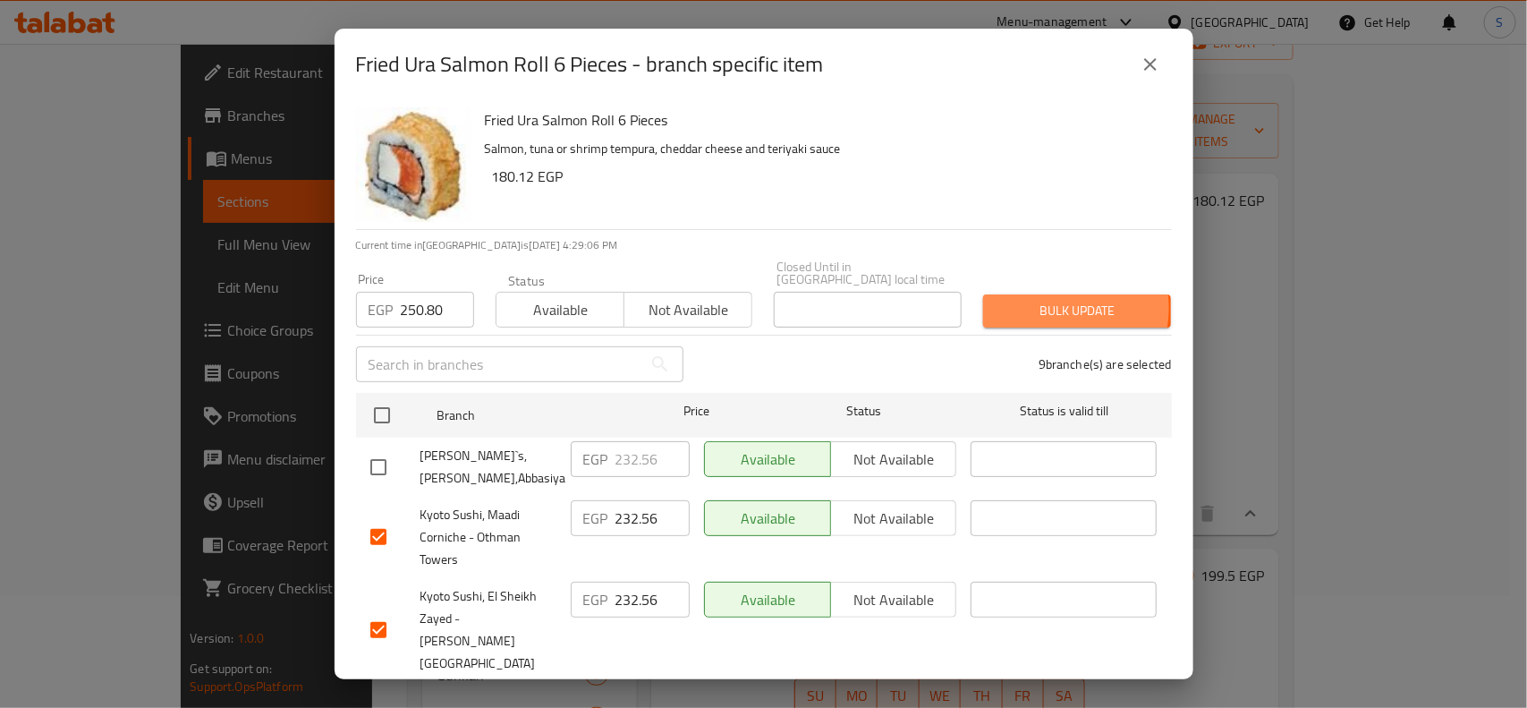
click at [1036, 300] on span "Bulk update" at bounding box center [1076, 311] width 159 height 22
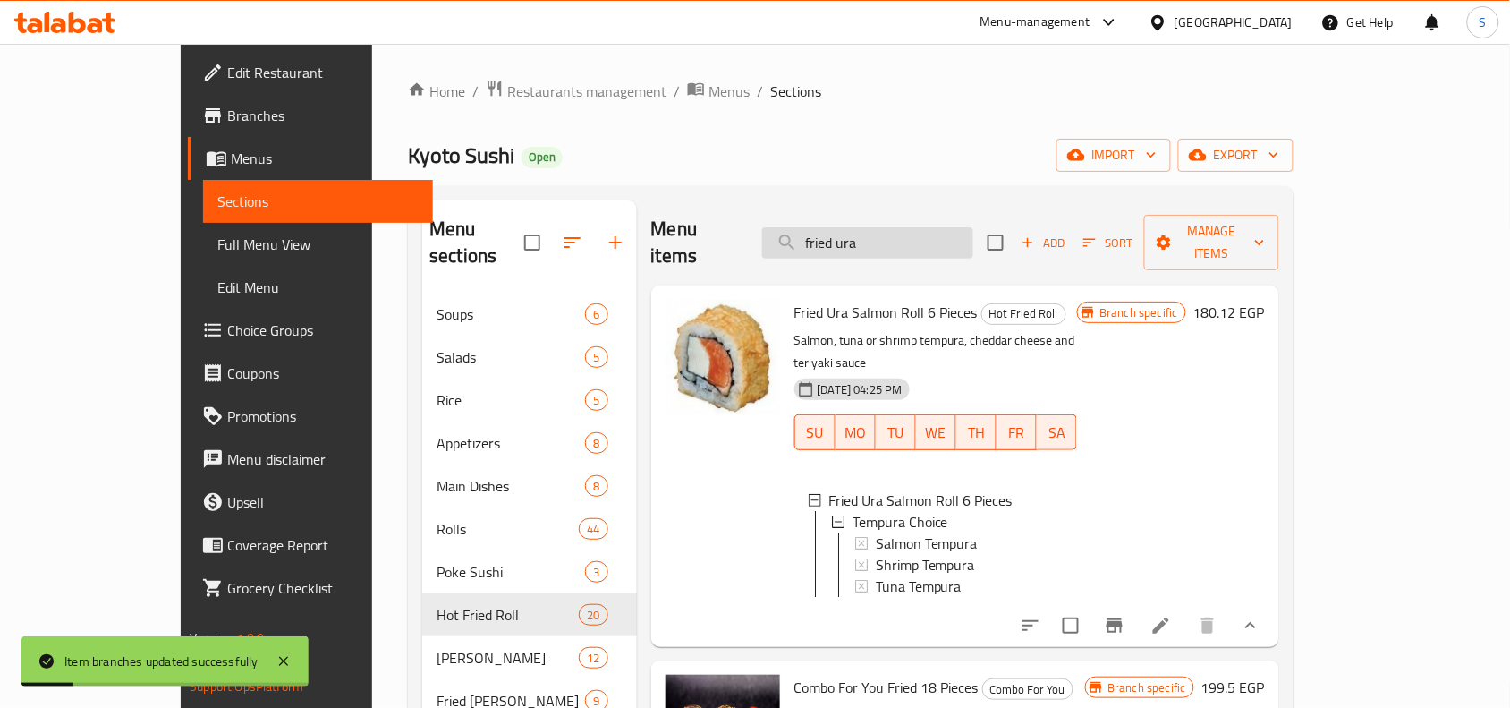
click at [973, 234] on input "fried ura" at bounding box center [867, 242] width 211 height 31
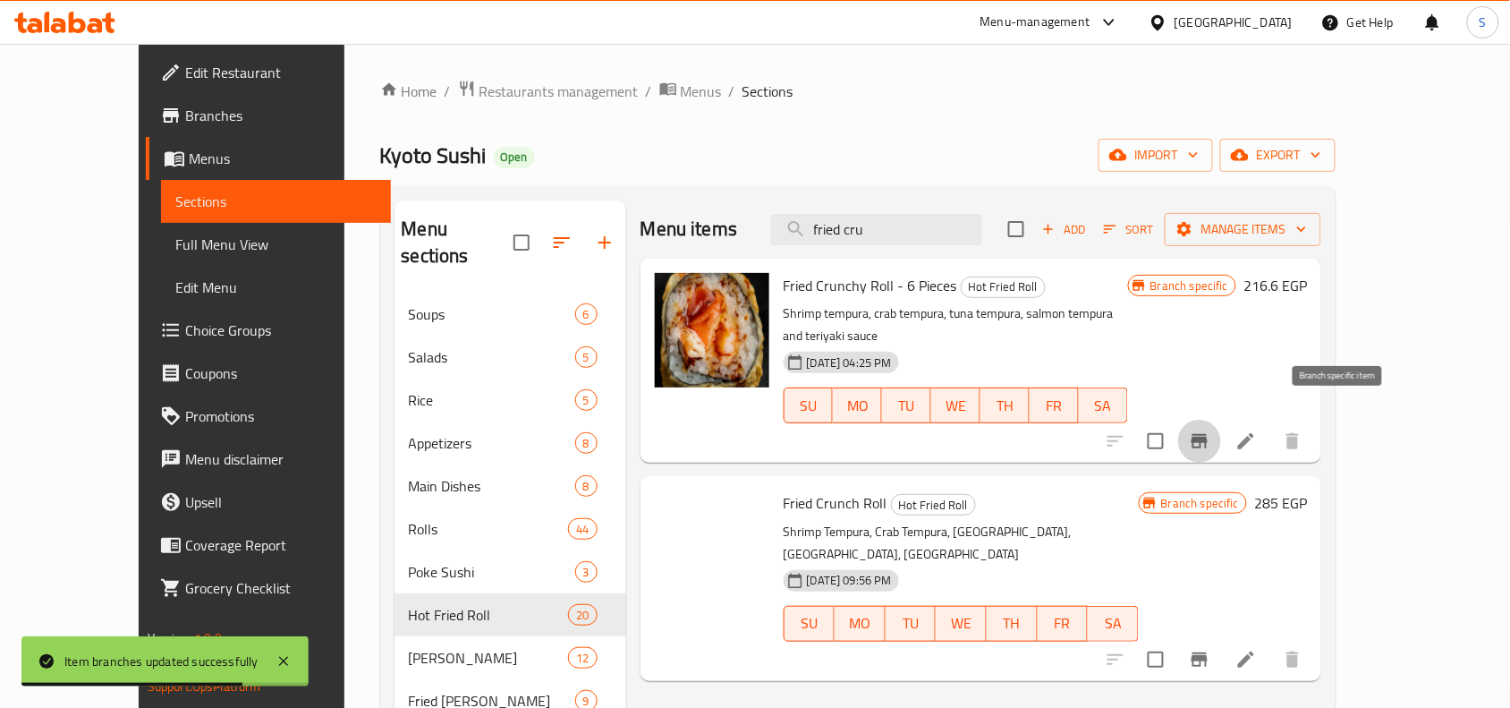
click at [1208, 434] on icon "Branch-specific-item" at bounding box center [1200, 441] width 16 height 14
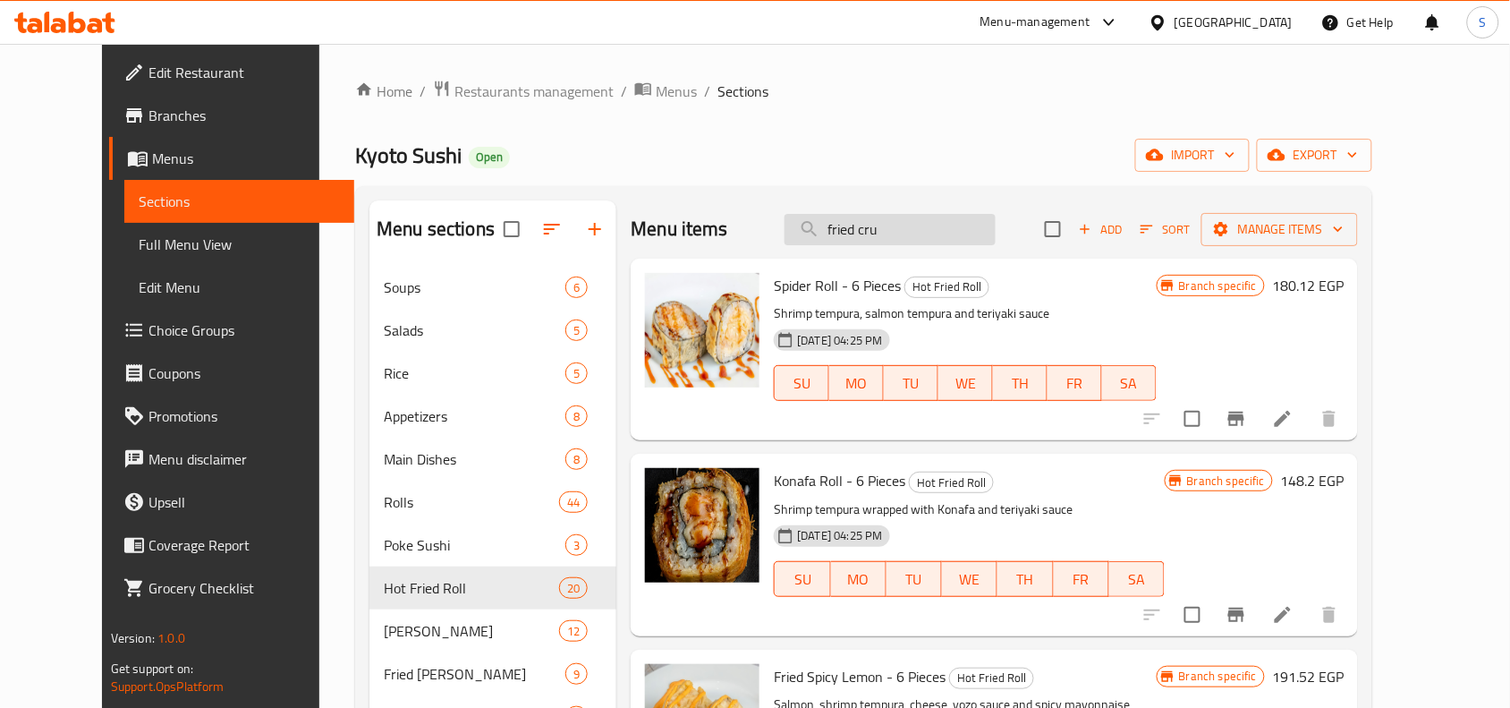
click at [990, 231] on input "fried cru" at bounding box center [889, 229] width 211 height 31
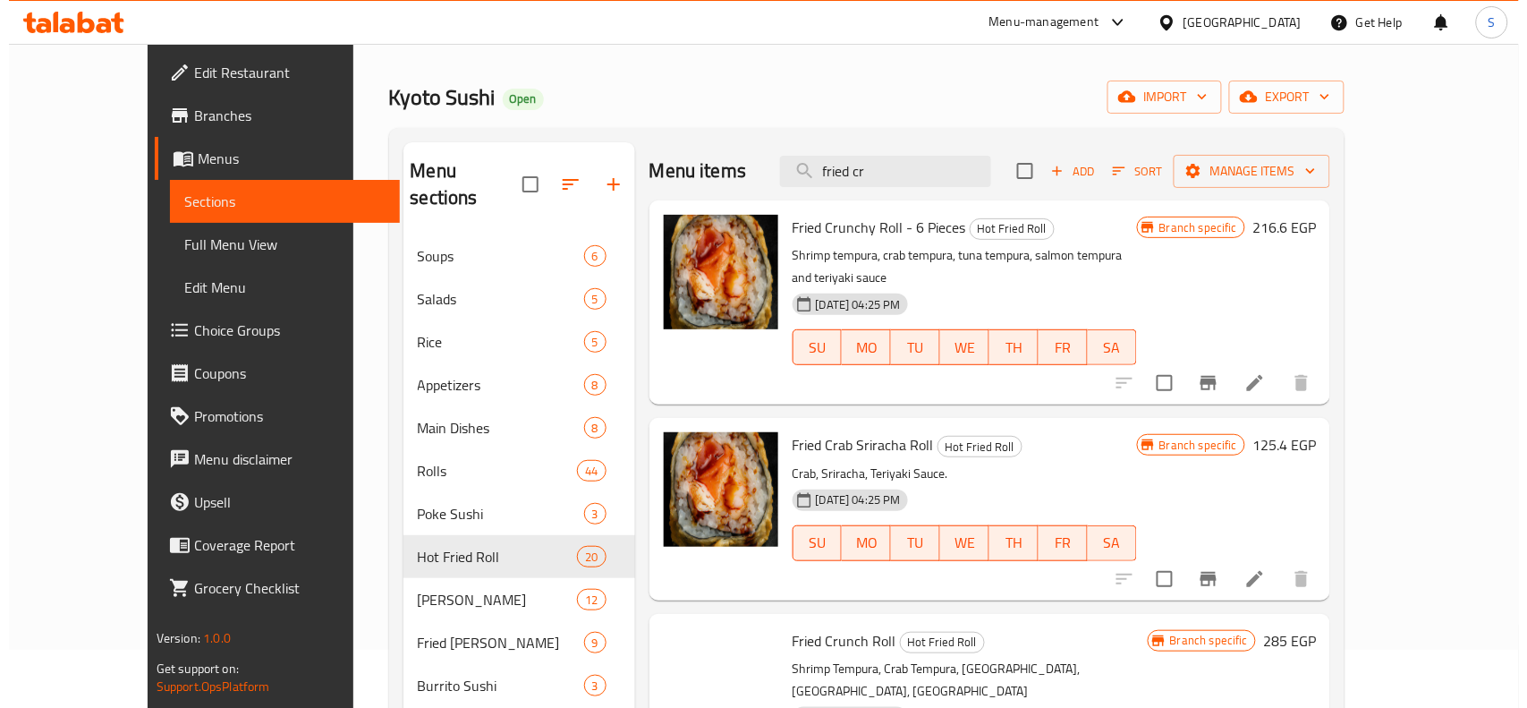
scroll to position [112, 0]
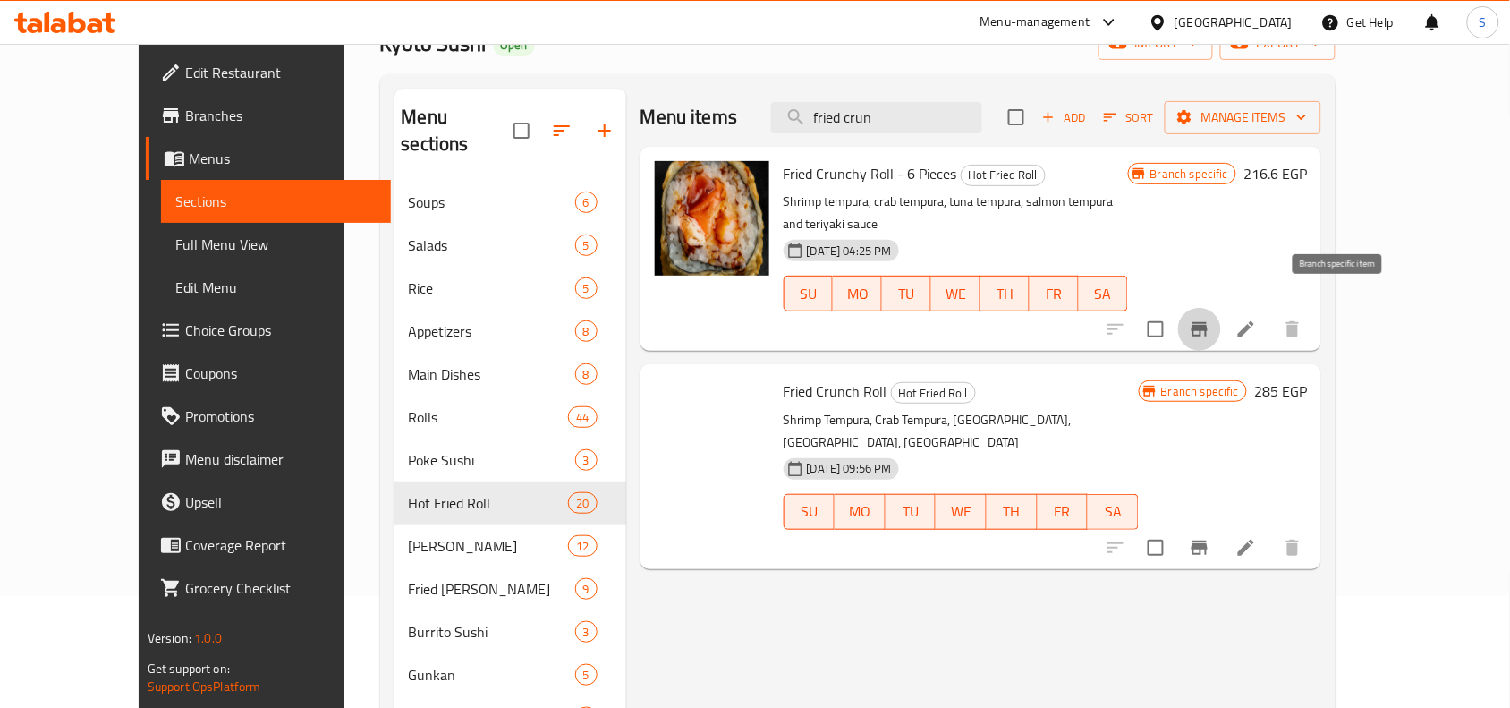
click at [1208, 322] on icon "Branch-specific-item" at bounding box center [1200, 329] width 16 height 14
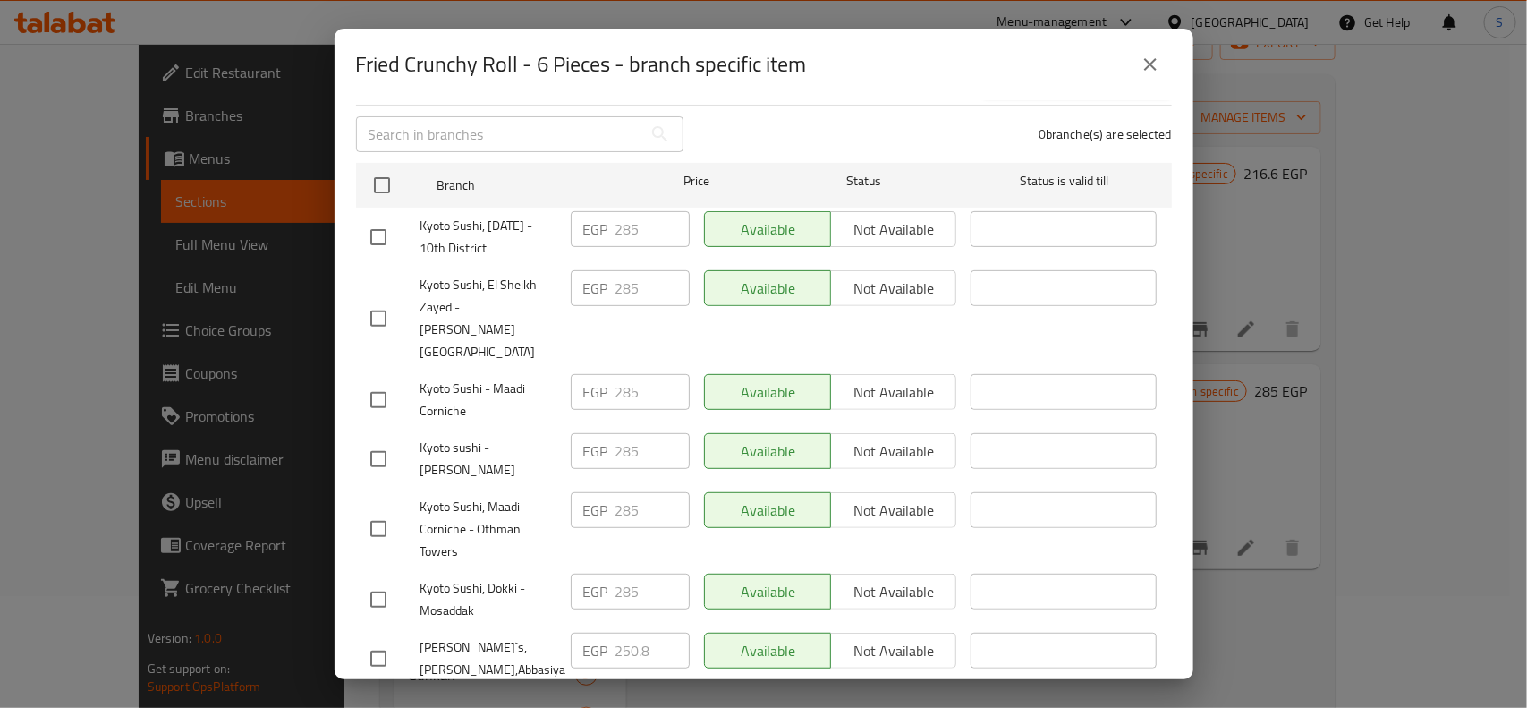
scroll to position [0, 0]
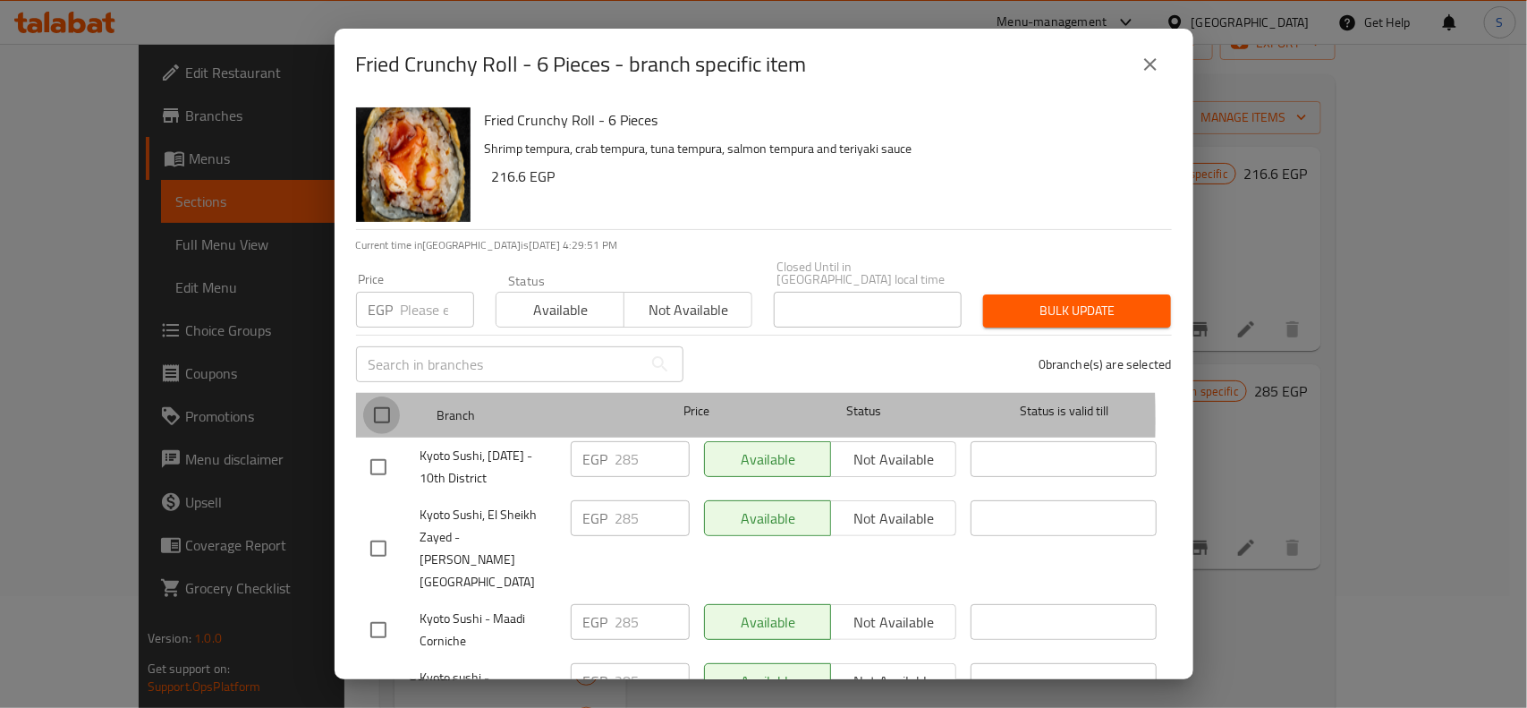
click at [381, 407] on input "checkbox" at bounding box center [382, 415] width 38 height 38
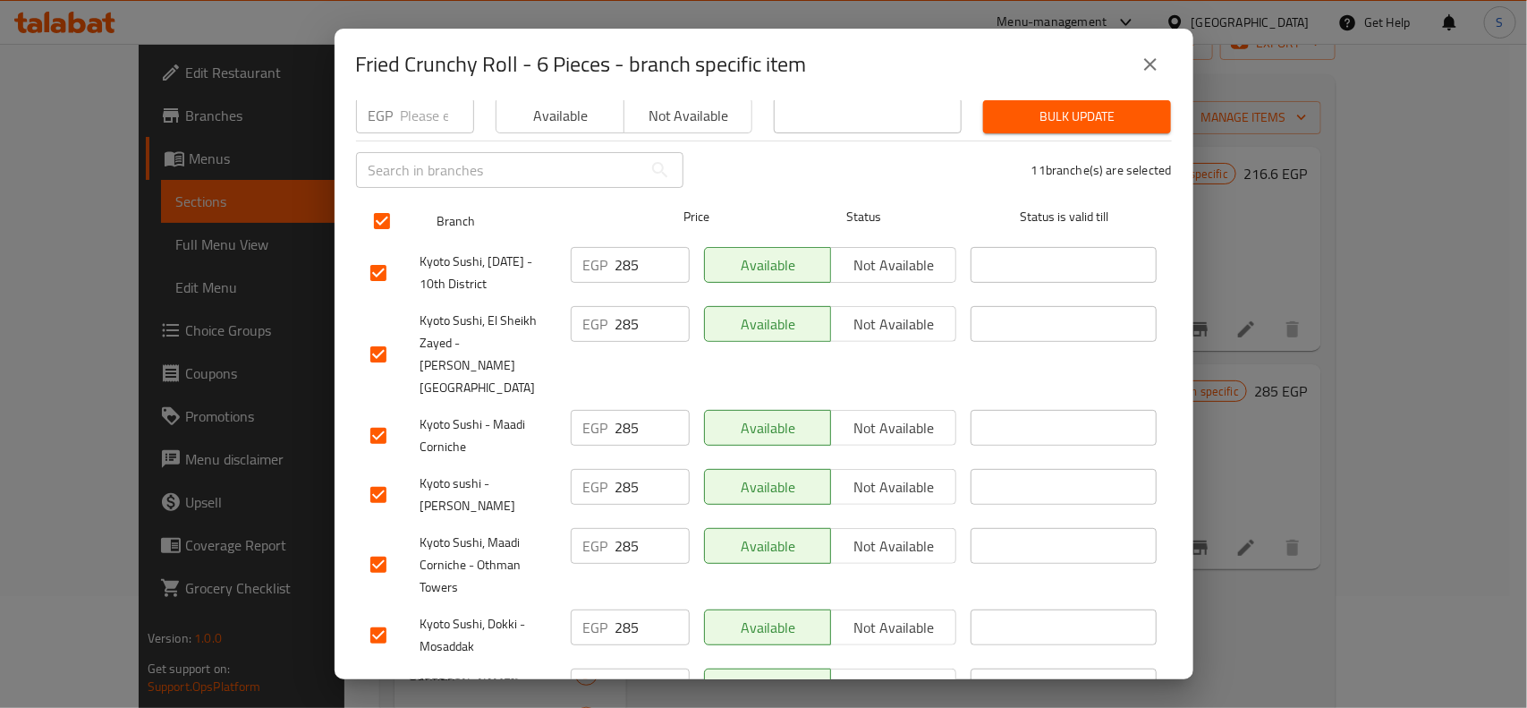
scroll to position [420, 0]
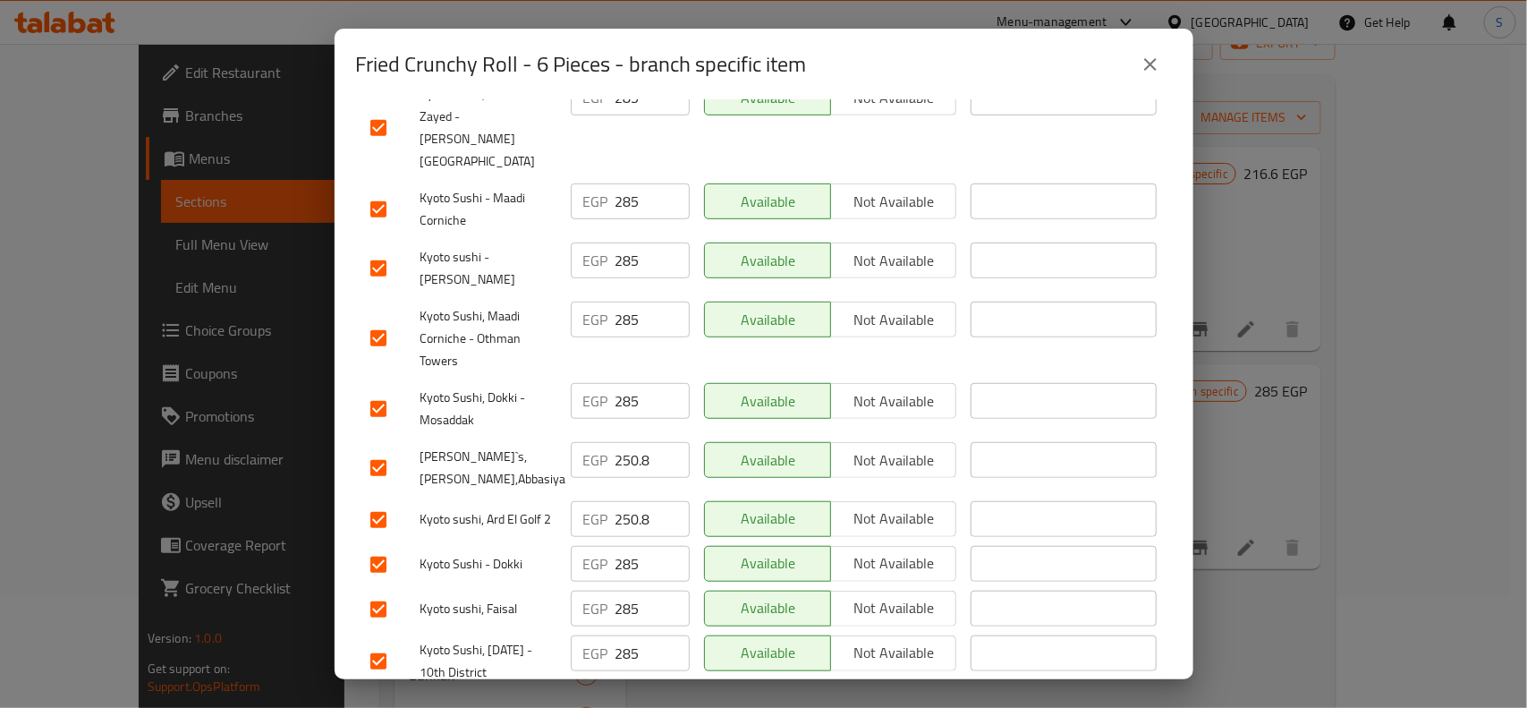
click at [385, 501] on input "checkbox" at bounding box center [379, 520] width 38 height 38
click at [374, 449] on input "checkbox" at bounding box center [379, 468] width 38 height 38
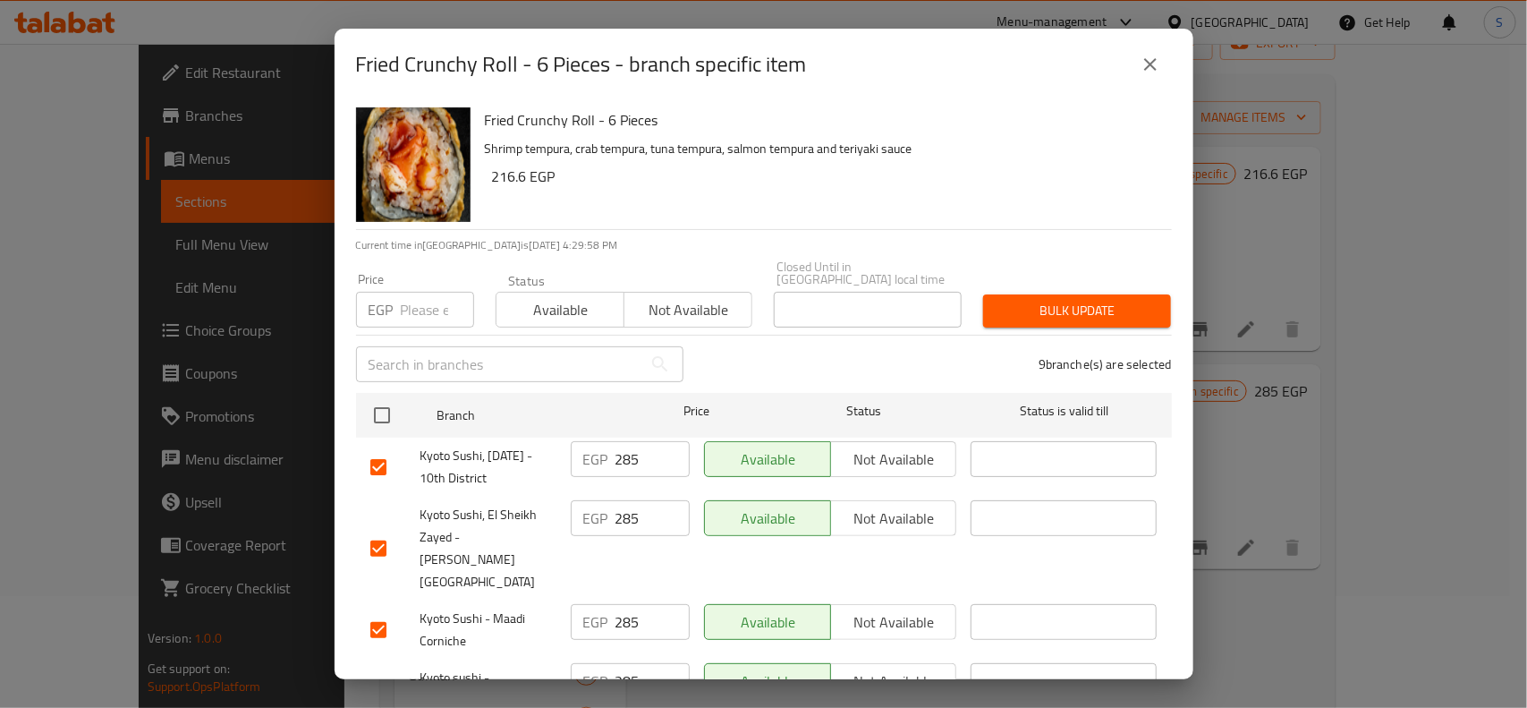
click at [430, 296] on input "number" at bounding box center [437, 310] width 73 height 36
click at [1089, 300] on span "Bulk update" at bounding box center [1076, 311] width 159 height 22
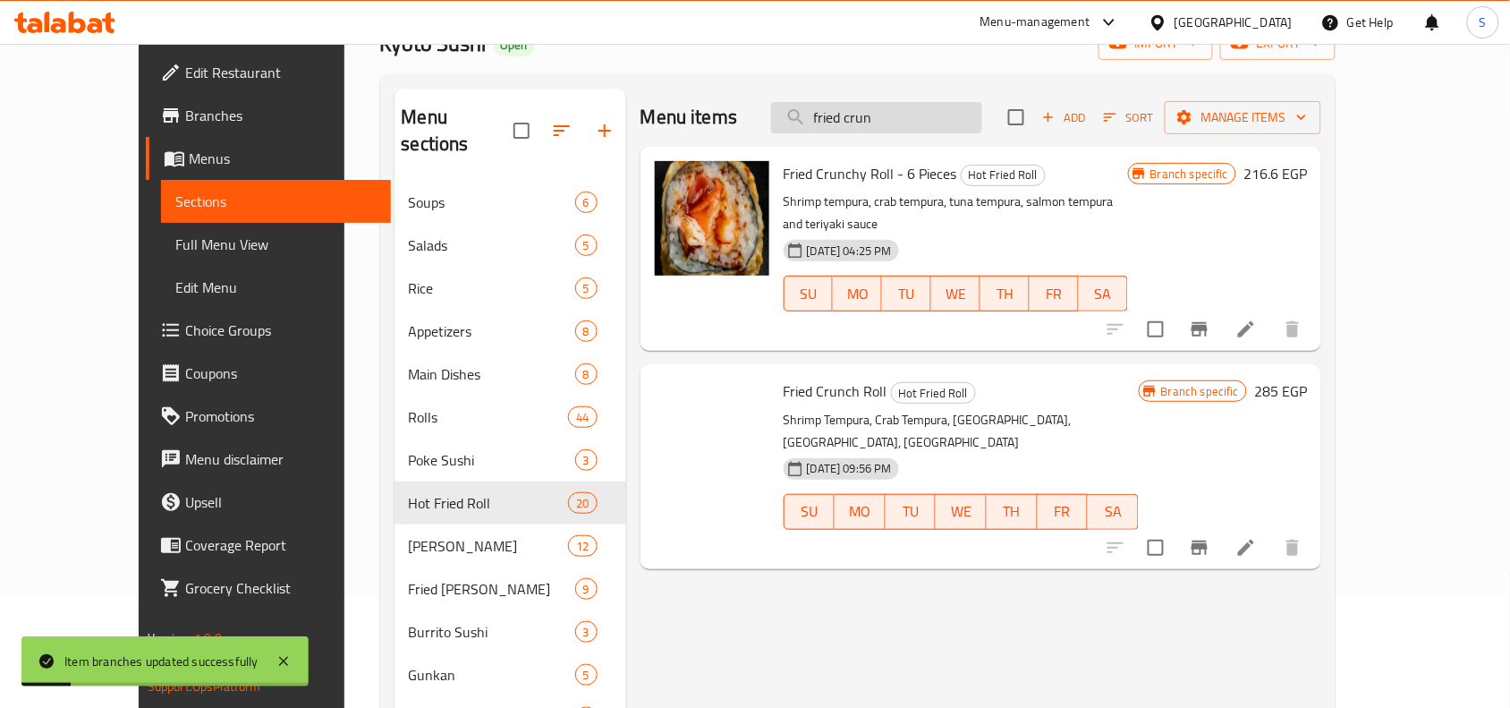
click at [945, 104] on input "fried crun" at bounding box center [876, 117] width 211 height 31
click at [940, 122] on input "fried crun" at bounding box center [876, 117] width 211 height 31
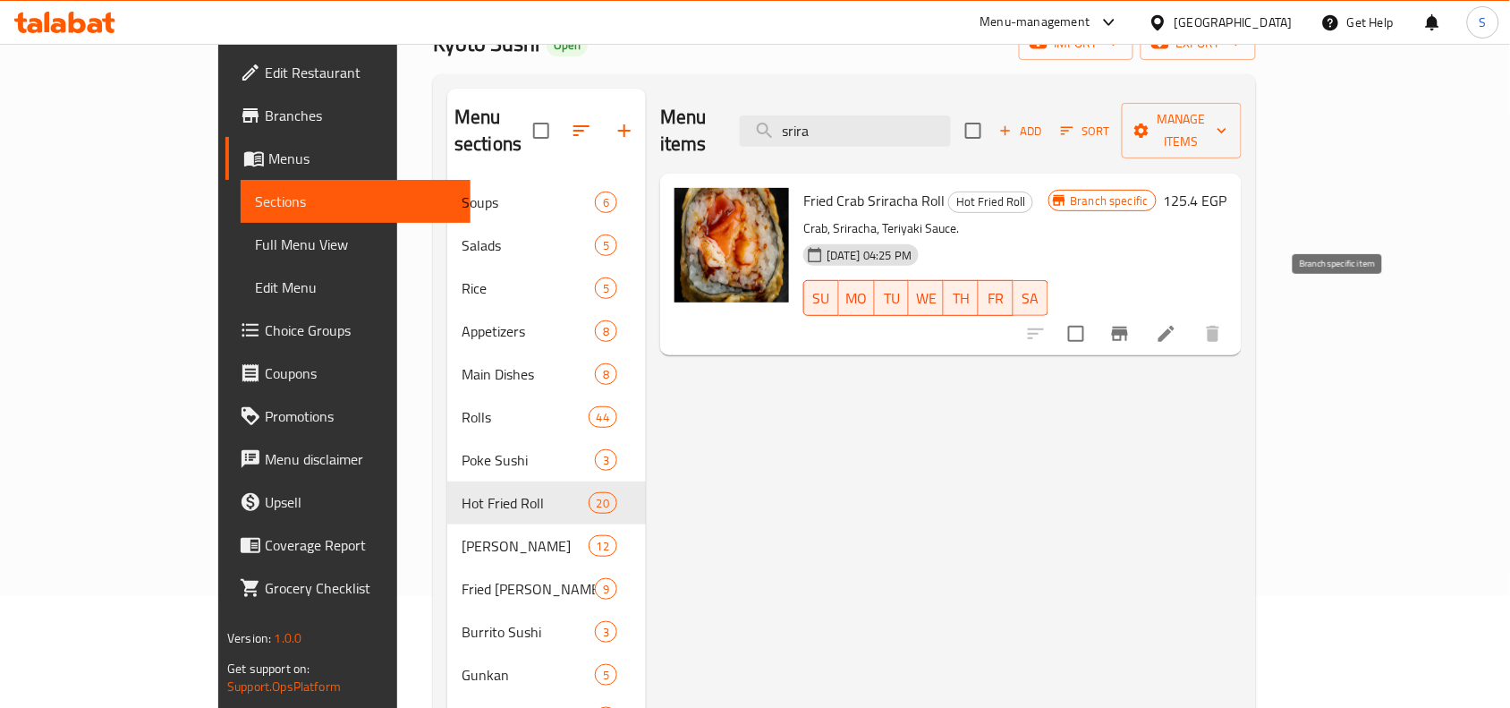
click at [1131, 323] on icon "Branch-specific-item" at bounding box center [1119, 333] width 21 height 21
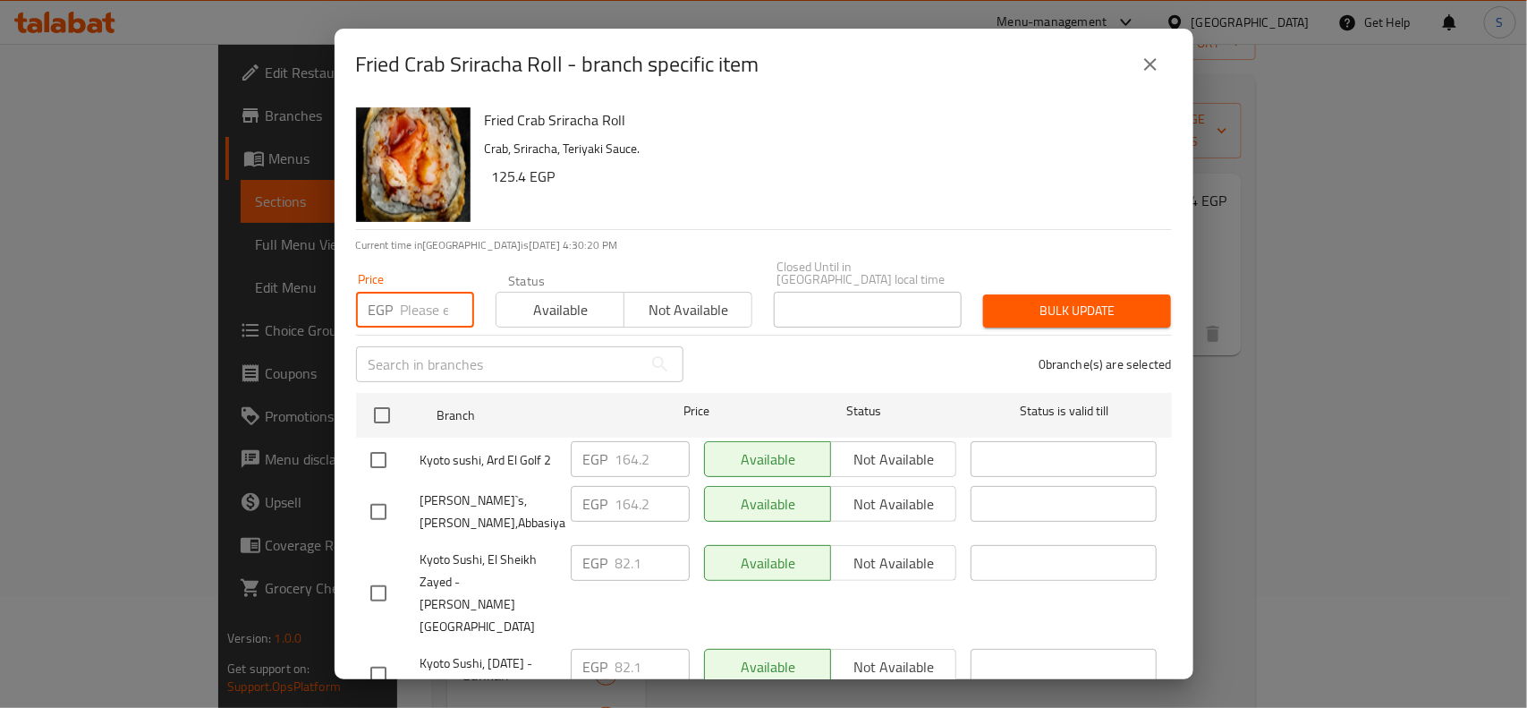
click at [416, 304] on input "number" at bounding box center [437, 310] width 73 height 36
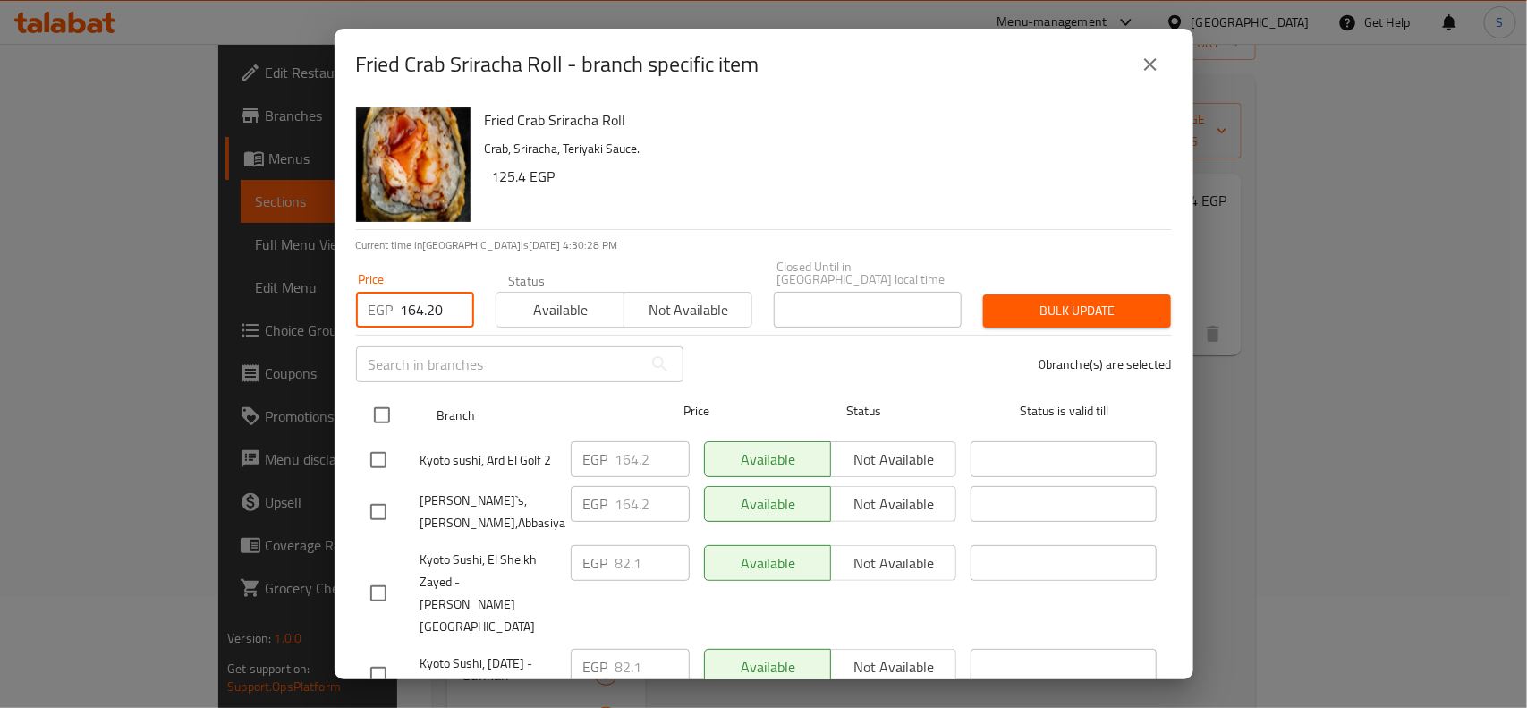
click at [373, 396] on input "checkbox" at bounding box center [382, 415] width 38 height 38
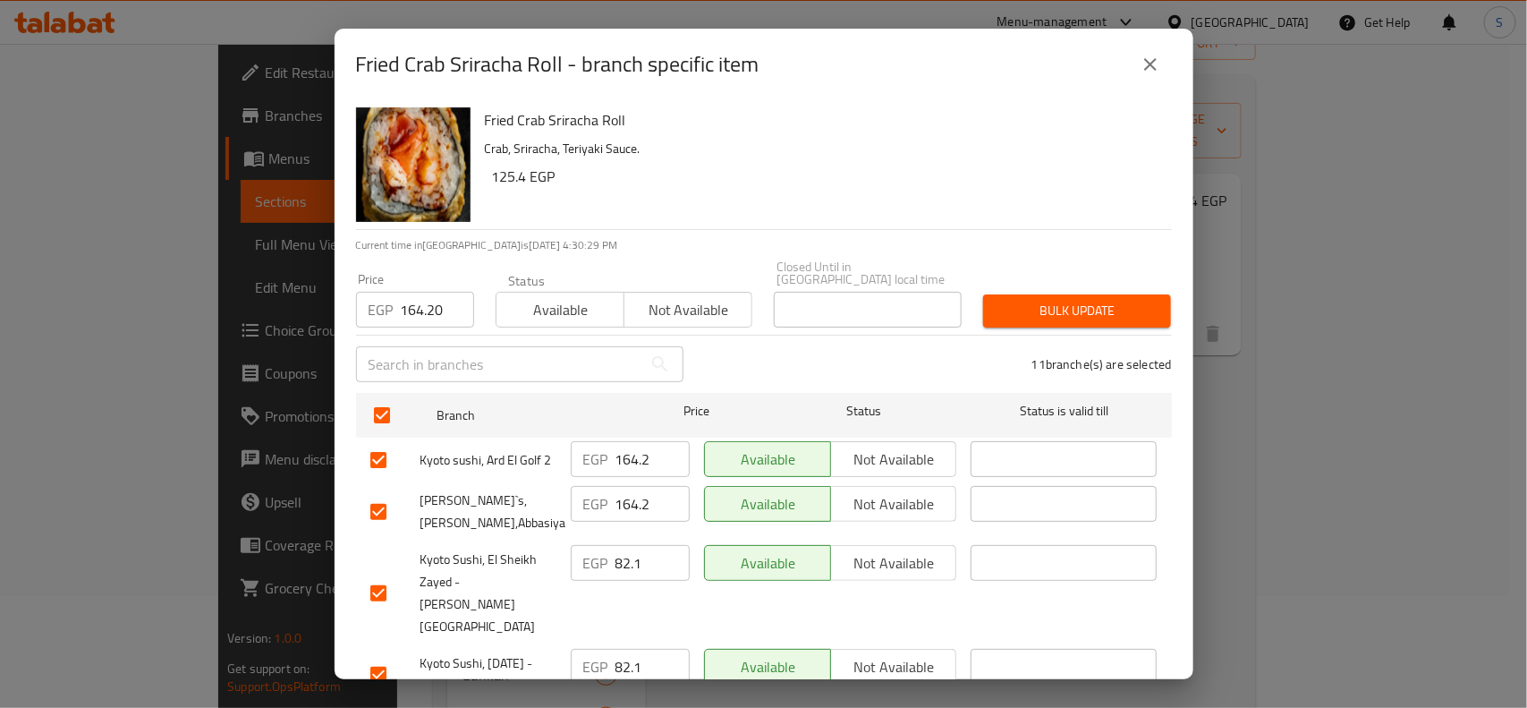
click at [374, 441] on input "checkbox" at bounding box center [379, 460] width 38 height 38
click at [382, 507] on input "checkbox" at bounding box center [379, 512] width 38 height 38
click at [997, 305] on span "Bulk update" at bounding box center [1076, 311] width 159 height 22
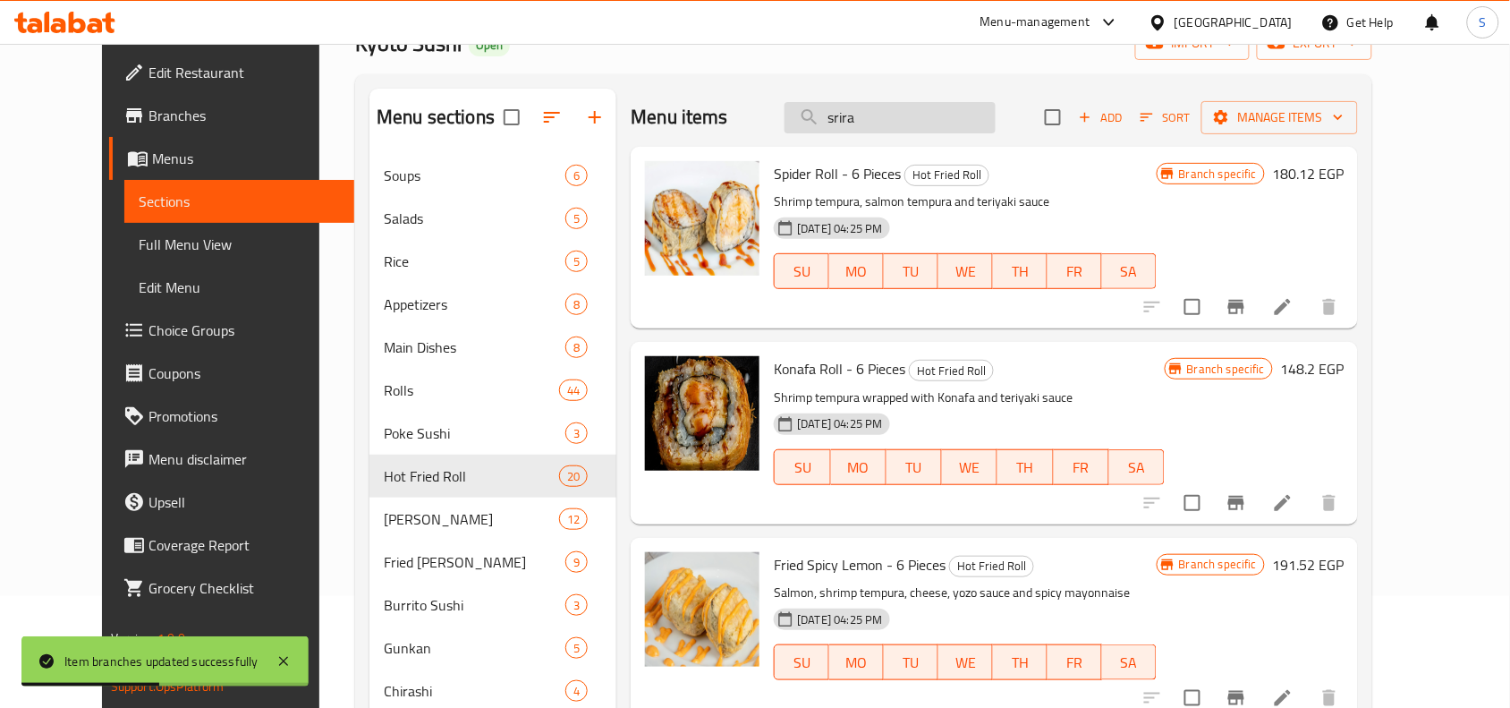
click at [914, 121] on input "srira" at bounding box center [889, 117] width 211 height 31
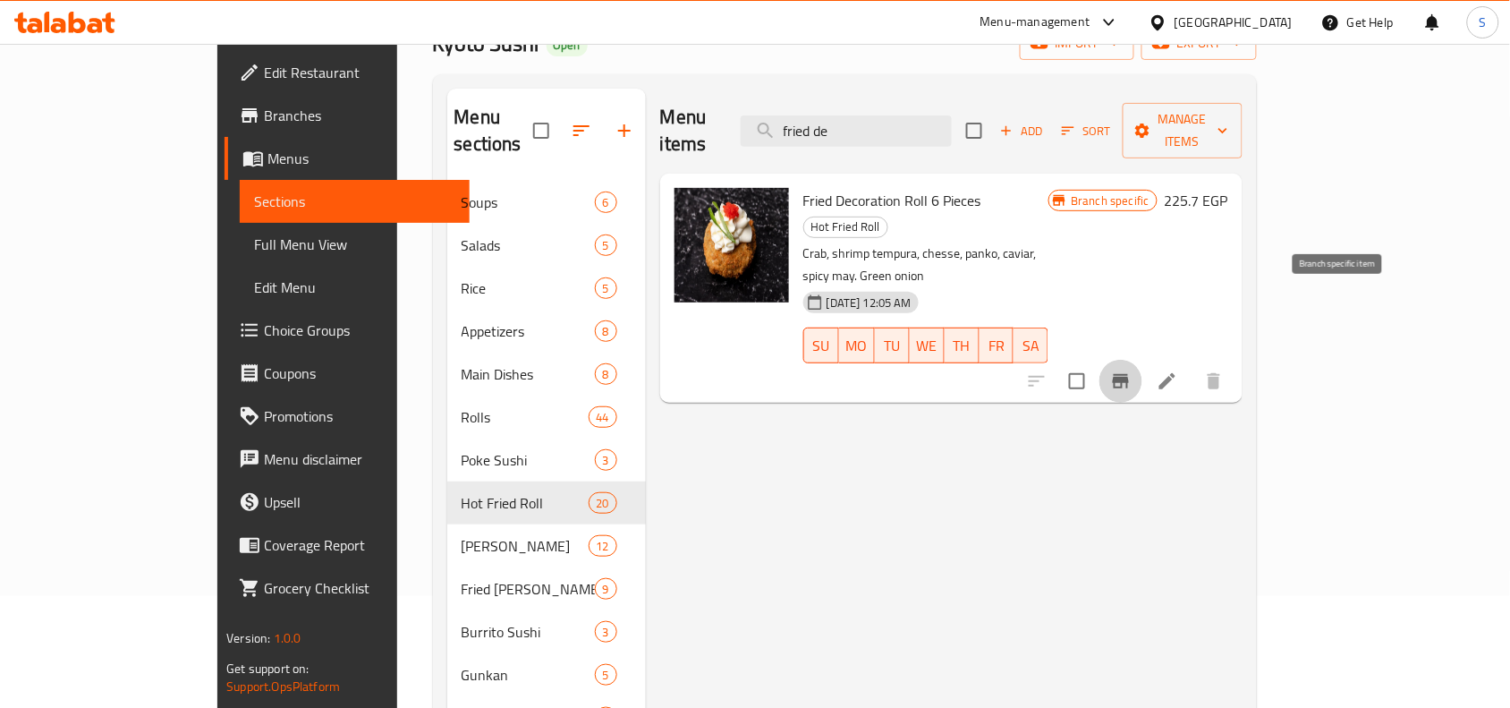
click at [1132, 370] on icon "Branch-specific-item" at bounding box center [1120, 380] width 21 height 21
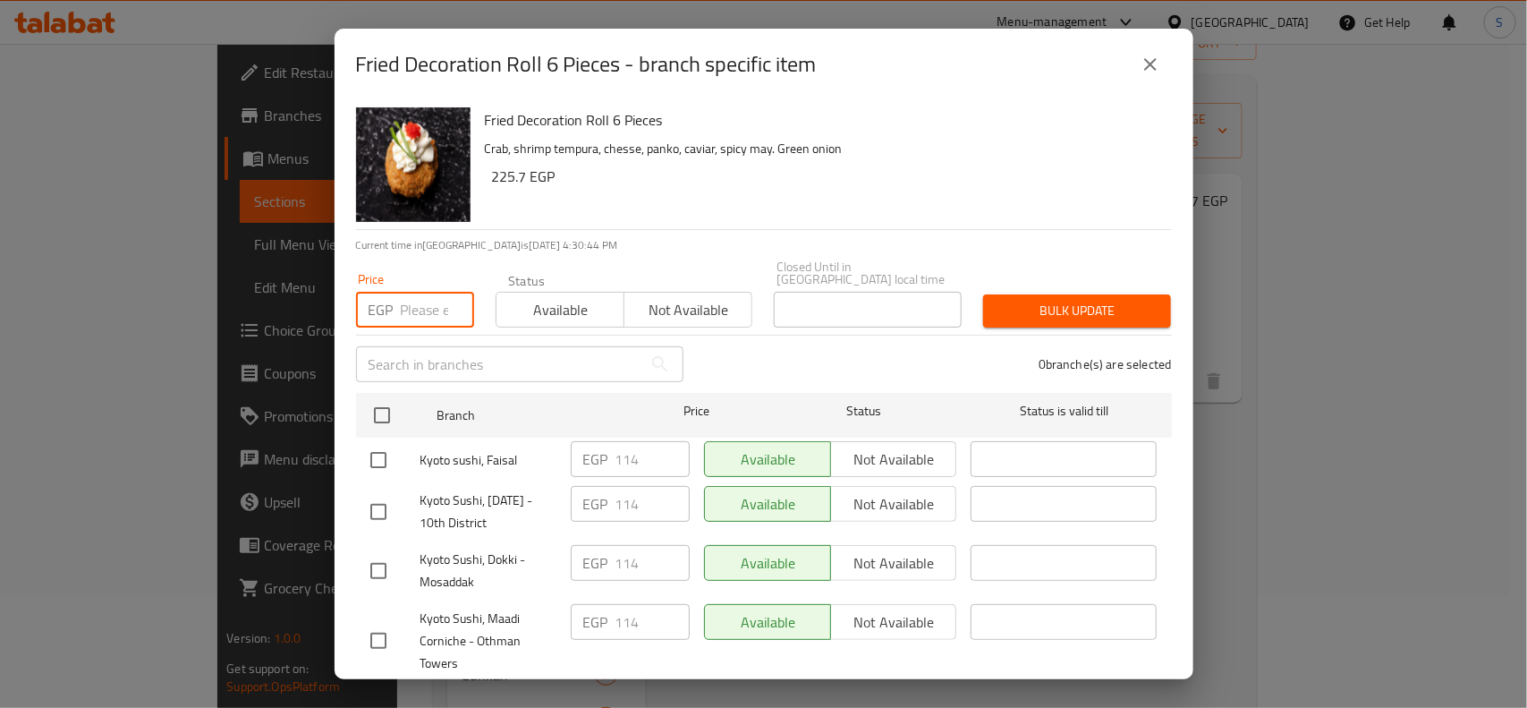
click at [422, 296] on input "number" at bounding box center [437, 310] width 73 height 36
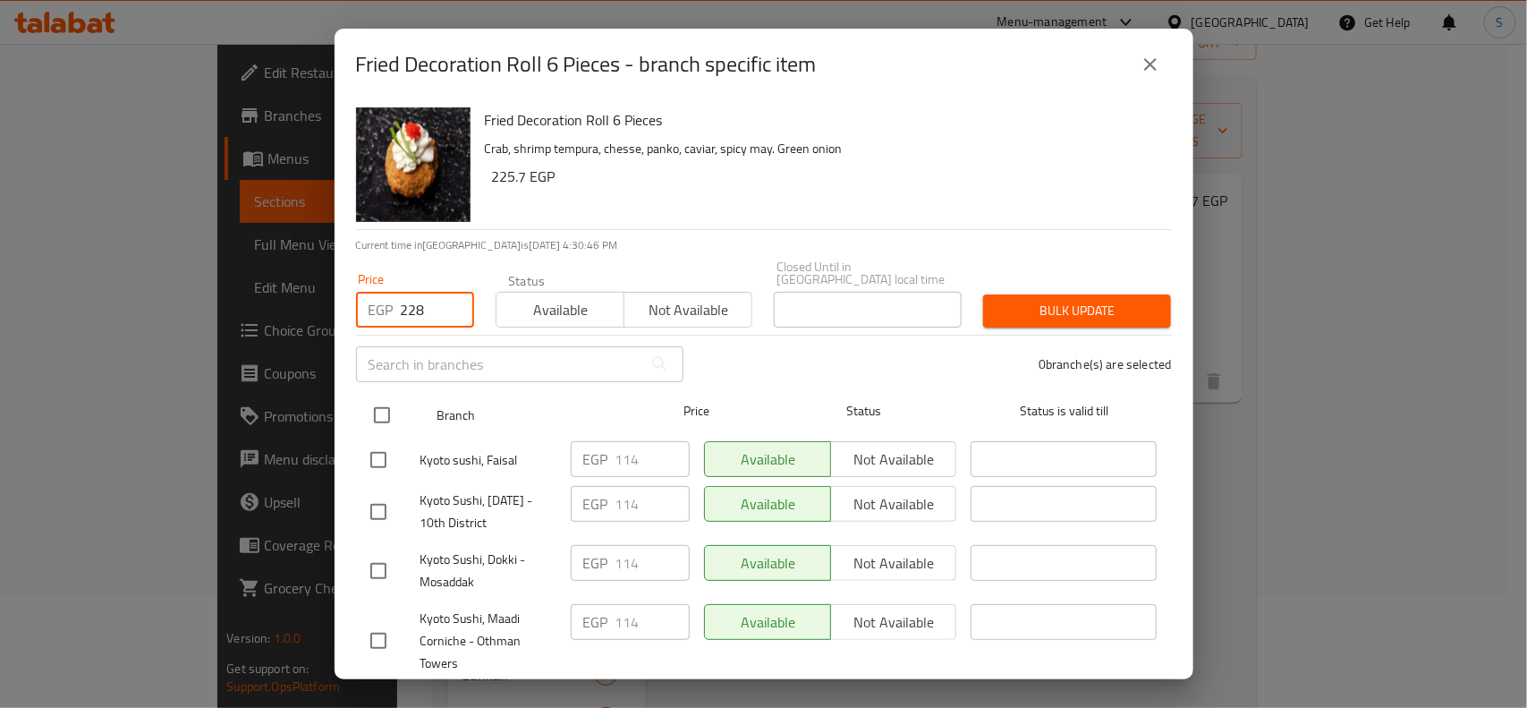
click at [386, 399] on input "checkbox" at bounding box center [382, 415] width 38 height 38
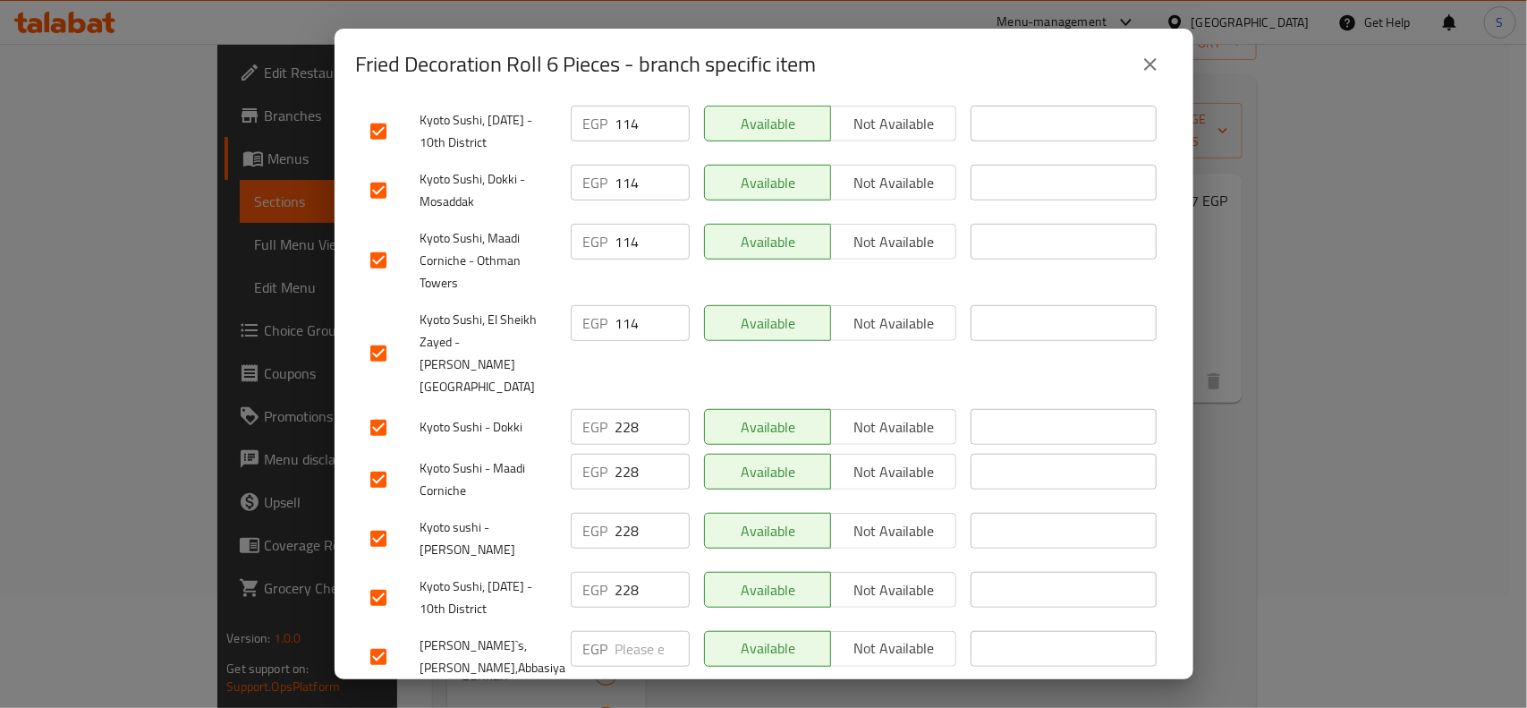
scroll to position [420, 0]
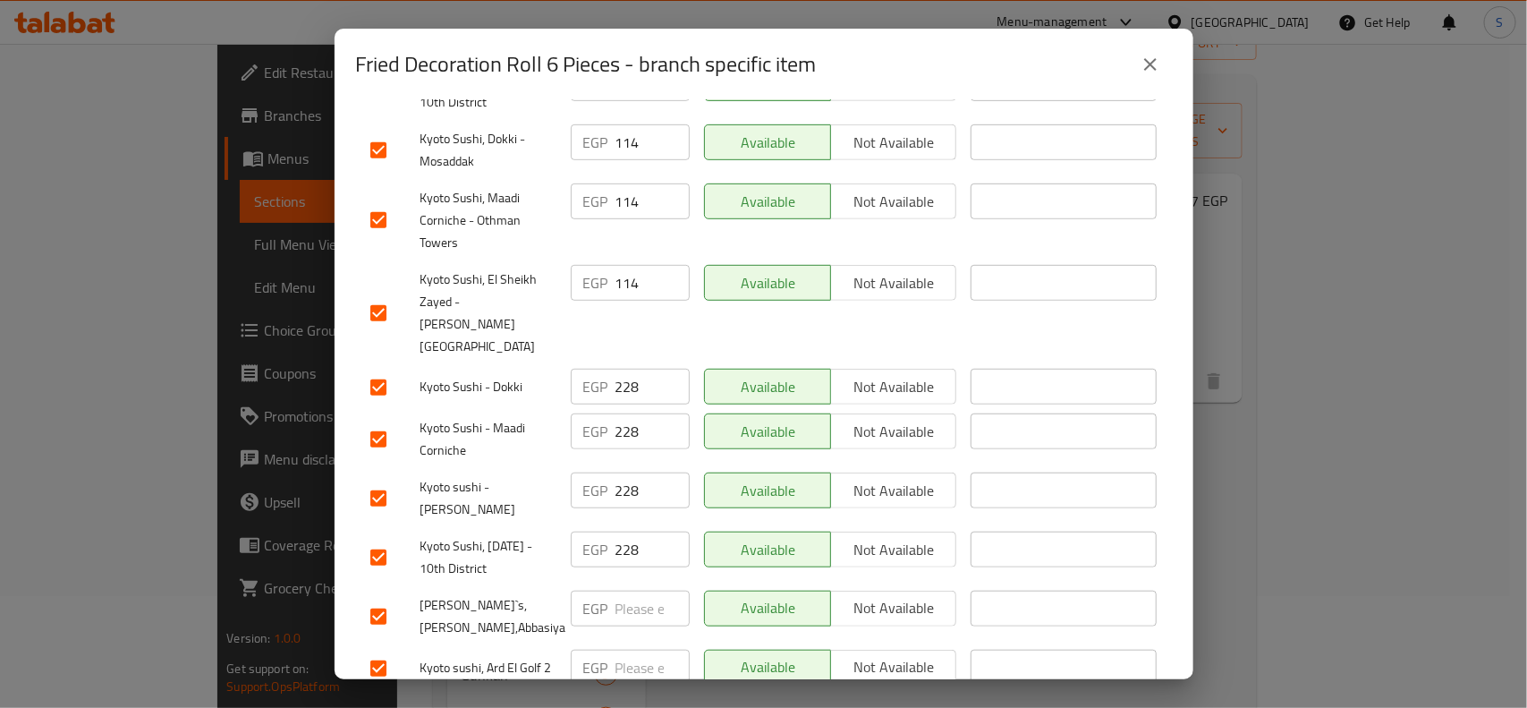
click at [372, 598] on input "checkbox" at bounding box center [379, 617] width 38 height 38
click at [373, 649] on input "checkbox" at bounding box center [379, 668] width 38 height 38
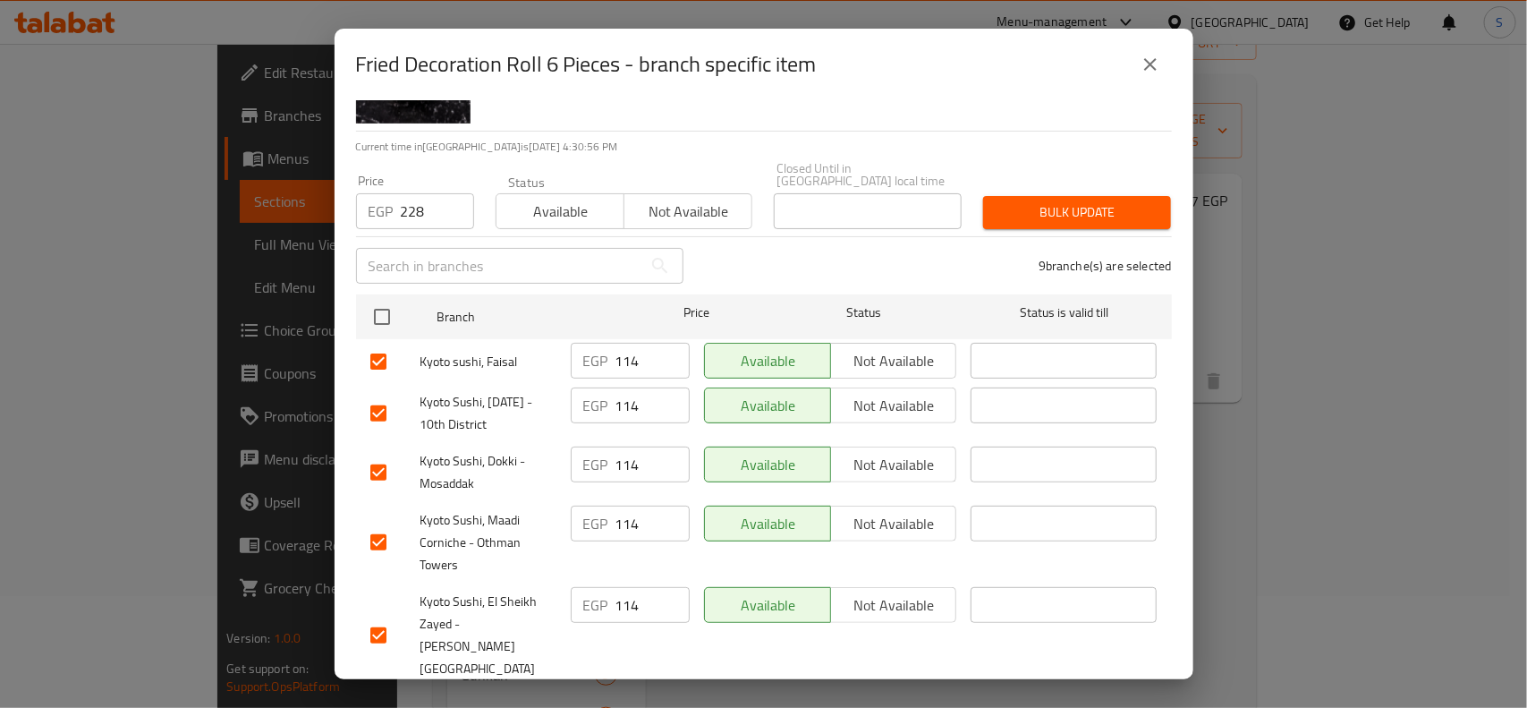
scroll to position [0, 0]
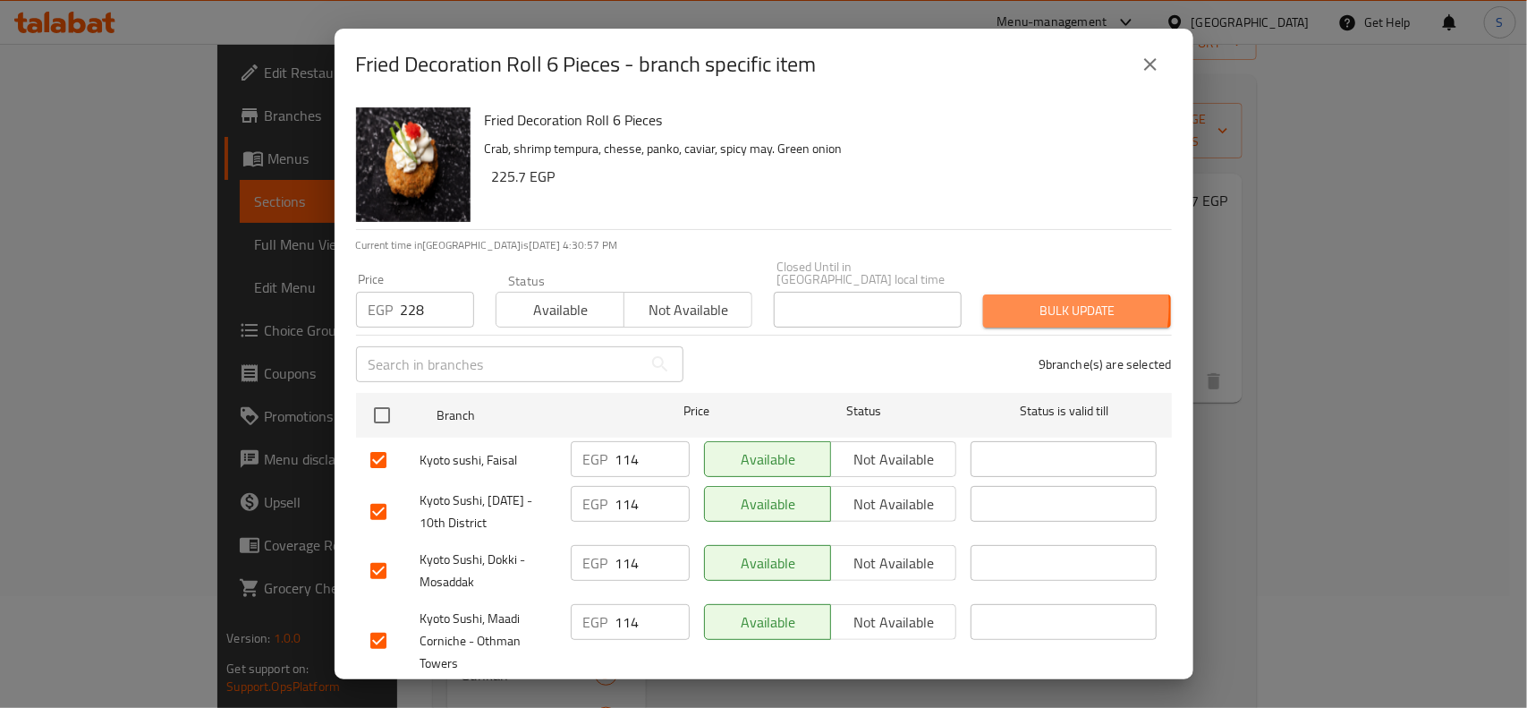
click at [1005, 300] on span "Bulk update" at bounding box center [1076, 311] width 159 height 22
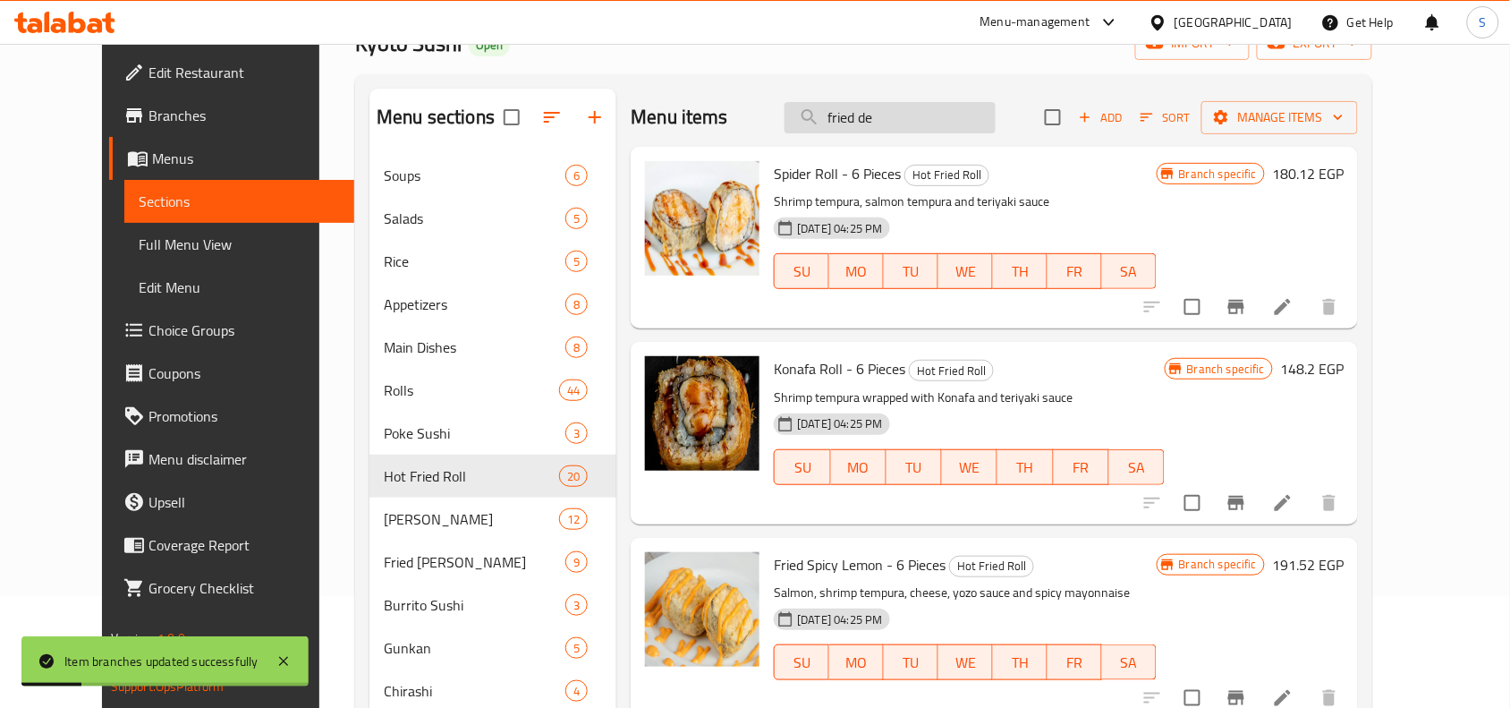
click at [951, 123] on input "fried de" at bounding box center [889, 117] width 211 height 31
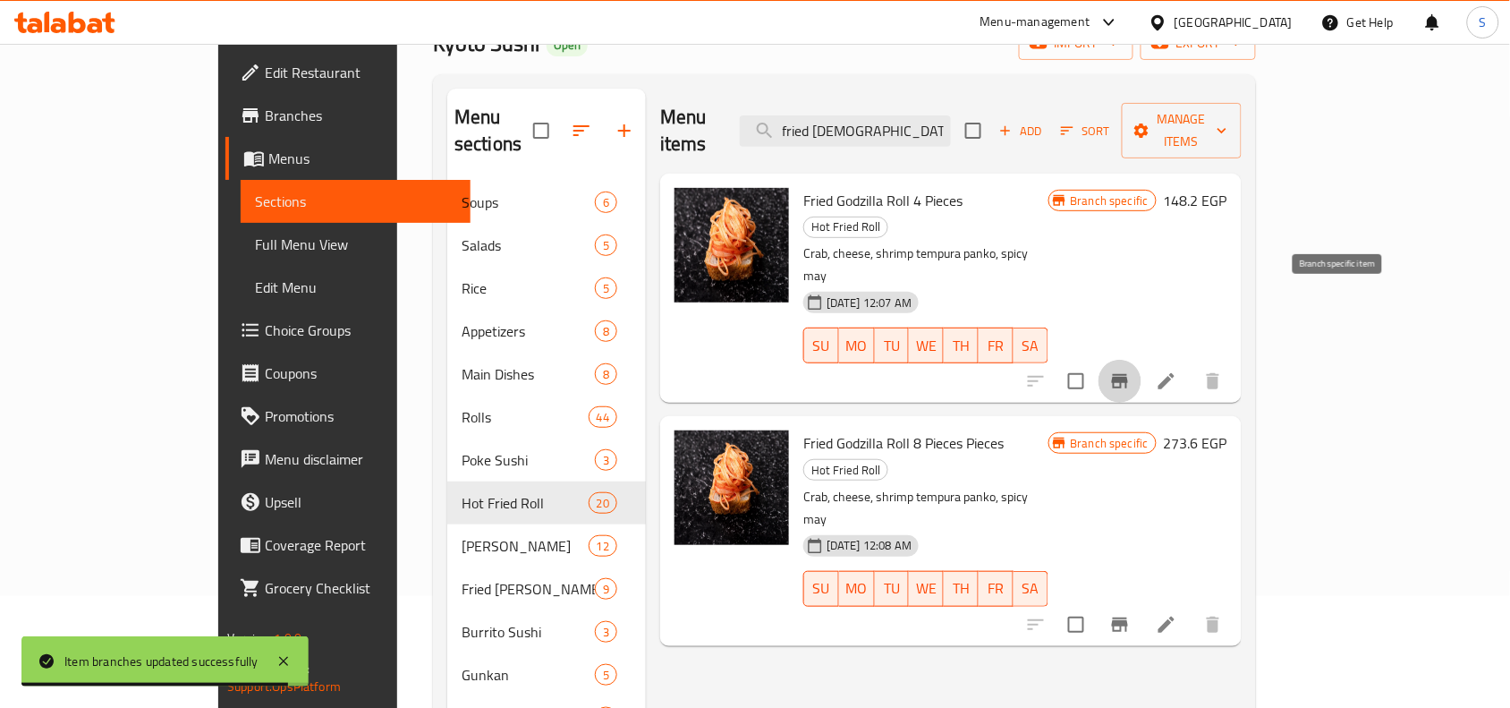
click at [1131, 370] on icon "Branch-specific-item" at bounding box center [1119, 380] width 21 height 21
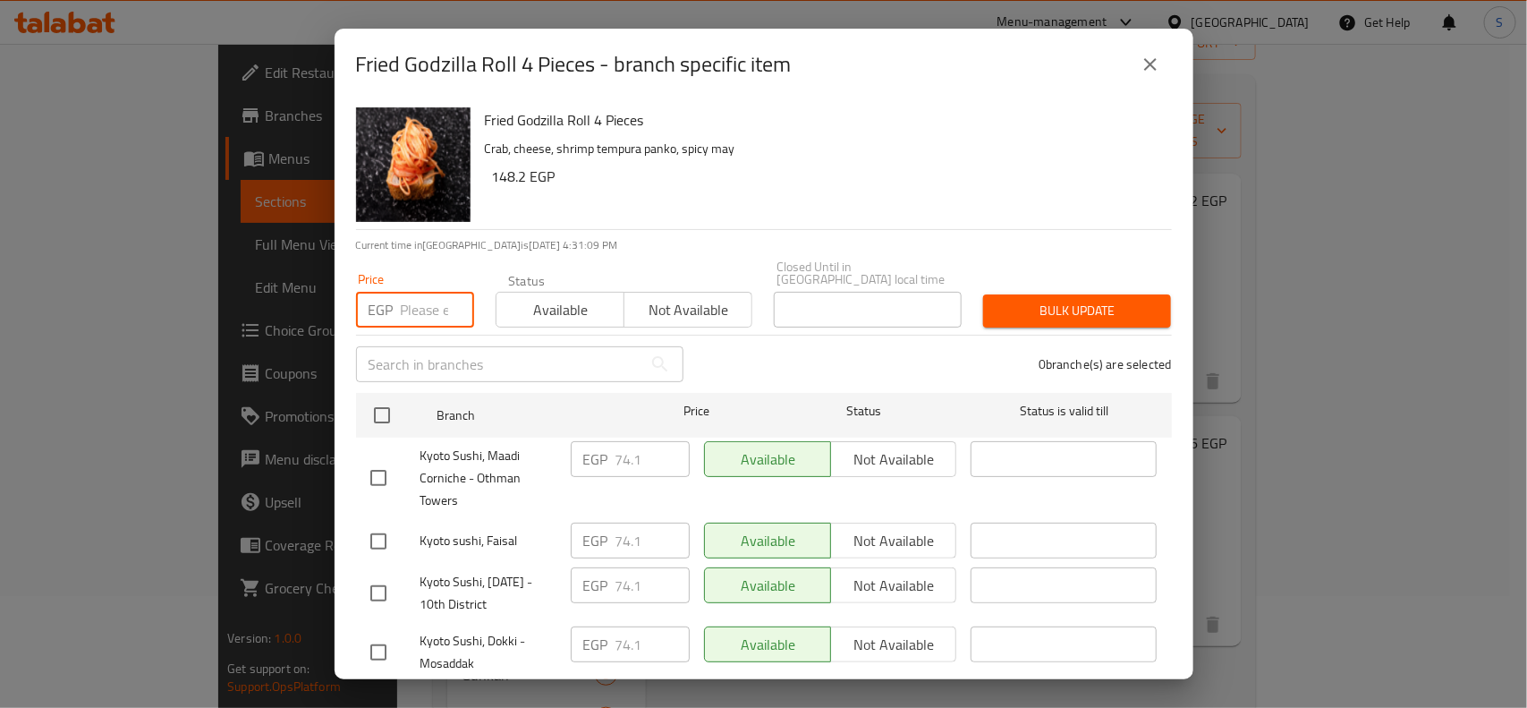
click at [418, 301] on input "number" at bounding box center [437, 310] width 73 height 36
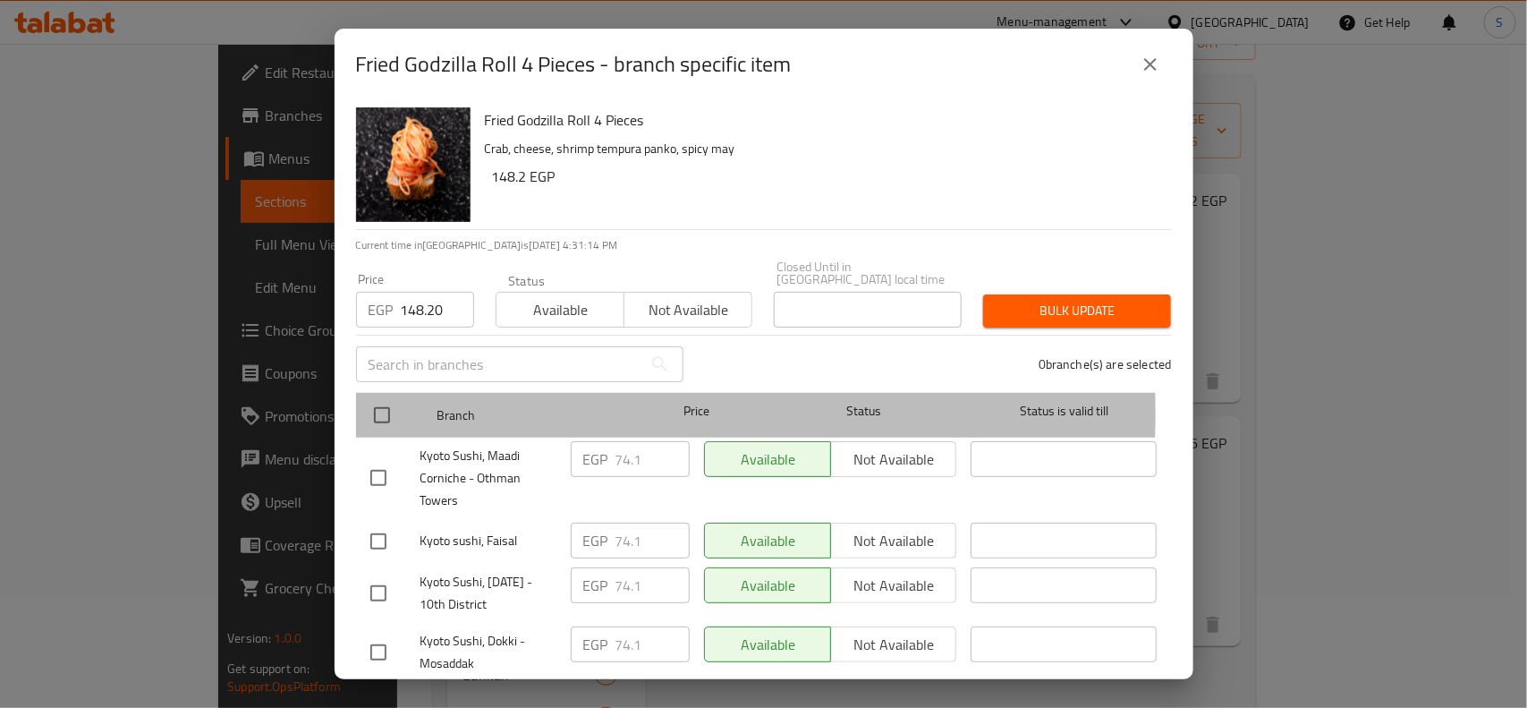
click at [358, 400] on div "Branch Price Status Status is valid till" at bounding box center [764, 415] width 816 height 45
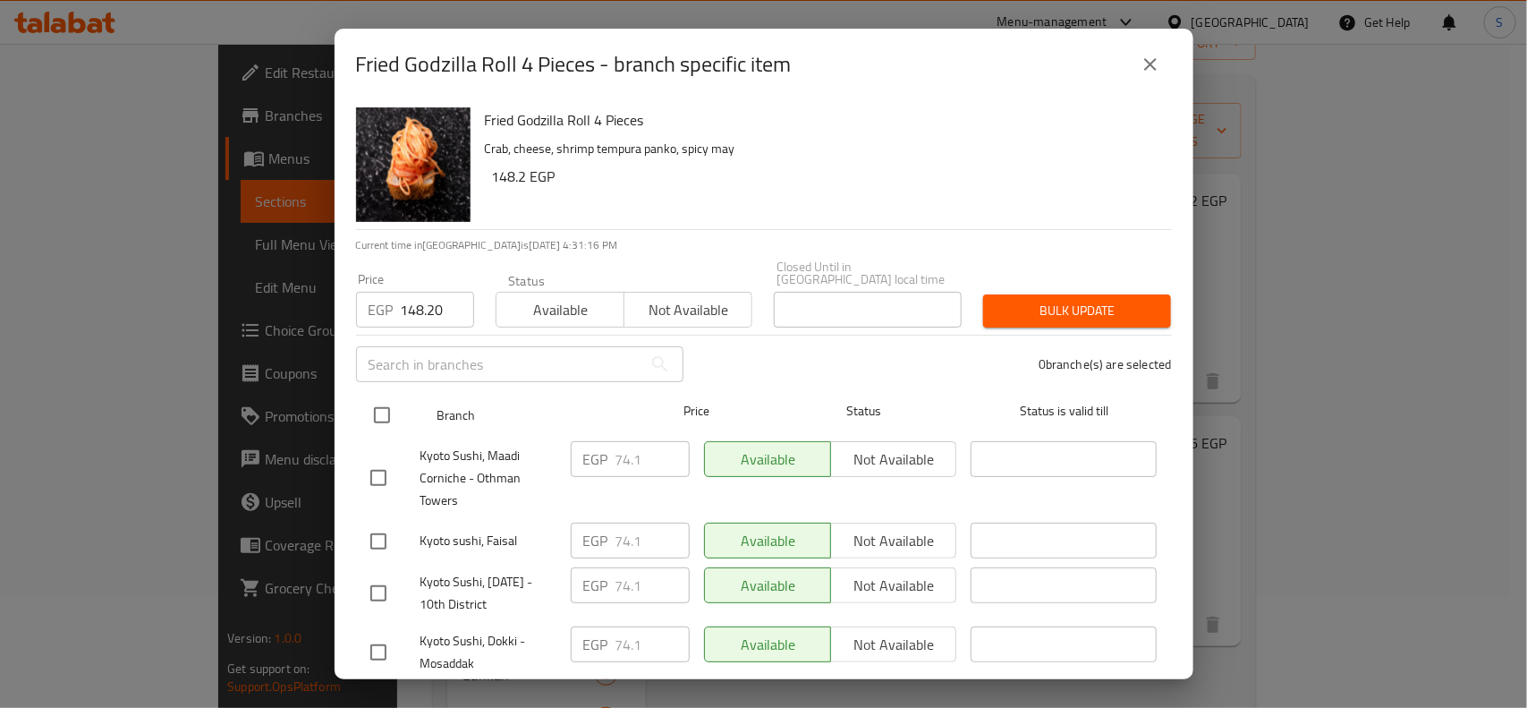
click at [373, 399] on input "checkbox" at bounding box center [382, 415] width 38 height 38
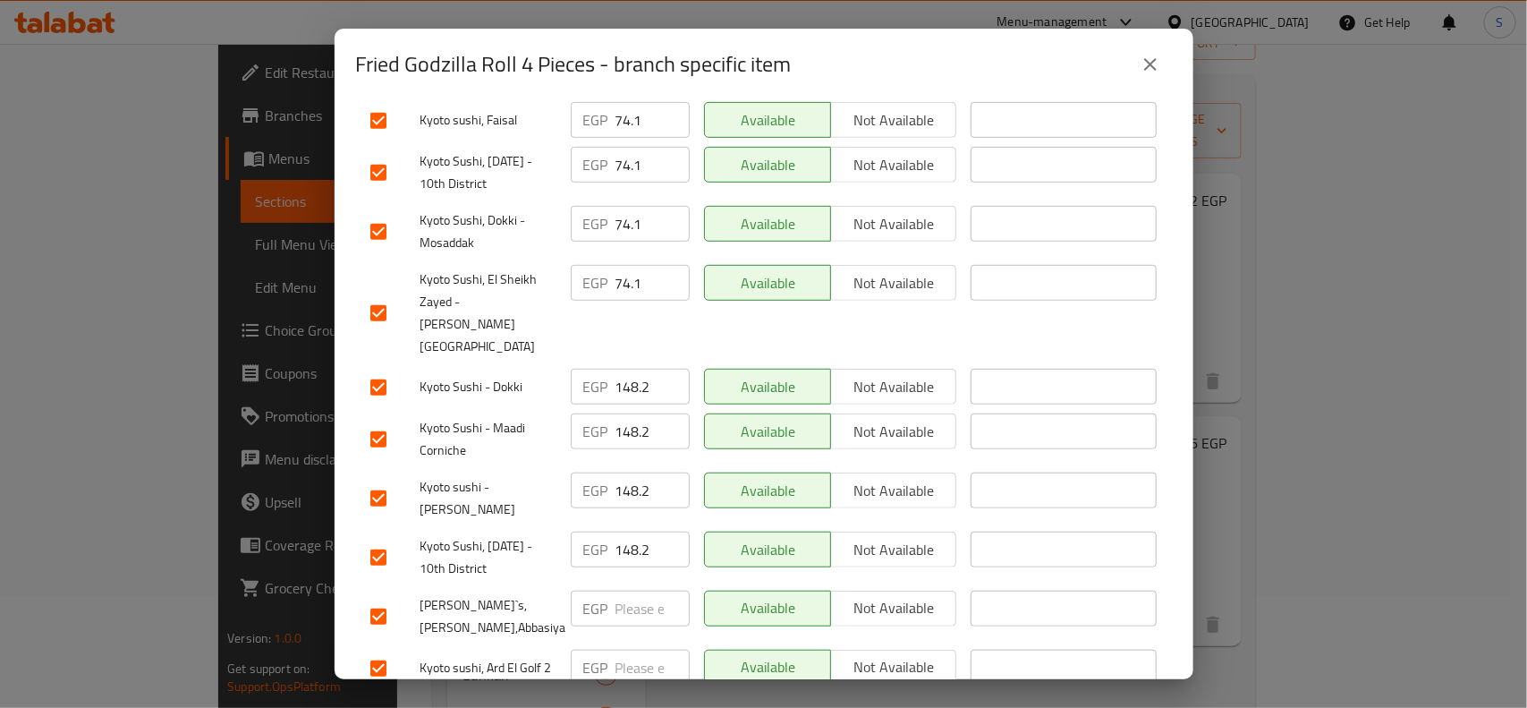
click at [386, 598] on input "checkbox" at bounding box center [379, 617] width 38 height 38
click at [395, 649] on input "checkbox" at bounding box center [379, 668] width 38 height 38
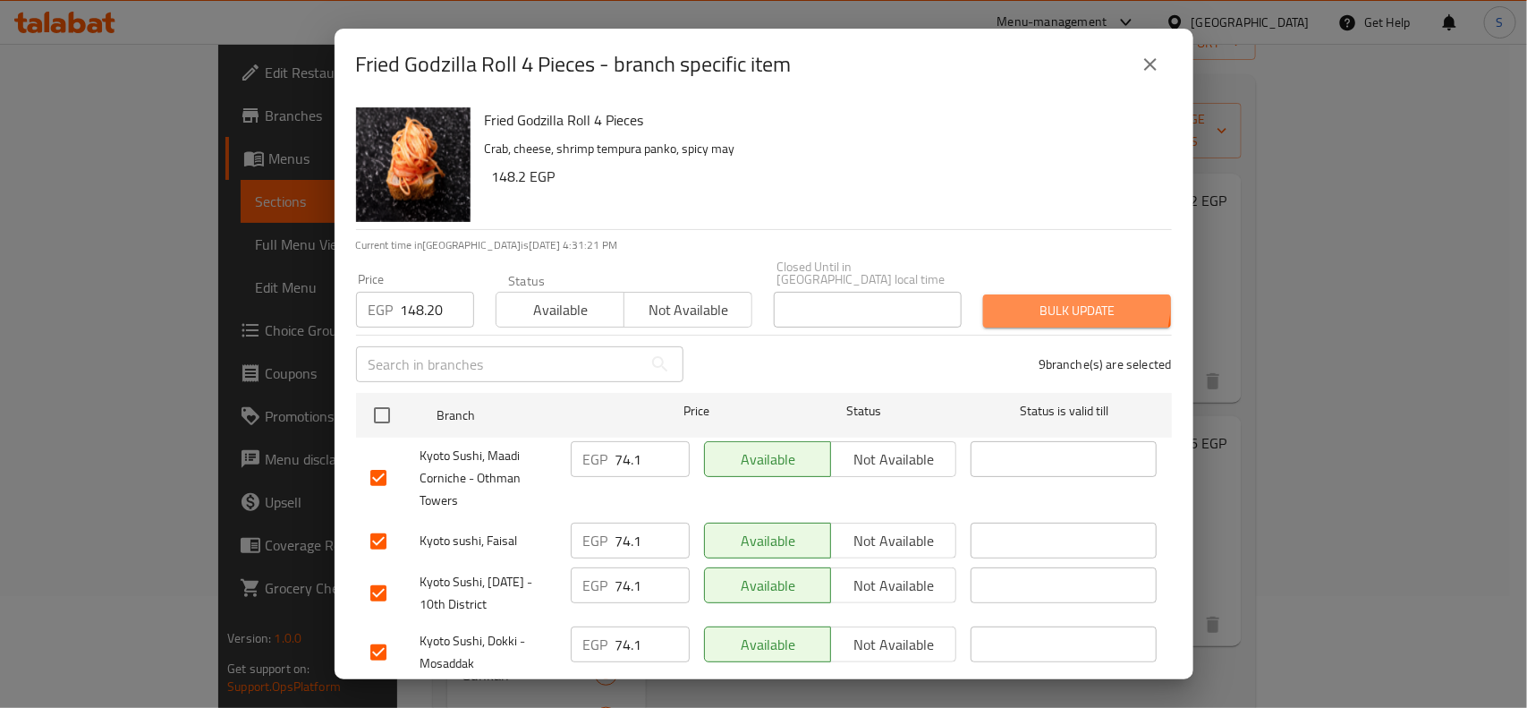
click at [1025, 300] on span "Bulk update" at bounding box center [1076, 311] width 159 height 22
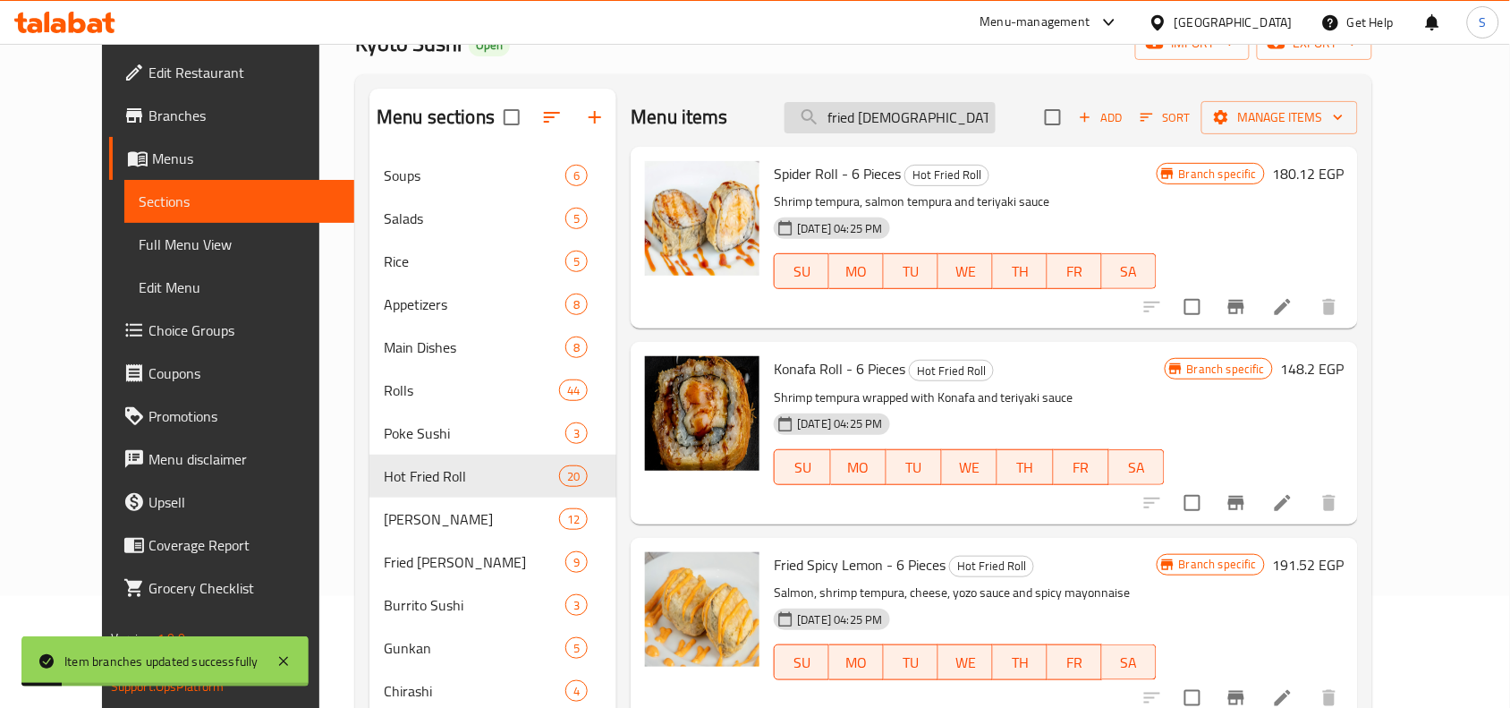
click at [944, 127] on input "fried [DEMOGRAPHIC_DATA]" at bounding box center [889, 117] width 211 height 31
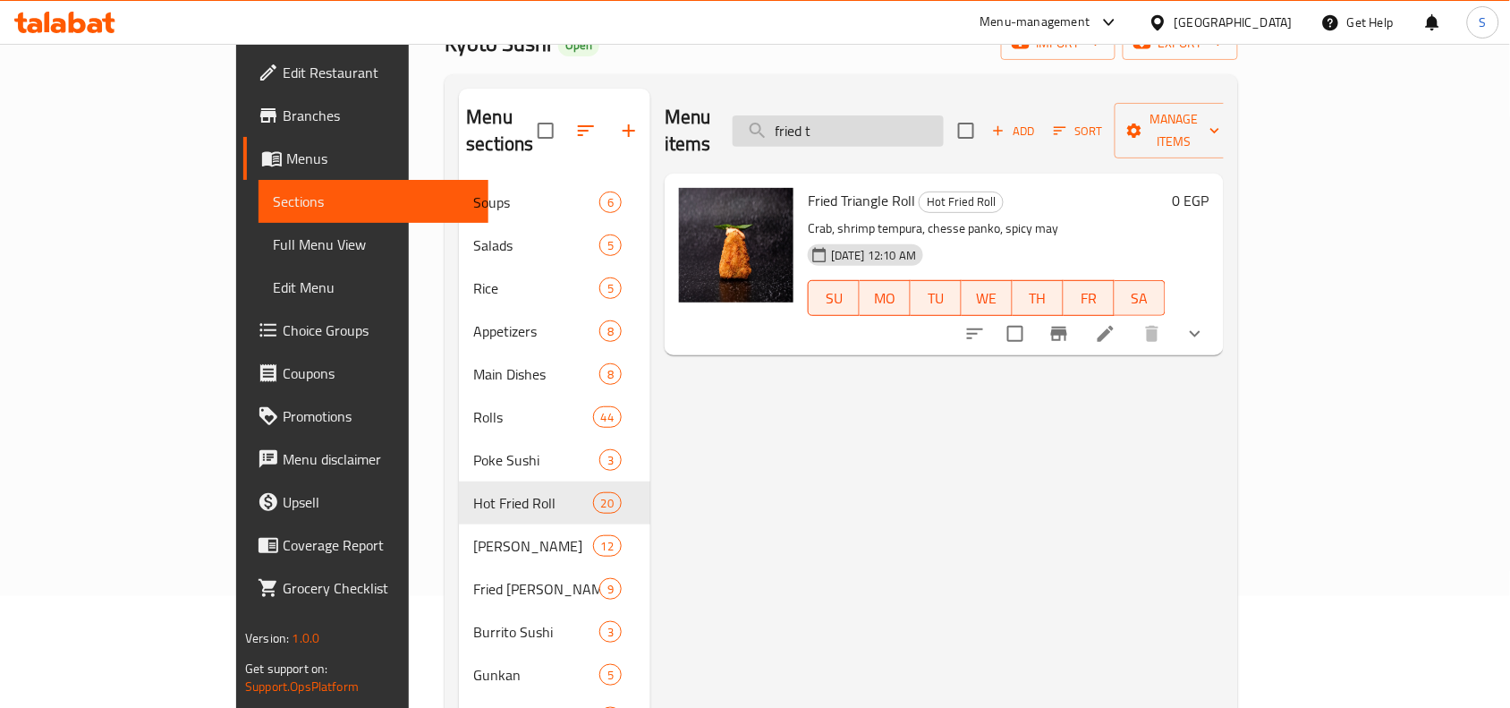
click at [944, 119] on input "fried t" at bounding box center [838, 130] width 211 height 31
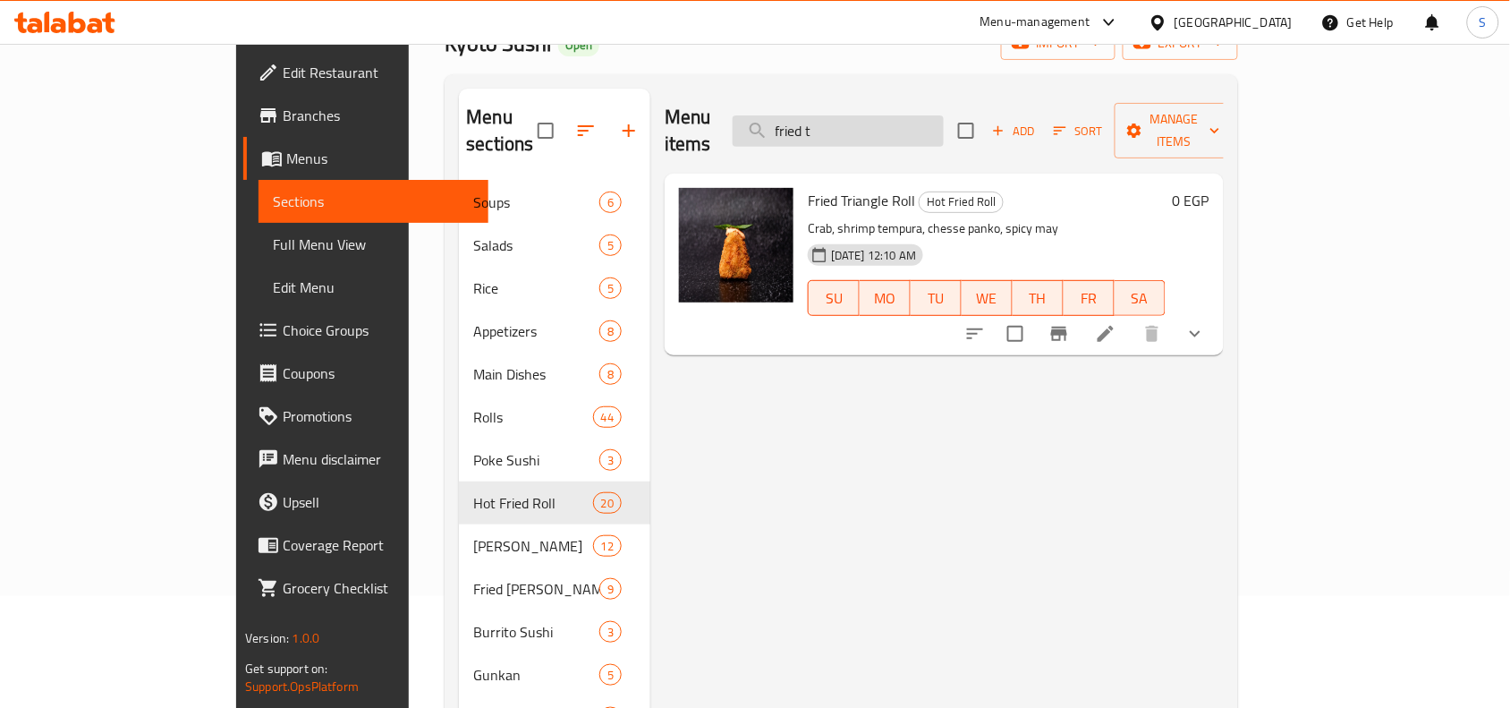
click at [944, 119] on input "fried t" at bounding box center [838, 130] width 211 height 31
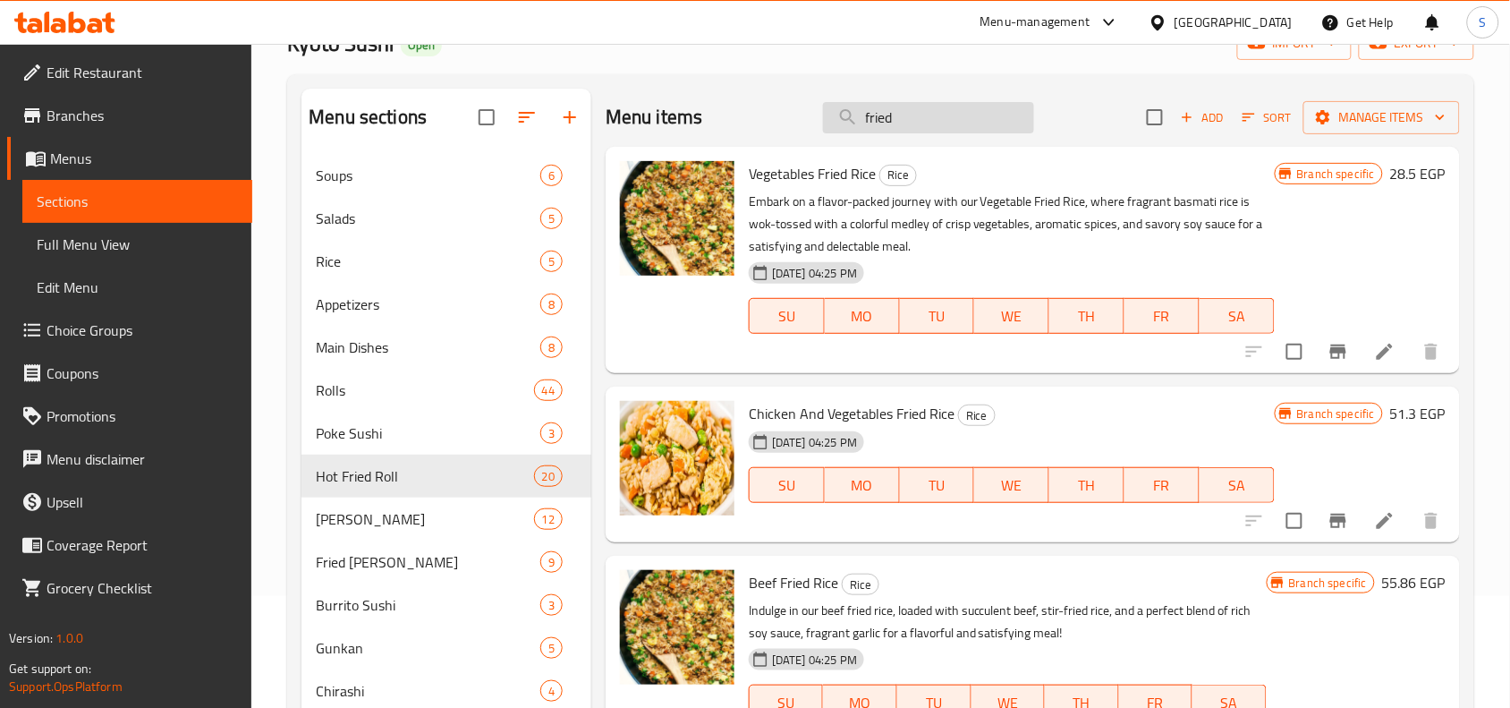
click at [950, 119] on input "fried" at bounding box center [928, 117] width 211 height 31
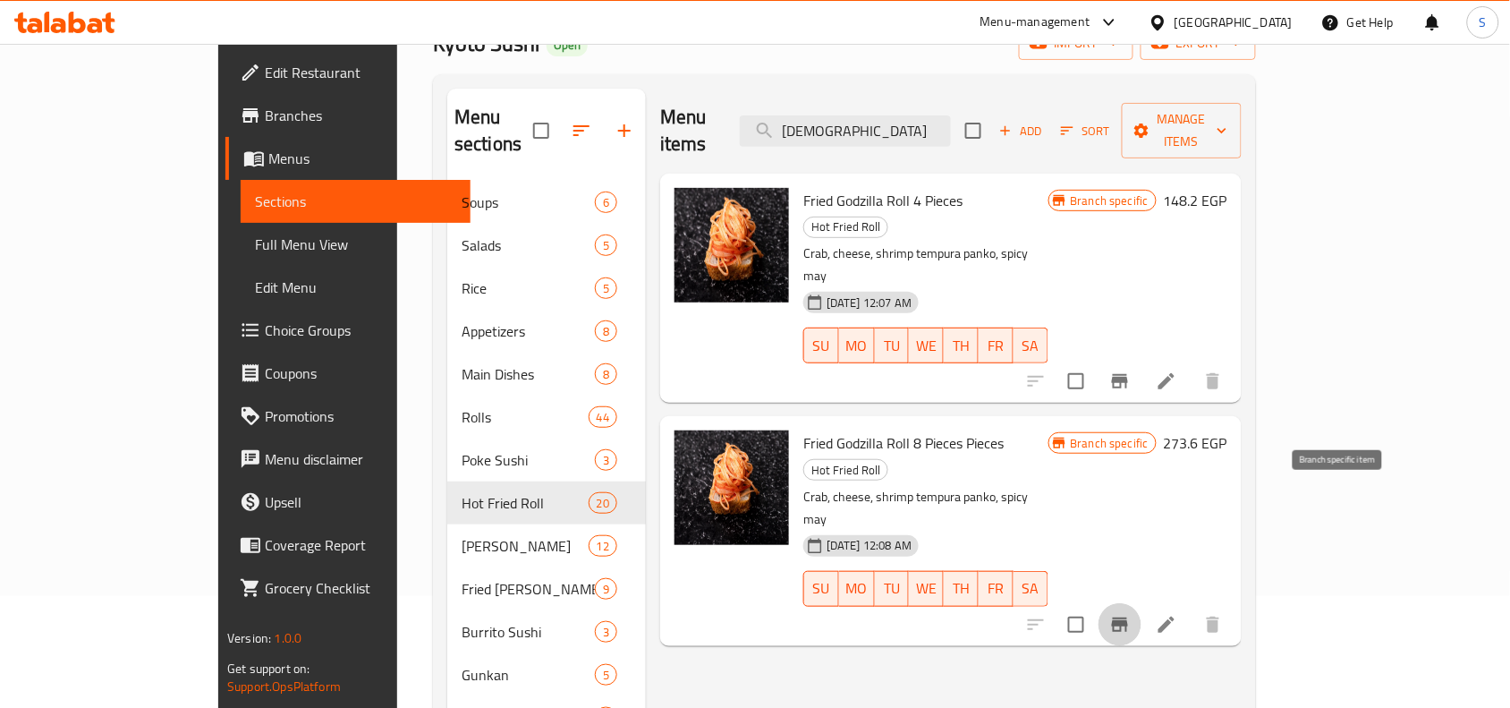
click at [1141, 603] on button "Branch-specific-item" at bounding box center [1119, 624] width 43 height 43
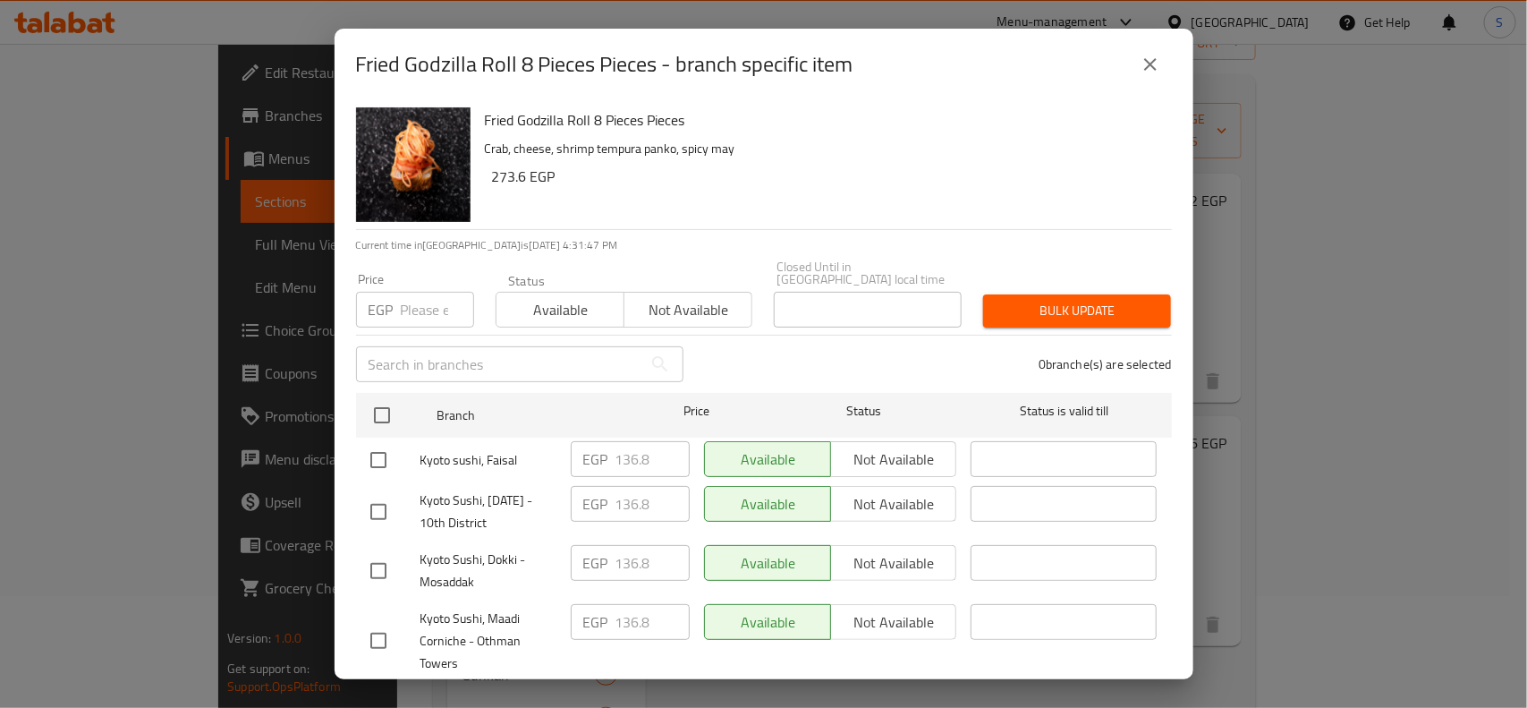
click at [413, 300] on input "number" at bounding box center [437, 310] width 73 height 36
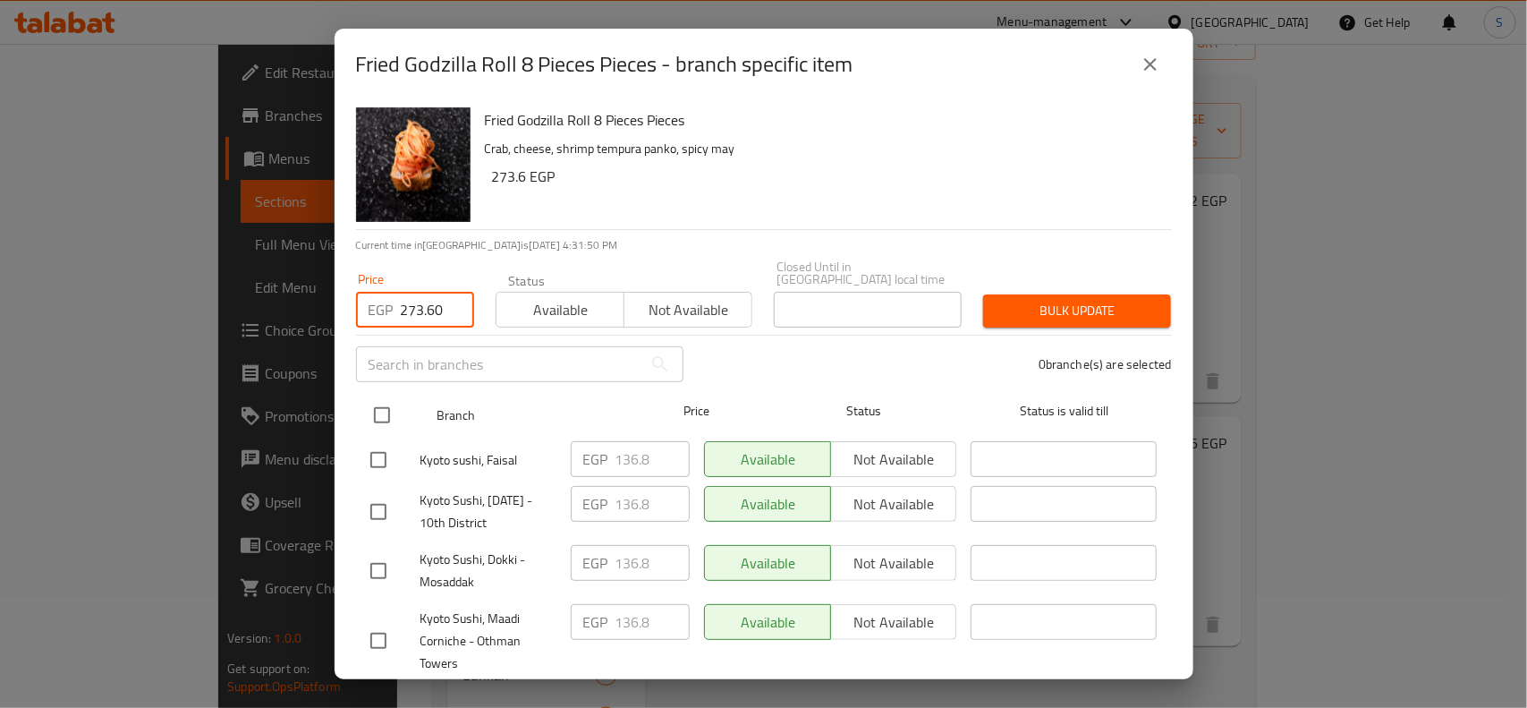
click at [382, 409] on input "checkbox" at bounding box center [382, 415] width 38 height 38
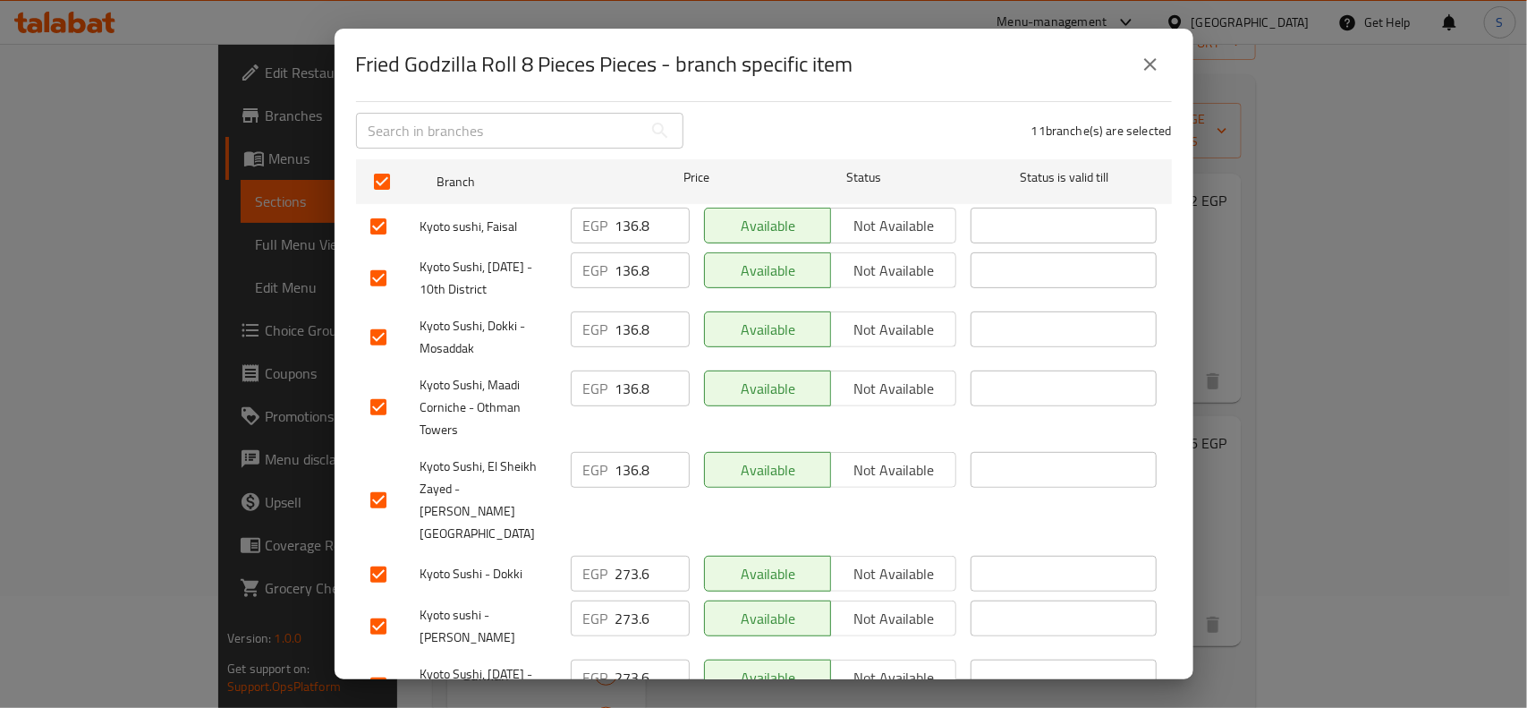
scroll to position [420, 0]
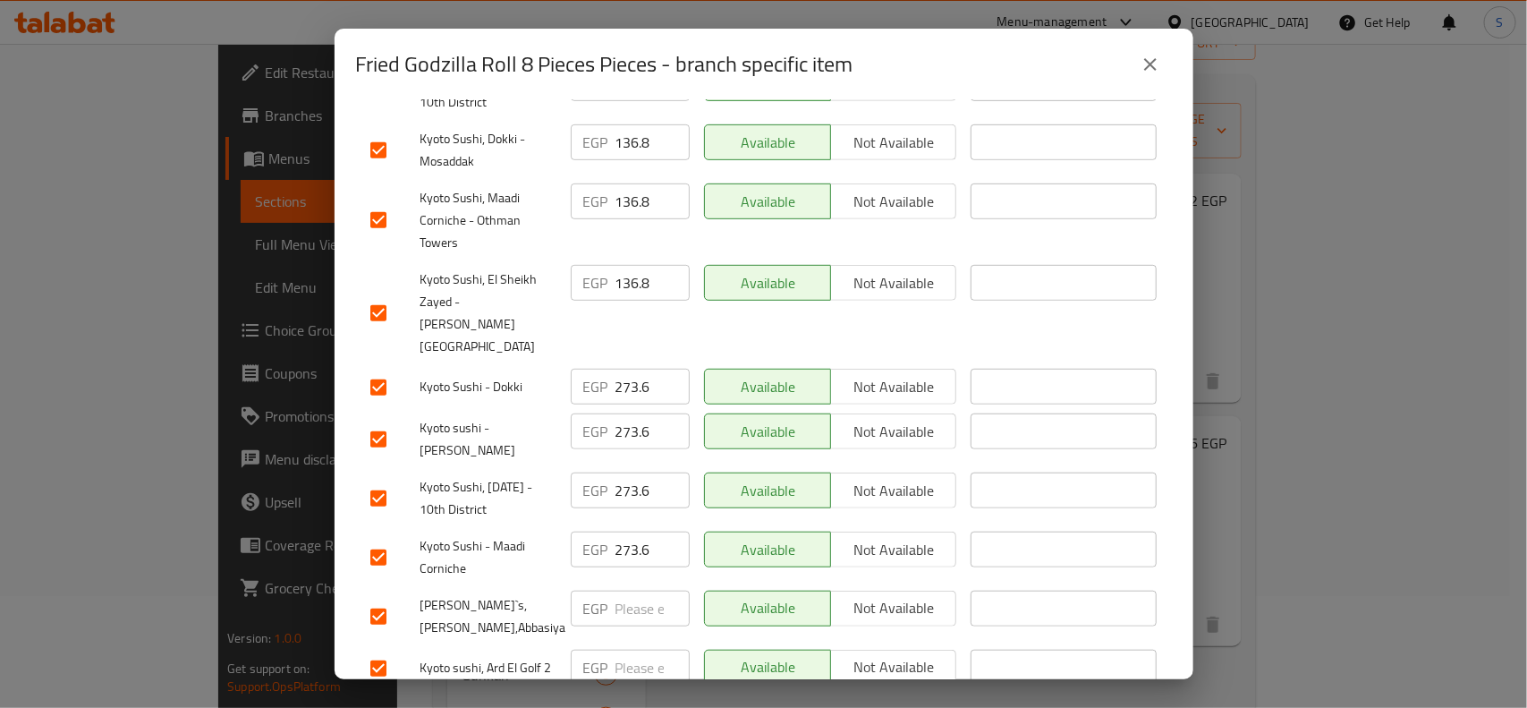
click at [383, 598] on input "checkbox" at bounding box center [379, 617] width 38 height 38
click at [386, 649] on input "checkbox" at bounding box center [379, 668] width 38 height 38
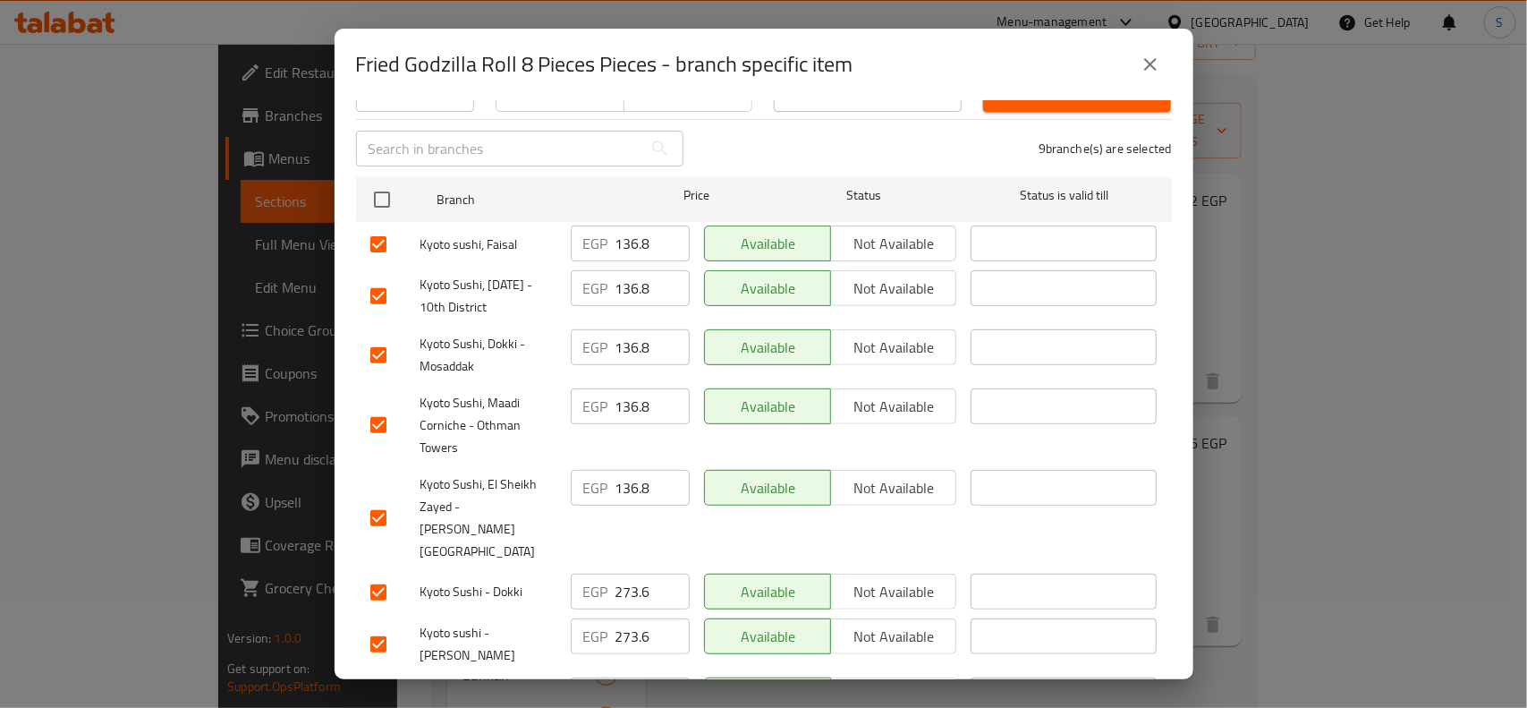
scroll to position [0, 0]
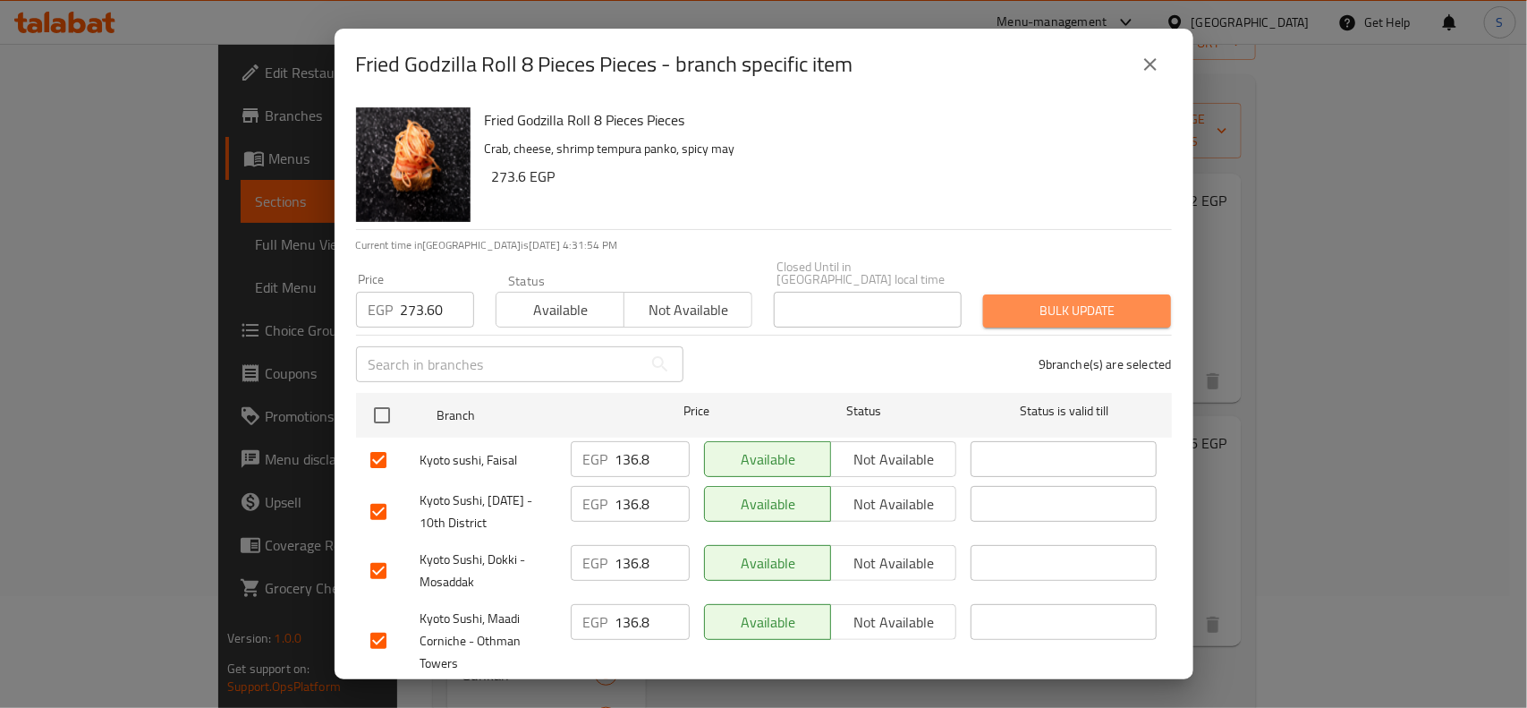
click at [1076, 300] on span "Bulk update" at bounding box center [1076, 311] width 159 height 22
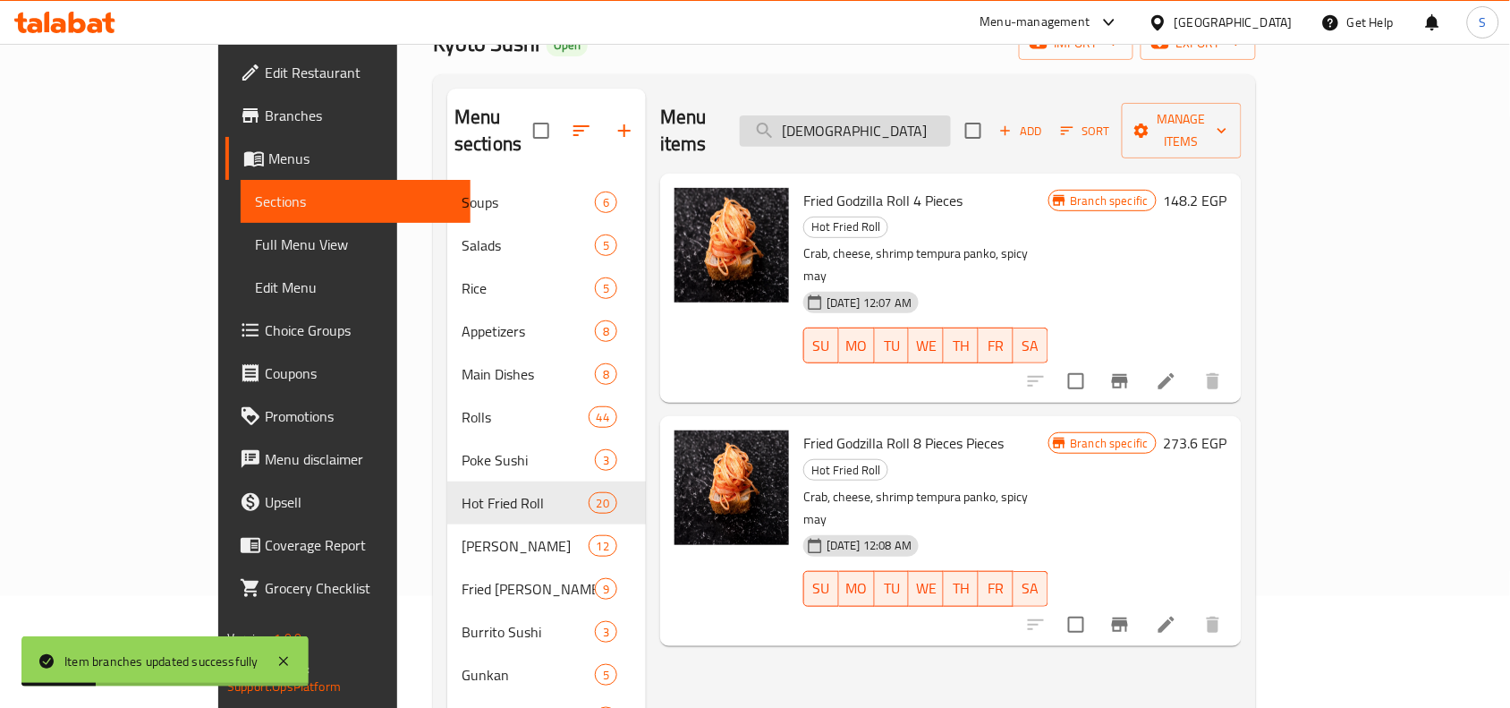
click at [951, 116] on input "[DEMOGRAPHIC_DATA]" at bounding box center [845, 130] width 211 height 31
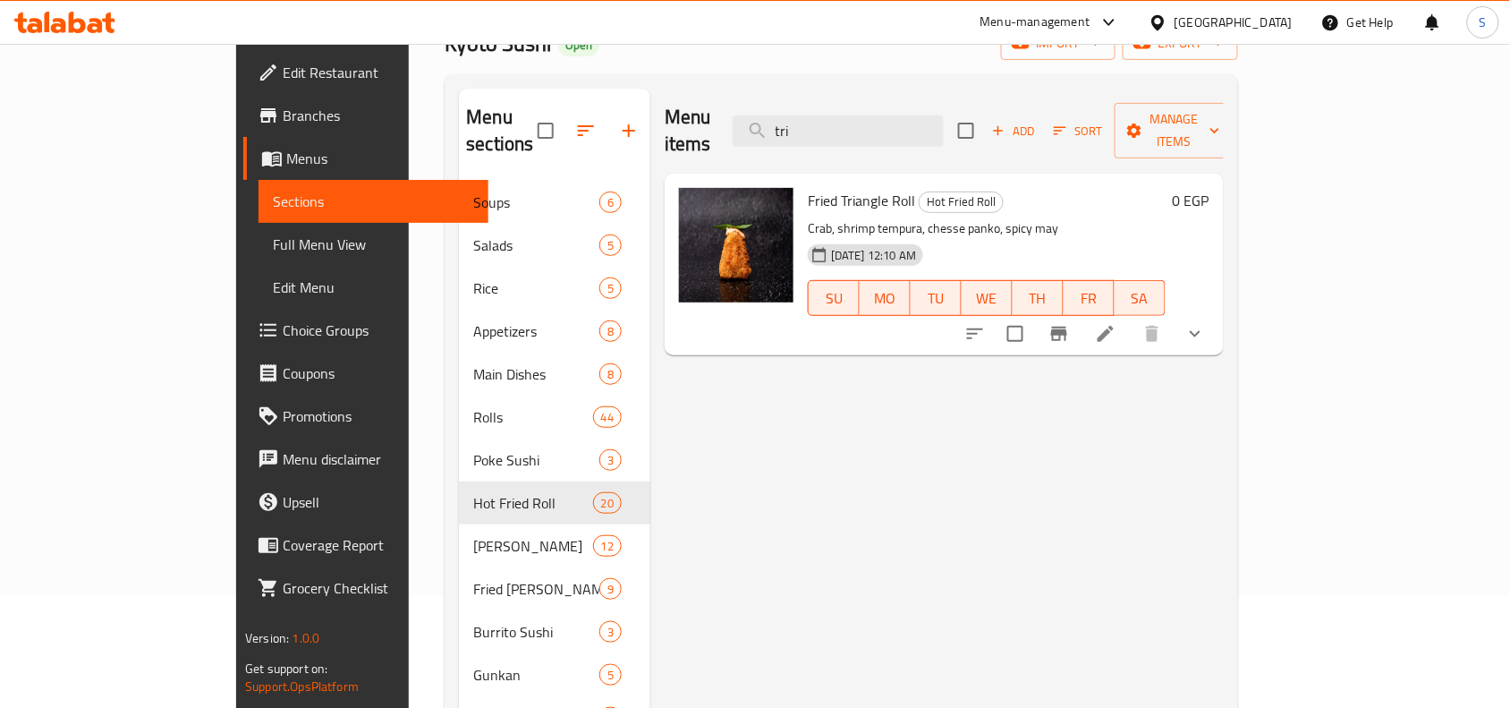
click at [1217, 320] on button "show more" at bounding box center [1195, 333] width 43 height 43
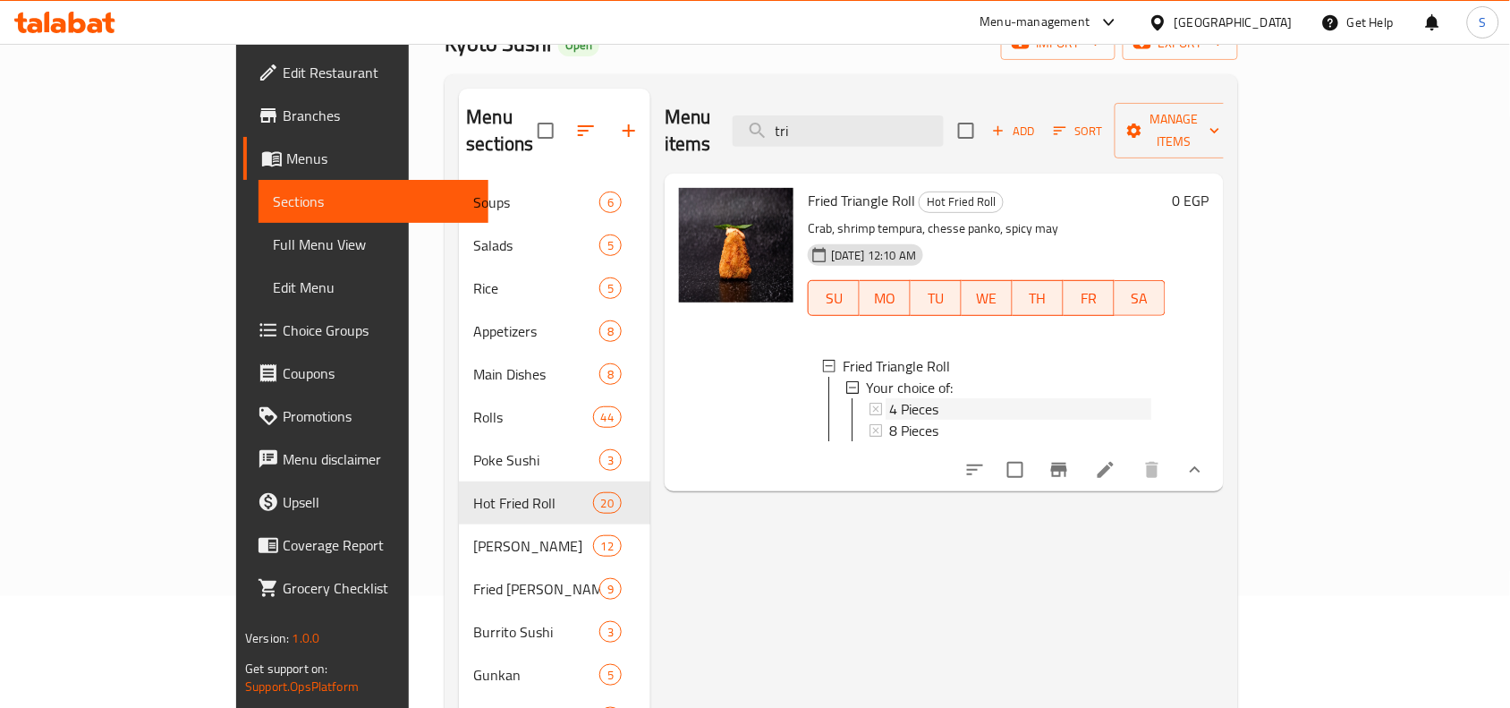
click at [1013, 398] on div "4 Pieces" at bounding box center [1020, 408] width 262 height 21
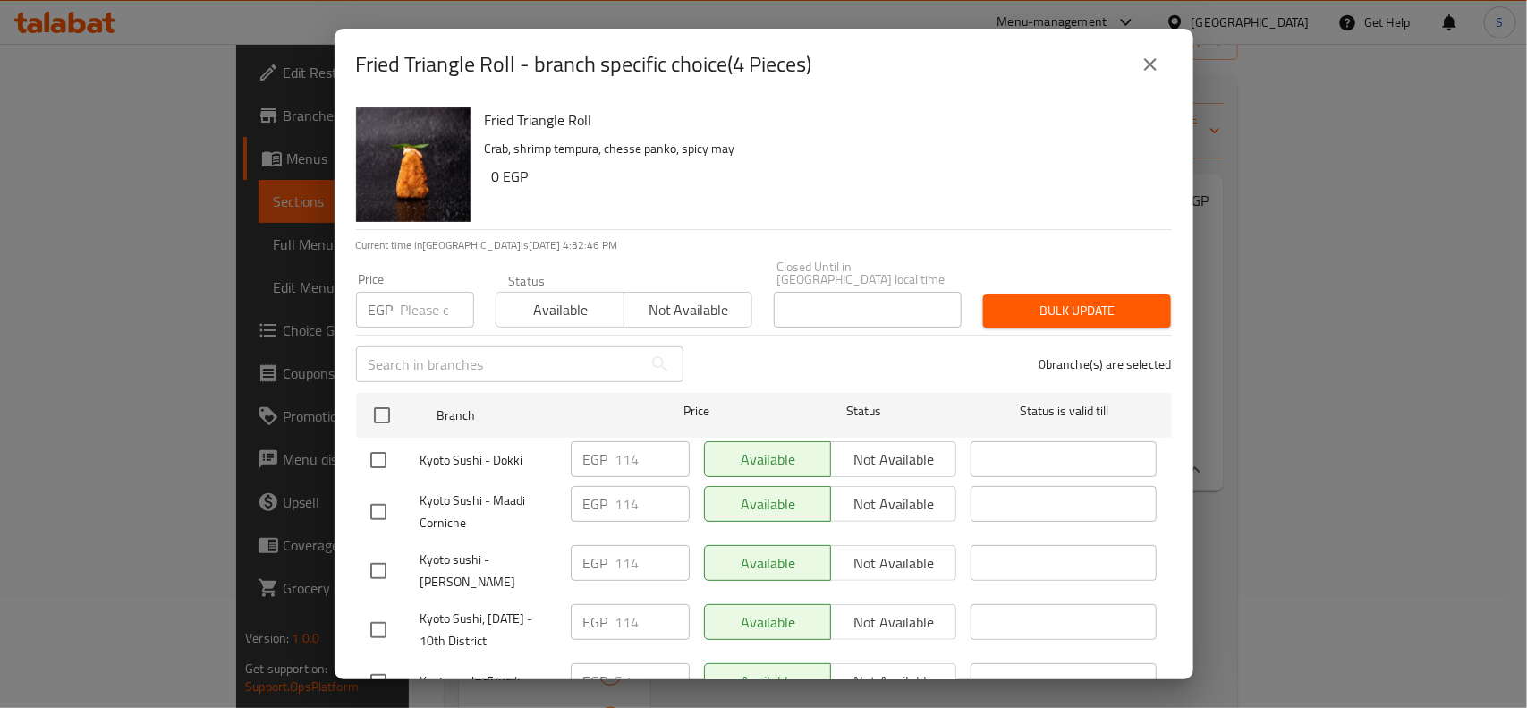
click at [418, 295] on input "number" at bounding box center [437, 310] width 73 height 36
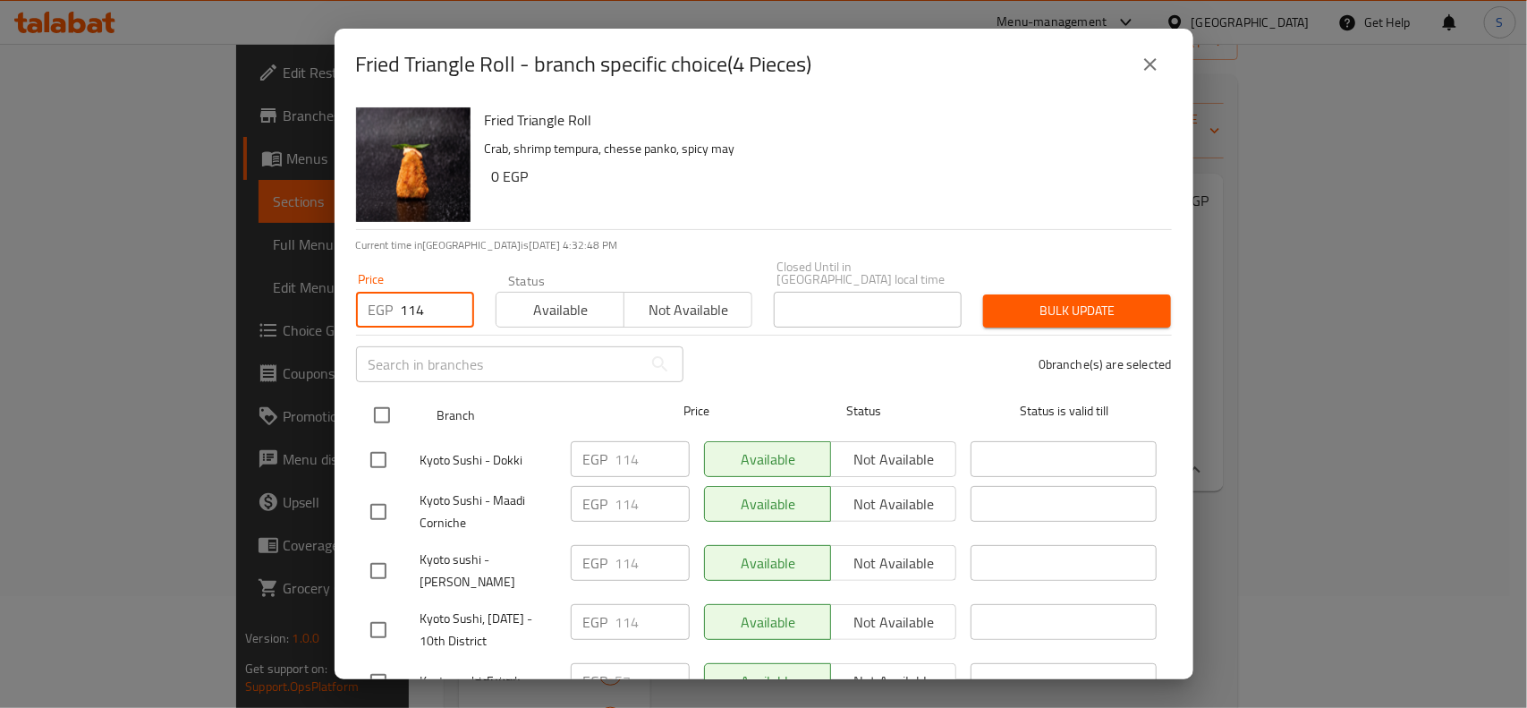
click at [386, 403] on input "checkbox" at bounding box center [382, 415] width 38 height 38
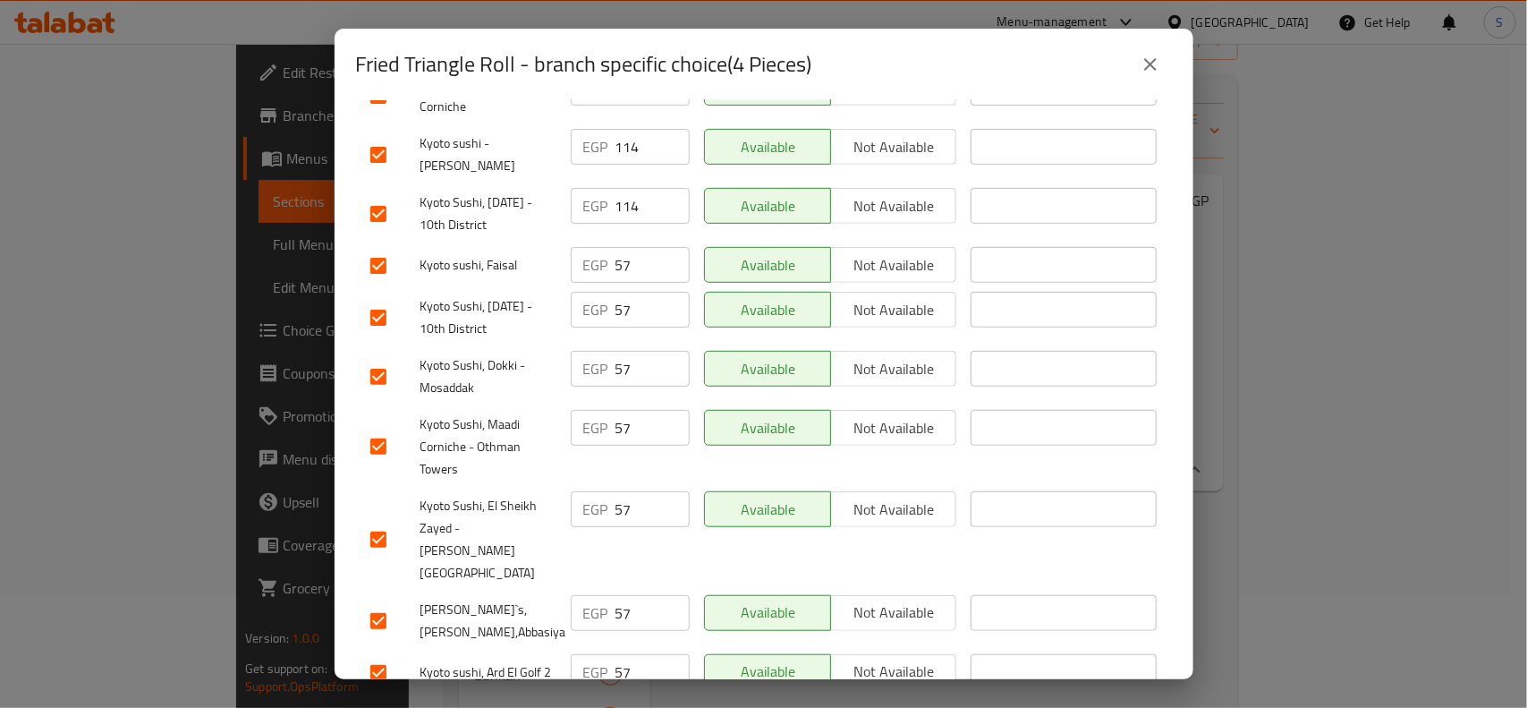
scroll to position [420, 0]
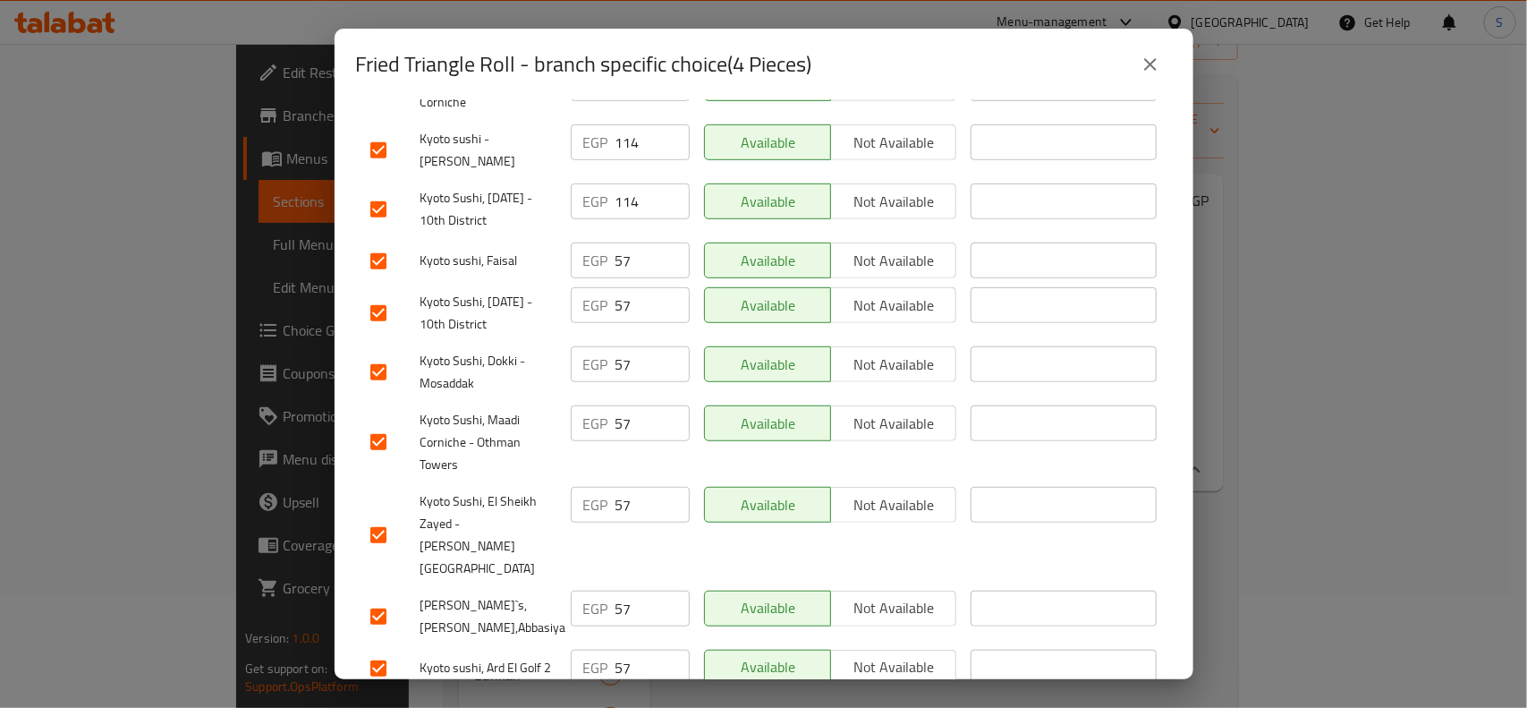
click at [364, 598] on input "checkbox" at bounding box center [379, 617] width 38 height 38
click at [381, 649] on input "checkbox" at bounding box center [379, 668] width 38 height 38
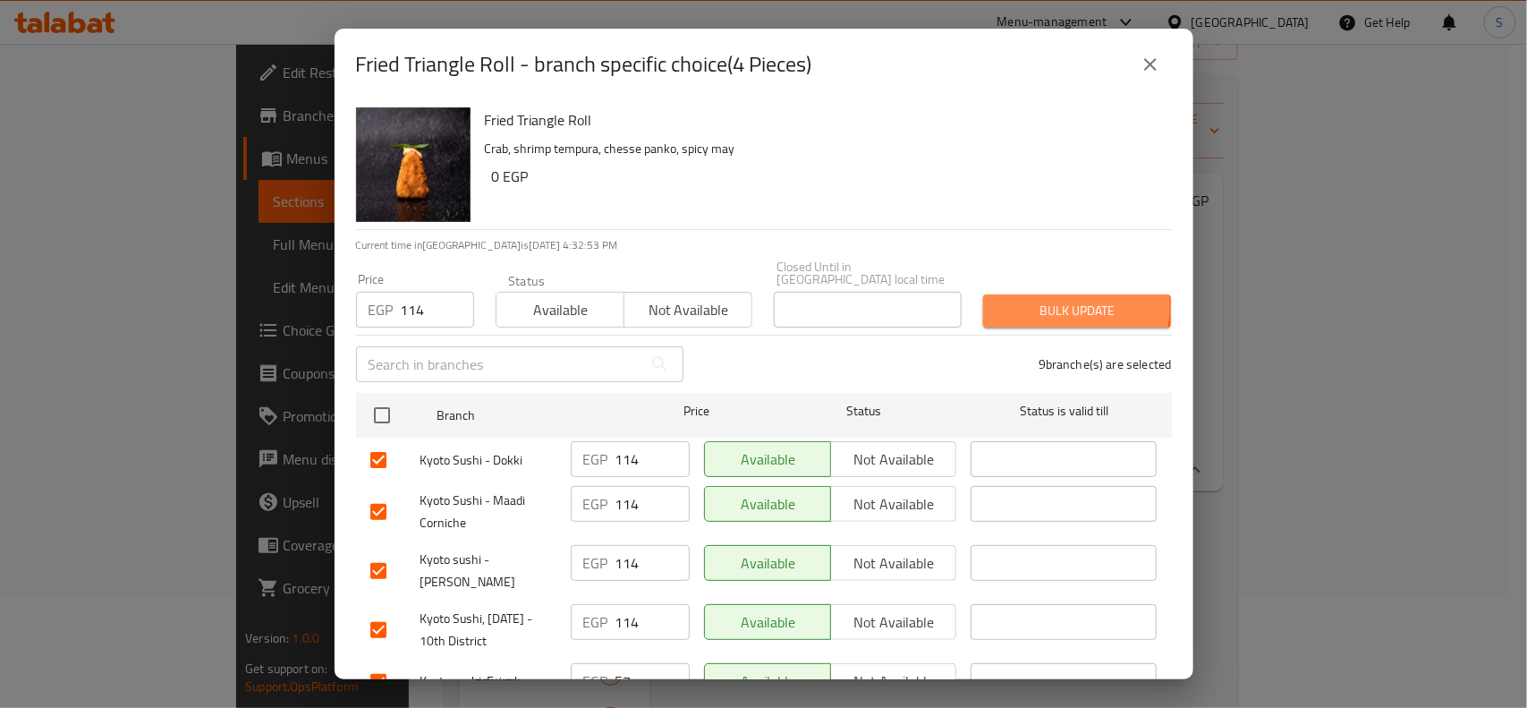
click at [1033, 300] on span "Bulk update" at bounding box center [1076, 311] width 159 height 22
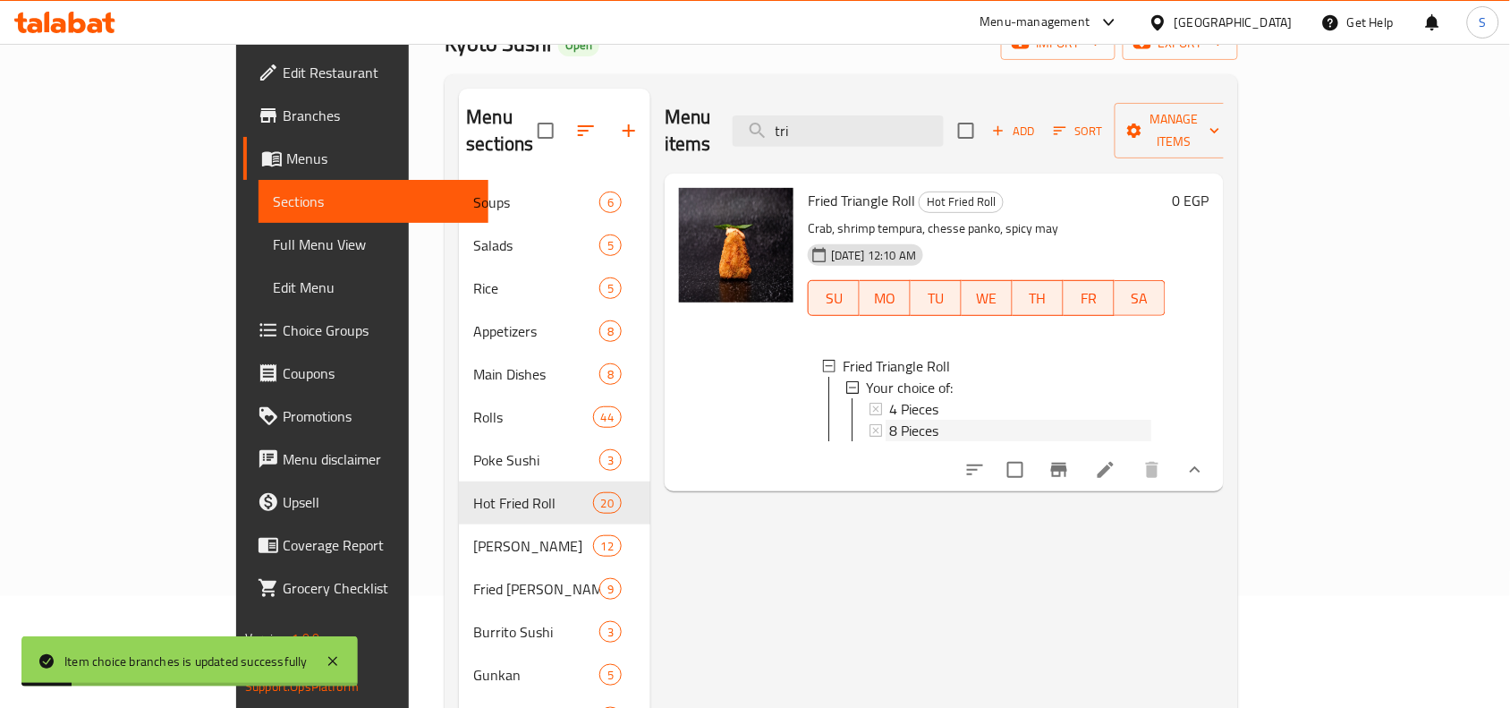
click at [906, 420] on div "8 Pieces" at bounding box center [1020, 430] width 262 height 21
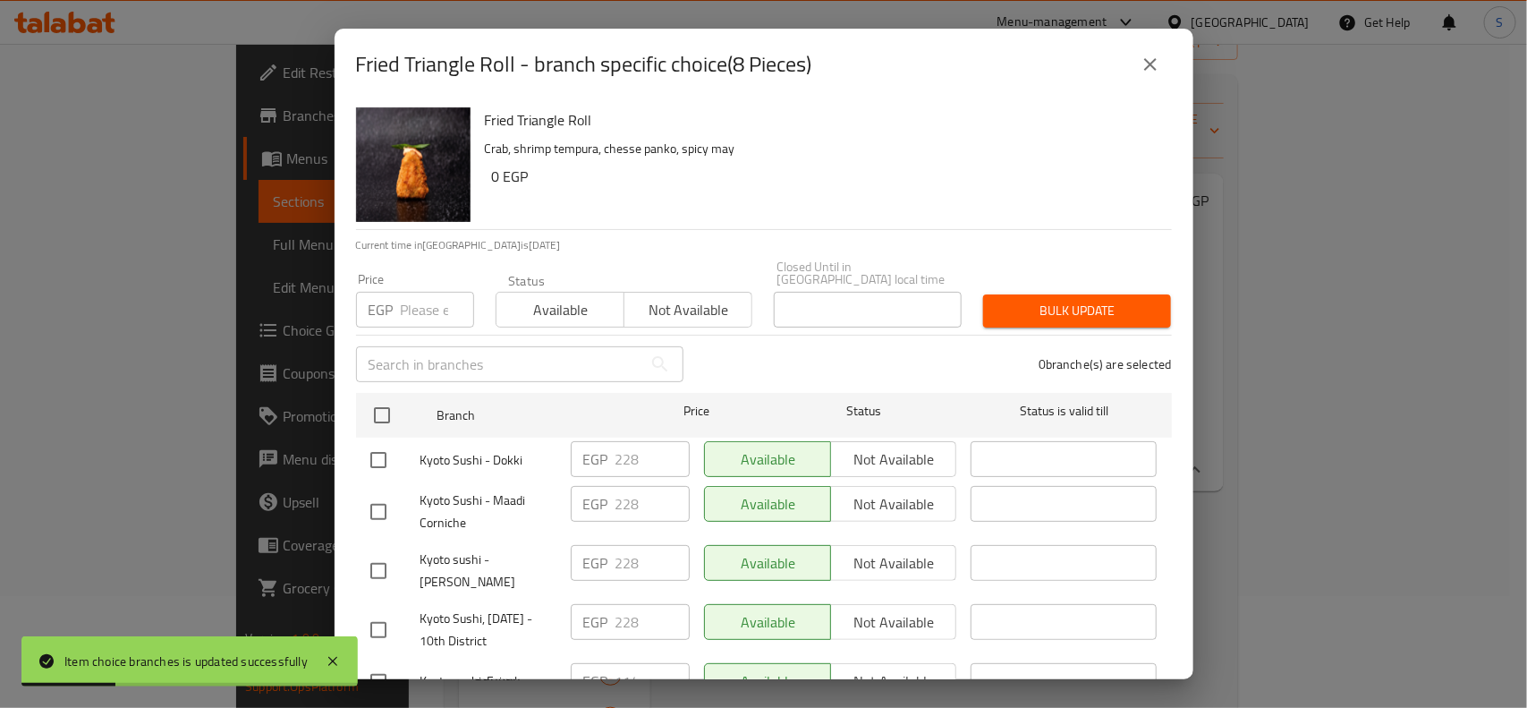
click at [416, 293] on input "number" at bounding box center [437, 310] width 73 height 36
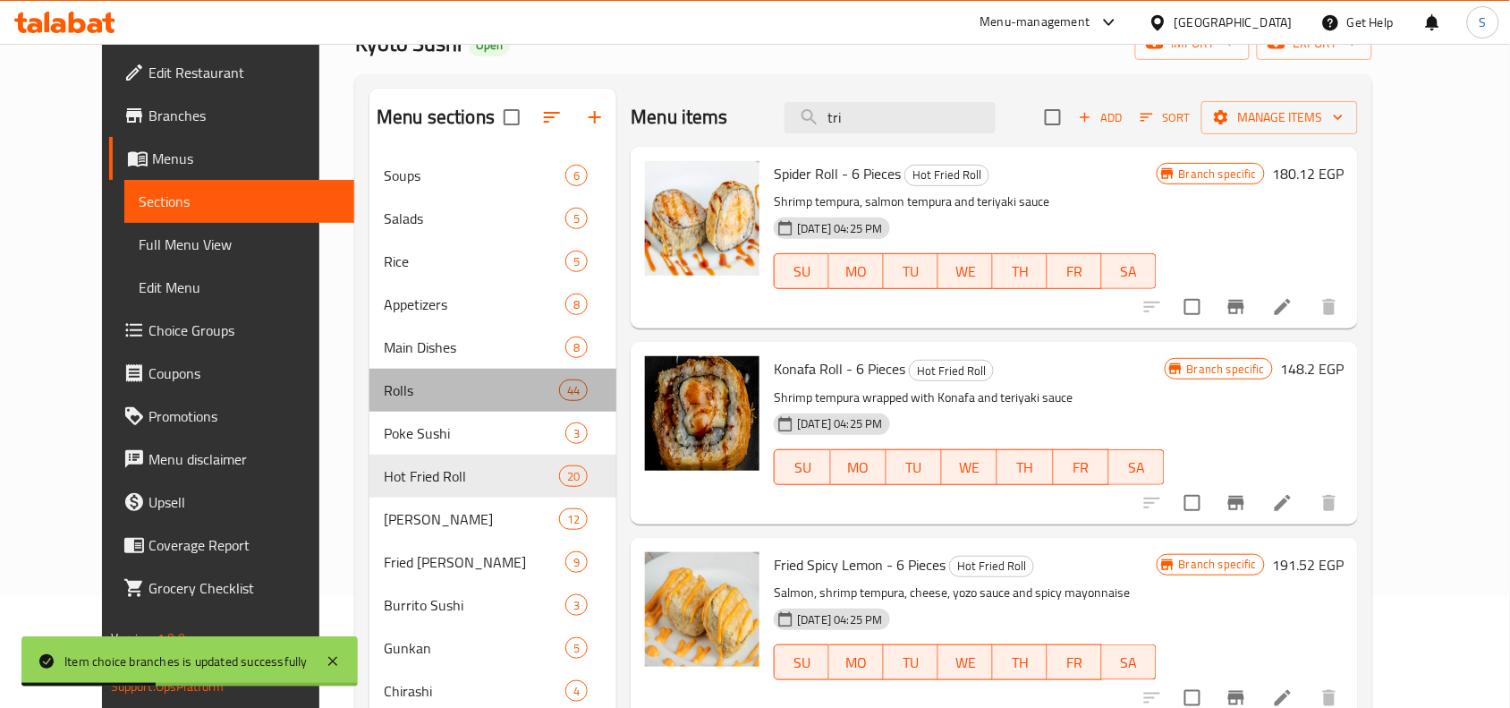
click at [384, 381] on span "Rolls" at bounding box center [471, 389] width 175 height 21
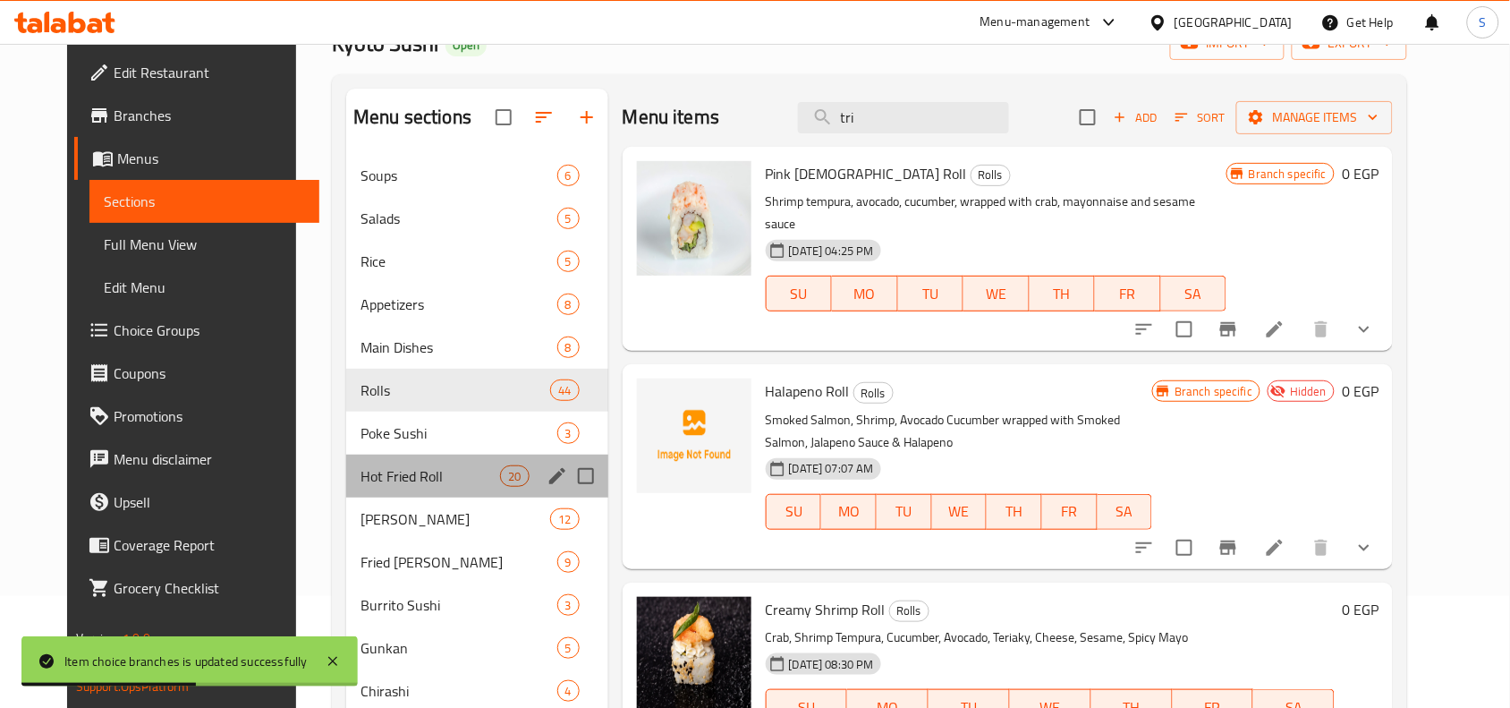
click at [396, 459] on div "Hot Fried Roll 20" at bounding box center [477, 475] width 262 height 43
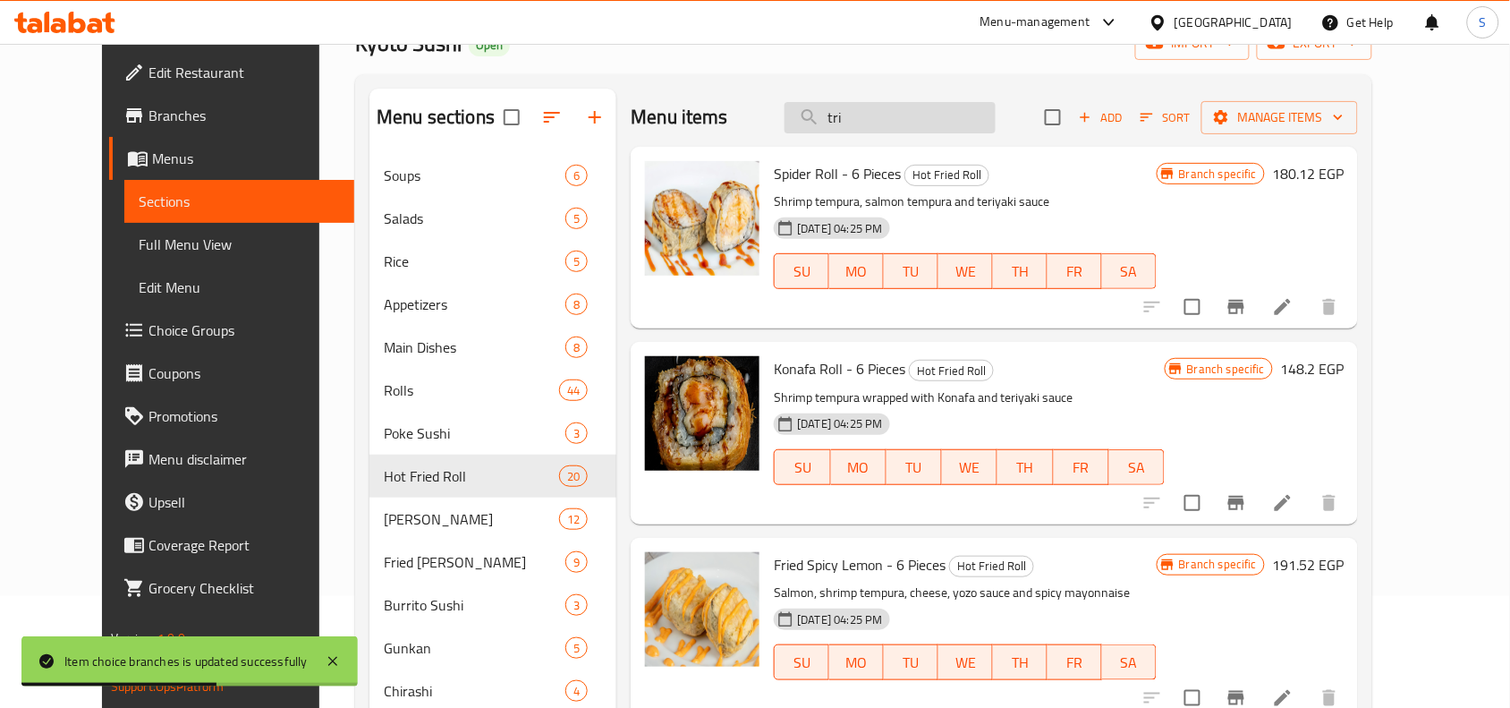
click at [878, 117] on input "tri" at bounding box center [889, 117] width 211 height 31
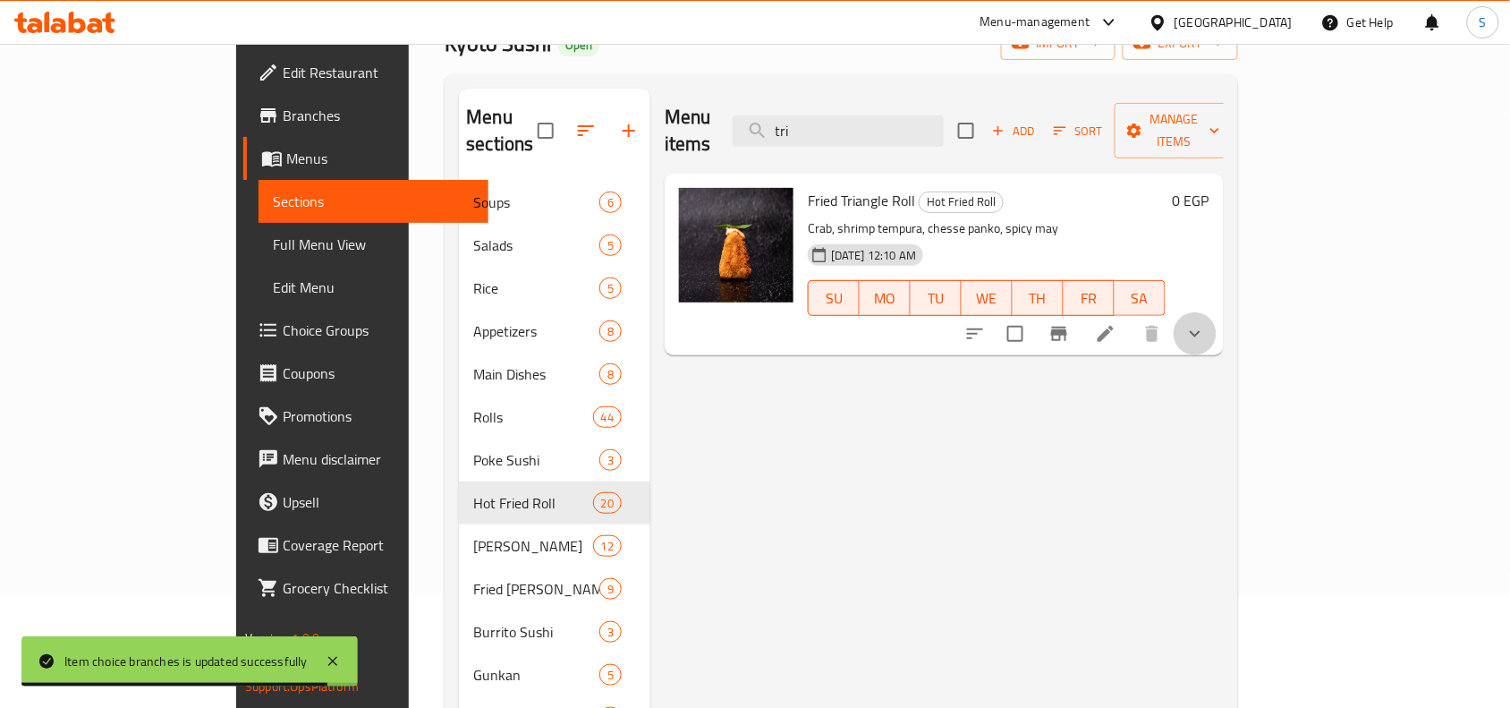
click at [1217, 312] on button "show more" at bounding box center [1195, 333] width 43 height 43
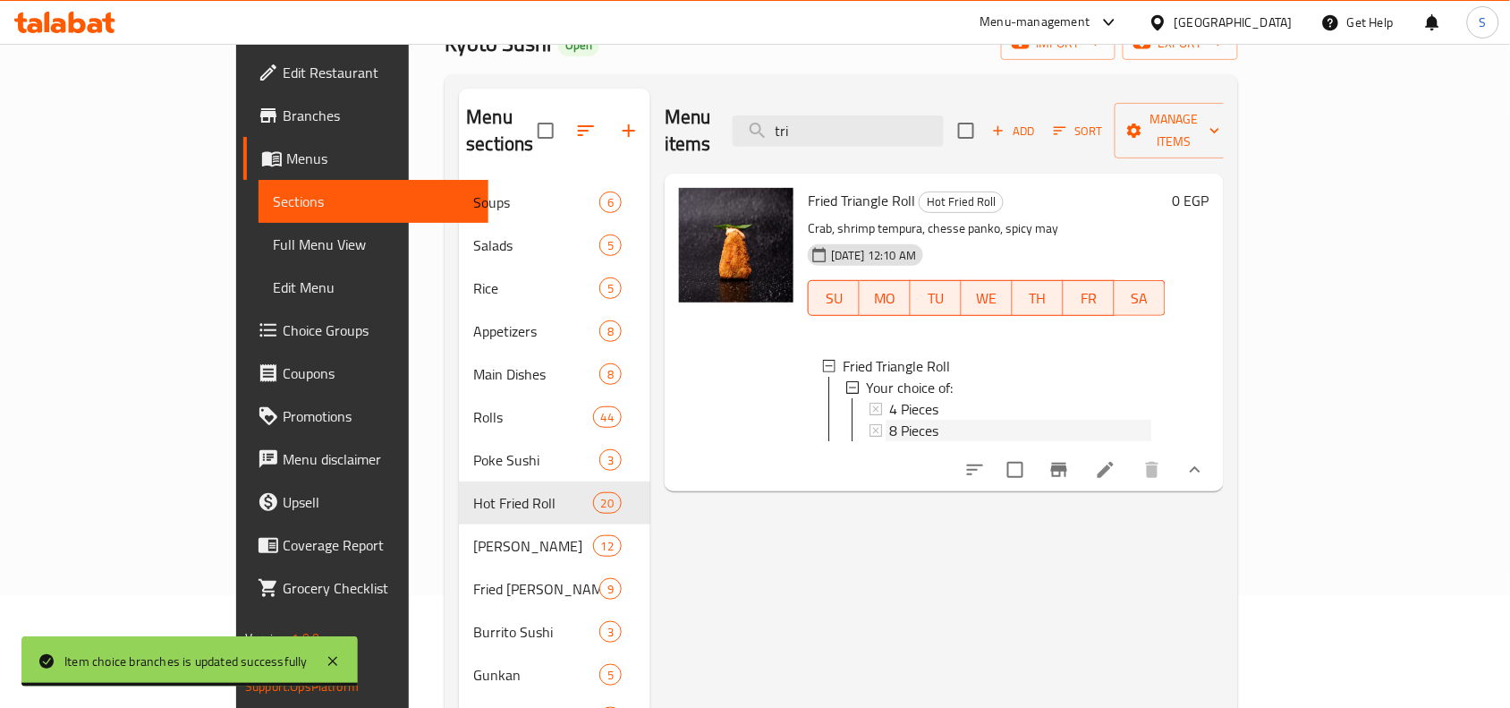
click at [1013, 420] on div "8 Pieces" at bounding box center [1020, 430] width 262 height 21
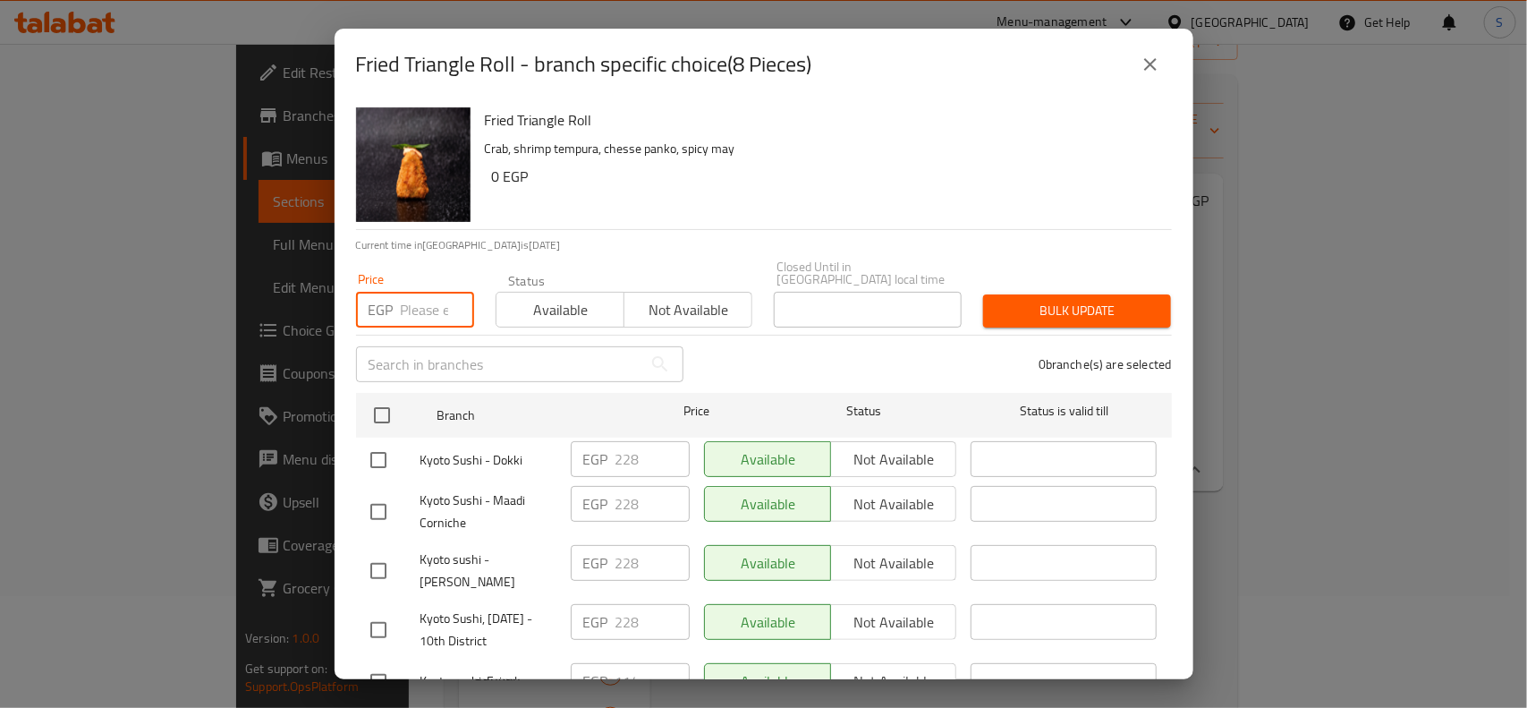
click at [422, 293] on input "number" at bounding box center [437, 310] width 73 height 36
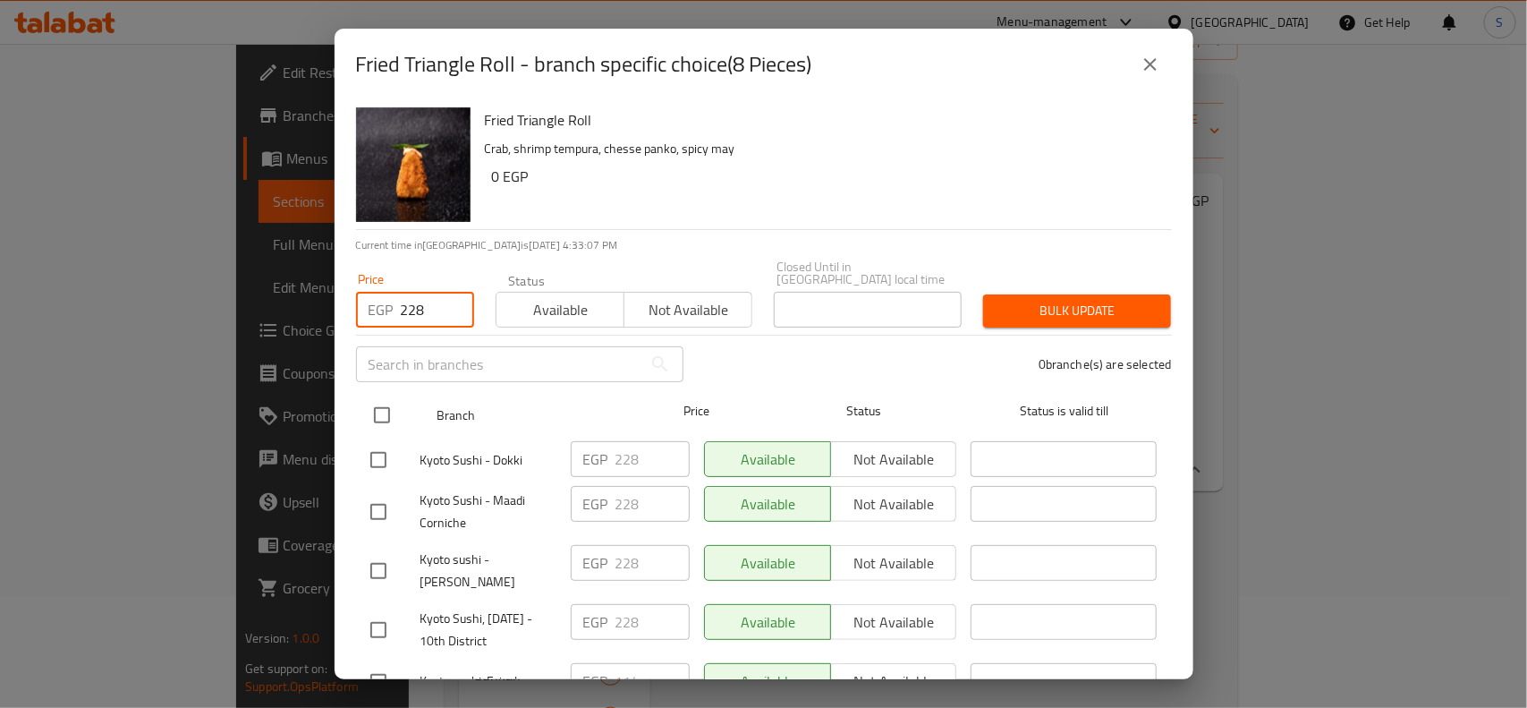
click at [377, 399] on input "checkbox" at bounding box center [382, 415] width 38 height 38
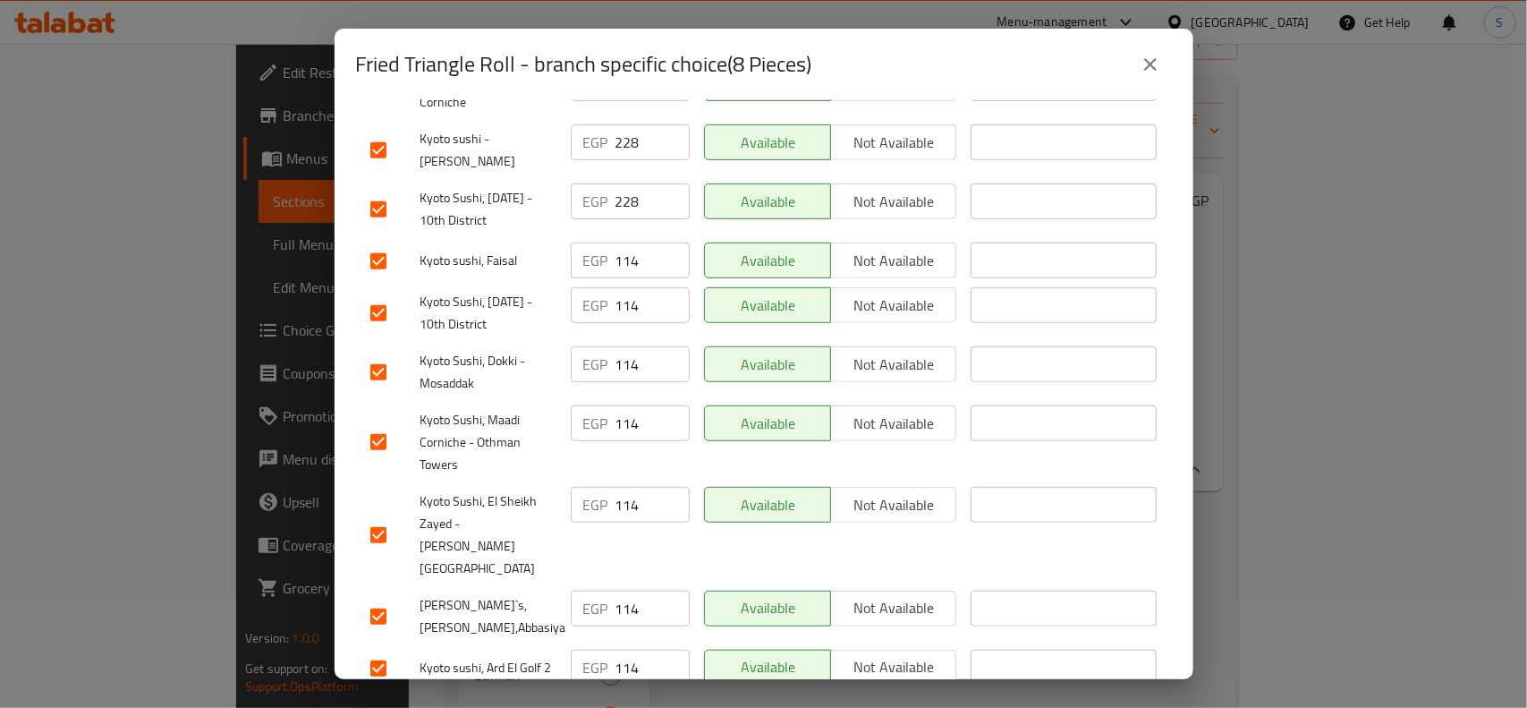
click at [401, 649] on div at bounding box center [395, 668] width 50 height 38
click at [372, 598] on input "checkbox" at bounding box center [379, 617] width 38 height 38
click at [373, 649] on input "checkbox" at bounding box center [379, 668] width 38 height 38
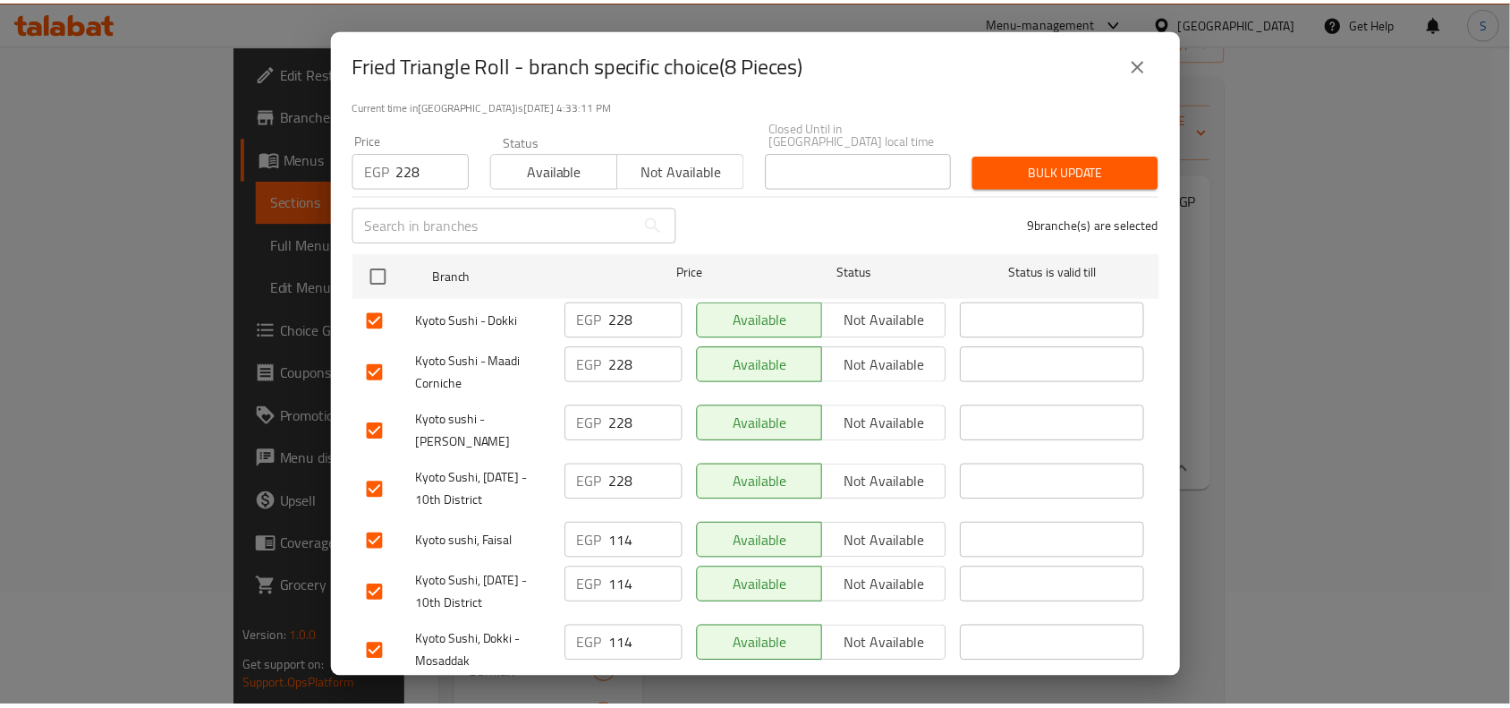
scroll to position [0, 0]
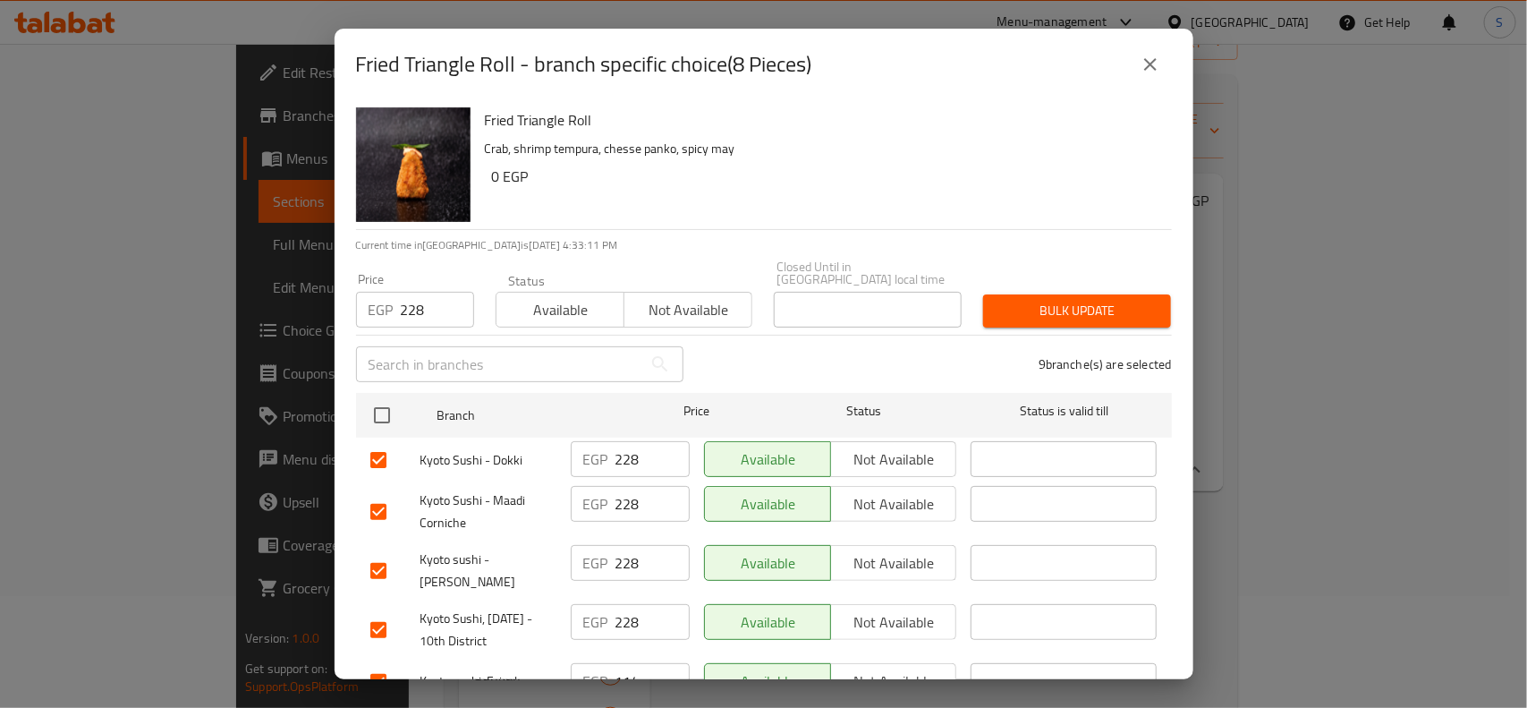
click at [1048, 310] on button "Bulk update" at bounding box center [1077, 310] width 188 height 33
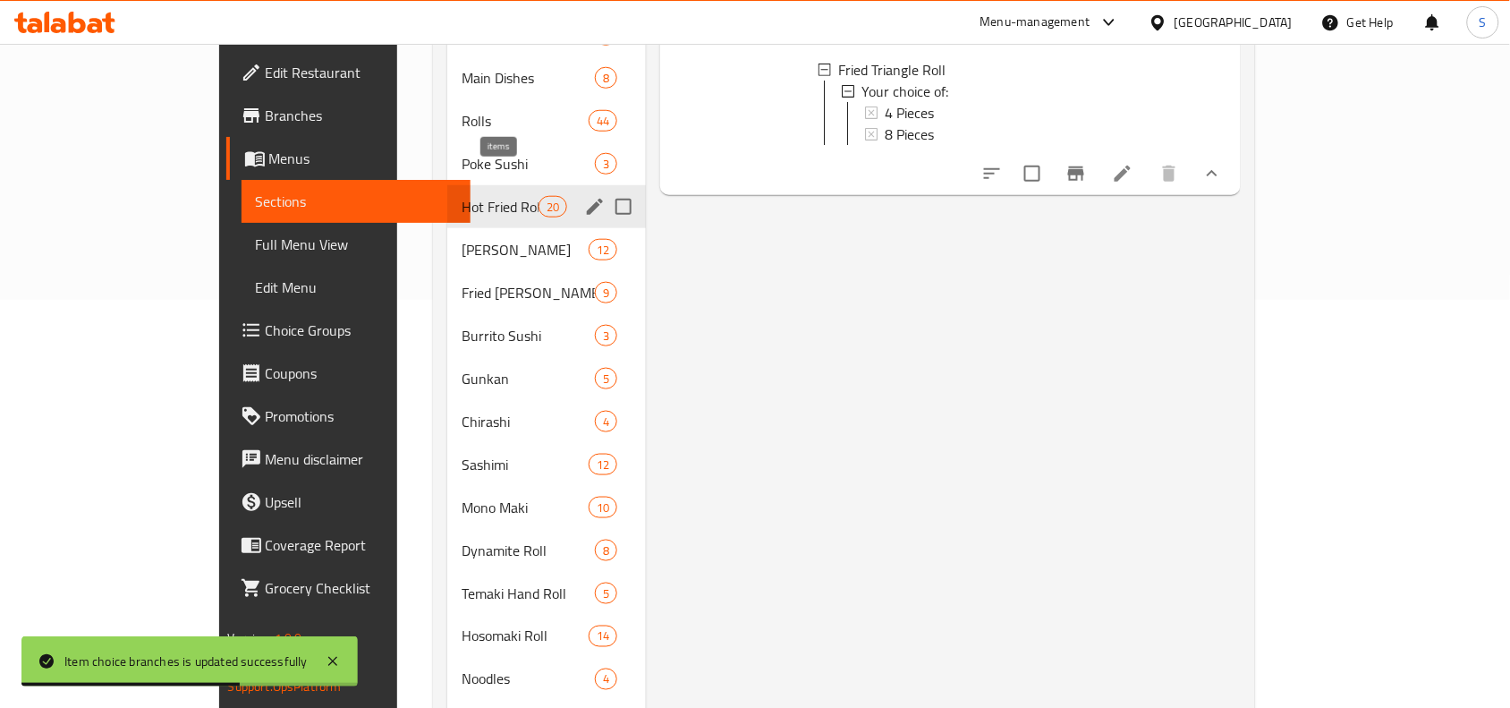
scroll to position [447, 0]
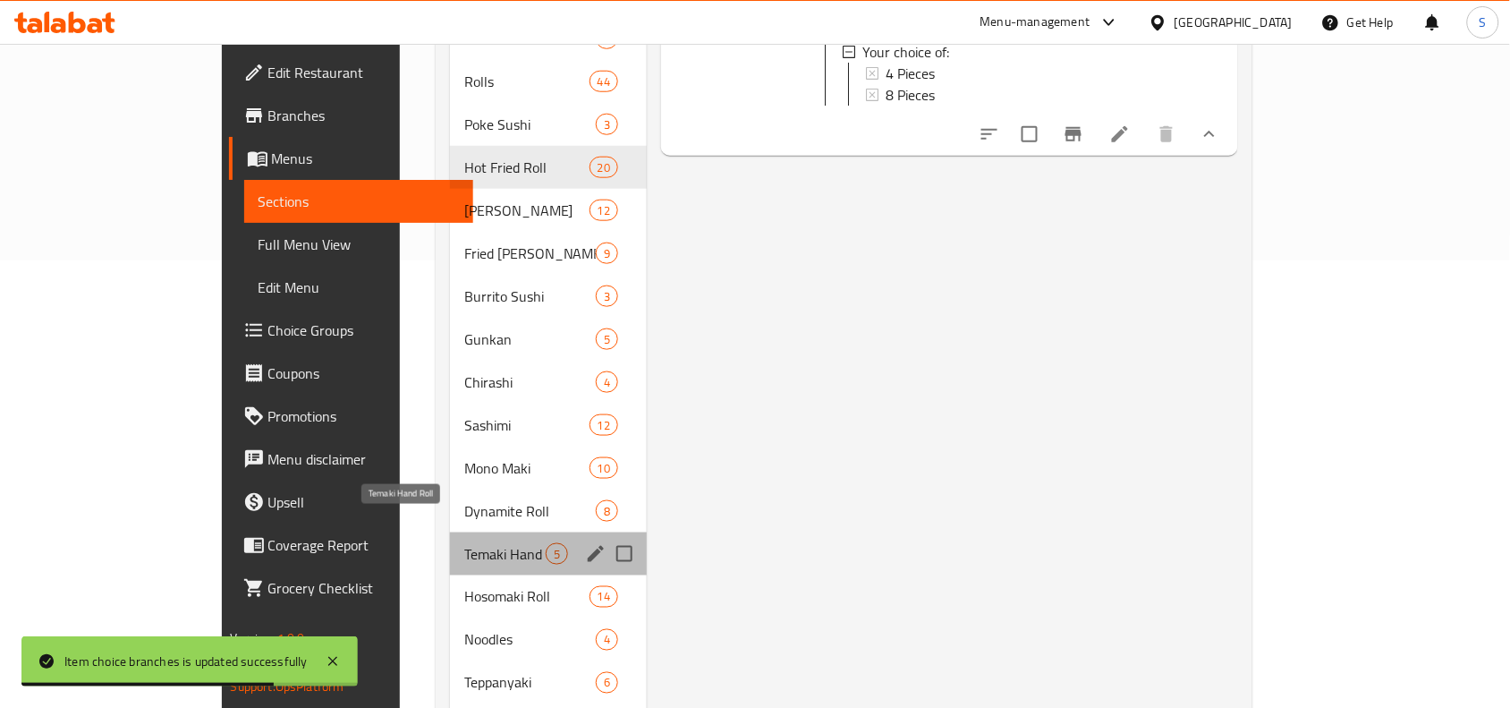
click at [464, 543] on span "Temaki Hand Roll" at bounding box center [504, 553] width 81 height 21
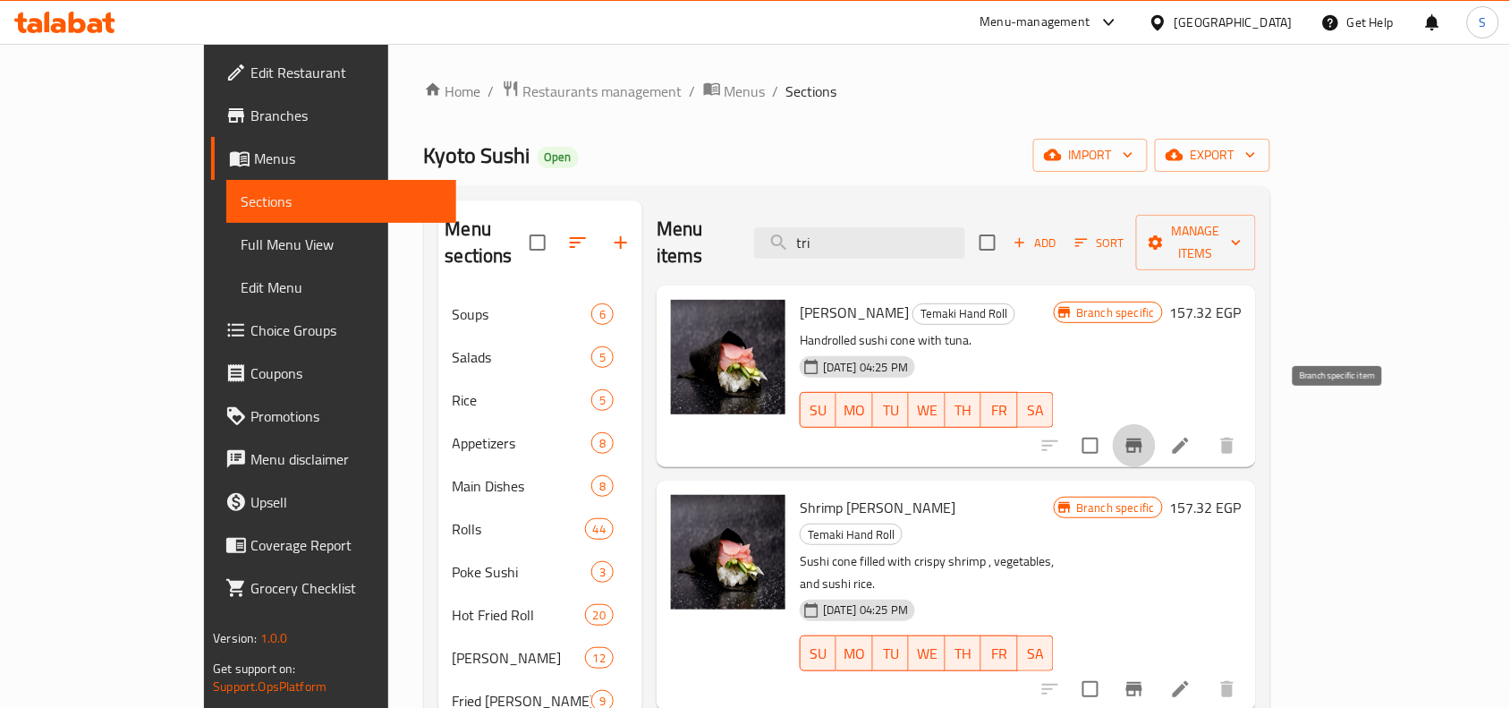
click at [1145, 435] on icon "Branch-specific-item" at bounding box center [1134, 445] width 21 height 21
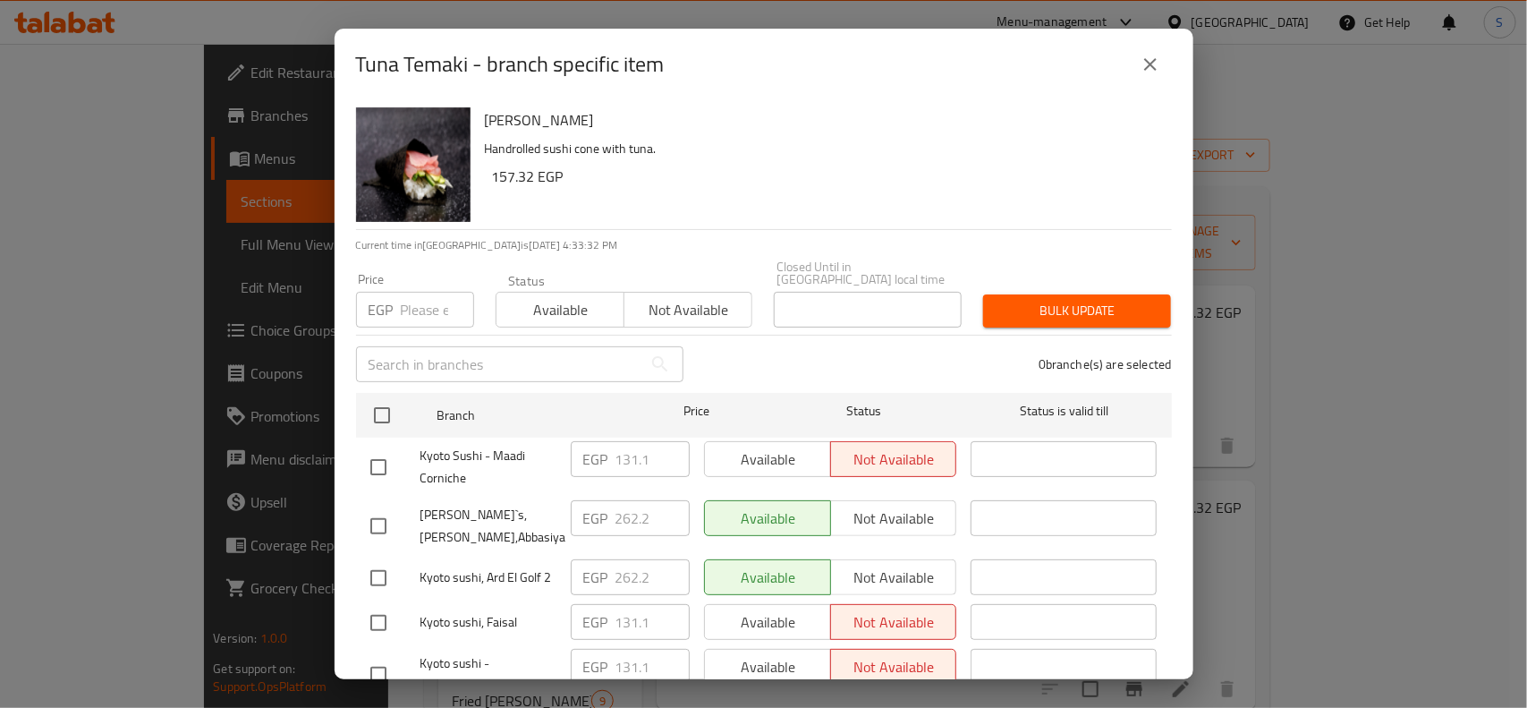
click at [411, 300] on input "number" at bounding box center [437, 310] width 73 height 36
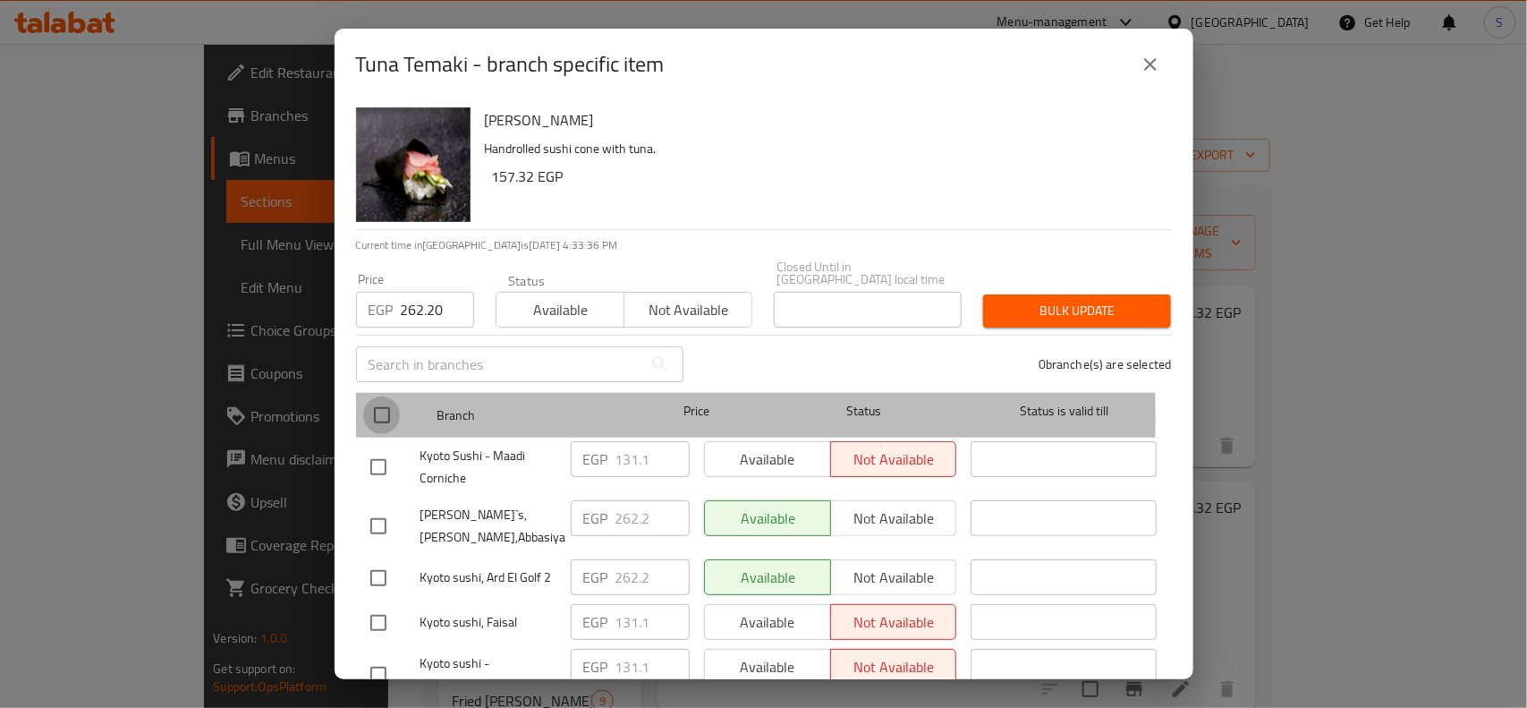
click at [376, 404] on input "checkbox" at bounding box center [382, 415] width 38 height 38
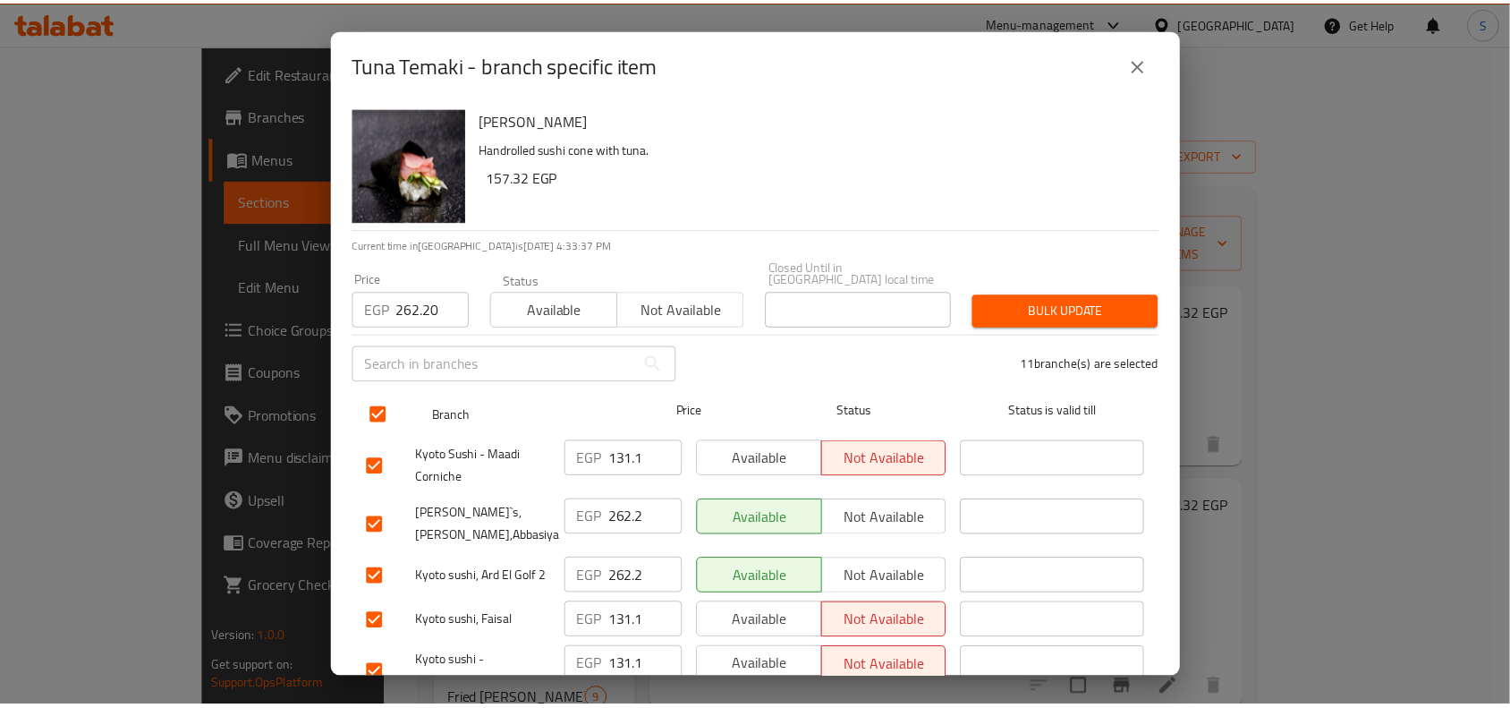
scroll to position [112, 0]
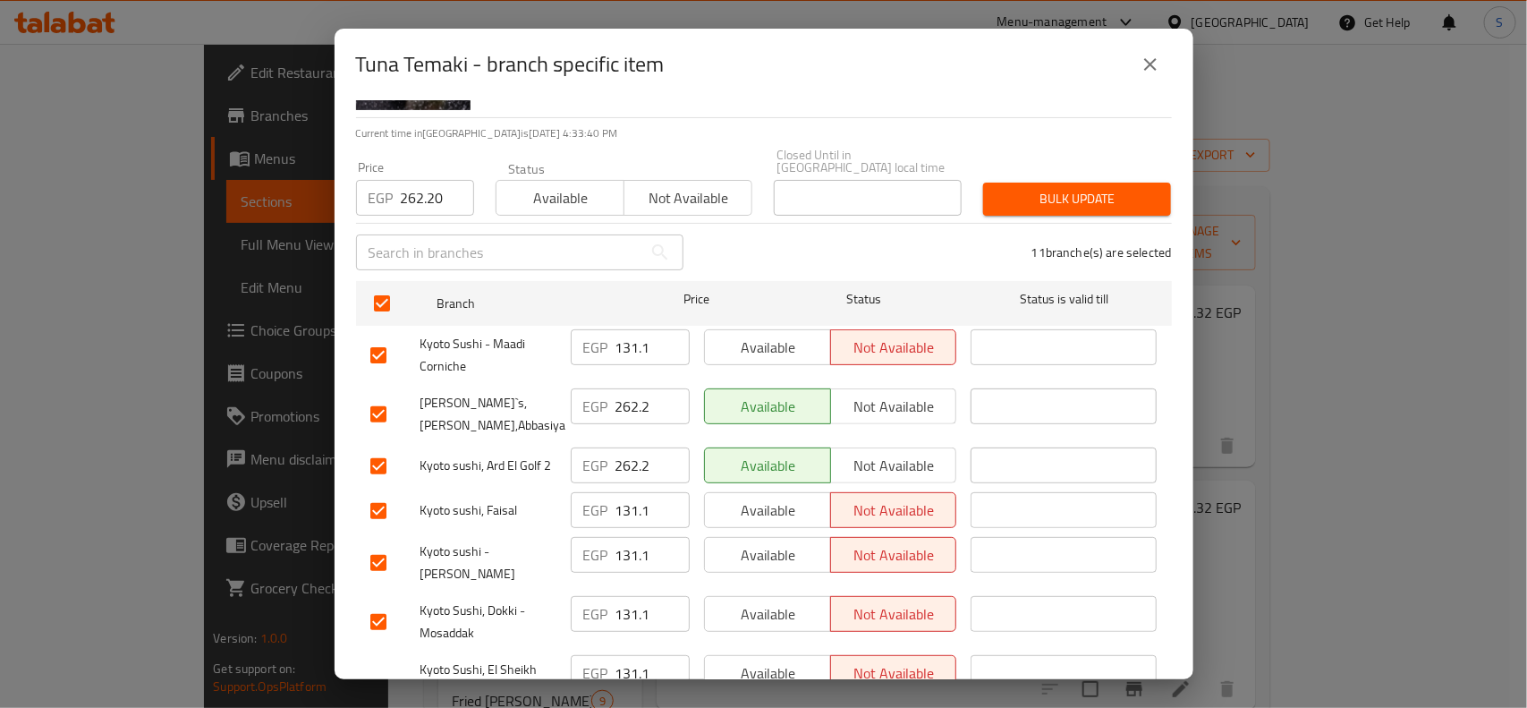
click at [371, 403] on input "checkbox" at bounding box center [379, 414] width 38 height 38
click at [394, 450] on input "checkbox" at bounding box center [379, 466] width 38 height 38
click at [1056, 182] on button "Bulk update" at bounding box center [1077, 198] width 188 height 33
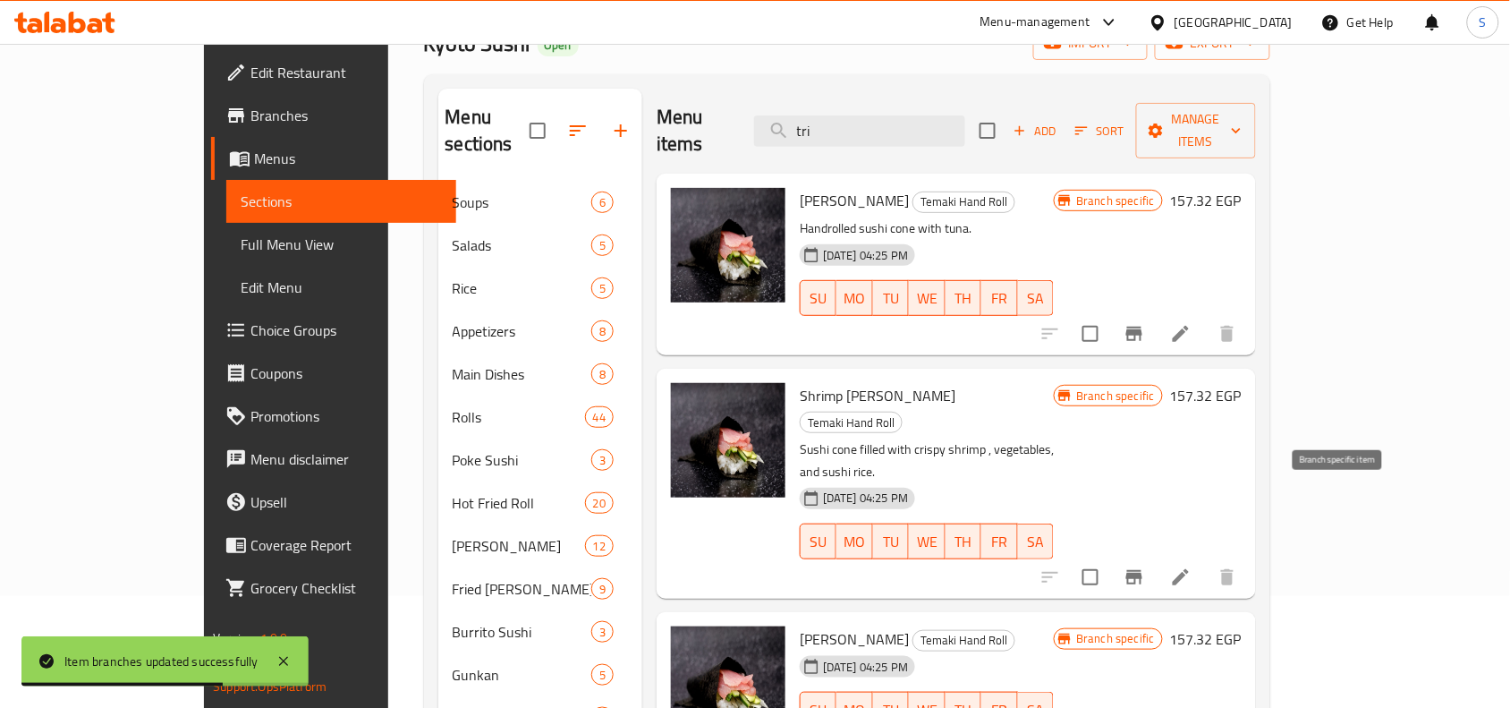
click at [1145, 566] on icon "Branch-specific-item" at bounding box center [1134, 576] width 21 height 21
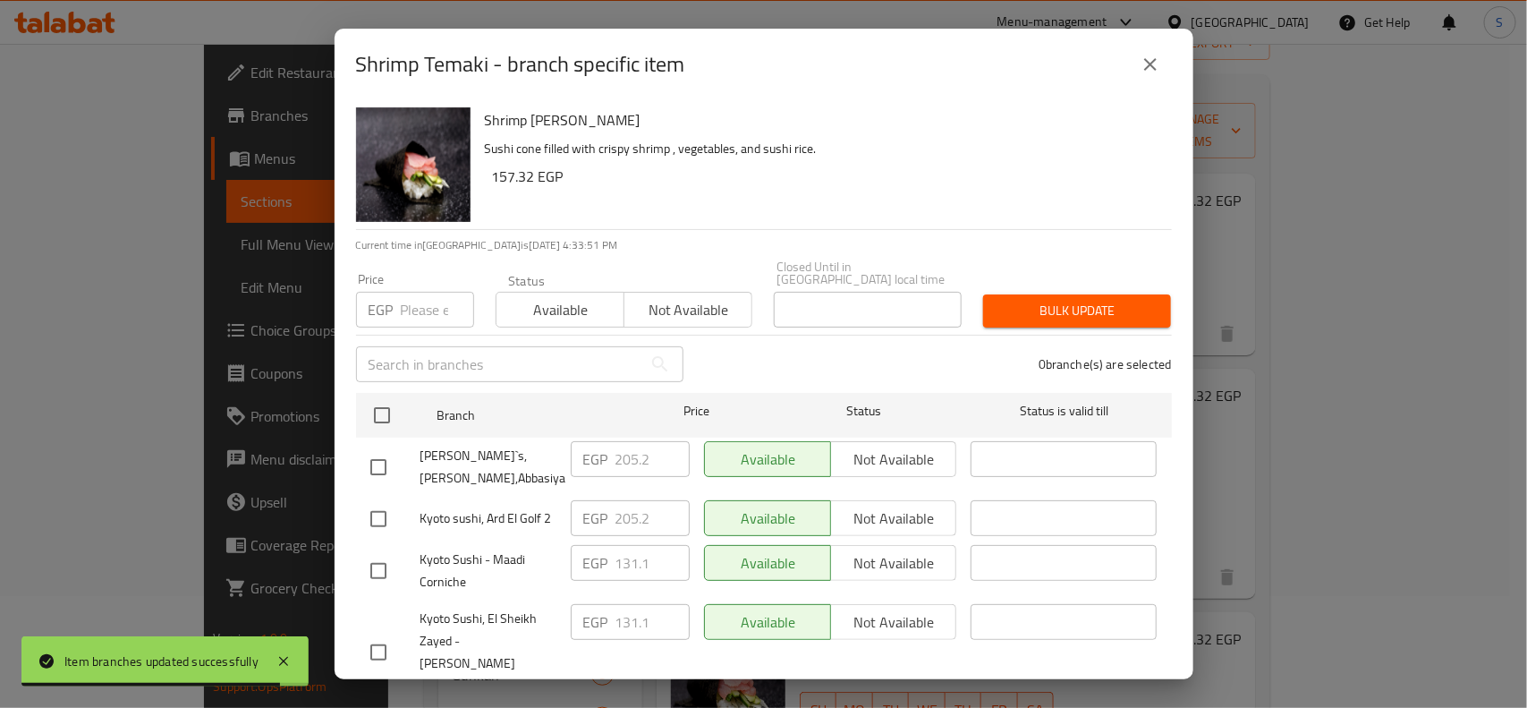
click at [423, 293] on input "number" at bounding box center [437, 310] width 73 height 36
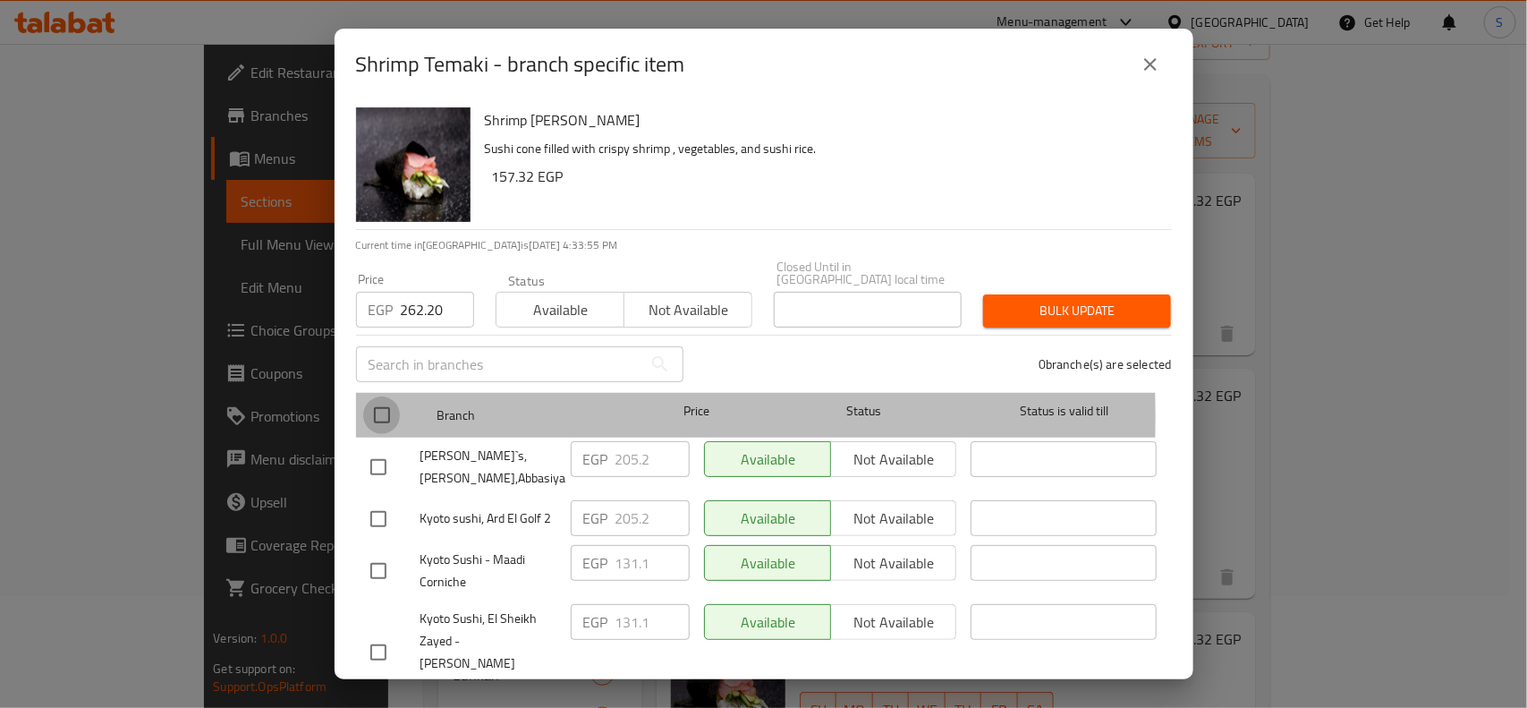
click at [381, 403] on input "checkbox" at bounding box center [382, 415] width 38 height 38
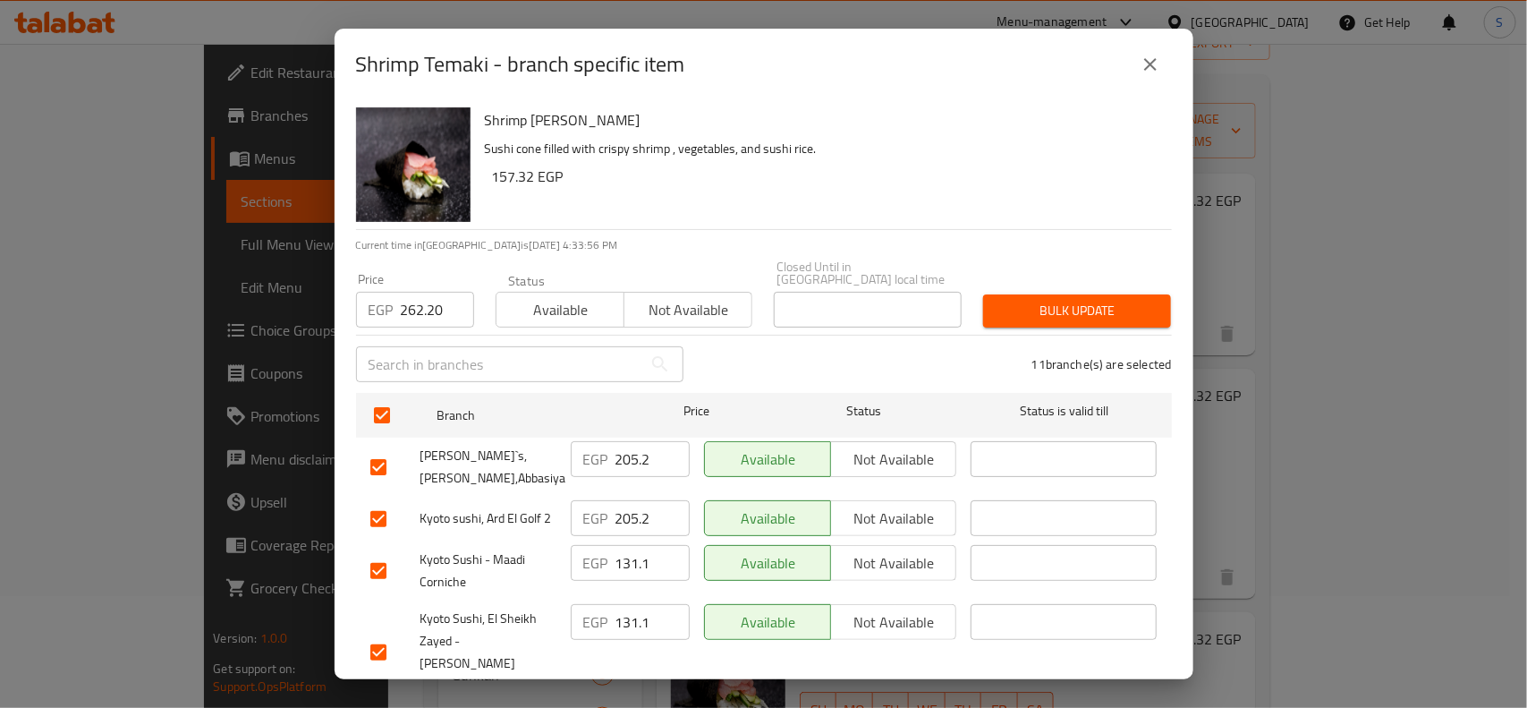
click at [392, 462] on input "checkbox" at bounding box center [379, 467] width 38 height 38
click at [383, 501] on input "checkbox" at bounding box center [379, 519] width 38 height 38
click at [1012, 300] on span "Bulk update" at bounding box center [1076, 311] width 159 height 22
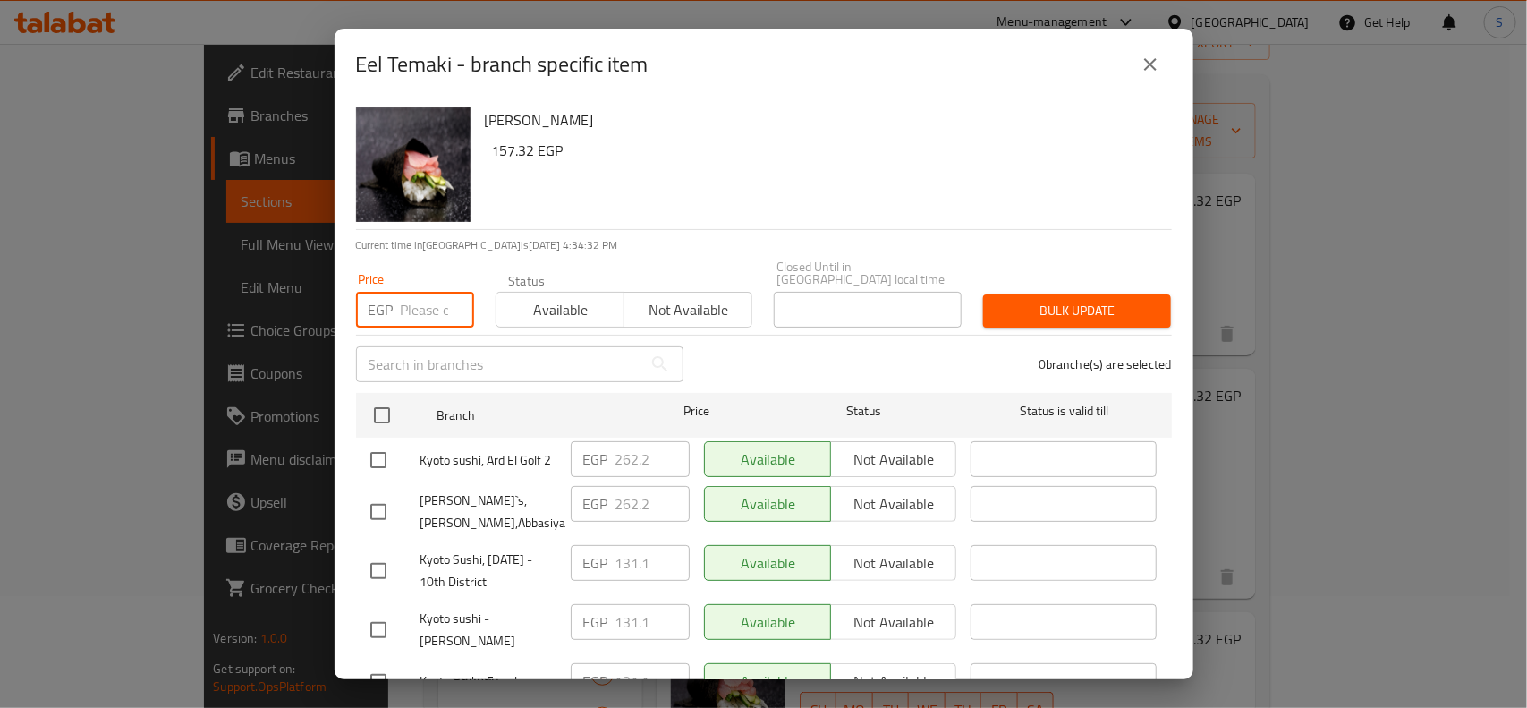
click at [430, 292] on input "number" at bounding box center [437, 310] width 73 height 36
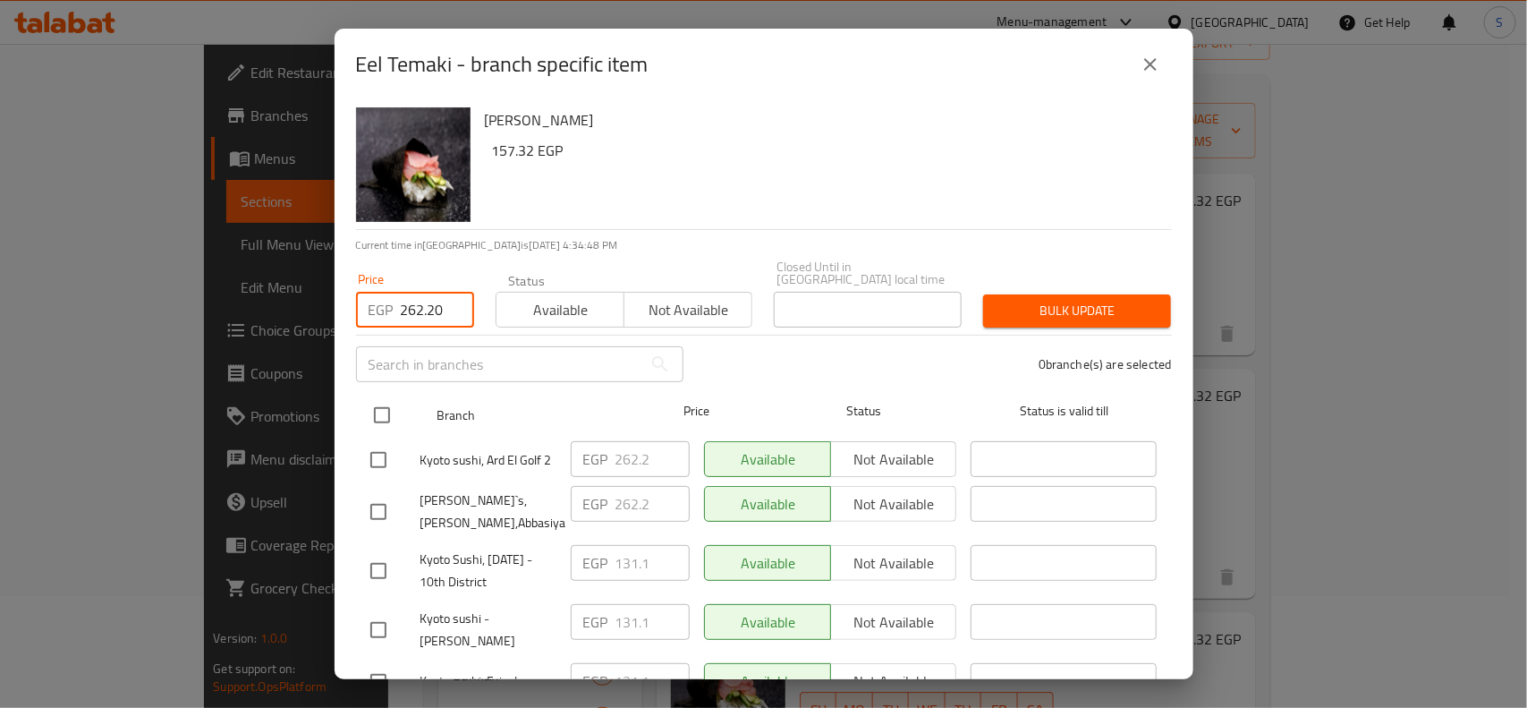
click at [390, 400] on input "checkbox" at bounding box center [382, 415] width 38 height 38
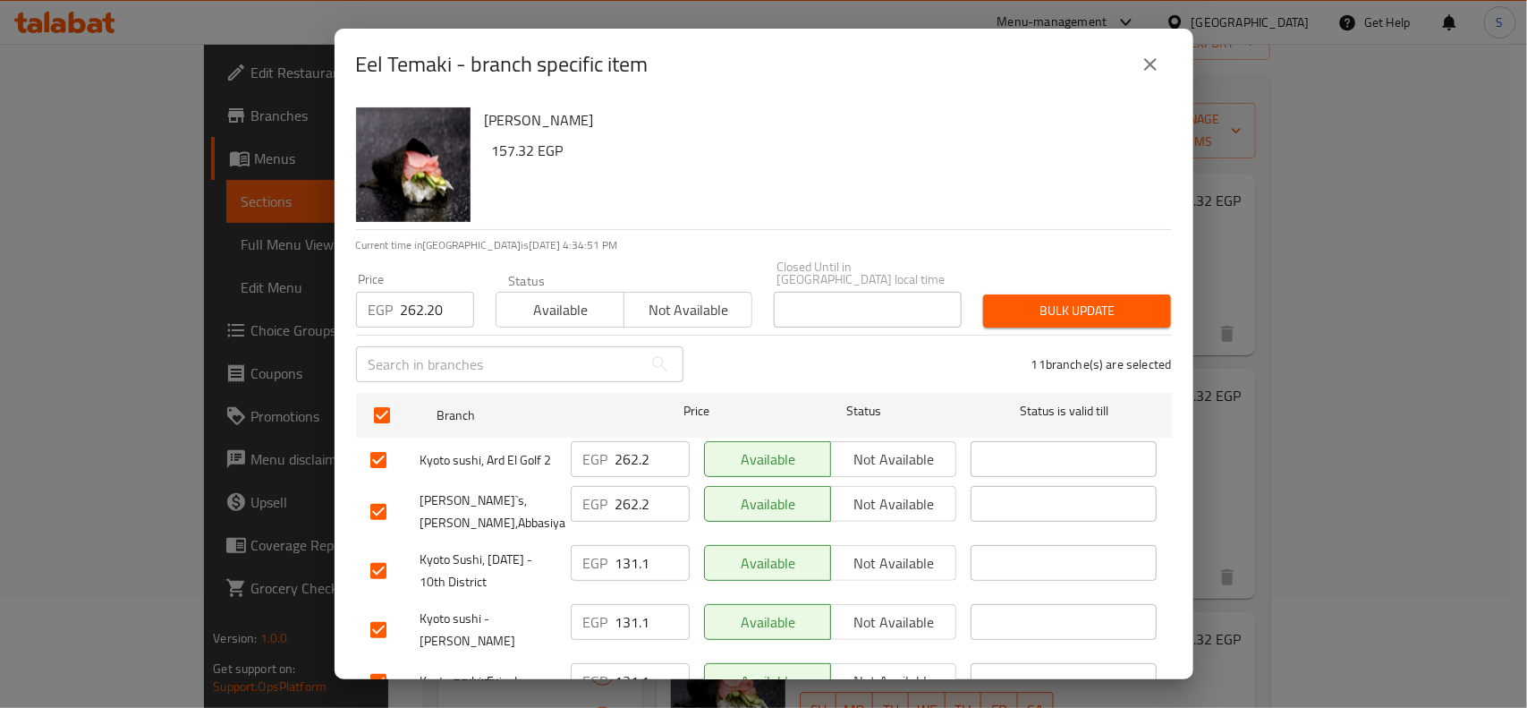
click at [391, 447] on input "checkbox" at bounding box center [379, 460] width 38 height 38
click at [389, 501] on input "checkbox" at bounding box center [379, 512] width 38 height 38
click at [1025, 300] on span "Bulk update" at bounding box center [1076, 311] width 159 height 22
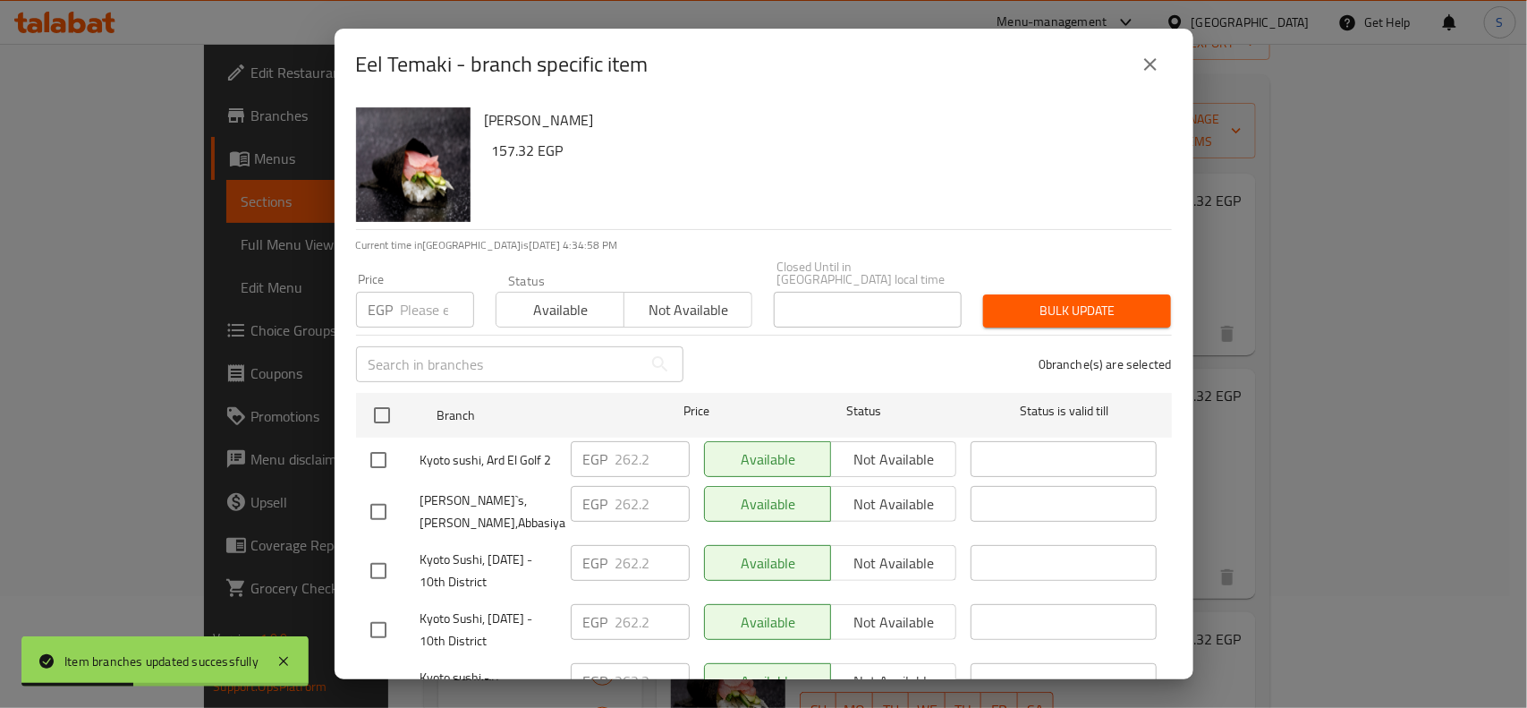
click at [1125, 54] on div "Eel Temaki - branch specific item" at bounding box center [764, 64] width 816 height 43
click at [1141, 61] on icon "close" at bounding box center [1150, 64] width 21 height 21
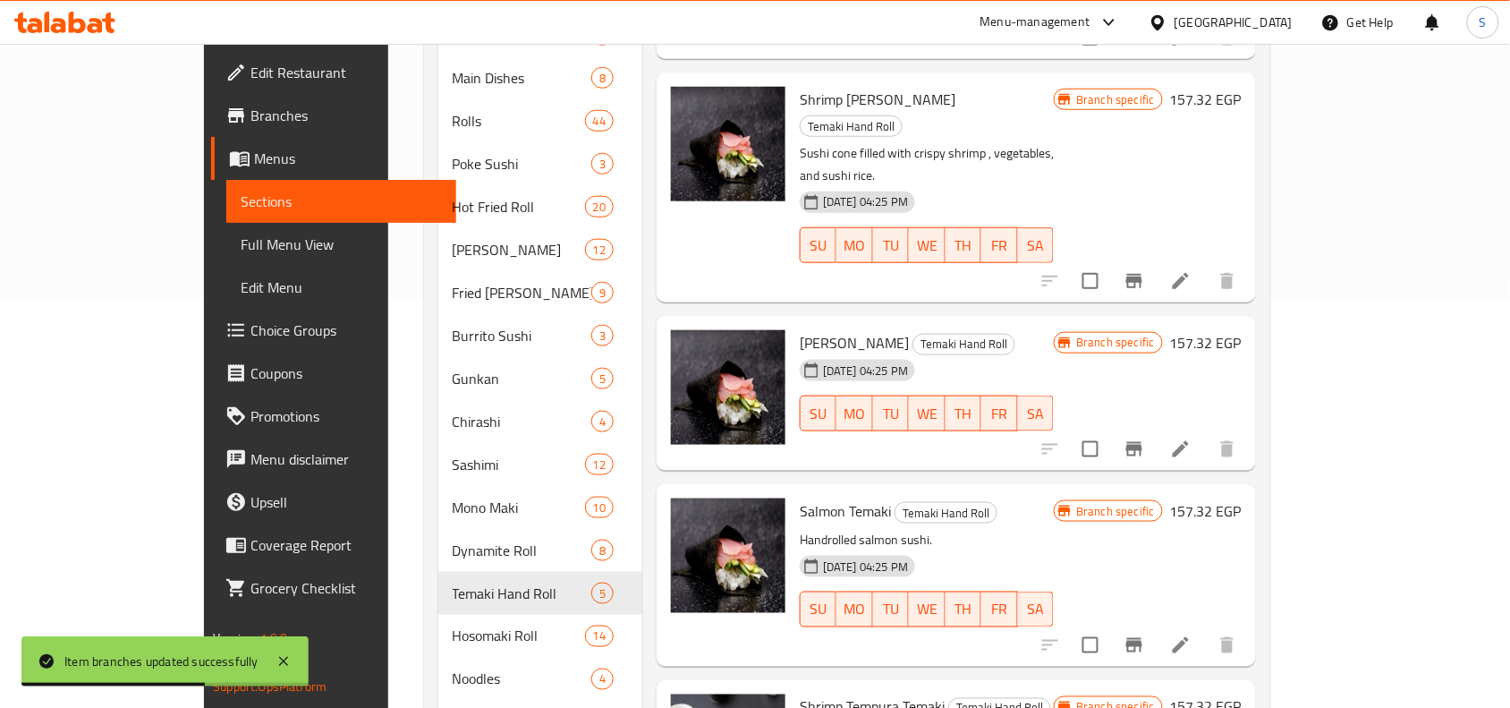
scroll to position [447, 0]
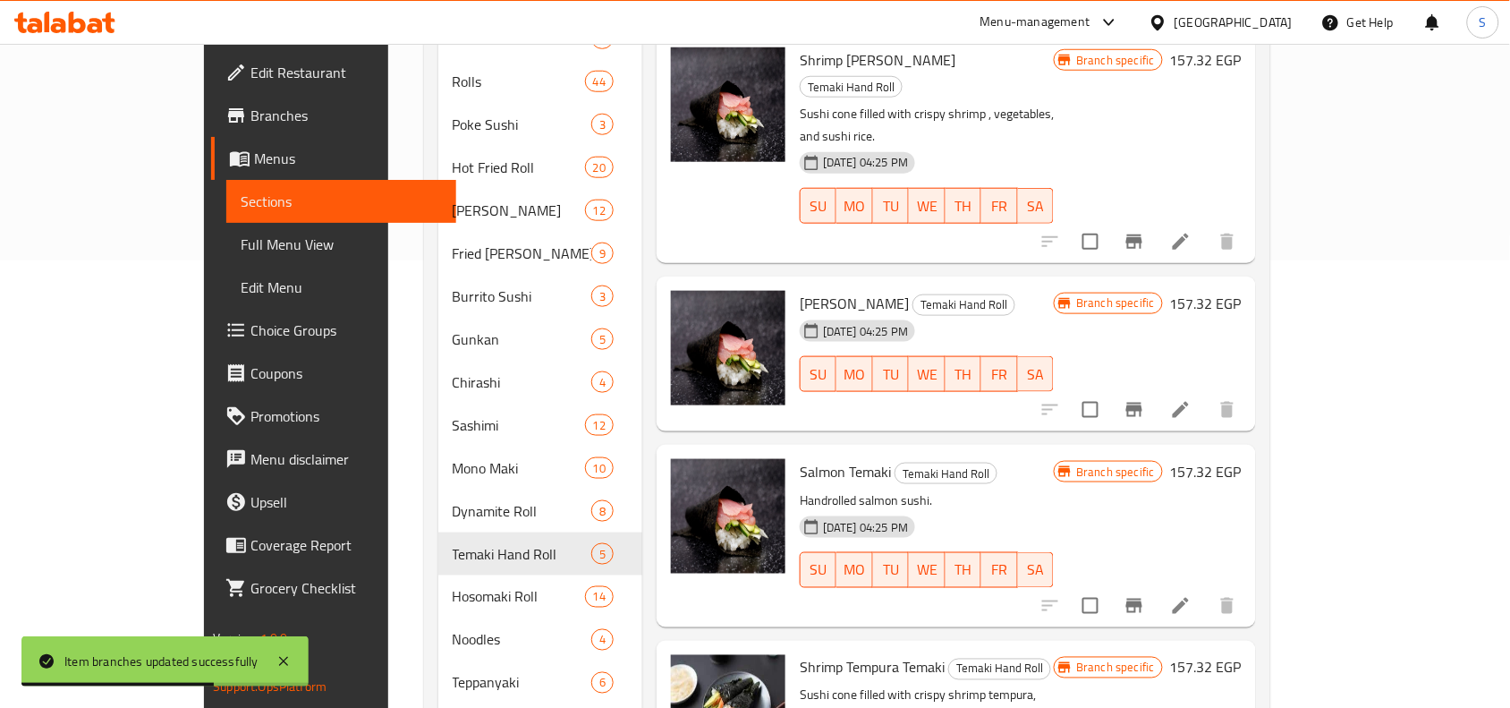
click at [1142, 598] on icon "Branch-specific-item" at bounding box center [1134, 605] width 16 height 14
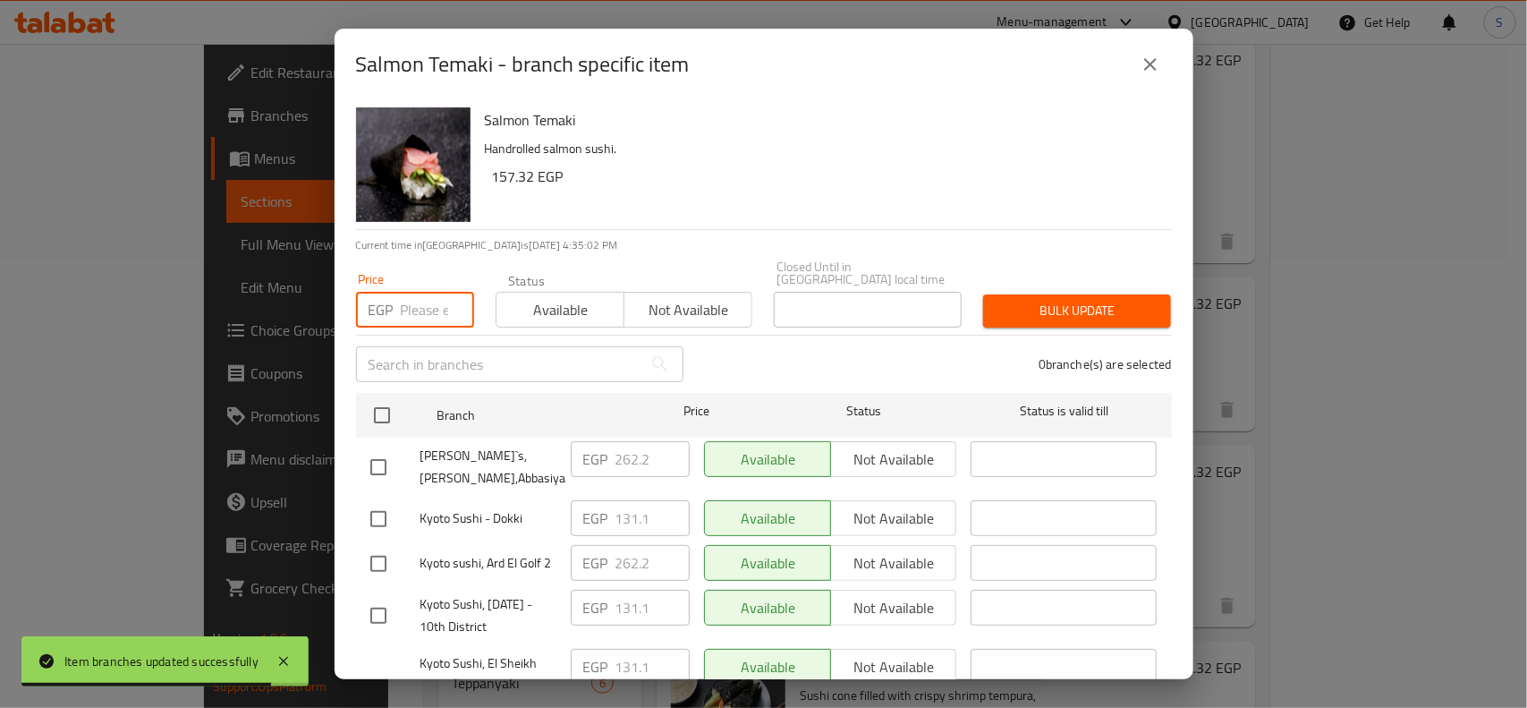
click at [405, 293] on input "number" at bounding box center [437, 310] width 73 height 36
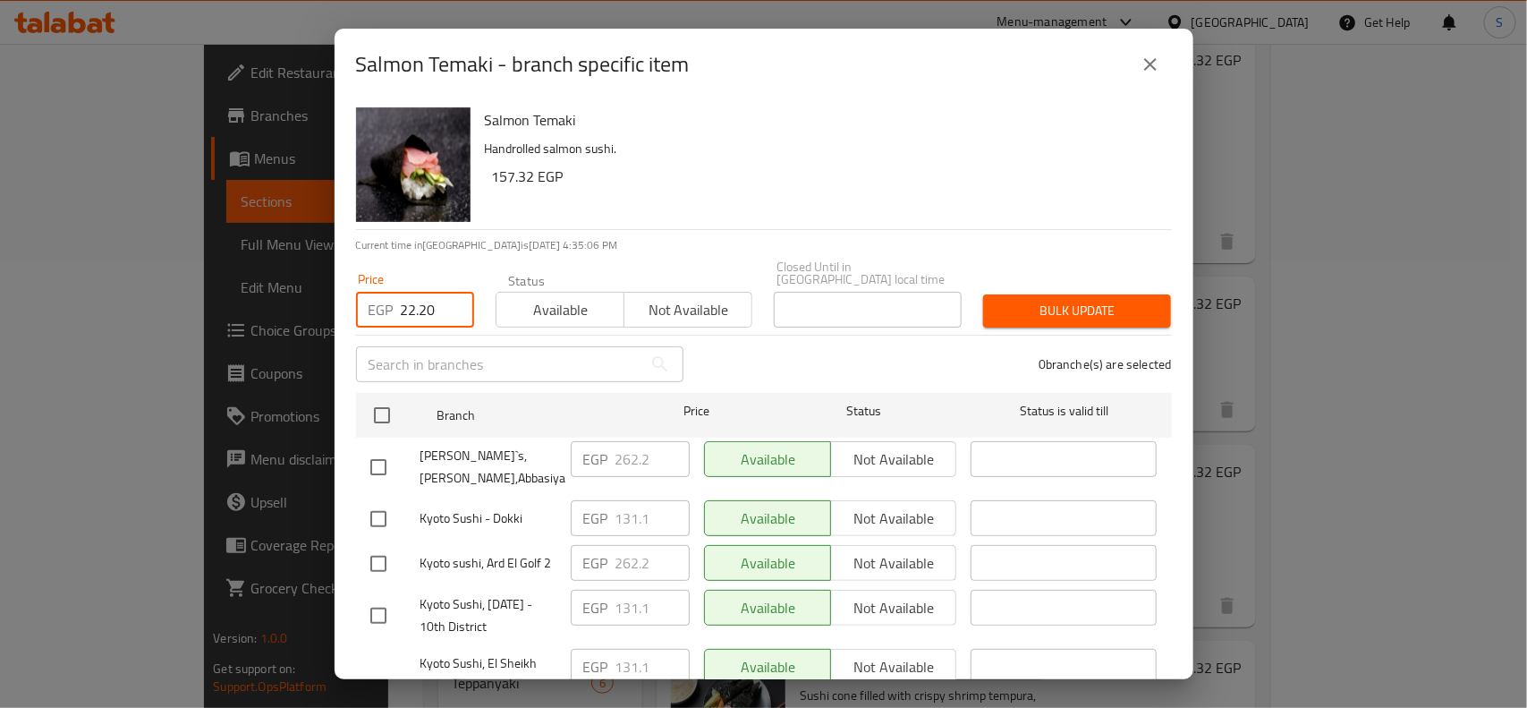
click at [429, 297] on input "22.20" at bounding box center [437, 310] width 73 height 36
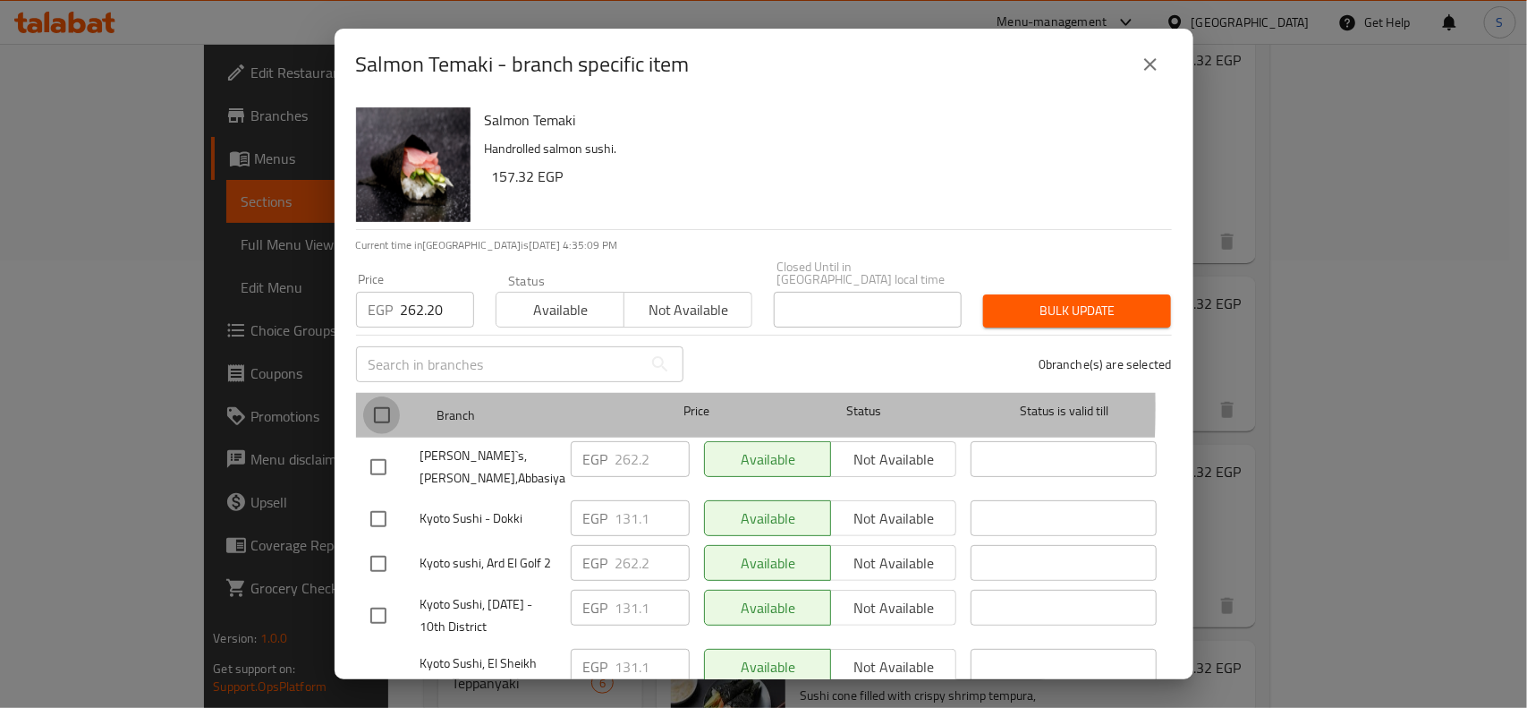
click at [374, 396] on input "checkbox" at bounding box center [382, 415] width 38 height 38
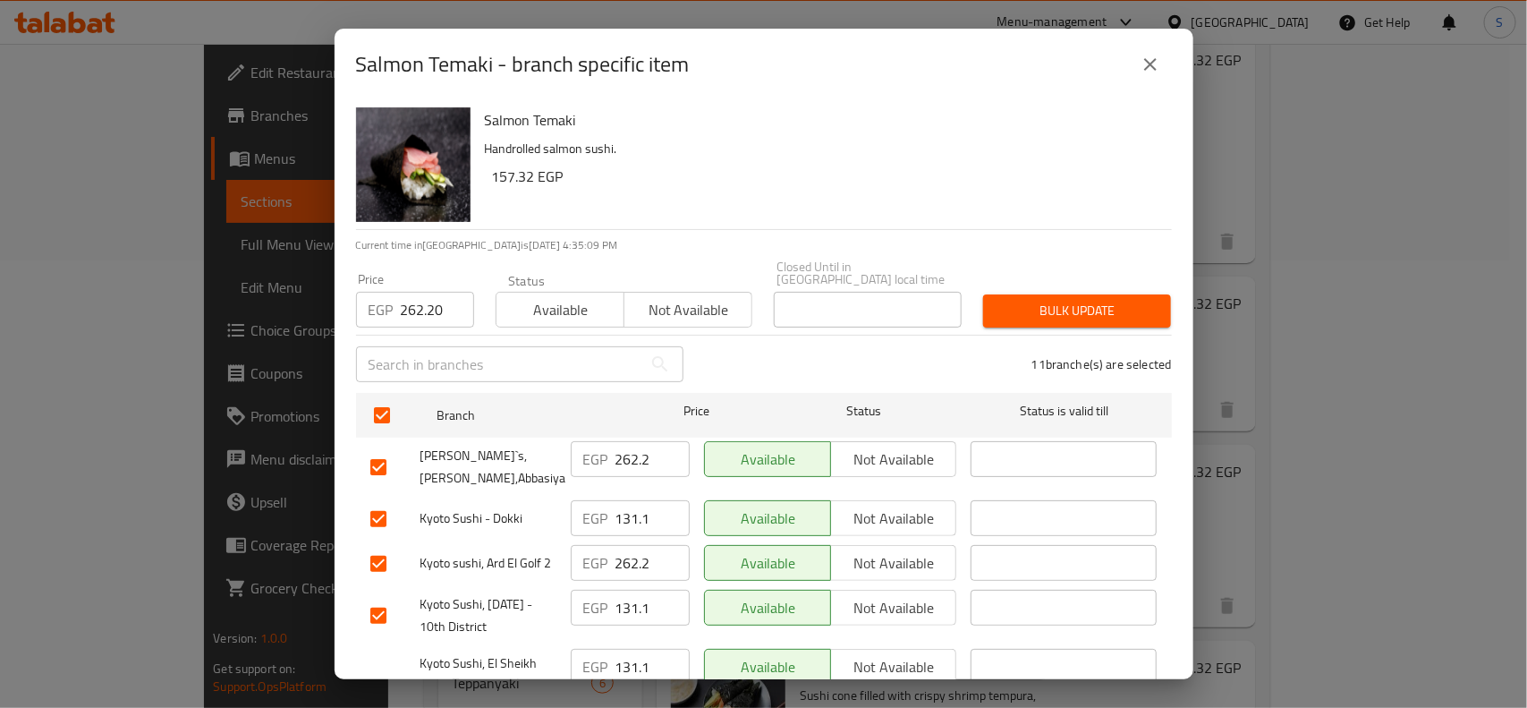
click at [377, 448] on input "checkbox" at bounding box center [379, 467] width 38 height 38
click at [368, 538] on div "Kyoto sushi, Ard El Golf 2" at bounding box center [463, 564] width 200 height 52
click at [378, 547] on input "checkbox" at bounding box center [379, 564] width 38 height 38
click at [1074, 300] on span "Bulk update" at bounding box center [1076, 311] width 159 height 22
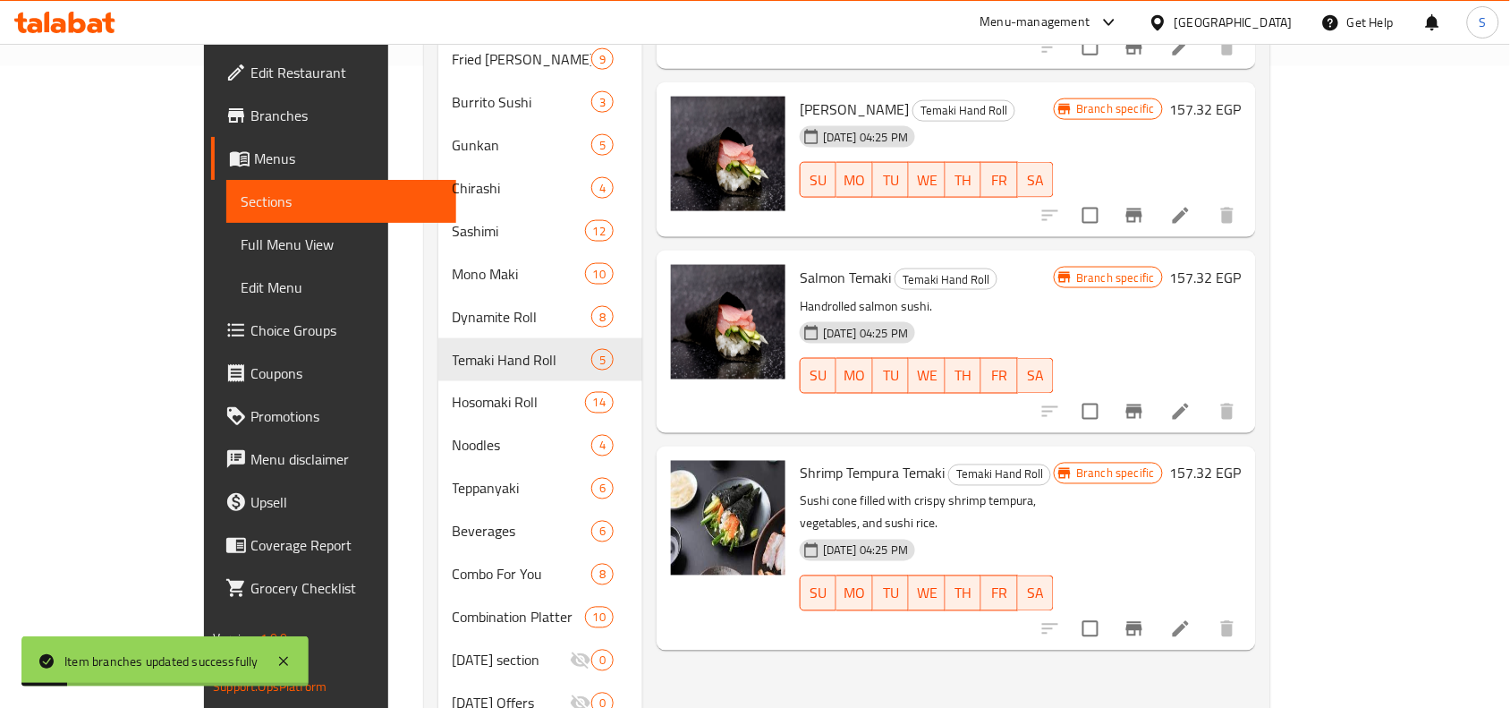
scroll to position [671, 0]
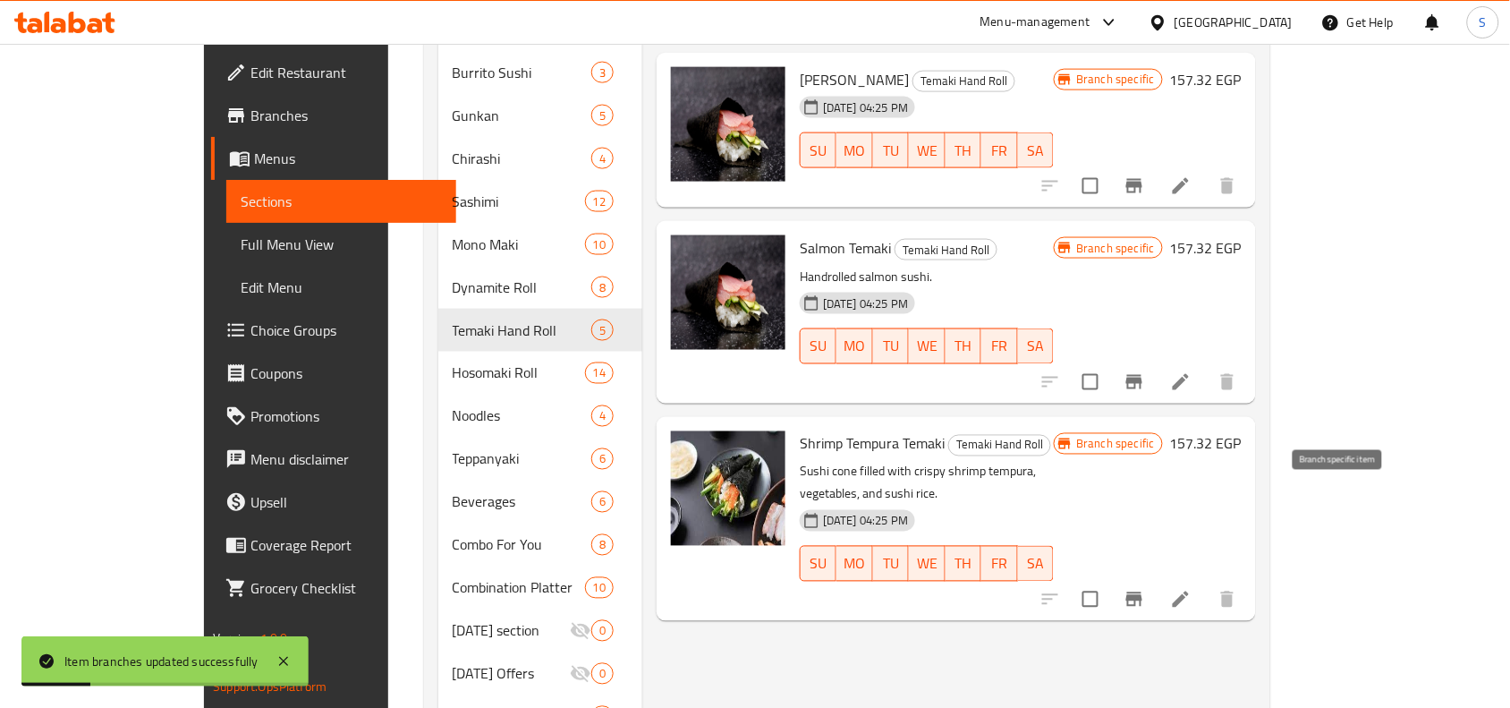
click at [1142, 592] on icon "Branch-specific-item" at bounding box center [1134, 599] width 16 height 14
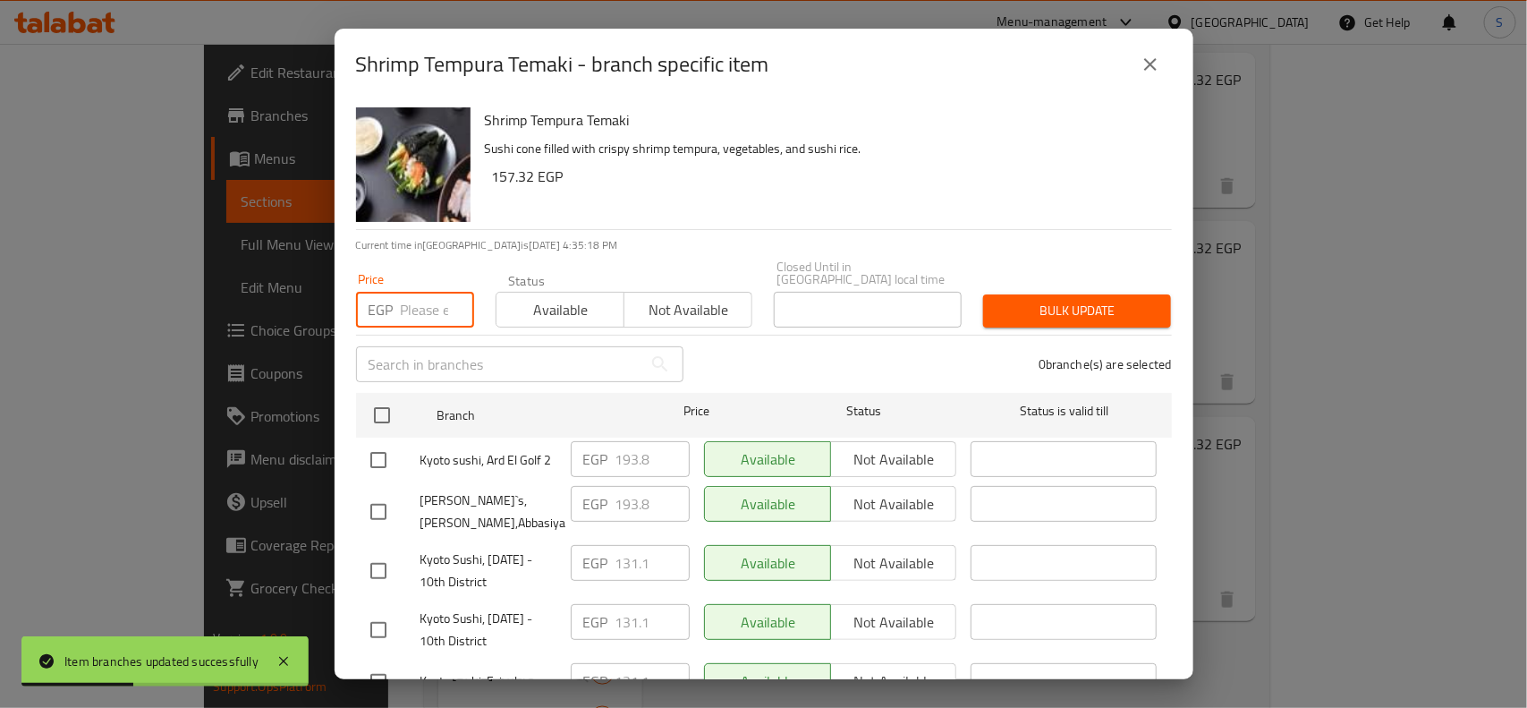
click at [409, 301] on input "number" at bounding box center [437, 310] width 73 height 36
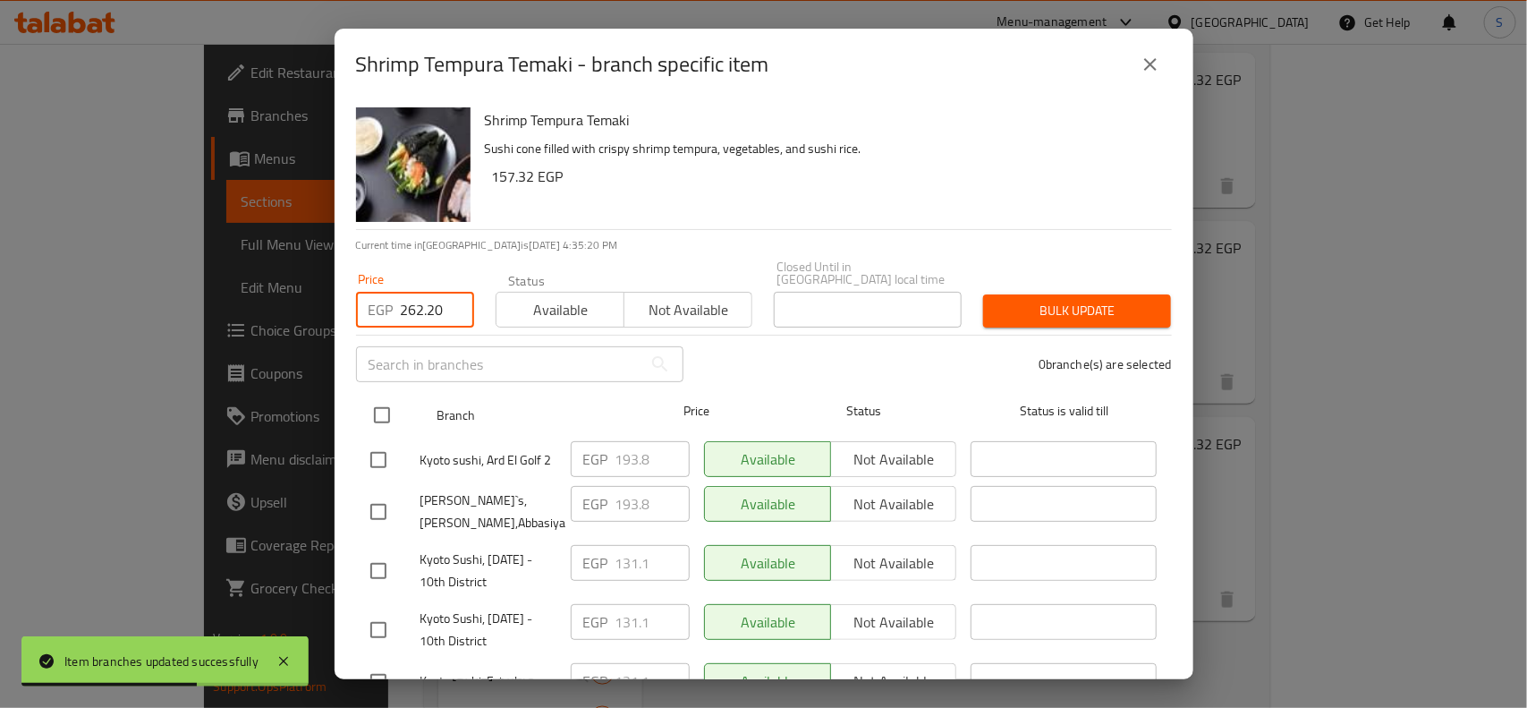
click at [382, 401] on input "checkbox" at bounding box center [382, 415] width 38 height 38
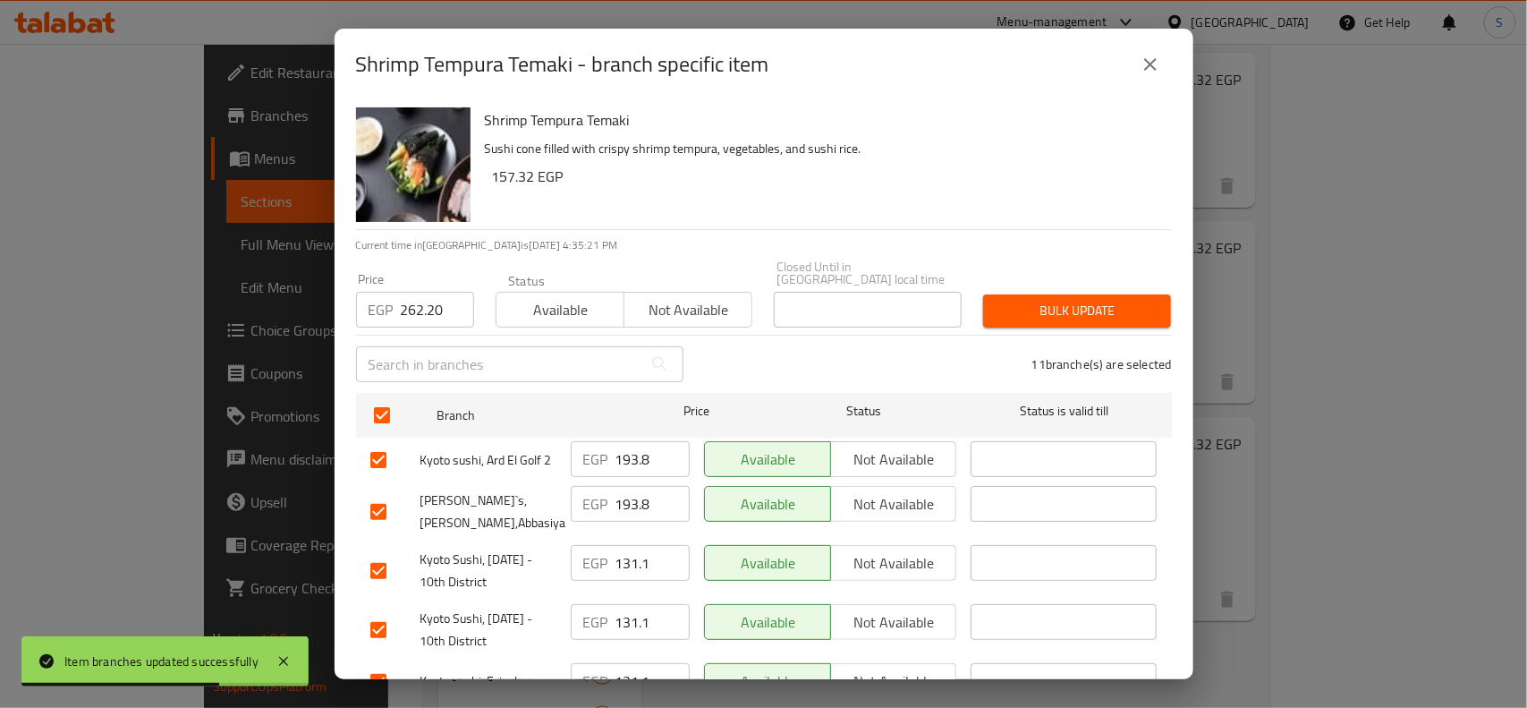
click at [368, 441] on input "checkbox" at bounding box center [379, 460] width 38 height 38
click at [374, 508] on input "checkbox" at bounding box center [379, 512] width 38 height 38
click at [1083, 332] on div "9 branche(s) are selected" at bounding box center [938, 364] width 488 height 64
click at [1084, 300] on span "Bulk update" at bounding box center [1076, 311] width 159 height 22
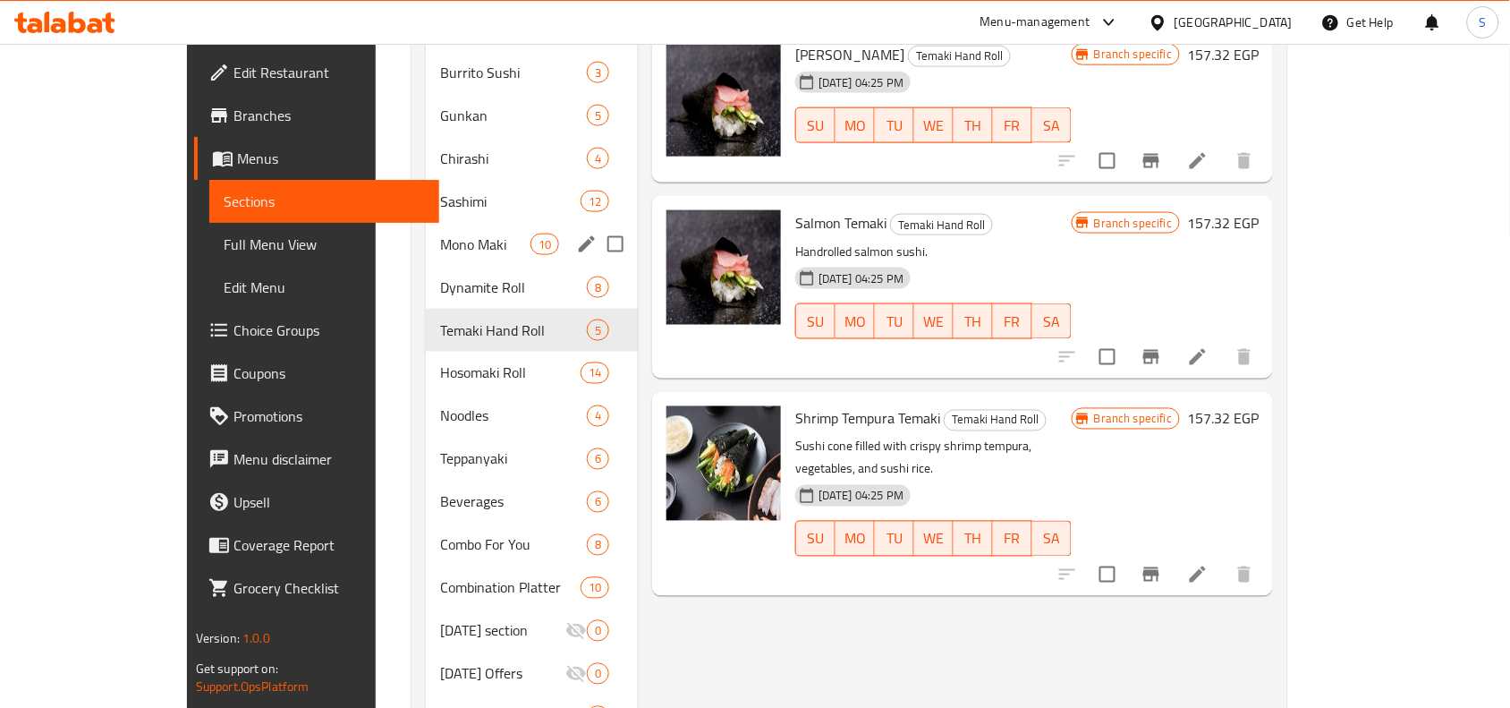
click at [440, 233] on span "Mono Maki" at bounding box center [484, 243] width 89 height 21
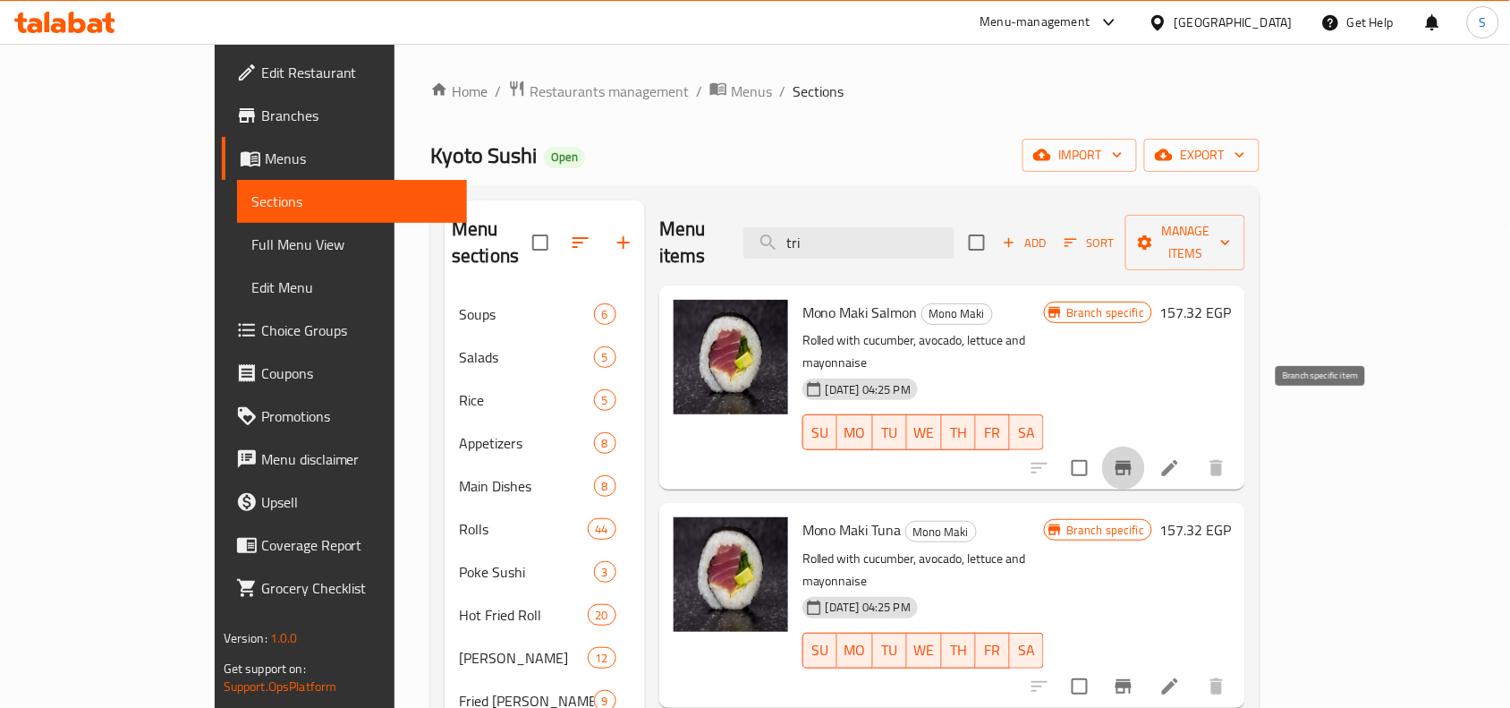
click at [1145, 446] on button "Branch-specific-item" at bounding box center [1123, 467] width 43 height 43
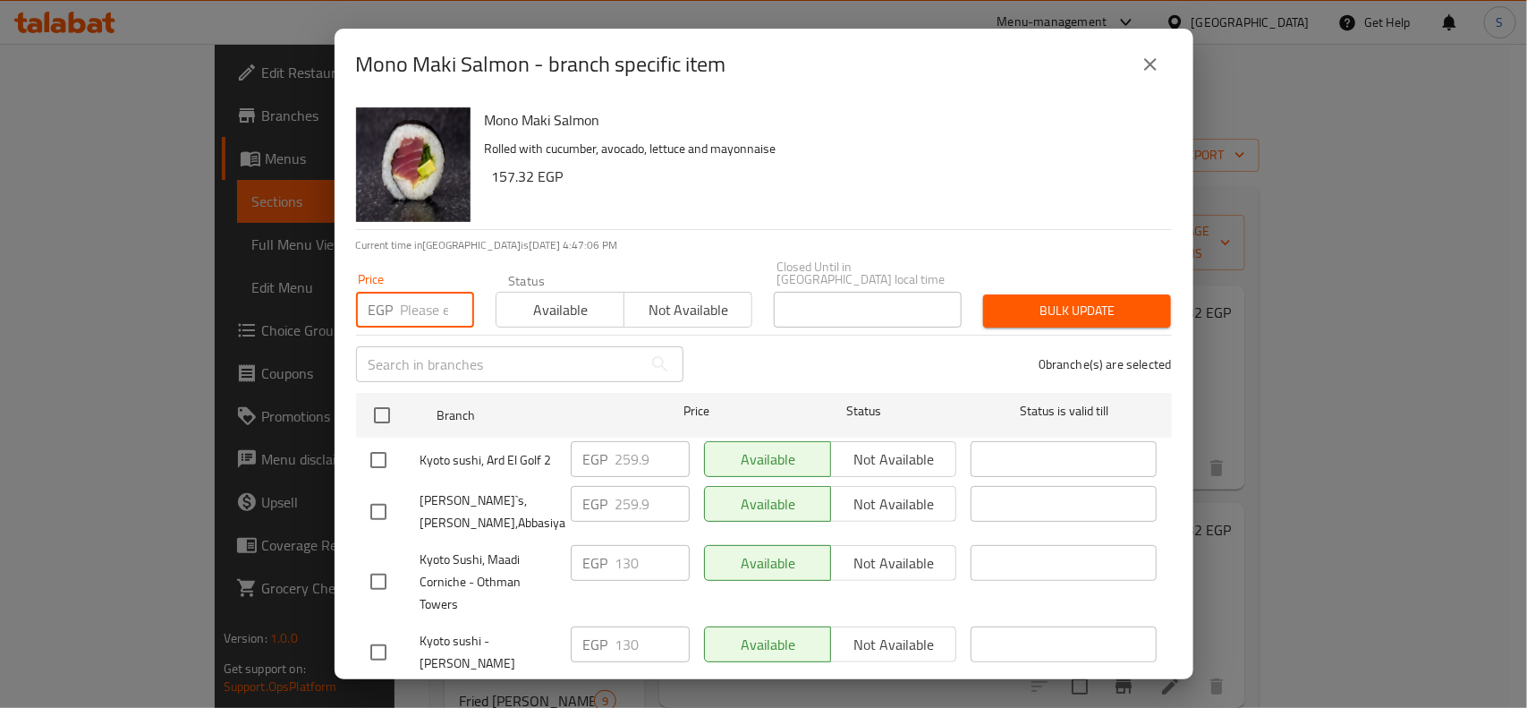
click at [420, 293] on input "number" at bounding box center [437, 310] width 73 height 36
click at [368, 441] on input "checkbox" at bounding box center [379, 460] width 38 height 38
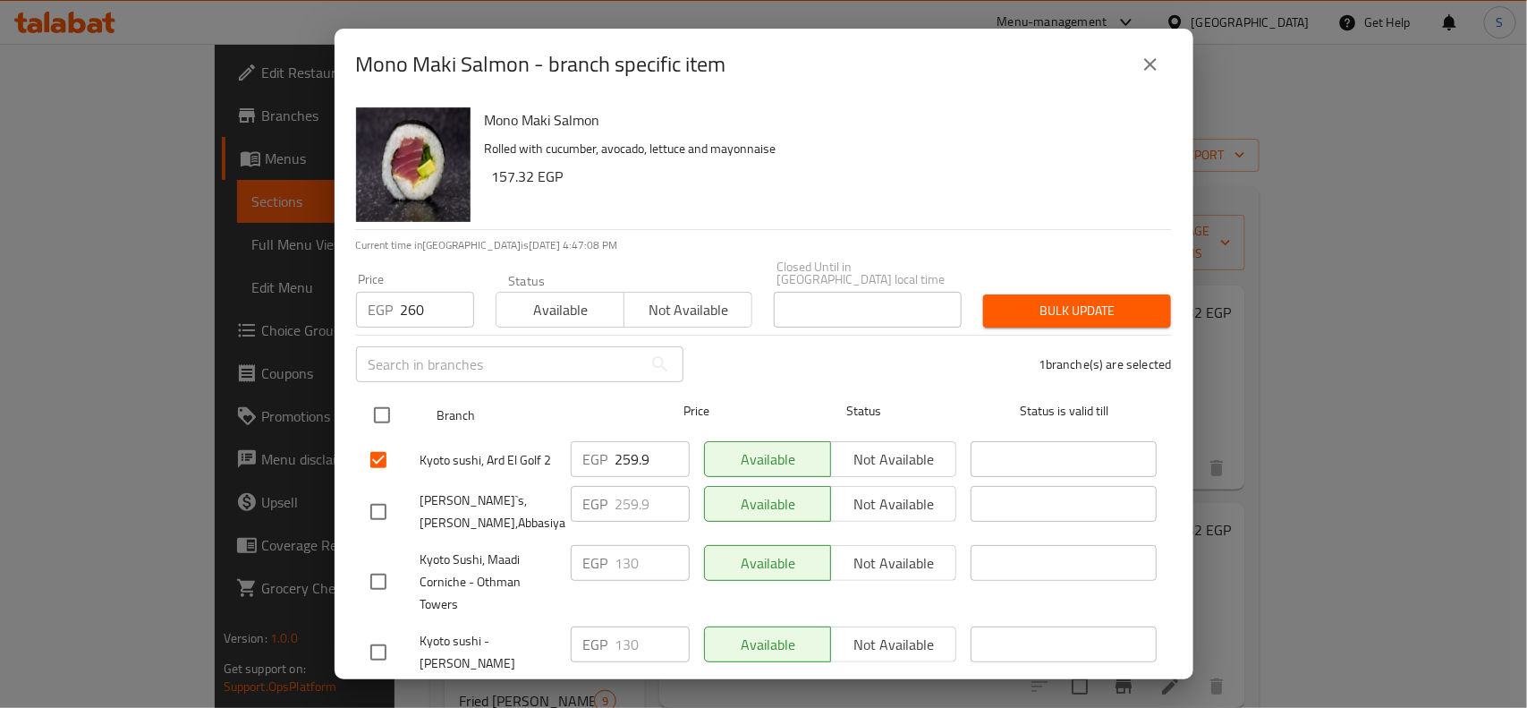
click at [380, 389] on div at bounding box center [396, 415] width 67 height 52
drag, startPoint x: 385, startPoint y: 407, endPoint x: 383, endPoint y: 420, distance: 13.5
click at [386, 405] on input "checkbox" at bounding box center [382, 415] width 38 height 38
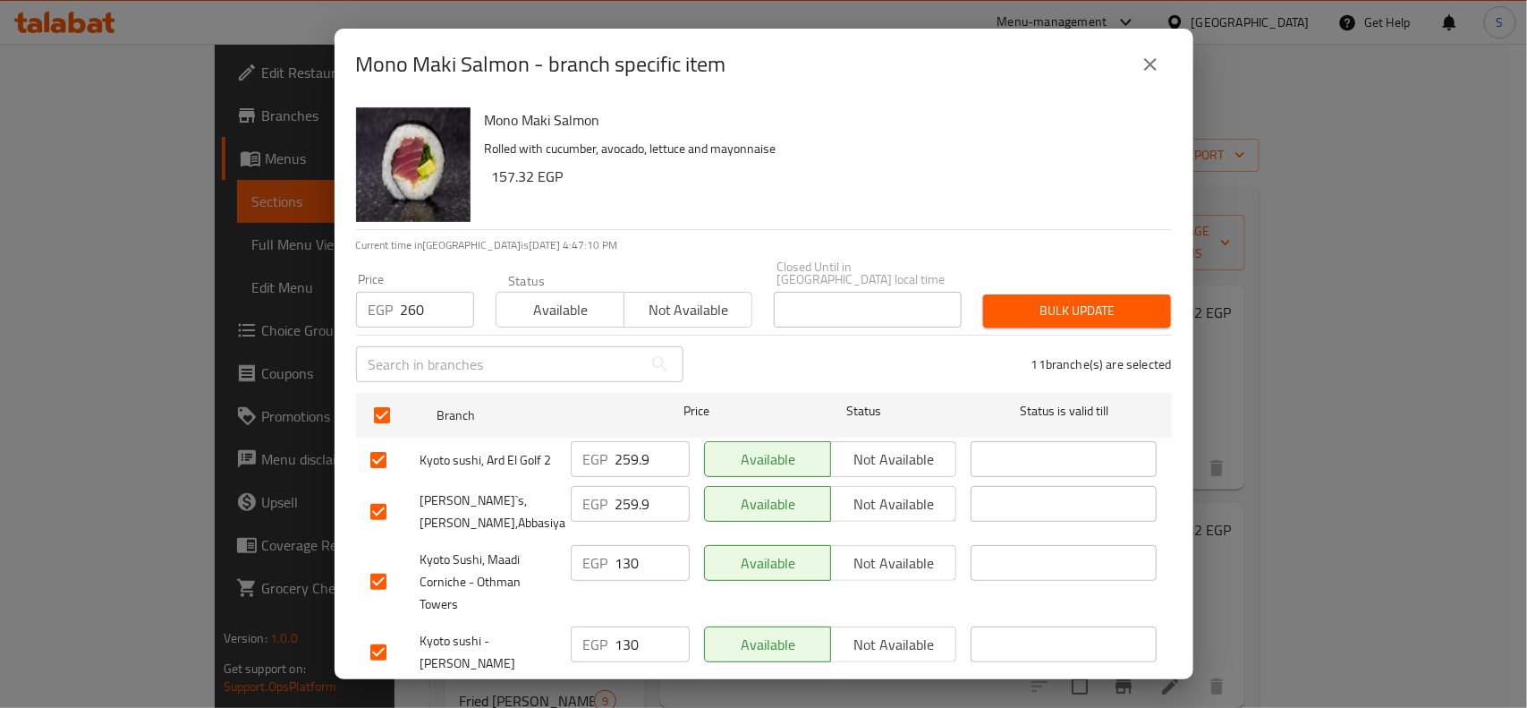
click at [382, 441] on input "checkbox" at bounding box center [379, 460] width 38 height 38
drag, startPoint x: 377, startPoint y: 496, endPoint x: 436, endPoint y: 504, distance: 59.5
click at [377, 497] on input "checkbox" at bounding box center [379, 512] width 38 height 38
click at [1005, 301] on span "Bulk update" at bounding box center [1076, 311] width 159 height 22
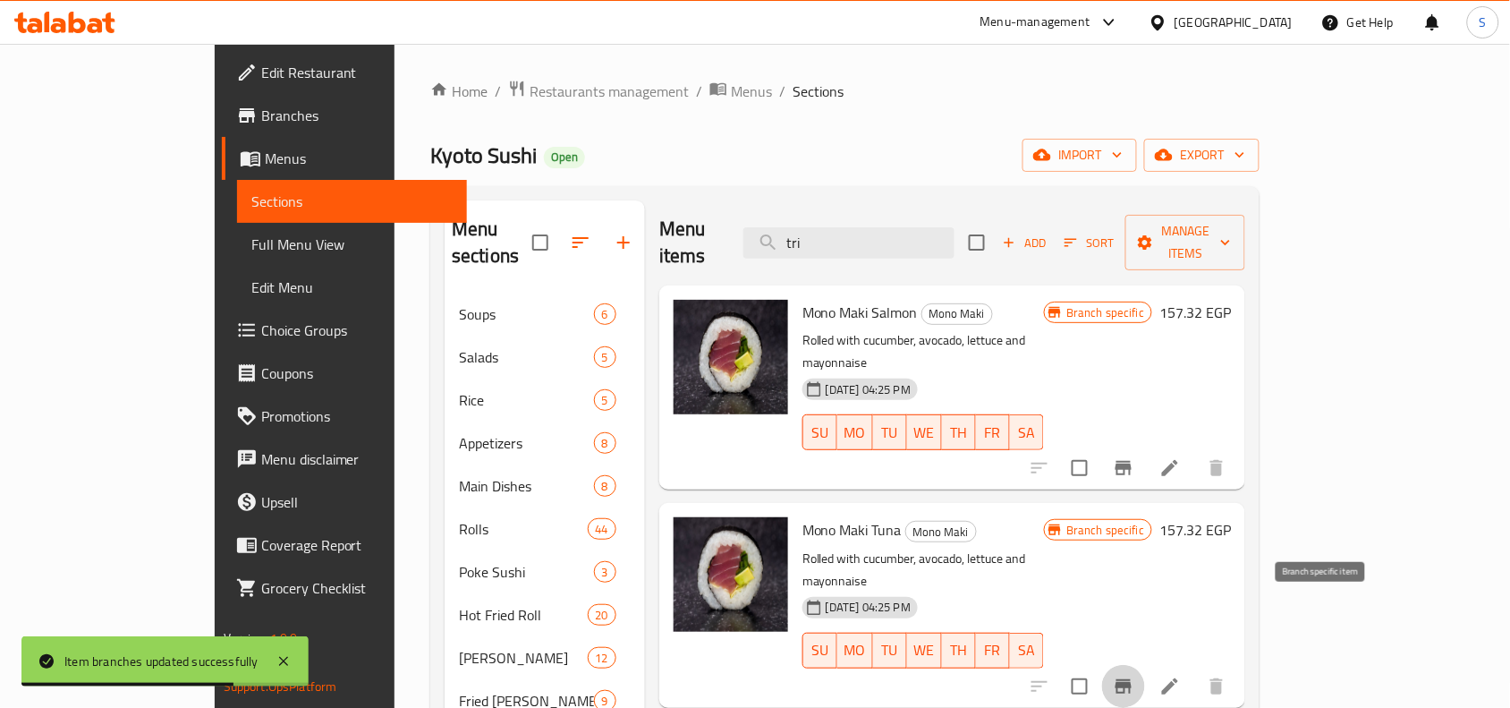
click at [1132, 679] on icon "Branch-specific-item" at bounding box center [1123, 686] width 16 height 14
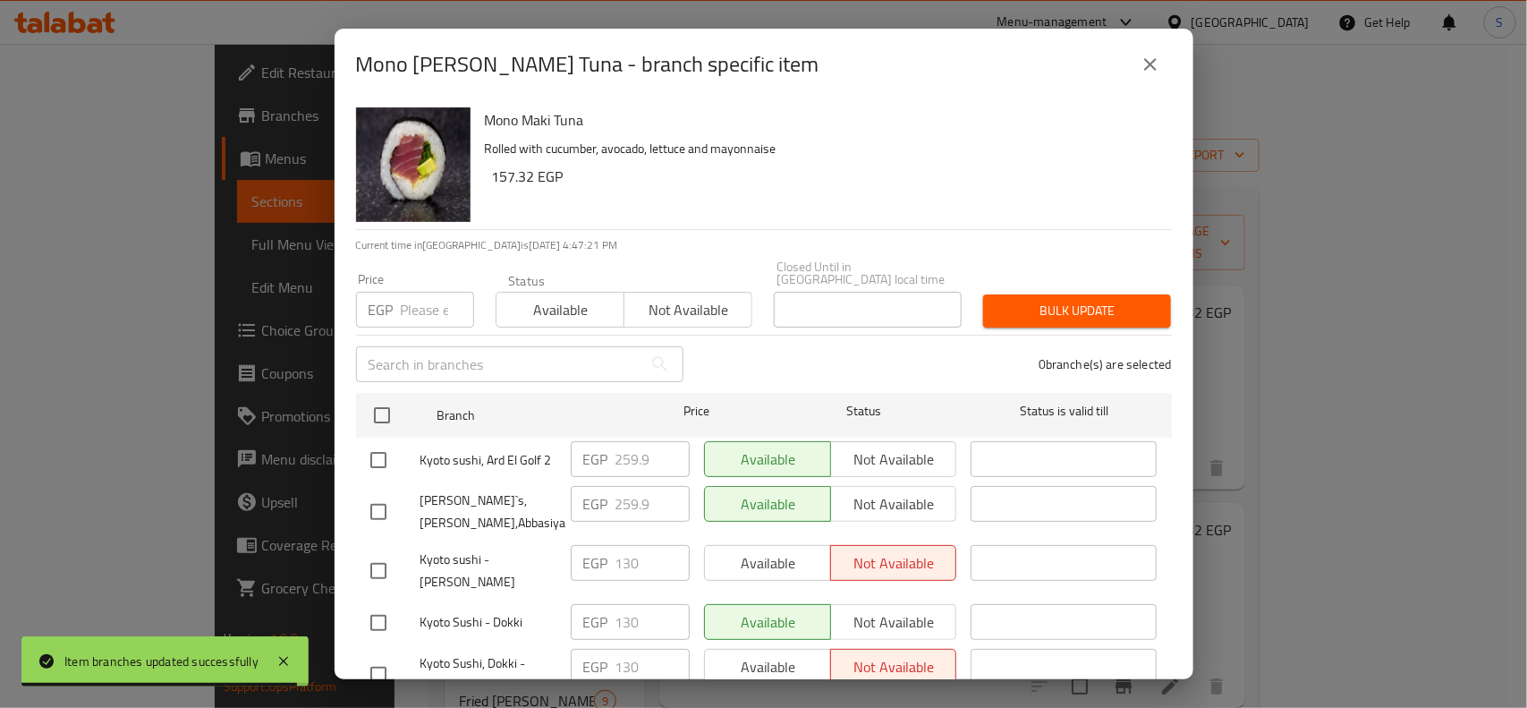
click at [409, 297] on input "number" at bounding box center [437, 310] width 73 height 36
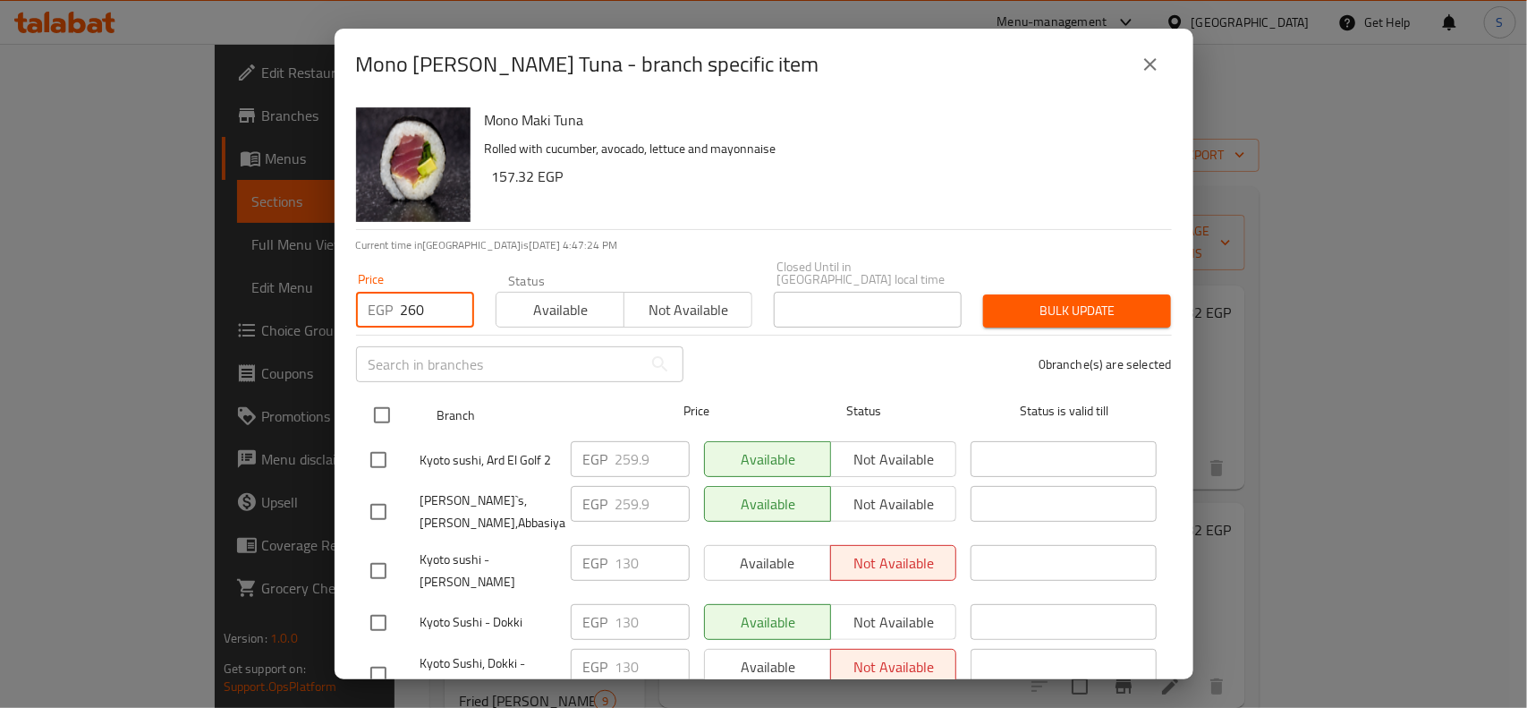
click at [376, 412] on input "checkbox" at bounding box center [382, 415] width 38 height 38
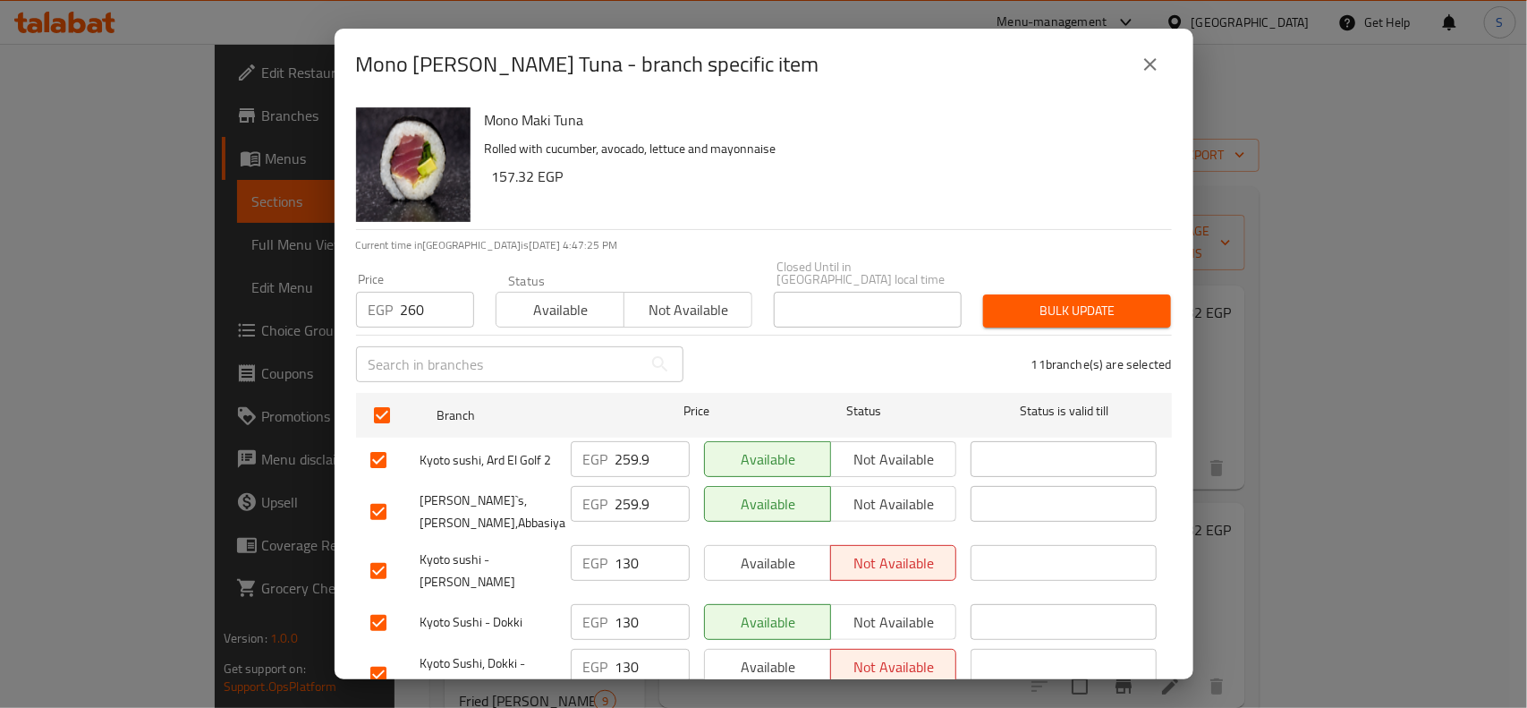
click at [380, 441] on input "checkbox" at bounding box center [379, 460] width 38 height 38
click at [380, 493] on input "checkbox" at bounding box center [379, 512] width 38 height 38
click at [1029, 300] on span "Bulk update" at bounding box center [1076, 311] width 159 height 22
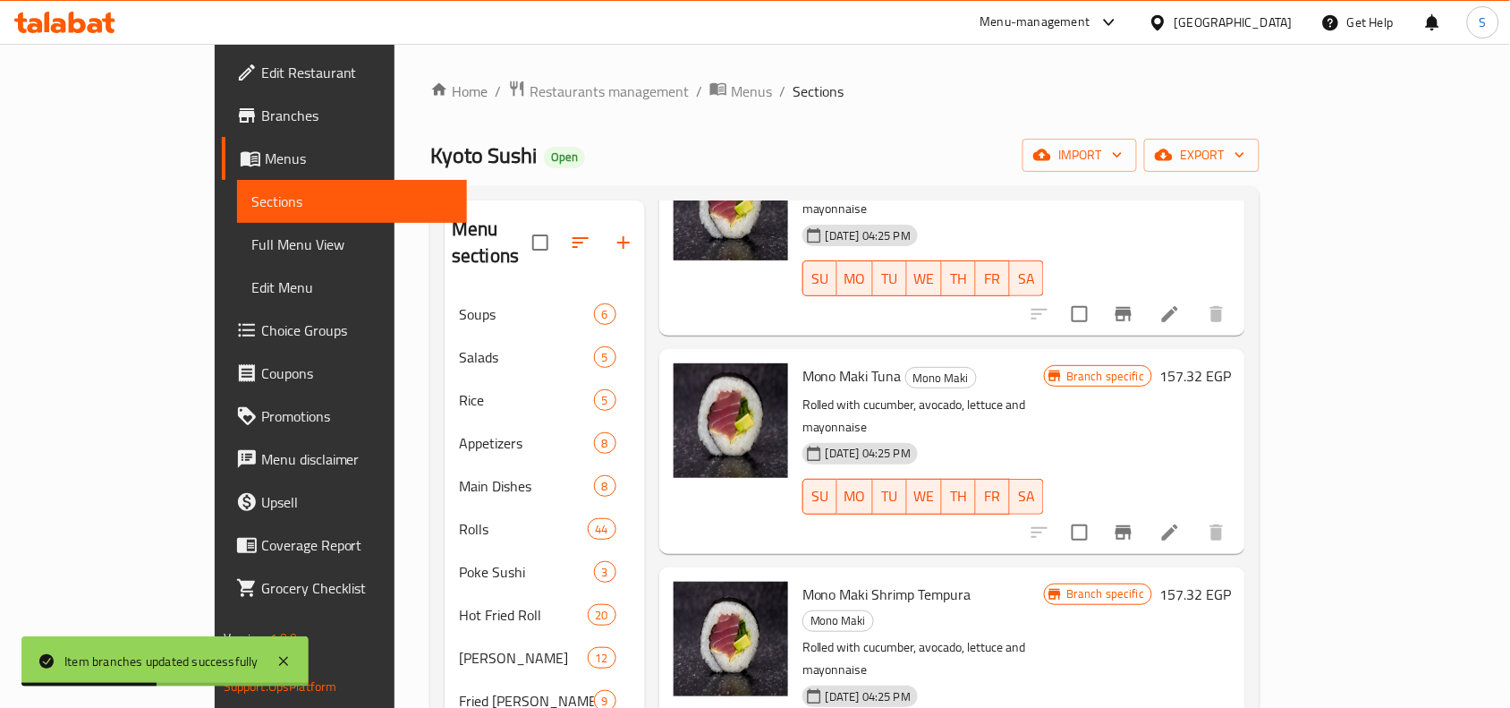
scroll to position [224, 0]
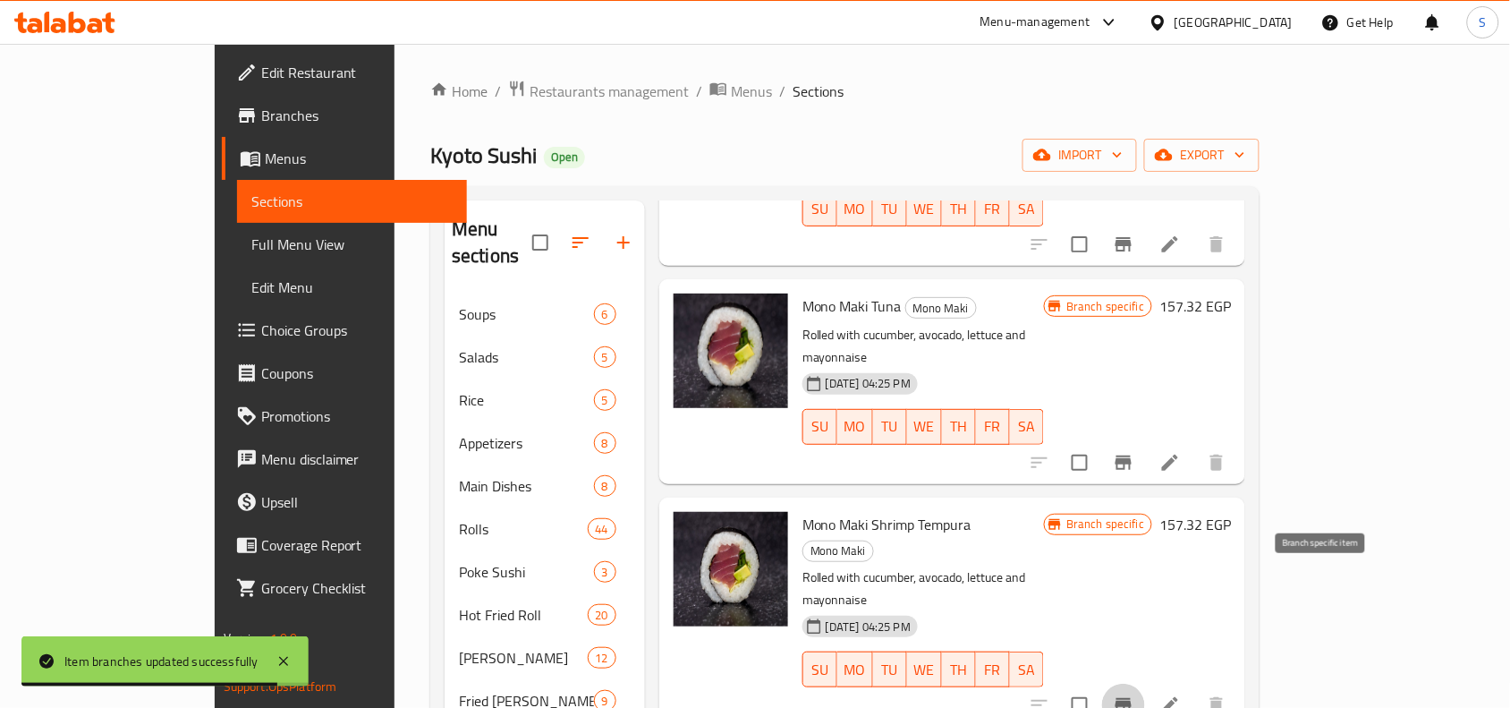
click at [1132, 698] on icon "Branch-specific-item" at bounding box center [1123, 705] width 16 height 14
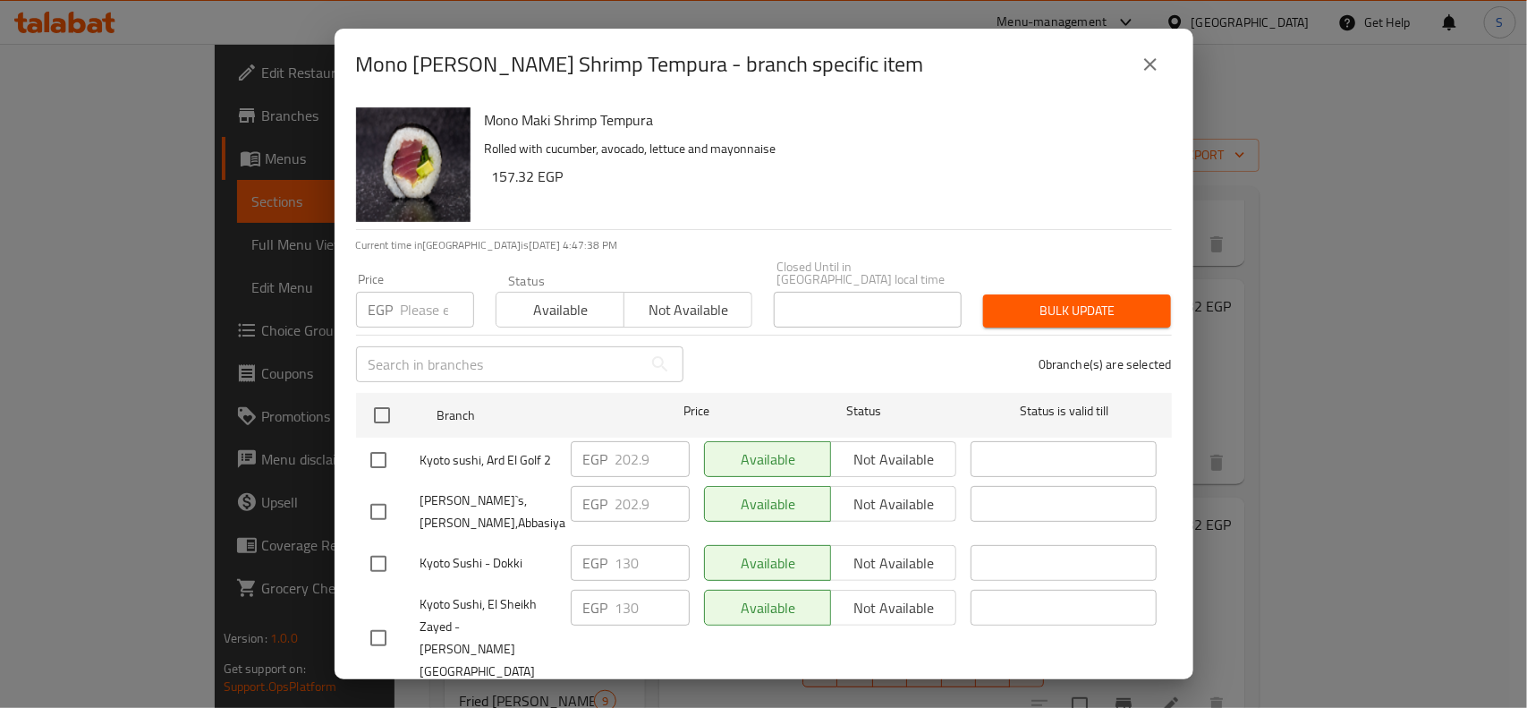
click at [420, 298] on input "number" at bounding box center [437, 310] width 73 height 36
drag, startPoint x: 403, startPoint y: 300, endPoint x: 432, endPoint y: 309, distance: 30.8
click at [432, 309] on input "3" at bounding box center [437, 310] width 73 height 36
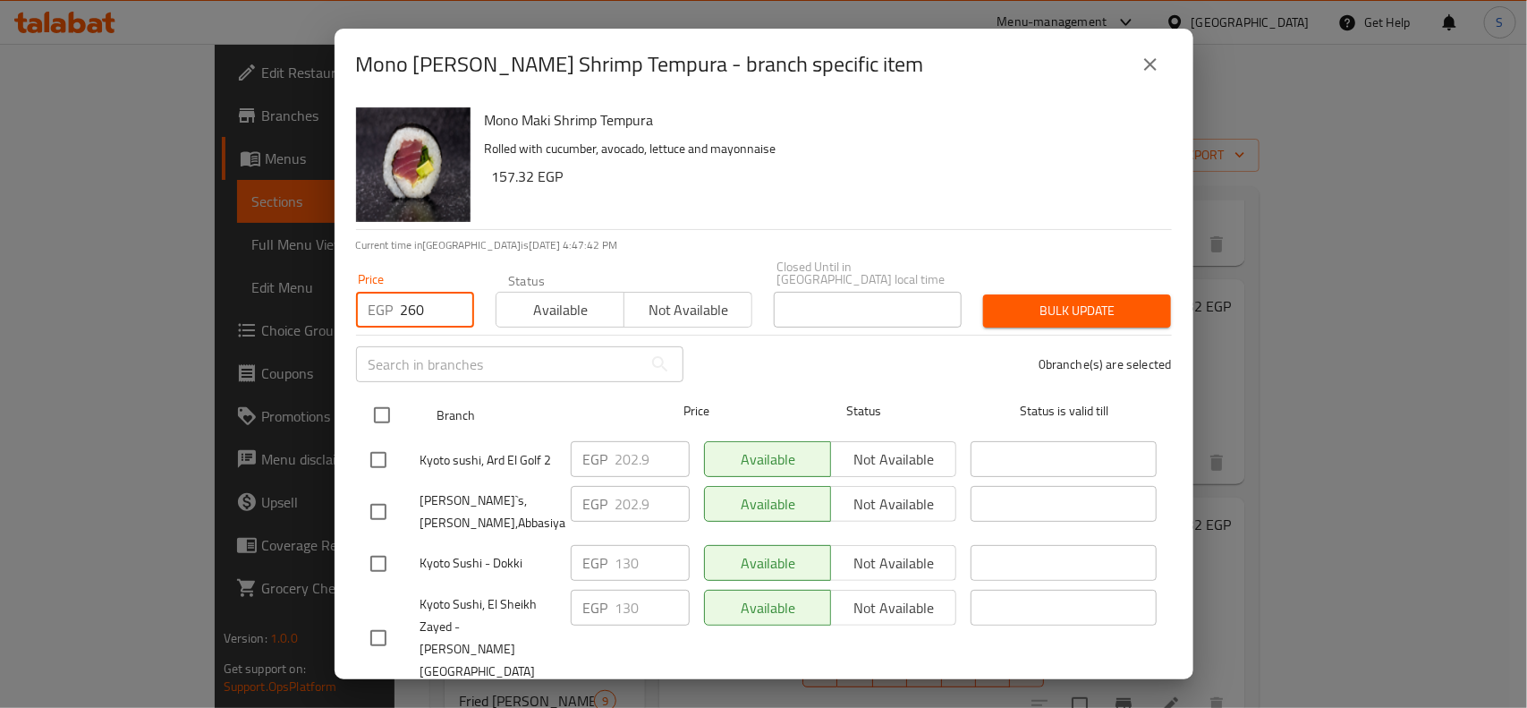
click at [372, 398] on input "checkbox" at bounding box center [382, 415] width 38 height 38
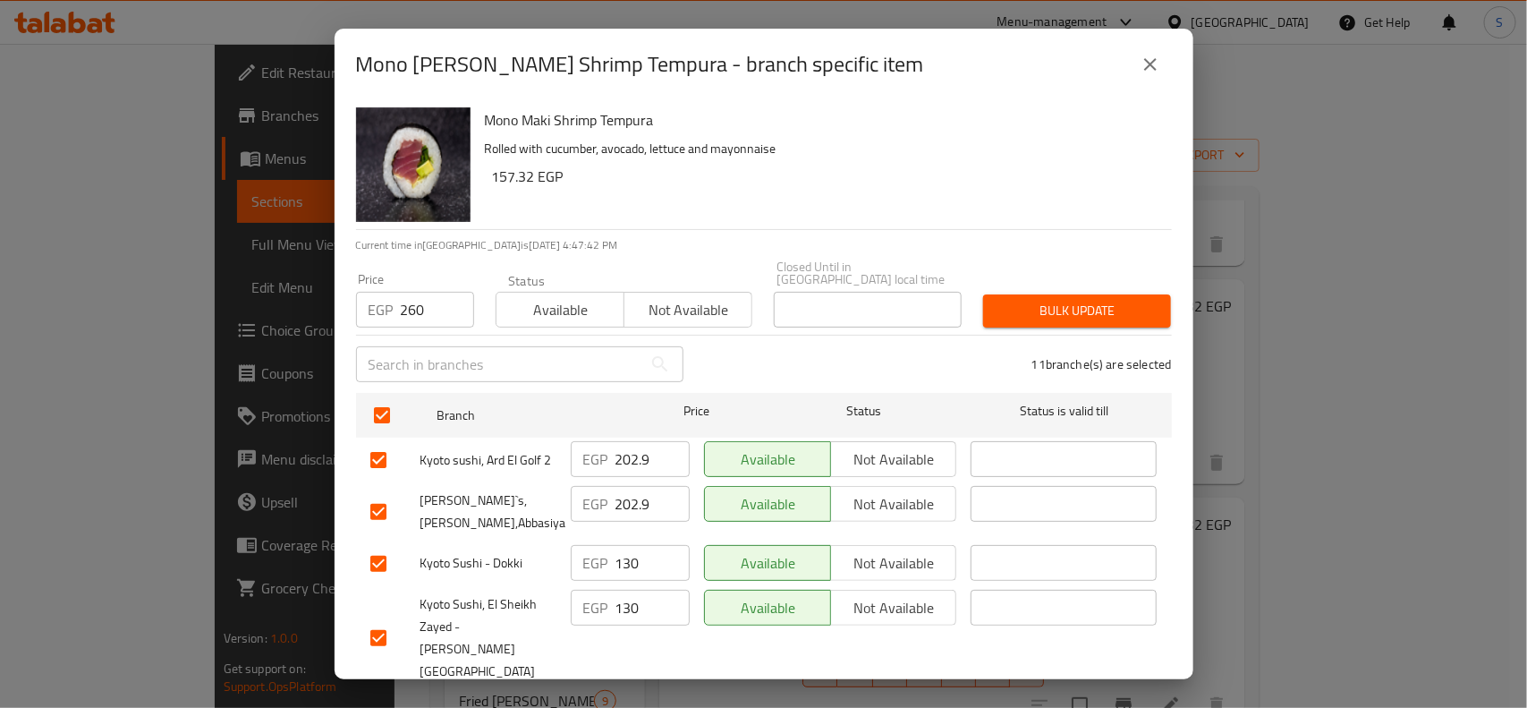
click at [371, 441] on input "checkbox" at bounding box center [379, 460] width 38 height 38
click at [380, 493] on input "checkbox" at bounding box center [379, 512] width 38 height 38
click at [1020, 300] on span "Bulk update" at bounding box center [1076, 311] width 159 height 22
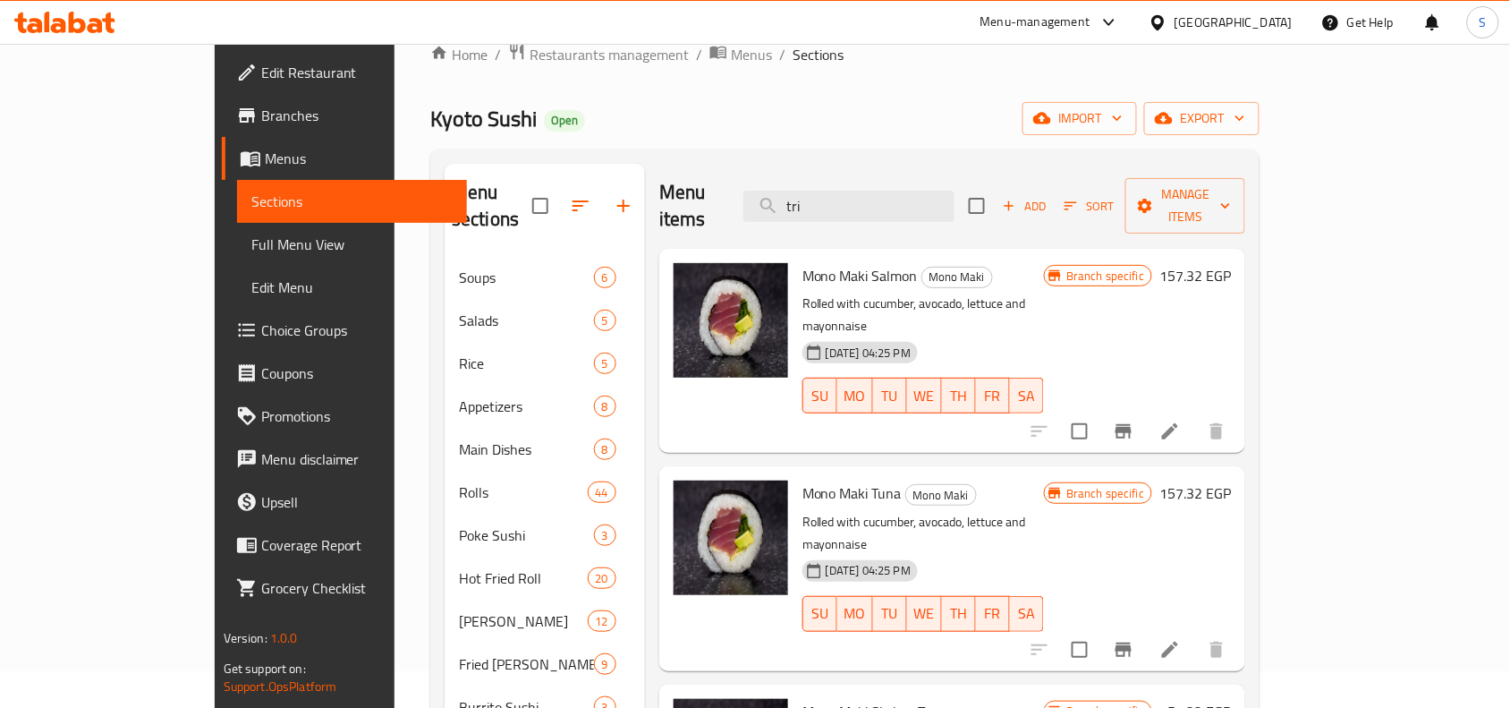
scroll to position [0, 0]
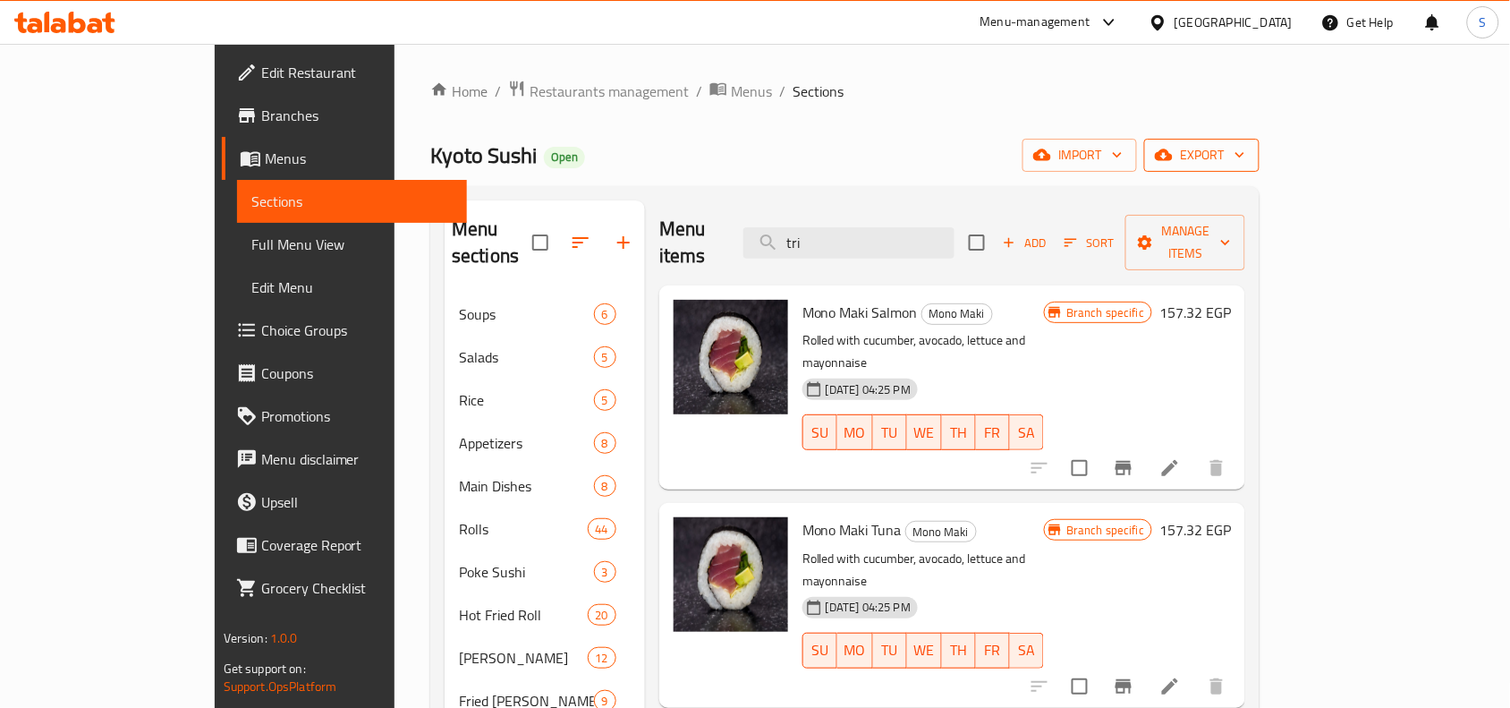
click at [1245, 152] on span "export" at bounding box center [1201, 155] width 87 height 22
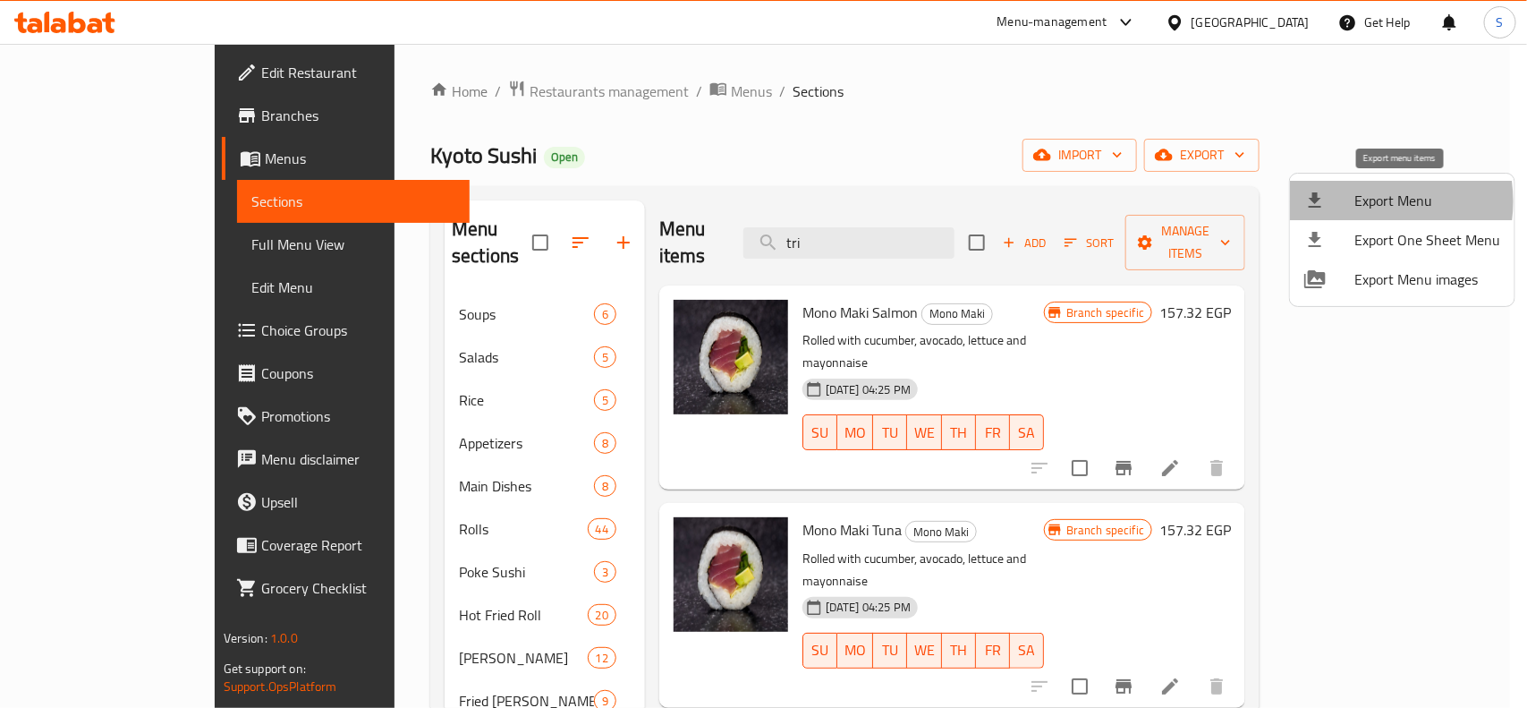
click at [1361, 201] on span "Export Menu" at bounding box center [1427, 200] width 146 height 21
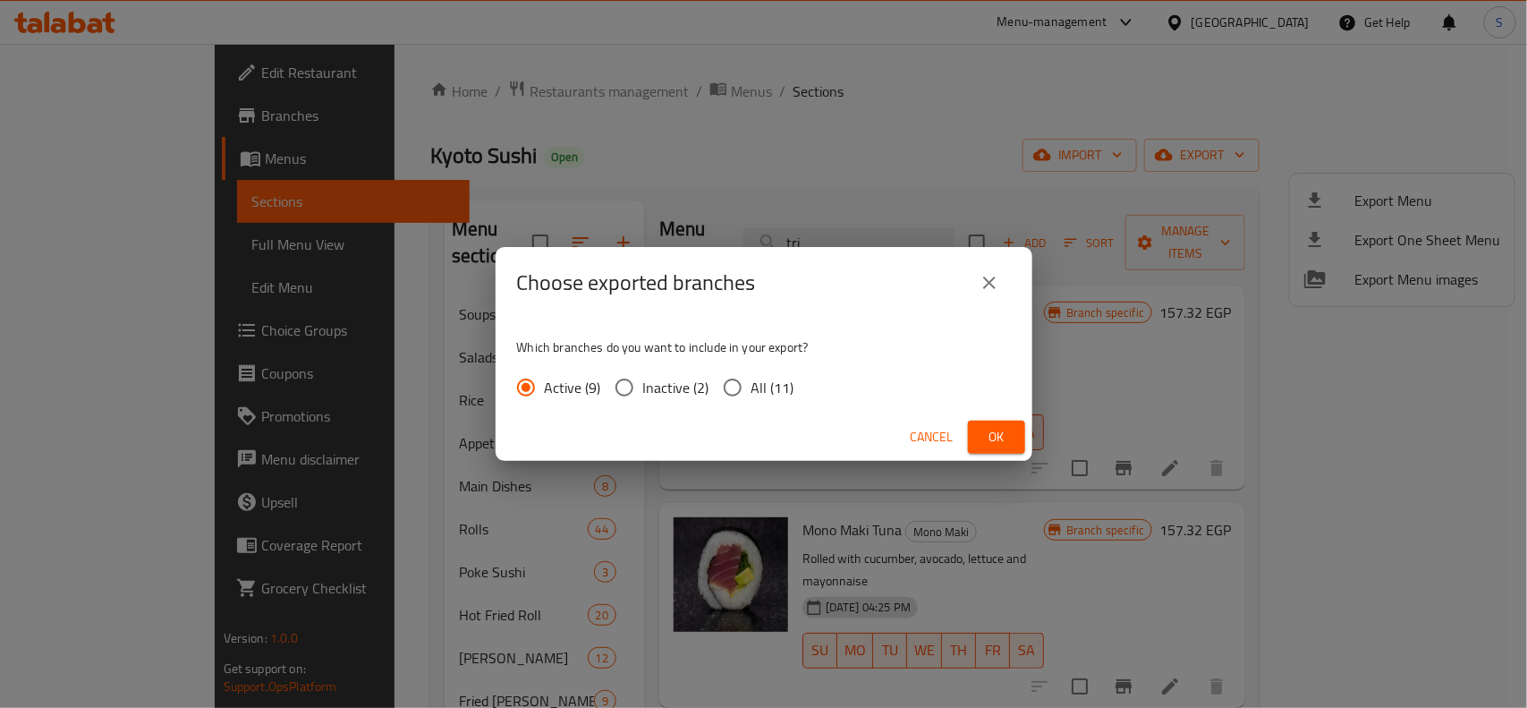
drag, startPoint x: 734, startPoint y: 394, endPoint x: 778, endPoint y: 409, distance: 47.0
click at [738, 398] on input "All (11)" at bounding box center [733, 388] width 38 height 38
click at [1013, 423] on button "Ok" at bounding box center [996, 436] width 57 height 33
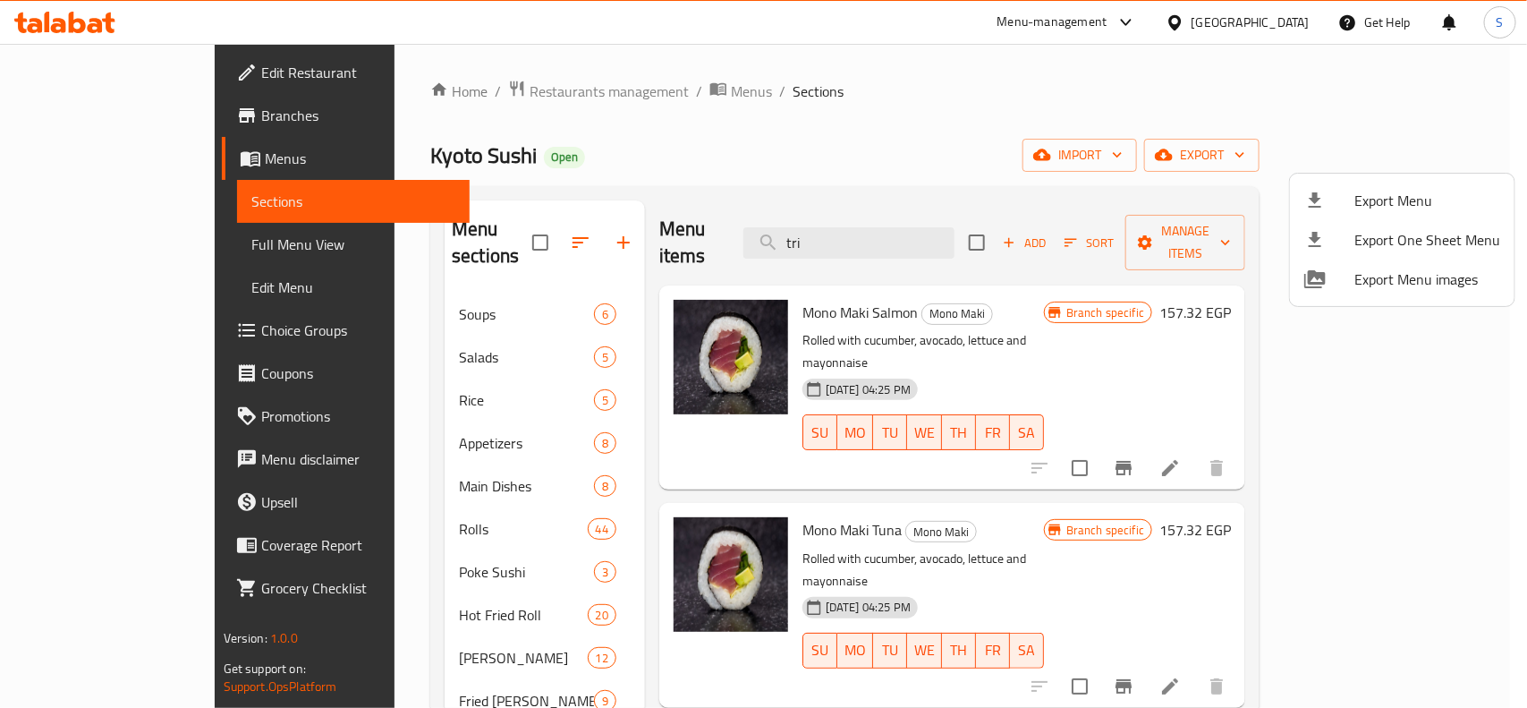
click at [972, 98] on div at bounding box center [763, 354] width 1527 height 708
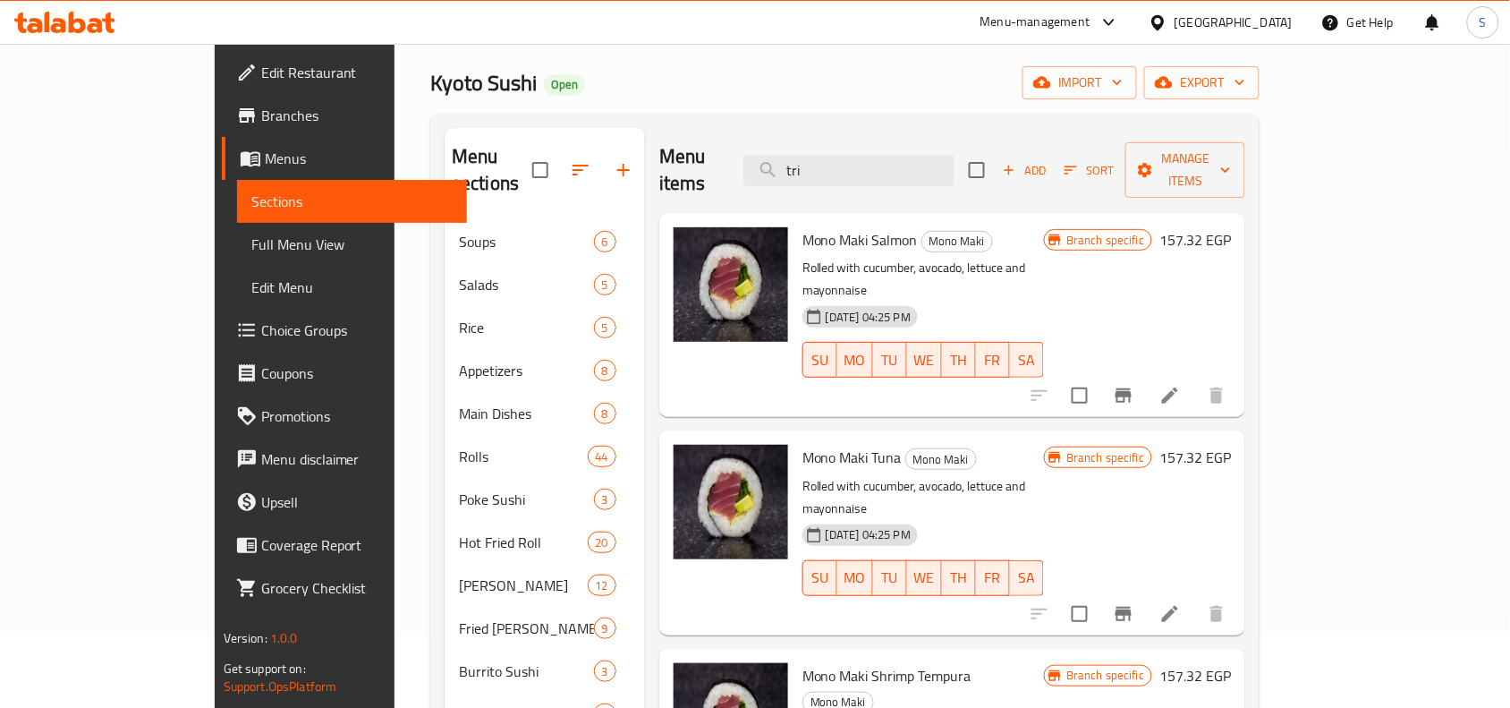
scroll to position [112, 0]
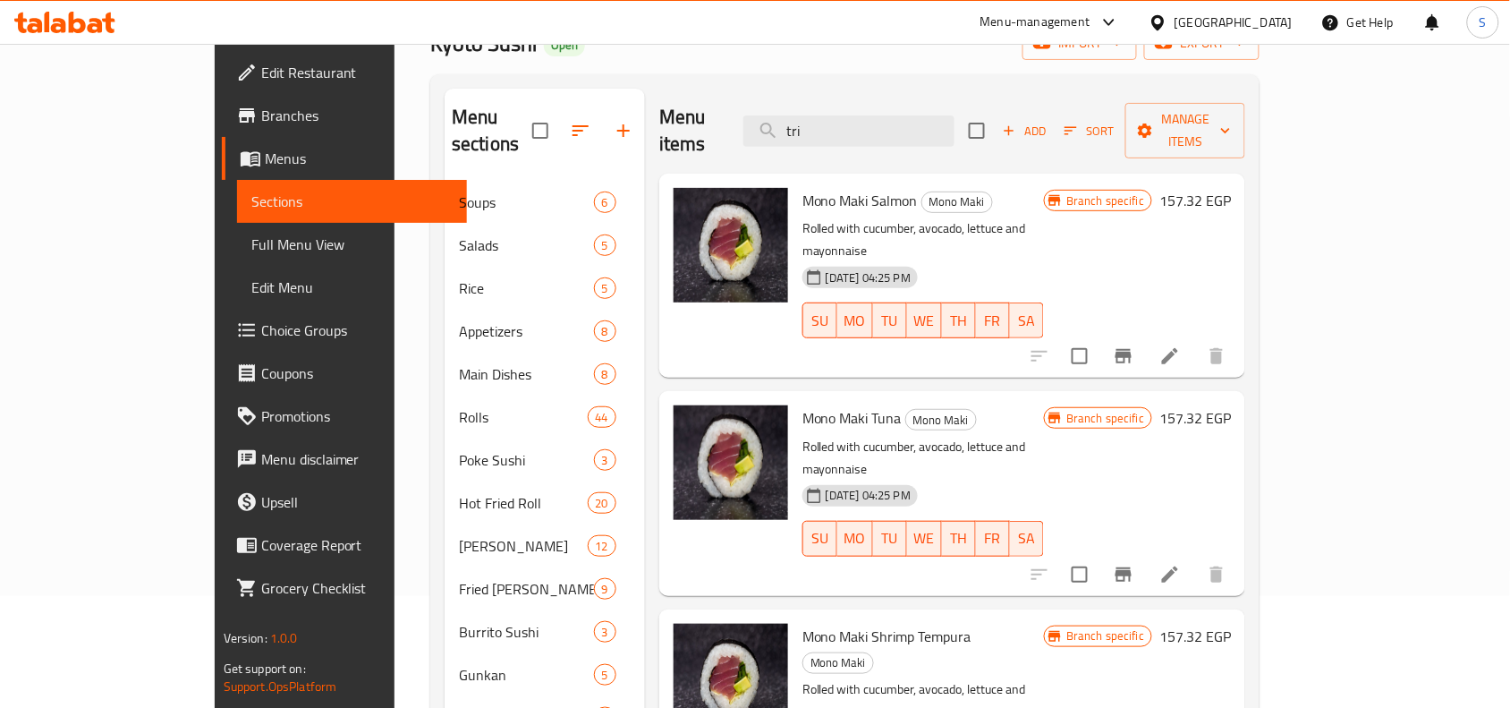
click at [261, 122] on span "Branches" at bounding box center [356, 115] width 191 height 21
